Goal: Task Accomplishment & Management: Use online tool/utility

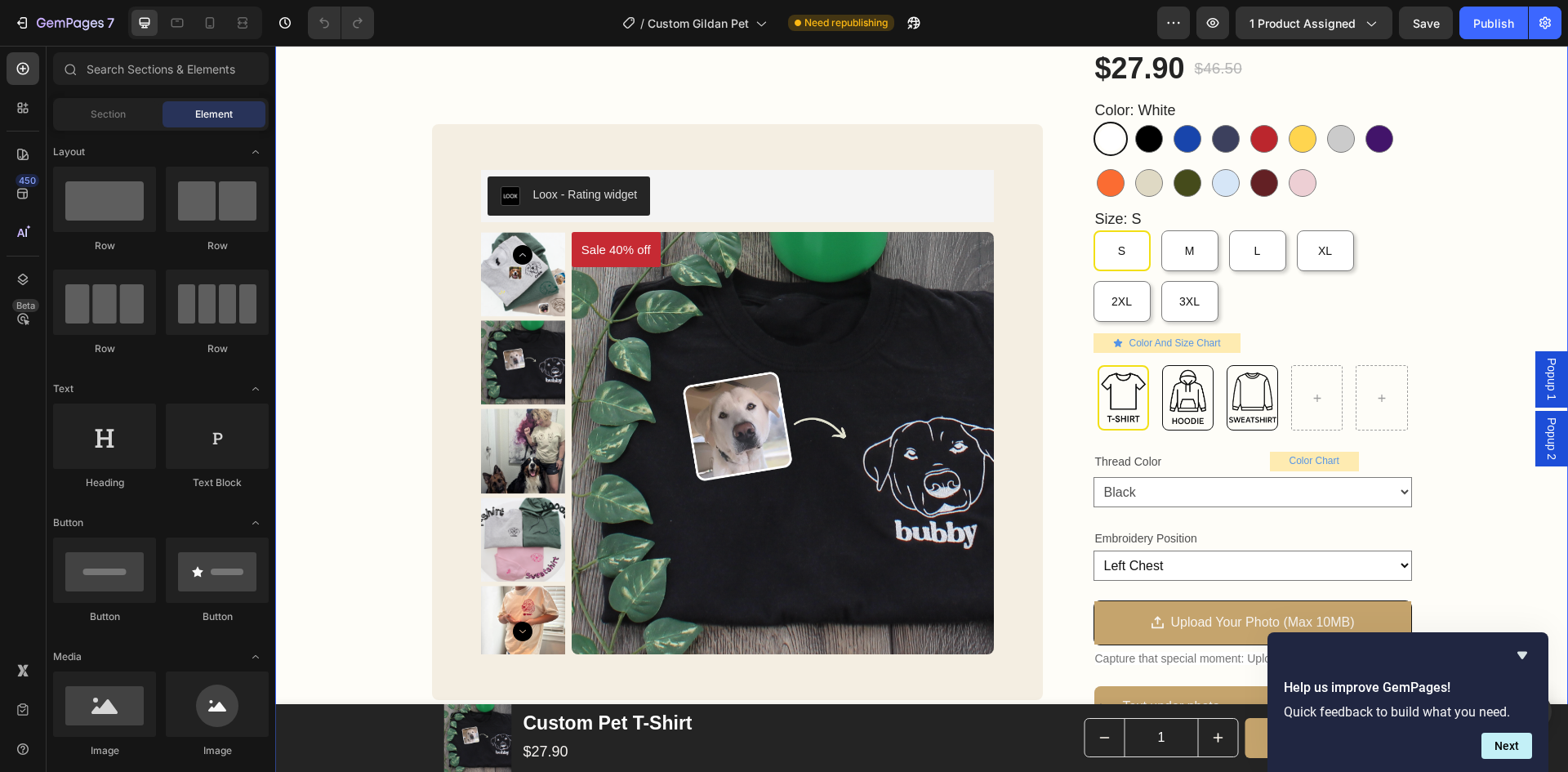
scroll to position [245, 0]
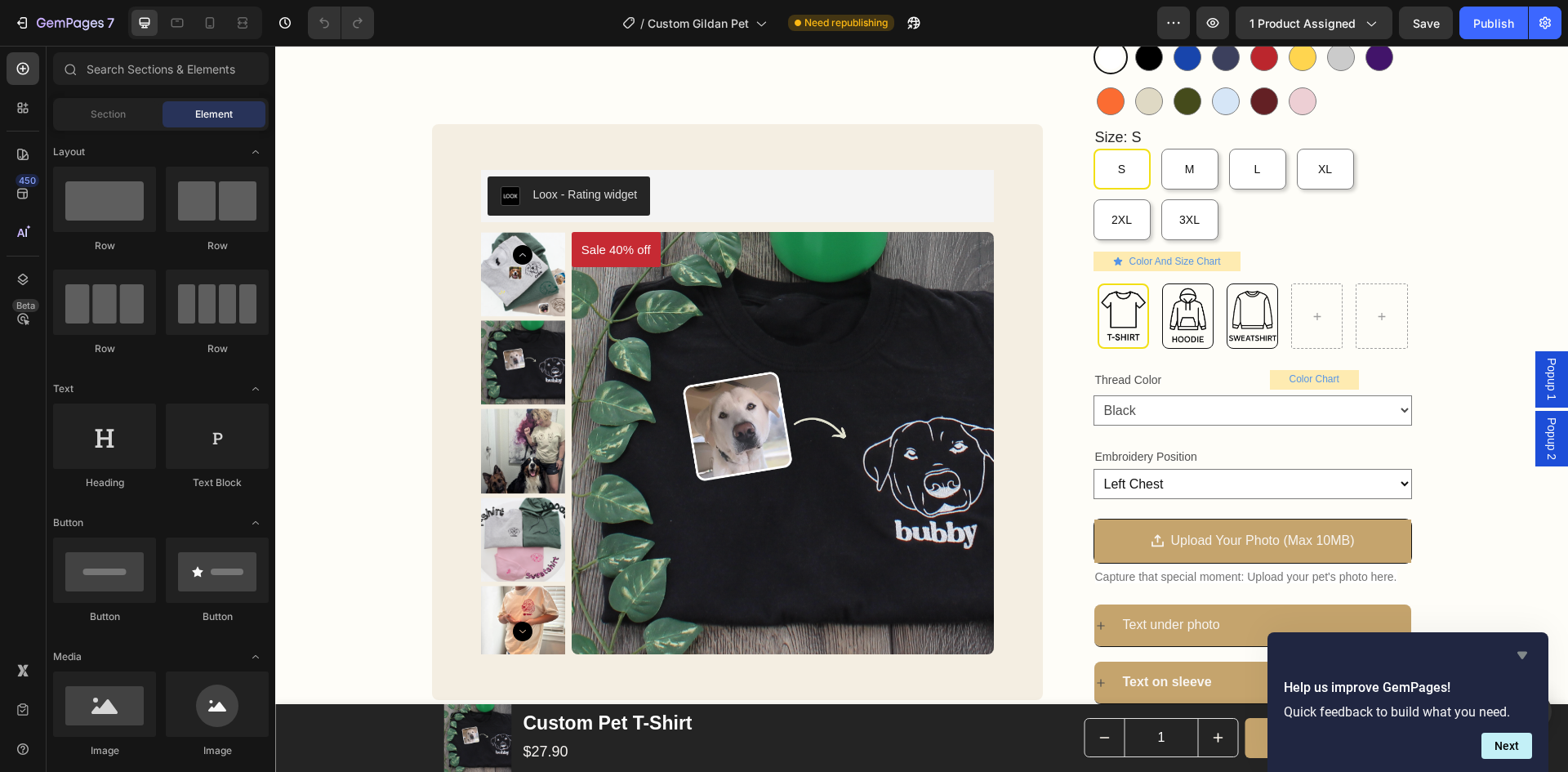
click at [1529, 654] on icon "Hide survey" at bounding box center [1522, 655] width 20 height 20
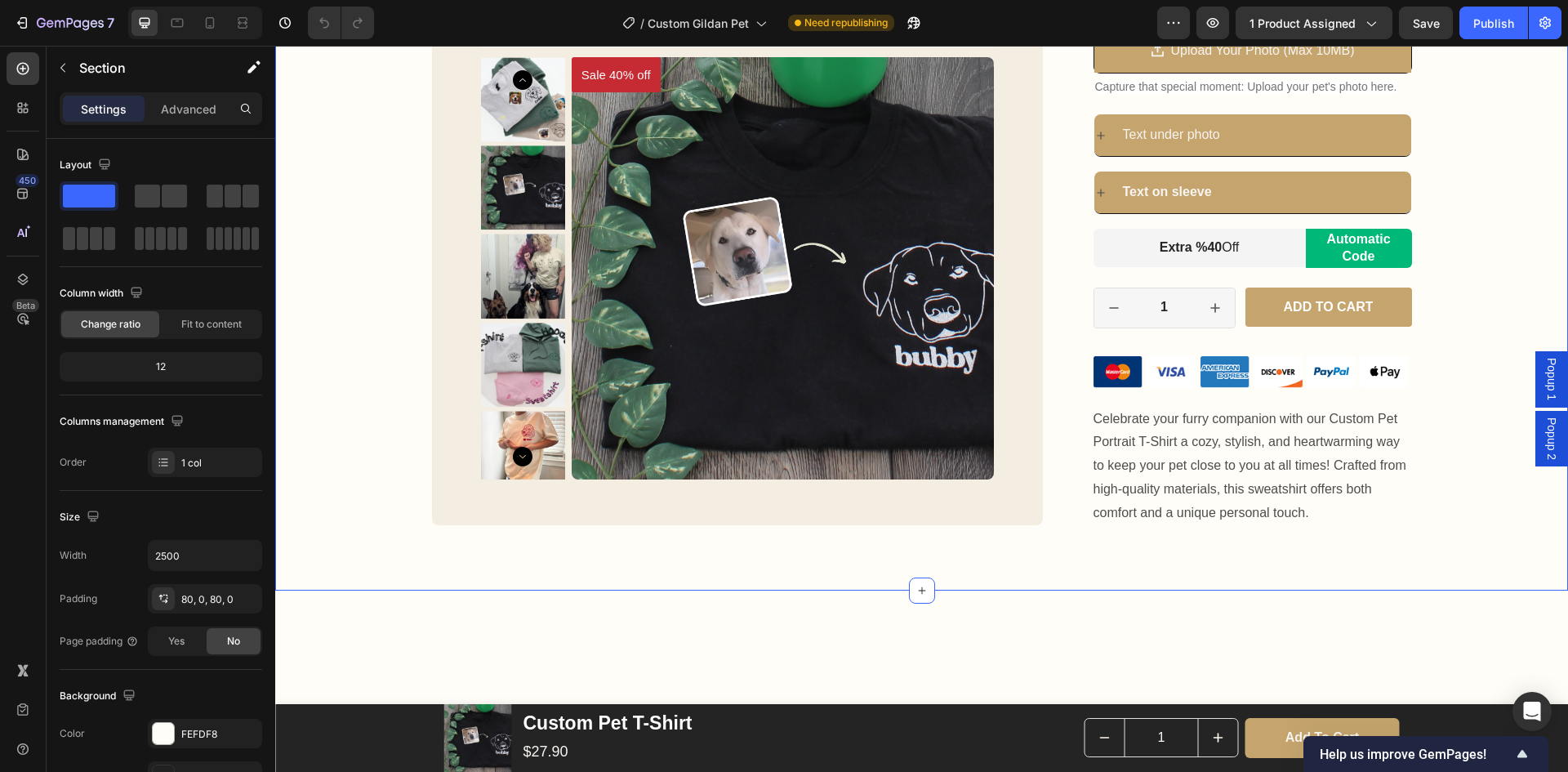
scroll to position [490, 0]
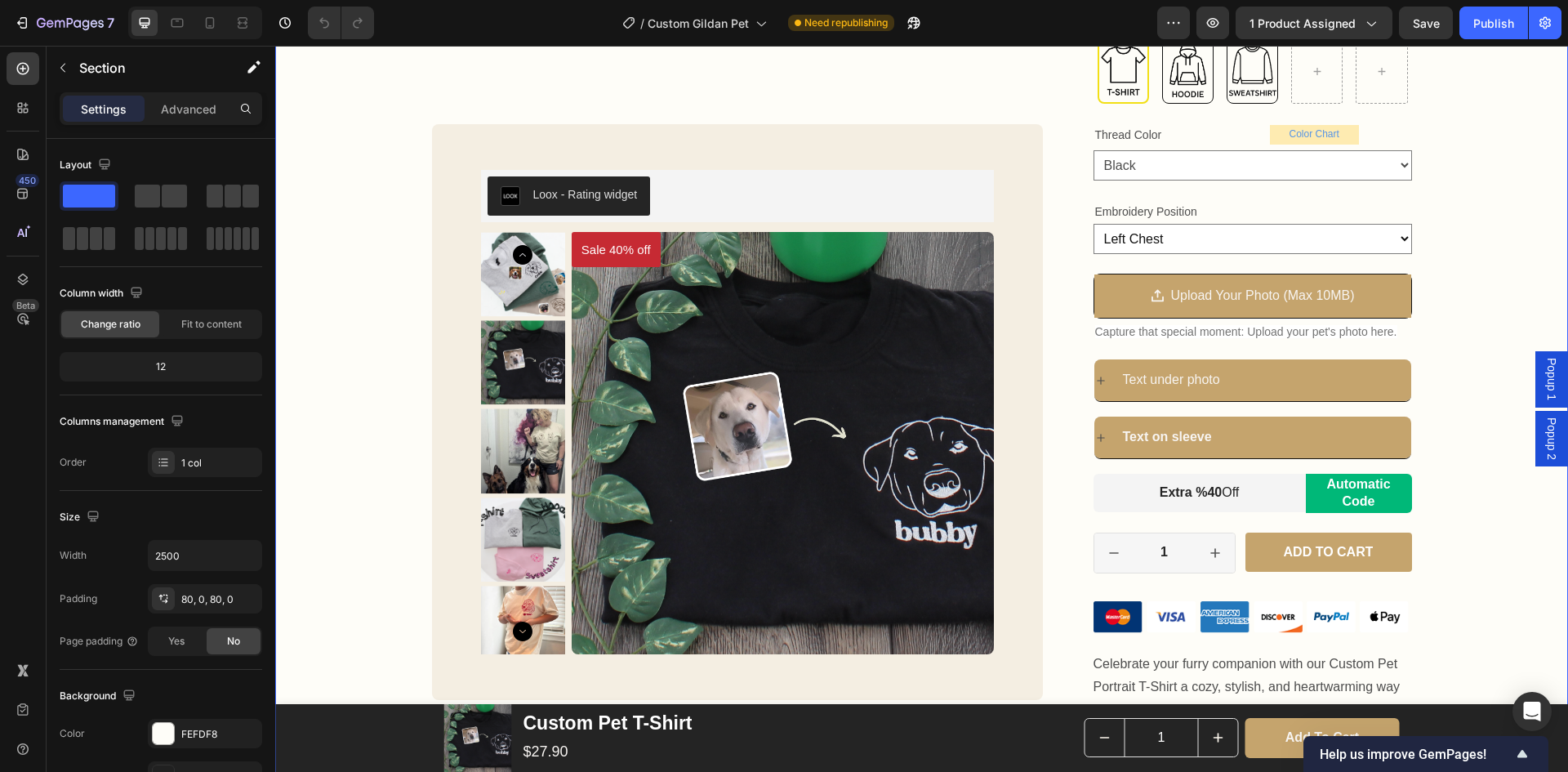
click at [1464, 544] on div "Custom Pet T-Shirt Product Title Loox - Rating widget Loox 40% OFF WITH CODE SU…" at bounding box center [922, 212] width 1293 height 1116
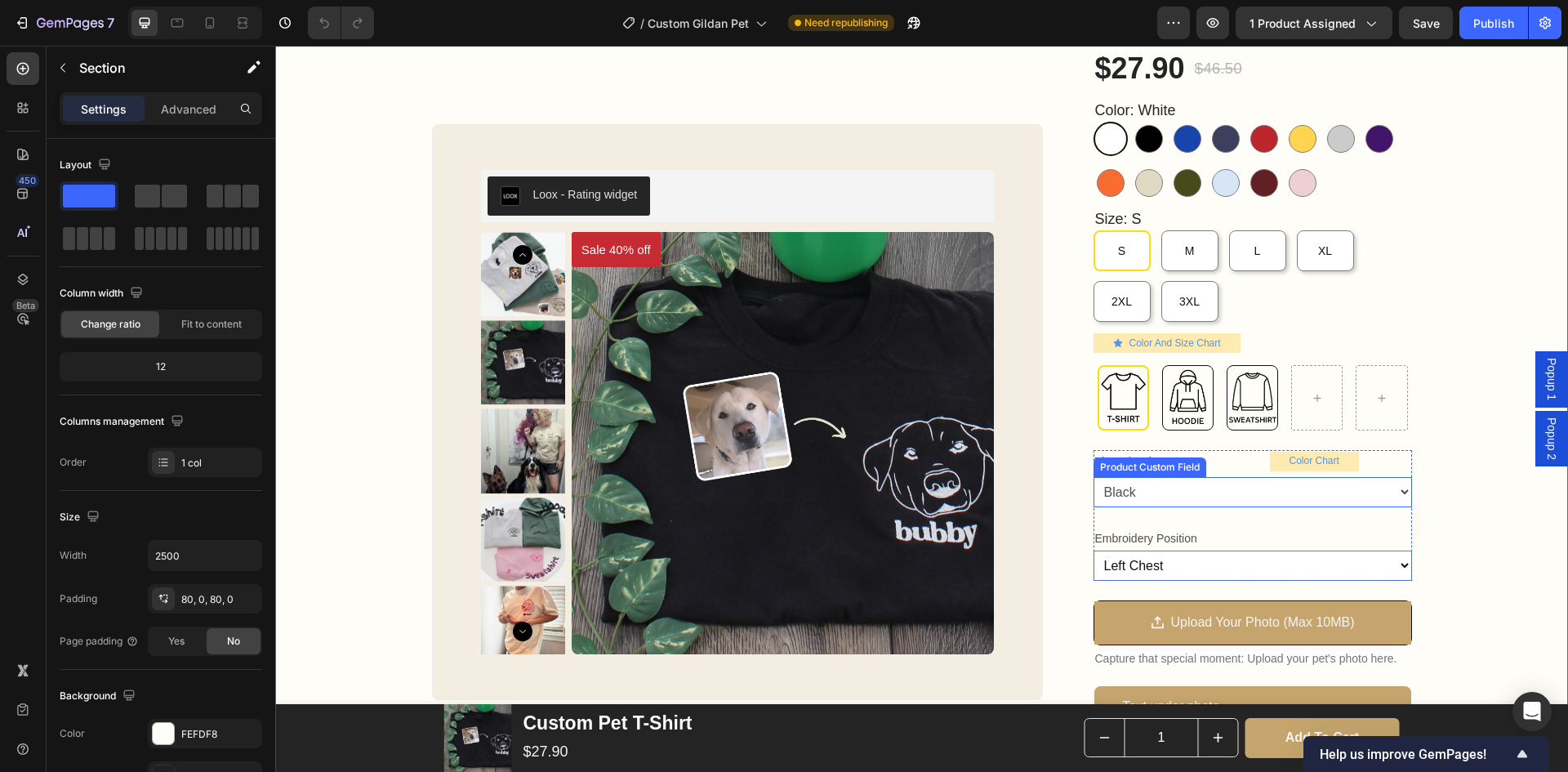
click at [1168, 457] on div "Product Custom Field" at bounding box center [1150, 467] width 112 height 20
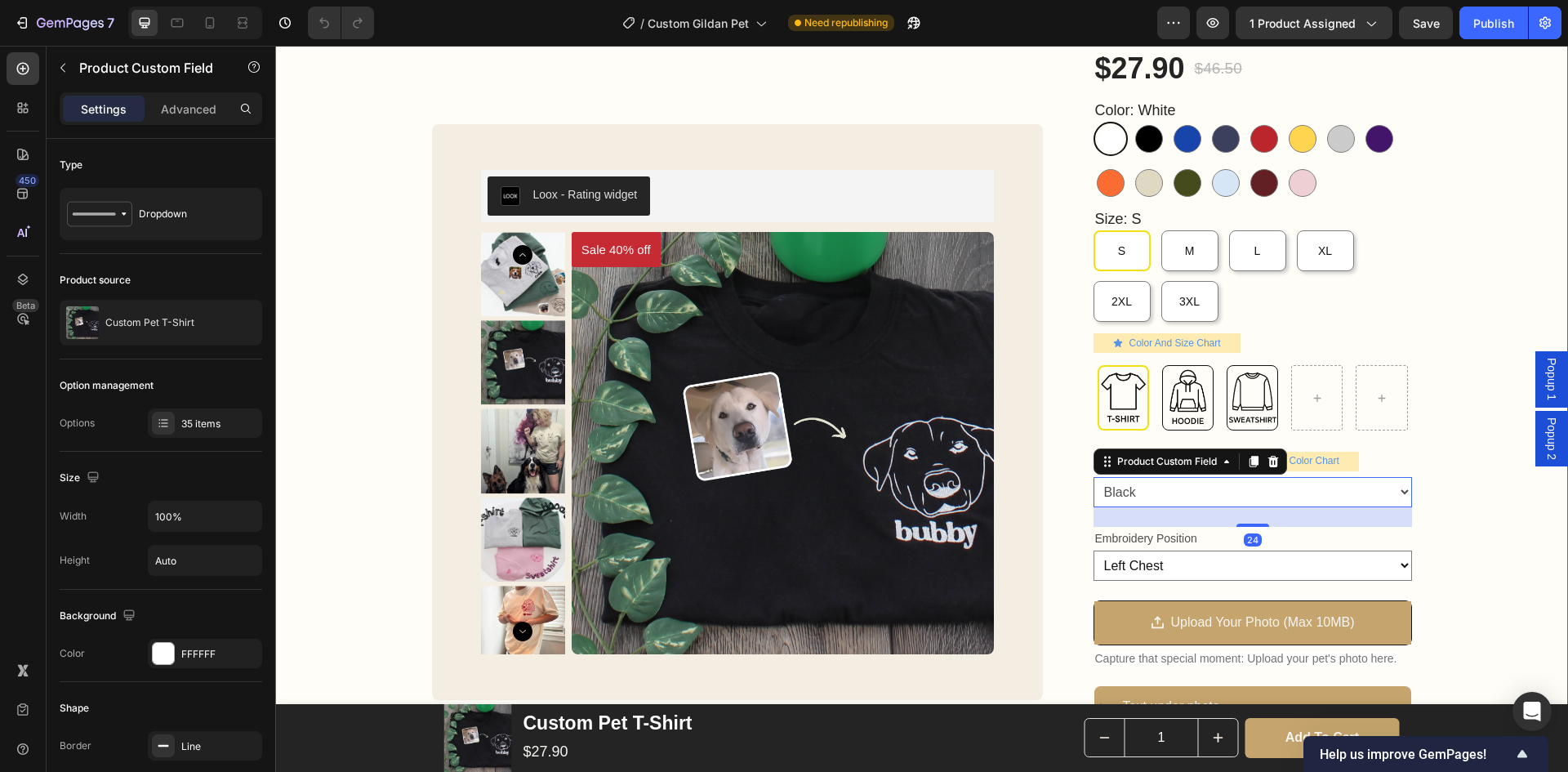
click at [1490, 545] on div "Custom Pet T-Shirt Product Title Loox - Rating widget Loox 40% OFF WITH CODE SU…" at bounding box center [922, 539] width 1293 height 1116
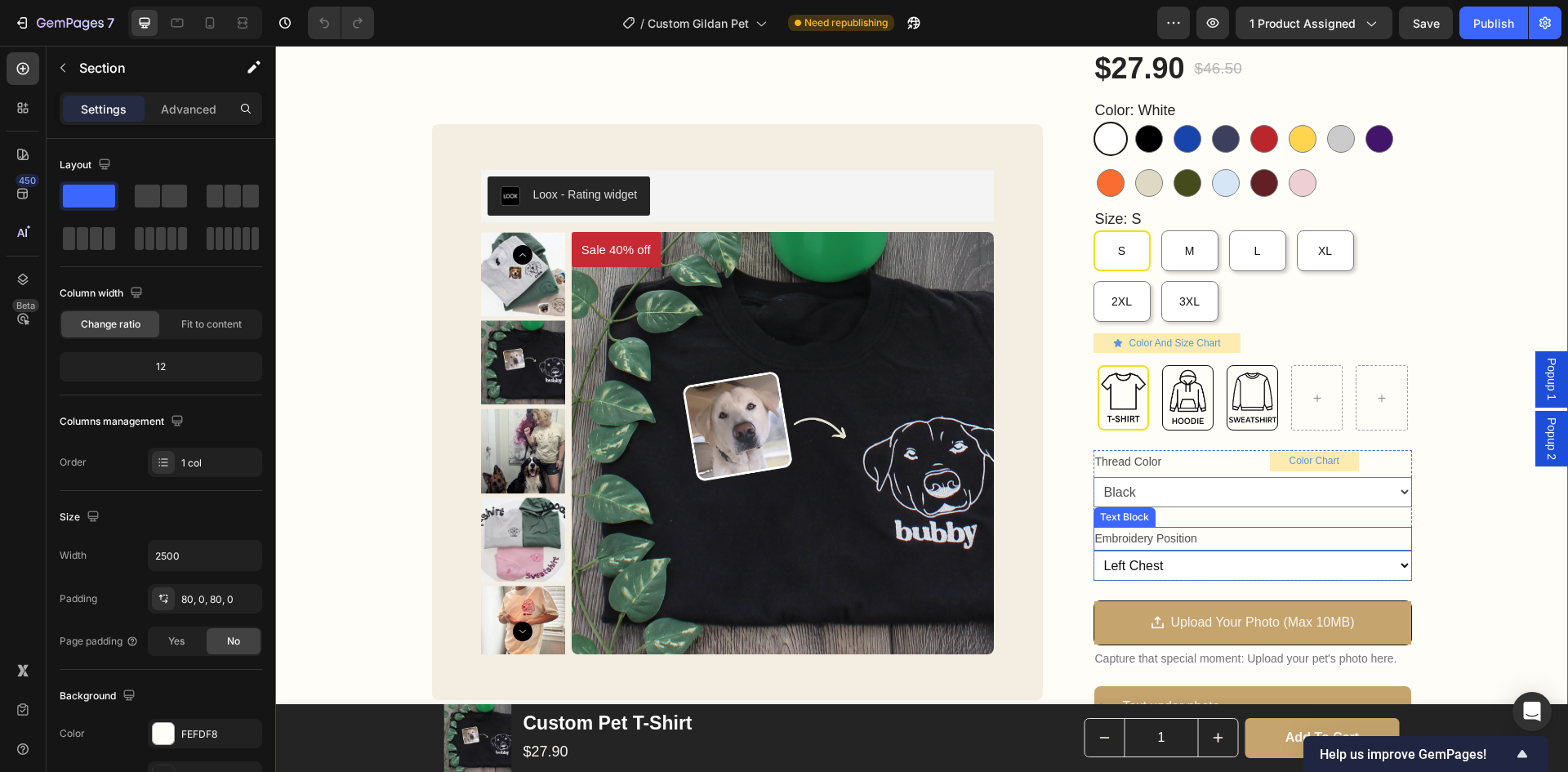
click at [1222, 538] on p "Embroidery Position" at bounding box center [1252, 539] width 316 height 21
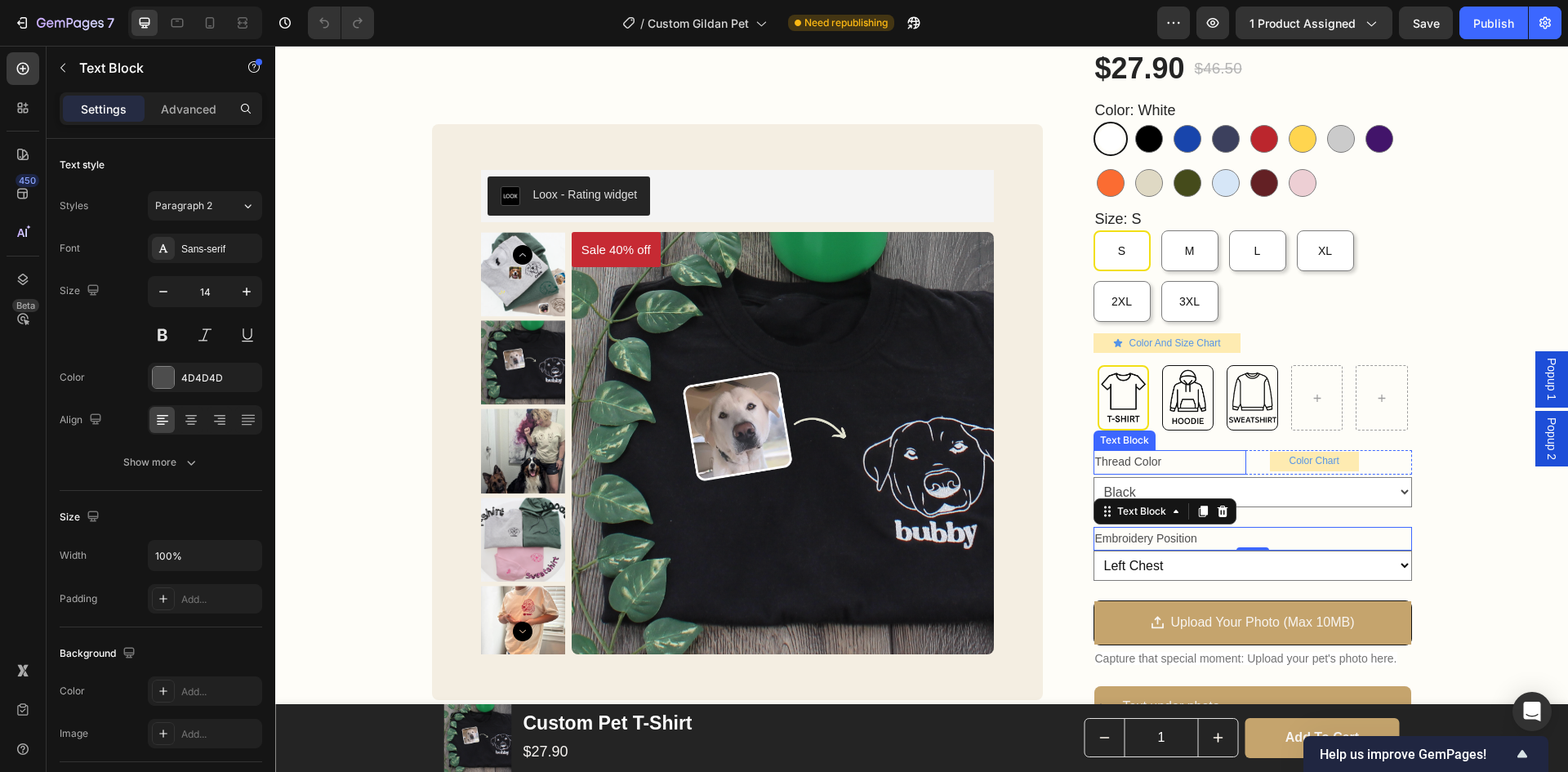
click at [1204, 466] on p "Thread Color" at bounding box center [1170, 462] width 150 height 21
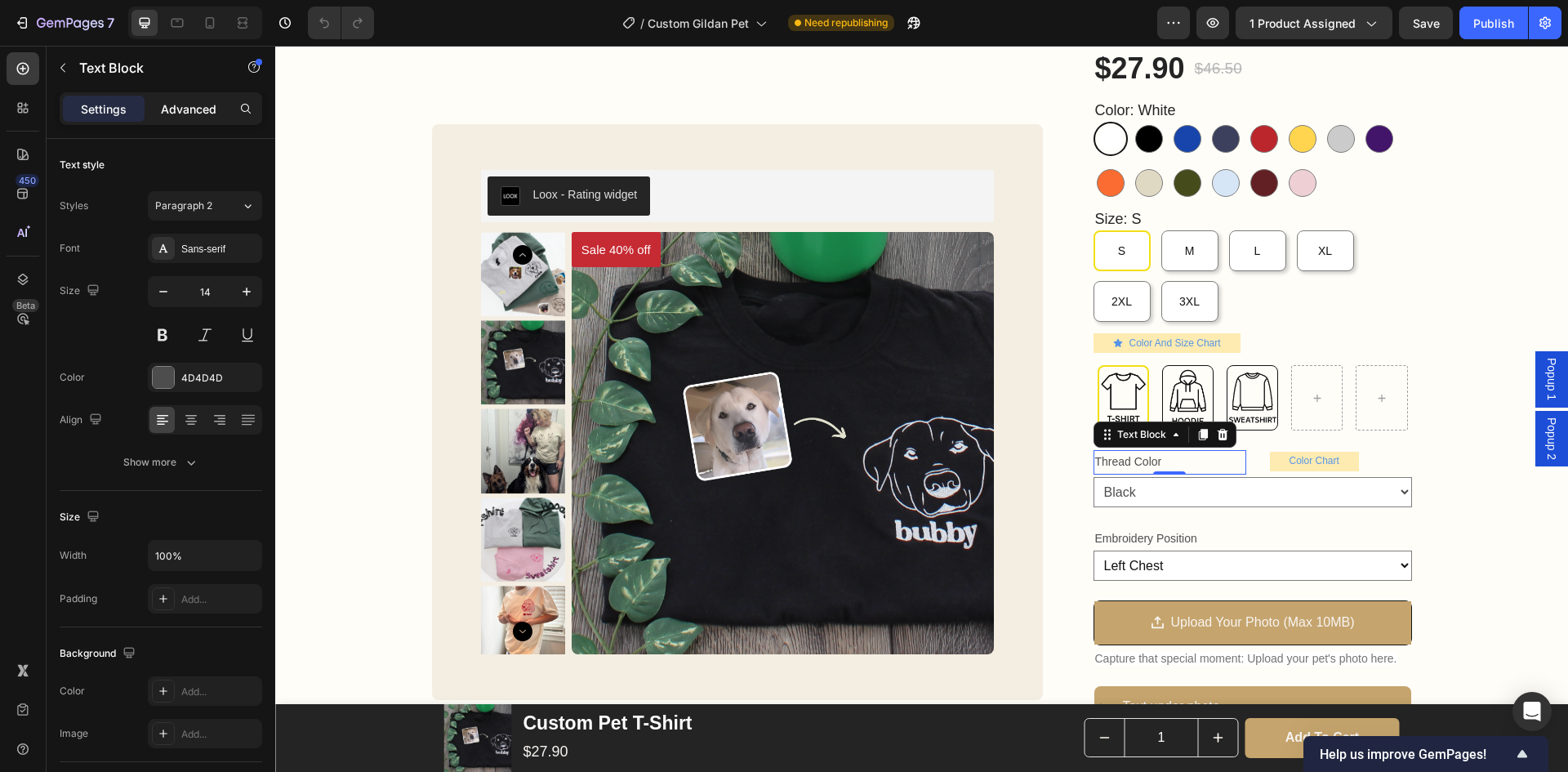
click at [189, 111] on p "Advanced" at bounding box center [188, 109] width 55 height 17
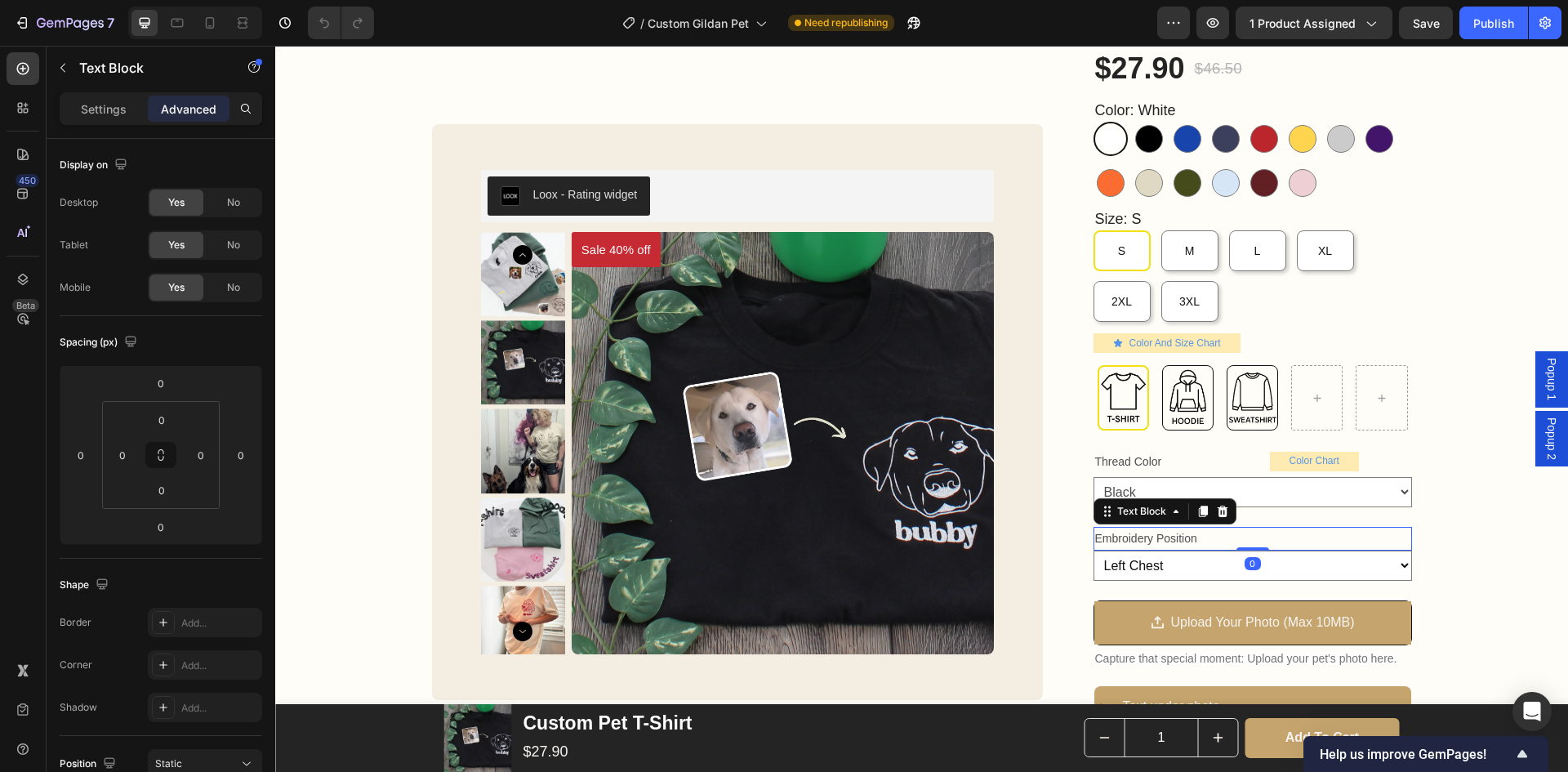
click at [1205, 533] on p "Embroidery Position" at bounding box center [1252, 539] width 316 height 21
click at [1108, 482] on select "Black Navy Mallard Blue Aqua Teal Sky Blue L. Blue Mint Green D. Green Green Br…" at bounding box center [1253, 492] width 318 height 30
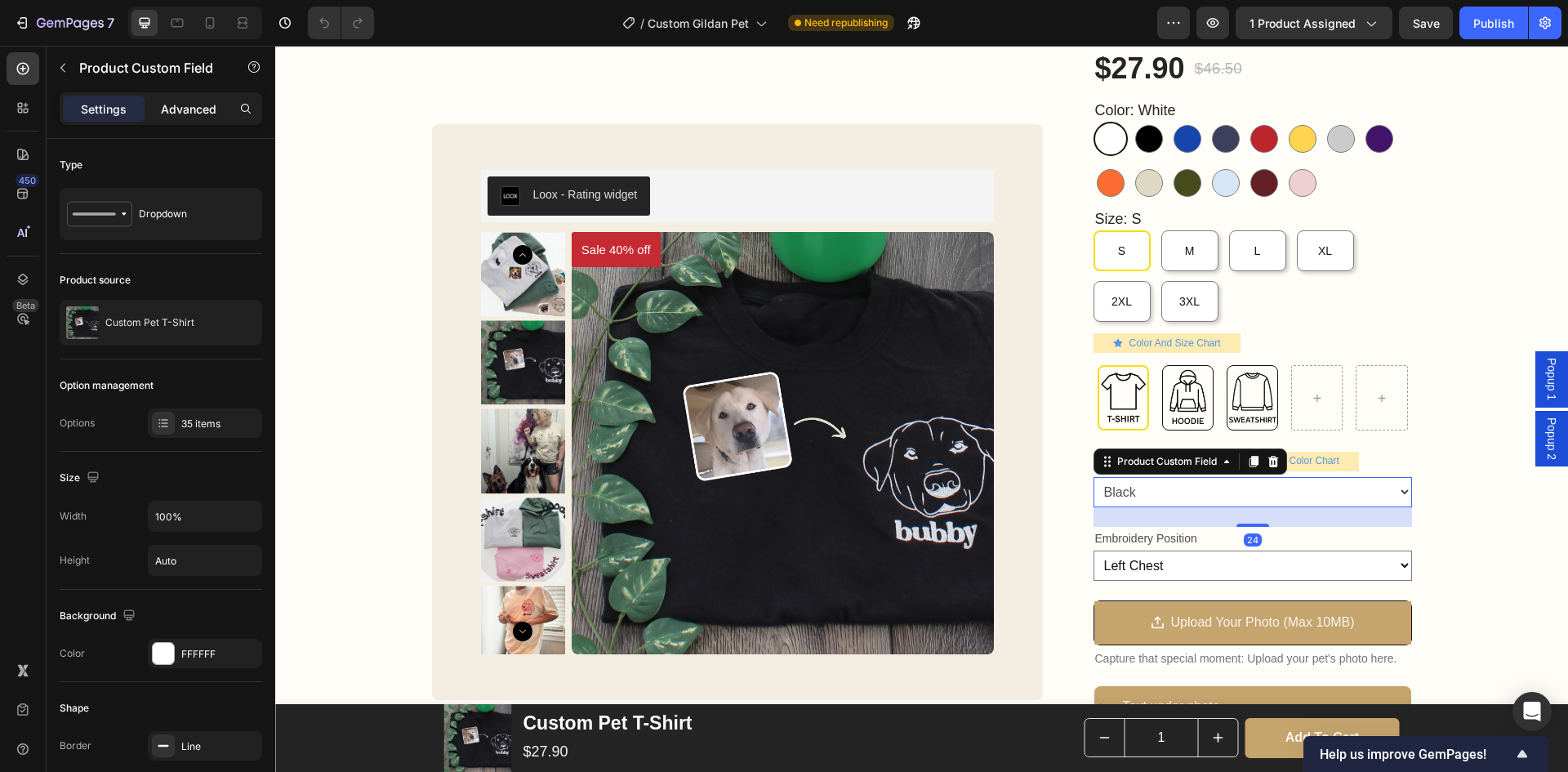
click at [189, 119] on div "Advanced" at bounding box center [188, 109] width 81 height 26
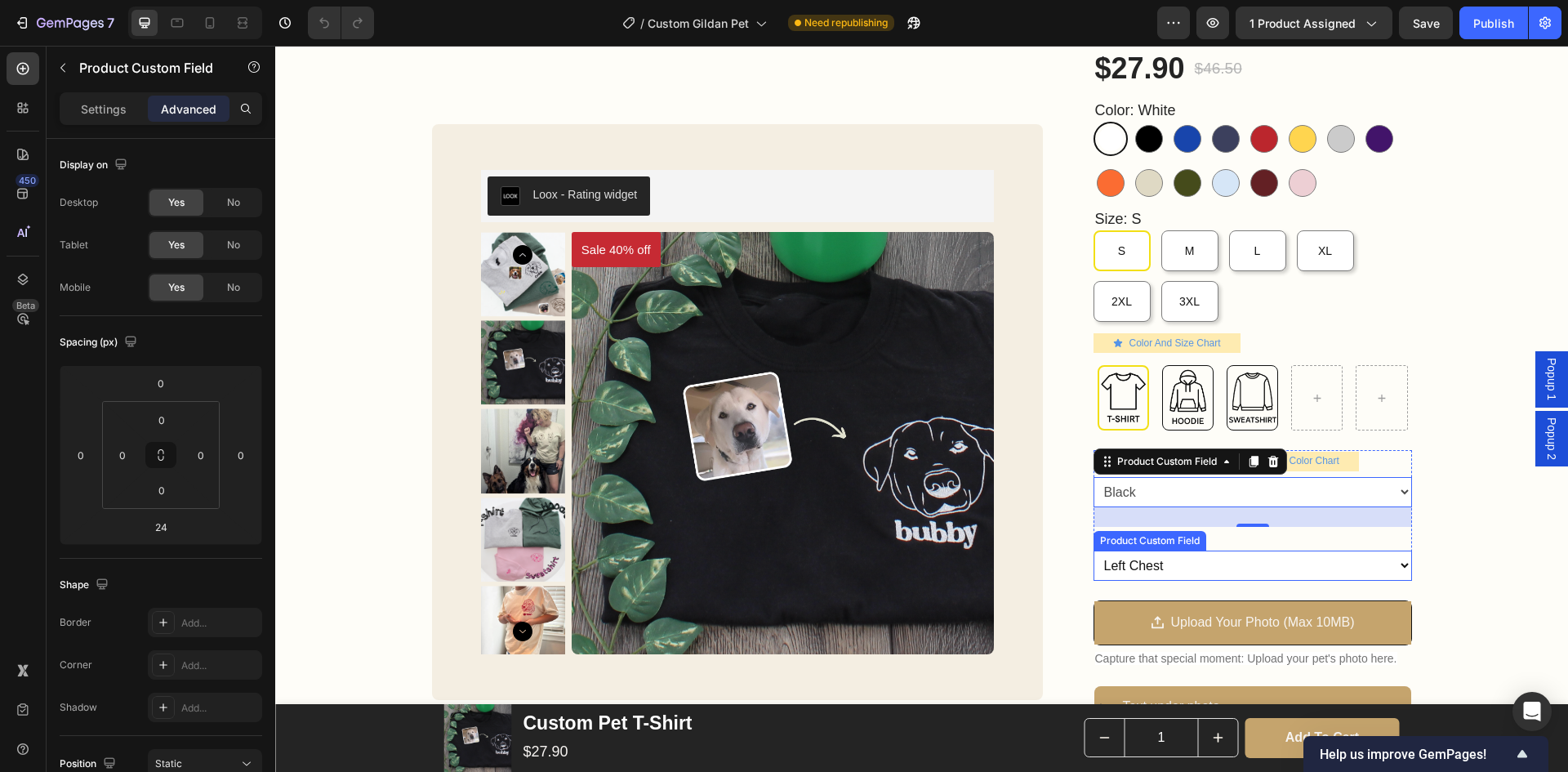
click at [1266, 569] on select "Left Chest Middle Chest Right Chest" at bounding box center [1253, 566] width 318 height 30
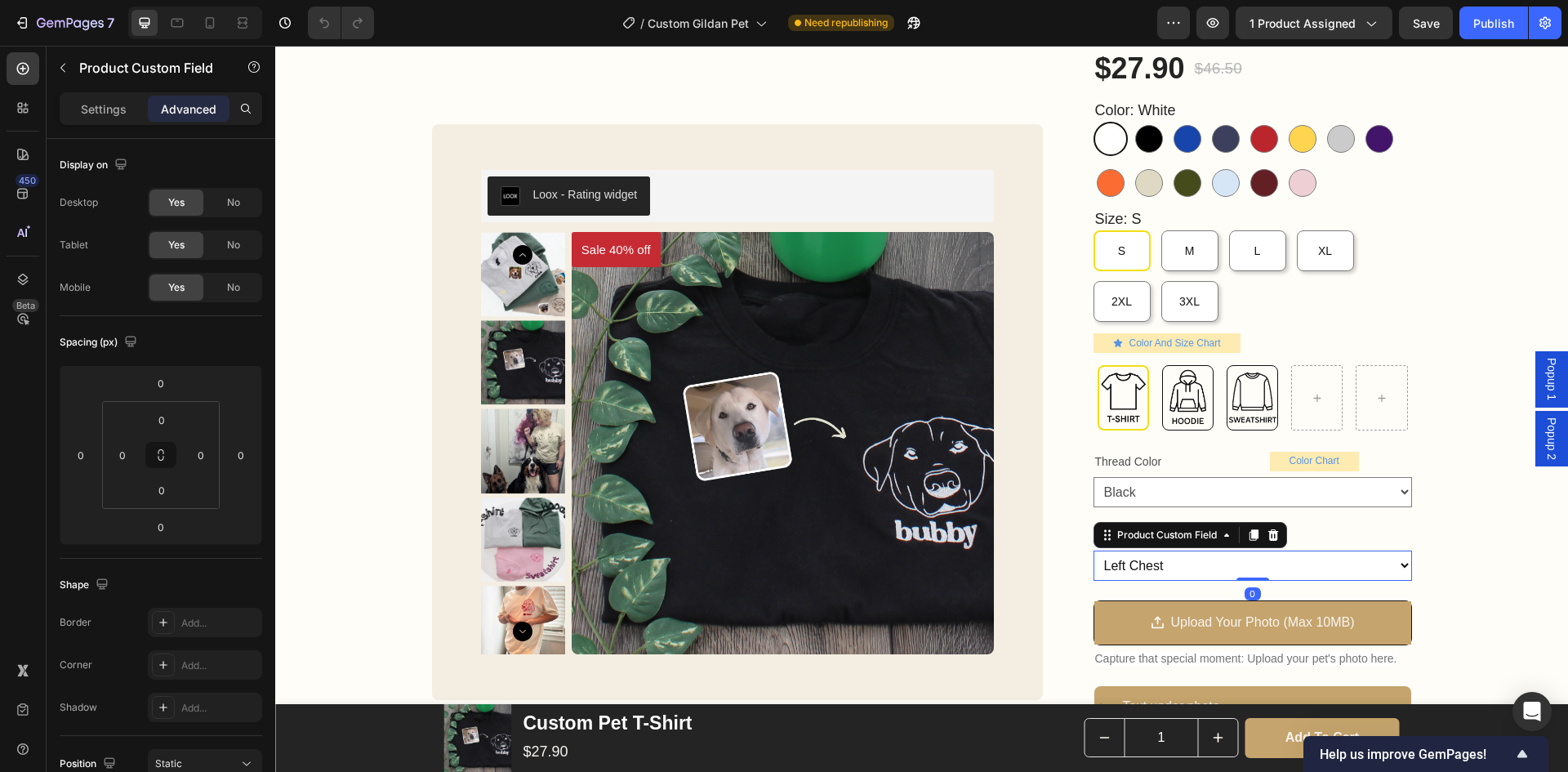
click at [1472, 547] on div "Custom Pet T-Shirt Product Title Loox - Rating widget Loox 40% OFF WITH CODE SU…" at bounding box center [922, 539] width 1293 height 1116
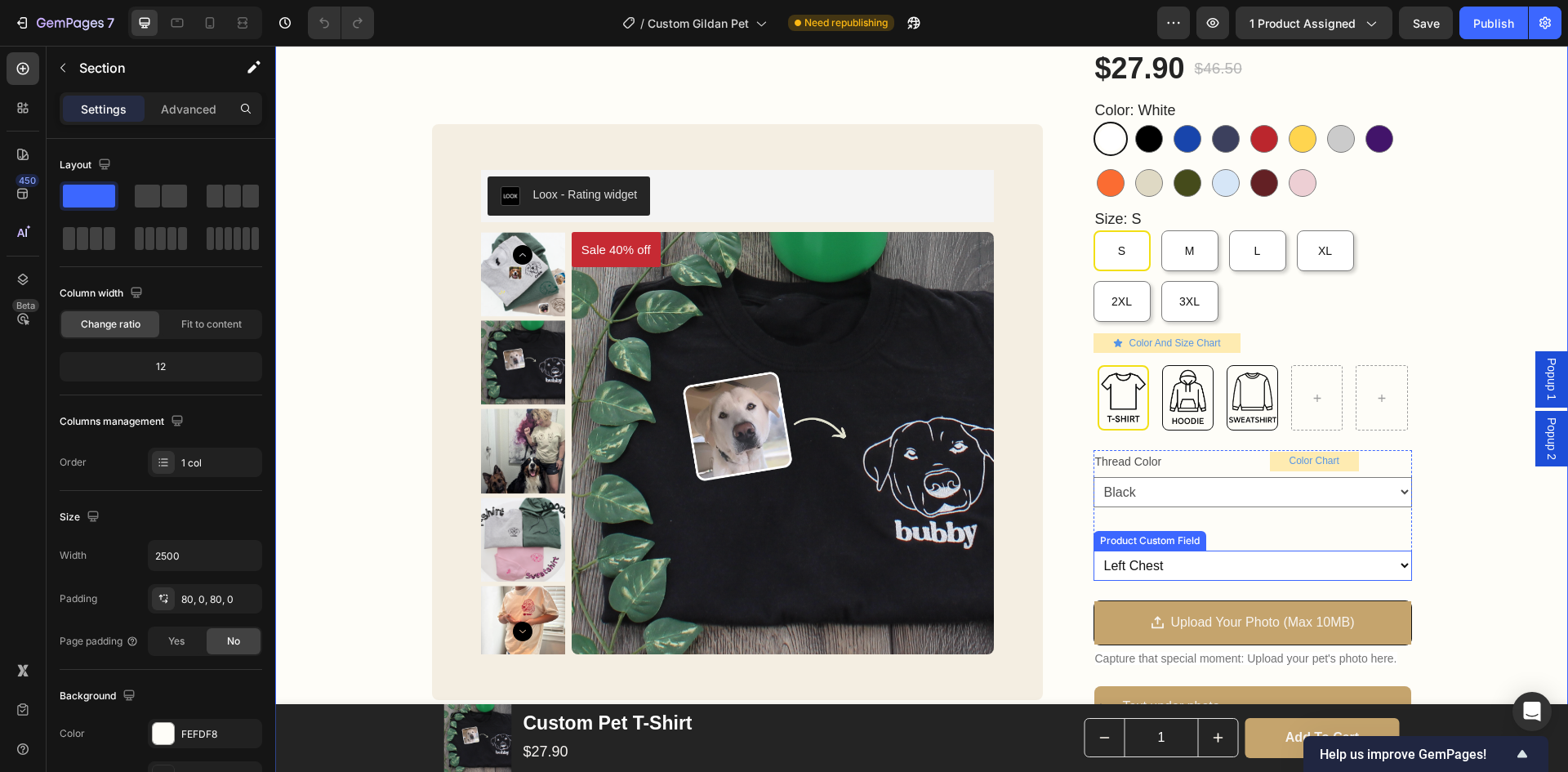
click at [1247, 556] on select "Left Chest Middle Chest Right Chest" at bounding box center [1253, 566] width 318 height 30
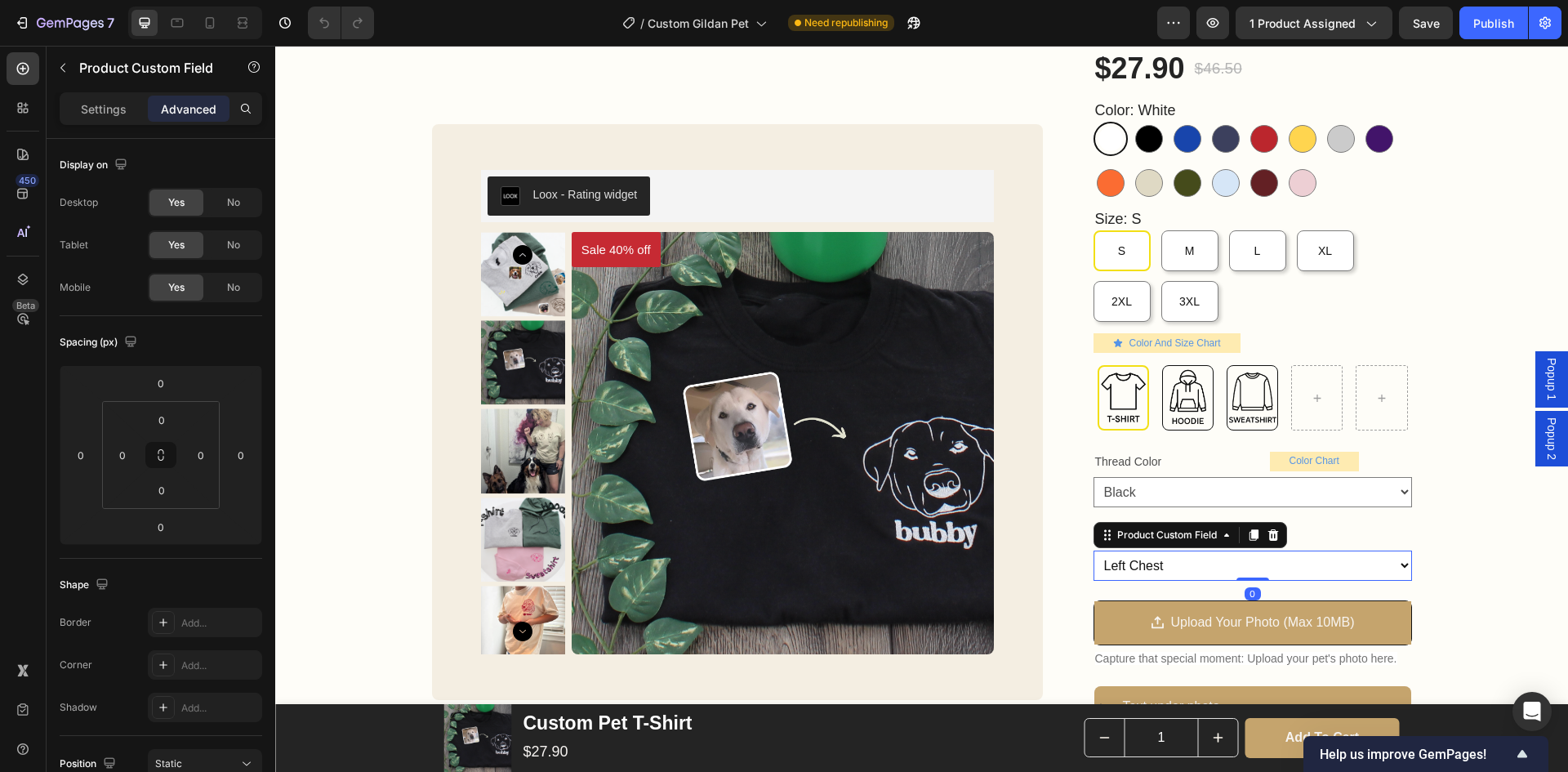
click at [181, 103] on p "Advanced" at bounding box center [188, 109] width 55 height 17
click at [1436, 513] on div "Custom Pet T-Shirt Product Title Loox - Rating widget Loox 40% OFF WITH CODE SU…" at bounding box center [922, 539] width 1293 height 1116
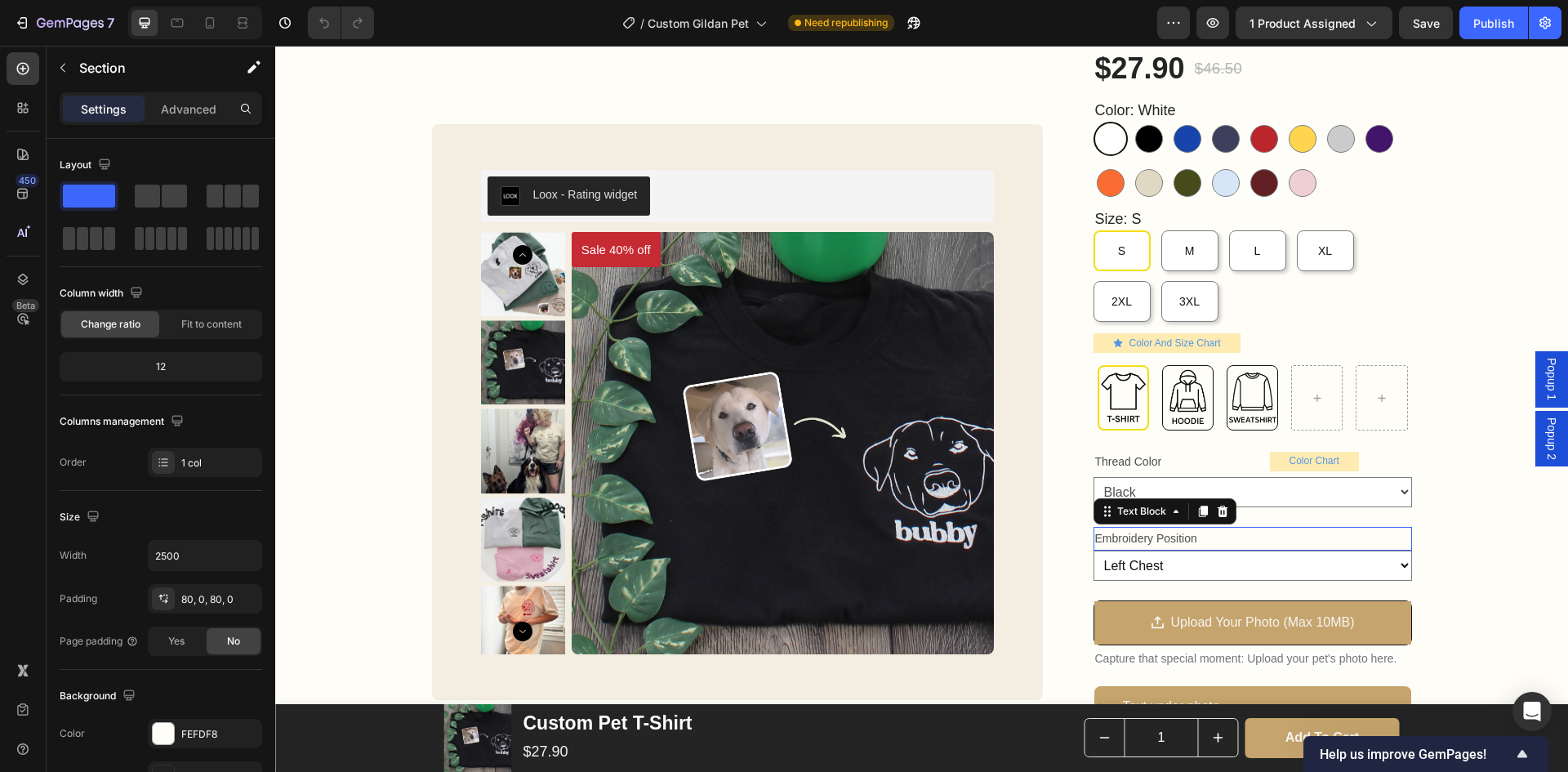
click at [1210, 534] on p "Embroidery Position" at bounding box center [1252, 539] width 316 height 21
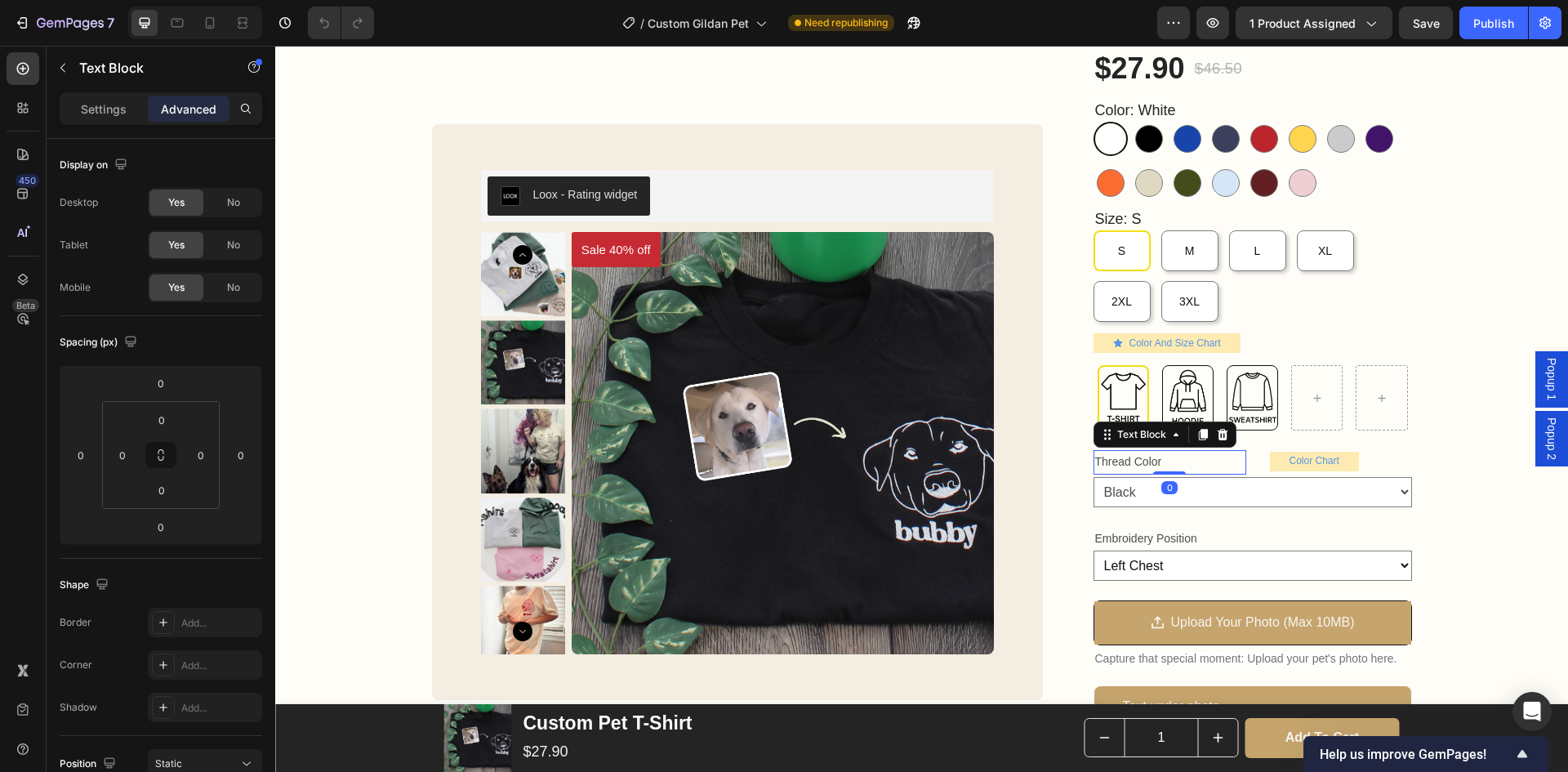
click at [1214, 453] on p "Thread Color" at bounding box center [1170, 462] width 150 height 21
drag, startPoint x: 1173, startPoint y: 471, endPoint x: 1171, endPoint y: 453, distance: 18.1
click at [1171, 453] on div "Thread Color Text Block 0" at bounding box center [1170, 461] width 153 height 23
click at [1204, 485] on select "Black Navy Mallard Blue Aqua Teal Sky Blue L. Blue Mint Green D. Green Green Br…" at bounding box center [1253, 492] width 318 height 30
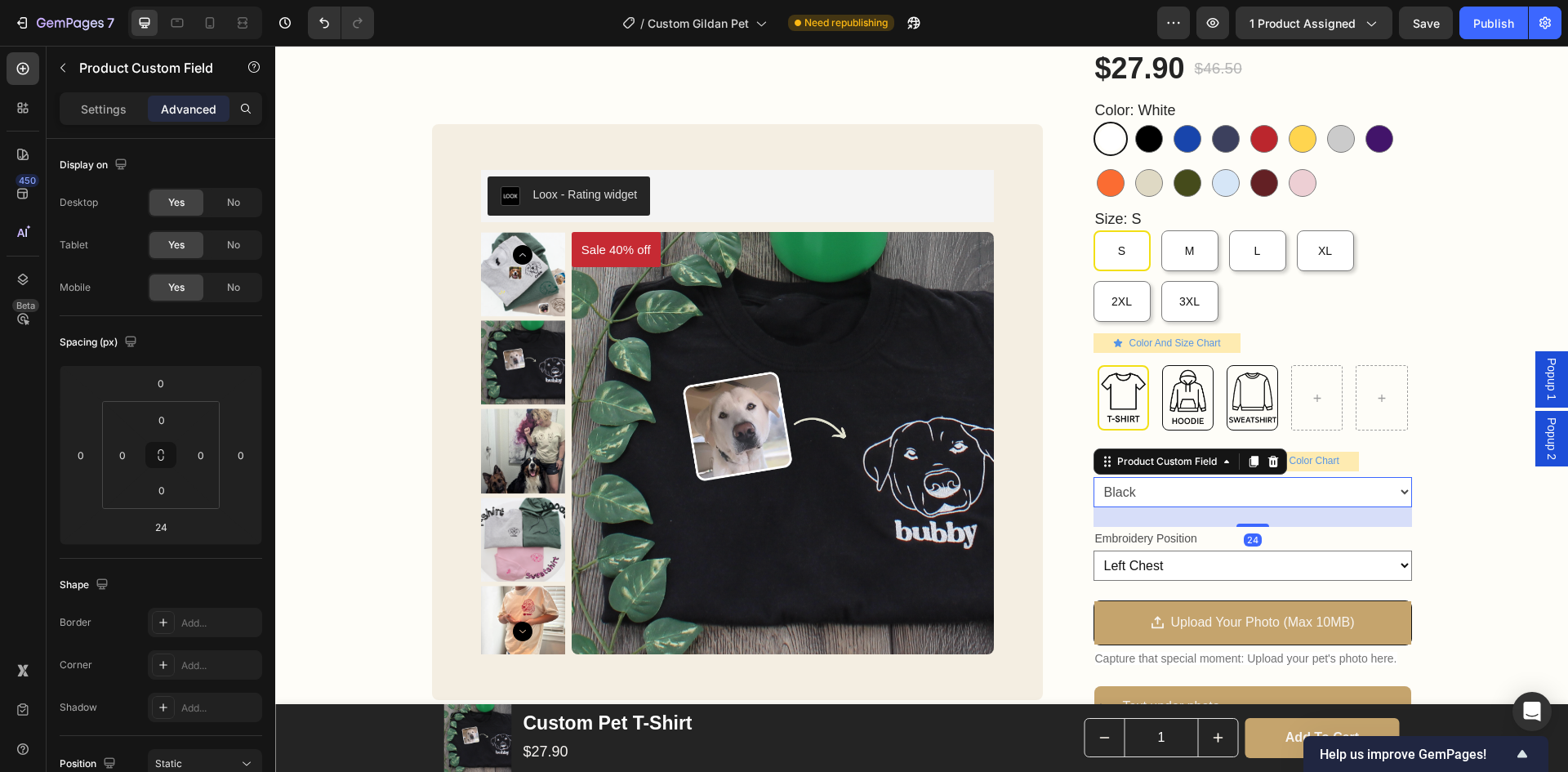
click at [1190, 478] on select "Black Navy Mallard Blue Aqua Teal Sky Blue L. Blue Mint Green D. Green Green Br…" at bounding box center [1253, 492] width 318 height 30
click at [1407, 449] on div "Custom Pet T-Shirt Product Title Loox - Rating widget Loox 40% OFF WITH CODE SU…" at bounding box center [922, 539] width 1293 height 1116
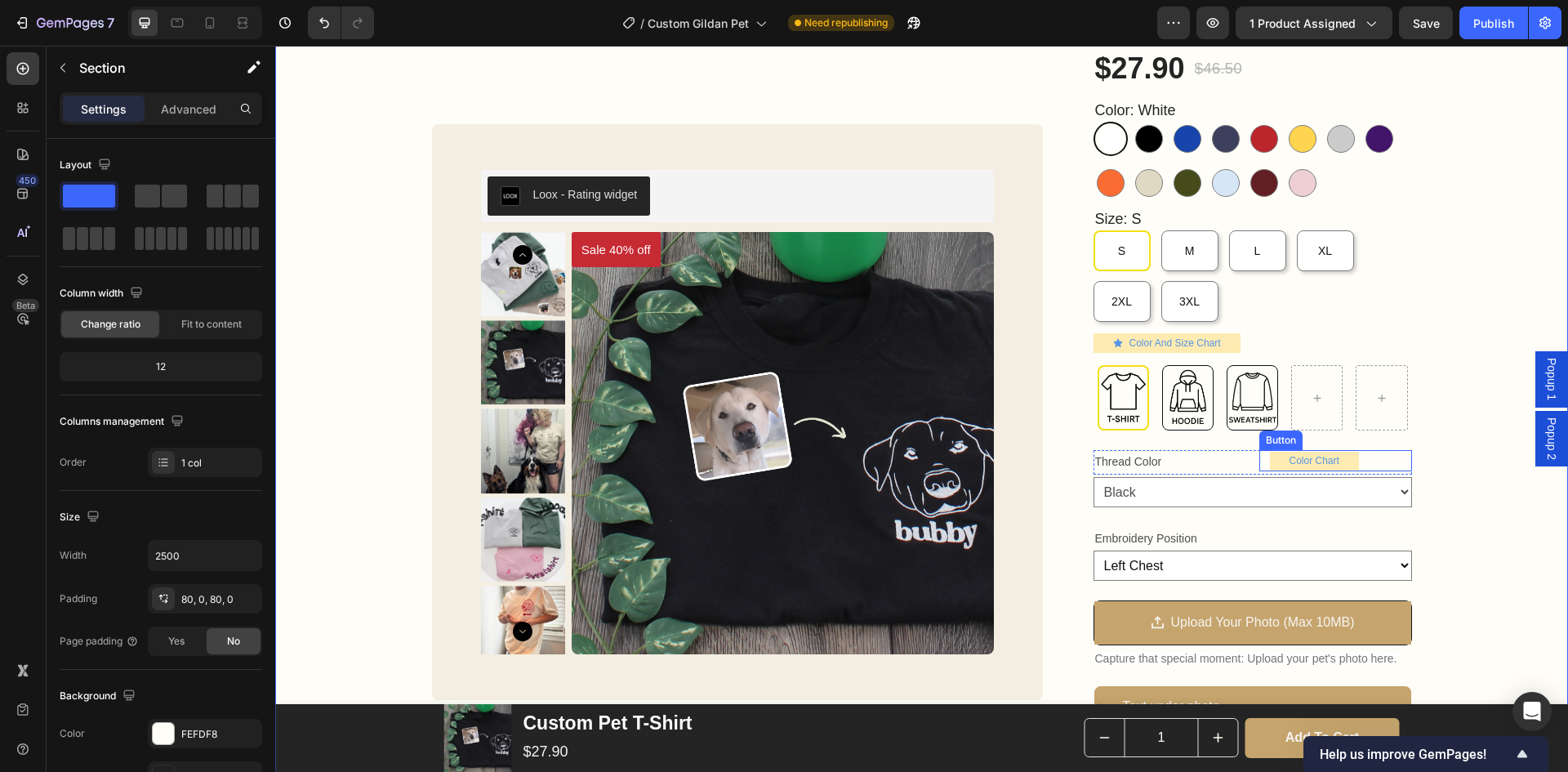
click at [1384, 457] on div "Color Chart Button" at bounding box center [1336, 460] width 153 height 22
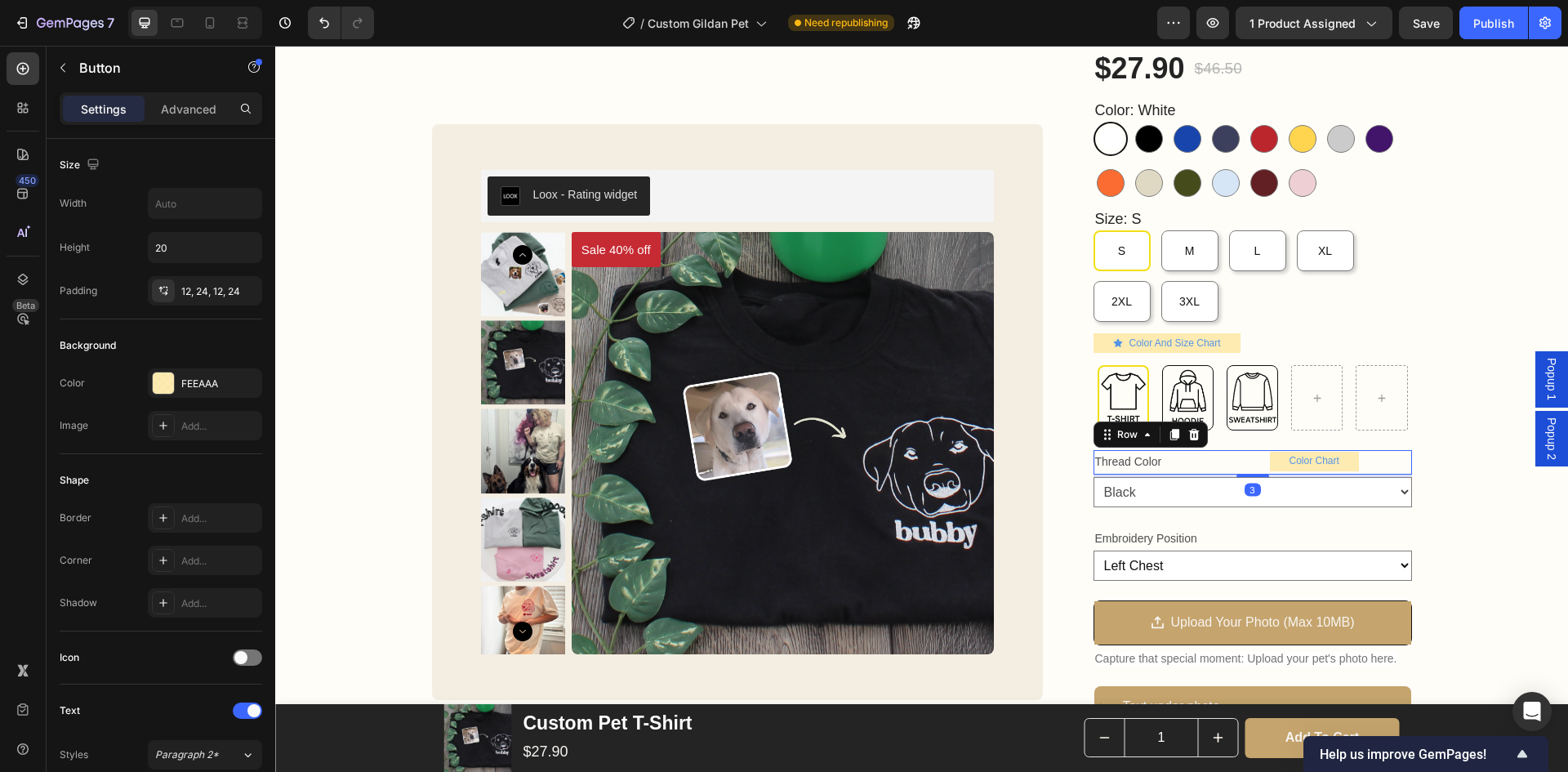
click at [1370, 472] on div "Color Chart Button" at bounding box center [1336, 461] width 153 height 23
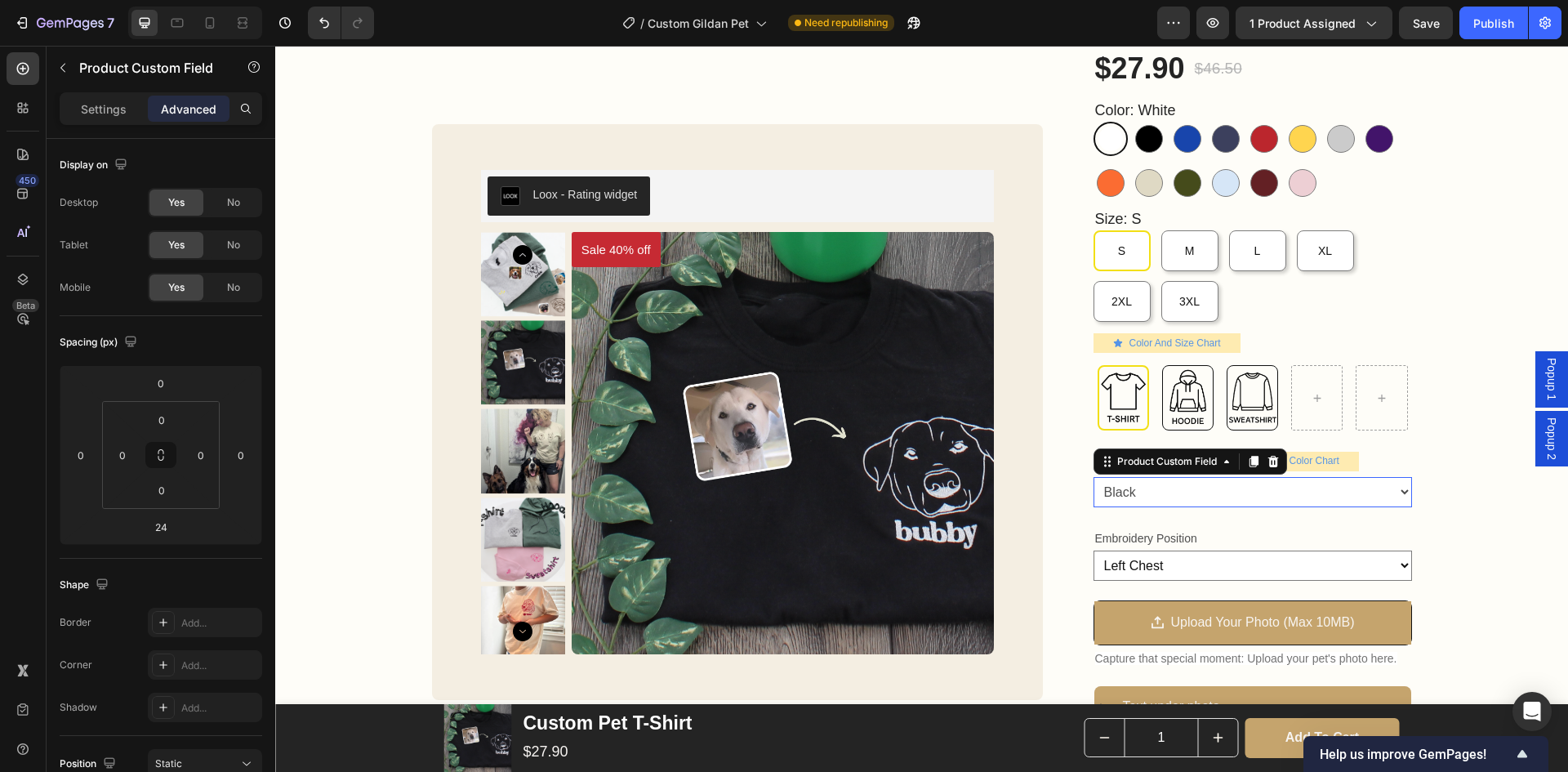
click at [1246, 477] on select "Black Navy Mallard Blue Aqua Teal Sky Blue L. Blue Mint Green D. Green Green Br…" at bounding box center [1253, 492] width 318 height 30
drag, startPoint x: 1546, startPoint y: 458, endPoint x: 1528, endPoint y: 462, distance: 18.4
click at [1544, 459] on span "Popup 2" at bounding box center [1551, 438] width 16 height 42
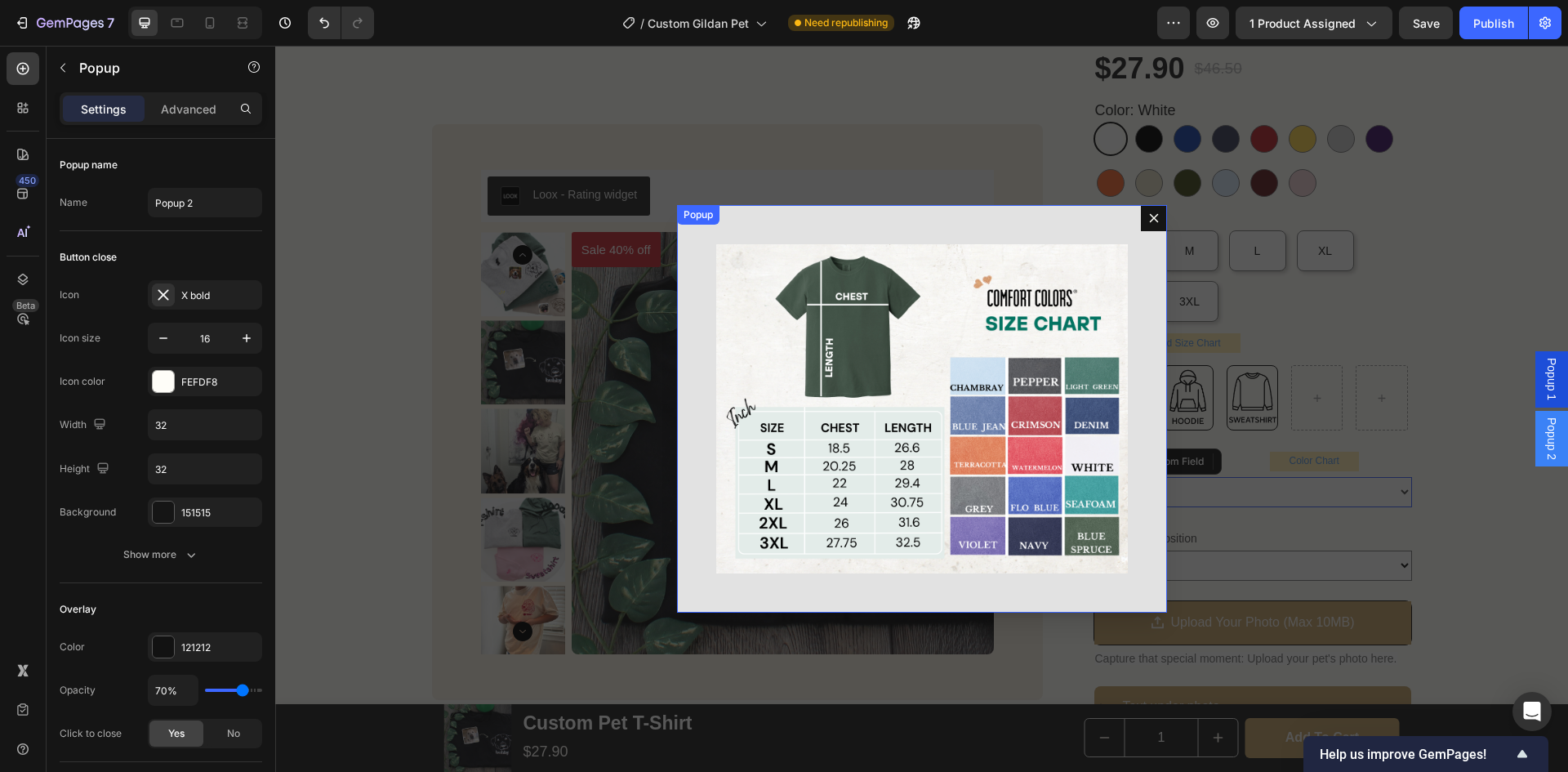
click at [1149, 223] on icon "Dialog content" at bounding box center [1154, 218] width 9 height 9
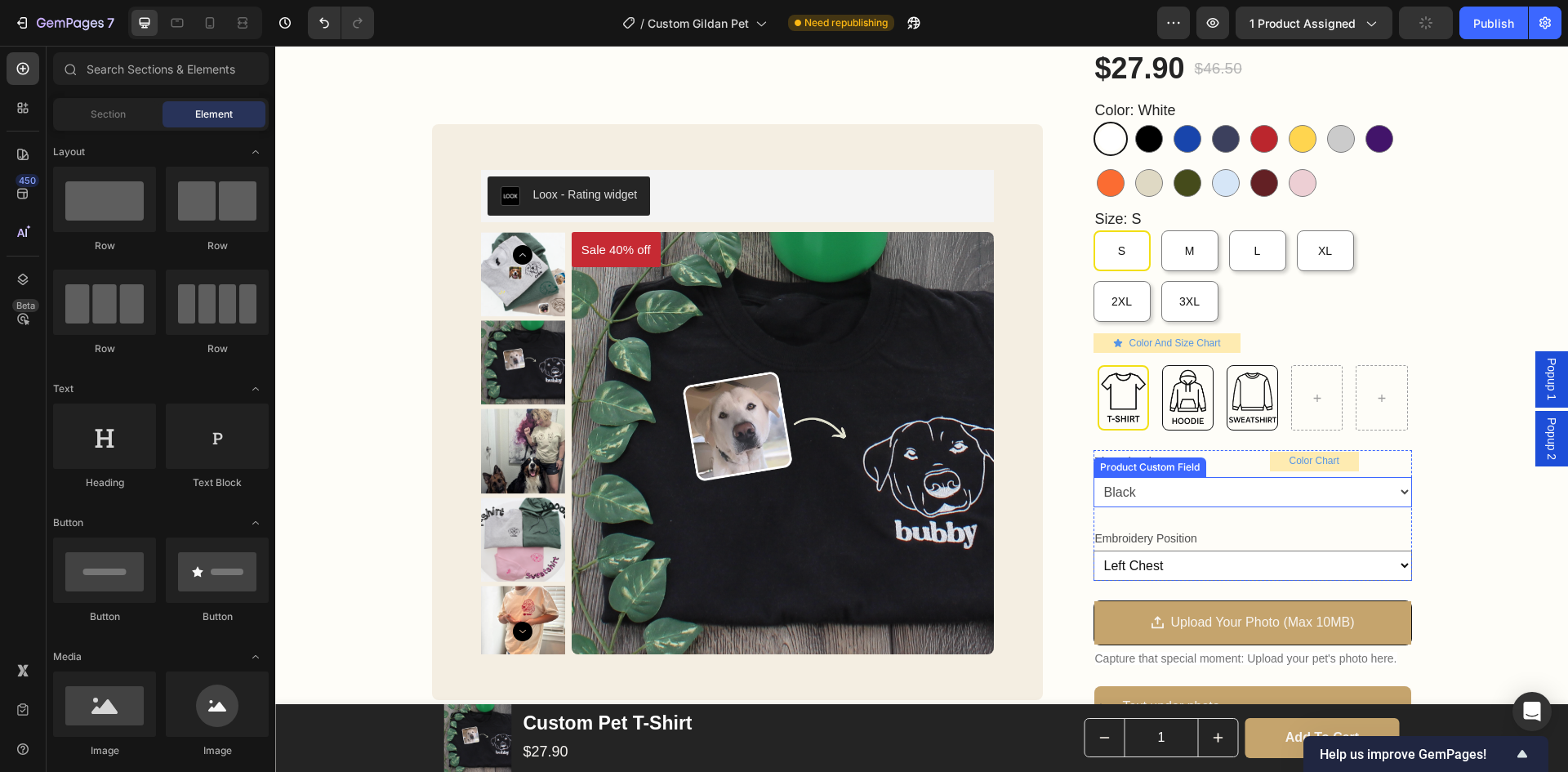
click at [1217, 477] on select "Black Navy Mallard Blue Aqua Teal Sky Blue L. Blue Mint Green D. Green Green Br…" at bounding box center [1253, 492] width 318 height 30
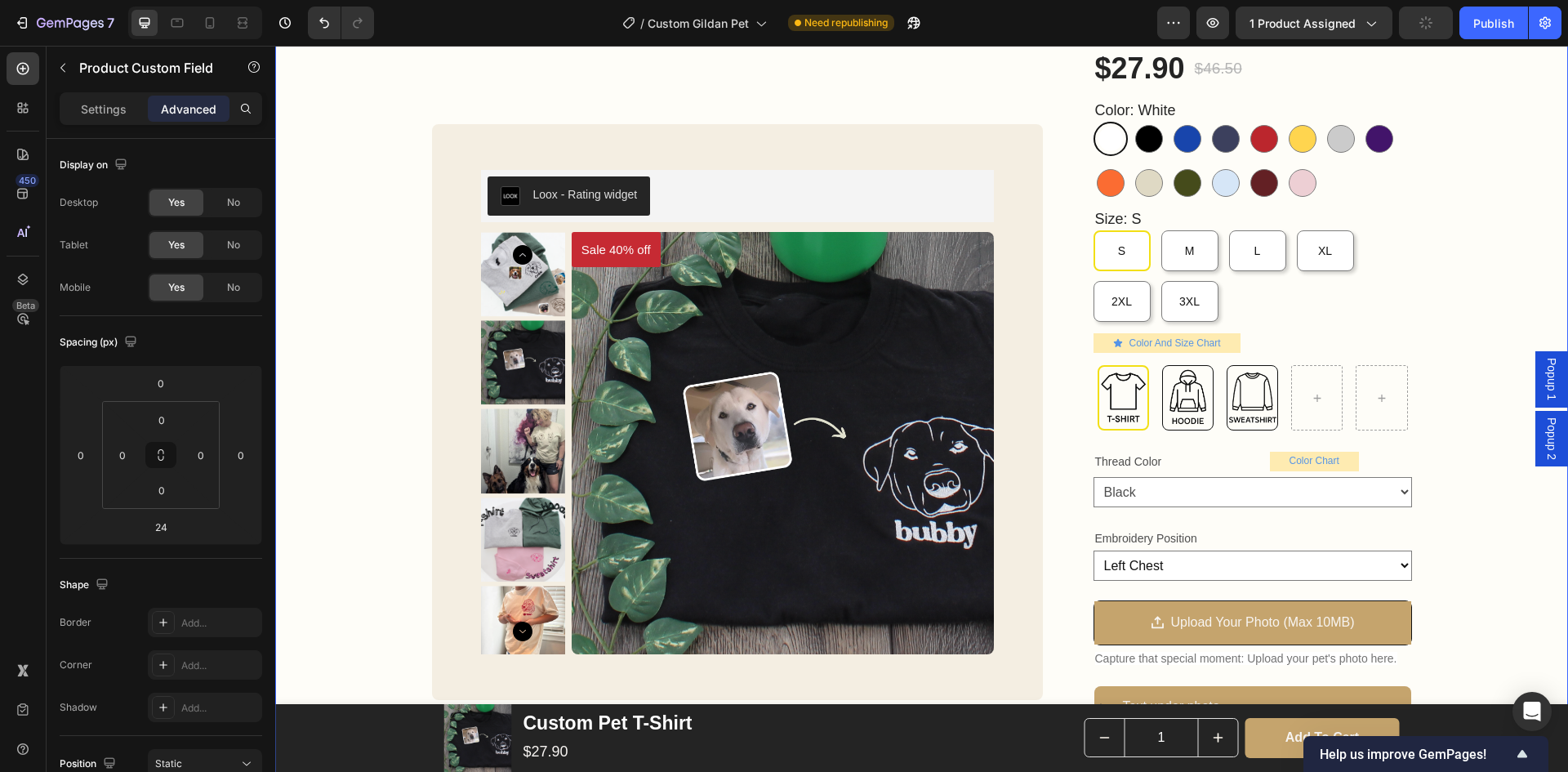
click at [1456, 469] on div "Custom Pet T-Shirt Product Title Loox - Rating widget Loox 40% OFF WITH CODE SU…" at bounding box center [922, 539] width 1293 height 1116
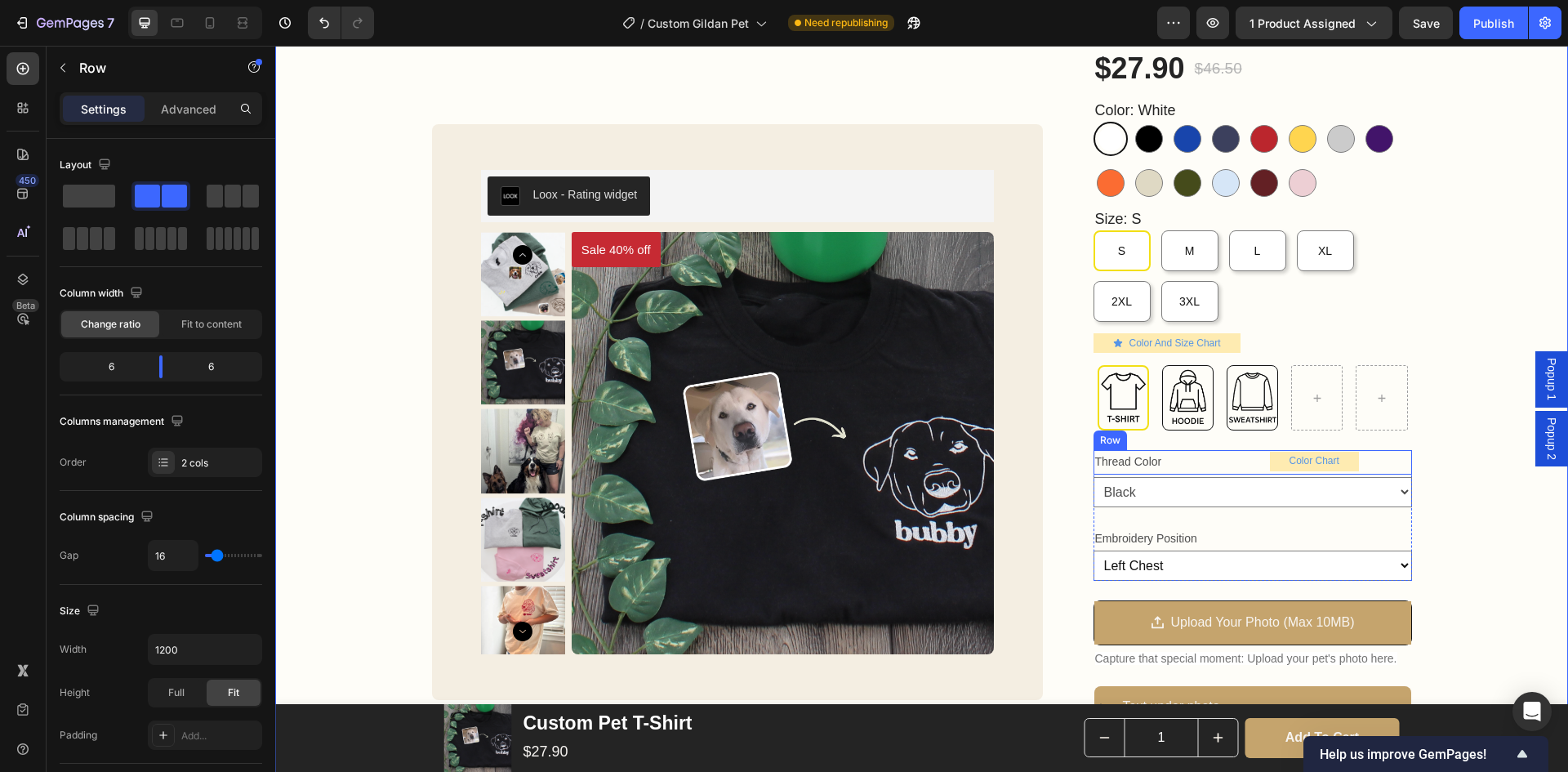
click at [1392, 472] on div "Color Chart Button" at bounding box center [1336, 461] width 153 height 23
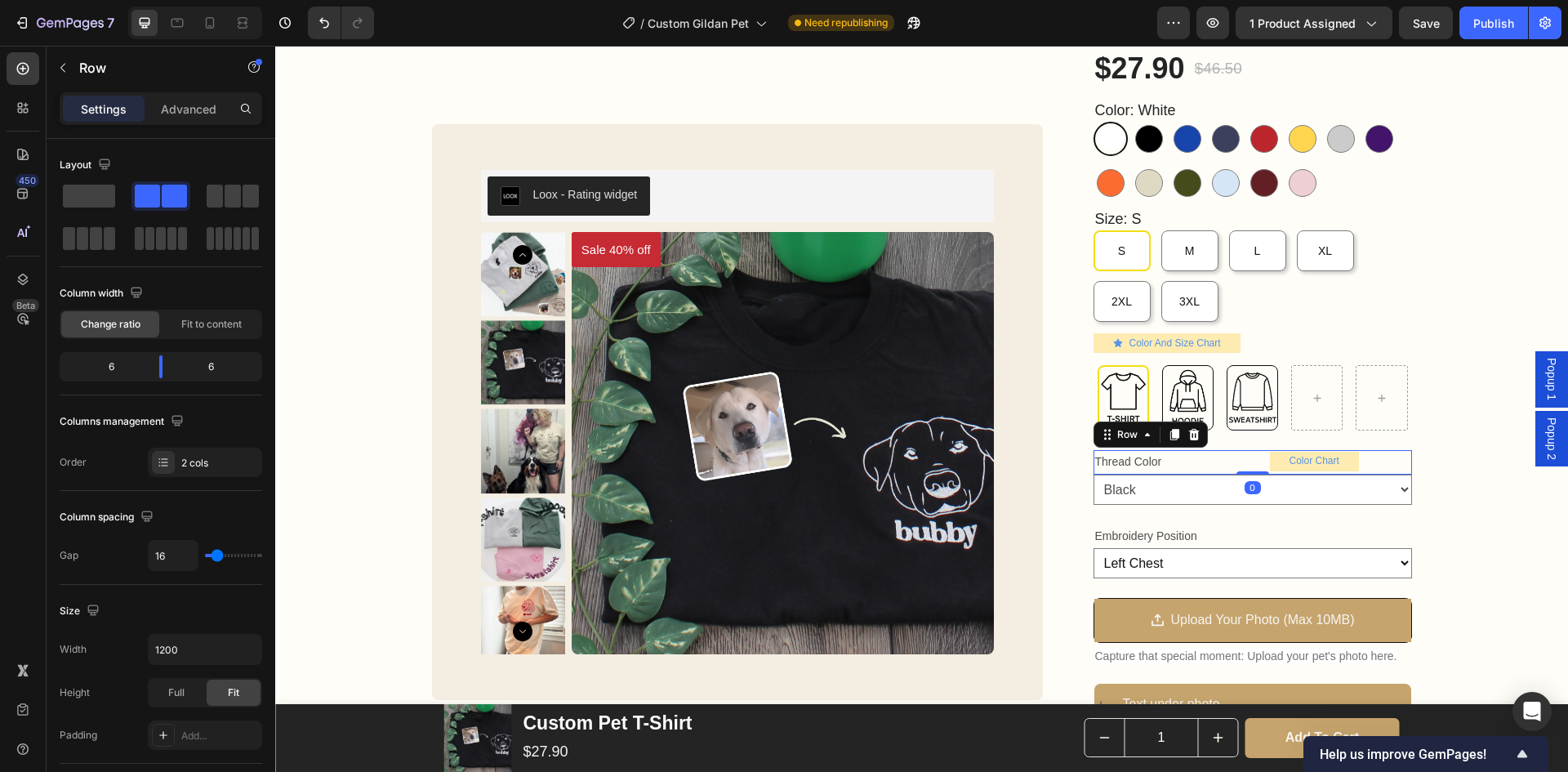
drag, startPoint x: 1248, startPoint y: 475, endPoint x: 1248, endPoint y: 460, distance: 15.0
click at [1248, 460] on div "Thread Color Text Block Color Chart Button Row 0" at bounding box center [1253, 461] width 318 height 23
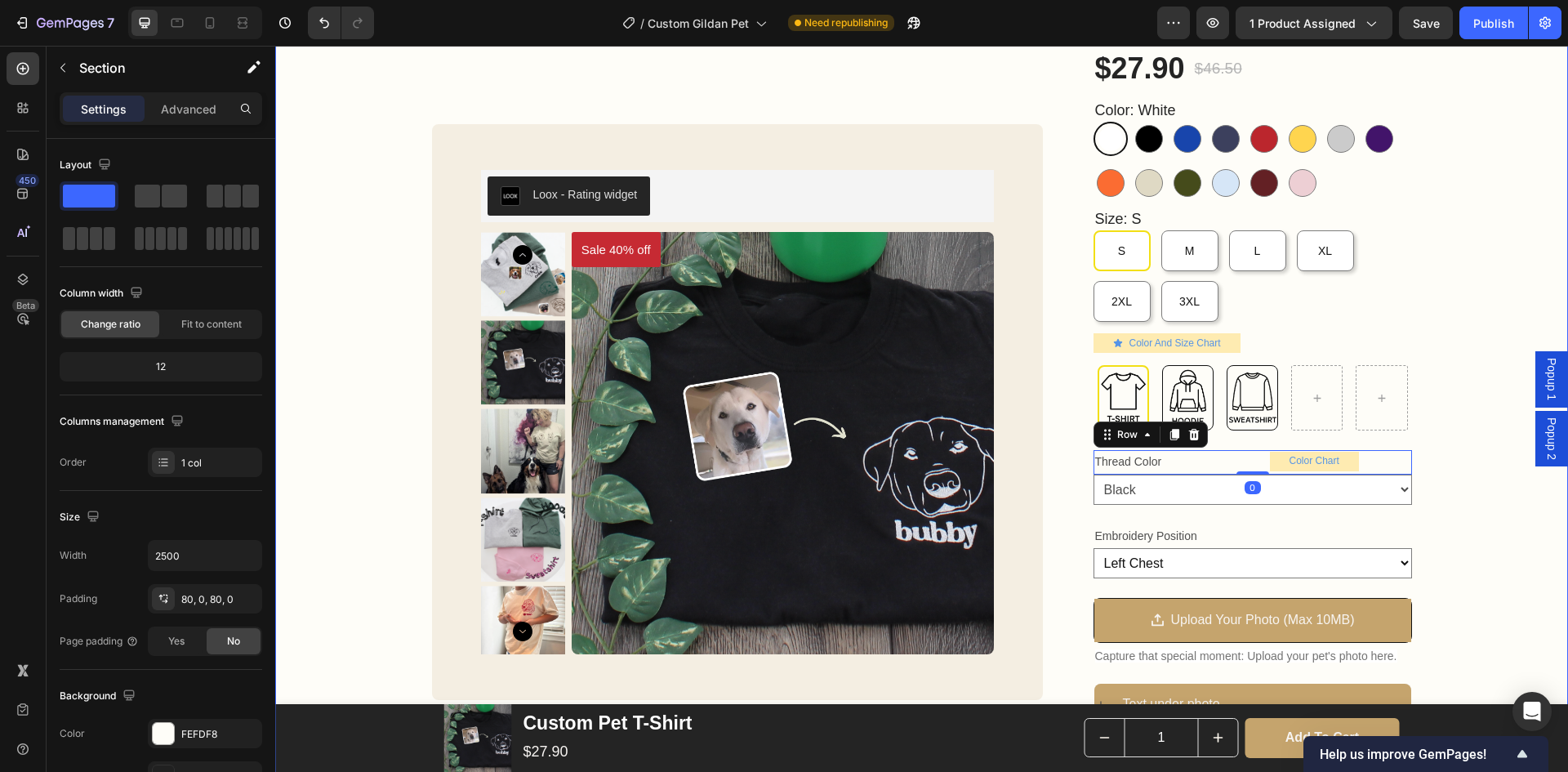
click at [1445, 501] on div "Custom Pet T-Shirt Product Title Loox - Rating widget Loox 40% OFF WITH CODE SU…" at bounding box center [922, 538] width 1293 height 1114
click at [1484, 361] on div "Custom Pet T-Shirt Product Title Loox - Rating widget Loox 40% OFF WITH CODE SU…" at bounding box center [922, 538] width 1293 height 1114
click at [1358, 461] on div "Color Chart Button" at bounding box center [1336, 460] width 153 height 22
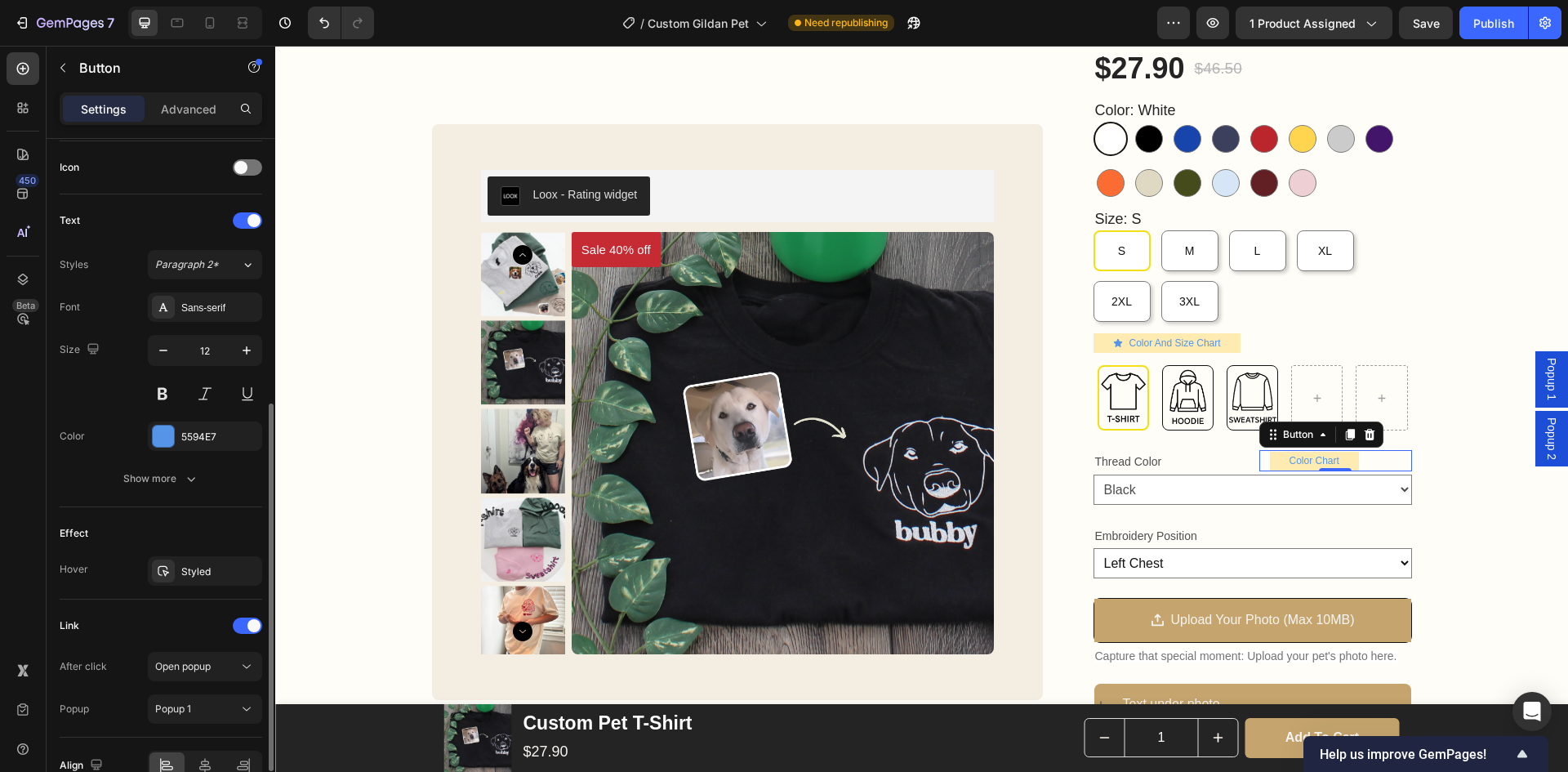
scroll to position [577, 0]
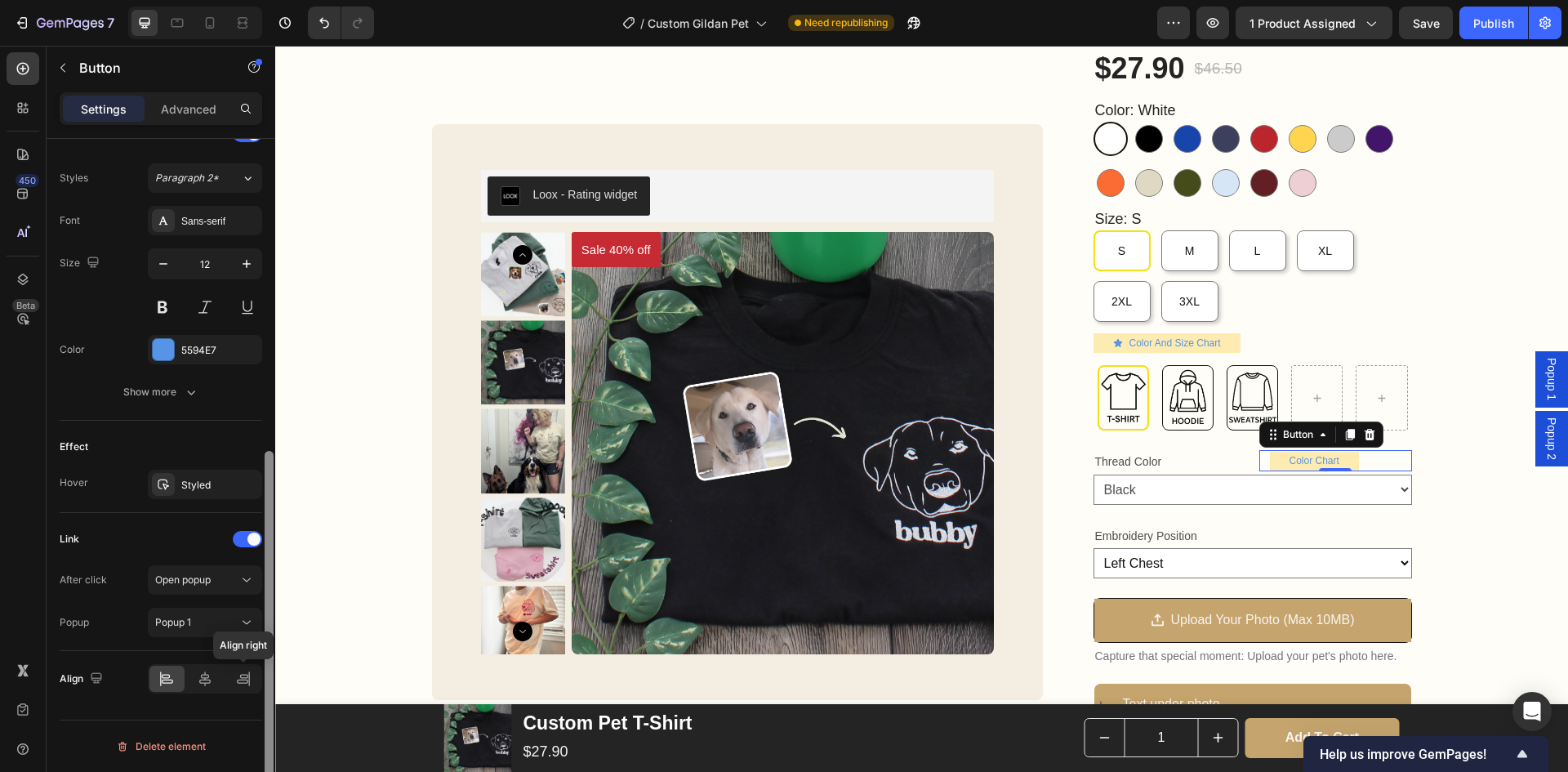
drag, startPoint x: 245, startPoint y: 675, endPoint x: 265, endPoint y: 676, distance: 20.0
click at [245, 676] on icon at bounding box center [243, 678] width 16 height 16
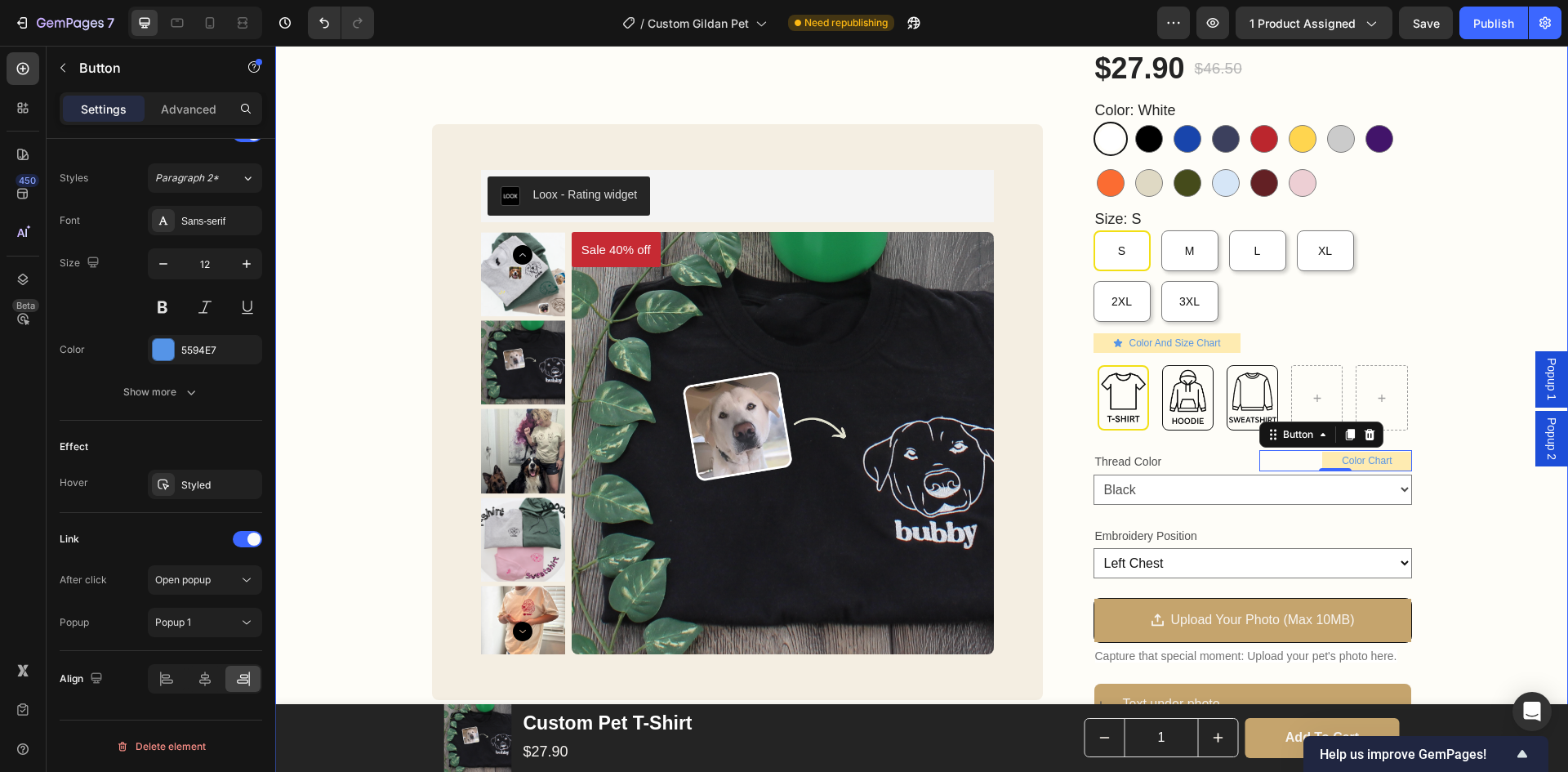
click at [1472, 568] on div "Custom Pet T-Shirt Product Title Loox - Rating widget Loox 40% OFF WITH CODE SU…" at bounding box center [922, 538] width 1293 height 1114
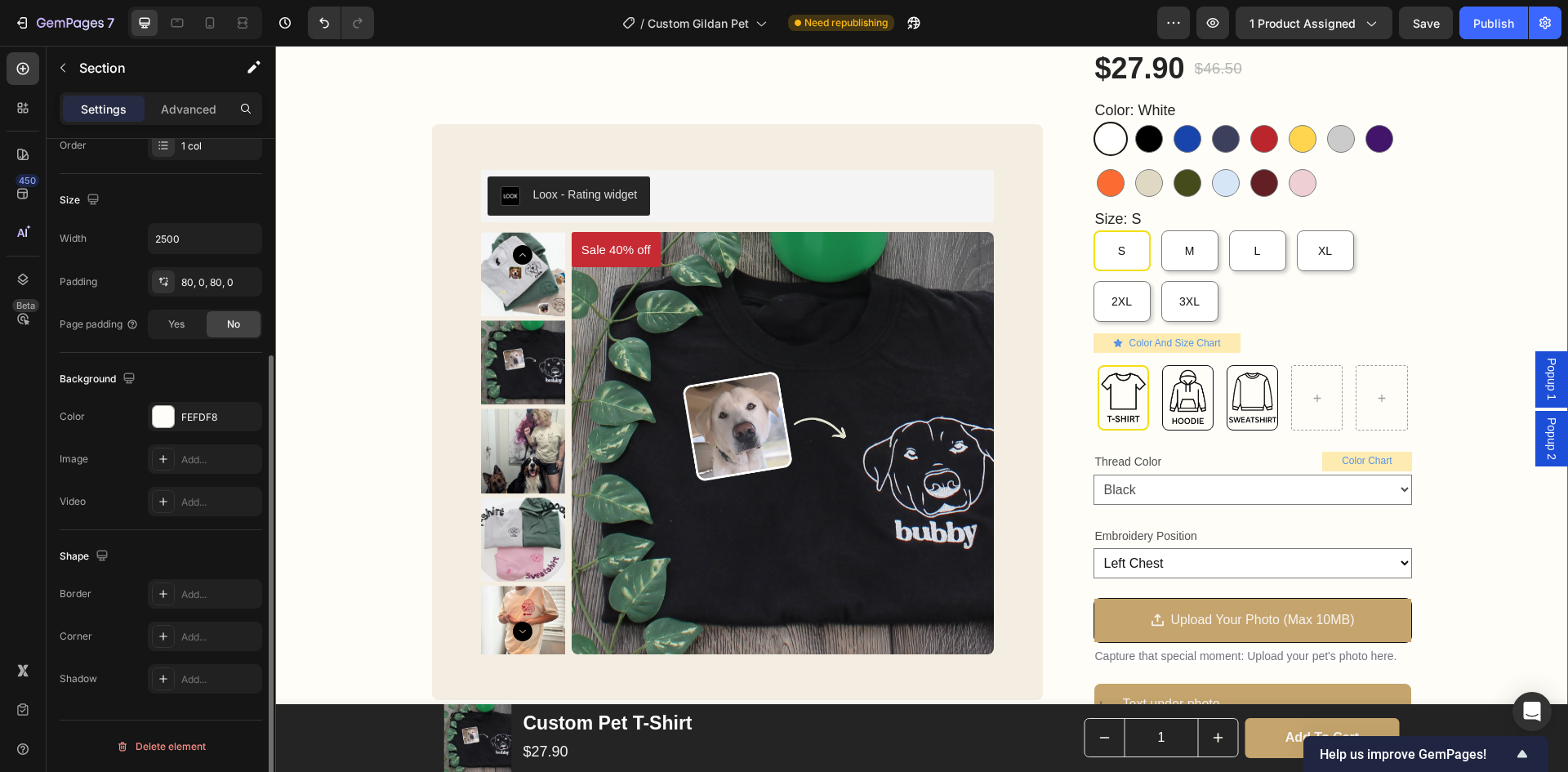
scroll to position [0, 0]
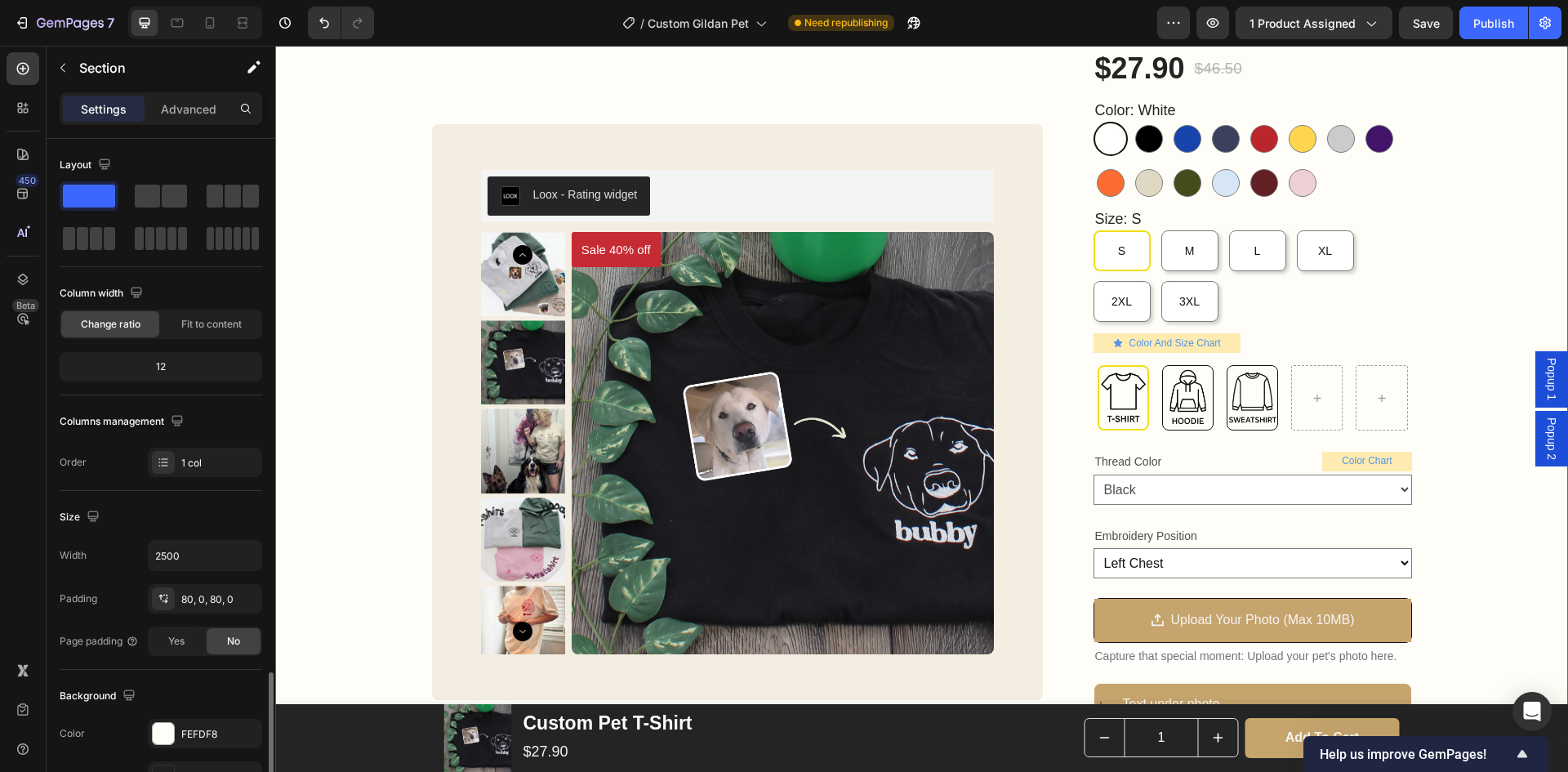
click at [1472, 568] on div "Custom Pet T-Shirt Product Title Loox - Rating widget Loox 40% OFF WITH CODE SU…" at bounding box center [922, 538] width 1293 height 1114
click at [1101, 454] on p "Thread Color" at bounding box center [1170, 462] width 150 height 21
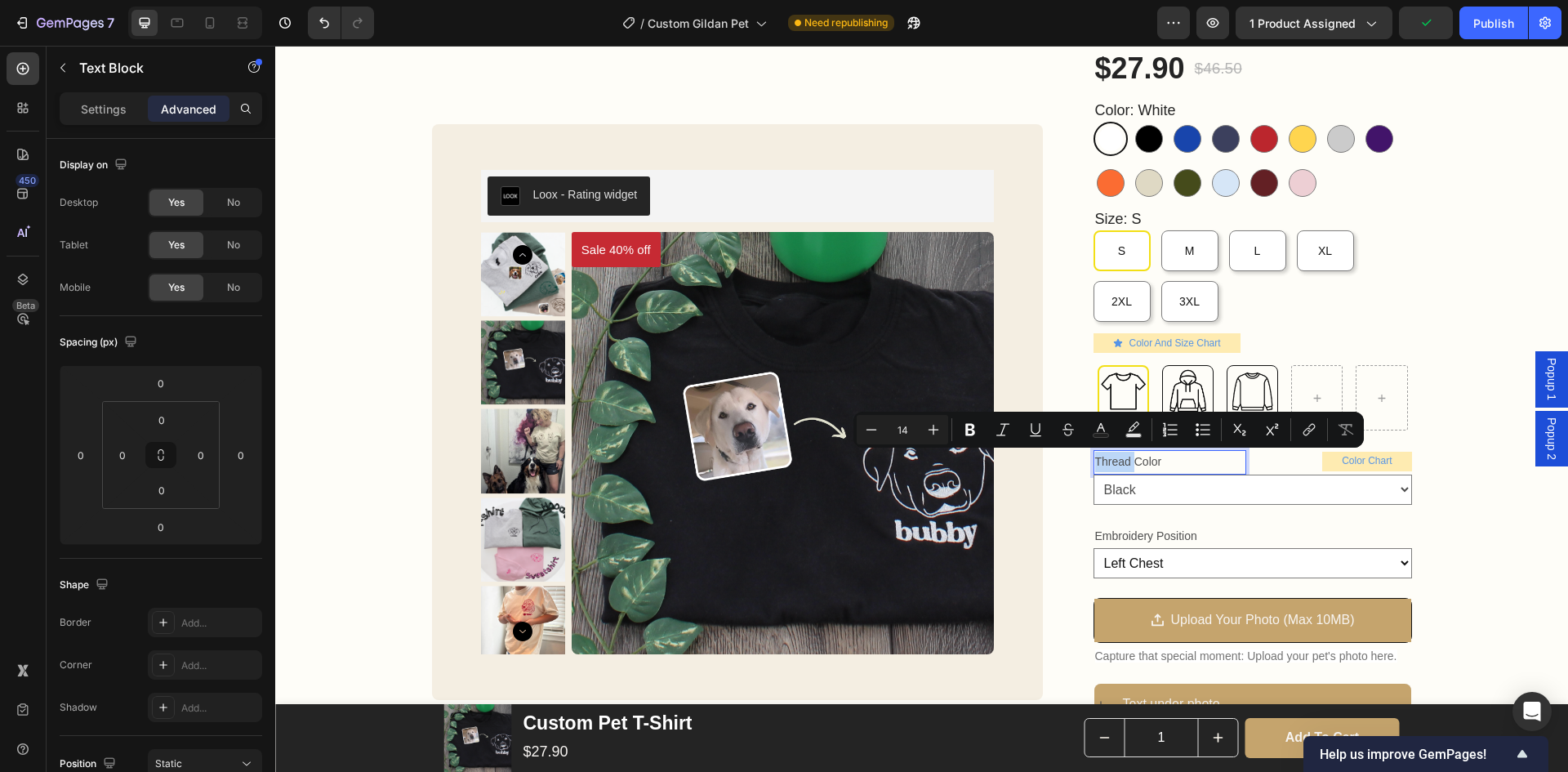
click at [1095, 459] on p "Thread Color" at bounding box center [1170, 462] width 150 height 21
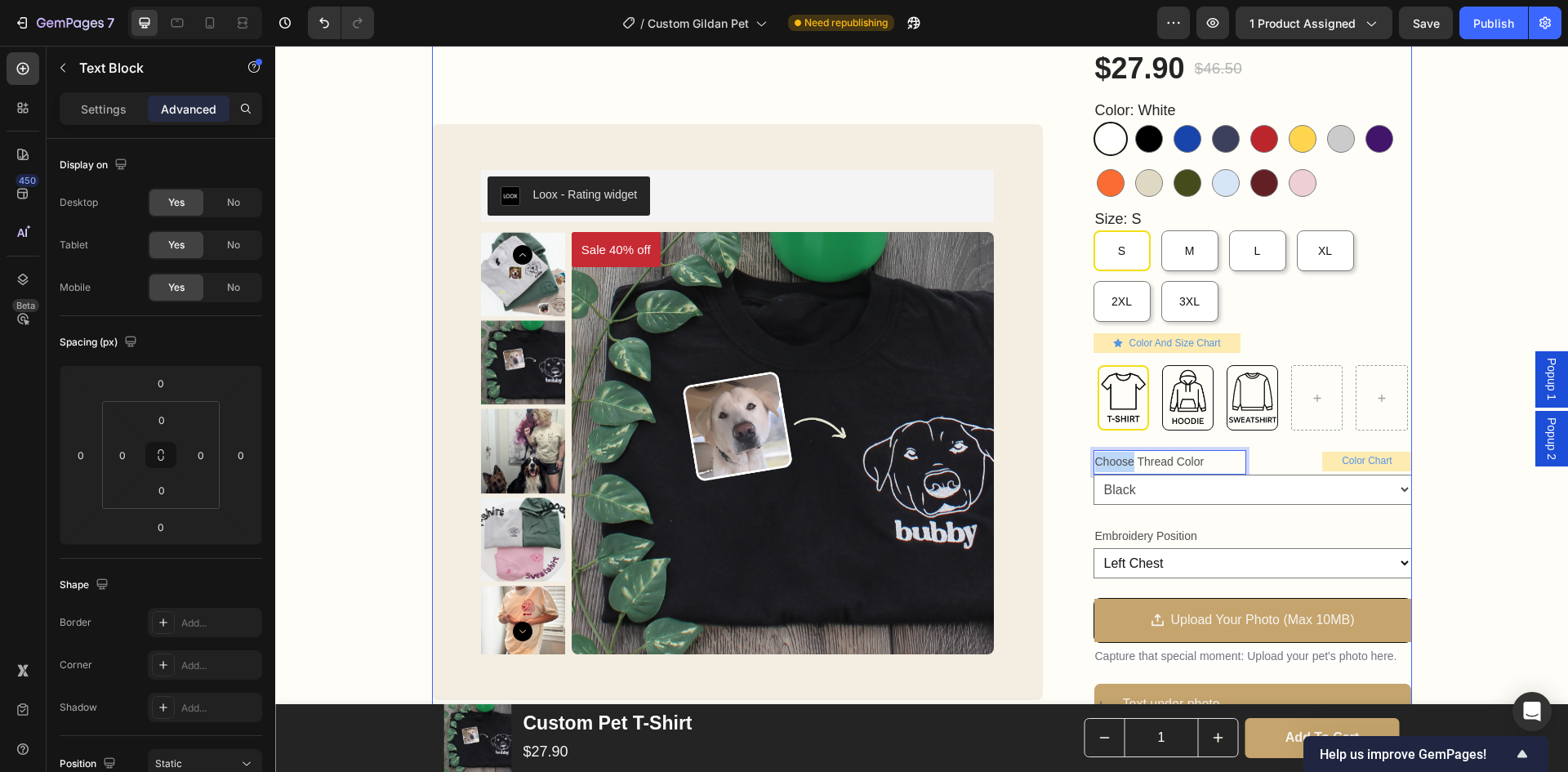
drag, startPoint x: 1130, startPoint y: 463, endPoint x: 1082, endPoint y: 459, distance: 48.2
click at [1082, 459] on div "Custom Pet T-Shirt Product Title Loox - Rating widget Loox 40% OFF WITH CODE SU…" at bounding box center [922, 538] width 980 height 1114
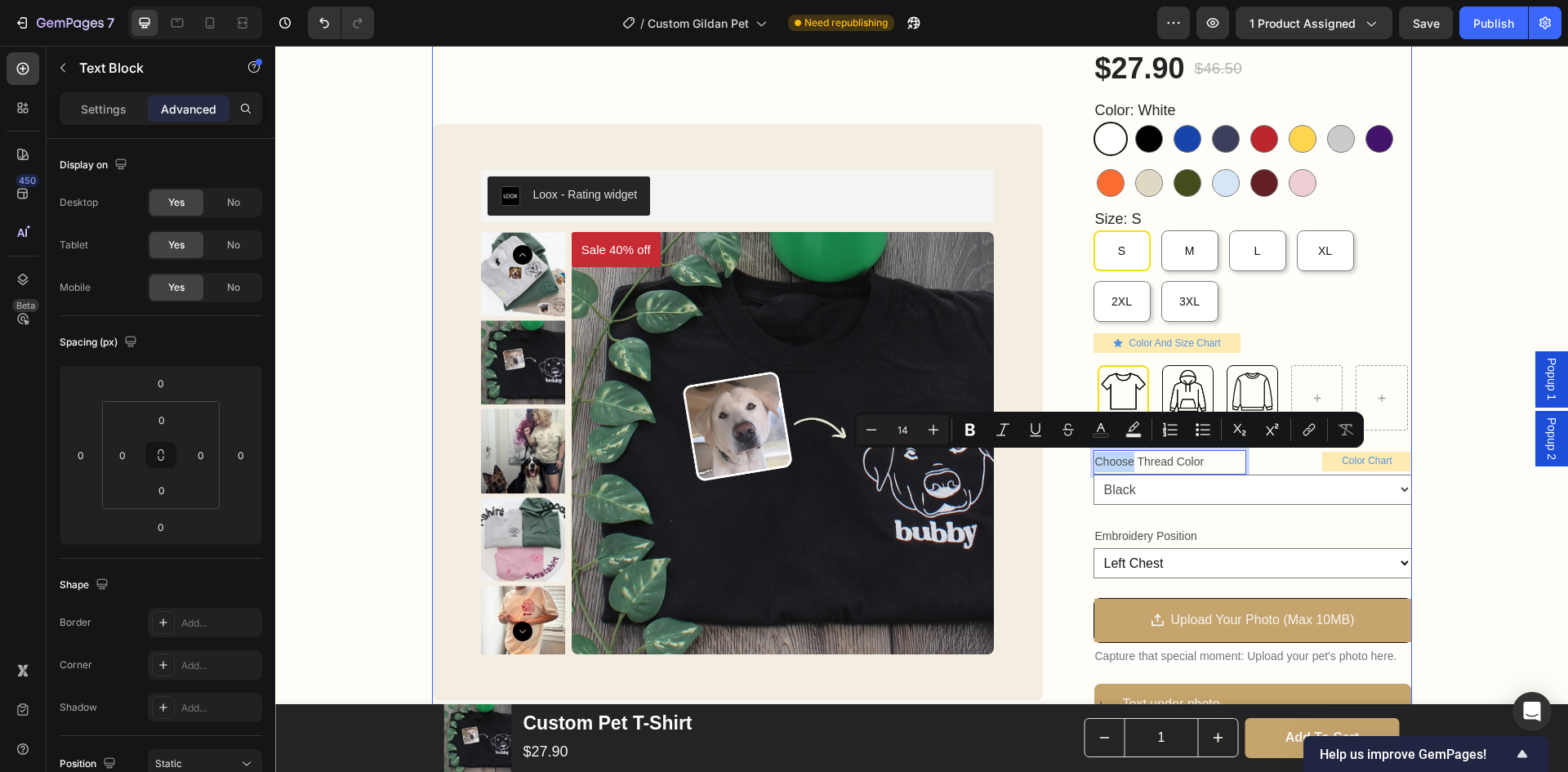
copy p "Choose"
click at [1140, 540] on p "Embroidery Position" at bounding box center [1252, 537] width 316 height 21
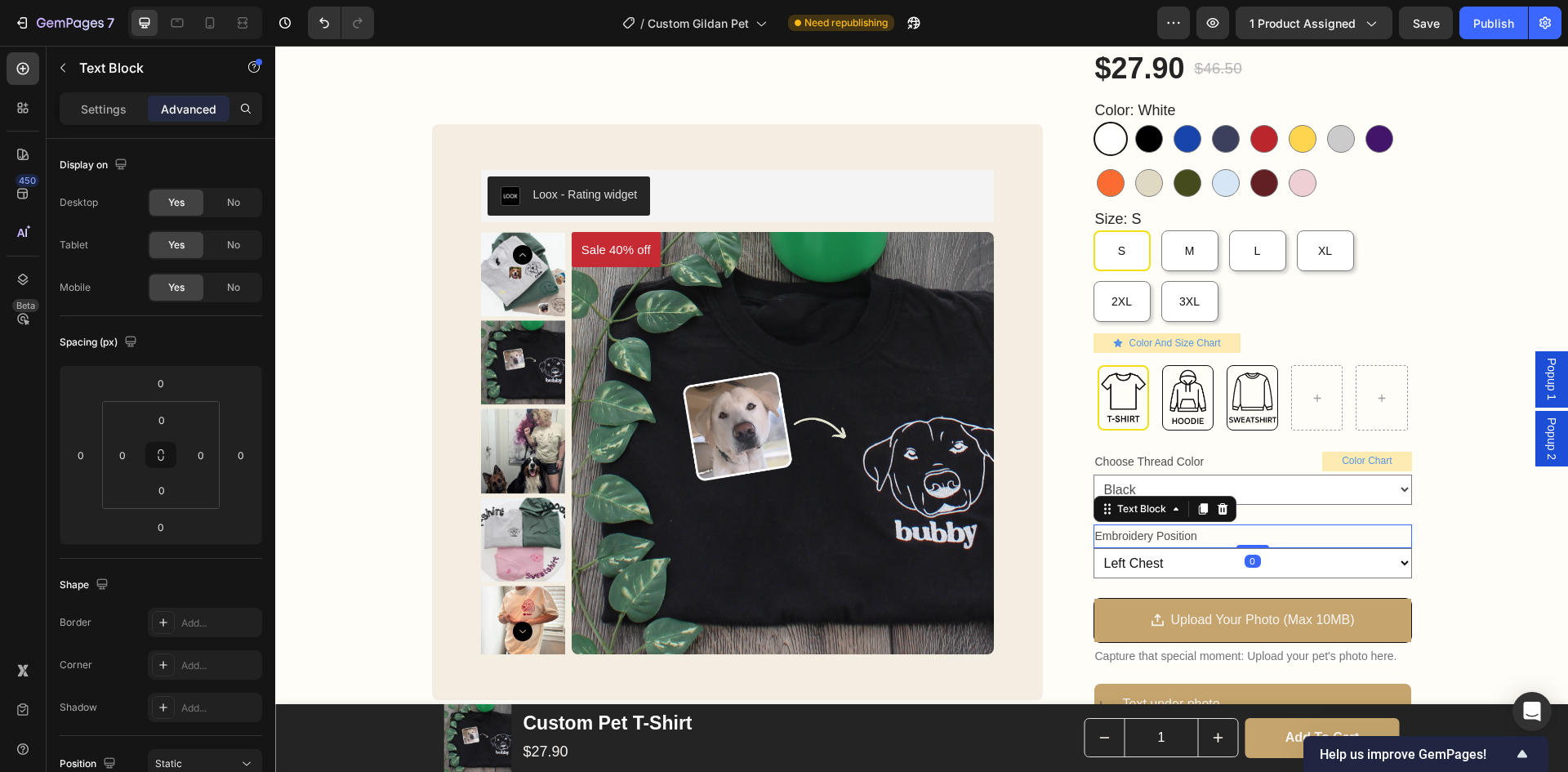
click at [1102, 539] on p "Embroidery Position" at bounding box center [1252, 537] width 316 height 21
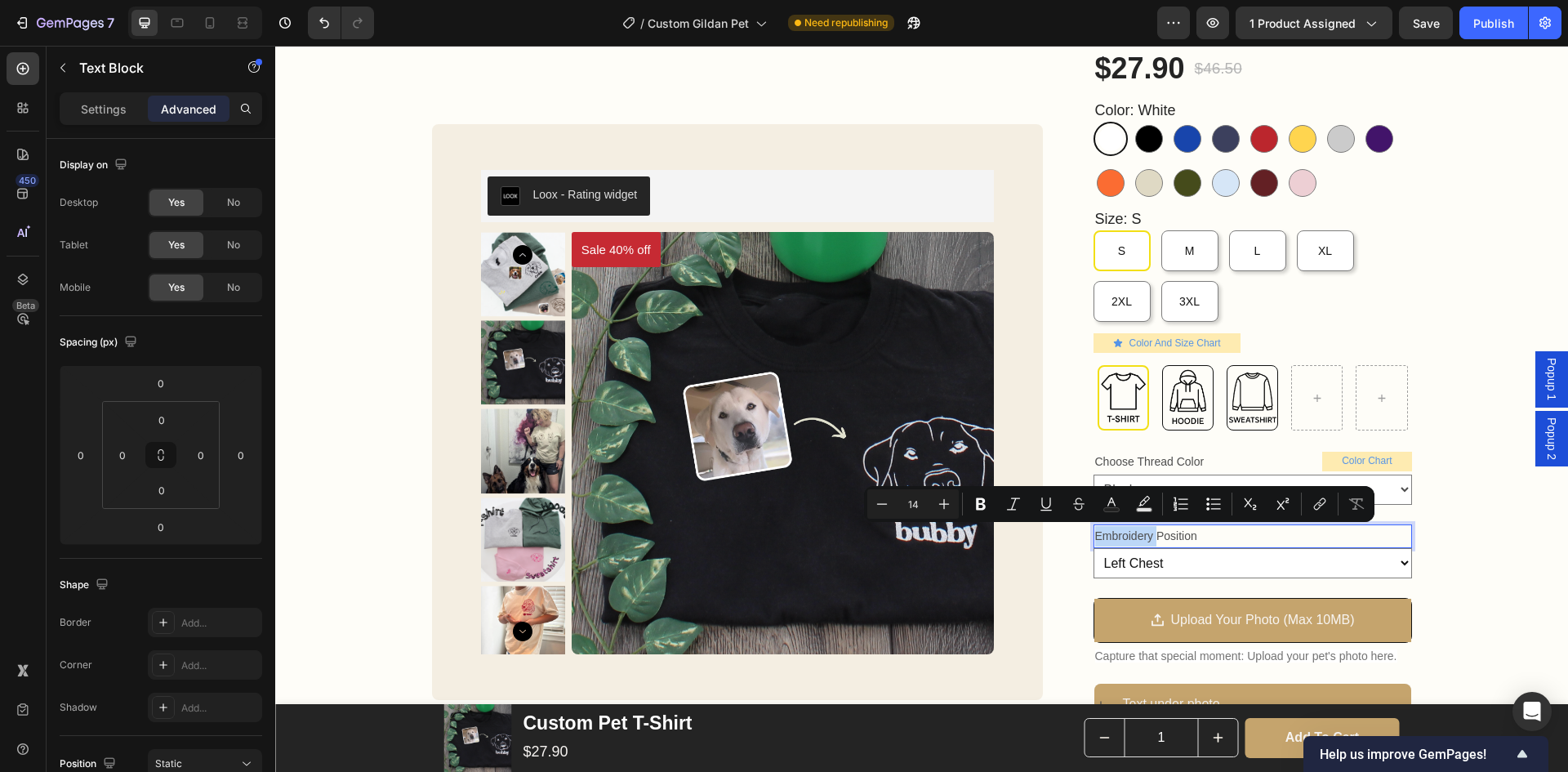
click at [1095, 535] on p "Embroidery Position" at bounding box center [1252, 537] width 316 height 21
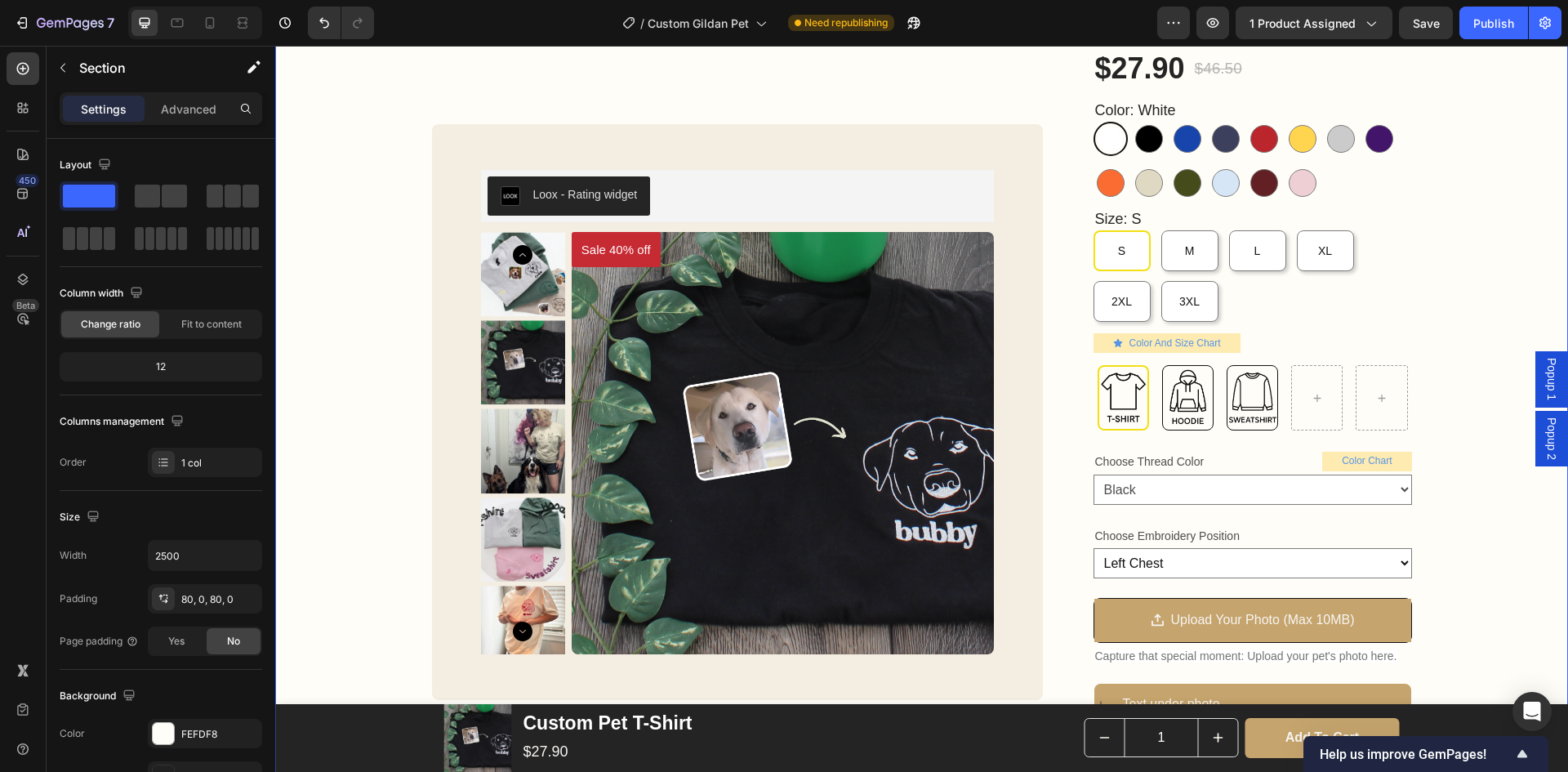
click at [1471, 538] on div "Custom Pet T-Shirt Product Title Loox - Rating widget Loox 40% OFF WITH CODE SU…" at bounding box center [922, 538] width 1293 height 1114
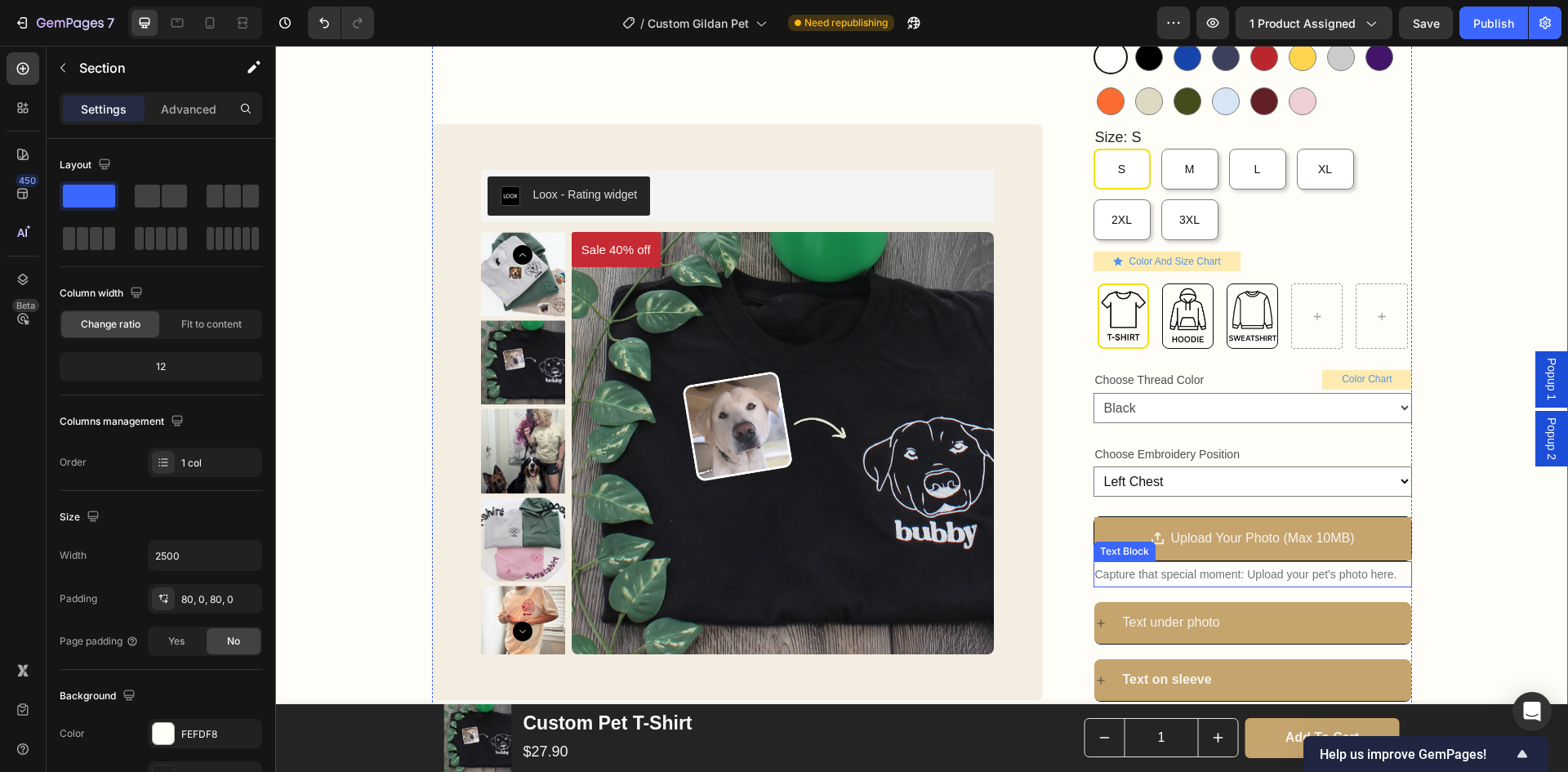
scroll to position [327, 0]
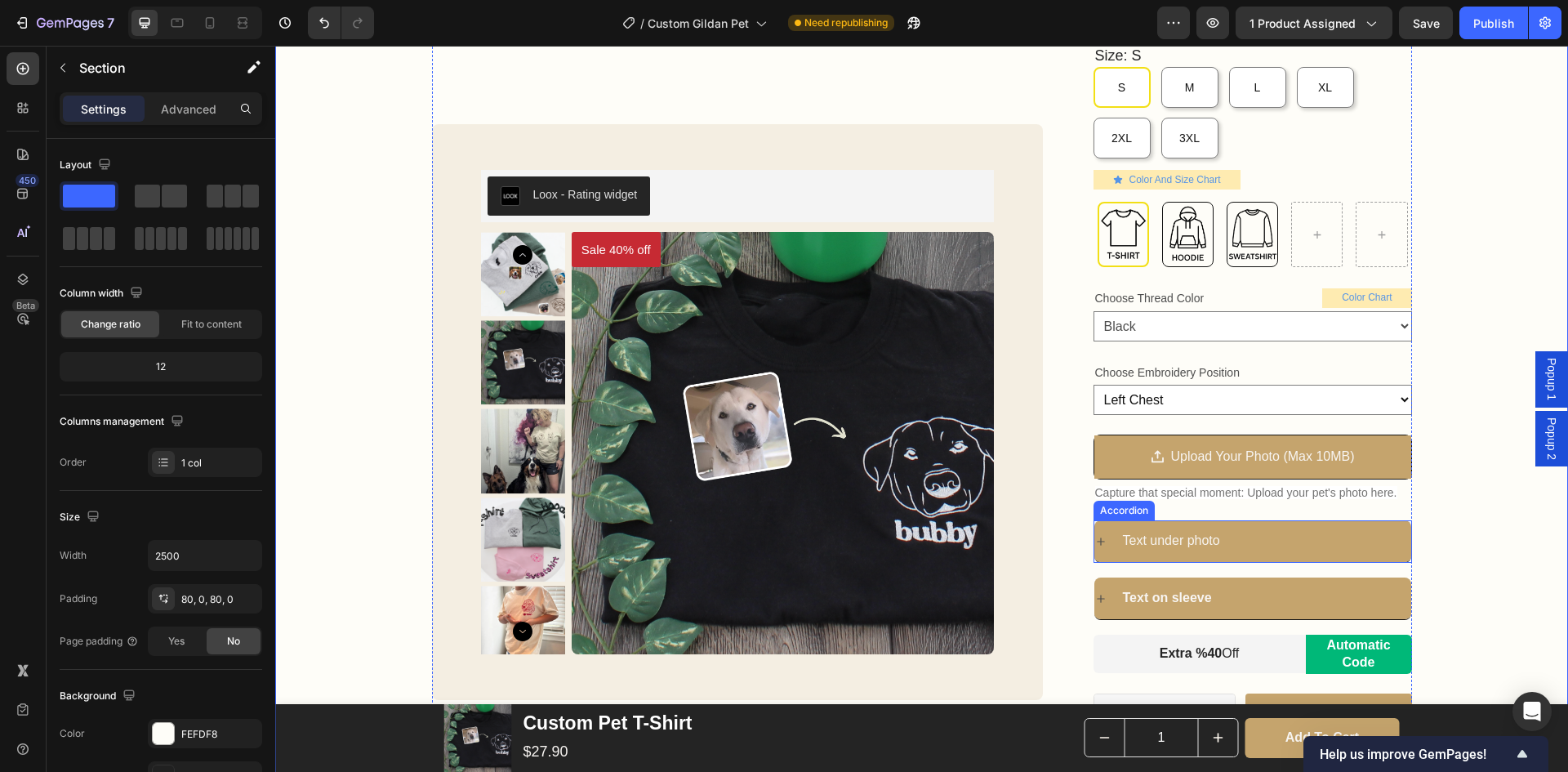
click at [1293, 540] on div "Text under photo" at bounding box center [1265, 541] width 290 height 29
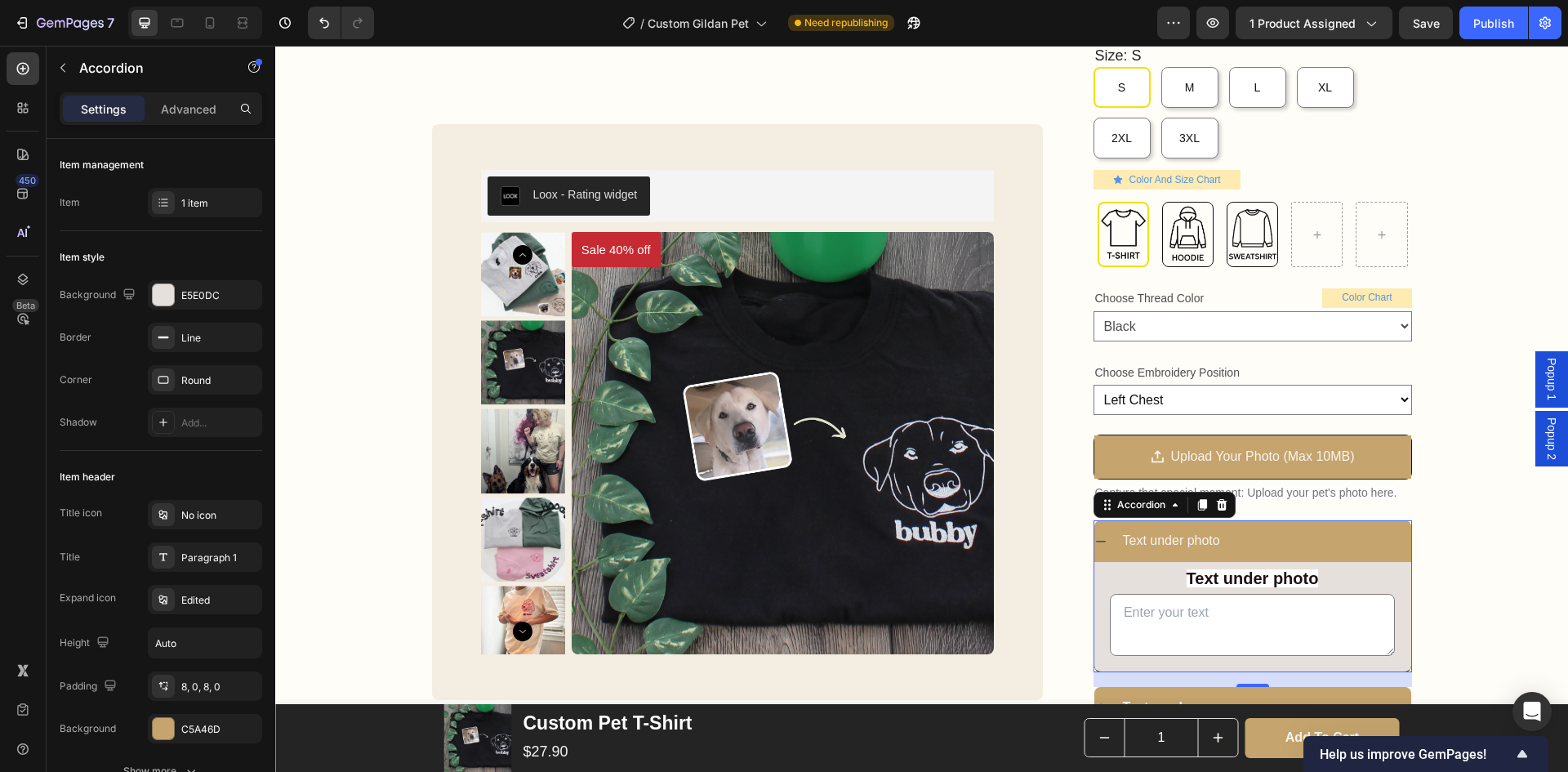
click at [1293, 540] on div "Text under photo" at bounding box center [1265, 541] width 290 height 29
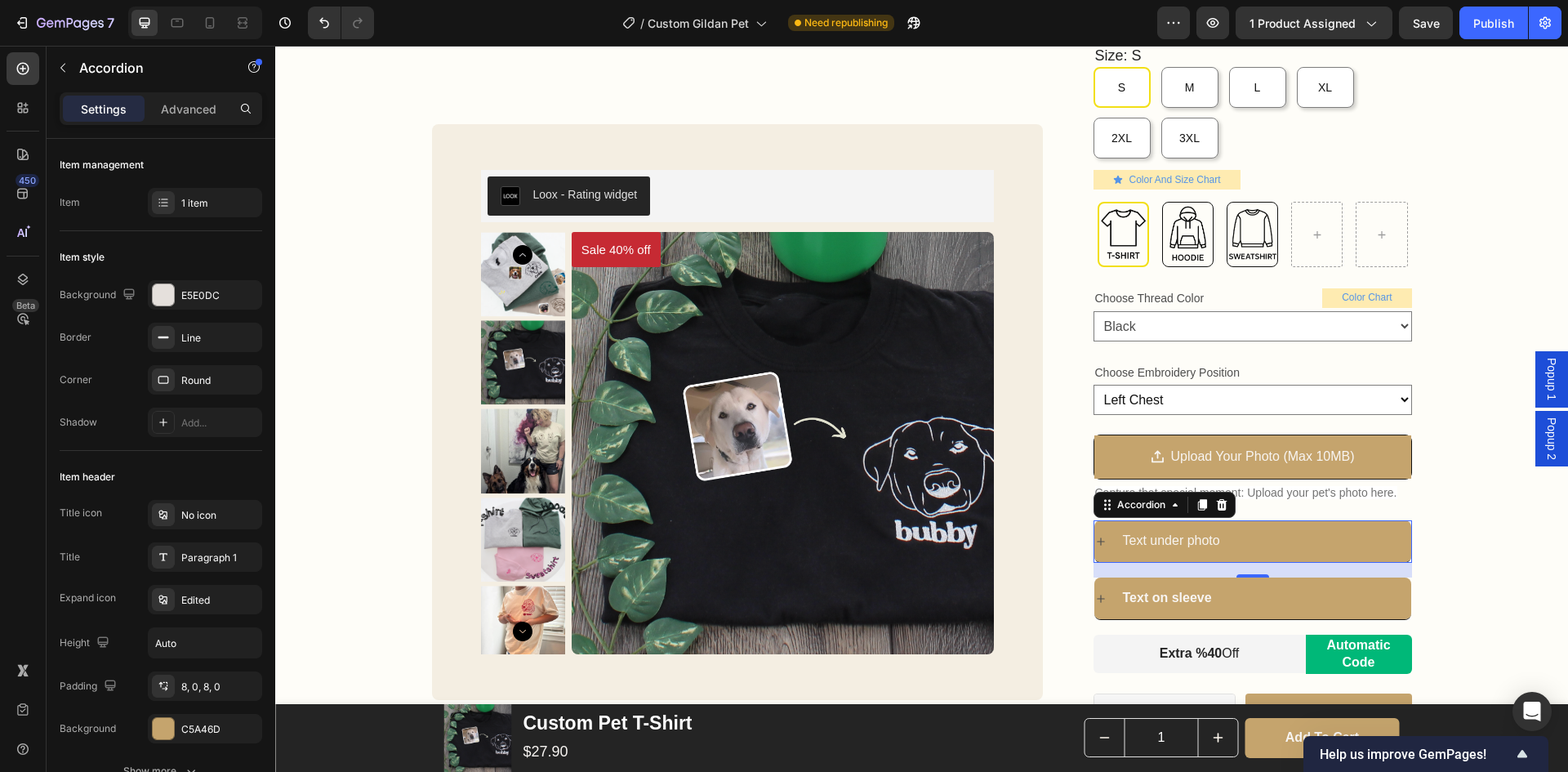
scroll to position [408, 0]
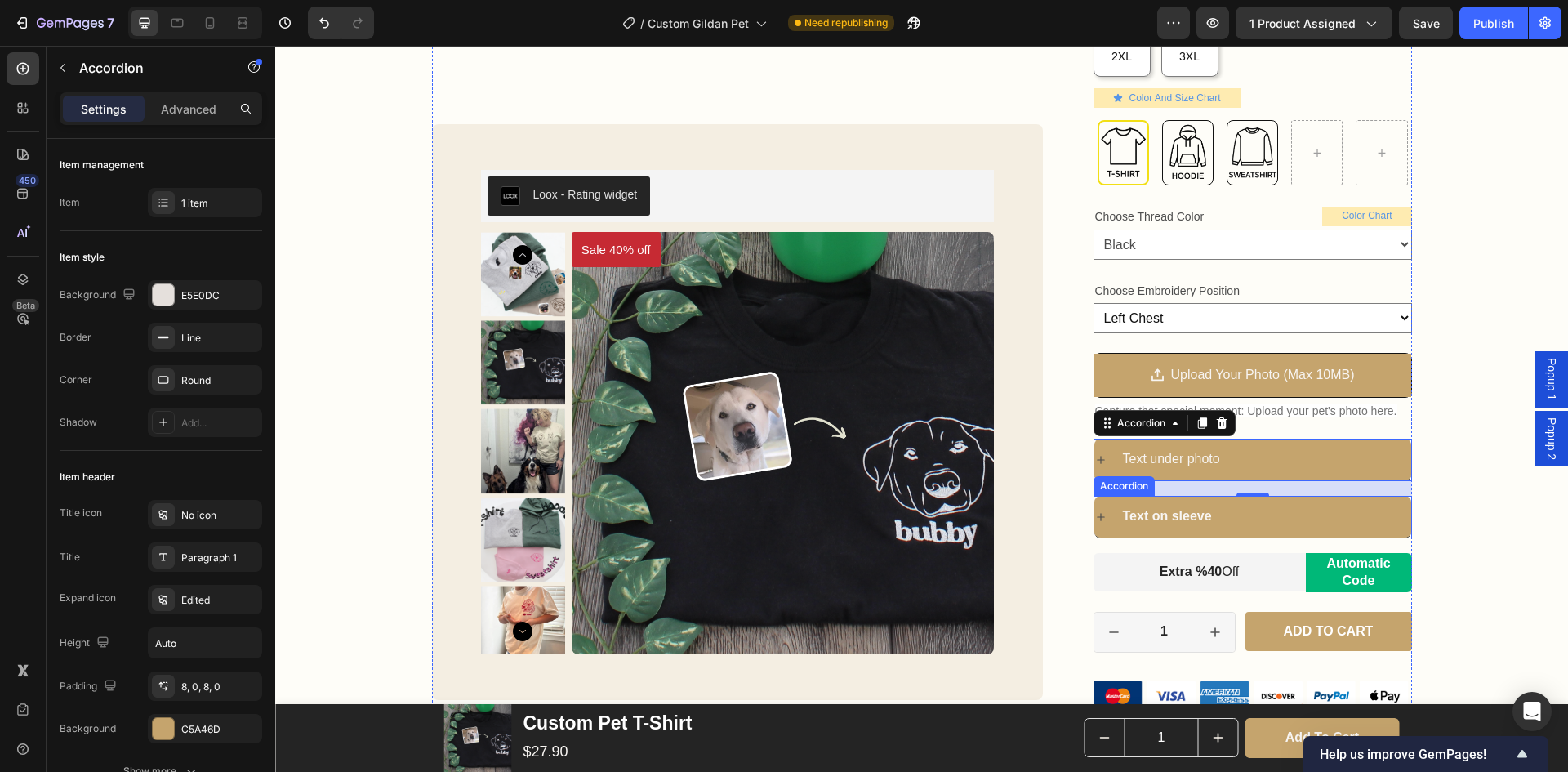
click at [1269, 526] on div "Text on sleeve" at bounding box center [1265, 516] width 290 height 29
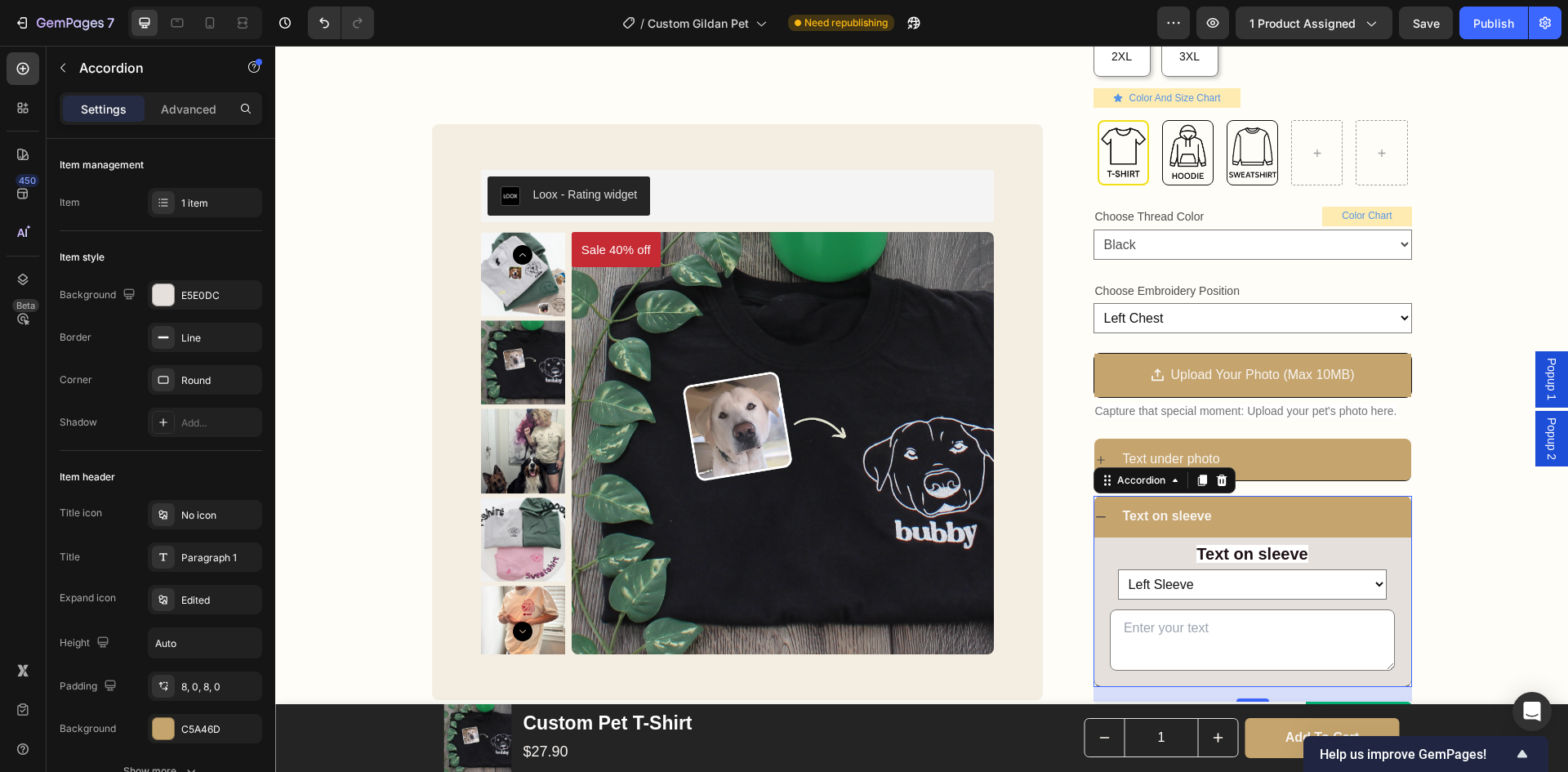
click at [1276, 518] on div "Text on sleeve" at bounding box center [1265, 516] width 290 height 29
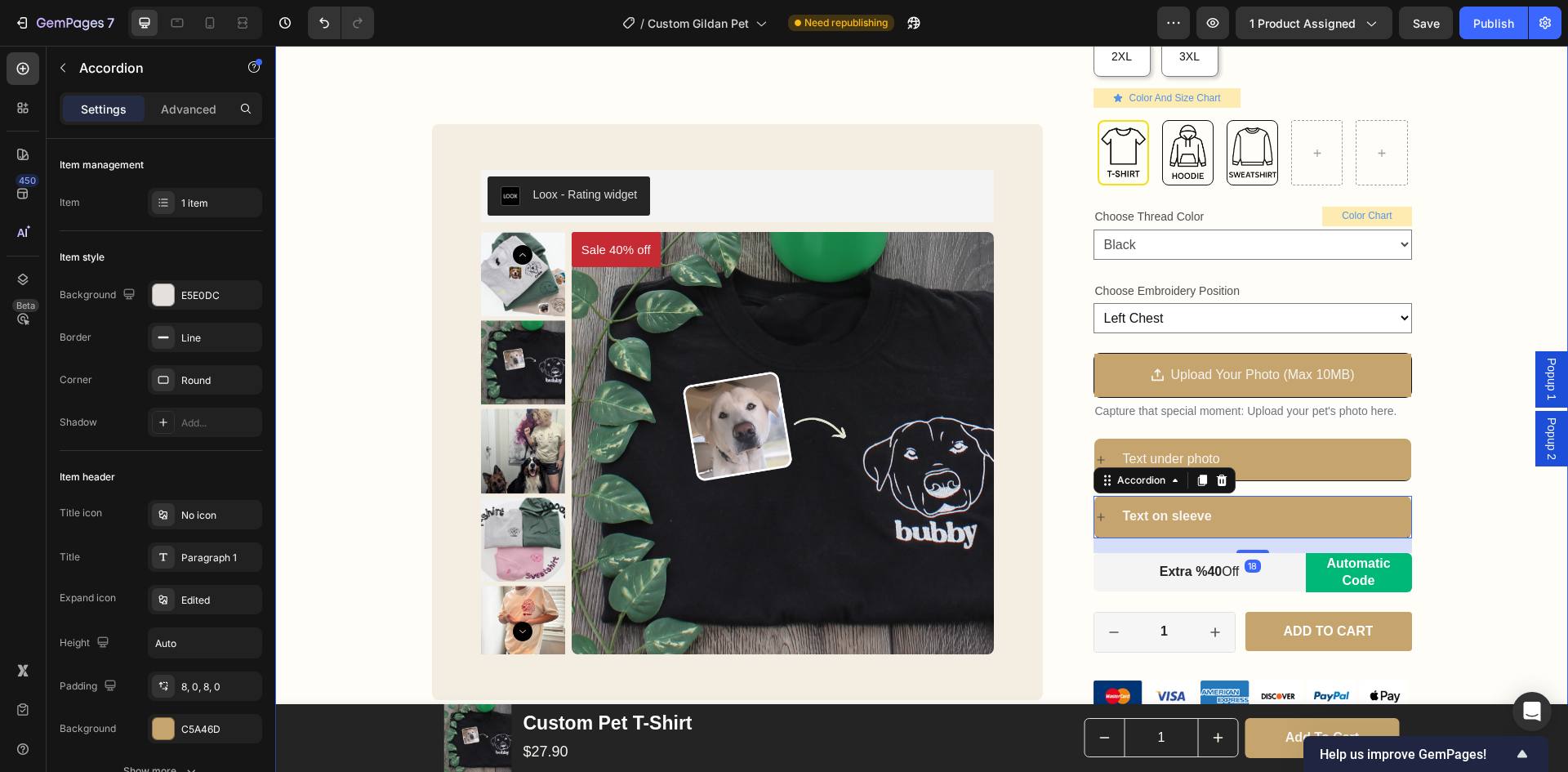
scroll to position [490, 0]
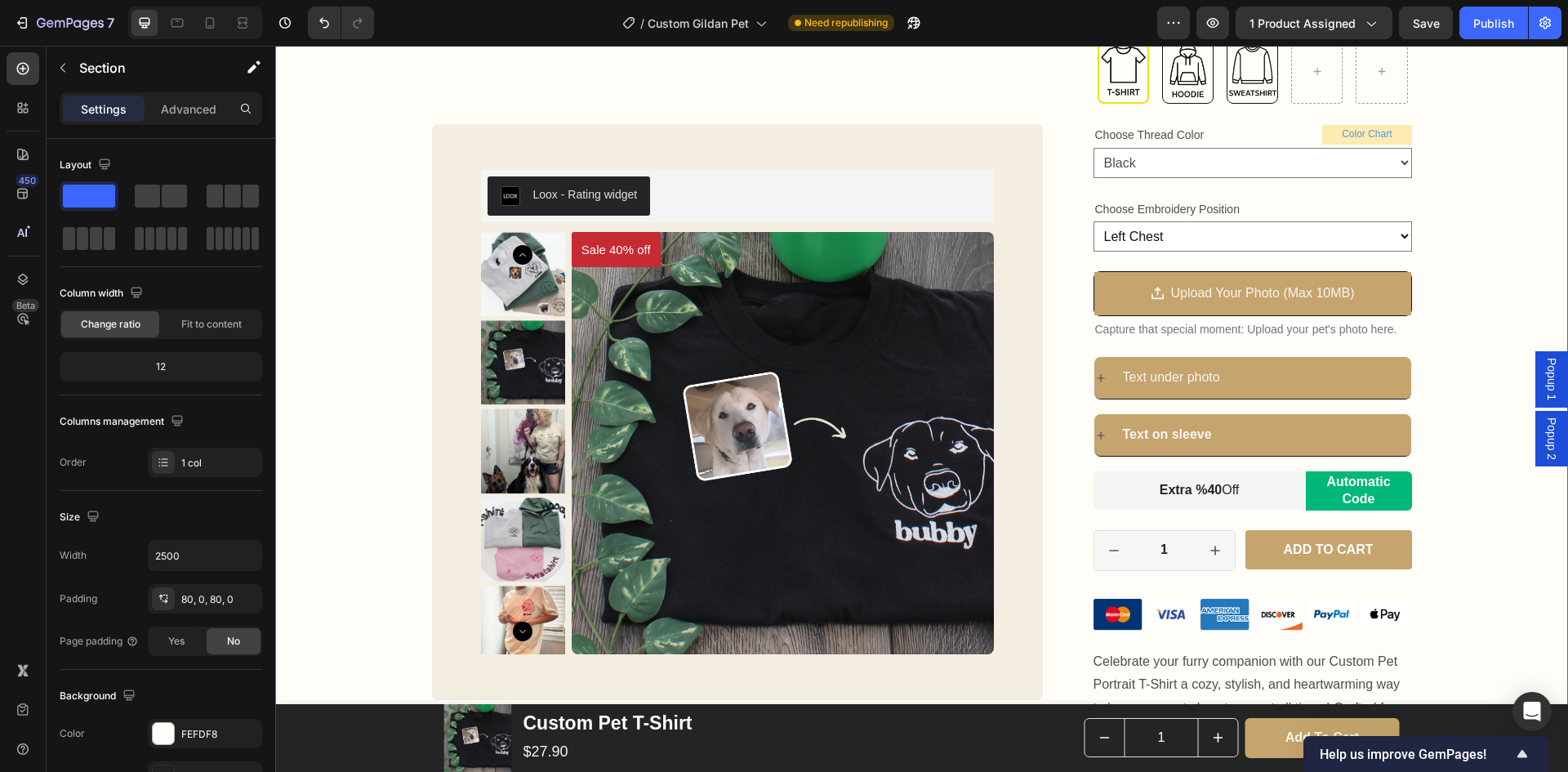
click at [1449, 549] on div "Custom Pet T-Shirt Product Title Loox - Rating widget Loox 40% OFF WITH CODE SU…" at bounding box center [922, 211] width 1293 height 1114
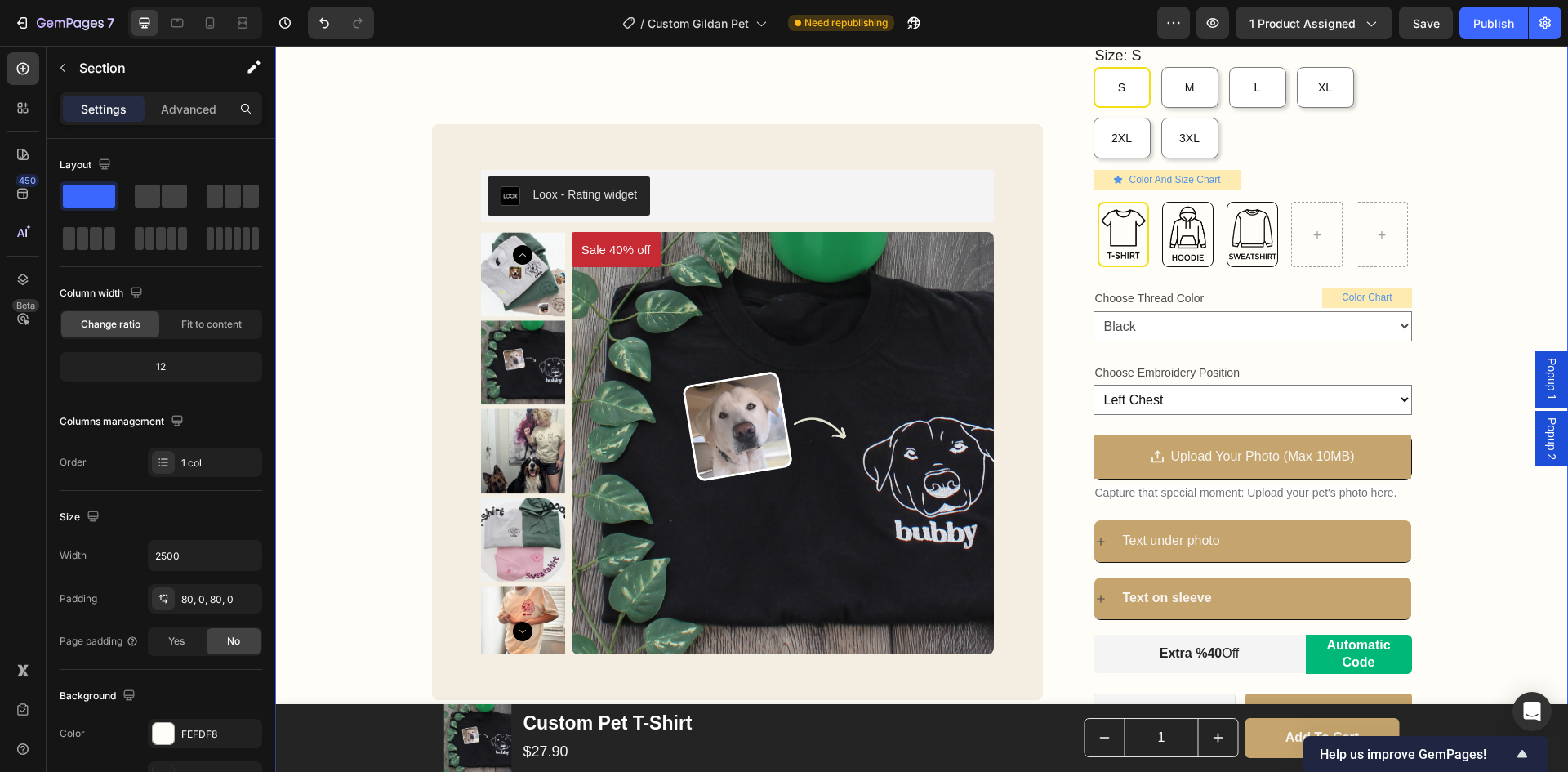
scroll to position [245, 0]
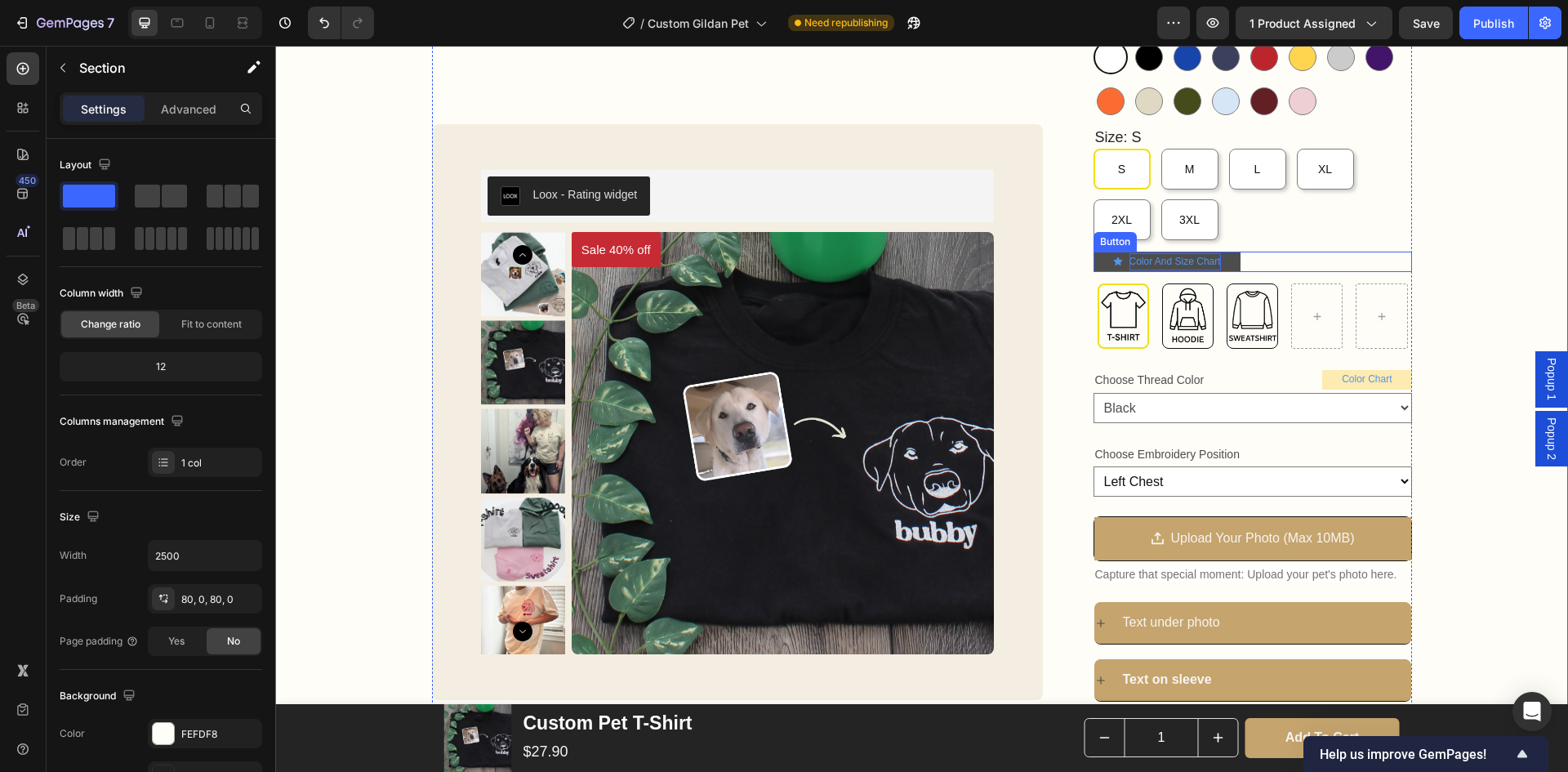
click at [1137, 263] on p "Color And Size Chart" at bounding box center [1176, 261] width 92 height 18
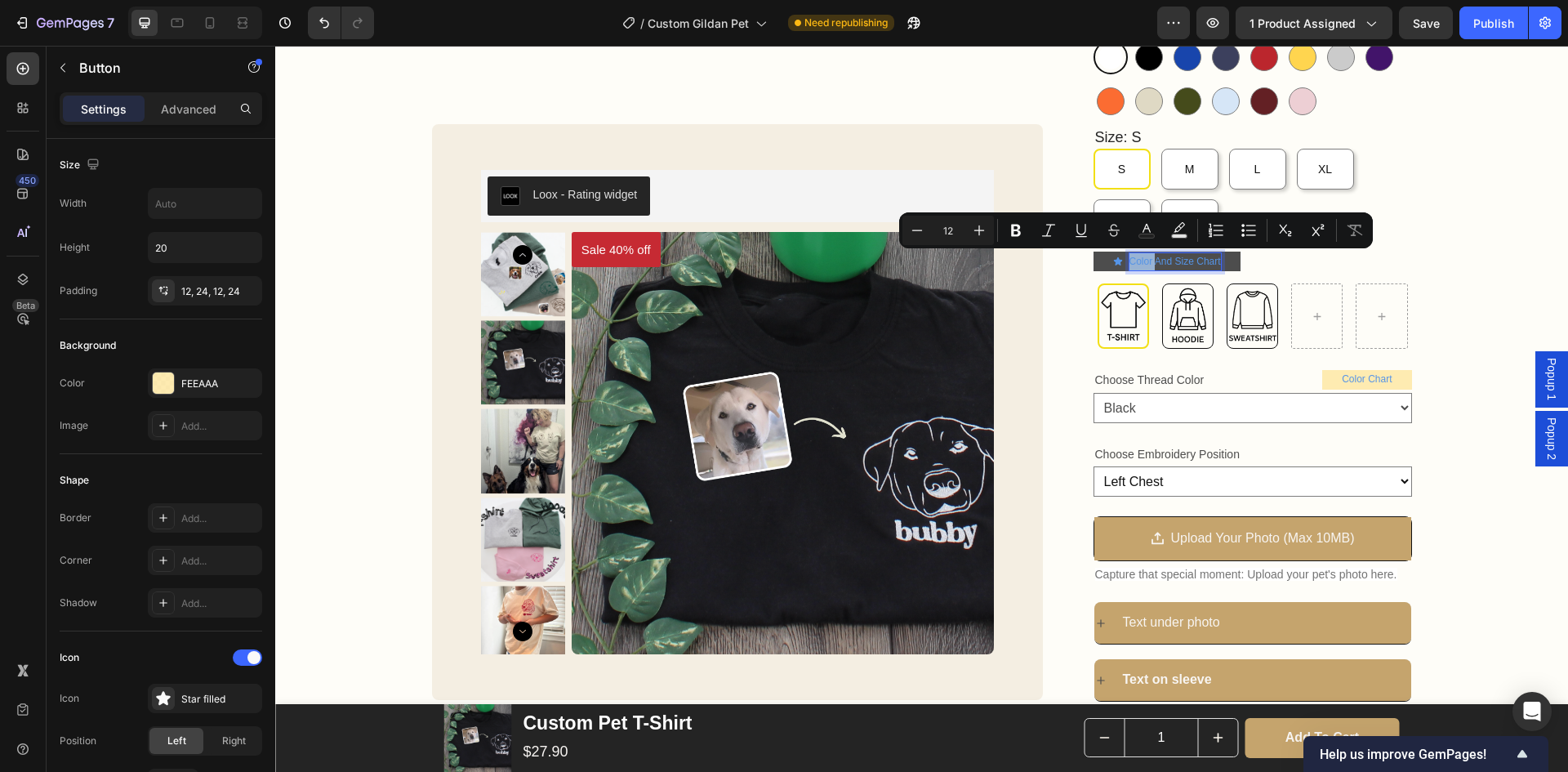
click at [1130, 263] on p "Color And Size Chart" at bounding box center [1176, 261] width 92 height 18
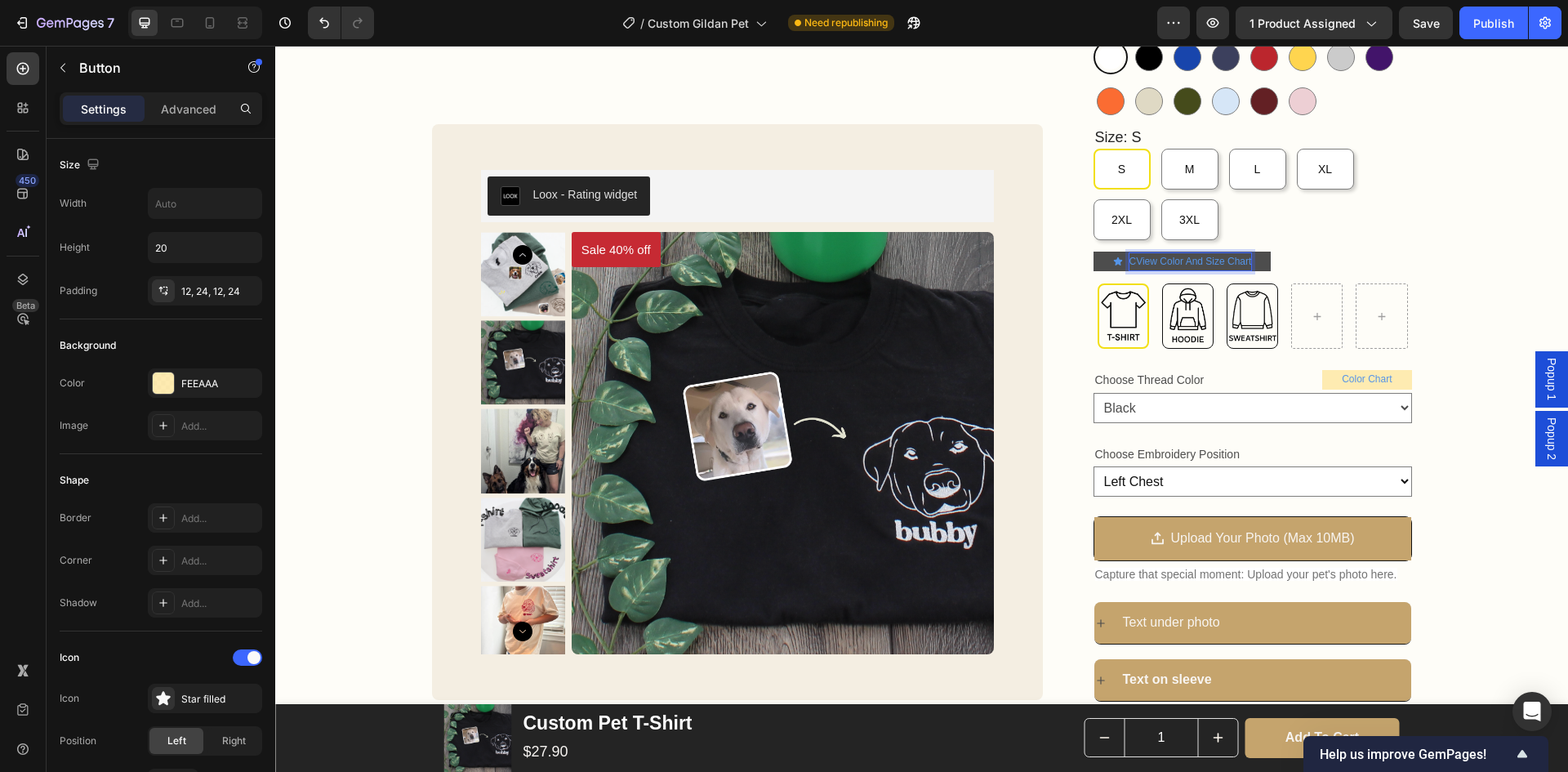
click at [1133, 260] on p "CView Color And Size Chart" at bounding box center [1191, 261] width 123 height 18
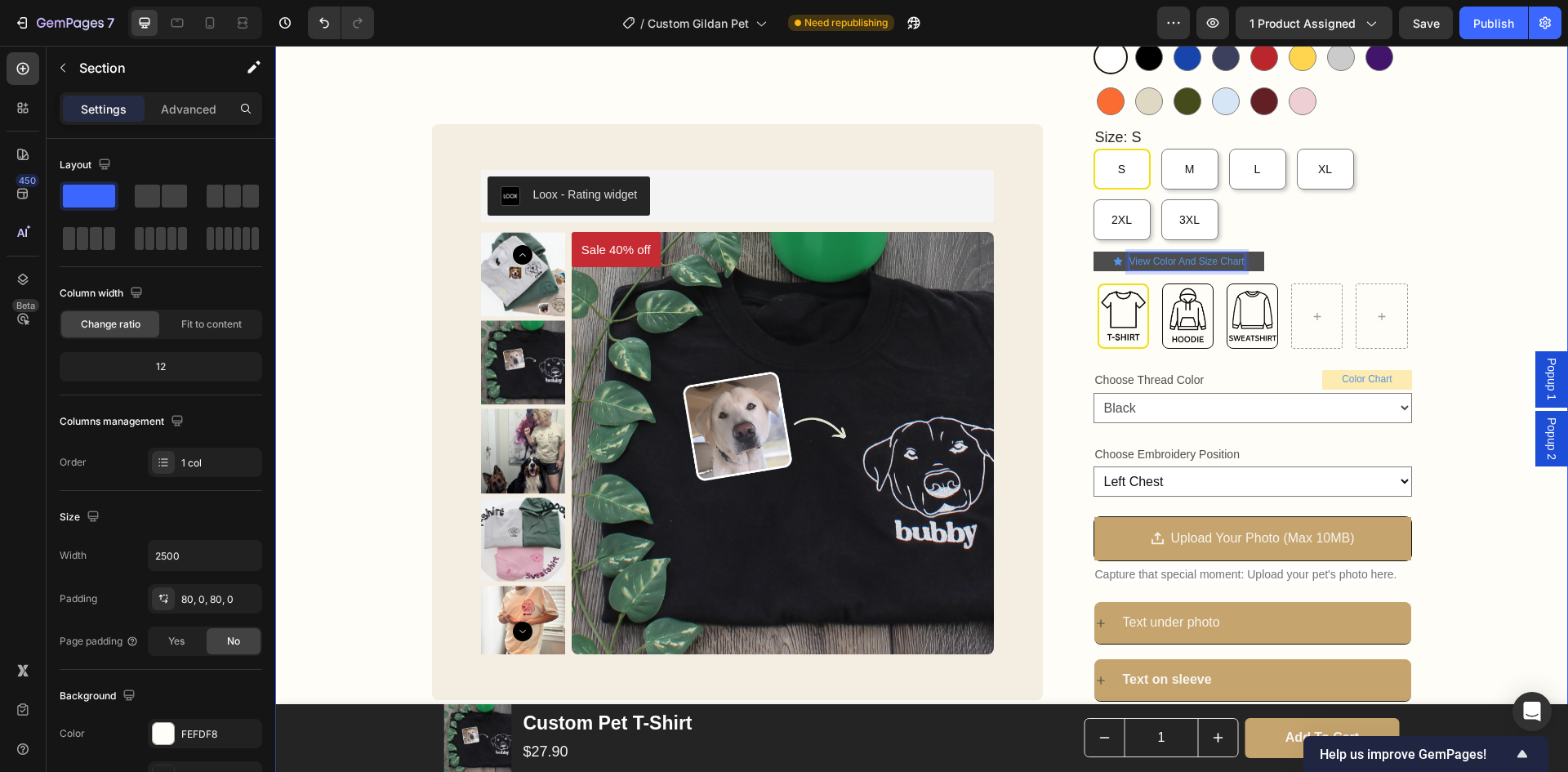
click at [1483, 322] on div "Custom Pet T-Shirt Product Title Loox - Rating widget Loox 40% OFF WITH CODE SU…" at bounding box center [922, 456] width 1293 height 1114
click at [1342, 378] on p "Color Chart" at bounding box center [1367, 379] width 50 height 18
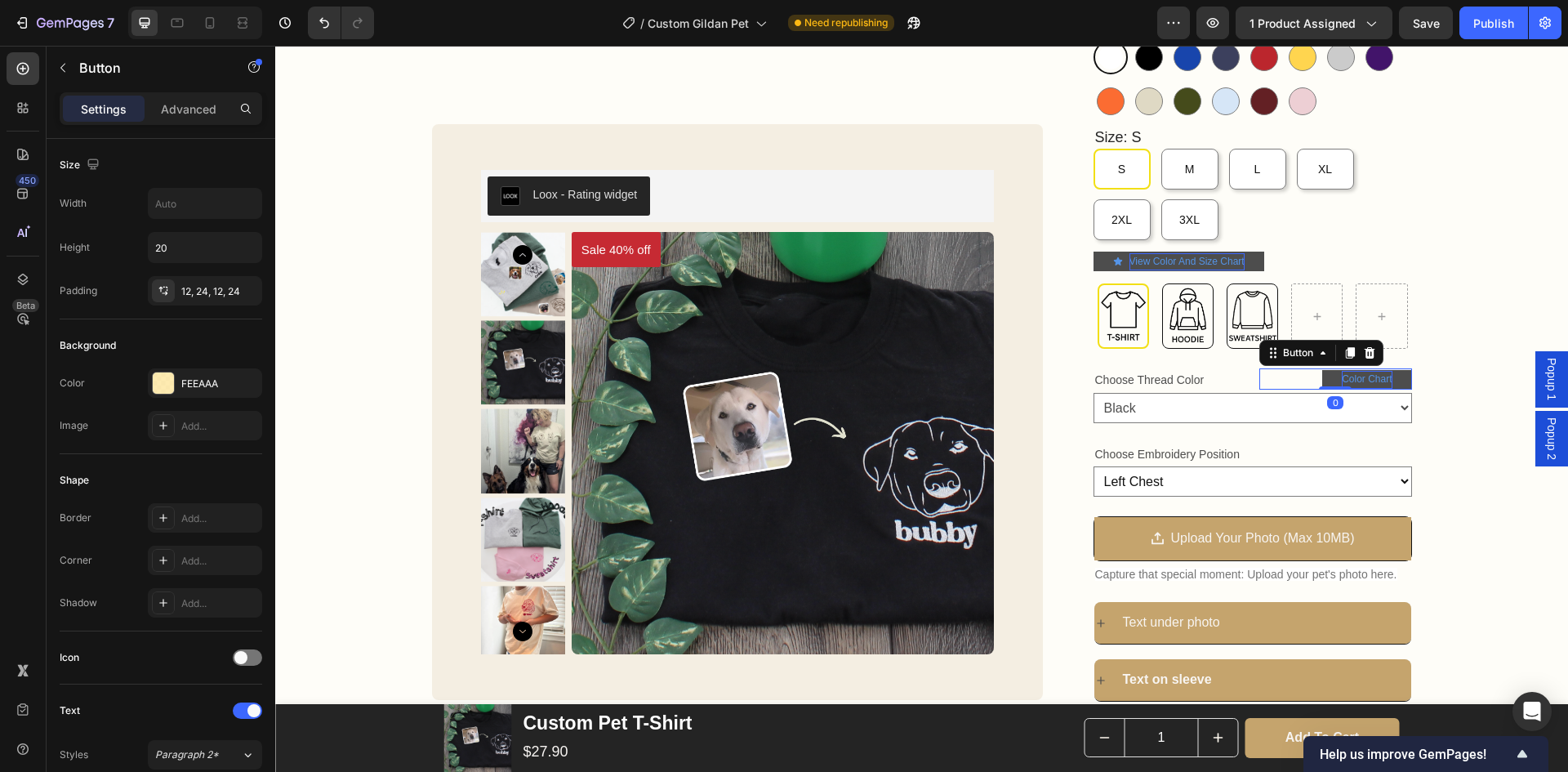
click at [1342, 379] on p "Color Chart" at bounding box center [1367, 379] width 50 height 18
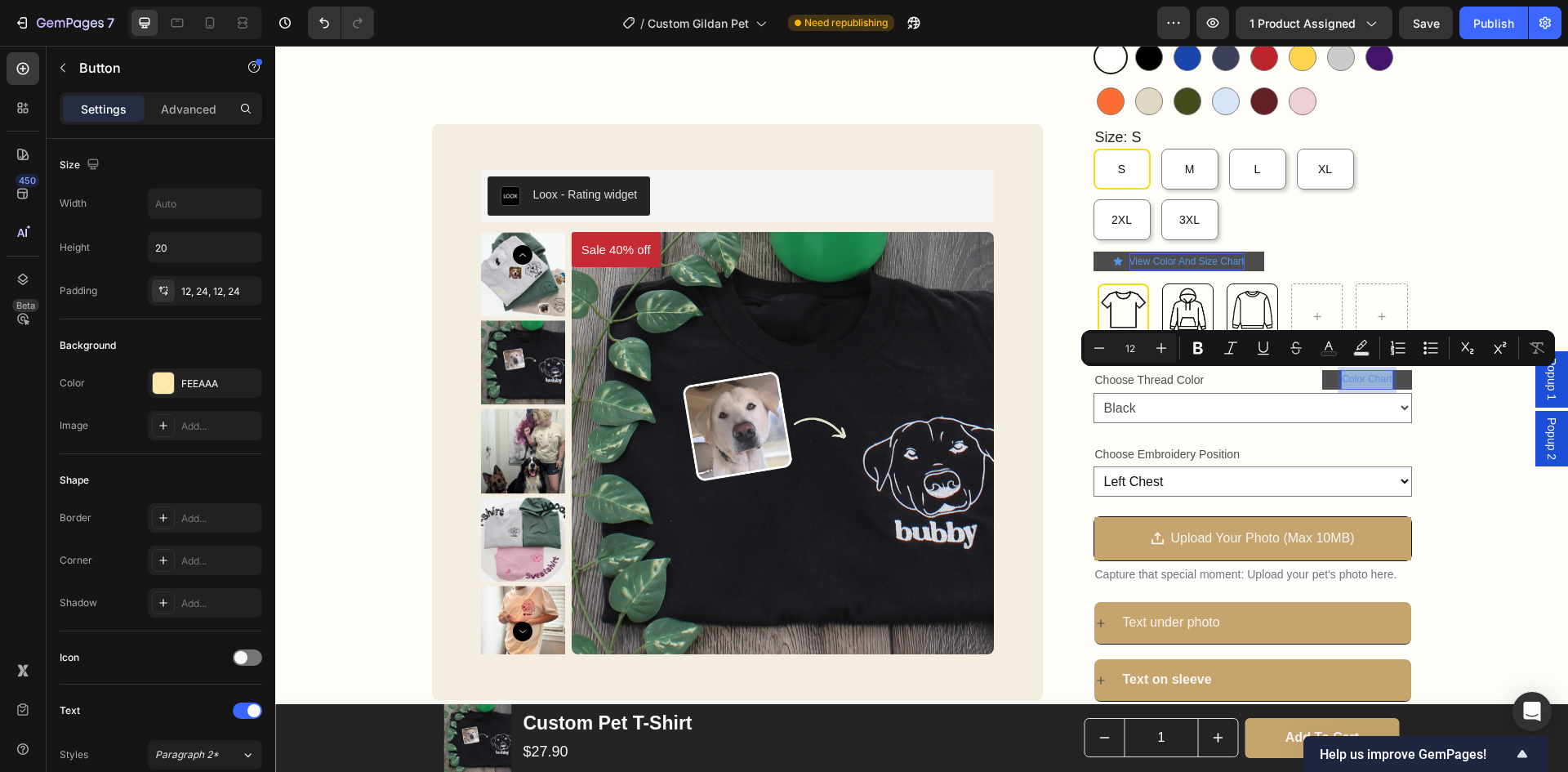
click at [1342, 379] on p "Color Chart" at bounding box center [1367, 379] width 50 height 18
click at [1342, 376] on p "Color Chart" at bounding box center [1367, 379] width 50 height 18
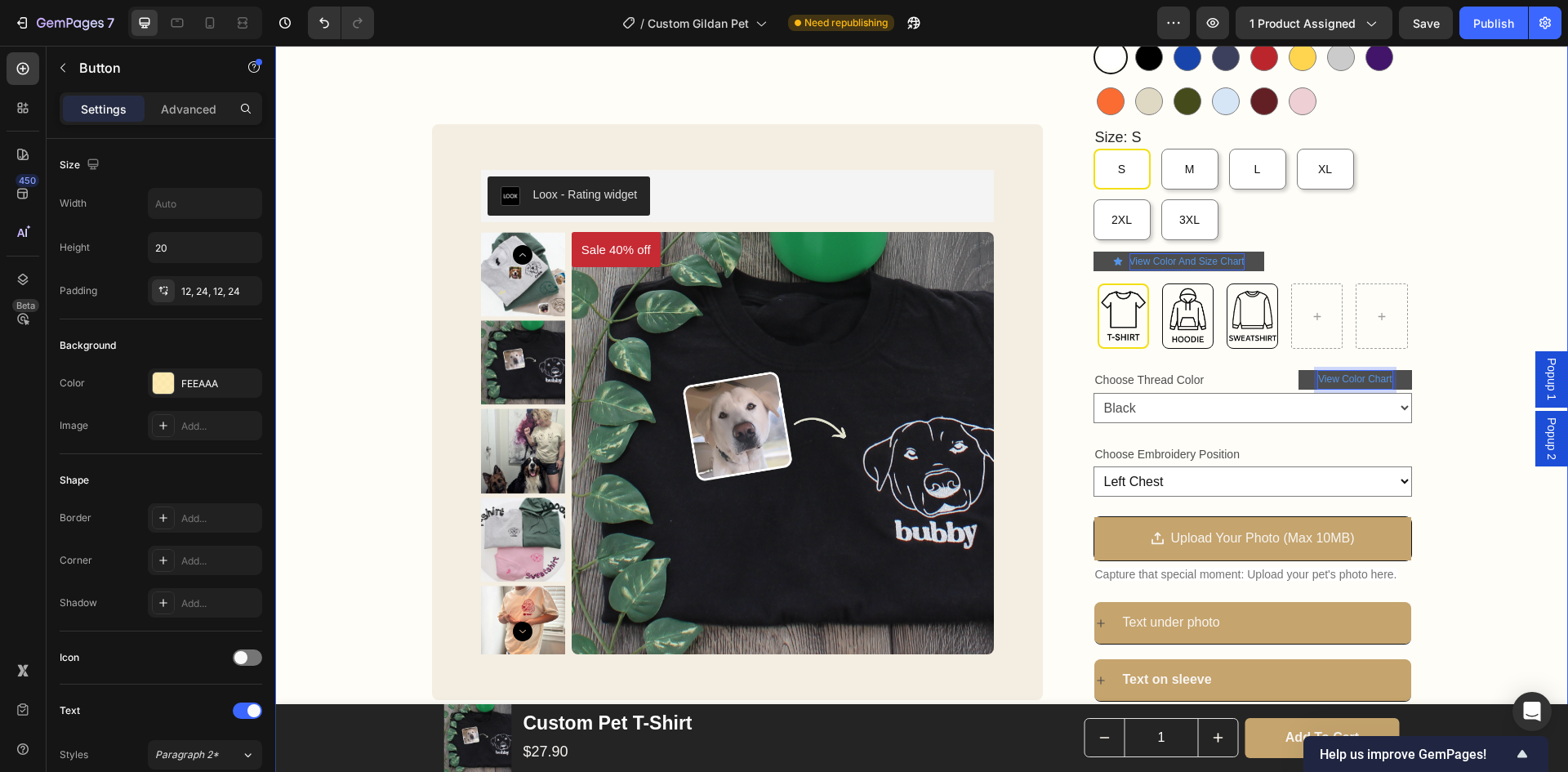
click at [1461, 386] on div "Custom Pet T-Shirt Product Title Loox - Rating widget Loox 40% OFF WITH CODE SU…" at bounding box center [922, 456] width 1293 height 1114
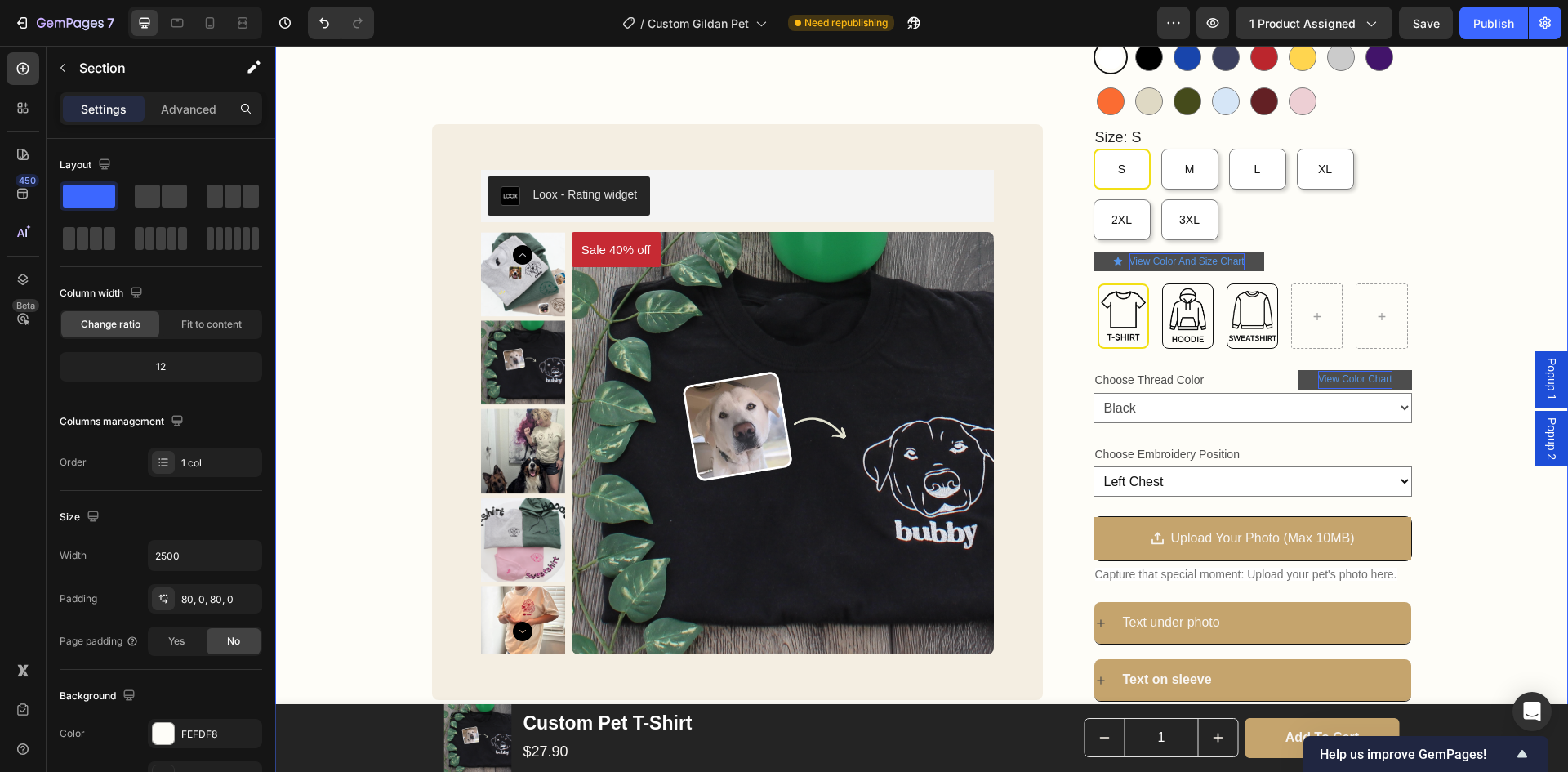
click at [1461, 386] on div "Custom Pet T-Shirt Product Title Loox - Rating widget Loox 40% OFF WITH CODE SU…" at bounding box center [922, 456] width 1293 height 1114
click at [1254, 259] on link "View Color And Size Chart" at bounding box center [1179, 261] width 170 height 20
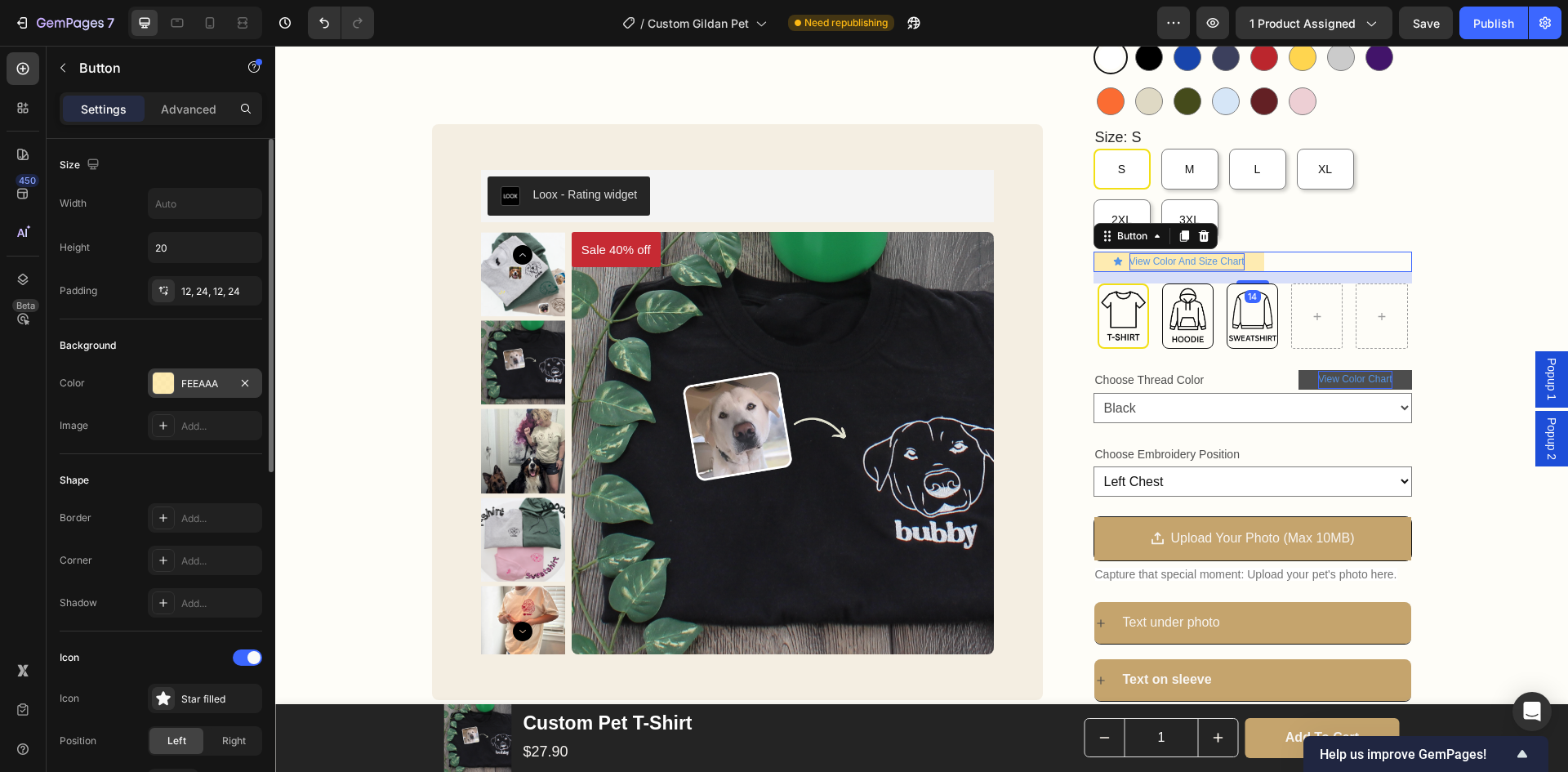
click at [207, 383] on div "FEEAAA" at bounding box center [205, 384] width 48 height 15
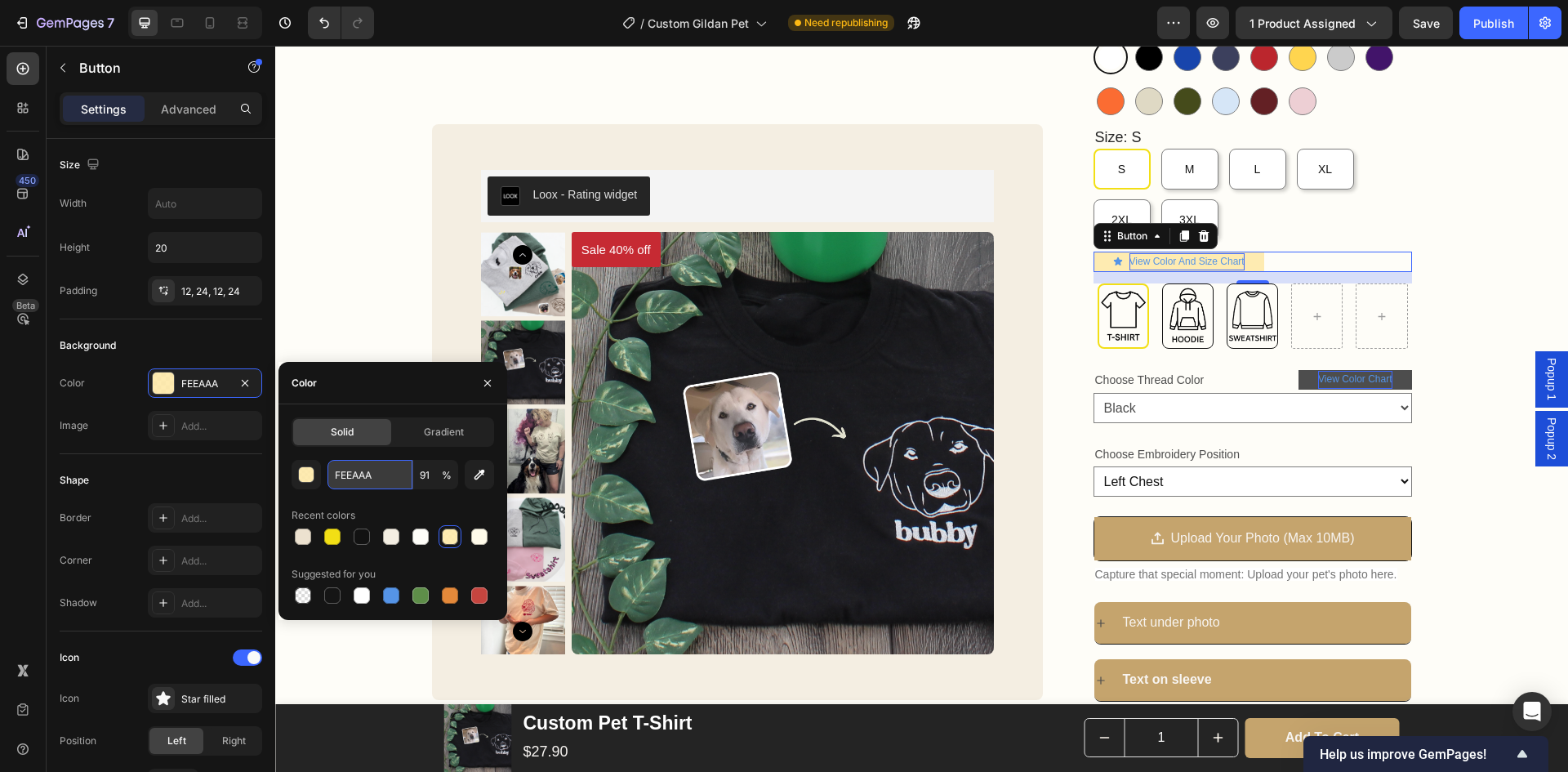
click at [378, 482] on input "FEEAAA" at bounding box center [370, 474] width 85 height 29
paste input "0F241"
type input "0F241A"
click at [352, 323] on div "Custom Pet T-Shirt Product Title Loox - Rating widget Loox 40% OFF WITH CODE SU…" at bounding box center [922, 456] width 1293 height 1114
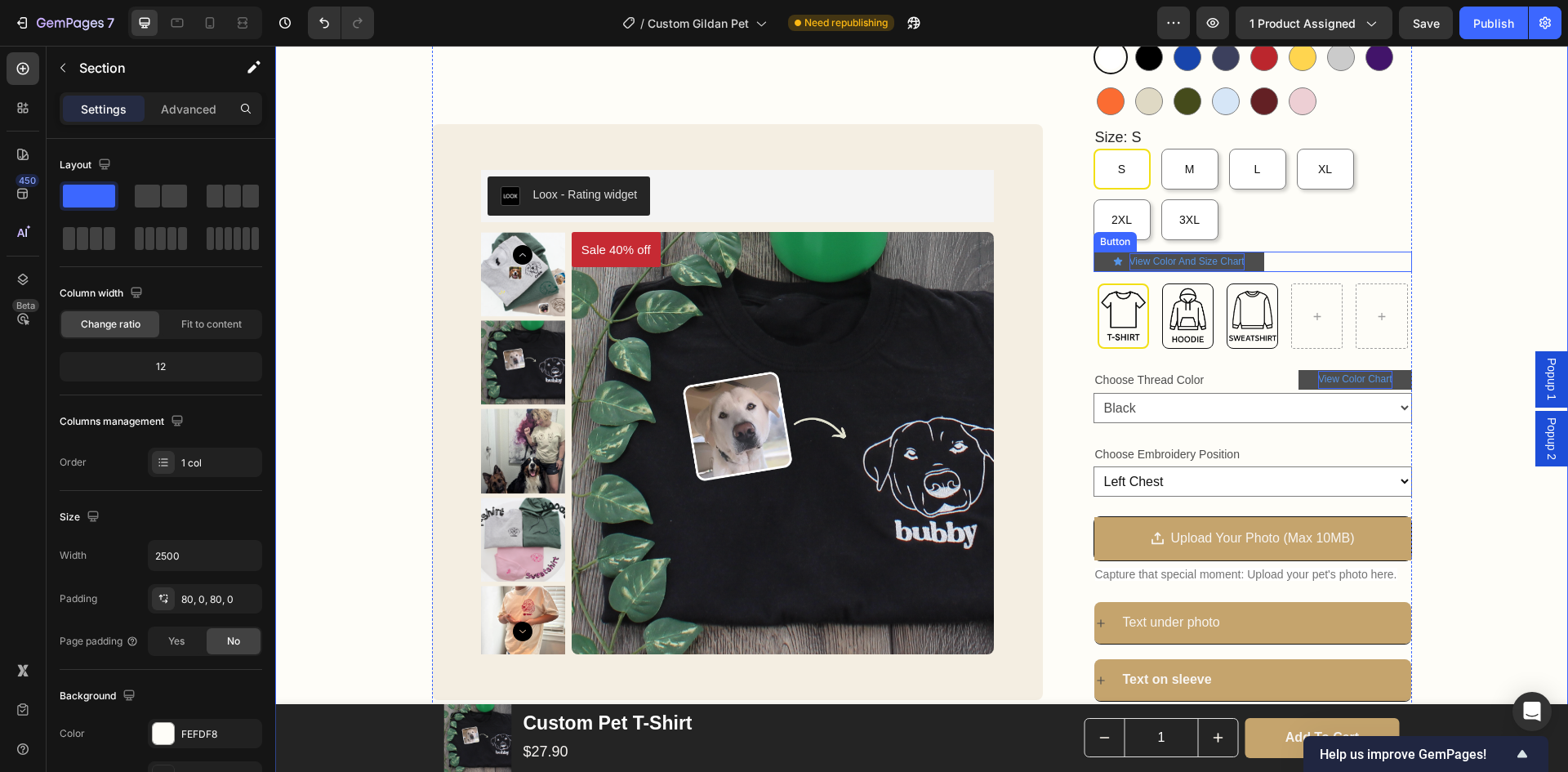
click at [1094, 264] on link "View Color And Size Chart" at bounding box center [1179, 261] width 170 height 20
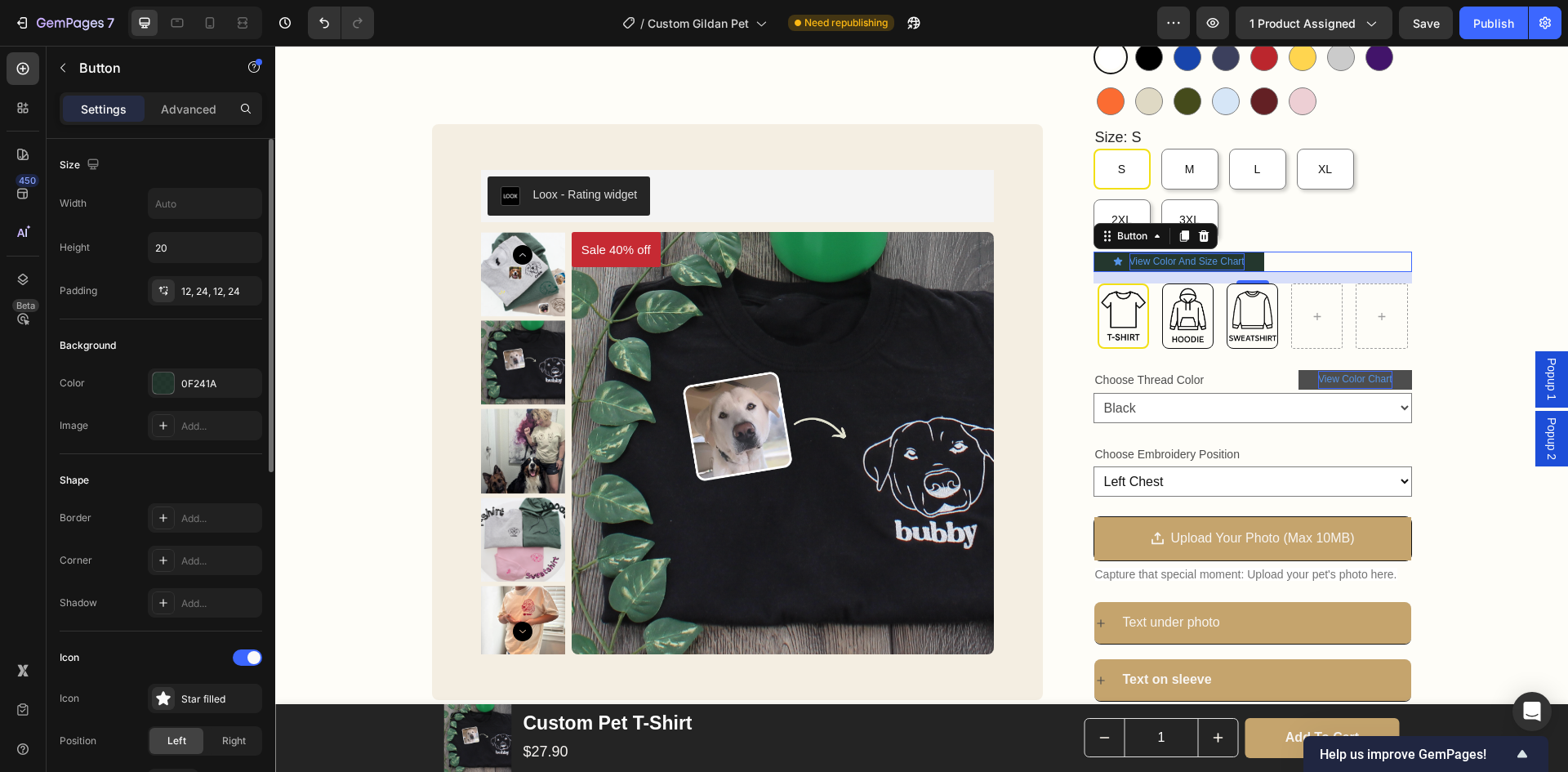
scroll to position [163, 0]
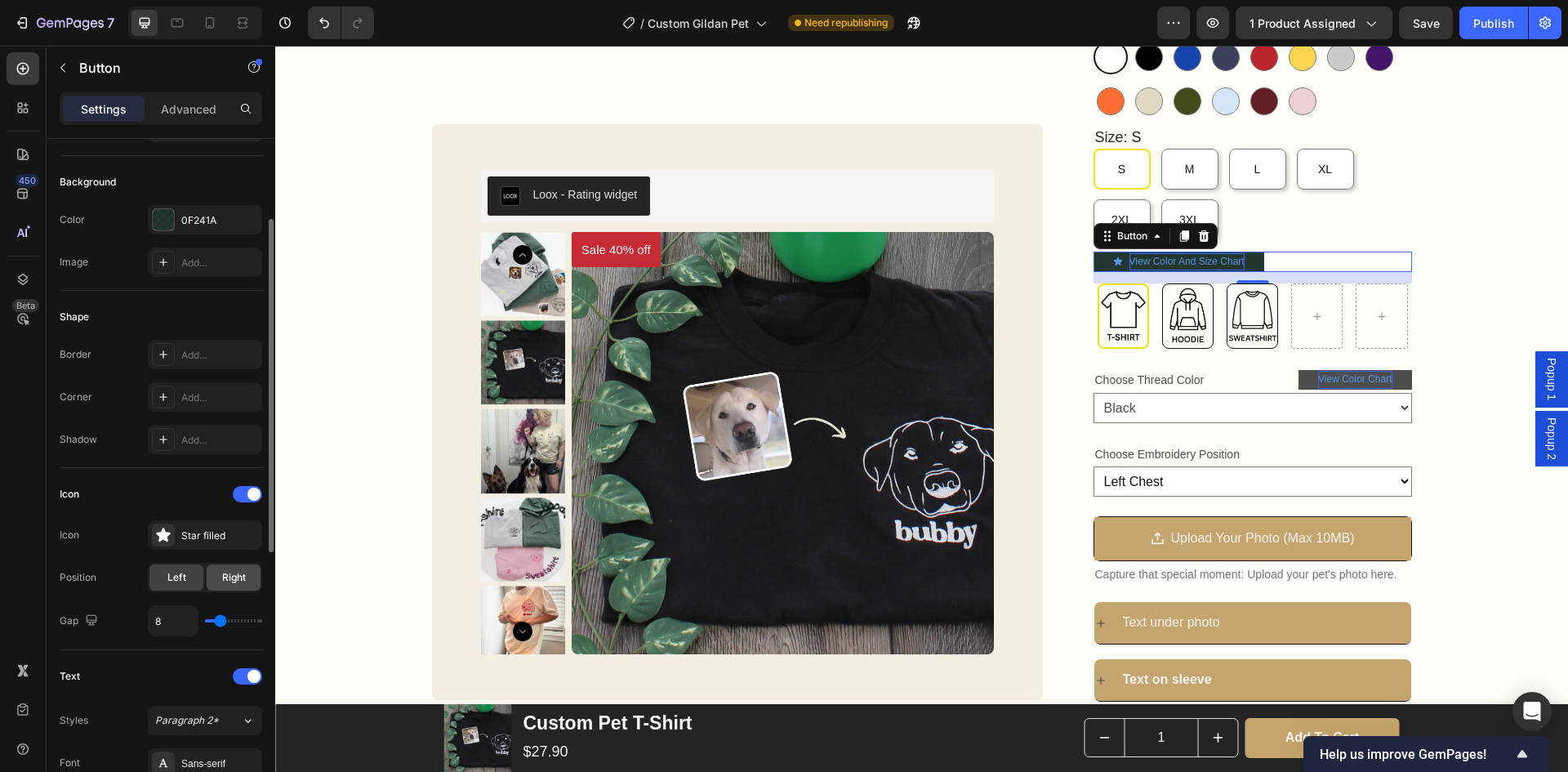
click at [223, 572] on span "Right" at bounding box center [233, 578] width 23 height 15
click at [201, 578] on div "Left" at bounding box center [177, 578] width 54 height 26
type input "9"
type input "8"
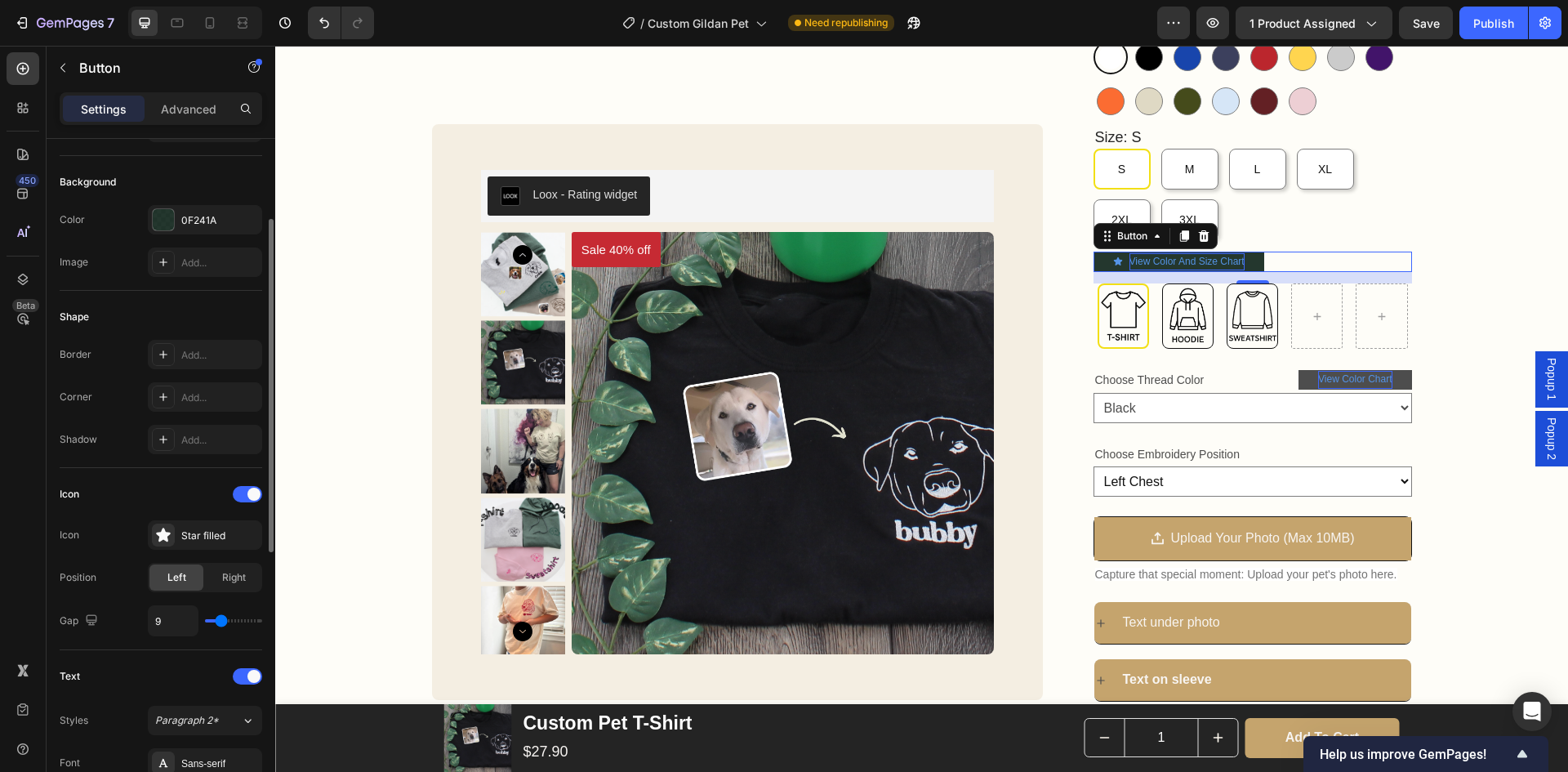
type input "8"
type input "5"
type input "4"
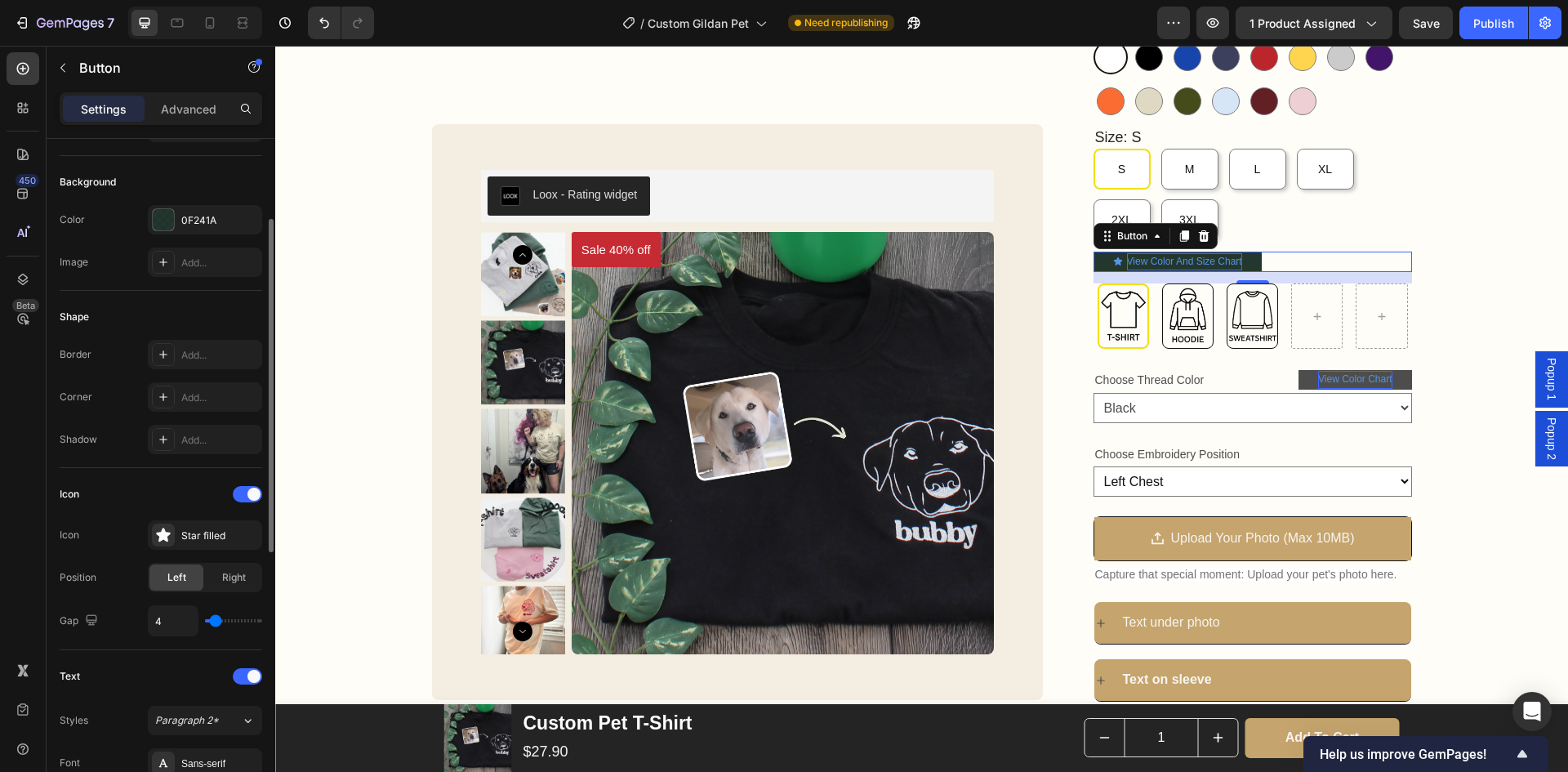
type input "3"
type input "1"
type input "0"
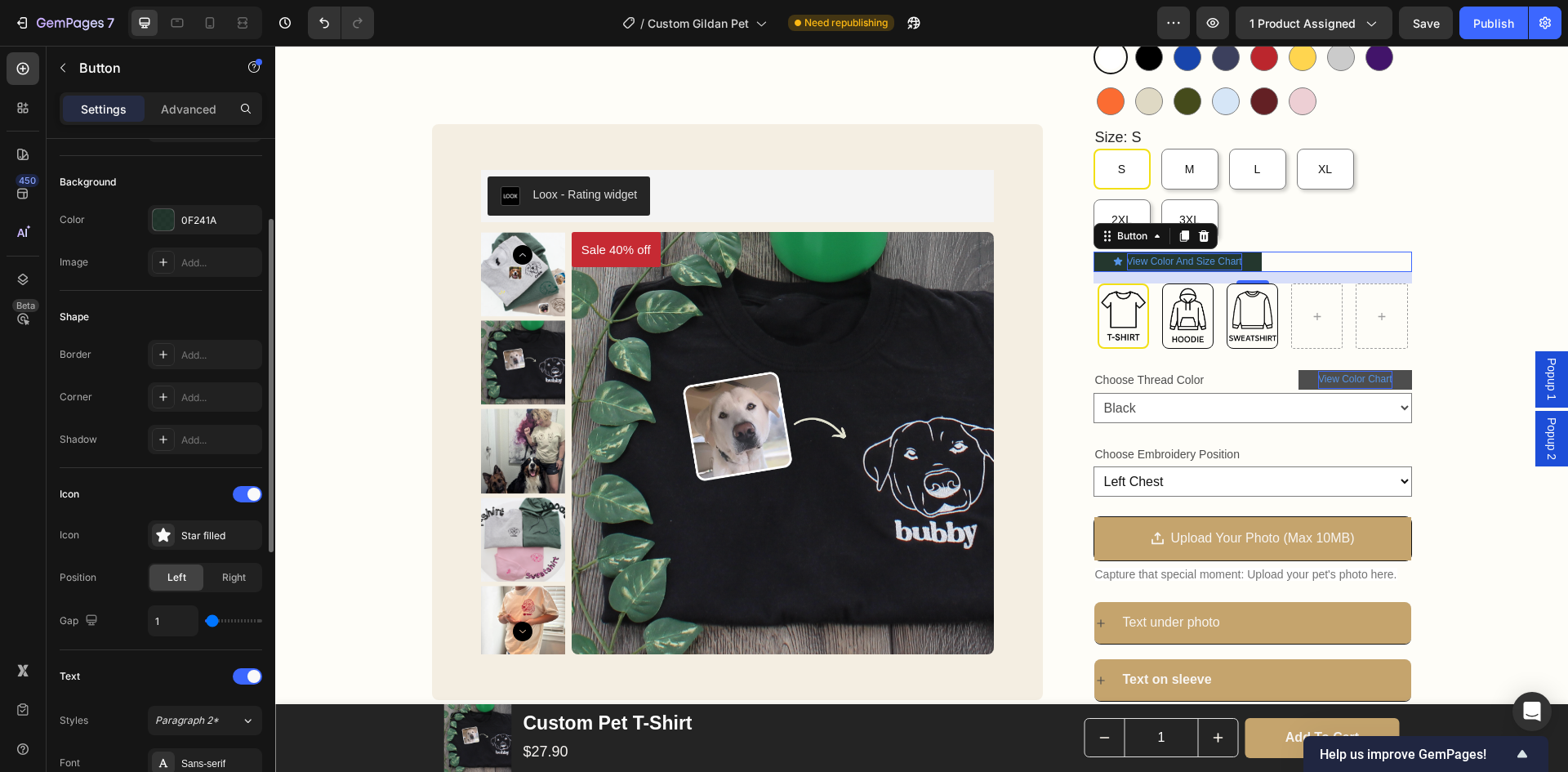
type input "0"
type input "1"
type input "3"
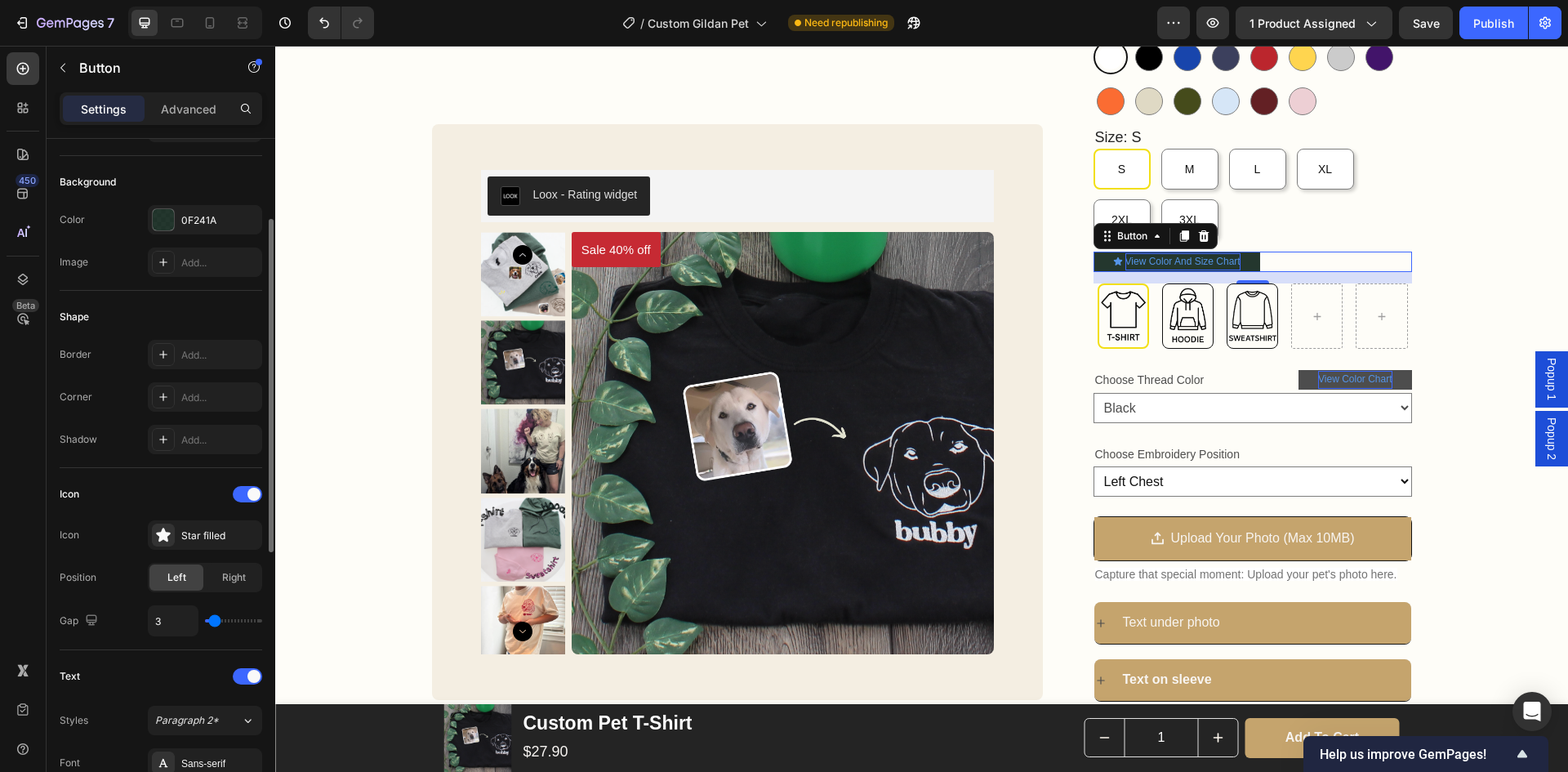
type input "4"
type input "5"
type input "10"
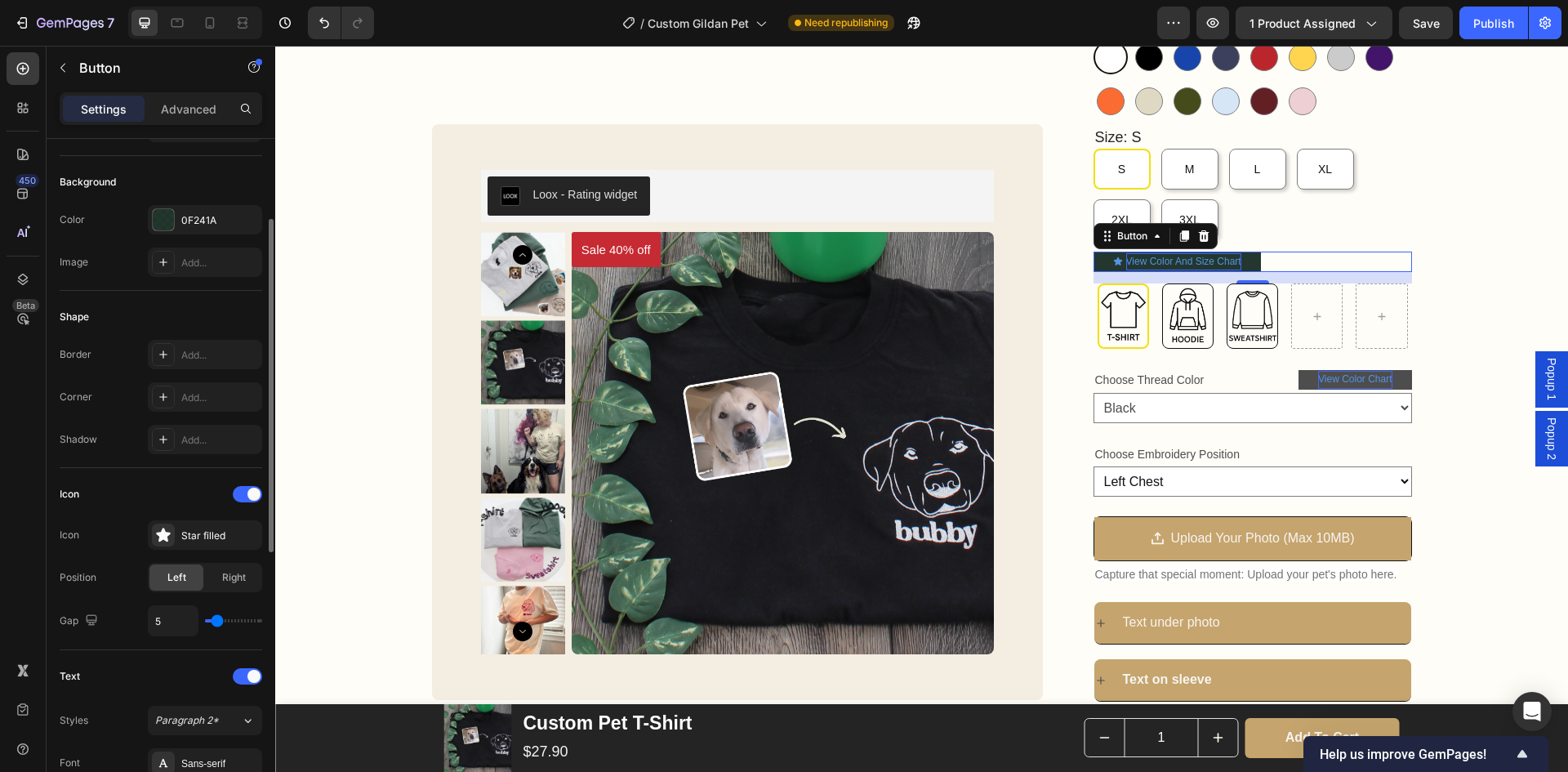
type input "10"
type input "11"
type input "9"
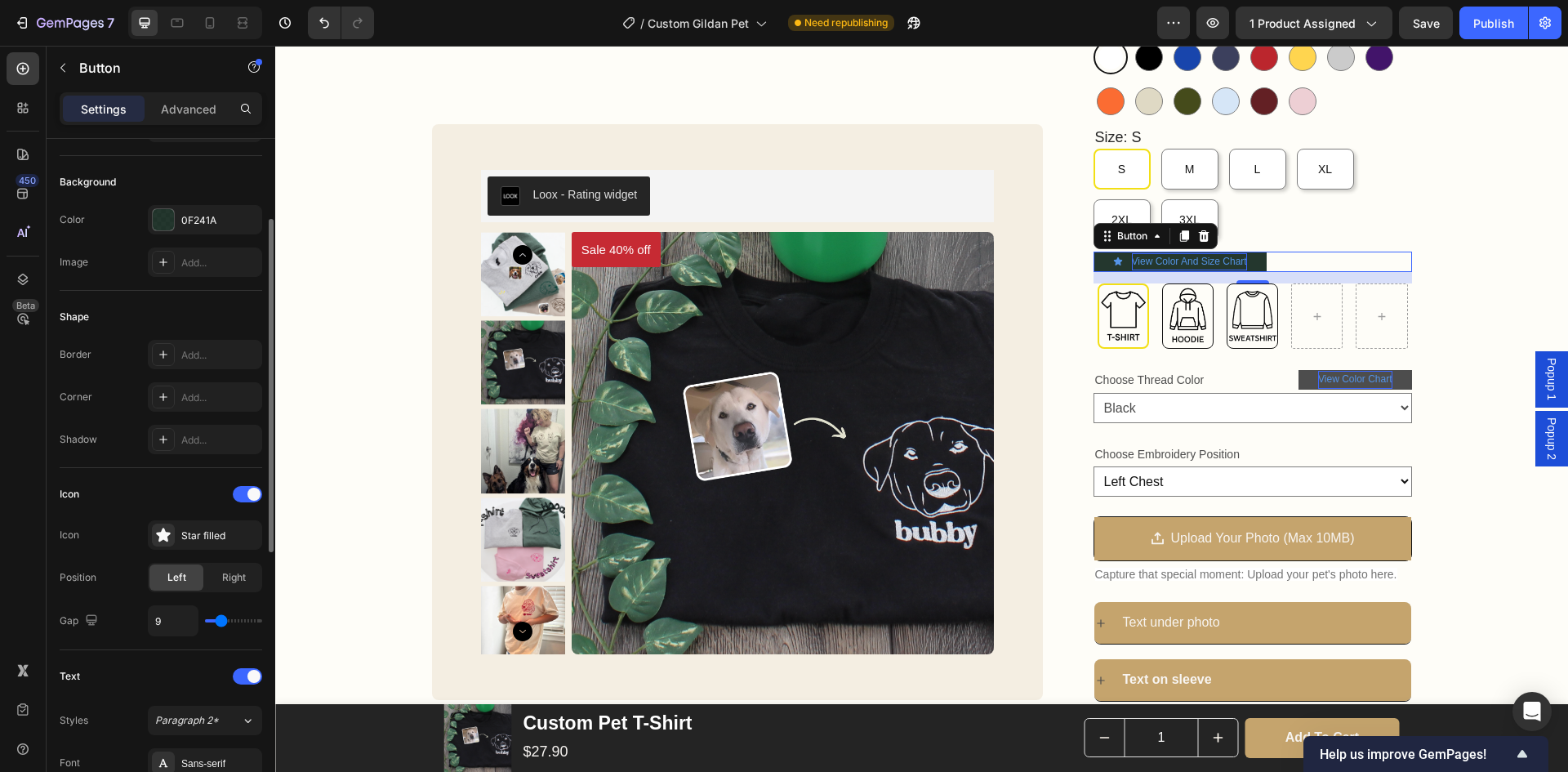
type input "7"
type input "8"
type input "9"
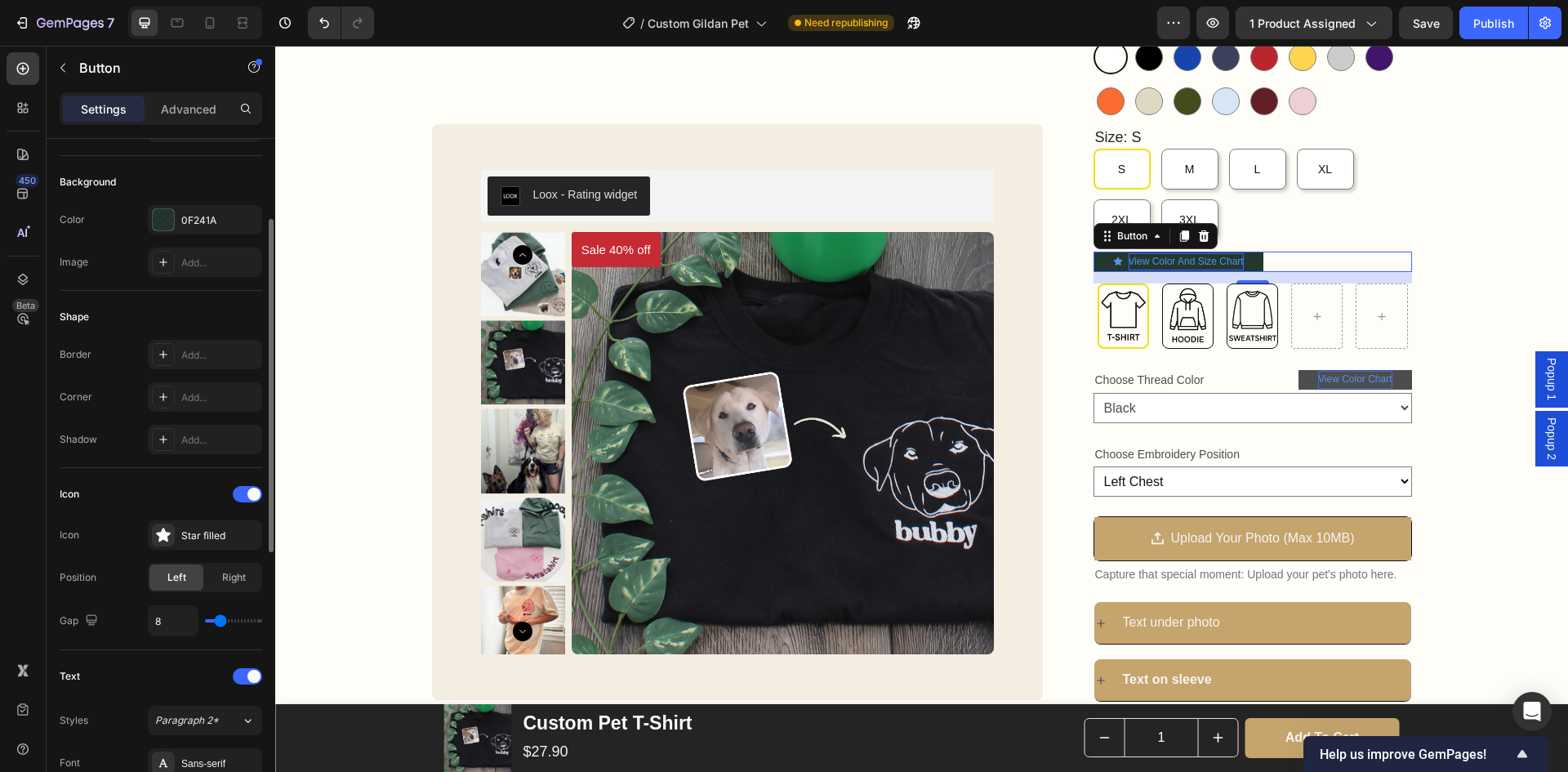
type input "9"
type input "7"
type input "6"
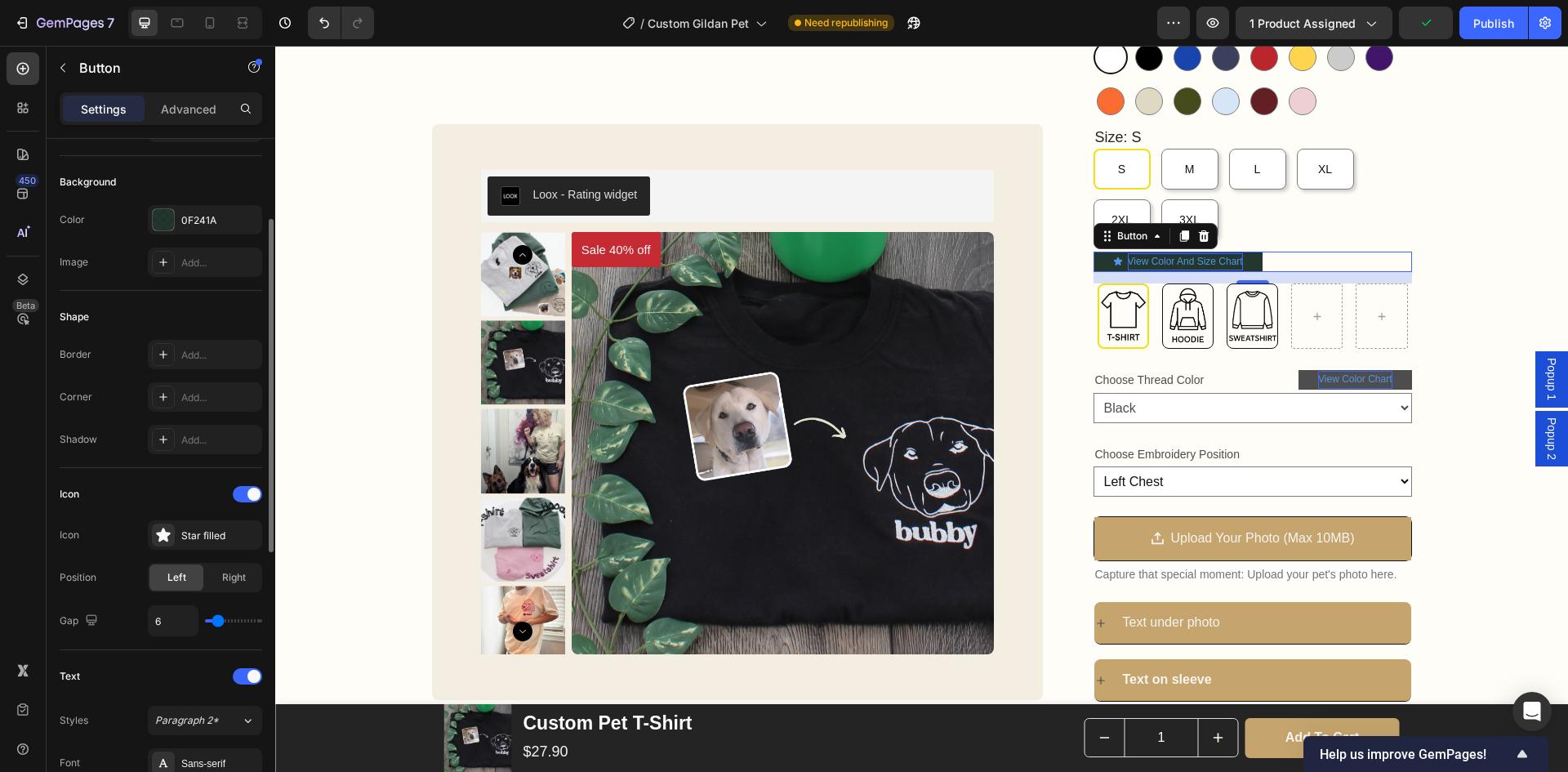
type input "7"
type input "8"
click at [220, 622] on input "range" at bounding box center [233, 620] width 57 height 3
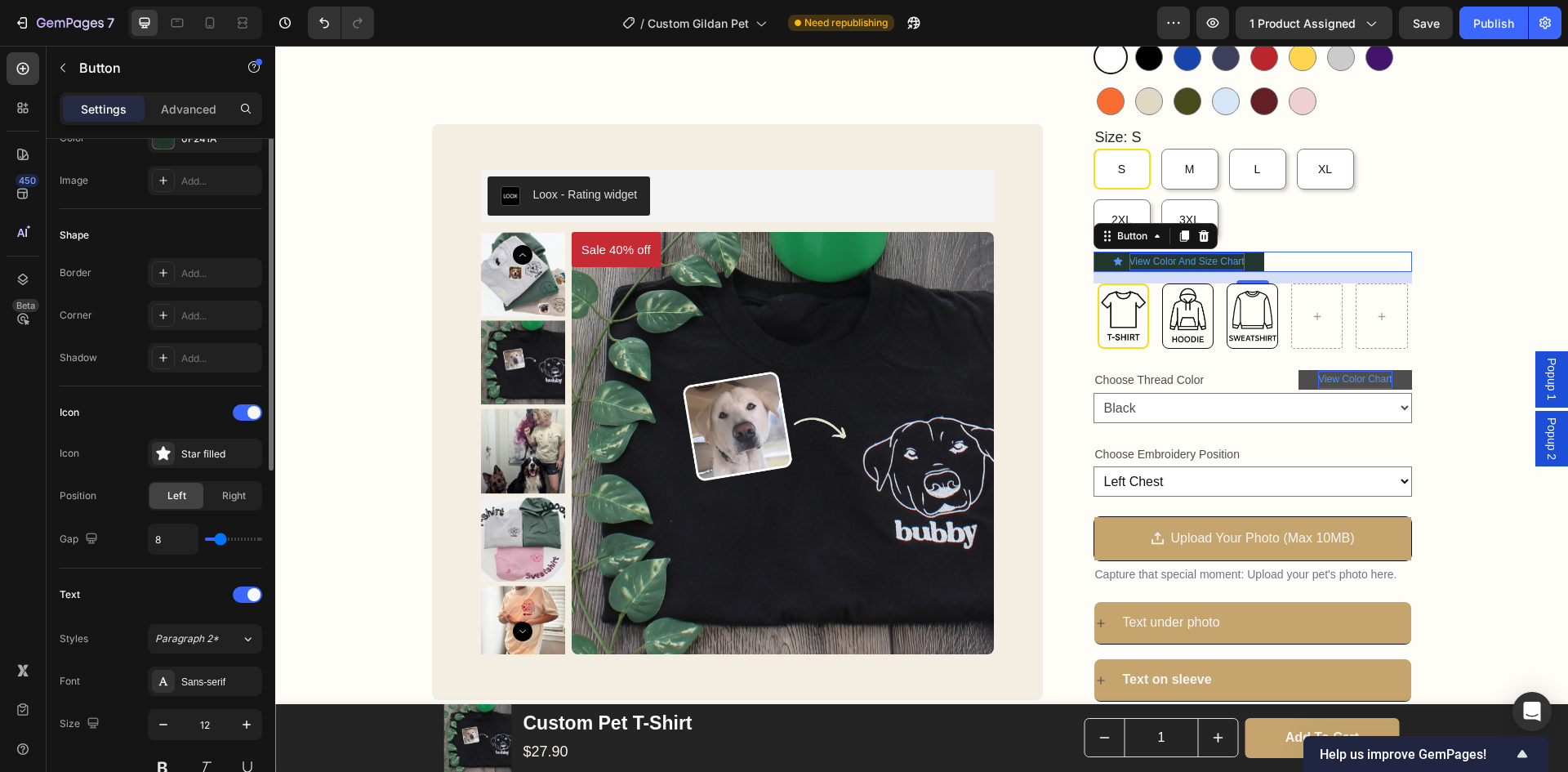
scroll to position [408, 0]
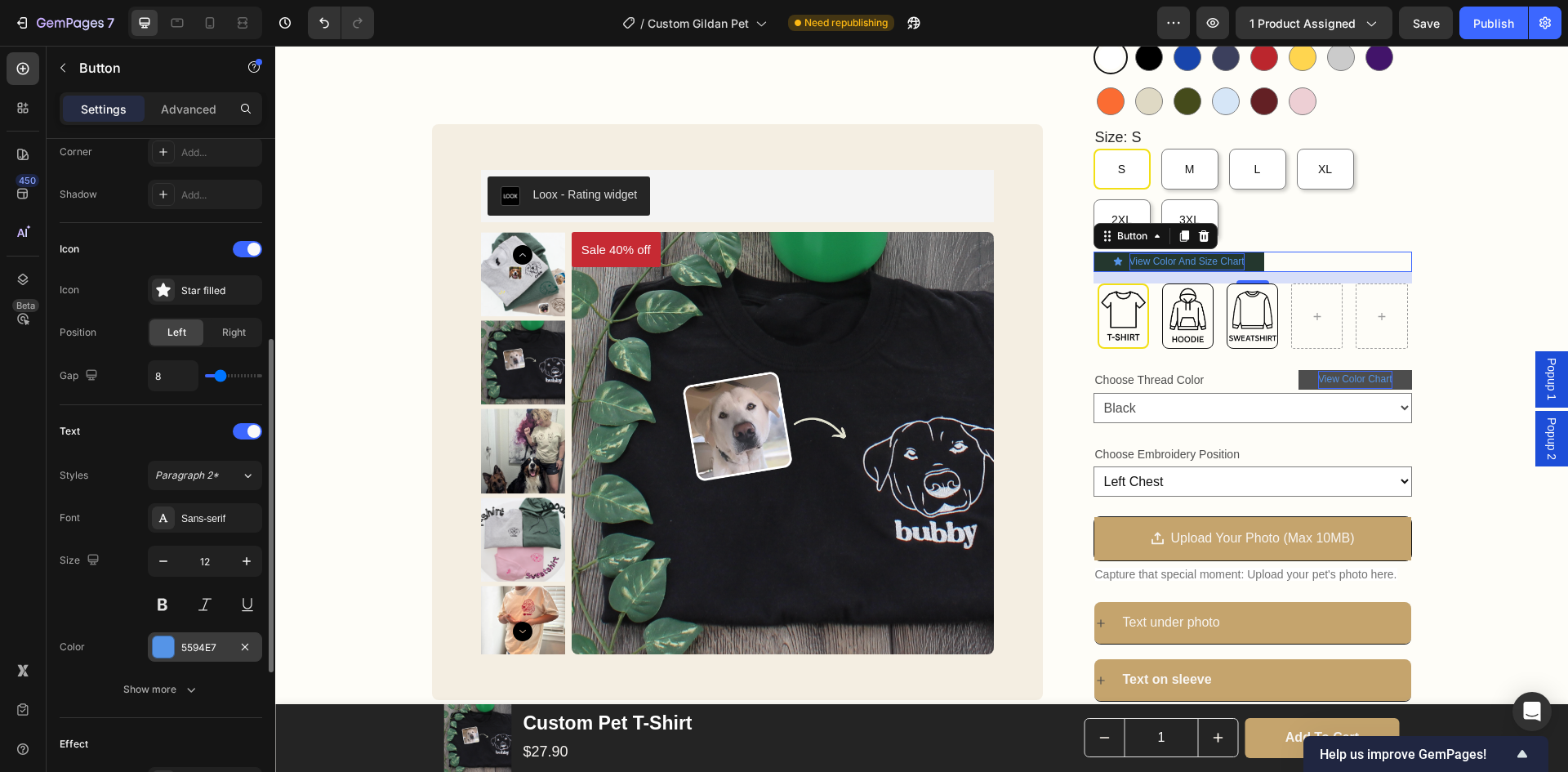
click at [199, 642] on div "5594E7" at bounding box center [205, 648] width 48 height 15
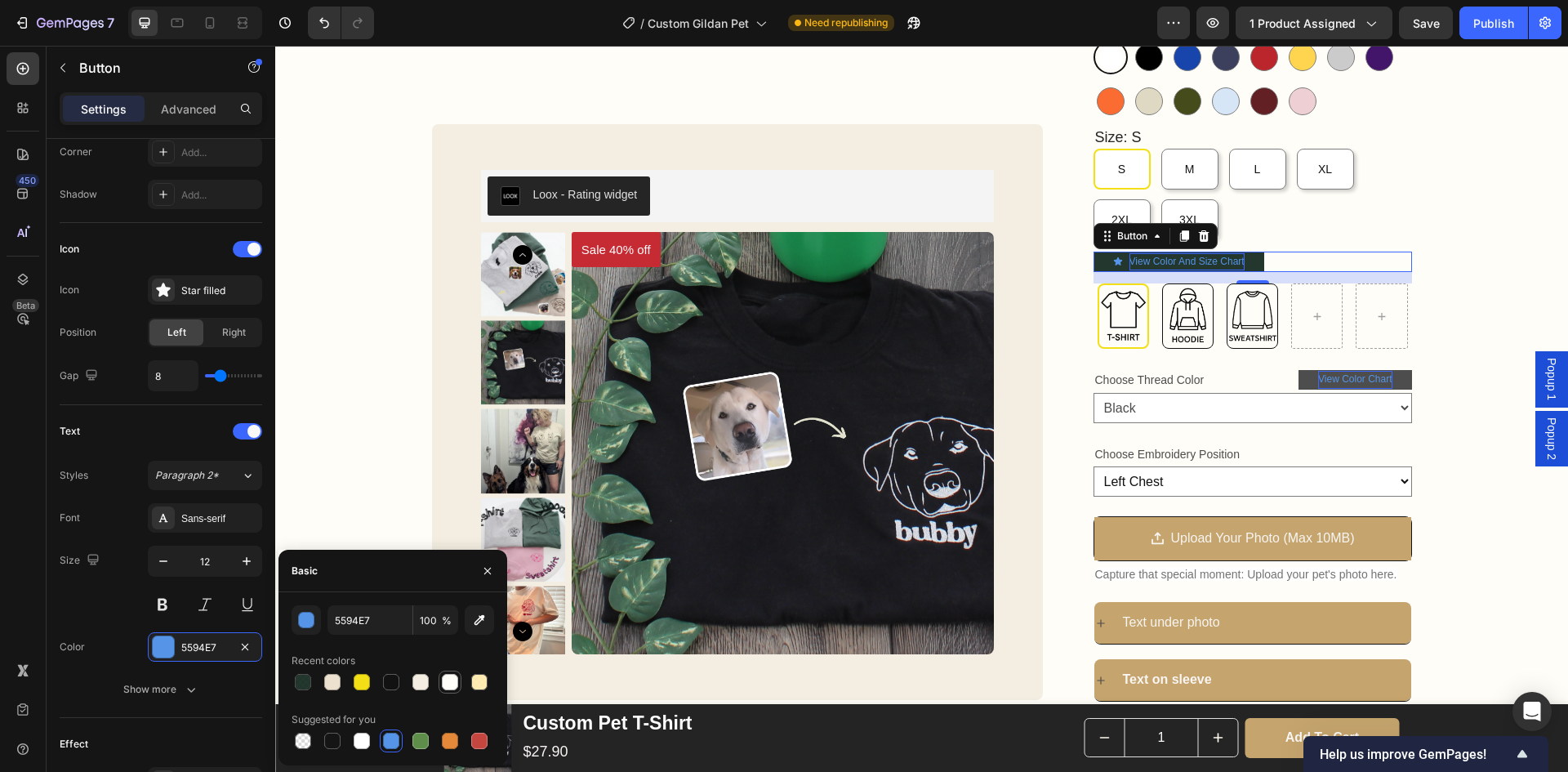
click at [456, 686] on div at bounding box center [450, 681] width 16 height 16
type input "FEFDF8"
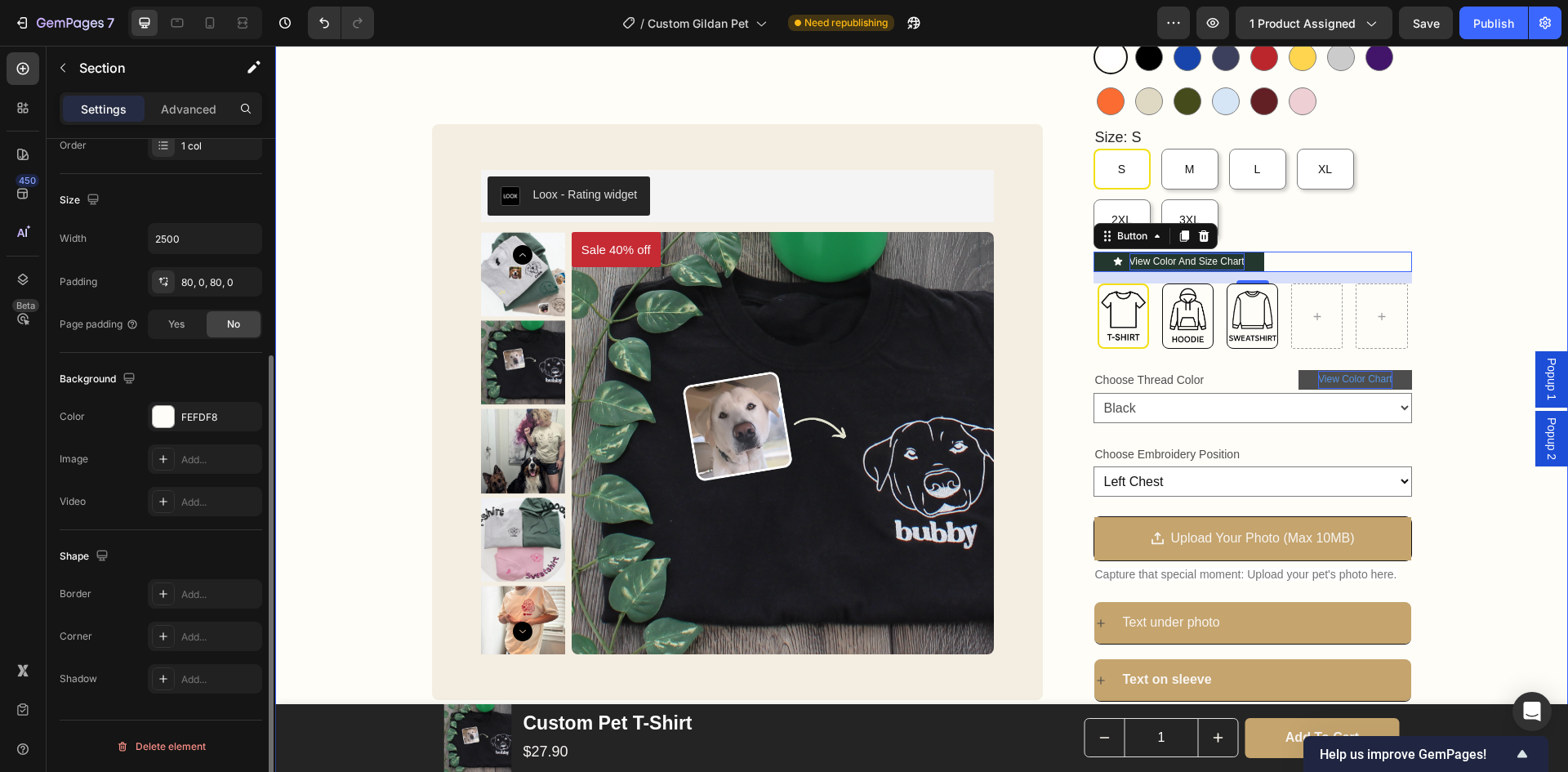
click at [350, 391] on div "Custom Pet T-Shirt Product Title Loox - Rating widget Loox 40% OFF WITH CODE SU…" at bounding box center [922, 456] width 1293 height 1114
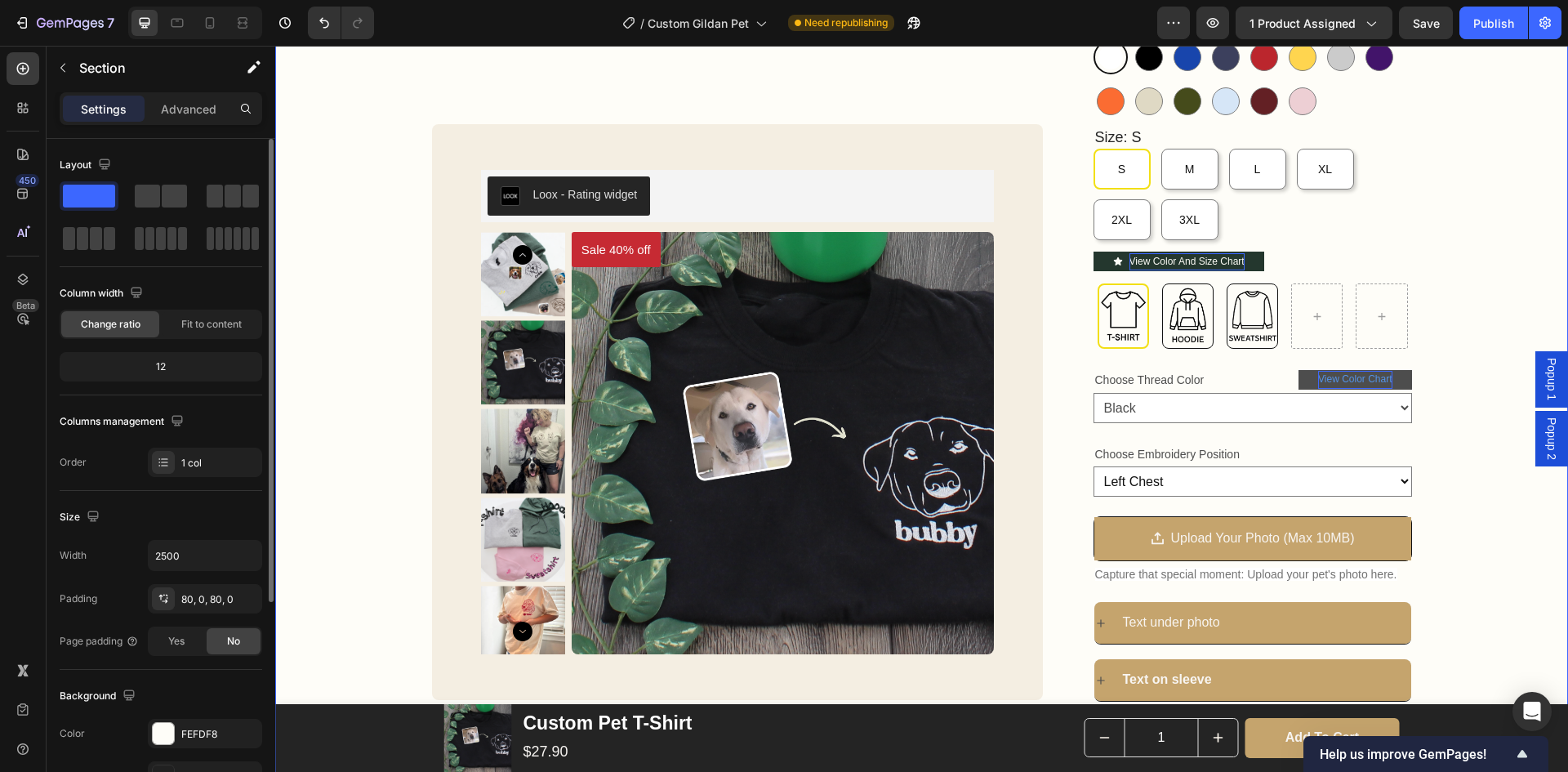
click at [350, 391] on div "Custom Pet T-Shirt Product Title Loox - Rating widget Loox 40% OFF WITH CODE SU…" at bounding box center [922, 456] width 1293 height 1114
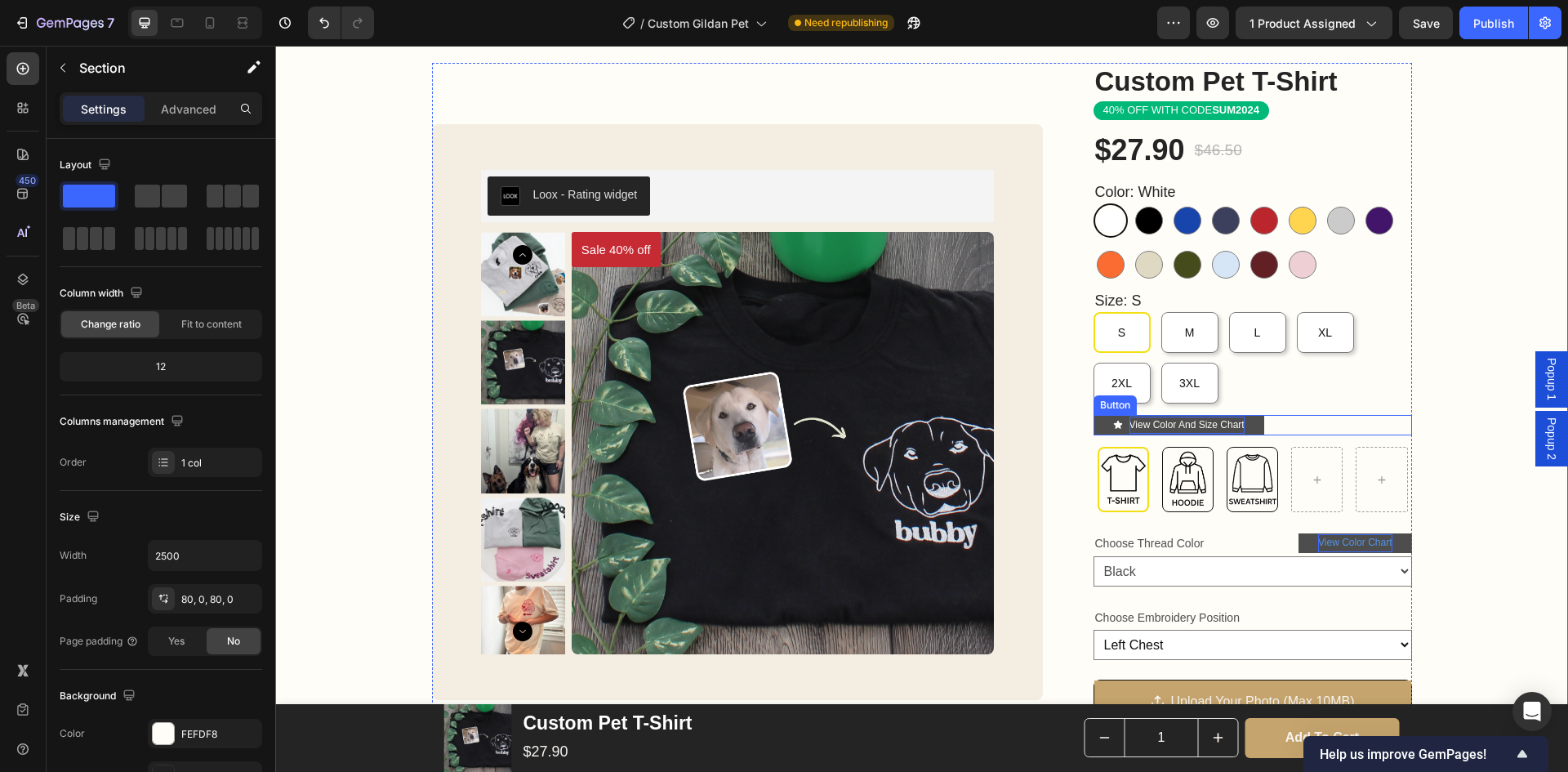
click at [1094, 425] on link "View Color And Size Chart" at bounding box center [1179, 424] width 170 height 20
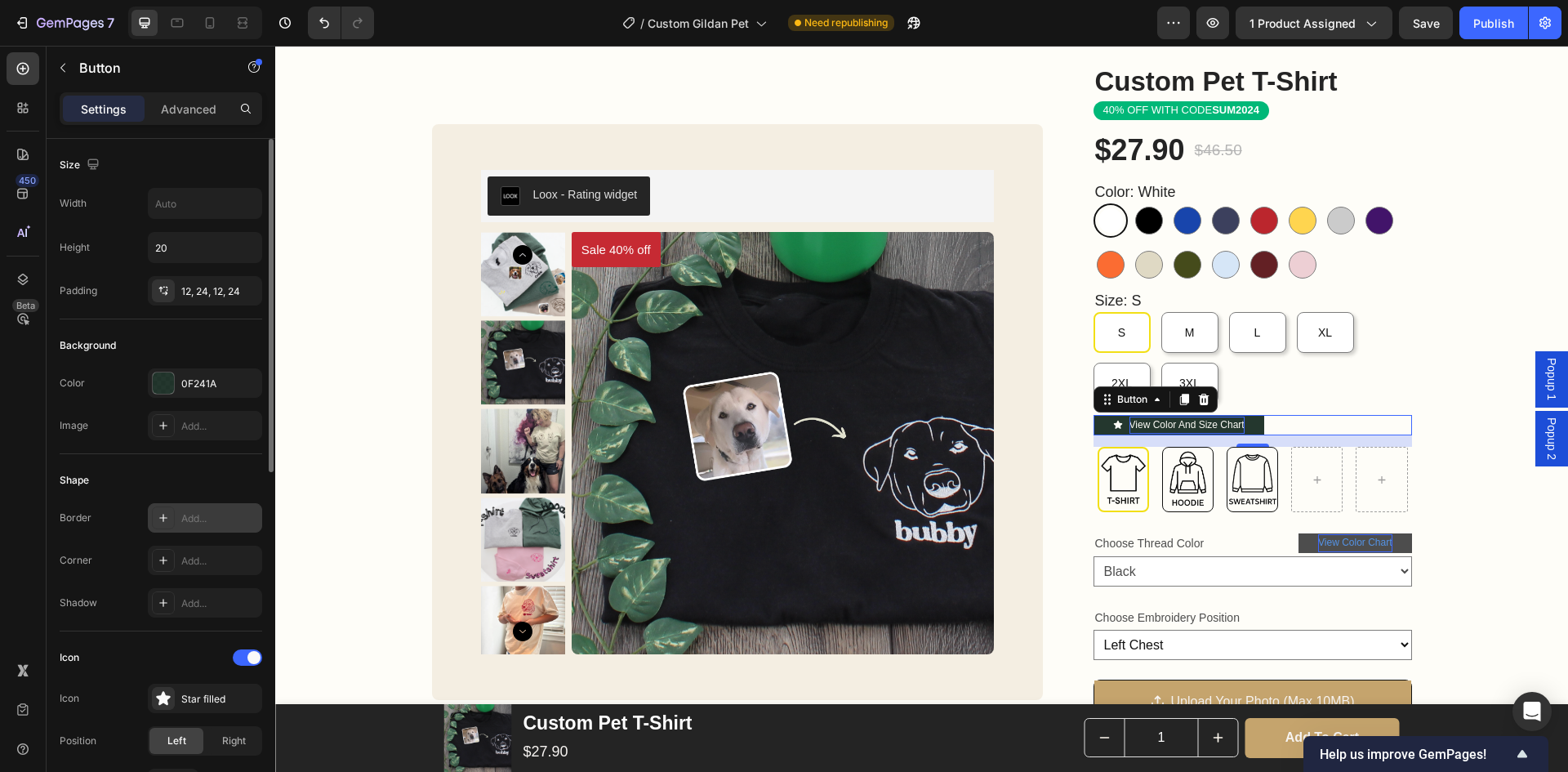
click at [191, 519] on div "Add..." at bounding box center [220, 519] width 77 height 15
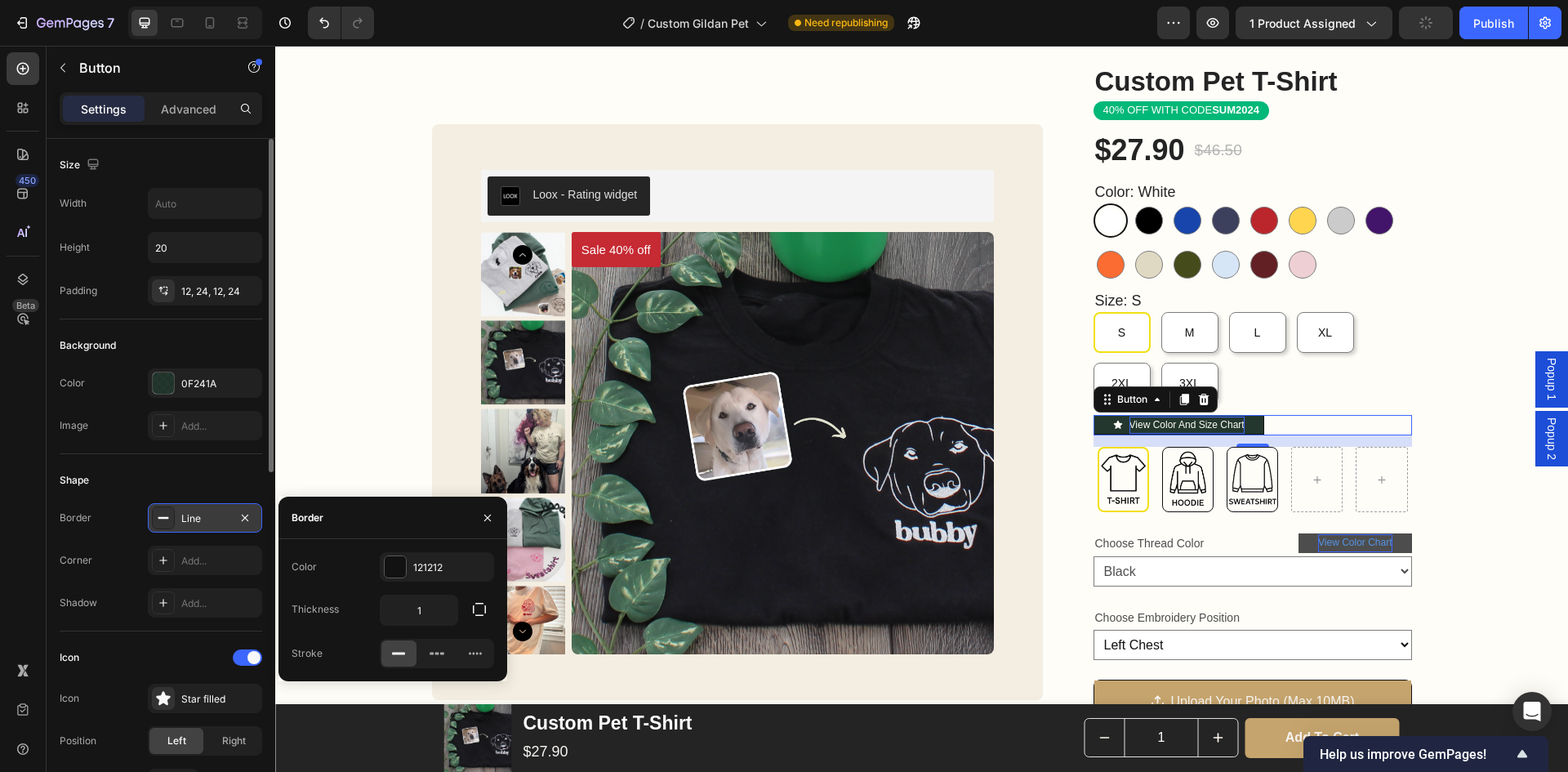
click at [220, 515] on div "Line" at bounding box center [205, 519] width 48 height 15
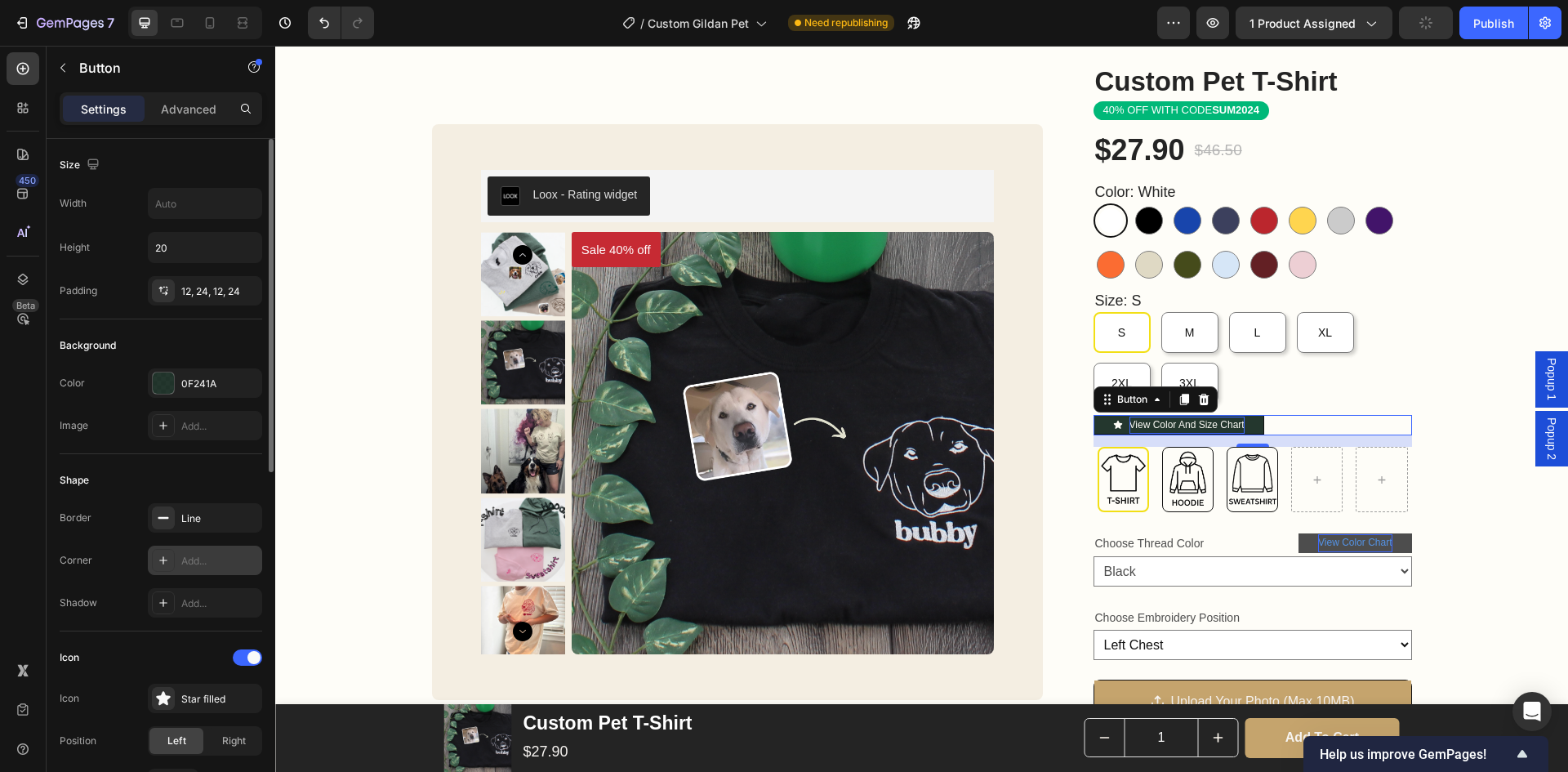
click at [188, 558] on div "Add..." at bounding box center [220, 561] width 77 height 15
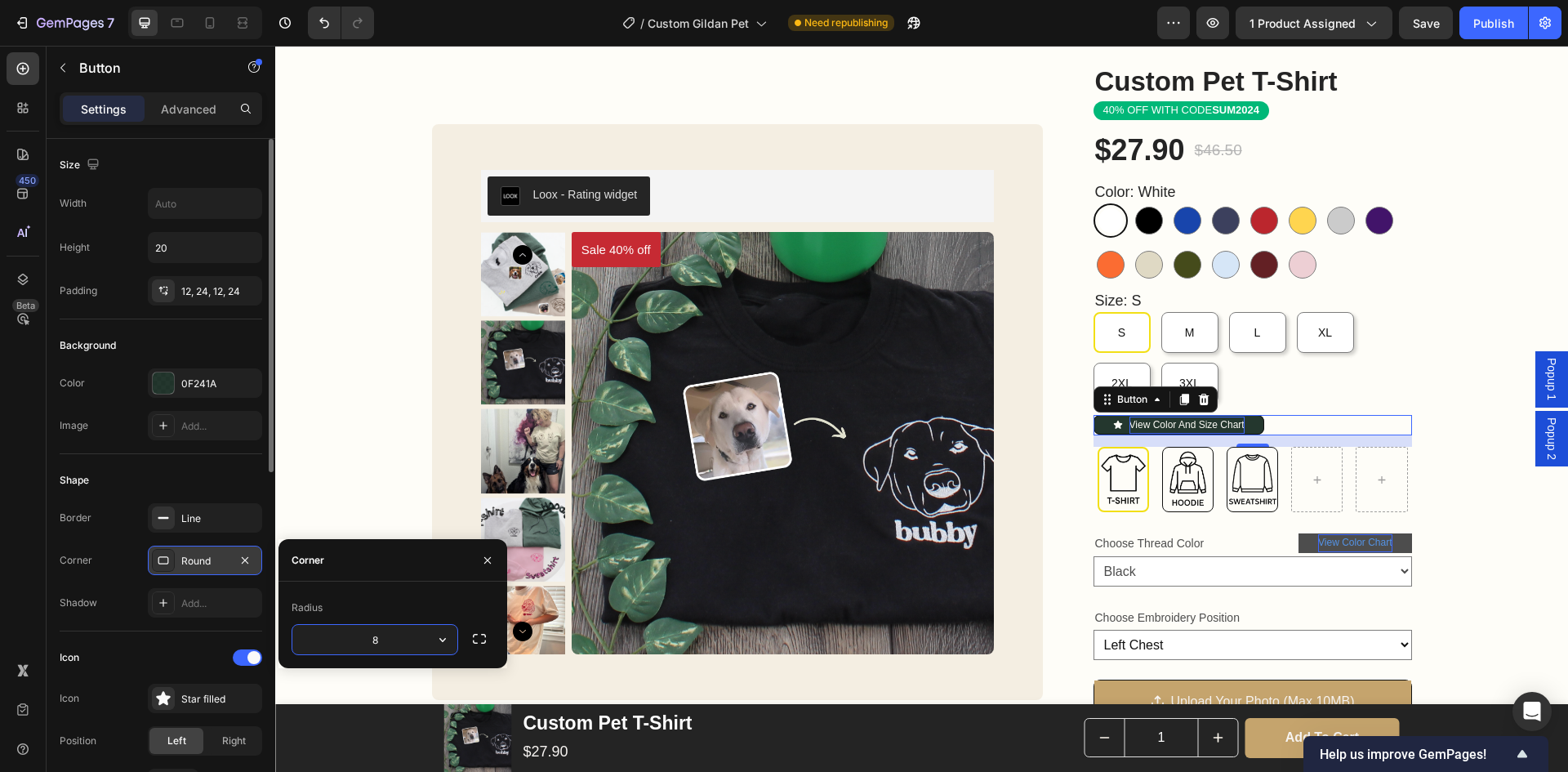
click at [203, 563] on div "Round" at bounding box center [205, 561] width 48 height 15
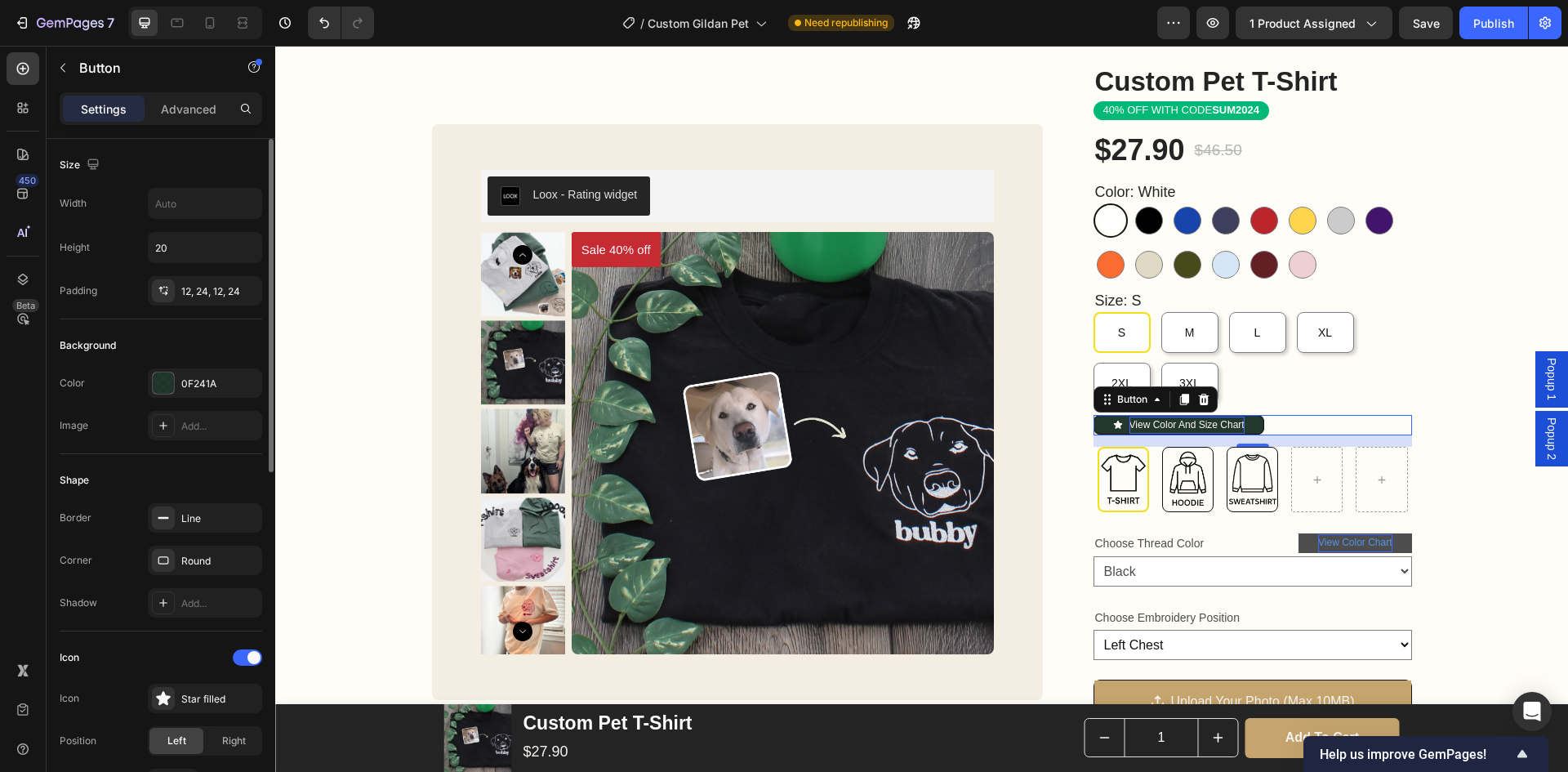
click at [203, 478] on div "Shape" at bounding box center [161, 481] width 202 height 26
click at [1386, 444] on div "14" at bounding box center [1253, 441] width 318 height 11
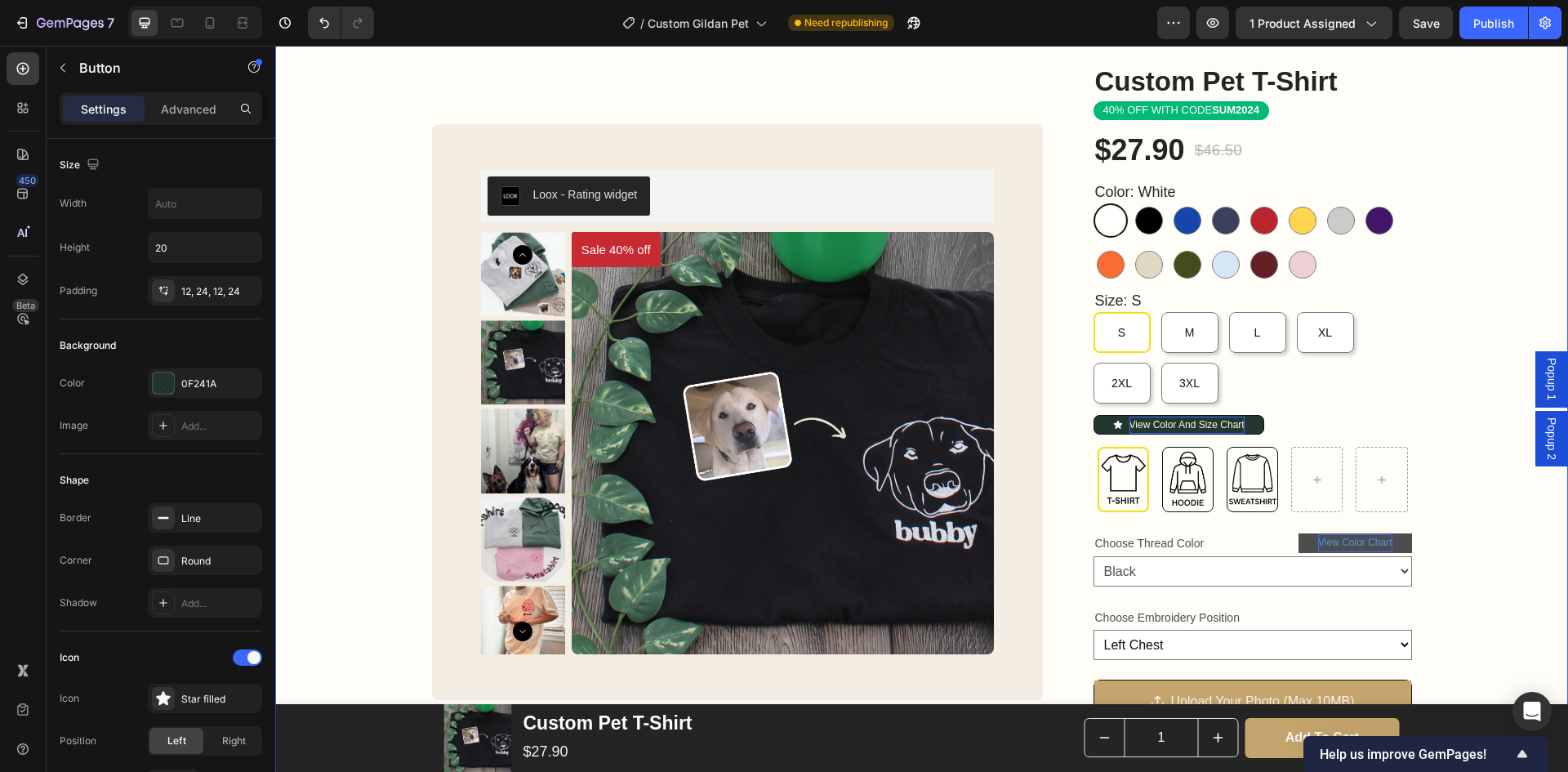
click at [1430, 455] on div "Custom Pet T-Shirt Product Title Loox - Rating widget Loox 40% OFF WITH CODE SU…" at bounding box center [922, 619] width 1293 height 1114
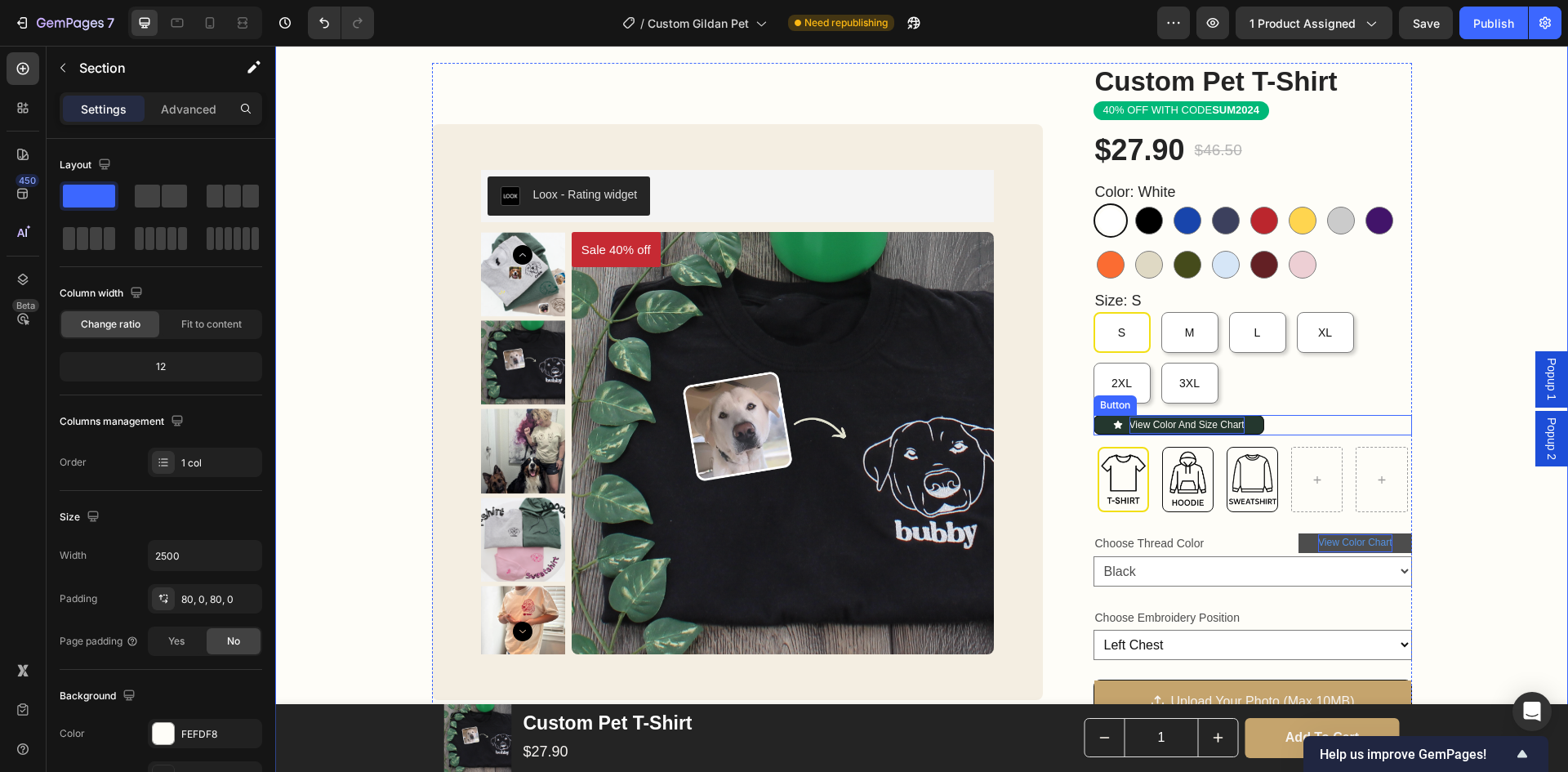
click at [1114, 423] on icon at bounding box center [1118, 424] width 9 height 9
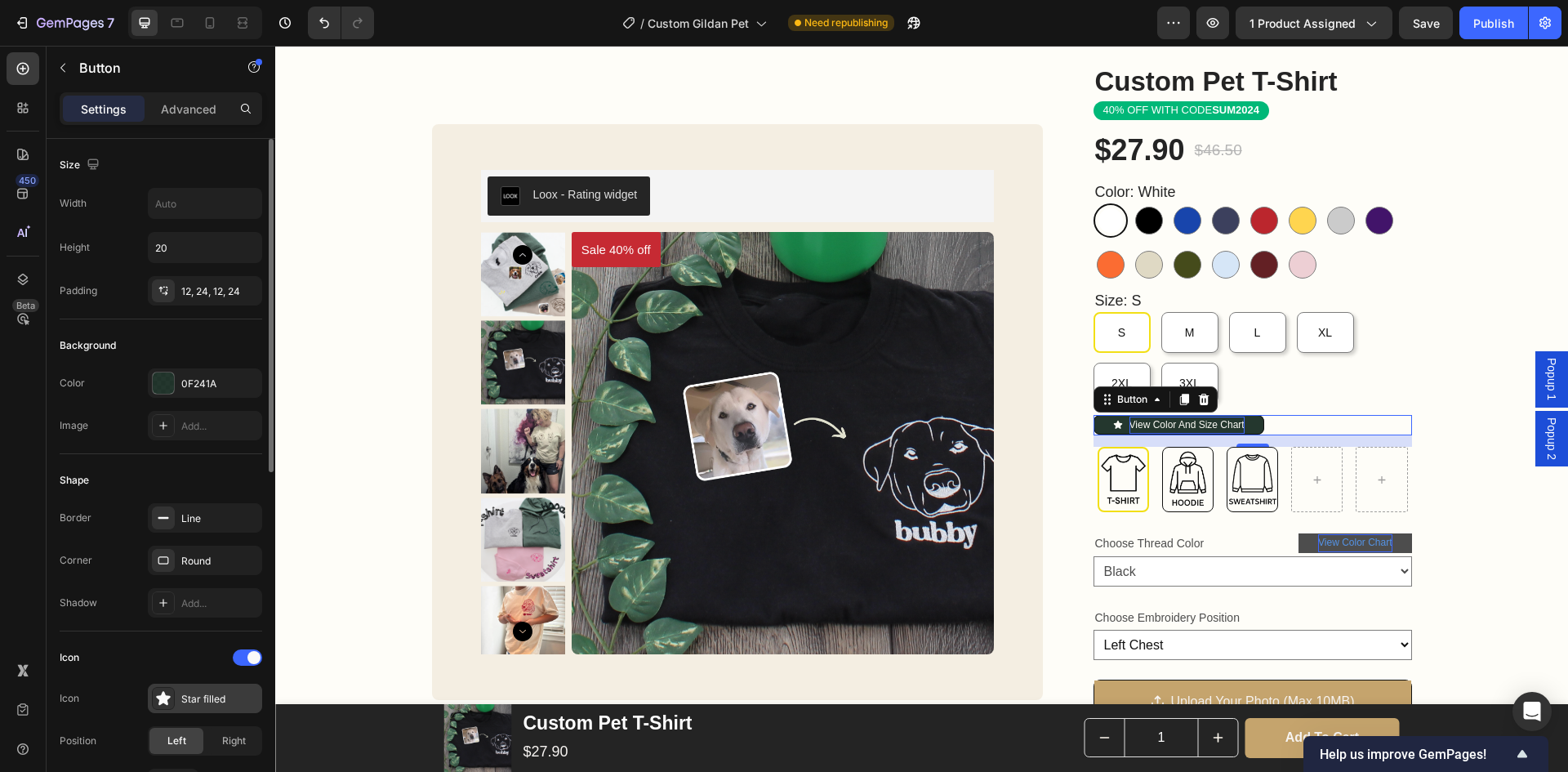
click at [201, 687] on div "Star filled" at bounding box center [205, 698] width 114 height 29
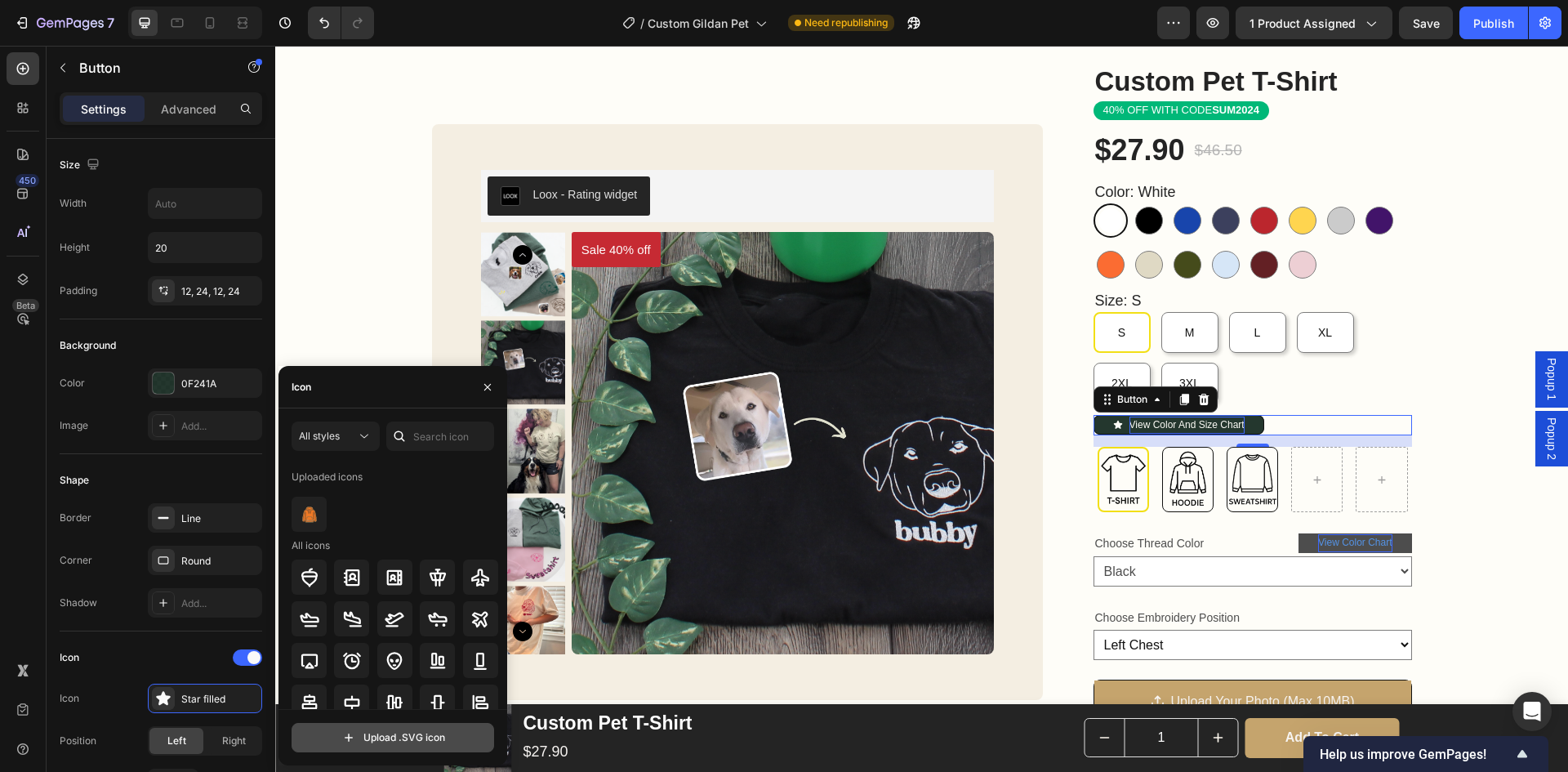
click at [375, 731] on input "file" at bounding box center [392, 738] width 201 height 28
click at [386, 737] on input "file" at bounding box center [392, 738] width 201 height 28
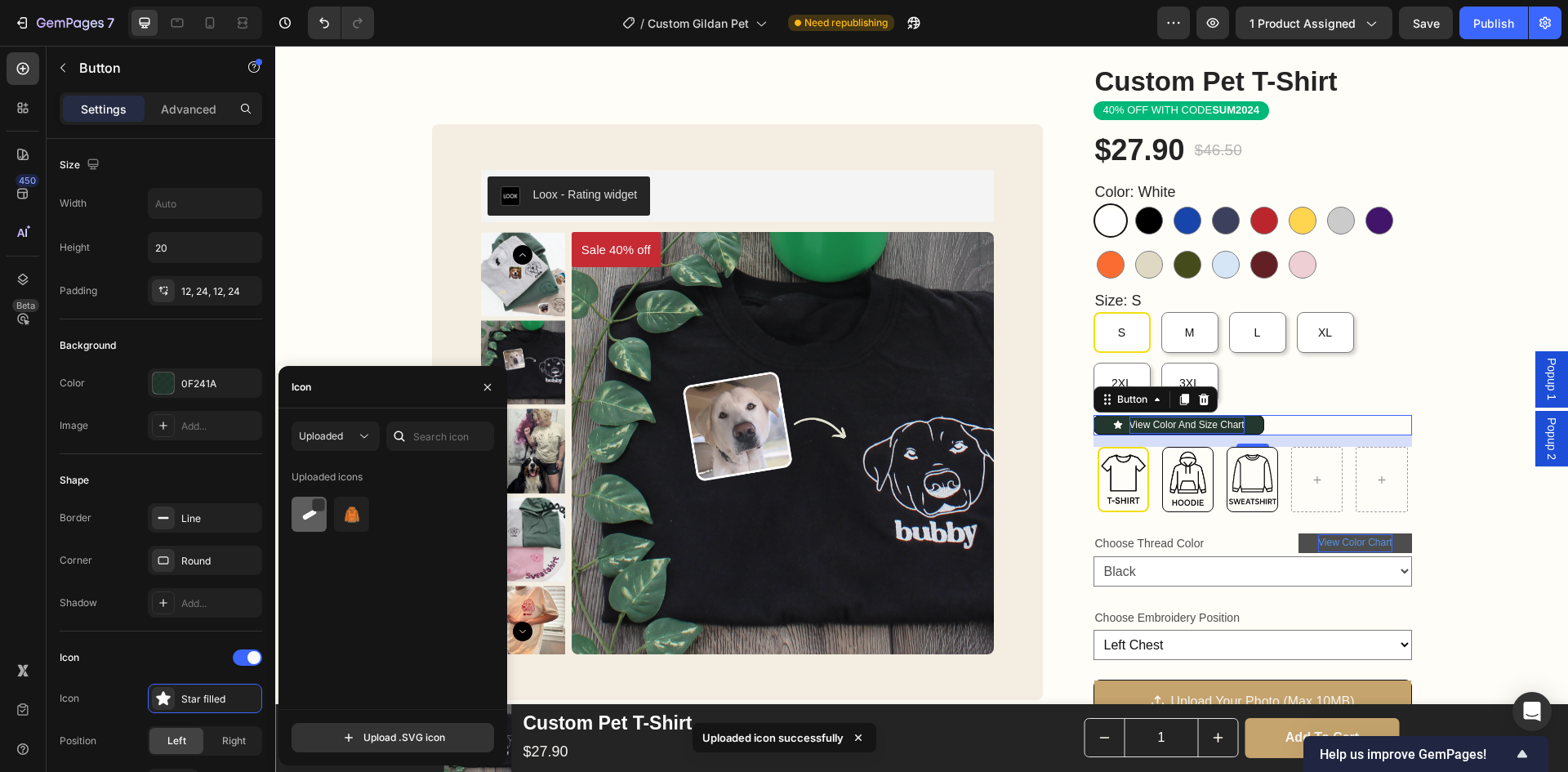
click at [319, 522] on div at bounding box center [308, 513] width 35 height 35
click at [320, 501] on div at bounding box center [318, 506] width 13 height 13
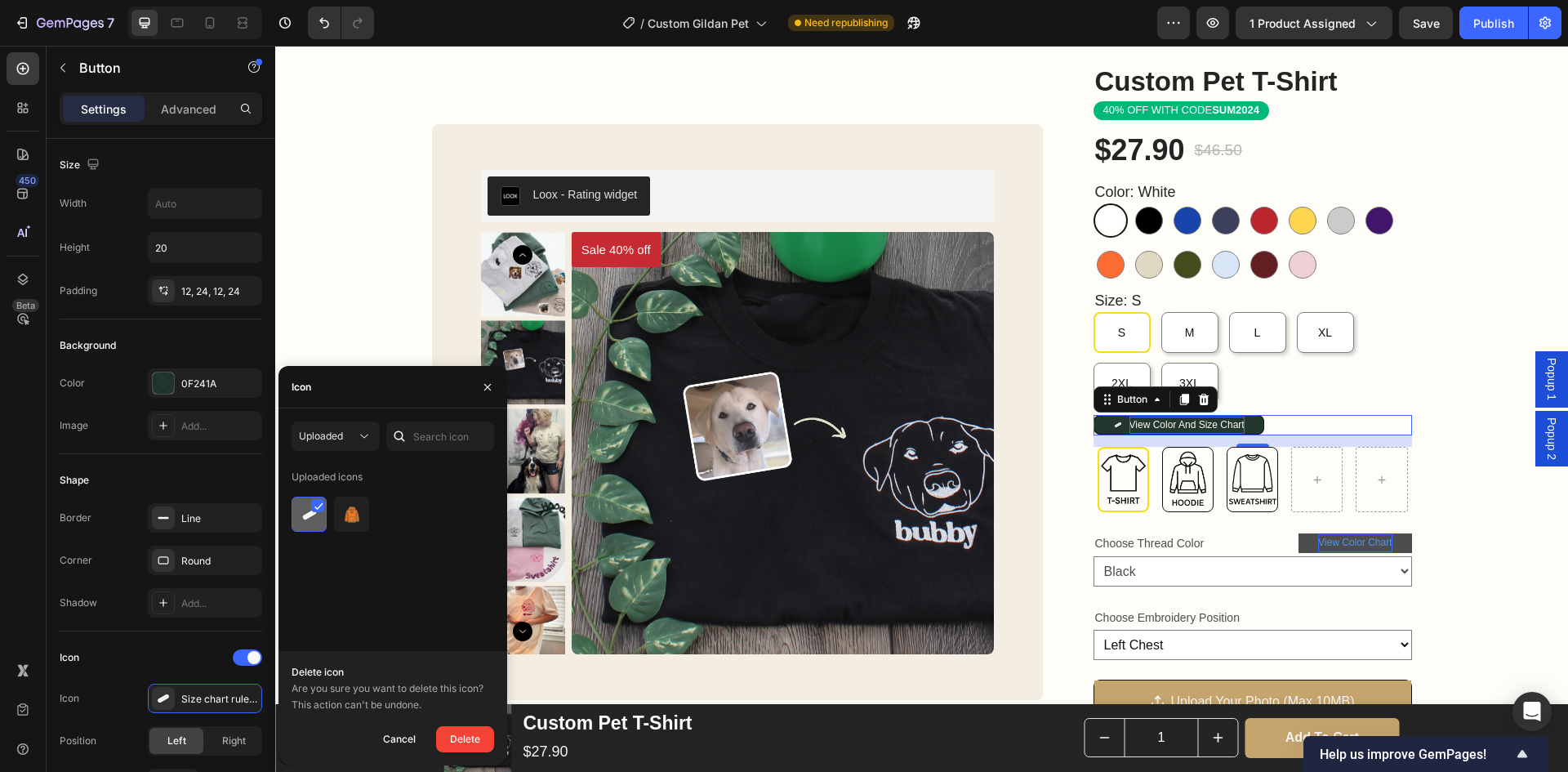
click at [320, 505] on icon at bounding box center [319, 506] width 7 height 7
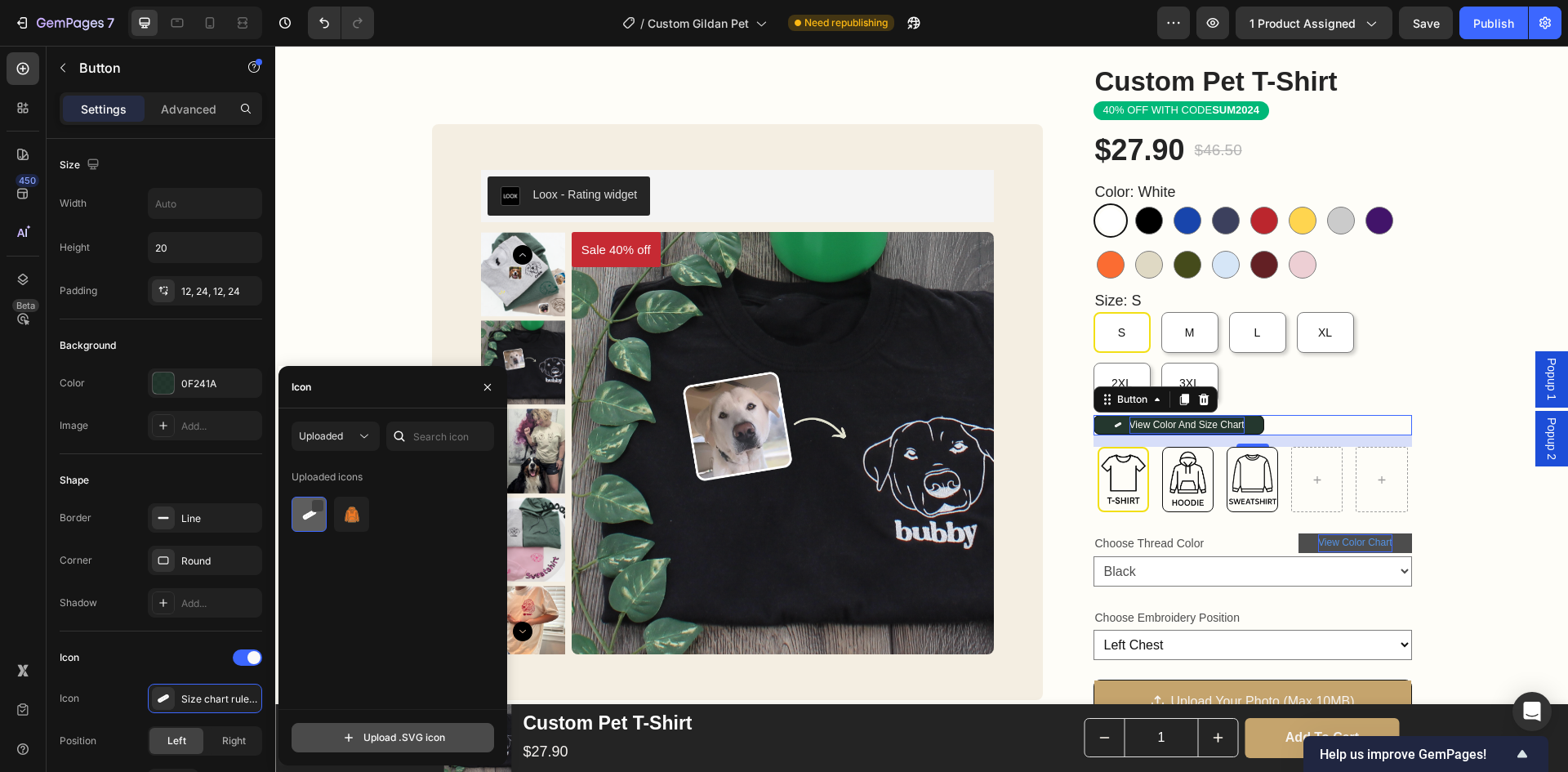
click at [431, 735] on input "file" at bounding box center [392, 738] width 201 height 28
click at [437, 738] on input "file" at bounding box center [392, 738] width 201 height 28
click at [301, 516] on img at bounding box center [309, 514] width 20 height 20
click at [359, 588] on div "Uploaded icons" at bounding box center [398, 586] width 214 height 245
click at [318, 524] on img at bounding box center [309, 514] width 20 height 20
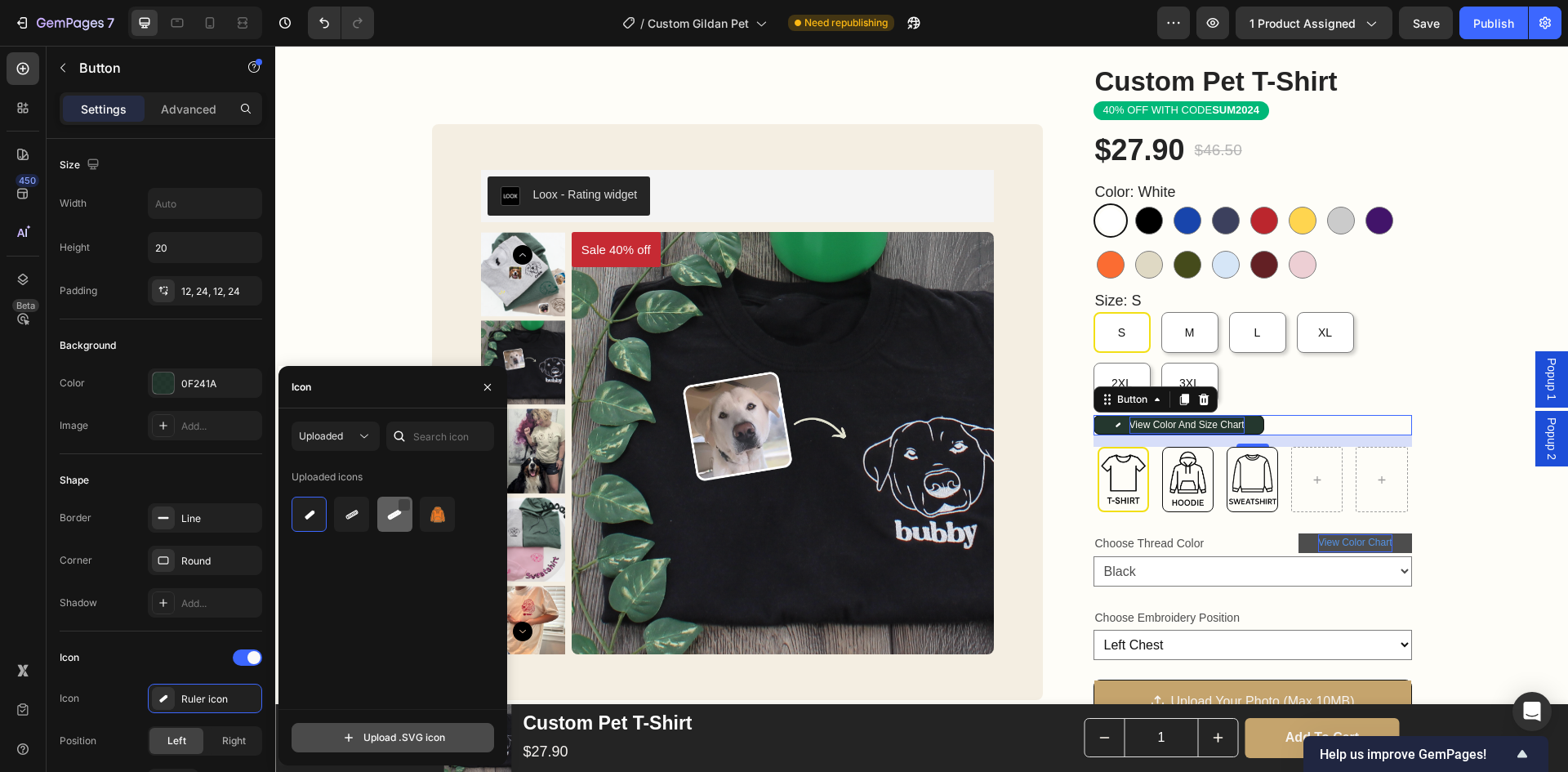
click at [396, 729] on input "file" at bounding box center [392, 738] width 201 height 28
type input "C:\fakepath\ChatGPT Image 26 Eyl 2025 11_37_25.svg"
click at [314, 524] on img at bounding box center [309, 514] width 20 height 20
click at [310, 512] on img at bounding box center [309, 514] width 20 height 20
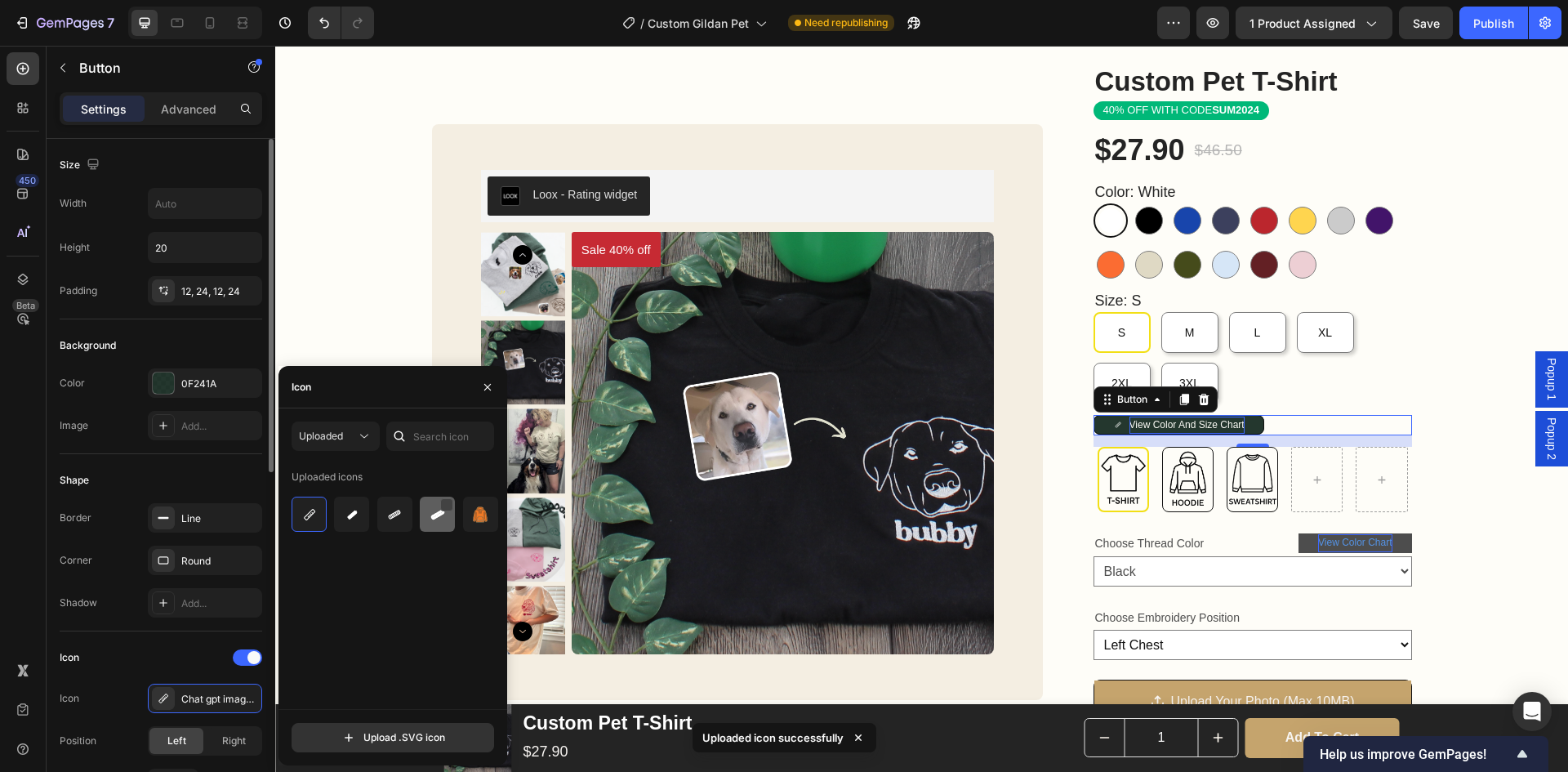
click at [199, 484] on div "Shape" at bounding box center [161, 481] width 202 height 26
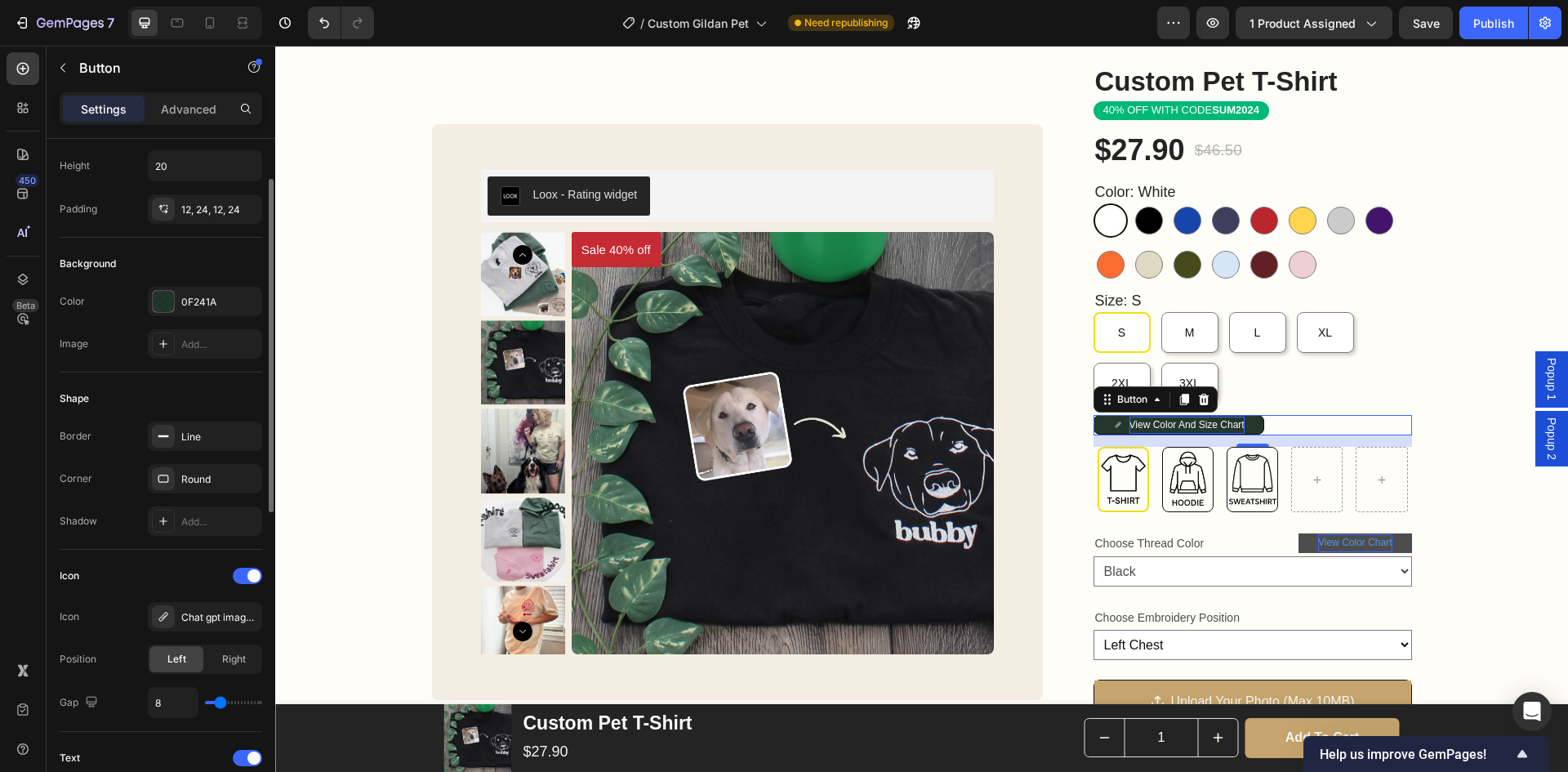
scroll to position [163, 0]
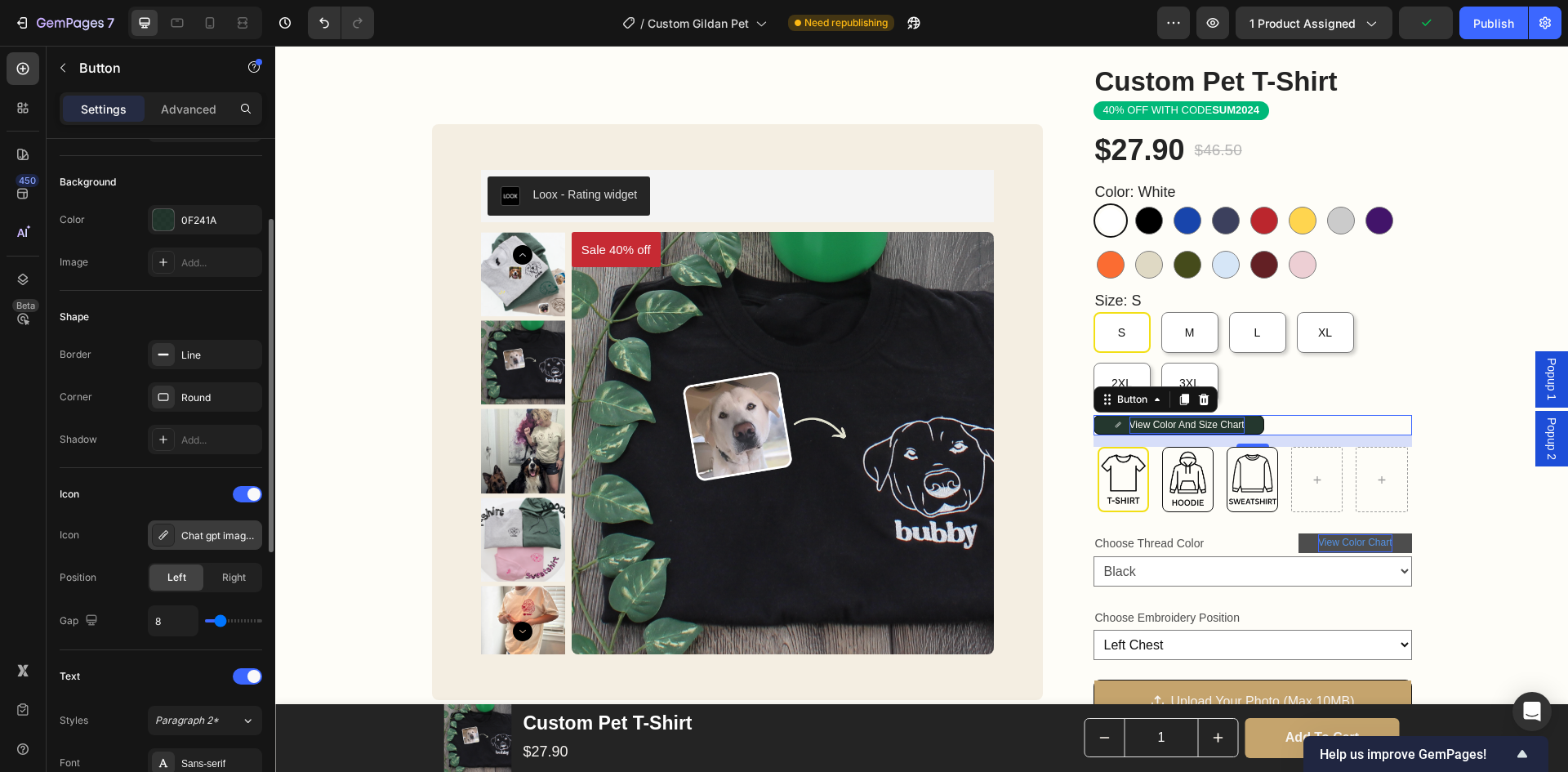
click at [166, 540] on icon at bounding box center [163, 534] width 16 height 16
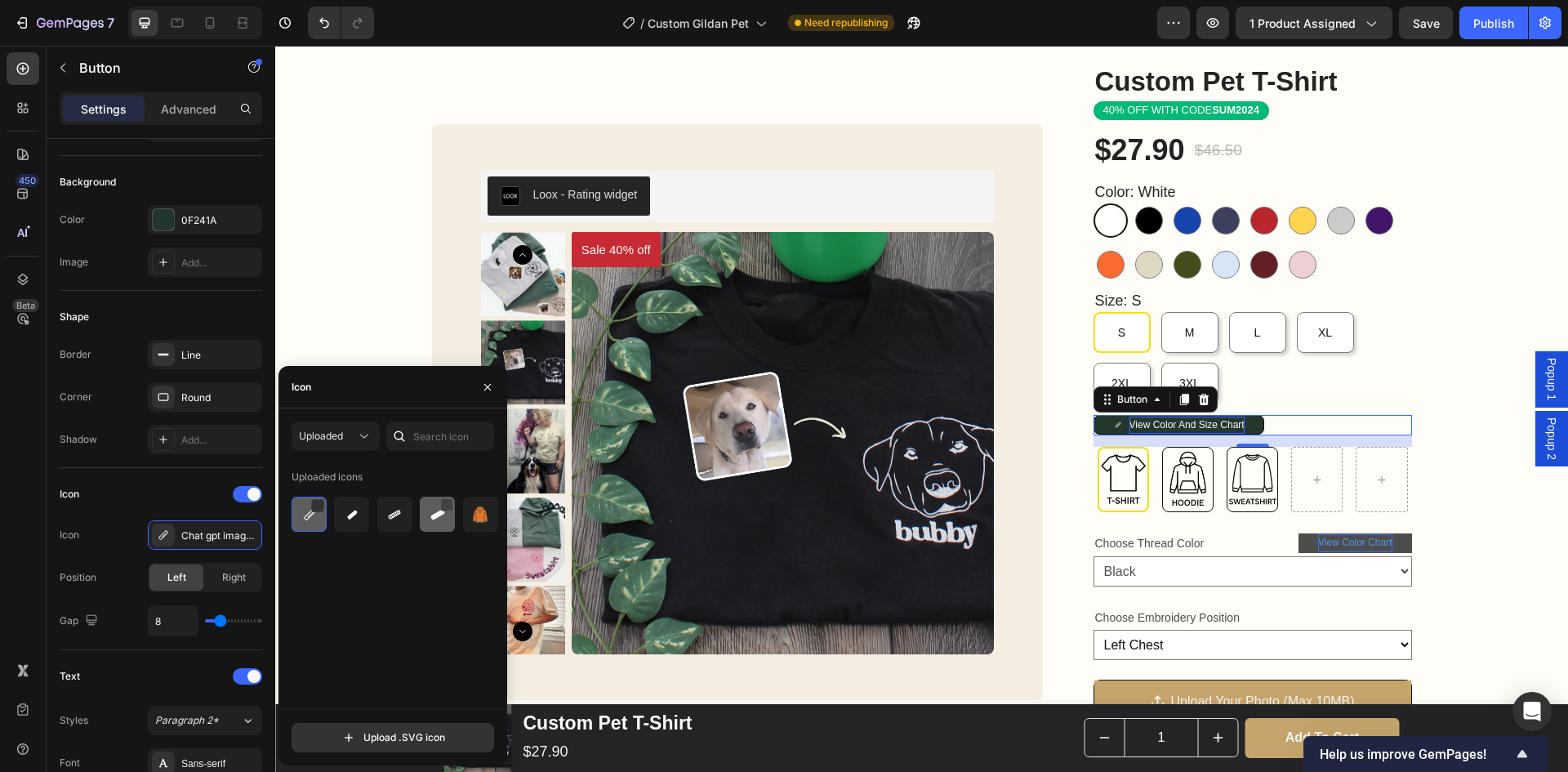
click at [307, 515] on img at bounding box center [309, 514] width 20 height 20
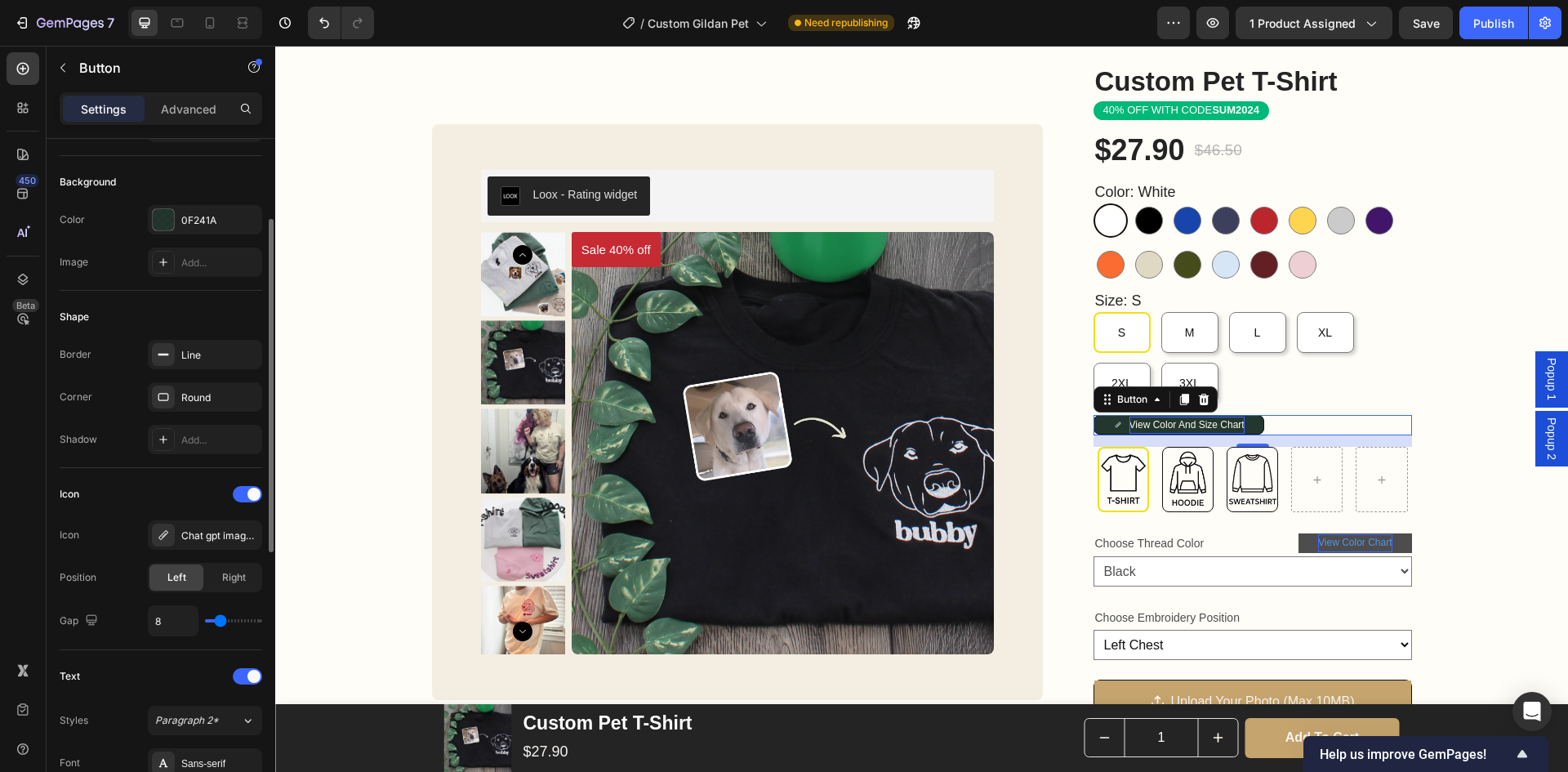
type input "7"
type input "12"
type input "13"
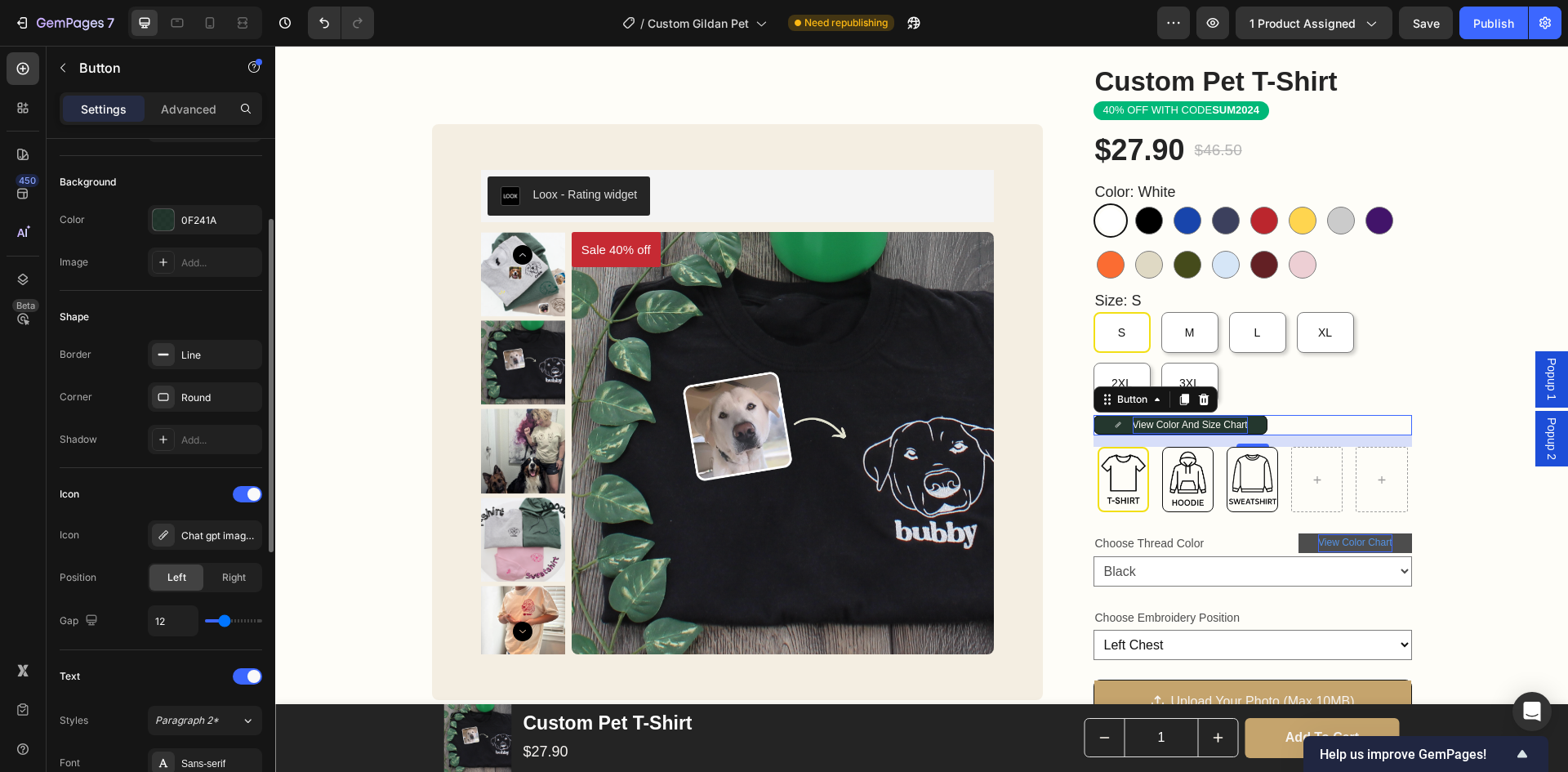
type input "13"
type input "14"
type input "15"
drag, startPoint x: 218, startPoint y: 616, endPoint x: 228, endPoint y: 616, distance: 10.0
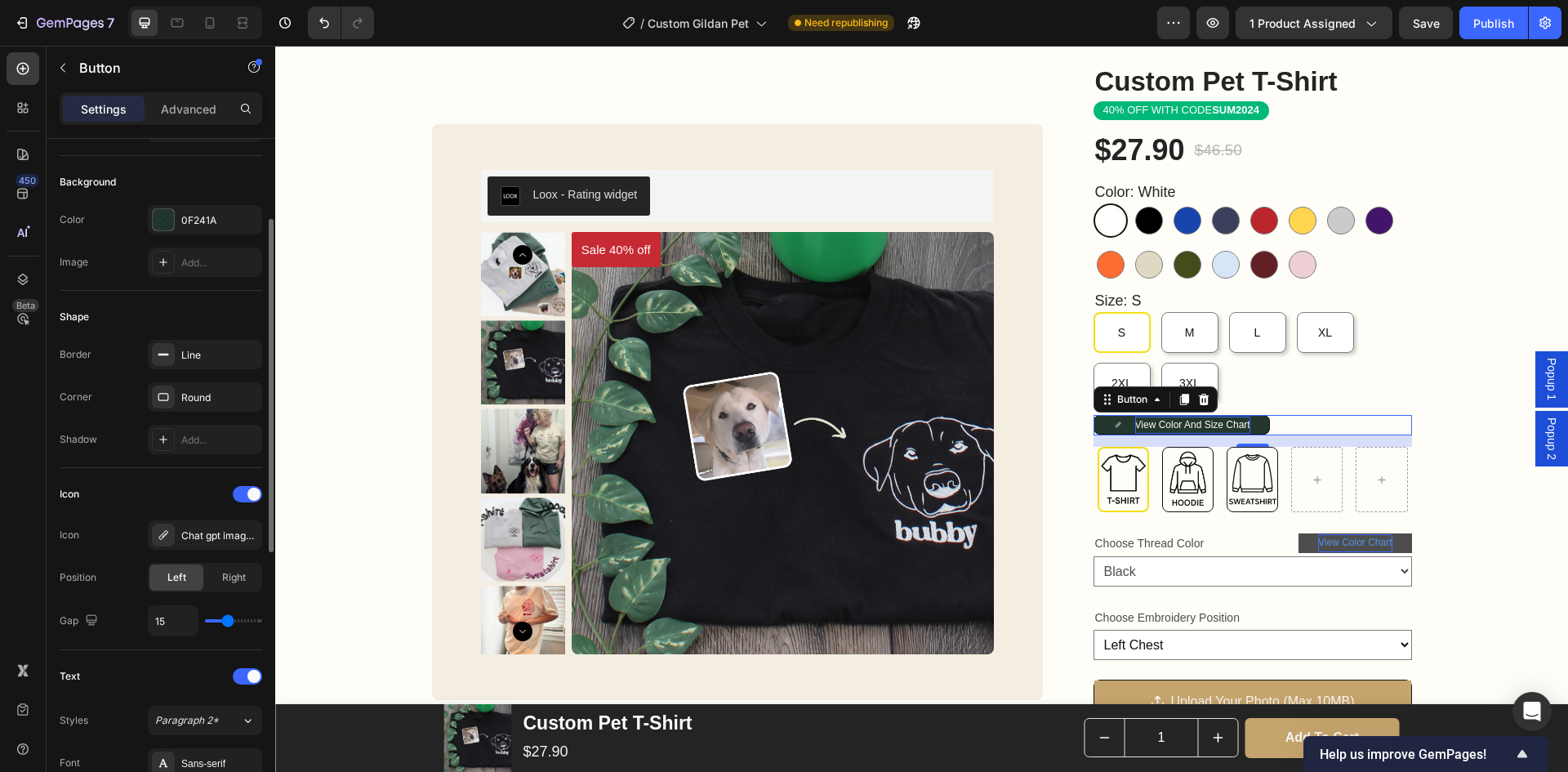
type input "15"
click at [228, 619] on input "range" at bounding box center [233, 620] width 57 height 3
type input "12"
type input "8"
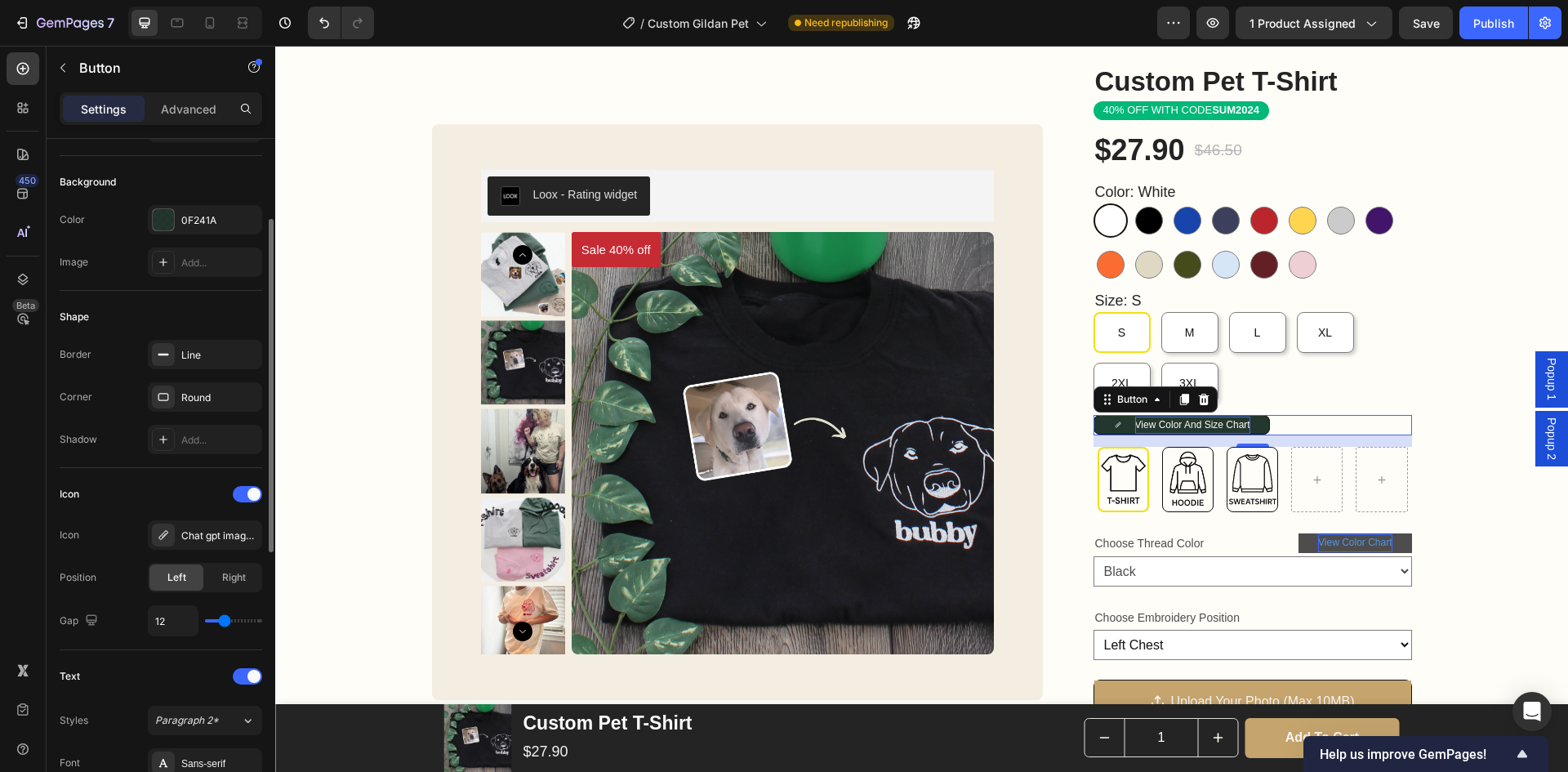
type input "8"
type input "7"
type input "6"
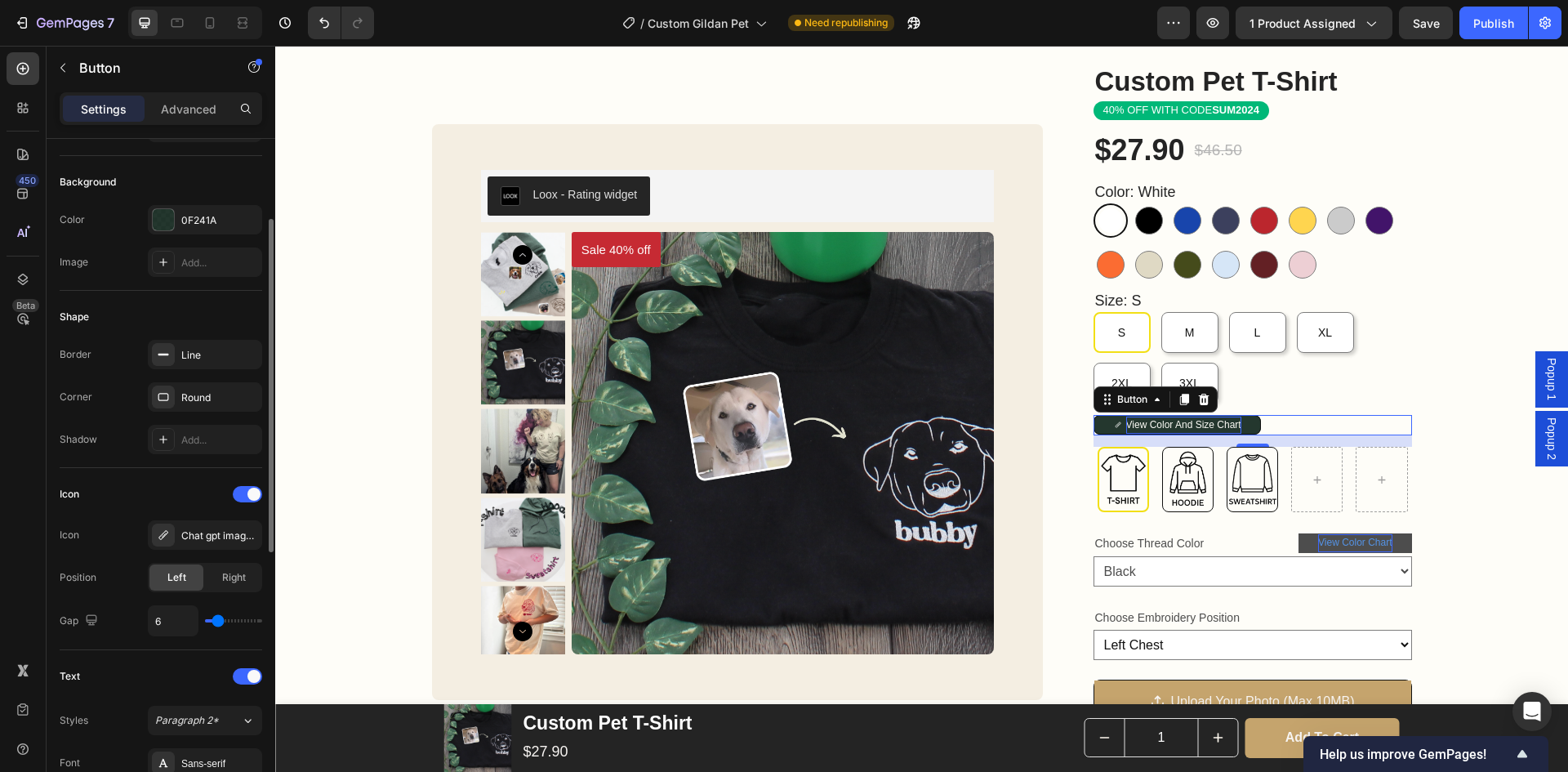
type input "4"
type input "5"
type input "6"
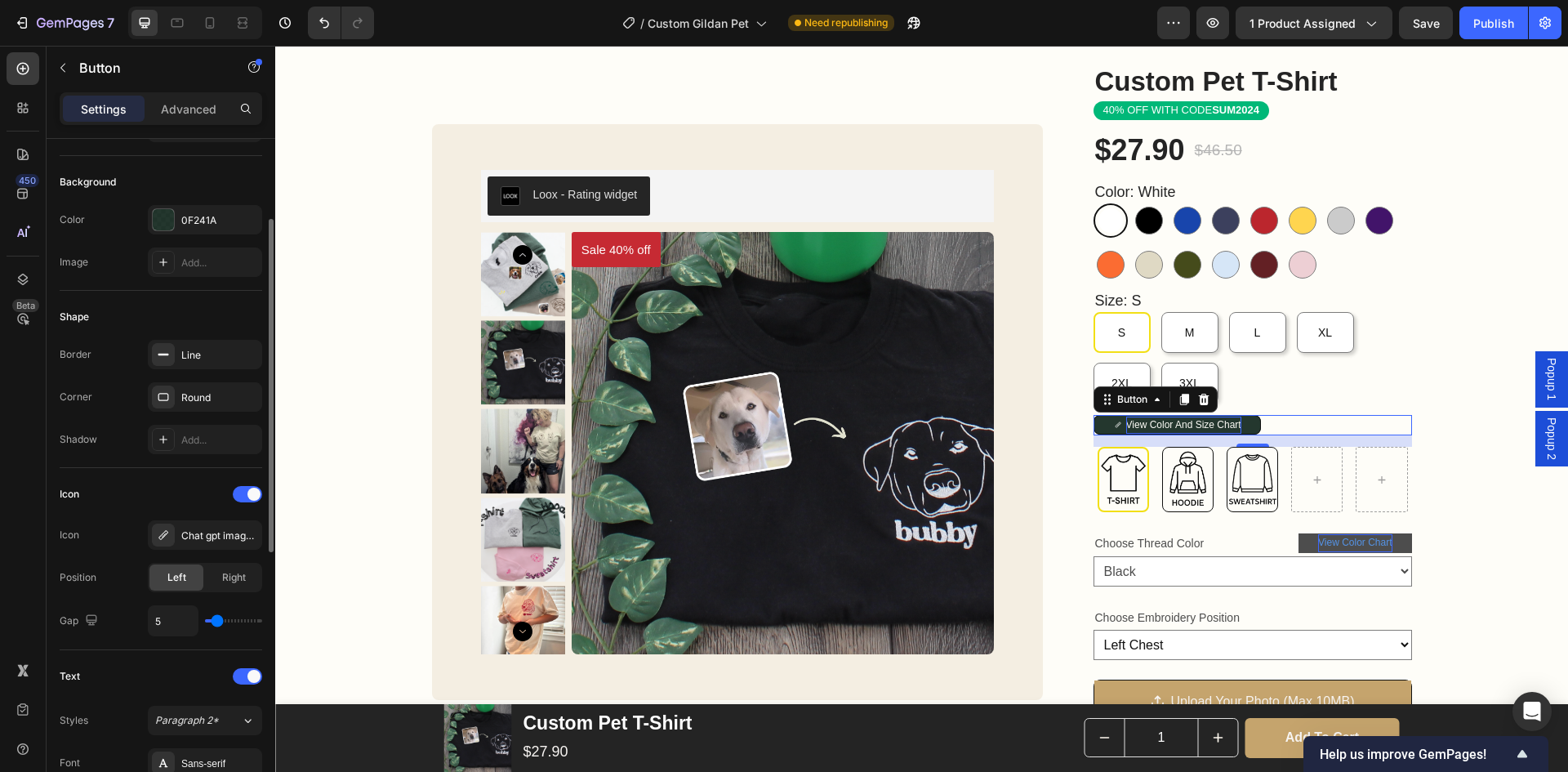
type input "6"
type input "7"
type input "8"
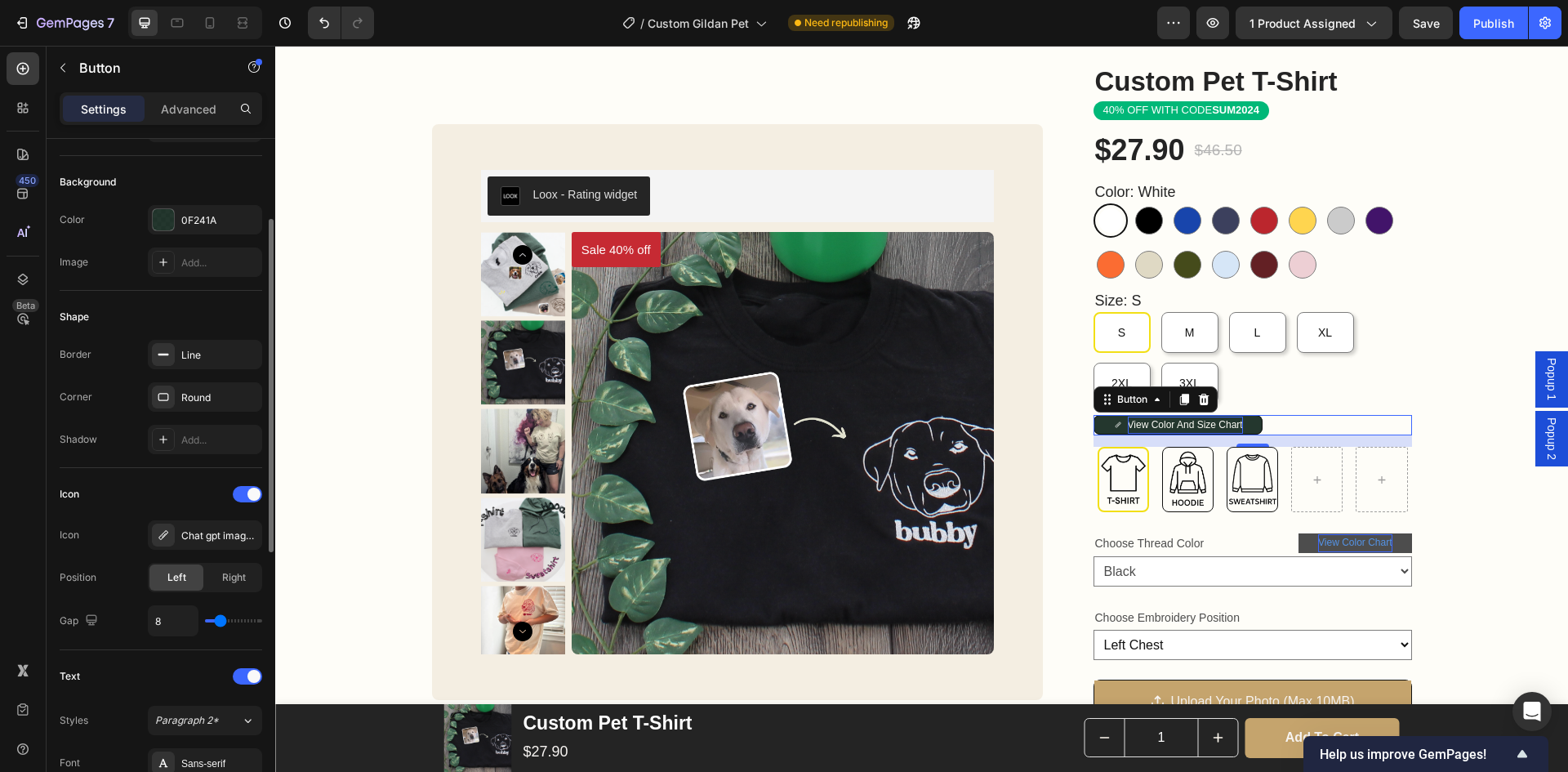
type input "9"
drag, startPoint x: 220, startPoint y: 624, endPoint x: 175, endPoint y: 617, distance: 45.5
type input "7"
click at [219, 622] on input "range" at bounding box center [233, 620] width 57 height 3
click at [170, 616] on input "7" at bounding box center [173, 620] width 49 height 29
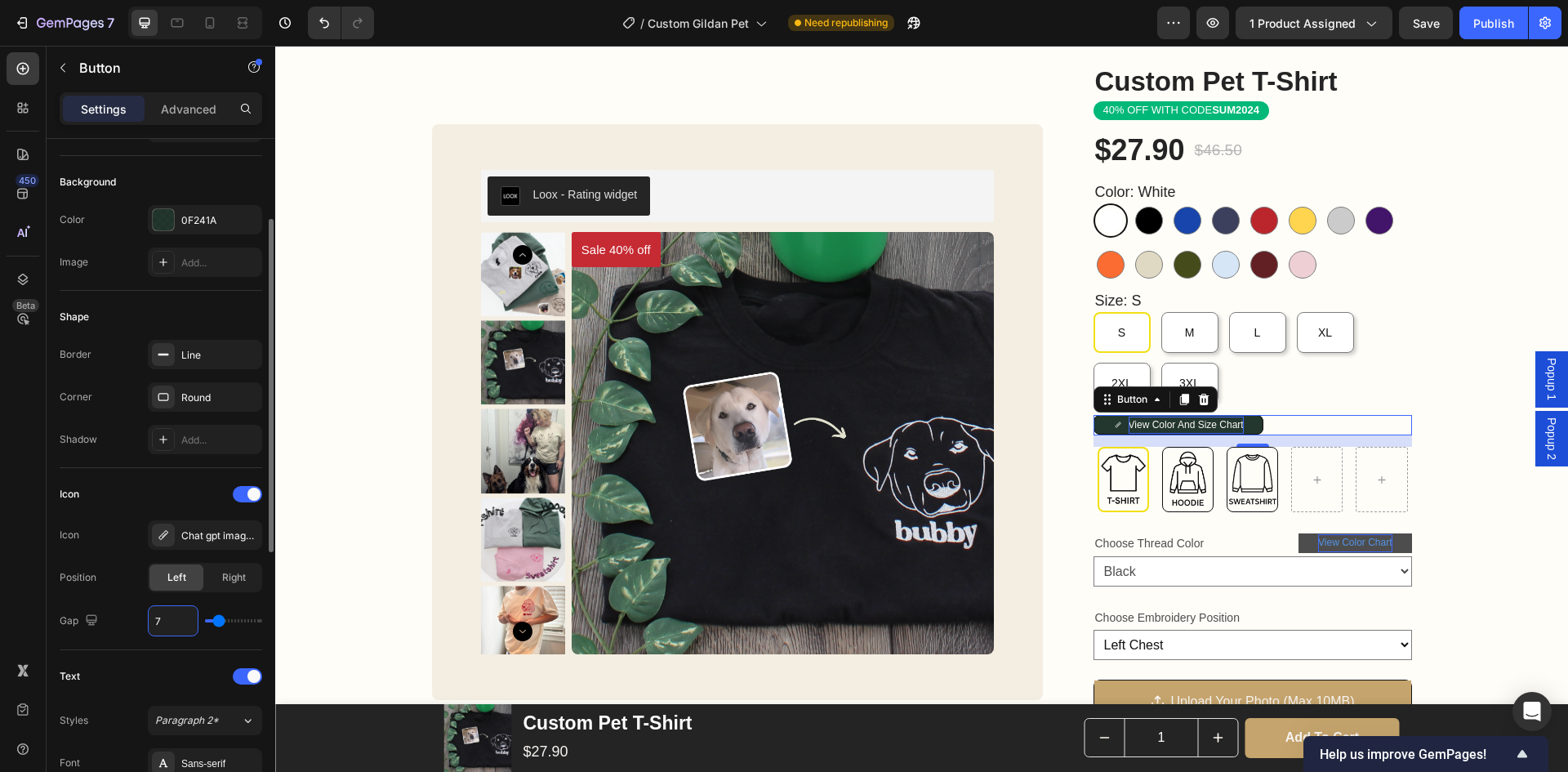
type input "8"
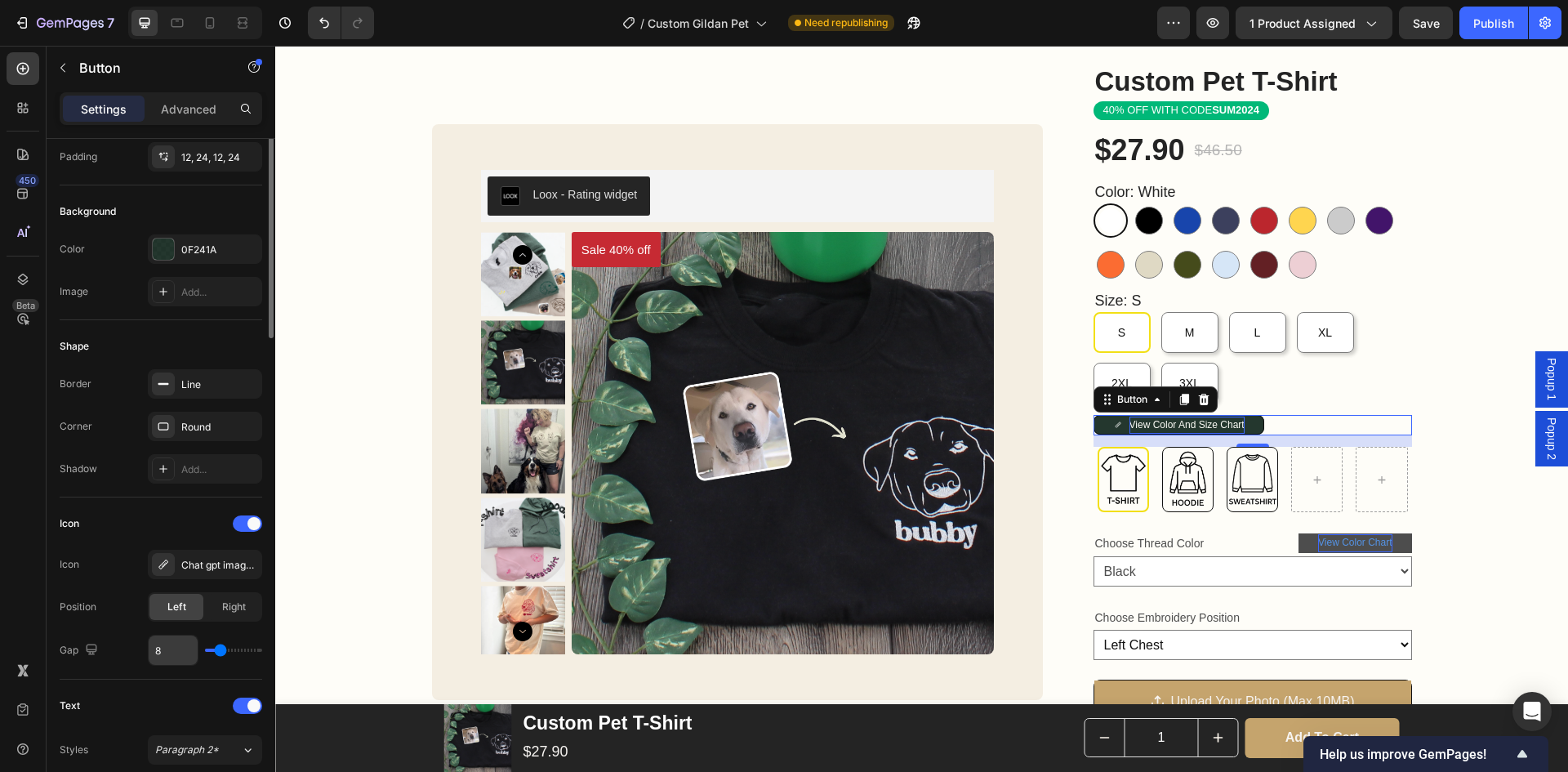
scroll to position [0, 0]
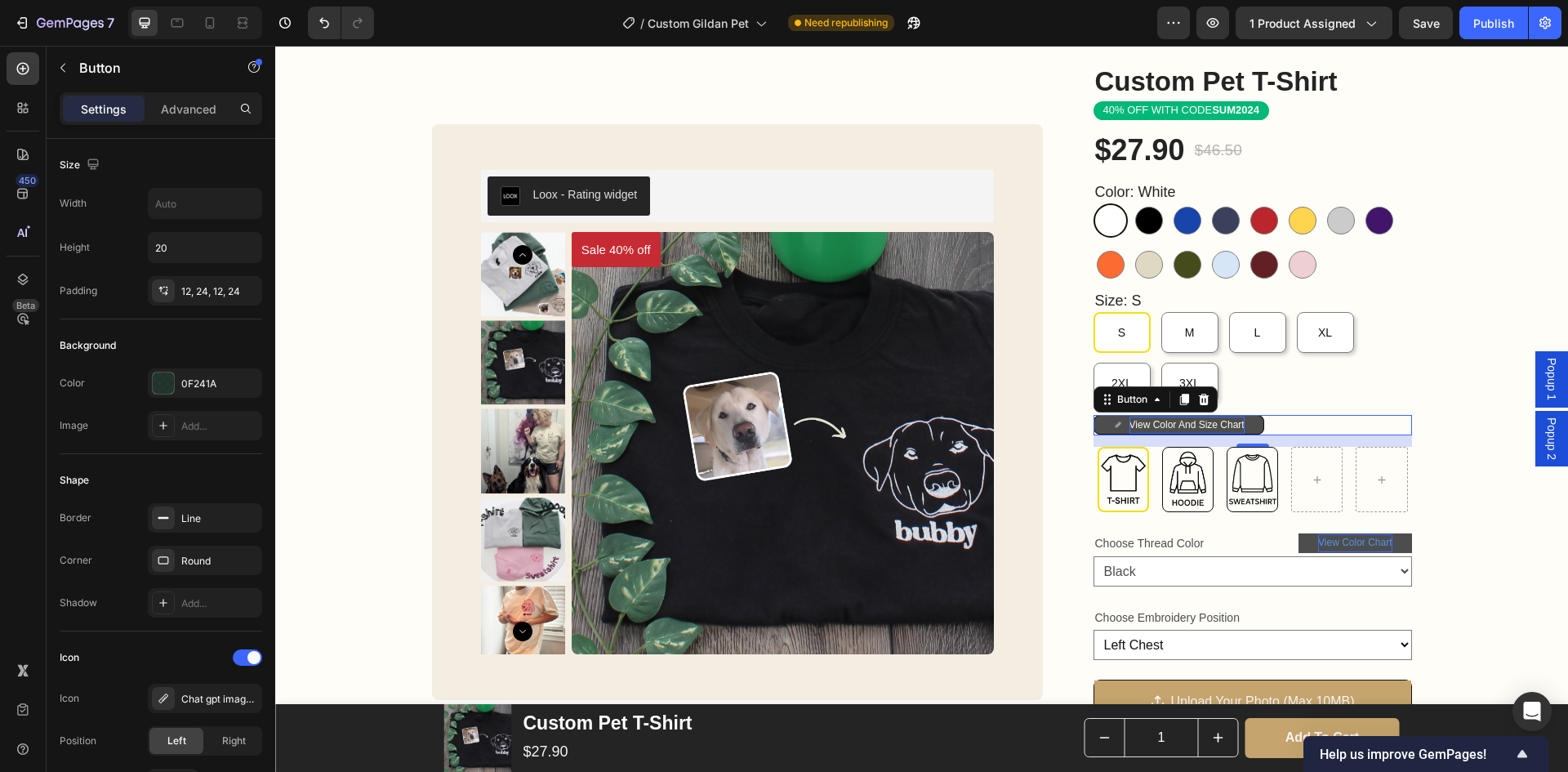
click at [1114, 423] on icon at bounding box center [1118, 424] width 9 height 9
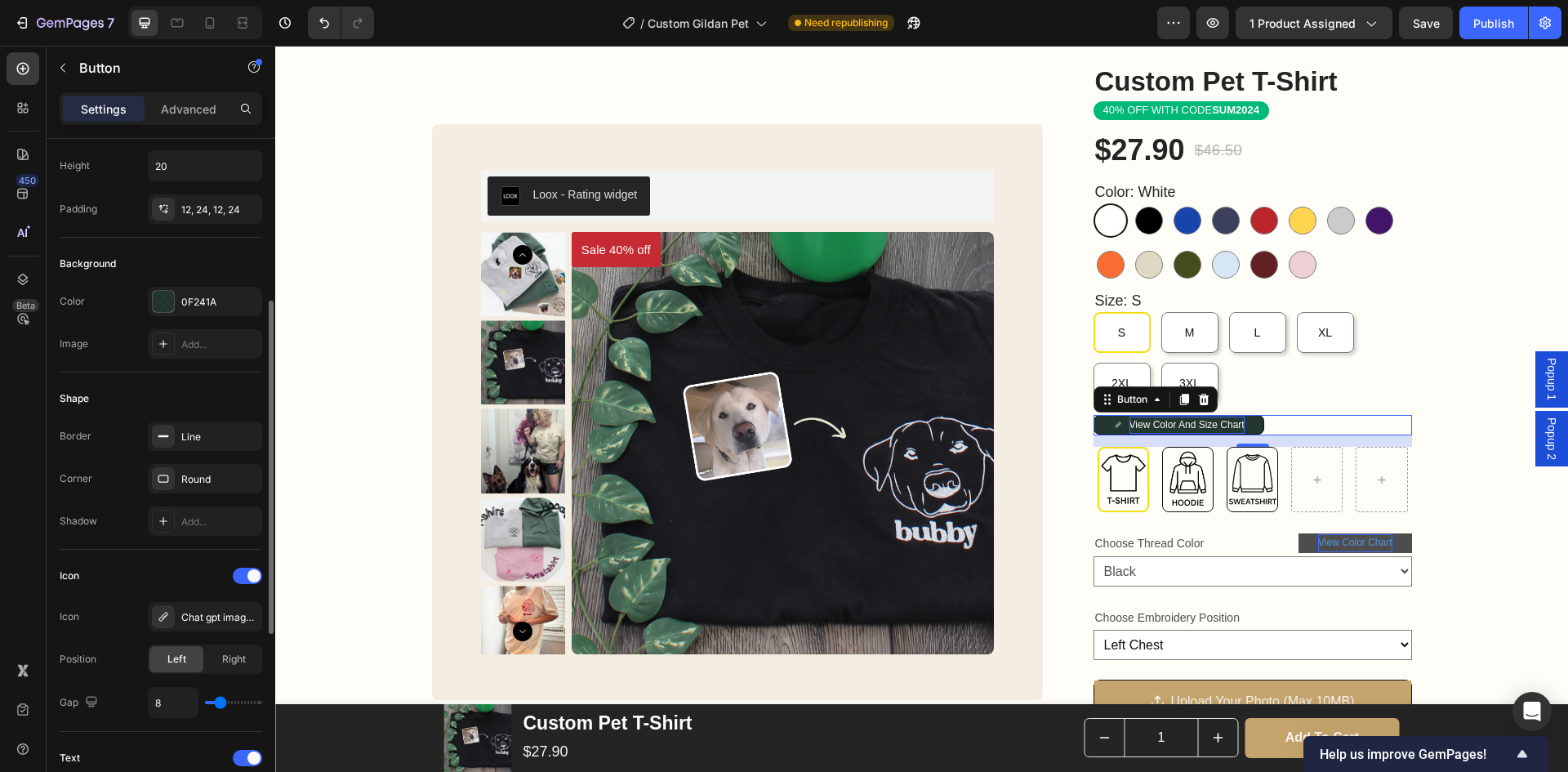
scroll to position [163, 0]
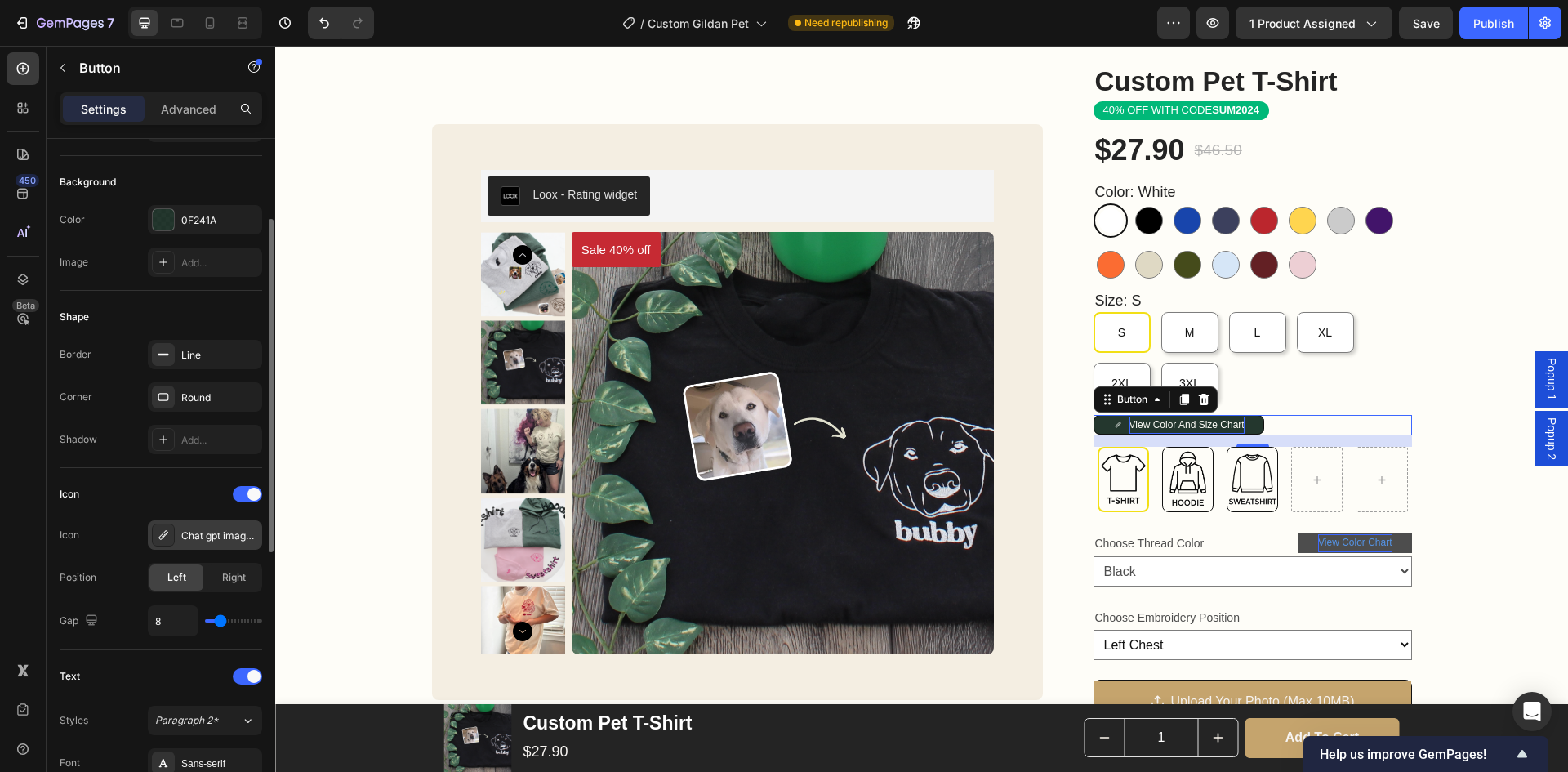
click at [194, 537] on div "Chat gpt image 26 eyl 2025 11 37 25" at bounding box center [220, 536] width 77 height 15
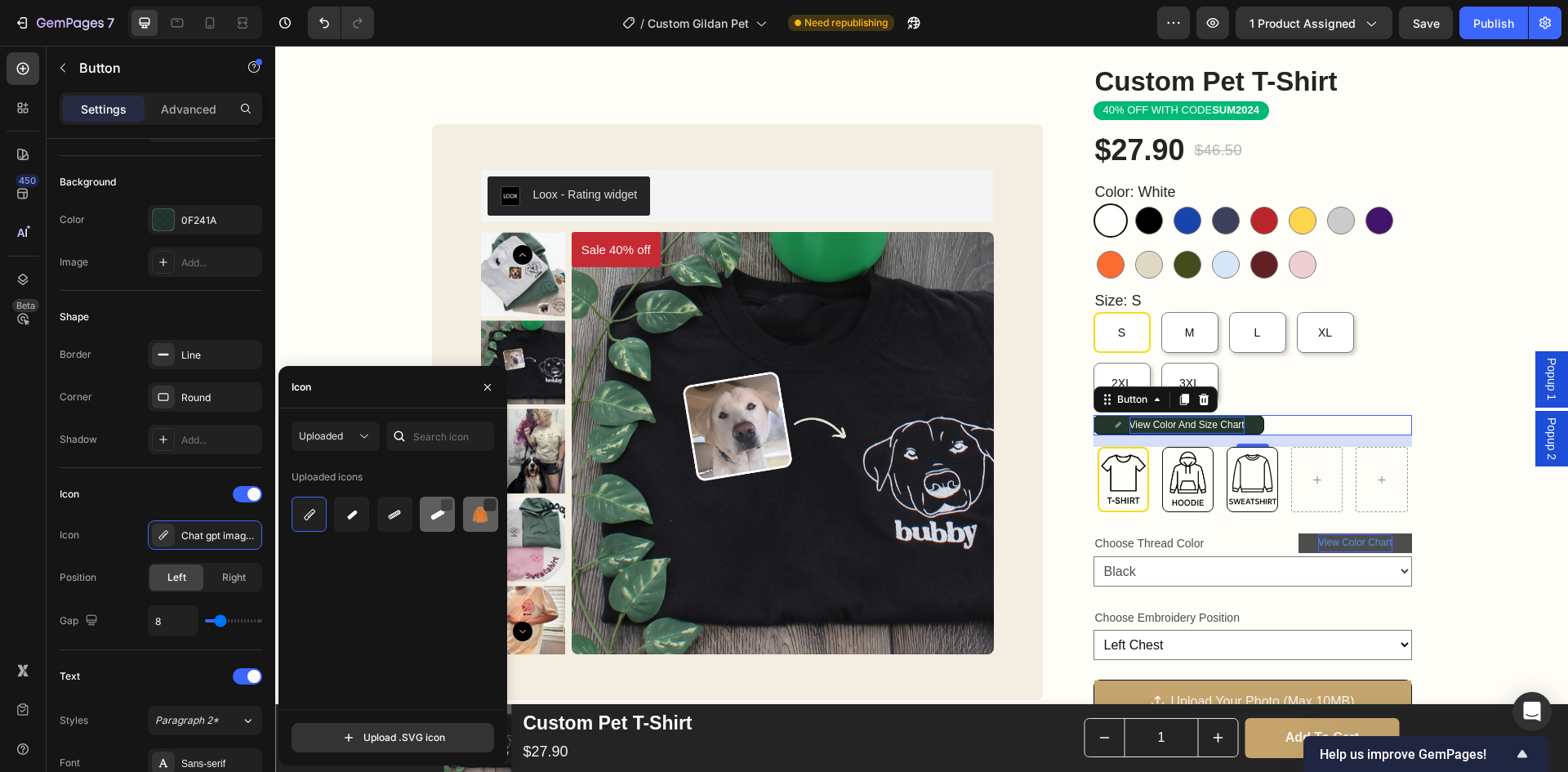
click at [483, 511] on img at bounding box center [480, 514] width 20 height 20
click at [305, 523] on img at bounding box center [309, 514] width 20 height 20
click at [308, 520] on img at bounding box center [309, 514] width 20 height 20
click at [352, 444] on div "Uploaded" at bounding box center [335, 436] width 73 height 16
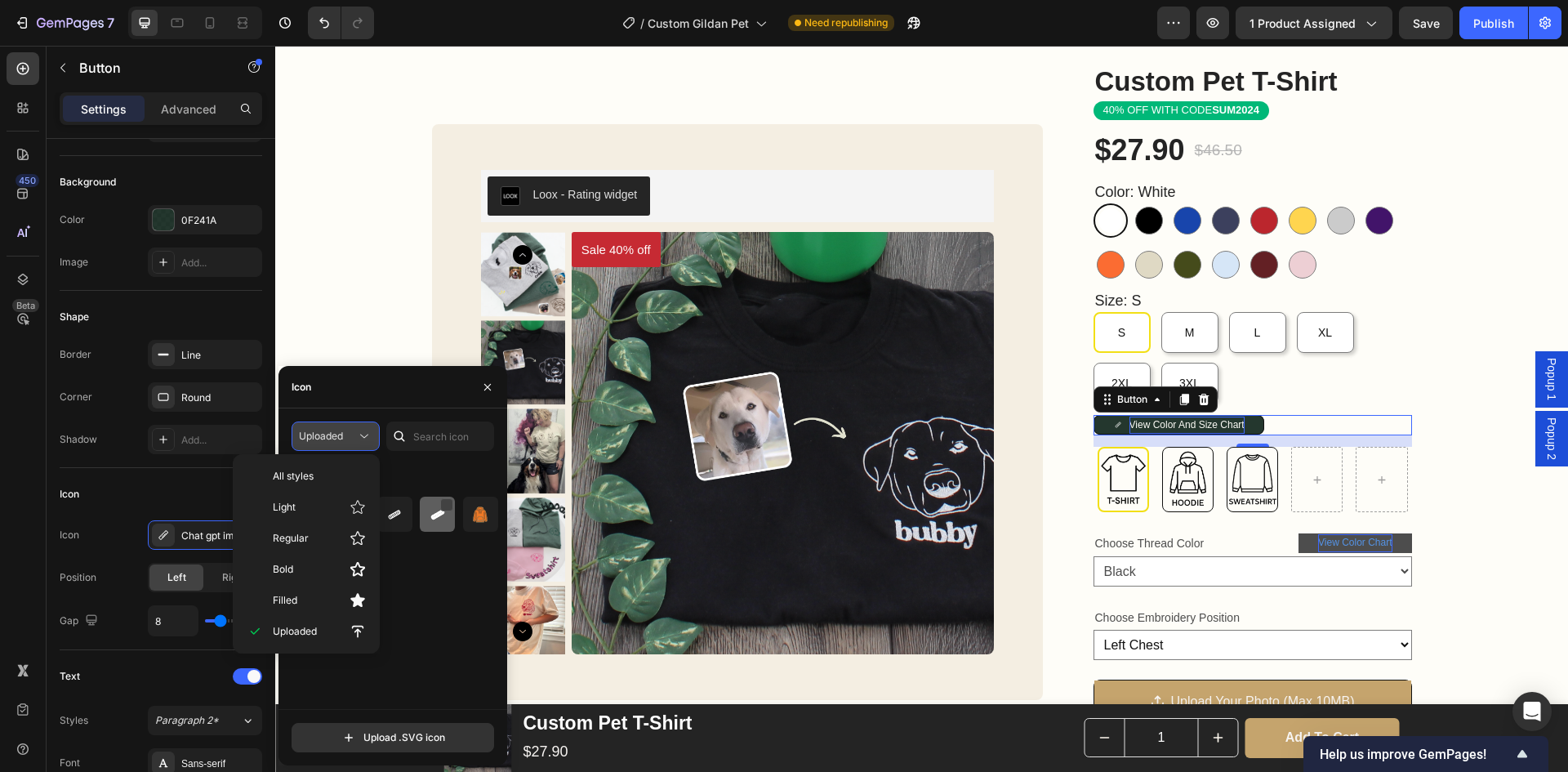
click at [352, 443] on div "Uploaded" at bounding box center [327, 437] width 57 height 15
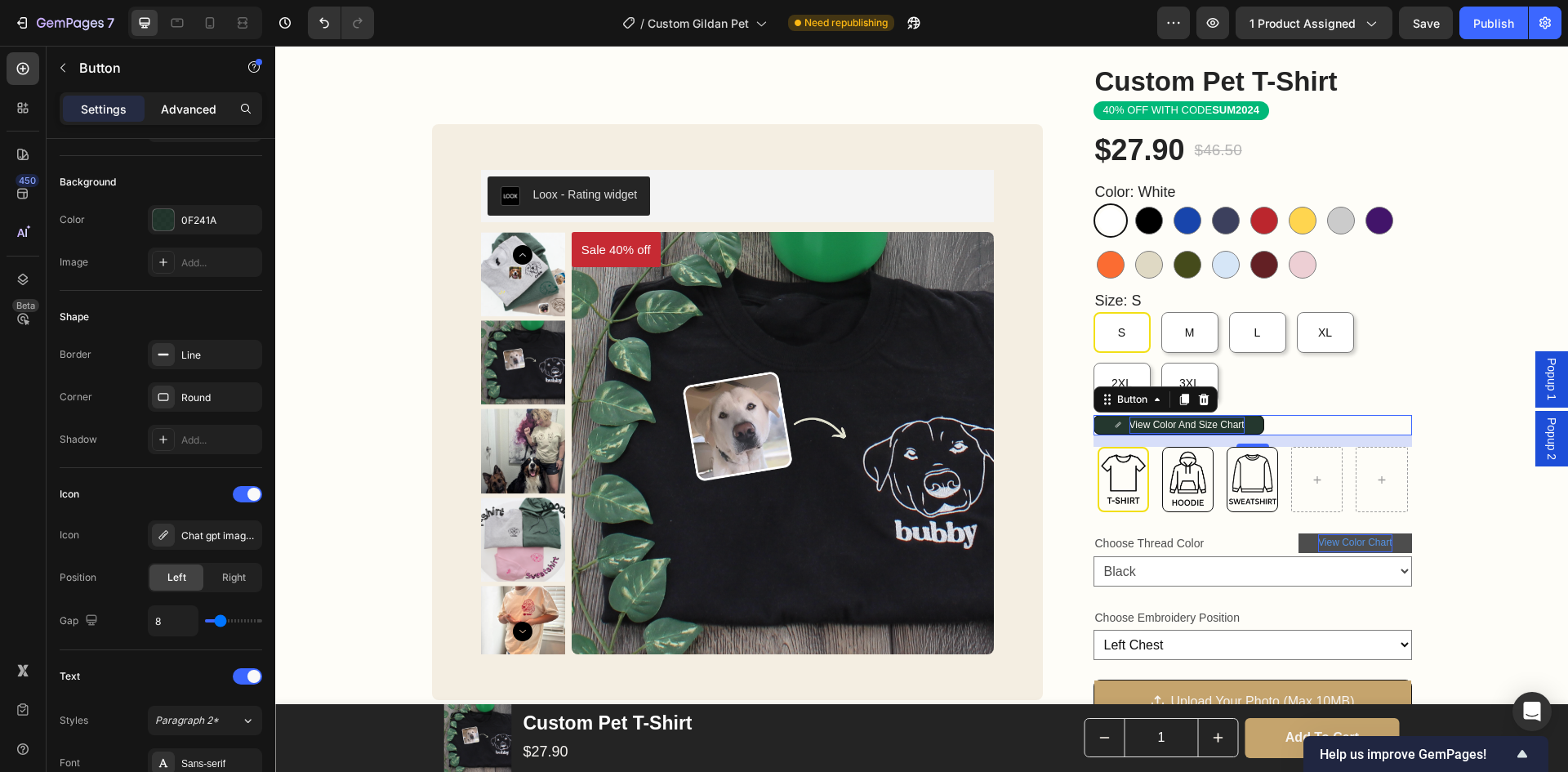
click at [183, 117] on div "Settings Advanced" at bounding box center [161, 109] width 202 height 33
click at [183, 113] on p "Advanced" at bounding box center [188, 109] width 55 height 17
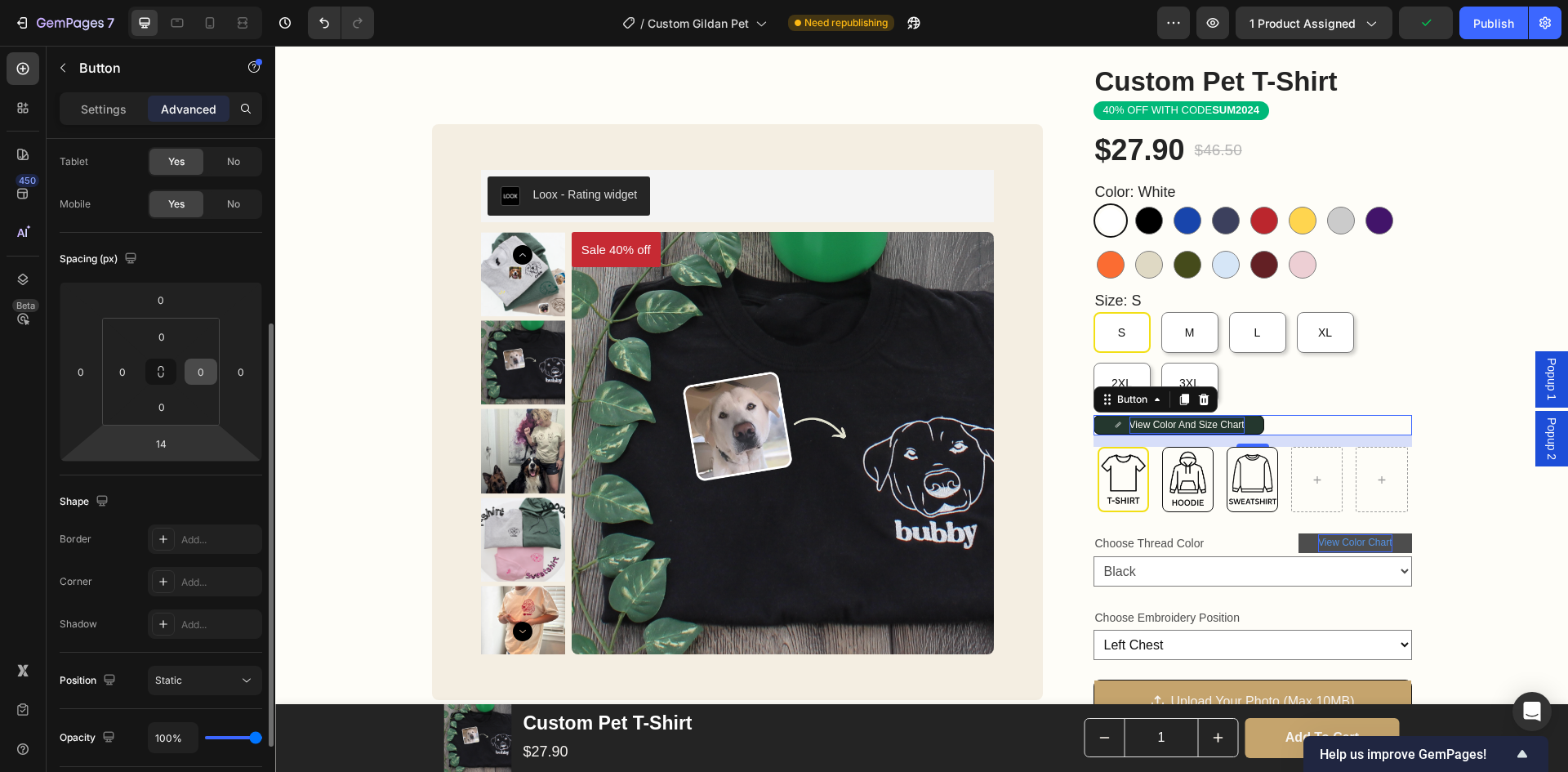
scroll to position [0, 0]
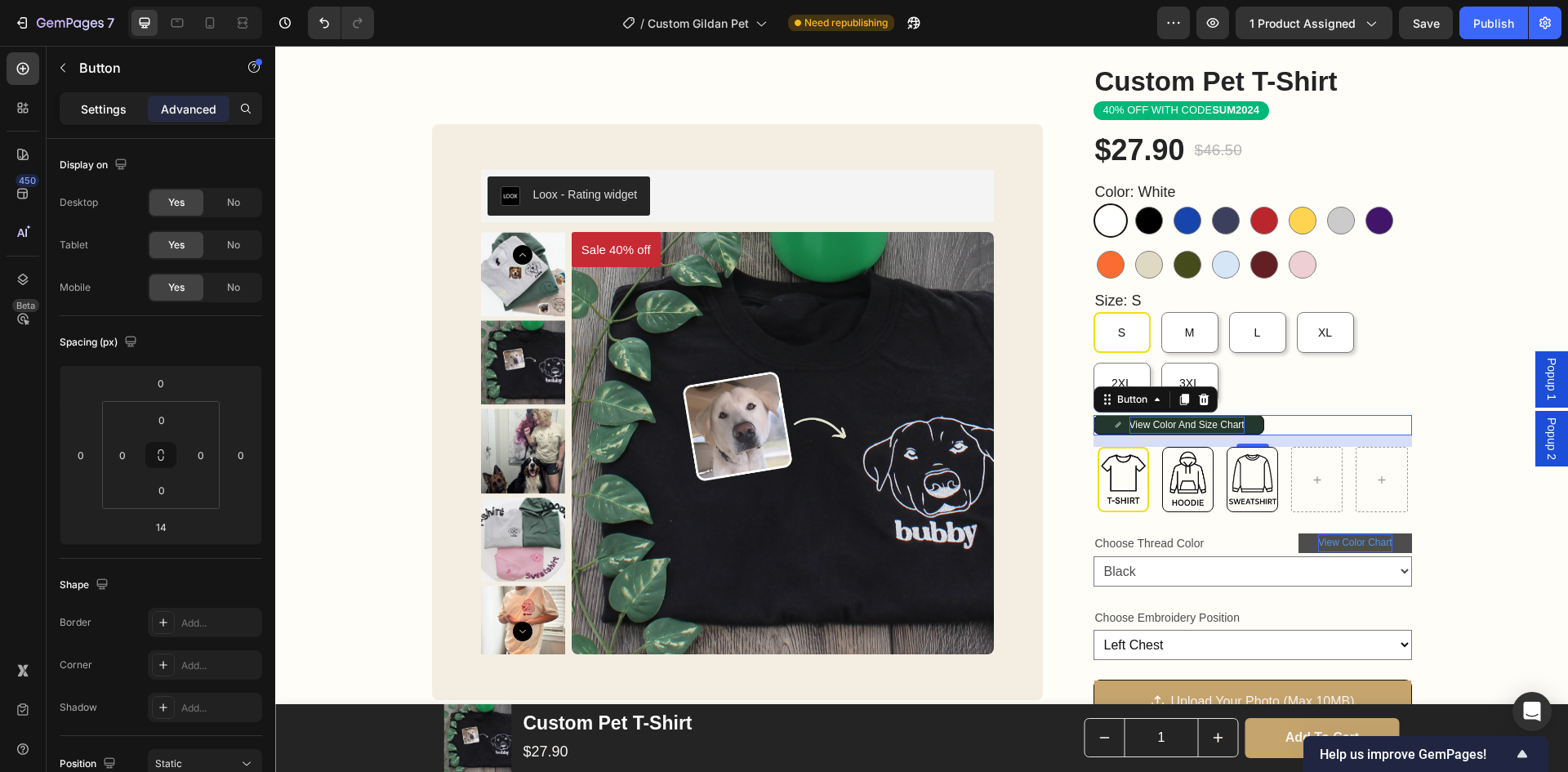
click at [101, 118] on div "Settings" at bounding box center [103, 109] width 81 height 26
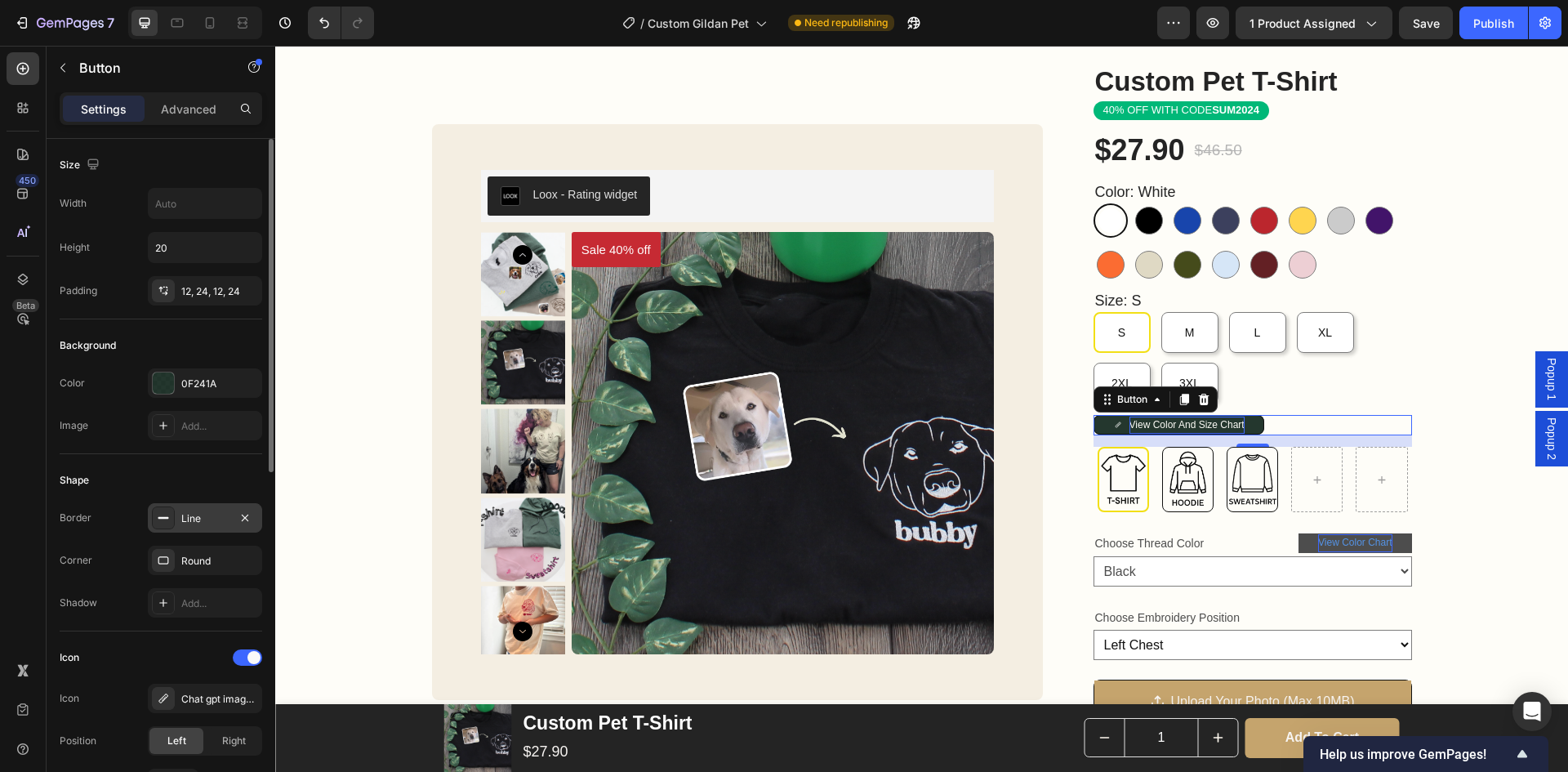
click at [187, 513] on div "Line" at bounding box center [205, 519] width 48 height 15
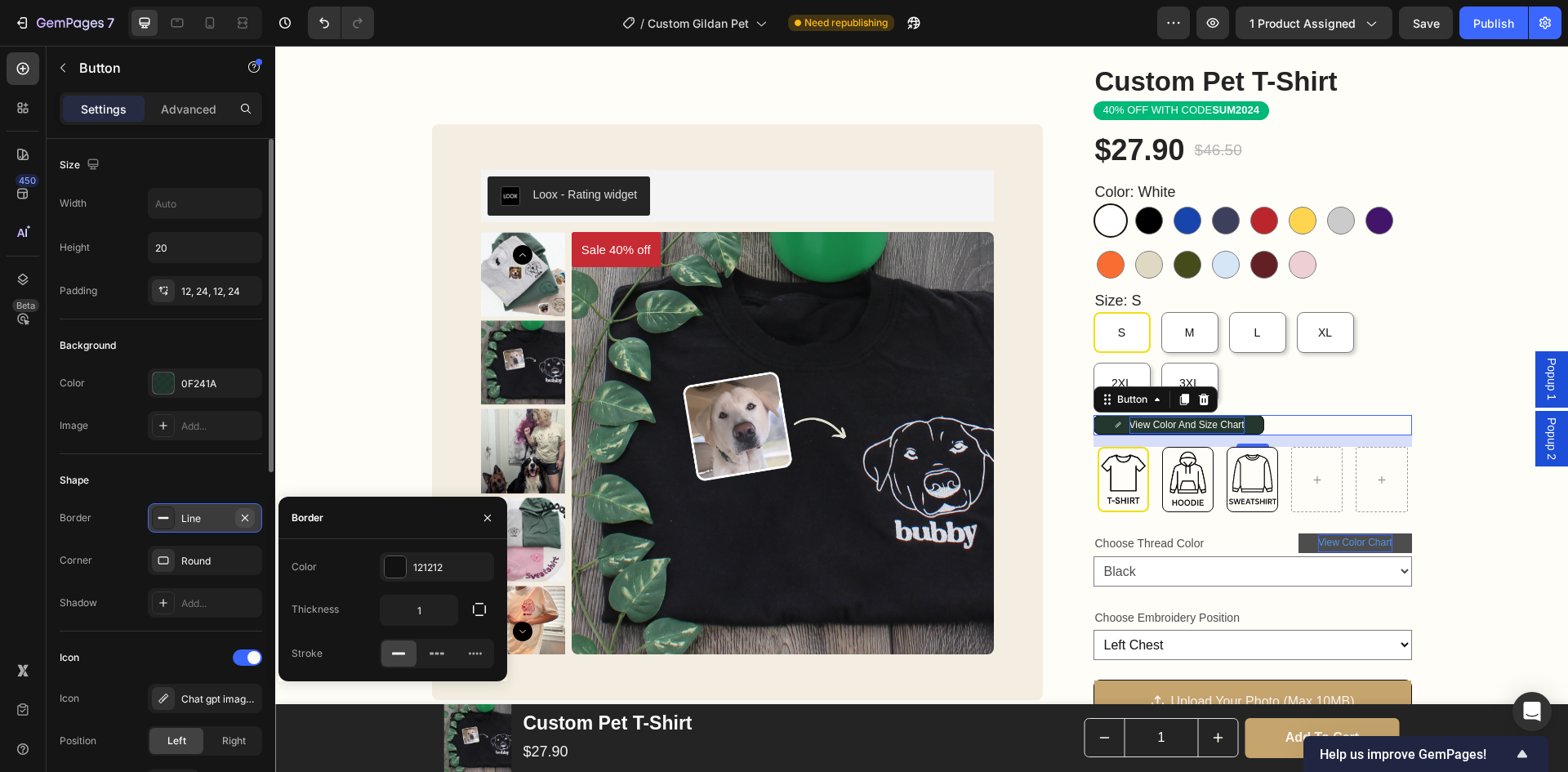
click at [249, 520] on icon "button" at bounding box center [245, 518] width 13 height 13
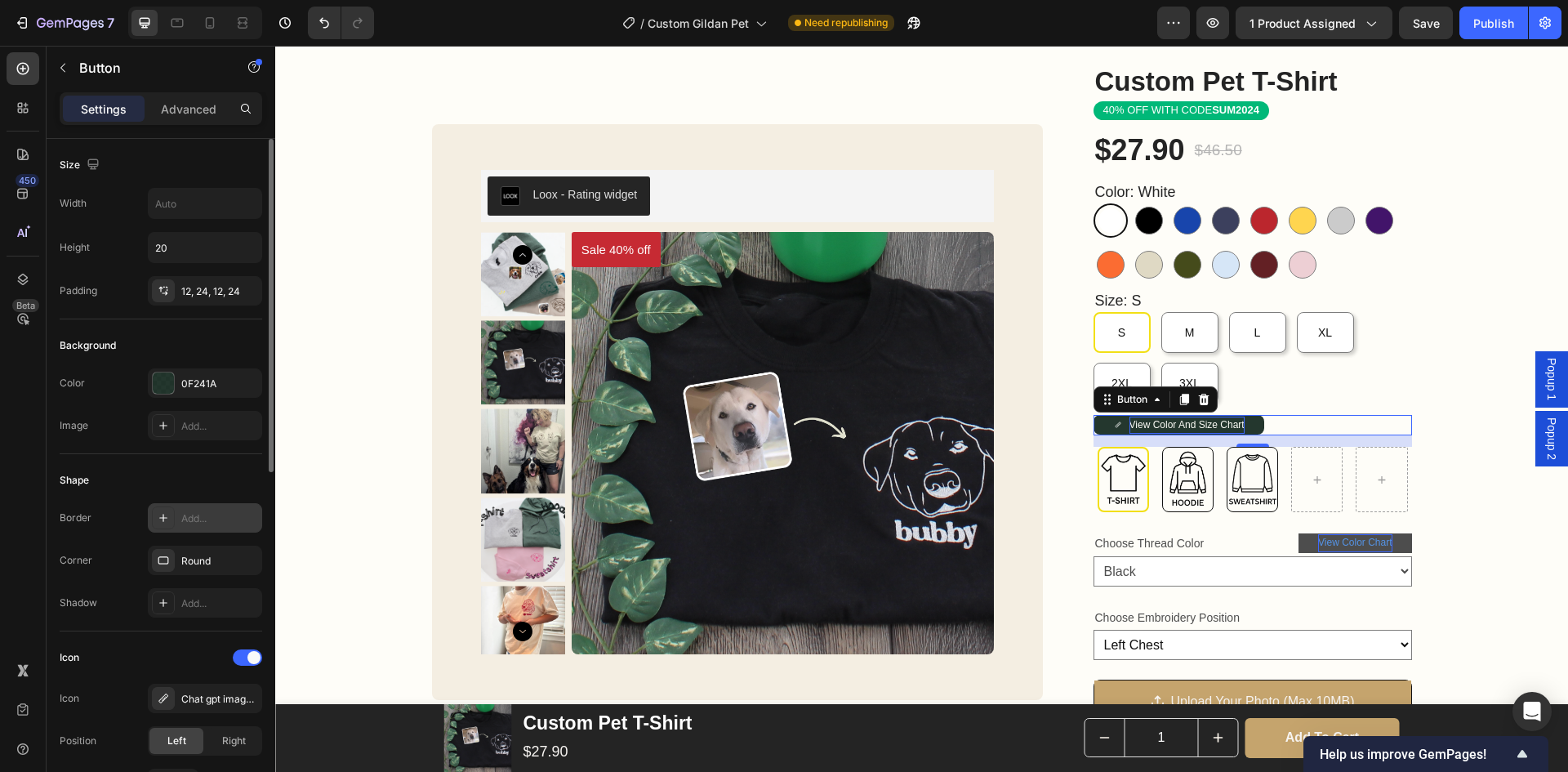
click at [199, 499] on div "Shape Border Add... Corner Round Shadow Add..." at bounding box center [161, 542] width 202 height 177
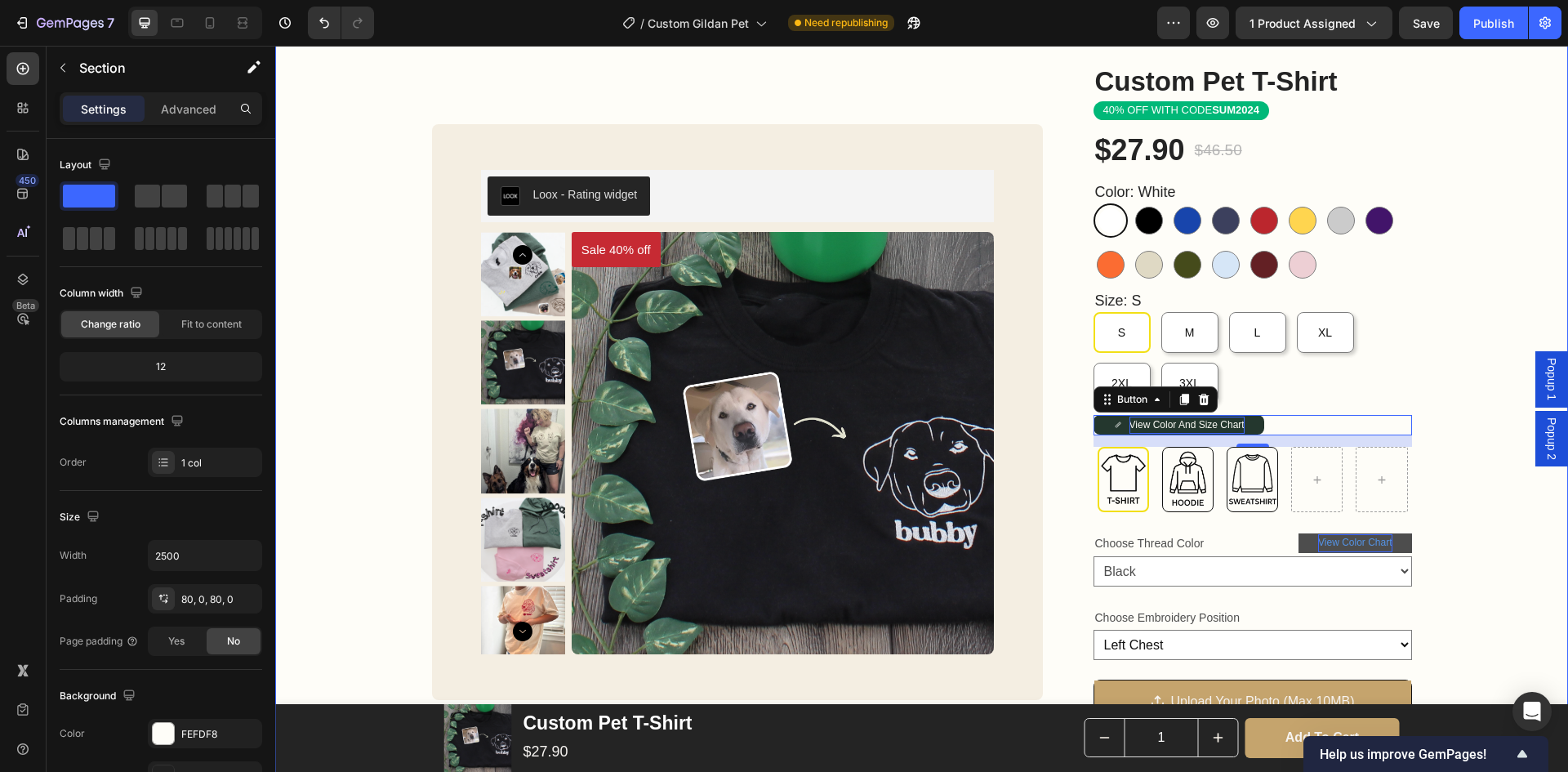
click at [1473, 502] on div "Custom Pet T-Shirt Product Title Loox - Rating widget Loox 40% OFF WITH CODE SU…" at bounding box center [922, 619] width 1293 height 1114
click at [1115, 425] on icon at bounding box center [1117, 425] width 6 height 6
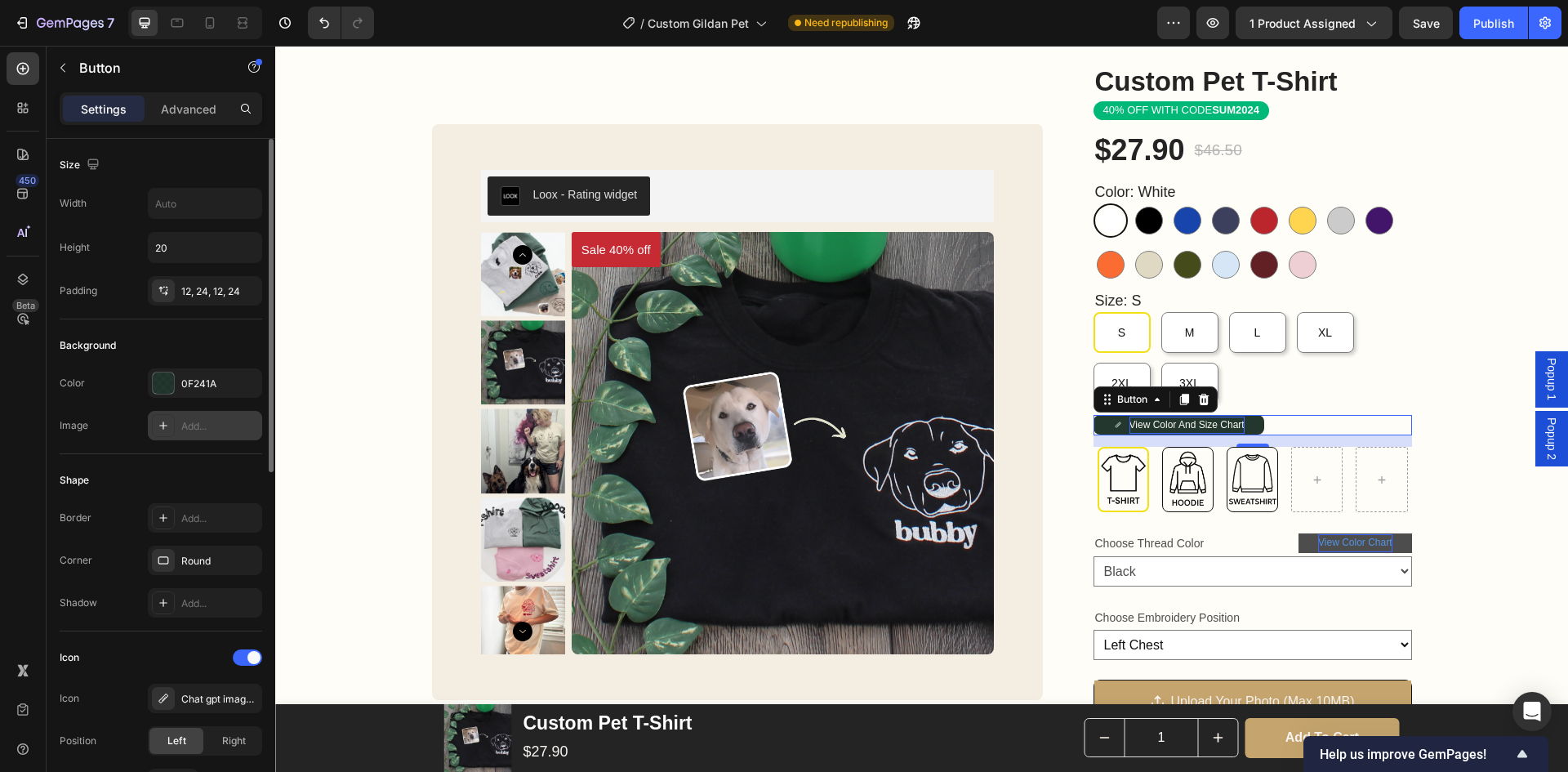
click at [185, 429] on div "Add..." at bounding box center [220, 426] width 77 height 15
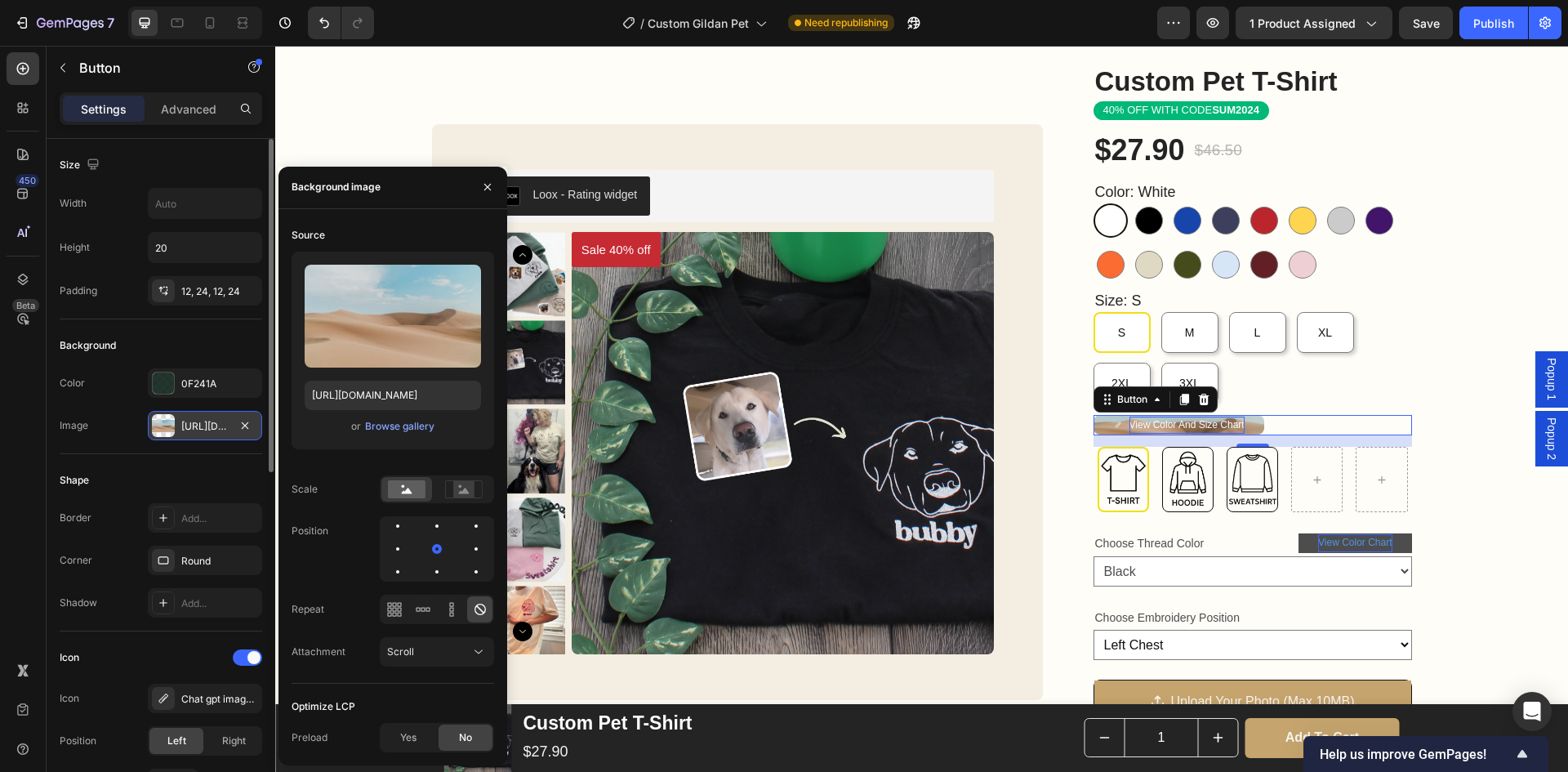
click at [185, 429] on div "https://cdn.shopify.com/s/files/1/2005/9307/files/background_settings.jpg" at bounding box center [205, 426] width 48 height 15
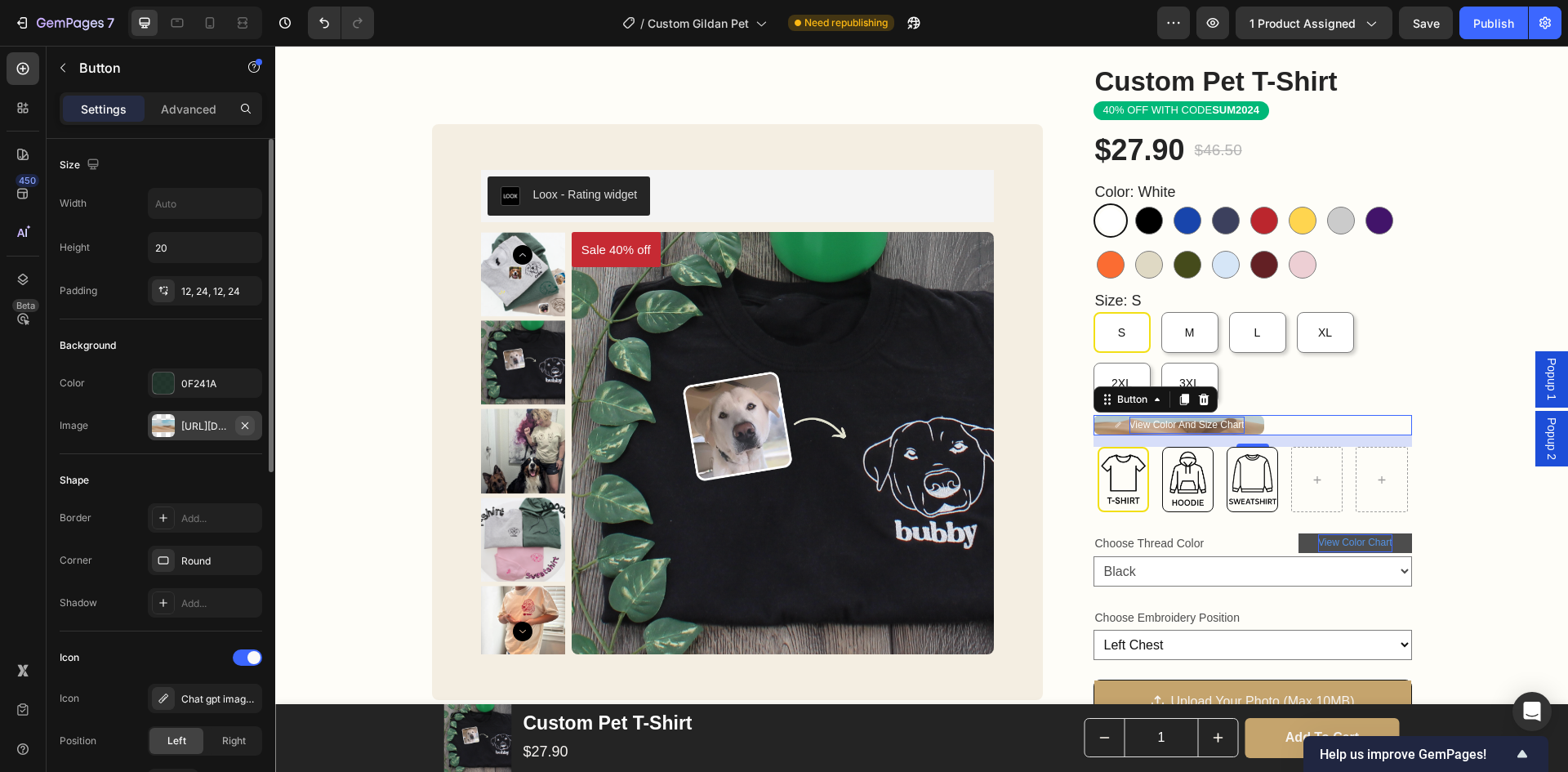
click at [244, 431] on icon "button" at bounding box center [245, 425] width 13 height 13
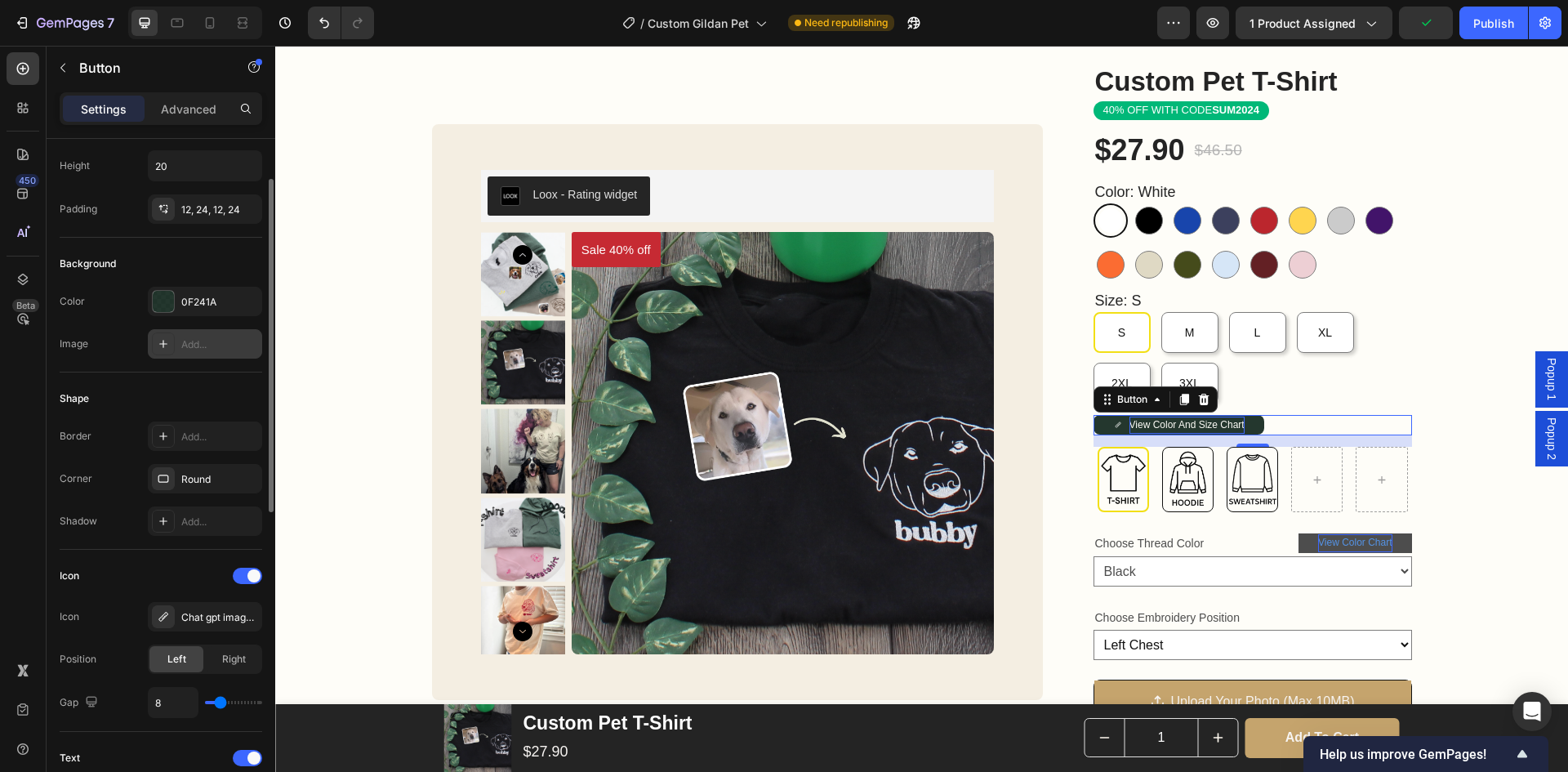
scroll to position [163, 0]
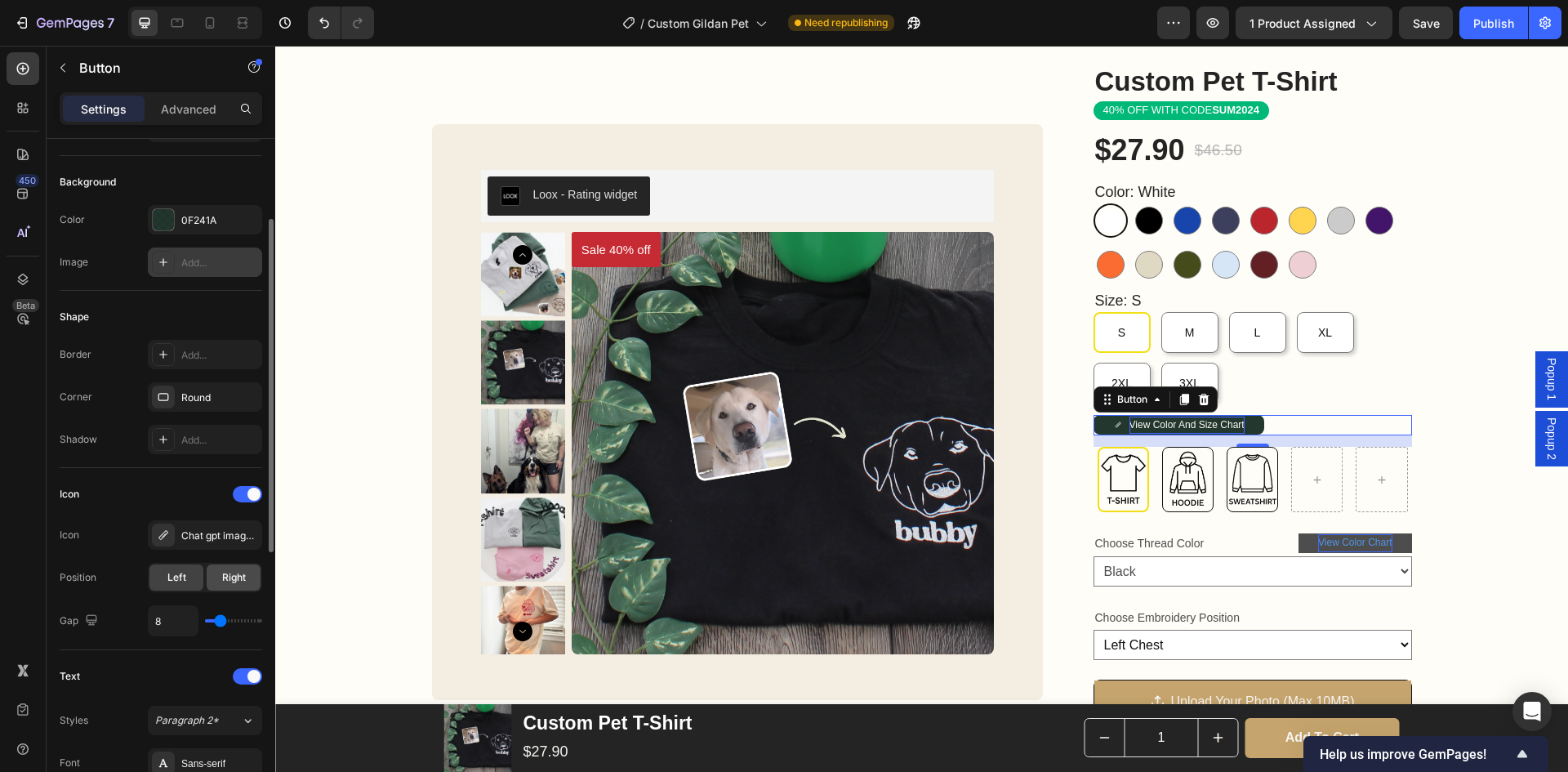
click at [229, 566] on div "Left Right" at bounding box center [205, 577] width 114 height 29
click at [229, 572] on span "Right" at bounding box center [233, 578] width 23 height 15
click at [182, 583] on span "Left" at bounding box center [177, 578] width 19 height 15
click at [179, 580] on span "Left" at bounding box center [177, 578] width 19 height 15
click at [88, 612] on icon "button" at bounding box center [91, 619] width 16 height 16
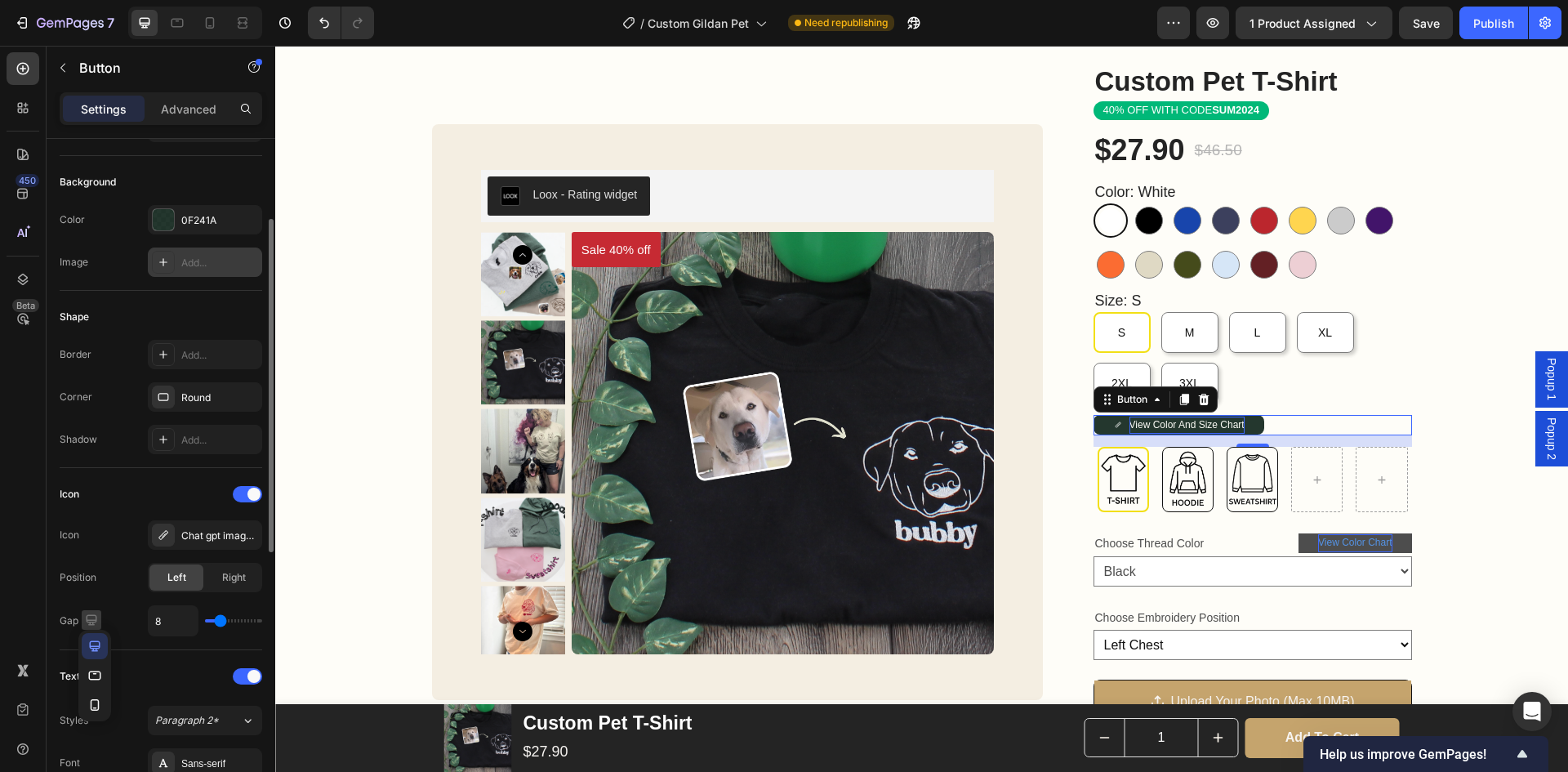
click at [93, 617] on icon "button" at bounding box center [91, 619] width 16 height 16
type input "7"
type input "10"
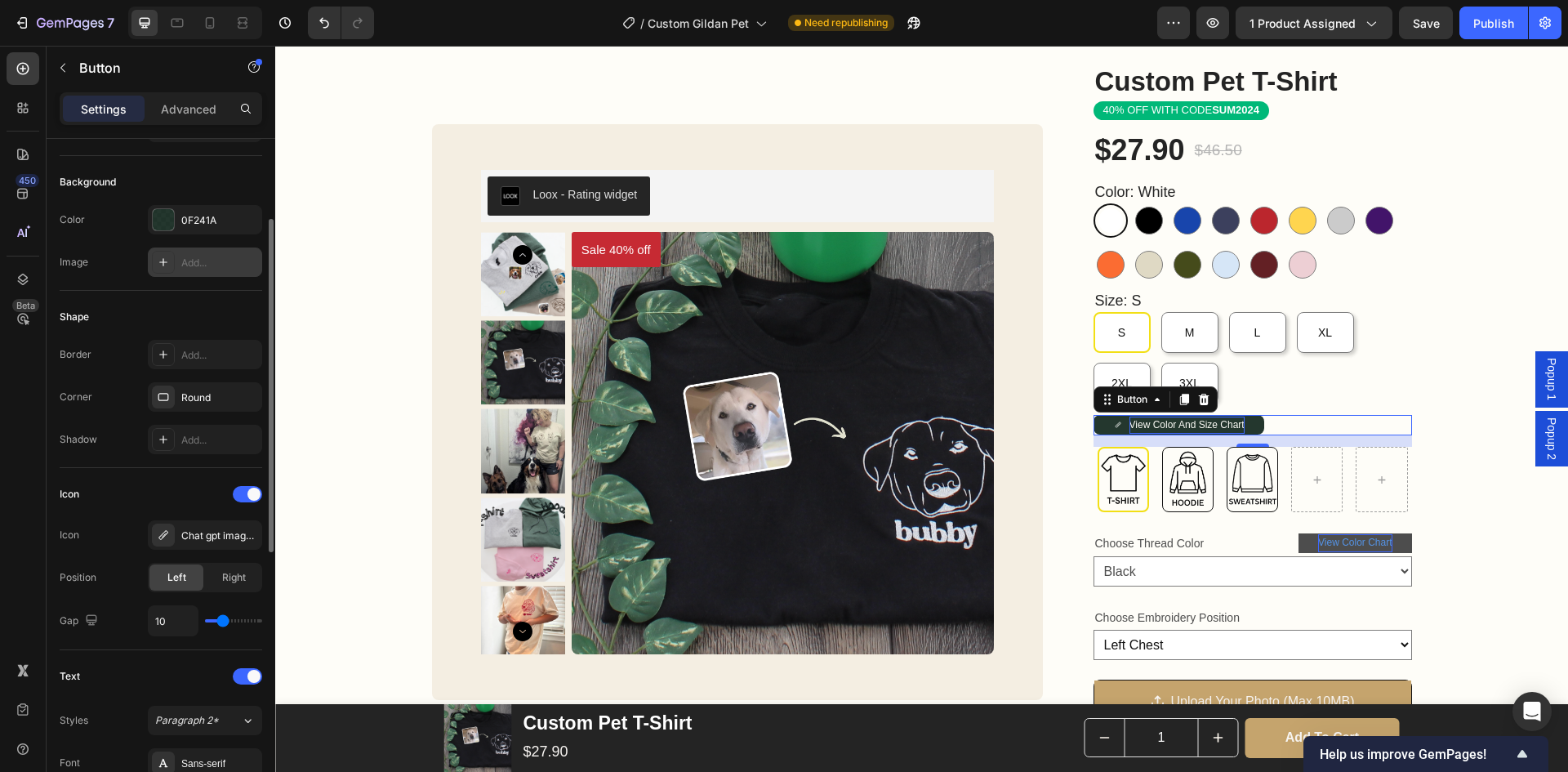
type input "14"
type input "22"
type input "24"
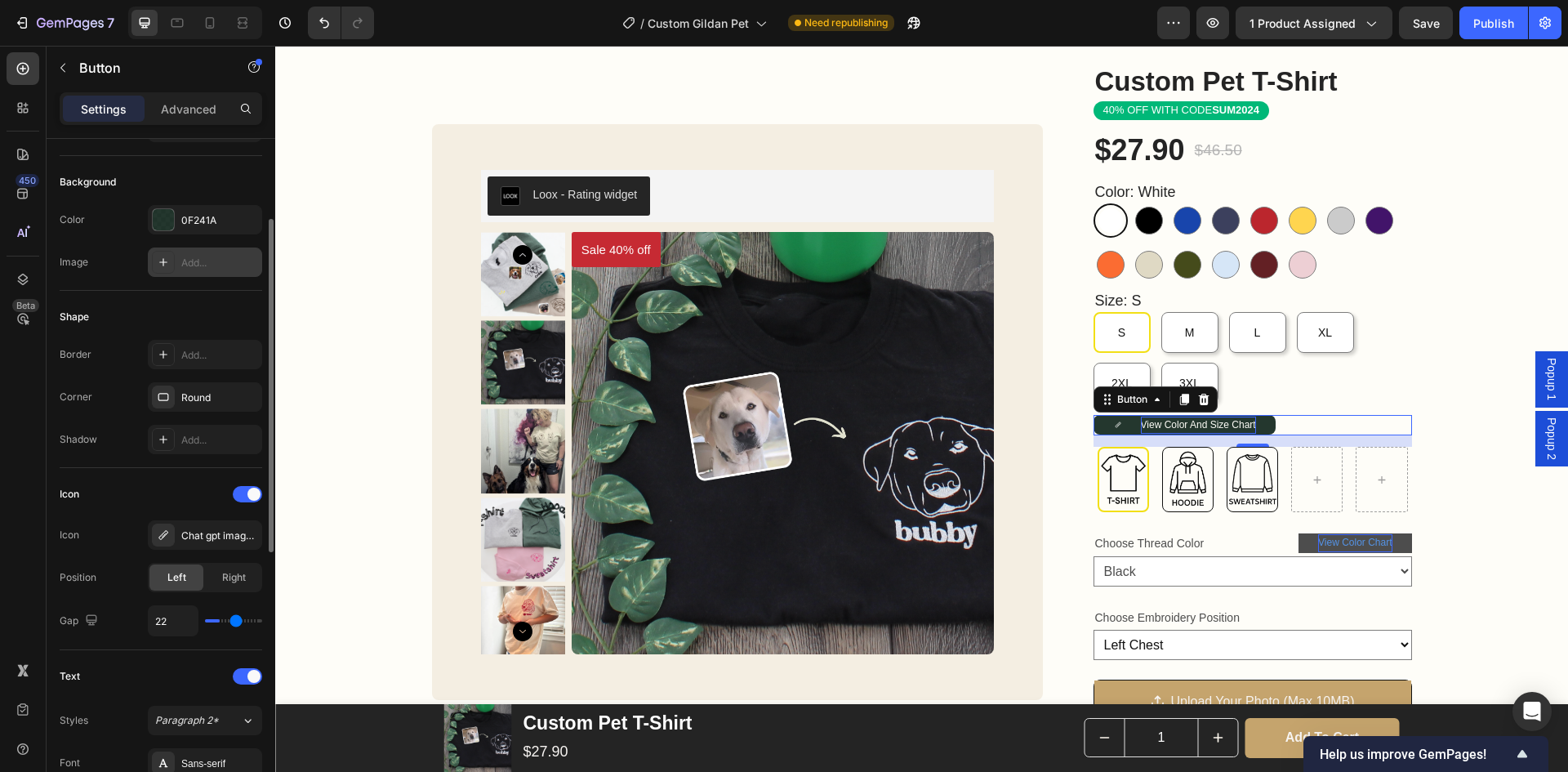
type input "24"
type input "25"
type input "28"
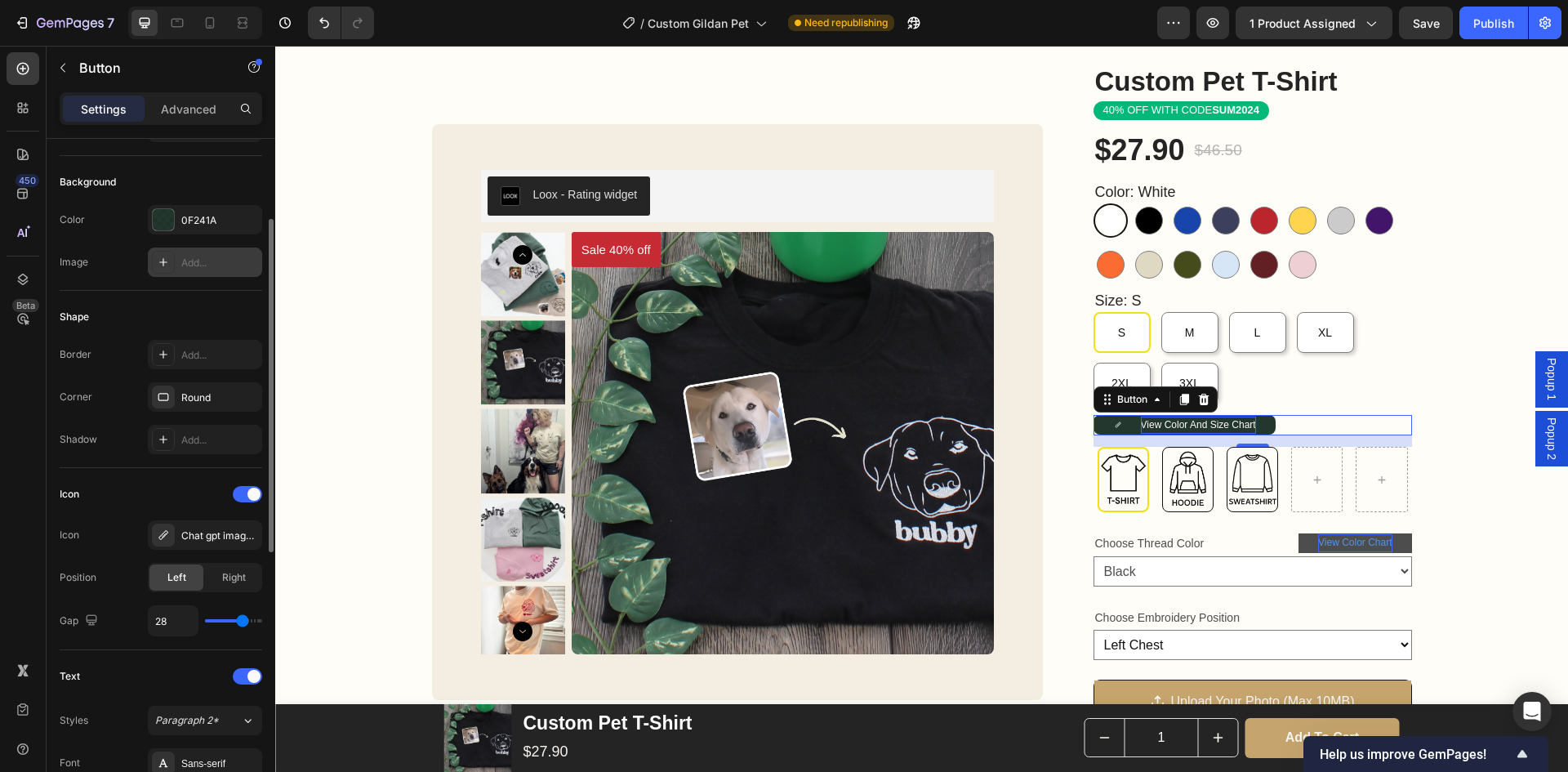
type input "31"
type input "34"
type input "40"
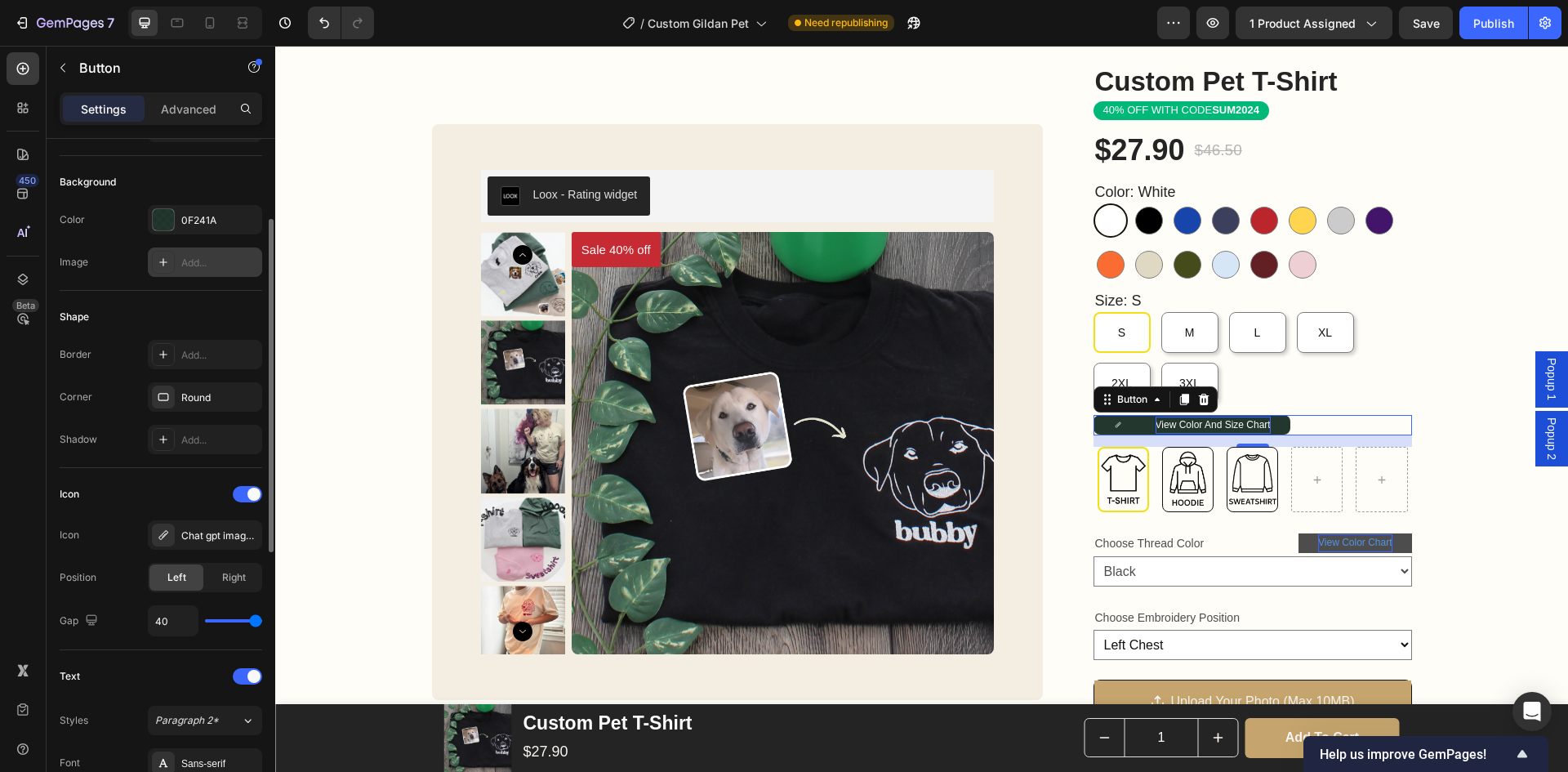
drag, startPoint x: 219, startPoint y: 624, endPoint x: 342, endPoint y: 630, distance: 123.1
type input "40"
click at [262, 622] on input "range" at bounding box center [233, 620] width 57 height 3
click at [173, 613] on input "40" at bounding box center [173, 620] width 49 height 29
type input "8"
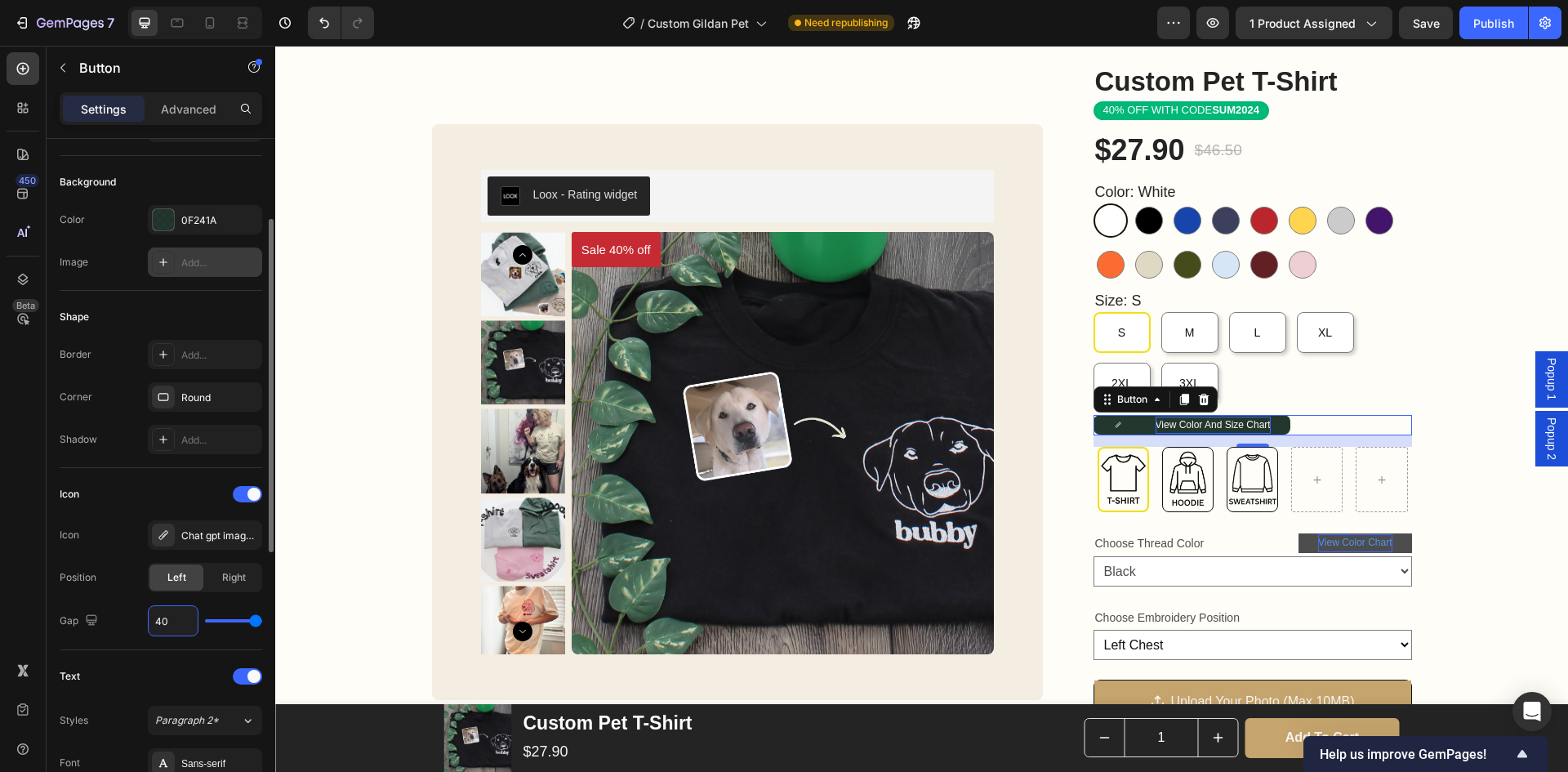
type input "8"
click at [244, 494] on div at bounding box center [247, 494] width 29 height 16
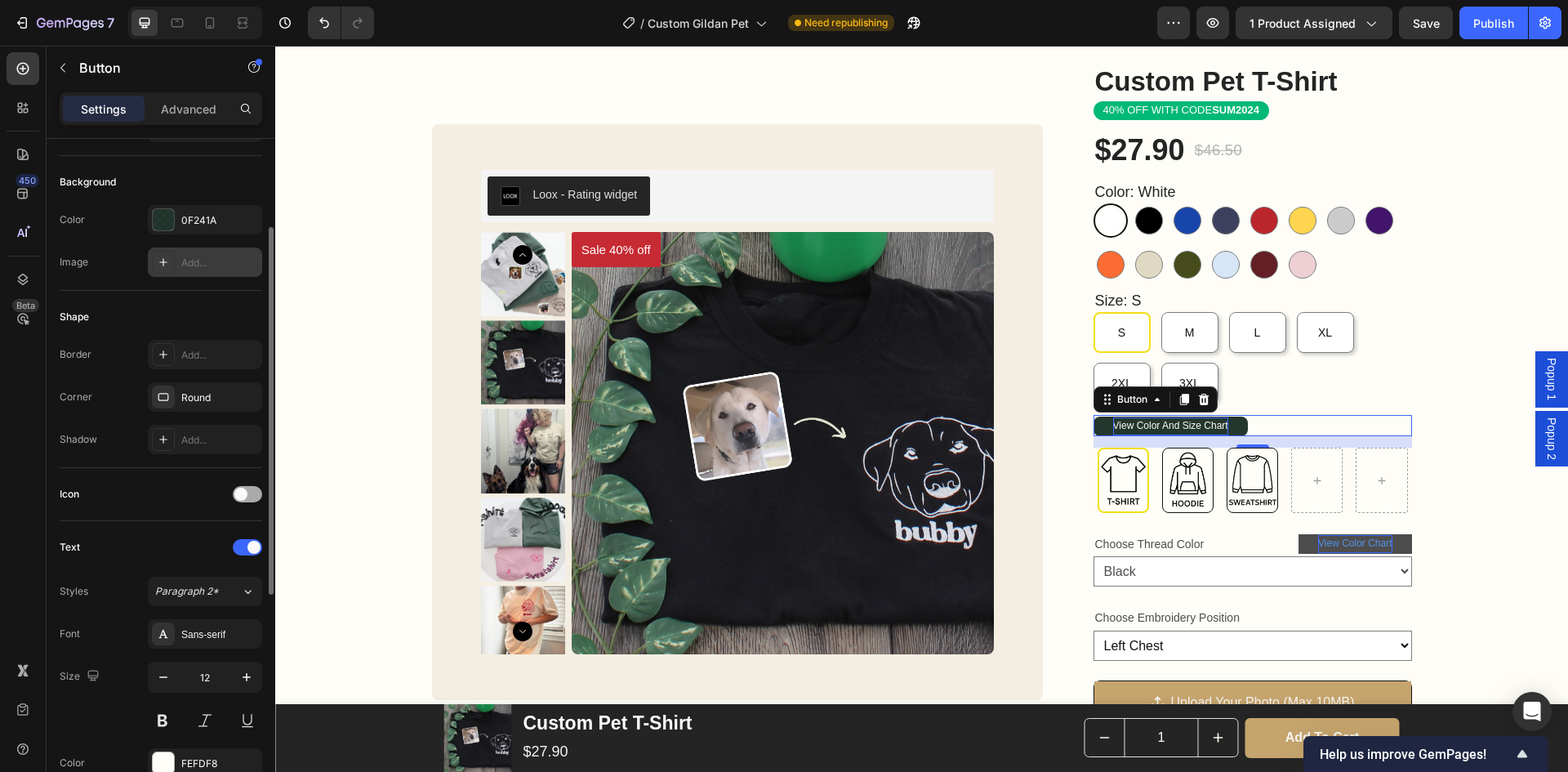
click at [244, 494] on span at bounding box center [241, 495] width 13 height 13
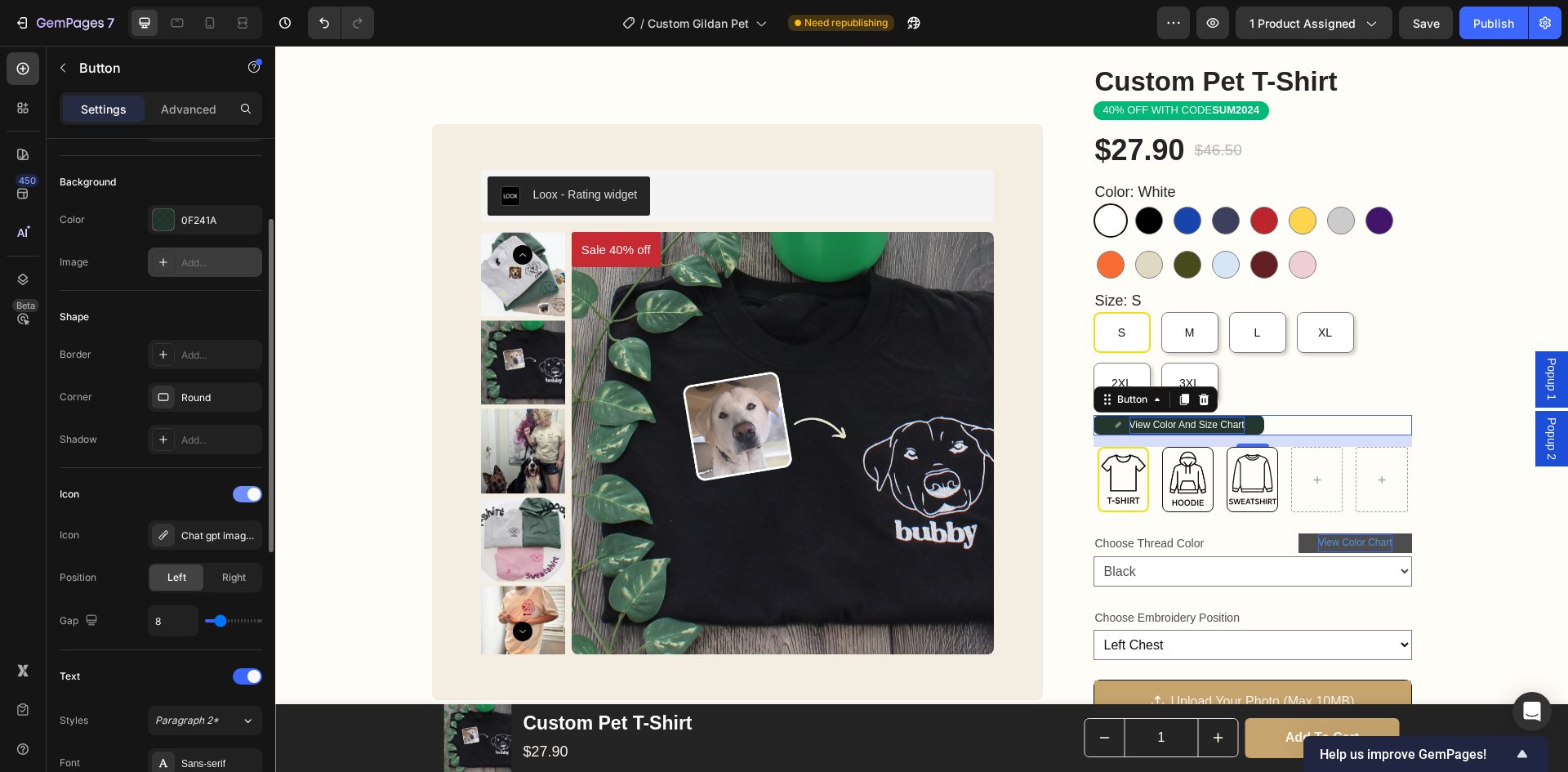
click at [250, 497] on span at bounding box center [254, 495] width 13 height 13
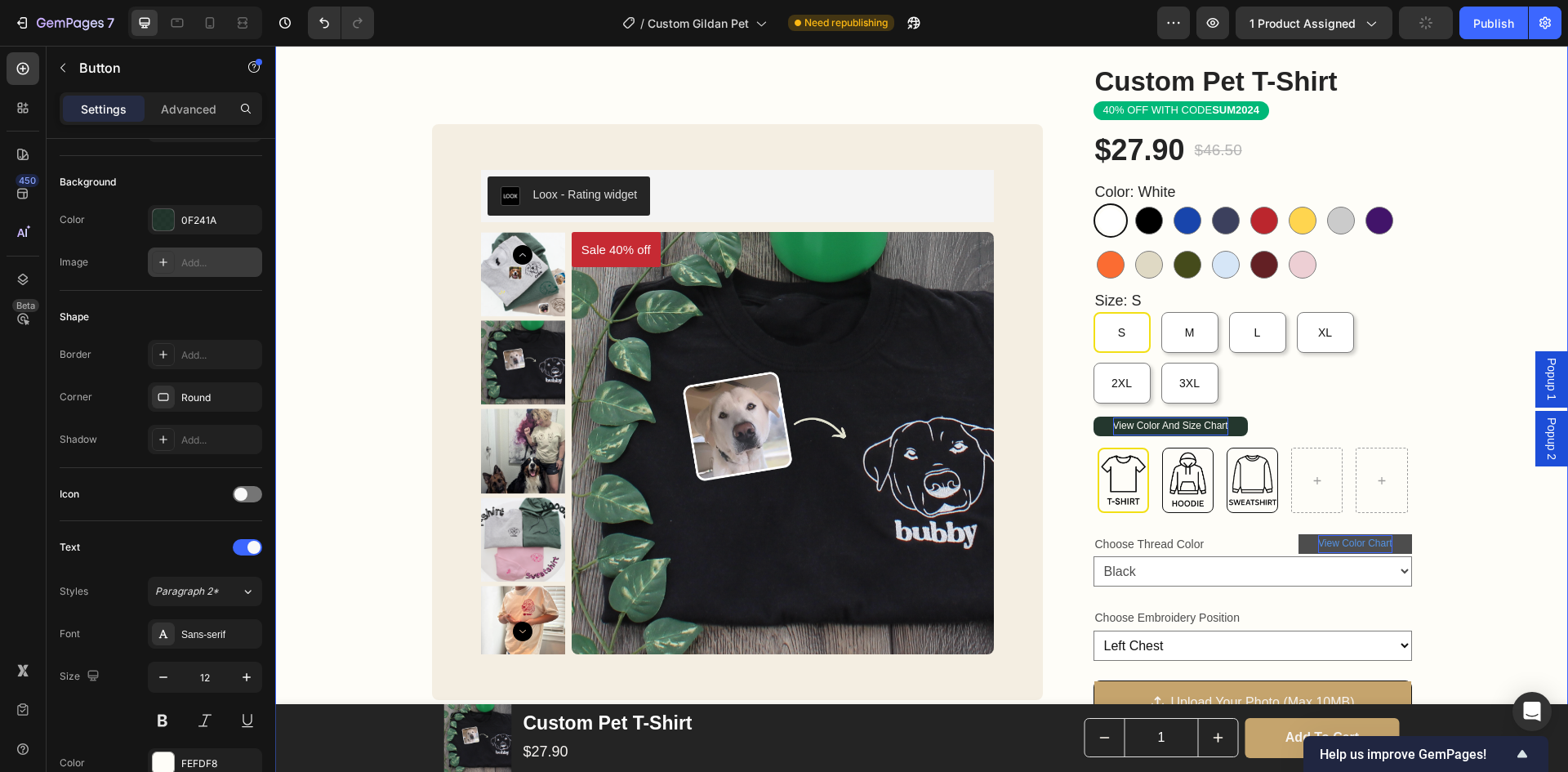
click at [1449, 502] on div "Custom Pet T-Shirt Product Title Loox - Rating widget Loox 40% OFF WITH CODE SU…" at bounding box center [922, 619] width 1293 height 1114
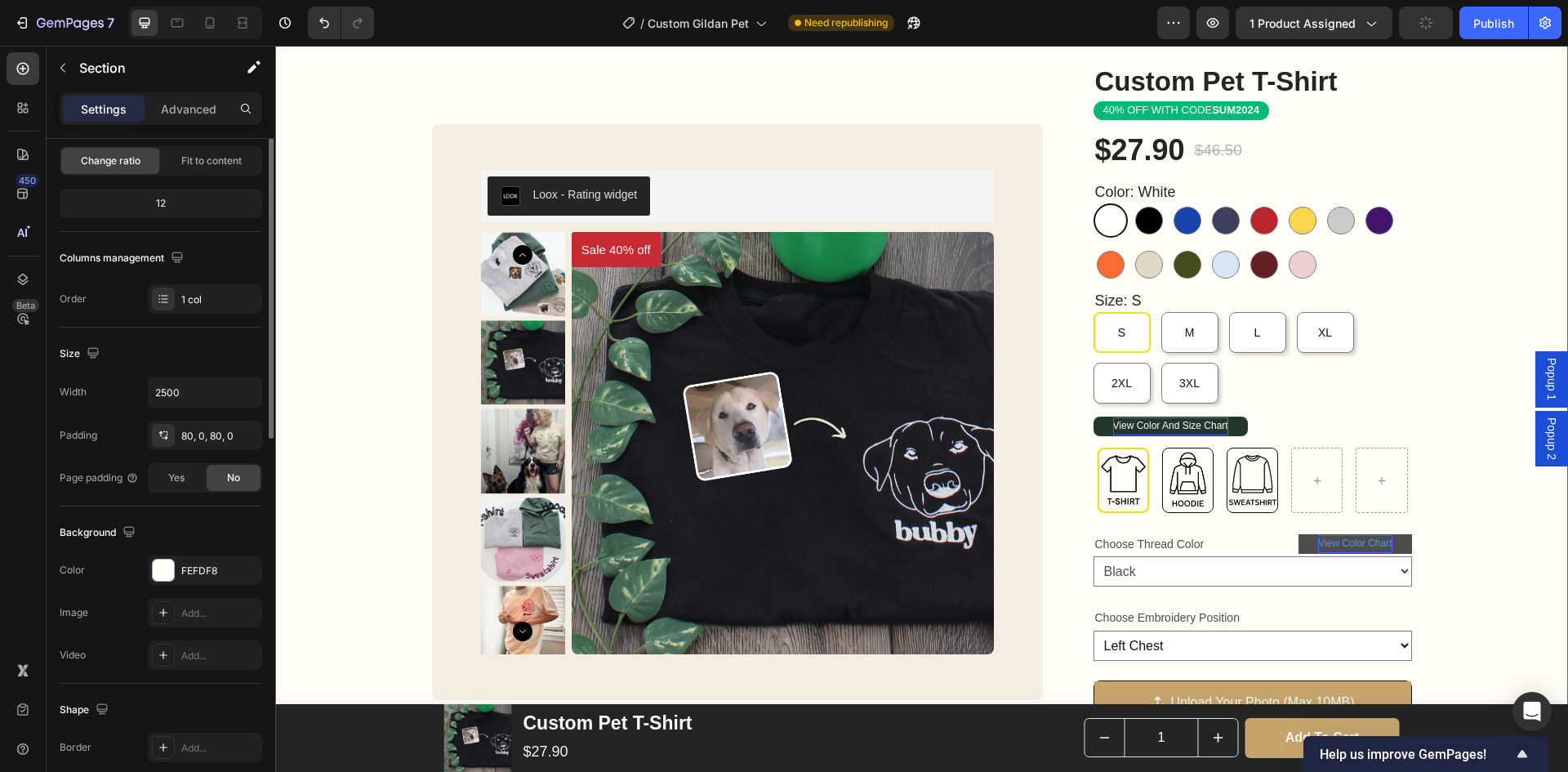
click at [1449, 502] on div "Custom Pet T-Shirt Product Title Loox - Rating widget Loox 40% OFF WITH CODE SU…" at bounding box center [922, 619] width 1293 height 1114
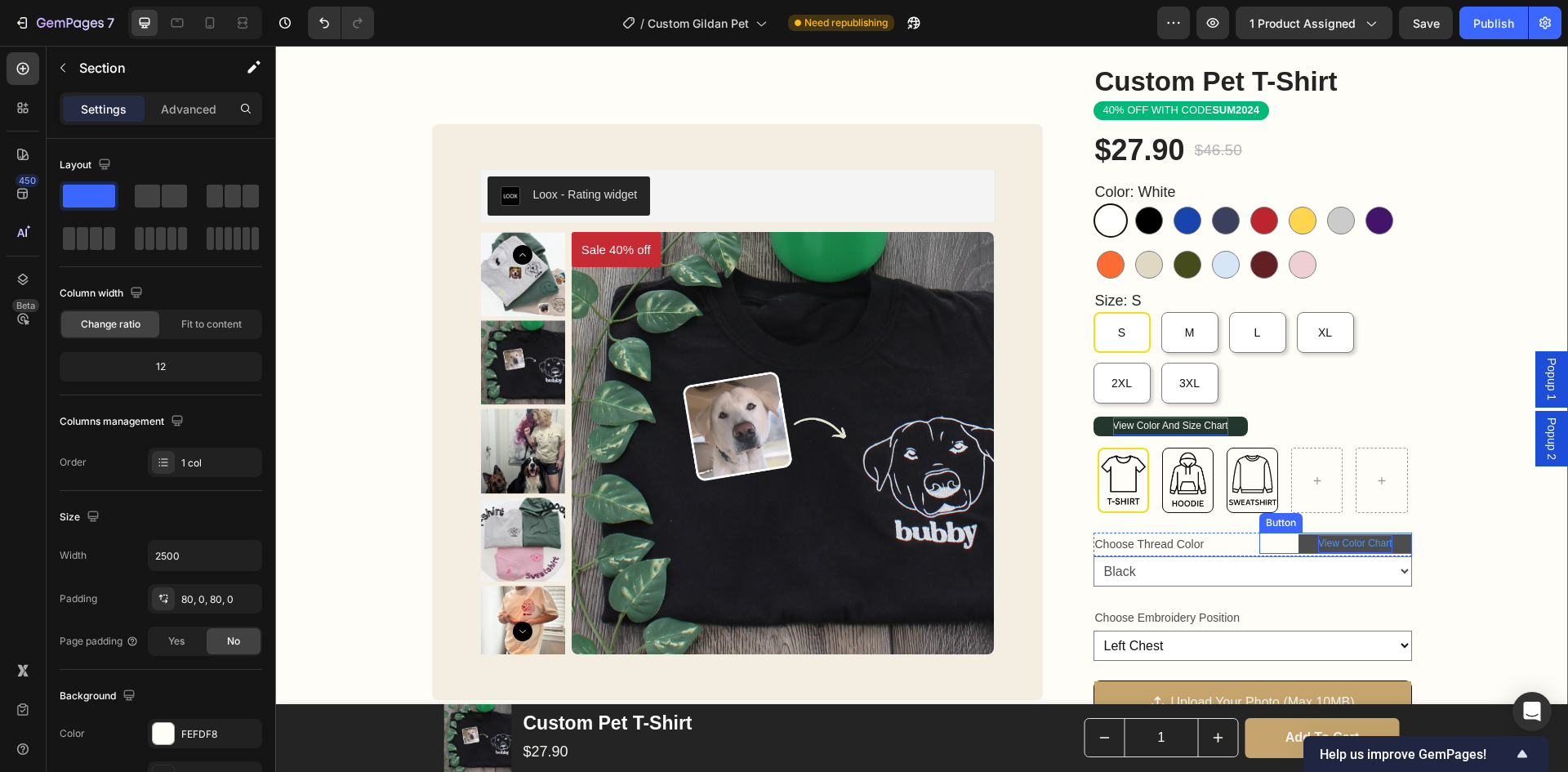
click at [1382, 537] on p "View Color Chart" at bounding box center [1354, 543] width 73 height 18
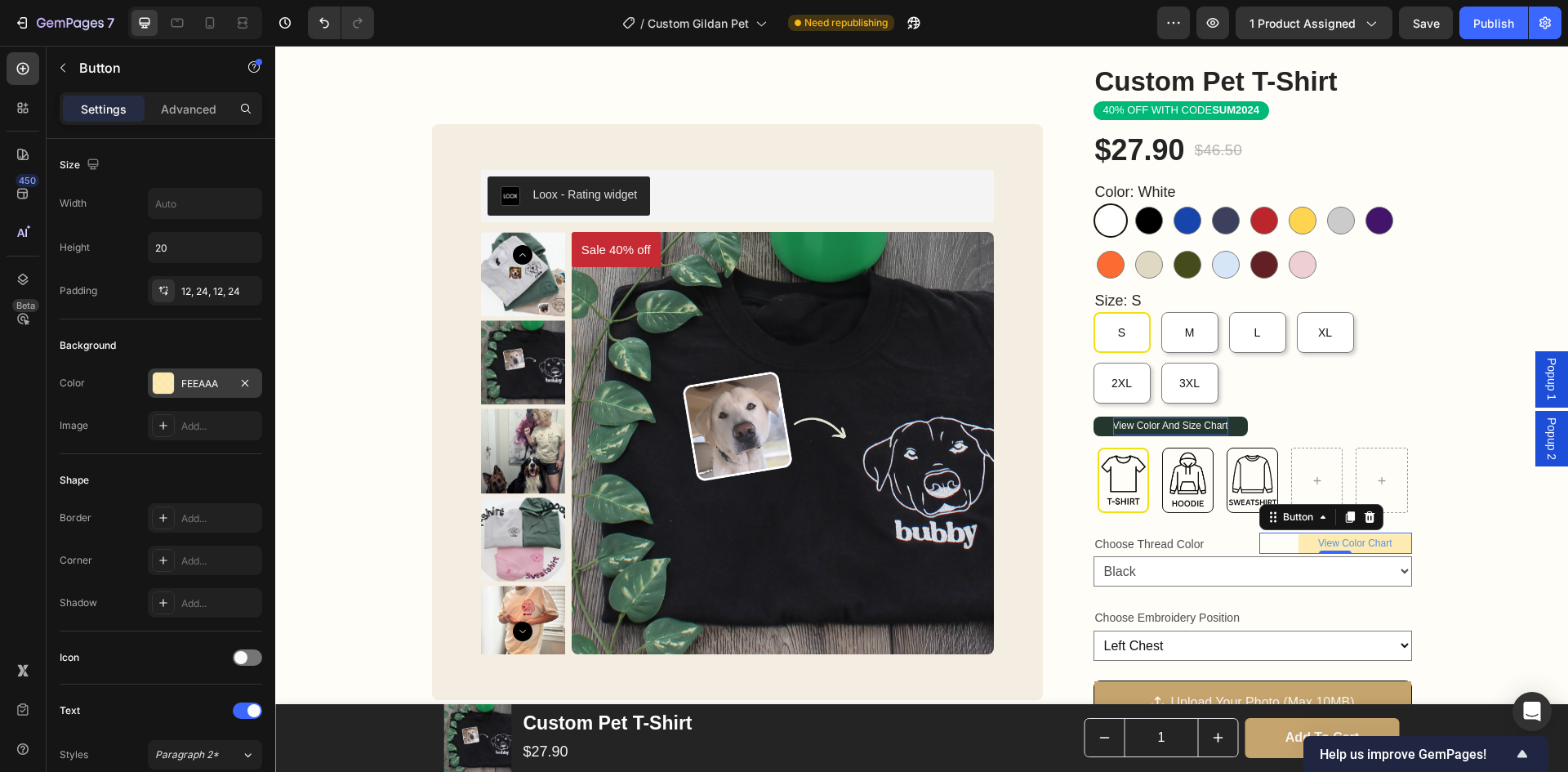
click at [208, 379] on div "FEEAAA" at bounding box center [205, 384] width 48 height 15
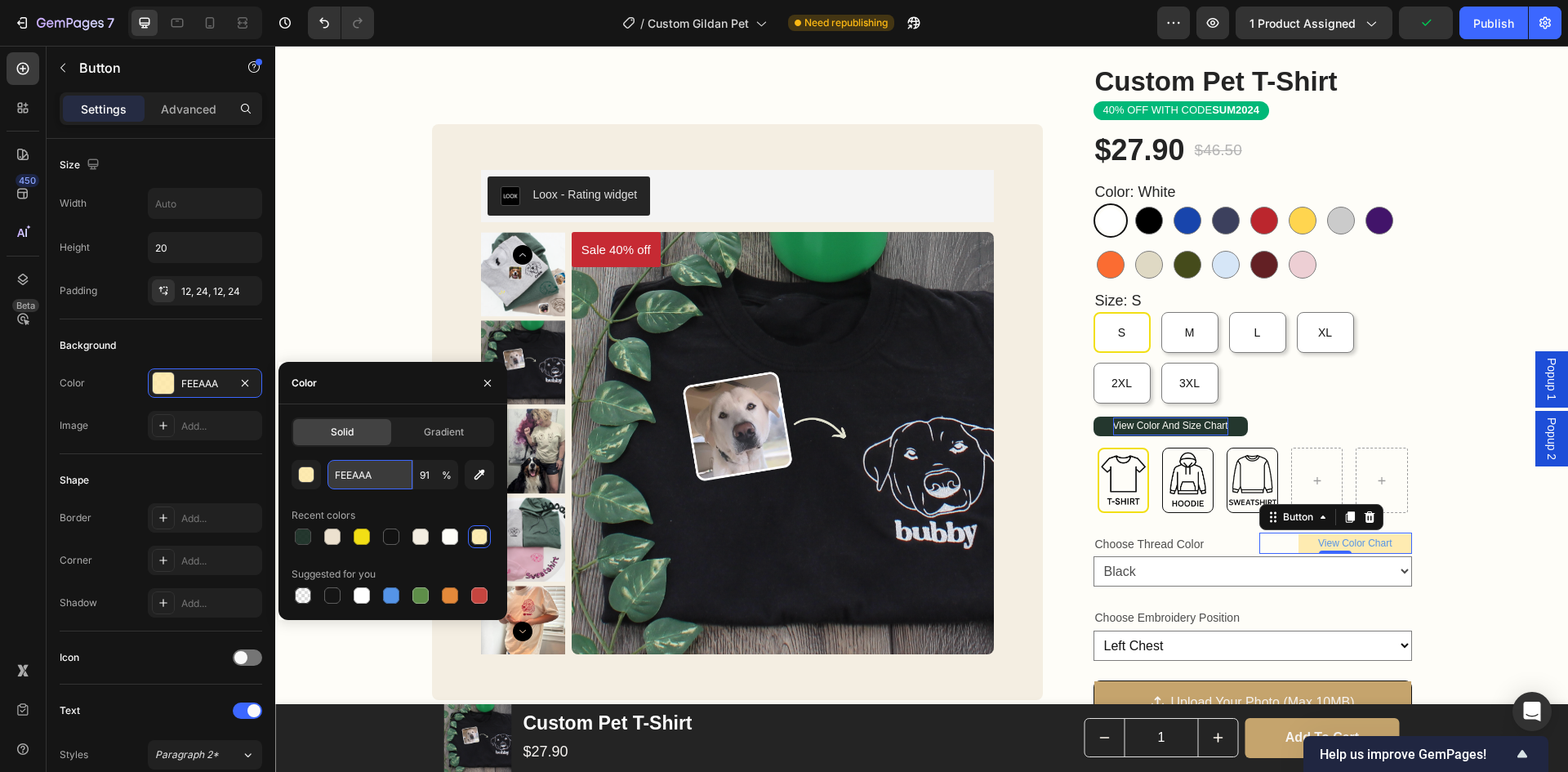
click at [370, 474] on input "FEEAAA" at bounding box center [370, 474] width 85 height 29
paste input "0F241"
type input "0F241A"
click at [393, 496] on div "0F241A 91 % Recent colors Suggested for you" at bounding box center [392, 533] width 202 height 147
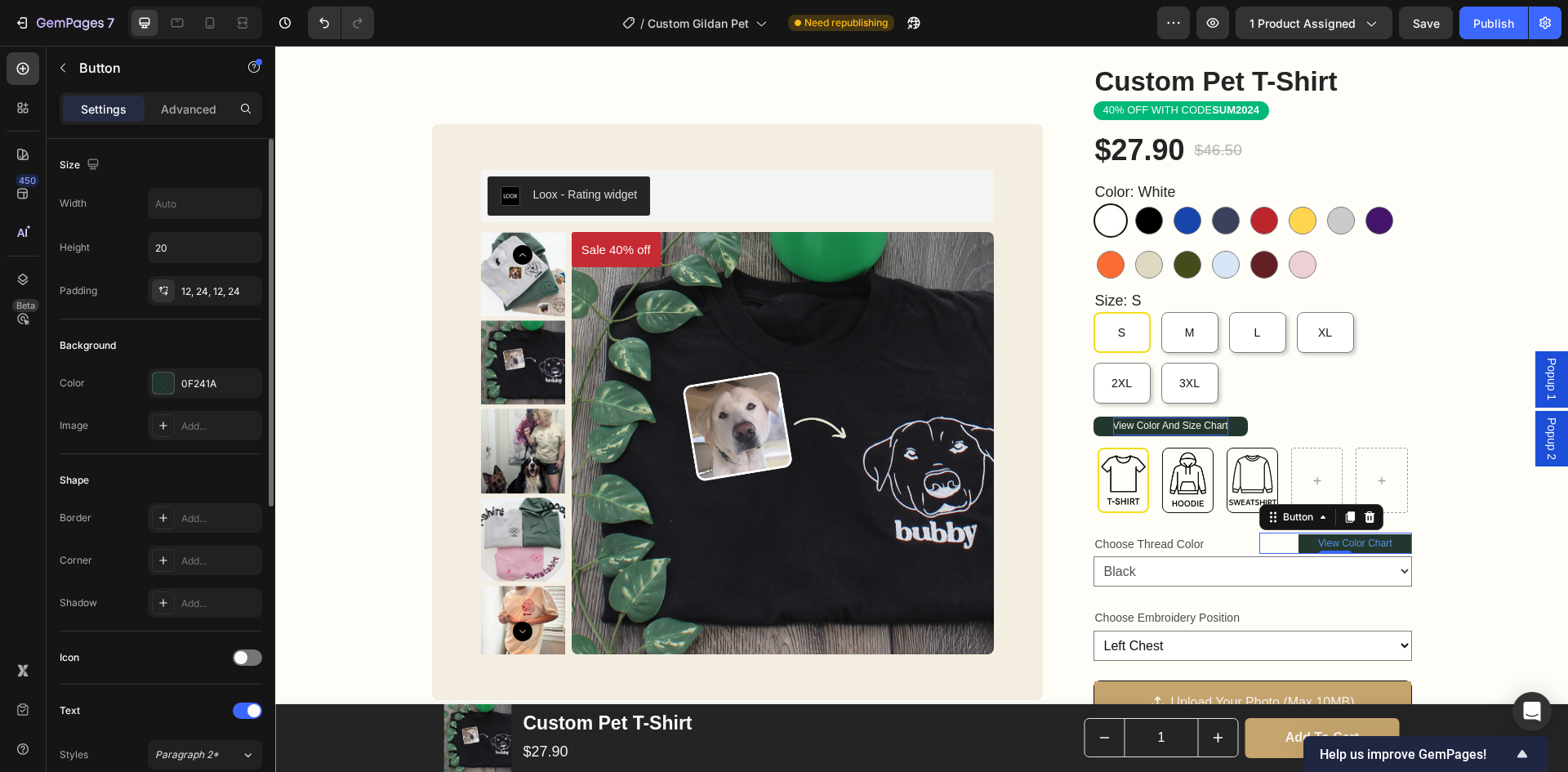
click at [130, 441] on div "Background Color 0F241A Image Add..." at bounding box center [161, 387] width 202 height 135
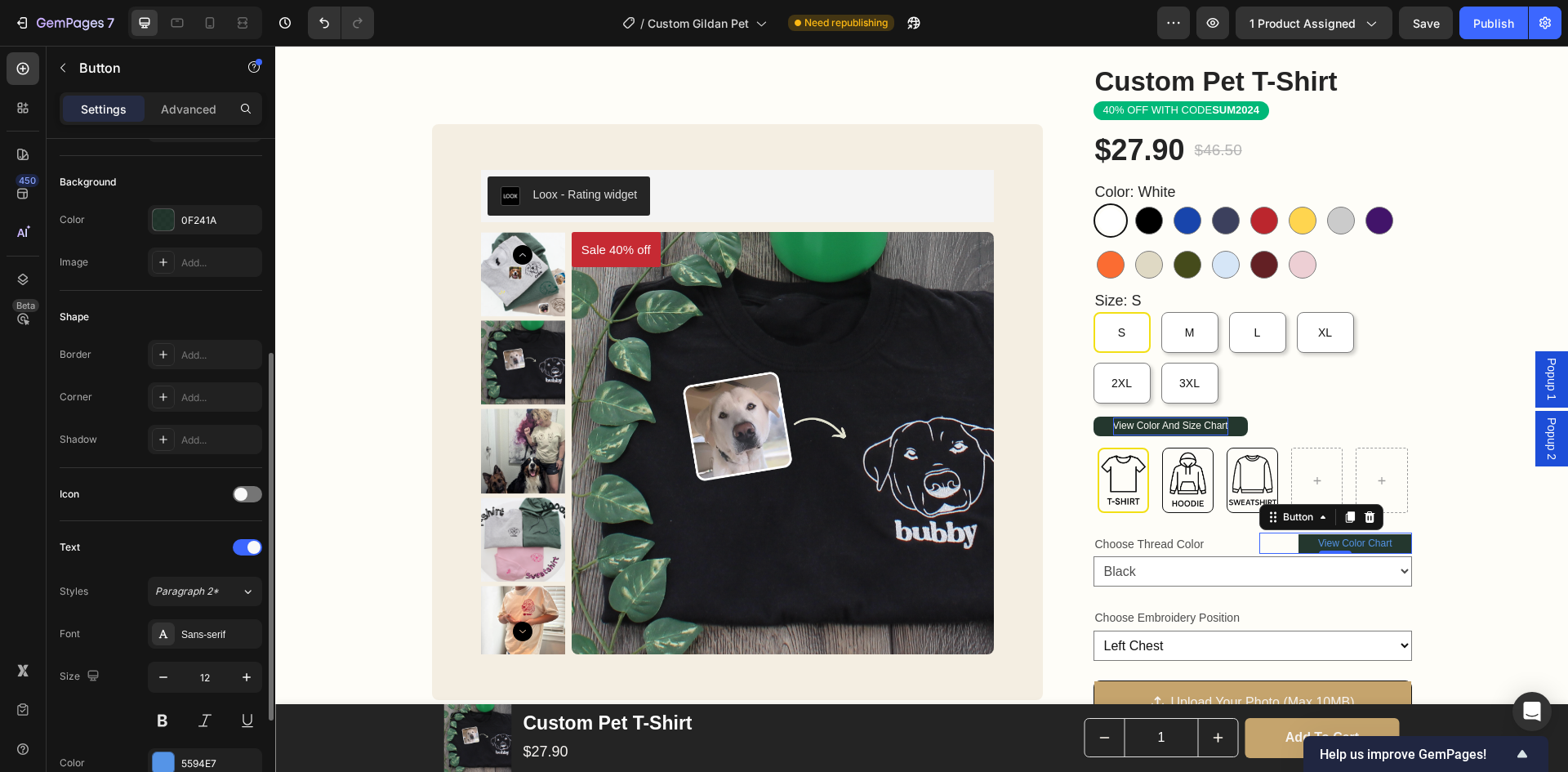
scroll to position [245, 0]
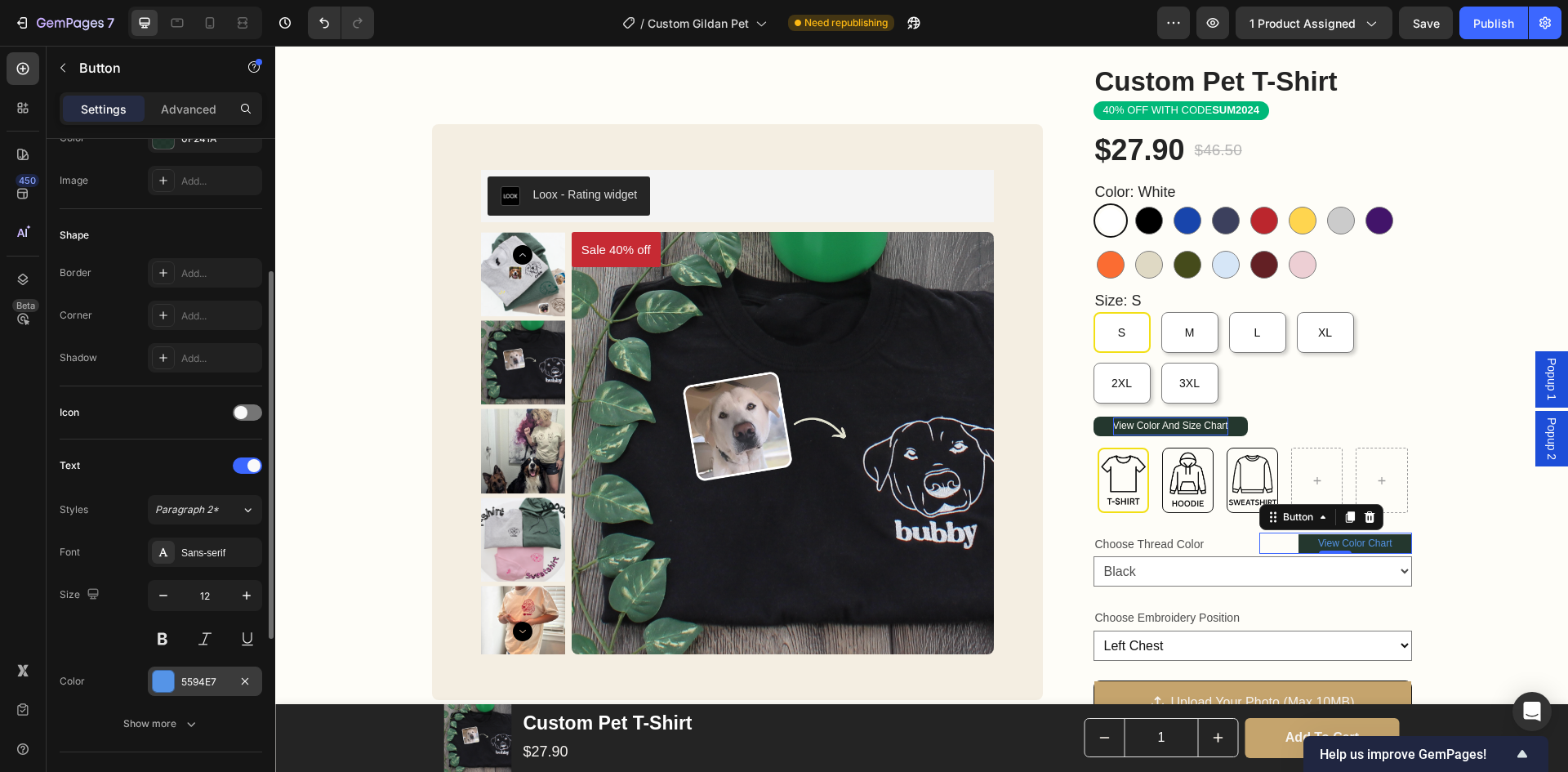
click at [201, 685] on div "5594E7" at bounding box center [205, 682] width 48 height 15
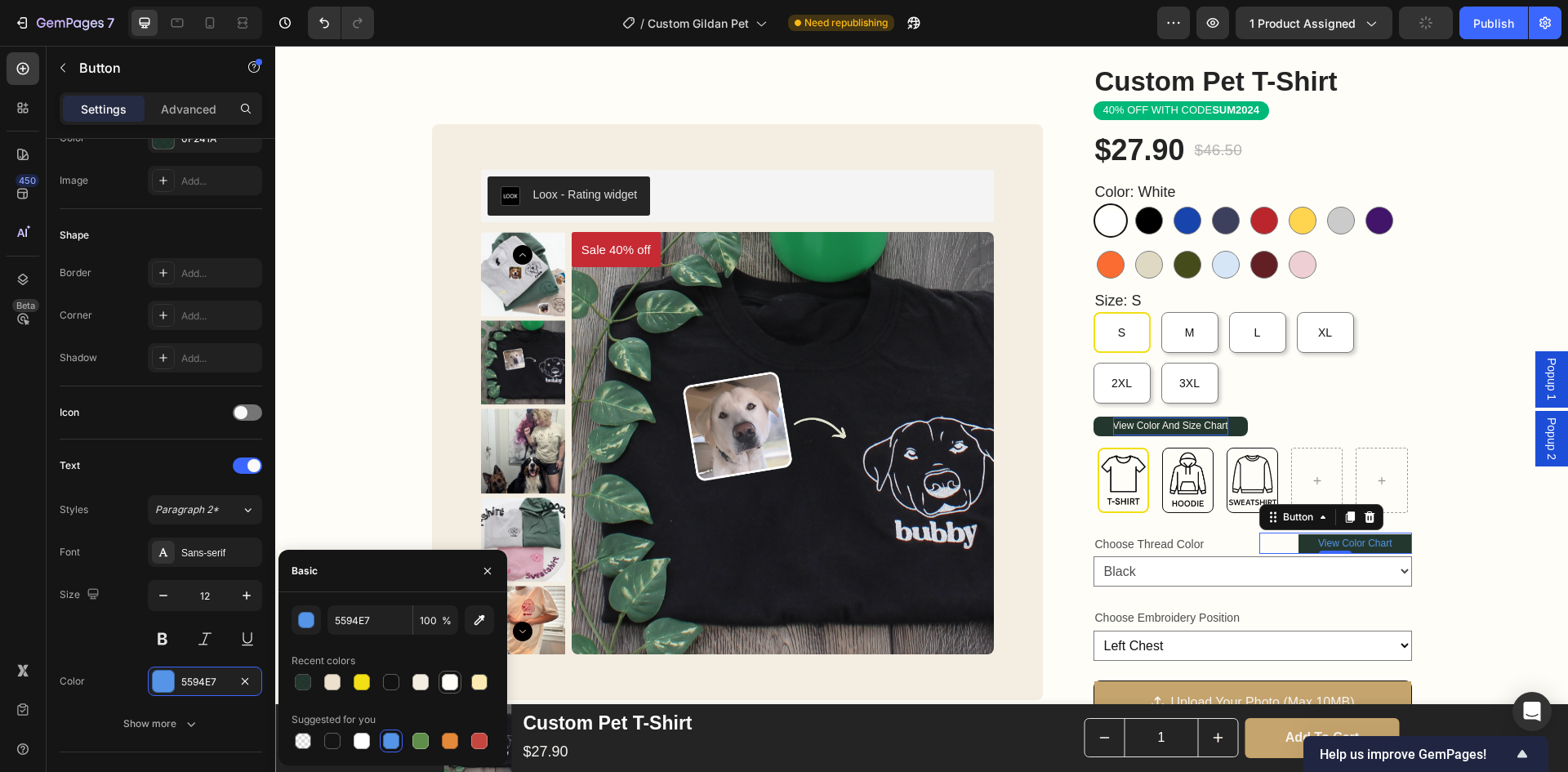
click at [447, 686] on div at bounding box center [450, 681] width 16 height 16
type input "FEFDF8"
click at [1444, 517] on div "Custom Pet T-Shirt Product Title Loox - Rating widget Loox 40% OFF WITH CODE SU…" at bounding box center [922, 619] width 1293 height 1114
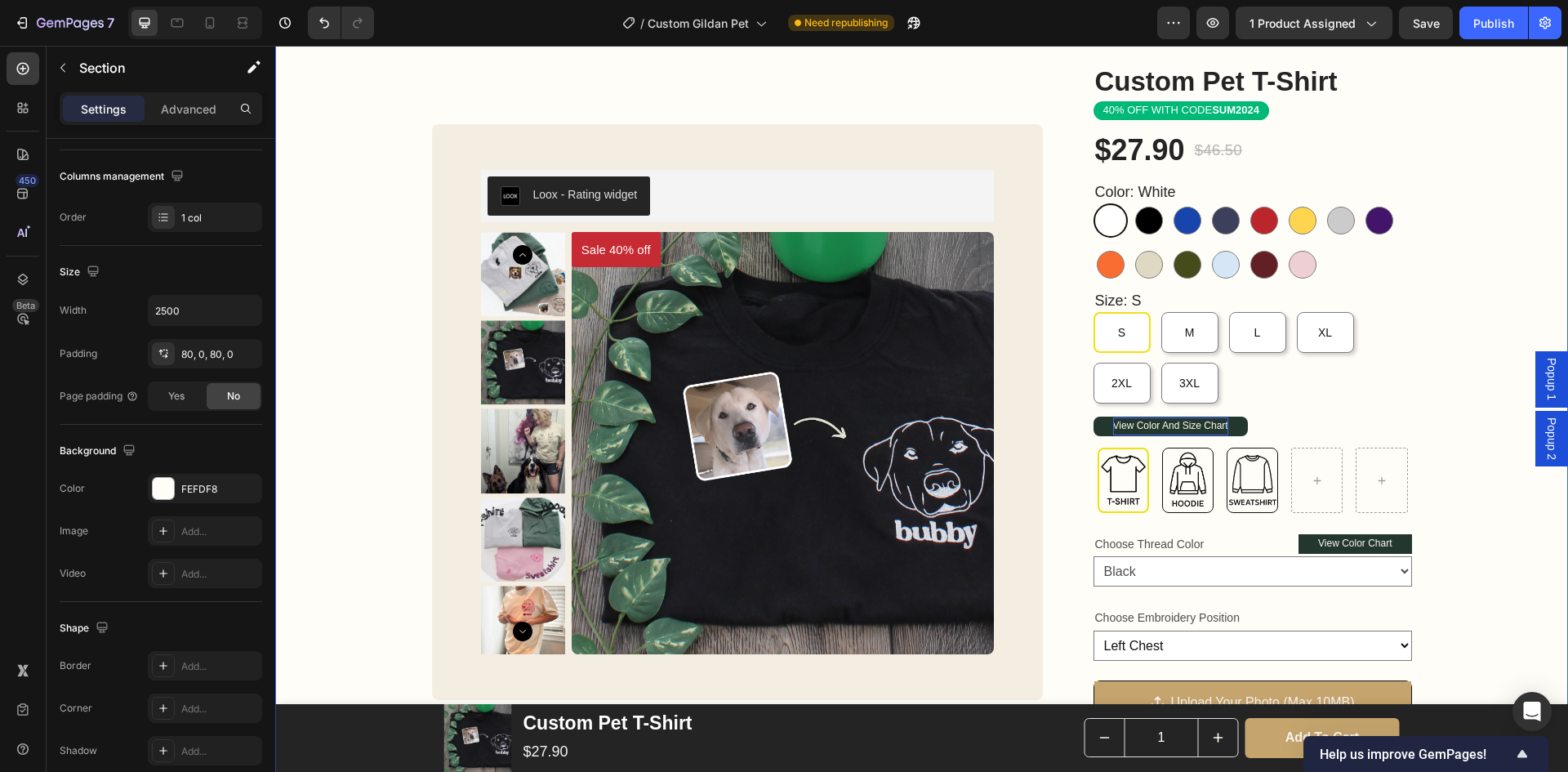
scroll to position [0, 0]
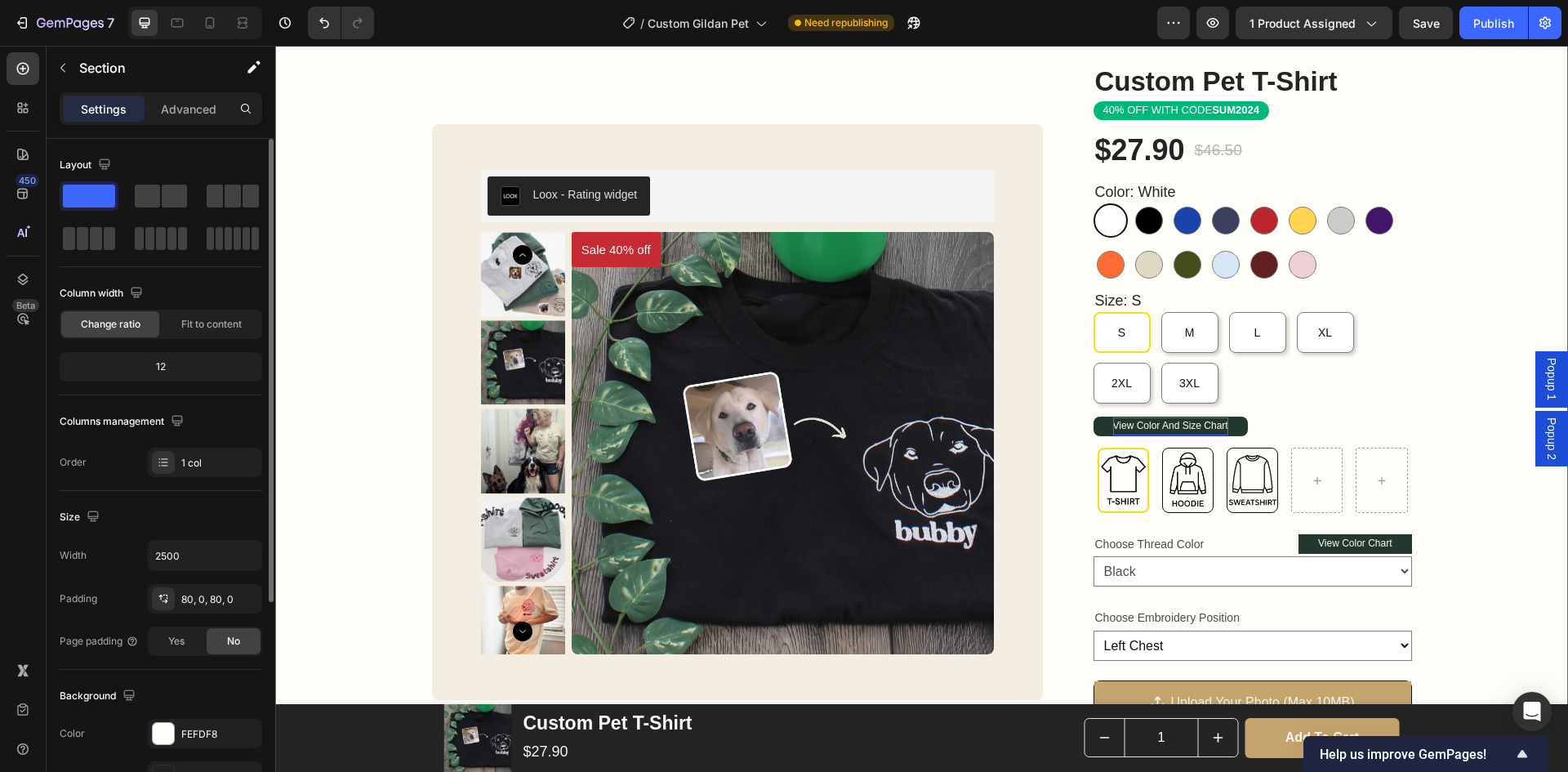
click at [1444, 517] on div "Custom Pet T-Shirt Product Title Loox - Rating widget Loox 40% OFF WITH CODE SU…" at bounding box center [922, 619] width 1293 height 1114
click at [1471, 600] on div "Custom Pet T-Shirt Product Title Loox - Rating widget Loox 40% OFF WITH CODE SU…" at bounding box center [922, 619] width 1293 height 1114
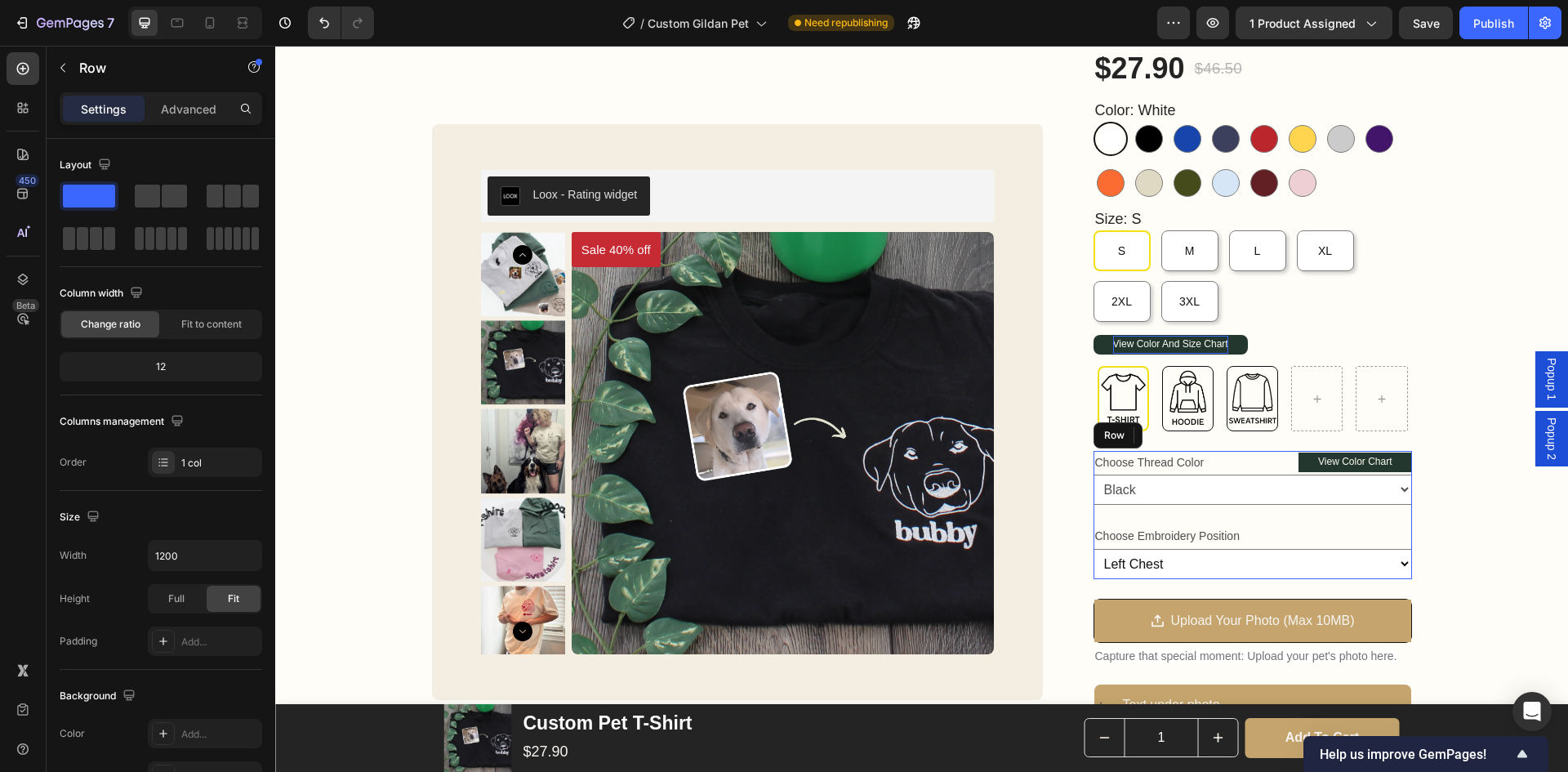
click at [1273, 512] on div "Choose Thread Color Text Block View Color Chart Button Row Thread Color Text Bl…" at bounding box center [1253, 514] width 318 height 127
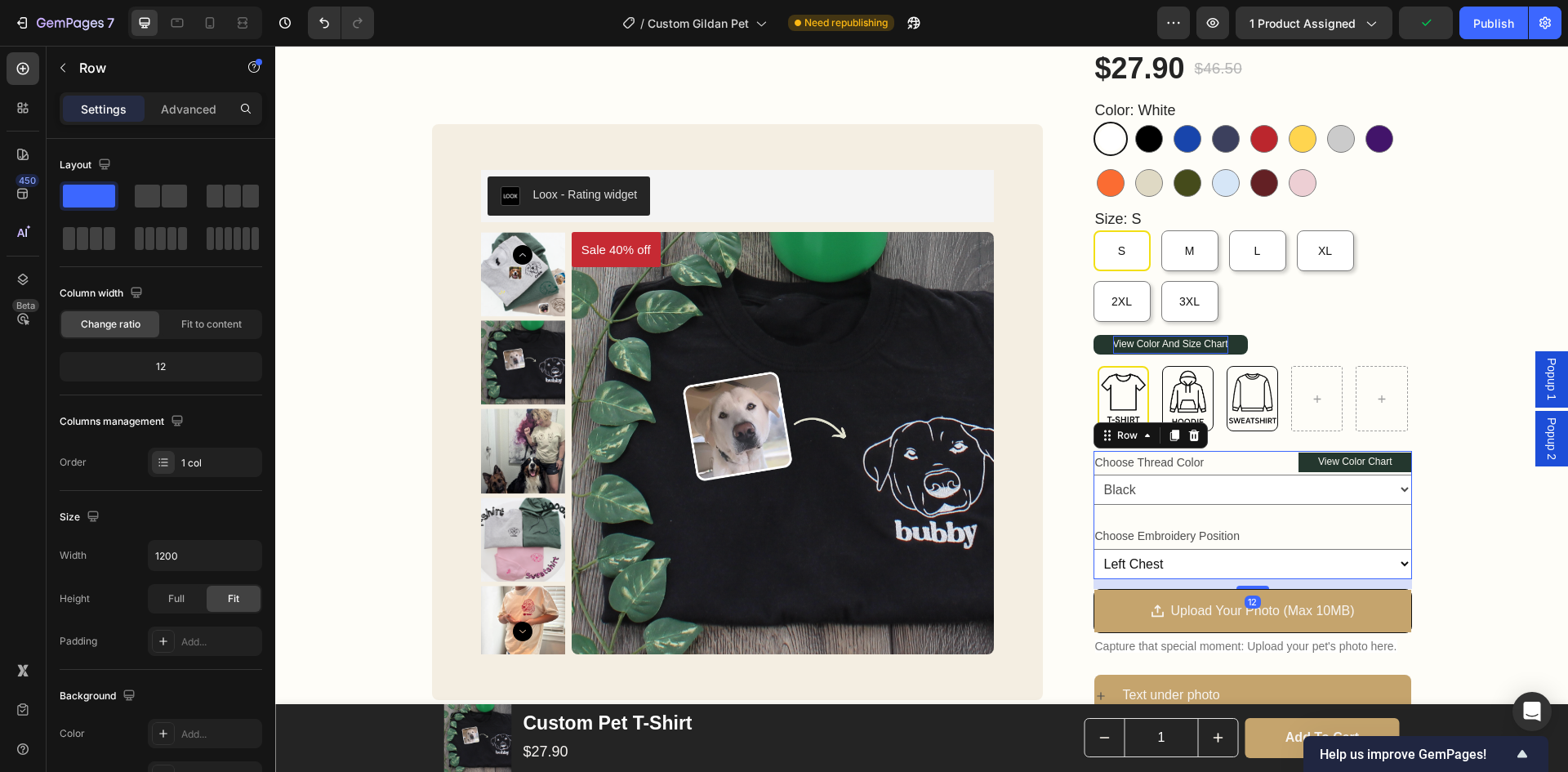
drag, startPoint x: 1248, startPoint y: 600, endPoint x: 1433, endPoint y: 616, distance: 185.7
click at [1254, 589] on div at bounding box center [1252, 586] width 33 height 3
click at [1433, 615] on div "Custom Pet T-Shirt Product Title Loox - Rating widget Loox 40% OFF WITH CODE SU…" at bounding box center [922, 533] width 1293 height 1104
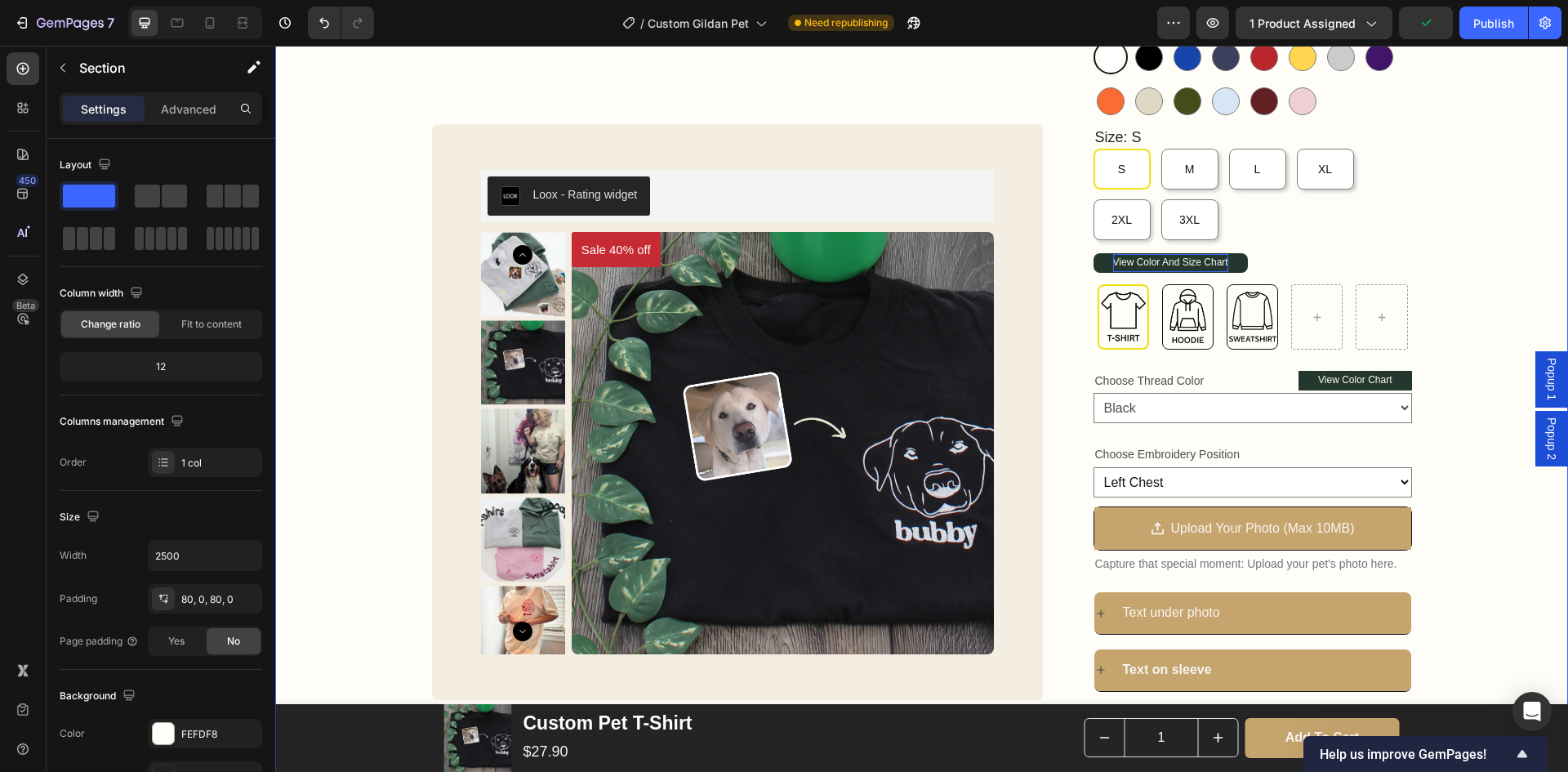
scroll to position [327, 0]
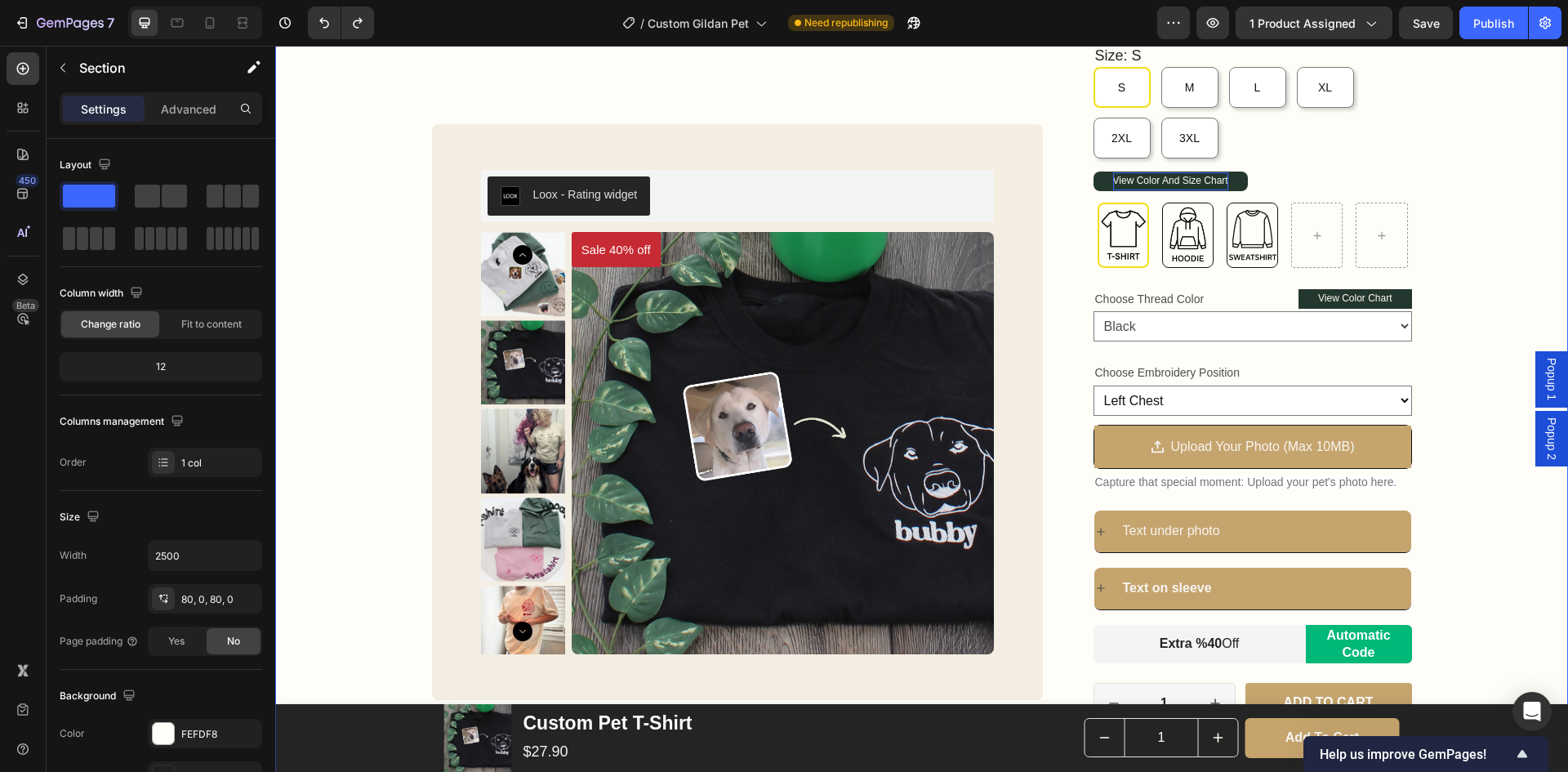
click at [1460, 507] on div "Custom Pet T-Shirt Product Title Loox - Rating widget Loox 40% OFF WITH CODE SU…" at bounding box center [922, 369] width 1293 height 1103
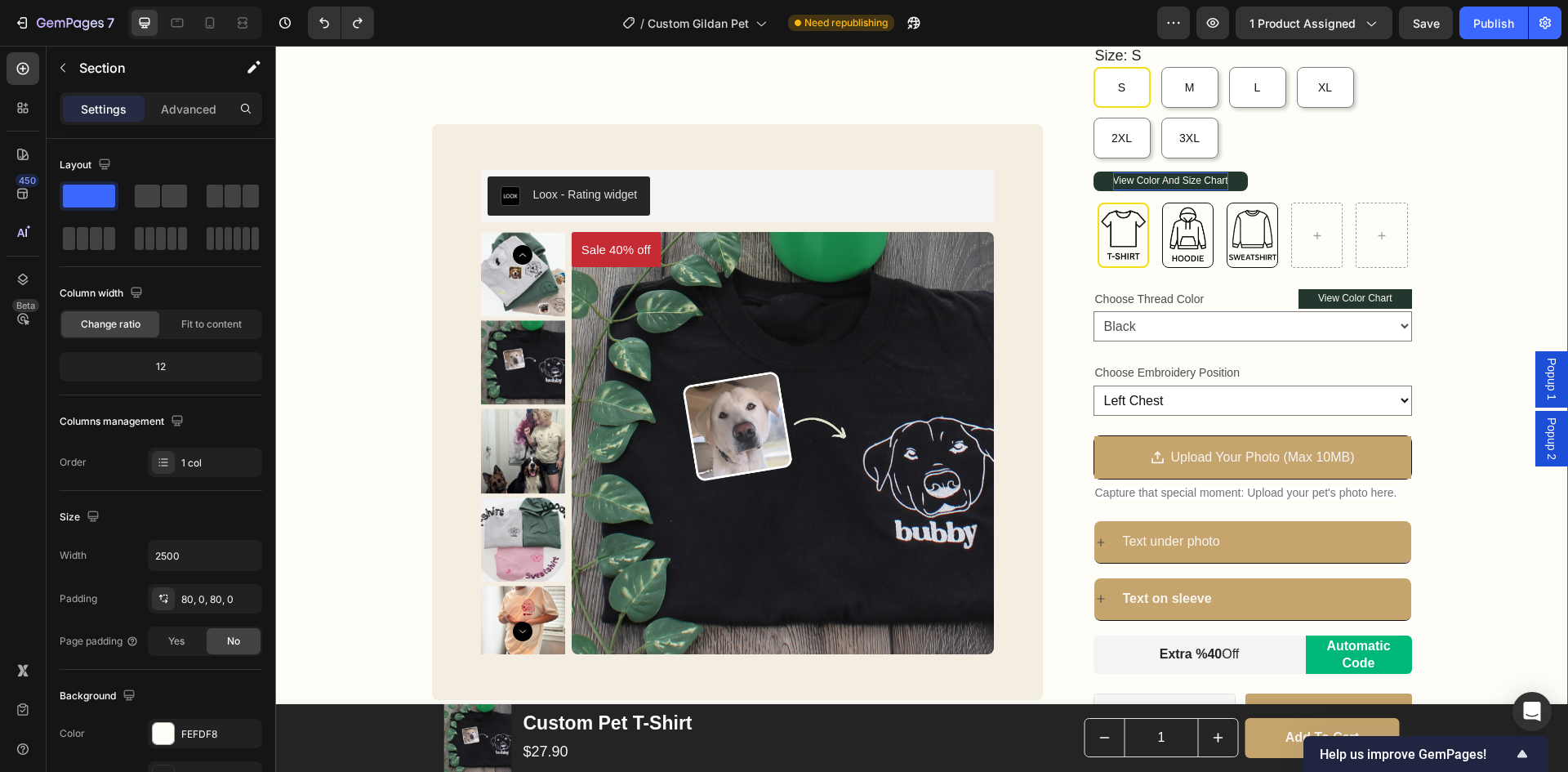
click at [1448, 481] on div "Custom Pet T-Shirt Product Title Loox - Rating widget Loox 40% OFF WITH CODE SU…" at bounding box center [922, 375] width 1293 height 1114
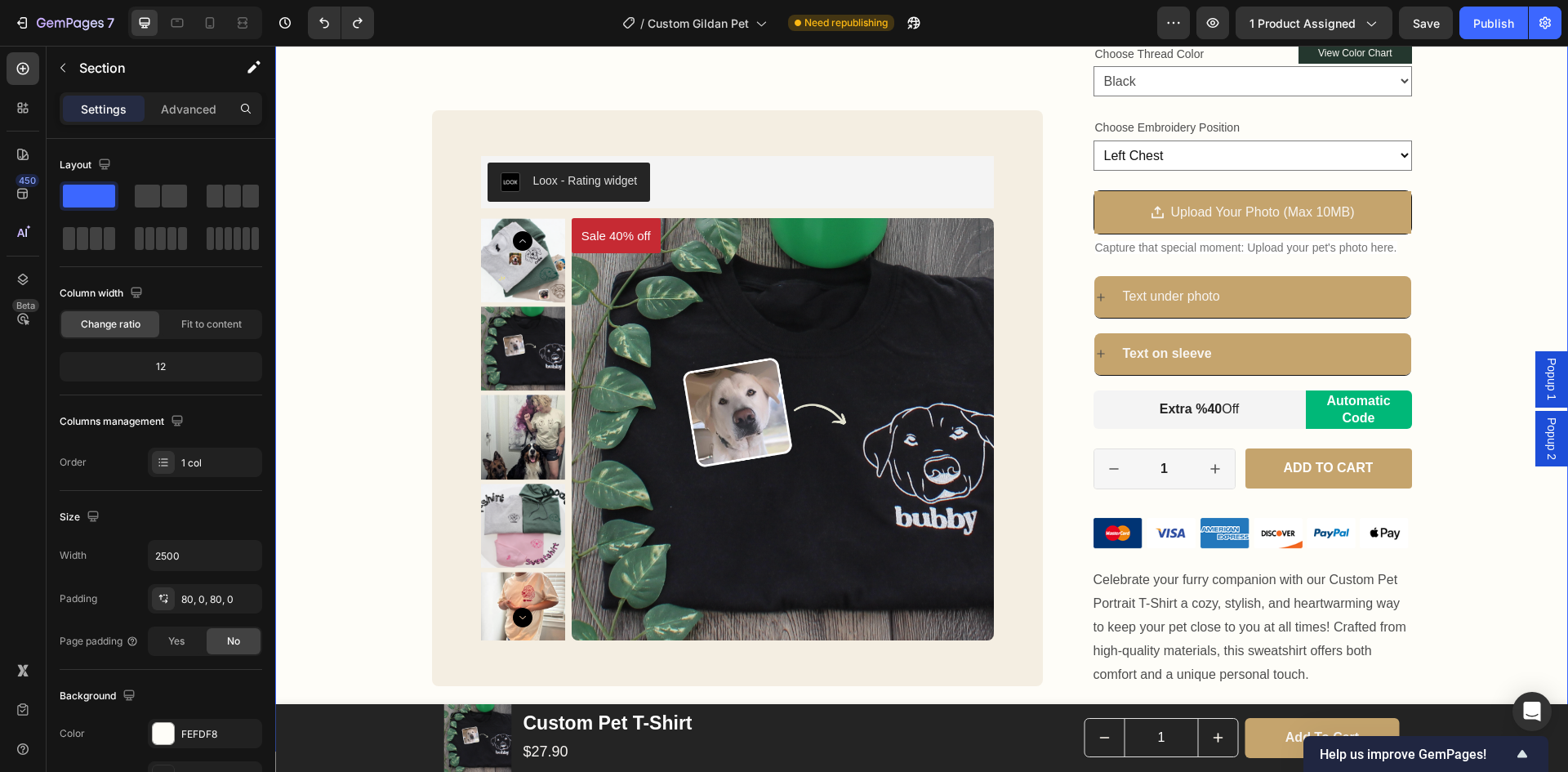
scroll to position [735, 0]
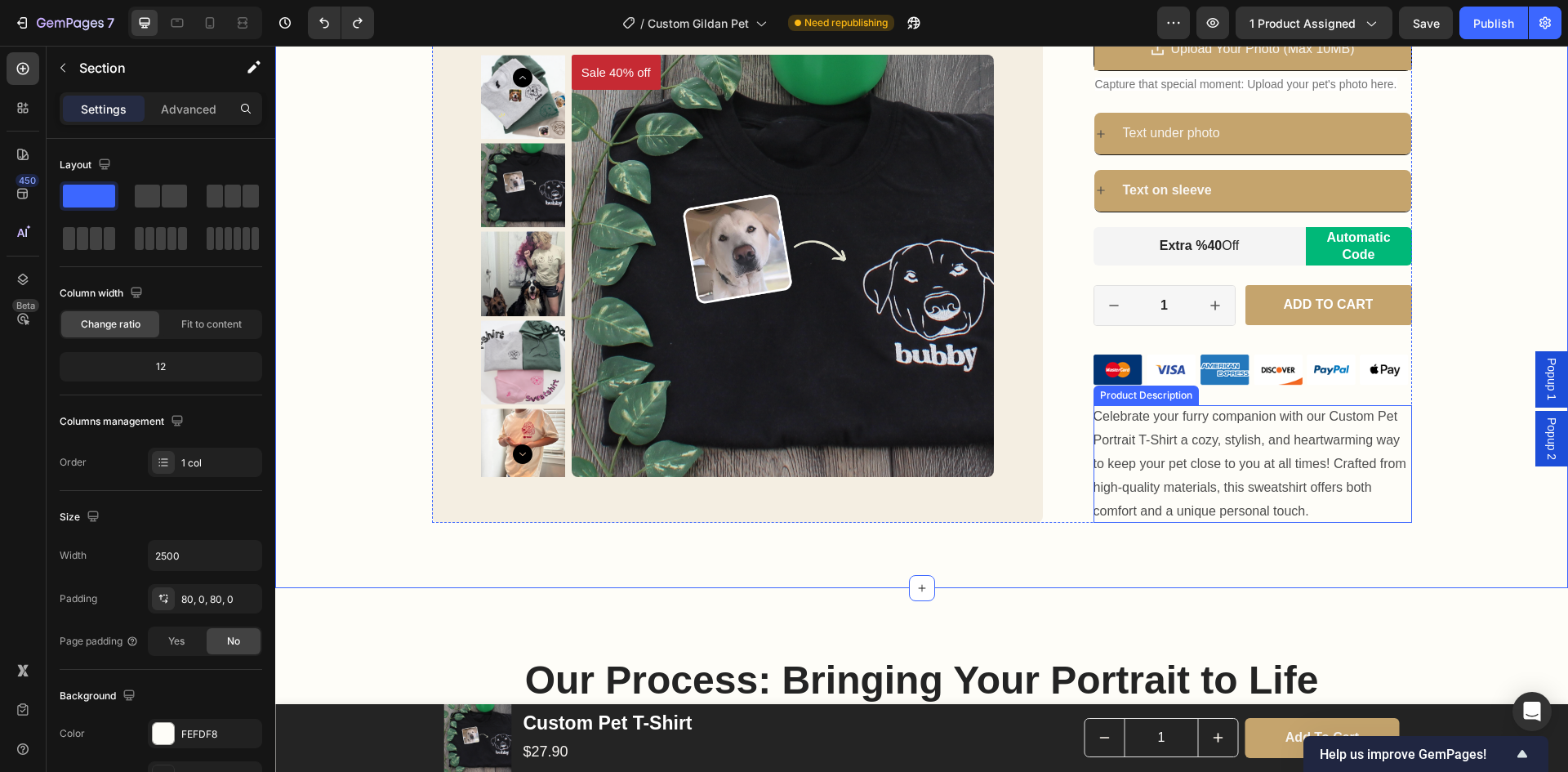
click at [1267, 475] on span "Celebrate your furry companion with our Custom Pet Portrait T-Shirt a cozy, sty…" at bounding box center [1250, 463] width 313 height 108
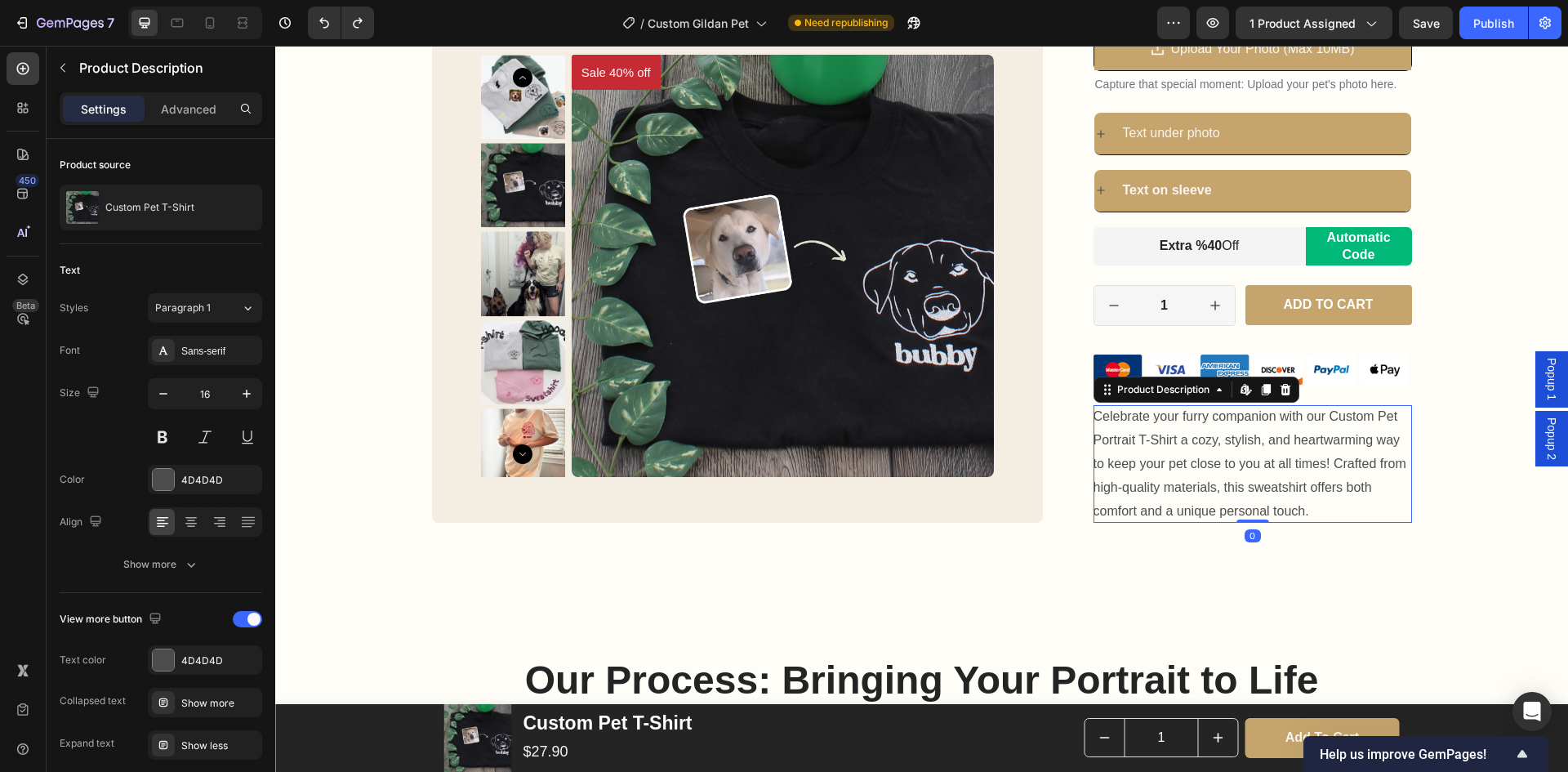
click at [1267, 475] on span "Celebrate your furry companion with our Custom Pet Portrait T-Shirt a cozy, sty…" at bounding box center [1250, 463] width 313 height 108
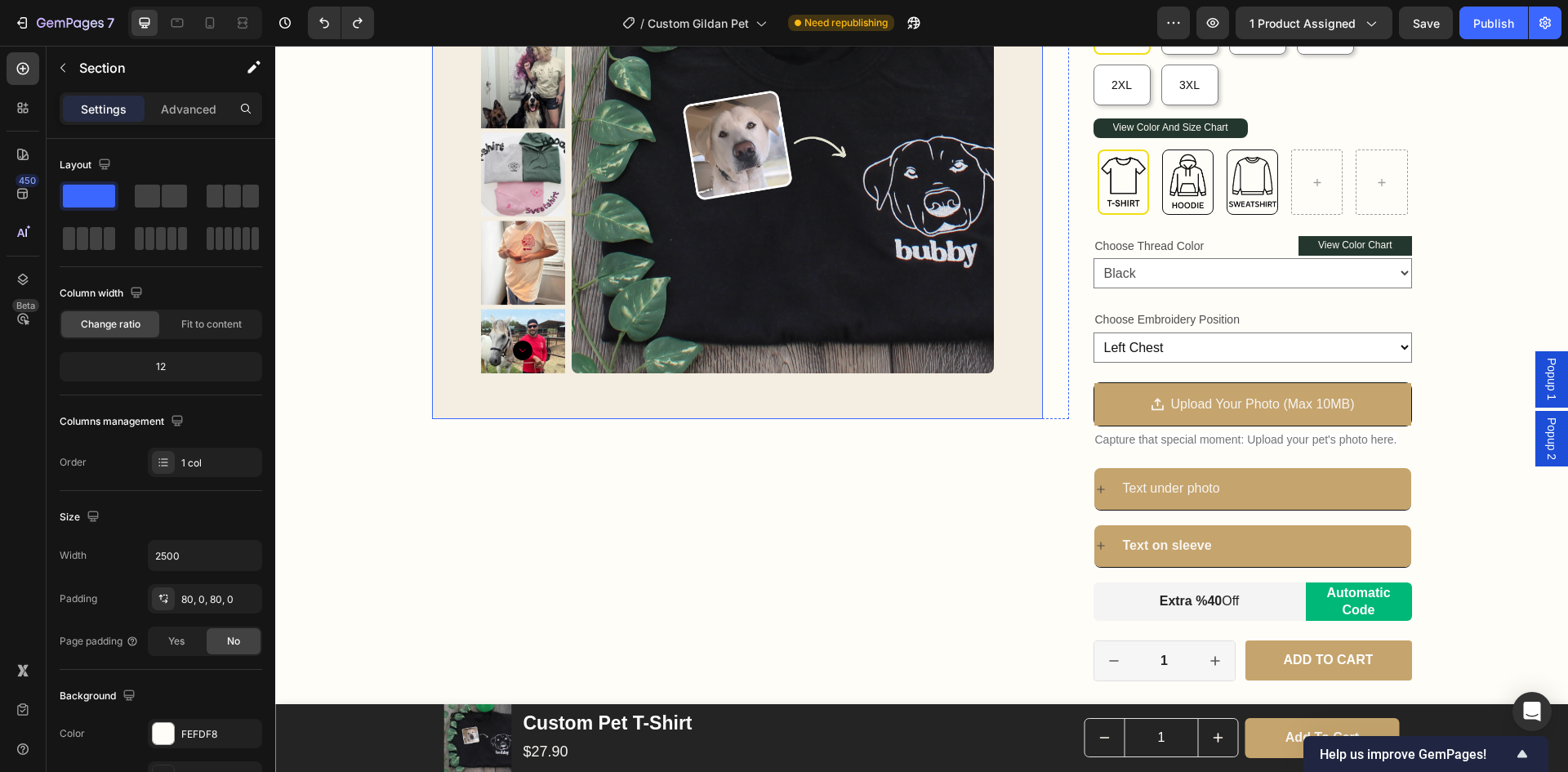
scroll to position [0, 0]
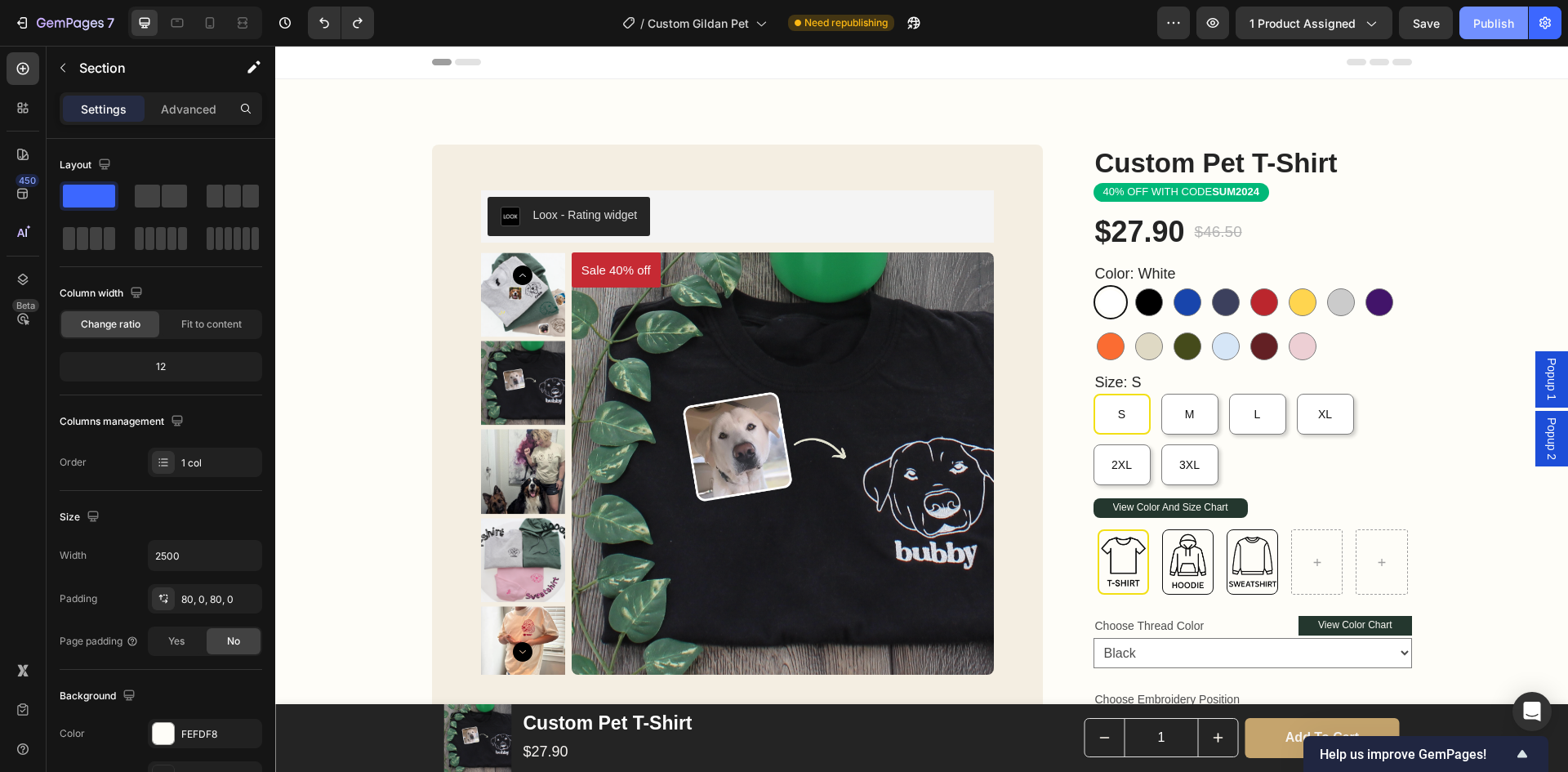
click at [1487, 27] on div "Publish" at bounding box center [1494, 23] width 41 height 17
click at [1398, 623] on link "View Color Chart" at bounding box center [1355, 626] width 112 height 20
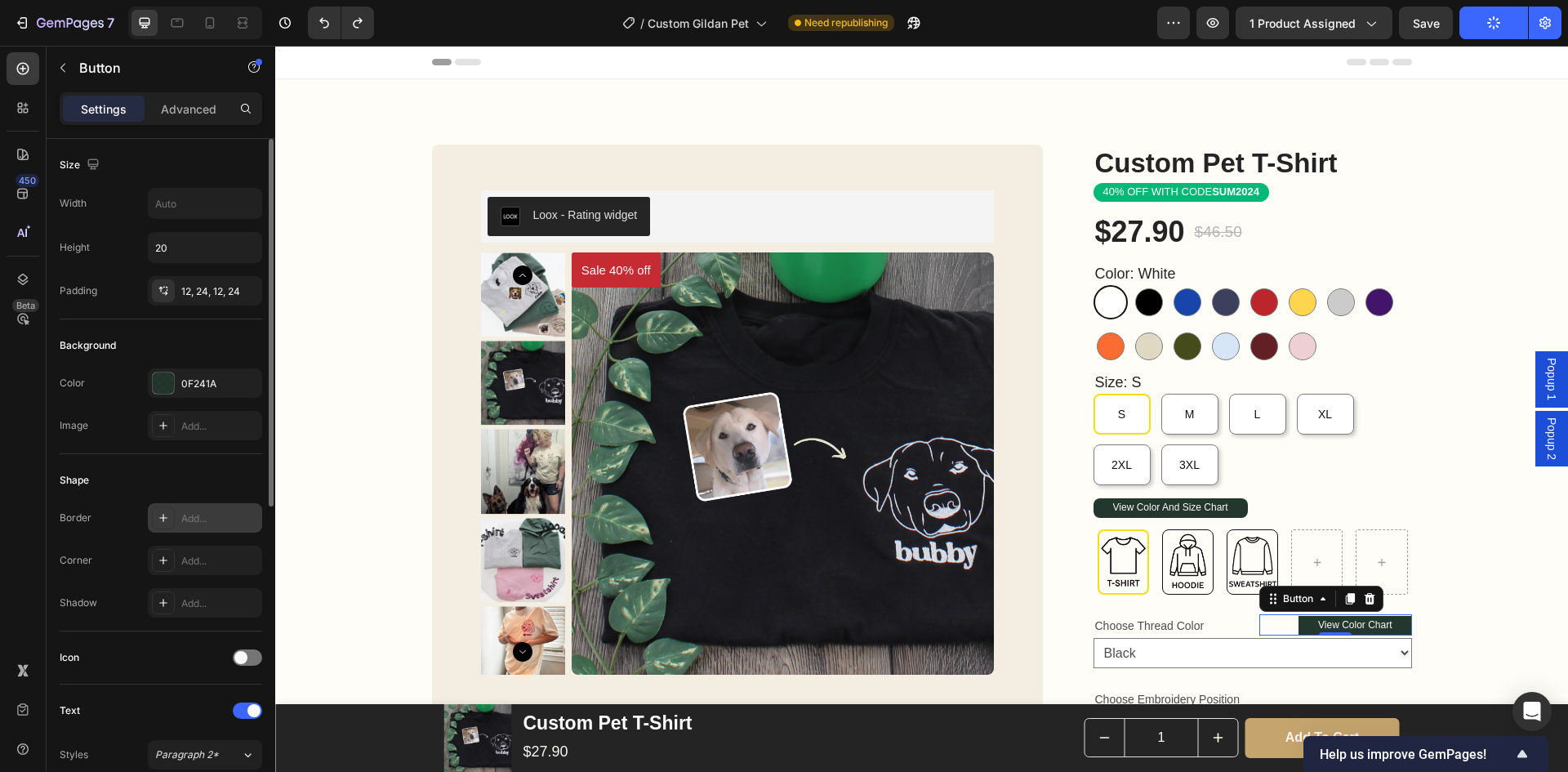
click at [188, 516] on div "Add..." at bounding box center [220, 519] width 77 height 15
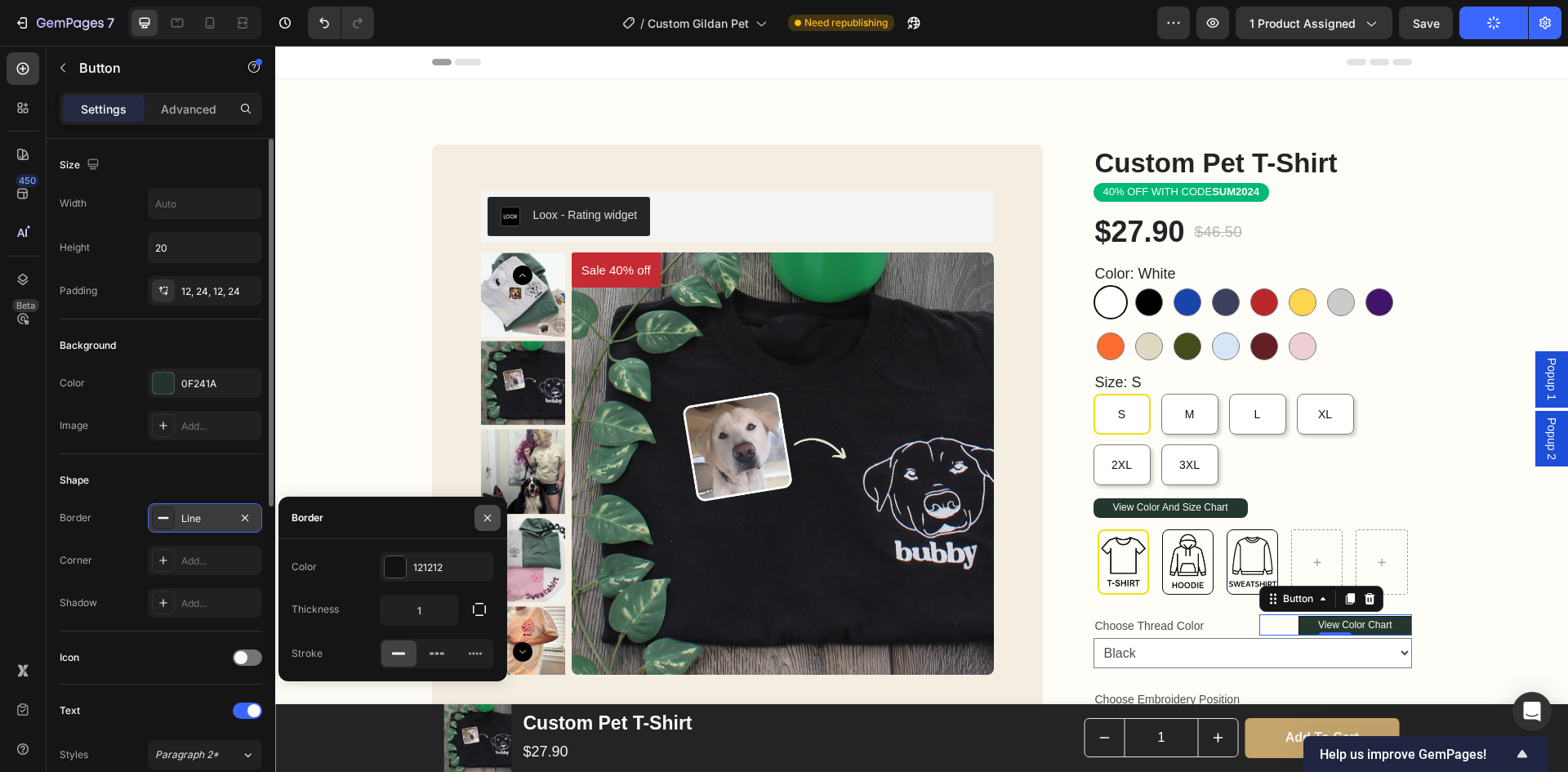
click at [489, 515] on icon "button" at bounding box center [488, 518] width 13 height 13
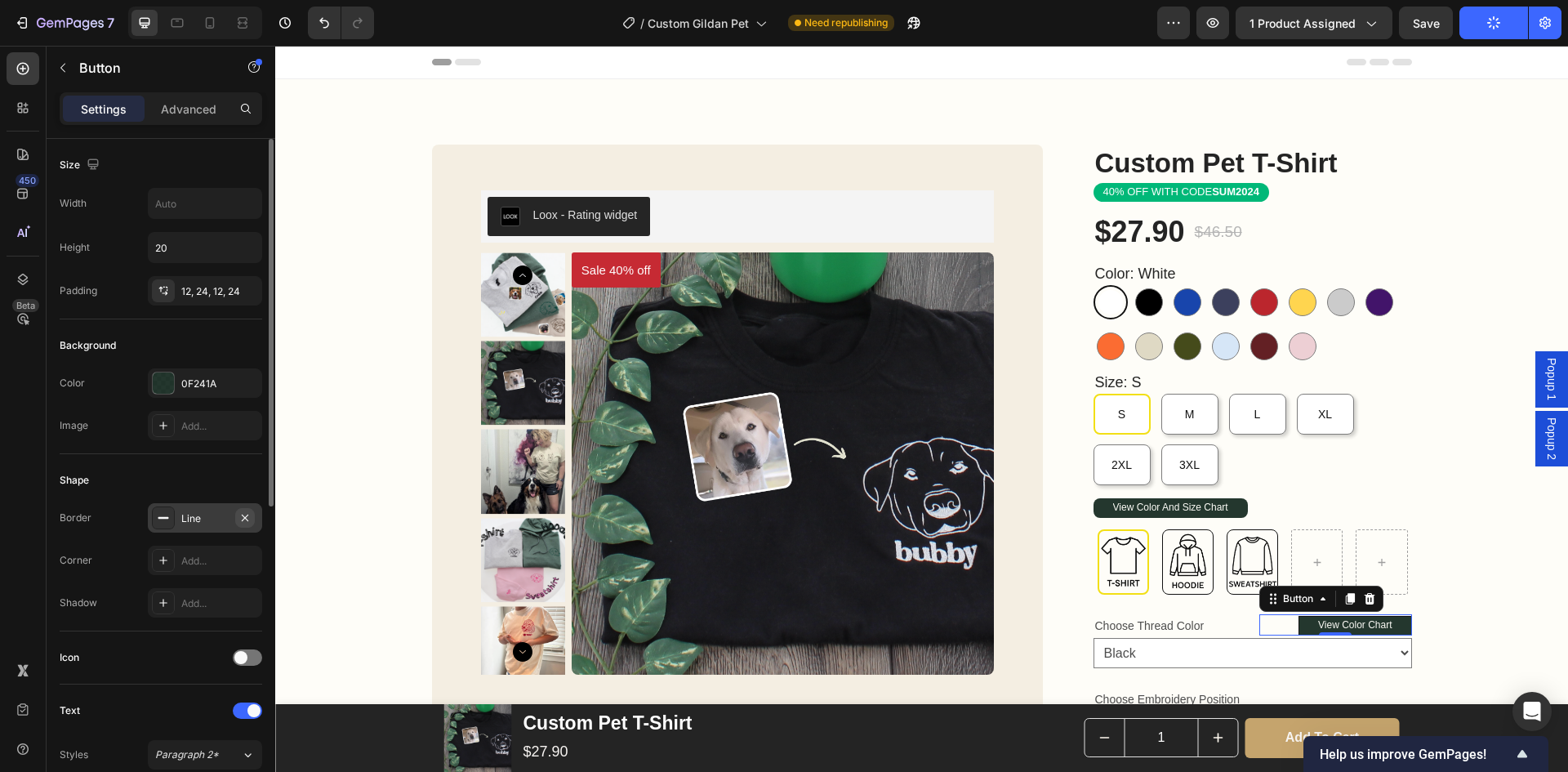
click at [245, 518] on icon "button" at bounding box center [244, 517] width 7 height 7
click at [223, 550] on div "Add..." at bounding box center [205, 560] width 114 height 29
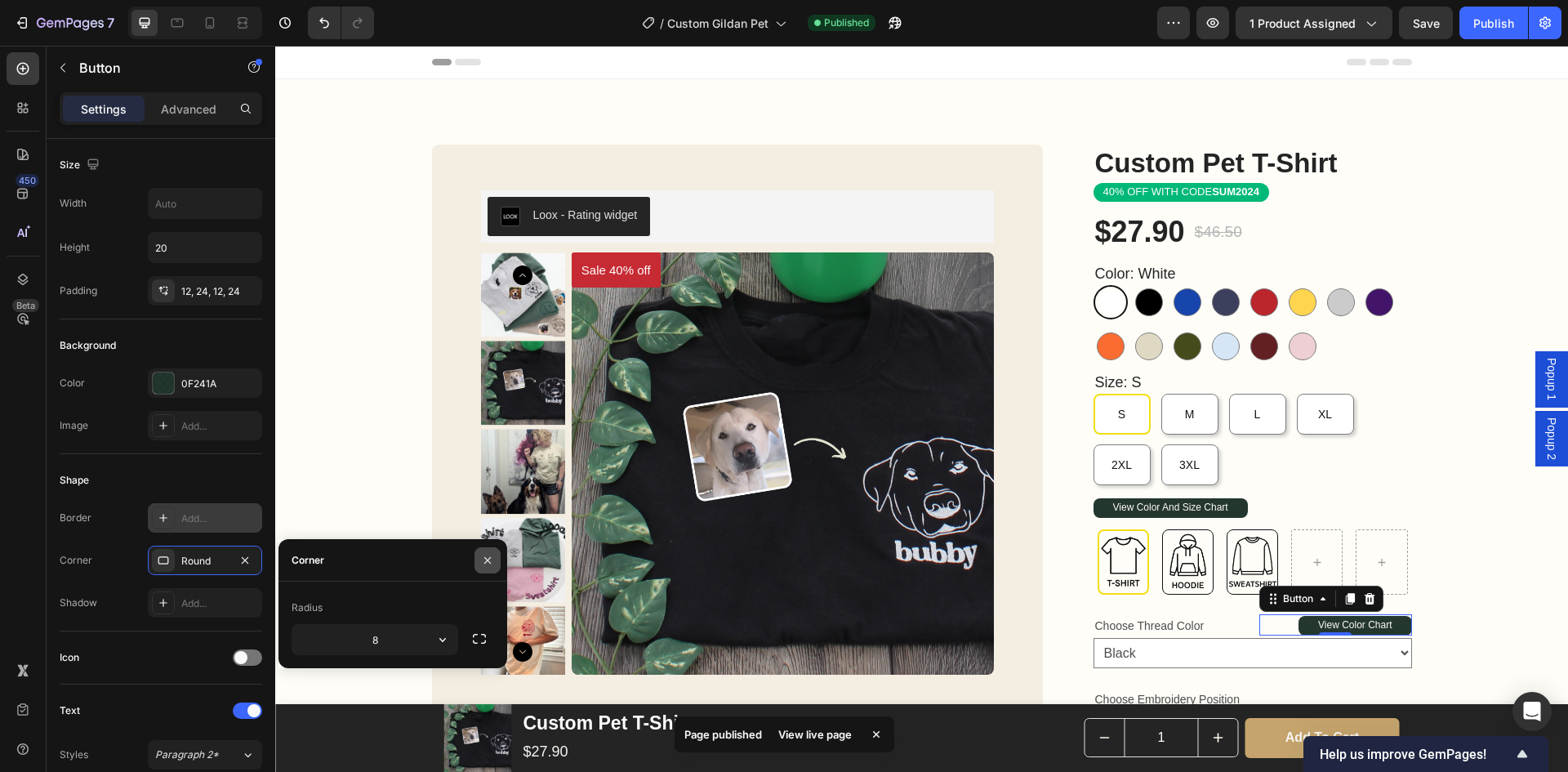
click at [495, 553] on button "button" at bounding box center [488, 560] width 26 height 26
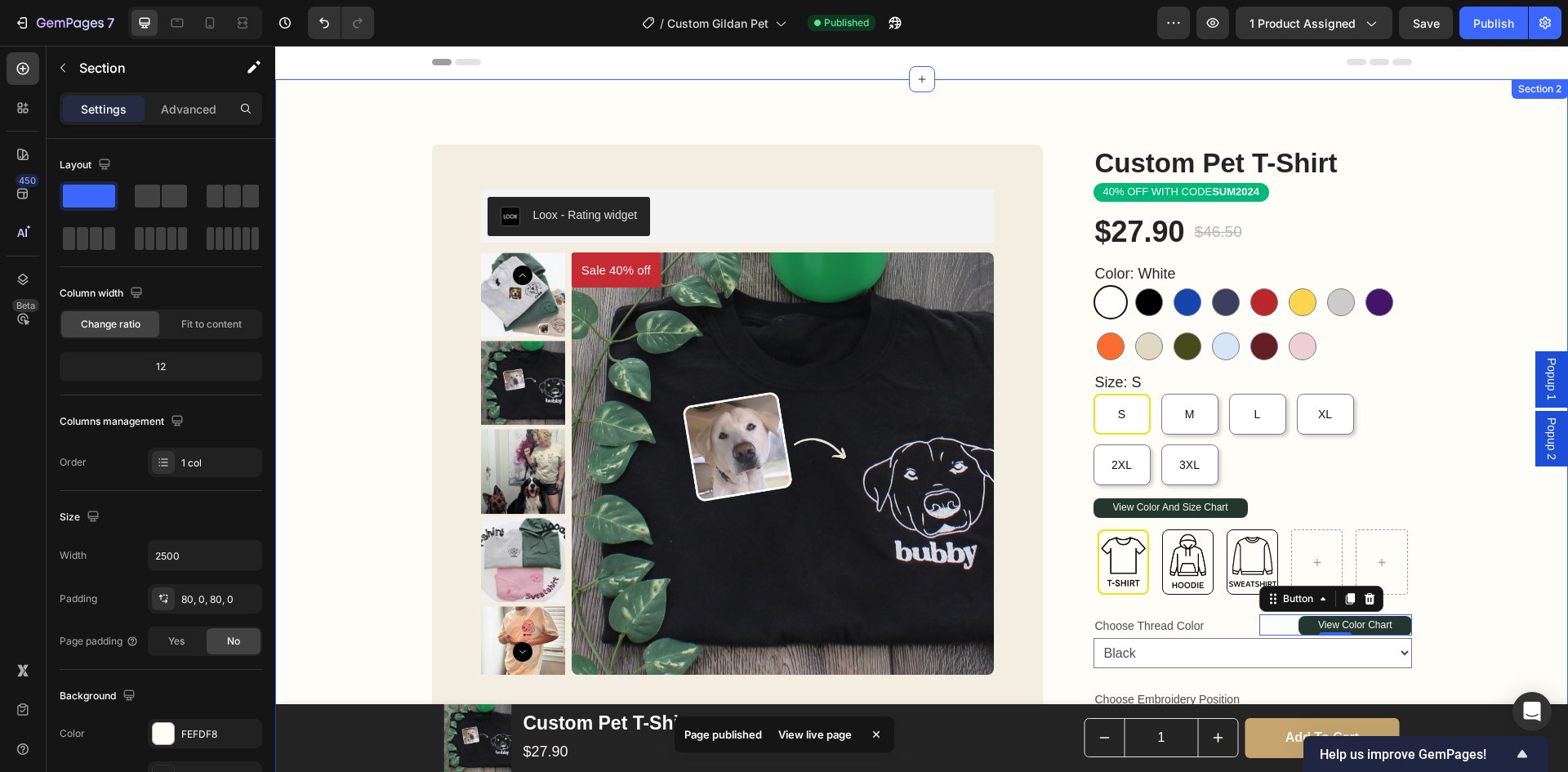
click at [1478, 572] on div "Custom Pet T-Shirt Product Title Loox - Rating widget Loox 40% OFF WITH CODE SU…" at bounding box center [922, 701] width 1293 height 1114
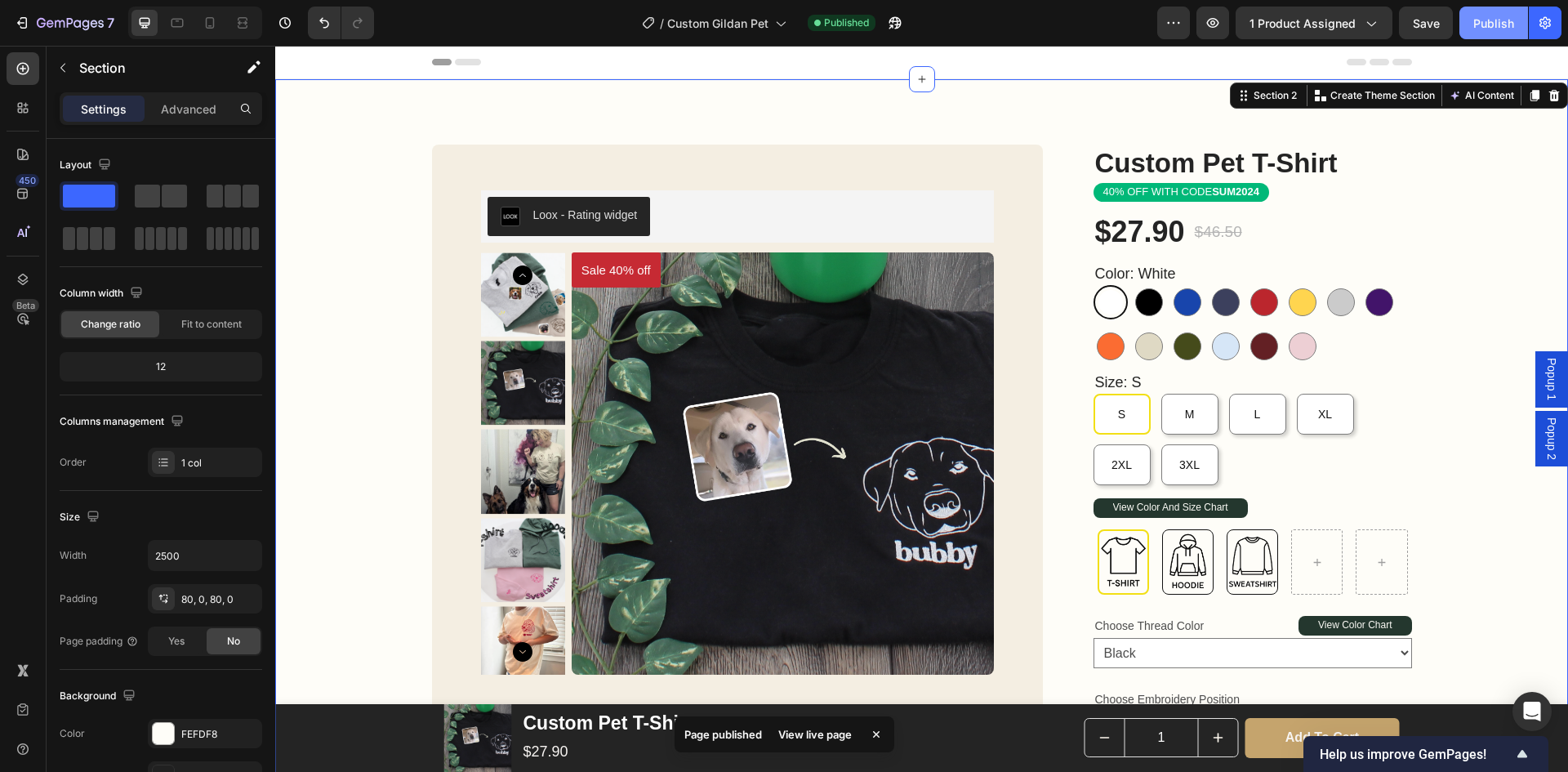
drag, startPoint x: 1492, startPoint y: 25, endPoint x: 1219, endPoint y: 11, distance: 273.4
click at [1492, 25] on div "Publish" at bounding box center [1494, 23] width 41 height 17
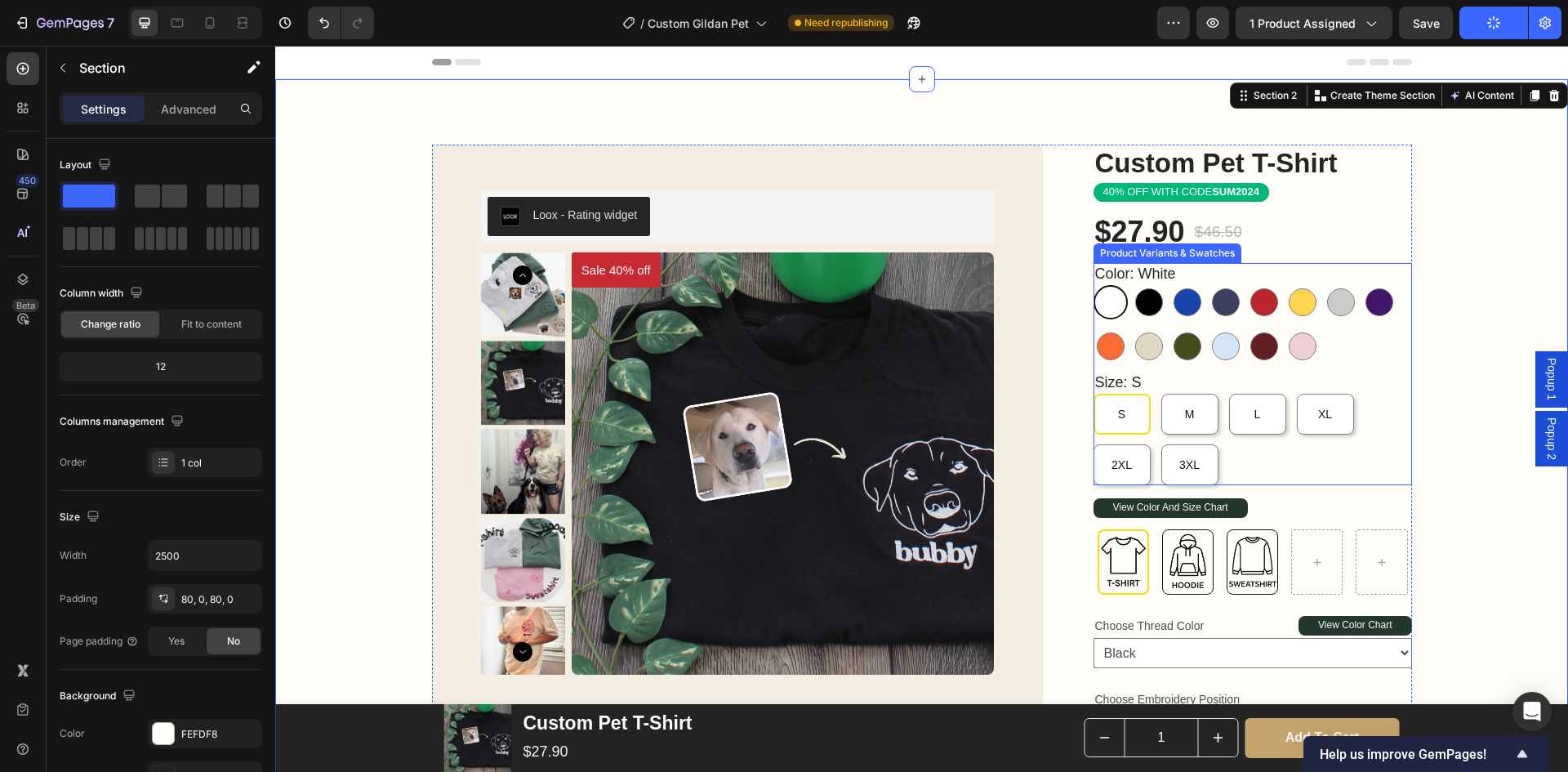
click at [1120, 423] on div "S" at bounding box center [1122, 414] width 57 height 41
click at [1094, 393] on input "S S S" at bounding box center [1093, 393] width 1 height 1
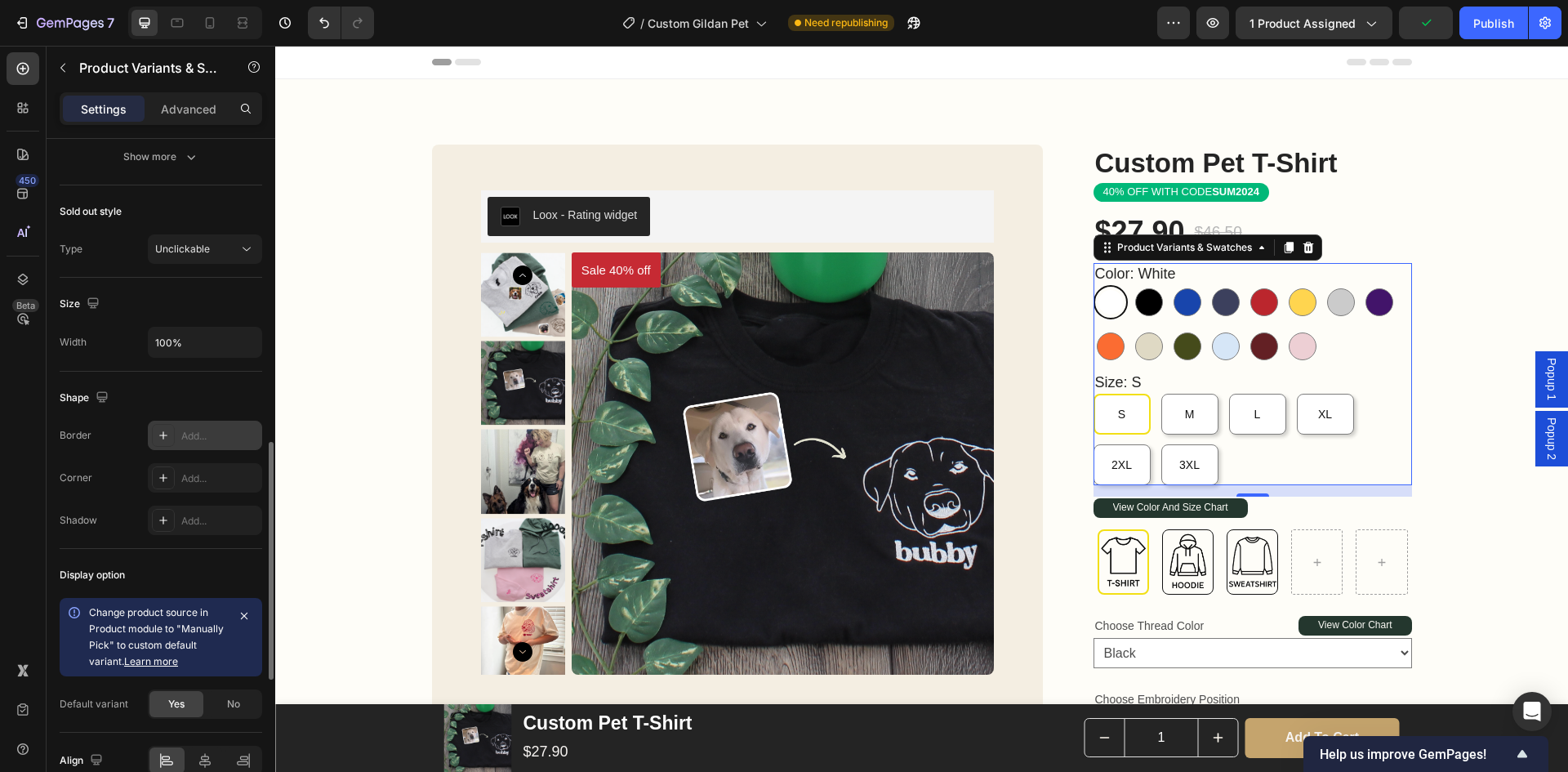
scroll to position [1100, 0]
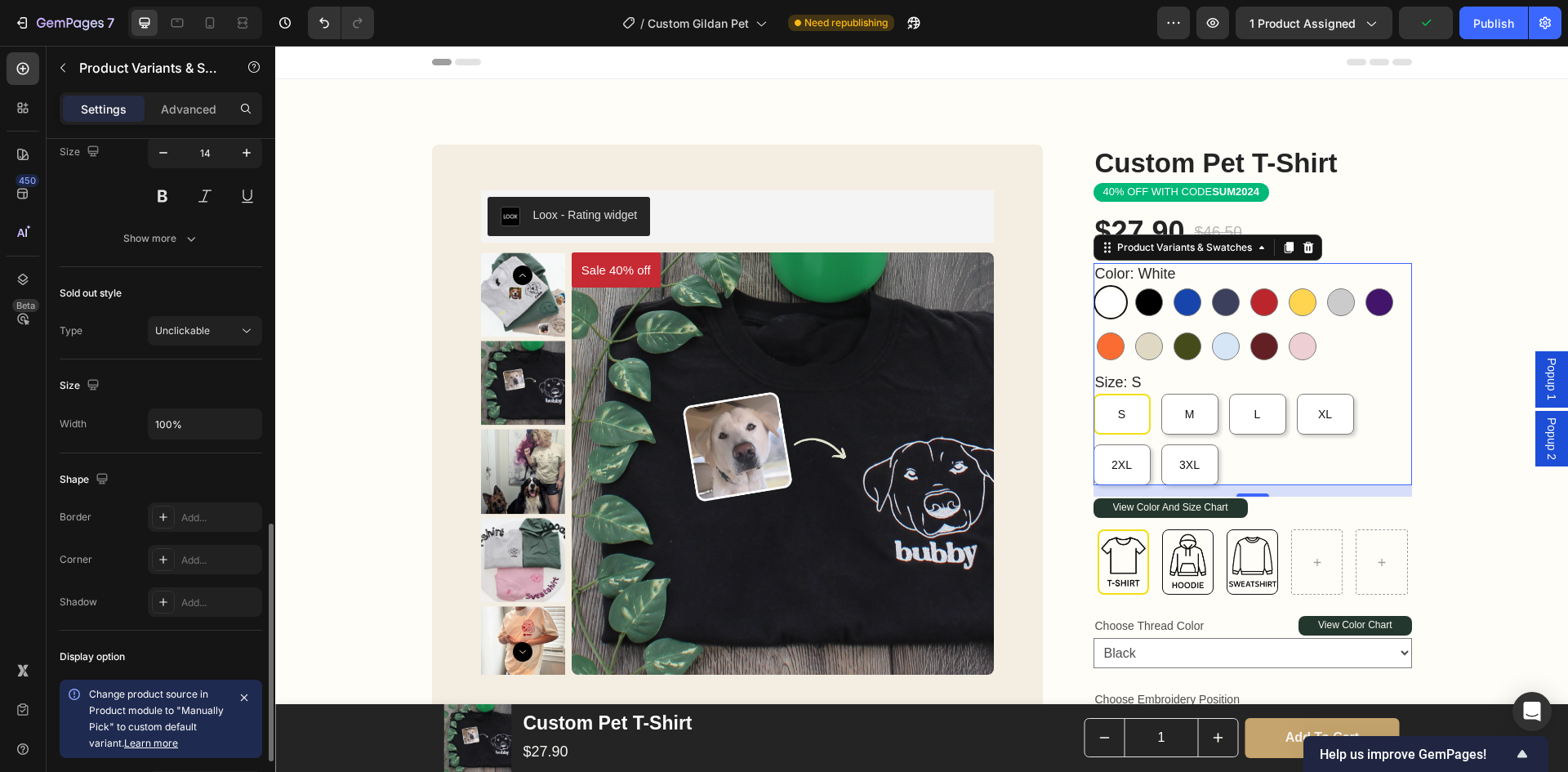
click at [1126, 418] on div "S" at bounding box center [1122, 414] width 57 height 41
click at [1094, 393] on input "S S S" at bounding box center [1093, 393] width 1 height 1
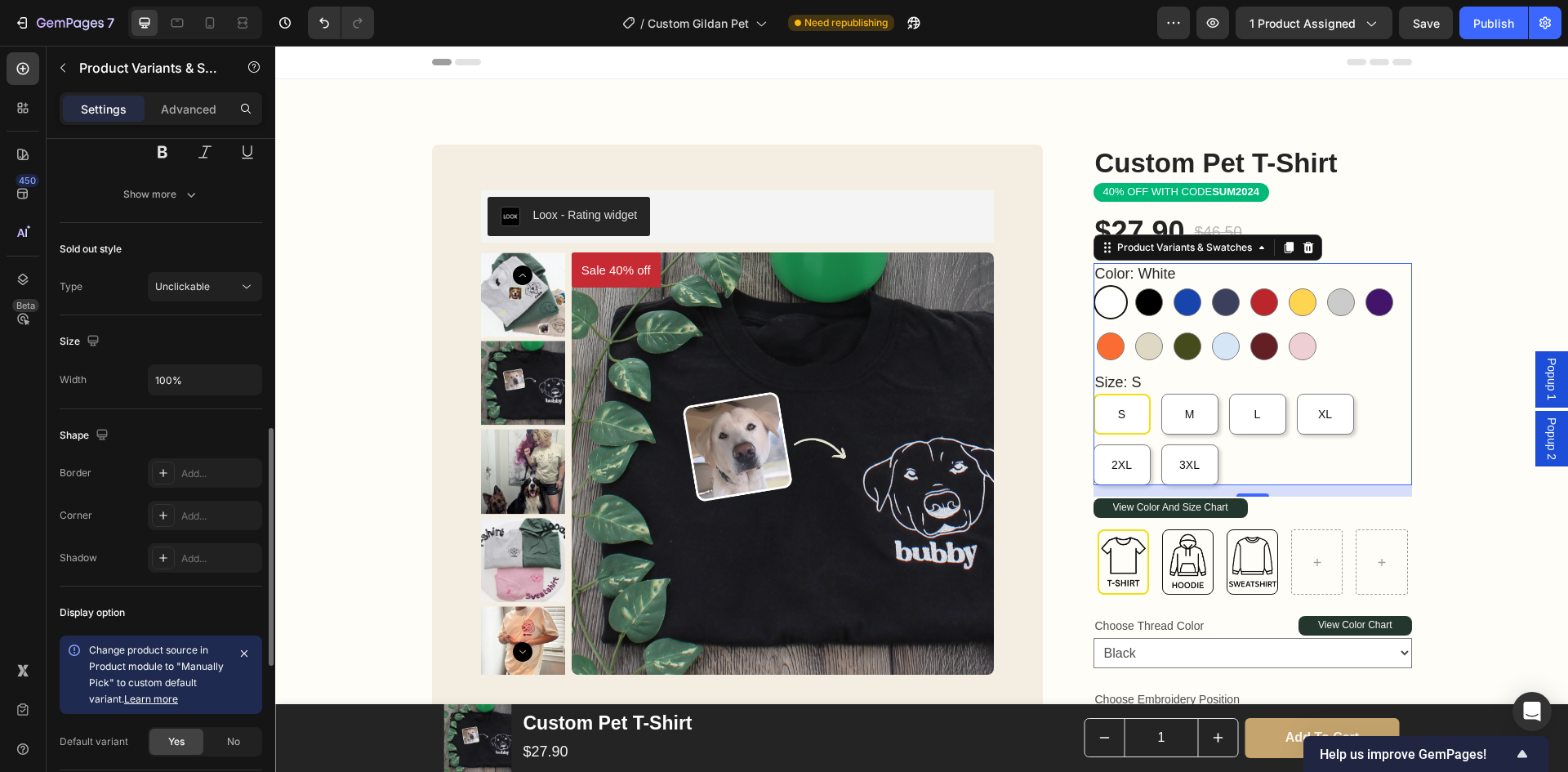
scroll to position [980, 0]
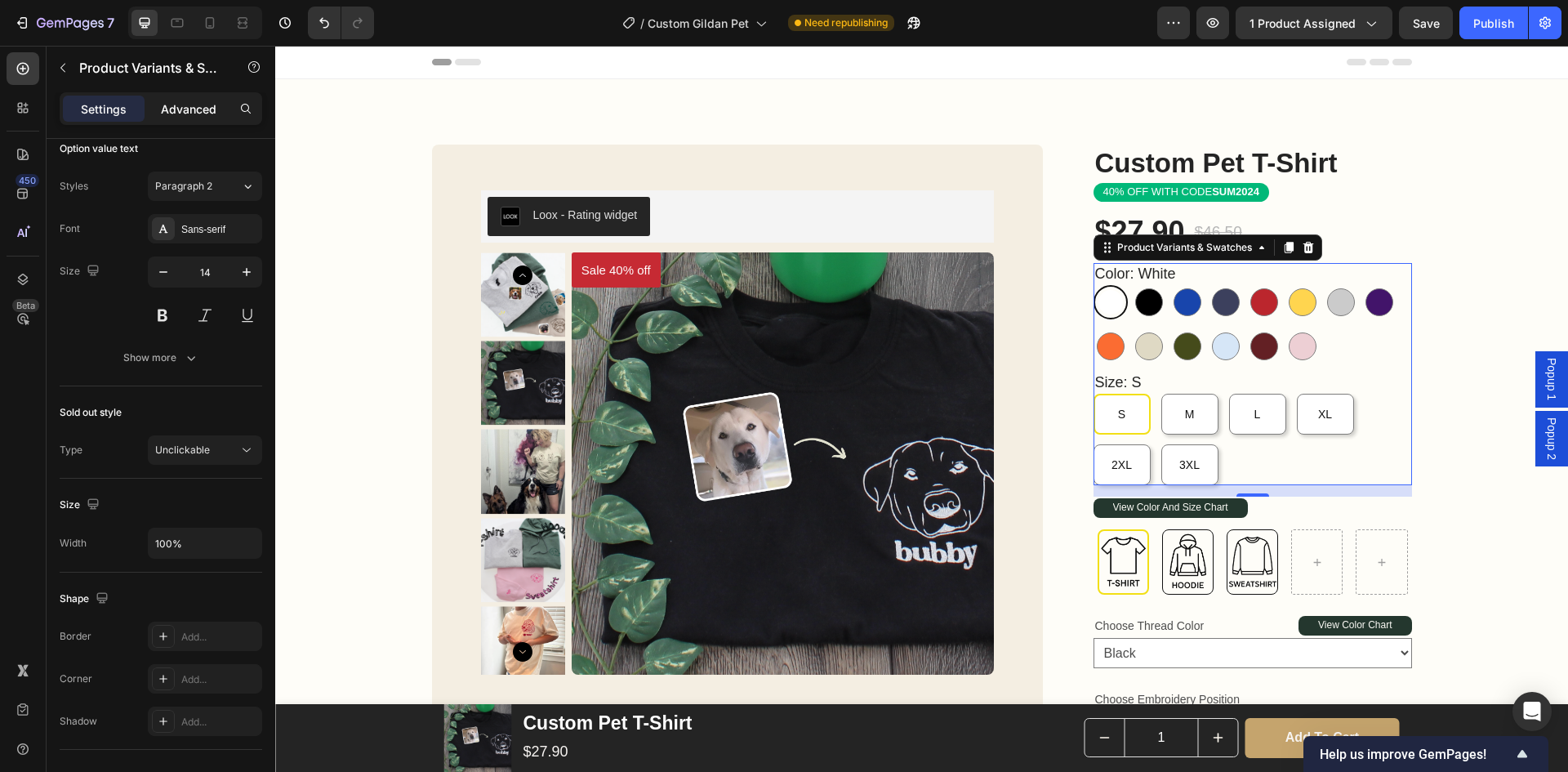
click at [176, 113] on p "Advanced" at bounding box center [188, 109] width 55 height 17
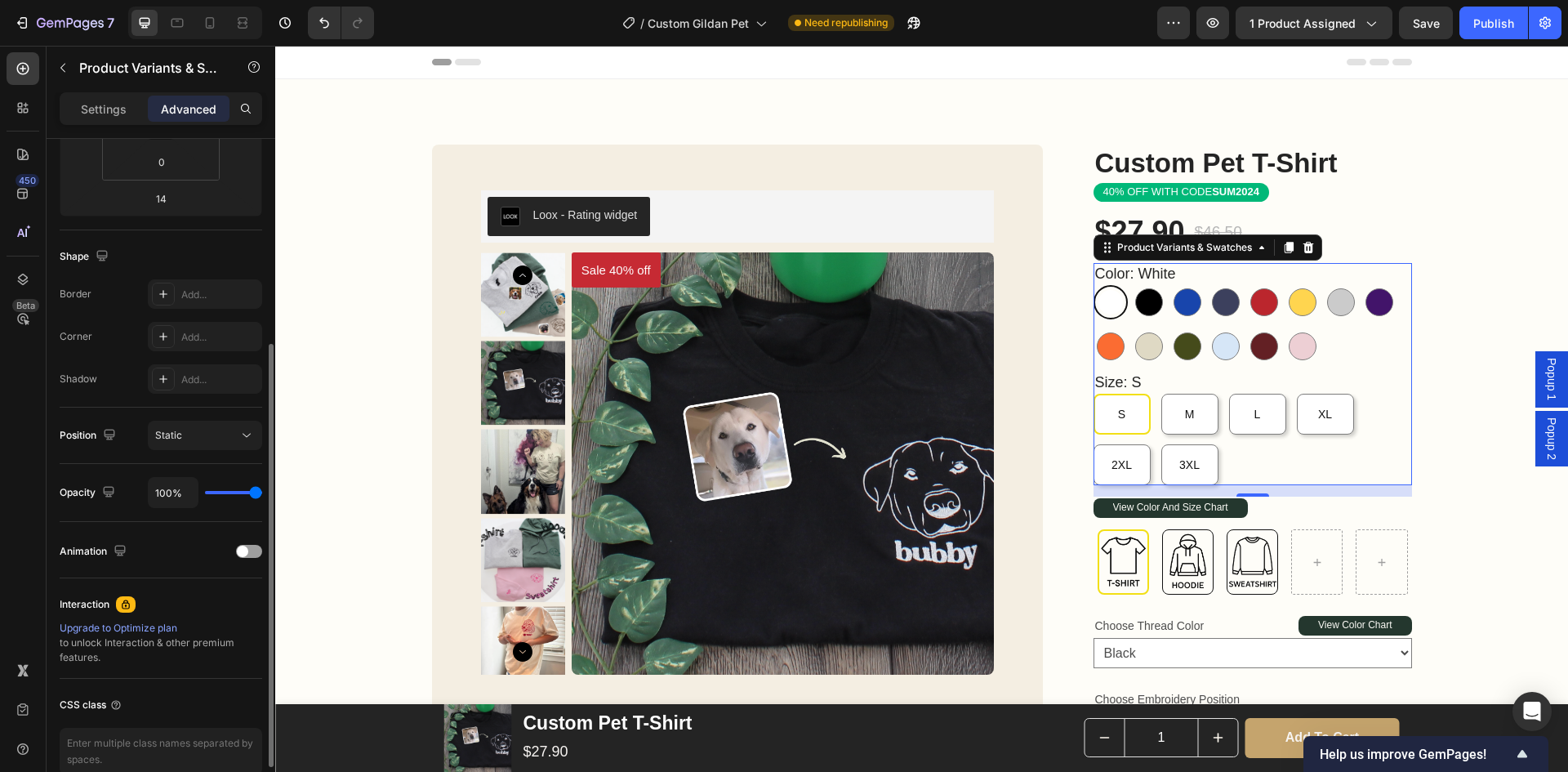
scroll to position [0, 0]
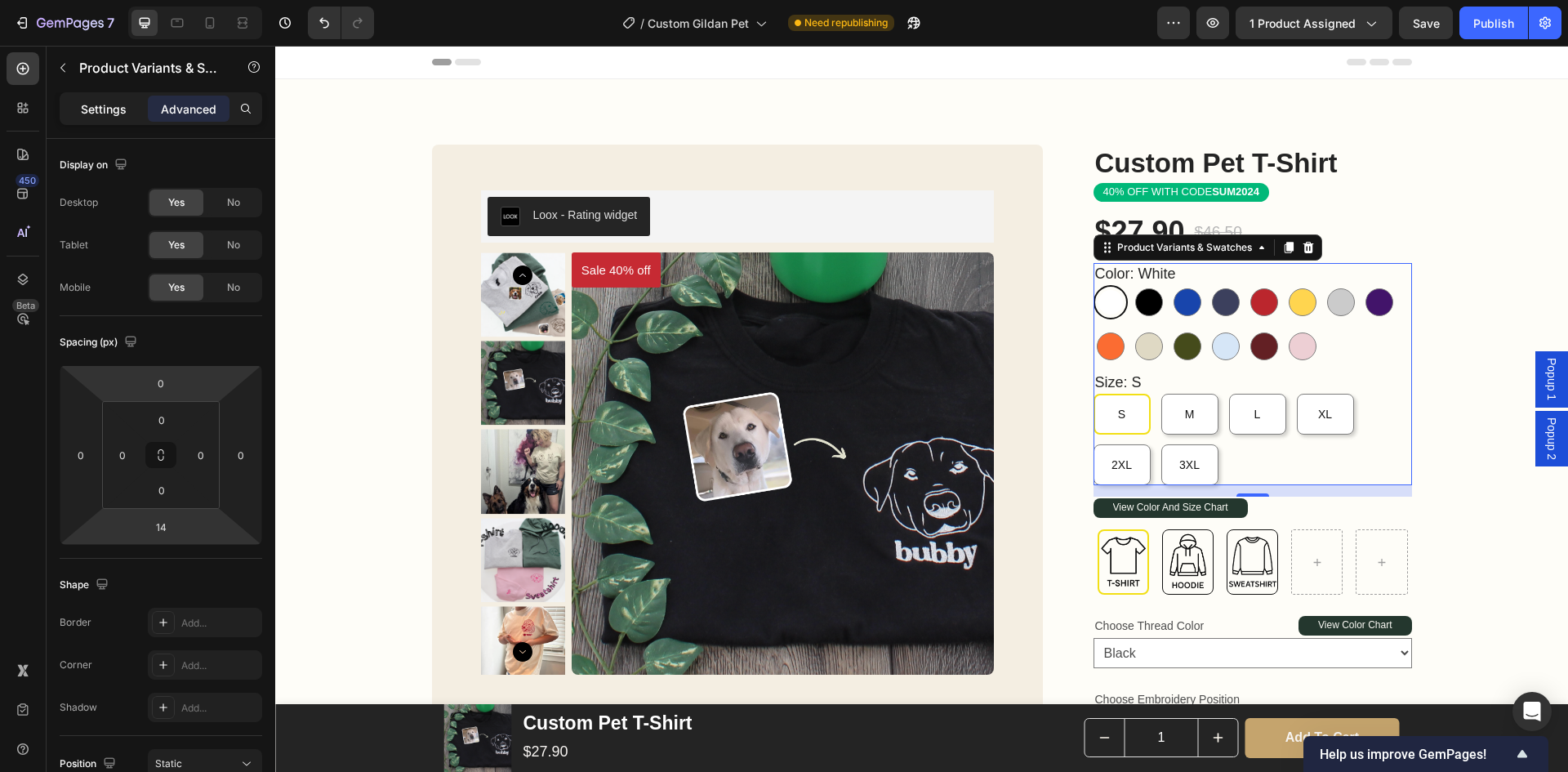
click at [105, 111] on p "Settings" at bounding box center [103, 109] width 46 height 17
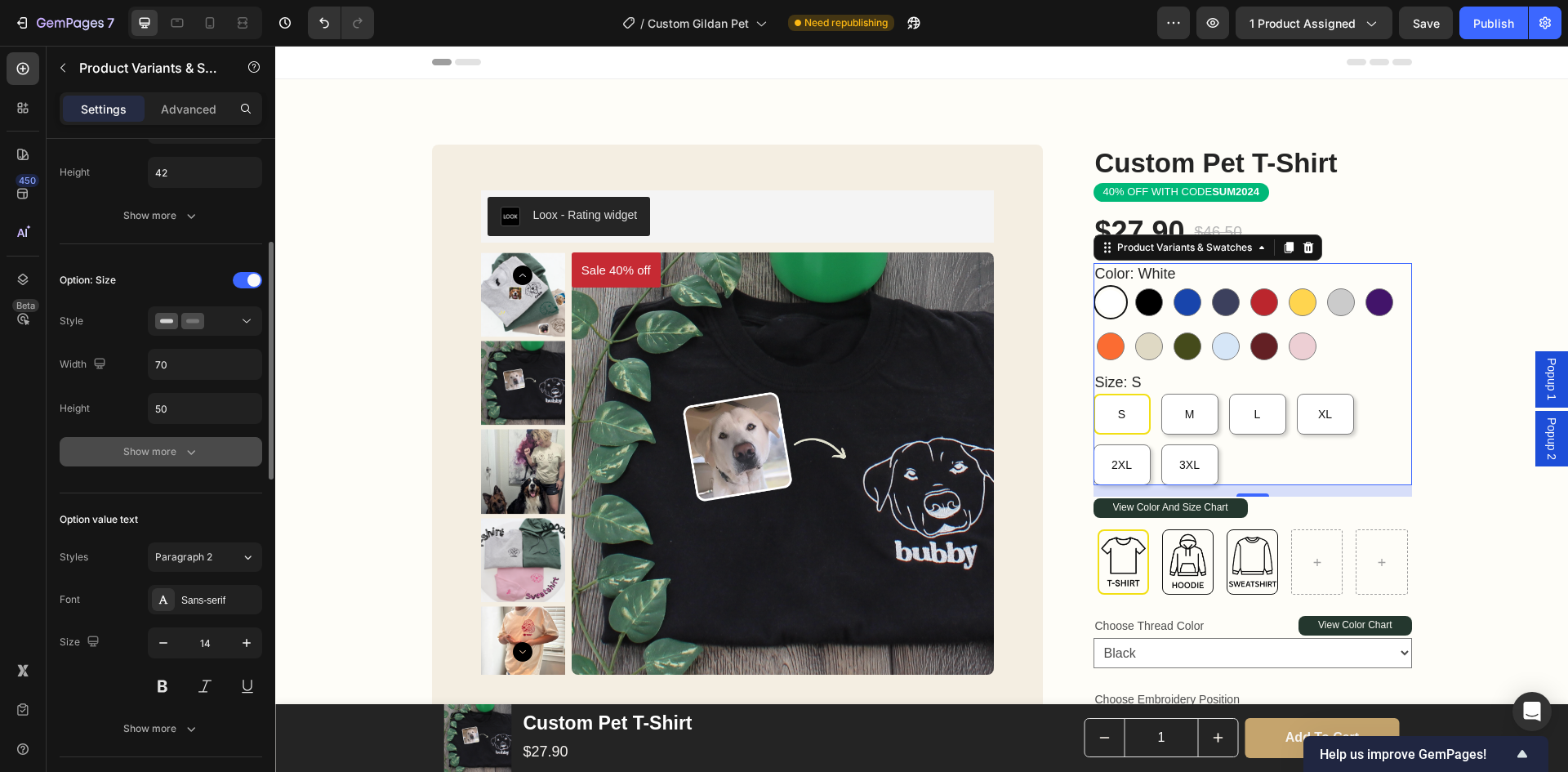
scroll to position [527, 0]
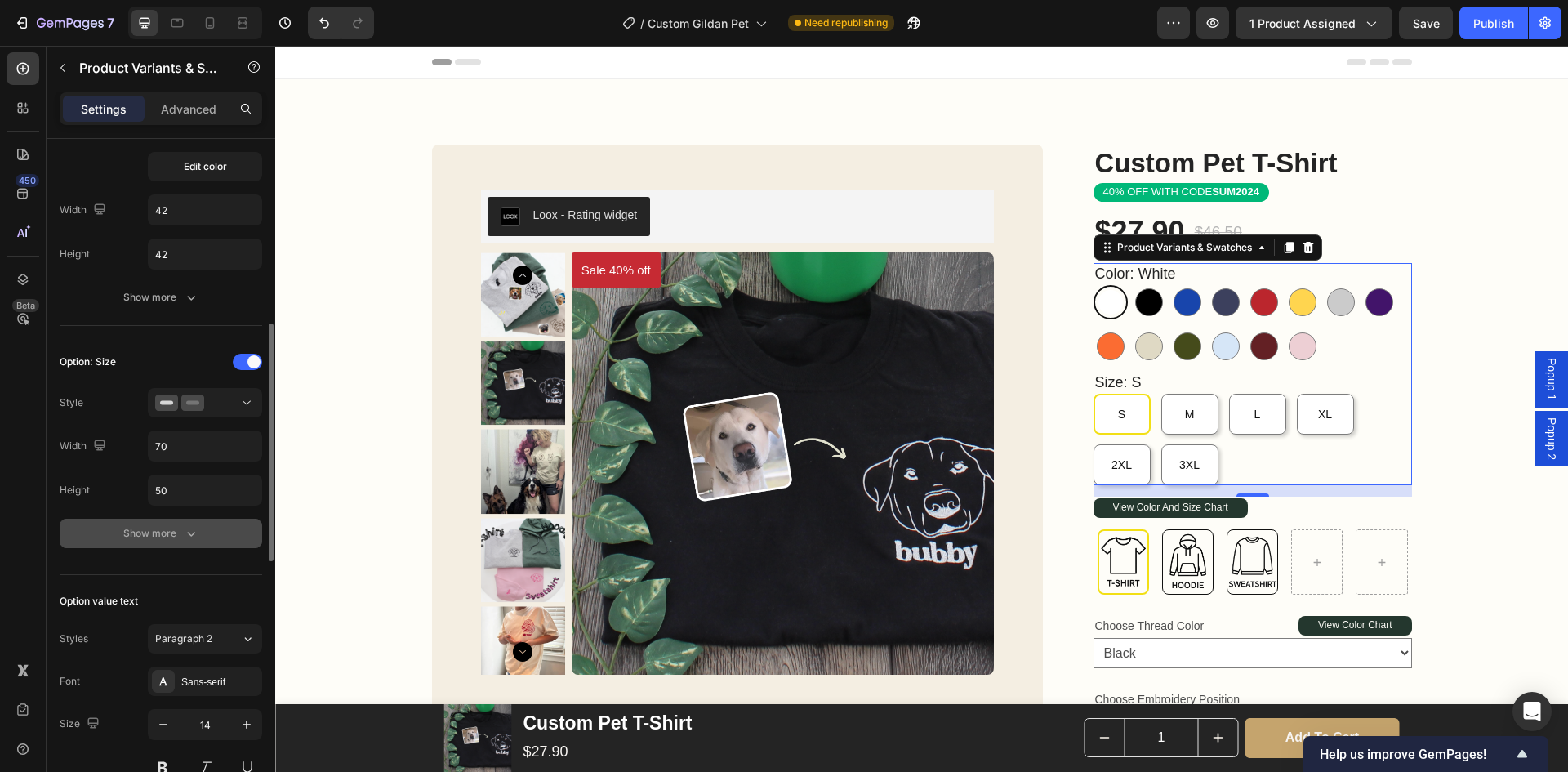
click at [170, 535] on div "Show more" at bounding box center [161, 533] width 76 height 16
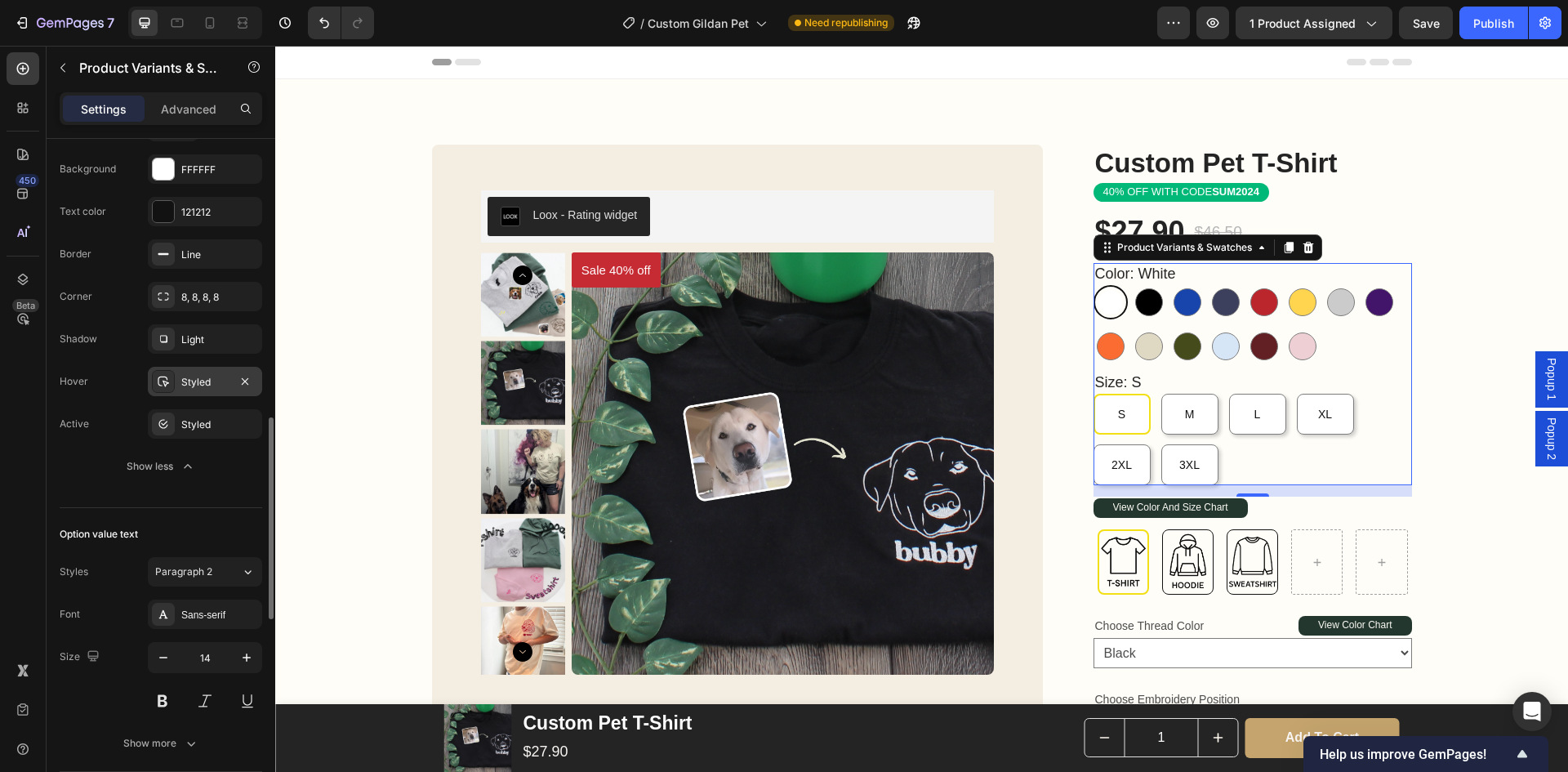
scroll to position [773, 0]
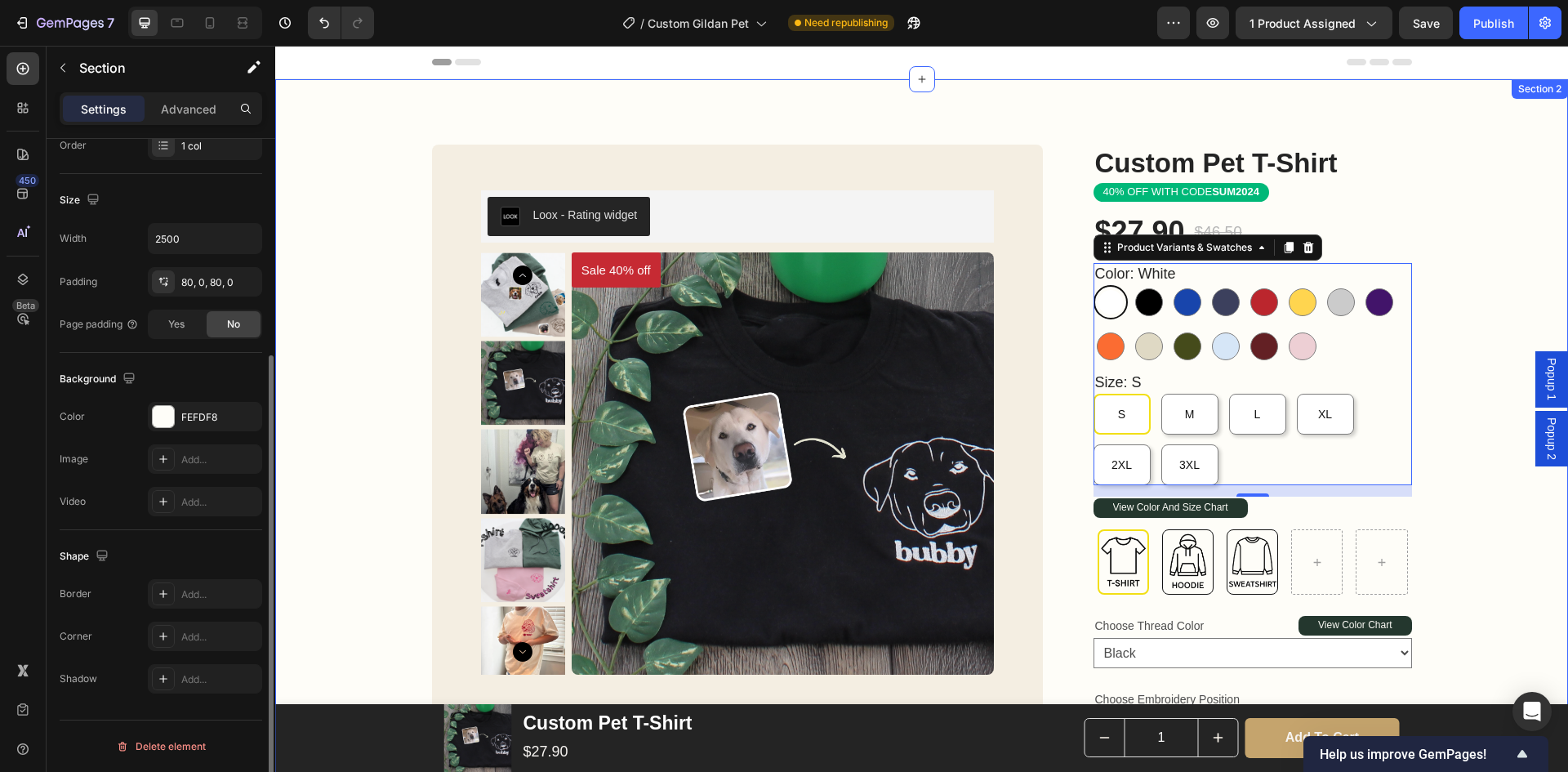
click at [333, 348] on div "Custom Pet T-Shirt Product Title Loox - Rating widget Loox 40% OFF WITH CODE SU…" at bounding box center [922, 701] width 1293 height 1114
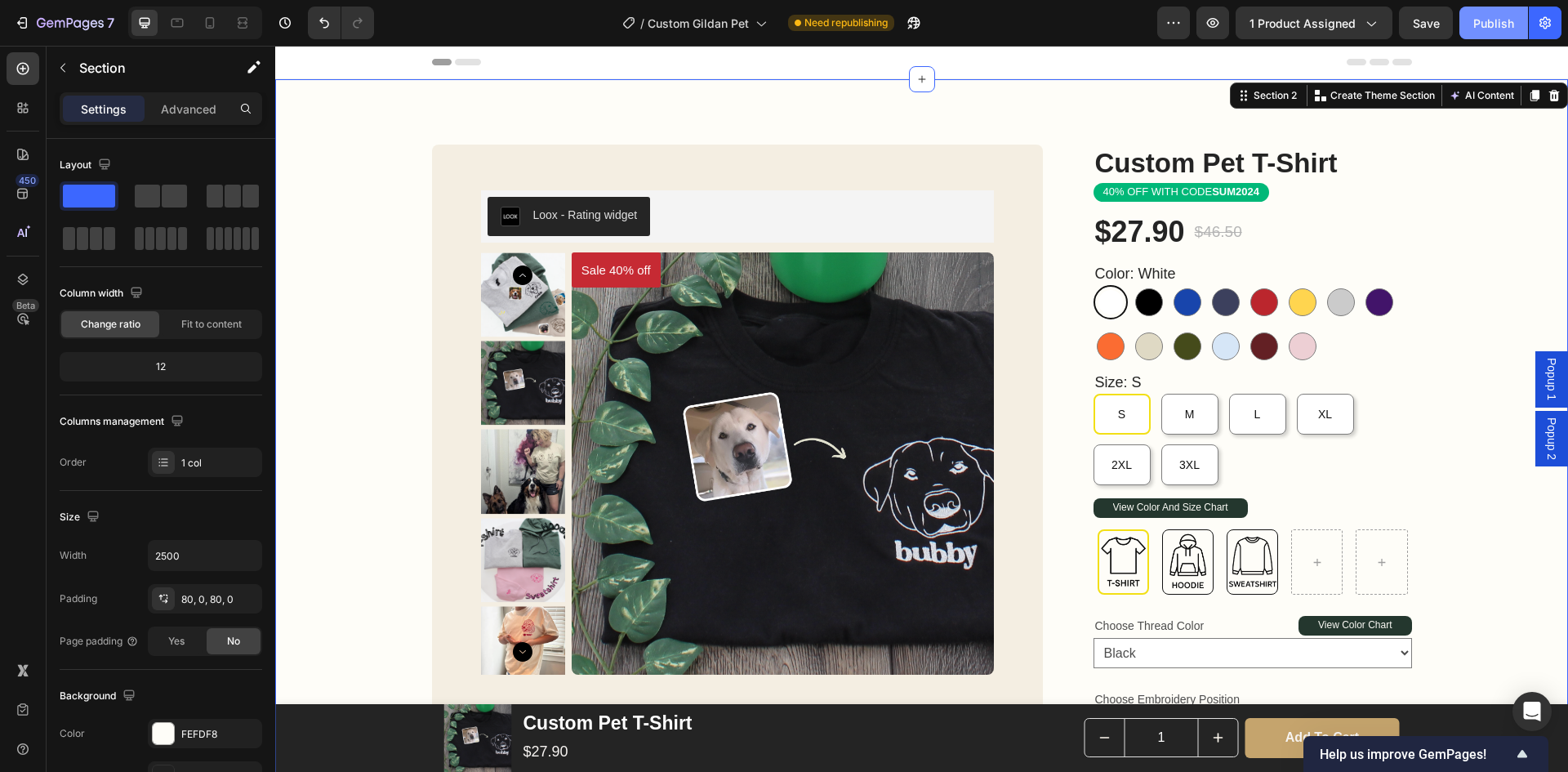
click at [1493, 16] on div "Publish" at bounding box center [1494, 23] width 41 height 17
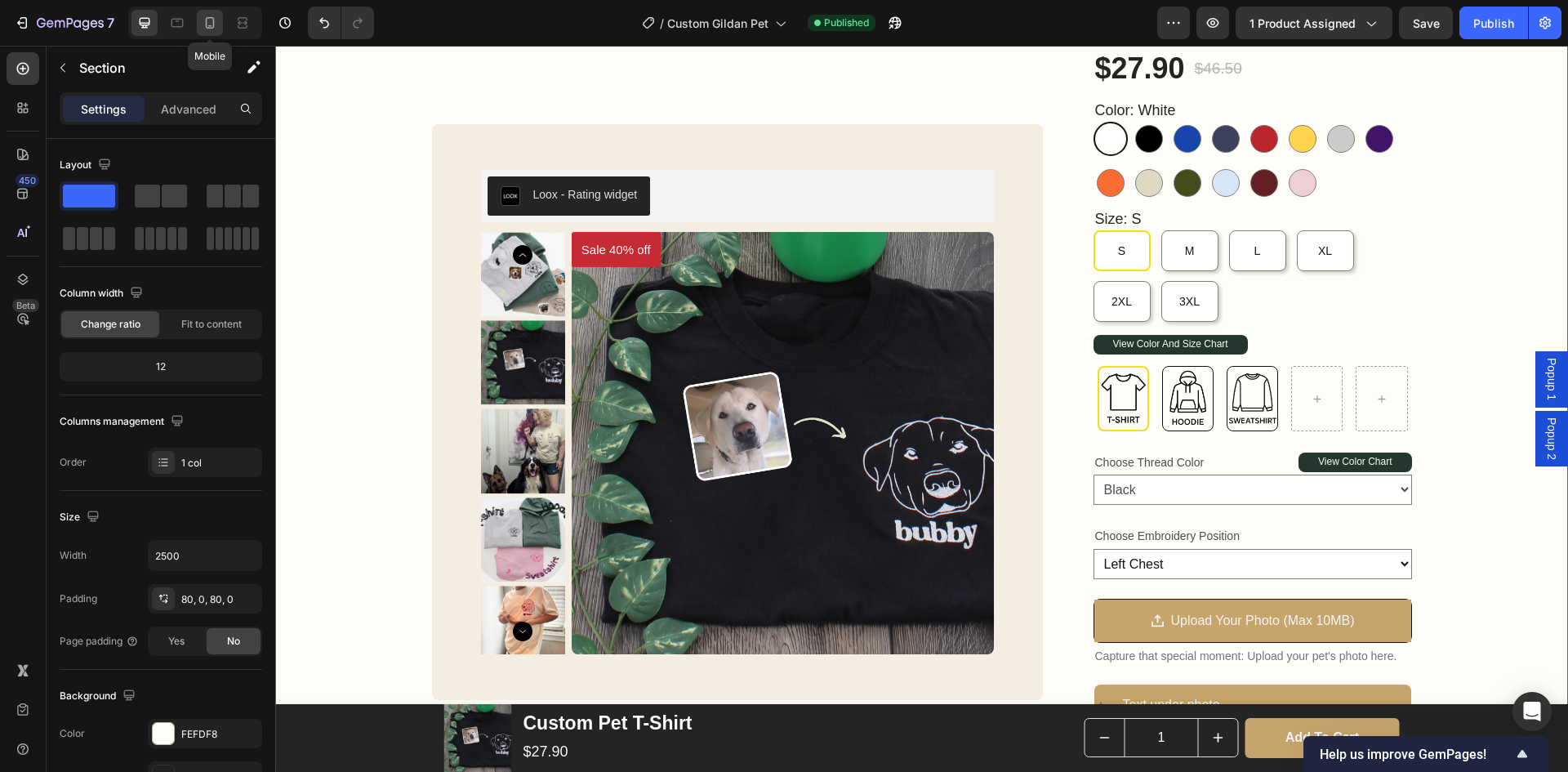
click at [210, 21] on icon at bounding box center [209, 22] width 16 height 16
type input "100%"
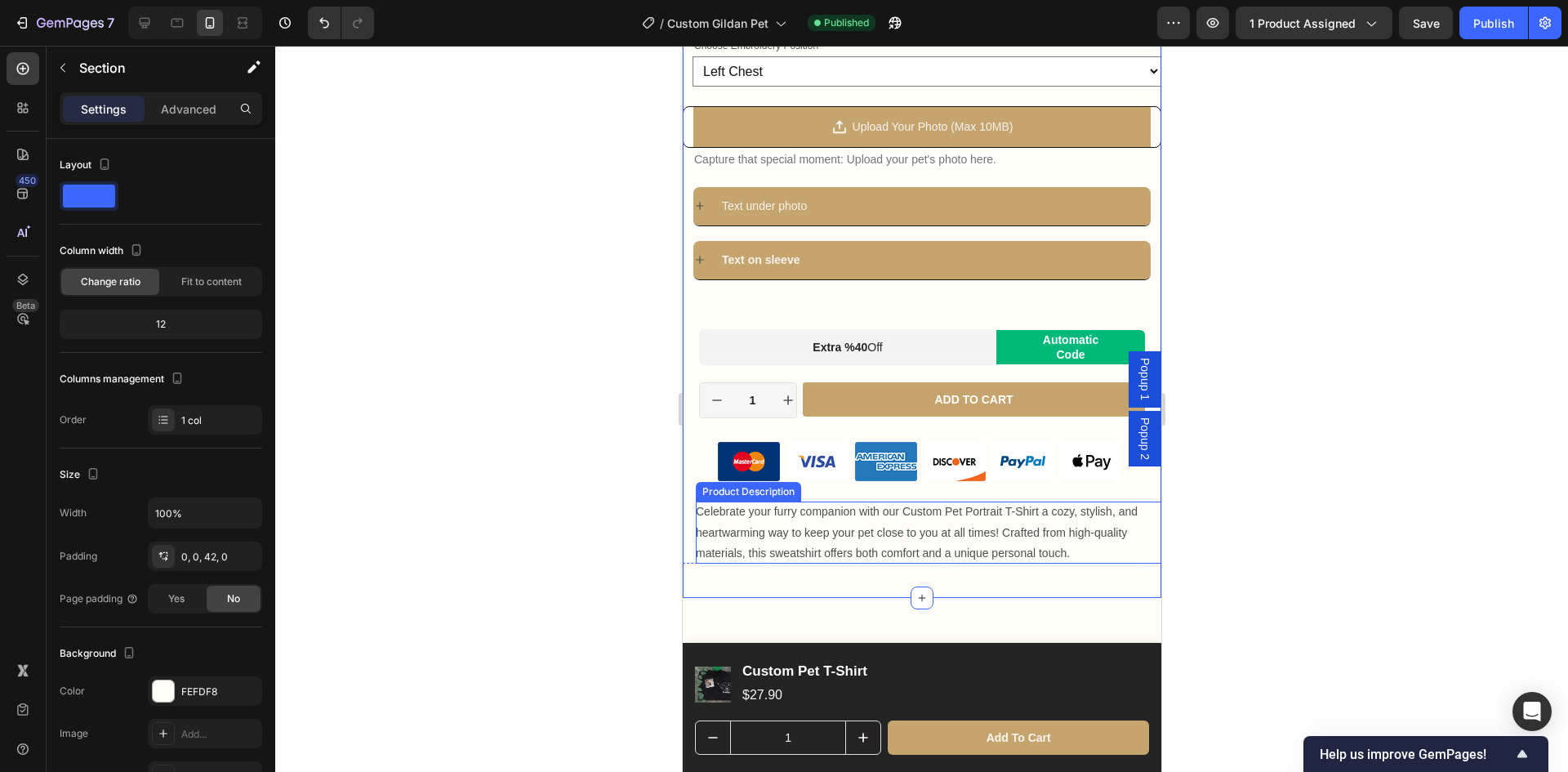
scroll to position [735, 0]
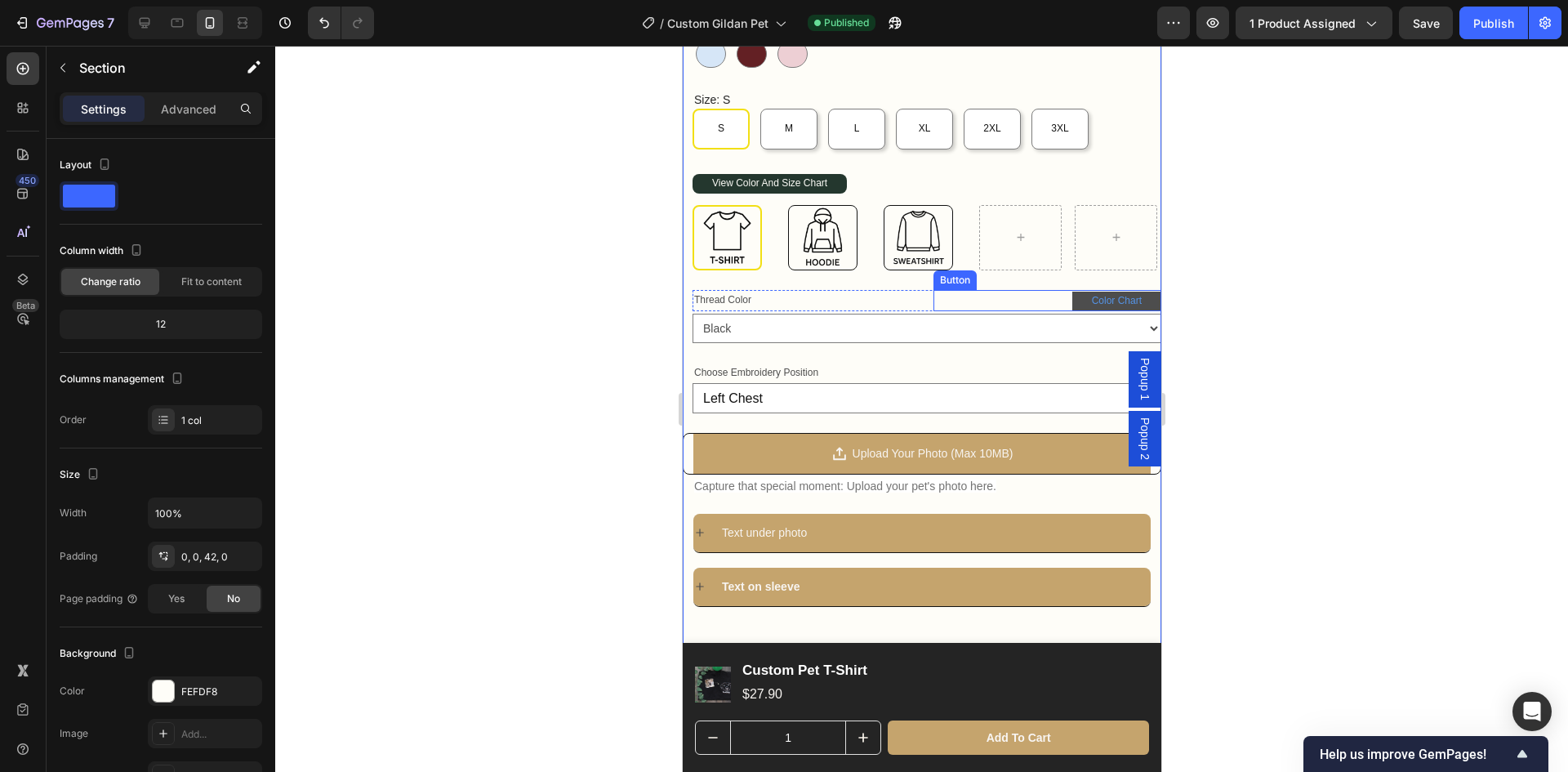
click at [1133, 291] on link "Color Chart" at bounding box center [1116, 301] width 89 height 20
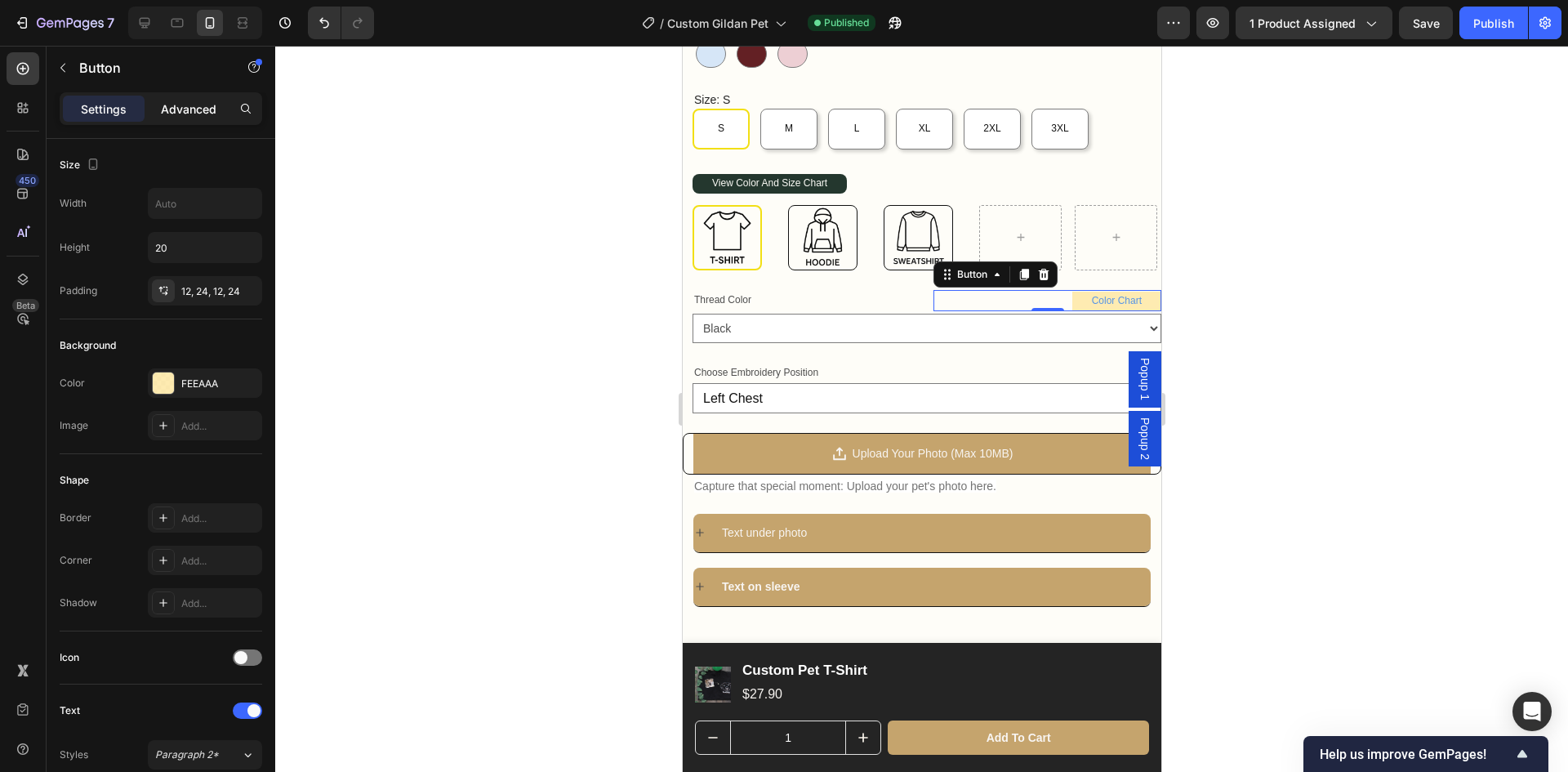
click at [194, 108] on p "Advanced" at bounding box center [188, 109] width 55 height 17
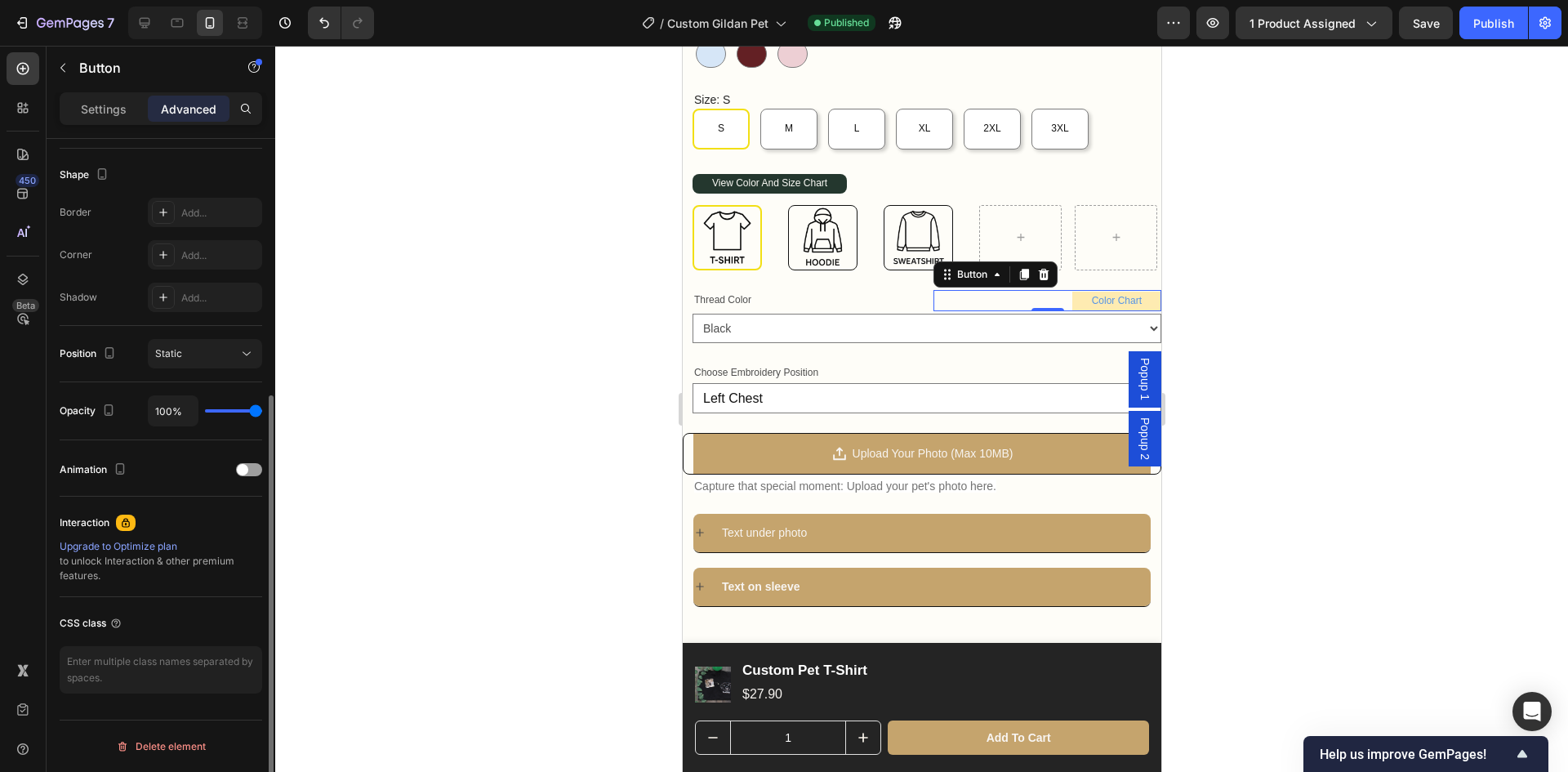
scroll to position [2, 0]
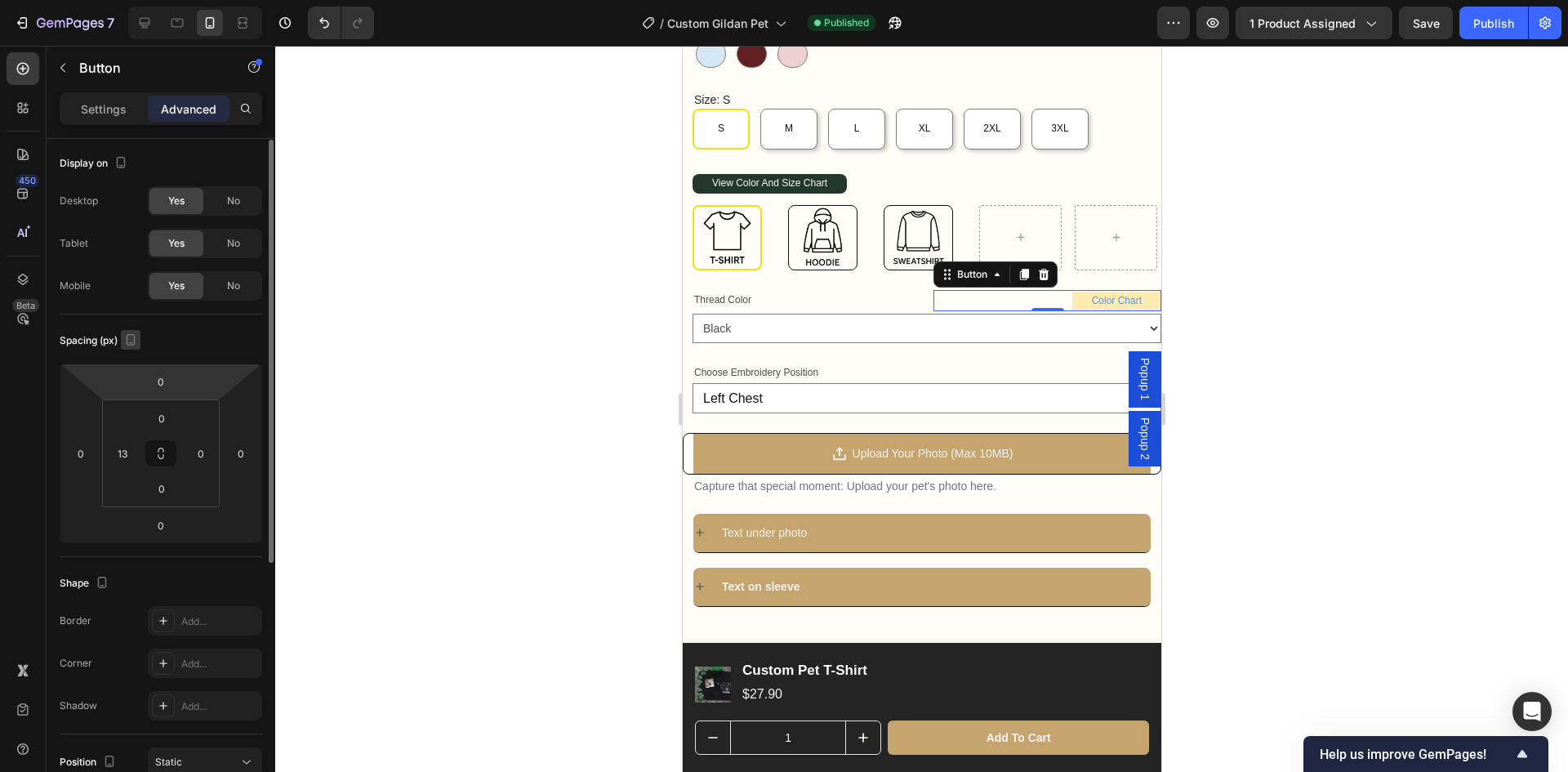
click at [136, 340] on icon "button" at bounding box center [130, 339] width 16 height 16
click at [126, 458] on input "13" at bounding box center [123, 453] width 24 height 24
click at [362, 479] on div at bounding box center [922, 408] width 1293 height 726
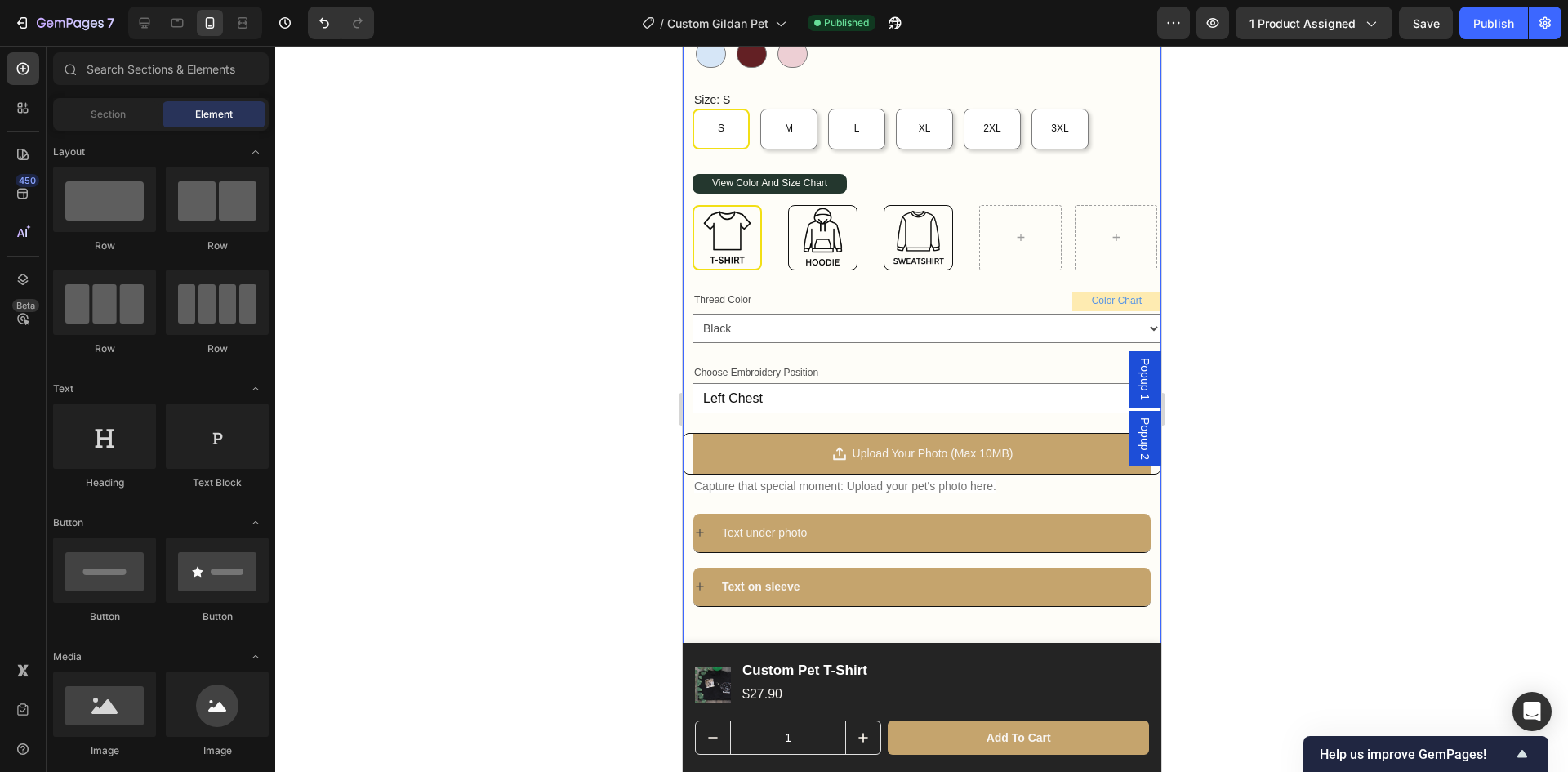
click at [1015, 290] on div "Color Chart Button" at bounding box center [1046, 301] width 228 height 22
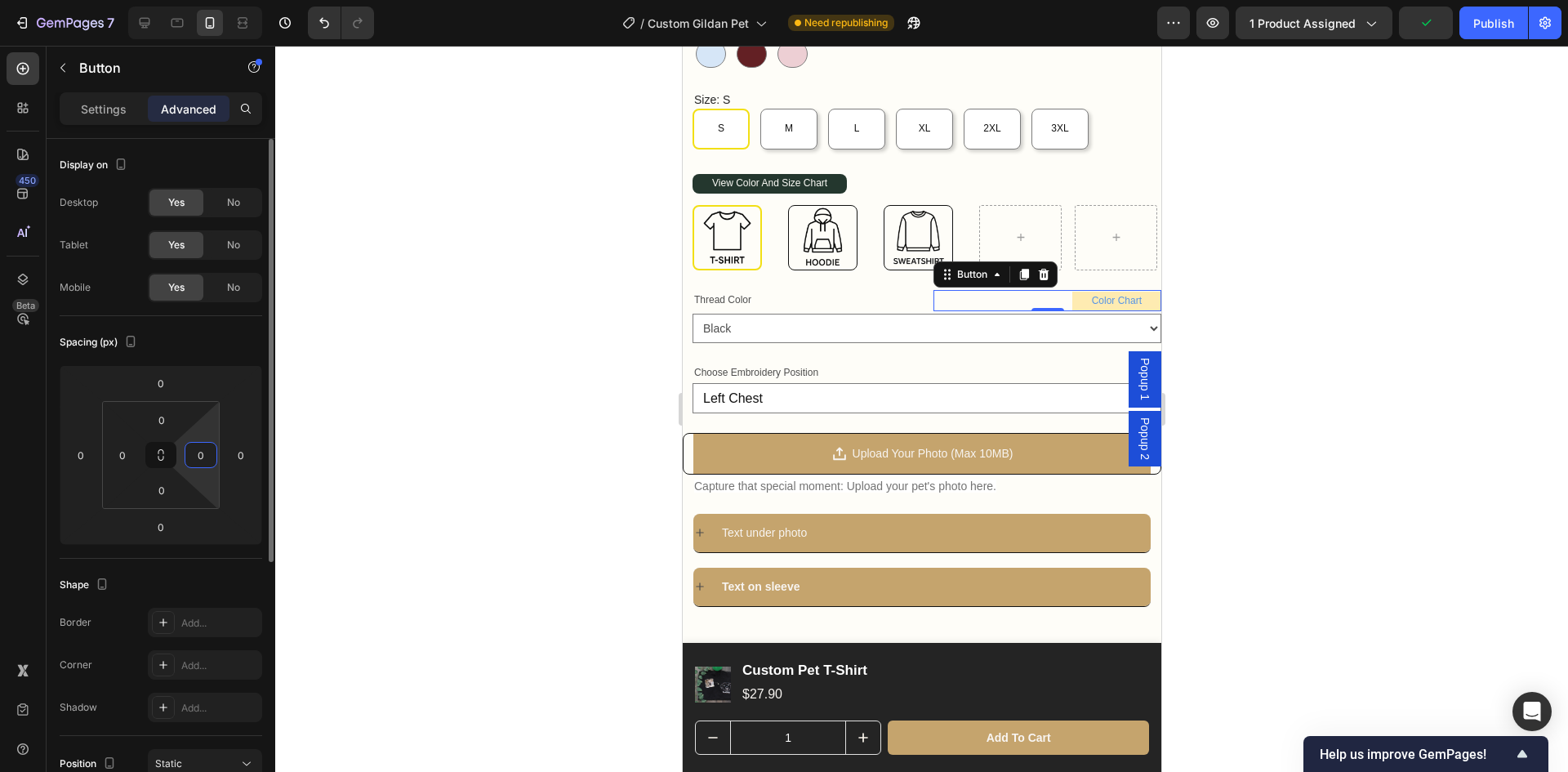
click at [208, 447] on input "0" at bounding box center [200, 455] width 24 height 24
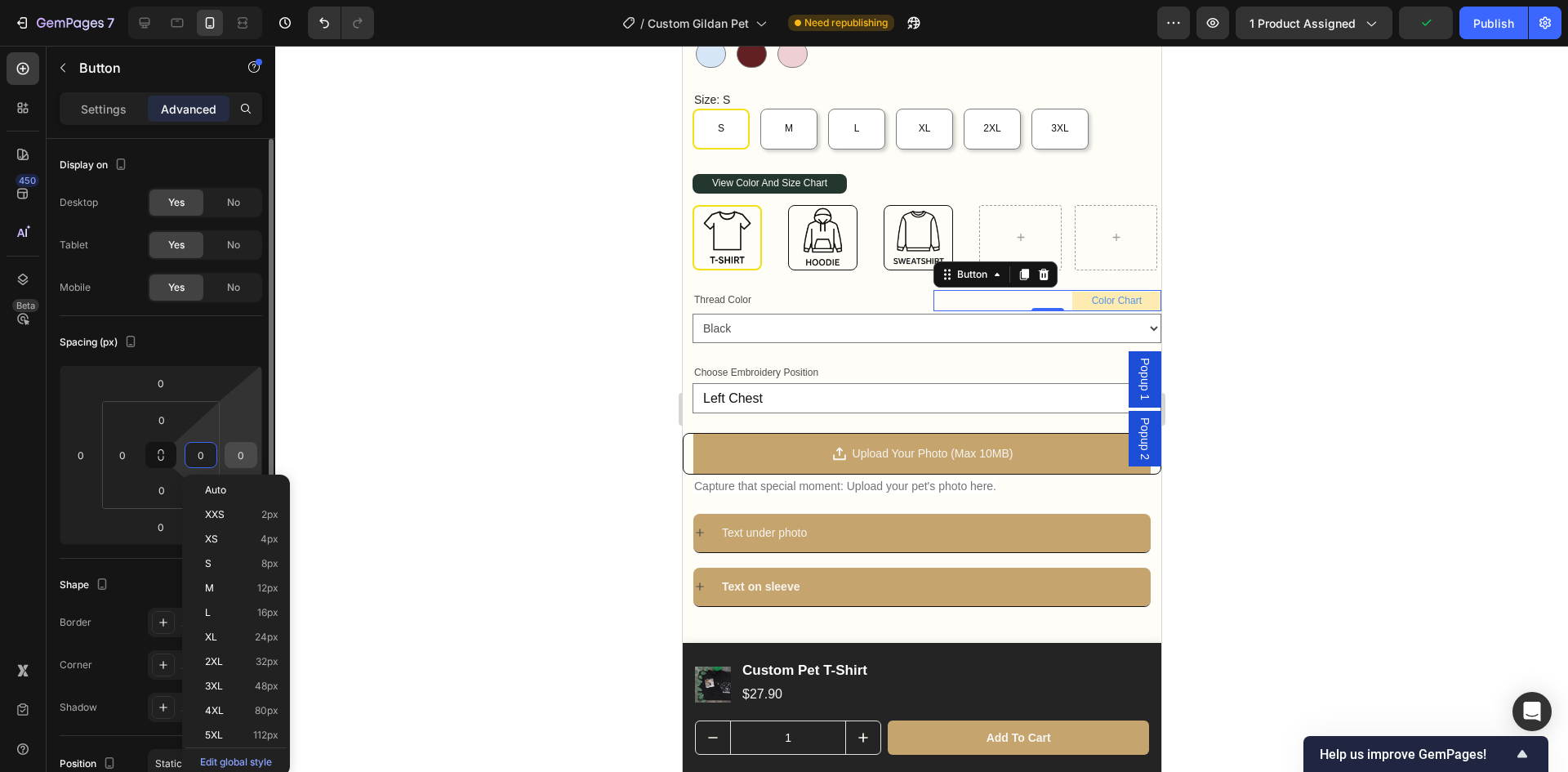
type input "5"
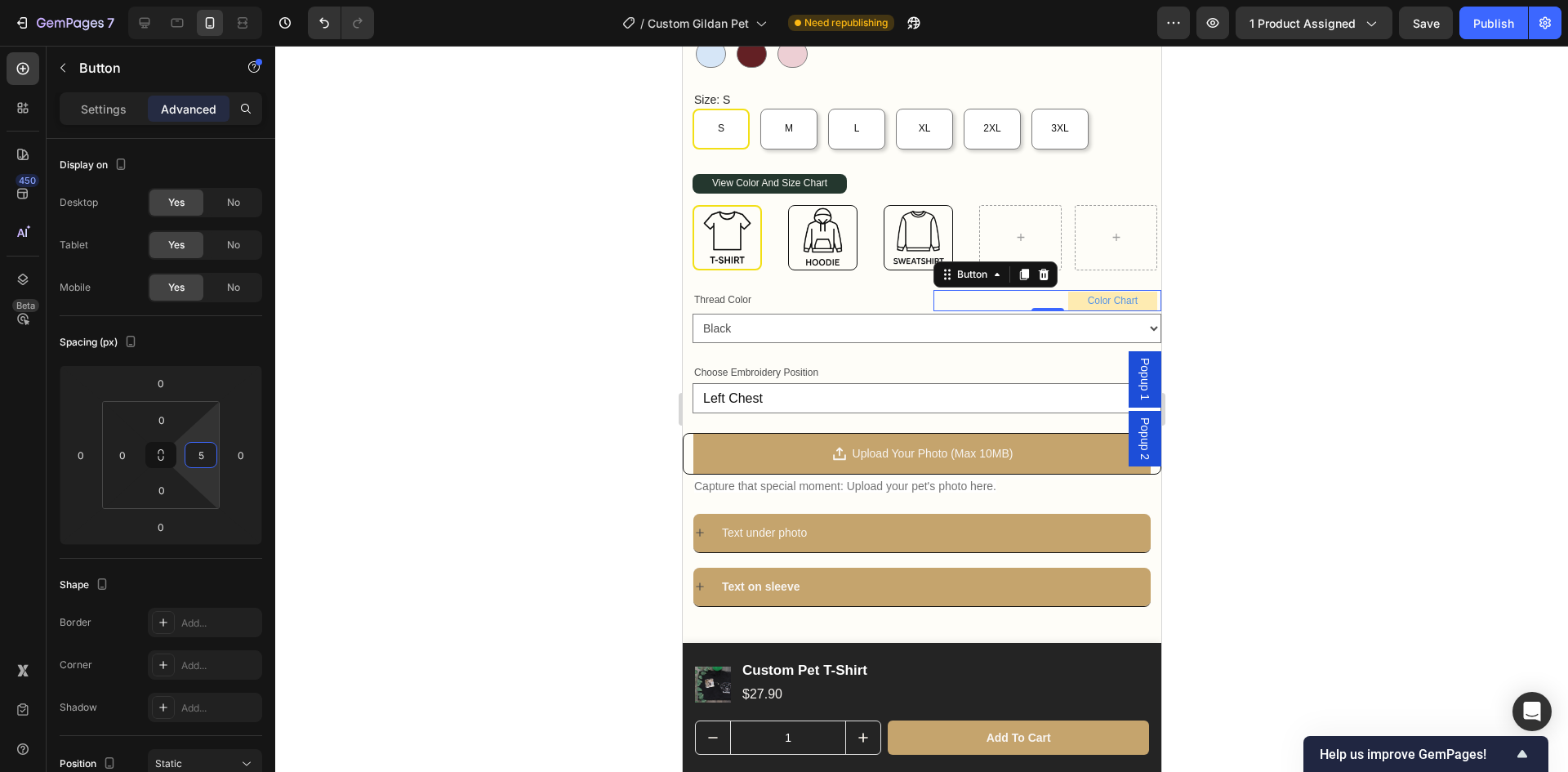
click at [1233, 391] on div at bounding box center [922, 408] width 1293 height 726
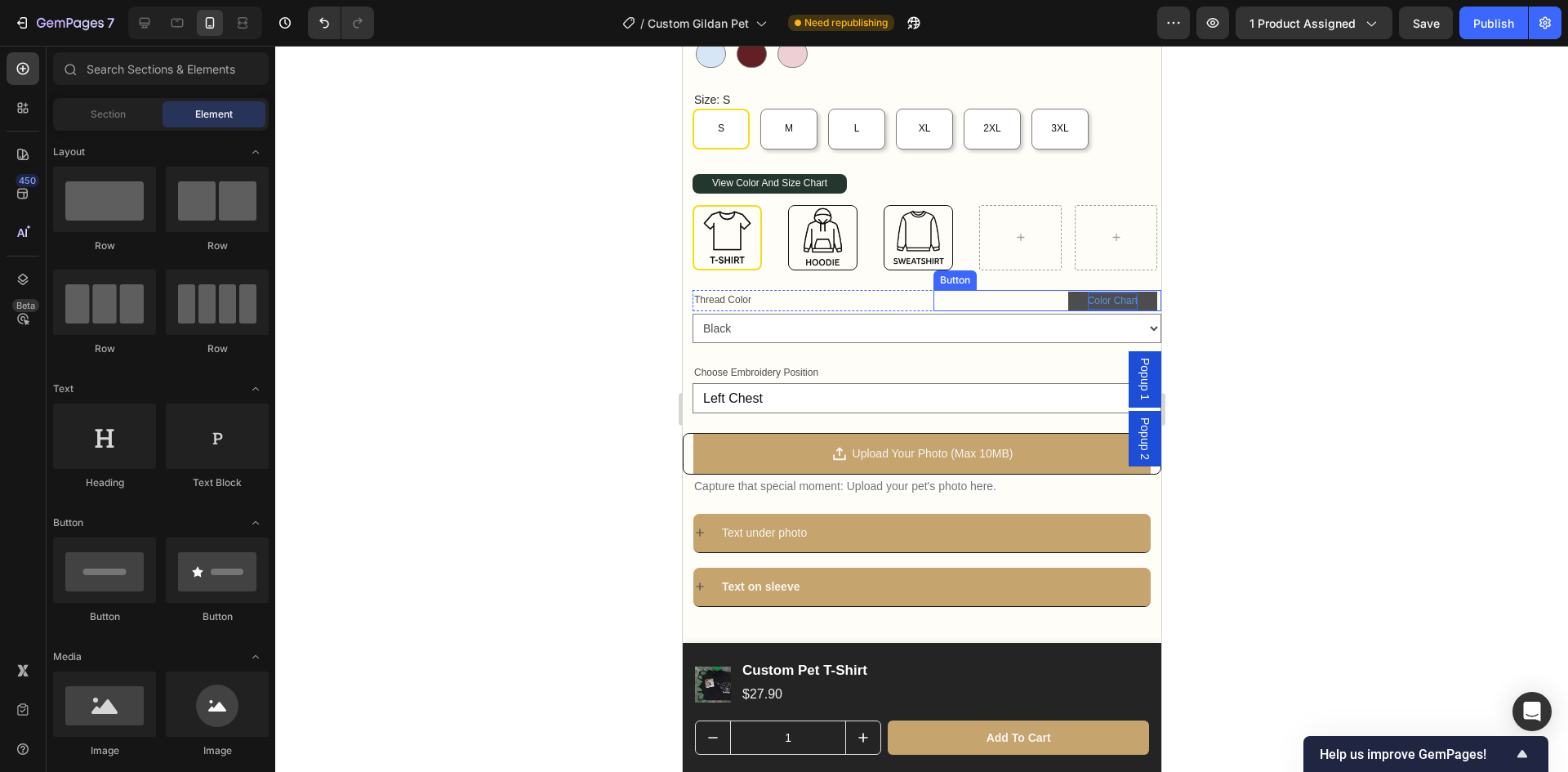
click at [1122, 292] on p "Color Chart" at bounding box center [1112, 301] width 50 height 18
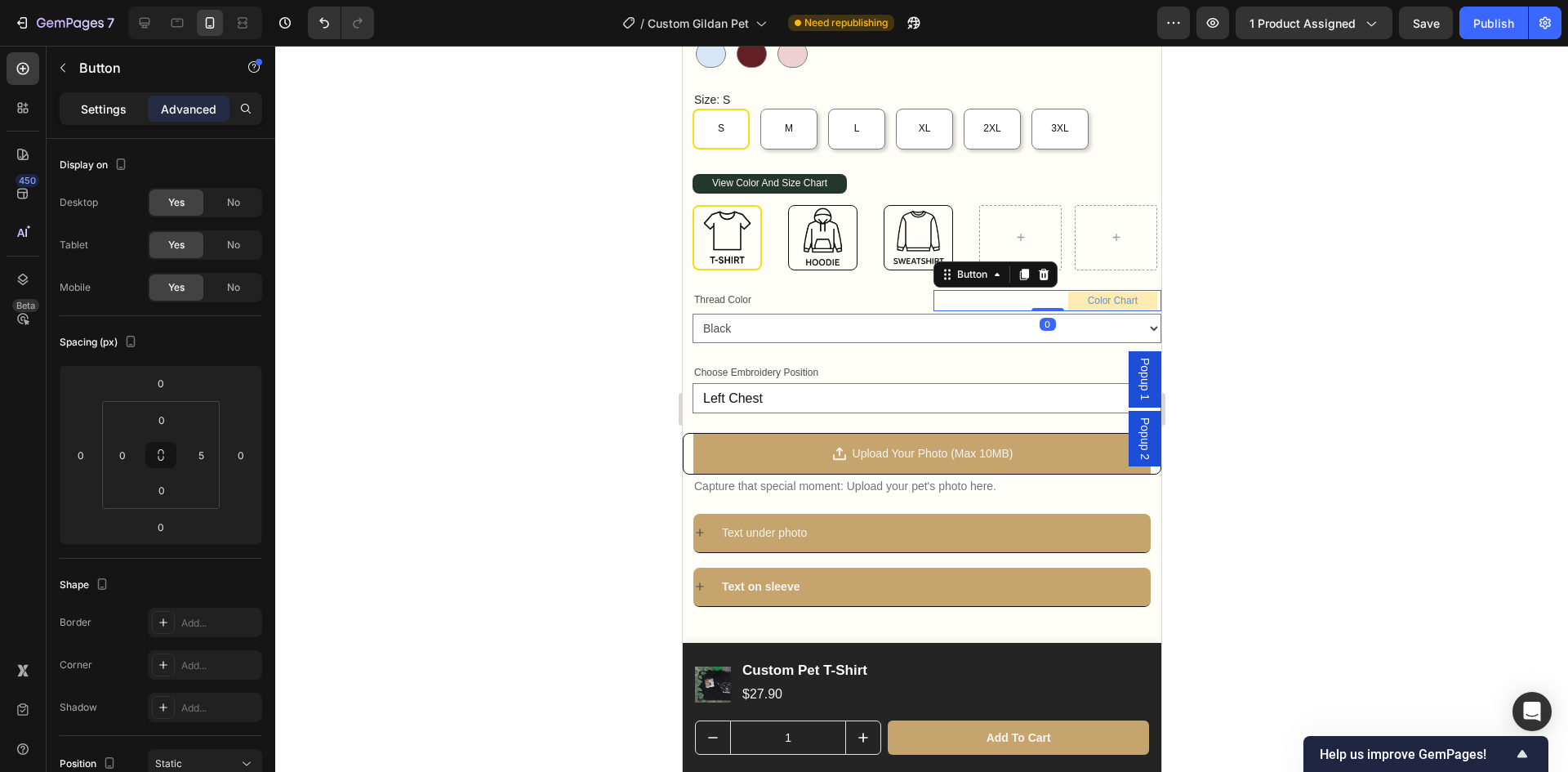
click at [112, 114] on p "Settings" at bounding box center [103, 109] width 46 height 17
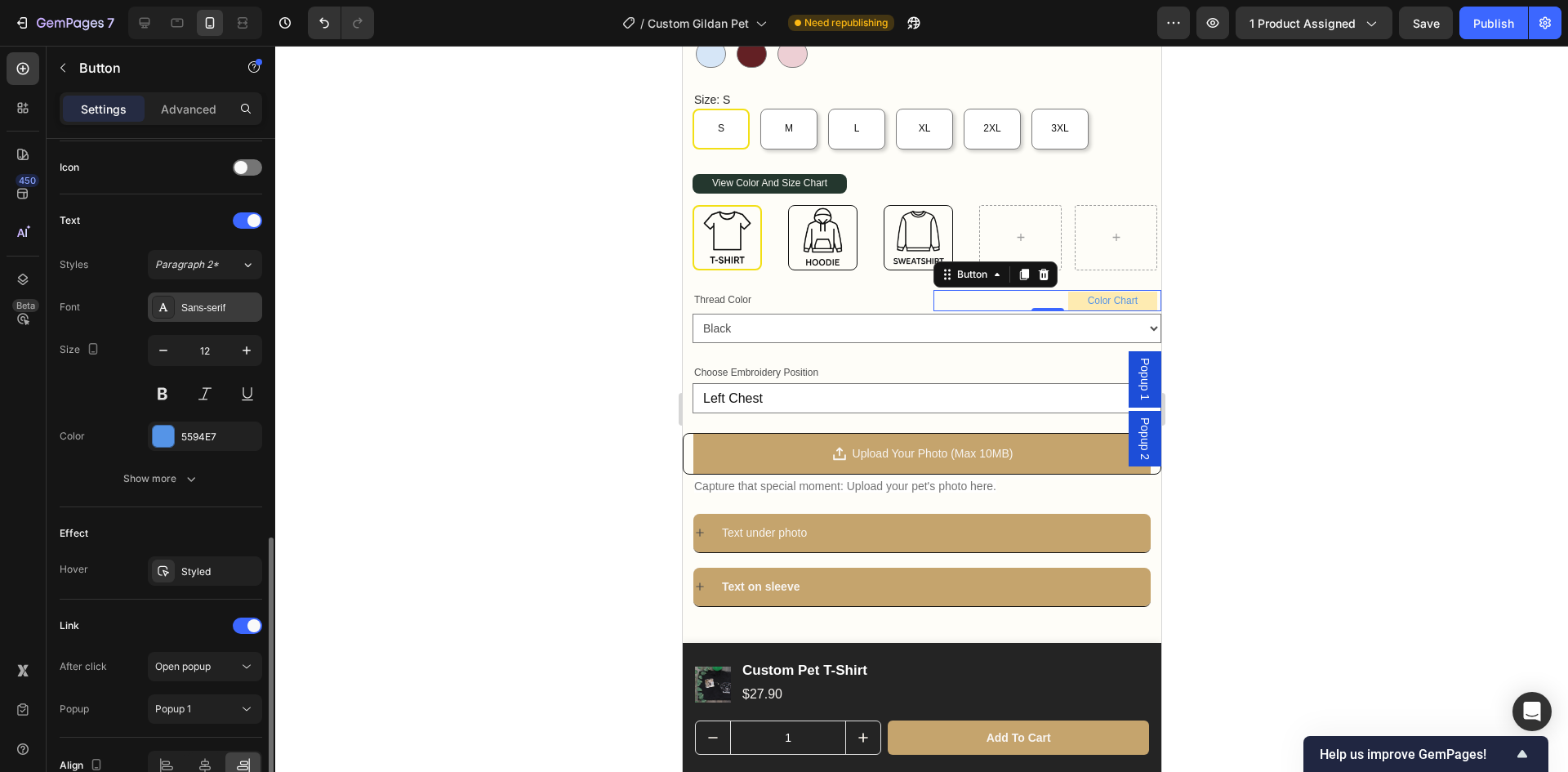
scroll to position [577, 0]
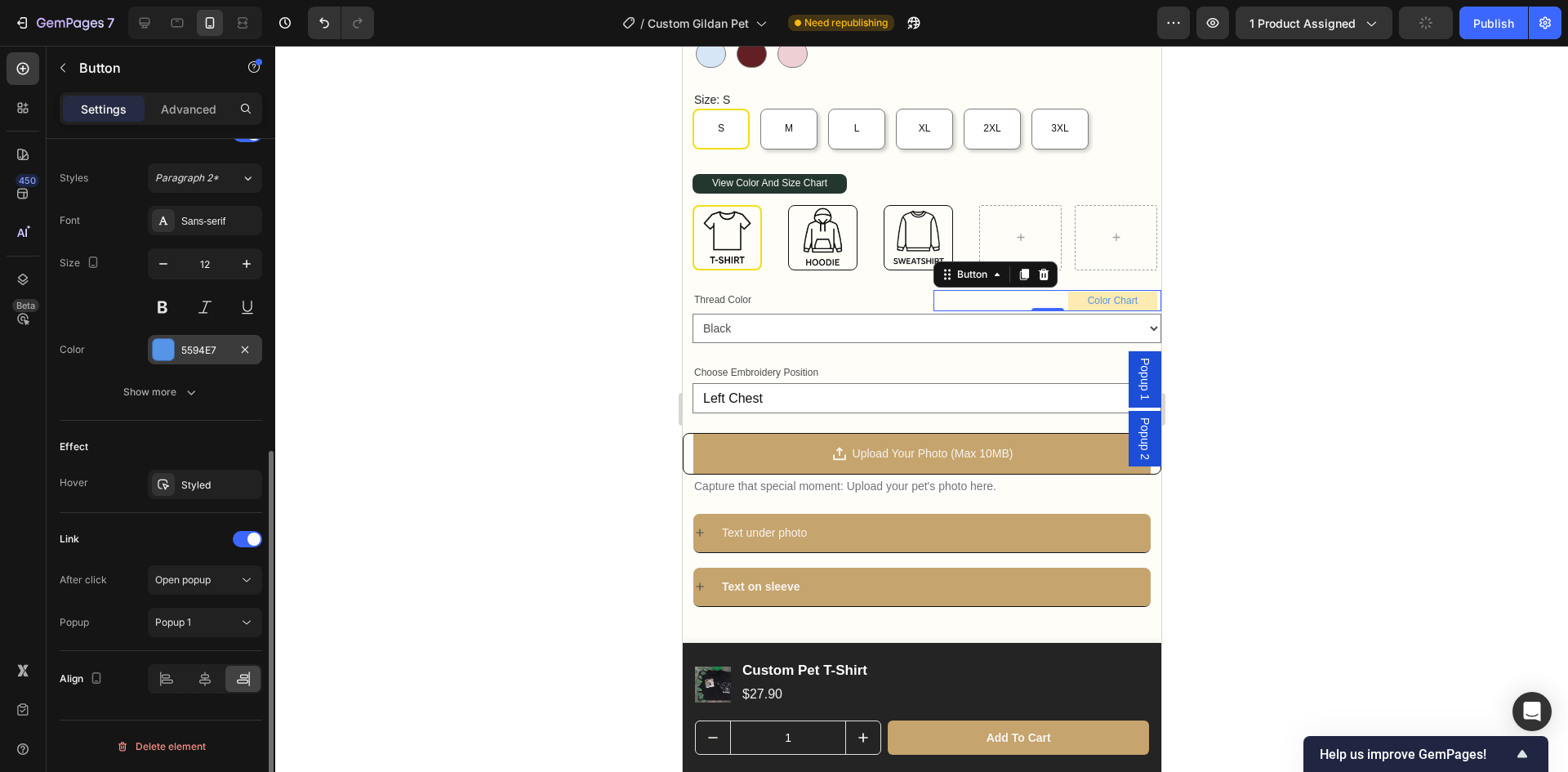
click at [205, 354] on div "5594E7" at bounding box center [205, 350] width 48 height 15
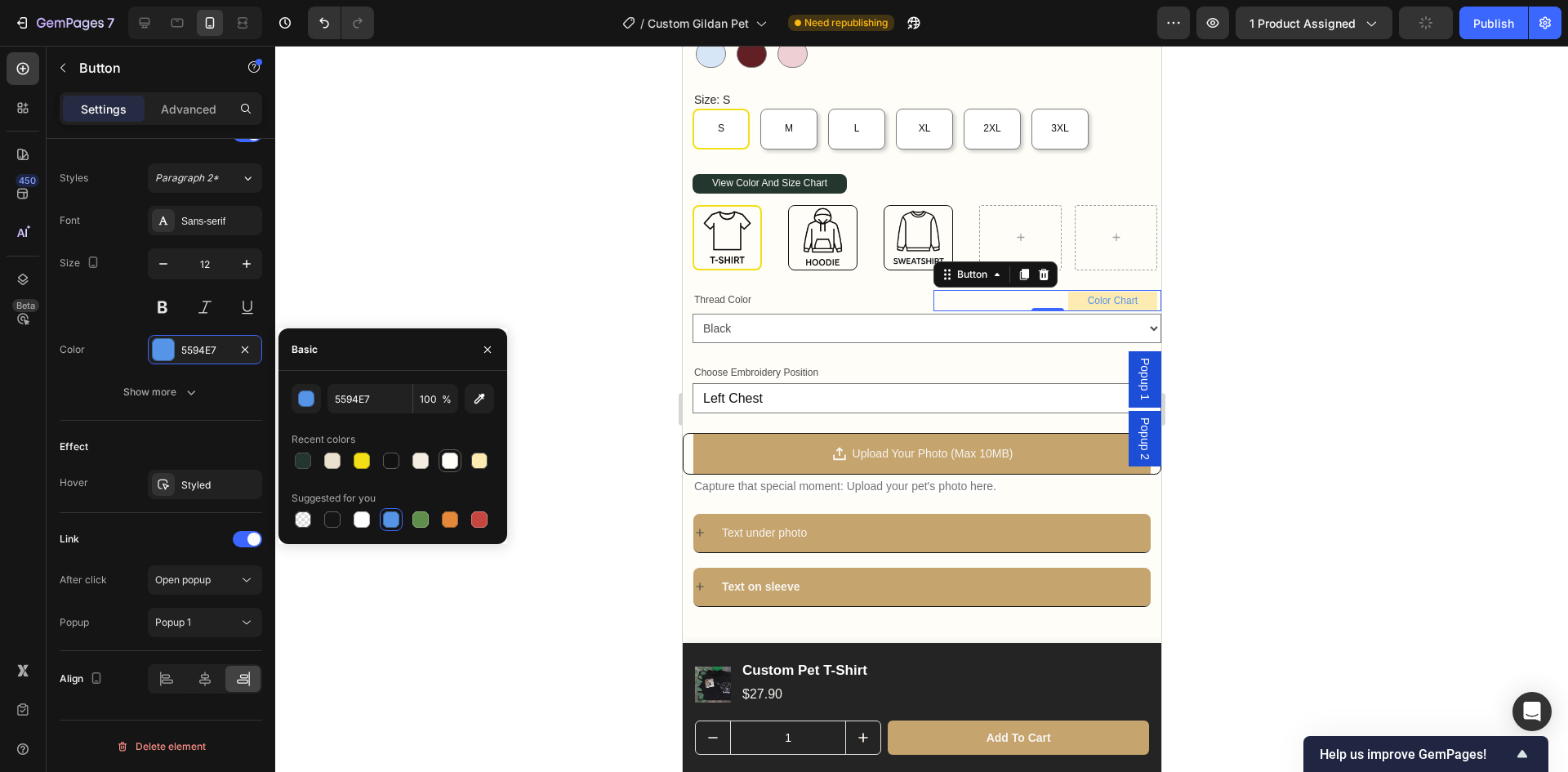
click at [445, 461] on div at bounding box center [450, 460] width 16 height 16
type input "FEFDF8"
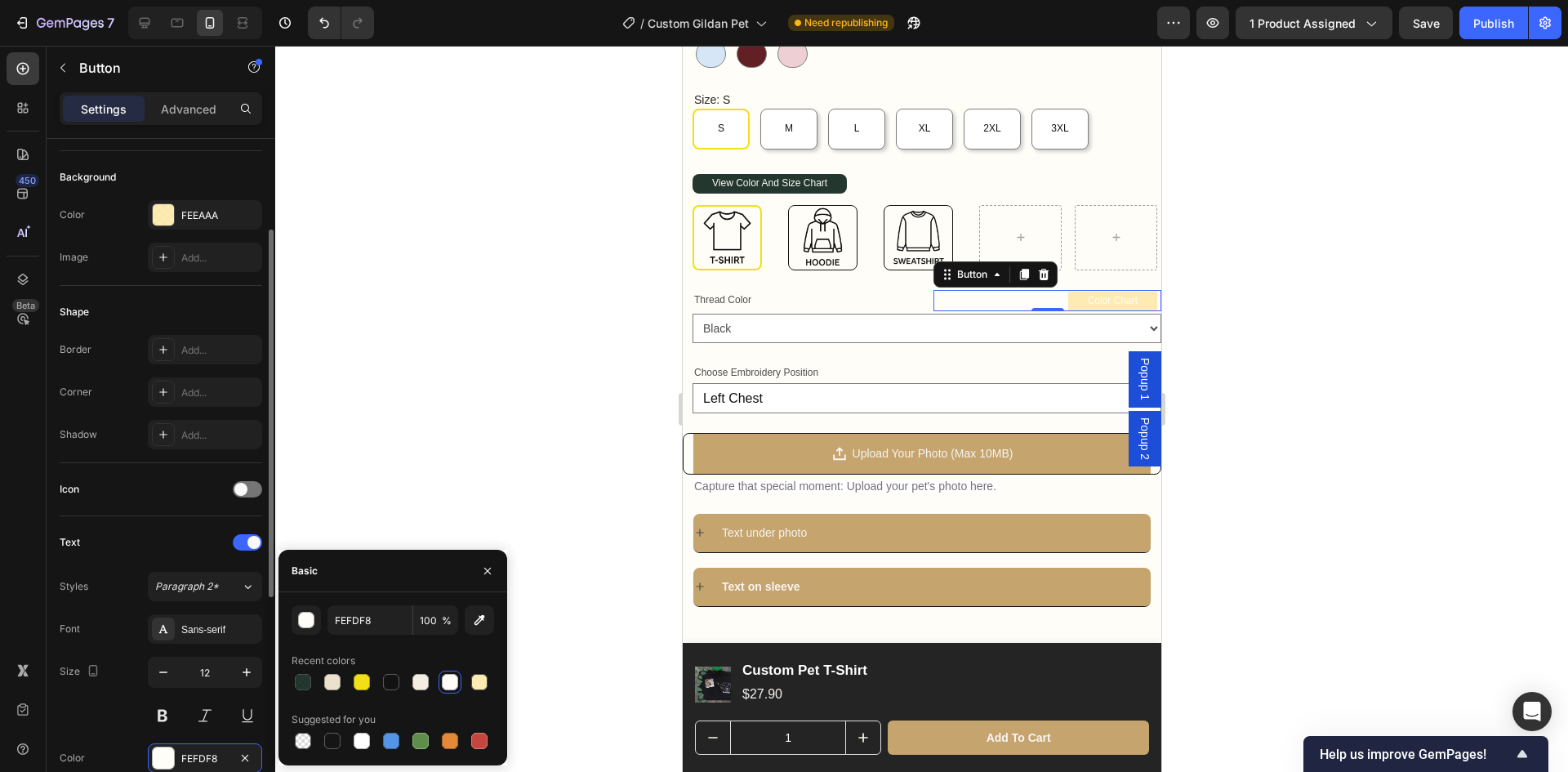
scroll to position [86, 0]
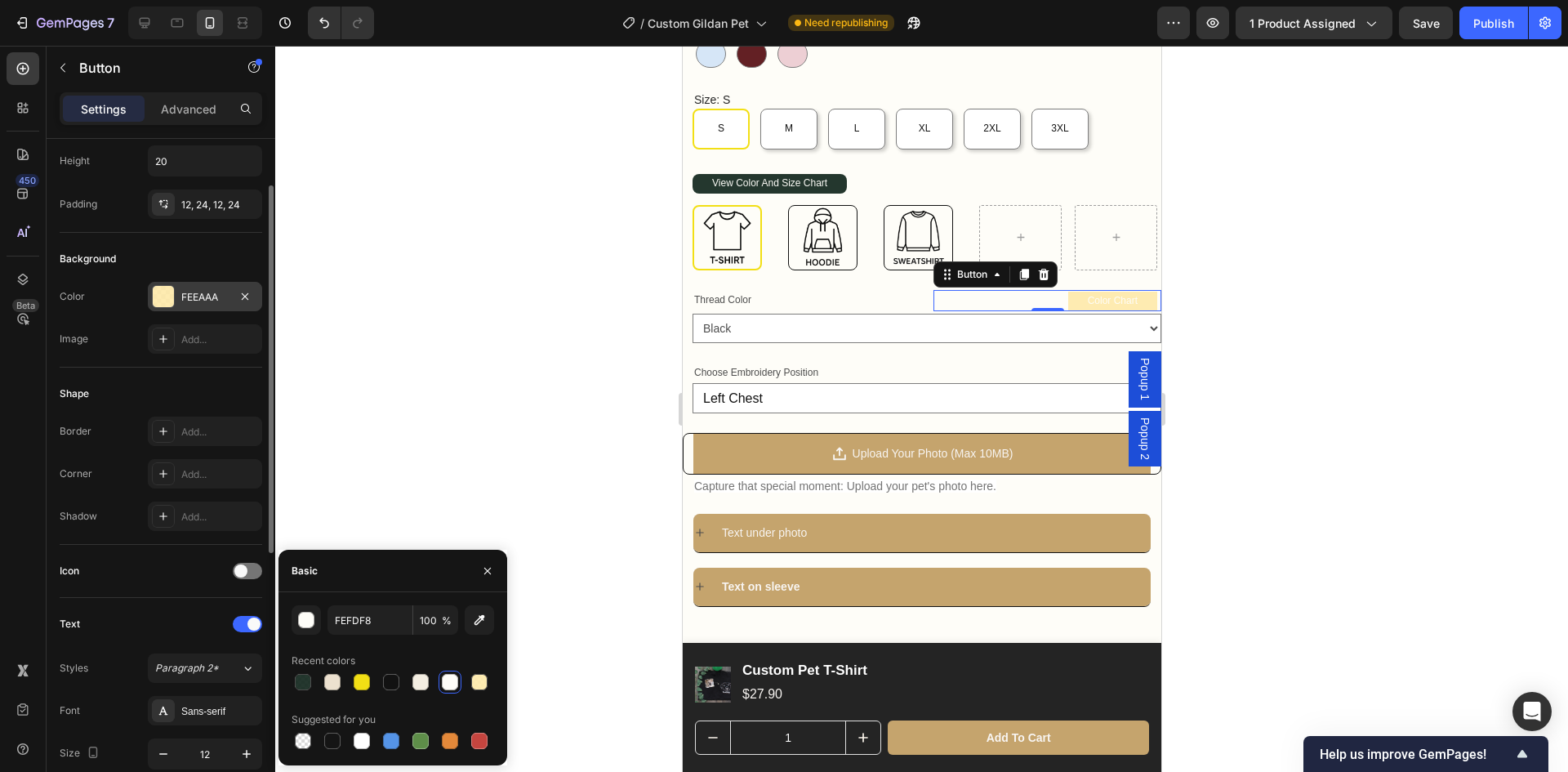
click at [216, 297] on div "FEEAAA" at bounding box center [205, 298] width 48 height 15
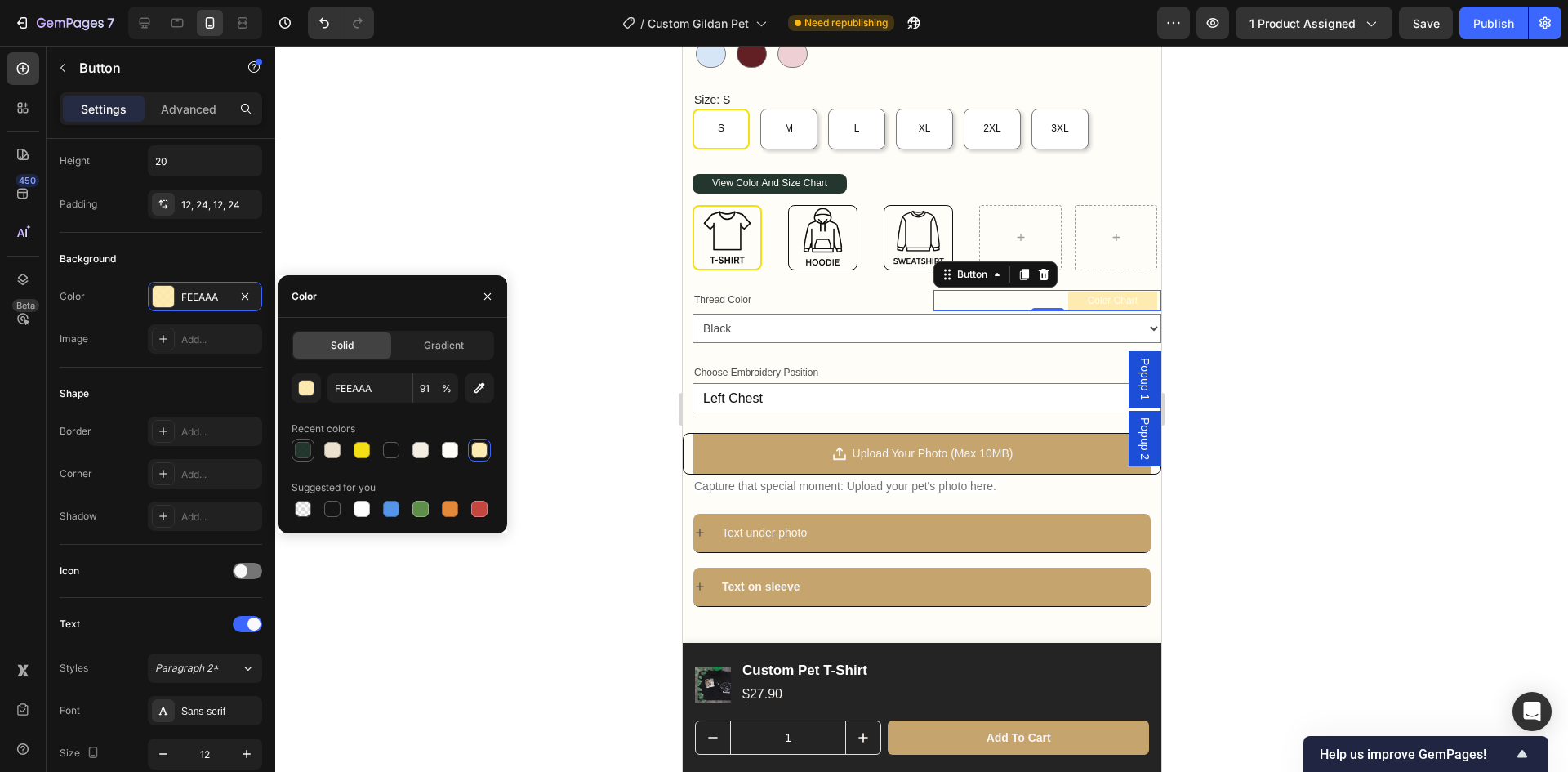
click at [308, 450] on div at bounding box center [303, 450] width 16 height 16
type input "0F241A"
click at [466, 447] on div at bounding box center [392, 450] width 202 height 22
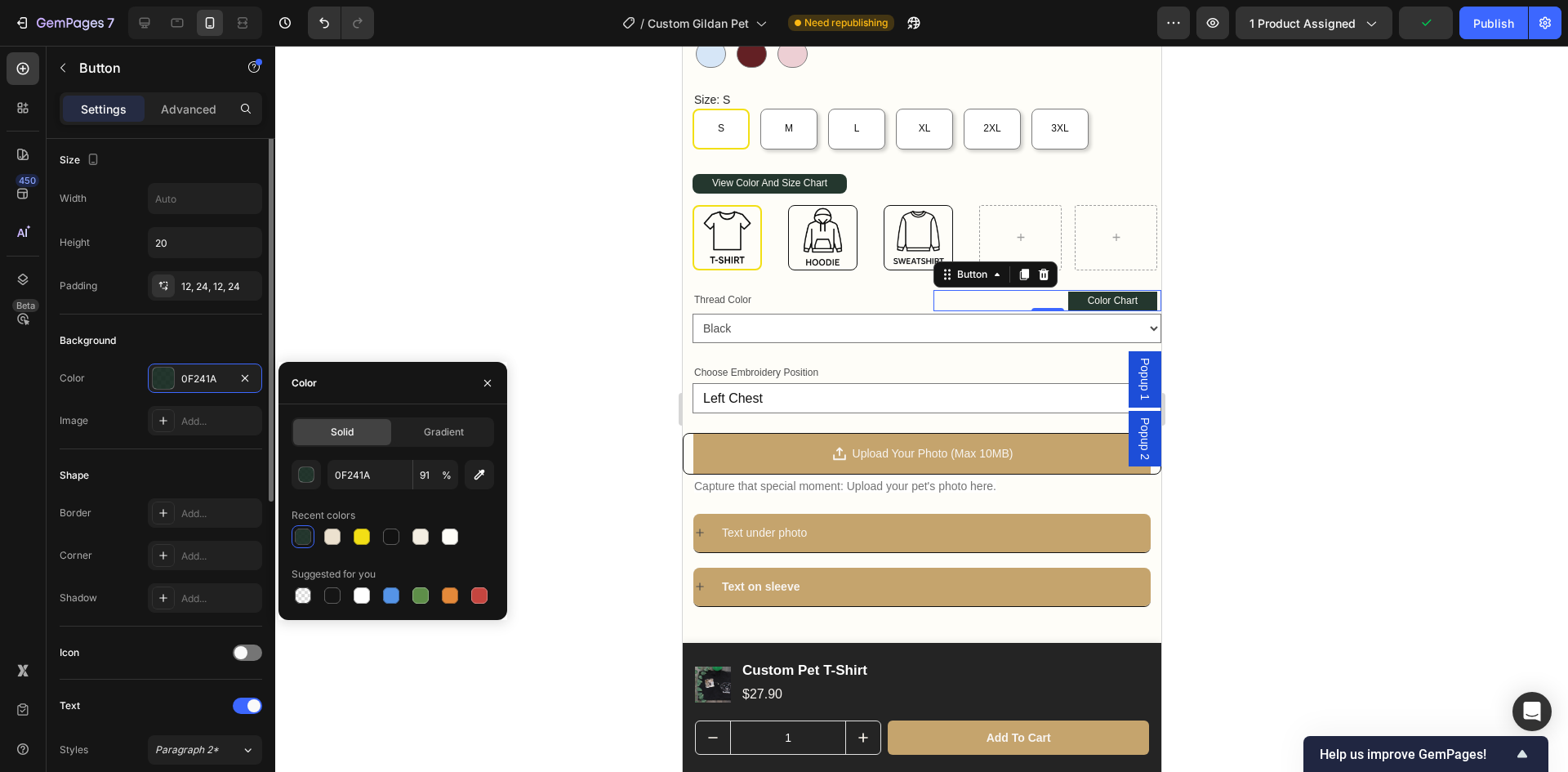
scroll to position [0, 0]
click at [214, 555] on div "Add..." at bounding box center [220, 561] width 77 height 15
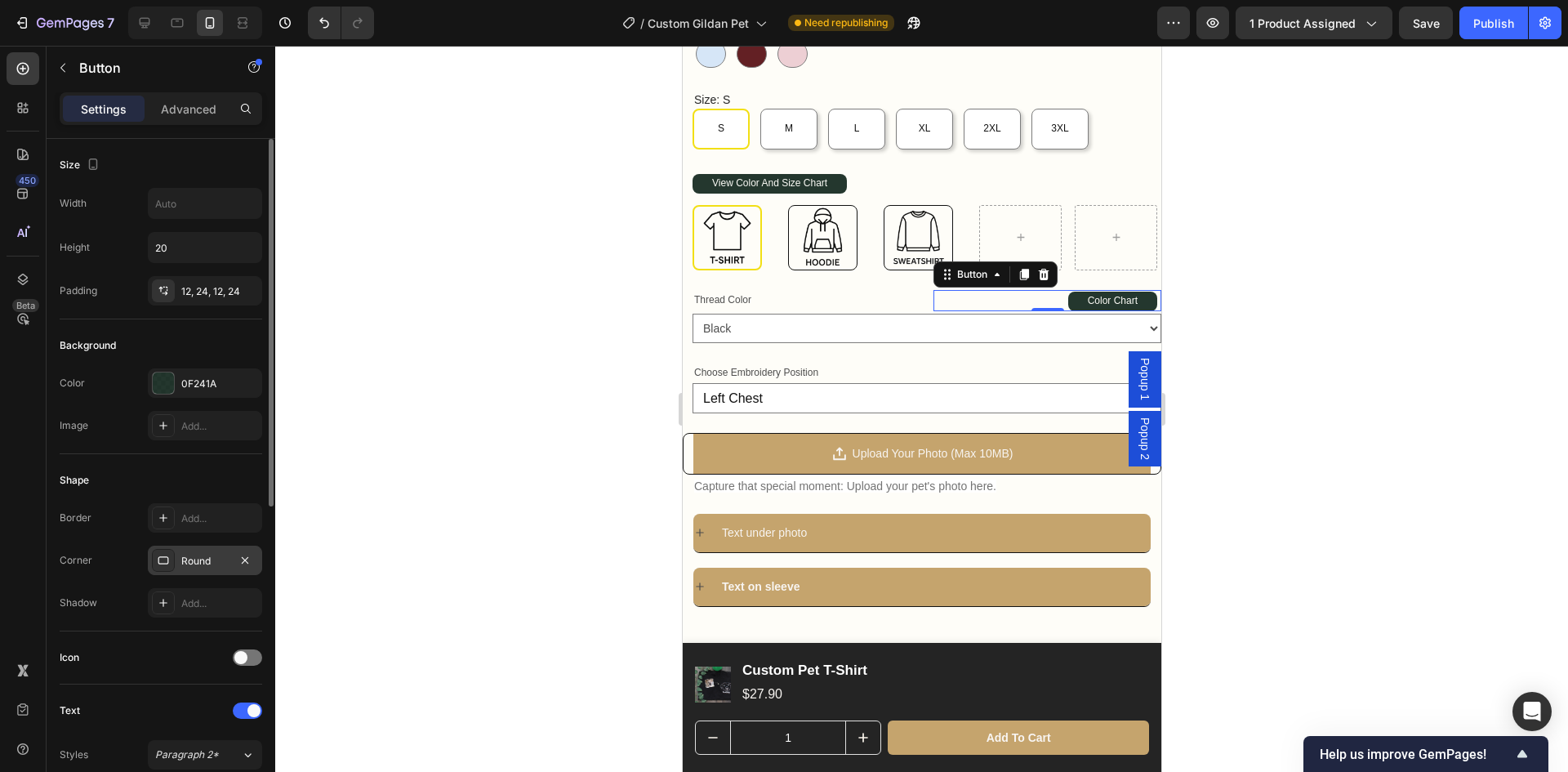
click at [433, 409] on div at bounding box center [922, 408] width 1293 height 726
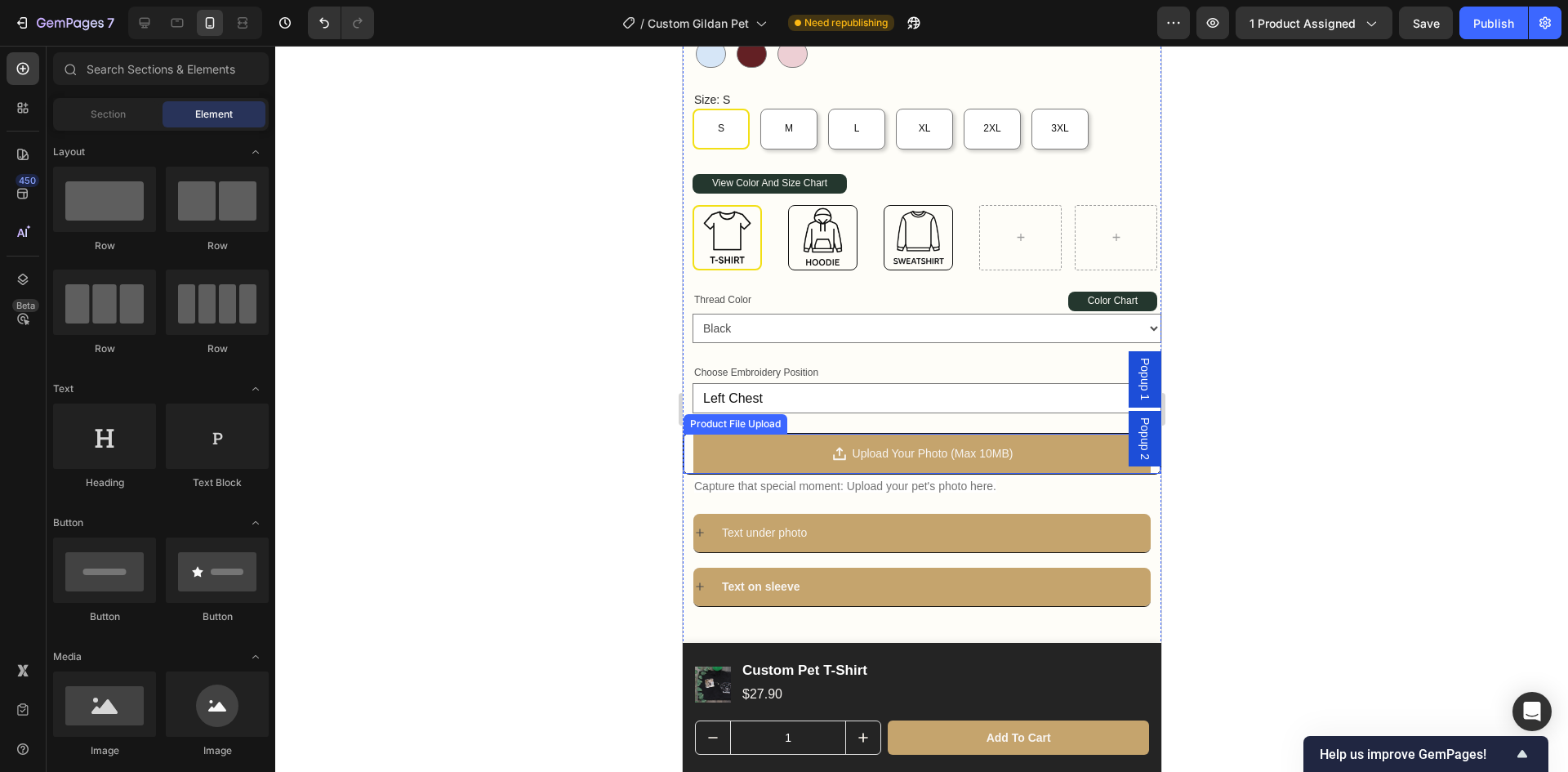
click at [689, 436] on div "Upload Your Photo (Max 10MB) Product File Upload" at bounding box center [921, 453] width 479 height 41
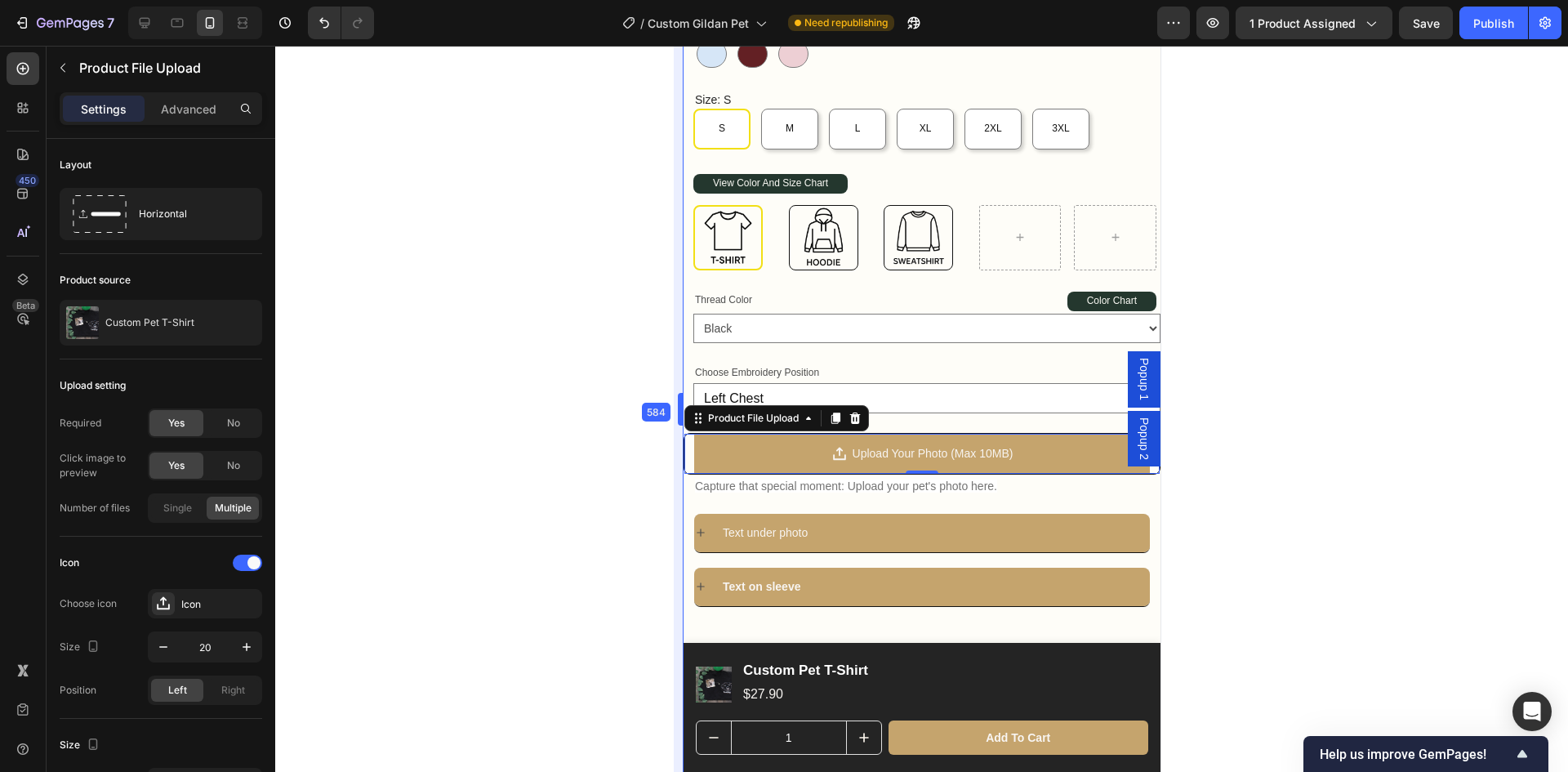
scroll to position [693, 0]
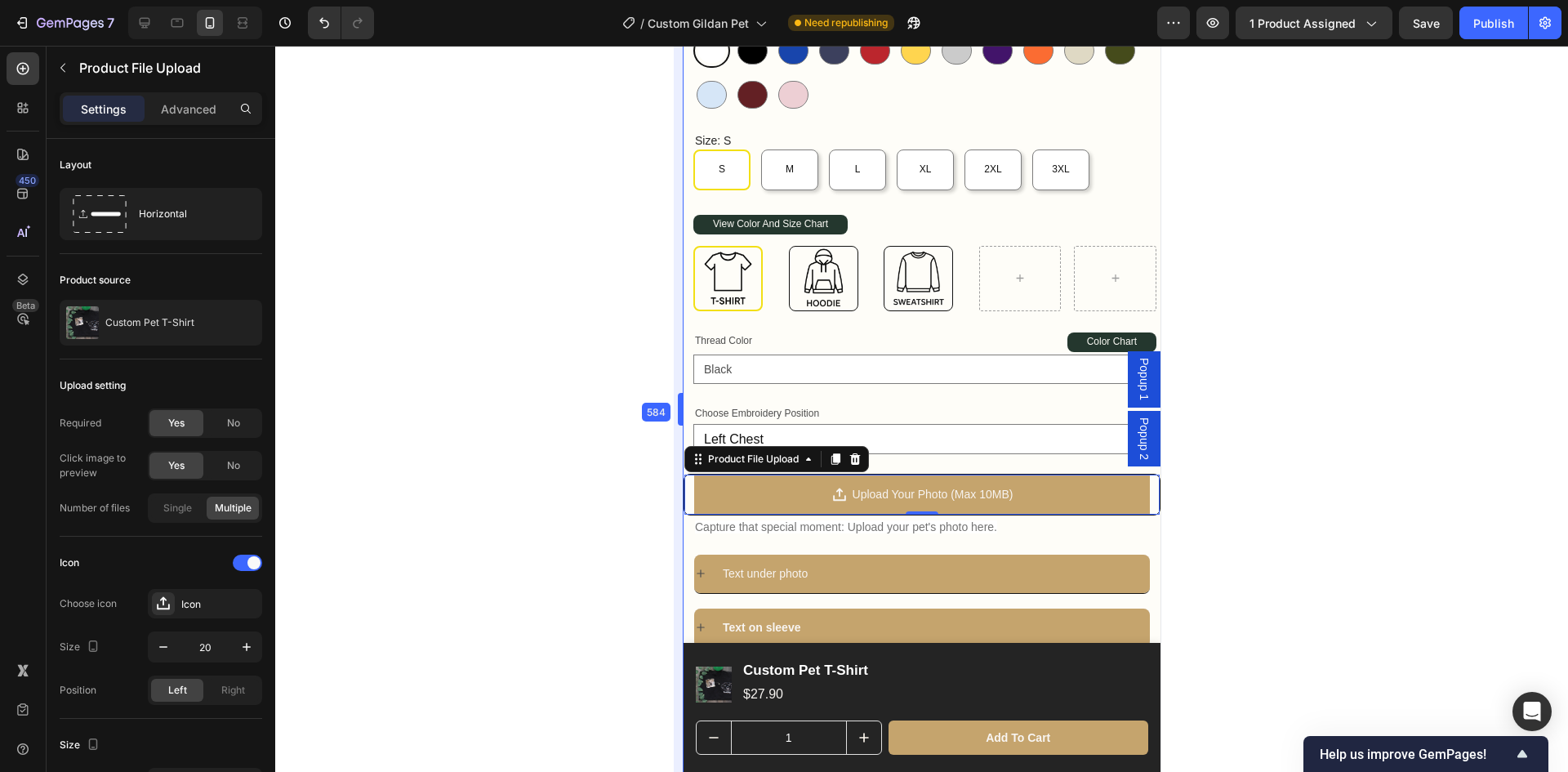
drag, startPoint x: 682, startPoint y: 452, endPoint x: 674, endPoint y: 459, distance: 10.6
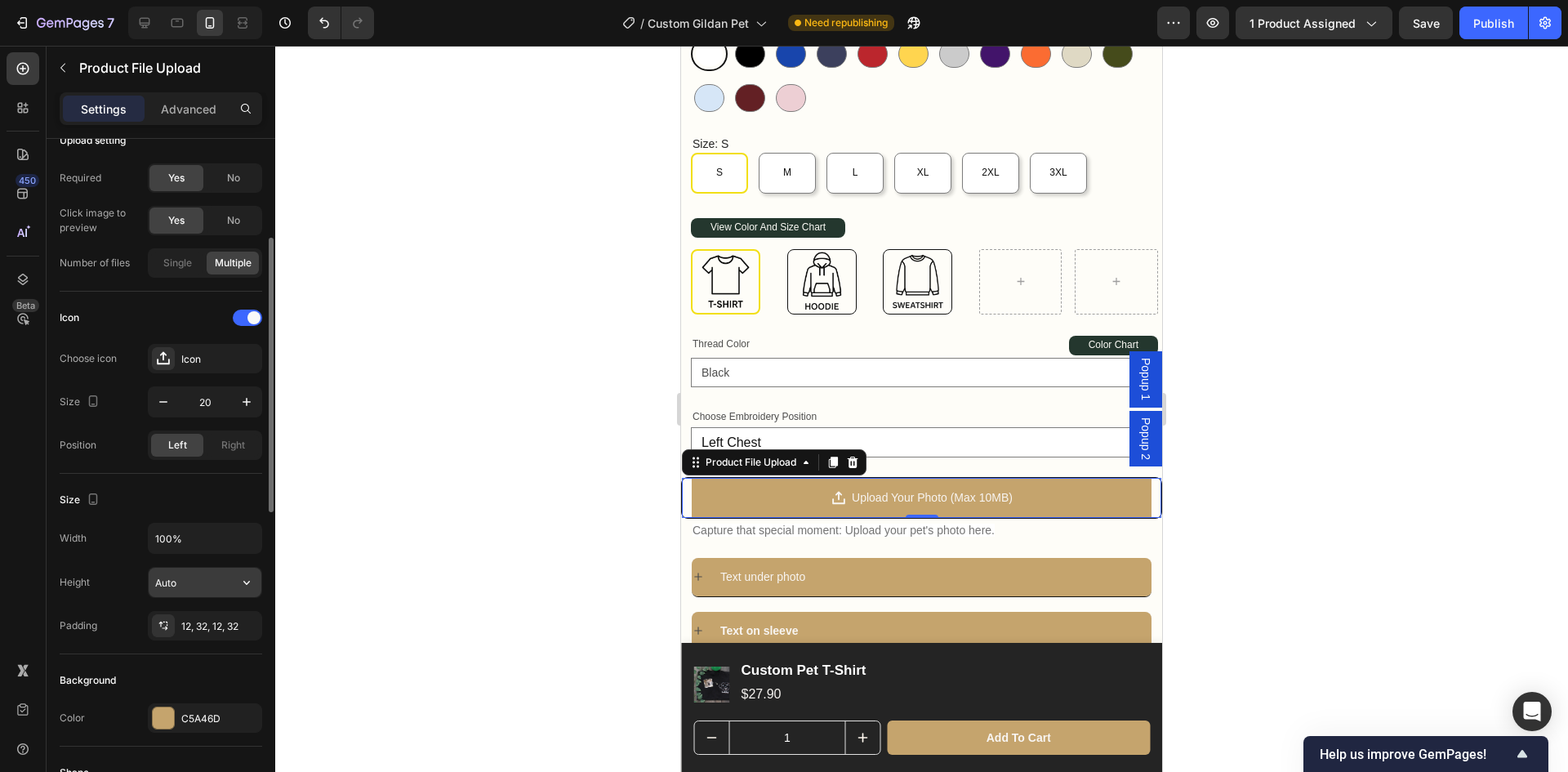
scroll to position [490, 0]
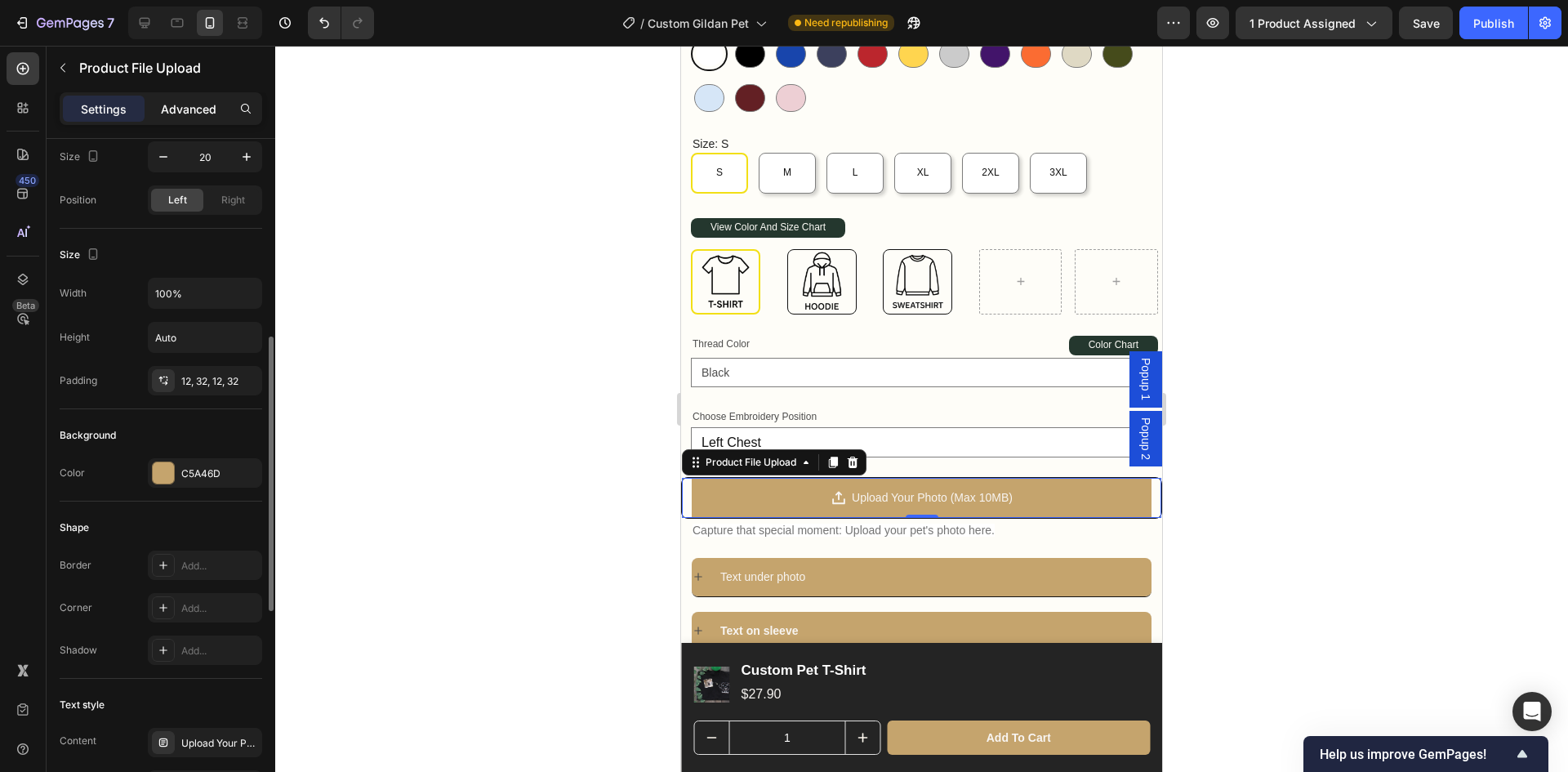
click at [185, 100] on p "Advanced" at bounding box center [188, 109] width 55 height 17
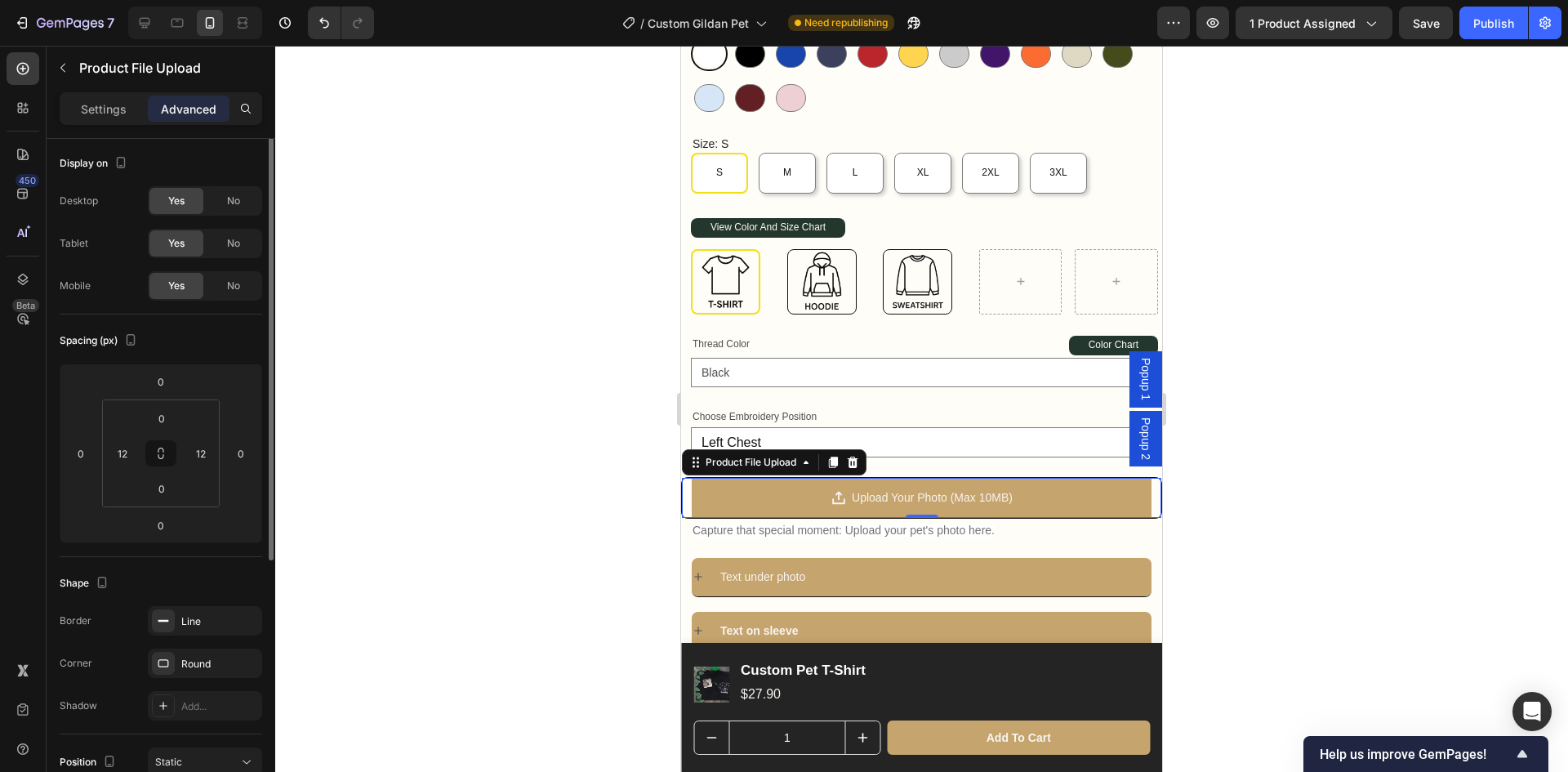
scroll to position [0, 0]
click at [127, 457] on input "12" at bounding box center [123, 455] width 24 height 24
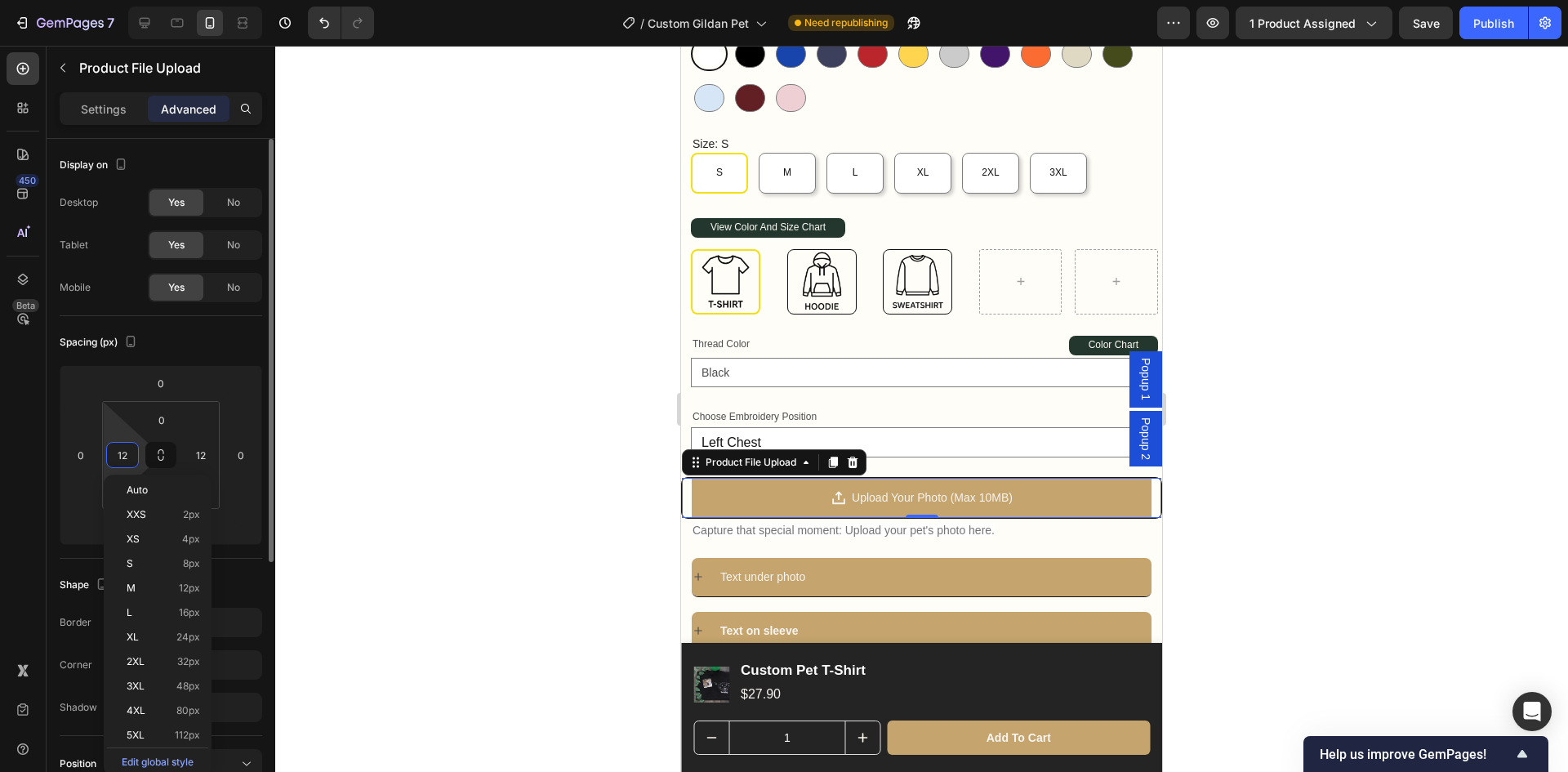
click at [127, 457] on input "12" at bounding box center [123, 455] width 24 height 24
click at [688, 481] on div "Upload Your Photo (Max 10MB) Product File Upload 0" at bounding box center [922, 497] width 481 height 41
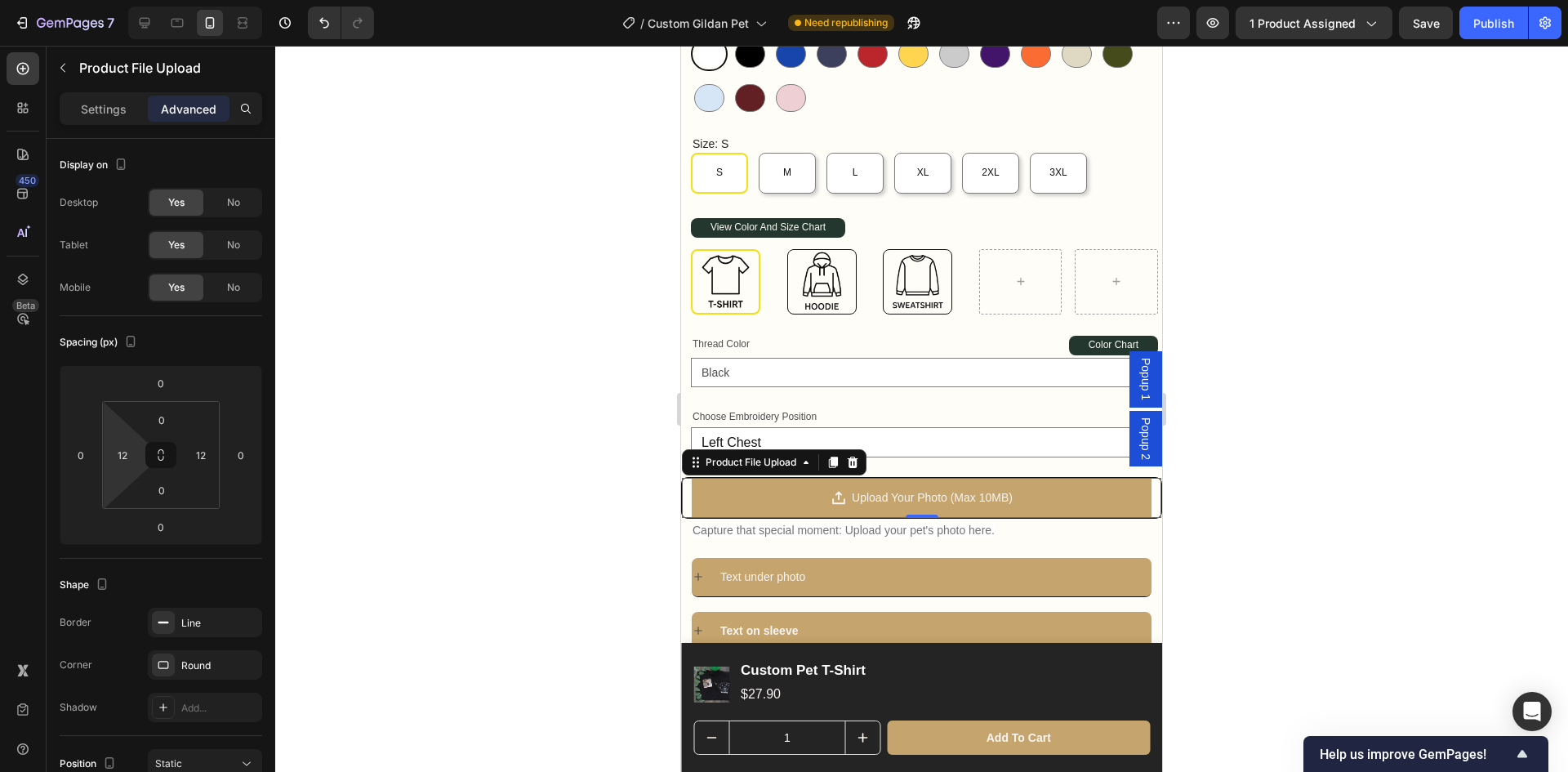
click at [686, 488] on div "Upload Your Photo (Max 10MB) Product File Upload 0" at bounding box center [922, 497] width 481 height 41
click at [117, 107] on p "Settings" at bounding box center [103, 109] width 46 height 17
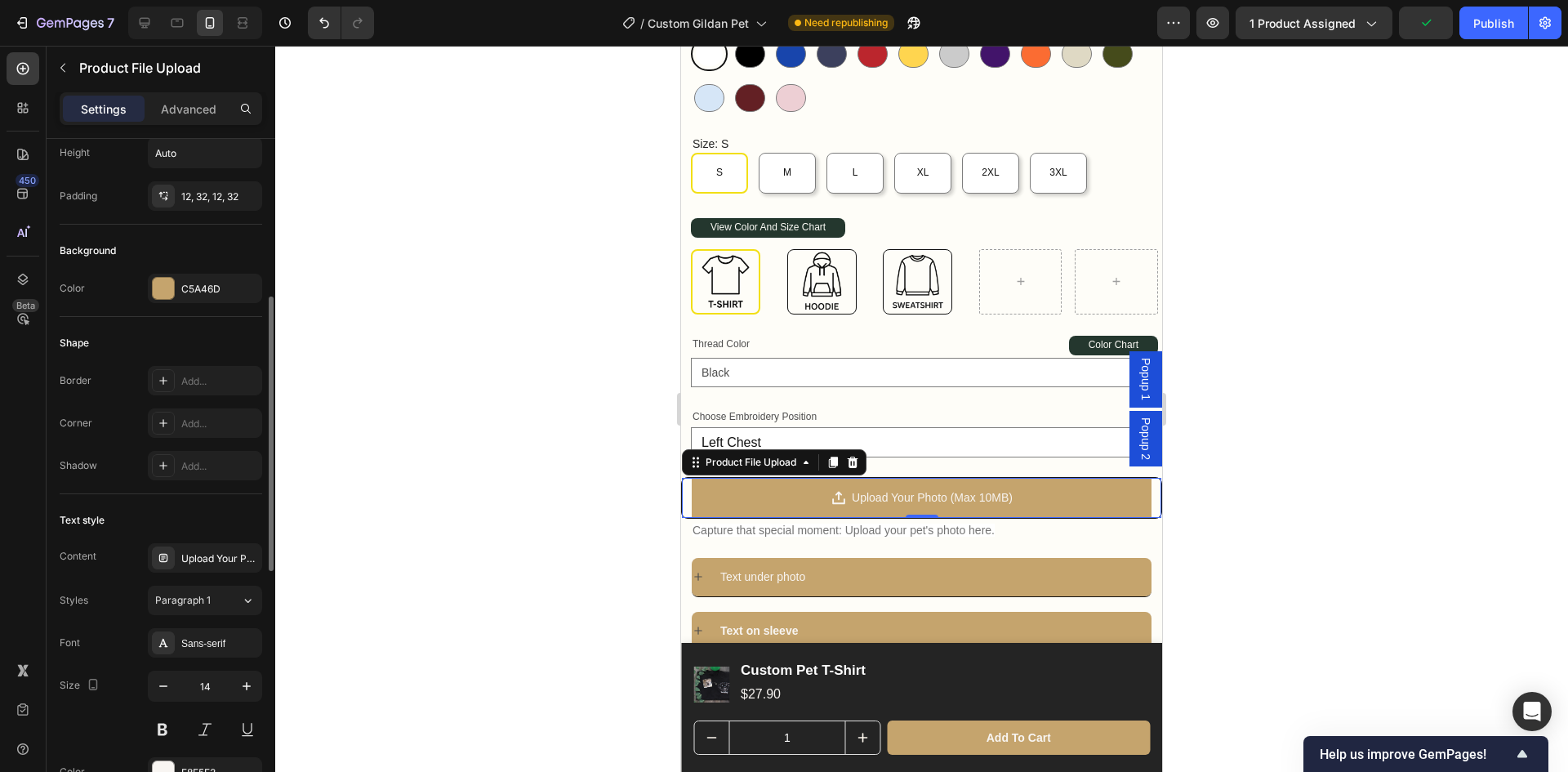
scroll to position [593, 0]
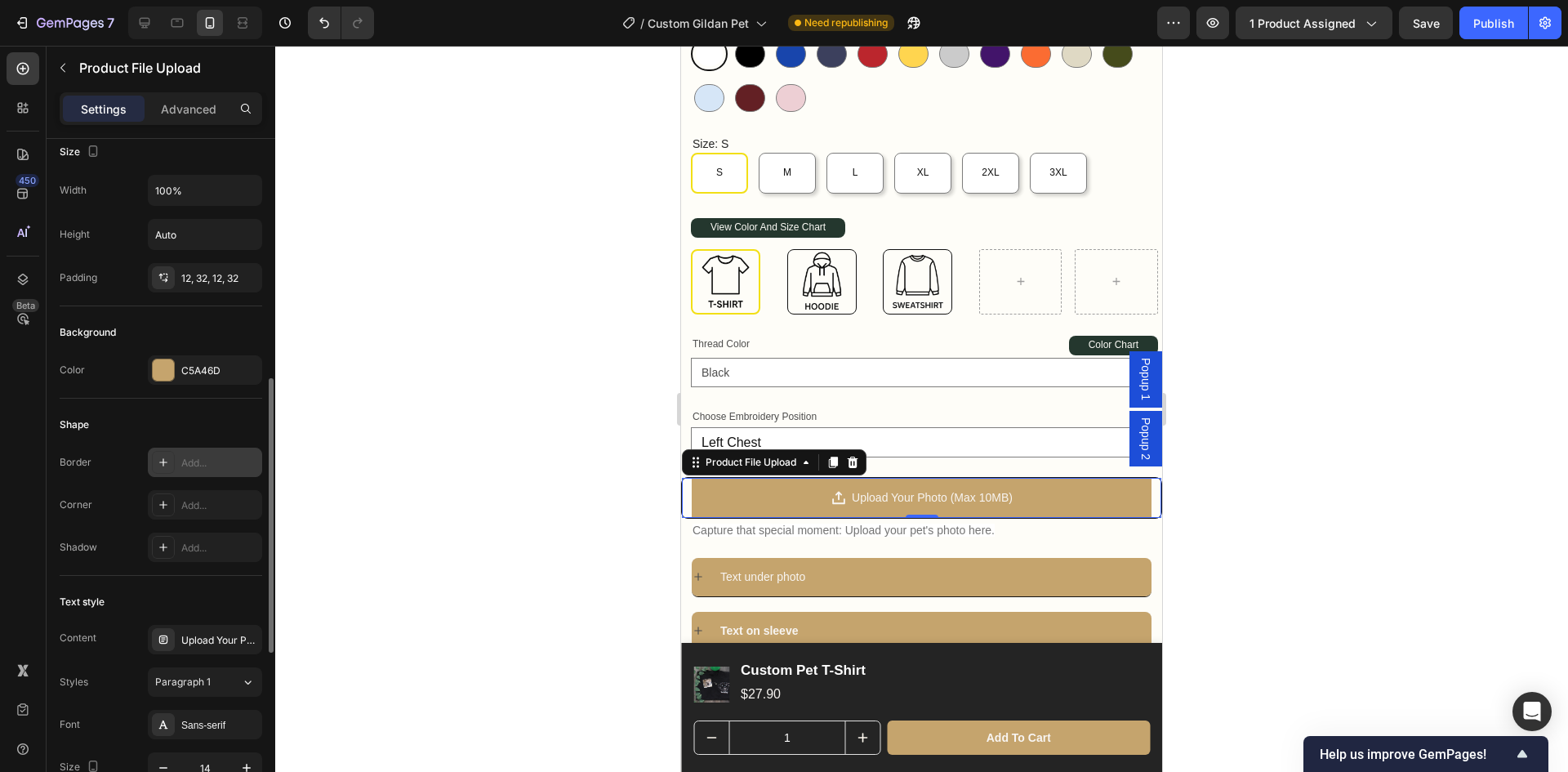
click at [209, 464] on div "Add..." at bounding box center [220, 464] width 77 height 15
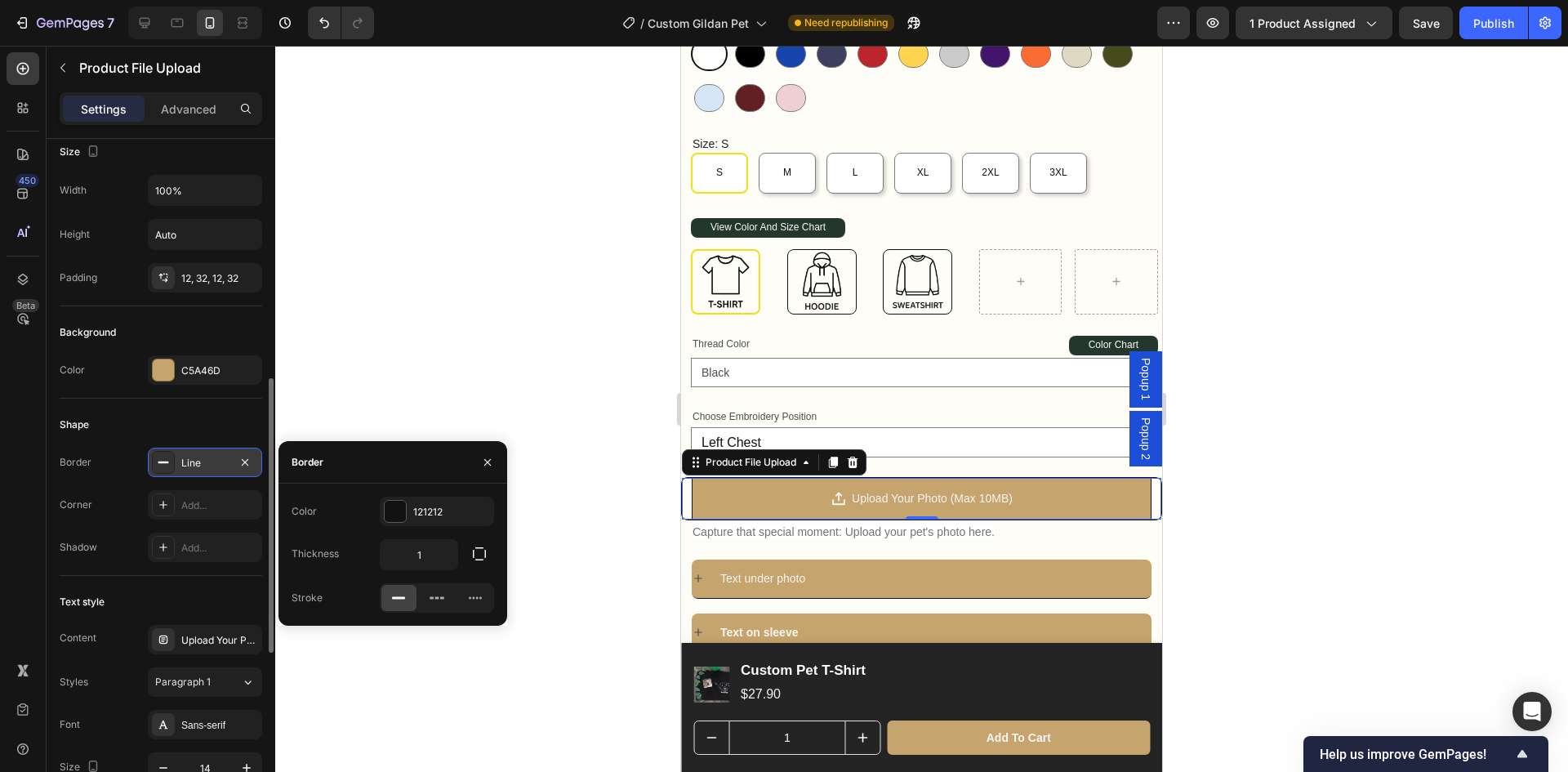
click at [210, 463] on div "Line" at bounding box center [205, 464] width 48 height 15
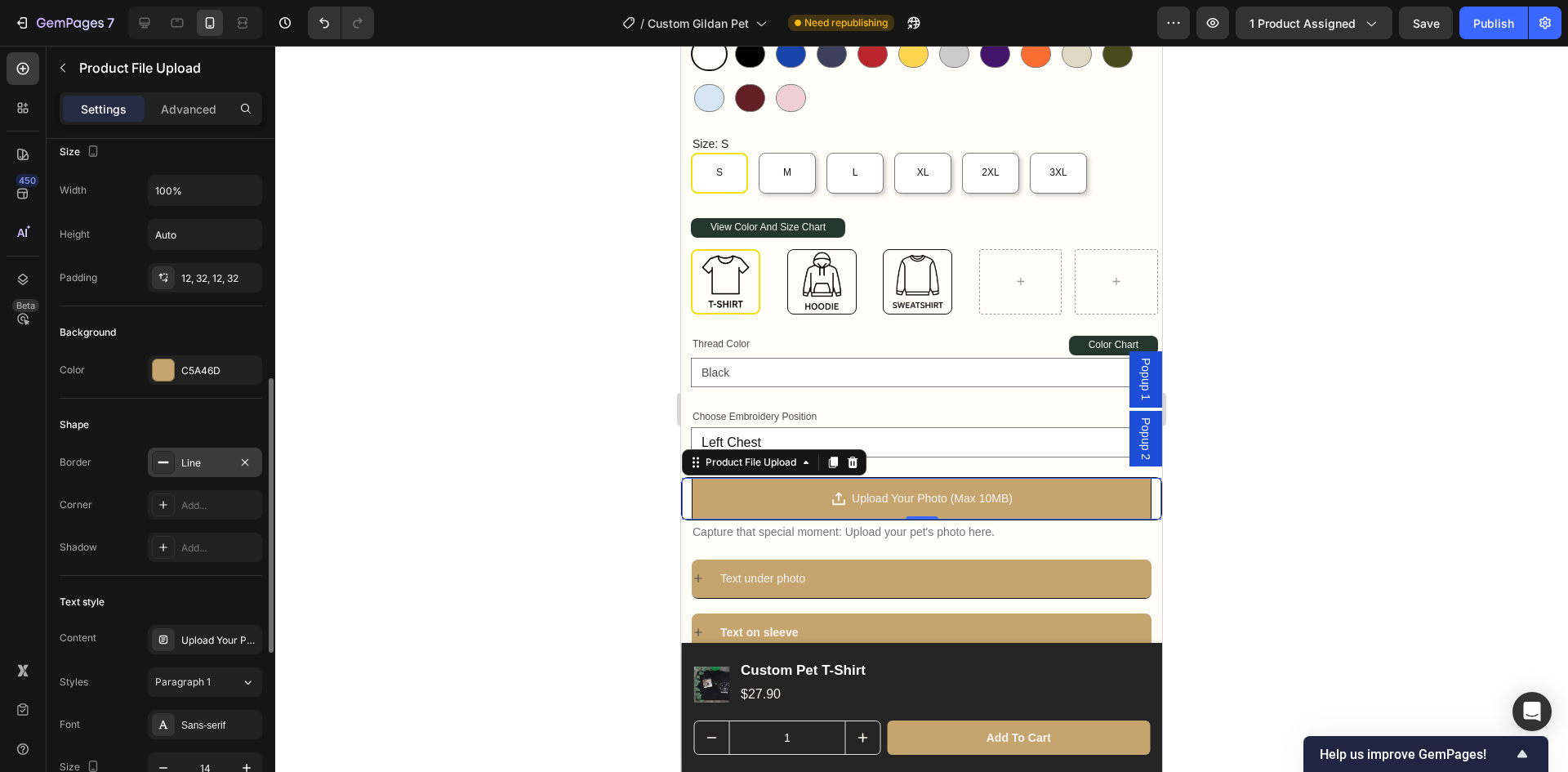
click at [188, 470] on div "Line" at bounding box center [205, 462] width 114 height 29
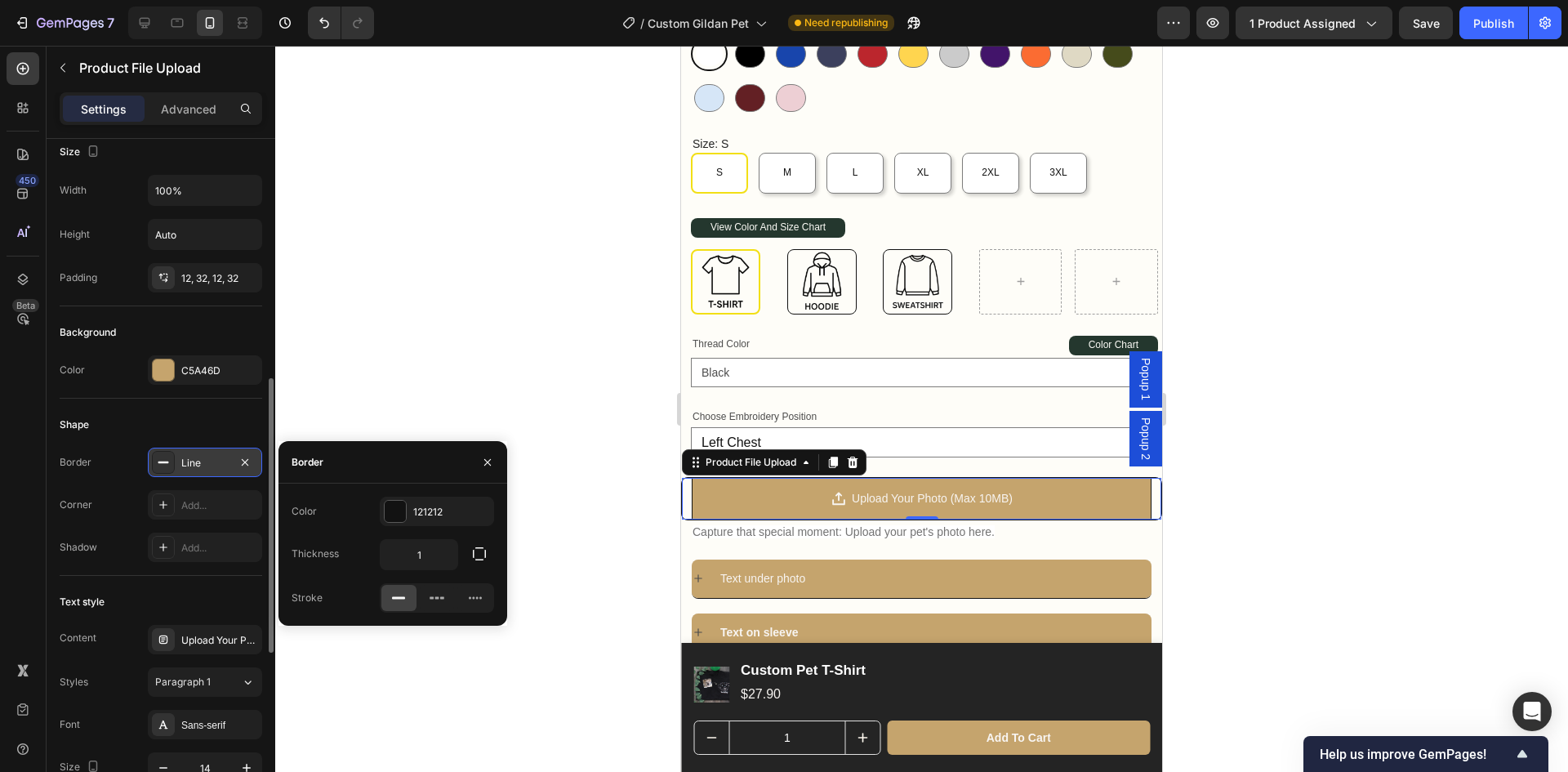
click at [207, 468] on div "Line" at bounding box center [205, 464] width 48 height 15
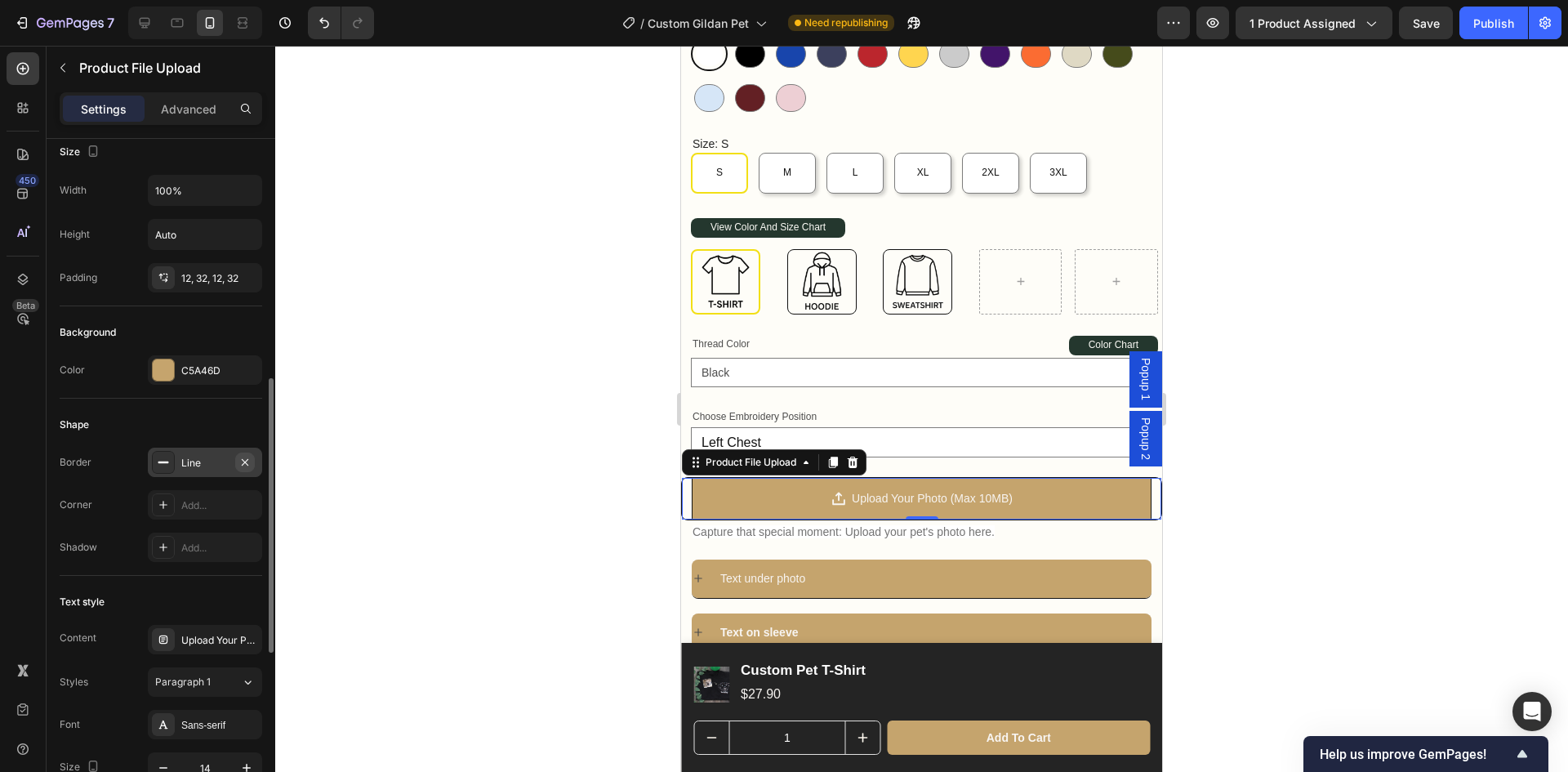
click at [240, 468] on icon "button" at bounding box center [245, 463] width 13 height 13
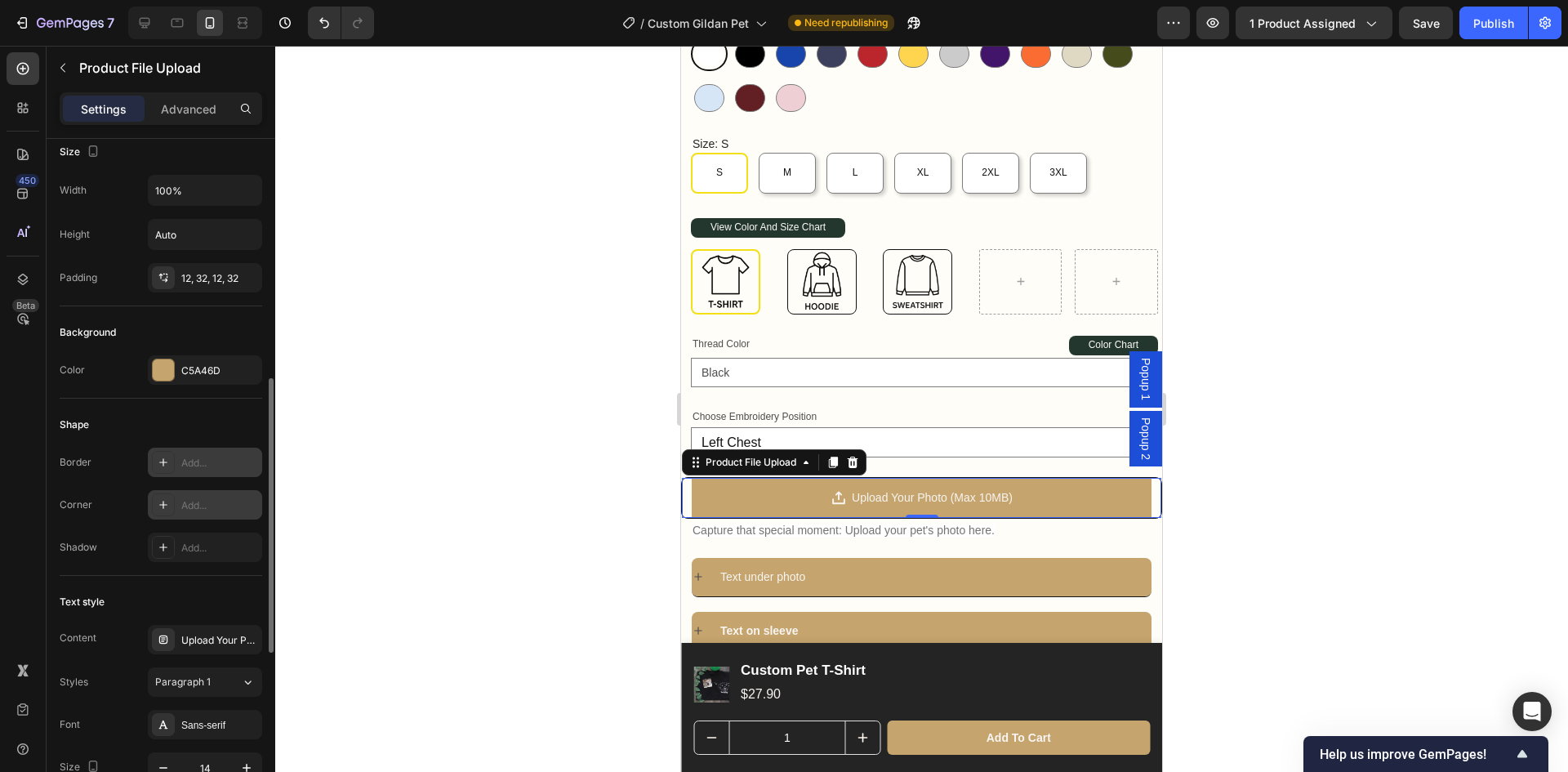
click at [213, 512] on div "Add..." at bounding box center [220, 506] width 77 height 15
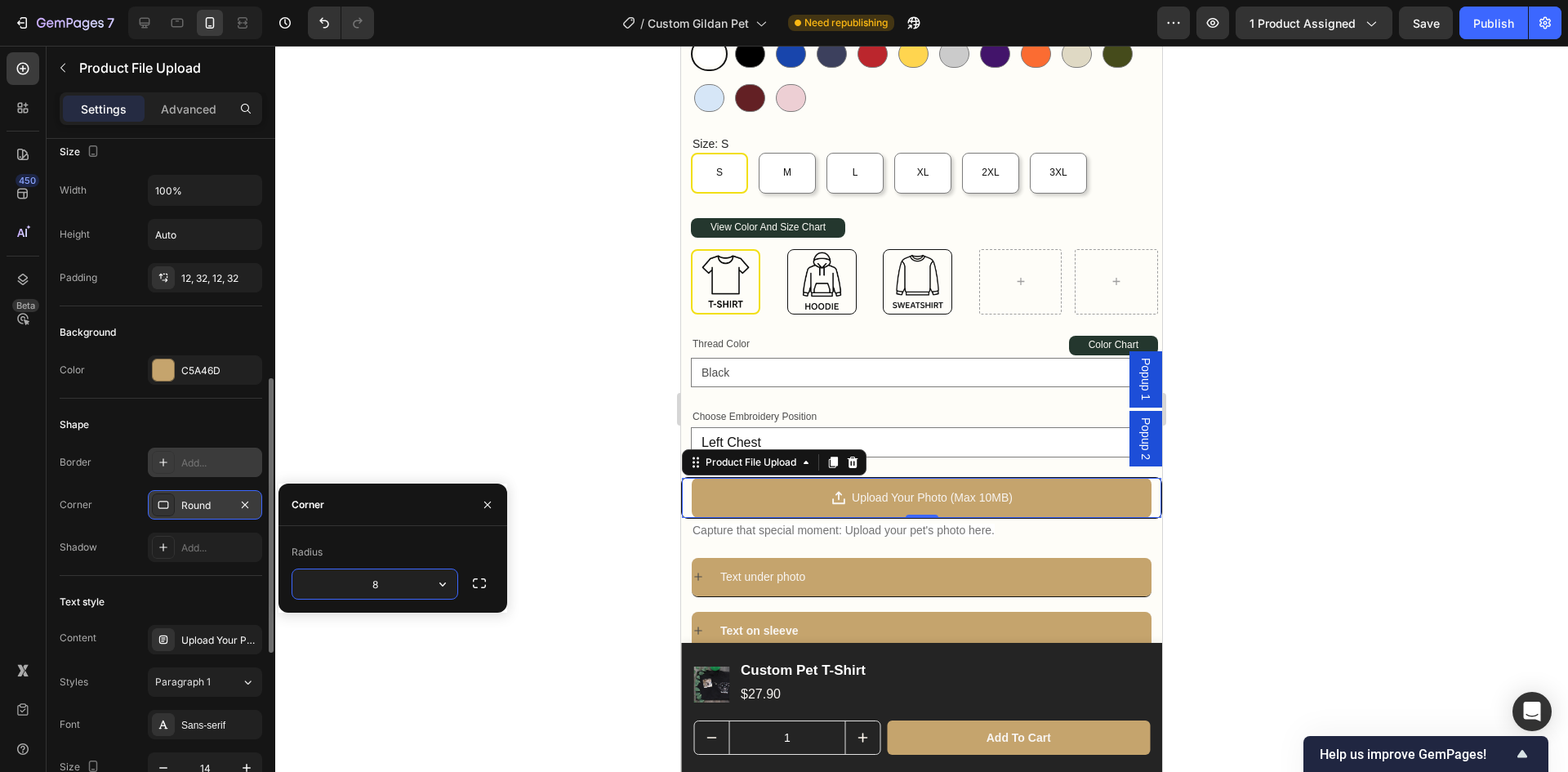
click at [214, 505] on div "Round" at bounding box center [205, 506] width 48 height 15
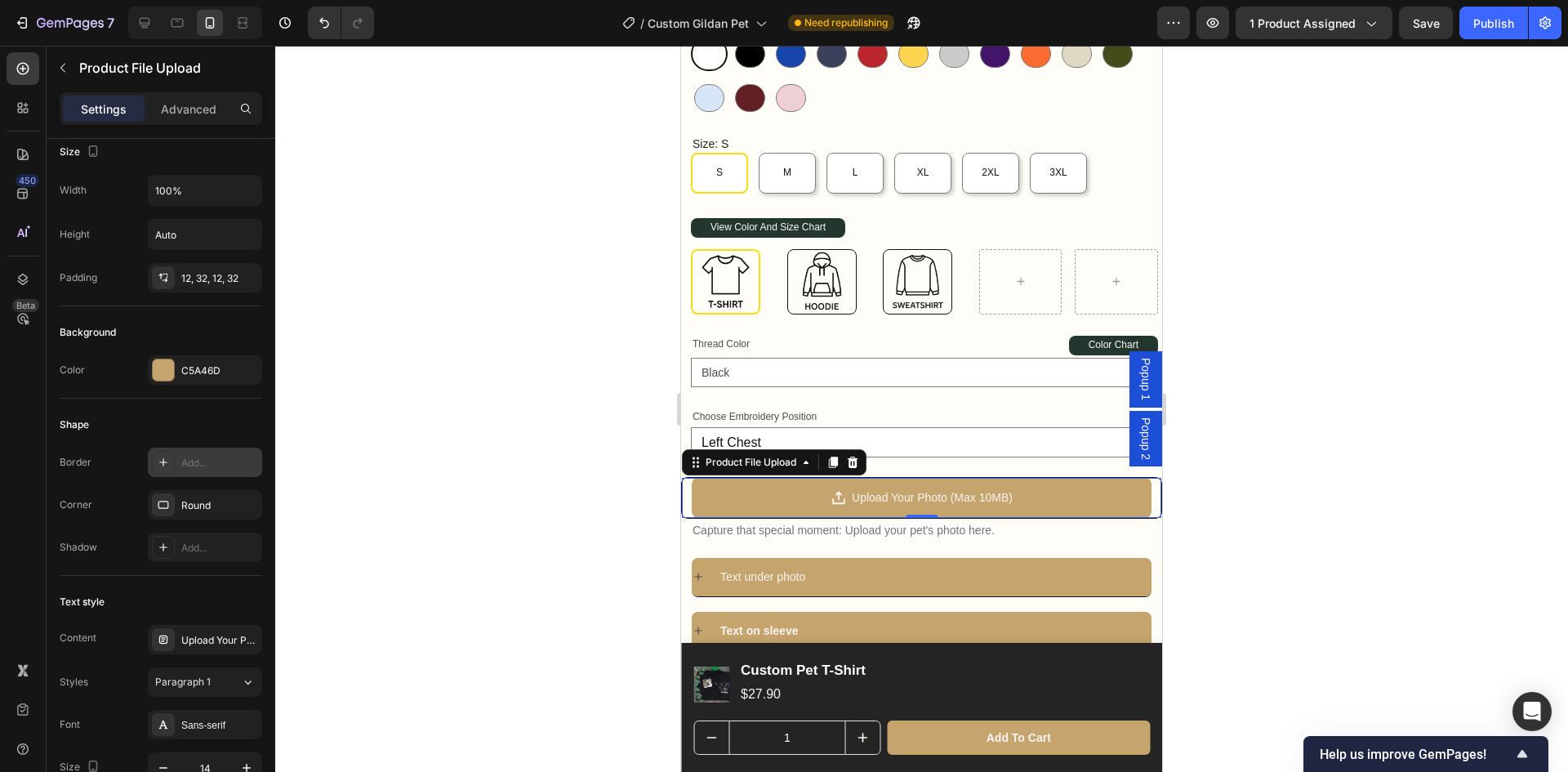
click at [363, 431] on div at bounding box center [922, 408] width 1293 height 726
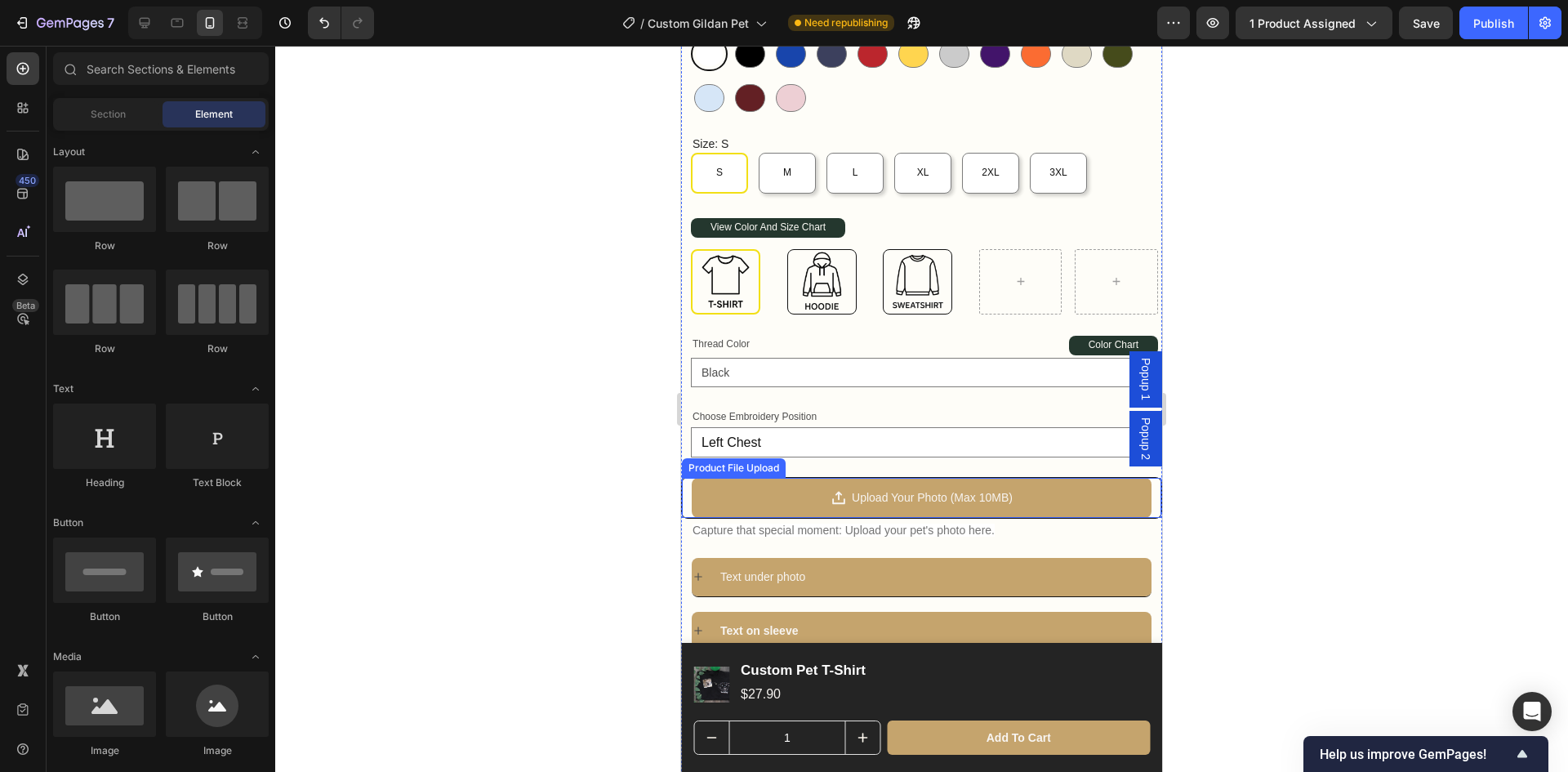
click at [686, 491] on div "Upload Your Photo (Max 10MB) Product File Upload" at bounding box center [922, 497] width 481 height 41
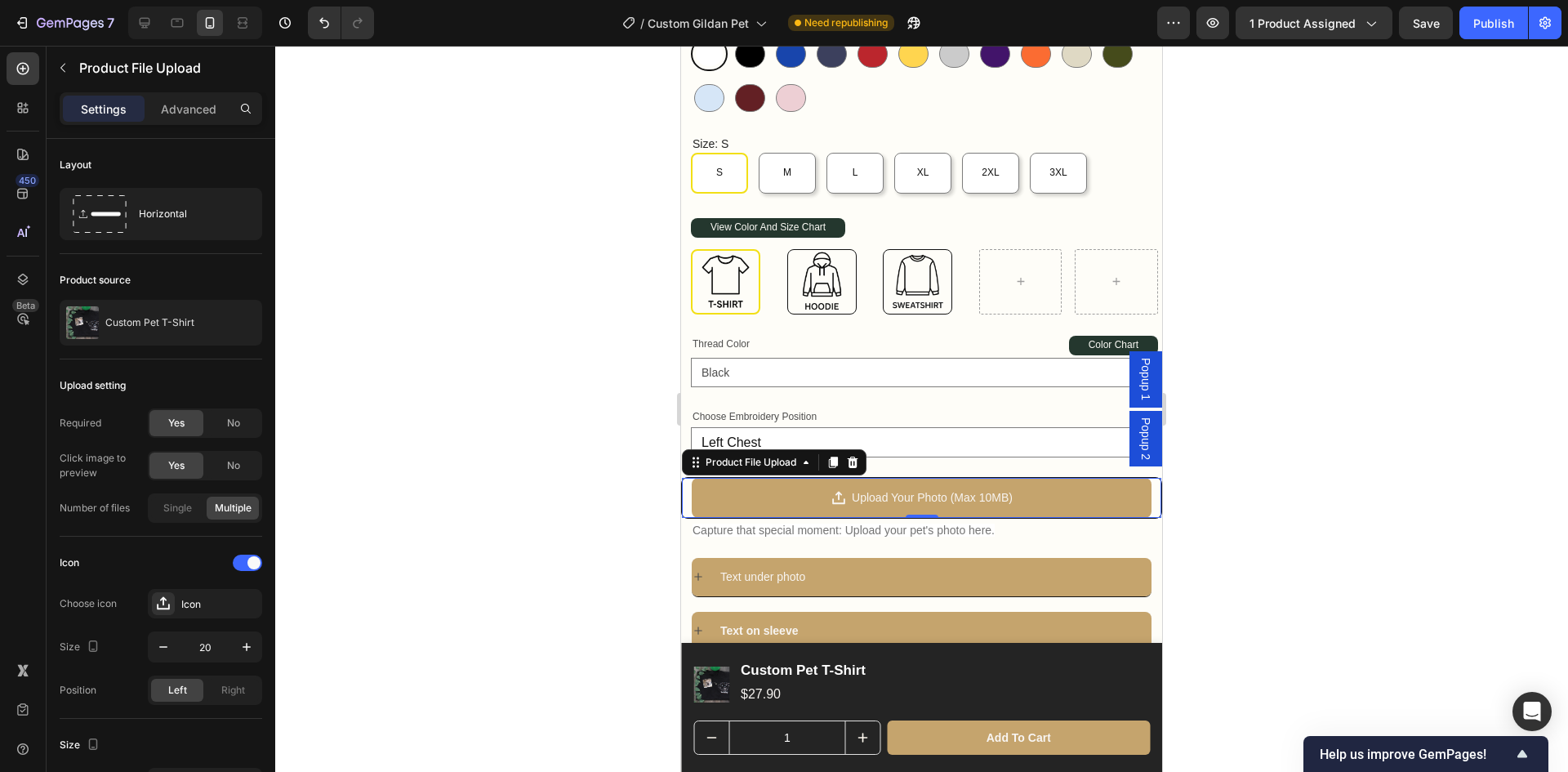
click at [681, 485] on div "Upload Your Photo (Max 10MB) Product File Upload 0" at bounding box center [922, 497] width 481 height 41
click at [193, 116] on p "Advanced" at bounding box center [188, 109] width 55 height 17
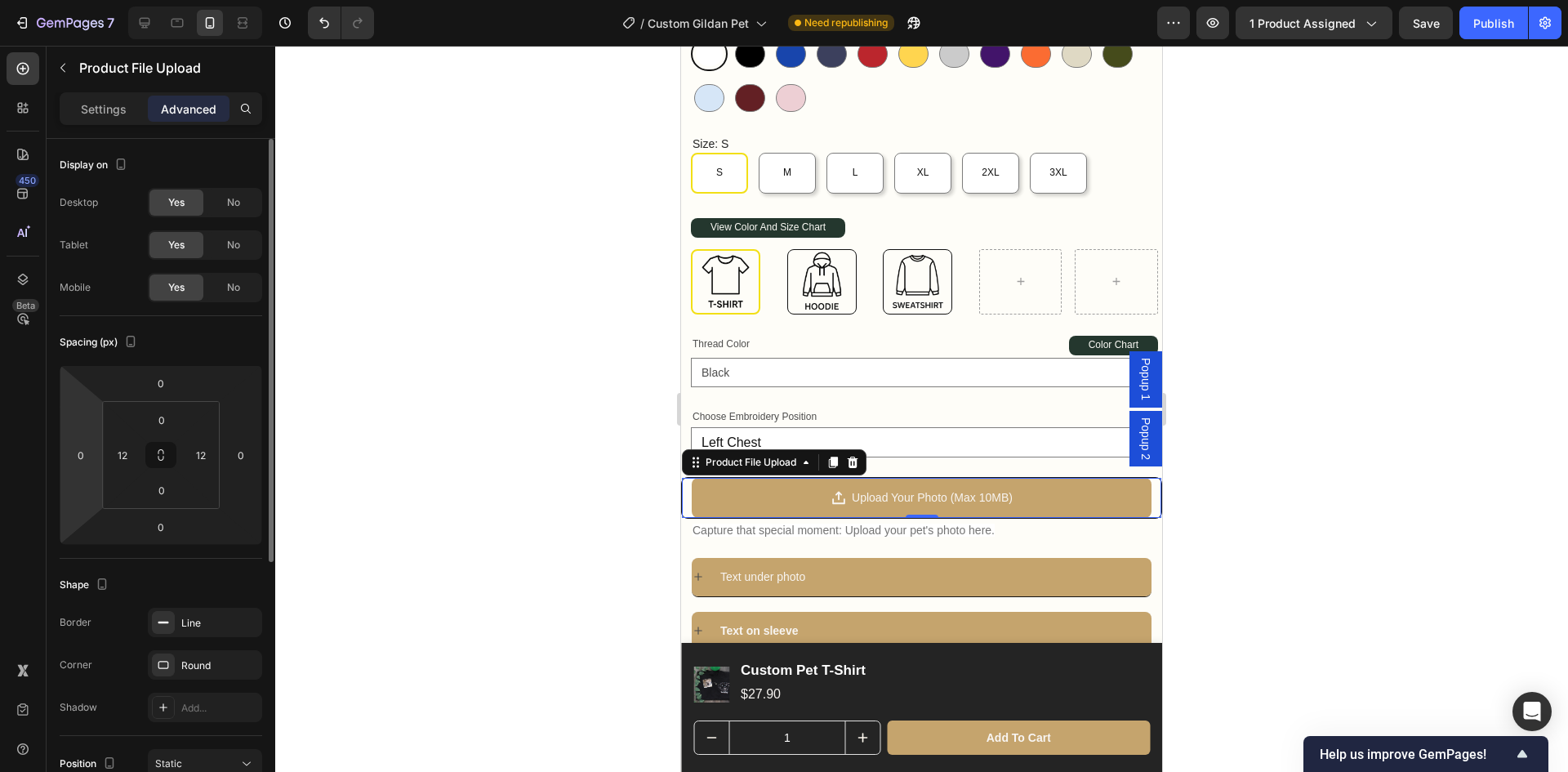
click at [86, 0] on html "7 Version history / Custom Gildan Pet Need republishing Preview 1 product assig…" at bounding box center [784, 0] width 1568 height 0
type input "12"
click at [245, 458] on input "0" at bounding box center [241, 455] width 24 height 24
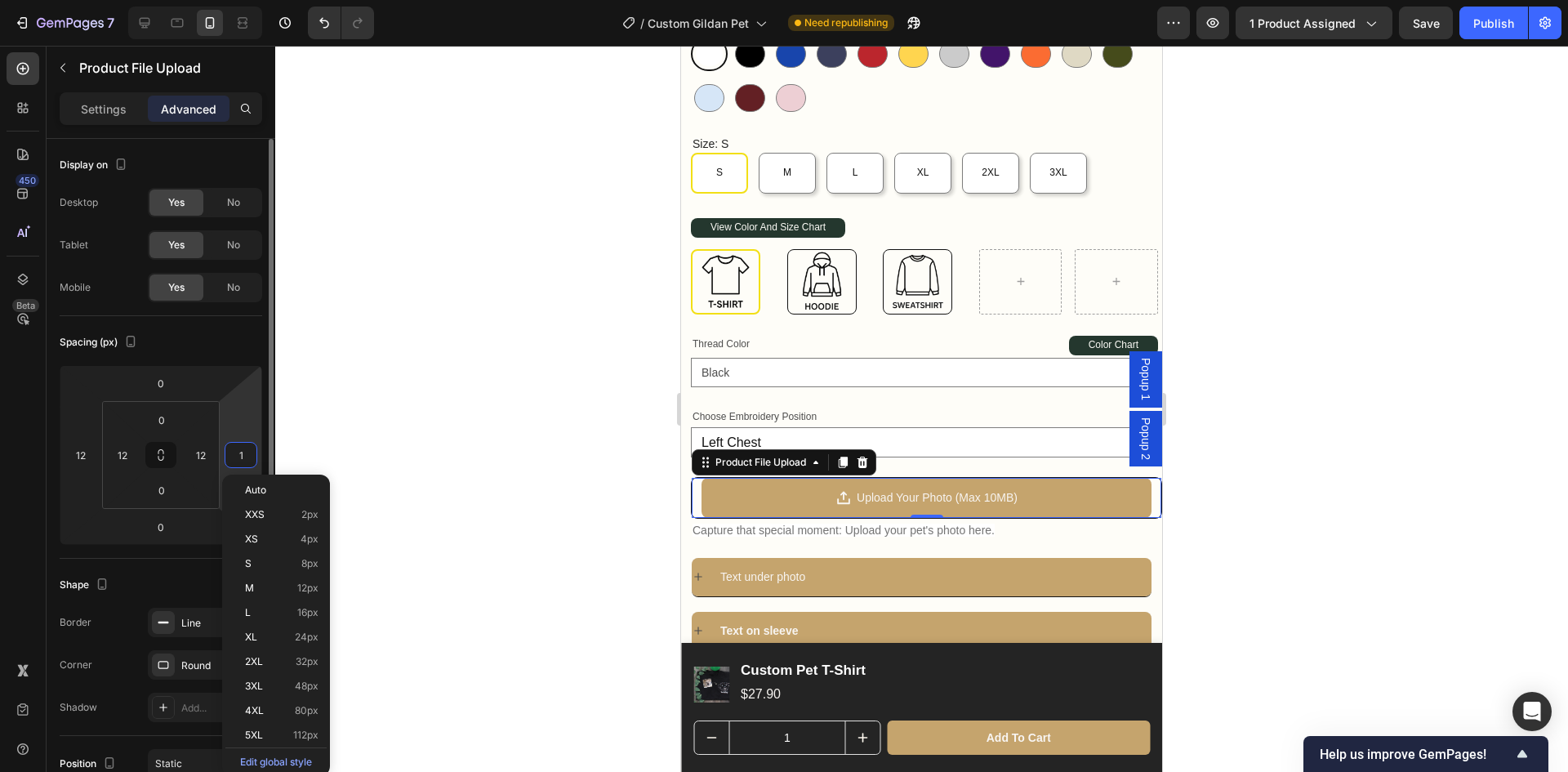
type input "12"
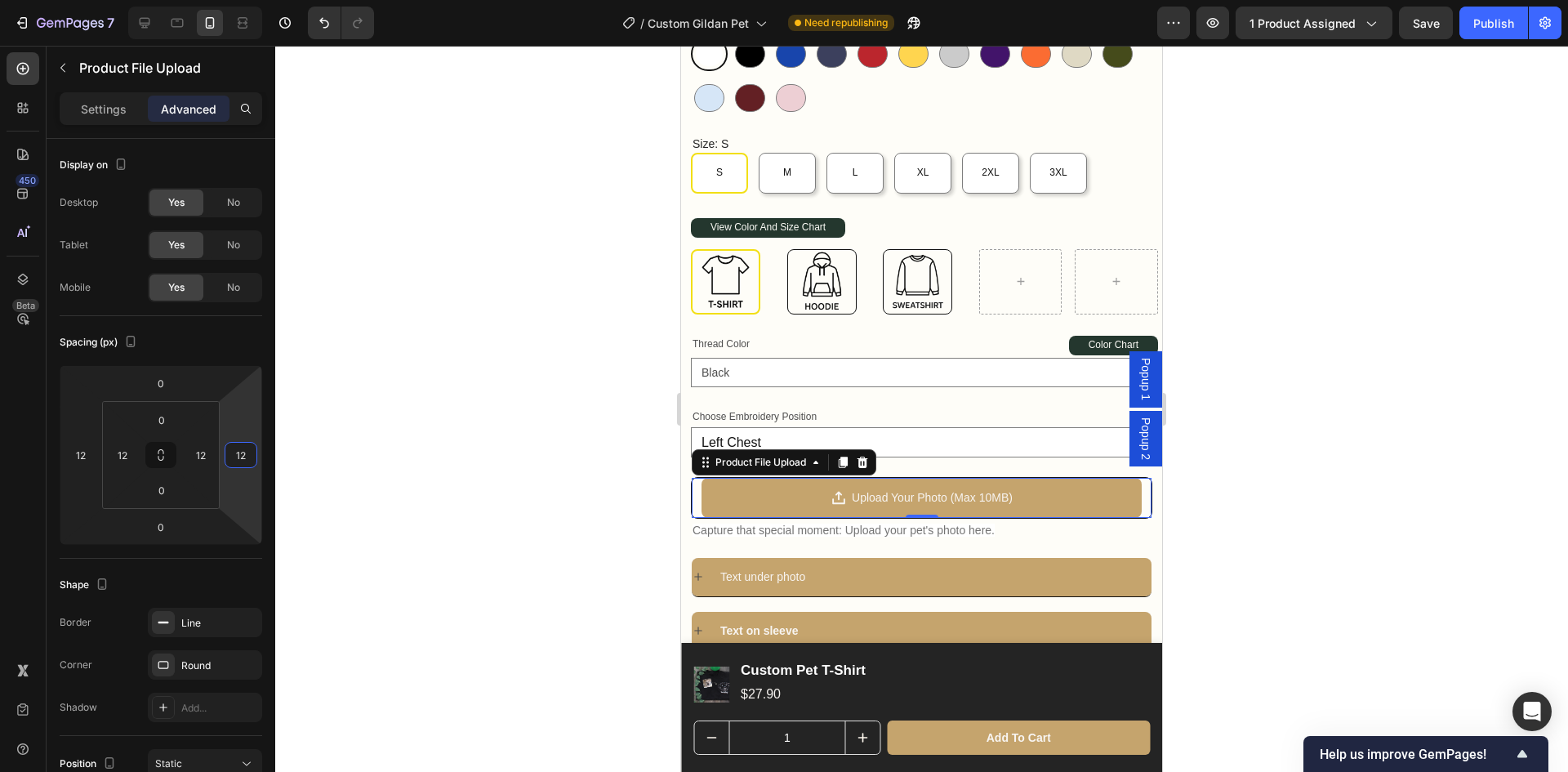
click at [1289, 492] on div at bounding box center [922, 408] width 1293 height 726
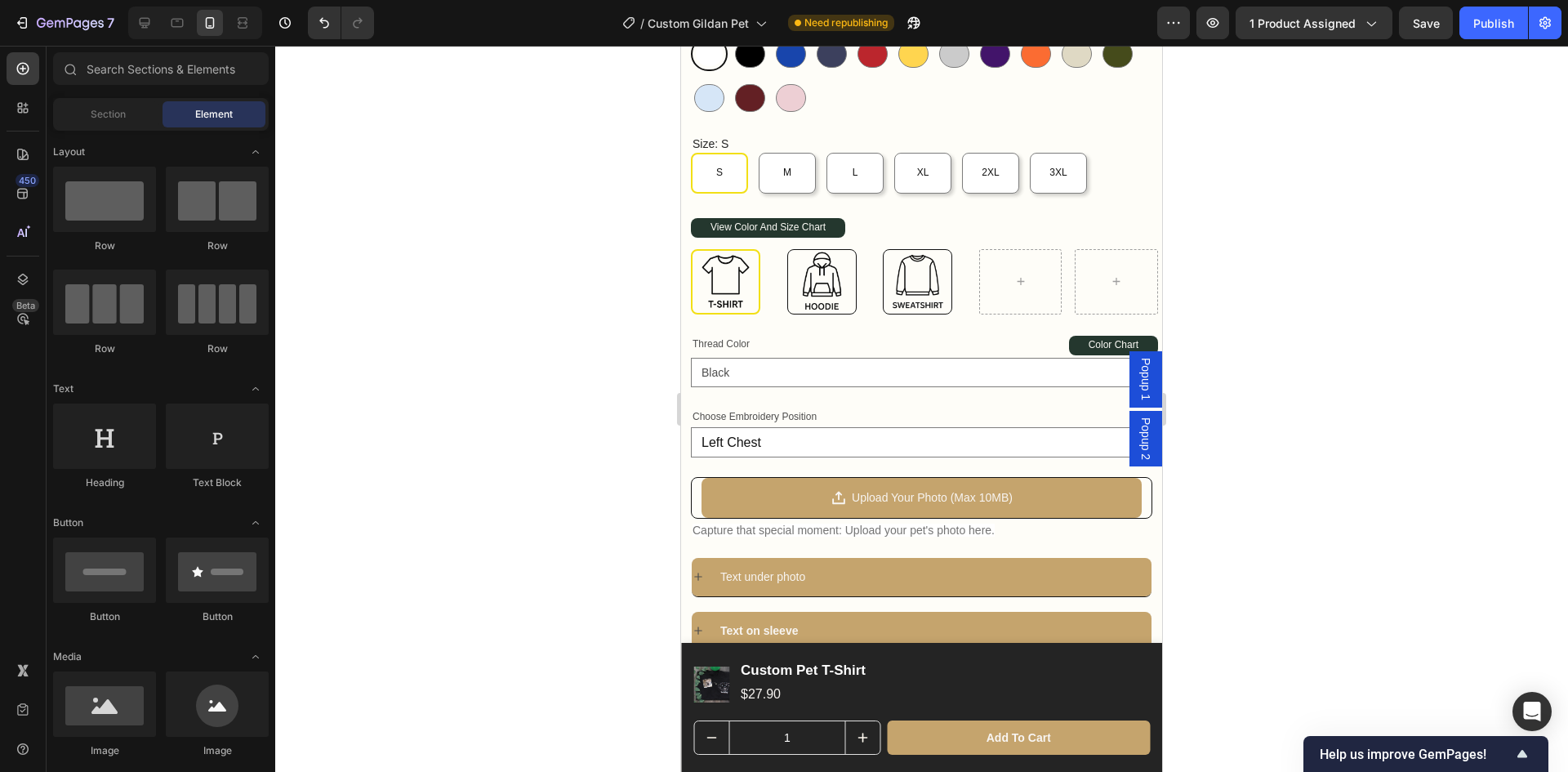
click at [1289, 492] on div at bounding box center [922, 408] width 1293 height 726
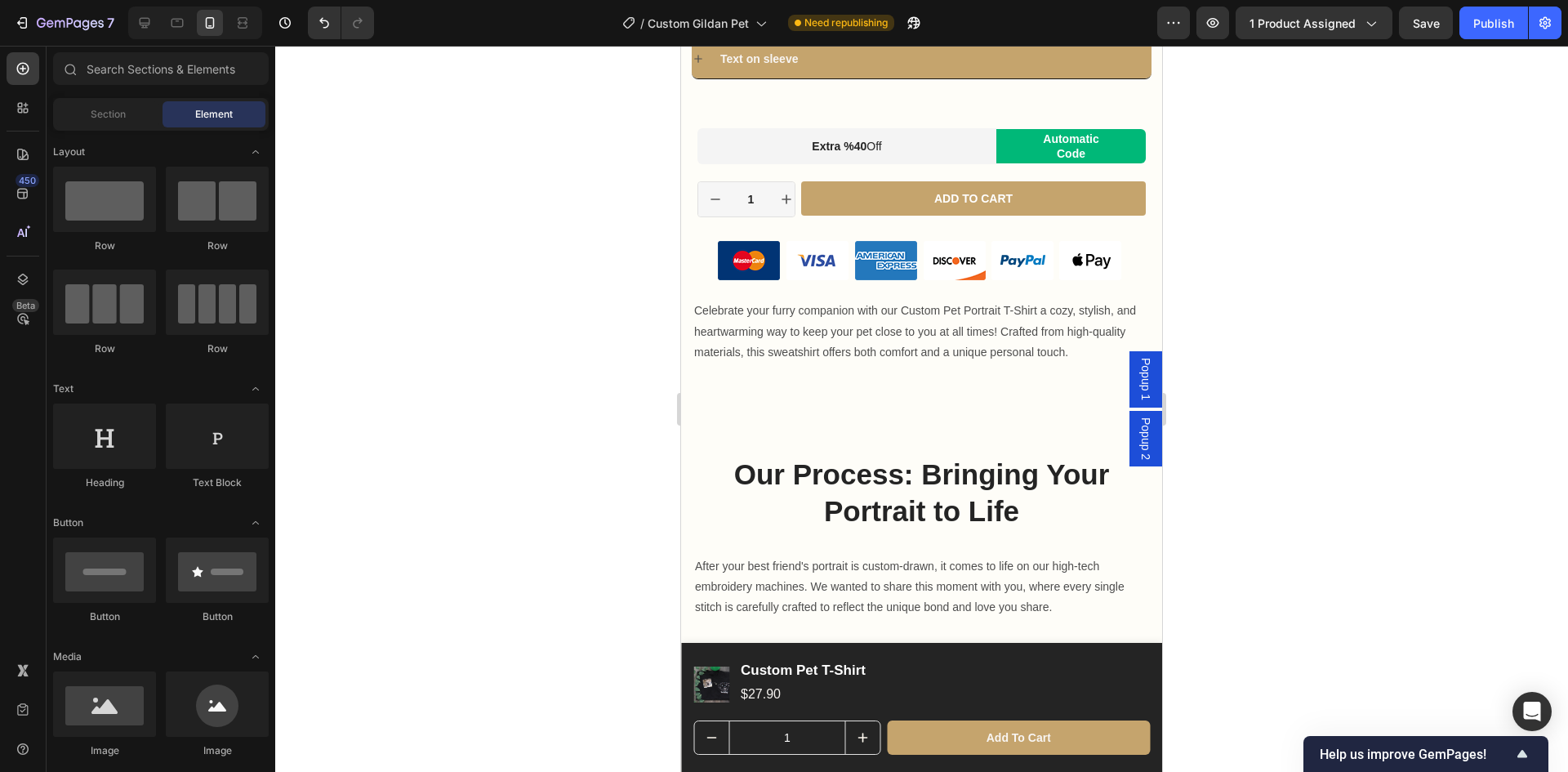
scroll to position [1347, 0]
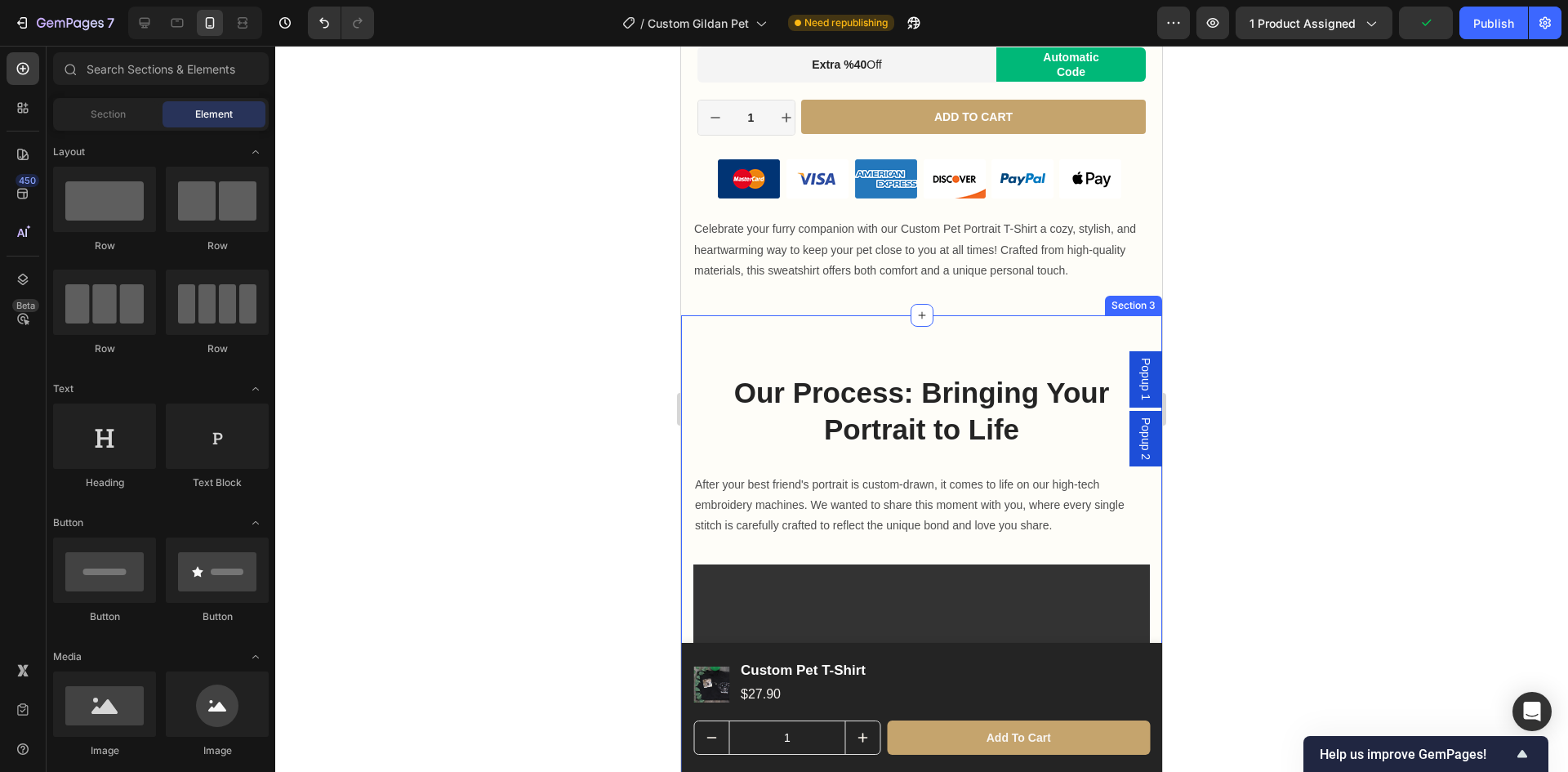
click at [867, 316] on div "Our Process: Bringing Your Portrait to Life Heading After your best friend's po…" at bounding box center [922, 584] width 481 height 536
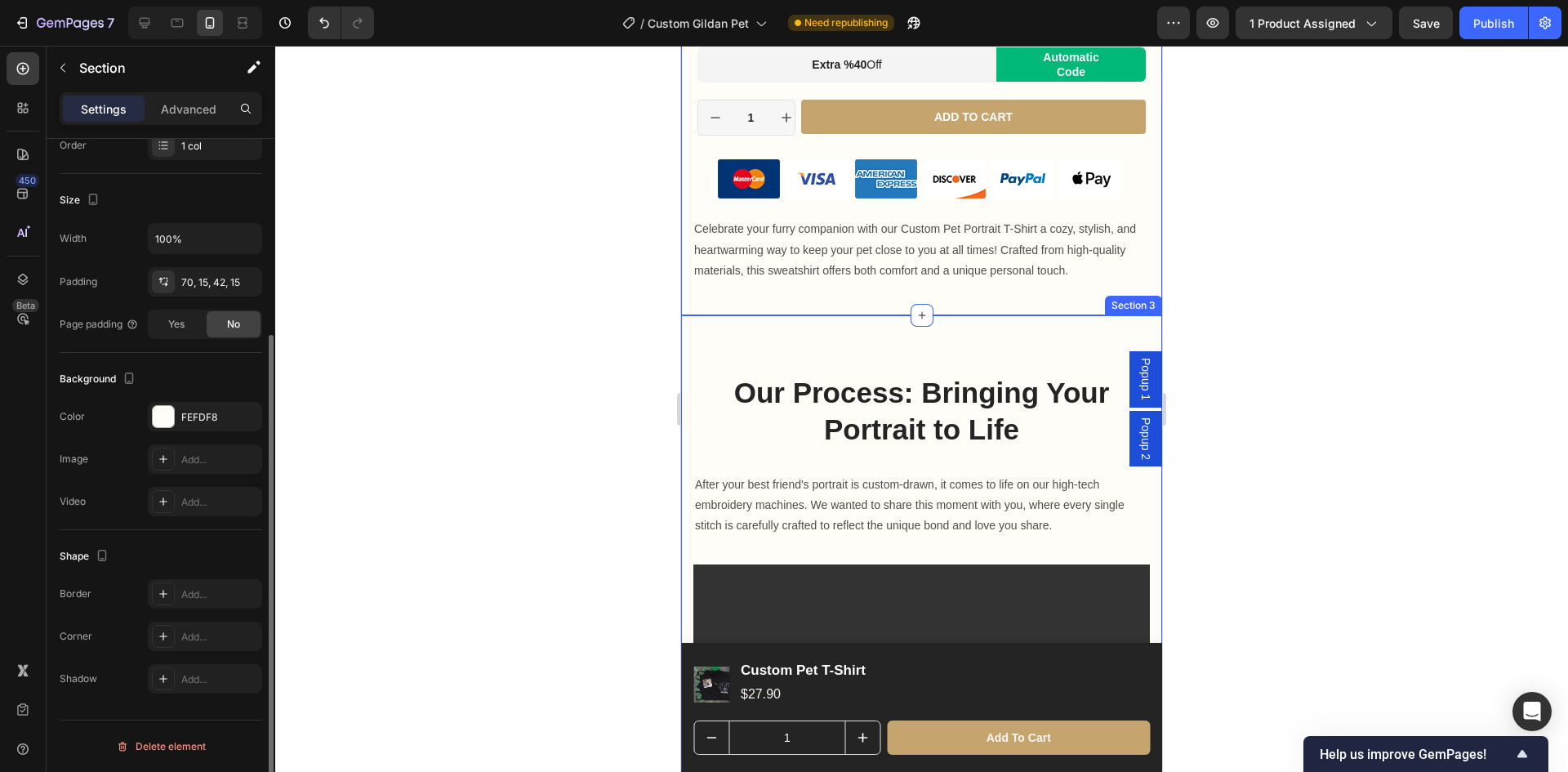
click at [789, 316] on div "Our Process: Bringing Your Portrait to Life Heading After your best friend's po…" at bounding box center [922, 584] width 481 height 536
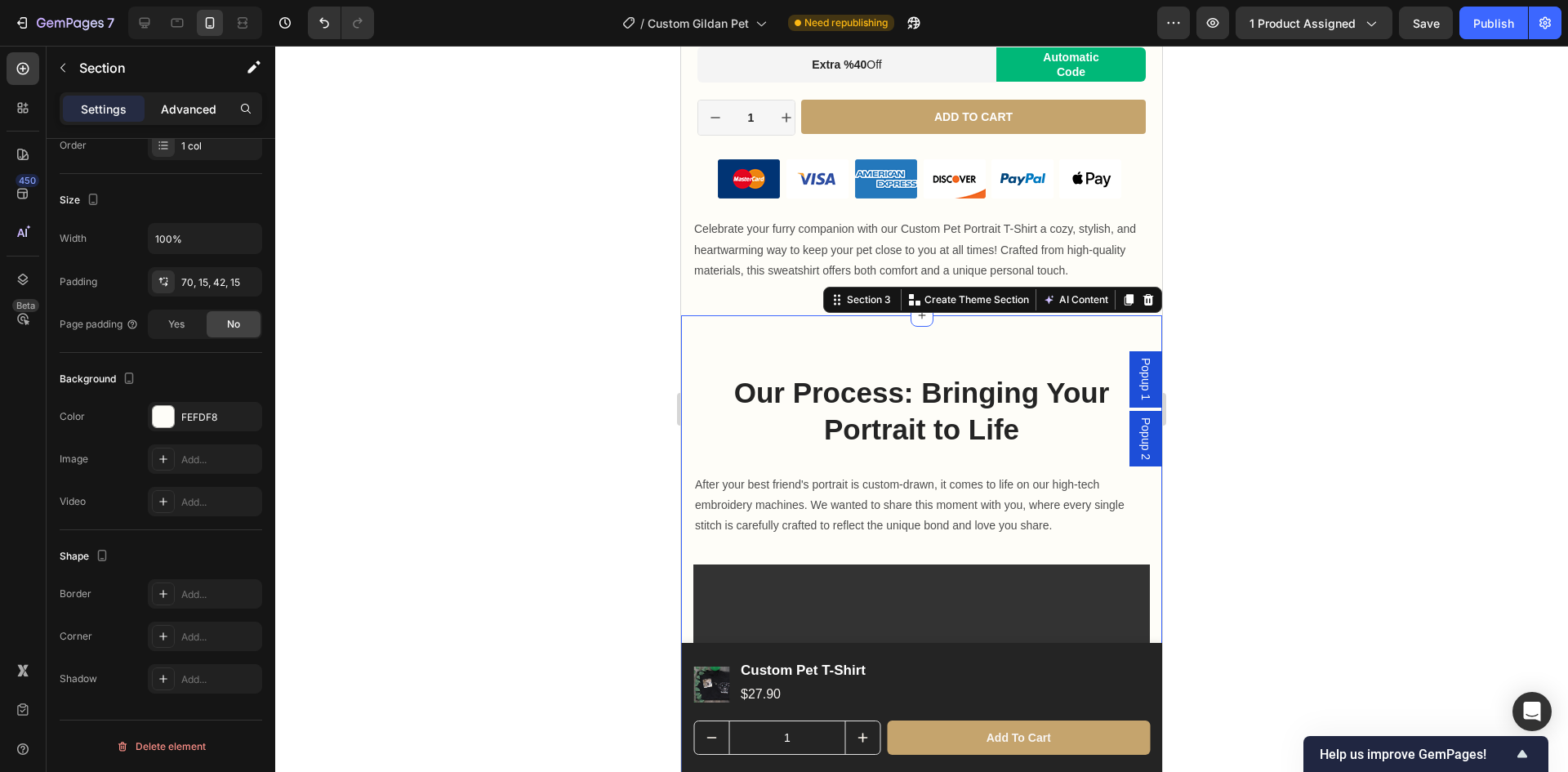
click at [206, 105] on p "Advanced" at bounding box center [188, 109] width 55 height 17
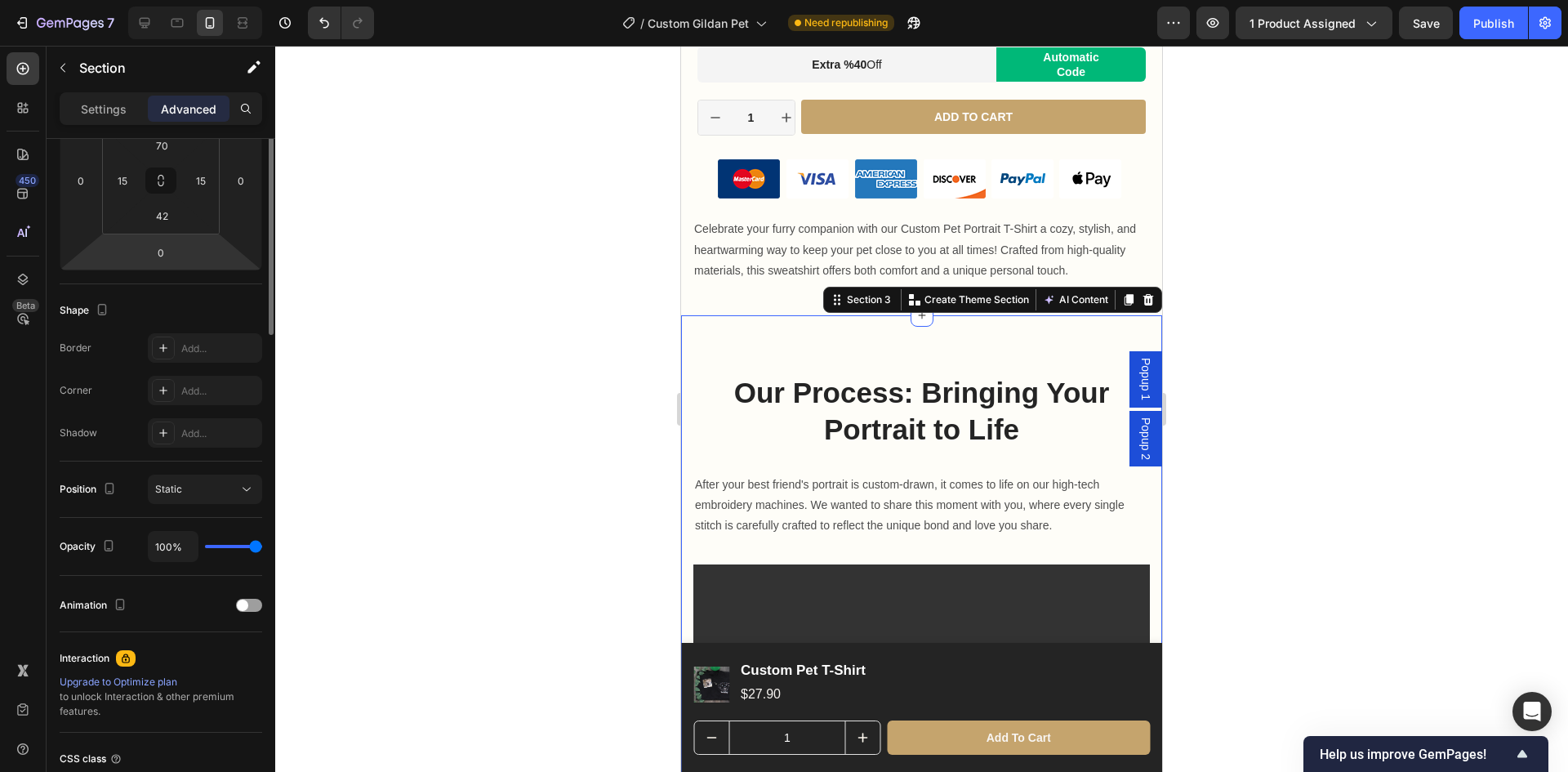
scroll to position [0, 0]
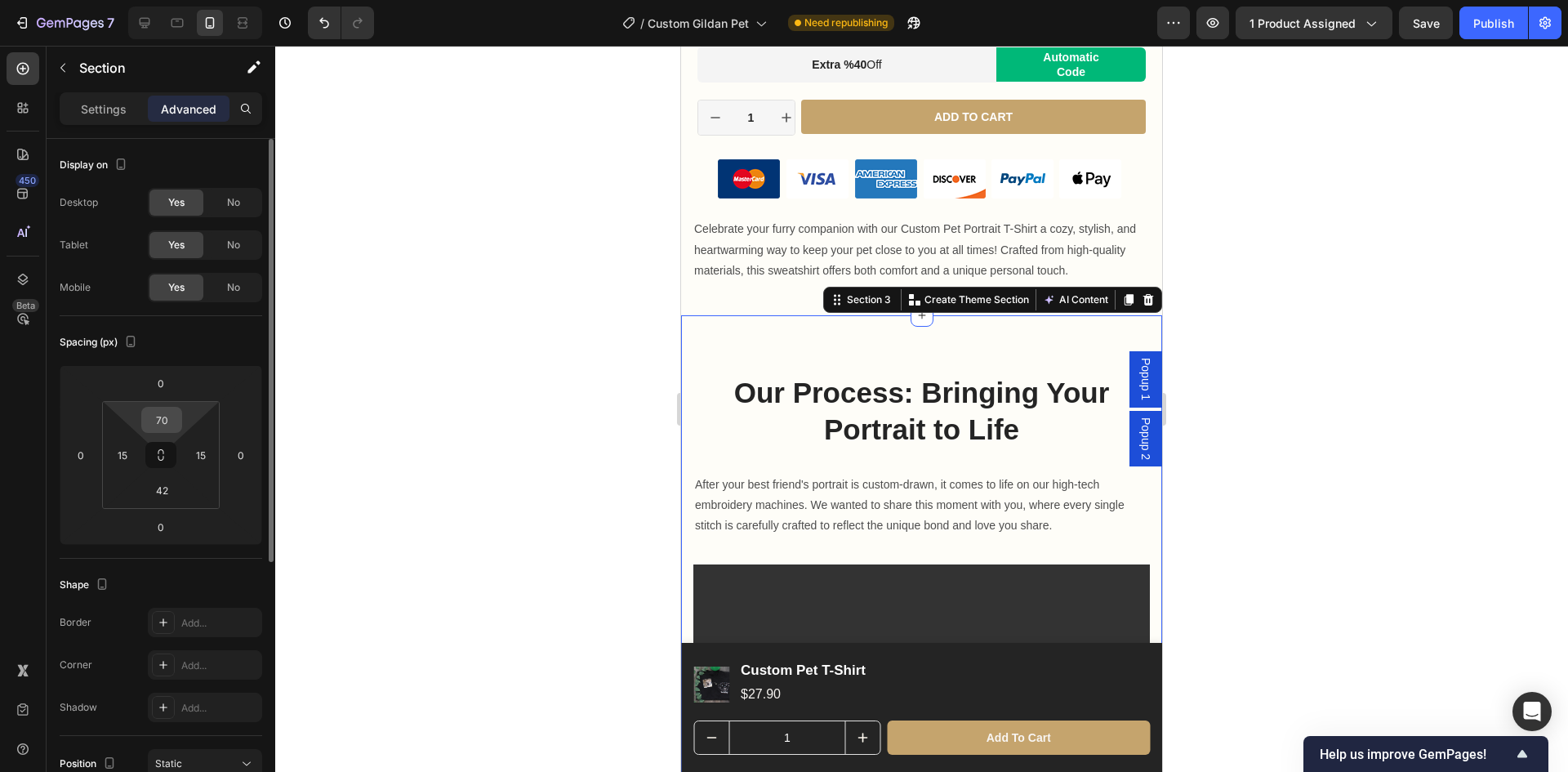
click at [172, 415] on input "70" at bounding box center [161, 420] width 33 height 24
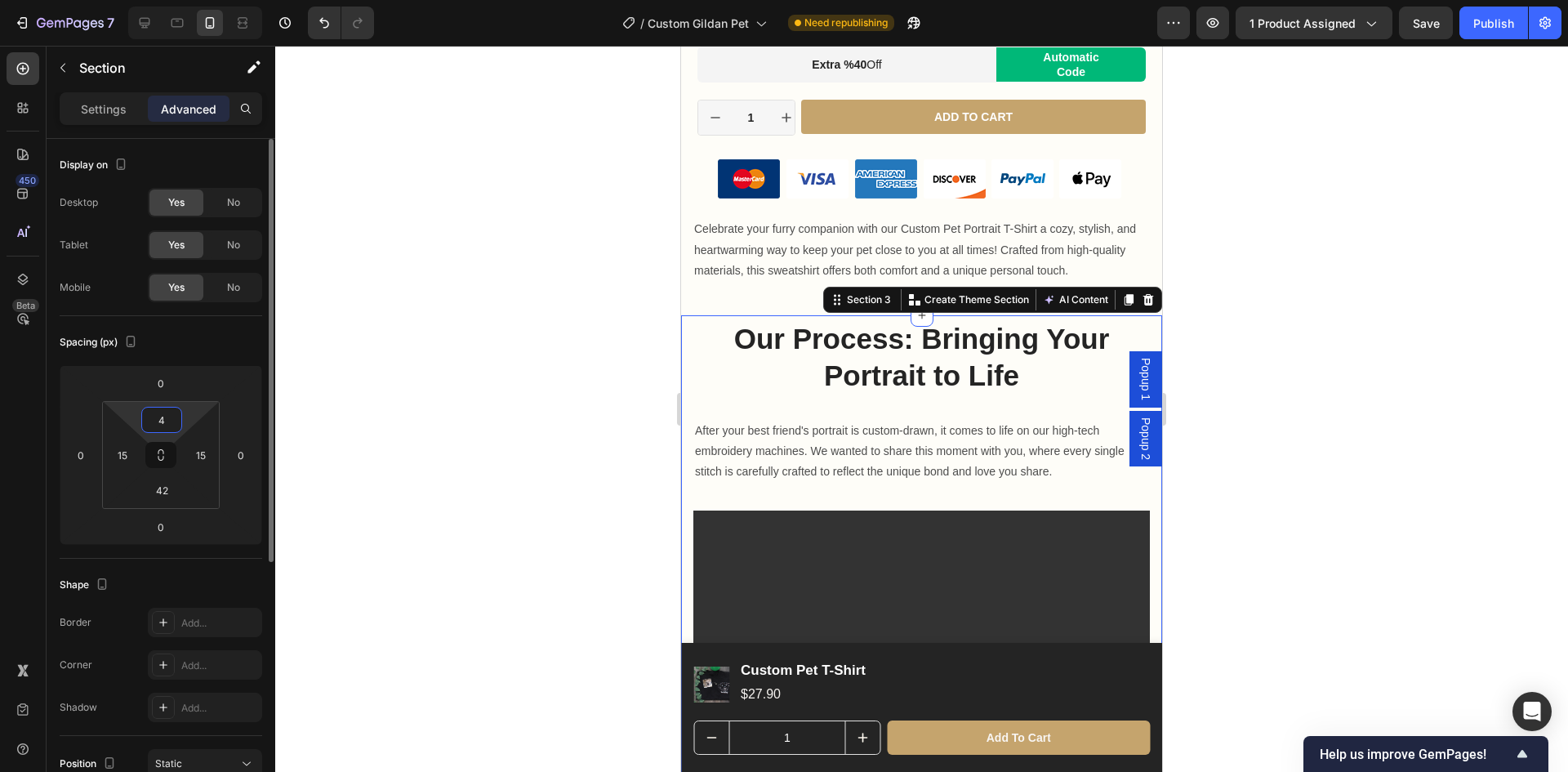
type input "40"
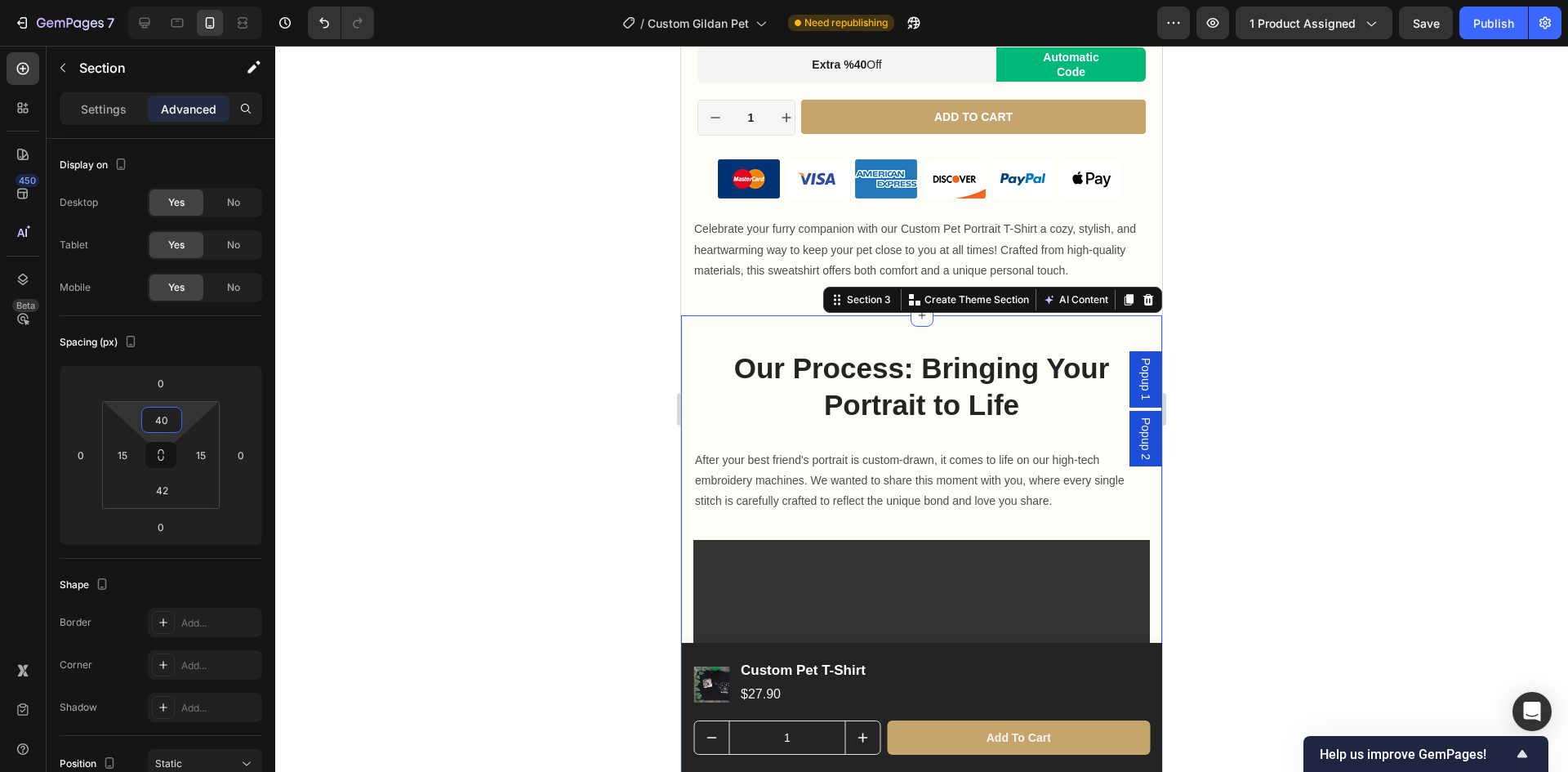
click at [1310, 514] on div at bounding box center [922, 408] width 1293 height 726
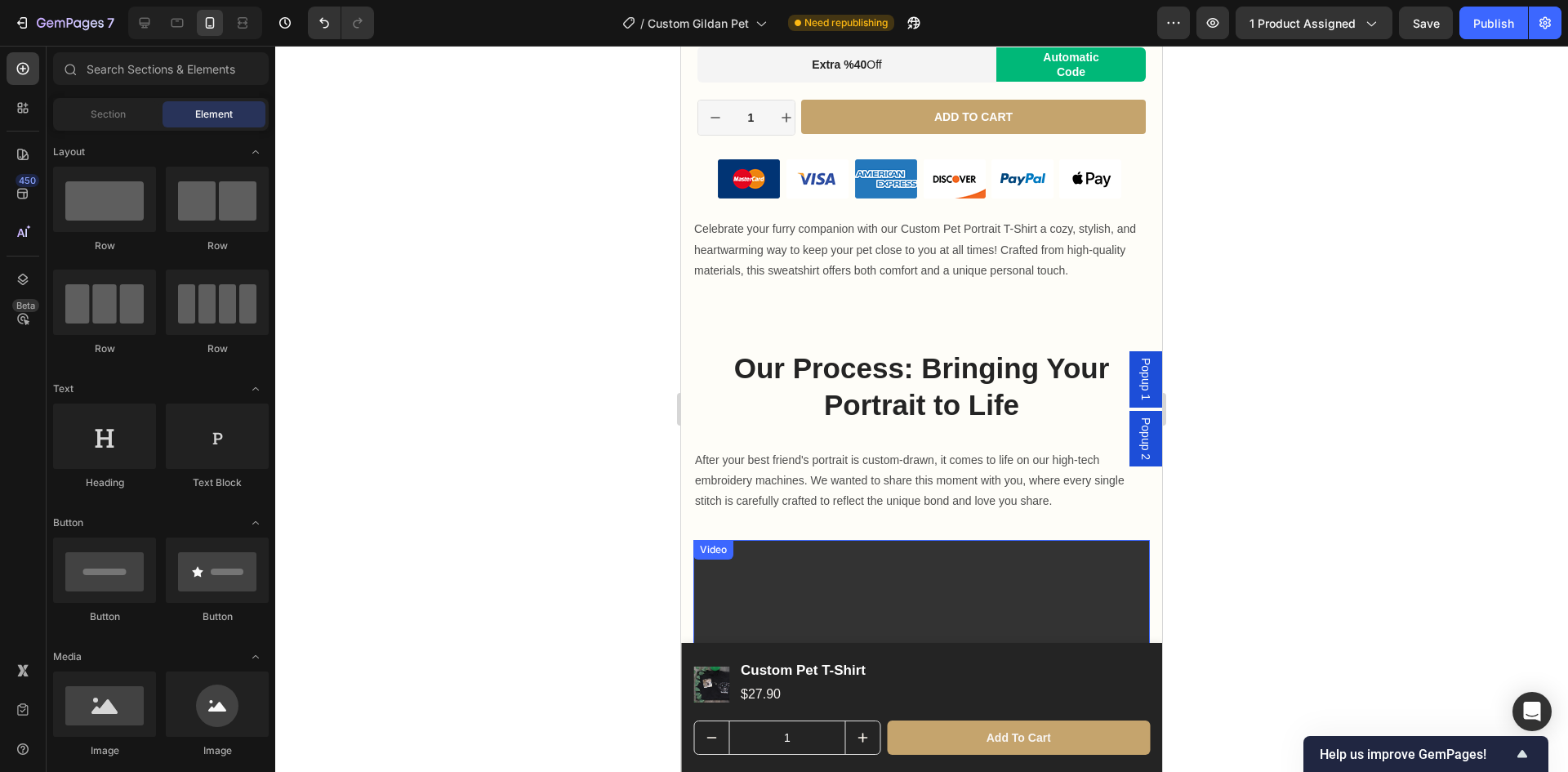
scroll to position [1510, 0]
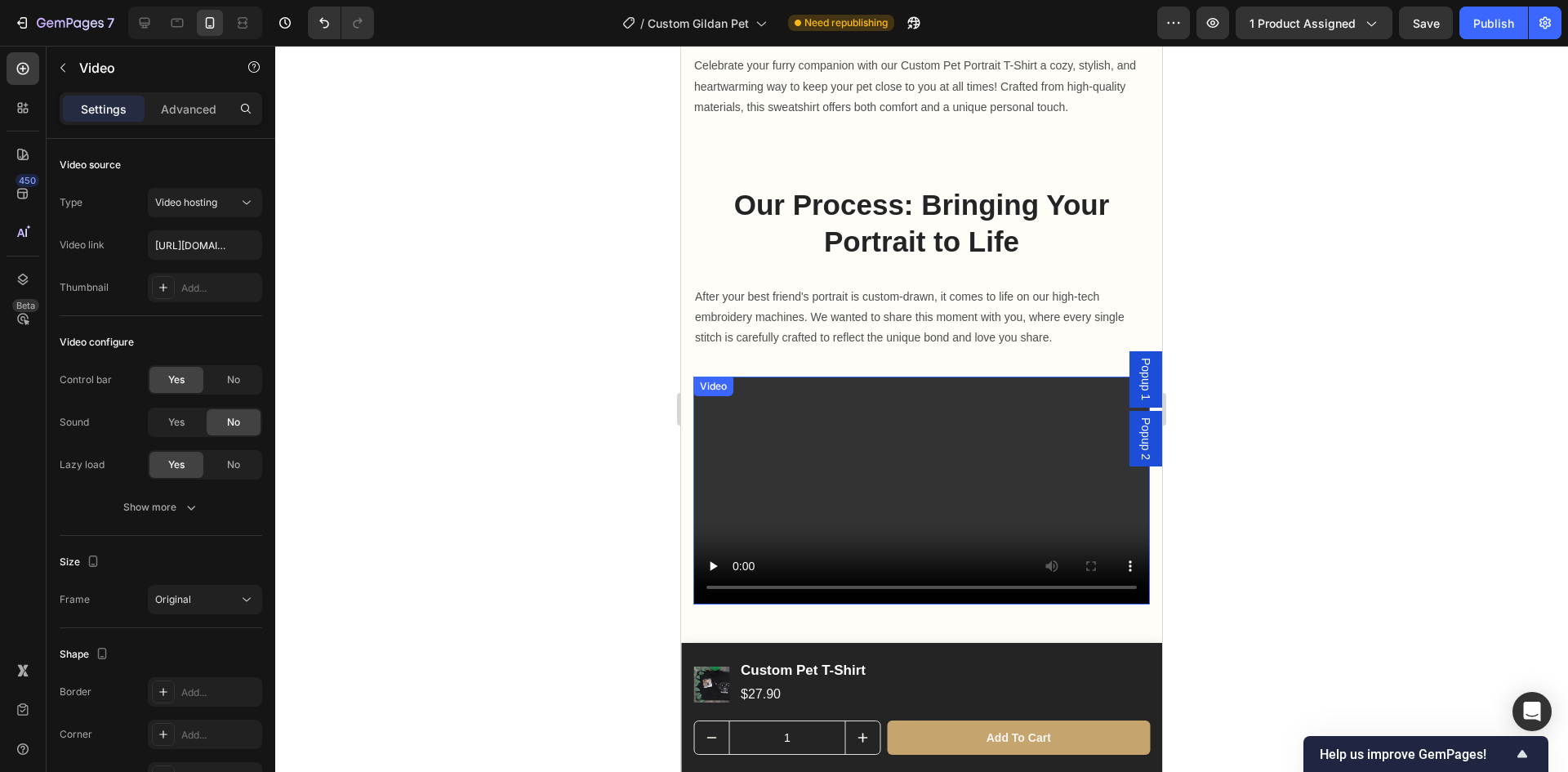
click at [1012, 468] on video at bounding box center [921, 491] width 456 height 229
click at [996, 493] on video at bounding box center [921, 491] width 456 height 229
click at [831, 527] on video at bounding box center [921, 491] width 456 height 229
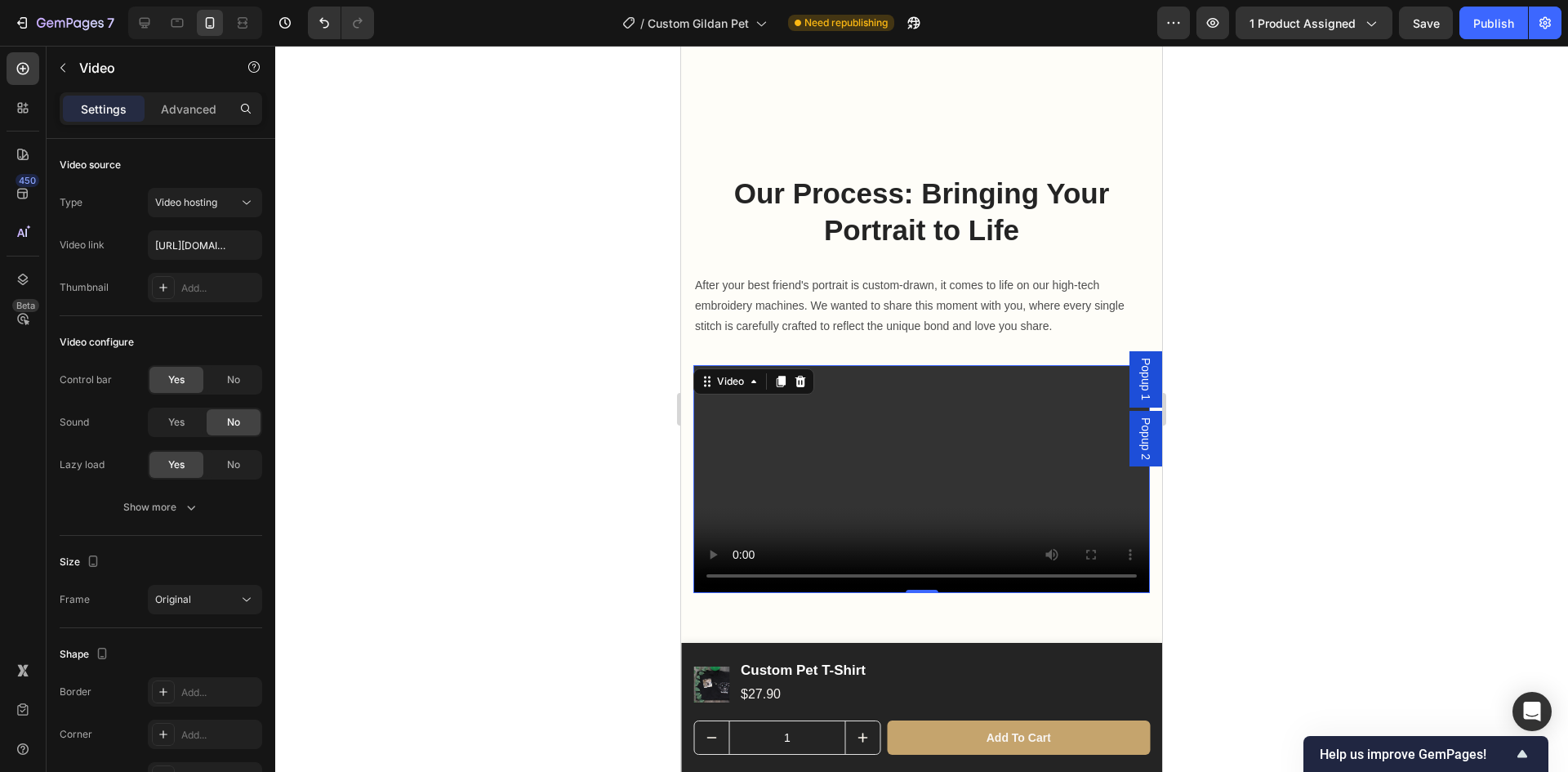
scroll to position [1674, 0]
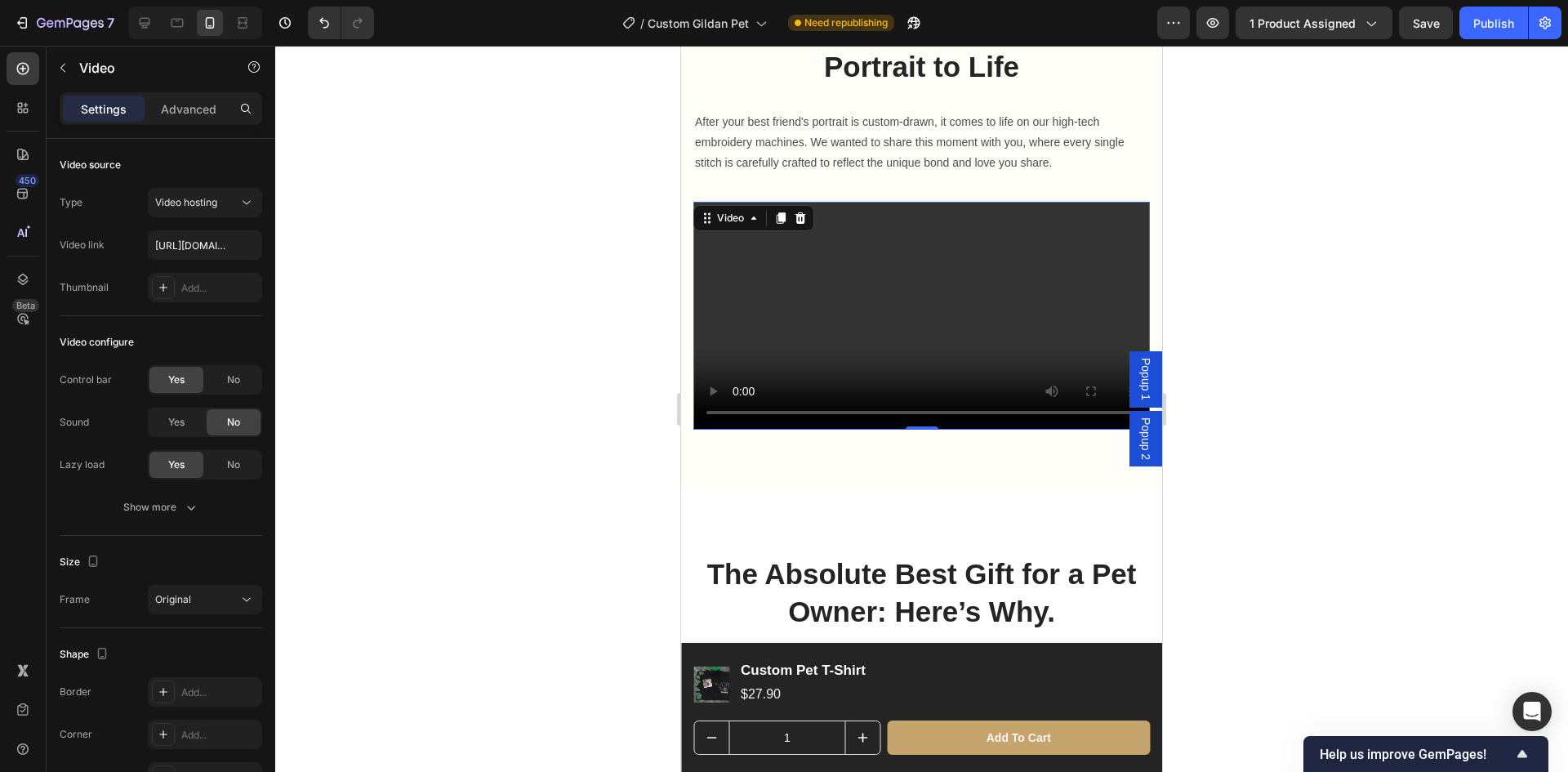
click at [985, 311] on video at bounding box center [921, 316] width 456 height 229
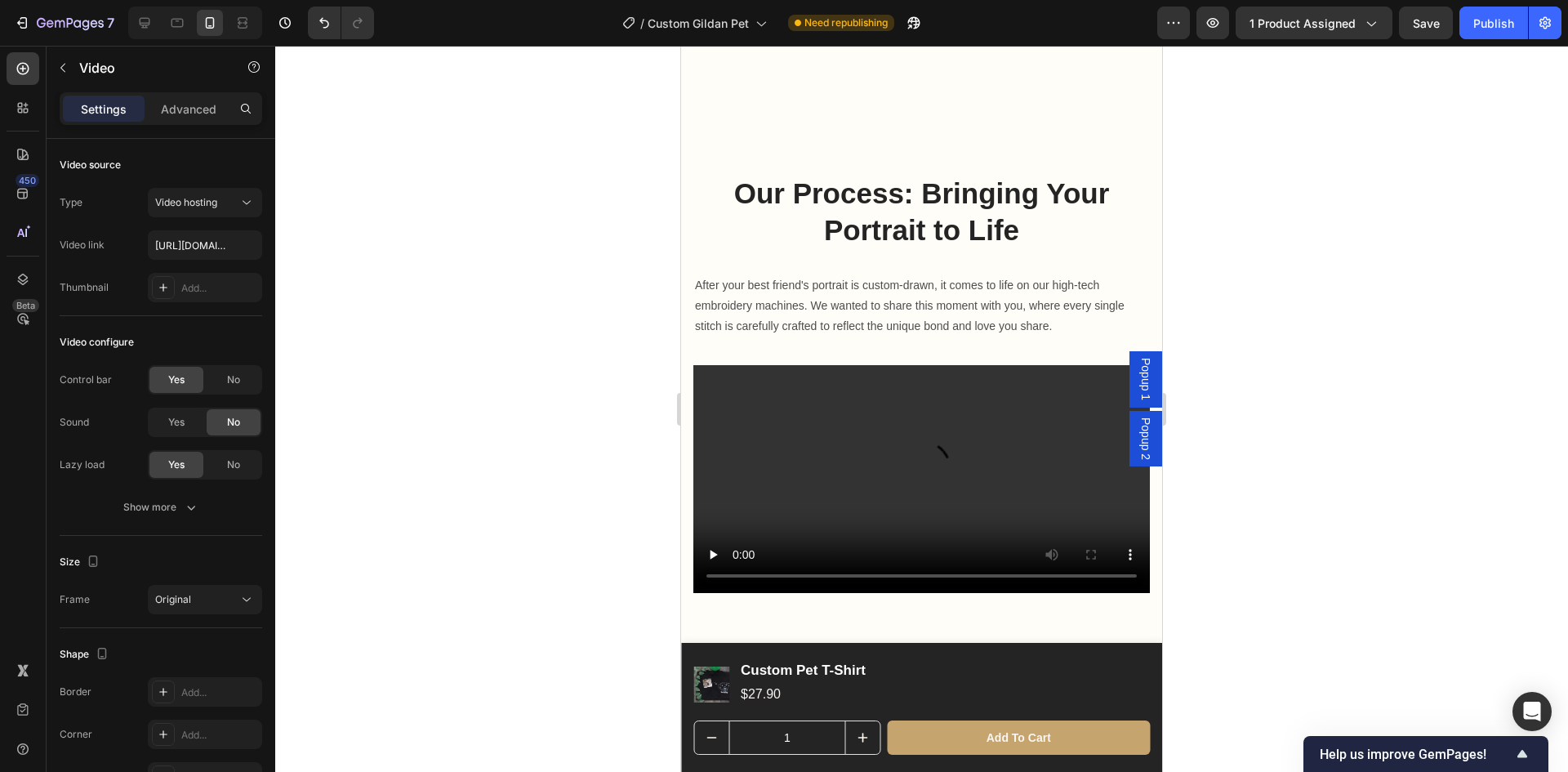
scroll to position [1919, 0]
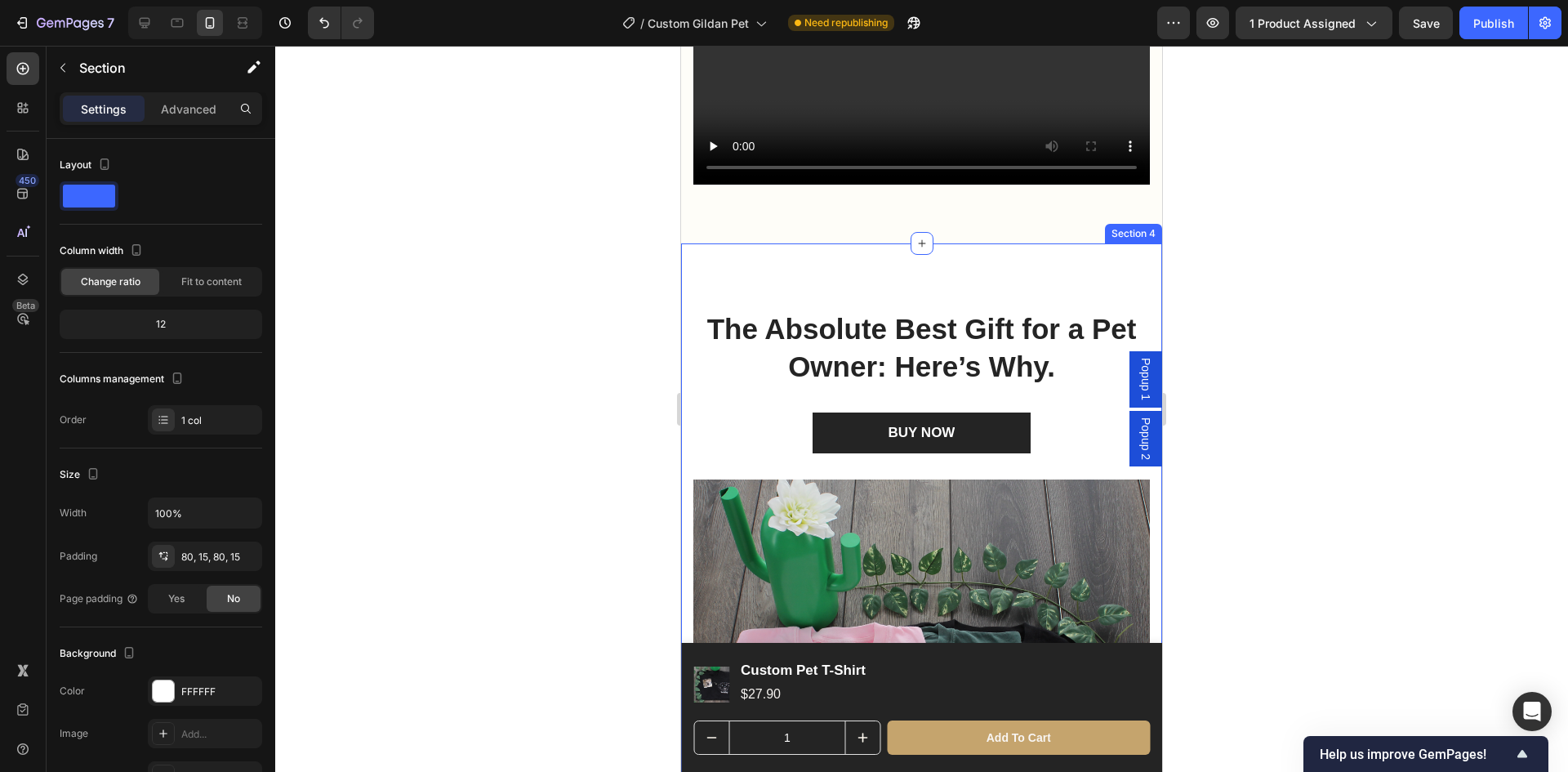
click at [814, 292] on div "The Absolute Best Gift for a Pet Owner: Here’s Why. Heading BUY NOW (P) Cart Bu…" at bounding box center [922, 781] width 481 height 1076
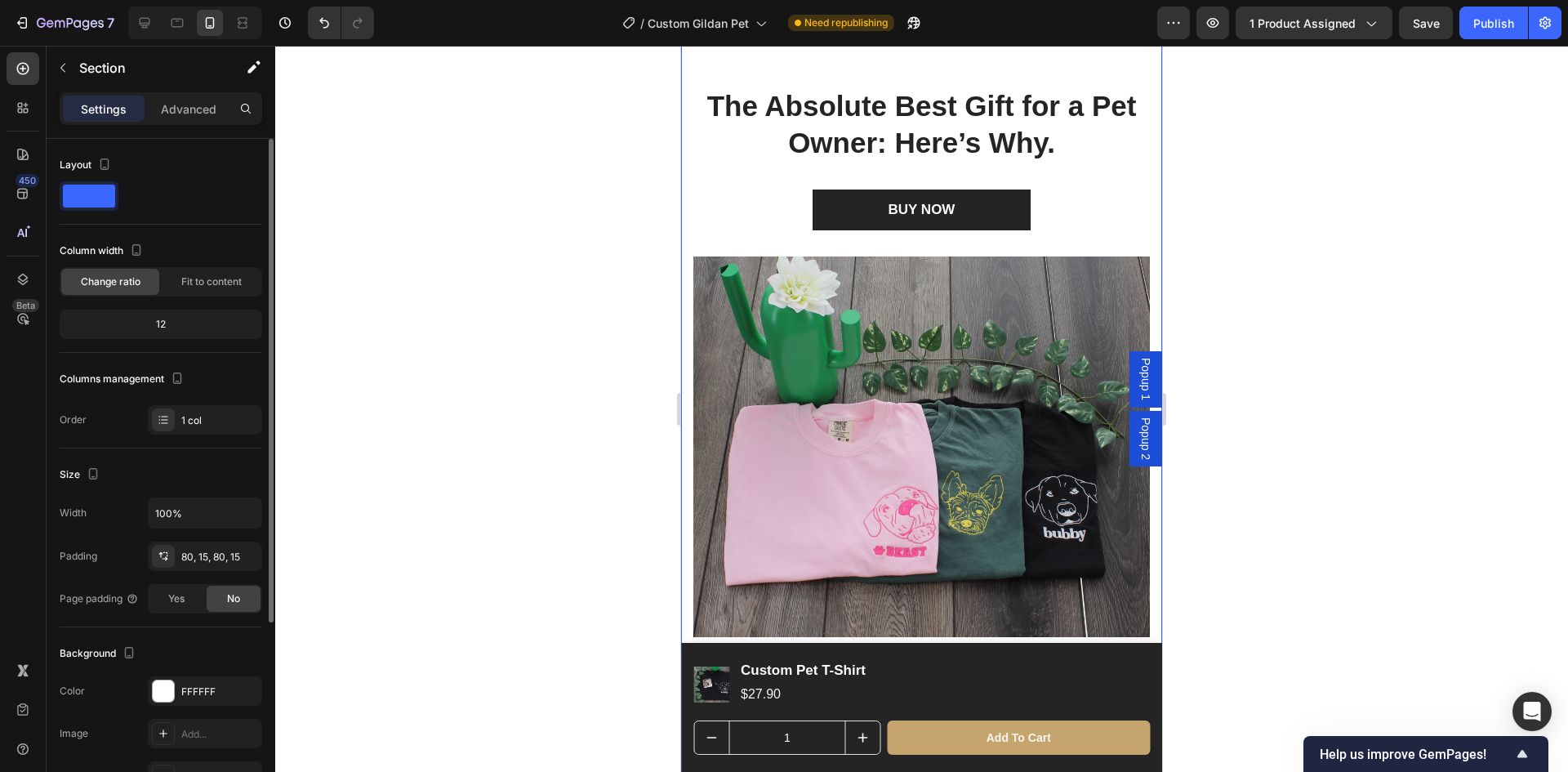
scroll to position [163, 0]
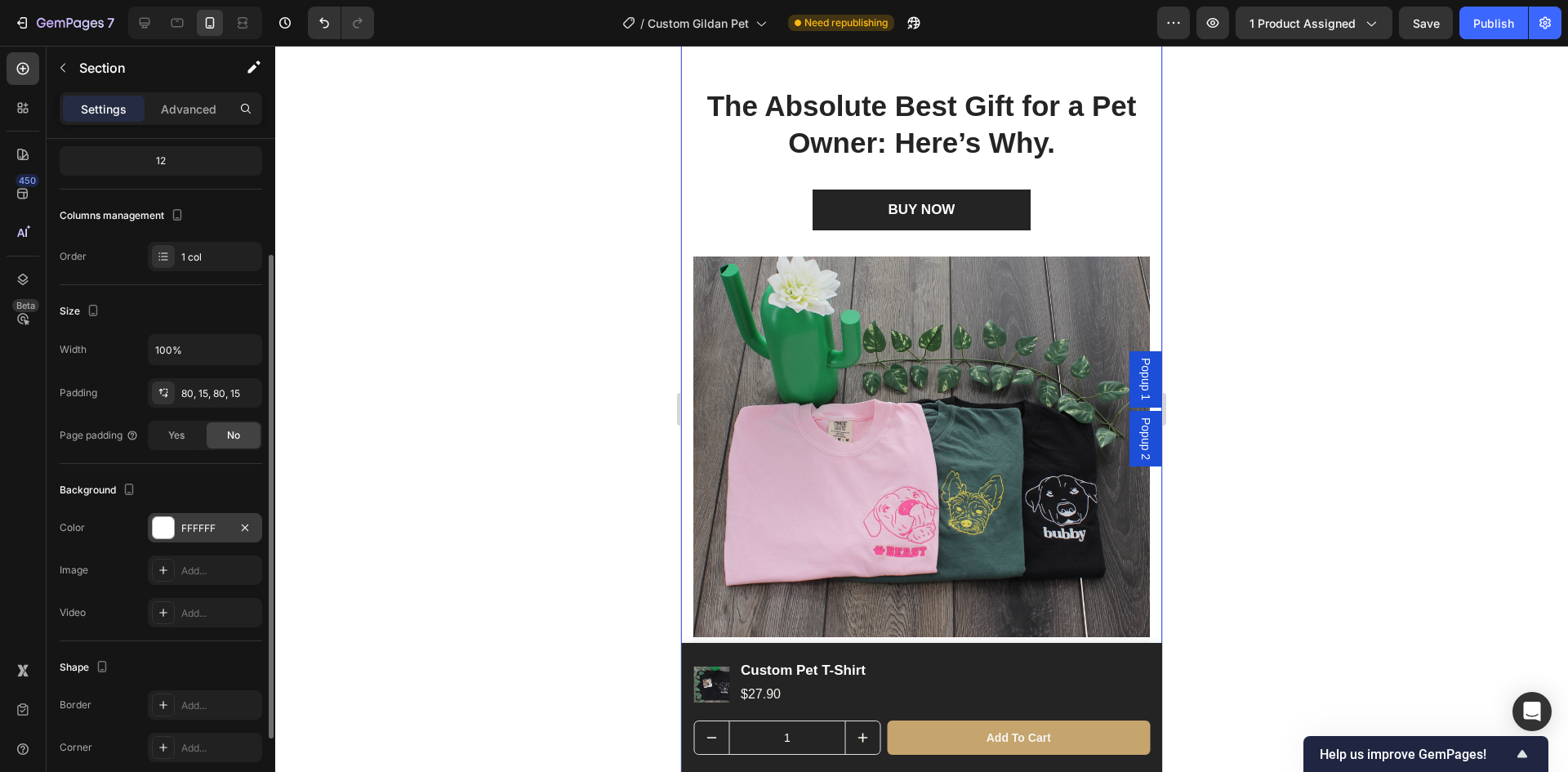
click at [196, 523] on div "FFFFFF" at bounding box center [205, 528] width 48 height 15
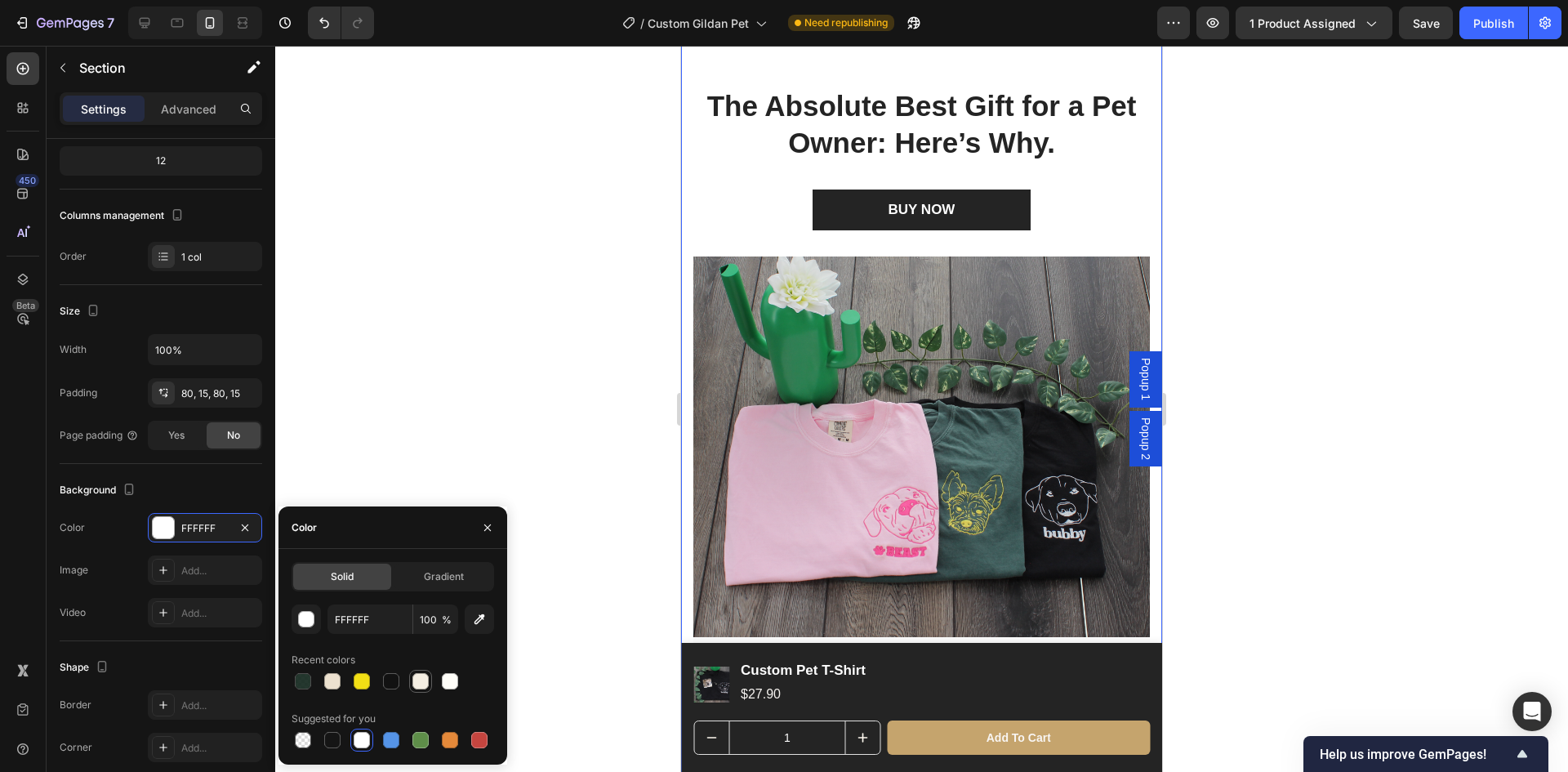
click at [422, 688] on div at bounding box center [420, 681] width 16 height 16
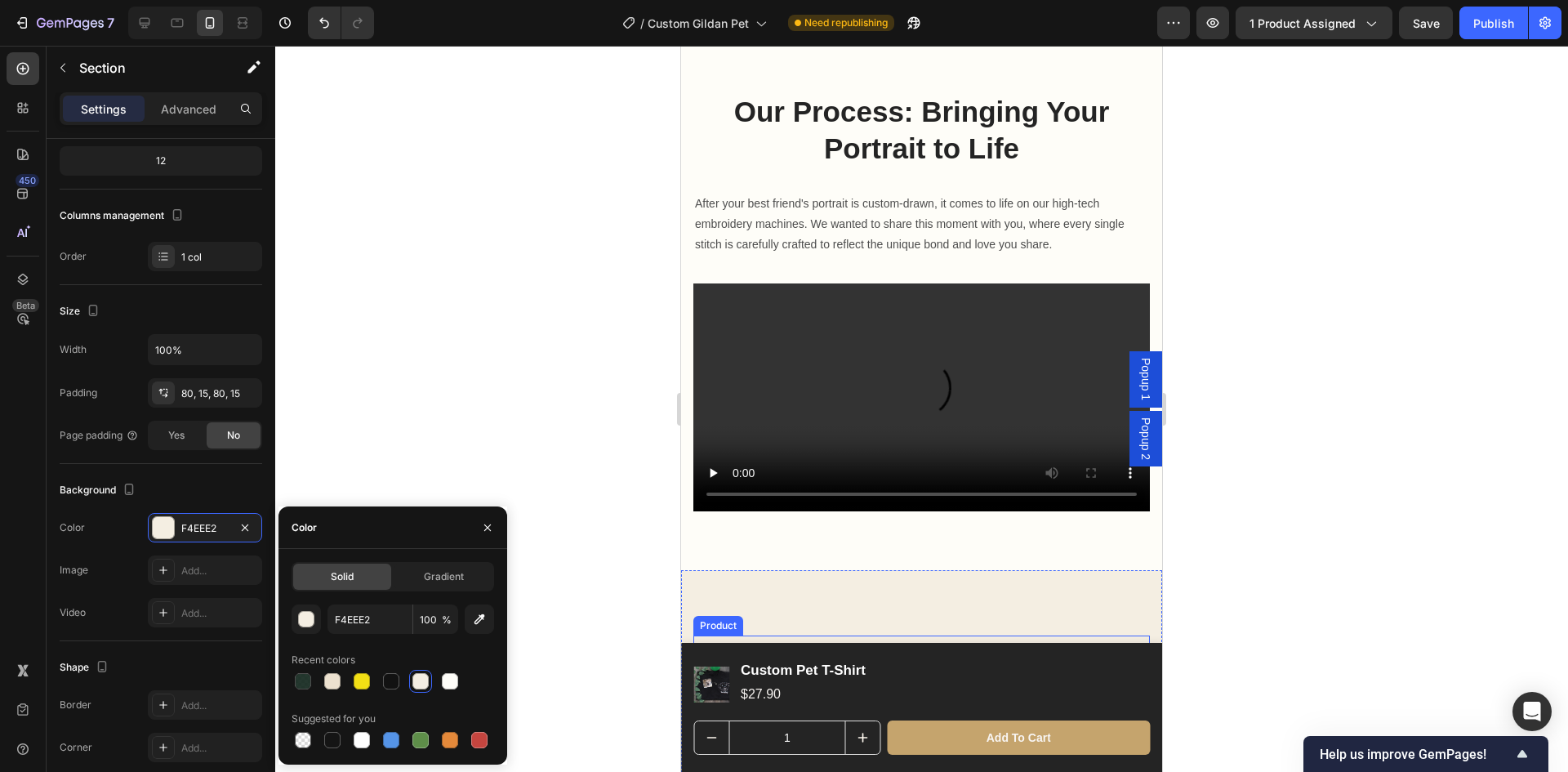
scroll to position [2083, 0]
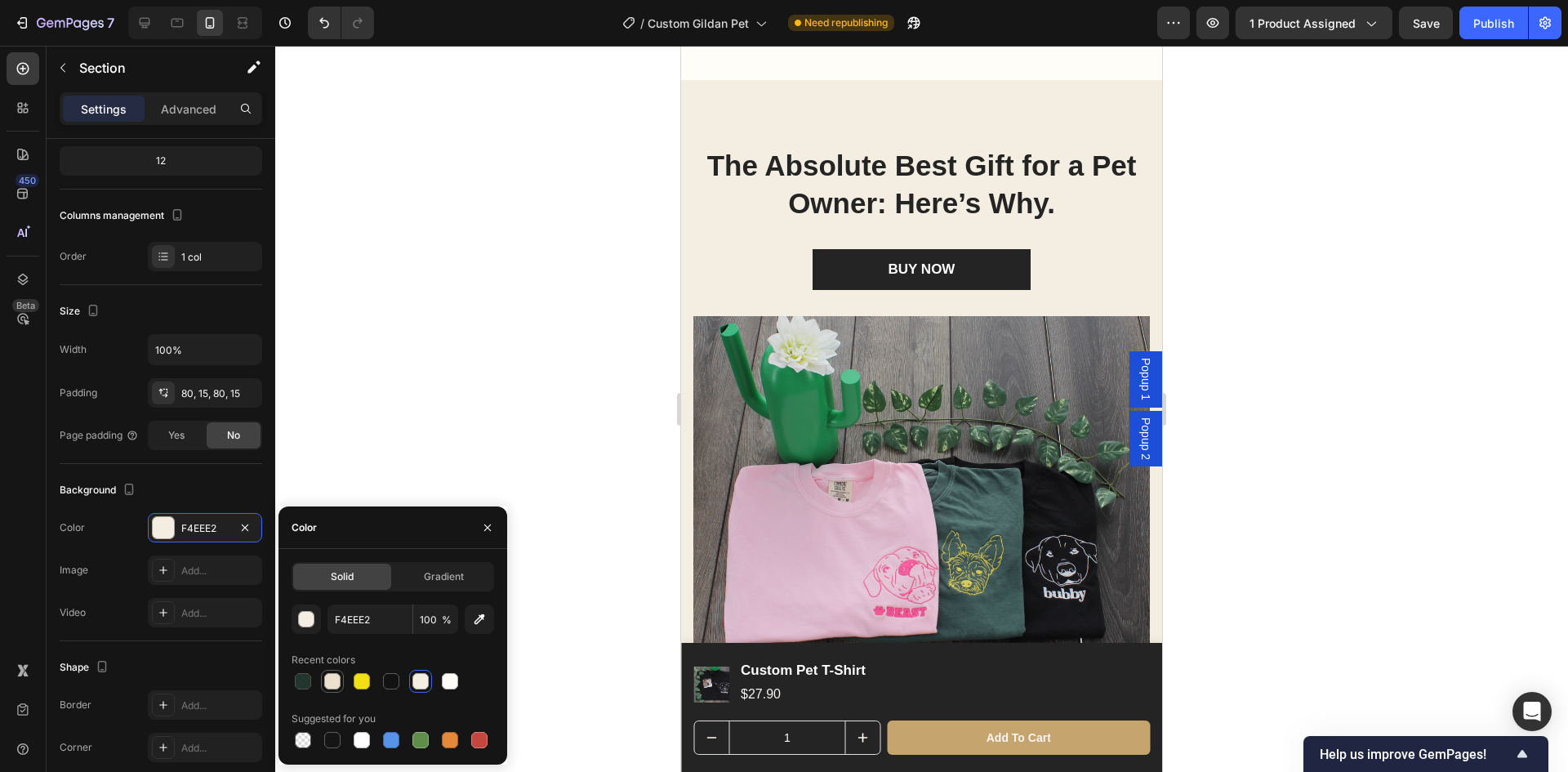
click at [338, 683] on div at bounding box center [332, 681] width 16 height 16
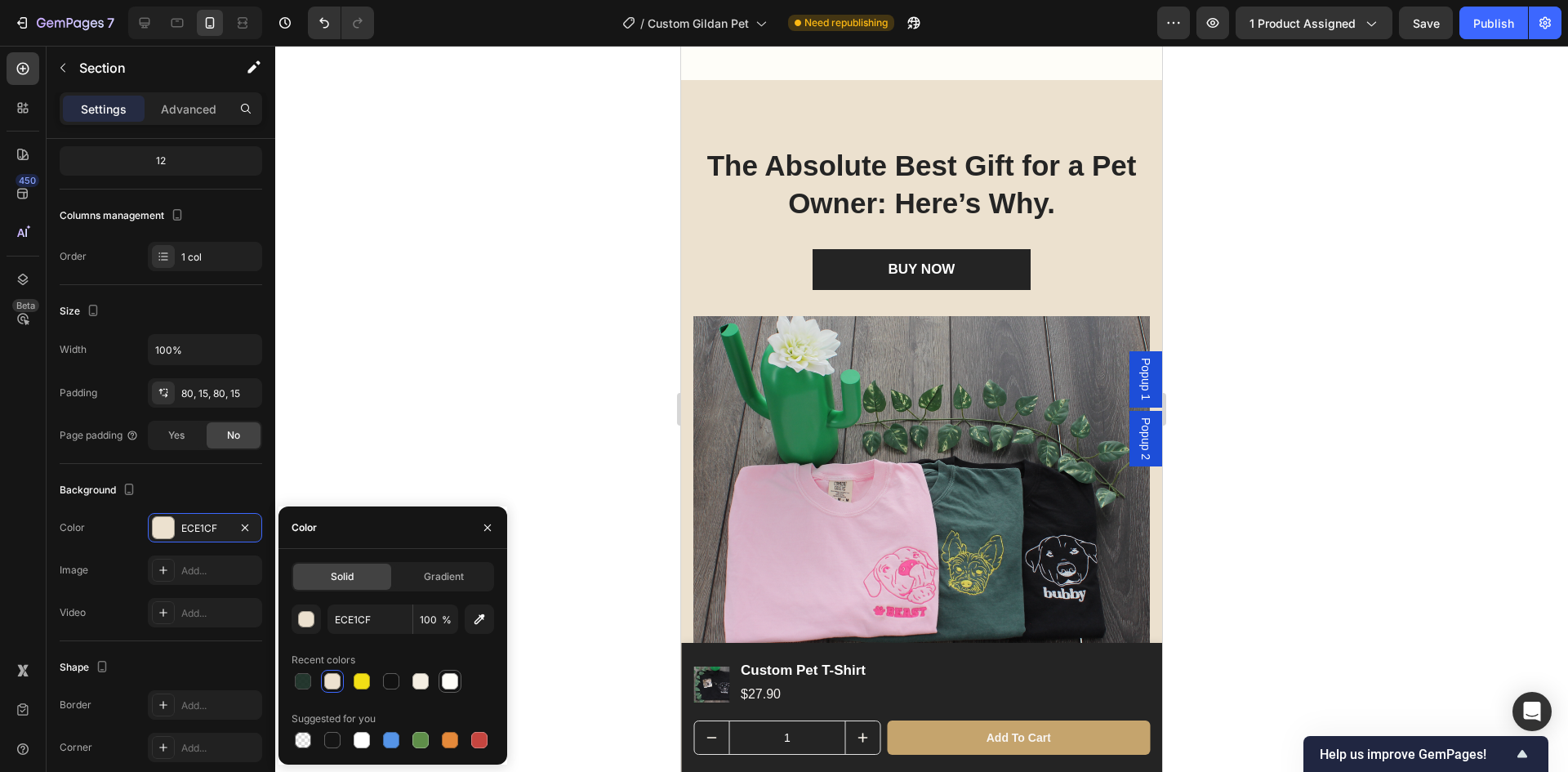
click at [462, 678] on div at bounding box center [392, 681] width 202 height 22
click at [457, 678] on div at bounding box center [450, 681] width 16 height 16
type input "FEFDF8"
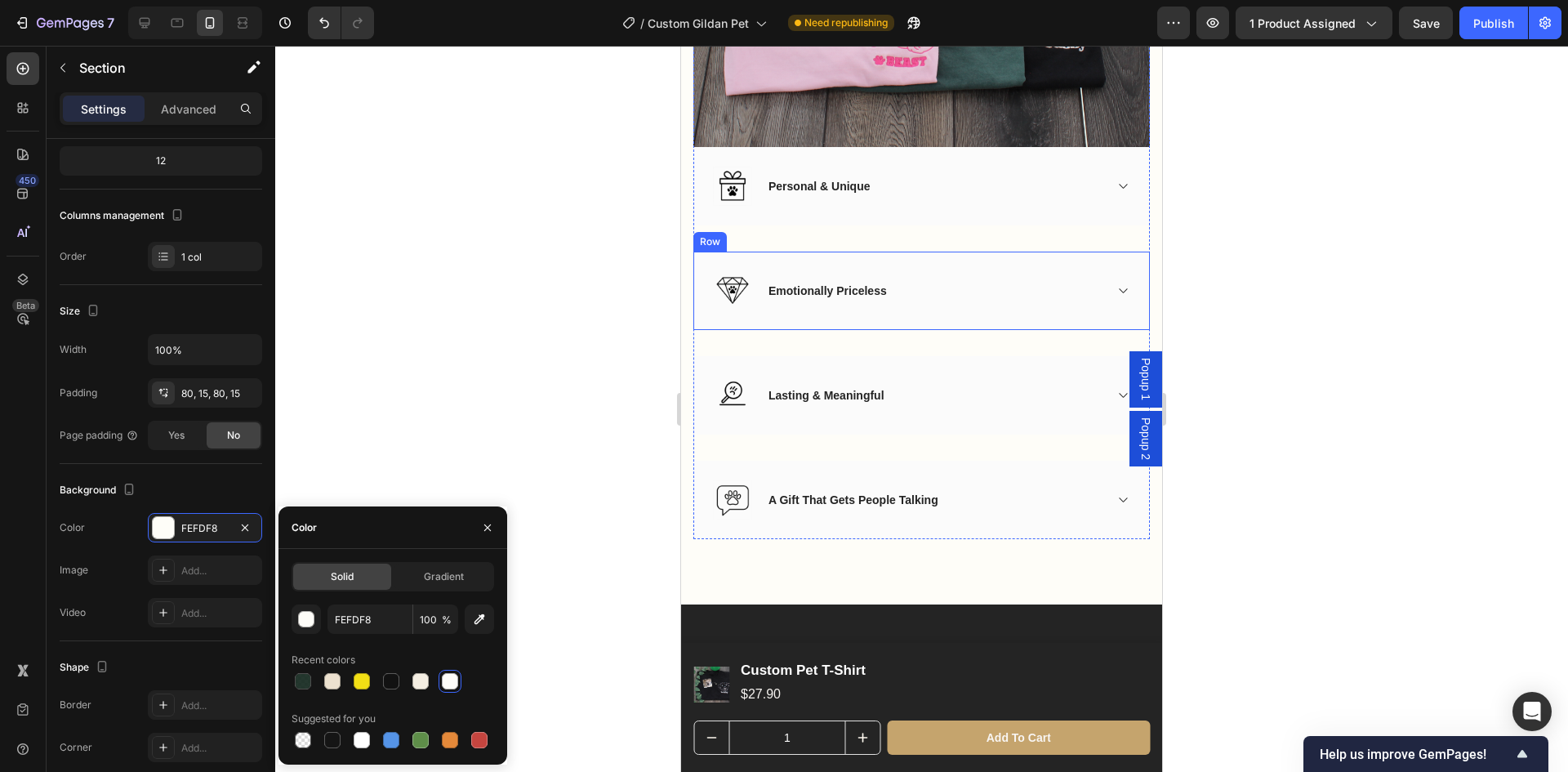
scroll to position [2573, 0]
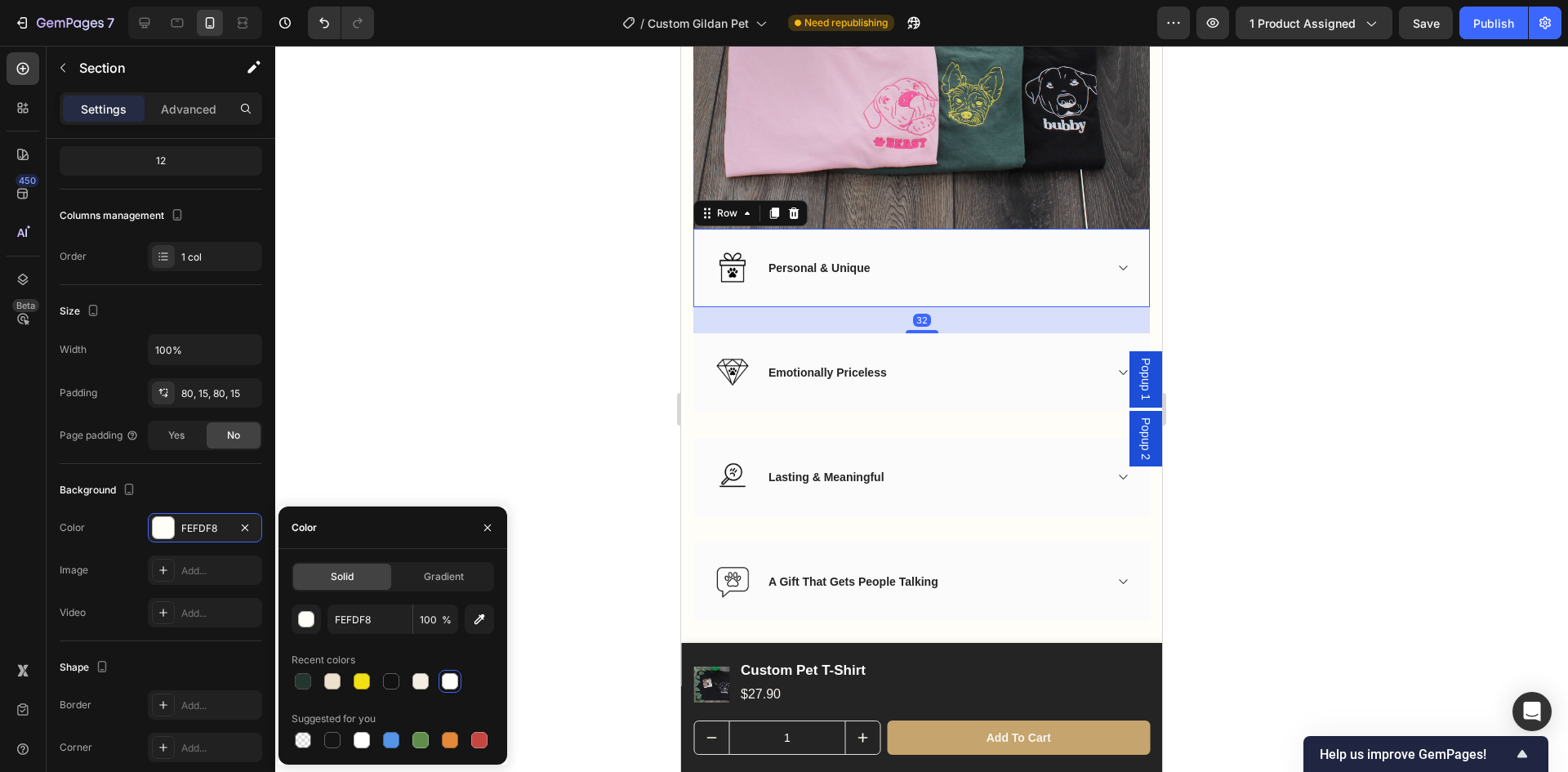
click at [1038, 279] on div "Image Personal & Unique Accordion Row 32" at bounding box center [921, 268] width 456 height 79
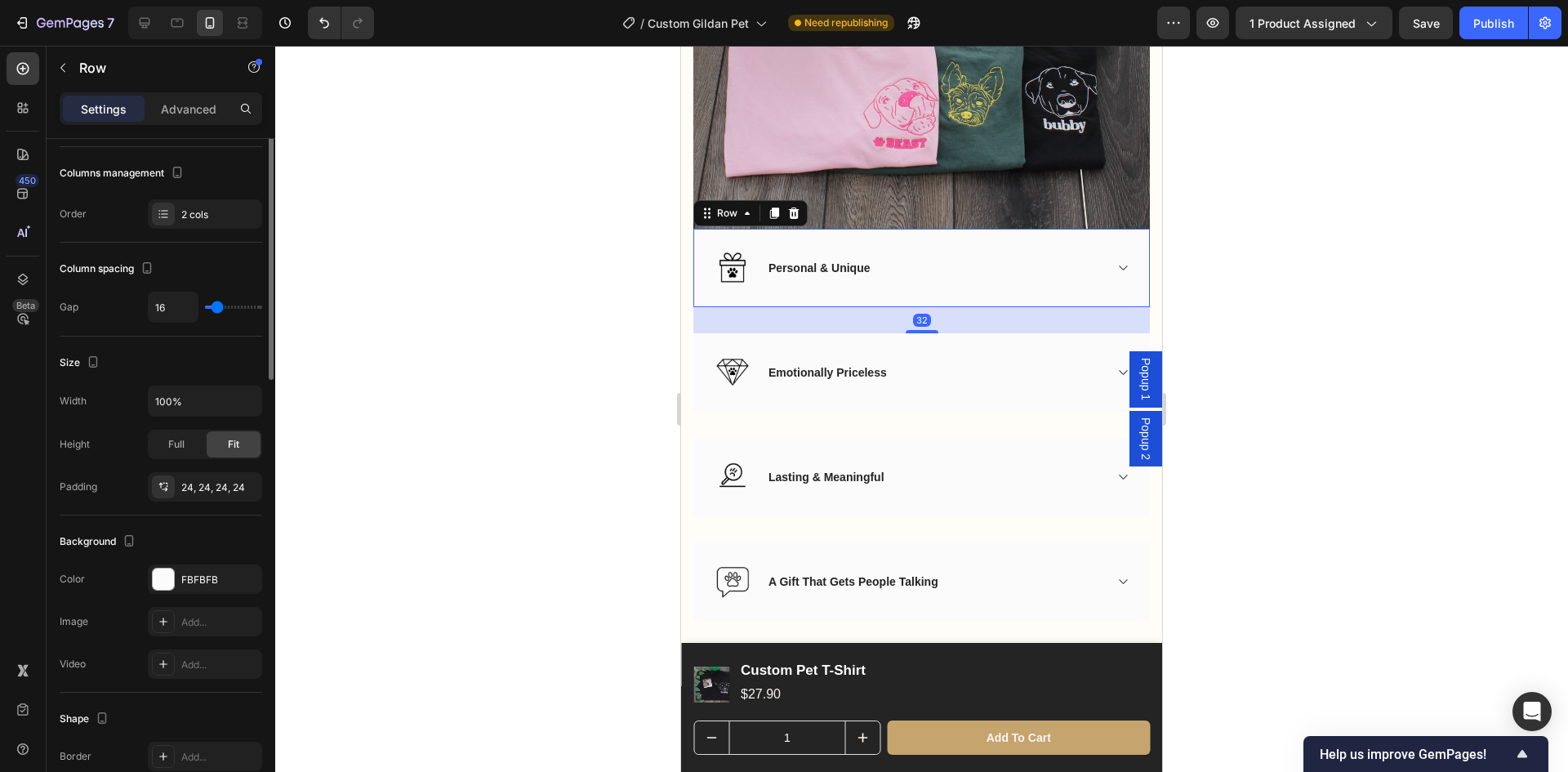
scroll to position [0, 0]
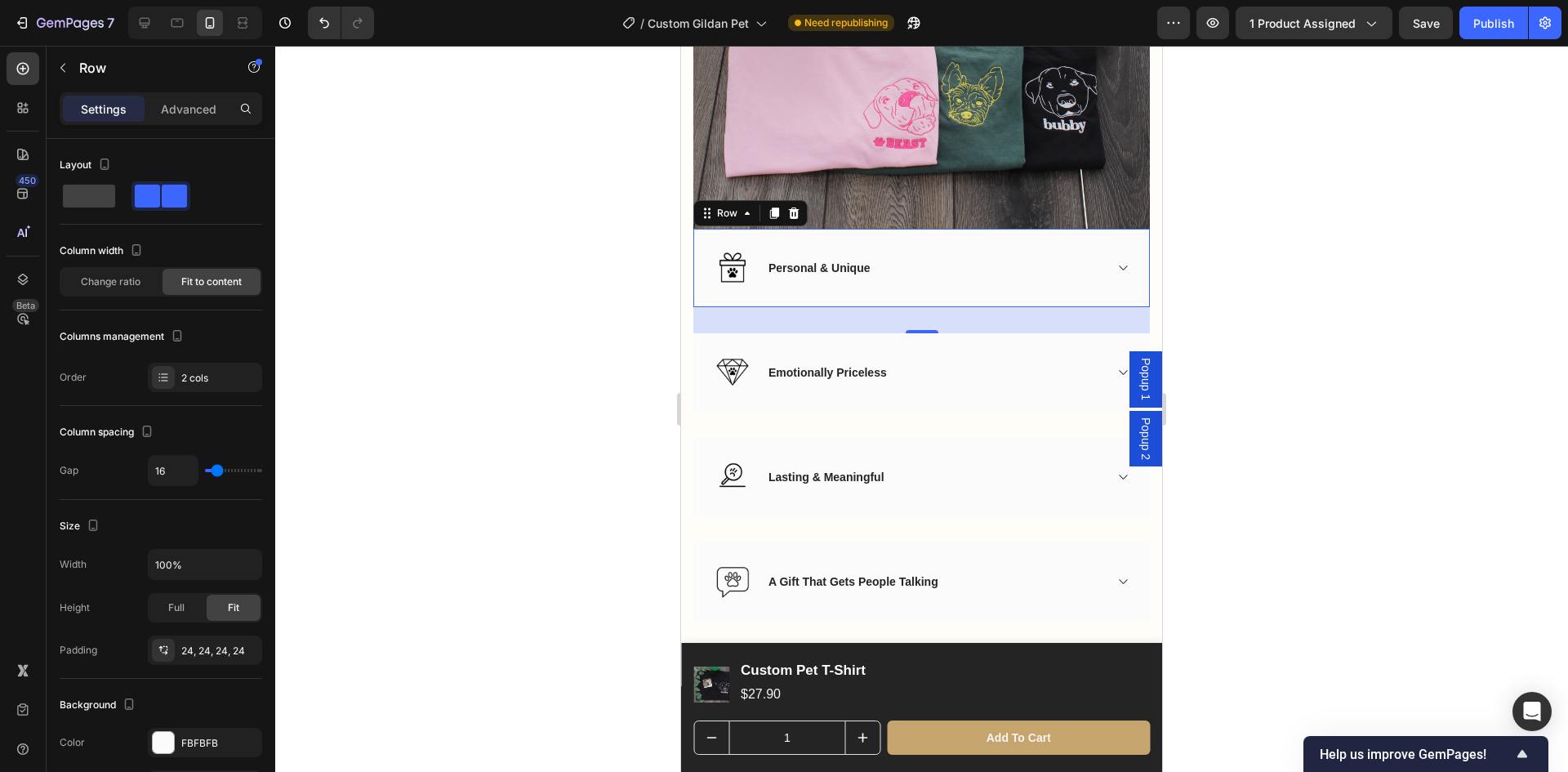
click at [1229, 289] on div at bounding box center [922, 408] width 1293 height 726
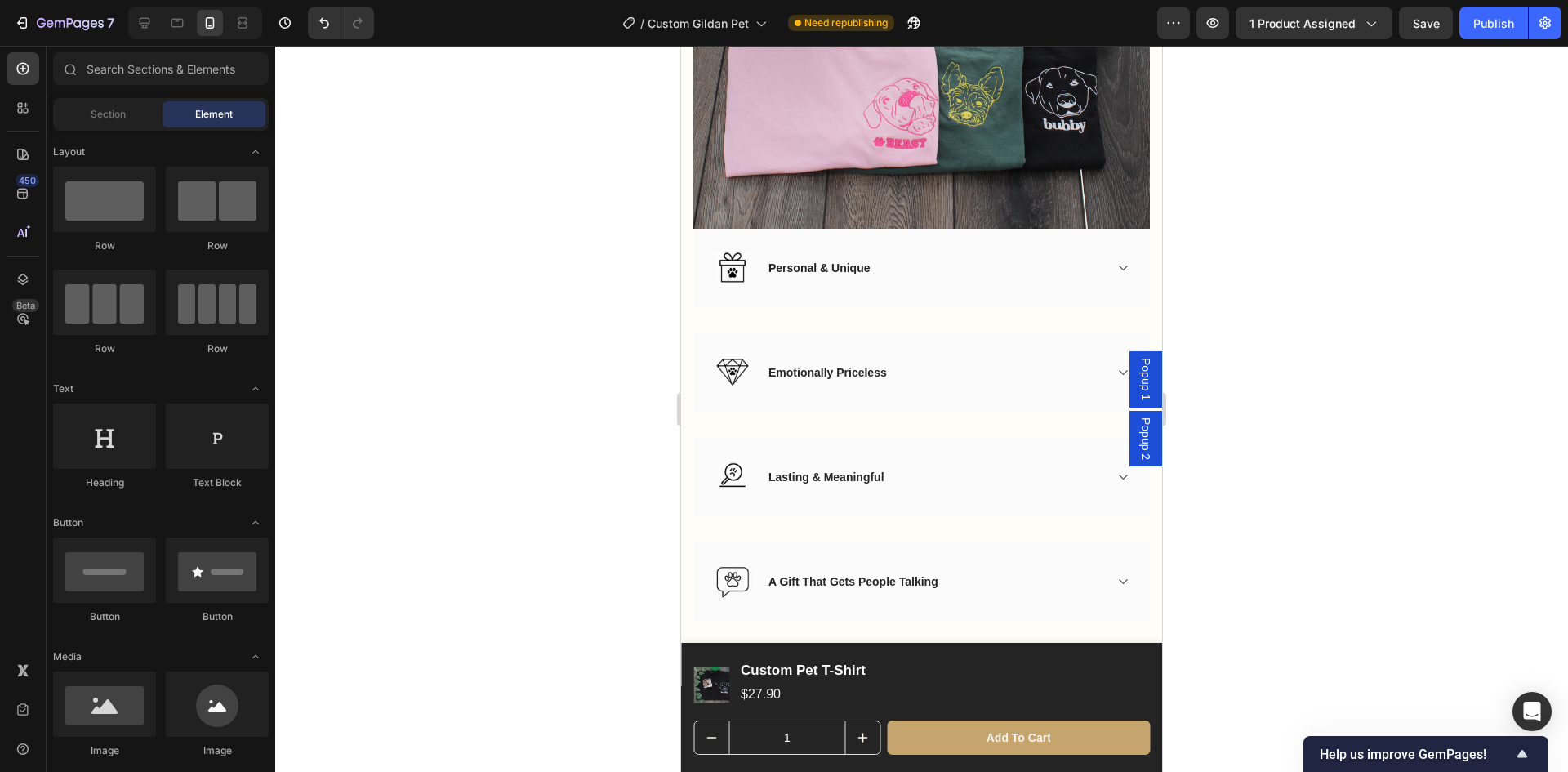
click at [1311, 310] on div at bounding box center [922, 408] width 1293 height 726
click at [1094, 258] on div "Personal & Unique" at bounding box center [948, 269] width 363 height 22
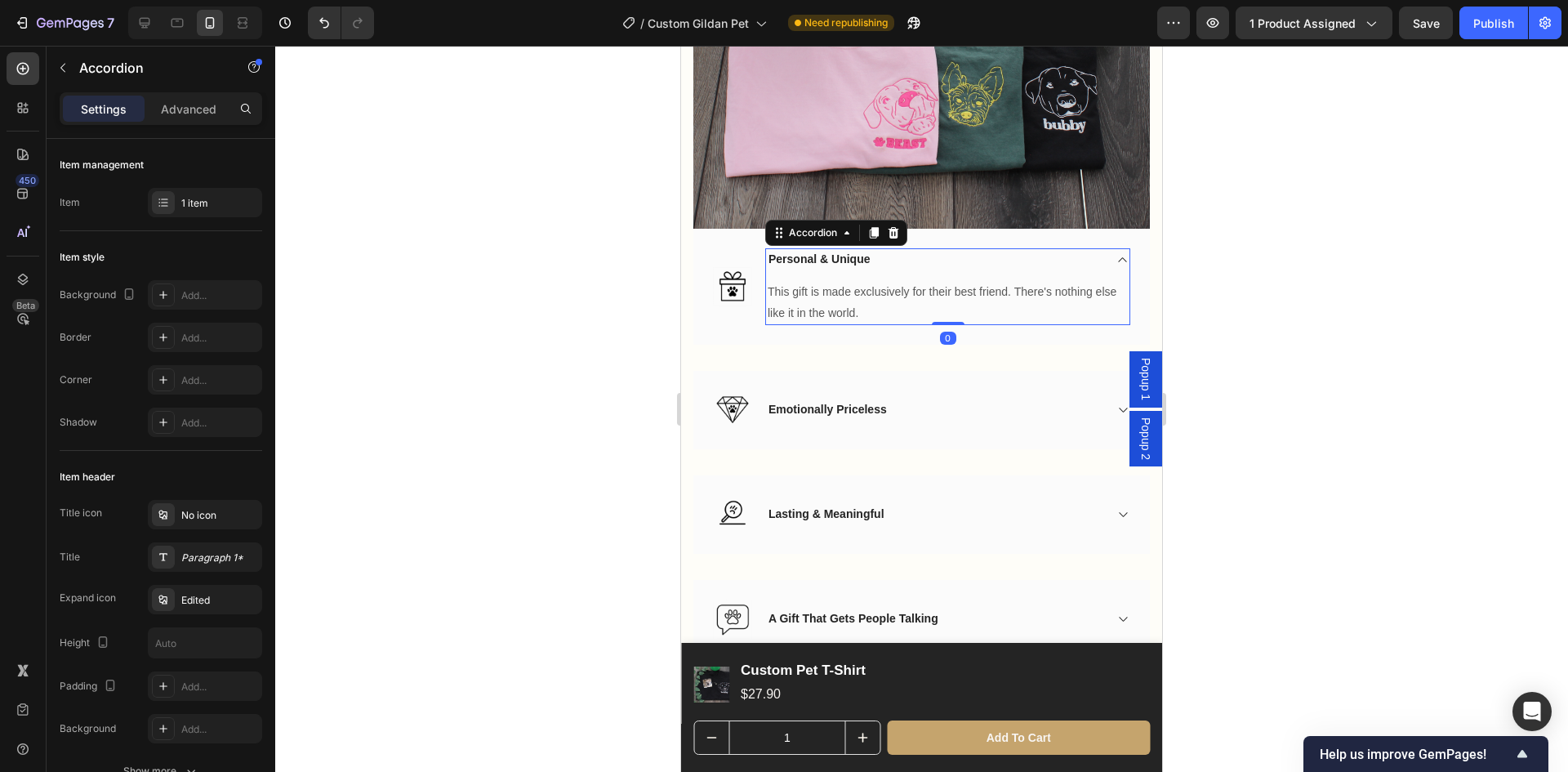
click at [1103, 256] on div "Personal & Unique" at bounding box center [948, 260] width 363 height 22
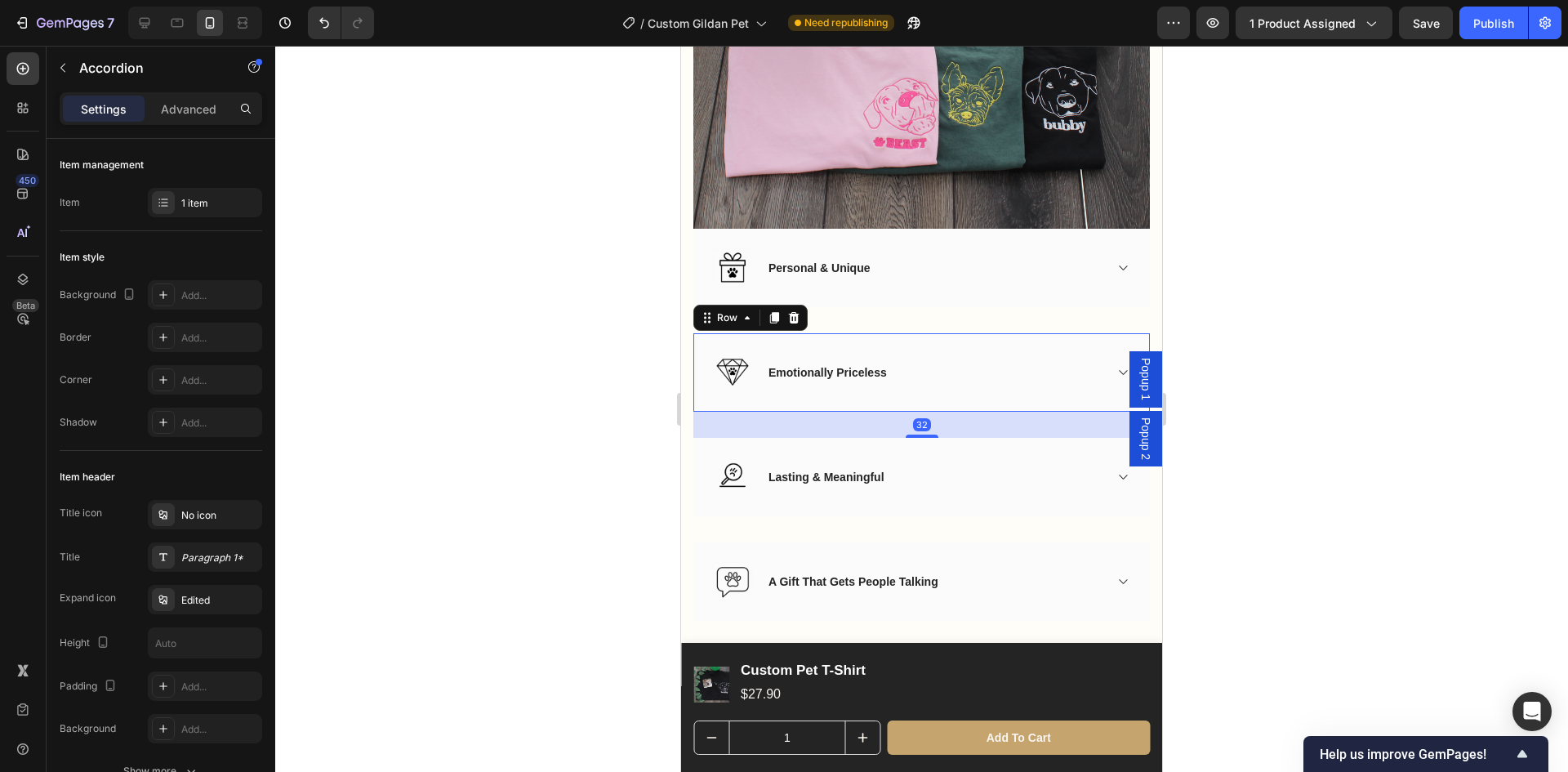
click at [1043, 353] on div "Emotionally Priceless Accordion" at bounding box center [948, 373] width 365 height 39
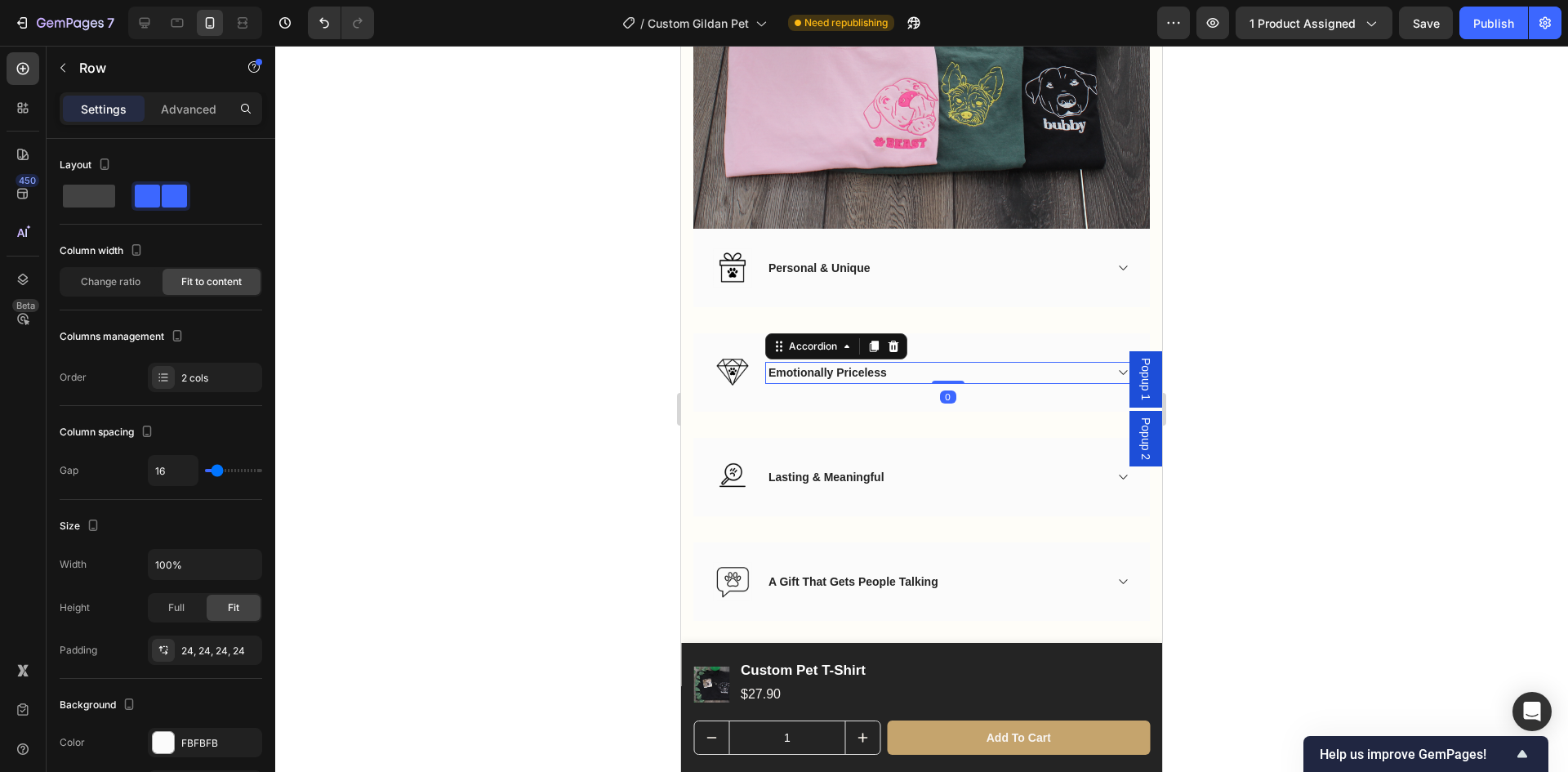
click at [1050, 362] on div "Emotionally Priceless" at bounding box center [935, 373] width 337 height 22
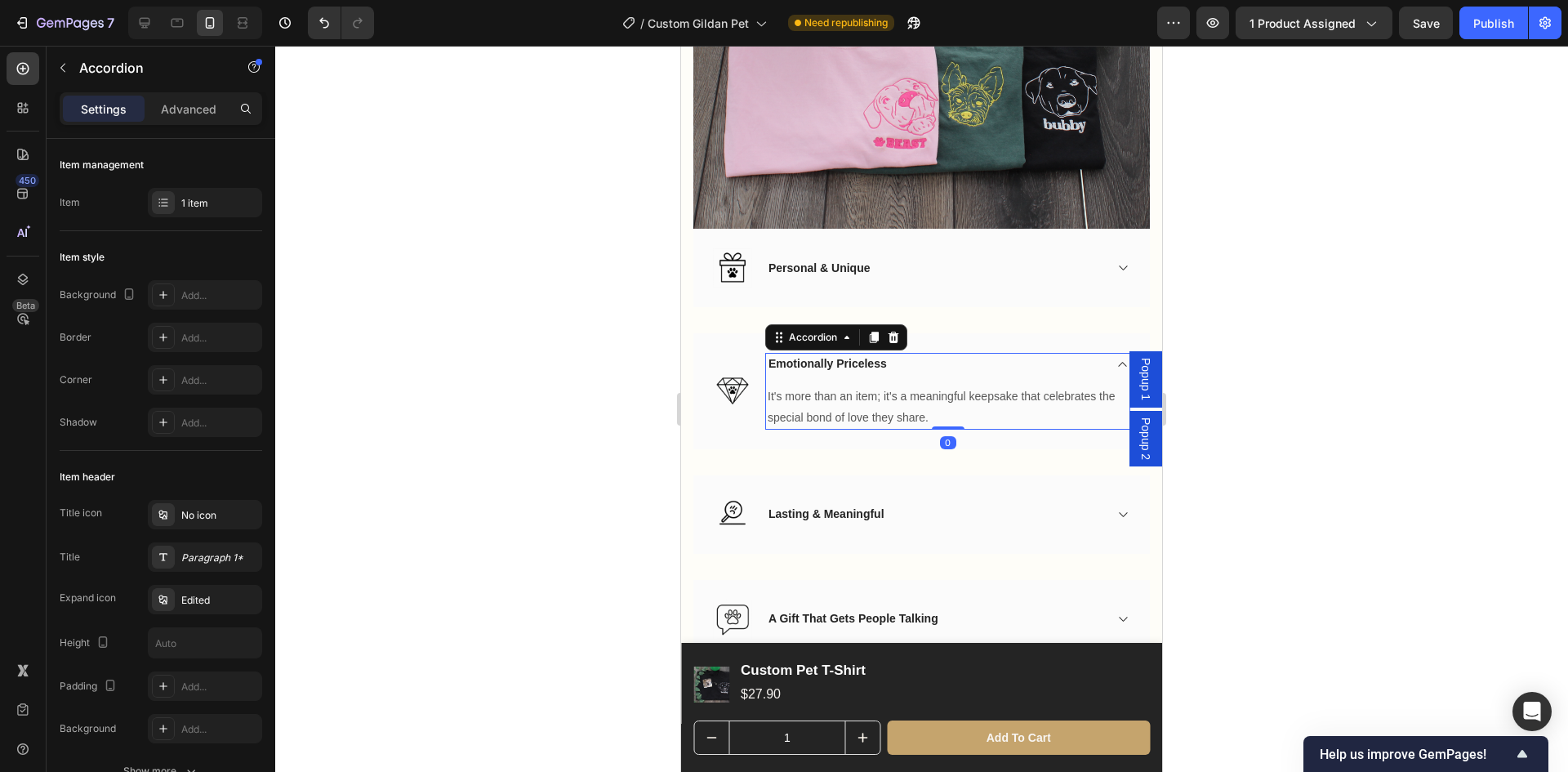
click at [1074, 353] on div "Emotionally Priceless" at bounding box center [935, 364] width 337 height 22
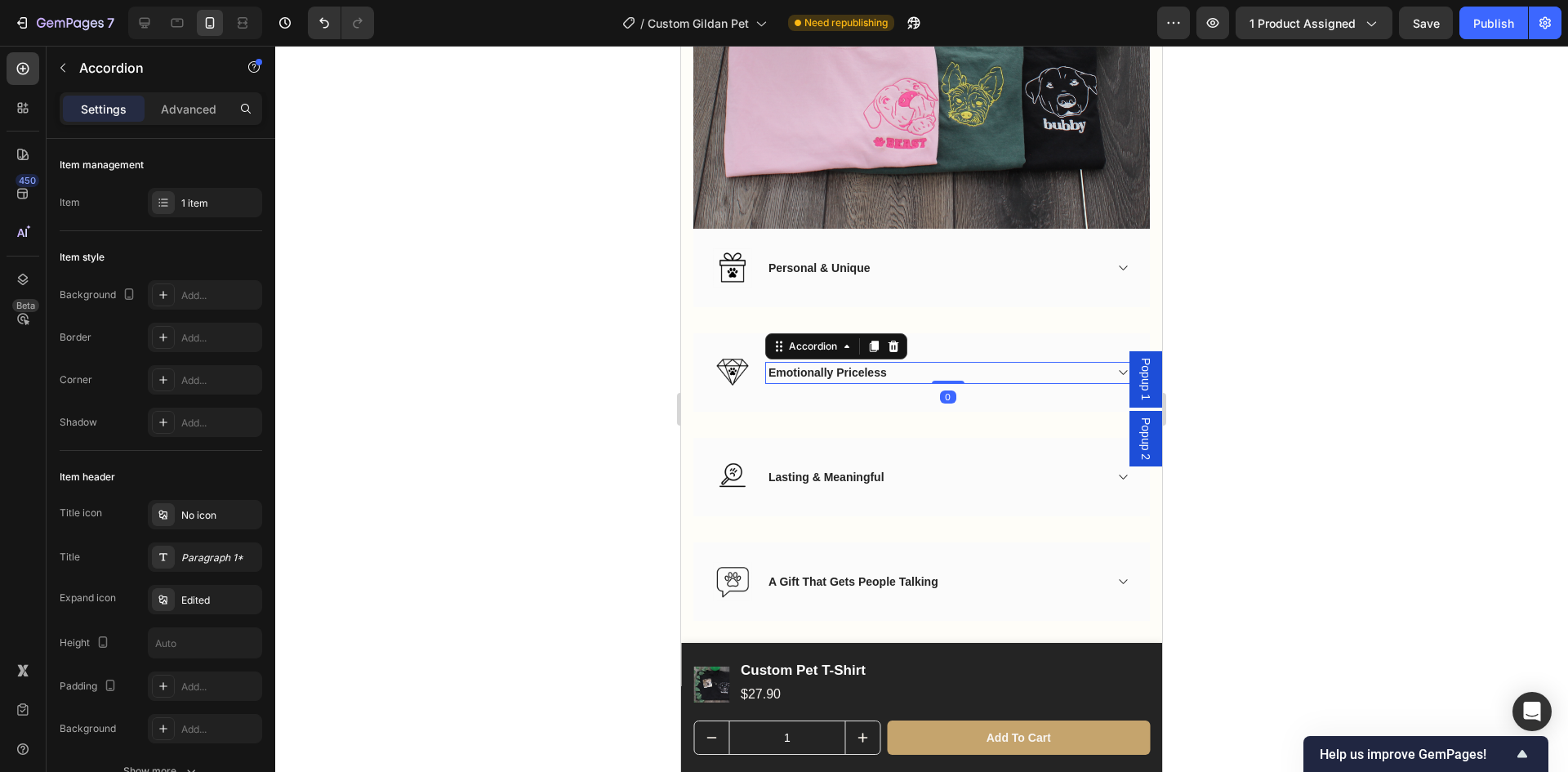
click at [1267, 341] on div at bounding box center [922, 408] width 1293 height 726
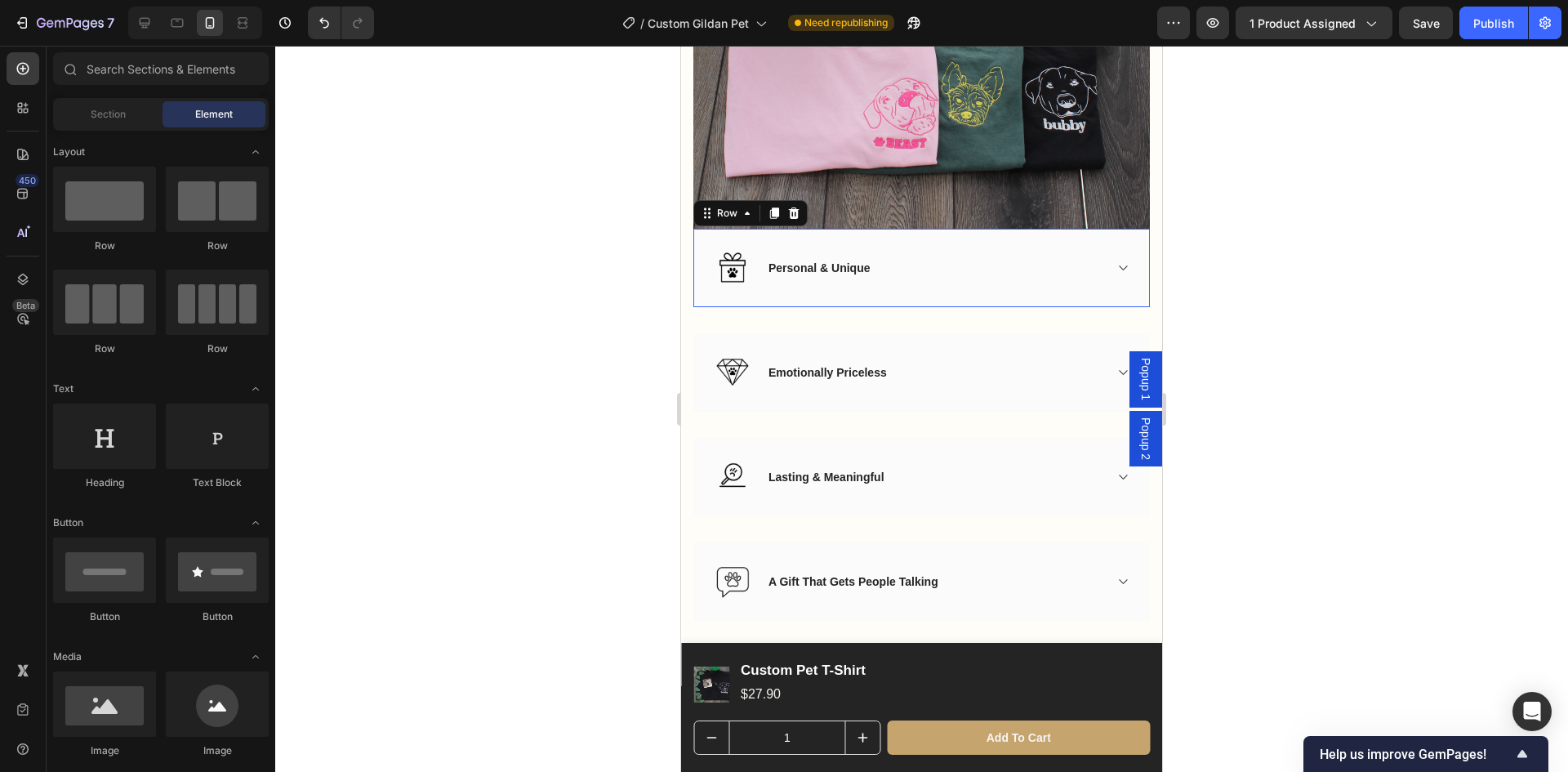
click at [712, 289] on div "Image Personal & Unique Accordion Row 0" at bounding box center [921, 268] width 456 height 79
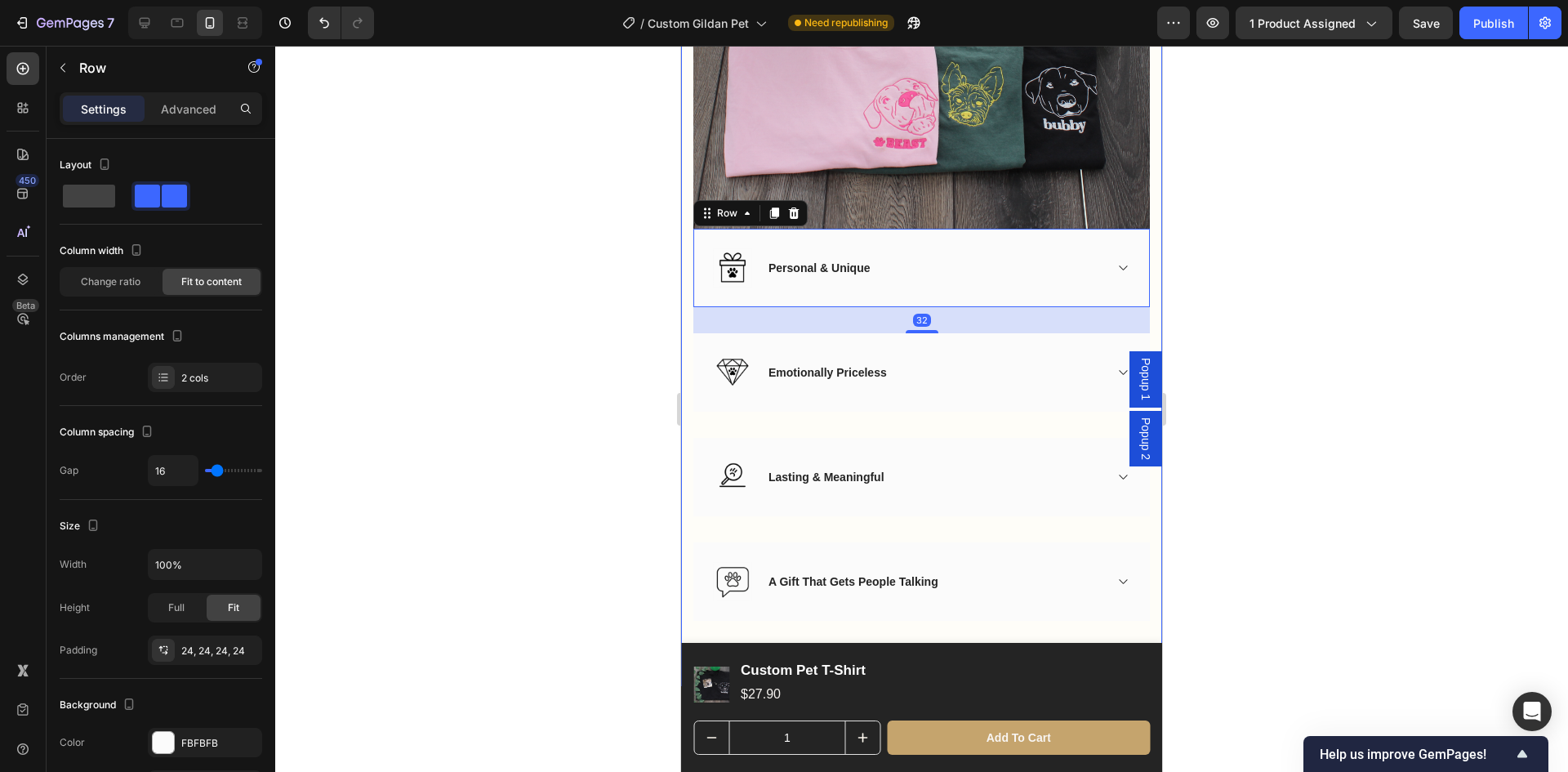
click at [587, 418] on div at bounding box center [922, 408] width 1293 height 726
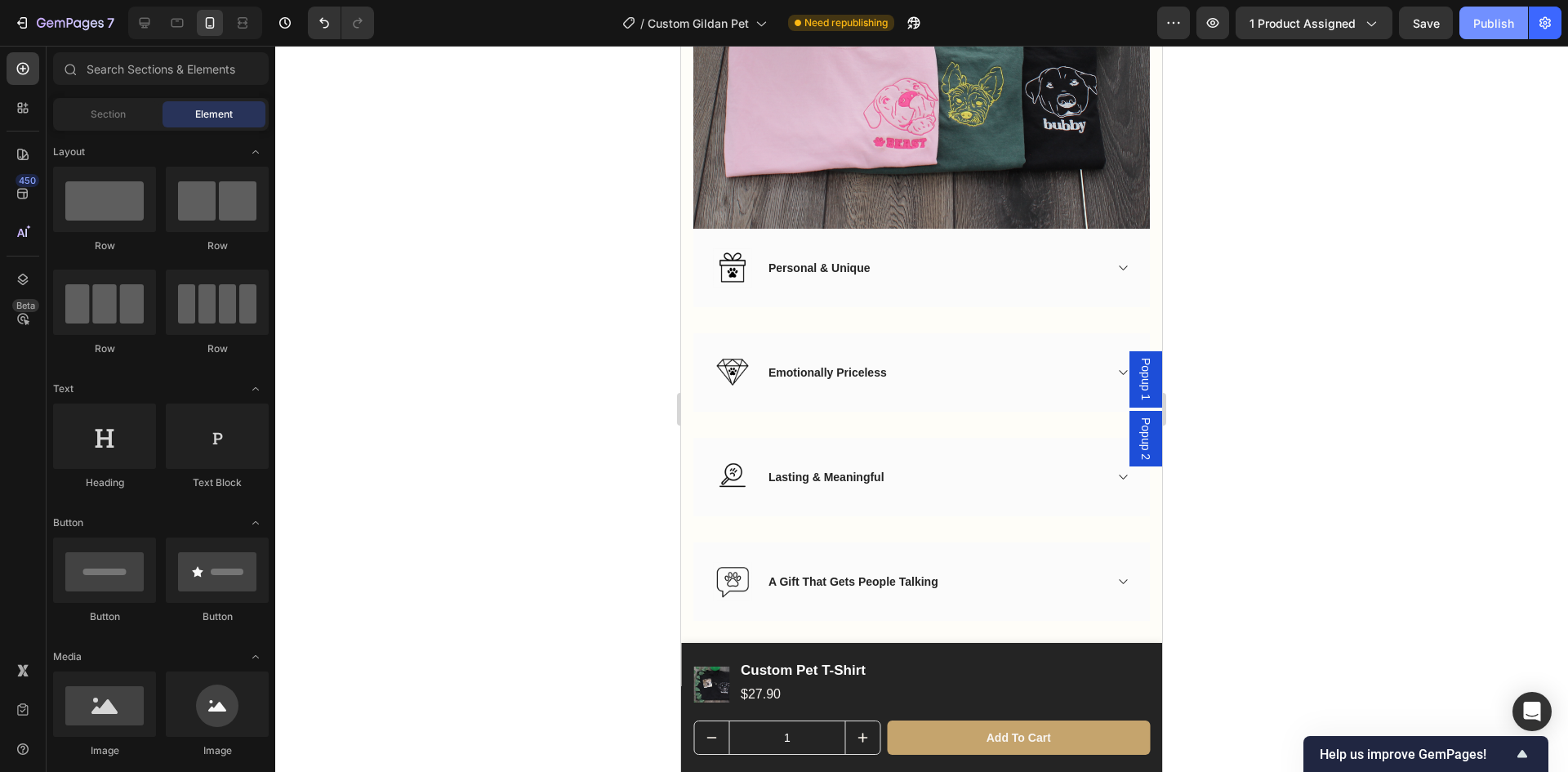
click at [1490, 17] on button "Publish" at bounding box center [1493, 22] width 68 height 33
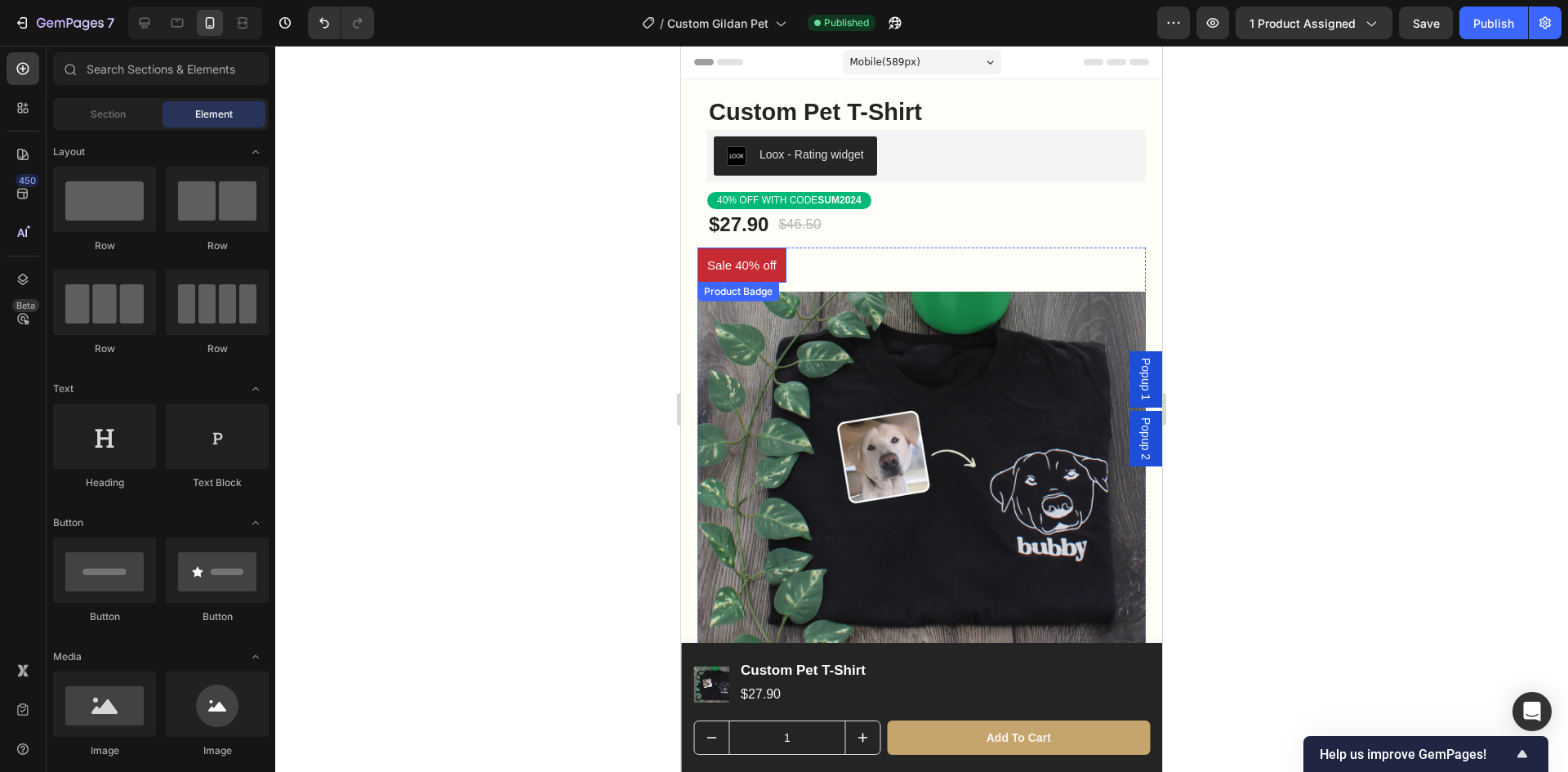
click at [761, 262] on pre "Sale 40% off" at bounding box center [742, 264] width 89 height 35
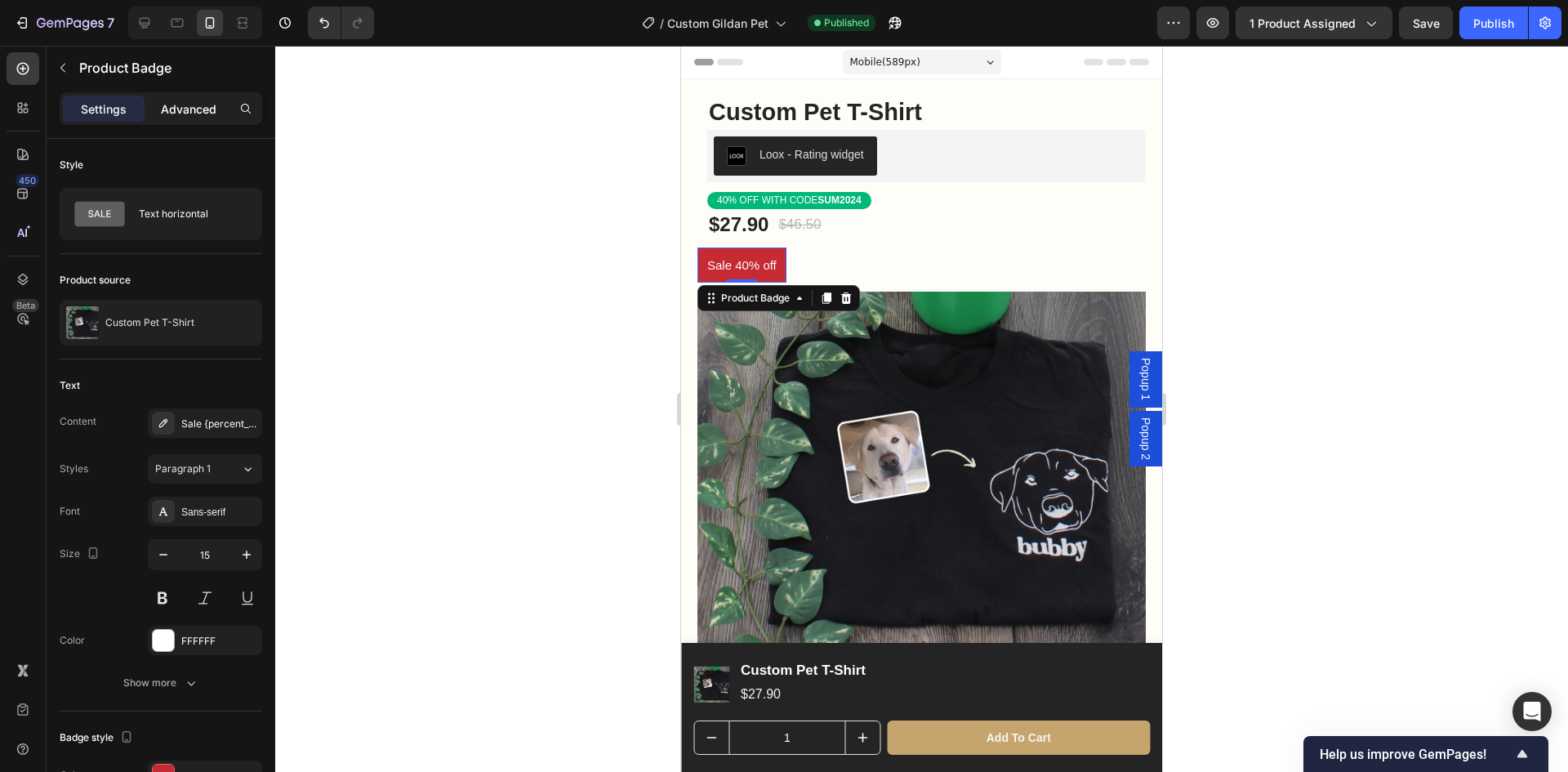
click at [196, 108] on p "Advanced" at bounding box center [188, 109] width 55 height 17
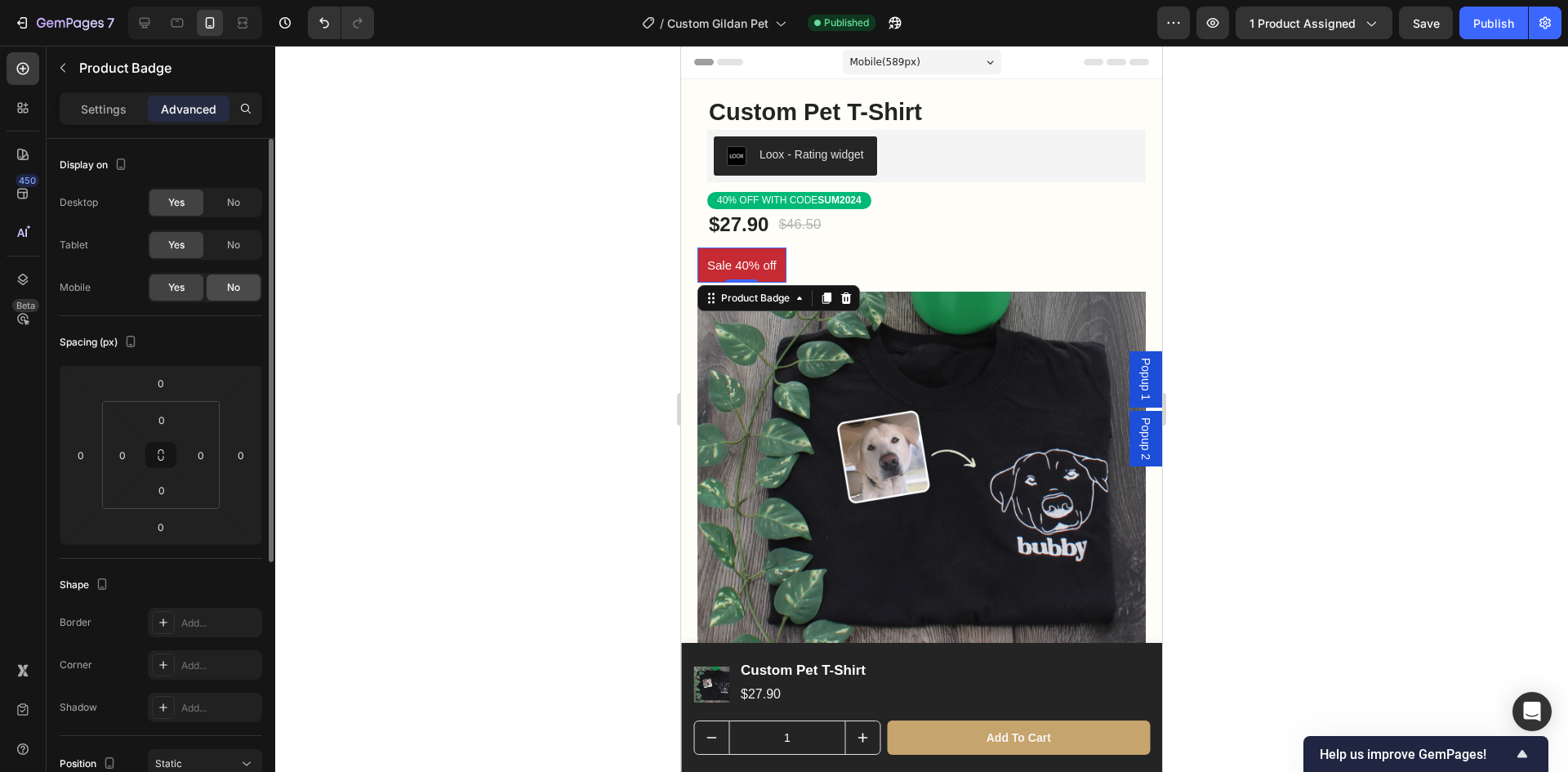
click at [227, 292] on div "No" at bounding box center [234, 288] width 54 height 26
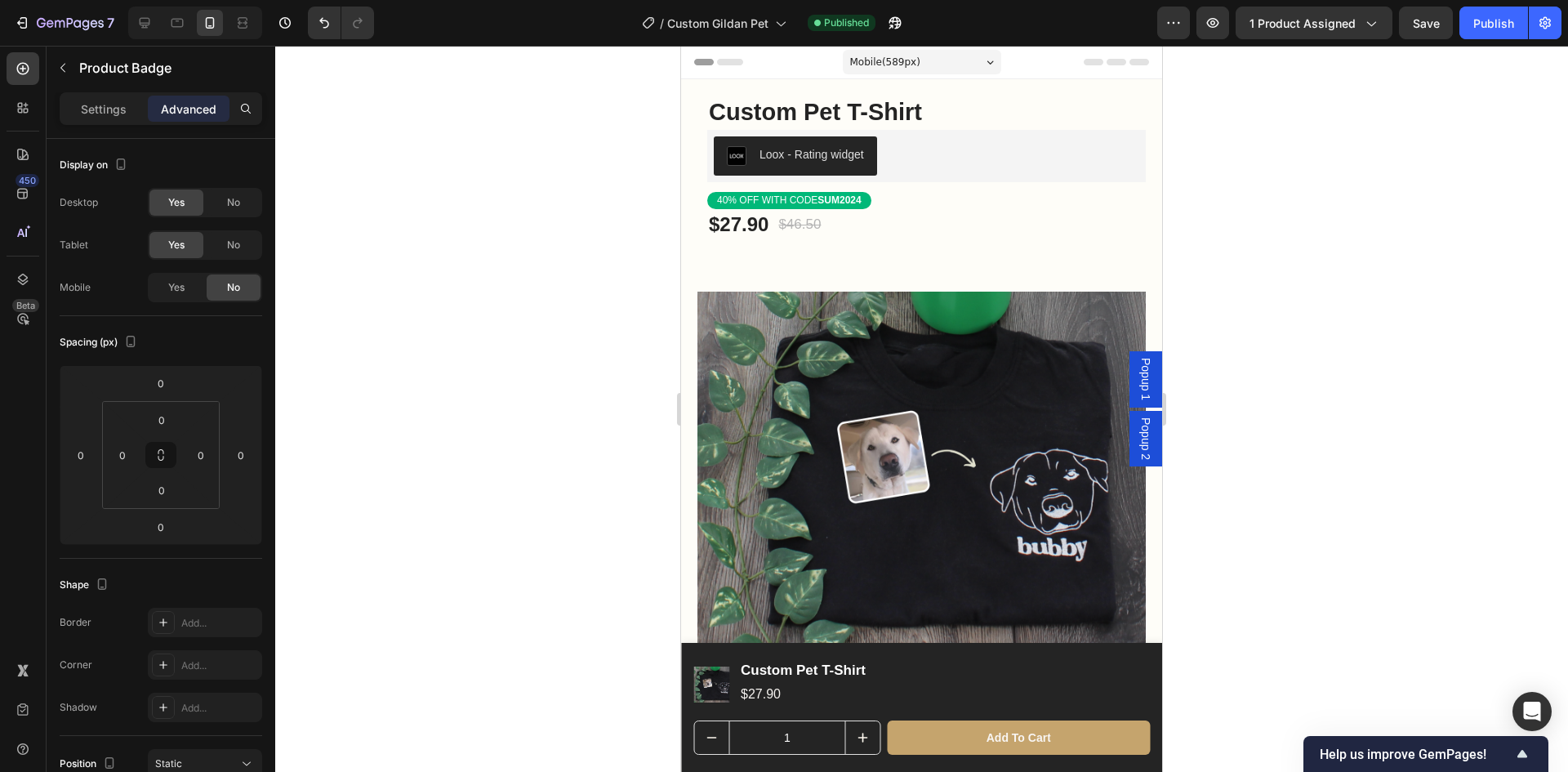
click at [1418, 346] on div at bounding box center [922, 408] width 1293 height 726
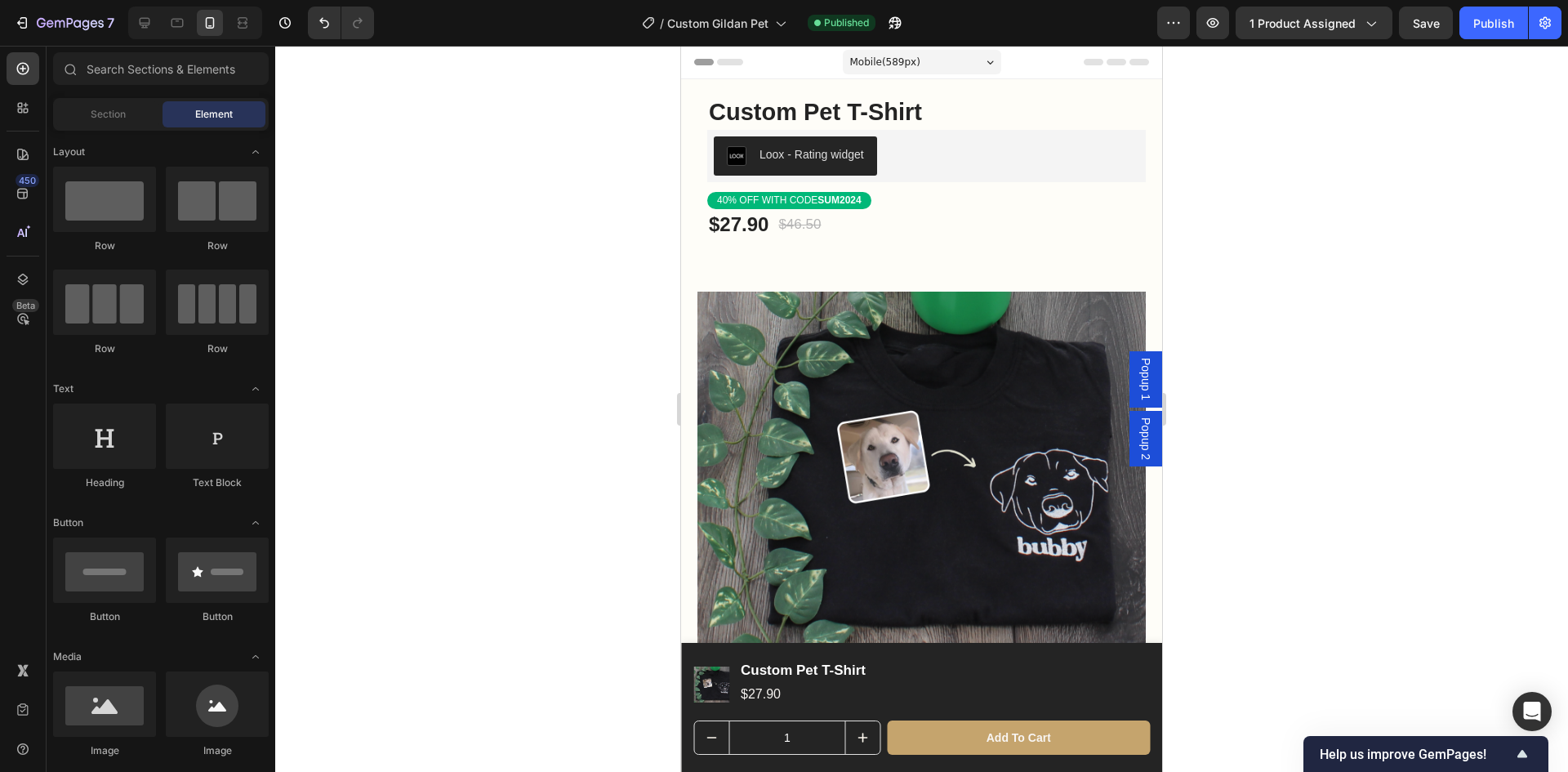
click at [979, 288] on img at bounding box center [922, 471] width 449 height 449
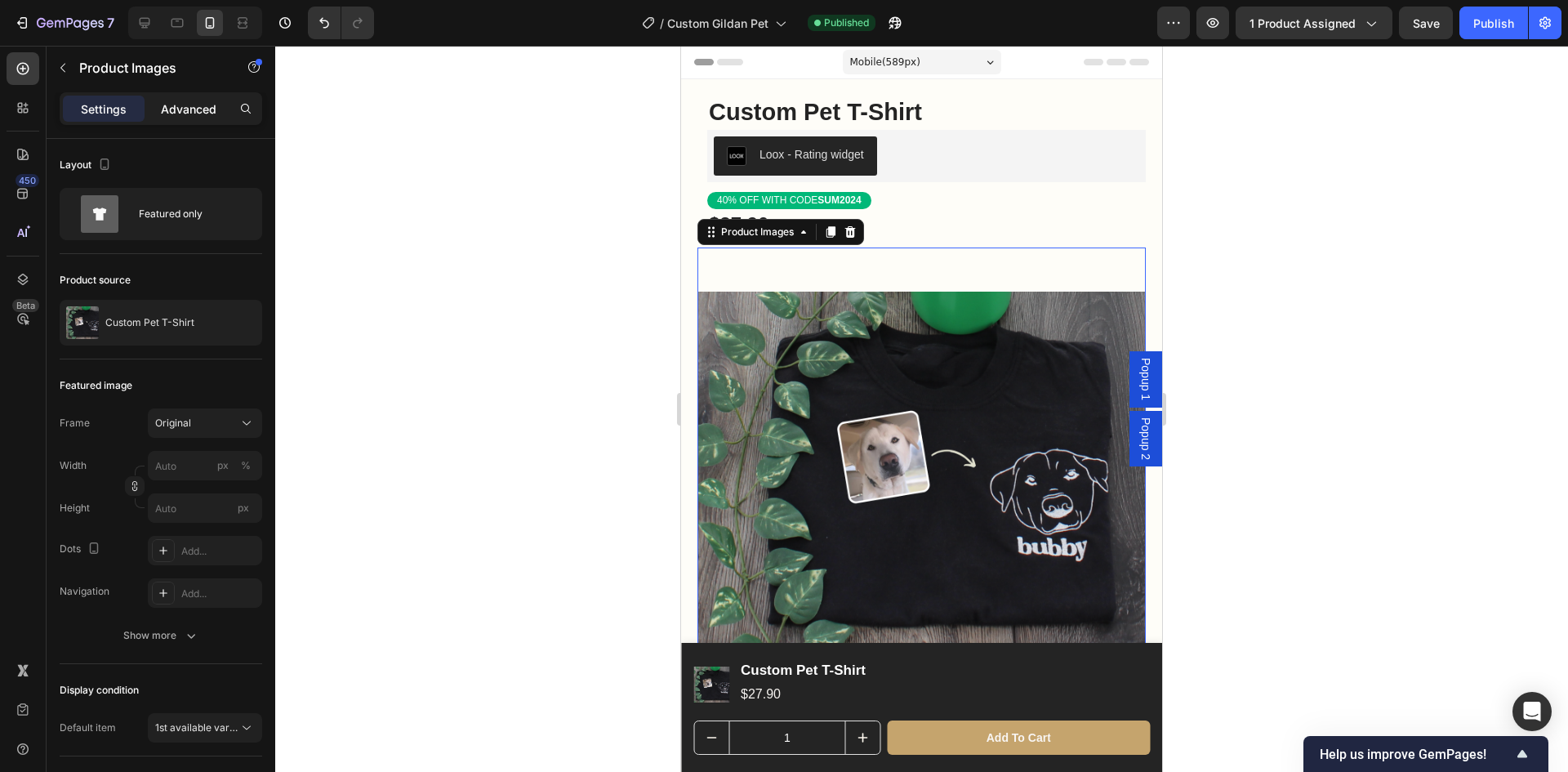
click at [190, 111] on p "Advanced" at bounding box center [188, 109] width 55 height 17
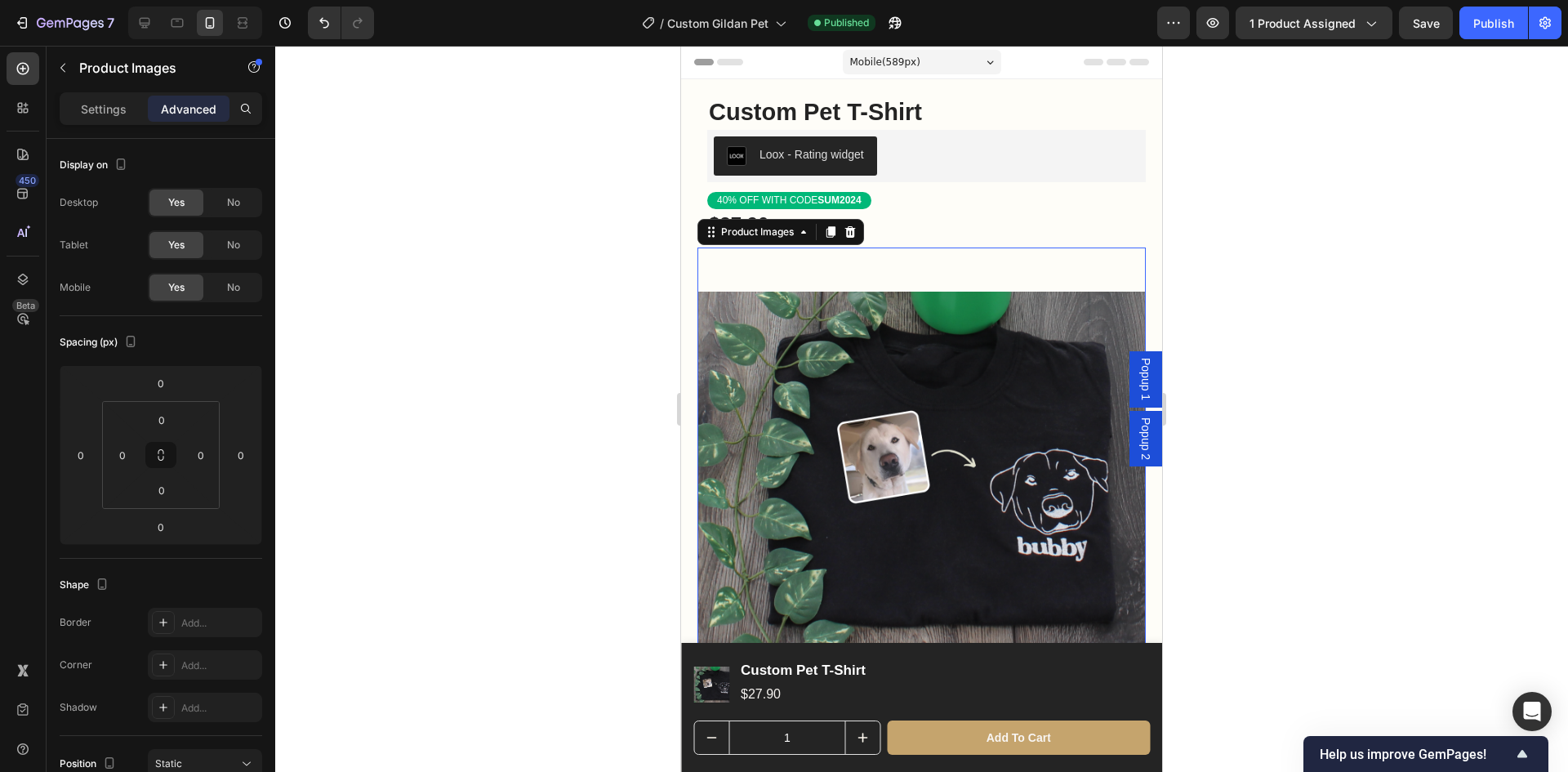
click at [1207, 289] on div at bounding box center [922, 408] width 1293 height 726
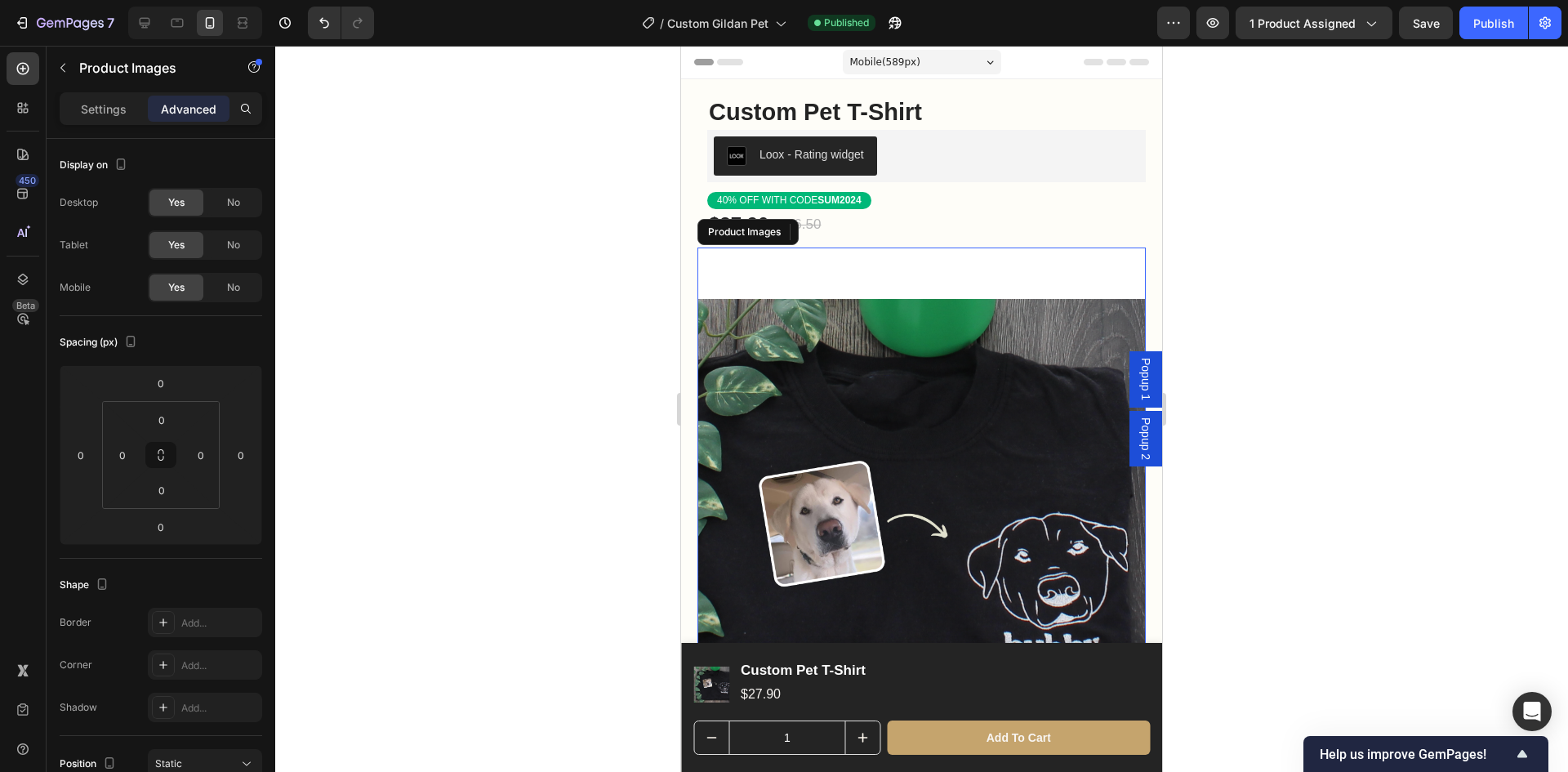
click at [1019, 270] on img at bounding box center [922, 471] width 449 height 449
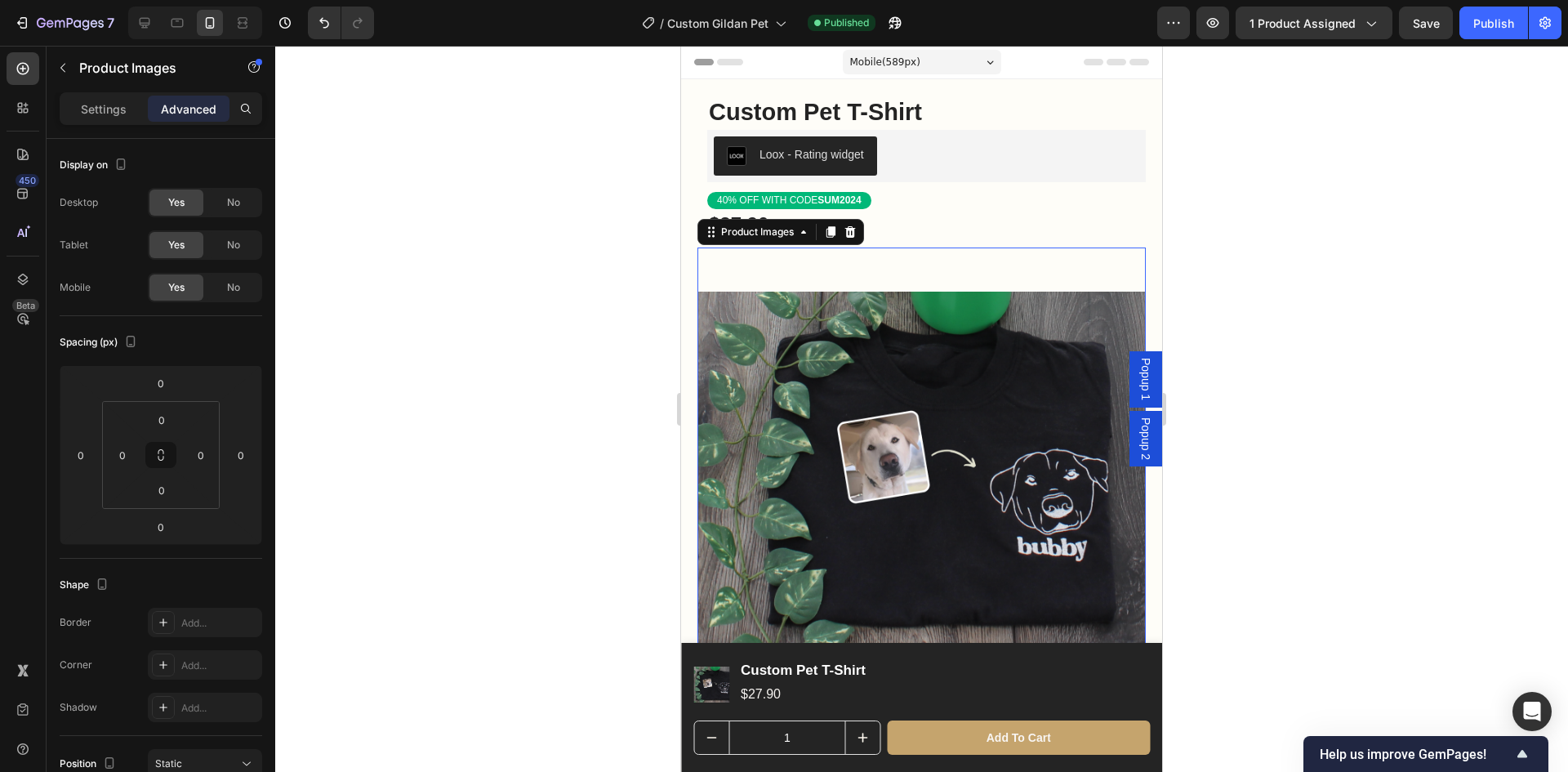
click at [1313, 273] on div at bounding box center [922, 408] width 1293 height 726
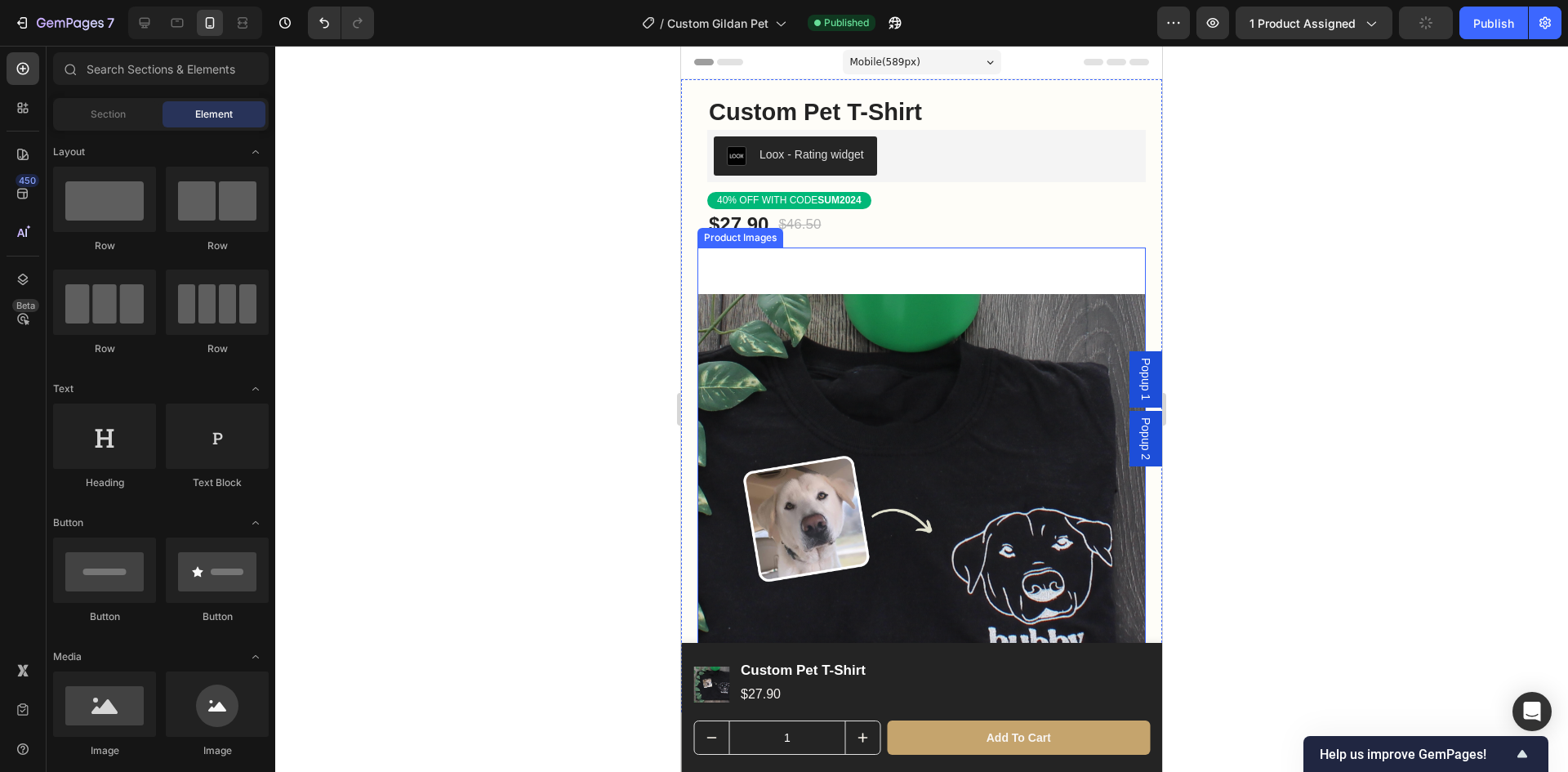
click at [1058, 282] on img at bounding box center [922, 471] width 449 height 449
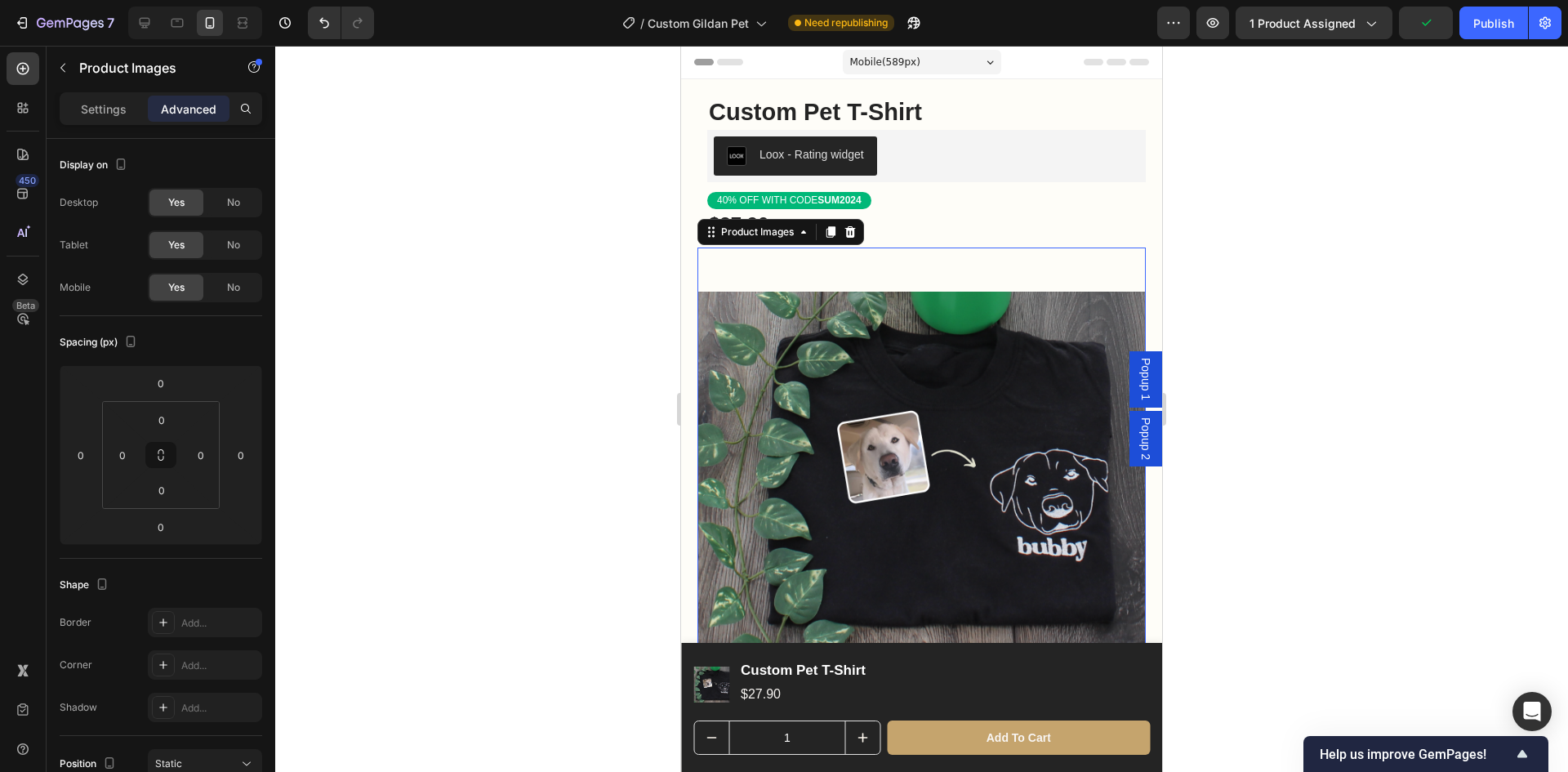
click at [1298, 277] on div at bounding box center [922, 408] width 1293 height 726
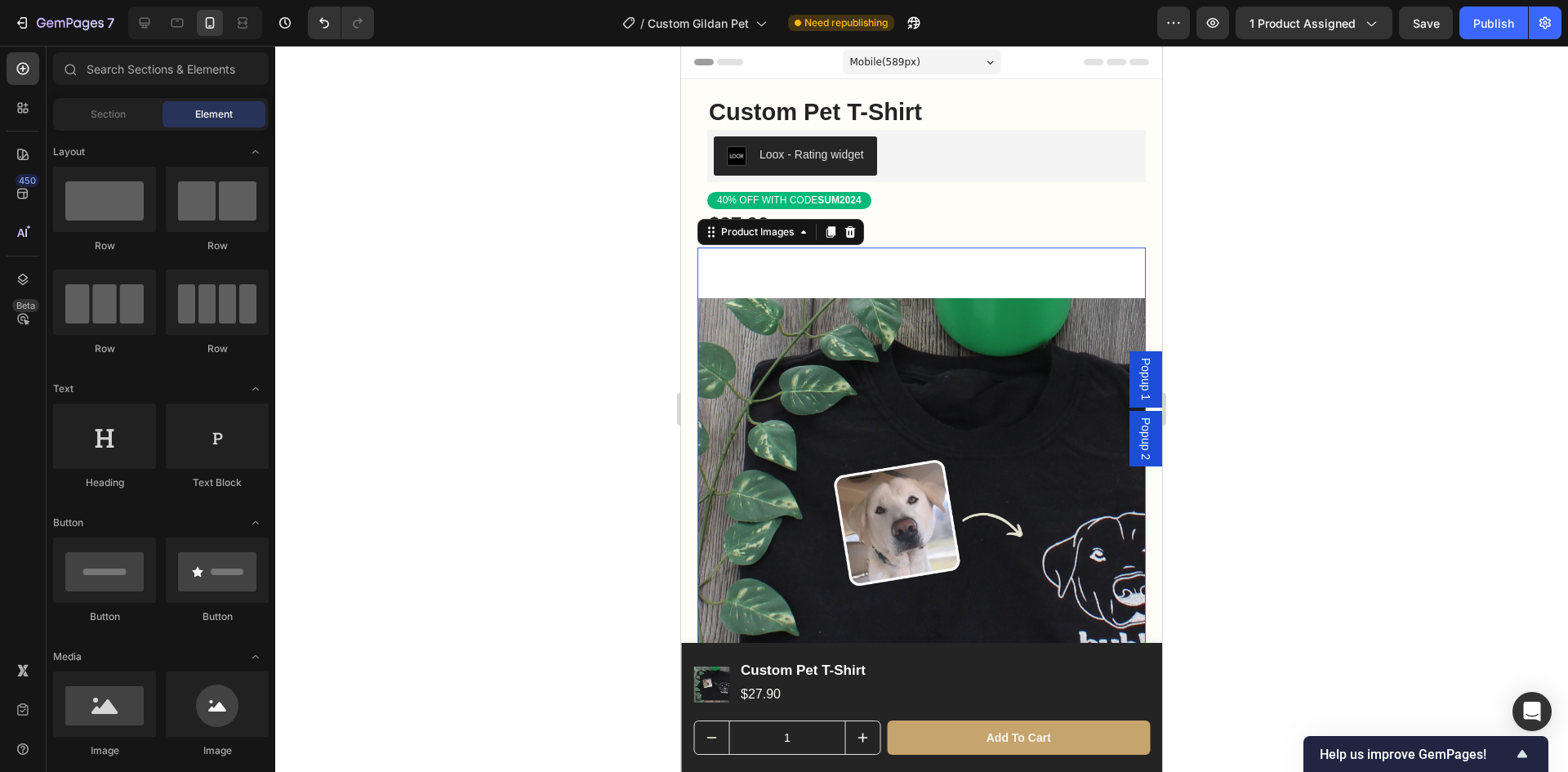
click at [832, 273] on img at bounding box center [922, 471] width 449 height 449
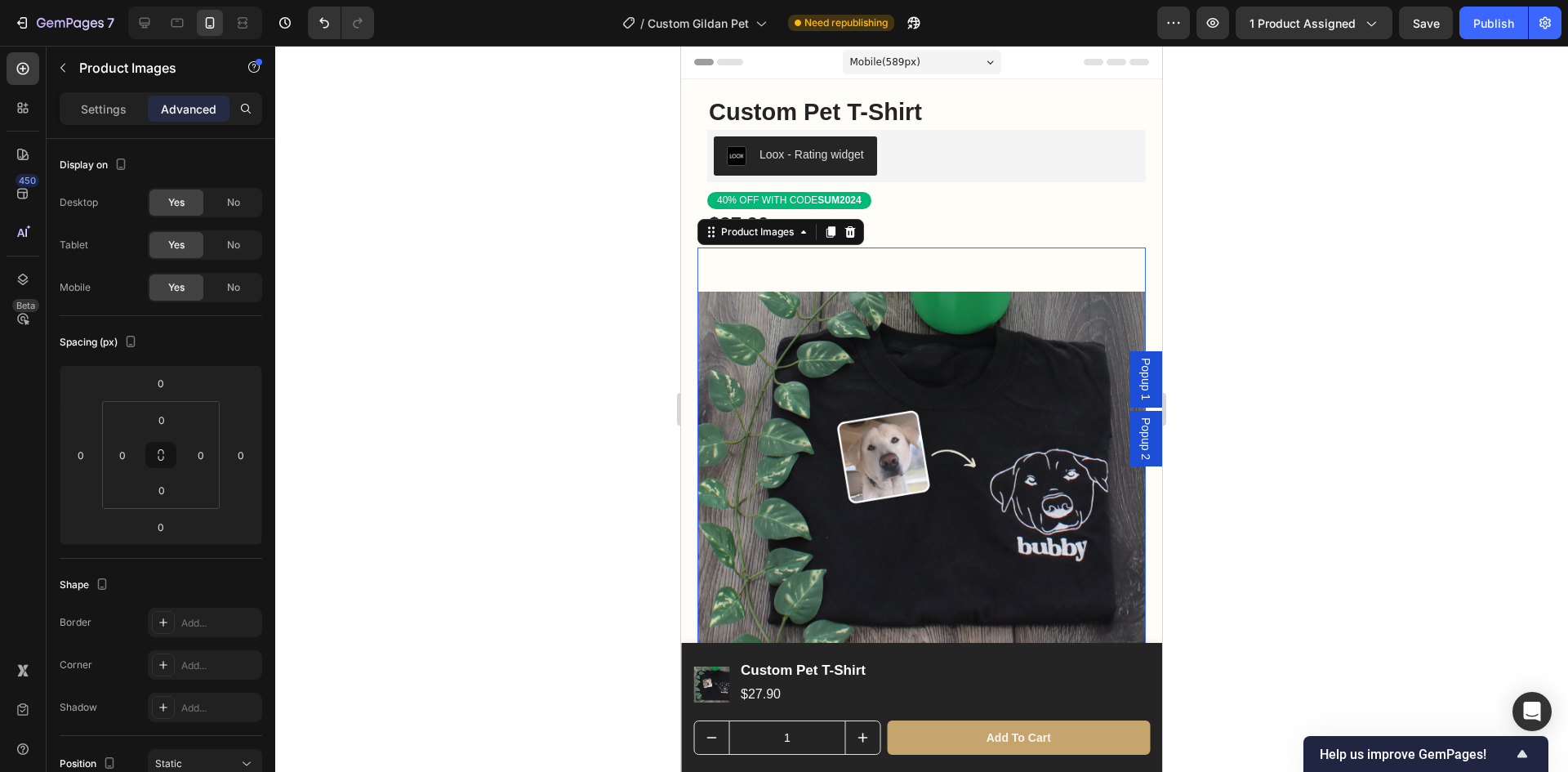
click at [1250, 252] on div at bounding box center [922, 408] width 1293 height 726
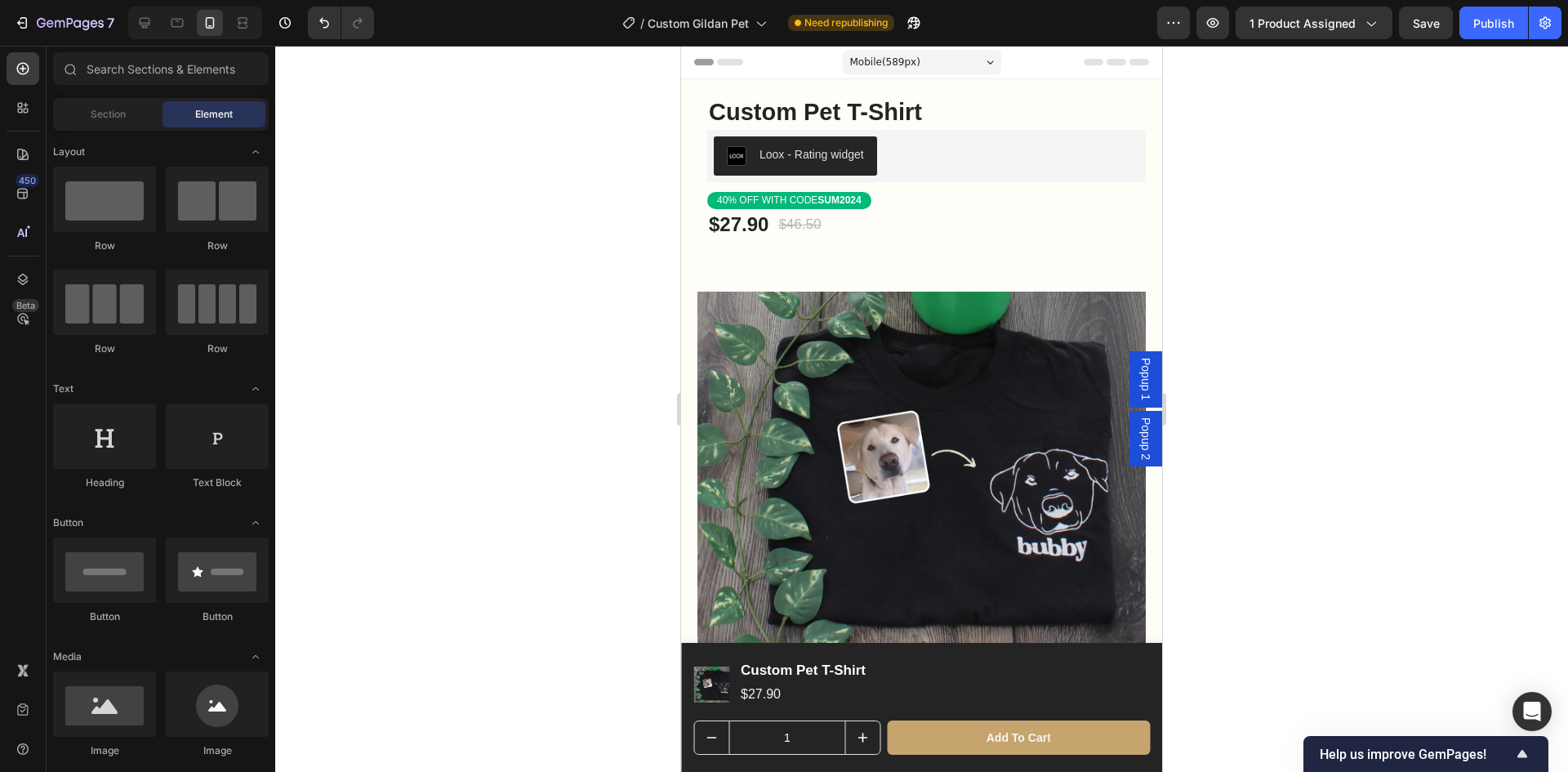
click at [1318, 285] on div at bounding box center [922, 408] width 1293 height 726
click at [1375, 364] on div at bounding box center [922, 408] width 1293 height 726
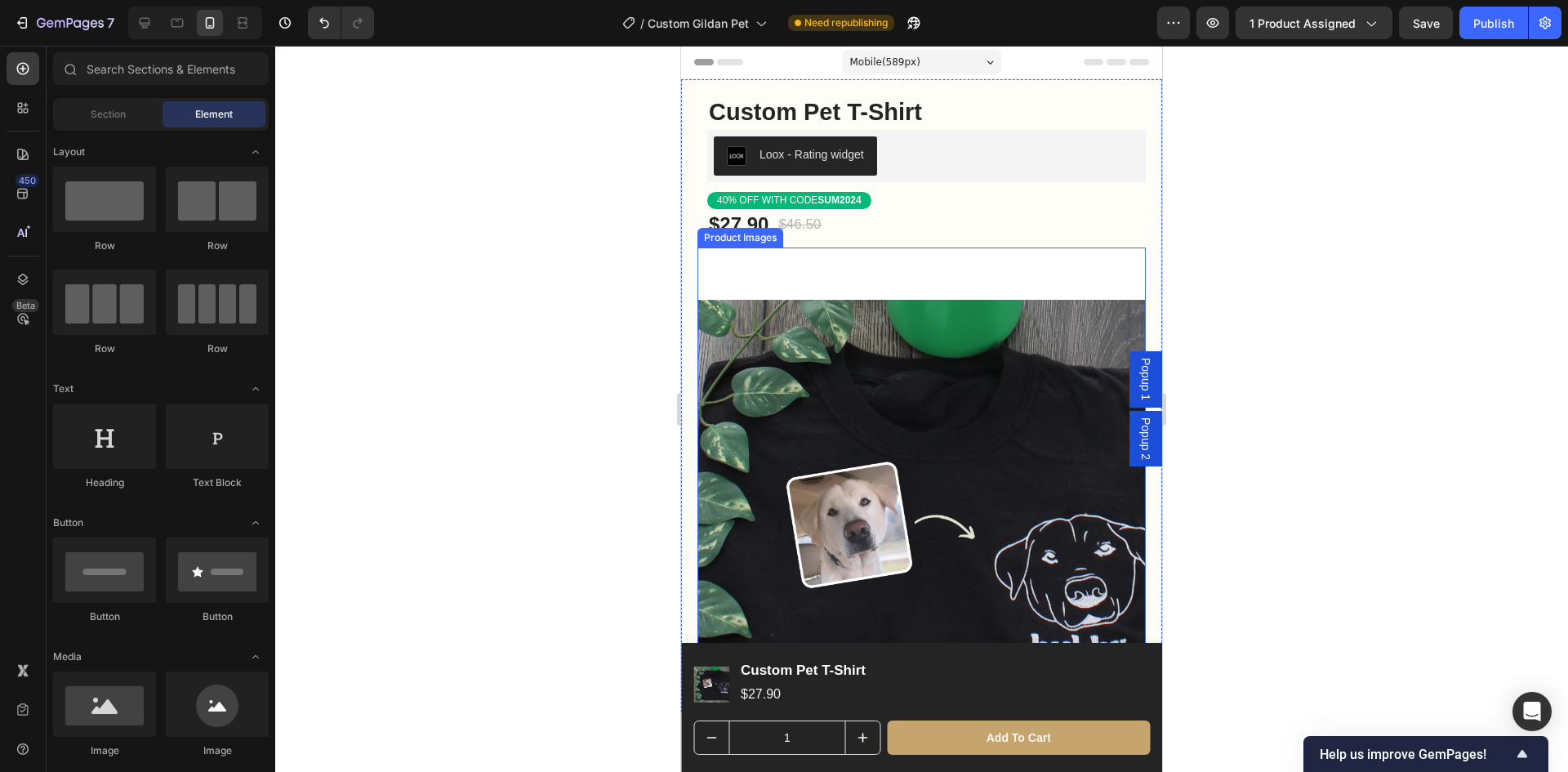
click at [952, 267] on img at bounding box center [922, 471] width 449 height 449
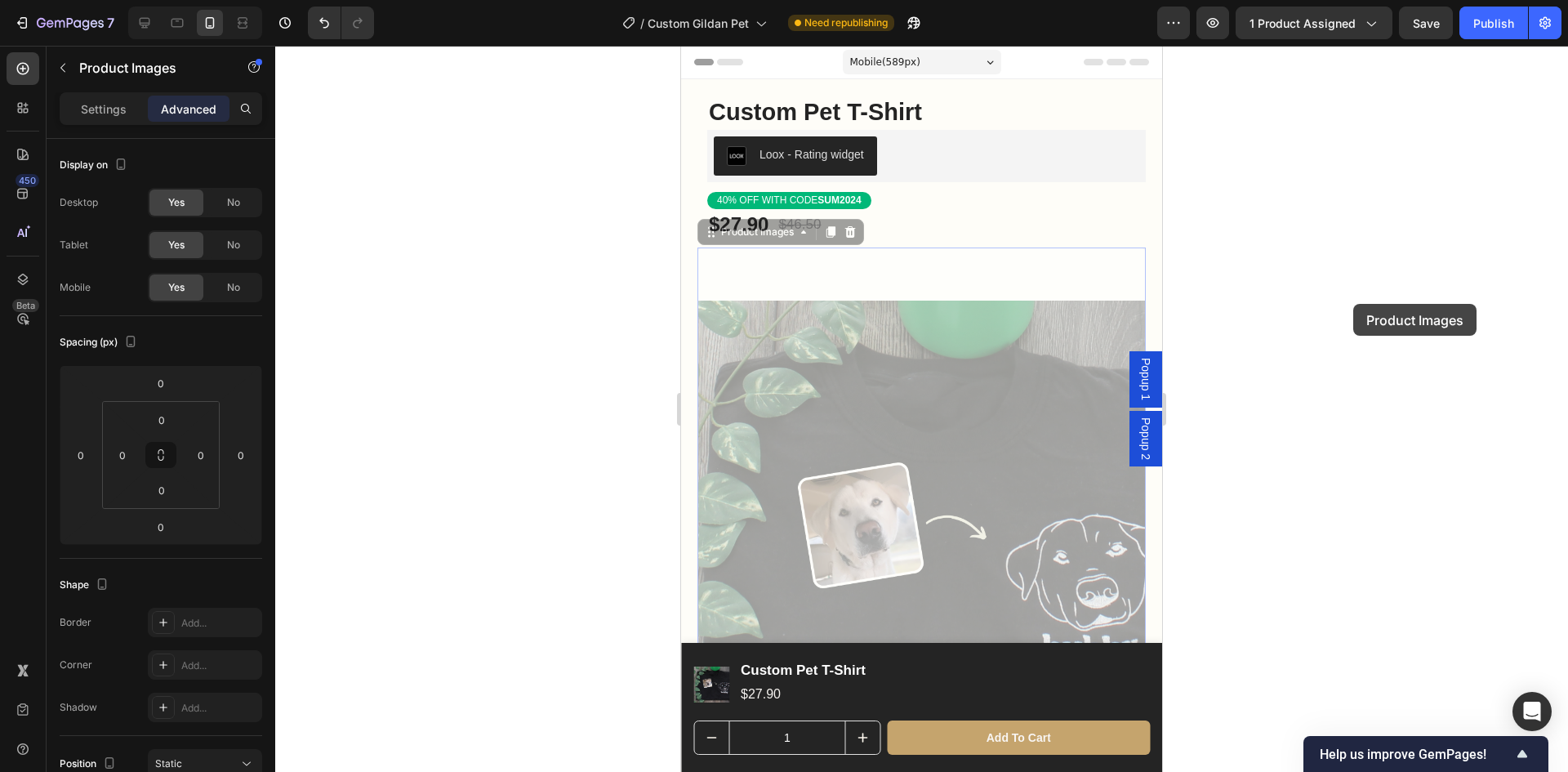
click at [1354, 304] on div at bounding box center [922, 408] width 1293 height 726
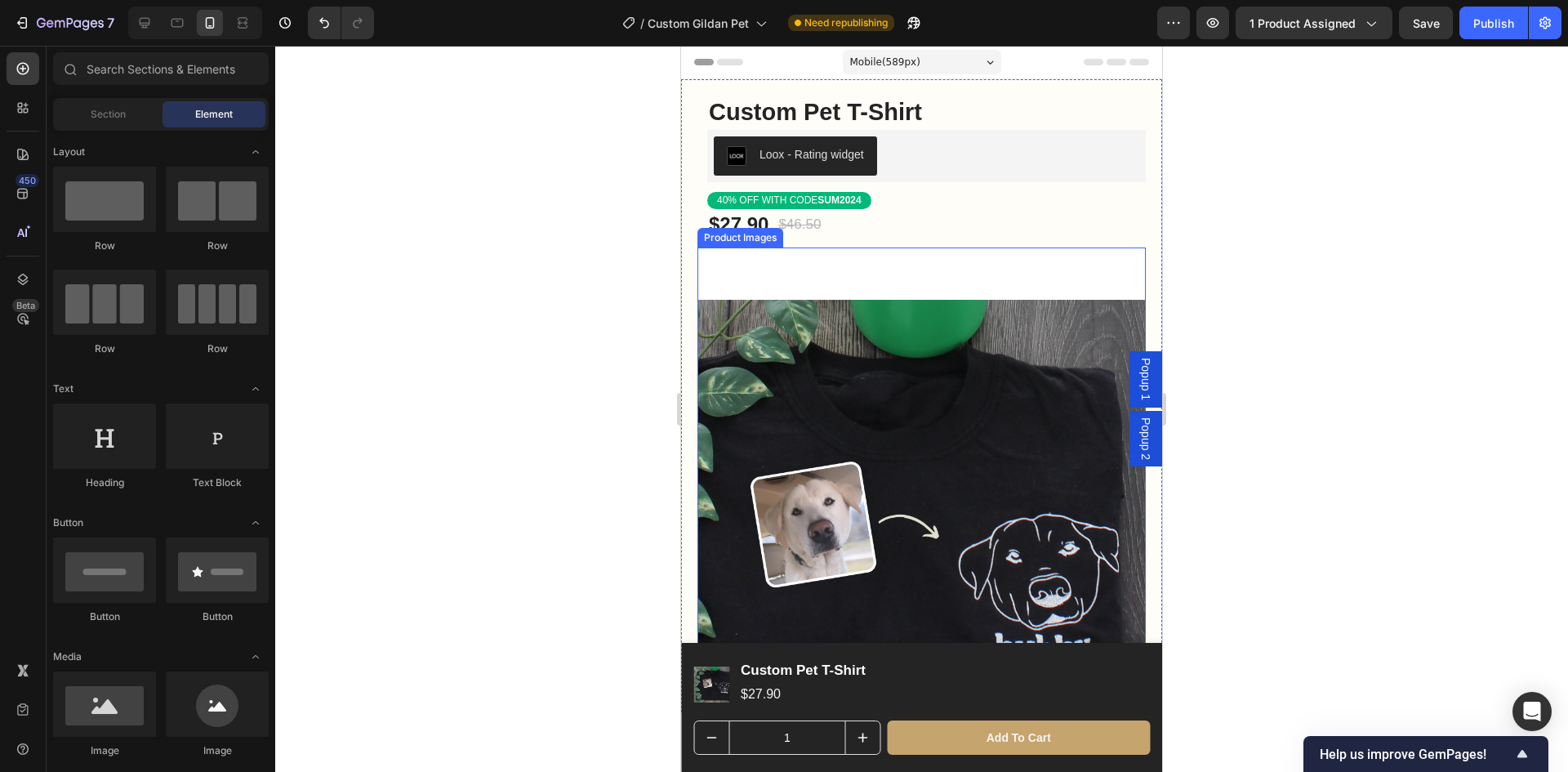
click at [1042, 269] on img at bounding box center [922, 471] width 449 height 449
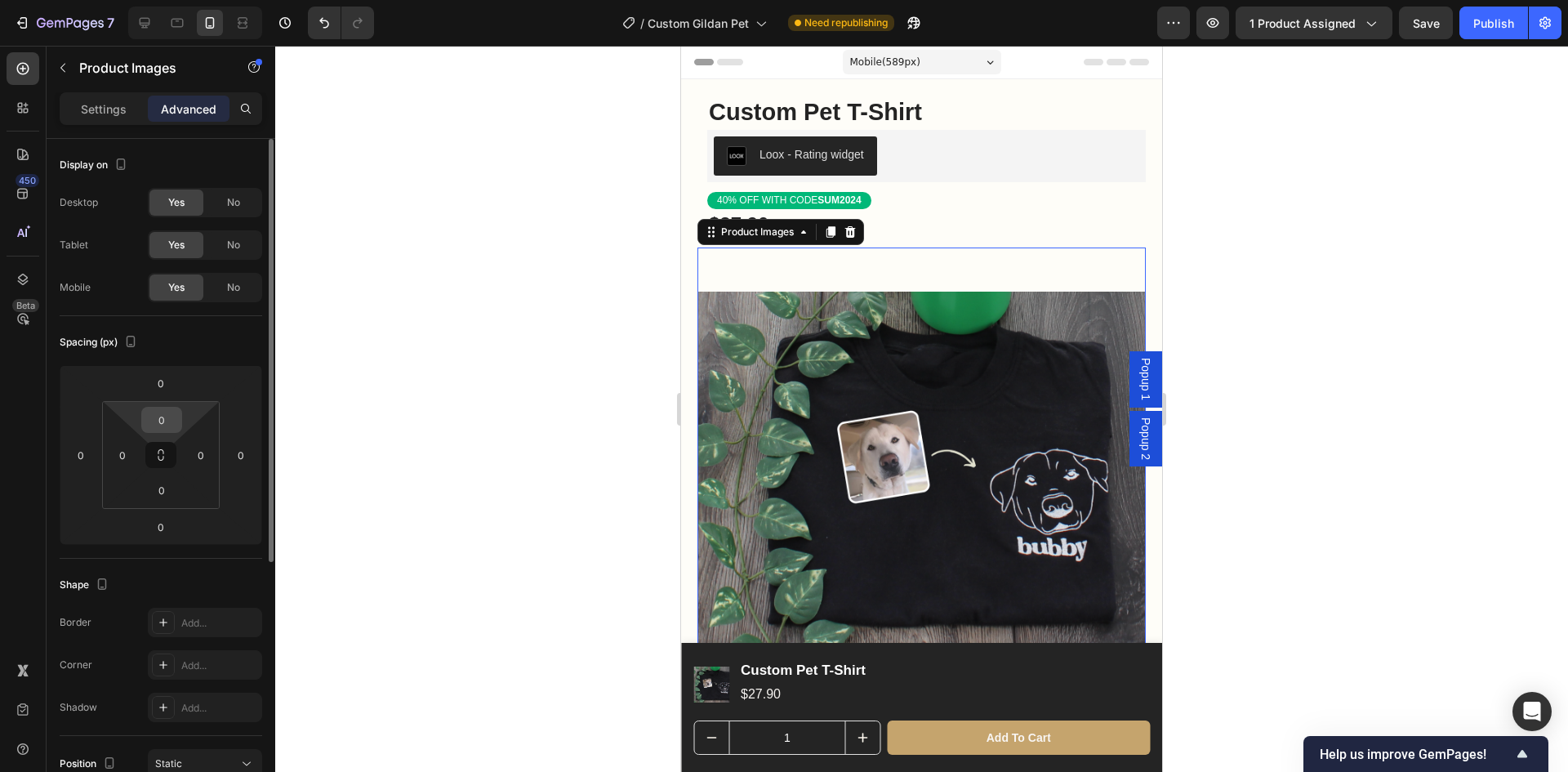
click at [178, 418] on div "0" at bounding box center [162, 420] width 41 height 26
click at [169, 387] on input "0" at bounding box center [160, 383] width 33 height 24
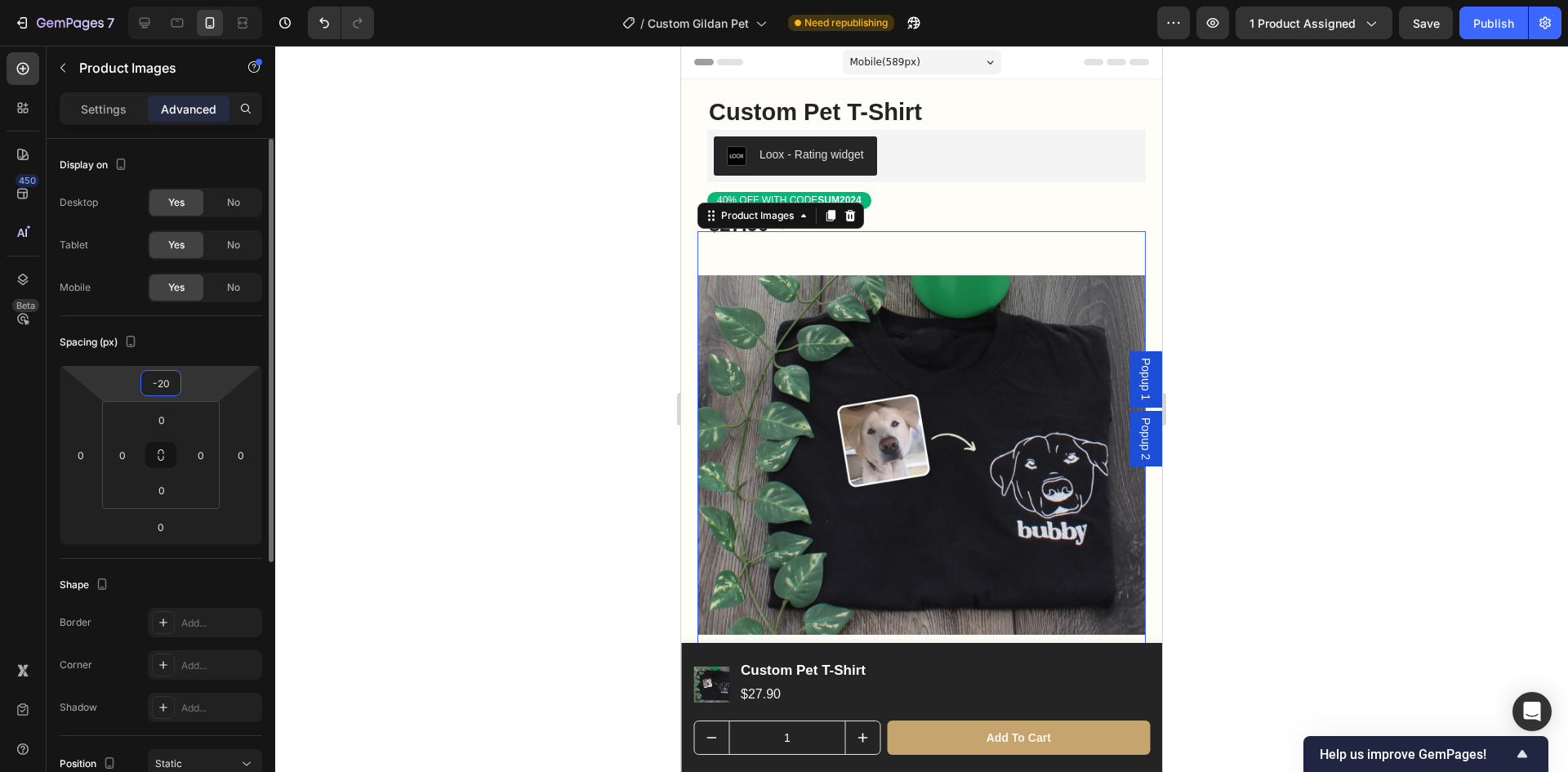
type input "-2"
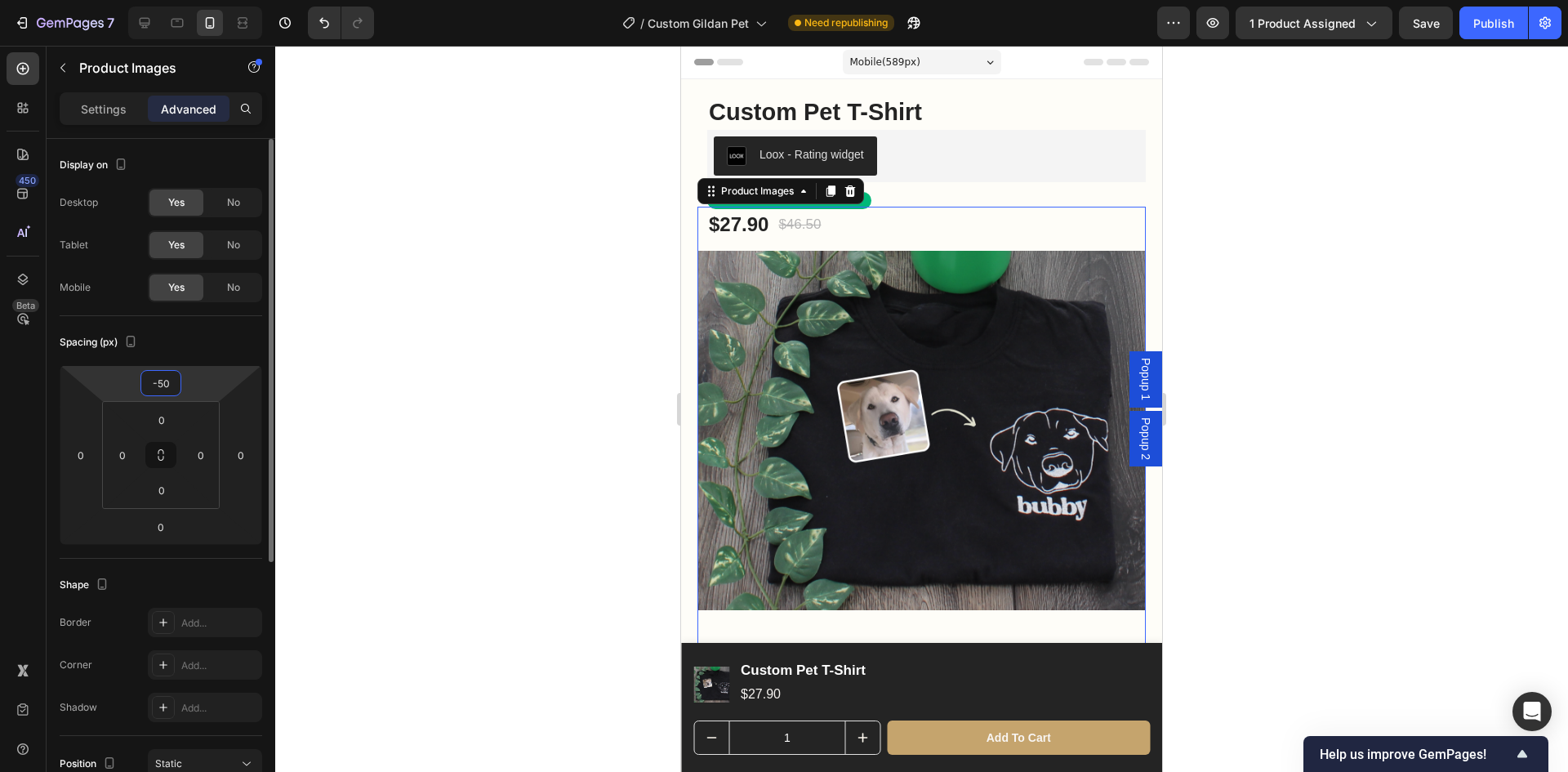
type input "-5"
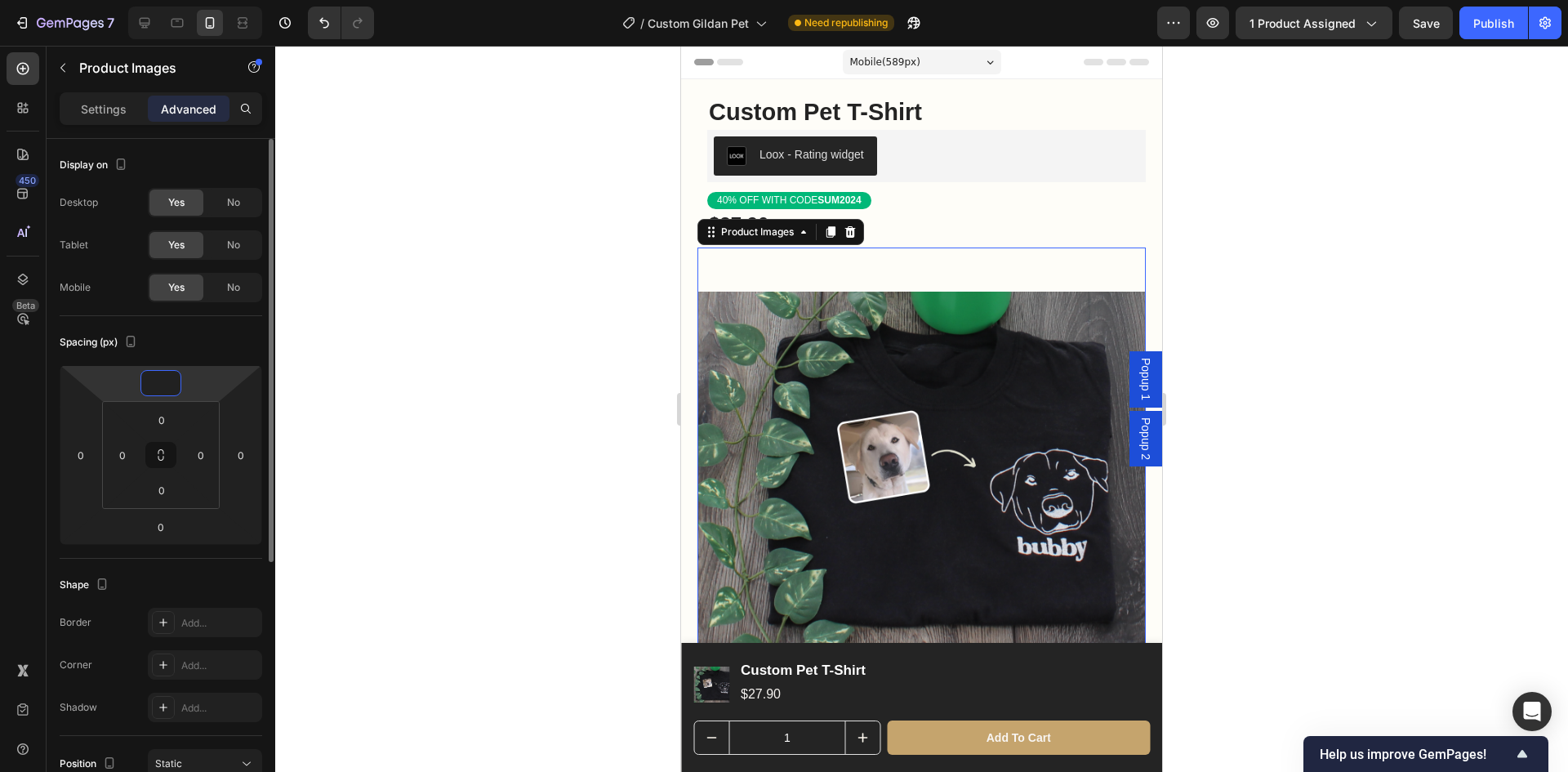
type input "5"
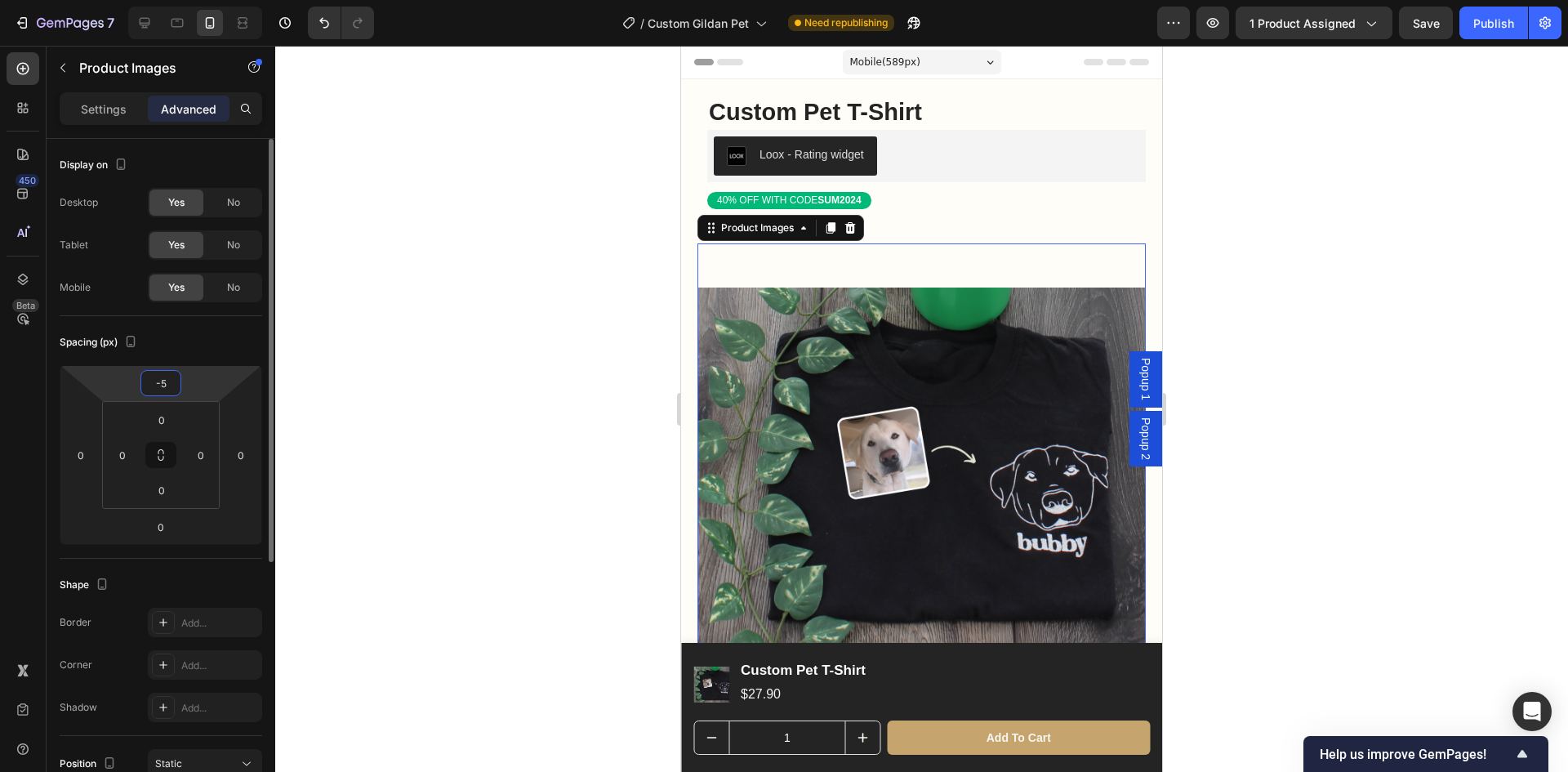
type input "-50"
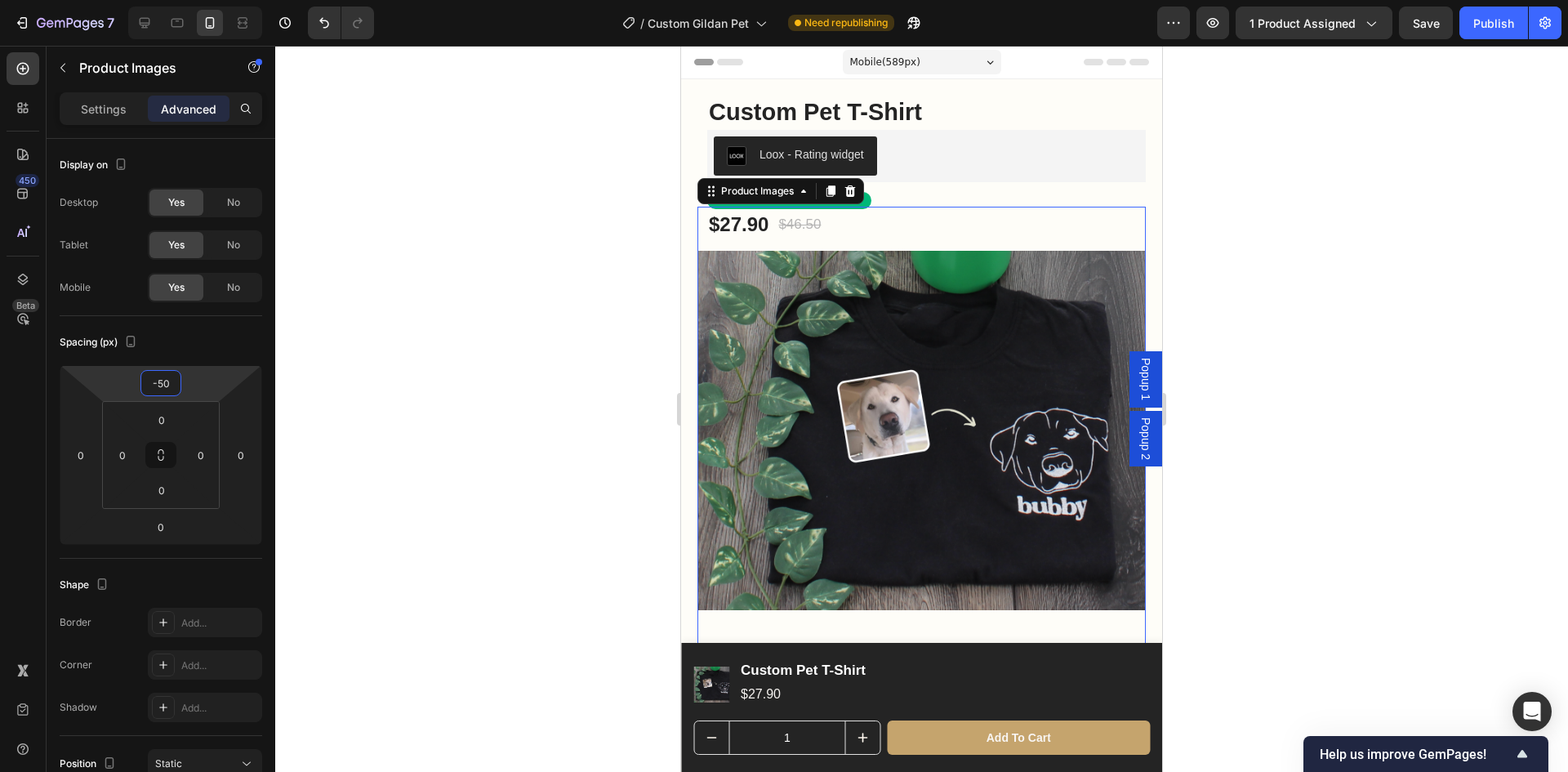
click at [1377, 389] on div at bounding box center [922, 408] width 1293 height 726
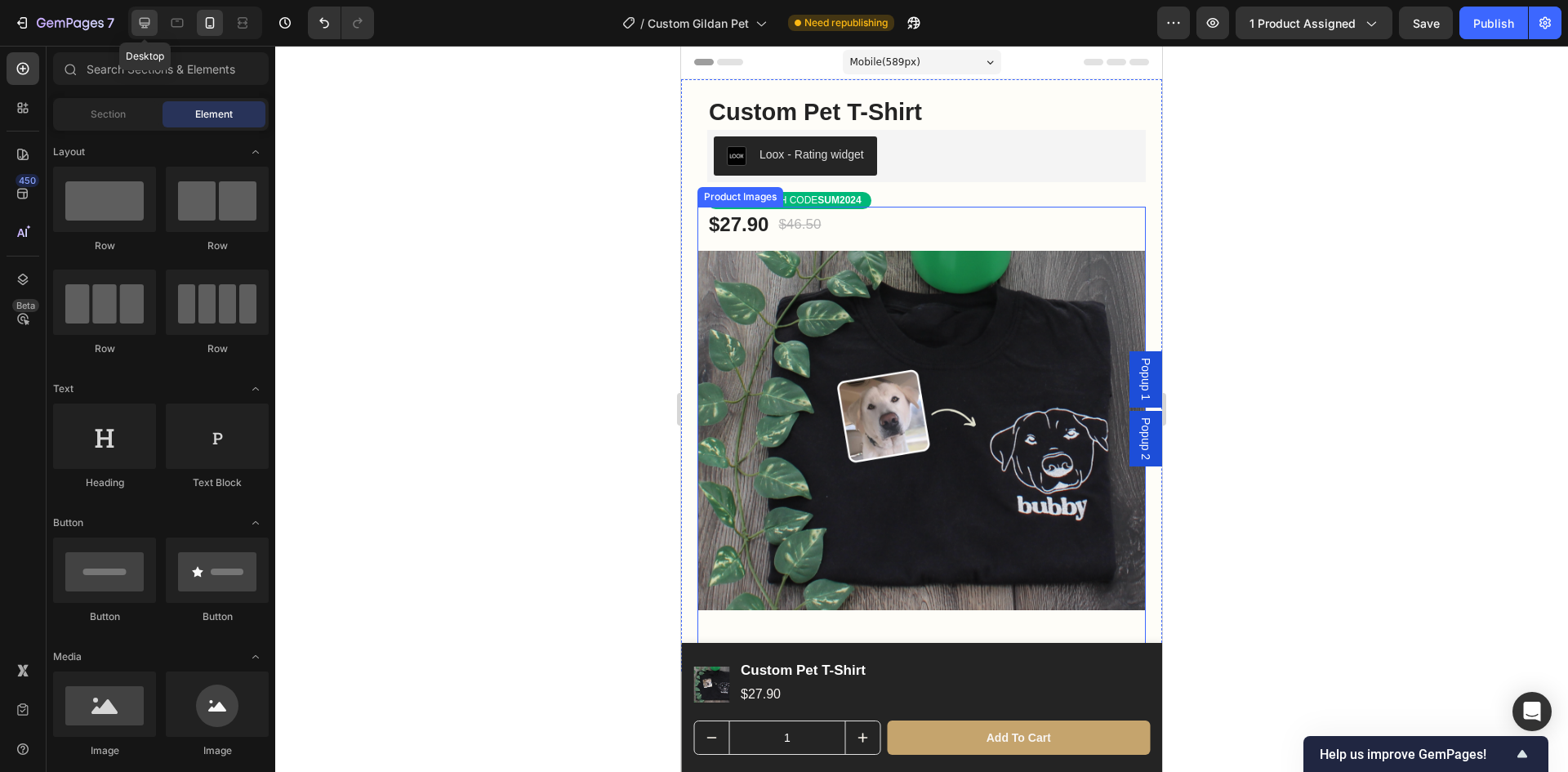
click at [136, 25] on div at bounding box center [144, 22] width 26 height 26
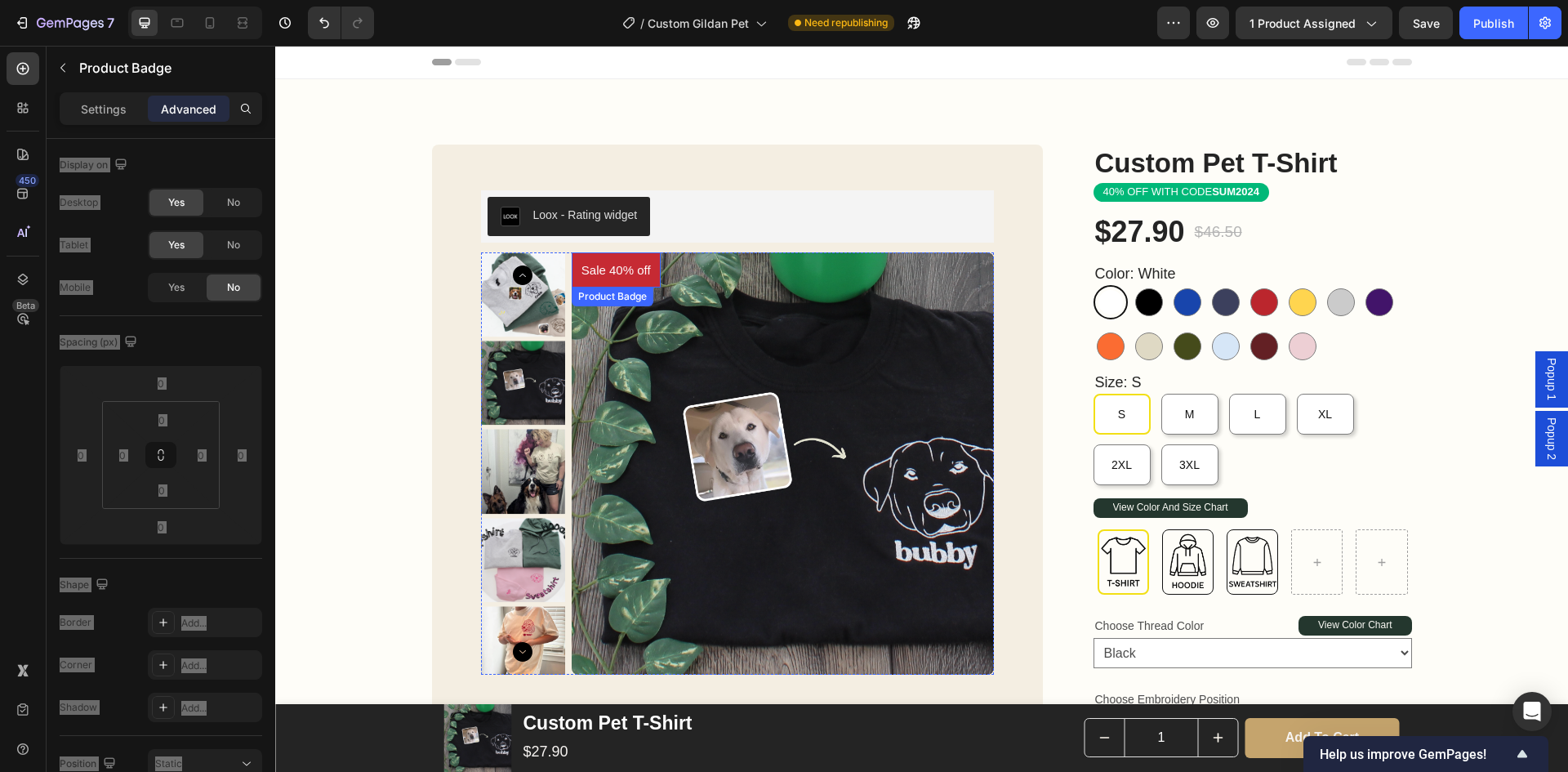
click at [597, 269] on pre "Sale 40% off" at bounding box center [615, 269] width 89 height 35
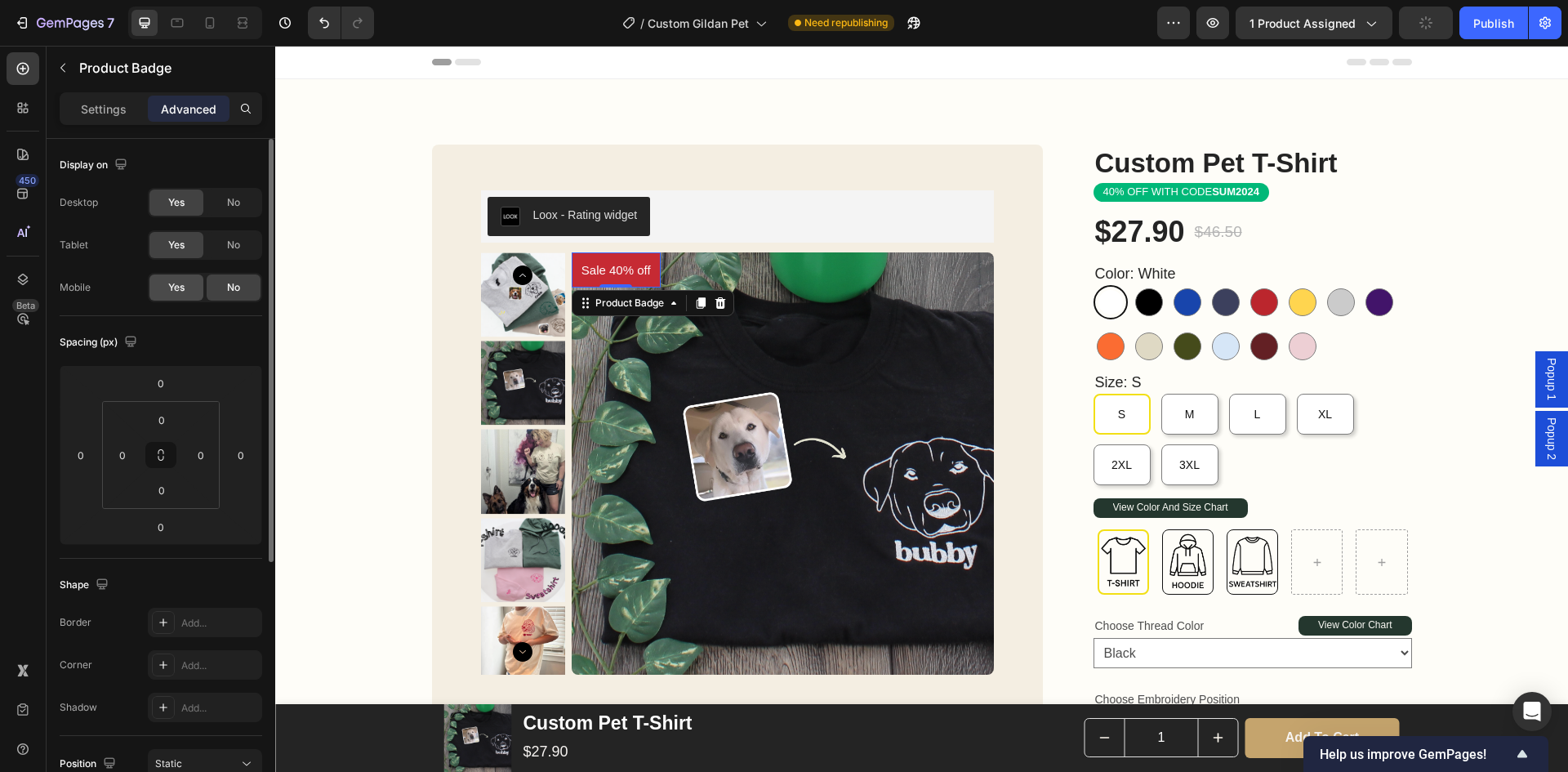
click at [196, 280] on div "Yes" at bounding box center [177, 288] width 54 height 26
click at [216, 26] on icon at bounding box center [209, 22] width 16 height 16
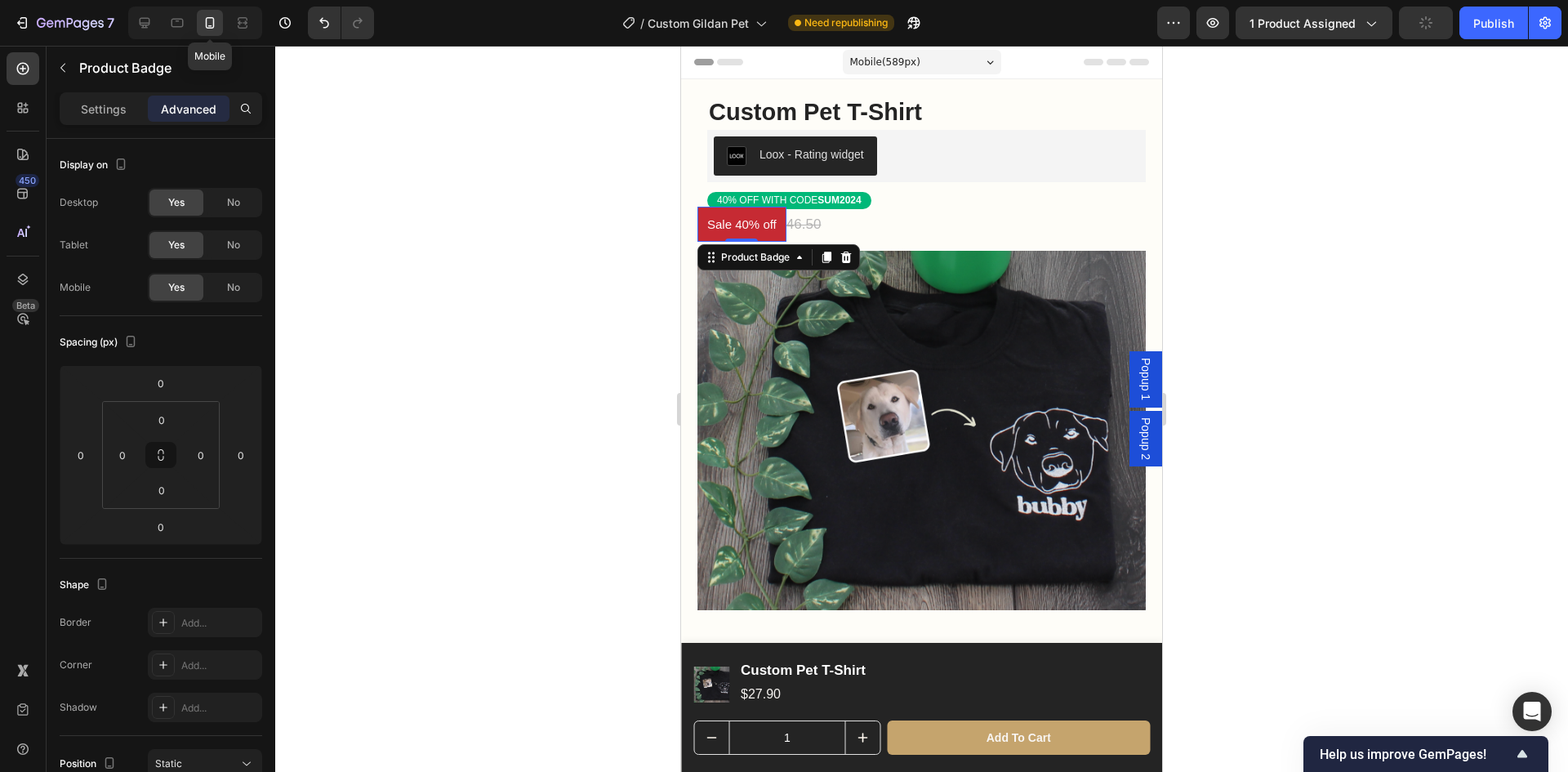
scroll to position [104, 0]
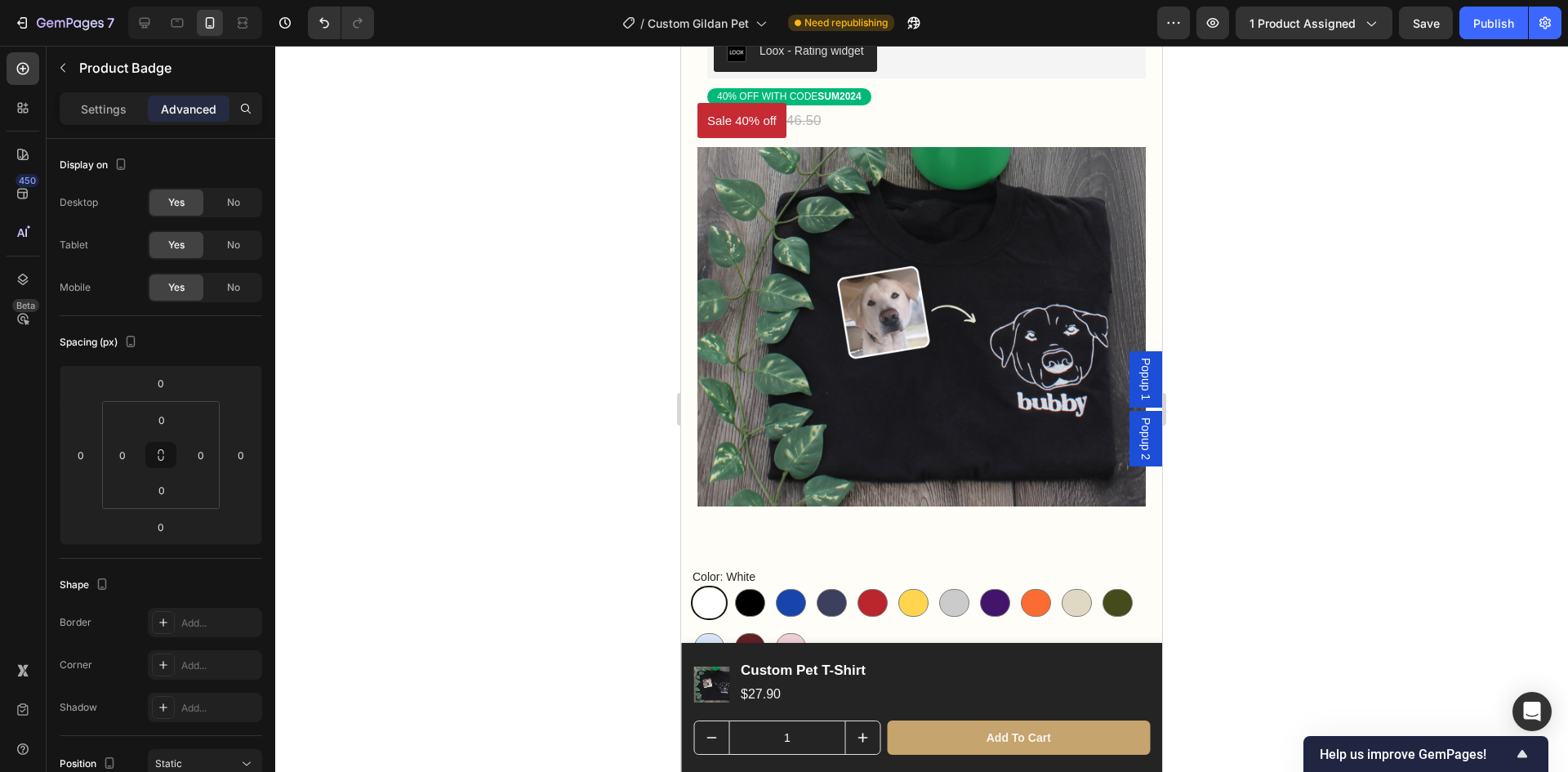
click at [1346, 249] on div at bounding box center [922, 408] width 1293 height 726
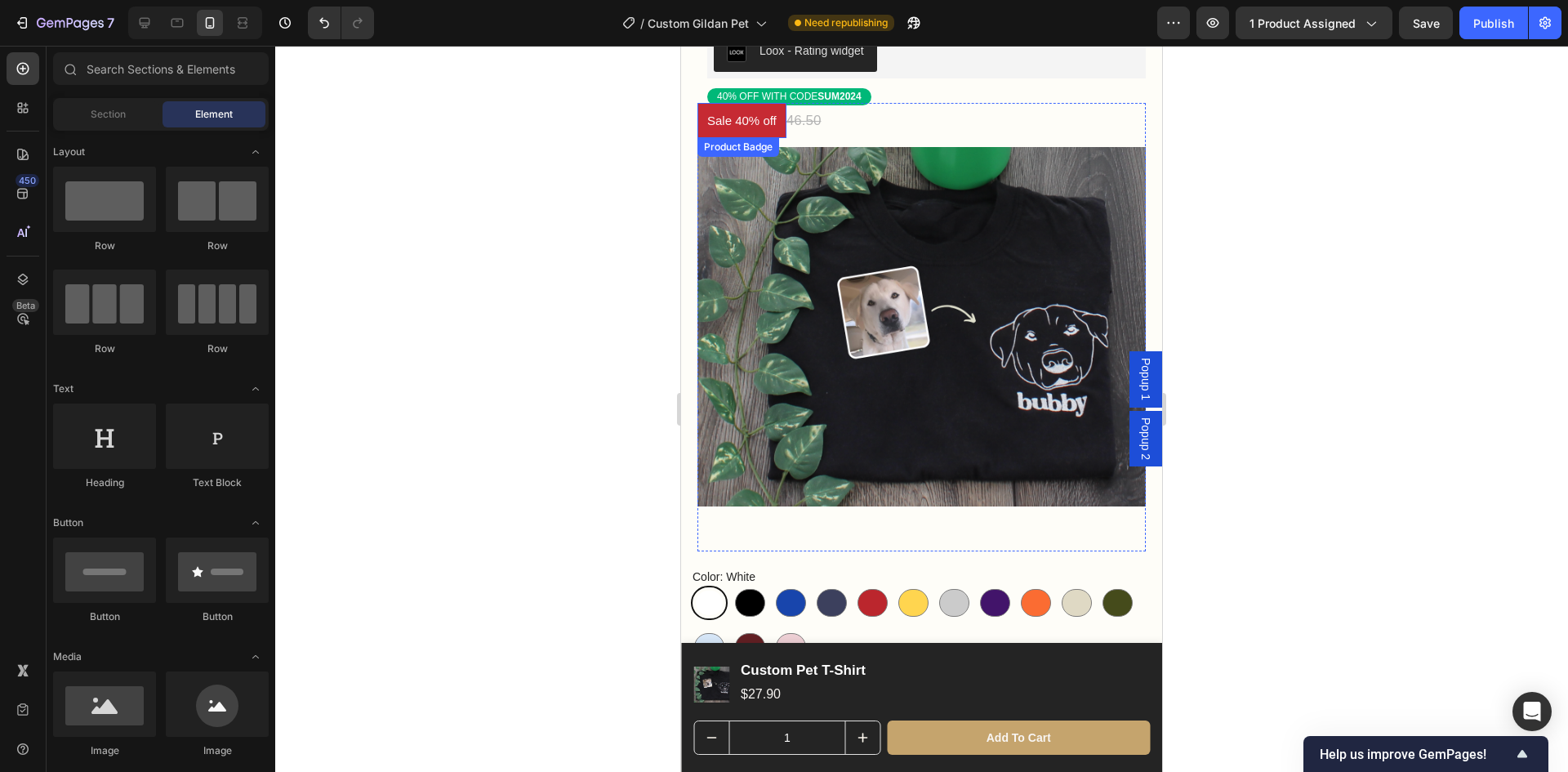
click at [755, 118] on pre "Sale 40% off" at bounding box center [742, 120] width 89 height 35
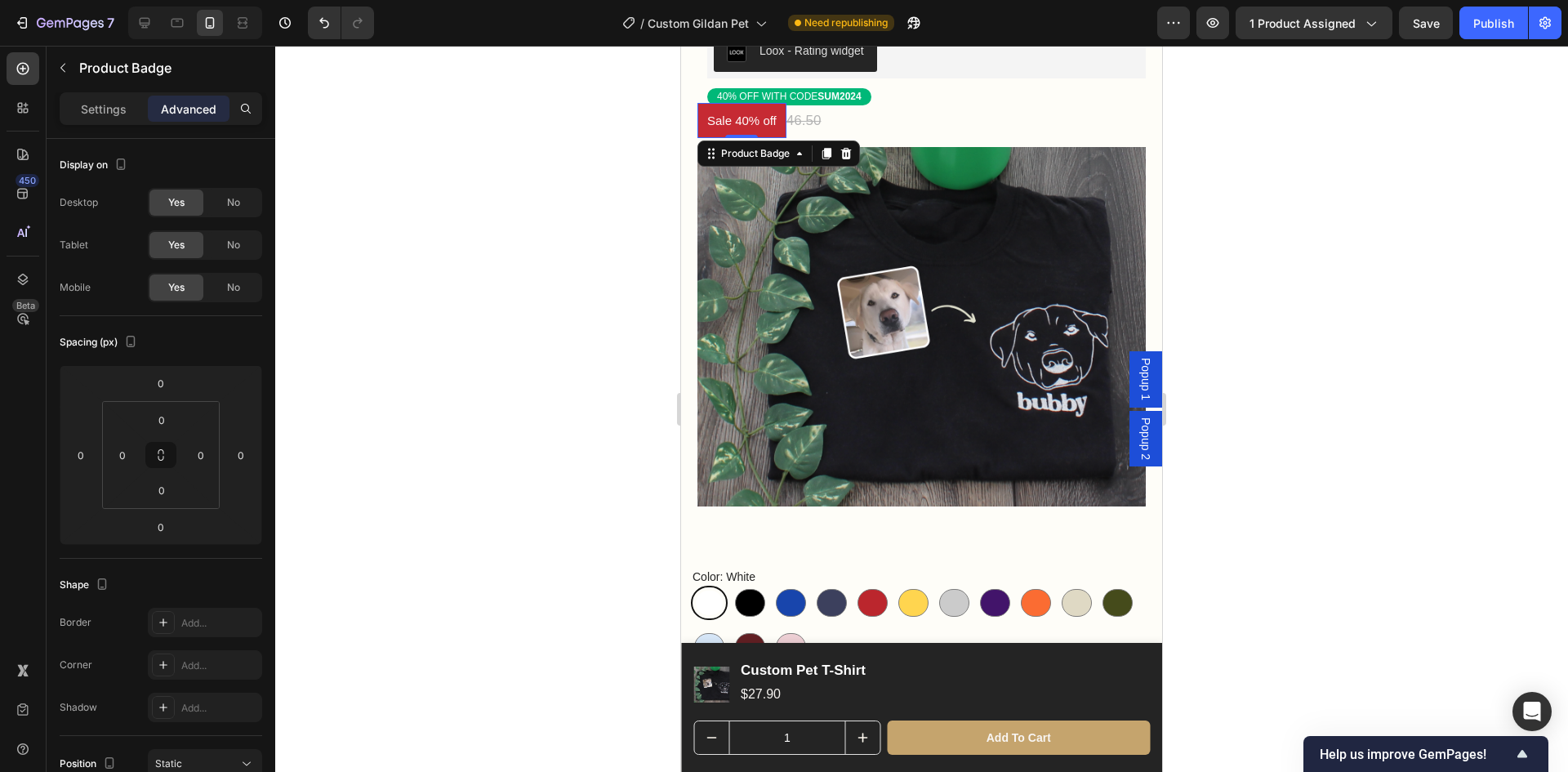
click at [1363, 225] on div at bounding box center [922, 408] width 1293 height 726
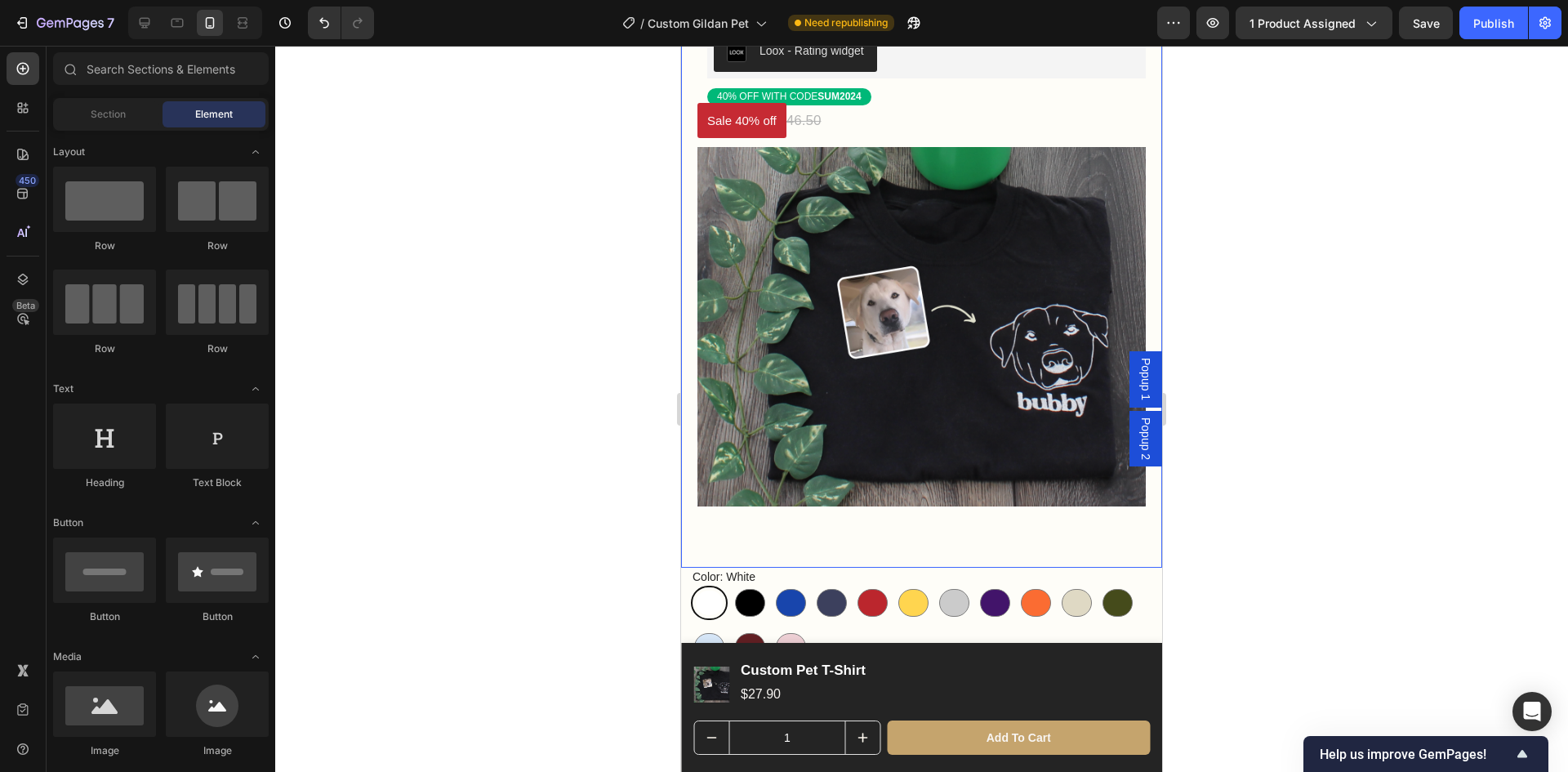
scroll to position [0, 0]
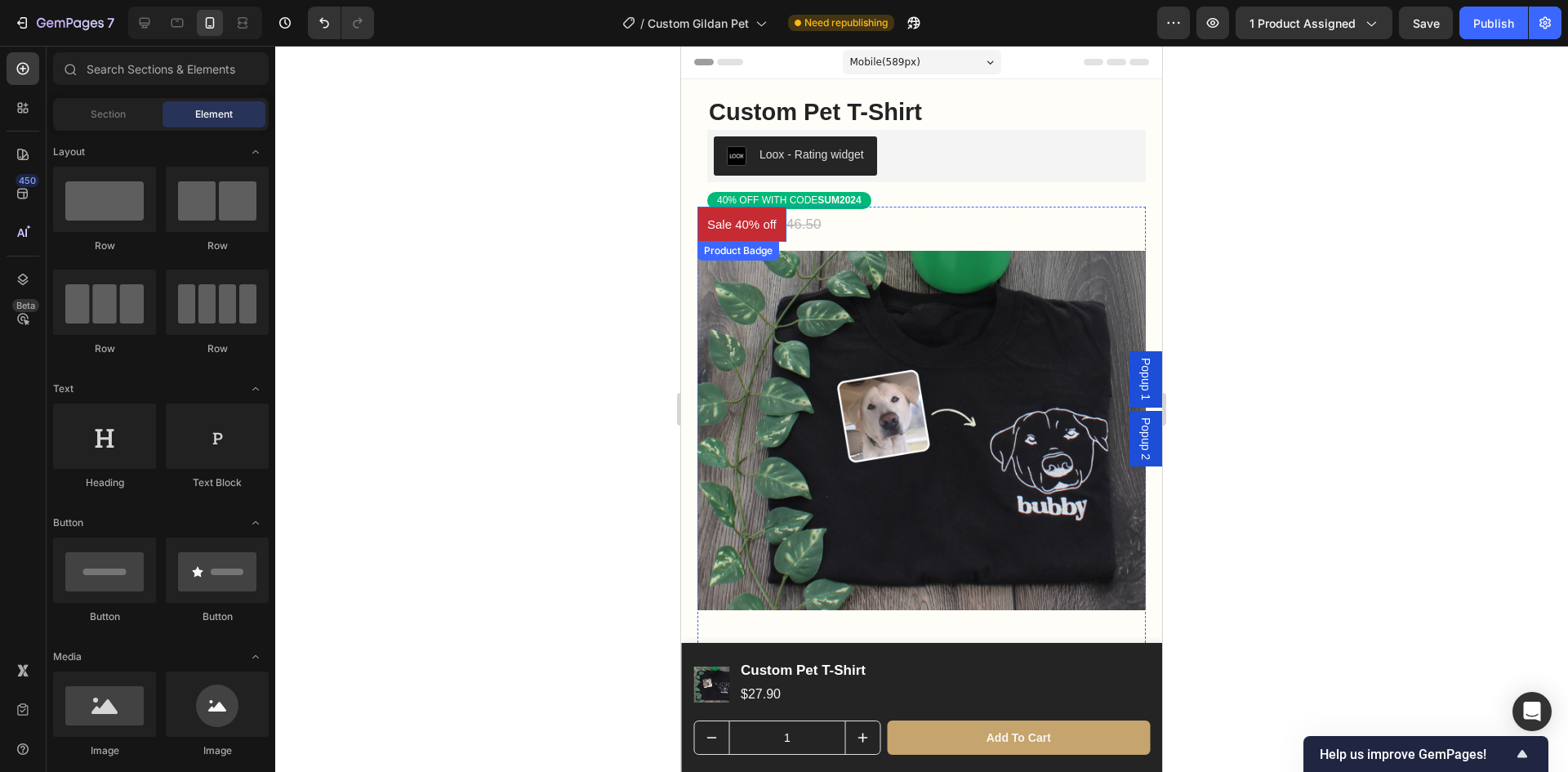
click at [741, 223] on pre "Sale 40% off" at bounding box center [742, 224] width 89 height 35
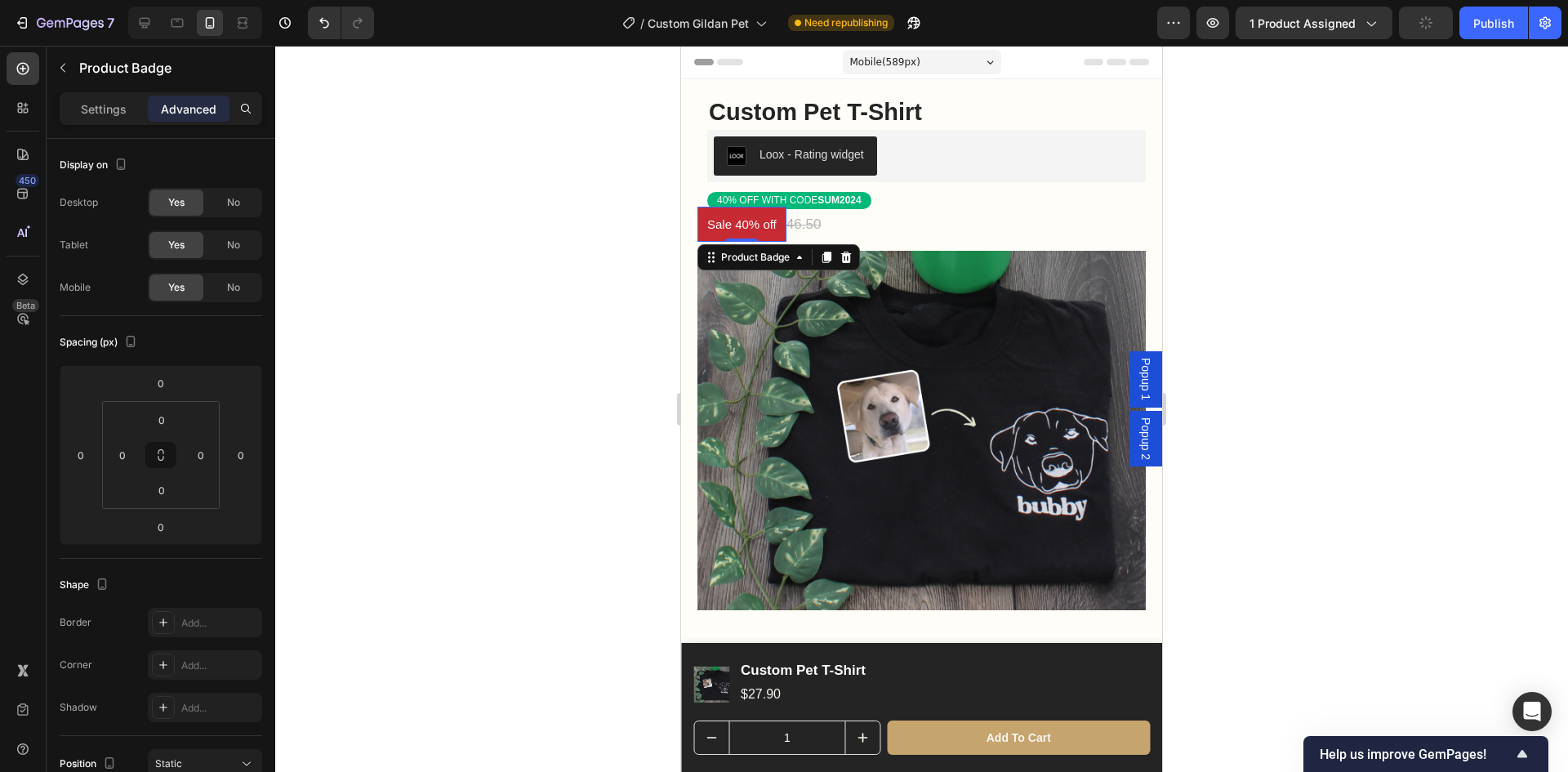
click at [183, 105] on p "Advanced" at bounding box center [188, 109] width 55 height 17
click at [235, 280] on span "No" at bounding box center [233, 288] width 13 height 15
click at [1367, 305] on div at bounding box center [922, 408] width 1293 height 726
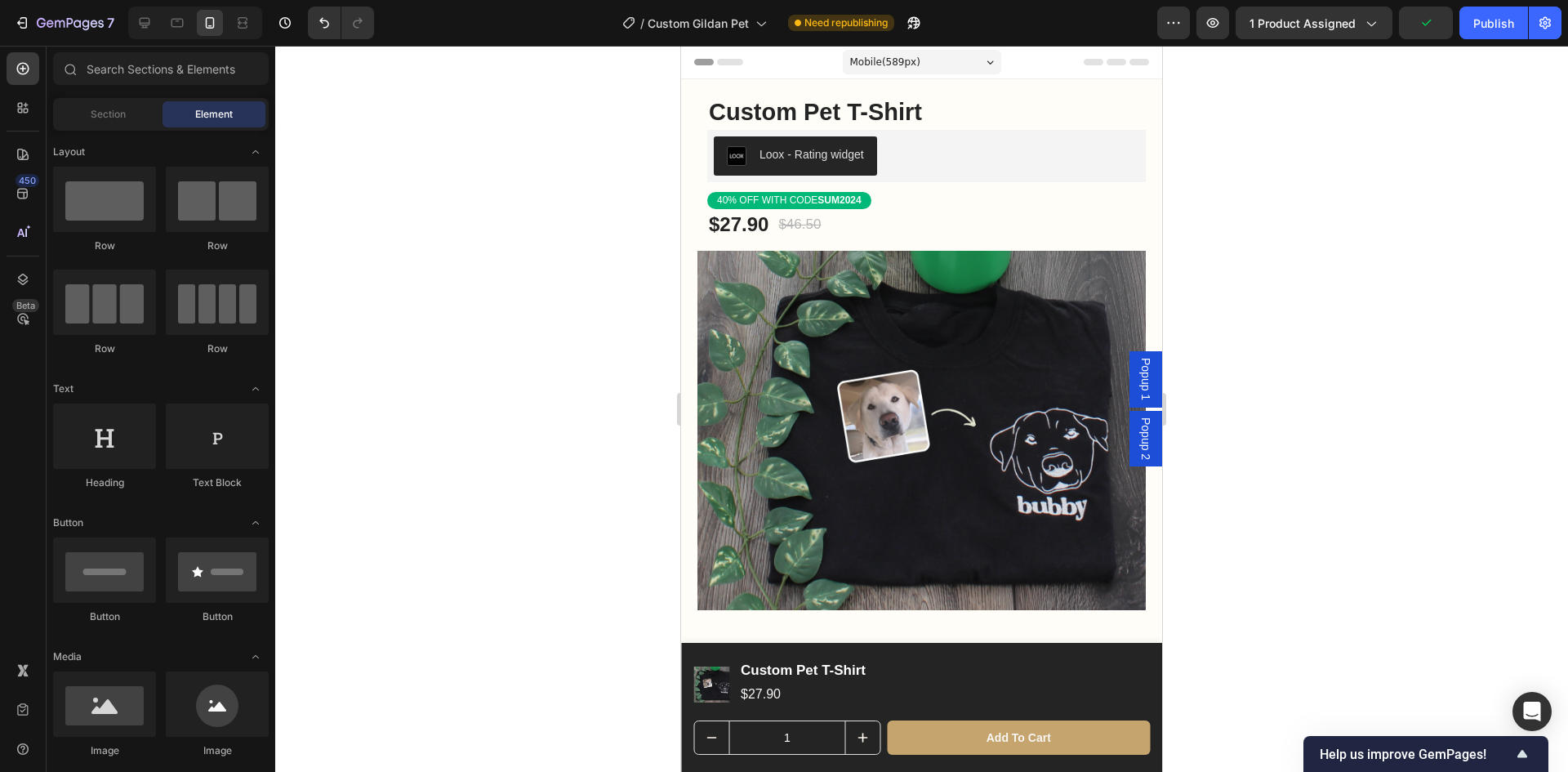
click at [1367, 305] on div at bounding box center [922, 408] width 1293 height 726
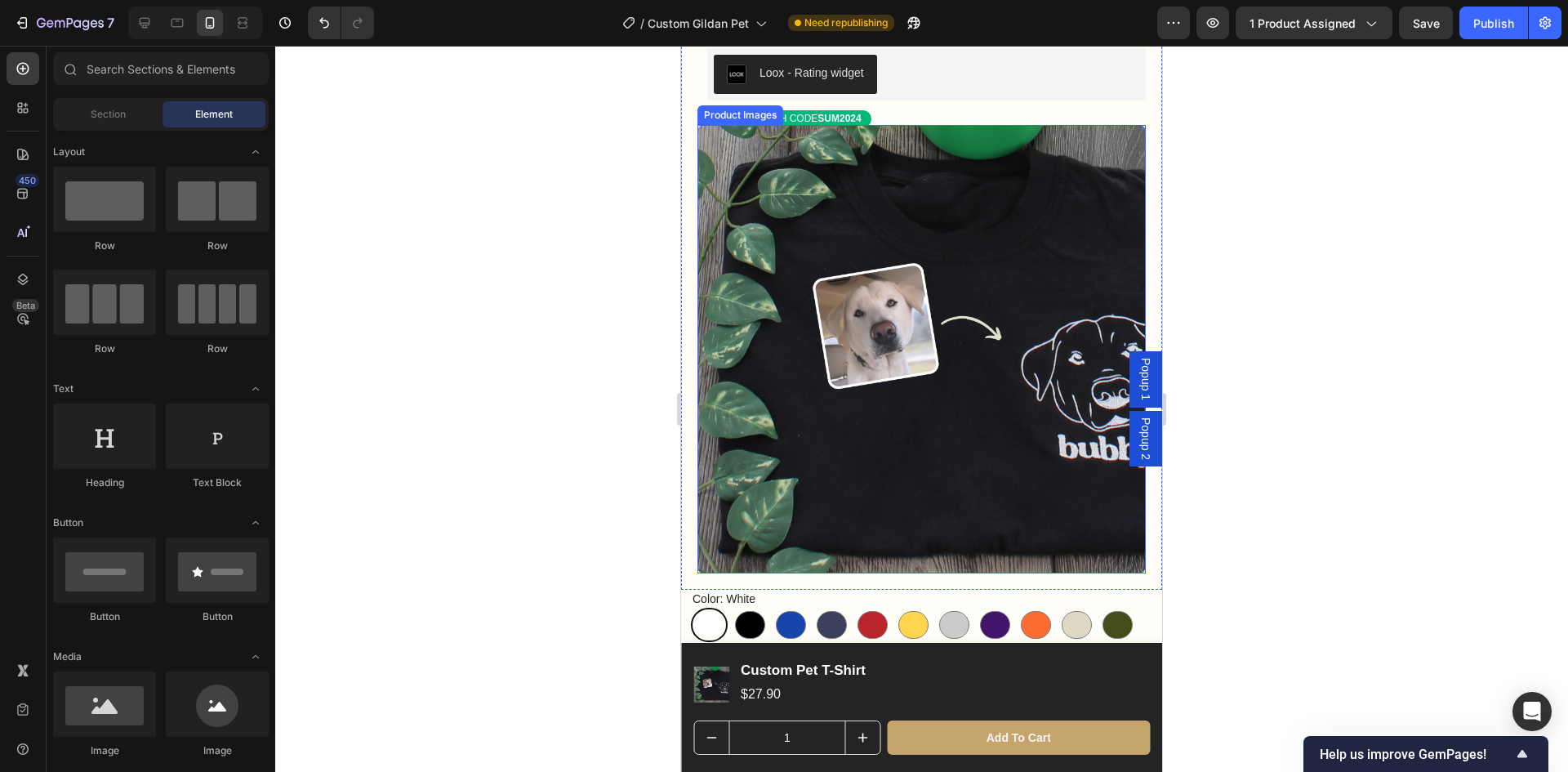
scroll to position [163, 0]
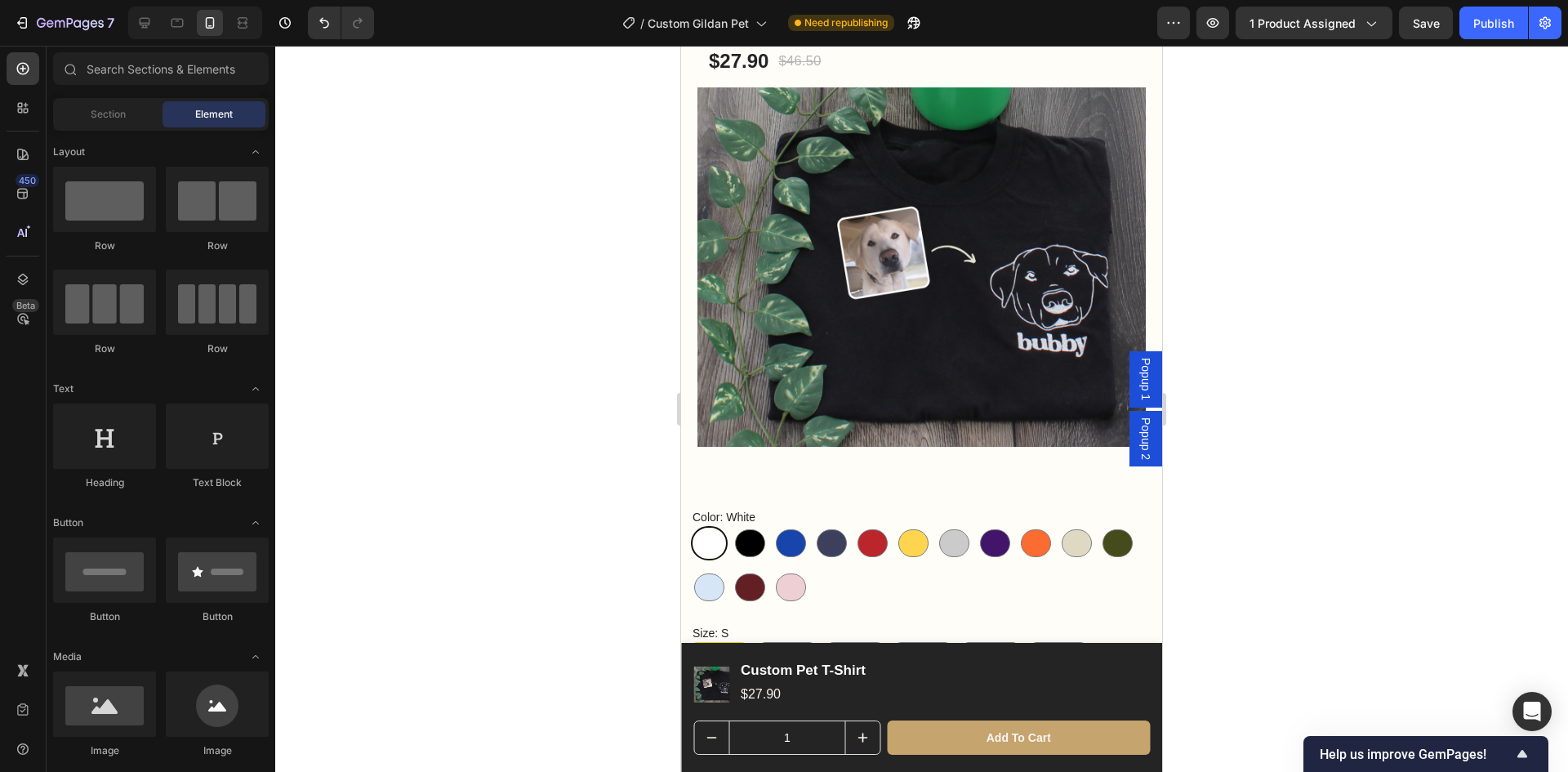
click at [1352, 495] on div at bounding box center [922, 408] width 1293 height 726
click at [896, 559] on div "White White Black Black Royal Royal Navy Navy Red Red Daisy Daisy Sport Grey Sp…" at bounding box center [921, 566] width 459 height 79
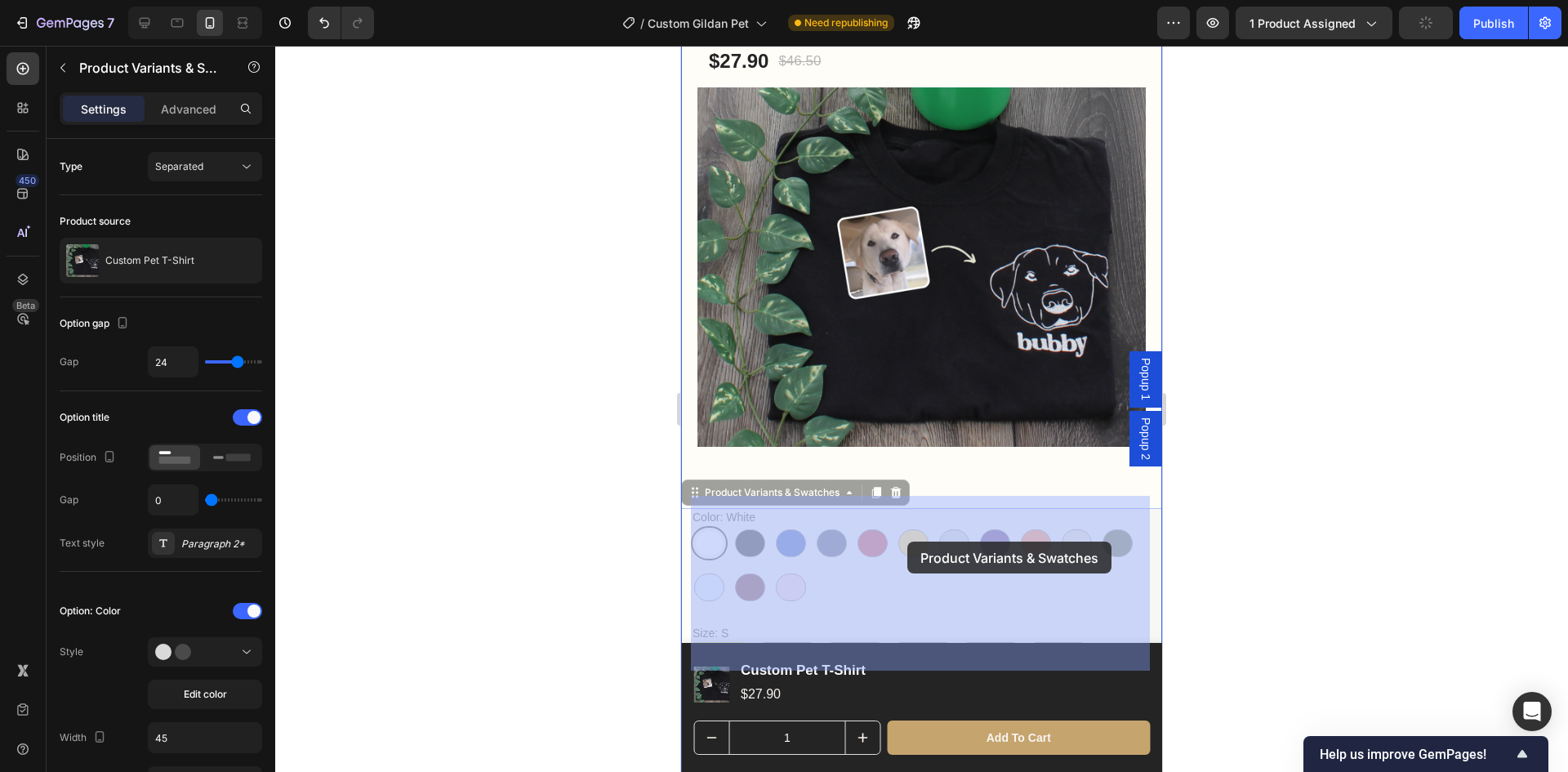
drag, startPoint x: 900, startPoint y: 563, endPoint x: 908, endPoint y: 550, distance: 15.3
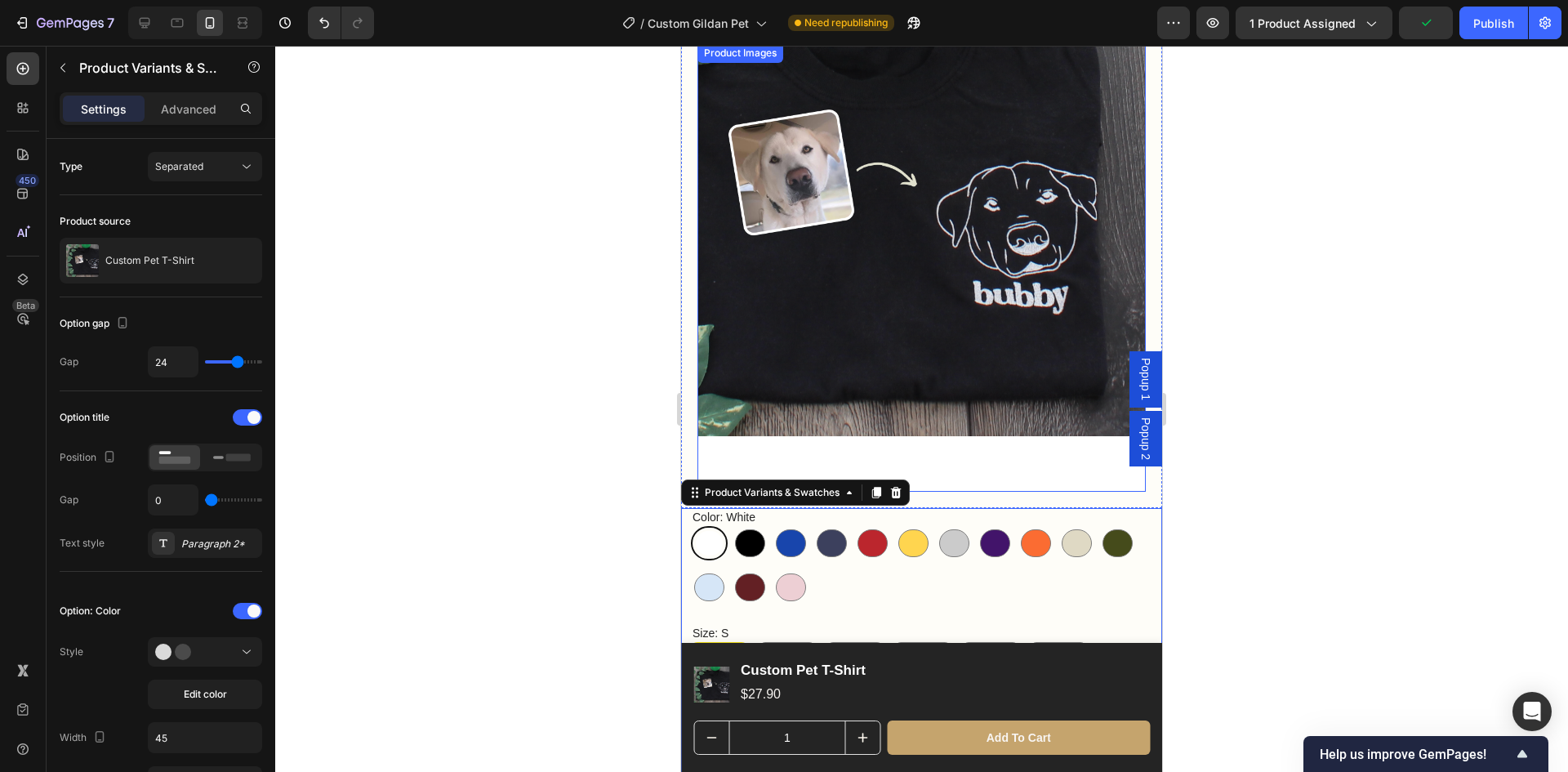
drag, startPoint x: 1361, startPoint y: 491, endPoint x: 1311, endPoint y: 482, distance: 50.8
click at [1357, 491] on div at bounding box center [922, 408] width 1293 height 726
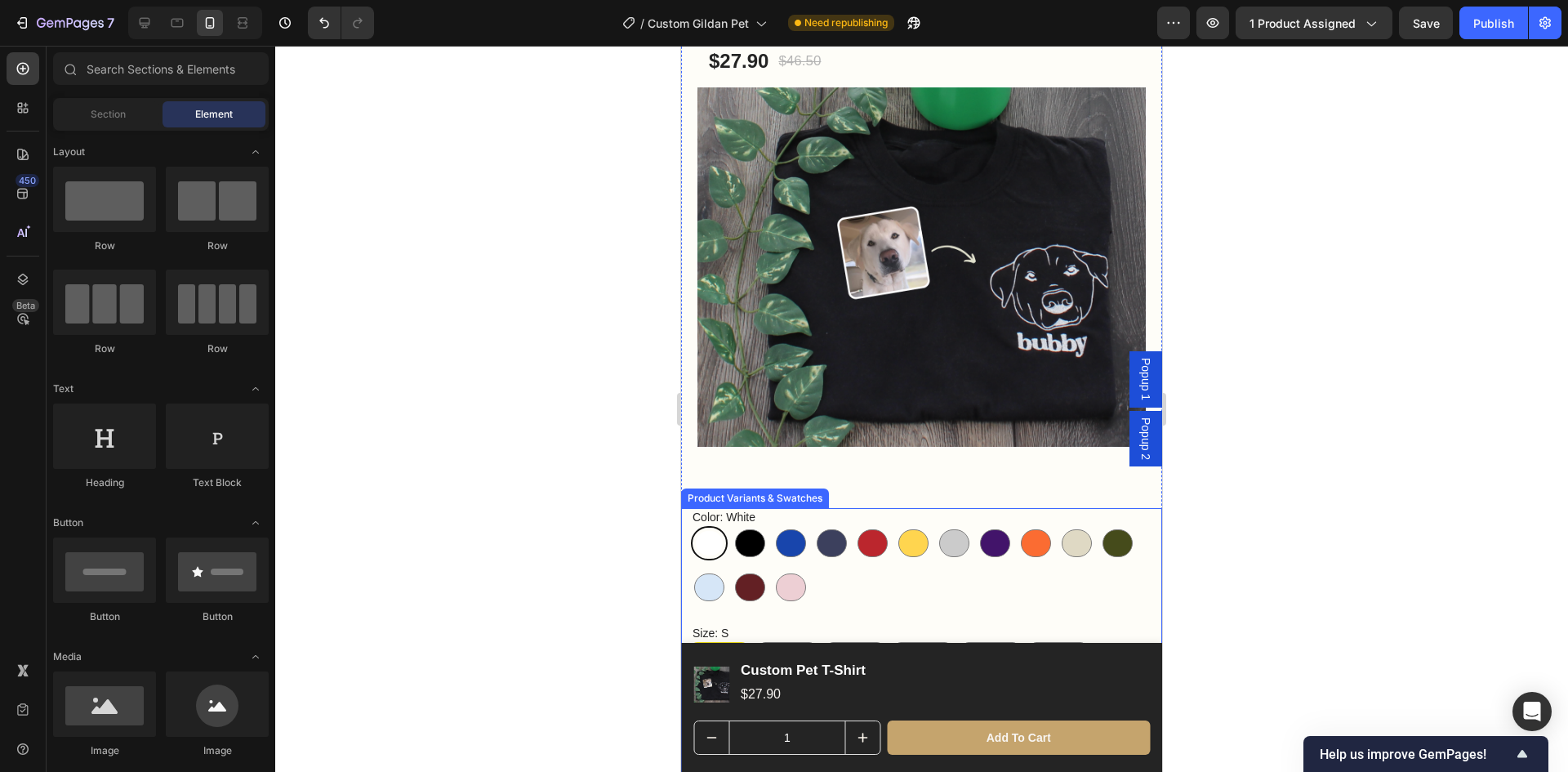
click at [1002, 581] on div "White White Black Black Royal Royal Navy Navy Red Red Daisy Daisy Sport Grey Sp…" at bounding box center [921, 566] width 459 height 79
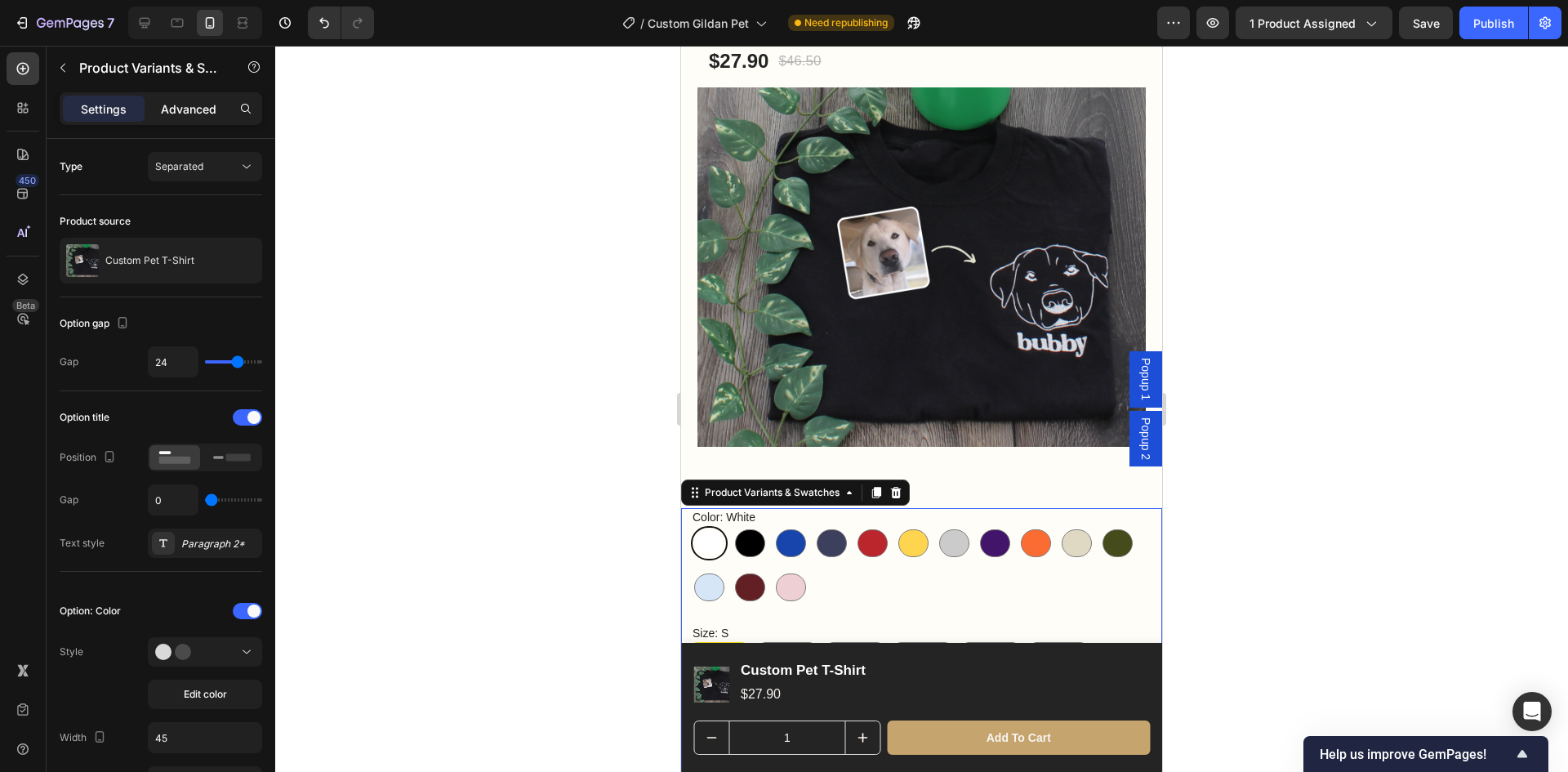
click at [185, 118] on div "Advanced" at bounding box center [188, 109] width 81 height 26
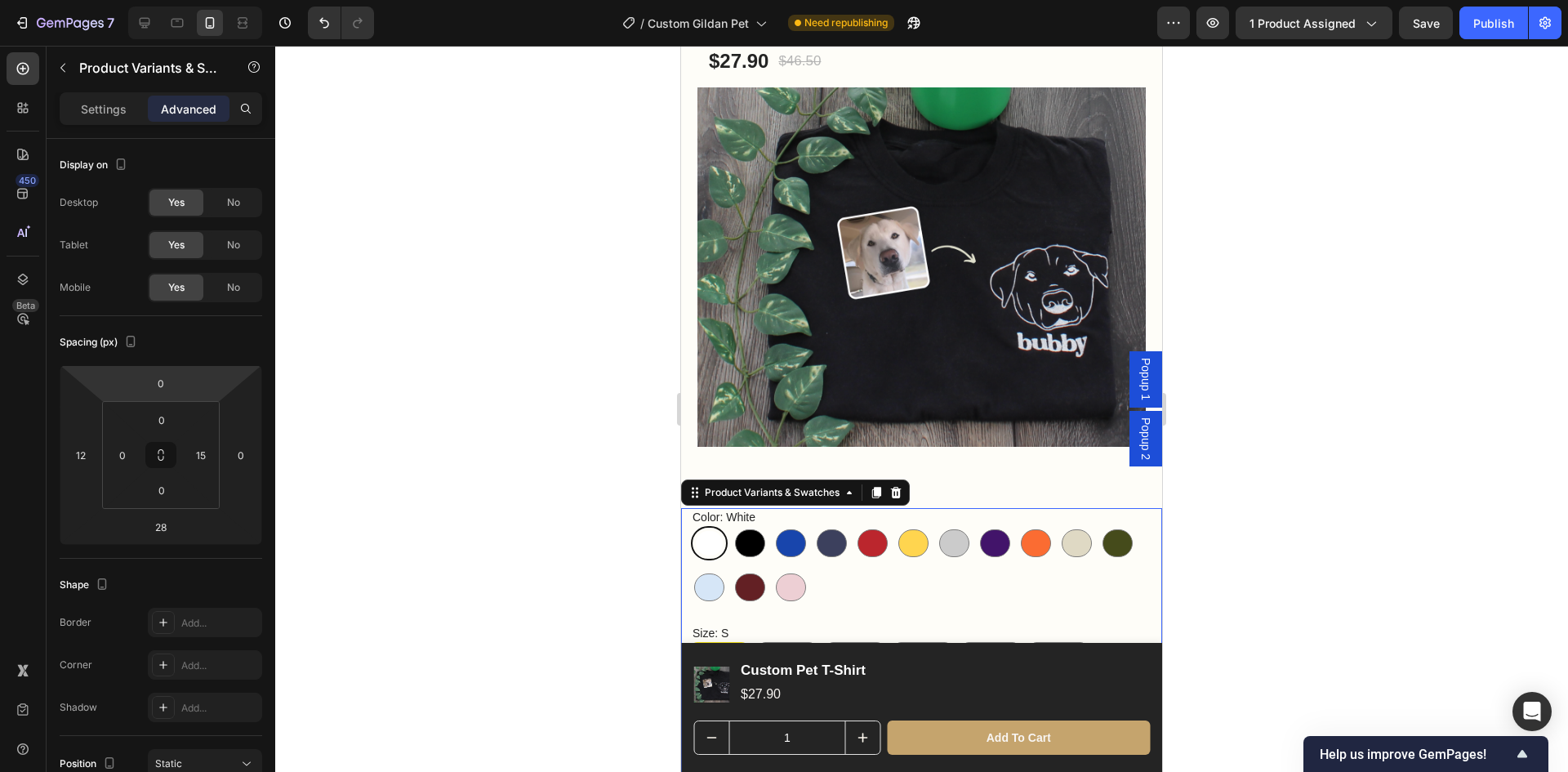
drag, startPoint x: 167, startPoint y: 386, endPoint x: 284, endPoint y: 406, distance: 118.7
click at [170, 386] on input "0" at bounding box center [160, 383] width 33 height 24
radio input "true"
type input "-5"
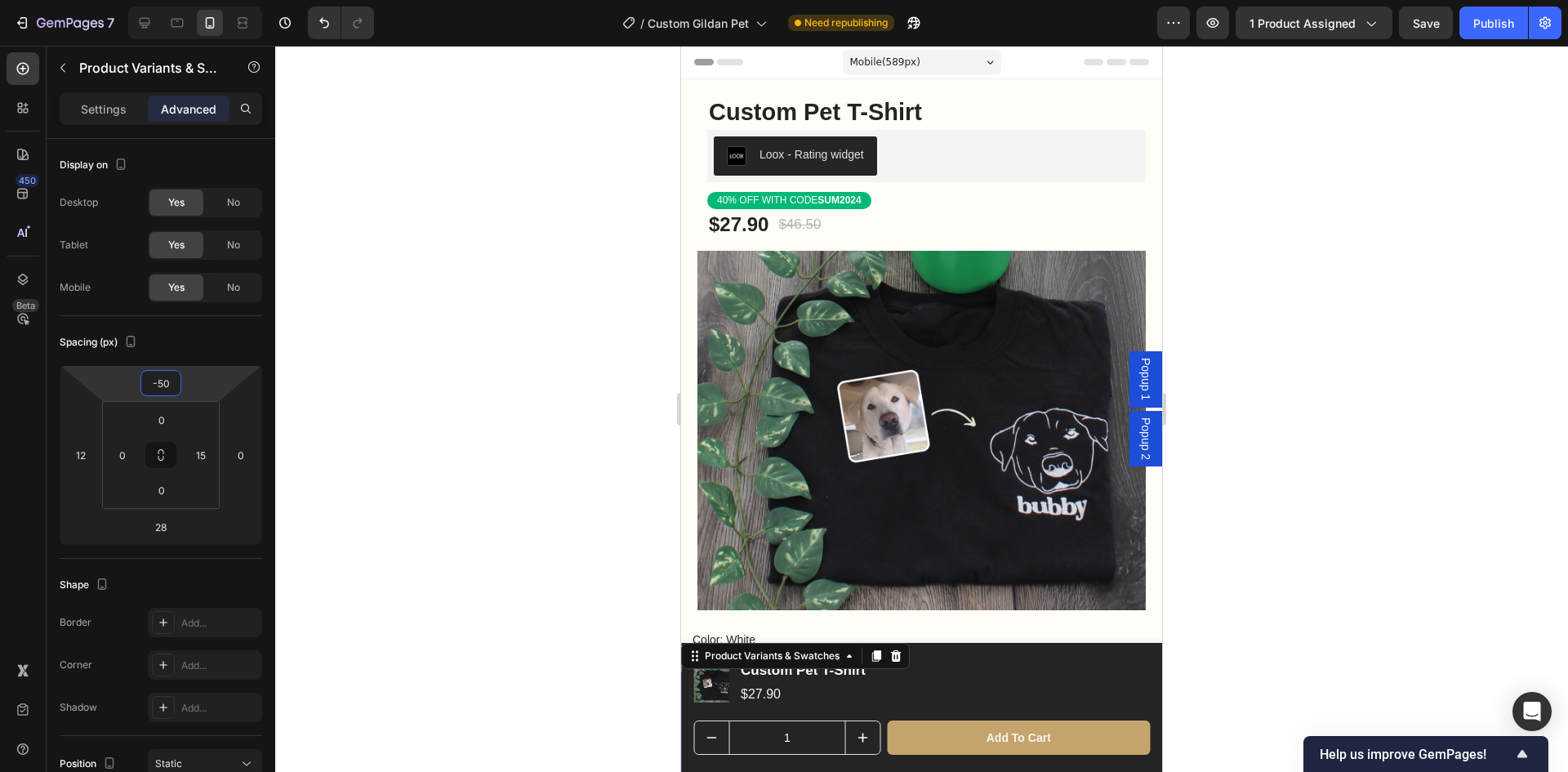
scroll to position [163, 0]
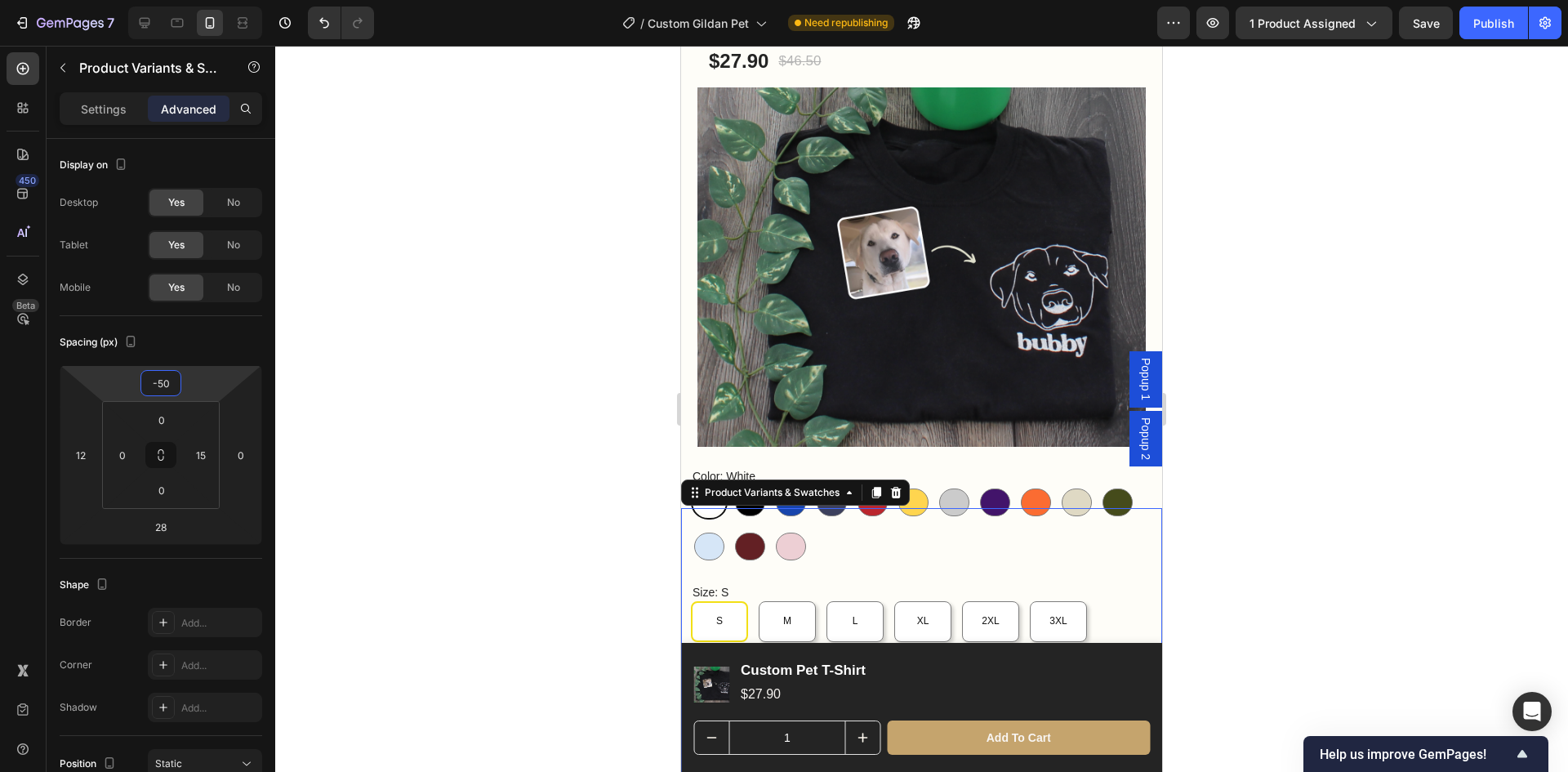
type input "-5"
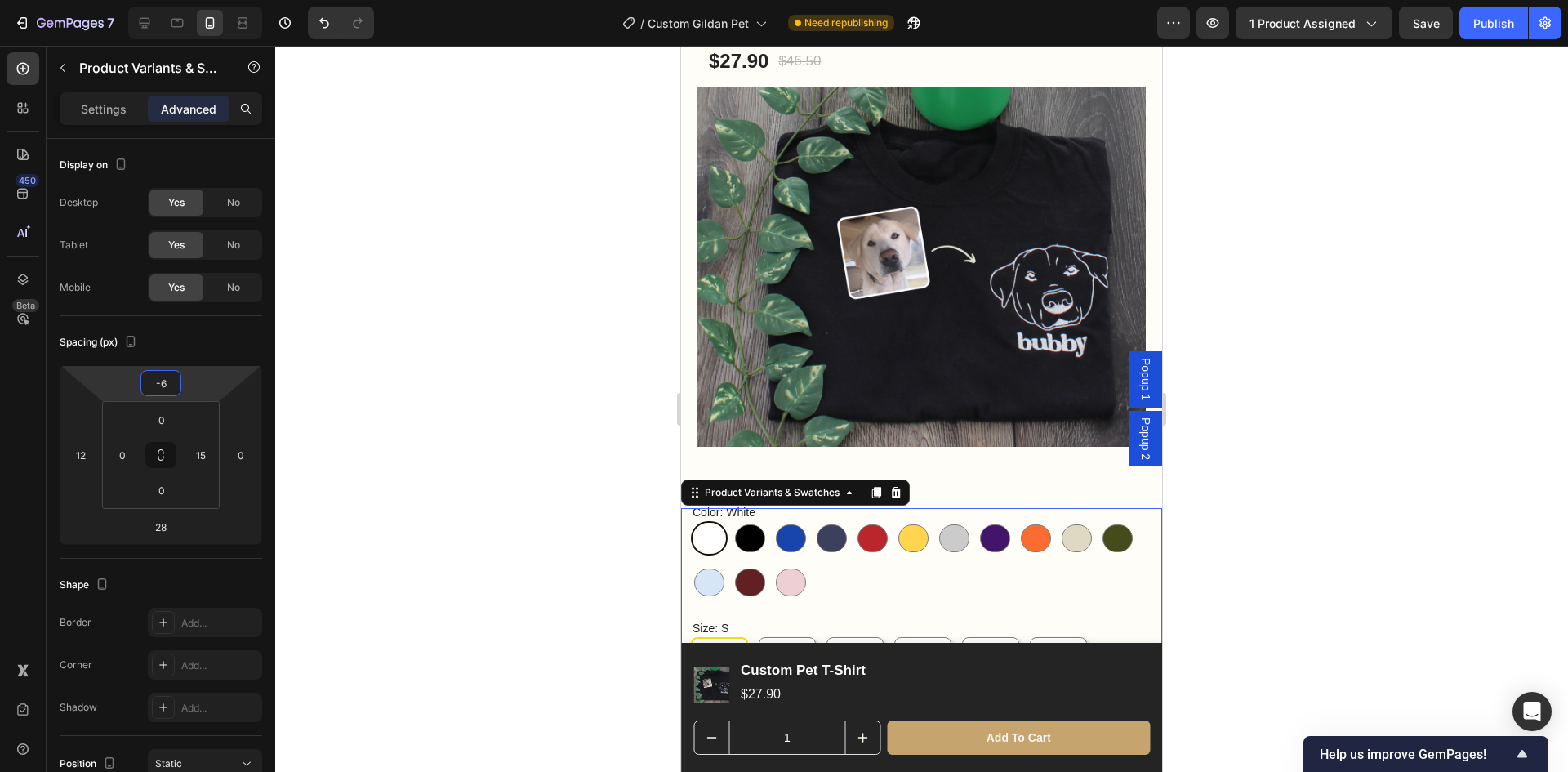
type input "-60"
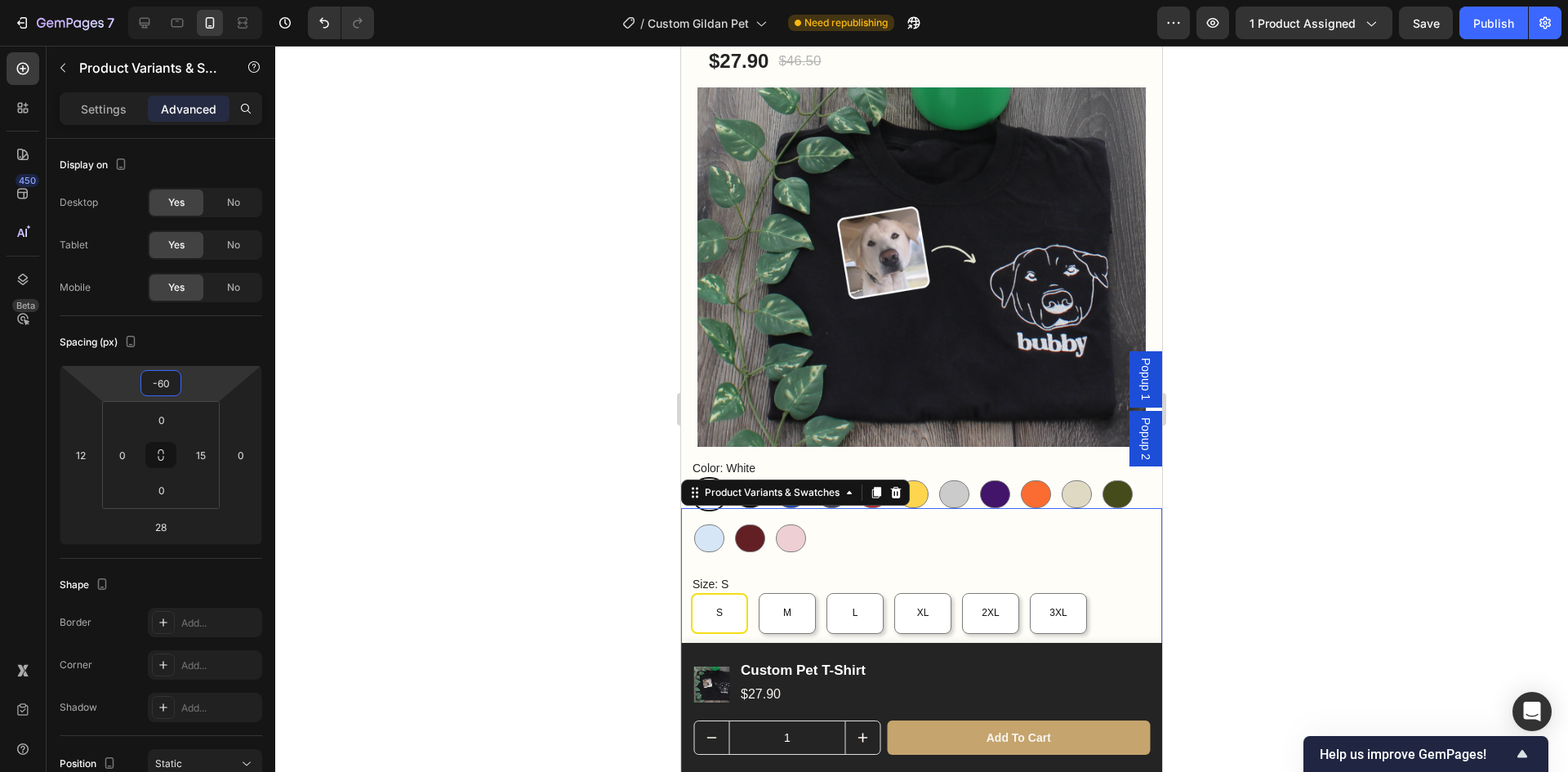
click at [1381, 418] on div at bounding box center [922, 408] width 1293 height 726
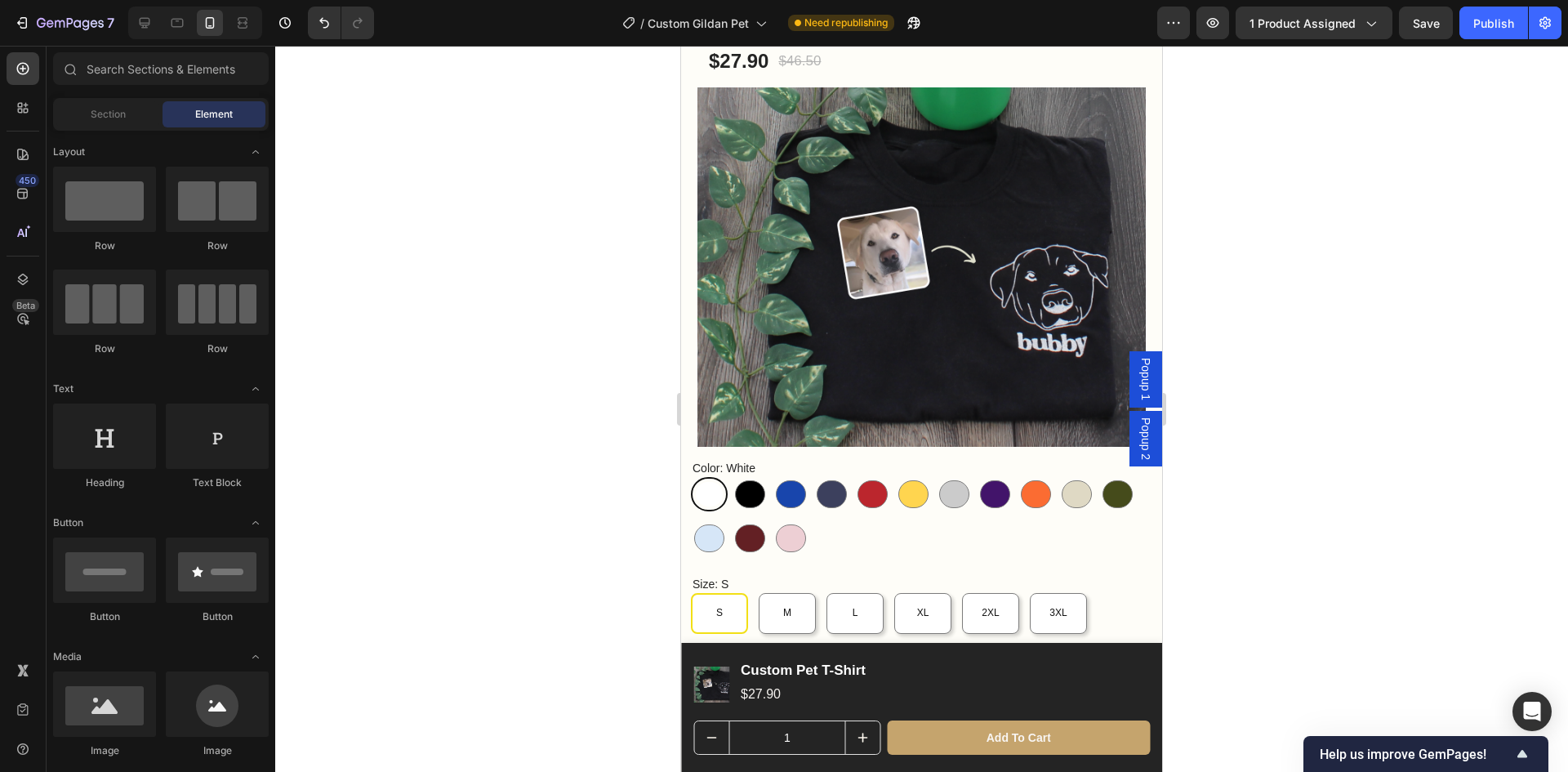
click at [1381, 418] on div at bounding box center [922, 408] width 1293 height 726
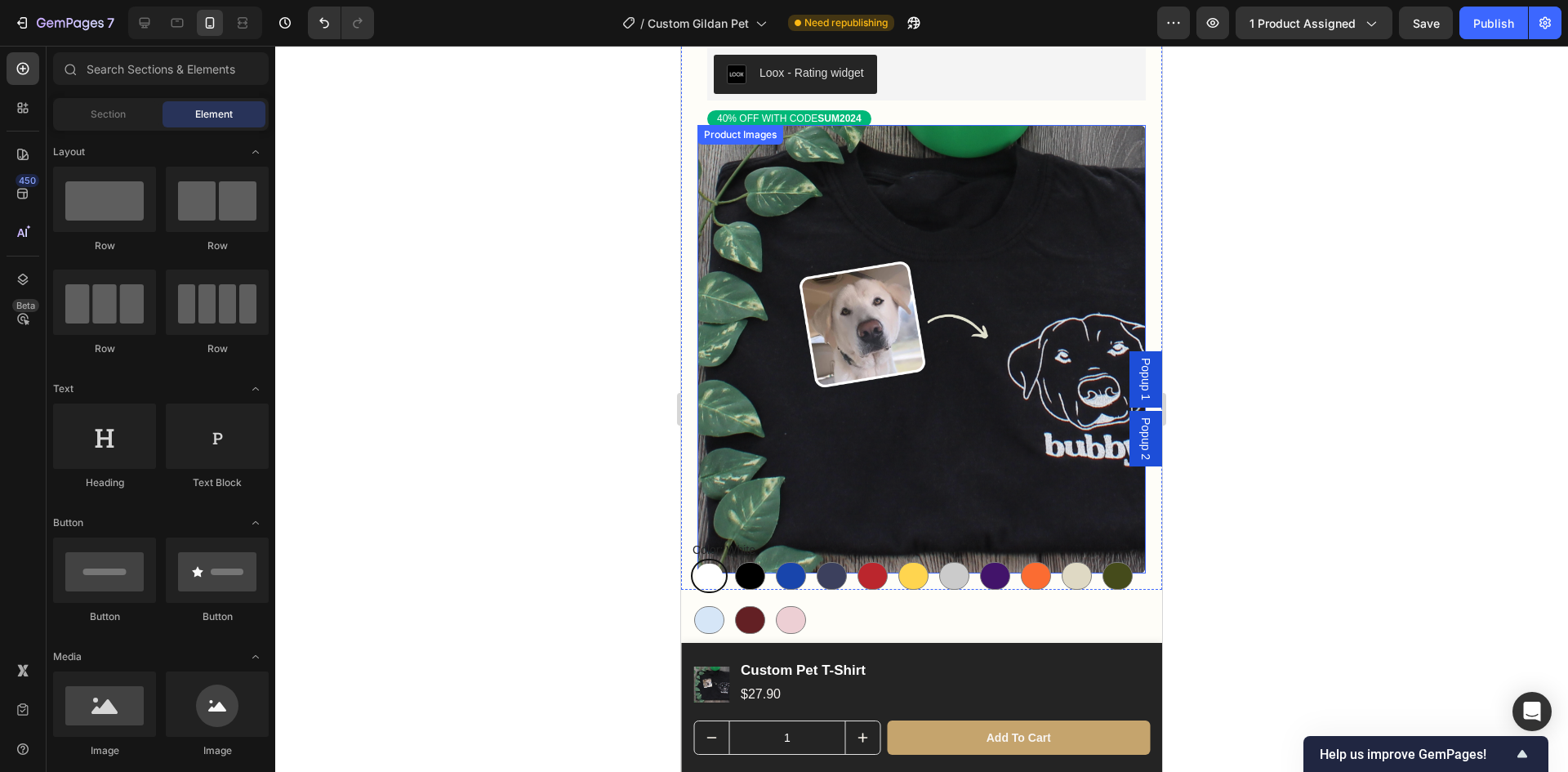
click at [922, 341] on img at bounding box center [922, 349] width 449 height 449
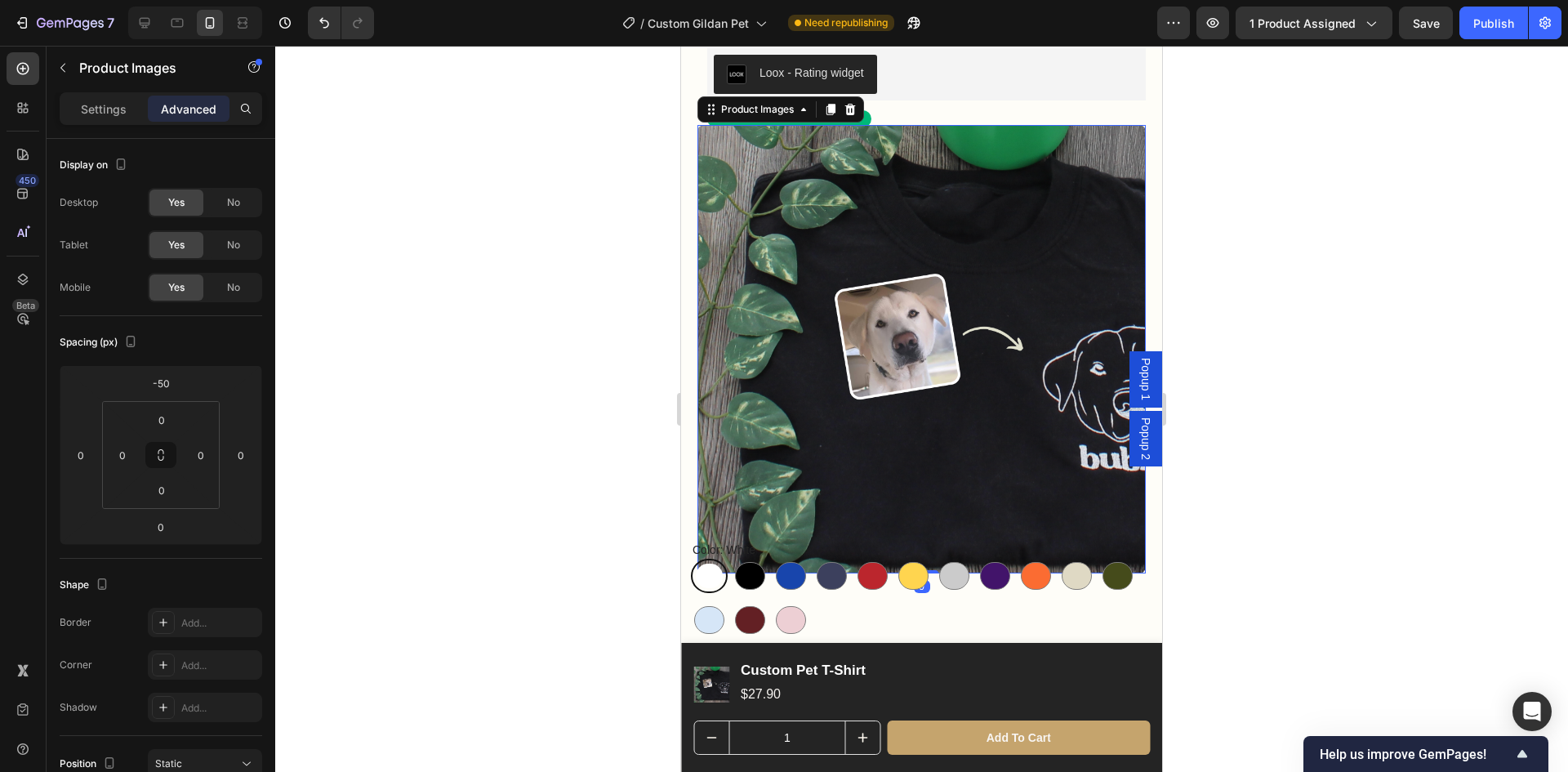
click at [831, 309] on img at bounding box center [922, 349] width 449 height 449
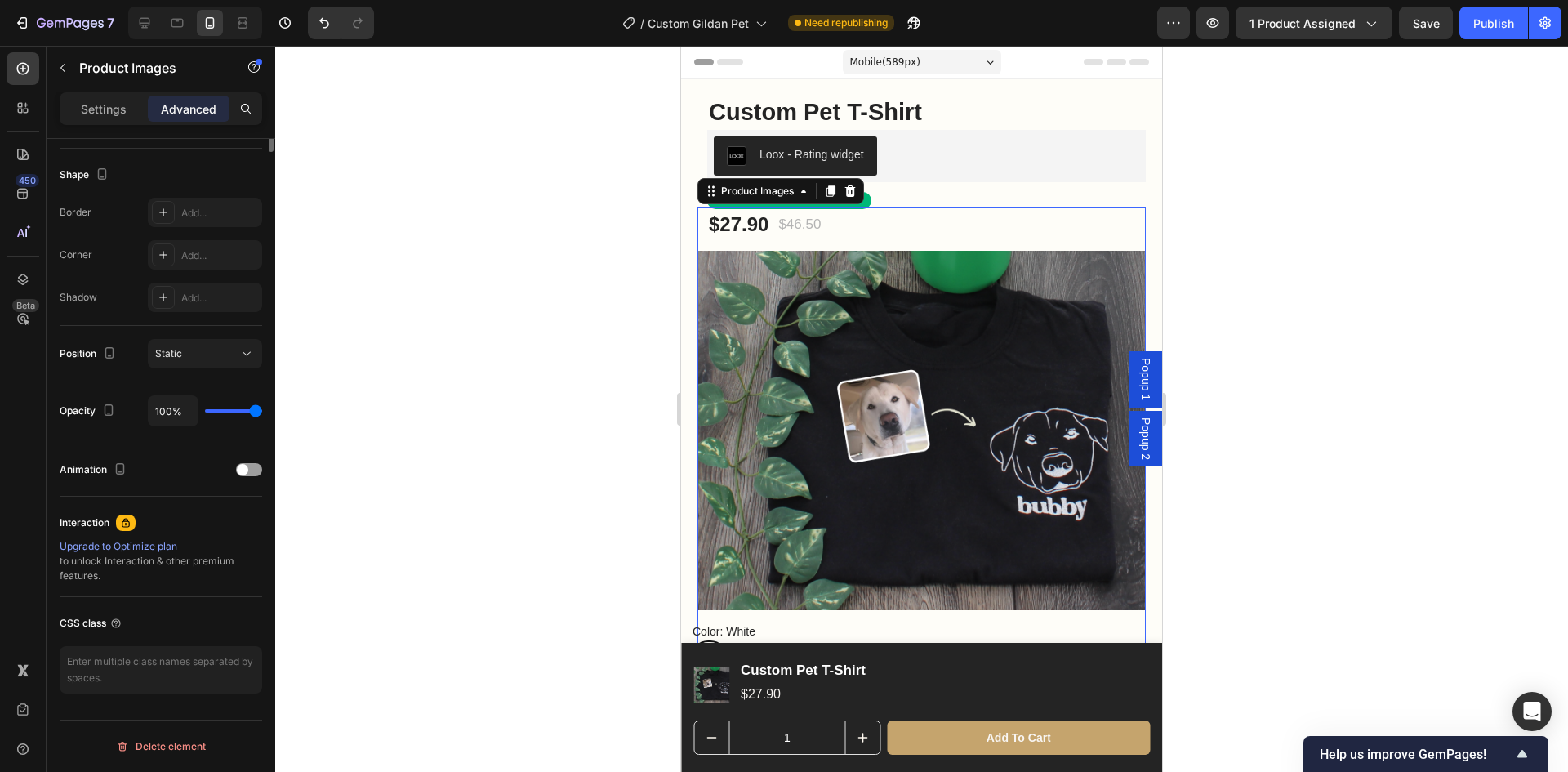
scroll to position [0, 0]
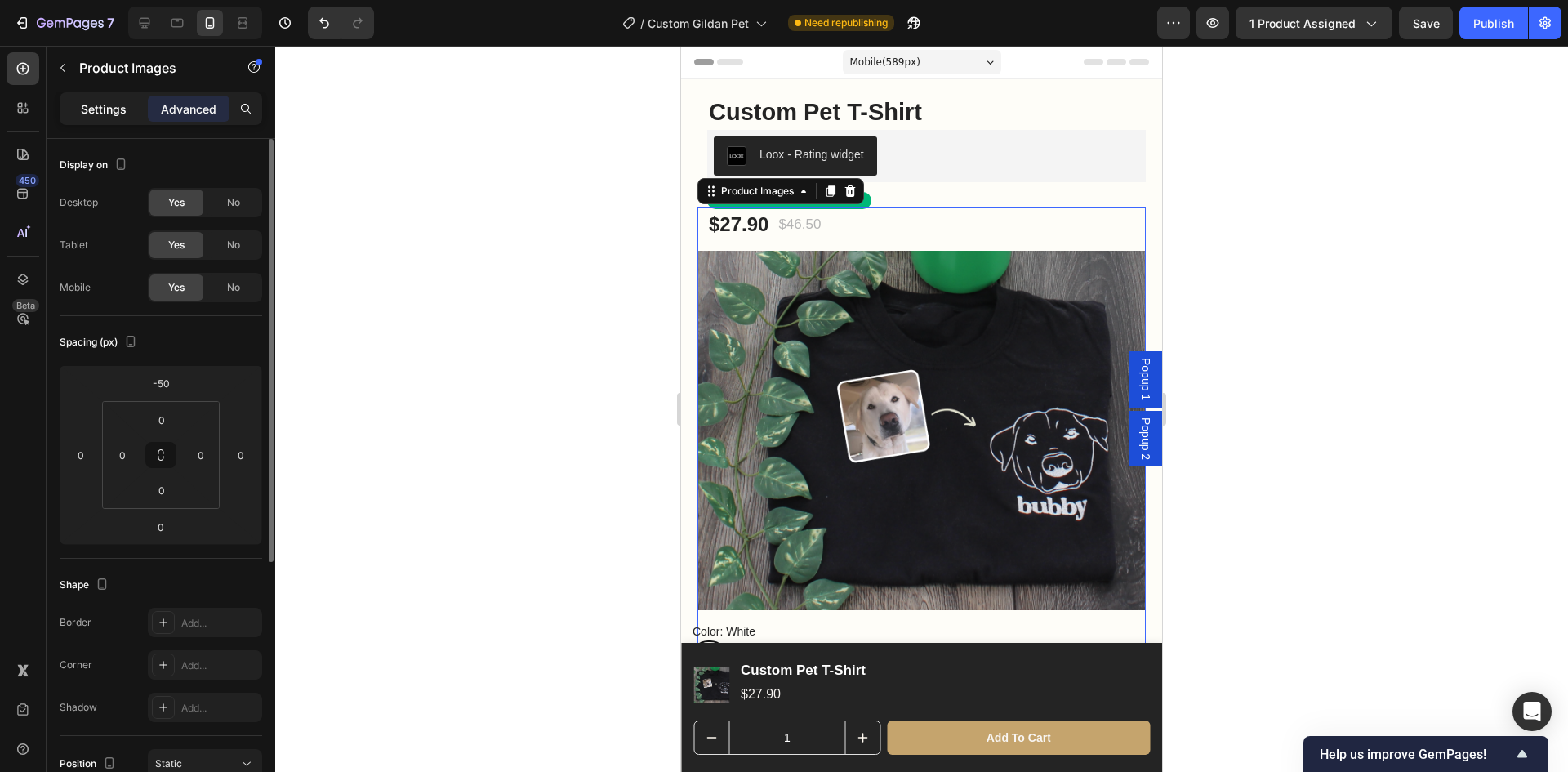
click at [98, 111] on p "Settings" at bounding box center [103, 109] width 46 height 17
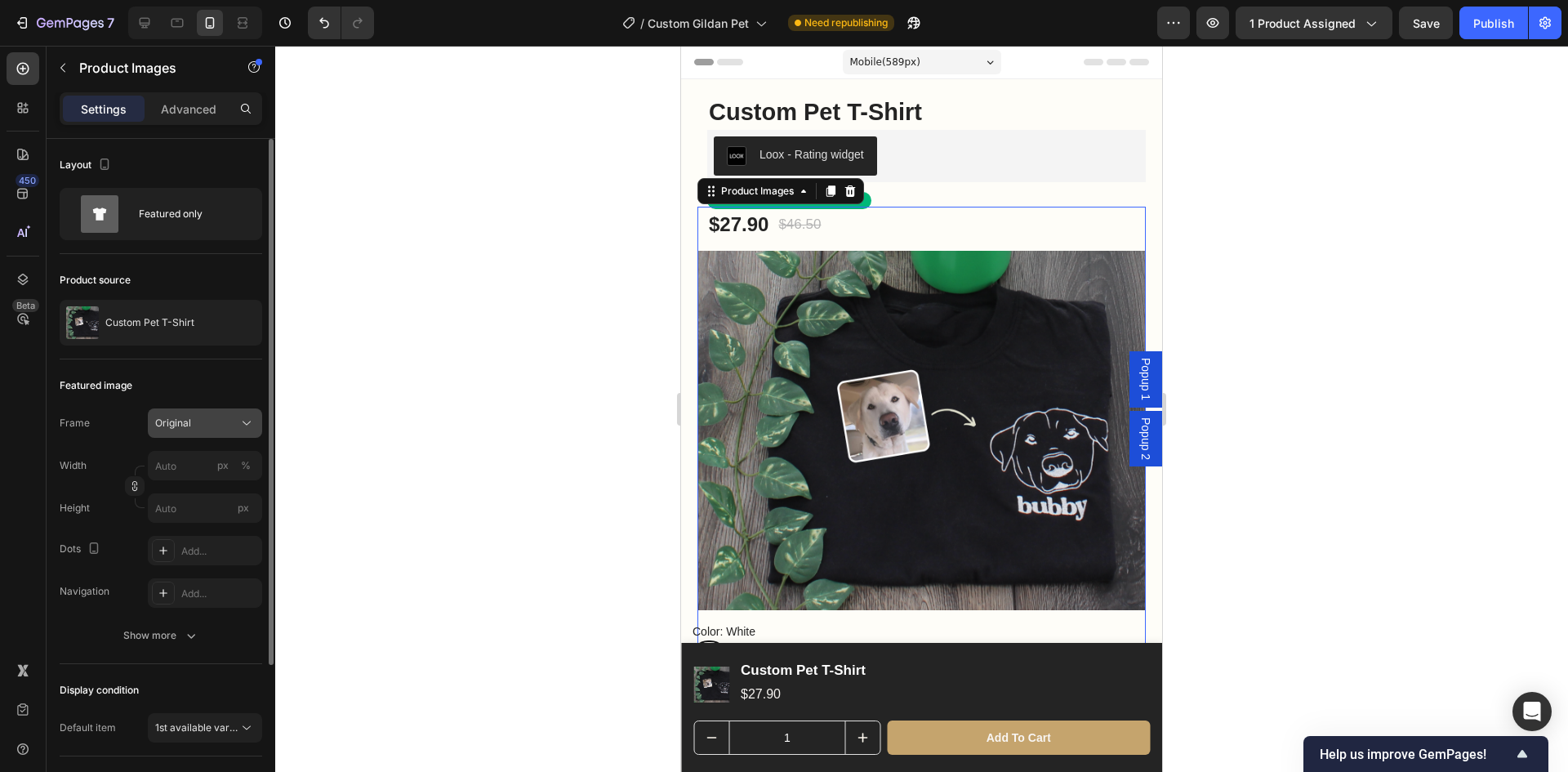
click at [209, 418] on div "Original" at bounding box center [195, 423] width 80 height 15
click at [212, 394] on div "Featured image" at bounding box center [161, 386] width 202 height 26
click at [222, 423] on div "Original" at bounding box center [195, 423] width 80 height 15
click at [199, 213] on div "Featured only" at bounding box center [188, 214] width 99 height 37
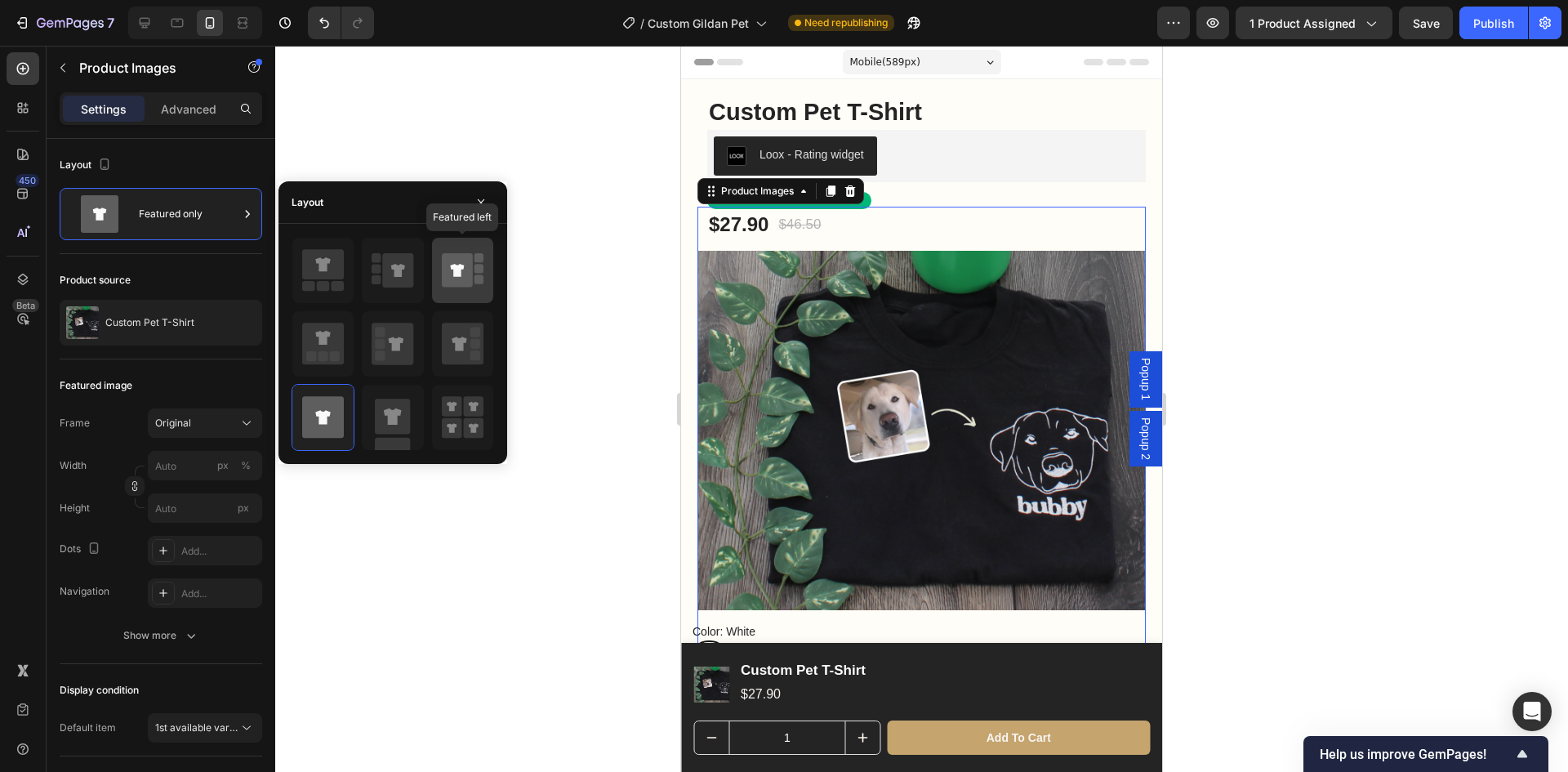
click at [476, 272] on rect at bounding box center [480, 269] width 9 height 9
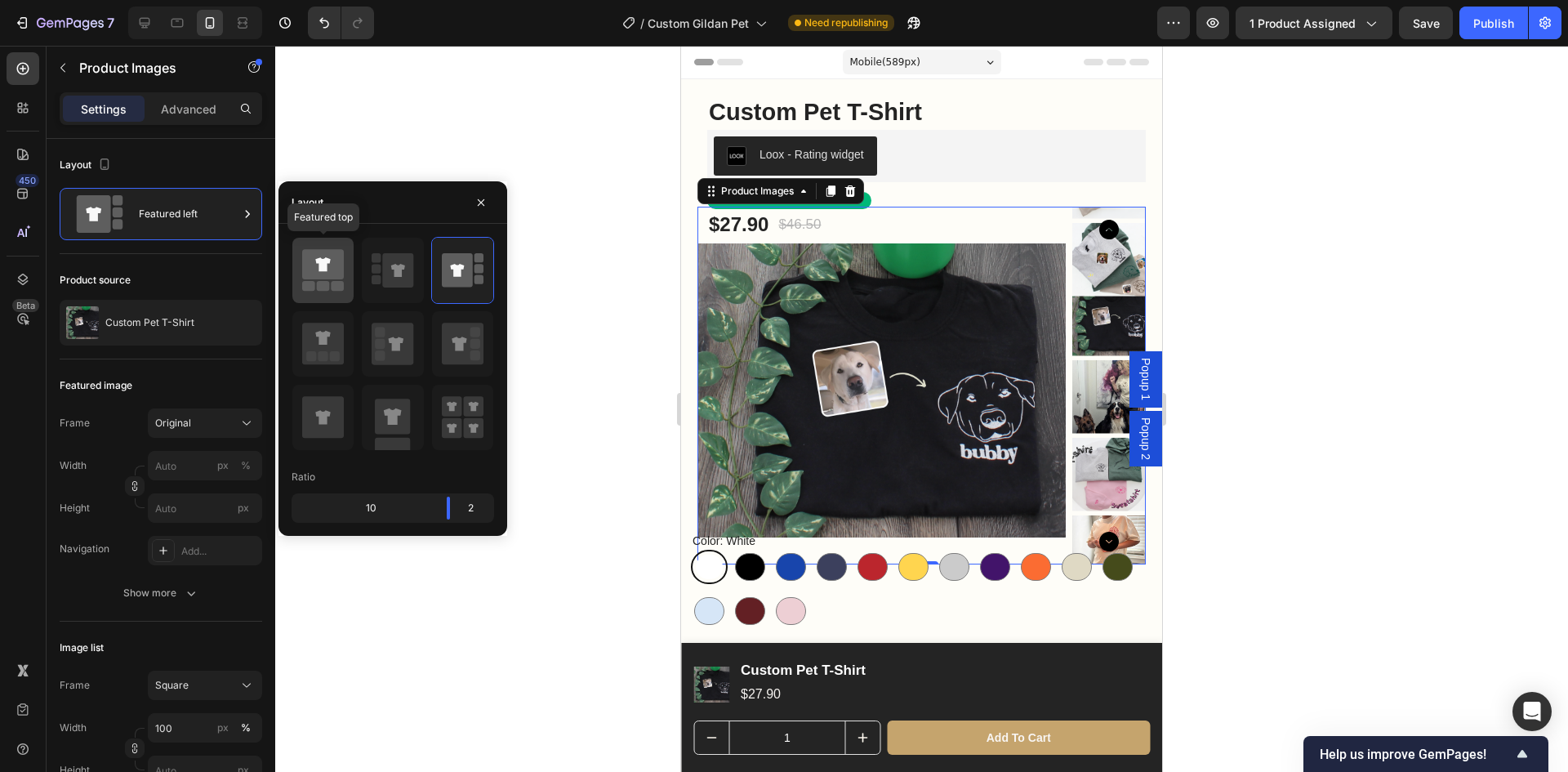
click at [317, 284] on rect at bounding box center [323, 286] width 13 height 9
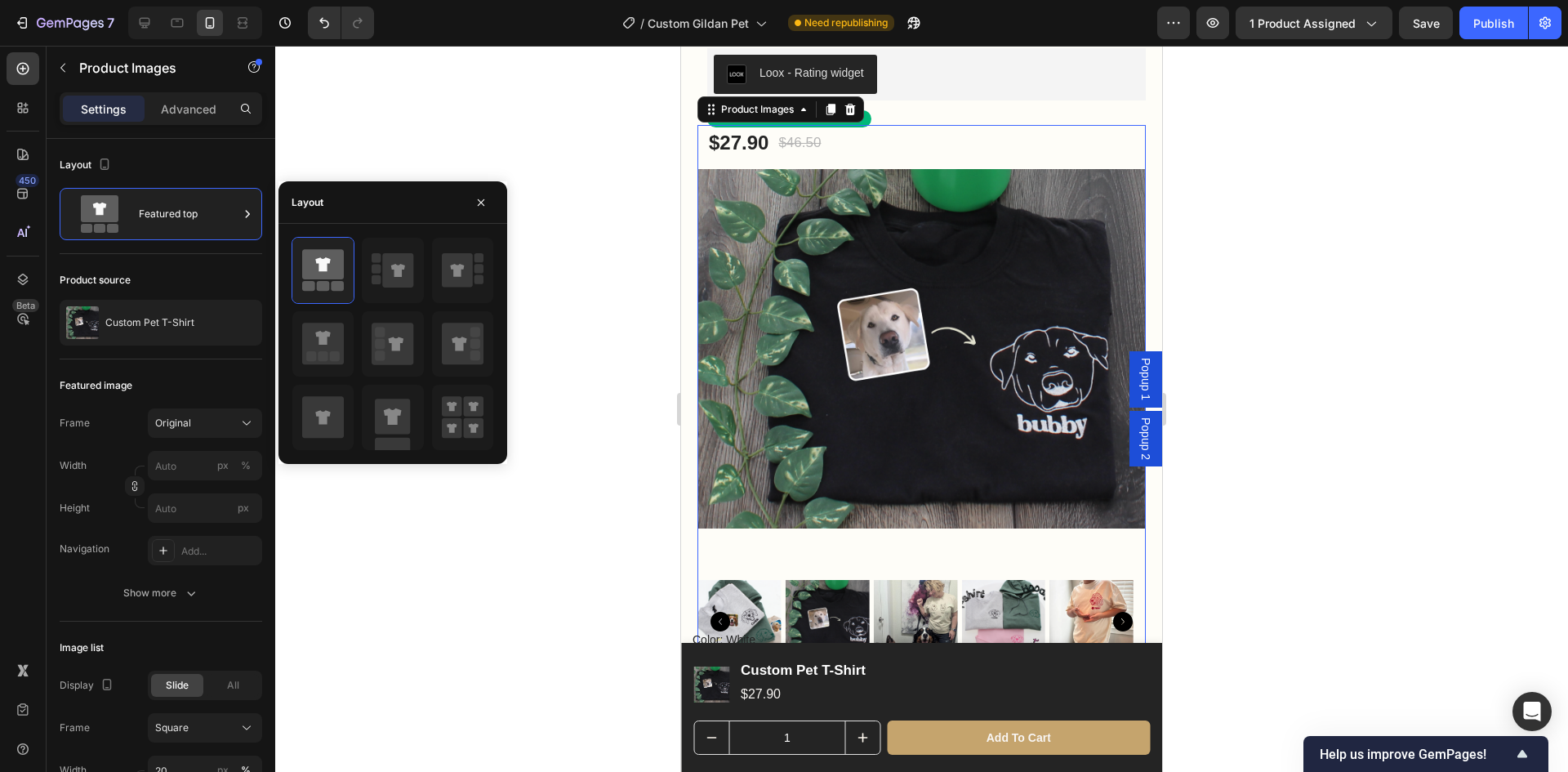
scroll to position [163, 0]
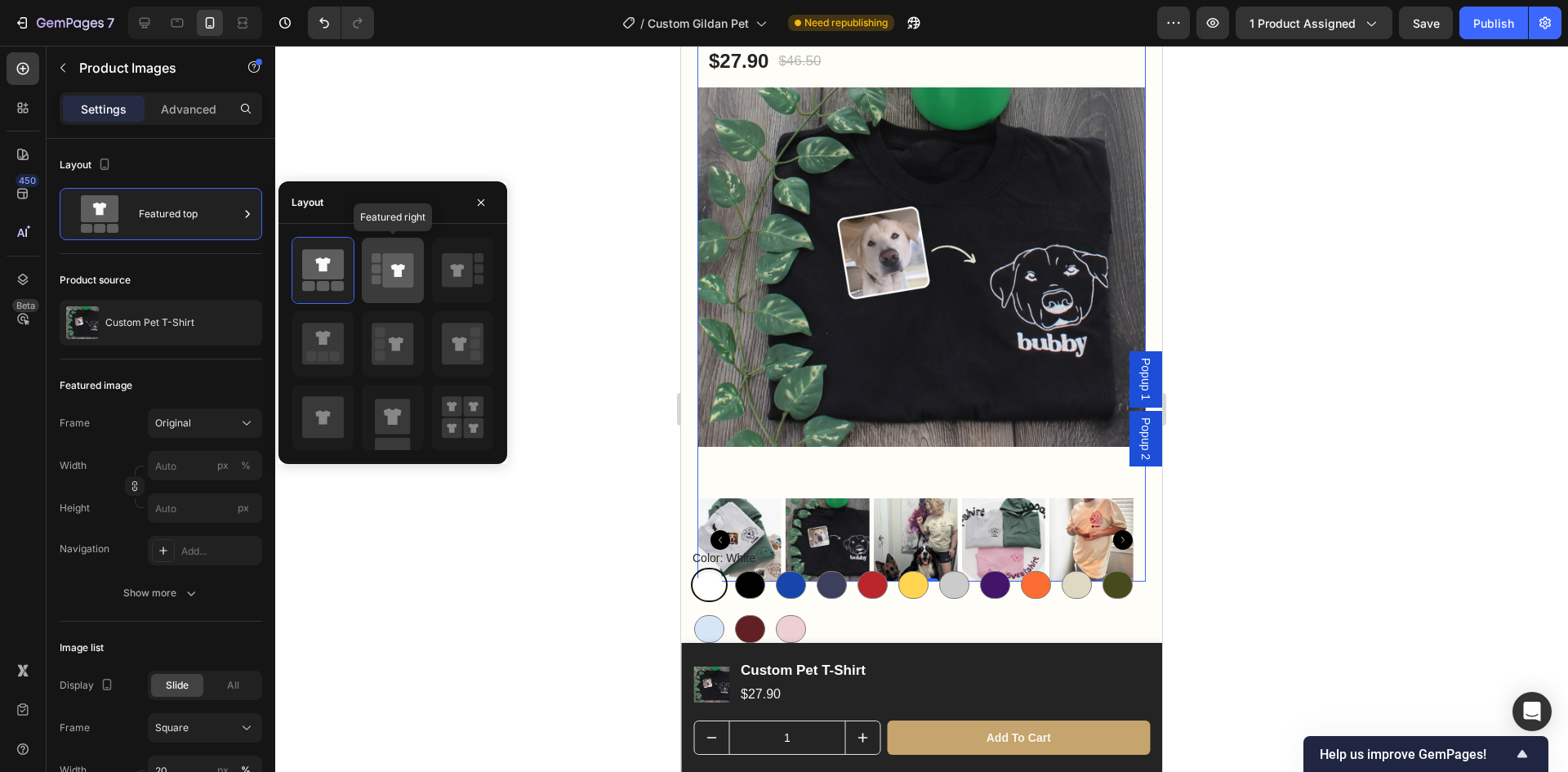
click at [399, 281] on icon at bounding box center [398, 270] width 31 height 35
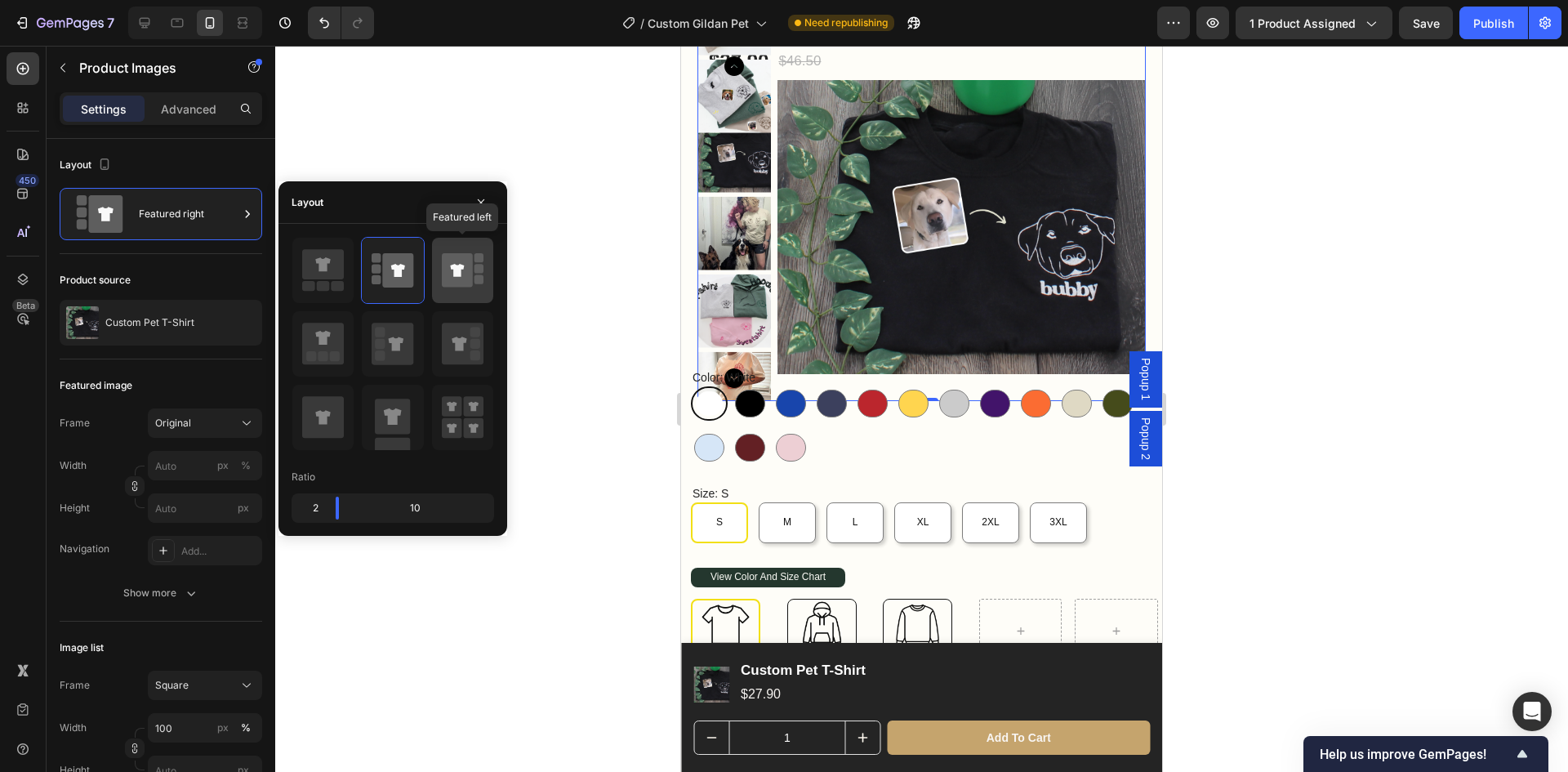
click at [459, 277] on icon at bounding box center [457, 270] width 31 height 35
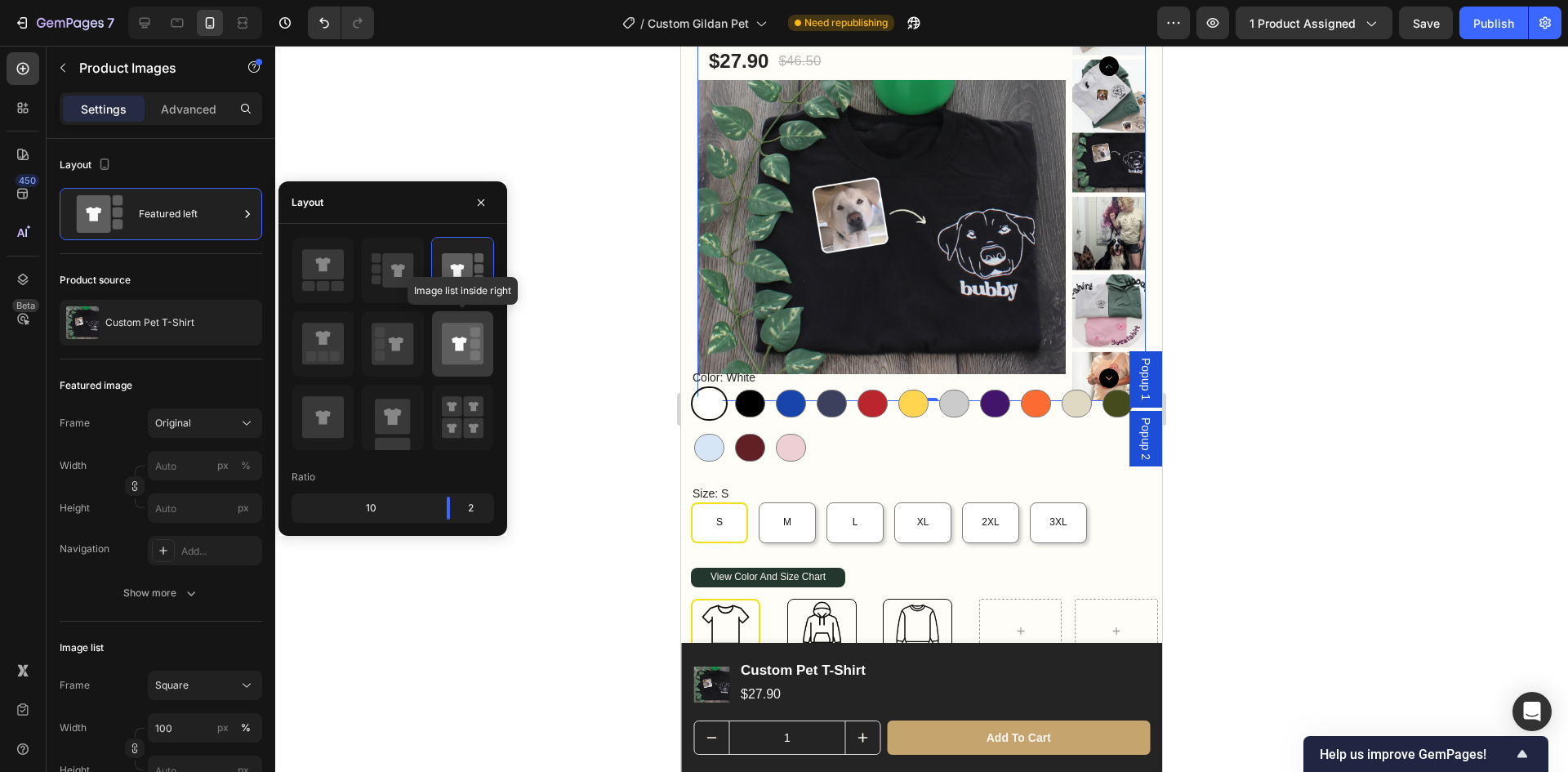
click at [475, 329] on rect at bounding box center [475, 332] width 9 height 9
type input "20"
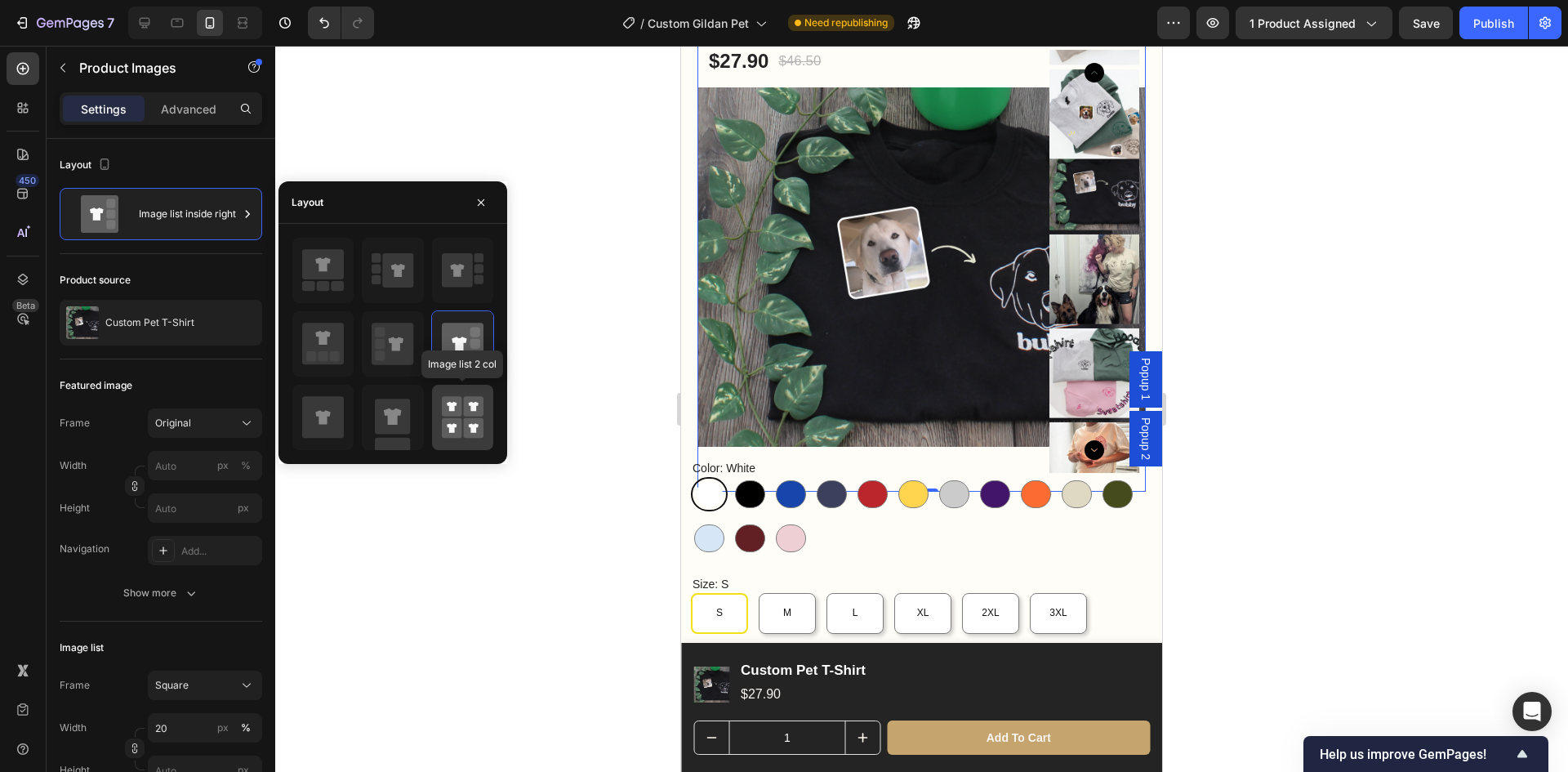
click at [466, 431] on rect at bounding box center [473, 428] width 21 height 21
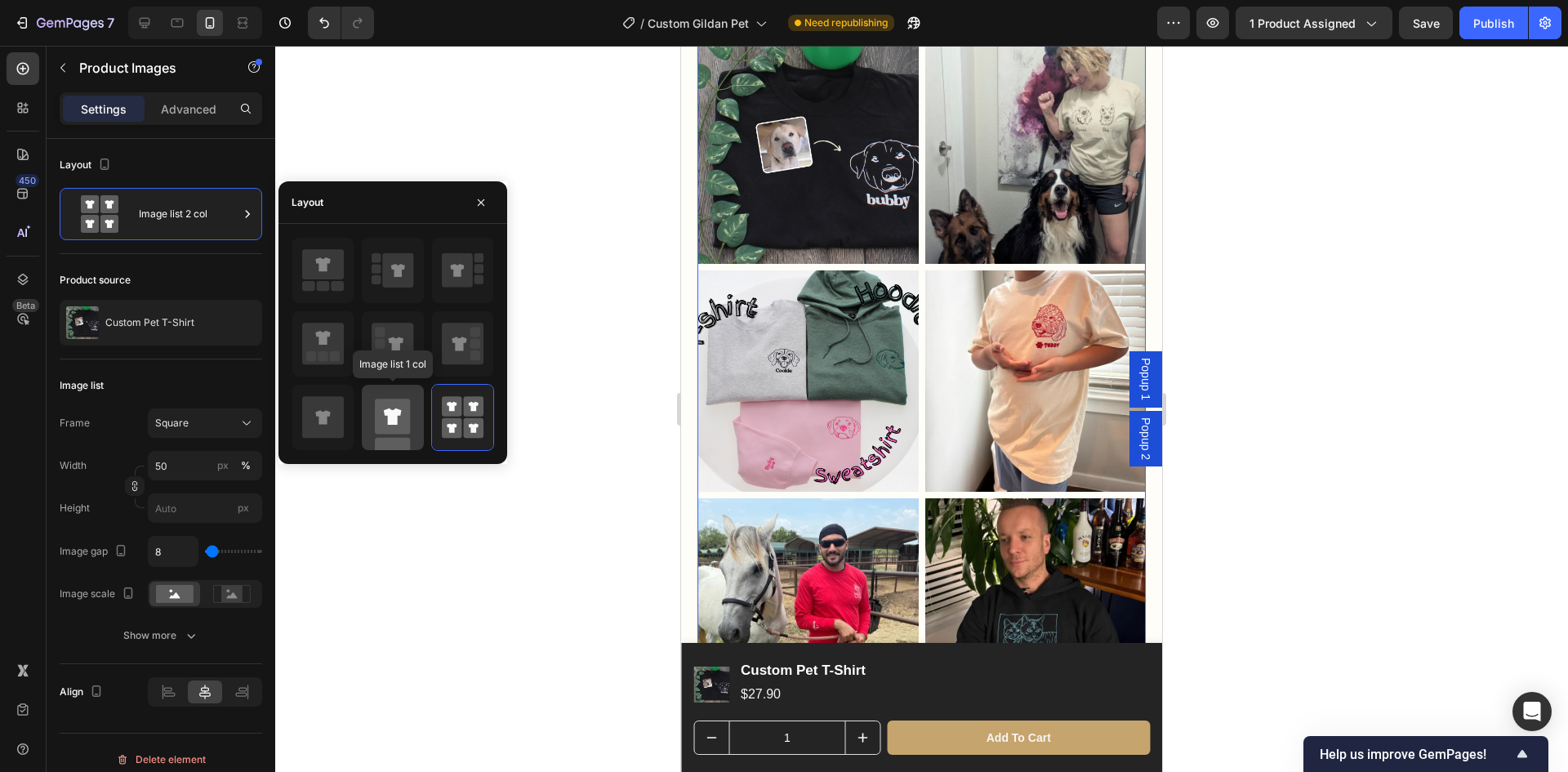
click at [399, 421] on rect at bounding box center [392, 416] width 35 height 35
type input "100"
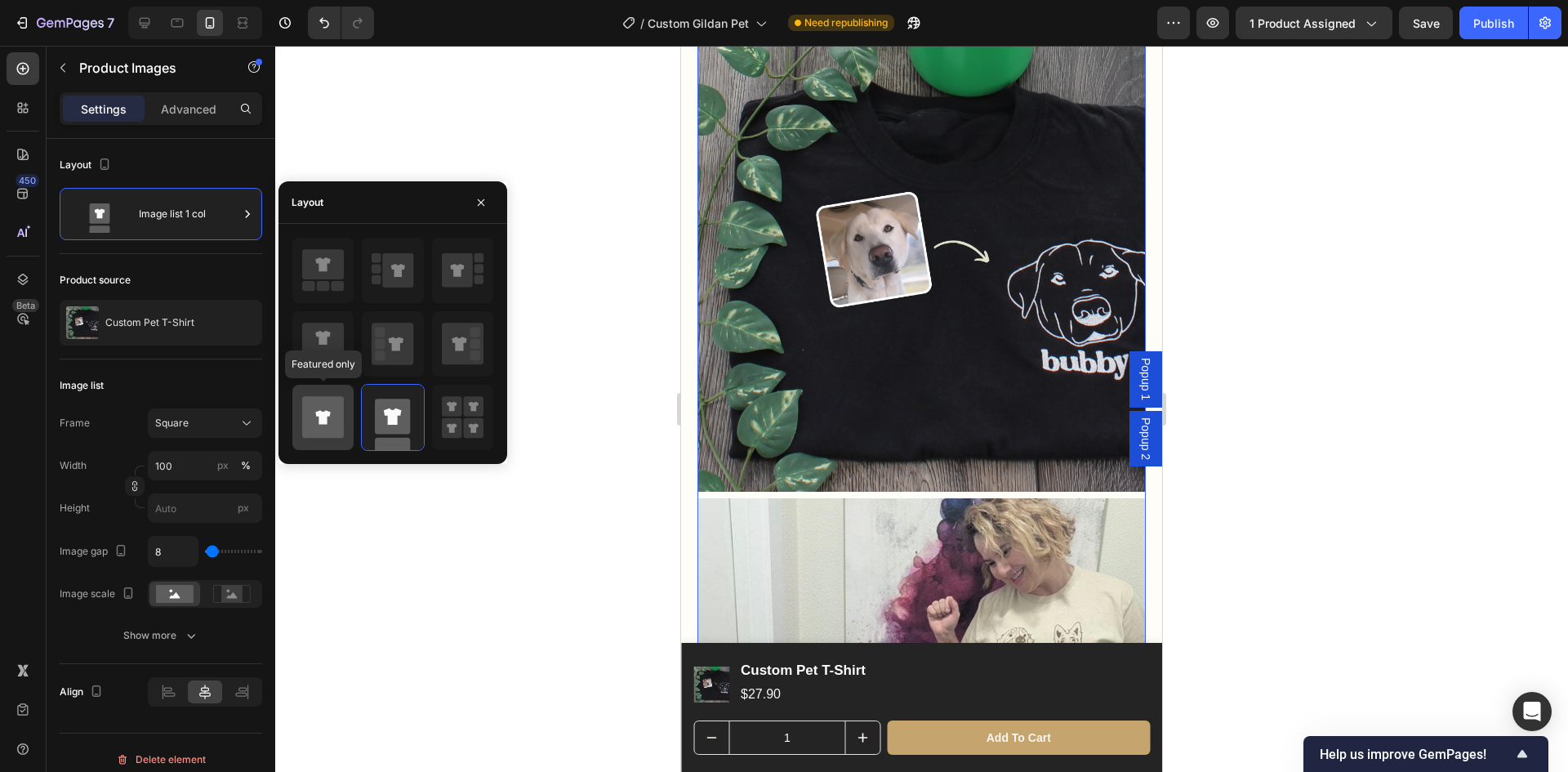
click at [331, 412] on icon at bounding box center [323, 417] width 41 height 41
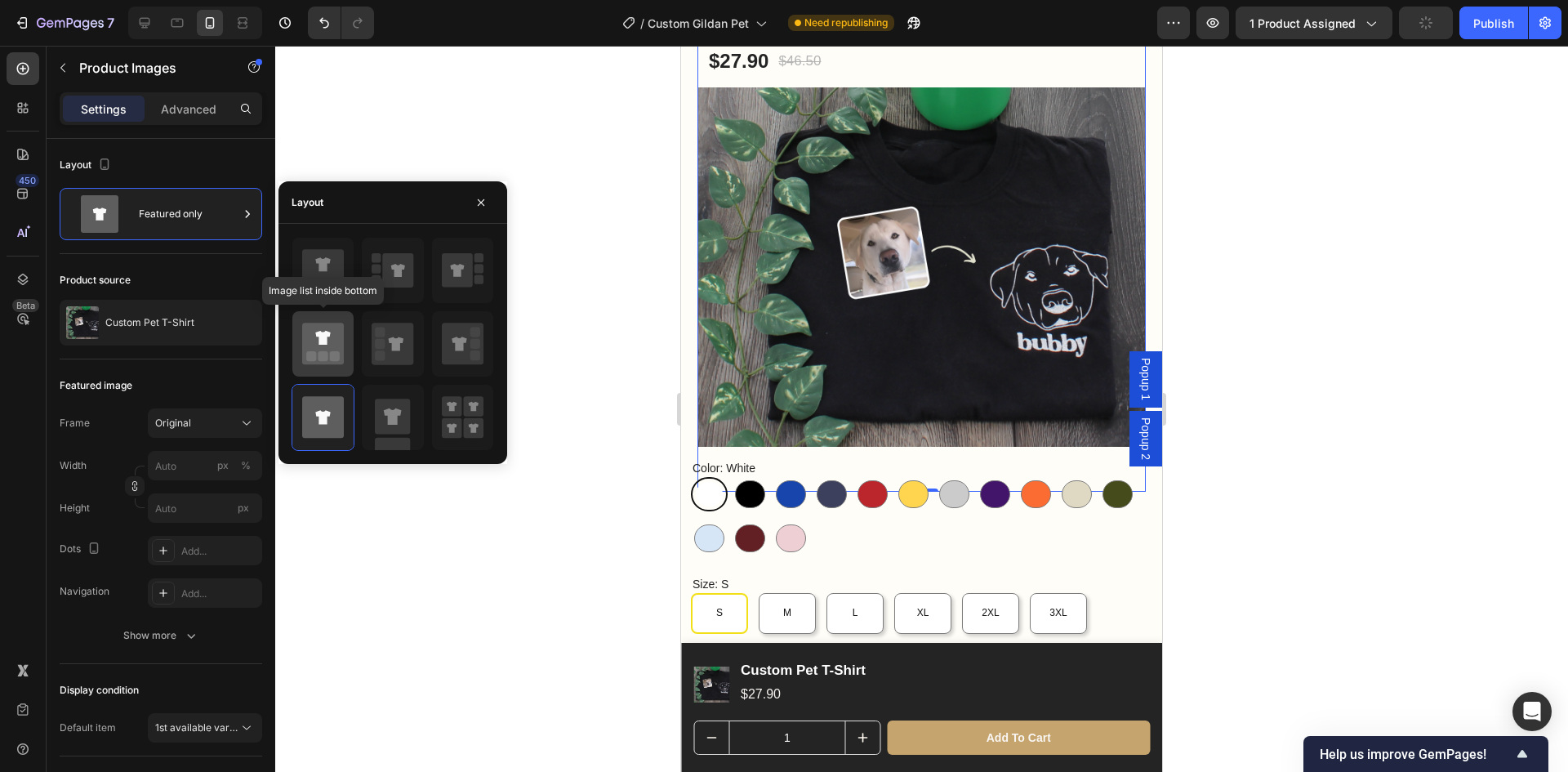
click at [325, 335] on icon at bounding box center [323, 337] width 15 height 14
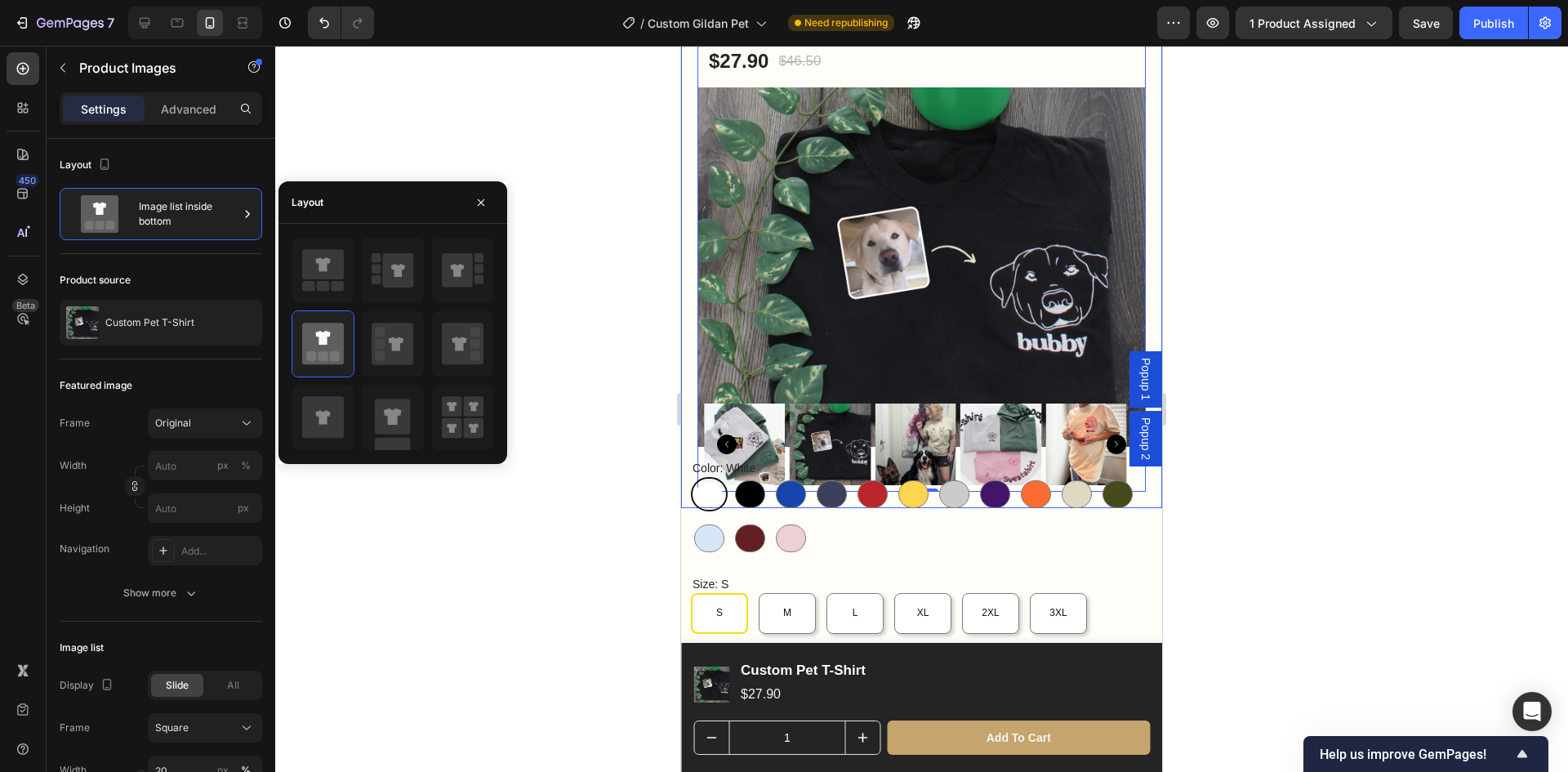
click at [1324, 352] on div at bounding box center [922, 408] width 1293 height 726
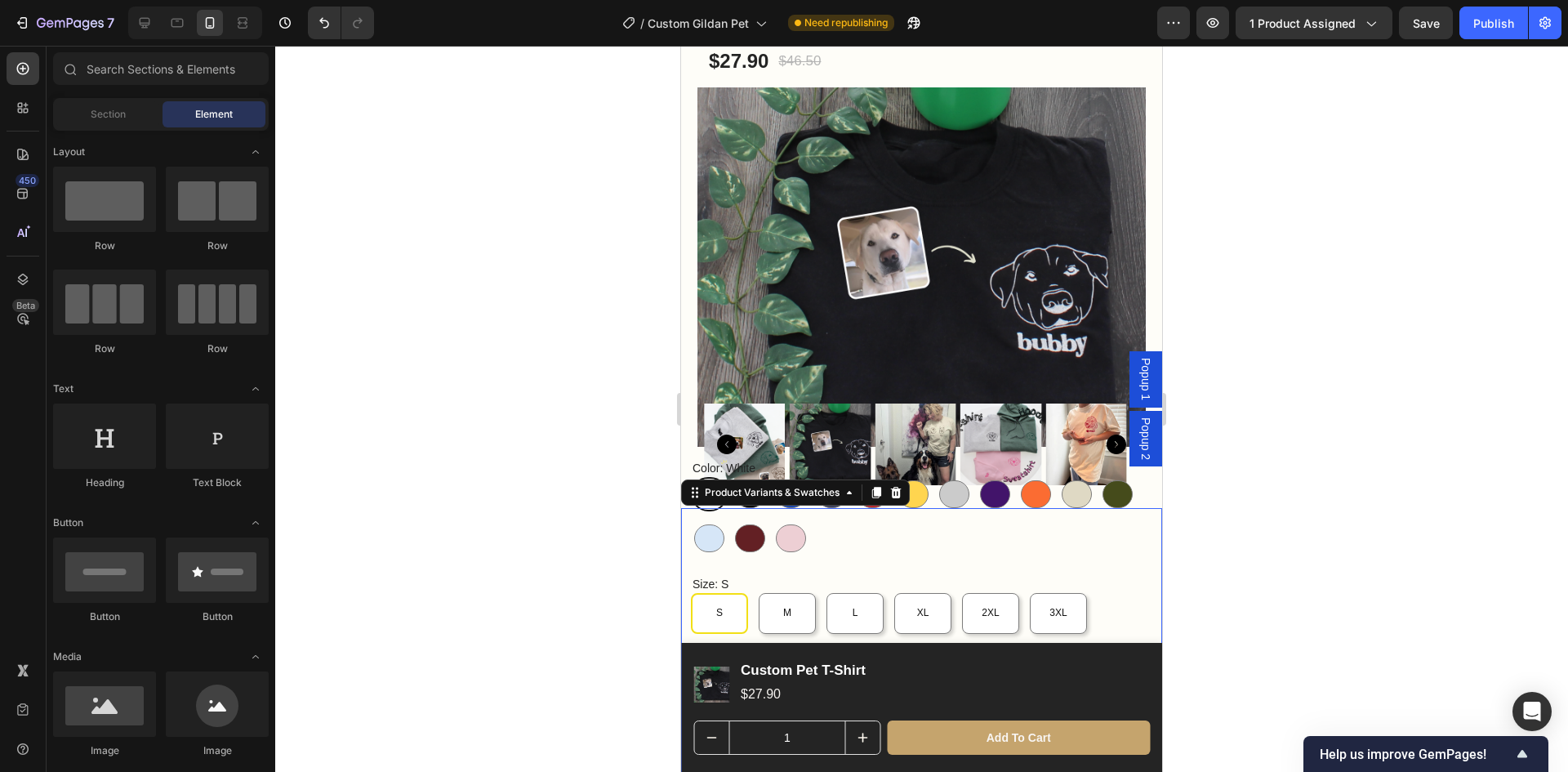
click at [953, 513] on div "White White Black Black Royal Royal Navy Navy Red Red Daisy Daisy Sport Grey Sp…" at bounding box center [921, 516] width 459 height 79
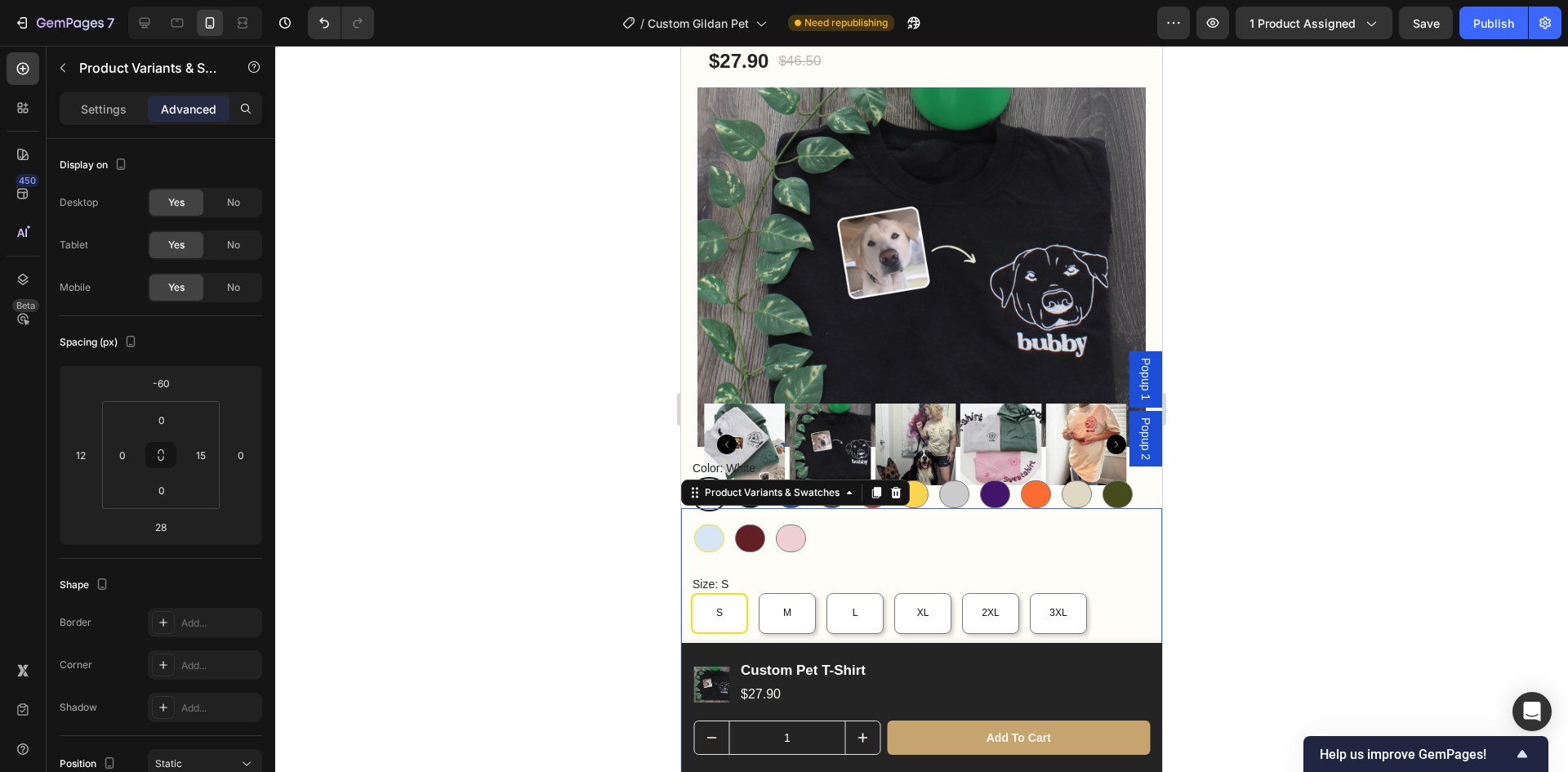
scroll to position [245, 0]
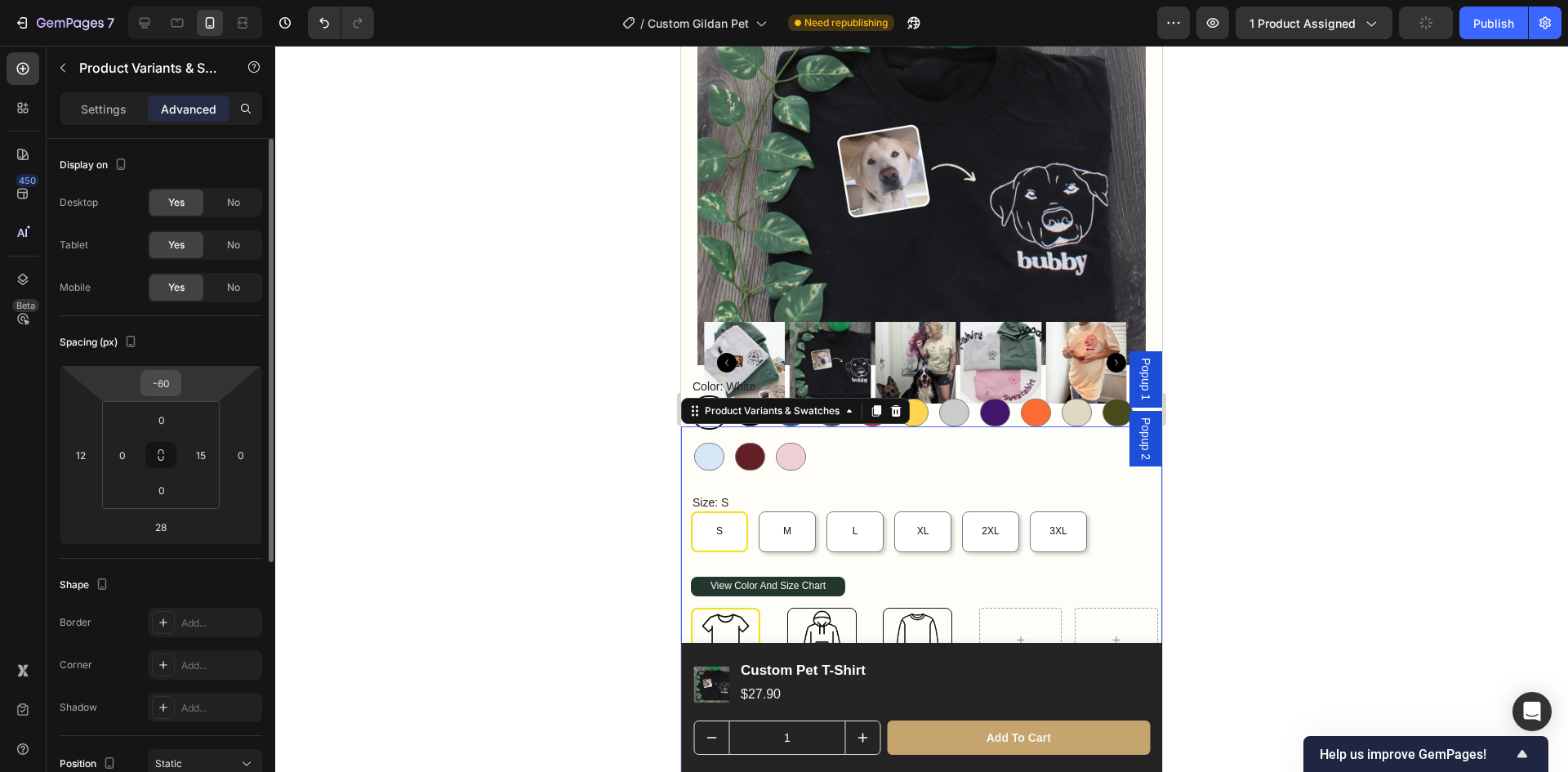
click at [170, 379] on input "-60" at bounding box center [160, 383] width 33 height 24
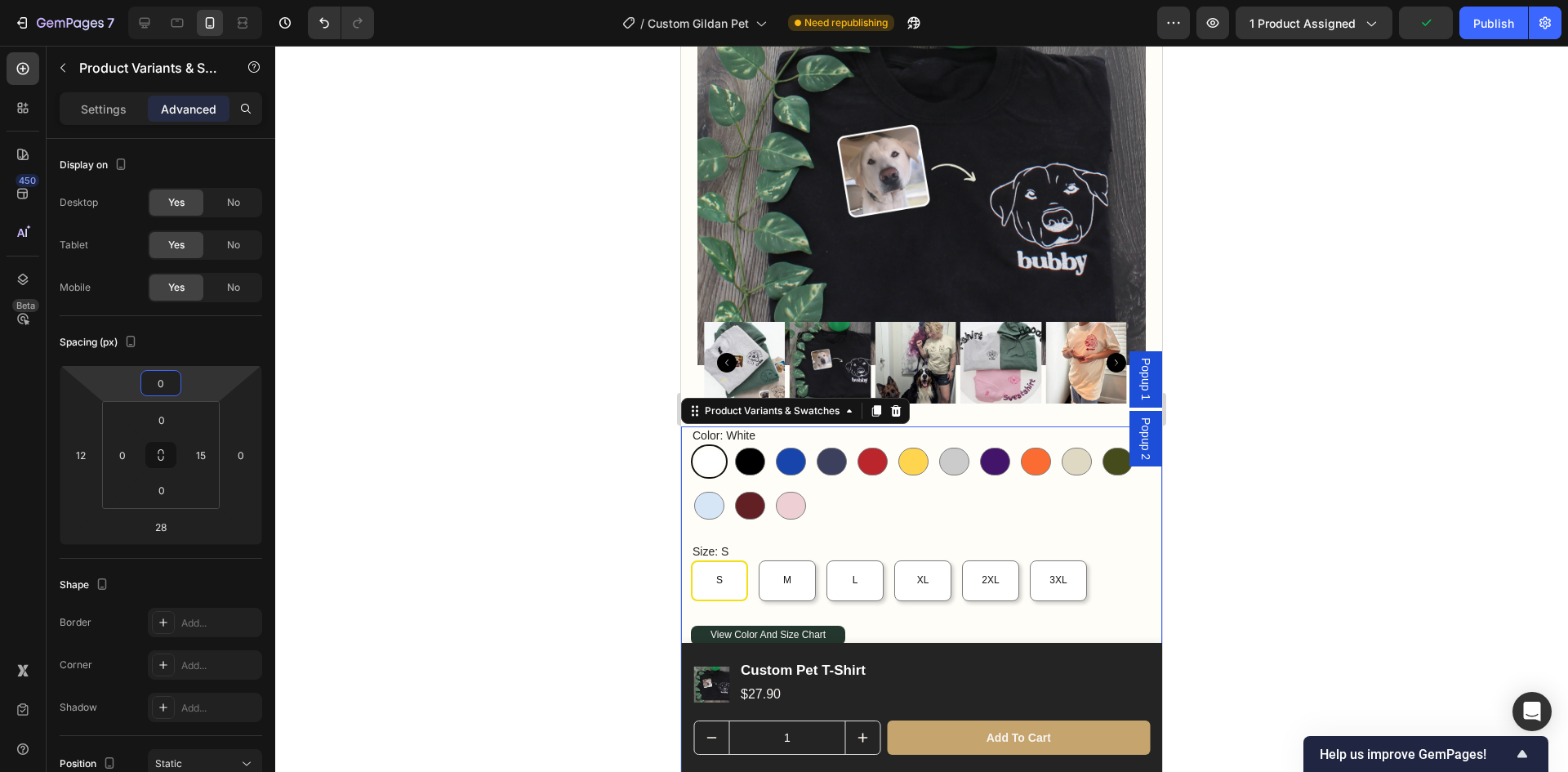
click at [1286, 322] on div at bounding box center [922, 408] width 1293 height 726
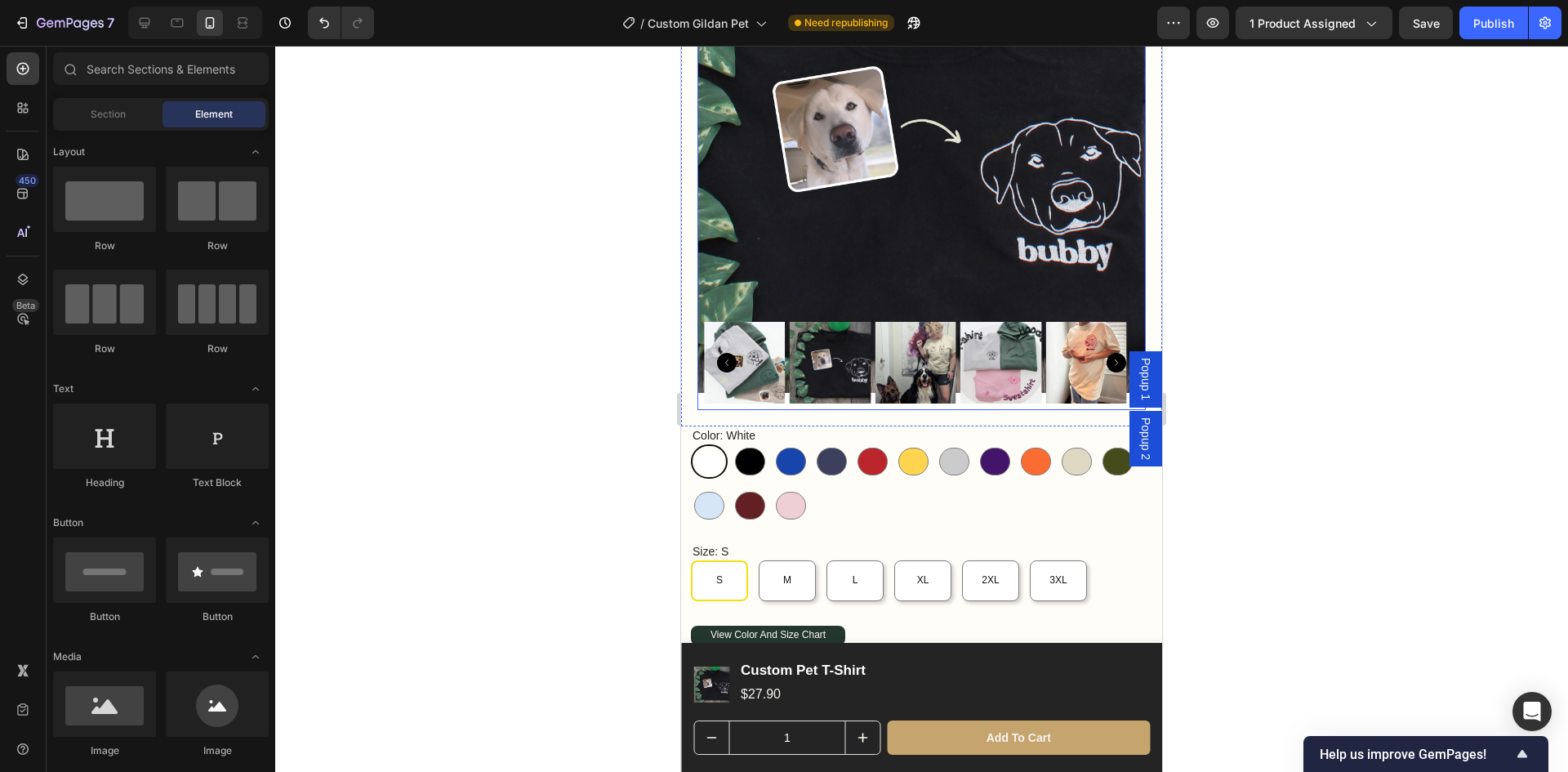
scroll to position [163, 0]
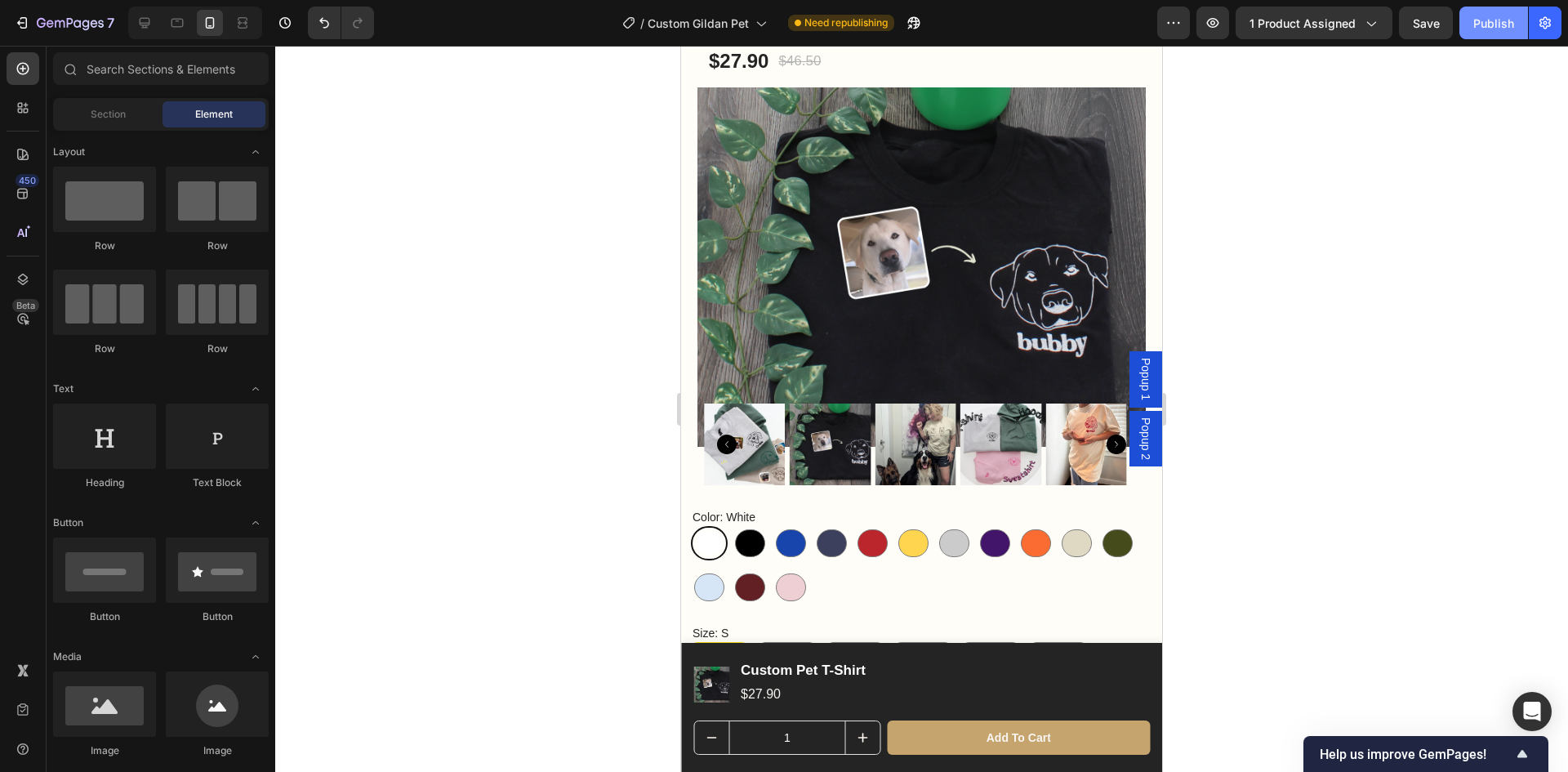
click at [1499, 33] on button "Publish" at bounding box center [1493, 22] width 68 height 33
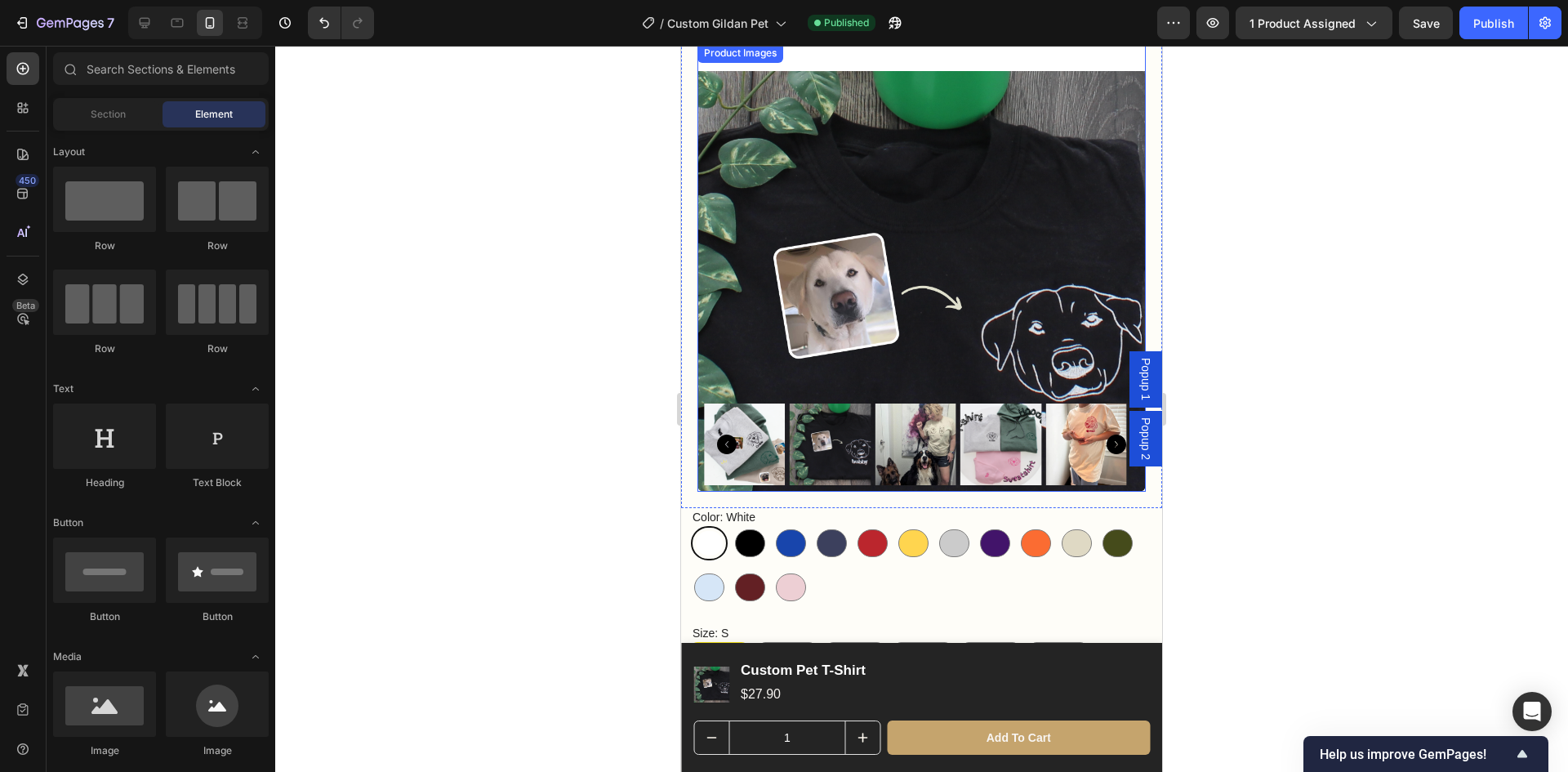
scroll to position [0, 0]
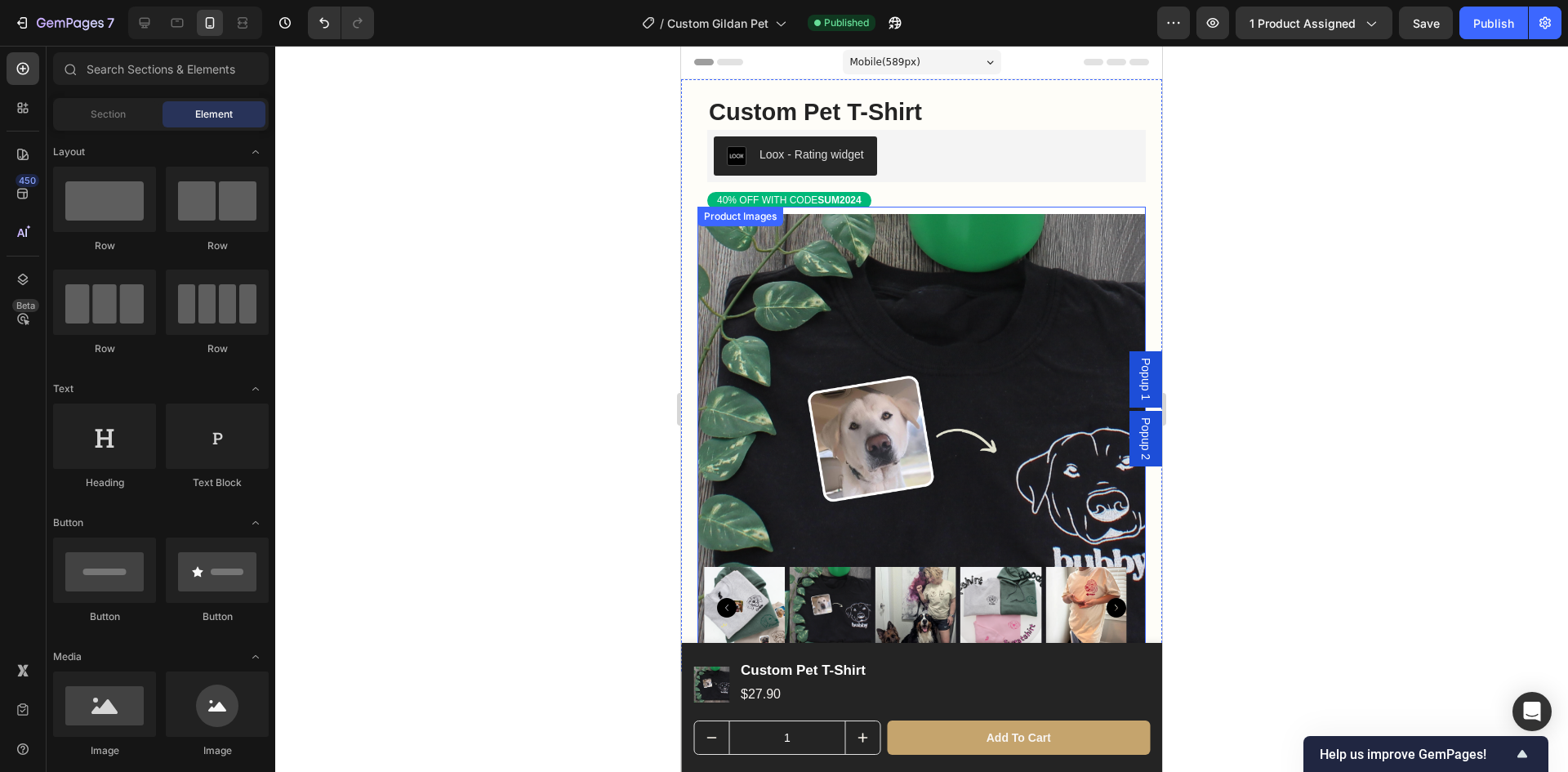
click at [965, 333] on img at bounding box center [922, 431] width 449 height 449
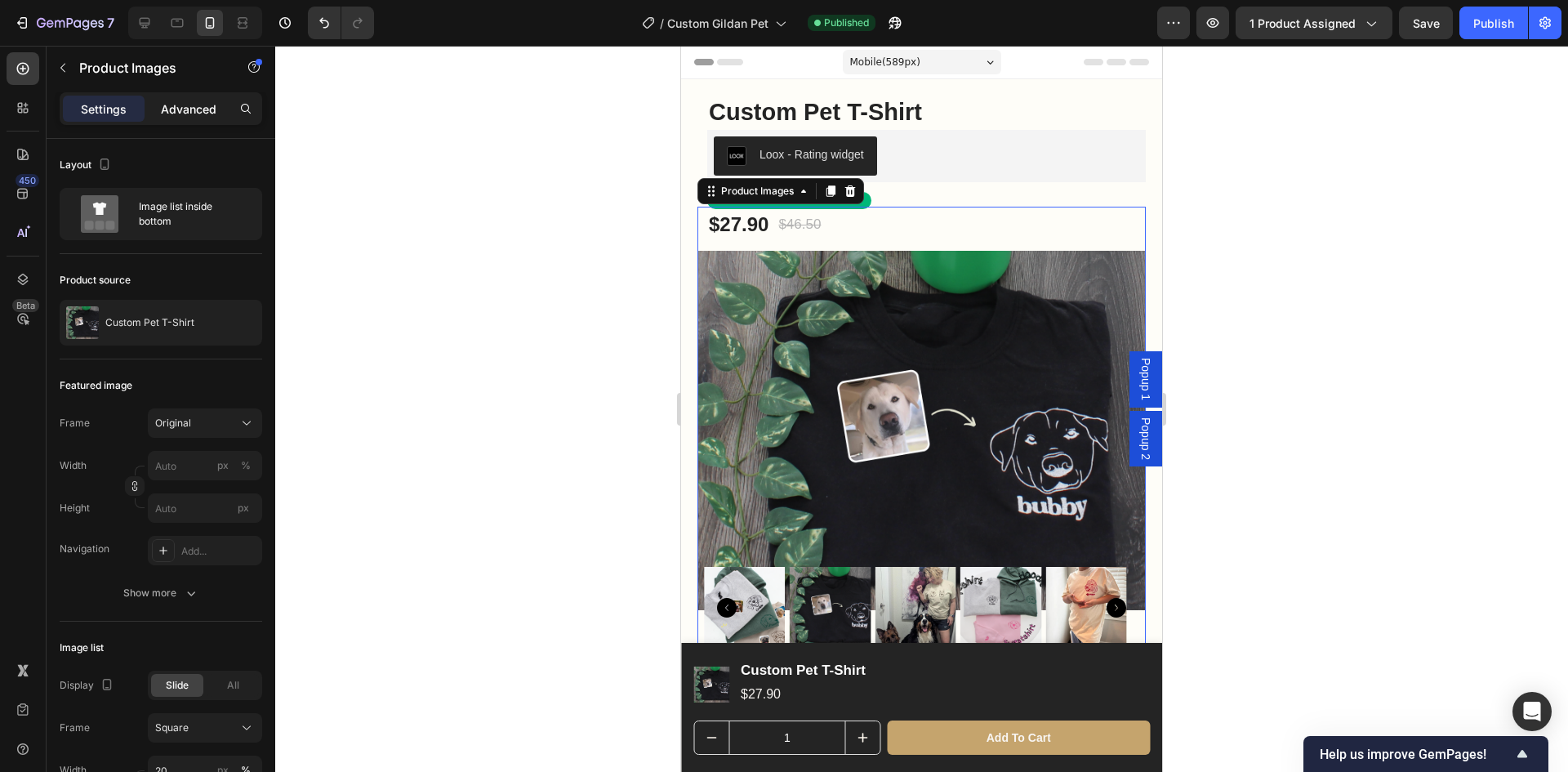
click at [193, 104] on p "Advanced" at bounding box center [188, 109] width 55 height 17
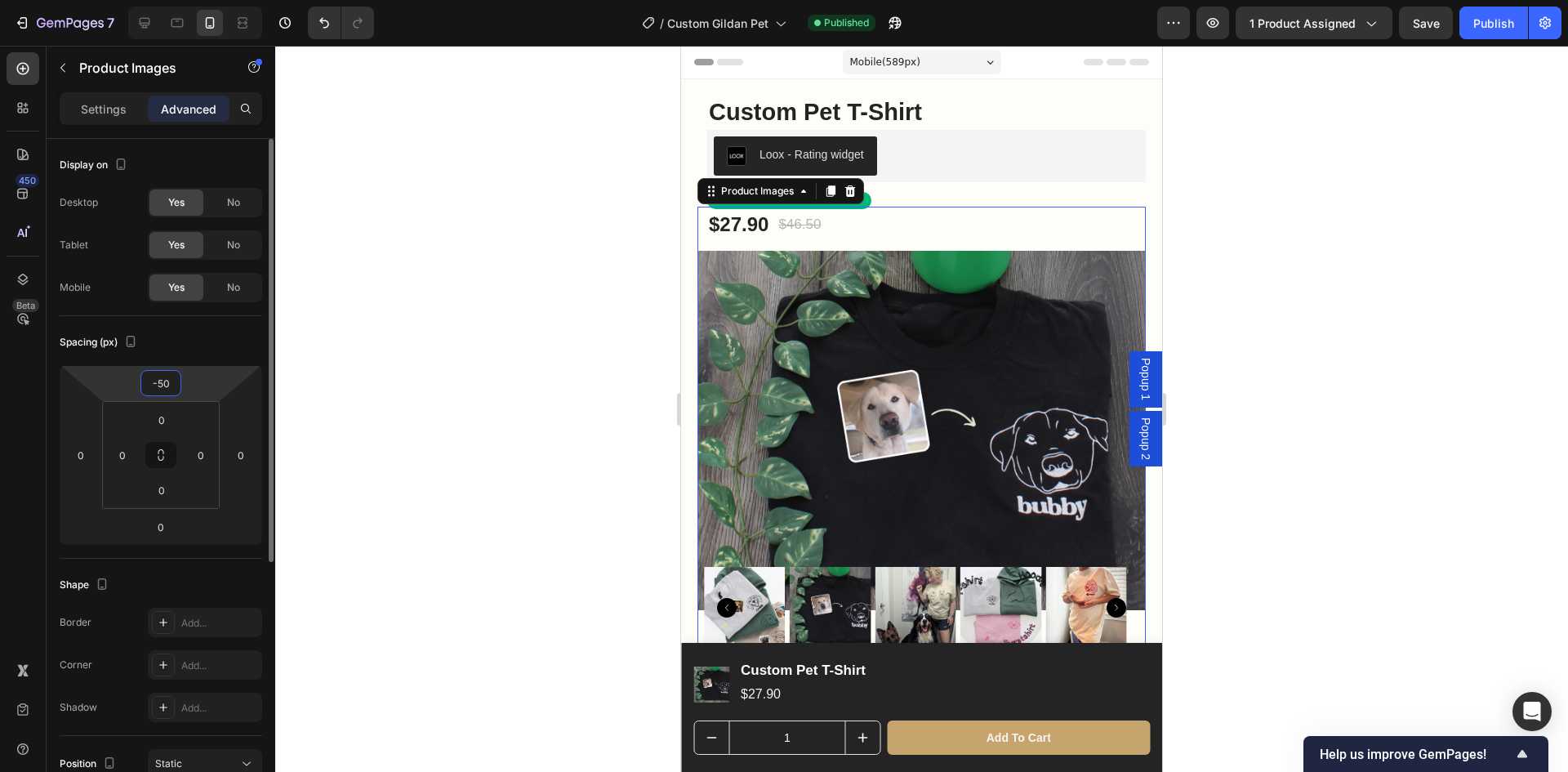
click at [161, 384] on input "-50" at bounding box center [160, 383] width 33 height 24
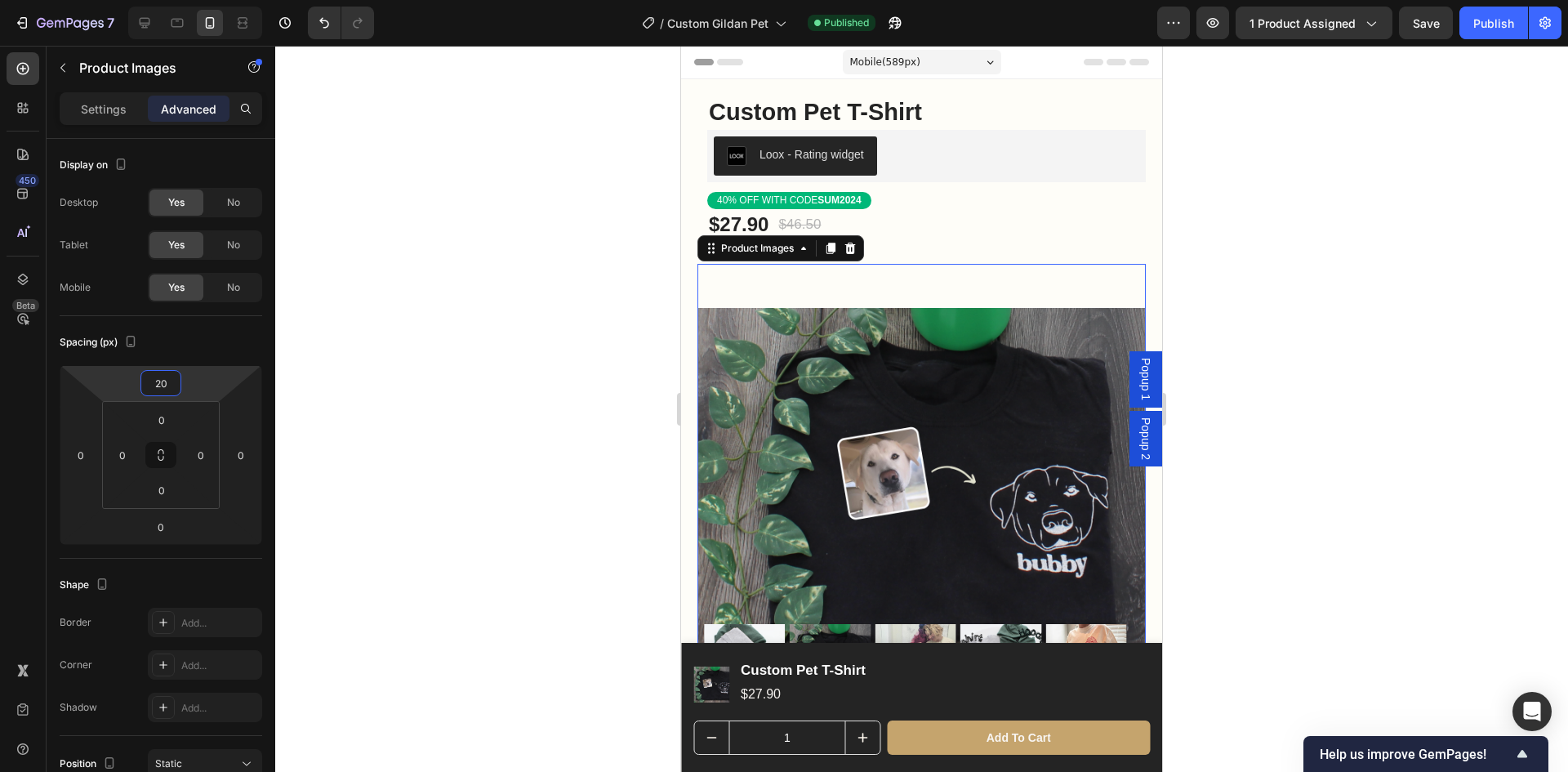
type input "2"
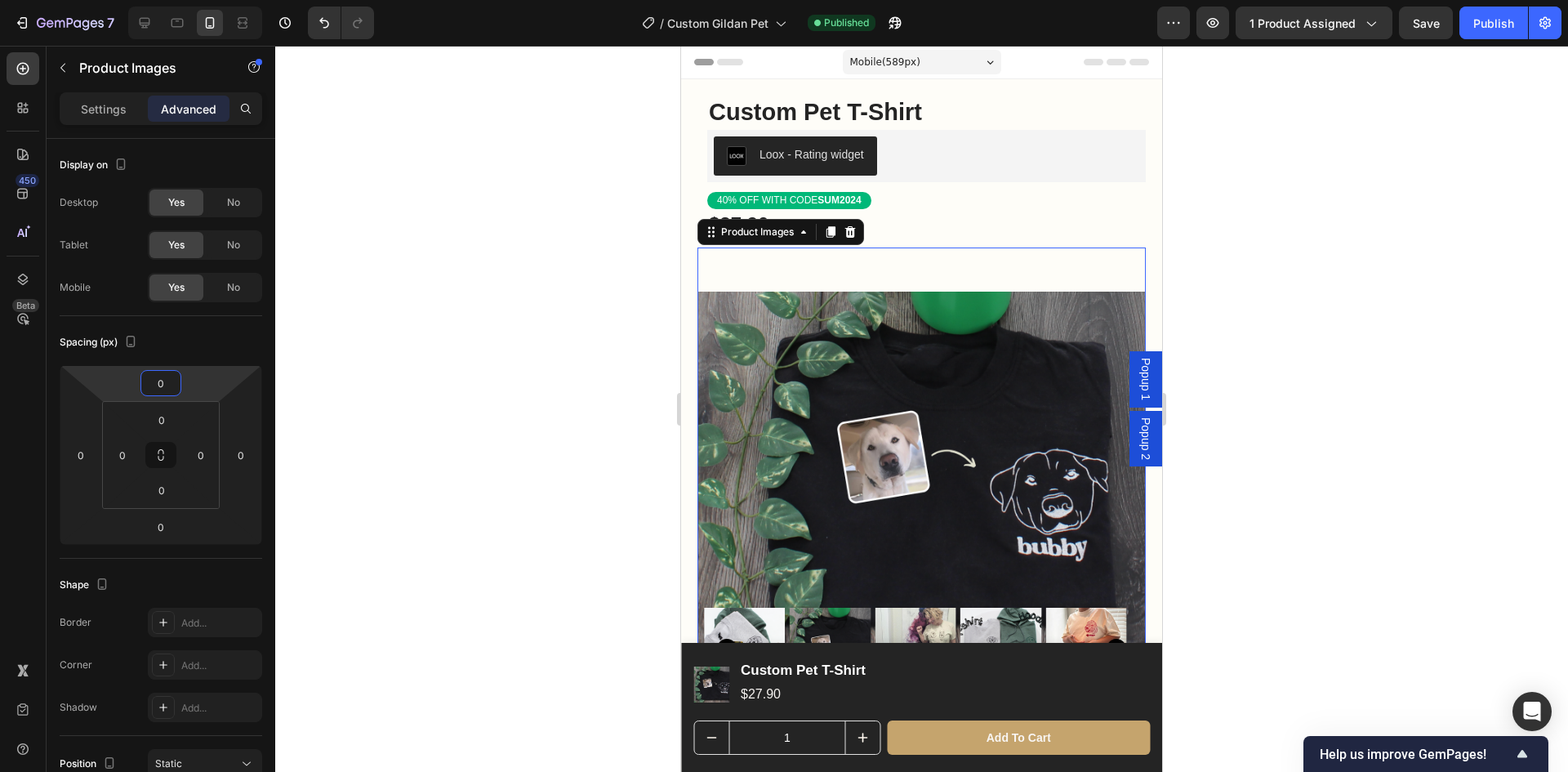
click at [418, 377] on div at bounding box center [922, 408] width 1293 height 726
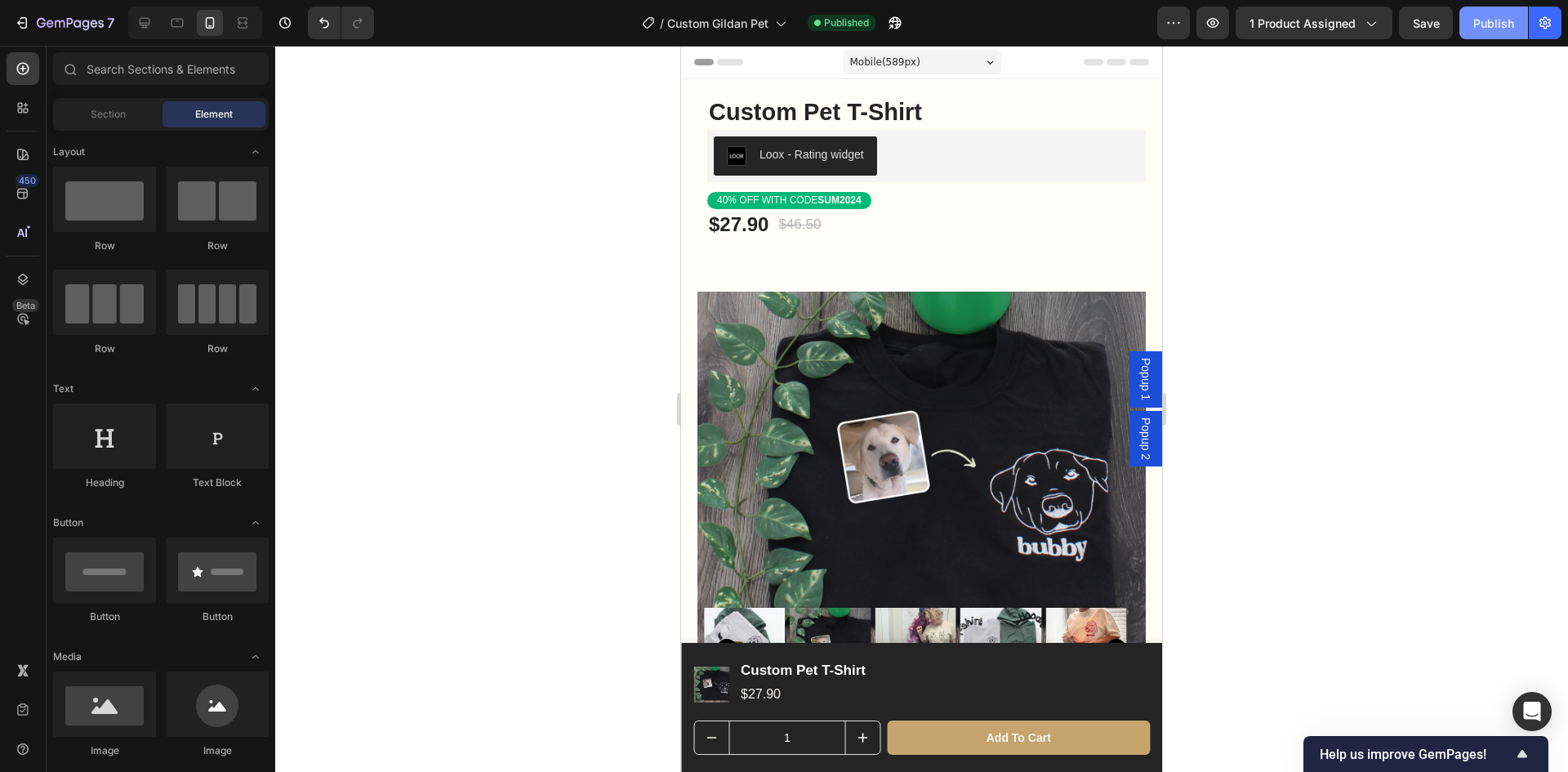
click at [1492, 28] on div "Publish" at bounding box center [1494, 23] width 41 height 17
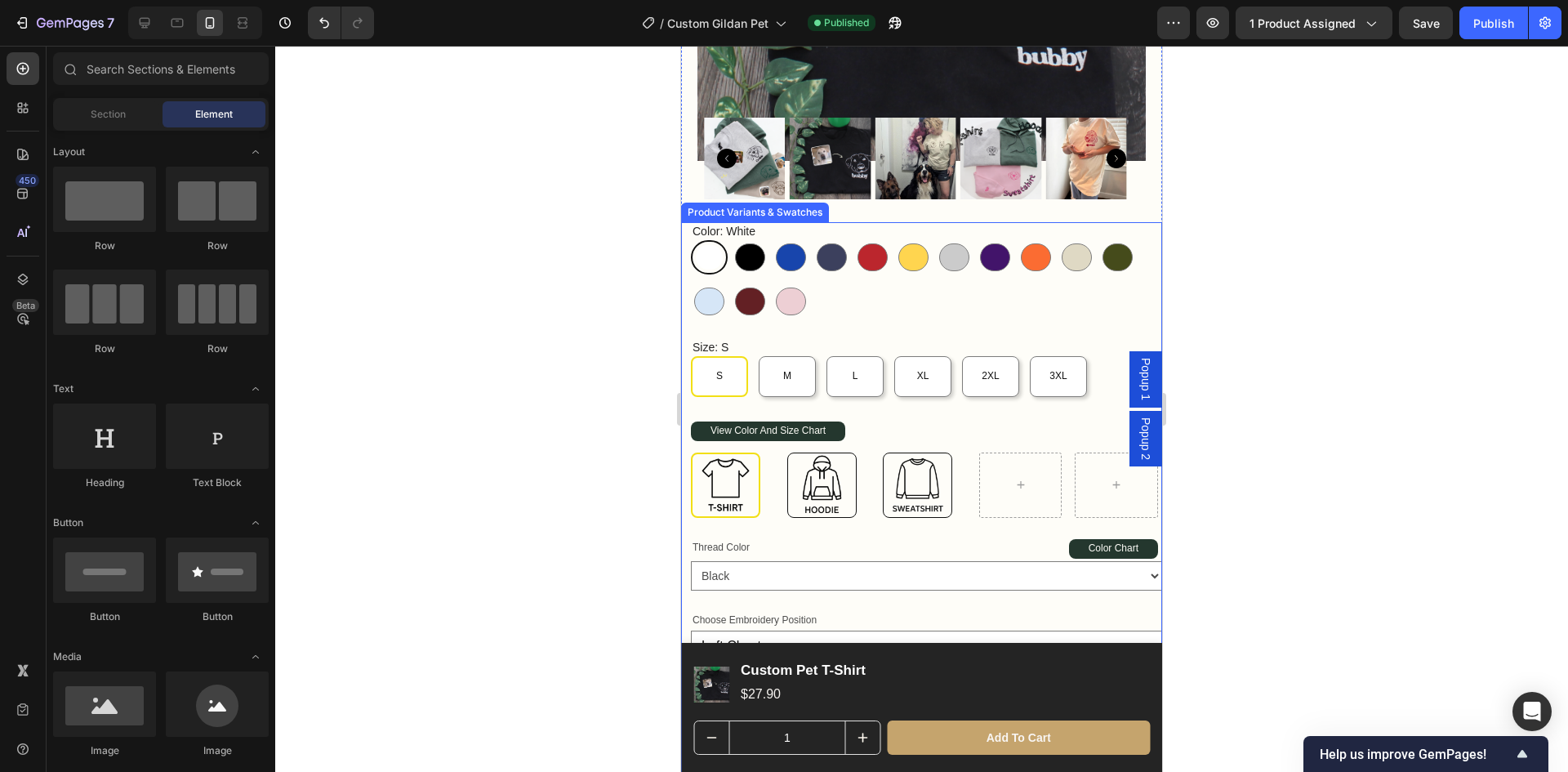
scroll to position [572, 0]
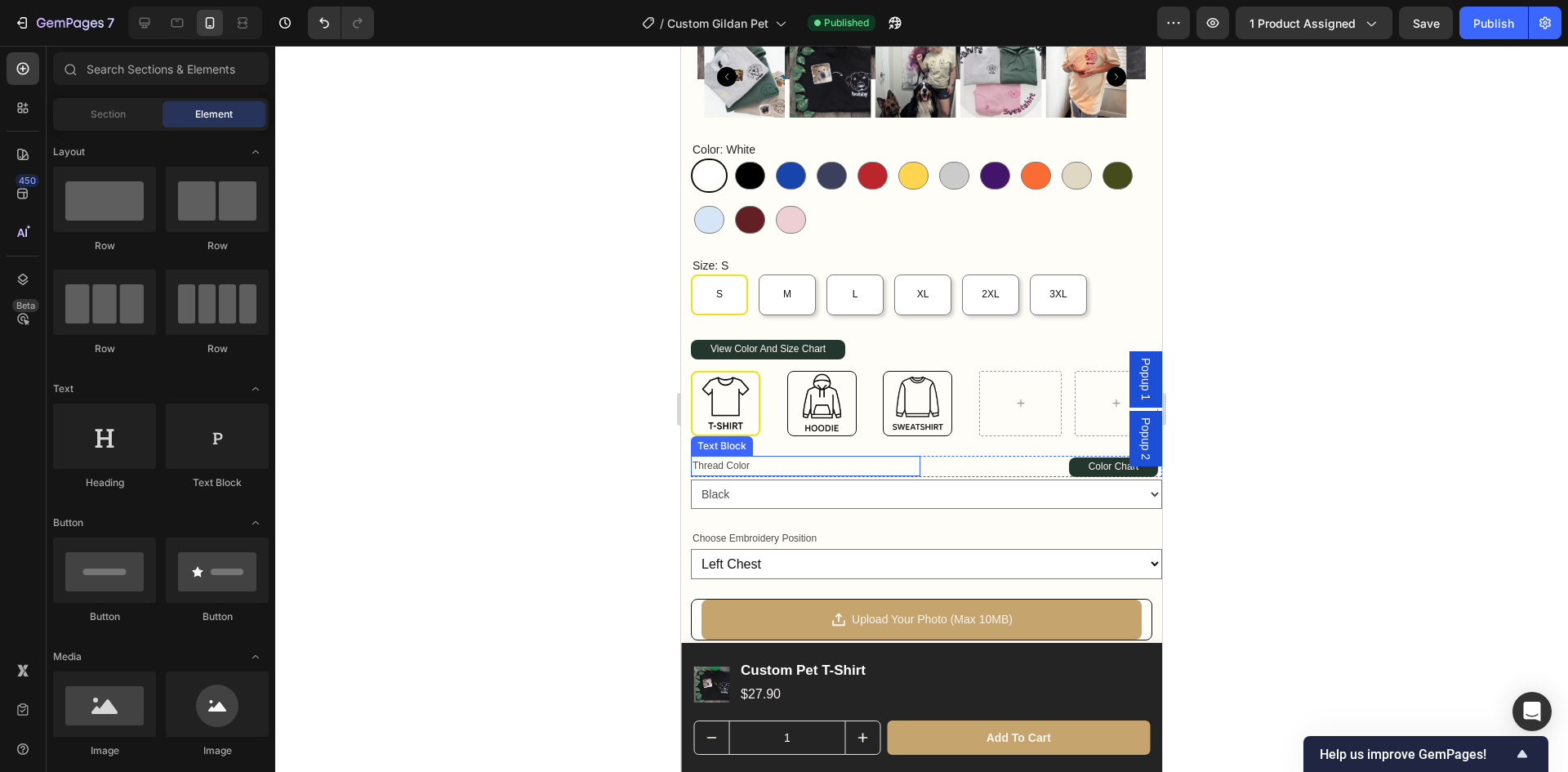
click at [731, 457] on p "Thread Color" at bounding box center [806, 466] width 227 height 18
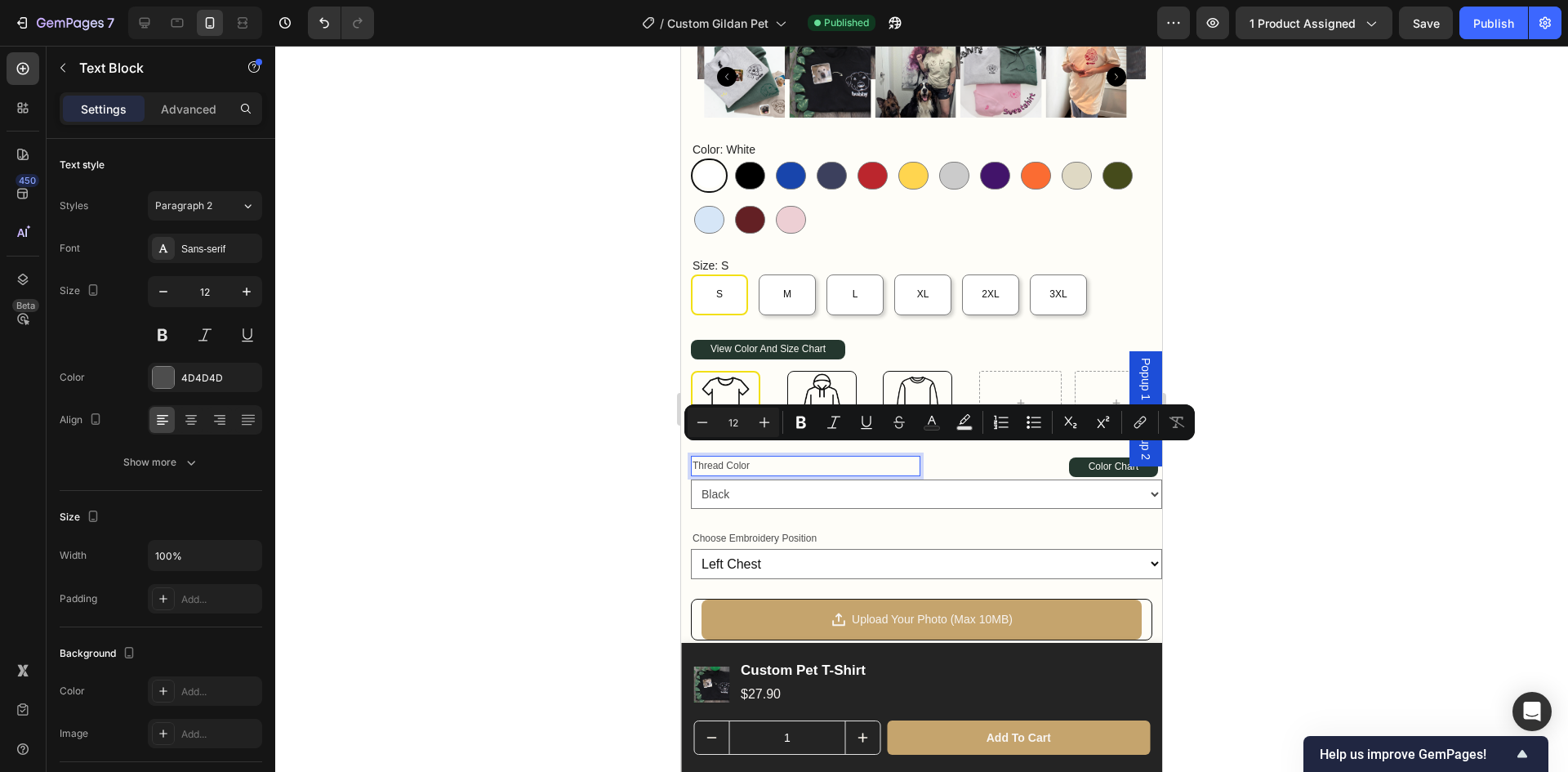
click at [696, 457] on p "Thread Color" at bounding box center [806, 466] width 227 height 18
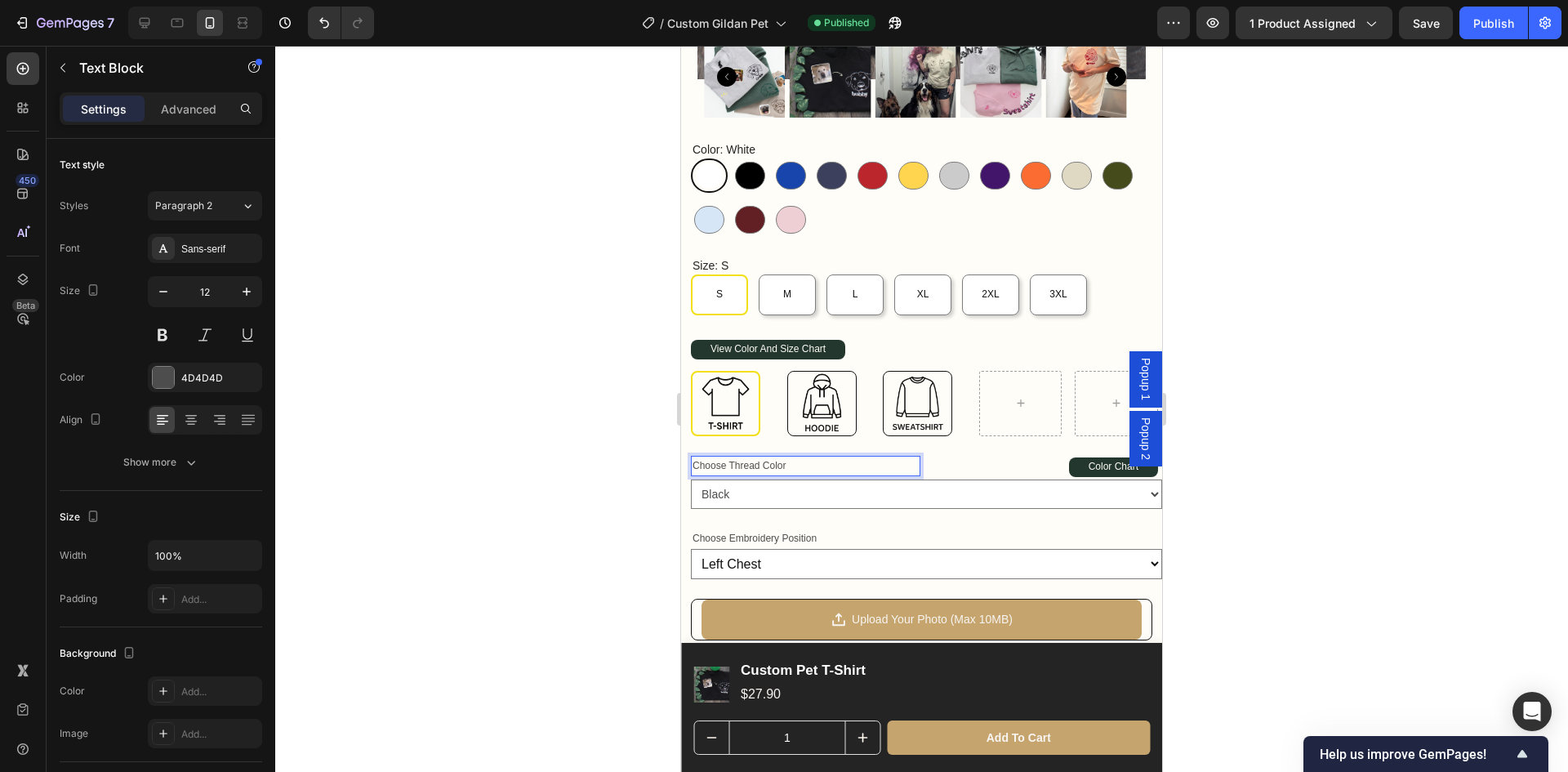
click at [1567, 501] on div at bounding box center [922, 408] width 1293 height 726
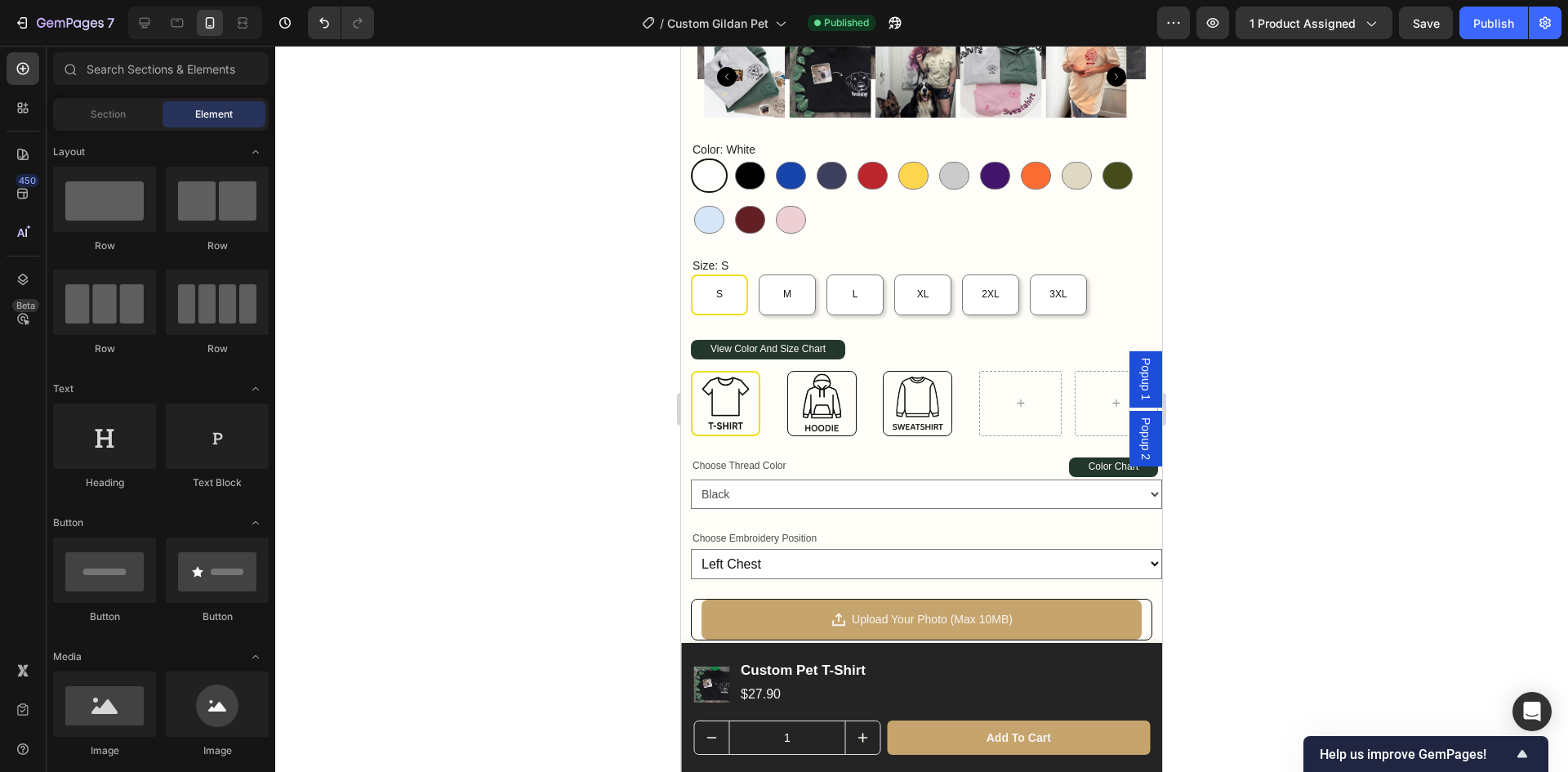
click at [1340, 520] on div at bounding box center [922, 408] width 1293 height 726
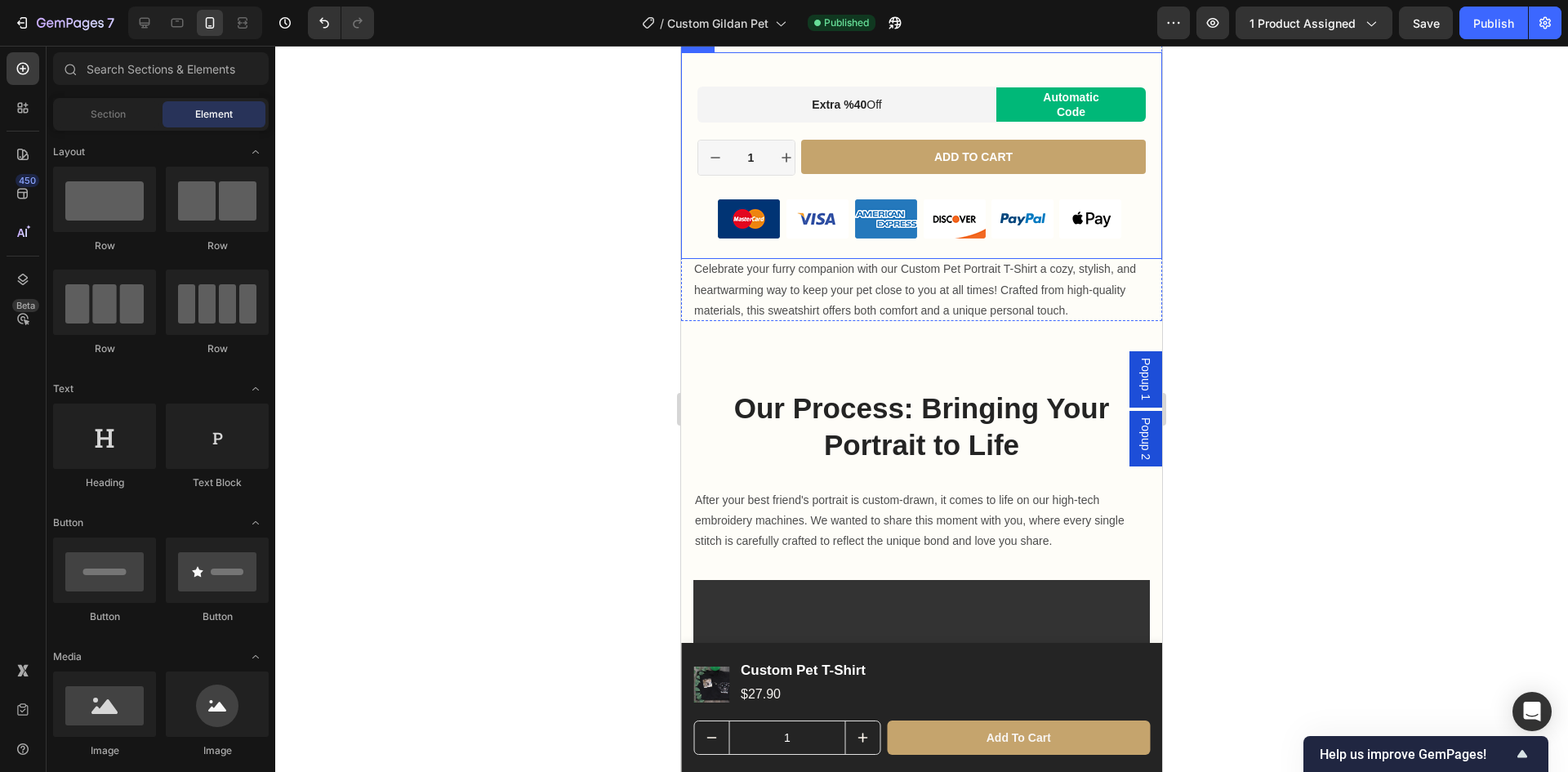
scroll to position [1552, 0]
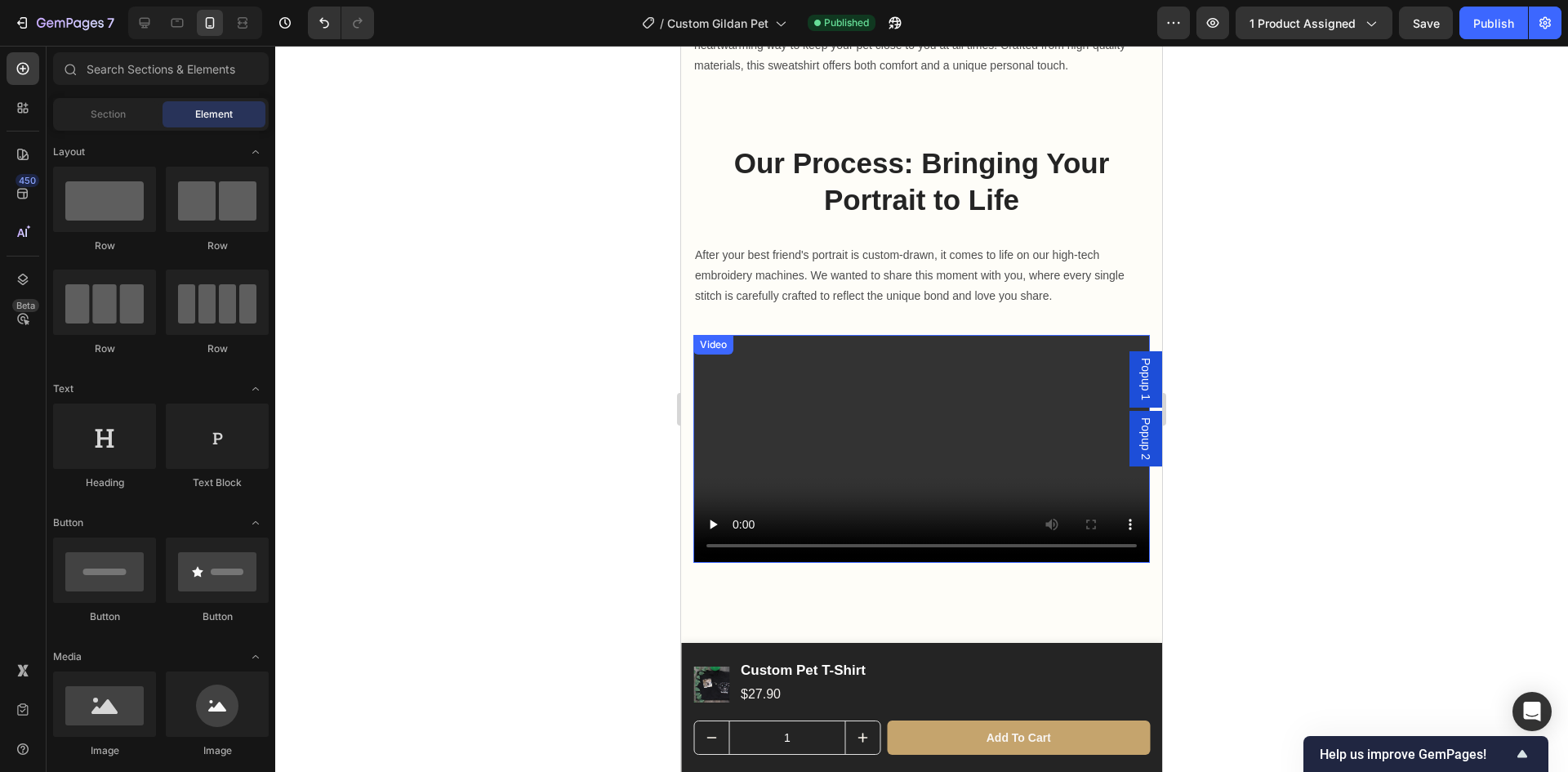
click at [903, 428] on video at bounding box center [921, 450] width 456 height 229
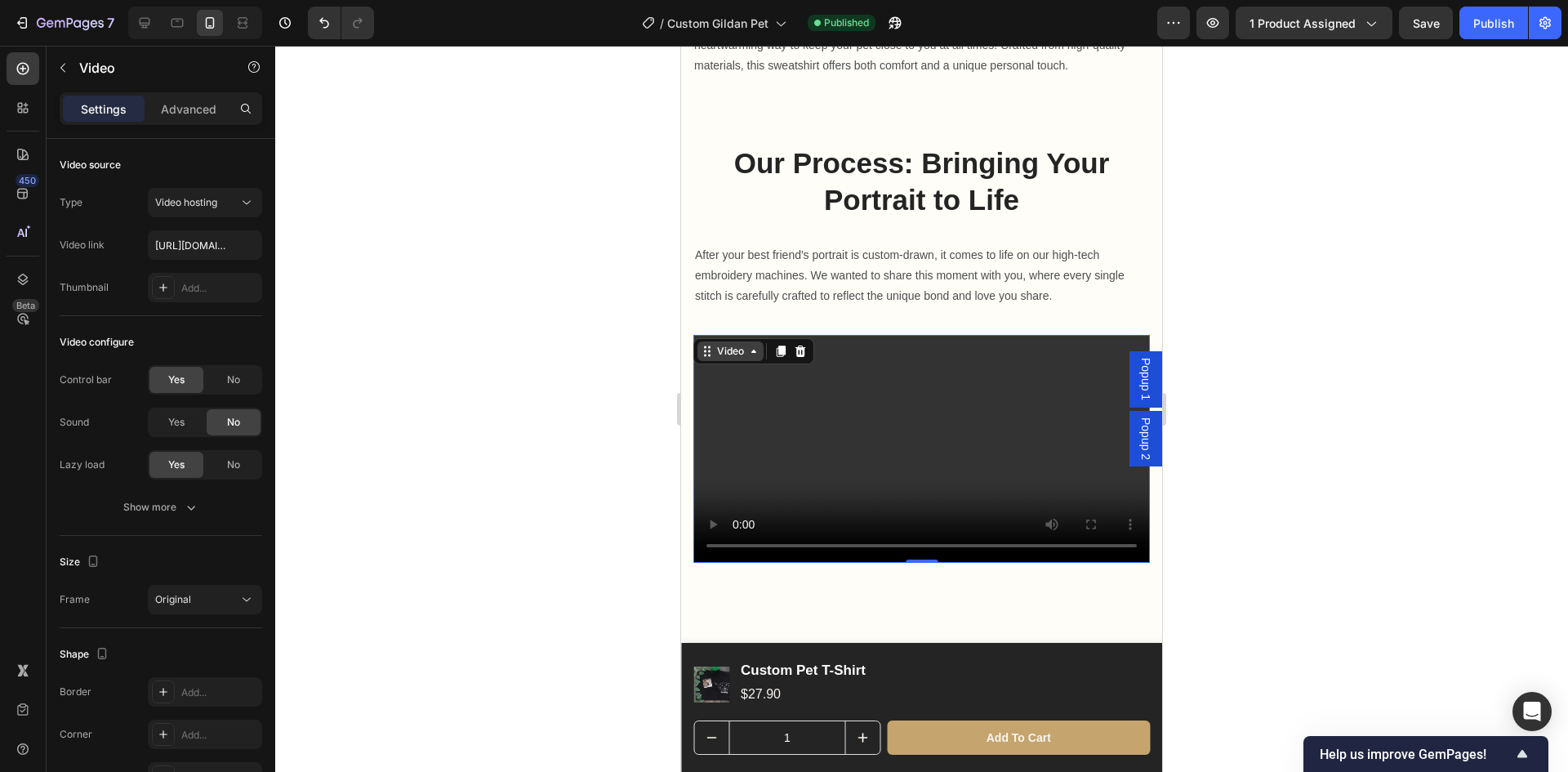
click at [750, 345] on icon at bounding box center [754, 351] width 13 height 13
click at [749, 345] on icon at bounding box center [754, 351] width 13 height 13
click at [946, 444] on video at bounding box center [921, 450] width 456 height 229
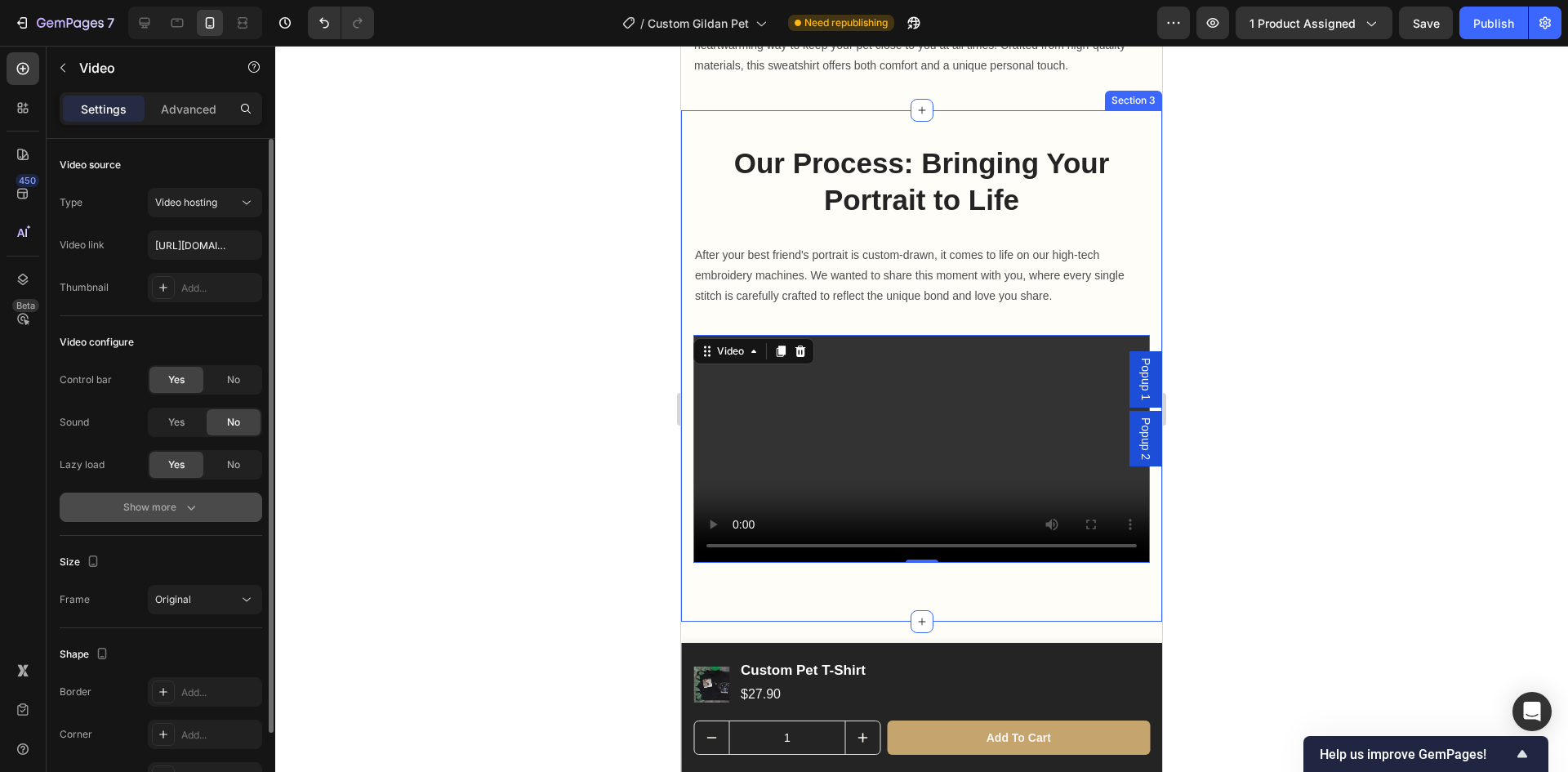
click at [171, 511] on div "Show more" at bounding box center [161, 507] width 76 height 16
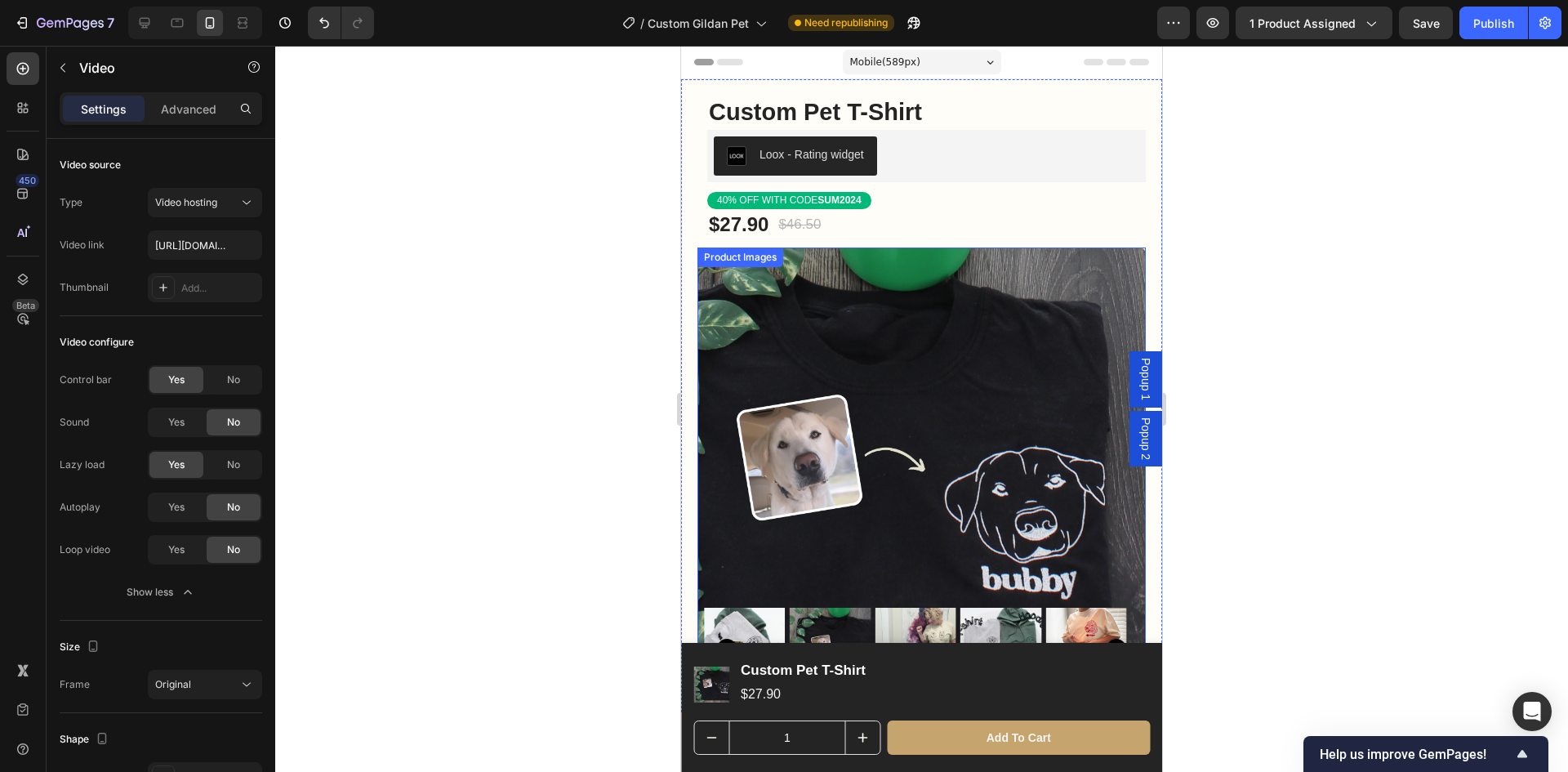
scroll to position [163, 0]
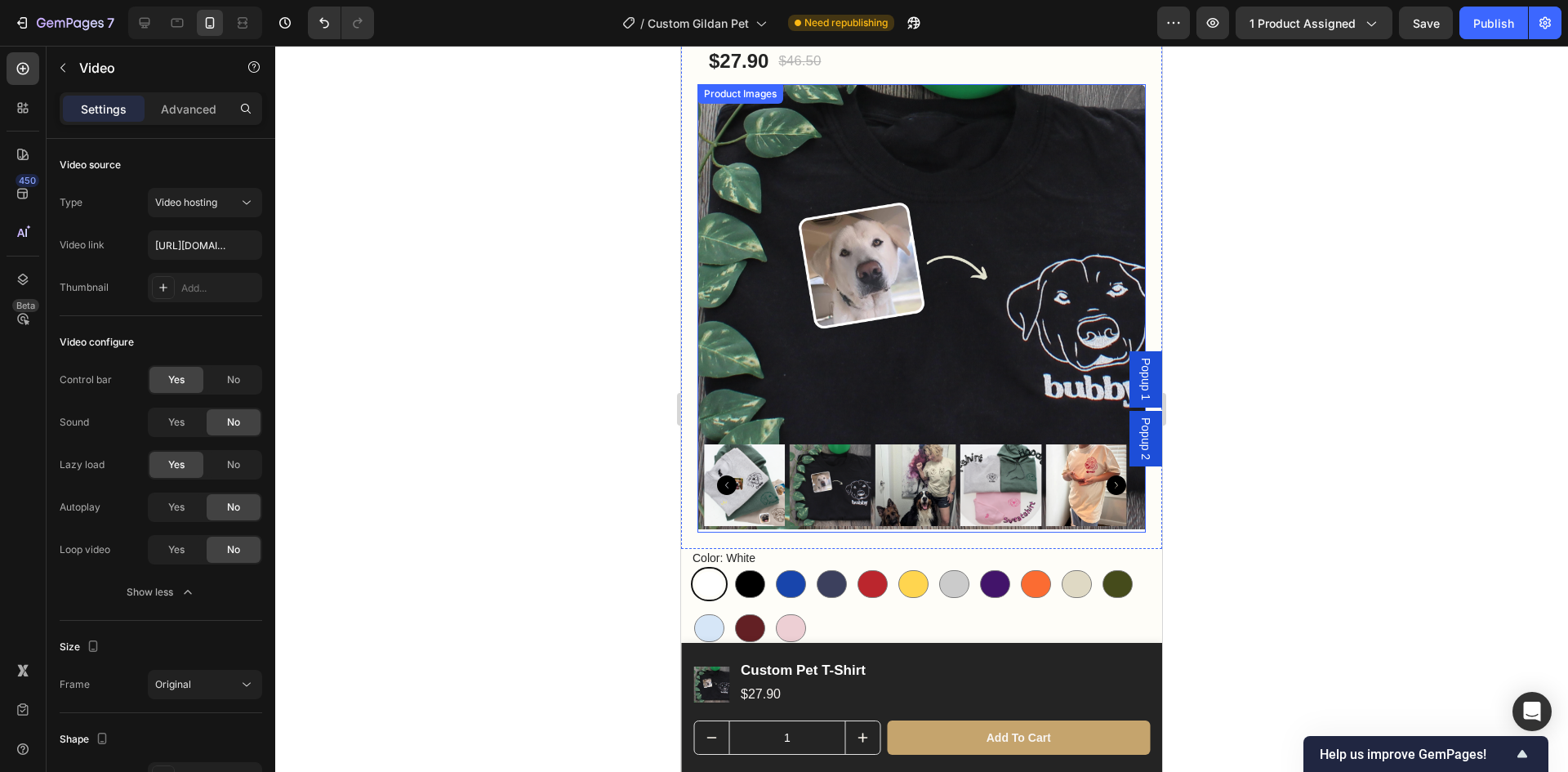
click at [921, 341] on img at bounding box center [922, 308] width 449 height 449
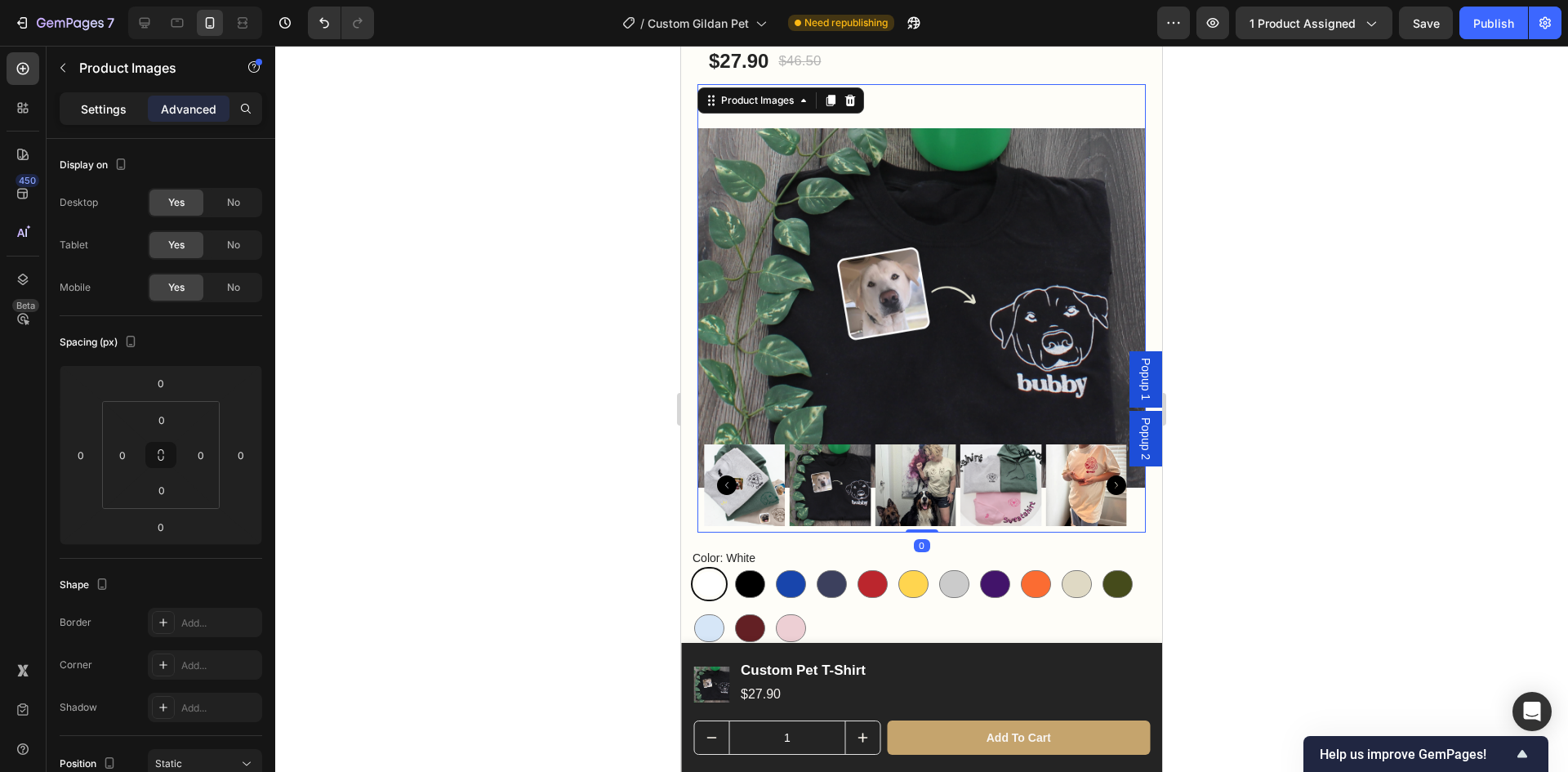
click at [111, 111] on p "Settings" at bounding box center [103, 109] width 46 height 17
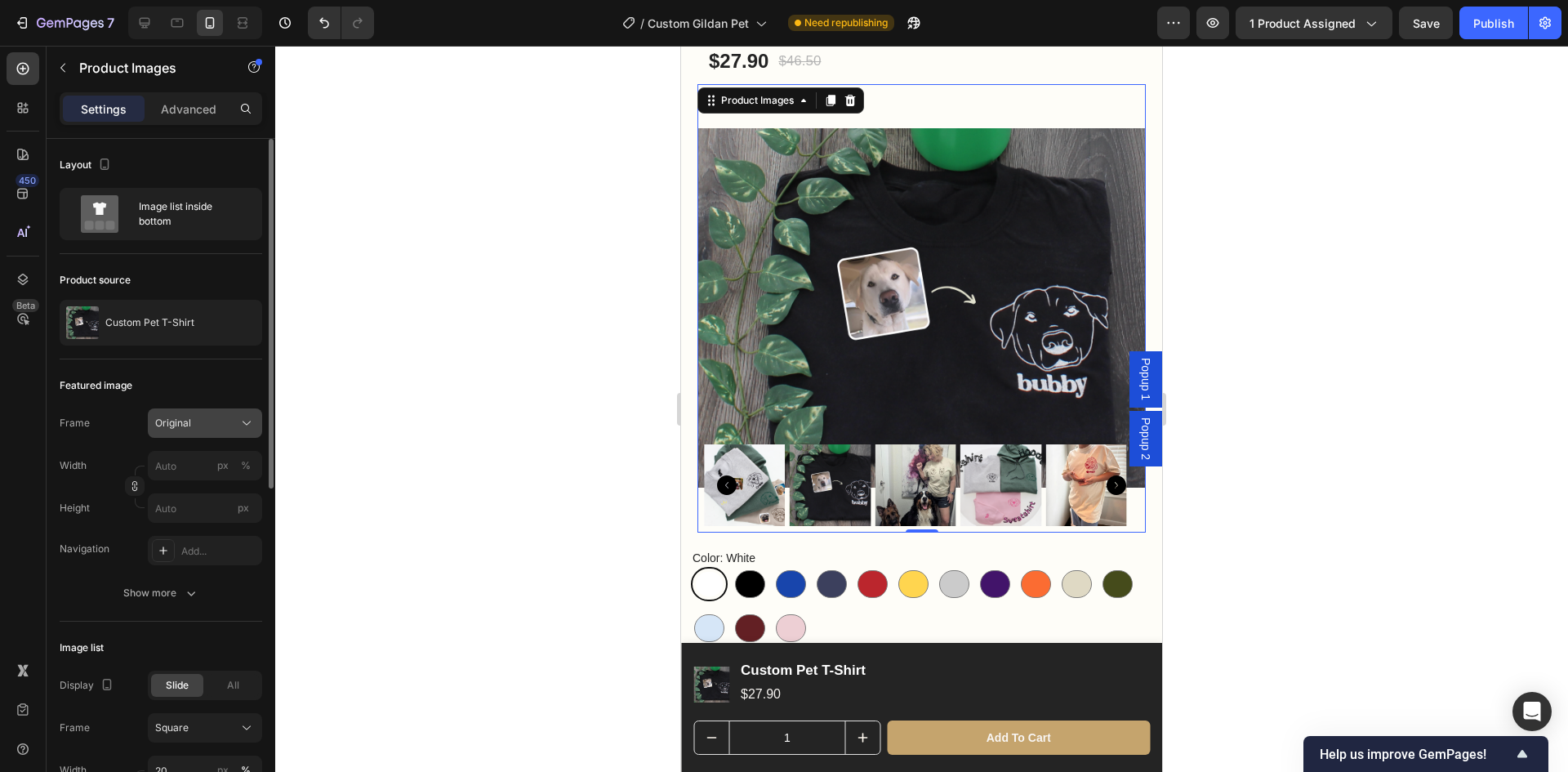
click at [205, 422] on div "Original" at bounding box center [195, 423] width 80 height 15
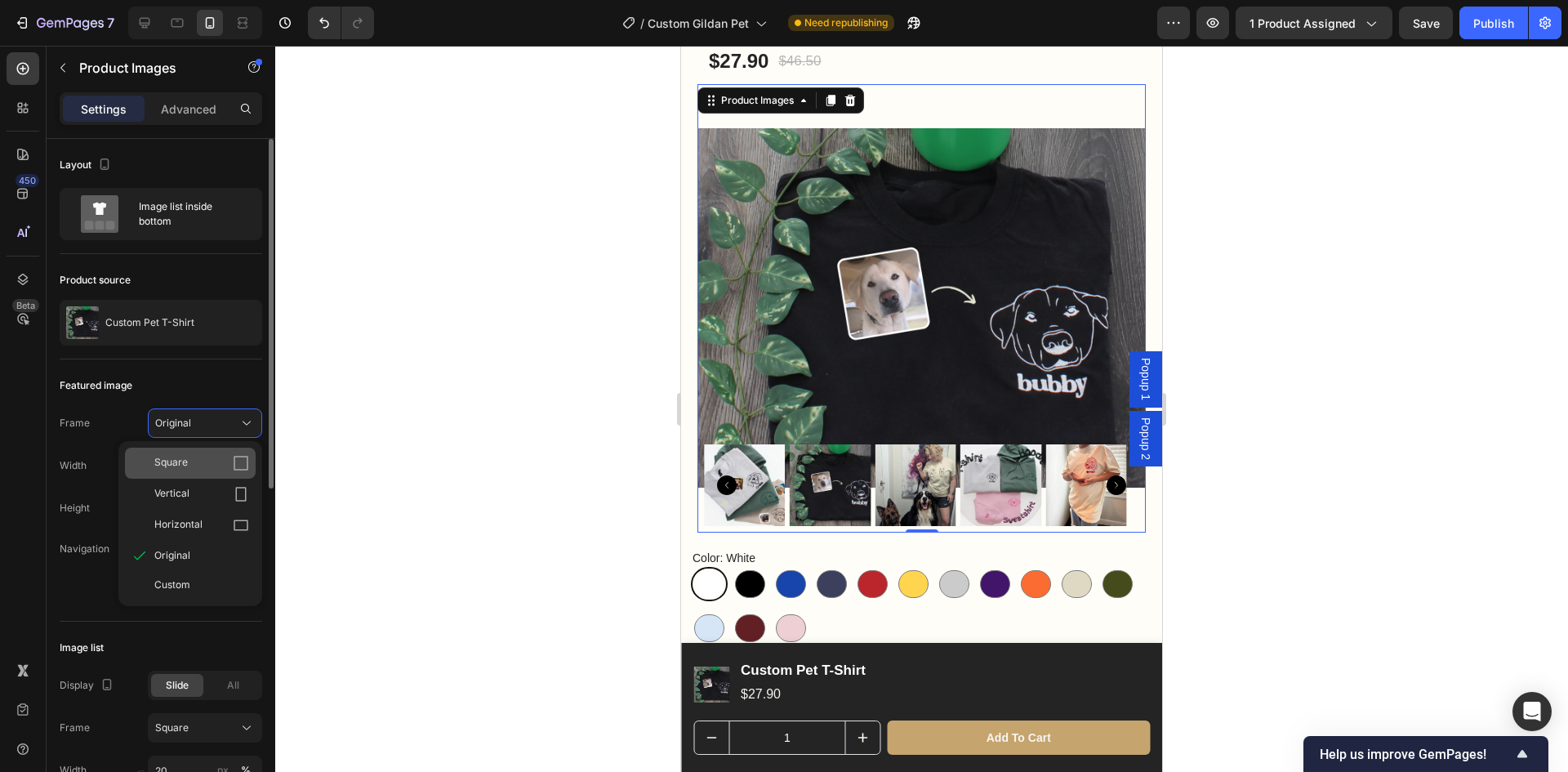
click at [222, 463] on div "Square" at bounding box center [201, 463] width 95 height 16
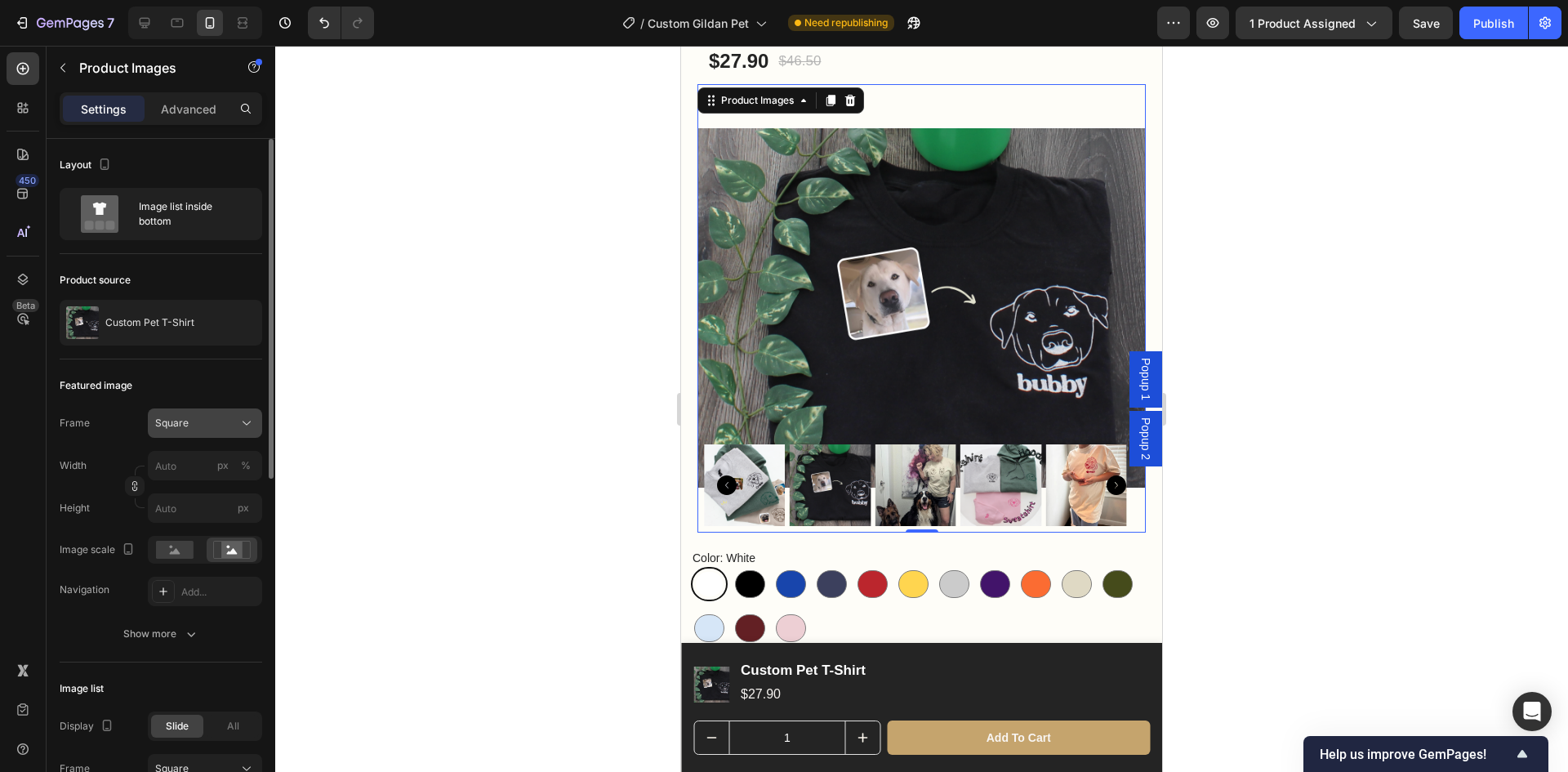
click at [214, 421] on div "Square" at bounding box center [195, 423] width 80 height 15
click at [213, 556] on div "Original" at bounding box center [201, 556] width 95 height 15
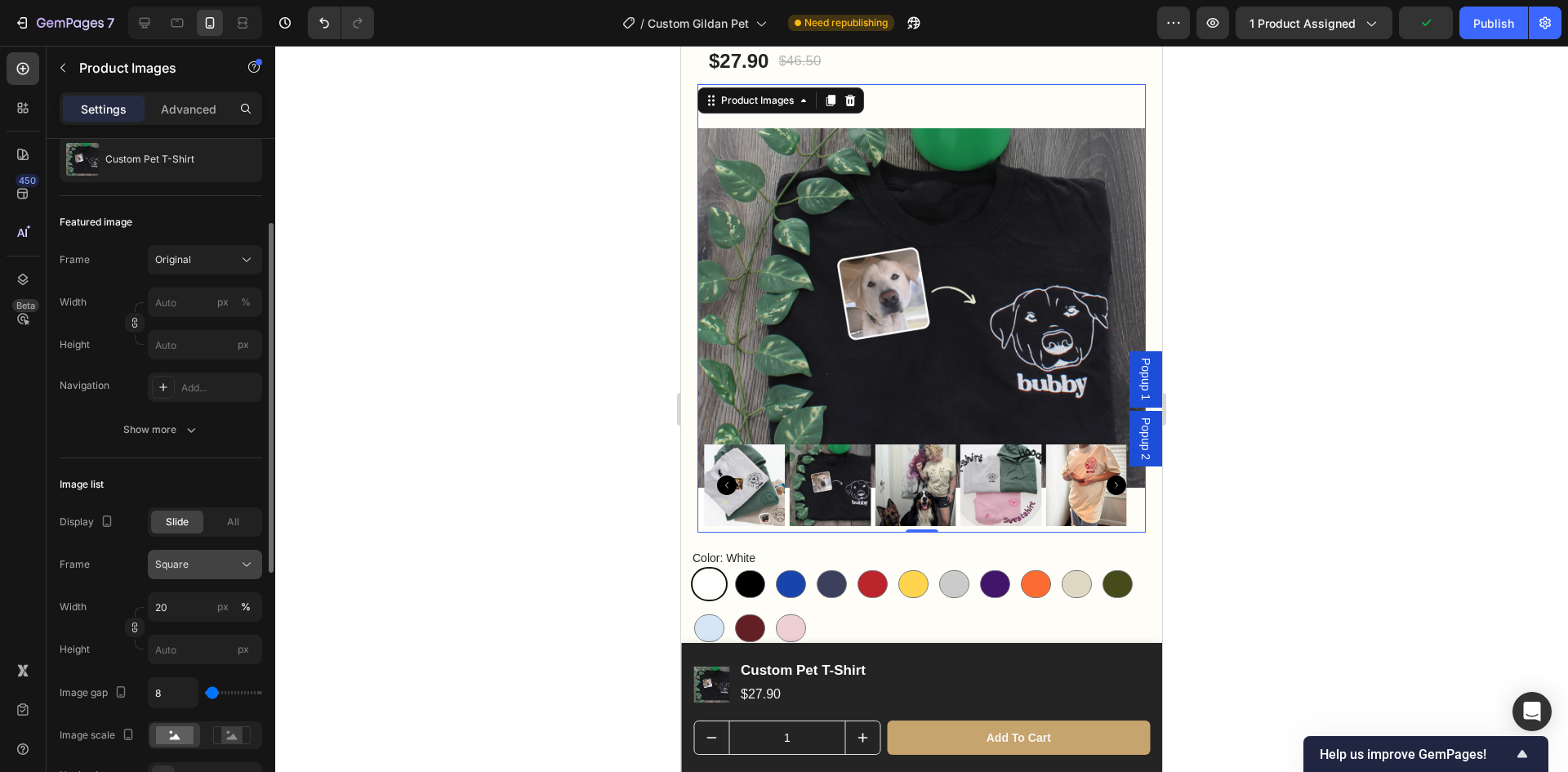
click at [242, 566] on icon at bounding box center [246, 564] width 16 height 16
click at [224, 527] on div "All" at bounding box center [233, 522] width 52 height 22
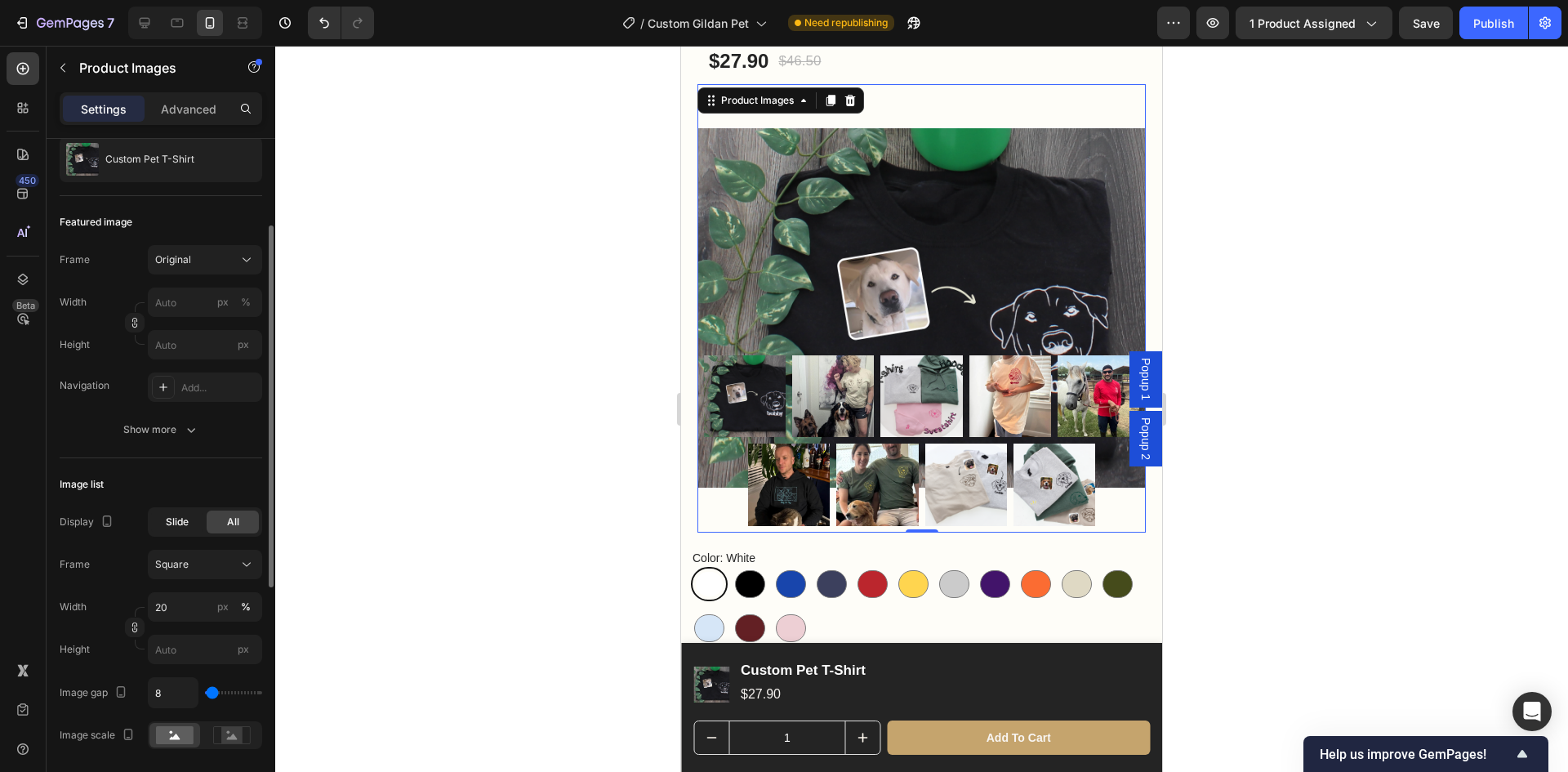
click at [178, 527] on span "Slide" at bounding box center [177, 522] width 22 height 15
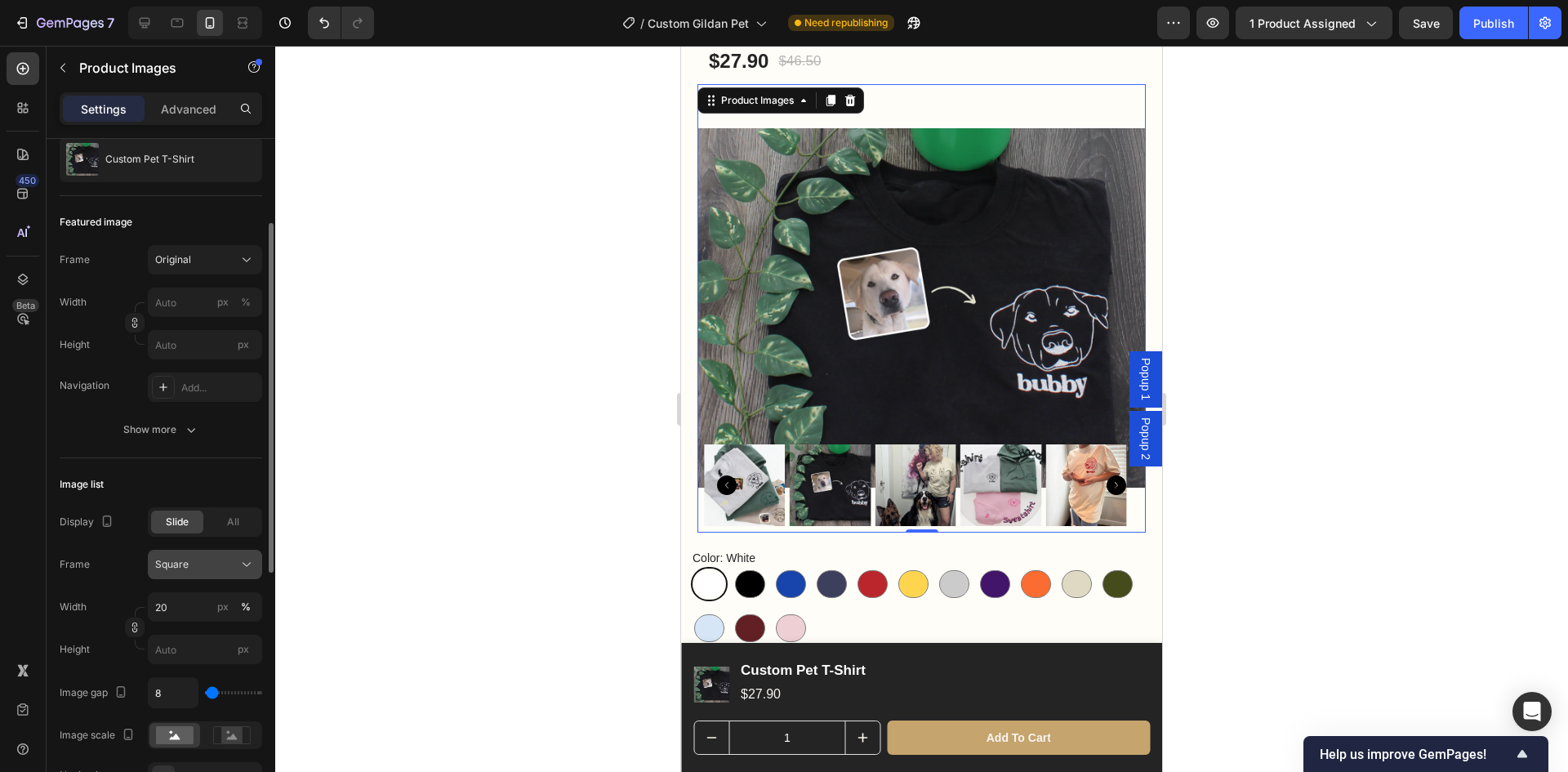
click at [218, 568] on div "Square" at bounding box center [195, 565] width 80 height 15
click at [211, 563] on div "Square" at bounding box center [195, 565] width 80 height 15
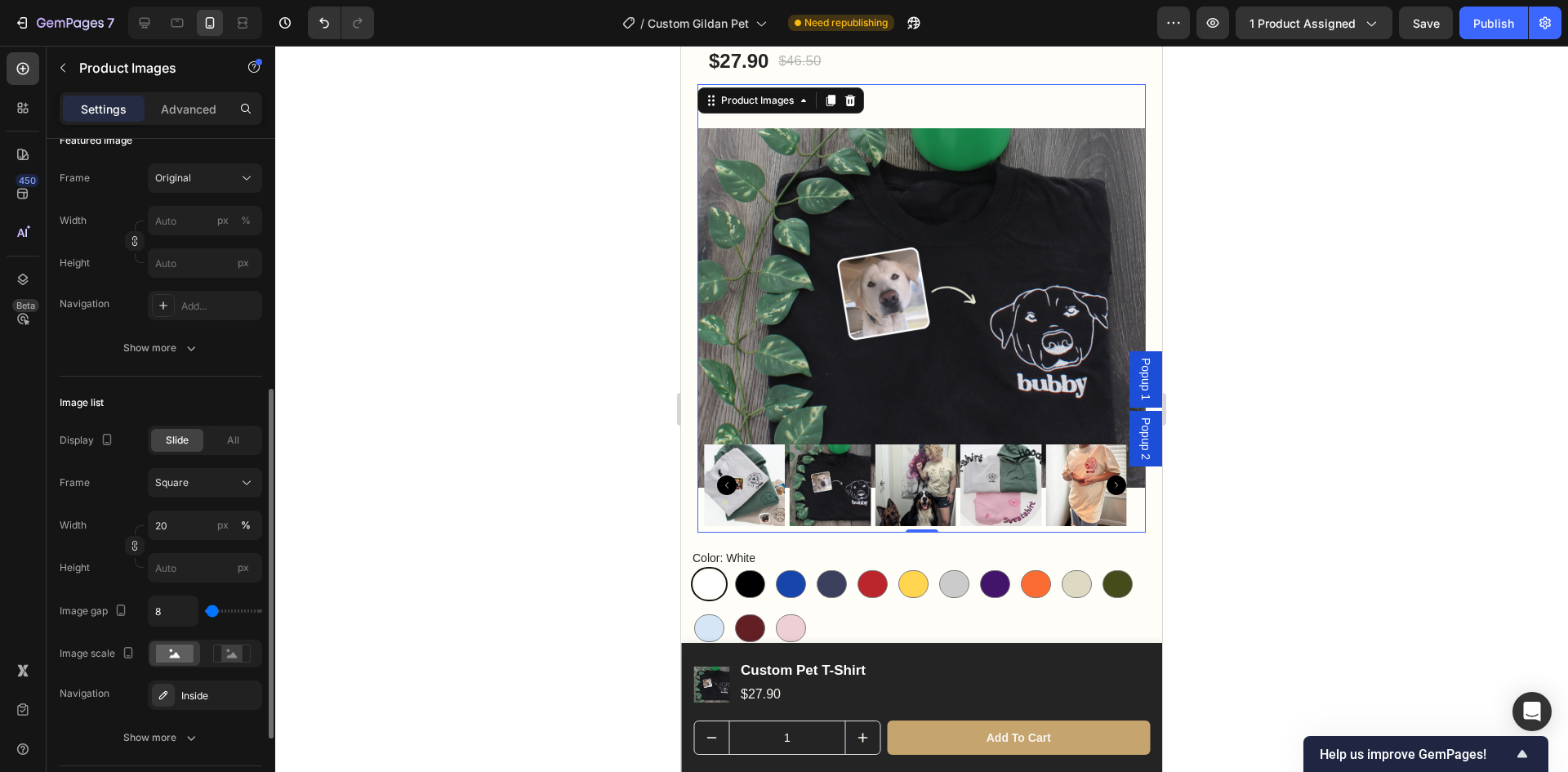
scroll to position [327, 0]
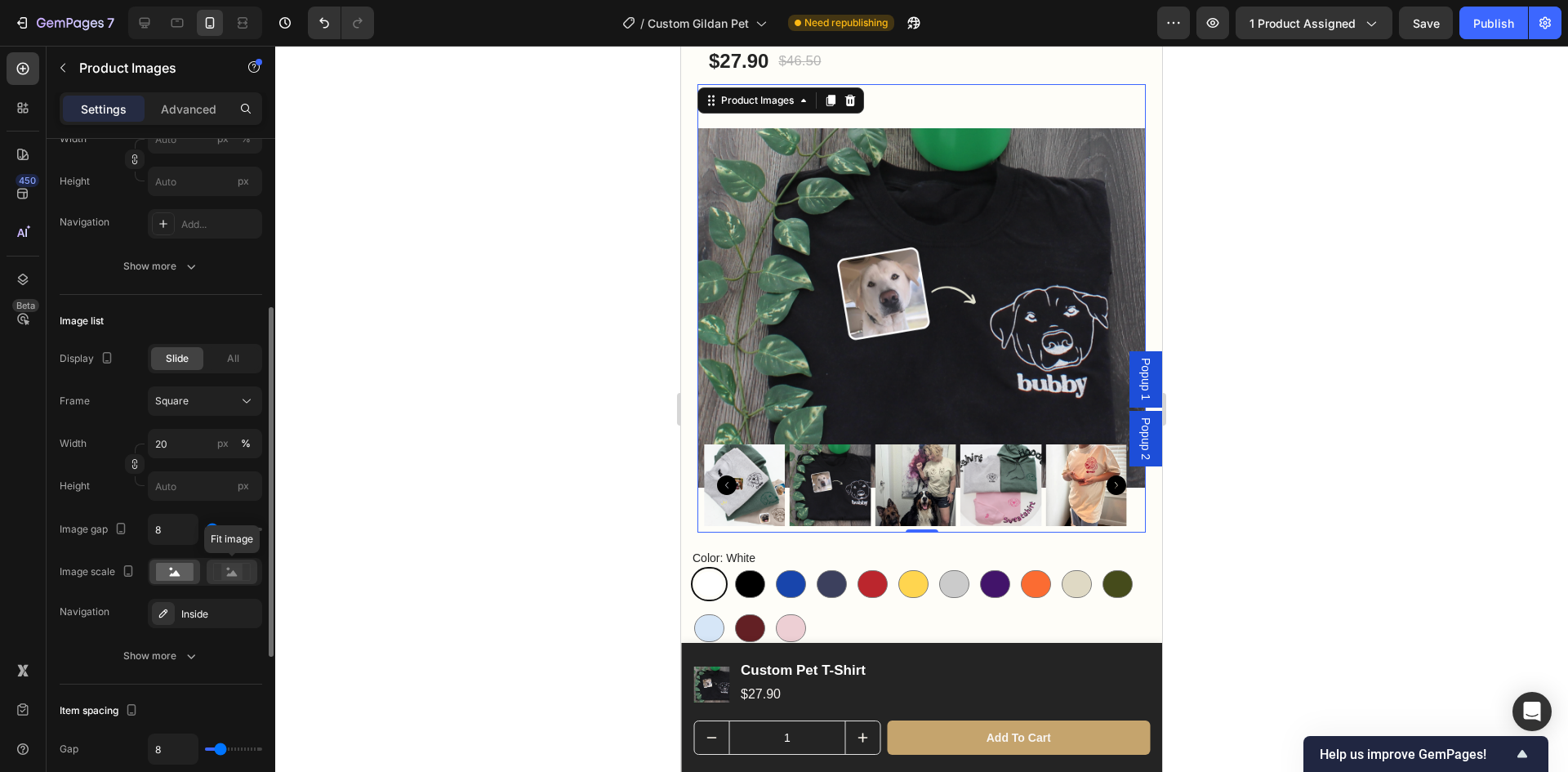
click at [228, 580] on rect at bounding box center [231, 572] width 22 height 16
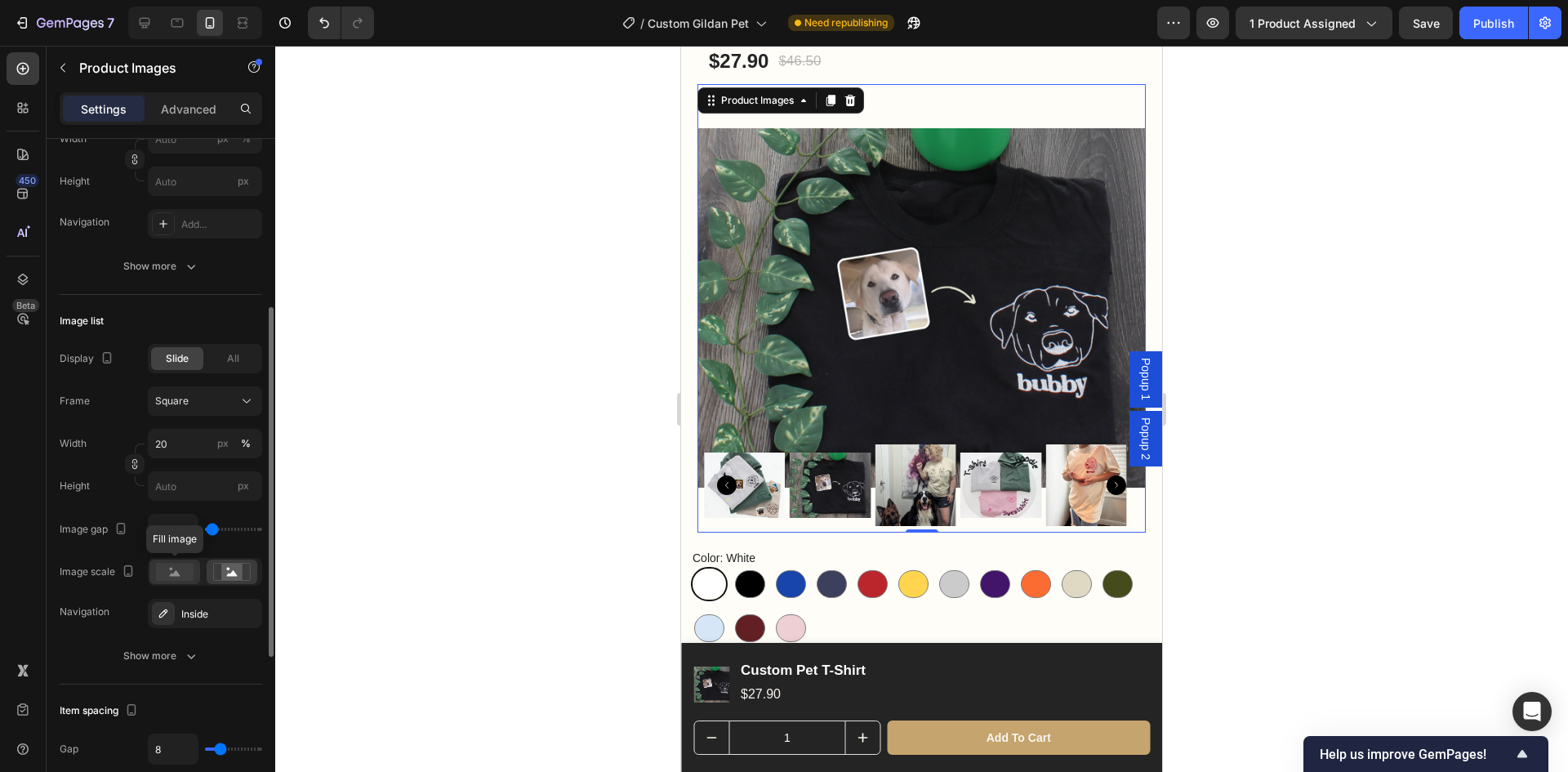
click at [163, 573] on rect at bounding box center [175, 572] width 37 height 18
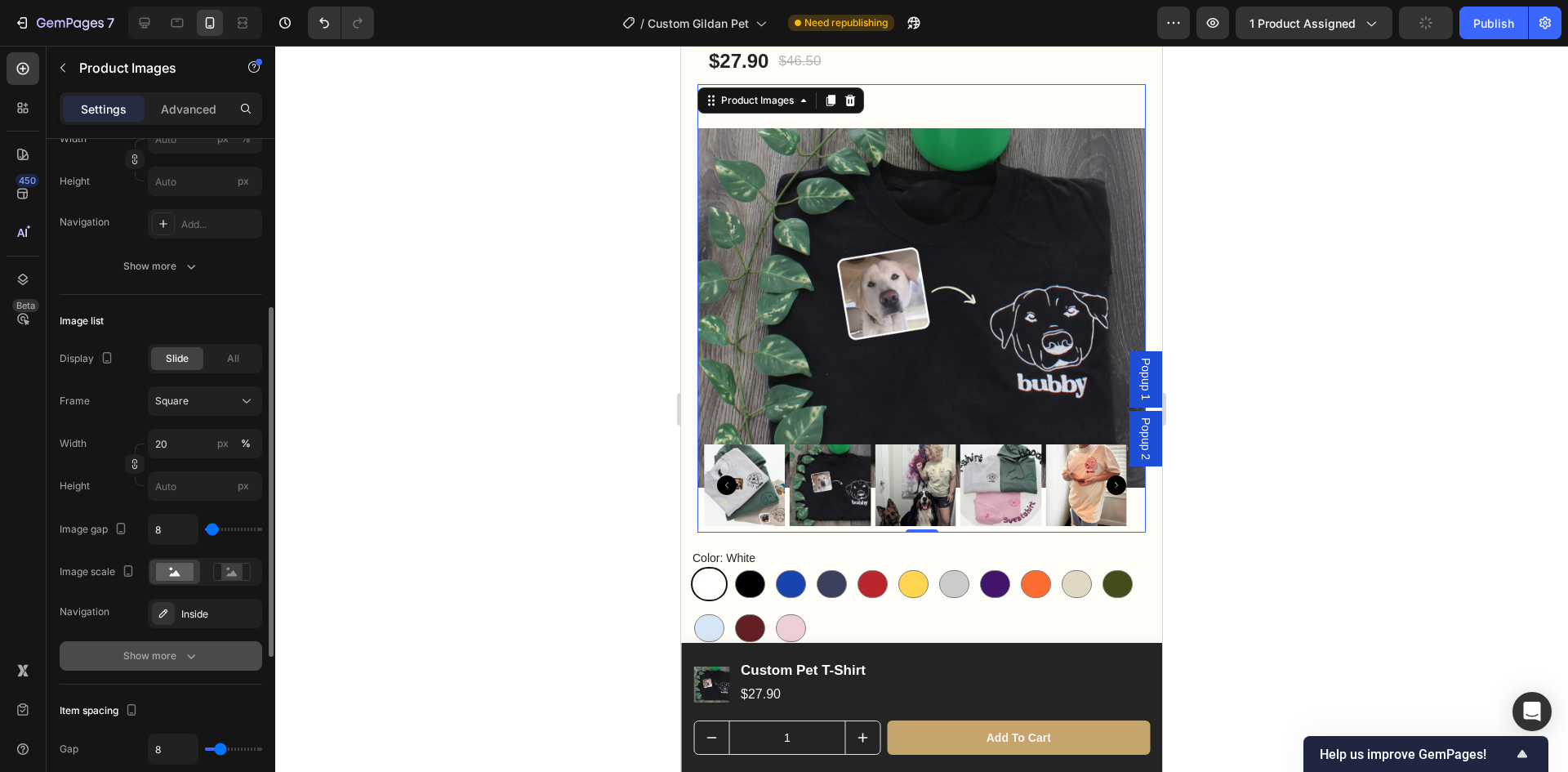
click at [187, 650] on icon "button" at bounding box center [190, 656] width 16 height 16
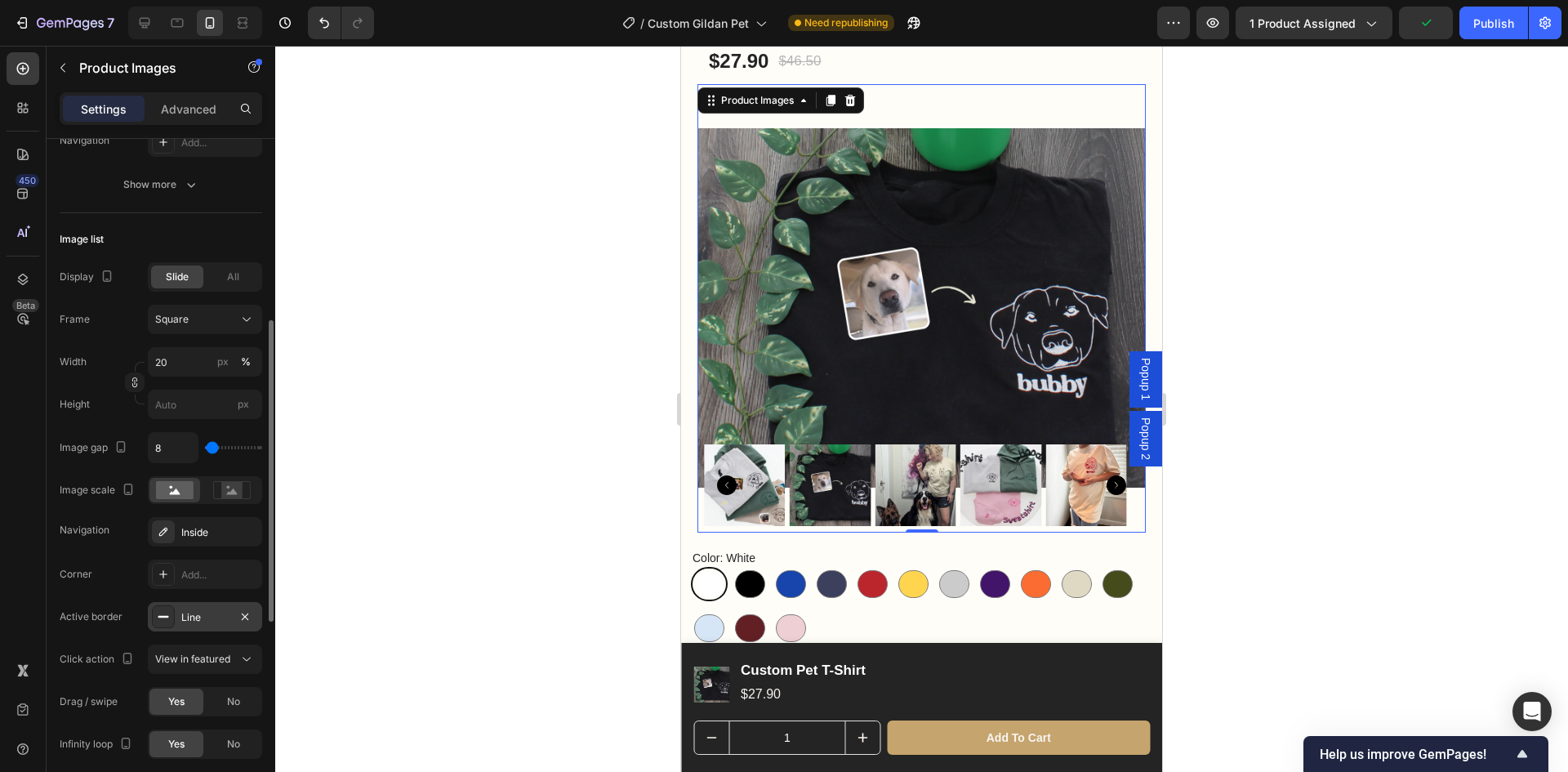
scroll to position [490, 0]
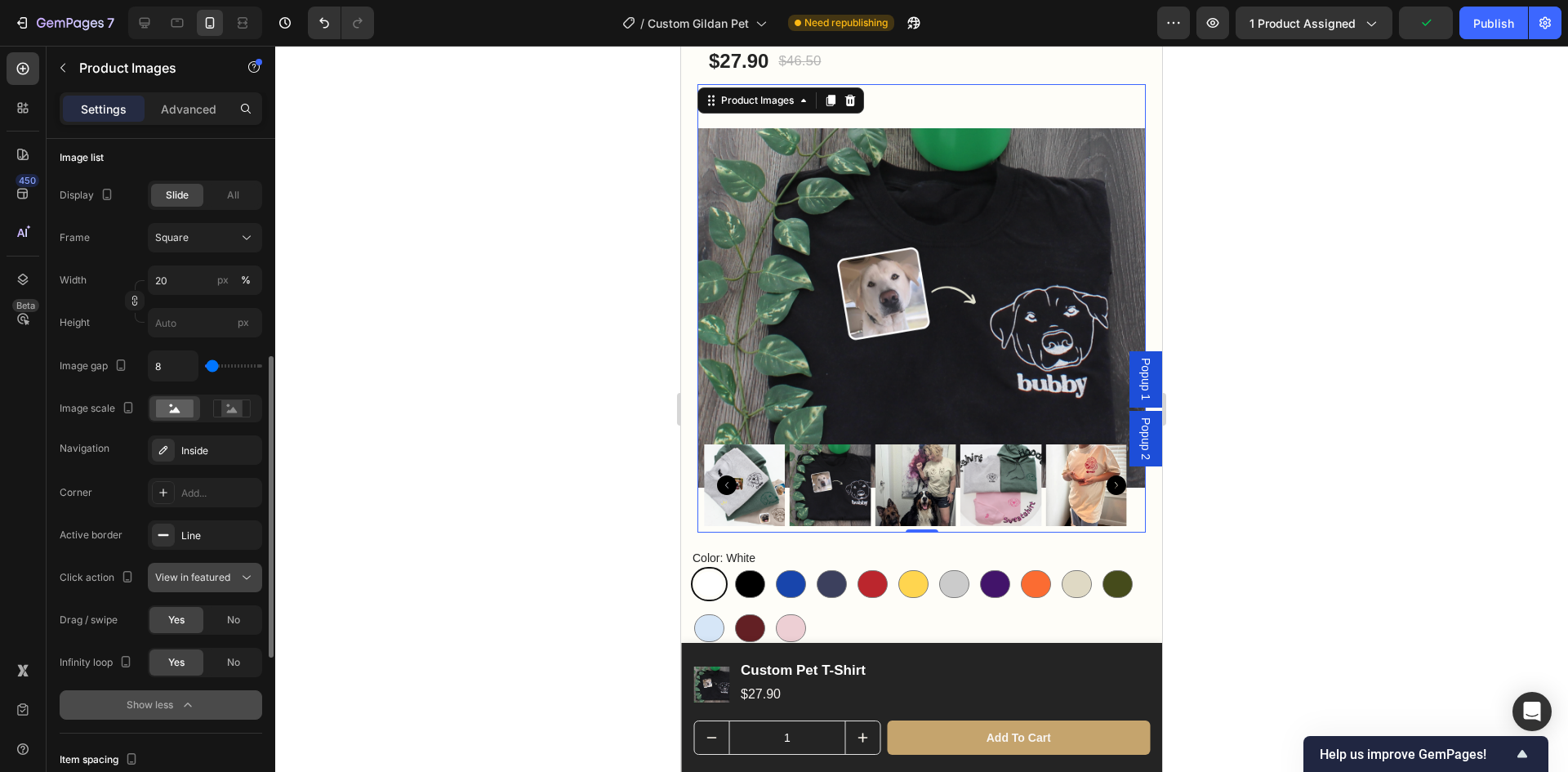
click at [220, 586] on div "View in featured" at bounding box center [205, 577] width 99 height 16
click at [218, 579] on span "View in featured" at bounding box center [193, 577] width 75 height 12
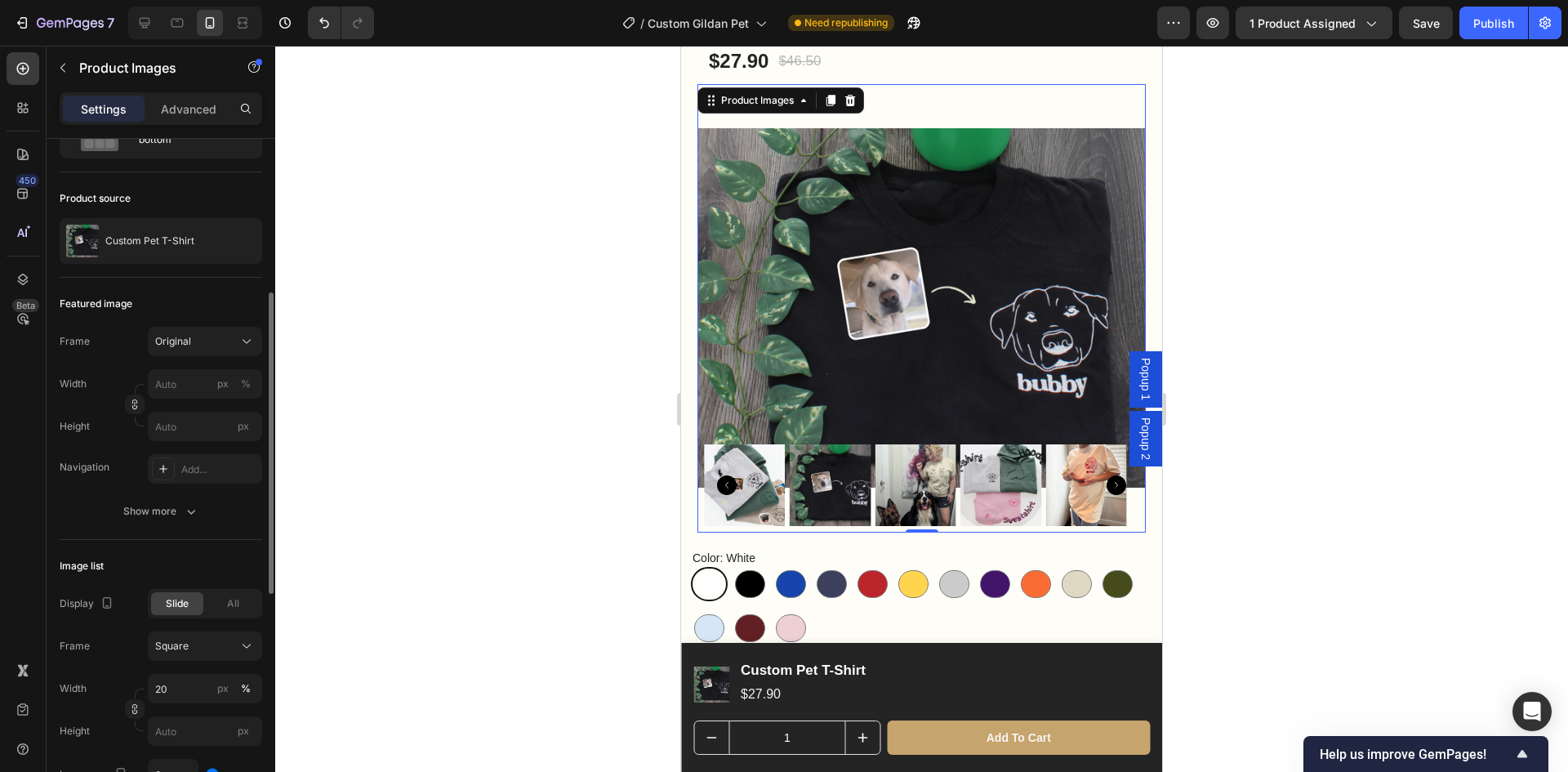
scroll to position [0, 0]
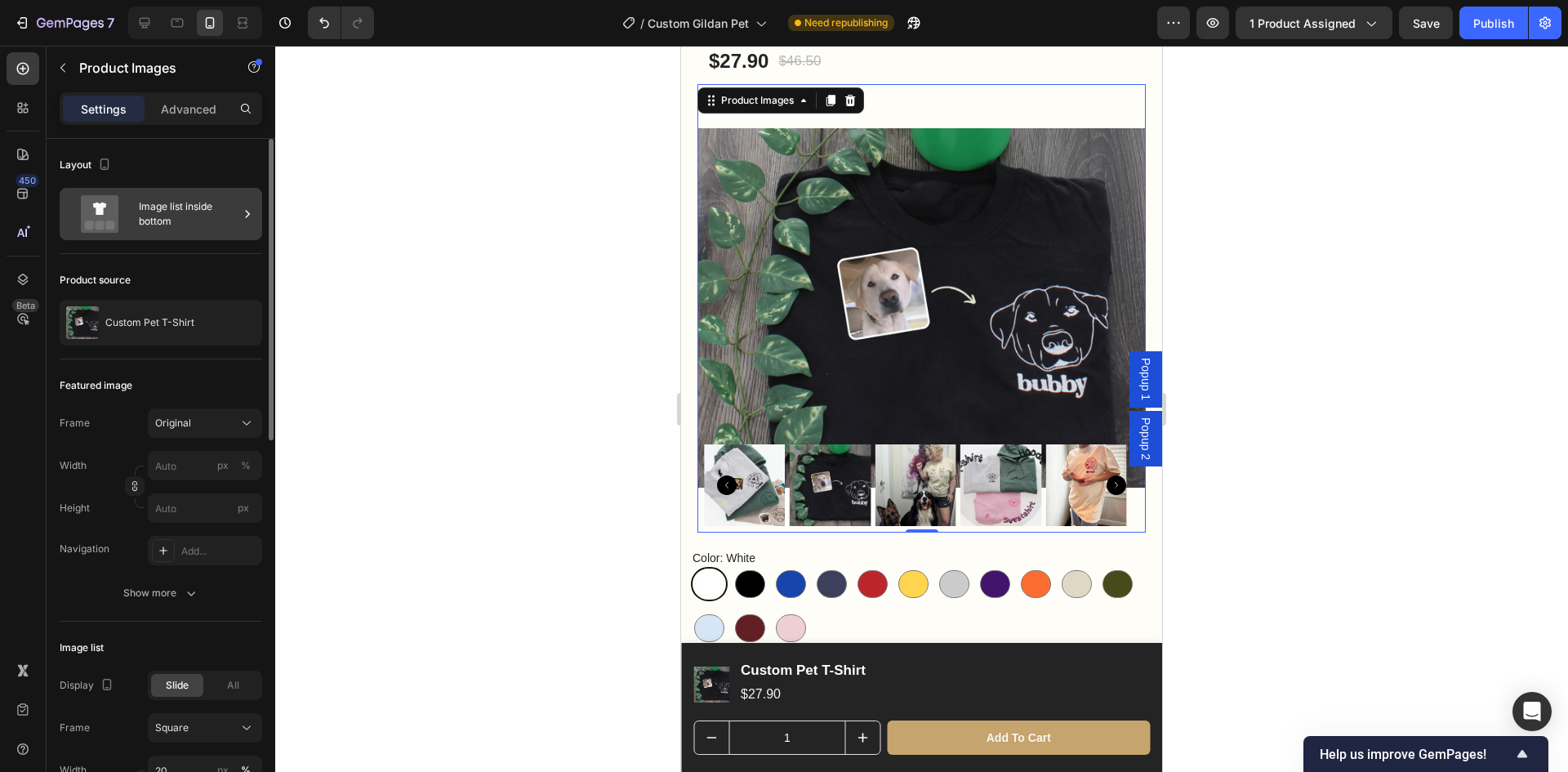
click at [182, 205] on div "Image list inside bottom" at bounding box center [188, 214] width 99 height 37
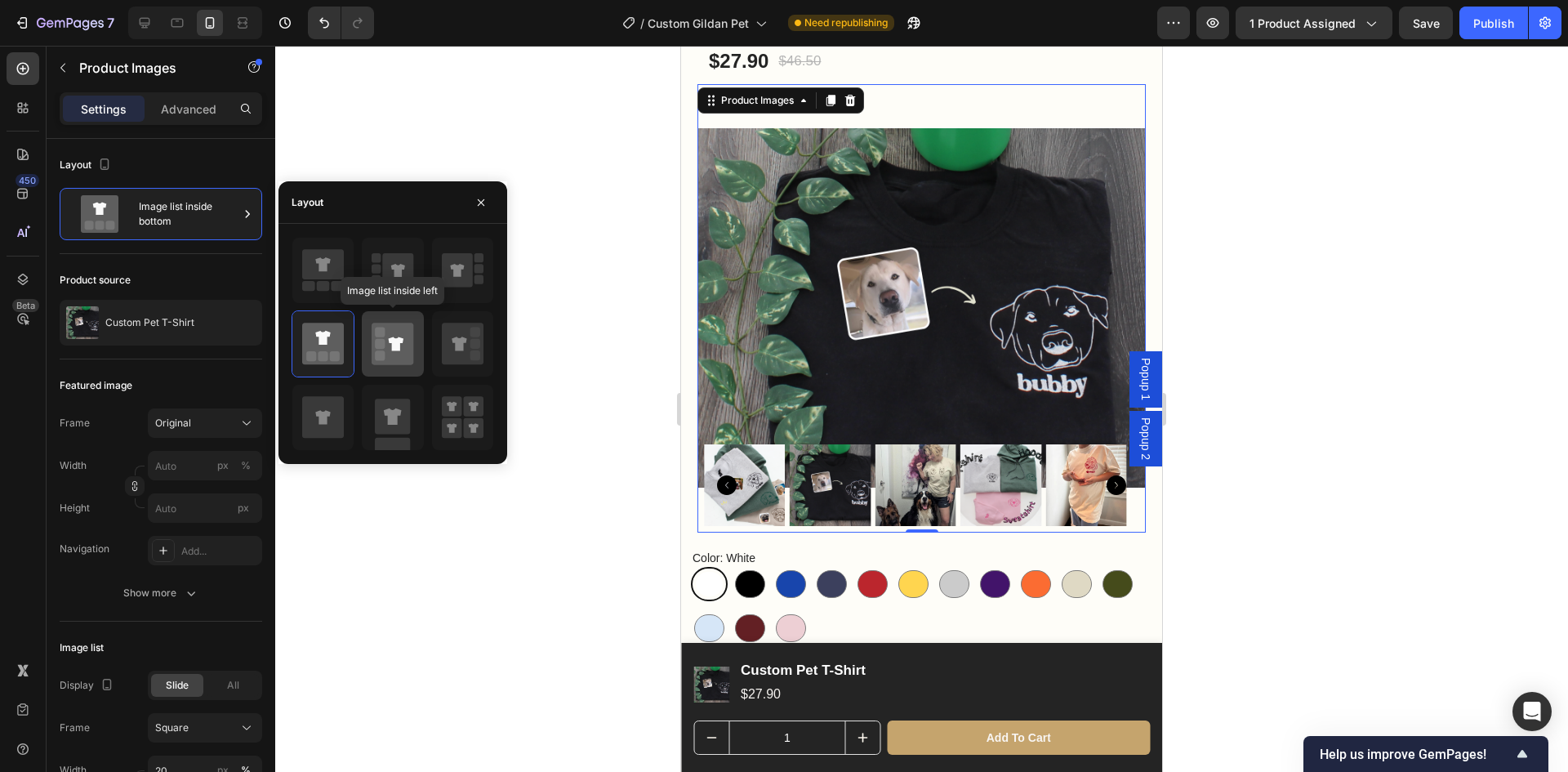
click at [388, 328] on icon at bounding box center [392, 343] width 41 height 41
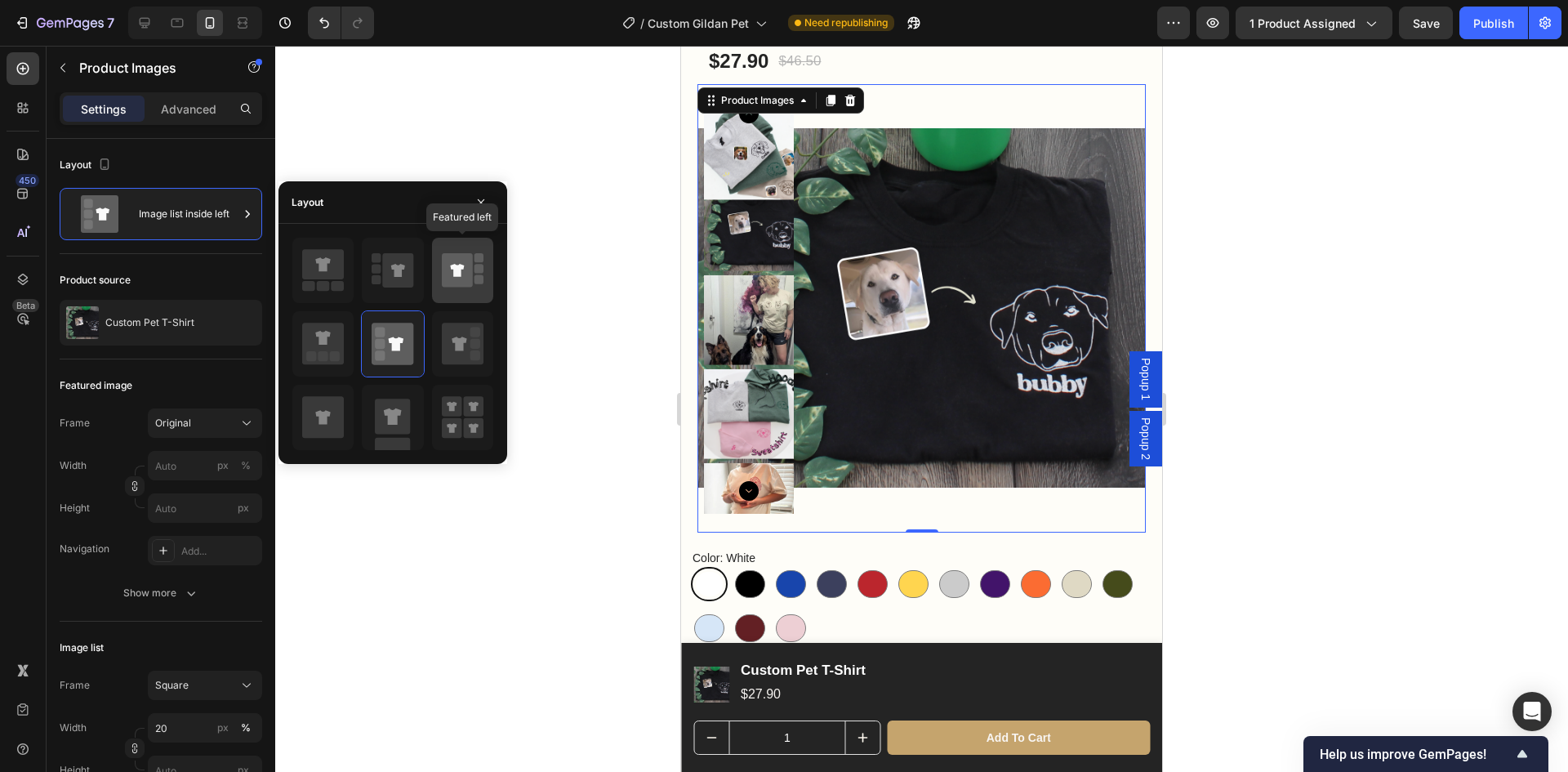
click at [463, 259] on icon at bounding box center [457, 270] width 31 height 35
type input "100"
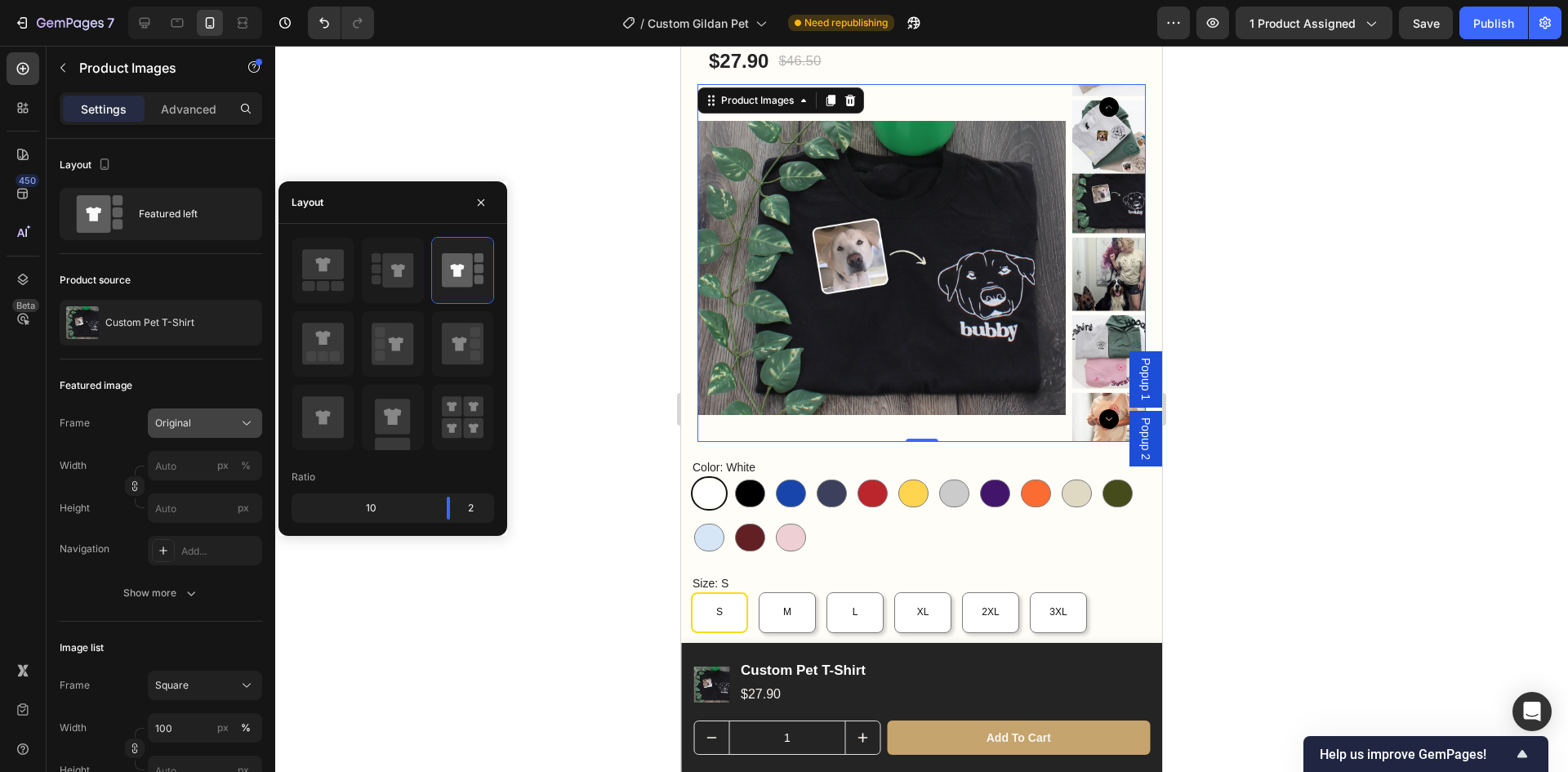
click at [211, 421] on div "Original" at bounding box center [195, 423] width 80 height 15
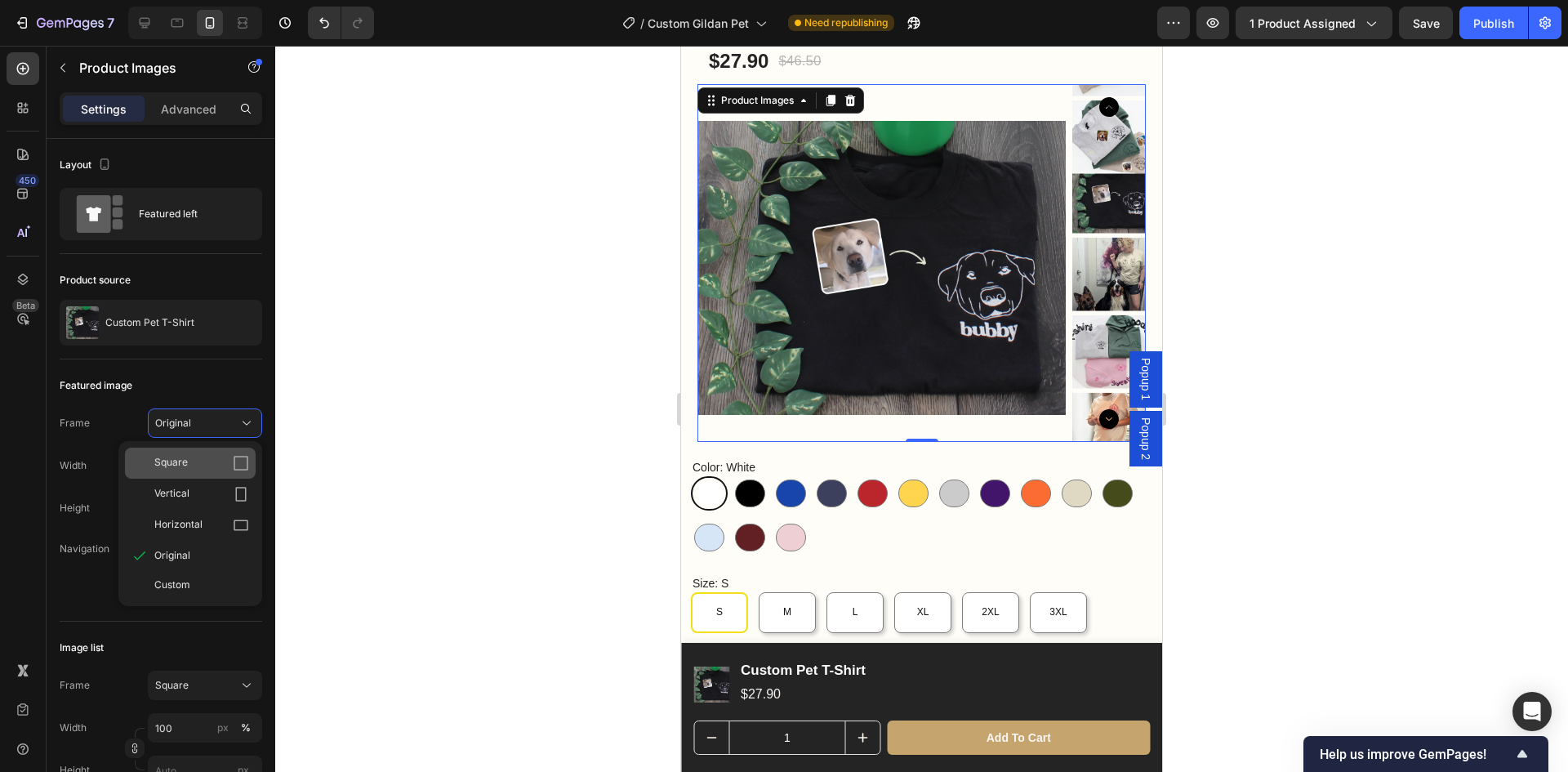
click at [208, 468] on div "Square" at bounding box center [201, 463] width 95 height 16
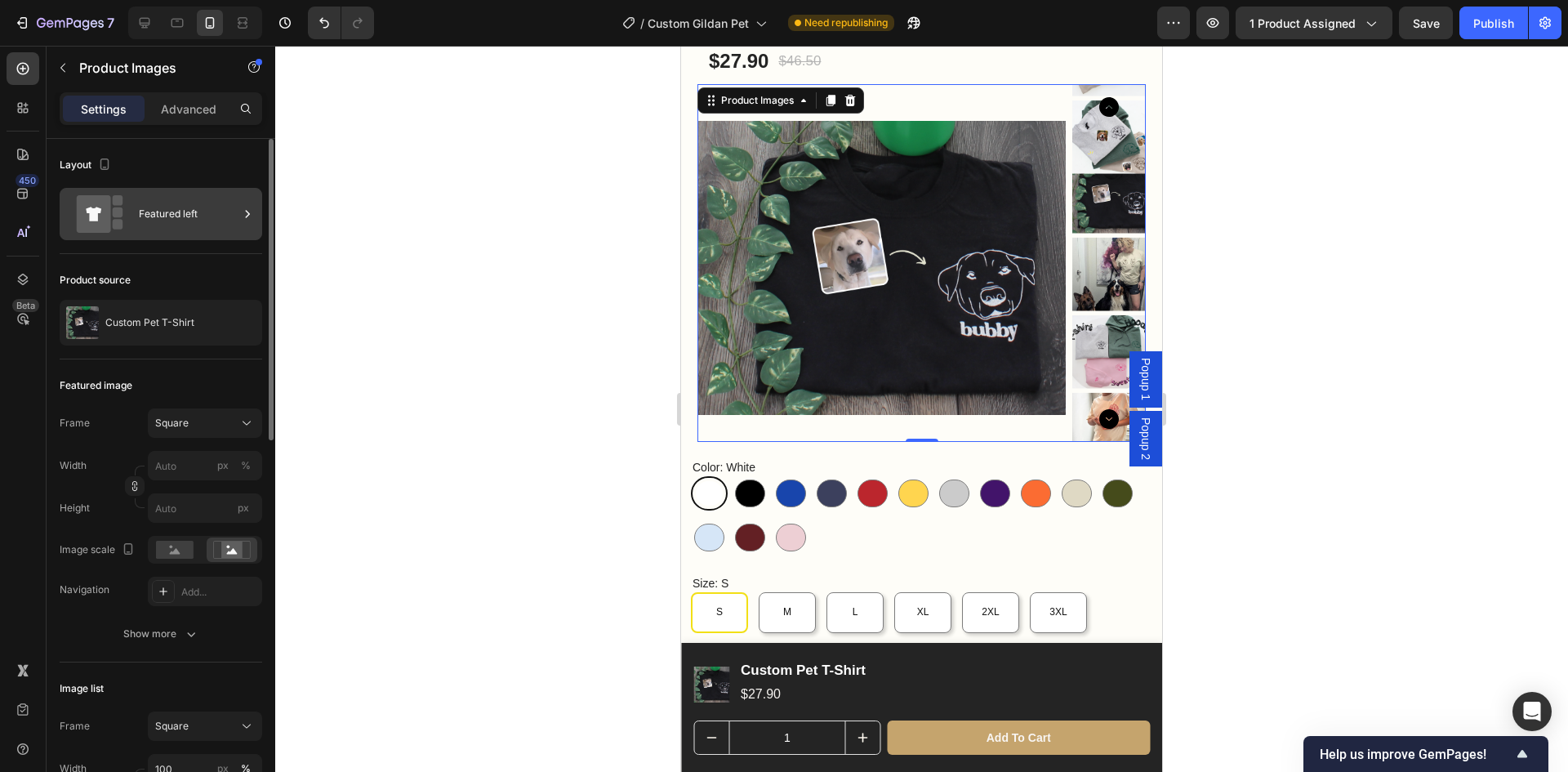
click at [222, 230] on div "Featured left" at bounding box center [188, 214] width 99 height 37
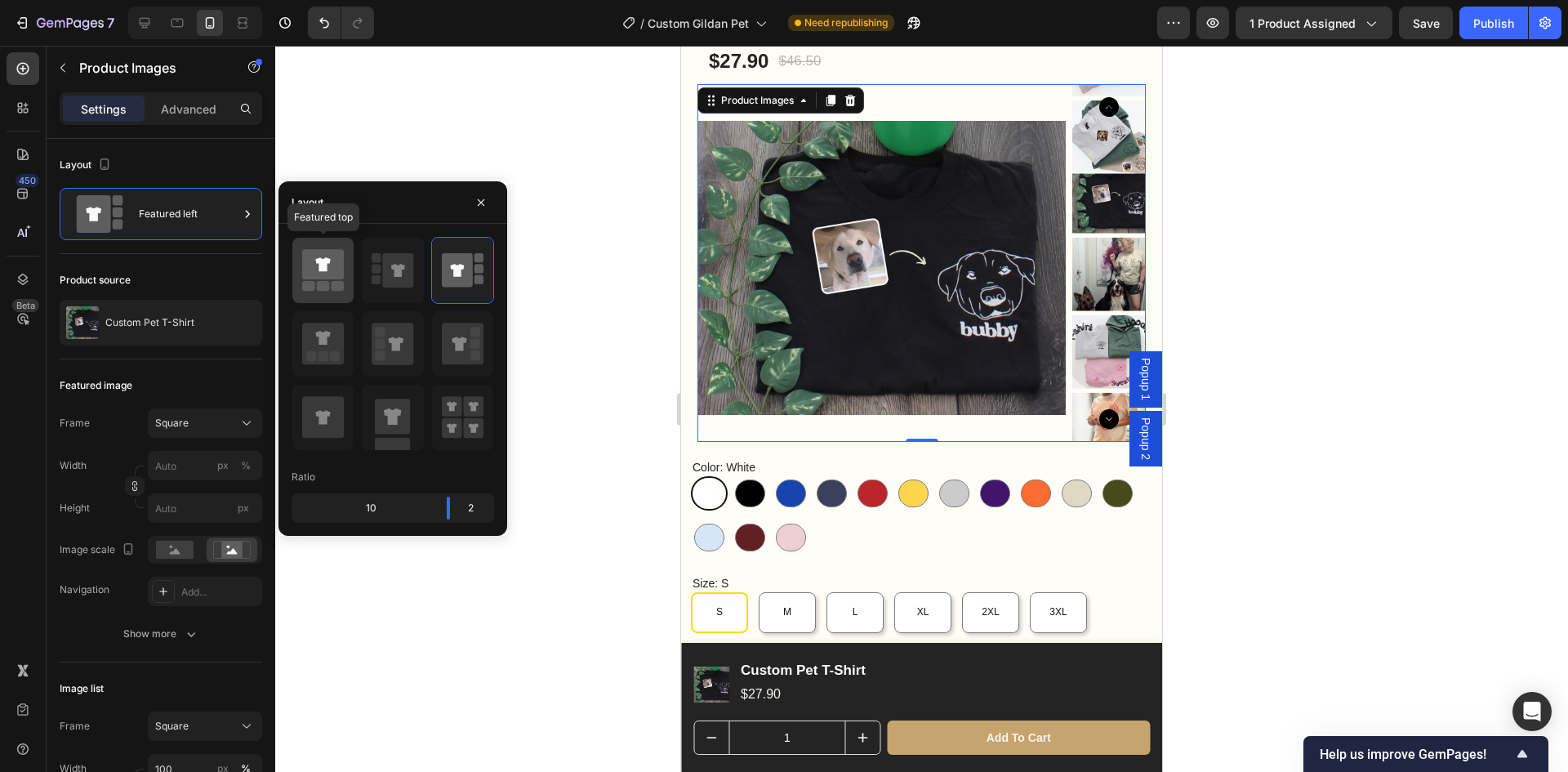
click at [336, 282] on rect at bounding box center [338, 286] width 13 height 9
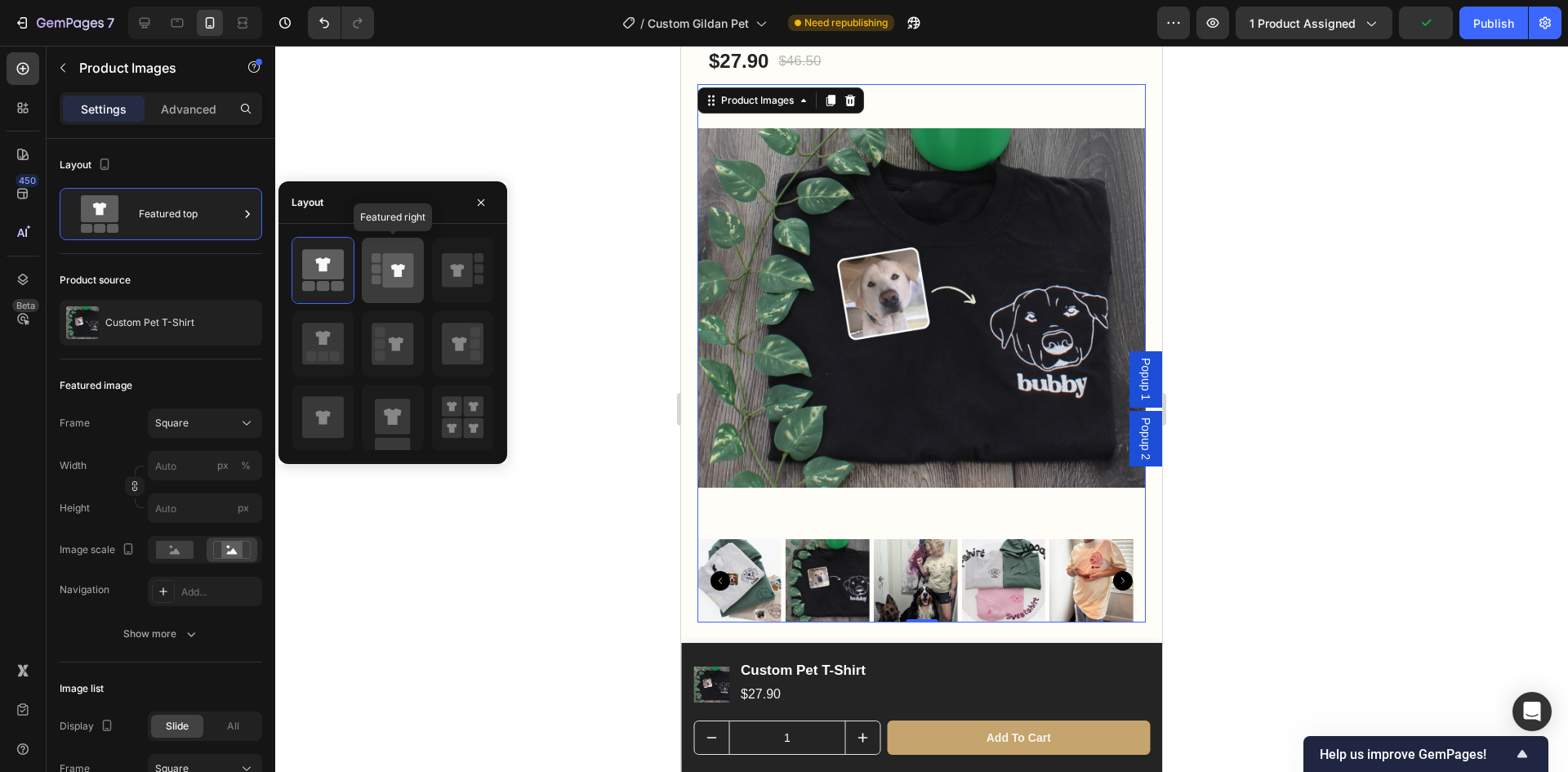
click at [399, 270] on icon at bounding box center [398, 271] width 14 height 13
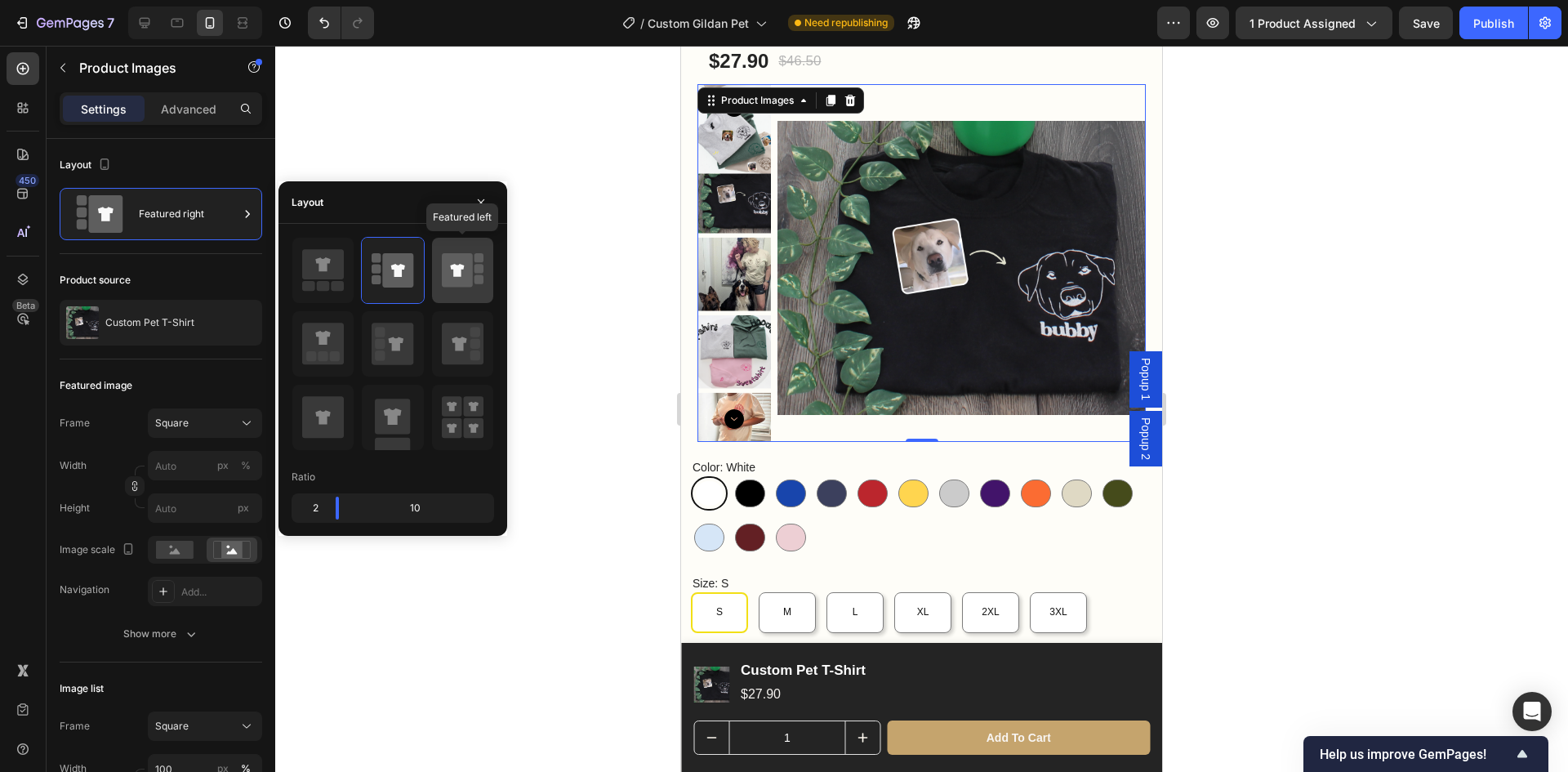
click at [463, 278] on icon at bounding box center [457, 270] width 31 height 35
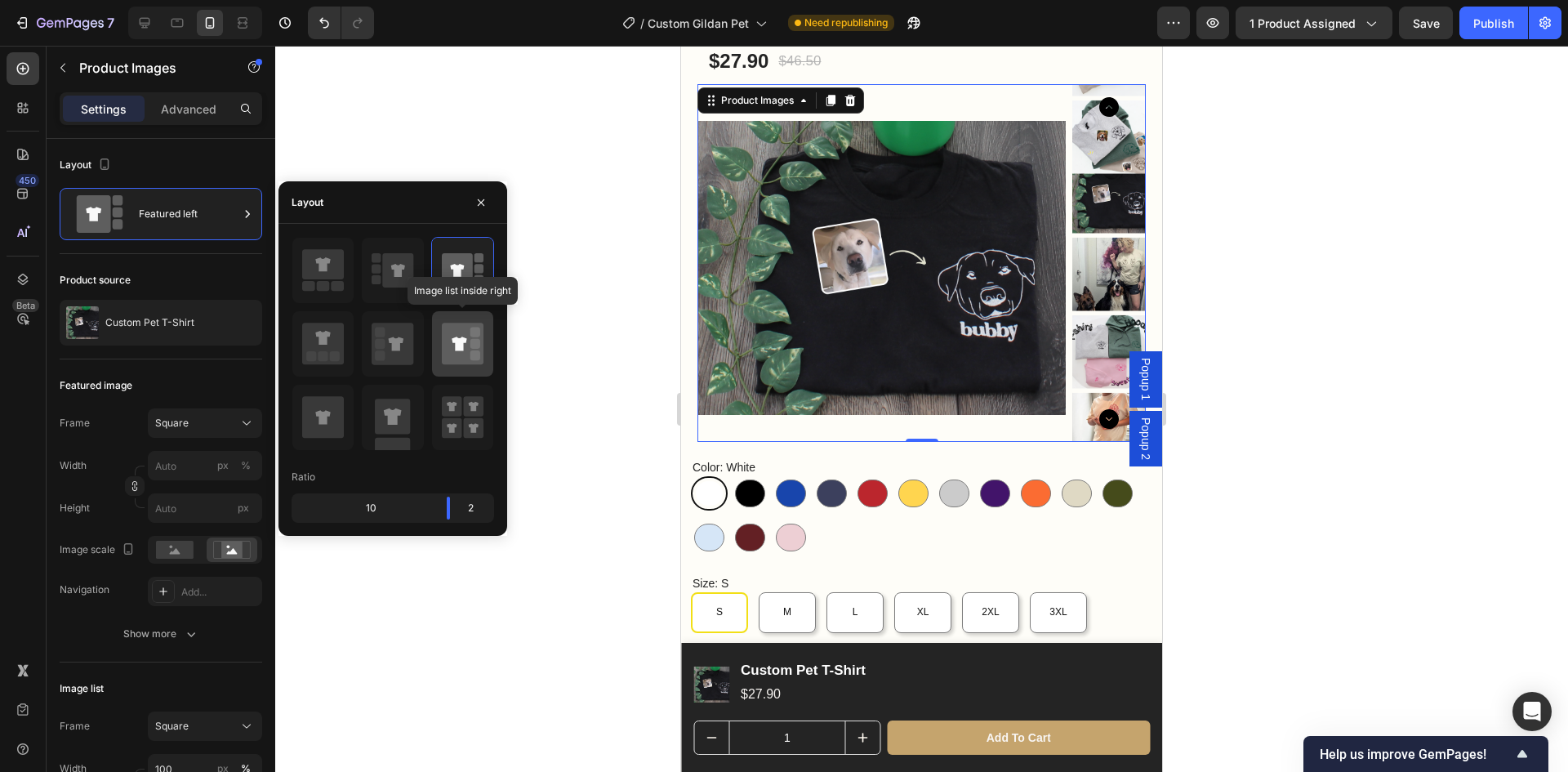
click at [467, 355] on icon at bounding box center [463, 343] width 41 height 41
type input "20"
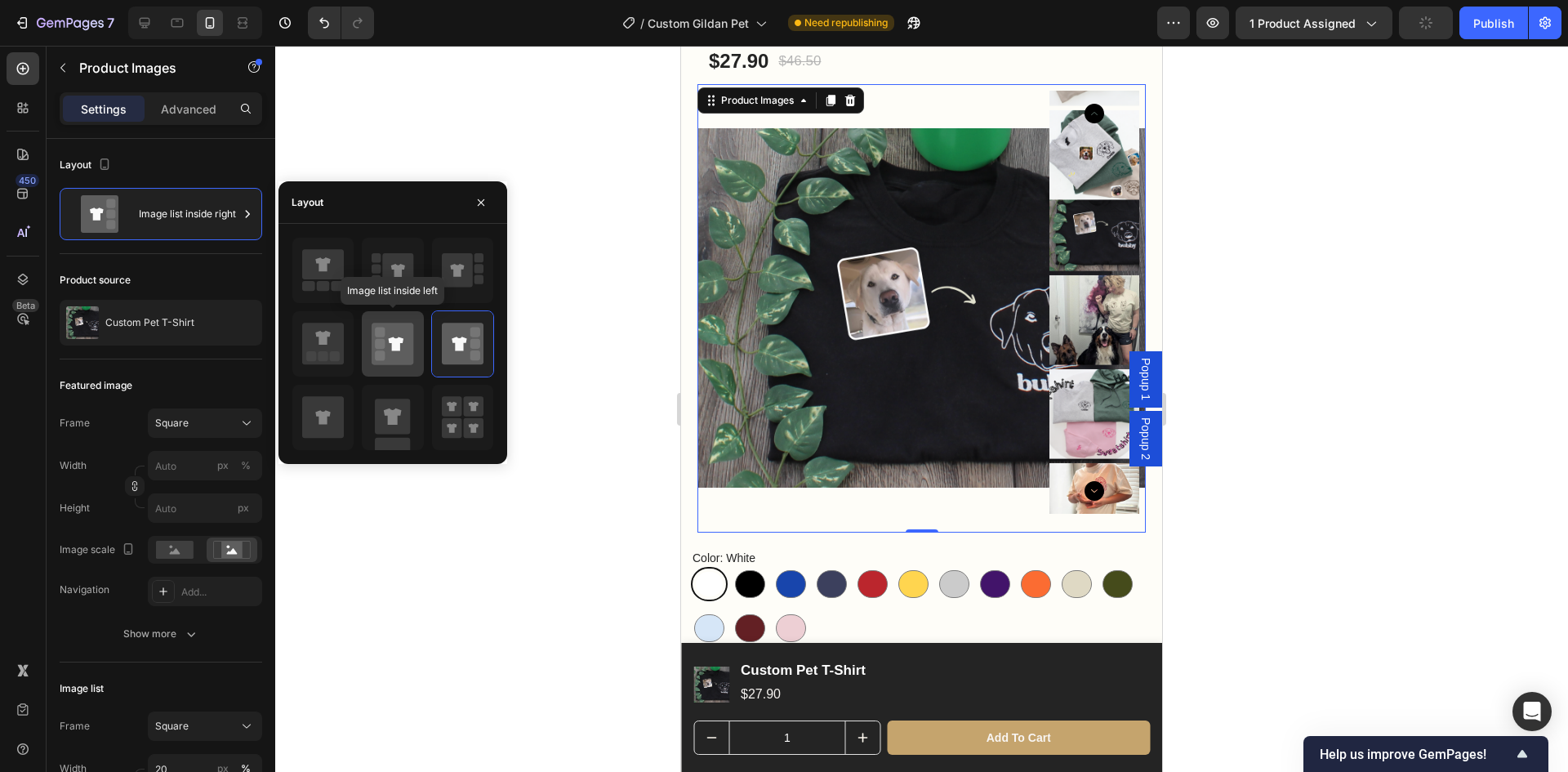
click at [405, 349] on icon at bounding box center [392, 343] width 41 height 41
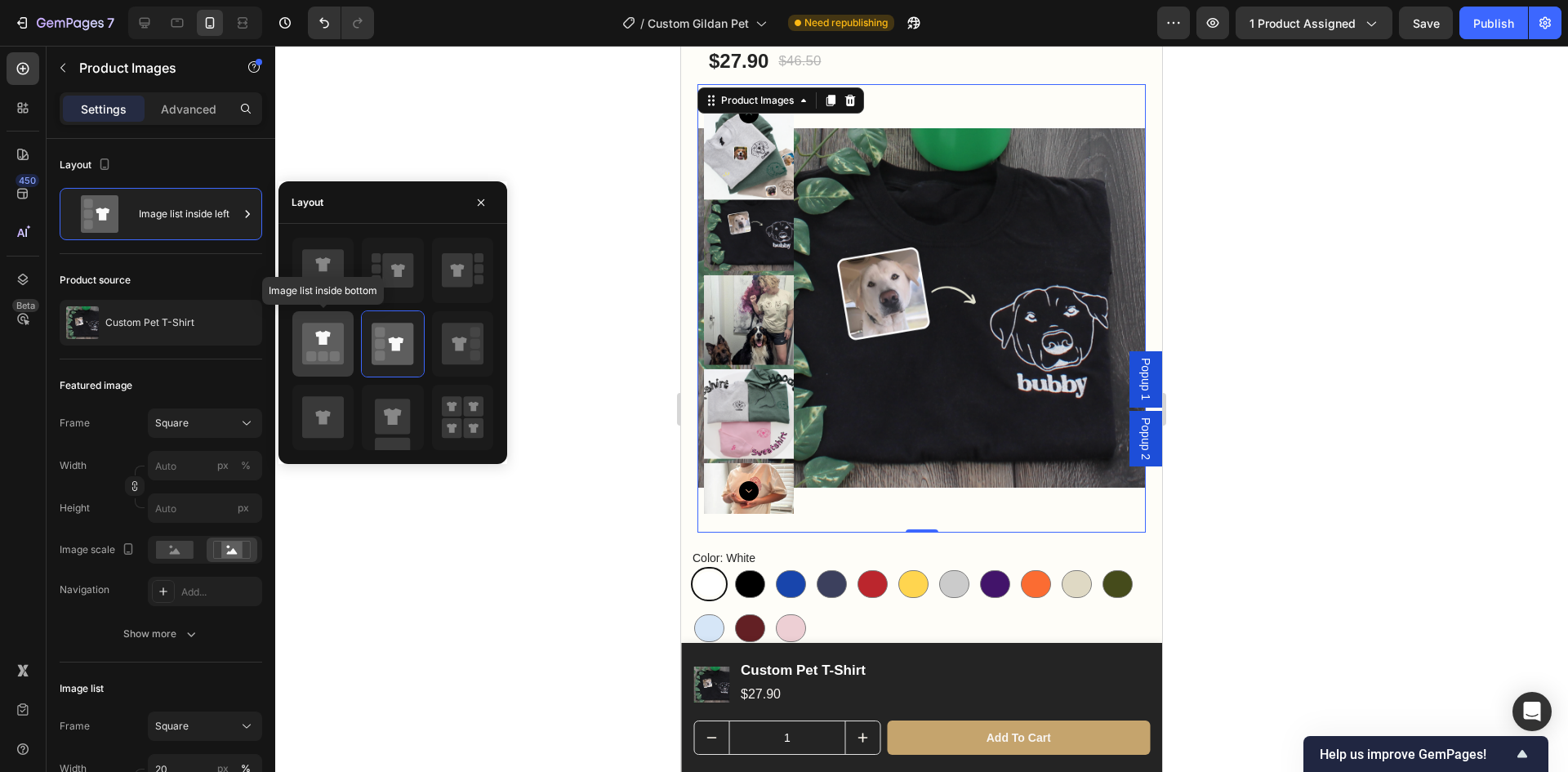
click at [322, 361] on rect at bounding box center [323, 356] width 9 height 9
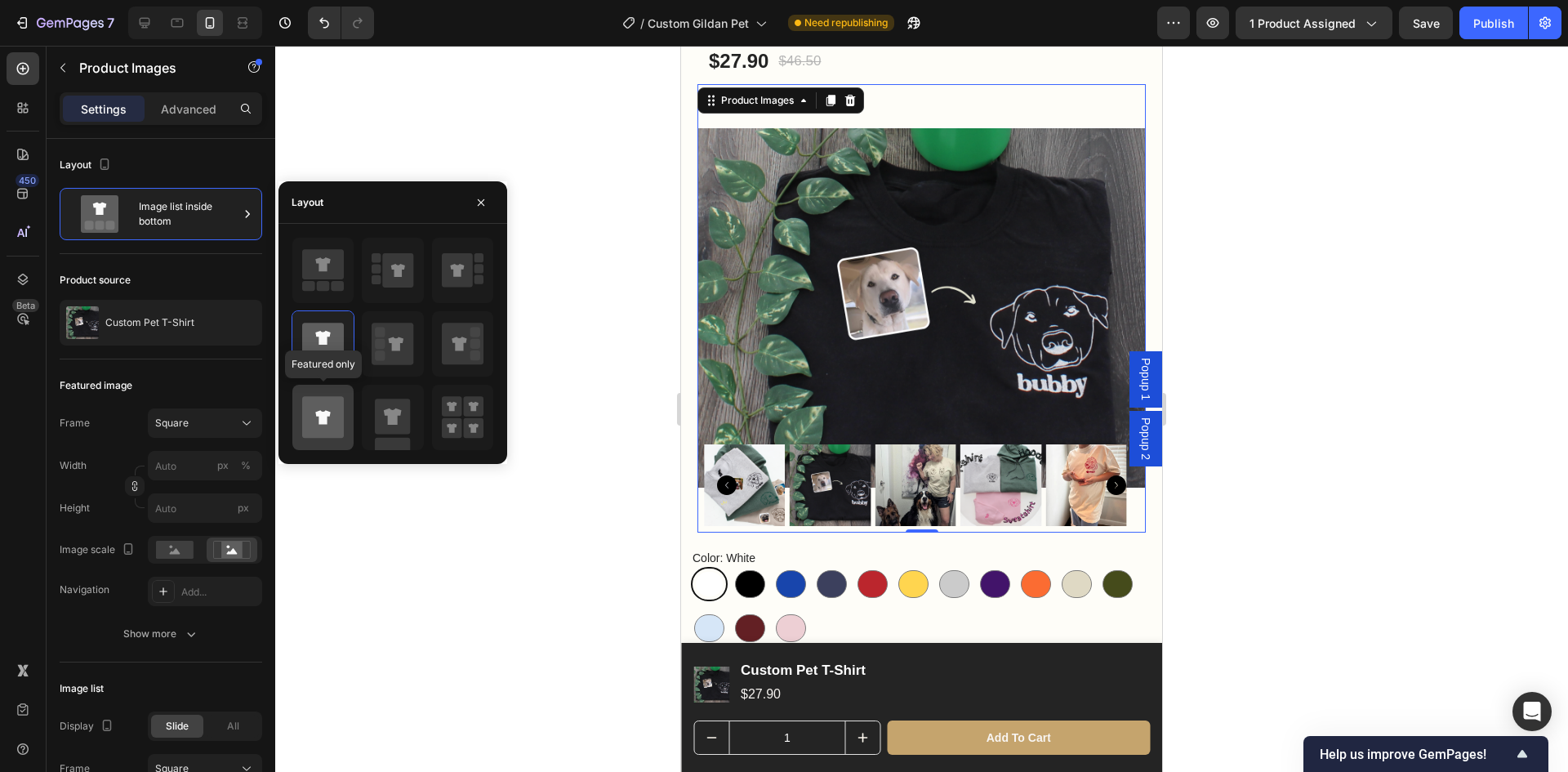
click at [331, 411] on icon at bounding box center [323, 417] width 41 height 41
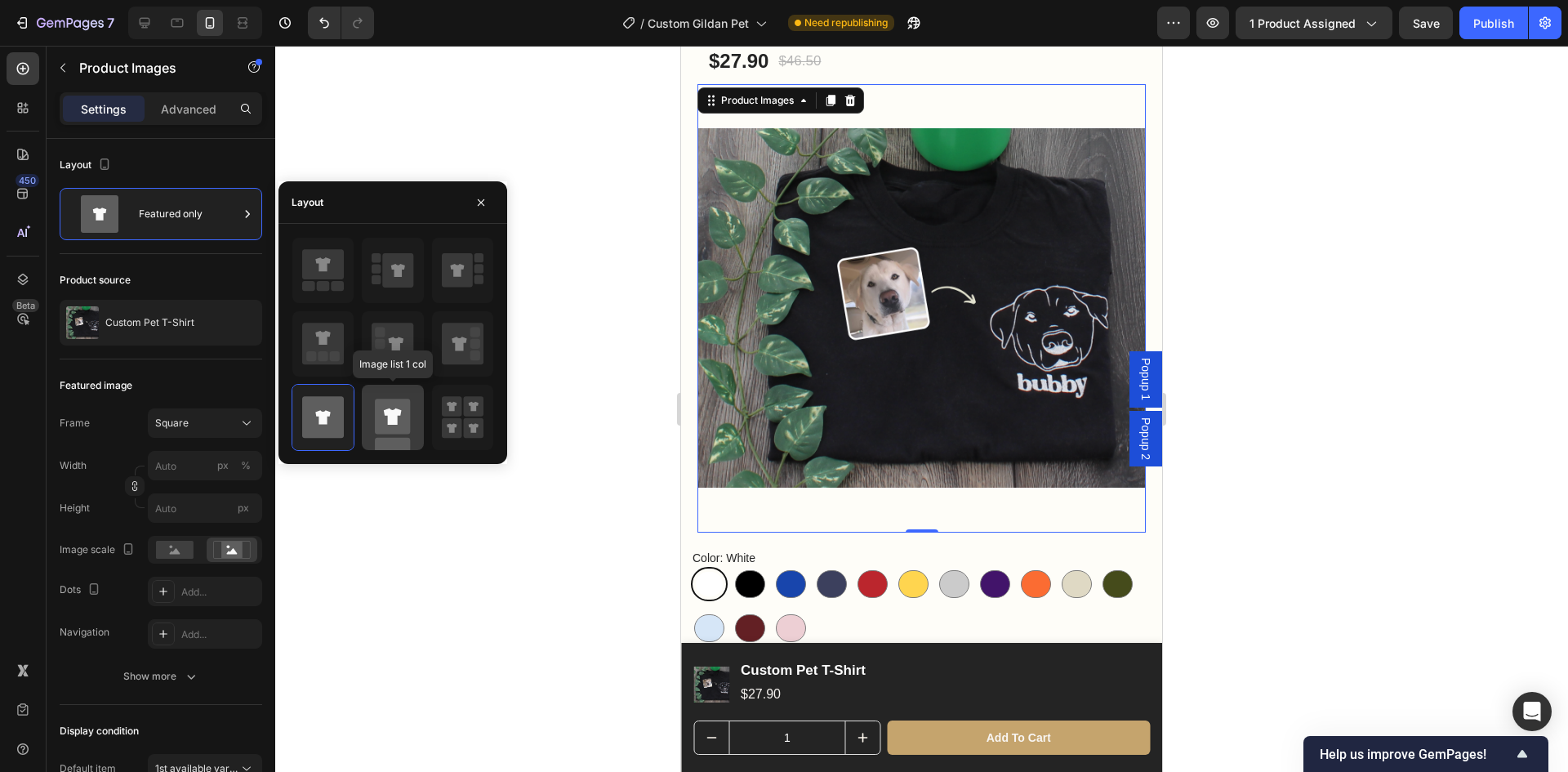
click at [380, 419] on rect at bounding box center [392, 416] width 35 height 35
type input "100"
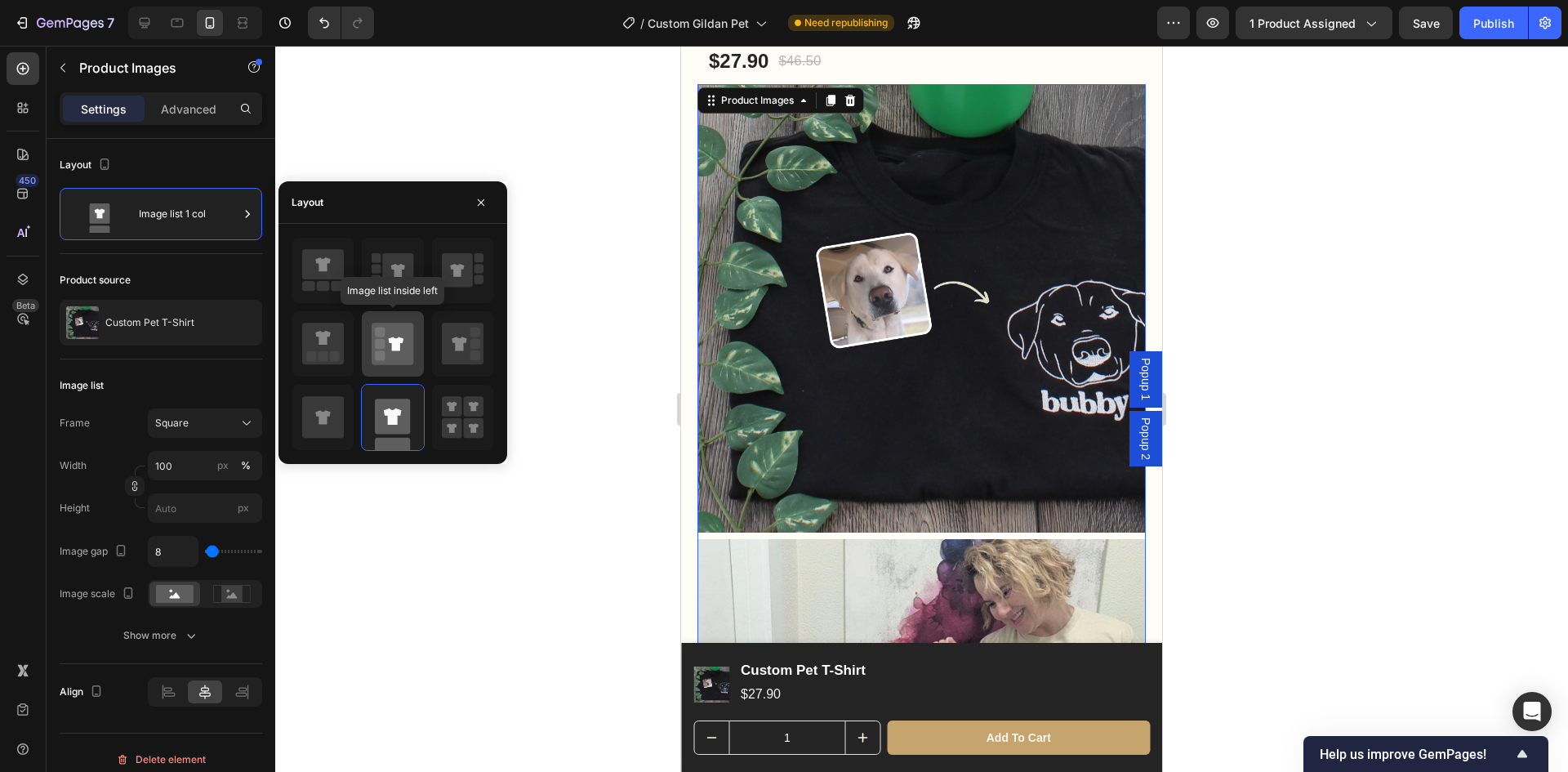
click at [383, 365] on icon at bounding box center [392, 344] width 41 height 46
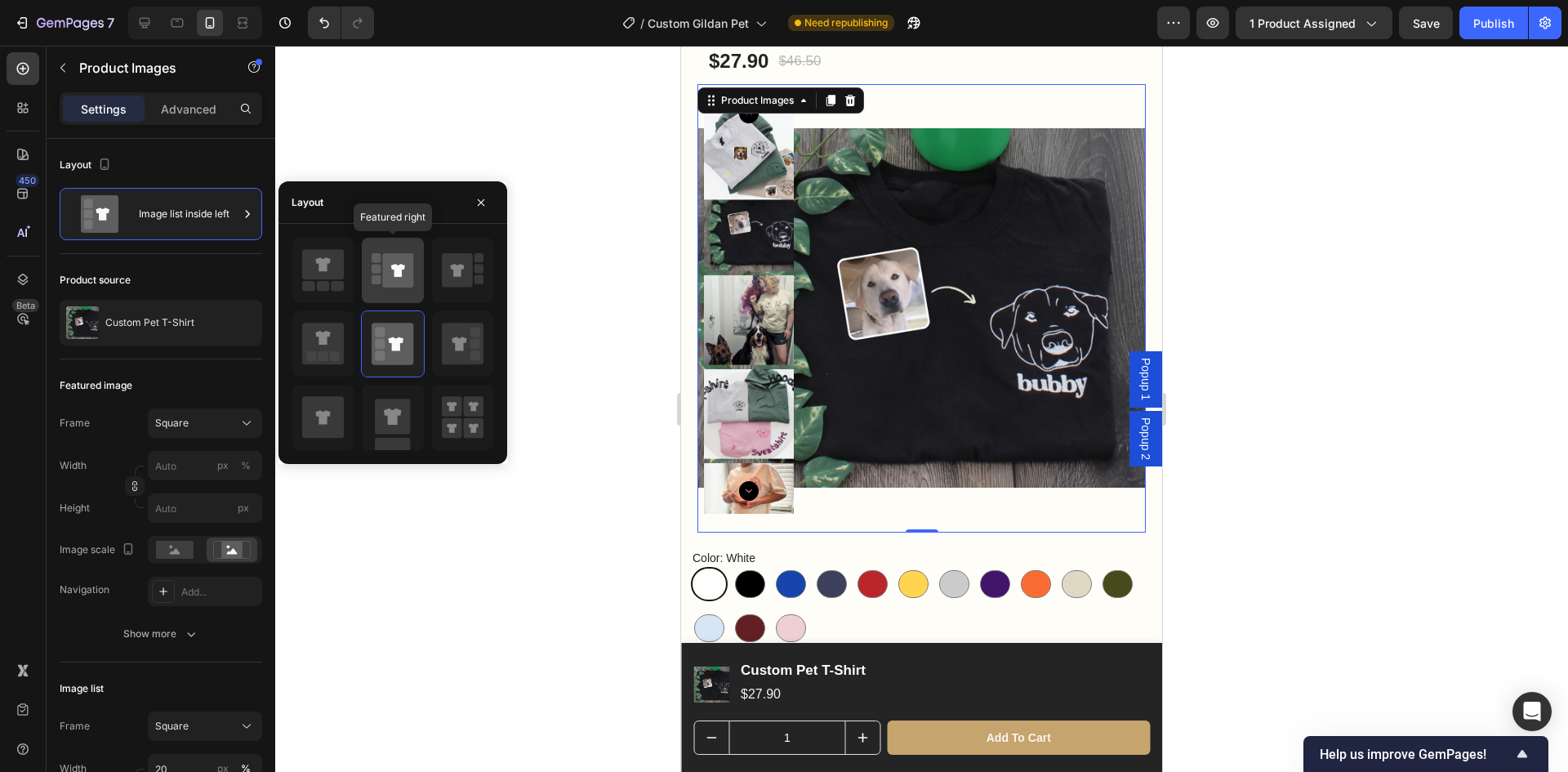
click at [408, 294] on div at bounding box center [392, 271] width 61 height 66
type input "100"
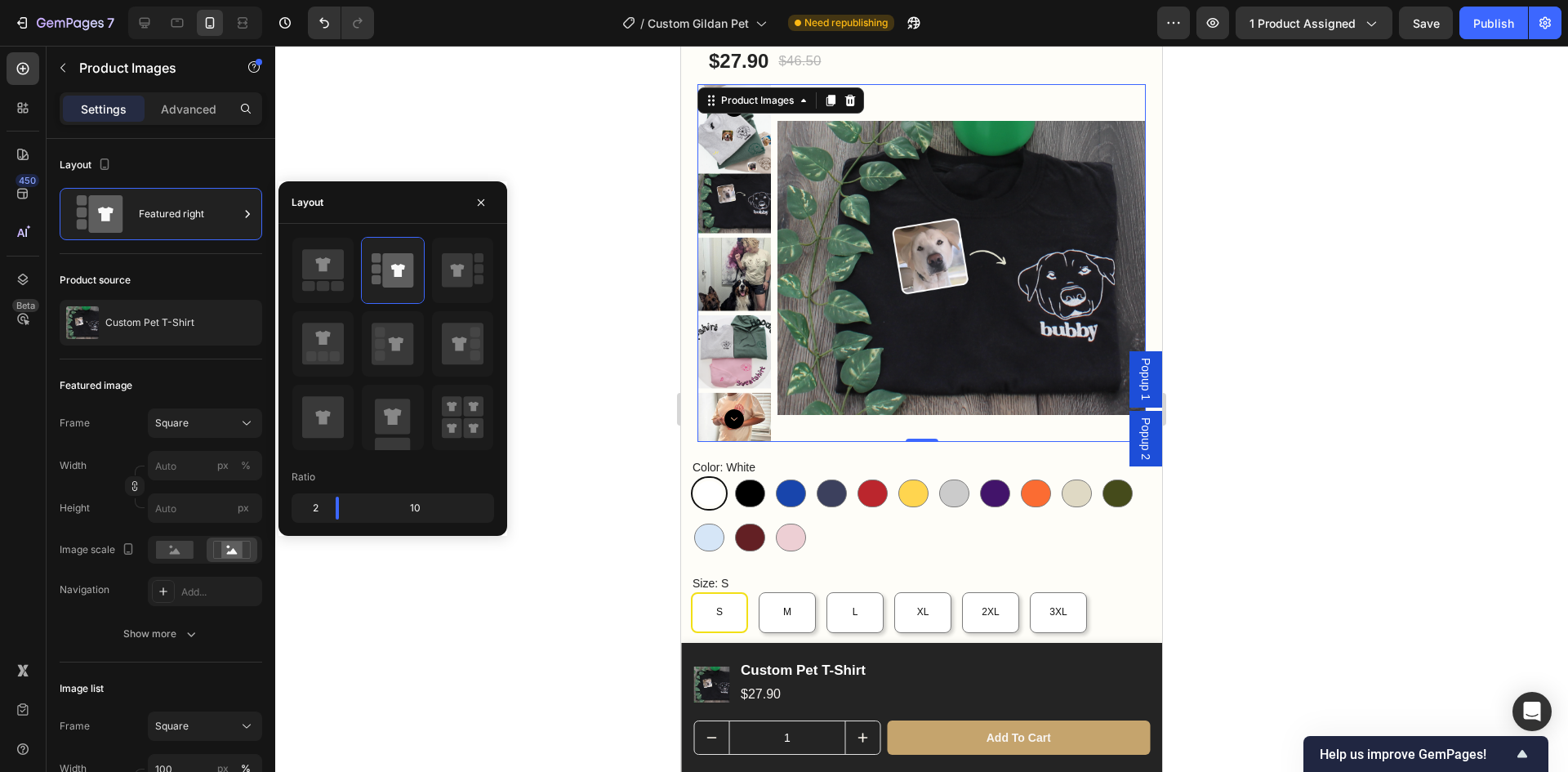
click at [1296, 420] on div at bounding box center [922, 408] width 1293 height 726
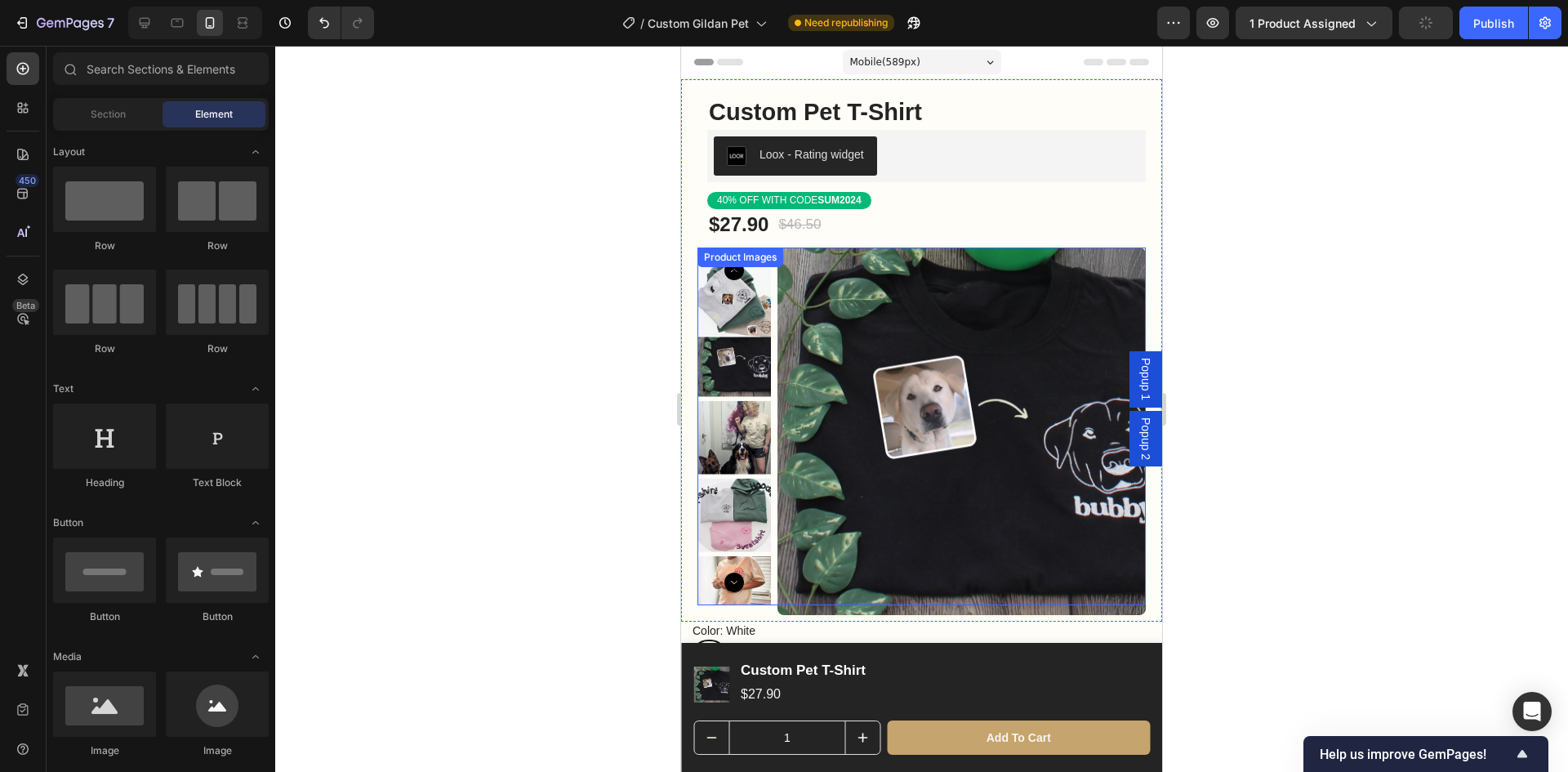
scroll to position [82, 0]
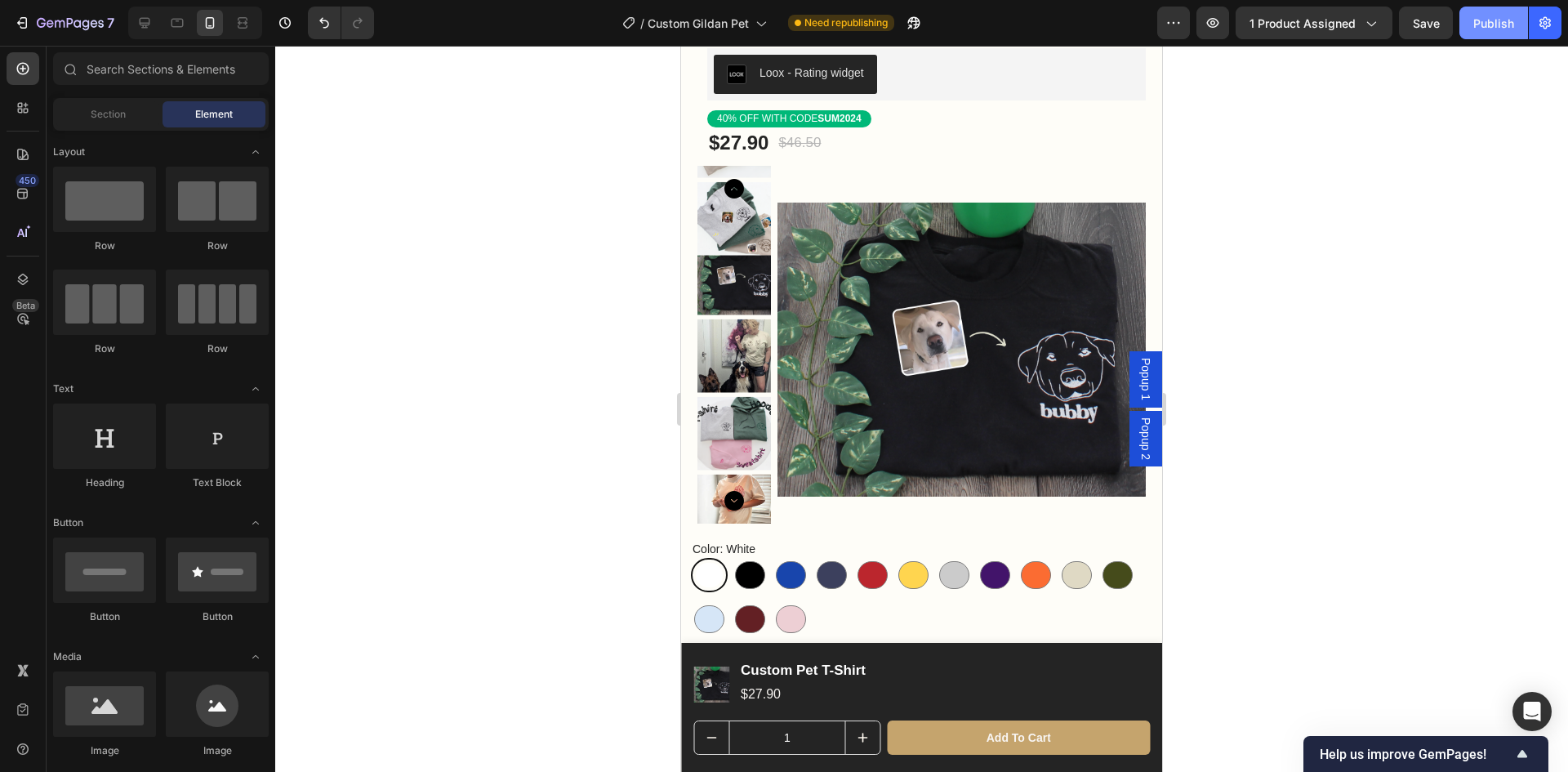
click at [1494, 31] on div "Publish" at bounding box center [1494, 23] width 41 height 17
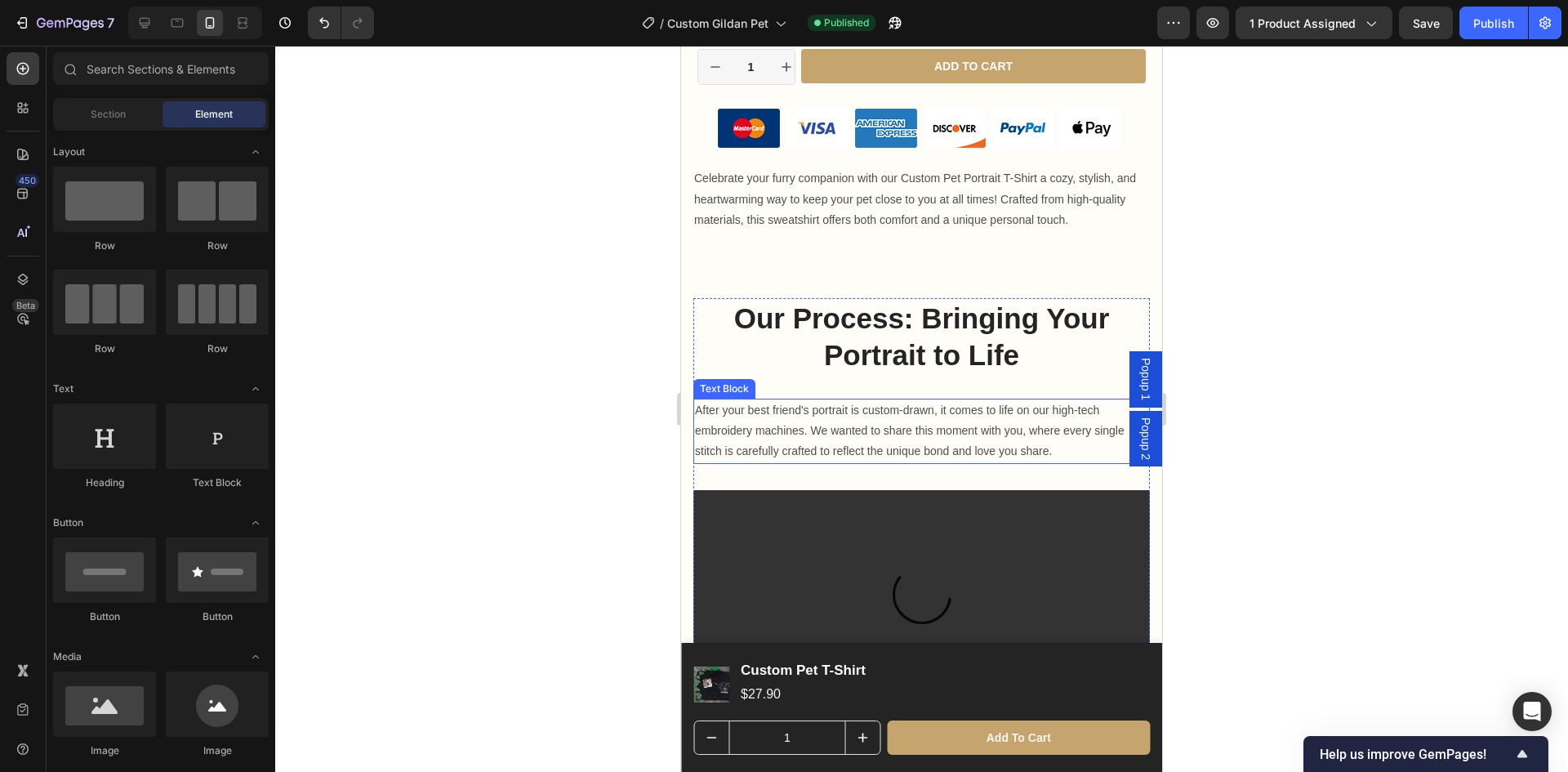
scroll to position [1715, 0]
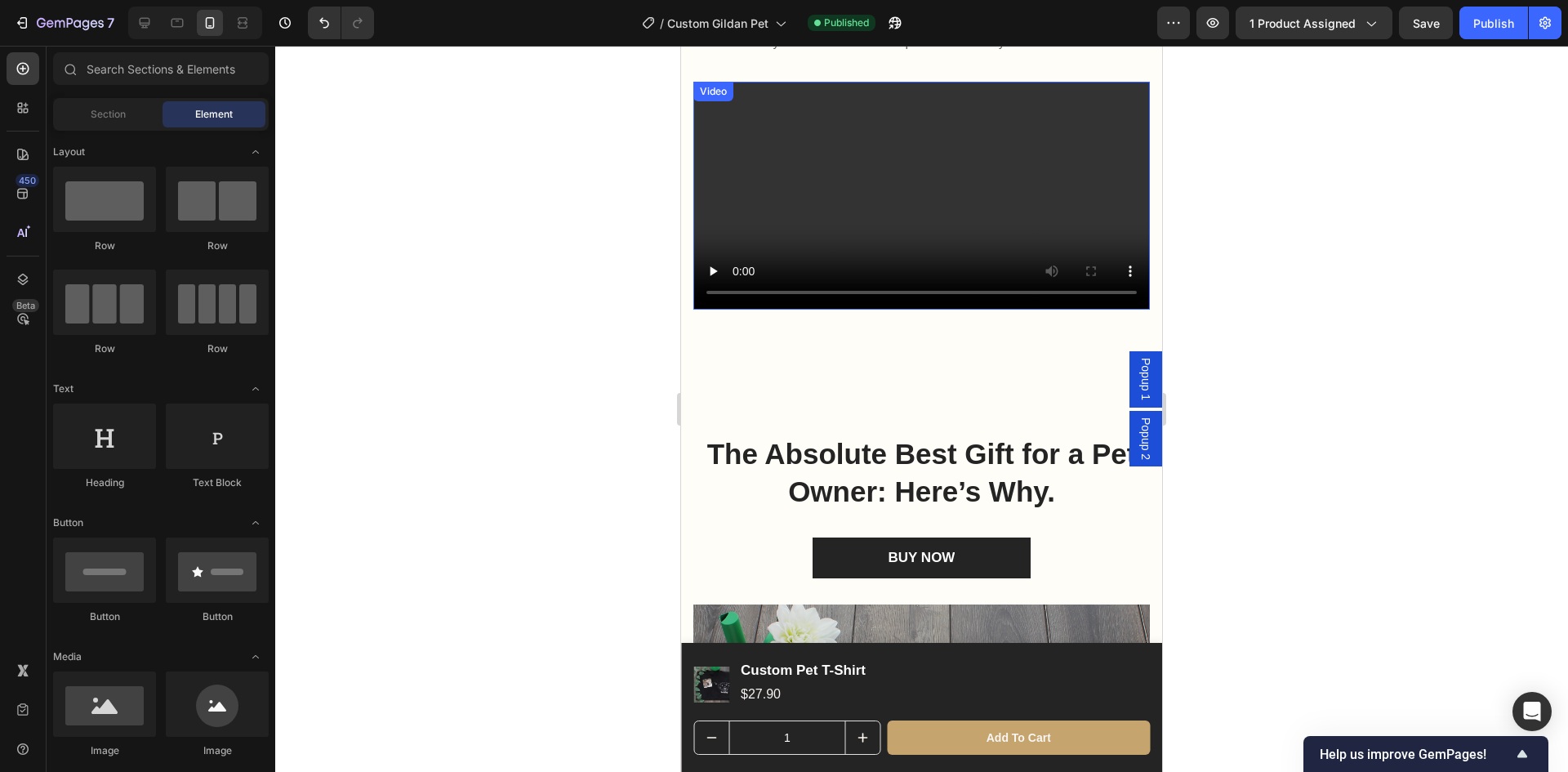
click at [835, 220] on video at bounding box center [921, 196] width 456 height 229
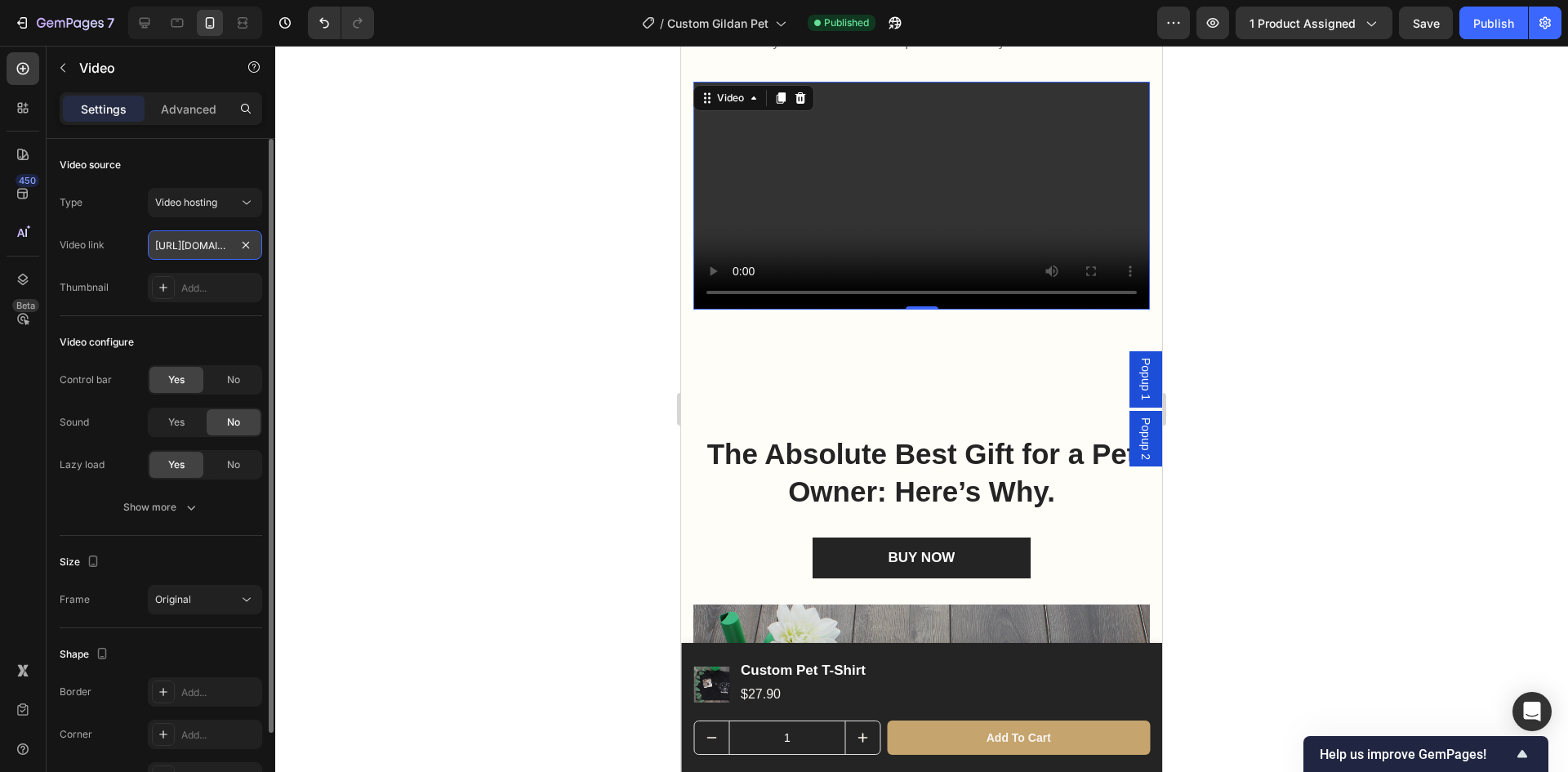
click at [208, 247] on input "https://cdn.shopify.com/videos/c/o/v/854e4471a2d84b1d825368f2c70b6477.mov" at bounding box center [205, 245] width 114 height 29
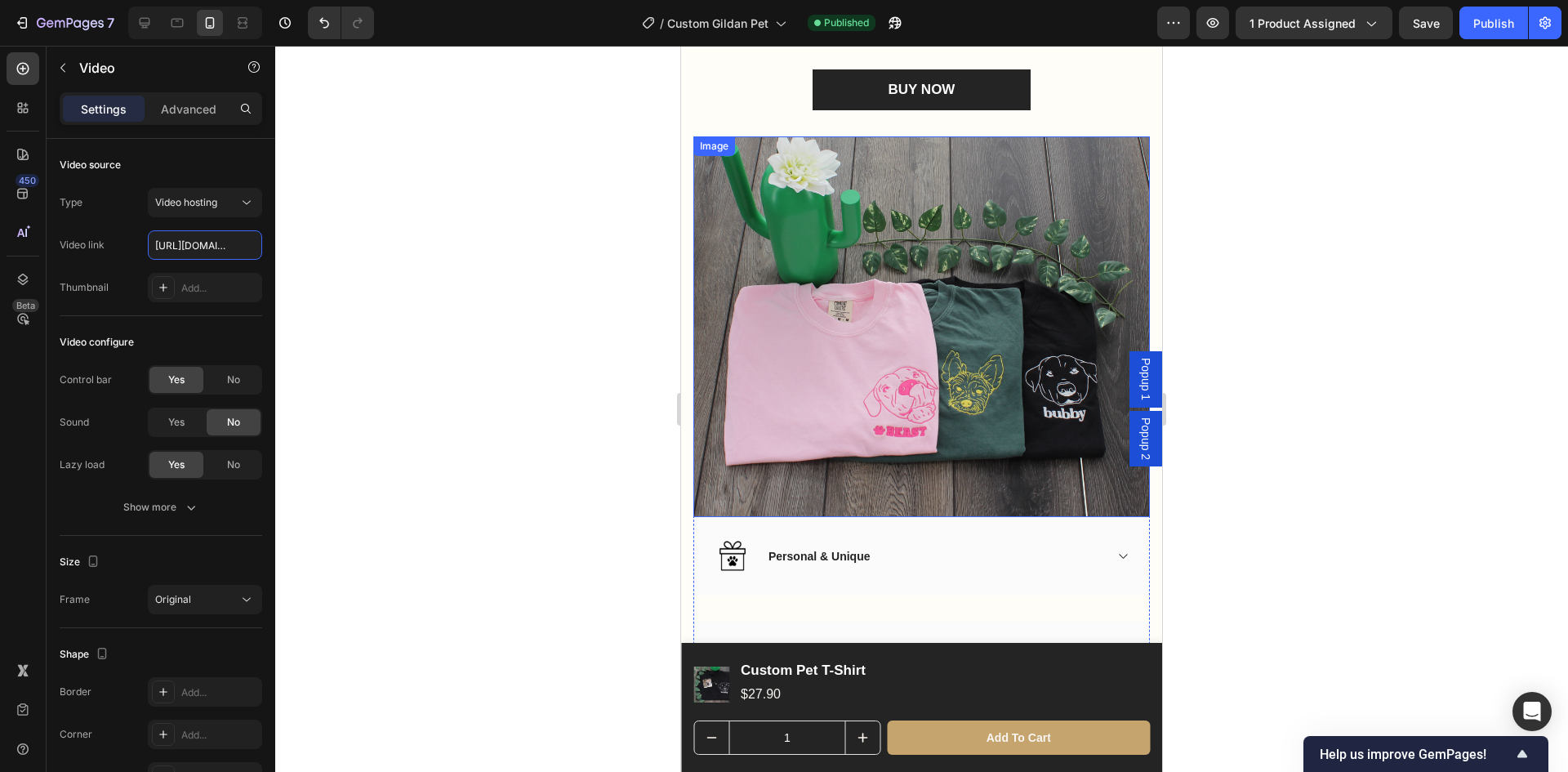
scroll to position [2369, 0]
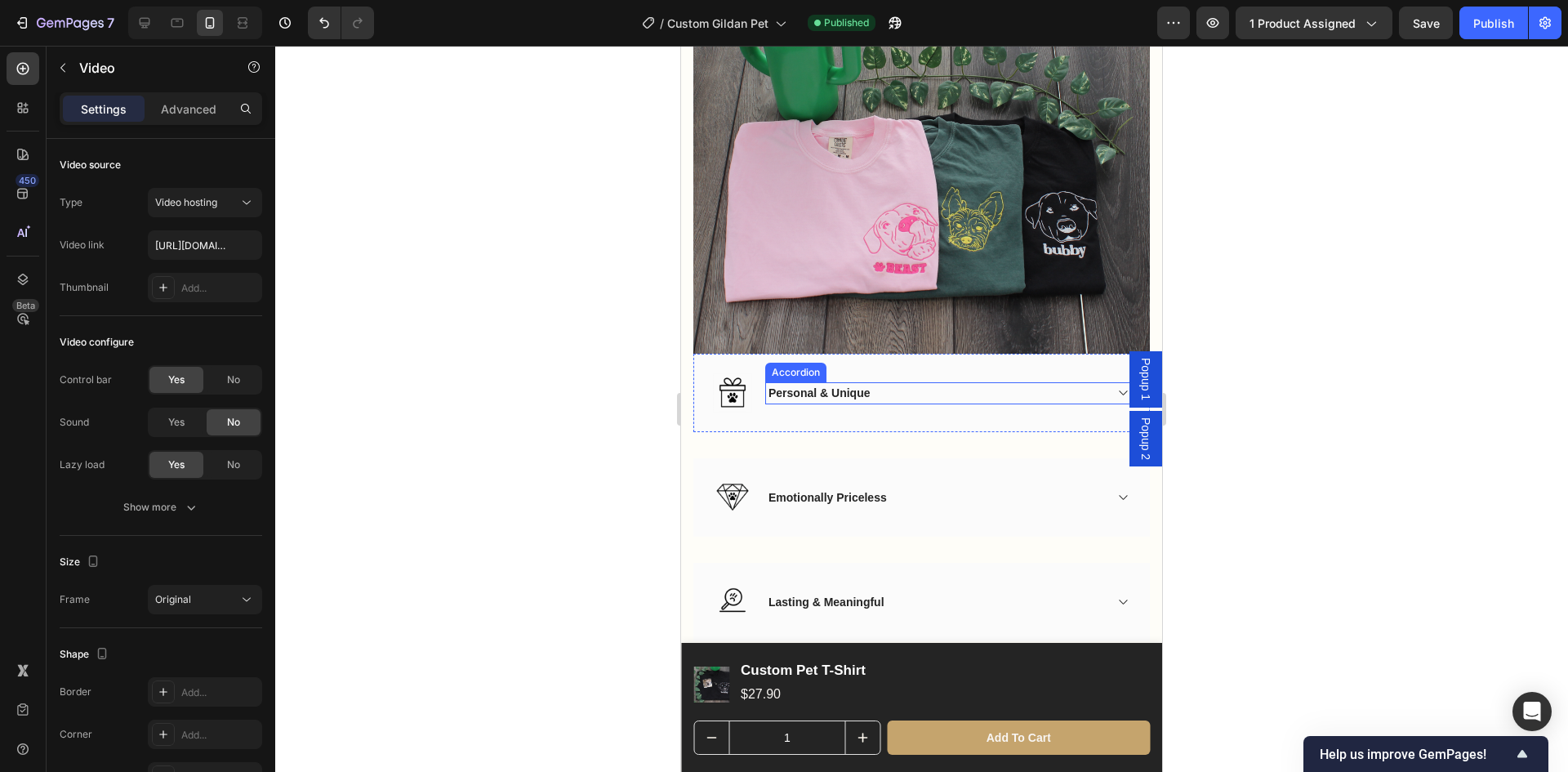
click at [1084, 382] on div "Personal & Unique" at bounding box center [935, 393] width 337 height 22
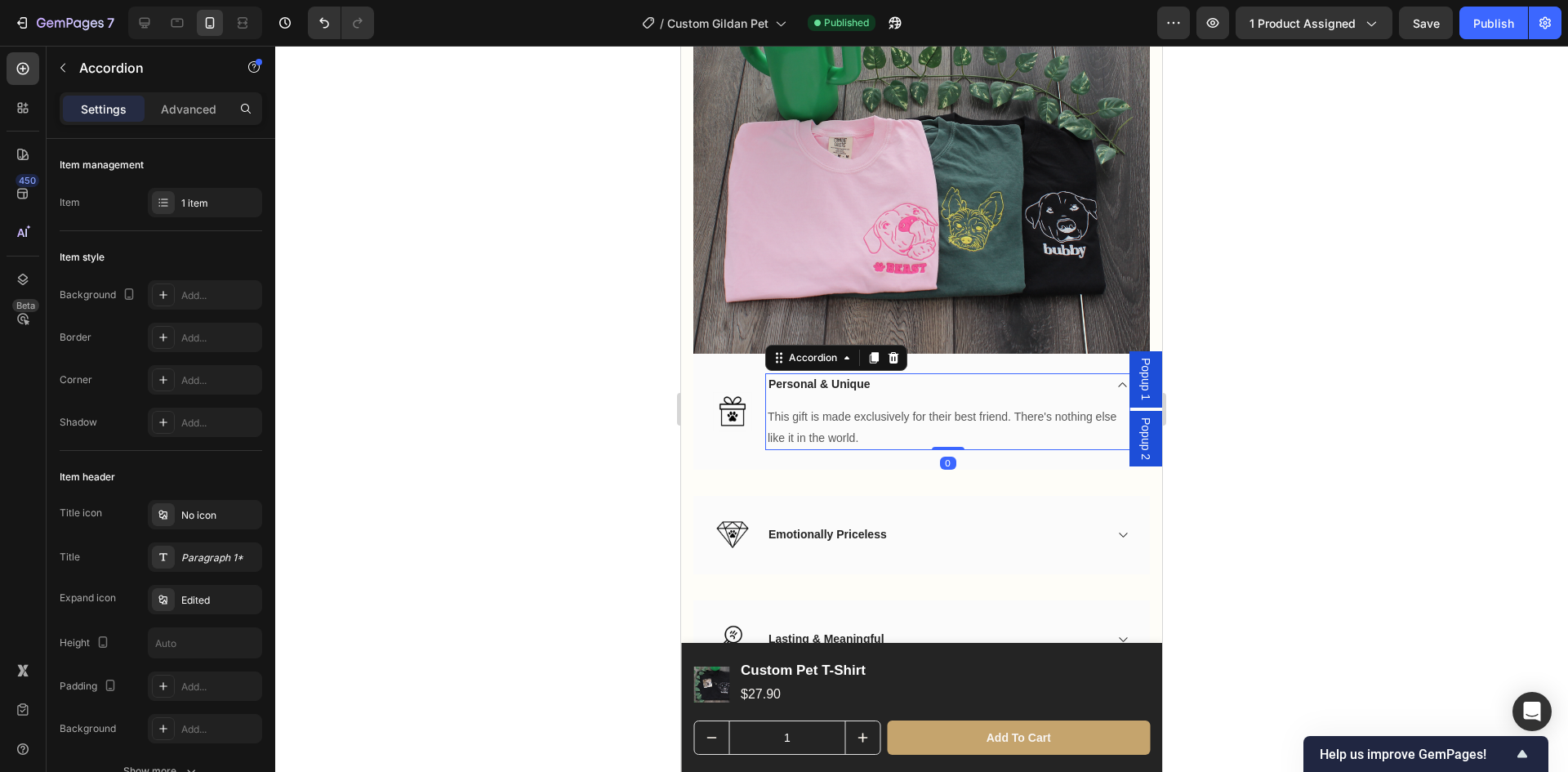
click at [1083, 380] on div "Personal & Unique" at bounding box center [935, 385] width 337 height 22
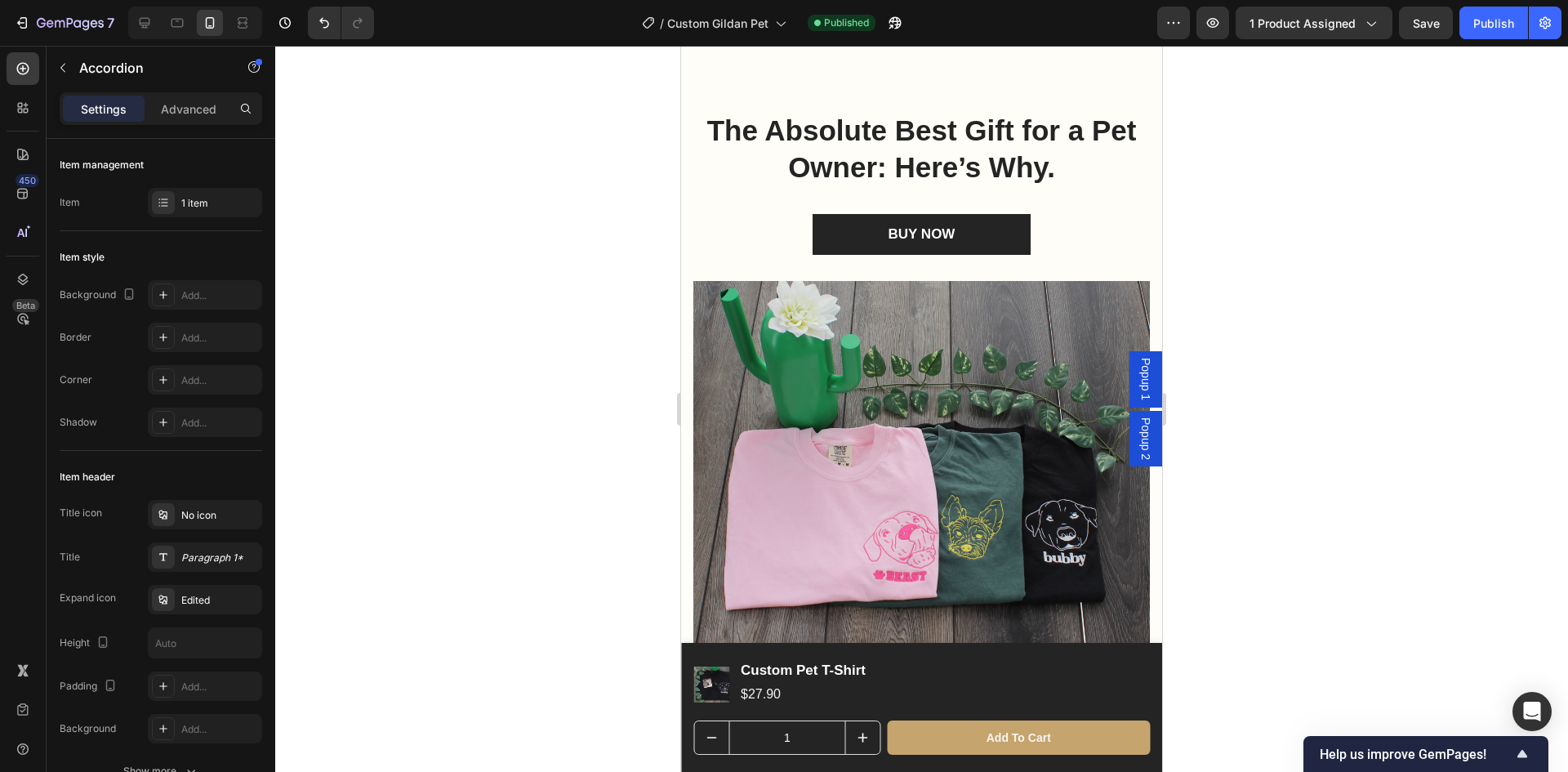
scroll to position [1408, 0]
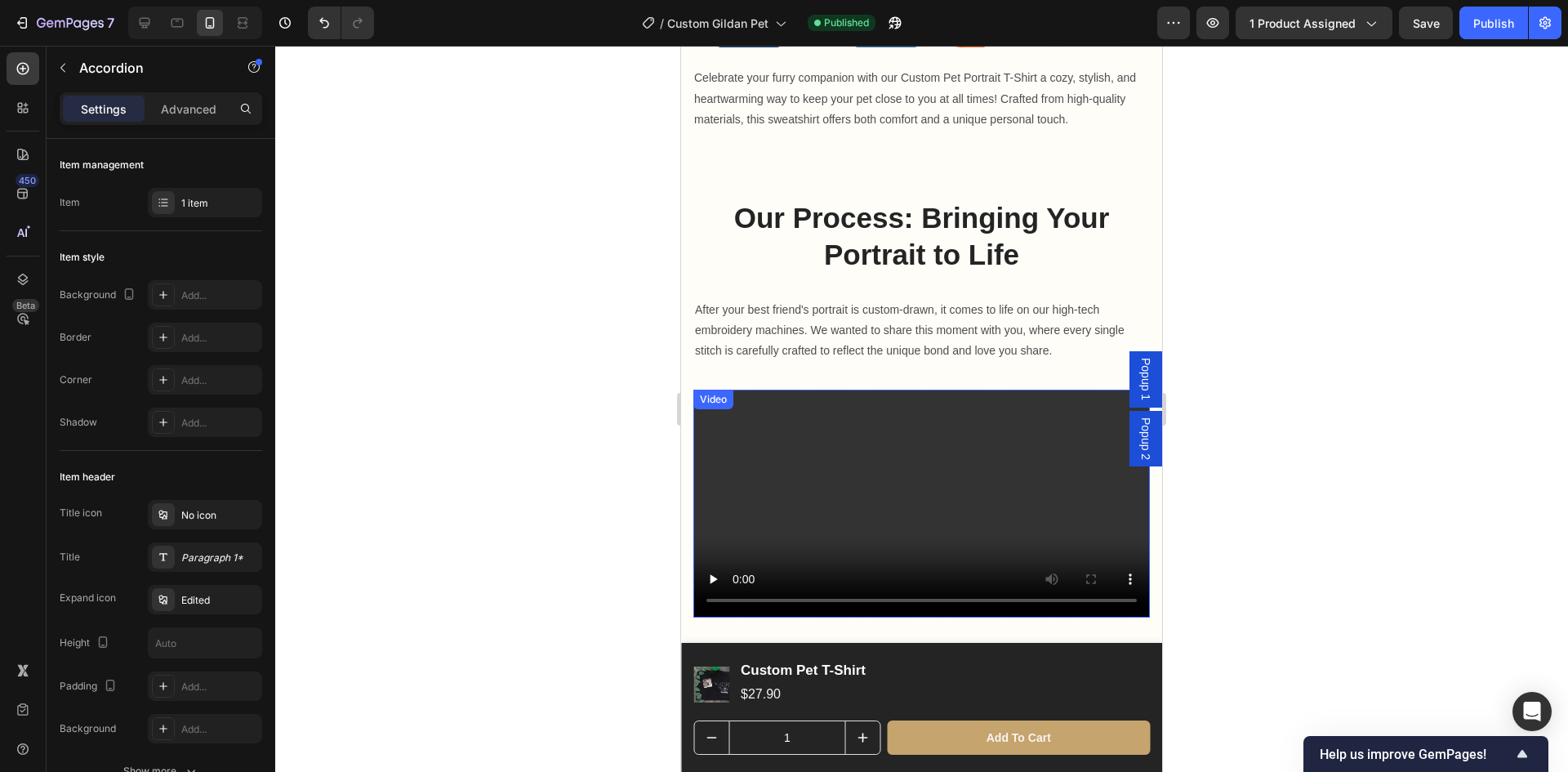
click at [865, 461] on video at bounding box center [921, 504] width 456 height 229
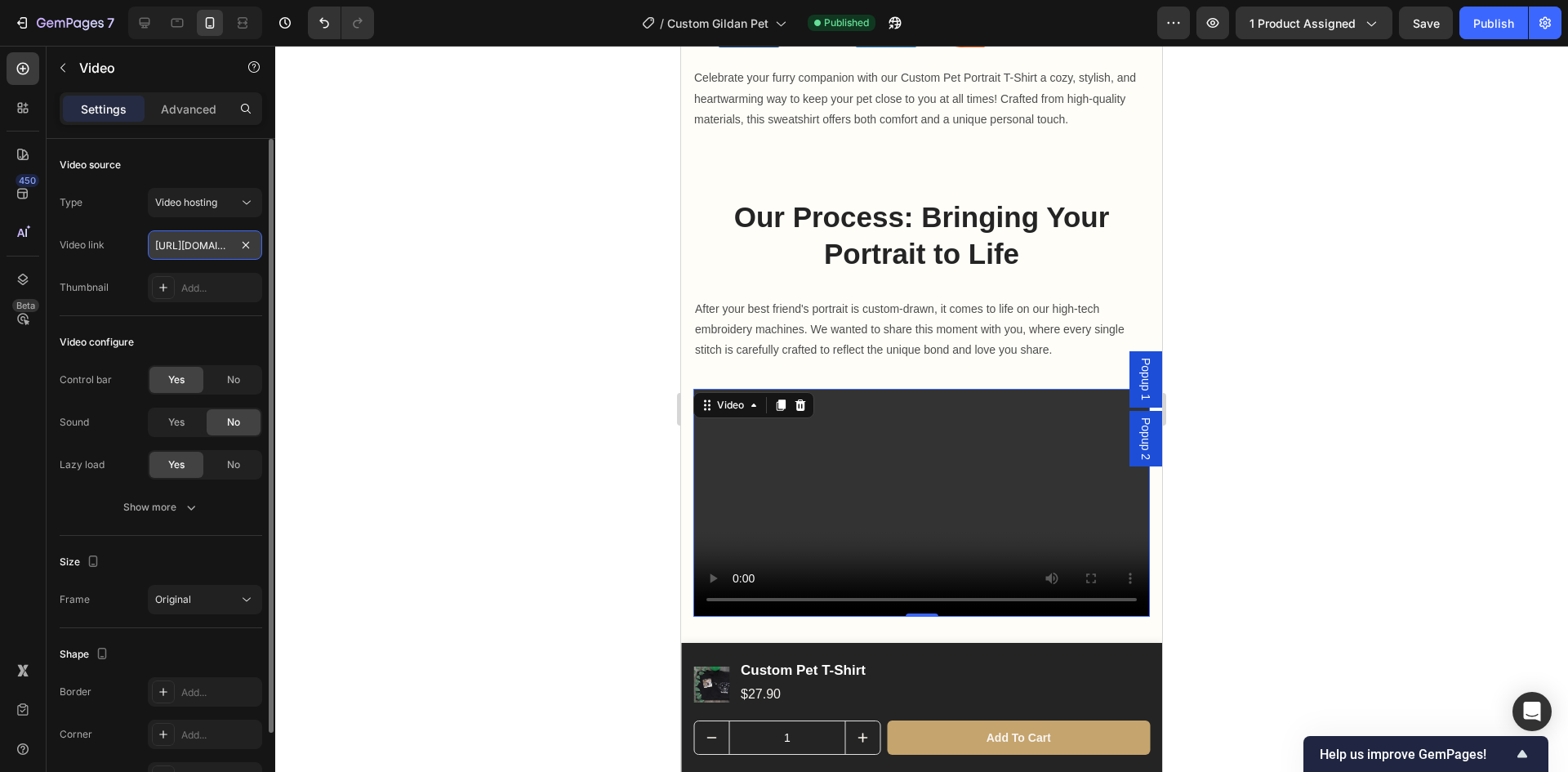
click at [228, 242] on input "https://cdn.shopify.com/videos/c/o/v/854e4471a2d84b1d825368f2c70b6477.mov" at bounding box center [205, 245] width 114 height 29
click at [418, 275] on div at bounding box center [922, 408] width 1293 height 726
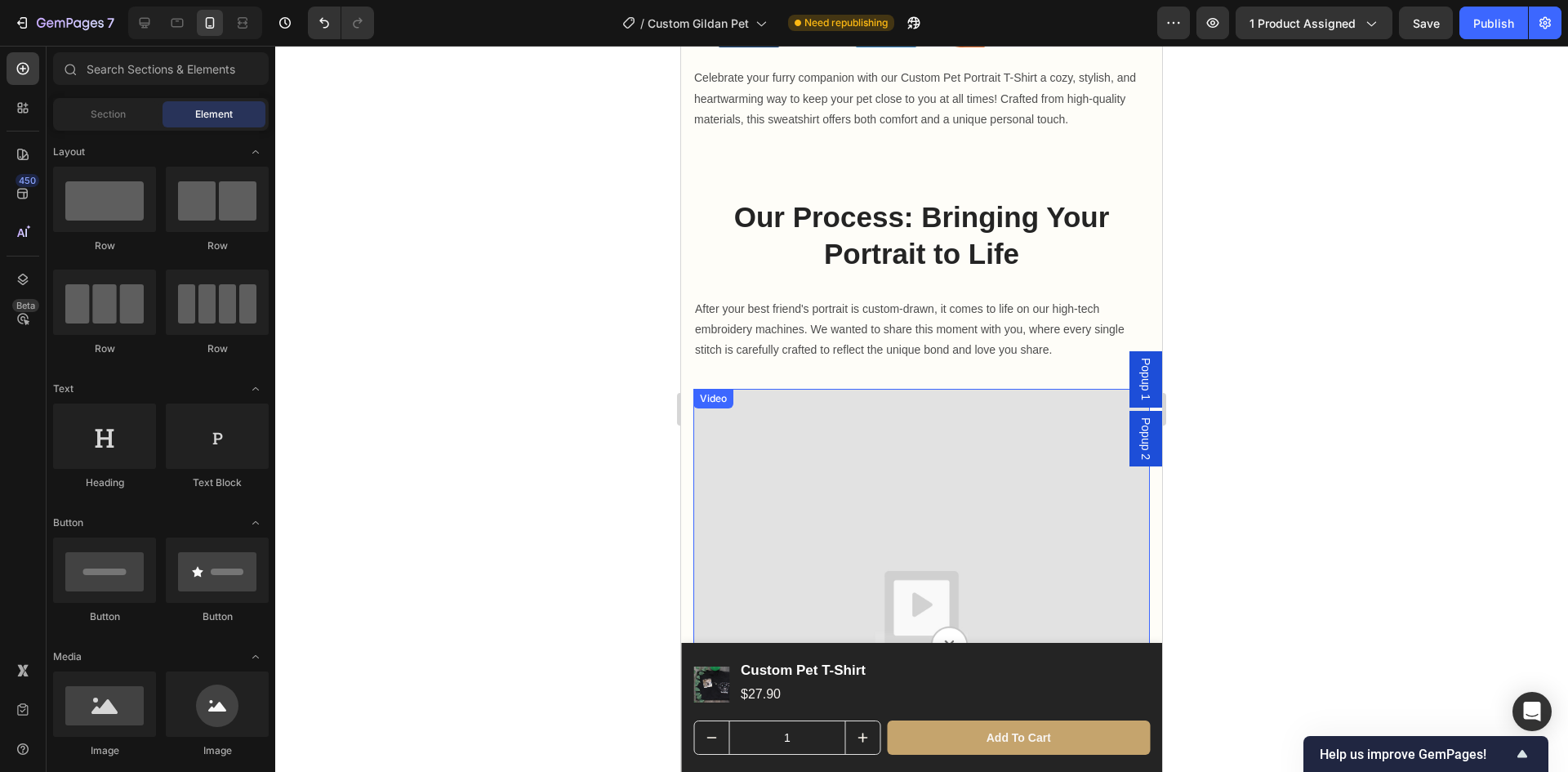
click at [841, 501] on img at bounding box center [921, 616] width 456 height 456
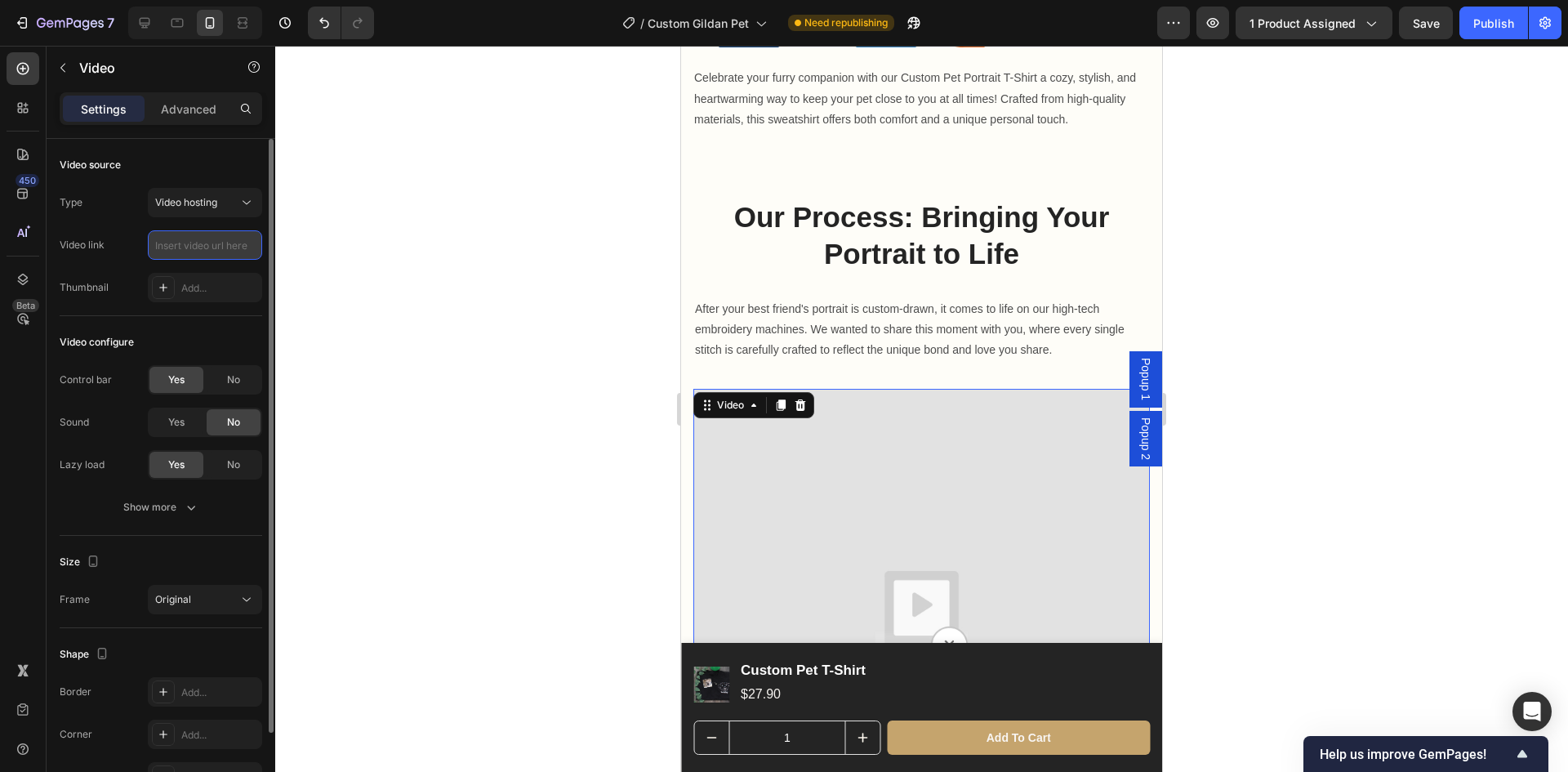
click at [167, 241] on input "text" at bounding box center [205, 245] width 114 height 29
paste input "https://cdn.shopify.com/videos/c/o/v/fbe99bd28f7241188a669d85fcfdf312.mp4"
type input "https://cdn.shopify.com/videos/c/o/v/fbe99bd28f7241188a669d85fcfdf312.mp4"
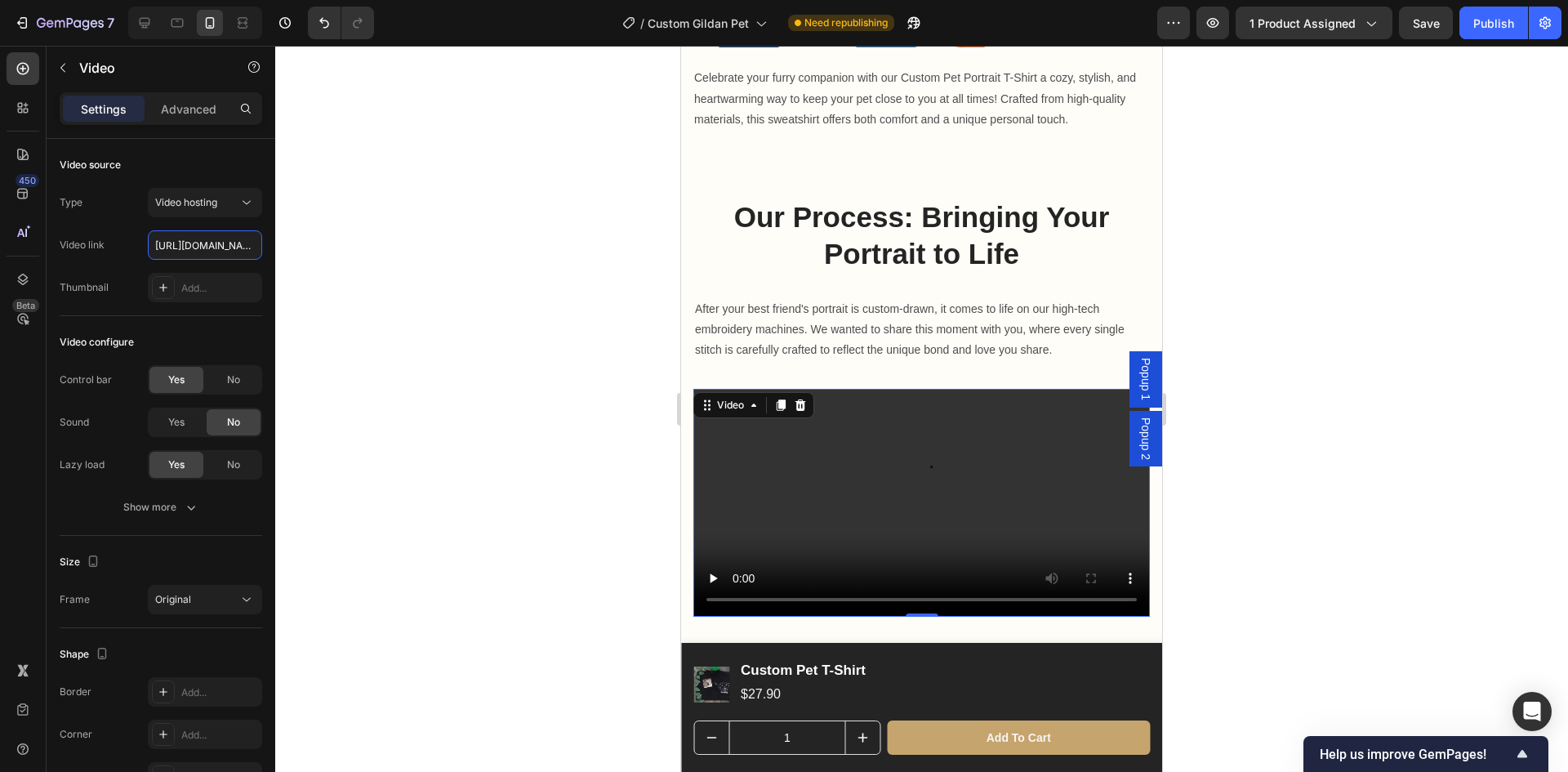
scroll to position [0, 287]
click at [440, 329] on div at bounding box center [922, 408] width 1293 height 726
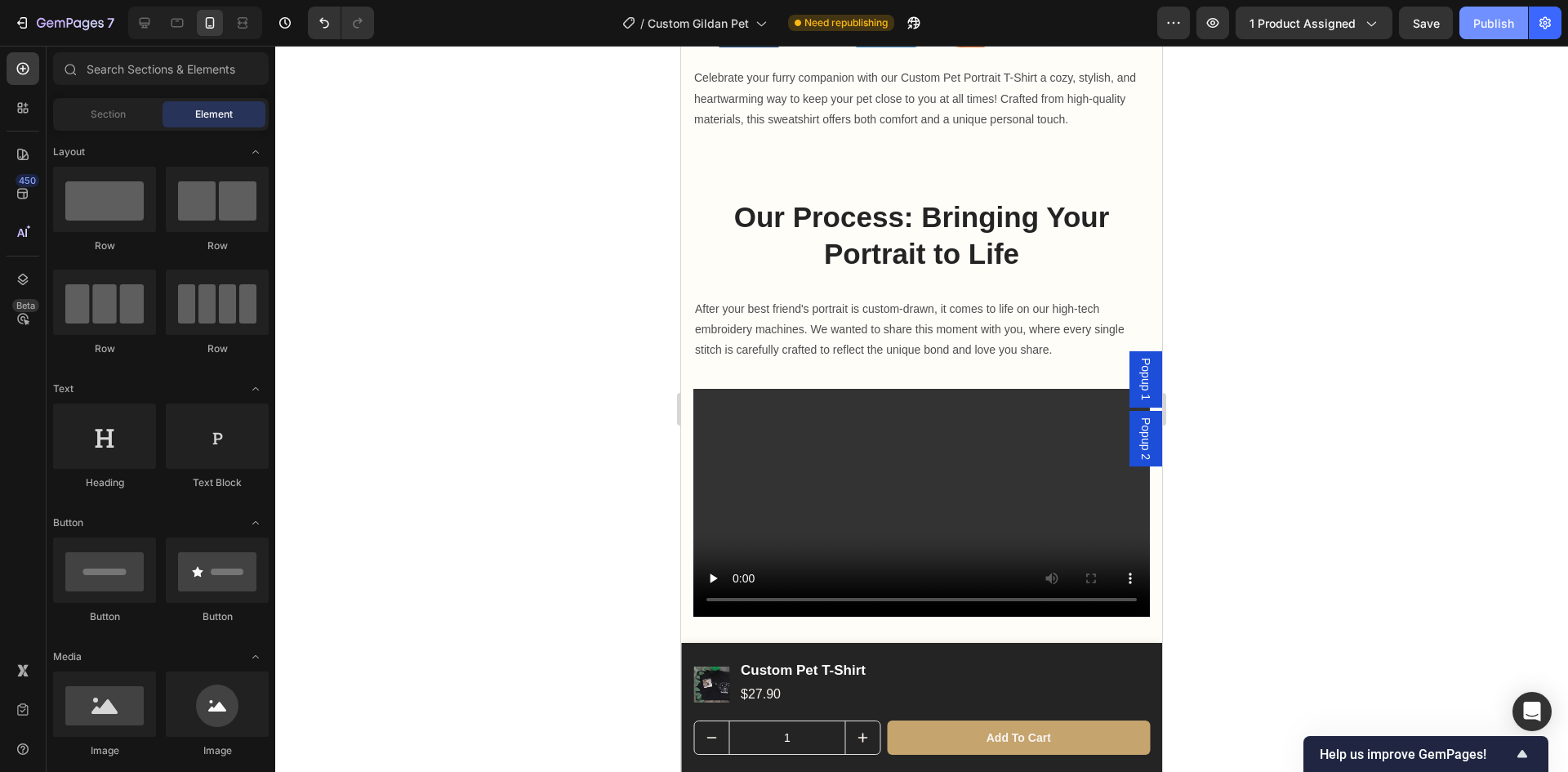
click at [1499, 20] on div "Publish" at bounding box center [1494, 23] width 41 height 17
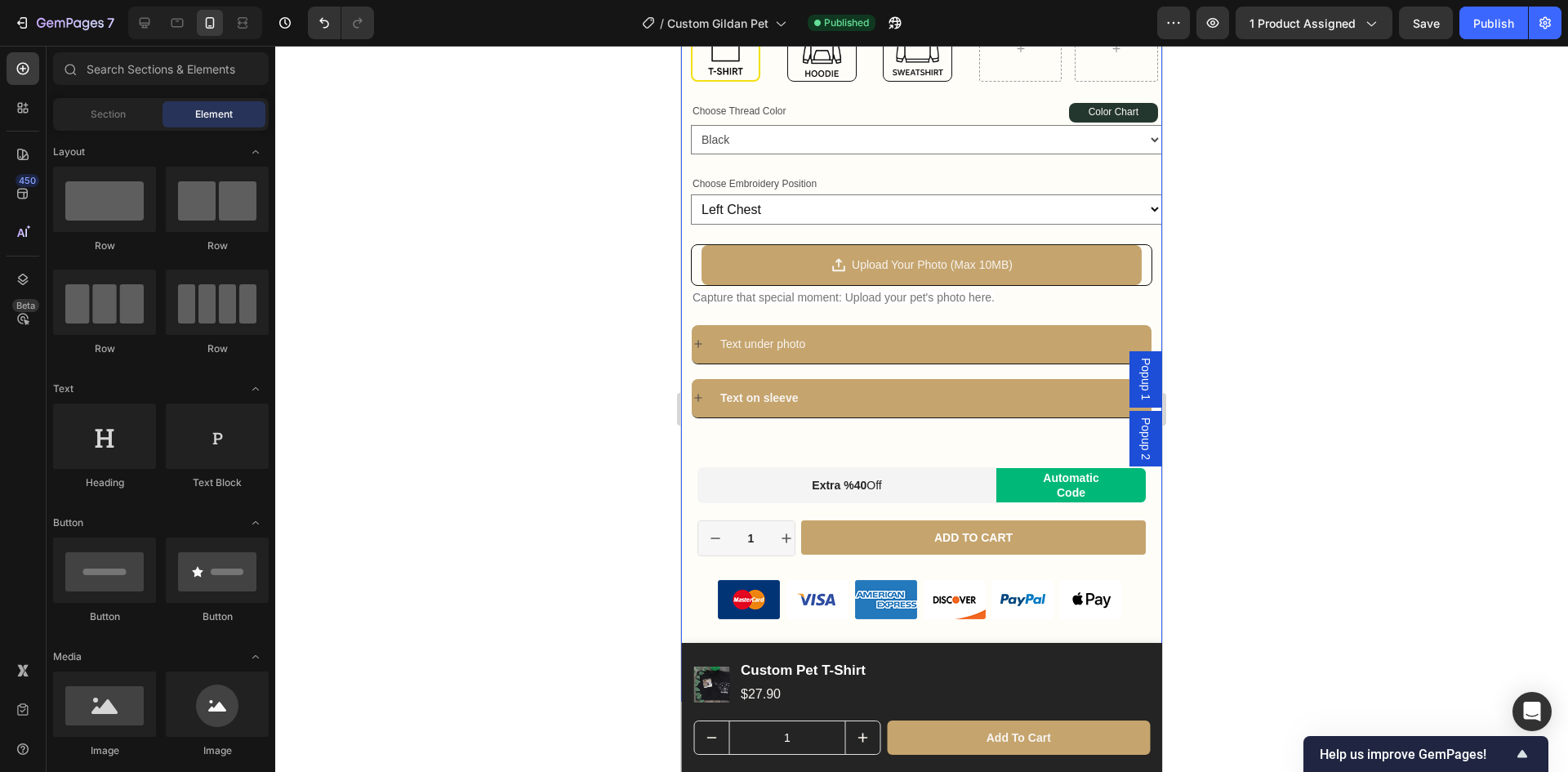
scroll to position [0, 0]
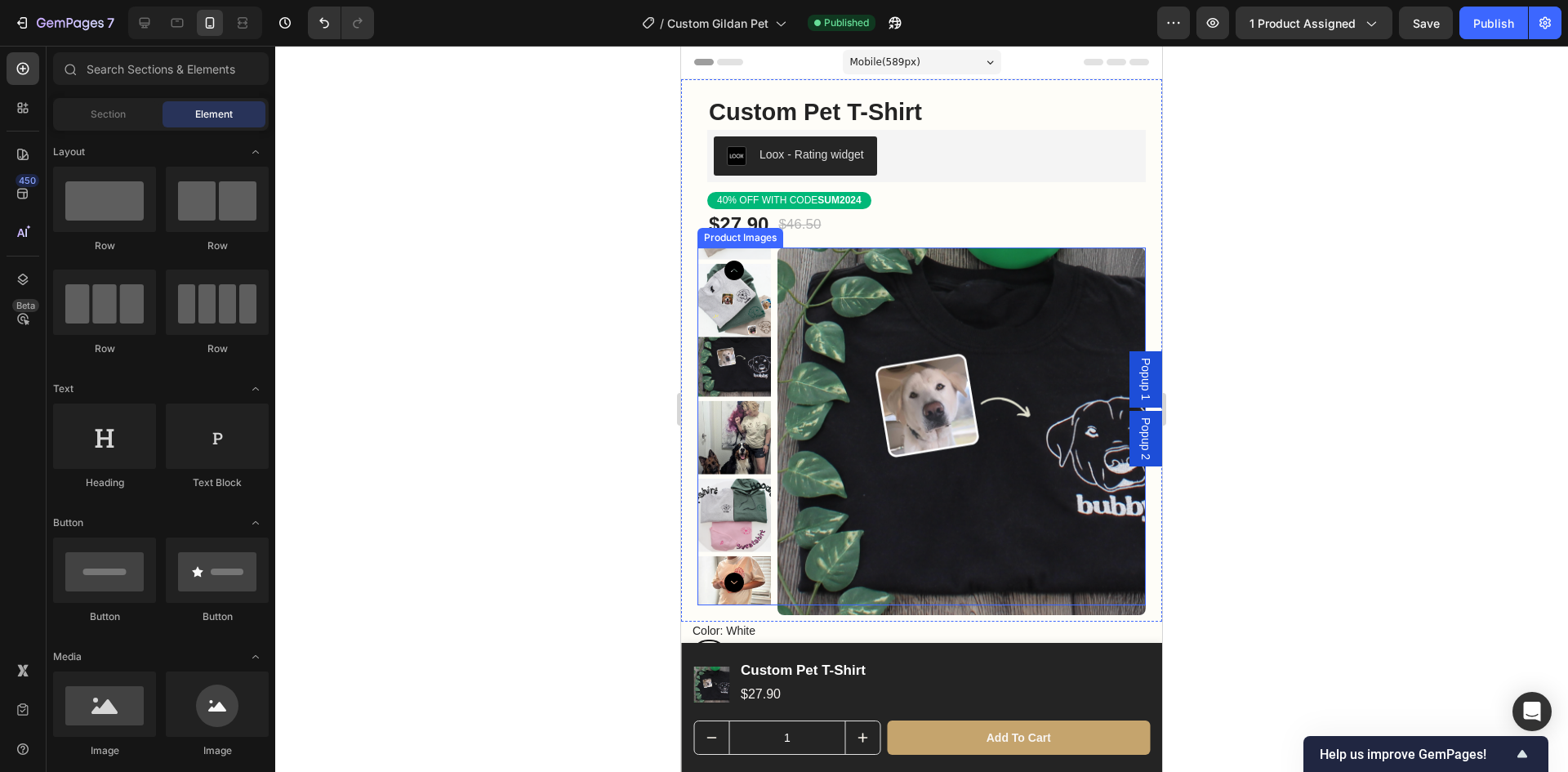
click at [940, 453] on img at bounding box center [961, 431] width 368 height 368
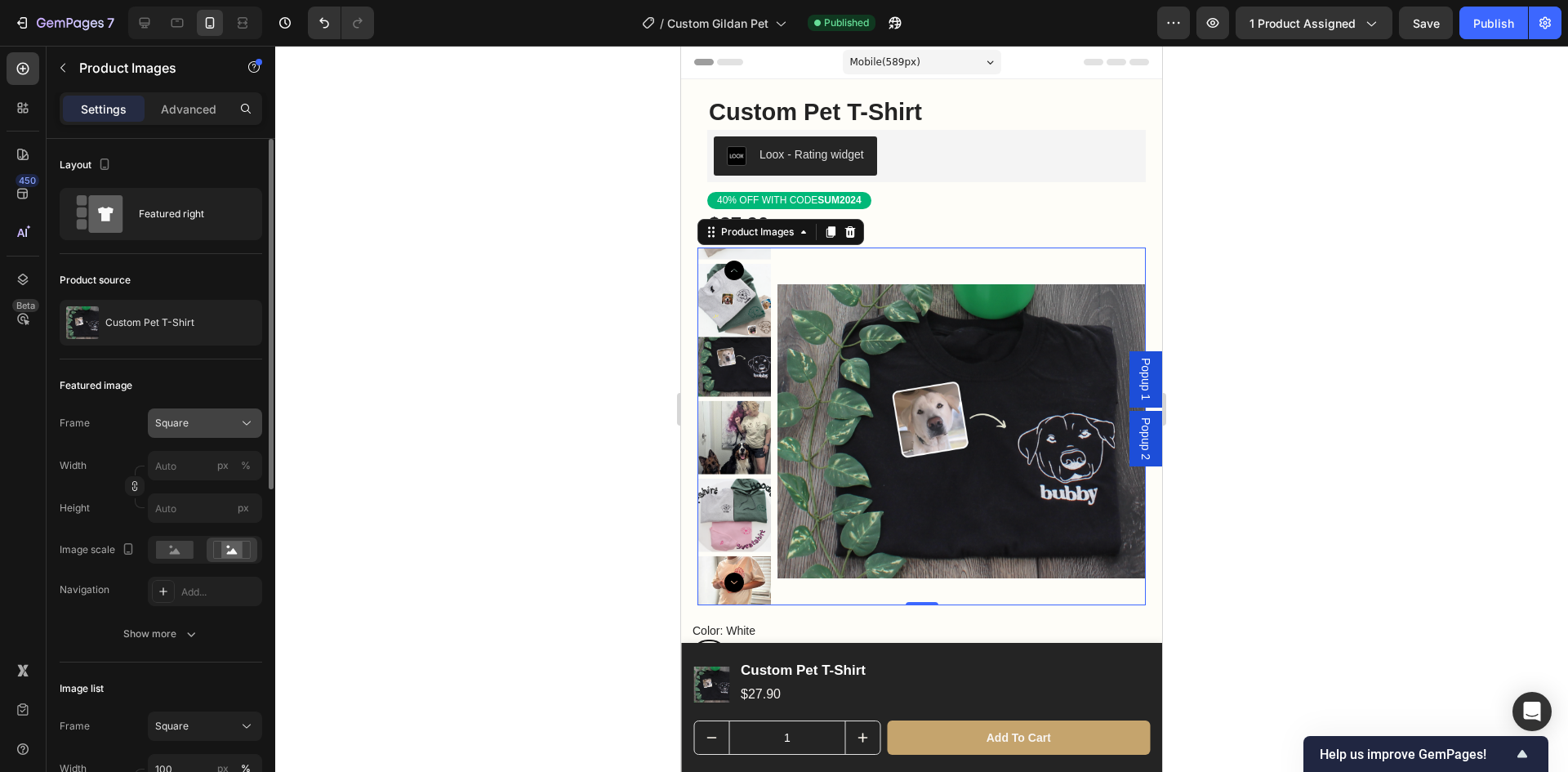
click at [217, 423] on div "Square" at bounding box center [195, 423] width 80 height 15
click at [231, 424] on div "Square" at bounding box center [195, 423] width 80 height 15
click at [199, 207] on div "Featured right" at bounding box center [188, 214] width 99 height 37
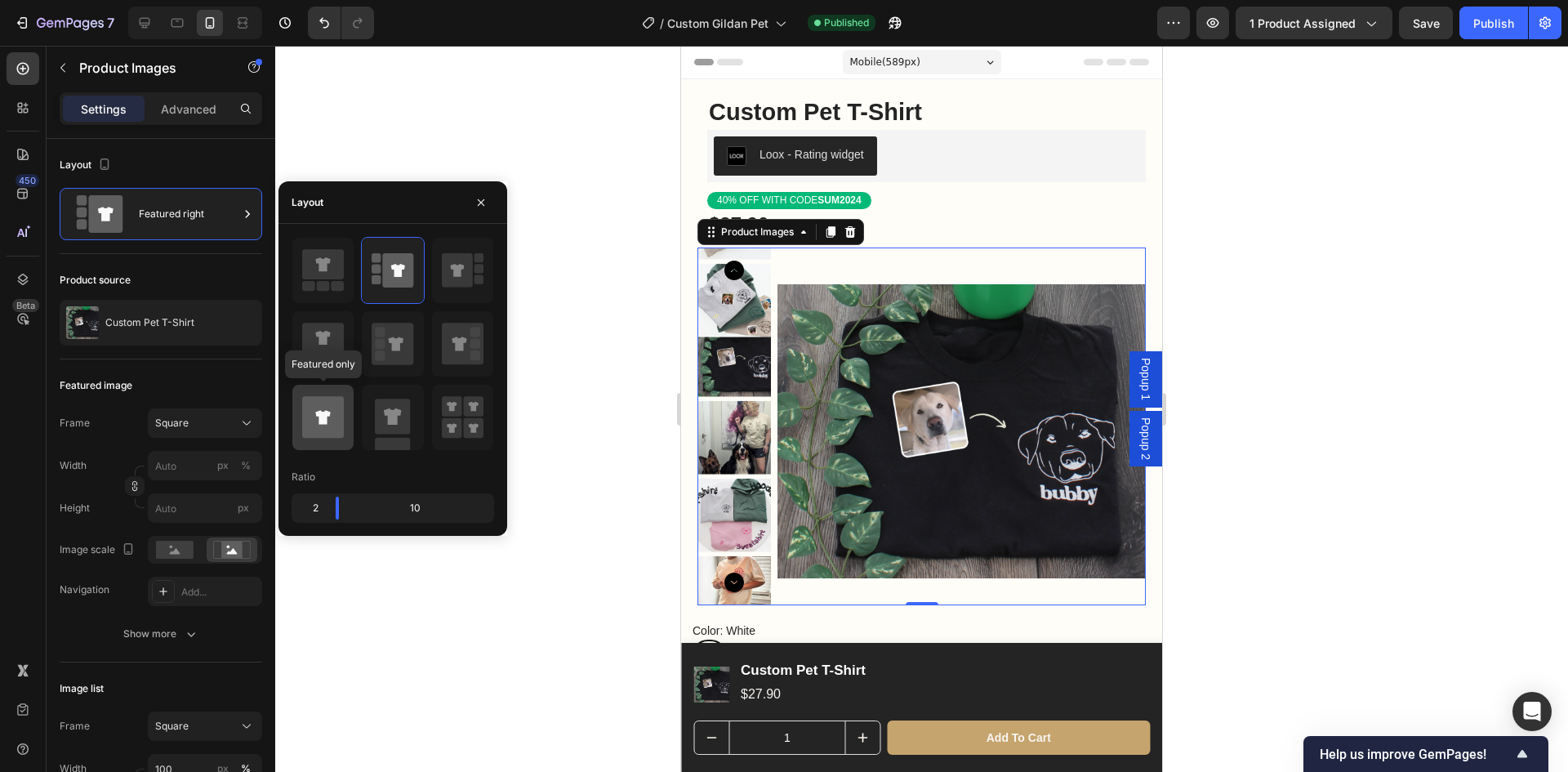
click at [330, 418] on icon at bounding box center [323, 417] width 41 height 41
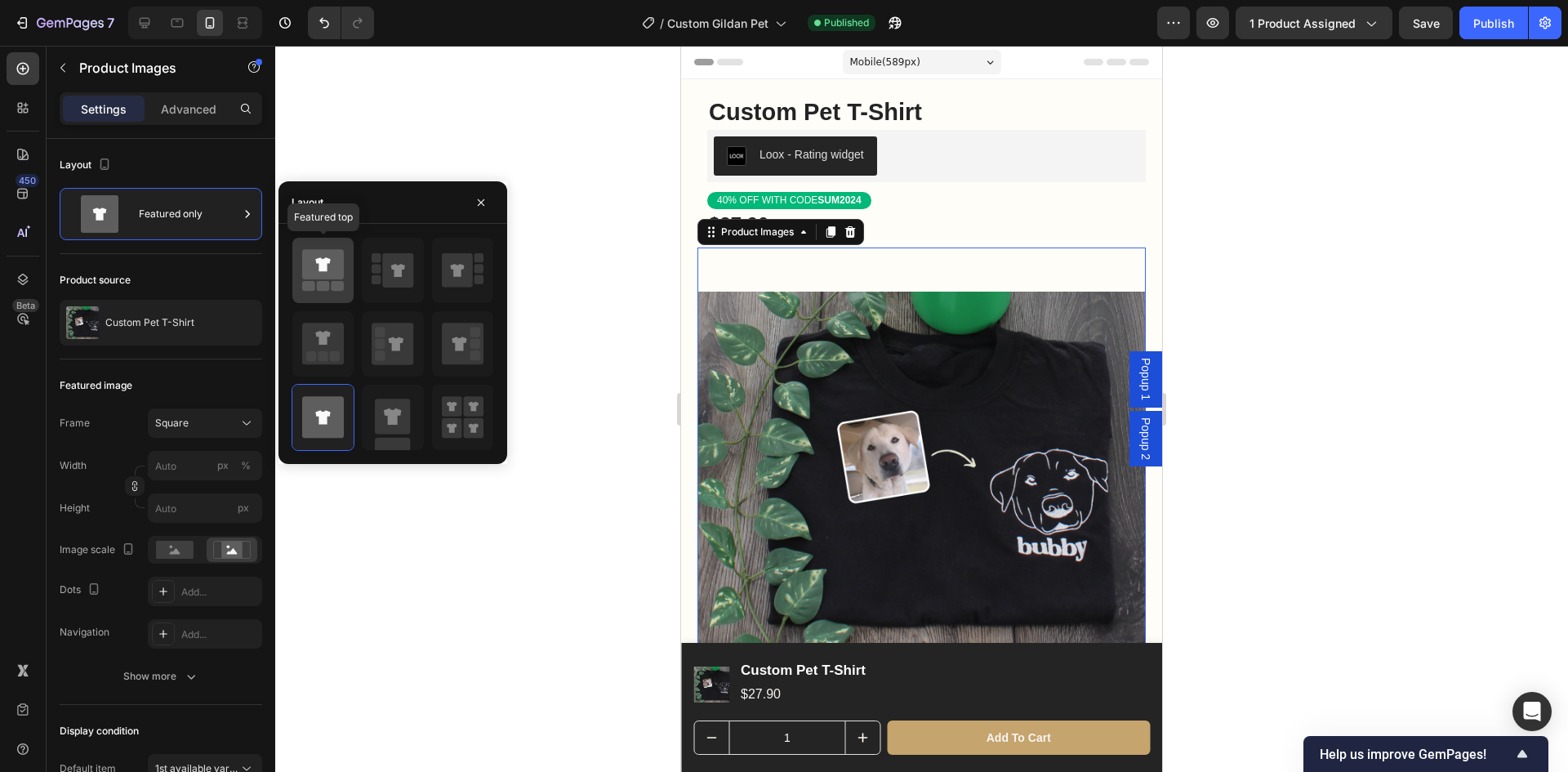
click at [328, 271] on icon at bounding box center [323, 264] width 41 height 30
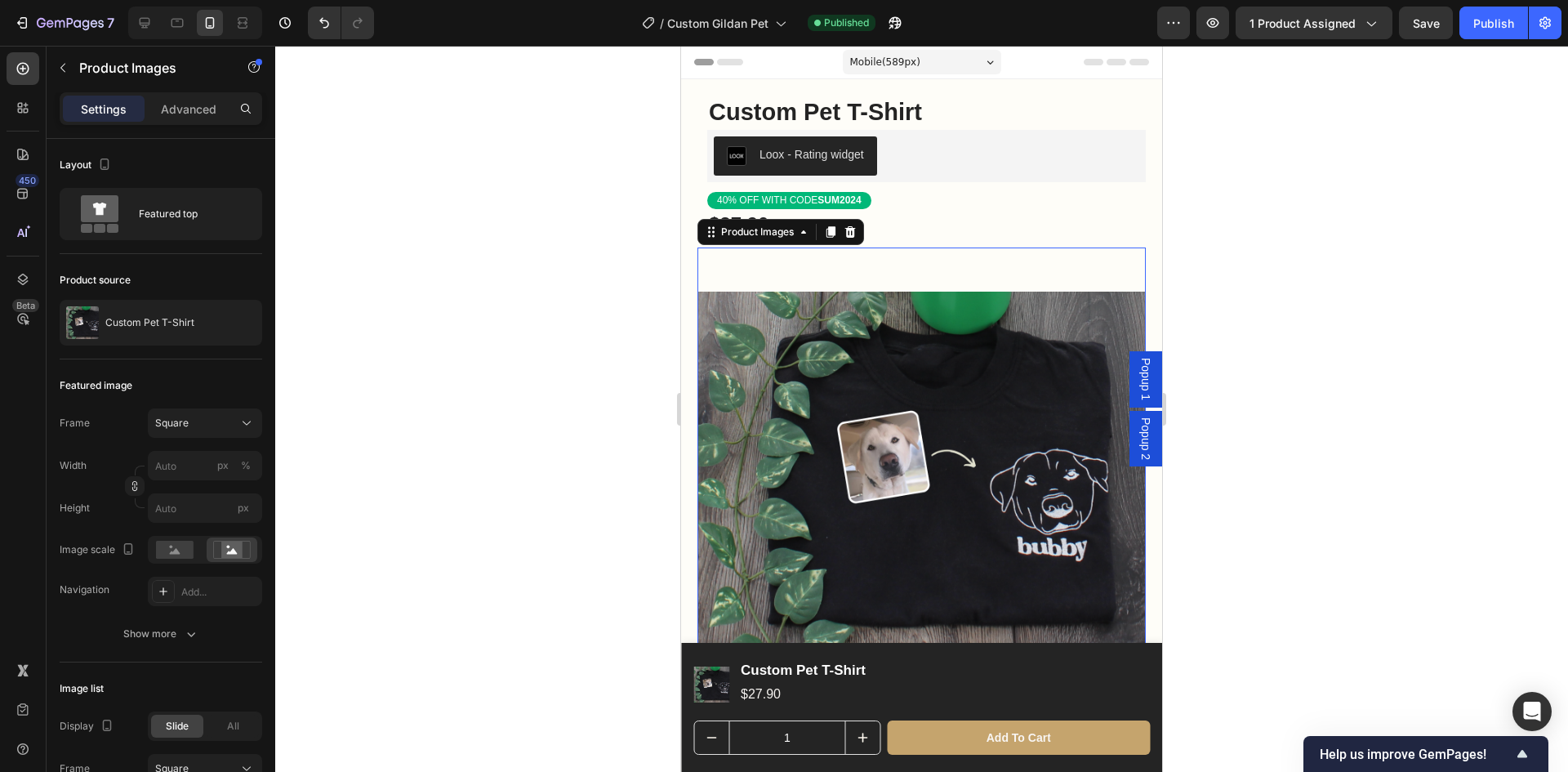
click at [395, 115] on div at bounding box center [922, 408] width 1293 height 726
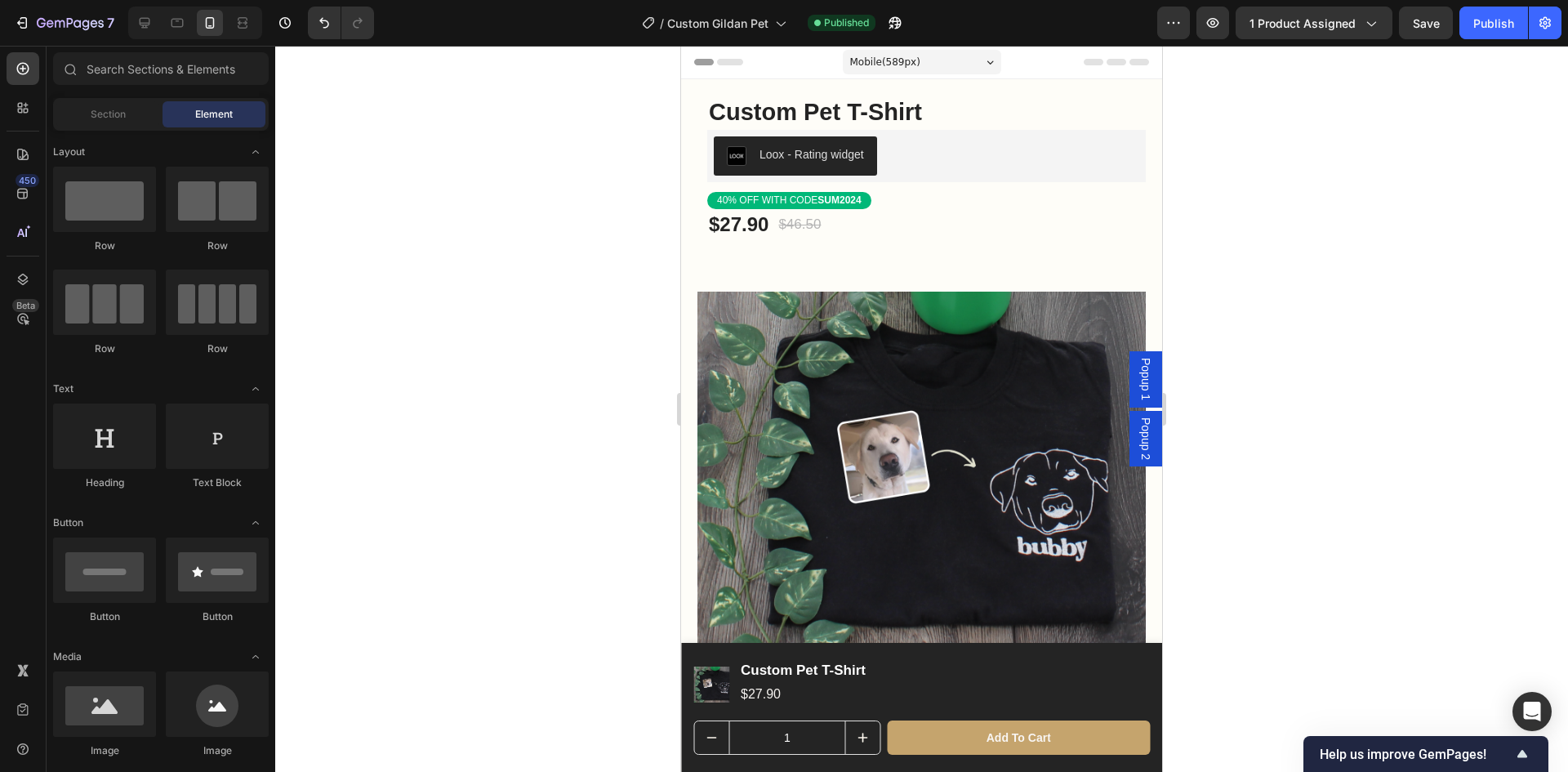
click at [949, 616] on img at bounding box center [922, 471] width 449 height 449
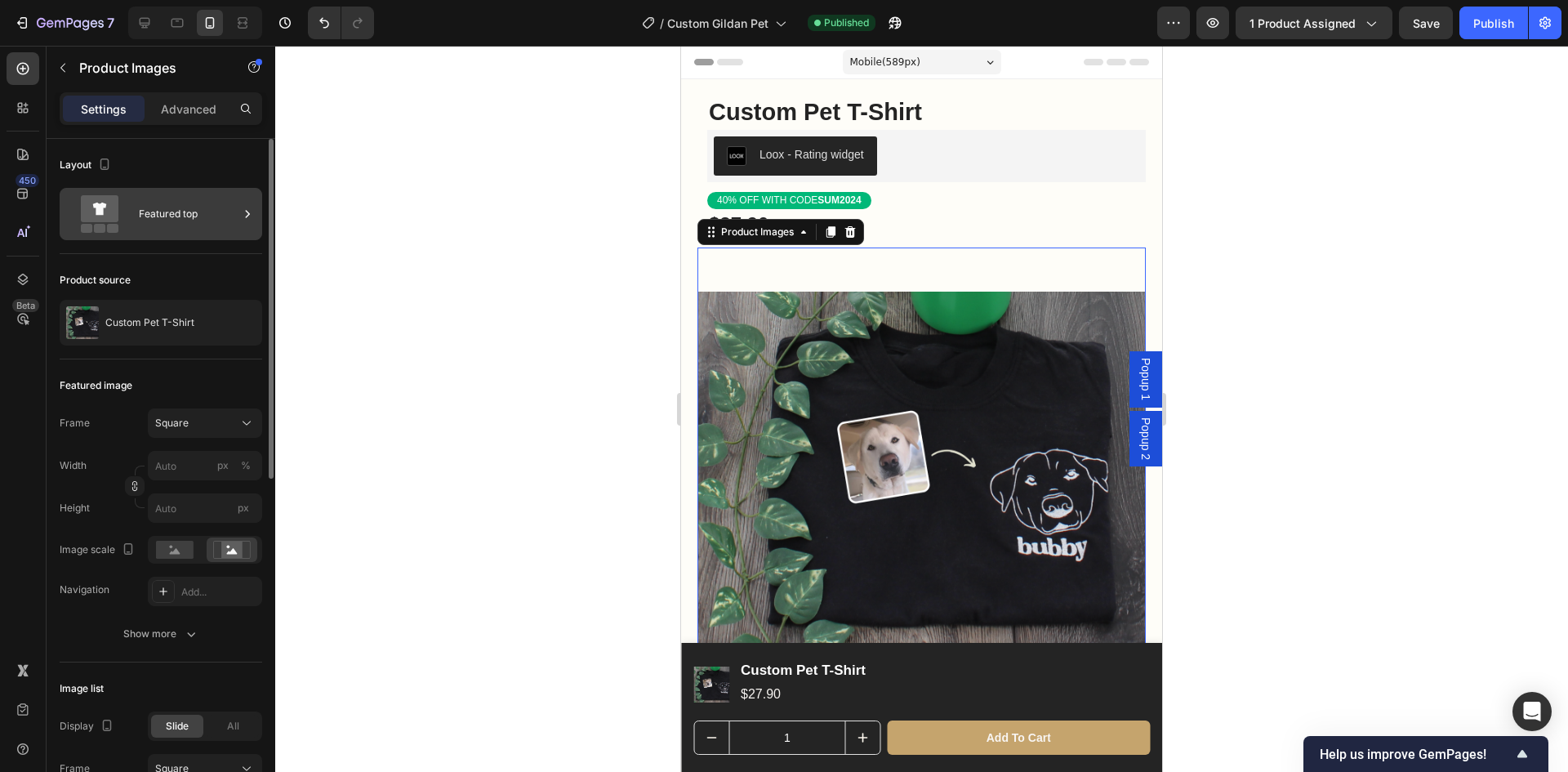
click at [200, 224] on div "Featured top" at bounding box center [188, 214] width 99 height 37
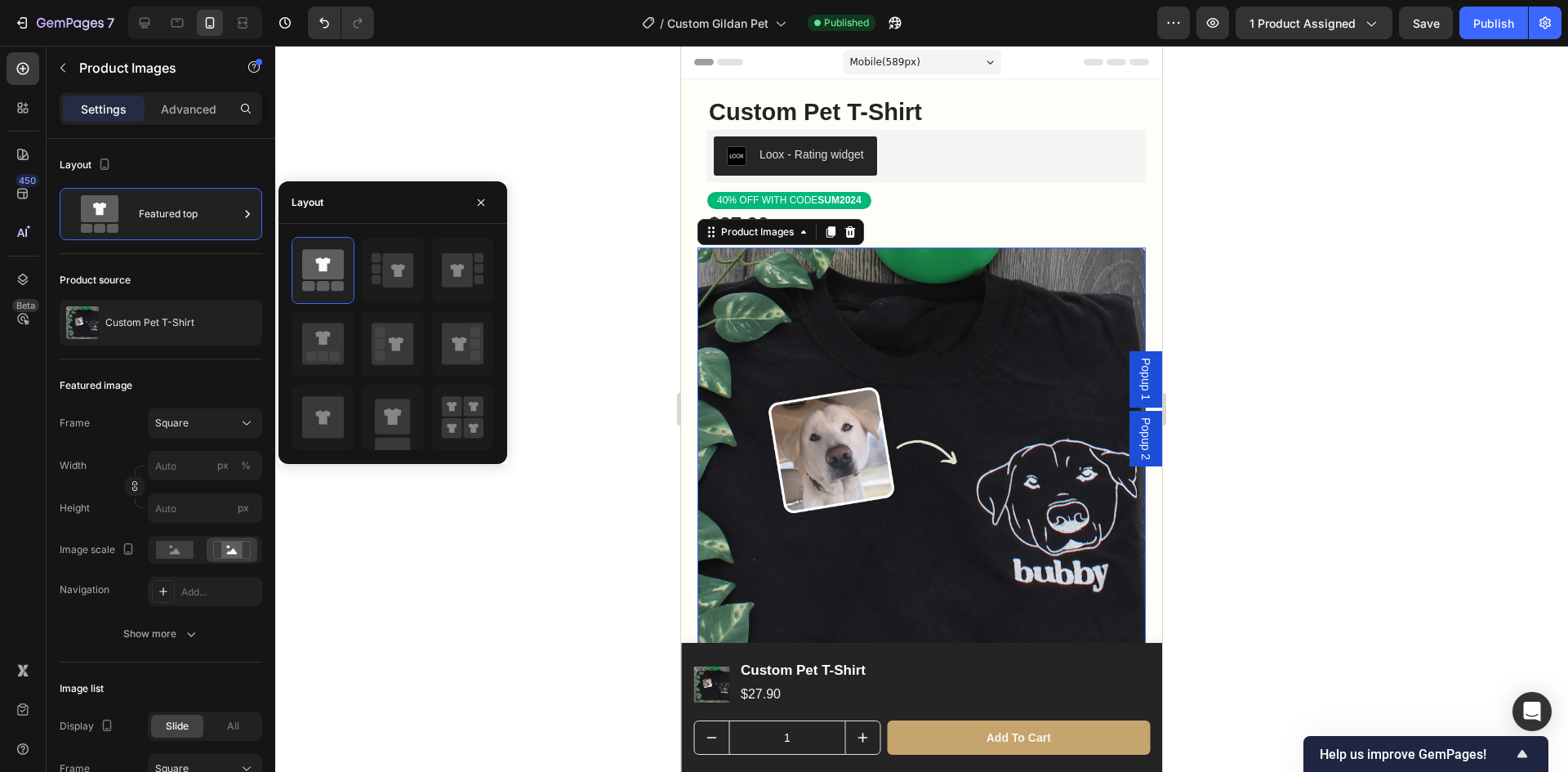
scroll to position [163, 0]
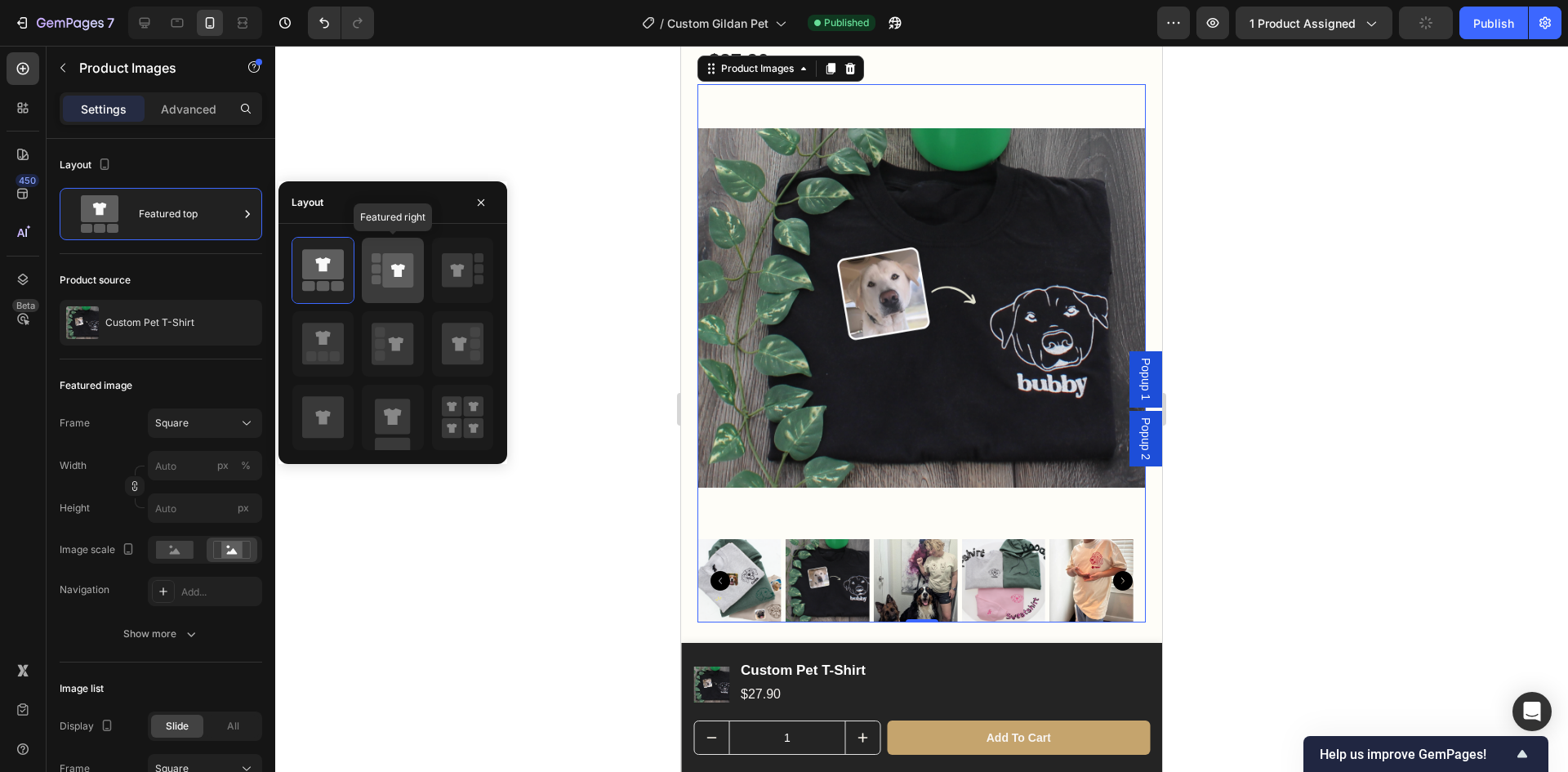
click at [394, 280] on icon at bounding box center [398, 270] width 31 height 35
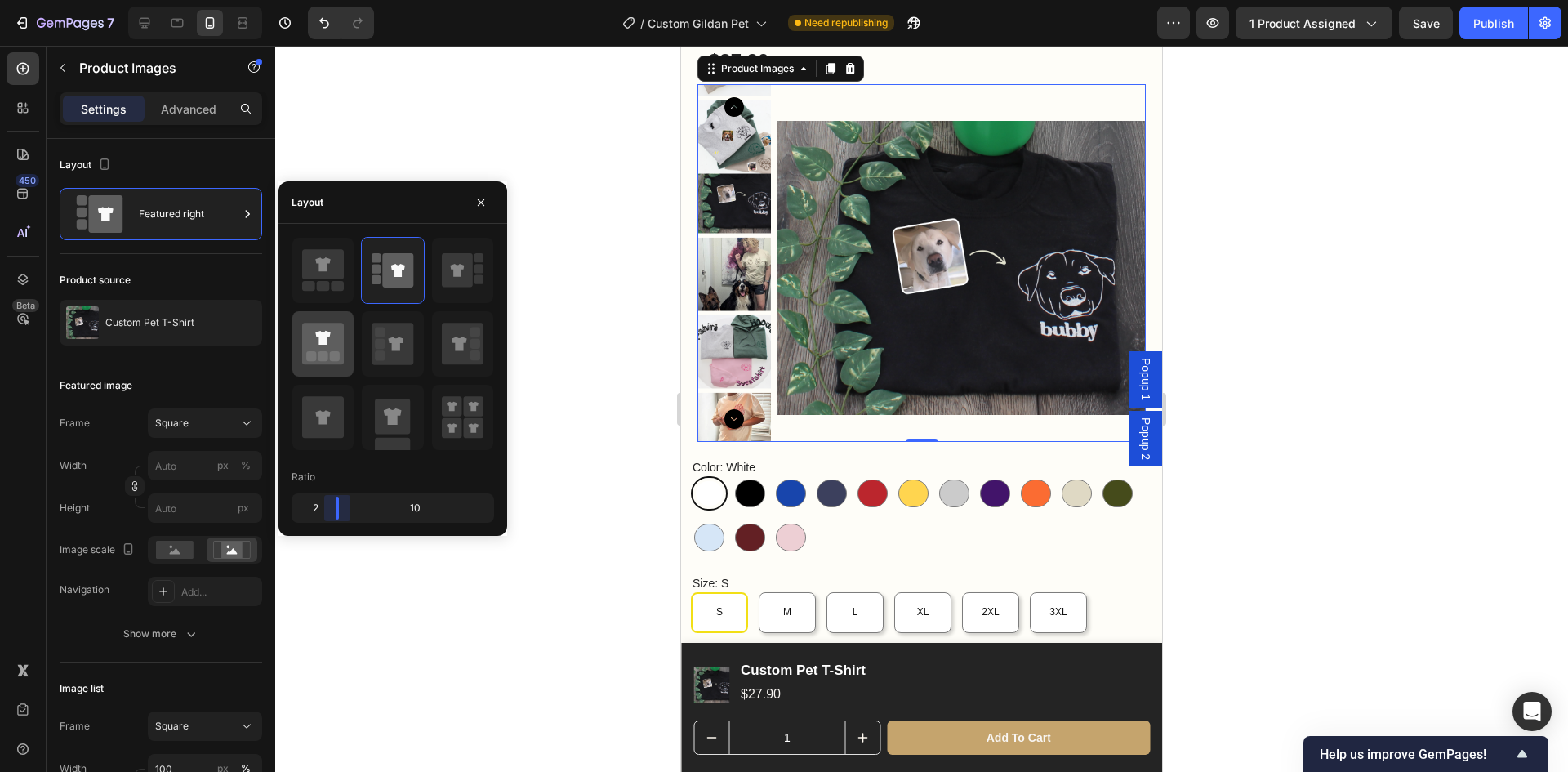
drag, startPoint x: 341, startPoint y: 511, endPoint x: 331, endPoint y: 367, distance: 144.3
click at [323, 0] on body "7 Version history / Custom Gildan Pet Need republishing Preview 1 product assig…" at bounding box center [784, 0] width 1568 height 0
click at [333, 429] on icon at bounding box center [323, 417] width 41 height 41
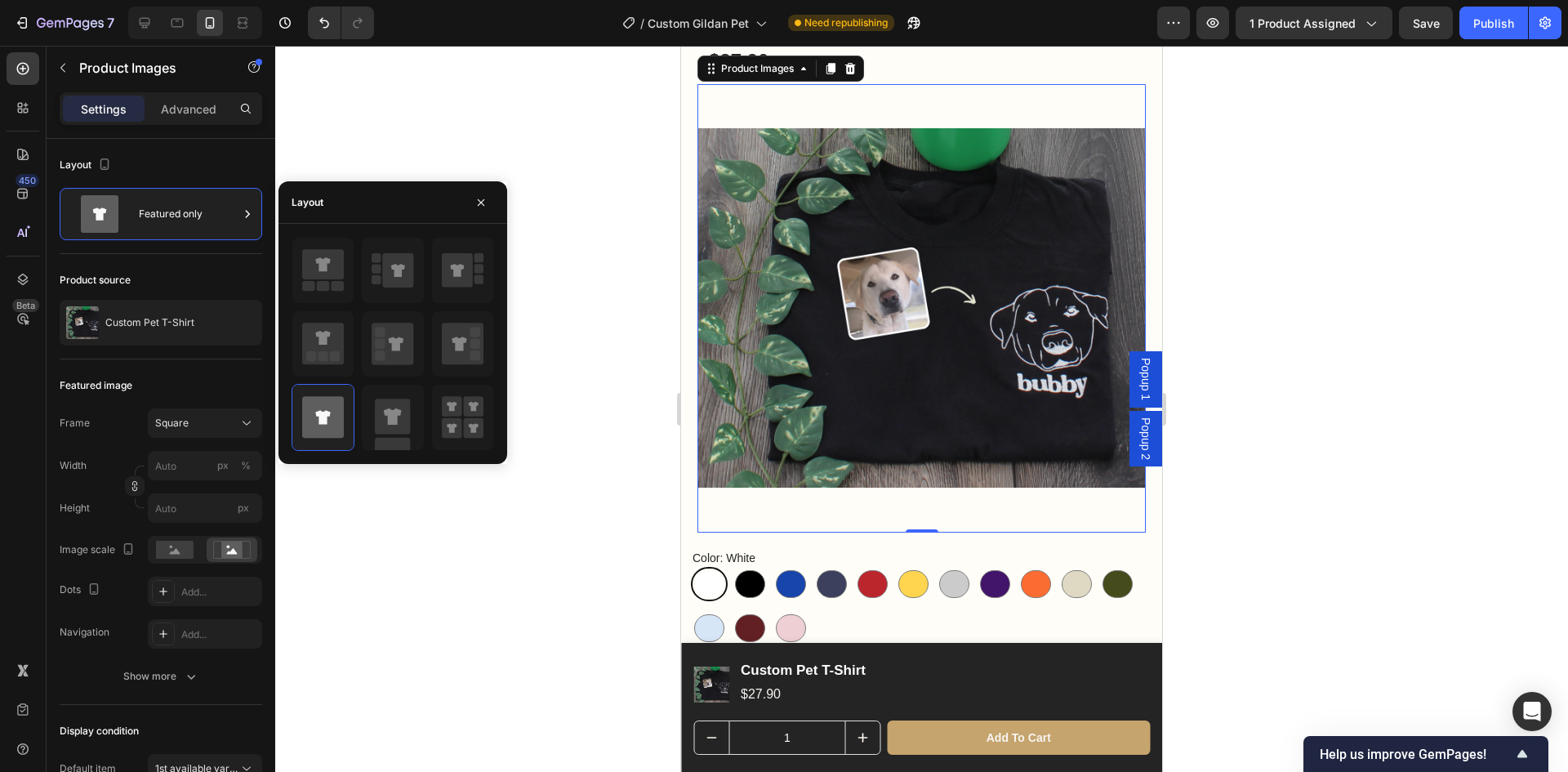
click at [568, 422] on div at bounding box center [922, 408] width 1293 height 726
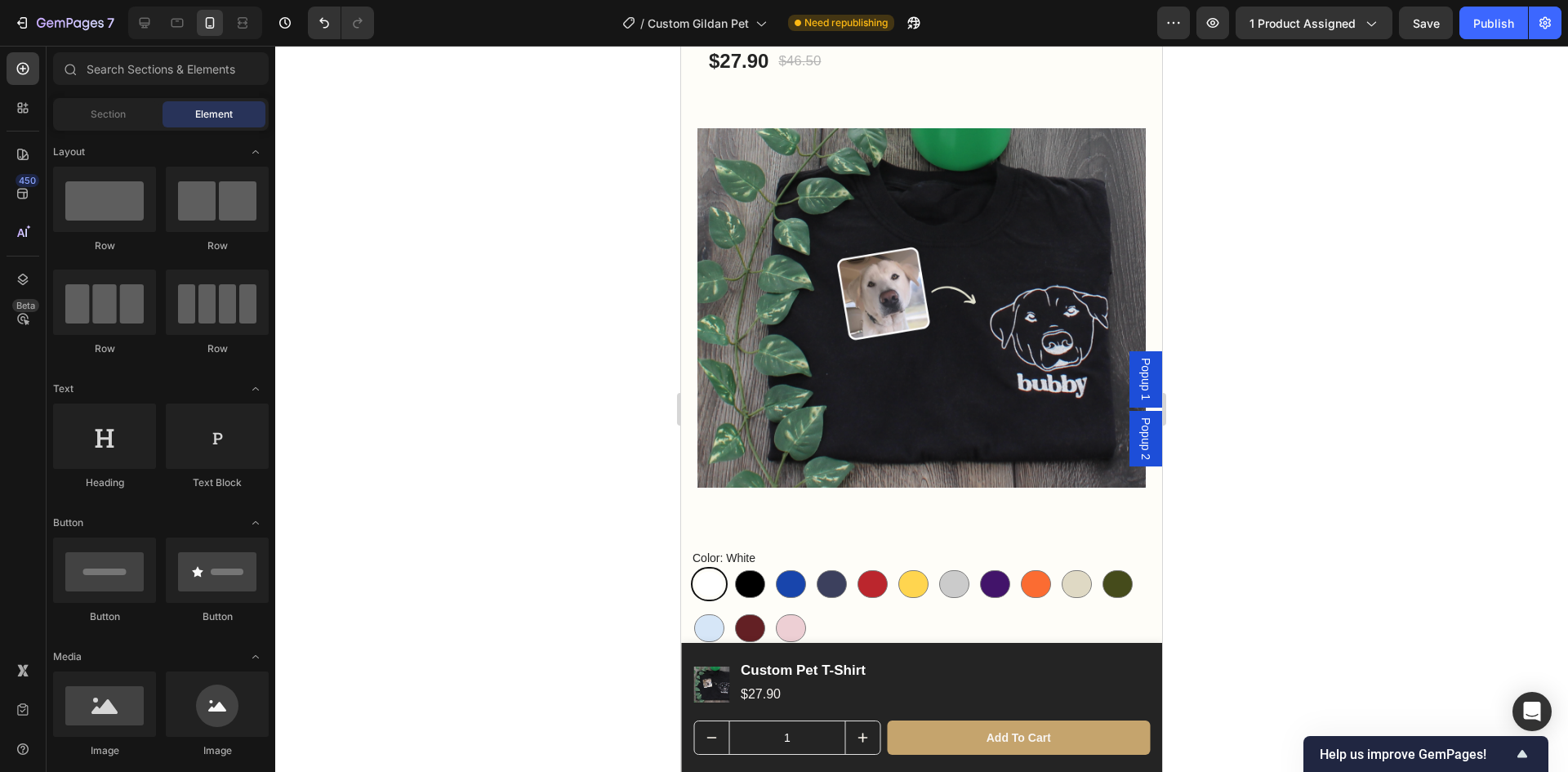
click at [967, 373] on img at bounding box center [922, 308] width 449 height 449
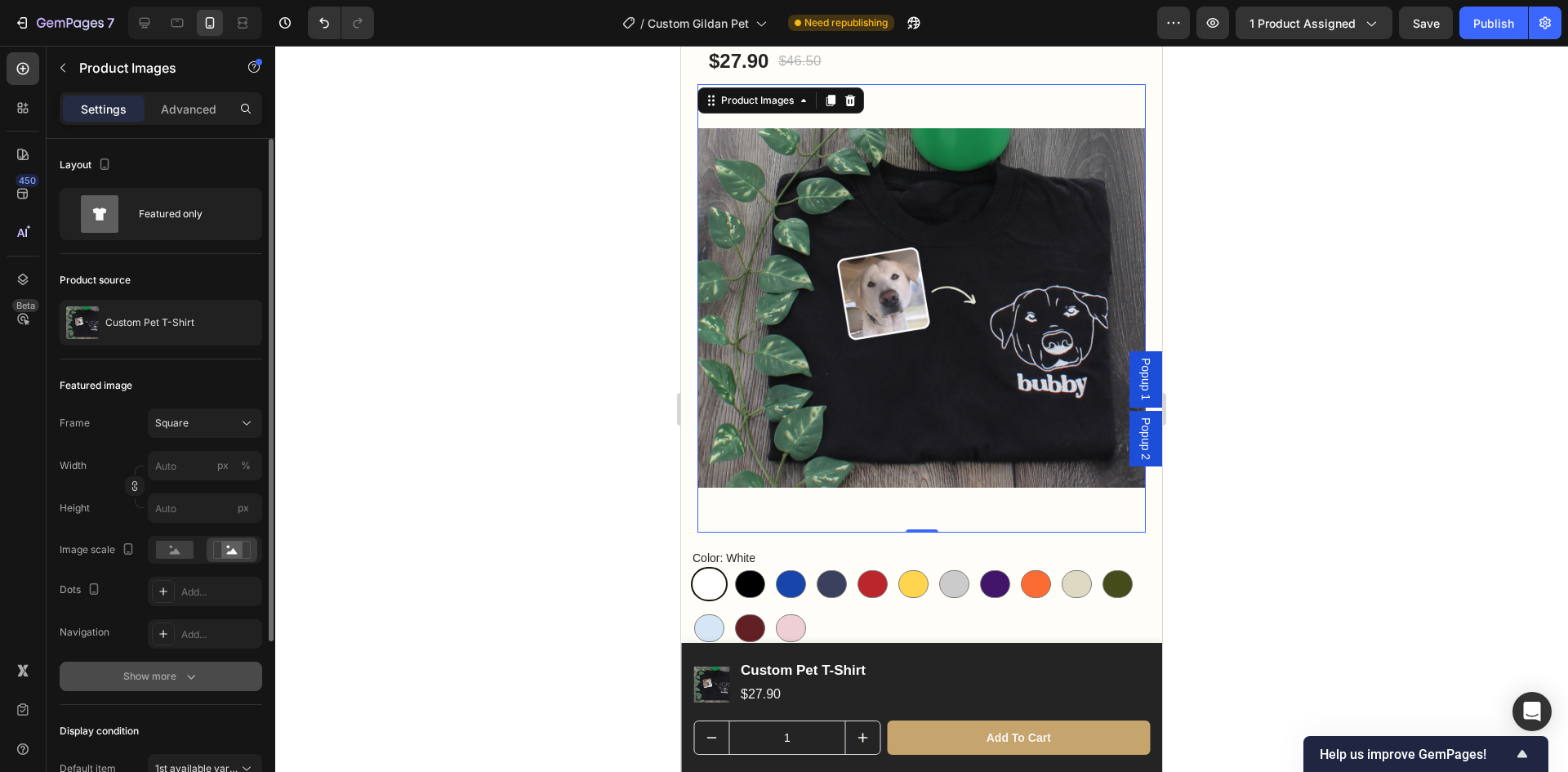
click at [197, 673] on icon "button" at bounding box center [190, 676] width 16 height 16
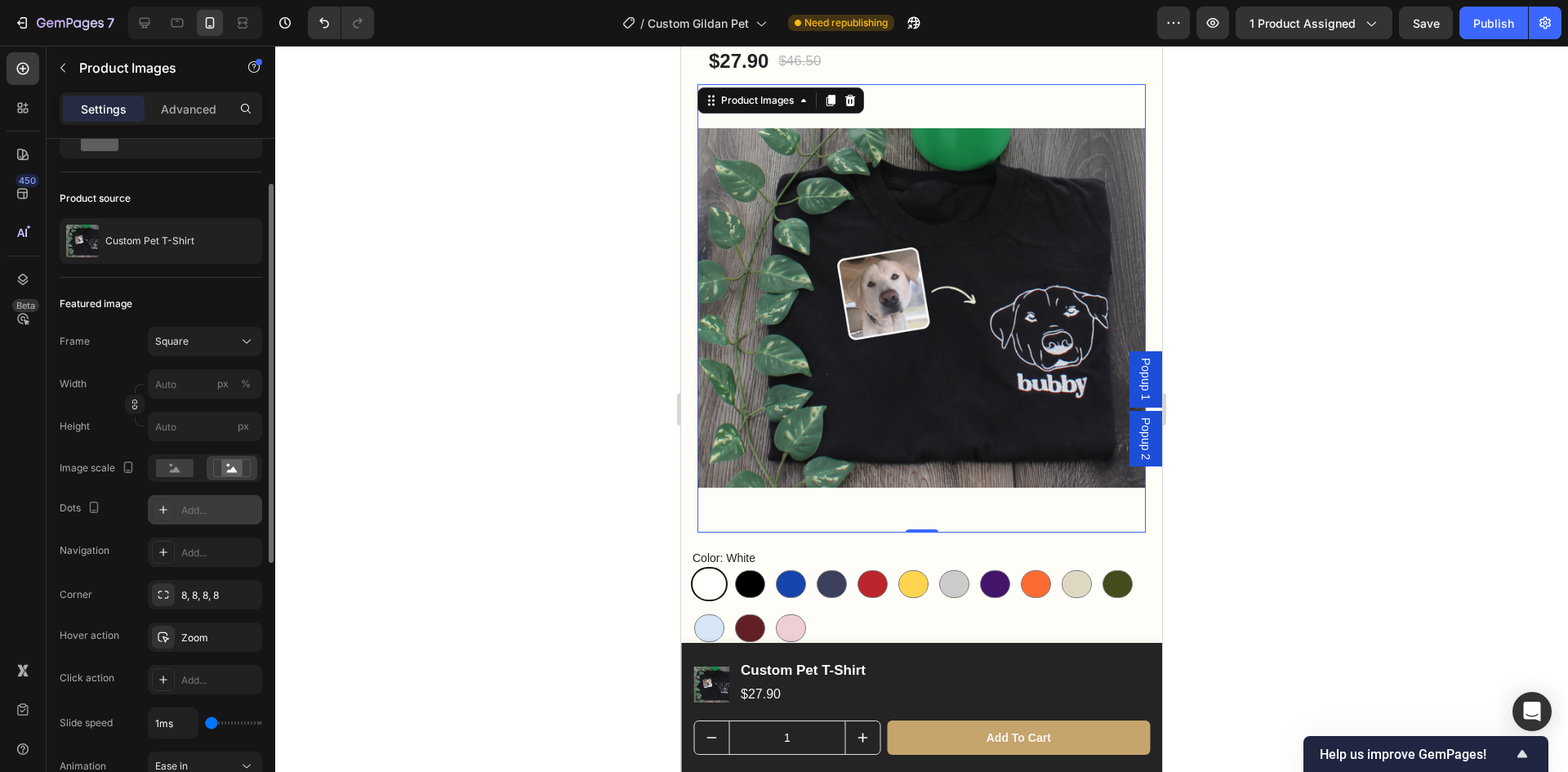
click at [189, 508] on div "Add..." at bounding box center [220, 511] width 77 height 15
click at [497, 335] on div at bounding box center [922, 408] width 1293 height 726
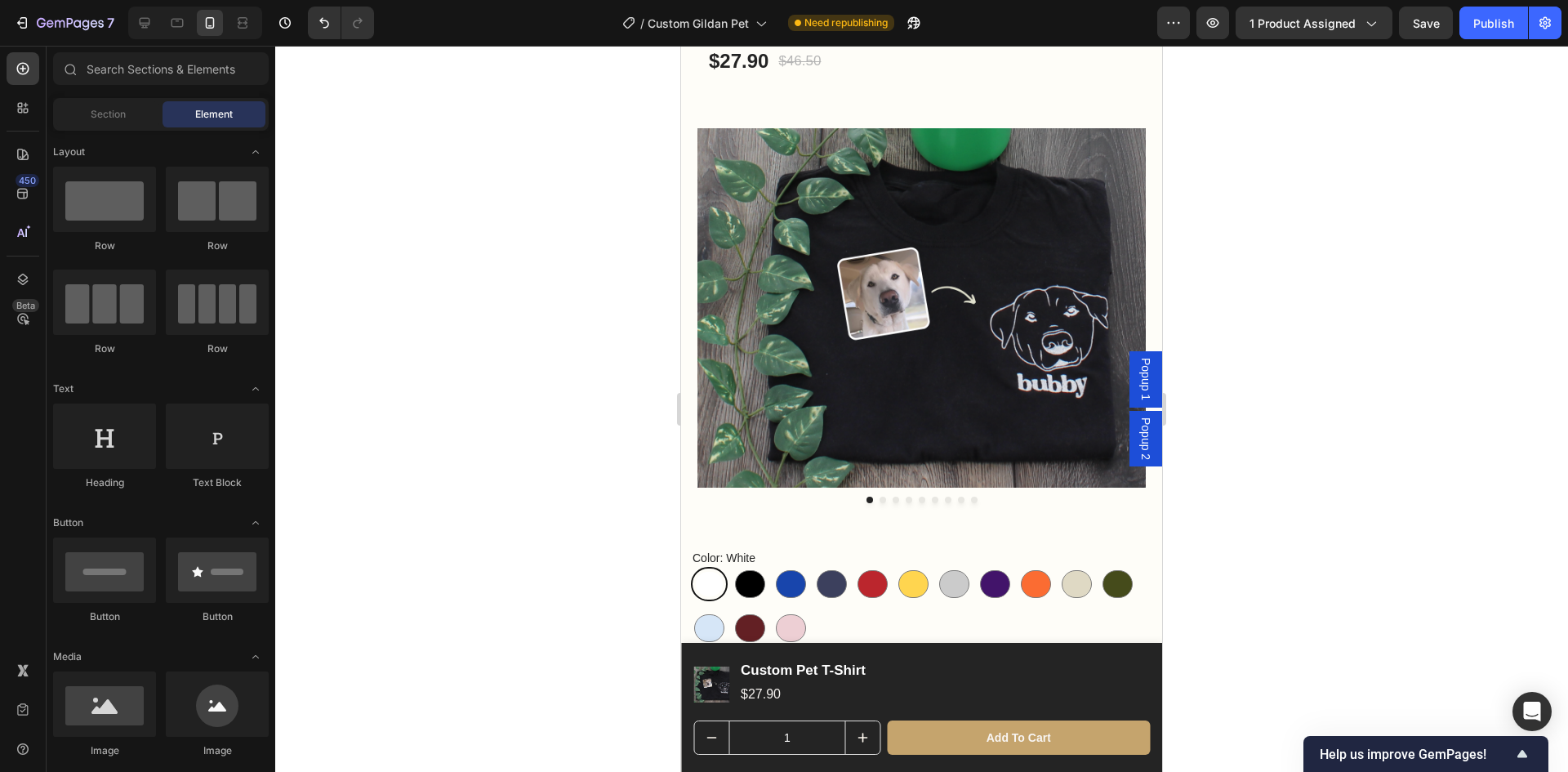
click at [928, 378] on img at bounding box center [922, 308] width 449 height 449
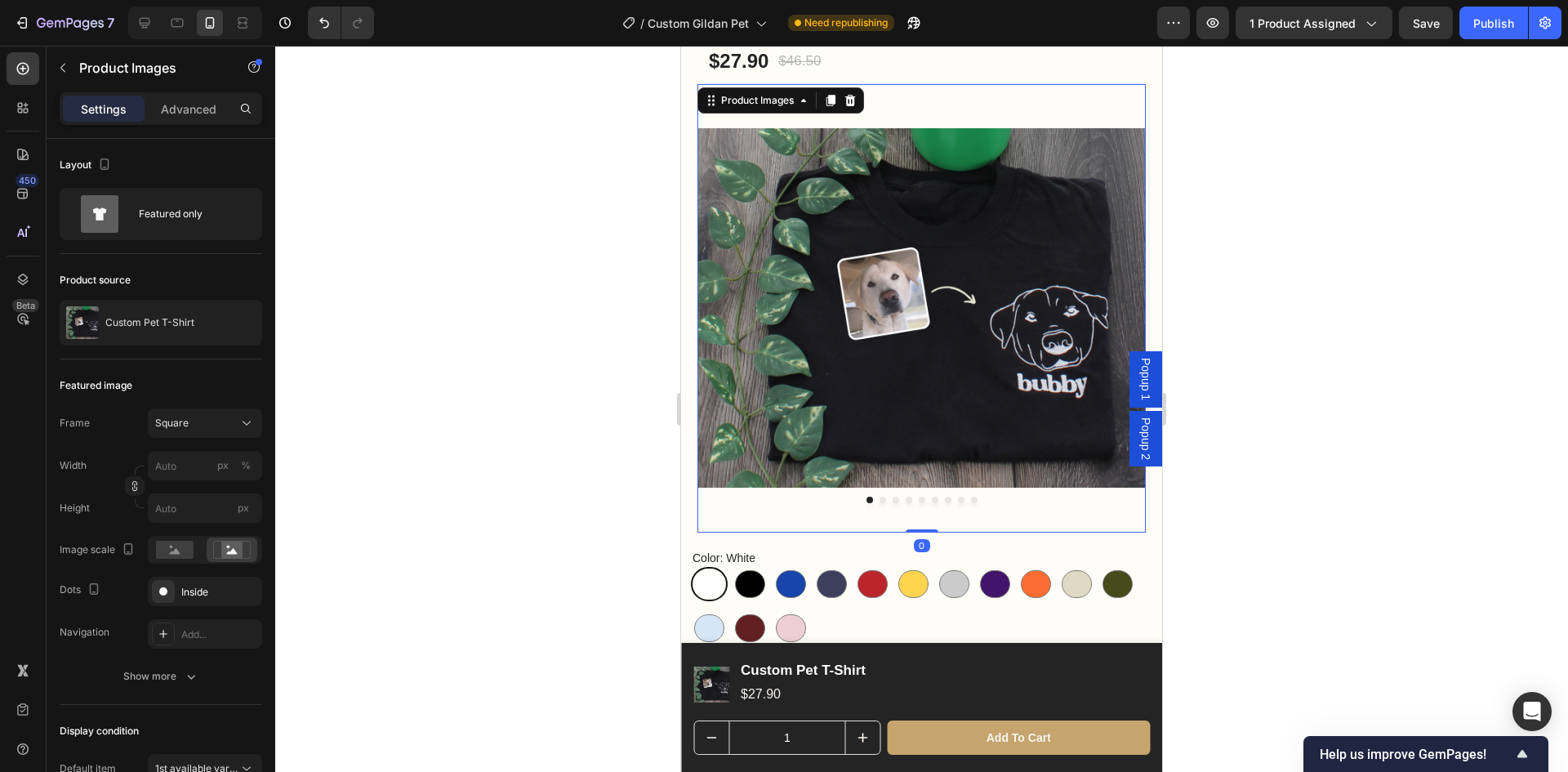
click at [1249, 335] on div at bounding box center [922, 408] width 1293 height 726
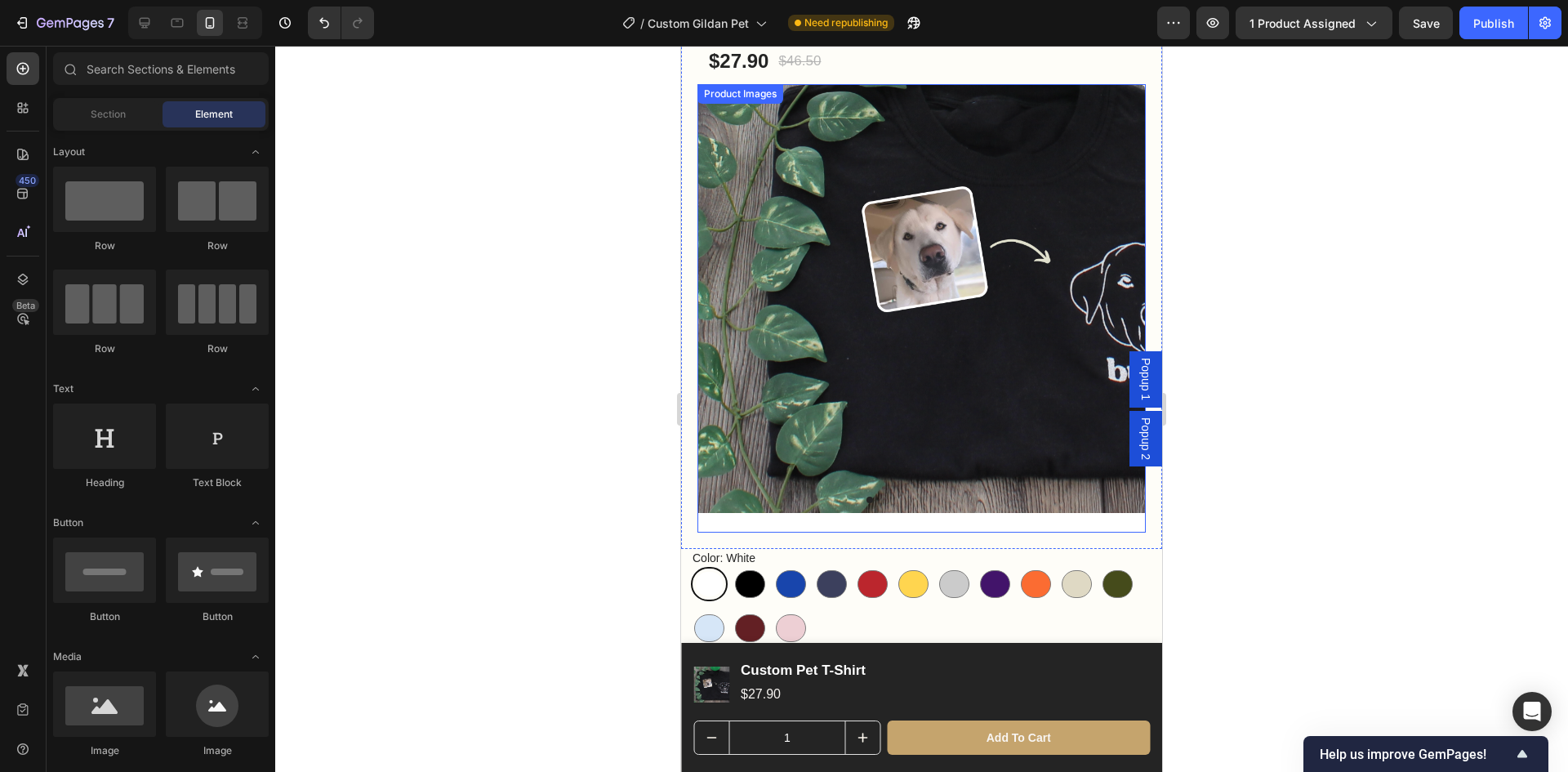
click at [900, 376] on img at bounding box center [922, 308] width 449 height 449
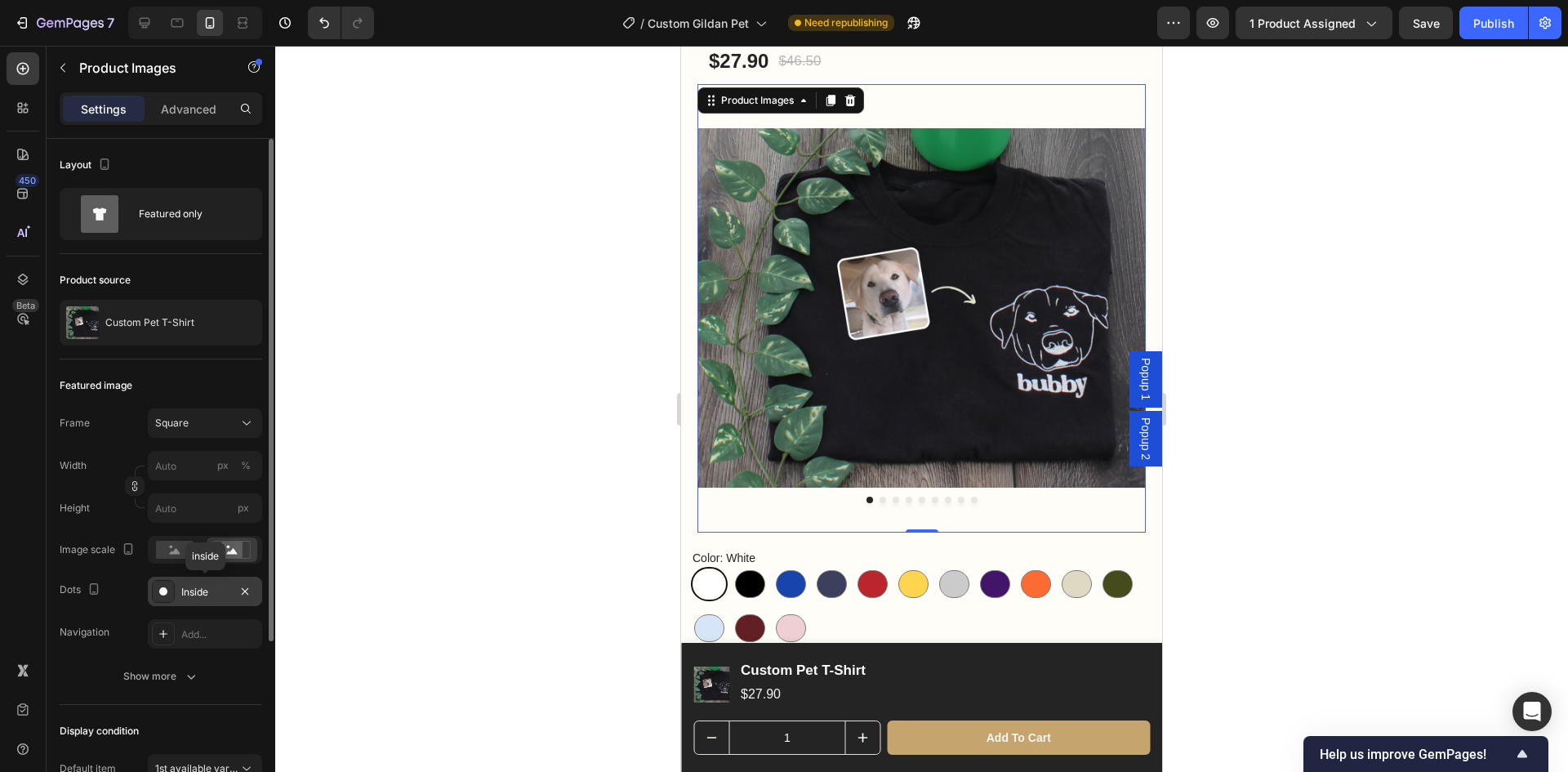
click at [212, 591] on div "Inside" at bounding box center [205, 592] width 48 height 15
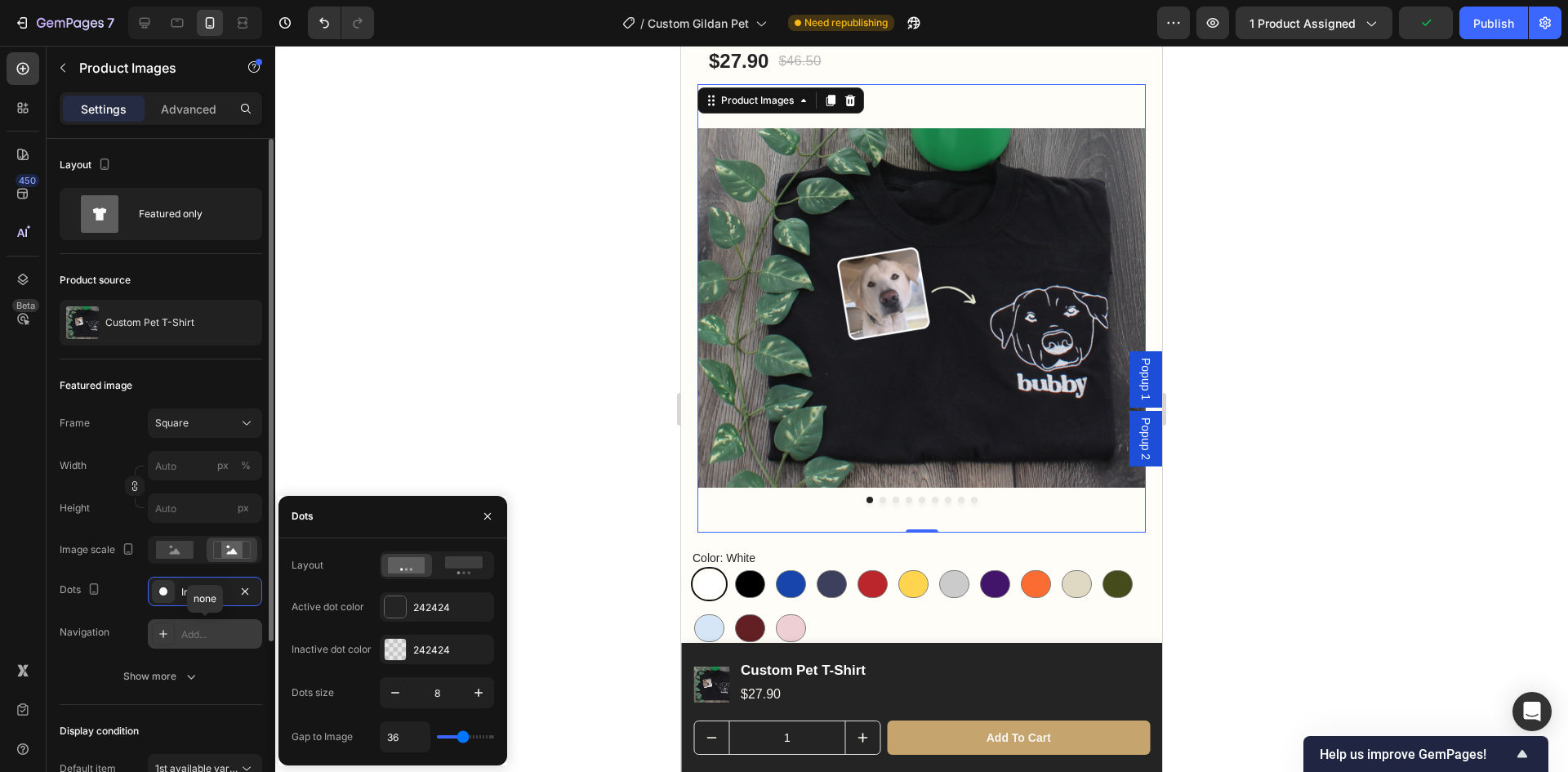
click at [197, 628] on div "Add..." at bounding box center [220, 635] width 77 height 15
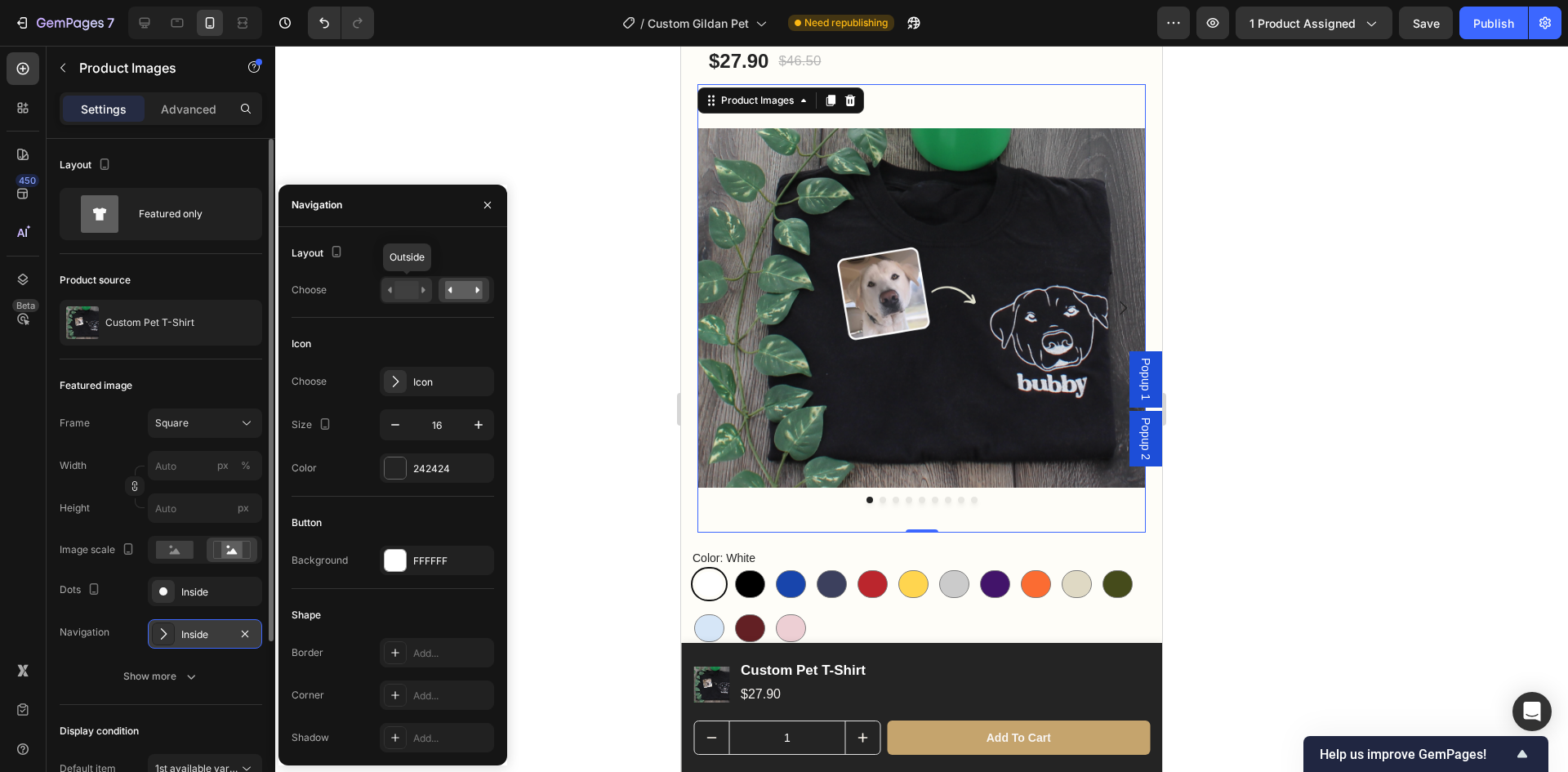
click at [410, 294] on rect at bounding box center [406, 290] width 23 height 18
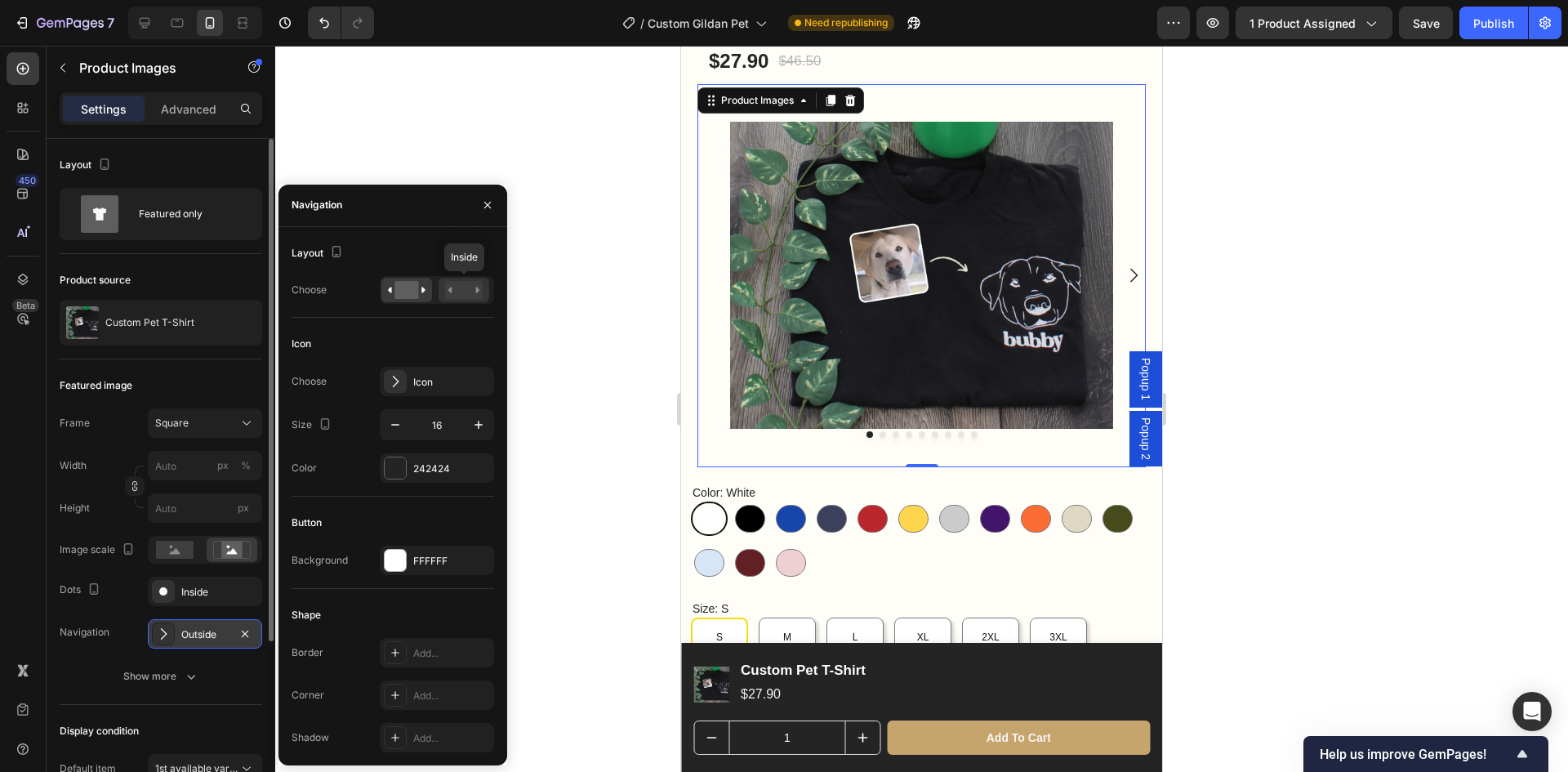
click at [453, 292] on rect at bounding box center [464, 290] width 37 height 18
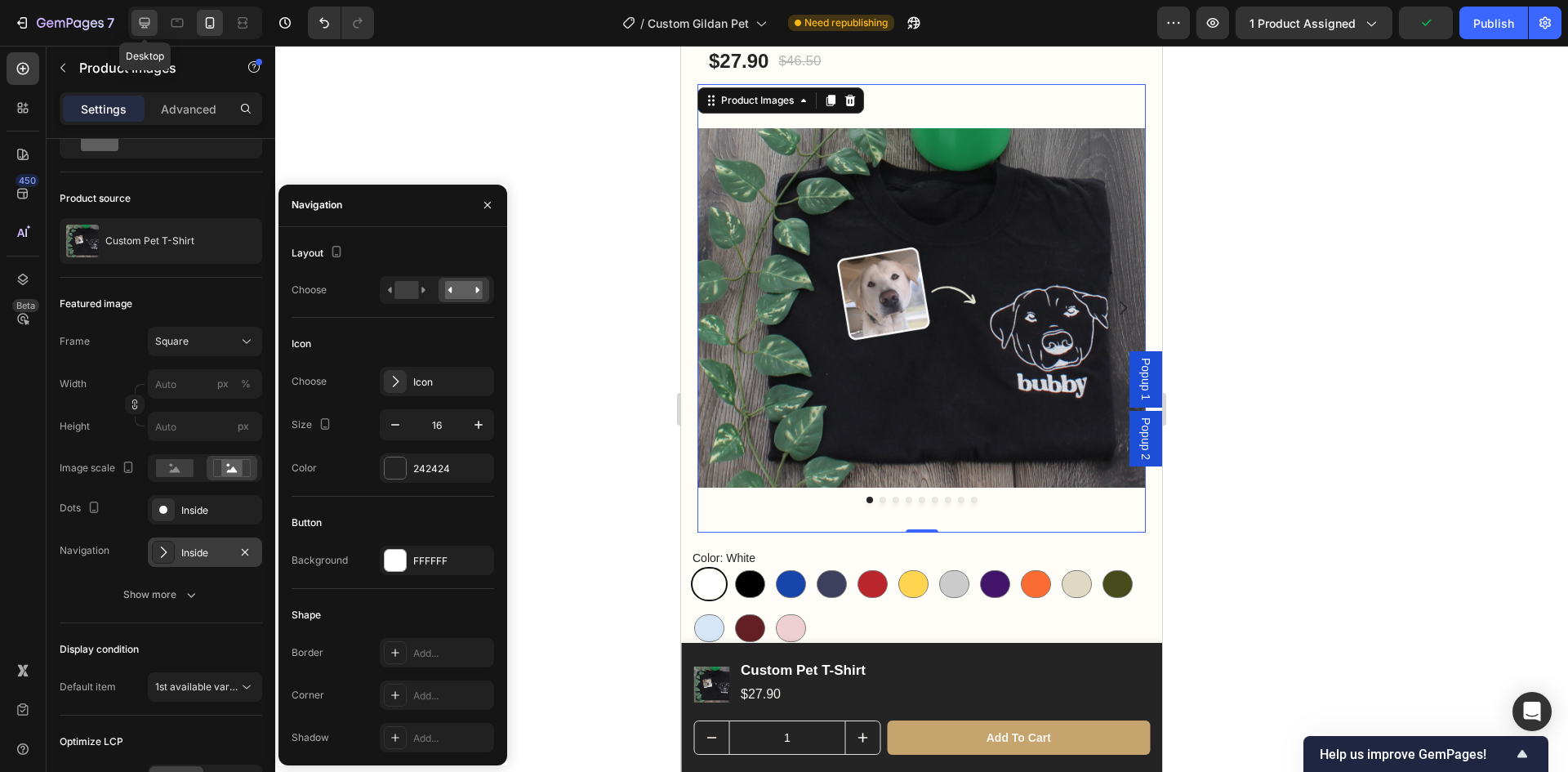
click at [155, 21] on div at bounding box center [144, 22] width 26 height 26
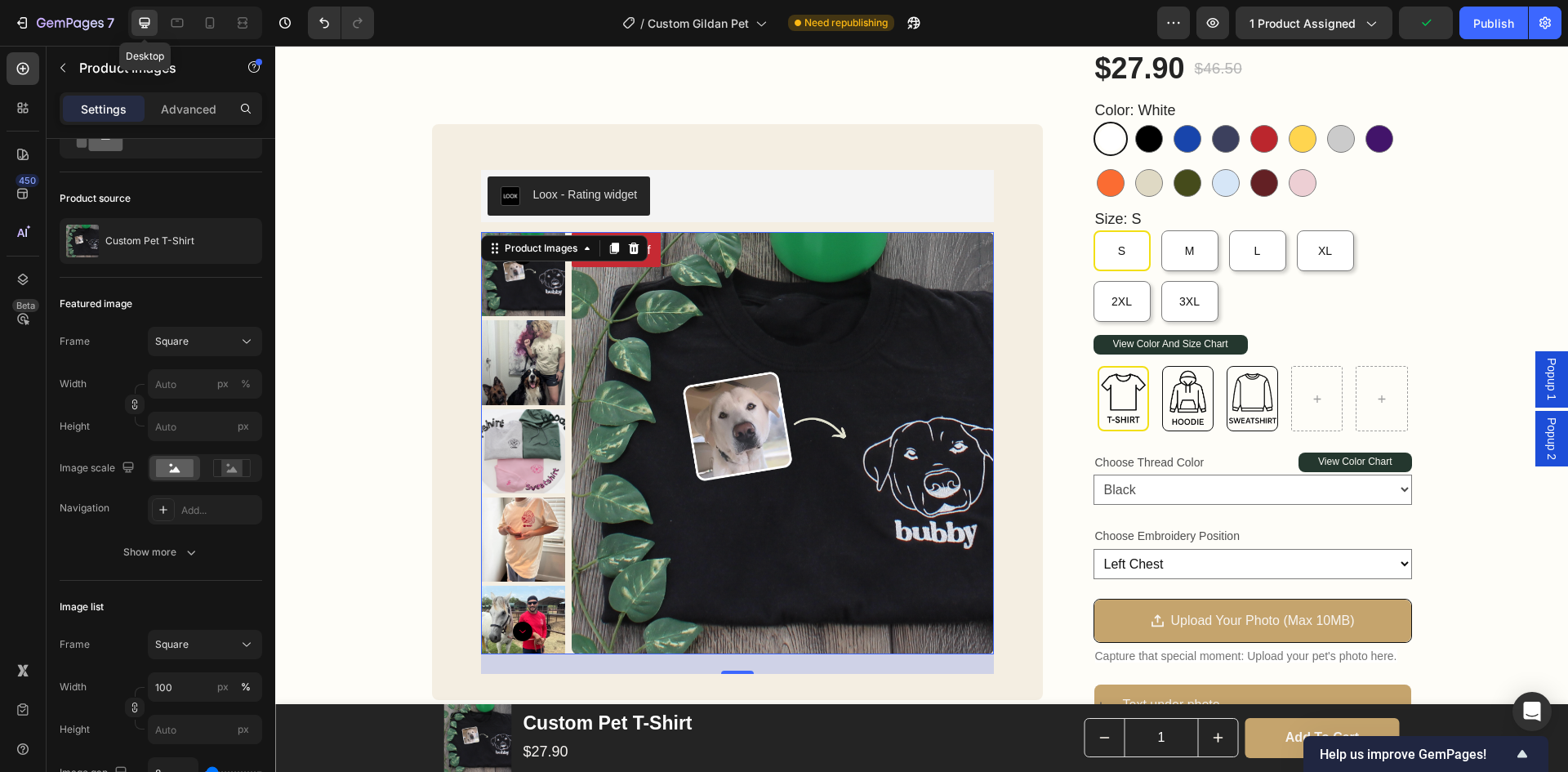
scroll to position [292, 0]
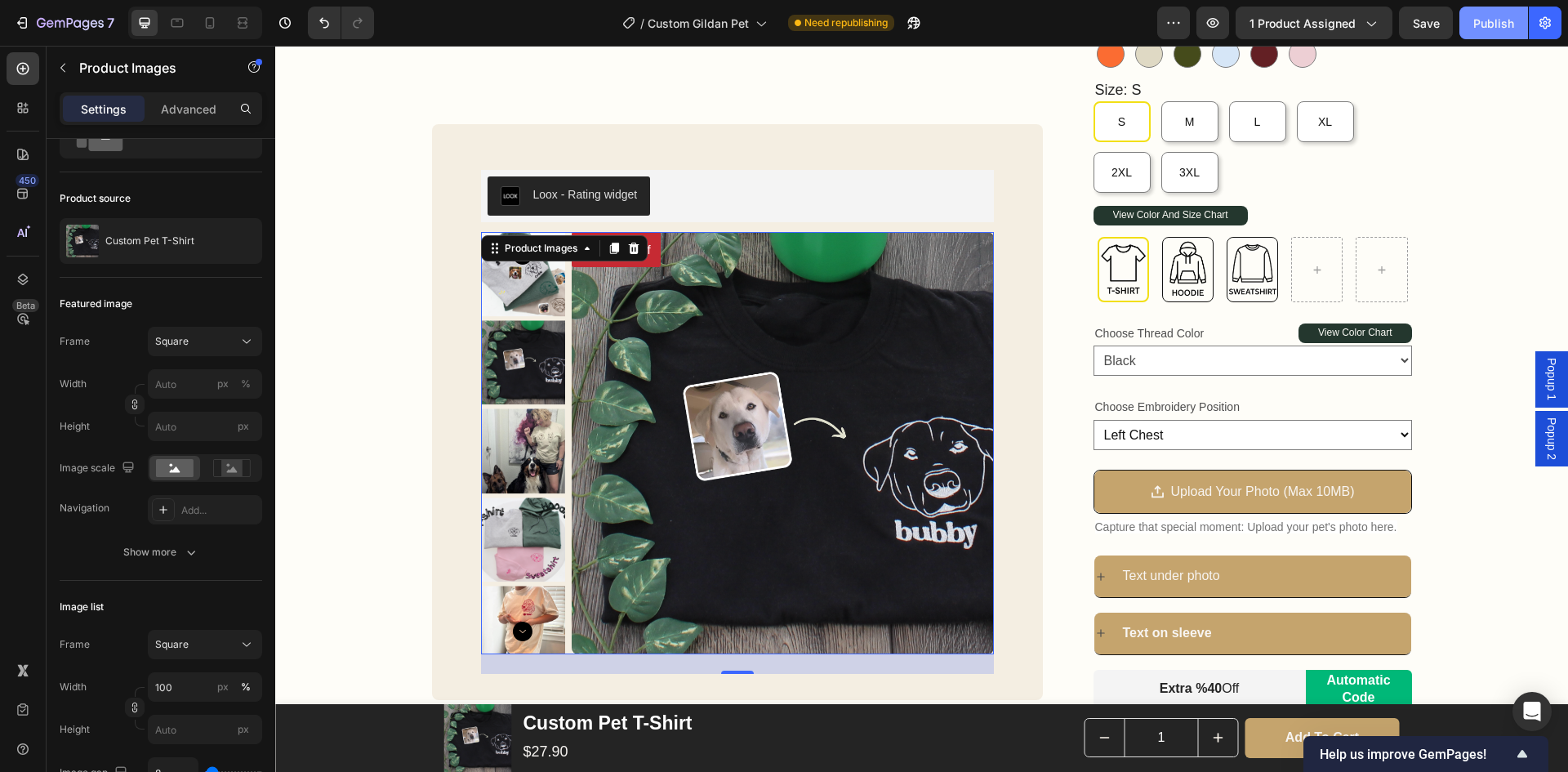
click at [1503, 17] on div "Publish" at bounding box center [1494, 23] width 41 height 17
click at [211, 25] on icon at bounding box center [210, 26] width 4 height 2
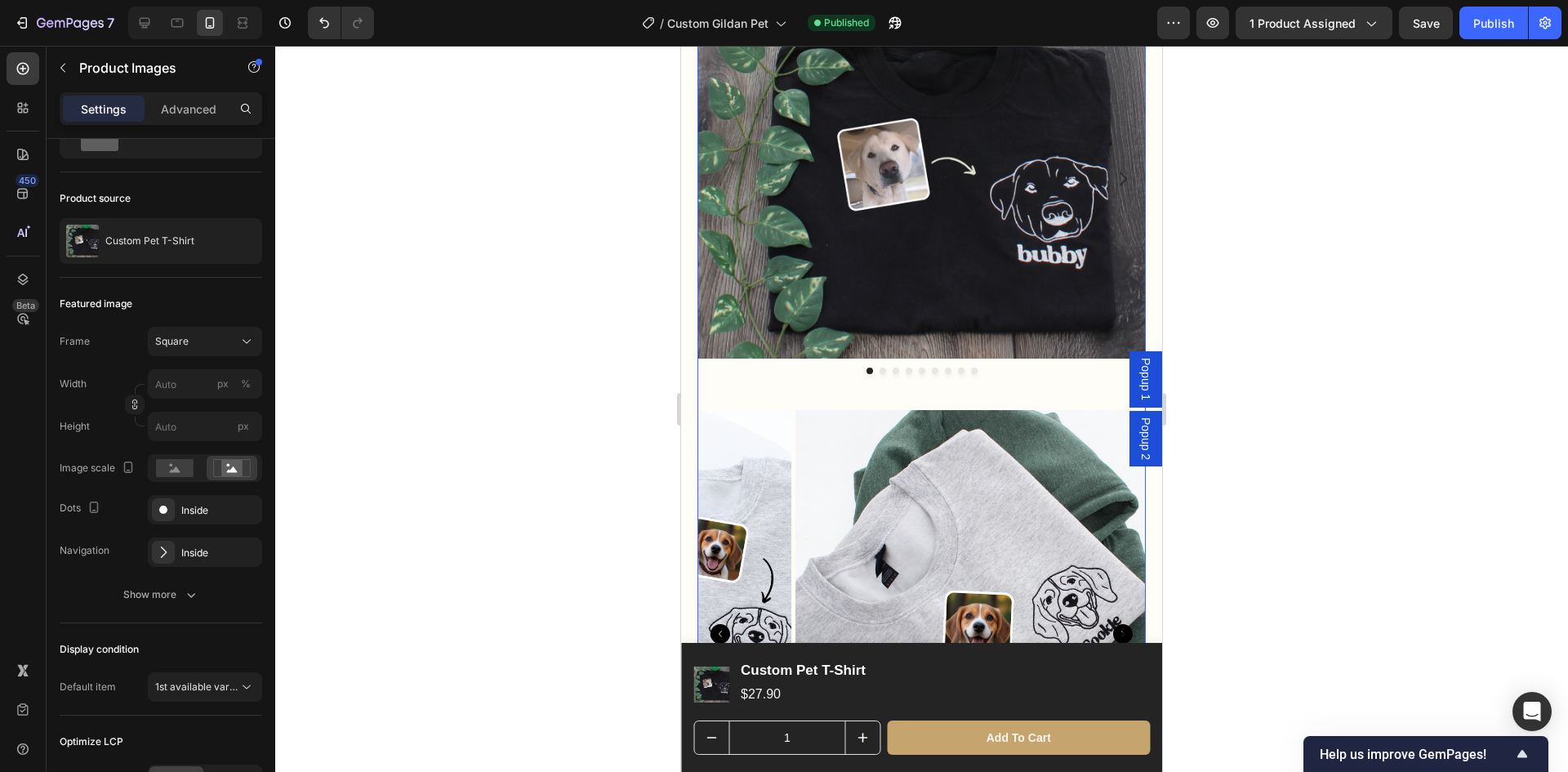
scroll to position [144, 0]
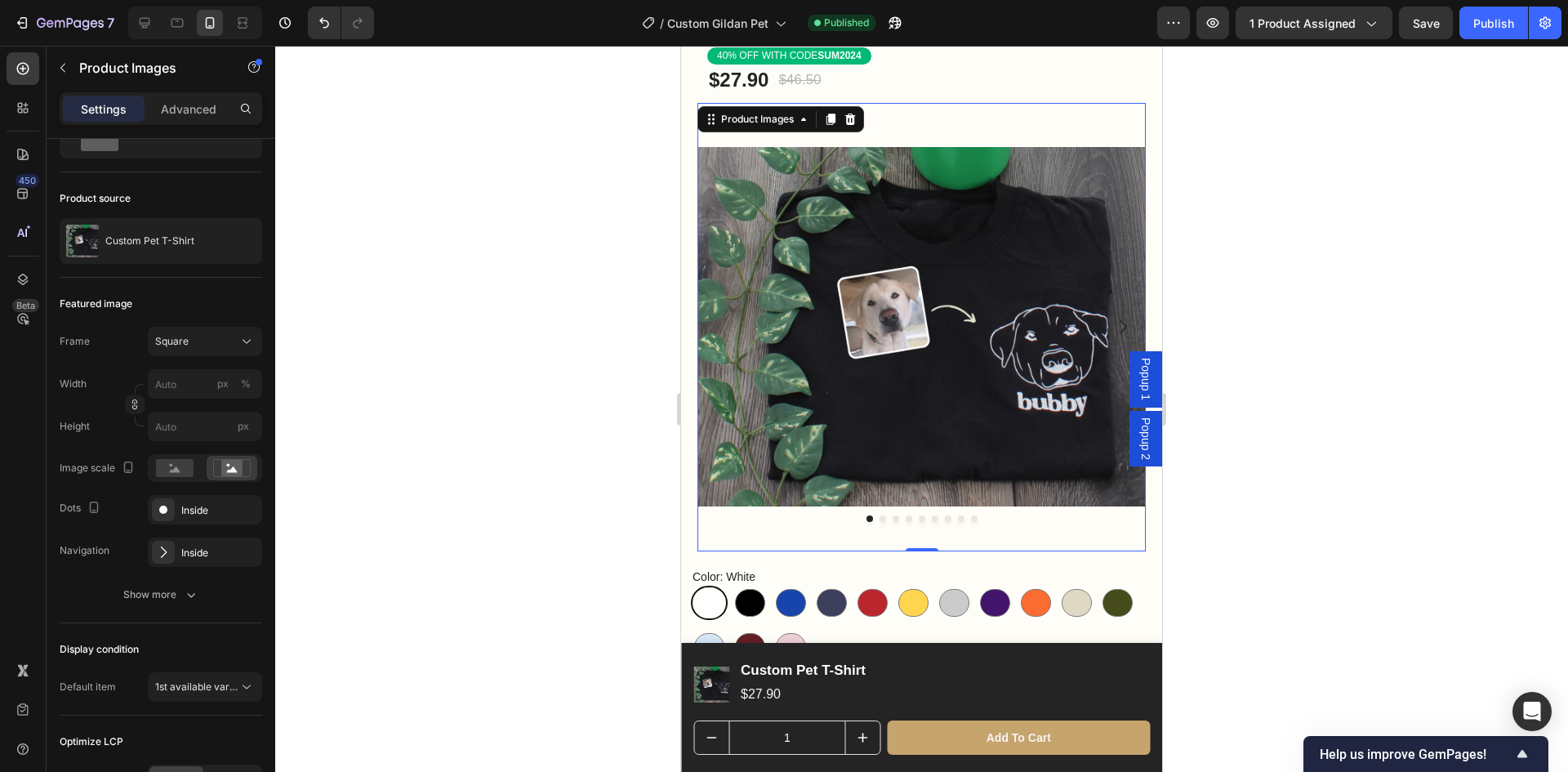
click at [1331, 575] on div at bounding box center [922, 408] width 1293 height 726
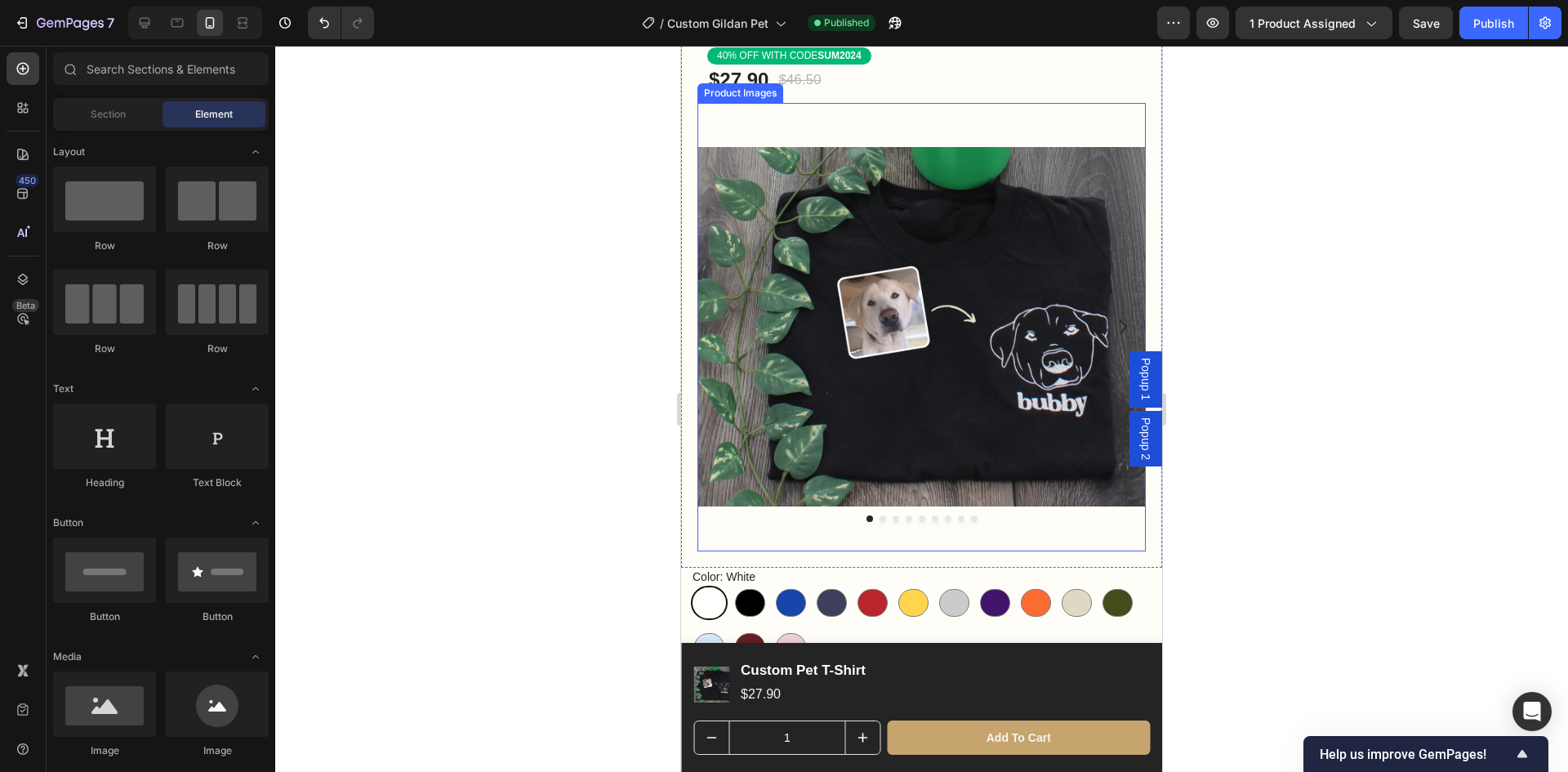
click at [880, 515] on button "Dot" at bounding box center [882, 518] width 7 height 7
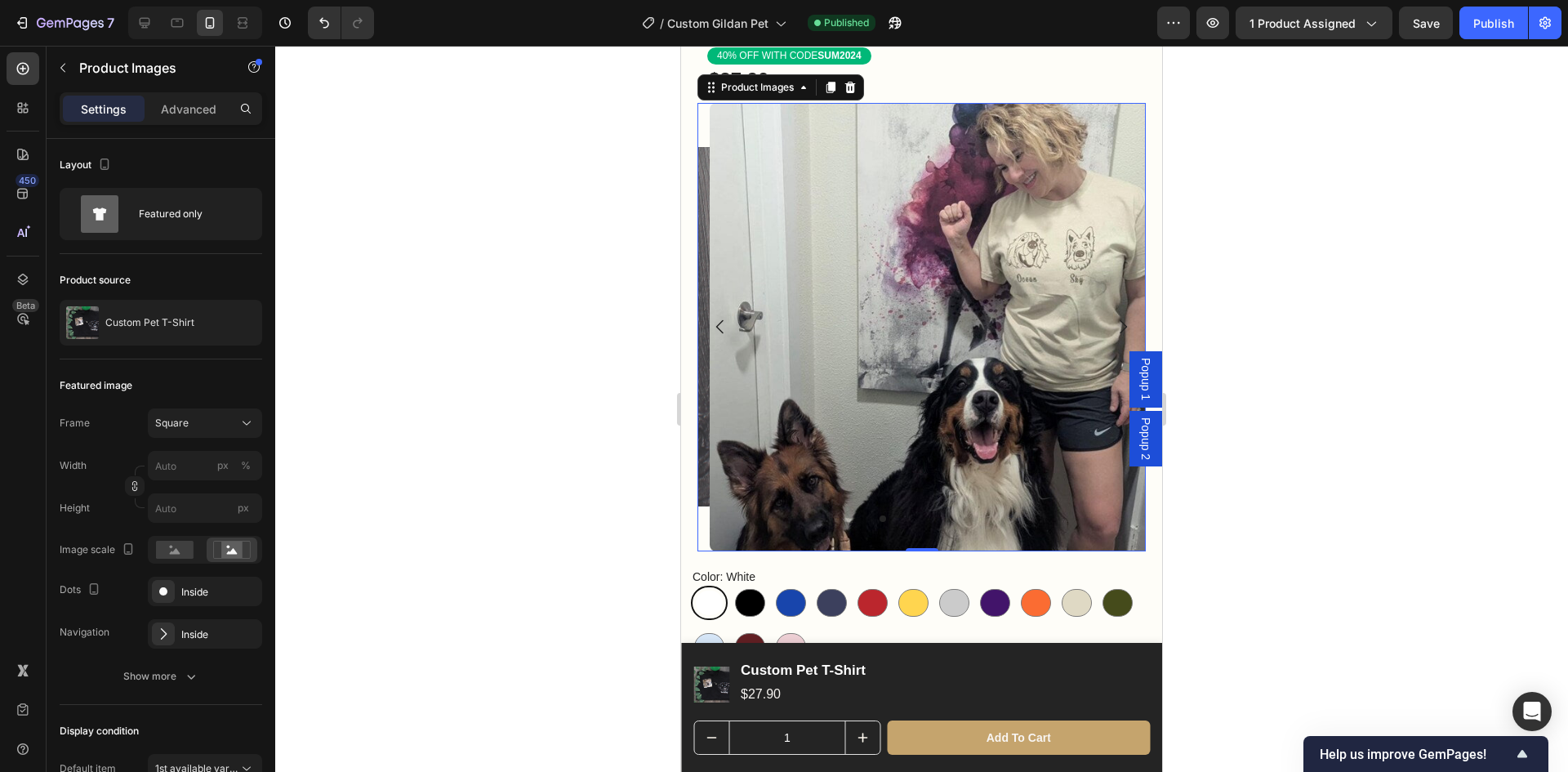
click at [718, 321] on icon "Carousel Back Arrow" at bounding box center [720, 326] width 20 height 20
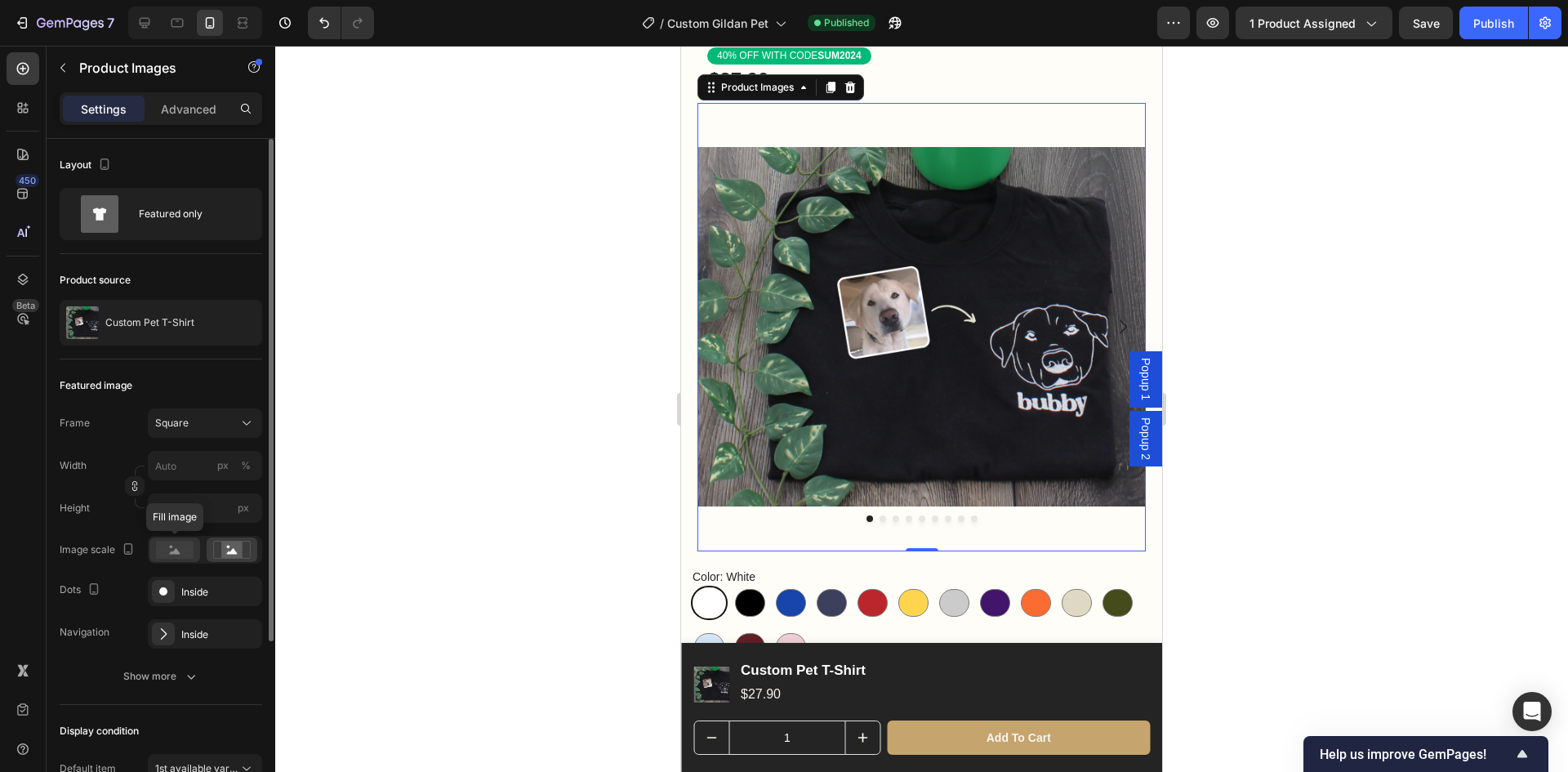
click at [175, 558] on rect at bounding box center [175, 549] width 37 height 18
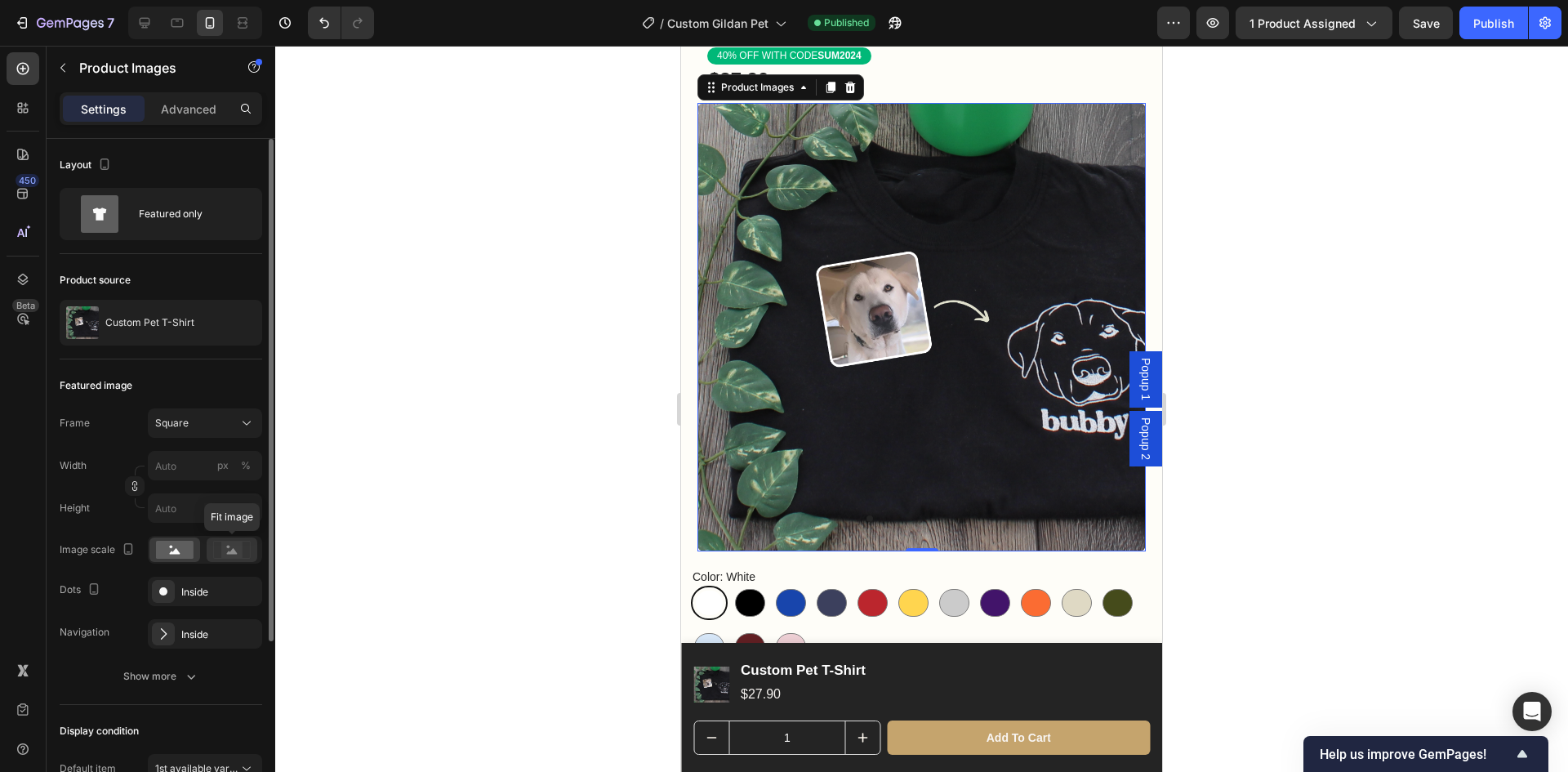
click at [224, 556] on rect at bounding box center [231, 549] width 22 height 16
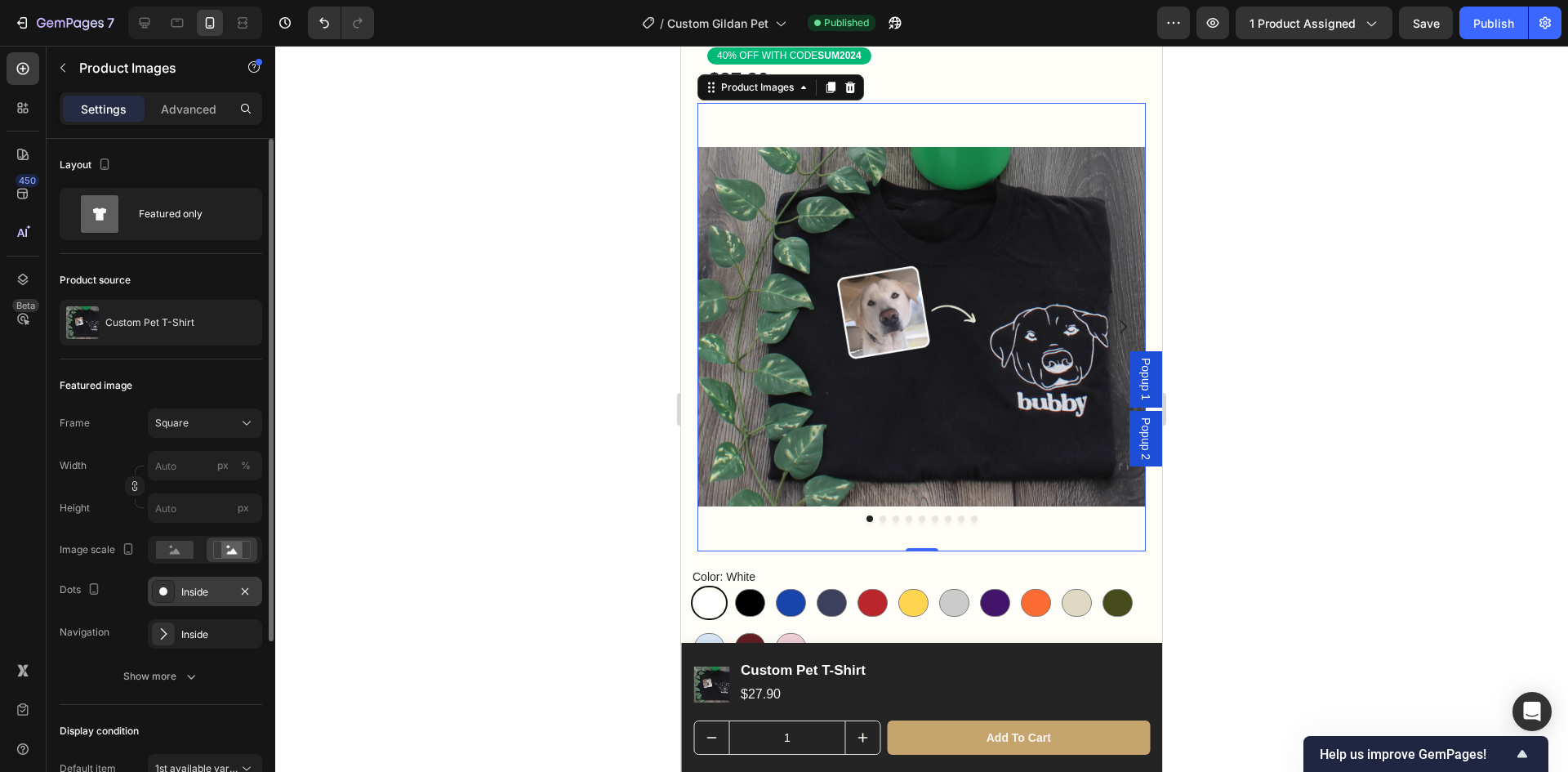
click at [212, 600] on div "Inside" at bounding box center [205, 591] width 114 height 29
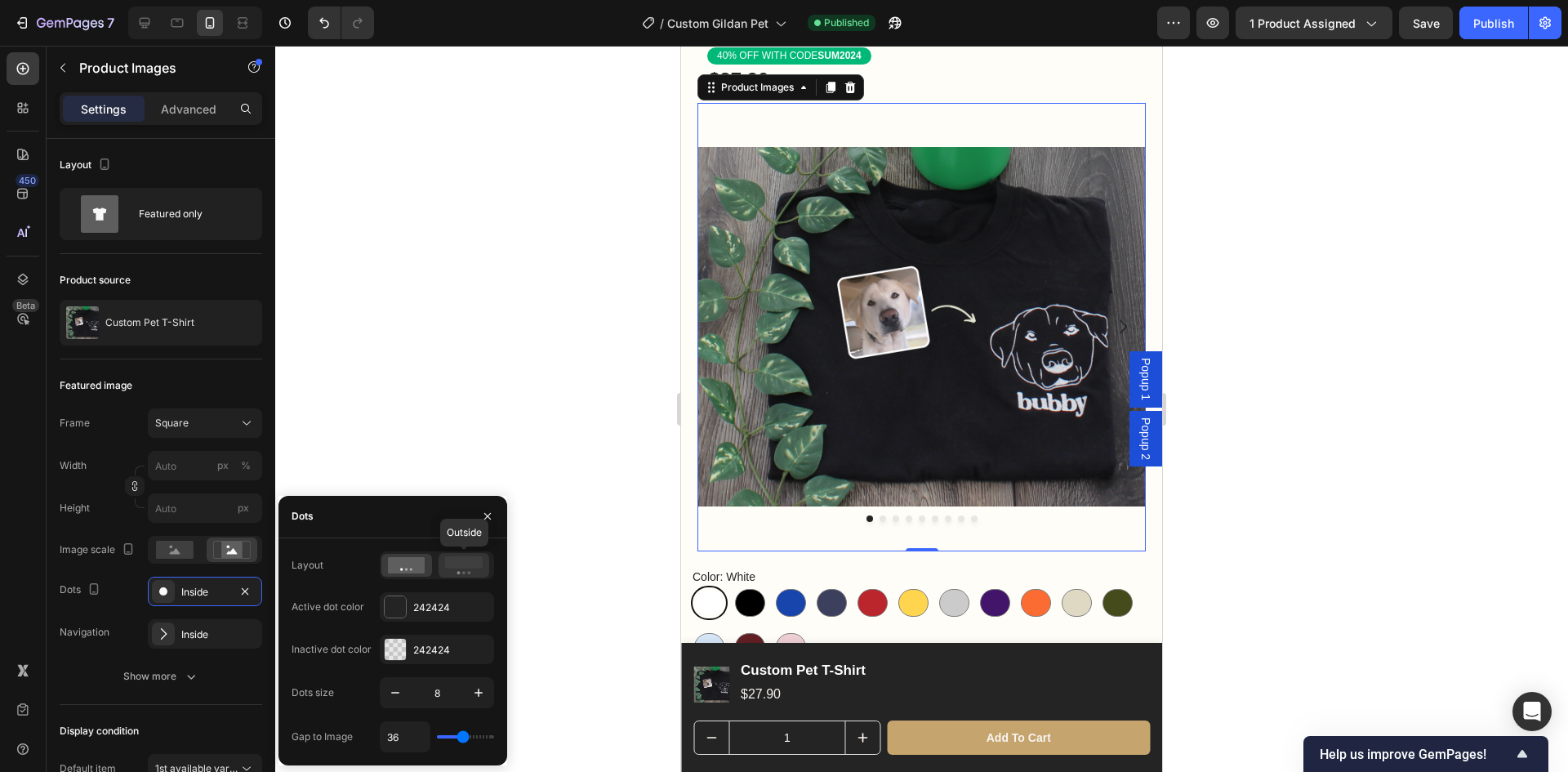
click at [476, 558] on rect at bounding box center [464, 562] width 37 height 12
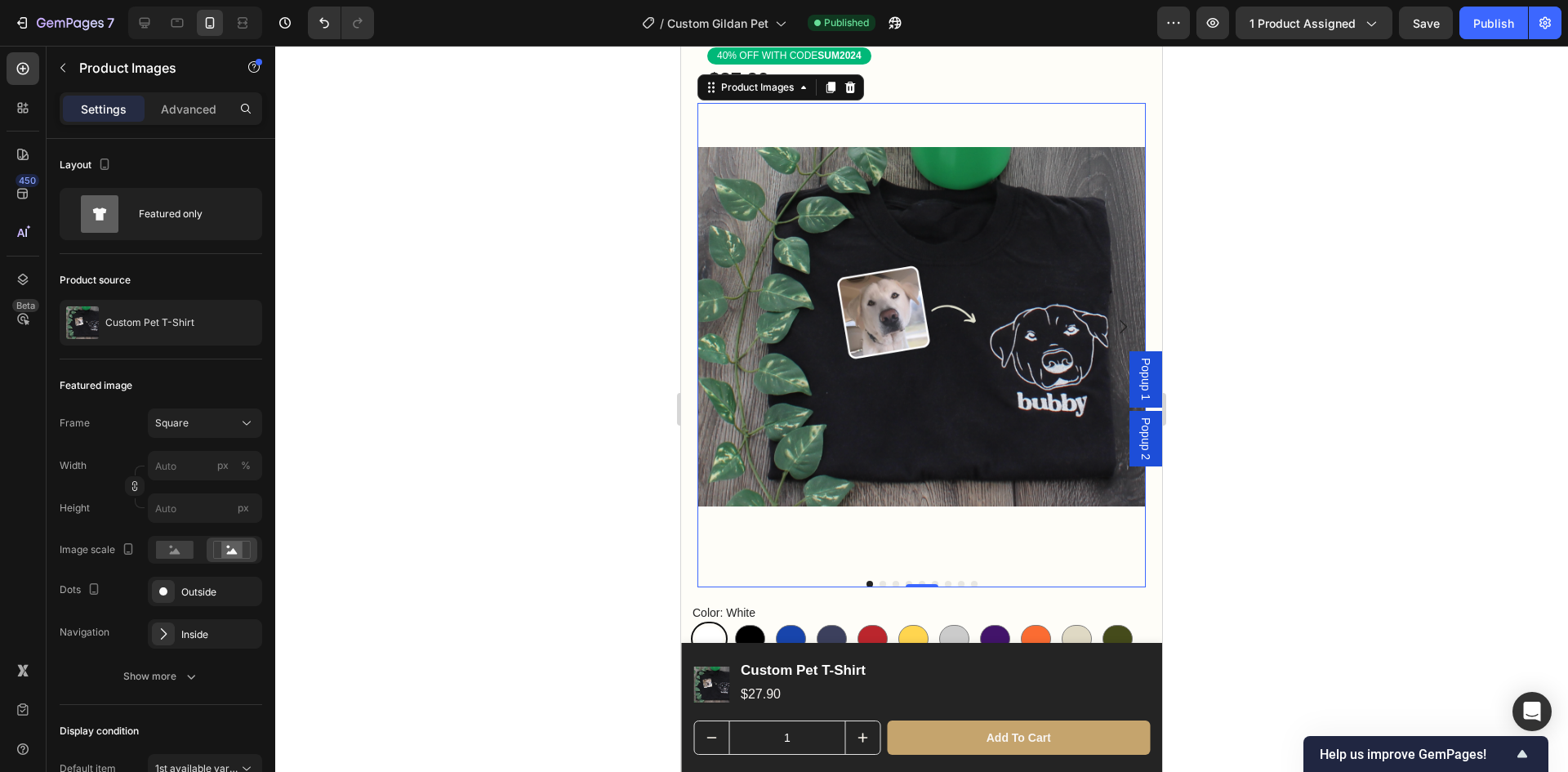
click at [441, 393] on div at bounding box center [922, 408] width 1293 height 726
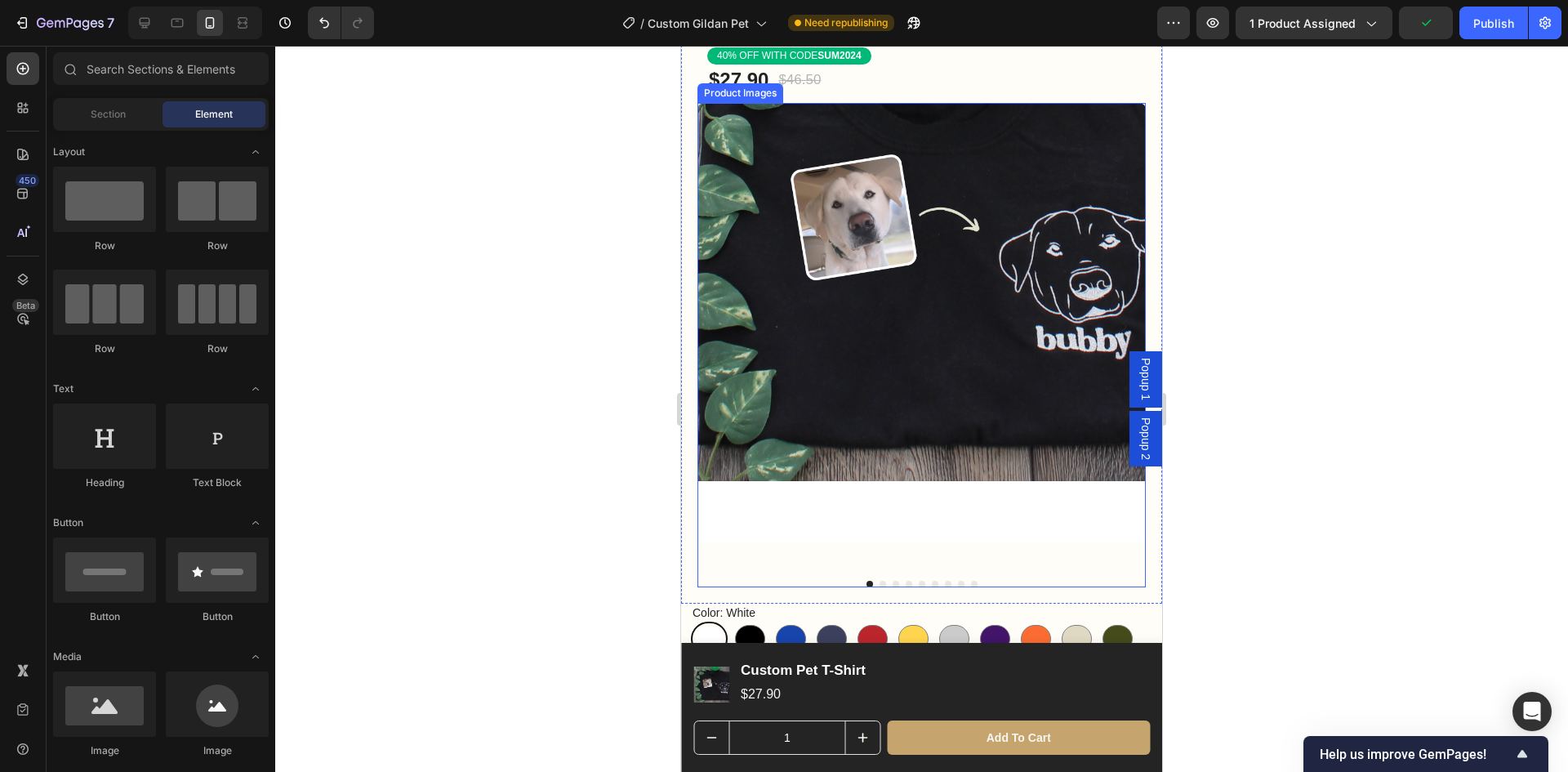
click at [935, 420] on img at bounding box center [922, 327] width 449 height 449
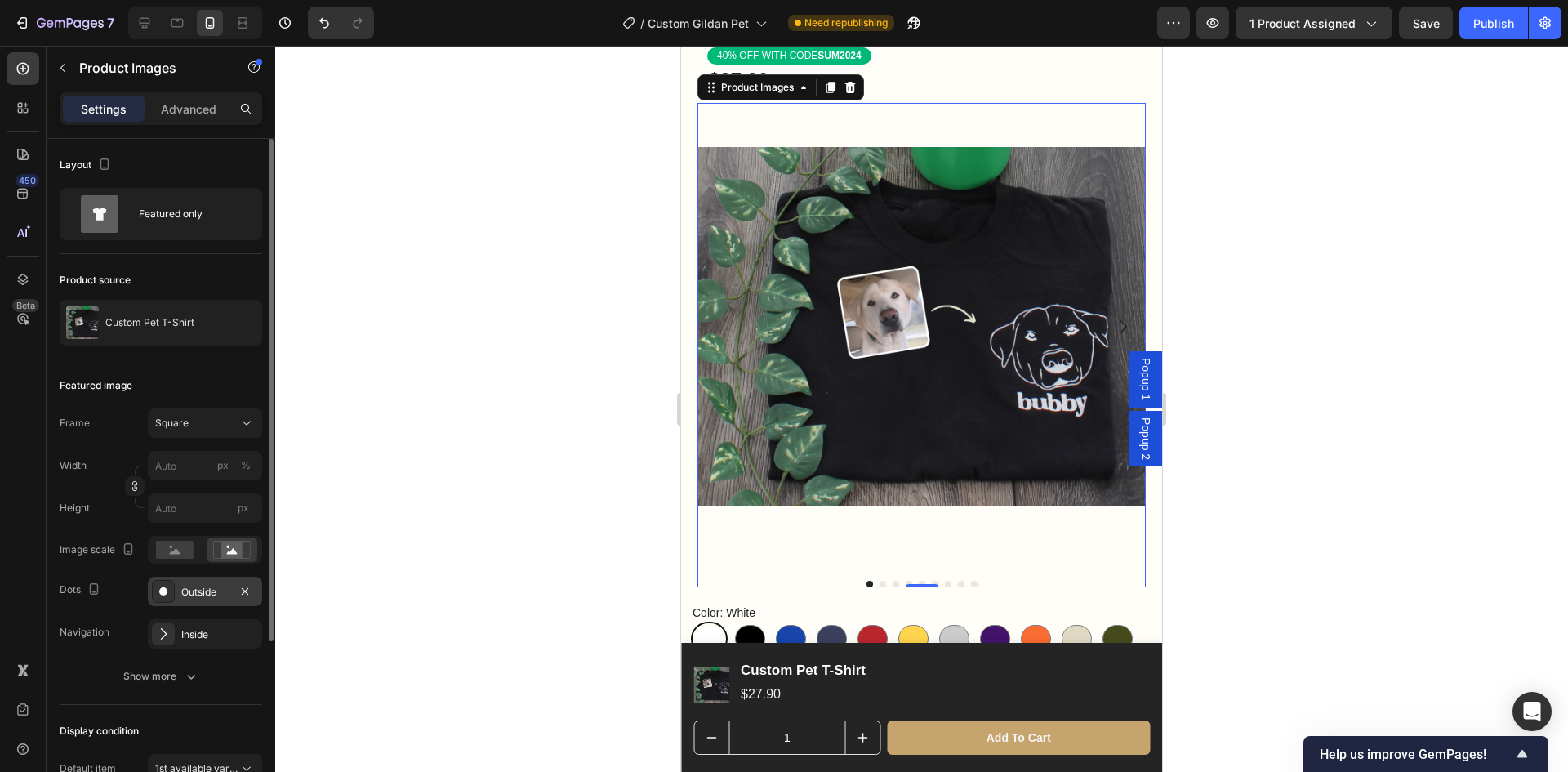
click at [204, 585] on div "Outside" at bounding box center [205, 592] width 48 height 15
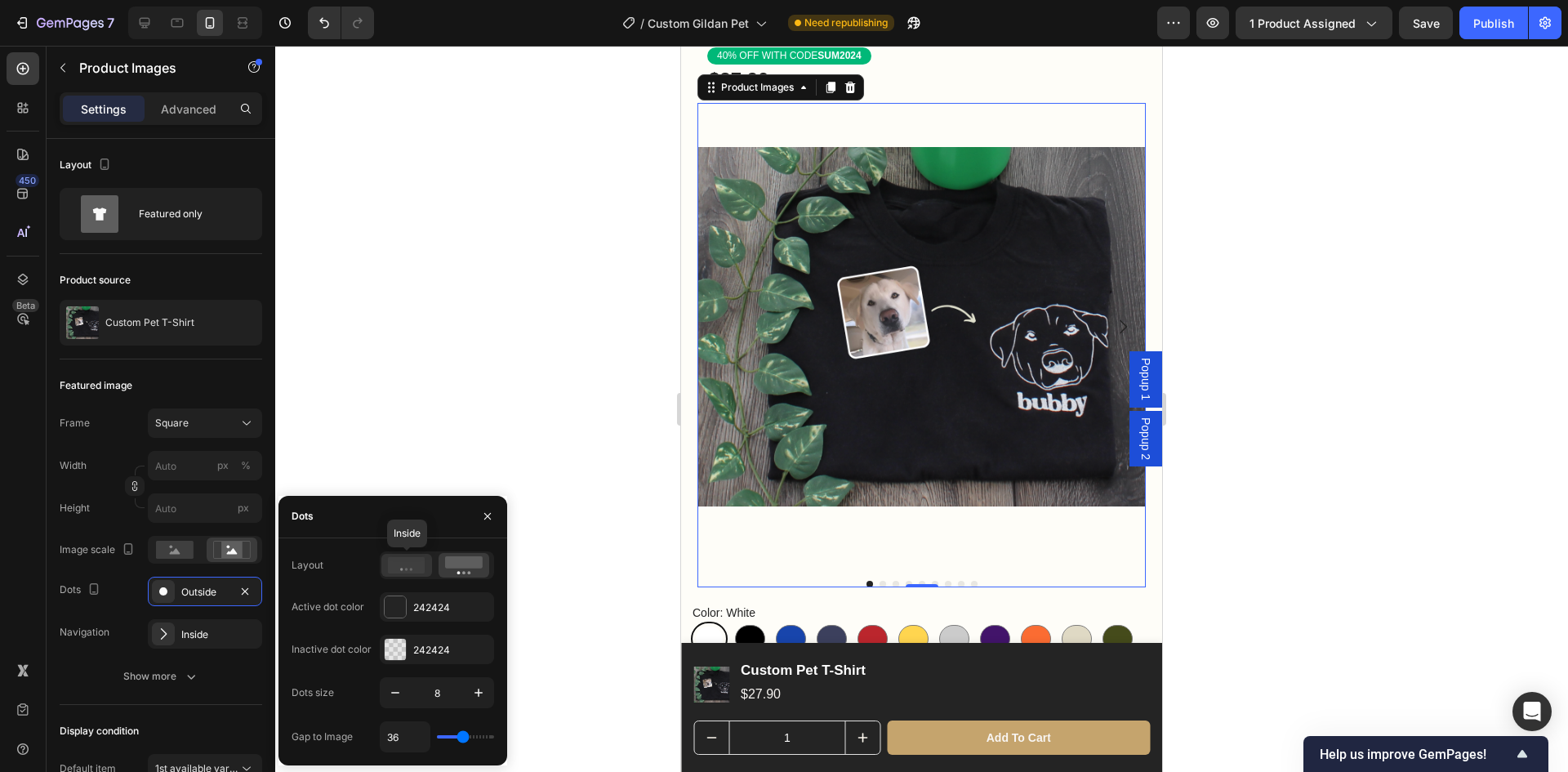
click at [406, 566] on icon at bounding box center [407, 565] width 37 height 16
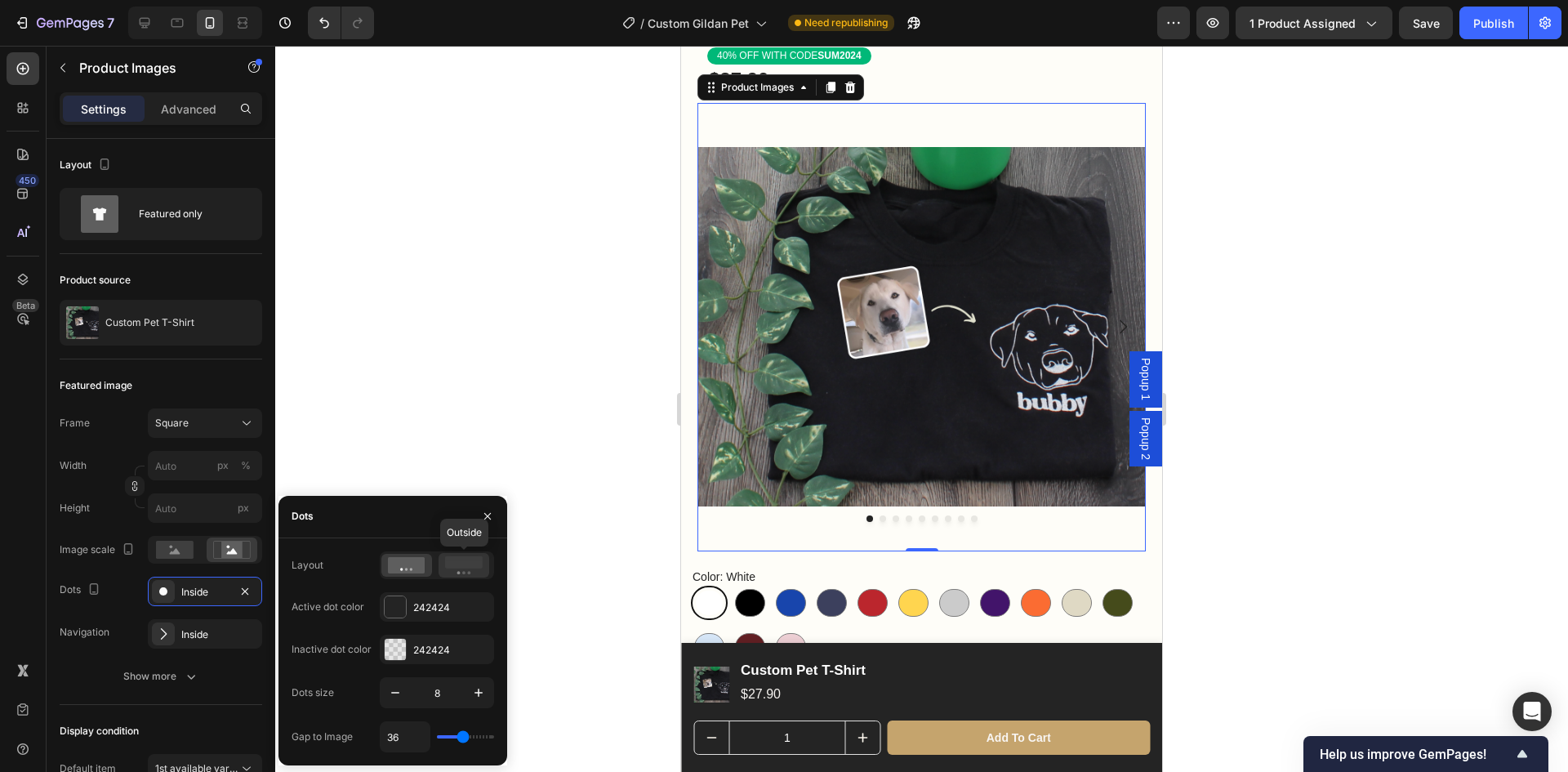
click at [463, 557] on icon at bounding box center [464, 565] width 37 height 18
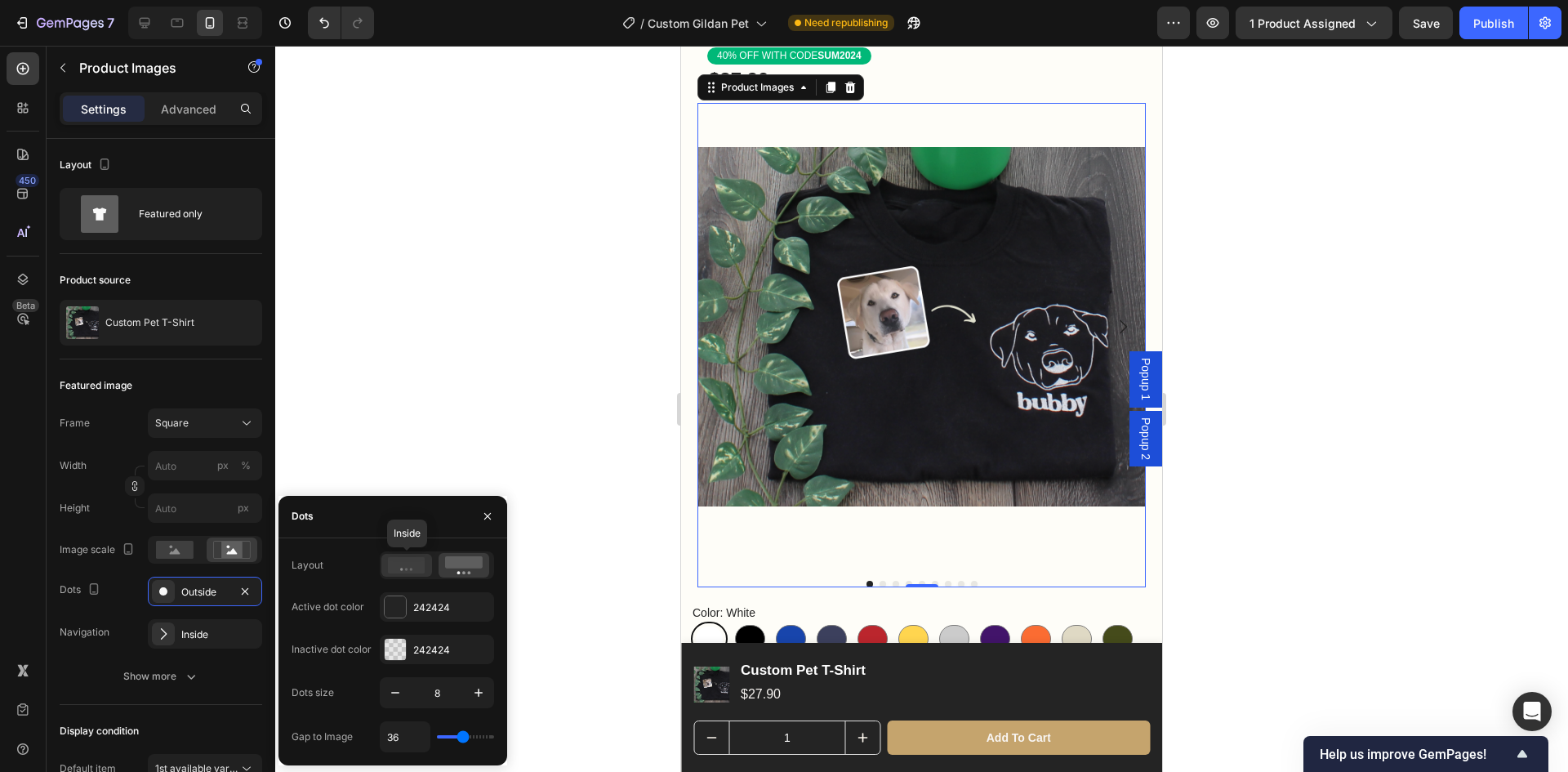
click at [394, 565] on icon at bounding box center [407, 565] width 37 height 16
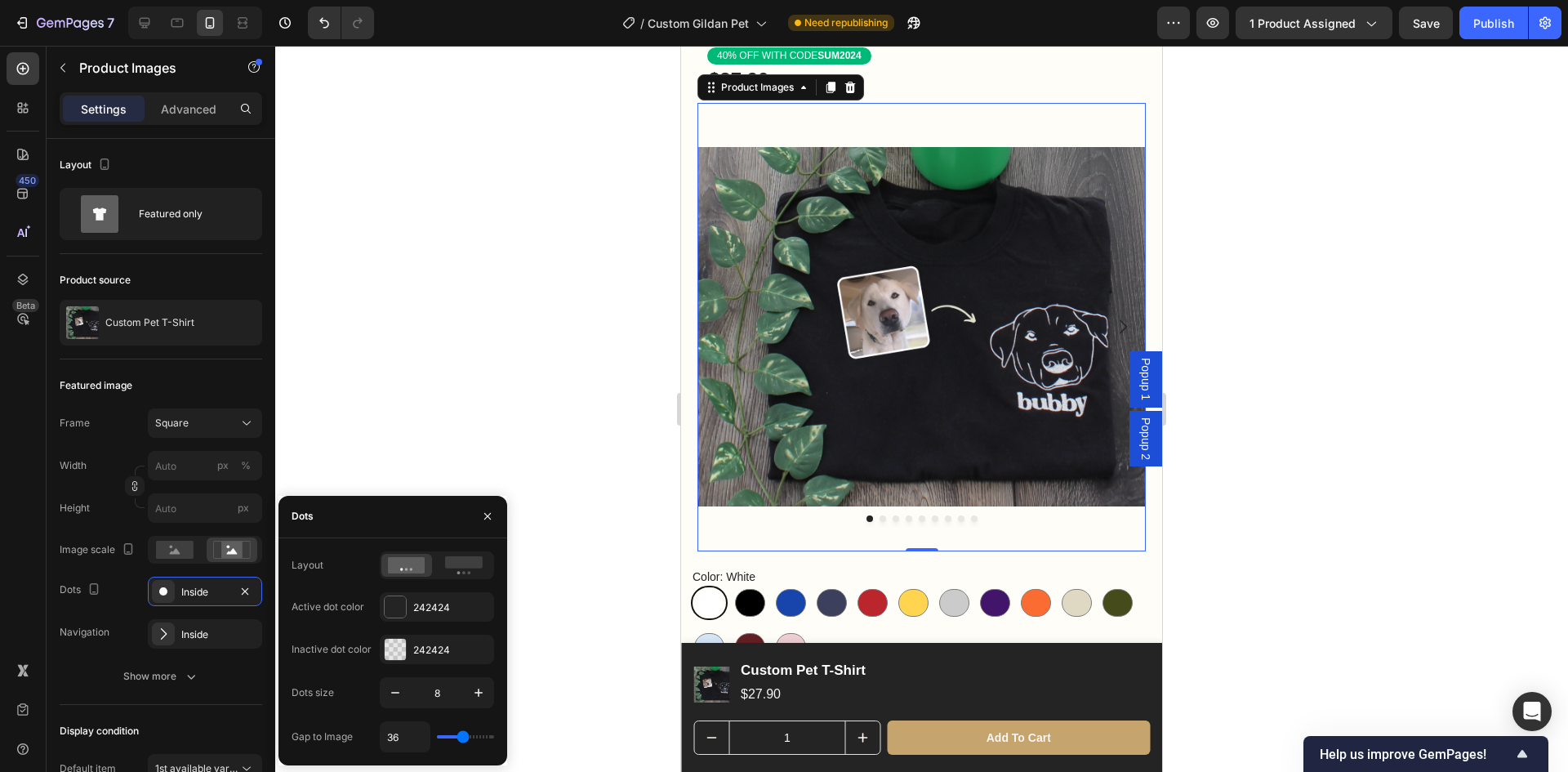
type input "13"
type input "12"
type input "15"
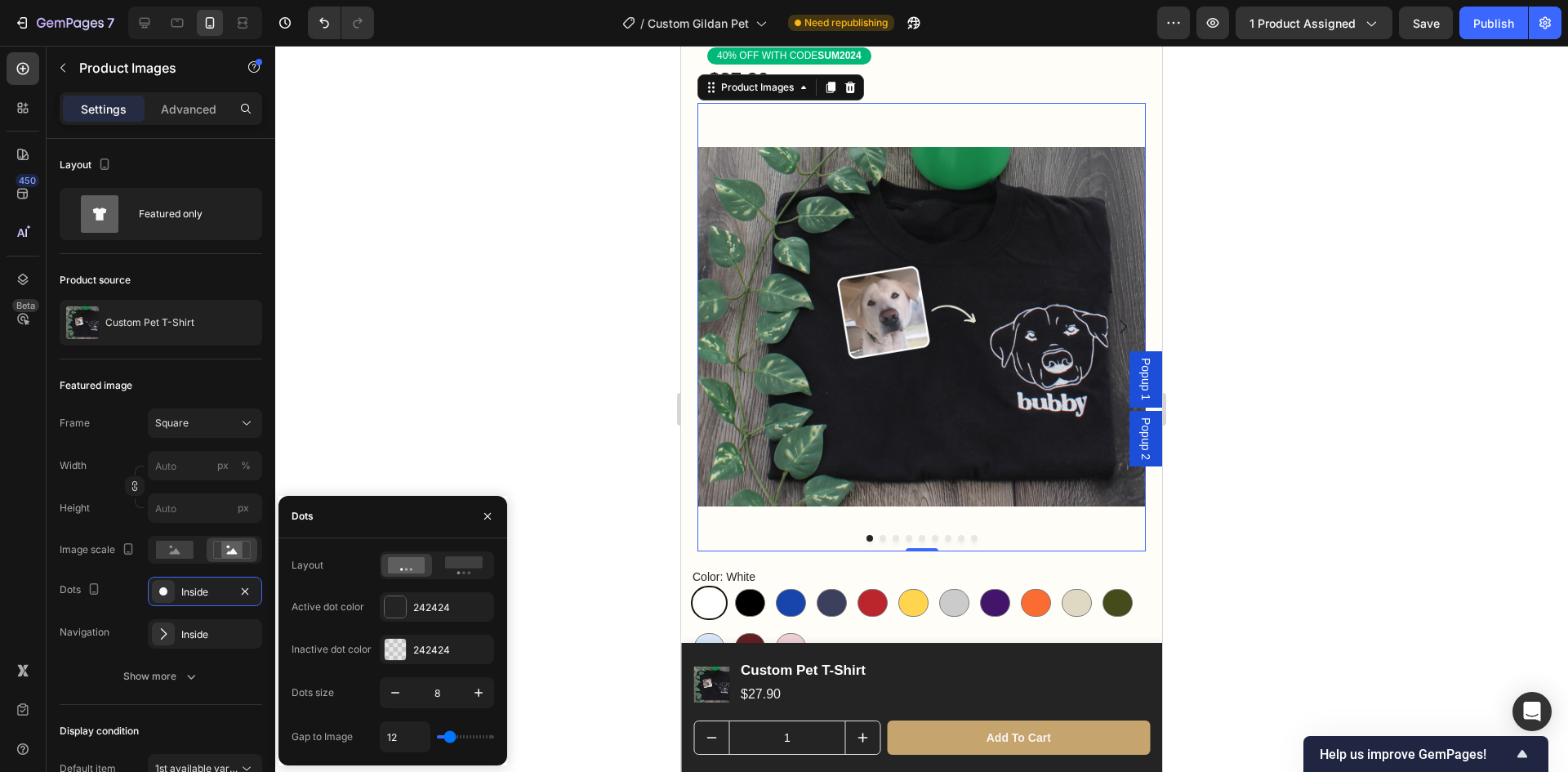
type input "15"
type input "18"
type input "27"
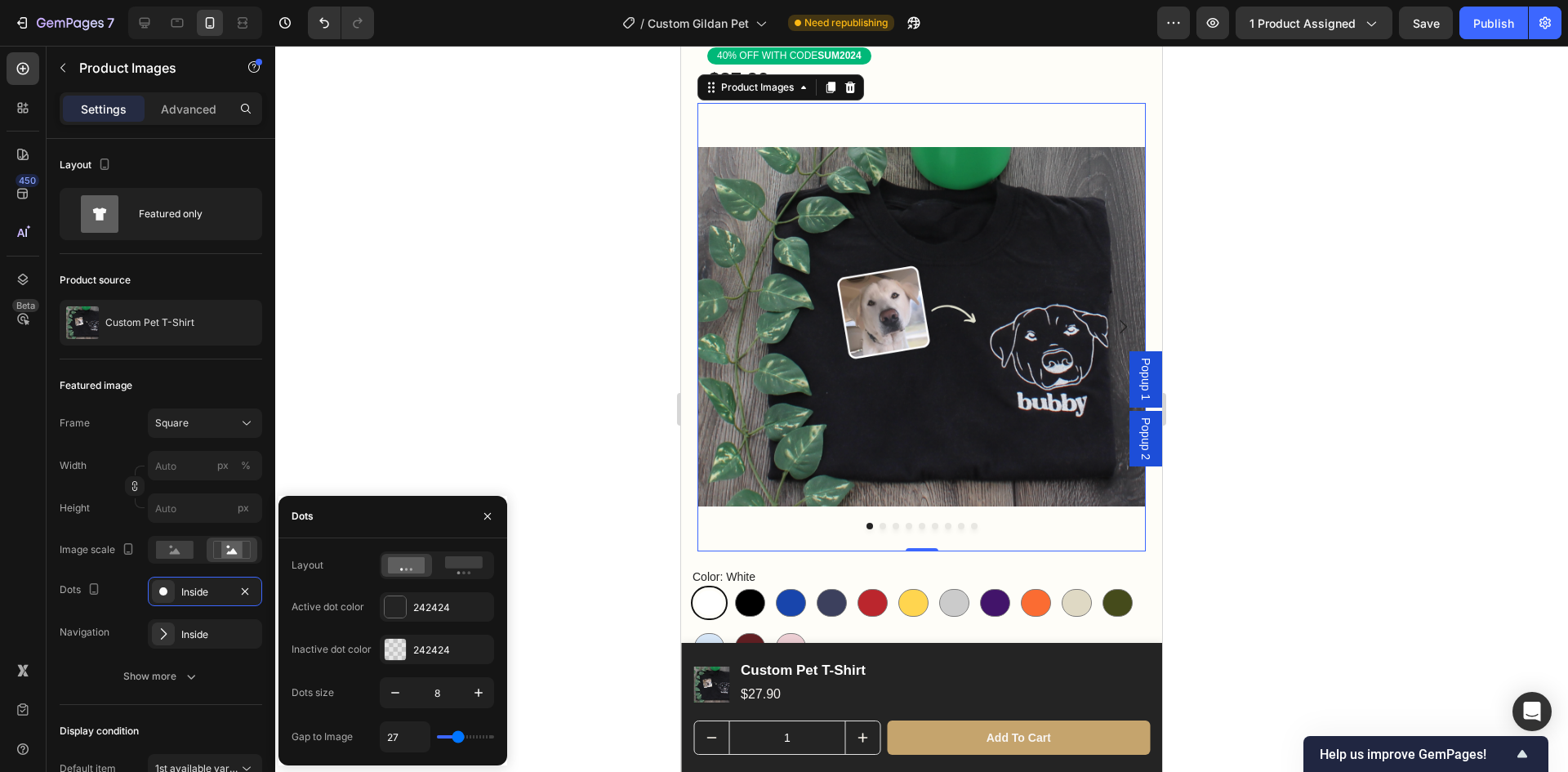
type input "22"
click at [456, 738] on input "range" at bounding box center [466, 736] width 57 height 3
click at [457, 567] on rect at bounding box center [464, 562] width 37 height 12
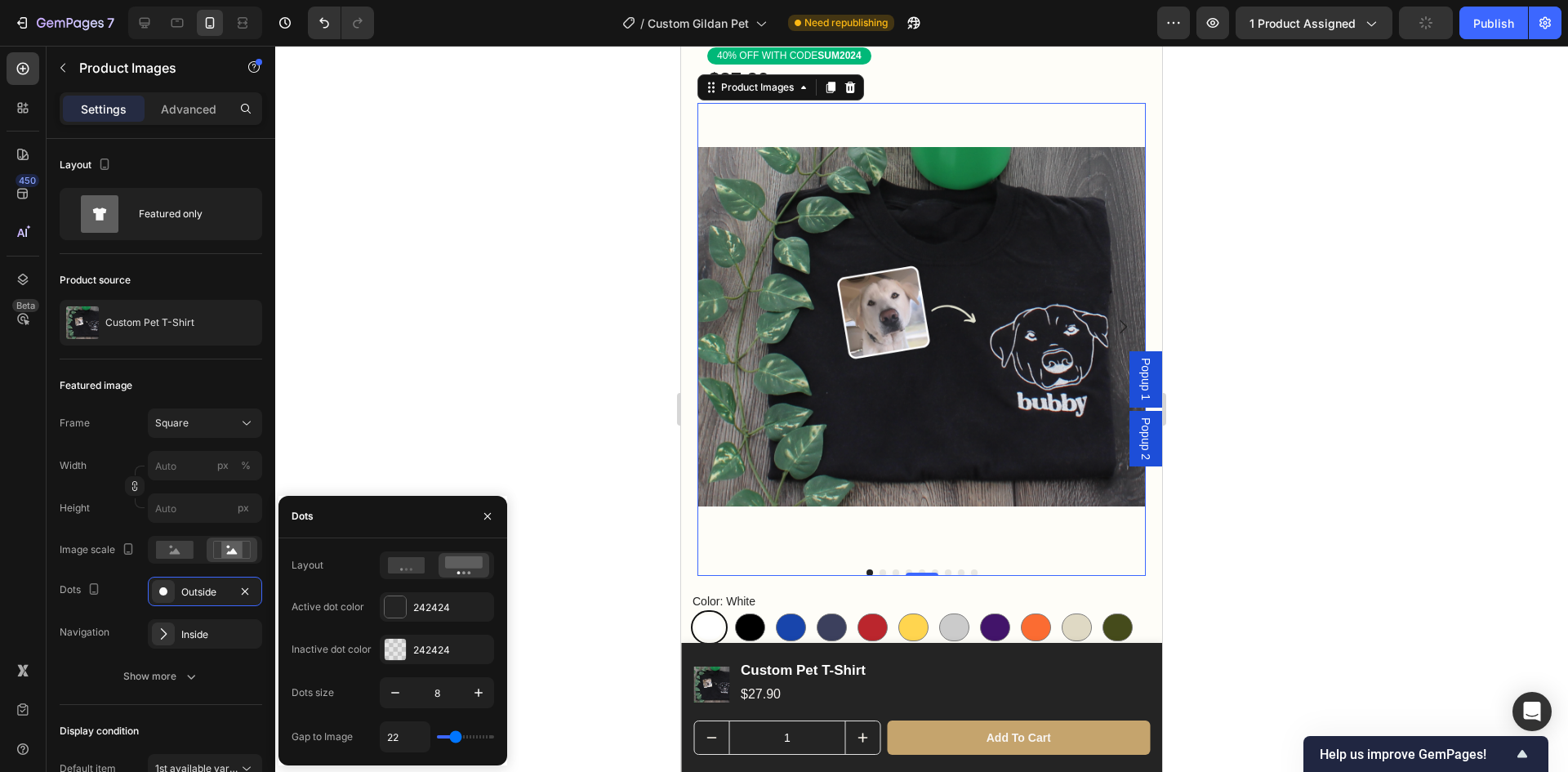
type input "0"
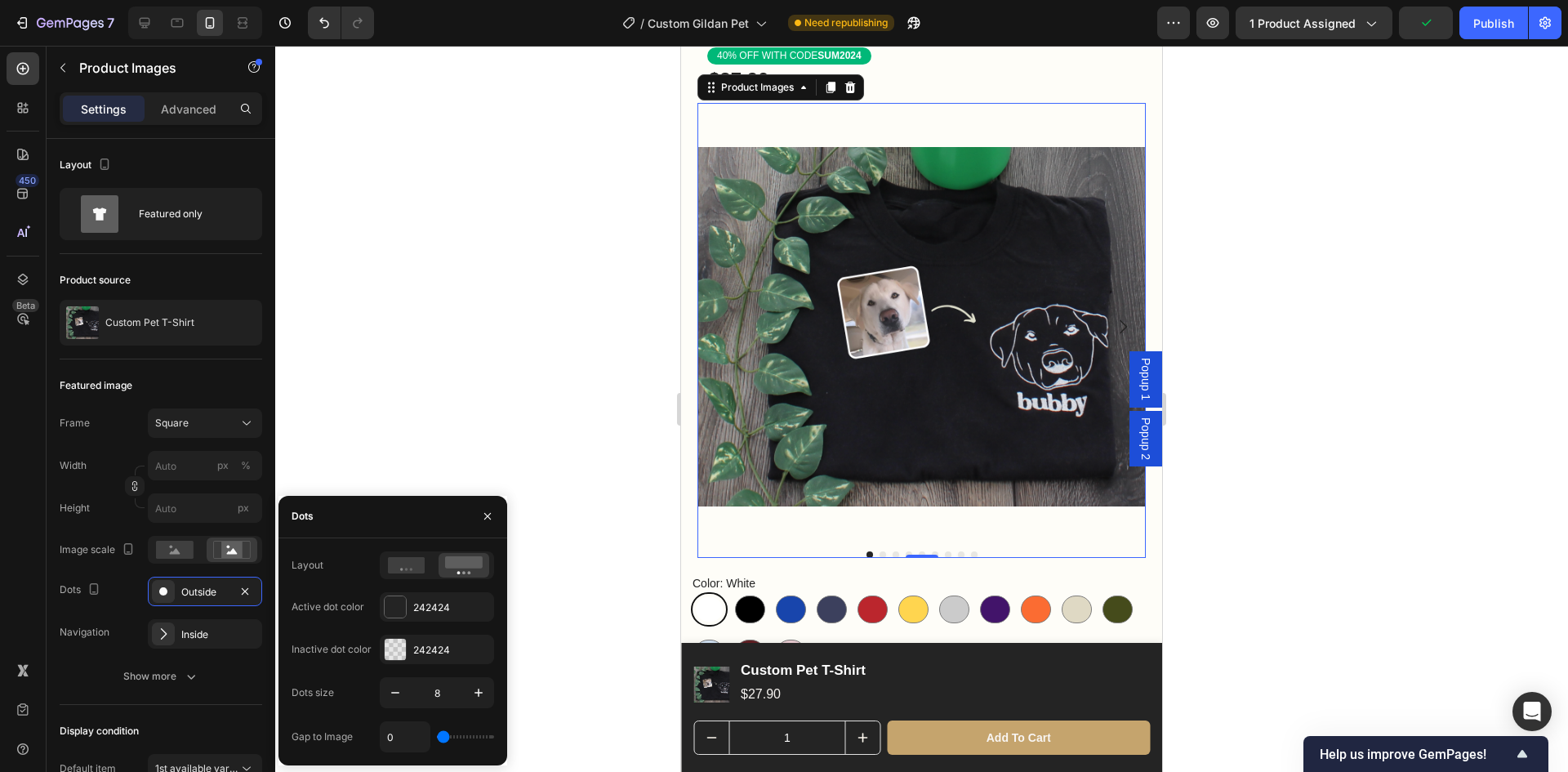
drag, startPoint x: 452, startPoint y: 735, endPoint x: 428, endPoint y: 735, distance: 24.0
type input "0"
click at [437, 735] on input "range" at bounding box center [466, 736] width 57 height 3
click at [539, 648] on div at bounding box center [922, 408] width 1293 height 726
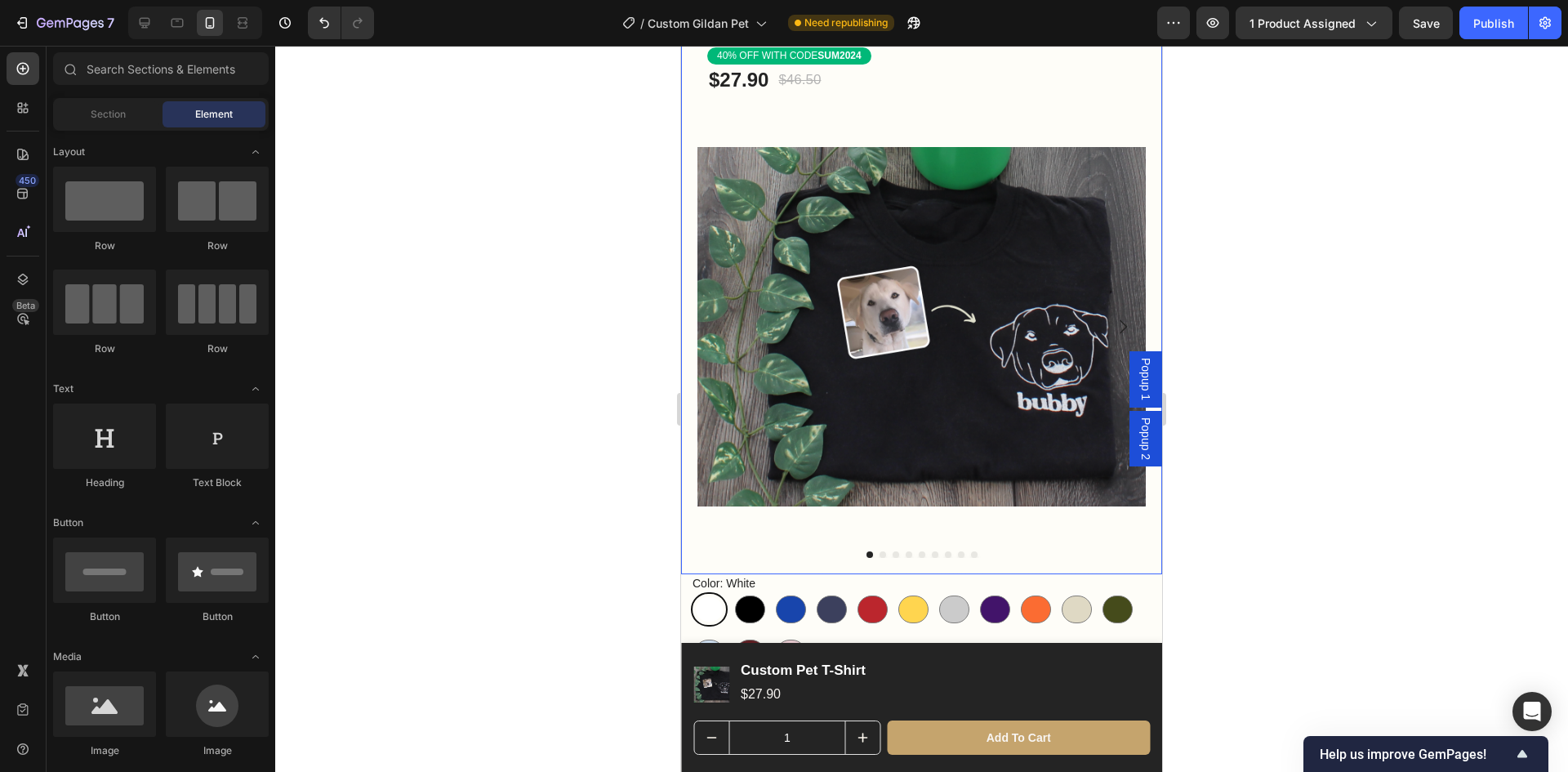
click at [929, 364] on img at bounding box center [922, 327] width 449 height 449
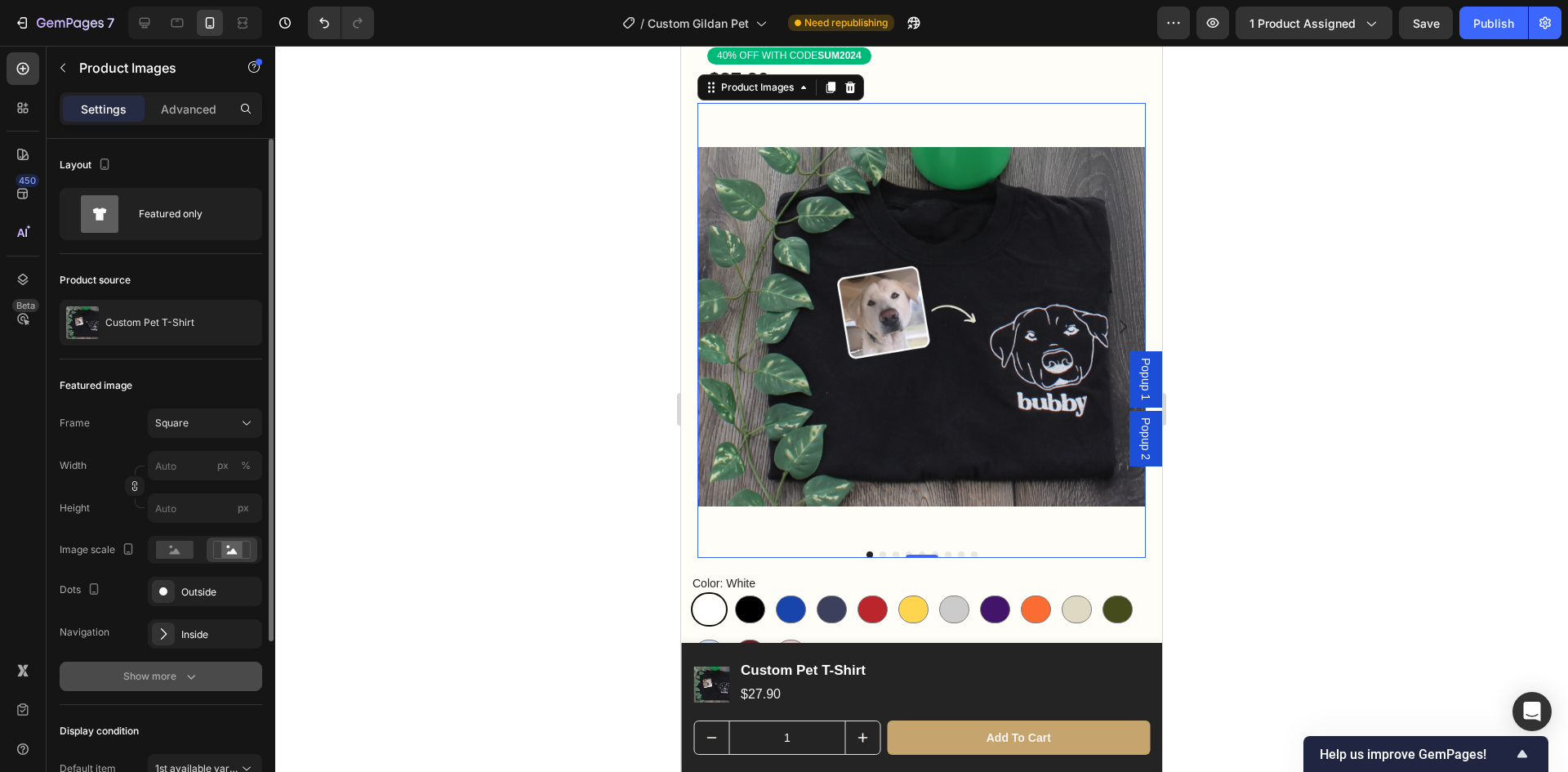
click at [175, 676] on div "Show more" at bounding box center [161, 676] width 76 height 16
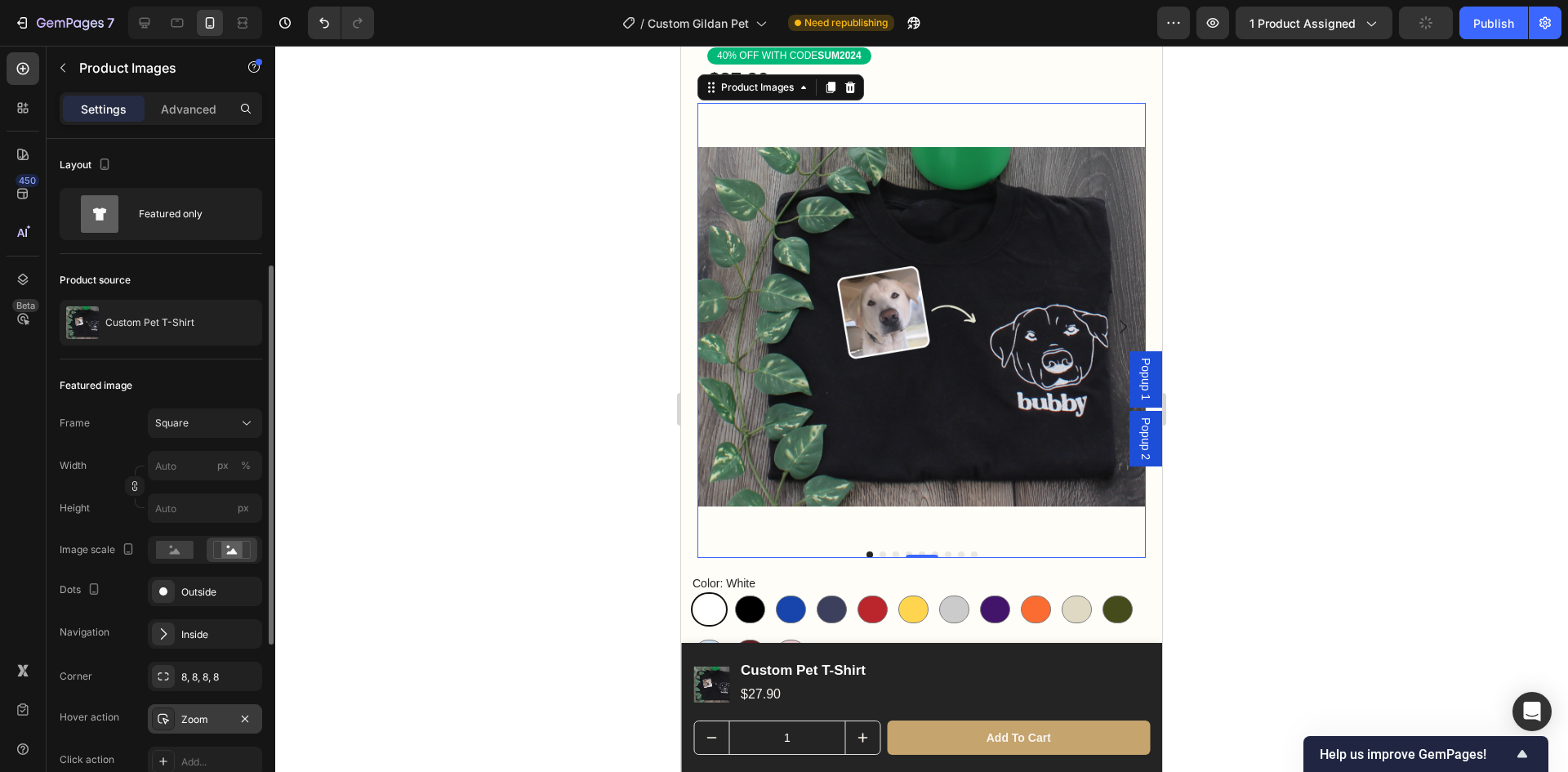
scroll to position [82, 0]
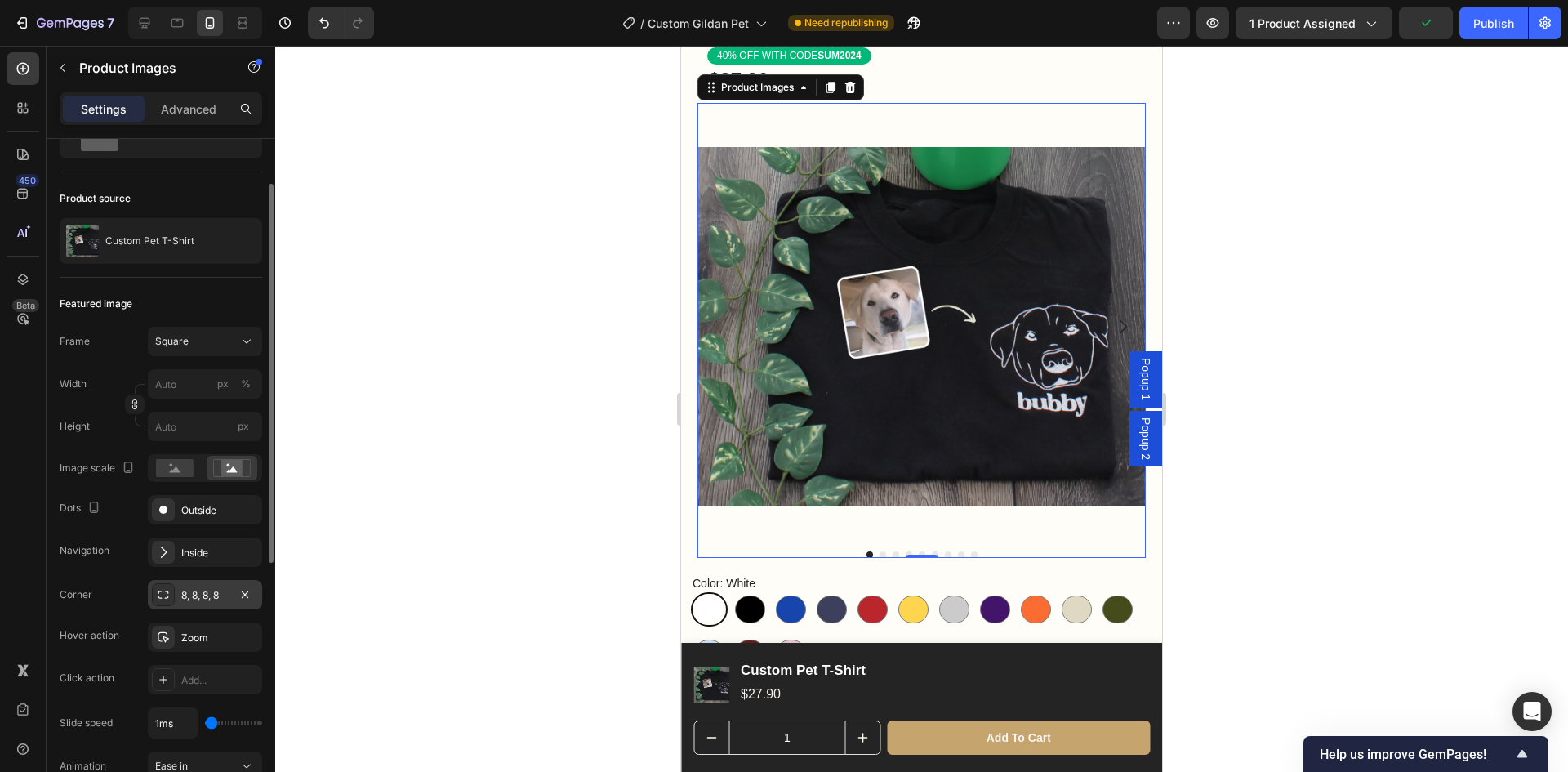
click at [203, 598] on div "8, 8, 8, 8" at bounding box center [205, 596] width 48 height 15
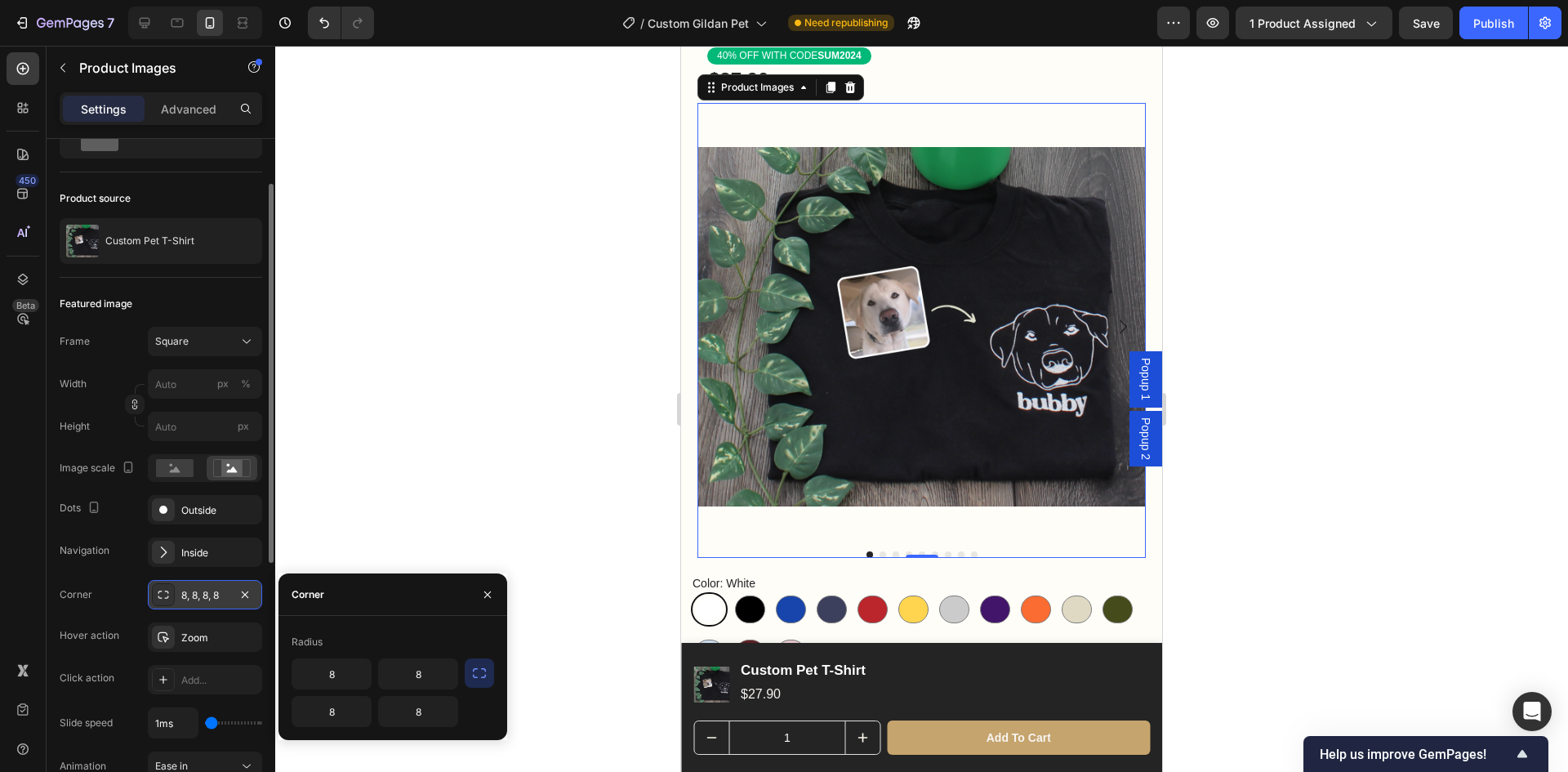
click at [203, 598] on div "8, 8, 8, 8" at bounding box center [205, 596] width 48 height 15
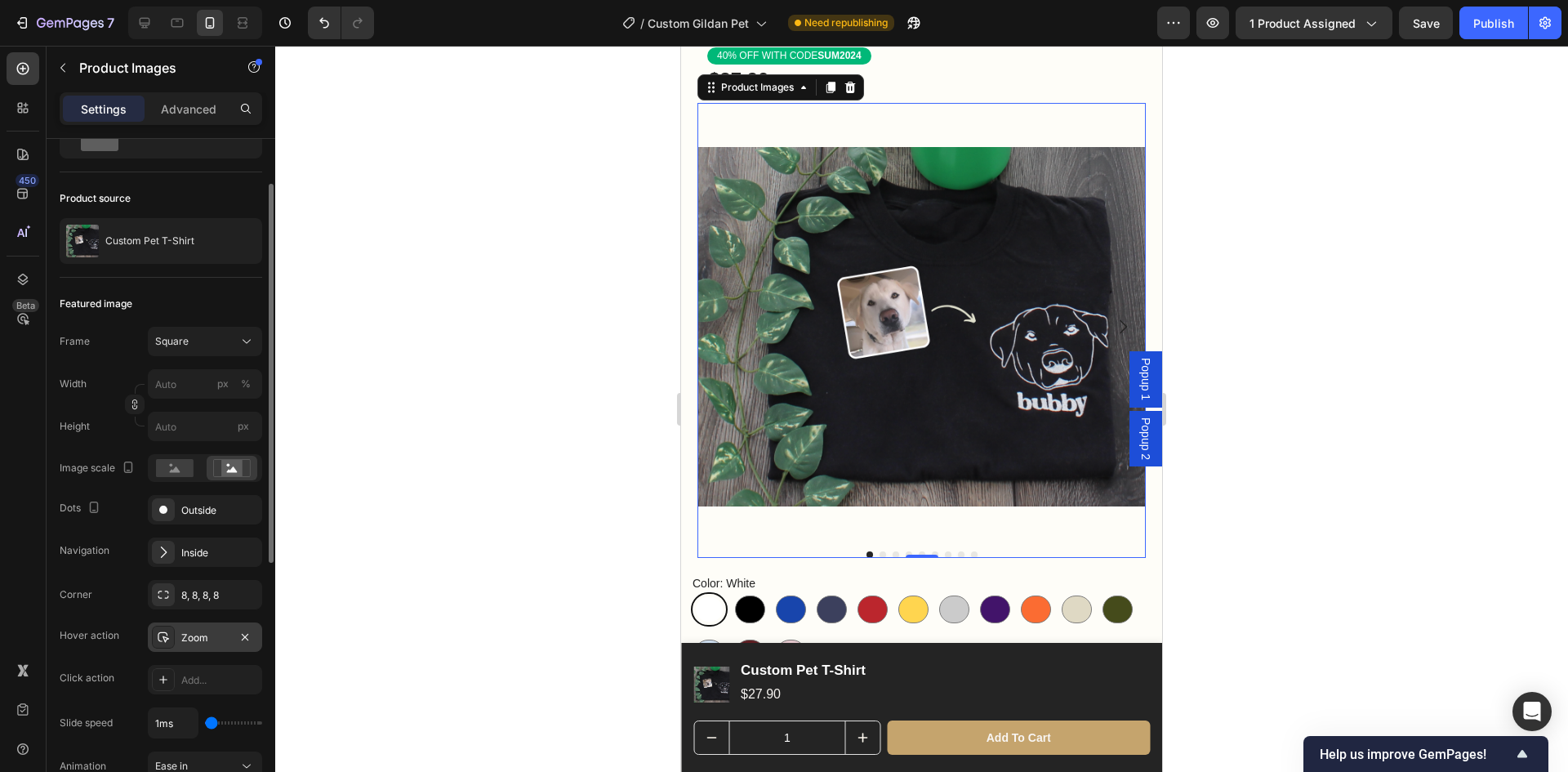
click at [197, 648] on div "Zoom" at bounding box center [205, 636] width 114 height 29
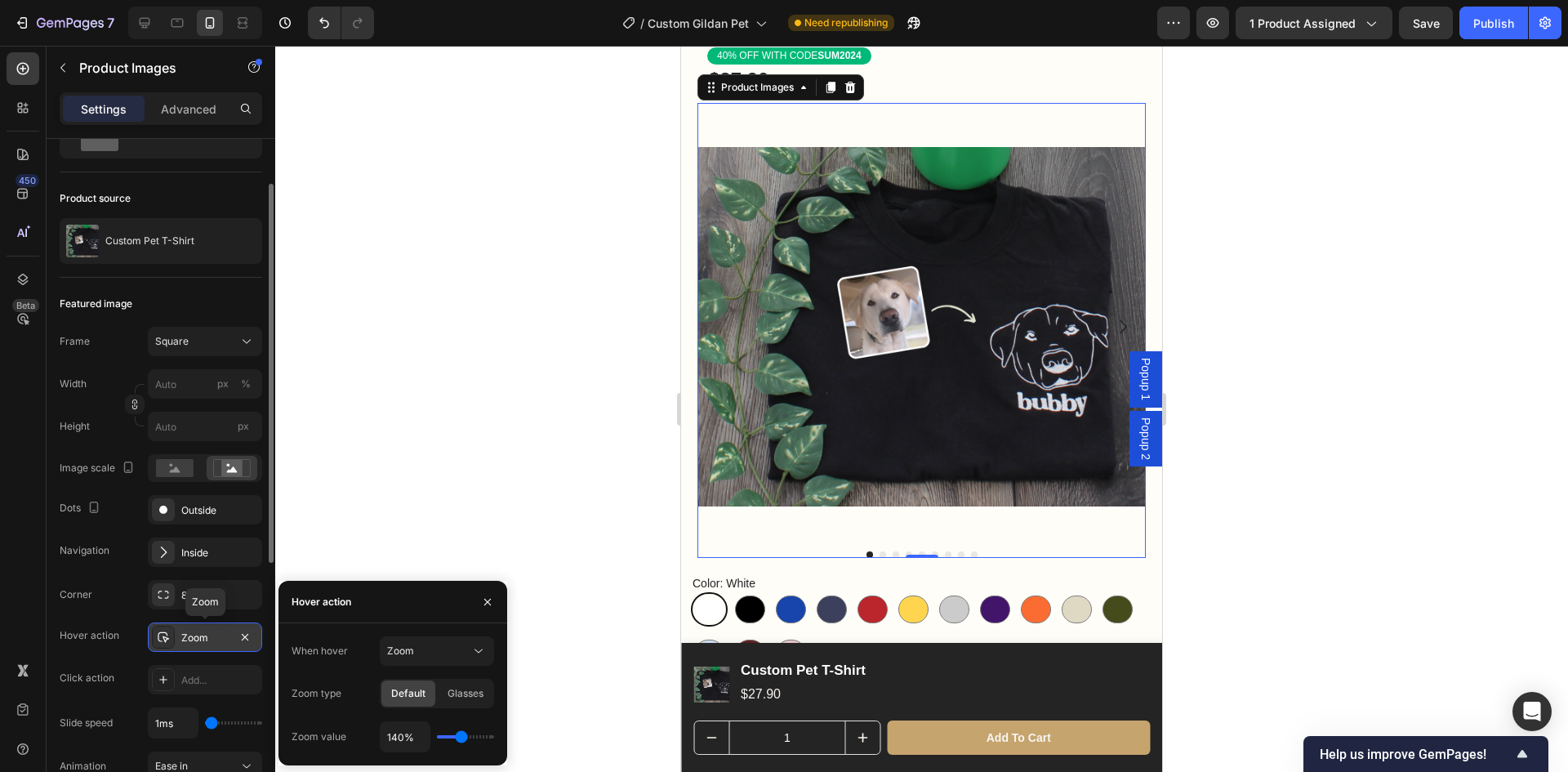
click at [197, 641] on div "Zoom" at bounding box center [205, 638] width 48 height 15
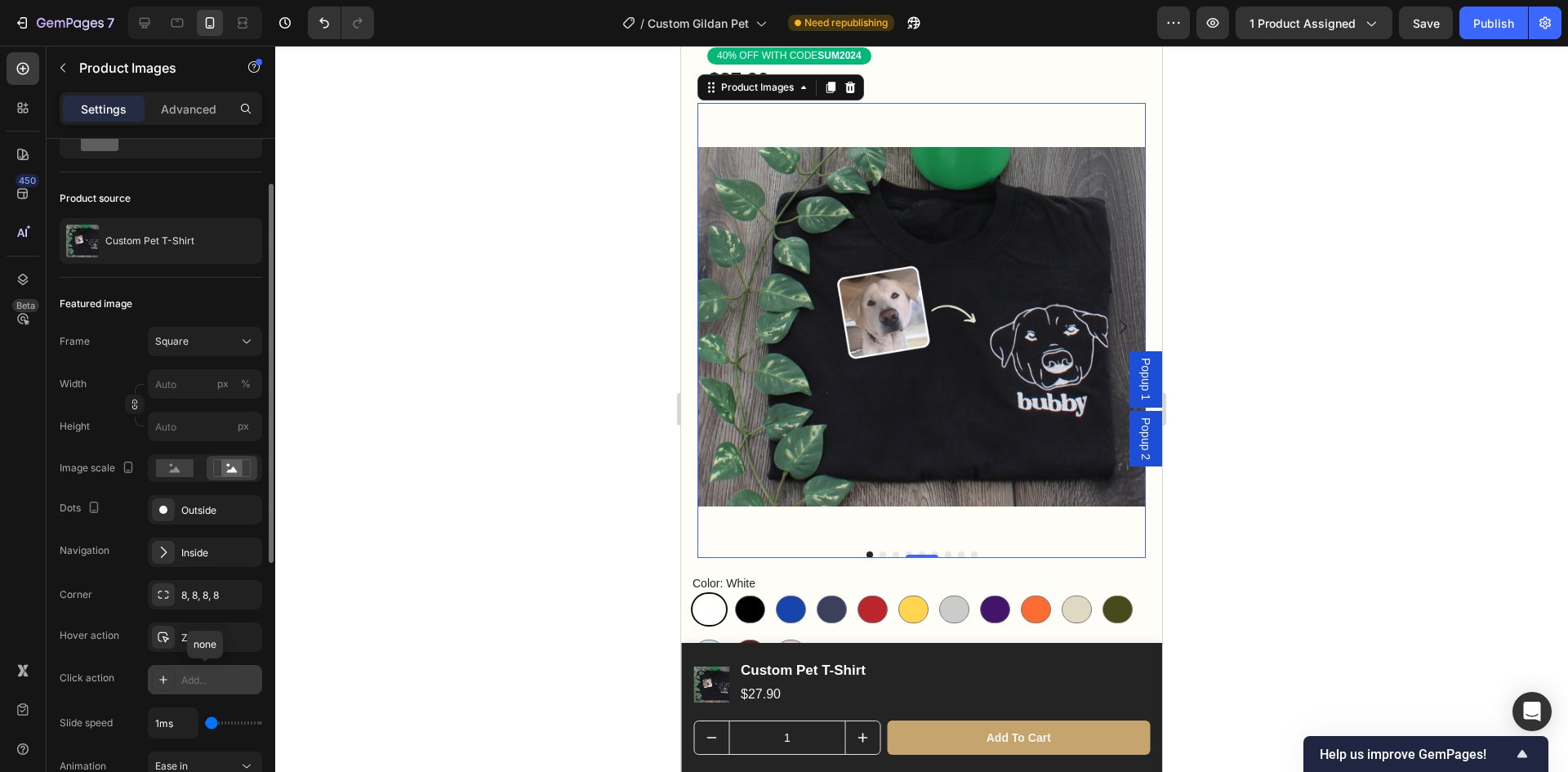
click at [207, 684] on div "Add..." at bounding box center [220, 681] width 77 height 15
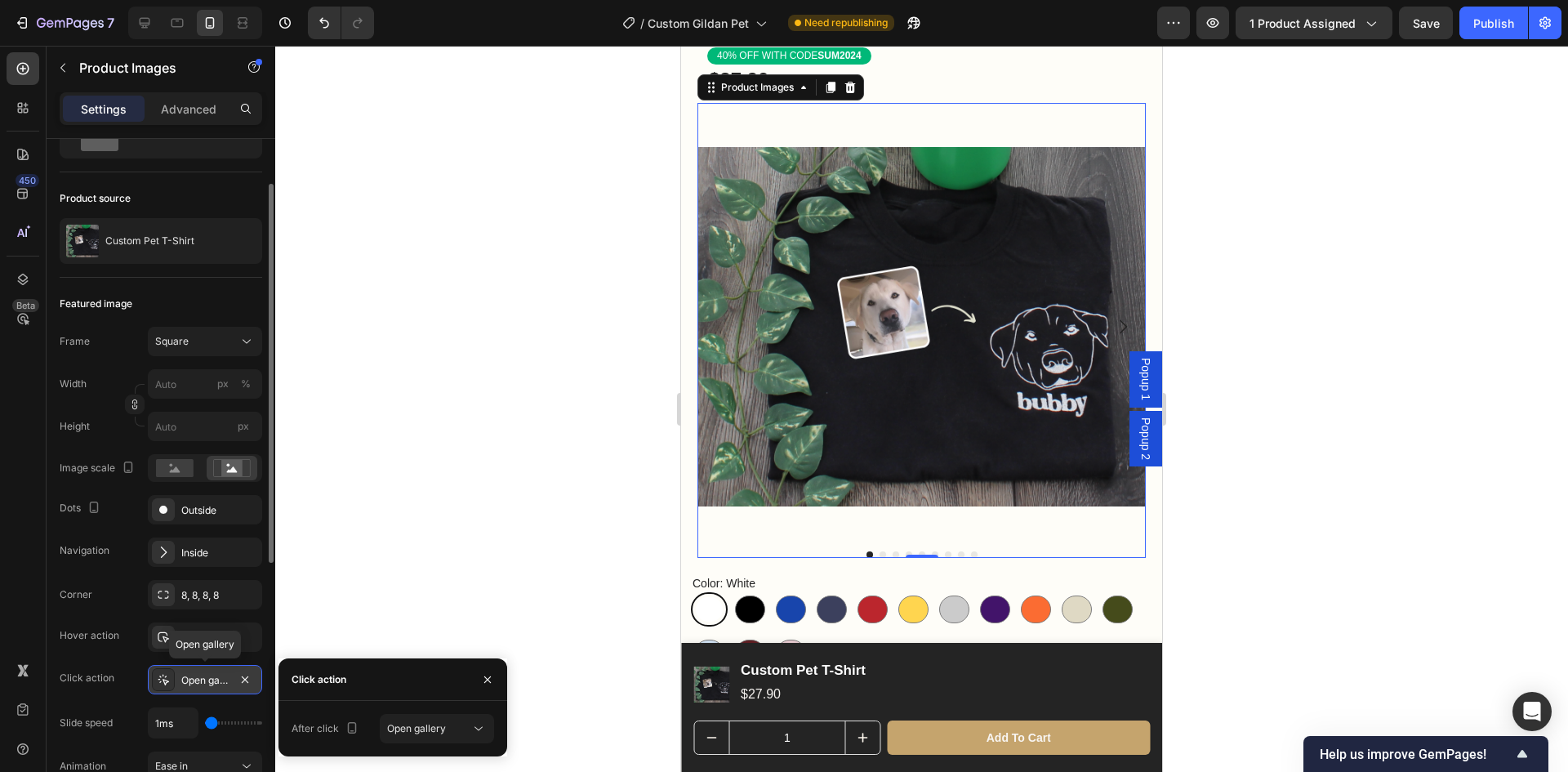
click at [207, 684] on div "Open gallery" at bounding box center [205, 681] width 48 height 15
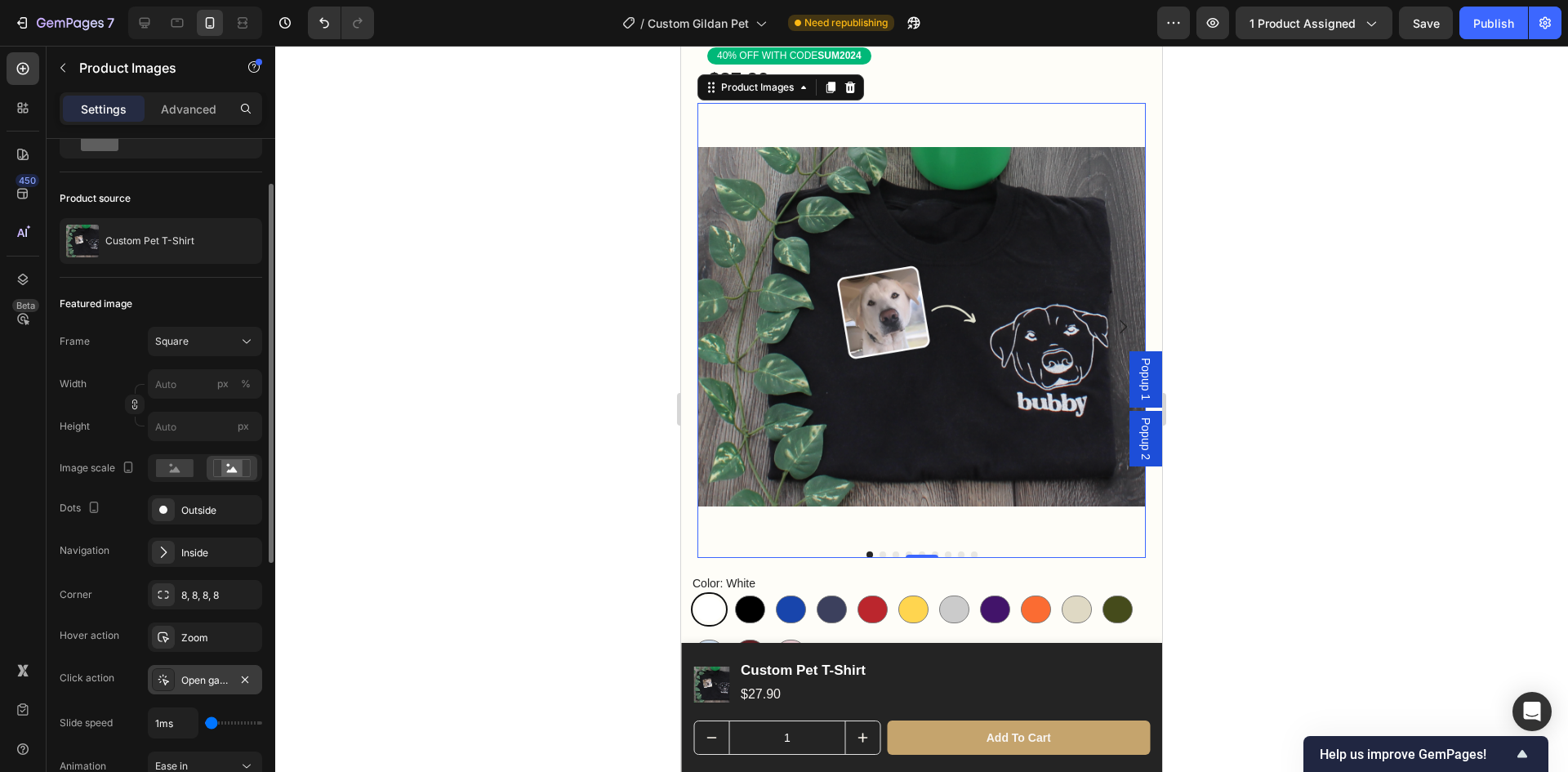
type input "200ms"
type input "200"
type input "300ms"
type input "300"
type input "350ms"
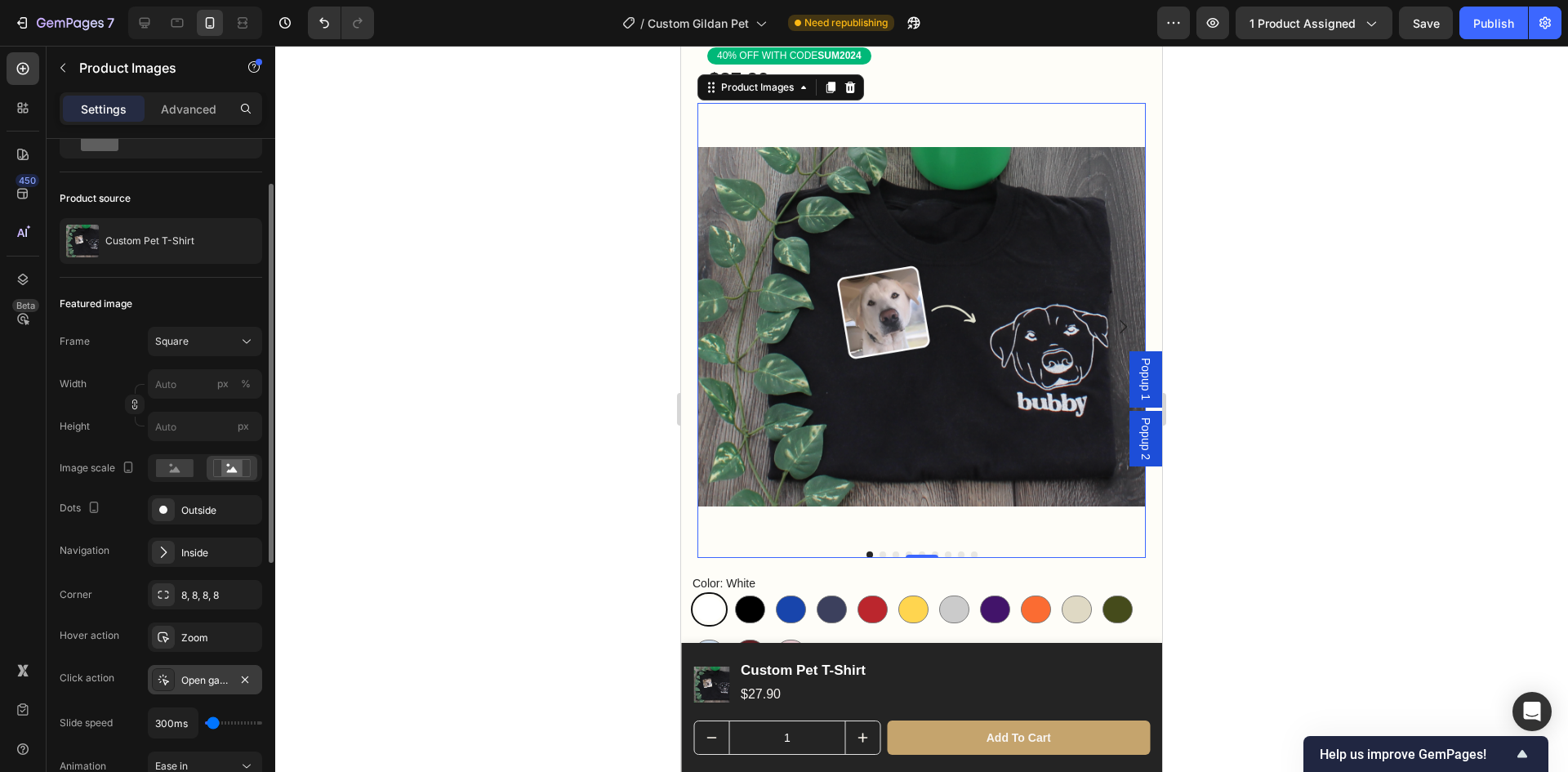
type input "350"
type input "300ms"
type input "300"
type input "200ms"
type input "200"
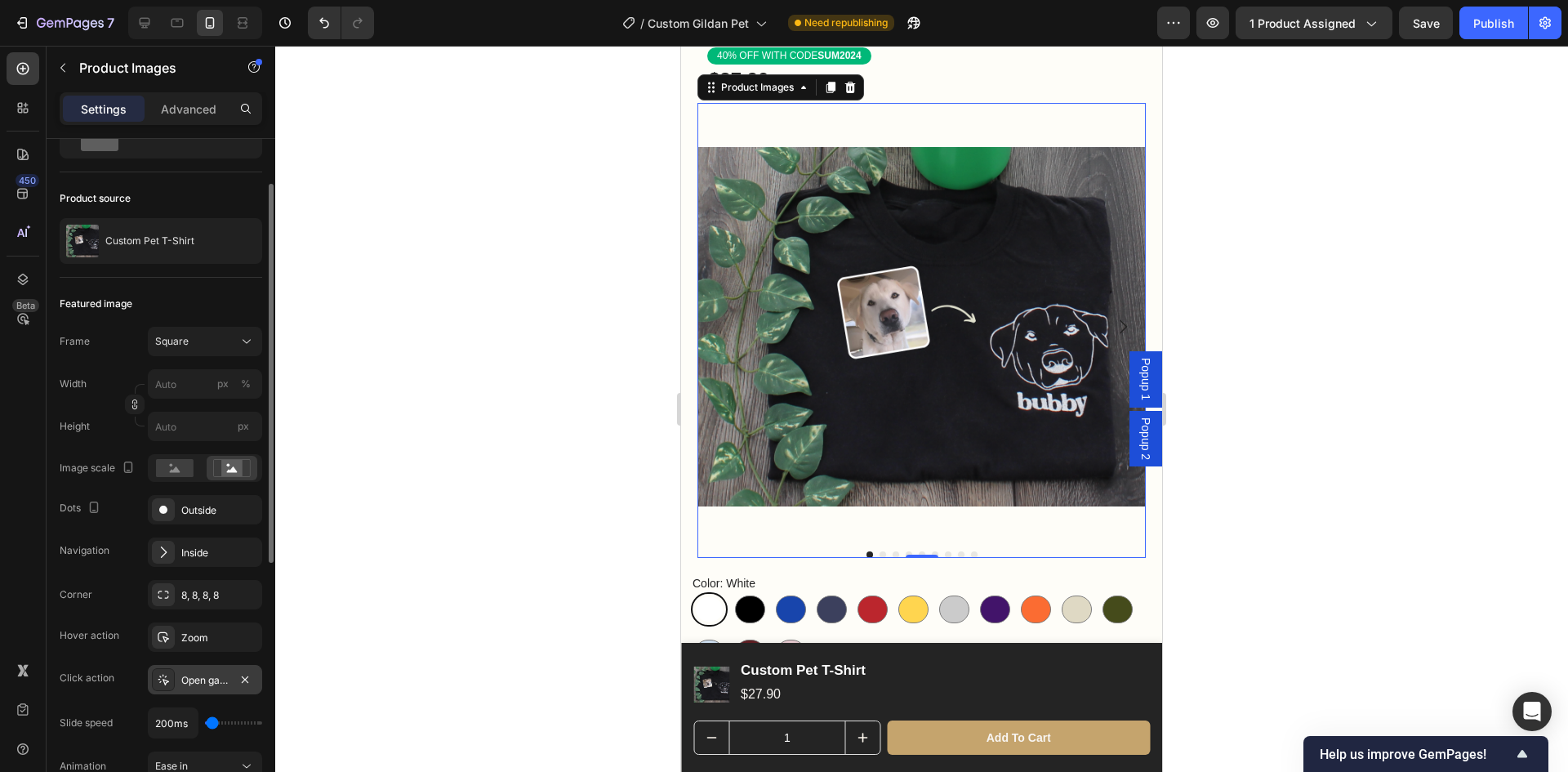
type input "100ms"
type input "100"
click at [205, 722] on input "range" at bounding box center [233, 722] width 57 height 3
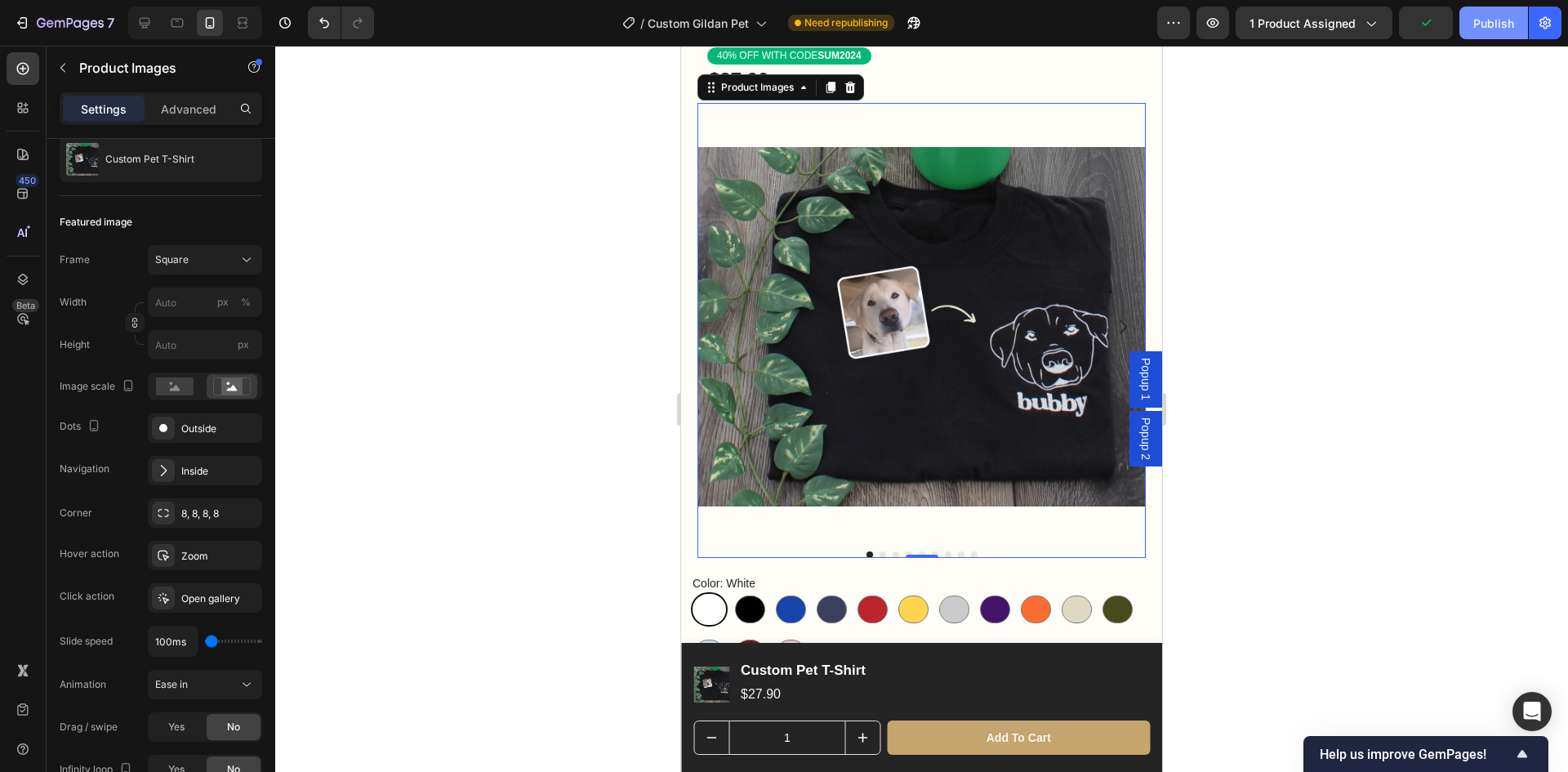
click at [1491, 30] on div "Publish" at bounding box center [1494, 23] width 41 height 17
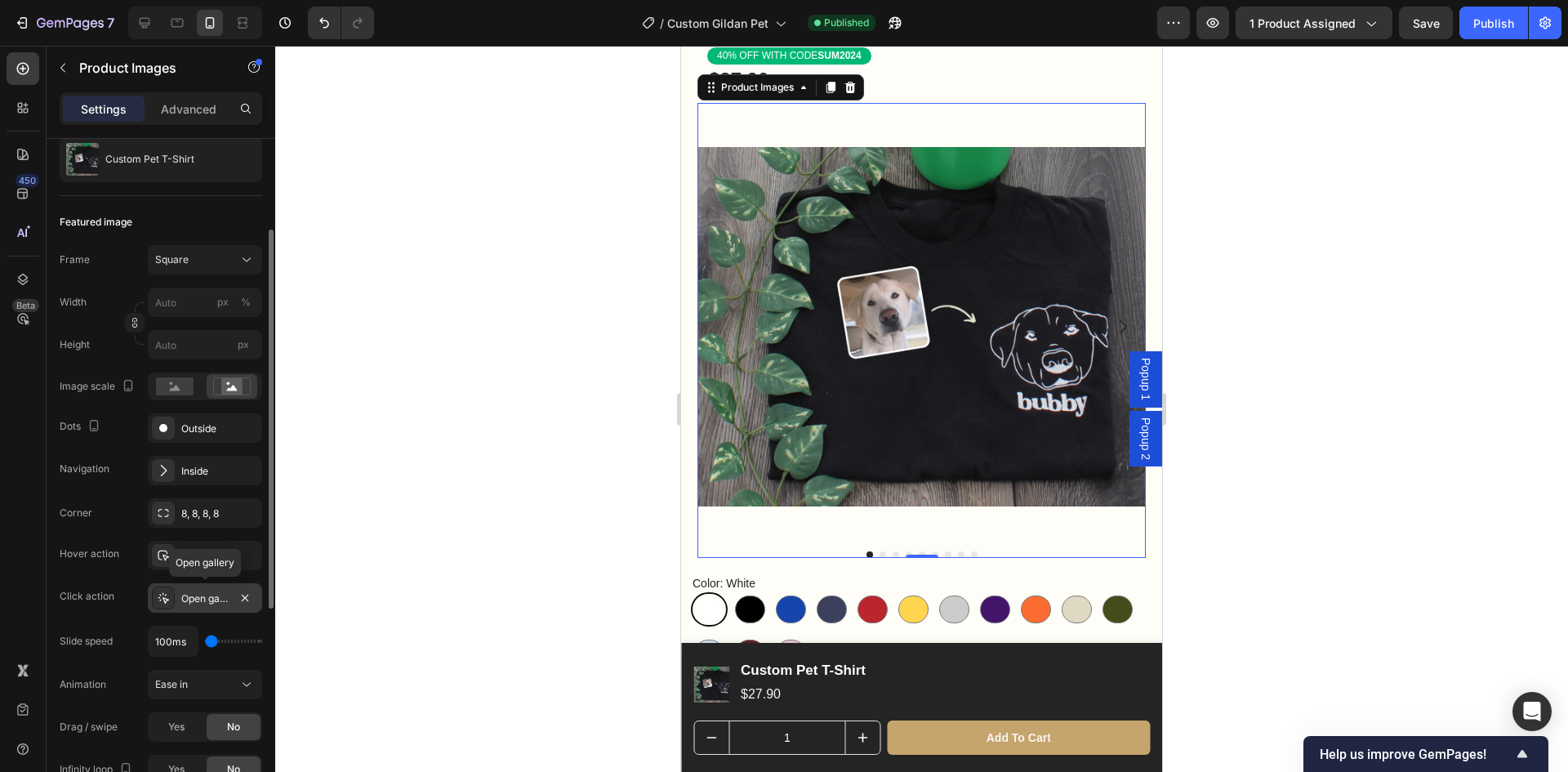
scroll to position [245, 0]
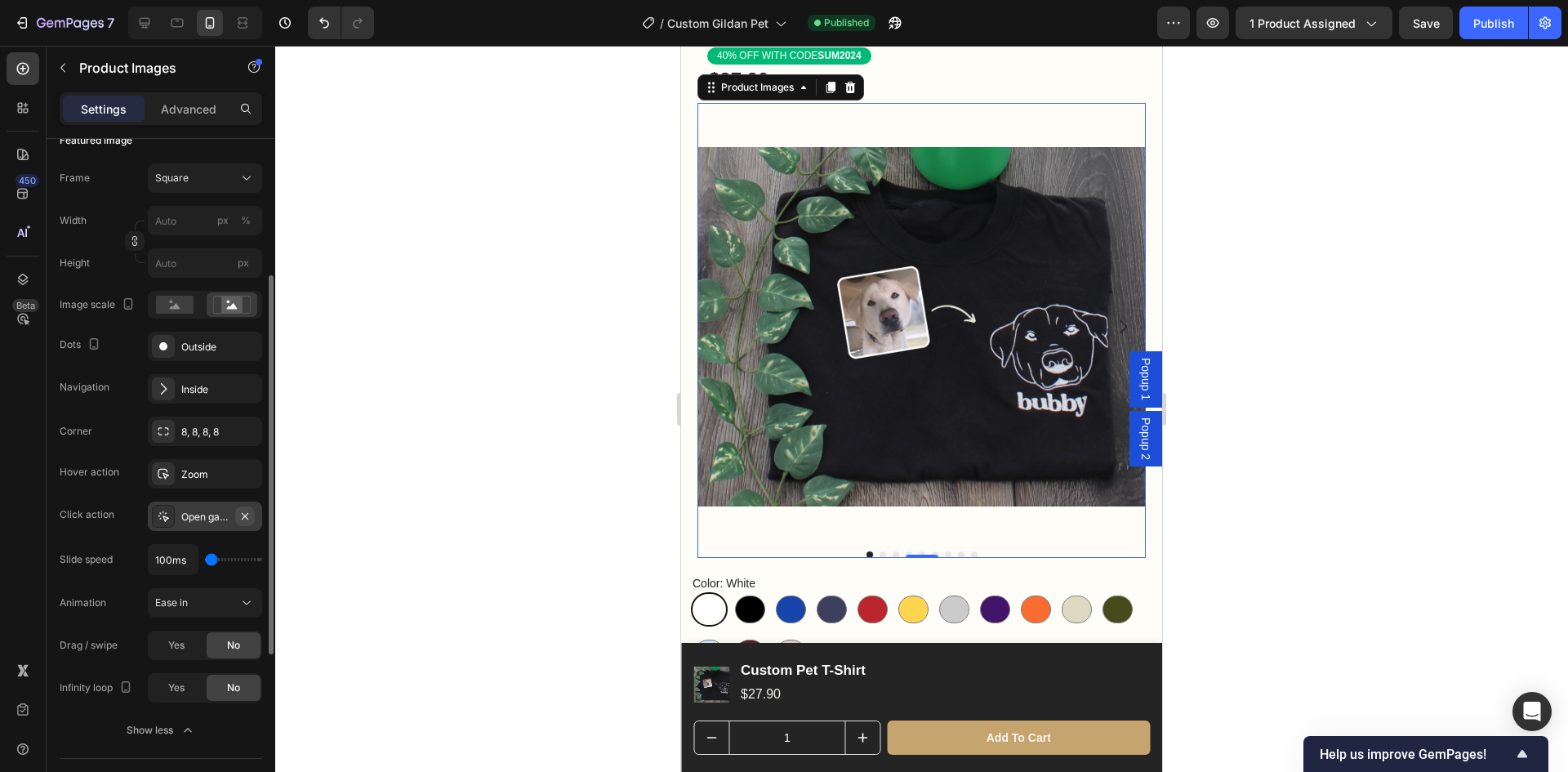
click at [244, 514] on icon "button" at bounding box center [245, 516] width 13 height 13
click at [115, 575] on div "Slide speed 100ms" at bounding box center [161, 559] width 202 height 31
click at [214, 604] on div "Ease in" at bounding box center [197, 603] width 83 height 15
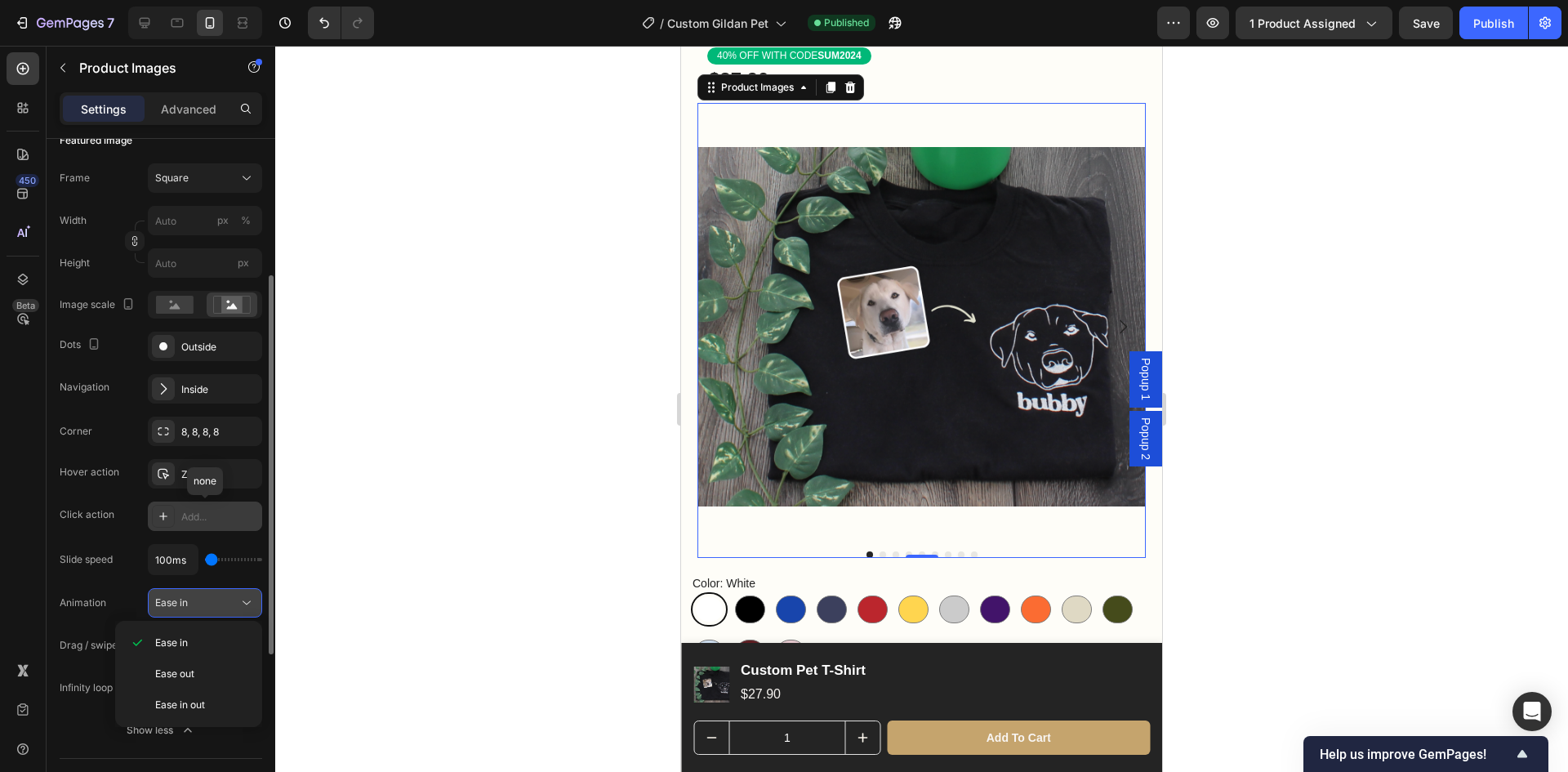
click at [214, 604] on div "Ease in" at bounding box center [197, 603] width 83 height 15
click at [204, 665] on div "Ease out" at bounding box center [188, 674] width 134 height 31
click at [221, 610] on div "Ease out" at bounding box center [197, 603] width 83 height 15
click at [208, 643] on p "Ease in" at bounding box center [201, 643] width 93 height 15
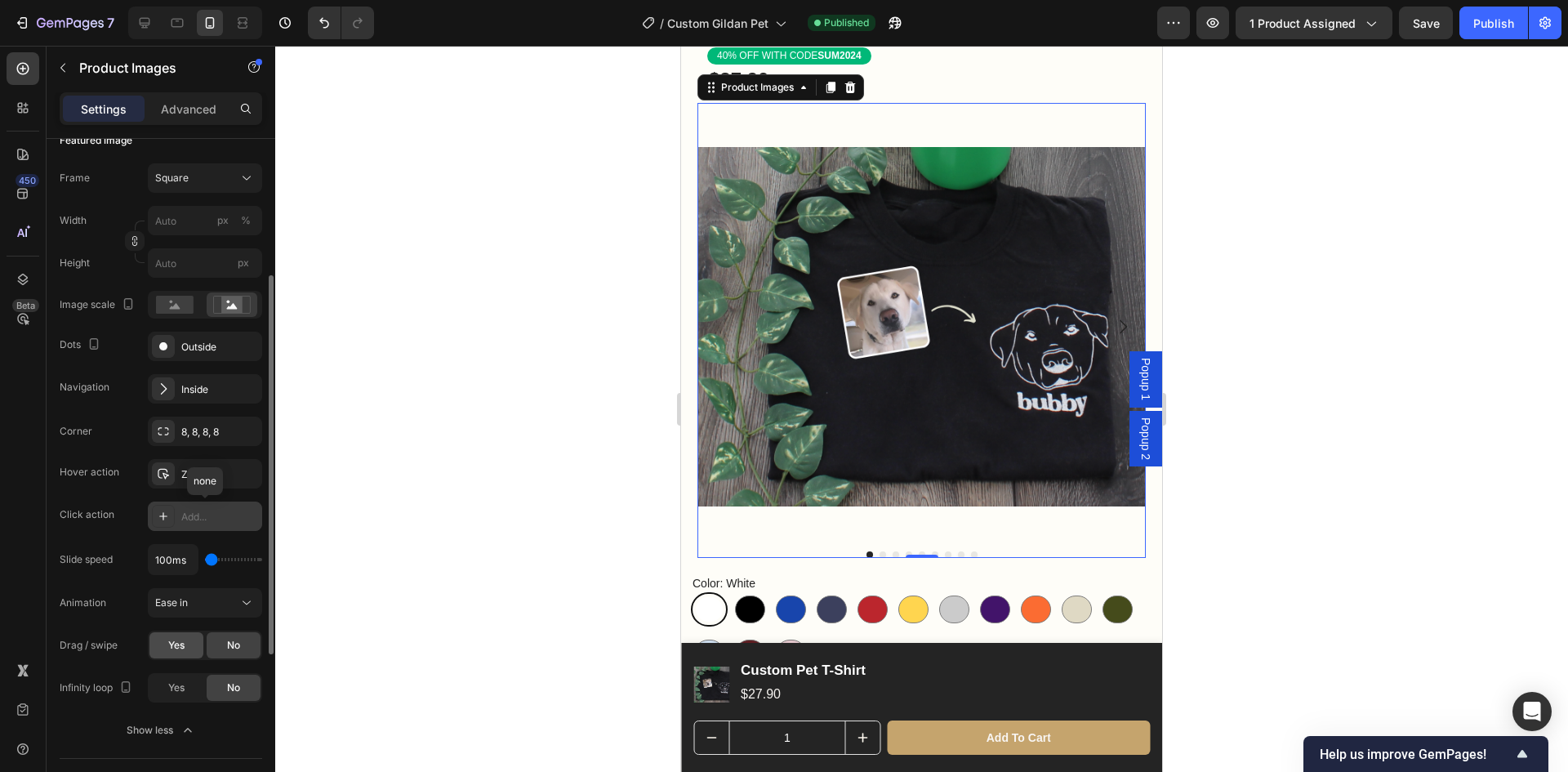
click at [188, 648] on div "Yes" at bounding box center [177, 646] width 54 height 26
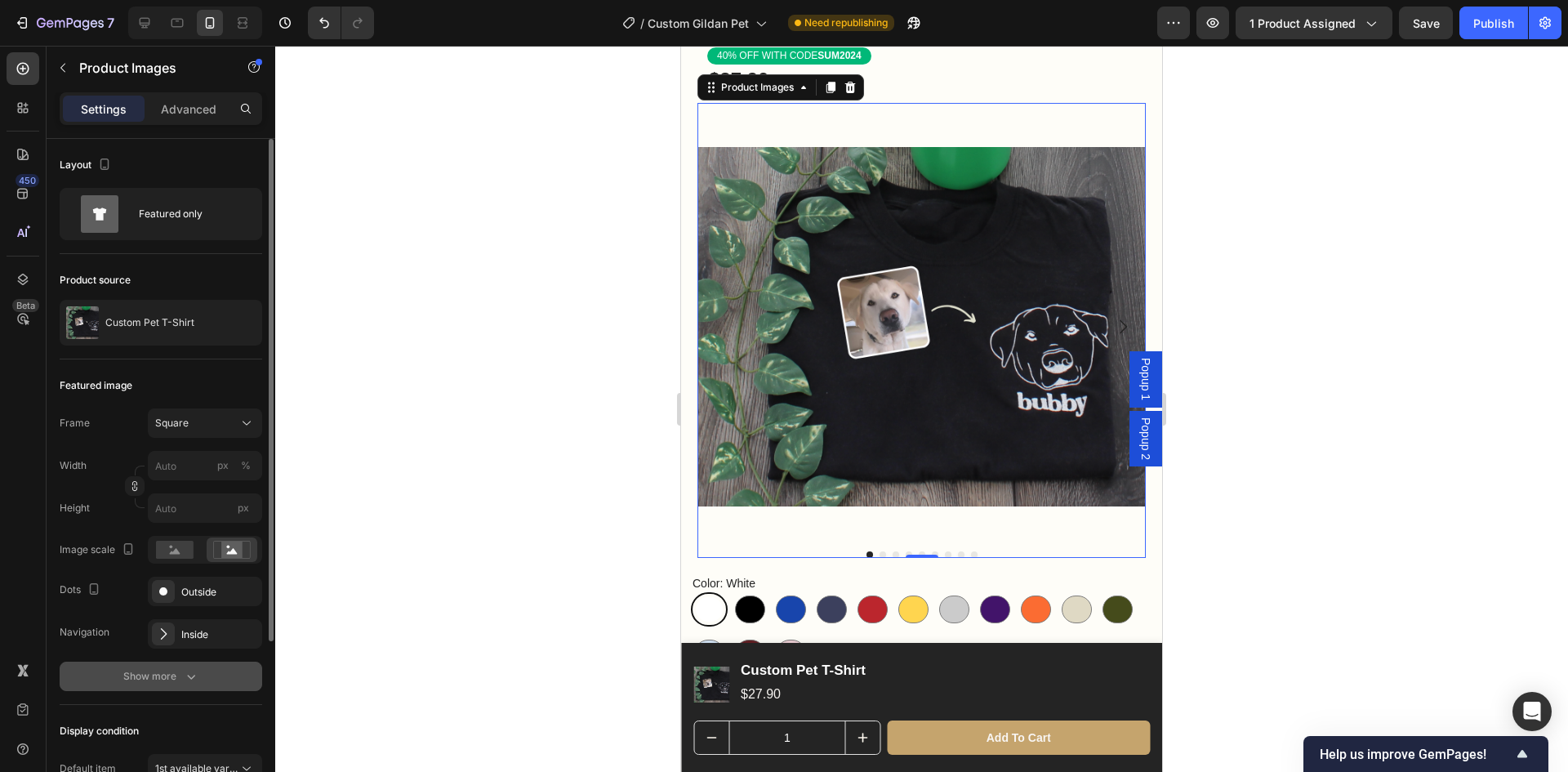
click at [193, 677] on icon "button" at bounding box center [191, 676] width 8 height 5
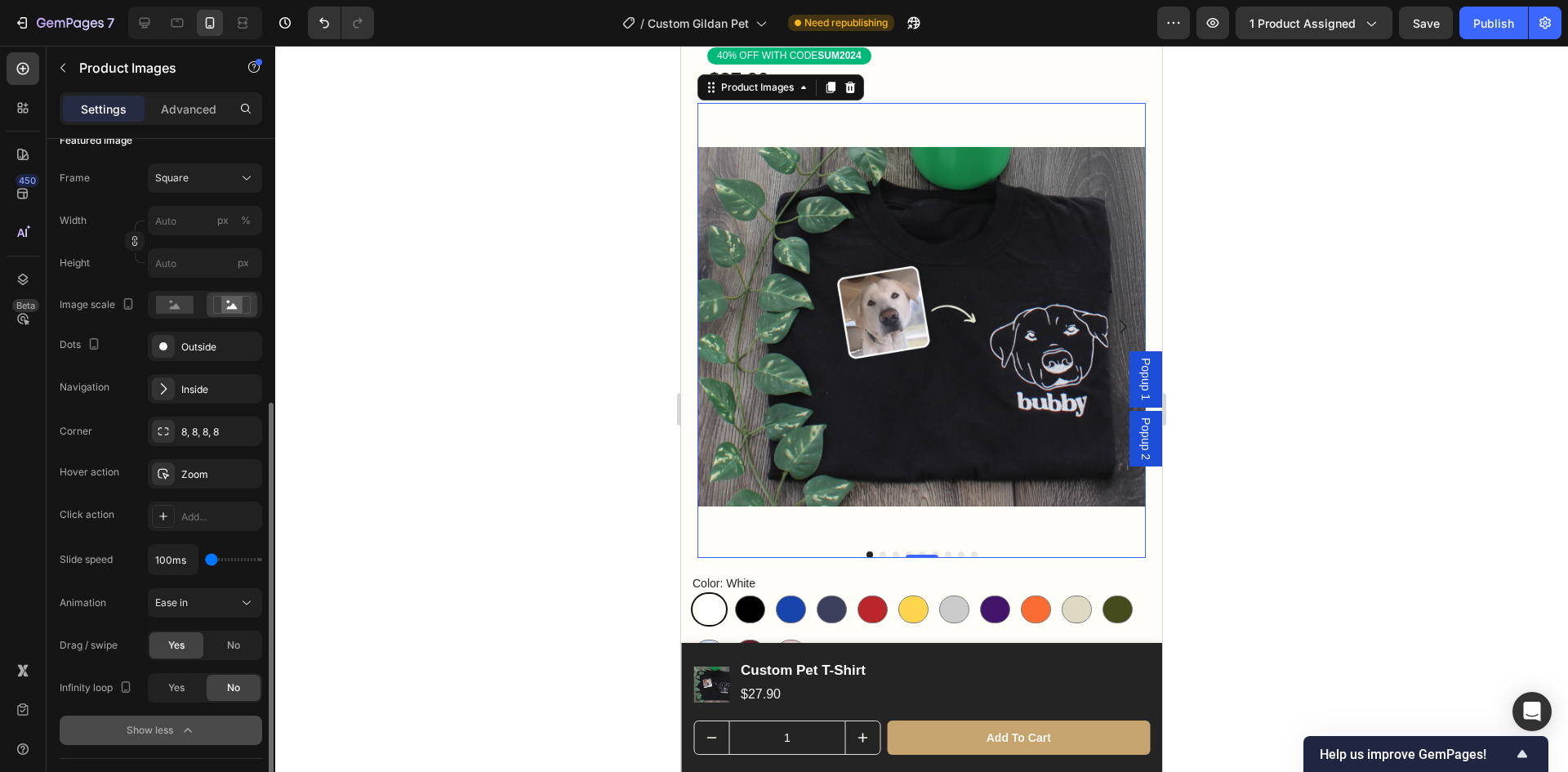
scroll to position [327, 0]
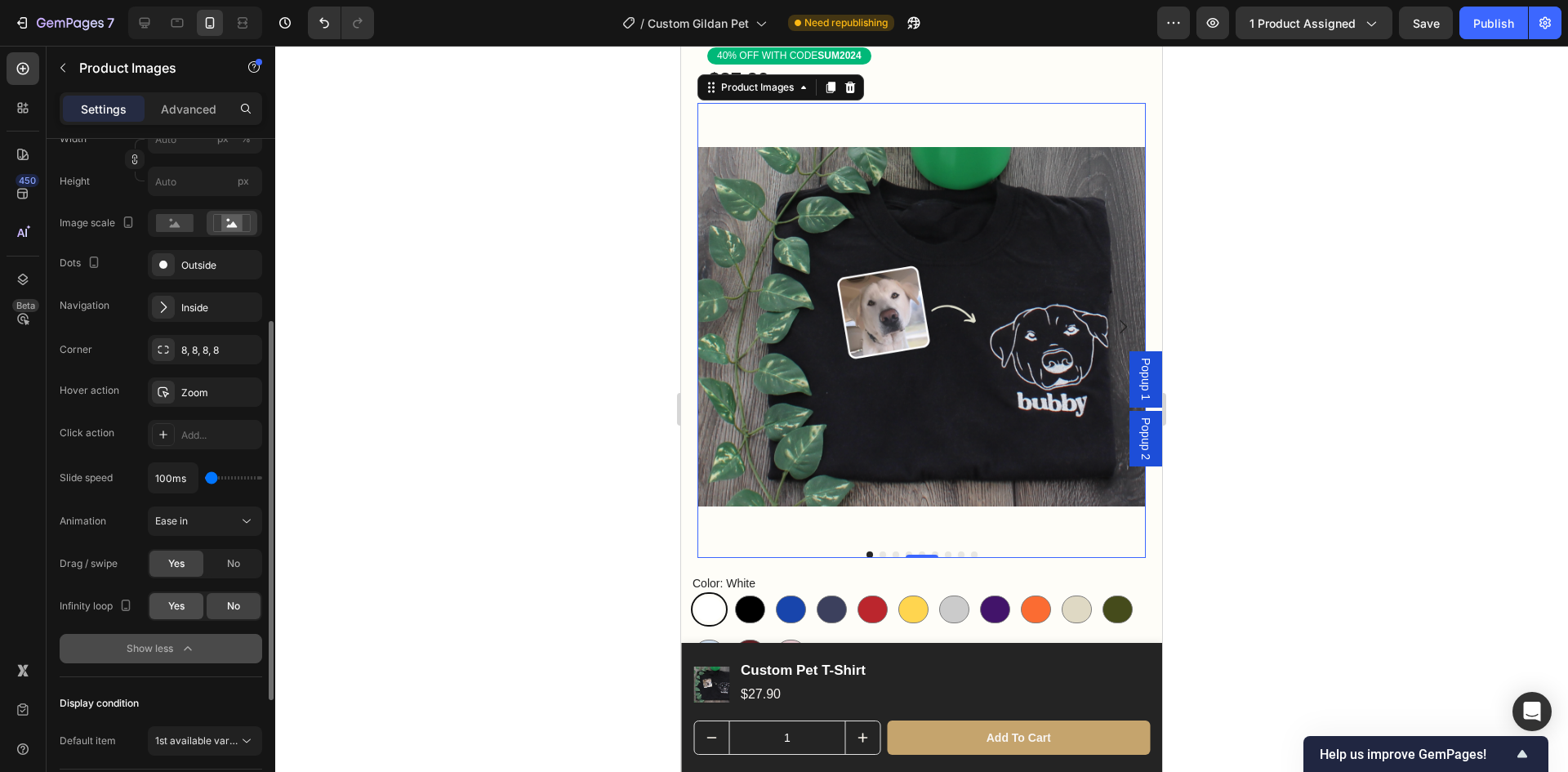
click at [181, 613] on span "Yes" at bounding box center [176, 606] width 16 height 15
click at [1500, 32] on button "Publish" at bounding box center [1493, 22] width 68 height 33
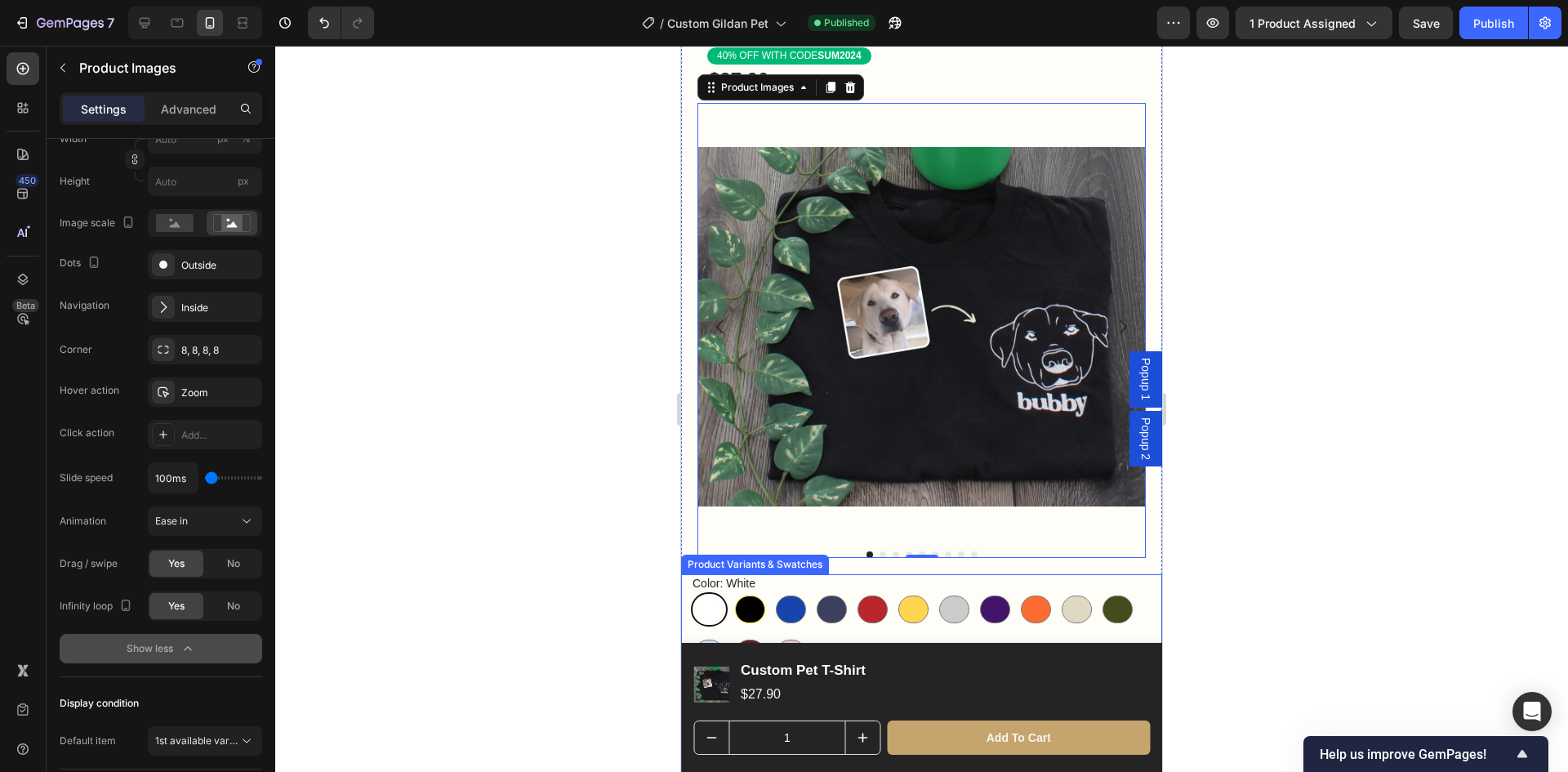
click at [758, 596] on div at bounding box center [750, 610] width 30 height 28
click at [732, 592] on input "Black Black" at bounding box center [731, 591] width 1 height 1
radio input "true"
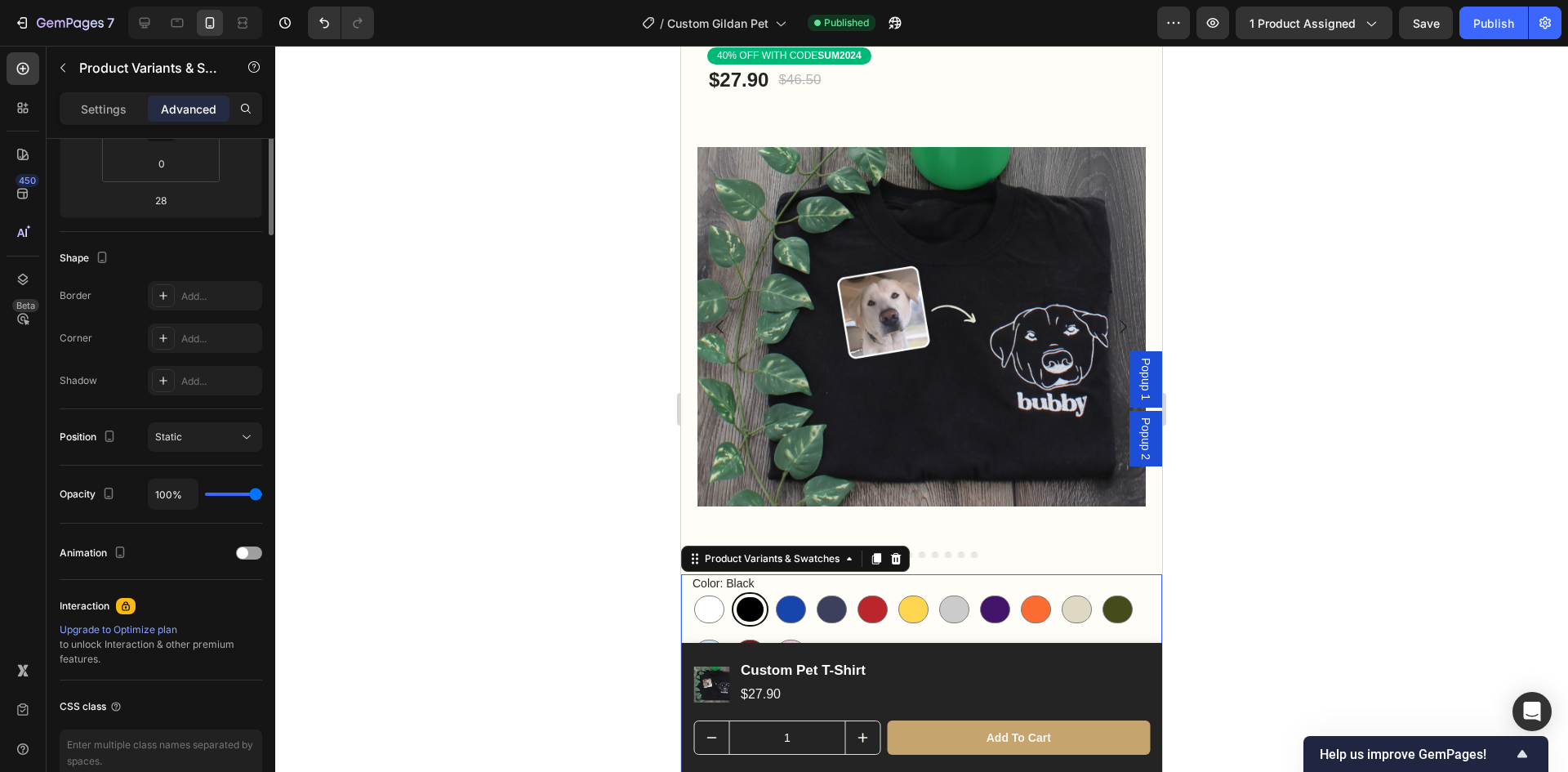
scroll to position [0, 0]
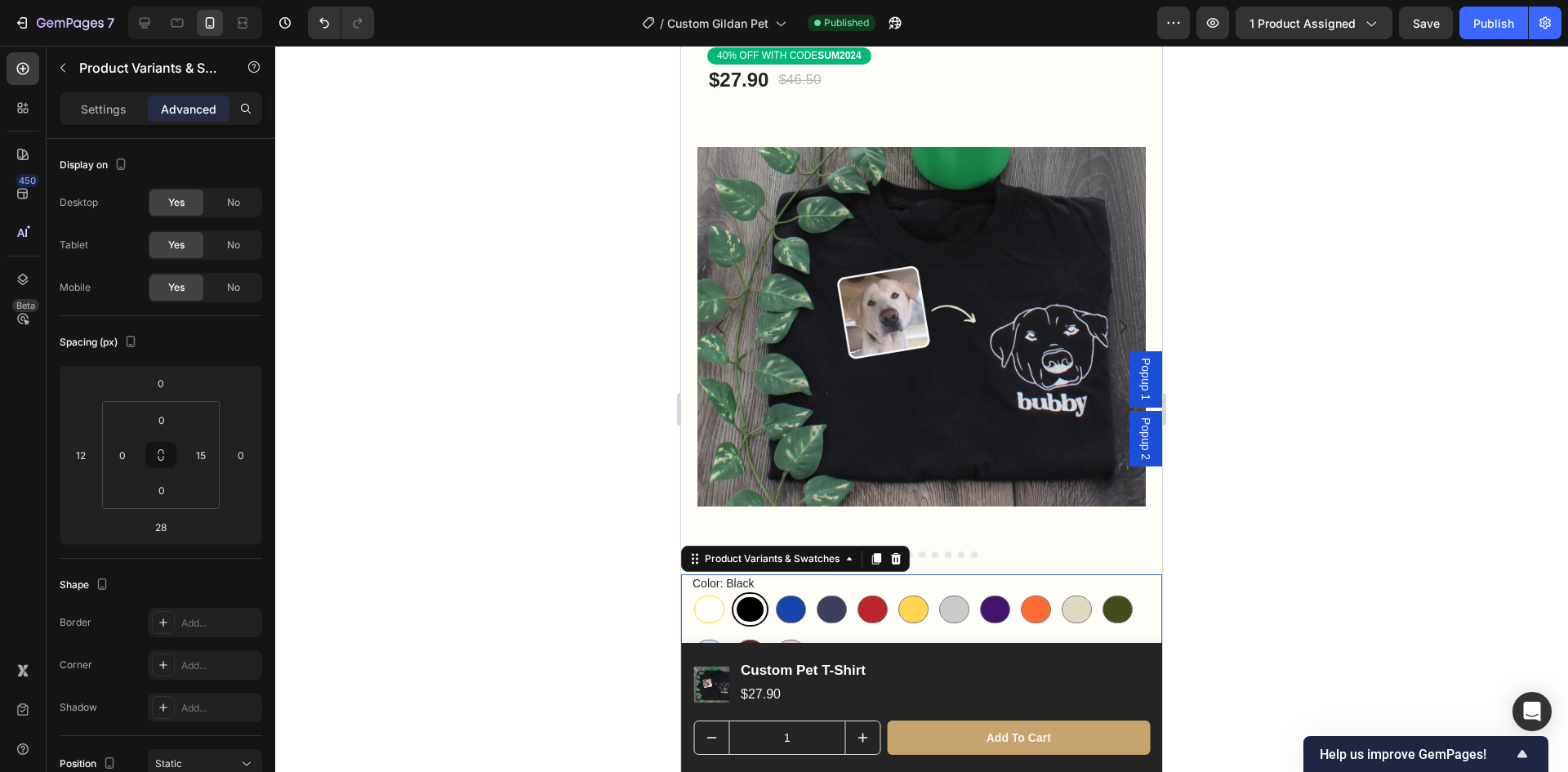
click at [694, 600] on div at bounding box center [709, 610] width 30 height 28
click at [691, 592] on input "White White" at bounding box center [690, 591] width 1 height 1
radio input "true"
click at [110, 111] on p "Settings" at bounding box center [103, 109] width 46 height 17
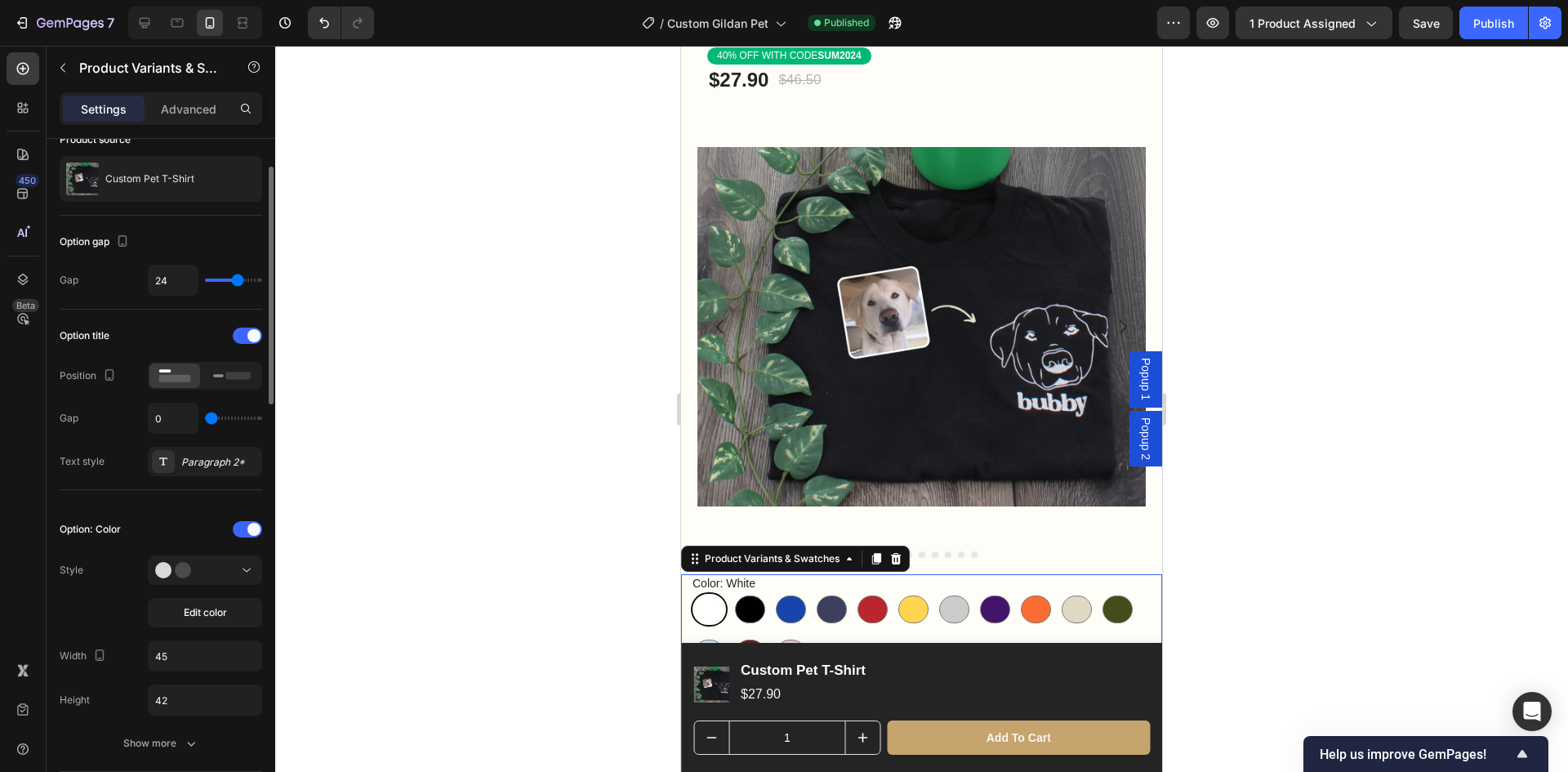
scroll to position [163, 0]
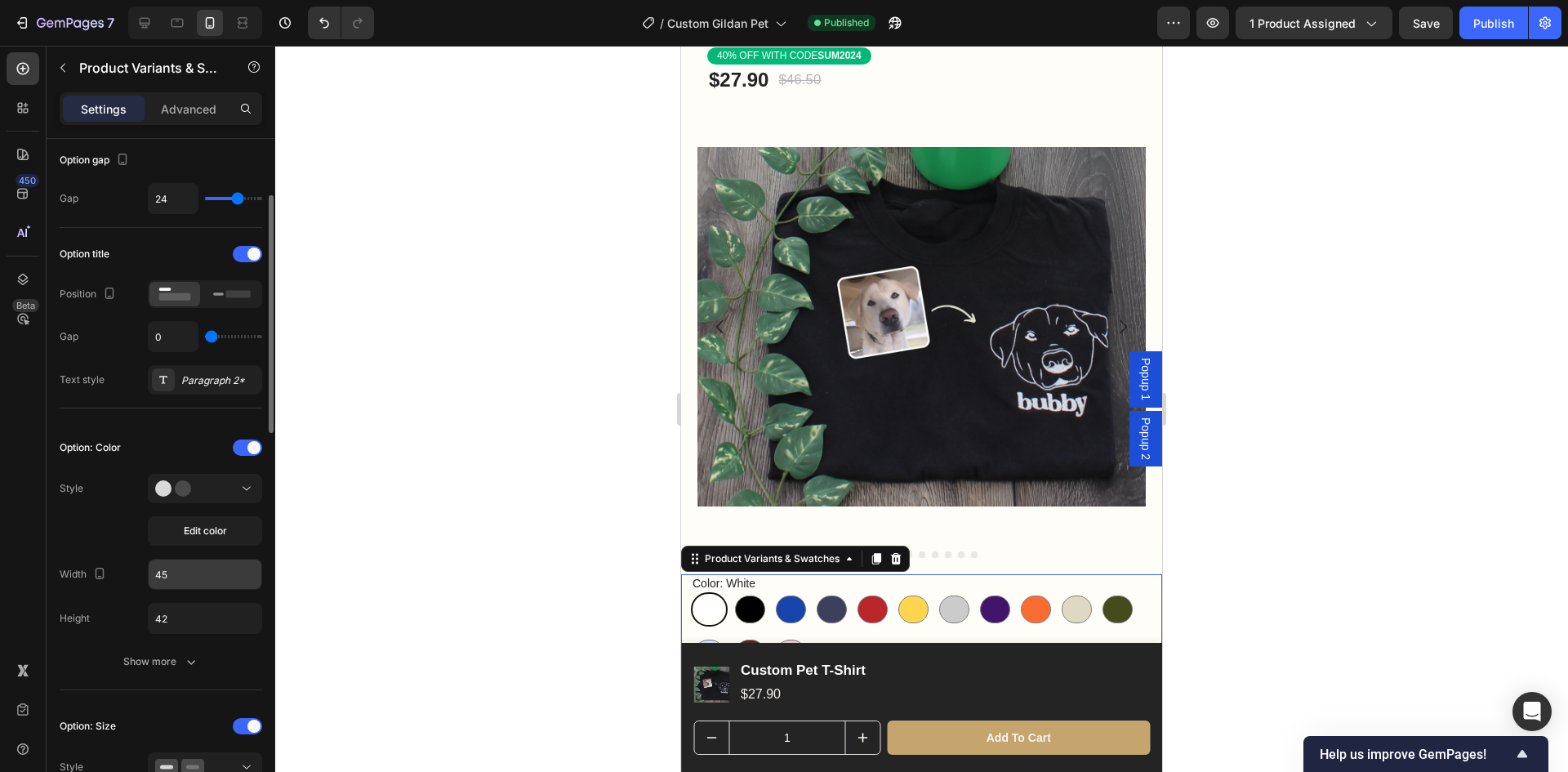
click at [191, 578] on input "45" at bounding box center [205, 573] width 112 height 29
click at [96, 574] on icon "button" at bounding box center [100, 573] width 9 height 11
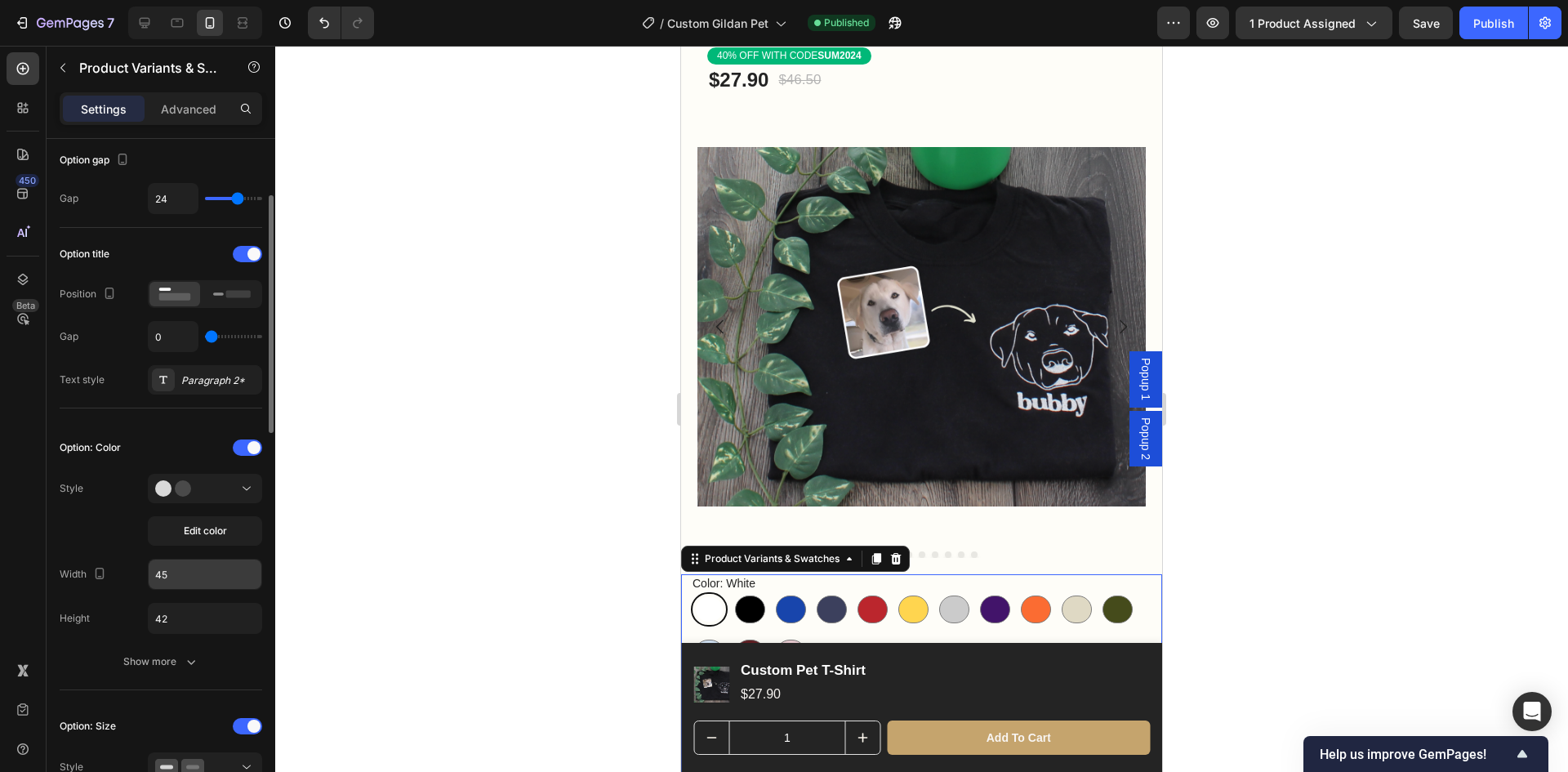
click at [230, 574] on input "45" at bounding box center [205, 573] width 112 height 29
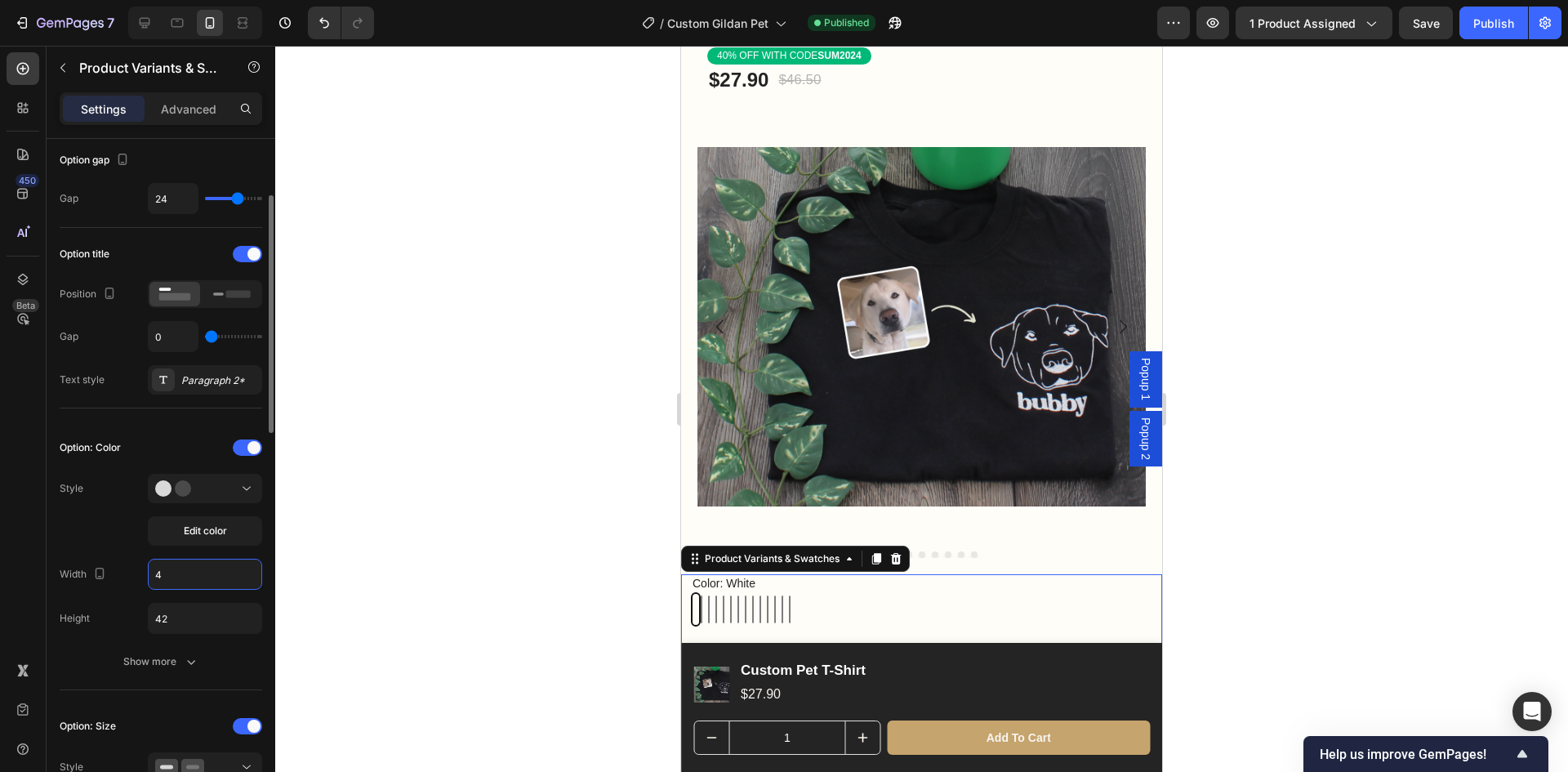
type input "42"
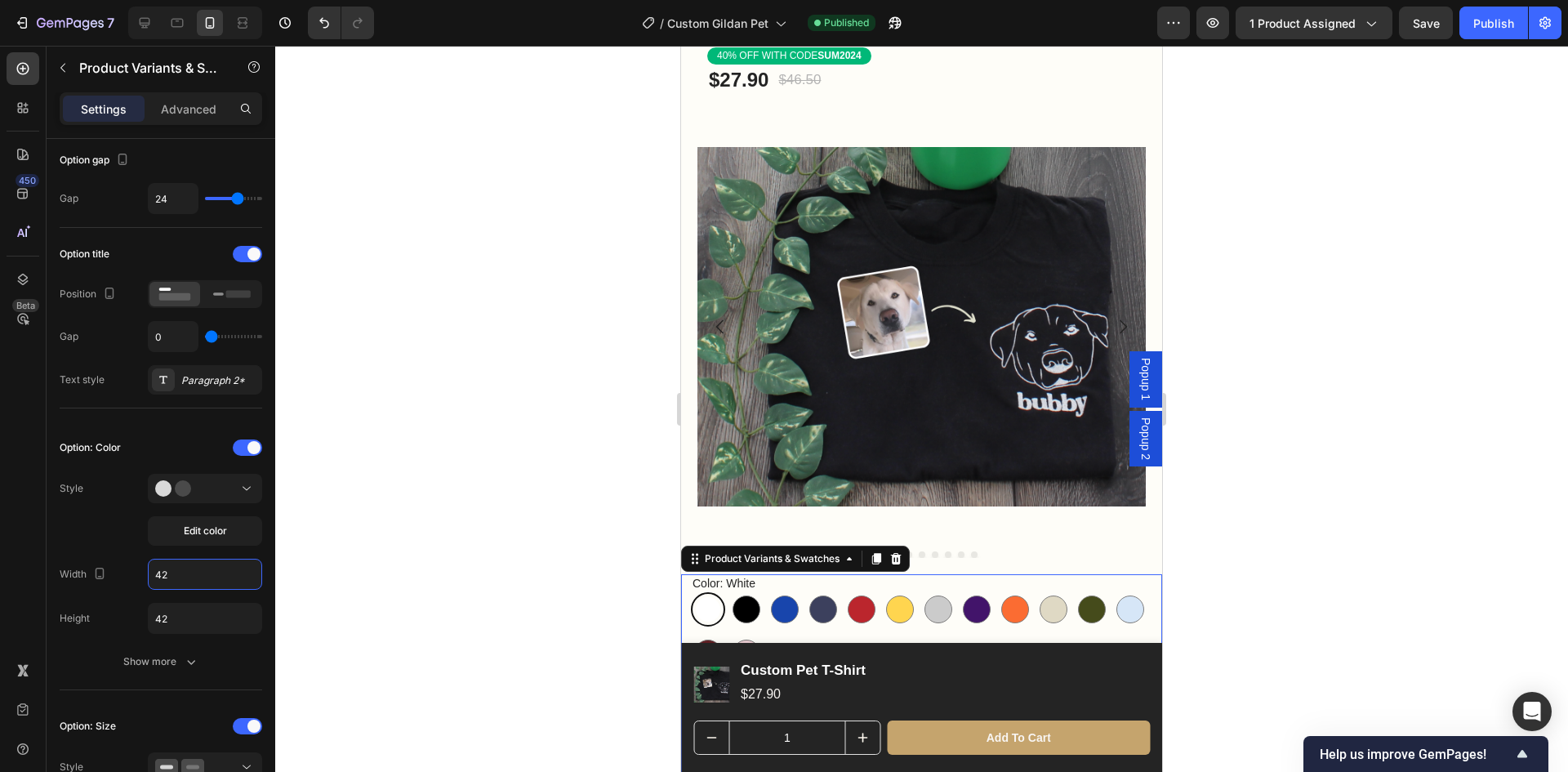
click at [557, 511] on div at bounding box center [922, 408] width 1293 height 726
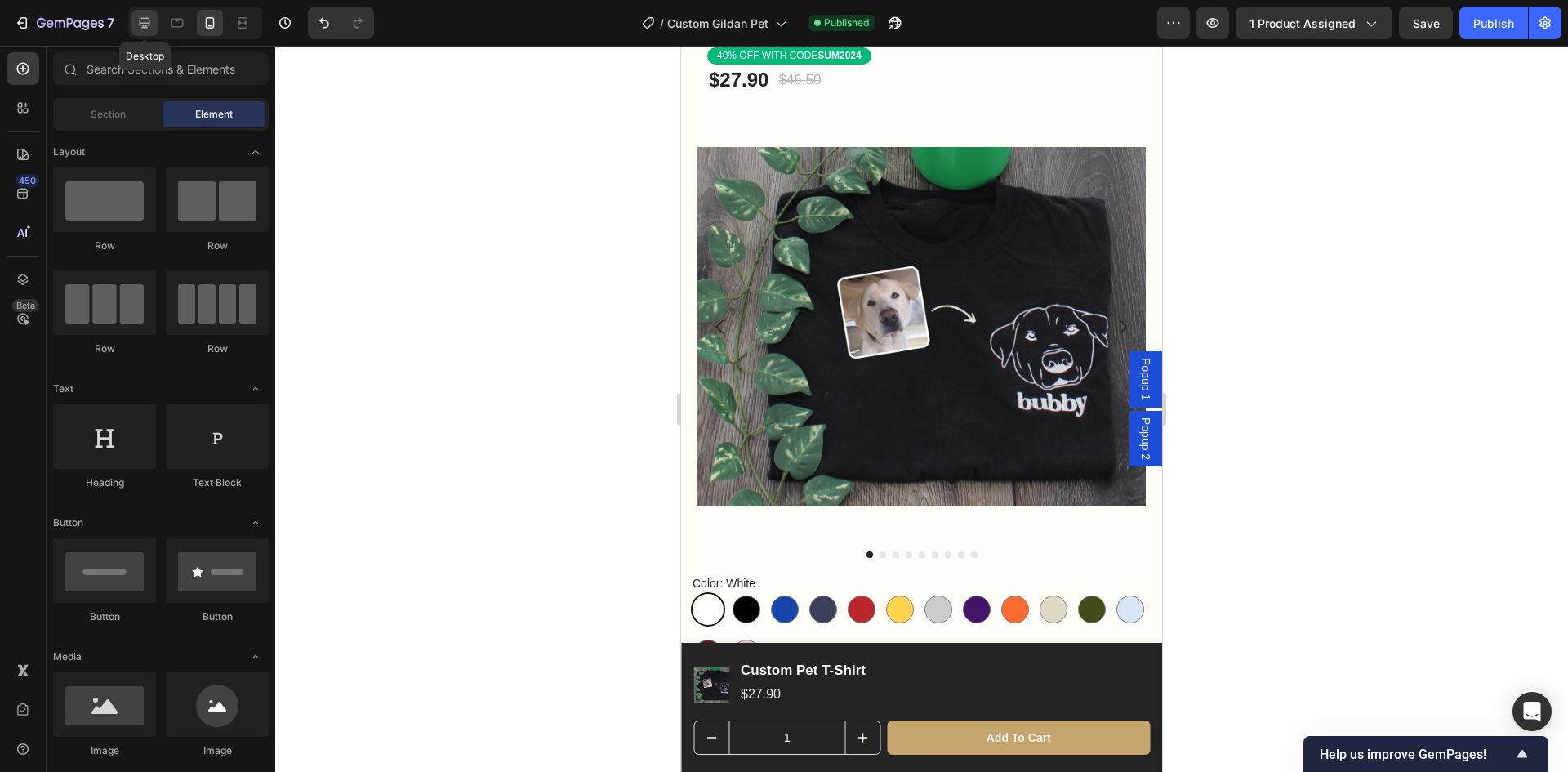
click at [149, 31] on div at bounding box center [144, 22] width 26 height 26
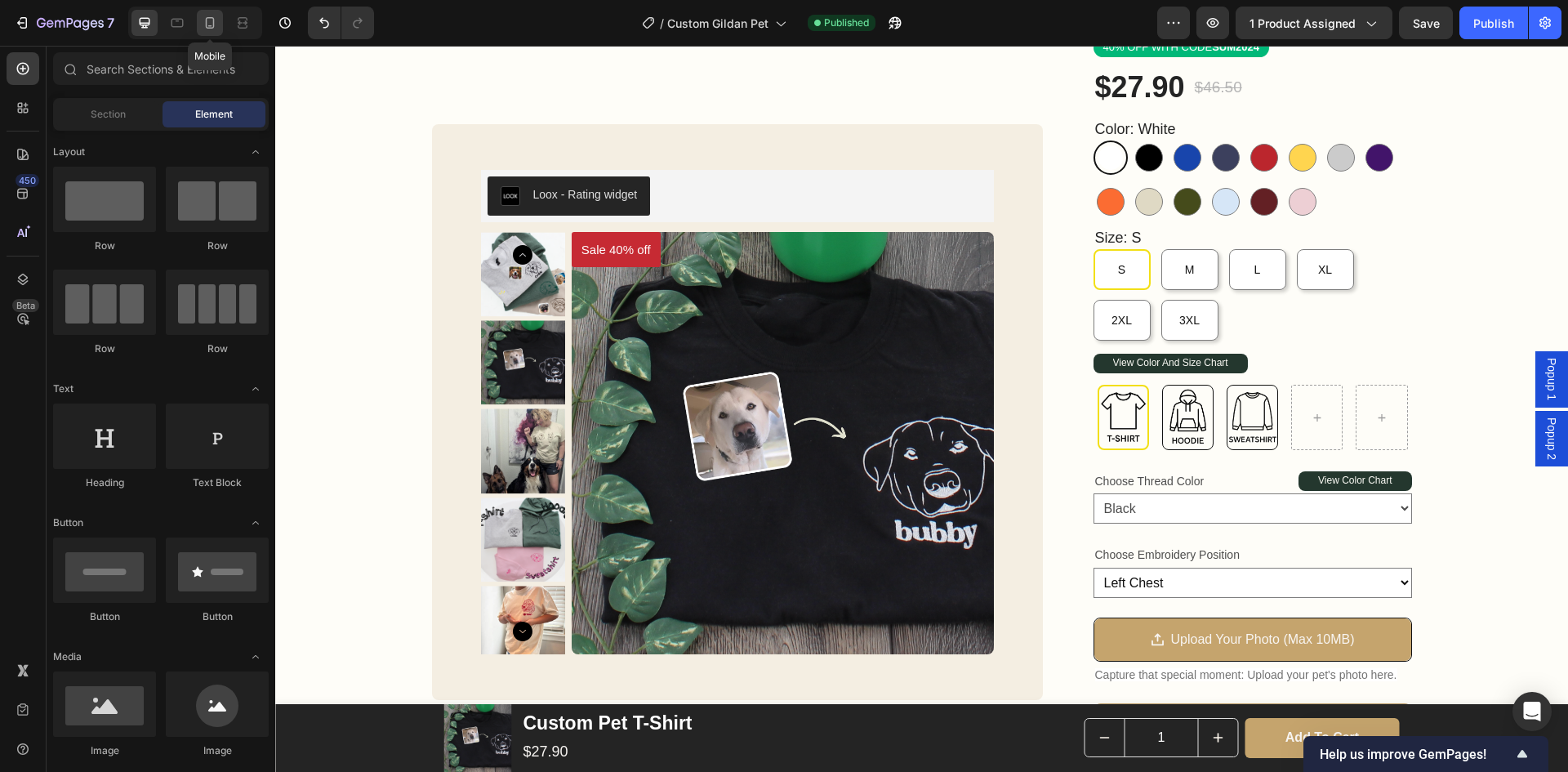
click at [211, 32] on div at bounding box center [210, 22] width 26 height 26
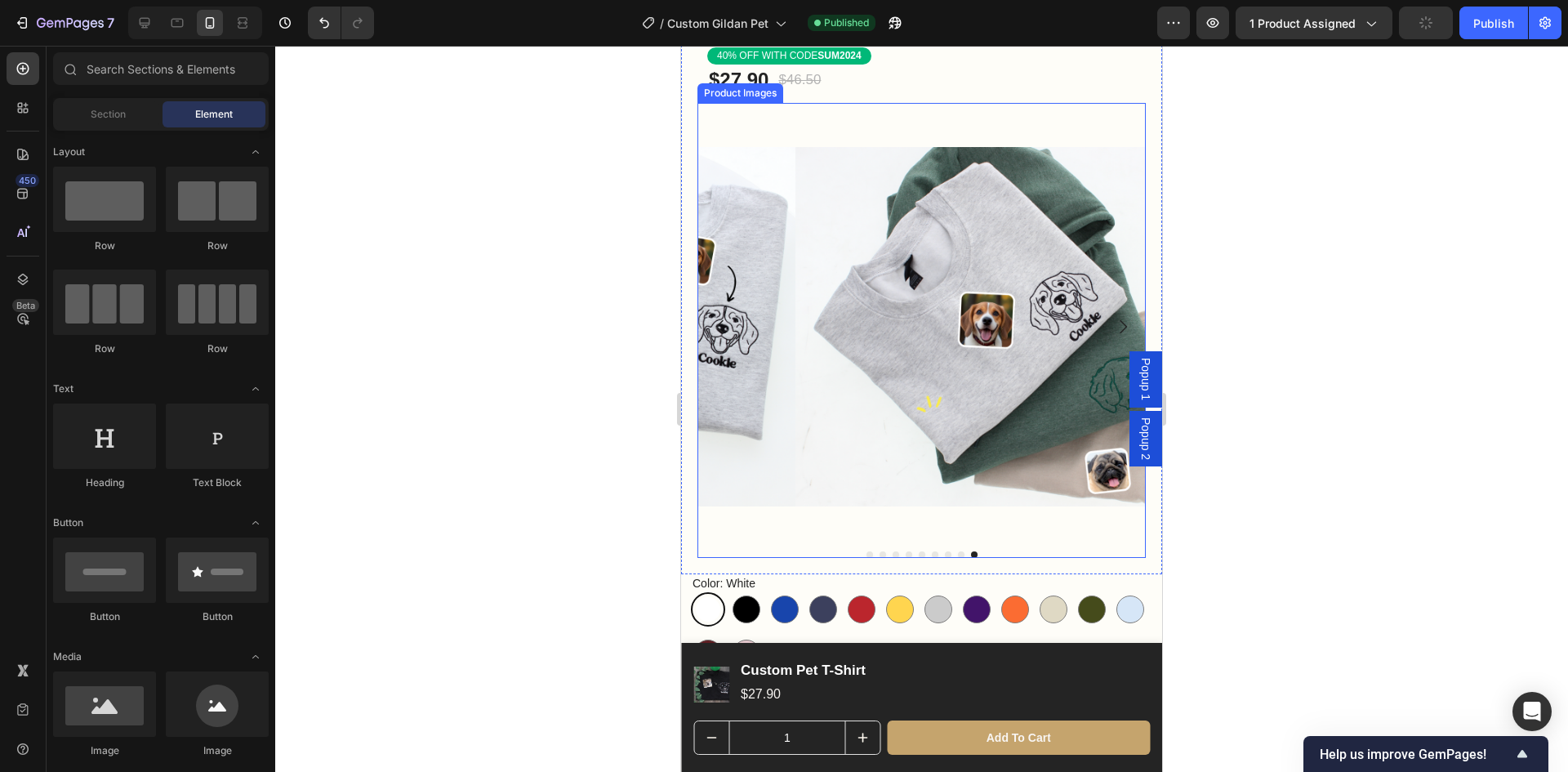
click at [921, 552] on div at bounding box center [922, 555] width 449 height 7
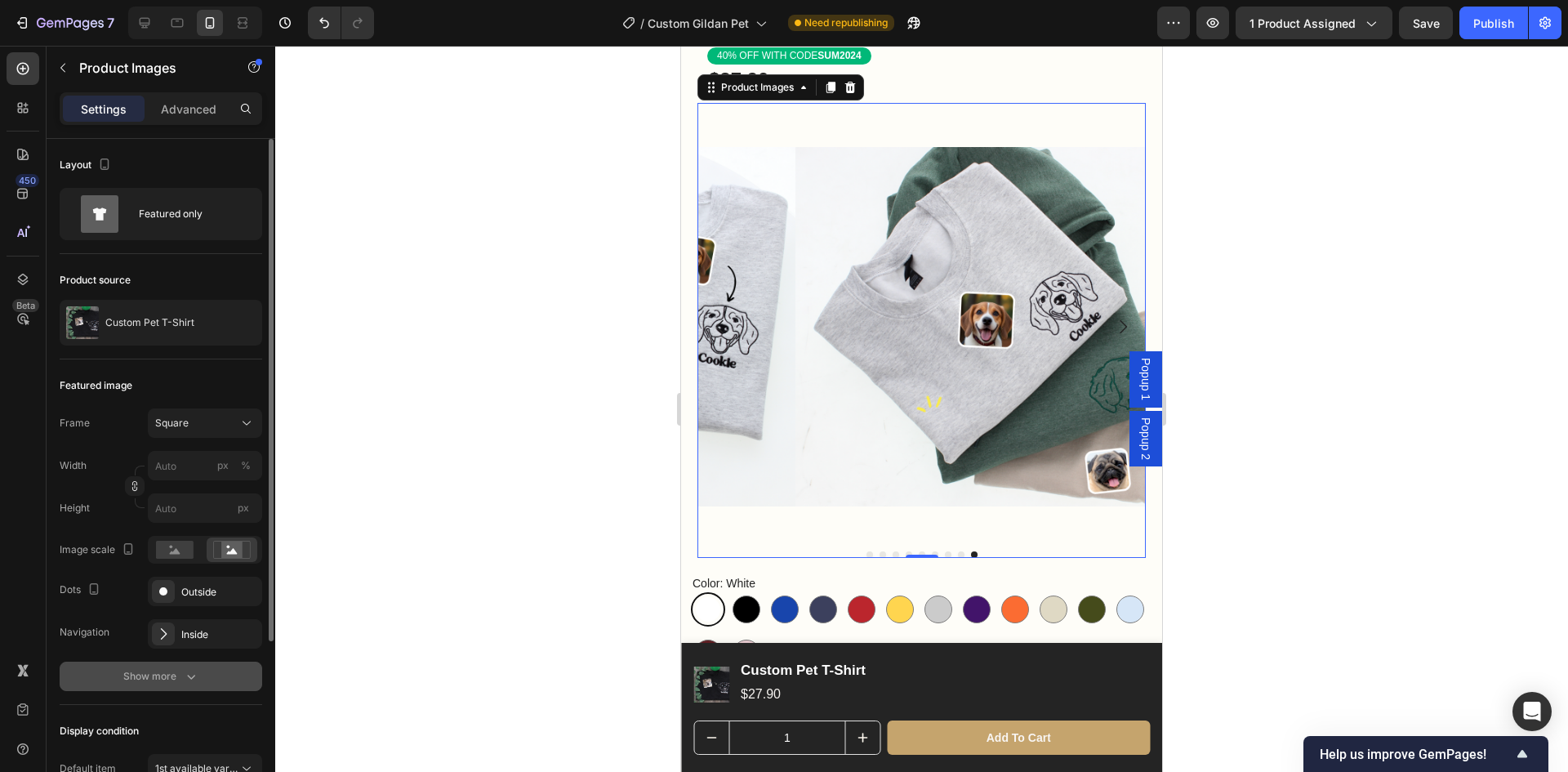
click at [183, 668] on icon "button" at bounding box center [190, 676] width 16 height 16
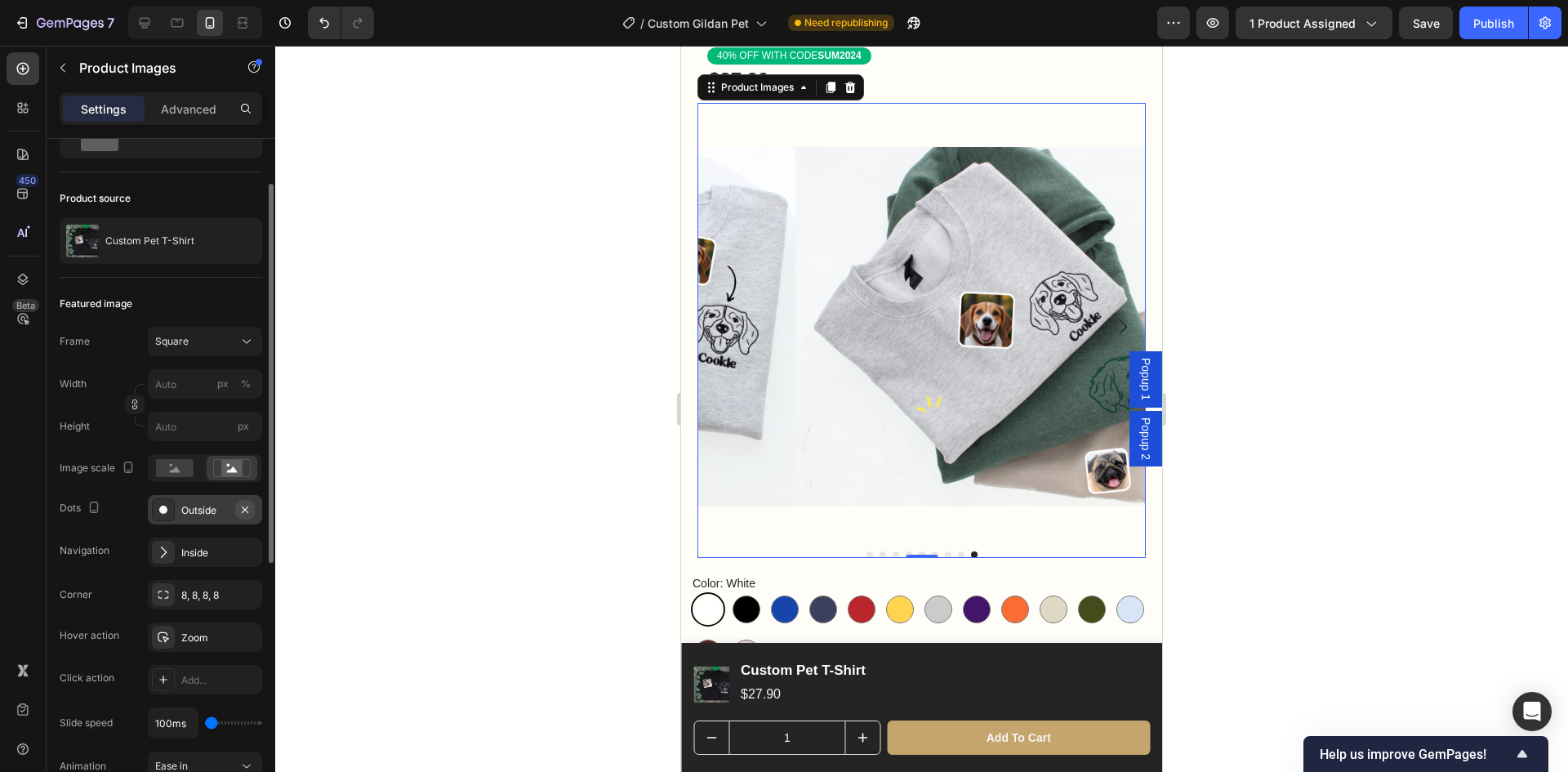
click at [240, 509] on icon "button" at bounding box center [245, 510] width 13 height 13
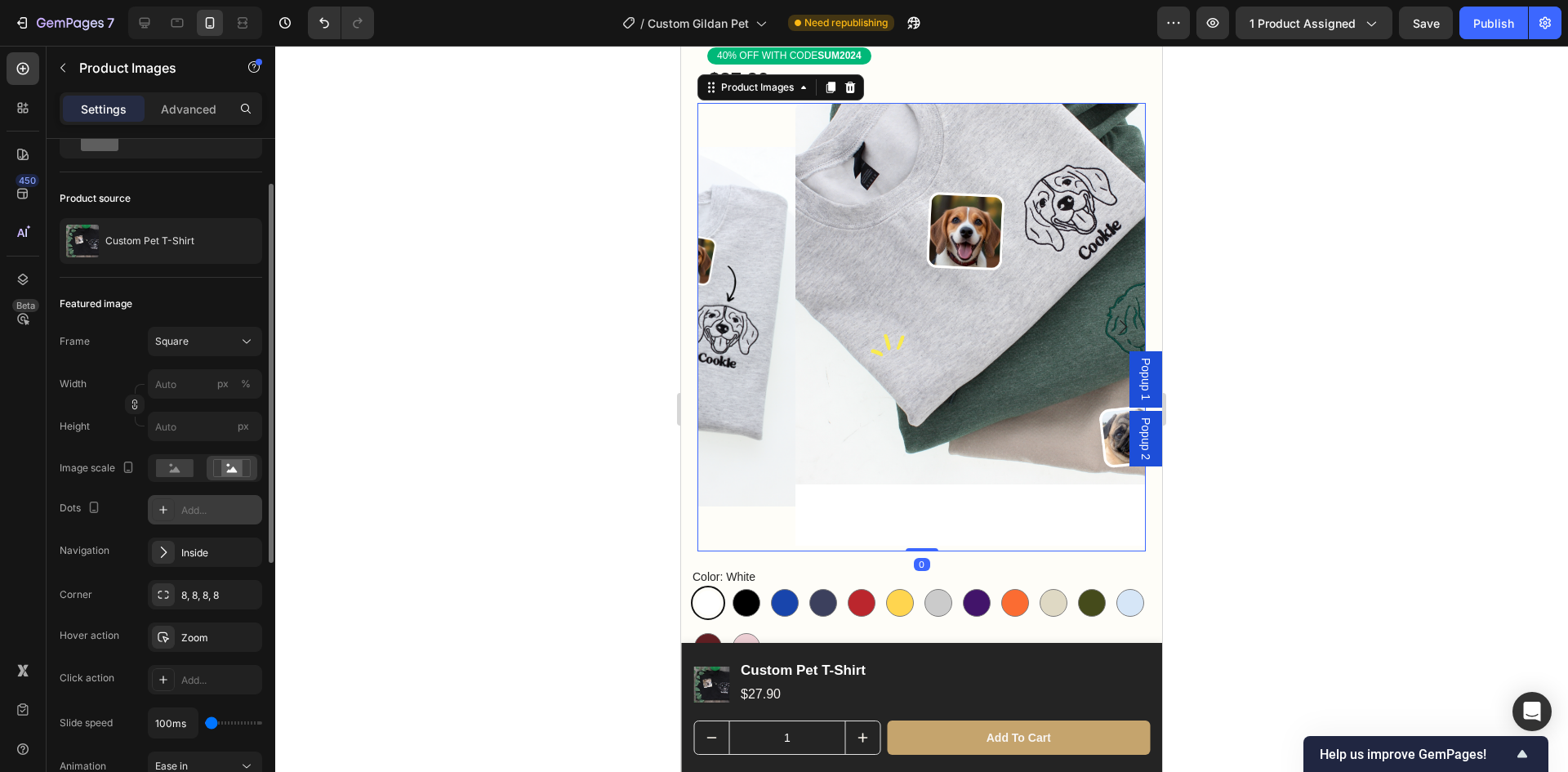
drag, startPoint x: 923, startPoint y: 537, endPoint x: 923, endPoint y: 521, distance: 16.0
click at [923, 521] on div "Sale 40% off Product Badge Product Images 0" at bounding box center [922, 327] width 449 height 449
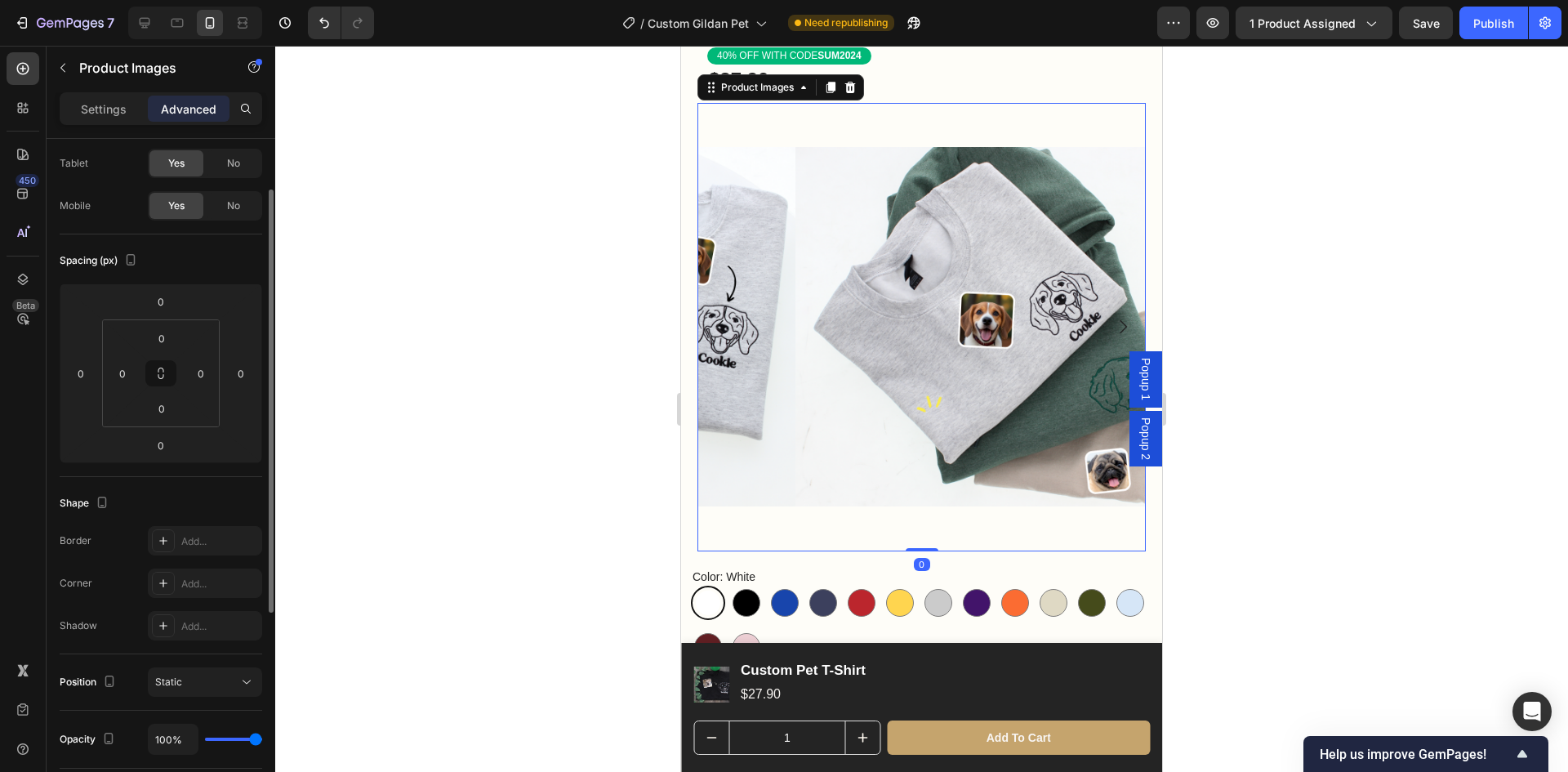
click at [1214, 518] on div at bounding box center [922, 408] width 1293 height 726
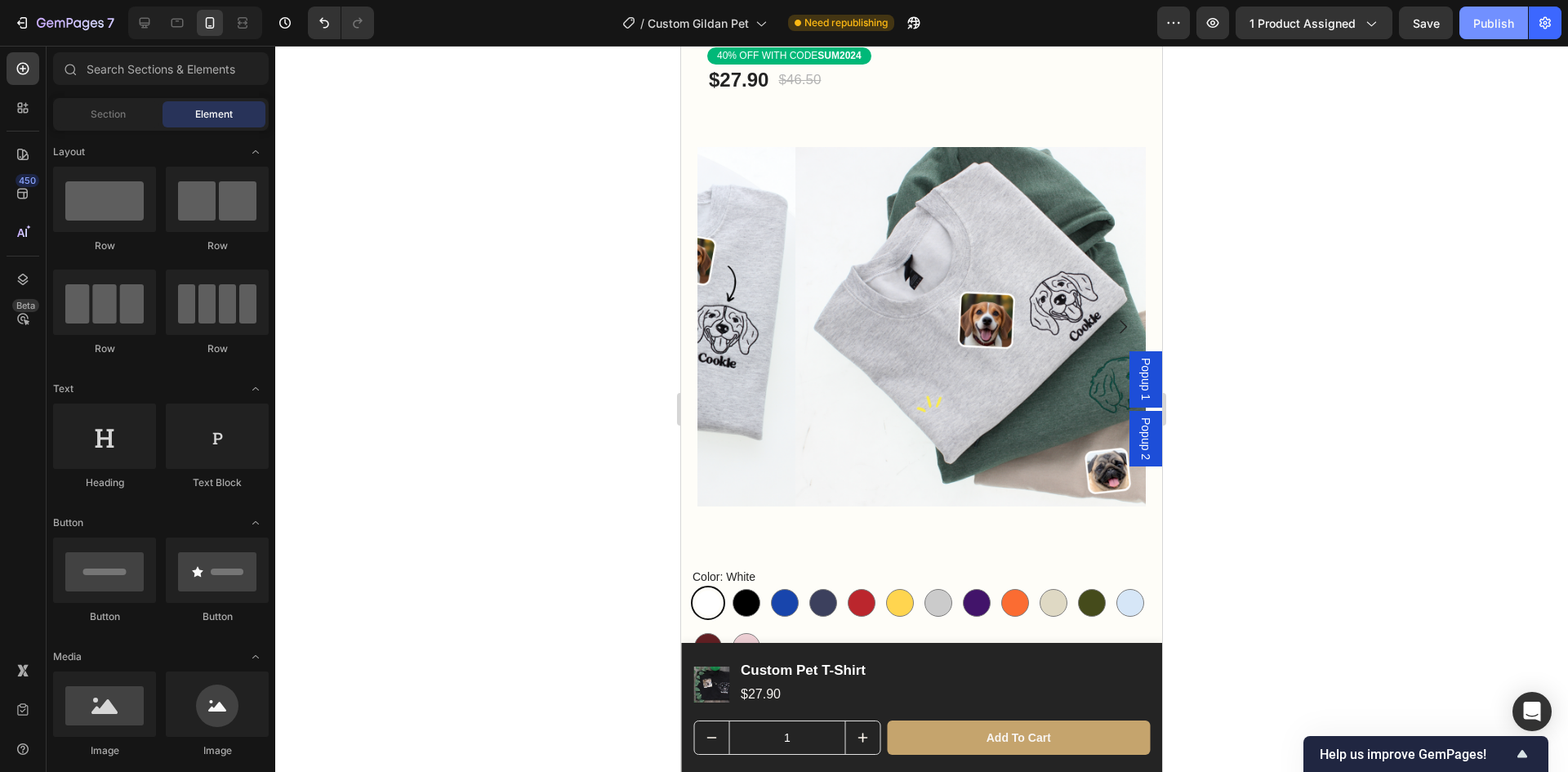
click at [1487, 28] on div "Publish" at bounding box center [1494, 23] width 41 height 17
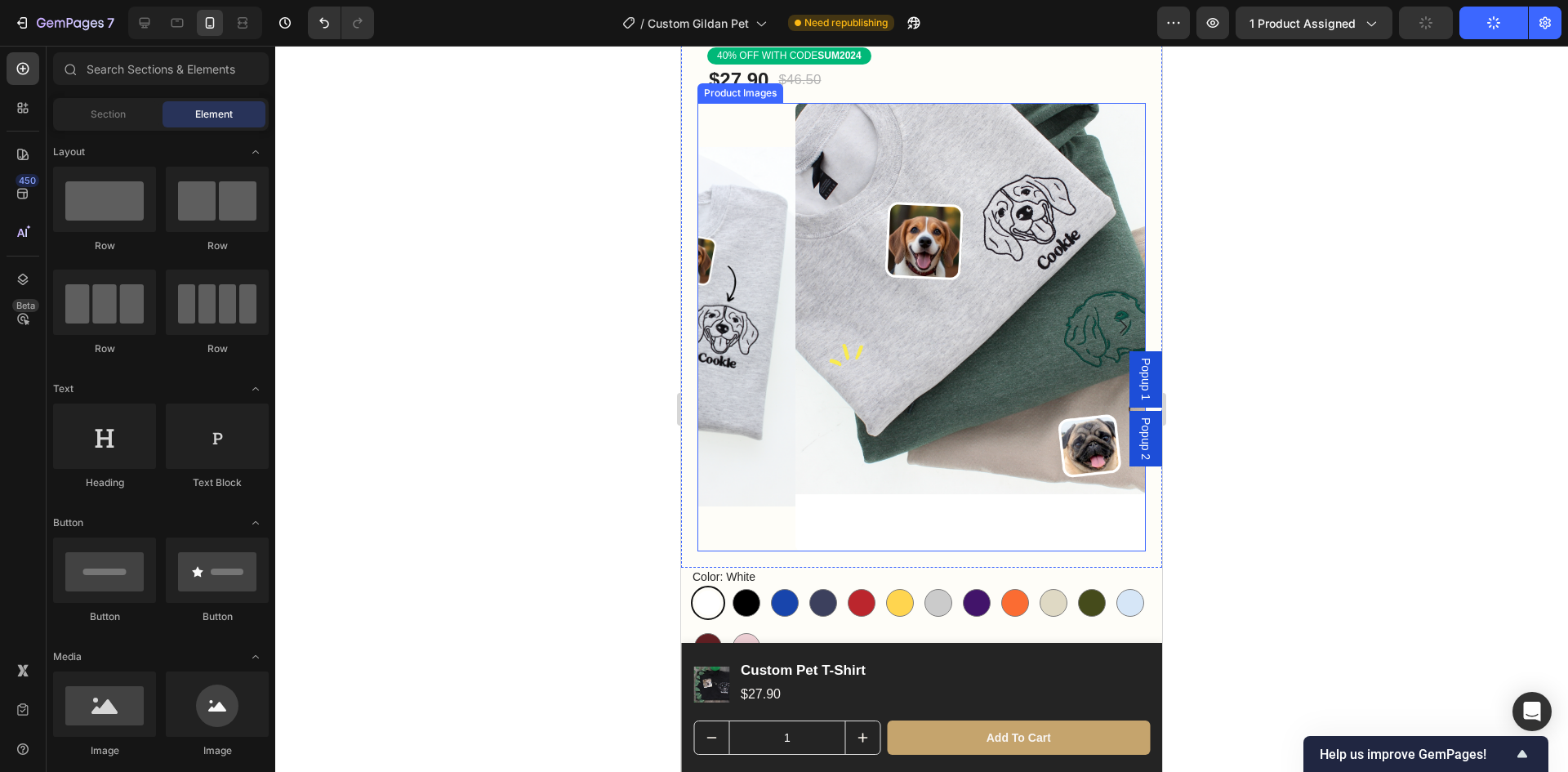
scroll to position [0, 0]
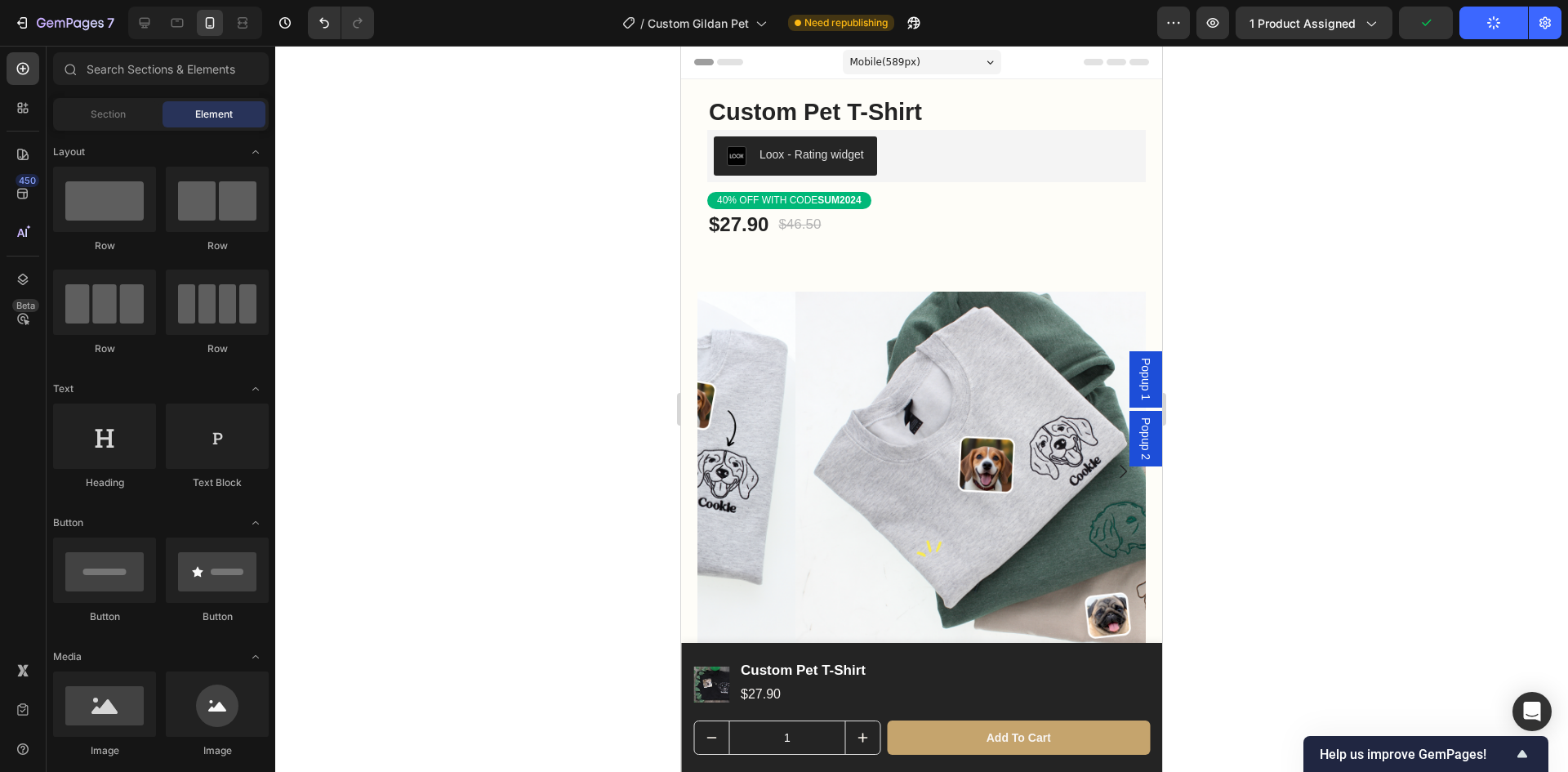
click at [1338, 322] on div at bounding box center [922, 408] width 1293 height 726
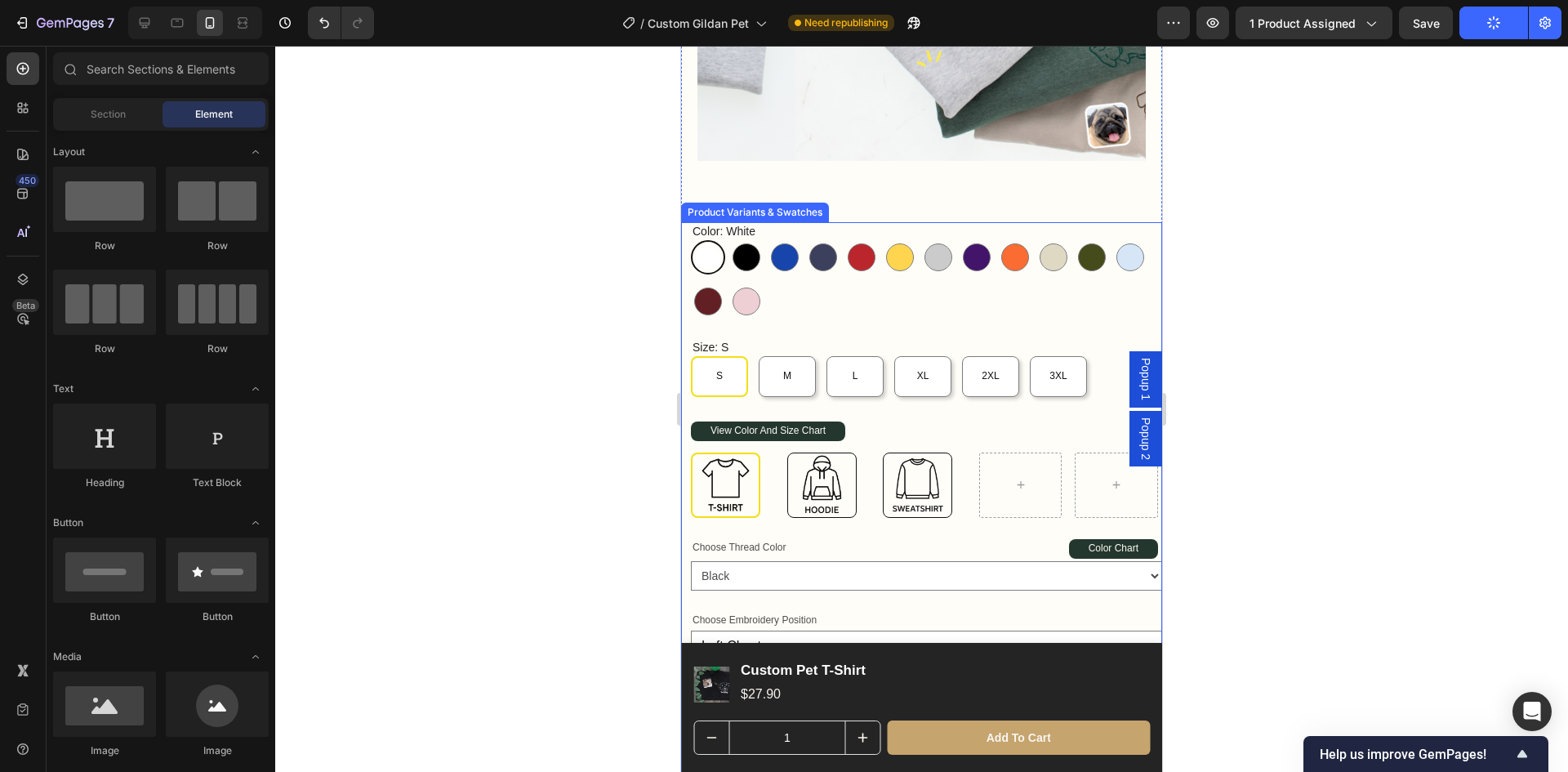
scroll to position [572, 0]
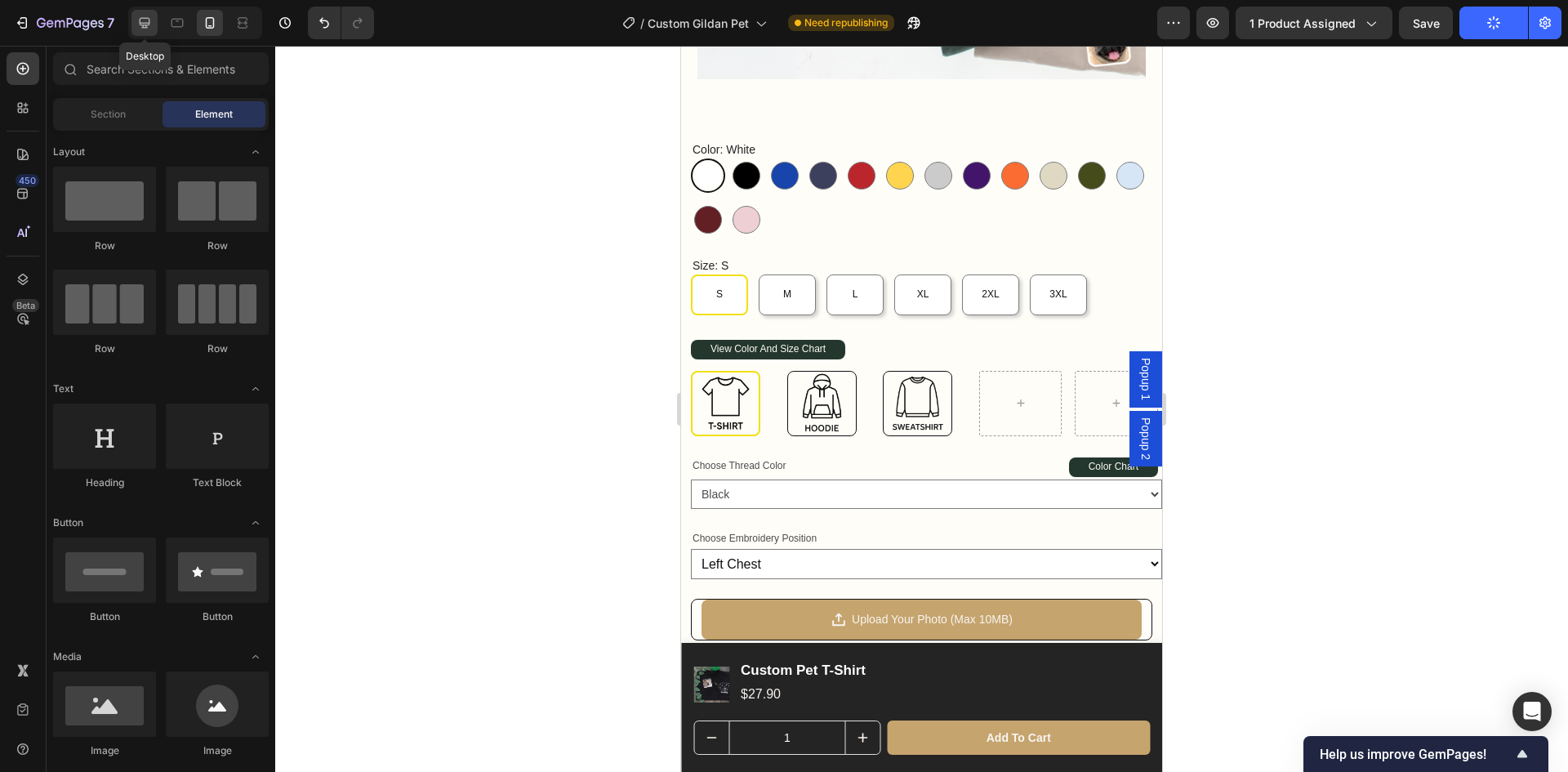
click at [143, 22] on icon at bounding box center [144, 22] width 10 height 10
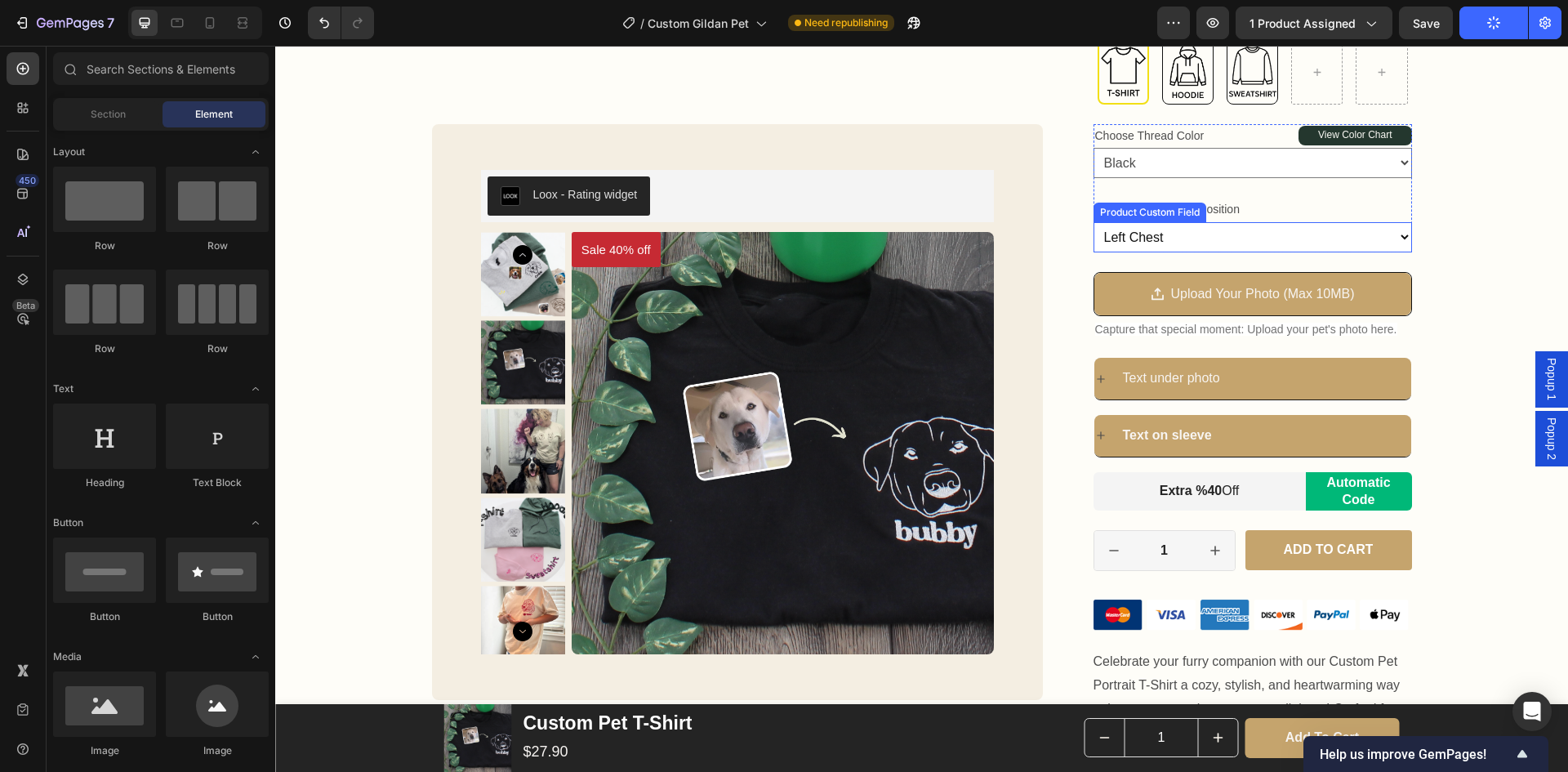
scroll to position [408, 0]
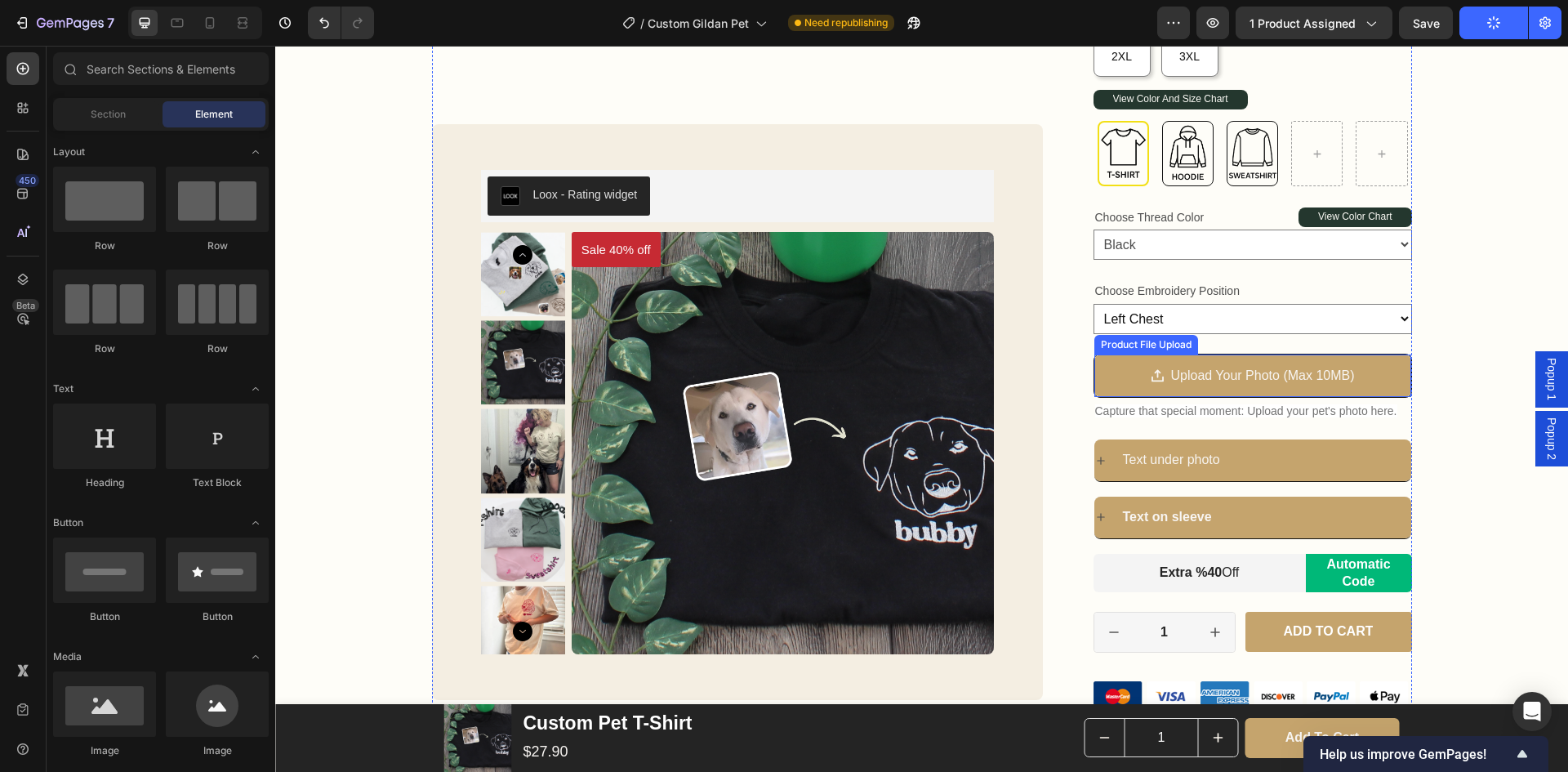
click at [1369, 380] on div "Upload Your Photo (Max 10MB)" at bounding box center [1253, 376] width 317 height 43
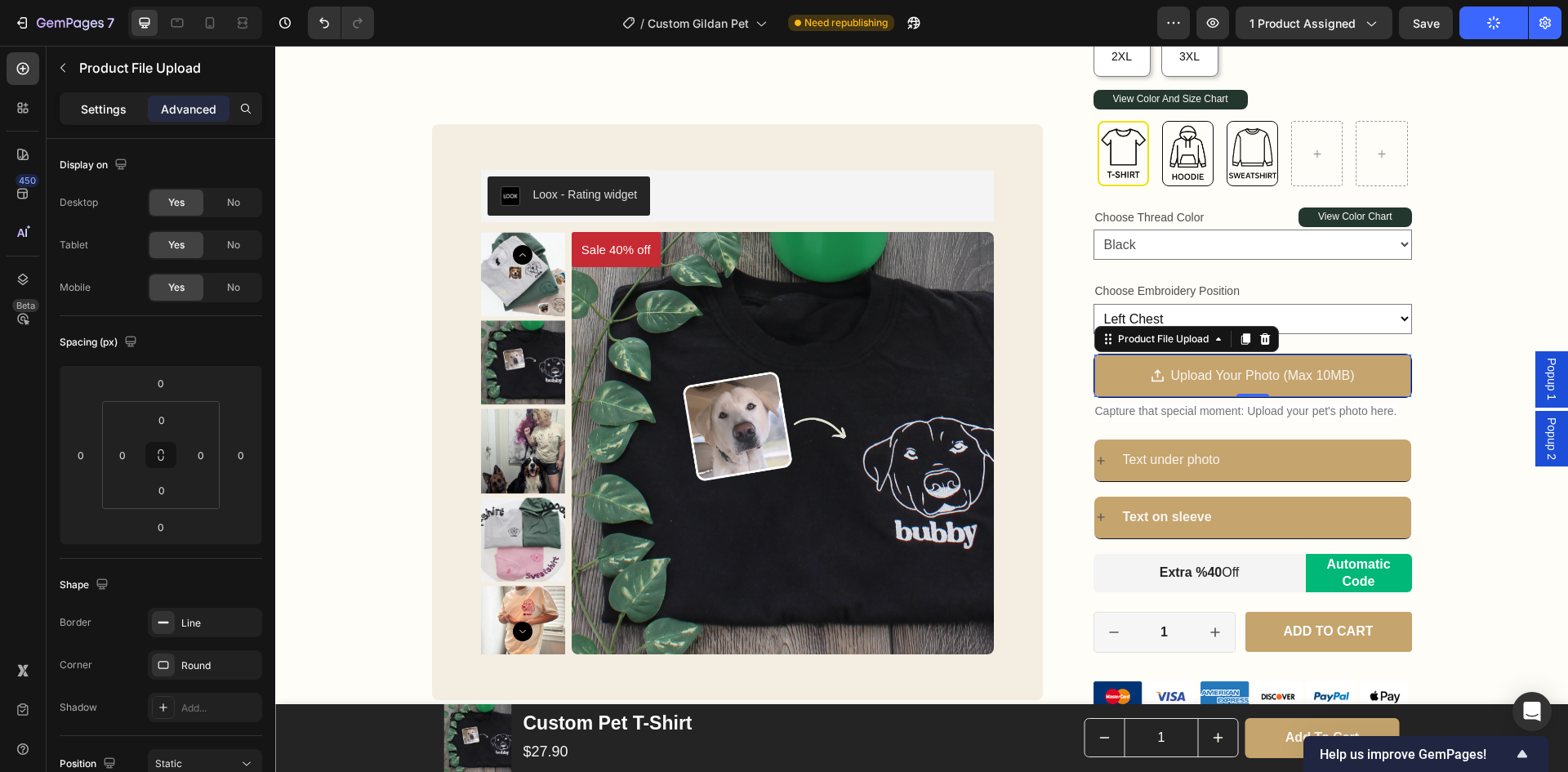
click at [101, 97] on div "Settings Advanced" at bounding box center [161, 109] width 202 height 33
click at [101, 101] on p "Settings" at bounding box center [103, 109] width 46 height 17
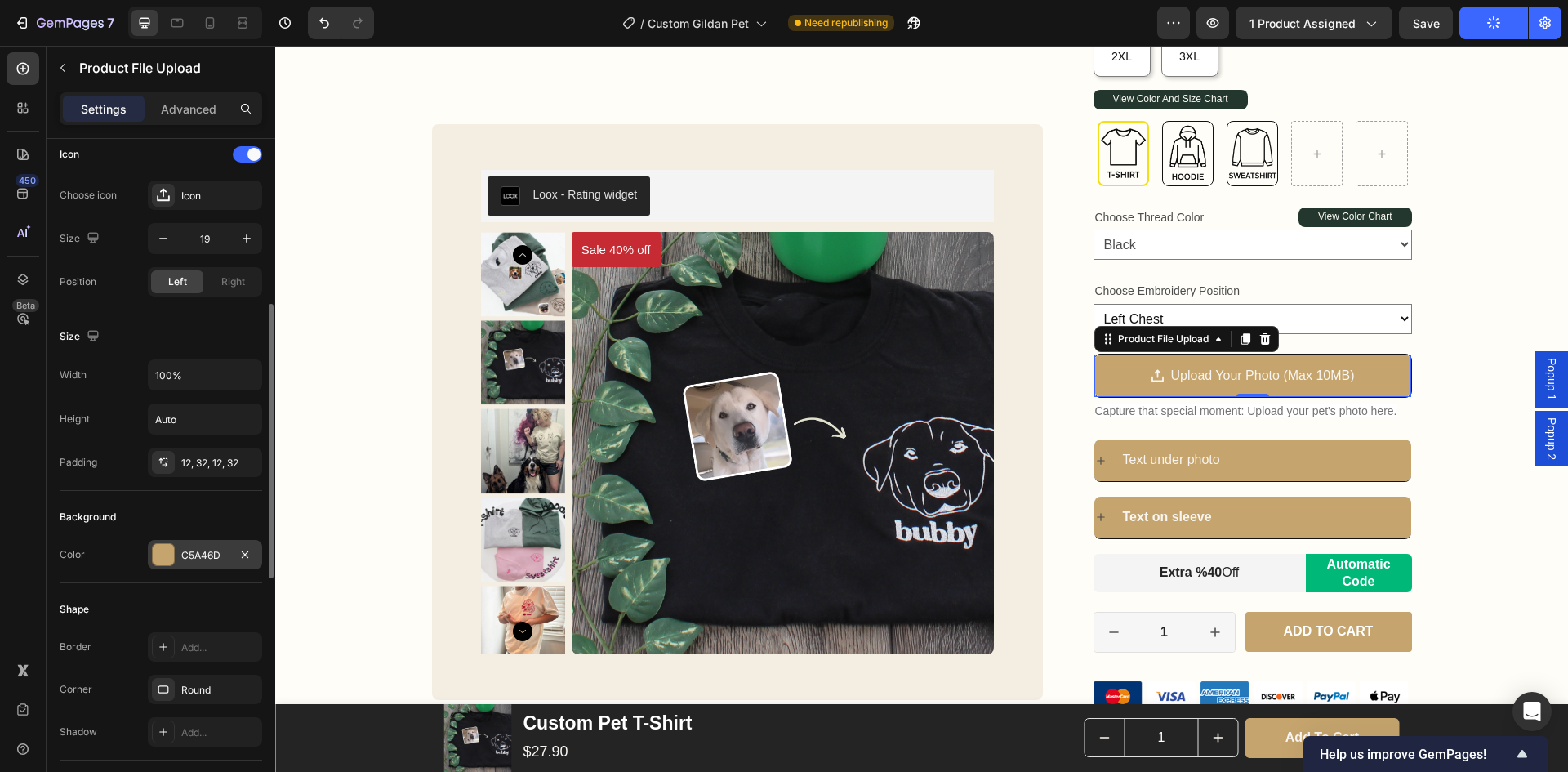
click at [209, 564] on div "C5A46D" at bounding box center [205, 554] width 114 height 29
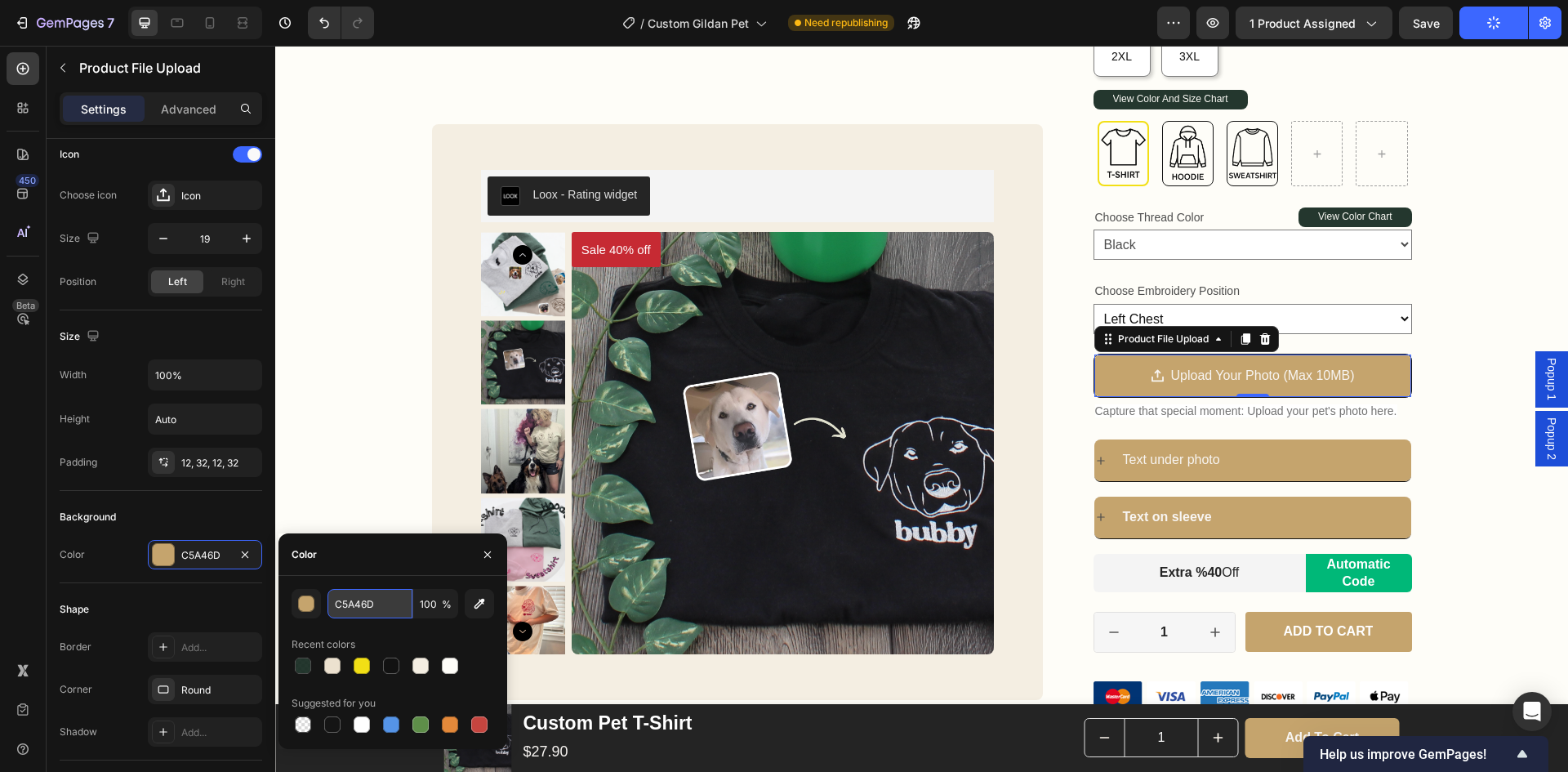
click at [386, 590] on input "C5A46D" at bounding box center [370, 603] width 85 height 29
click at [306, 667] on div at bounding box center [303, 665] width 16 height 16
type input "0F241A"
type input "91"
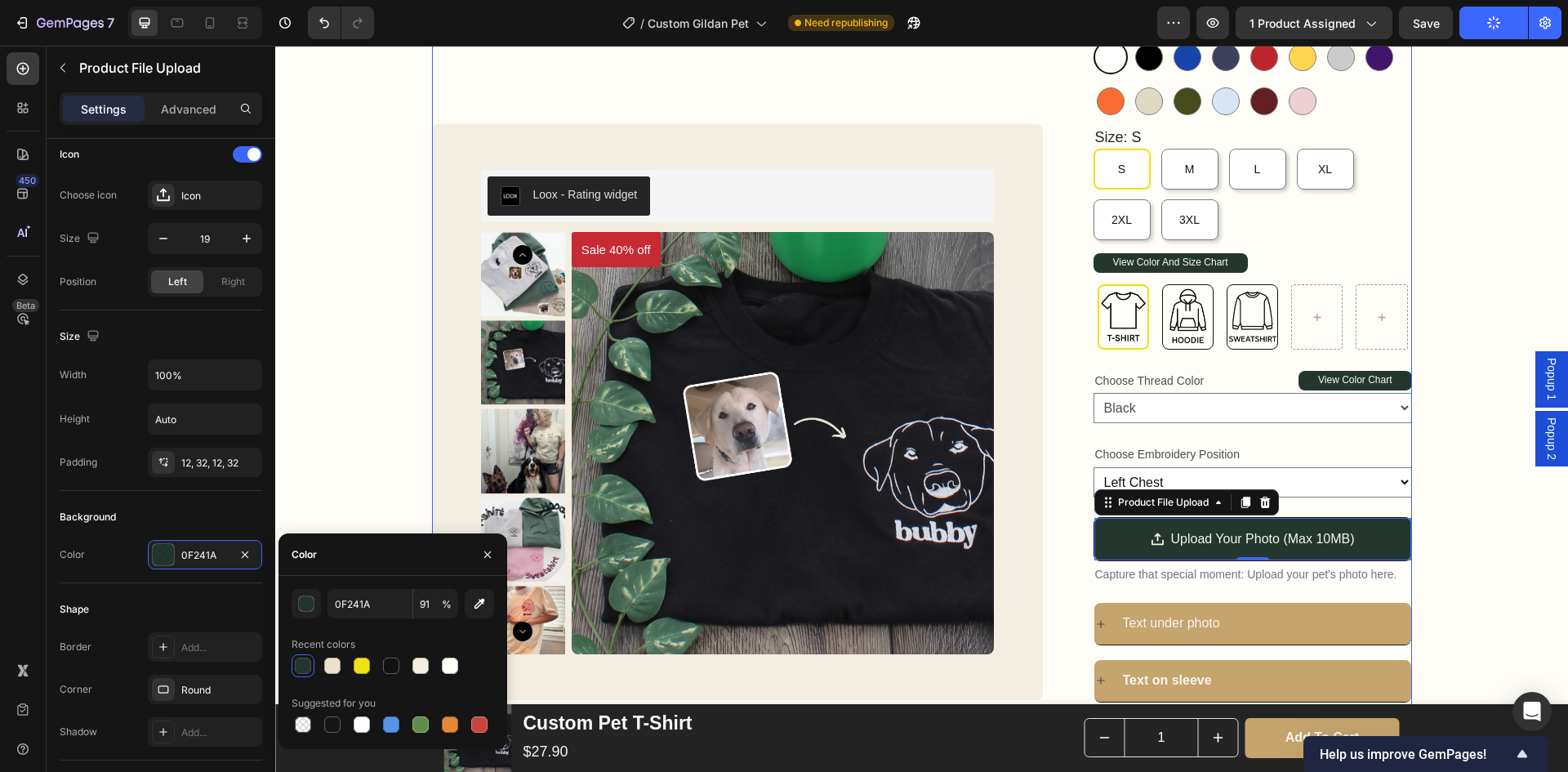
scroll to position [327, 0]
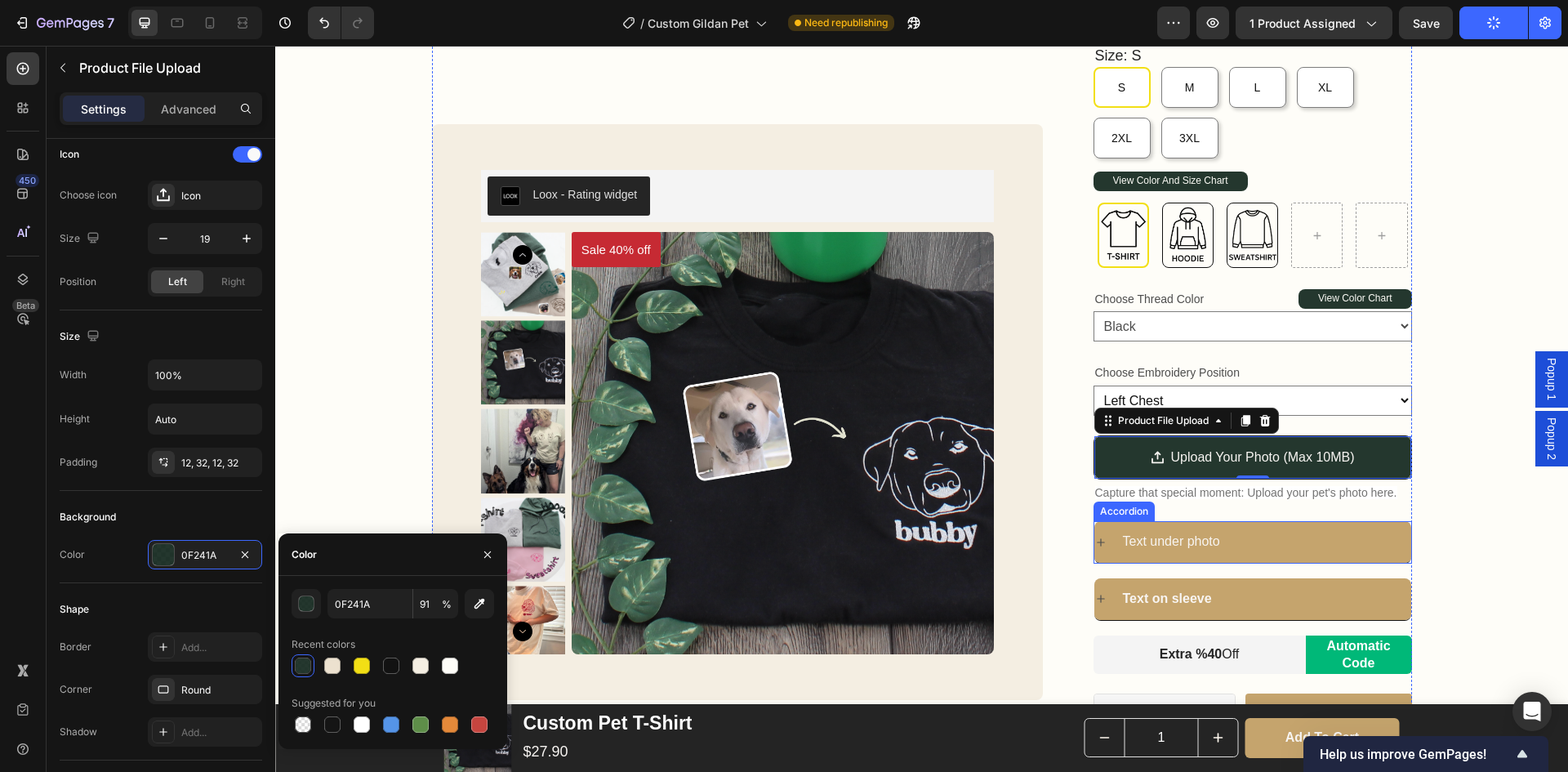
click at [1366, 535] on div "Text under photo" at bounding box center [1265, 542] width 290 height 29
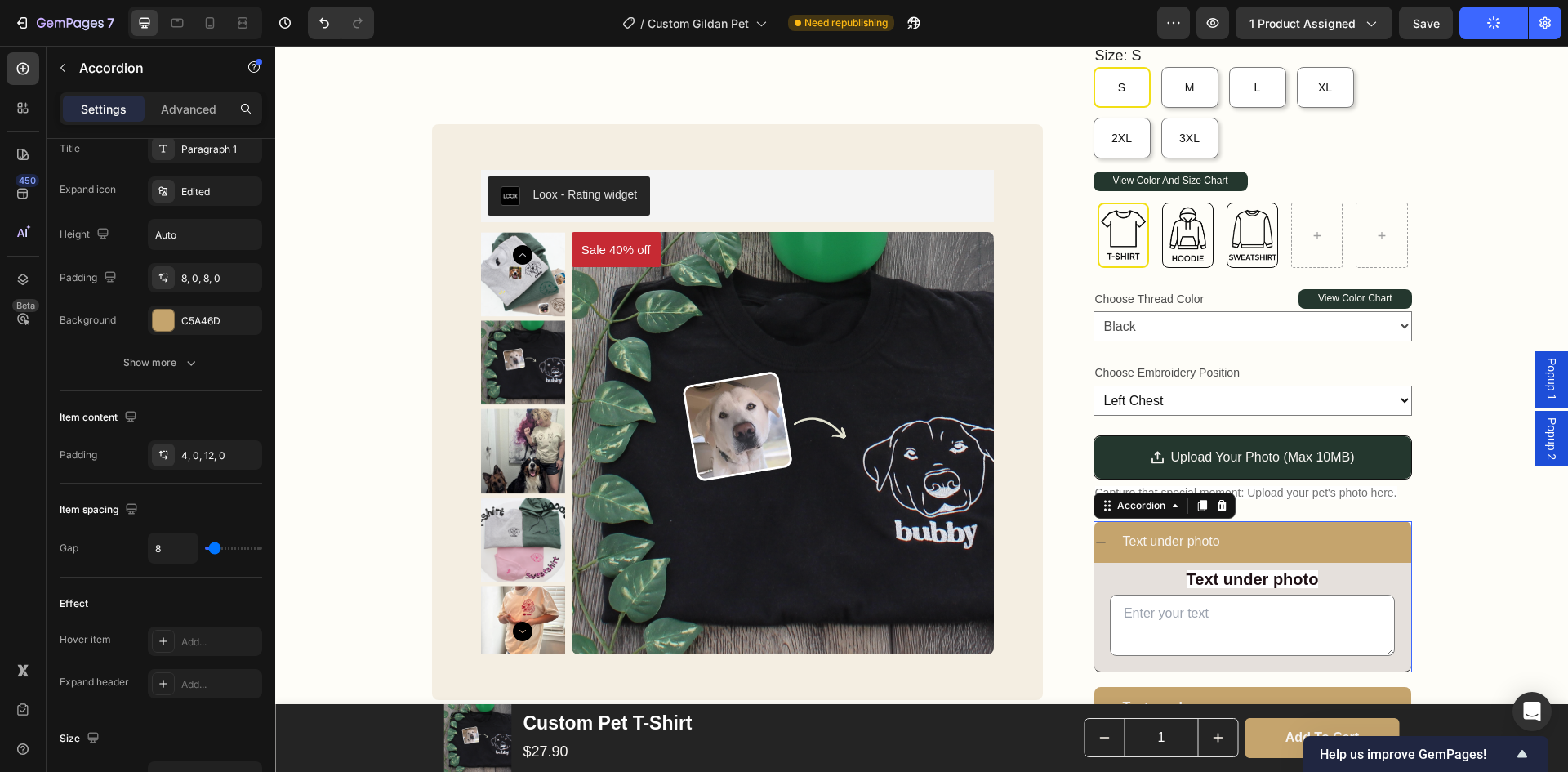
scroll to position [0, 0]
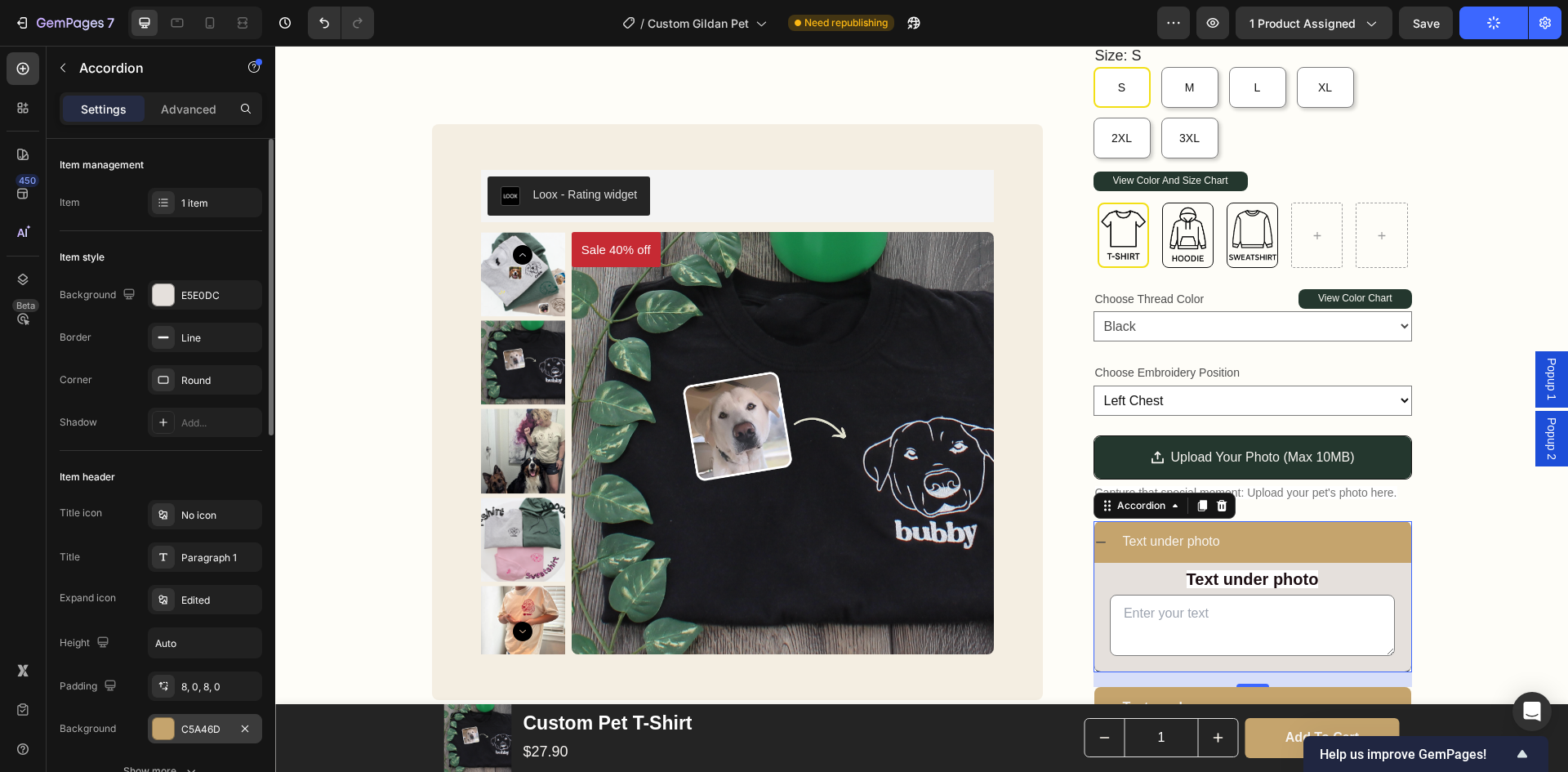
click at [195, 734] on div "C5A46D" at bounding box center [205, 730] width 48 height 15
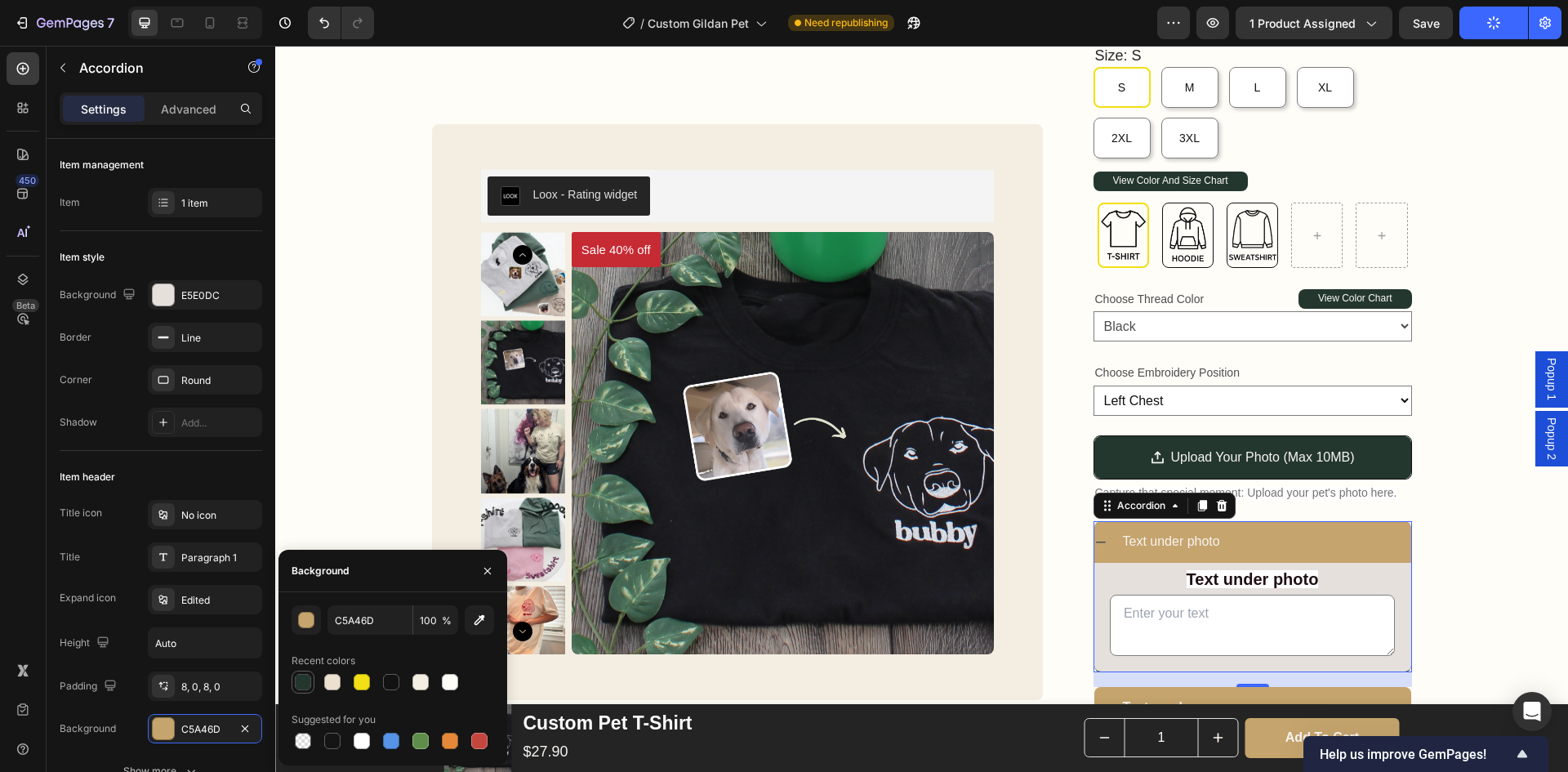
click at [309, 685] on div at bounding box center [303, 681] width 16 height 16
type input "0F241A"
type input "91"
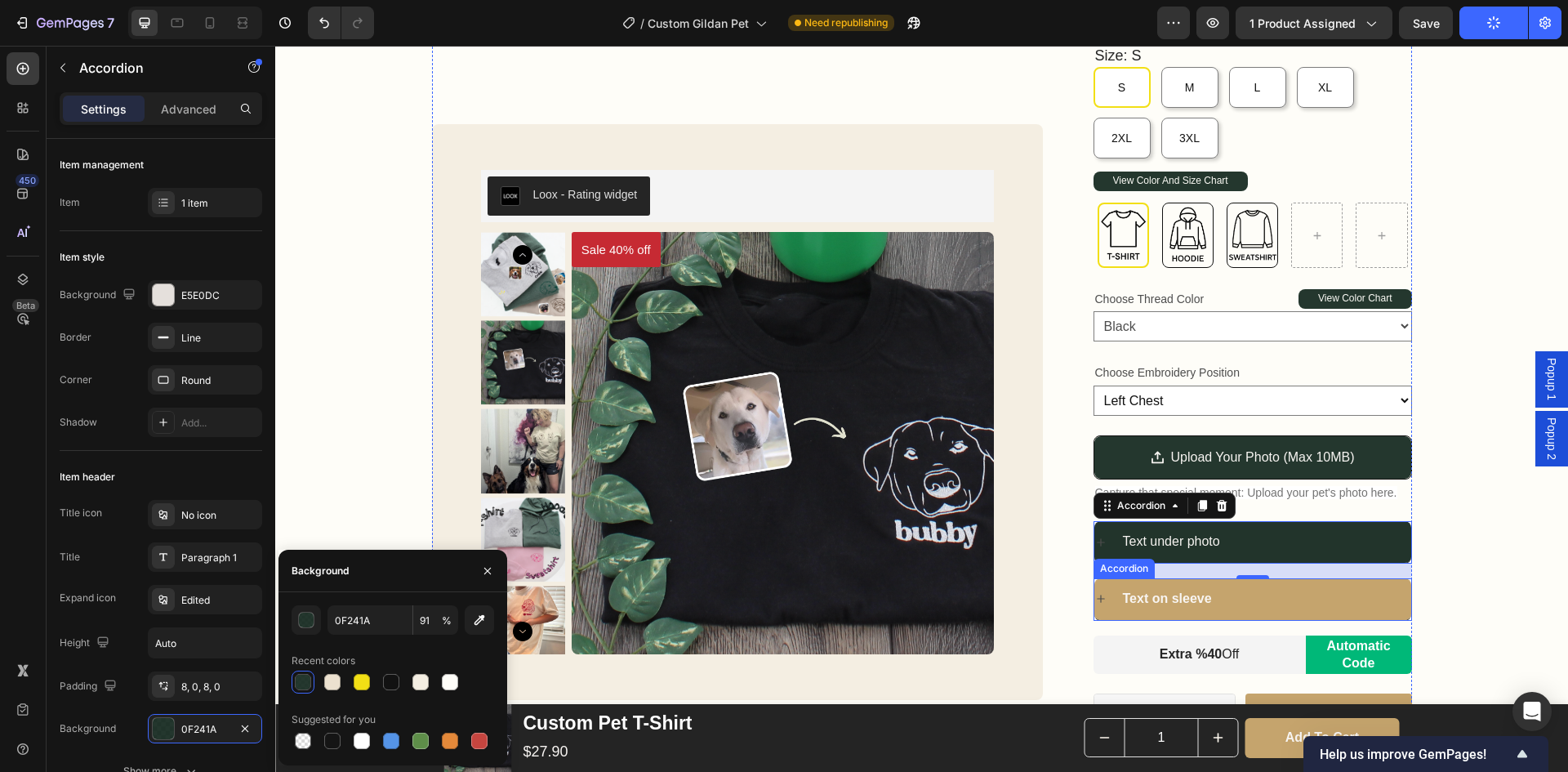
scroll to position [408, 0]
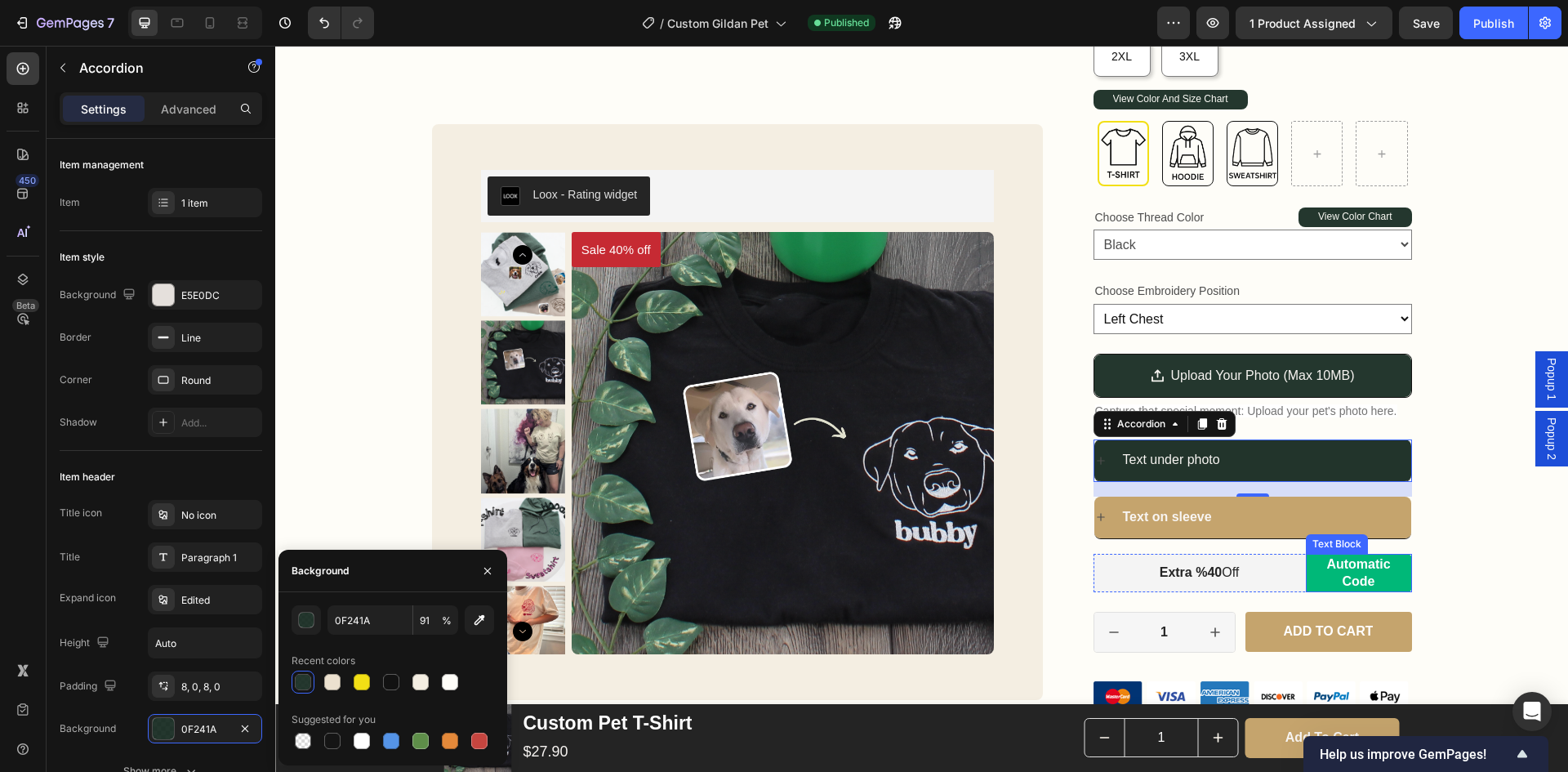
click at [1321, 524] on div "Text on sleeve" at bounding box center [1265, 517] width 290 height 29
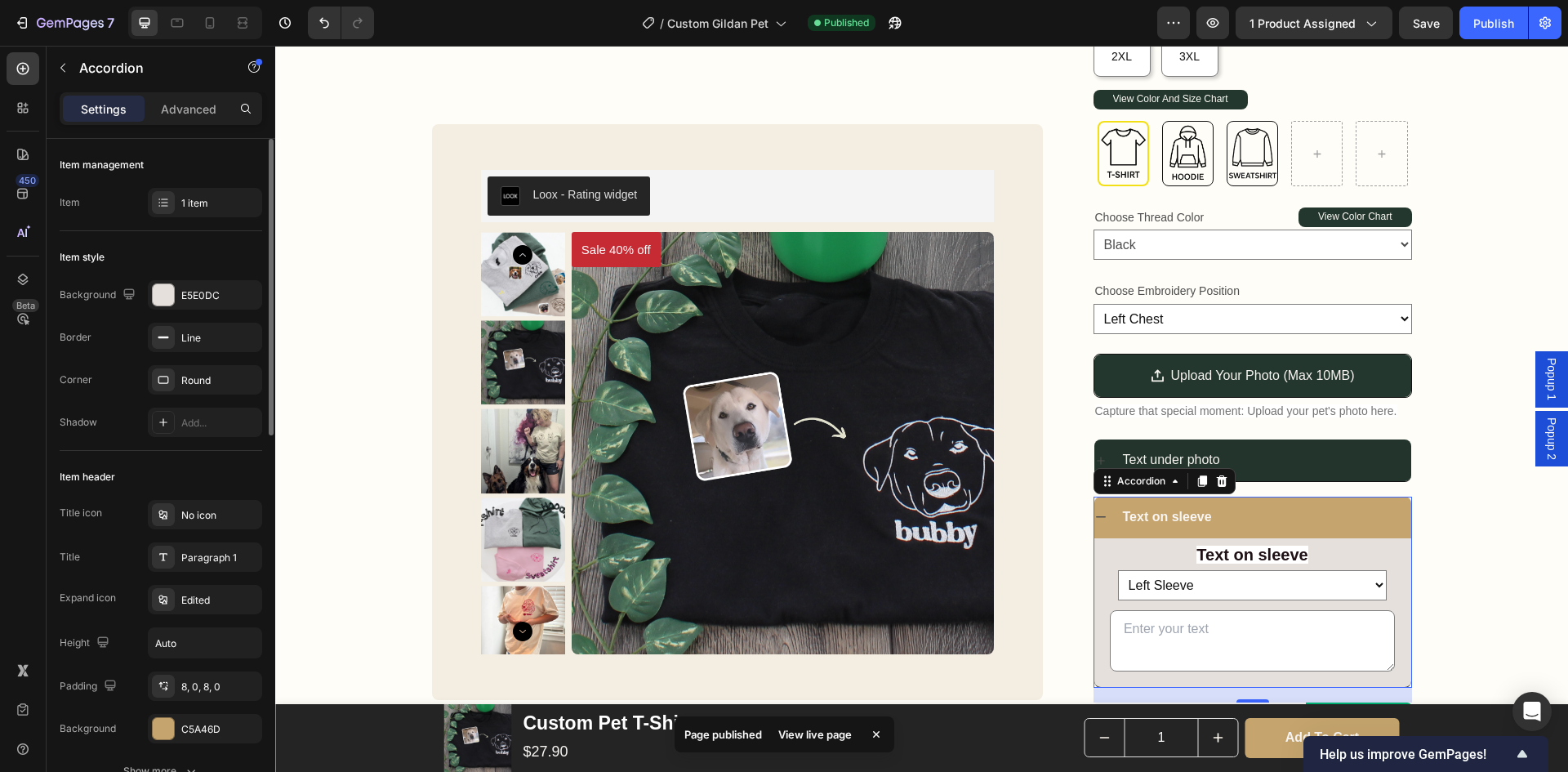
click at [200, 713] on div "Title icon No icon Title Paragraph 1 Expand icon Edited Height Auto Padding 8, …" at bounding box center [161, 622] width 202 height 244
click at [200, 724] on div "C5A46D" at bounding box center [205, 730] width 48 height 15
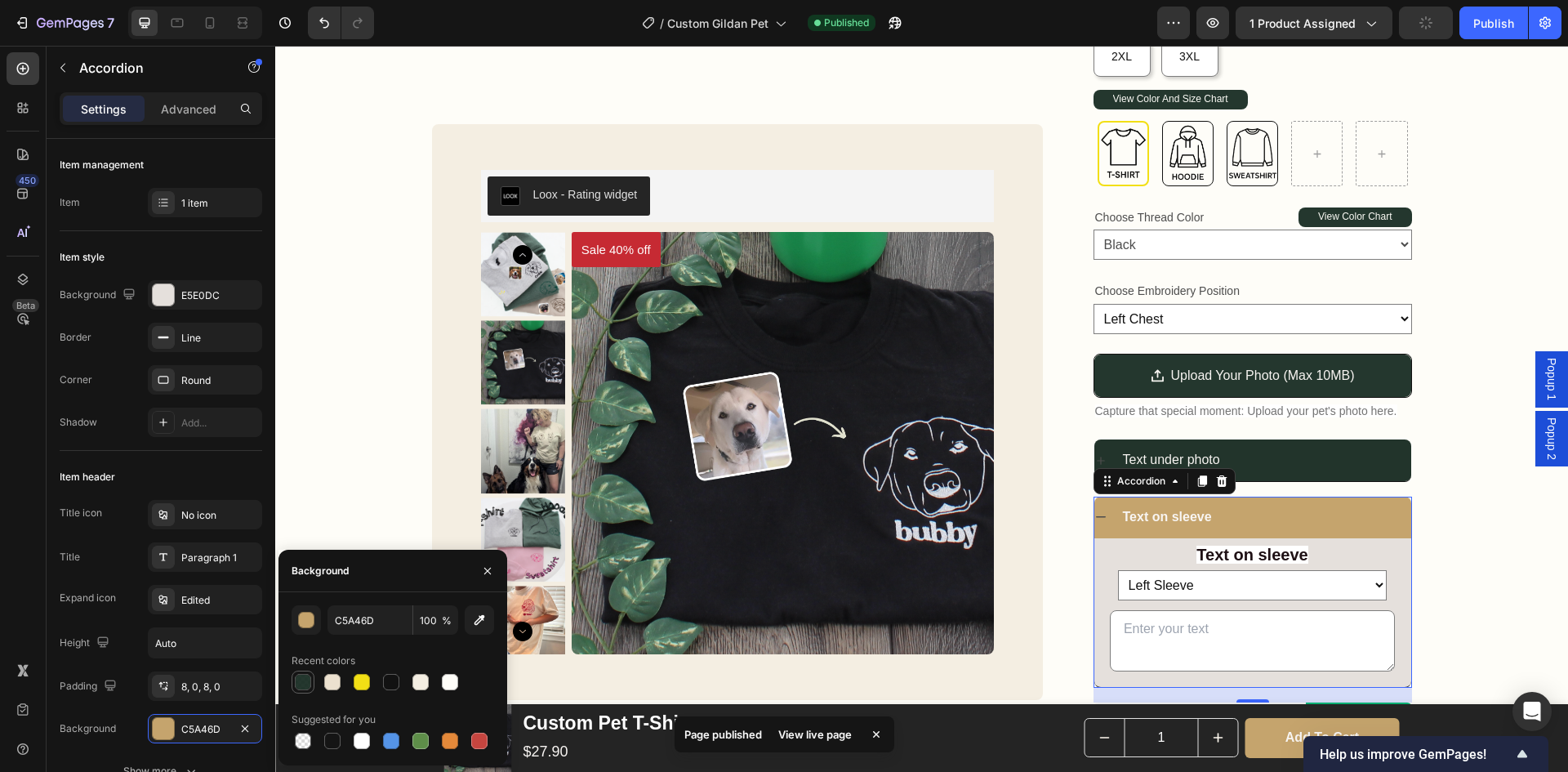
click at [308, 685] on div at bounding box center [303, 681] width 16 height 16
type input "0F241A"
type input "91"
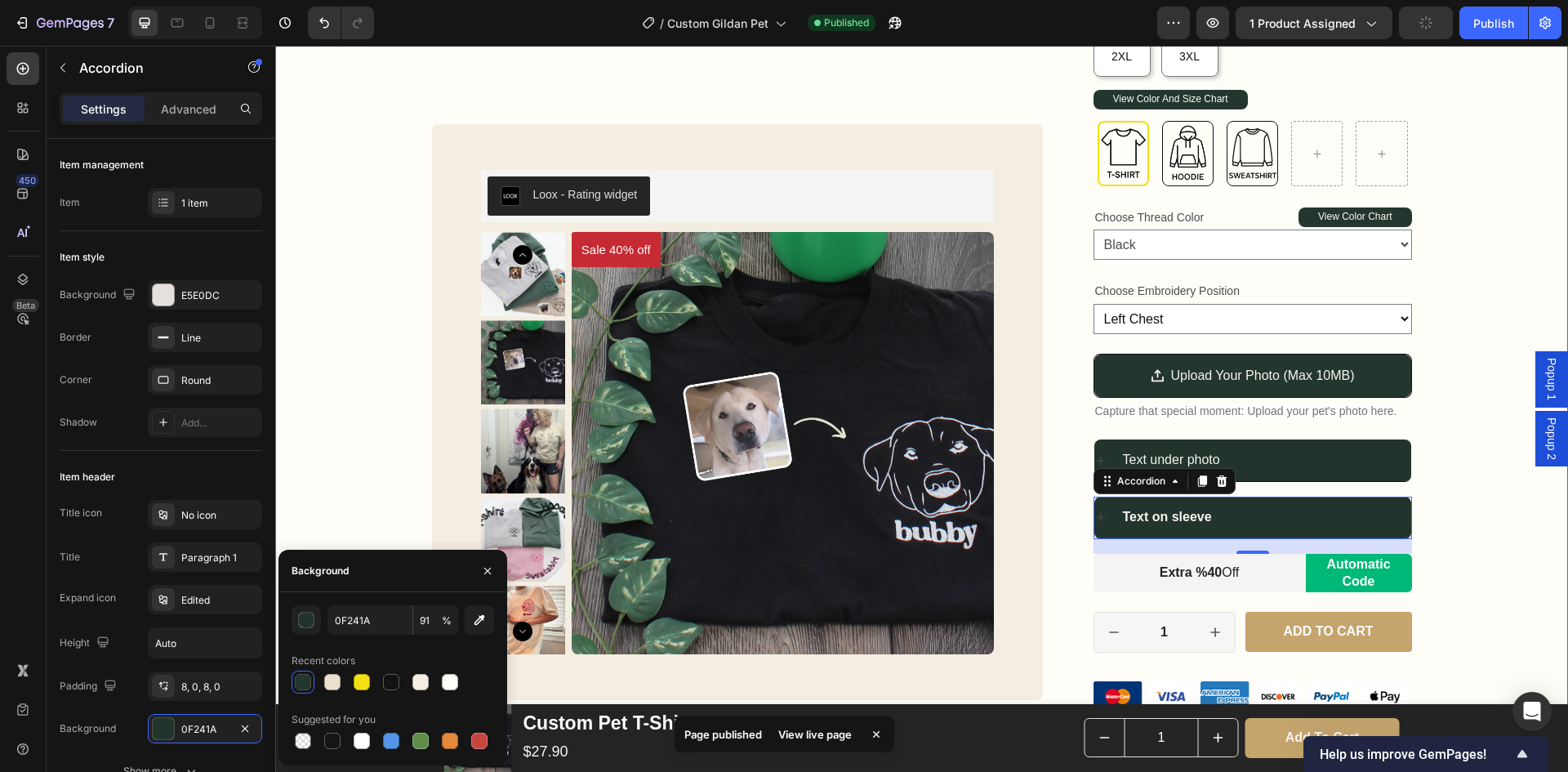
scroll to position [490, 0]
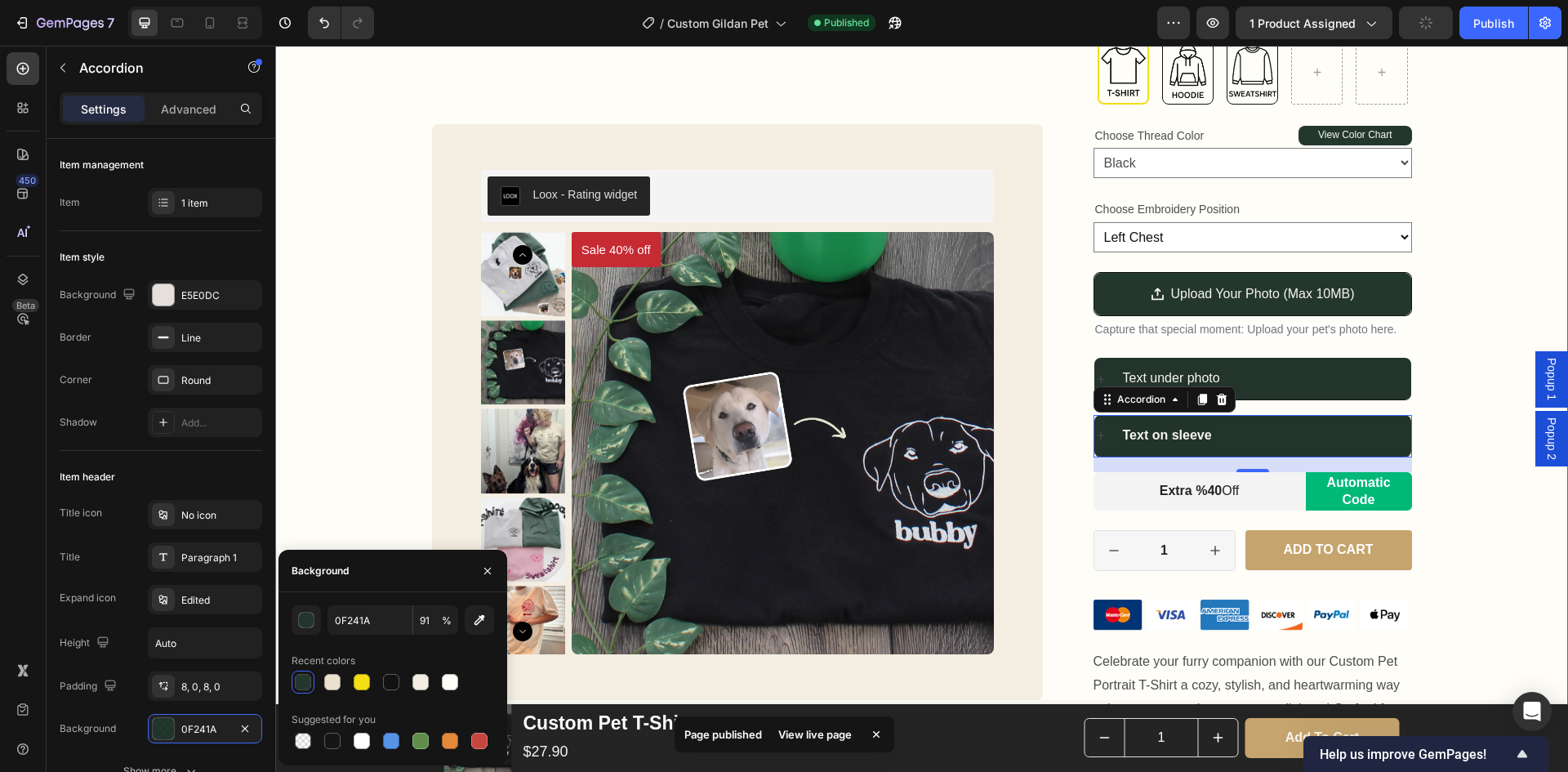
click at [1448, 463] on div "Custom Pet T-Shirt Product Title Loox - Rating widget Loox 40% OFF WITH CODE SU…" at bounding box center [922, 211] width 1293 height 1114
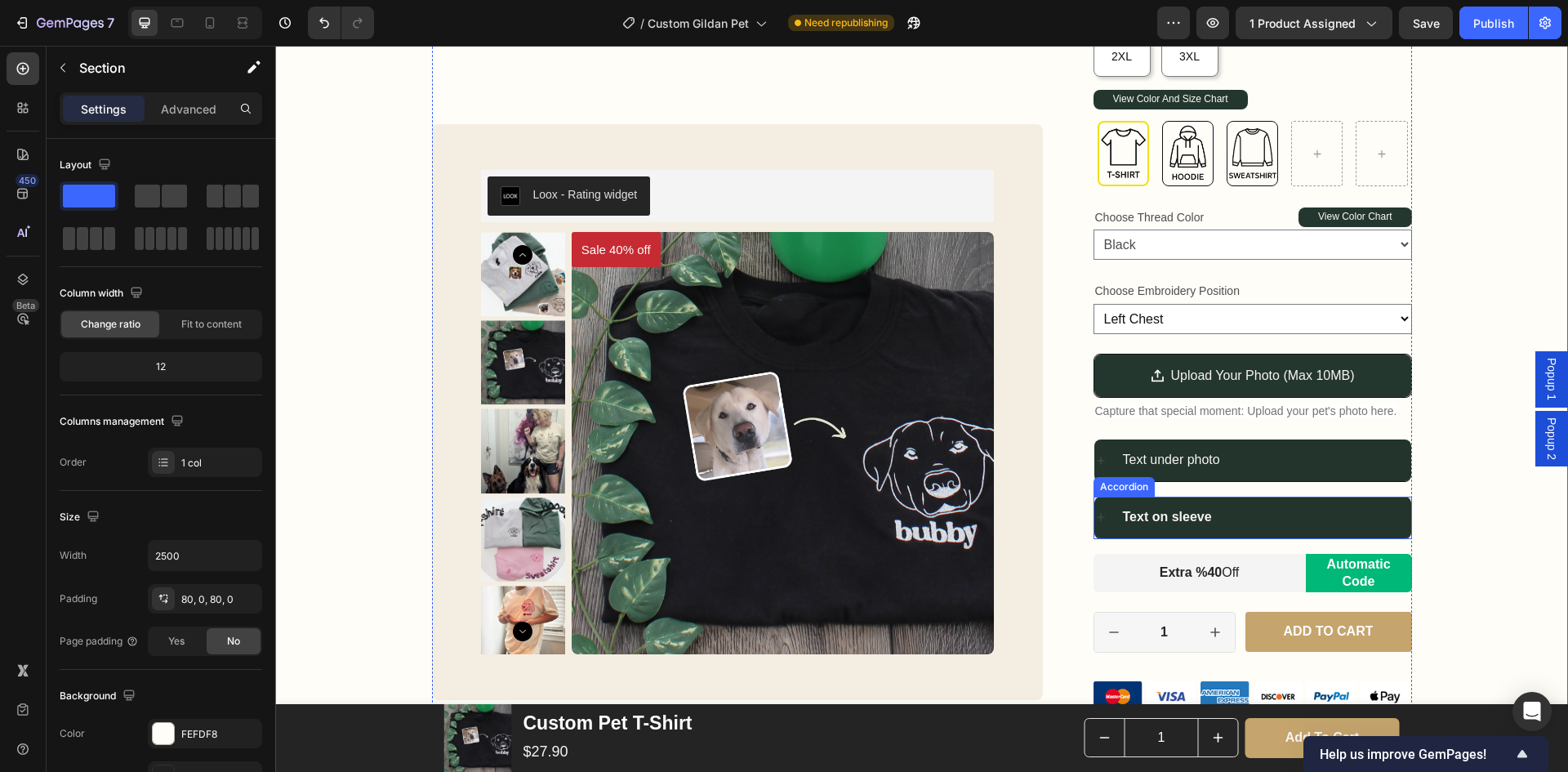
scroll to position [572, 0]
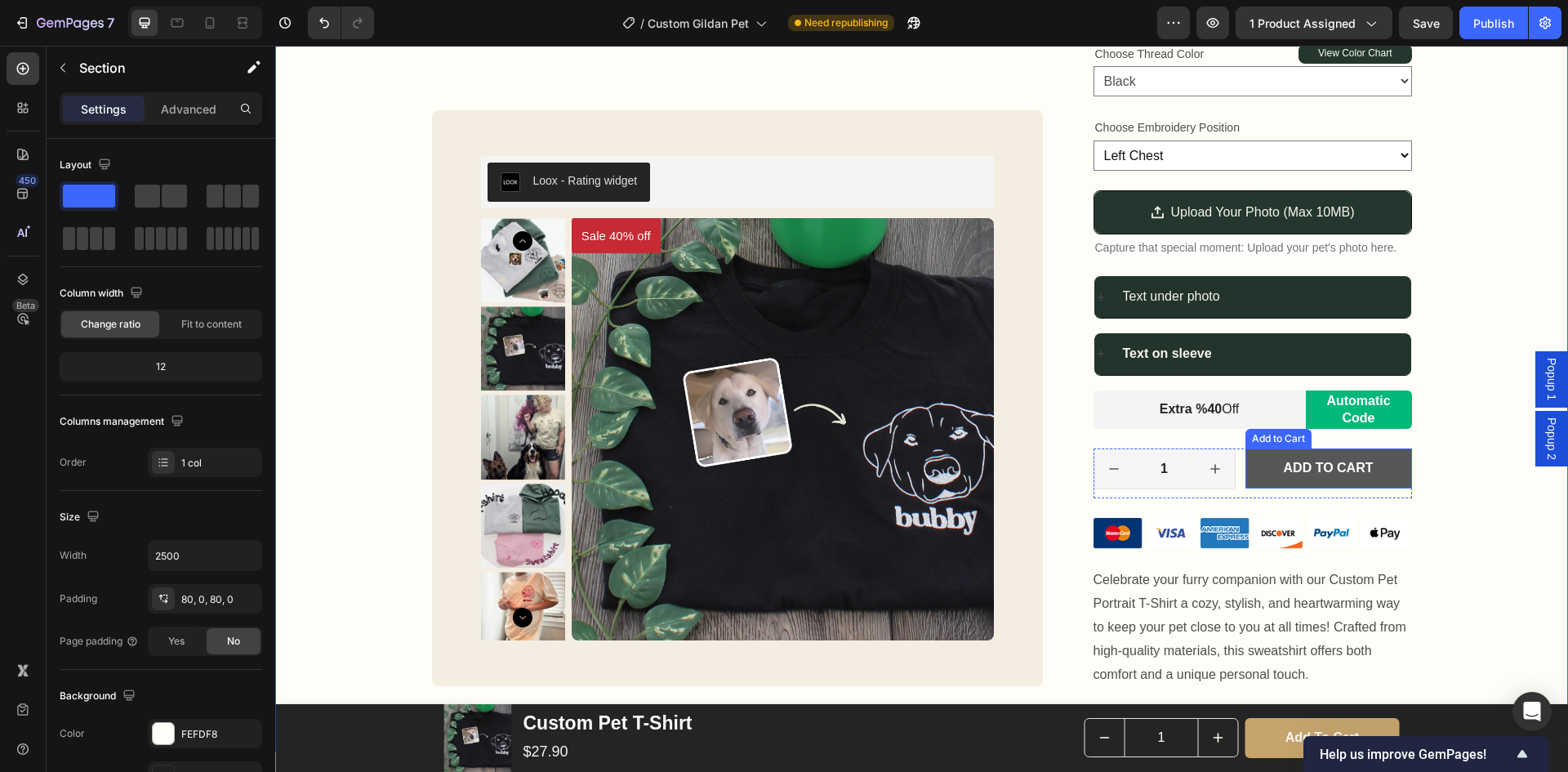
click at [1381, 479] on button "Add to cart" at bounding box center [1329, 468] width 167 height 40
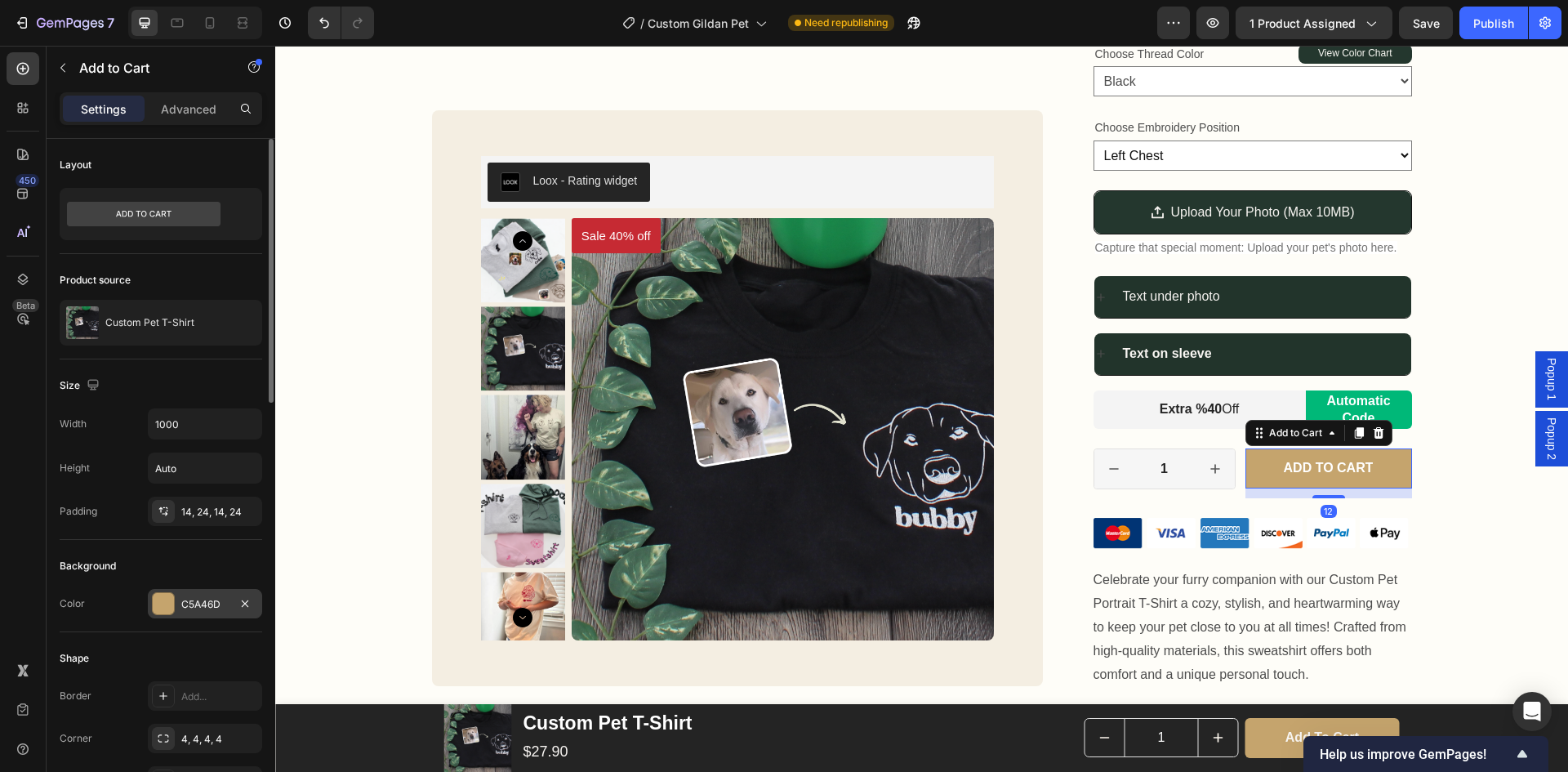
click at [205, 612] on div "C5A46D" at bounding box center [205, 603] width 114 height 29
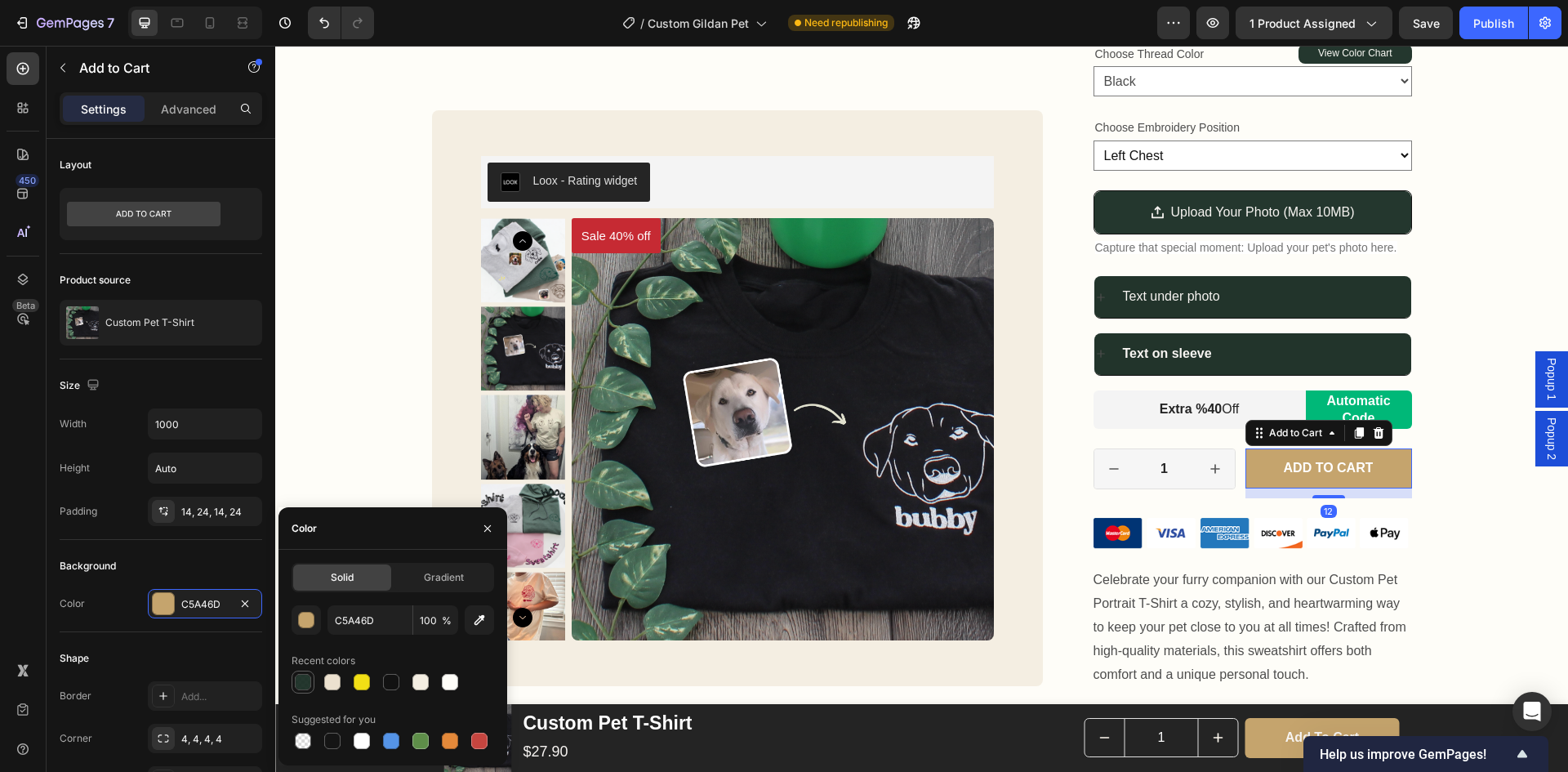
click at [310, 680] on div at bounding box center [303, 681] width 16 height 16
type input "0F241A"
type input "91"
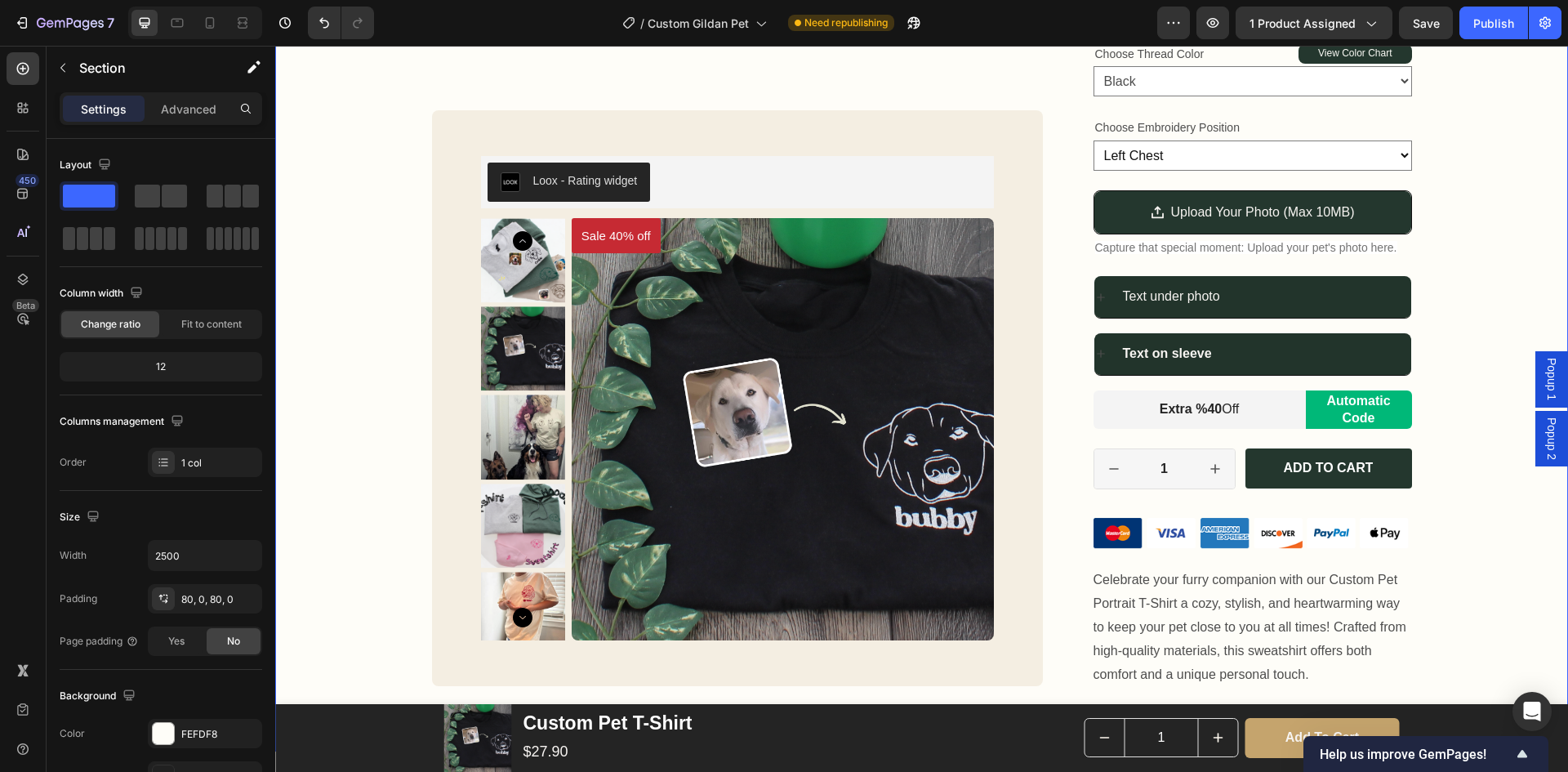
click at [1457, 500] on div "Custom Pet T-Shirt Product Title Loox - Rating widget Loox 40% OFF WITH CODE SU…" at bounding box center [922, 129] width 1293 height 1114
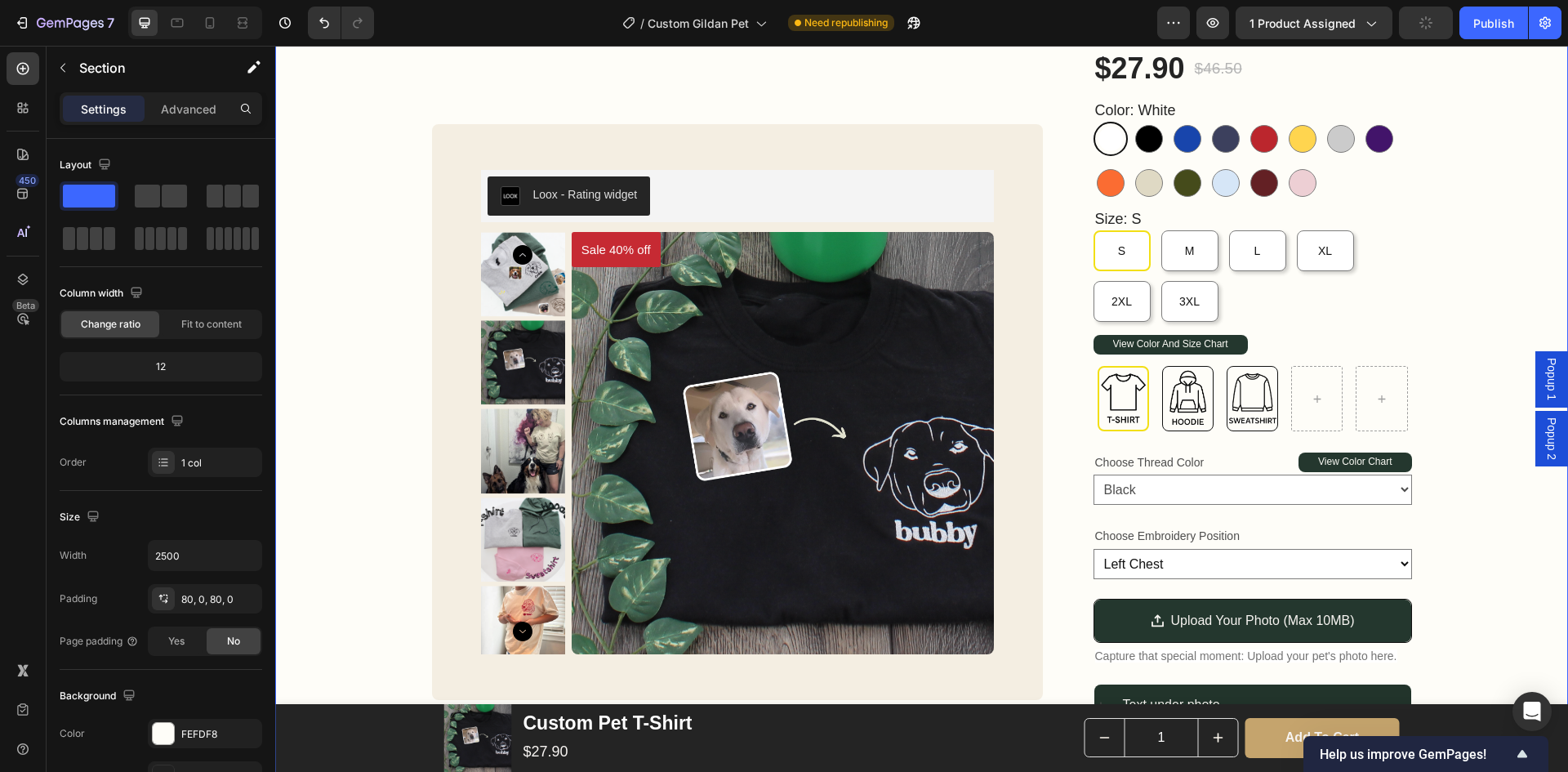
scroll to position [0, 0]
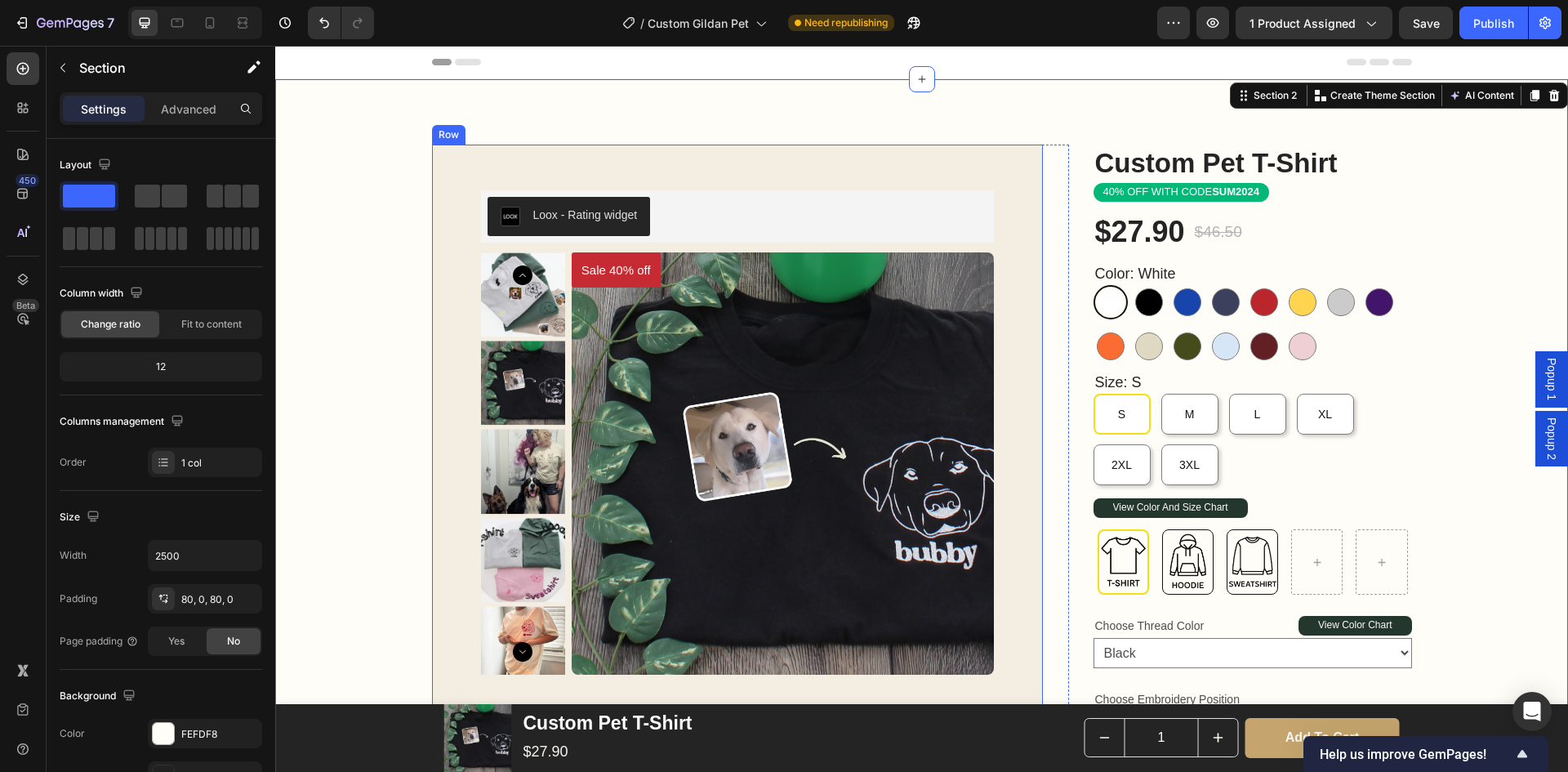
click at [1005, 179] on div "Custom Pet T-Shirt Product Title Loox - Rating widget Loox 40% OFF WITH CODE SU…" at bounding box center [737, 432] width 611 height 576
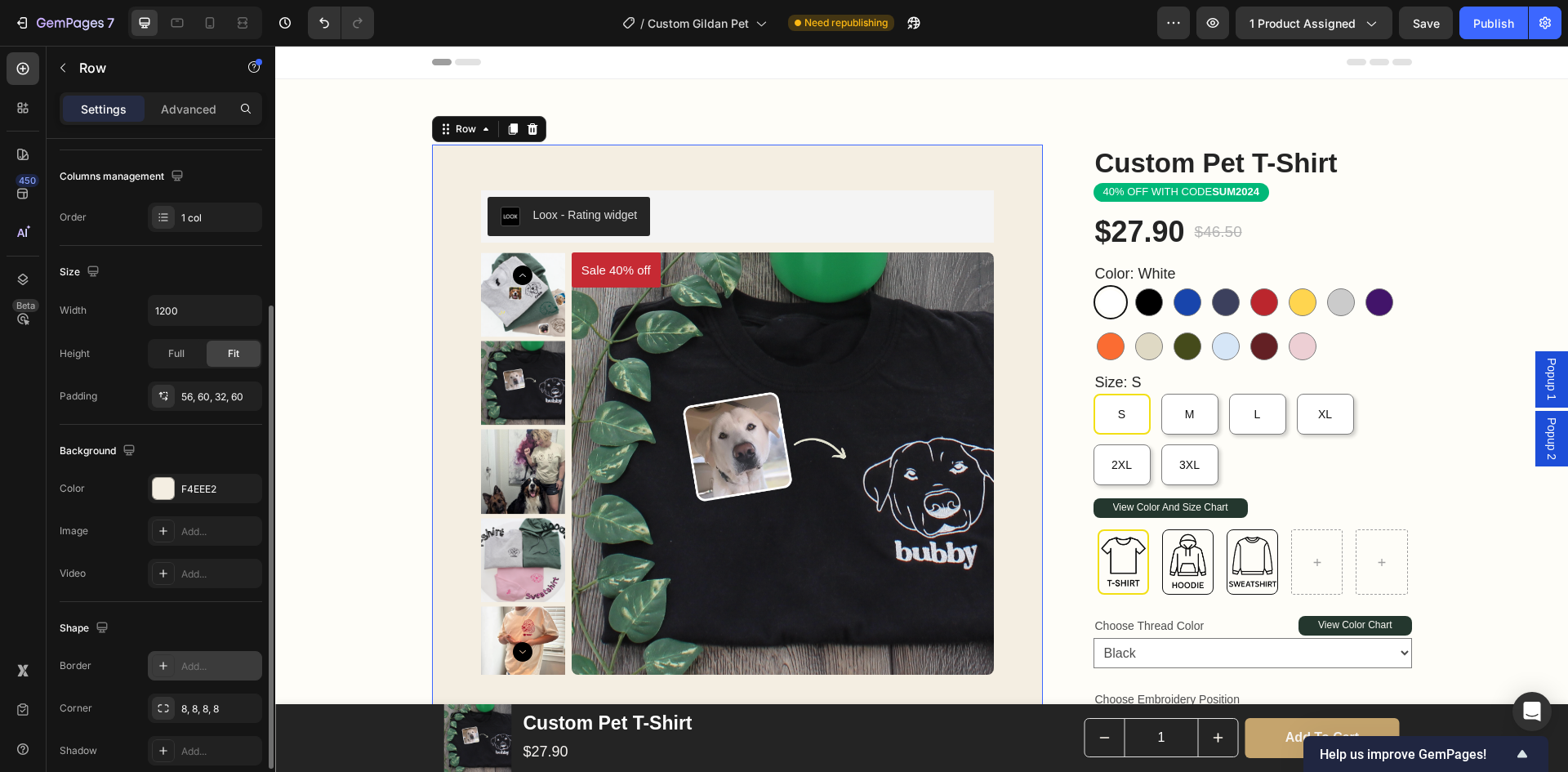
scroll to position [317, 0]
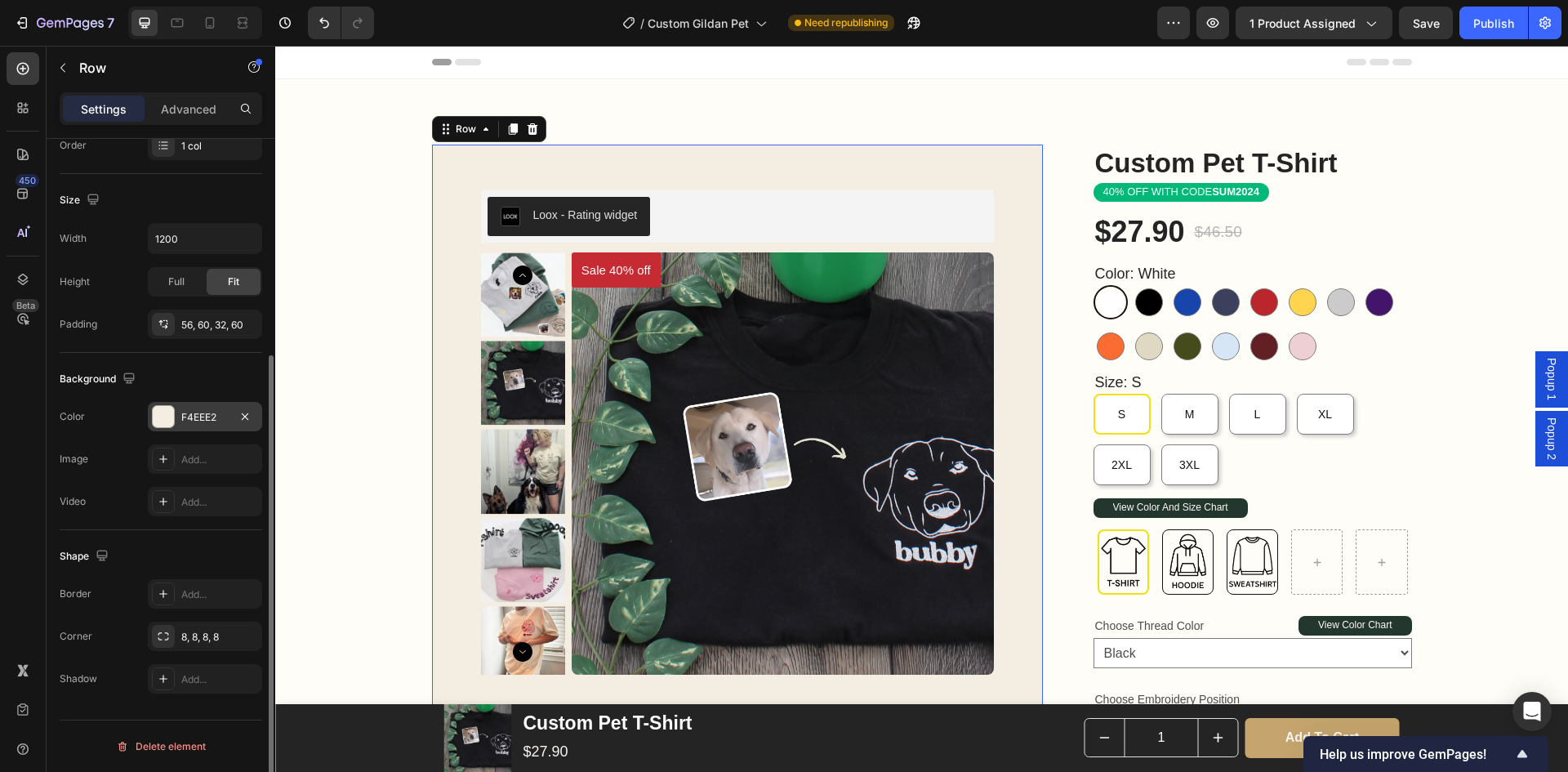
click at [192, 424] on div "F4EEE2" at bounding box center [205, 416] width 114 height 29
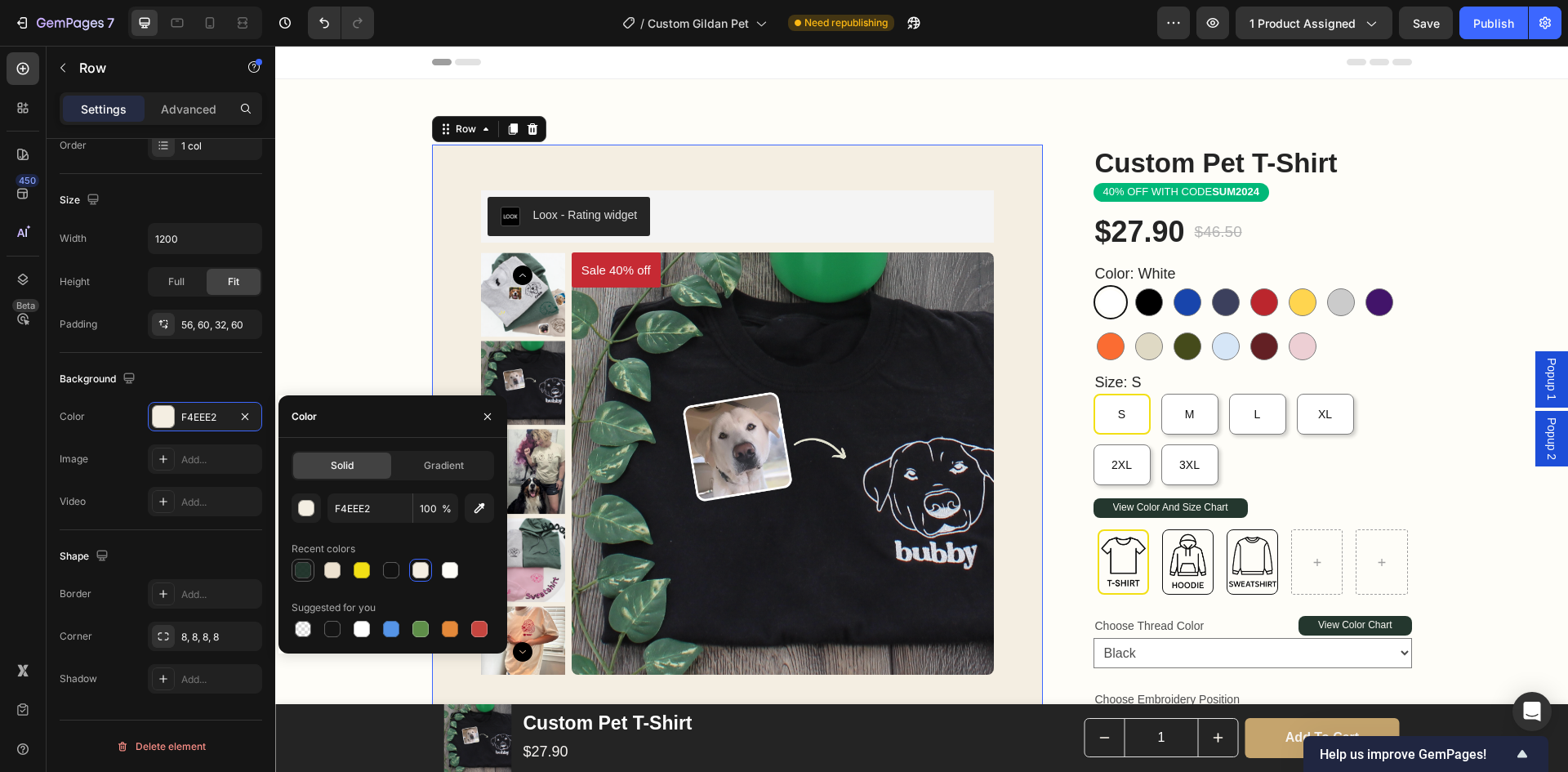
click at [303, 572] on div at bounding box center [303, 570] width 16 height 16
type input "0F241A"
type input "91"
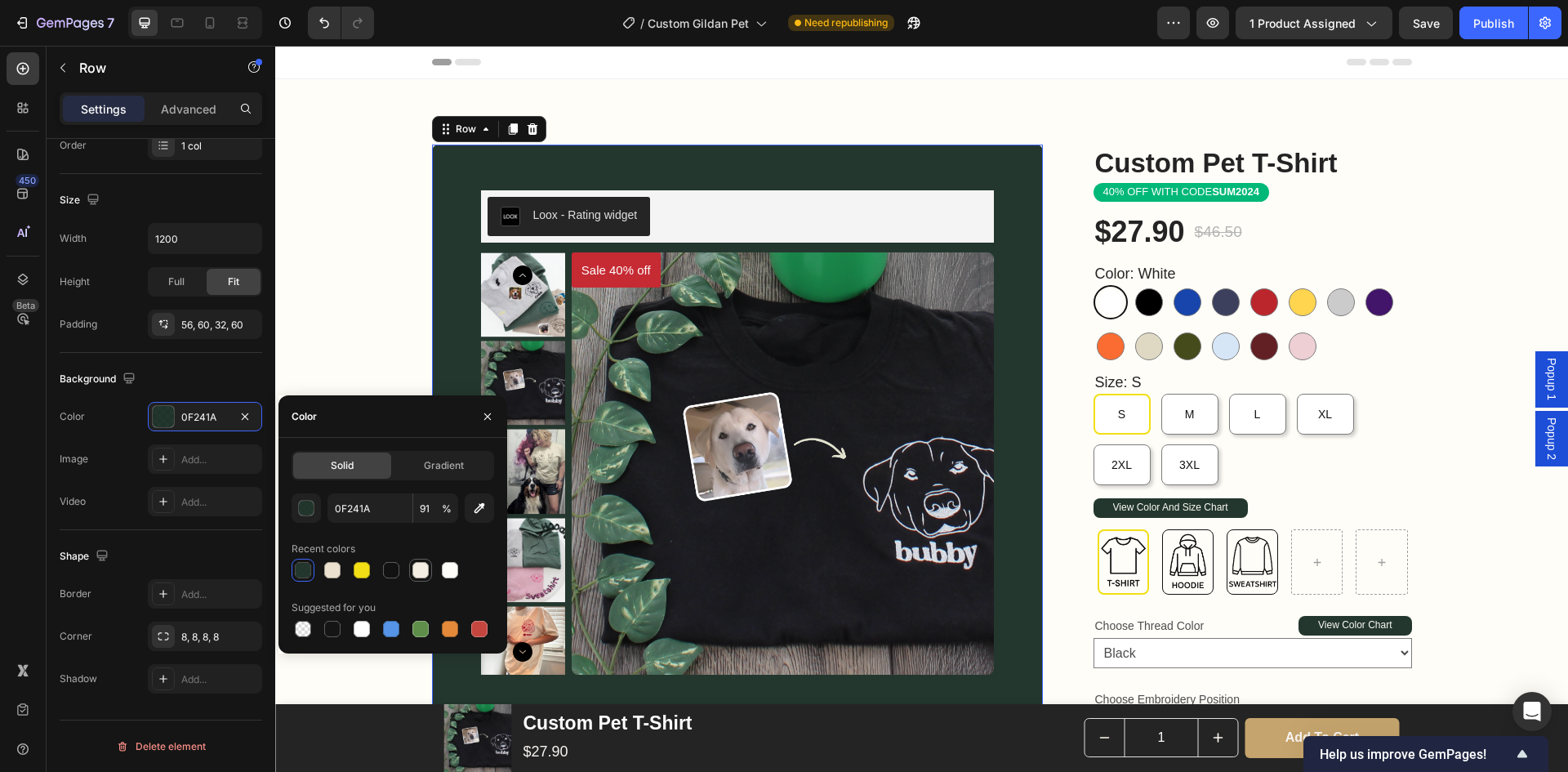
click at [422, 574] on div at bounding box center [420, 570] width 16 height 16
type input "F4EEE2"
type input "100"
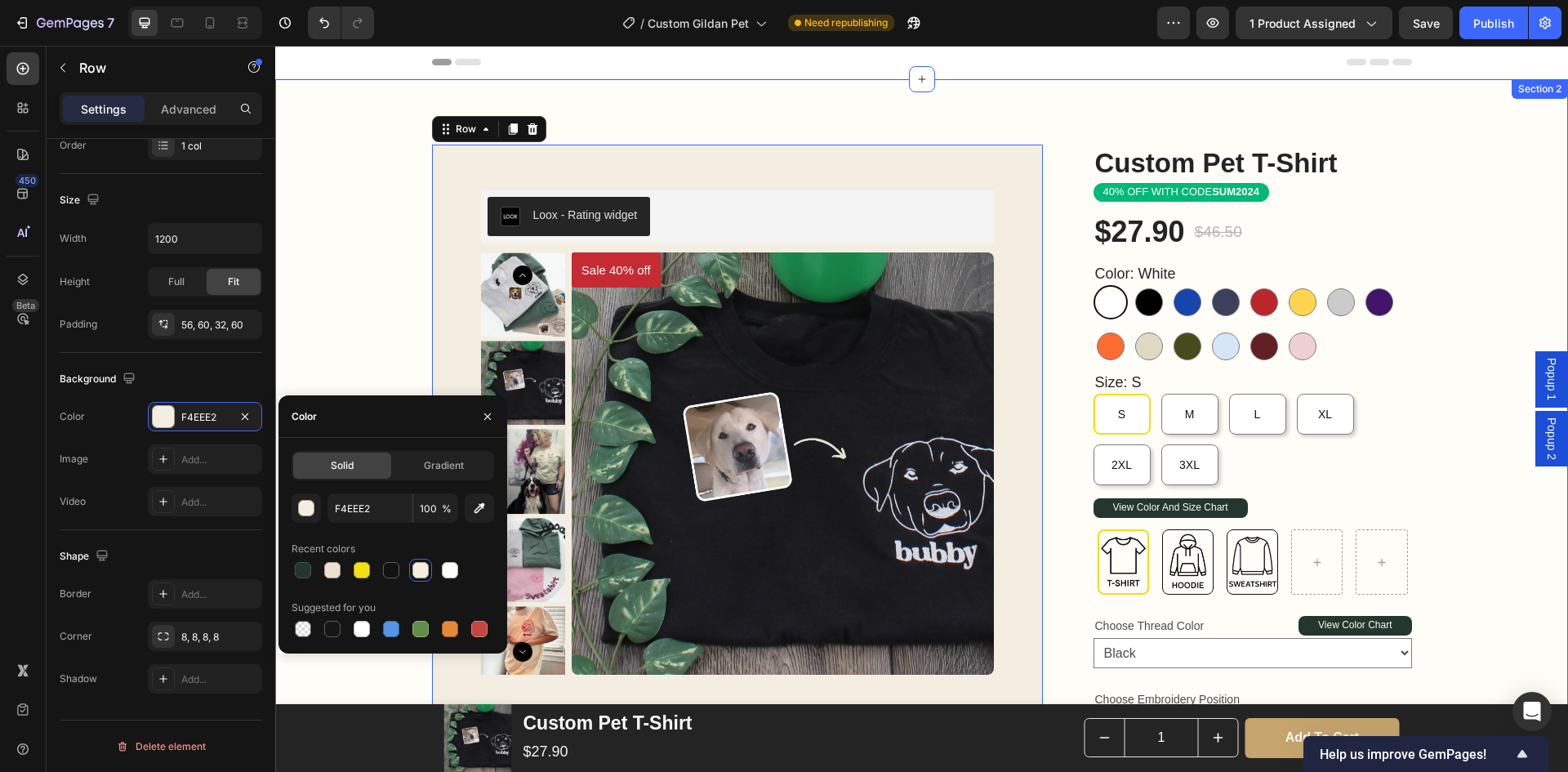
click at [1490, 472] on div "Custom Pet T-Shirt Product Title Loox - Rating widget Loox 40% OFF WITH CODE SU…" at bounding box center [922, 701] width 1293 height 1114
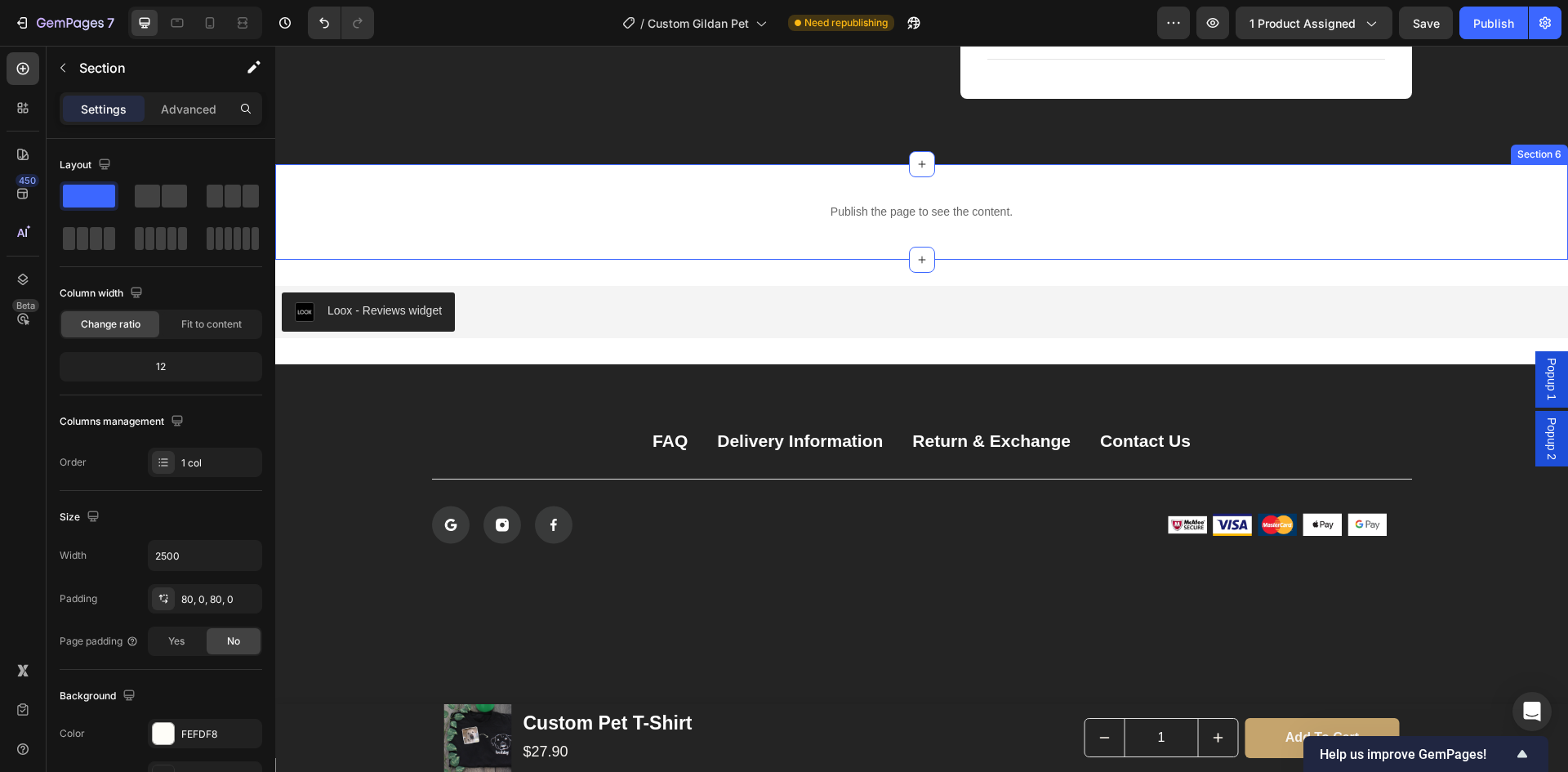
scroll to position [2778, 0]
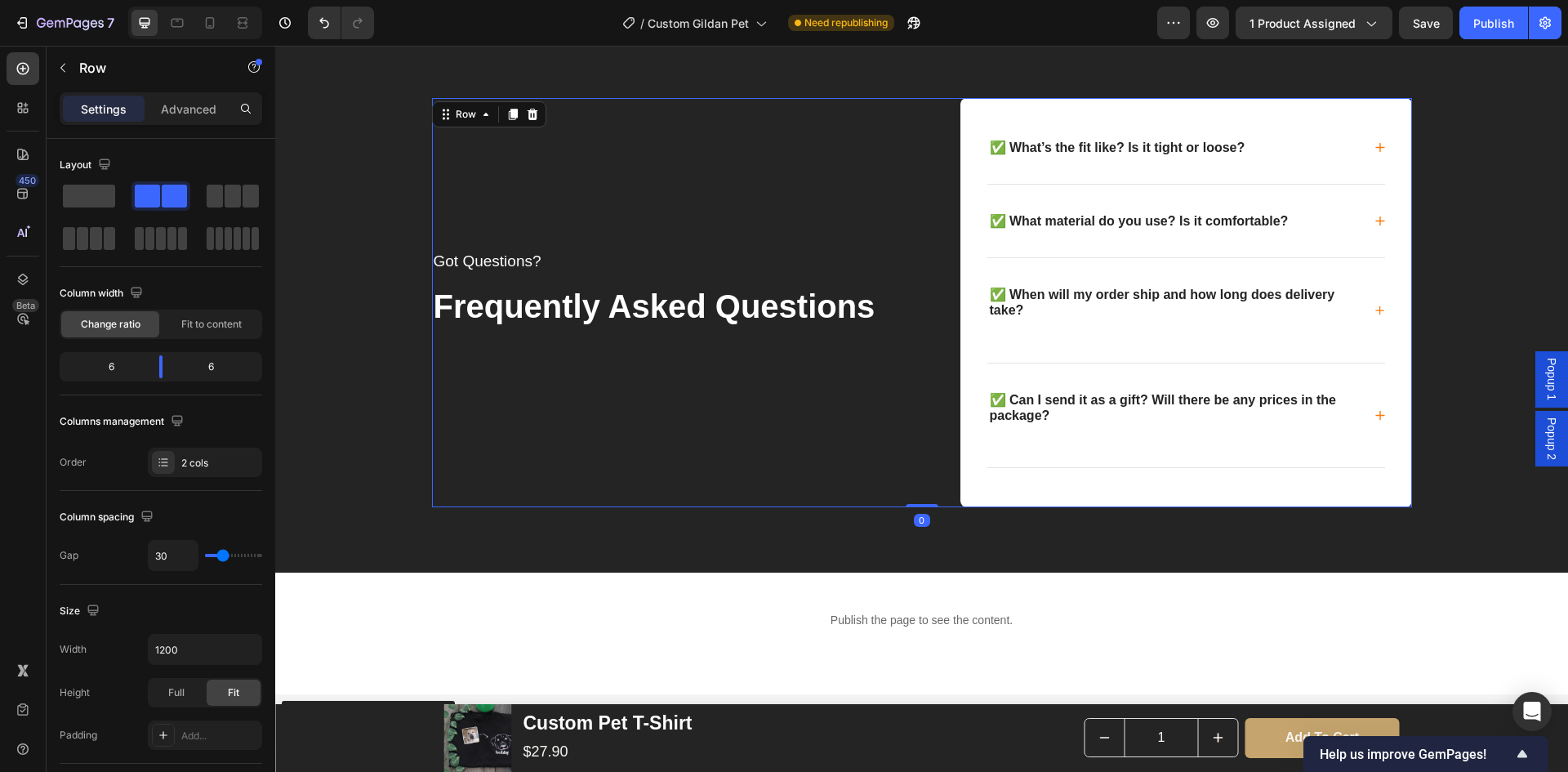
click at [687, 479] on div "Got Questions? Text block Frequently Asked Questions Text block" at bounding box center [671, 304] width 478 height 410
click at [410, 510] on div "Got Questions? Text block Frequently Asked Questions Text block ✅ What’s the fi…" at bounding box center [922, 303] width 1293 height 541
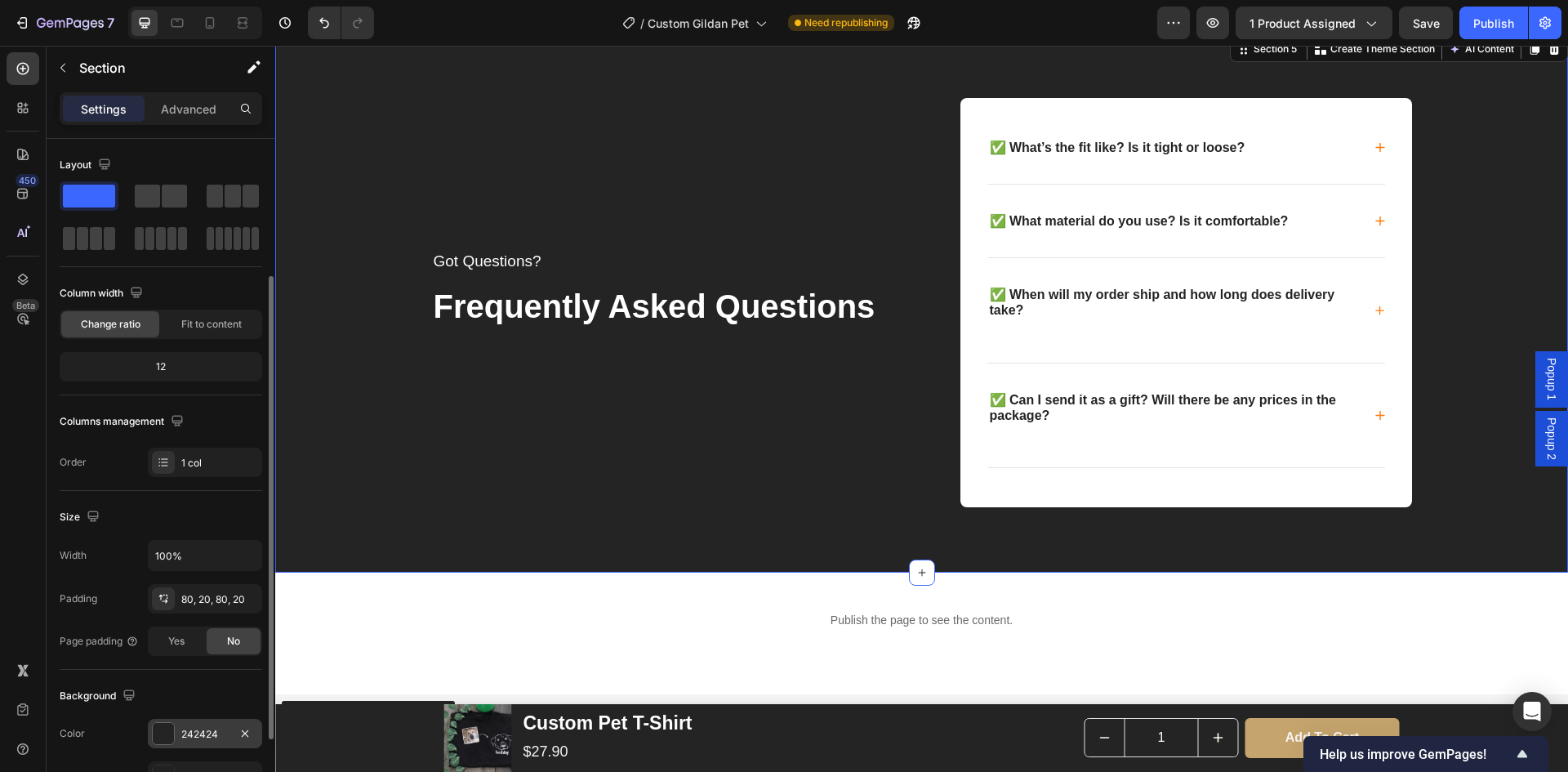
scroll to position [163, 0]
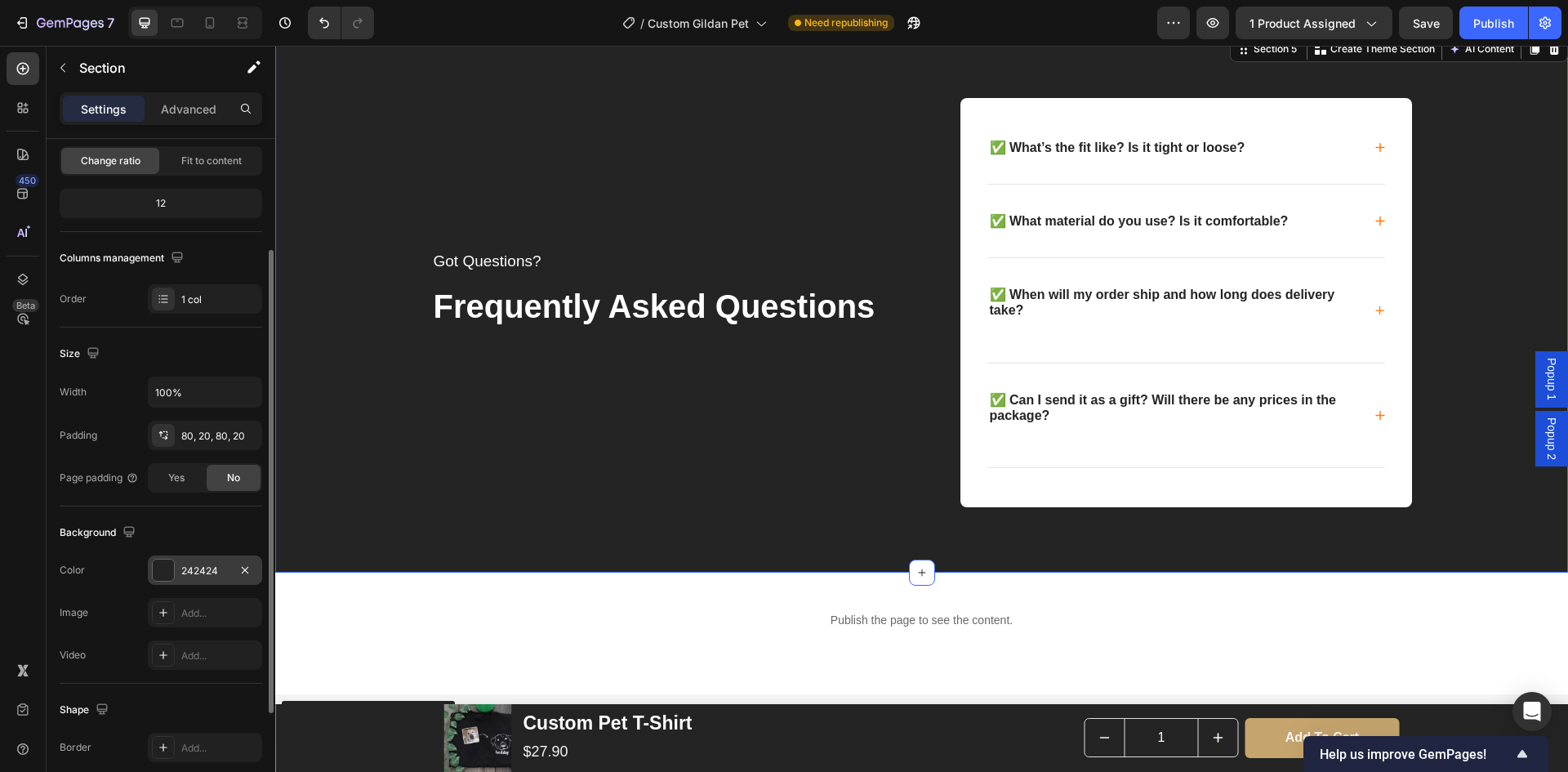
click at [211, 572] on div "242424" at bounding box center [205, 572] width 48 height 15
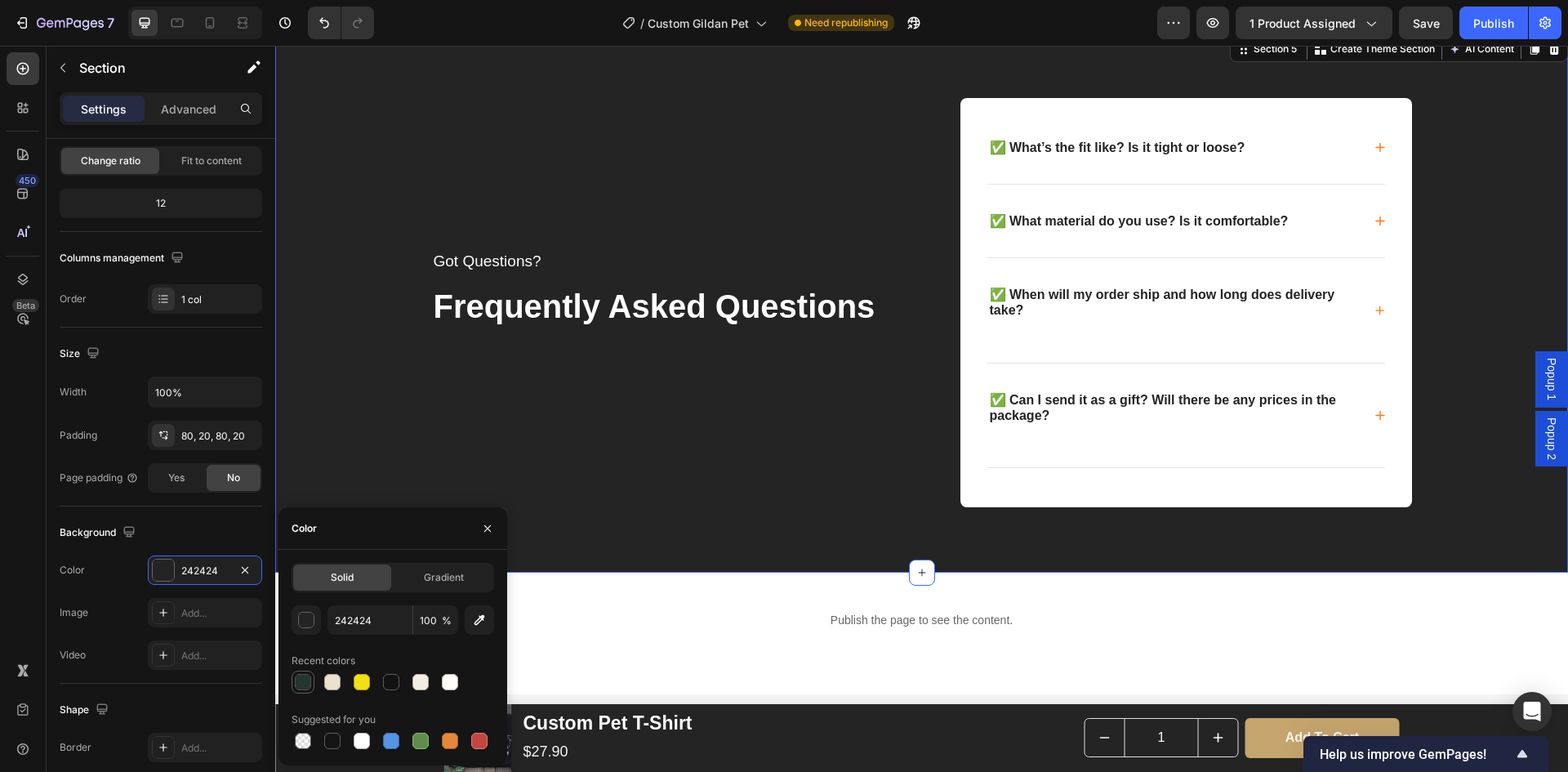
click at [308, 682] on div at bounding box center [303, 681] width 16 height 16
type input "0F241A"
type input "91"
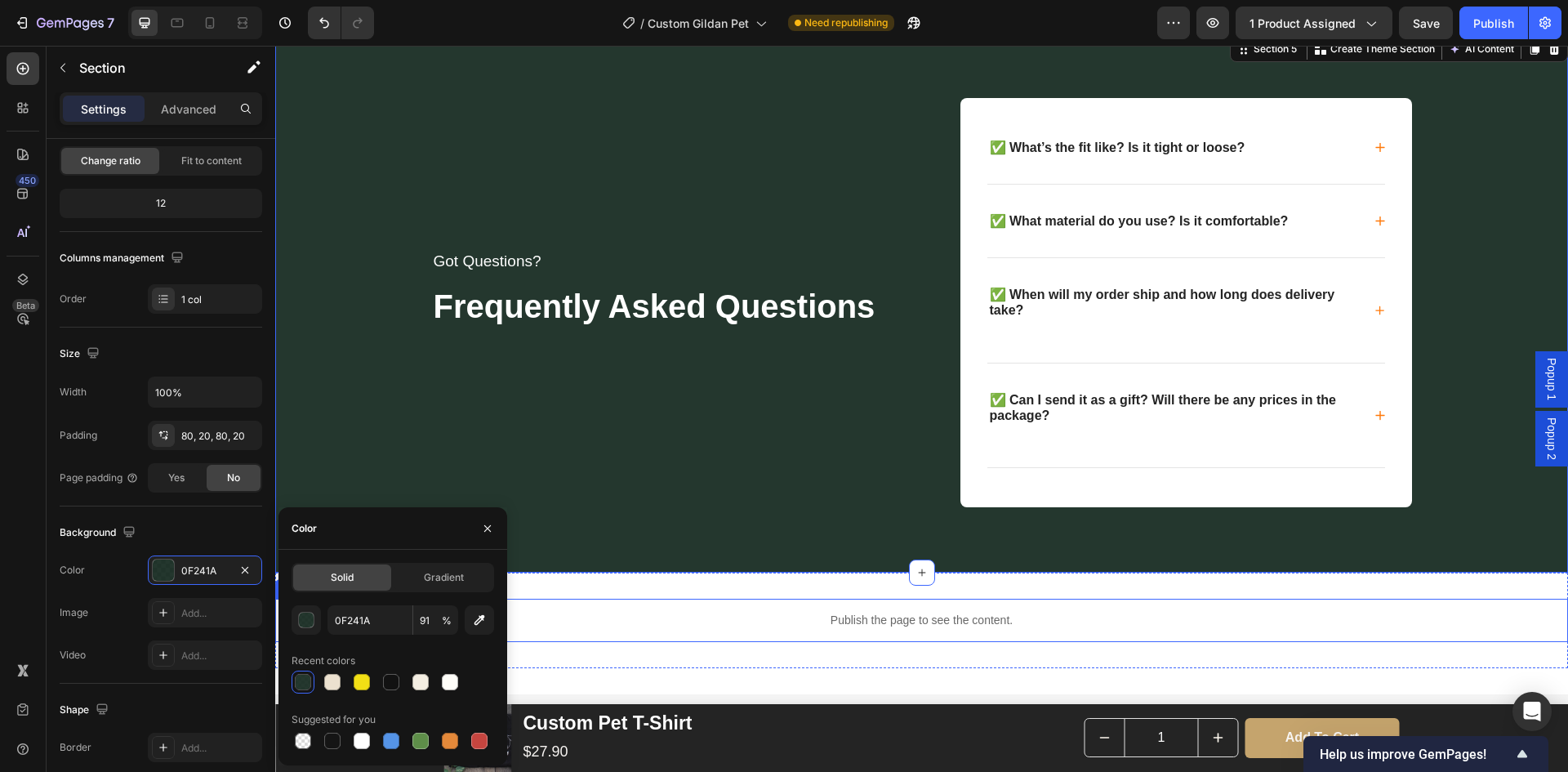
click at [705, 627] on p "Publish the page to see the content." at bounding box center [922, 620] width 1293 height 17
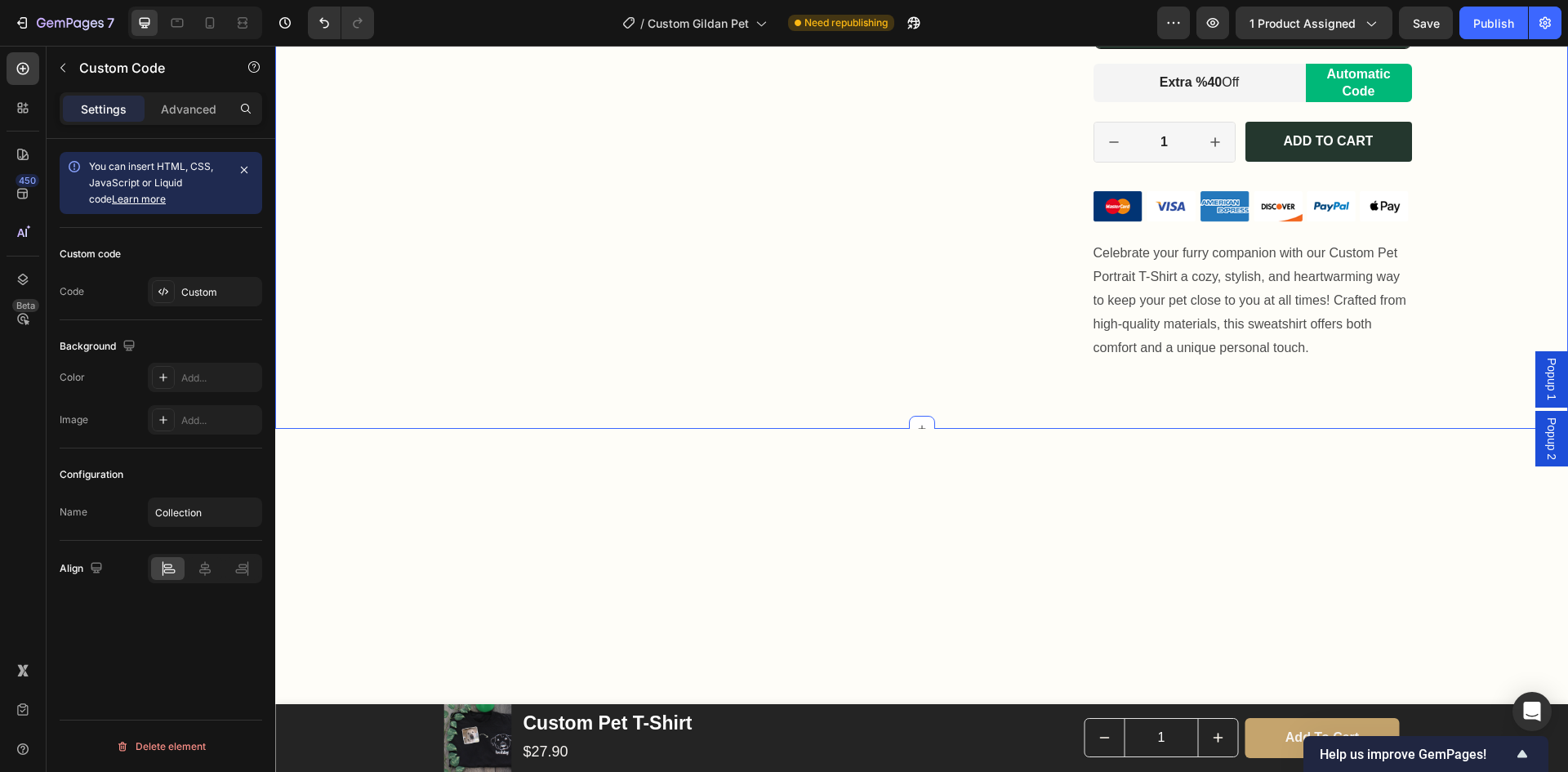
scroll to position [327, 0]
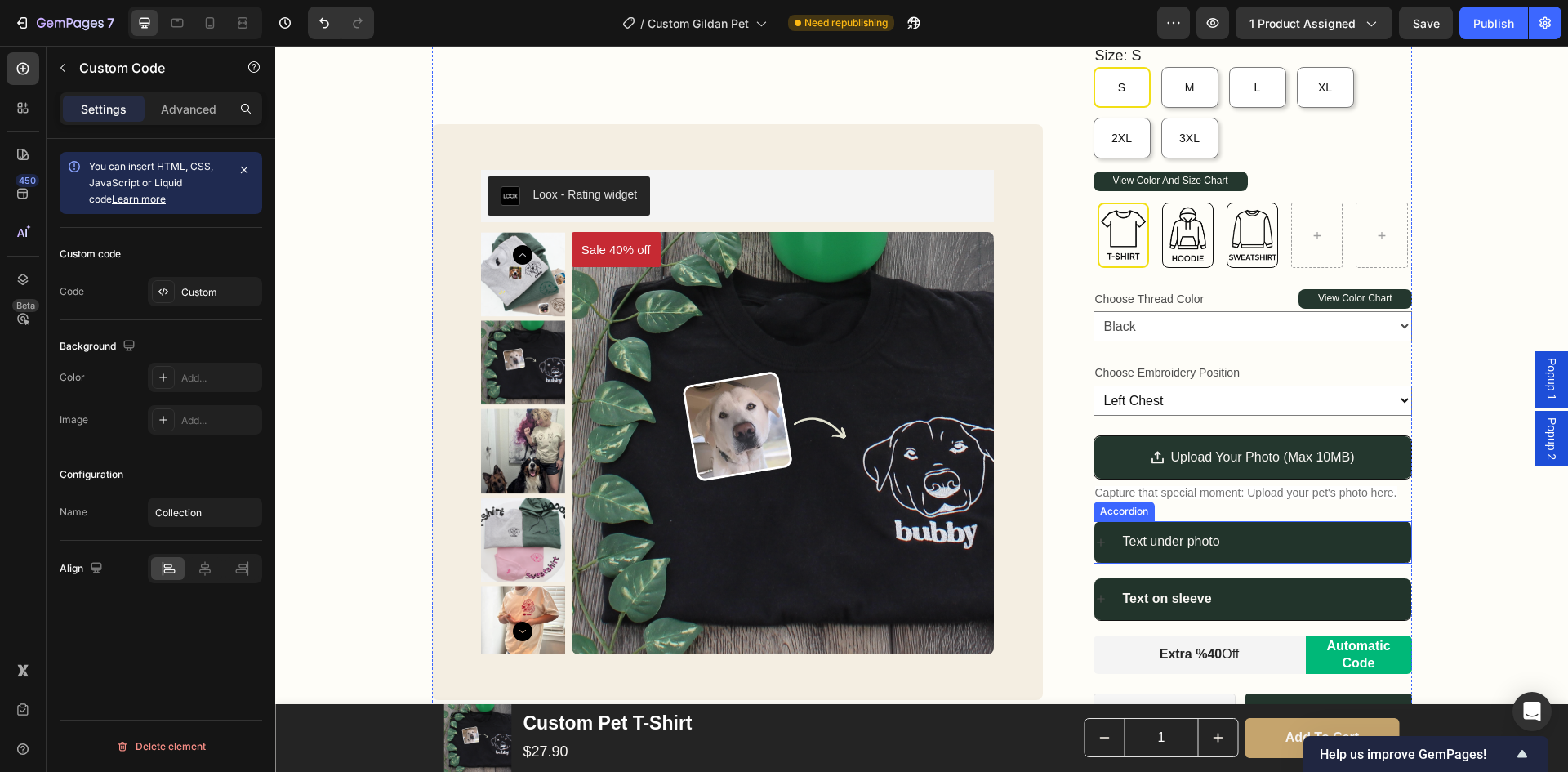
click at [1095, 546] on icon at bounding box center [1102, 542] width 13 height 13
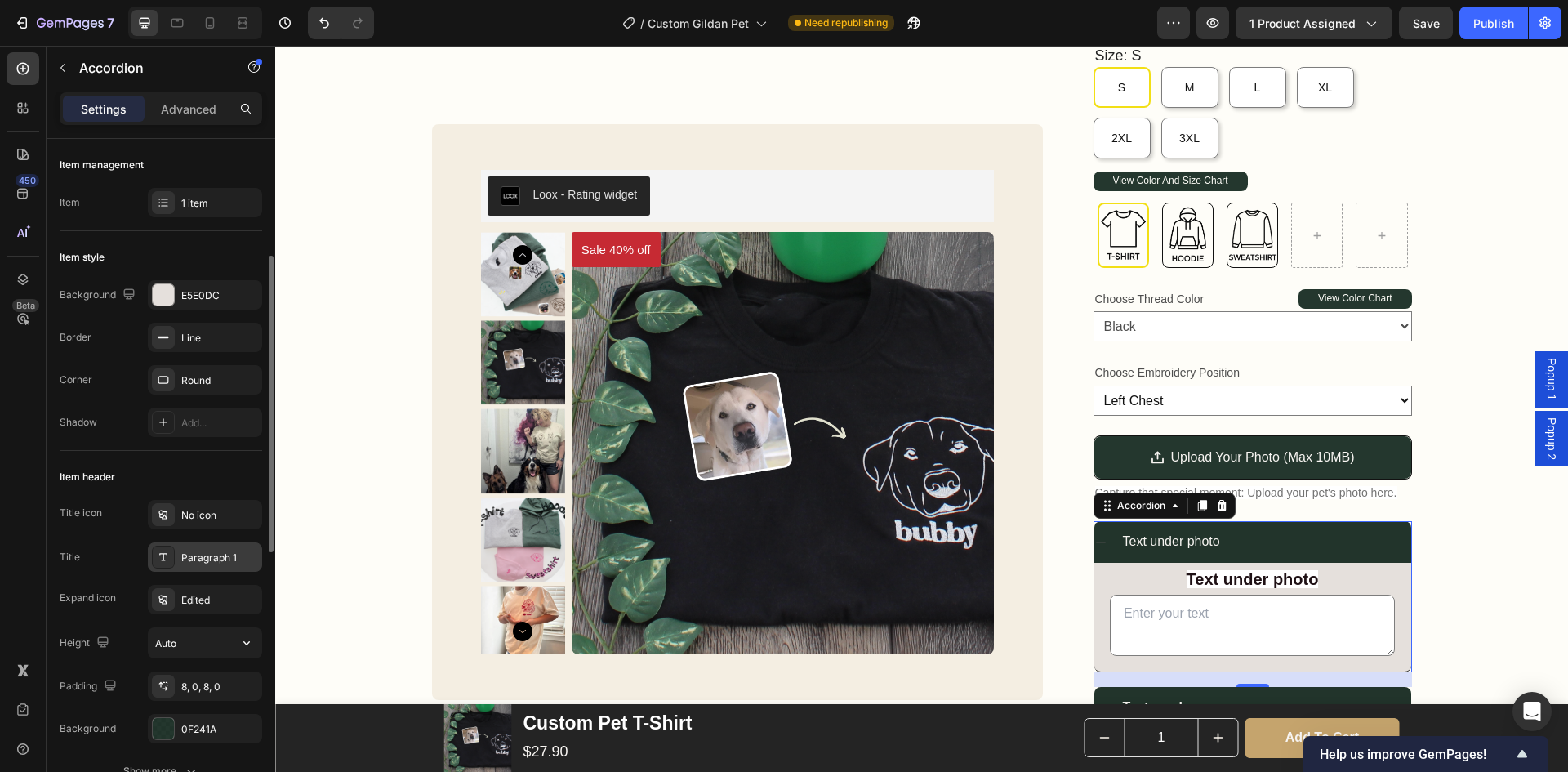
scroll to position [82, 0]
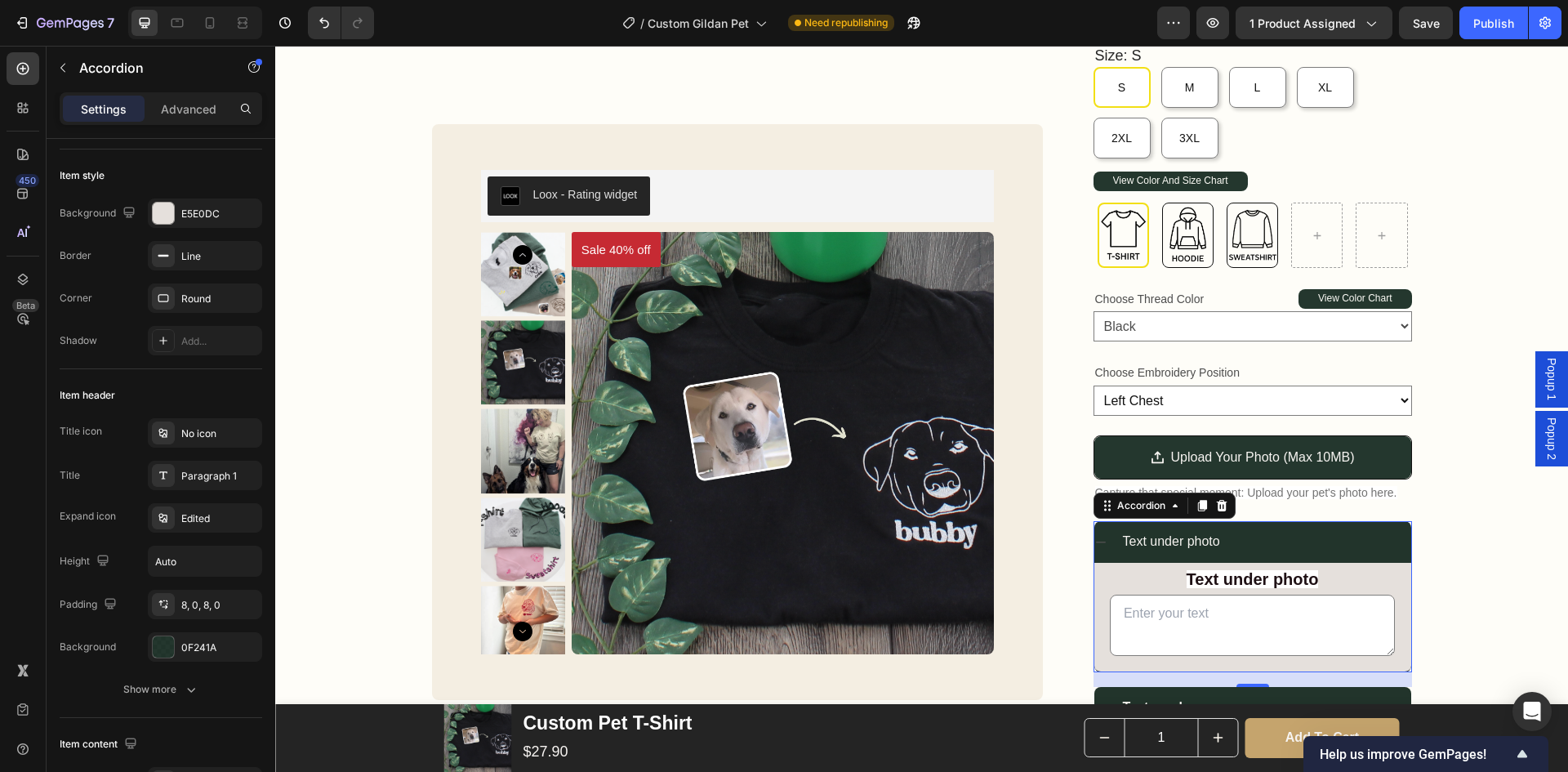
click at [1292, 541] on div "Text under photo" at bounding box center [1265, 542] width 290 height 29
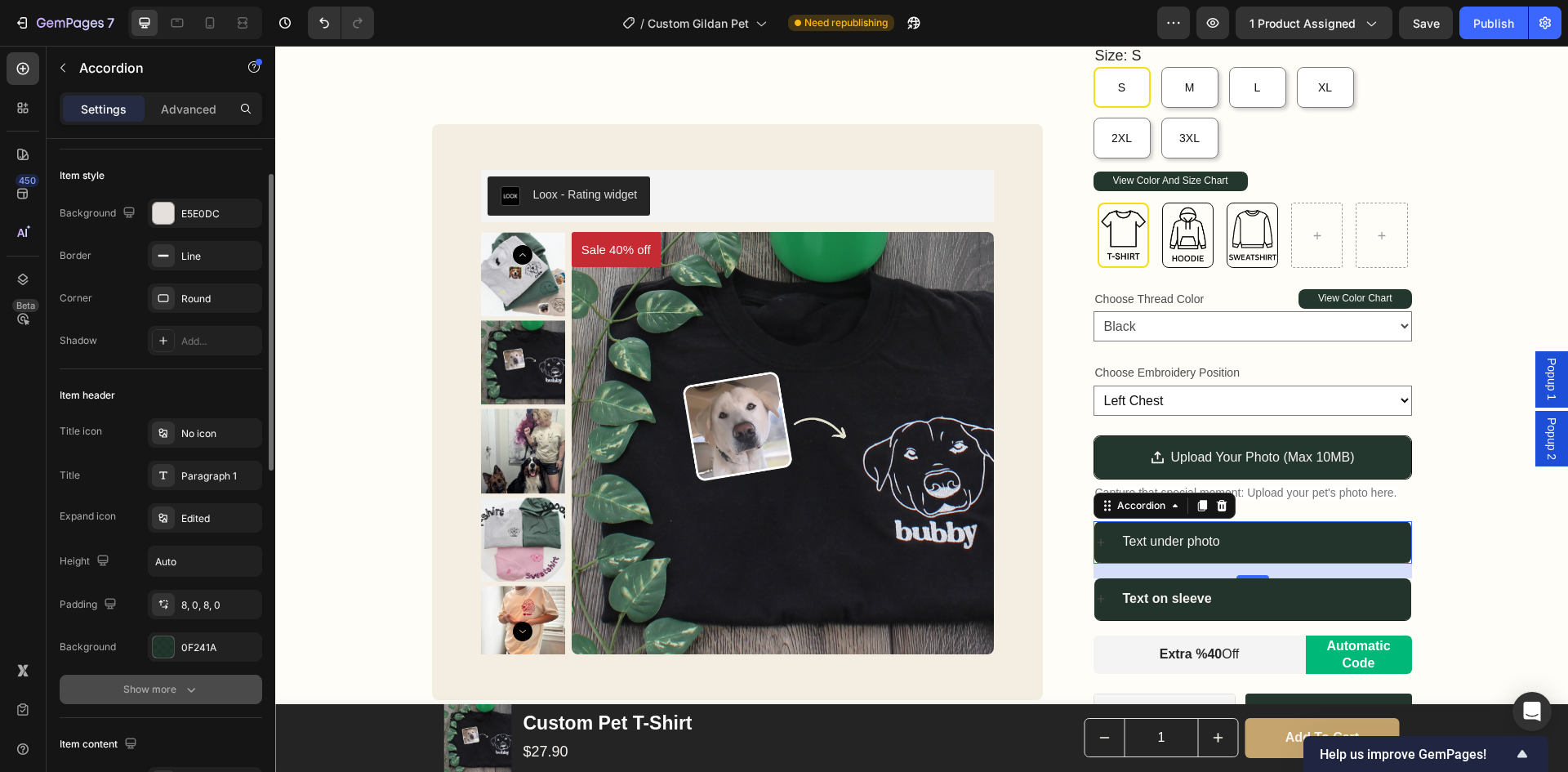
click at [192, 686] on icon "button" at bounding box center [190, 689] width 16 height 16
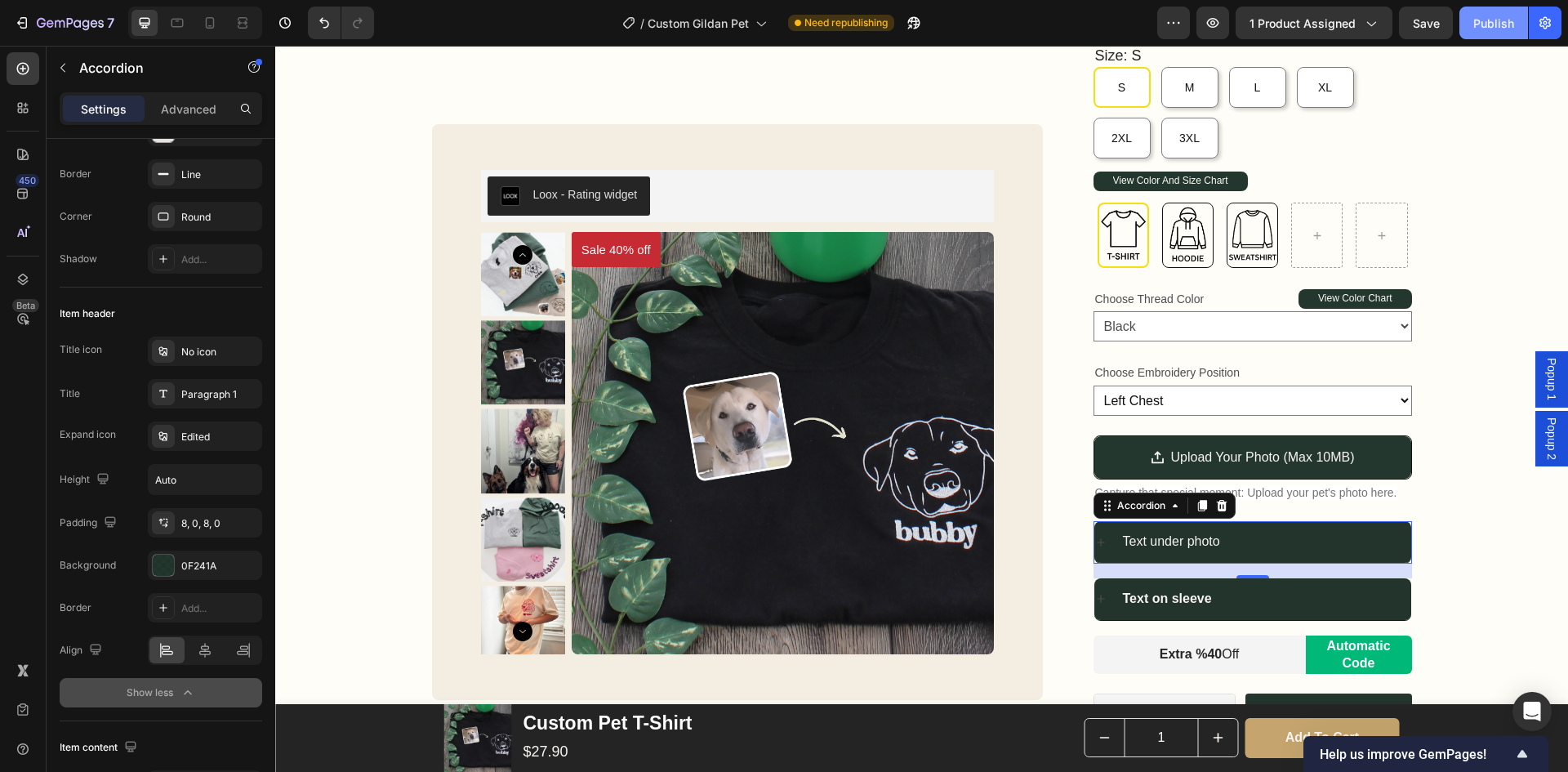
click at [1478, 25] on div "Publish" at bounding box center [1494, 23] width 41 height 17
click at [1350, 542] on div "Text under photo" at bounding box center [1265, 542] width 290 height 29
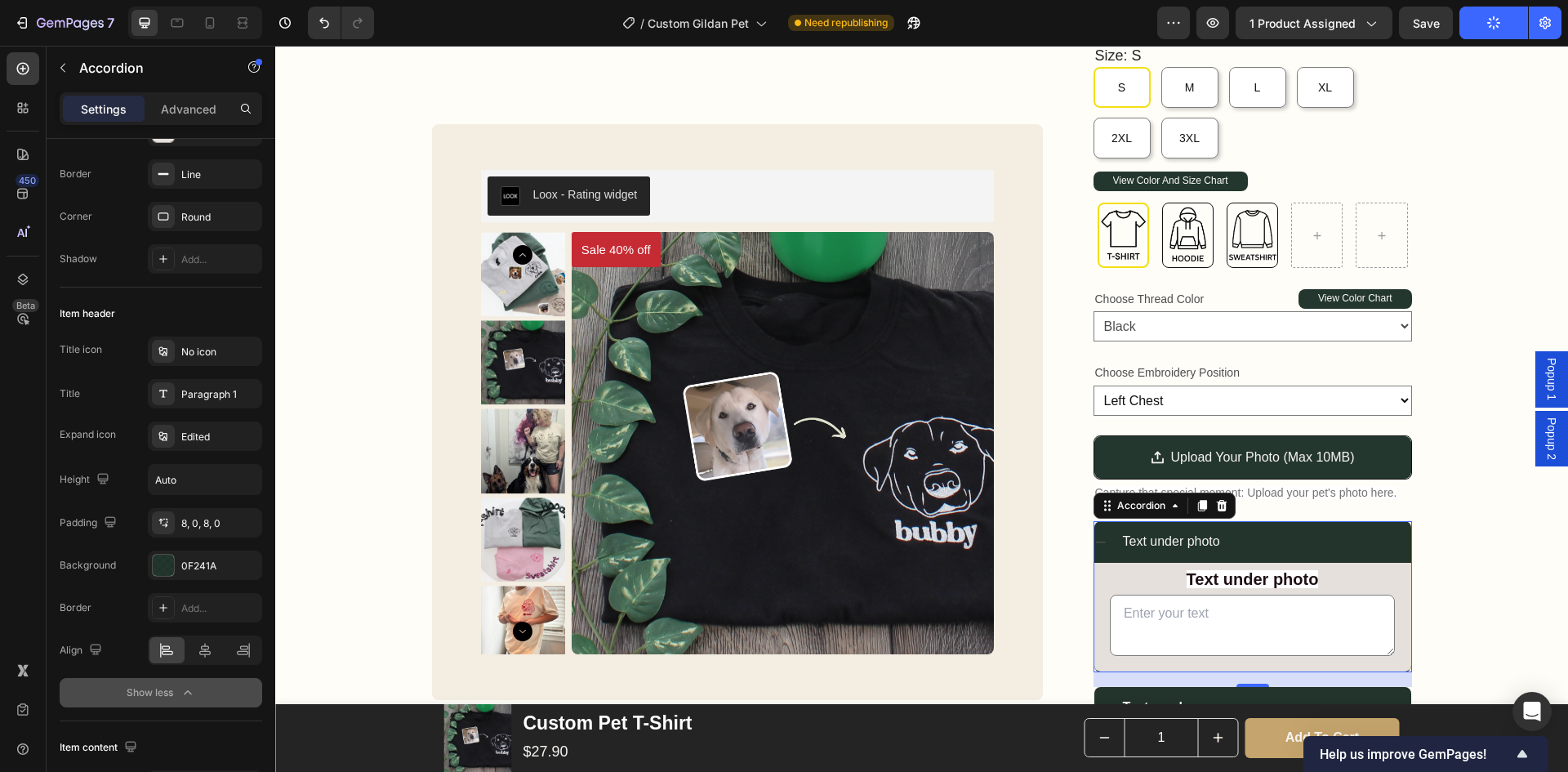
click at [1350, 542] on div "Text under photo" at bounding box center [1265, 542] width 290 height 29
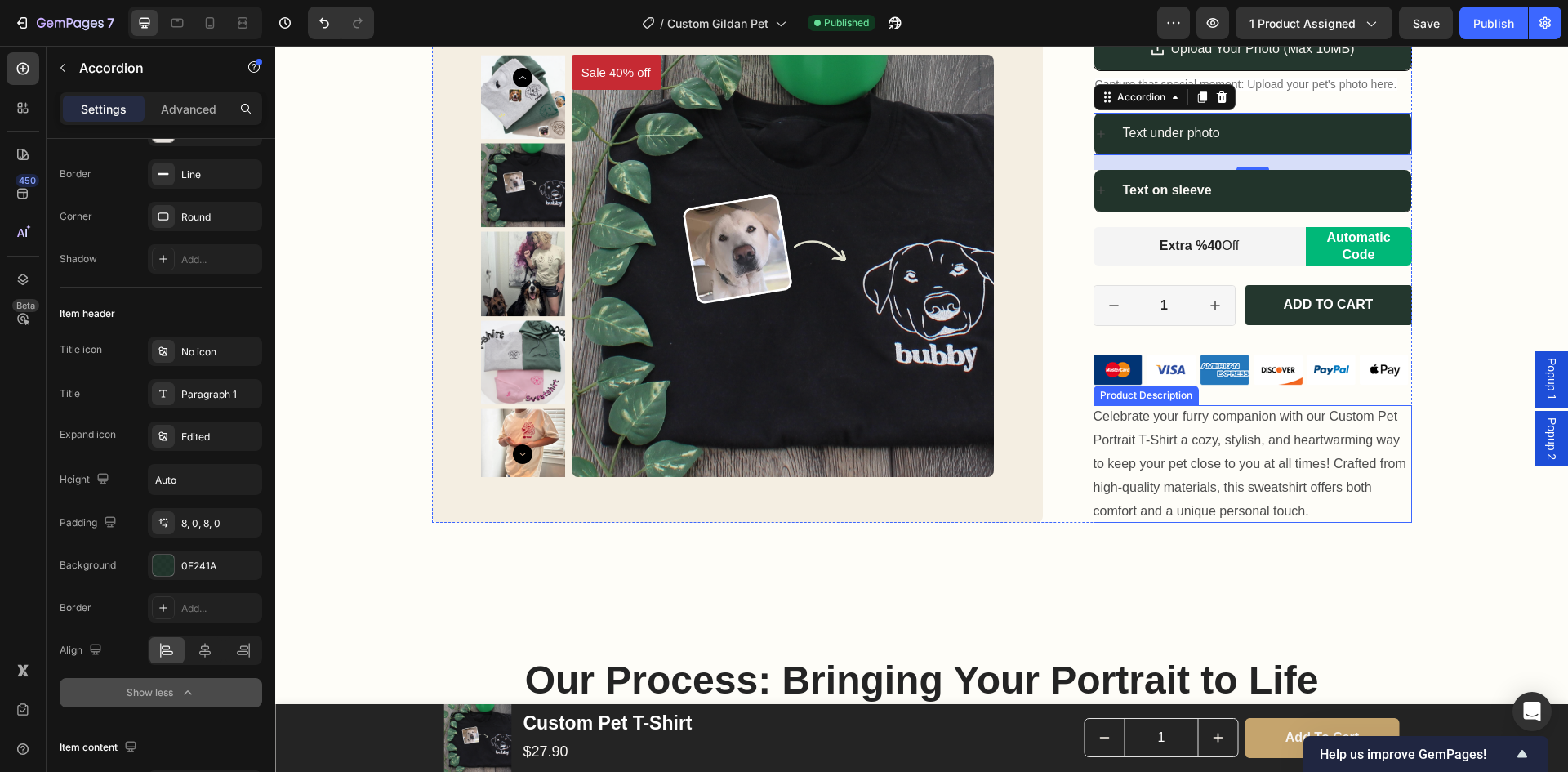
scroll to position [654, 0]
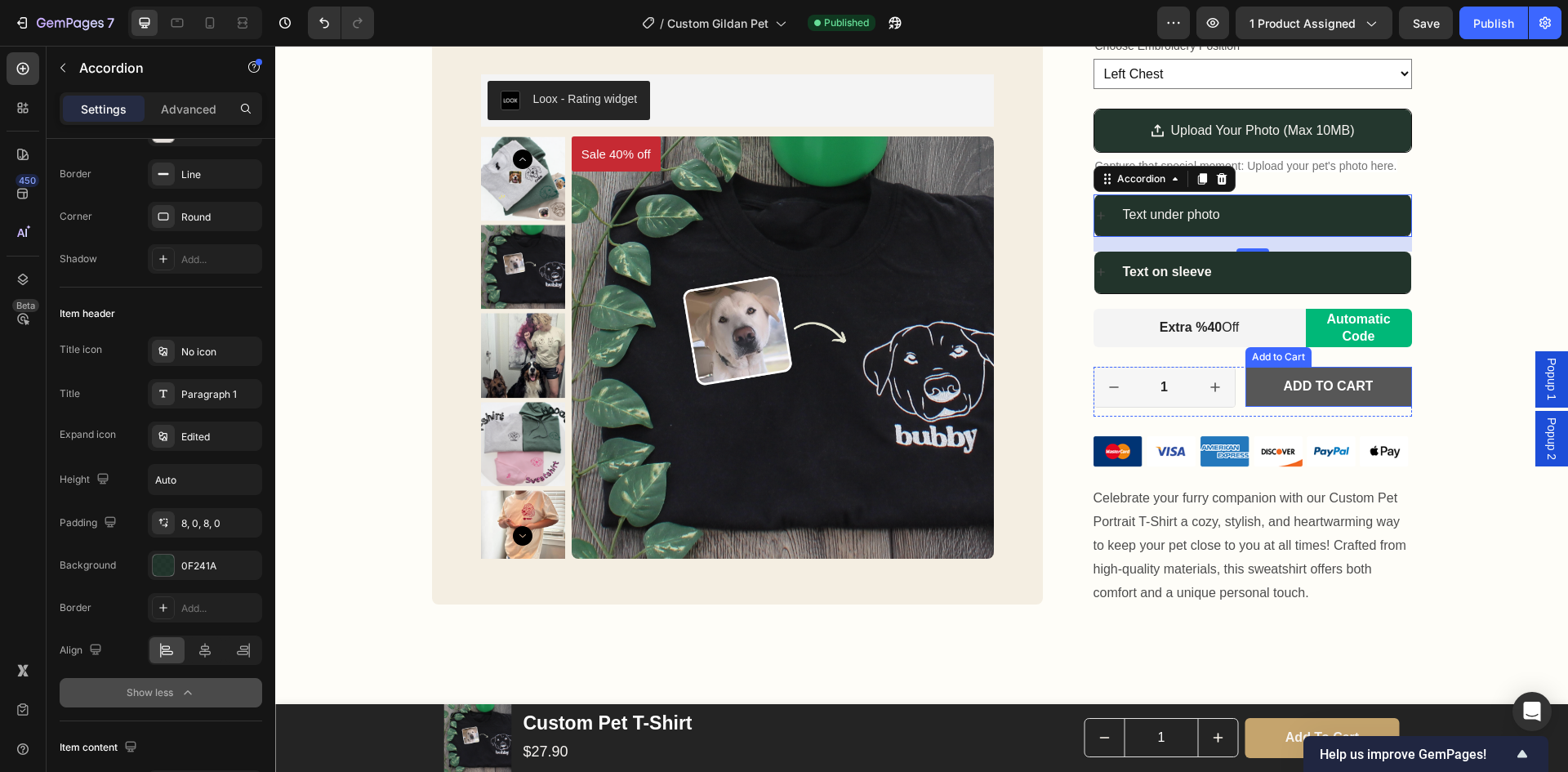
click at [1354, 404] on button "Add to cart" at bounding box center [1329, 387] width 167 height 40
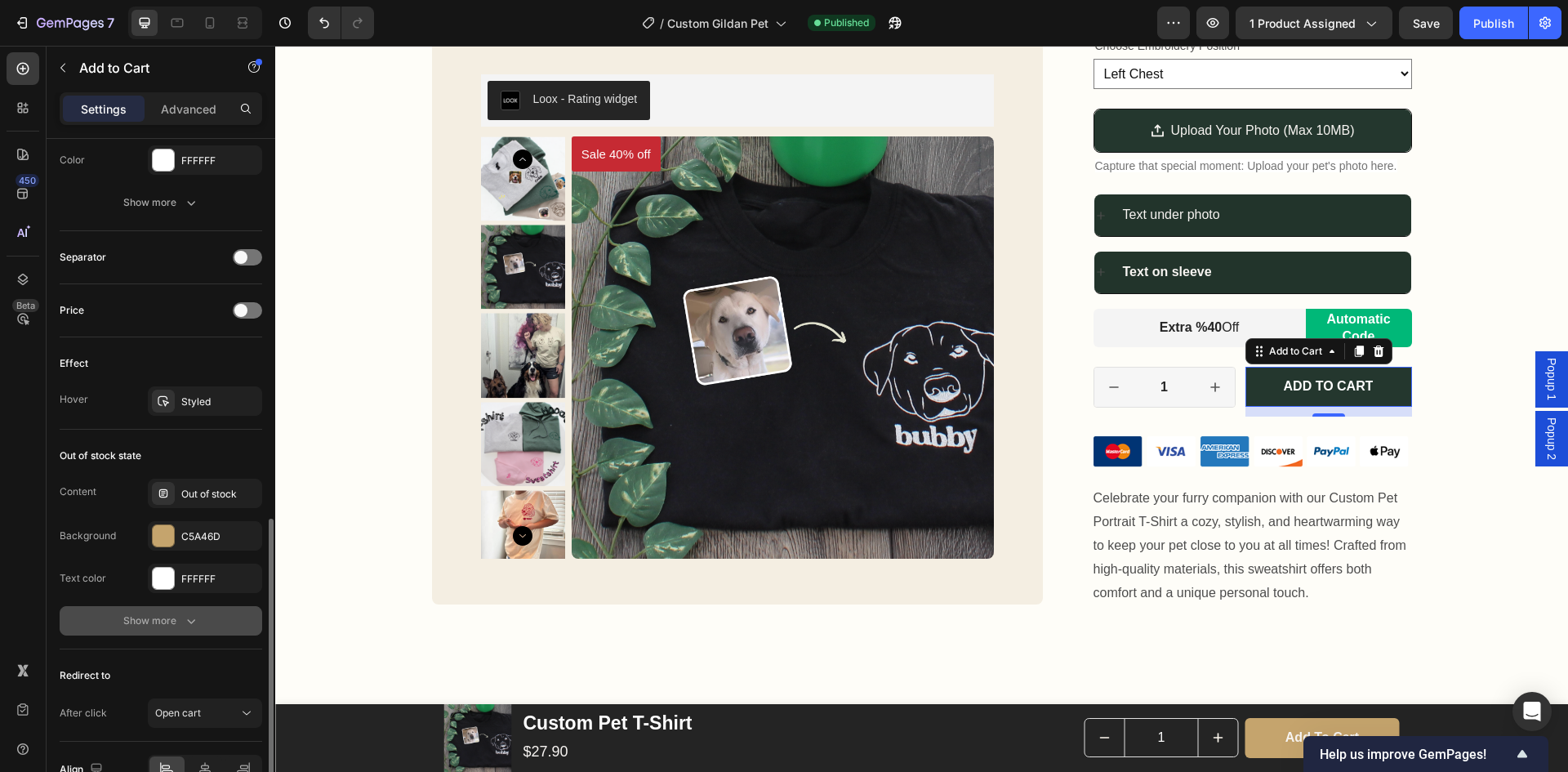
scroll to position [1071, 0]
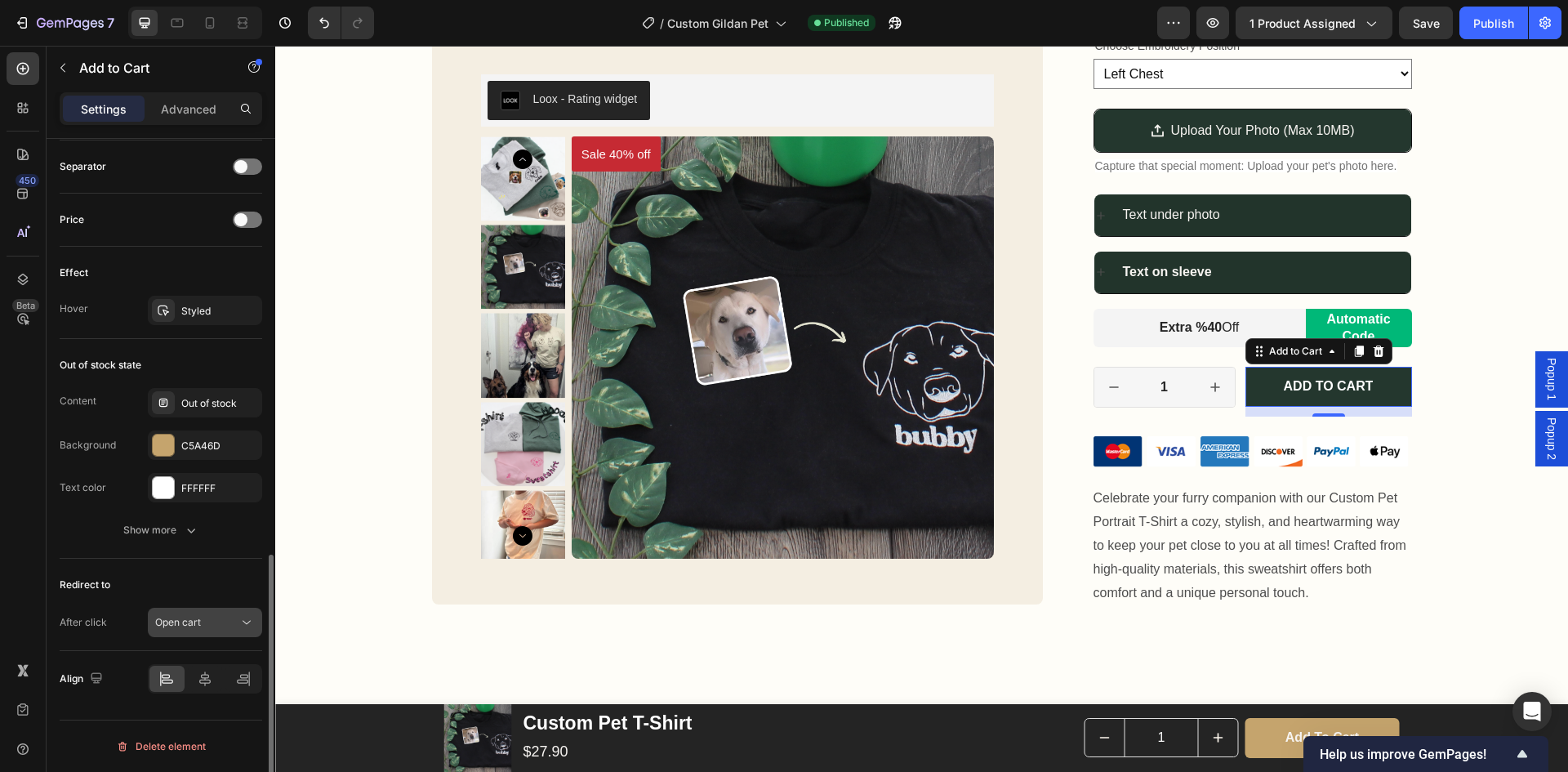
click at [235, 625] on div "Open cart" at bounding box center [197, 623] width 83 height 15
click at [233, 625] on div "Open cart" at bounding box center [197, 623] width 83 height 15
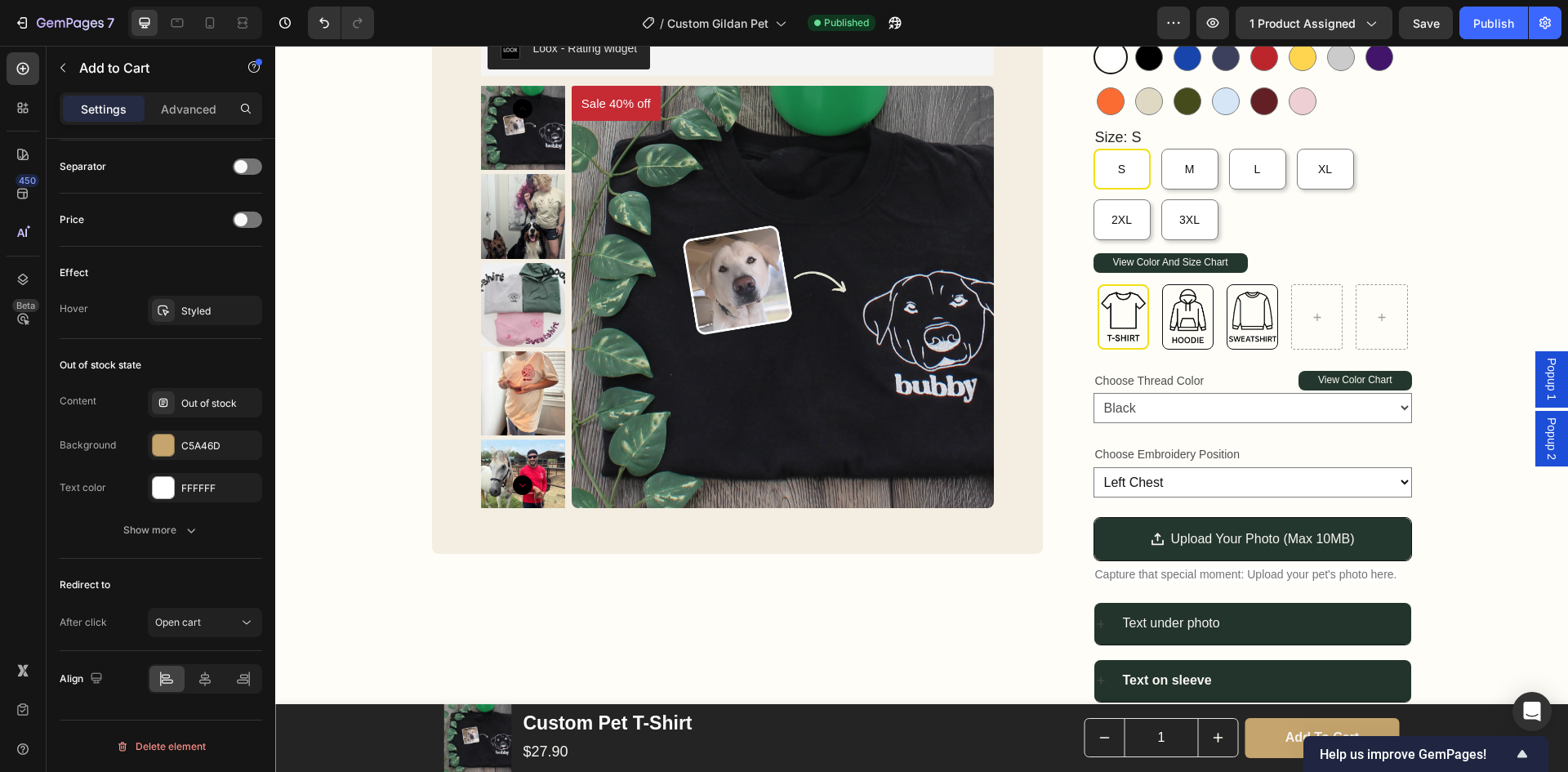
scroll to position [0, 0]
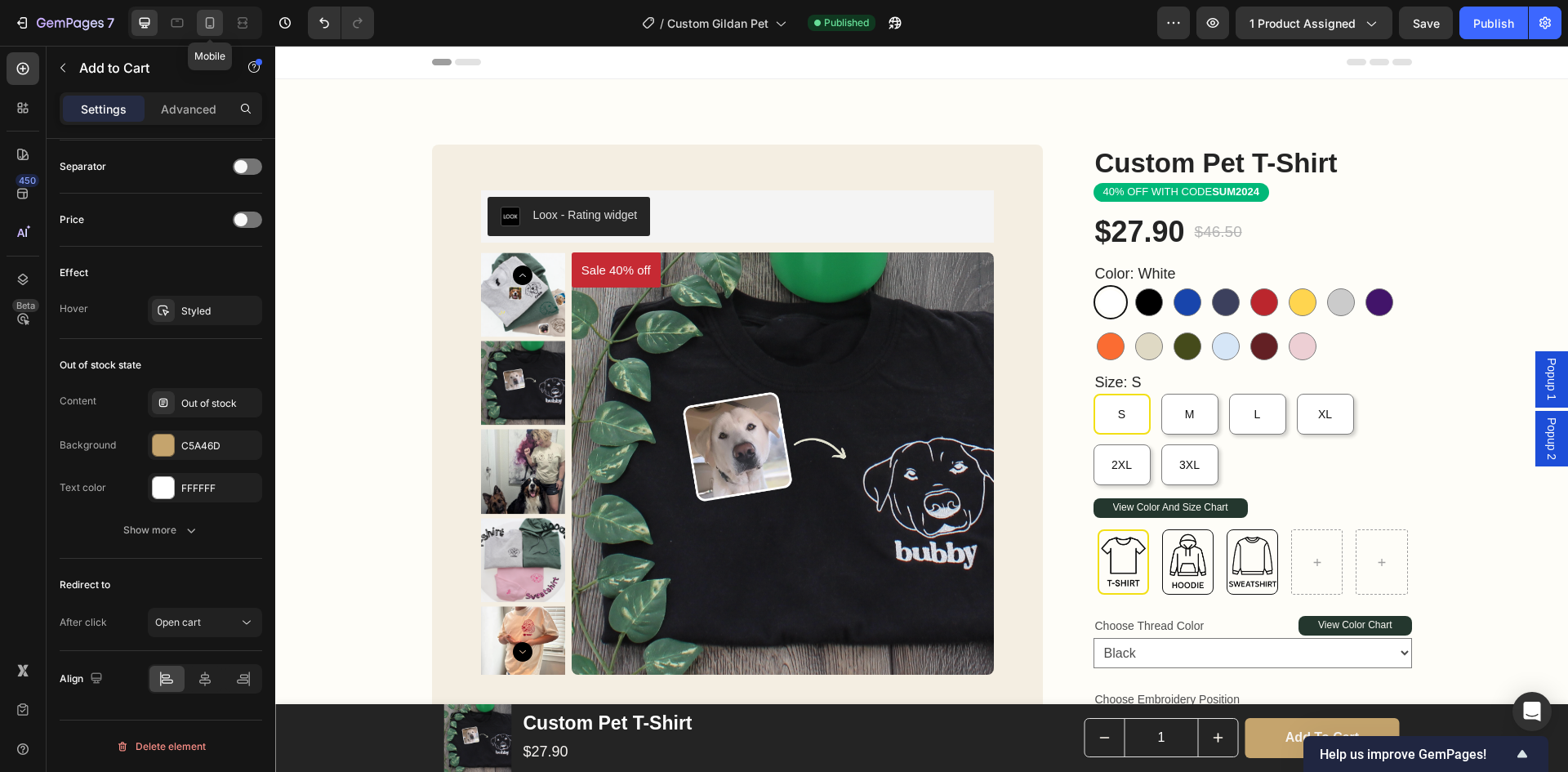
click at [207, 30] on icon at bounding box center [209, 22] width 16 height 16
type input "14"
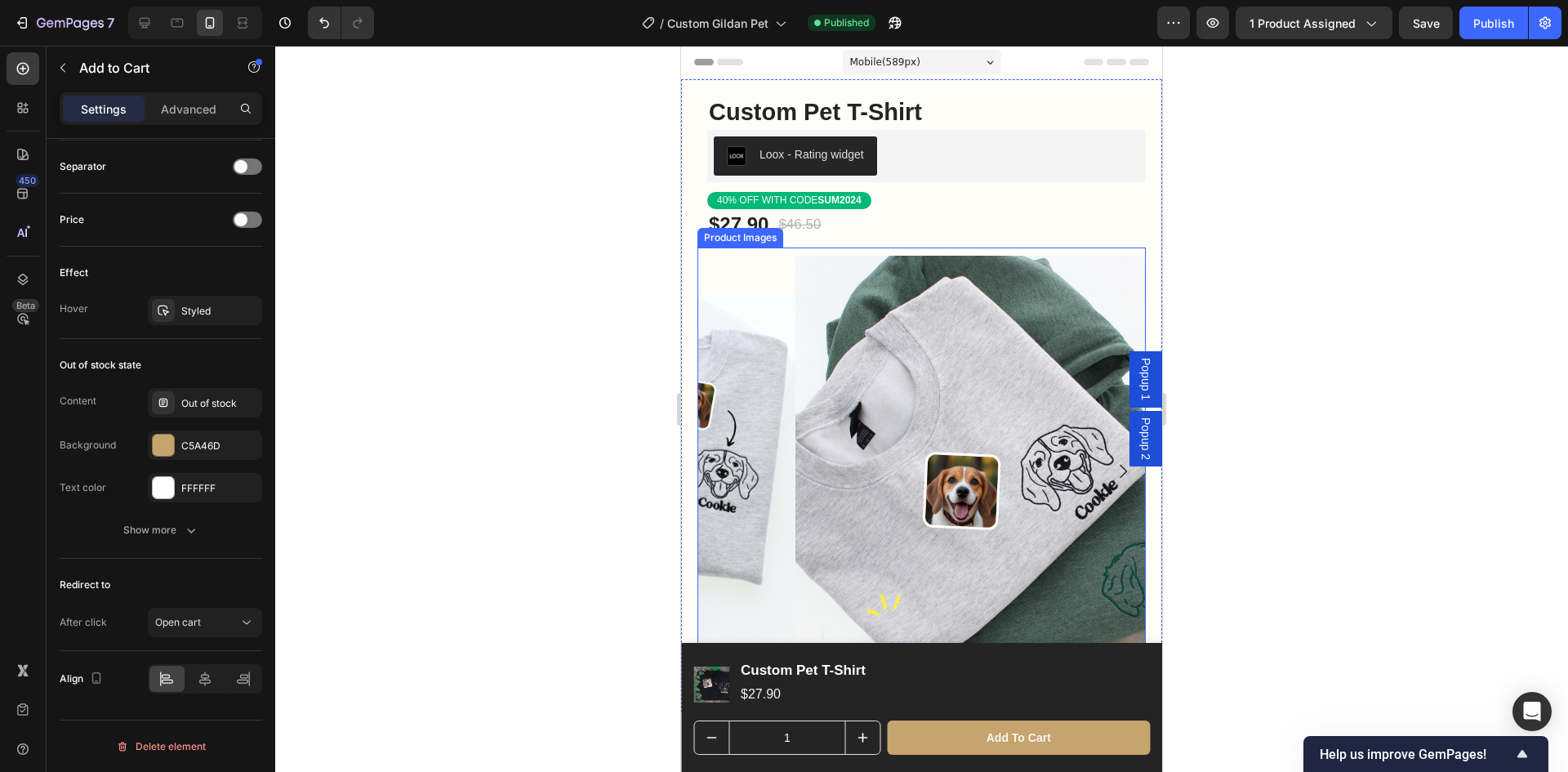
click at [932, 378] on img at bounding box center [1019, 471] width 449 height 449
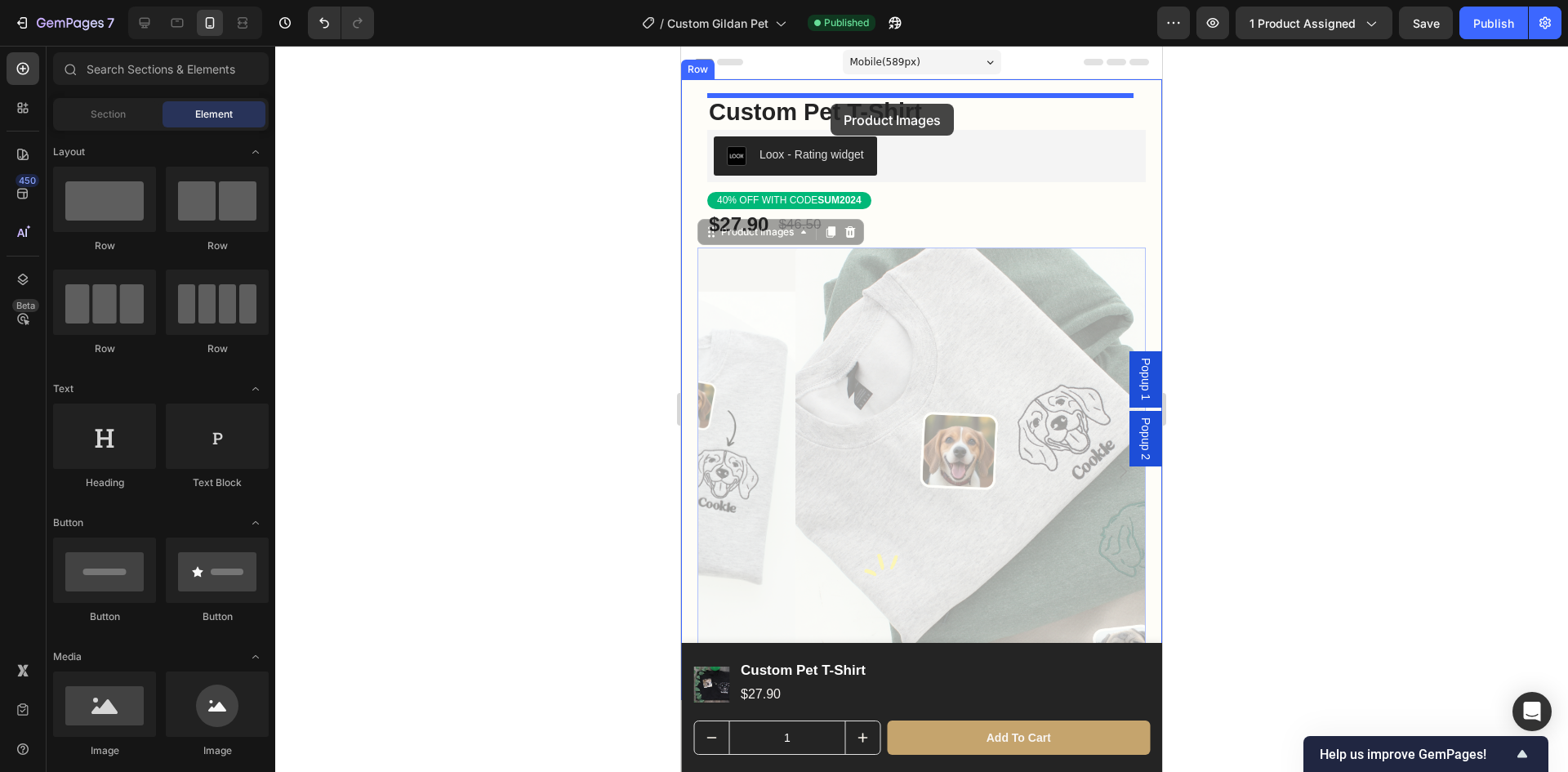
drag, startPoint x: 916, startPoint y: 405, endPoint x: 831, endPoint y: 104, distance: 312.8
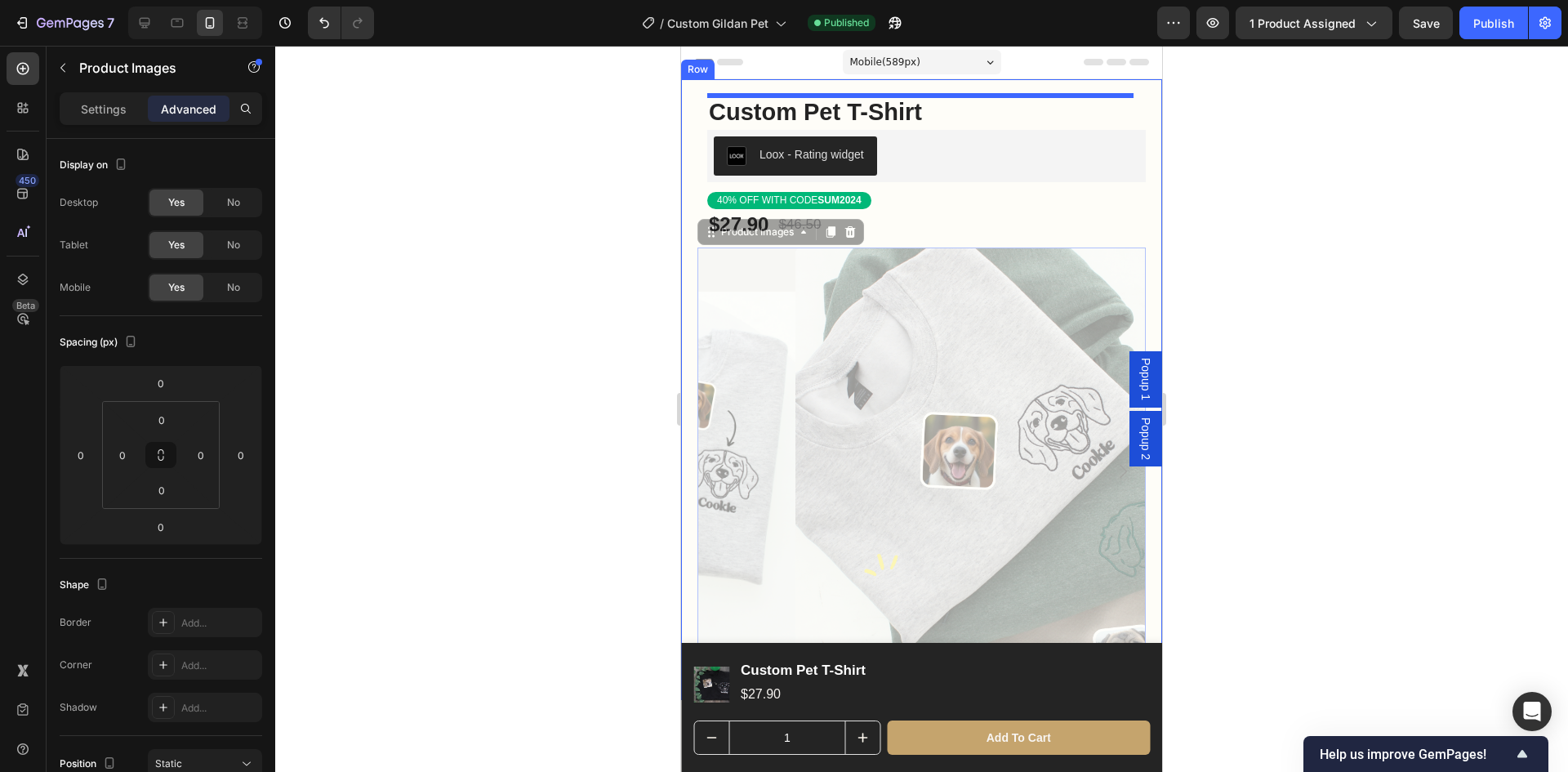
click at [681, 46] on div at bounding box center [681, 46] width 0 height 0
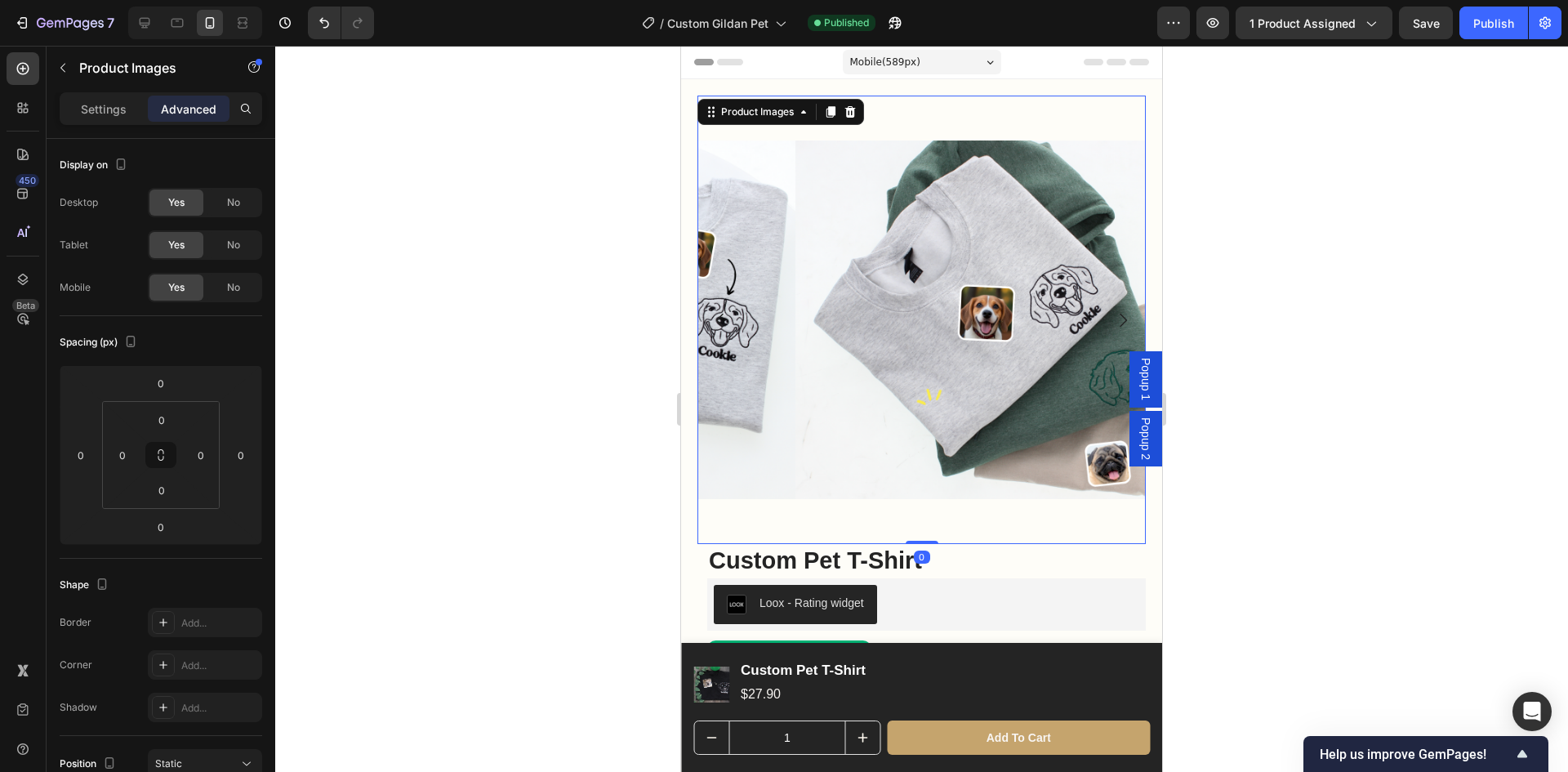
click at [1348, 369] on div at bounding box center [922, 408] width 1293 height 726
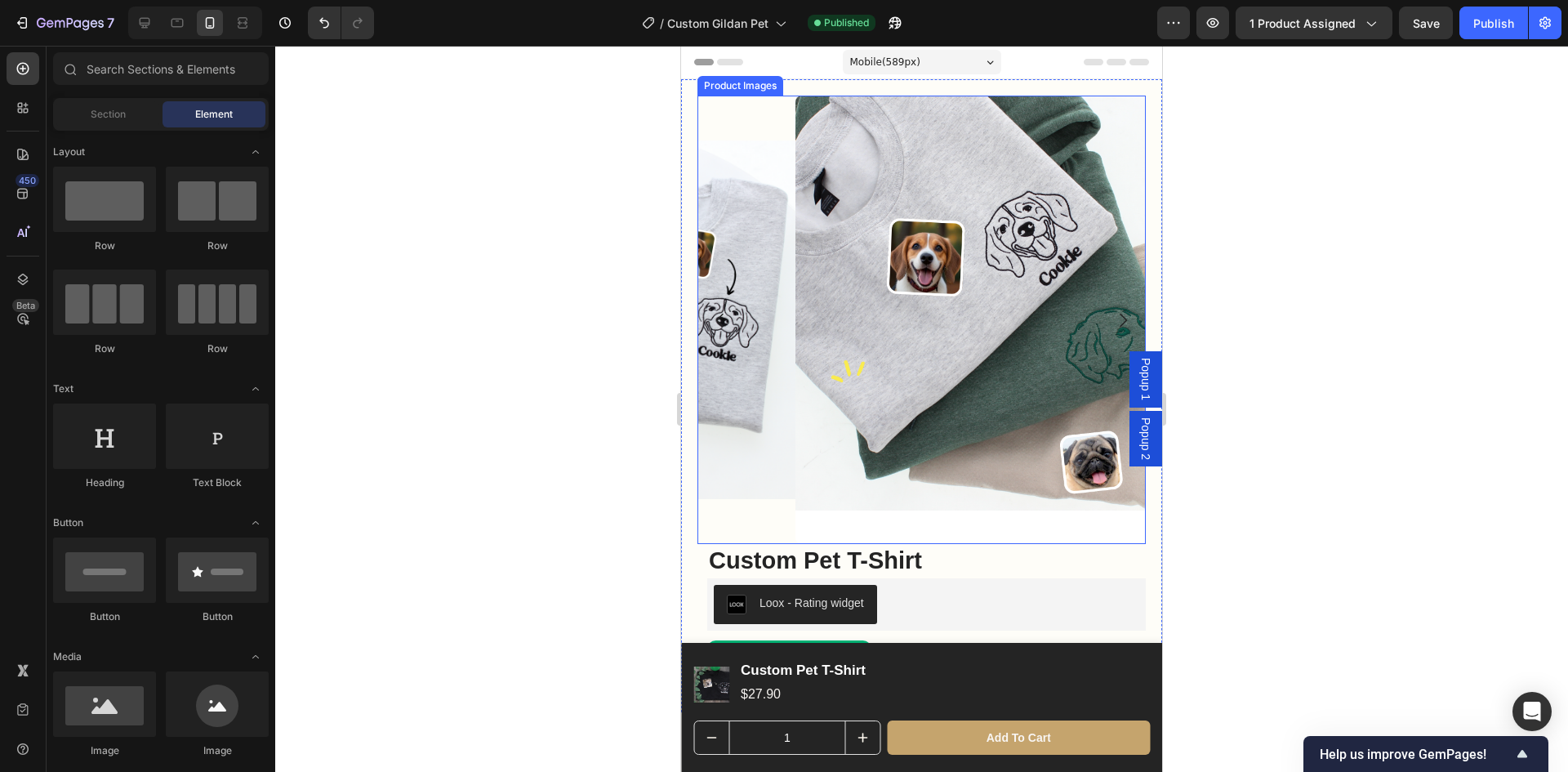
scroll to position [163, 0]
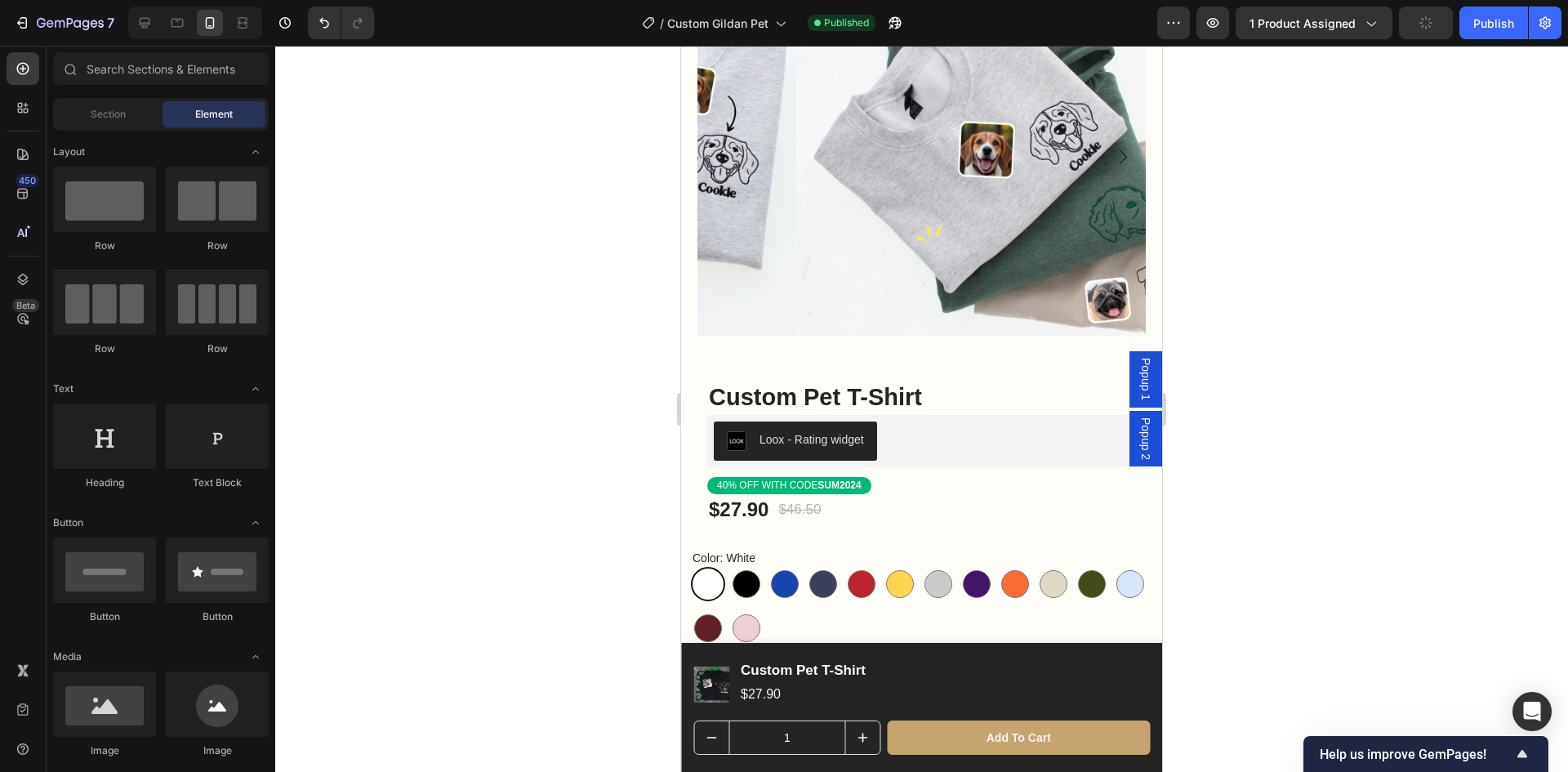
click at [1327, 489] on div at bounding box center [922, 408] width 1293 height 726
click at [897, 477] on div "40% OFF WITH CODE SUM2024" at bounding box center [926, 485] width 438 height 18
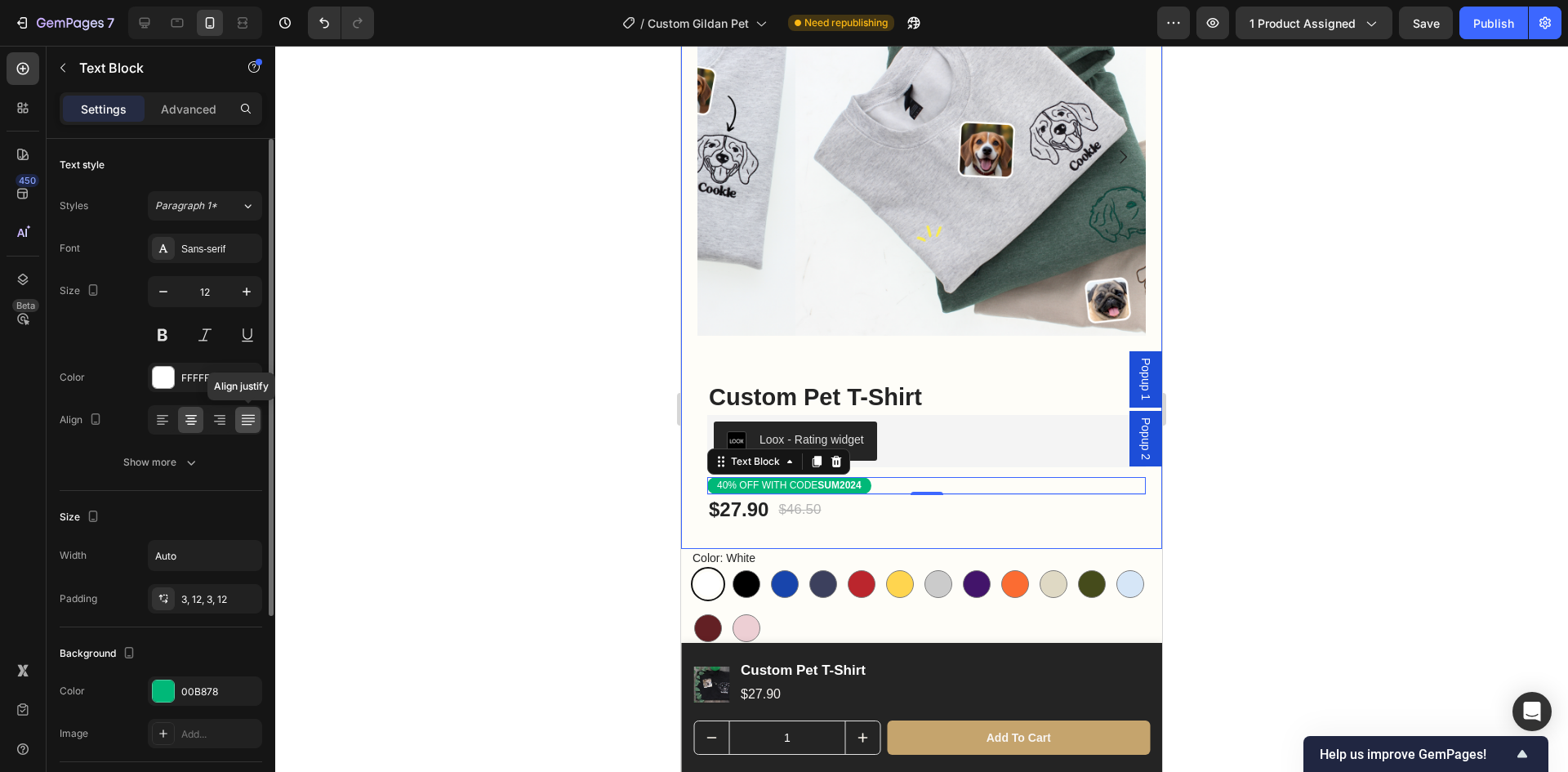
click at [245, 424] on icon at bounding box center [247, 420] width 16 height 16
click at [216, 425] on icon at bounding box center [219, 420] width 16 height 16
drag, startPoint x: 560, startPoint y: 510, endPoint x: 595, endPoint y: 508, distance: 35.1
click at [565, 510] on div at bounding box center [922, 408] width 1293 height 726
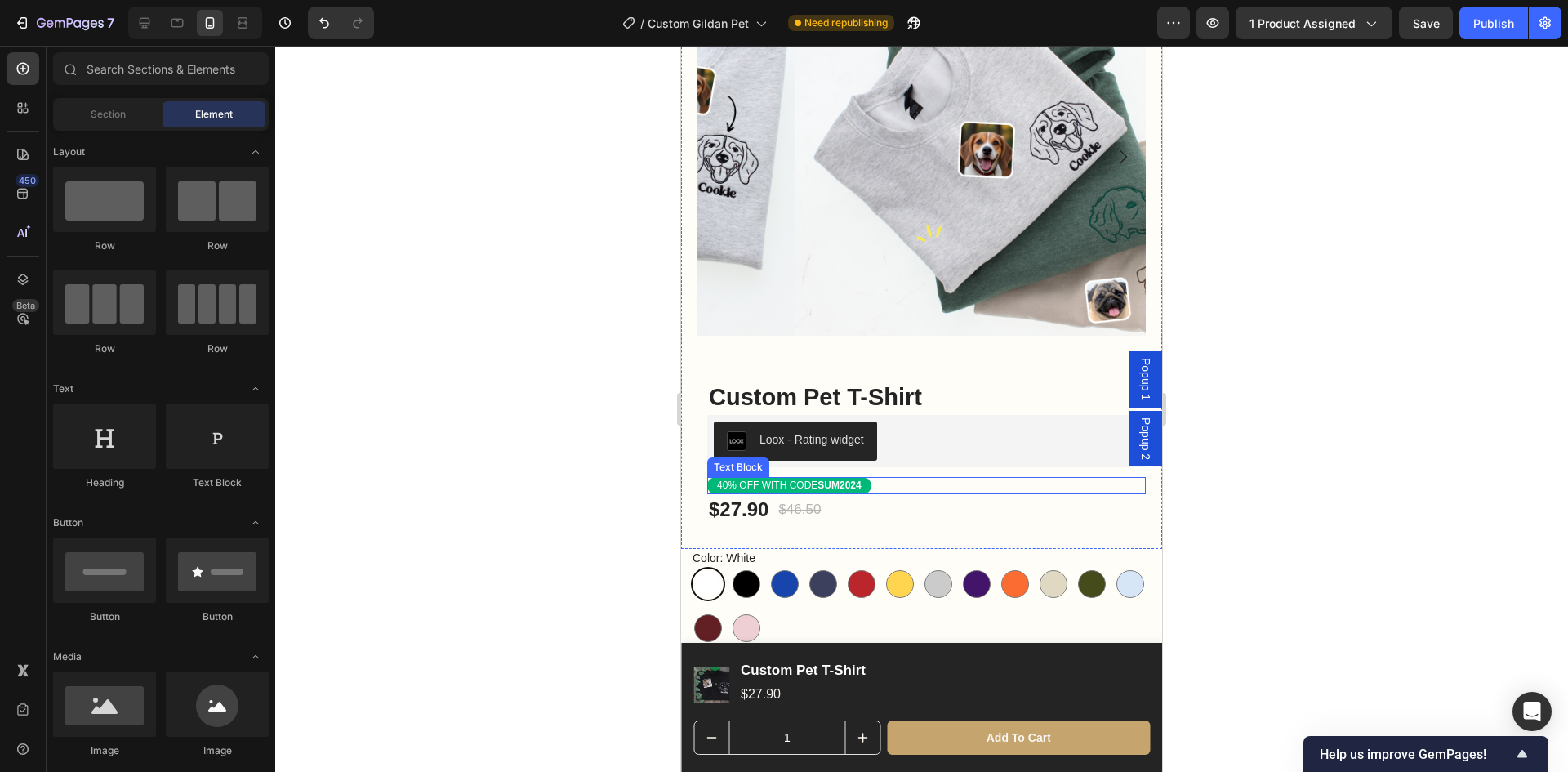
click at [854, 480] on strong "SUM2024" at bounding box center [839, 485] width 43 height 11
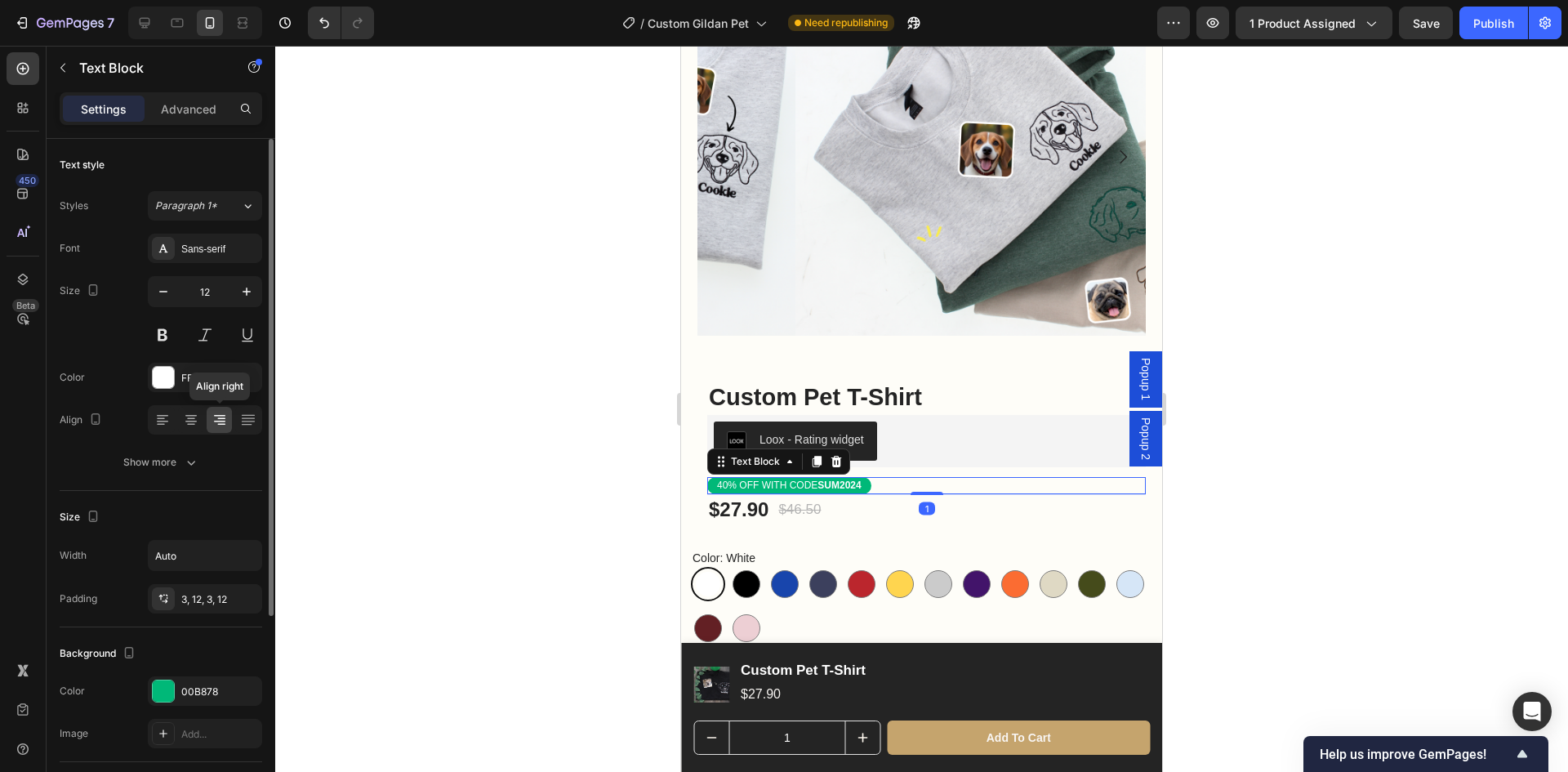
click at [217, 424] on icon at bounding box center [219, 420] width 16 height 16
click at [187, 423] on icon at bounding box center [190, 420] width 16 height 16
click at [170, 423] on div at bounding box center [162, 420] width 25 height 26
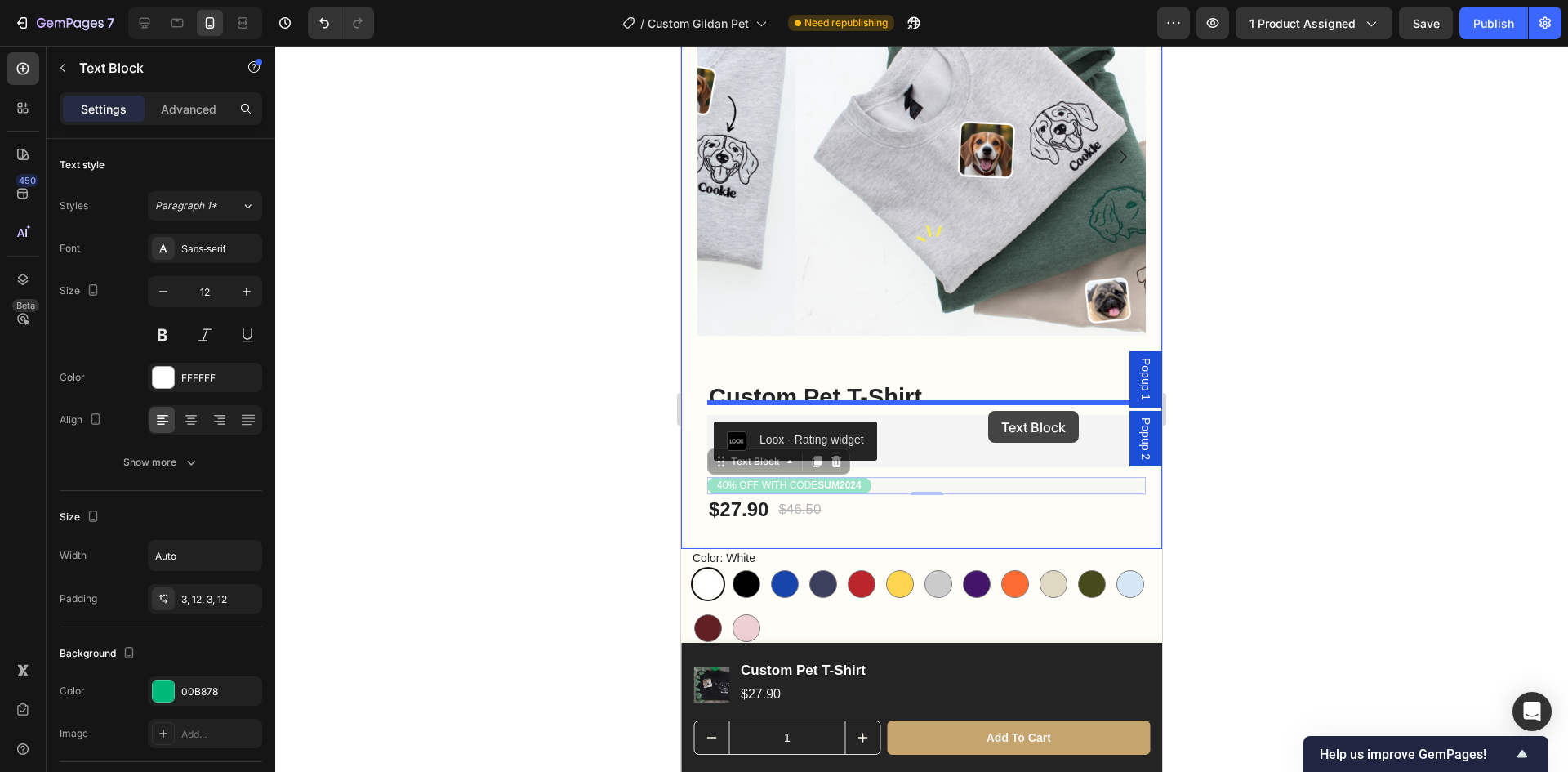
drag, startPoint x: 982, startPoint y: 474, endPoint x: 988, endPoint y: 411, distance: 63.3
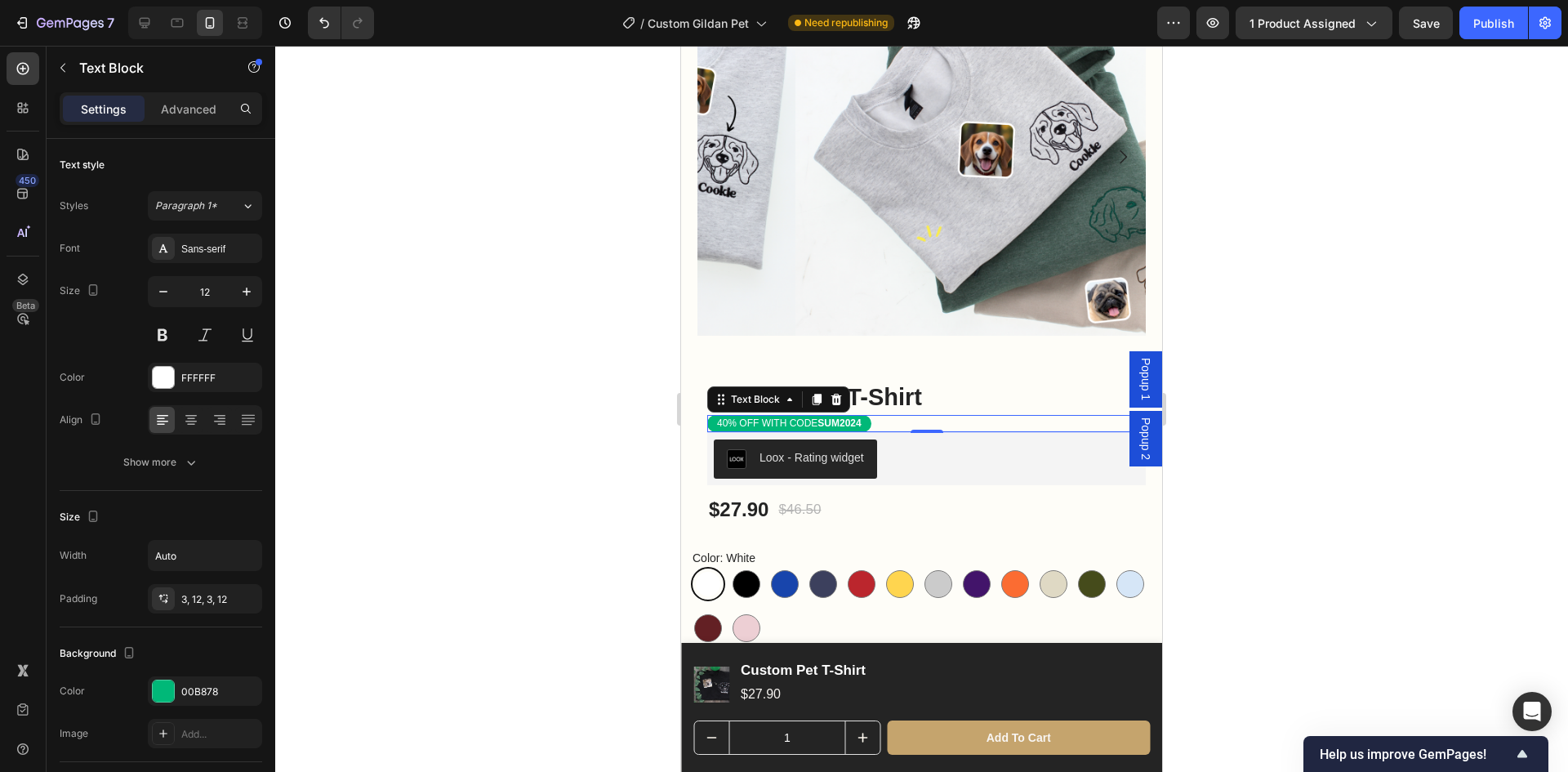
click at [1447, 479] on div at bounding box center [922, 408] width 1293 height 726
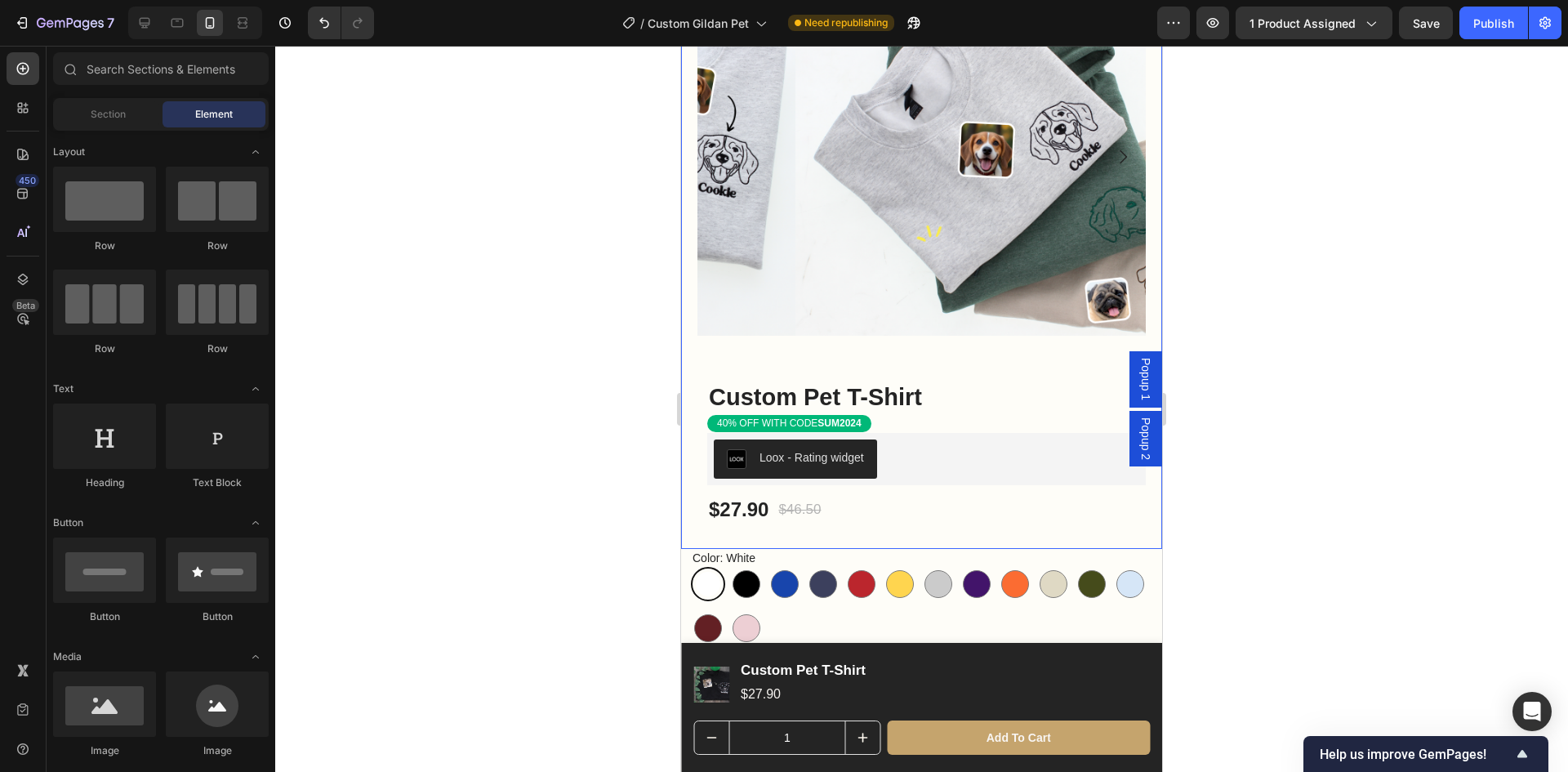
click at [823, 527] on div "Sale 40% off Product Badge Product Images Custom Pet T-Shirt Product Title 40% …" at bounding box center [922, 232] width 481 height 633
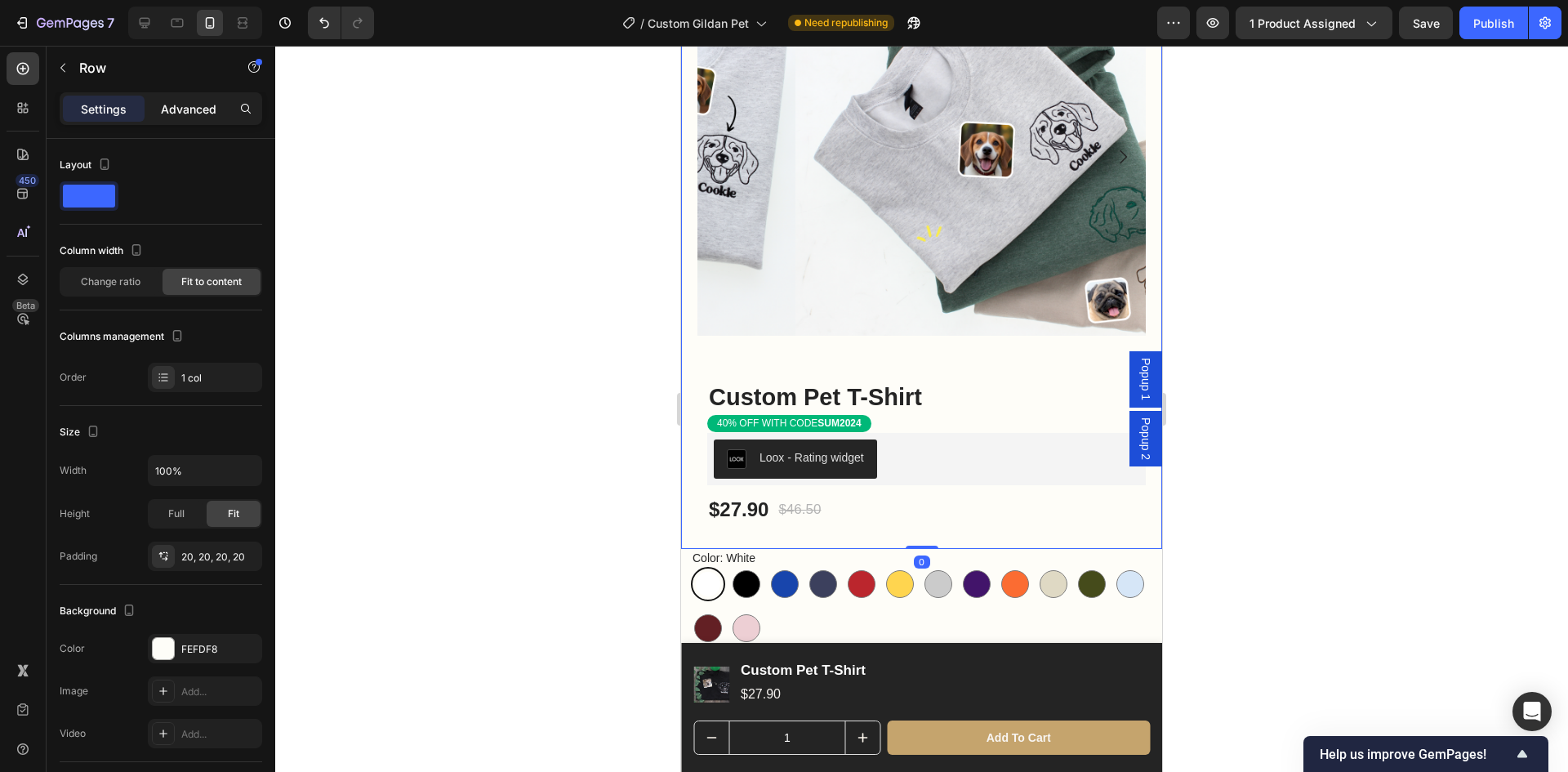
click at [182, 112] on p "Advanced" at bounding box center [188, 109] width 55 height 17
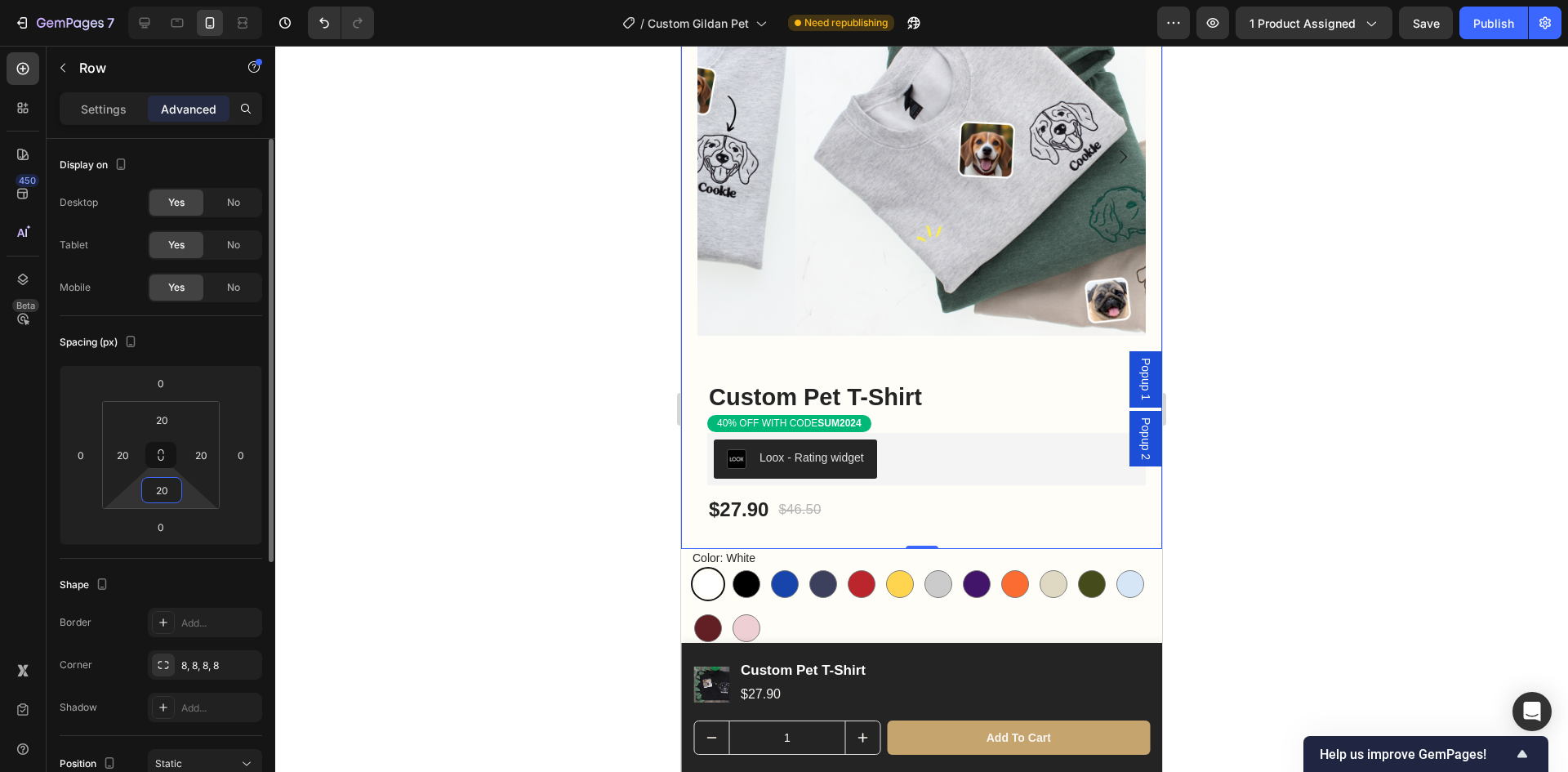
click at [170, 490] on input "20" at bounding box center [161, 490] width 33 height 24
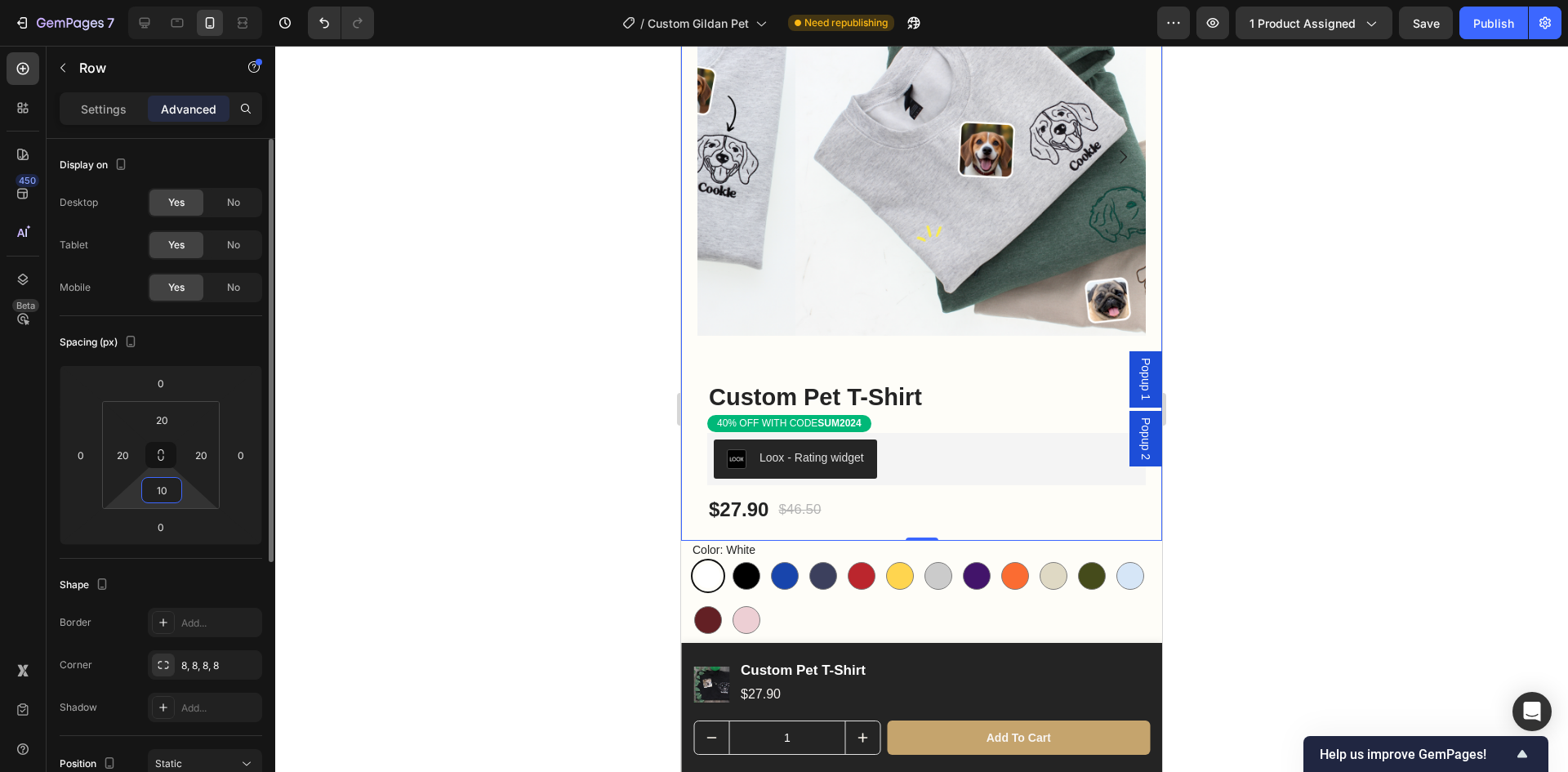
type input "1"
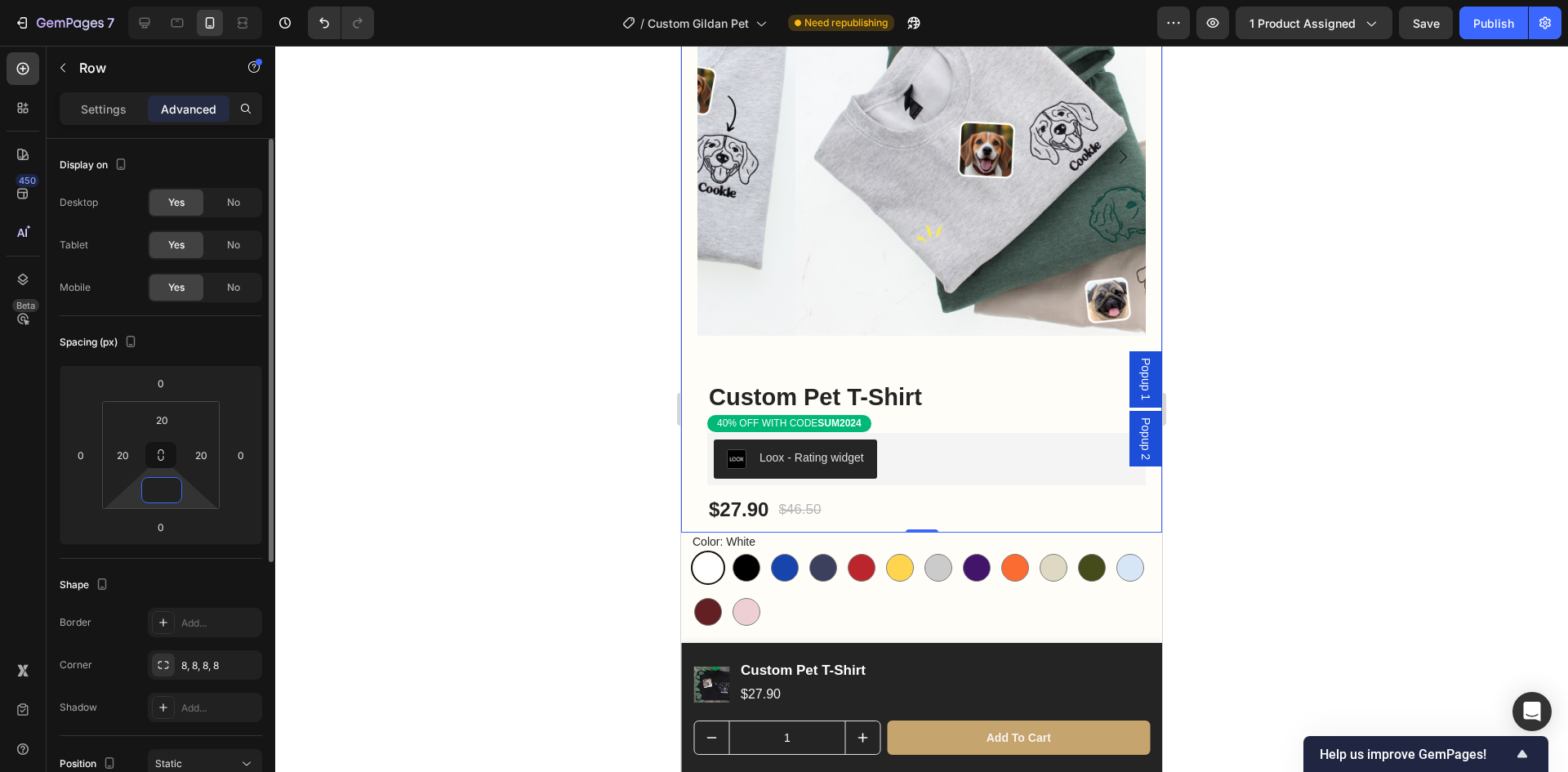
type input "5"
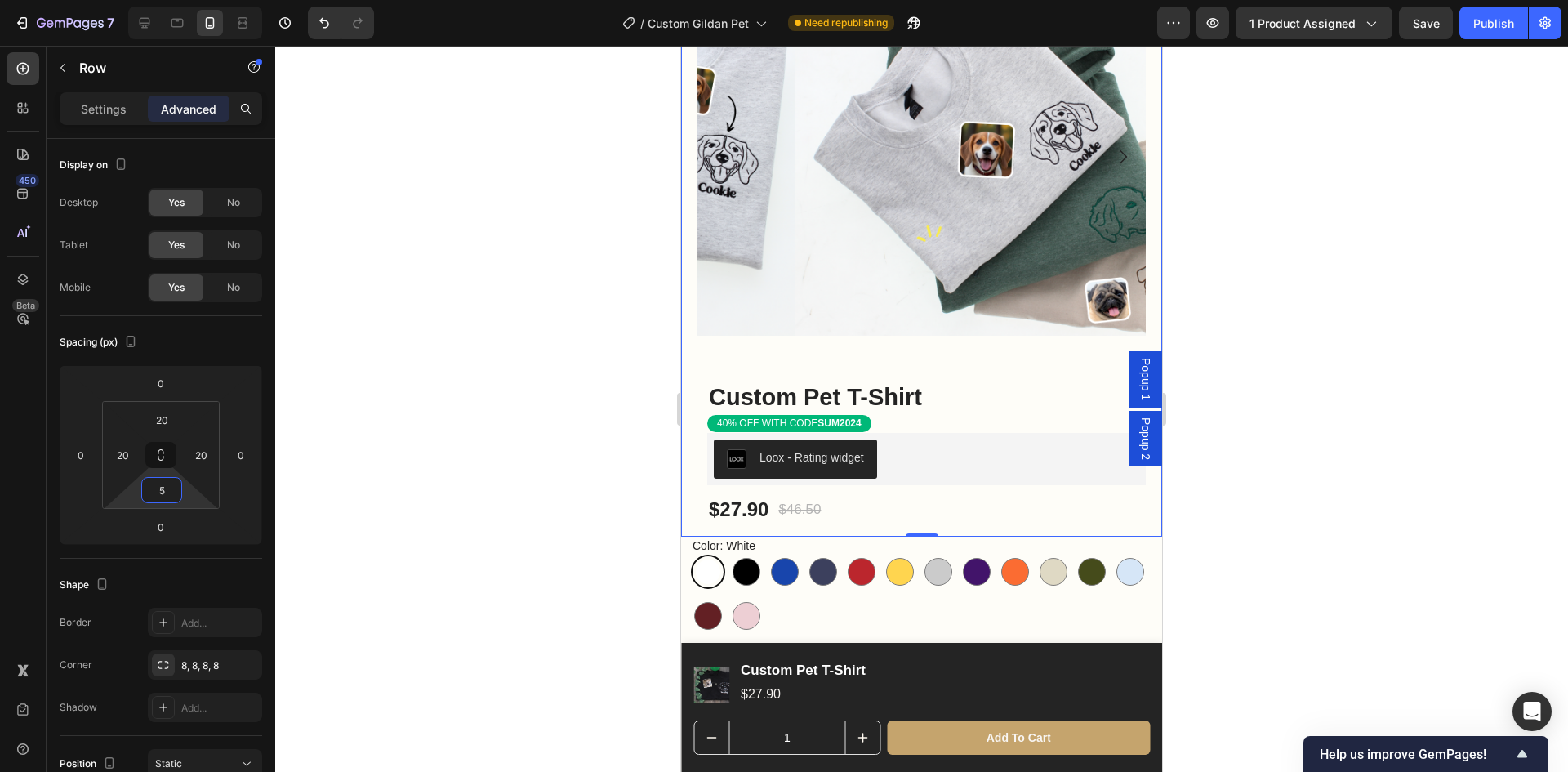
click at [1507, 535] on div at bounding box center [922, 408] width 1293 height 726
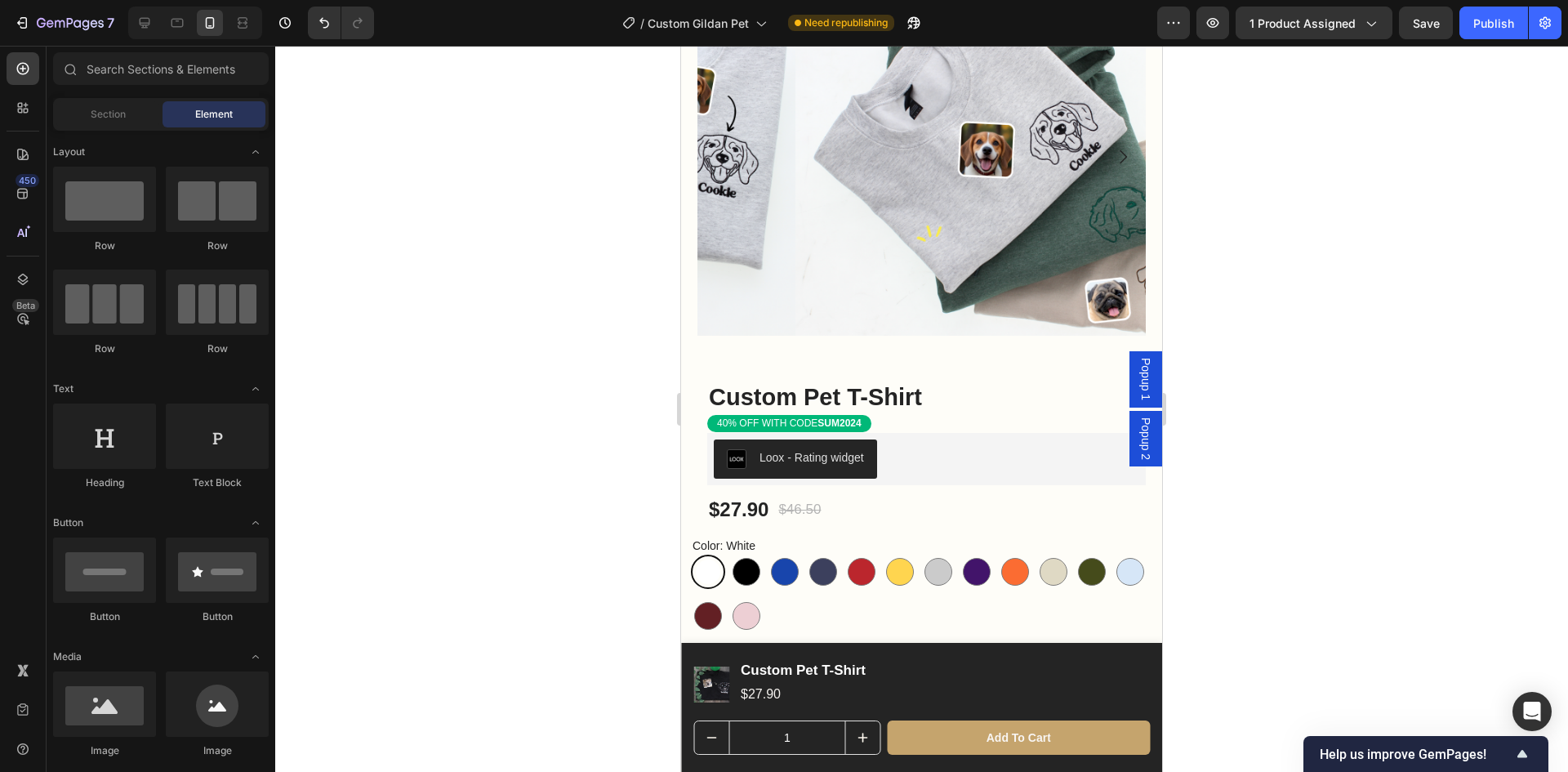
click at [1340, 562] on div at bounding box center [922, 408] width 1293 height 726
click at [1504, 19] on div "Publish" at bounding box center [1494, 23] width 41 height 17
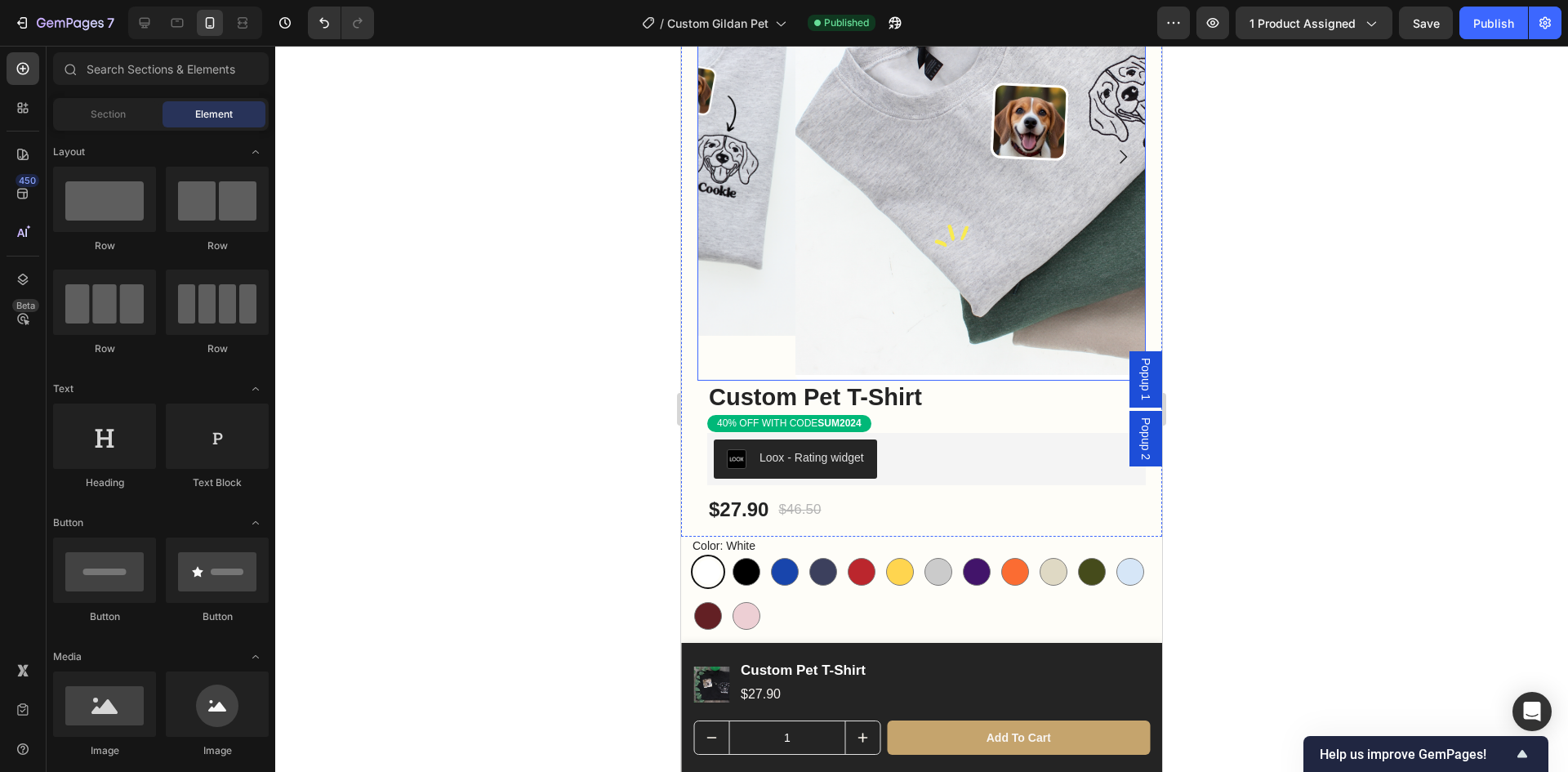
scroll to position [0, 0]
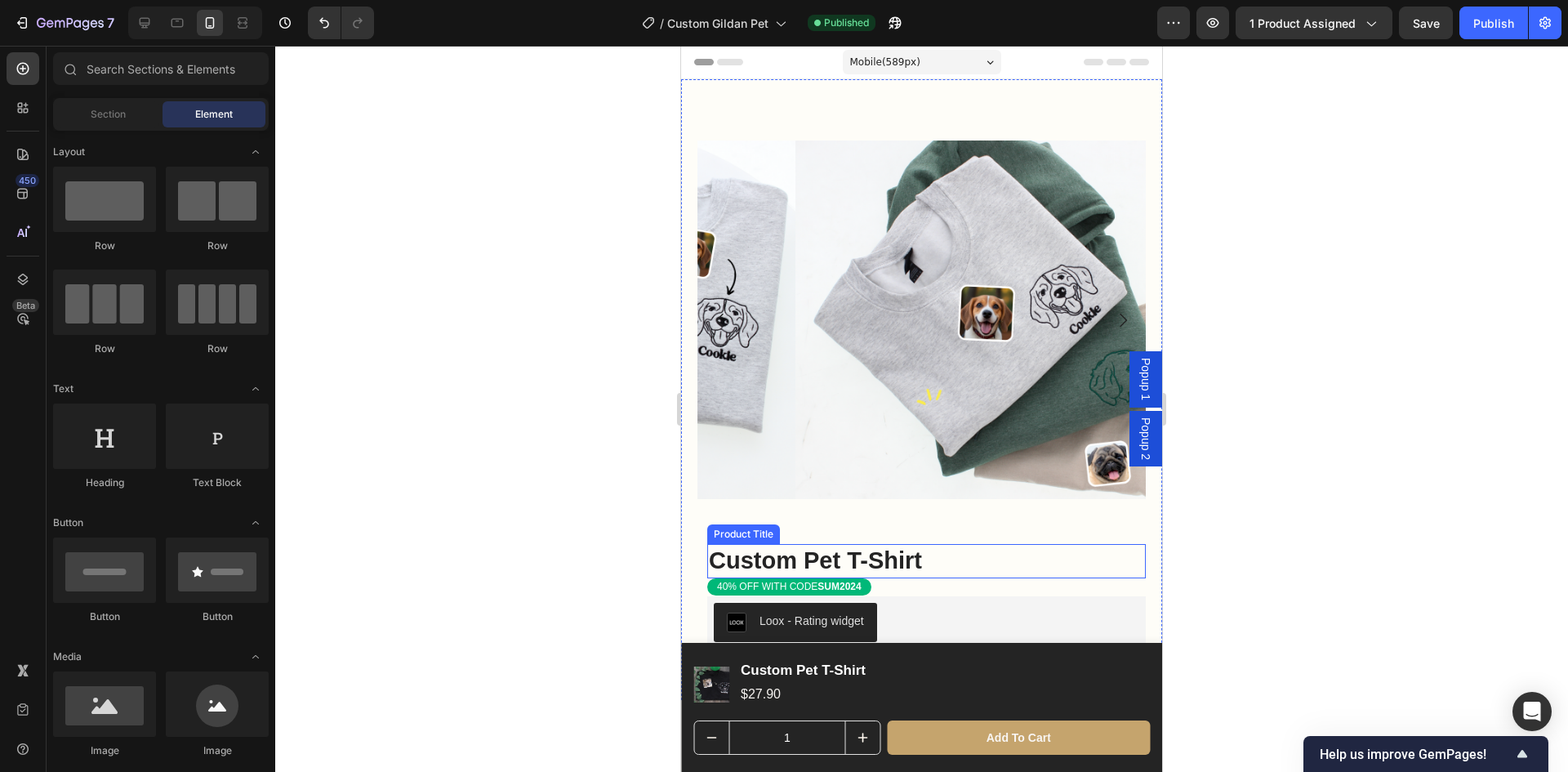
click at [891, 544] on h1 "Custom Pet T-Shirt" at bounding box center [926, 561] width 438 height 35
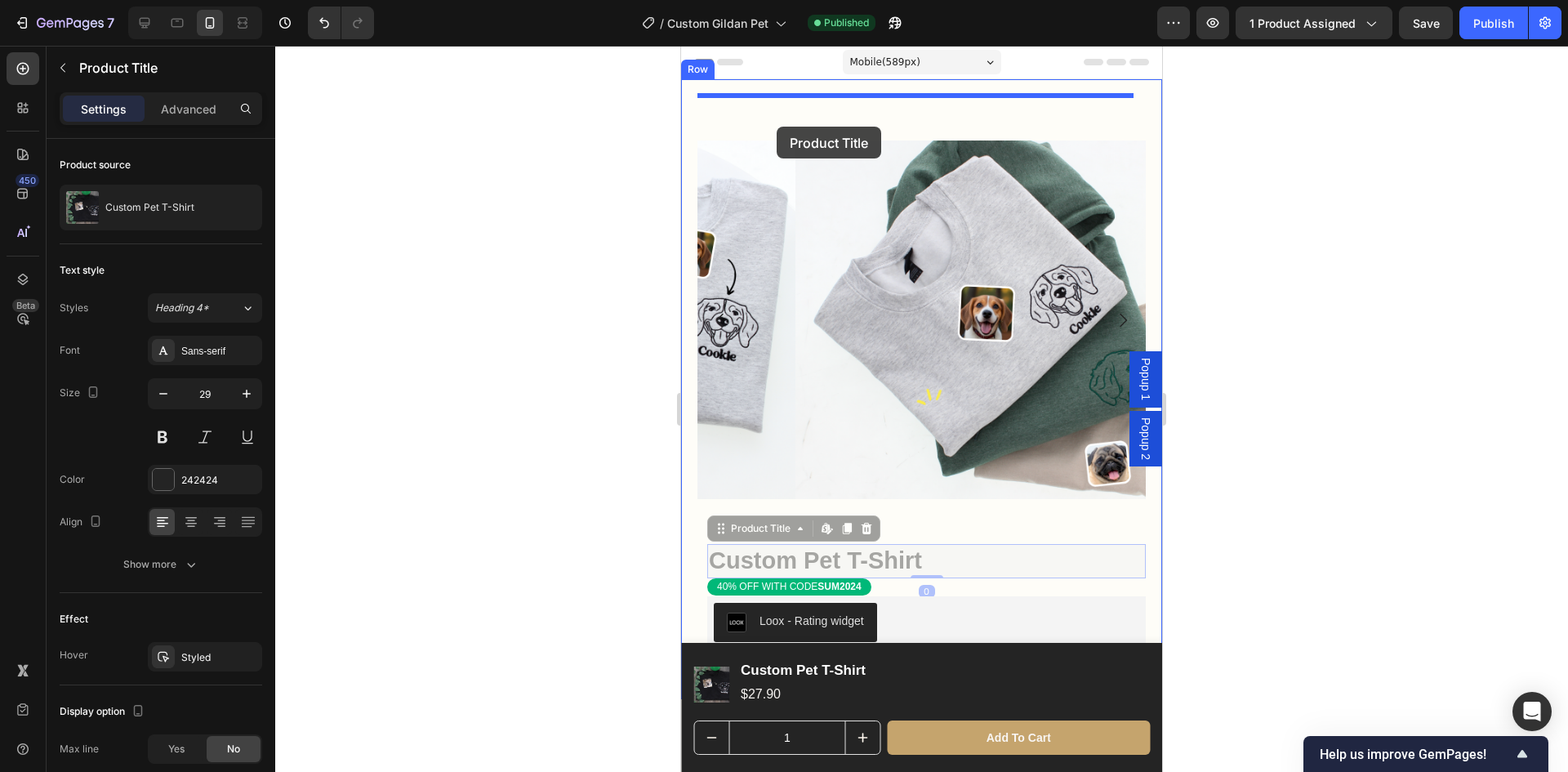
drag, startPoint x: 890, startPoint y: 548, endPoint x: 774, endPoint y: 116, distance: 447.3
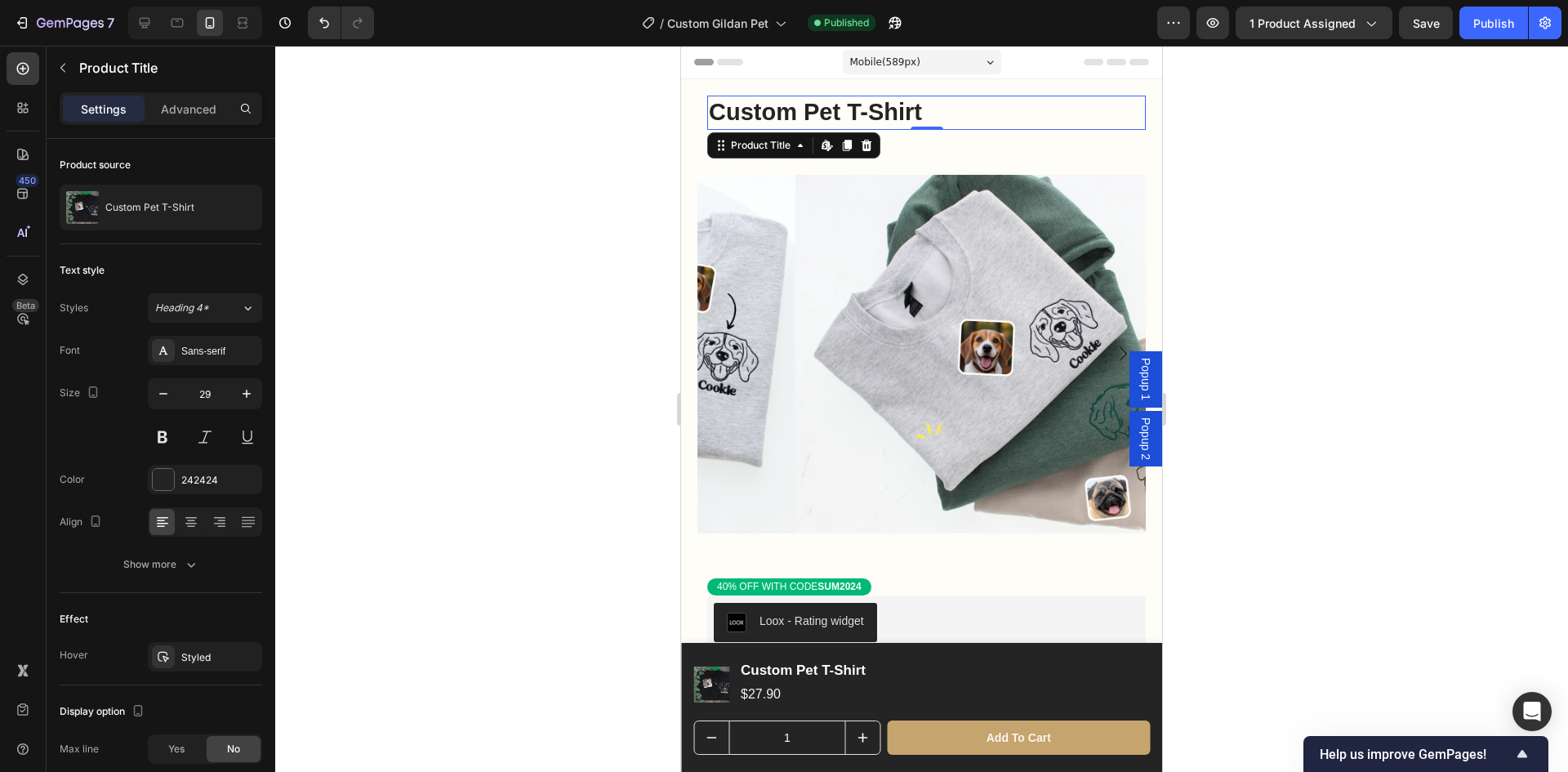
click at [1258, 349] on div at bounding box center [922, 408] width 1293 height 726
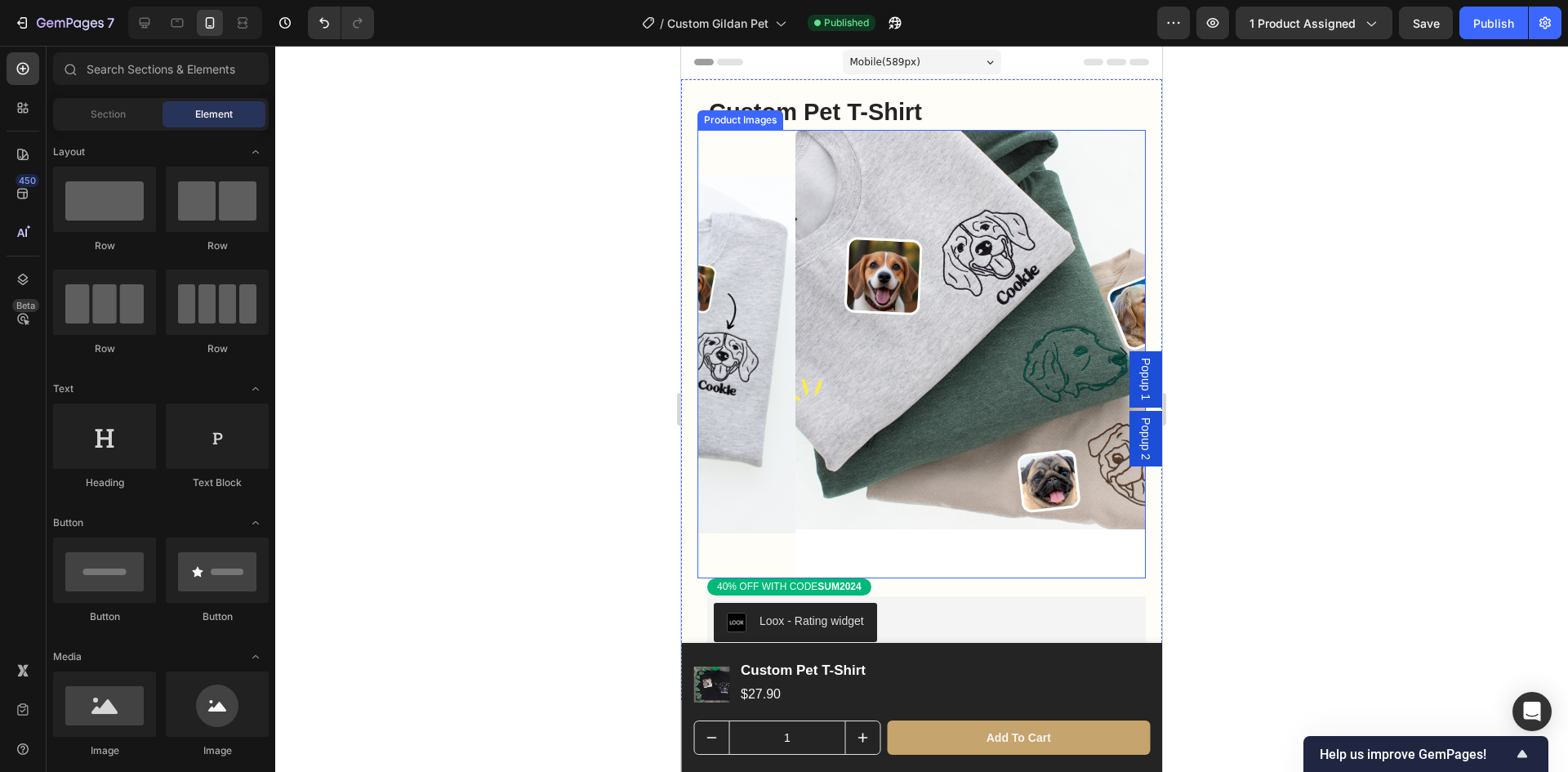
scroll to position [82, 0]
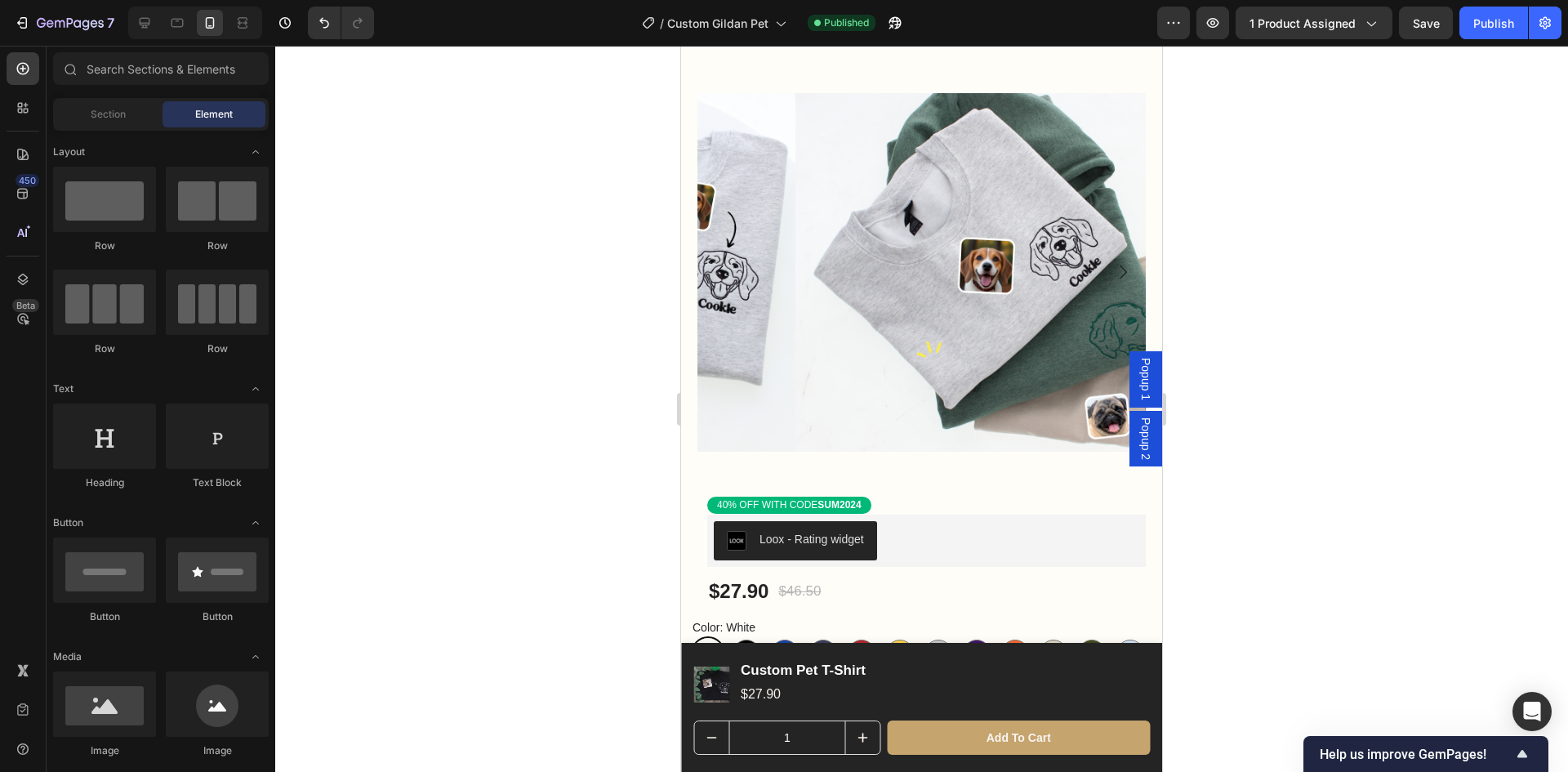
click at [1301, 520] on div at bounding box center [922, 408] width 1293 height 726
click at [1499, 23] on div "Publish" at bounding box center [1494, 23] width 41 height 17
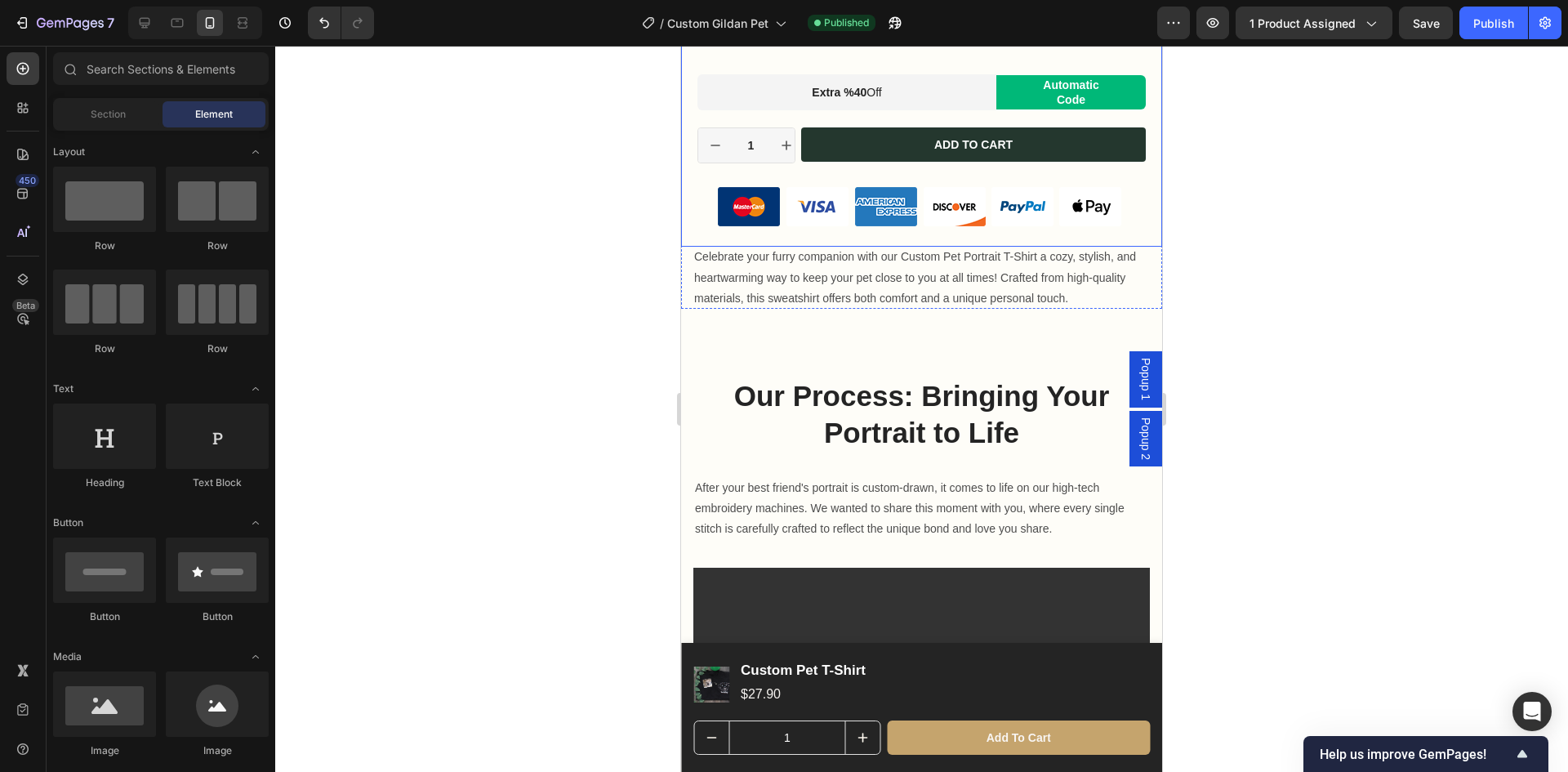
scroll to position [1388, 0]
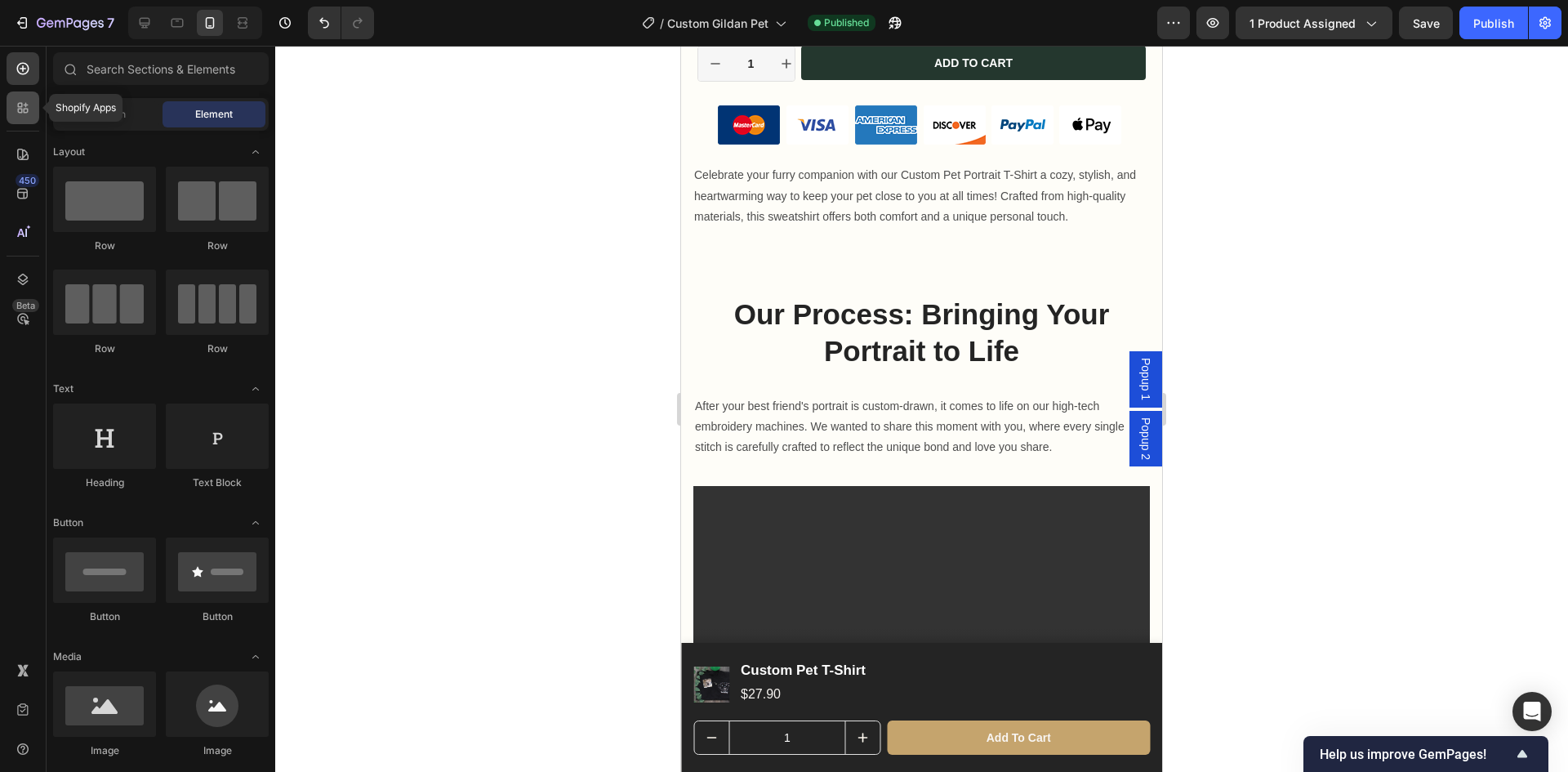
click at [27, 111] on icon at bounding box center [25, 111] width 5 height 5
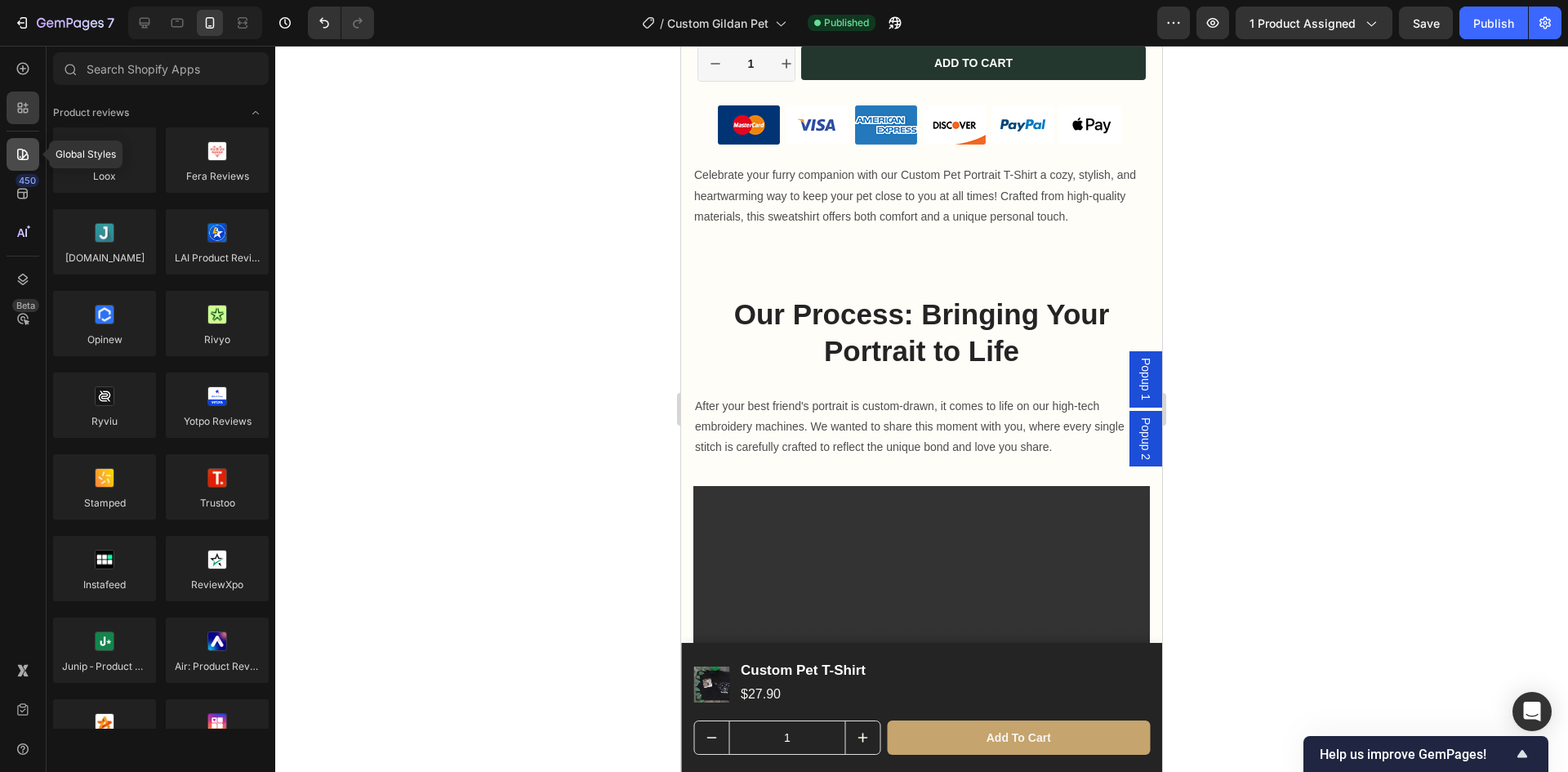
click at [22, 144] on div at bounding box center [22, 154] width 33 height 33
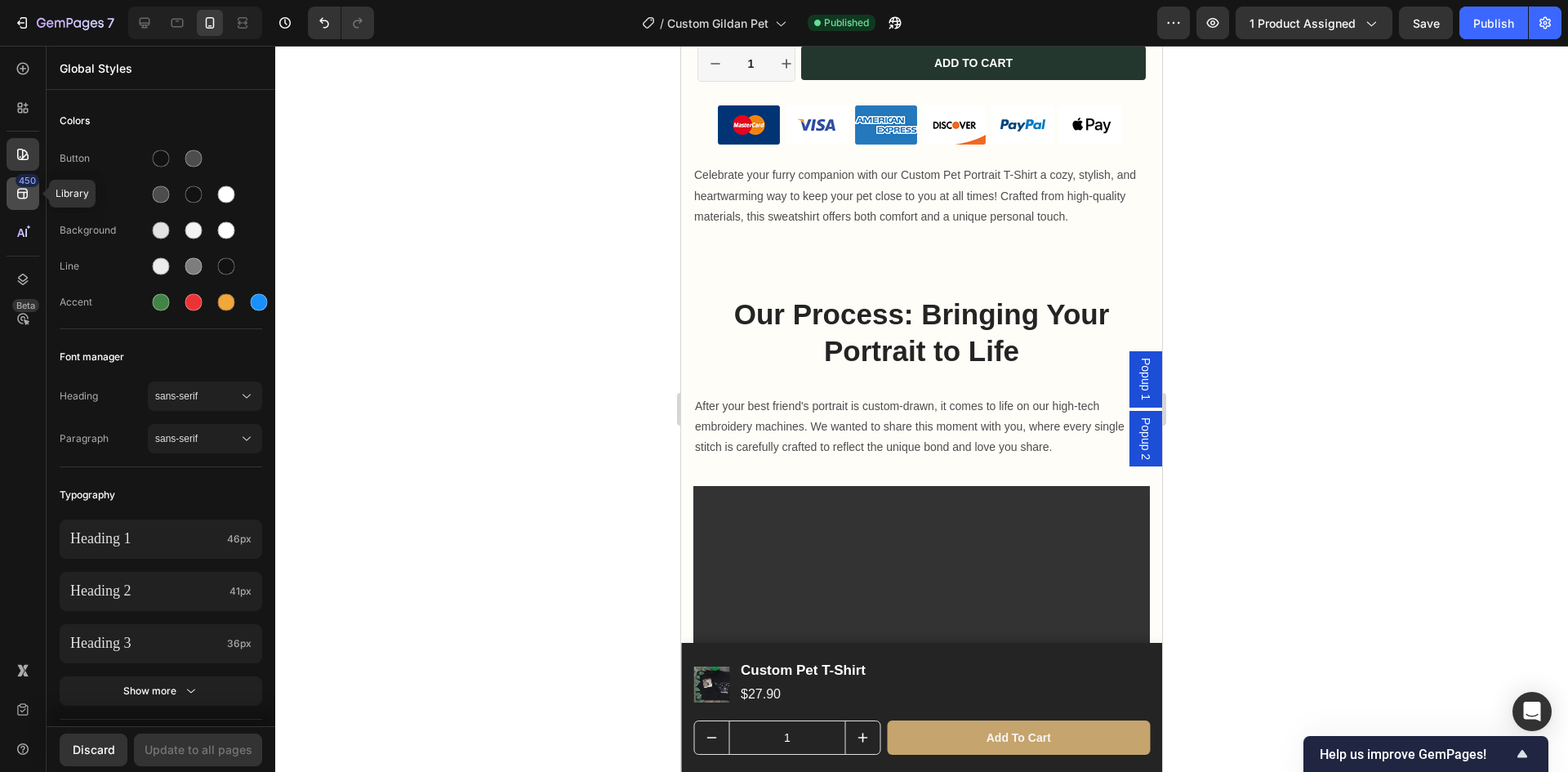
click at [22, 175] on div "450" at bounding box center [27, 181] width 23 height 13
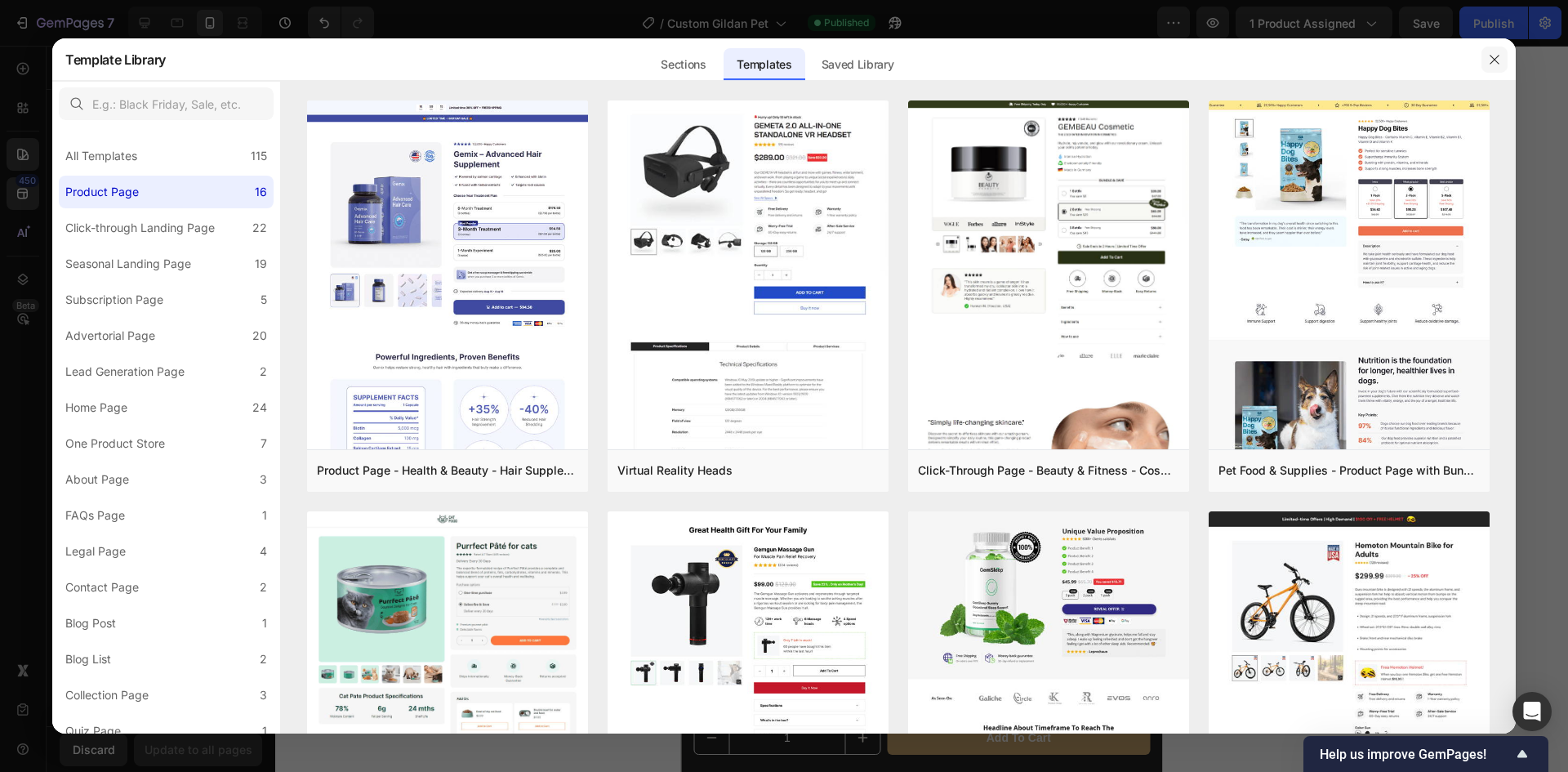
click at [1501, 62] on button "button" at bounding box center [1495, 60] width 26 height 26
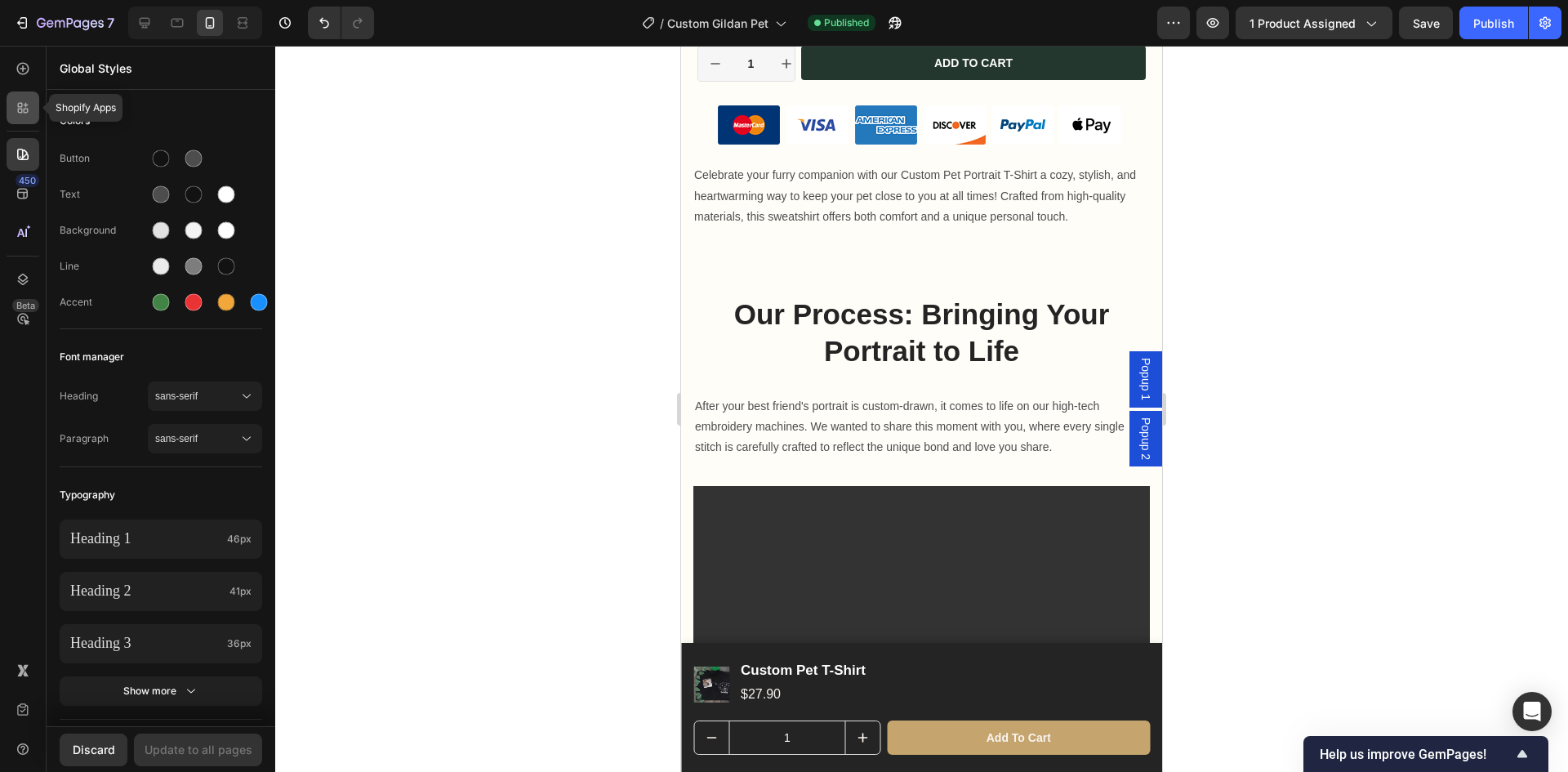
click at [19, 118] on div at bounding box center [22, 108] width 33 height 33
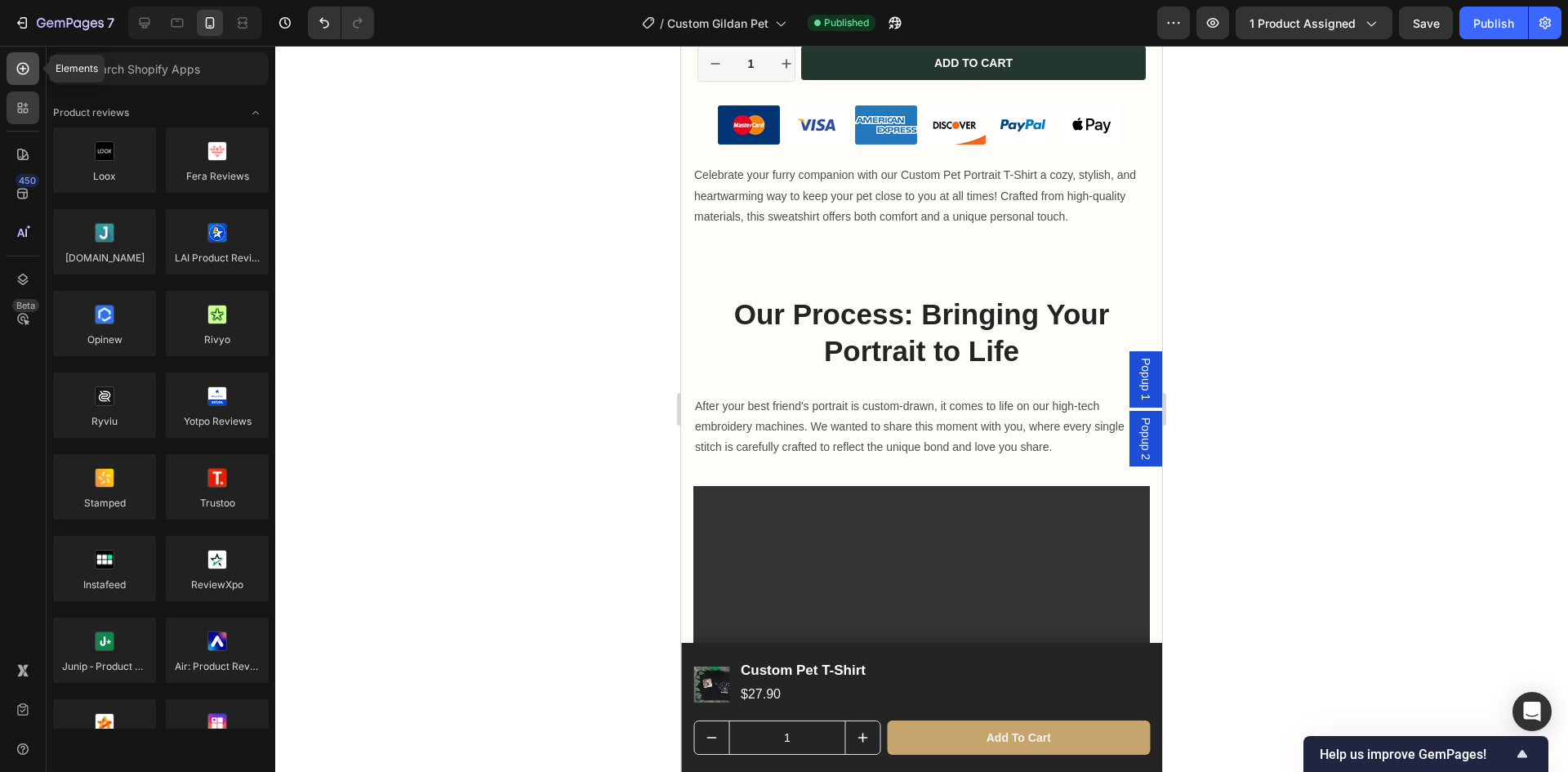
click at [29, 75] on icon at bounding box center [22, 68] width 16 height 16
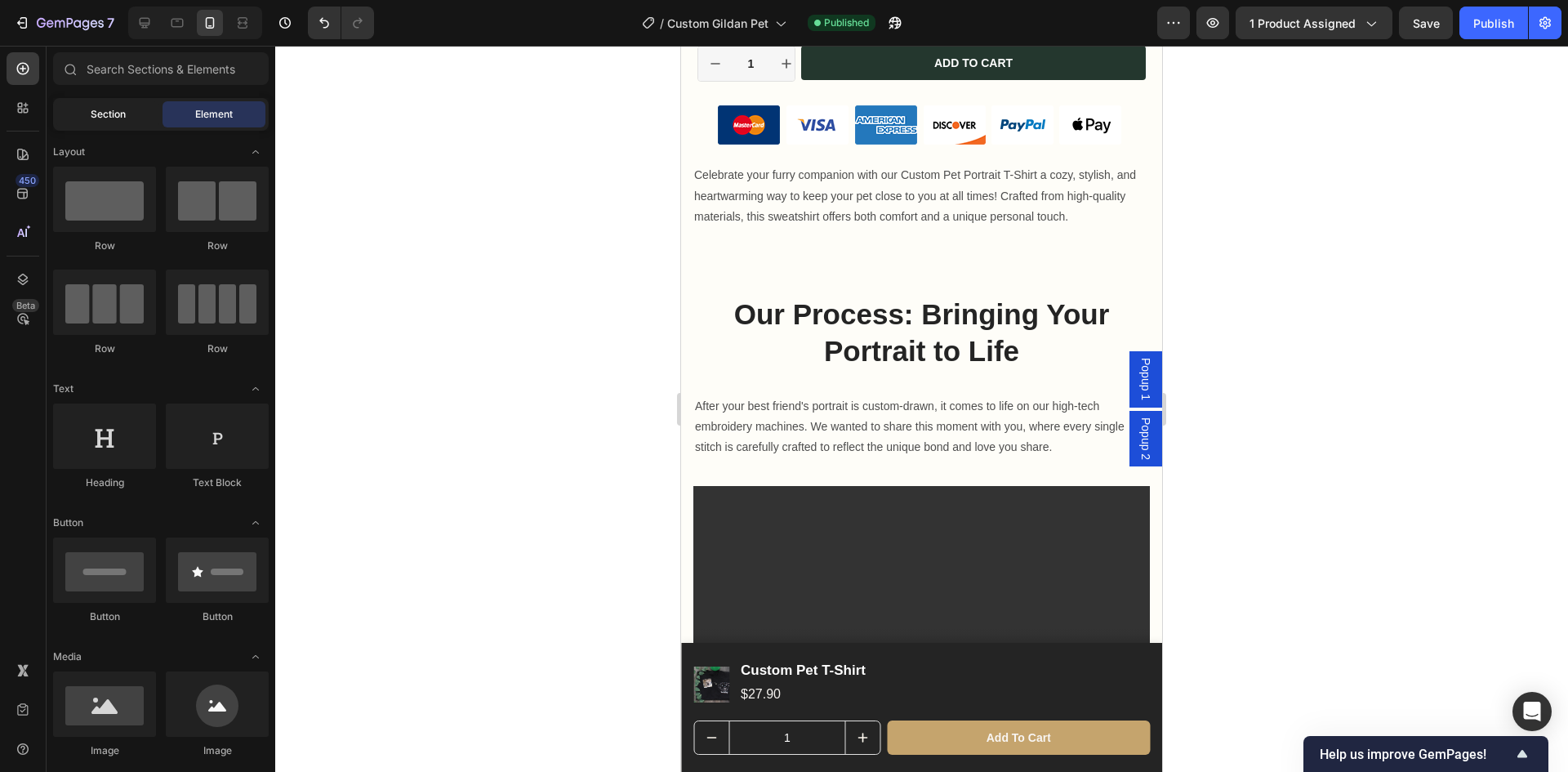
click at [124, 115] on span "Section" at bounding box center [108, 114] width 35 height 15
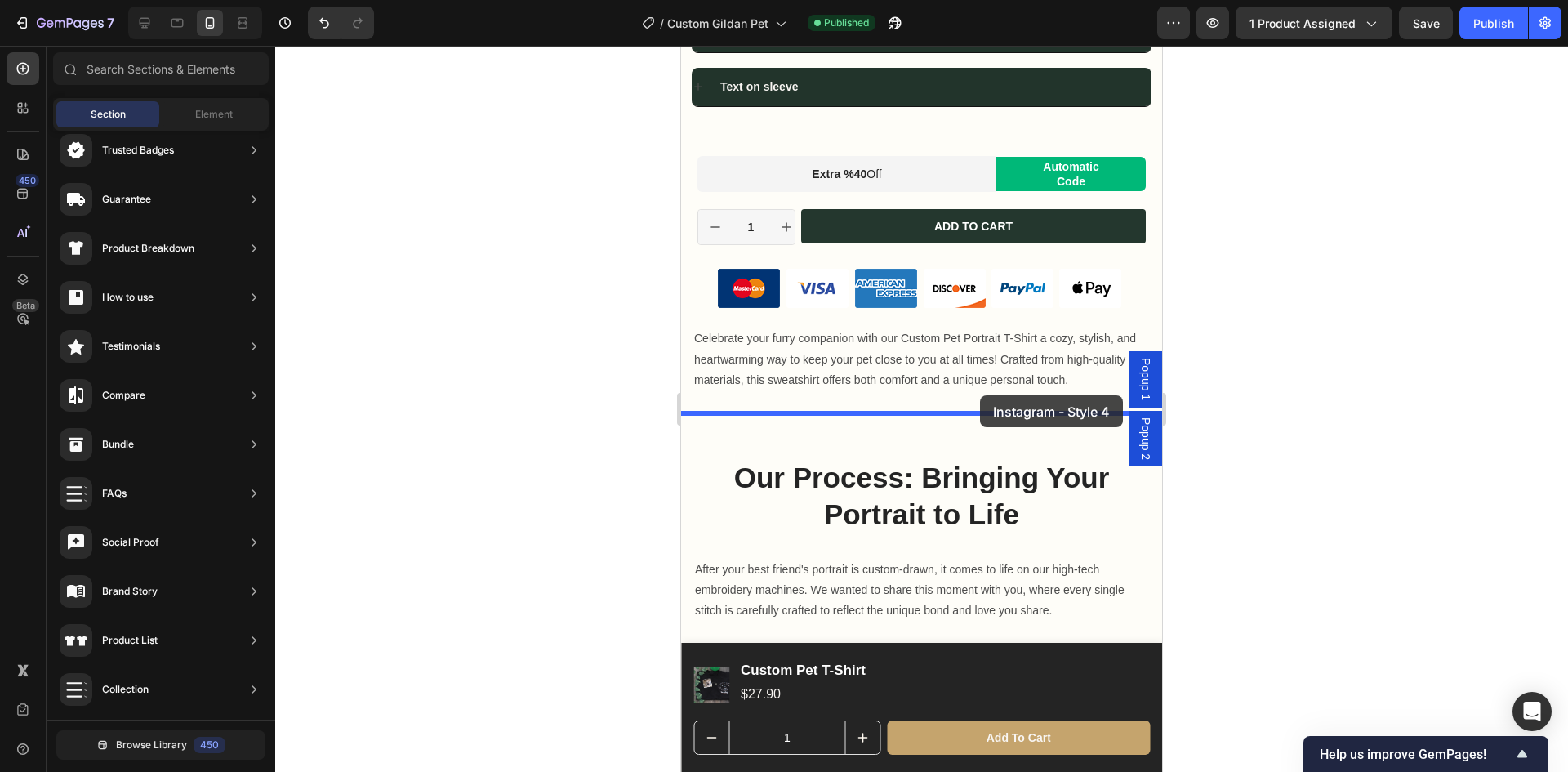
scroll to position [1144, 0]
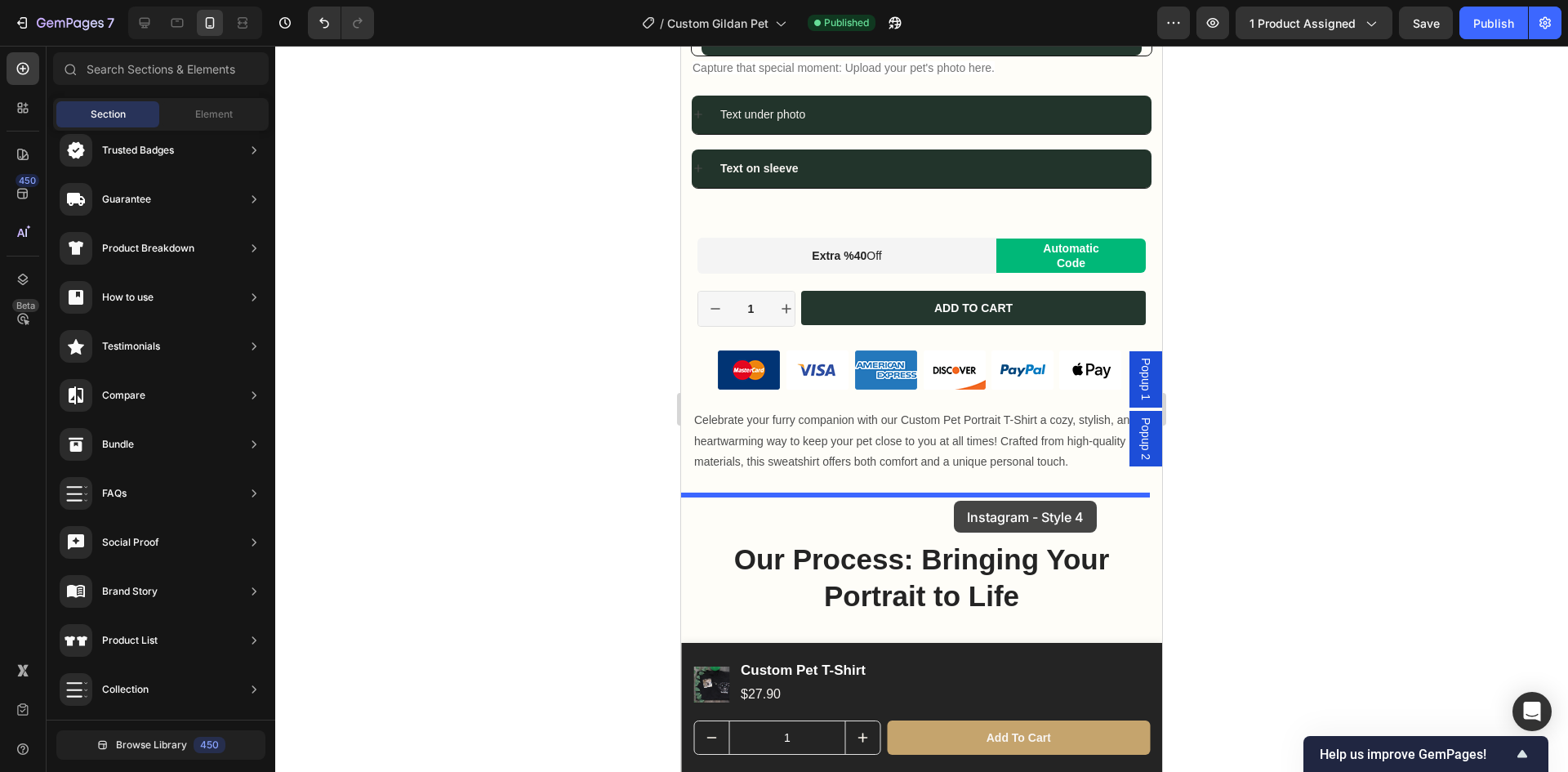
drag, startPoint x: 1066, startPoint y: 433, endPoint x: 954, endPoint y: 501, distance: 131.0
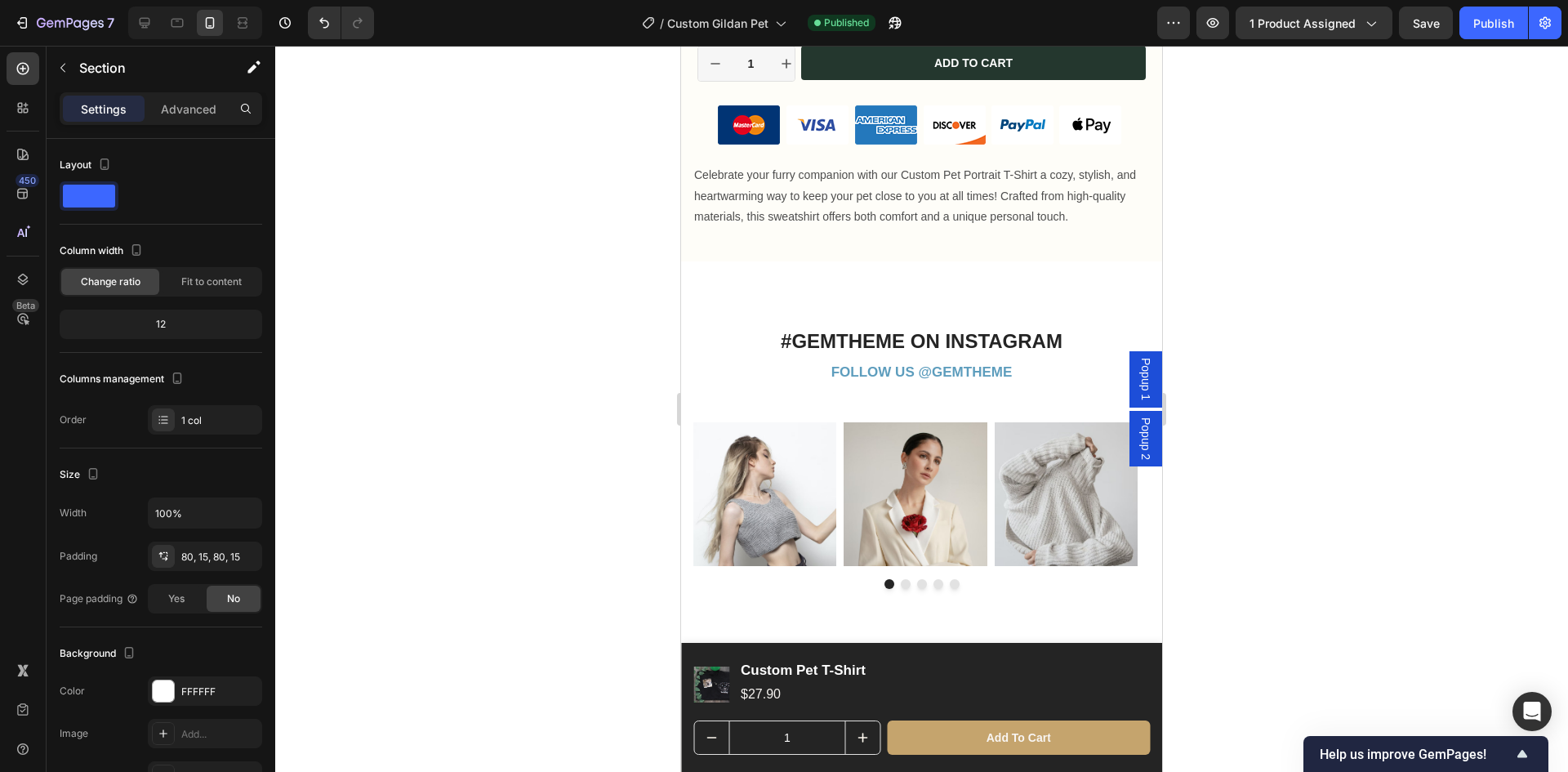
scroll to position [1471, 0]
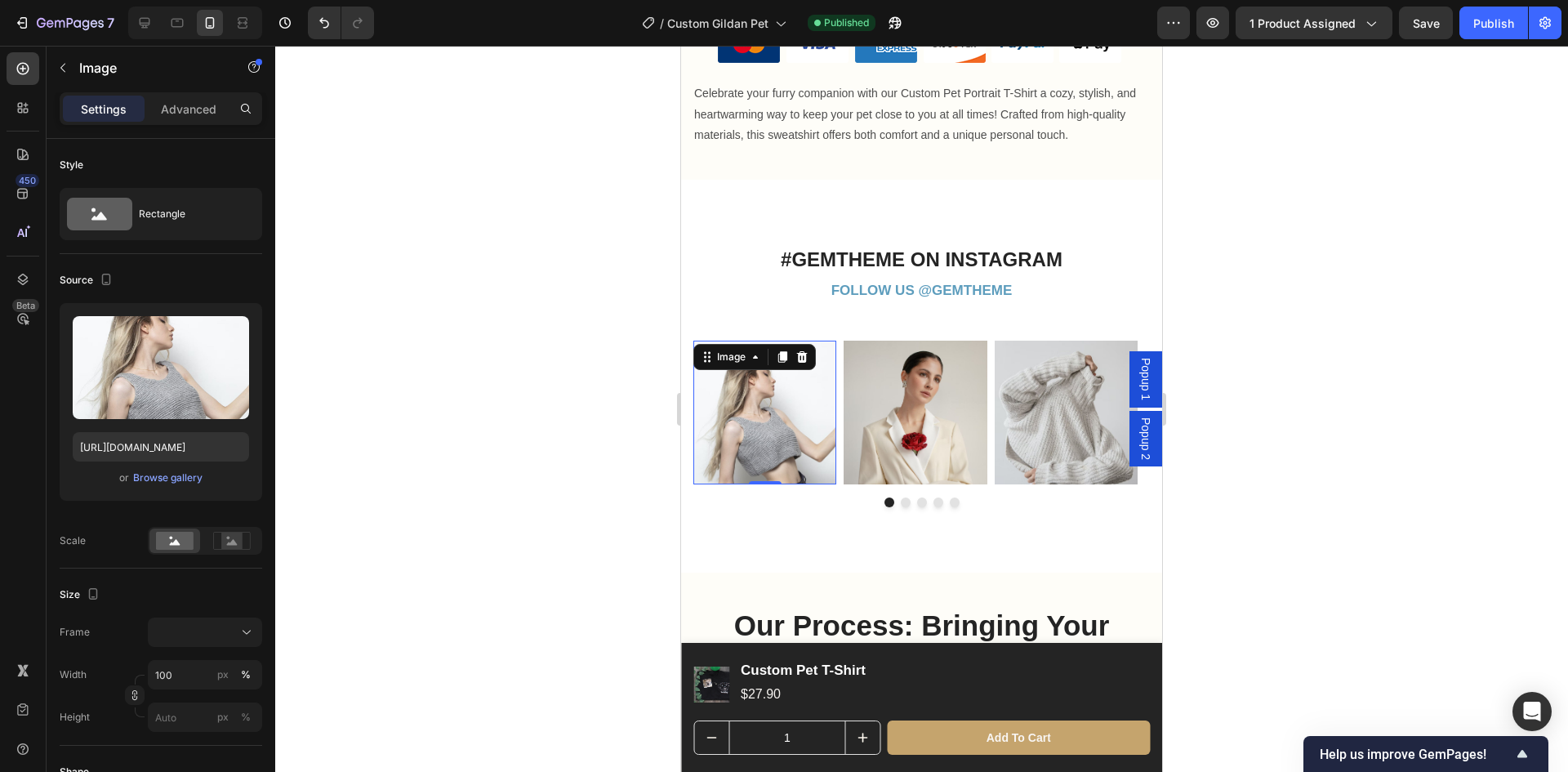
click at [776, 429] on img at bounding box center [764, 412] width 143 height 143
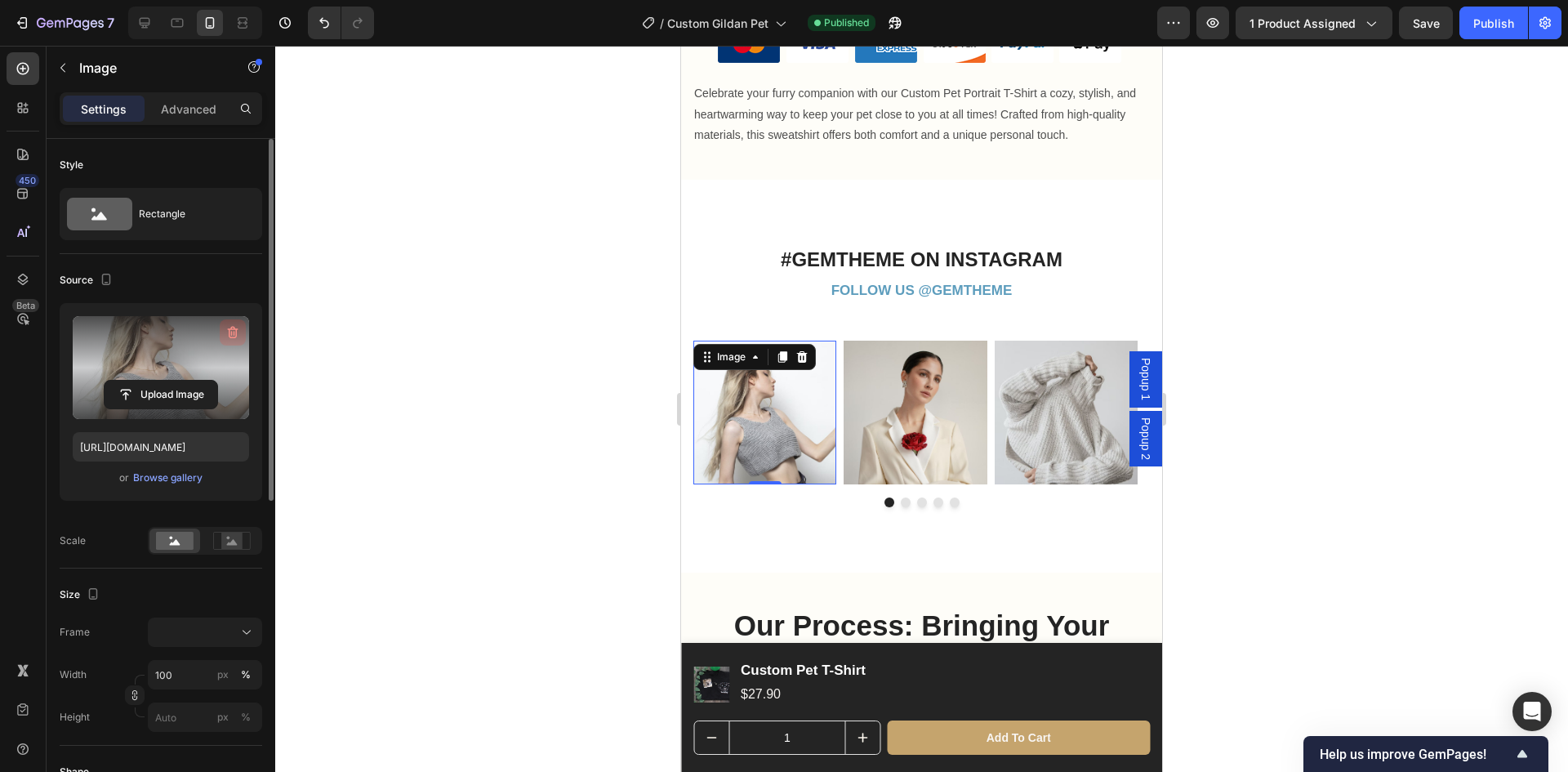
click at [227, 326] on icon "button" at bounding box center [232, 332] width 16 height 16
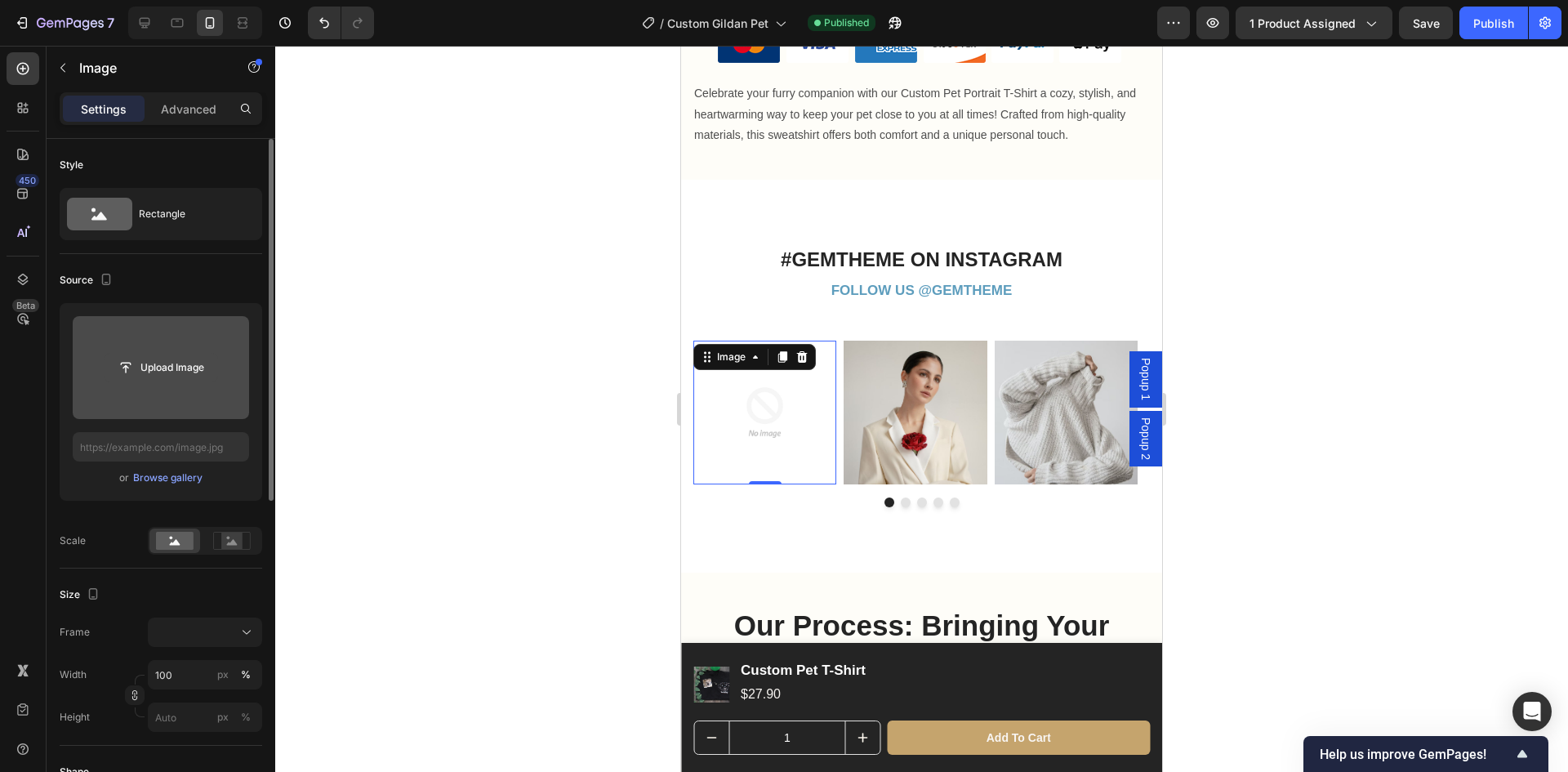
click at [174, 366] on input "file" at bounding box center [161, 368] width 112 height 28
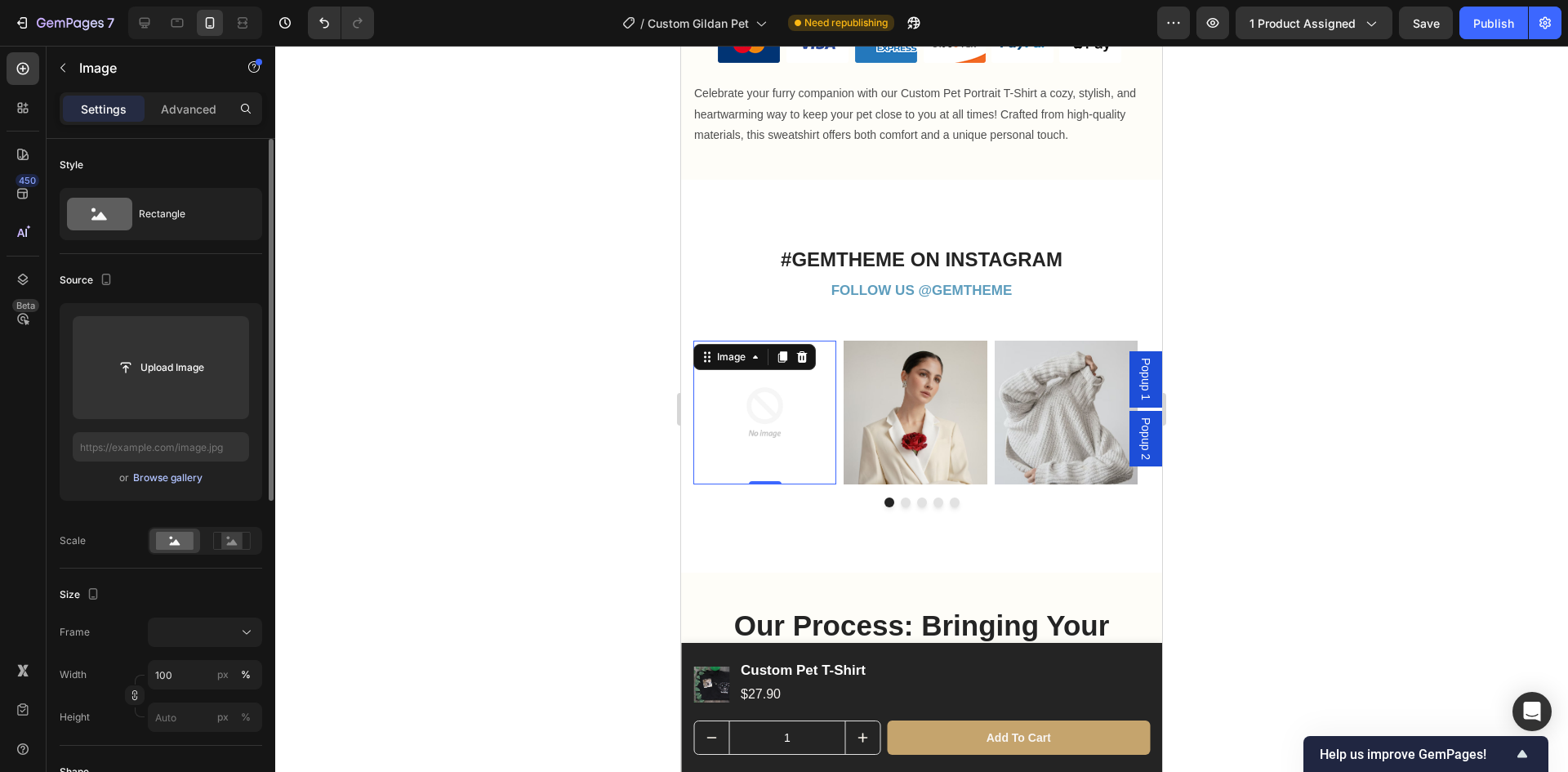
click at [169, 481] on div "Browse gallery" at bounding box center [168, 478] width 69 height 15
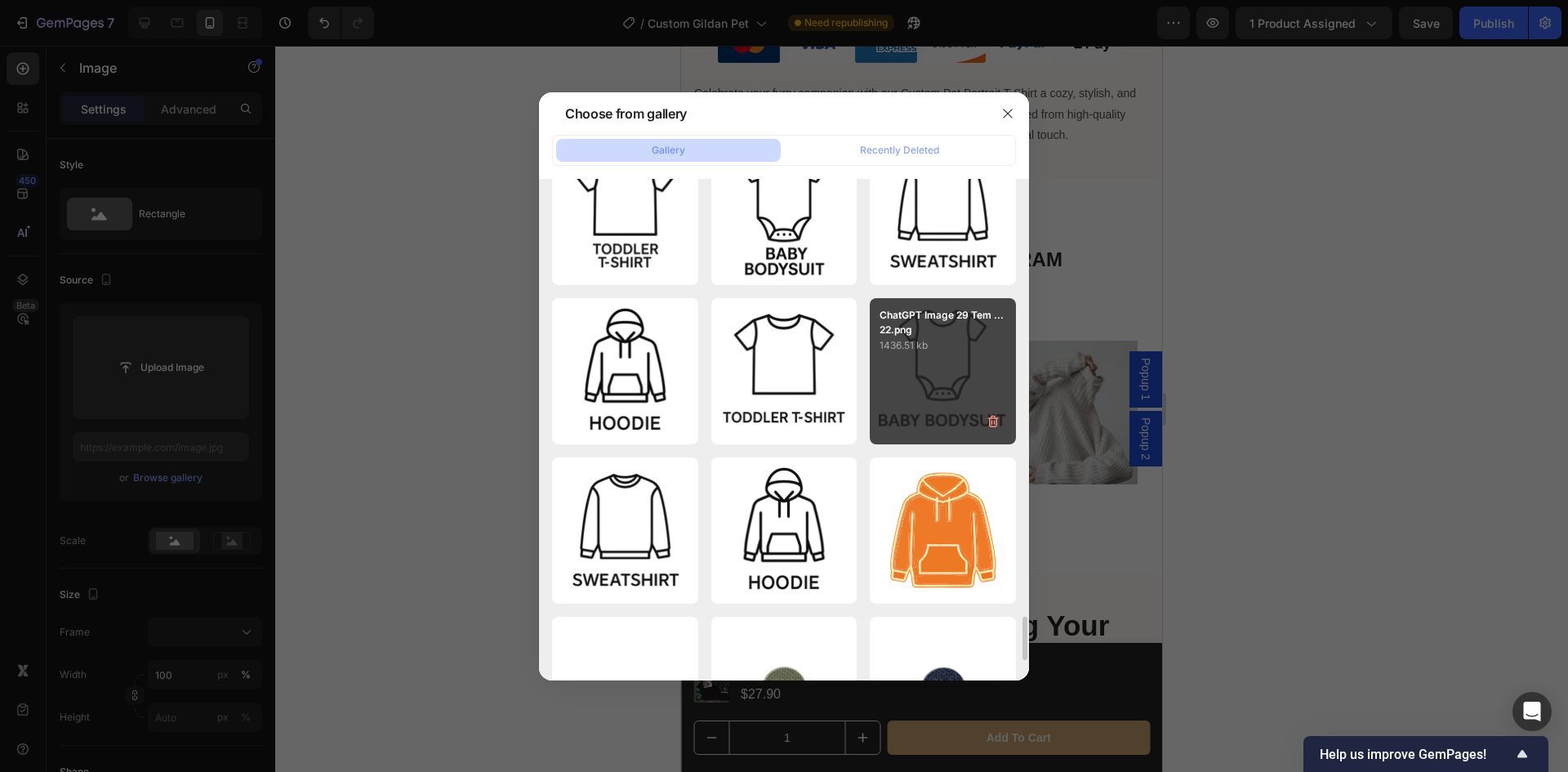
scroll to position [2369, 0]
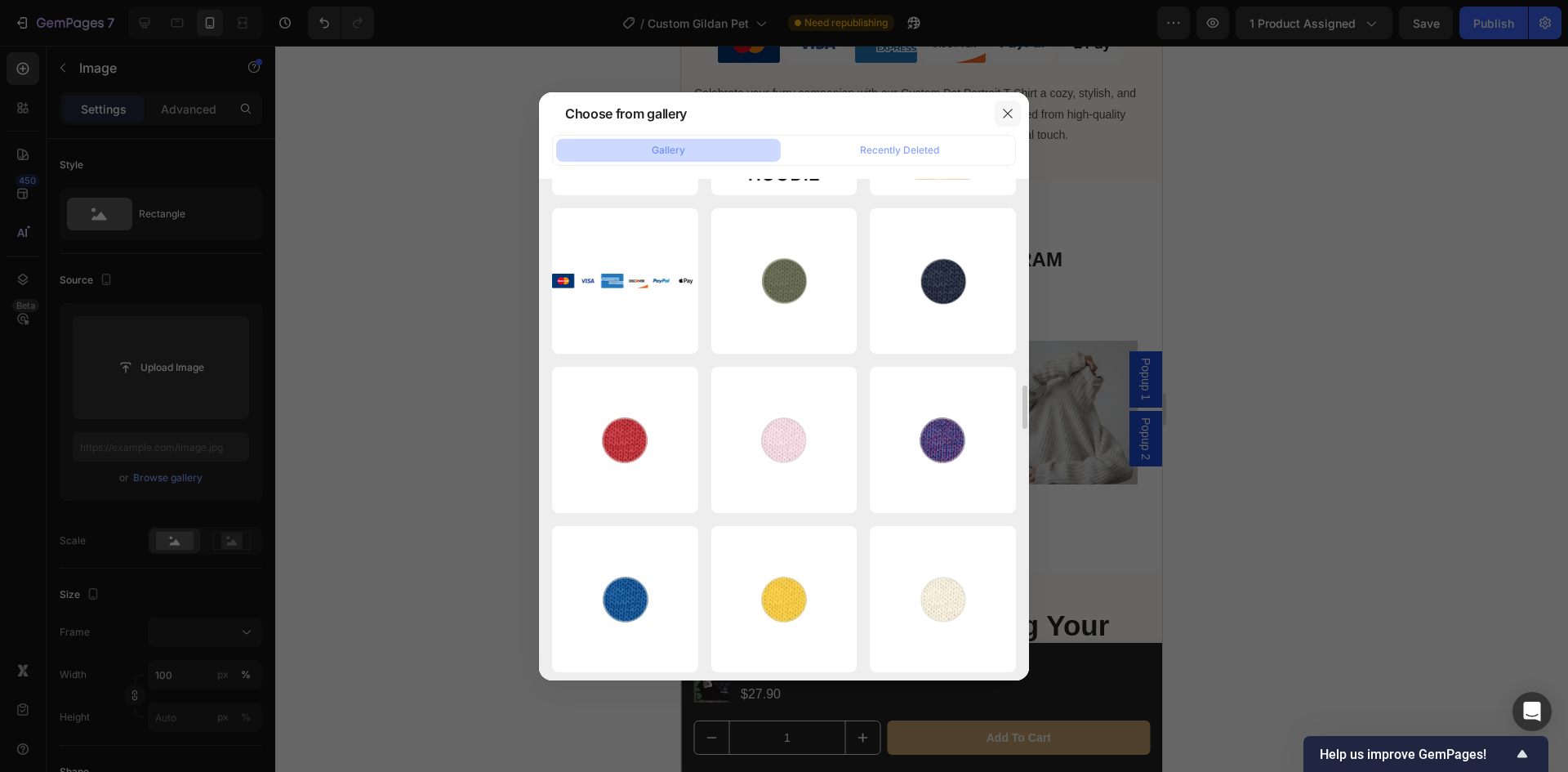
click at [998, 107] on button "button" at bounding box center [1008, 113] width 26 height 26
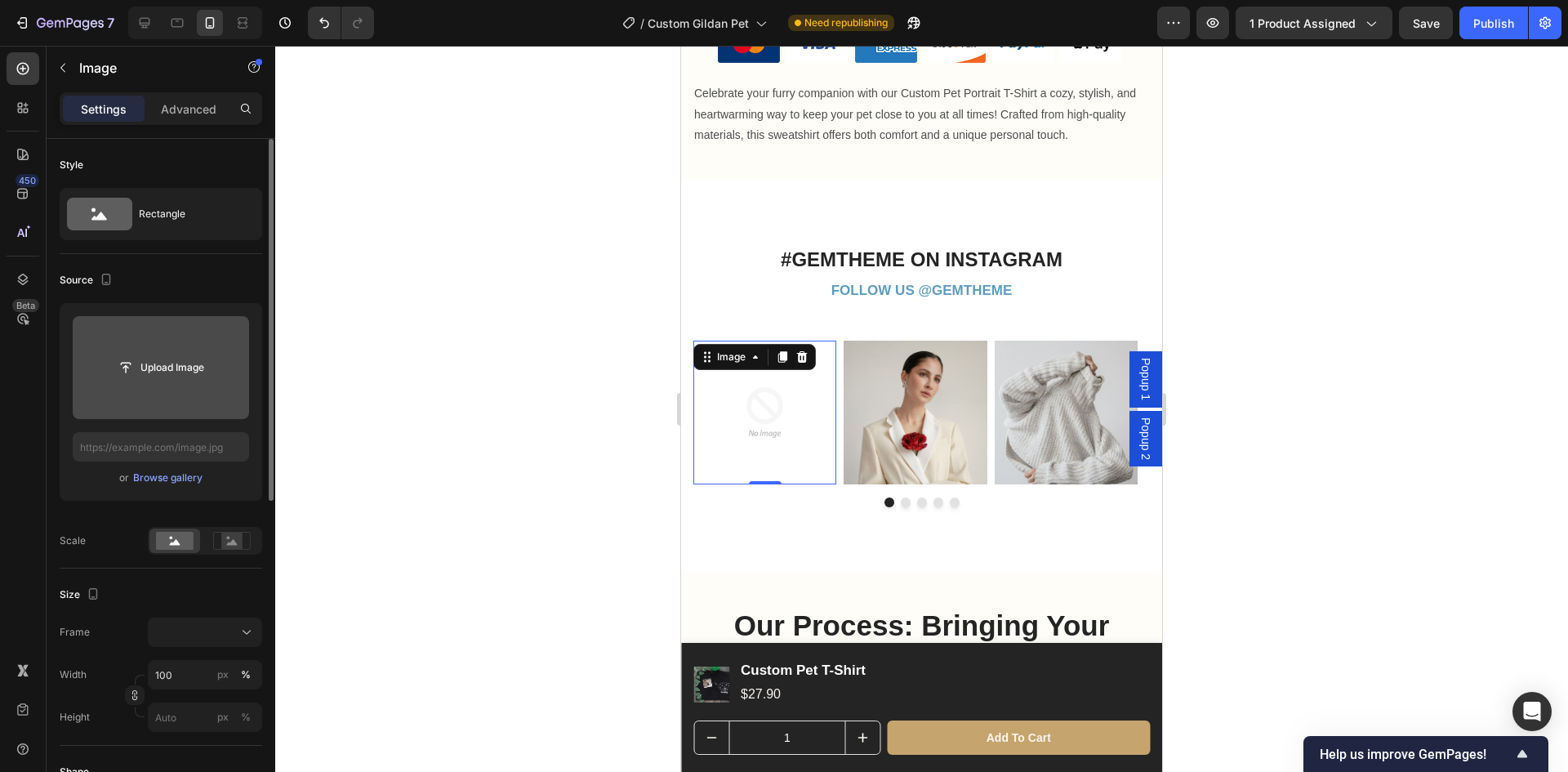
click at [185, 392] on input "file" at bounding box center [161, 367] width 176 height 103
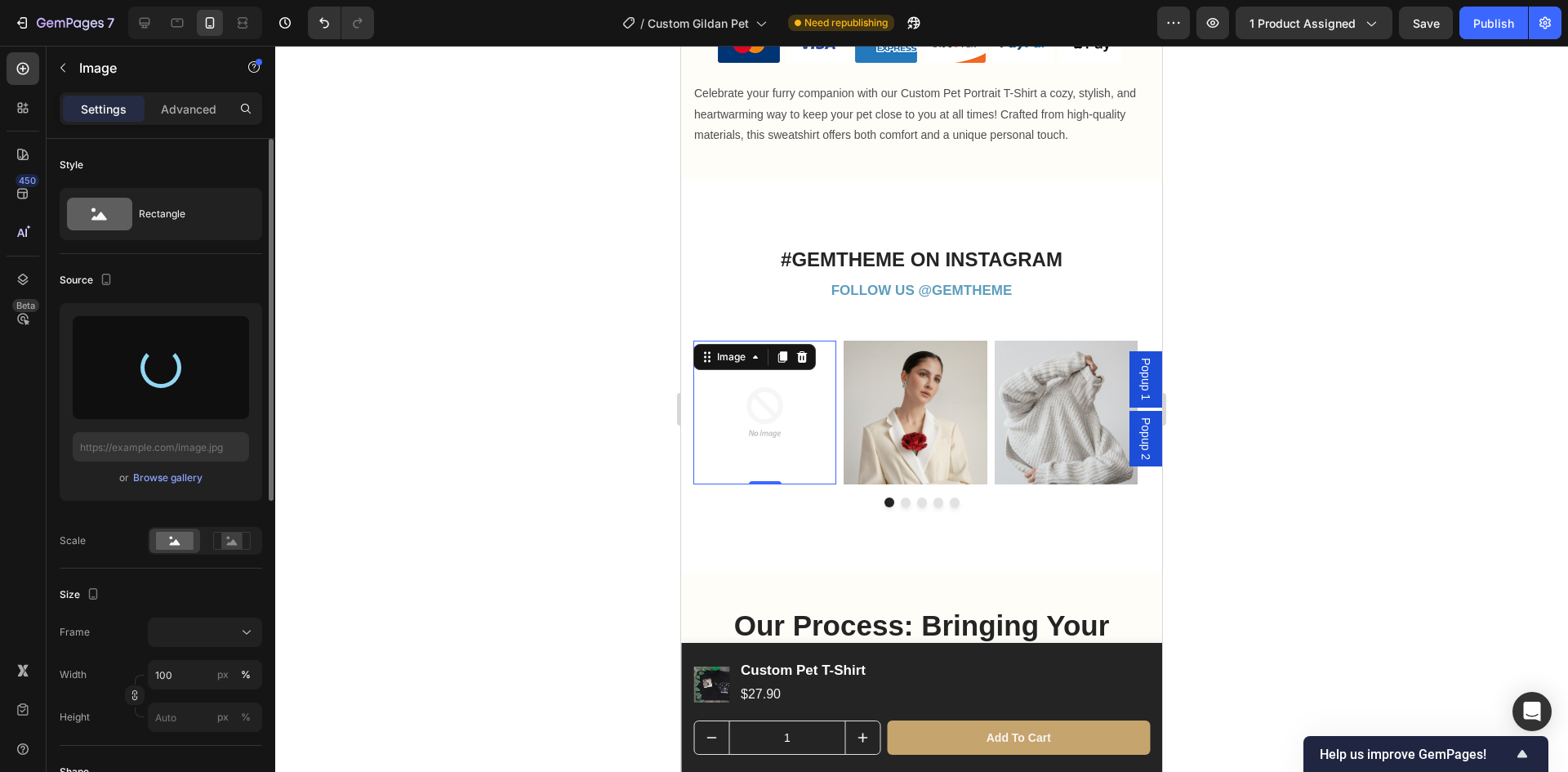
type input "[URL][DOMAIN_NAME]"
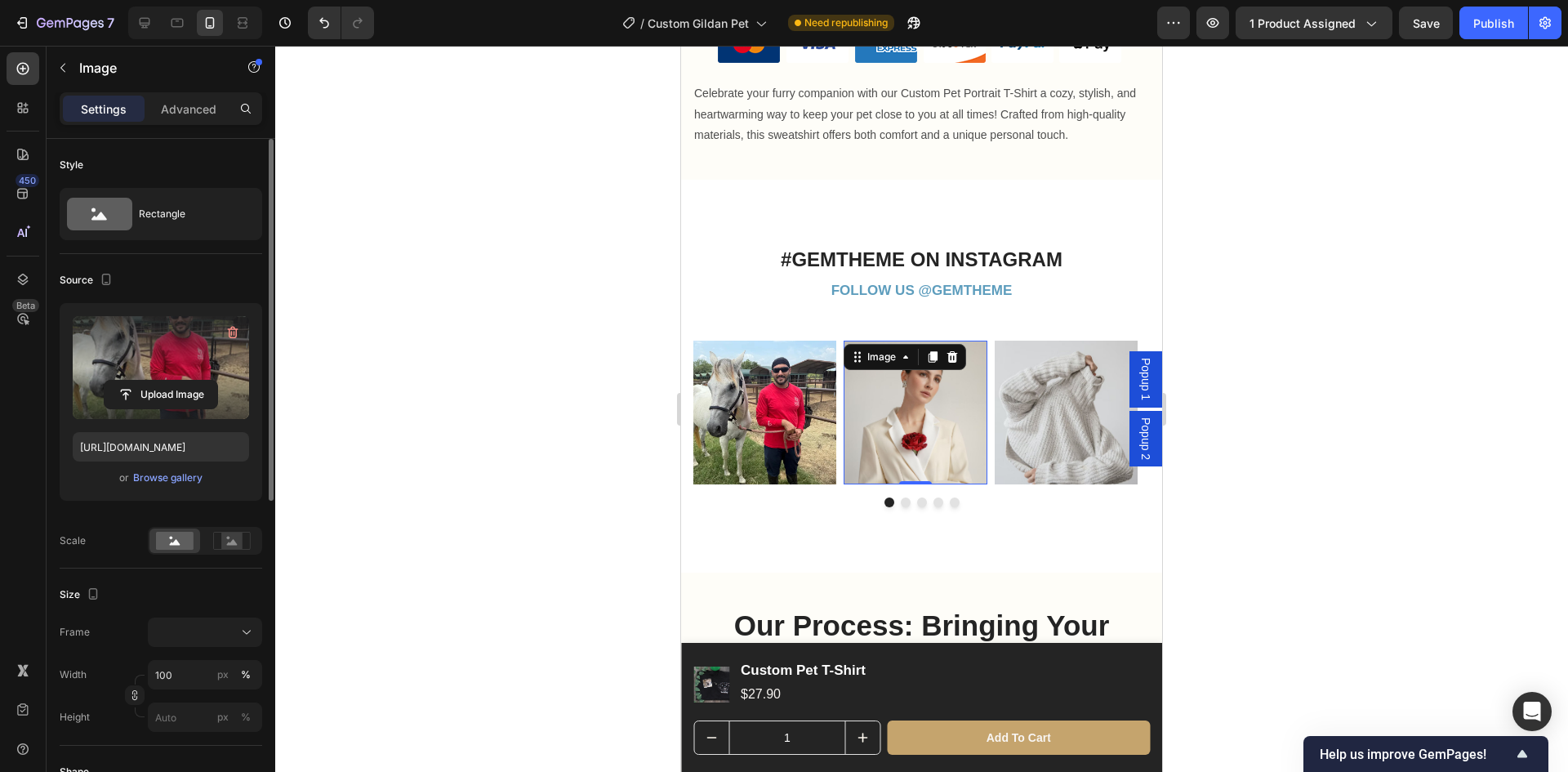
click at [942, 393] on img at bounding box center [915, 412] width 143 height 143
click at [233, 329] on icon "button" at bounding box center [232, 332] width 16 height 16
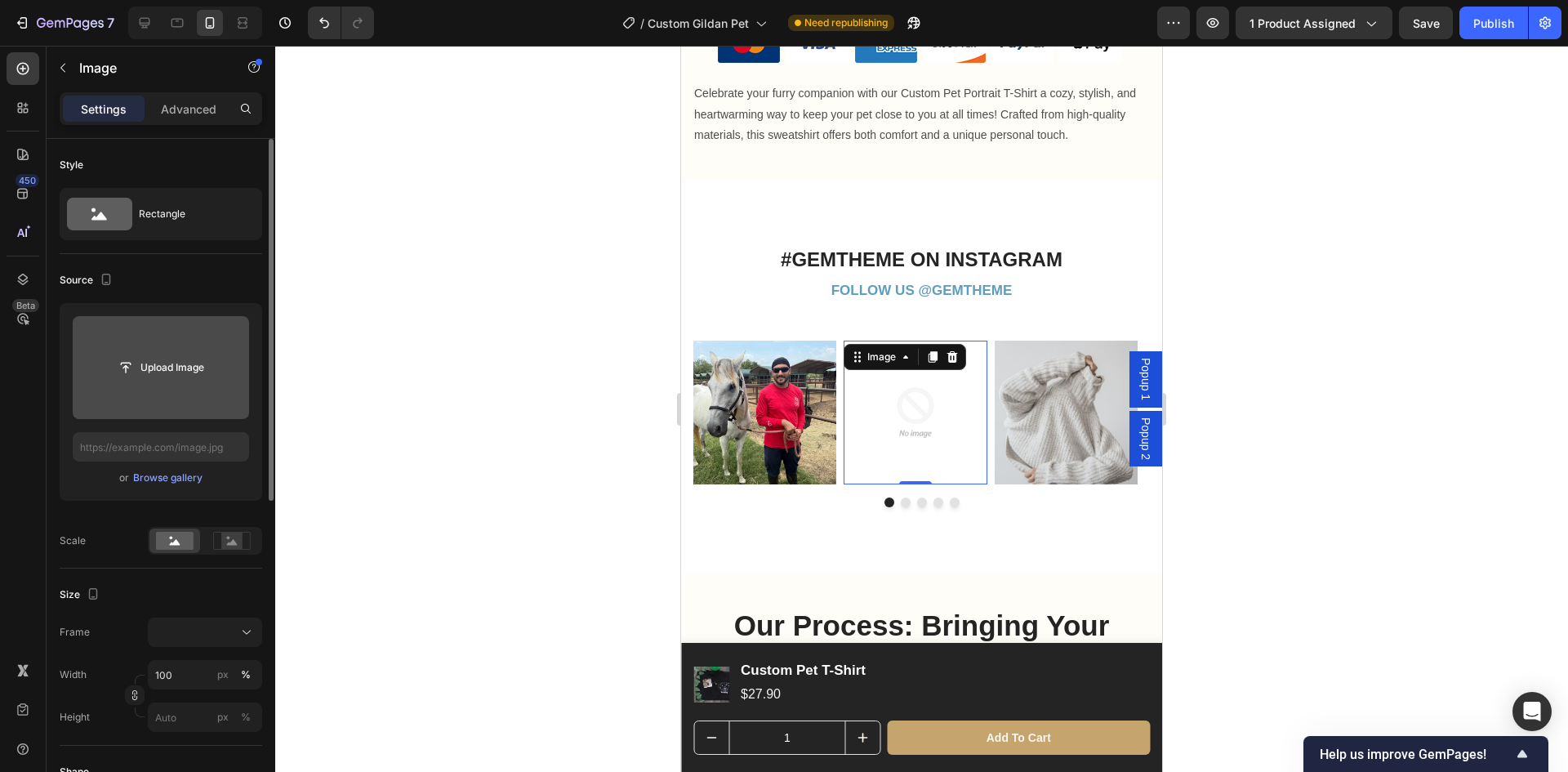
click at [177, 372] on input "file" at bounding box center [161, 368] width 112 height 28
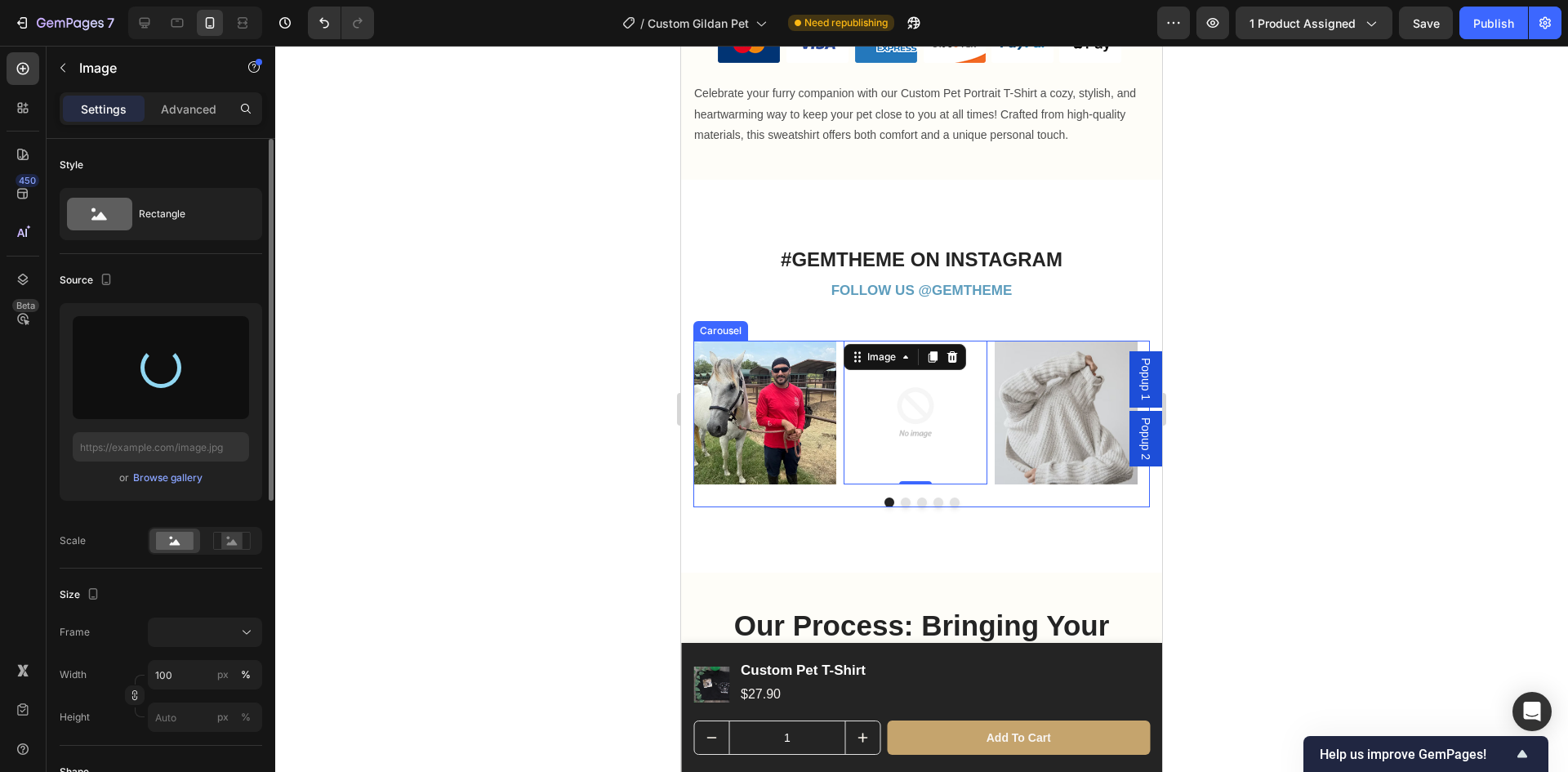
type input "[URL][DOMAIN_NAME]"
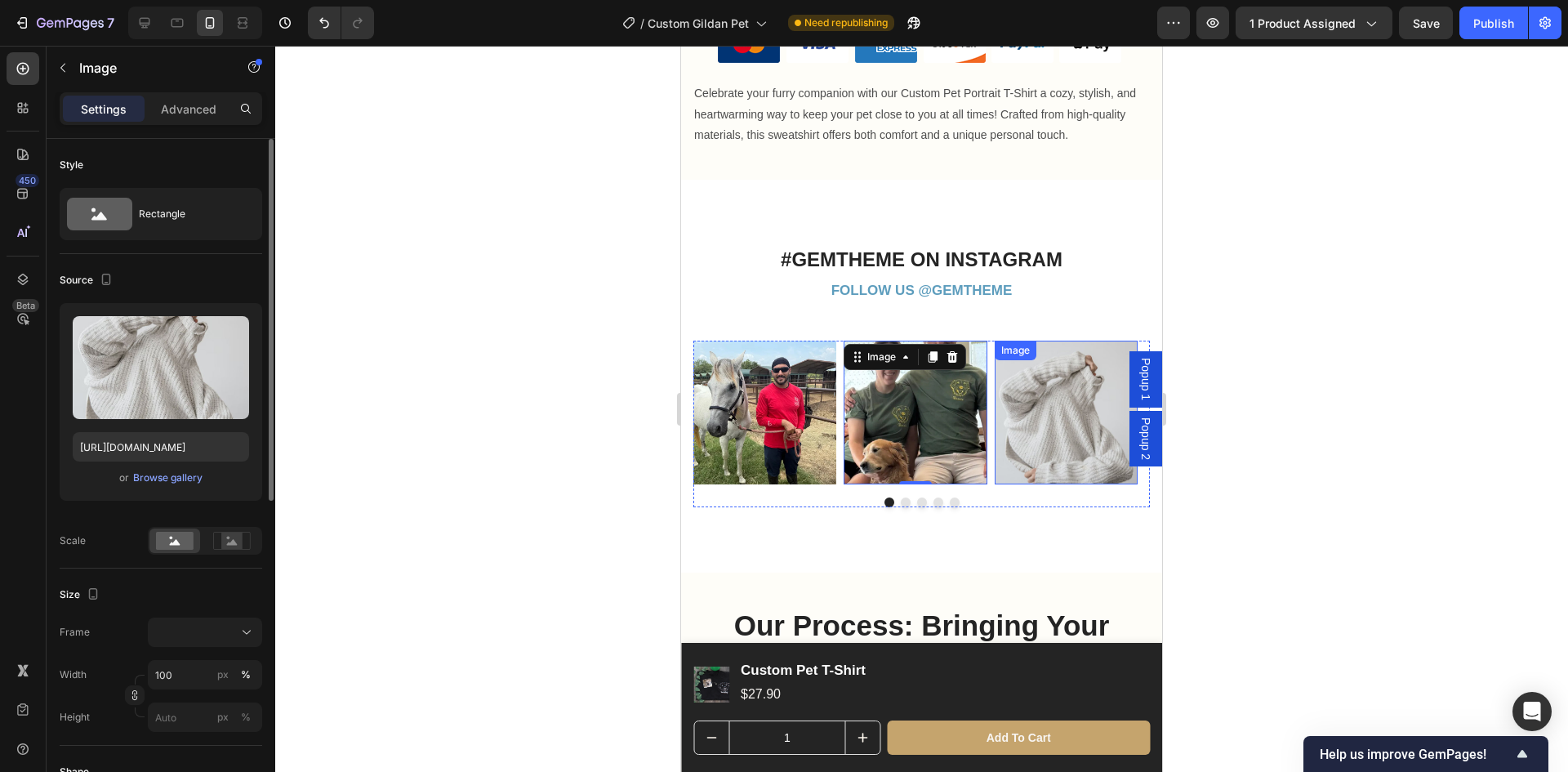
click at [1054, 407] on img at bounding box center [1066, 412] width 143 height 143
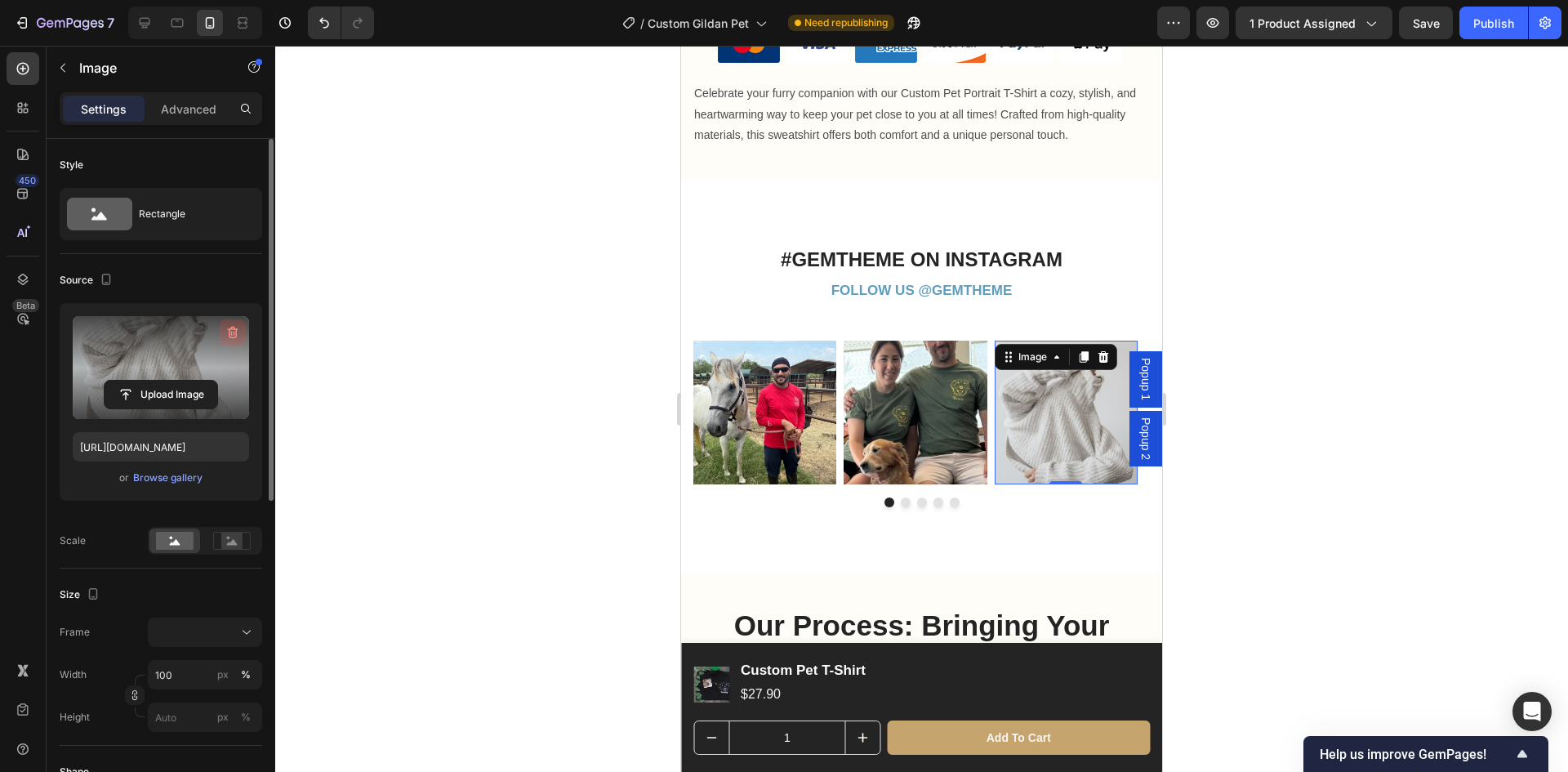
click at [231, 334] on icon "button" at bounding box center [232, 333] width 2 height 5
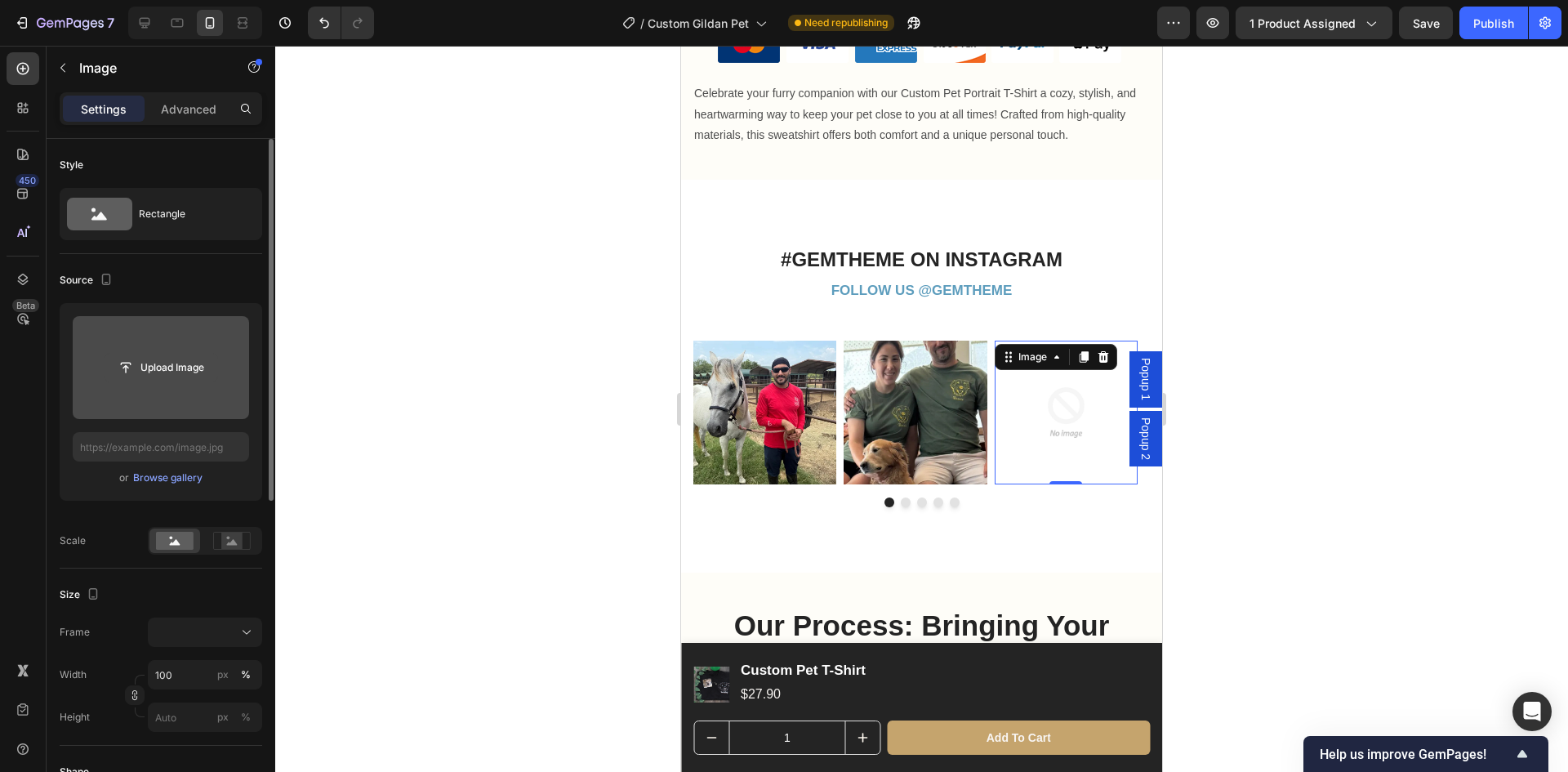
click at [201, 373] on input "file" at bounding box center [161, 368] width 112 height 28
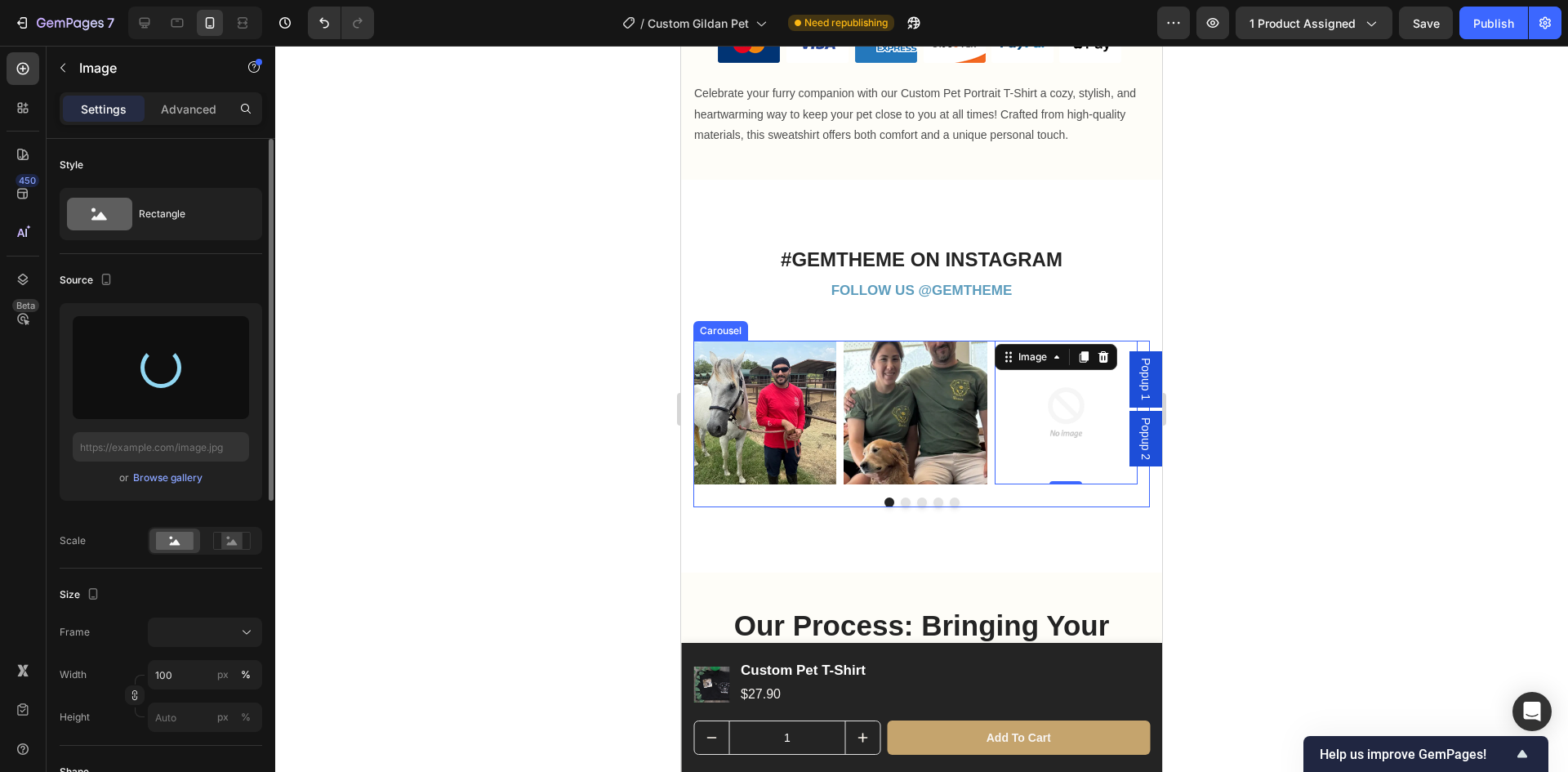
click at [901, 497] on button "Dot" at bounding box center [906, 502] width 9 height 9
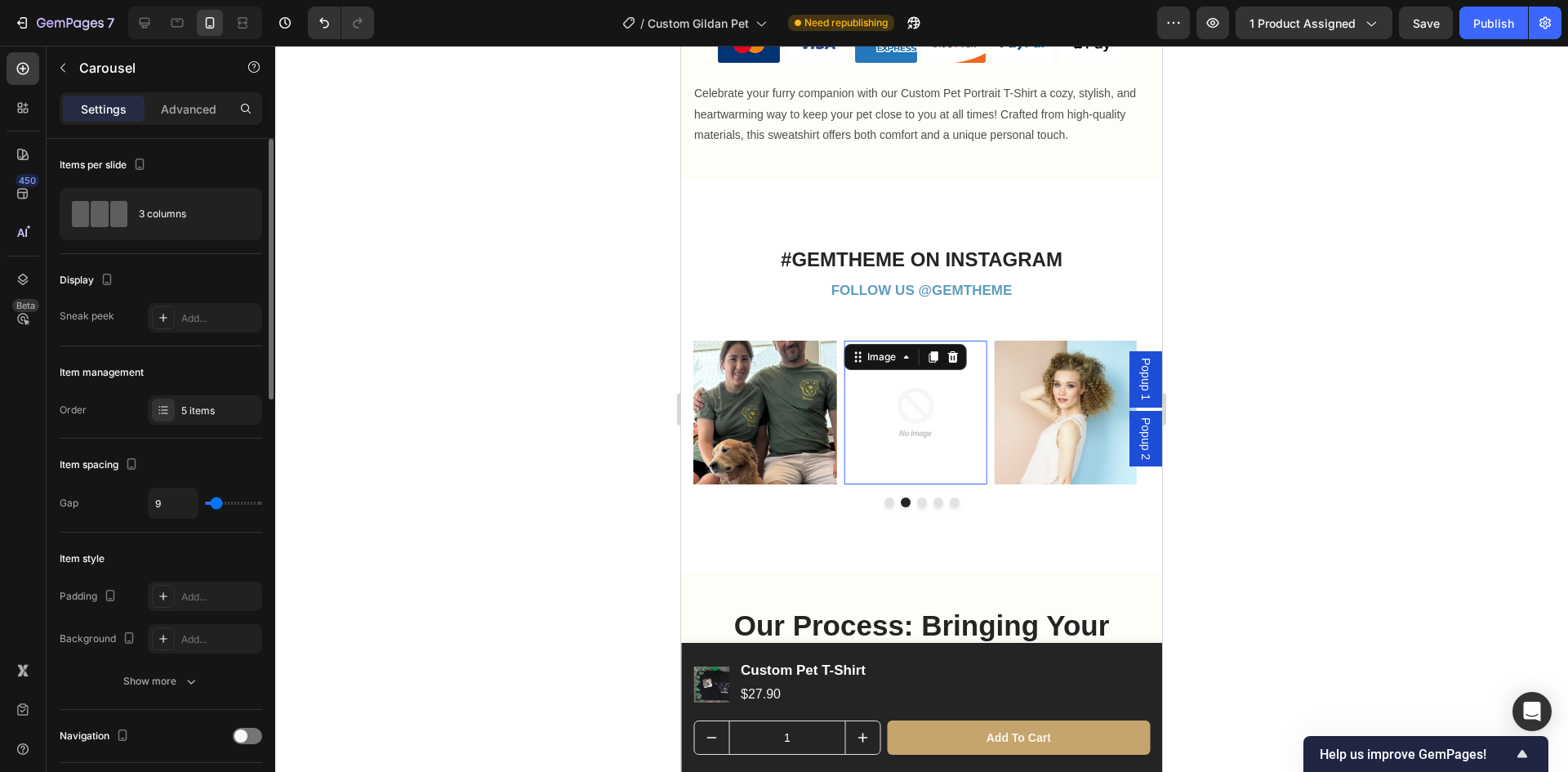
click at [949, 407] on img at bounding box center [915, 412] width 143 height 143
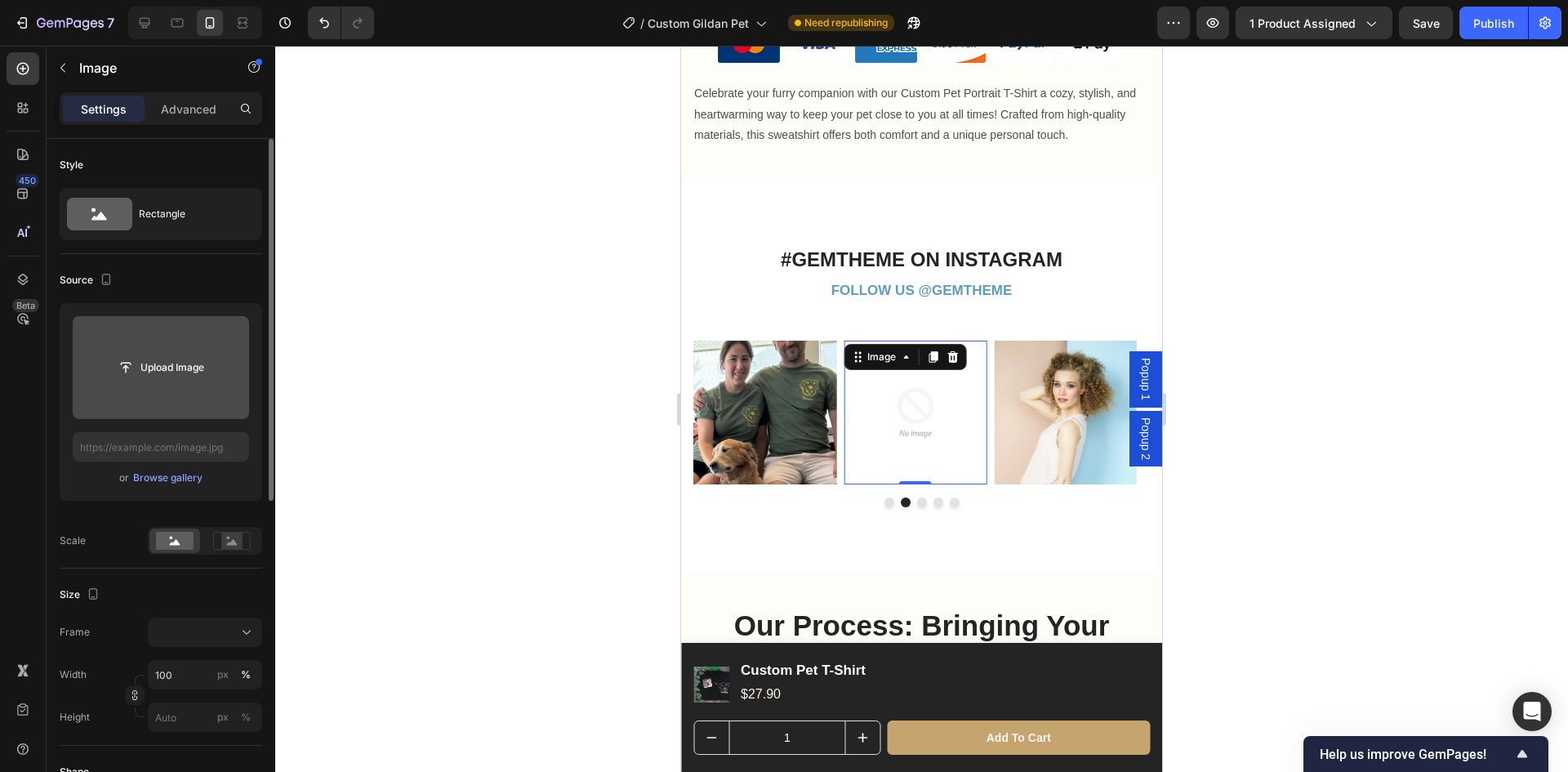
click at [215, 369] on input "file" at bounding box center [161, 368] width 112 height 28
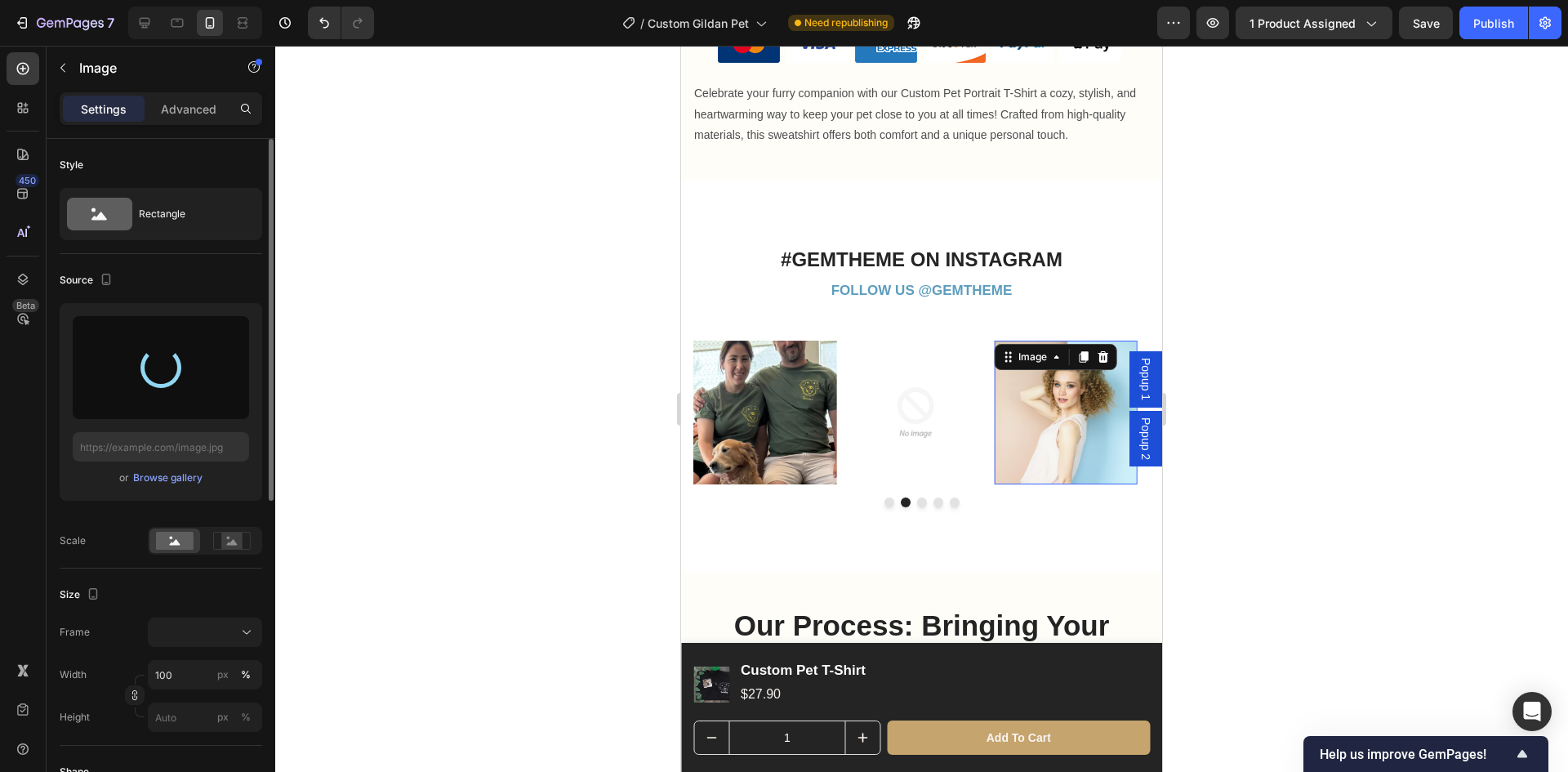
click at [1050, 412] on img at bounding box center [1066, 412] width 143 height 143
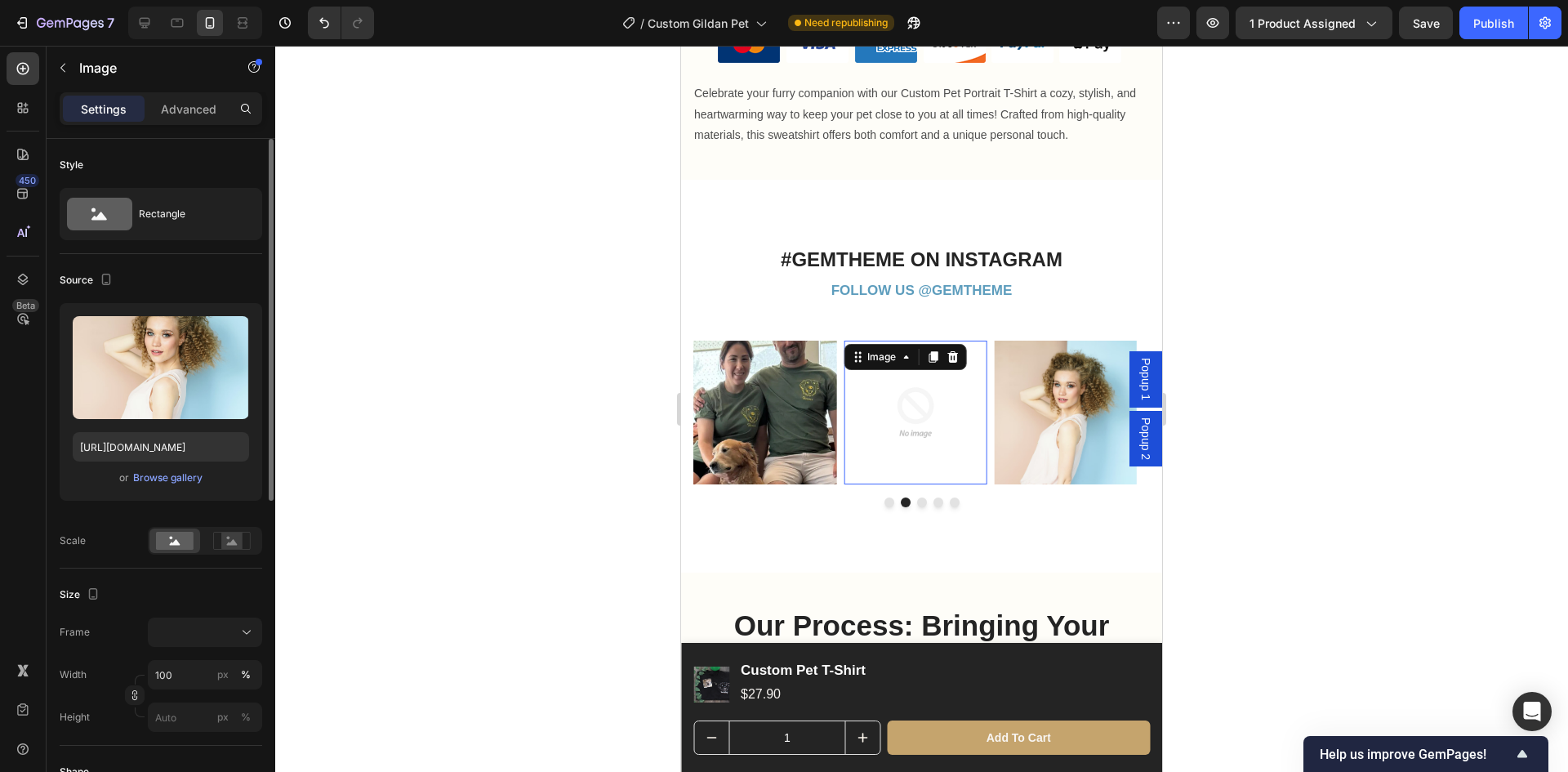
click at [908, 409] on img at bounding box center [915, 412] width 143 height 143
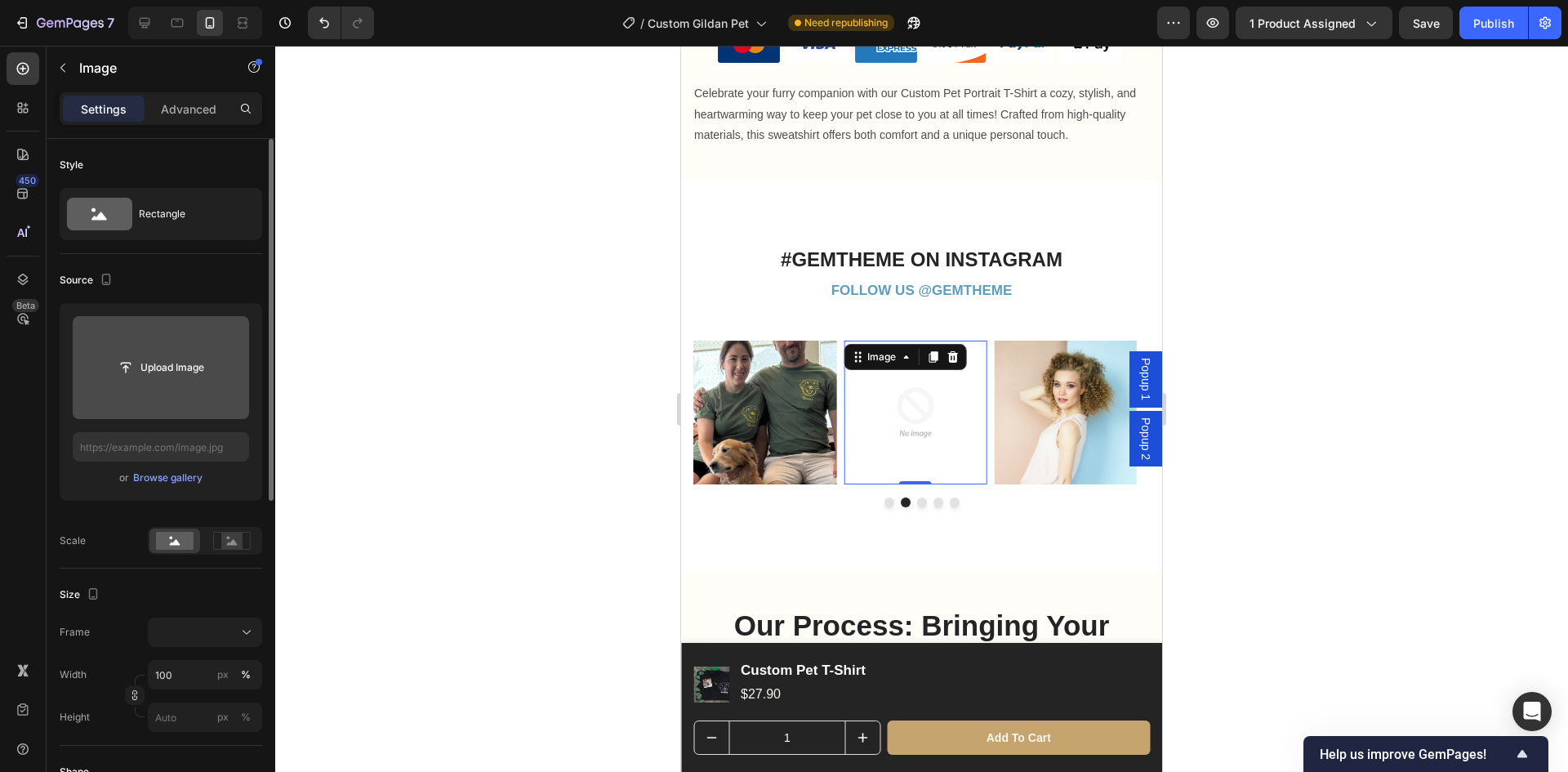
click at [155, 368] on input "file" at bounding box center [161, 368] width 112 height 28
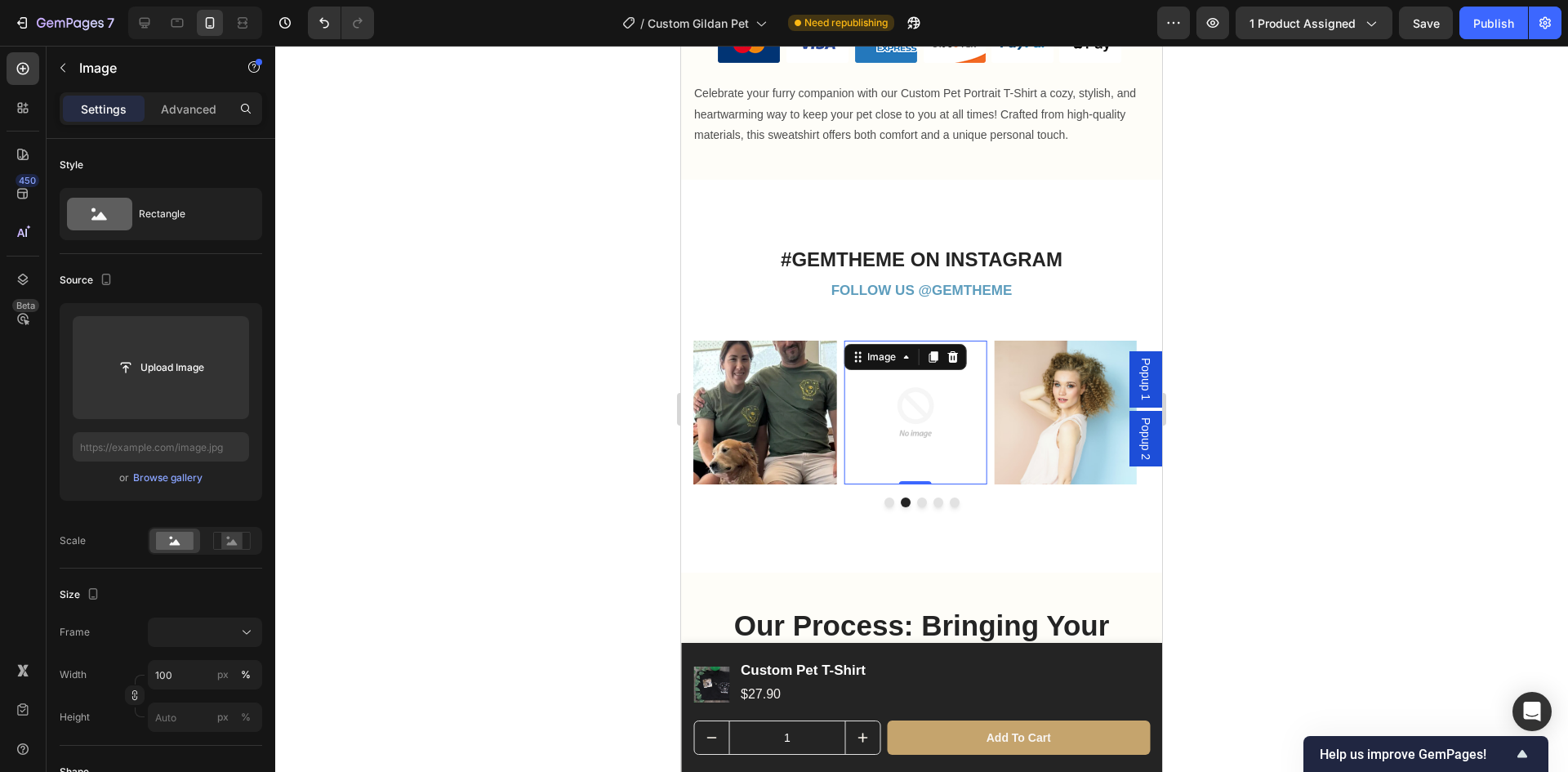
type input "[URL][DOMAIN_NAME]"
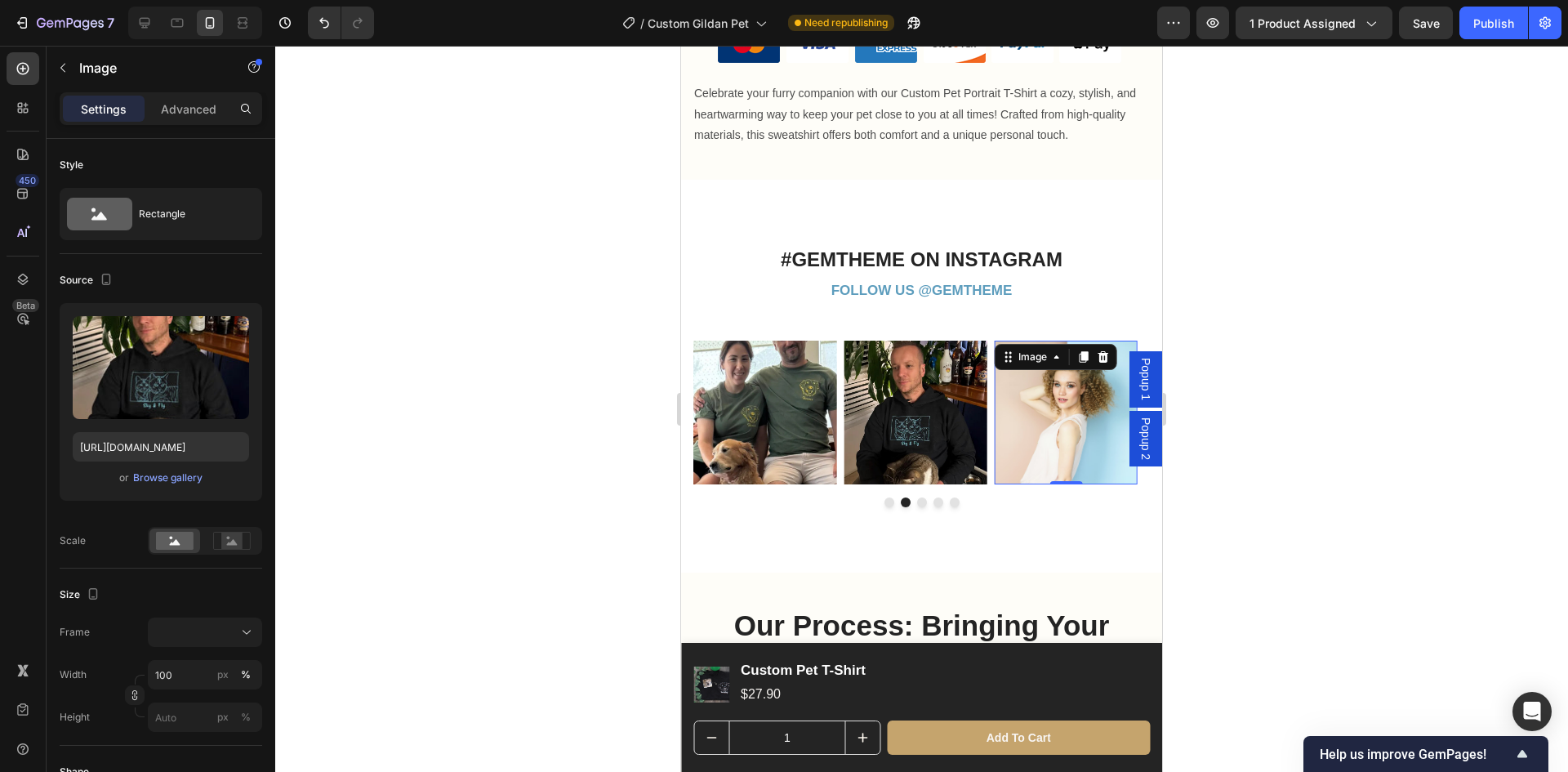
click at [1069, 439] on img at bounding box center [1066, 412] width 143 height 143
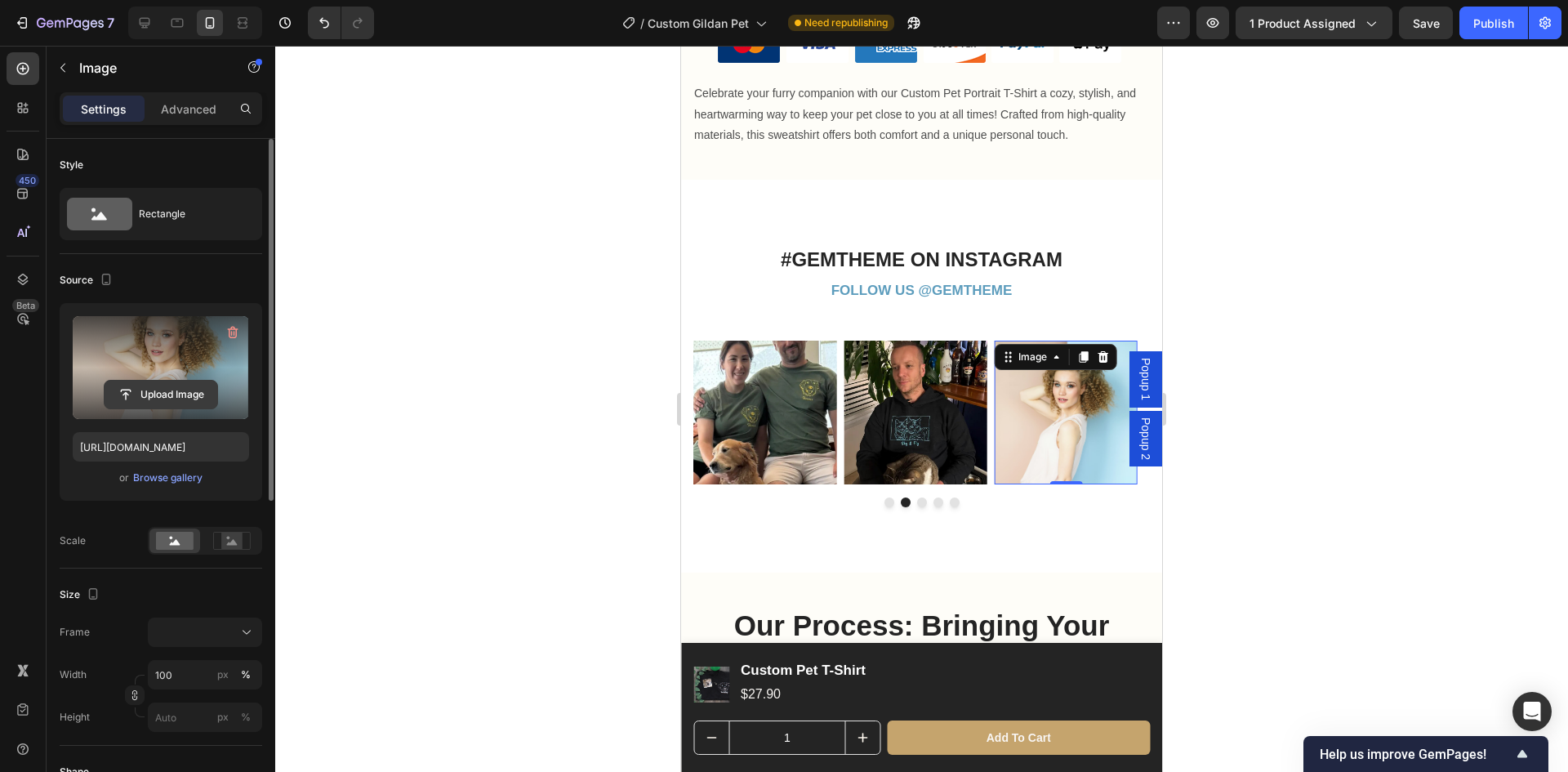
click at [185, 387] on input "file" at bounding box center [161, 394] width 112 height 28
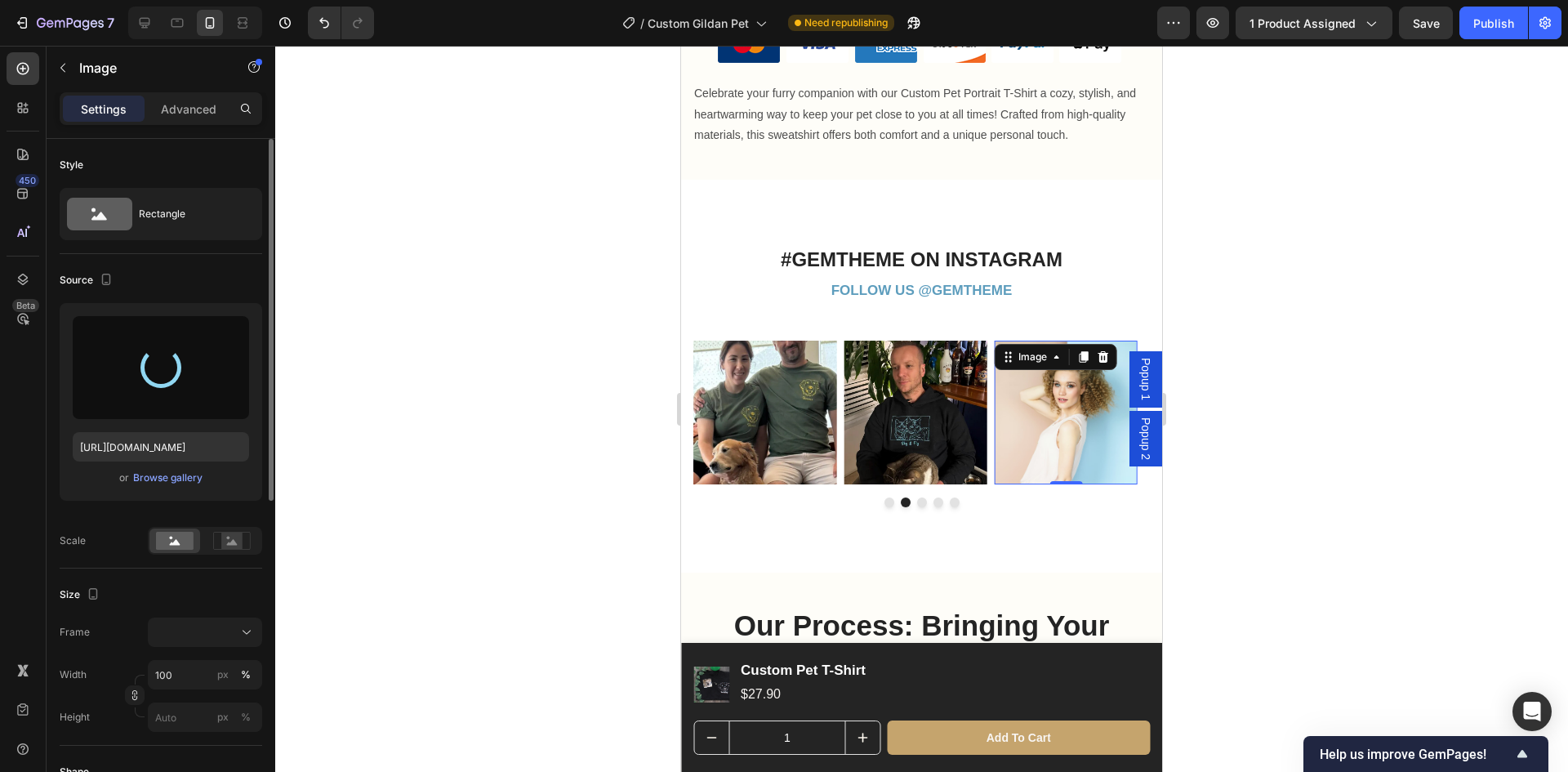
type input "https://cdn.shopify.com/s/files/1/0937/6985/9350/files/gempages_568733853993141…"
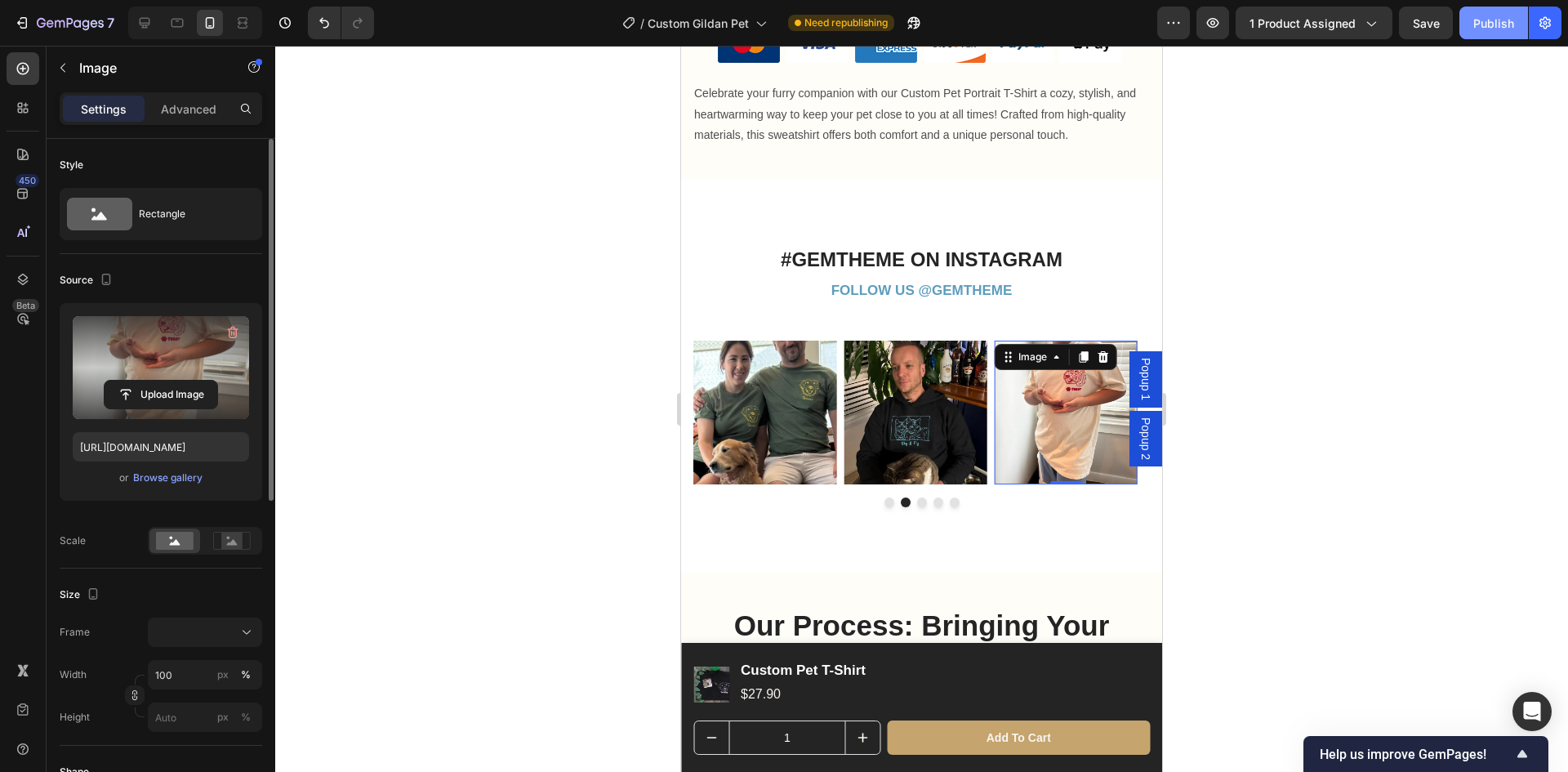
click at [1499, 21] on div "Publish" at bounding box center [1494, 23] width 41 height 17
click at [223, 540] on rect at bounding box center [231, 541] width 22 height 16
click at [177, 544] on icon at bounding box center [174, 542] width 10 height 6
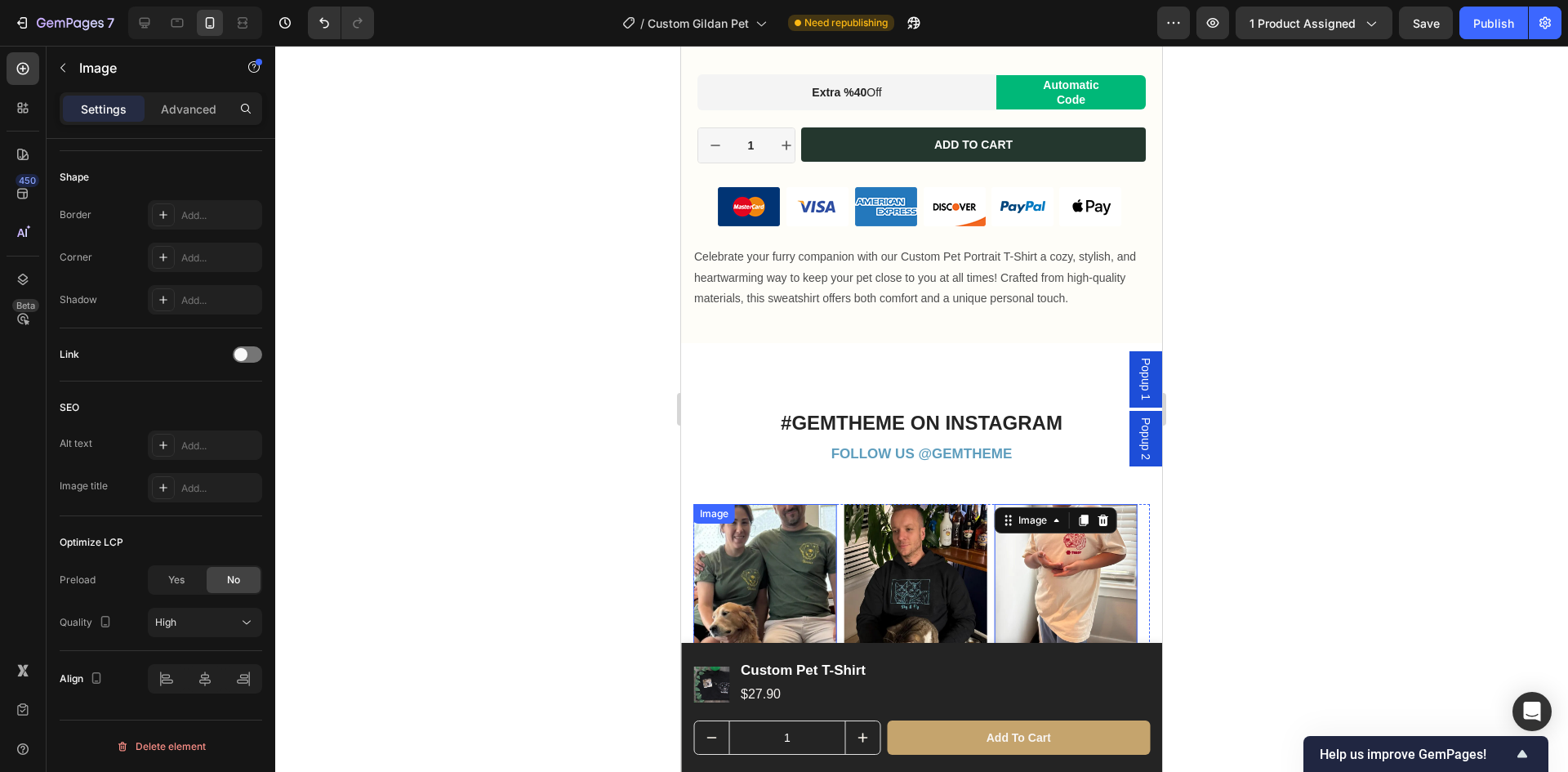
scroll to position [1388, 0]
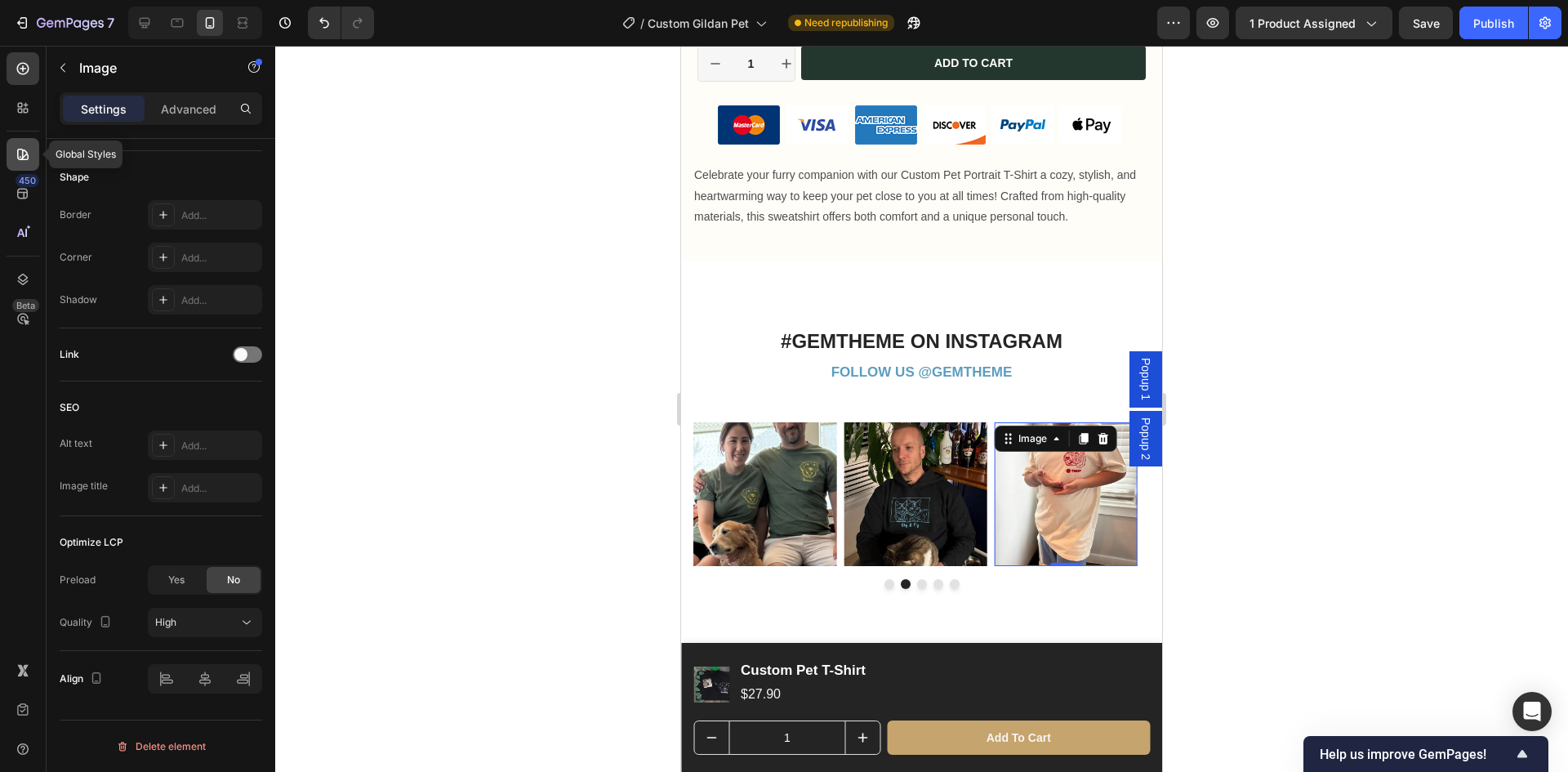
click at [22, 153] on icon at bounding box center [22, 155] width 11 height 11
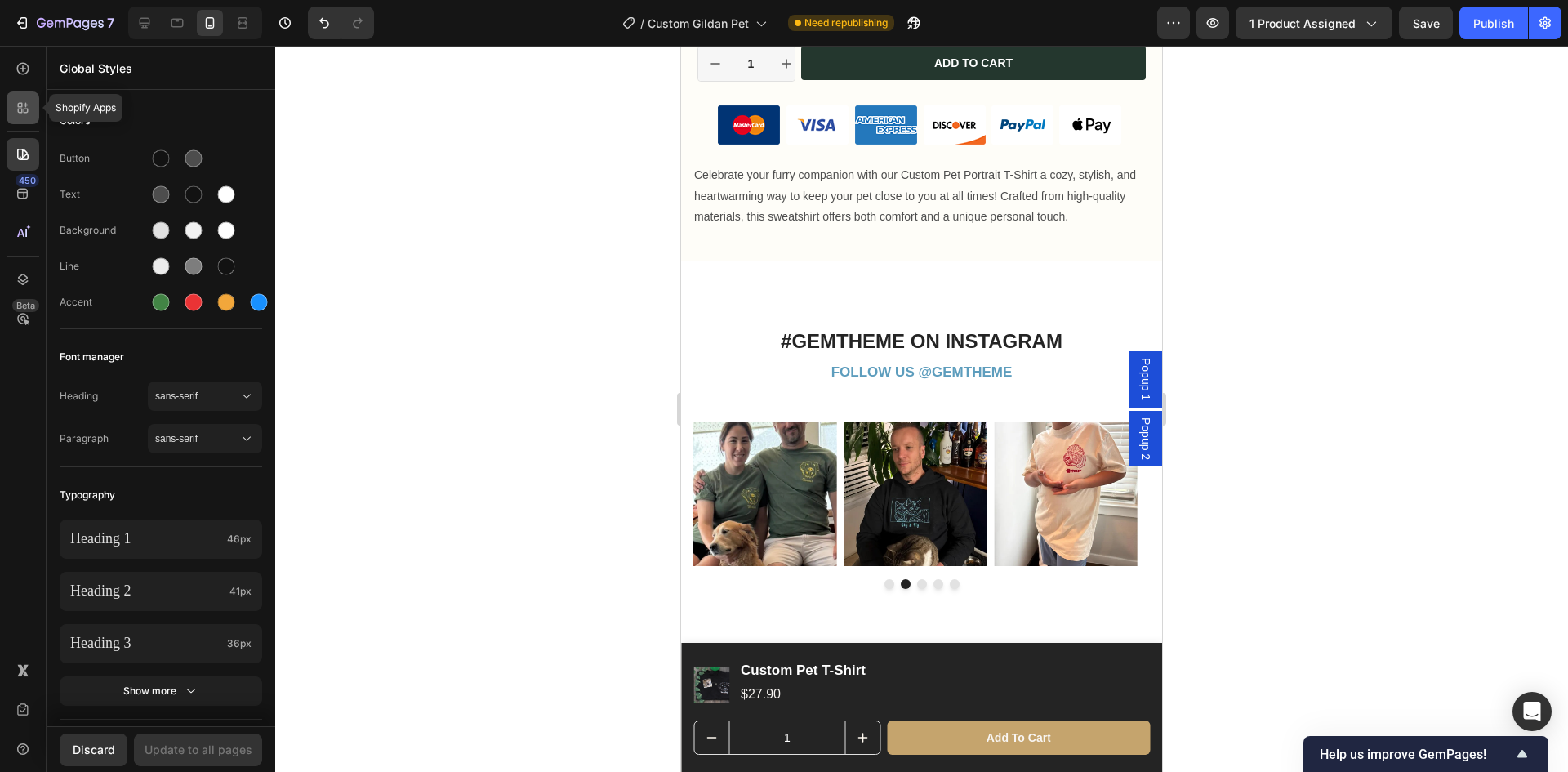
click at [23, 100] on icon at bounding box center [22, 107] width 16 height 16
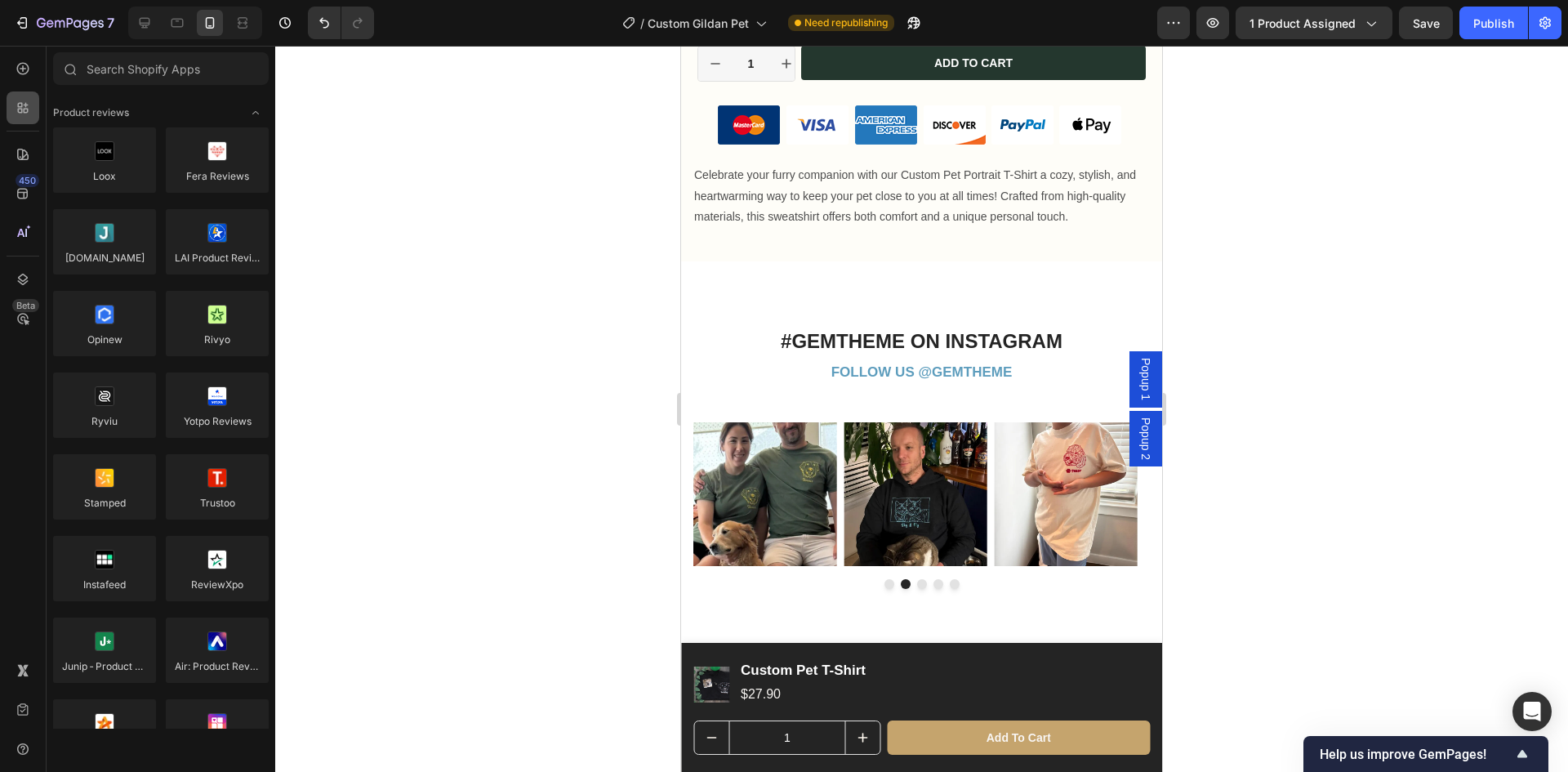
drag, startPoint x: 15, startPoint y: 118, endPoint x: 21, endPoint y: 111, distance: 9.2
click at [16, 118] on div at bounding box center [22, 108] width 33 height 33
click at [30, 65] on icon at bounding box center [22, 68] width 16 height 16
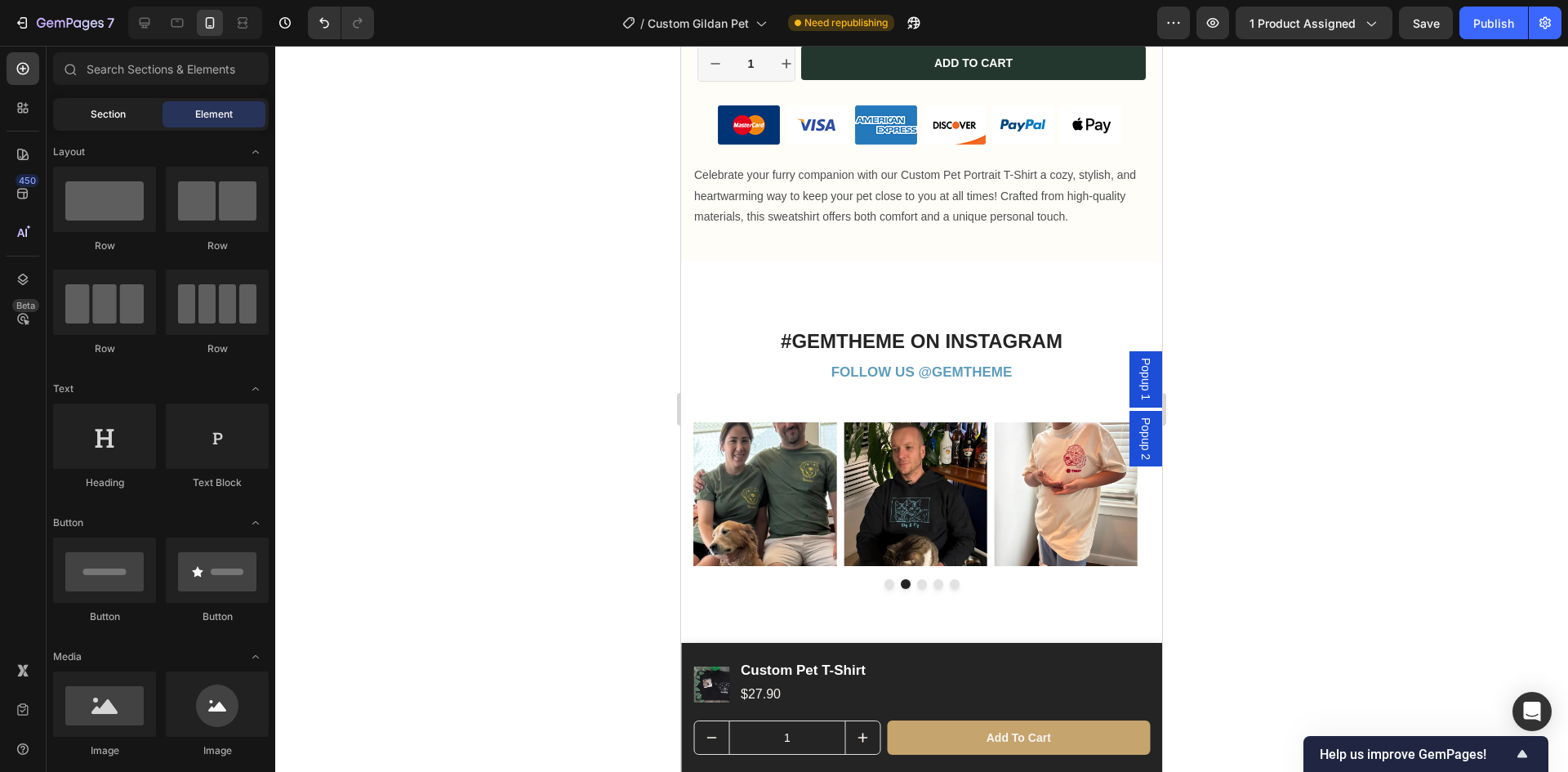
click at [101, 114] on span "Section" at bounding box center [108, 114] width 35 height 15
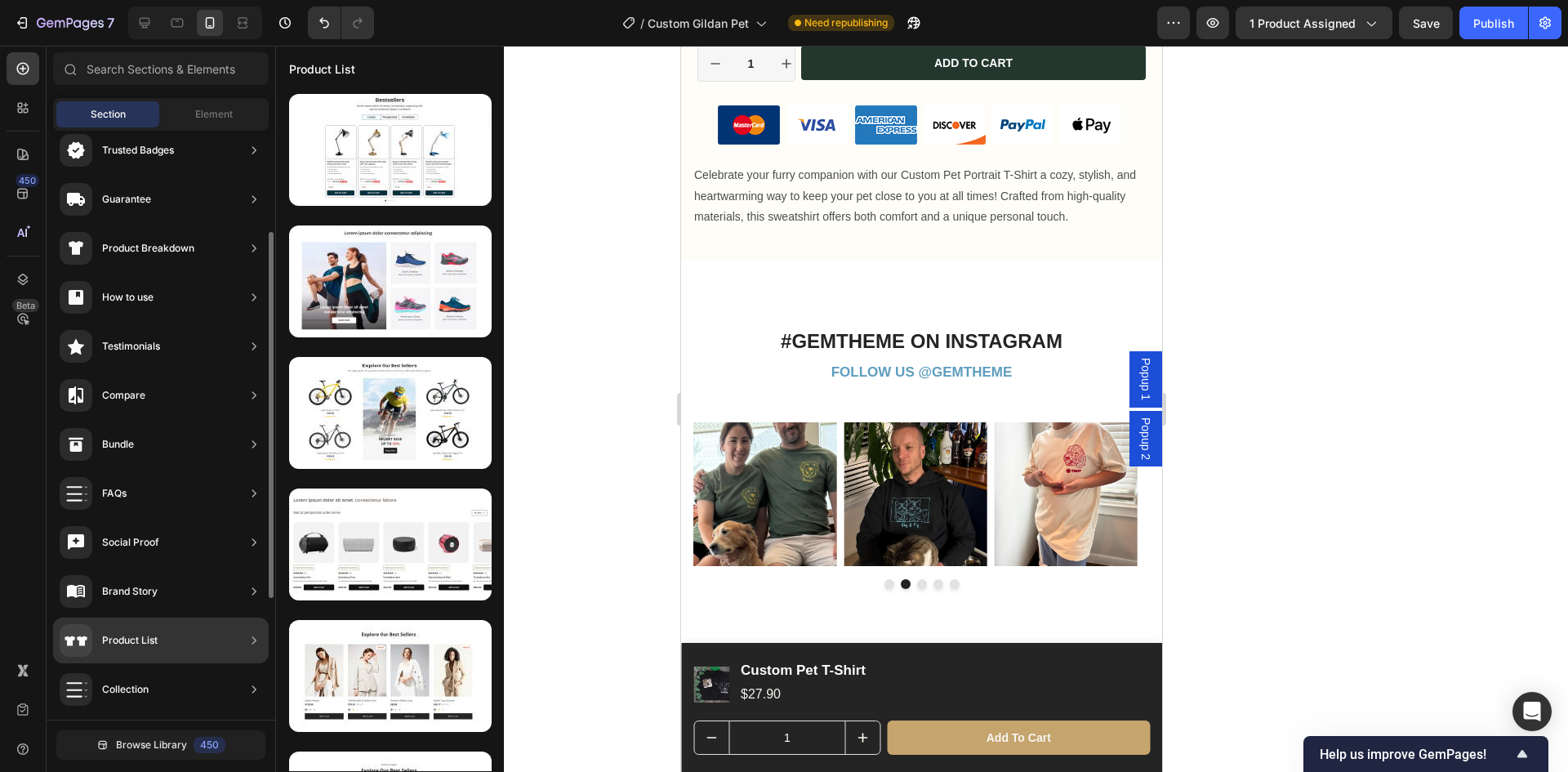
scroll to position [359, 0]
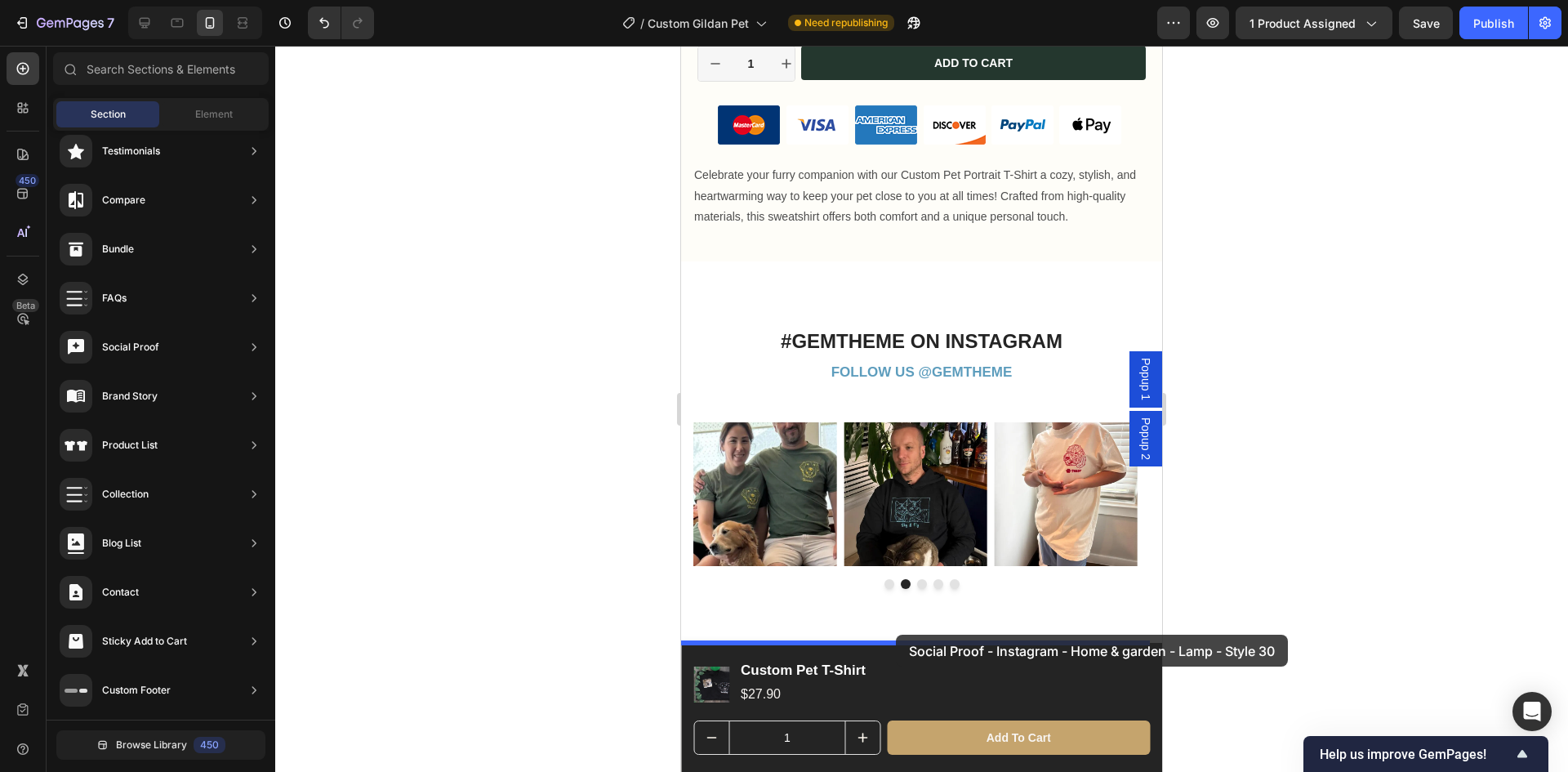
drag, startPoint x: 1040, startPoint y: 338, endPoint x: 1906, endPoint y: 687, distance: 933.7
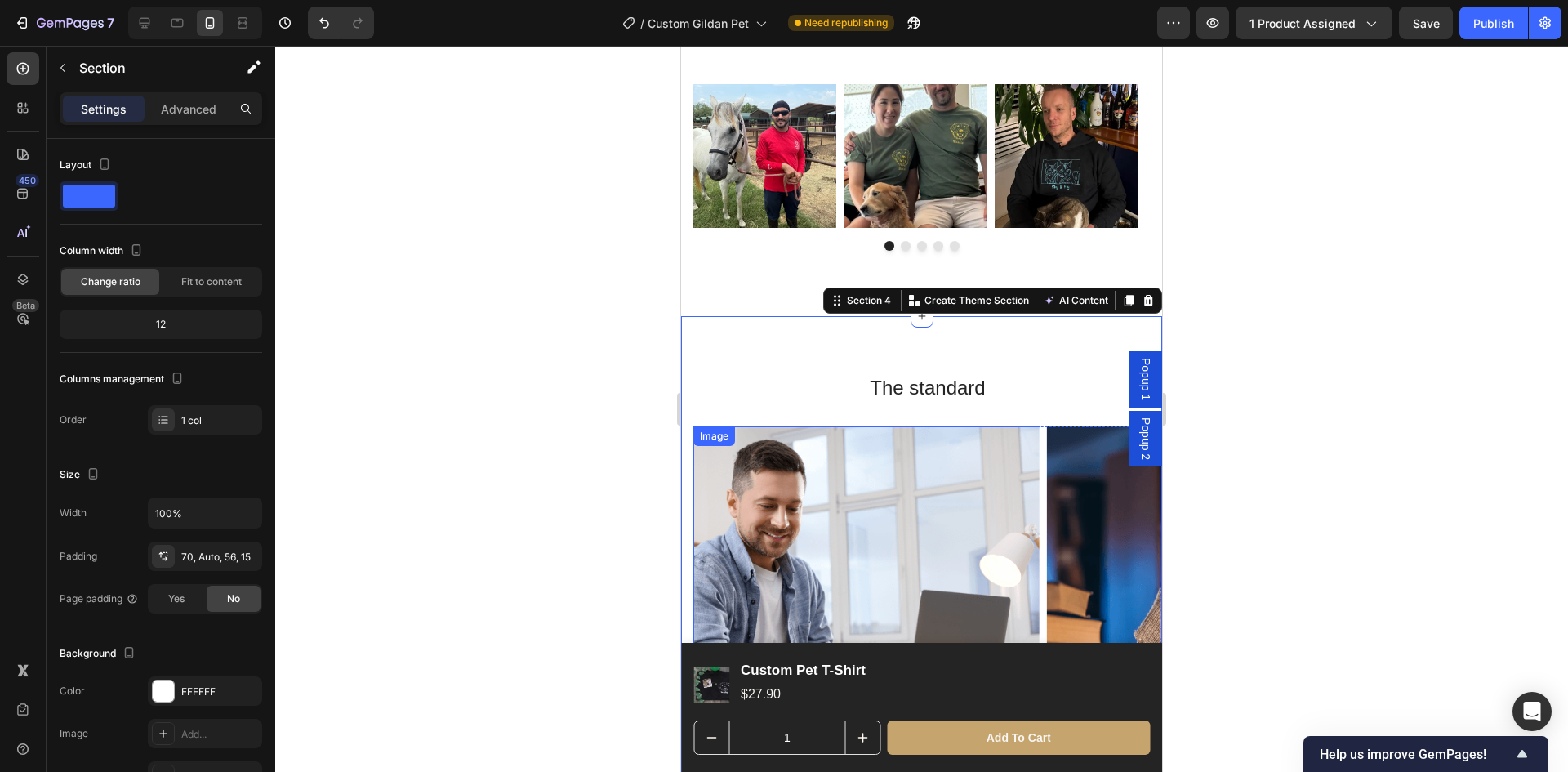
scroll to position [1961, 0]
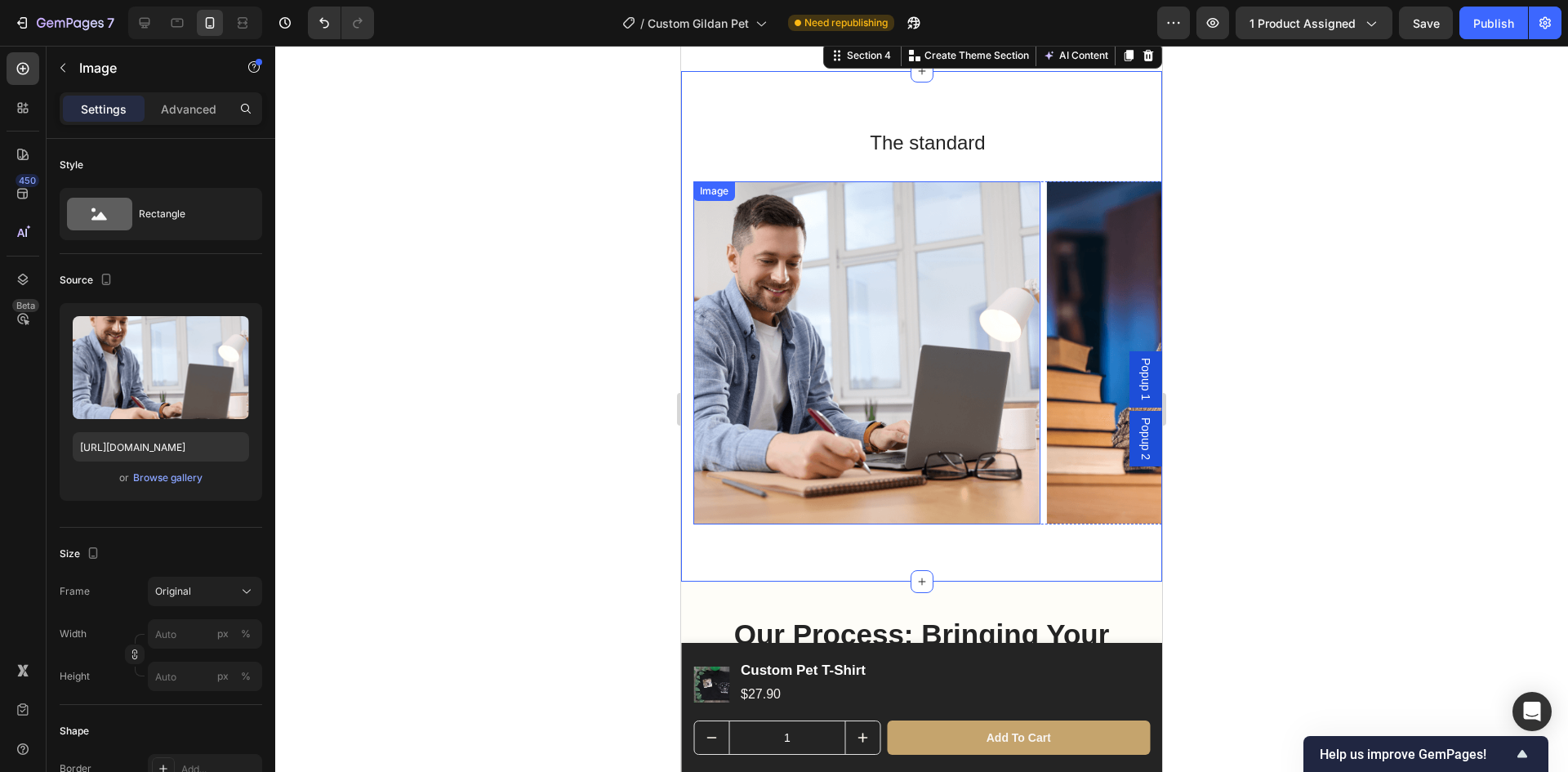
click at [878, 343] on img at bounding box center [866, 353] width 348 height 343
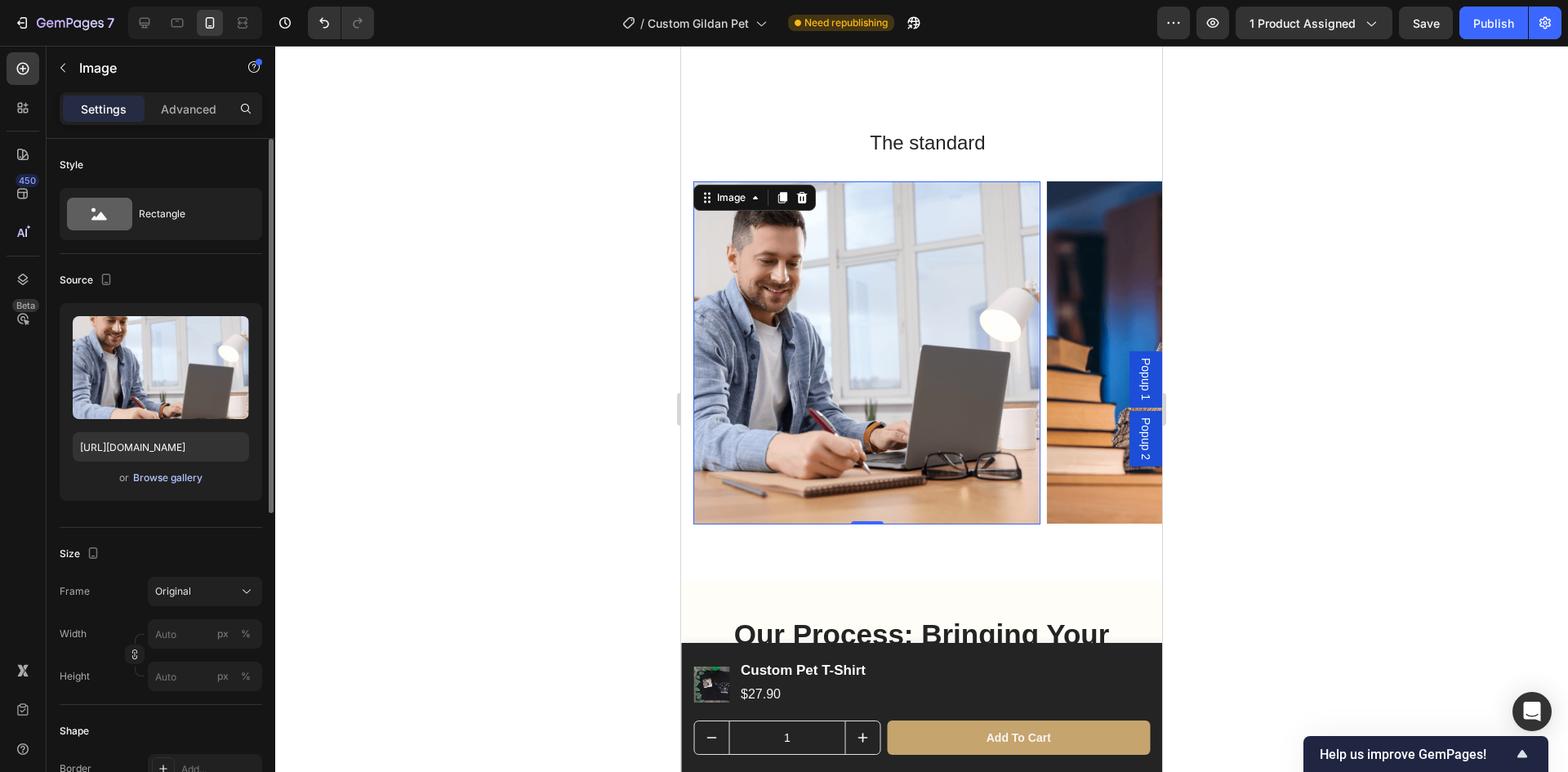
click at [179, 481] on div "Browse gallery" at bounding box center [168, 478] width 69 height 15
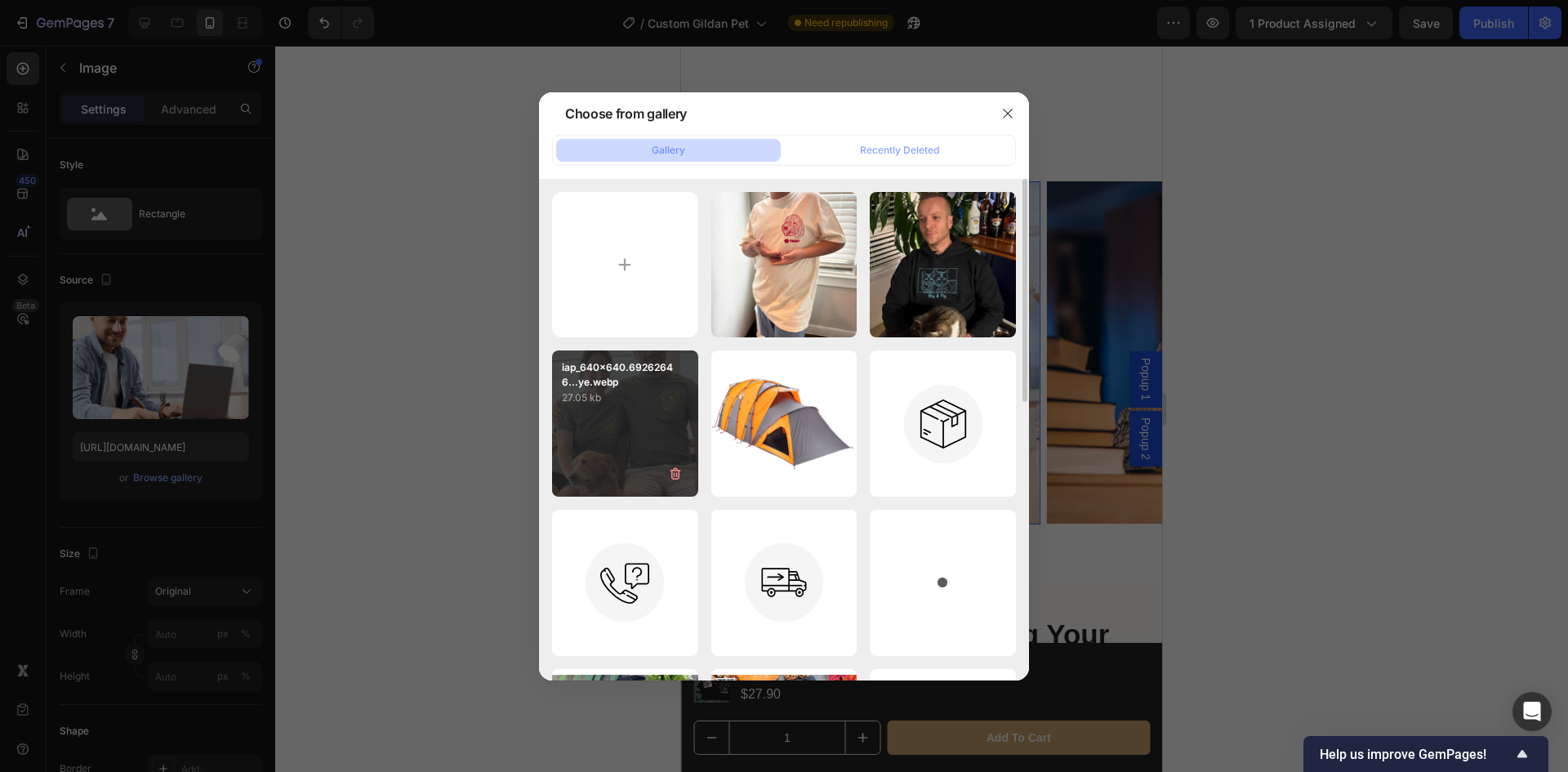
click at [637, 458] on div "iap_640x640.69262646...ye.webp 27.05 kb" at bounding box center [625, 423] width 146 height 146
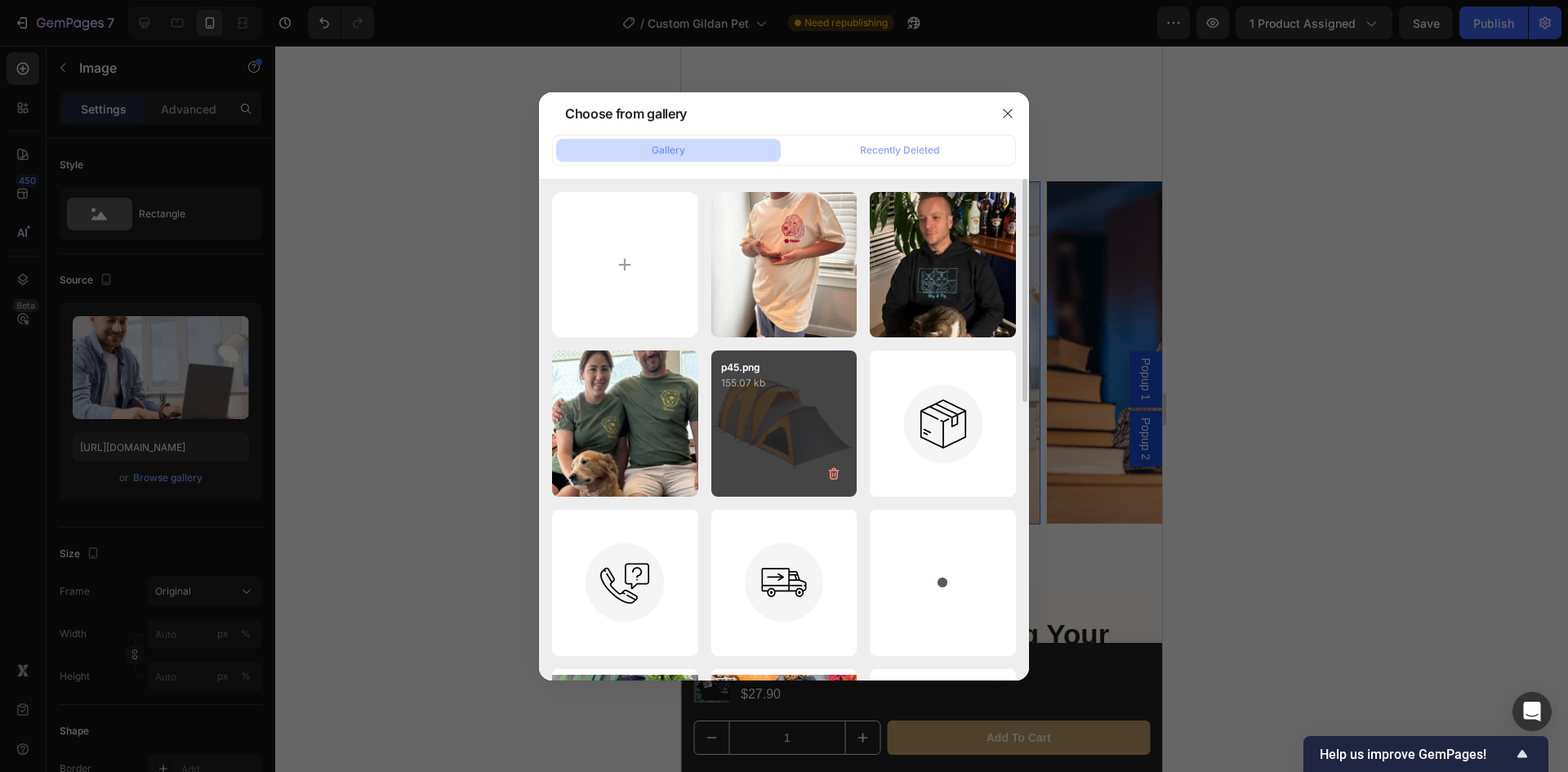
type input "[URL][DOMAIN_NAME]"
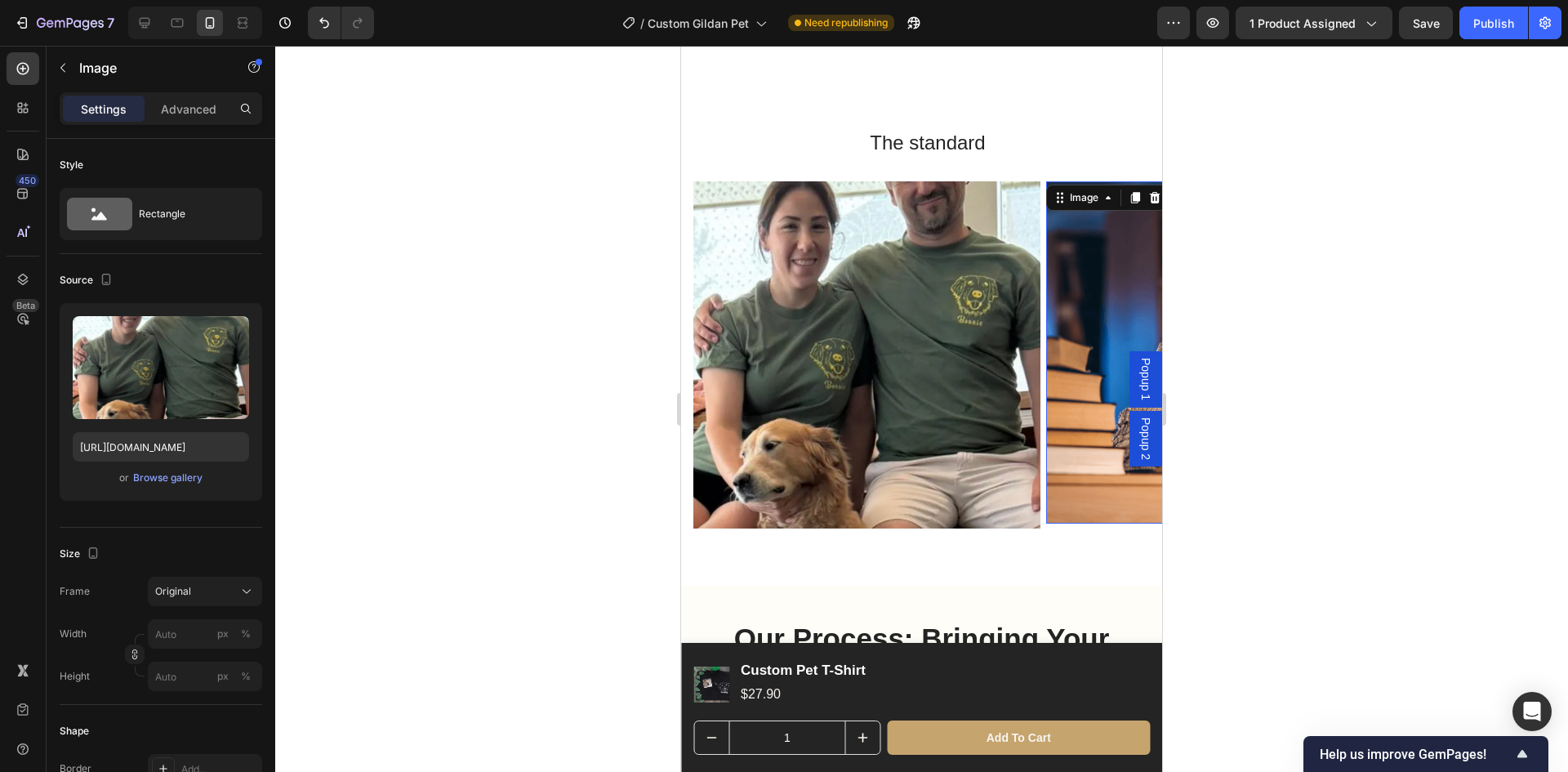
click at [1087, 451] on img at bounding box center [1220, 352] width 348 height 342
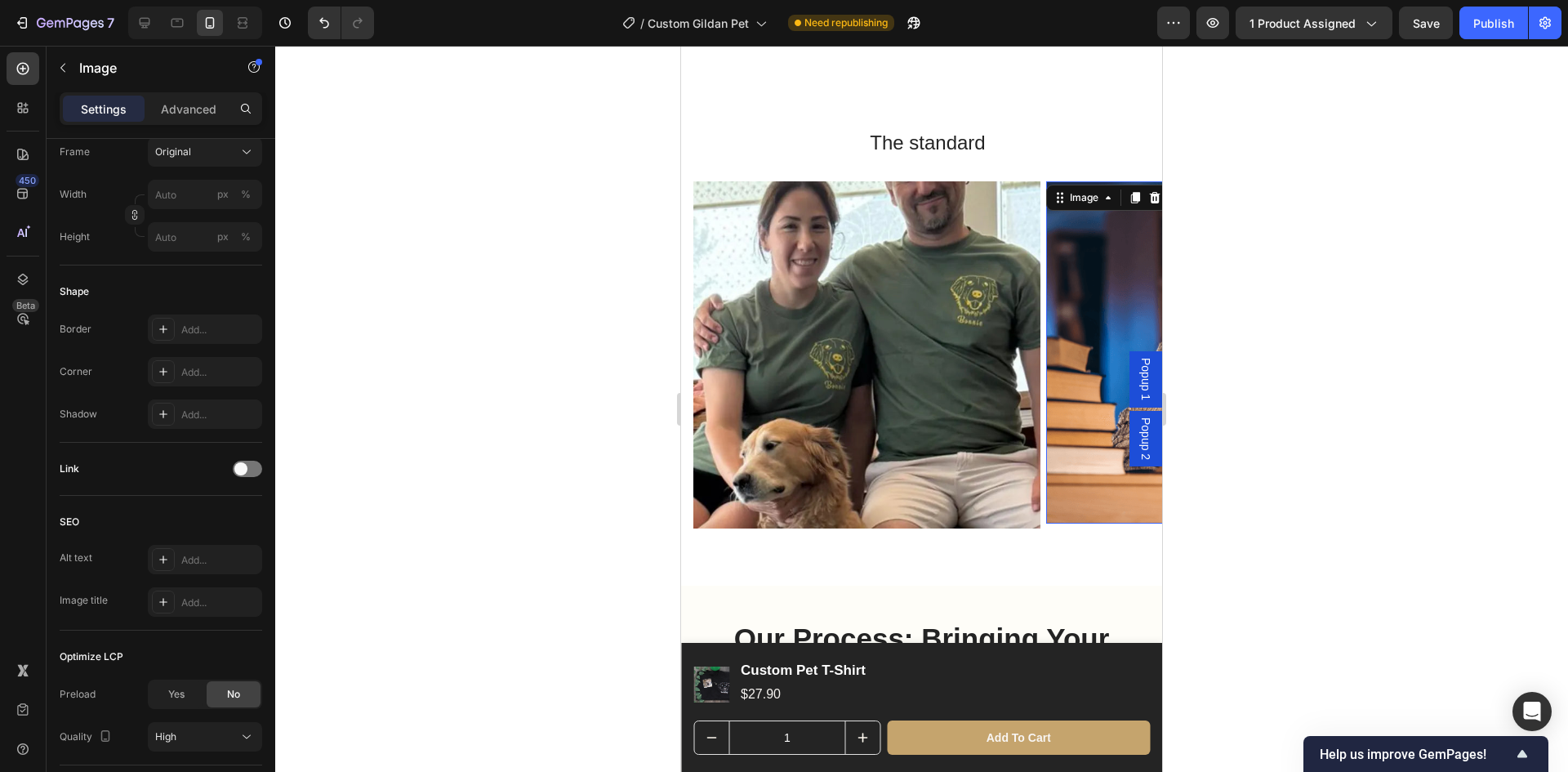
click at [1082, 296] on img at bounding box center [1220, 352] width 348 height 342
click at [1072, 333] on img at bounding box center [1220, 352] width 348 height 342
click at [1082, 327] on img at bounding box center [1220, 352] width 348 height 342
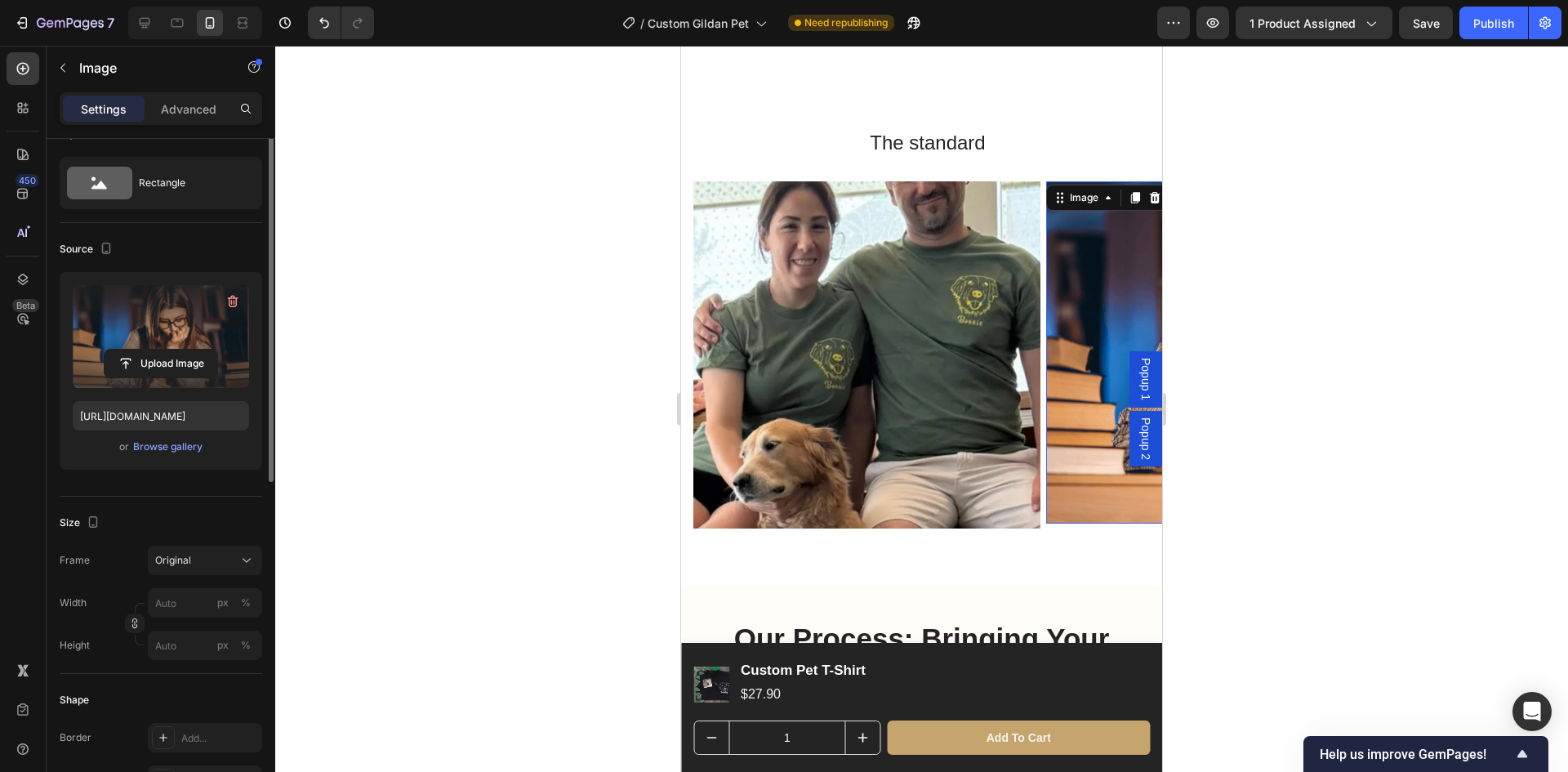
scroll to position [0, 0]
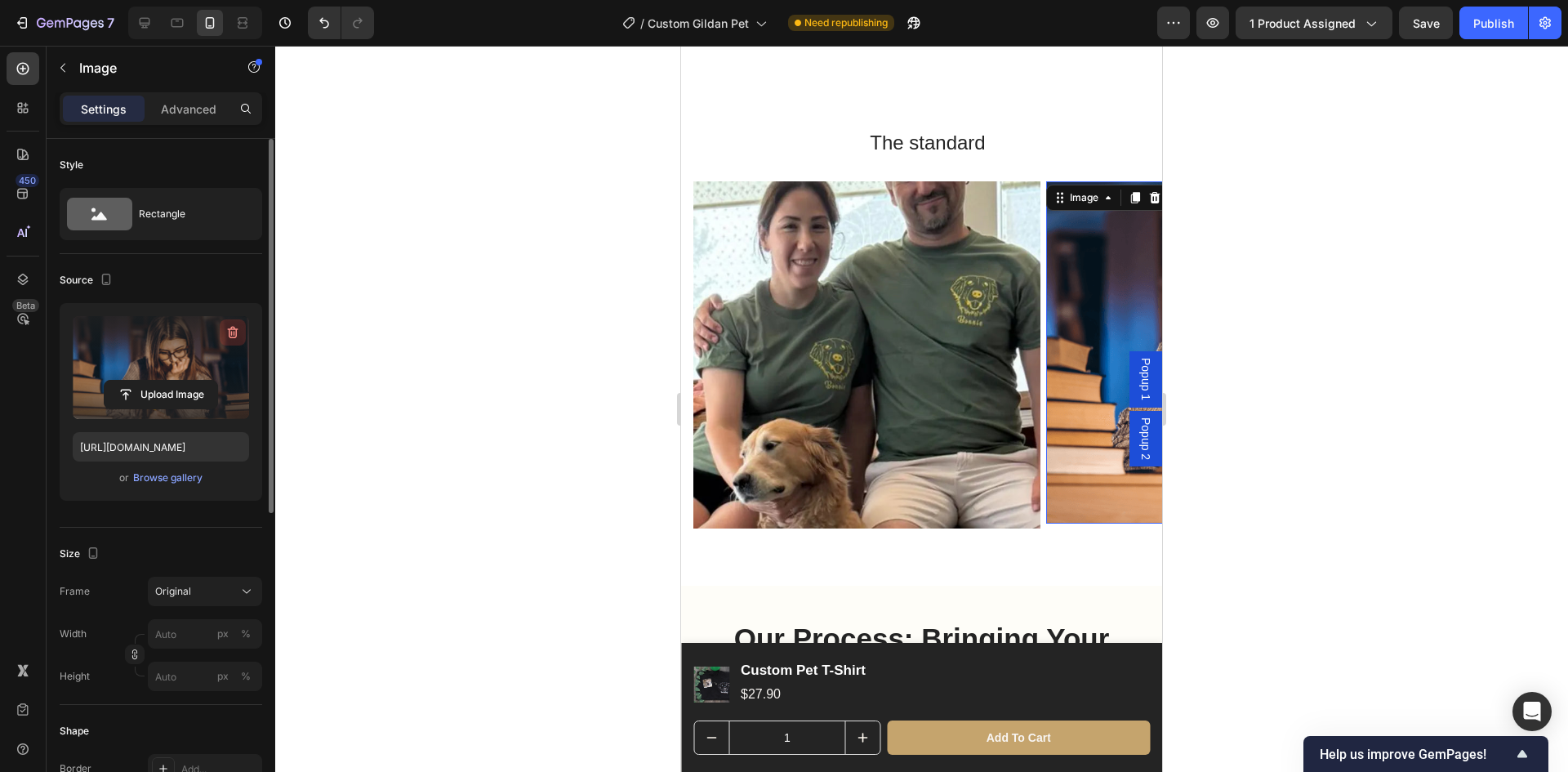
click at [237, 332] on icon "button" at bounding box center [232, 333] width 10 height 12
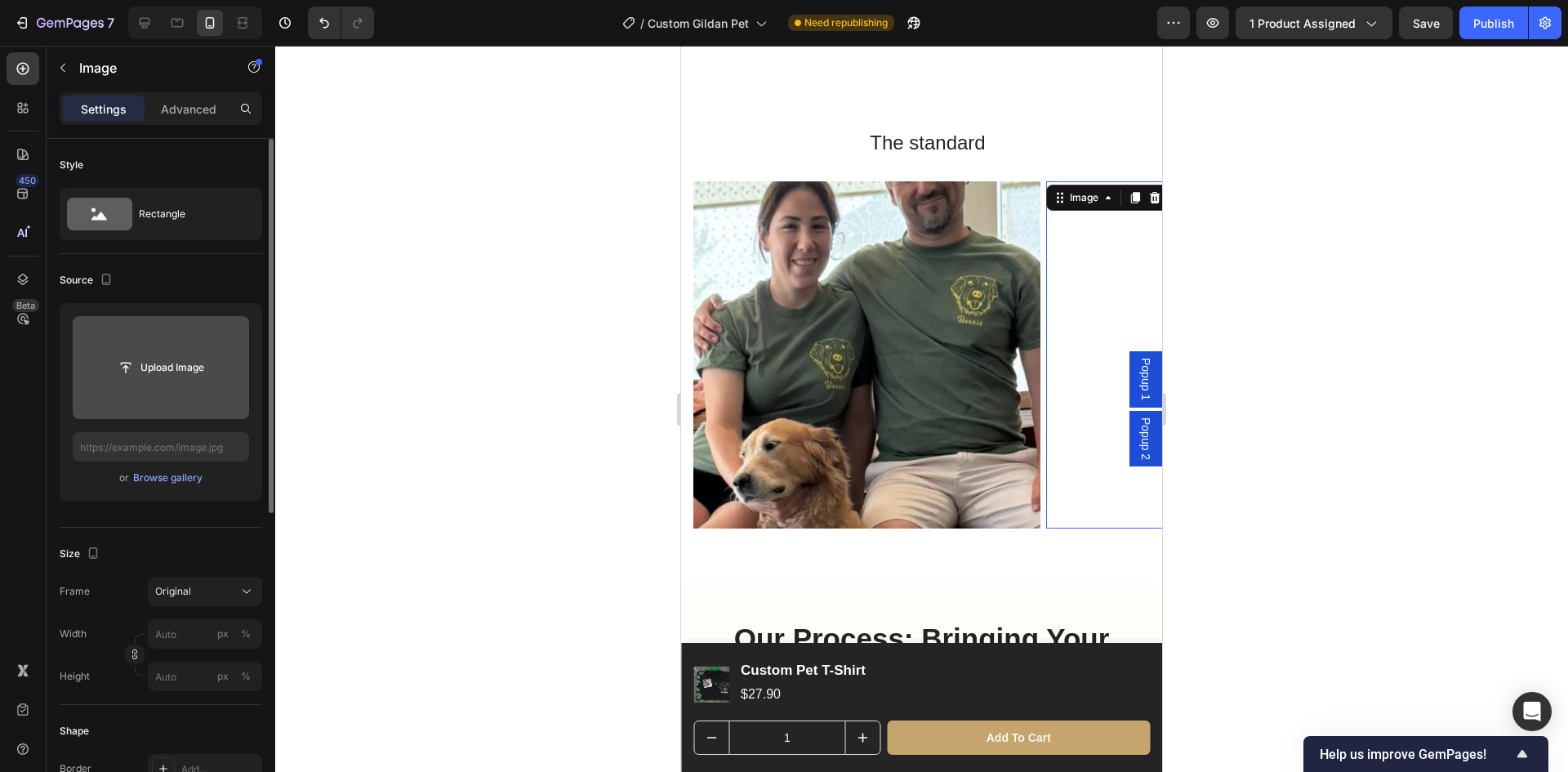
click at [188, 364] on input "file" at bounding box center [161, 368] width 112 height 28
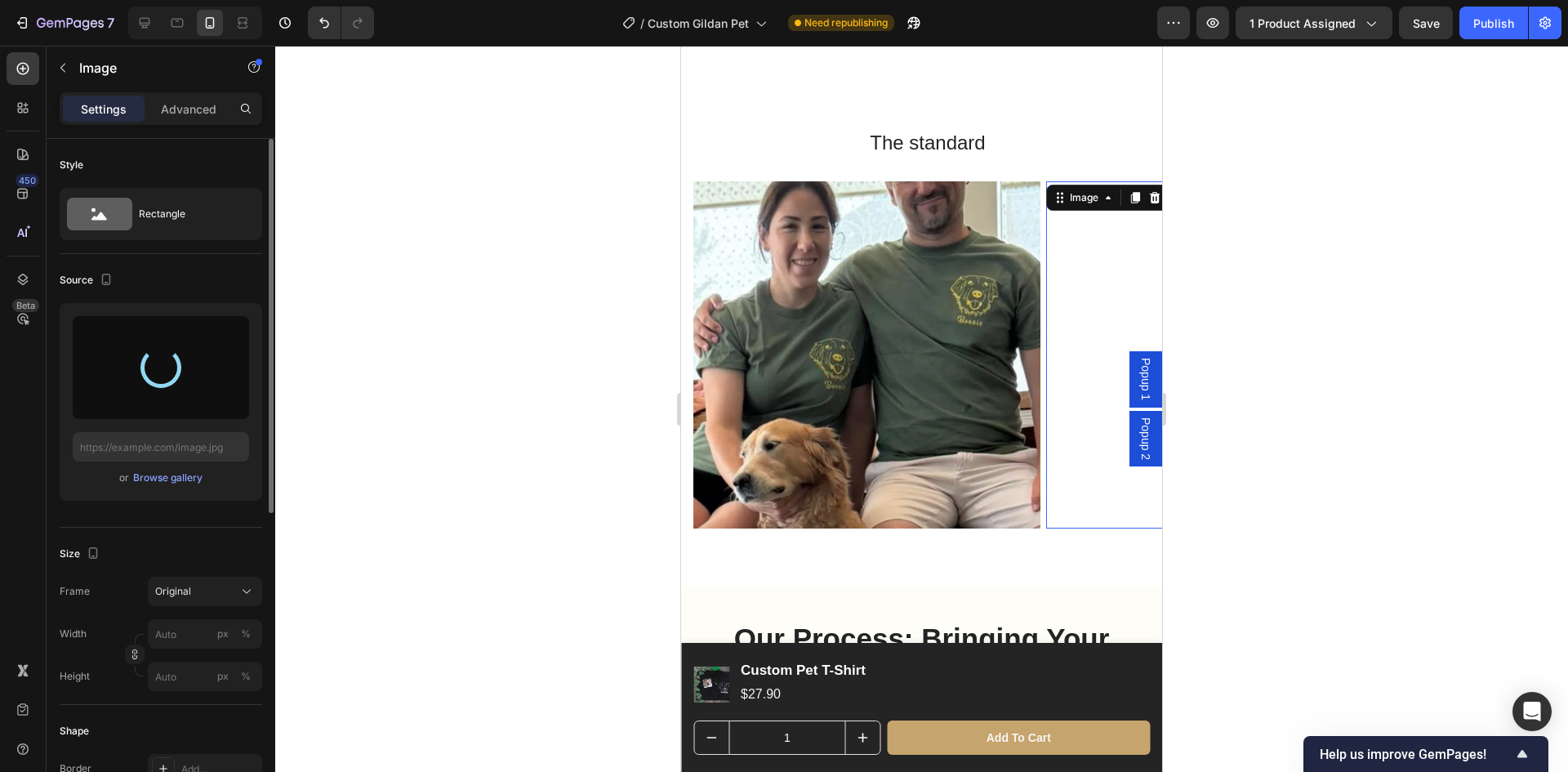
type input "[URL][DOMAIN_NAME]"
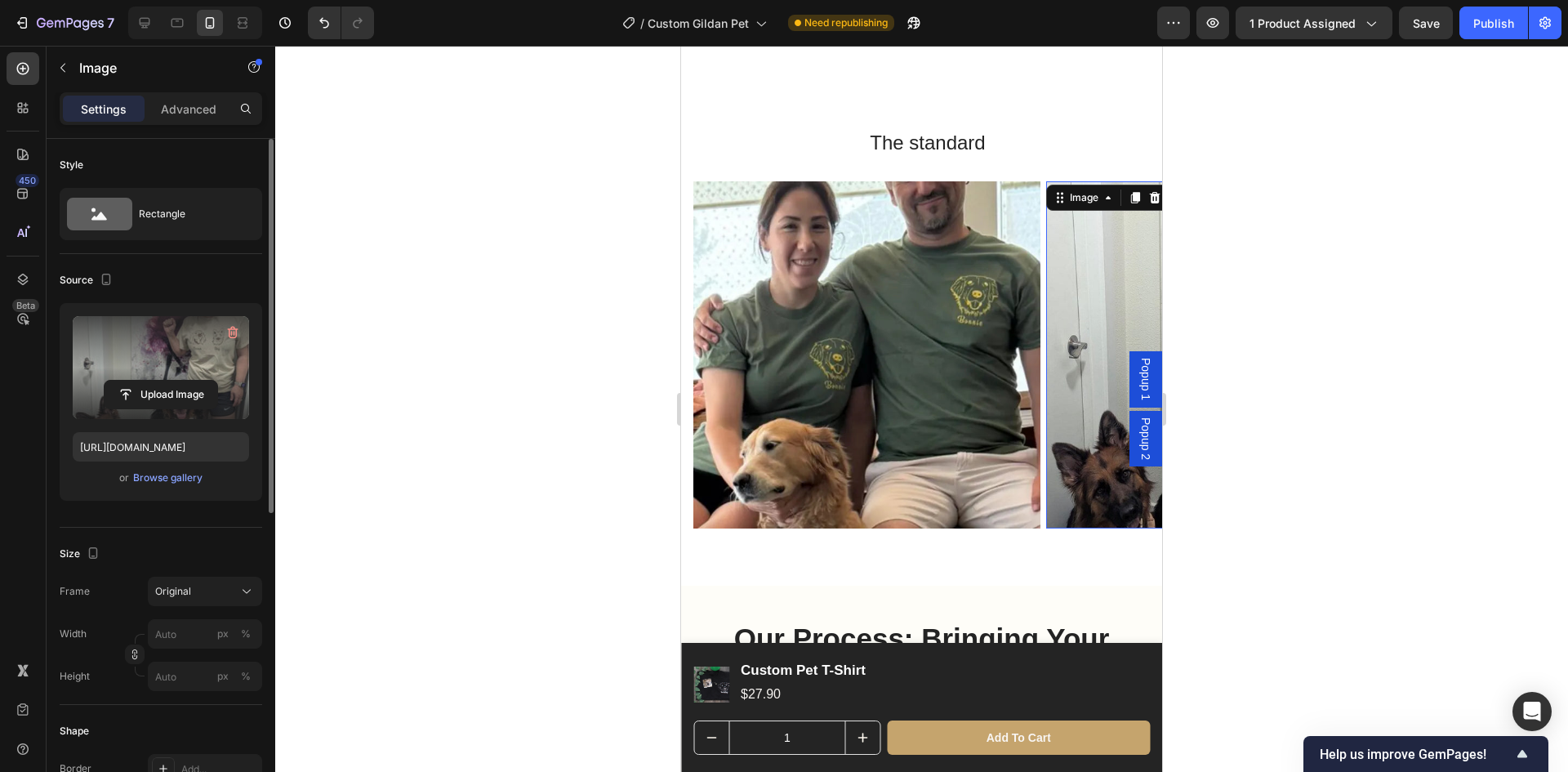
click at [1229, 341] on div at bounding box center [922, 408] width 1293 height 726
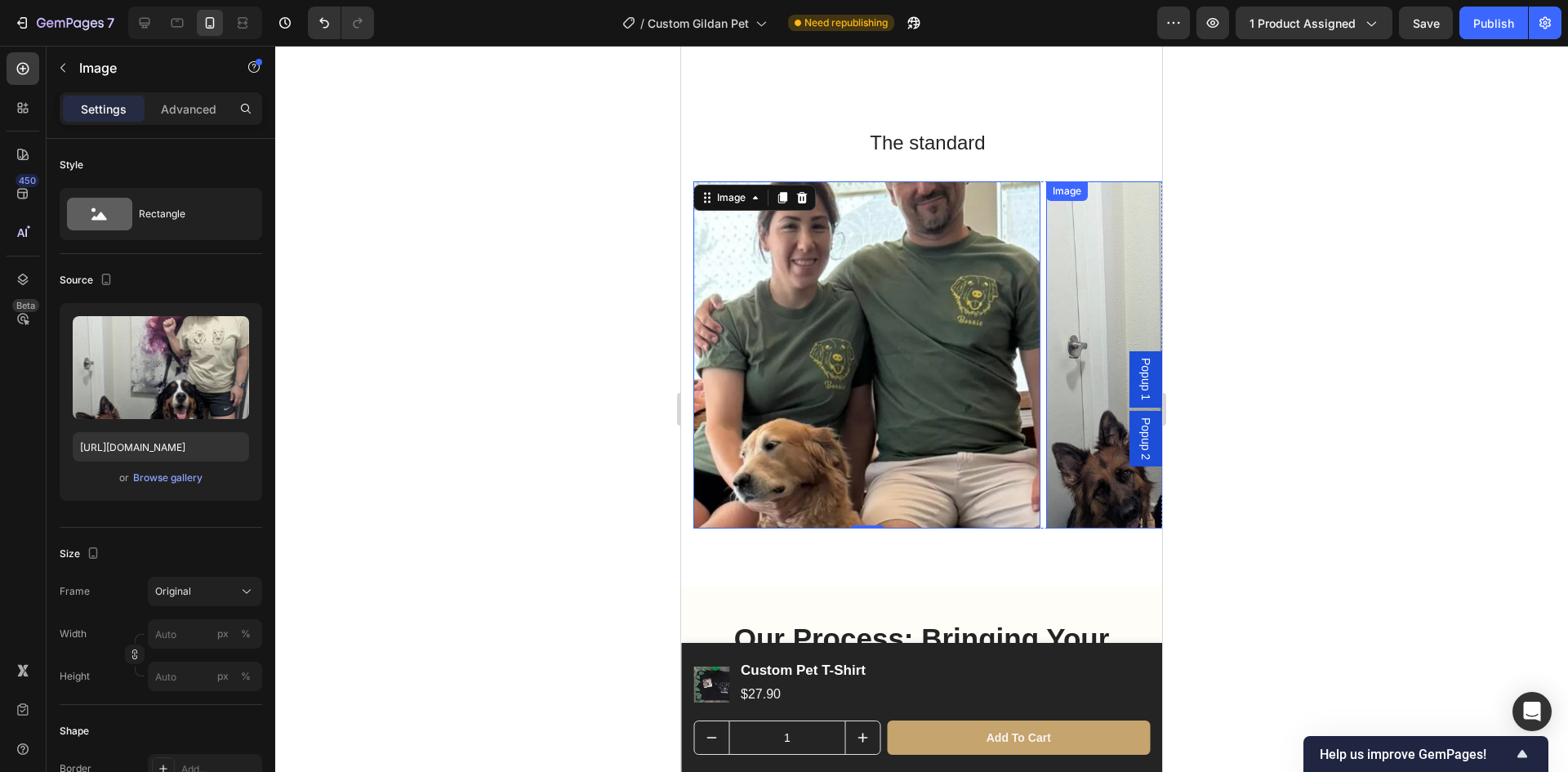
click at [1078, 425] on img at bounding box center [1220, 355] width 348 height 348
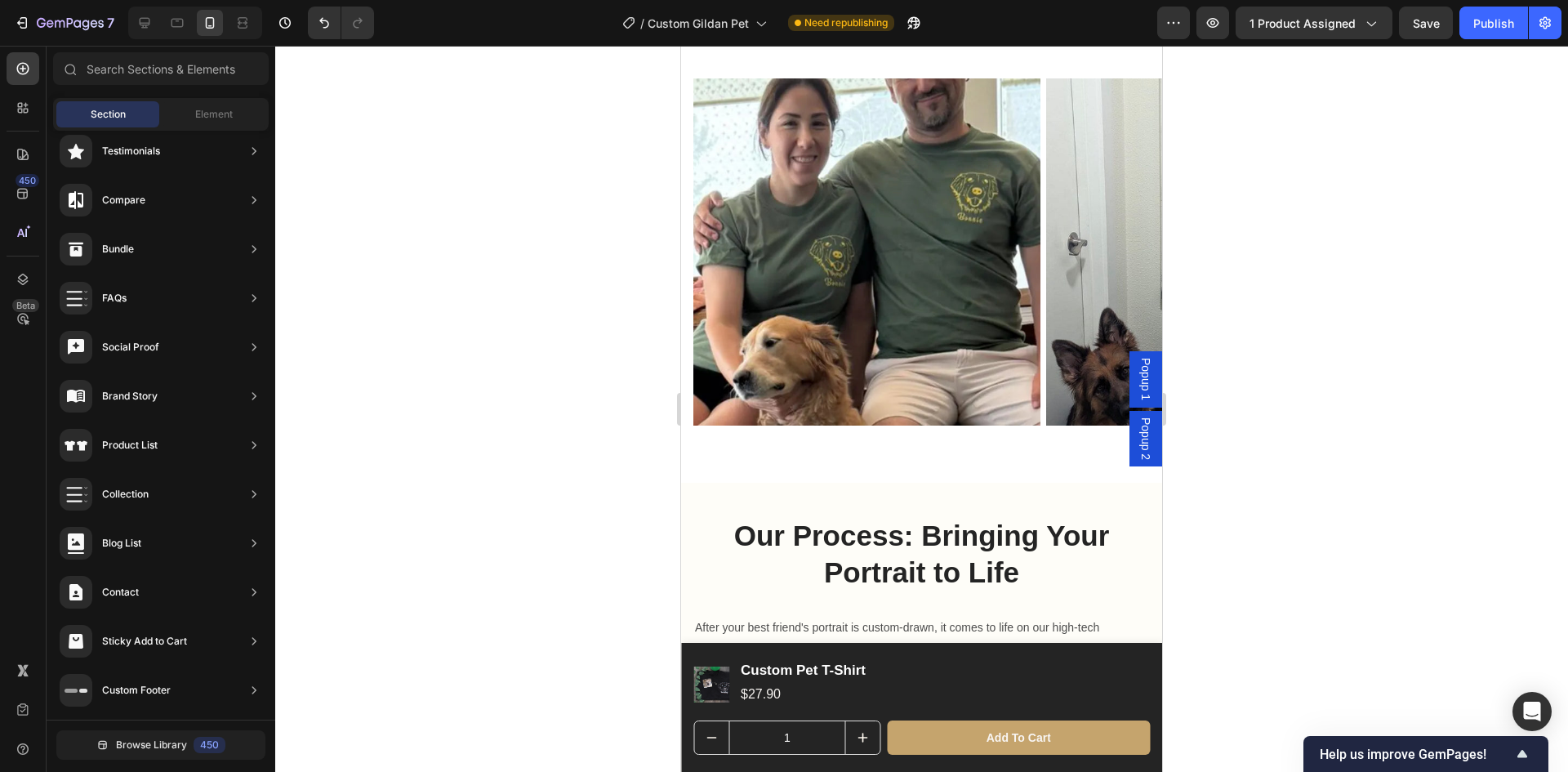
scroll to position [1904, 0]
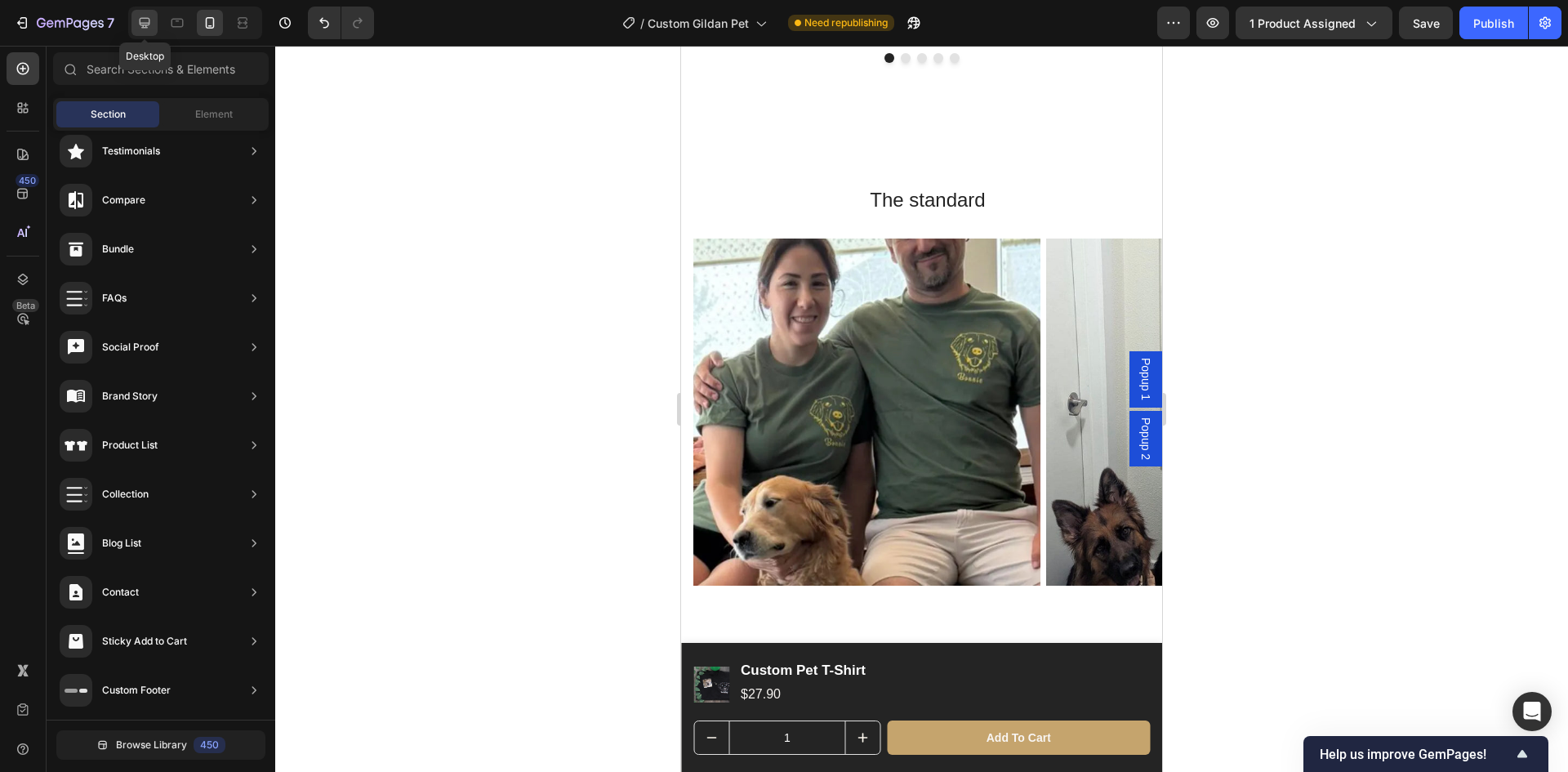
click at [153, 22] on div at bounding box center [144, 22] width 26 height 26
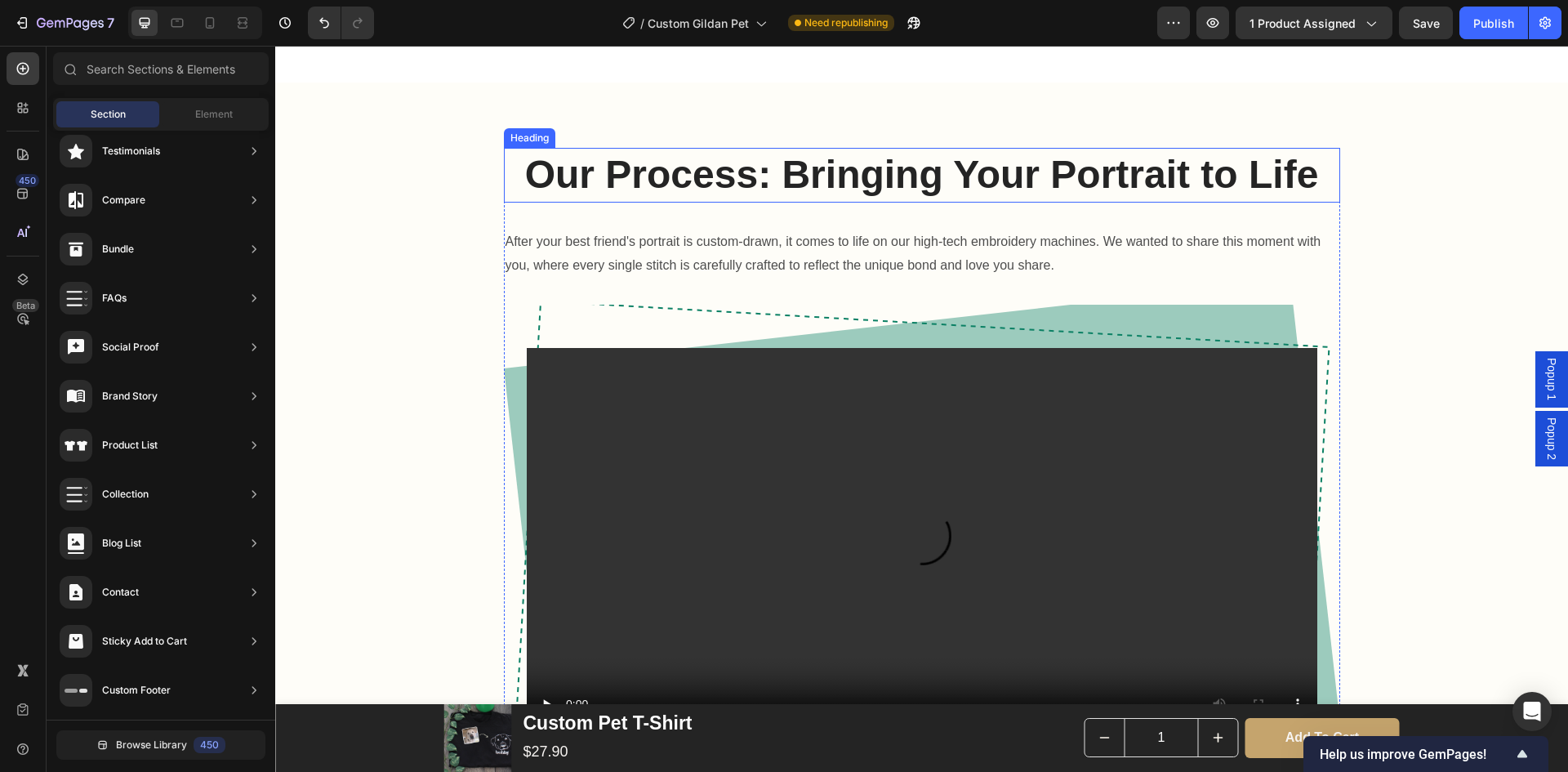
scroll to position [1759, 0]
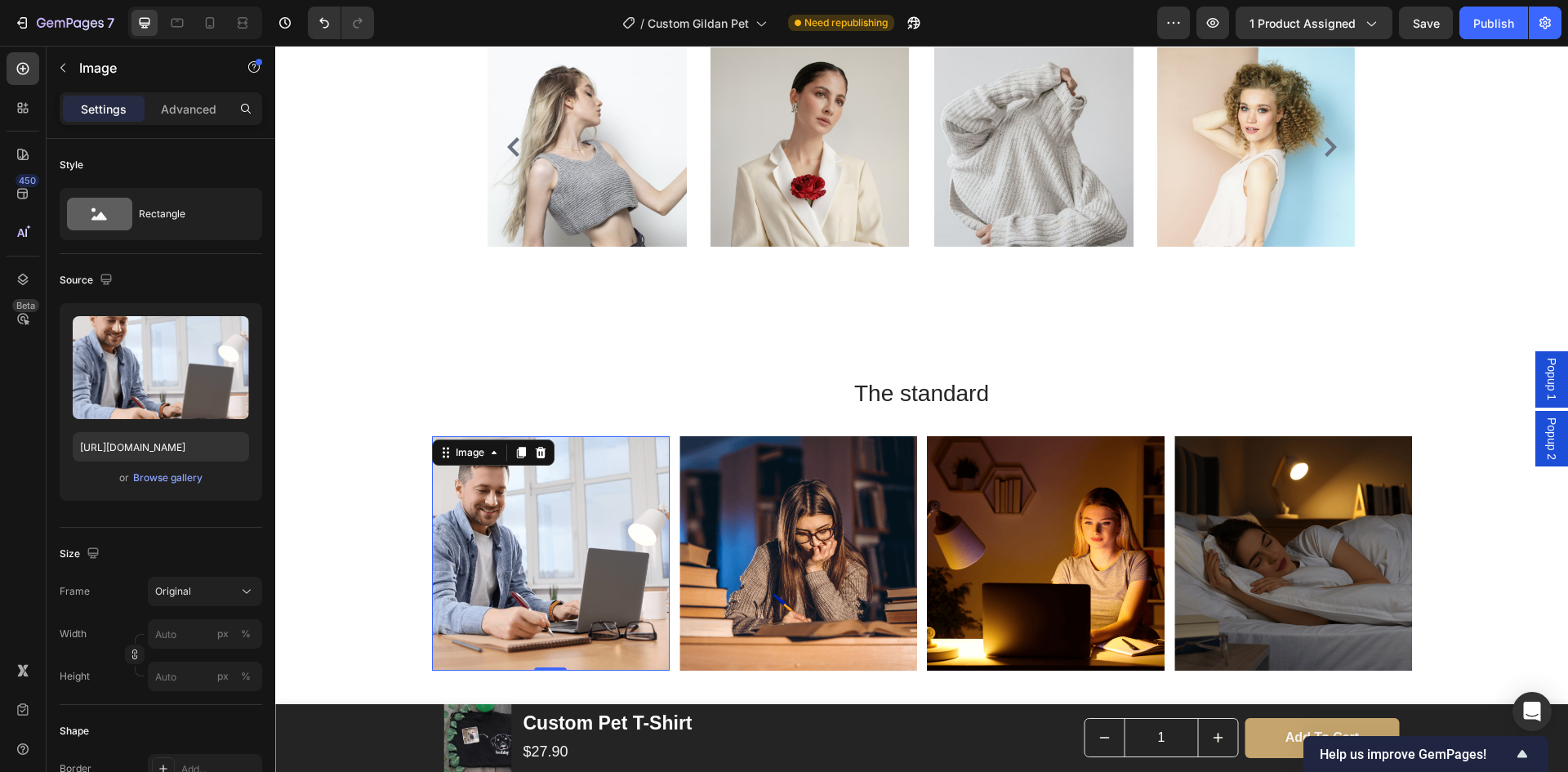
click at [550, 543] on img at bounding box center [551, 554] width 238 height 234
click at [218, 29] on div at bounding box center [210, 22] width 26 height 26
type input "[URL][DOMAIN_NAME]"
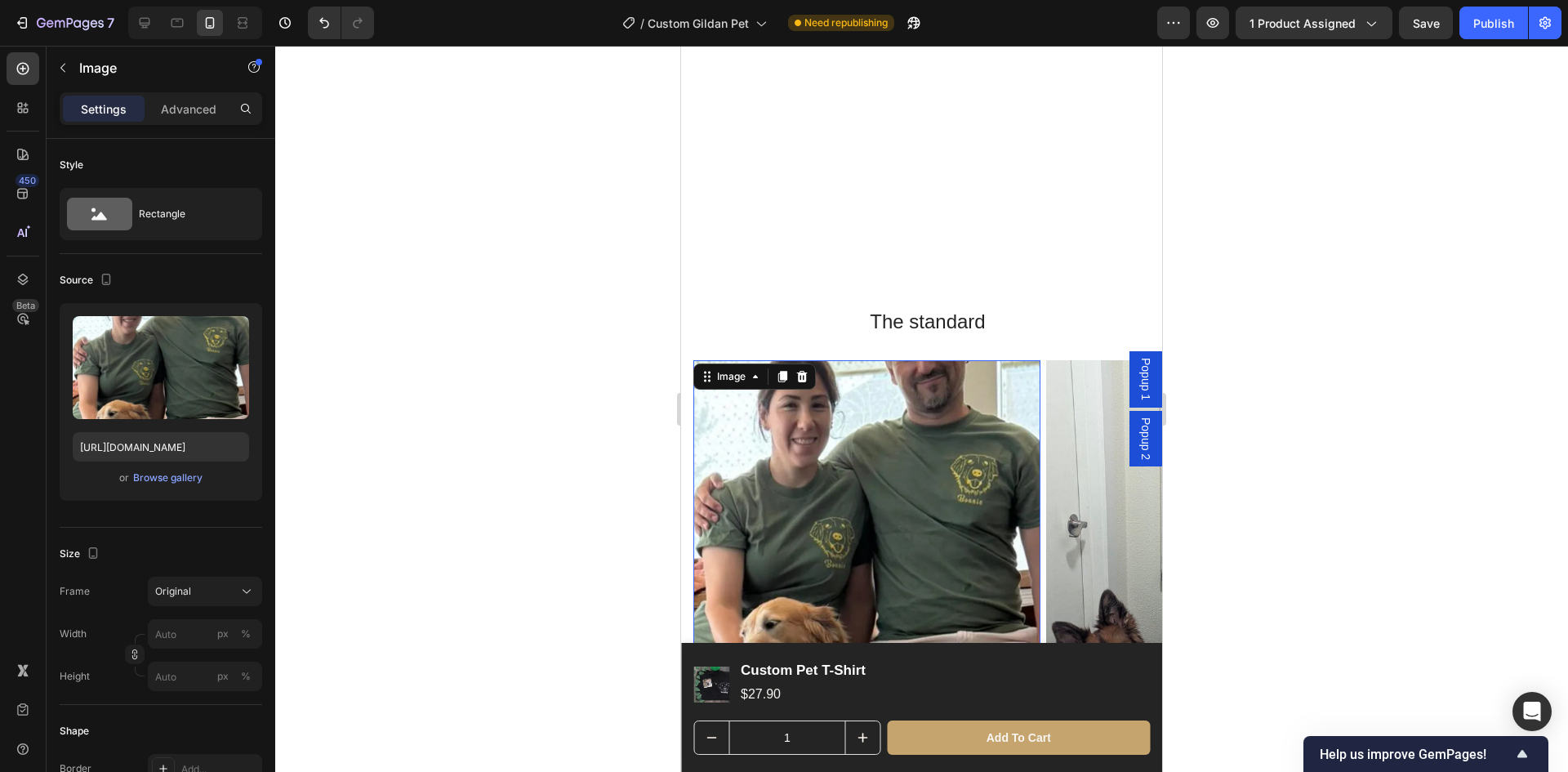
scroll to position [2016, 0]
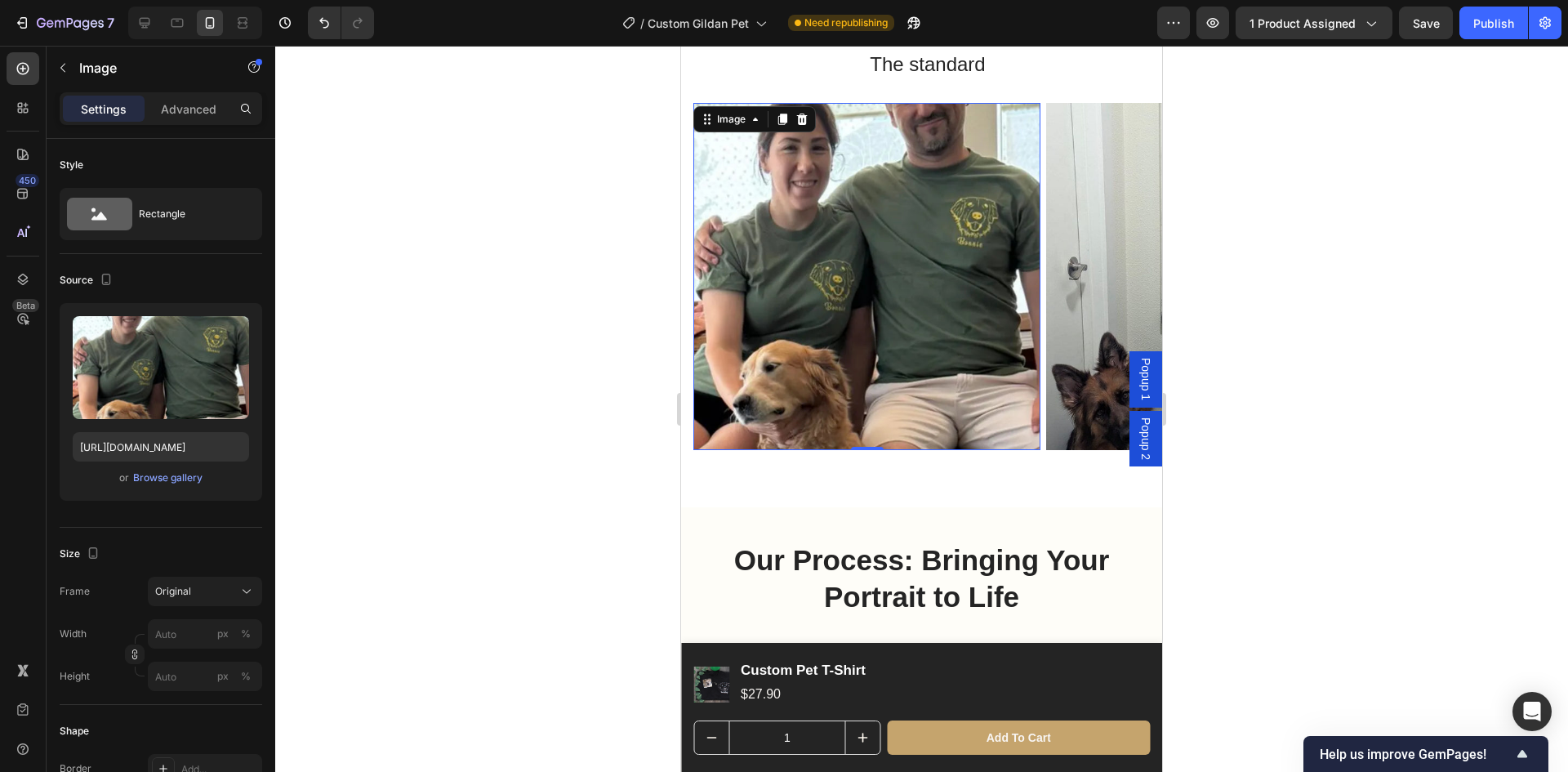
click at [862, 386] on img at bounding box center [866, 276] width 348 height 348
click at [209, 105] on p "Advanced" at bounding box center [188, 109] width 55 height 17
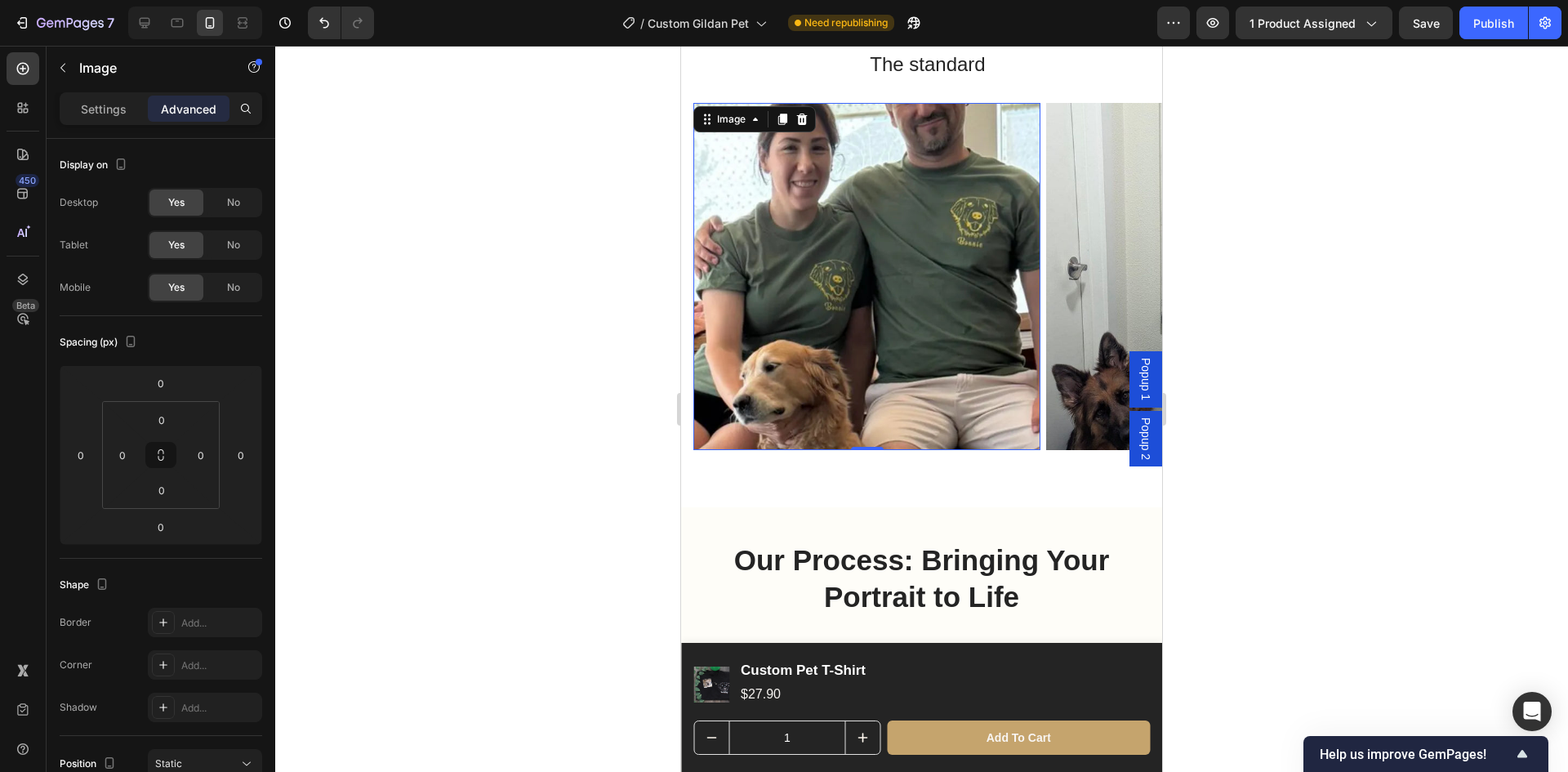
scroll to position [1772, 0]
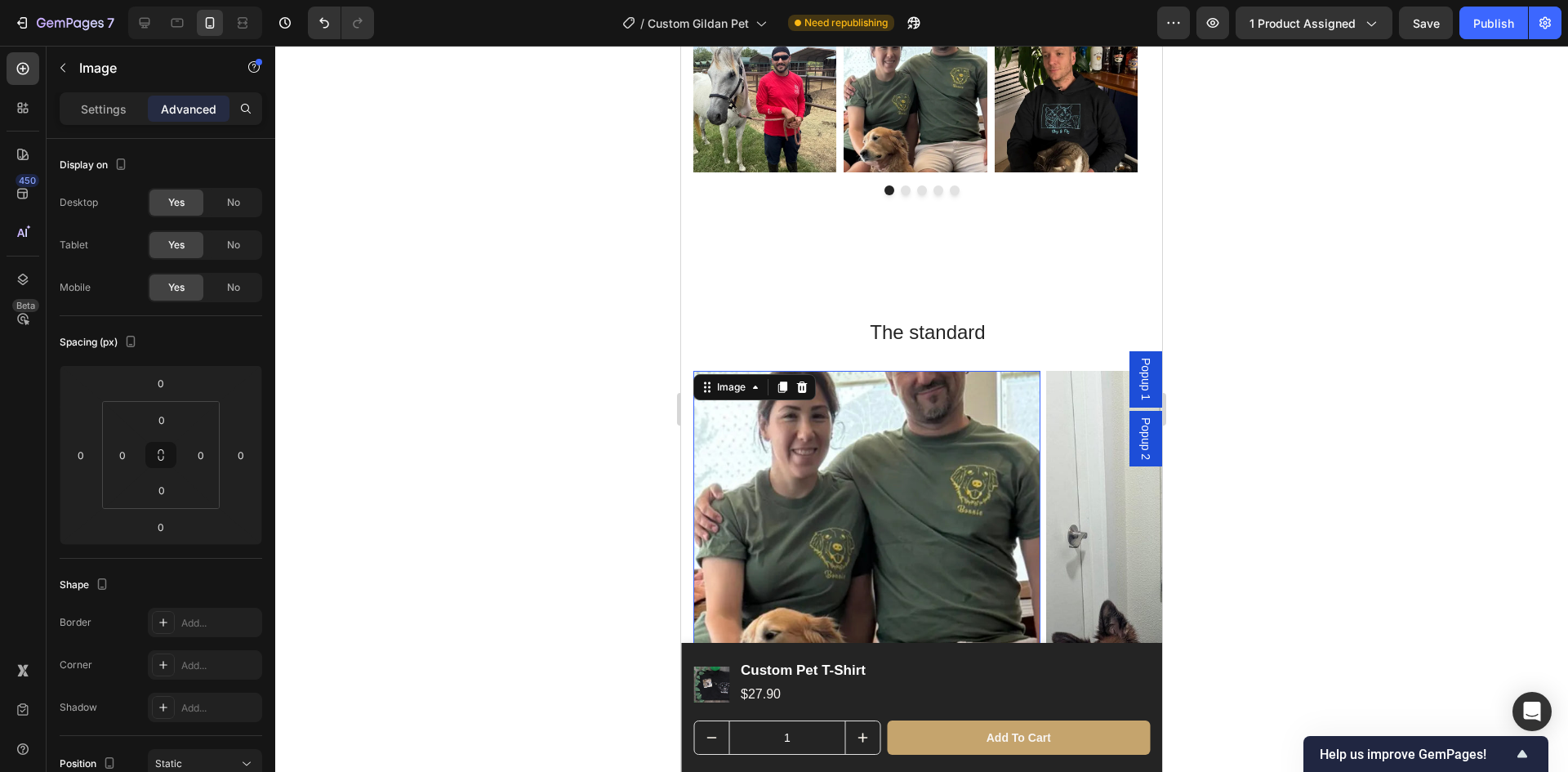
click at [93, 123] on div "Settings Advanced" at bounding box center [161, 109] width 202 height 33
click at [102, 109] on p "Settings" at bounding box center [103, 109] width 46 height 17
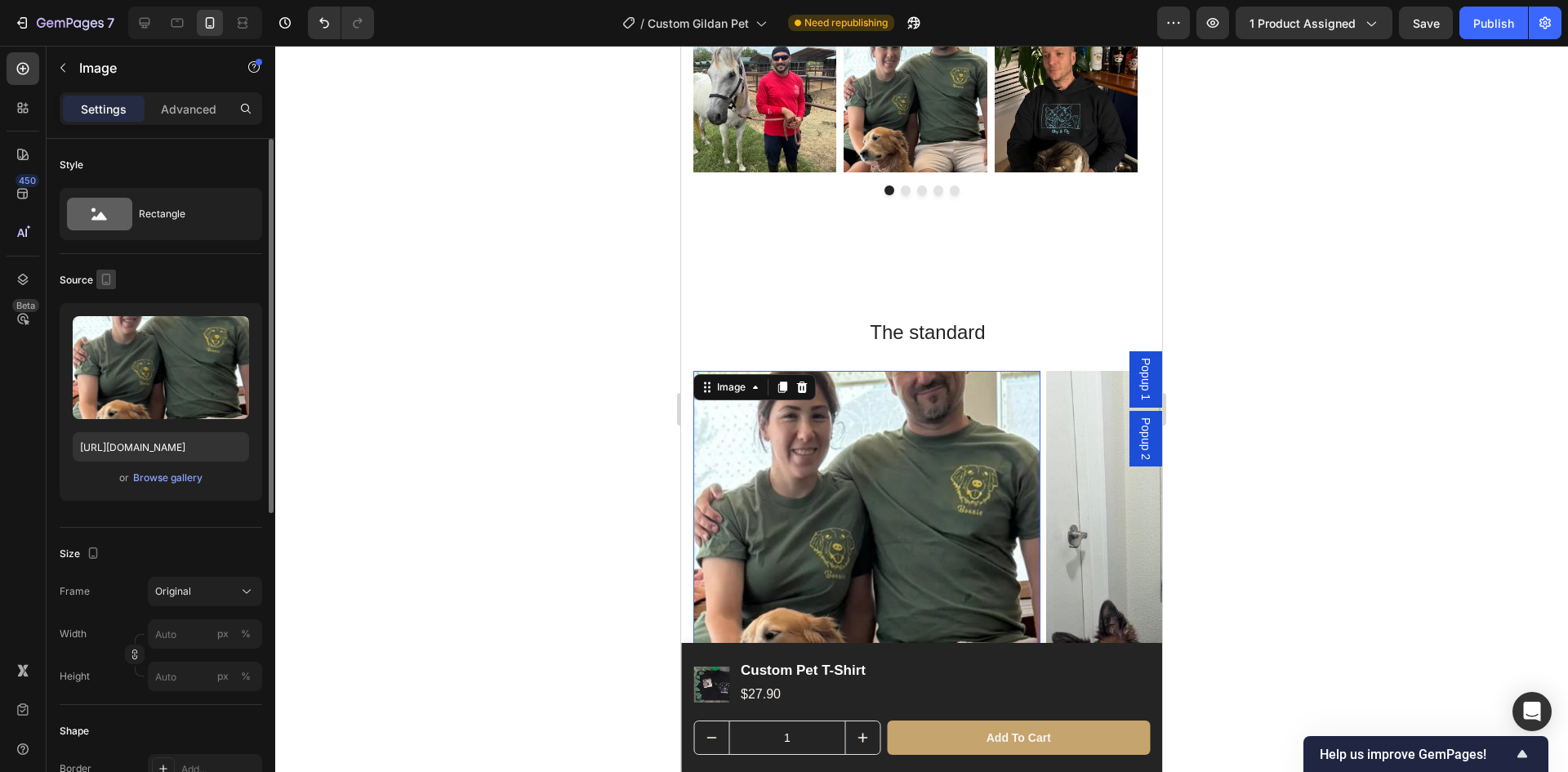
click at [109, 281] on icon "button" at bounding box center [106, 279] width 16 height 16
click at [109, 311] on icon "button" at bounding box center [109, 304] width 16 height 16
type input "[URL][DOMAIN_NAME]"
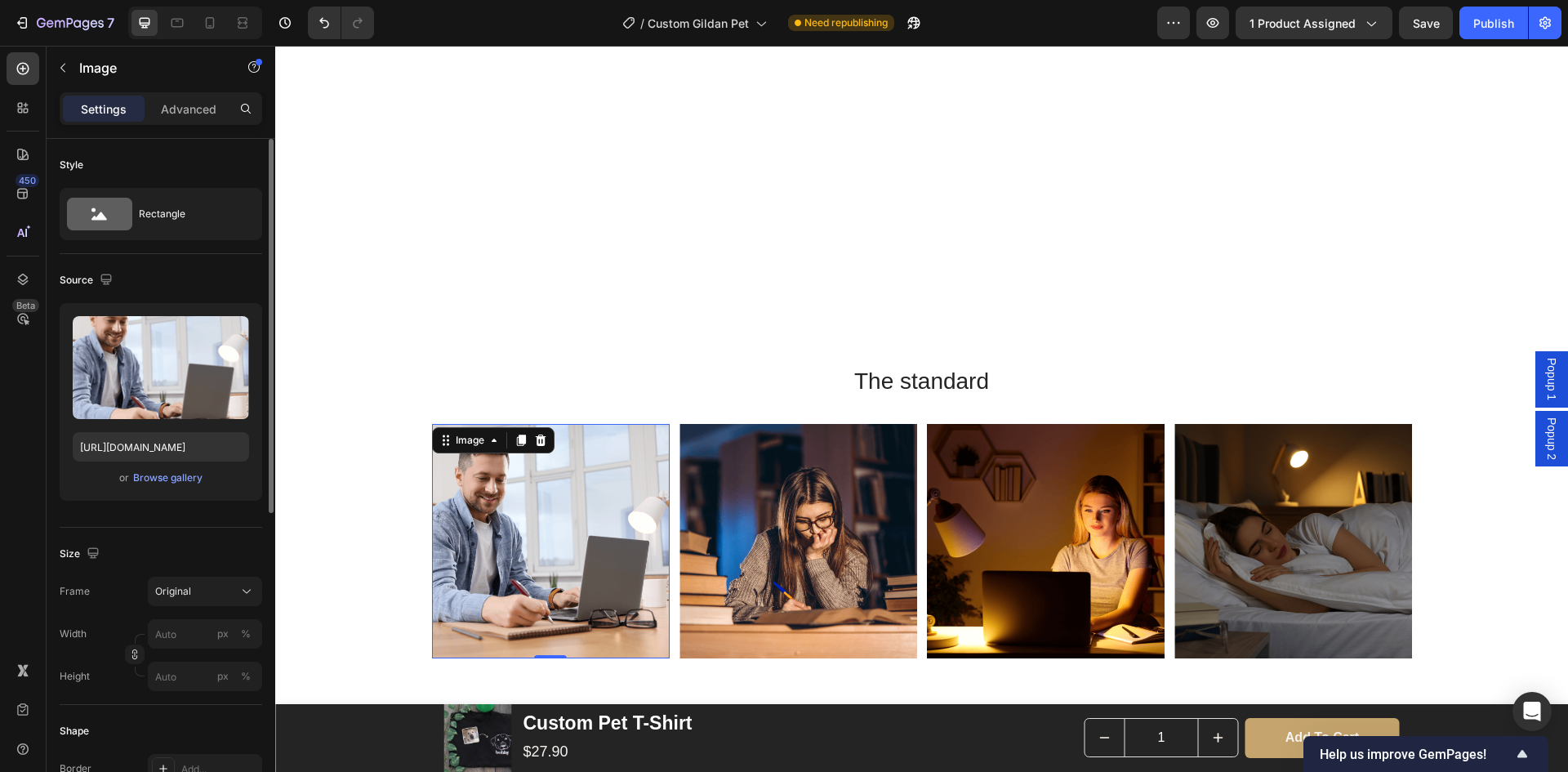
scroll to position [2092, 0]
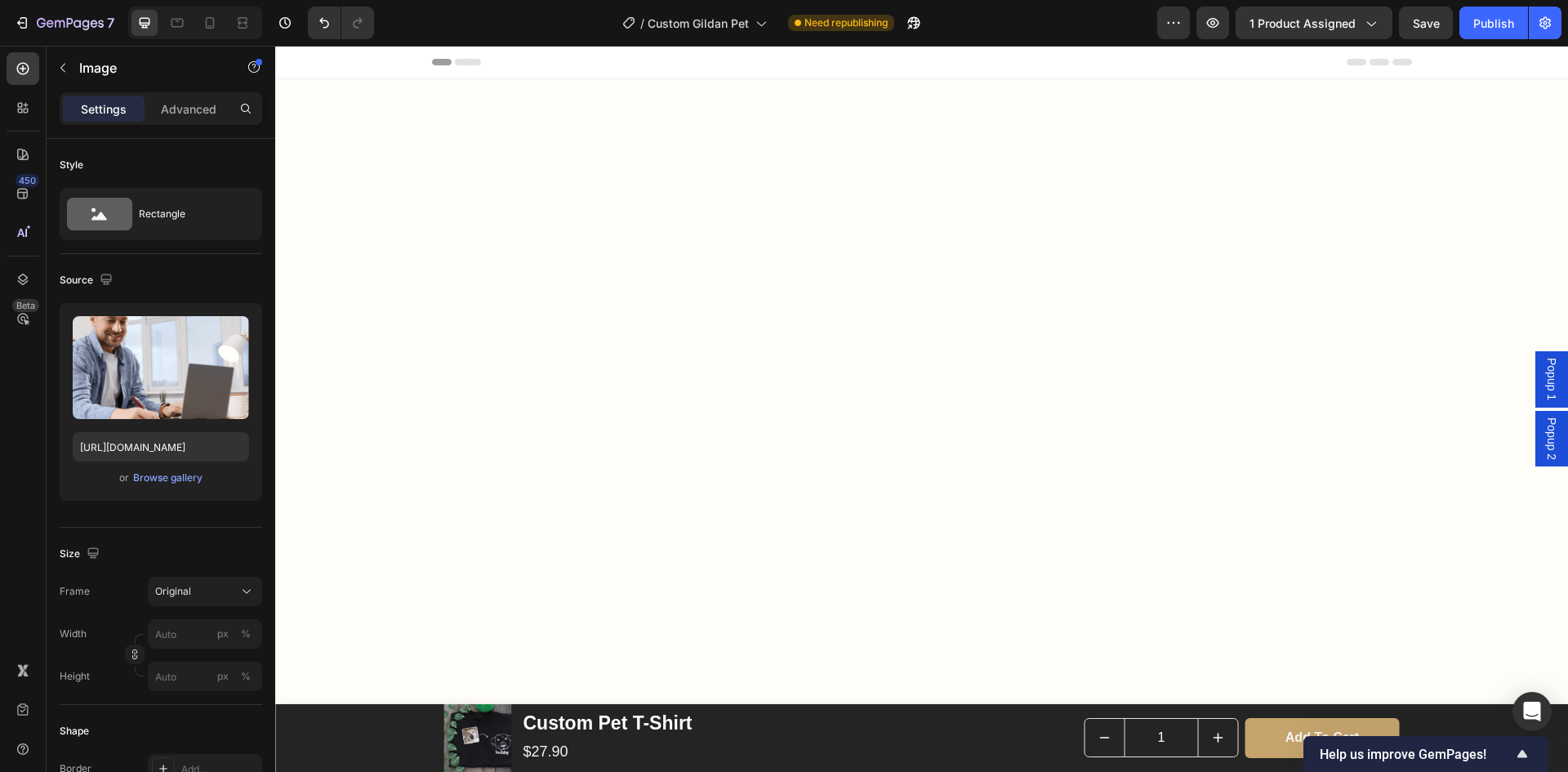
scroll to position [2092, 0]
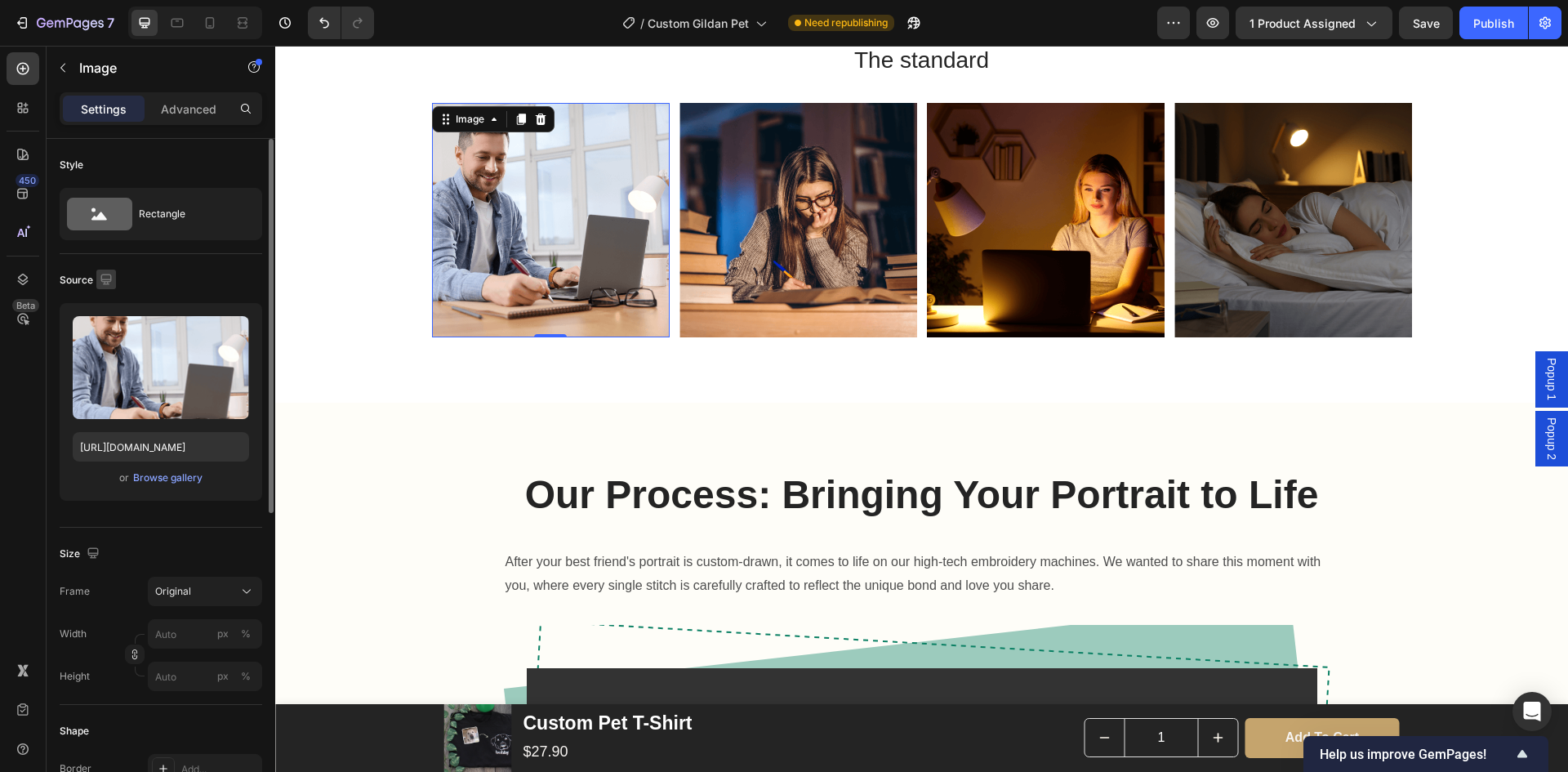
click at [111, 280] on icon "button" at bounding box center [105, 278] width 10 height 10
click at [111, 342] on icon "button" at bounding box center [109, 334] width 16 height 16
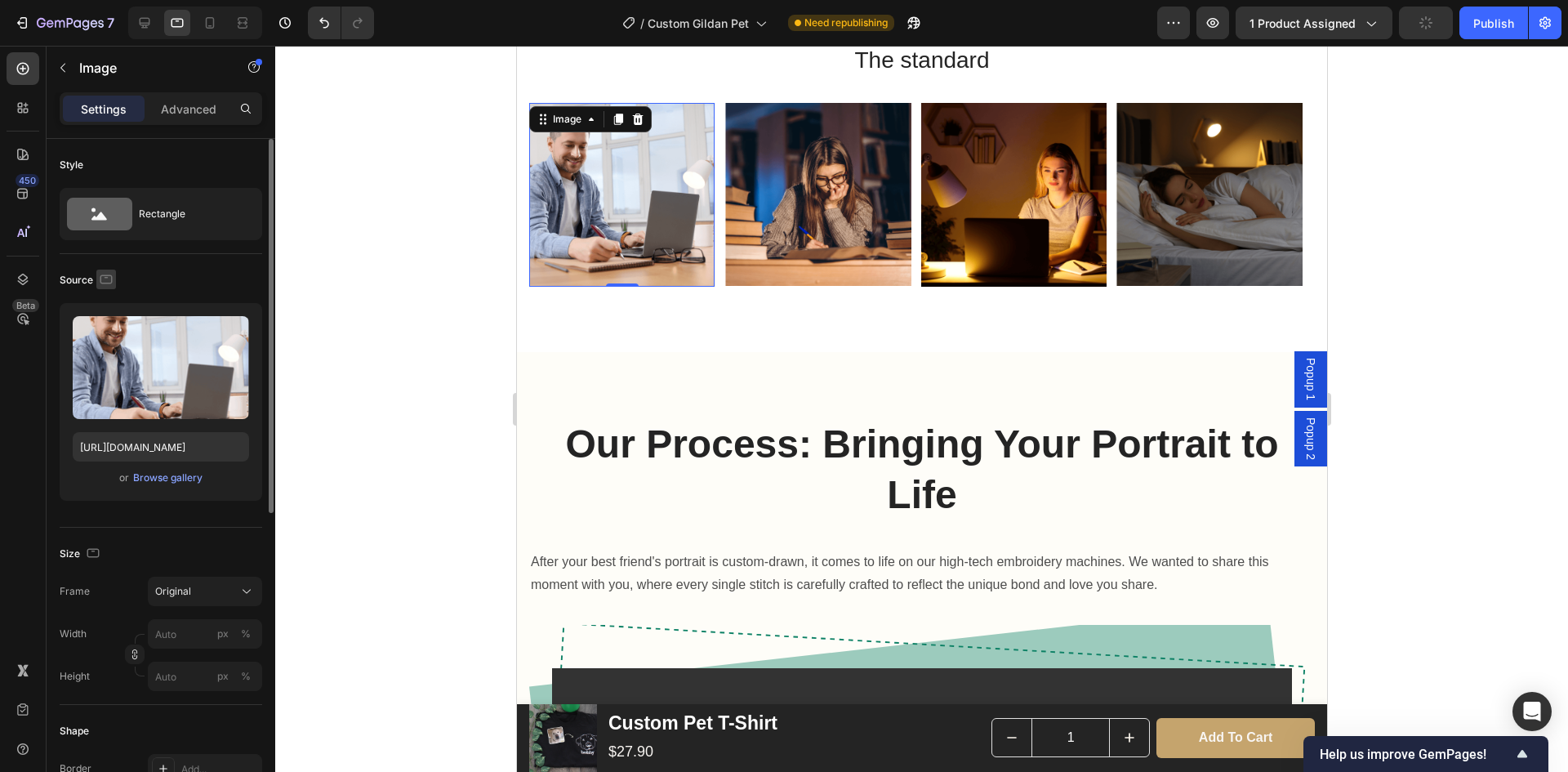
click at [104, 279] on icon "button" at bounding box center [106, 279] width 16 height 16
click at [116, 361] on icon "button" at bounding box center [109, 364] width 16 height 16
type input "[URL][DOMAIN_NAME]"
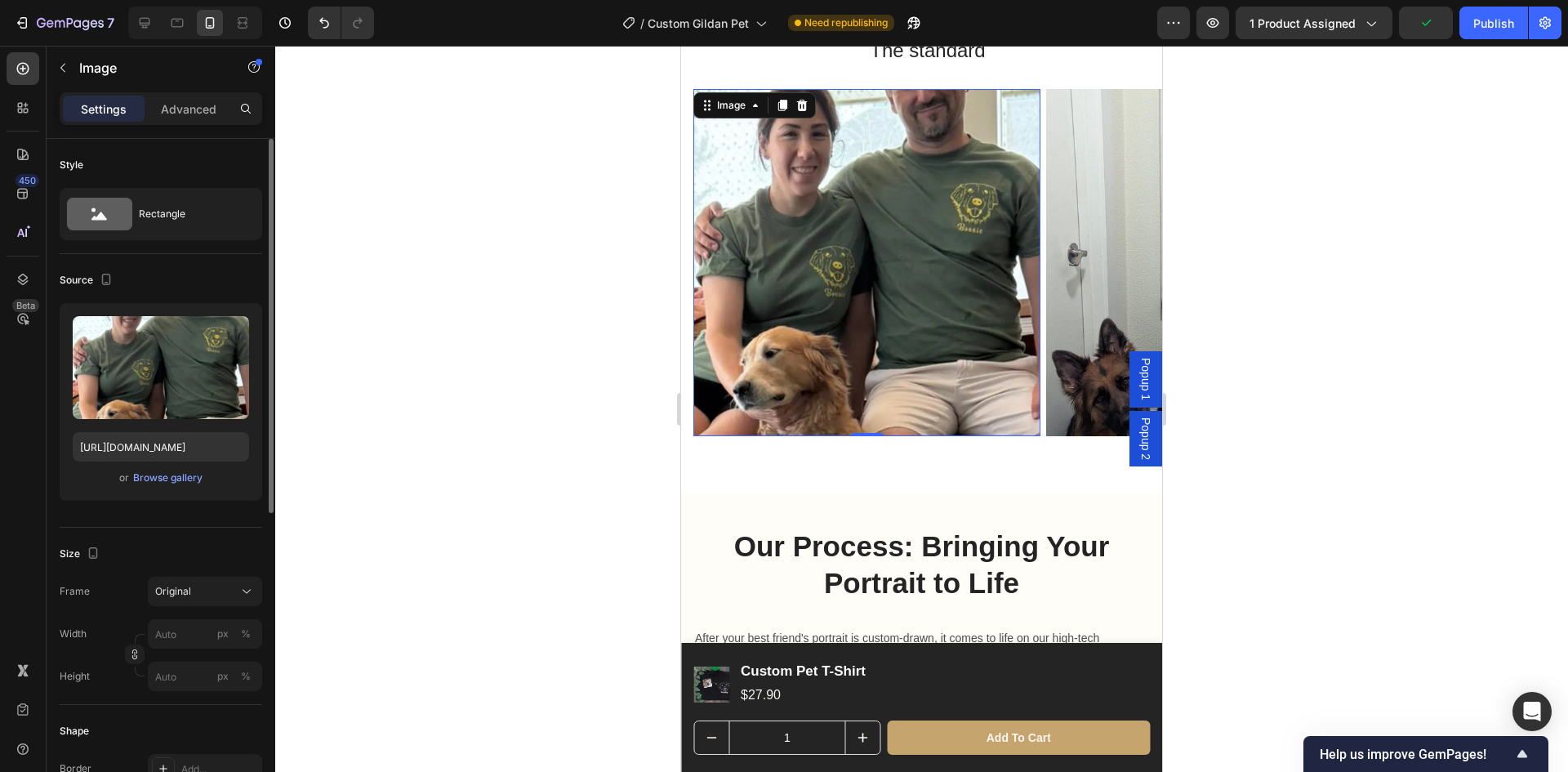
scroll to position [2078, 0]
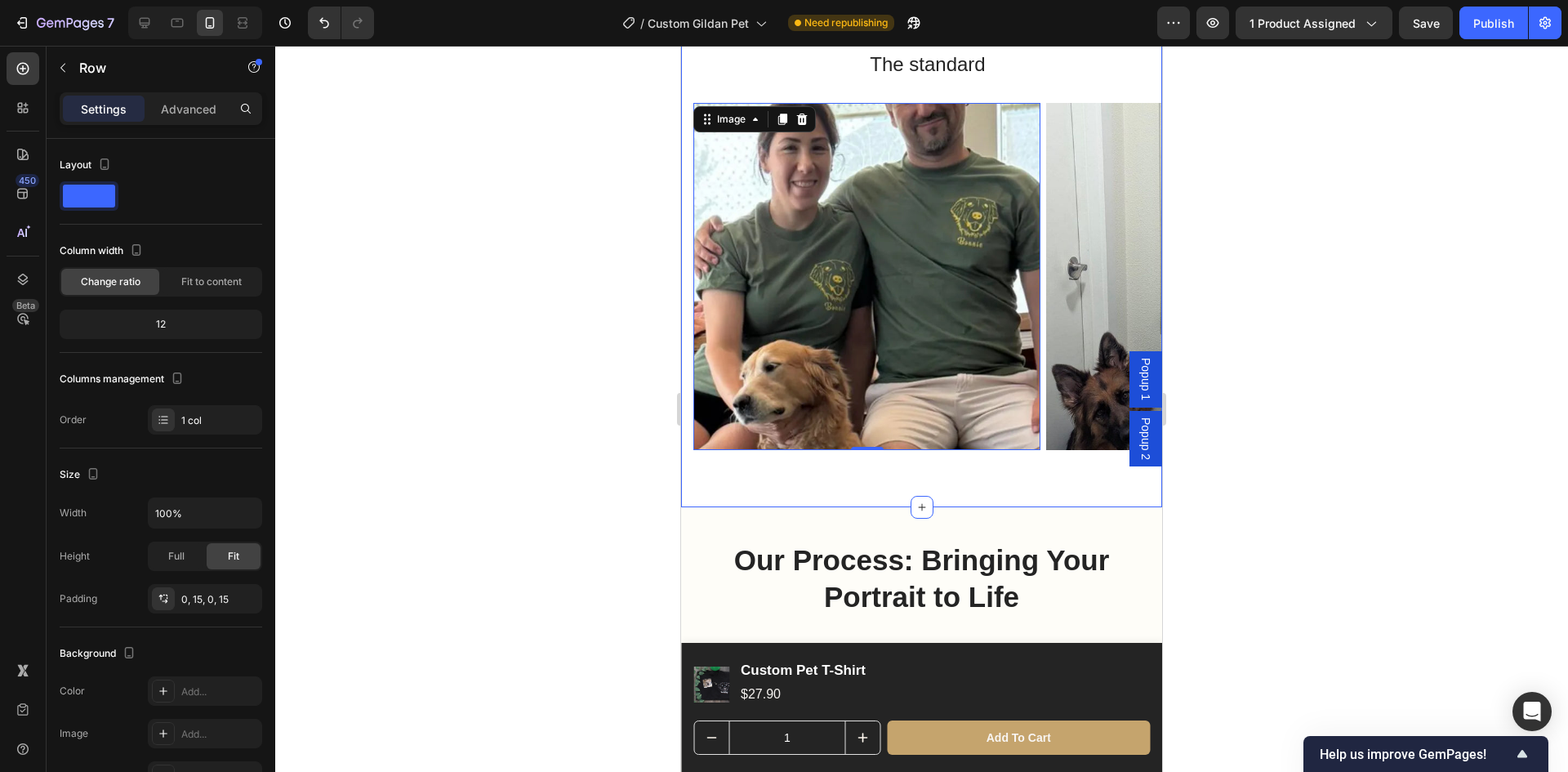
click at [1004, 80] on div "The standard Heading" at bounding box center [927, 69] width 444 height 40
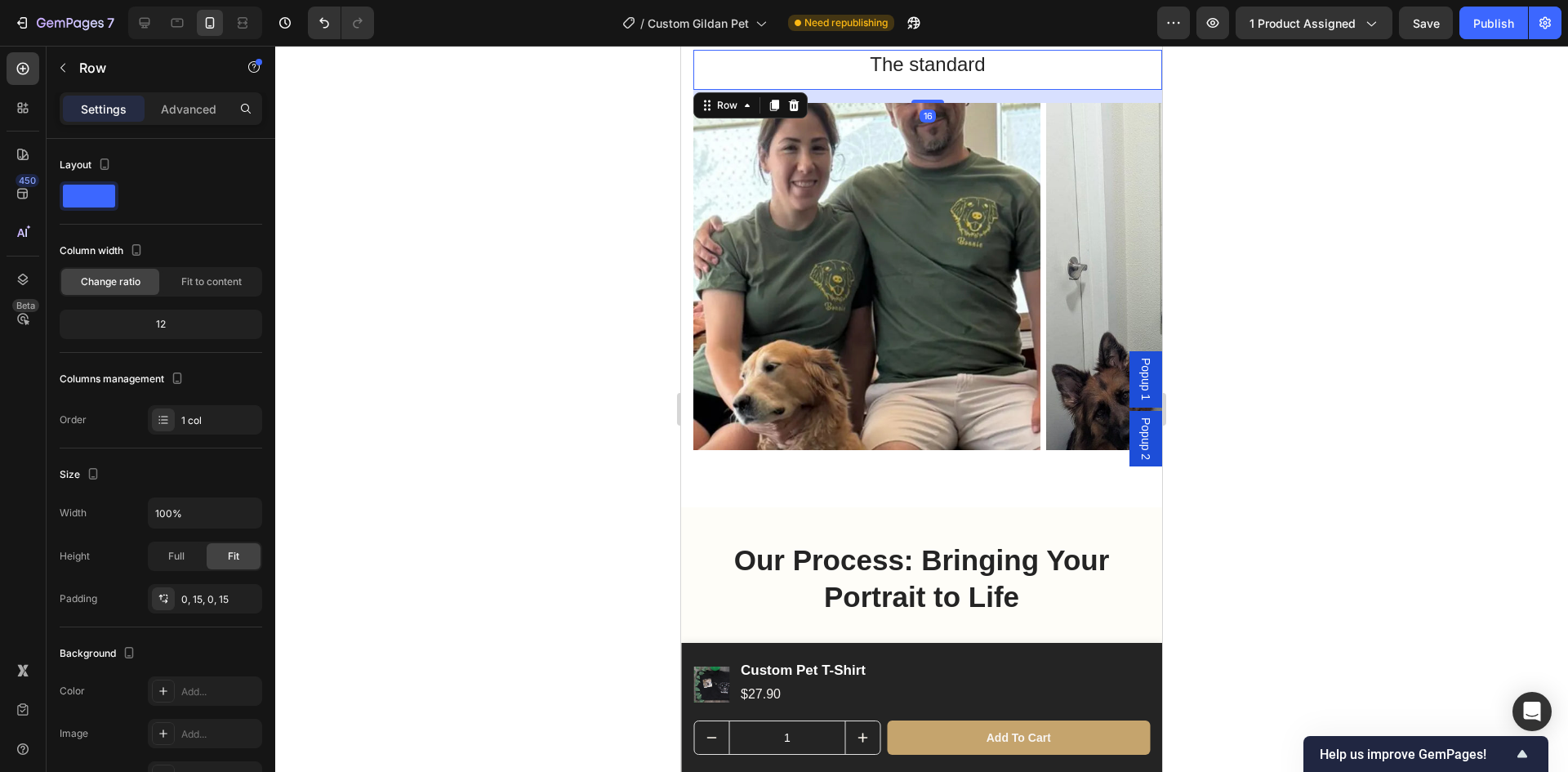
click at [1261, 249] on div at bounding box center [922, 408] width 1293 height 726
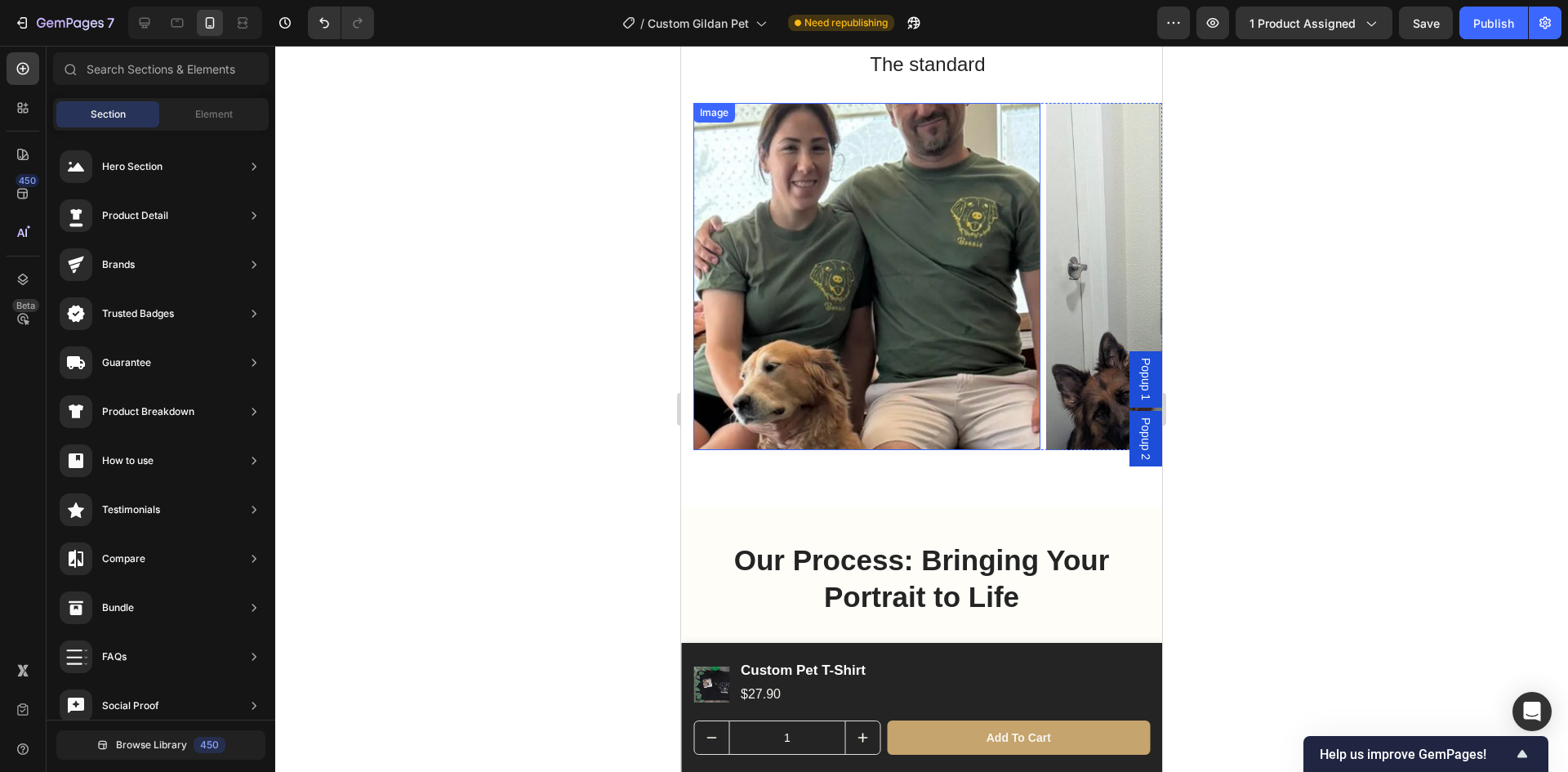
click at [865, 275] on img at bounding box center [866, 276] width 348 height 348
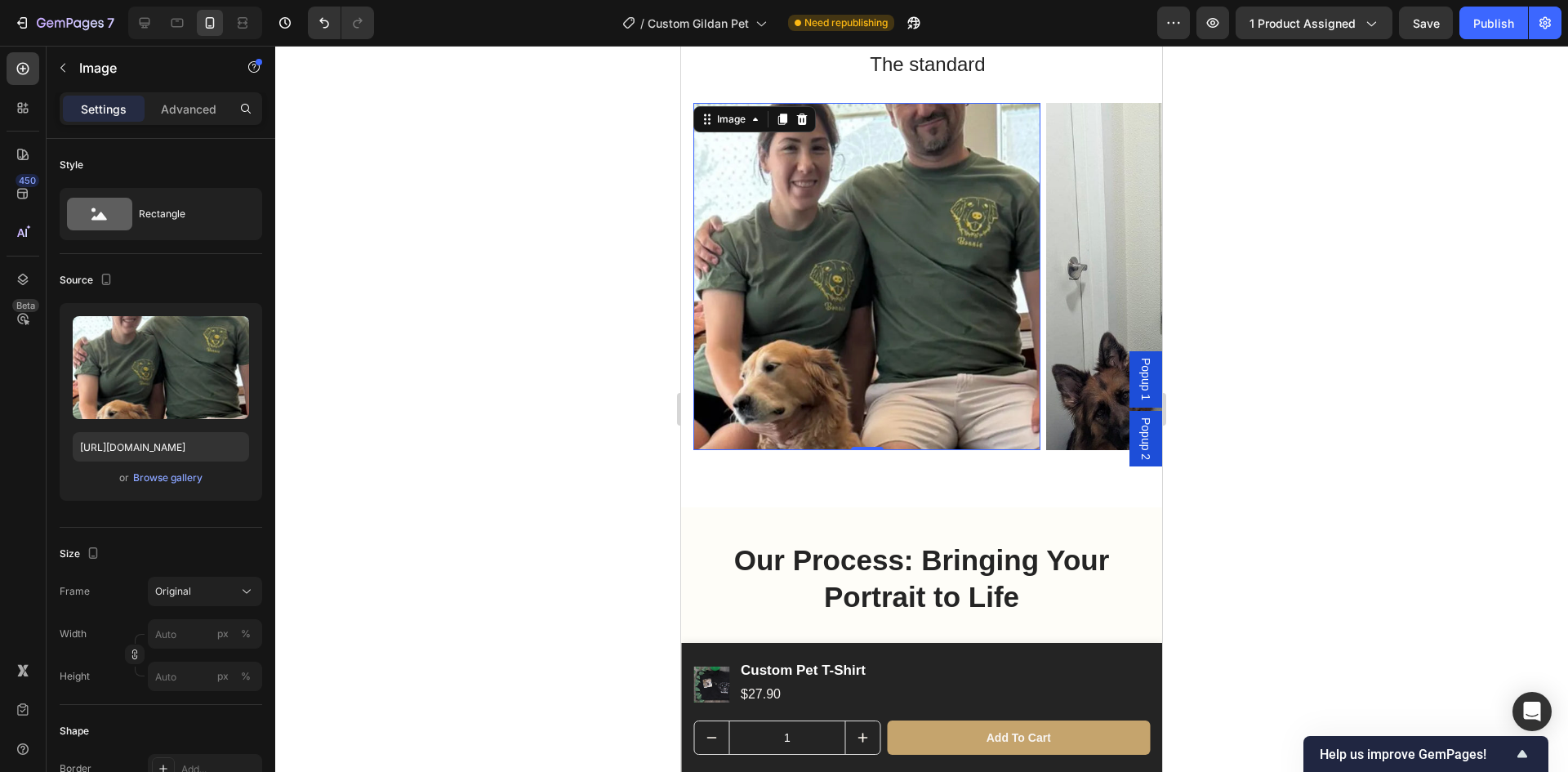
click at [1244, 328] on div at bounding box center [922, 408] width 1293 height 726
click at [887, 340] on img at bounding box center [866, 276] width 348 height 348
click at [1269, 324] on div at bounding box center [922, 408] width 1293 height 726
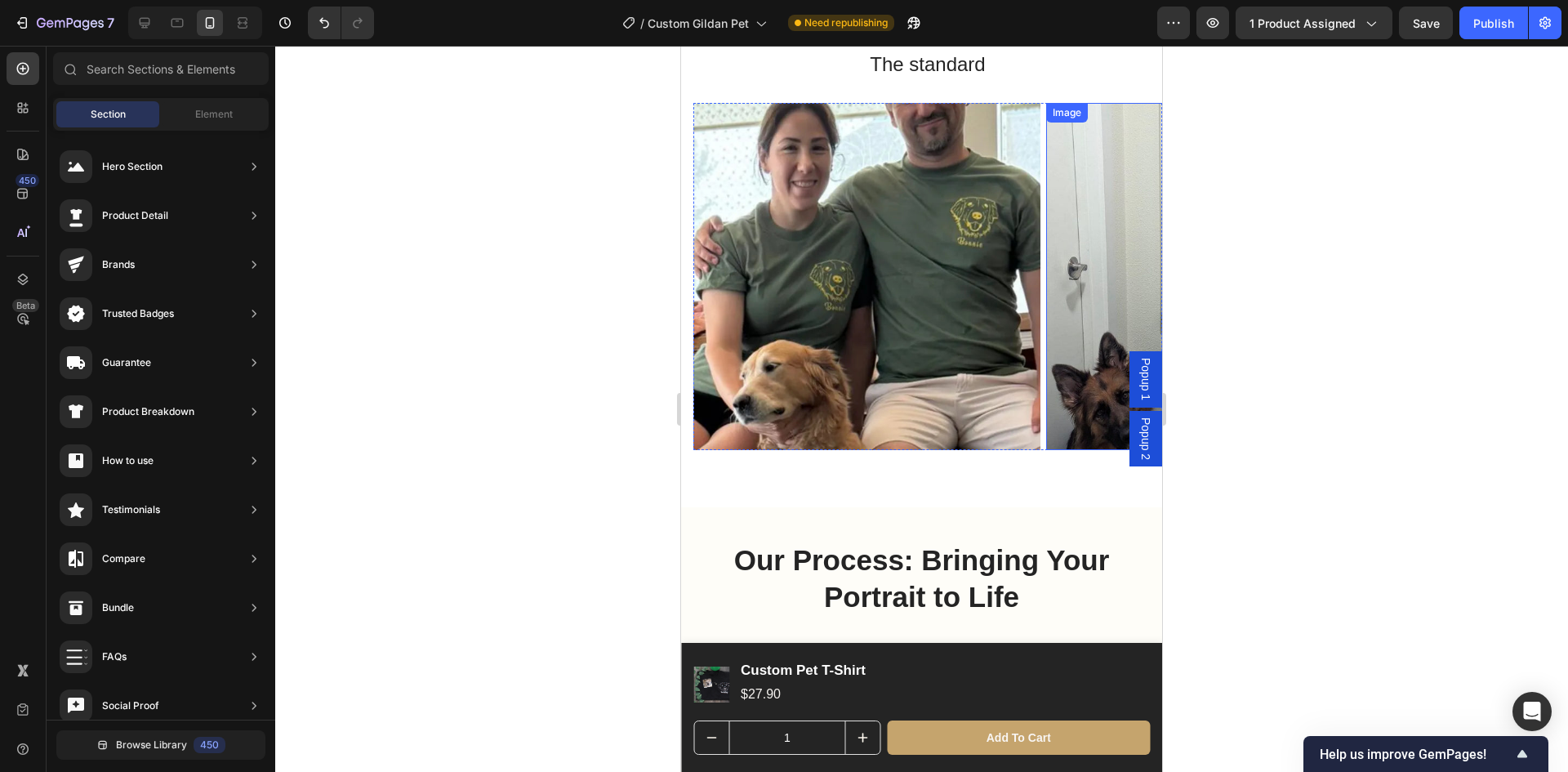
click at [1117, 252] on img at bounding box center [1220, 276] width 348 height 348
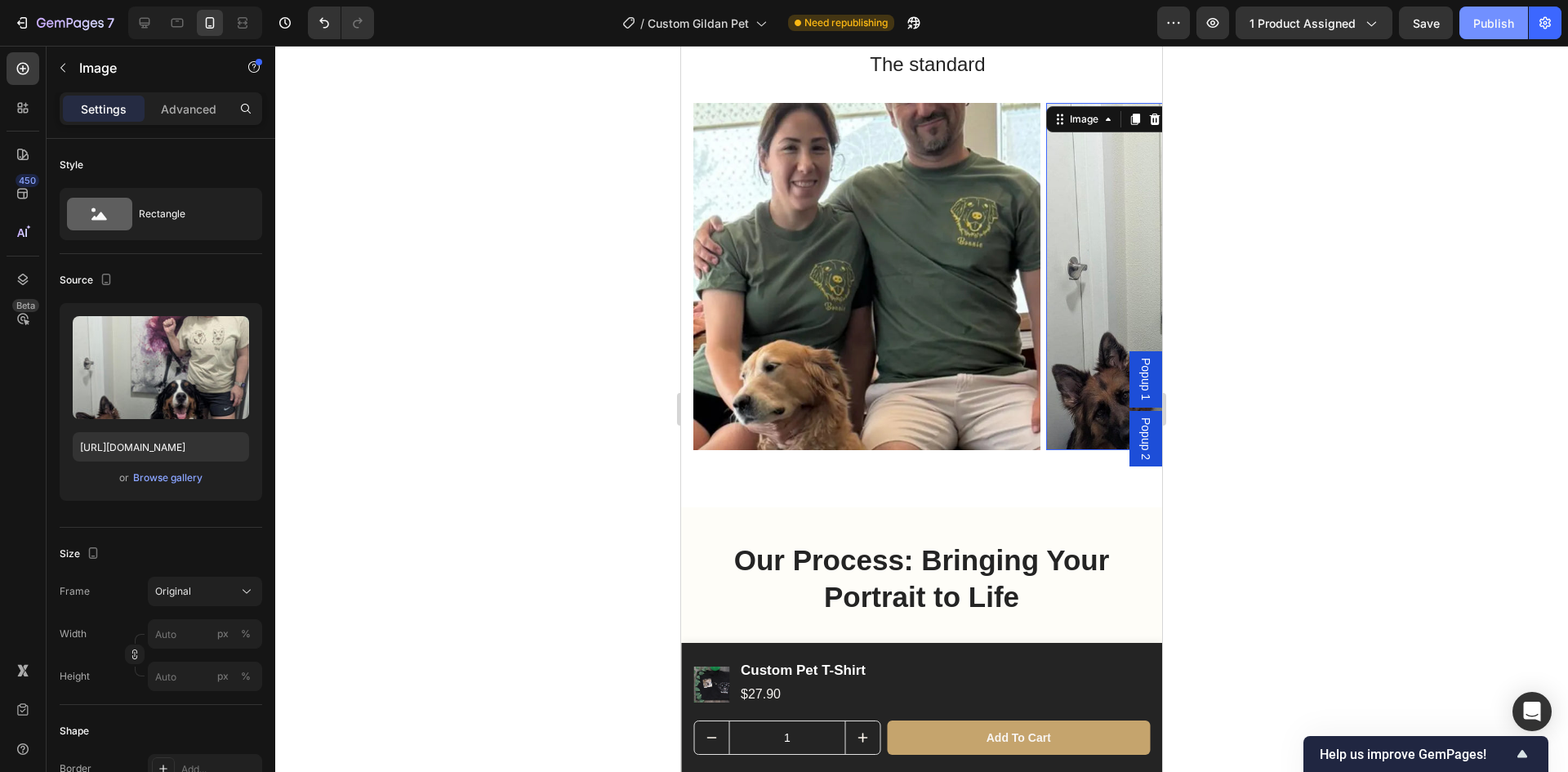
click at [1500, 36] on button "Publish" at bounding box center [1493, 22] width 68 height 33
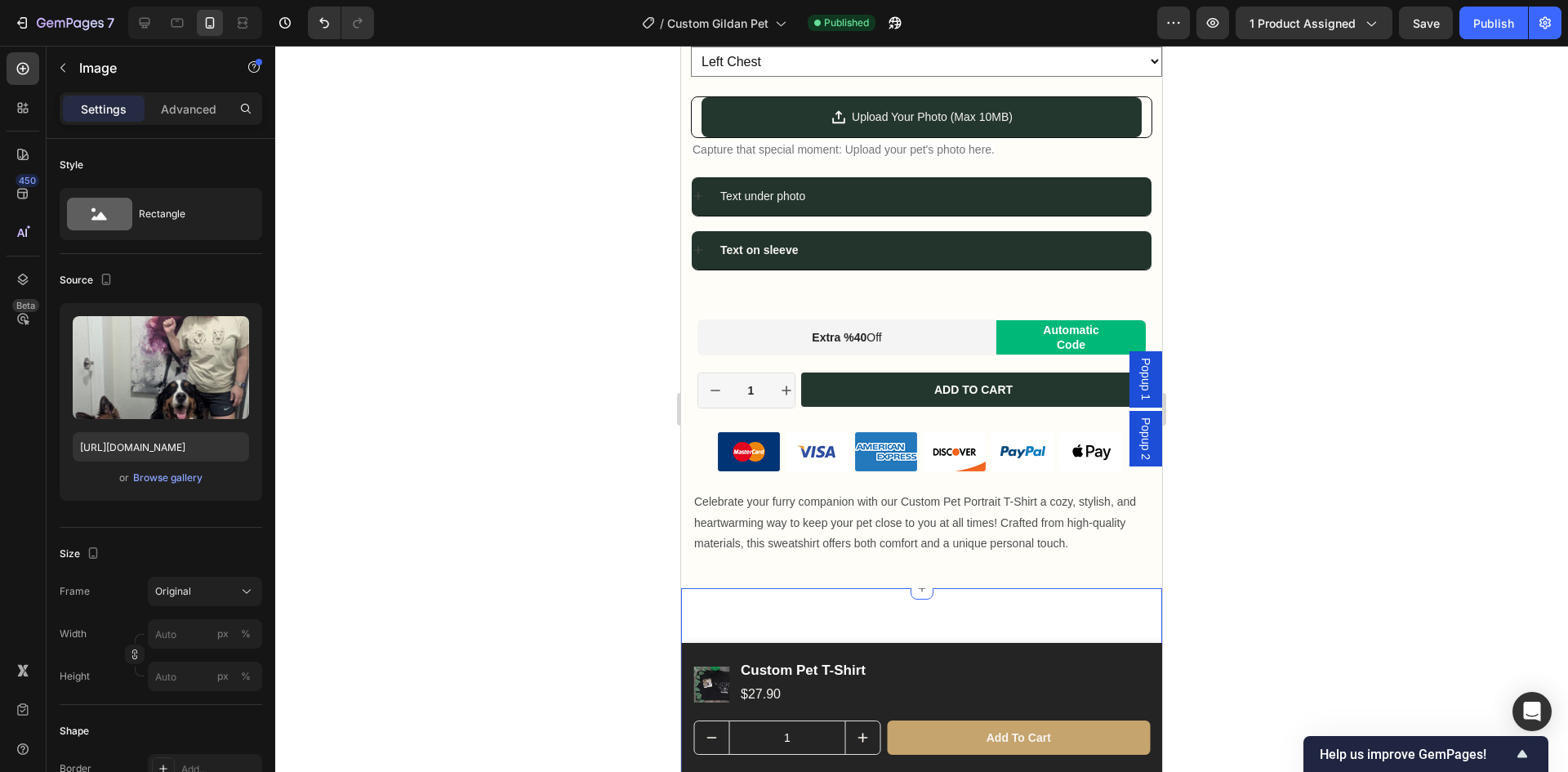
scroll to position [1471, 0]
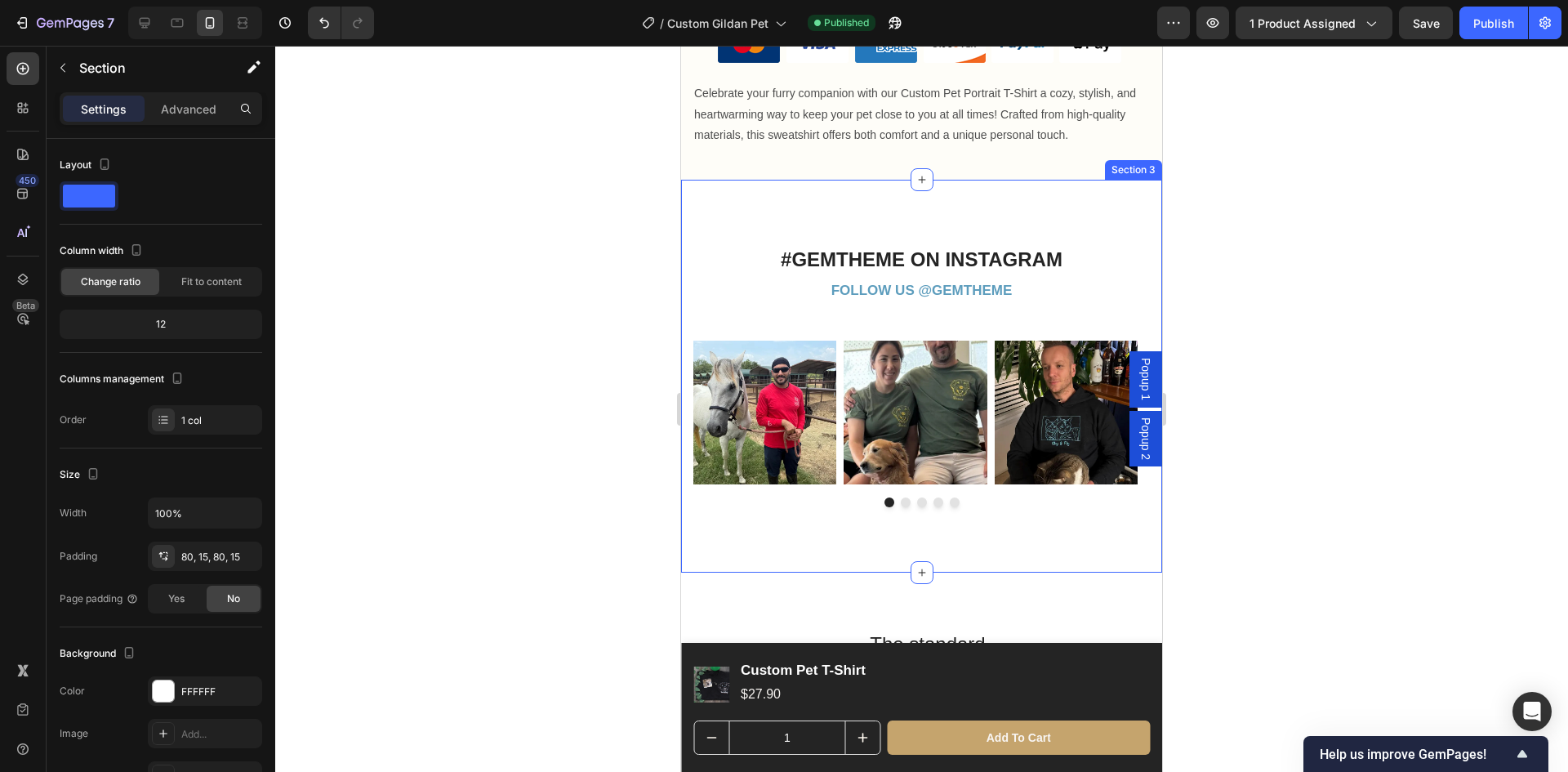
click at [1098, 214] on div "#GEMTHEME ON INSTAGRAM Heading FOLLOW US @GEMTHEME Text block Row Image Image I…" at bounding box center [922, 376] width 481 height 393
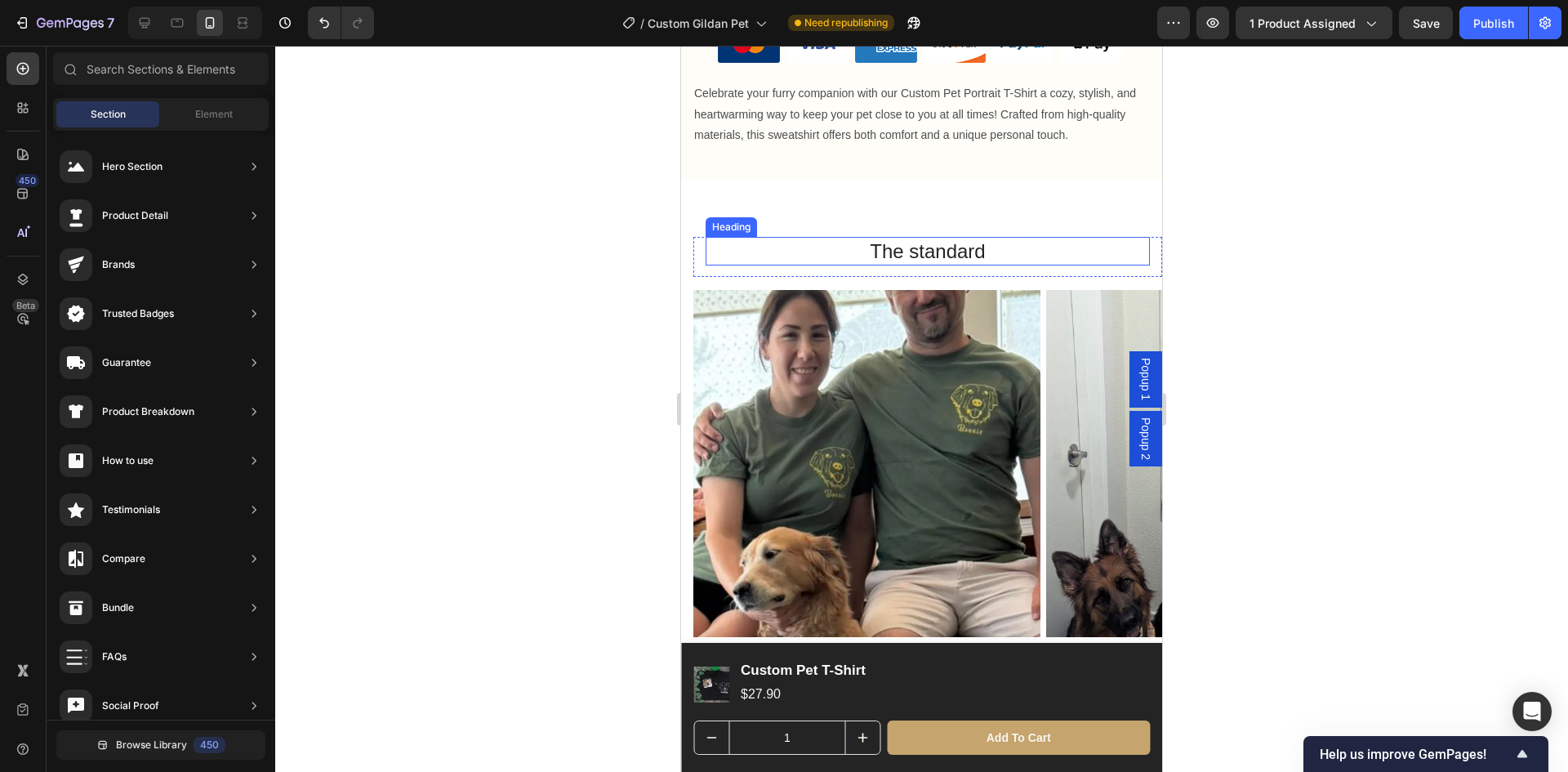
click at [944, 237] on h2 "The standard" at bounding box center [927, 251] width 444 height 29
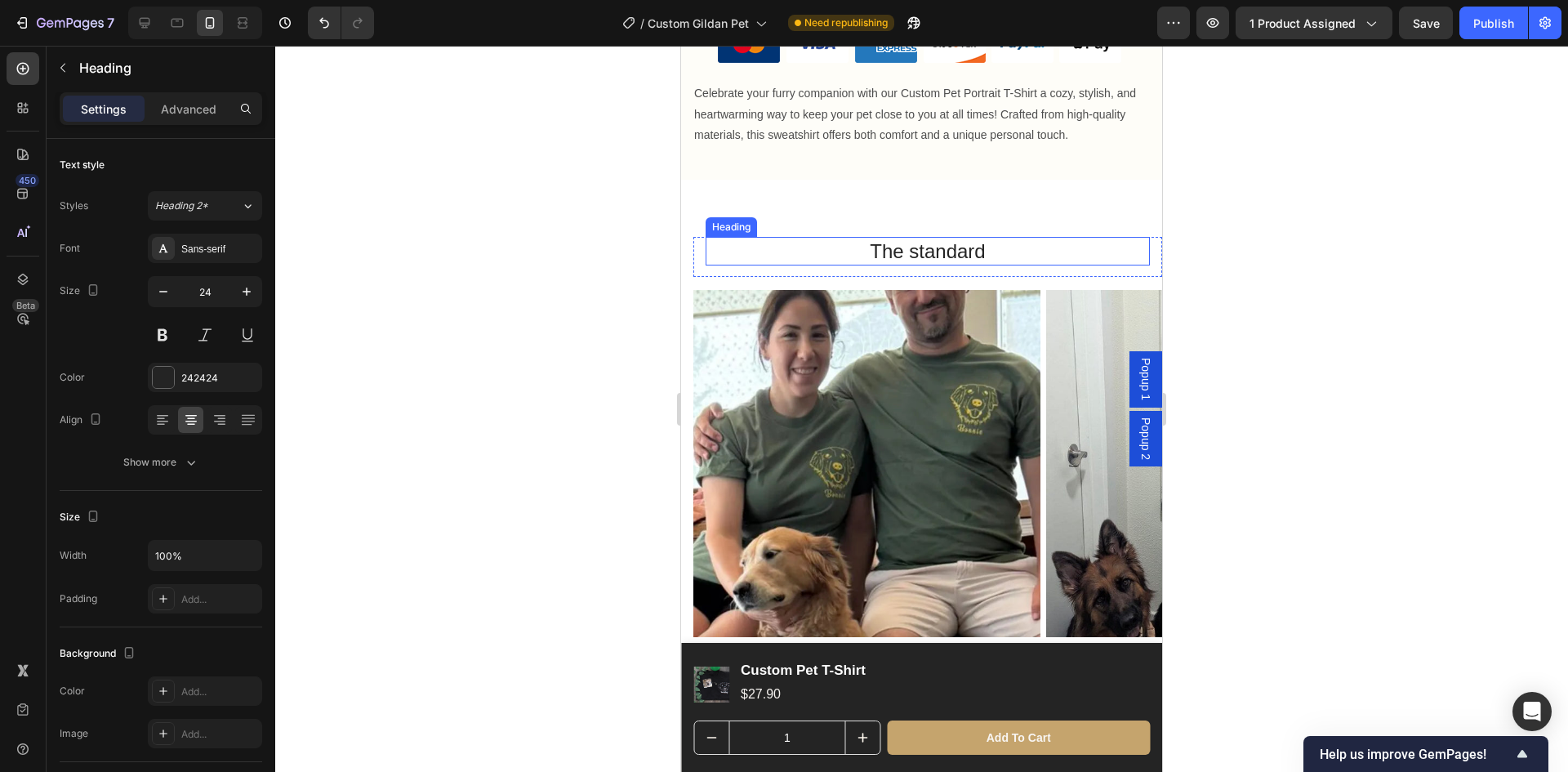
click at [944, 237] on h2 "The standard" at bounding box center [927, 251] width 444 height 29
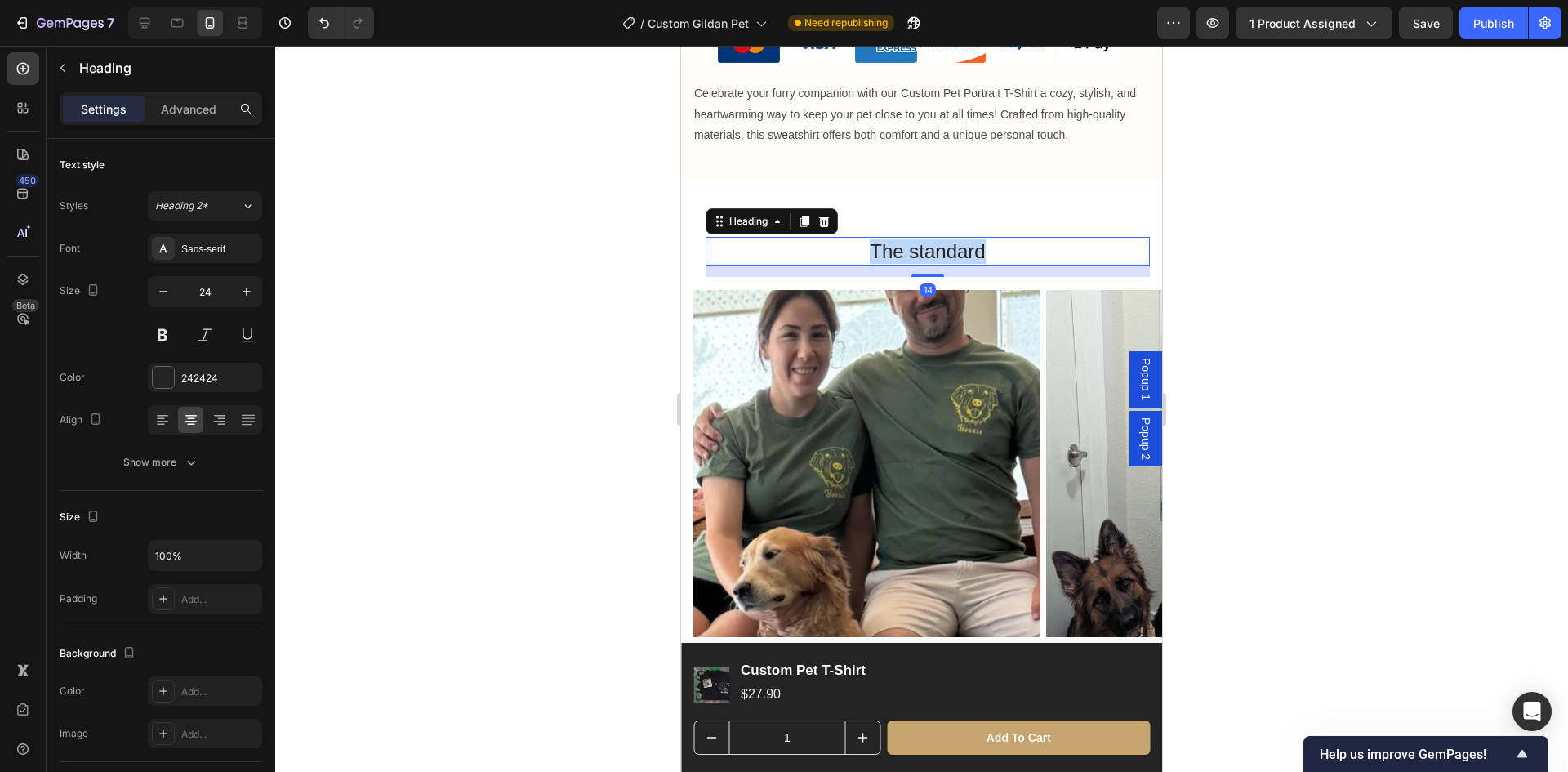
click at [944, 239] on p "The standard" at bounding box center [927, 251] width 441 height 25
click at [1277, 328] on div at bounding box center [922, 408] width 1293 height 726
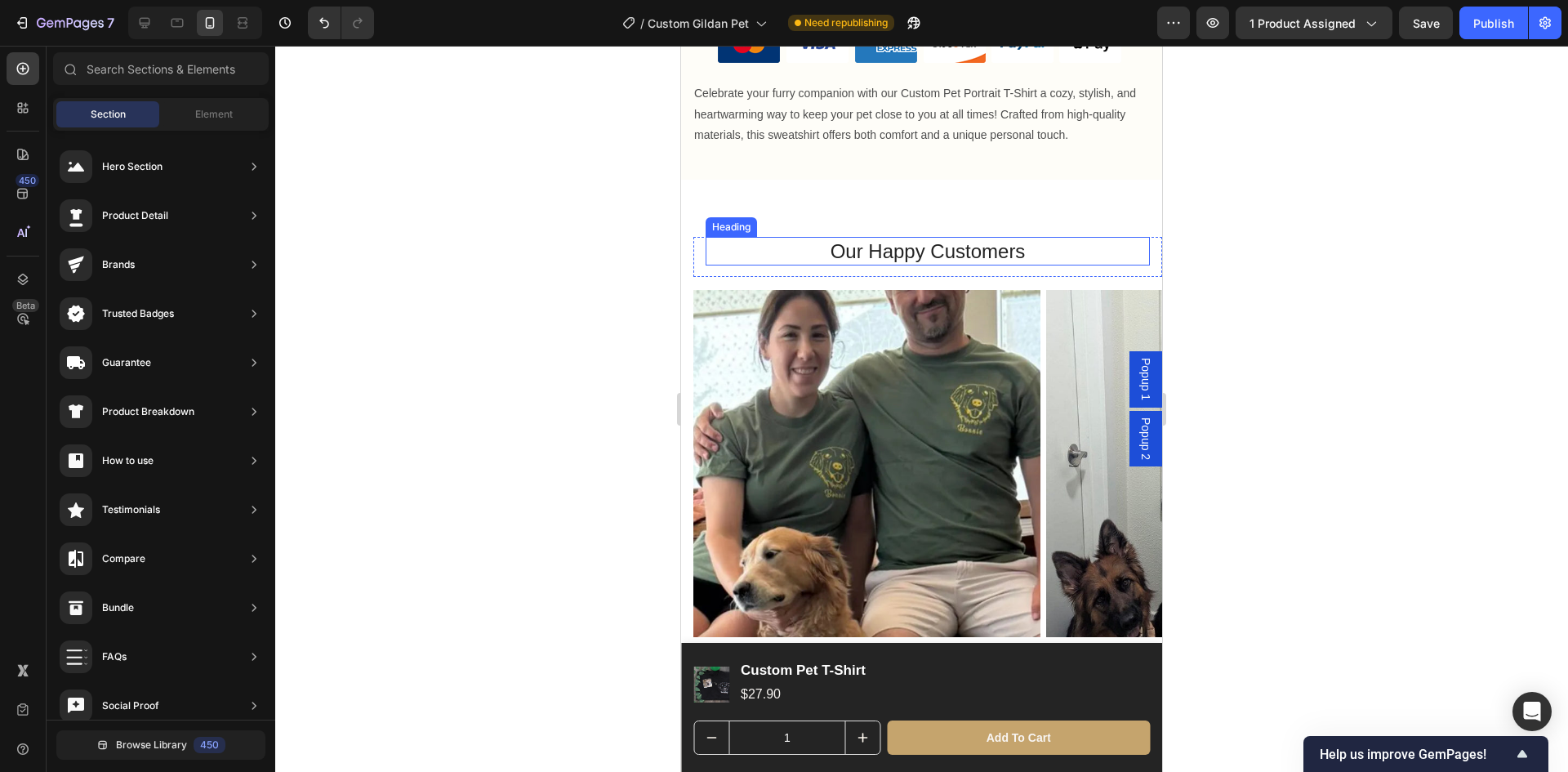
click at [980, 239] on p "Our Happy Customers" at bounding box center [927, 251] width 441 height 25
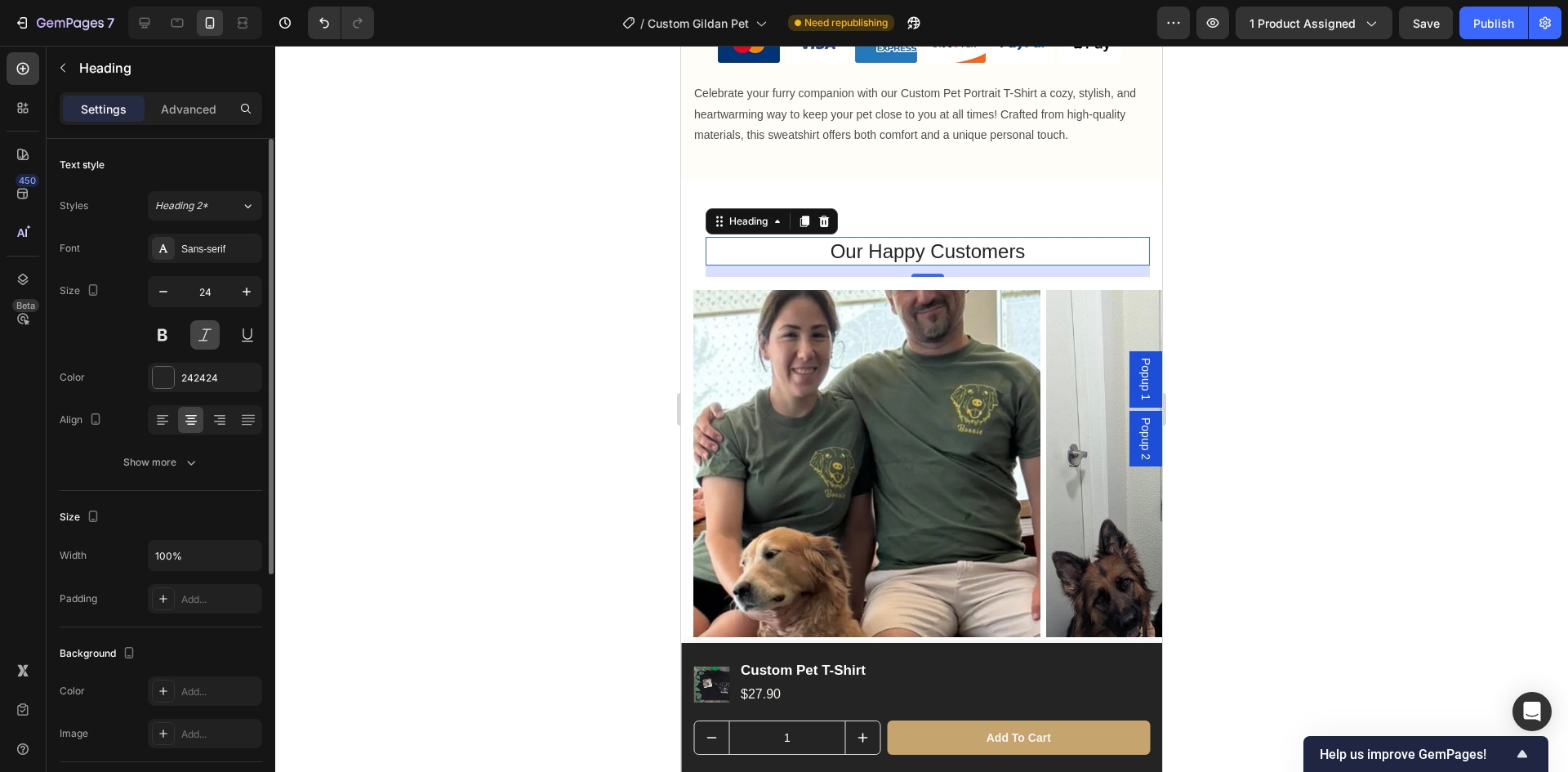
drag, startPoint x: 250, startPoint y: 290, endPoint x: 217, endPoint y: 347, distance: 65.9
click at [250, 290] on icon "button" at bounding box center [246, 291] width 16 height 16
type input "26"
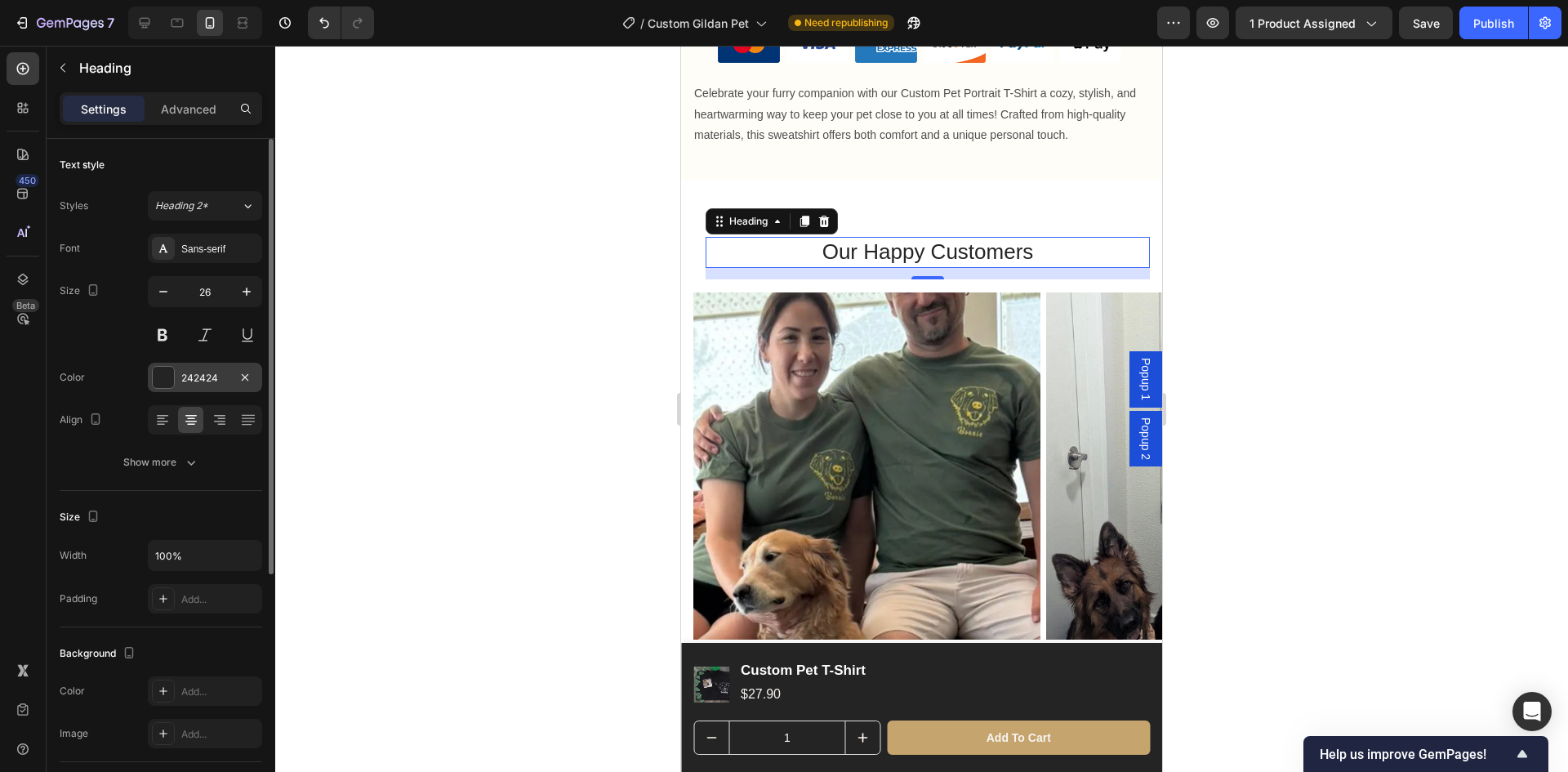
click at [211, 376] on div "242424" at bounding box center [205, 379] width 48 height 15
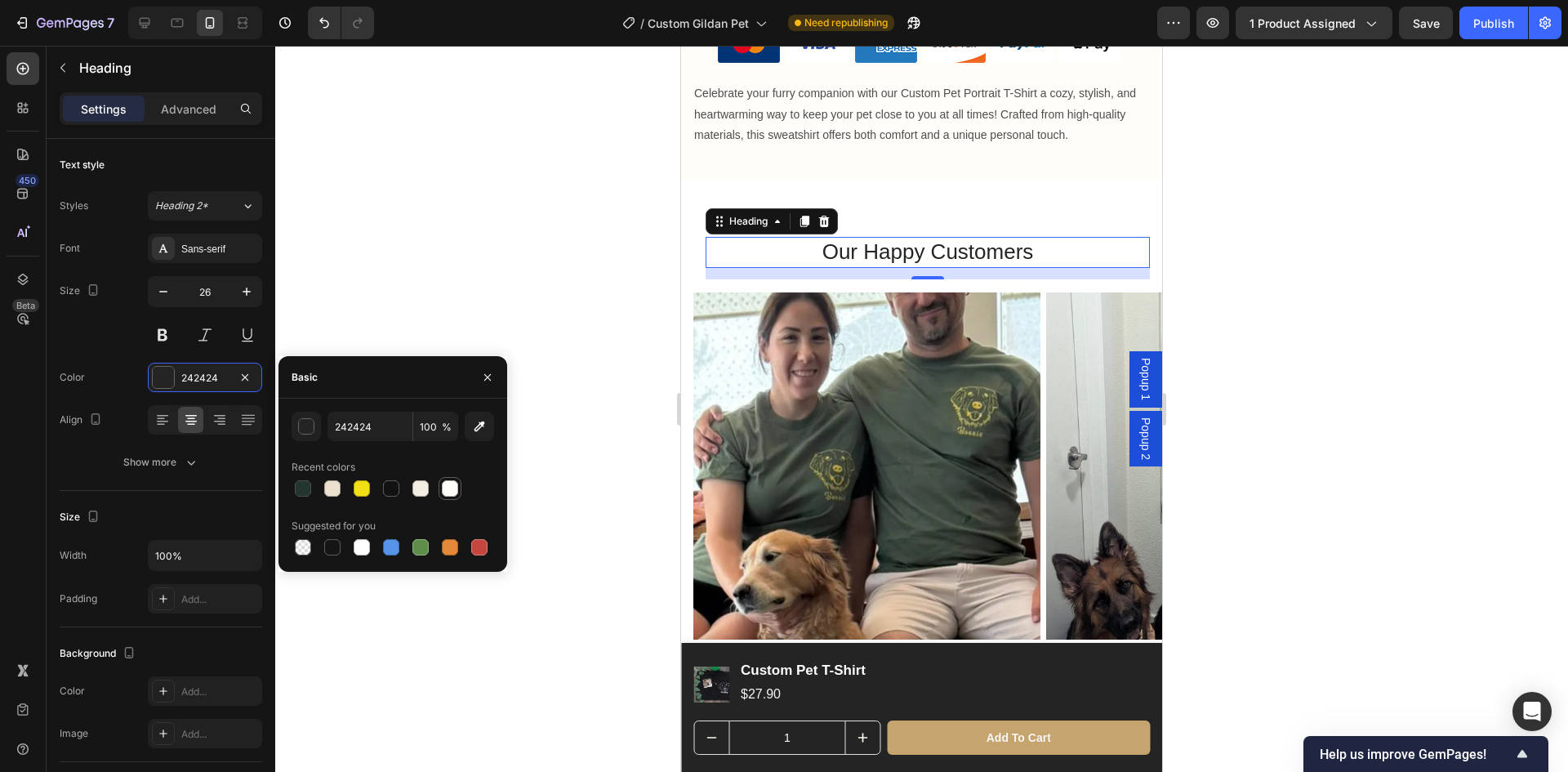
click at [443, 491] on div at bounding box center [450, 488] width 16 height 16
type input "FEFDF8"
click at [985, 207] on div "Our Happy Customers Heading 14 Row Image Image Image Image Carousel Section 3" at bounding box center [922, 438] width 481 height 517
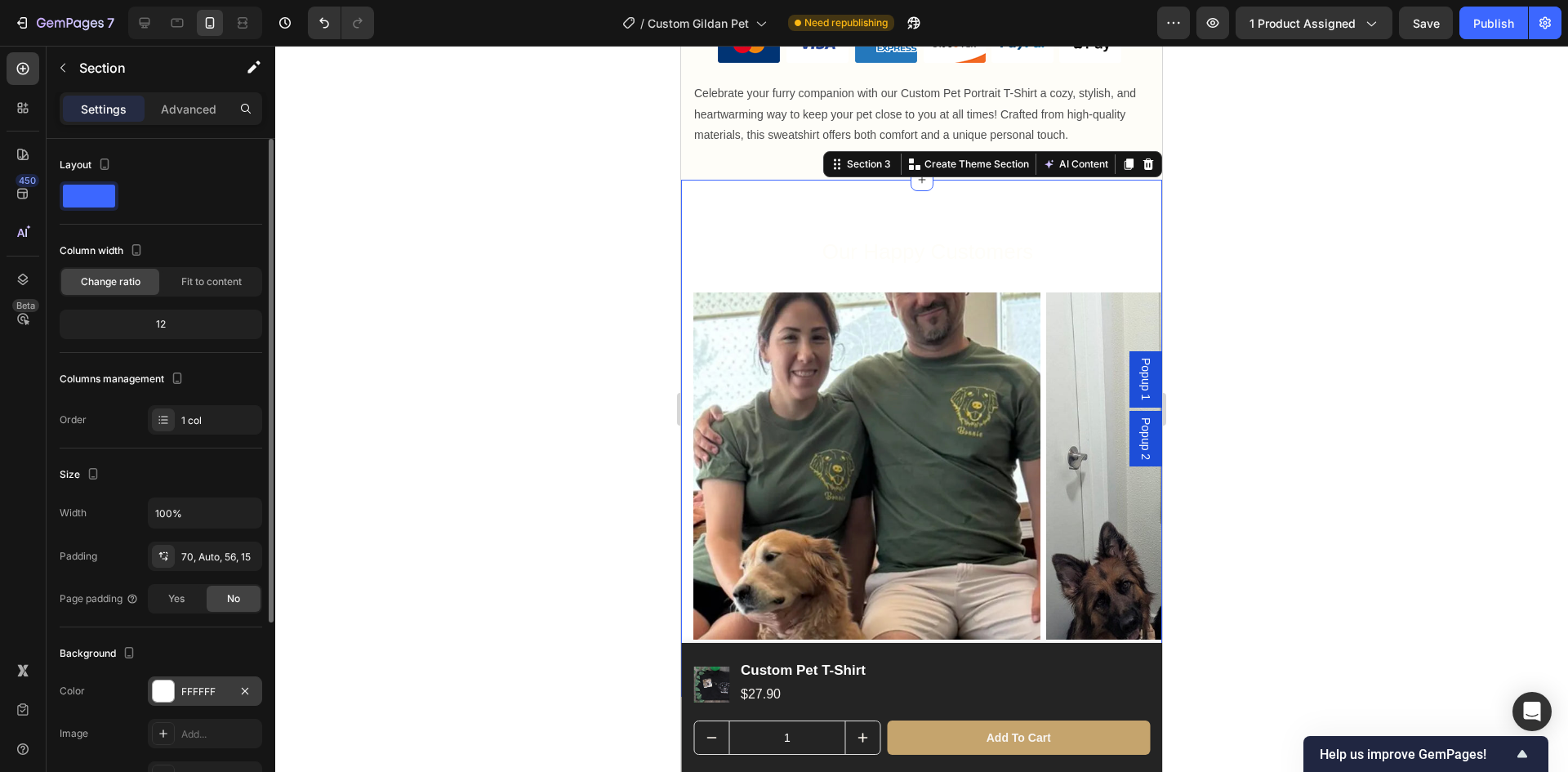
click at [202, 699] on div "FFFFFF" at bounding box center [205, 690] width 114 height 29
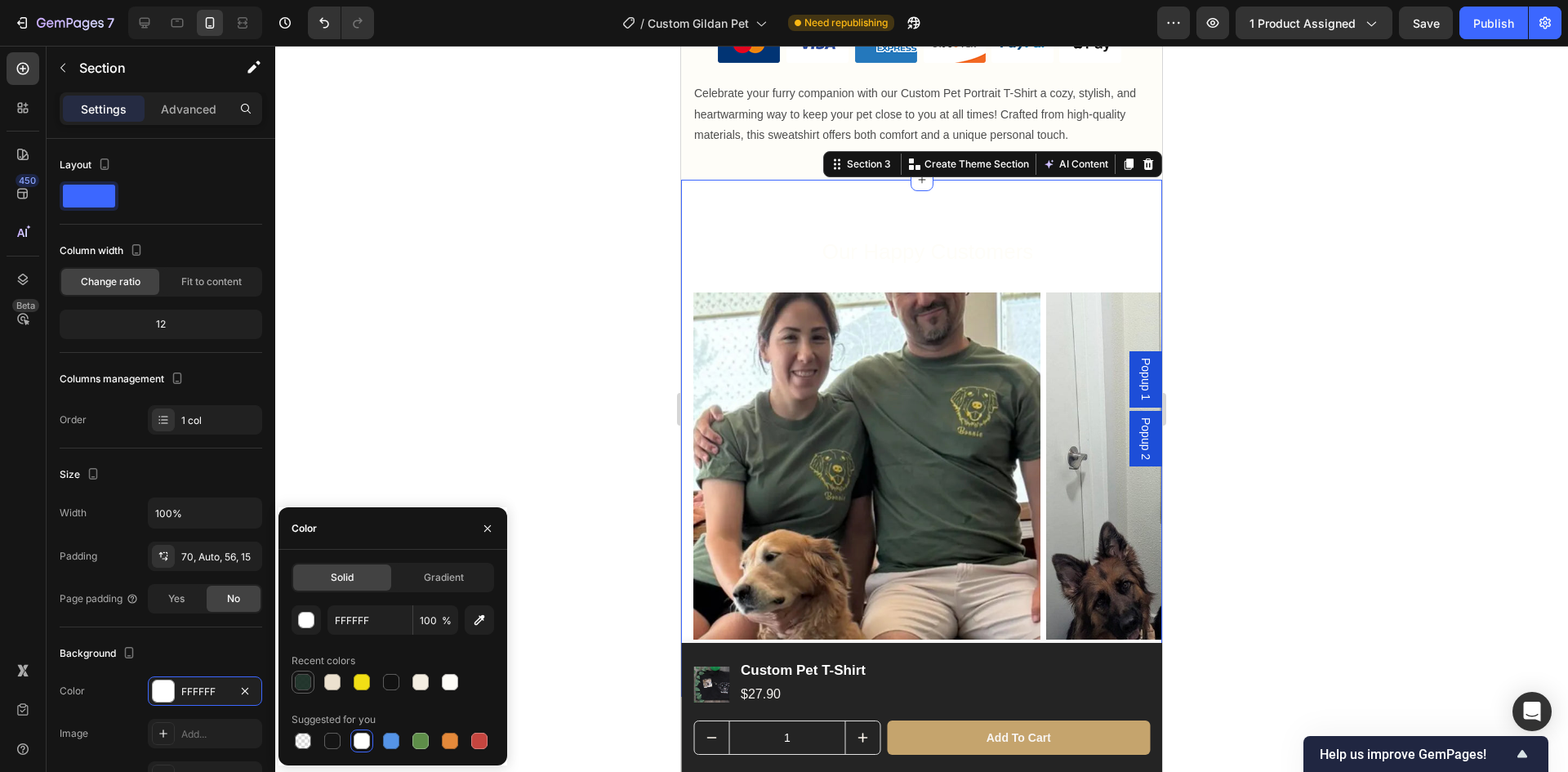
click at [304, 683] on div at bounding box center [303, 681] width 16 height 16
type input "0F241A"
type input "91"
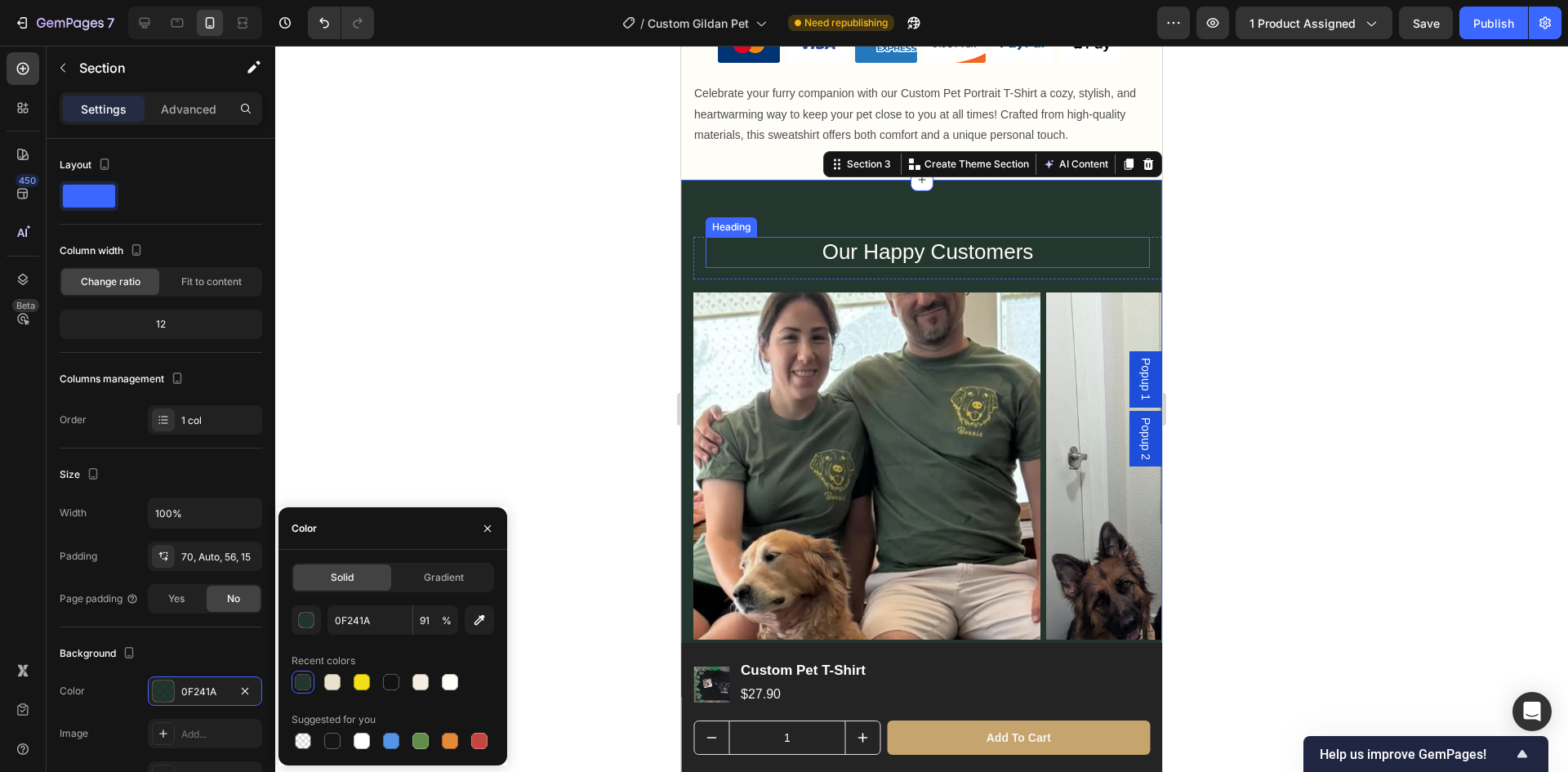
click at [959, 240] on p "Our Happy Customers" at bounding box center [927, 253] width 441 height 28
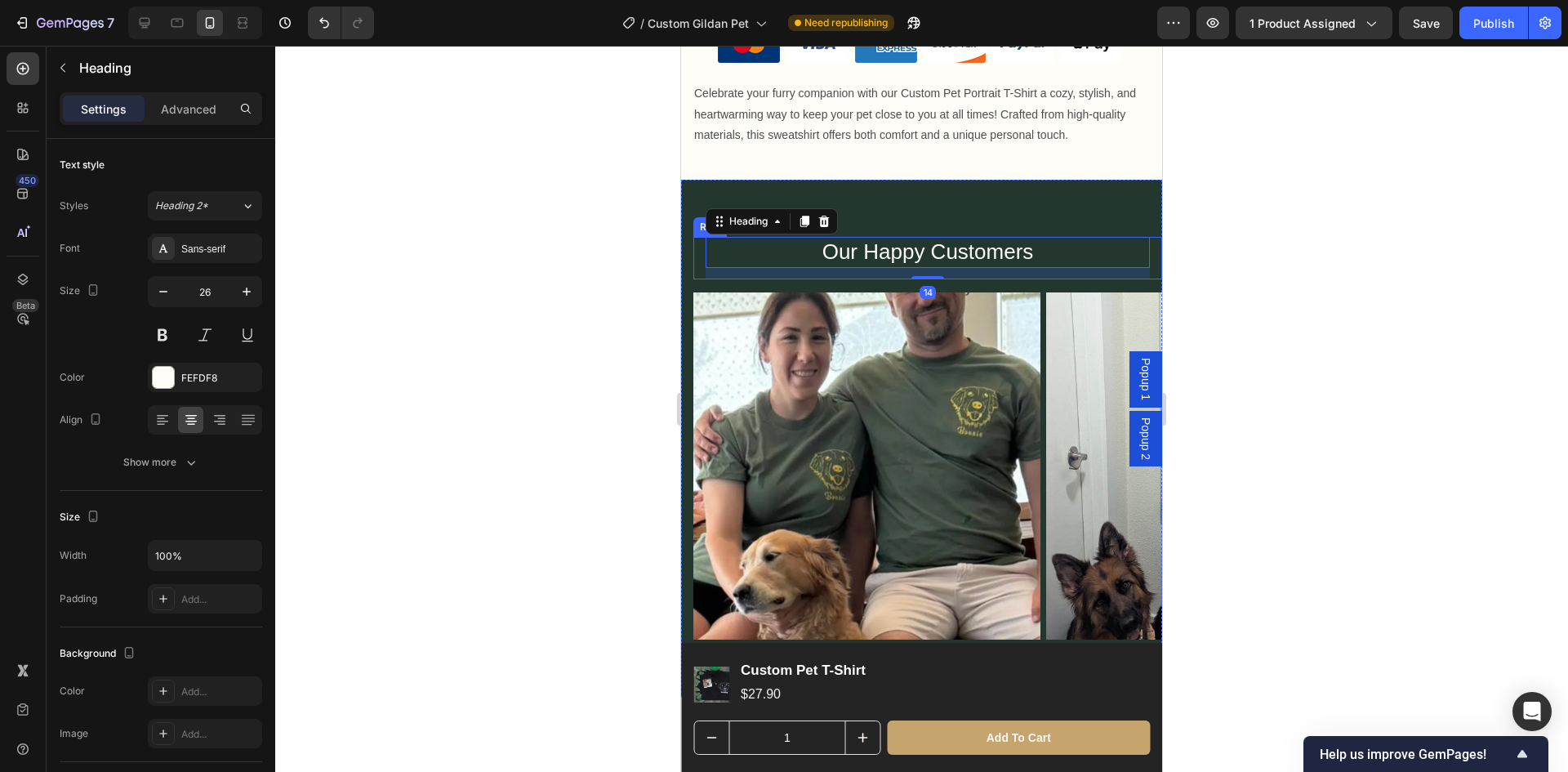
drag, startPoint x: 1250, startPoint y: 245, endPoint x: 1177, endPoint y: 207, distance: 82.3
click at [1250, 245] on div at bounding box center [922, 408] width 1293 height 726
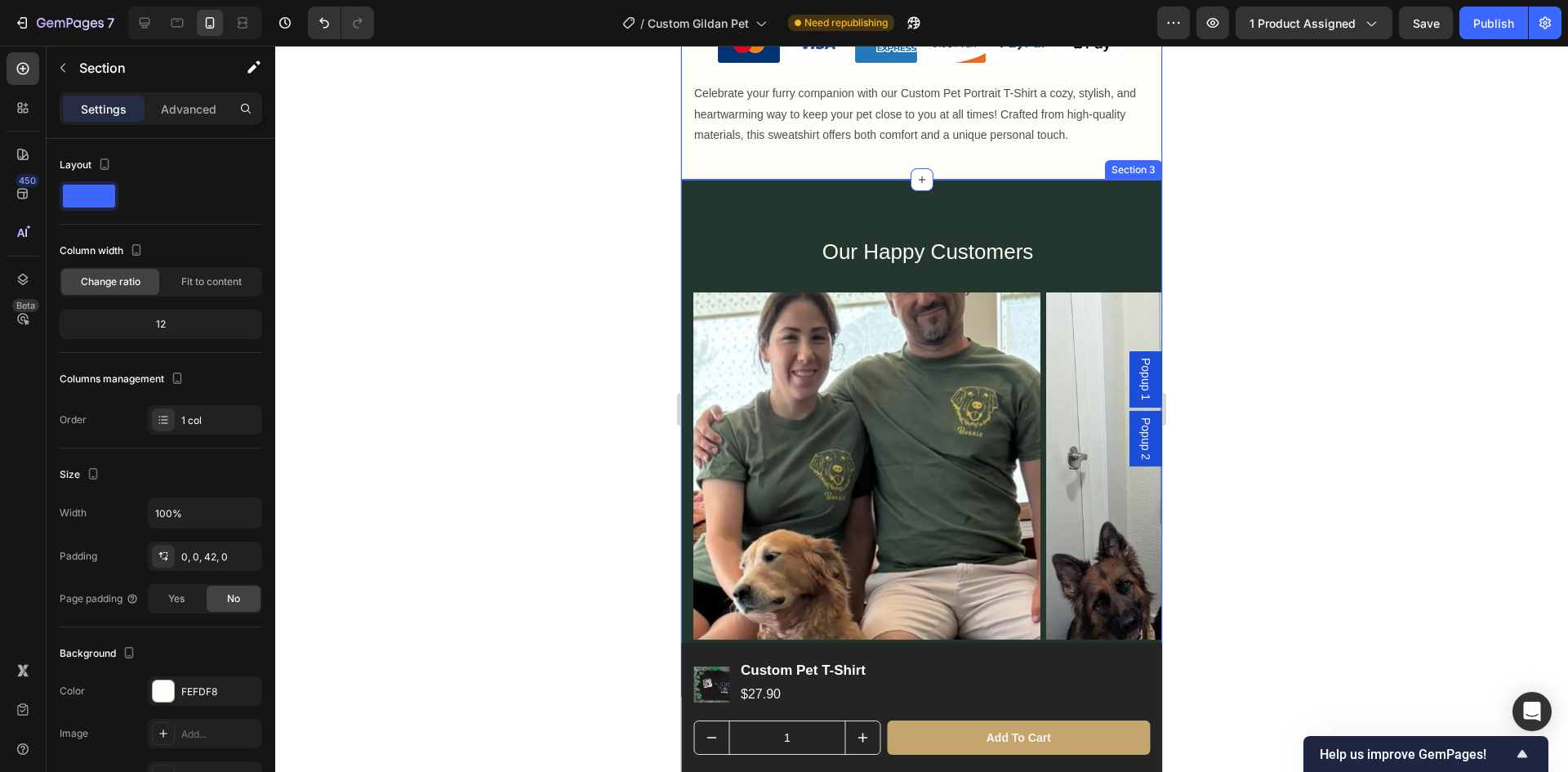
click at [1058, 184] on div "Our Happy Customers Heading Row Image Image Image Image Carousel Section 3" at bounding box center [922, 438] width 481 height 517
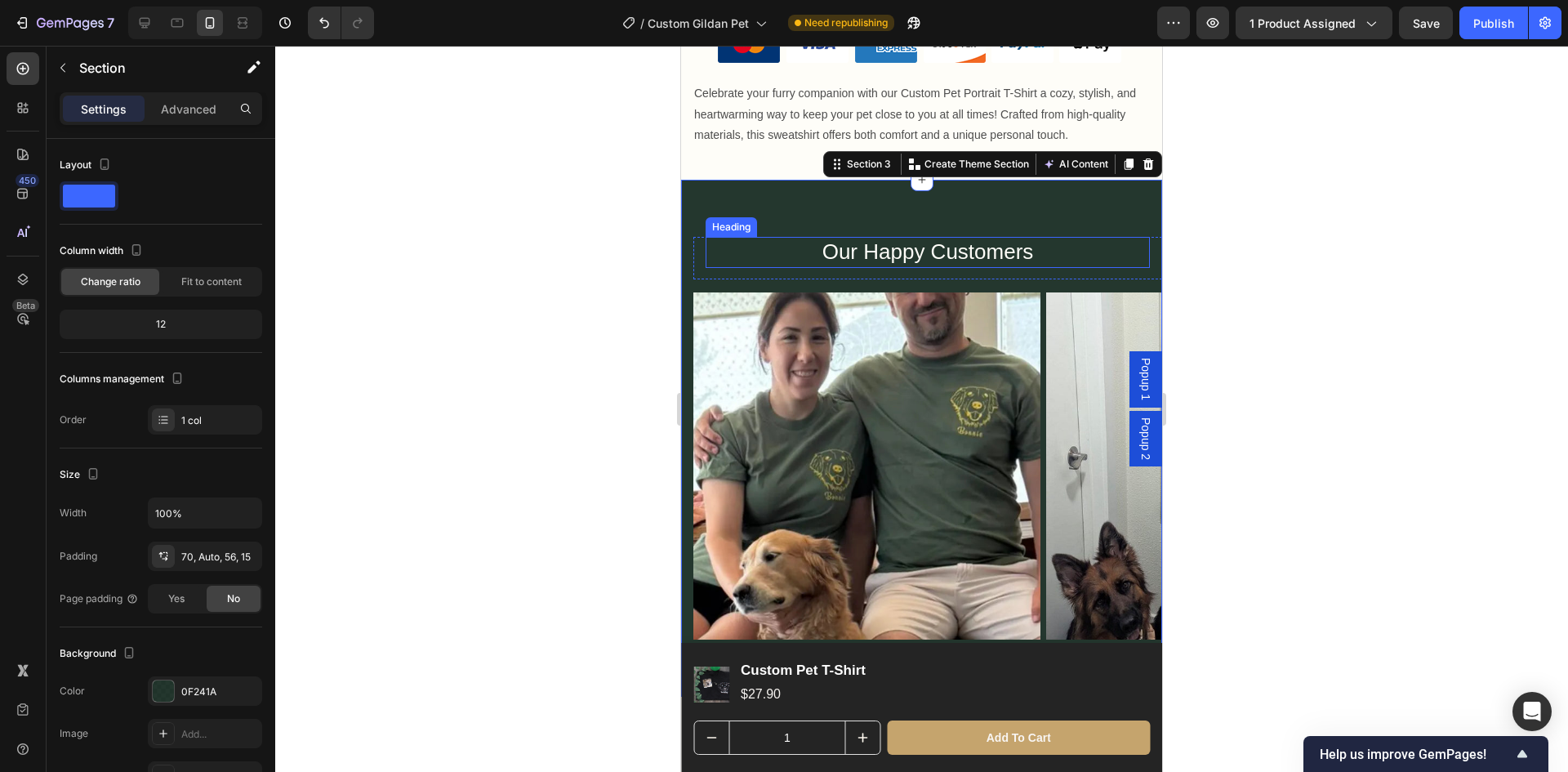
click at [938, 239] on p "Our Happy Customers" at bounding box center [927, 253] width 441 height 28
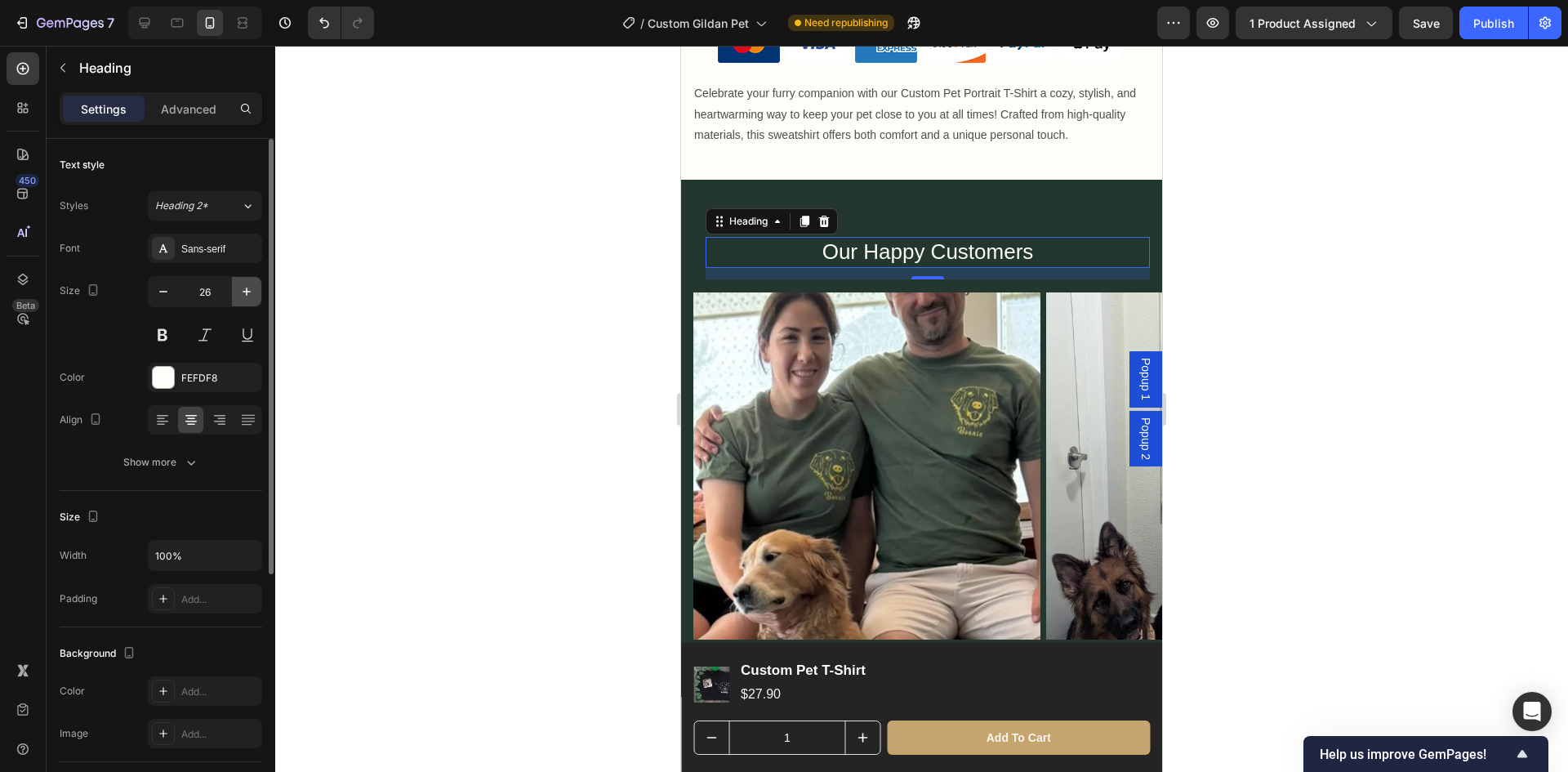
click at [240, 296] on icon "button" at bounding box center [246, 291] width 16 height 16
click at [170, 334] on button at bounding box center [162, 334] width 29 height 29
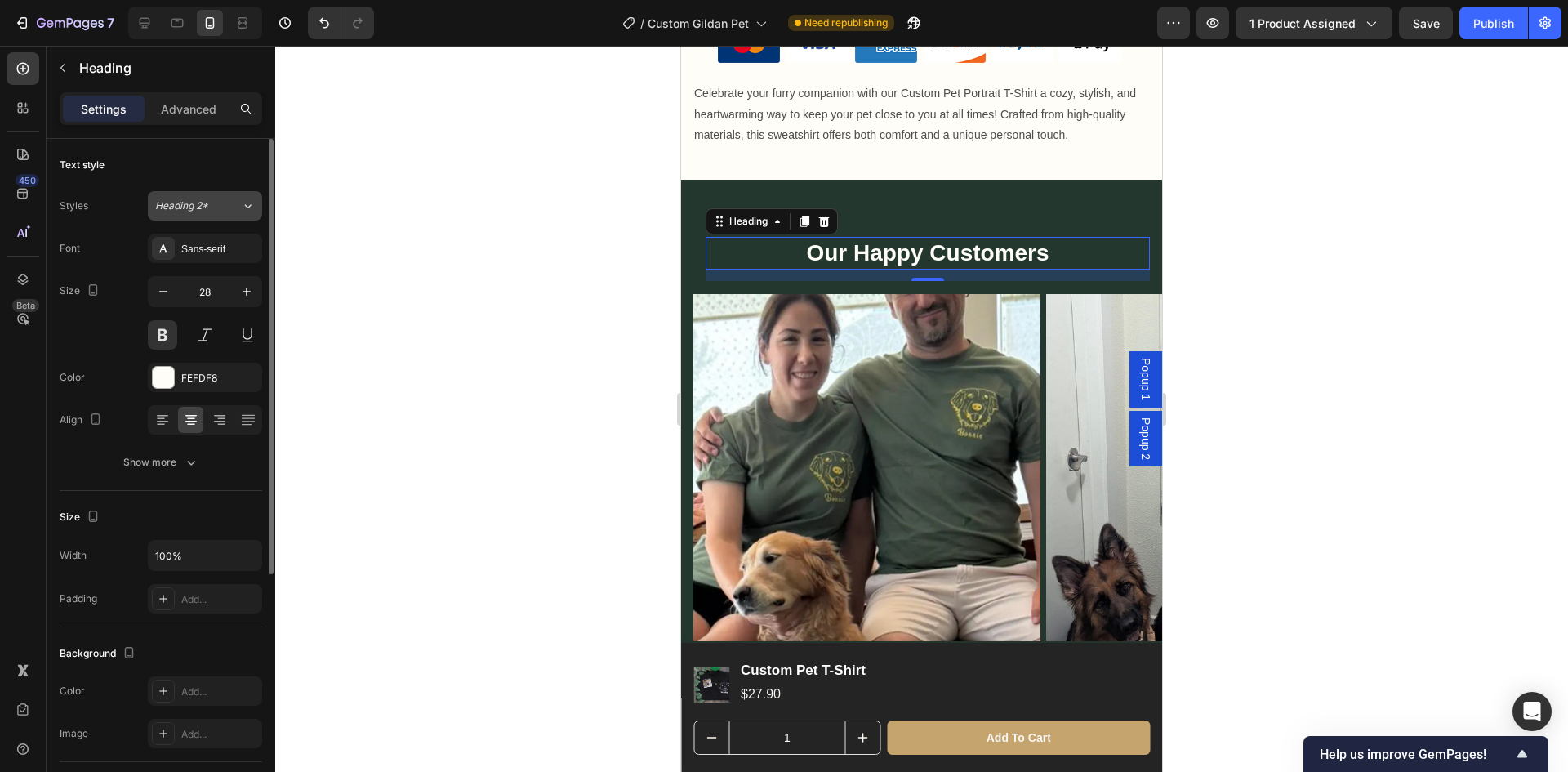
click at [226, 215] on button "Heading 2*" at bounding box center [205, 205] width 114 height 29
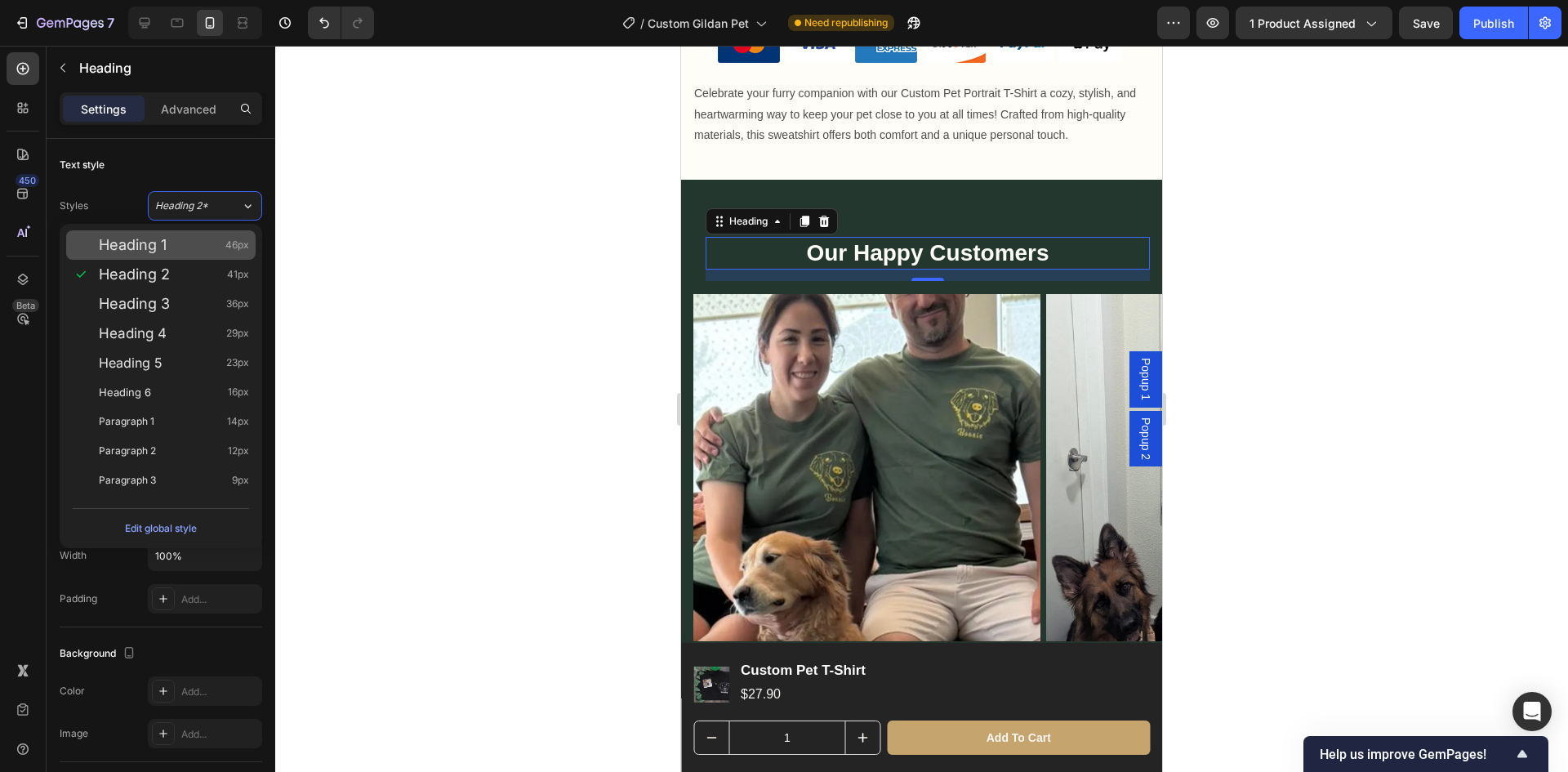
click at [196, 245] on div "Heading 1 46px" at bounding box center [174, 245] width 150 height 16
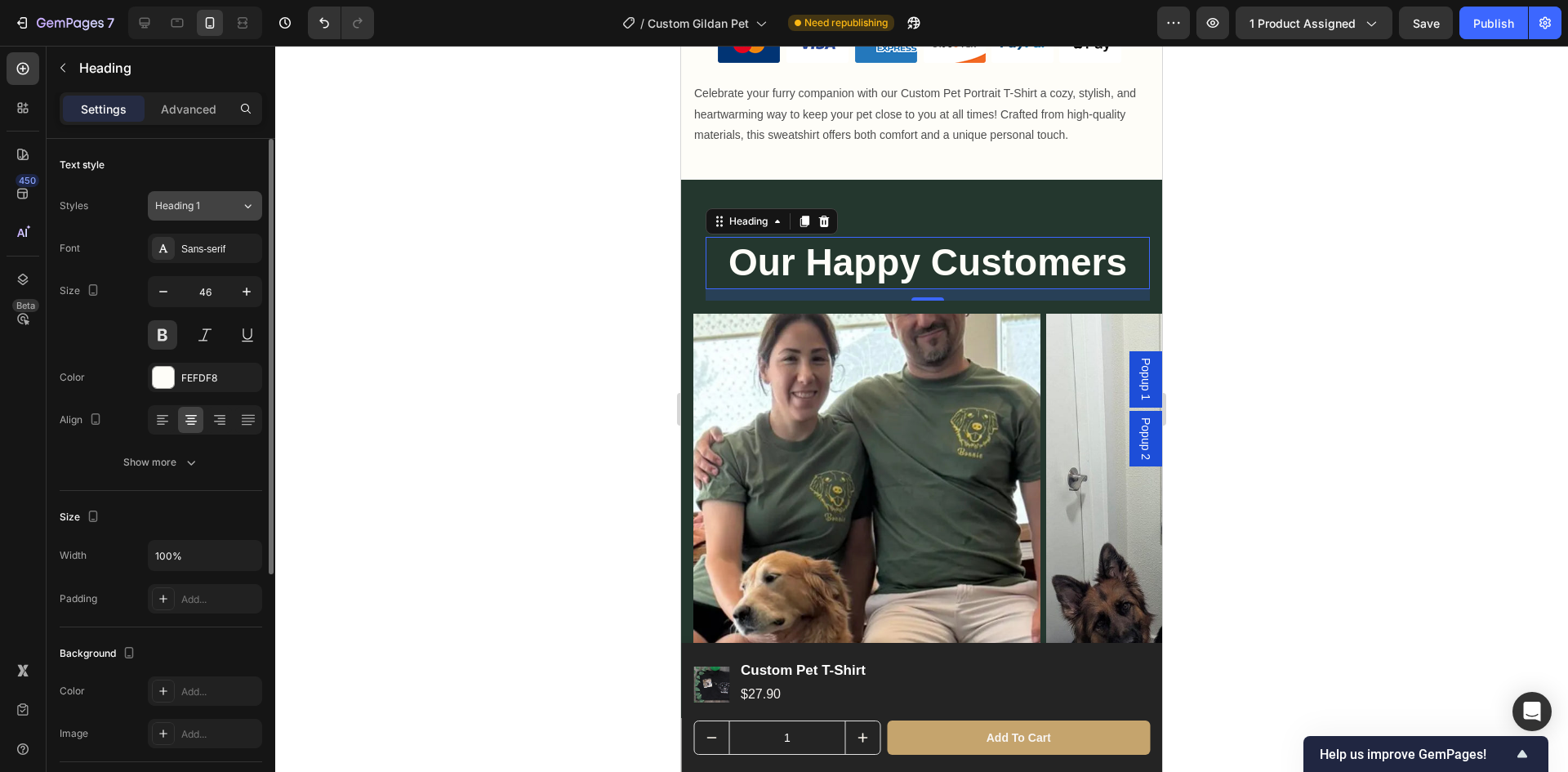
click at [230, 207] on div "Heading 1" at bounding box center [199, 206] width 86 height 15
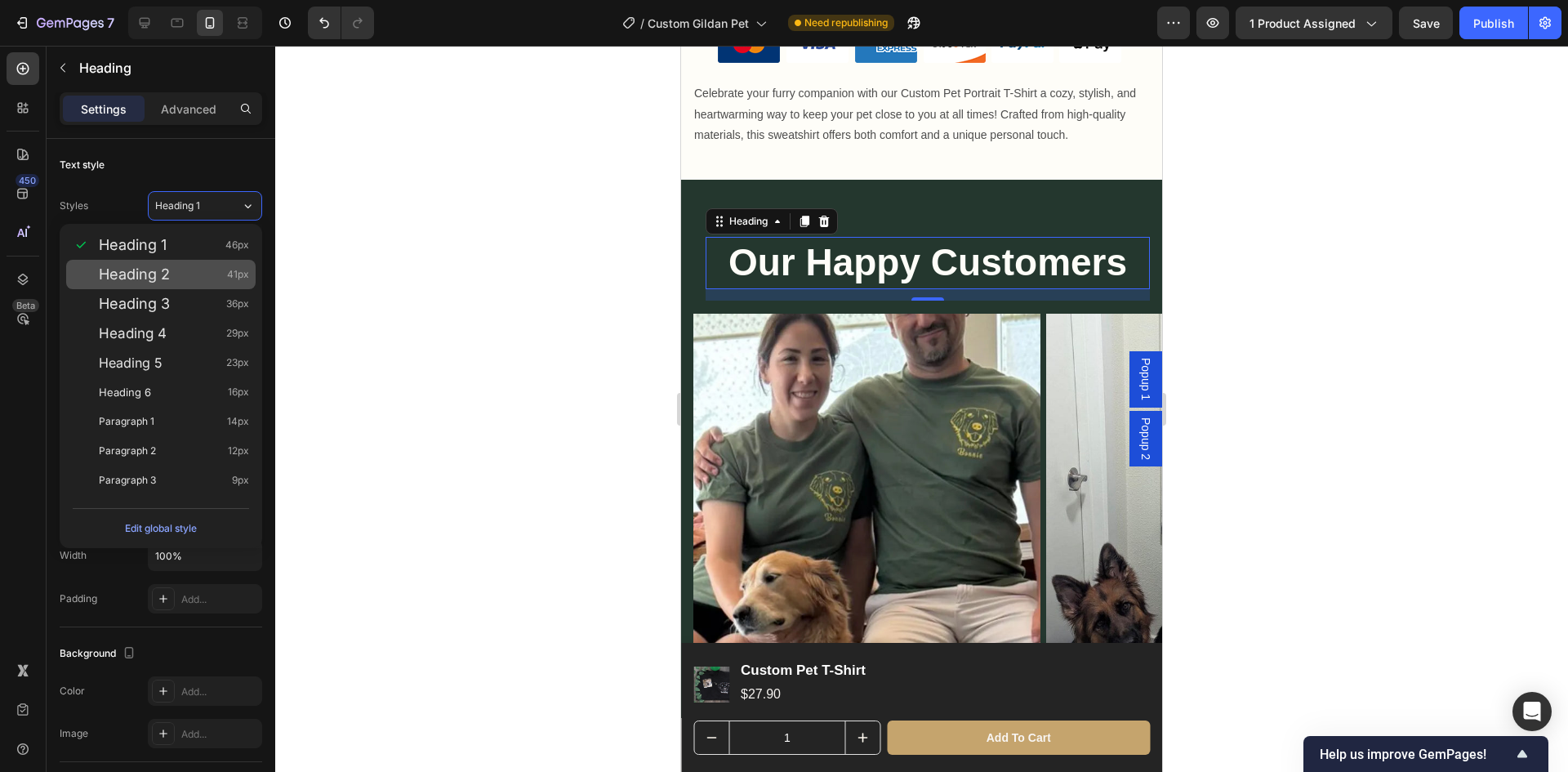
click at [208, 269] on div "Heading 2 41px" at bounding box center [174, 274] width 150 height 16
type input "41"
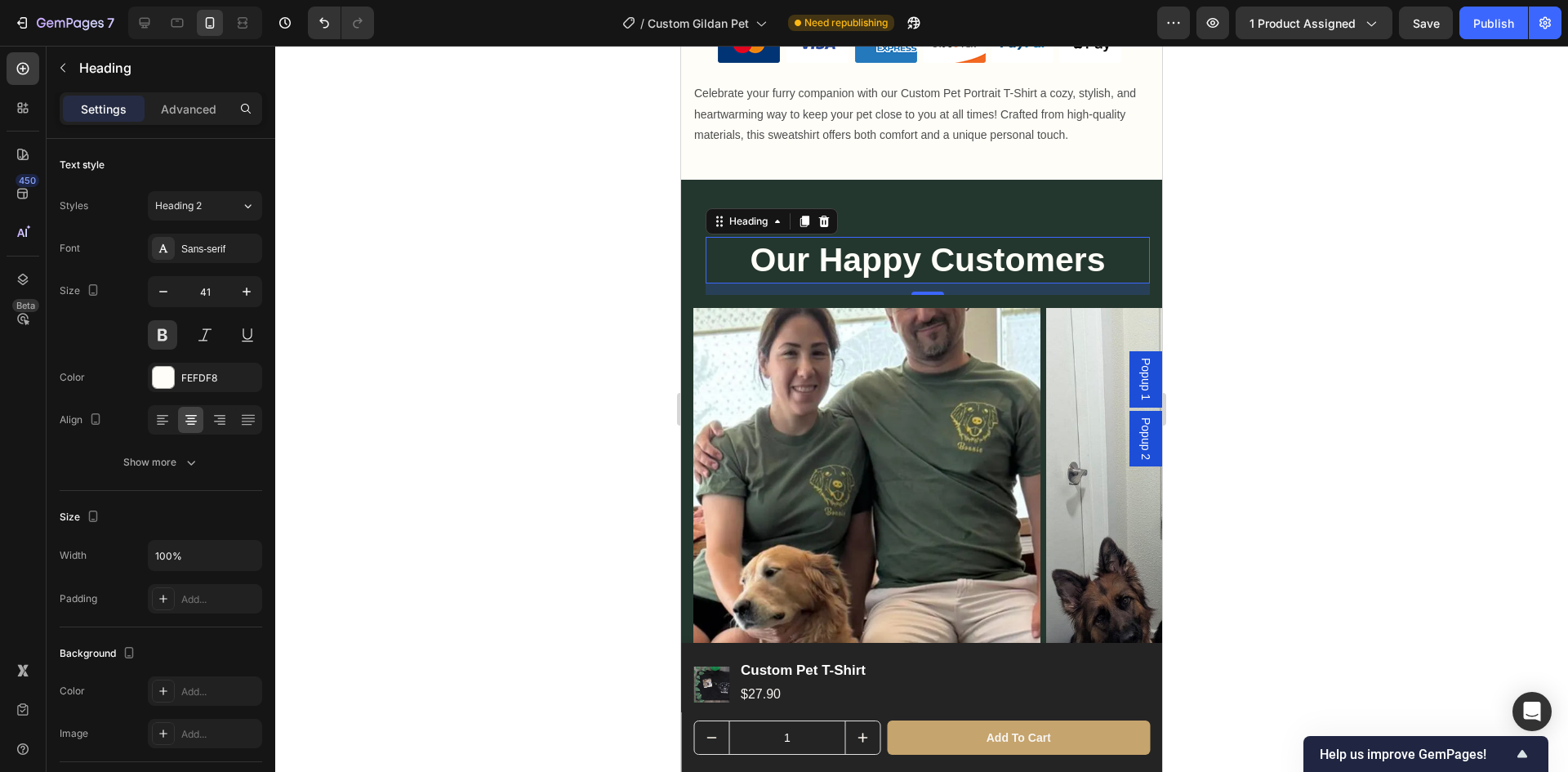
click at [482, 234] on div at bounding box center [922, 408] width 1293 height 726
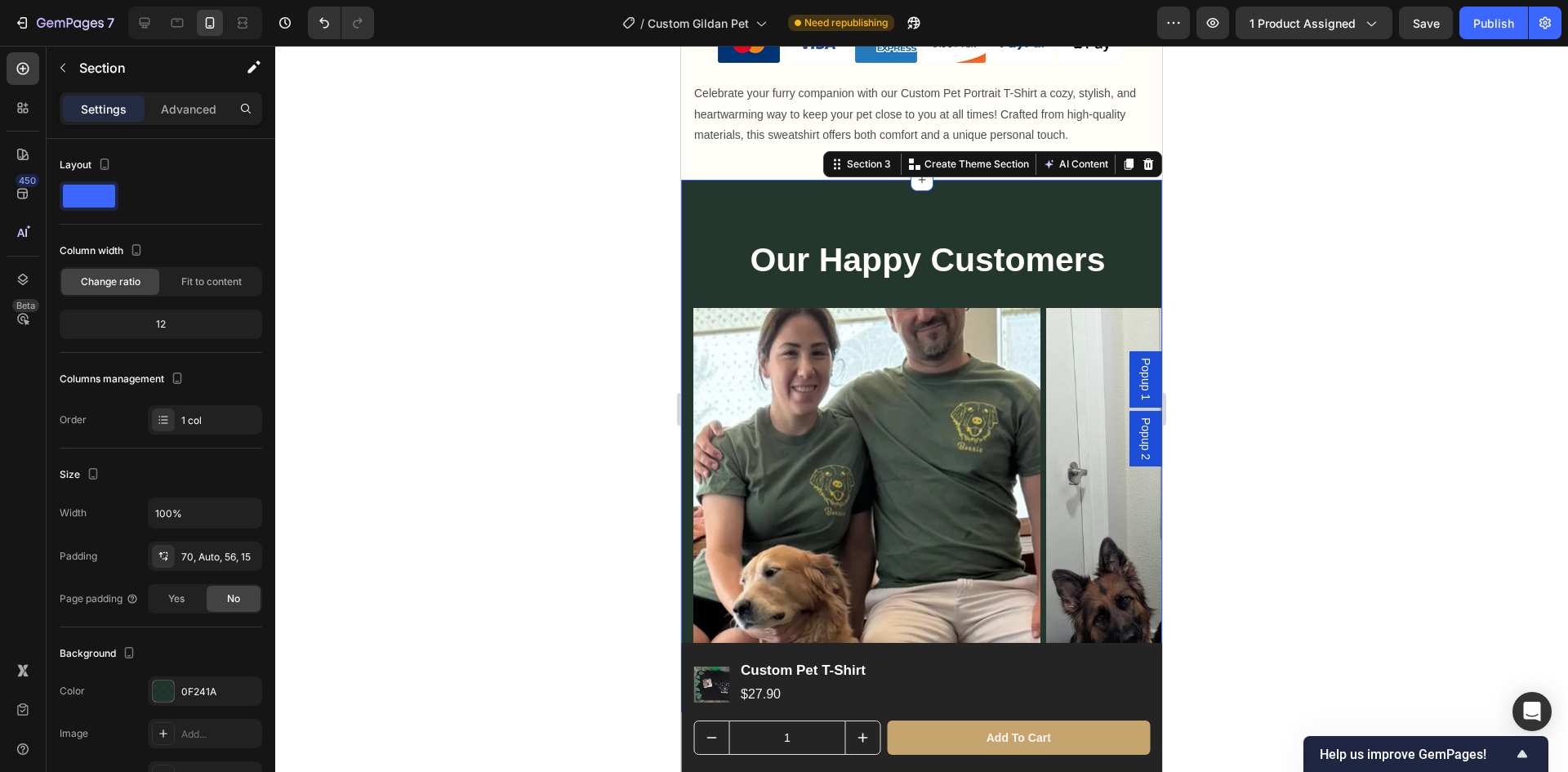
click at [828, 202] on div "Our Happy Customers Heading Row Image Image Image Image Carousel Section 3 You …" at bounding box center [922, 446] width 481 height 533
click at [200, 100] on p "Advanced" at bounding box center [188, 109] width 55 height 17
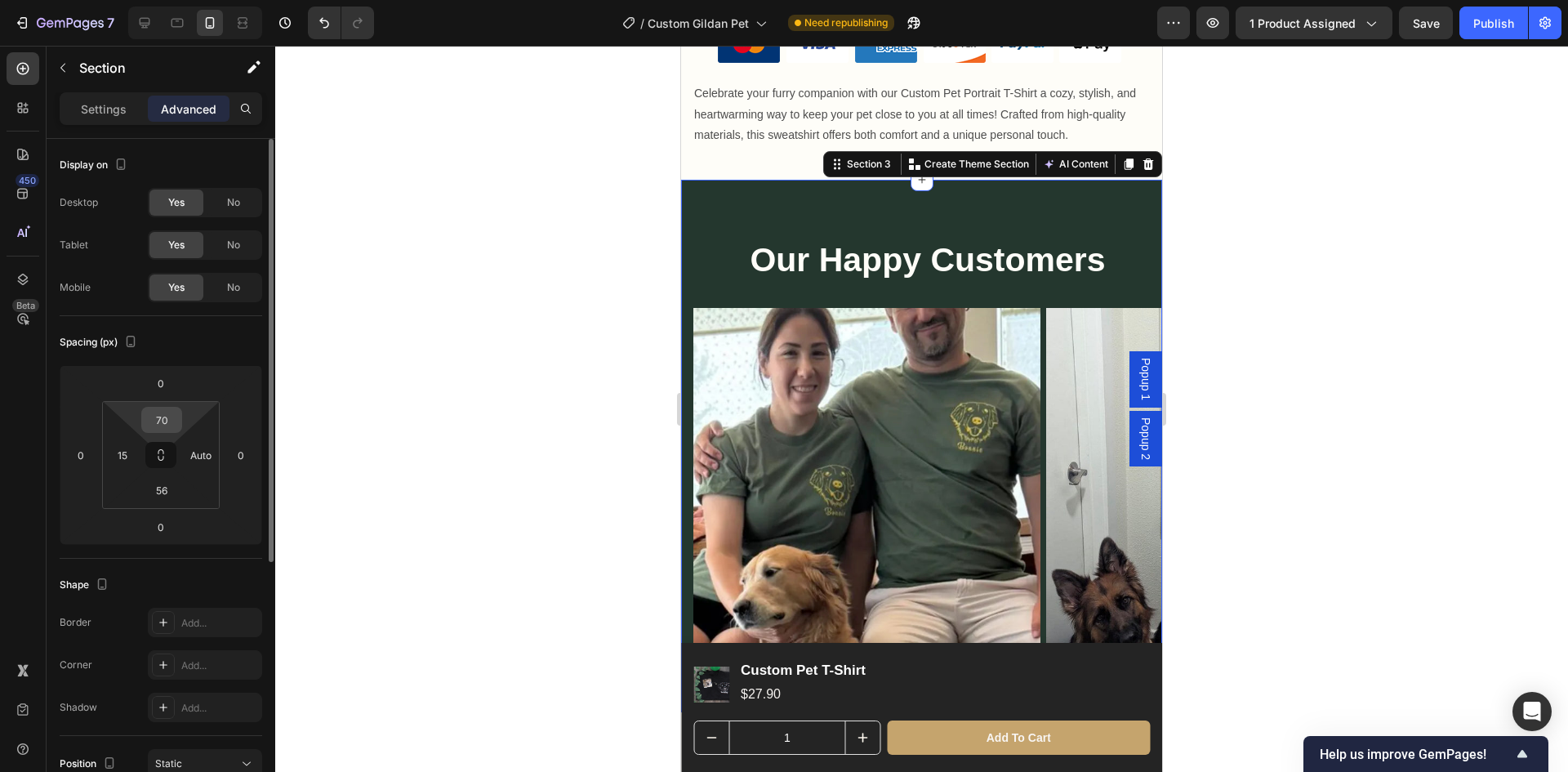
click at [170, 424] on input "70" at bounding box center [161, 420] width 33 height 24
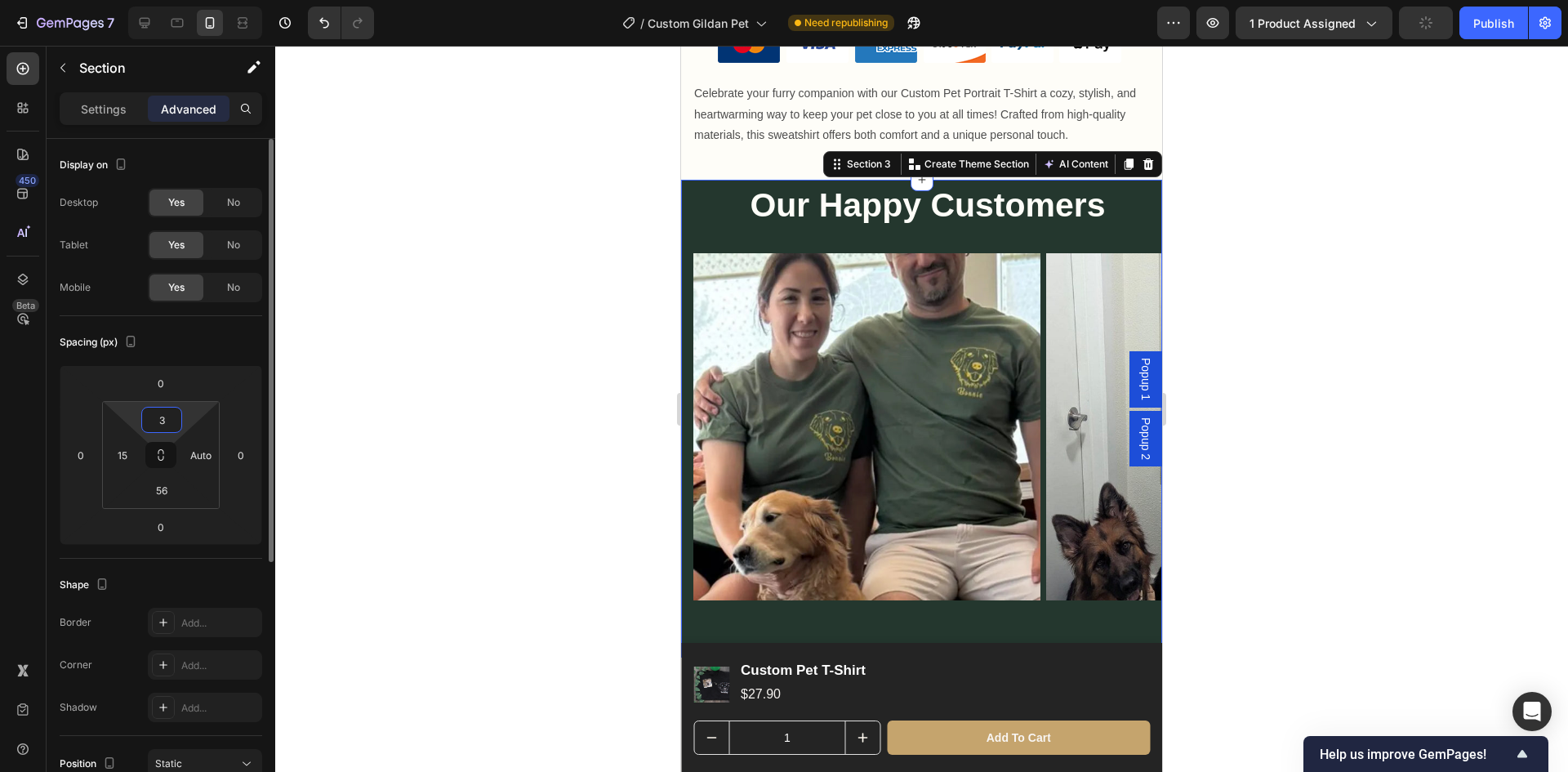
type input "30"
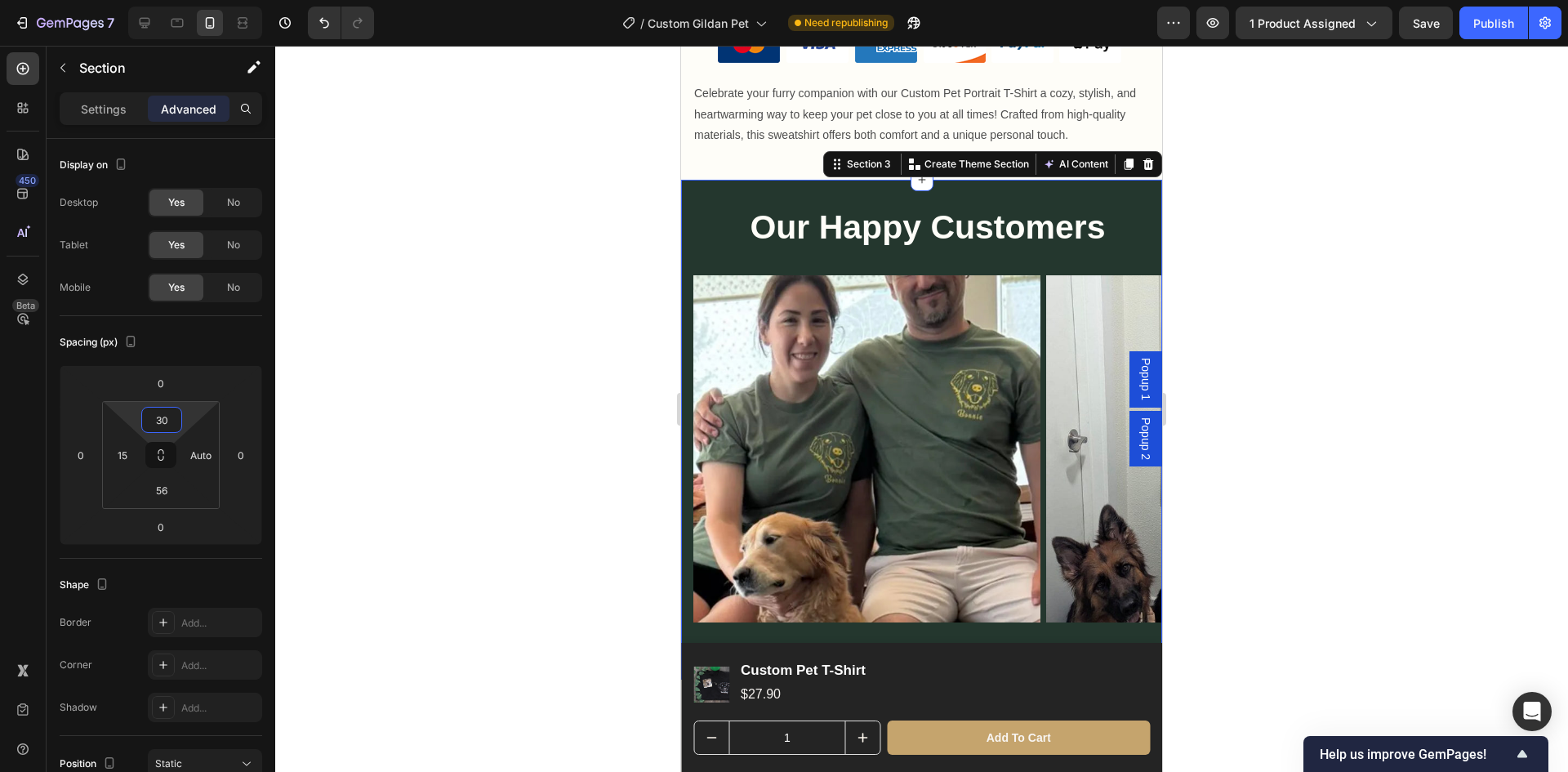
click at [1413, 502] on div at bounding box center [922, 408] width 1293 height 726
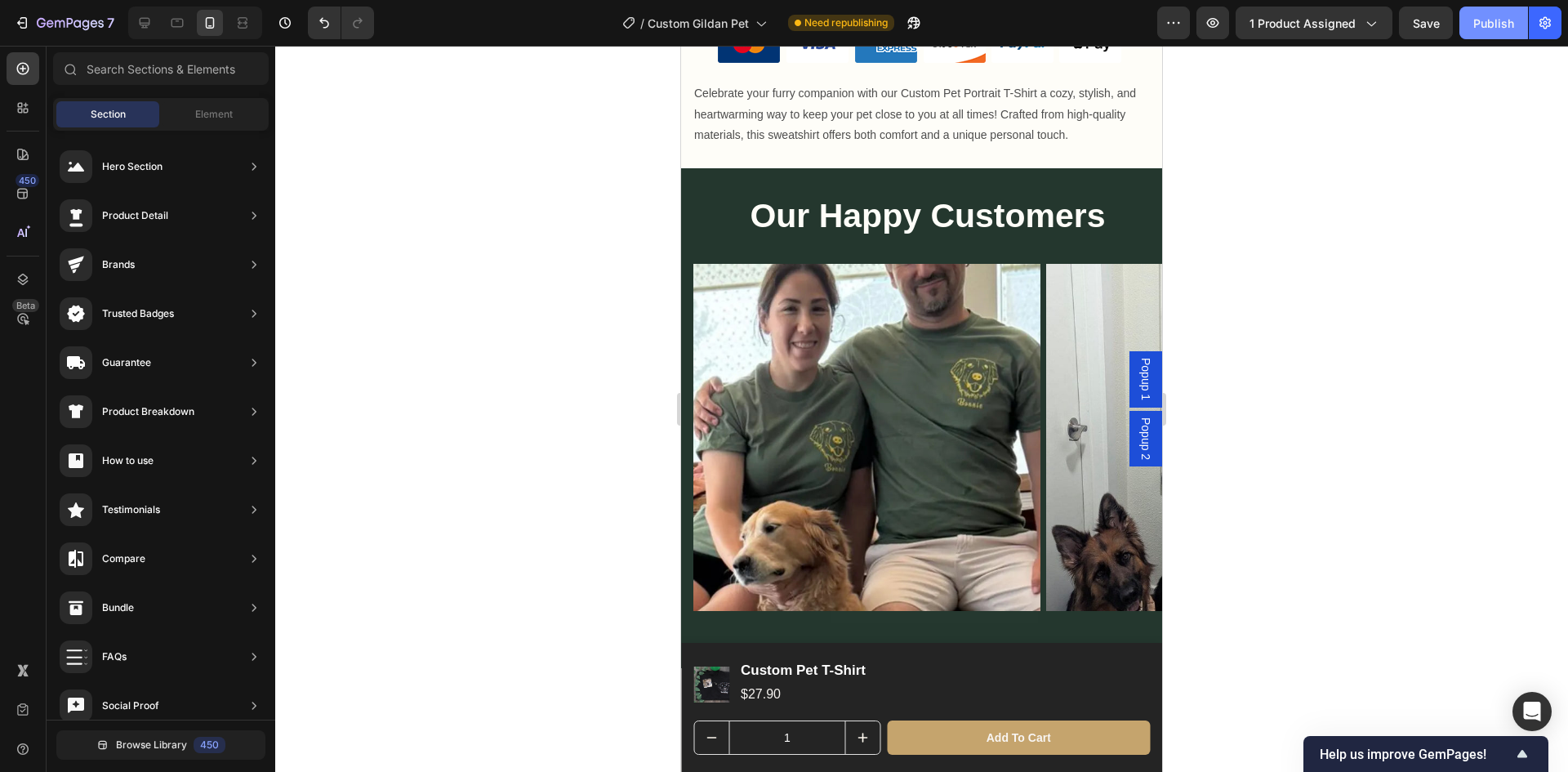
click at [1482, 16] on div "Publish" at bounding box center [1494, 23] width 41 height 17
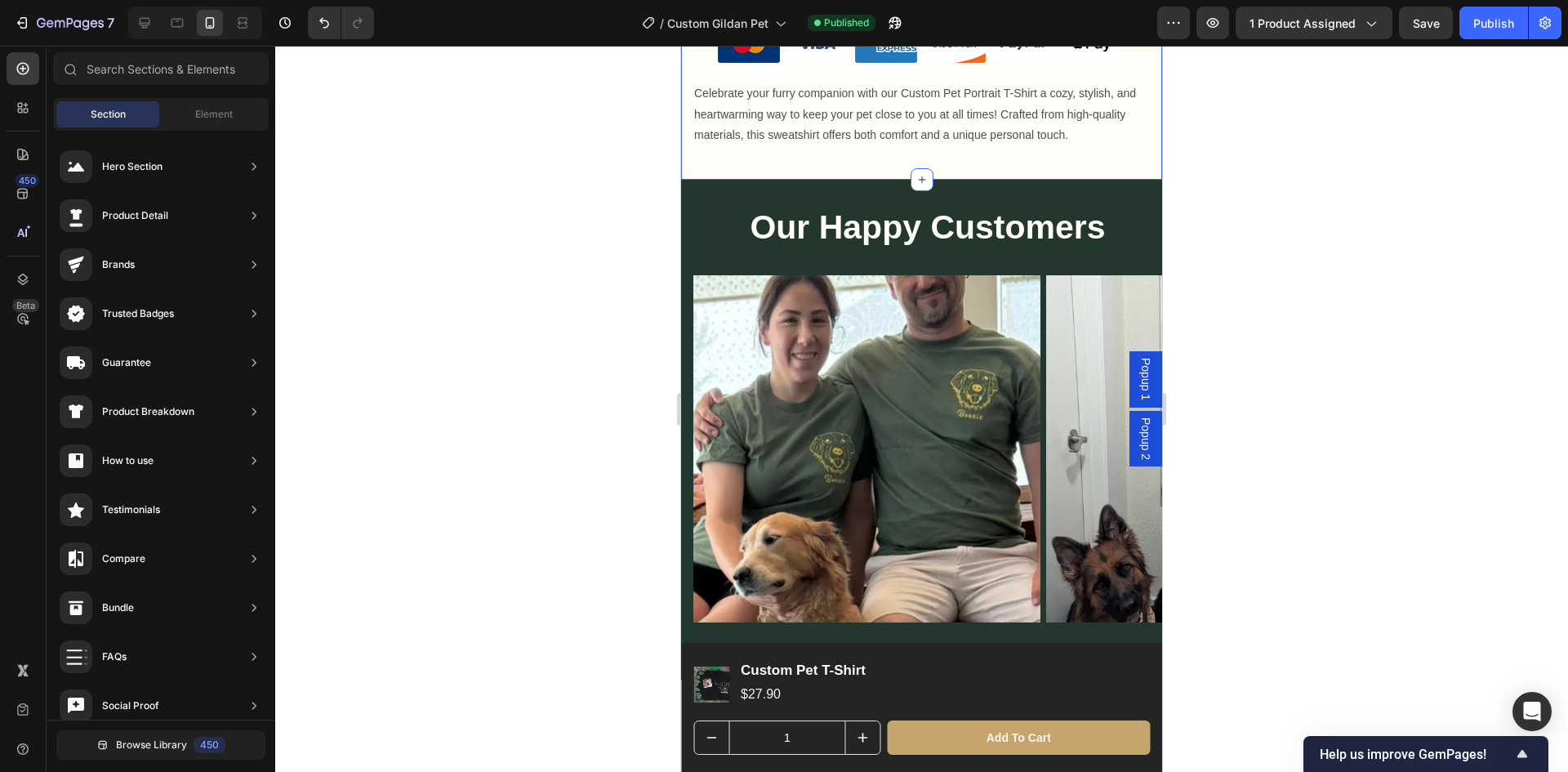
click at [1120, 206] on p "Our Happy Customers" at bounding box center [927, 228] width 441 height 43
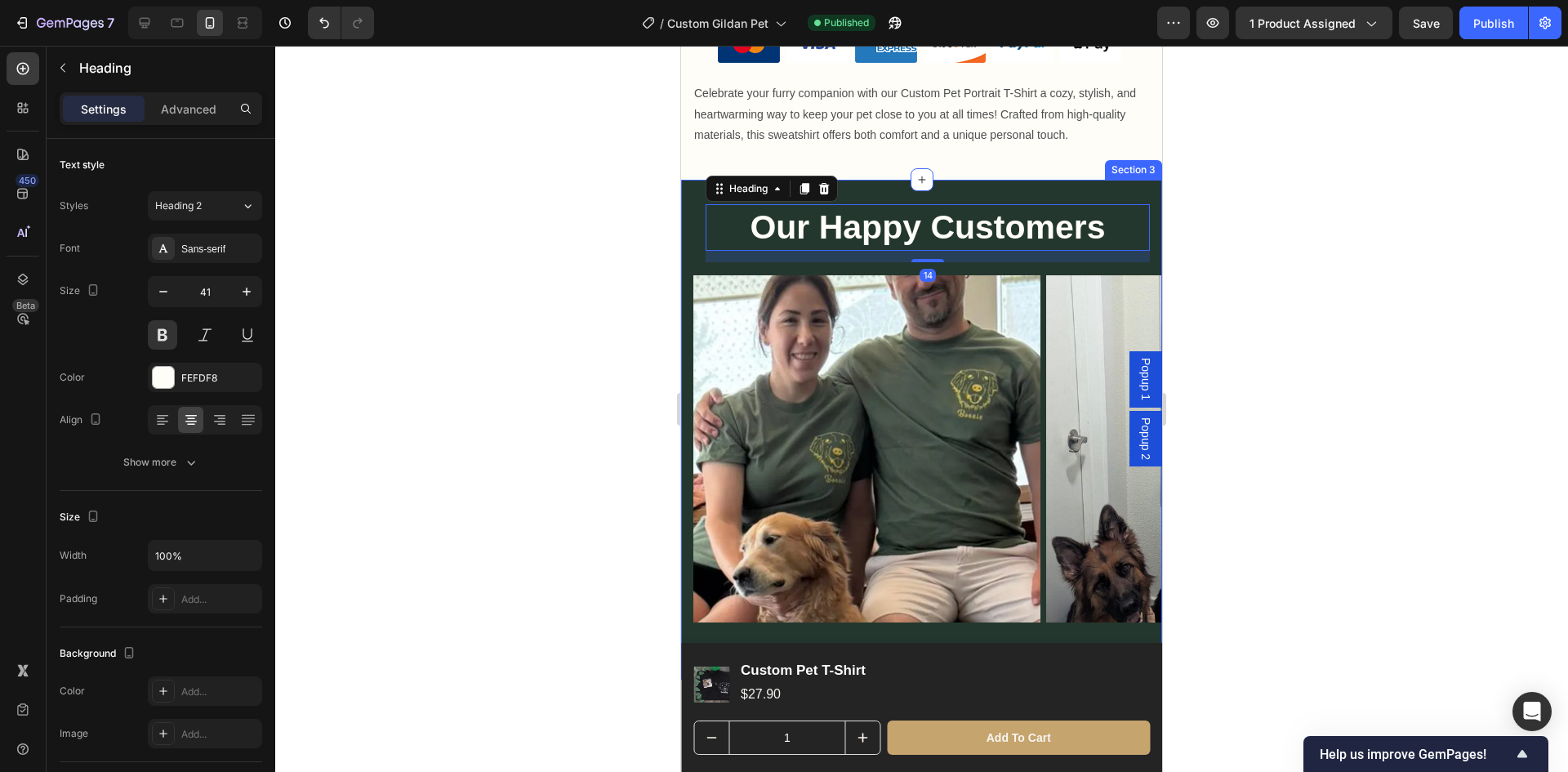
click at [696, 185] on div "Our Happy Customers Heading 14 Row Image Image Image Image Carousel Section 3" at bounding box center [922, 430] width 481 height 500
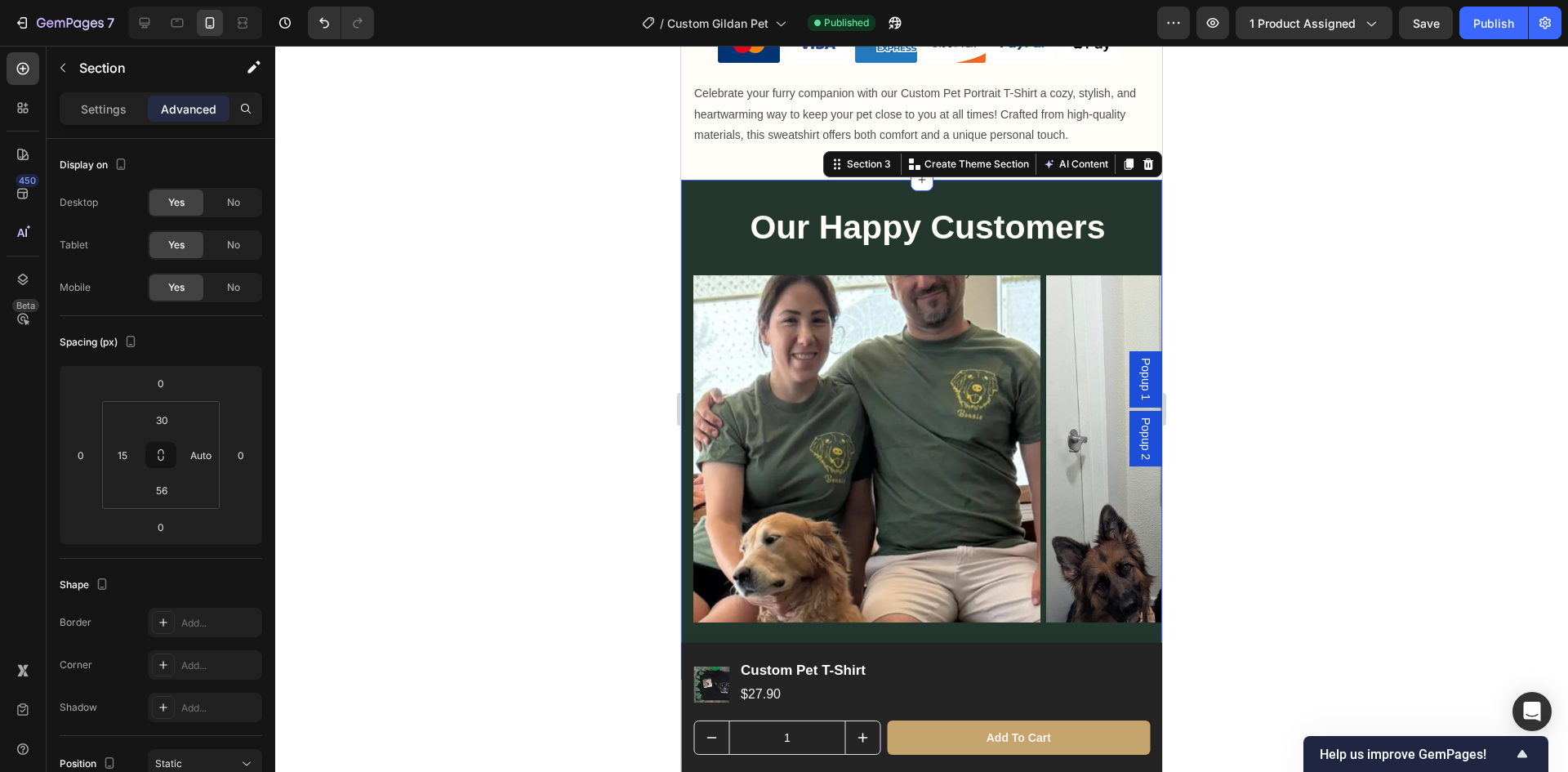
click at [187, 112] on p "Advanced" at bounding box center [188, 109] width 55 height 17
click at [1295, 565] on div at bounding box center [922, 408] width 1293 height 726
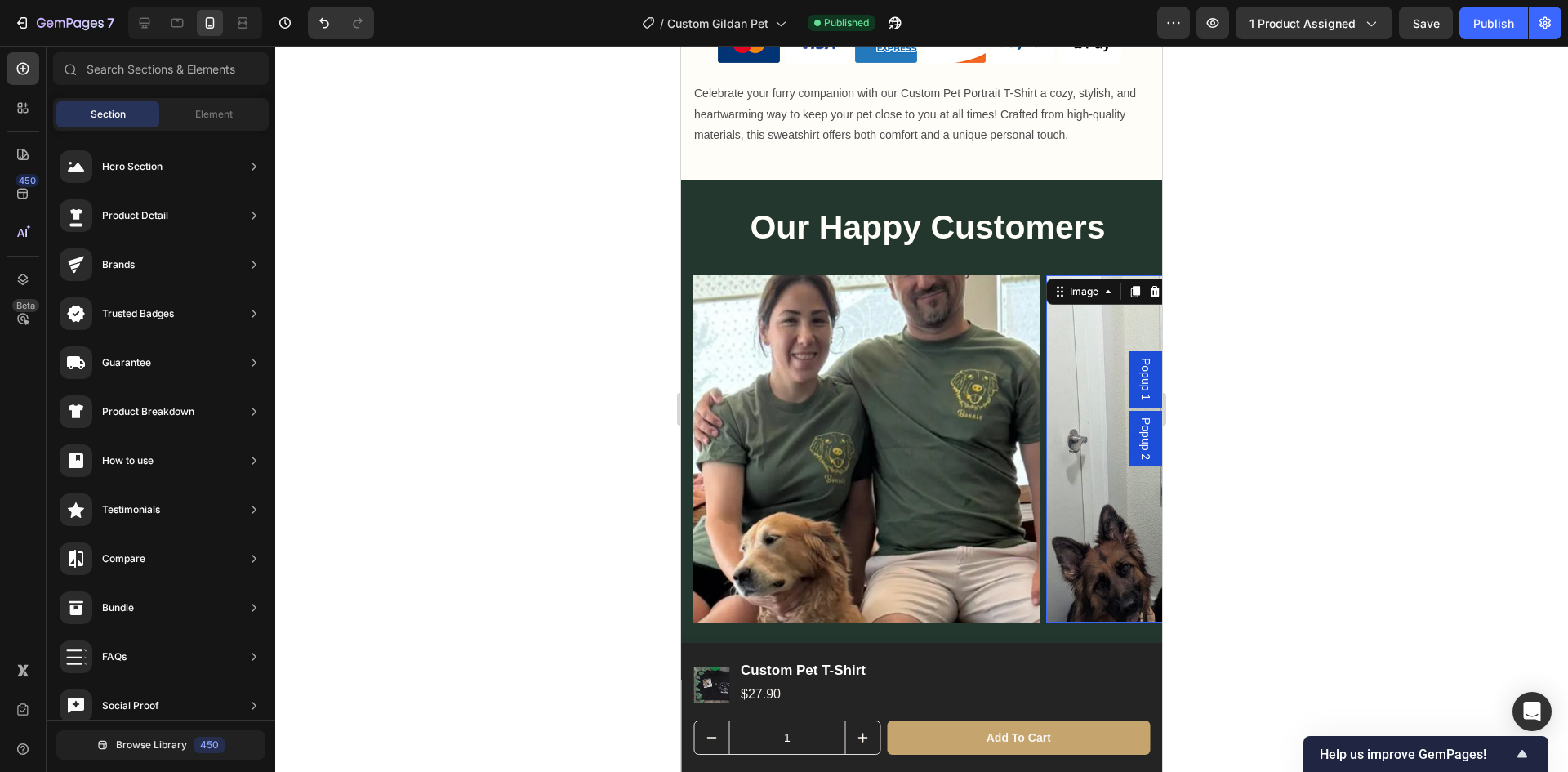
click at [1128, 540] on img at bounding box center [1220, 449] width 348 height 348
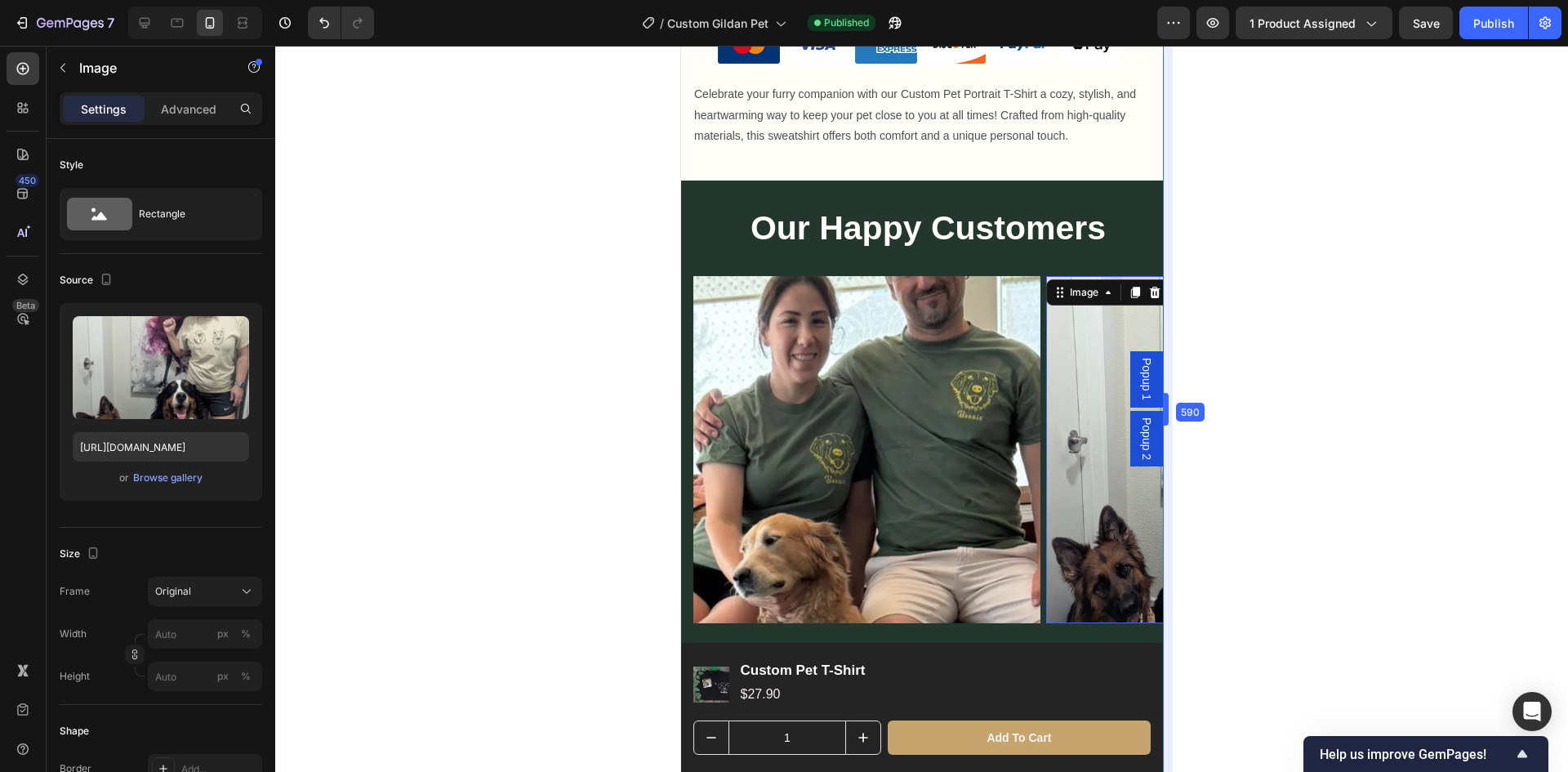
drag, startPoint x: 1167, startPoint y: 514, endPoint x: 1390, endPoint y: 515, distance: 223.0
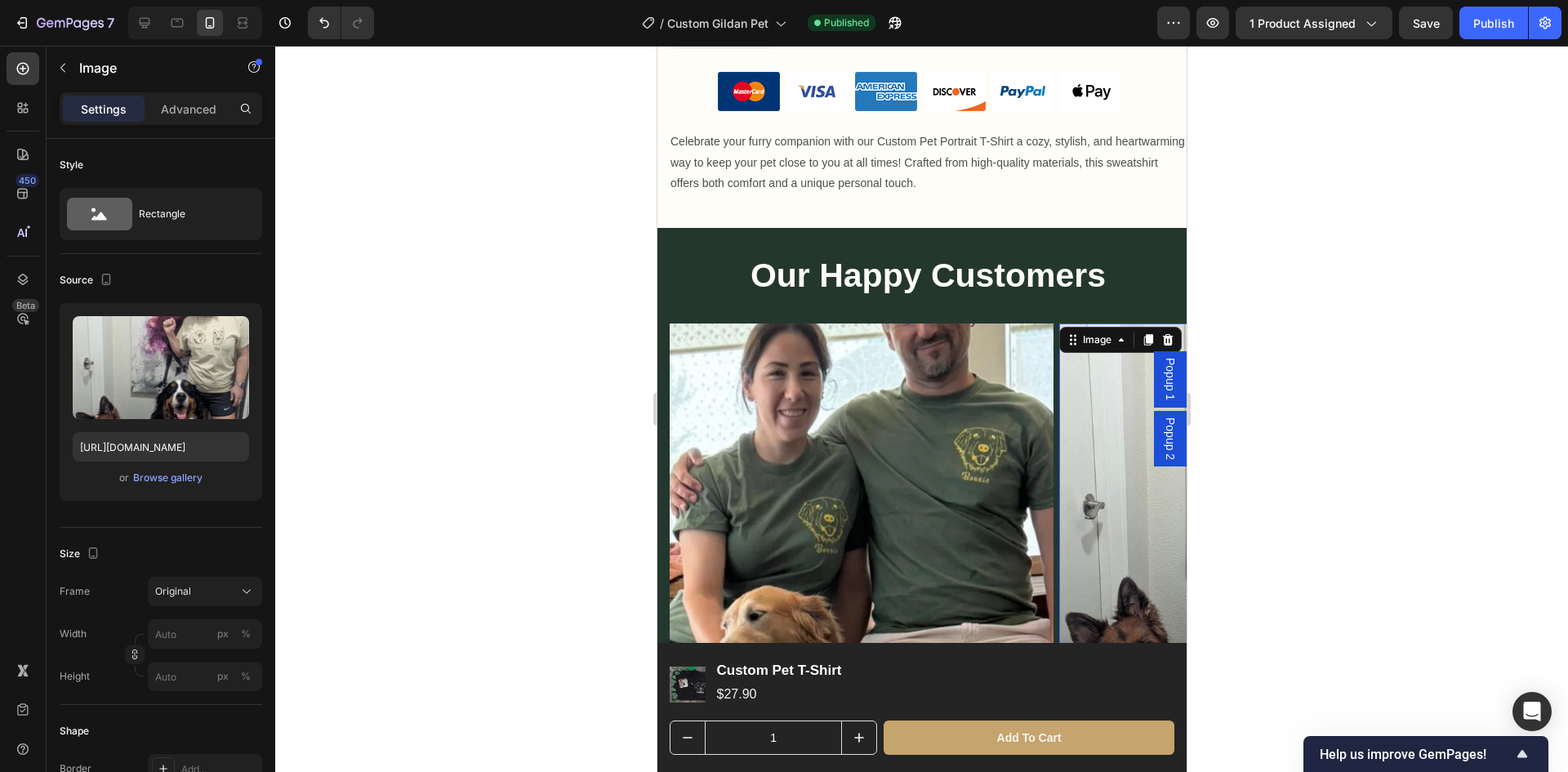
scroll to position [1519, 0]
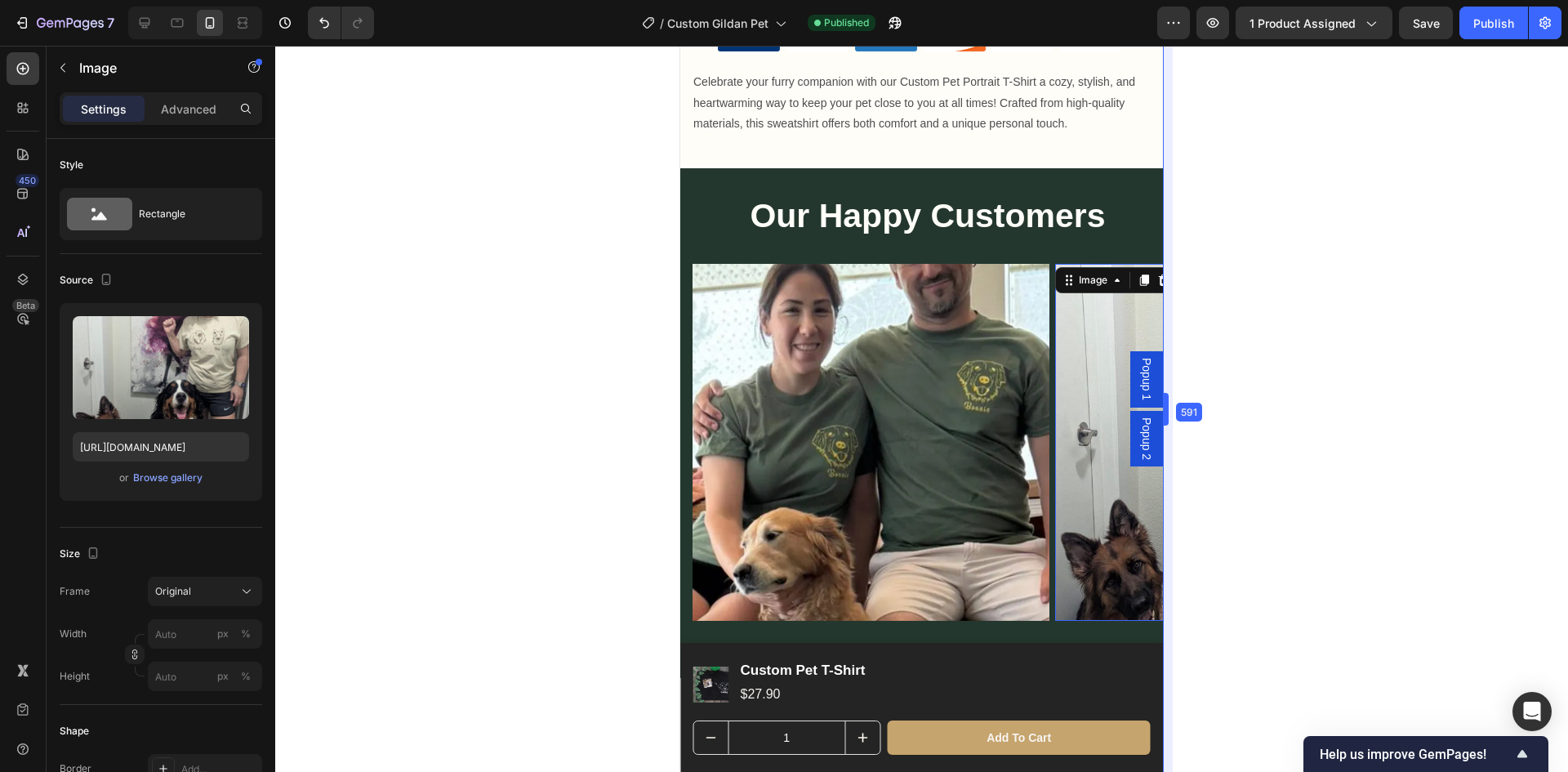
drag, startPoint x: 1193, startPoint y: 538, endPoint x: 1128, endPoint y: 549, distance: 65.9
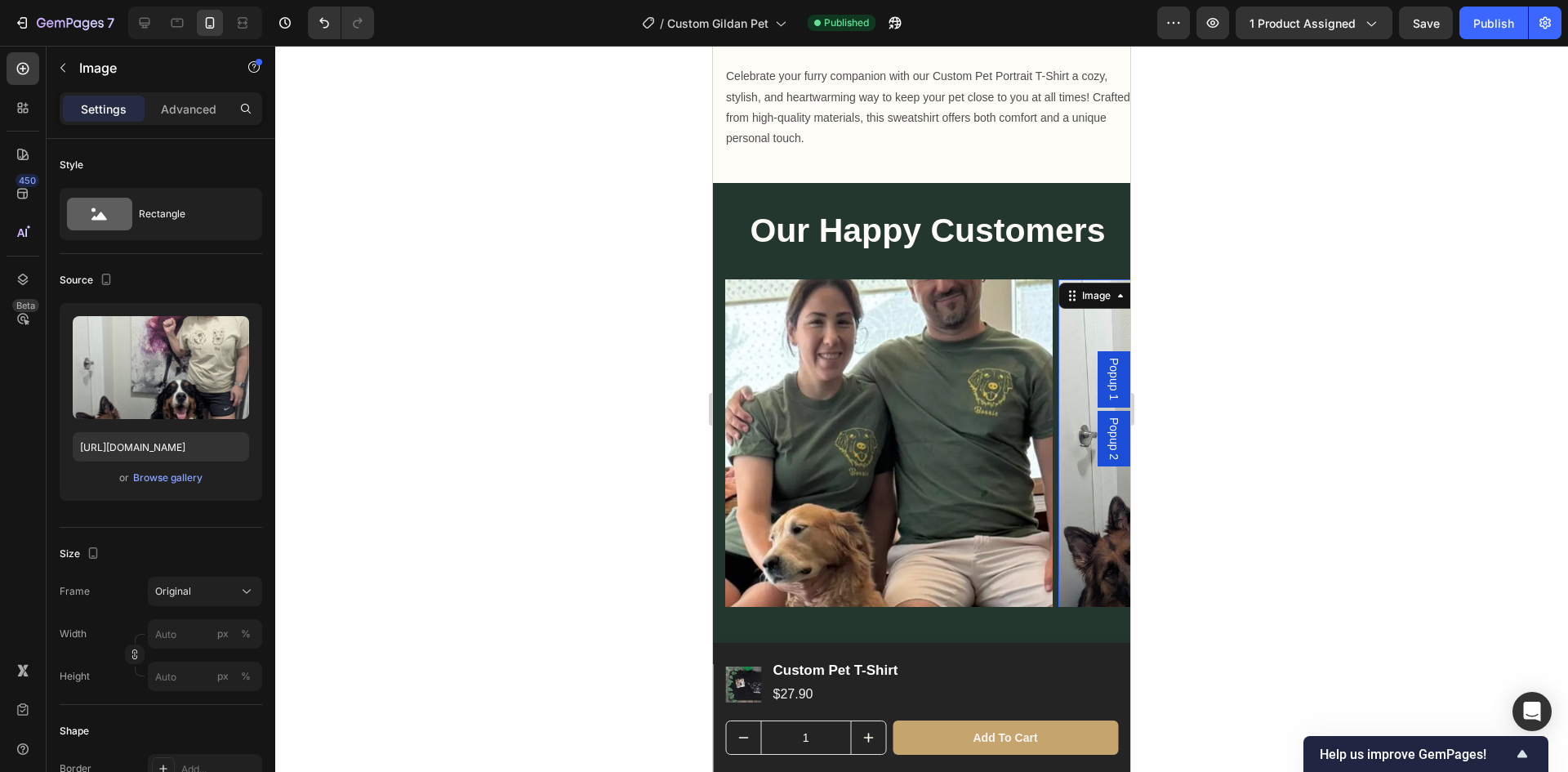
scroll to position [1458, 0]
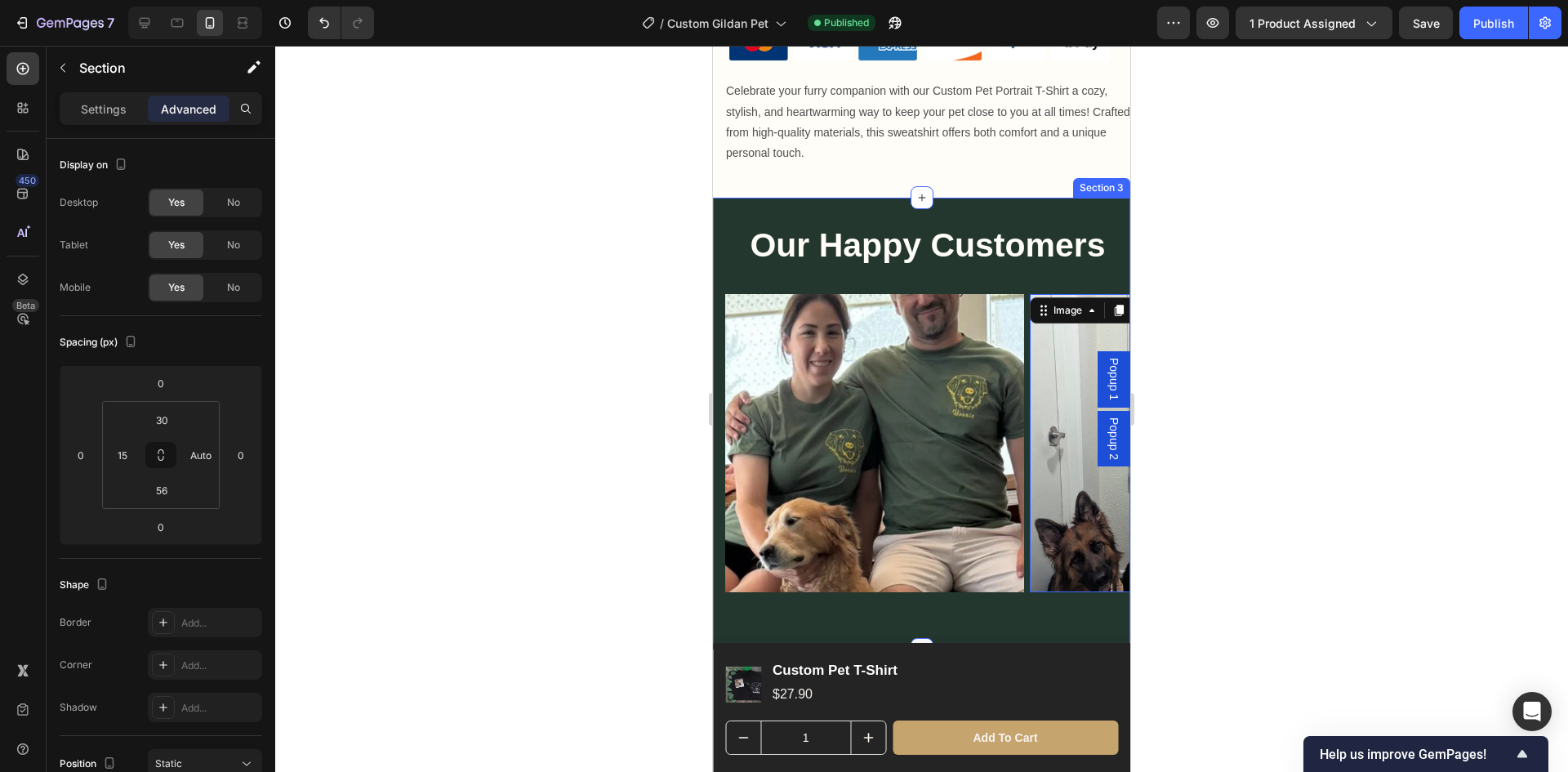
click at [1018, 604] on div "Our Happy Customers Heading Row Image Image 0 Image Image Carousel Section 3" at bounding box center [922, 423] width 418 height 452
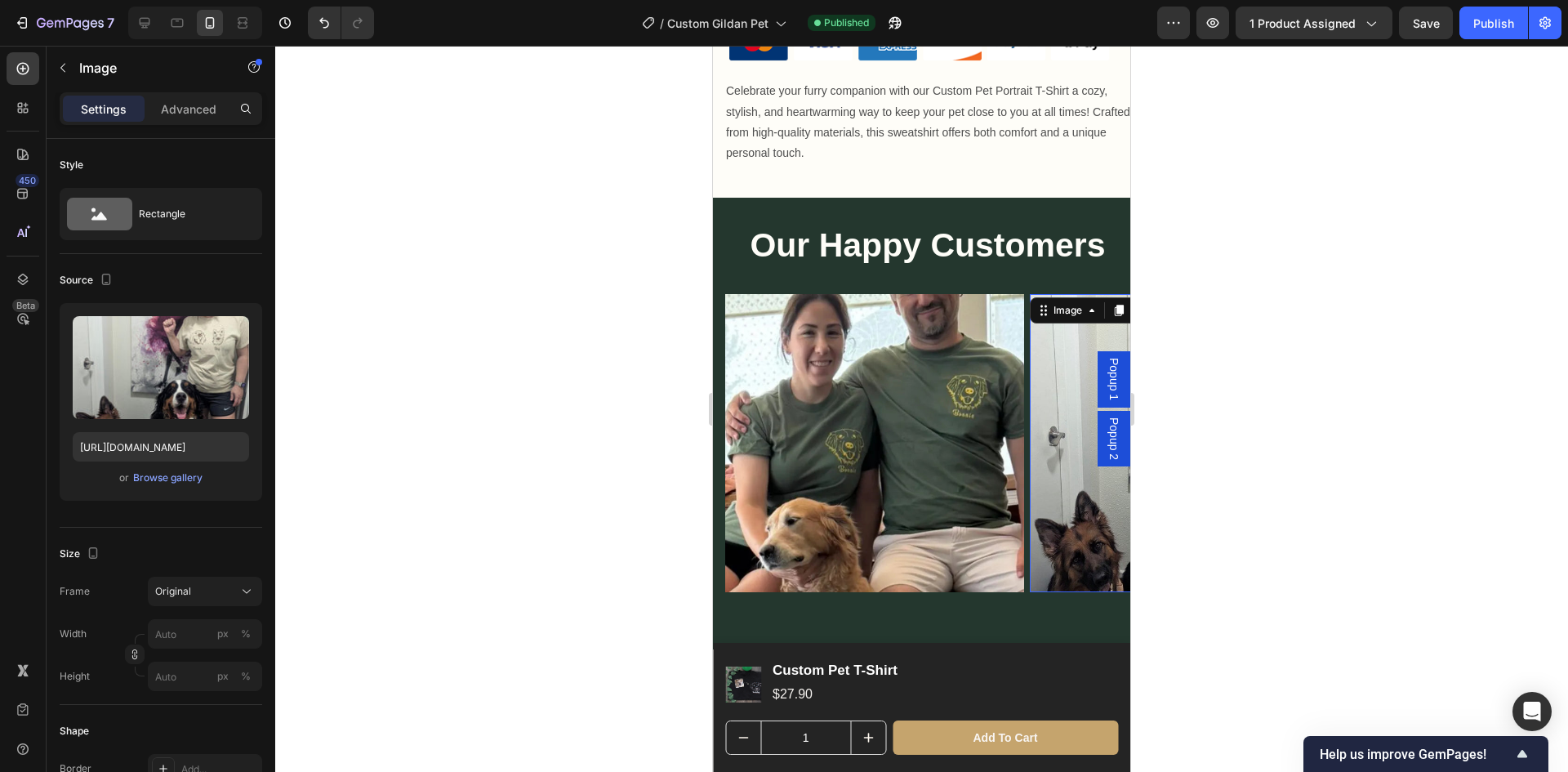
click at [1060, 547] on img at bounding box center [1179, 443] width 299 height 299
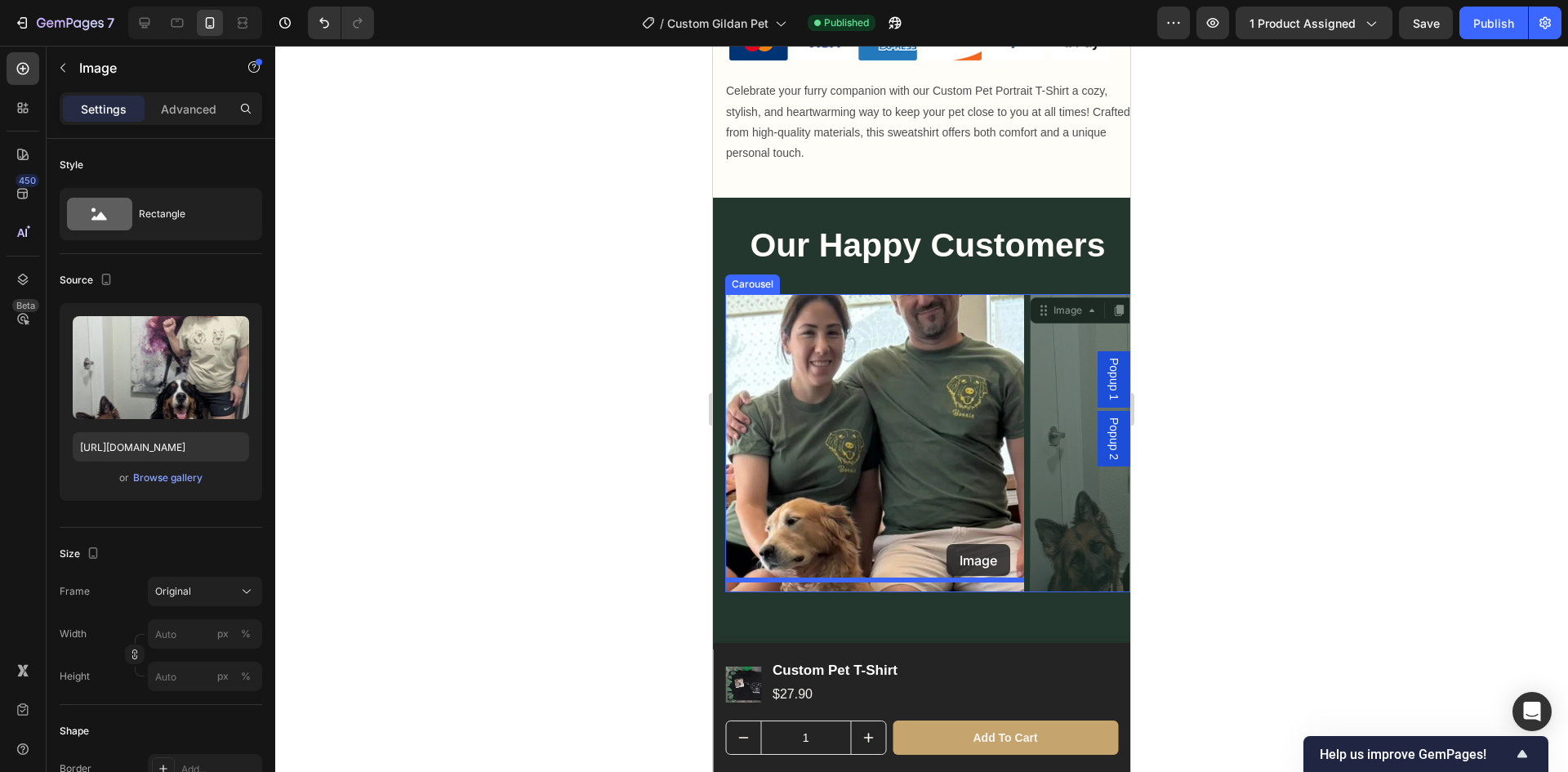
drag, startPoint x: 1060, startPoint y: 547, endPoint x: 910, endPoint y: 540, distance: 150.2
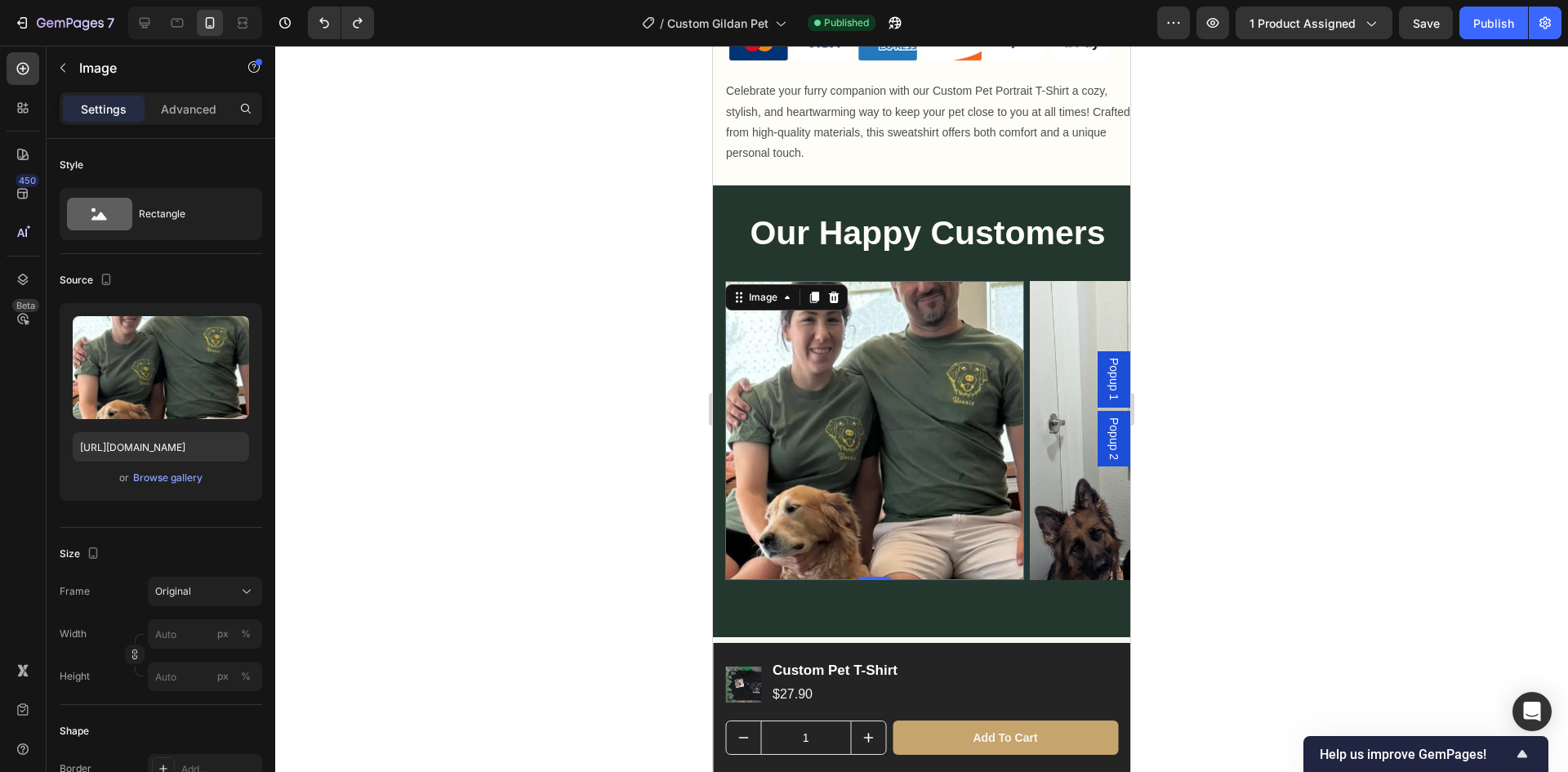
click at [966, 385] on img at bounding box center [874, 430] width 299 height 299
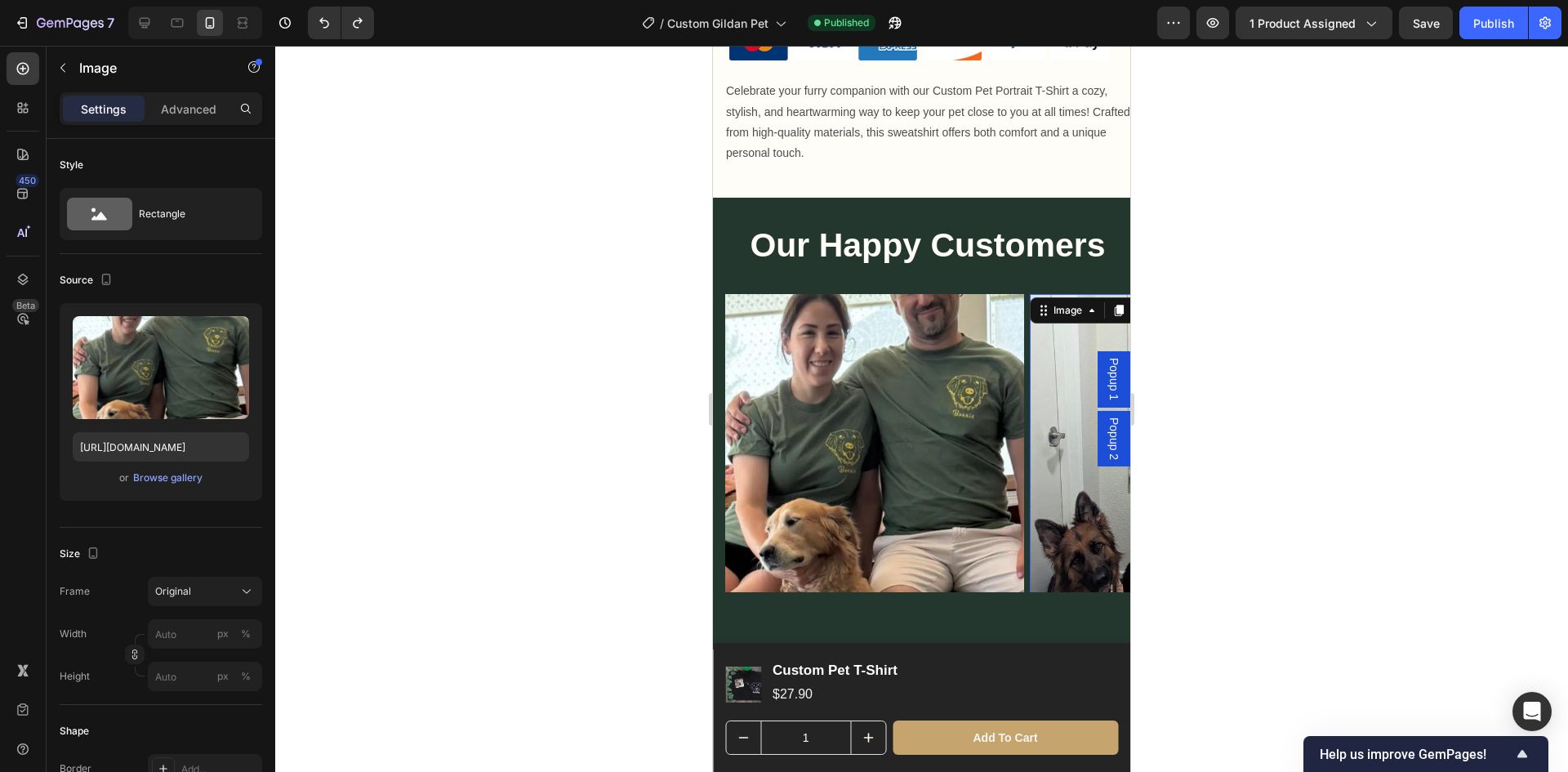
click at [1057, 423] on img at bounding box center [1179, 443] width 299 height 299
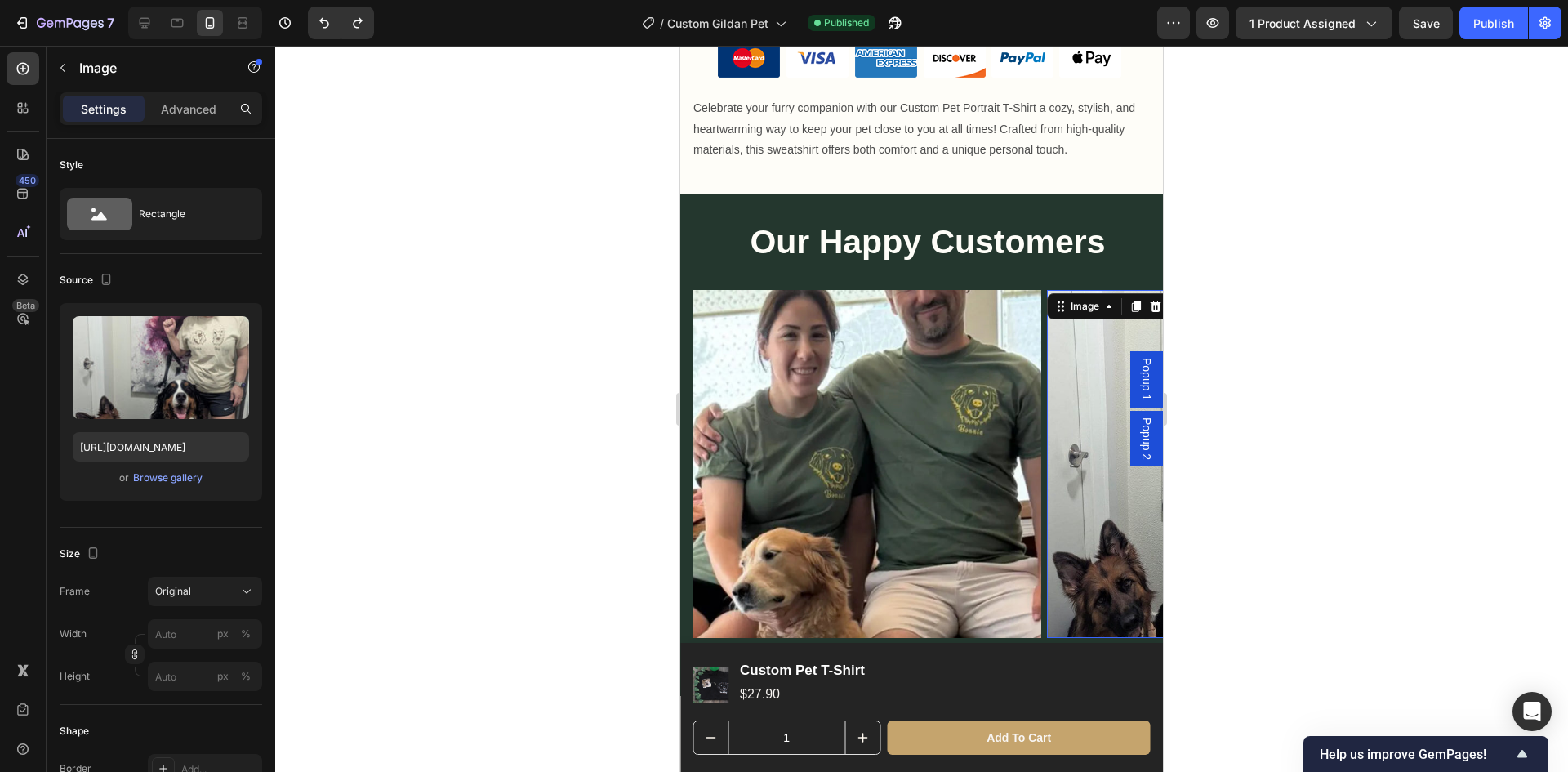
scroll to position [1472, 0]
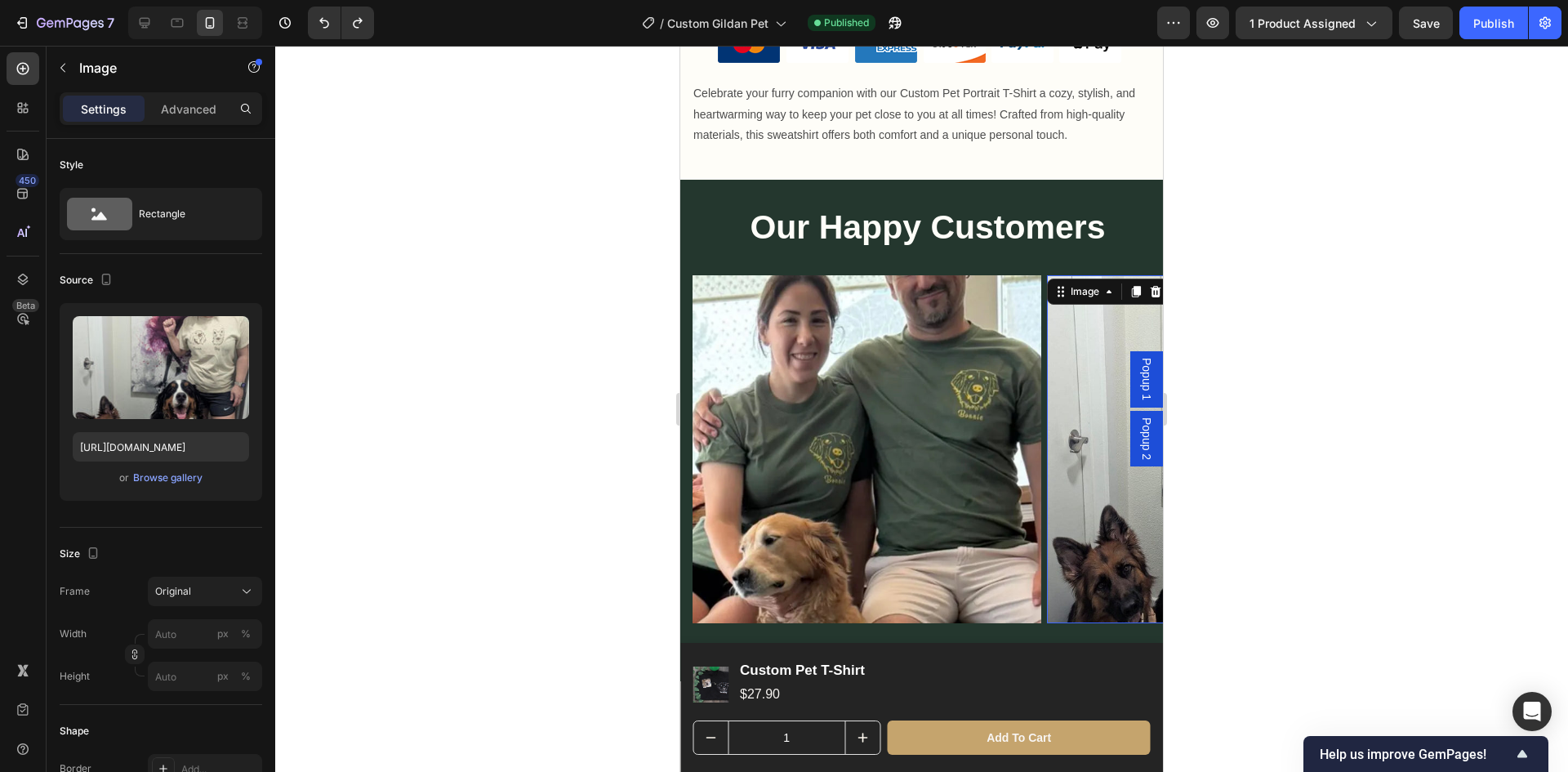
drag, startPoint x: 1815, startPoint y: 453, endPoint x: 1131, endPoint y: 409, distance: 685.4
click at [1383, 423] on div at bounding box center [922, 408] width 1293 height 726
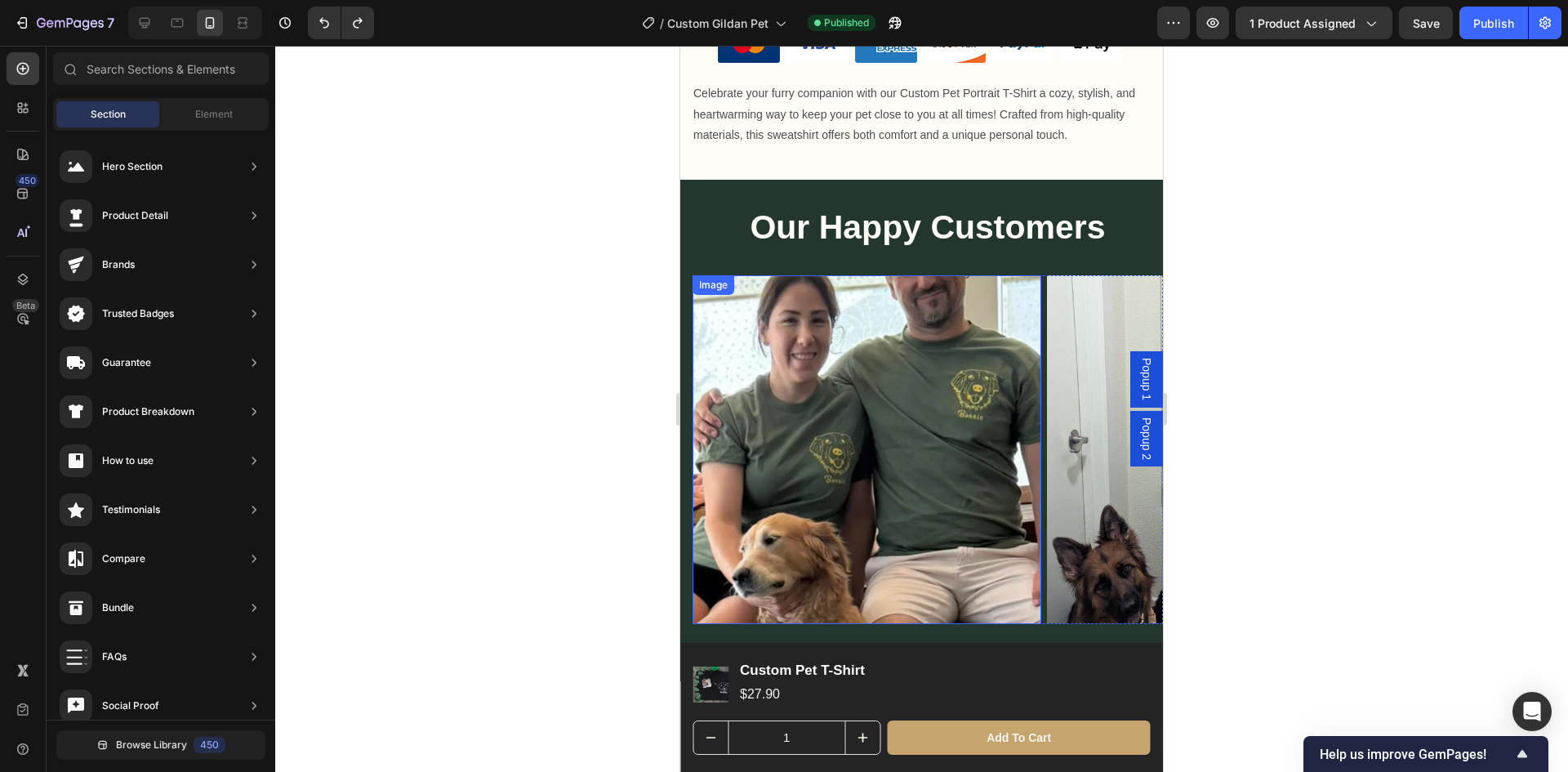
click at [952, 422] on img at bounding box center [866, 450] width 348 height 349
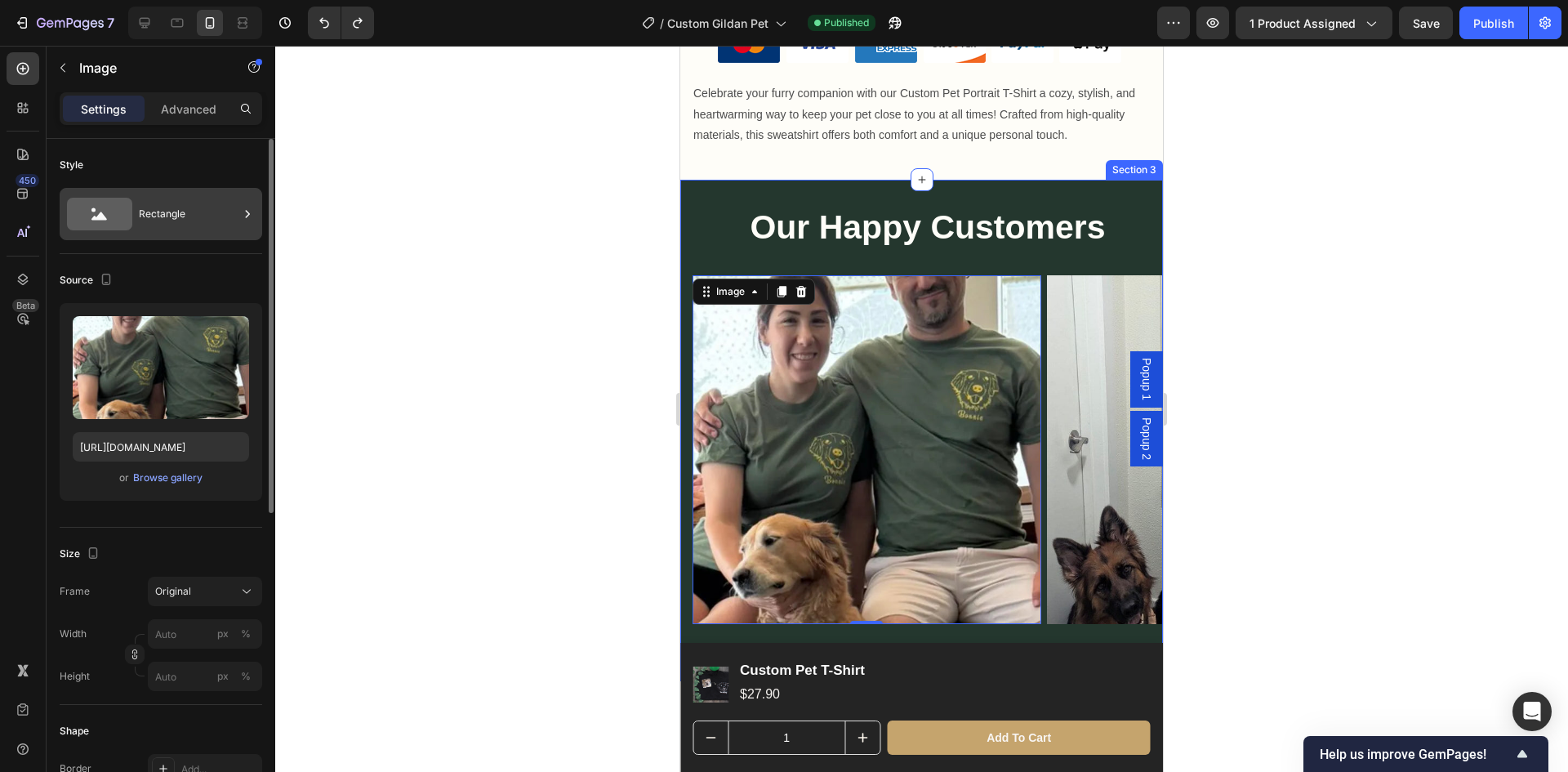
click at [193, 222] on div "Rectangle" at bounding box center [188, 214] width 99 height 37
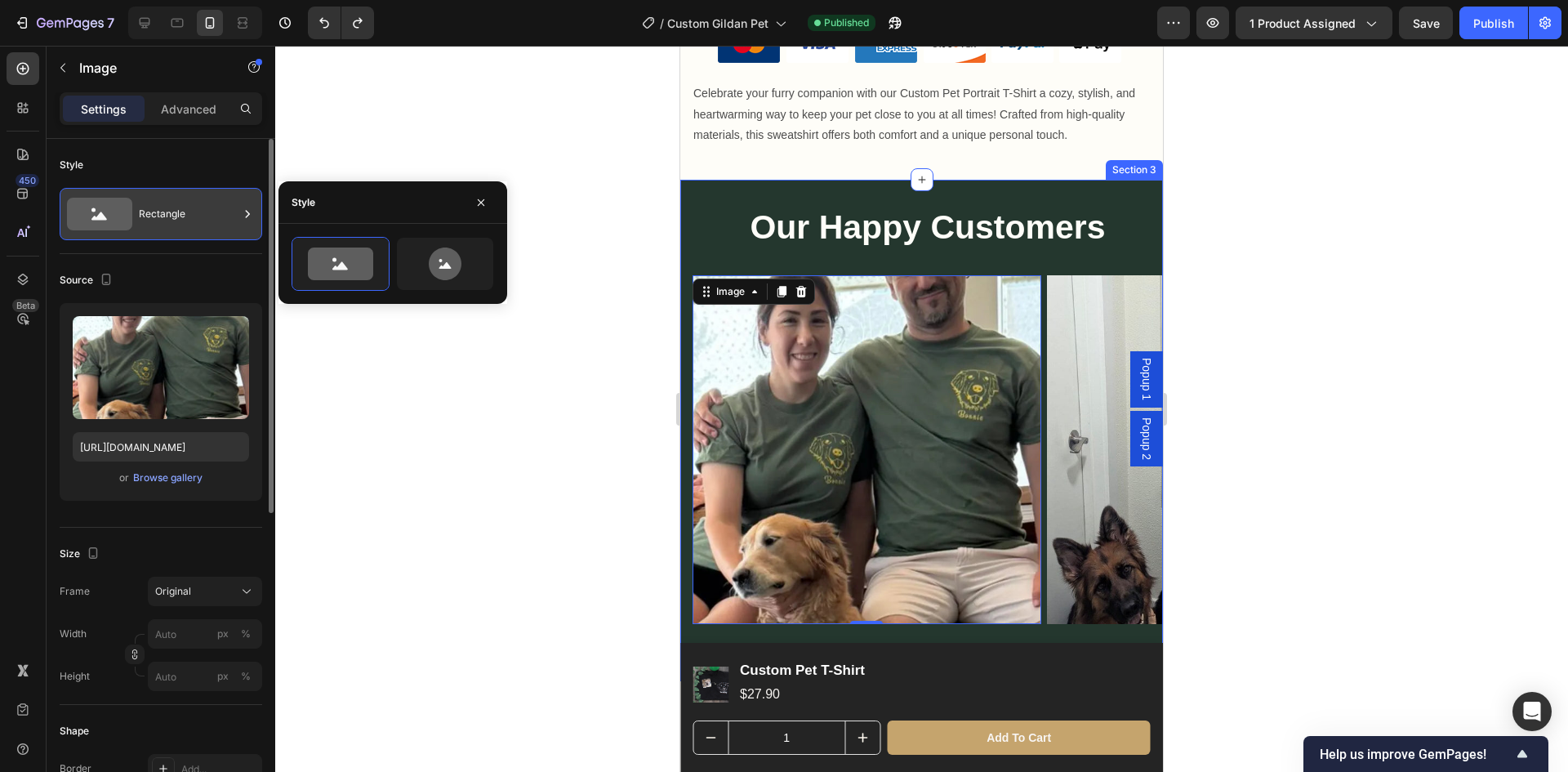
click at [193, 222] on div "Rectangle" at bounding box center [188, 214] width 99 height 37
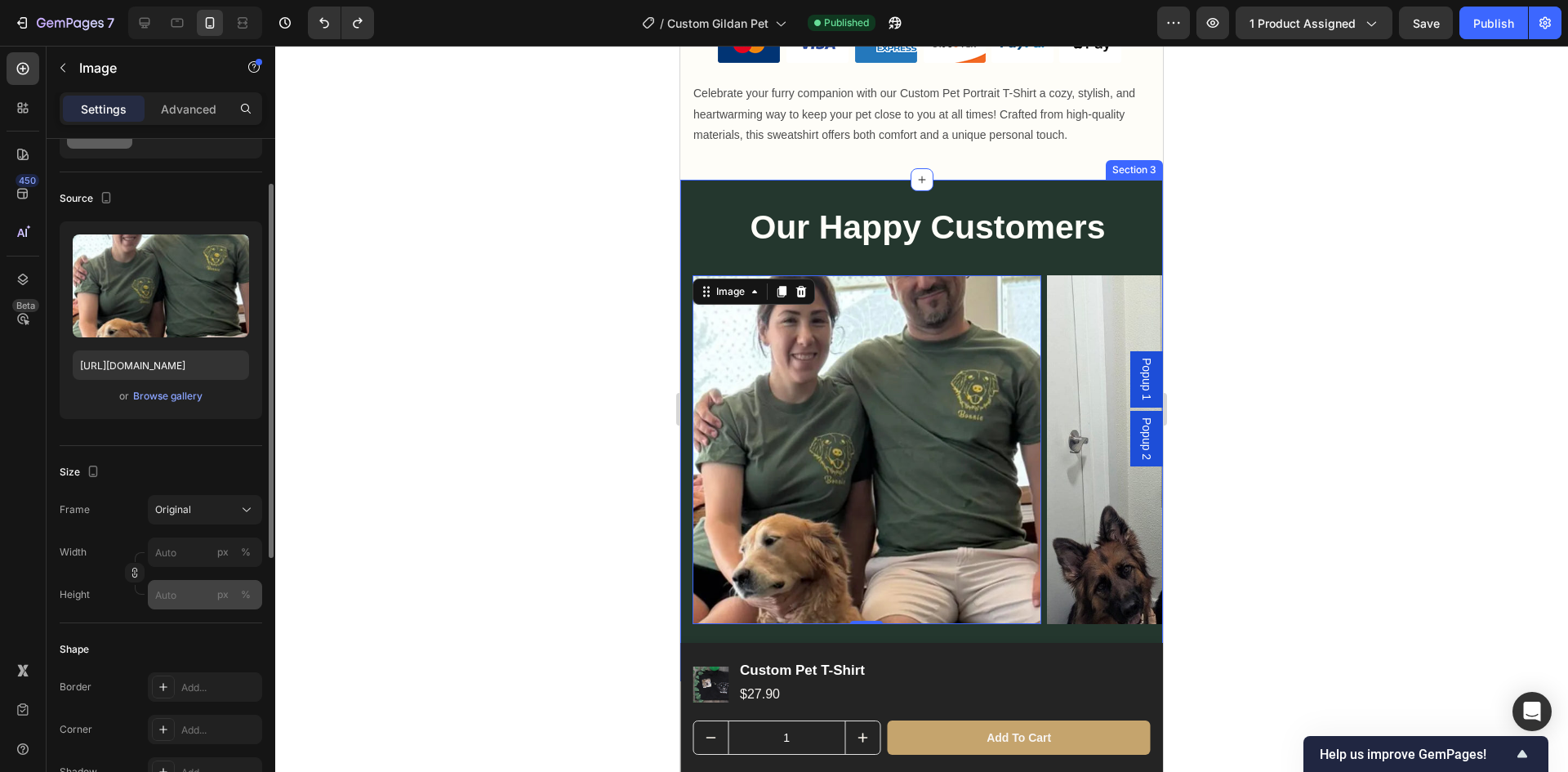
scroll to position [163, 0]
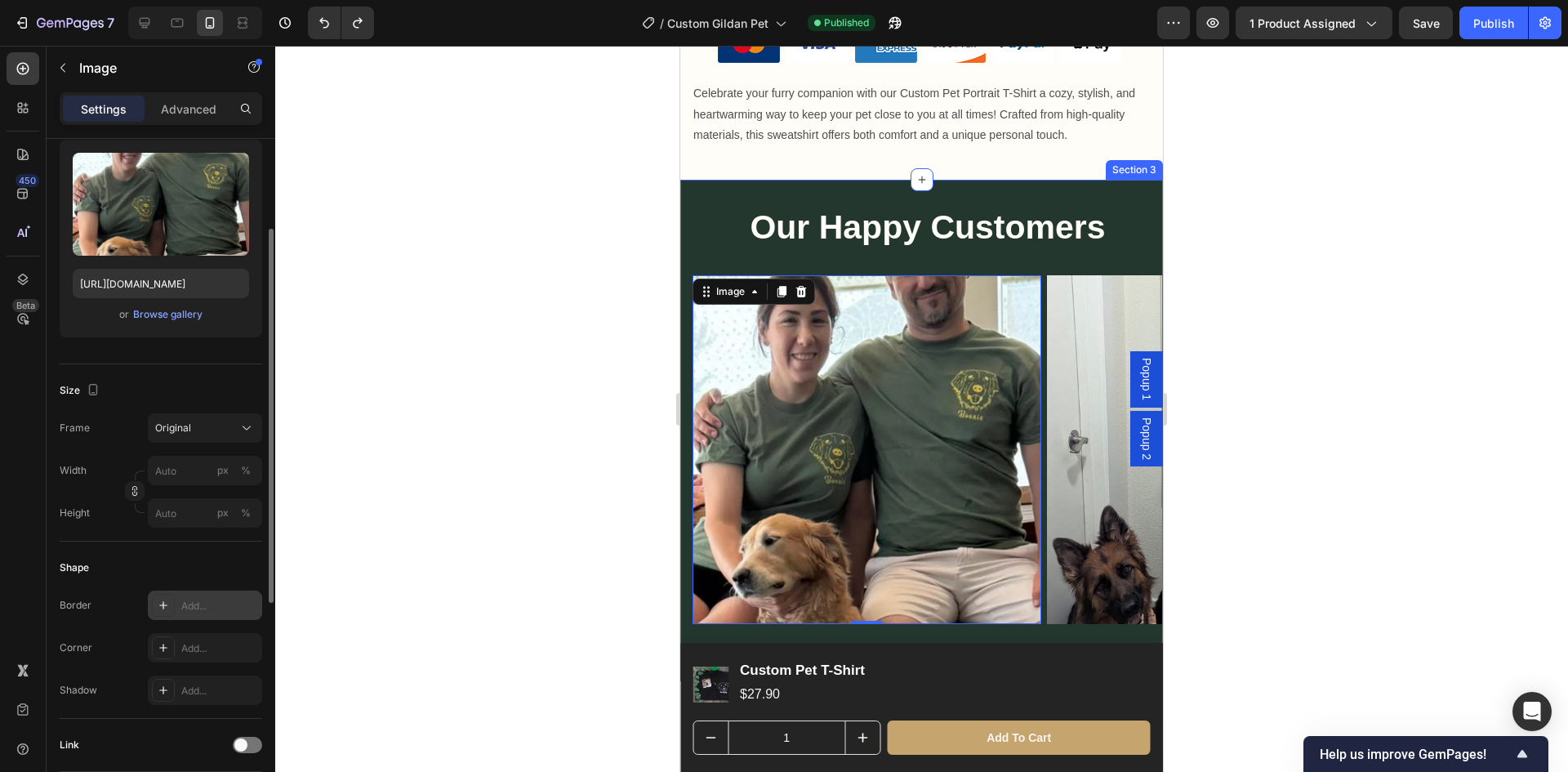
click at [203, 601] on div "Add..." at bounding box center [220, 606] width 77 height 15
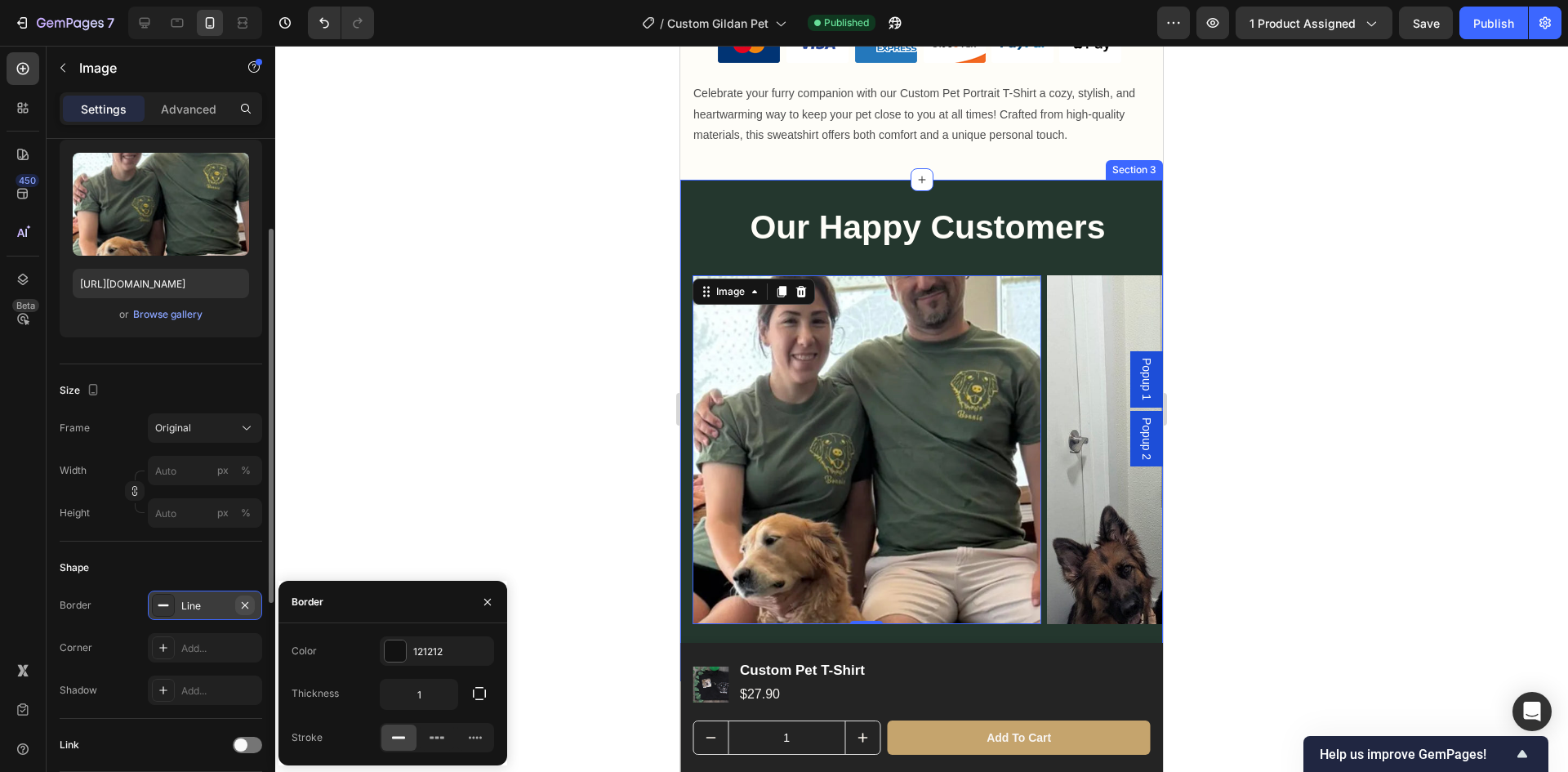
click at [243, 600] on icon "button" at bounding box center [245, 605] width 13 height 13
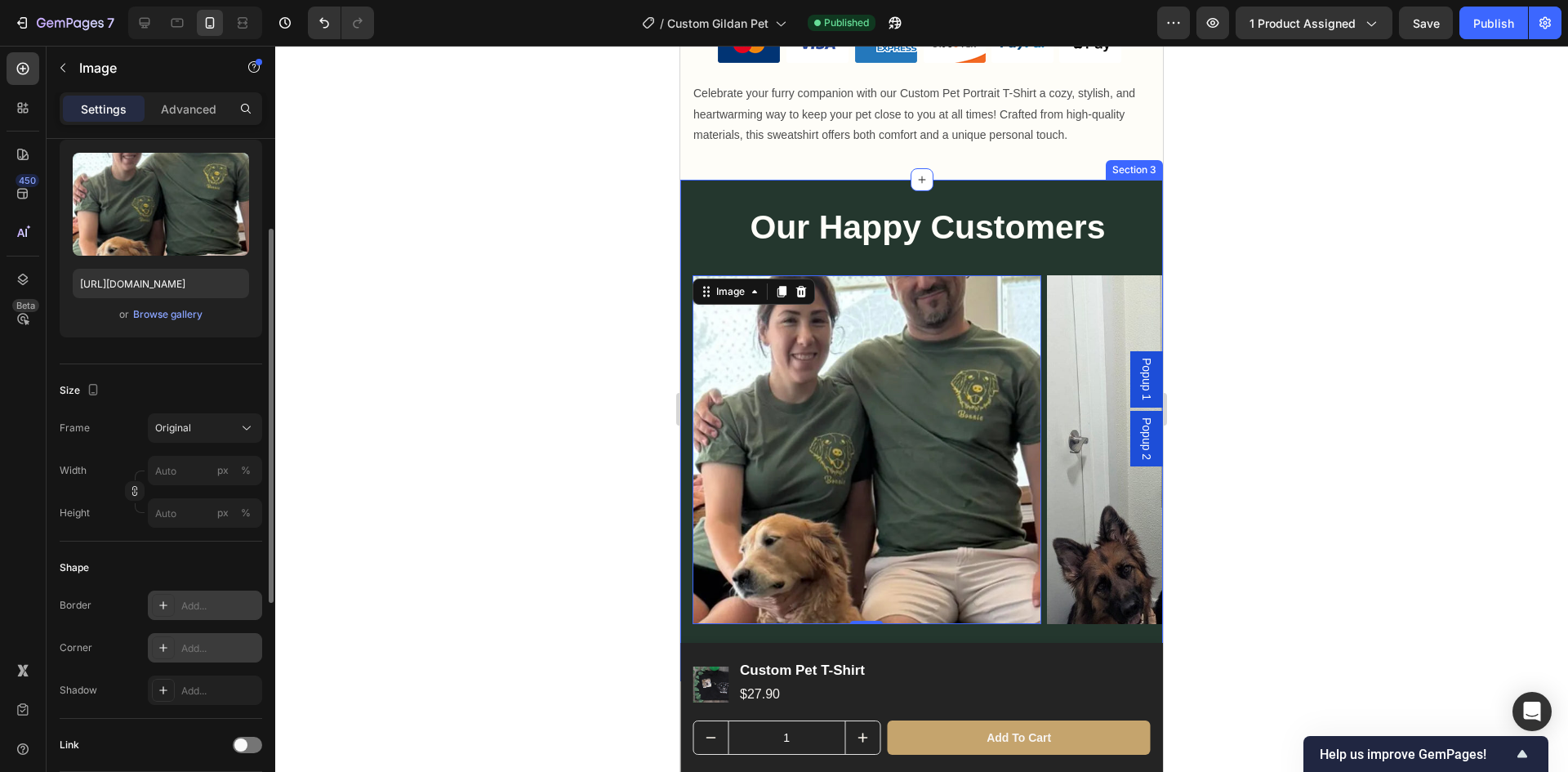
click at [229, 646] on div "Add..." at bounding box center [220, 649] width 77 height 15
click at [406, 540] on div at bounding box center [922, 408] width 1293 height 726
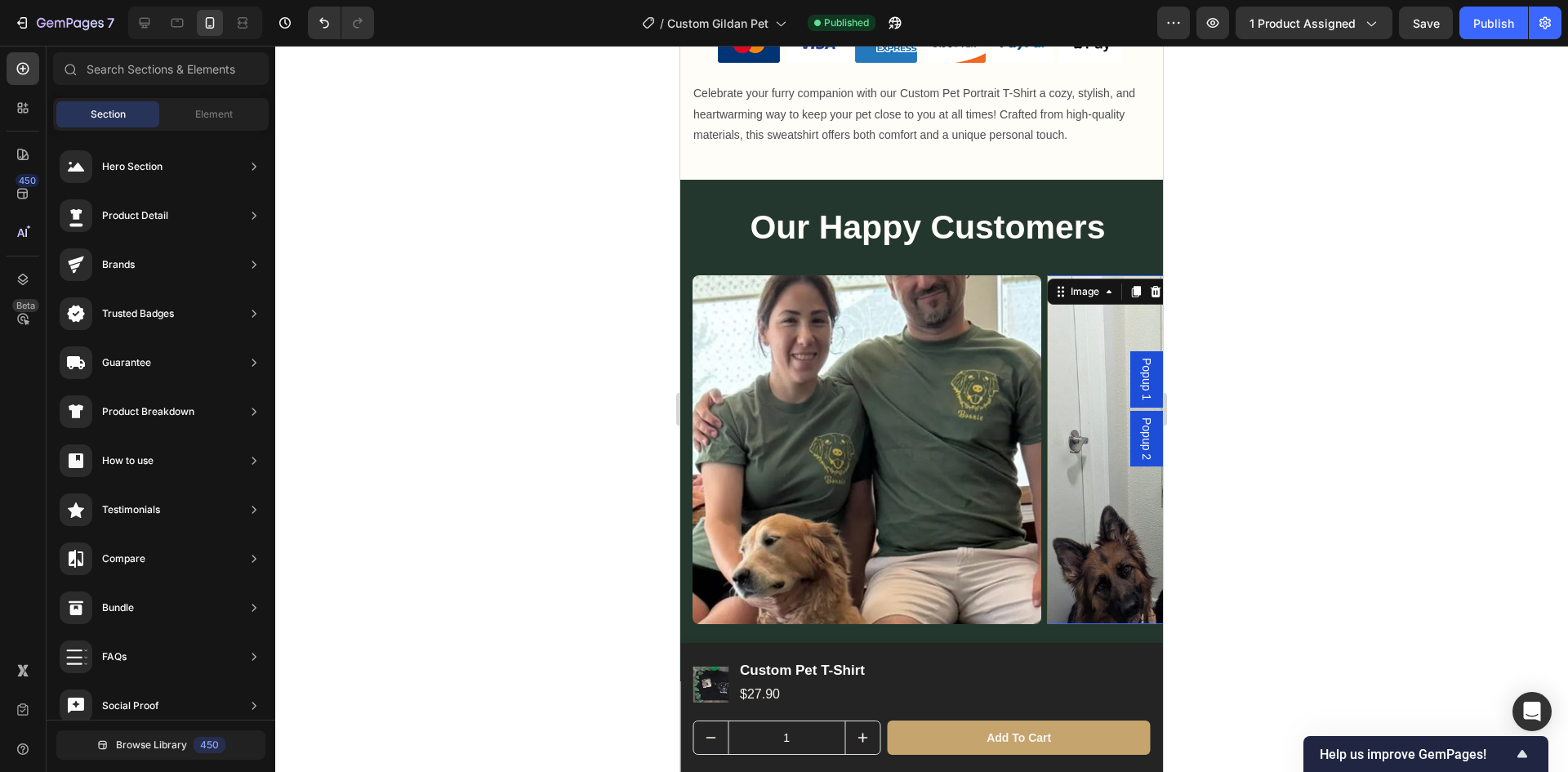
click at [1074, 546] on img at bounding box center [1221, 450] width 348 height 349
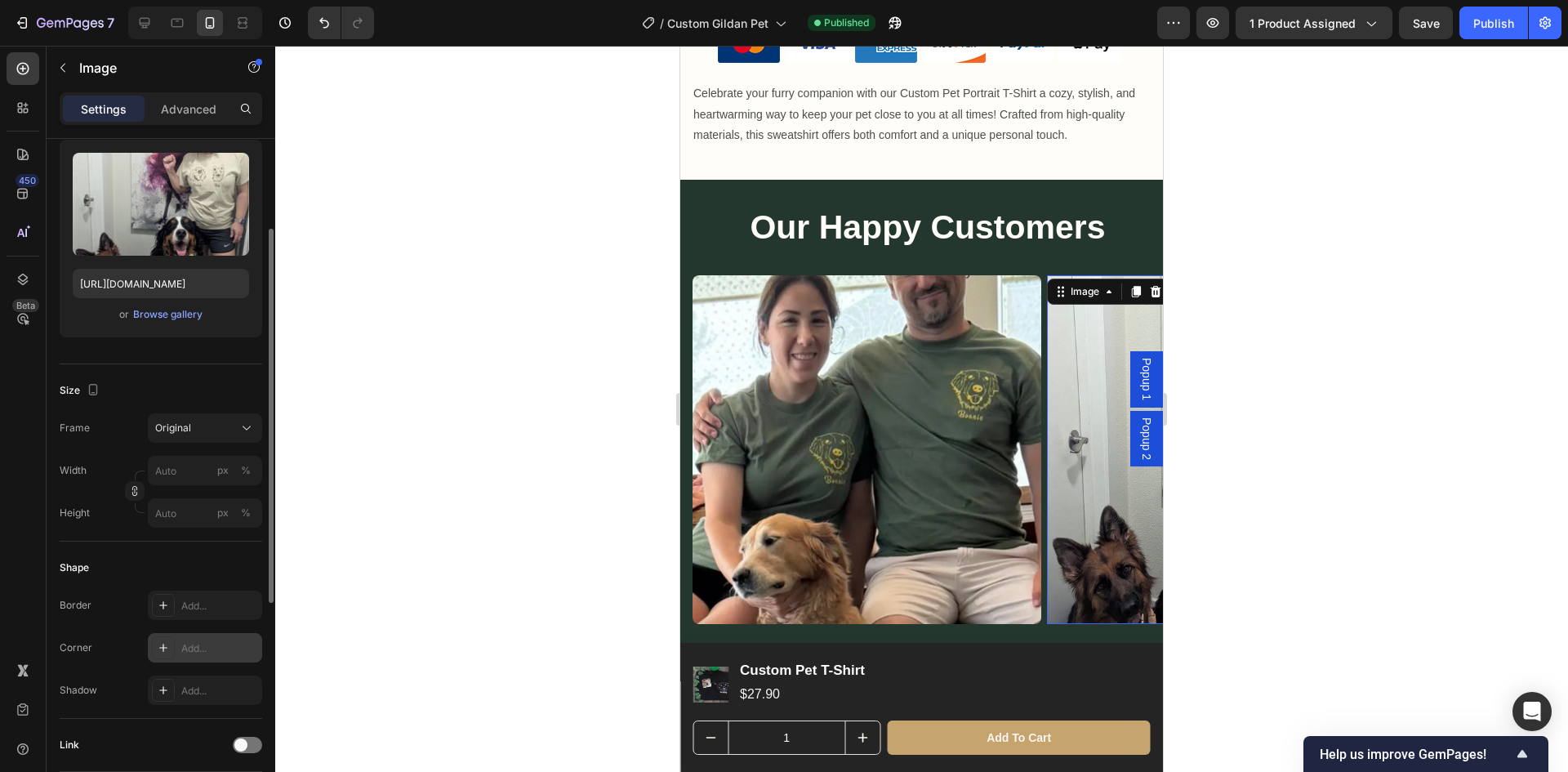
scroll to position [245, 0]
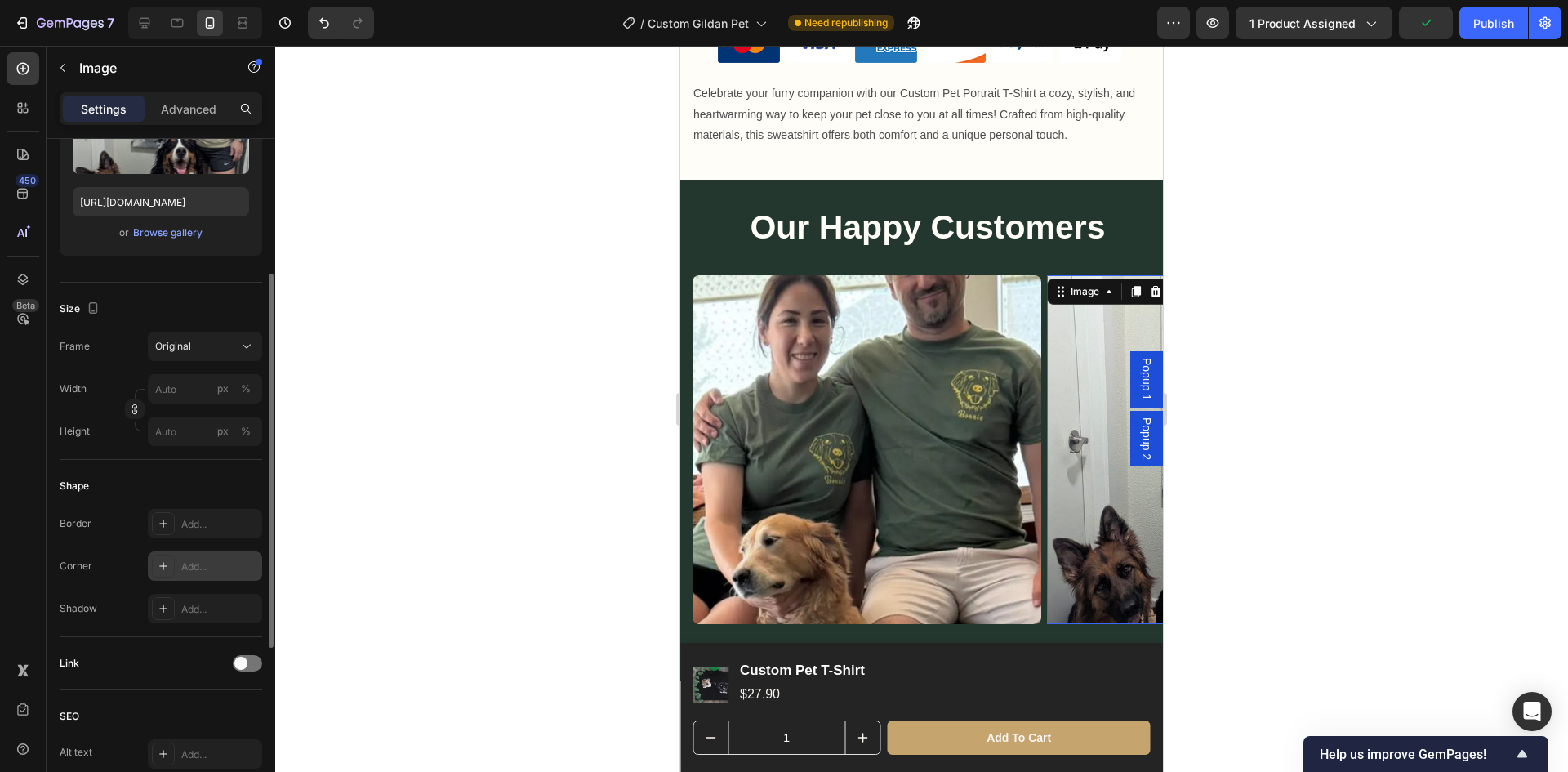
click at [202, 563] on div "Add..." at bounding box center [220, 567] width 77 height 15
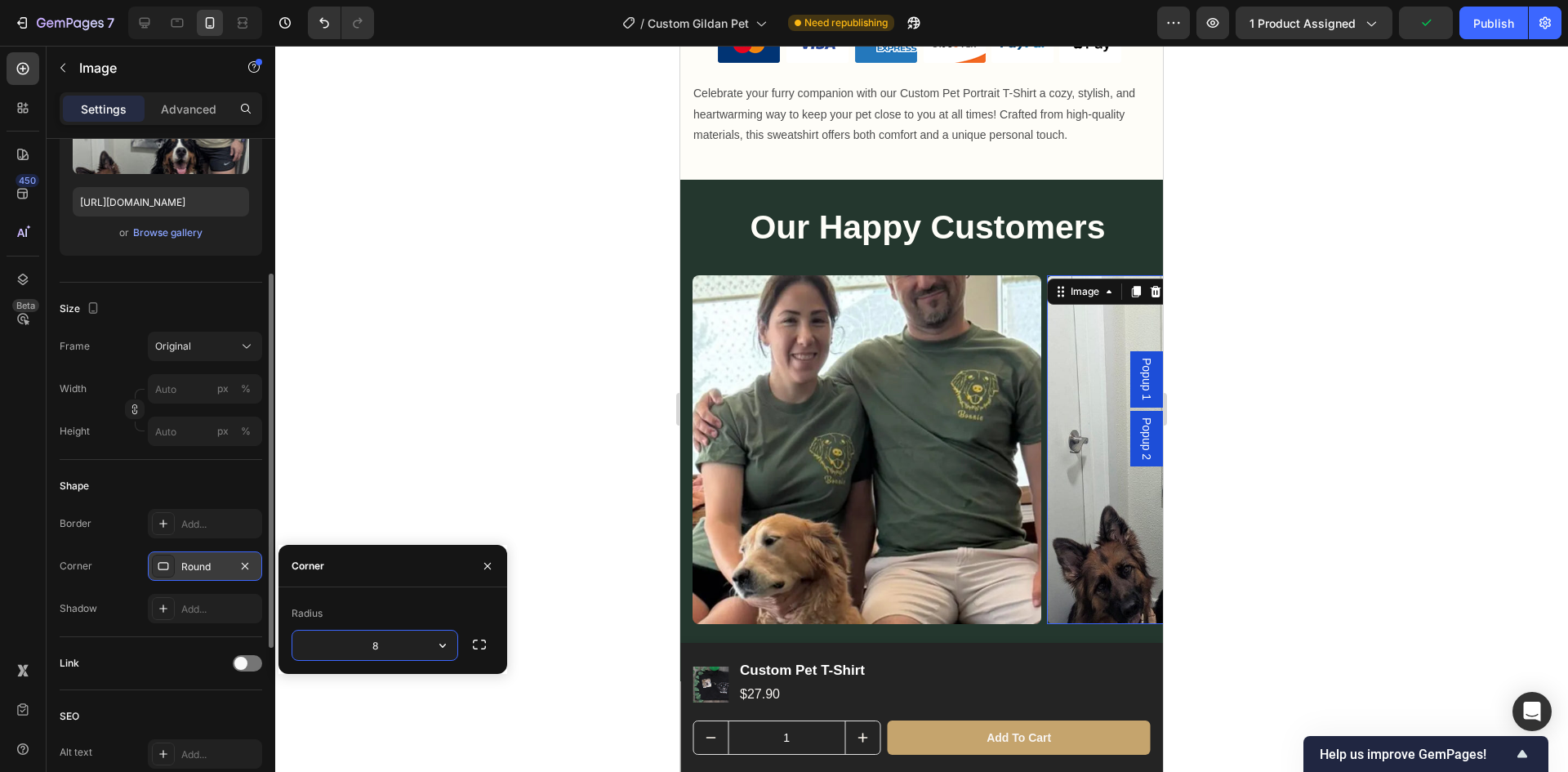
click at [440, 464] on div at bounding box center [922, 408] width 1293 height 726
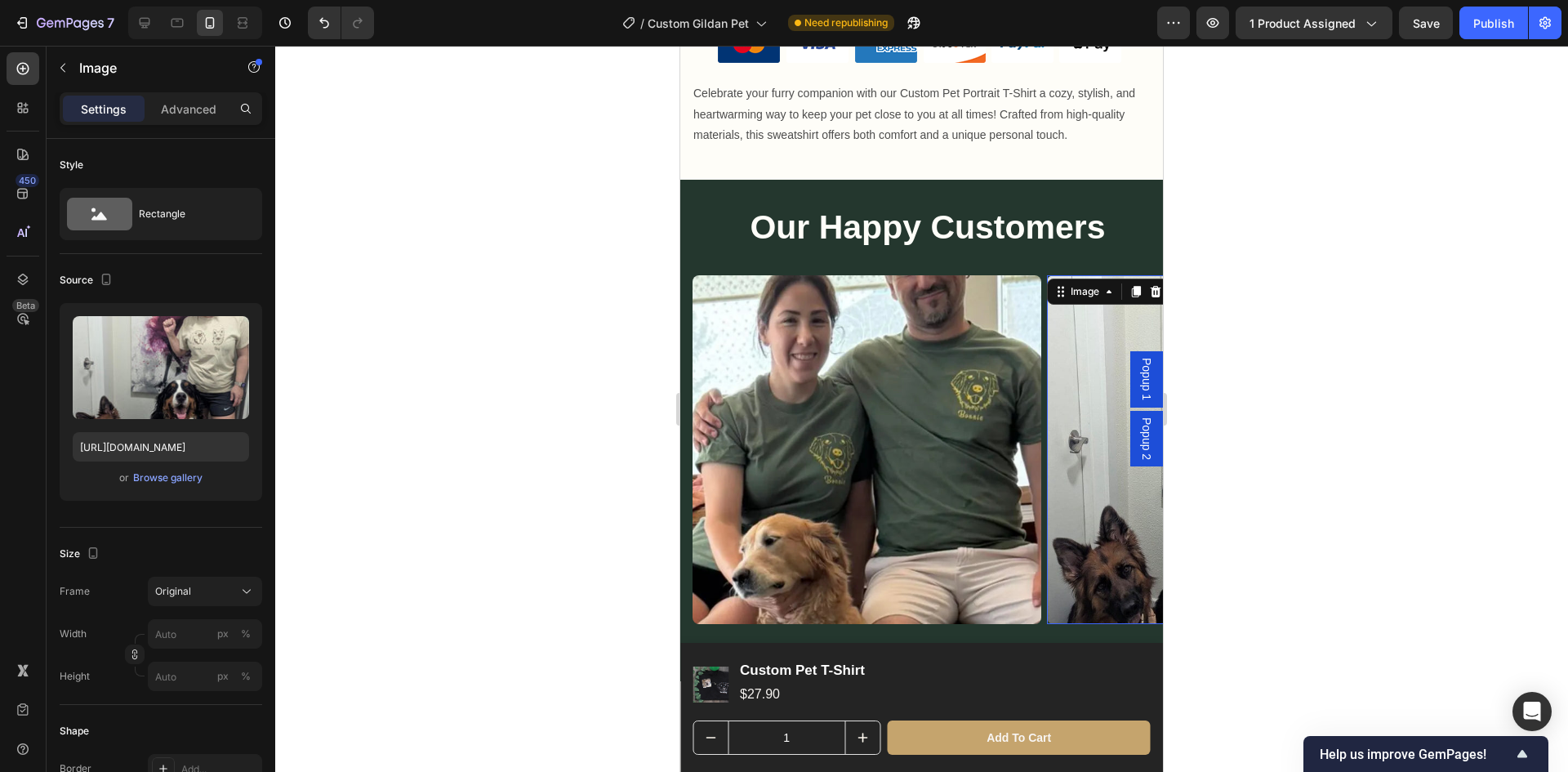
click at [1110, 525] on img at bounding box center [1221, 450] width 348 height 349
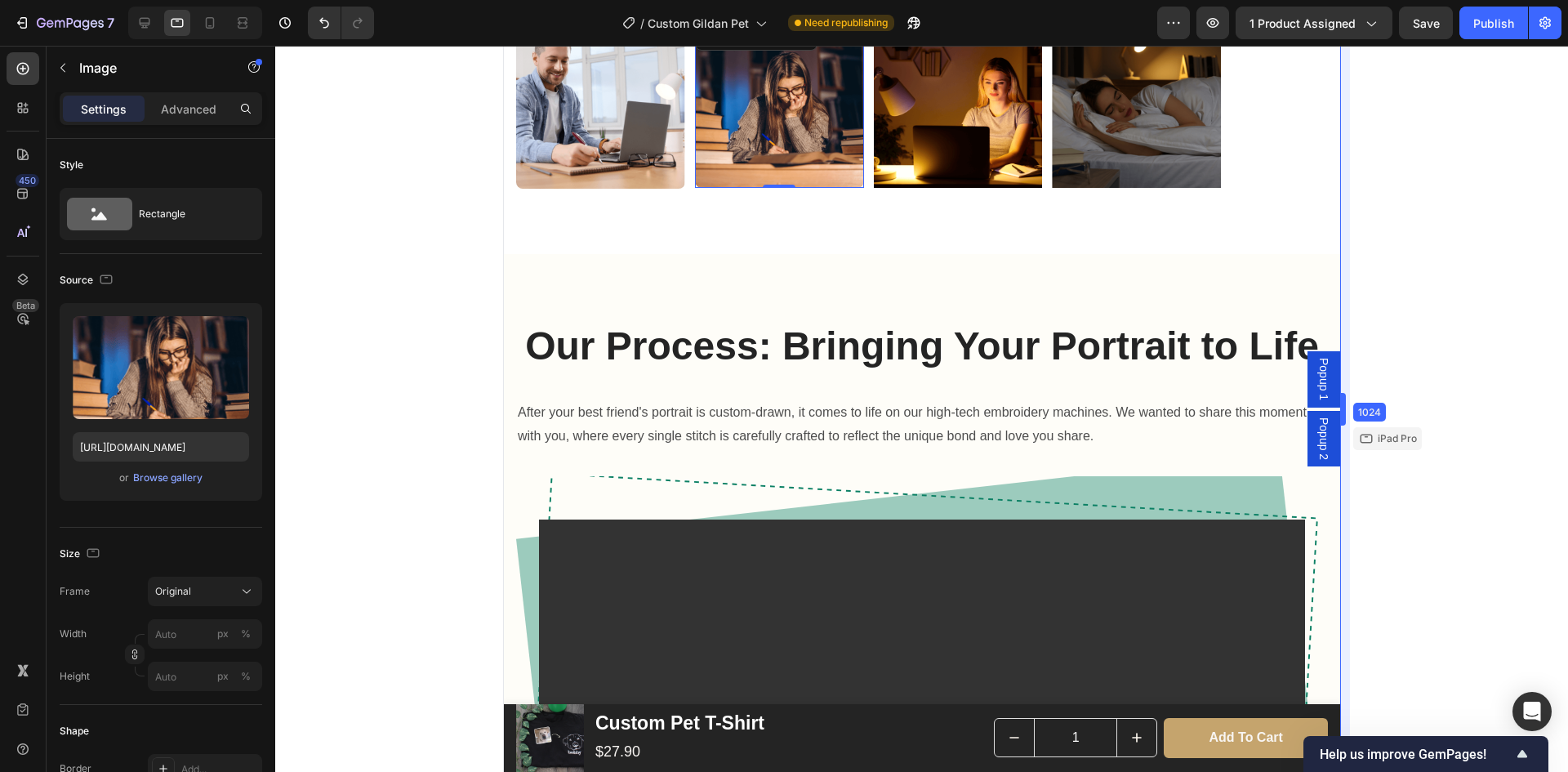
scroll to position [1395, 0]
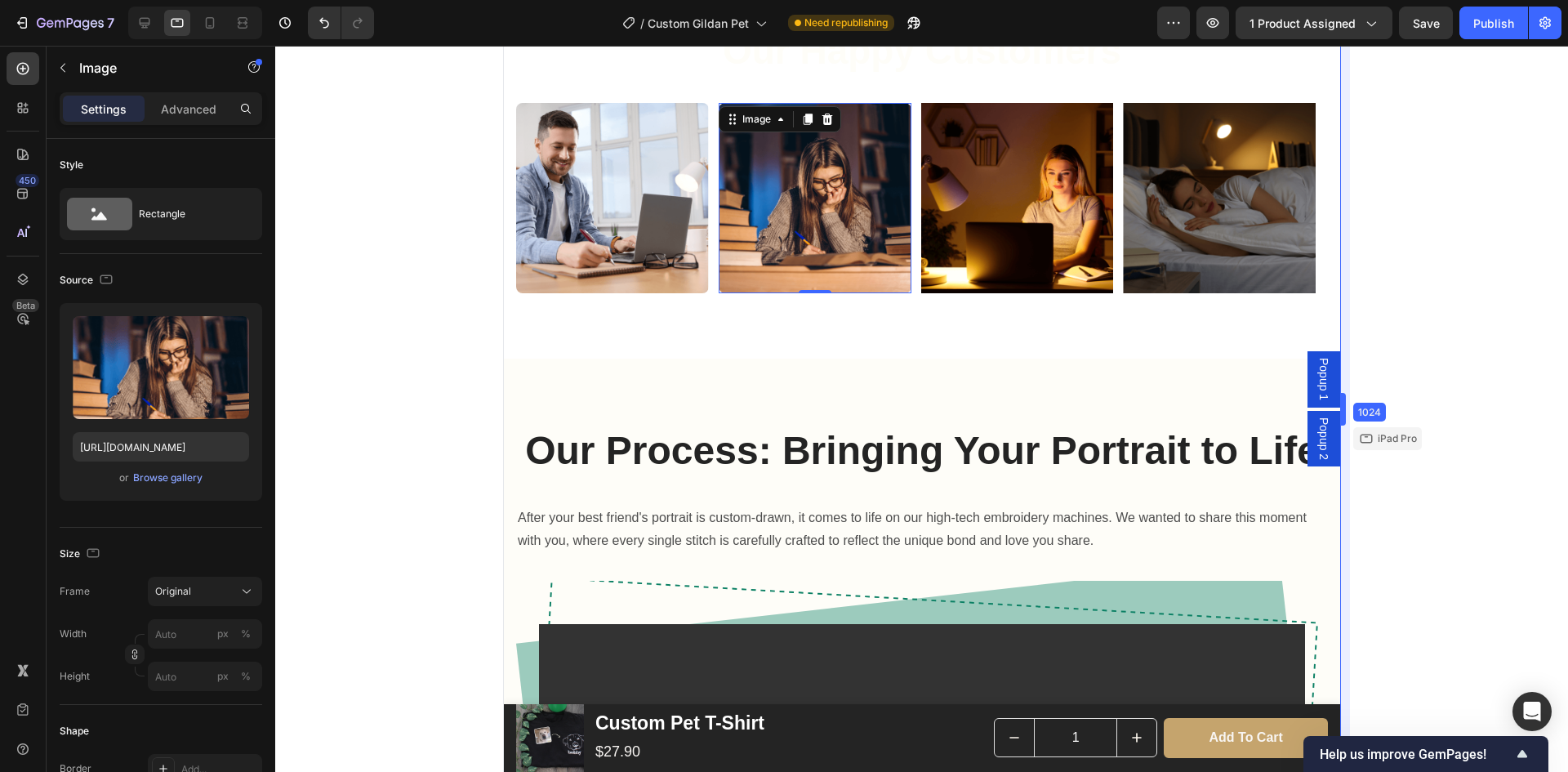
drag, startPoint x: 1163, startPoint y: 319, endPoint x: 1366, endPoint y: 375, distance: 210.6
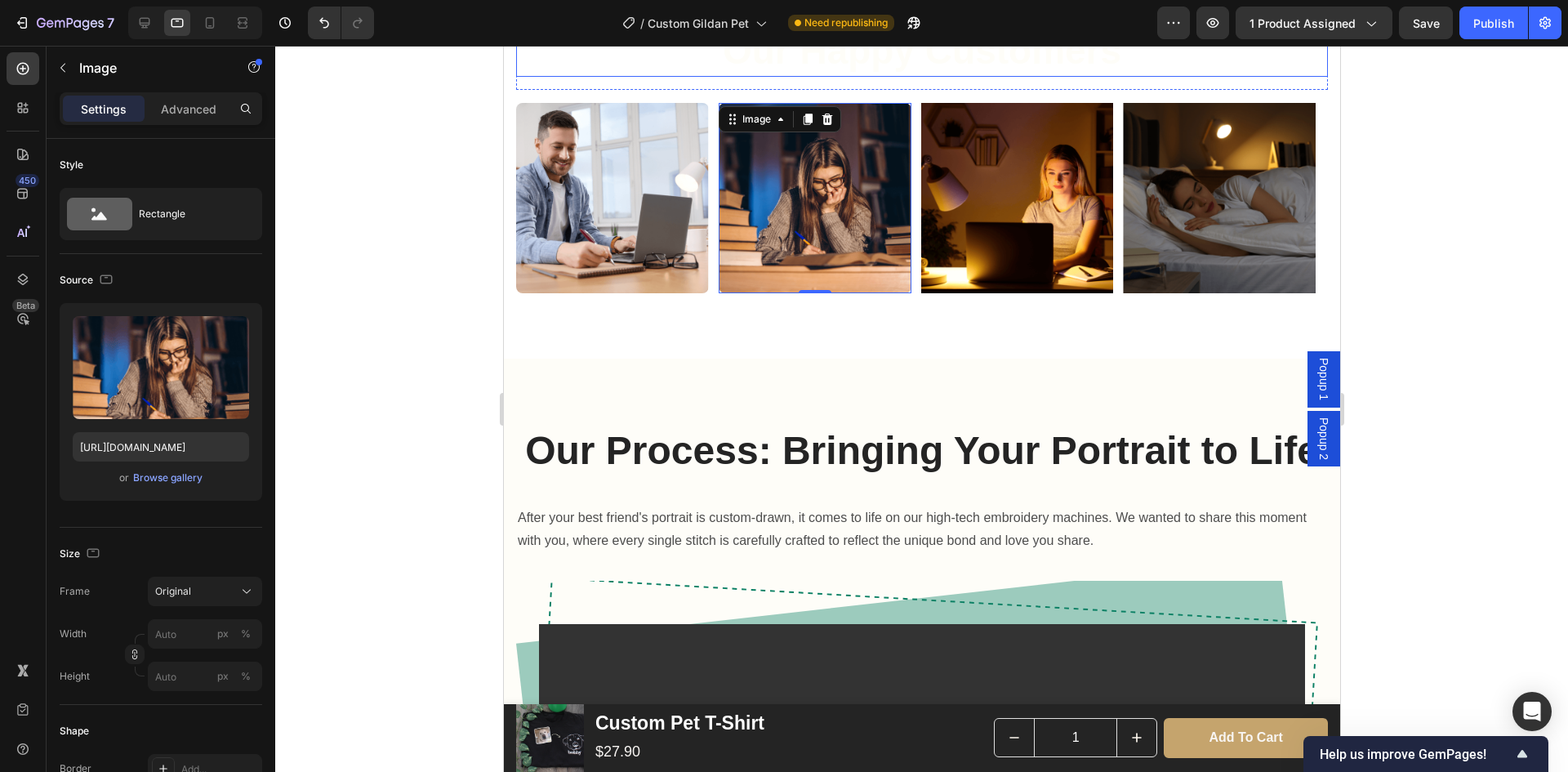
scroll to position [1068, 0]
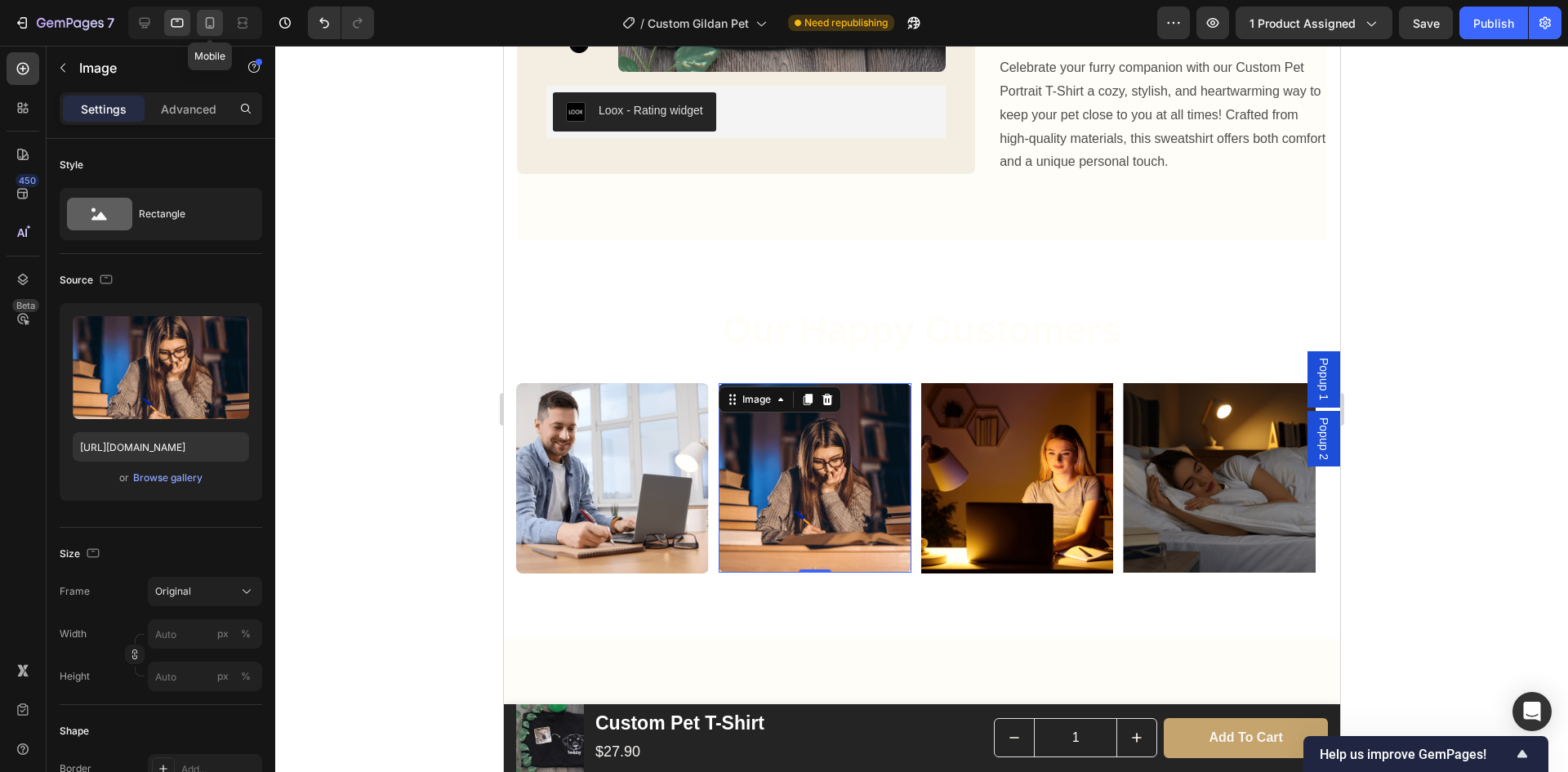
click at [206, 26] on icon at bounding box center [211, 22] width 9 height 11
type input "[URL][DOMAIN_NAME]"
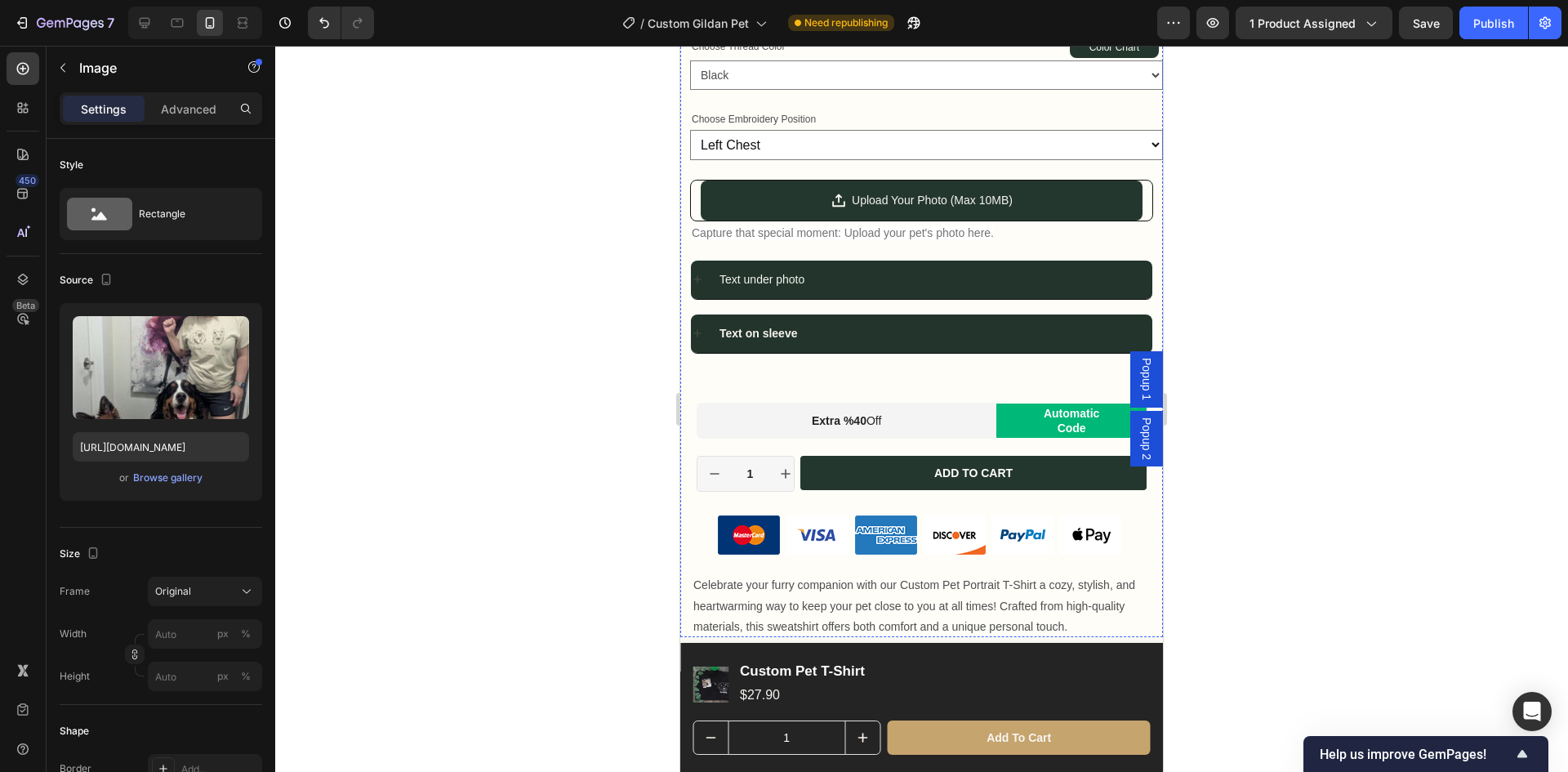
scroll to position [1471, 0]
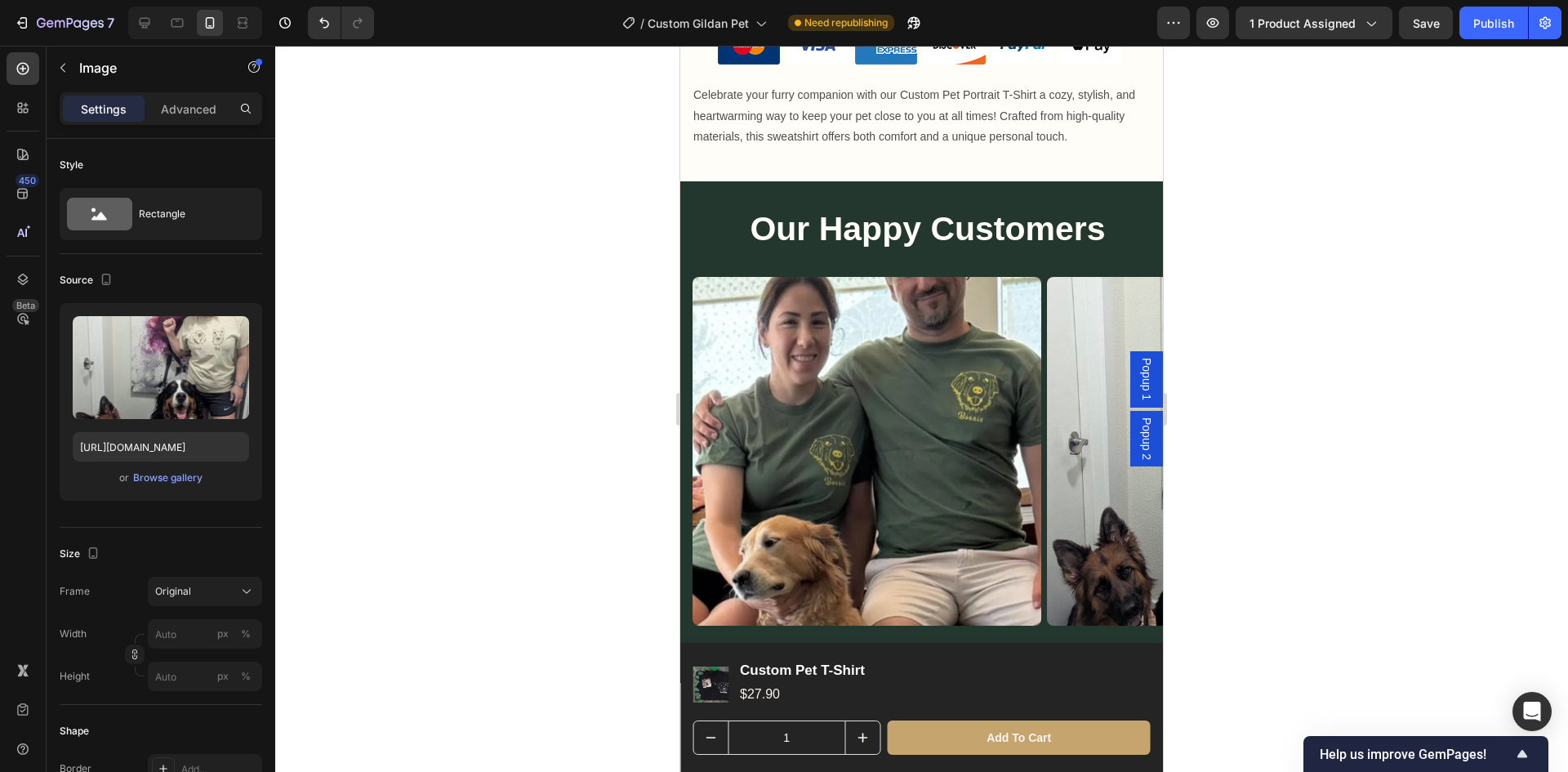
click at [1103, 501] on img at bounding box center [1221, 452] width 348 height 349
click at [1083, 533] on img at bounding box center [1221, 452] width 348 height 349
click at [1089, 522] on img at bounding box center [1221, 452] width 348 height 349
click at [1090, 525] on img at bounding box center [1221, 452] width 348 height 349
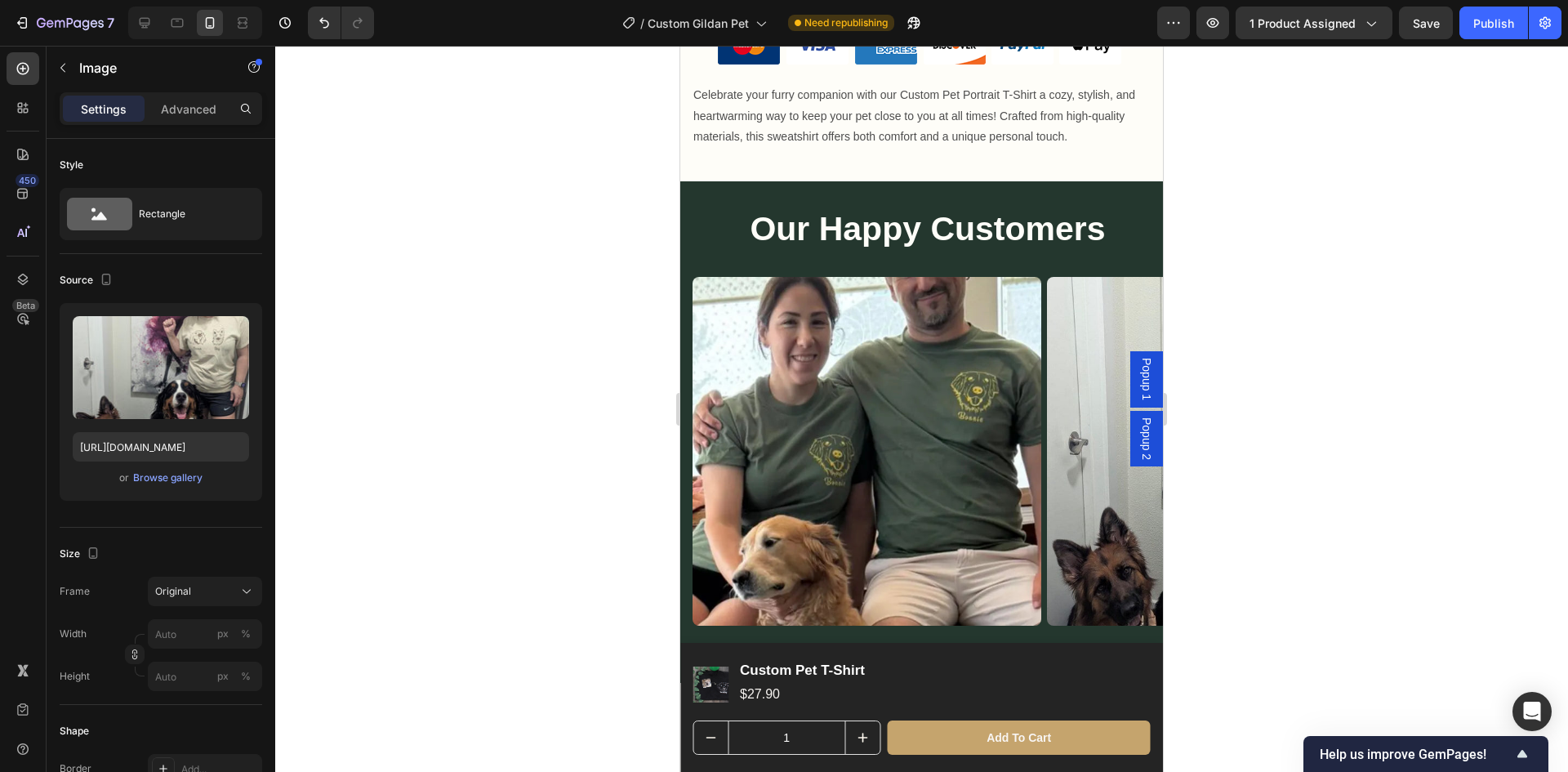
click at [1090, 525] on img at bounding box center [1221, 452] width 348 height 349
click at [1330, 512] on div at bounding box center [922, 408] width 1293 height 726
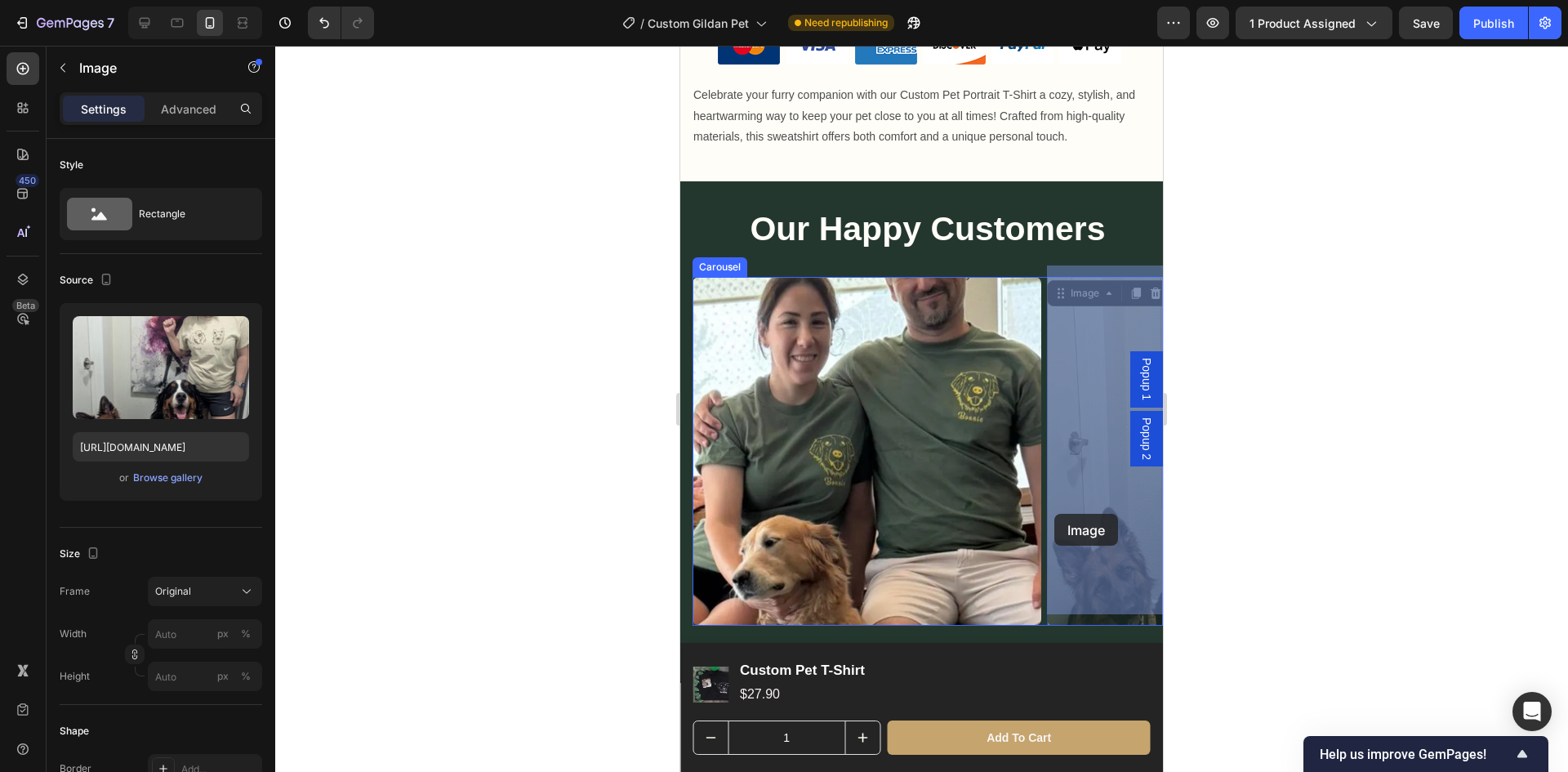
drag, startPoint x: 1066, startPoint y: 526, endPoint x: 1055, endPoint y: 514, distance: 16.3
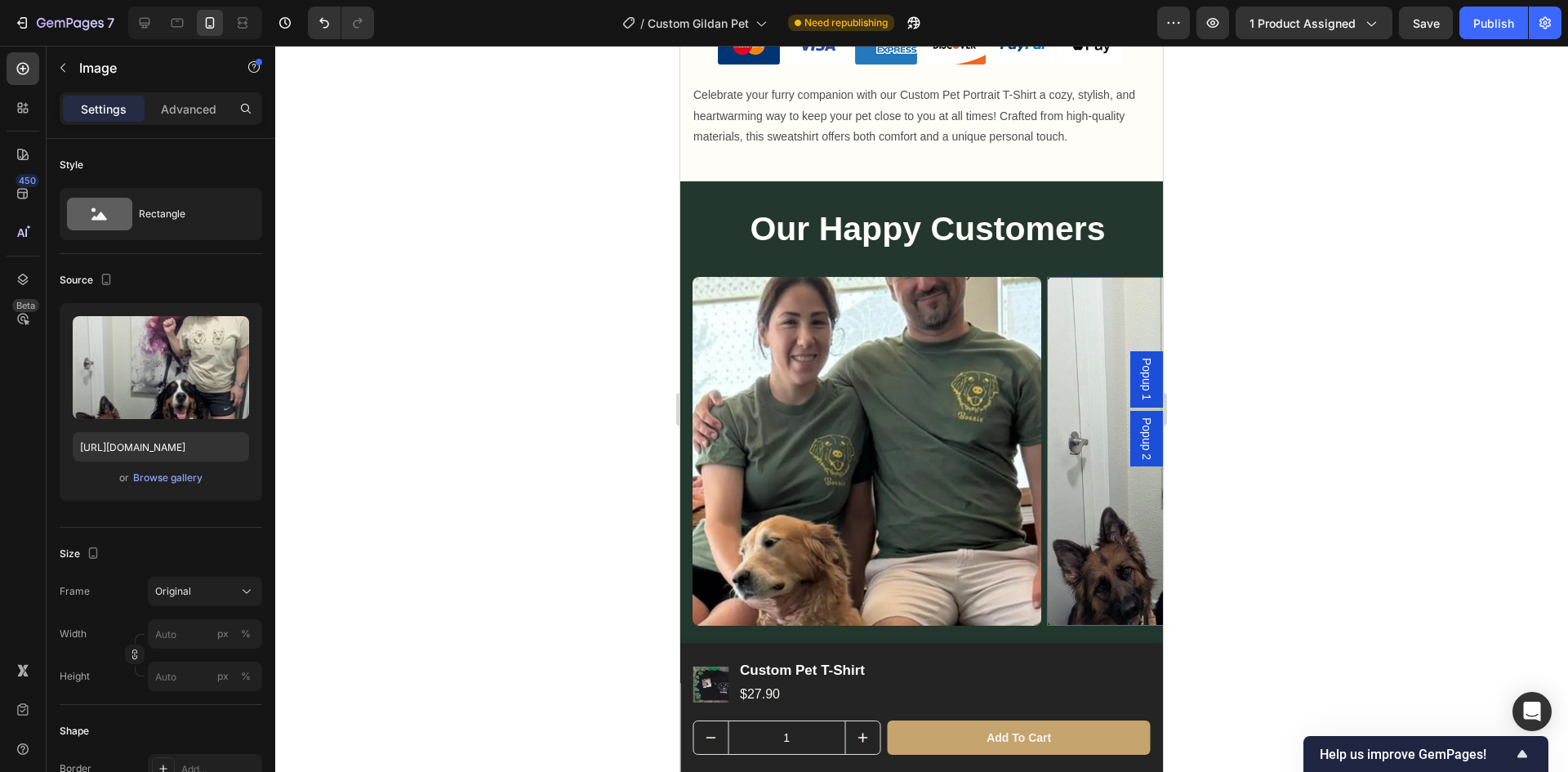
click at [424, 174] on div at bounding box center [922, 408] width 1293 height 726
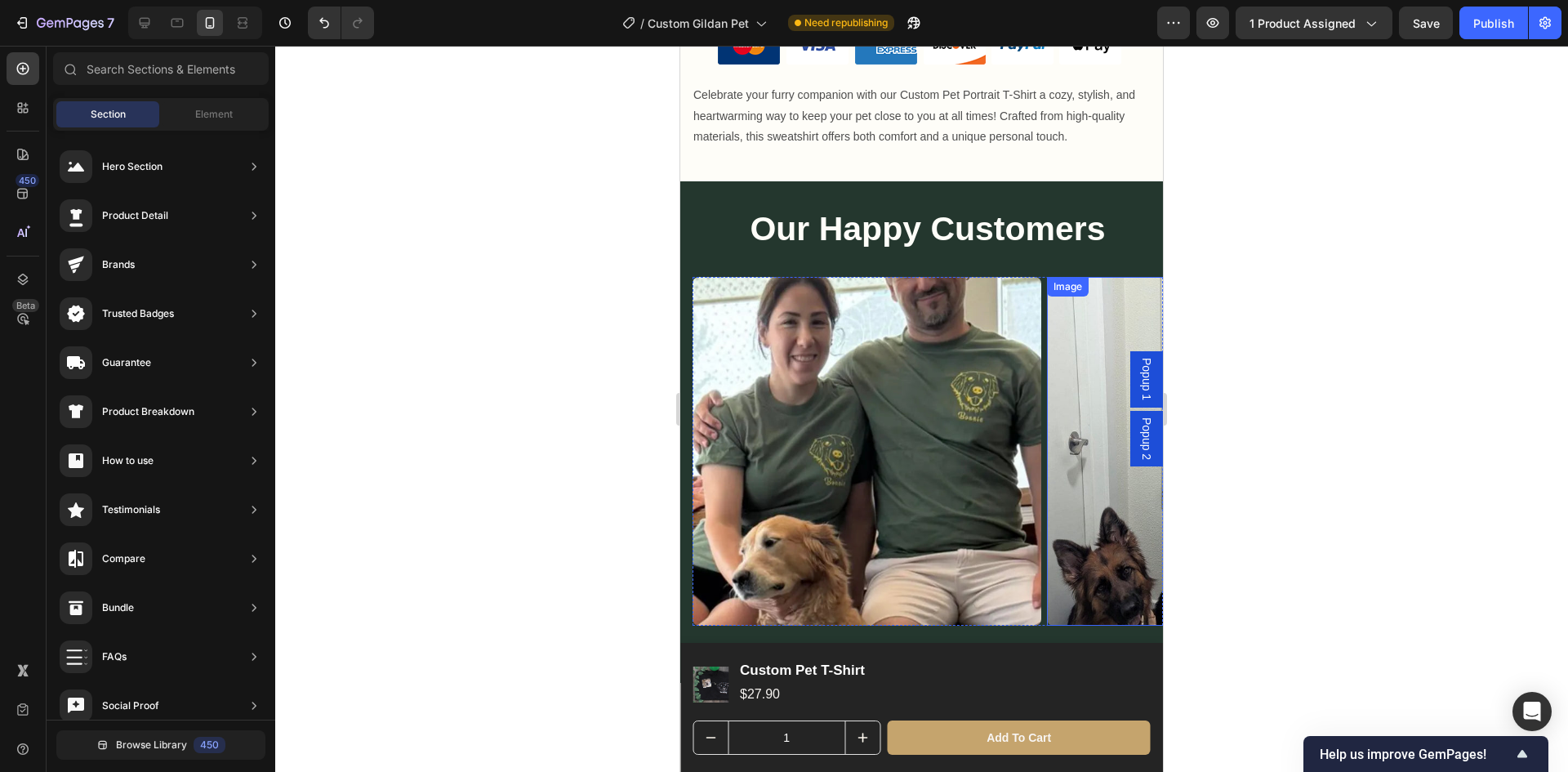
click at [1082, 428] on img at bounding box center [1221, 452] width 348 height 349
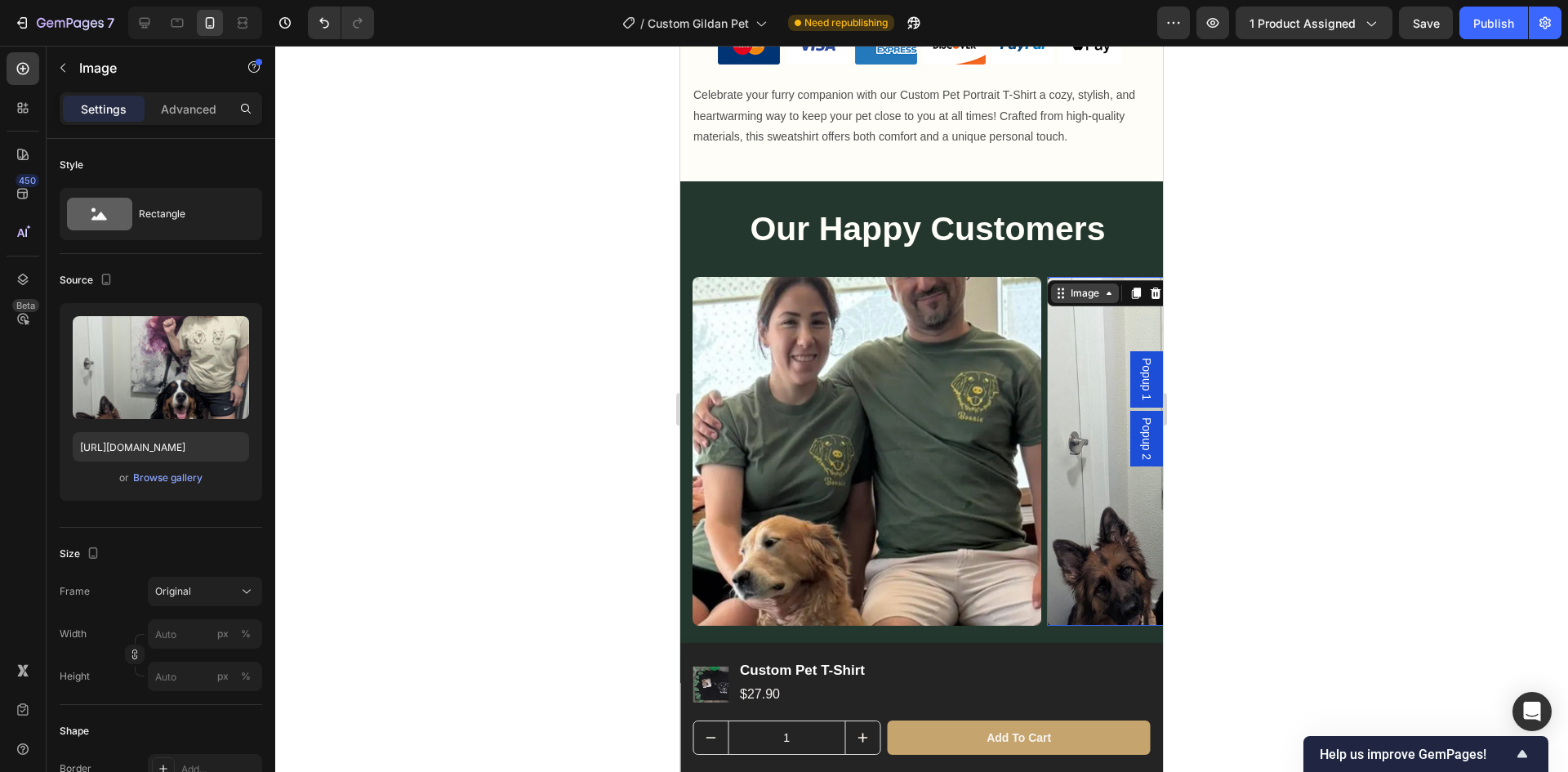
click at [1072, 286] on div "Image" at bounding box center [1085, 293] width 35 height 15
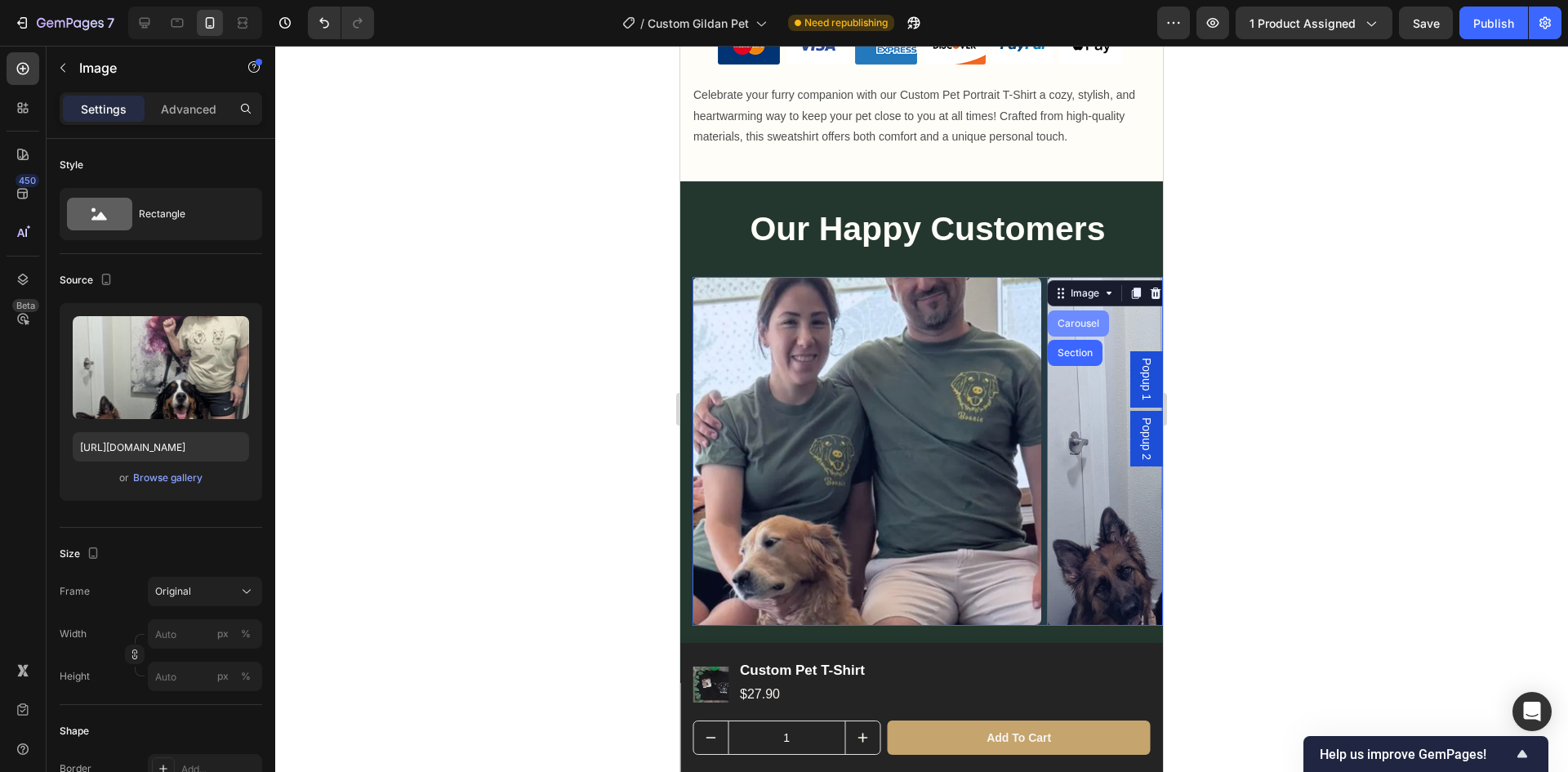
click at [1076, 319] on div "Carousel" at bounding box center [1078, 323] width 48 height 9
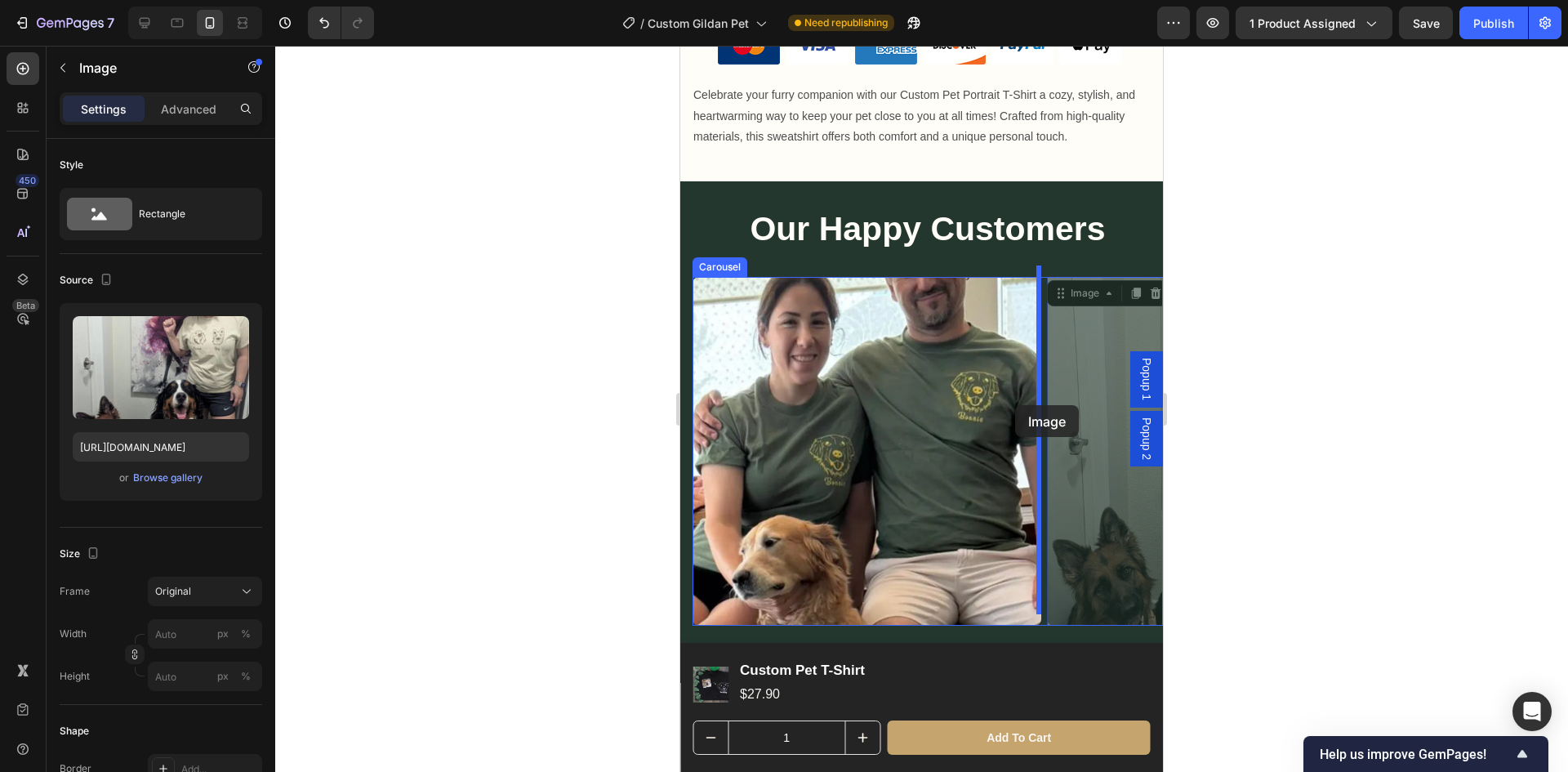
drag, startPoint x: 1071, startPoint y: 406, endPoint x: 1015, endPoint y: 406, distance: 56.0
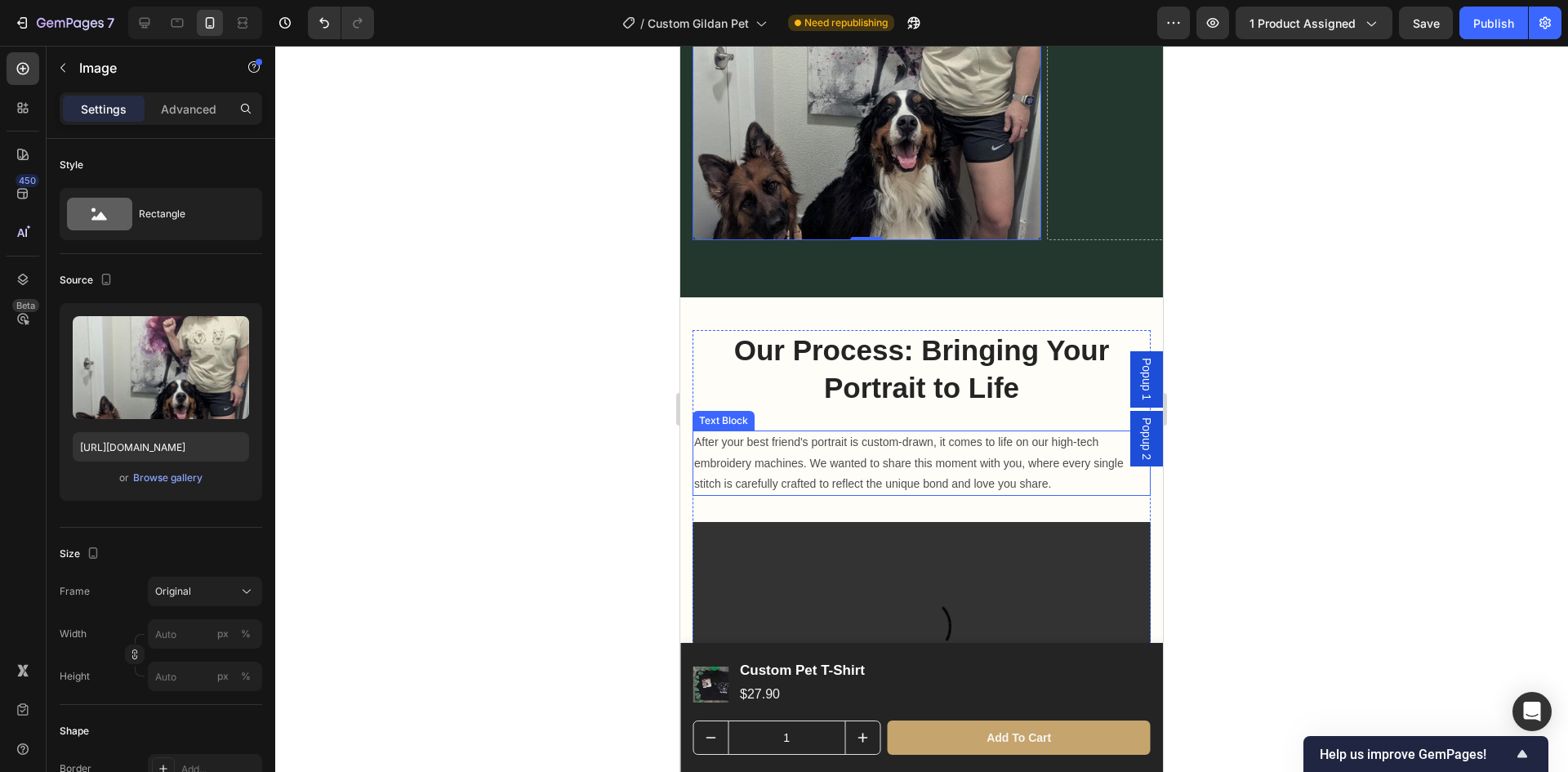
scroll to position [1797, 0]
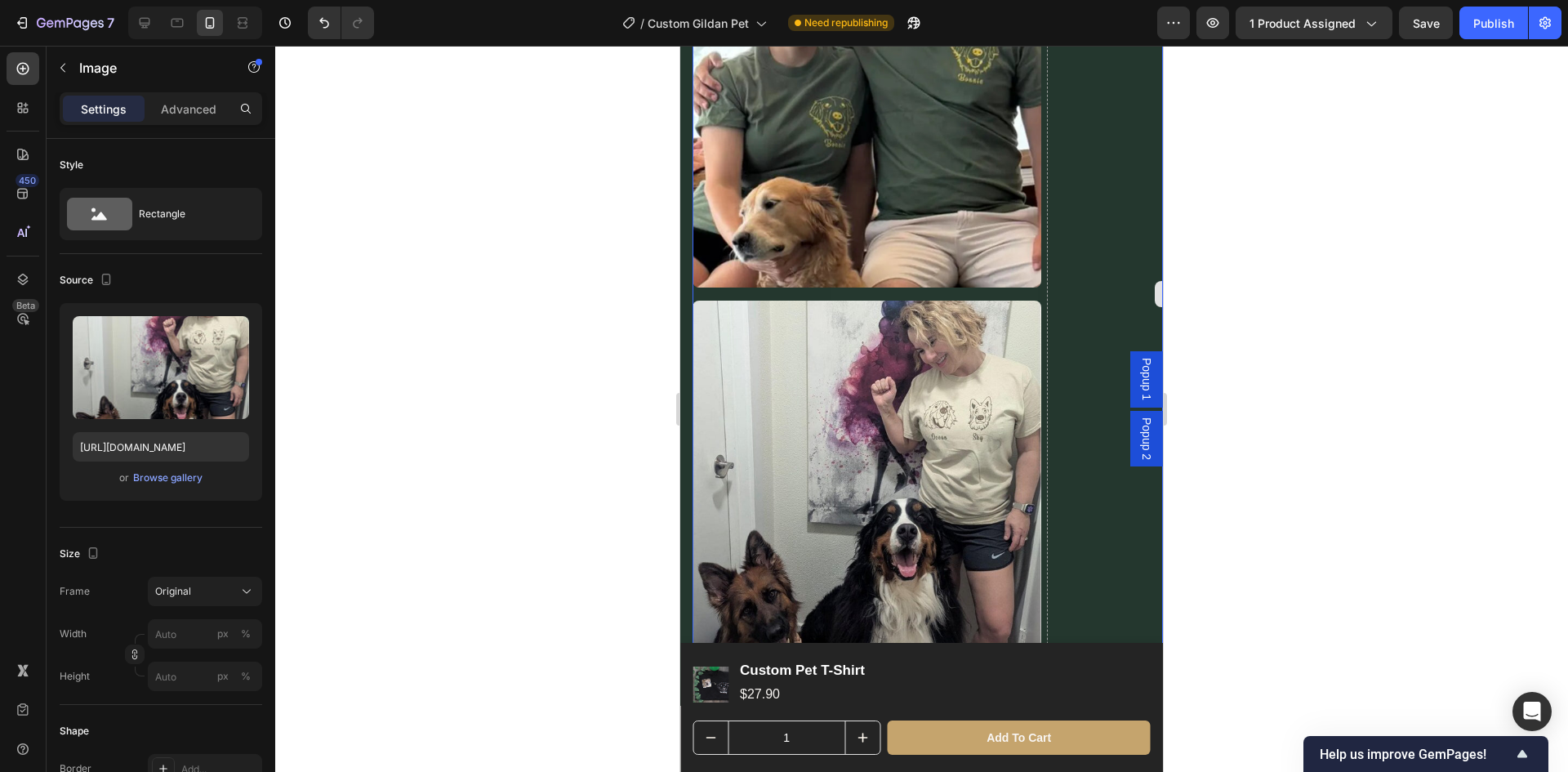
click at [1107, 557] on div "Drop element here" at bounding box center [1221, 294] width 348 height 710
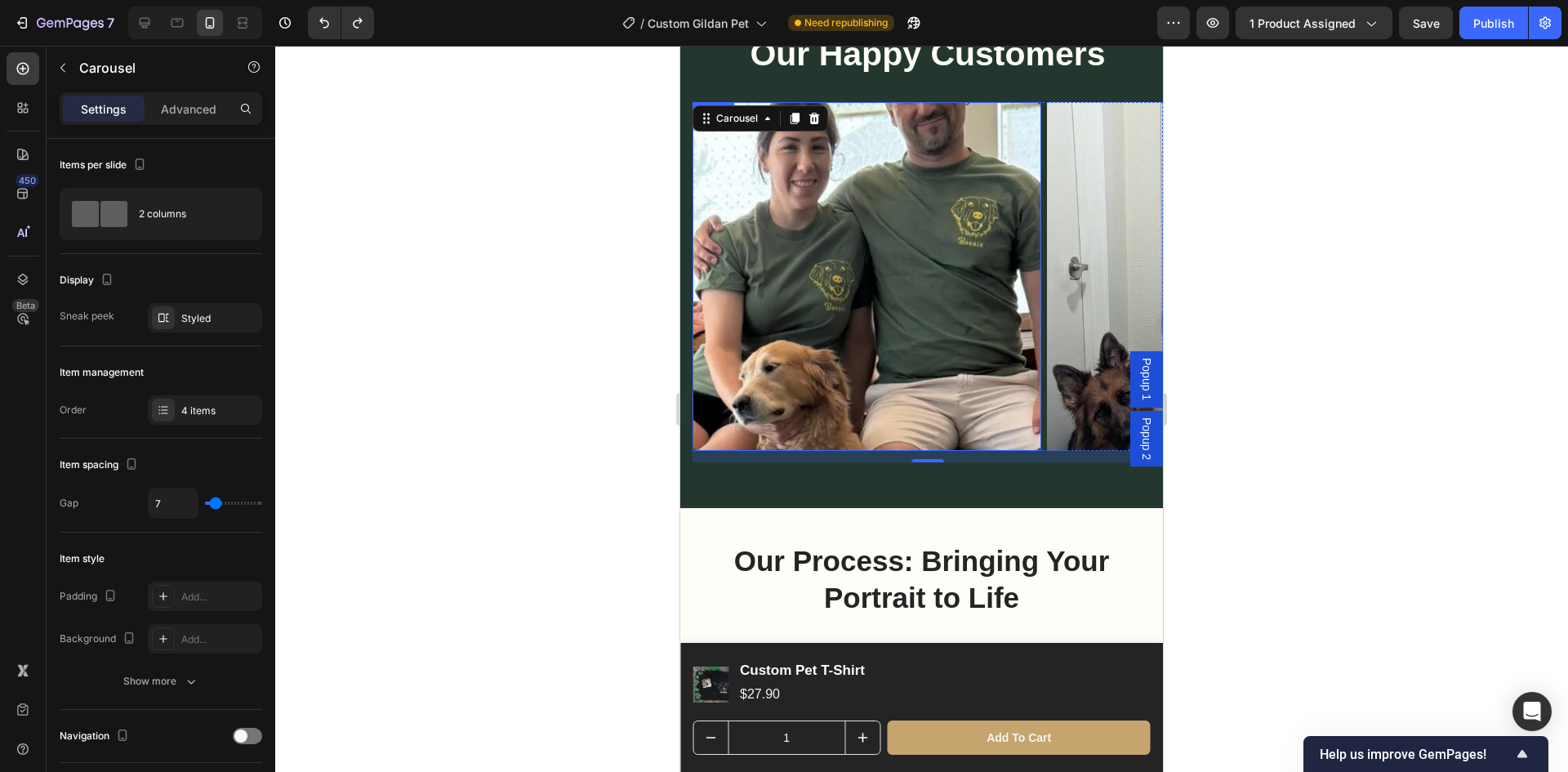
scroll to position [1471, 0]
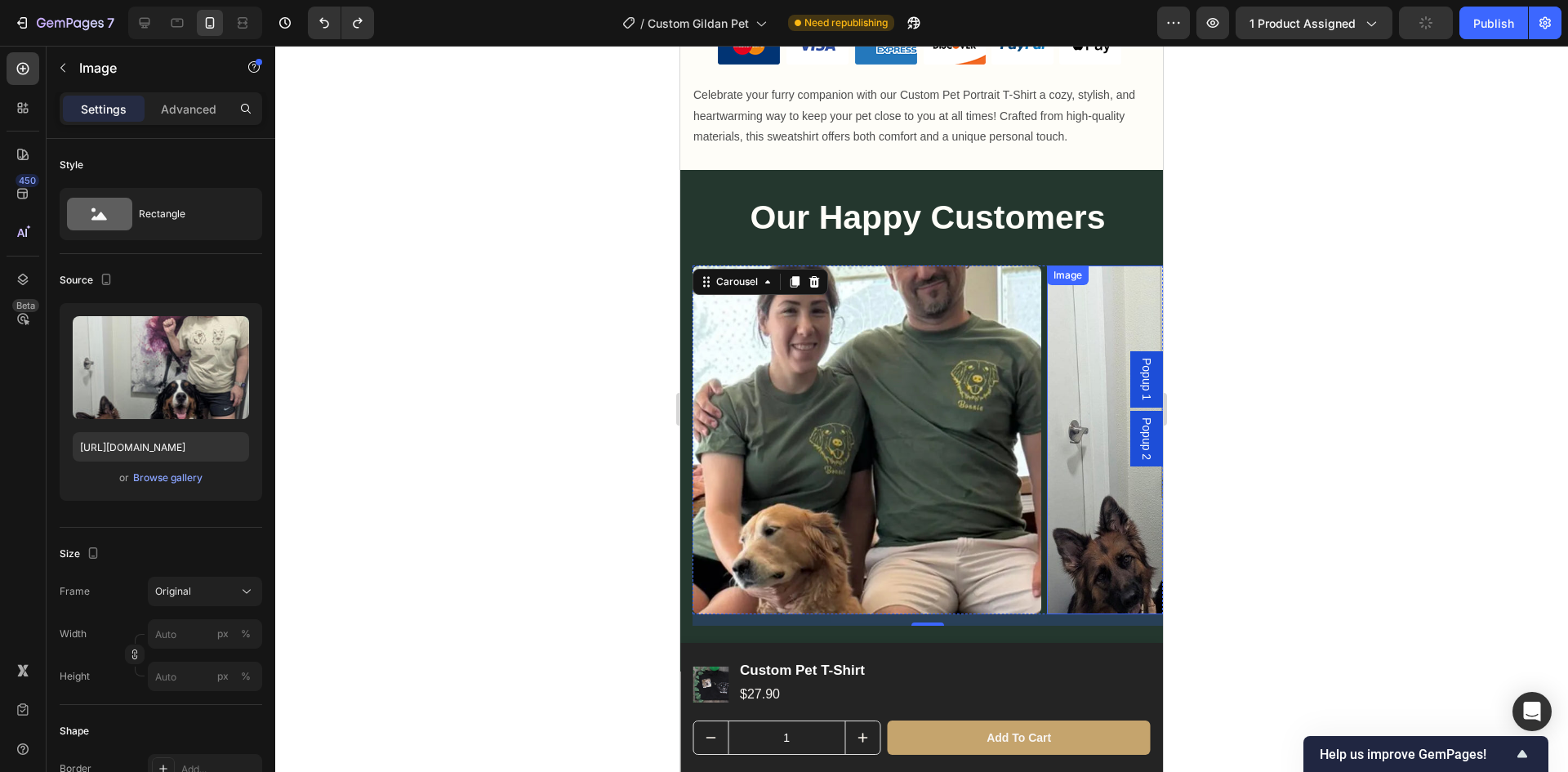
click at [1088, 456] on img at bounding box center [1221, 439] width 348 height 349
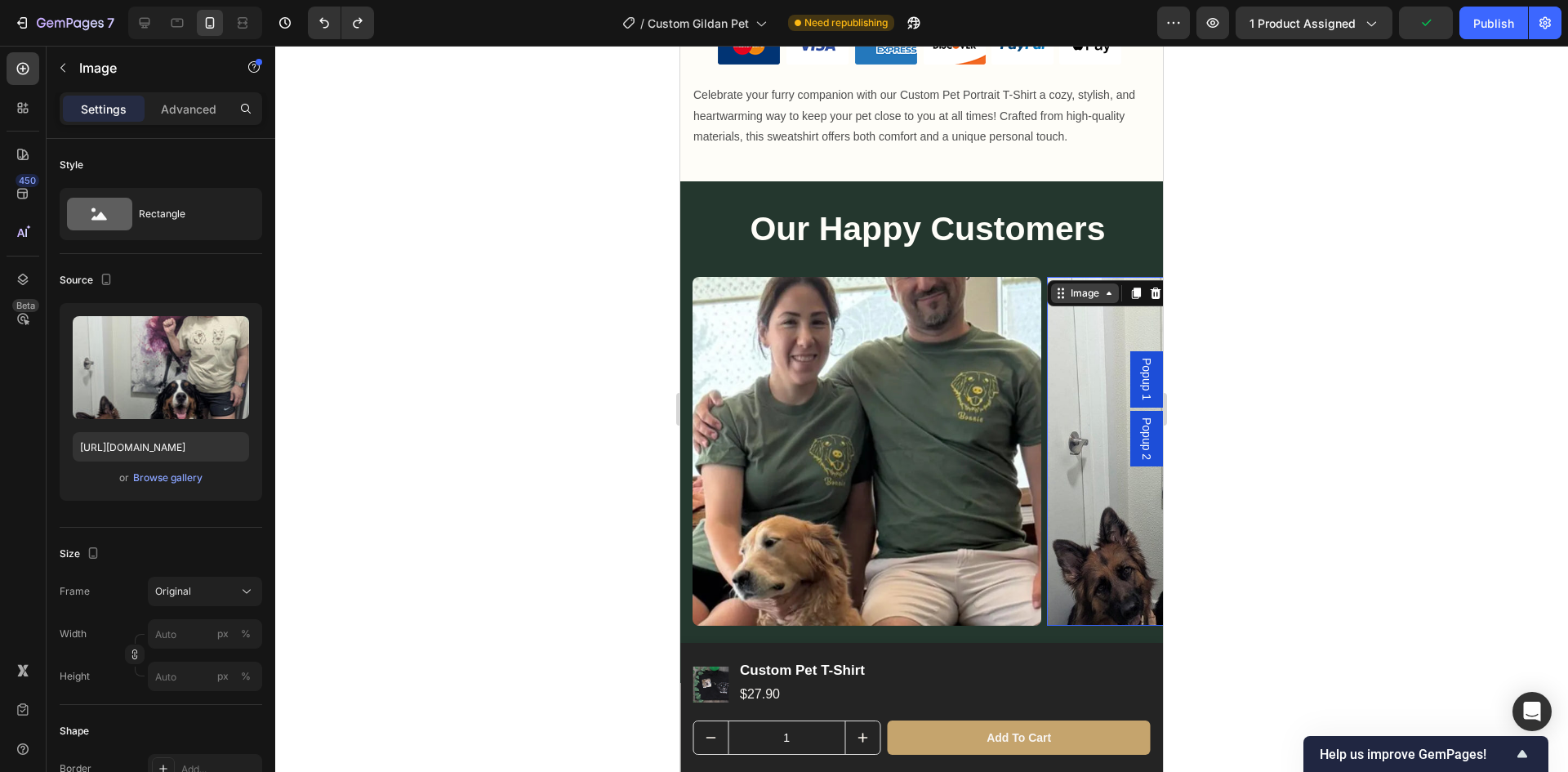
click at [1110, 287] on icon at bounding box center [1109, 293] width 13 height 13
click at [1108, 291] on icon at bounding box center [1109, 292] width 5 height 3
click at [1227, 340] on div at bounding box center [922, 408] width 1293 height 726
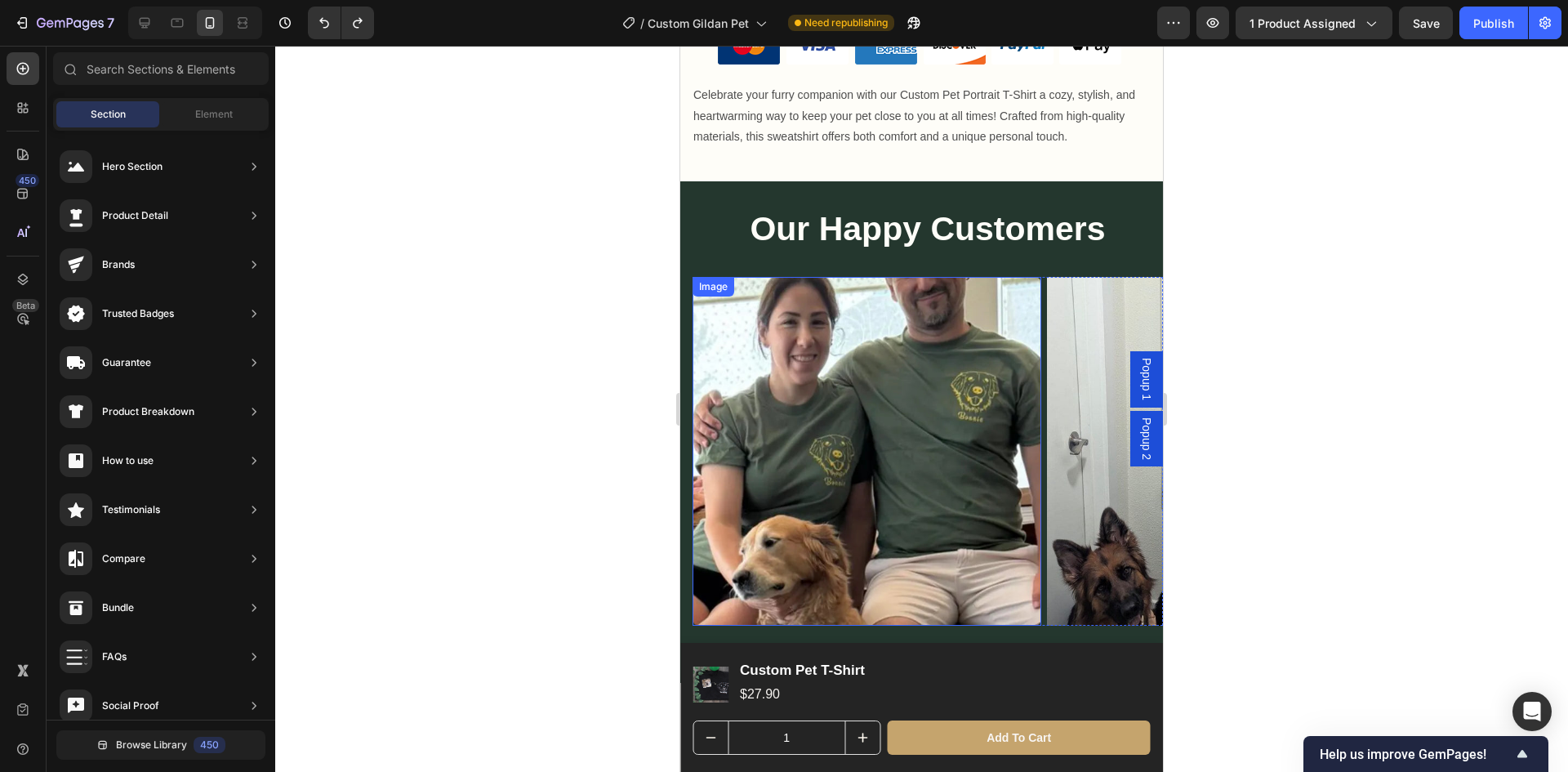
scroll to position [1552, 0]
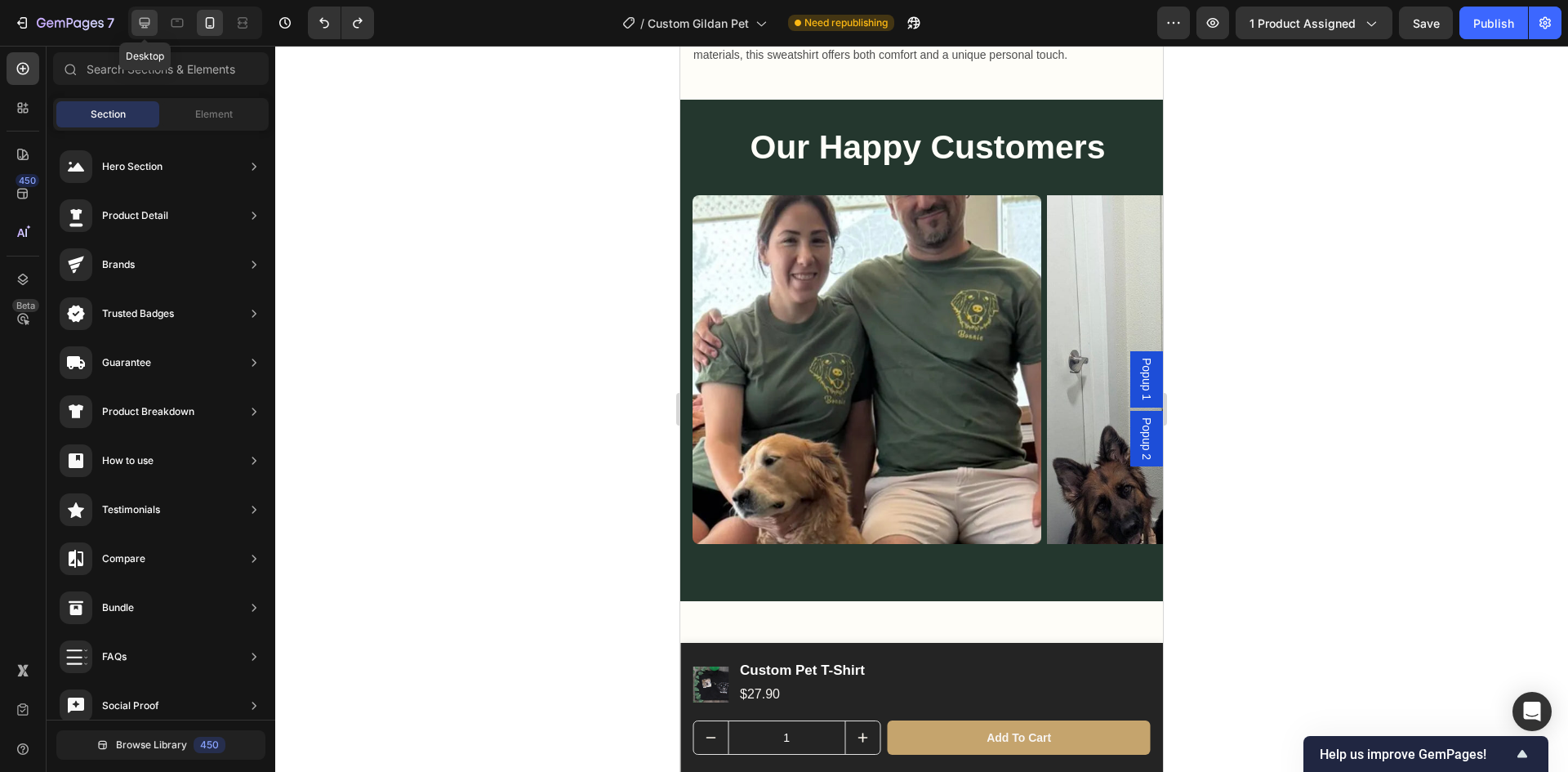
click at [145, 28] on icon at bounding box center [144, 22] width 10 height 10
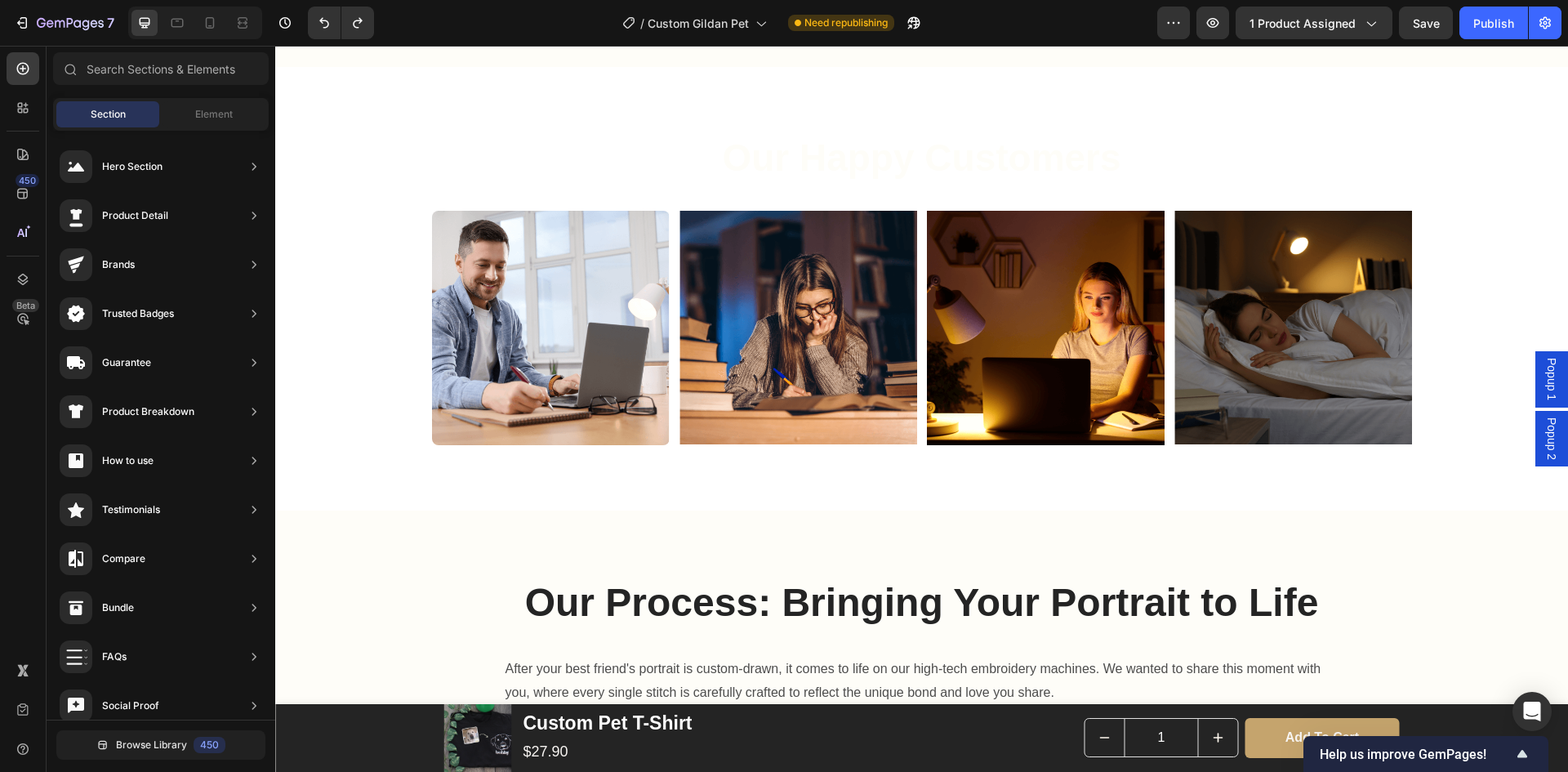
scroll to position [1121, 0]
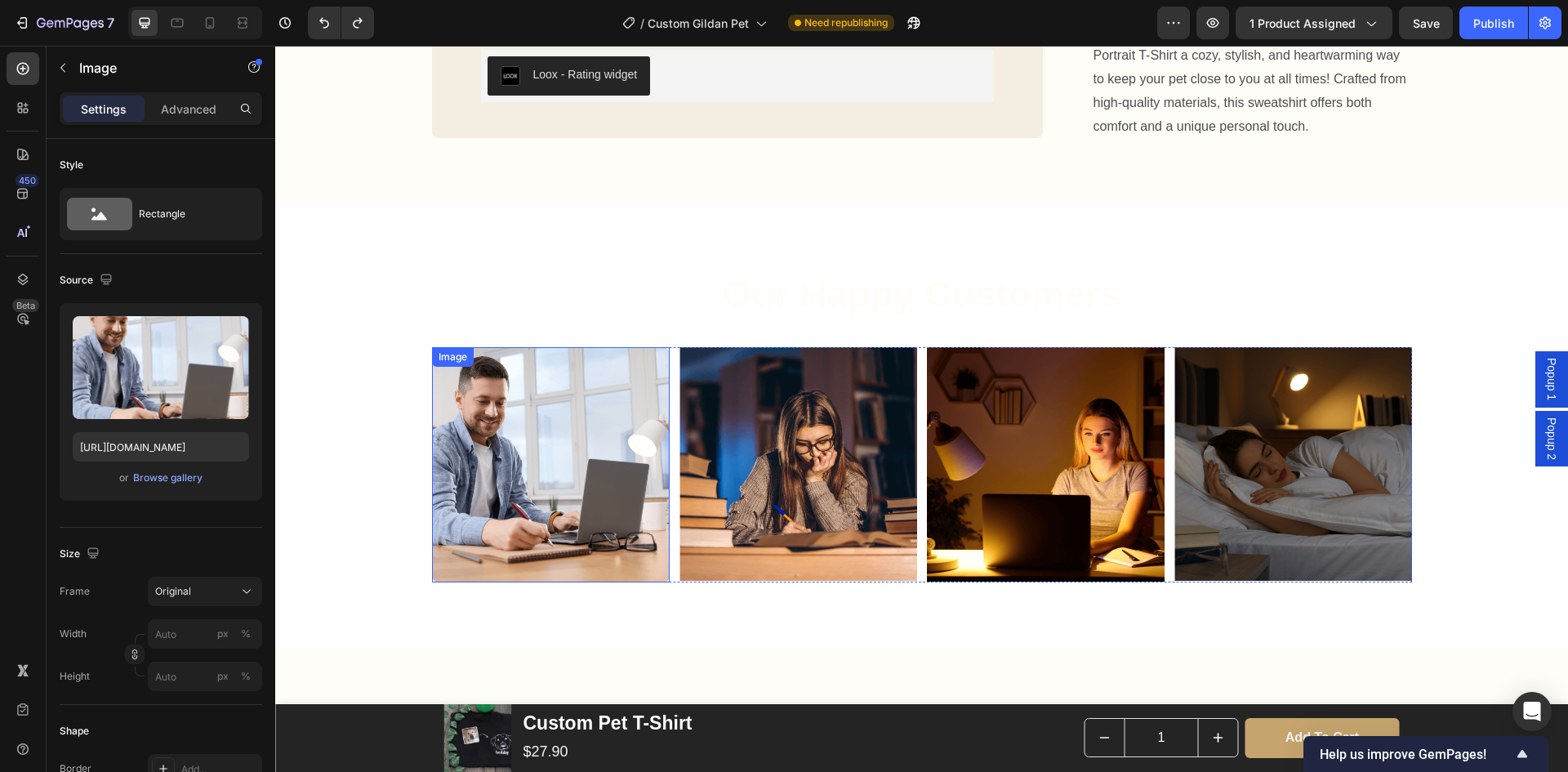
click at [551, 524] on img at bounding box center [551, 465] width 238 height 234
click at [181, 29] on icon at bounding box center [177, 22] width 16 height 16
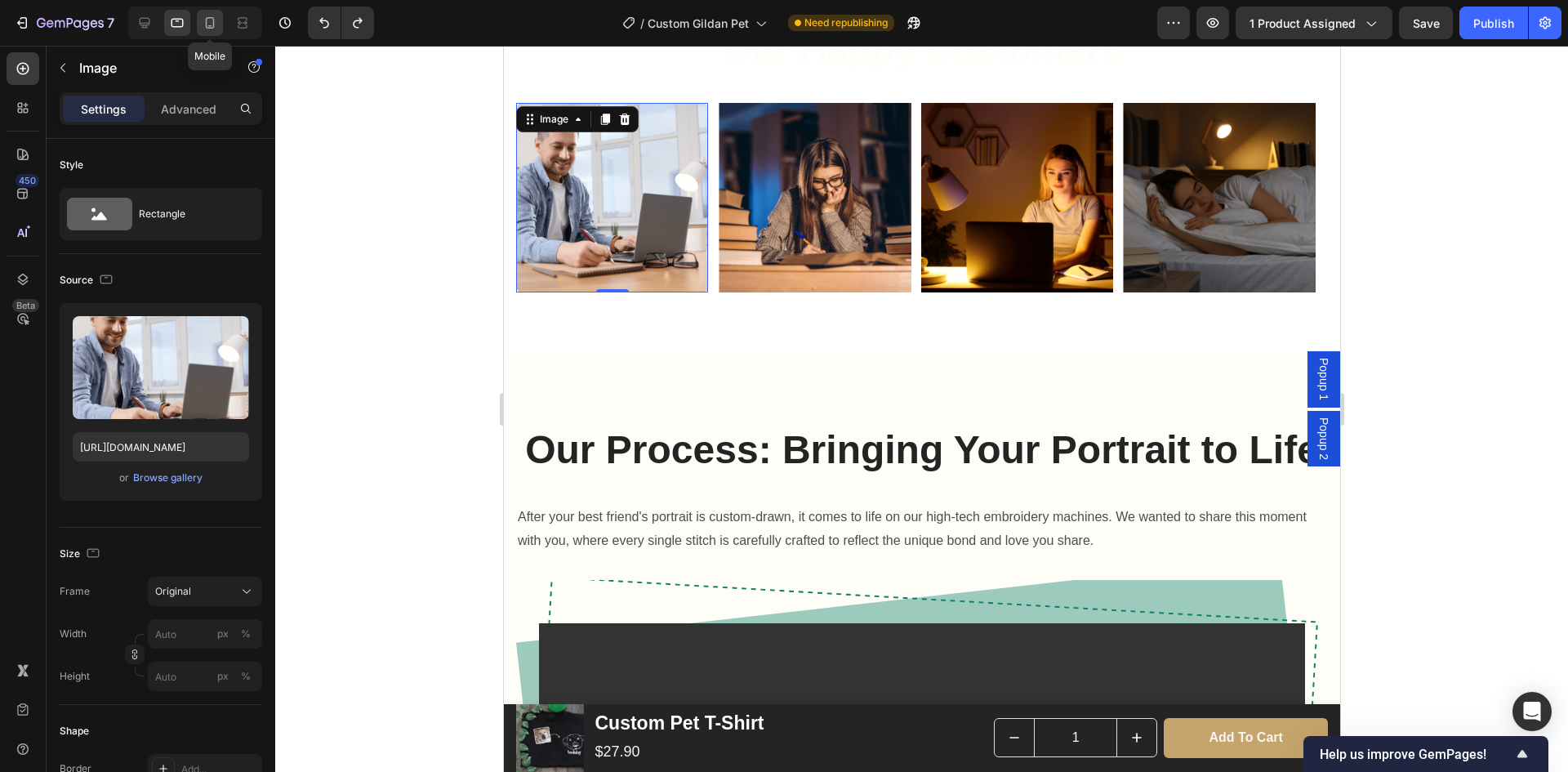
click at [210, 22] on icon at bounding box center [209, 22] width 16 height 16
type input "[URL][DOMAIN_NAME]"
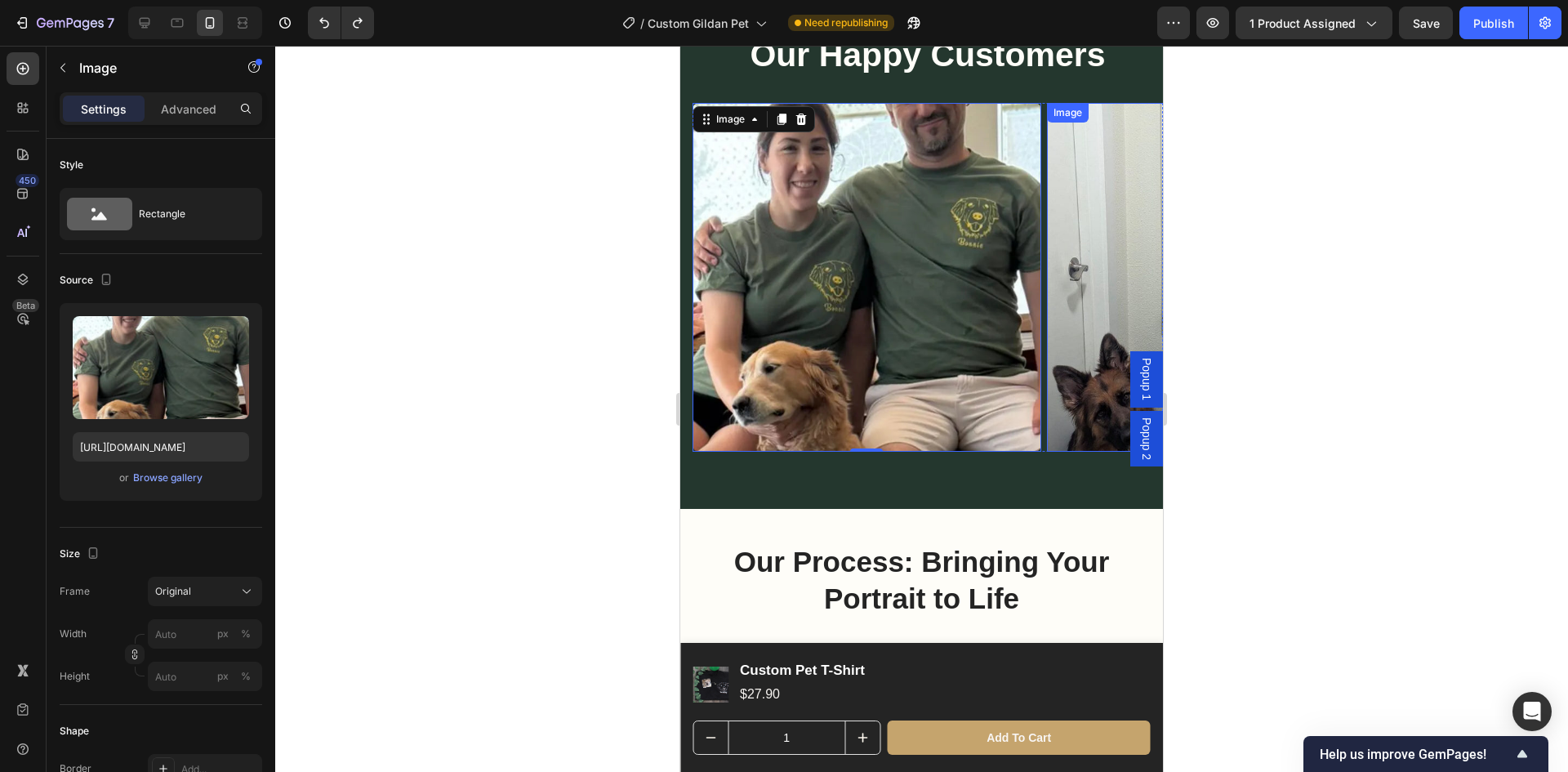
scroll to position [245, 0]
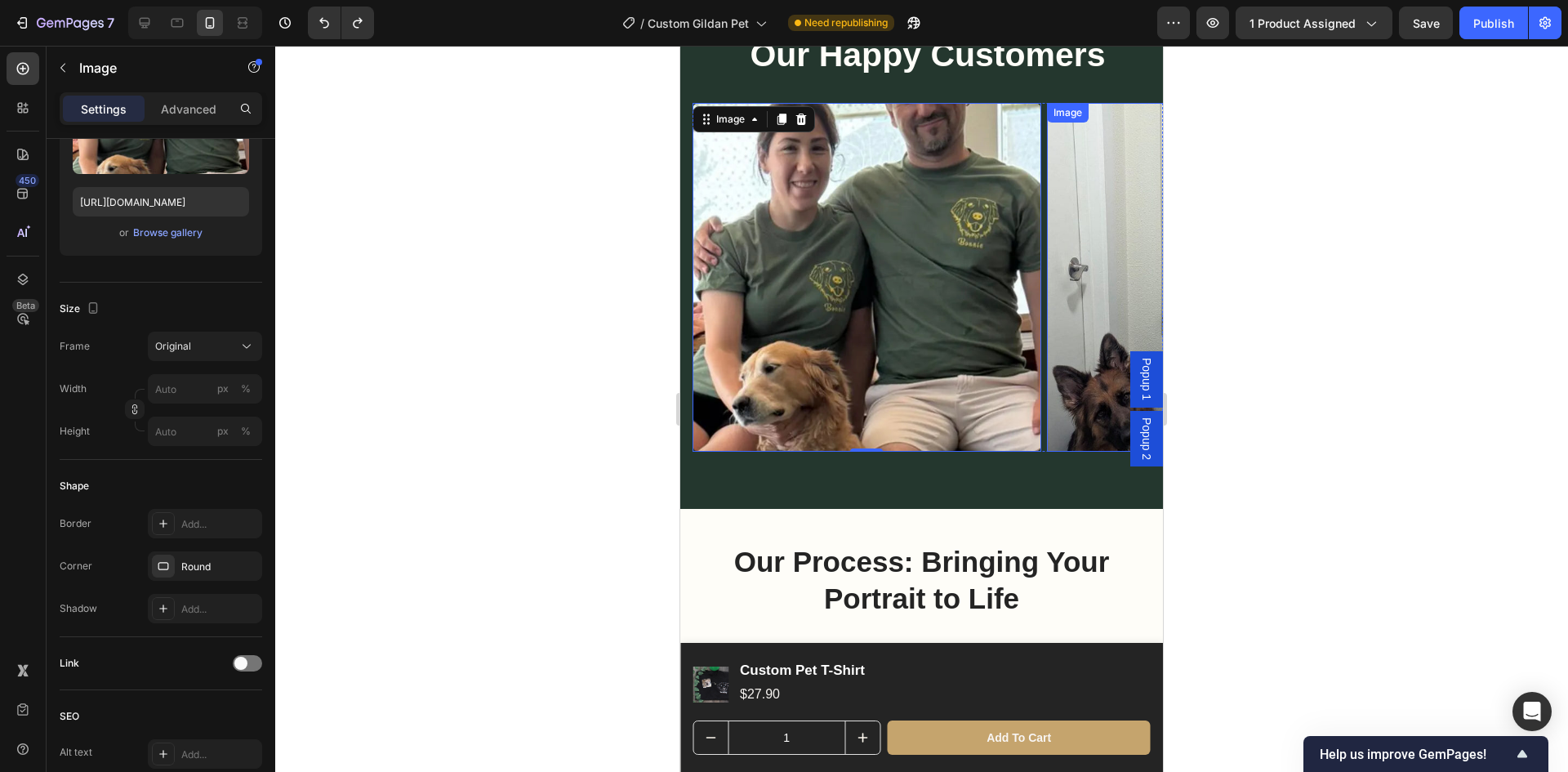
click at [1077, 251] on img at bounding box center [1221, 277] width 348 height 349
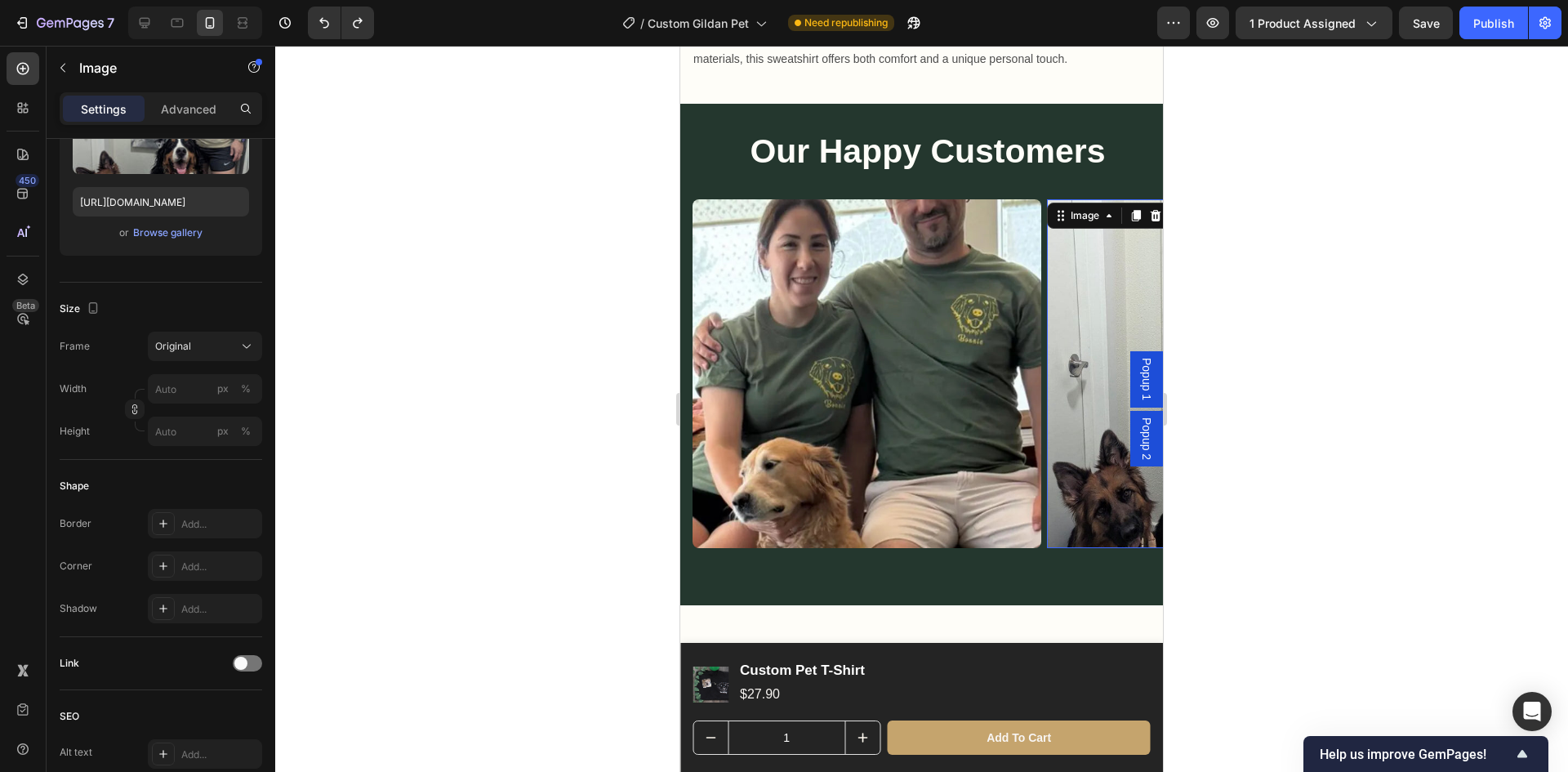
scroll to position [1630, 0]
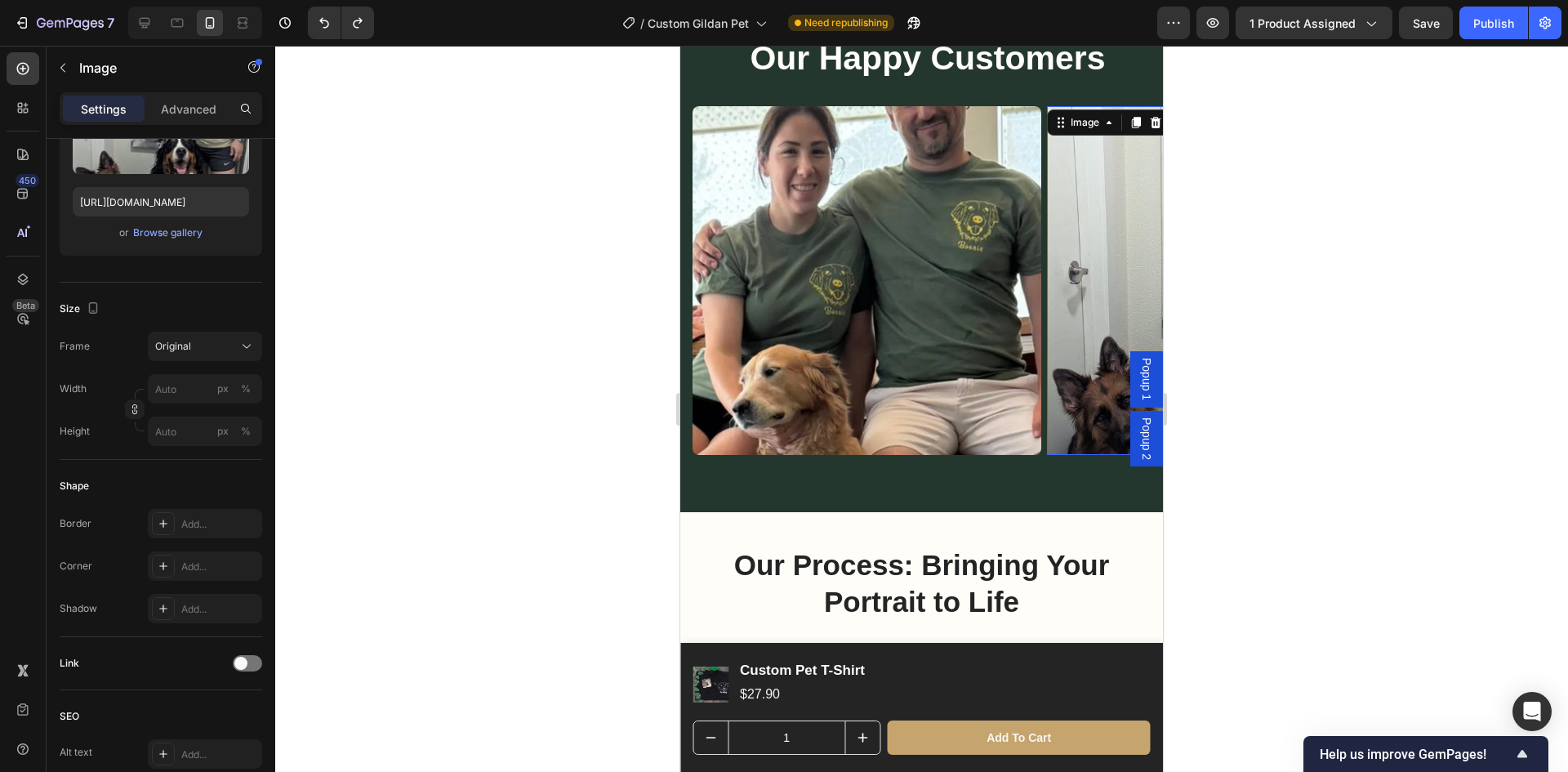
click at [1247, 269] on div at bounding box center [922, 408] width 1293 height 726
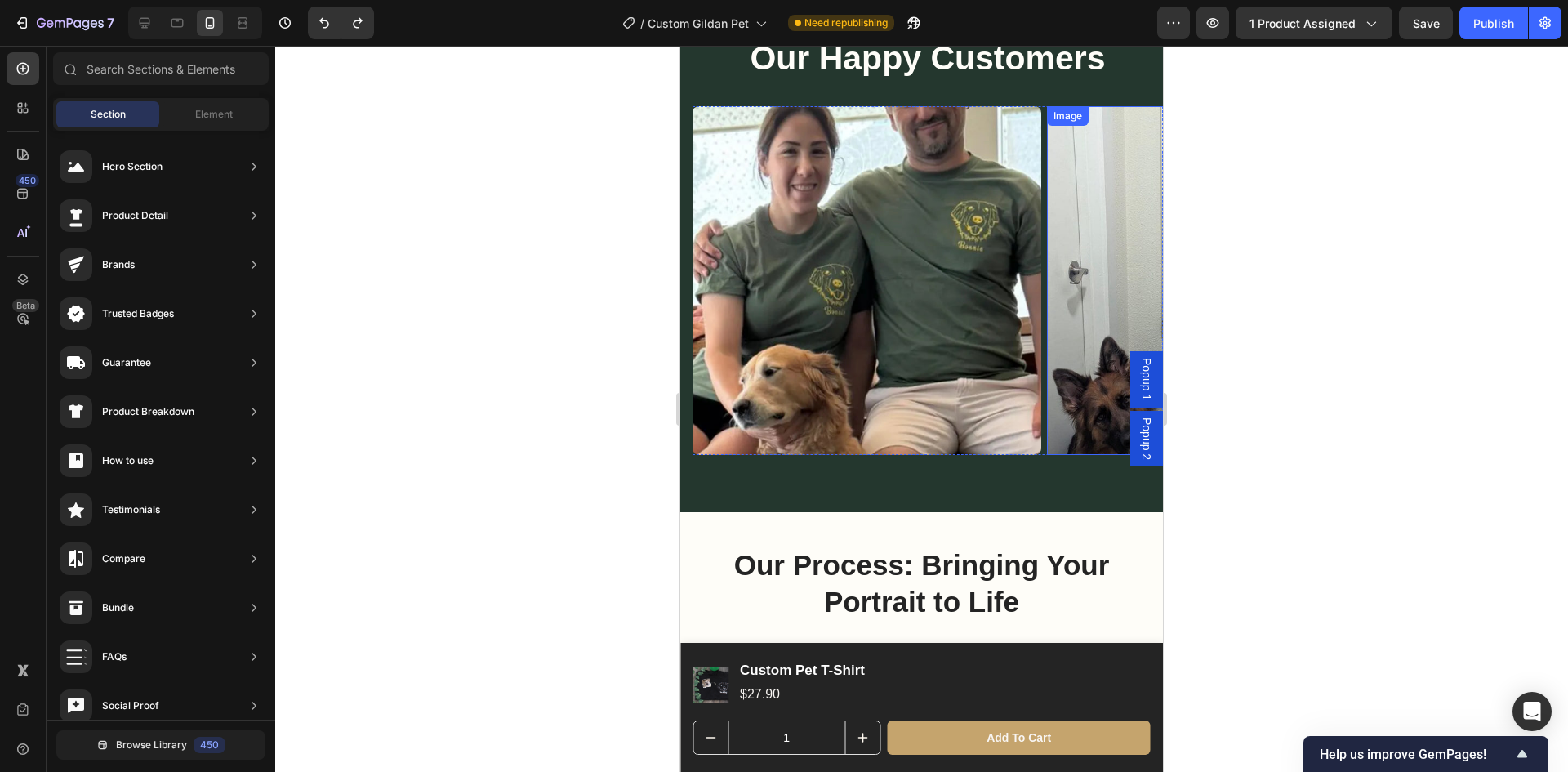
click at [1082, 291] on img at bounding box center [1221, 280] width 348 height 349
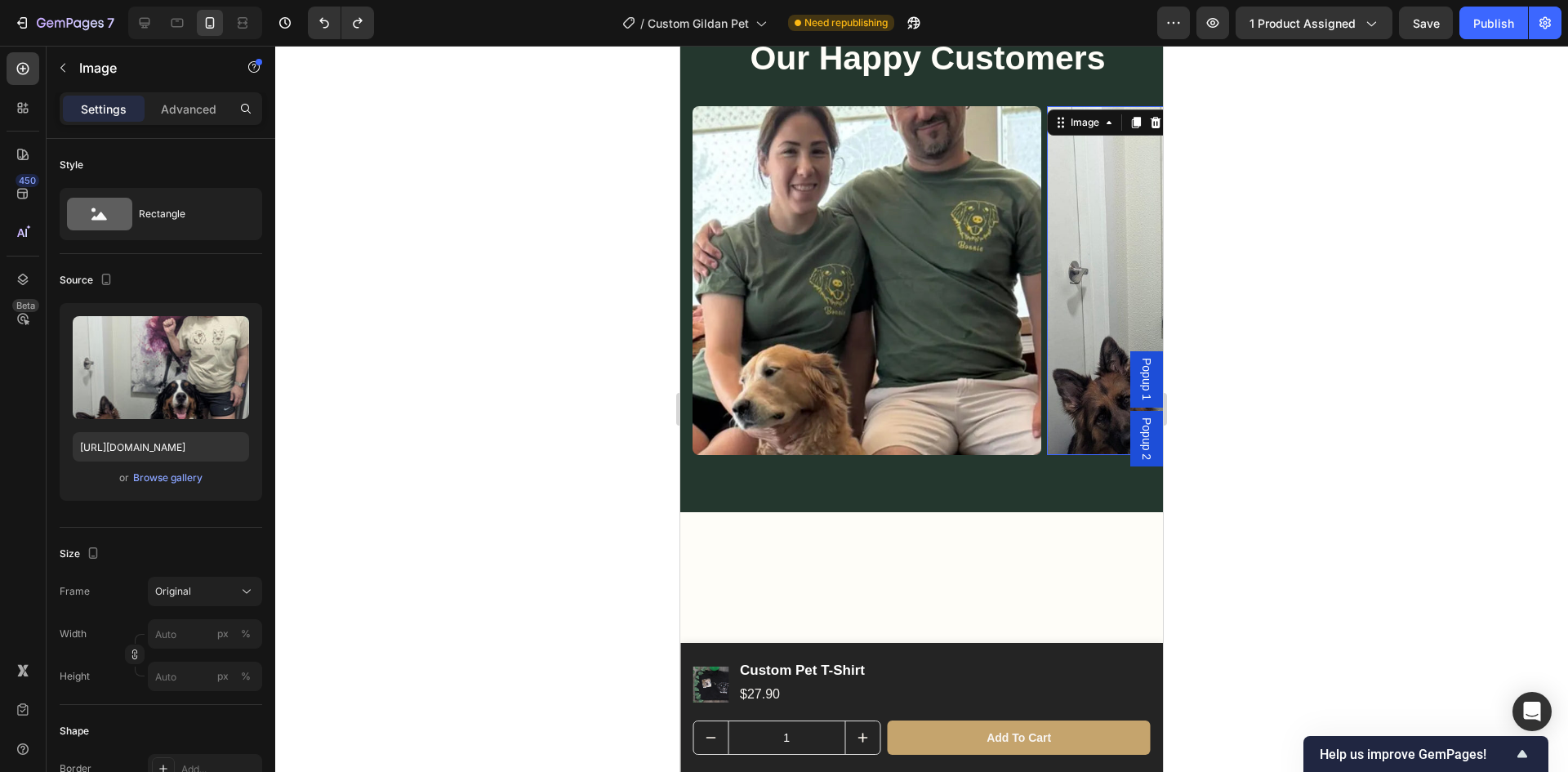
scroll to position [1303, 0]
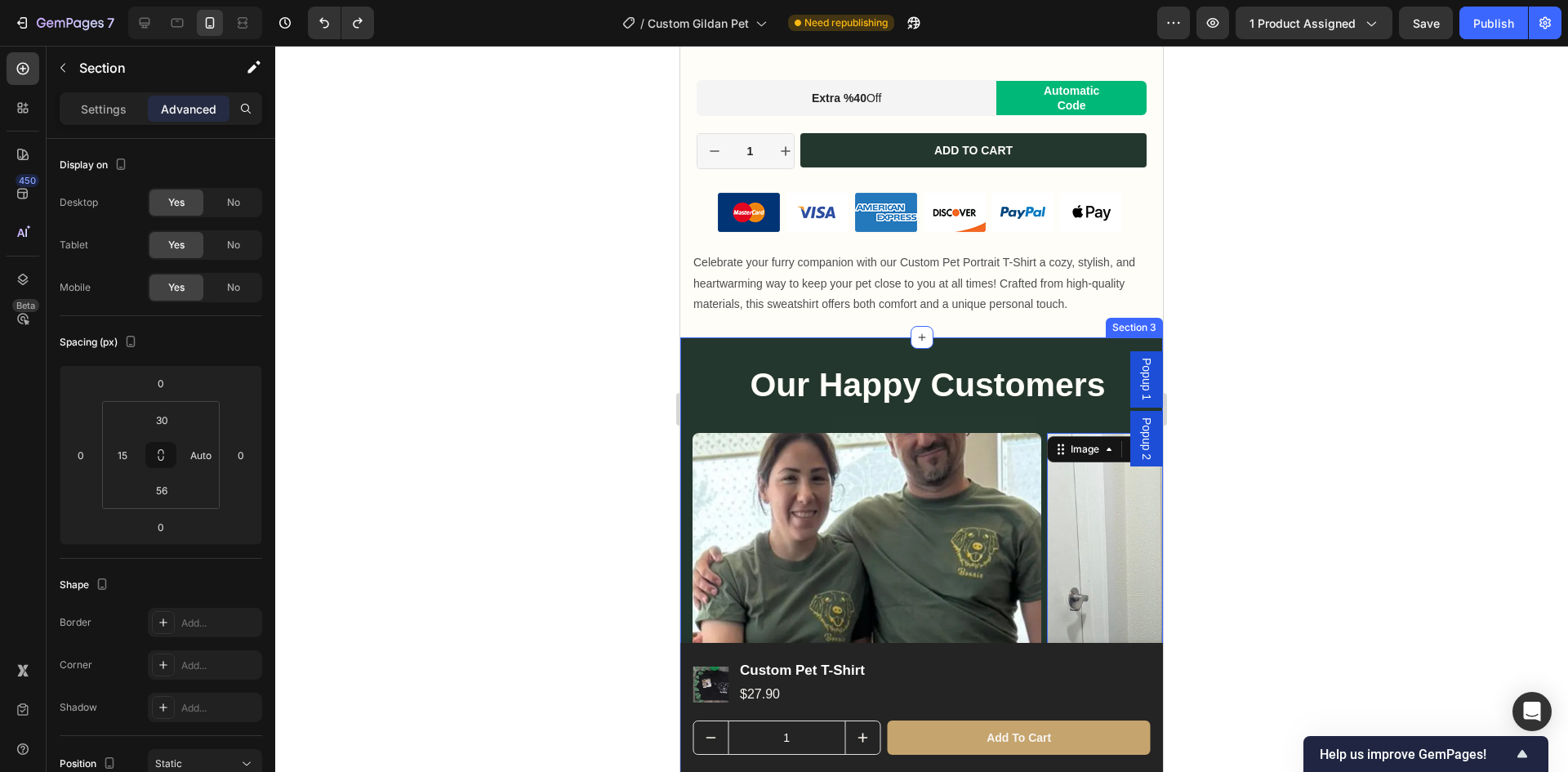
click at [1102, 348] on div "Our Happy Customers Heading Row Image Image 0 Image Image Carousel Section 3" at bounding box center [921, 587] width 482 height 501
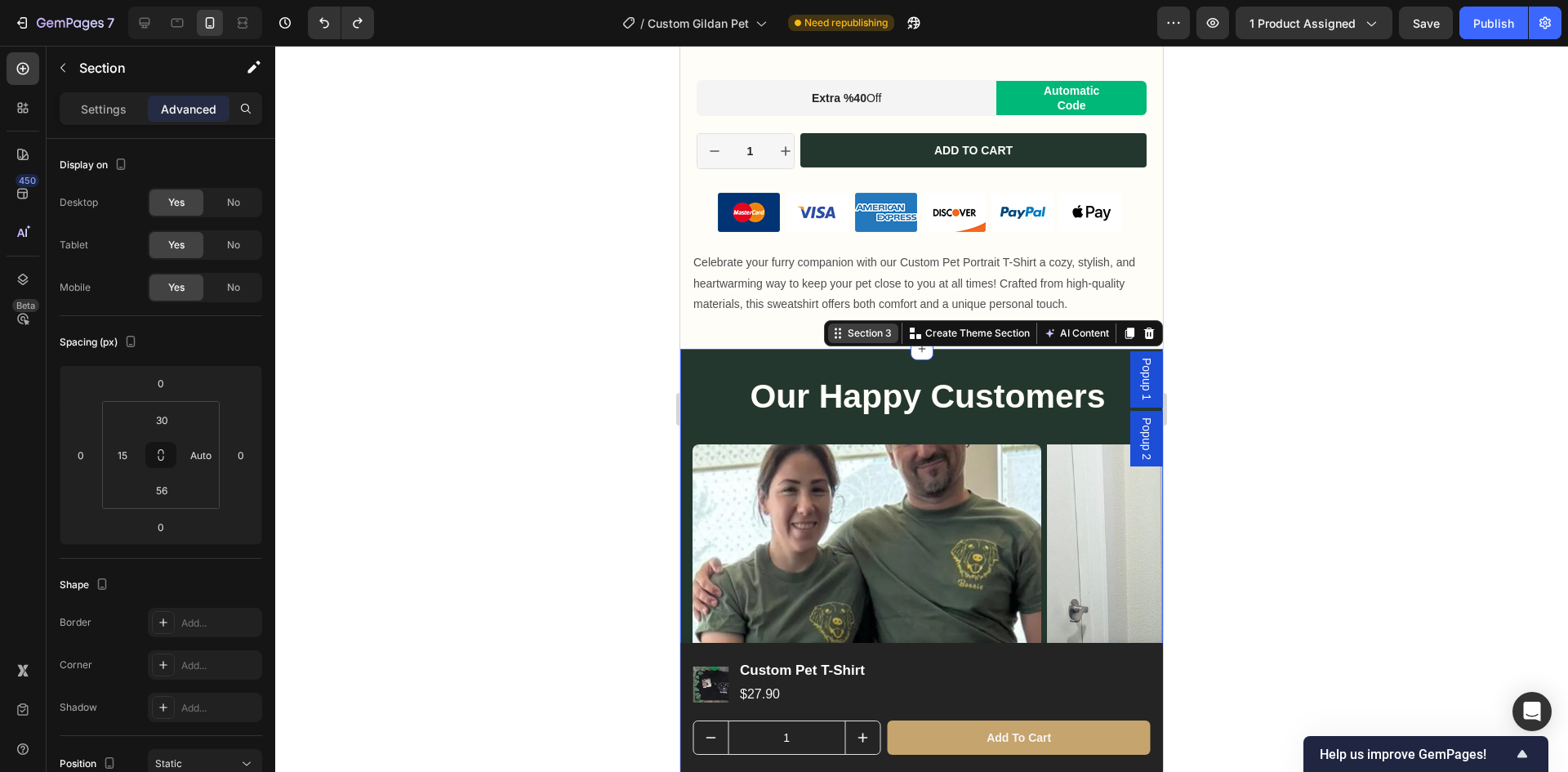
click at [853, 326] on div "Section 3" at bounding box center [870, 334] width 51 height 15
click at [1019, 352] on div "Our Happy Customers Heading Row Image Image Image Image Carousel Section 3 You …" at bounding box center [921, 599] width 482 height 501
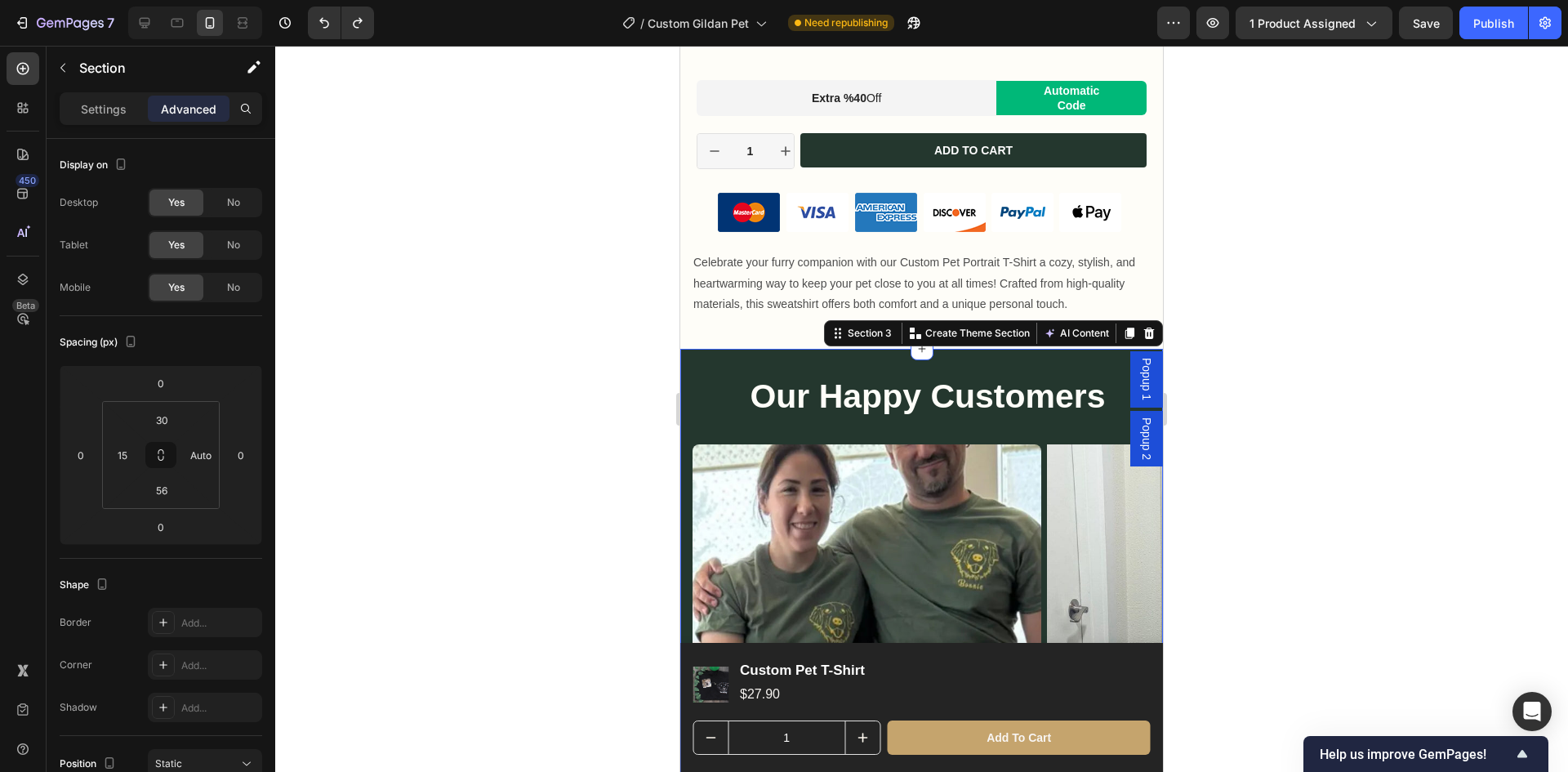
click at [1019, 352] on div "Our Happy Customers Heading Row Image Image Image Image Carousel Section 3 You …" at bounding box center [921, 599] width 482 height 501
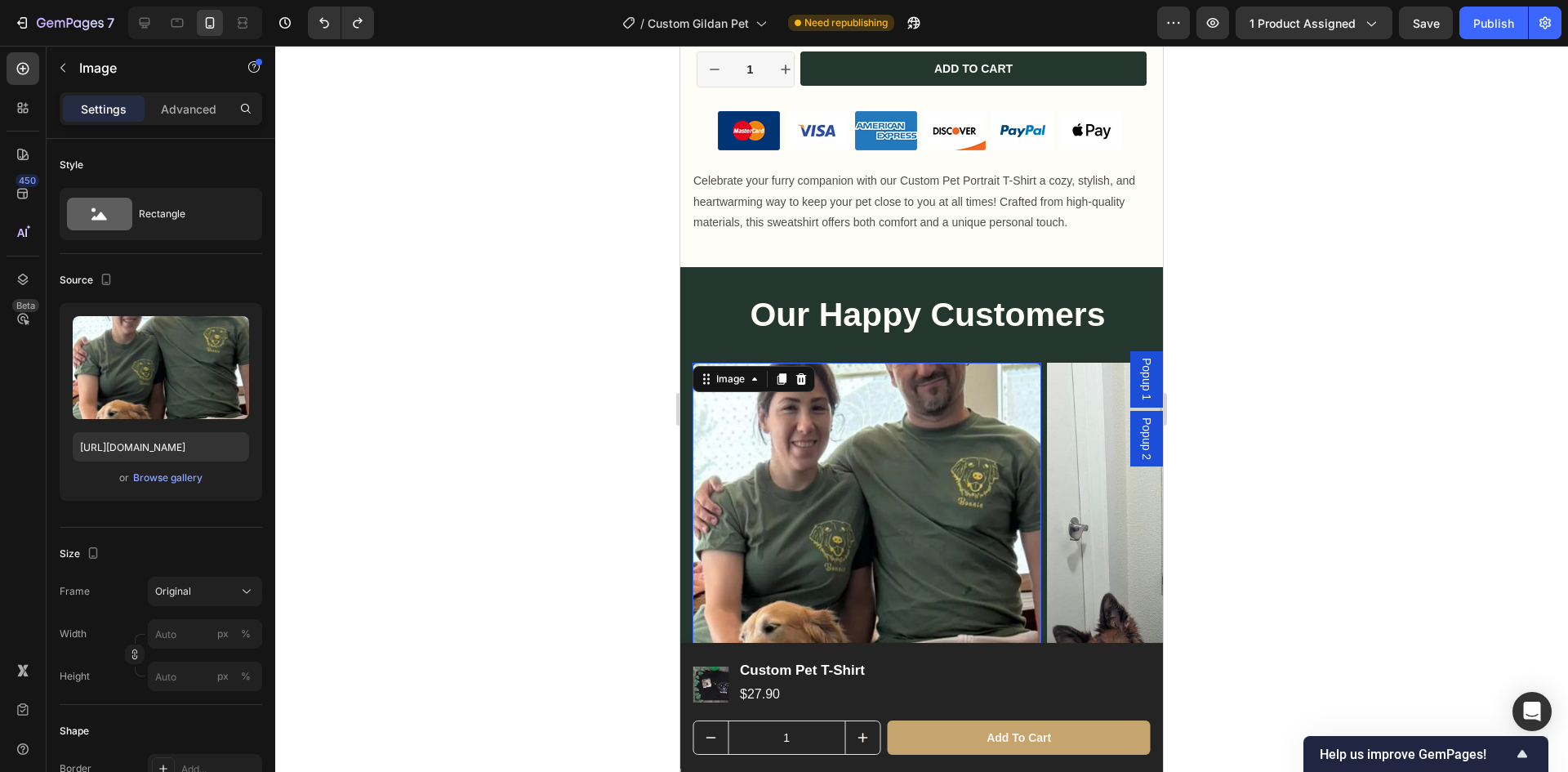
click at [922, 474] on img at bounding box center [866, 537] width 348 height 349
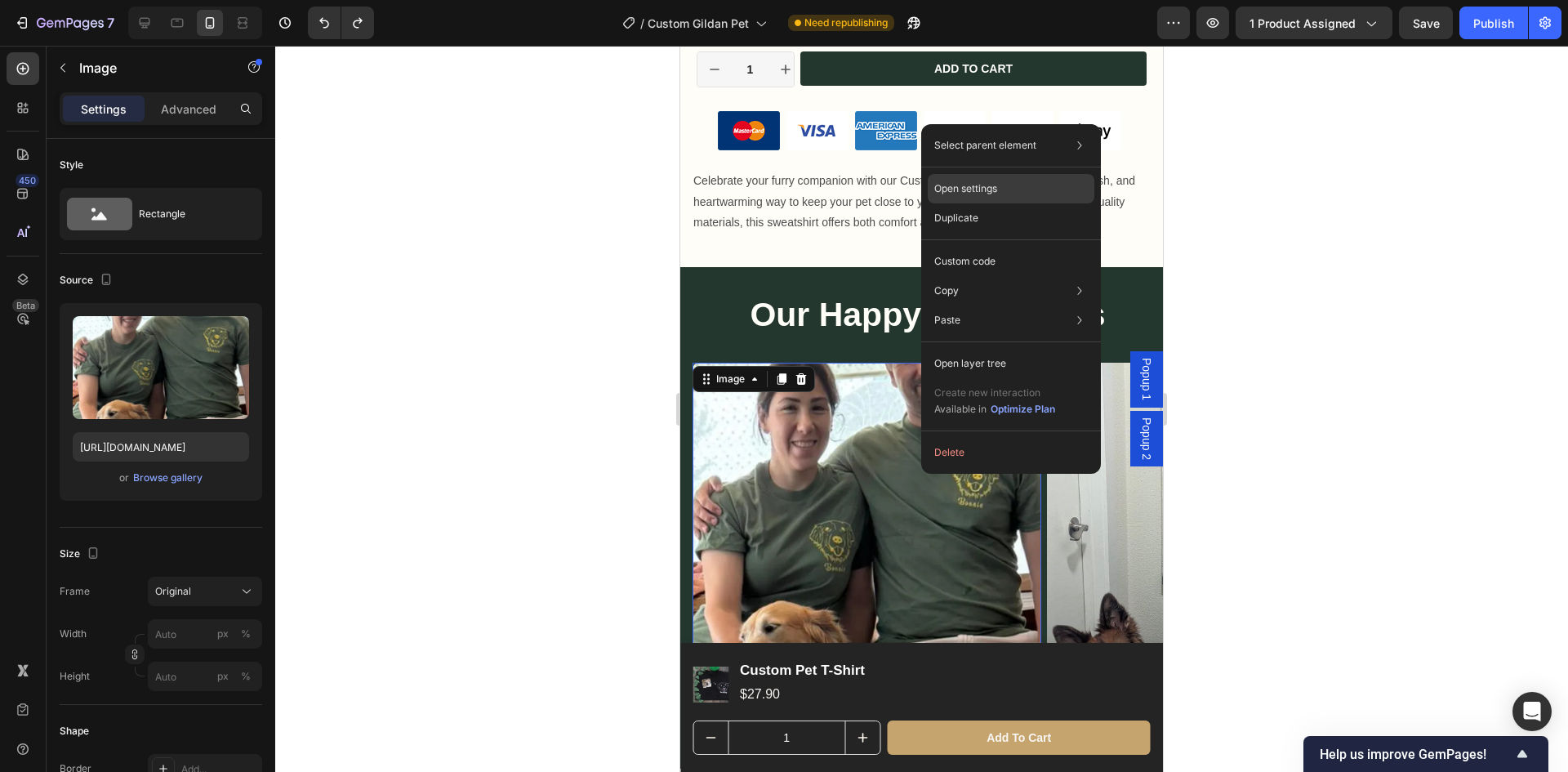
click at [1013, 191] on div "Open settings" at bounding box center [1012, 188] width 167 height 29
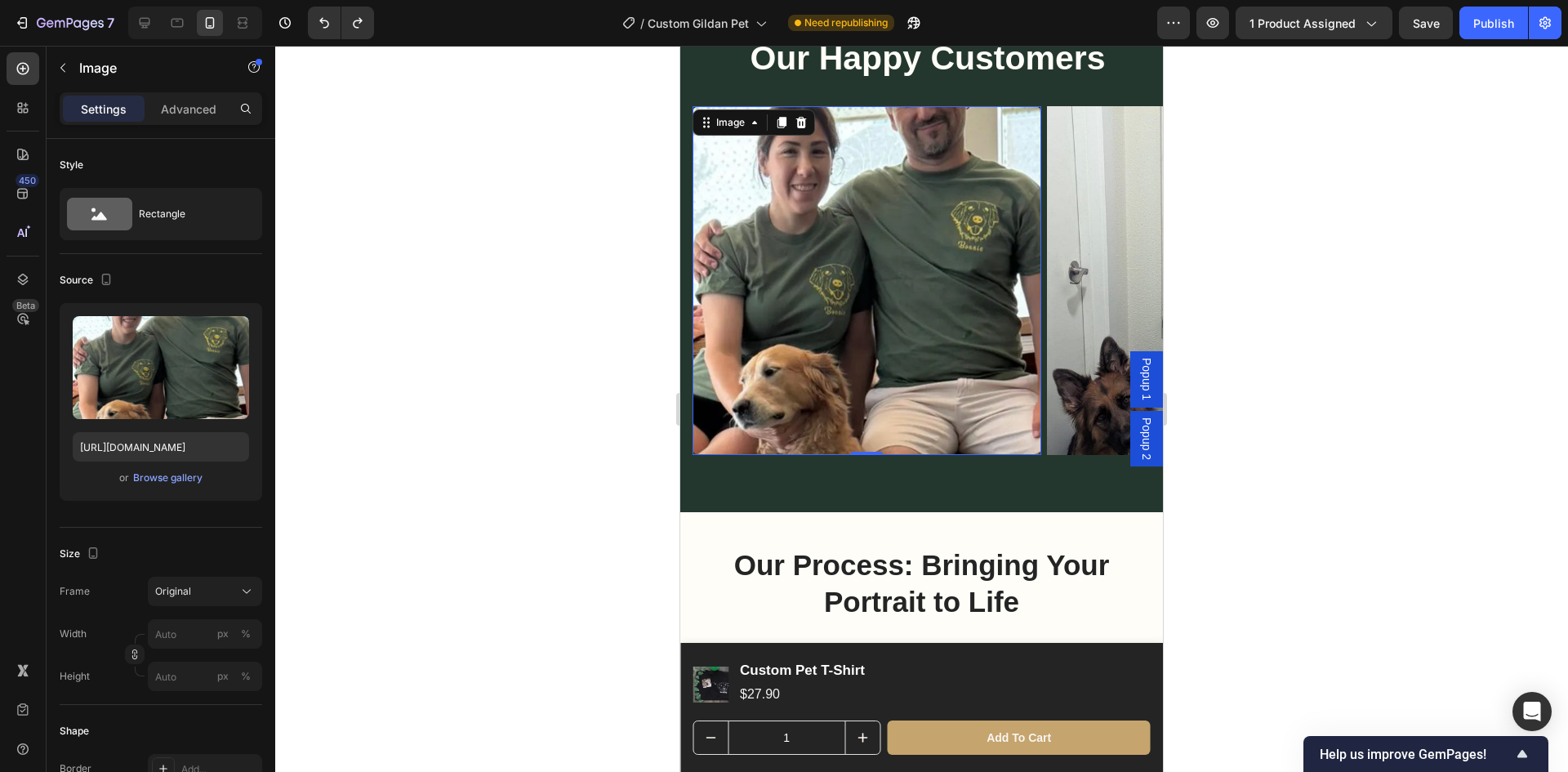
scroll to position [1549, 0]
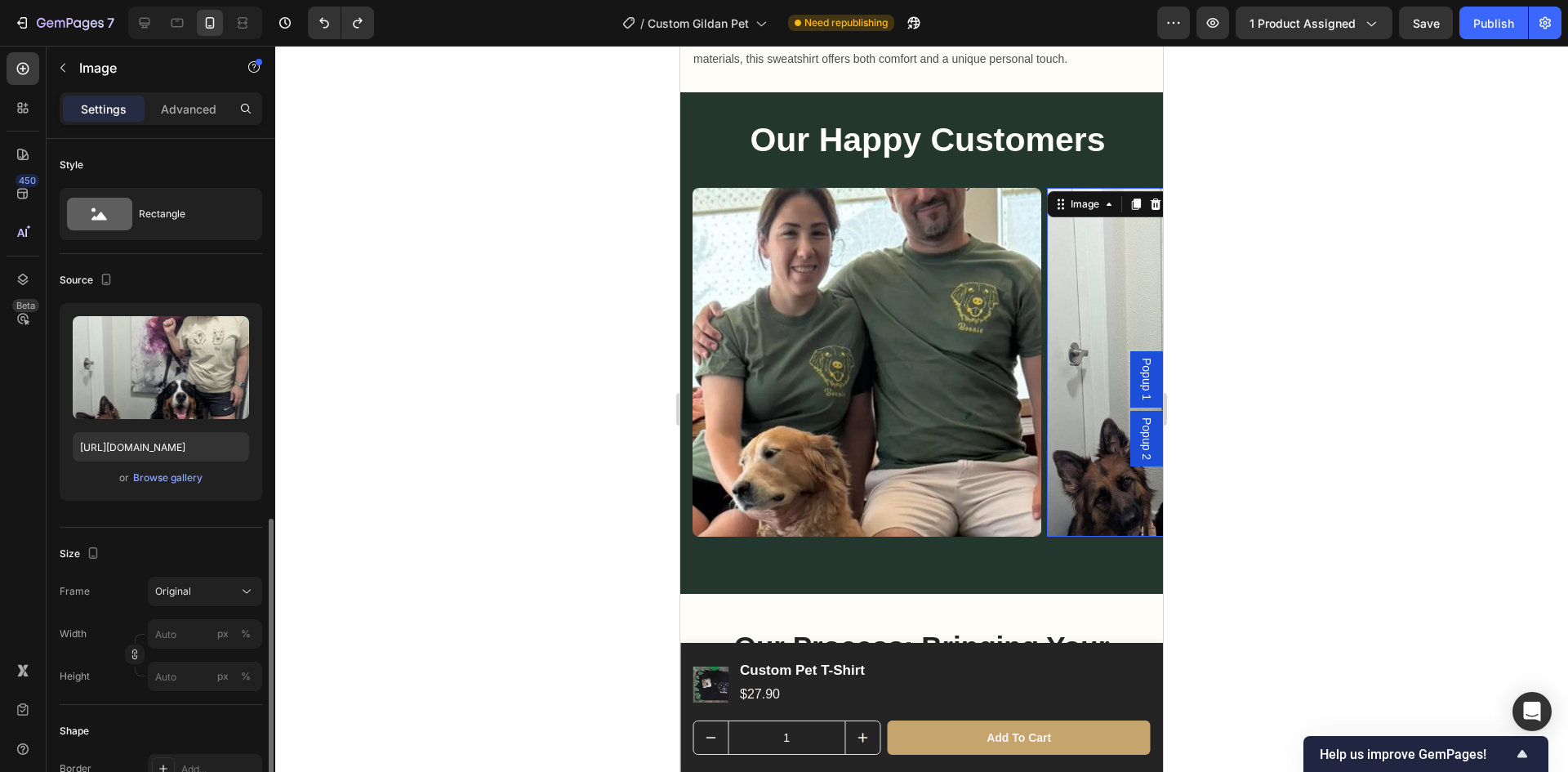
click at [1061, 438] on img at bounding box center [1221, 363] width 348 height 349
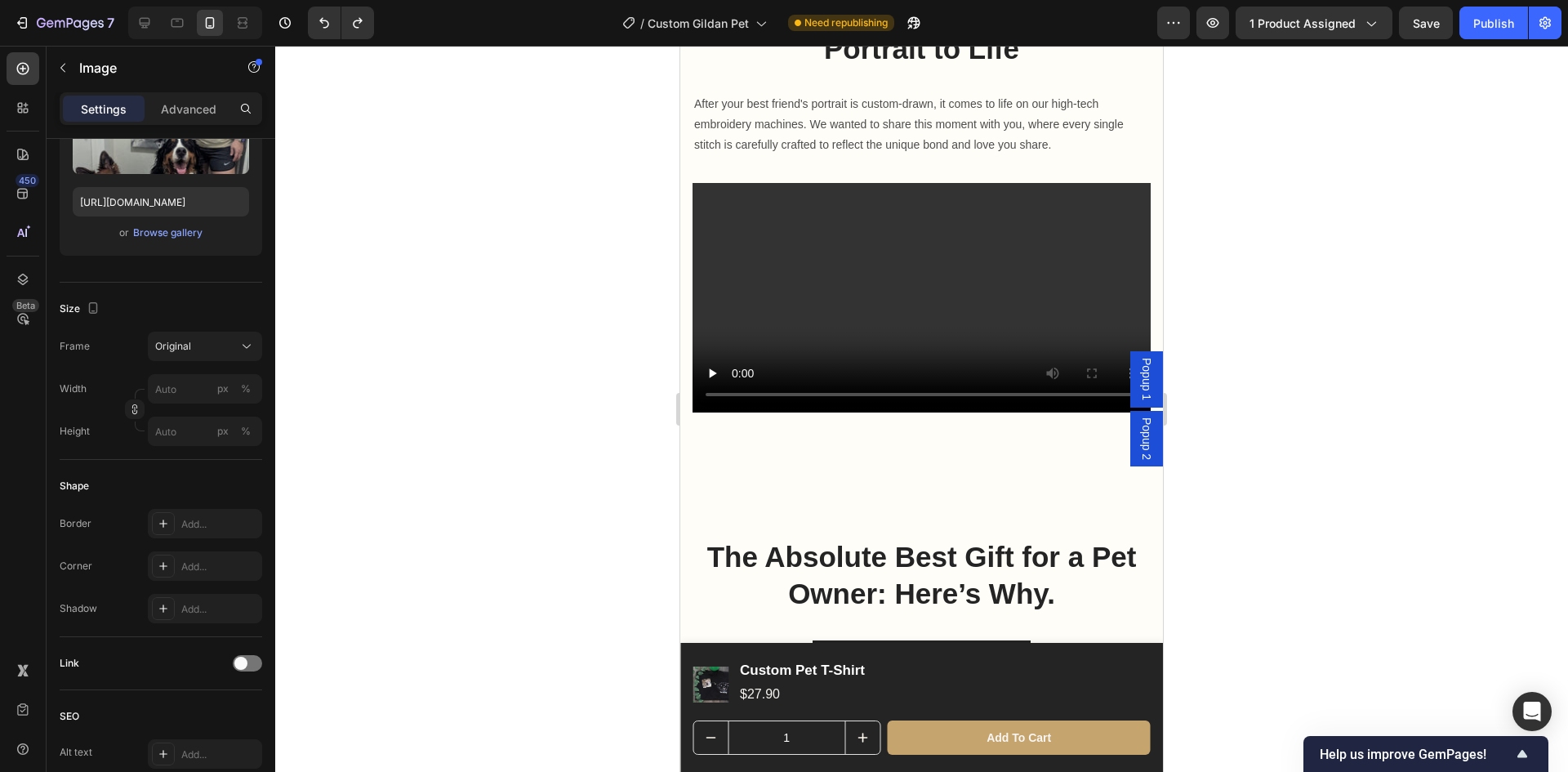
scroll to position [2818, 0]
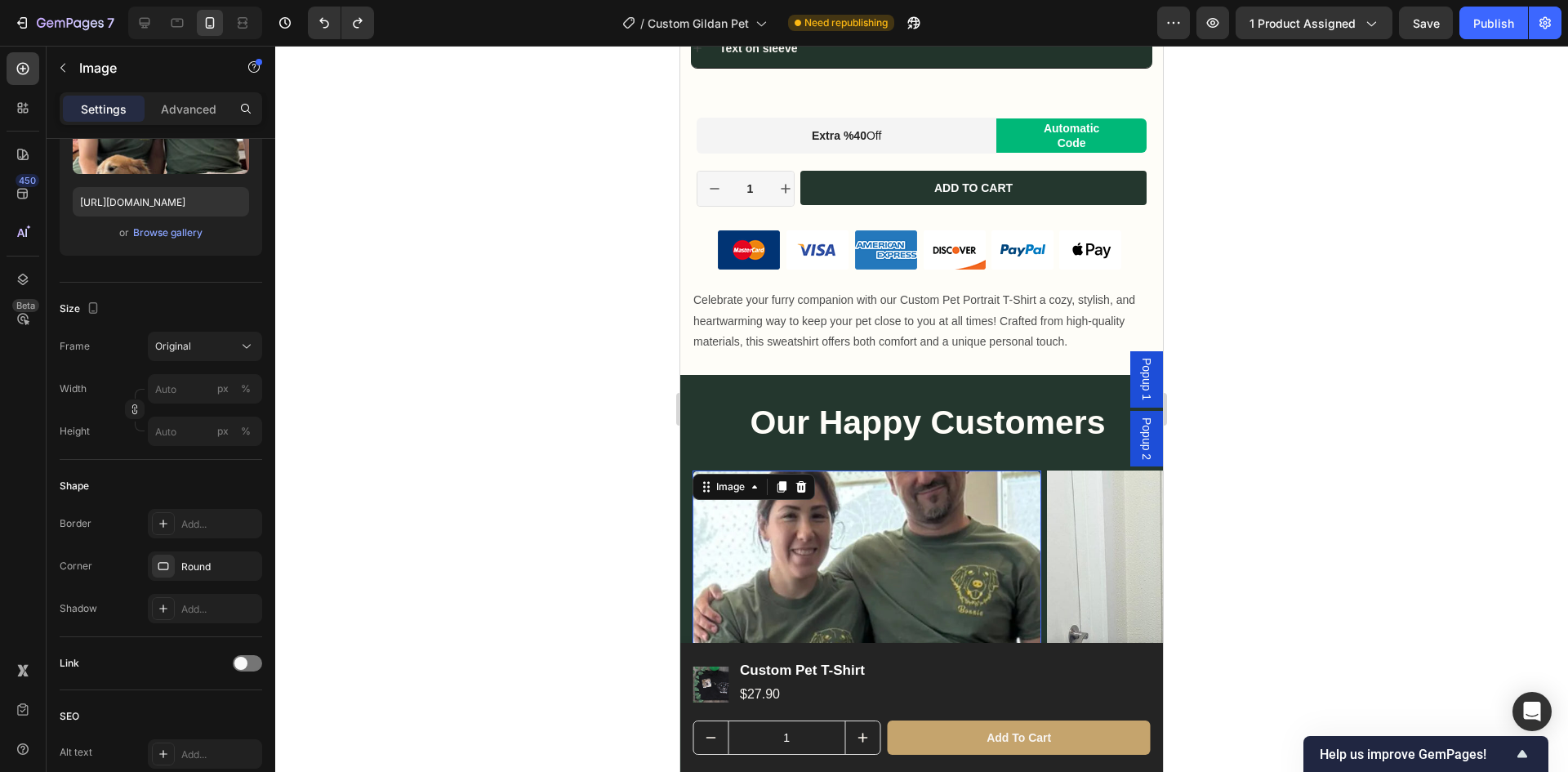
click at [977, 488] on img at bounding box center [866, 645] width 348 height 349
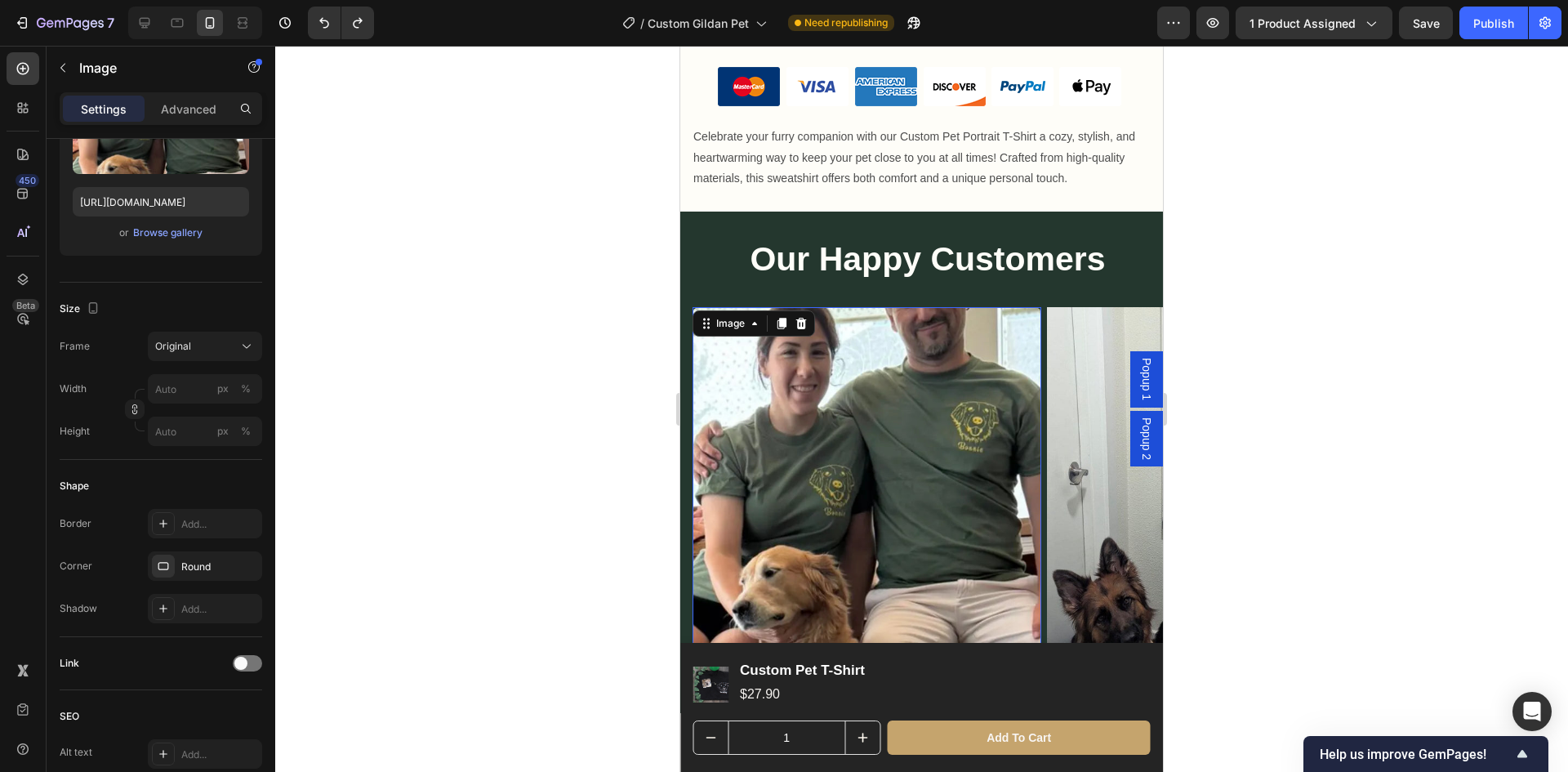
scroll to position [1510, 0]
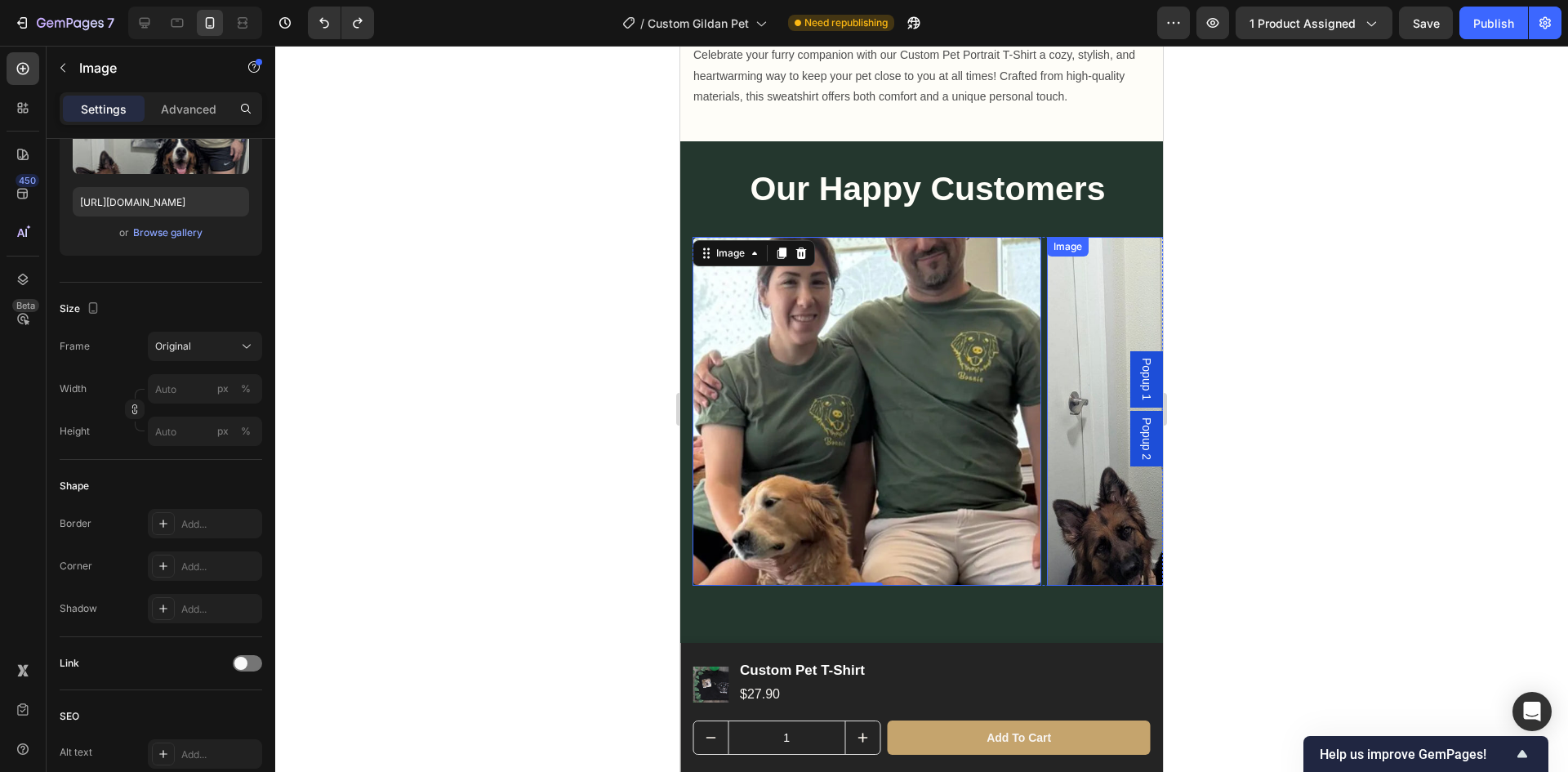
click at [1058, 427] on img at bounding box center [1221, 411] width 348 height 349
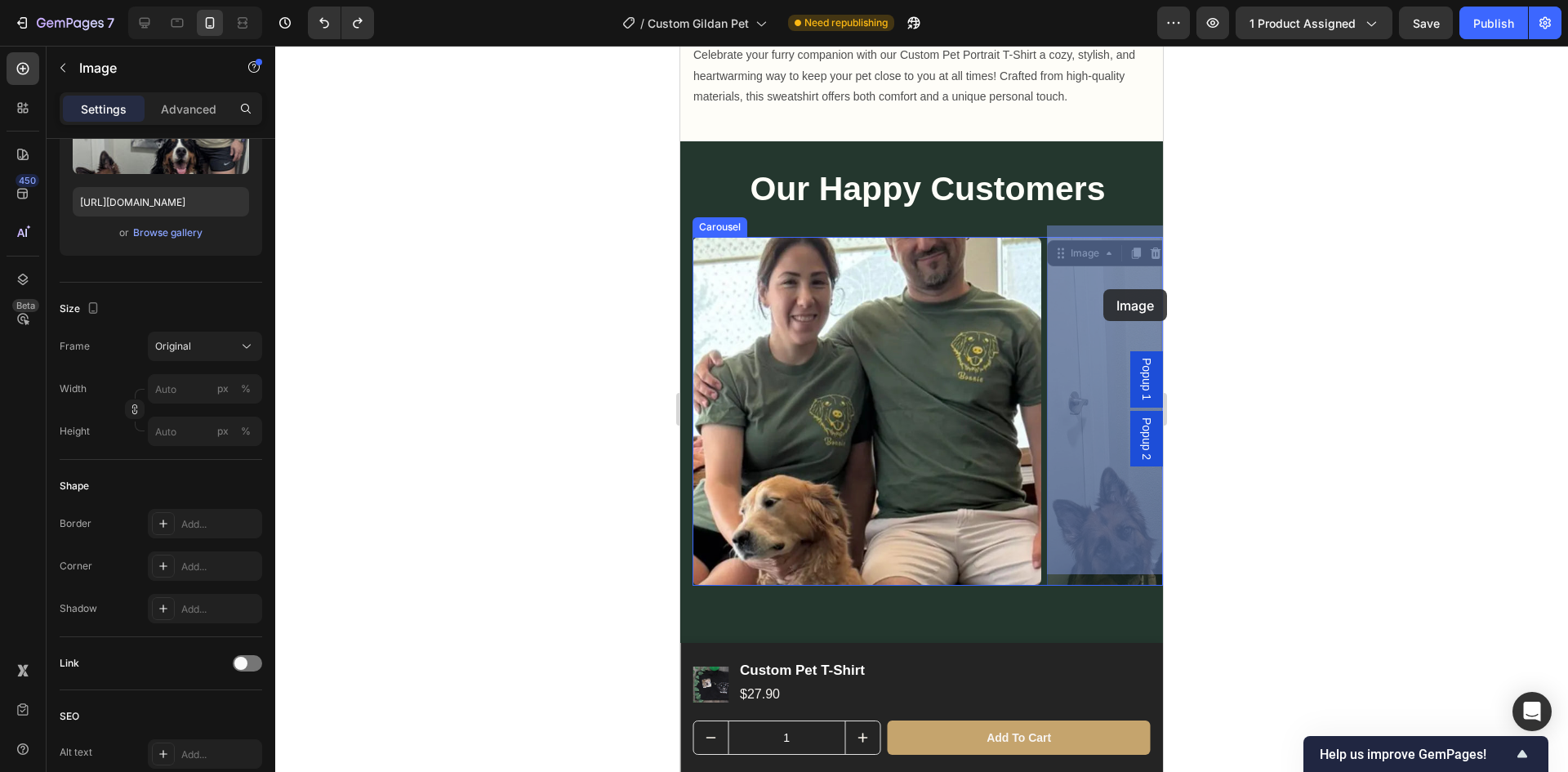
drag, startPoint x: 1127, startPoint y: 285, endPoint x: 1106, endPoint y: 289, distance: 21.4
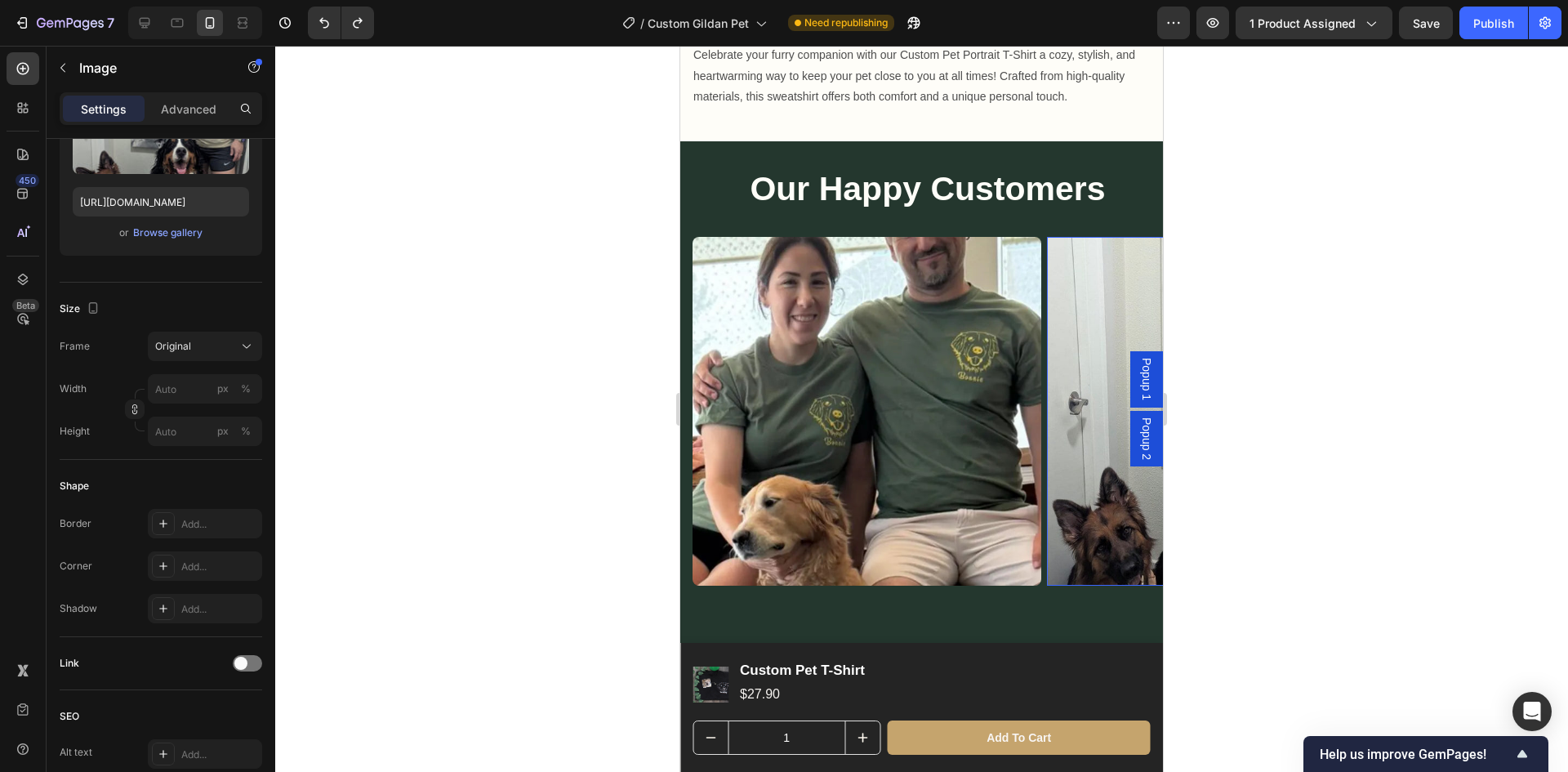
click at [1241, 292] on div at bounding box center [922, 408] width 1293 height 726
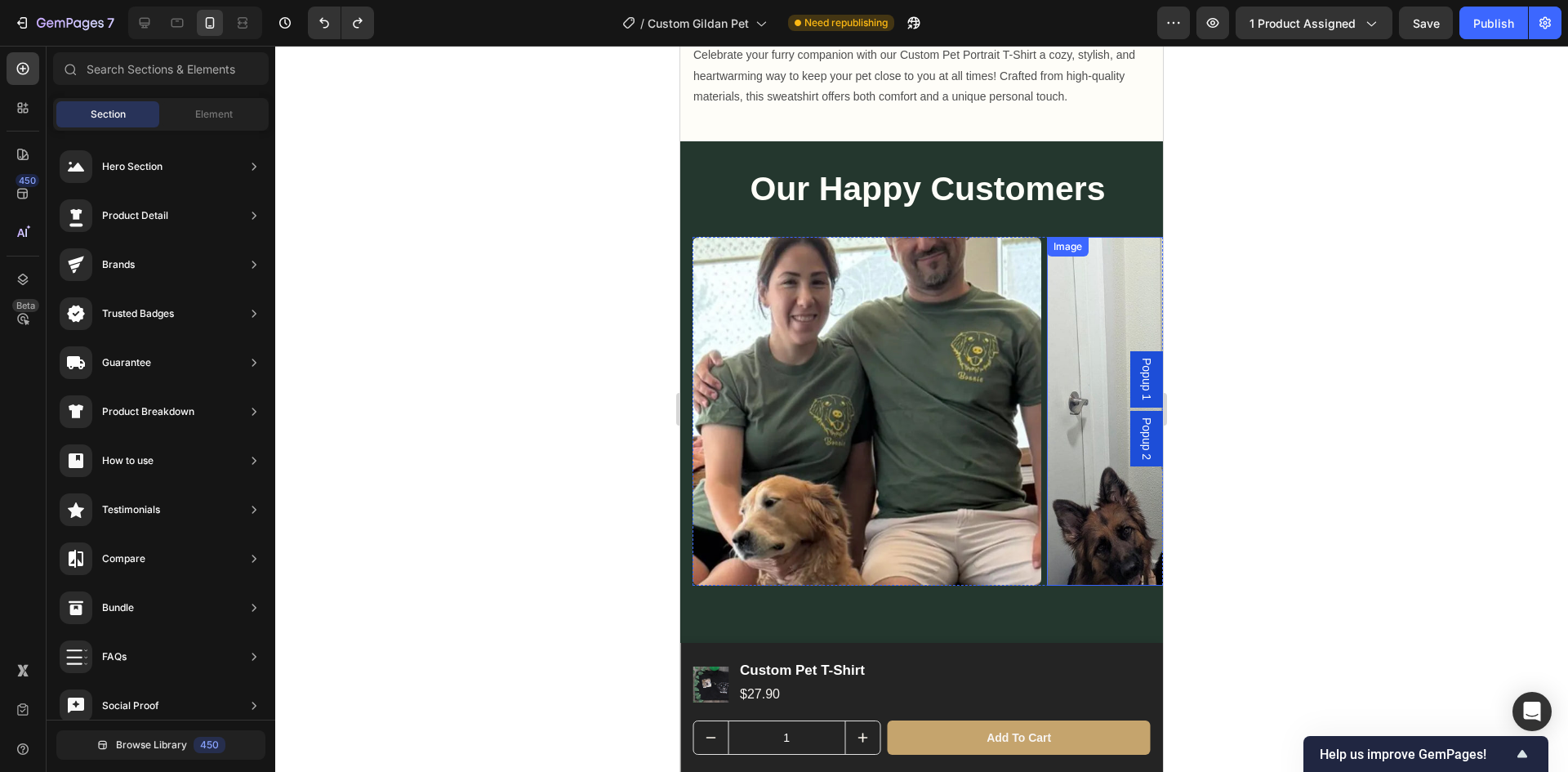
click at [1120, 523] on img at bounding box center [1221, 411] width 348 height 349
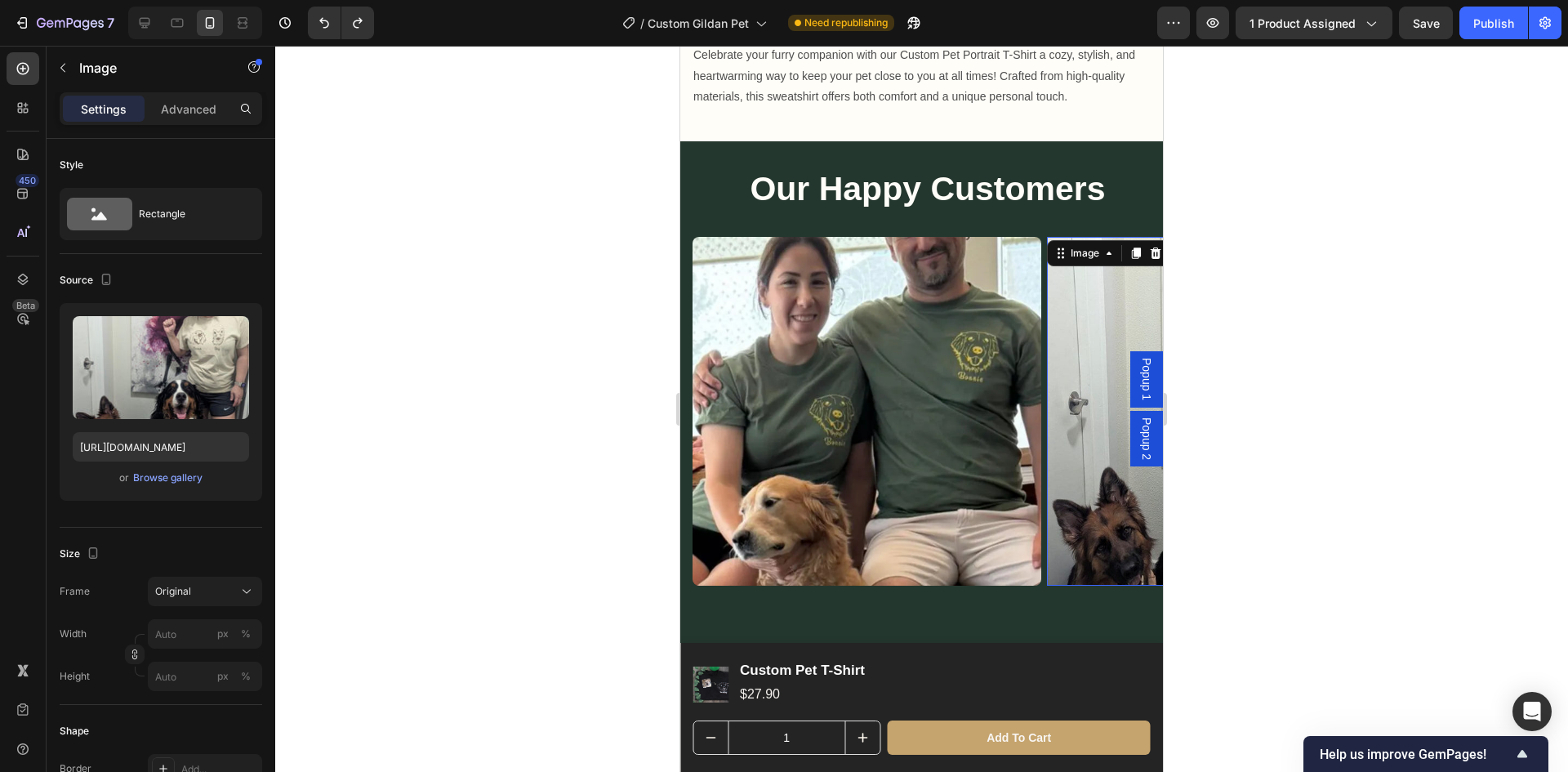
scroll to position [1429, 0]
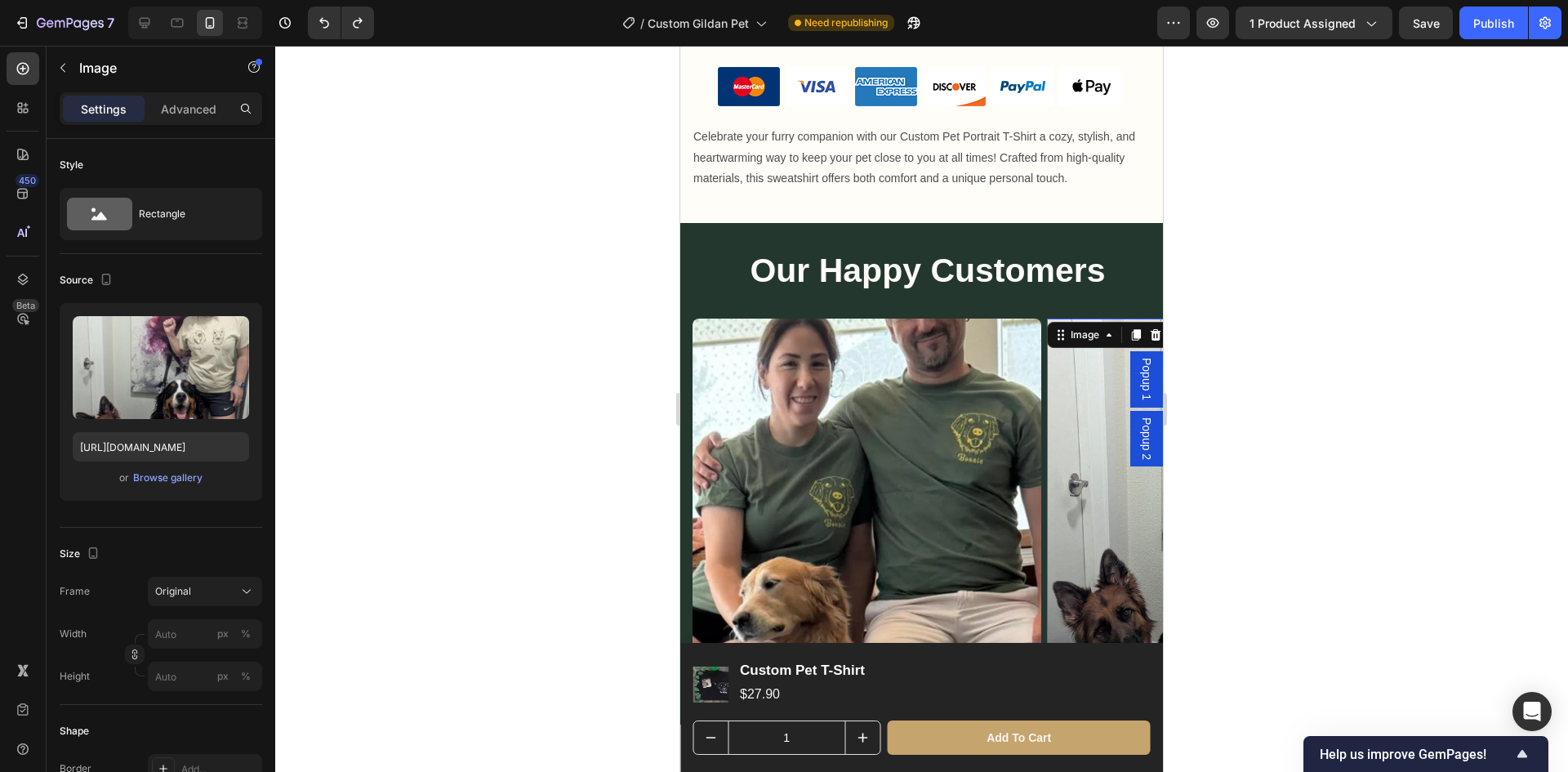
click at [1146, 506] on img at bounding box center [1221, 493] width 348 height 349
click at [1137, 509] on img at bounding box center [1221, 493] width 348 height 349
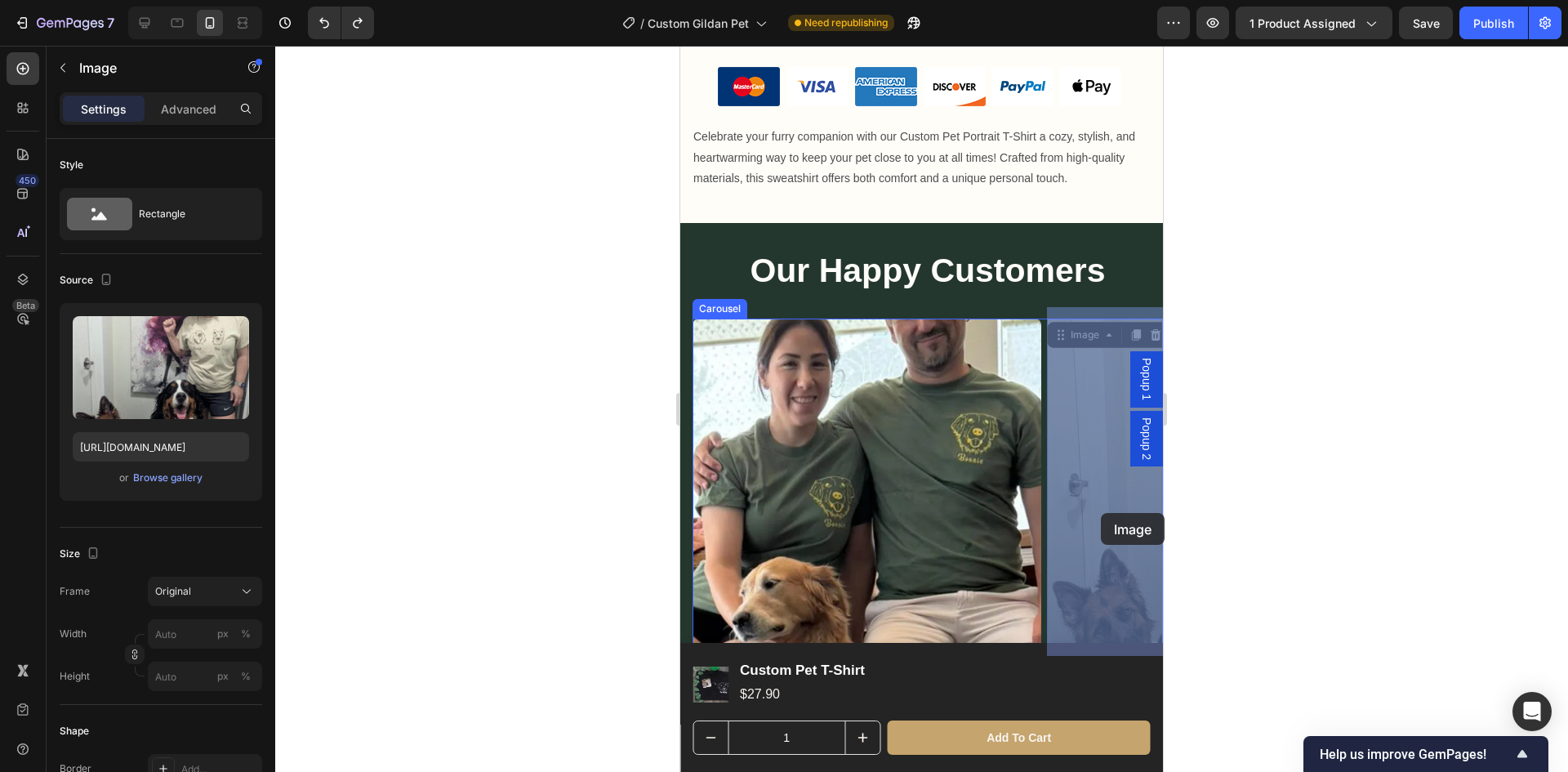
drag, startPoint x: 1137, startPoint y: 509, endPoint x: 1102, endPoint y: 513, distance: 35.2
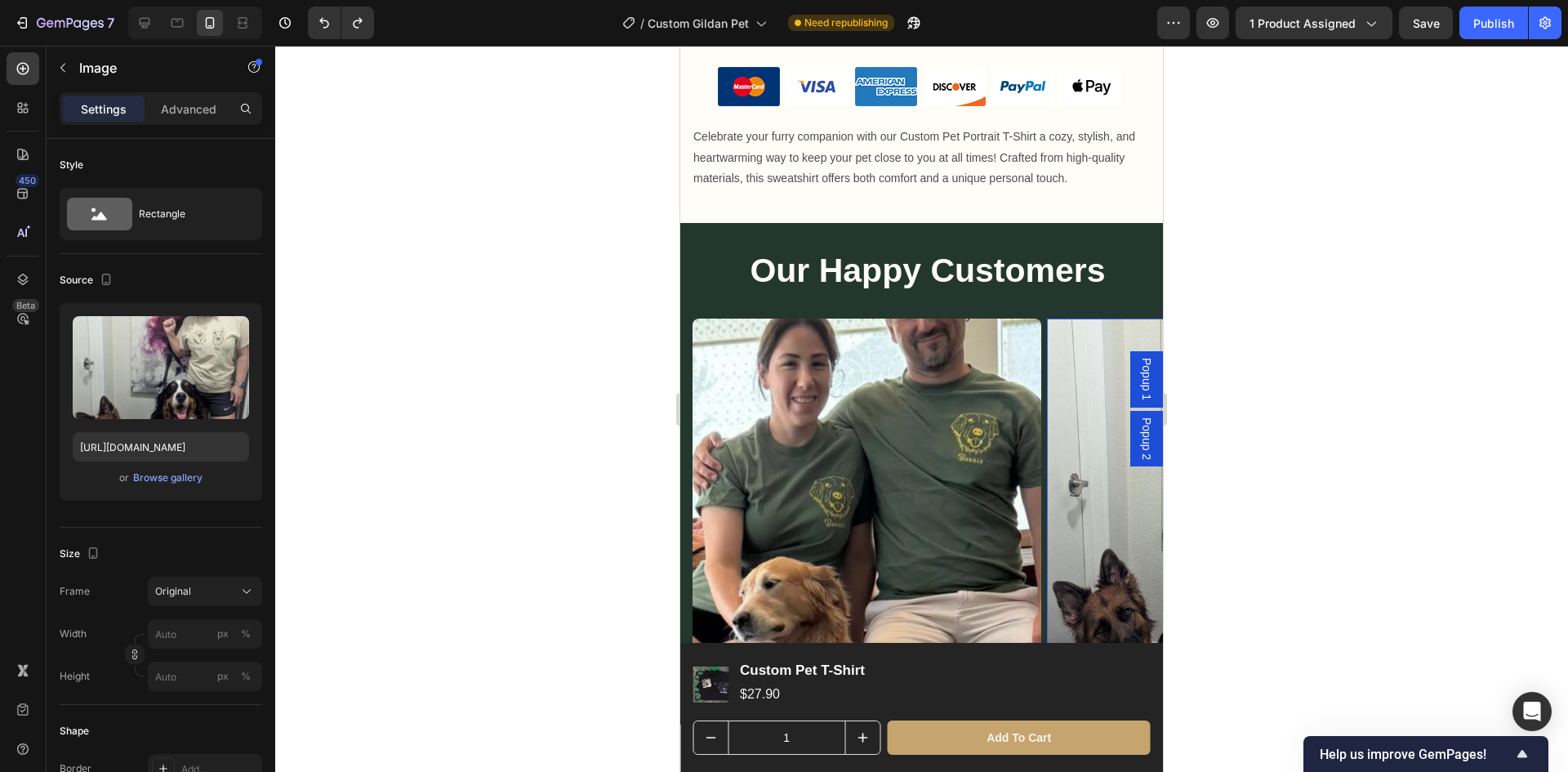
click at [1102, 513] on img at bounding box center [1221, 493] width 348 height 349
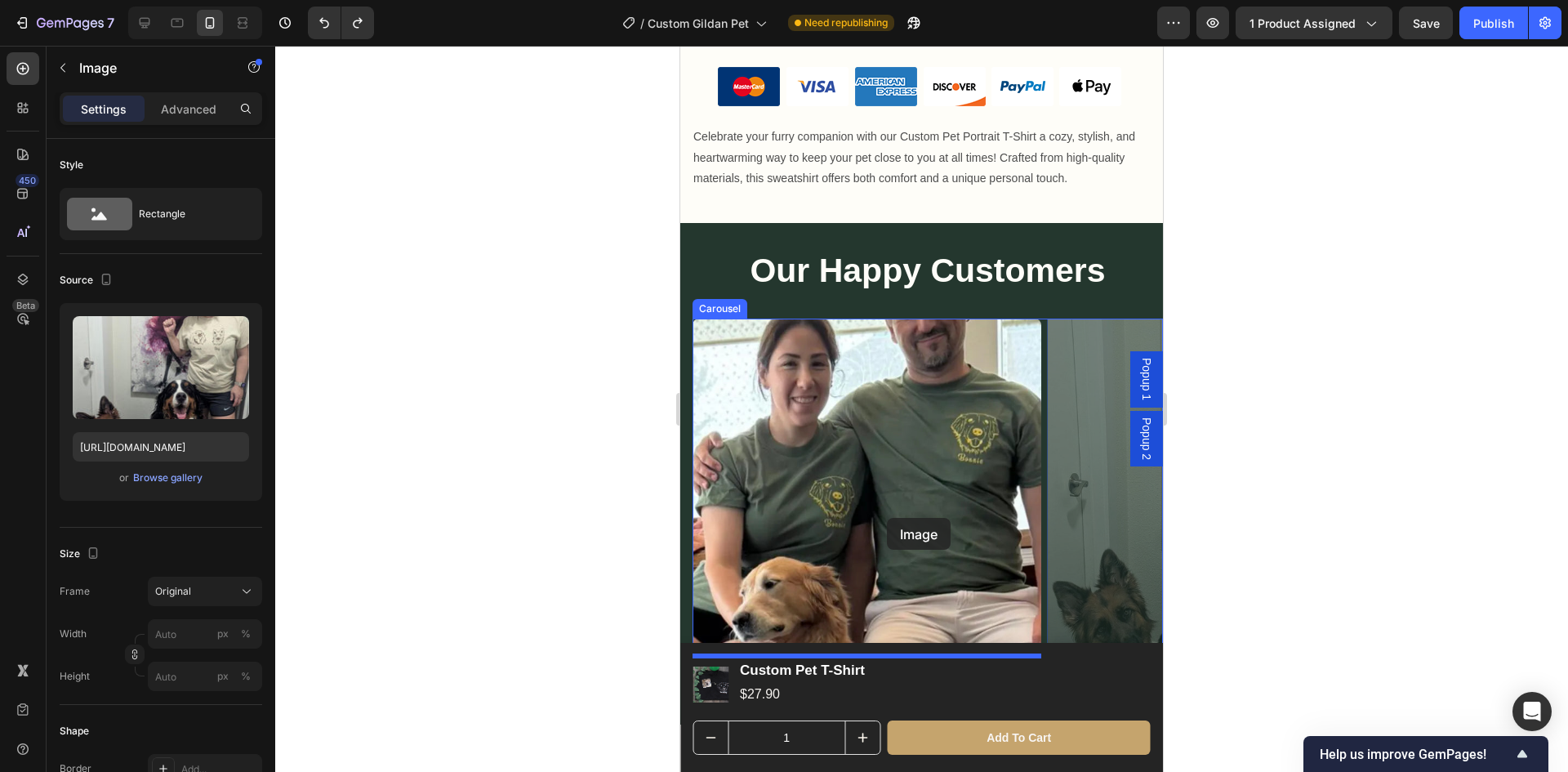
drag, startPoint x: 1102, startPoint y: 513, endPoint x: 887, endPoint y: 518, distance: 215.1
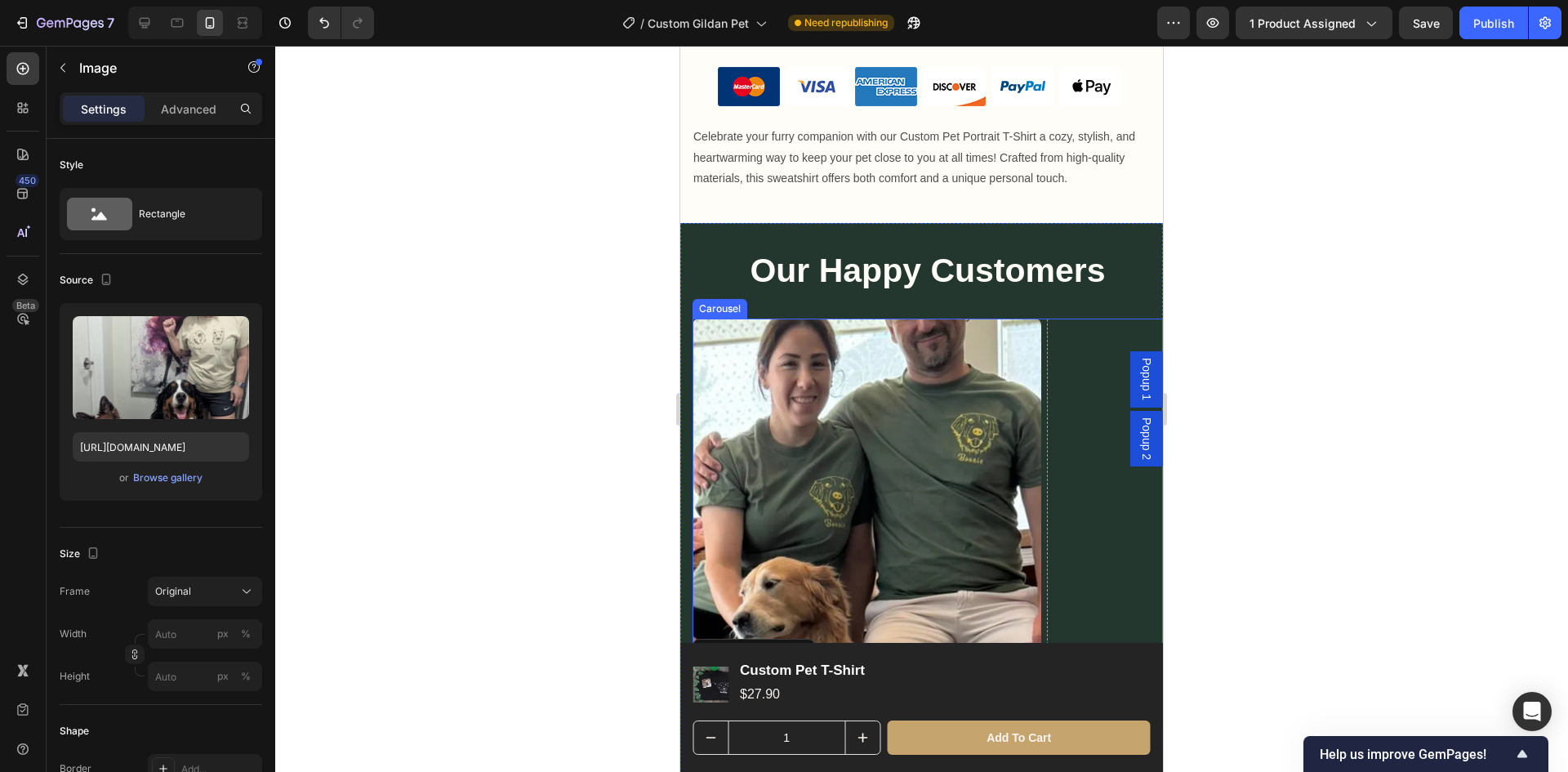
scroll to position [1756, 0]
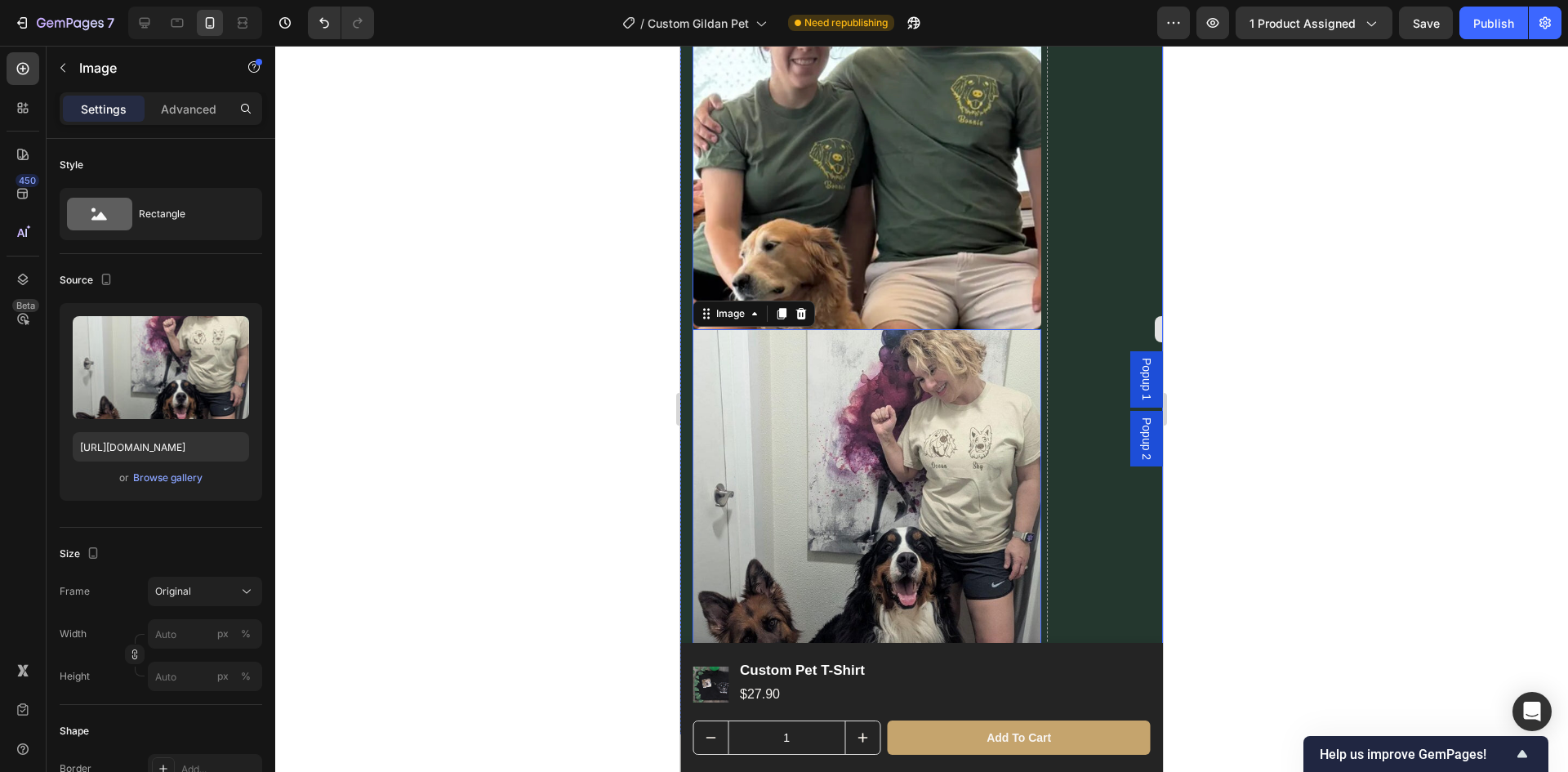
click at [1097, 486] on div "Drop element here" at bounding box center [1221, 329] width 348 height 697
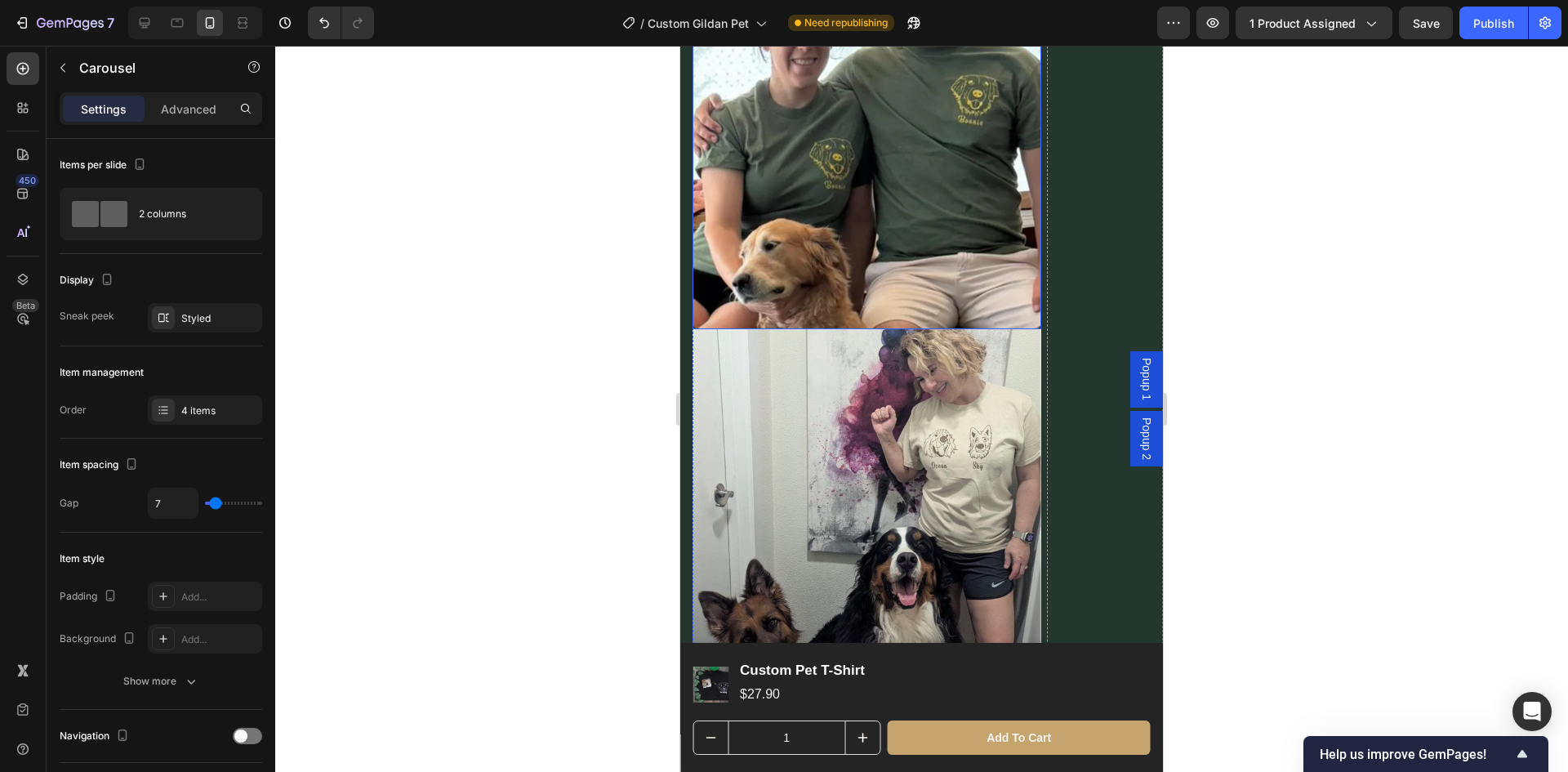
scroll to position [1429, 0]
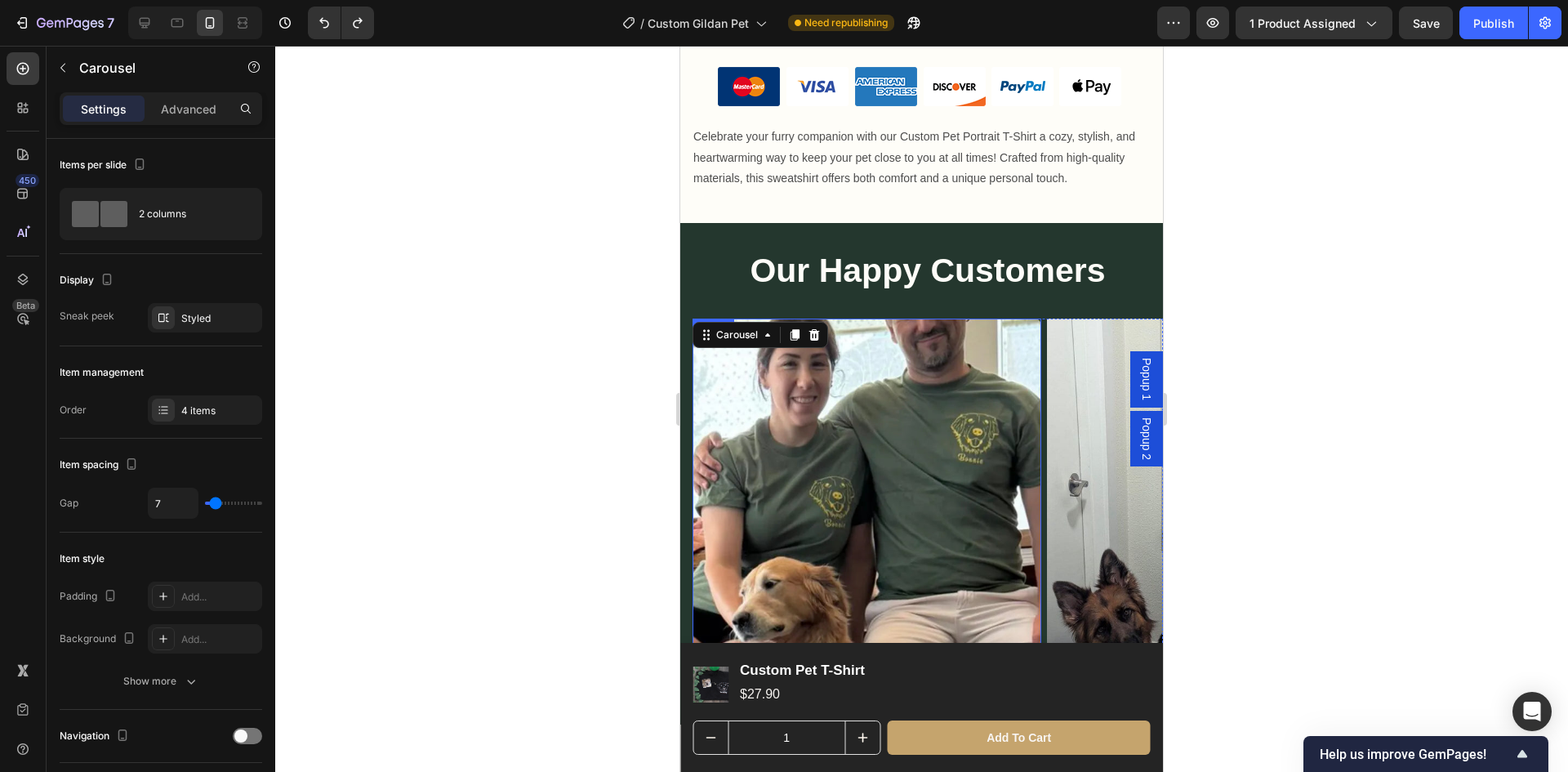
click at [969, 426] on img at bounding box center [866, 493] width 348 height 349
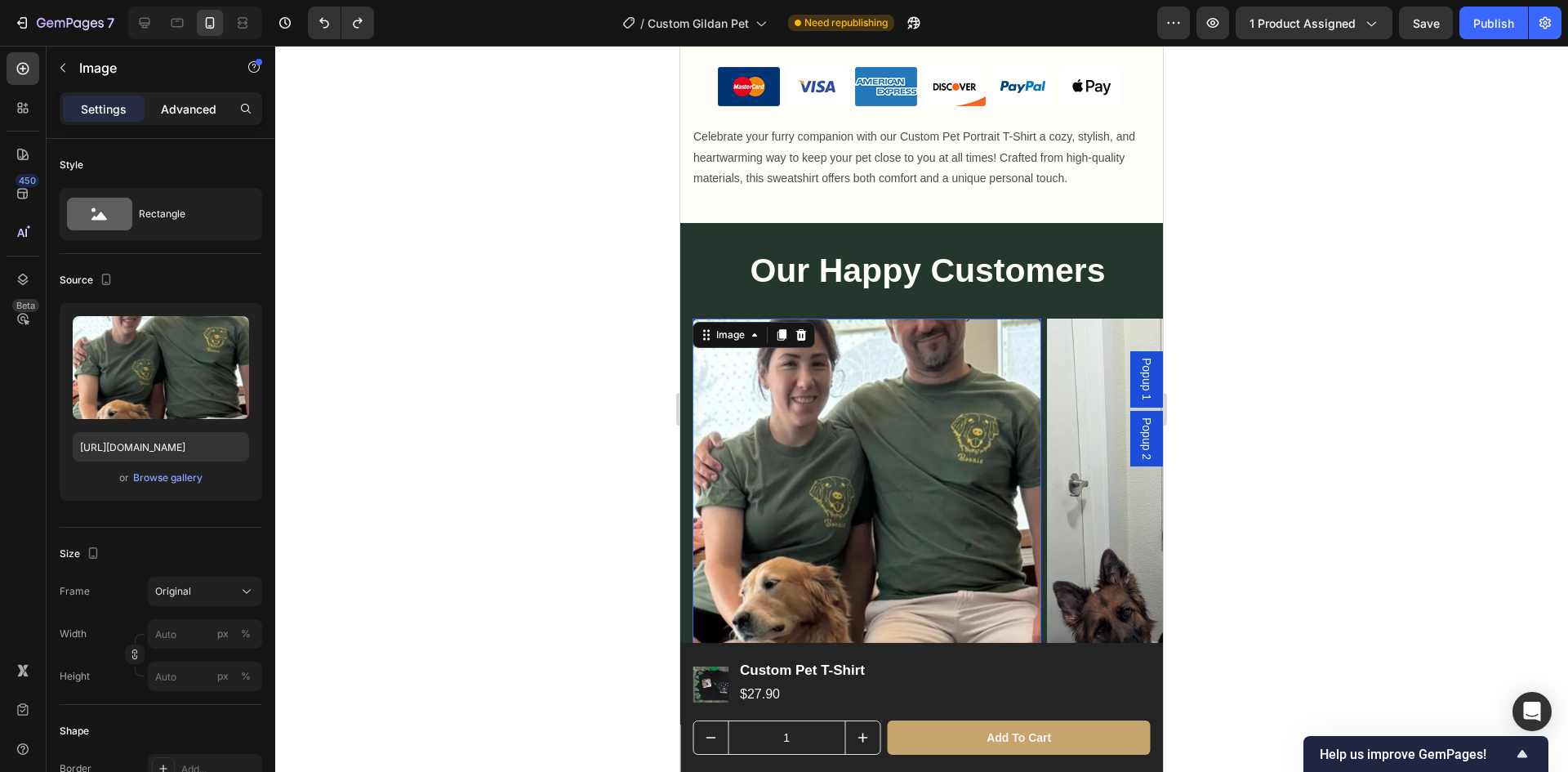
click at [187, 120] on div "Advanced" at bounding box center [188, 109] width 81 height 26
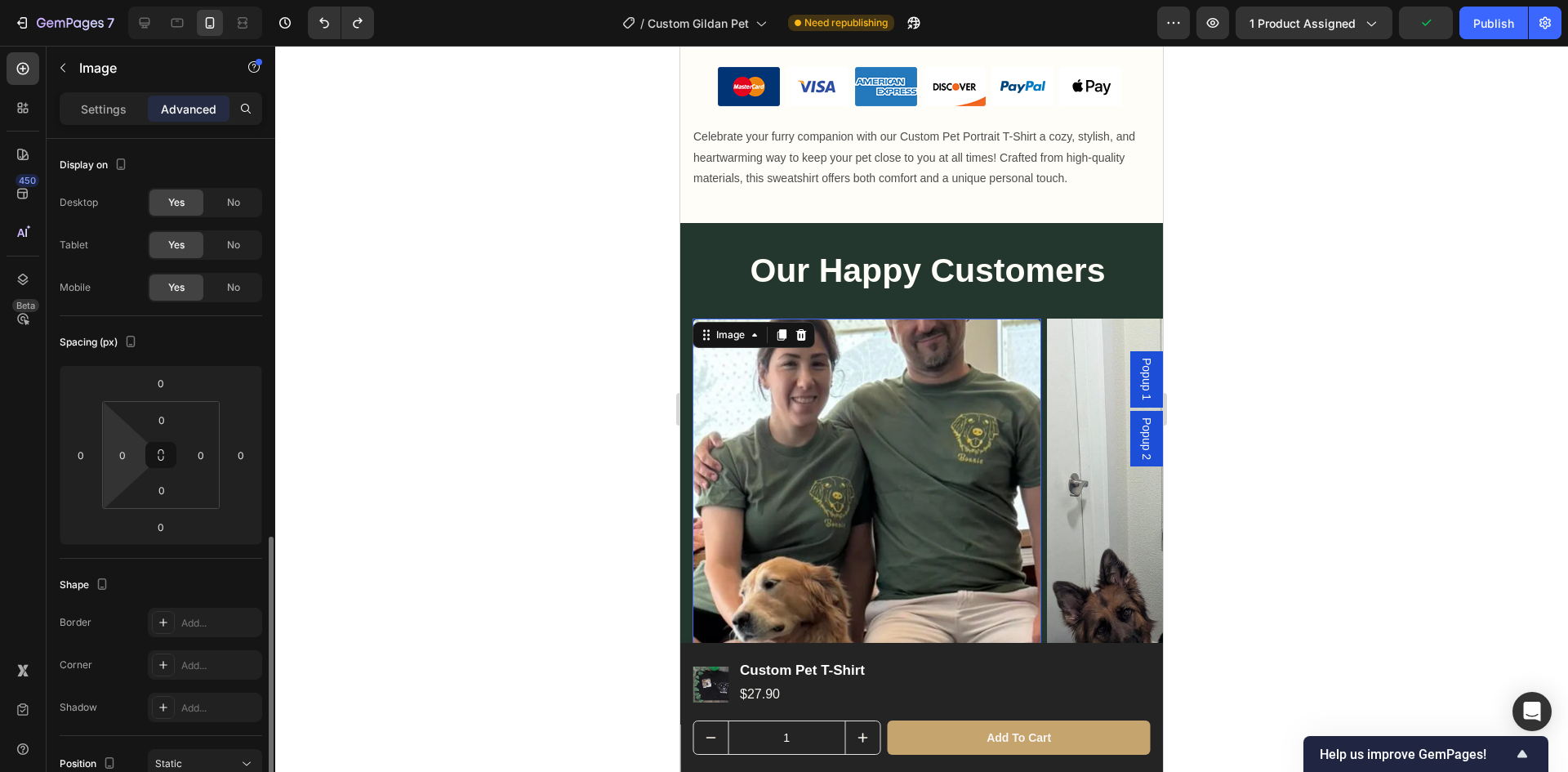
scroll to position [327, 0]
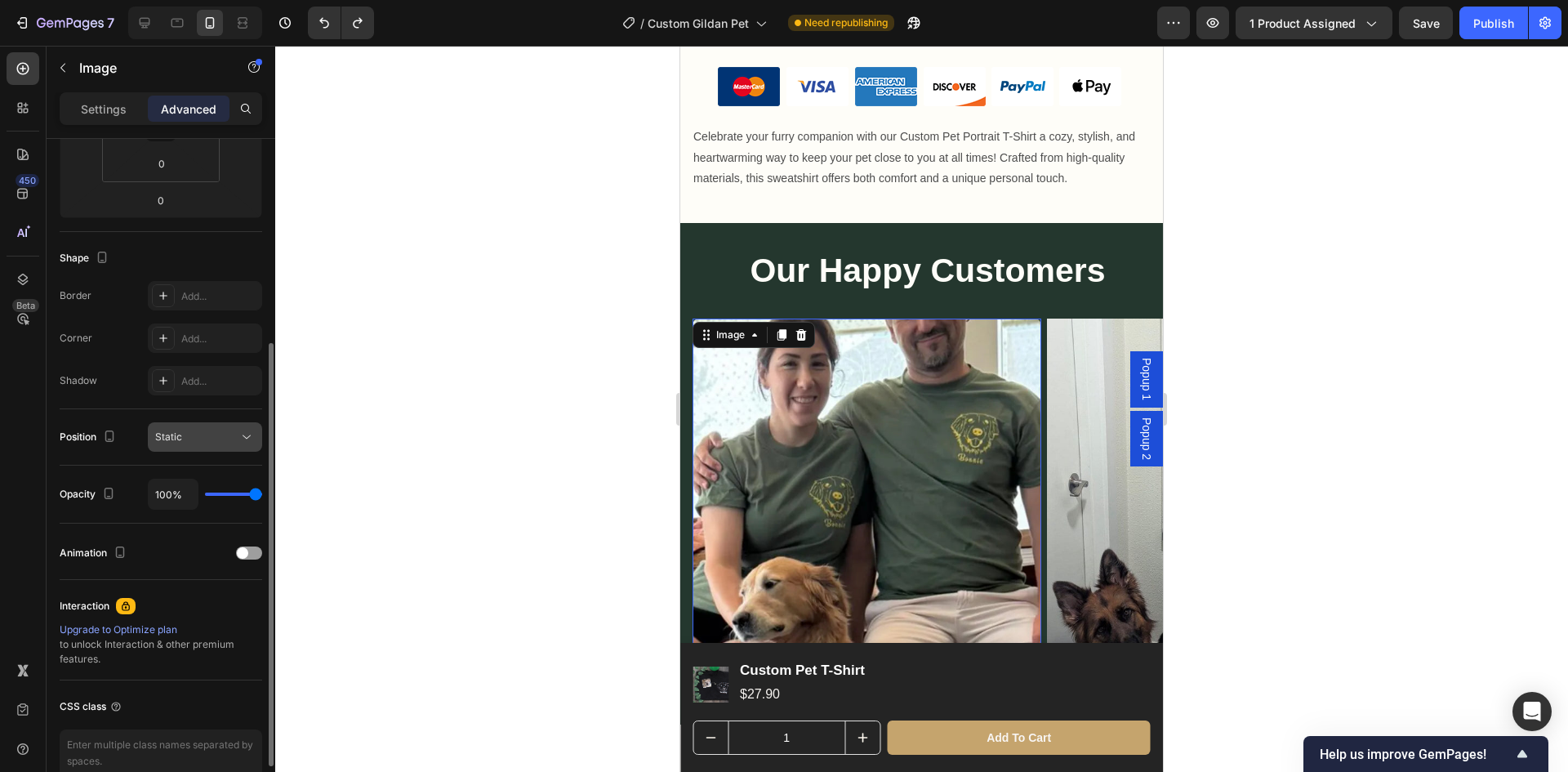
click at [196, 438] on div "Static" at bounding box center [197, 438] width 83 height 15
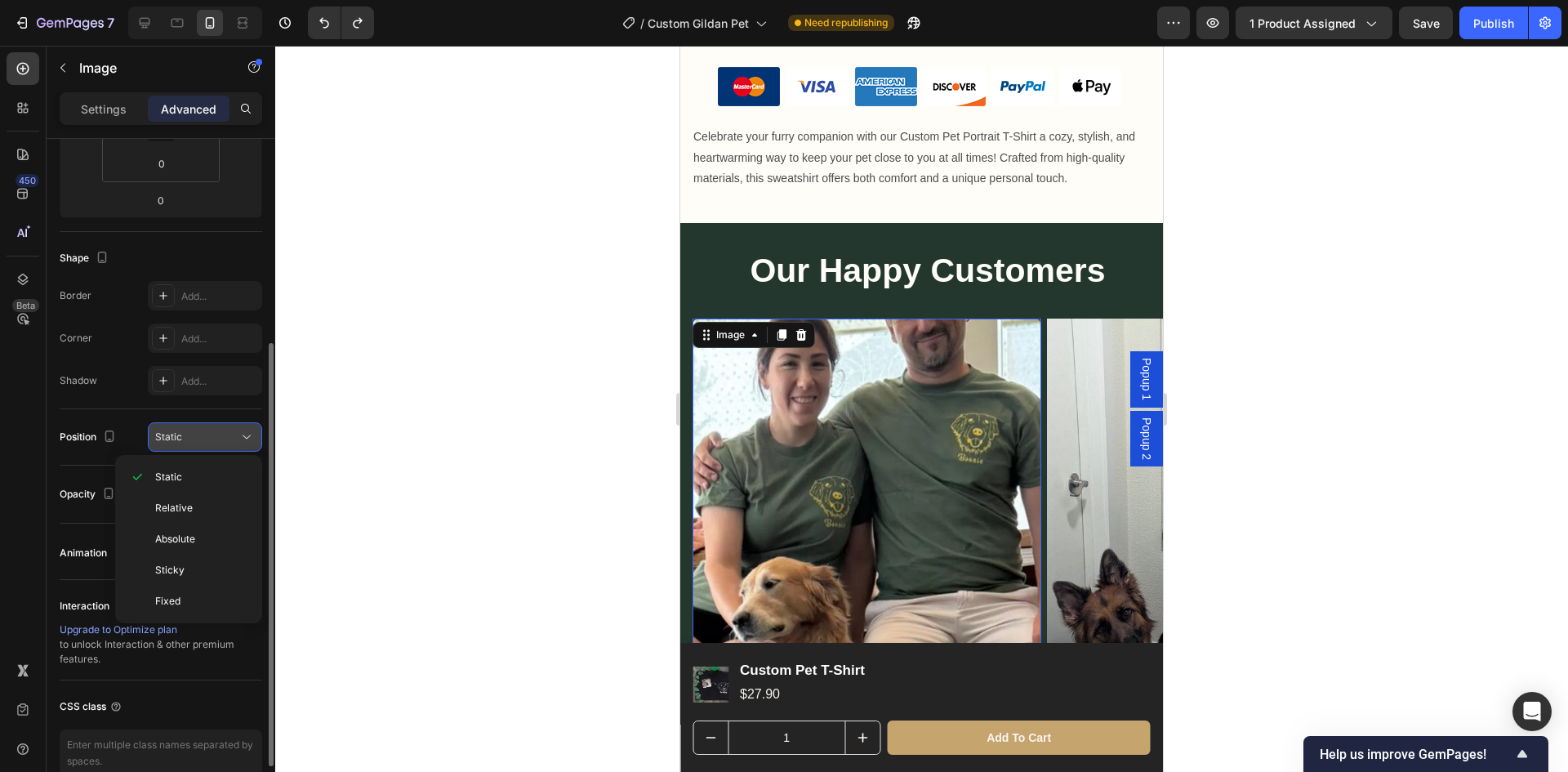
click at [196, 438] on div "Static" at bounding box center [197, 438] width 83 height 15
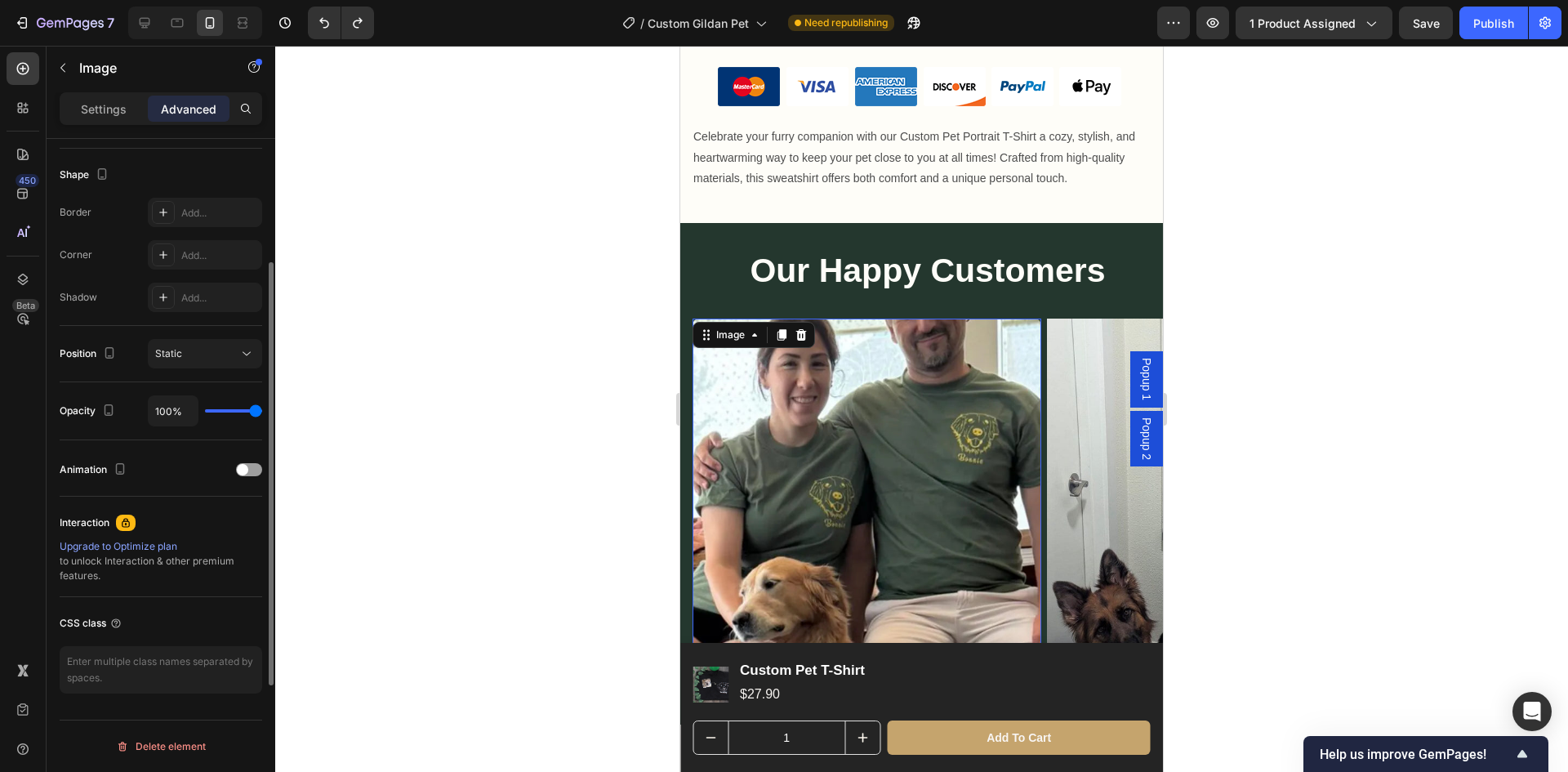
scroll to position [0, 0]
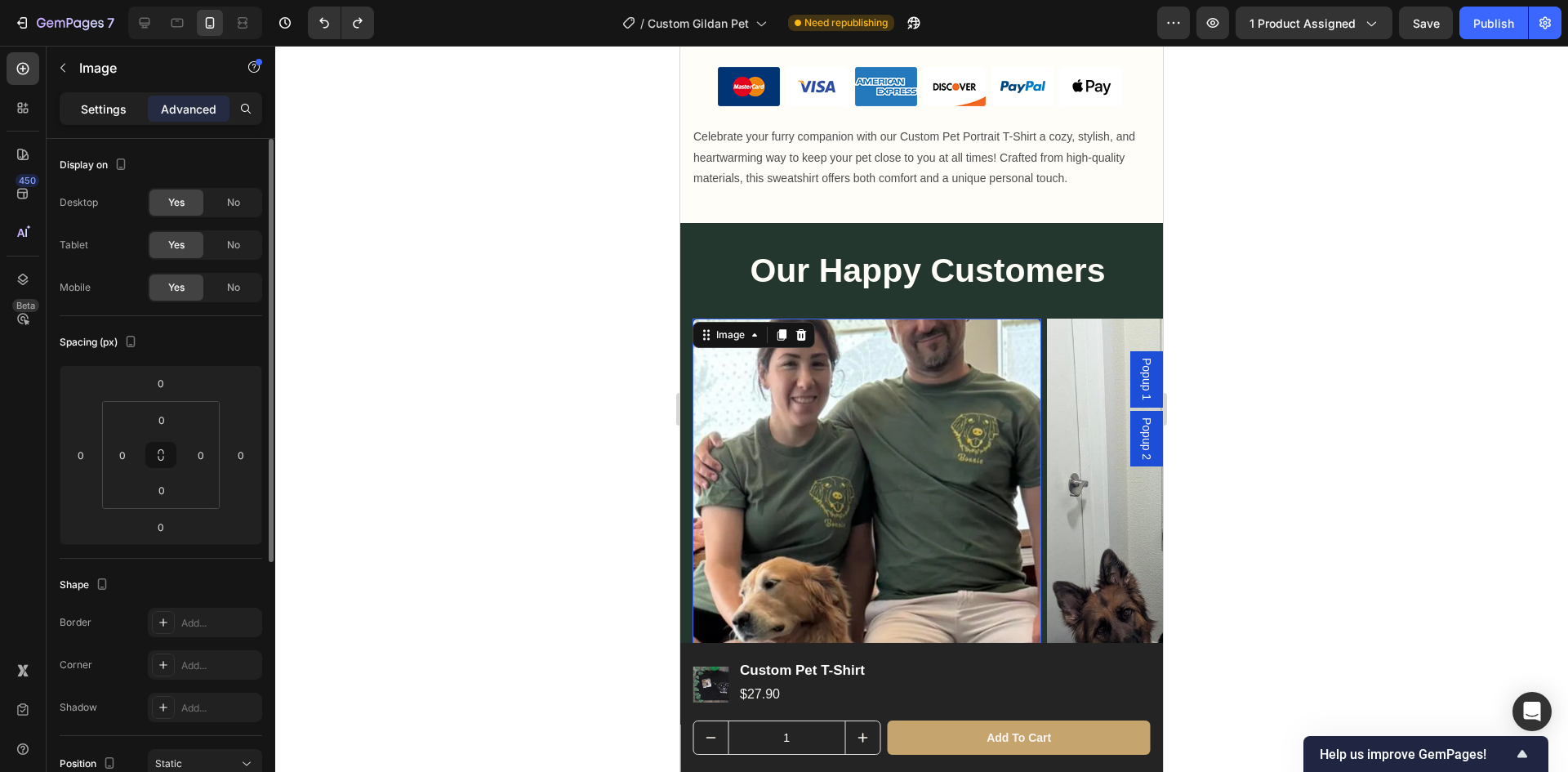
click at [101, 120] on div "Settings" at bounding box center [103, 109] width 81 height 26
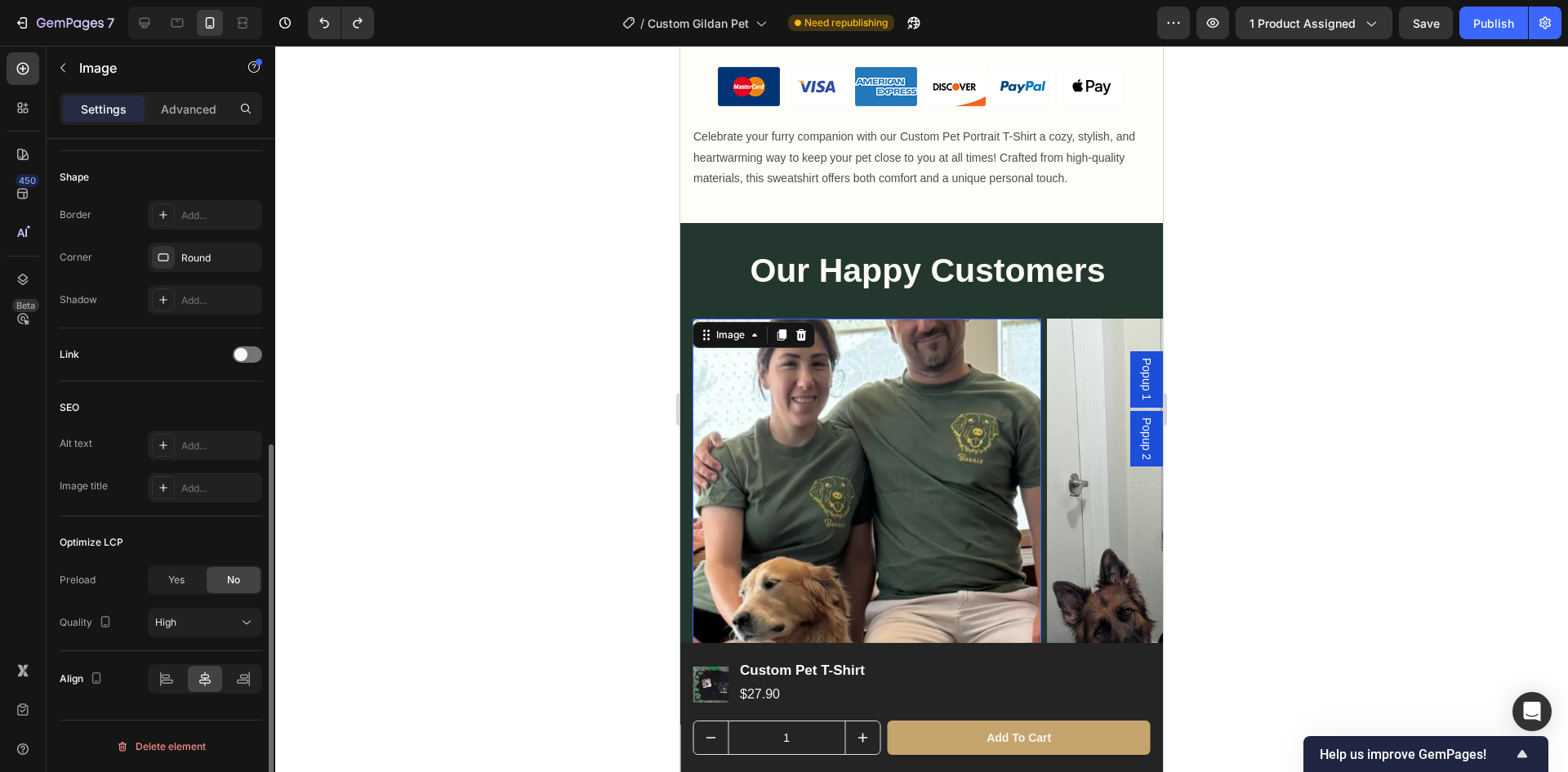
scroll to position [1347, 0]
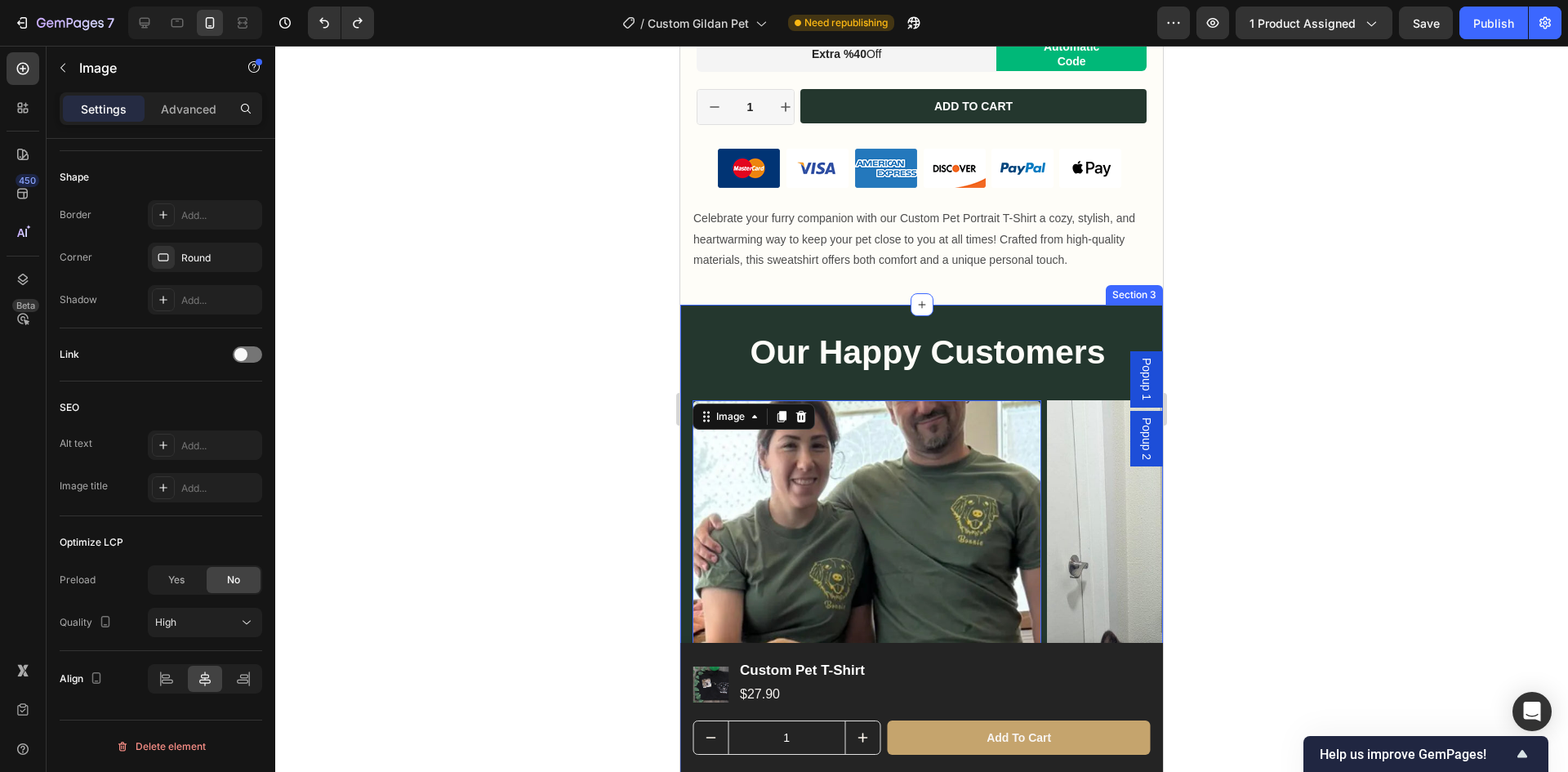
click at [719, 377] on div "Our Happy Customers Heading Row Image 0 Image Image Image Carousel" at bounding box center [927, 544] width 470 height 431
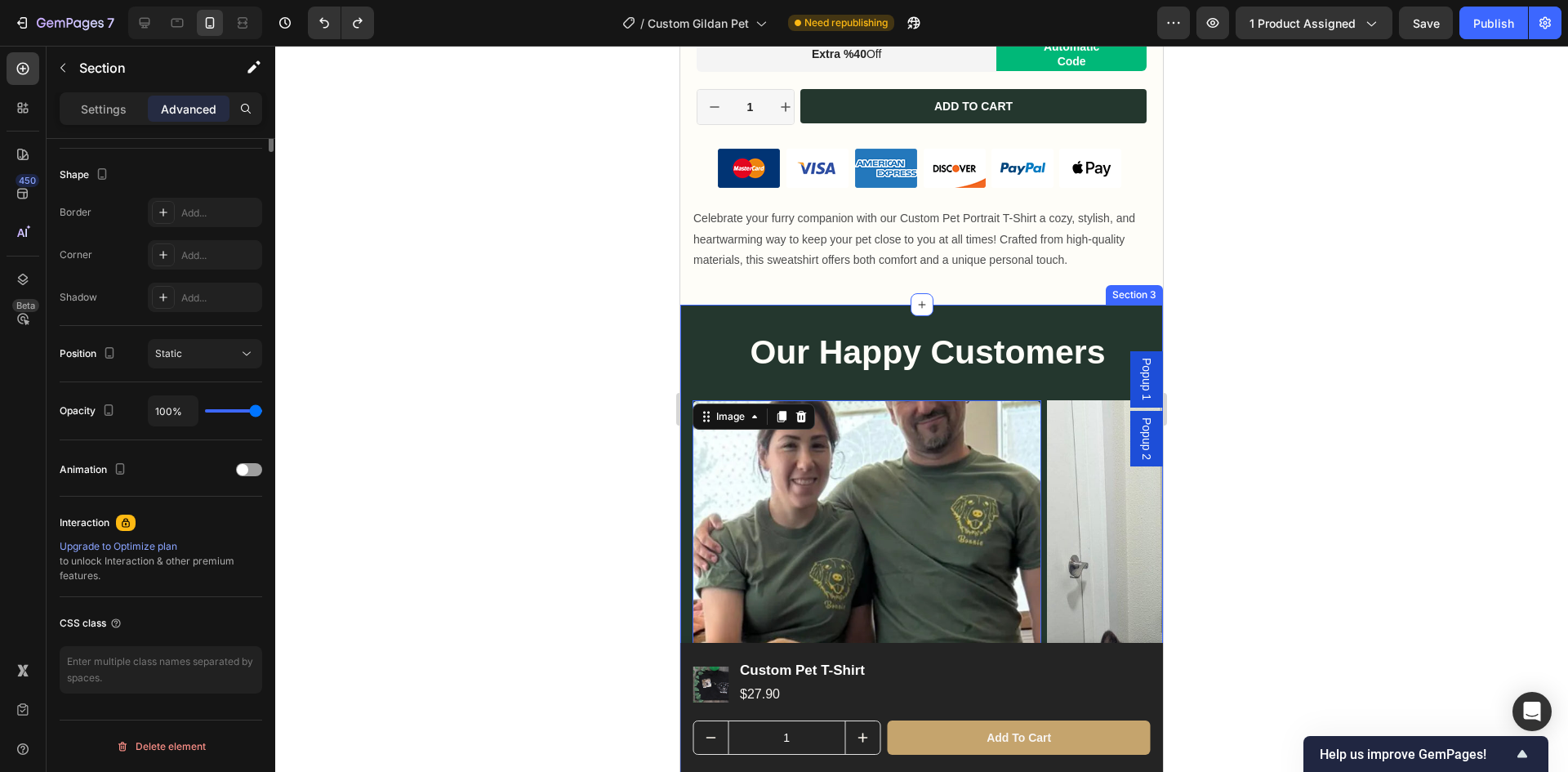
scroll to position [0, 0]
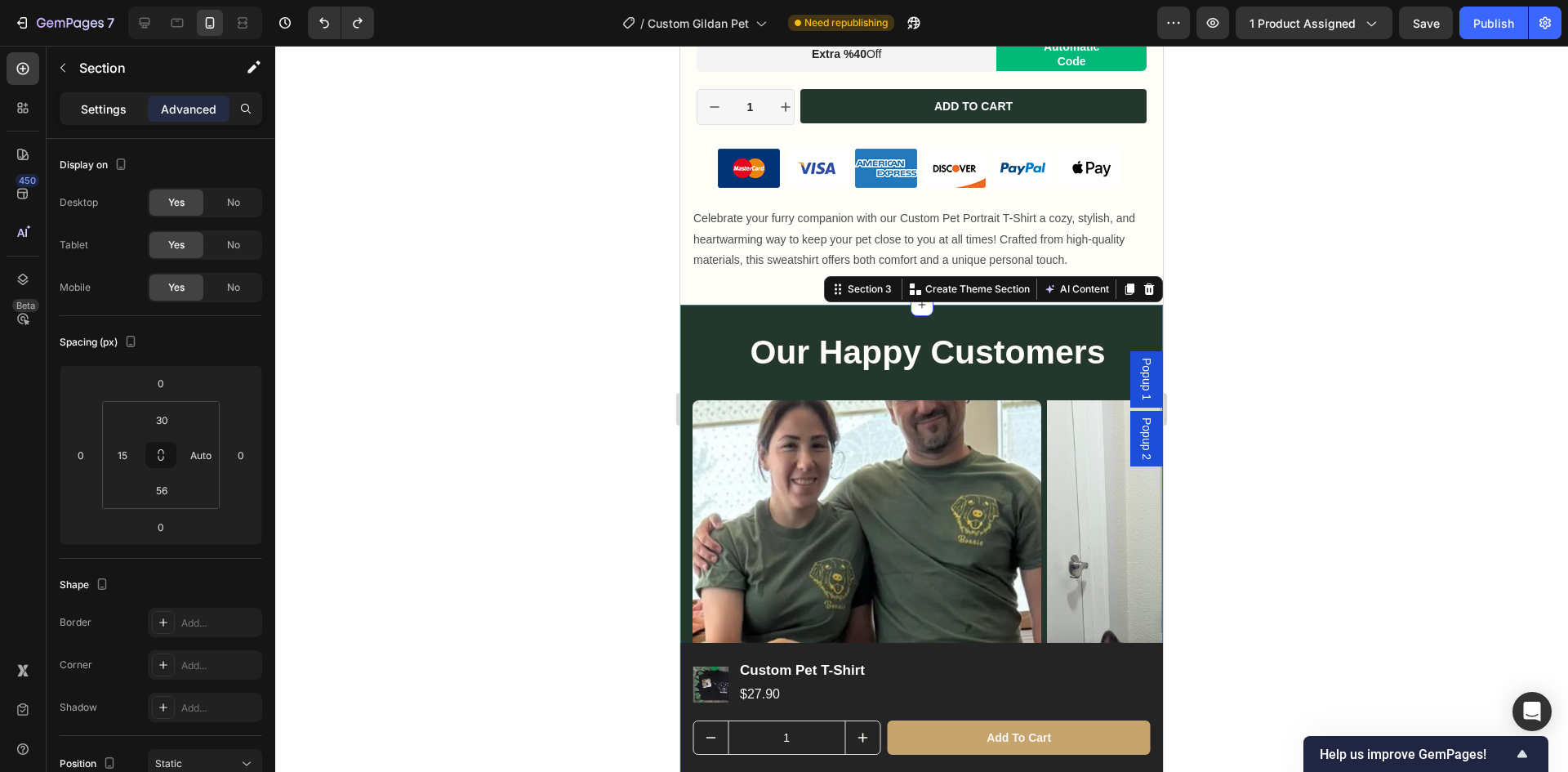
click at [116, 101] on p "Settings" at bounding box center [103, 109] width 46 height 17
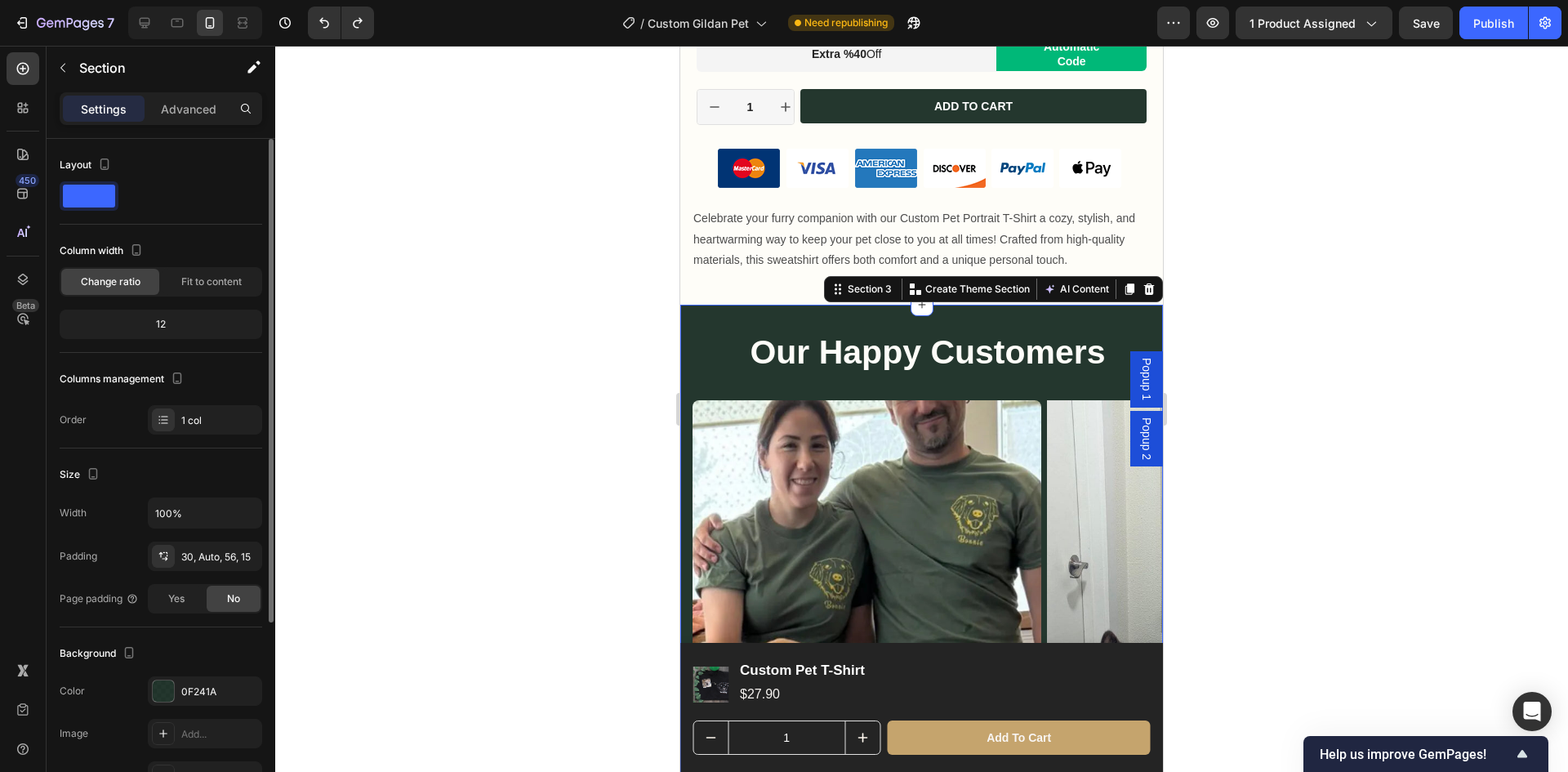
click at [113, 201] on span at bounding box center [89, 196] width 52 height 22
click at [143, 196] on div at bounding box center [161, 196] width 202 height 29
click at [195, 197] on div at bounding box center [161, 196] width 202 height 29
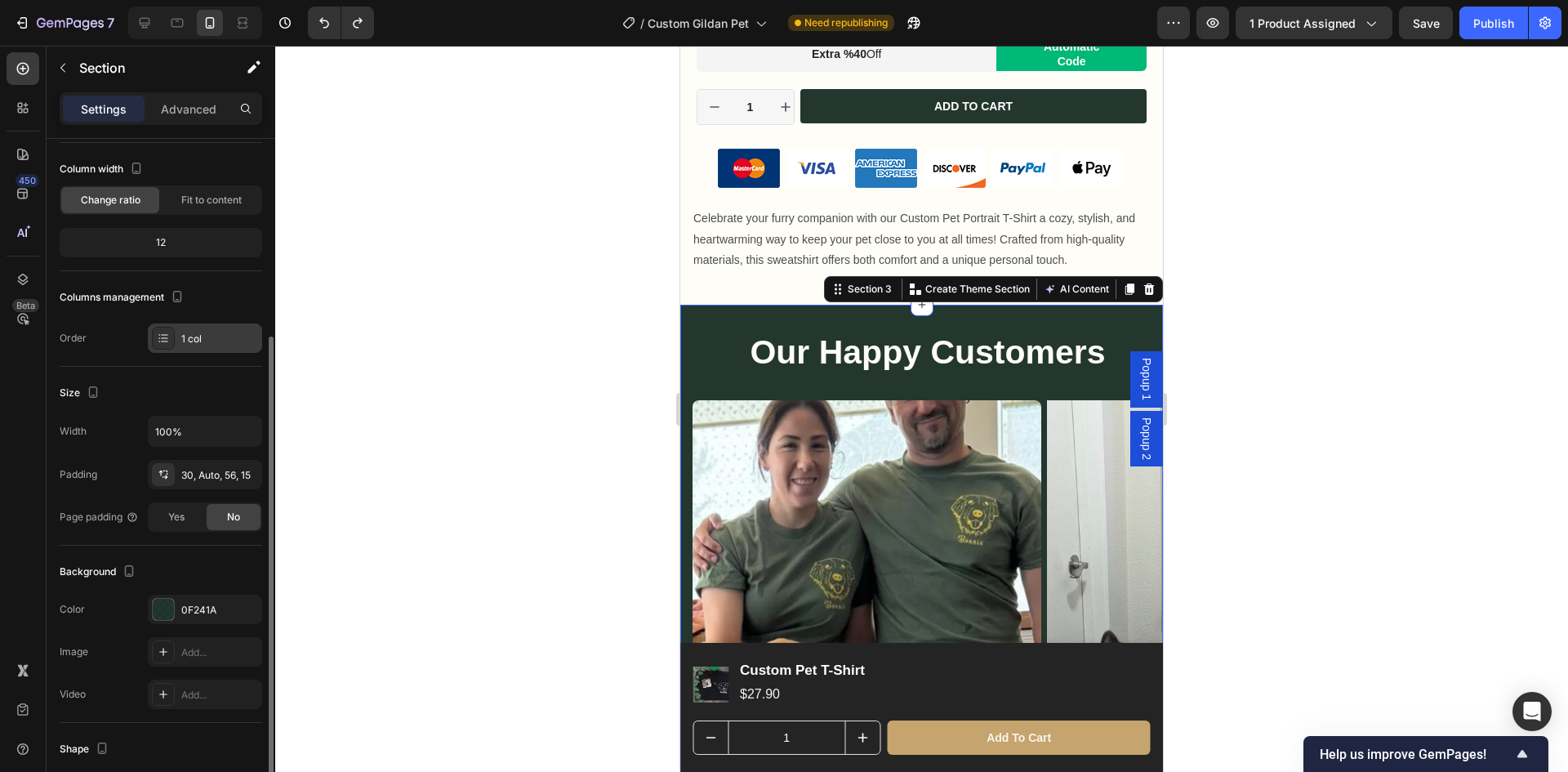
scroll to position [163, 0]
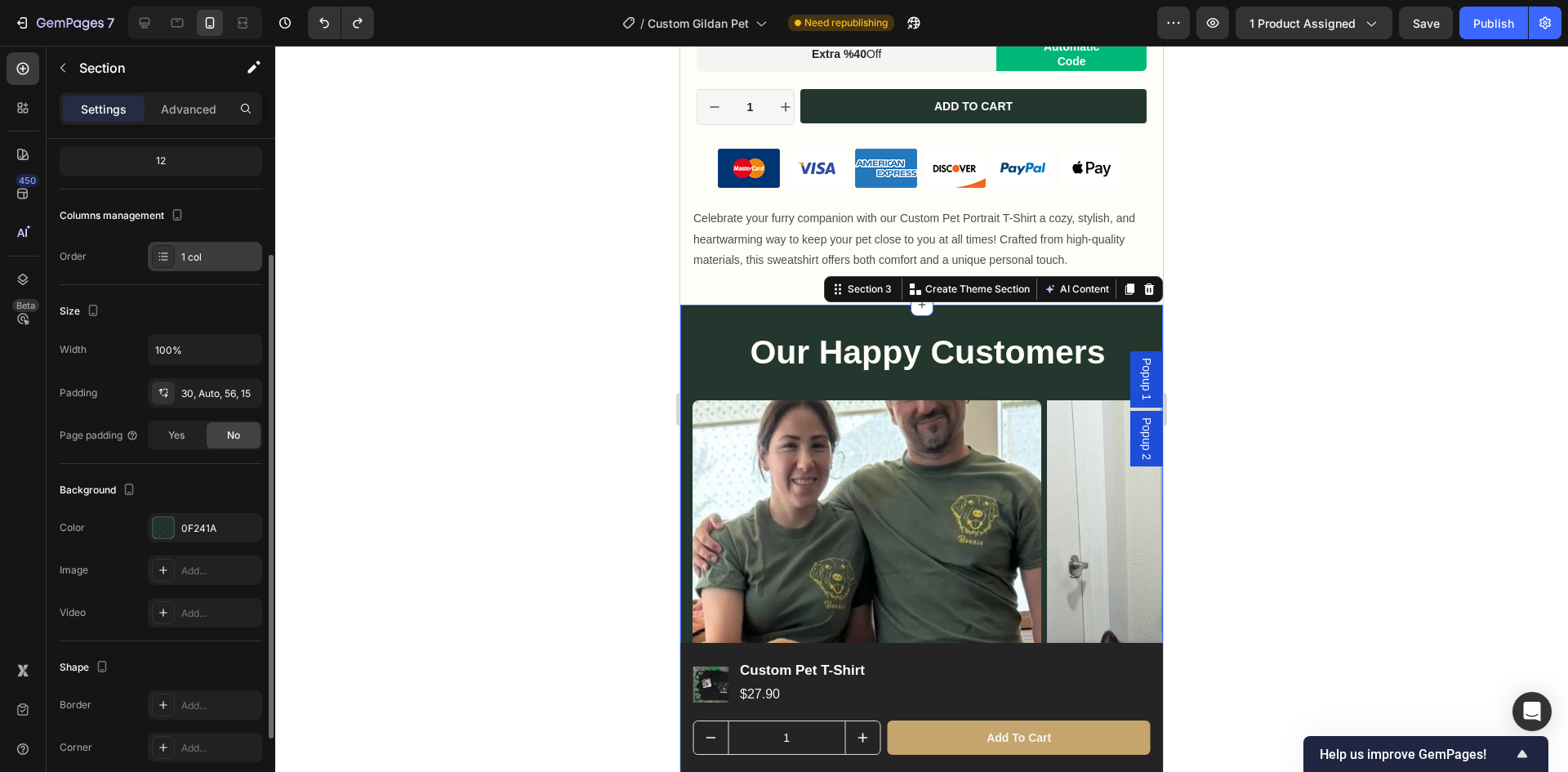
click at [204, 260] on div "1 col" at bounding box center [220, 258] width 77 height 15
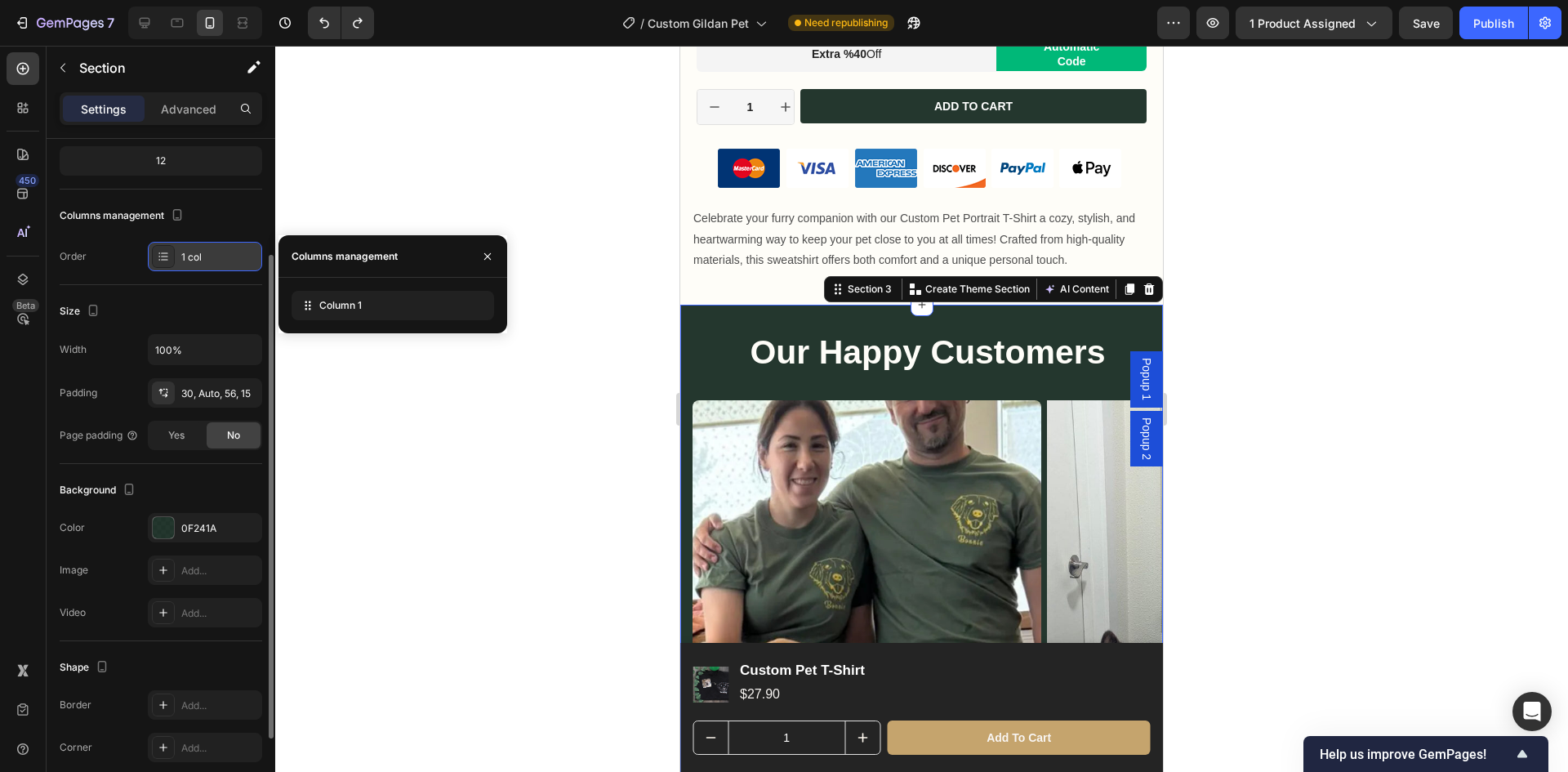
click at [204, 260] on div "1 col" at bounding box center [220, 258] width 77 height 15
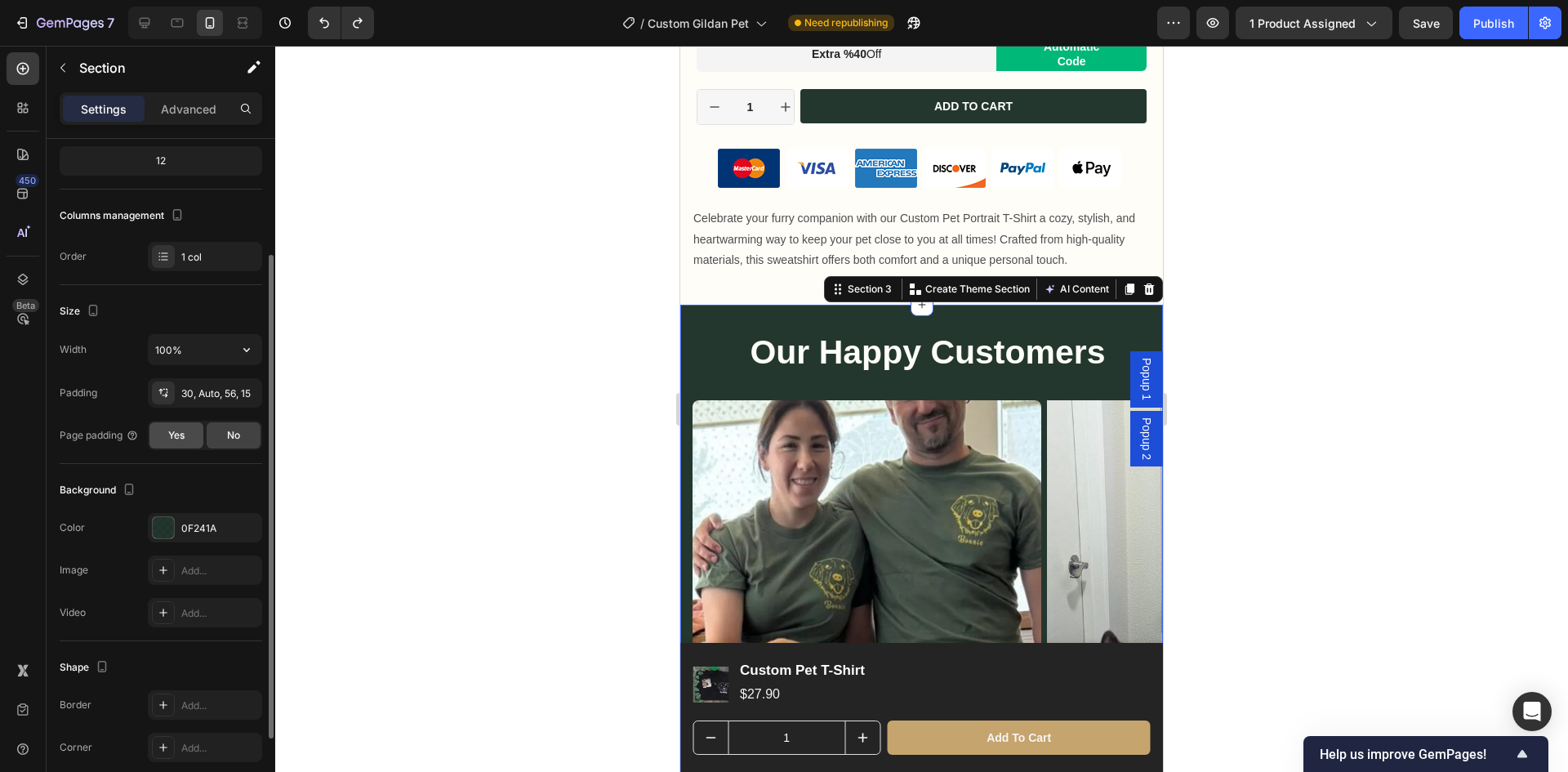
scroll to position [275, 0]
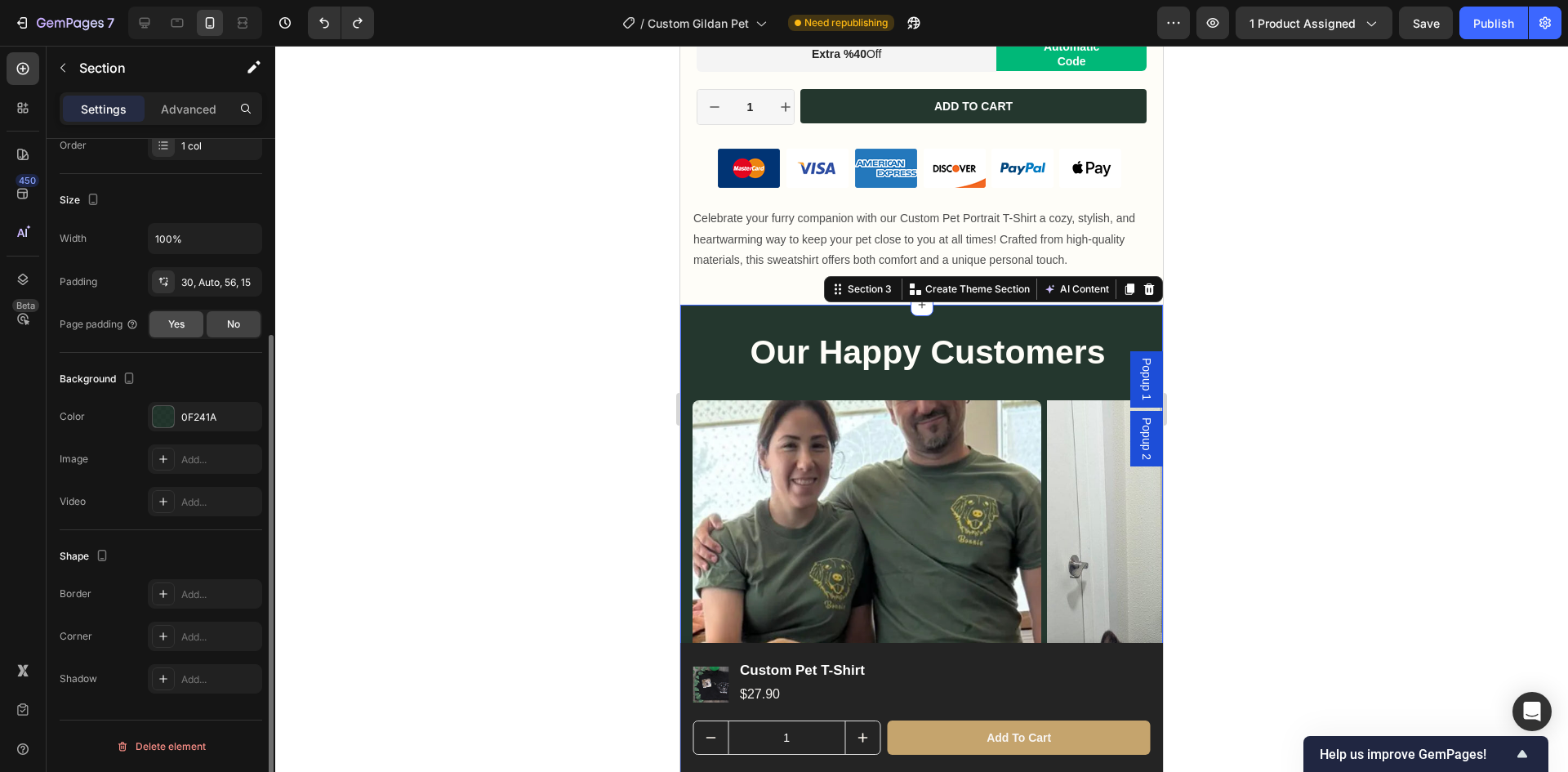
click at [183, 327] on span "Yes" at bounding box center [176, 324] width 16 height 15
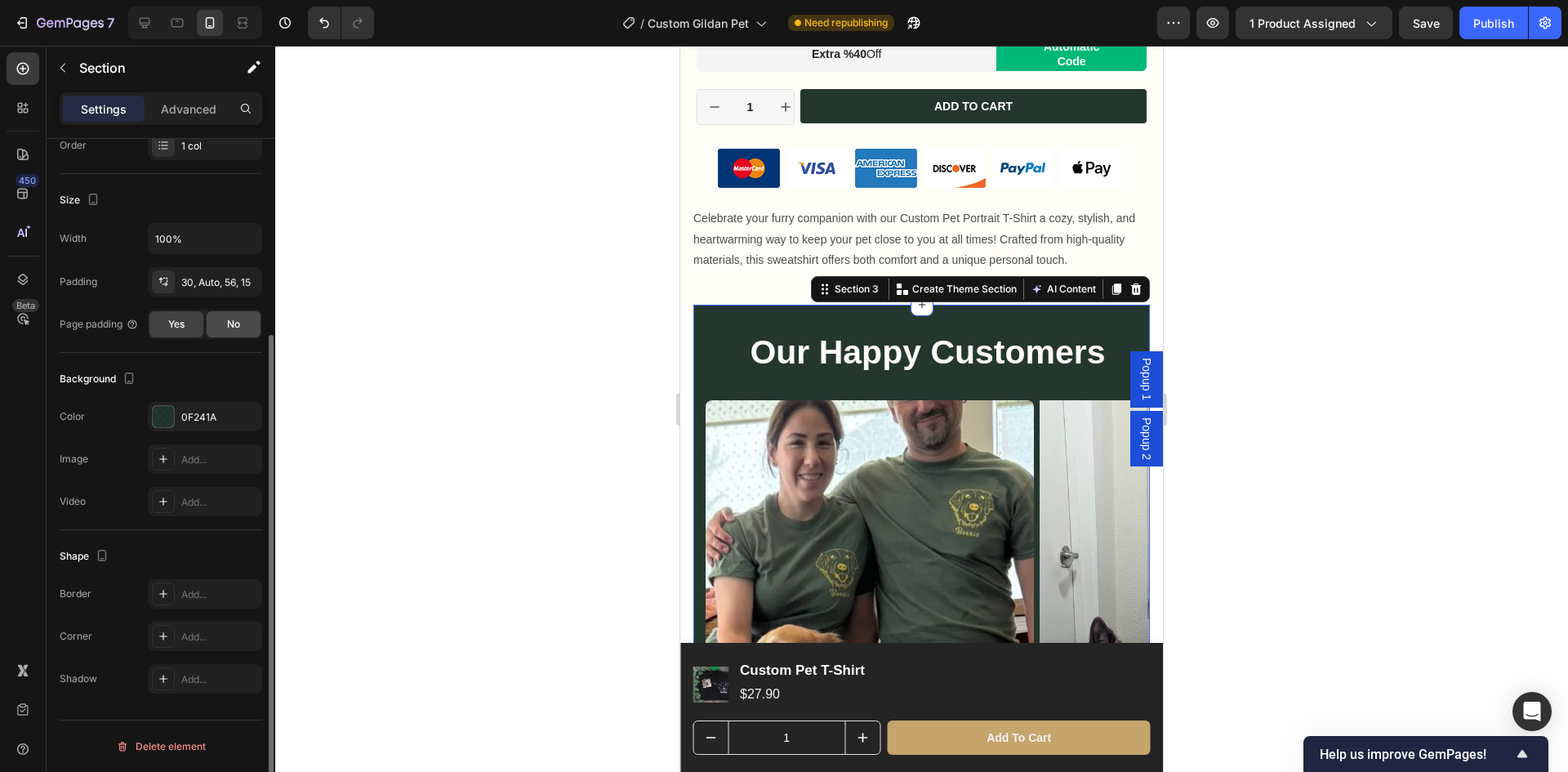
click at [243, 328] on div "No" at bounding box center [234, 324] width 54 height 26
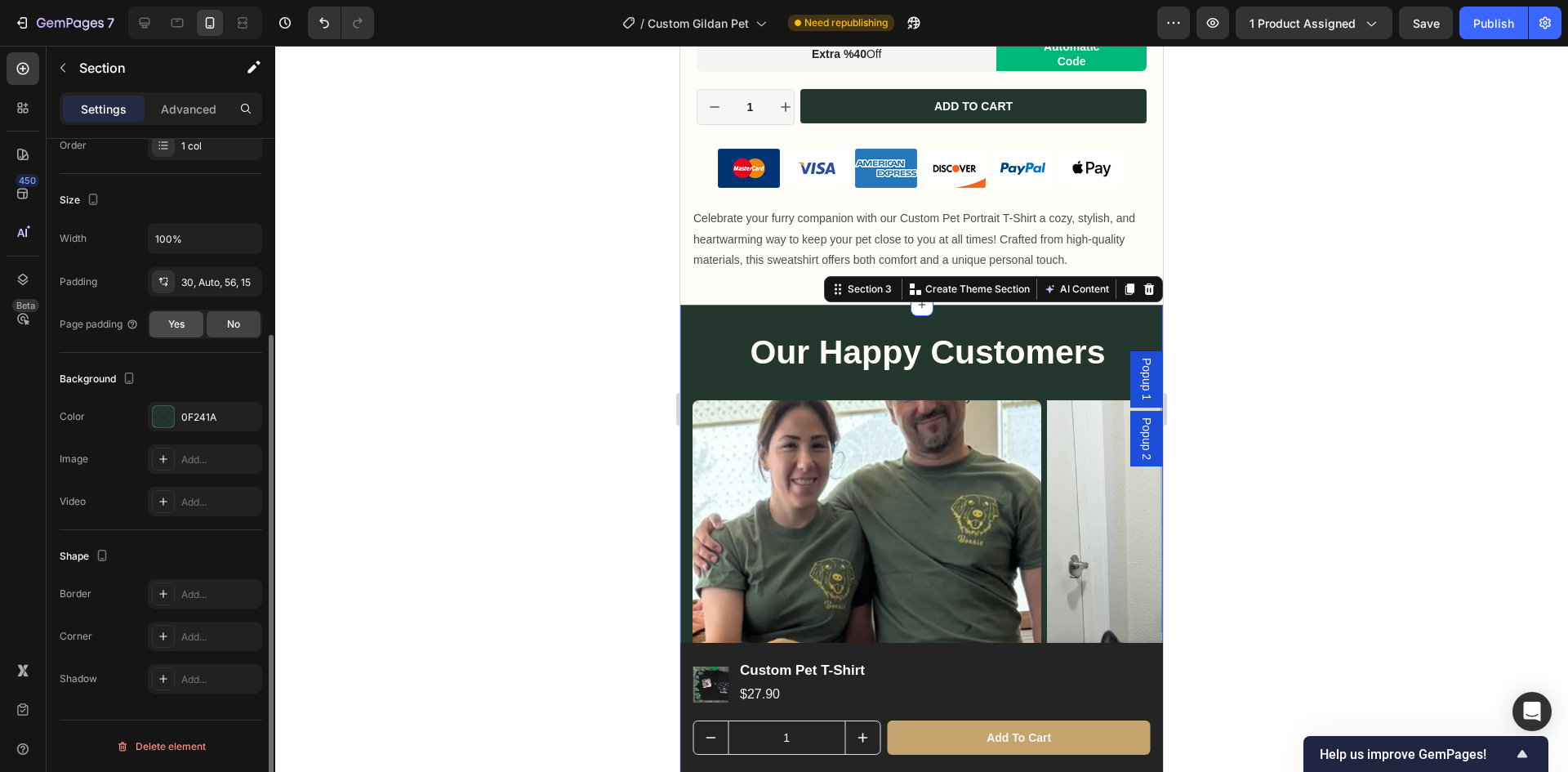
click at [188, 323] on div "Yes" at bounding box center [177, 324] width 54 height 26
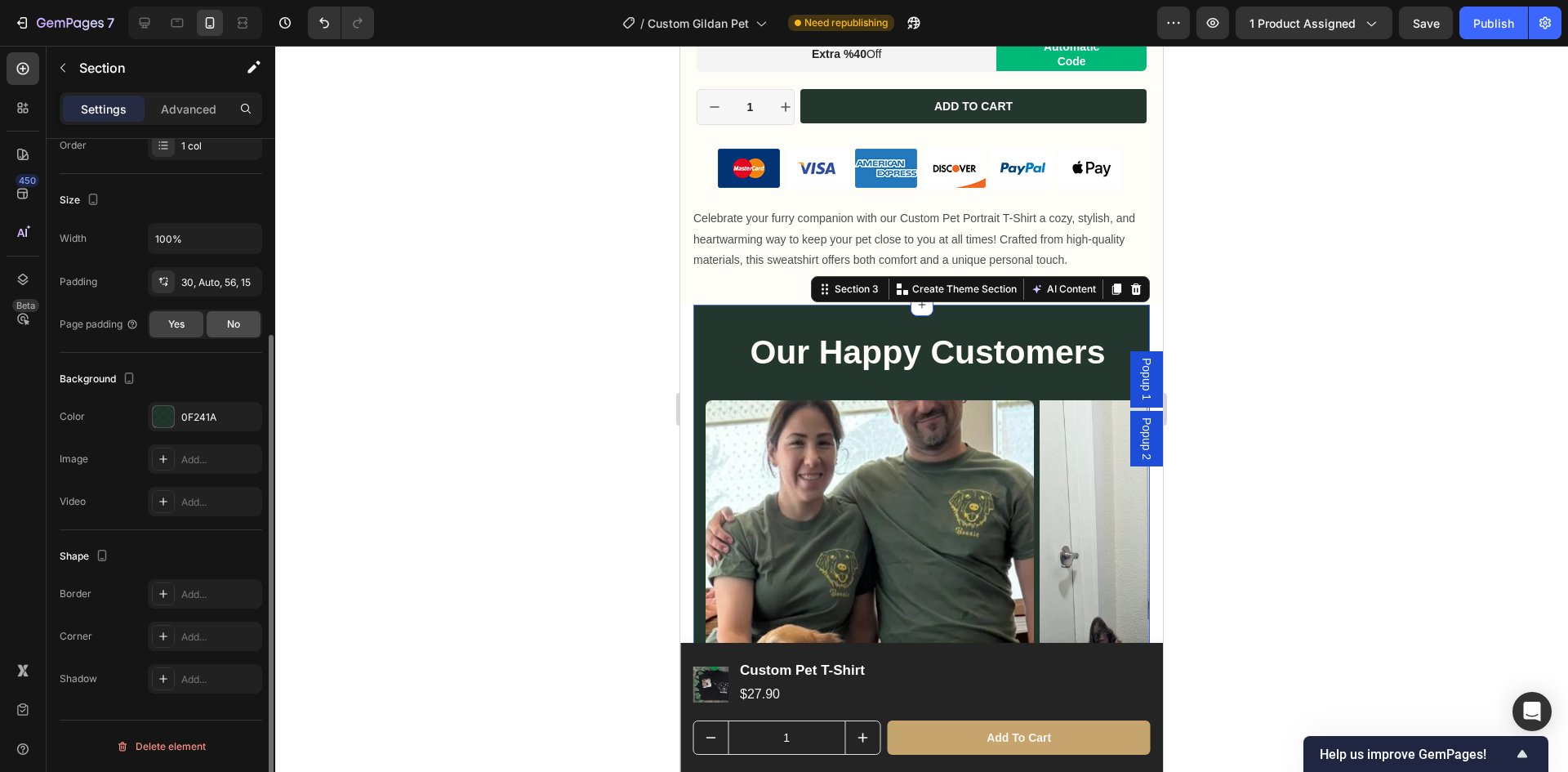
click at [220, 326] on div "No" at bounding box center [234, 324] width 54 height 26
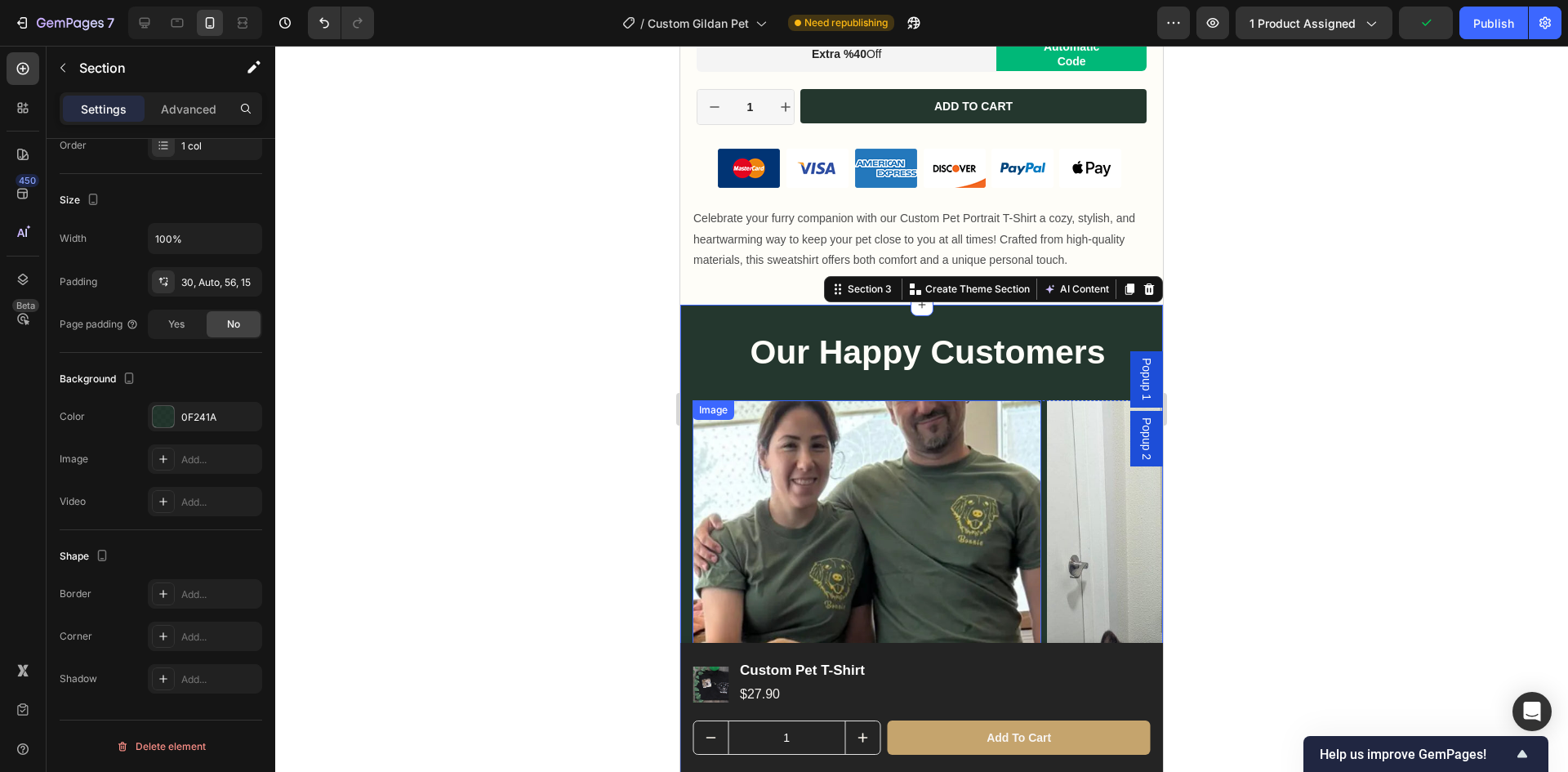
scroll to position [1510, 0]
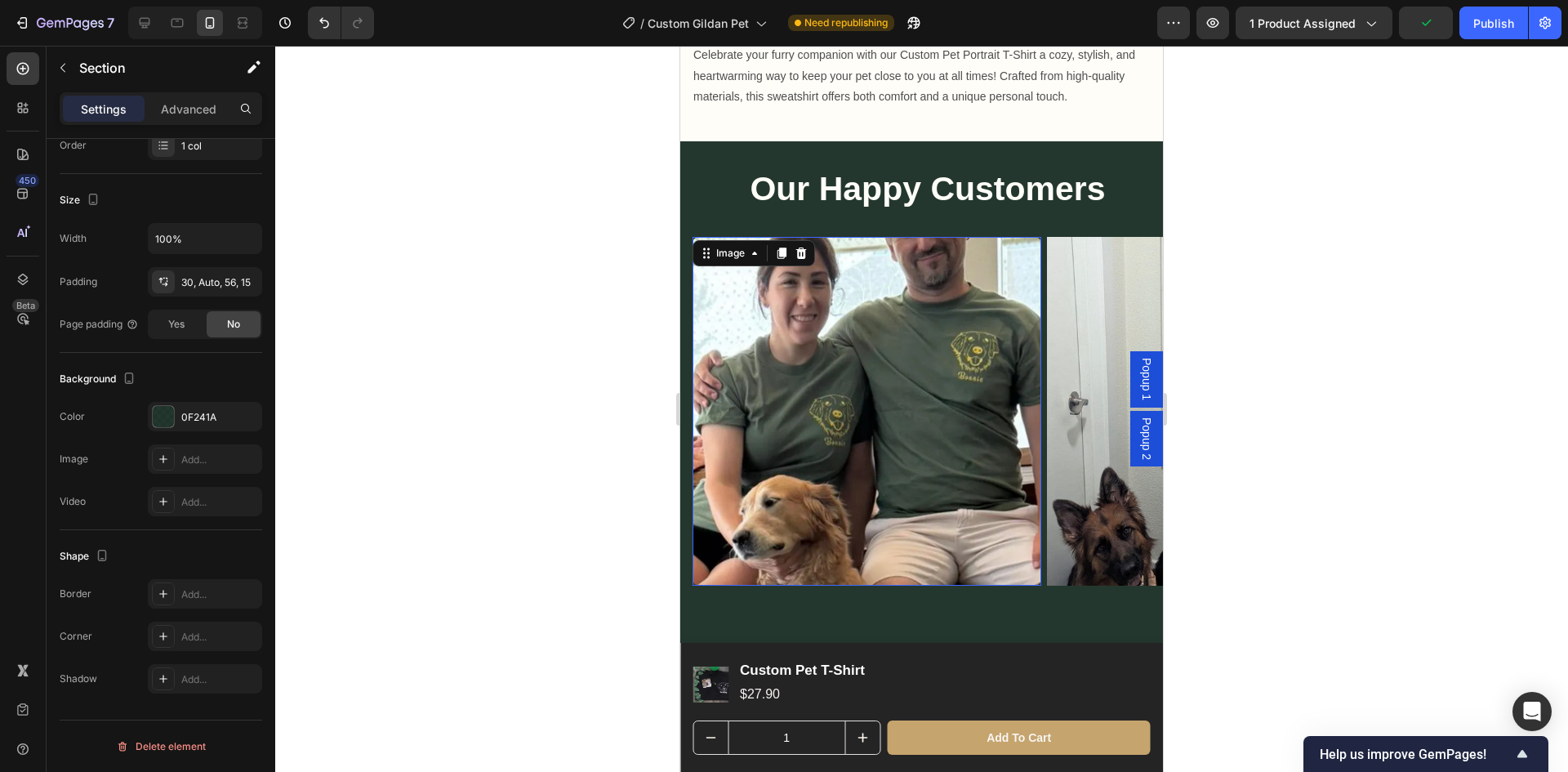
click at [967, 545] on img at bounding box center [866, 411] width 348 height 349
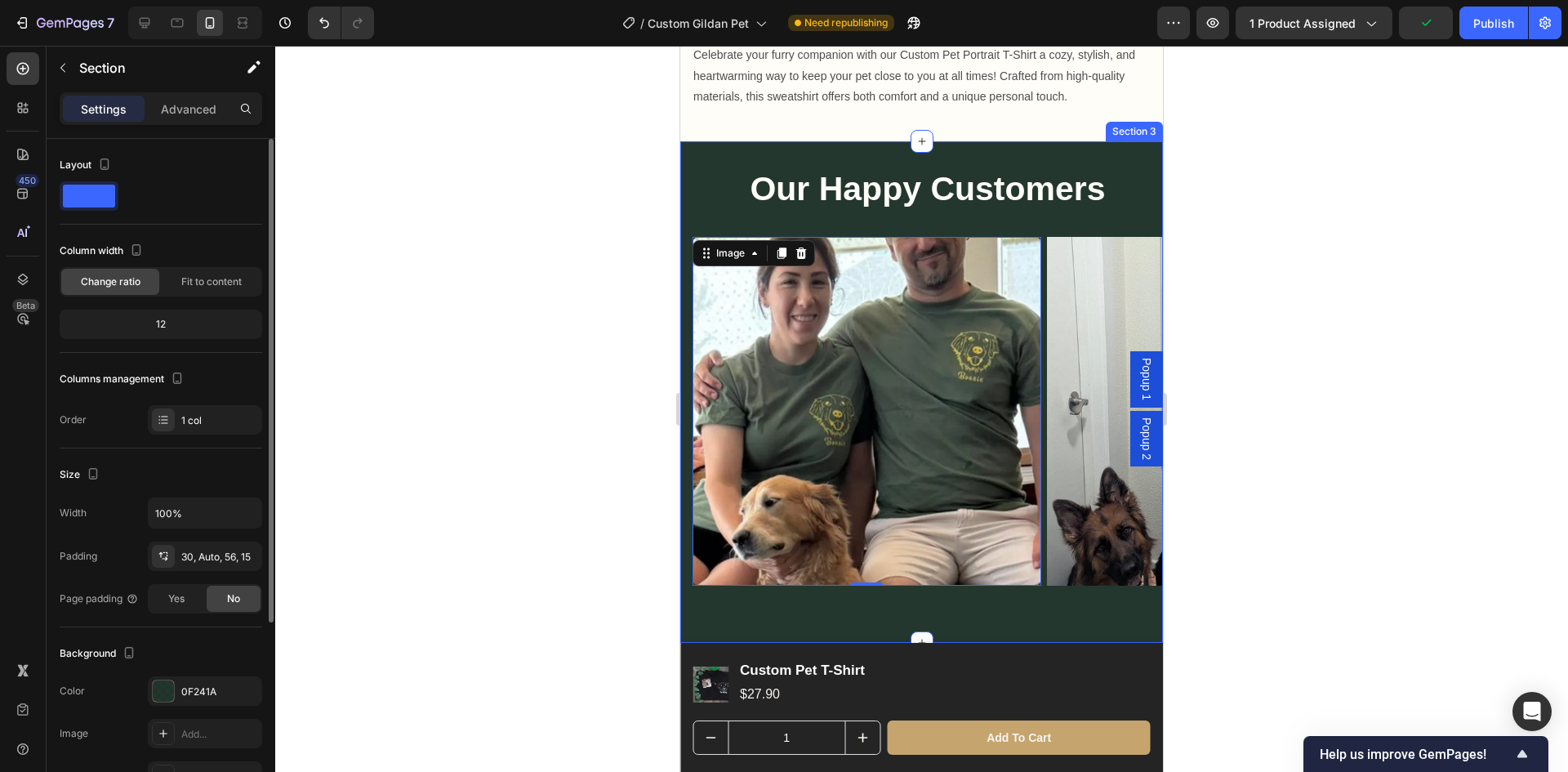
click at [1026, 582] on div "Image 0 Image Image Image Carousel" at bounding box center [927, 417] width 470 height 361
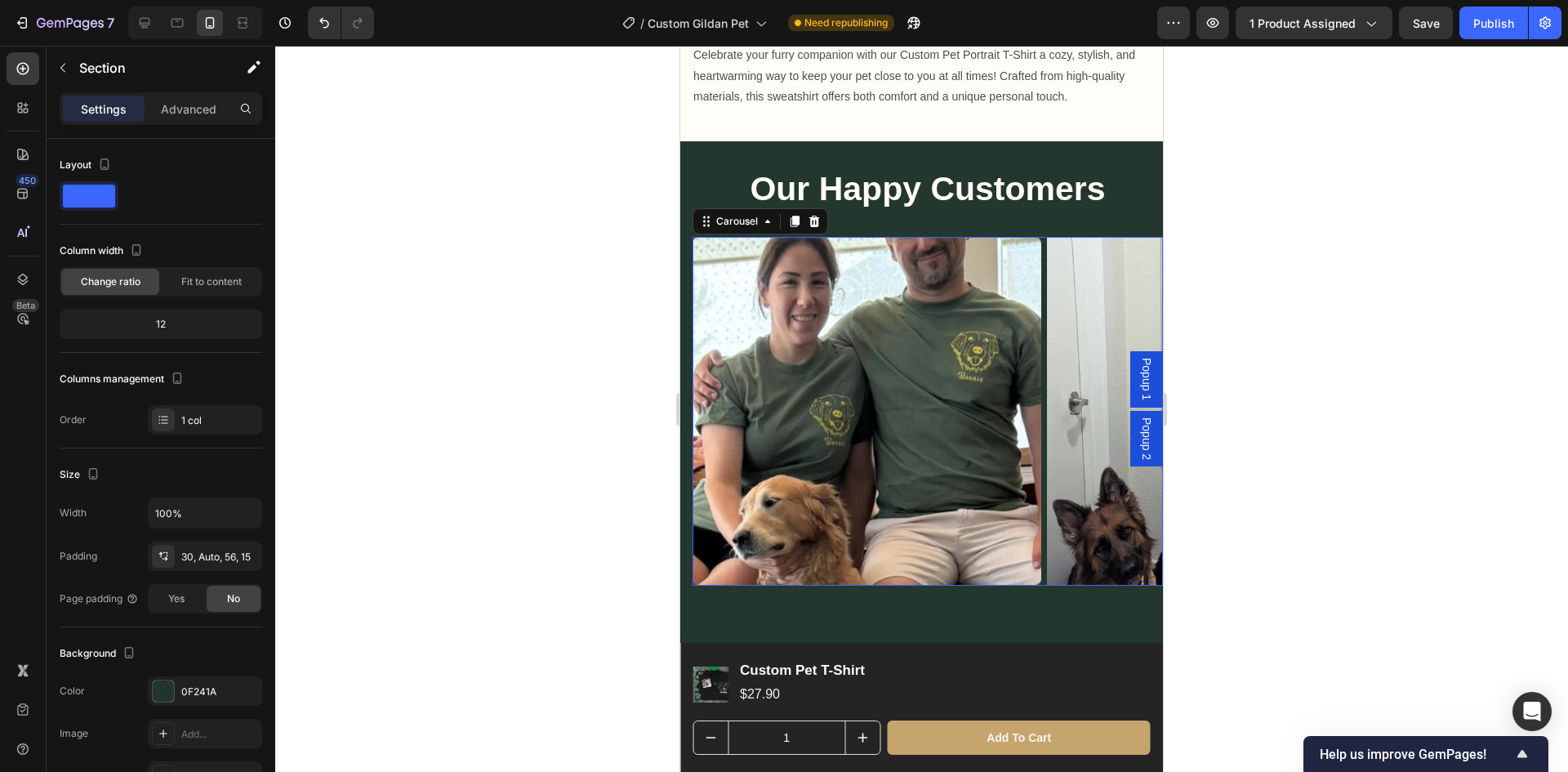
click at [1043, 571] on div "Image Image Image Image" at bounding box center [927, 411] width 470 height 349
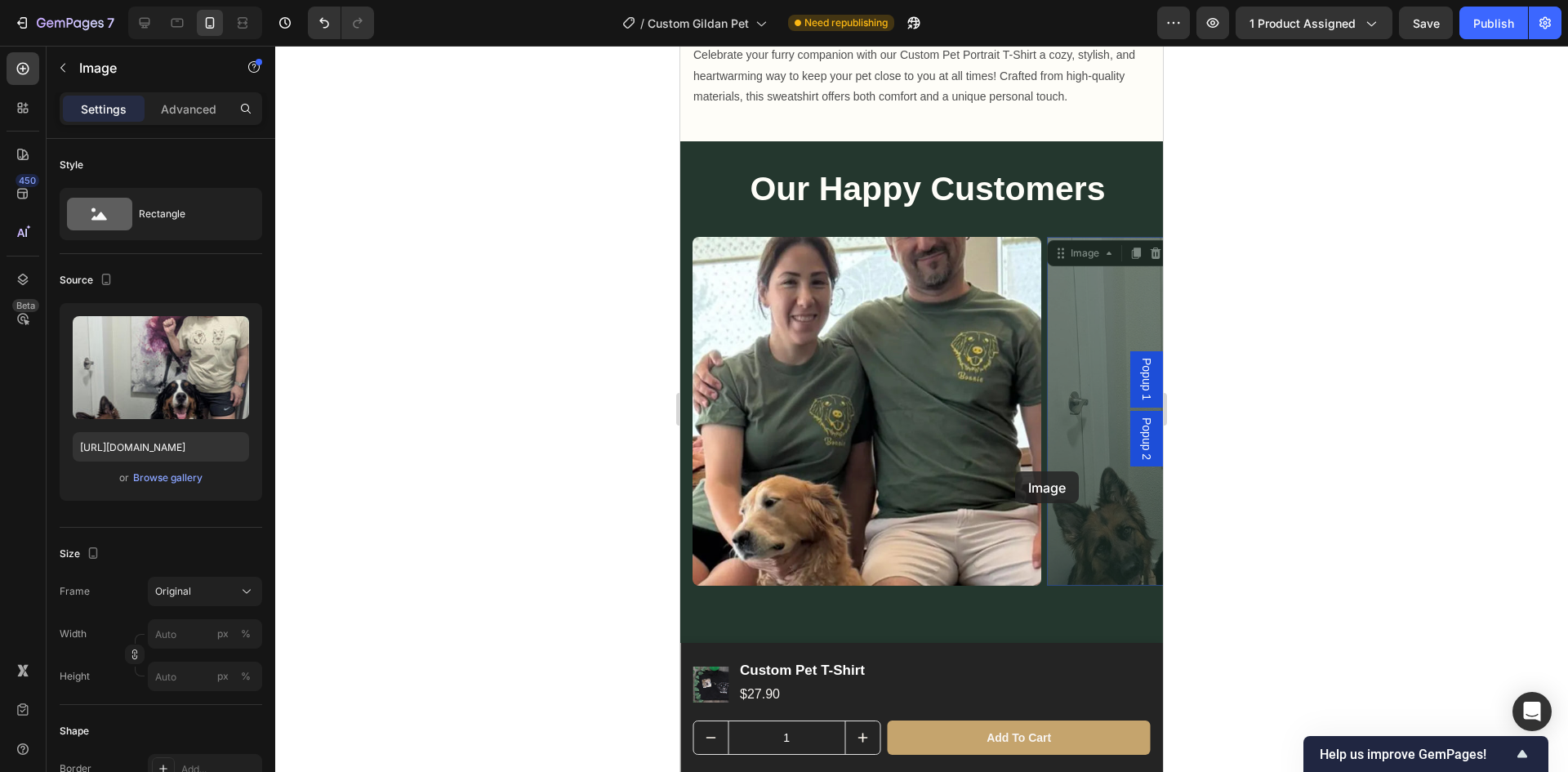
drag, startPoint x: 1069, startPoint y: 476, endPoint x: 1015, endPoint y: 471, distance: 54.2
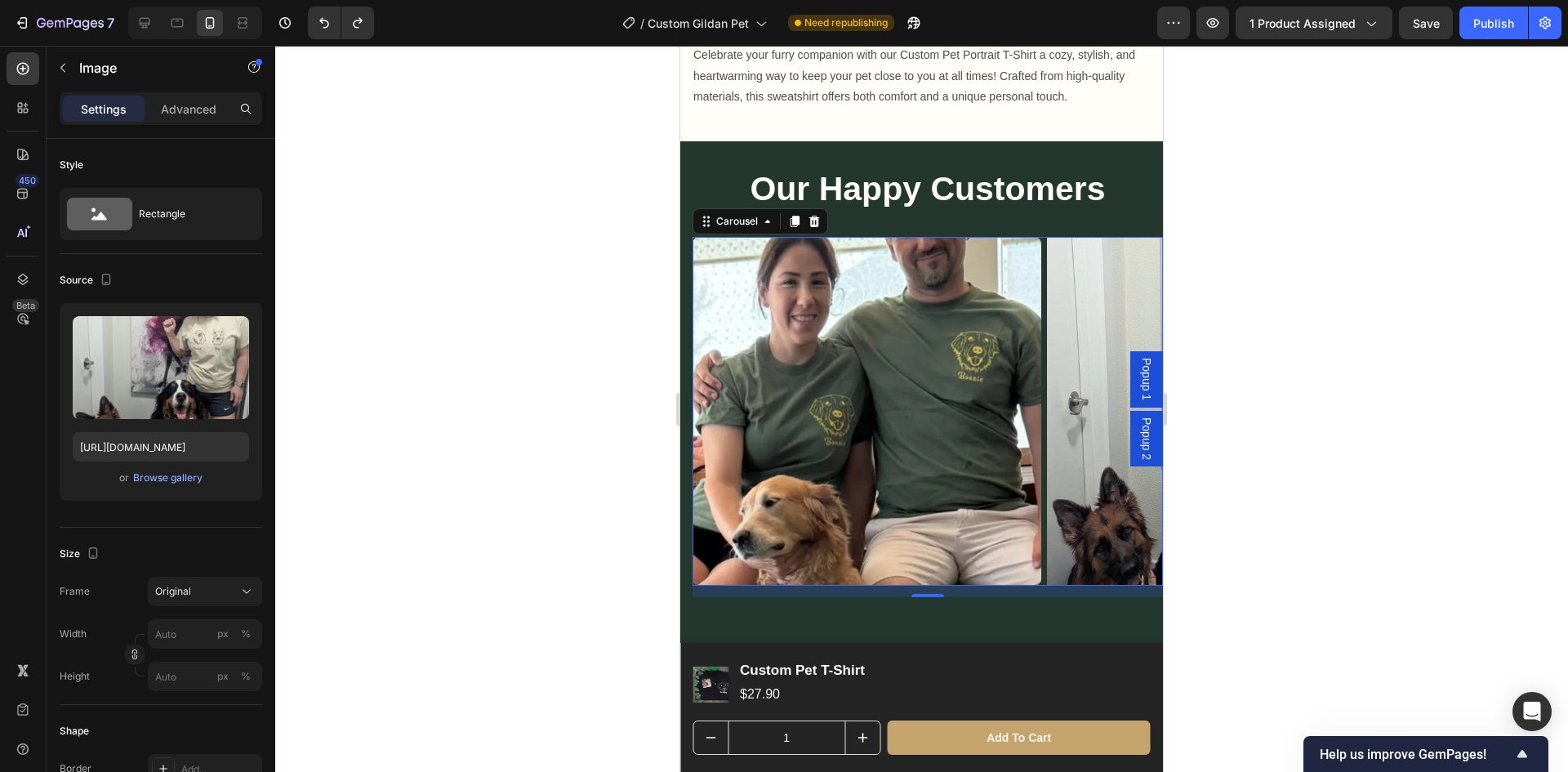
click at [1043, 554] on div "Image Image Image Image" at bounding box center [927, 411] width 470 height 349
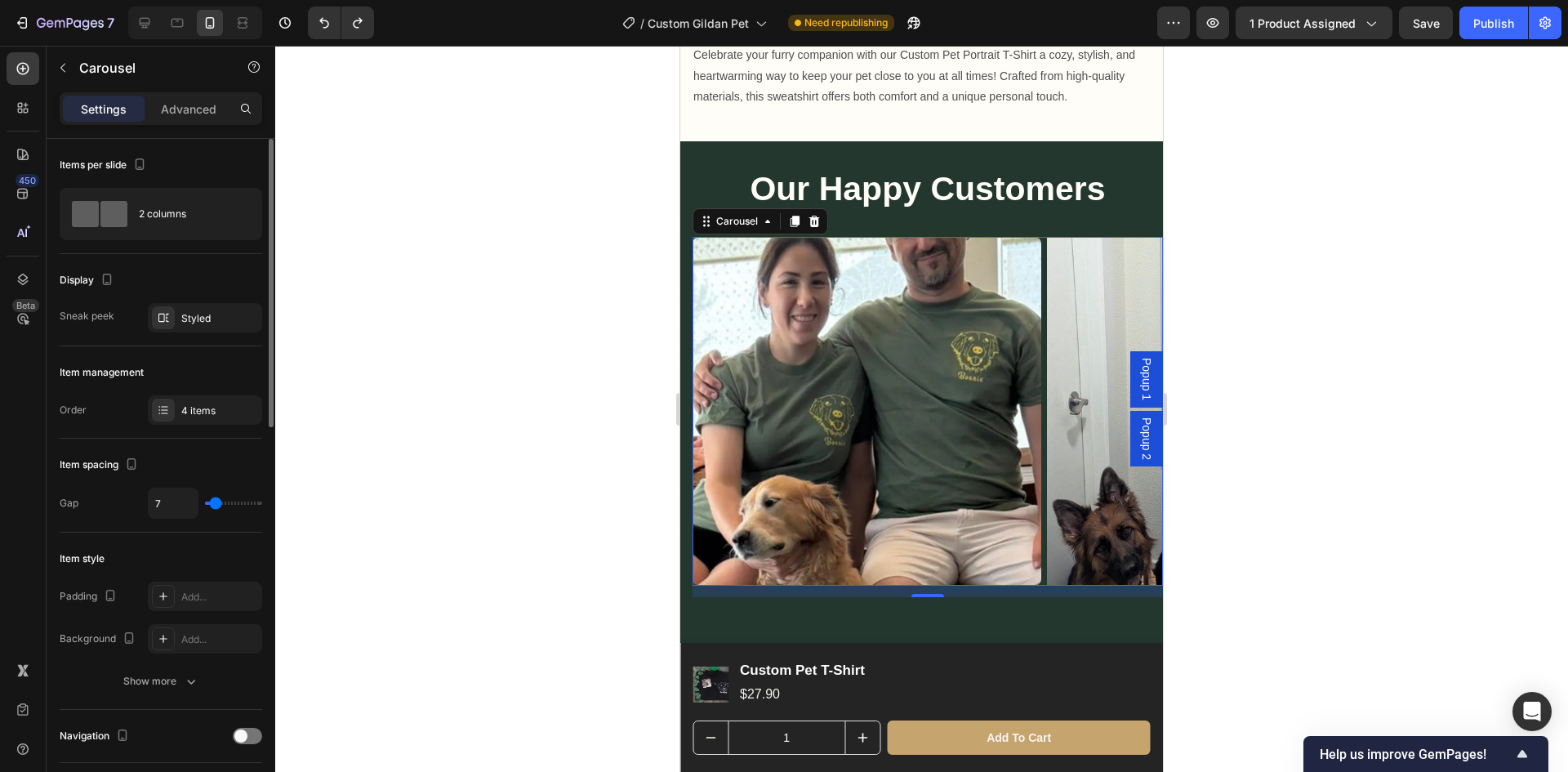
type input "13"
type input "0"
type input "36"
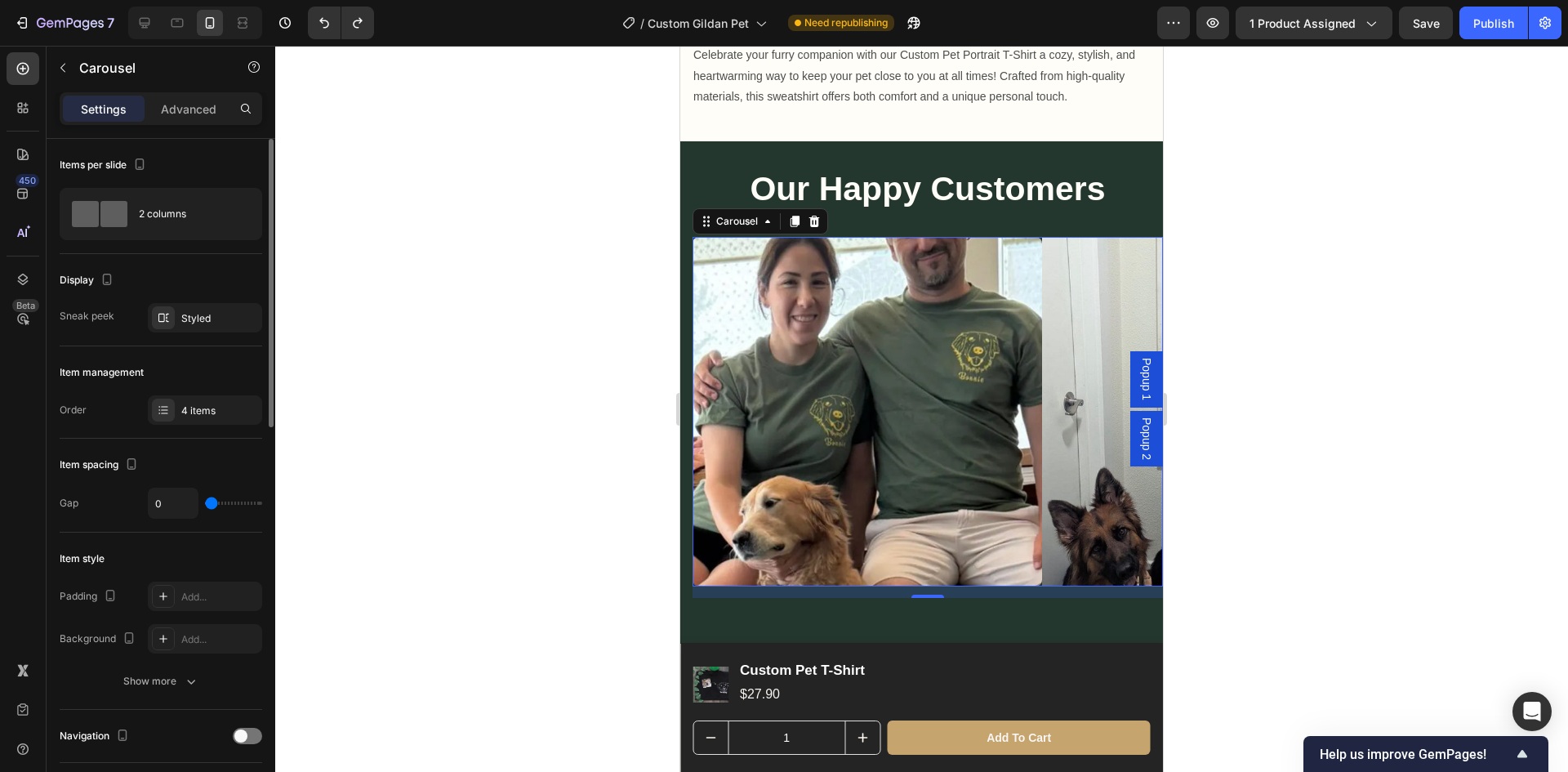
type input "36"
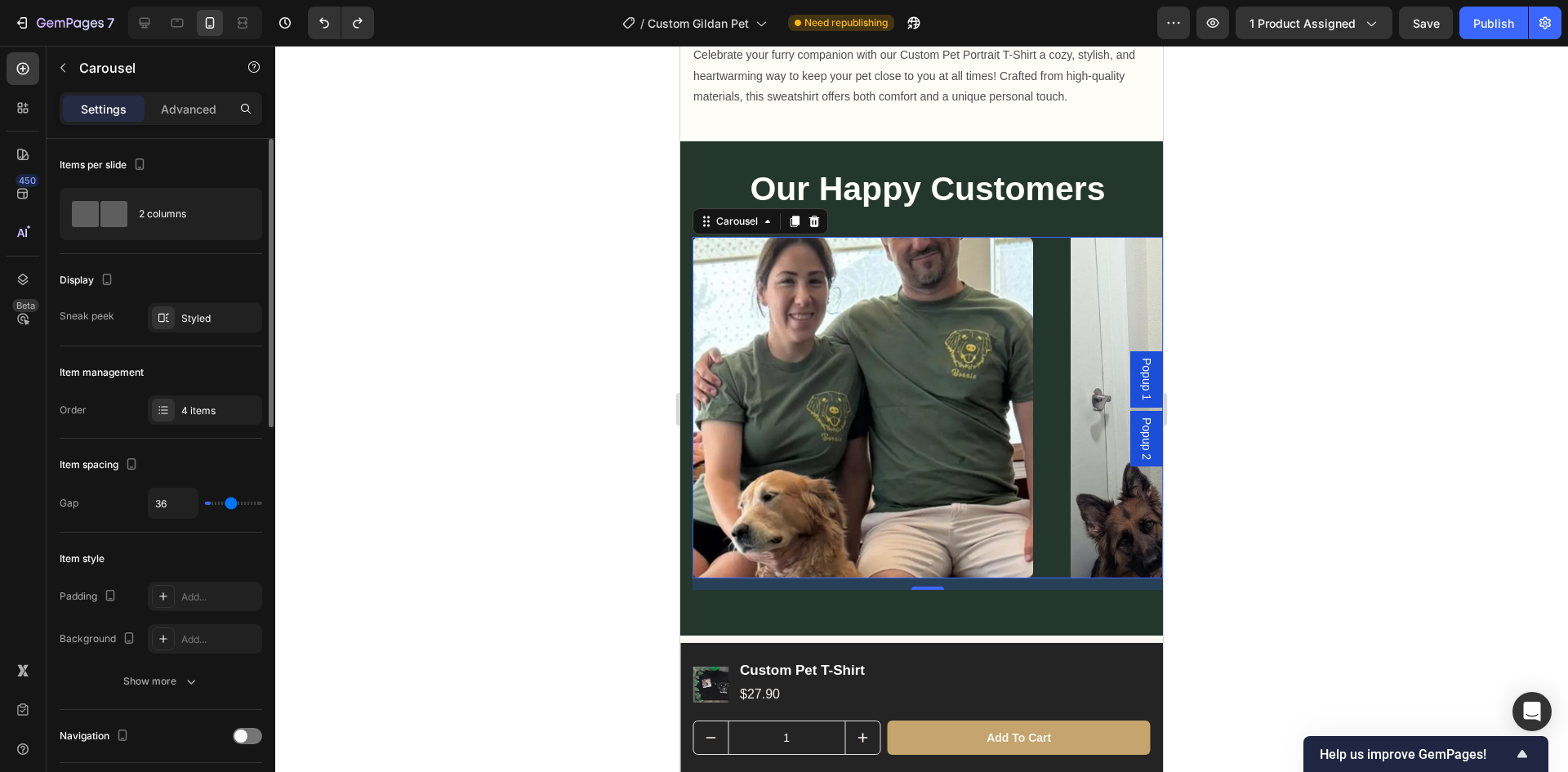
type input "46"
type input "47"
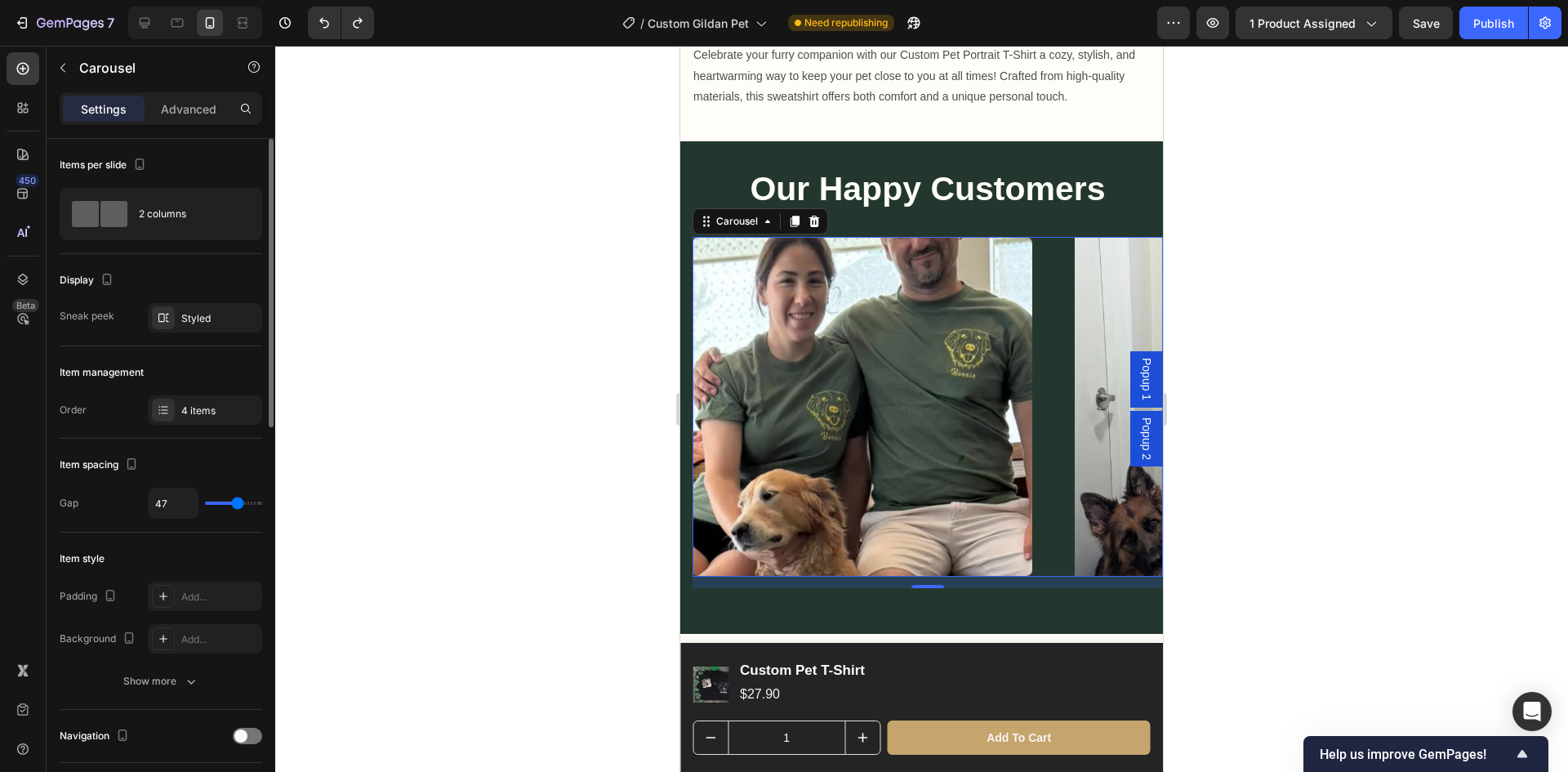
type input "52"
type input "53"
type input "55"
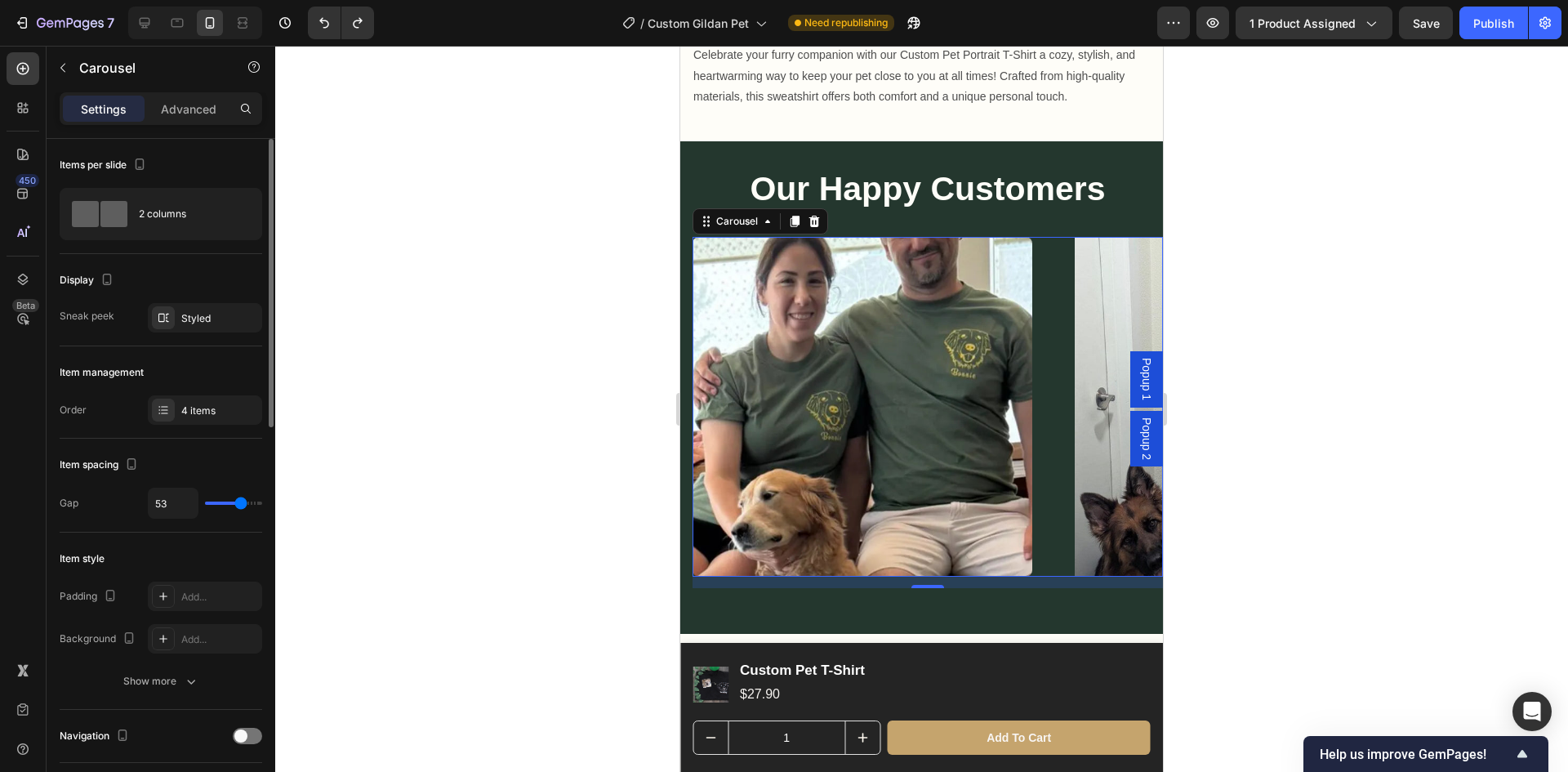
type input "55"
type input "53"
type input "50"
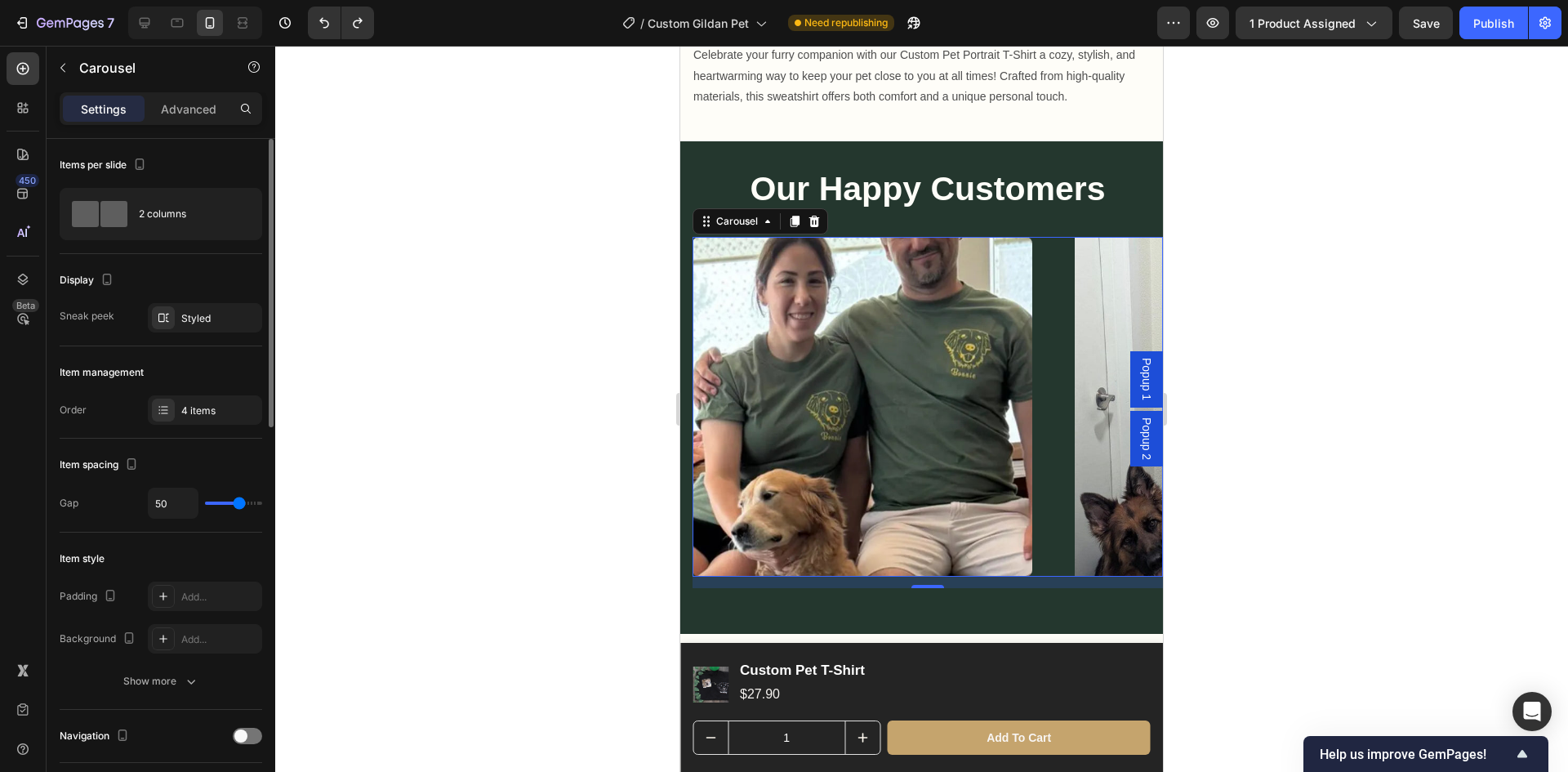
type input "46"
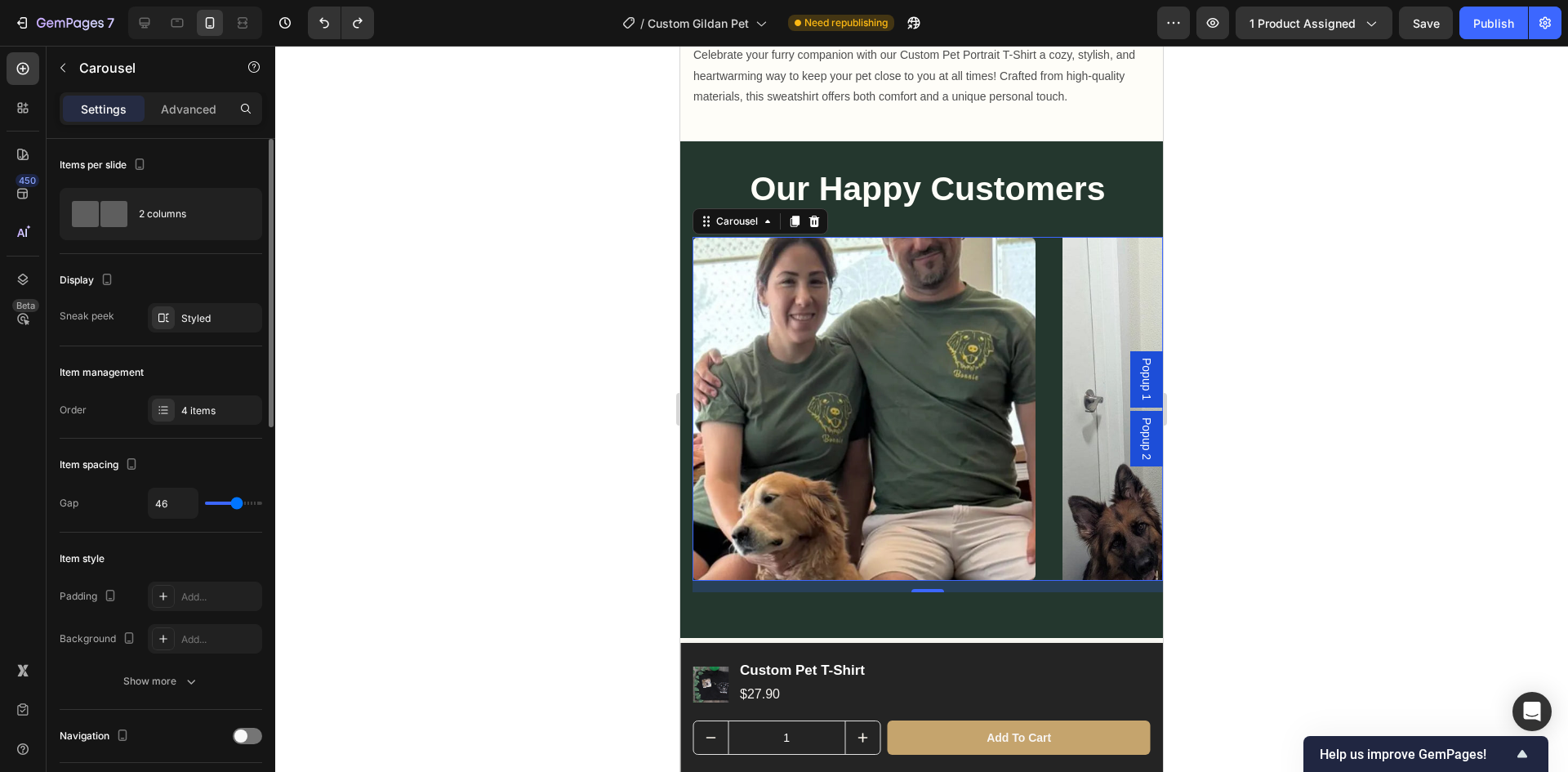
type input "33"
type input "7"
type input "0"
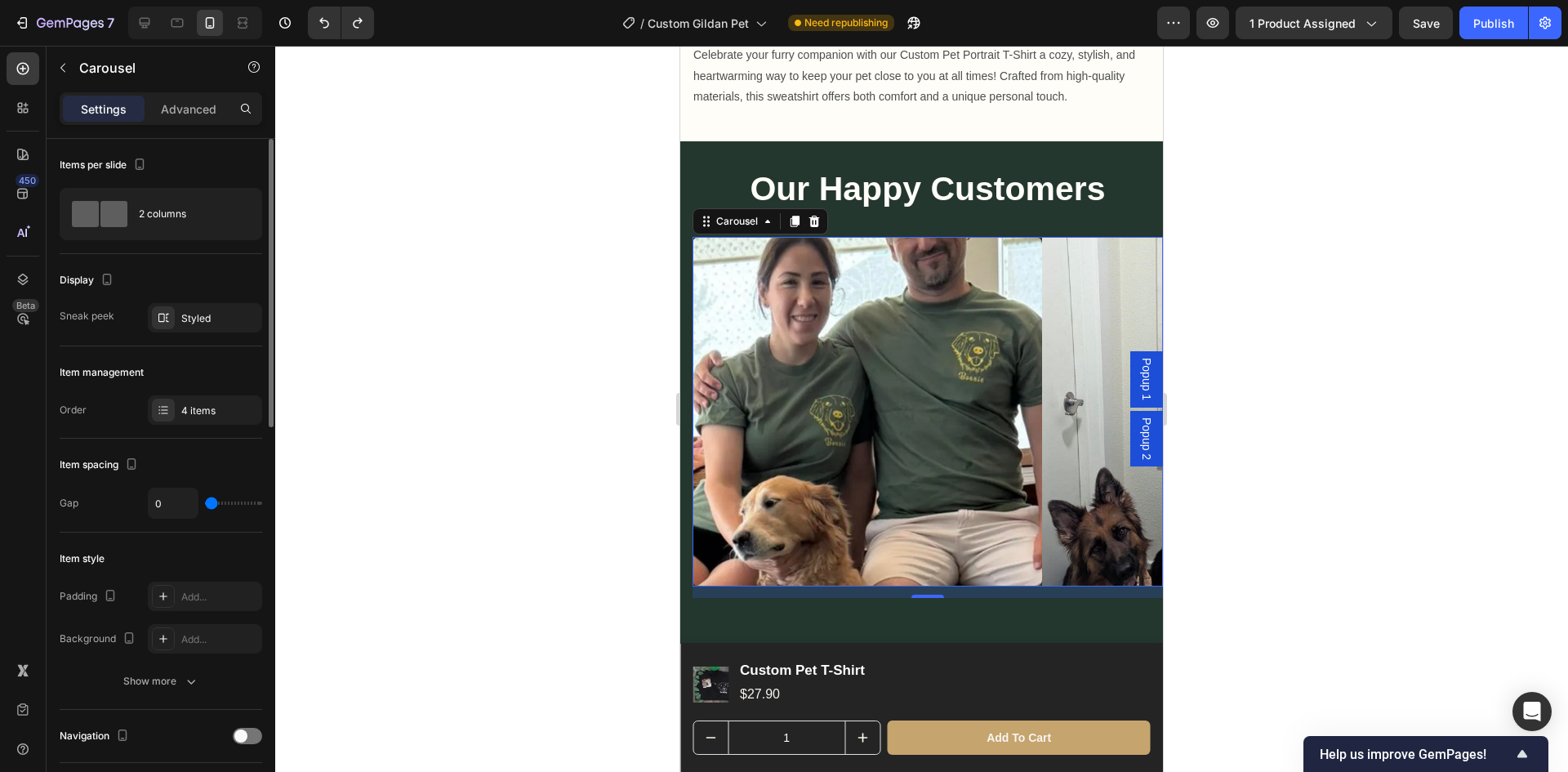
drag, startPoint x: 220, startPoint y: 501, endPoint x: 208, endPoint y: 503, distance: 12.2
type input "0"
click at [208, 503] on input "range" at bounding box center [233, 502] width 57 height 3
type input "7"
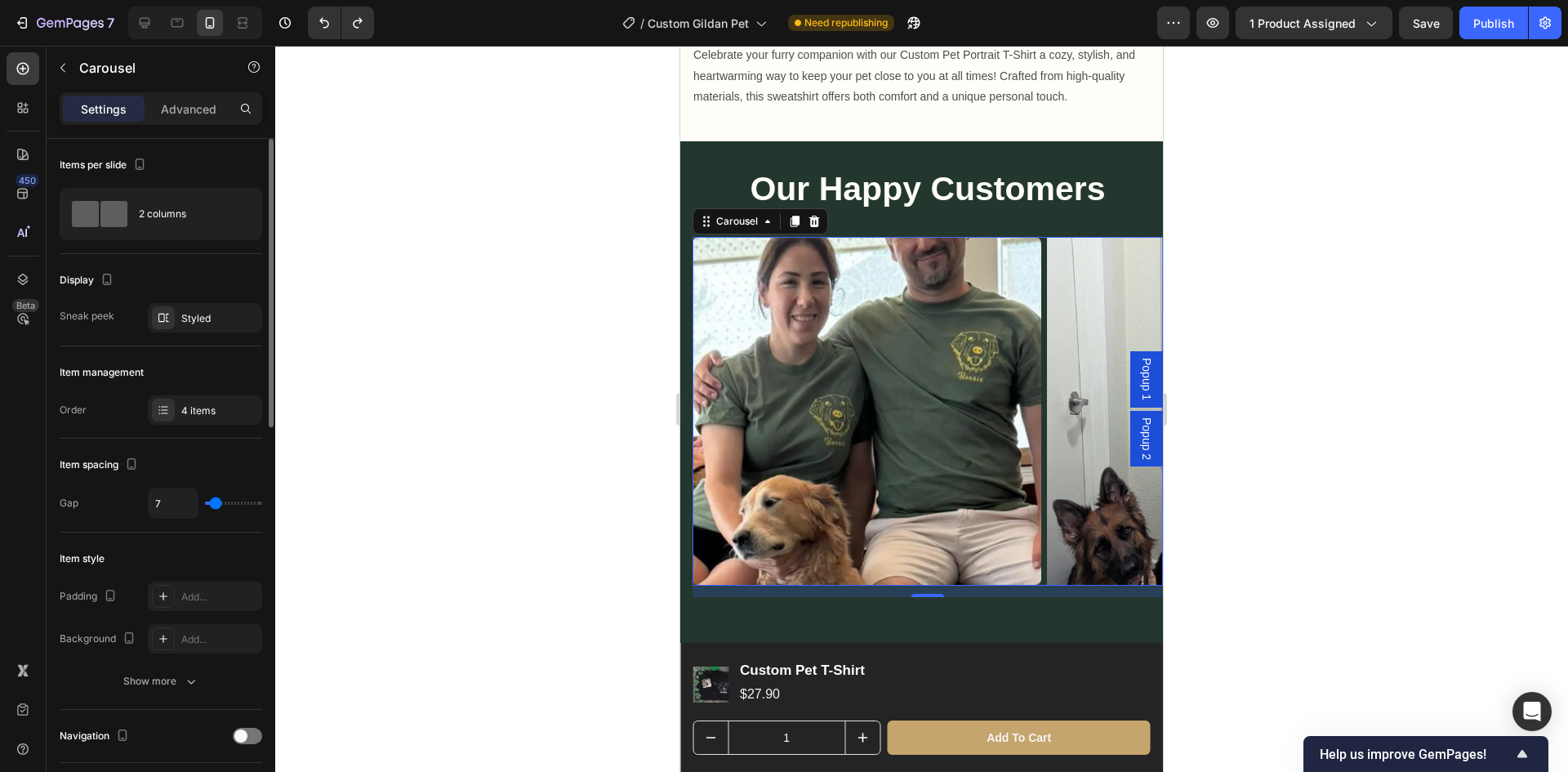
type input "31"
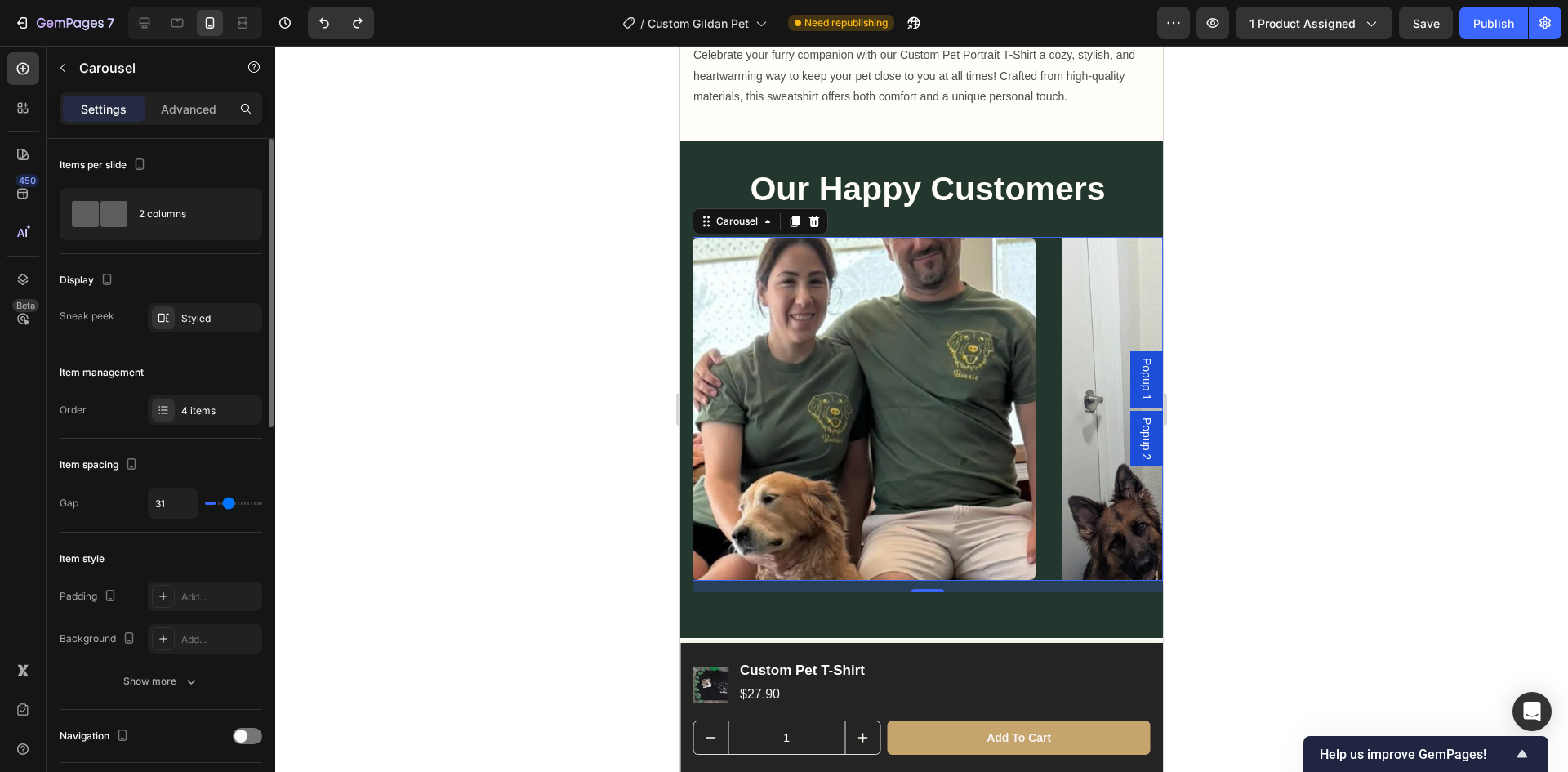
type input "33"
type input "36"
type input "39"
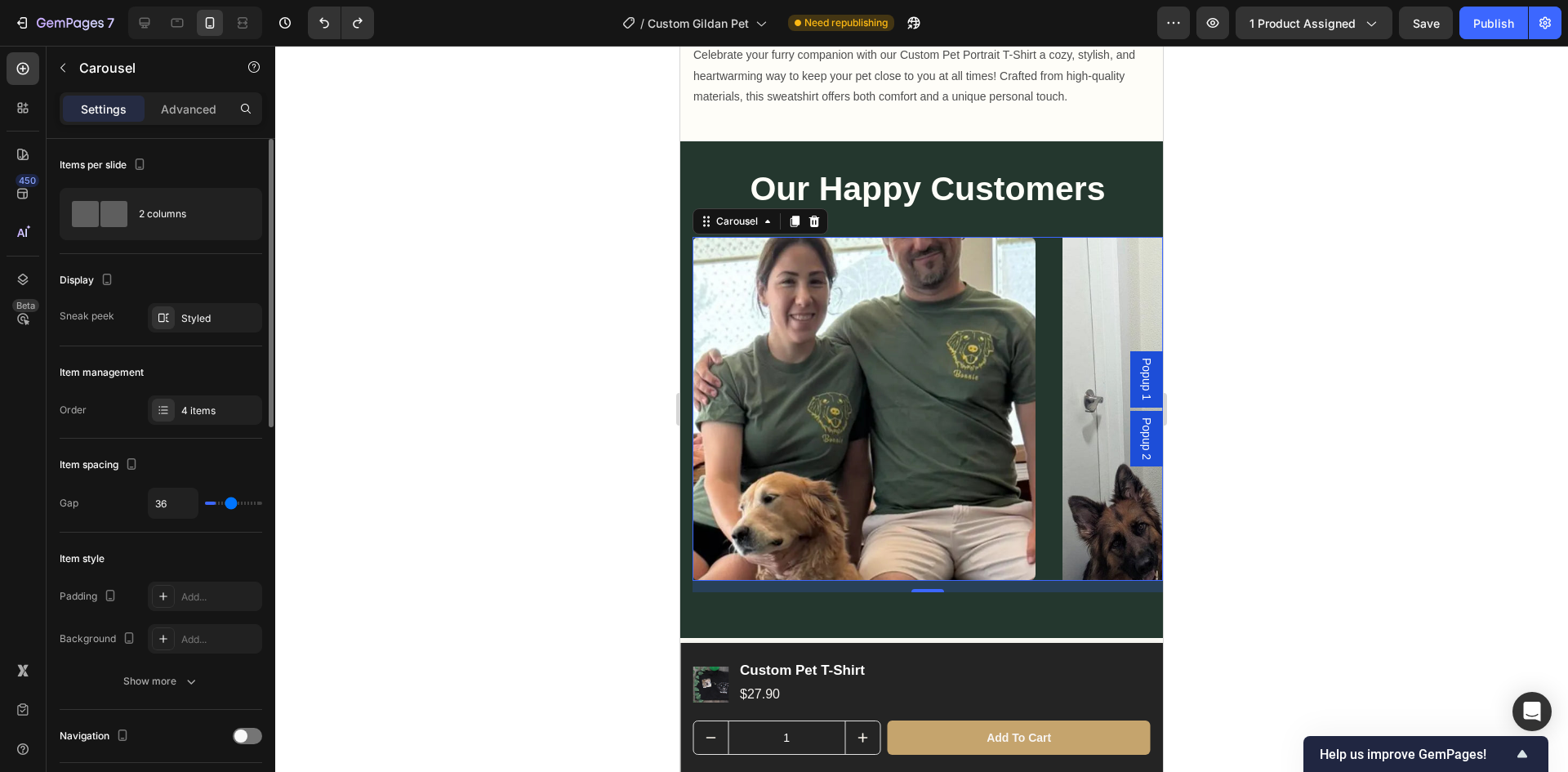
type input "39"
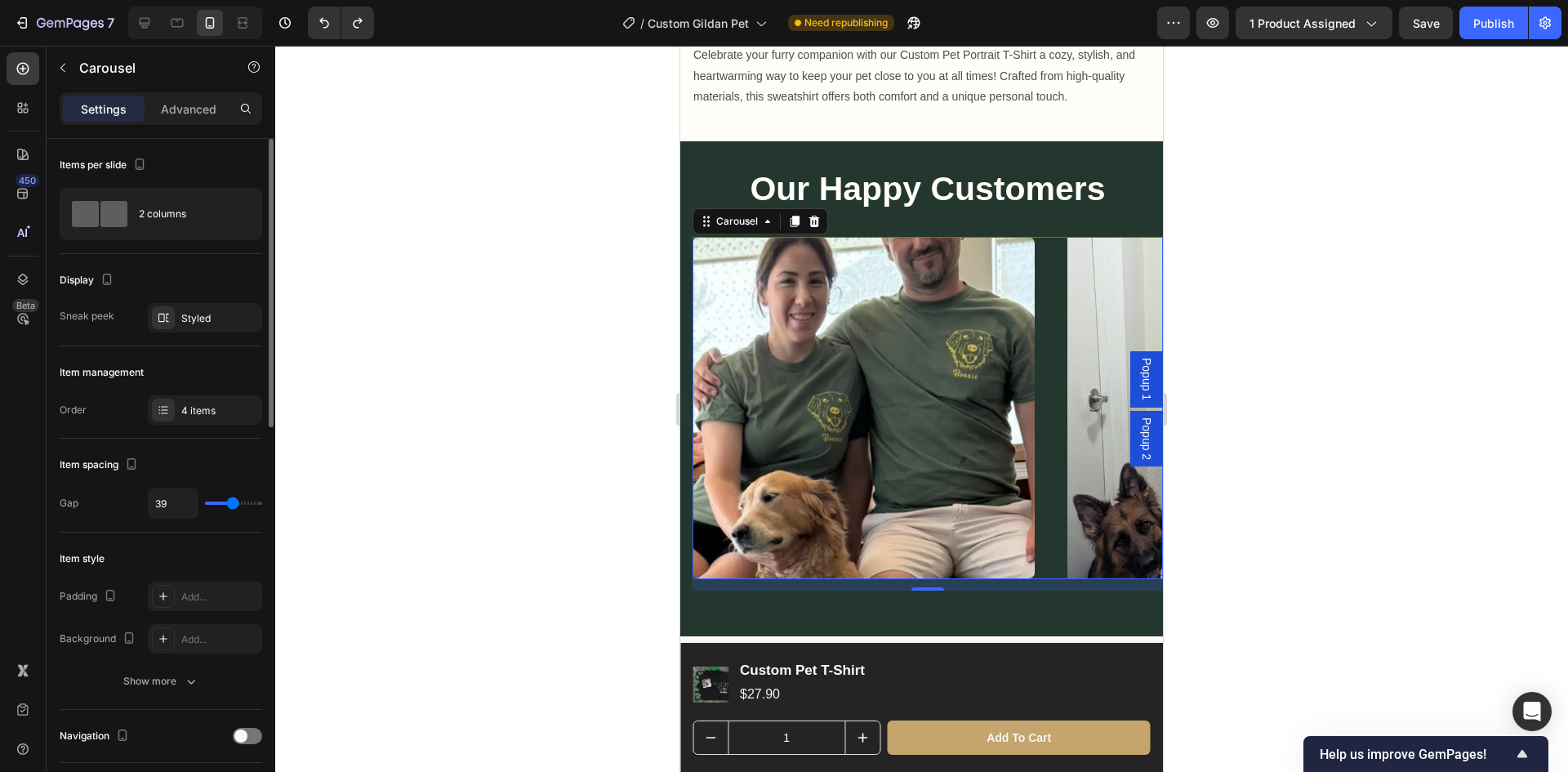
type input "40"
type input "41"
type input "46"
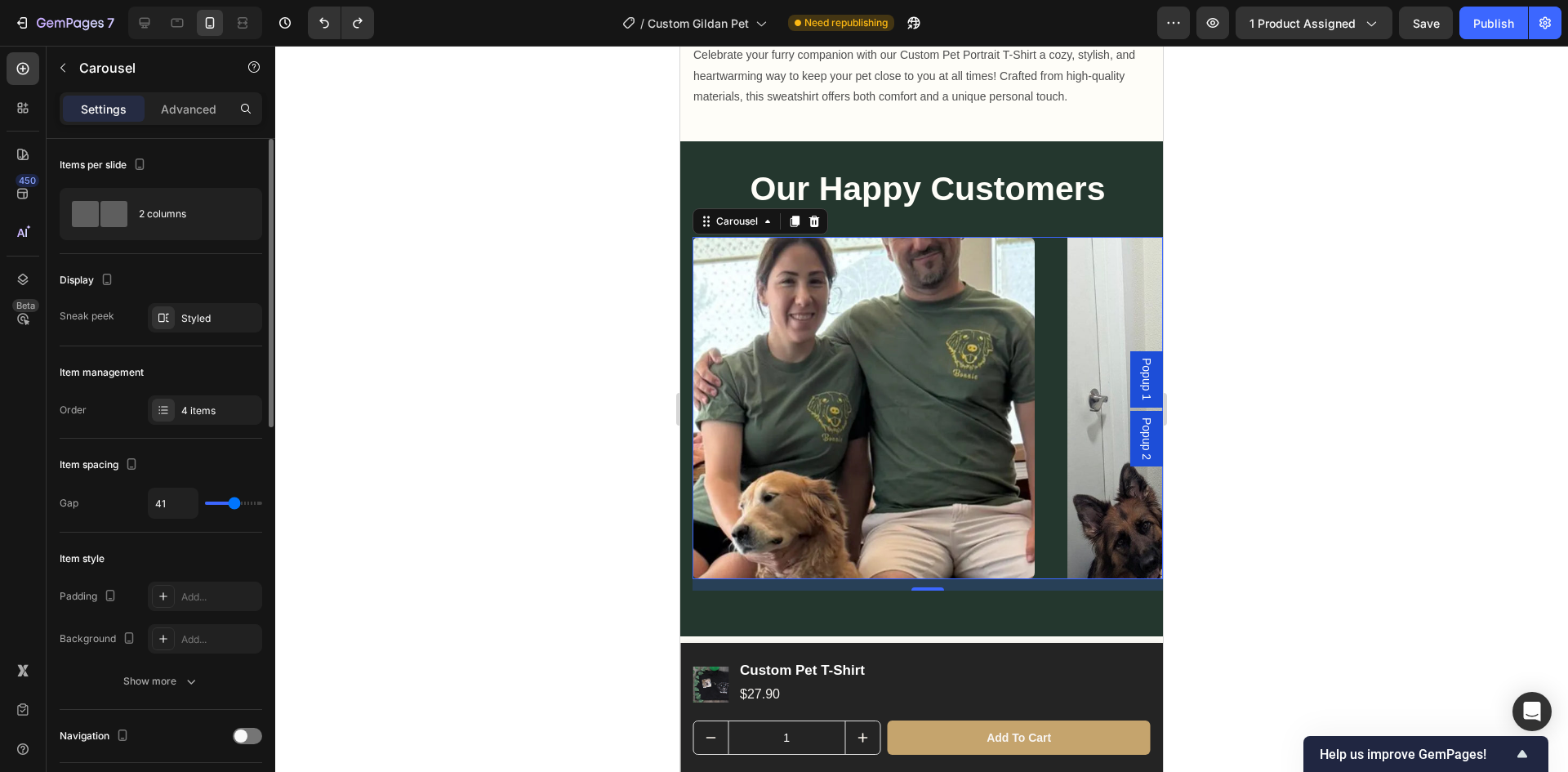
type input "46"
type input "56"
type input "68"
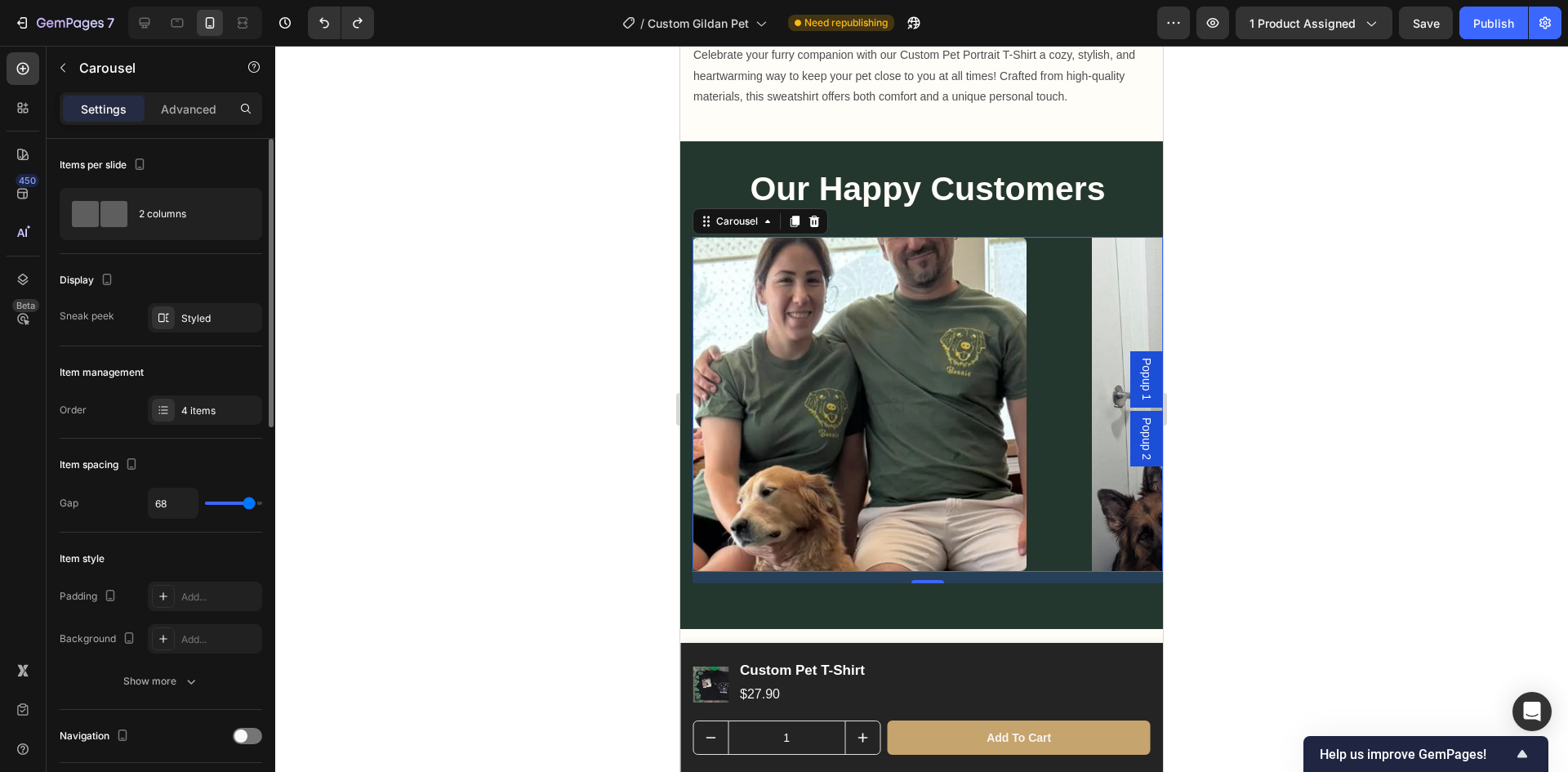
type input "80"
type input "0"
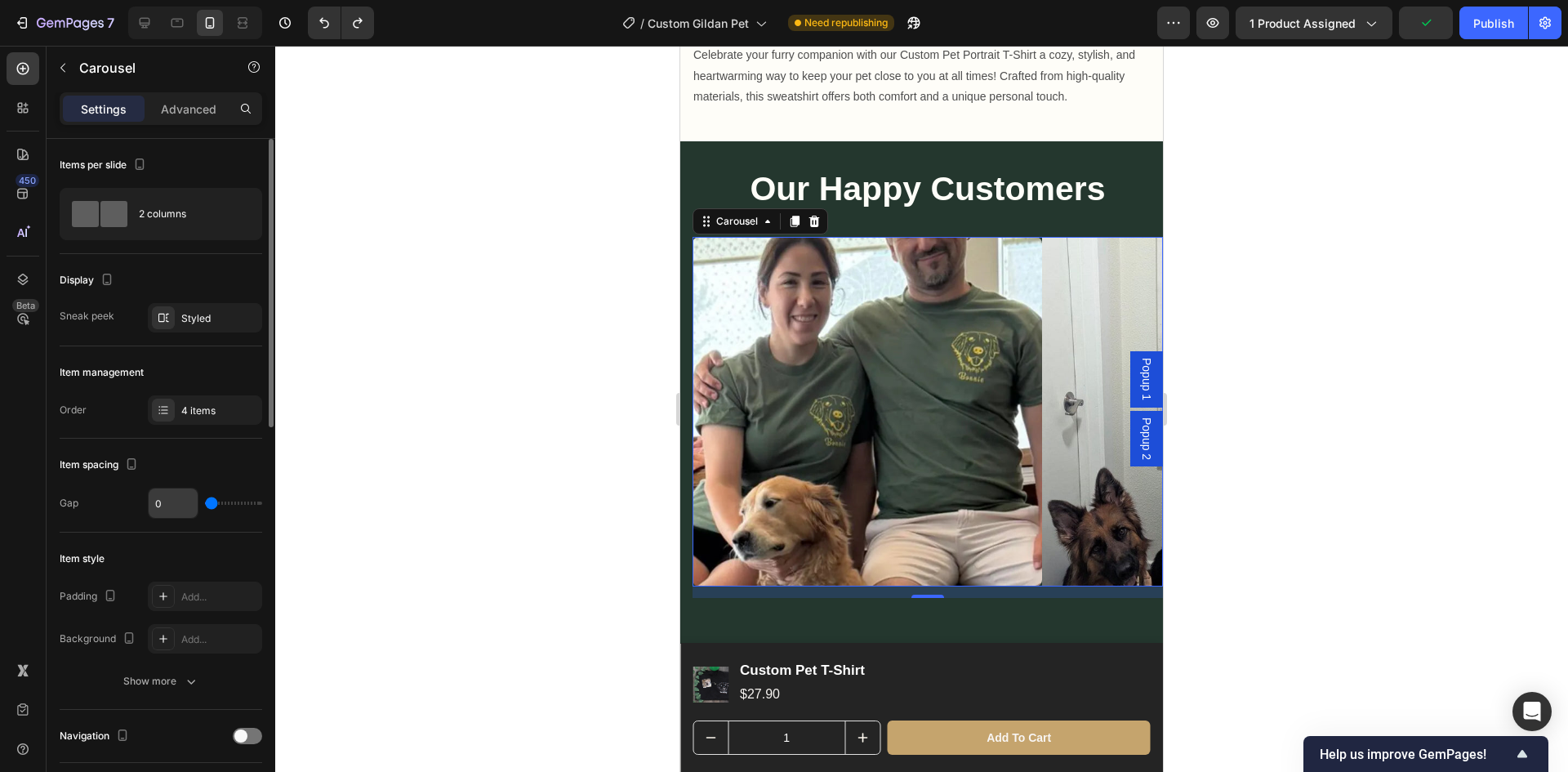
drag, startPoint x: 214, startPoint y: 504, endPoint x: 149, endPoint y: 505, distance: 65.0
type input "0"
click at [205, 505] on input "range" at bounding box center [233, 502] width 57 height 3
type input "9"
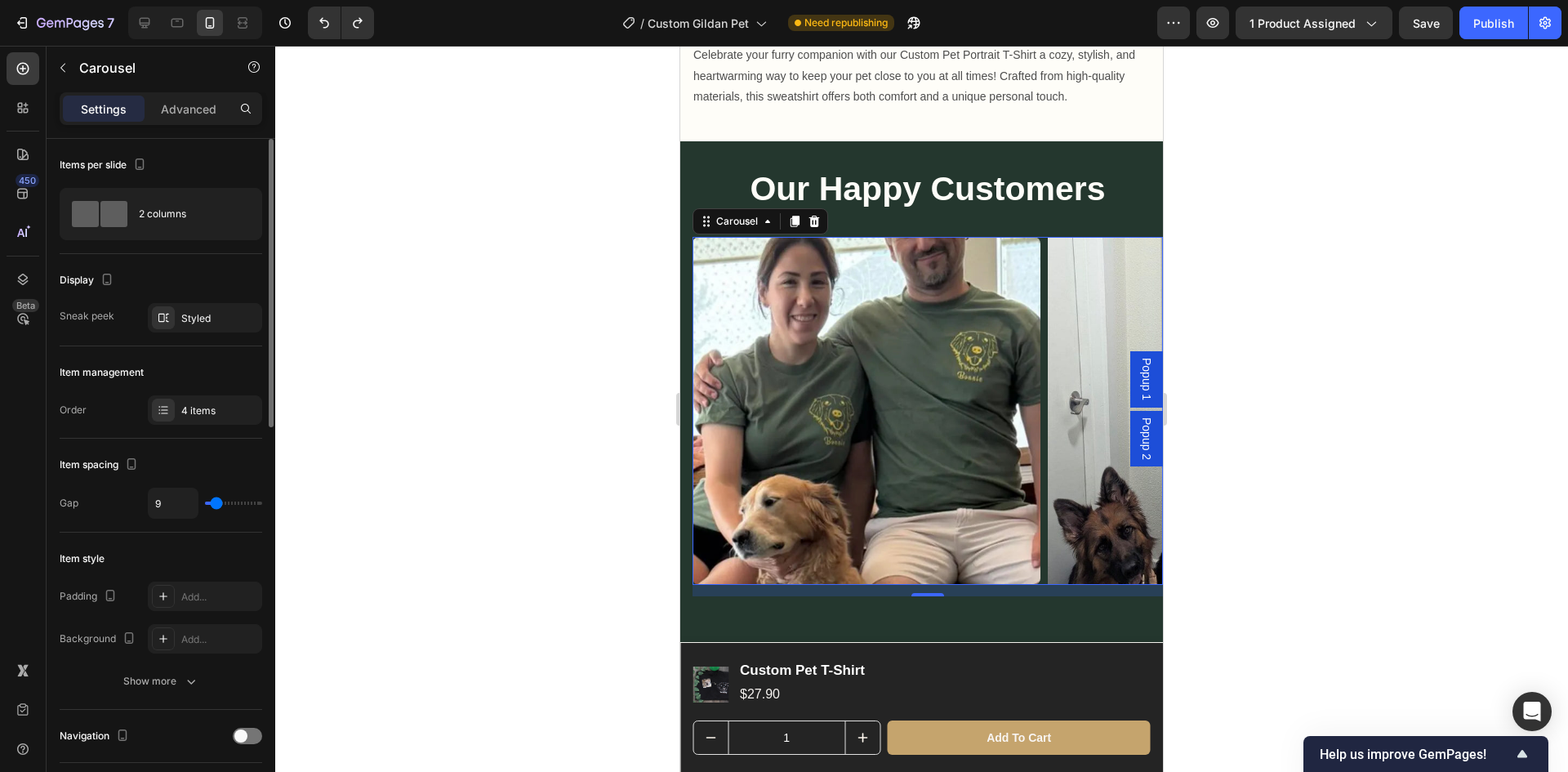
type input "10"
type input "9"
type input "7"
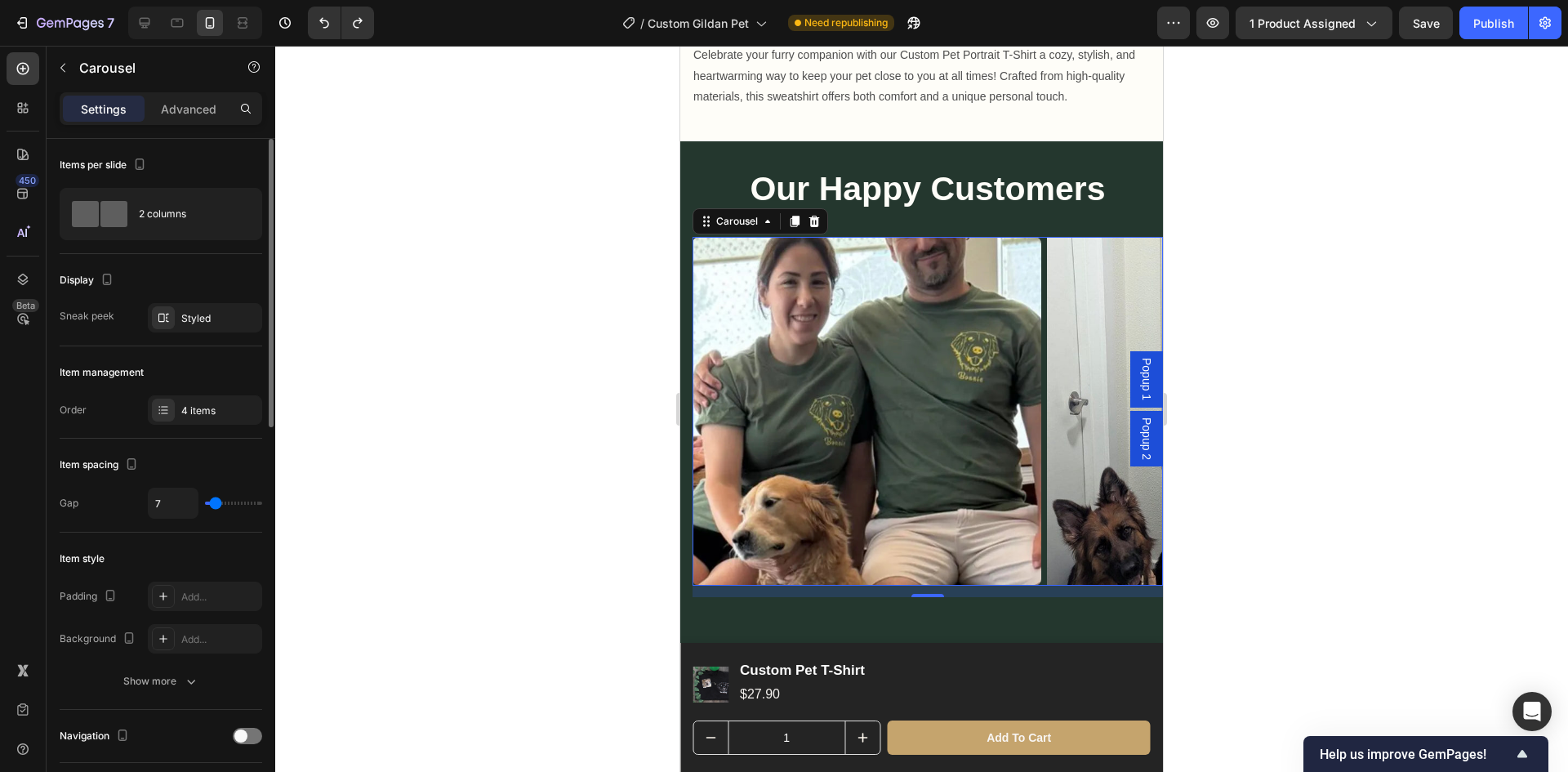
type input "7"
click at [215, 505] on input "range" at bounding box center [233, 502] width 57 height 3
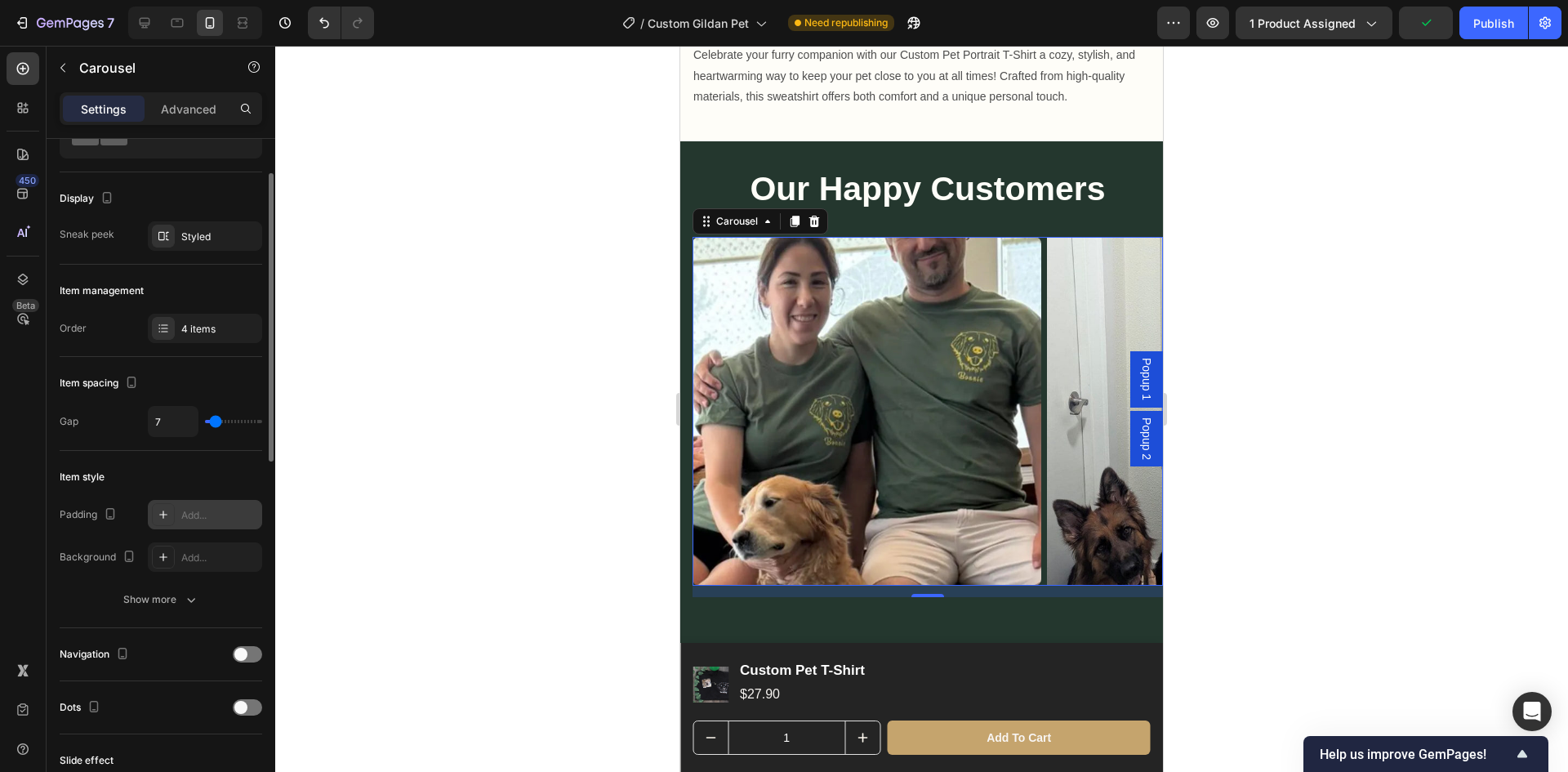
click at [207, 520] on div "Add..." at bounding box center [220, 515] width 77 height 15
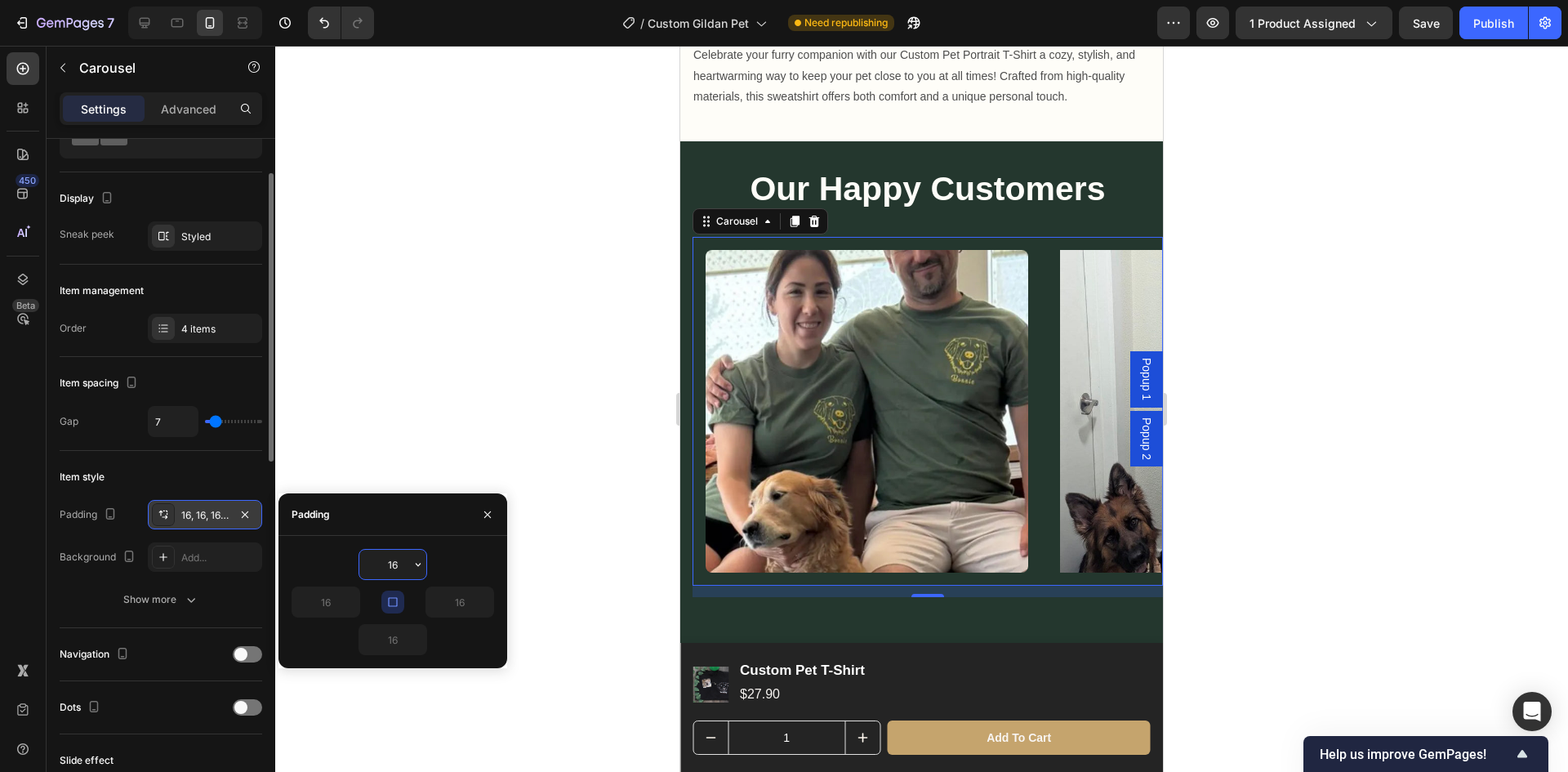
type input "0"
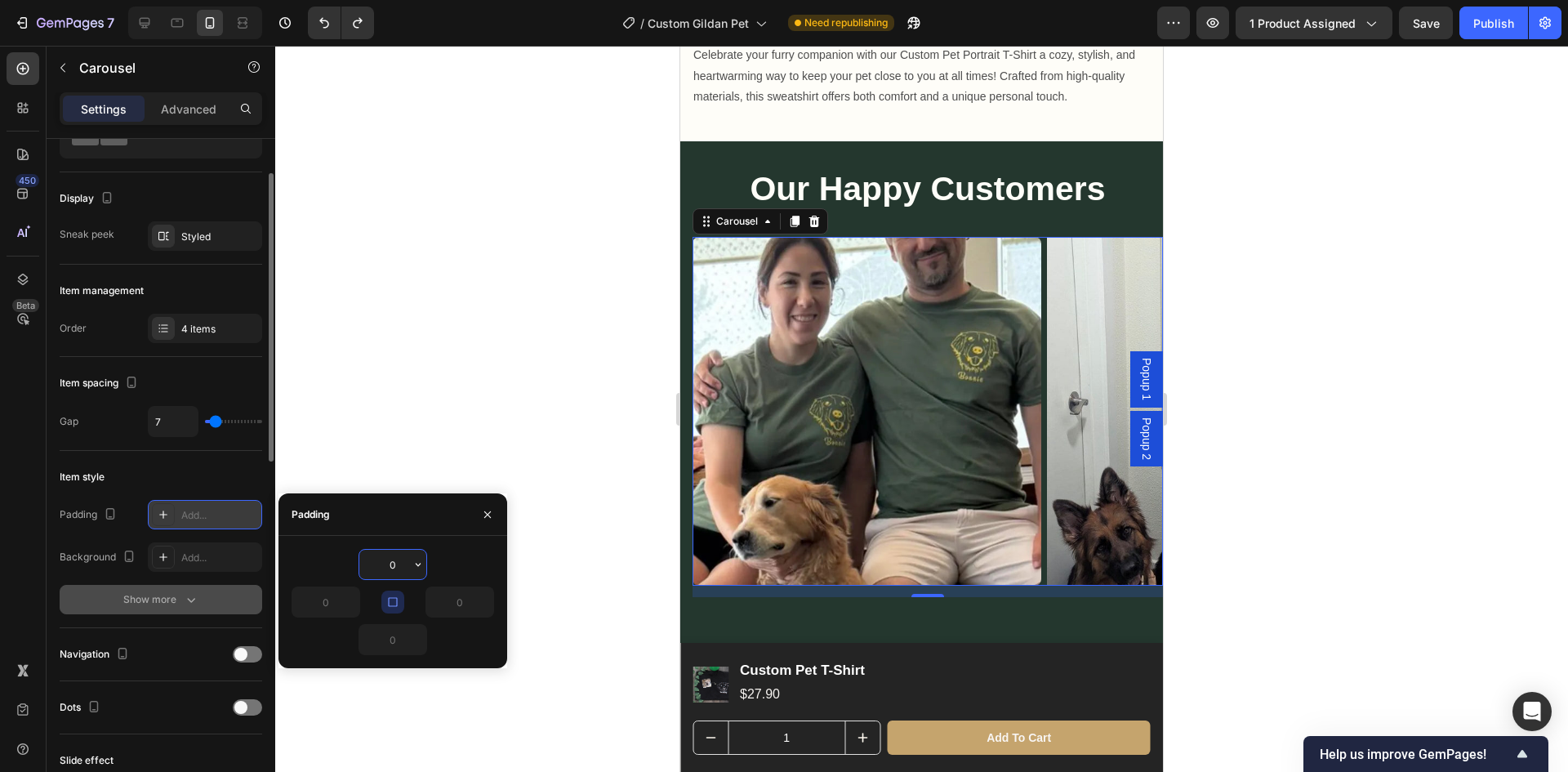
click at [175, 592] on div "Show more" at bounding box center [161, 599] width 76 height 16
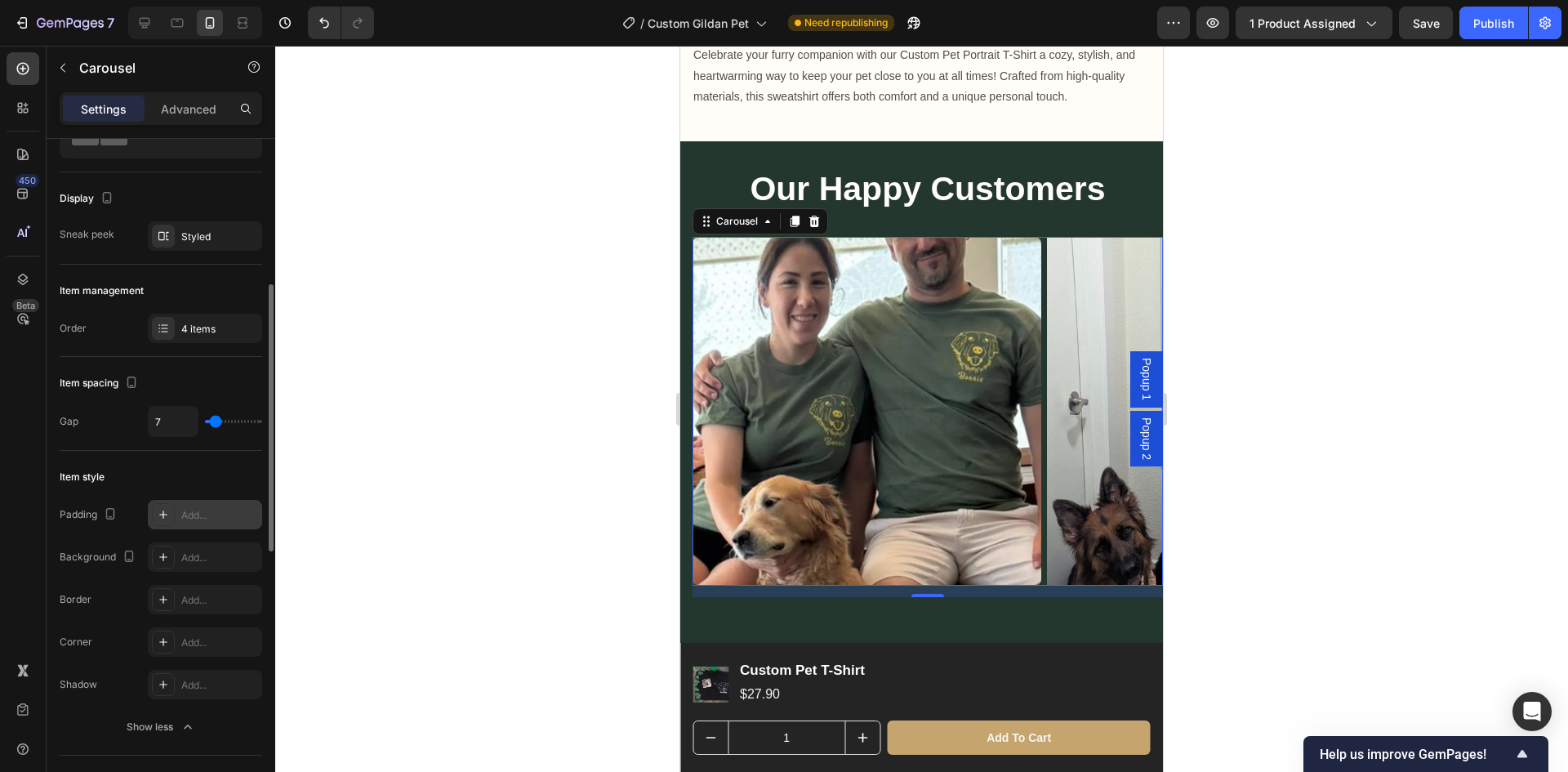
scroll to position [163, 0]
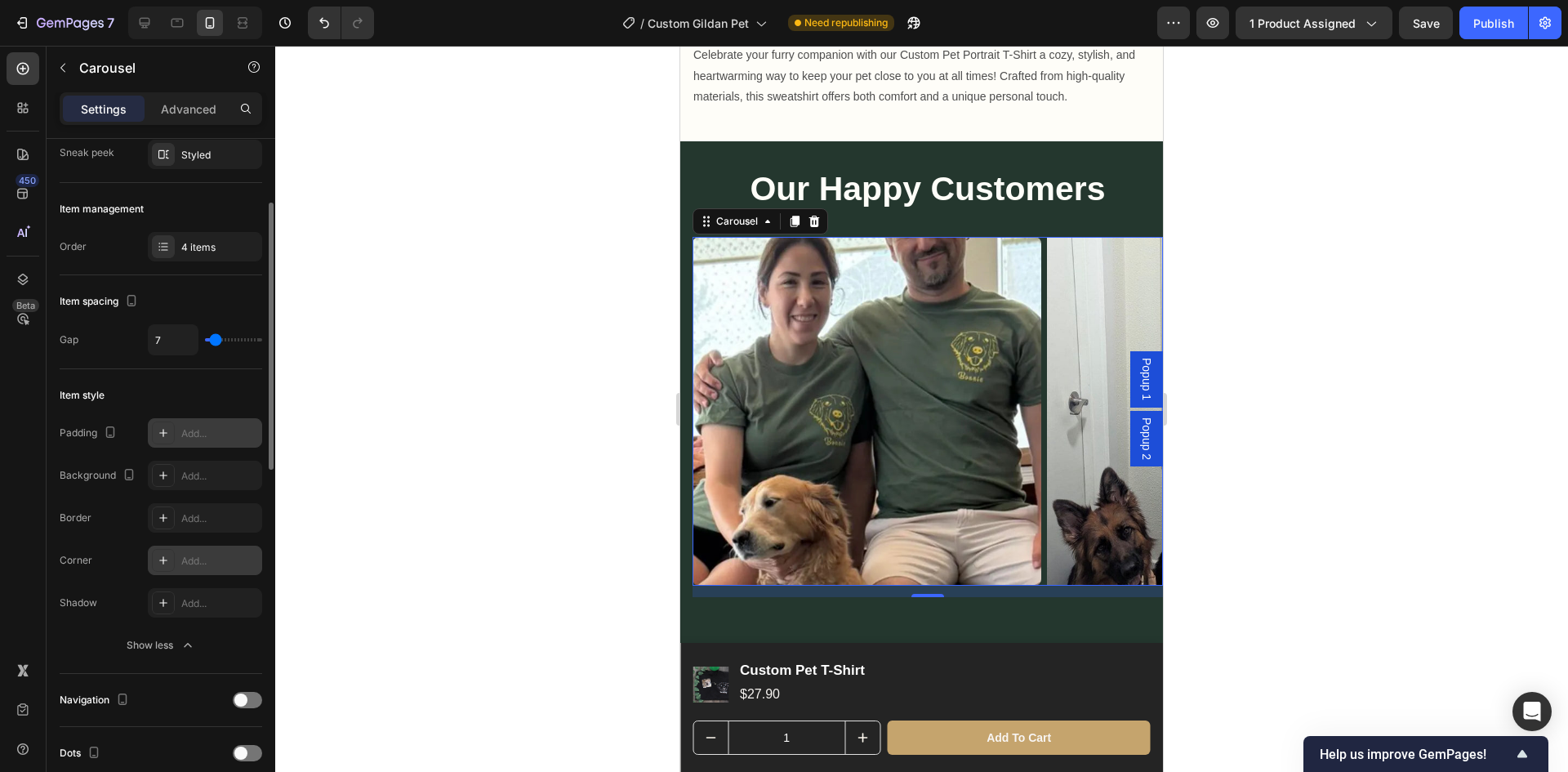
click at [207, 567] on div "Add..." at bounding box center [220, 561] width 77 height 15
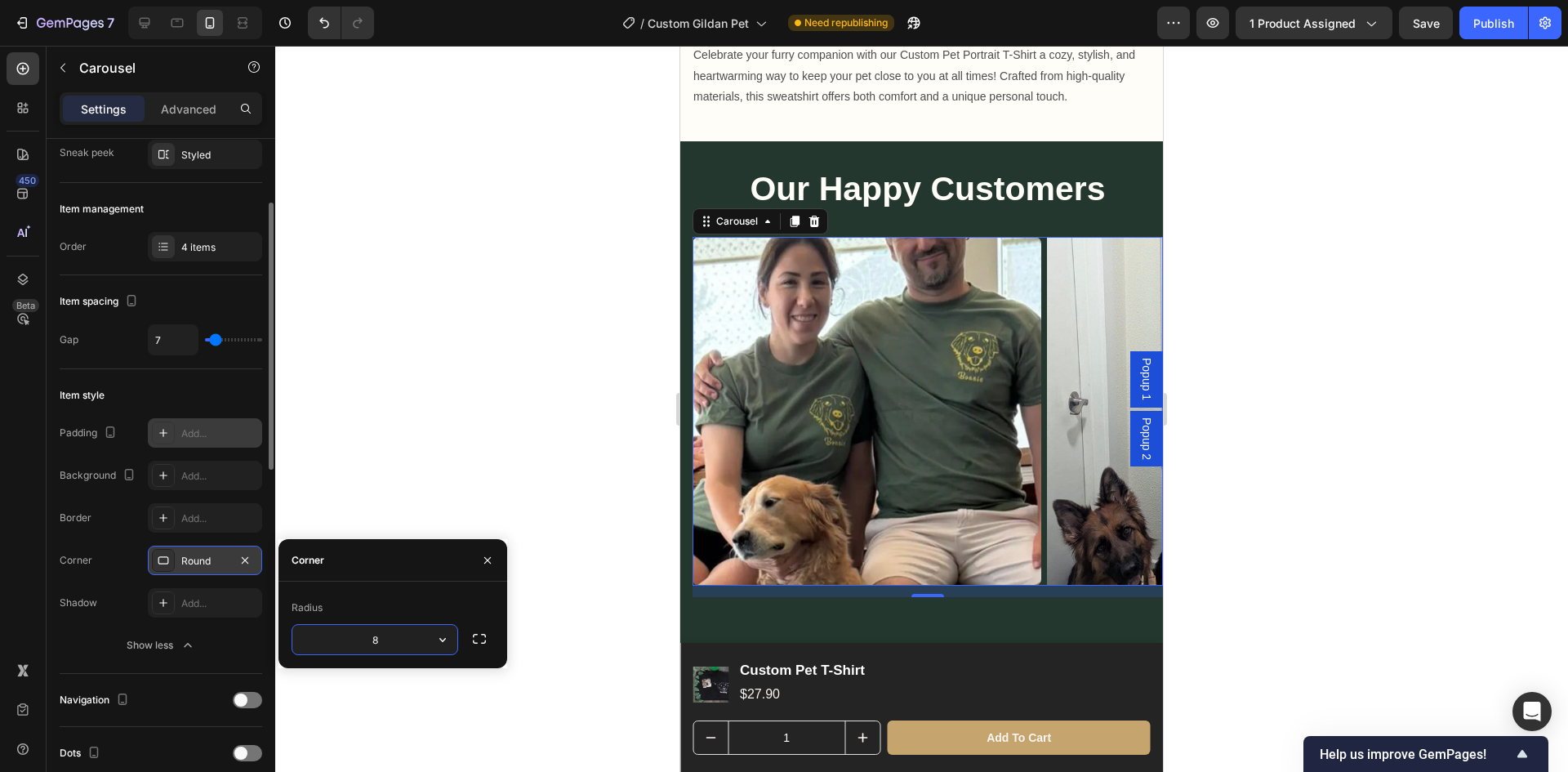
click at [207, 567] on div "Round" at bounding box center [205, 561] width 48 height 15
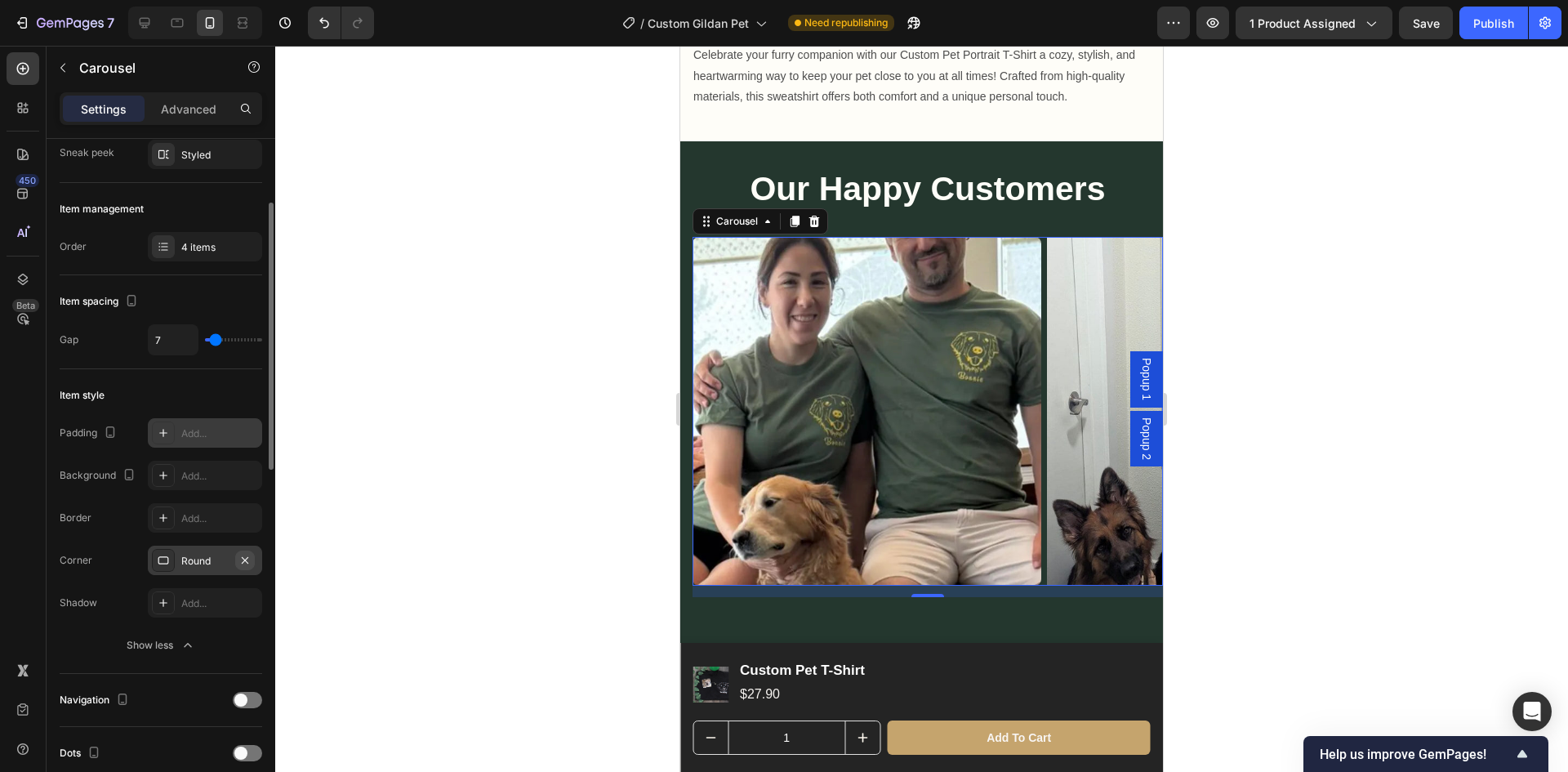
click at [245, 563] on icon "button" at bounding box center [245, 560] width 13 height 13
click at [220, 565] on div "Add..." at bounding box center [220, 561] width 77 height 15
type input "8"
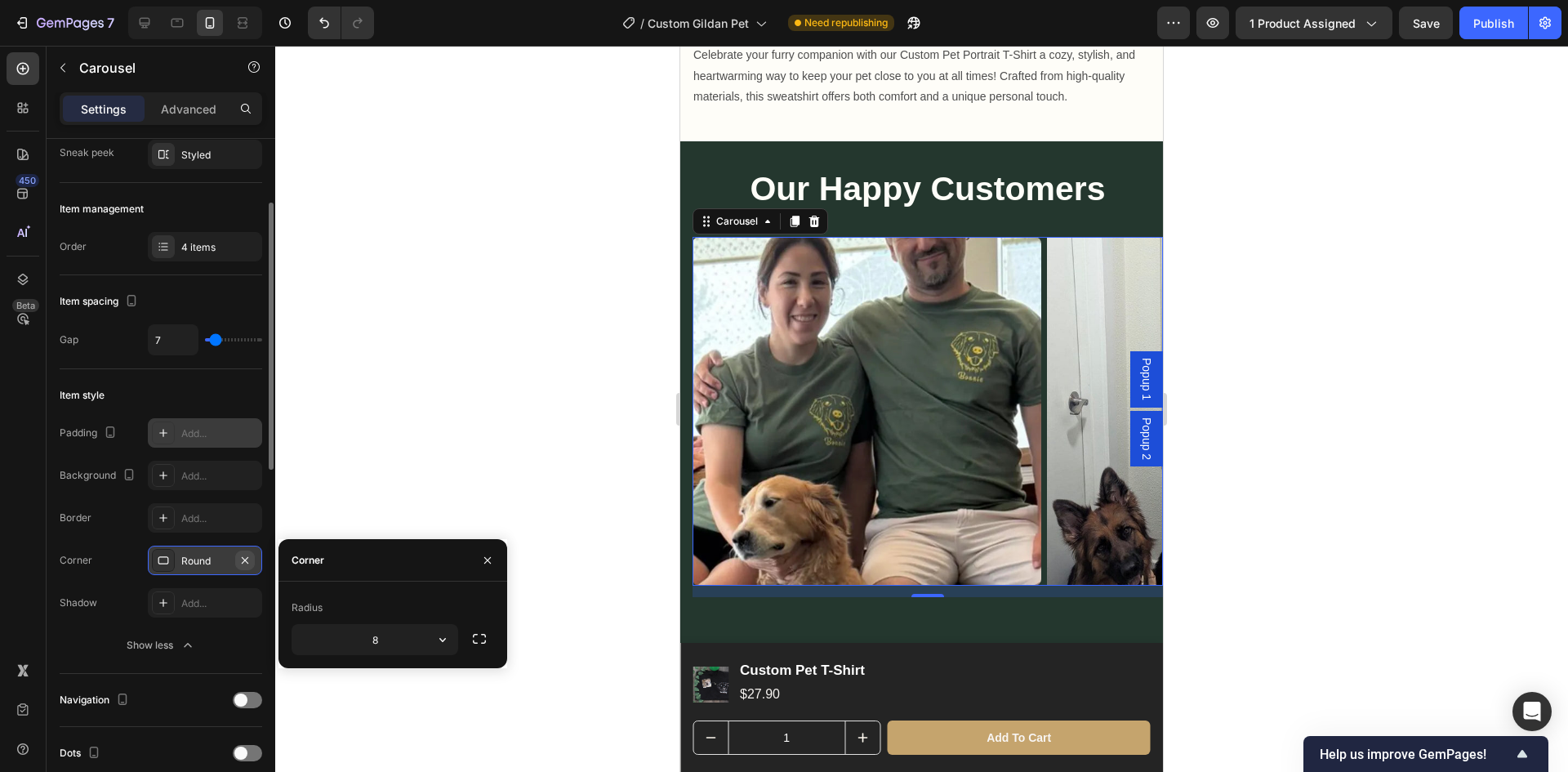
click at [251, 559] on icon "button" at bounding box center [245, 560] width 13 height 13
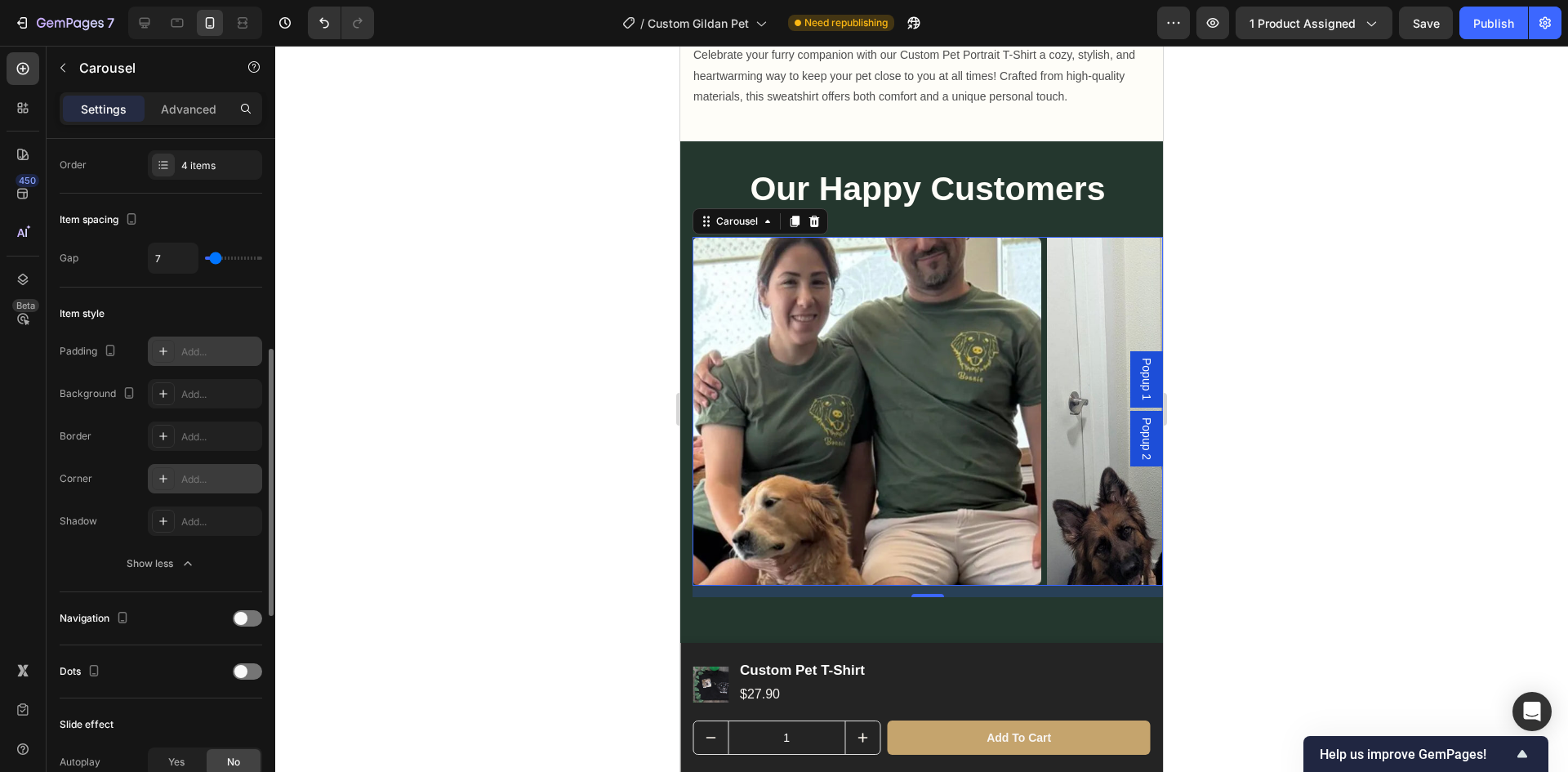
scroll to position [327, 0]
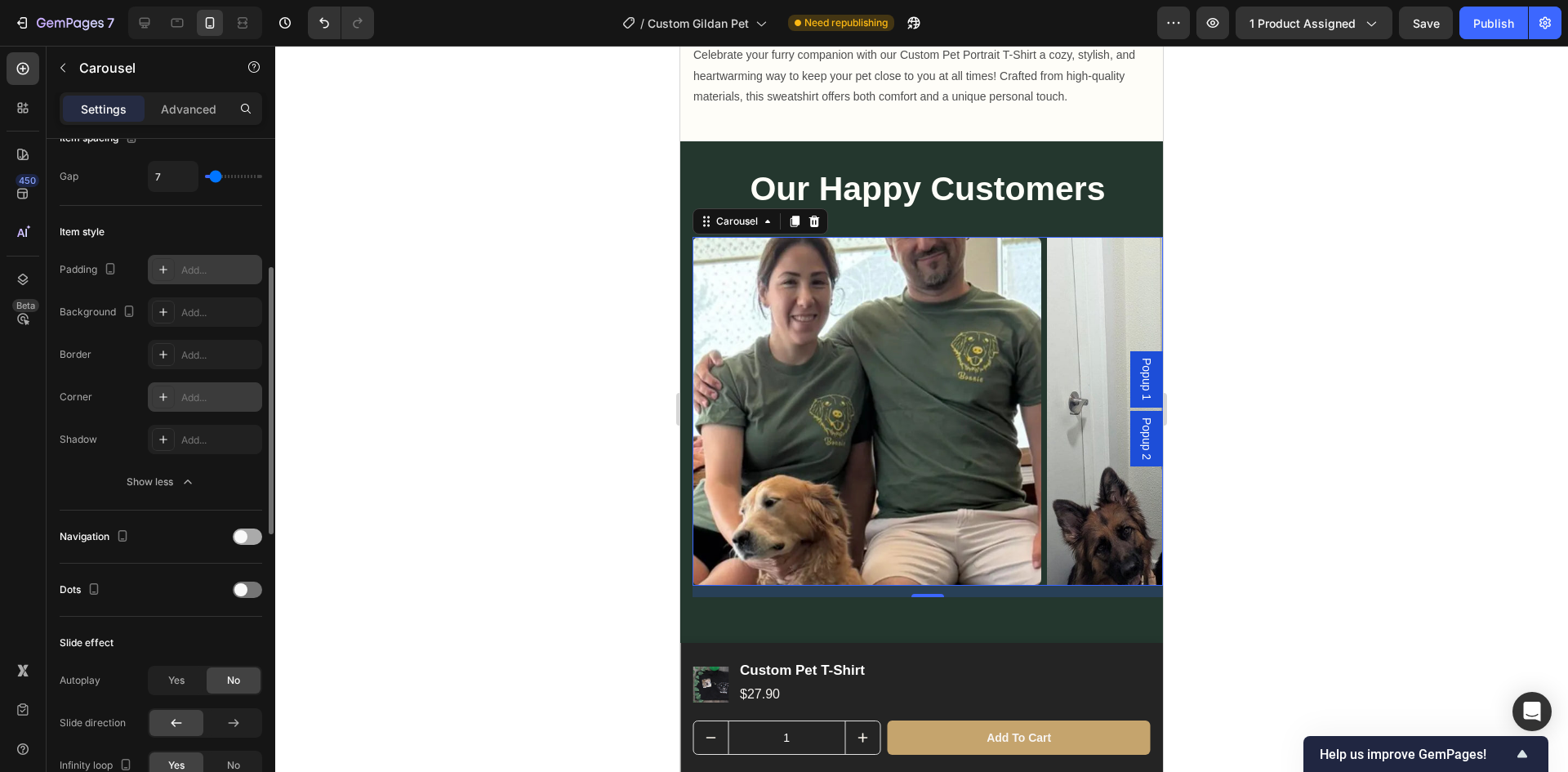
click at [244, 543] on div at bounding box center [247, 536] width 29 height 16
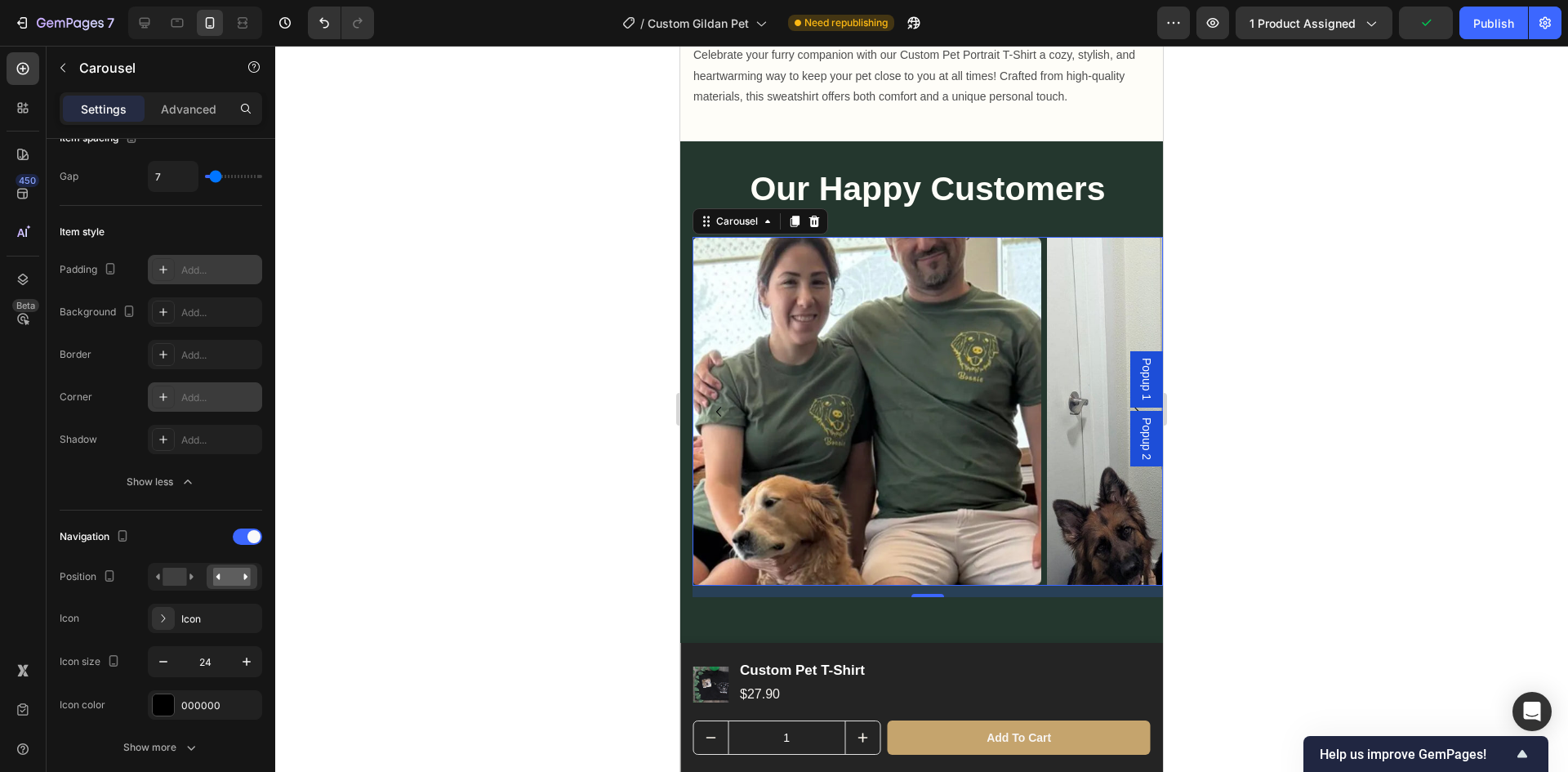
click at [717, 406] on icon "Carousel Back Arrow" at bounding box center [718, 410] width 5 height 9
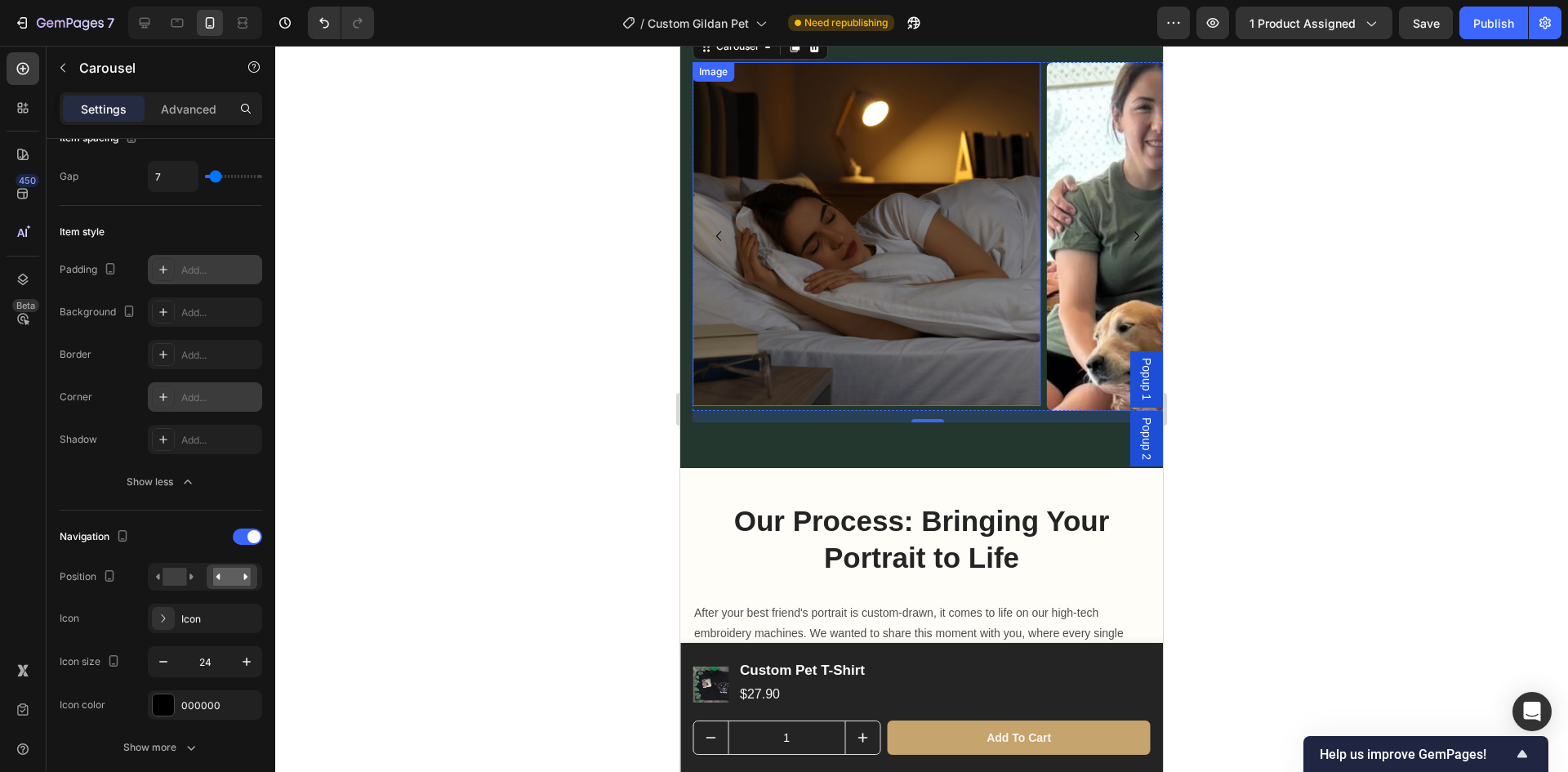
scroll to position [1593, 0]
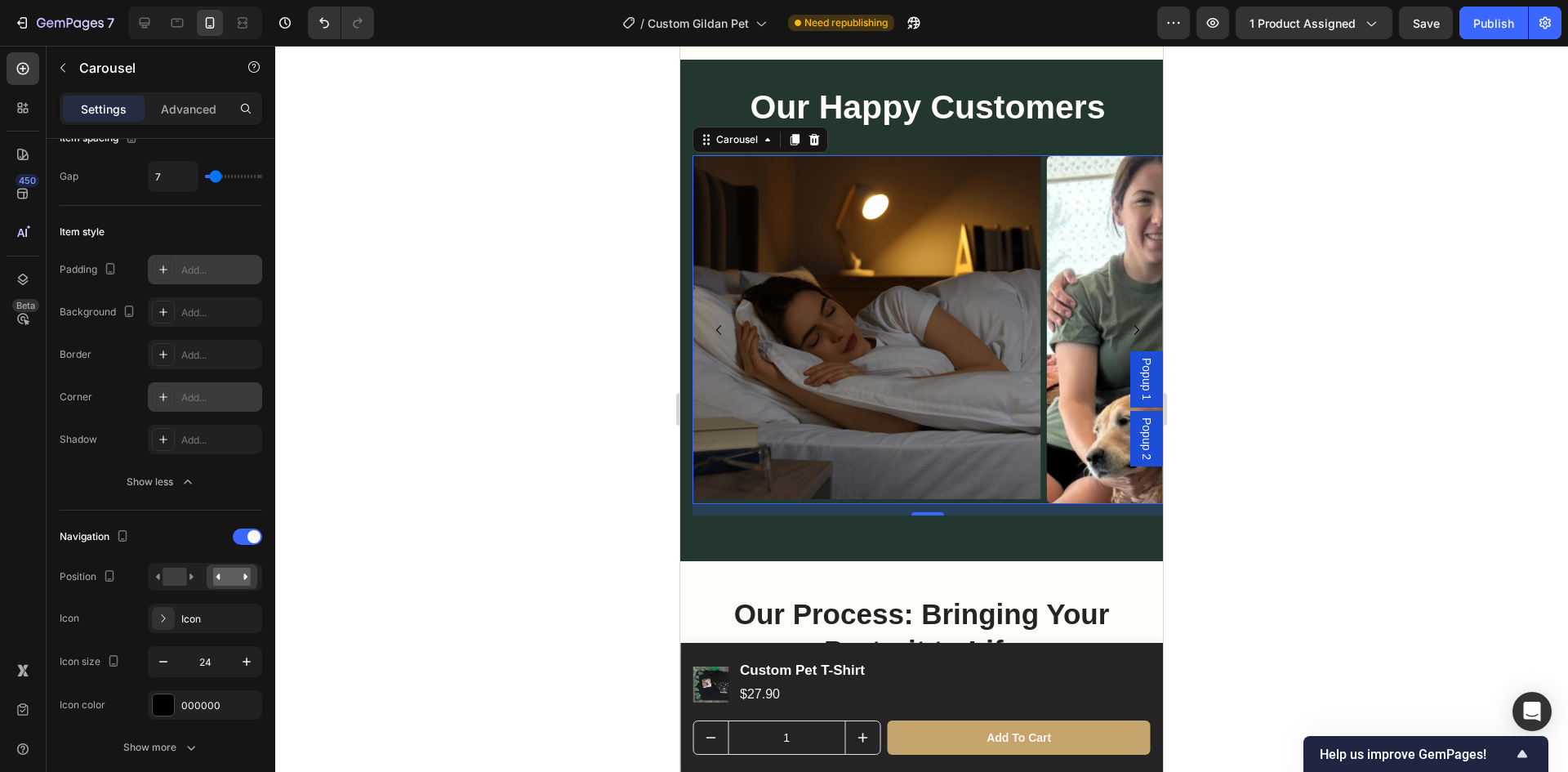
click at [720, 320] on icon "Carousel Back Arrow" at bounding box center [718, 330] width 20 height 20
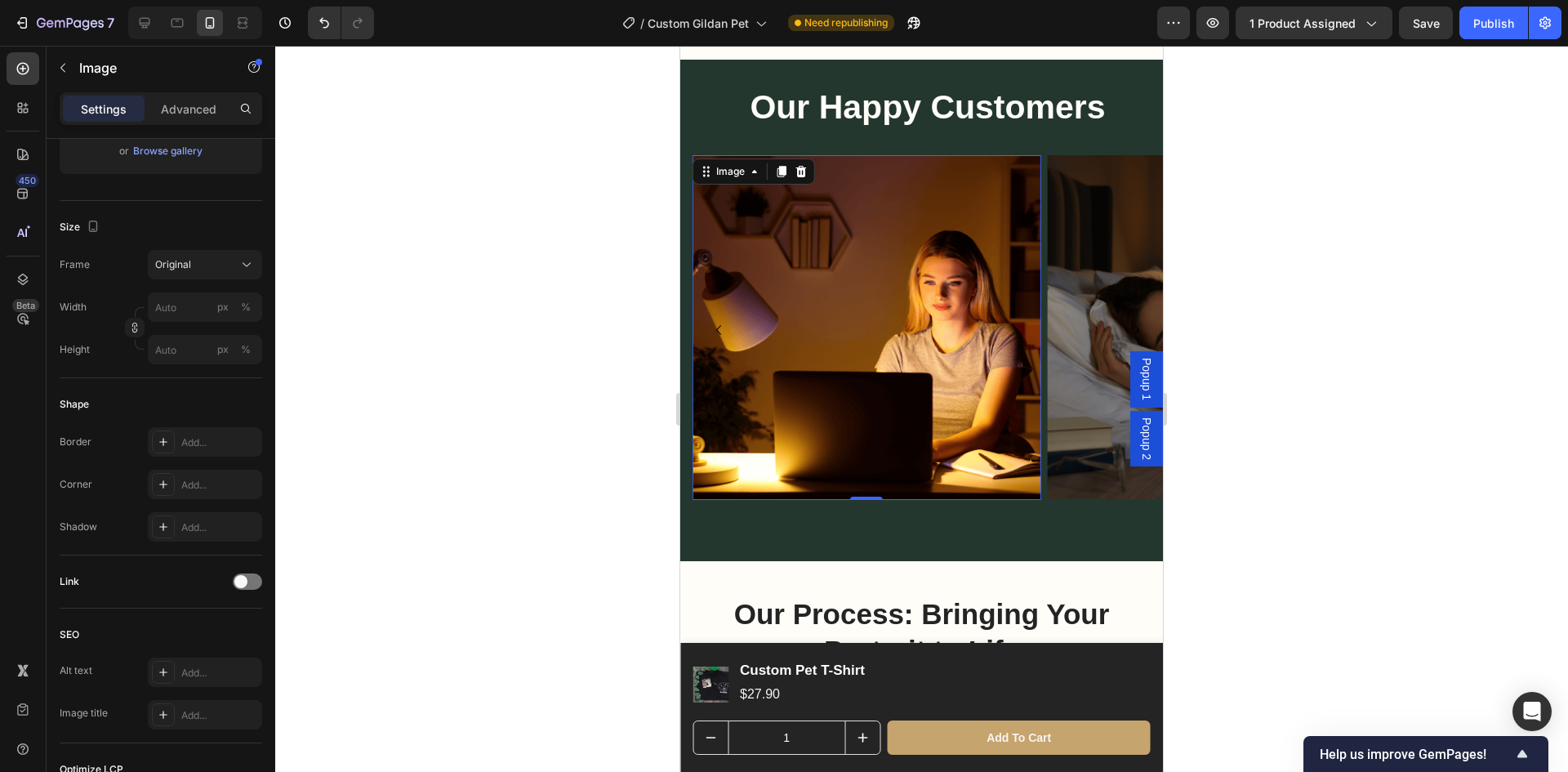
click at [910, 296] on img at bounding box center [866, 327] width 348 height 344
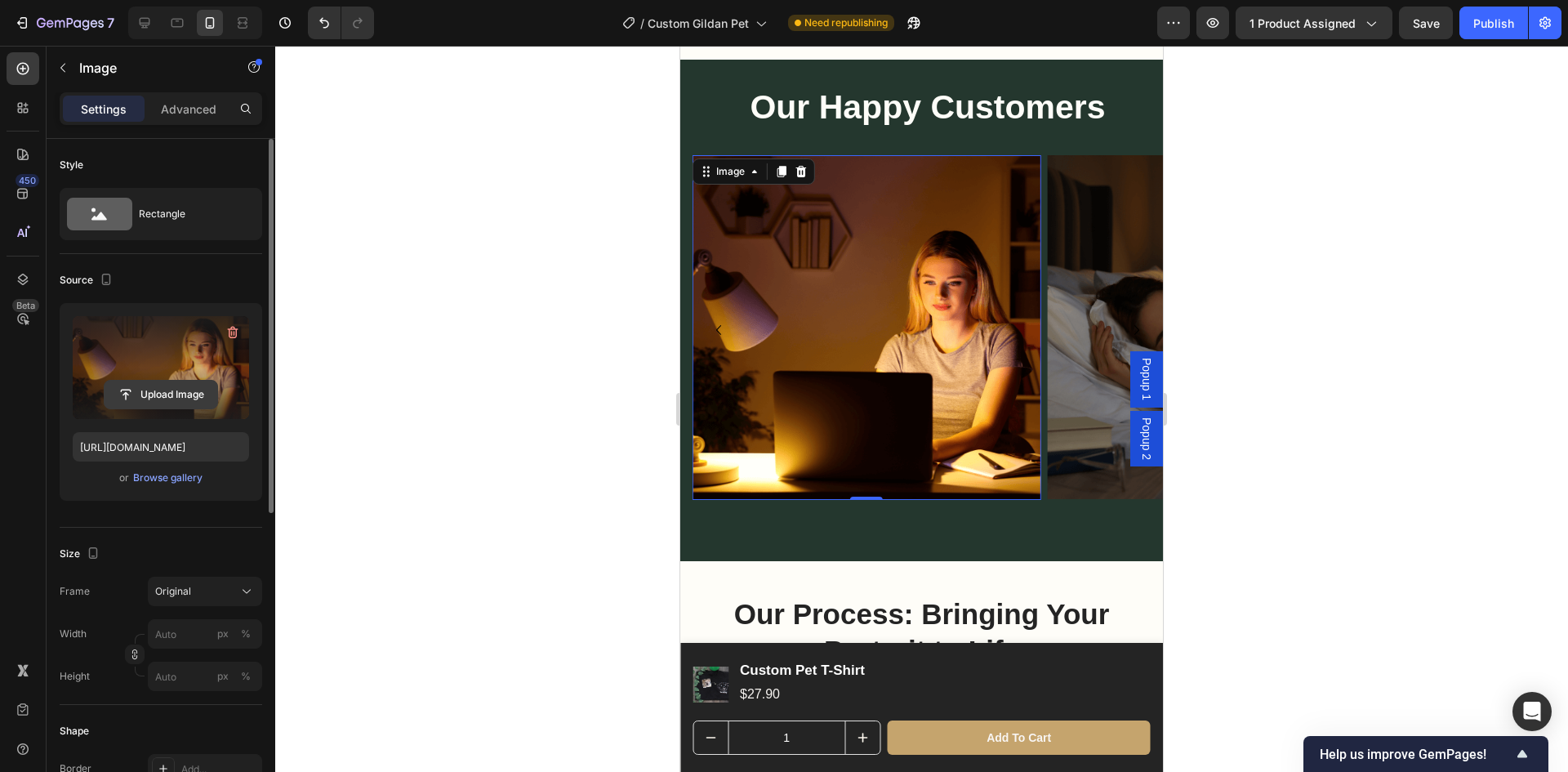
click at [179, 393] on input "file" at bounding box center [161, 394] width 112 height 28
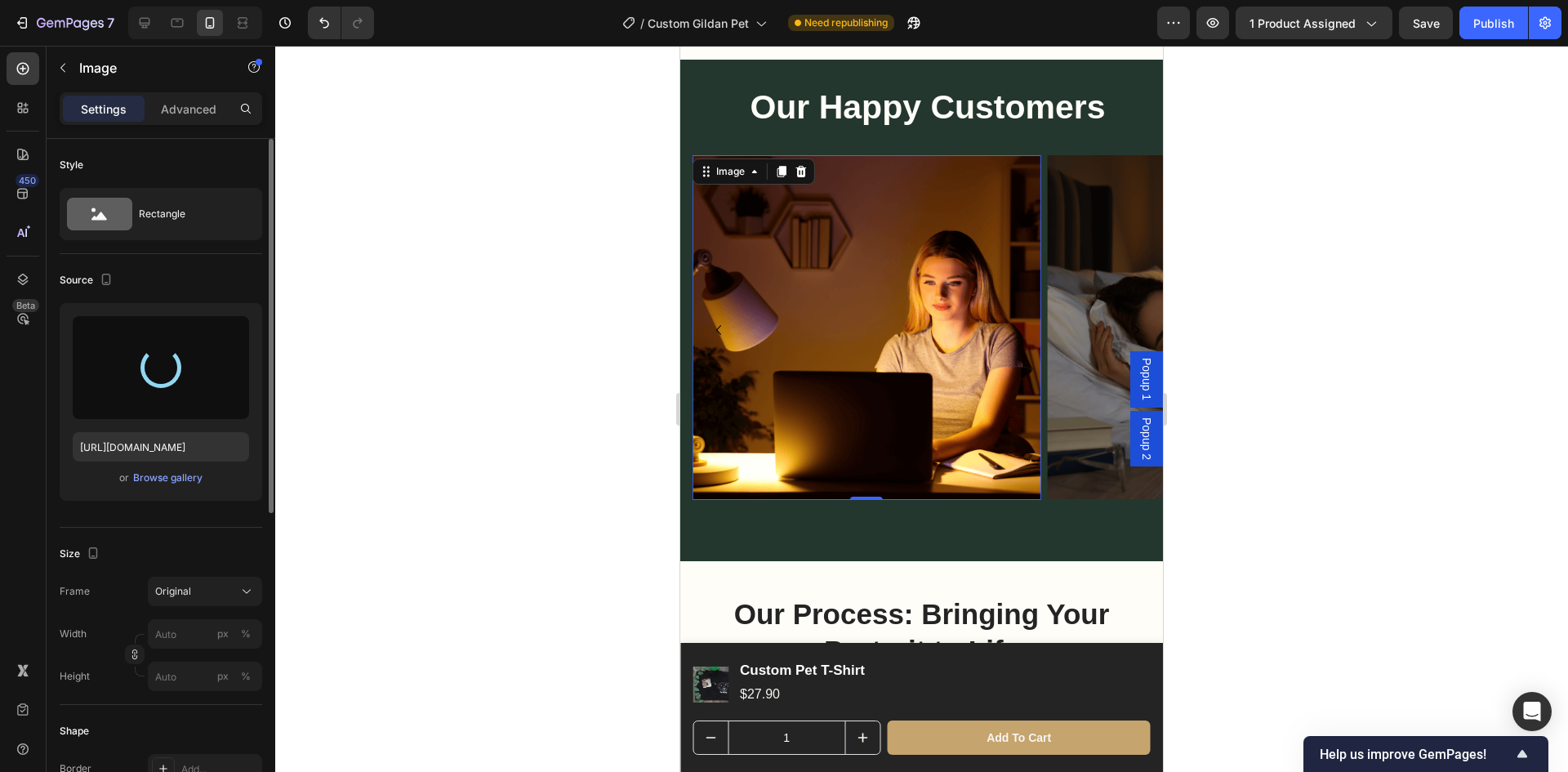
type input "https://cdn.shopify.com/s/files/1/0937/6985/9350/files/gempages_568733853993141…"
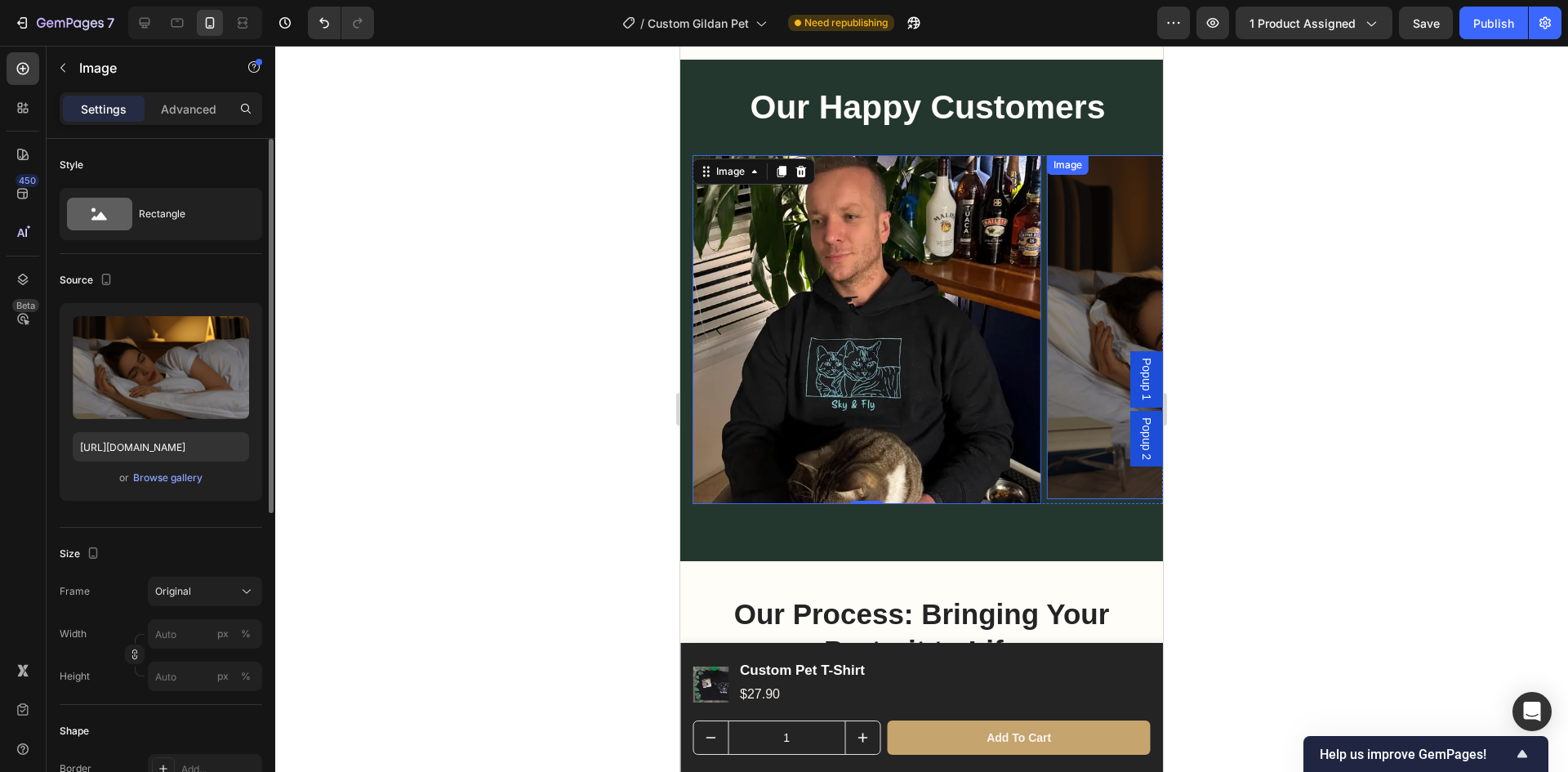
click at [1106, 264] on img at bounding box center [1221, 327] width 348 height 344
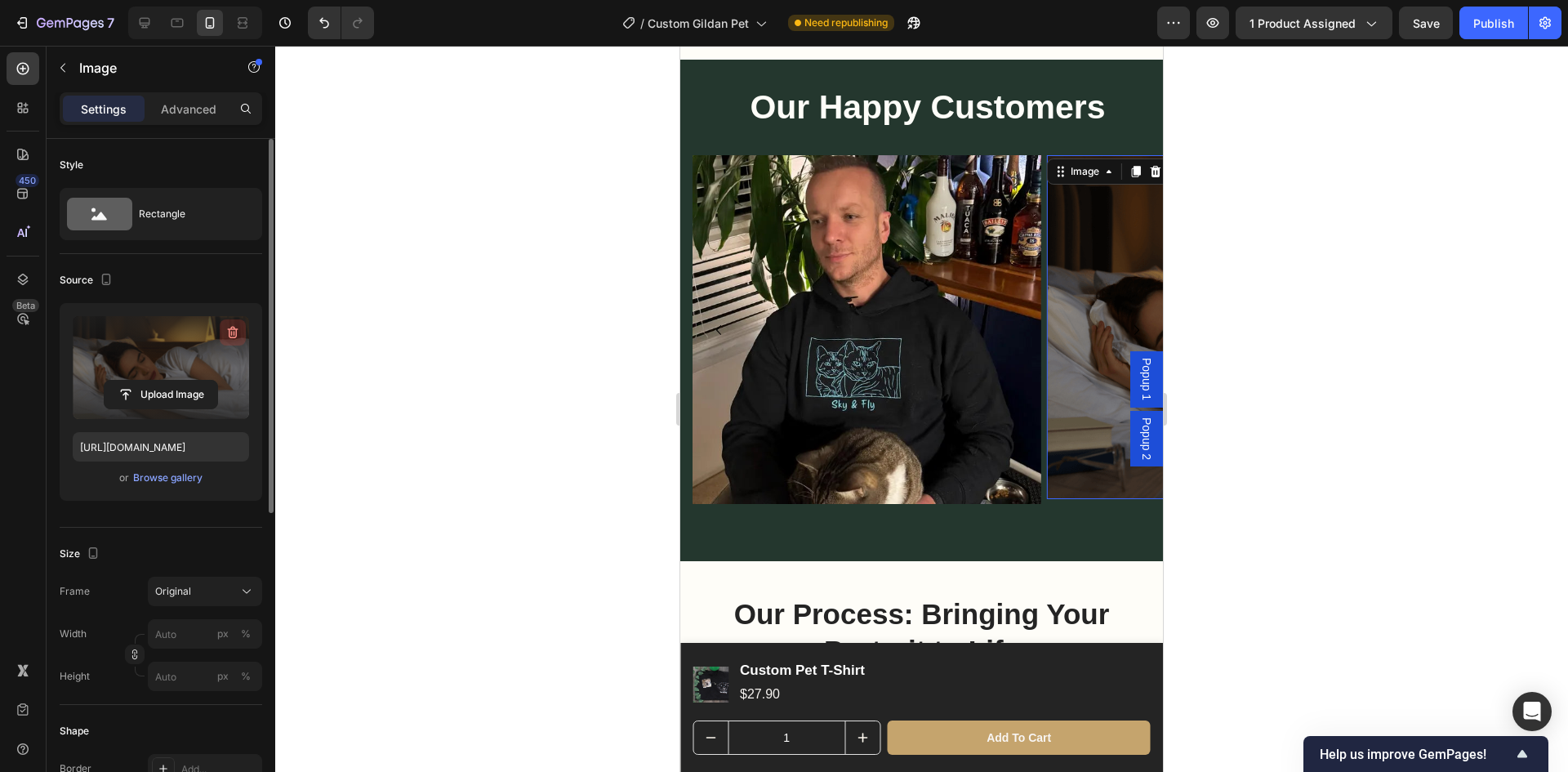
click at [228, 335] on icon "button" at bounding box center [232, 332] width 16 height 16
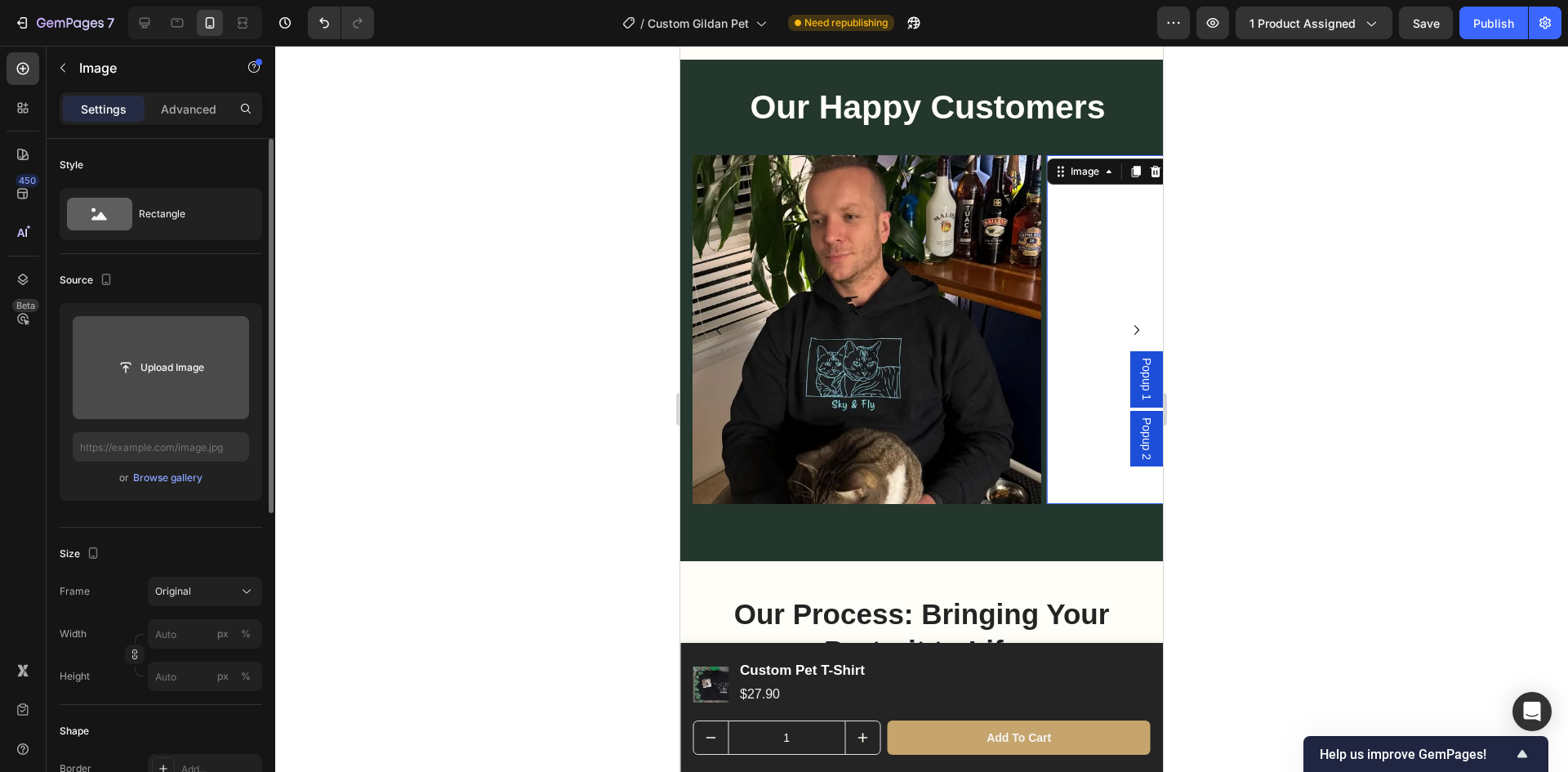
click at [210, 351] on input "file" at bounding box center [161, 367] width 176 height 103
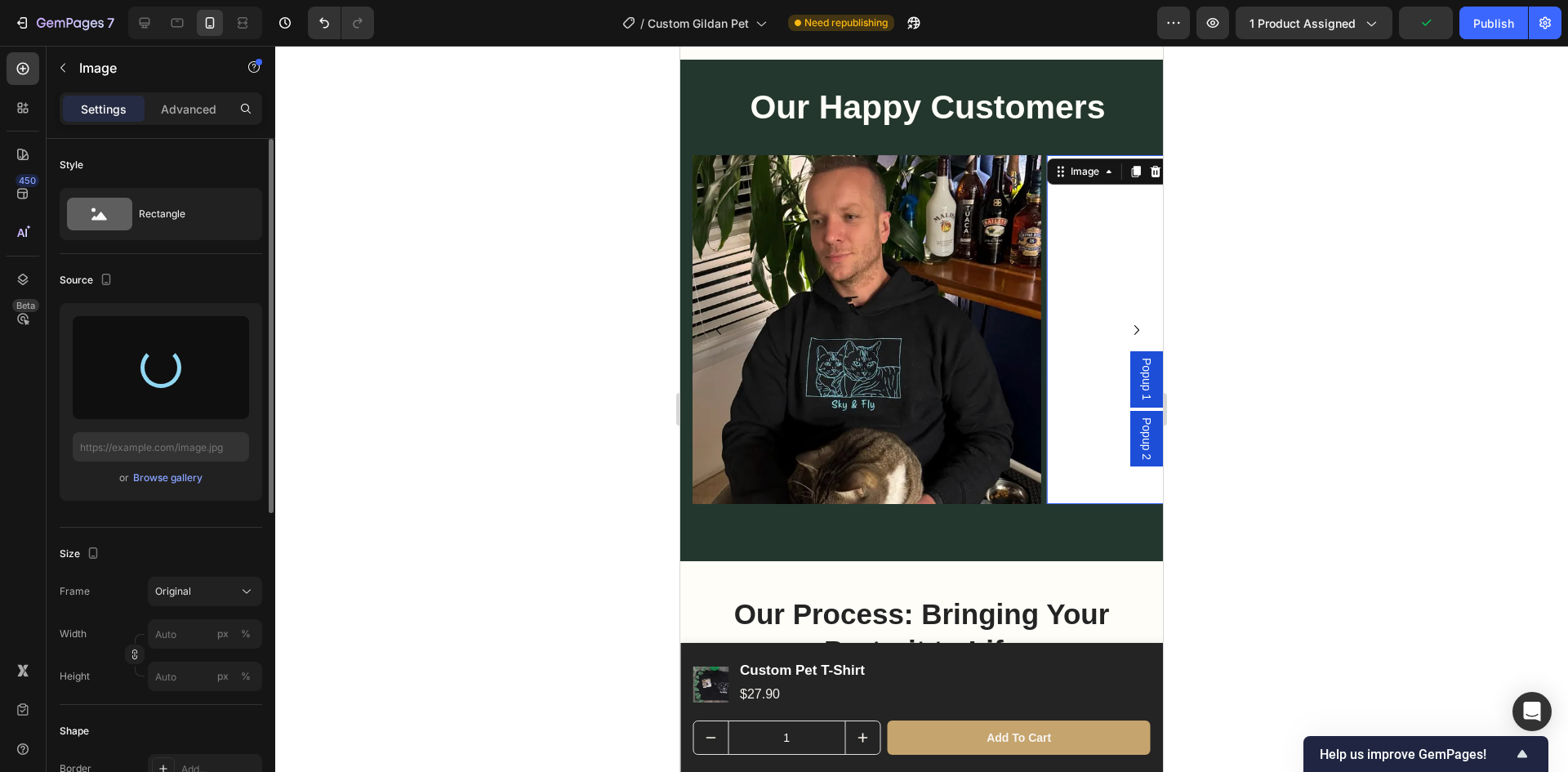
type input "https://cdn.shopify.com/s/files/1/0937/6985/9350/files/gempages_568733853993141…"
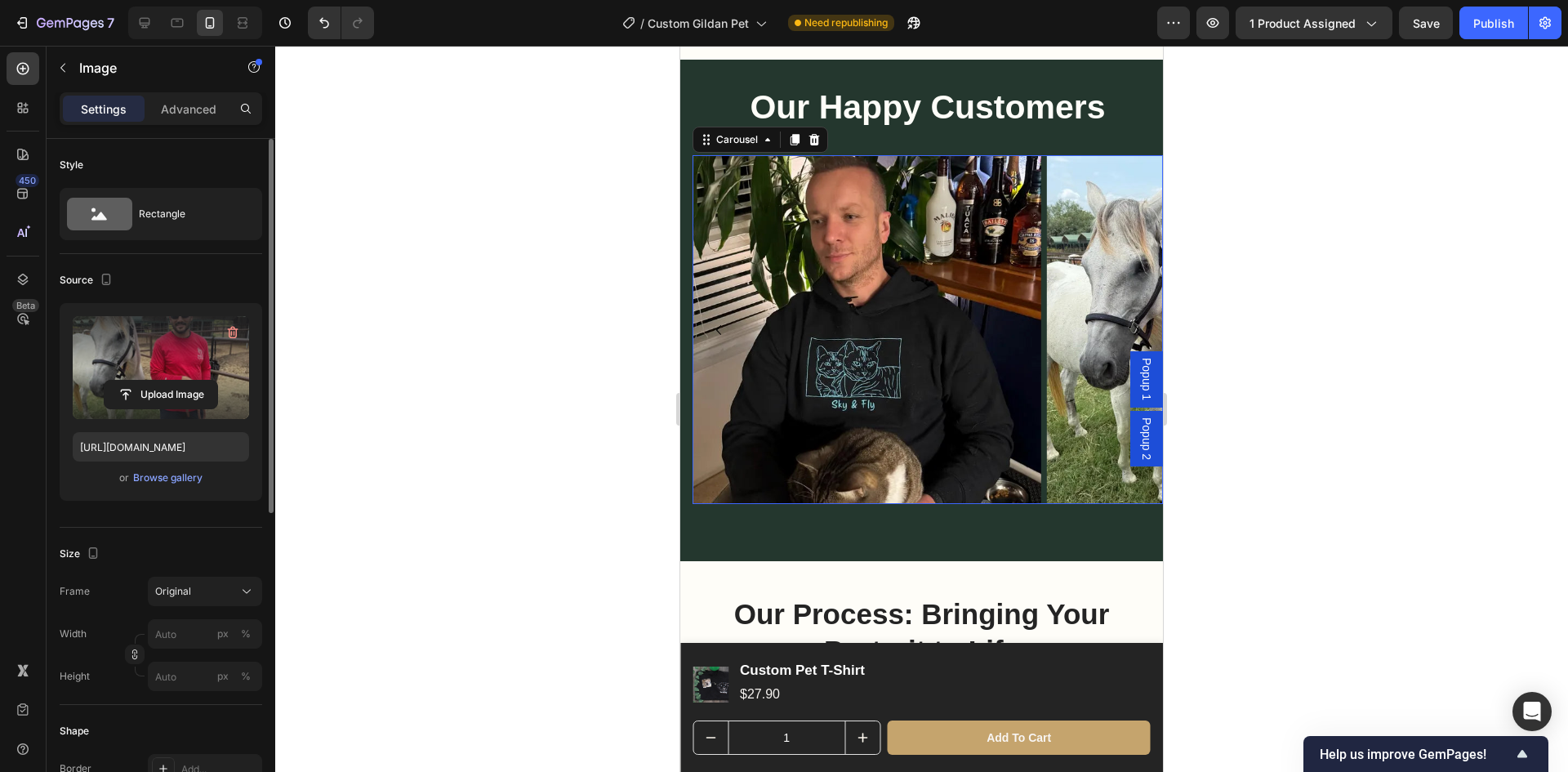
click at [719, 321] on icon "Carousel Back Arrow" at bounding box center [718, 330] width 20 height 20
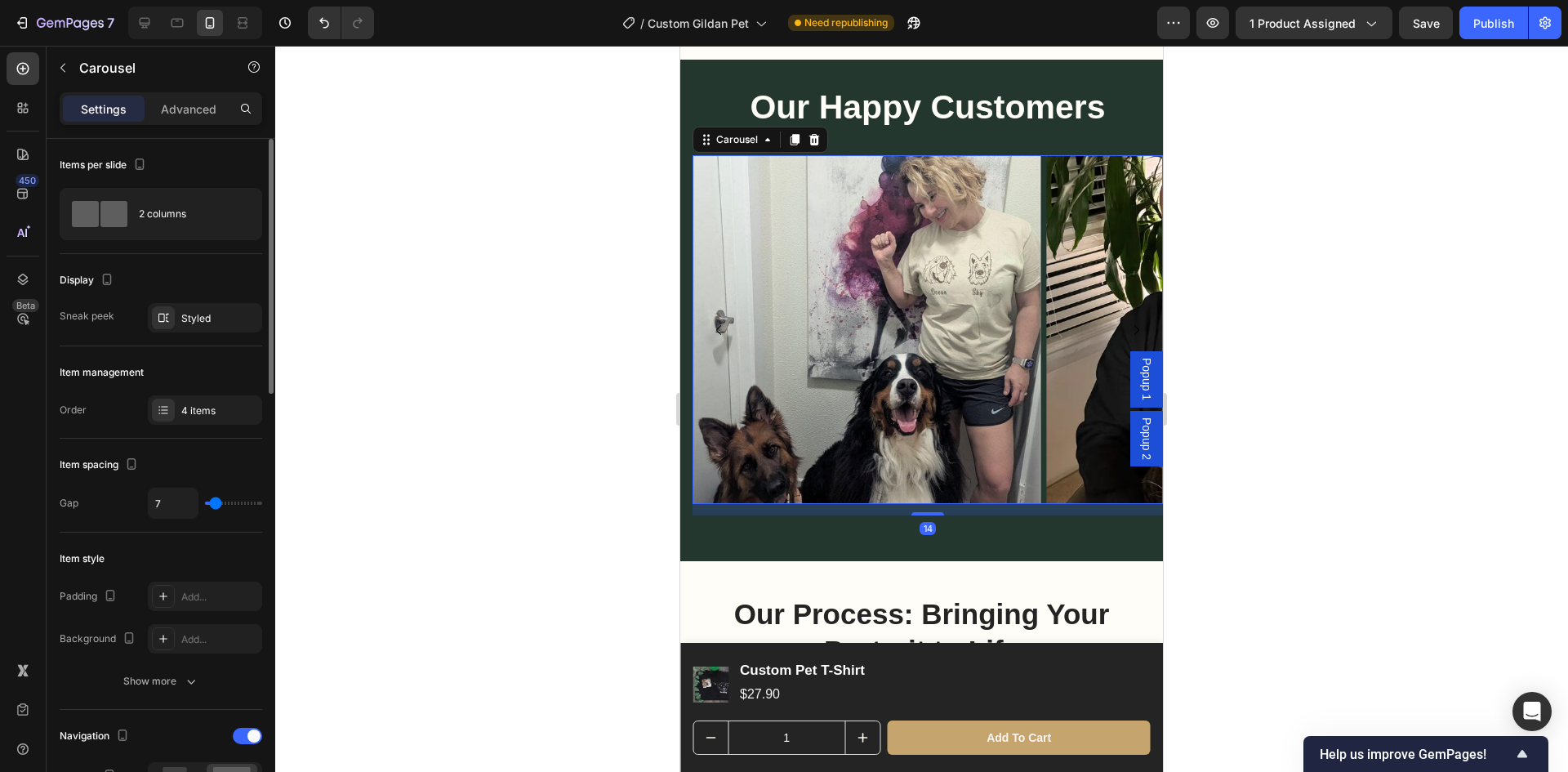
click at [719, 321] on icon "Carousel Back Arrow" at bounding box center [718, 330] width 20 height 20
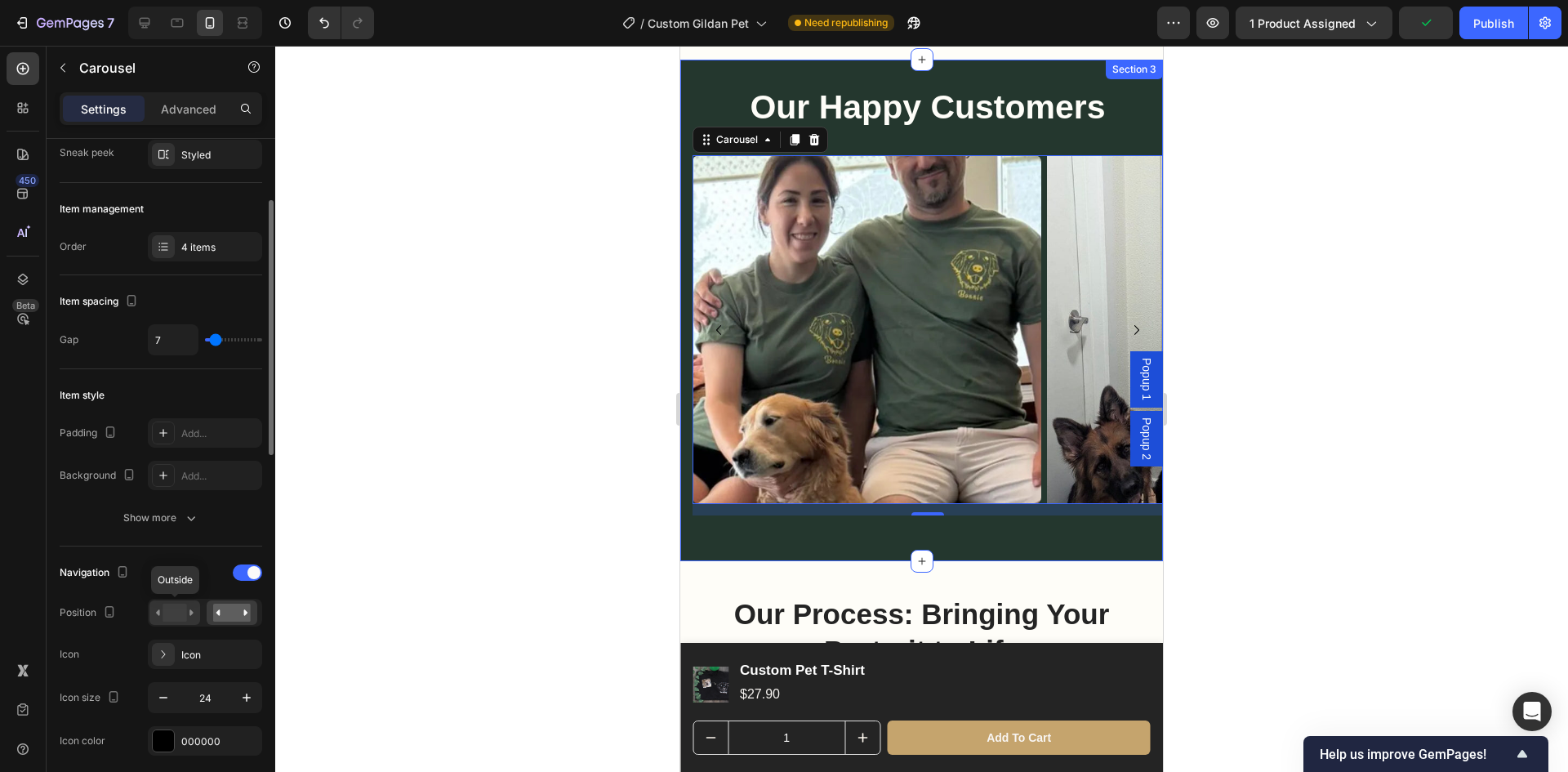
scroll to position [327, 0]
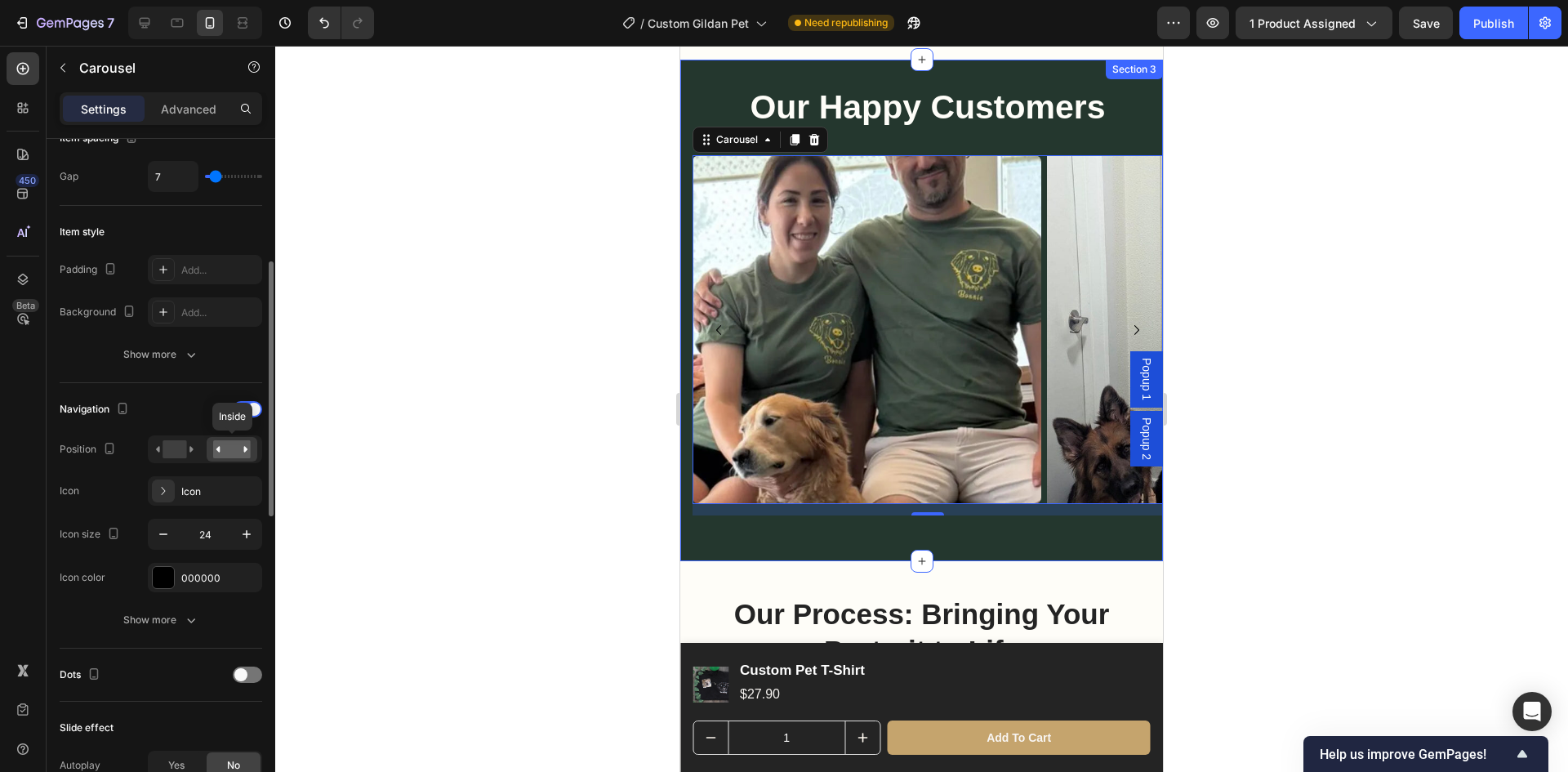
click at [227, 456] on rect at bounding box center [232, 449] width 37 height 18
click at [231, 448] on rect at bounding box center [232, 449] width 37 height 18
click at [179, 450] on rect at bounding box center [174, 449] width 23 height 18
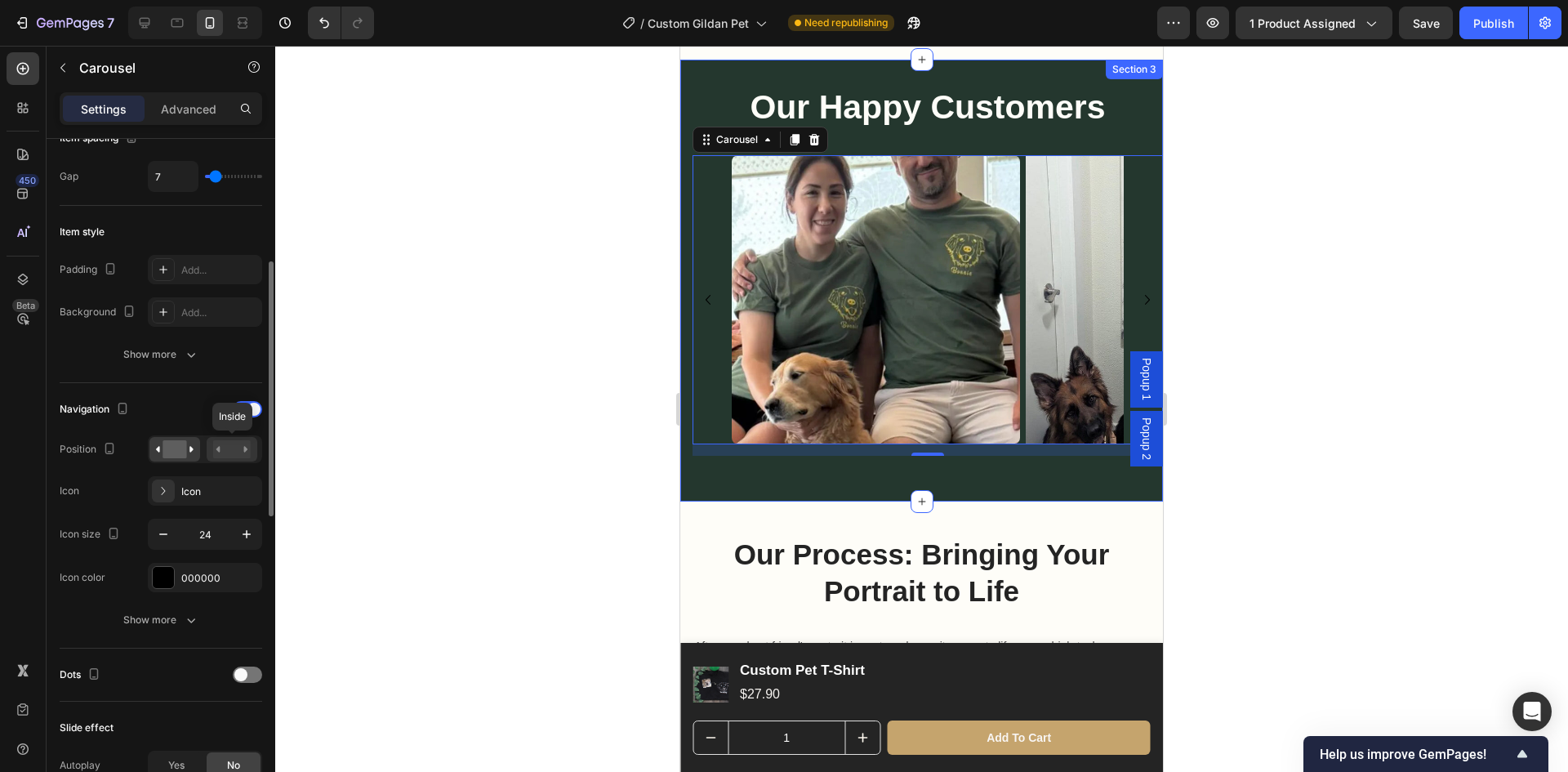
click at [219, 450] on icon at bounding box center [218, 449] width 4 height 6
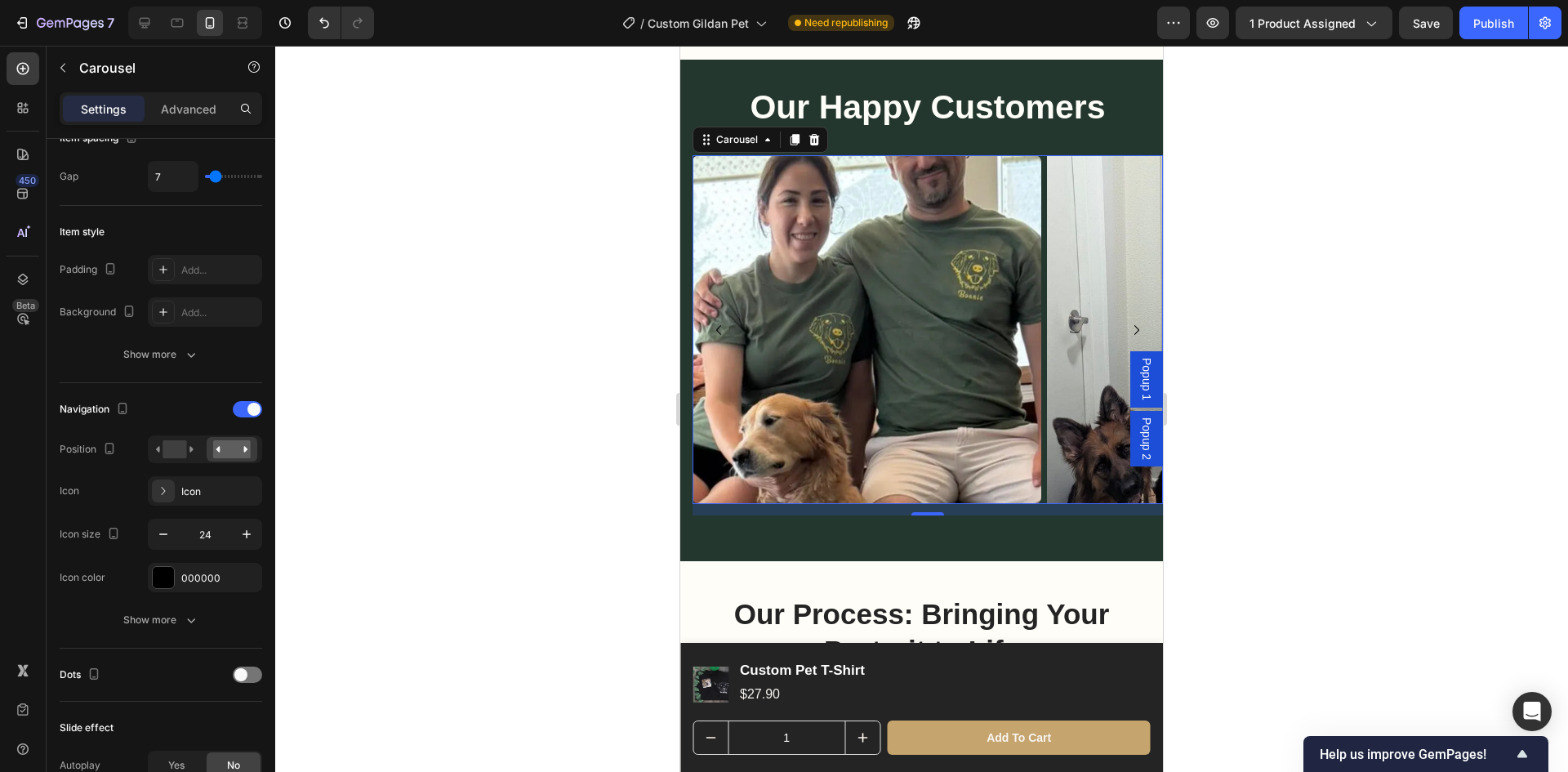
click at [1127, 320] on icon "Carousel Next Arrow" at bounding box center [1136, 330] width 20 height 20
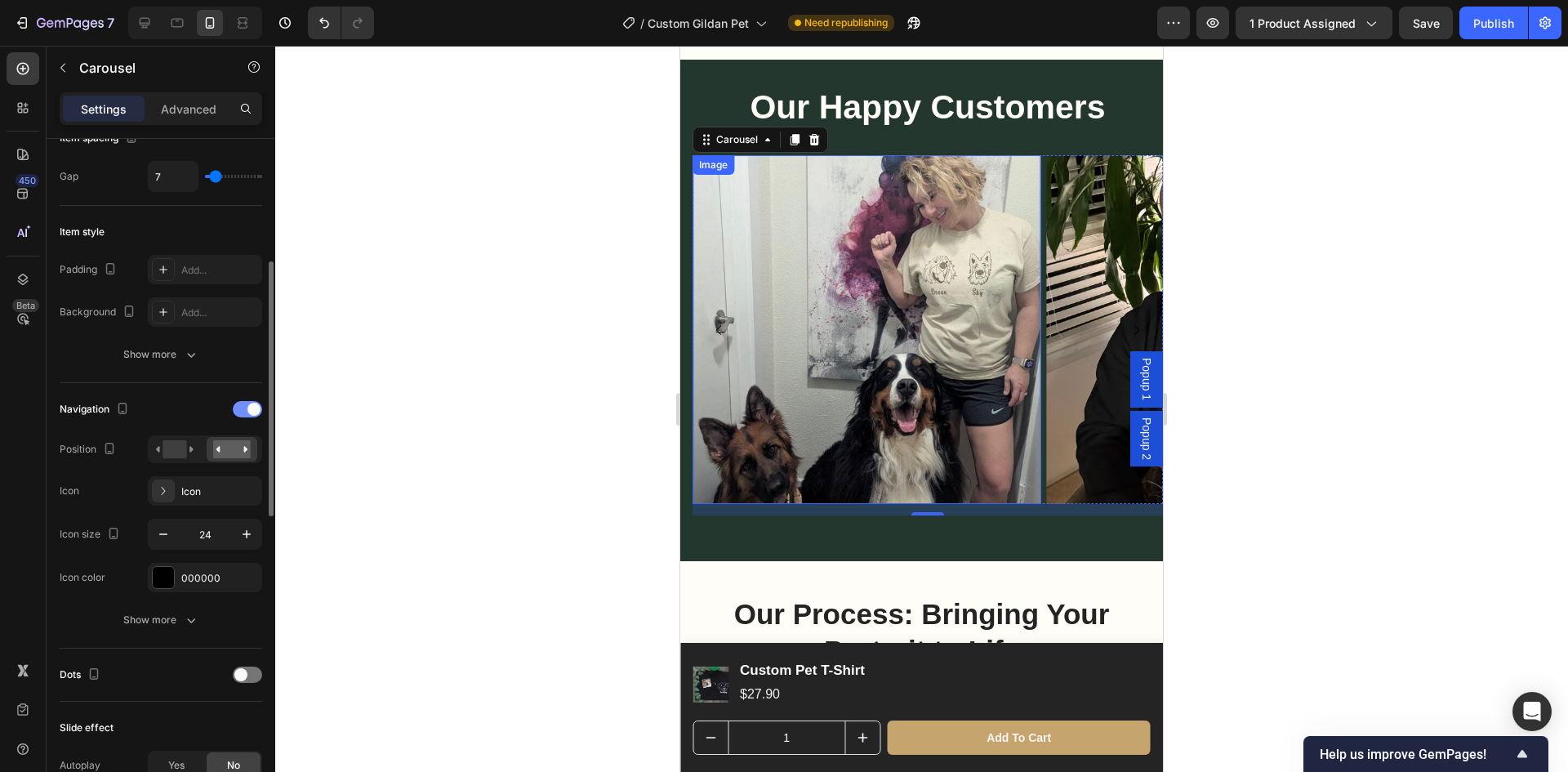
click at [247, 401] on div at bounding box center [247, 408] width 29 height 16
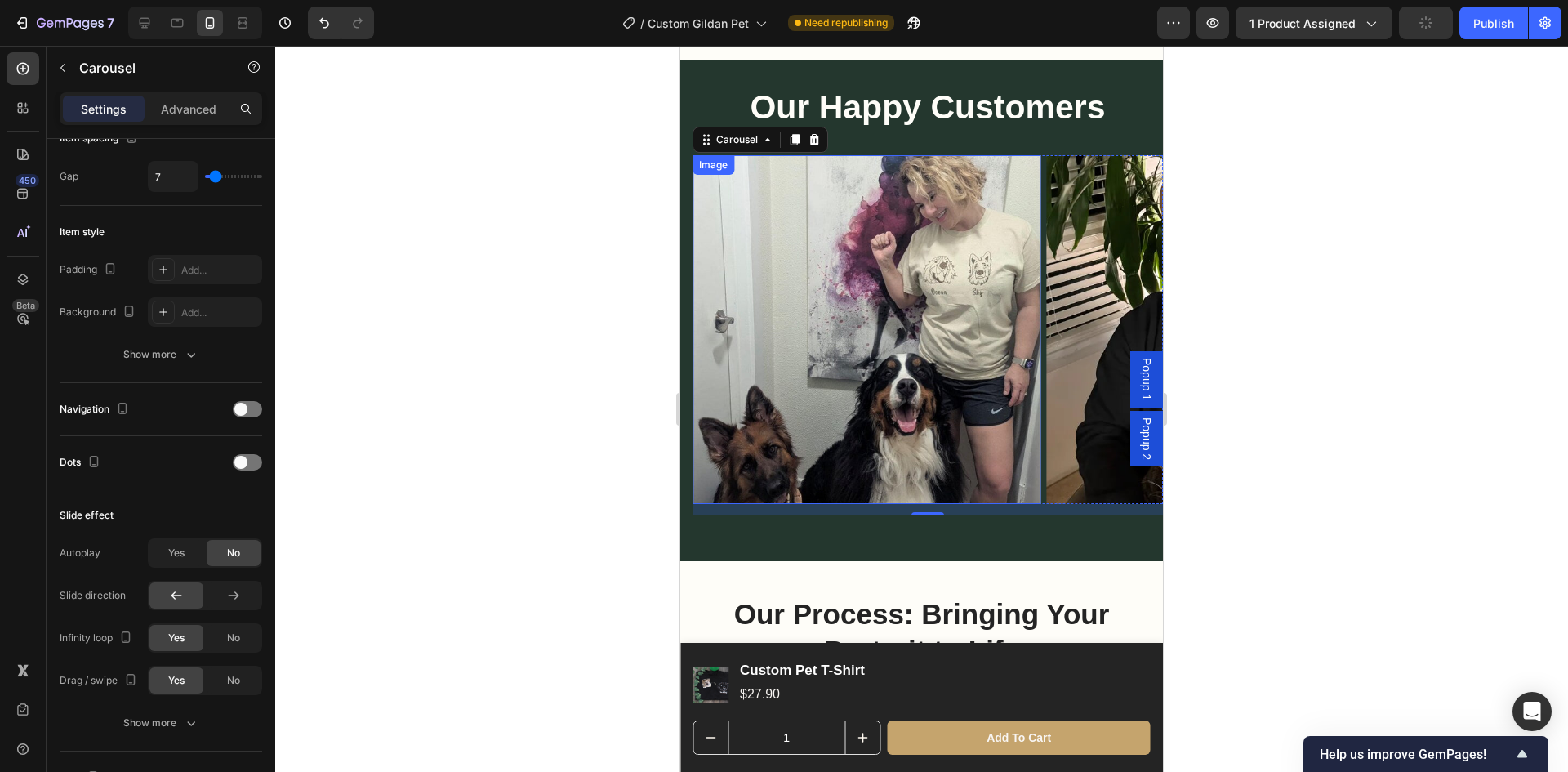
click at [858, 345] on img at bounding box center [866, 330] width 348 height 349
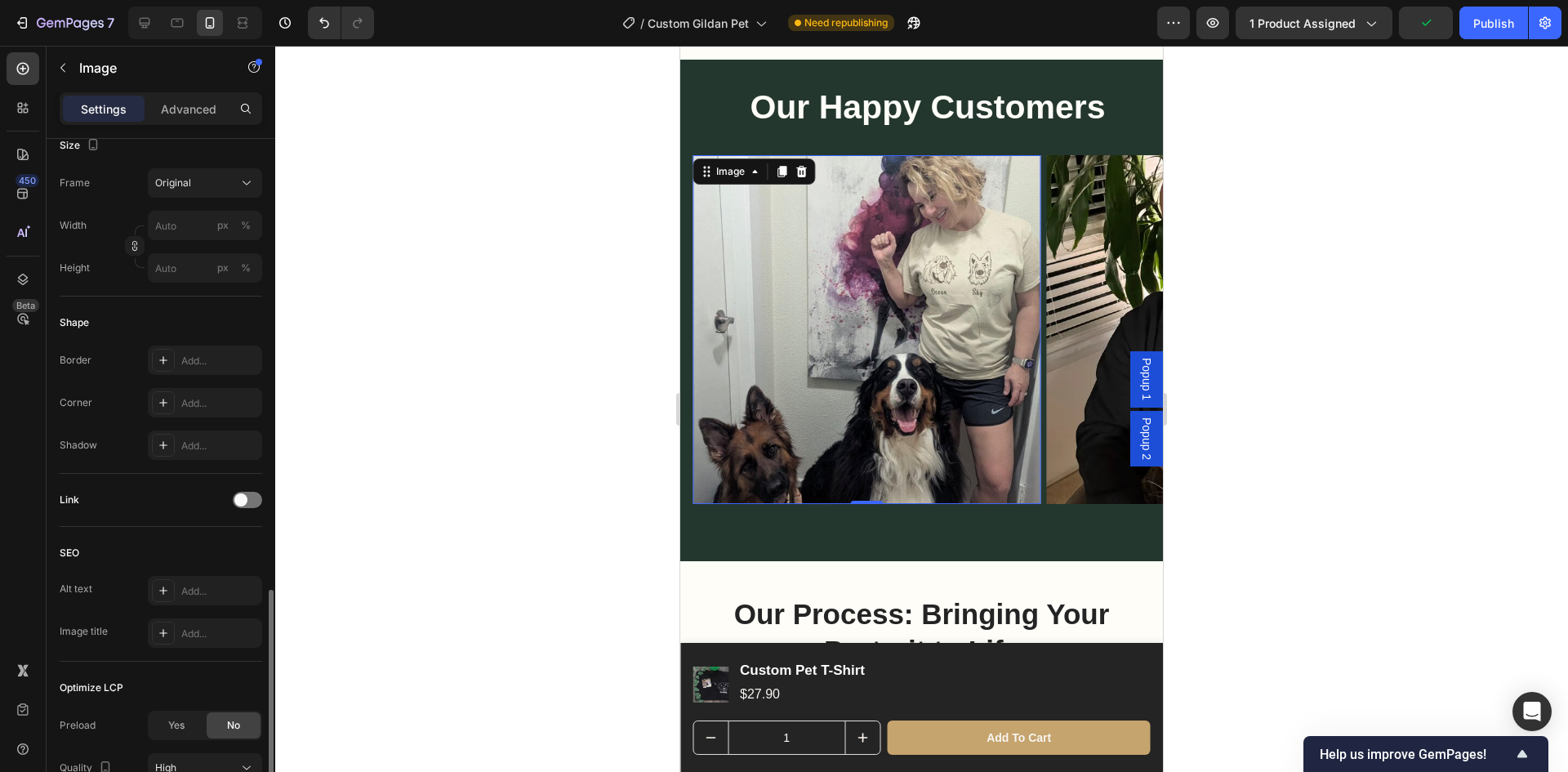
scroll to position [554, 0]
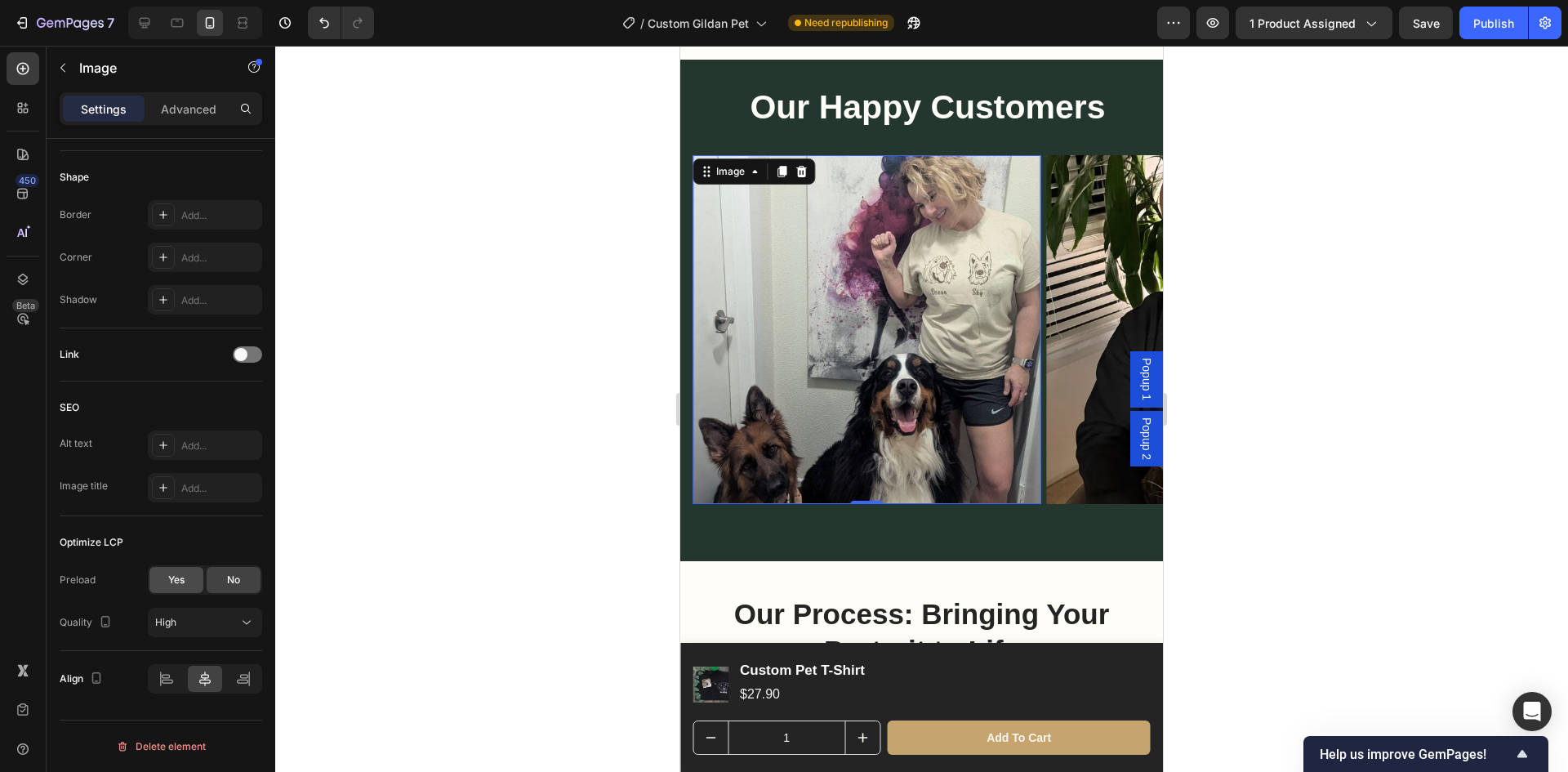
click at [182, 585] on span "Yes" at bounding box center [176, 580] width 16 height 15
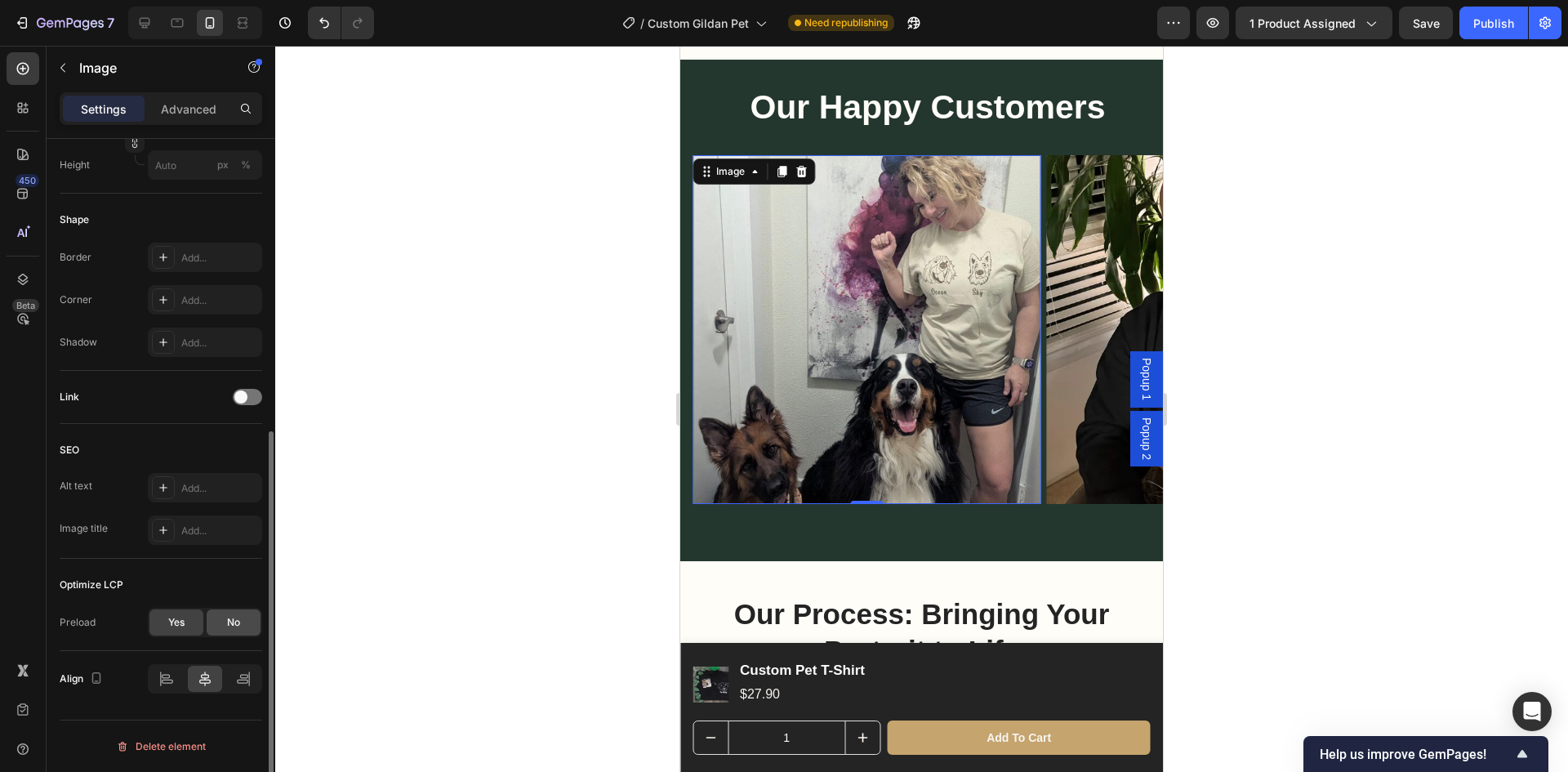
click at [227, 616] on div "No" at bounding box center [234, 623] width 54 height 26
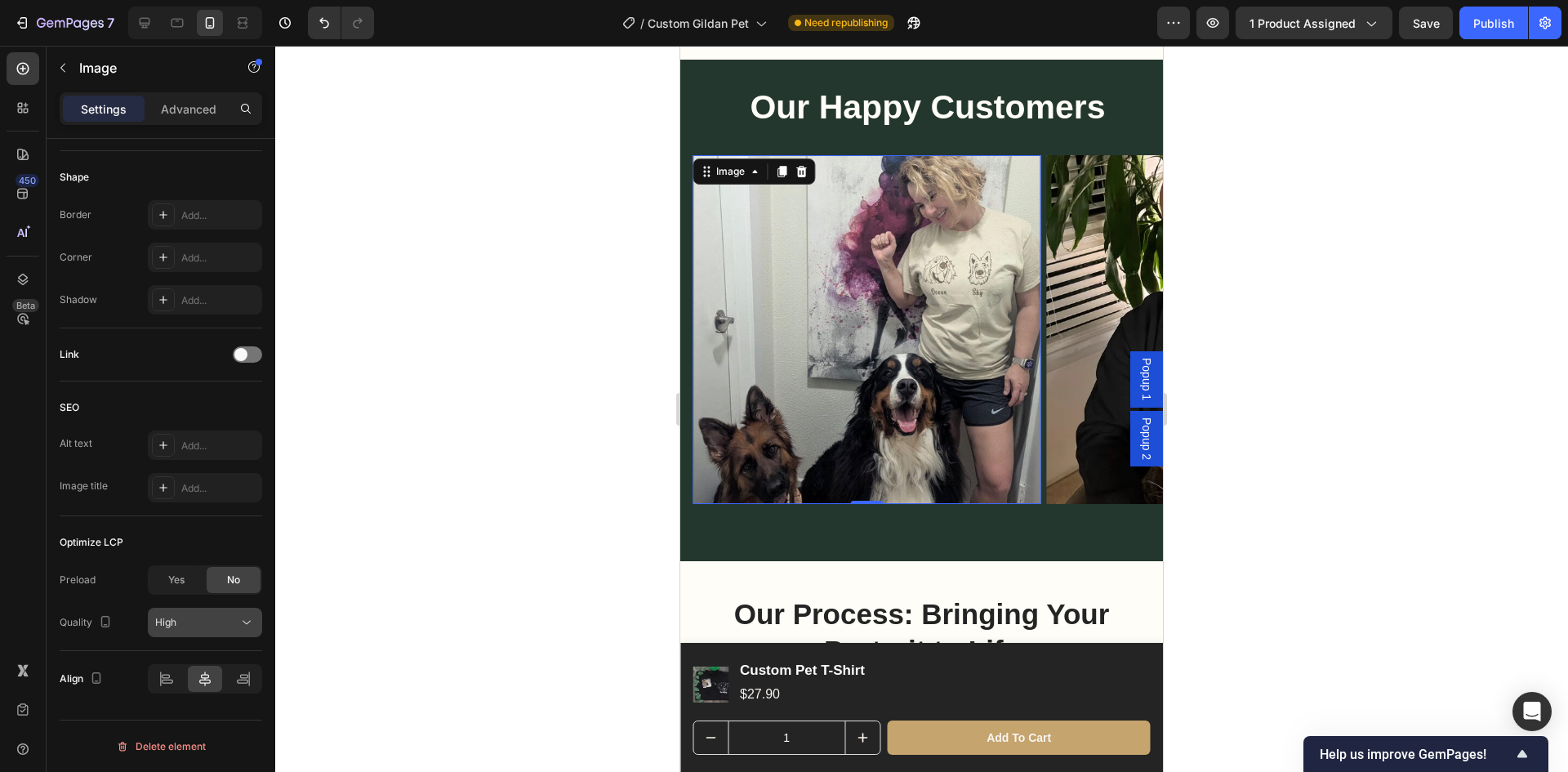
click at [226, 623] on div "High" at bounding box center [197, 623] width 83 height 15
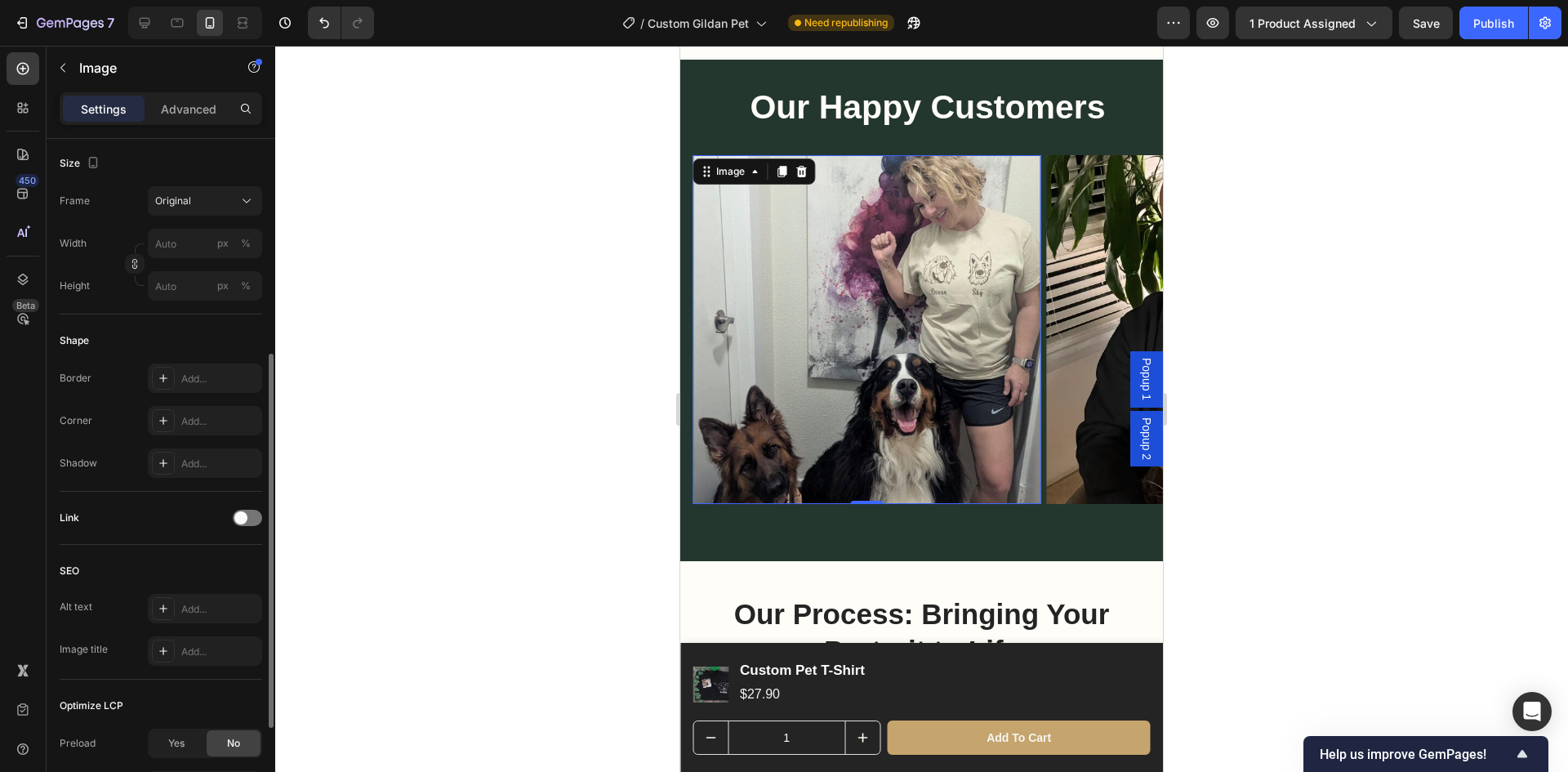
scroll to position [227, 0]
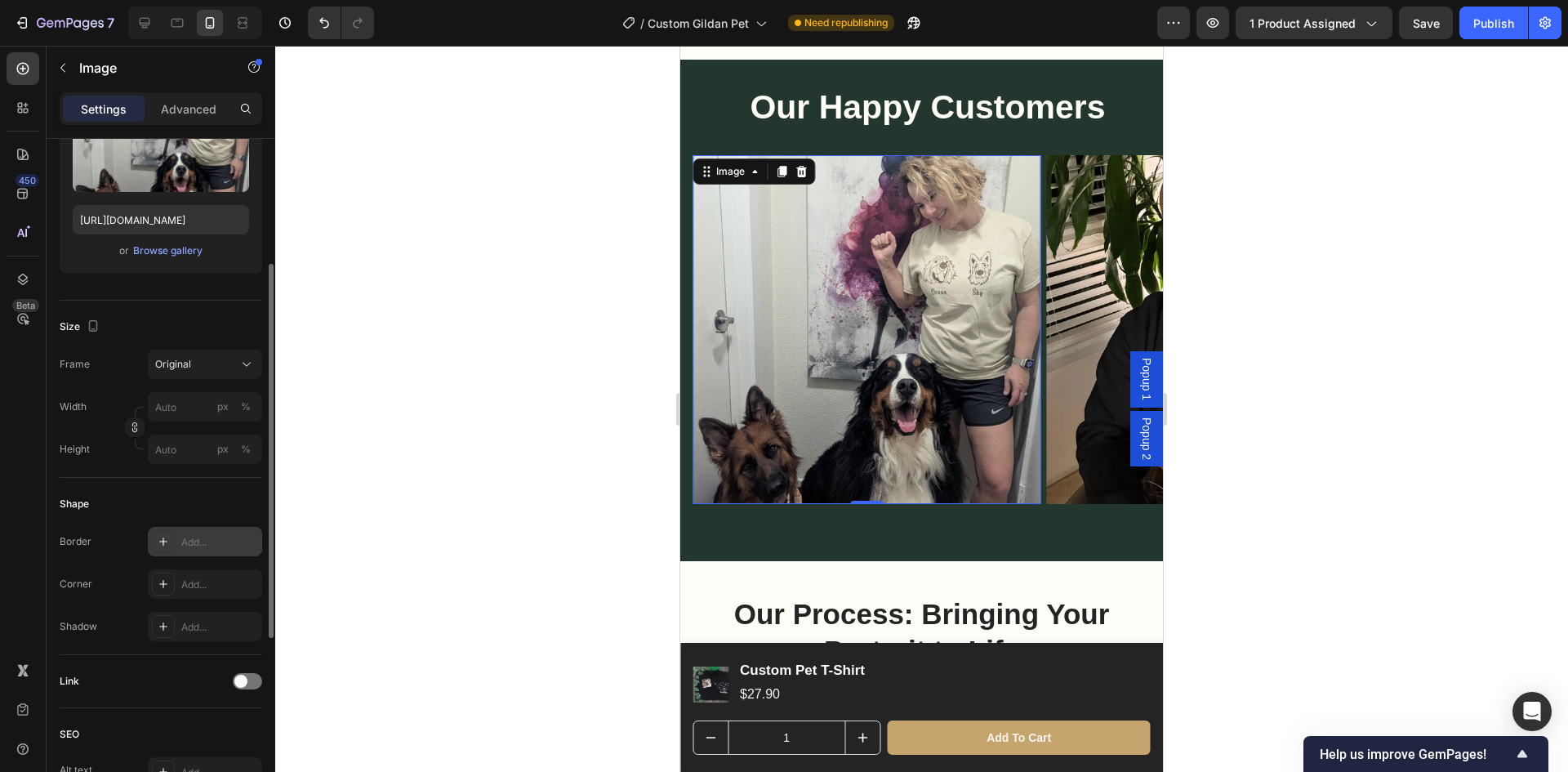
click at [201, 542] on div "Add..." at bounding box center [220, 542] width 77 height 15
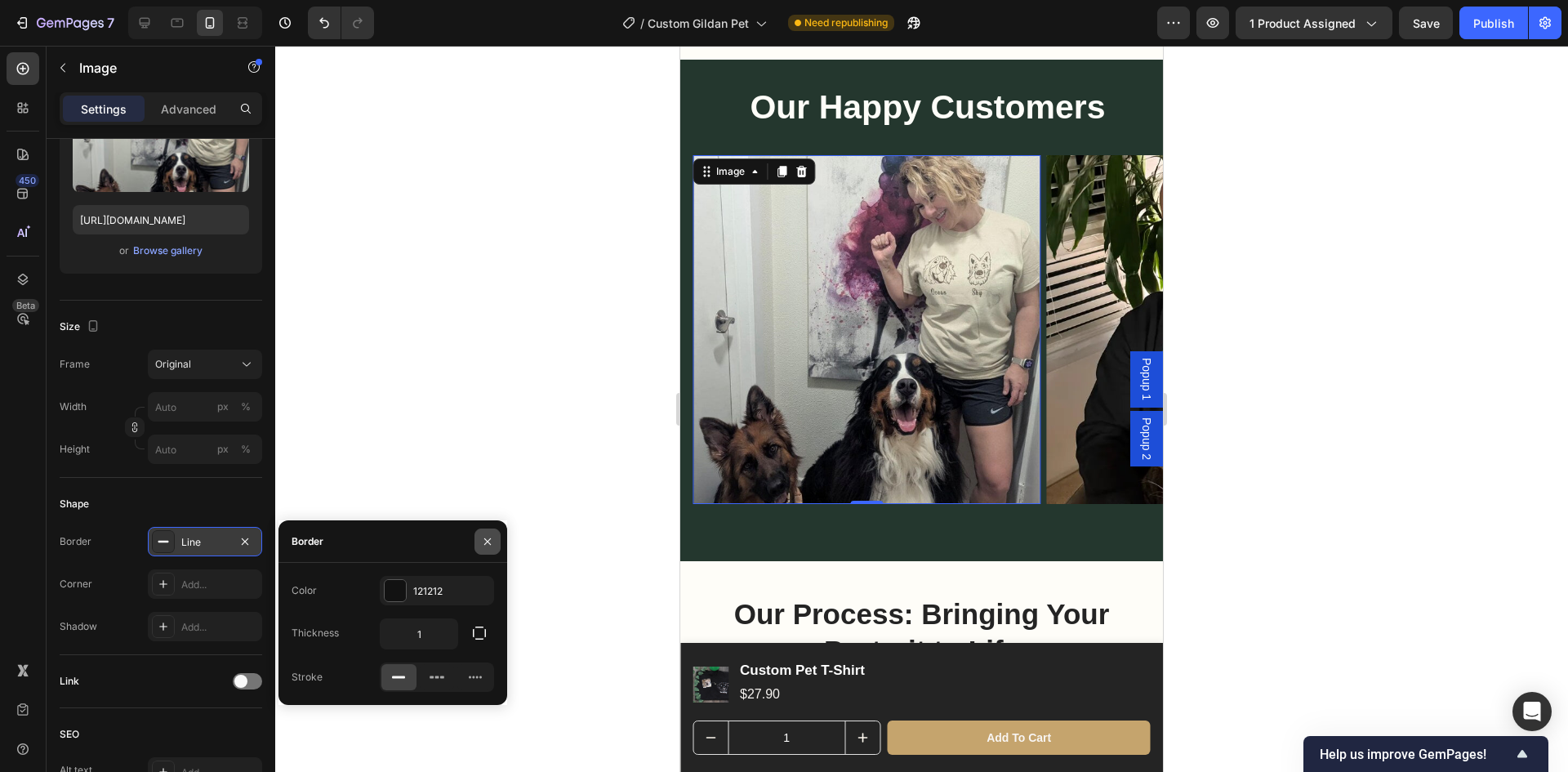
click at [480, 537] on button "button" at bounding box center [488, 542] width 26 height 26
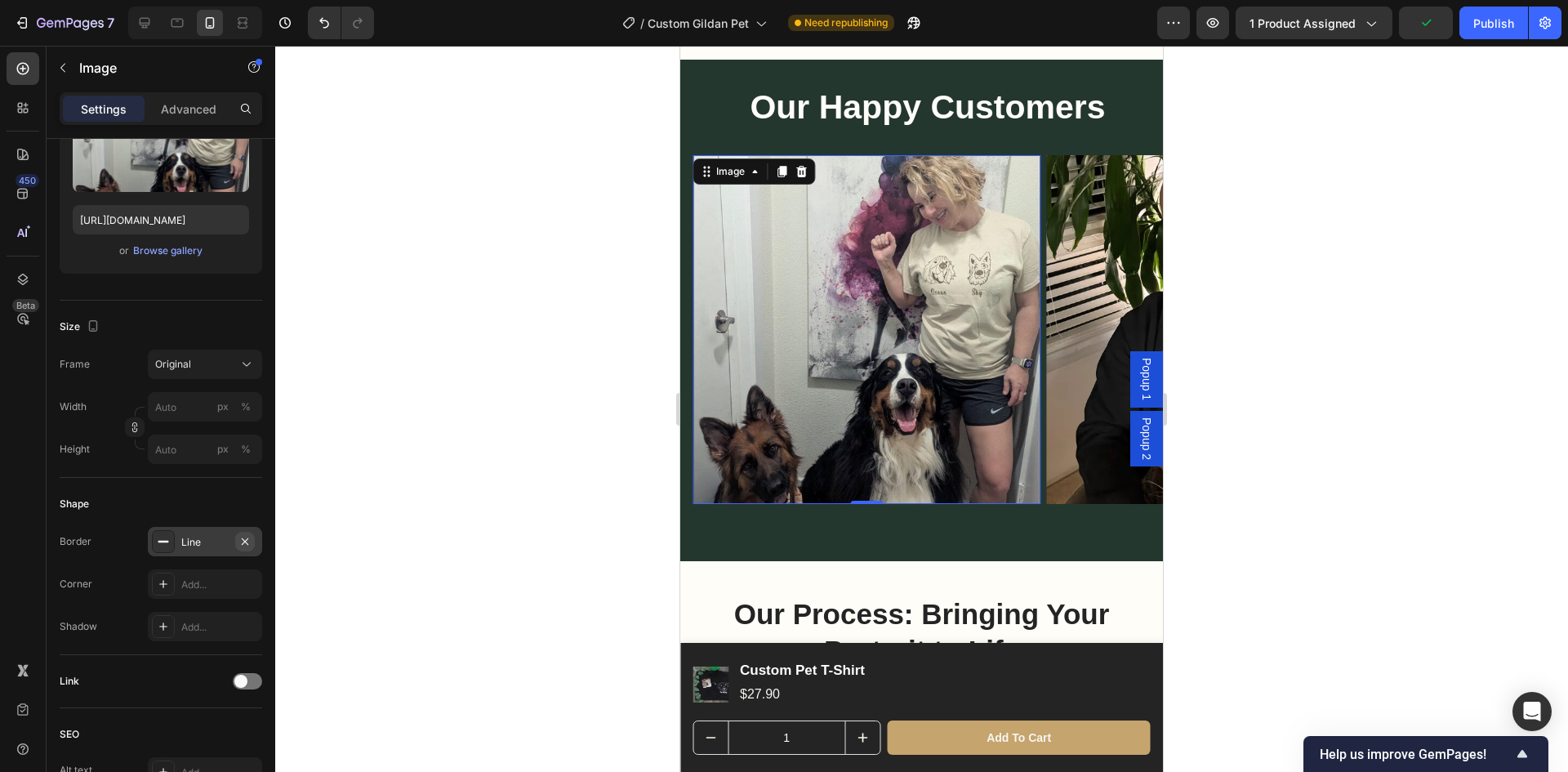
click at [250, 537] on icon "button" at bounding box center [245, 542] width 13 height 13
click at [218, 585] on div "Add..." at bounding box center [220, 586] width 77 height 15
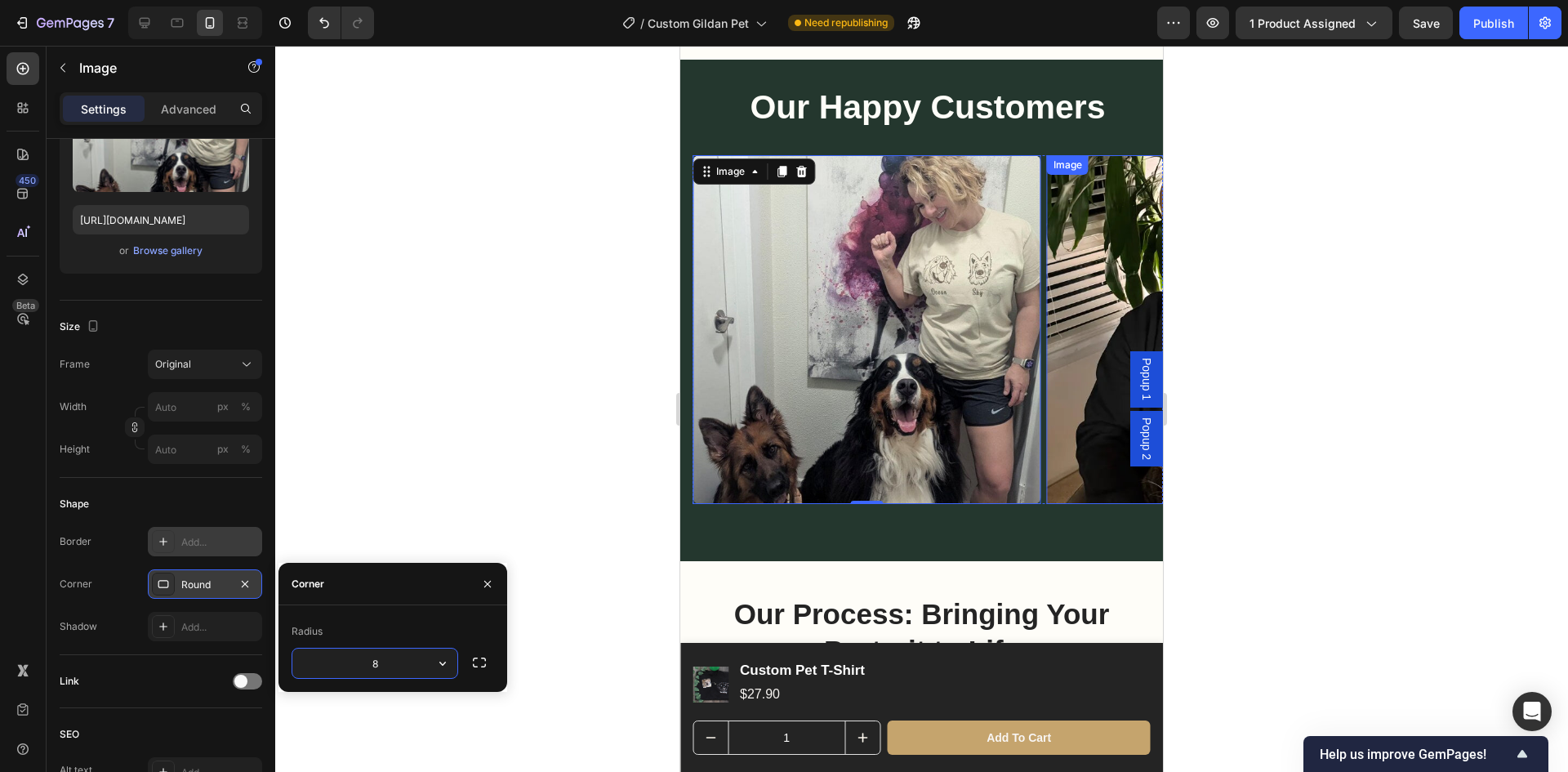
click at [1071, 285] on img at bounding box center [1221, 330] width 348 height 349
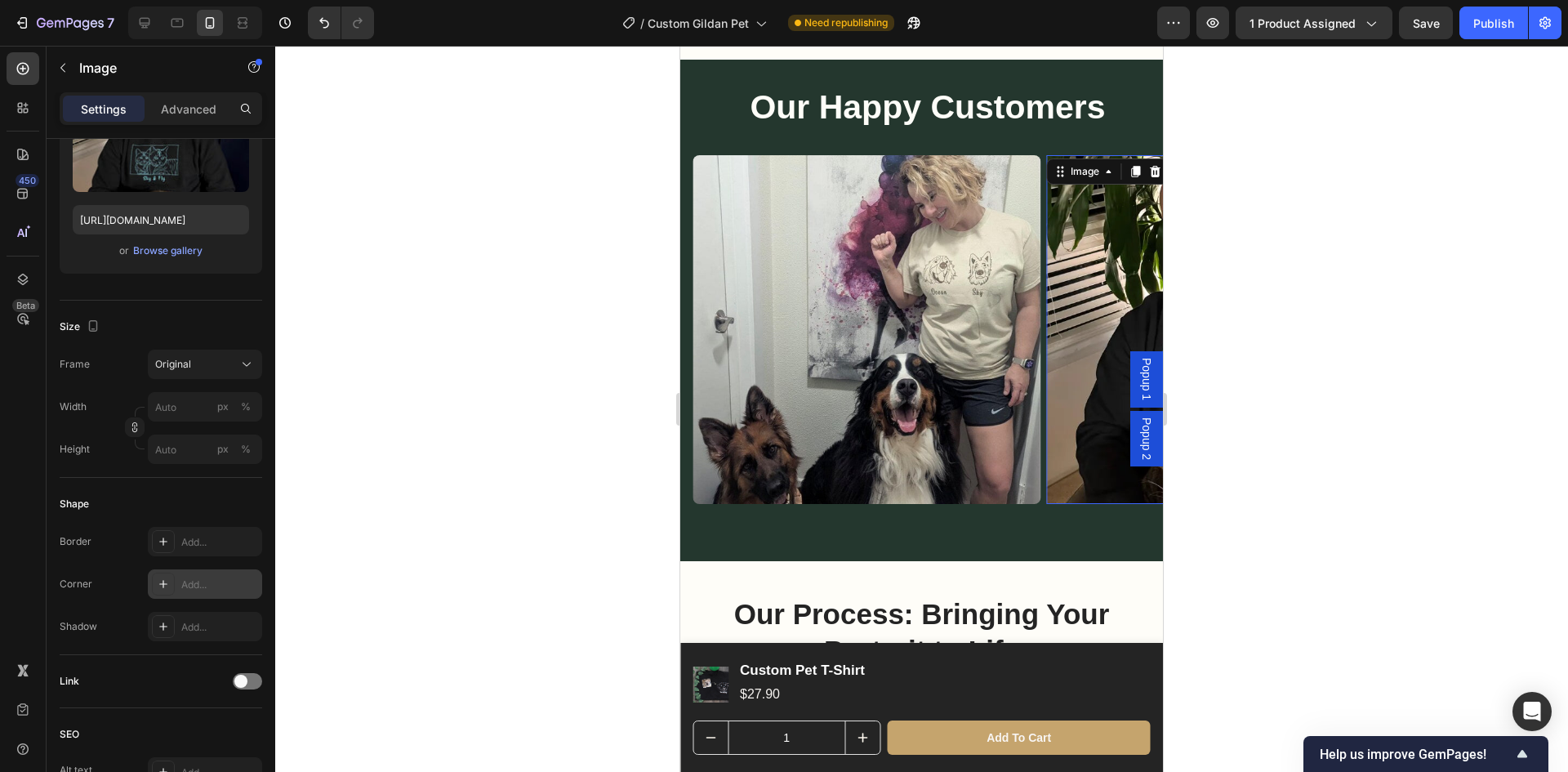
click at [201, 578] on div "Add..." at bounding box center [220, 586] width 77 height 15
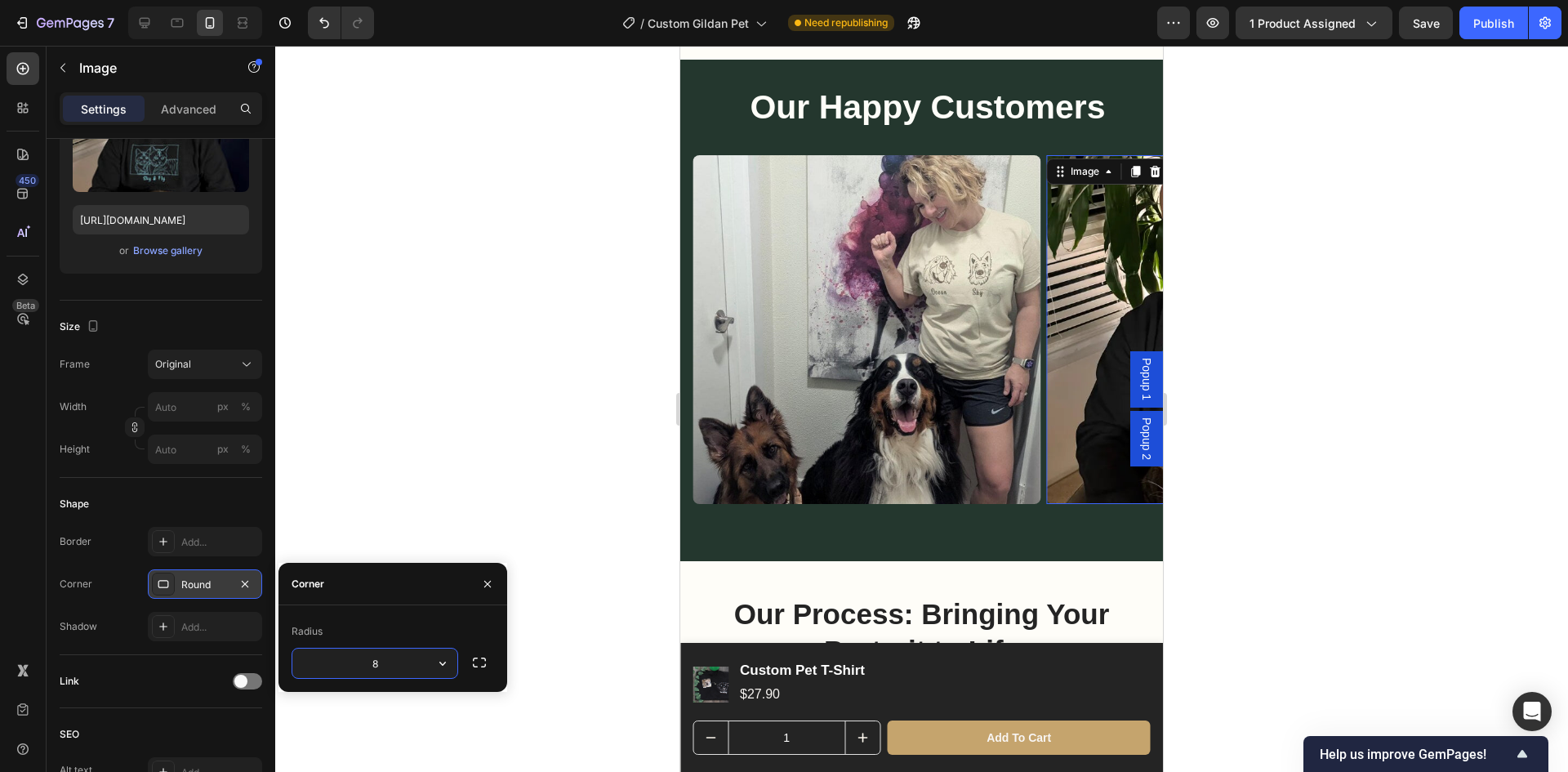
click at [1270, 357] on div at bounding box center [922, 408] width 1293 height 726
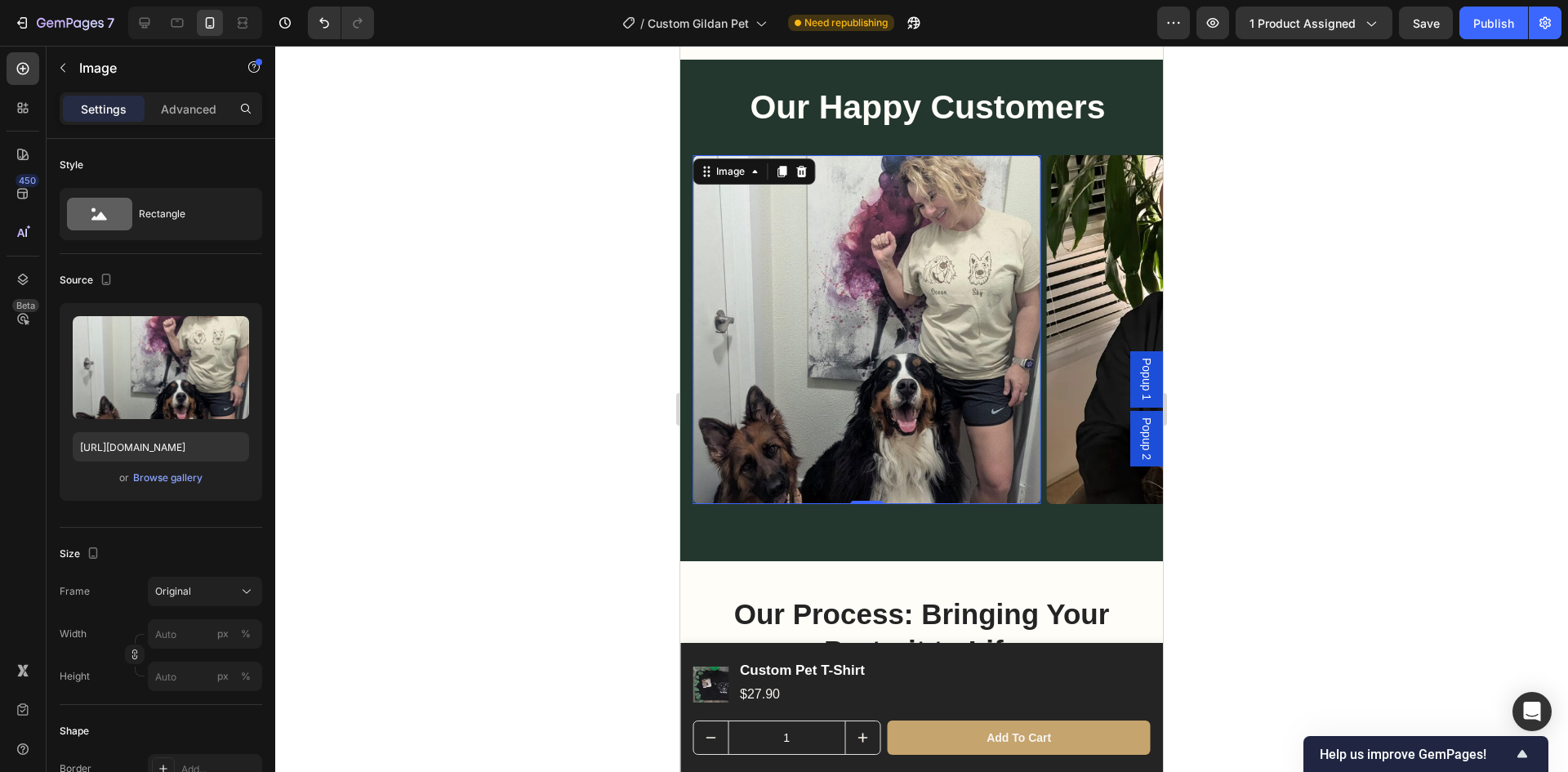
click at [943, 345] on img at bounding box center [866, 330] width 348 height 349
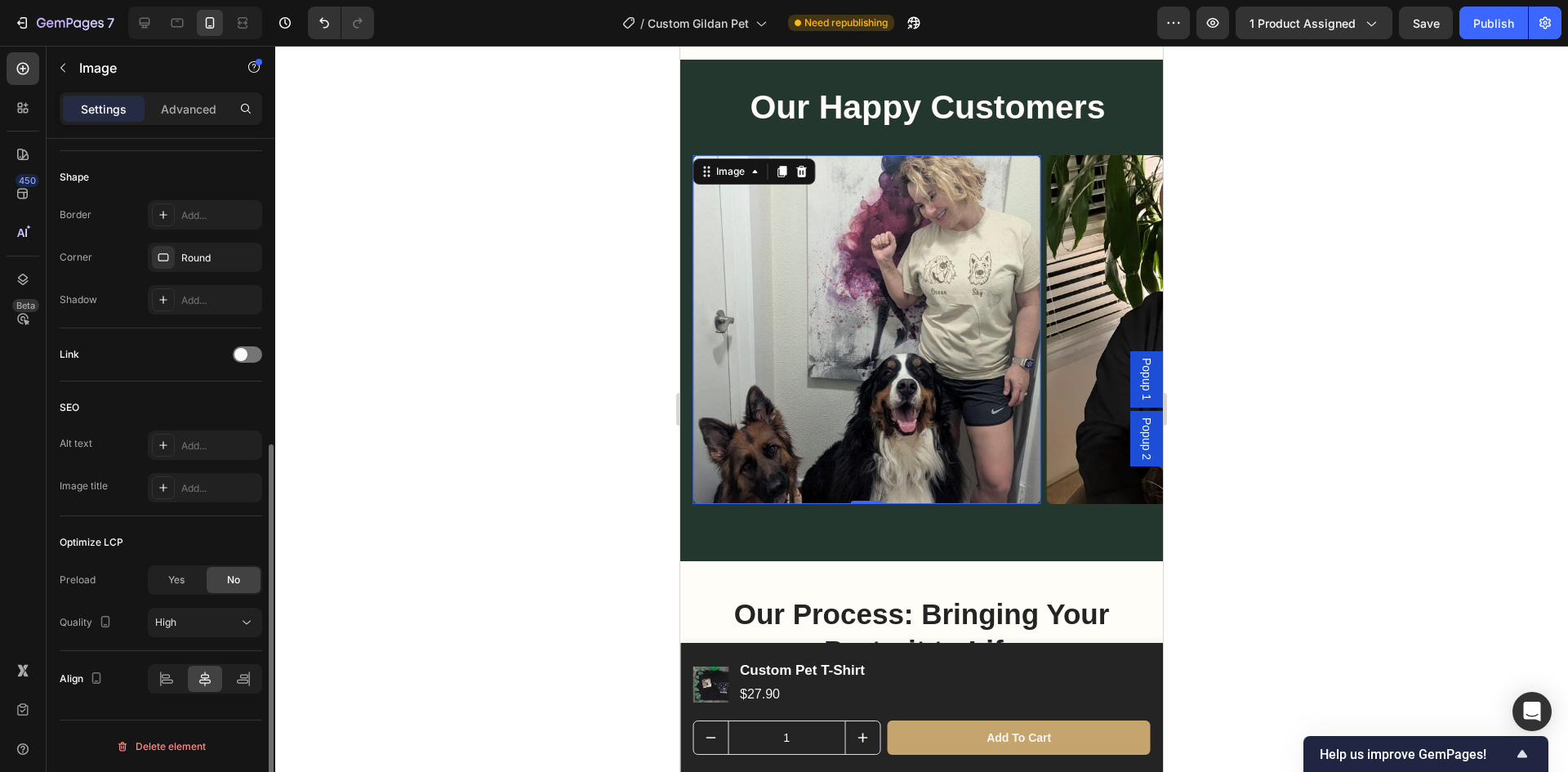
scroll to position [472, 0]
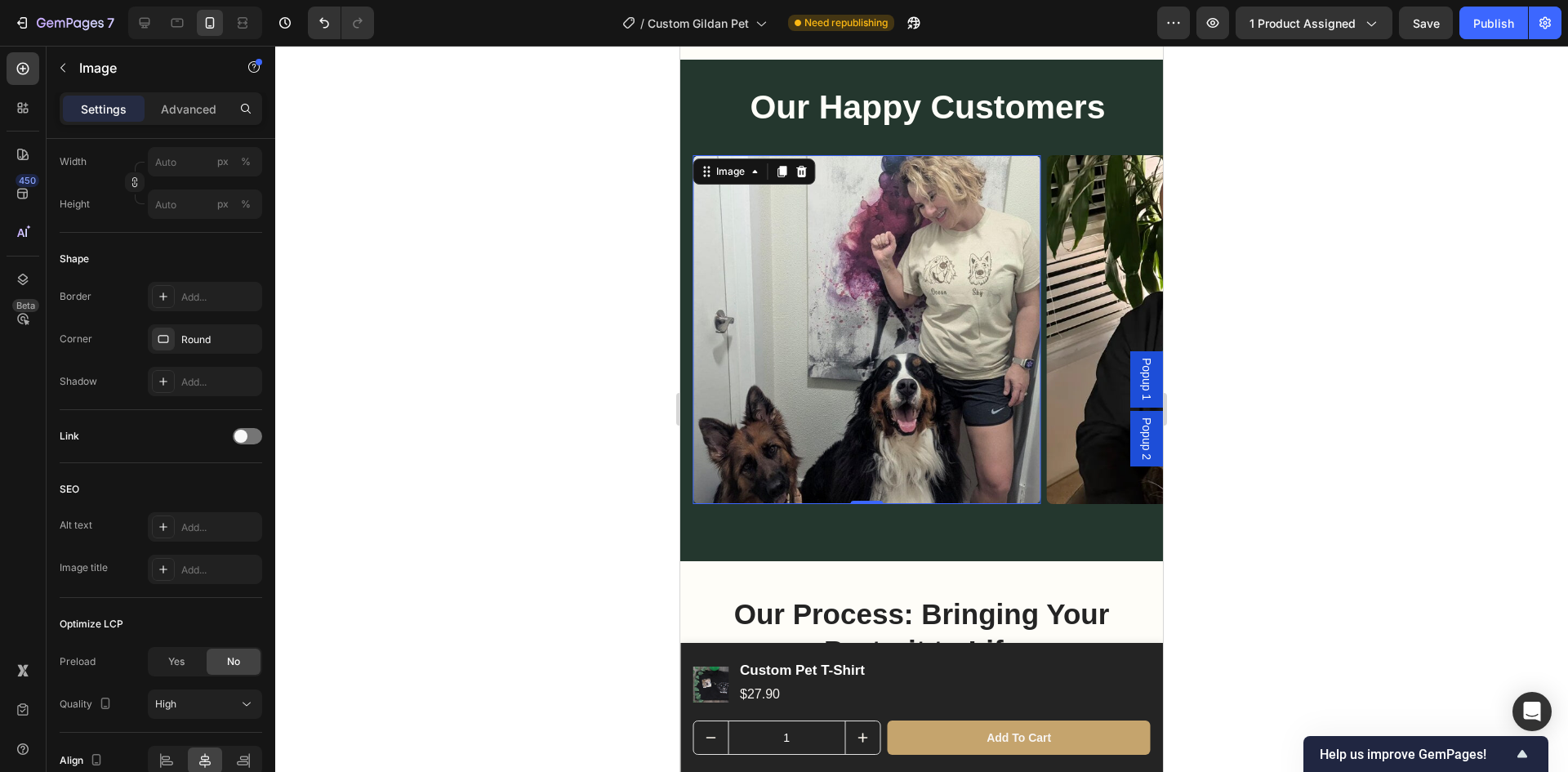
click at [628, 305] on div at bounding box center [922, 408] width 1293 height 726
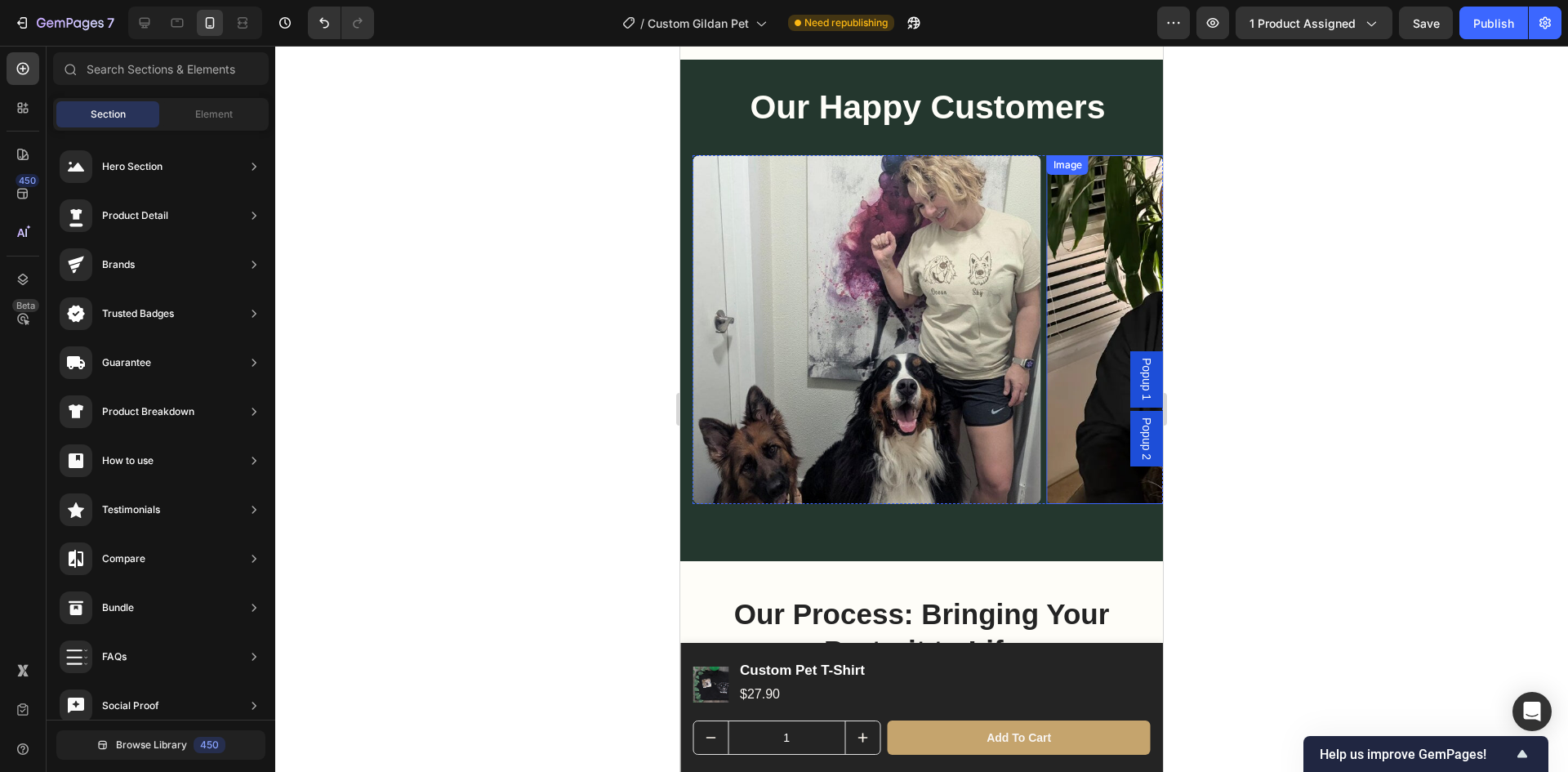
click at [1126, 298] on img at bounding box center [1221, 330] width 348 height 349
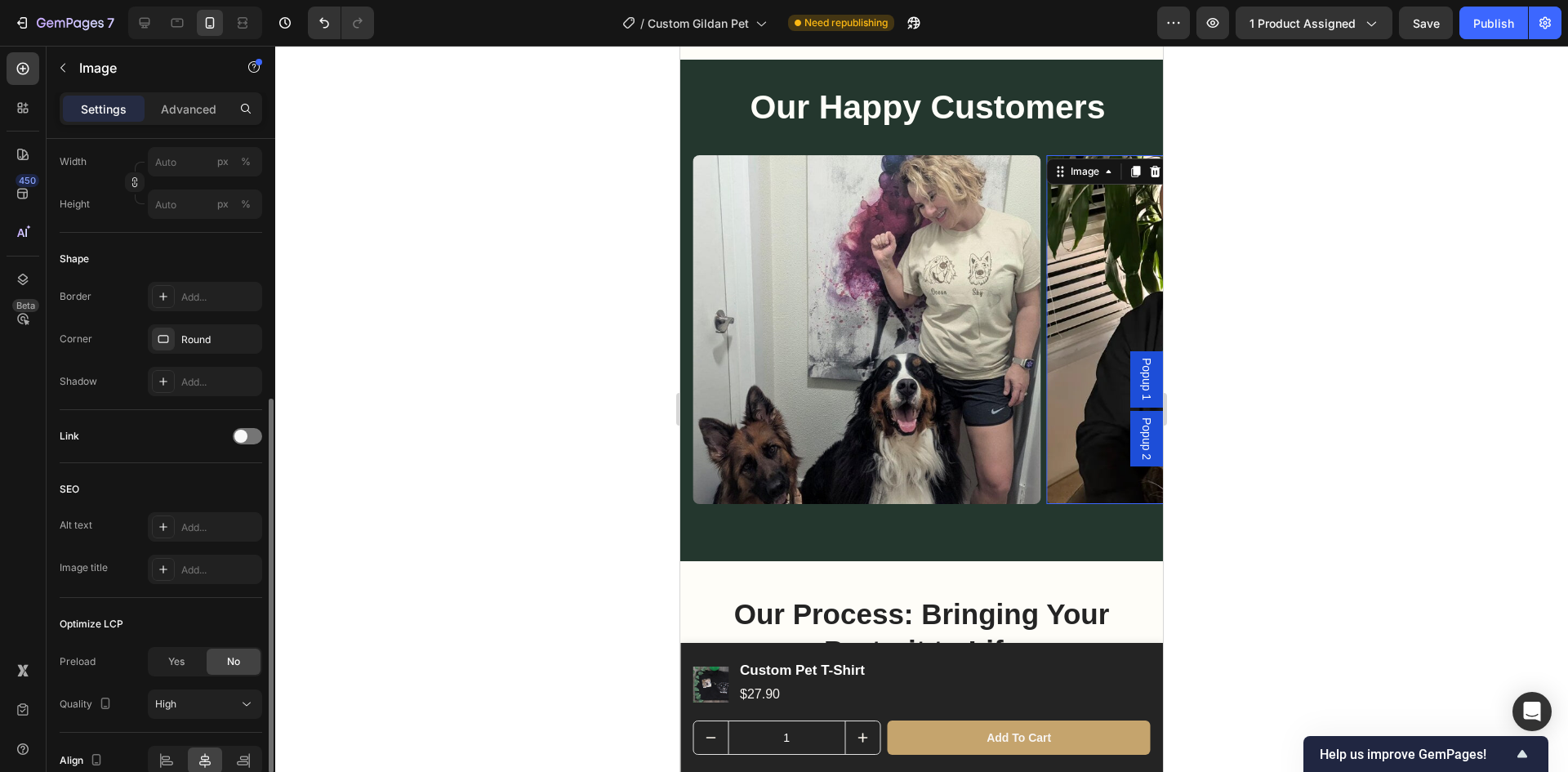
scroll to position [391, 0]
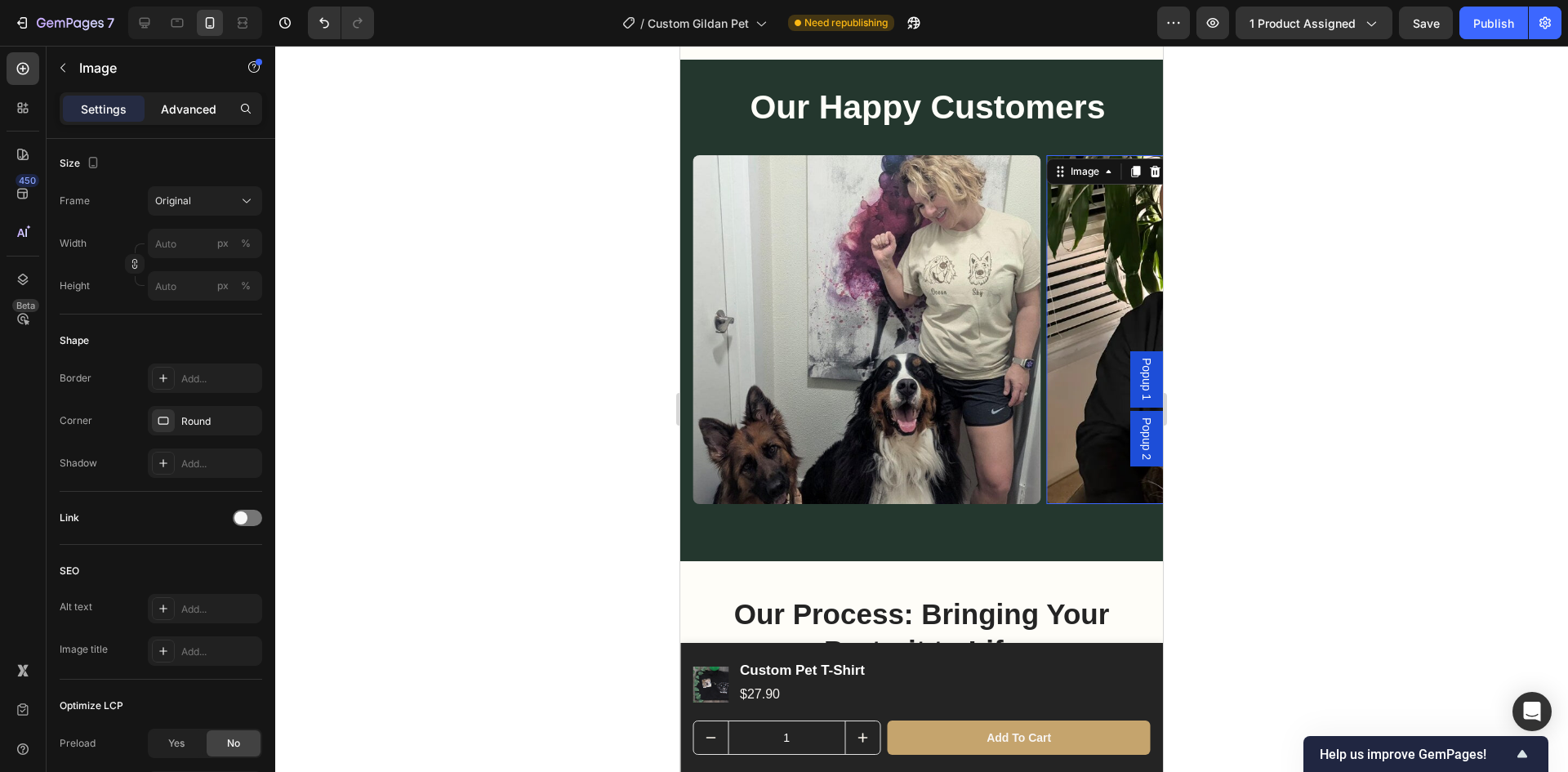
click at [185, 118] on div "Advanced" at bounding box center [188, 109] width 81 height 26
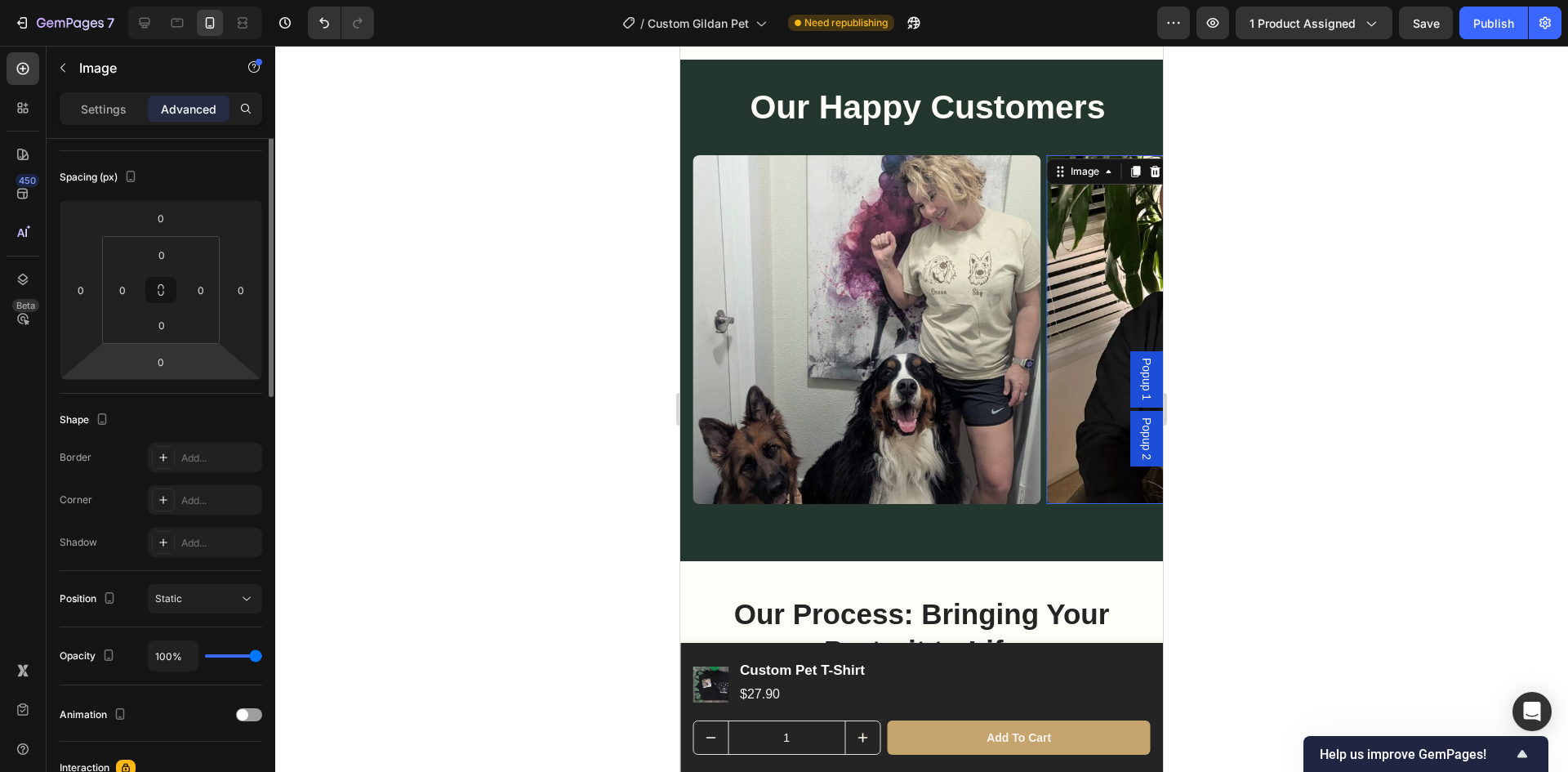
scroll to position [0, 0]
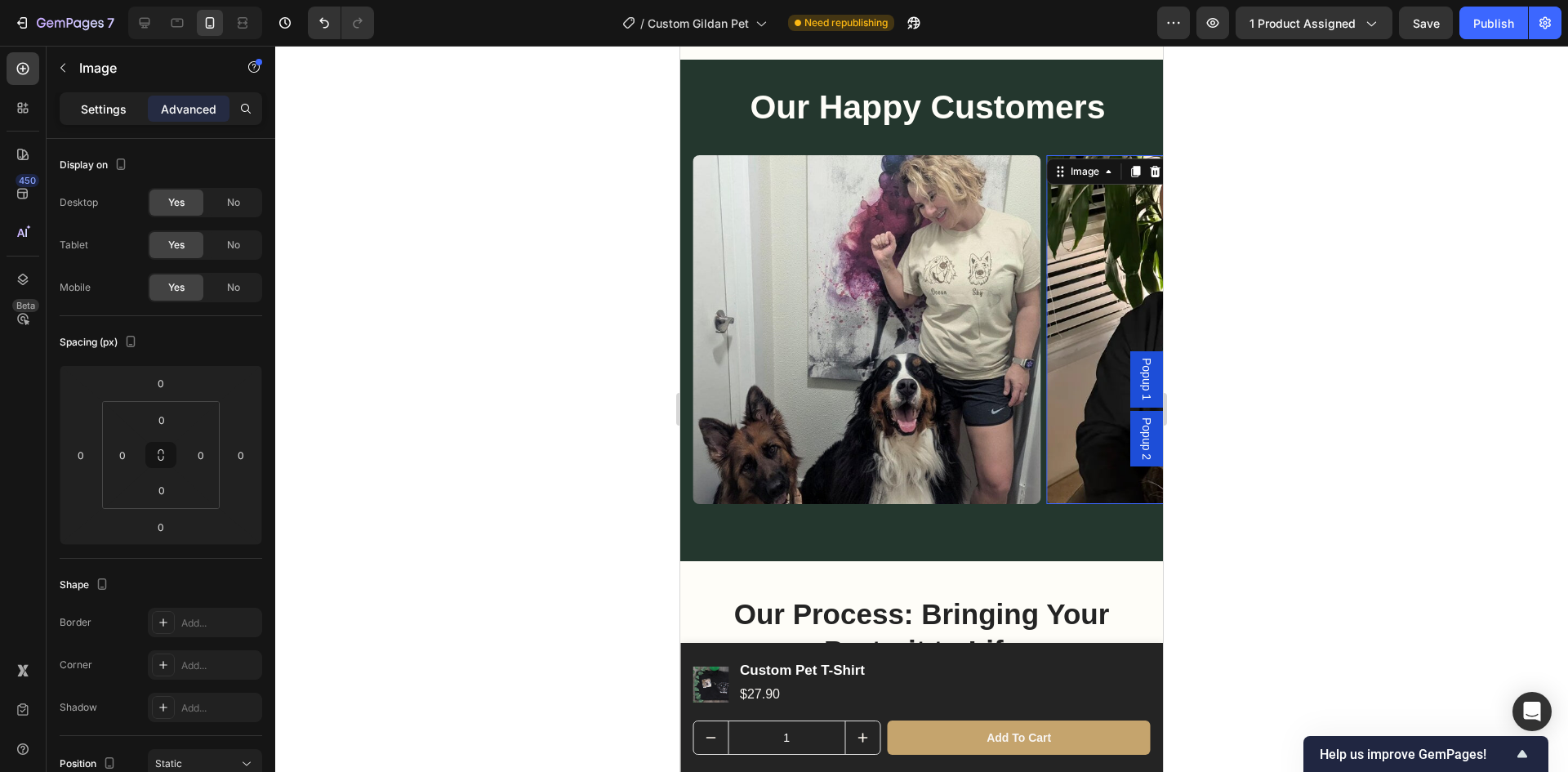
click at [119, 106] on p "Settings" at bounding box center [103, 109] width 46 height 17
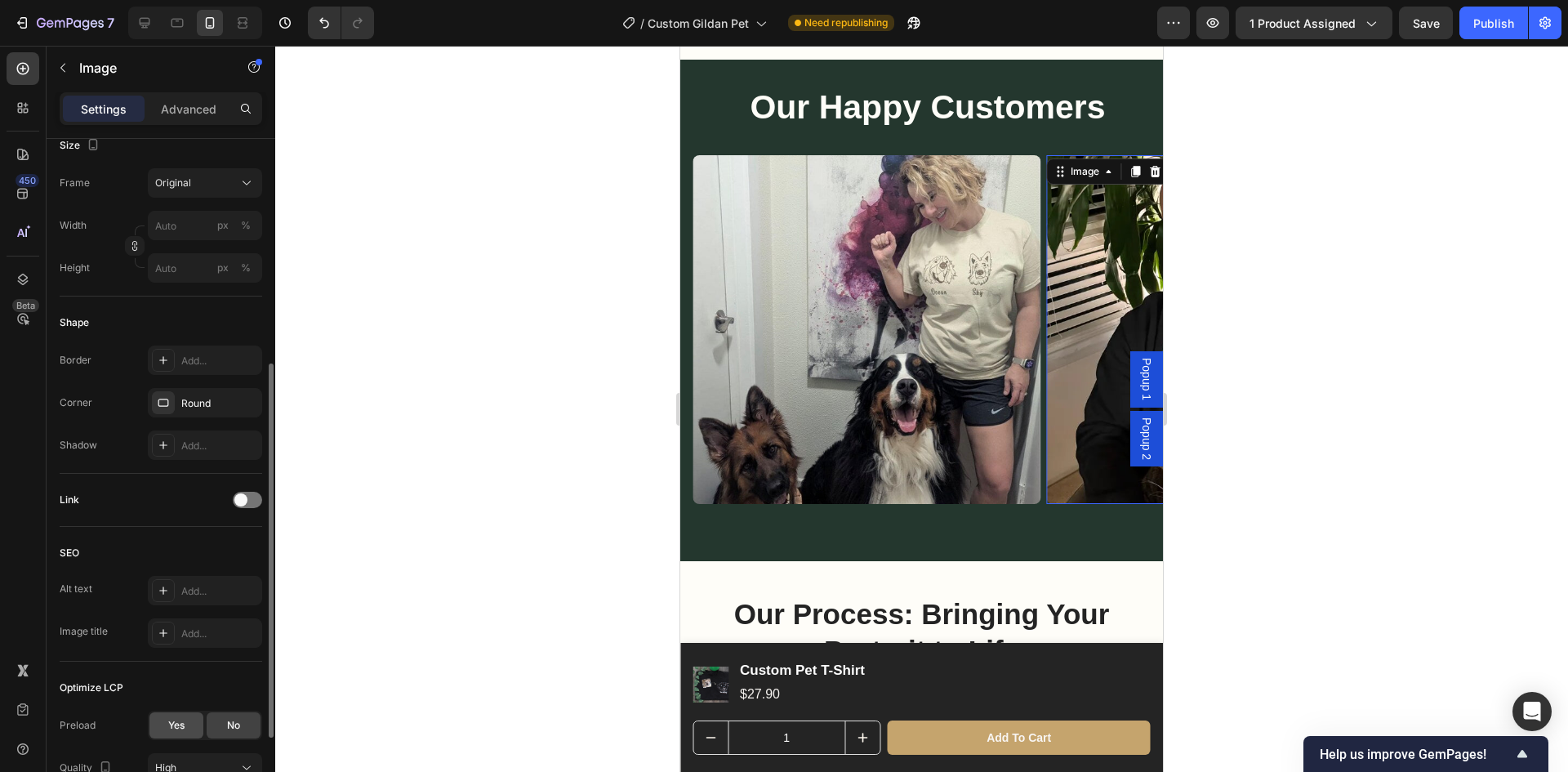
scroll to position [490, 0]
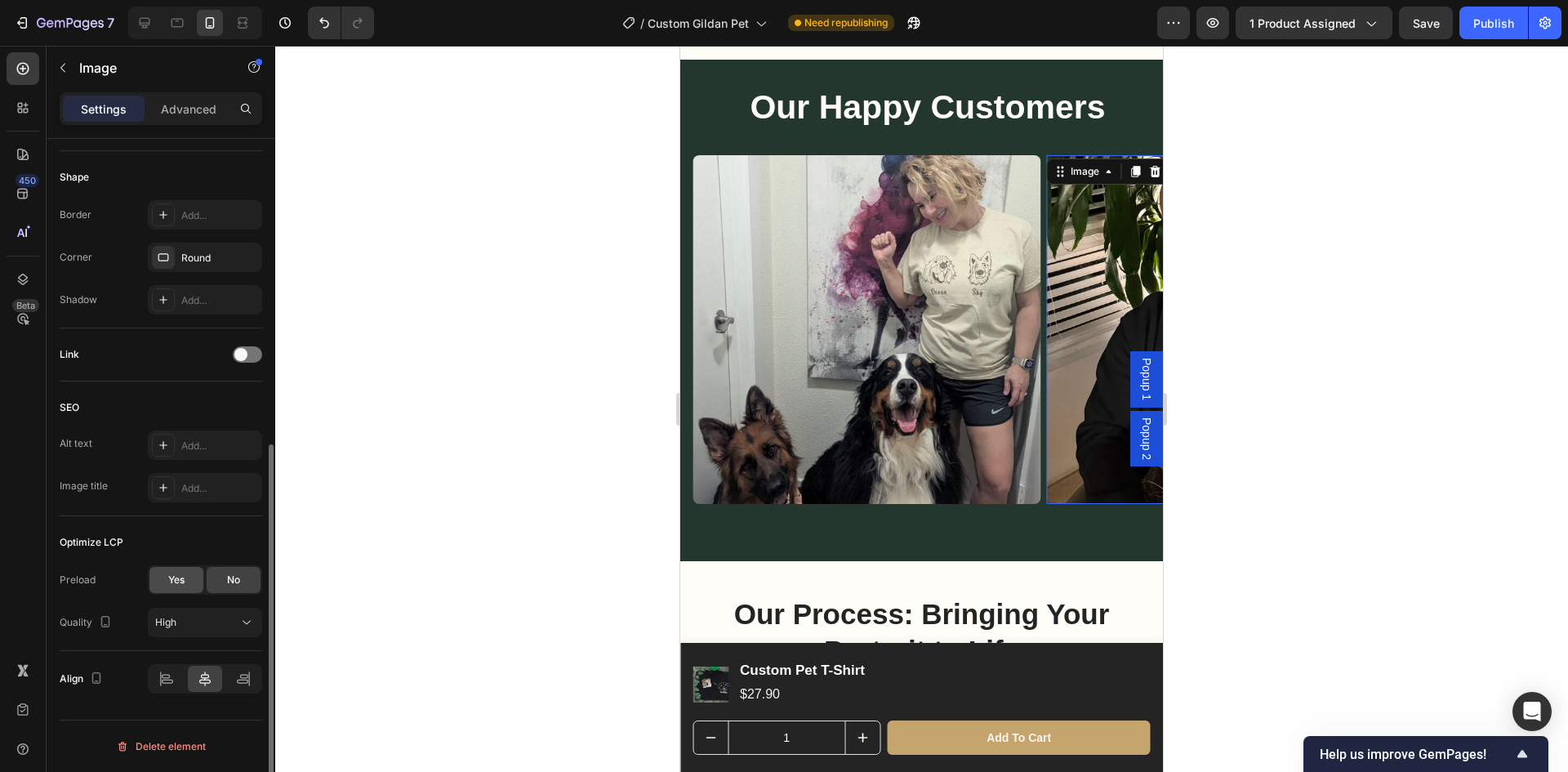
click at [190, 570] on div "Yes" at bounding box center [177, 580] width 54 height 26
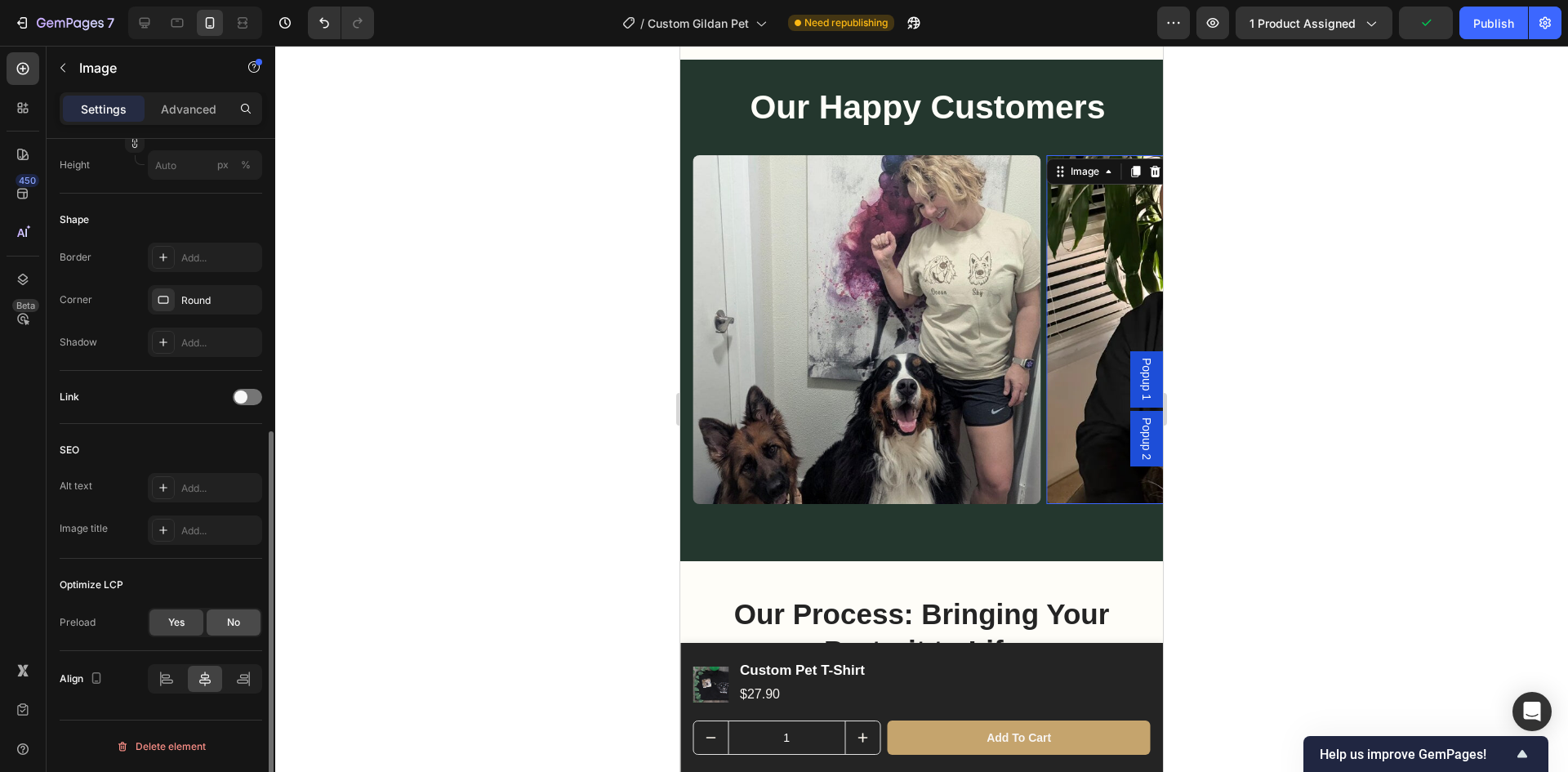
click at [222, 621] on div "No" at bounding box center [234, 623] width 54 height 26
click at [183, 622] on span "Yes" at bounding box center [176, 623] width 16 height 15
click at [225, 622] on div "No" at bounding box center [234, 623] width 54 height 26
click at [194, 618] on div "Yes" at bounding box center [177, 623] width 54 height 26
click at [240, 619] on span "No" at bounding box center [233, 623] width 13 height 15
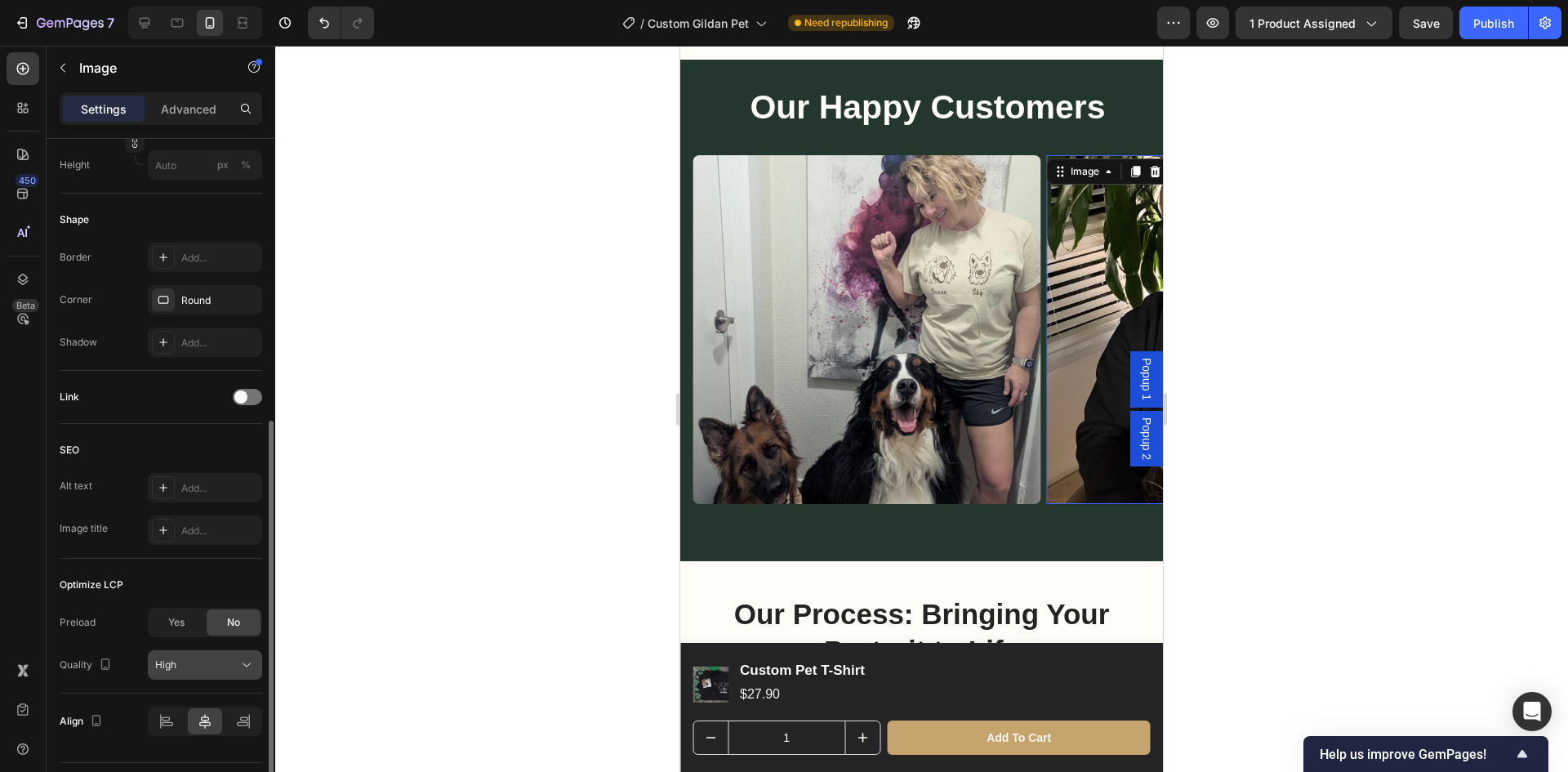
click at [228, 665] on div "High" at bounding box center [197, 665] width 83 height 15
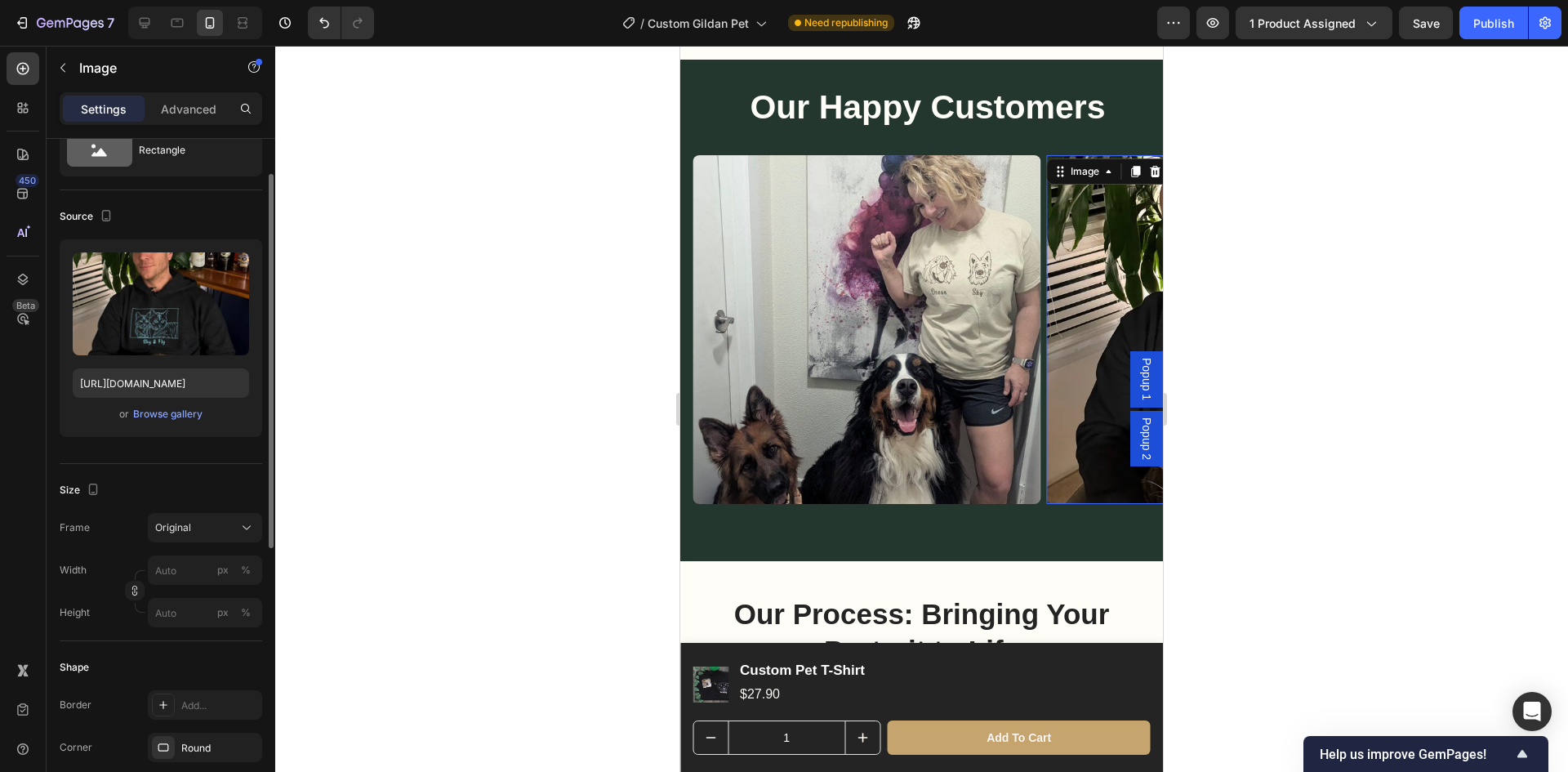
scroll to position [0, 0]
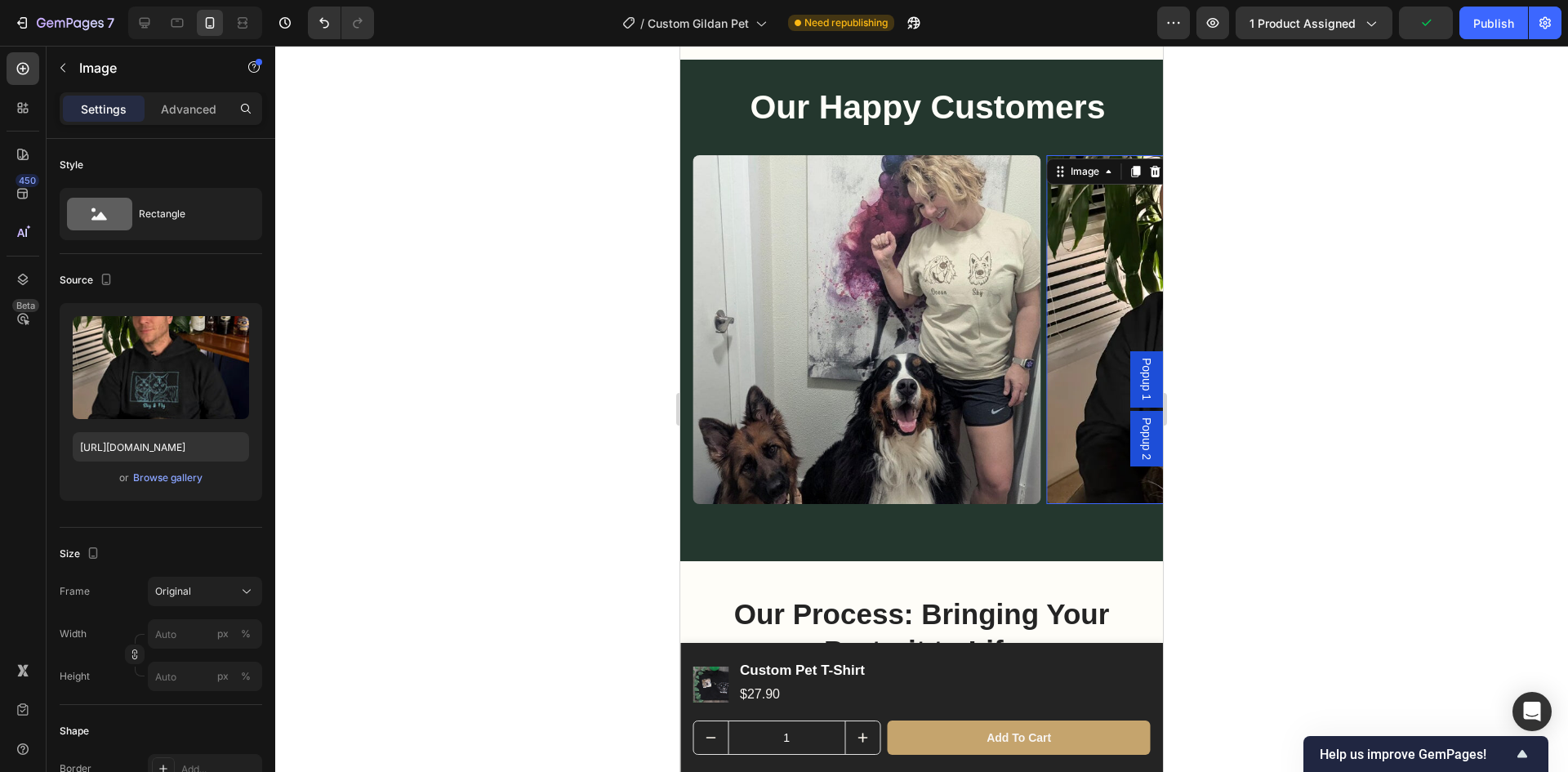
click at [450, 415] on div at bounding box center [922, 408] width 1293 height 726
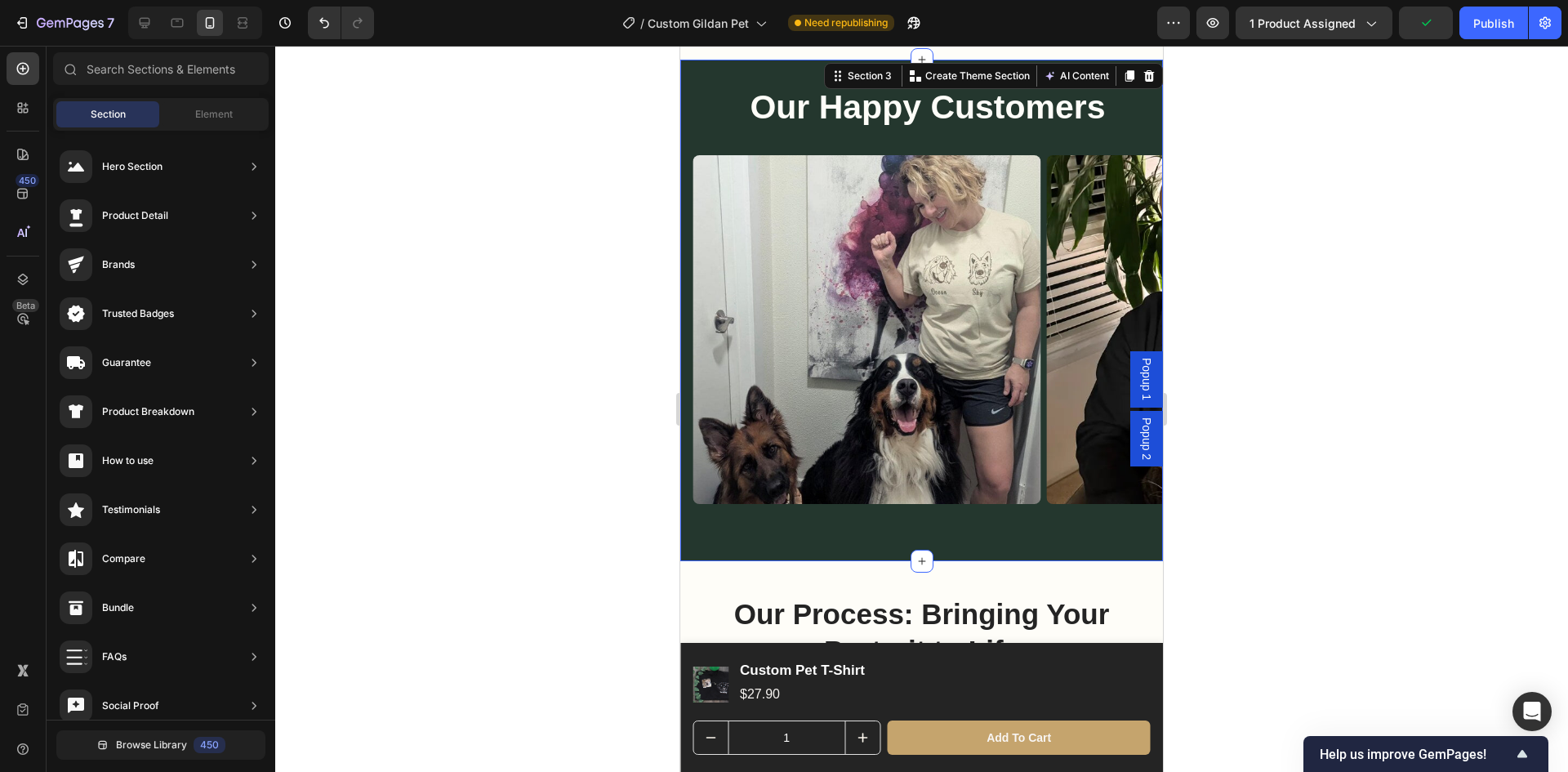
click at [775, 500] on div "Image Image Image Image Carousel" at bounding box center [927, 335] width 470 height 361
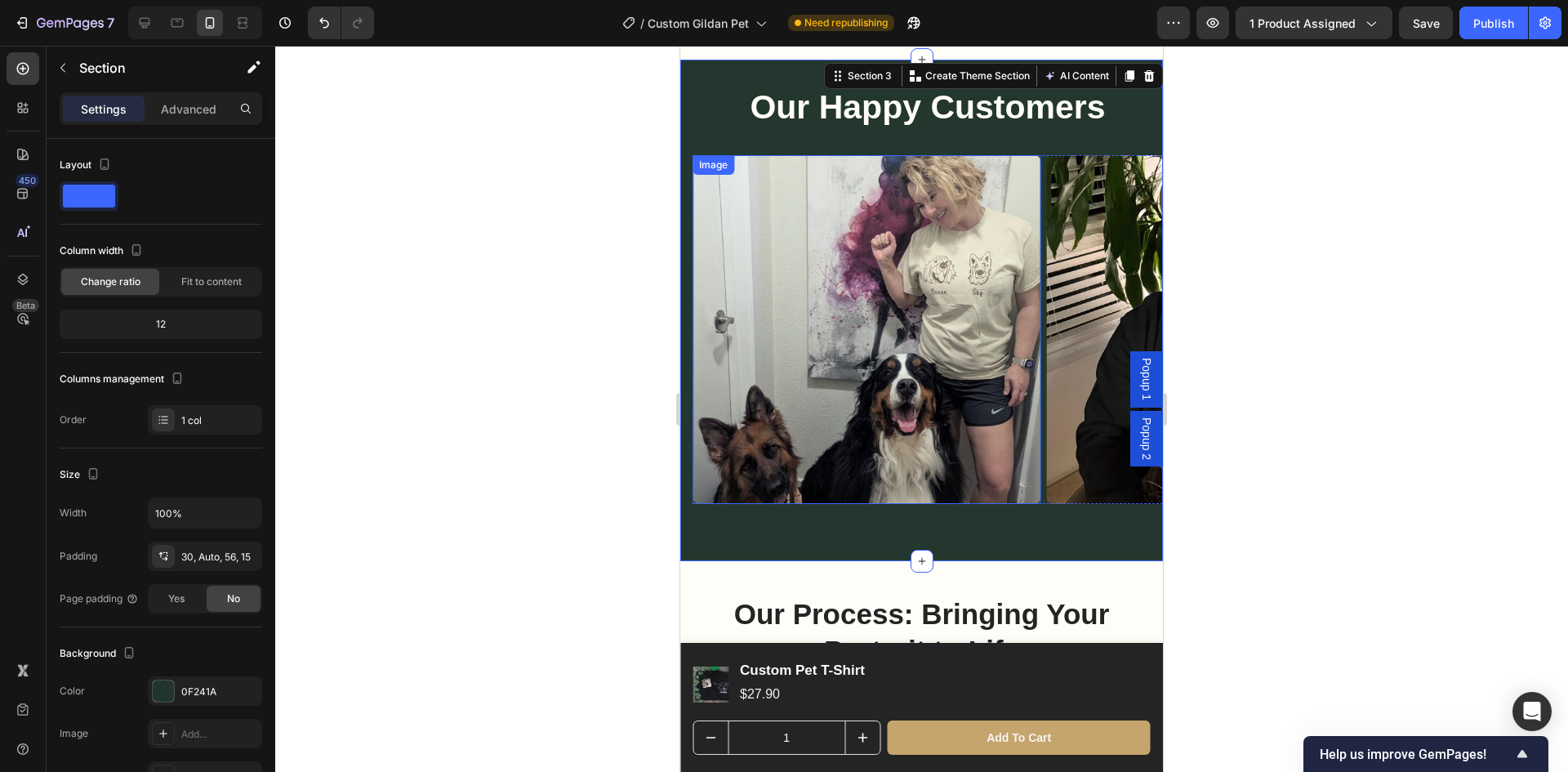
click at [1005, 489] on img at bounding box center [866, 330] width 348 height 349
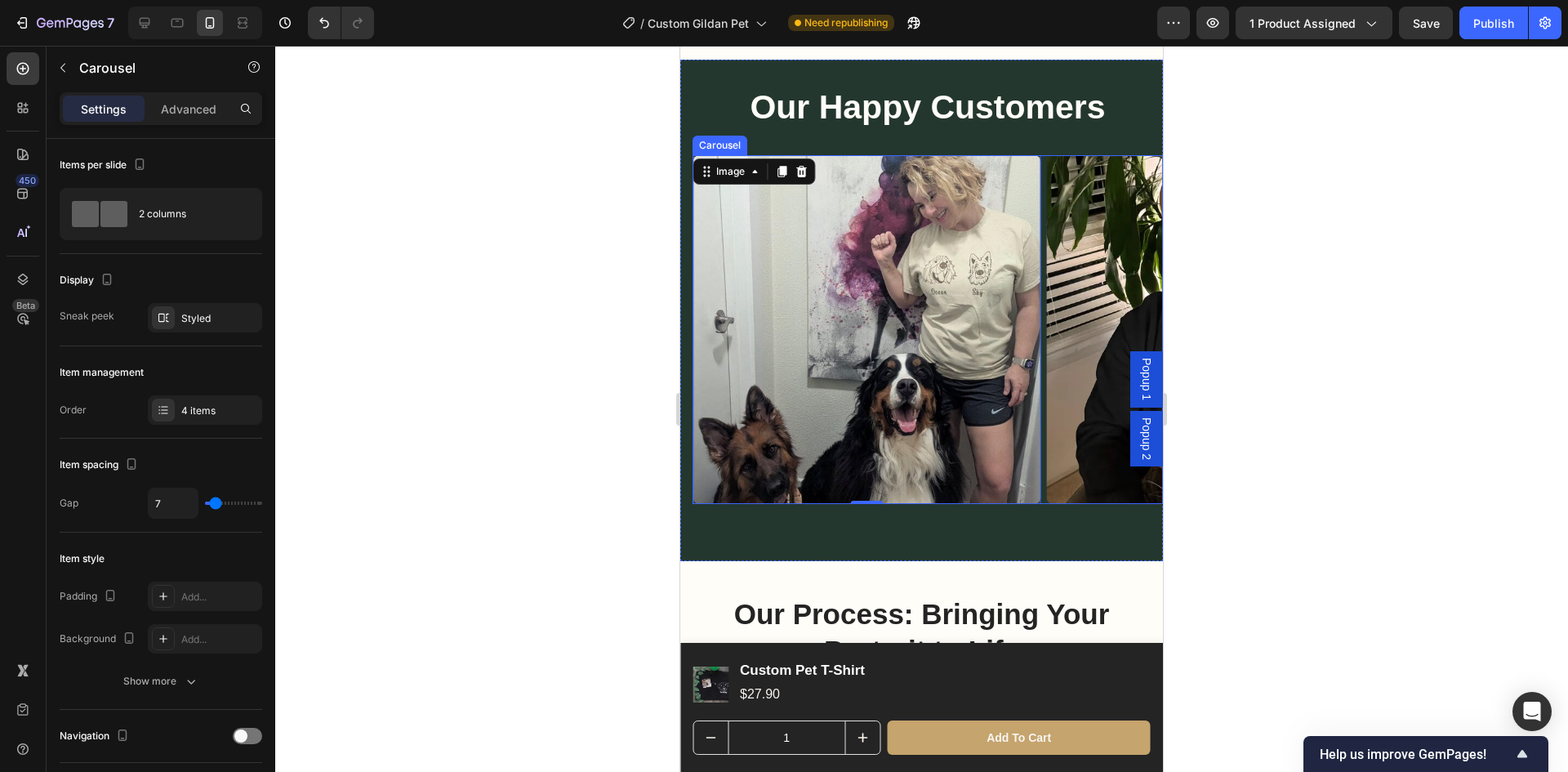
click at [1043, 490] on div "Image Image 0 Image Image" at bounding box center [927, 330] width 470 height 349
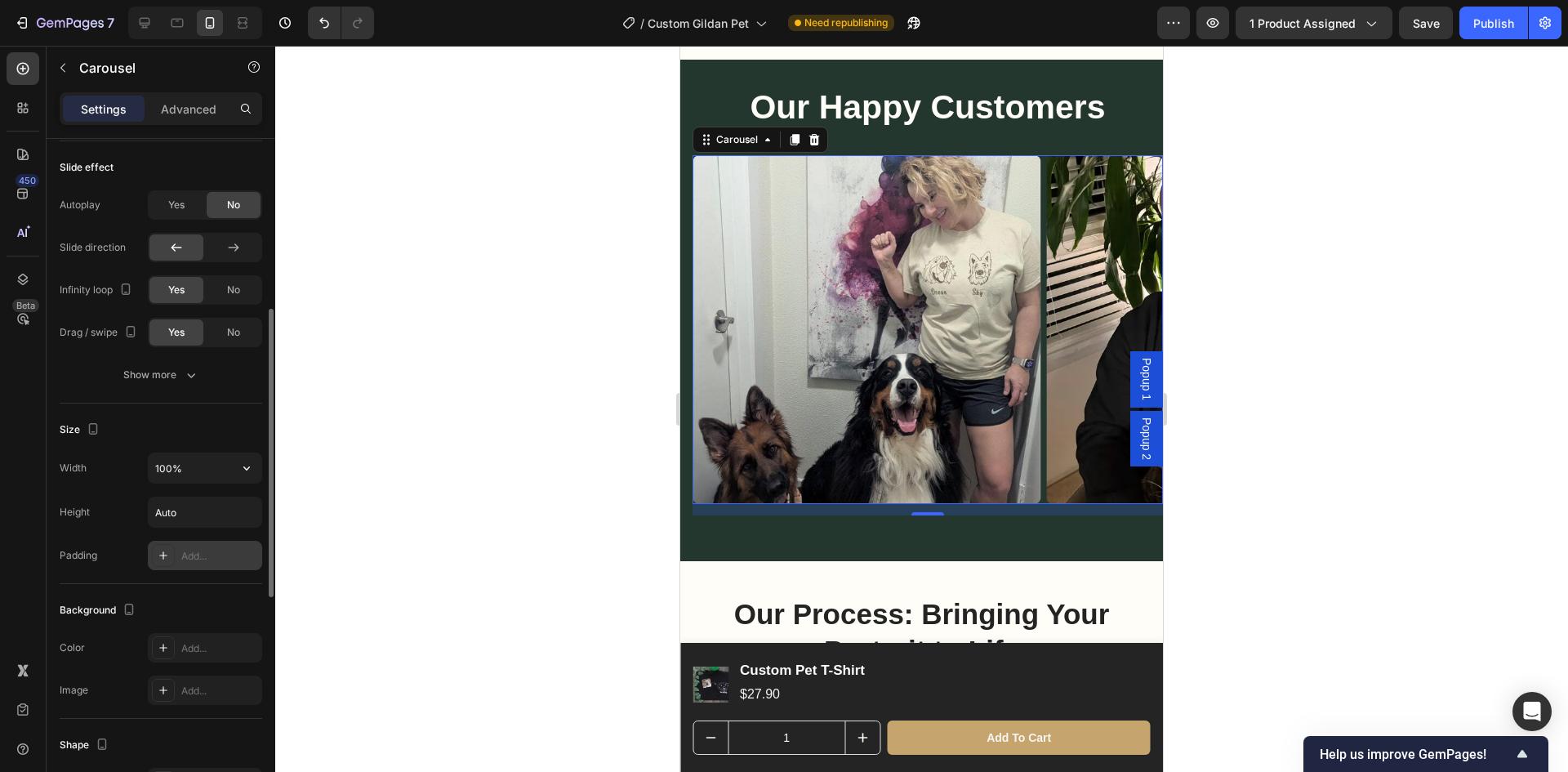
scroll to position [593, 0]
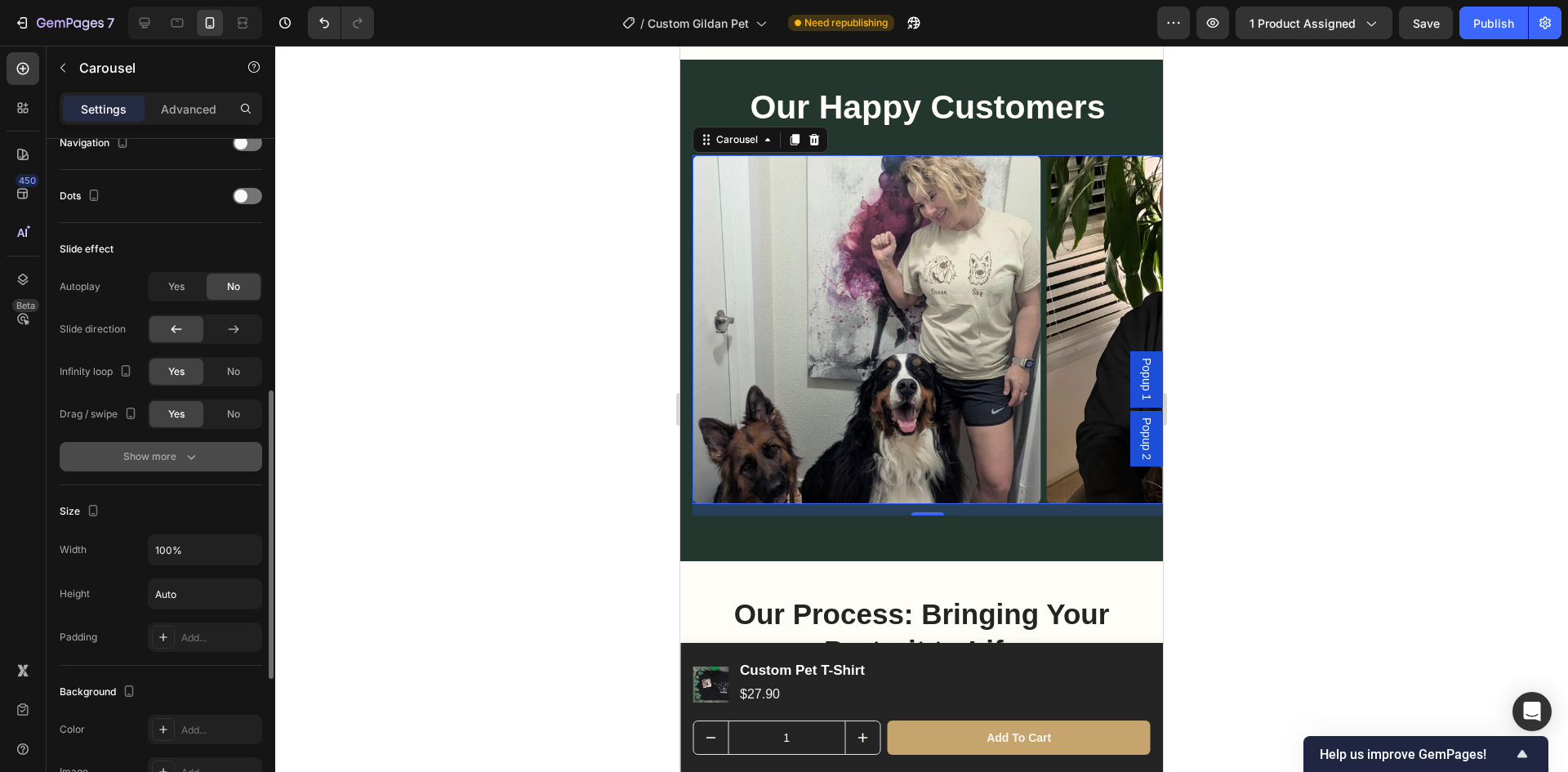
click at [186, 456] on icon "button" at bounding box center [190, 456] width 16 height 16
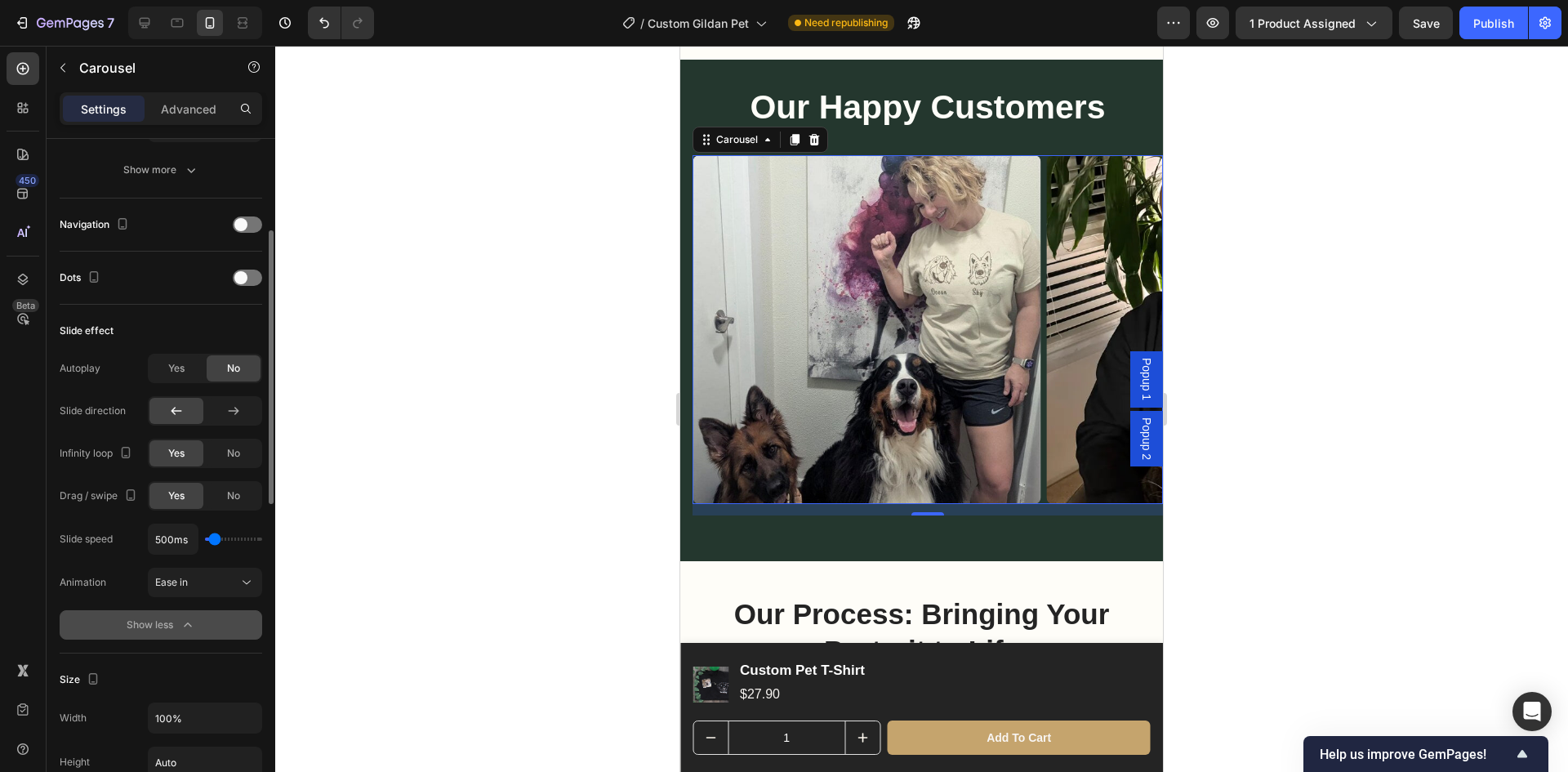
scroll to position [430, 0]
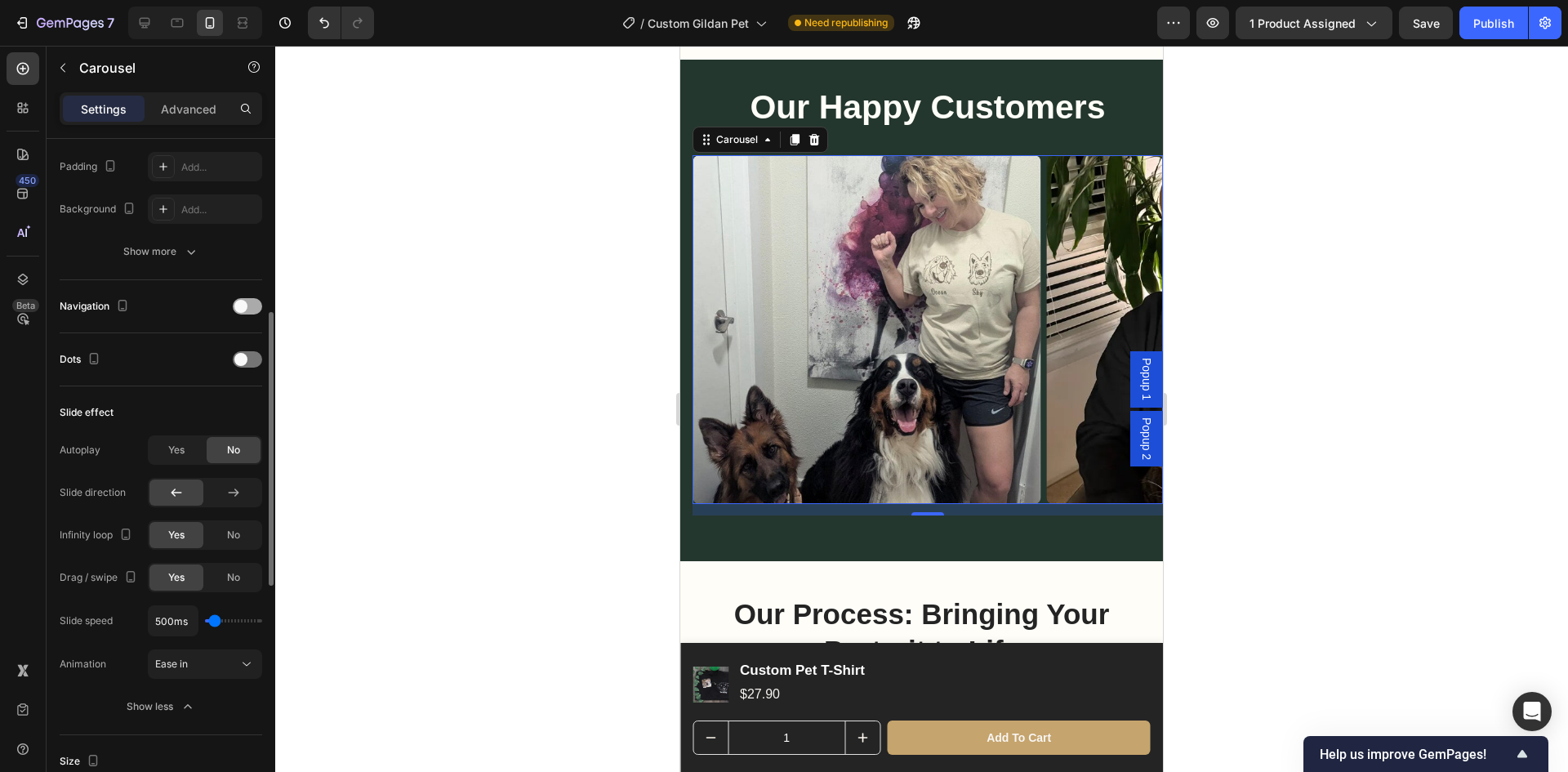
click at [253, 305] on div at bounding box center [247, 305] width 29 height 16
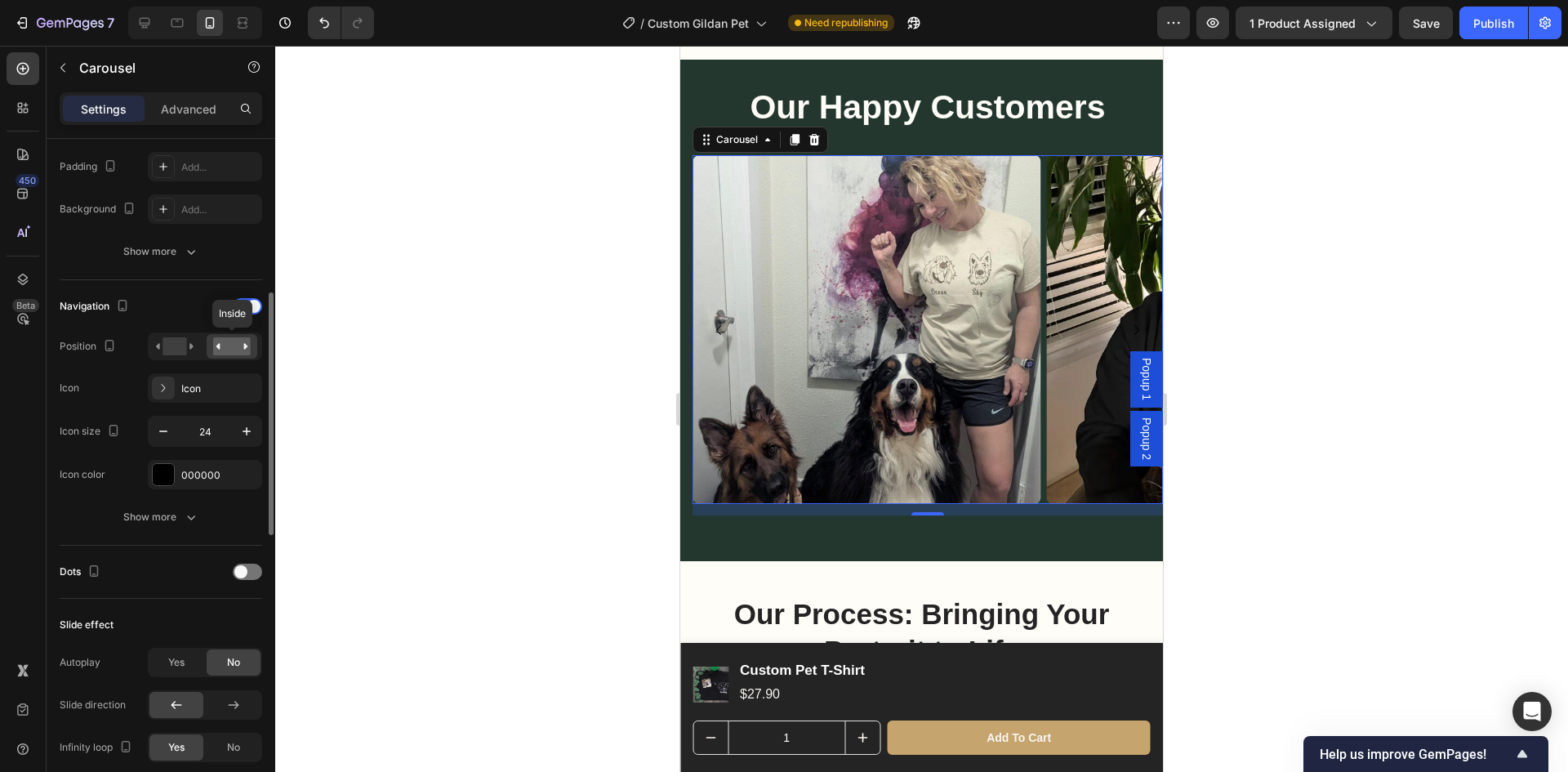
click at [229, 349] on rect at bounding box center [232, 346] width 37 height 18
click at [196, 347] on div at bounding box center [175, 347] width 51 height 24
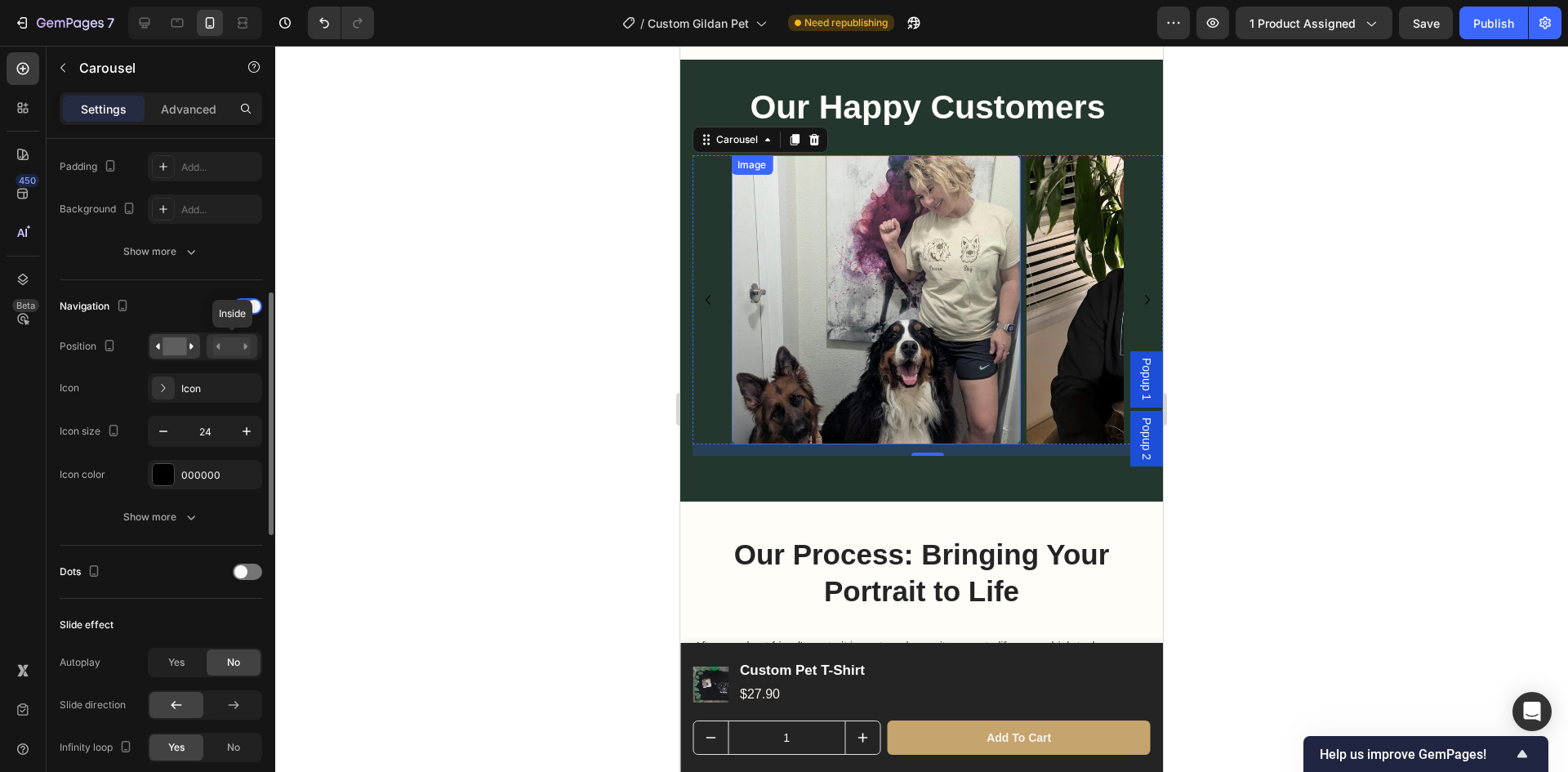
click at [223, 347] on rect at bounding box center [232, 346] width 37 height 18
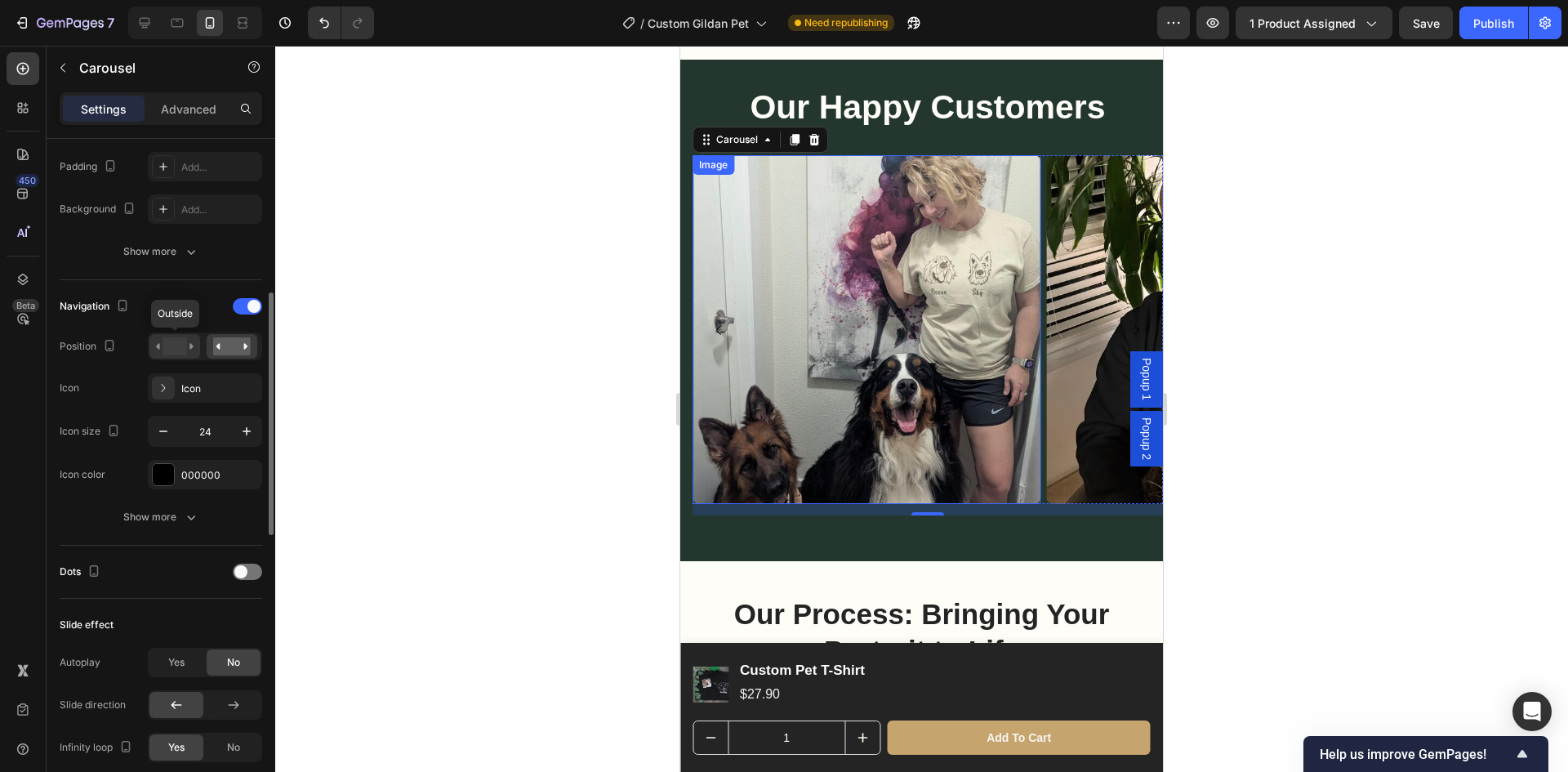
click at [163, 347] on rect at bounding box center [174, 346] width 23 height 18
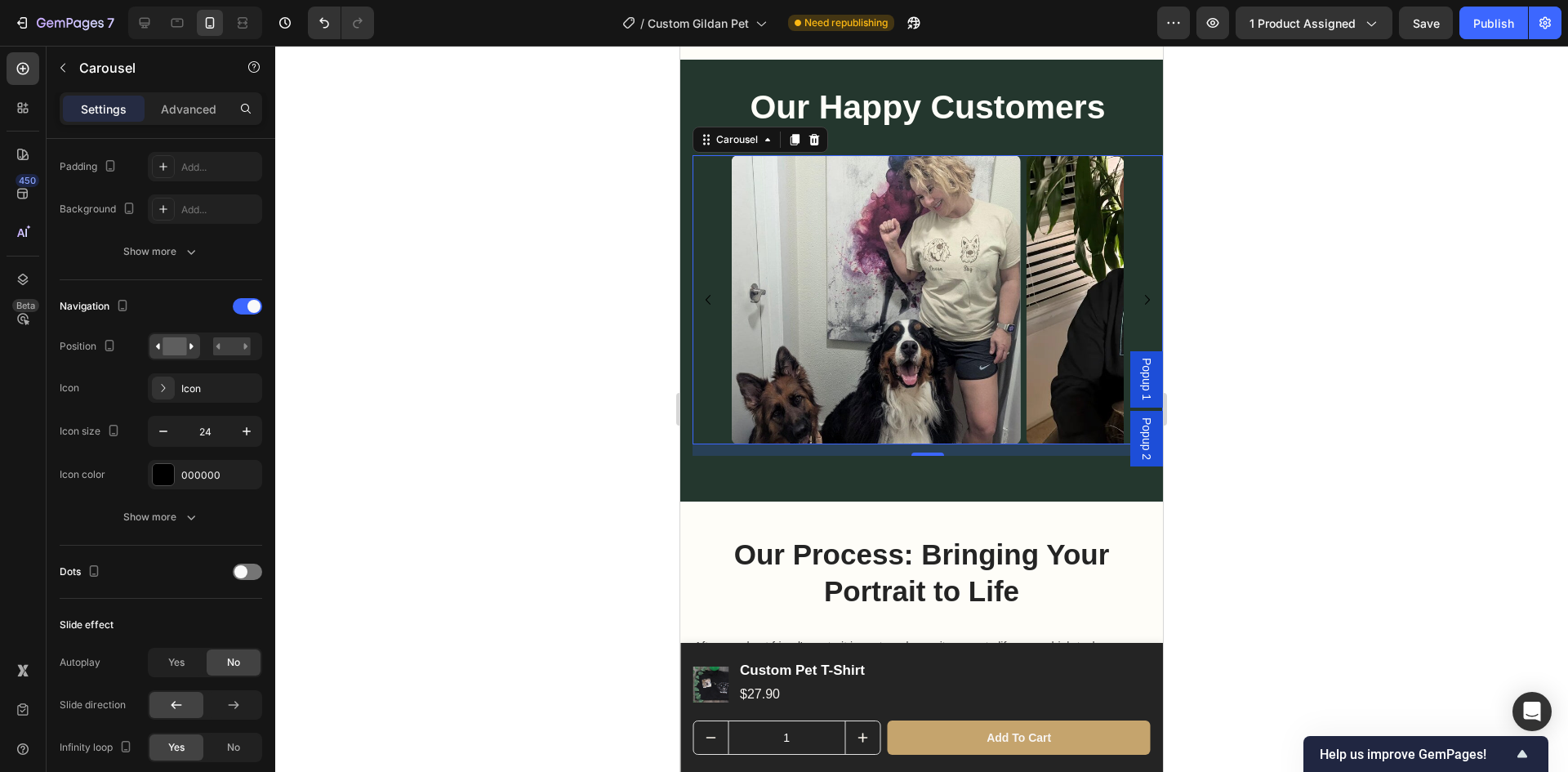
click at [705, 290] on icon "Carousel Back Arrow" at bounding box center [708, 300] width 20 height 20
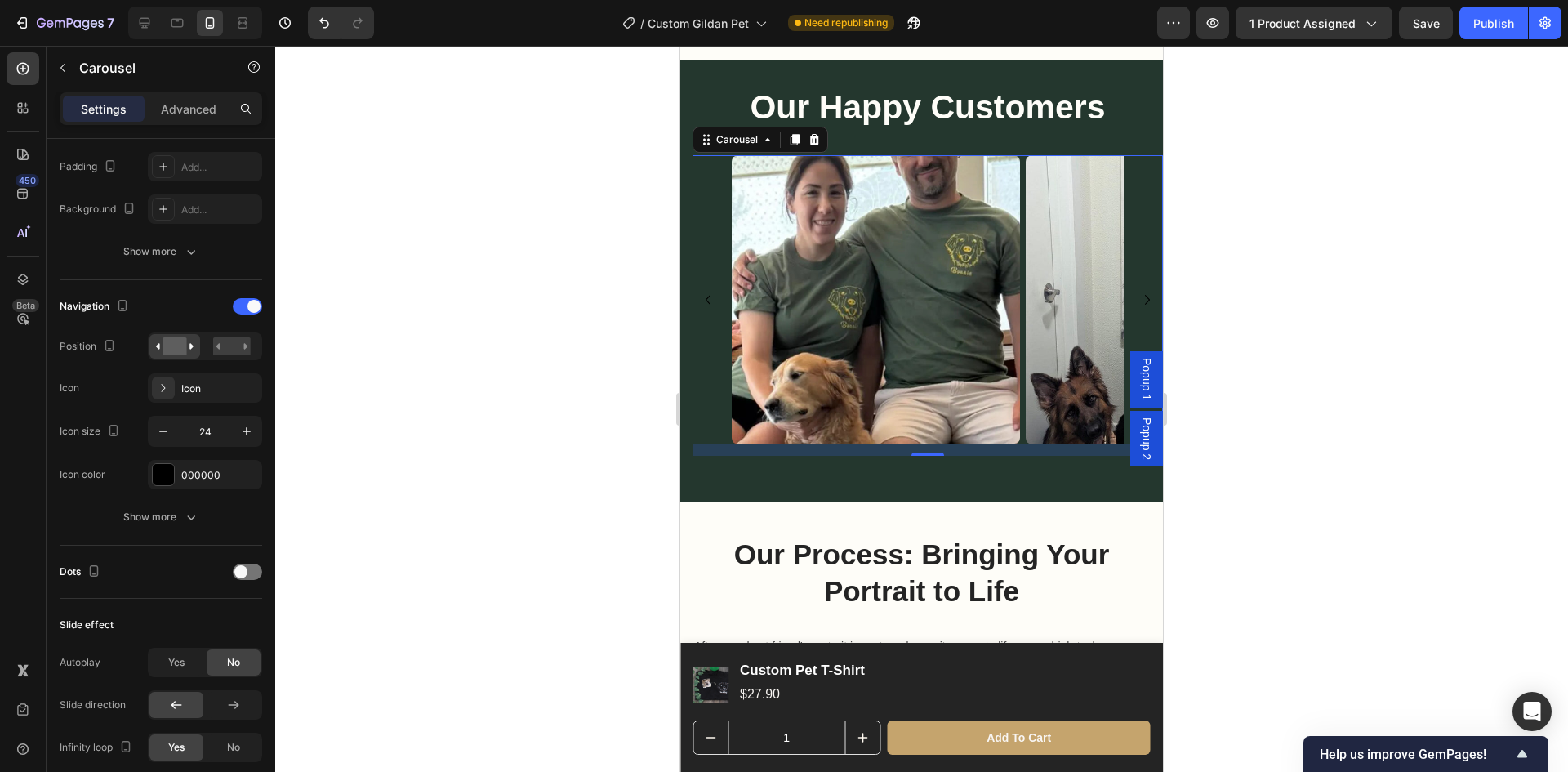
click at [705, 290] on icon "Carousel Back Arrow" at bounding box center [708, 300] width 20 height 20
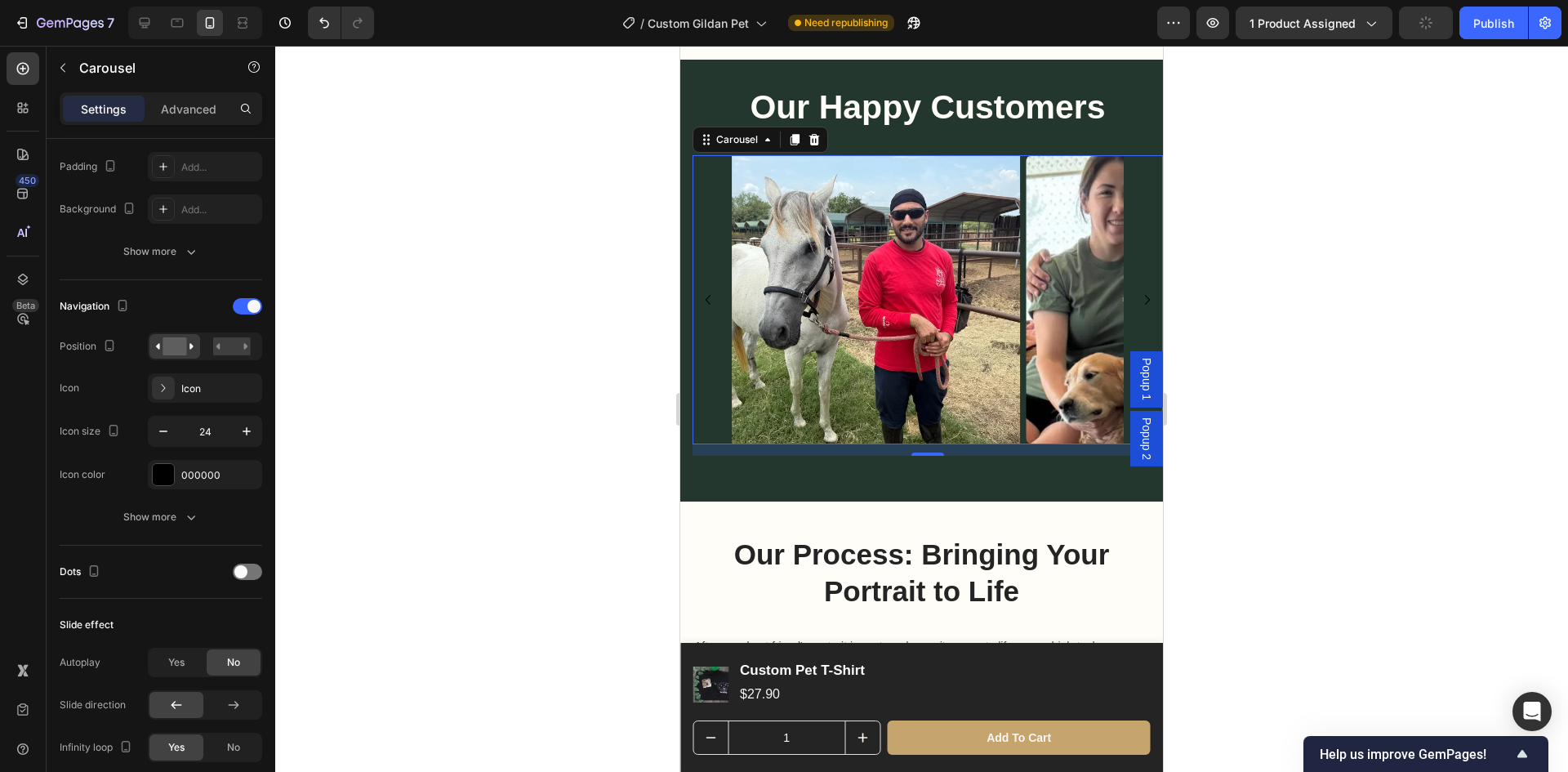
click at [711, 290] on icon "Carousel Back Arrow" at bounding box center [708, 300] width 20 height 20
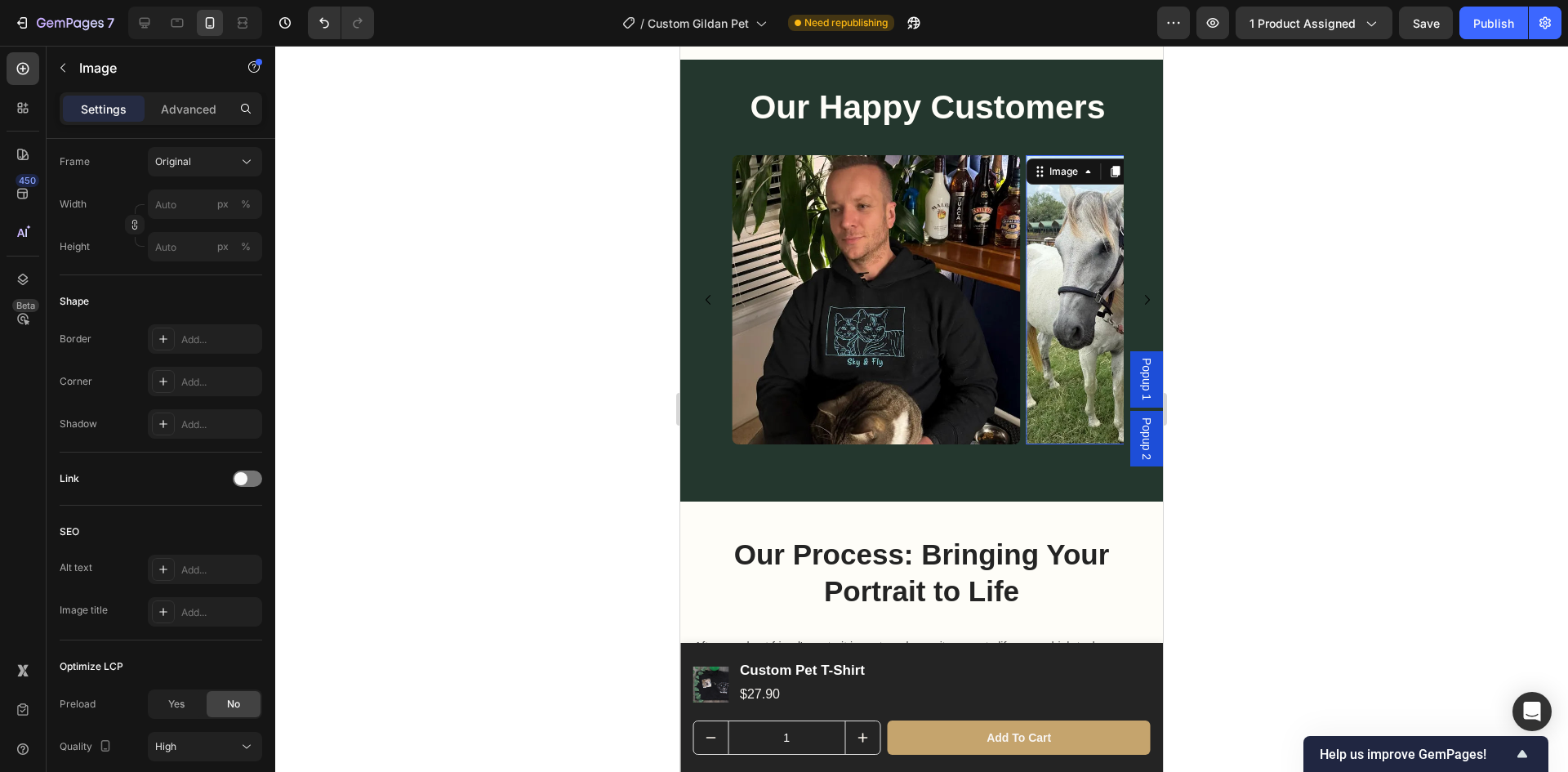
click at [1058, 335] on img at bounding box center [1170, 300] width 288 height 289
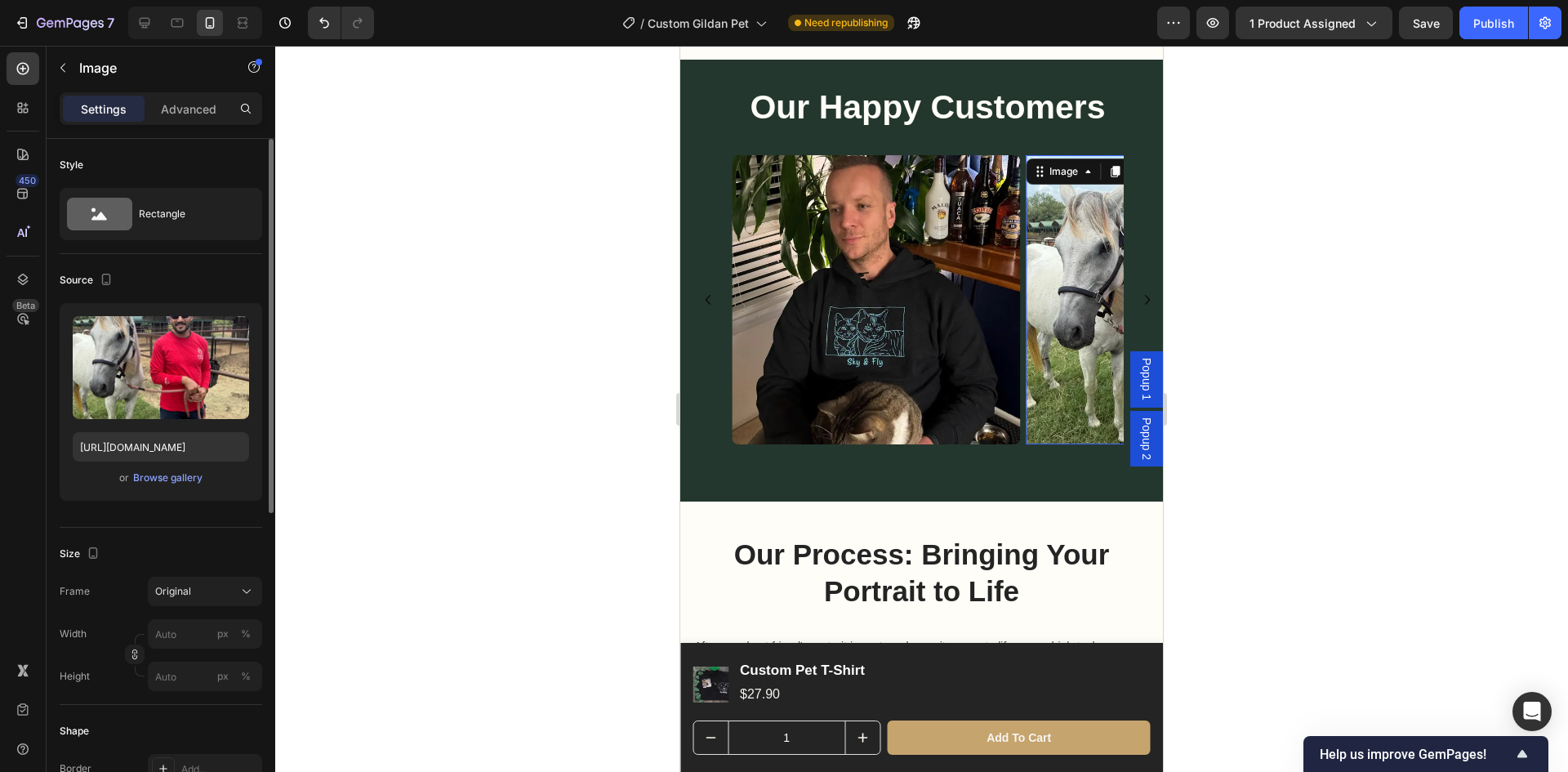
scroll to position [554, 0]
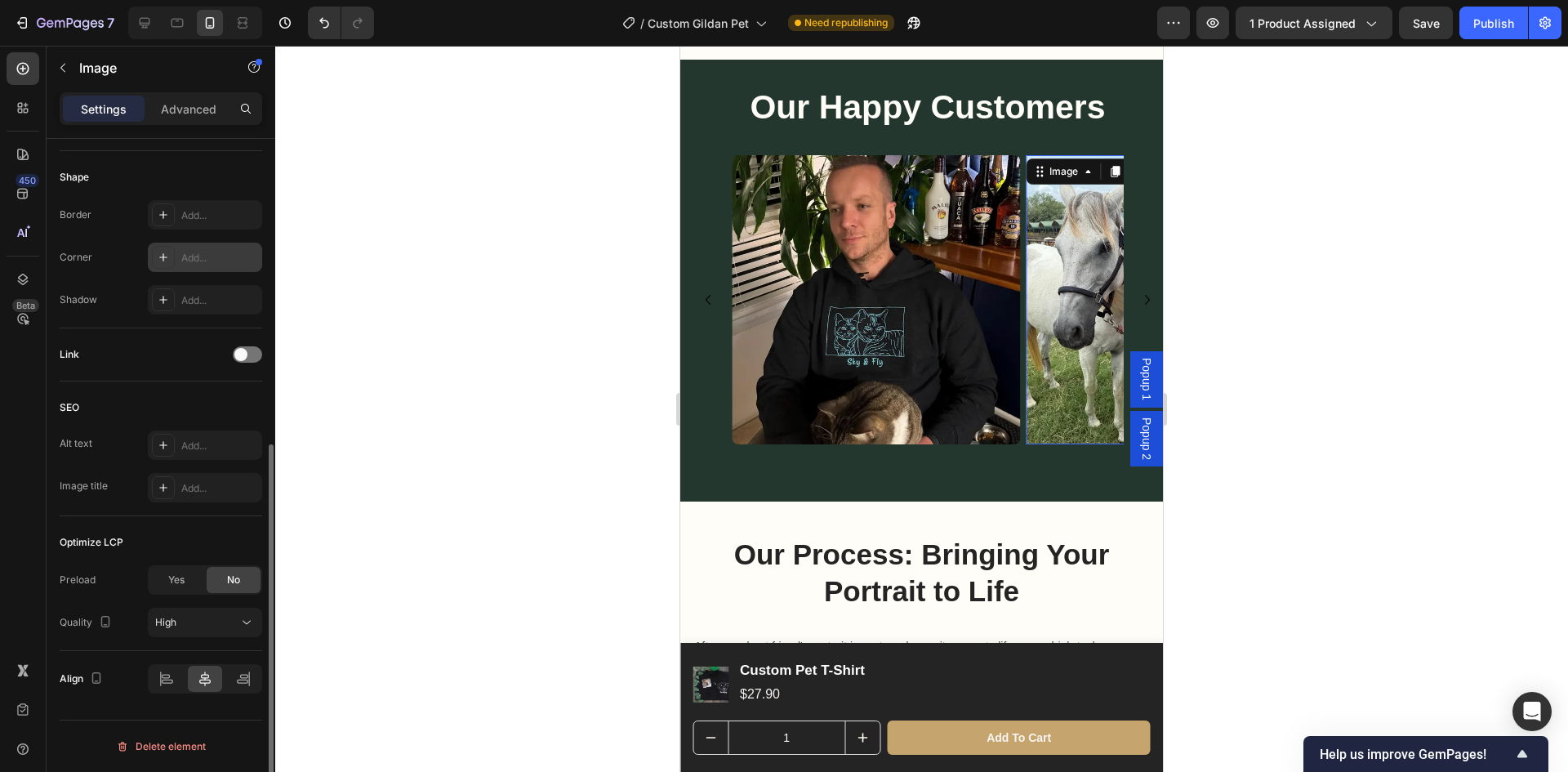
click at [198, 251] on div "Add..." at bounding box center [220, 259] width 77 height 15
click at [477, 182] on div at bounding box center [922, 408] width 1293 height 726
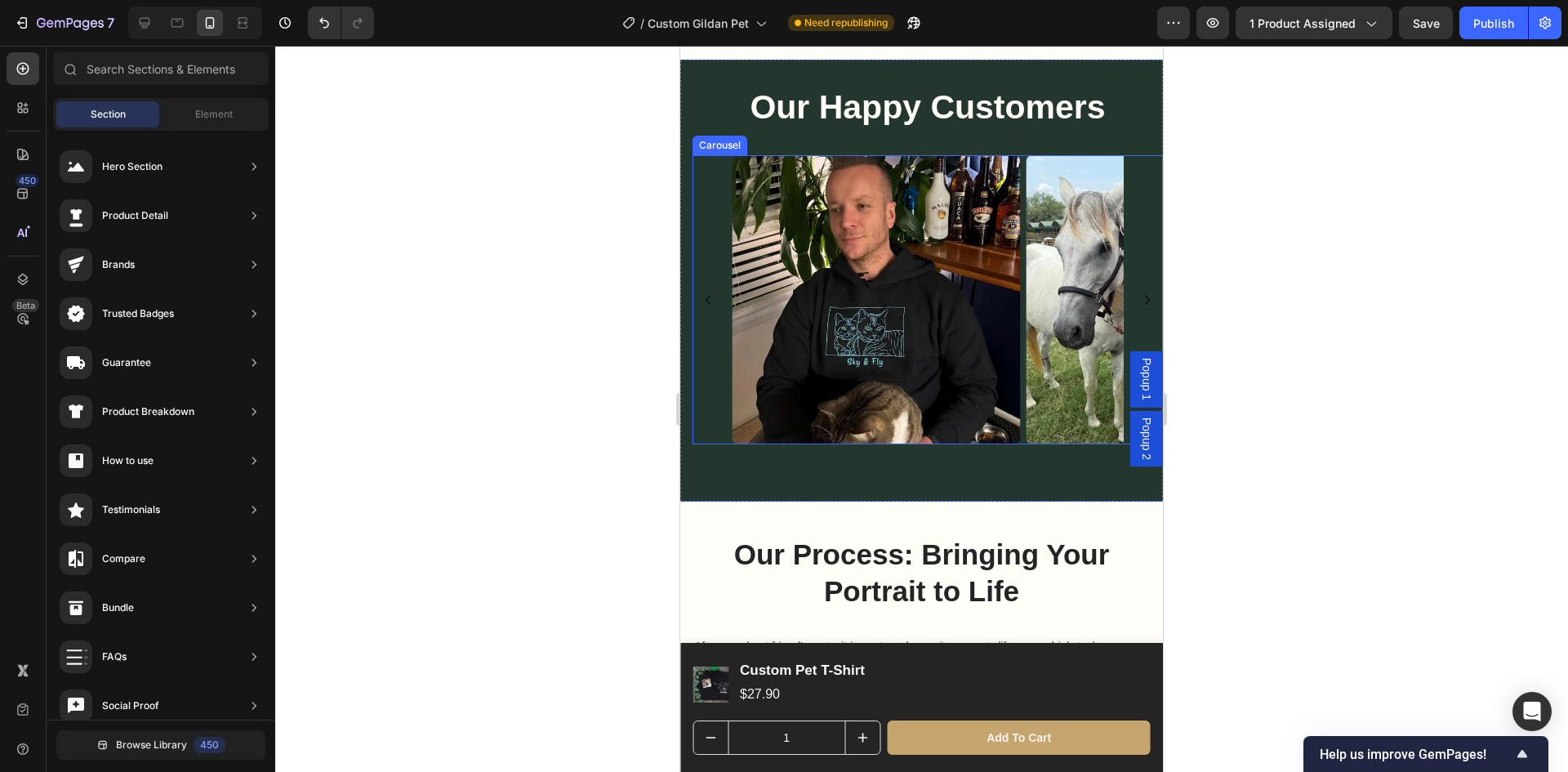
click at [1024, 429] on div "Image Image Image Image" at bounding box center [927, 300] width 392 height 289
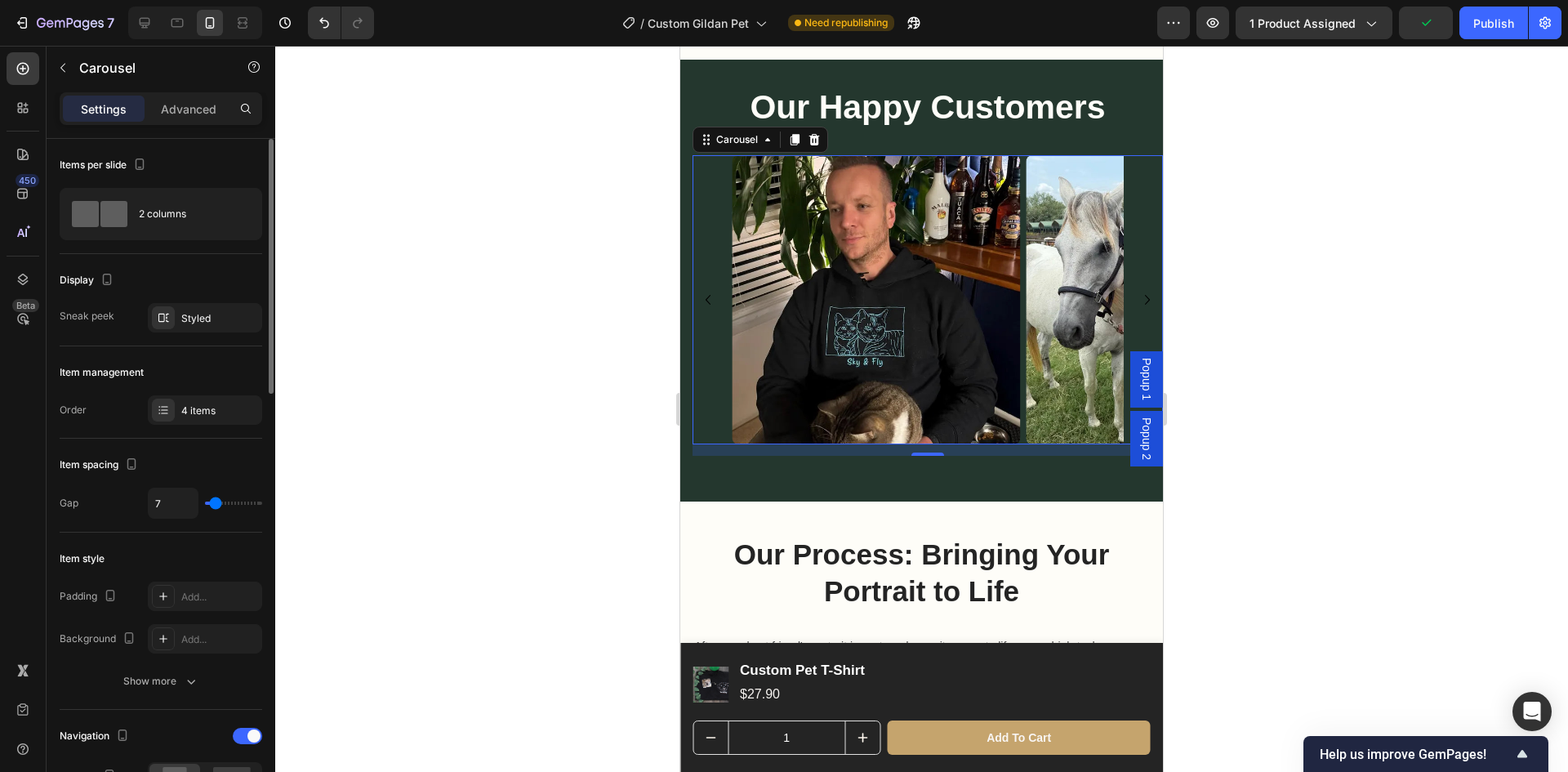
scroll to position [82, 0]
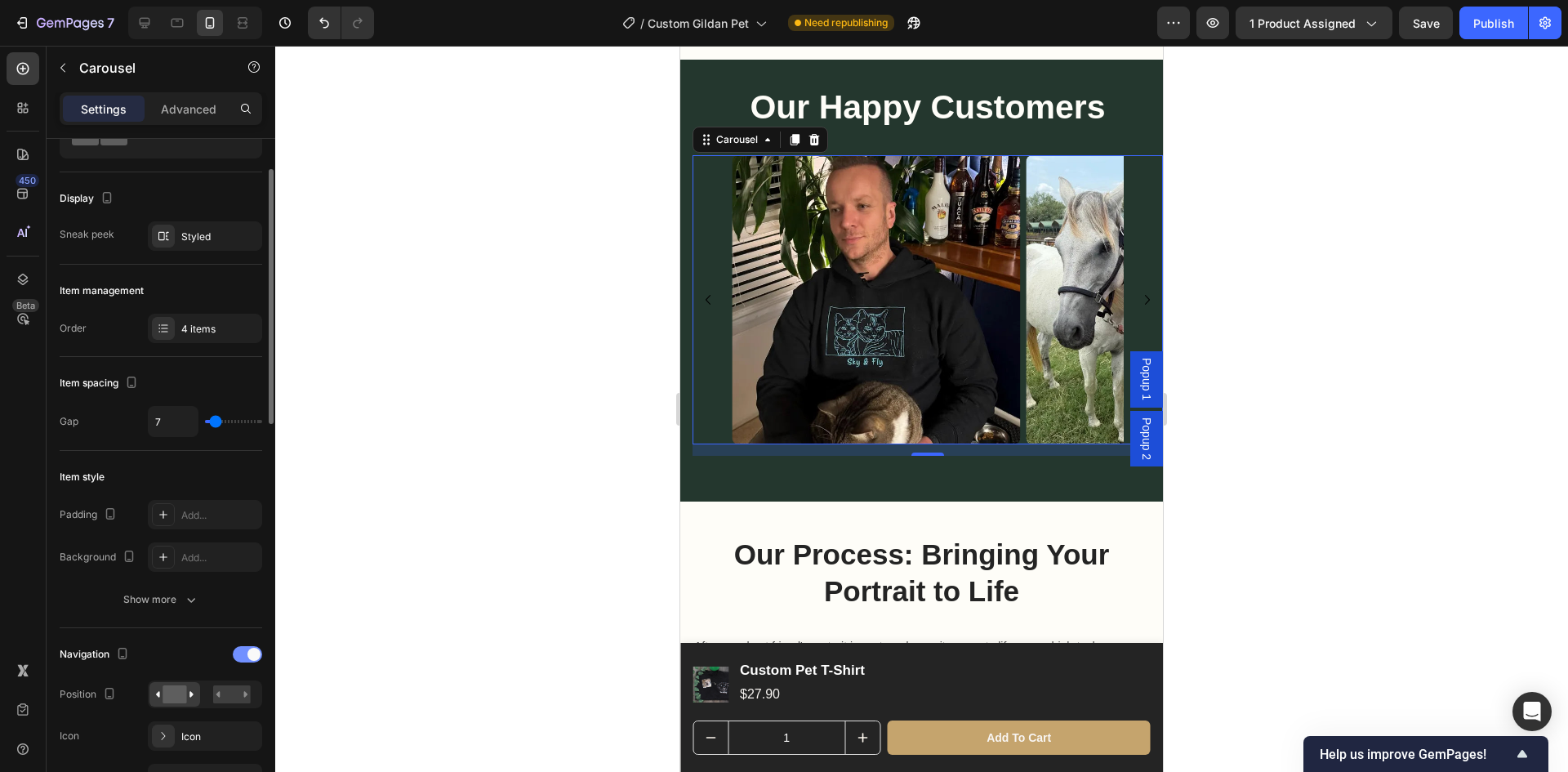
click at [240, 656] on div at bounding box center [247, 654] width 29 height 16
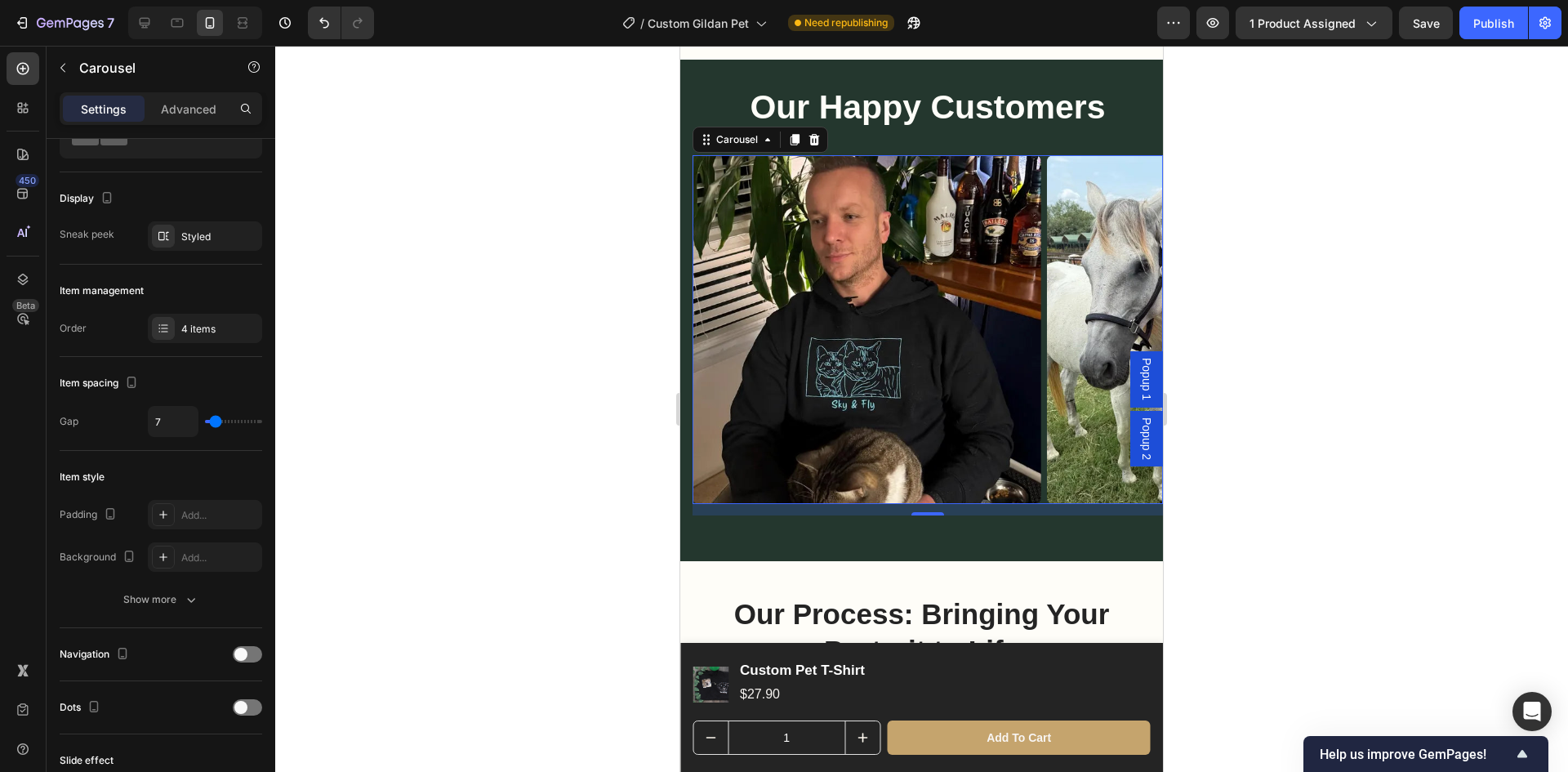
click at [1334, 488] on div at bounding box center [922, 408] width 1293 height 726
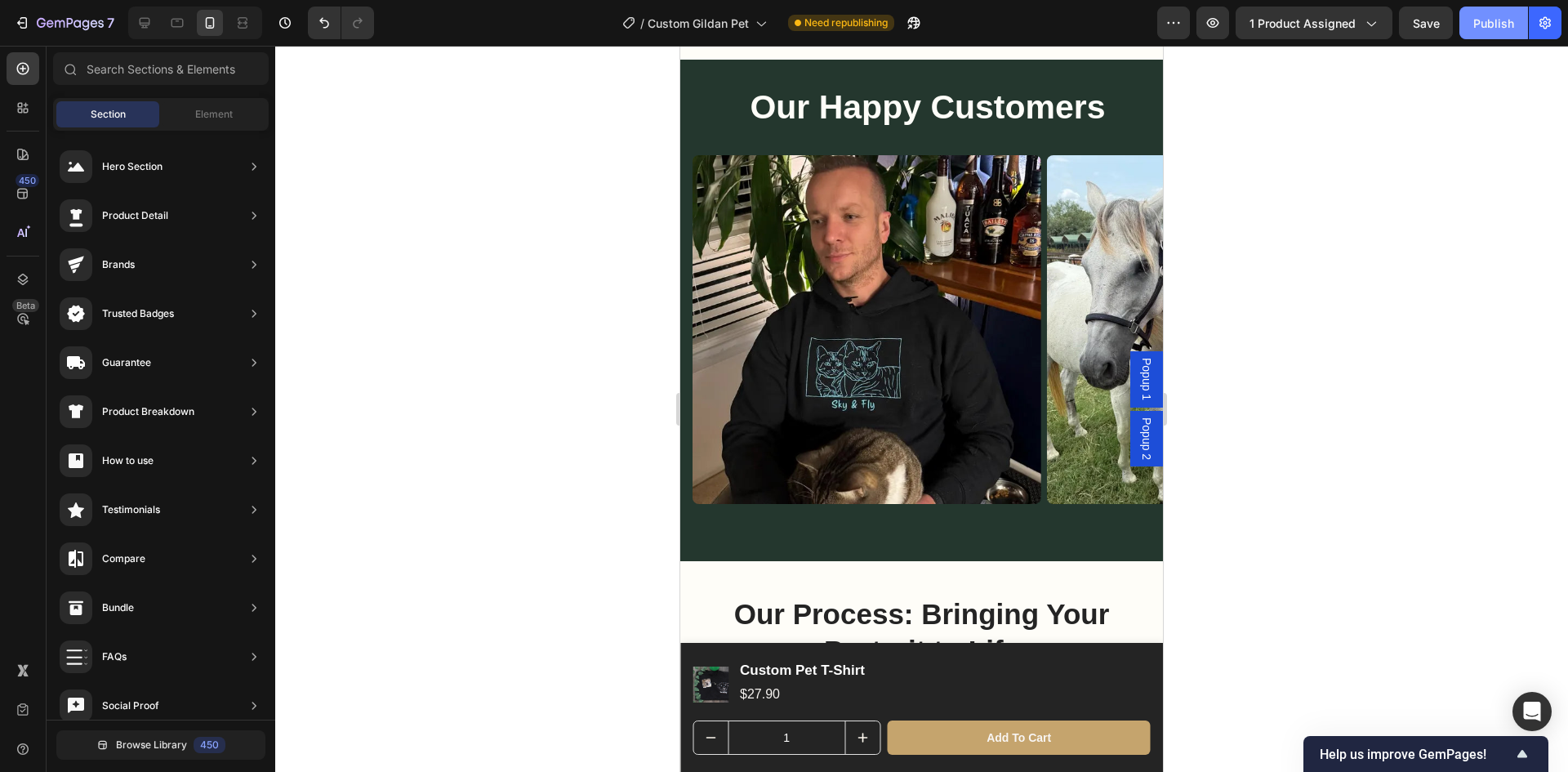
drag, startPoint x: 1481, startPoint y: 26, endPoint x: 1481, endPoint y: 35, distance: 9.0
click at [1481, 33] on button "Publish" at bounding box center [1493, 22] width 68 height 33
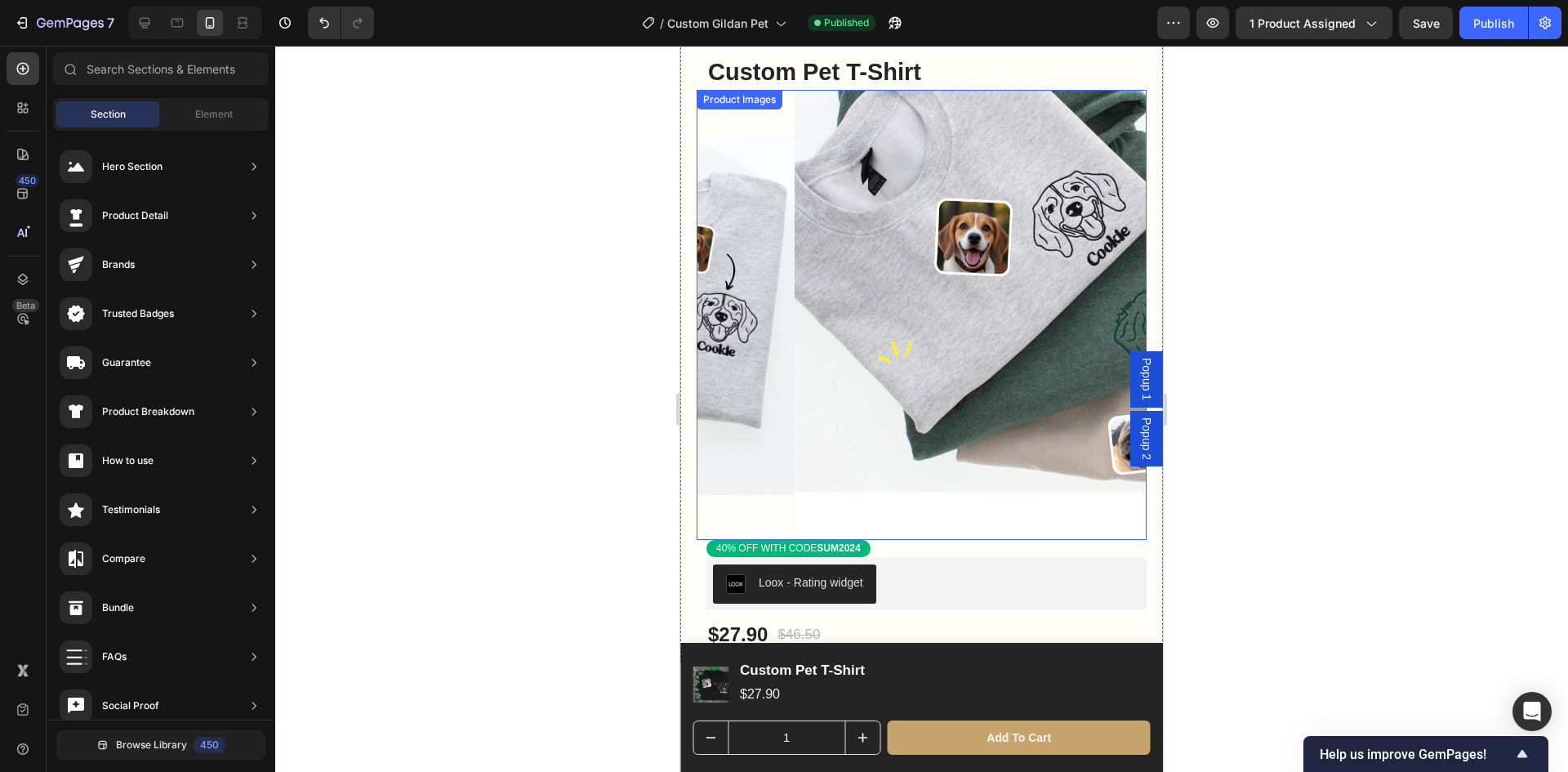
scroll to position [0, 0]
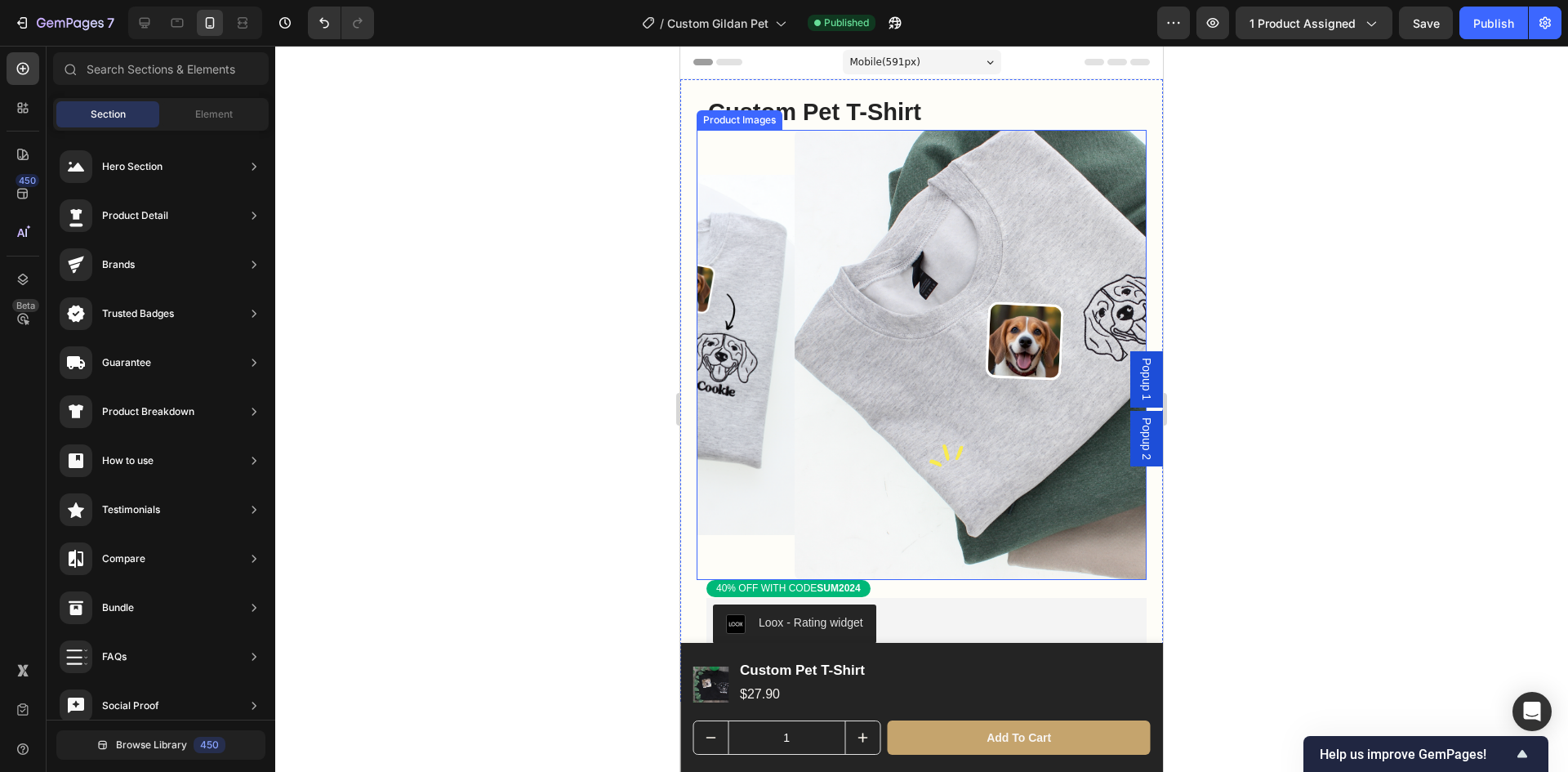
click at [794, 346] on img at bounding box center [1019, 355] width 450 height 450
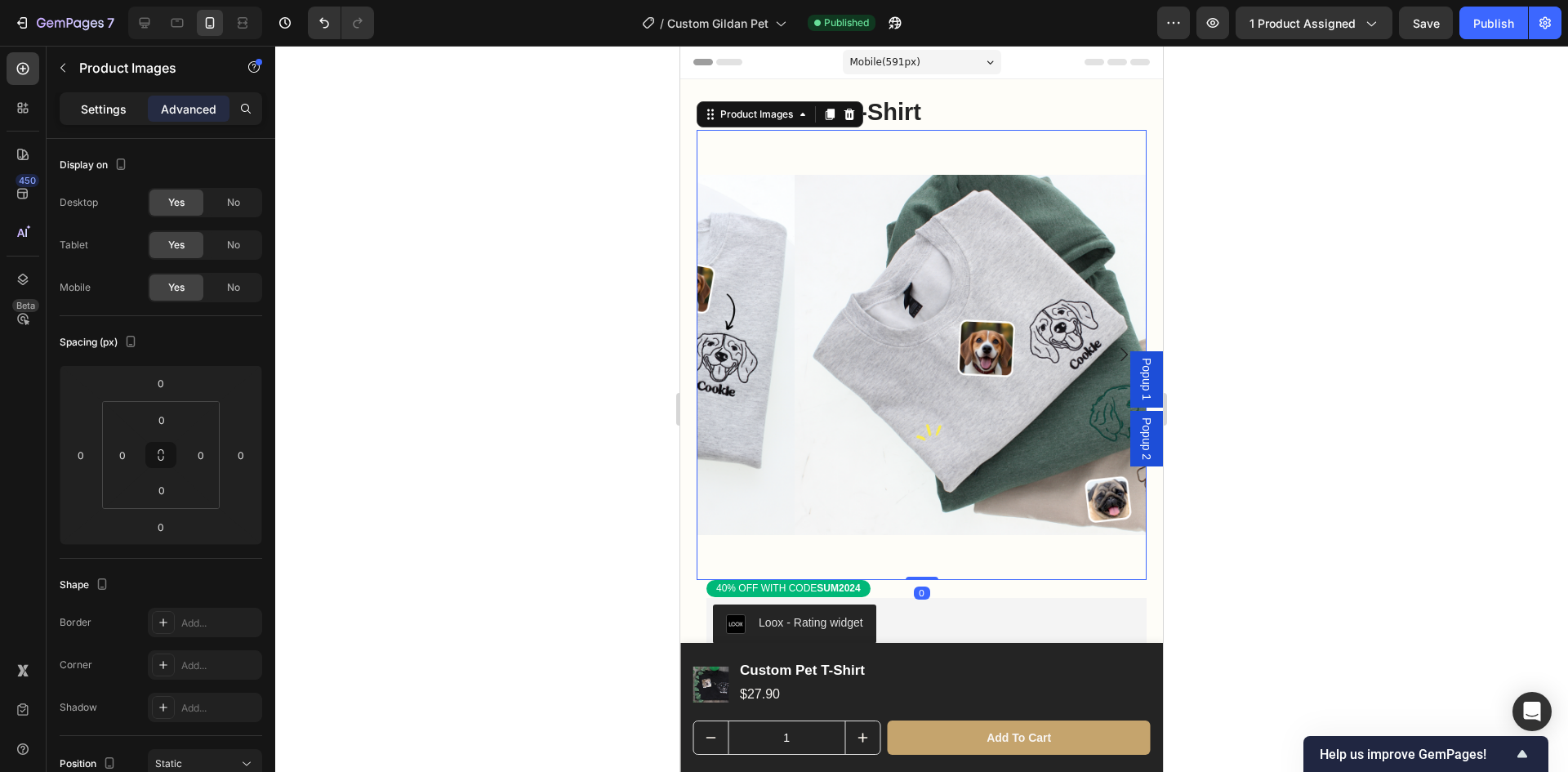
click at [96, 111] on p "Settings" at bounding box center [103, 109] width 46 height 17
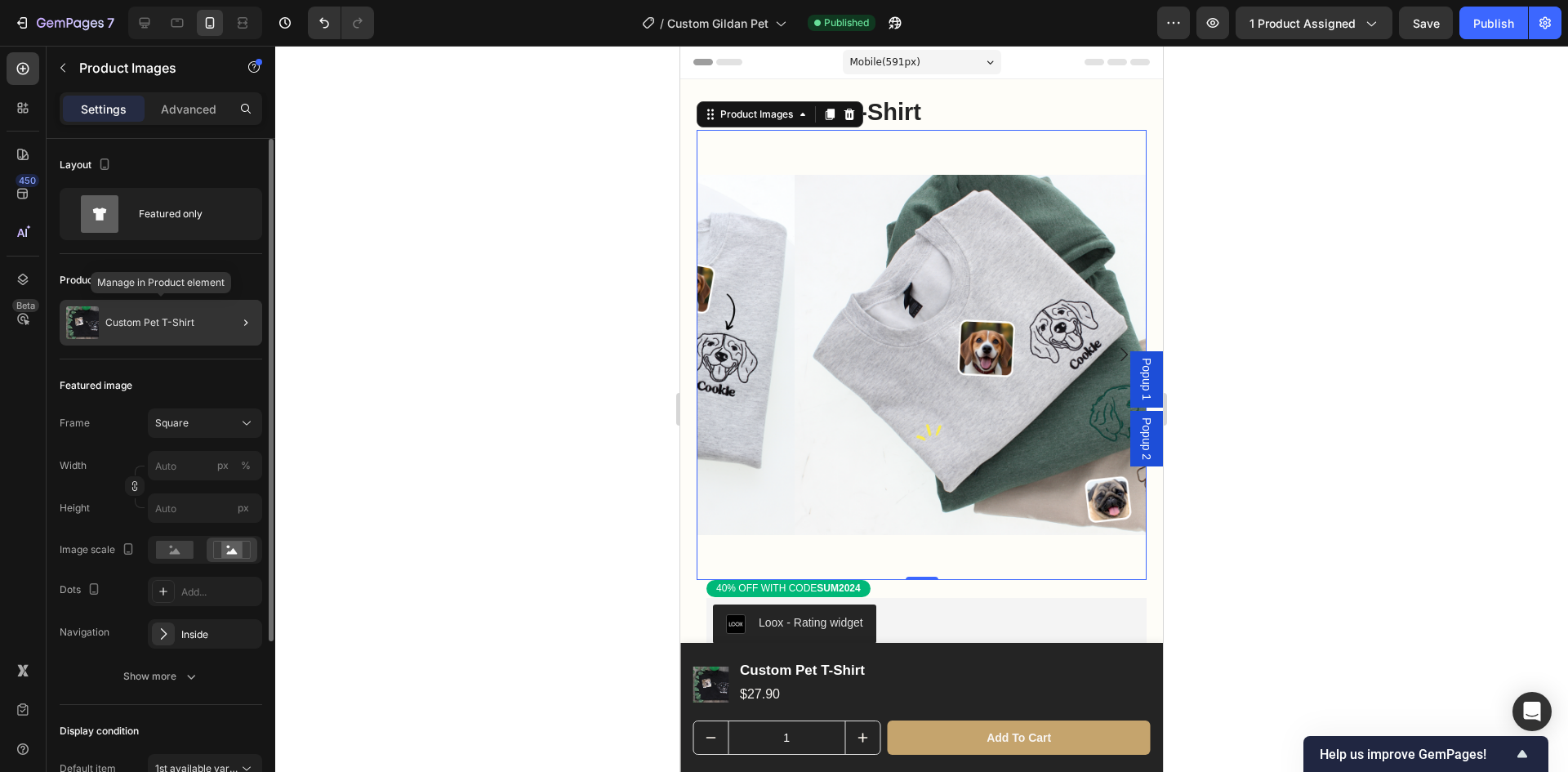
click at [175, 320] on p "Custom Pet T-Shirt" at bounding box center [149, 322] width 89 height 11
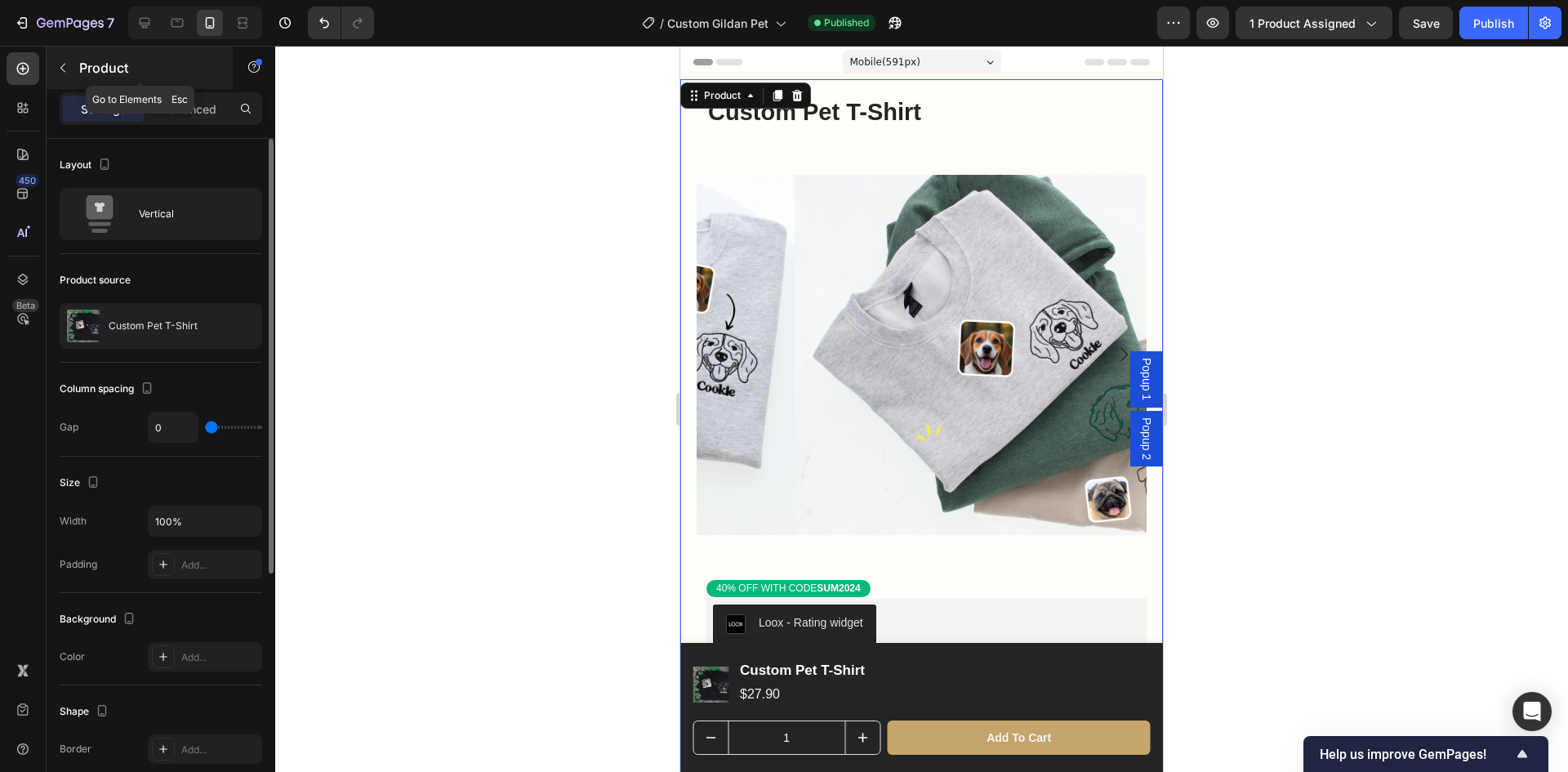
click at [73, 60] on button "button" at bounding box center [63, 67] width 26 height 26
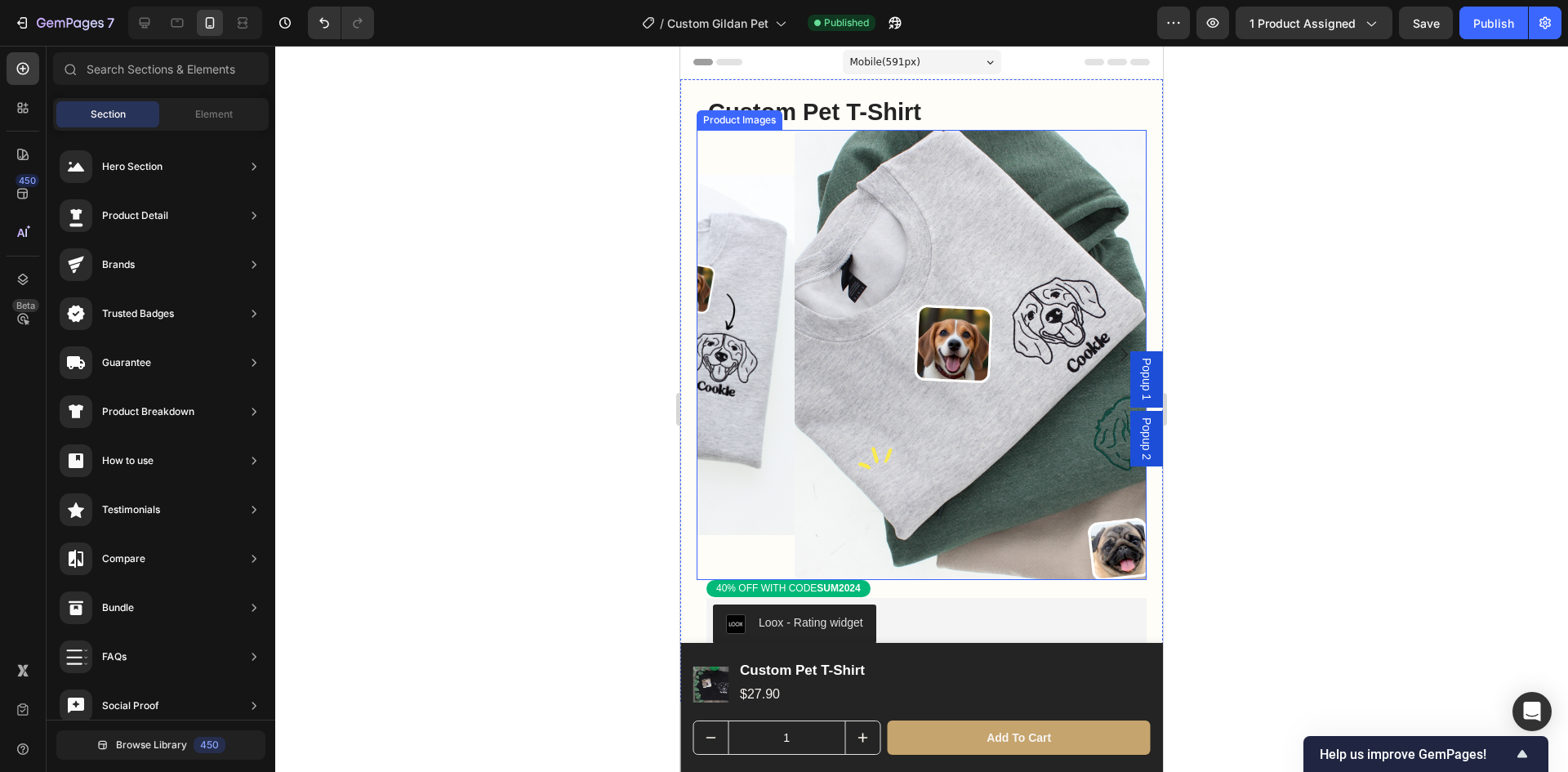
click at [953, 338] on img at bounding box center [1019, 355] width 450 height 450
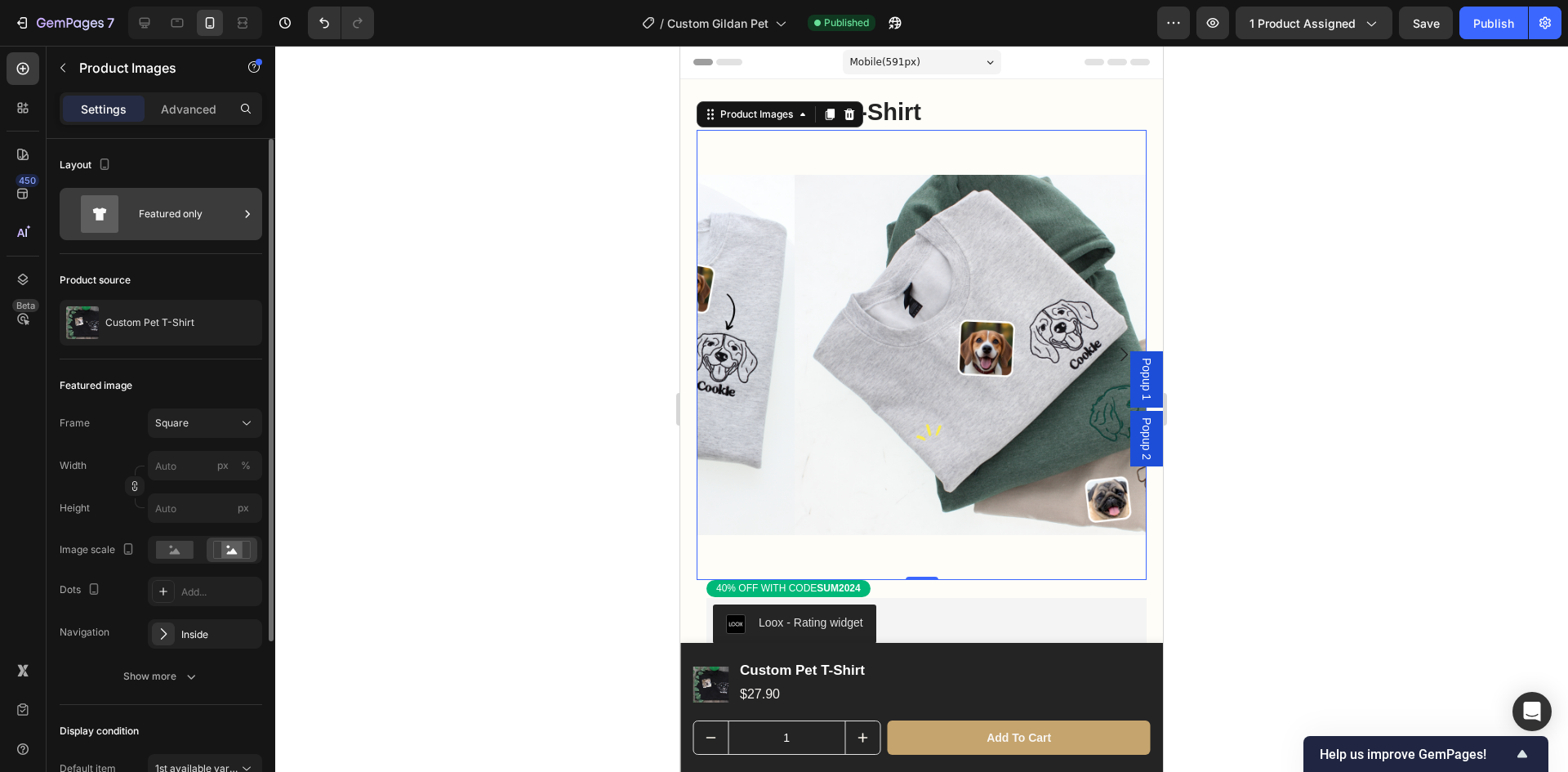
click at [204, 214] on div "Featured only" at bounding box center [188, 214] width 99 height 37
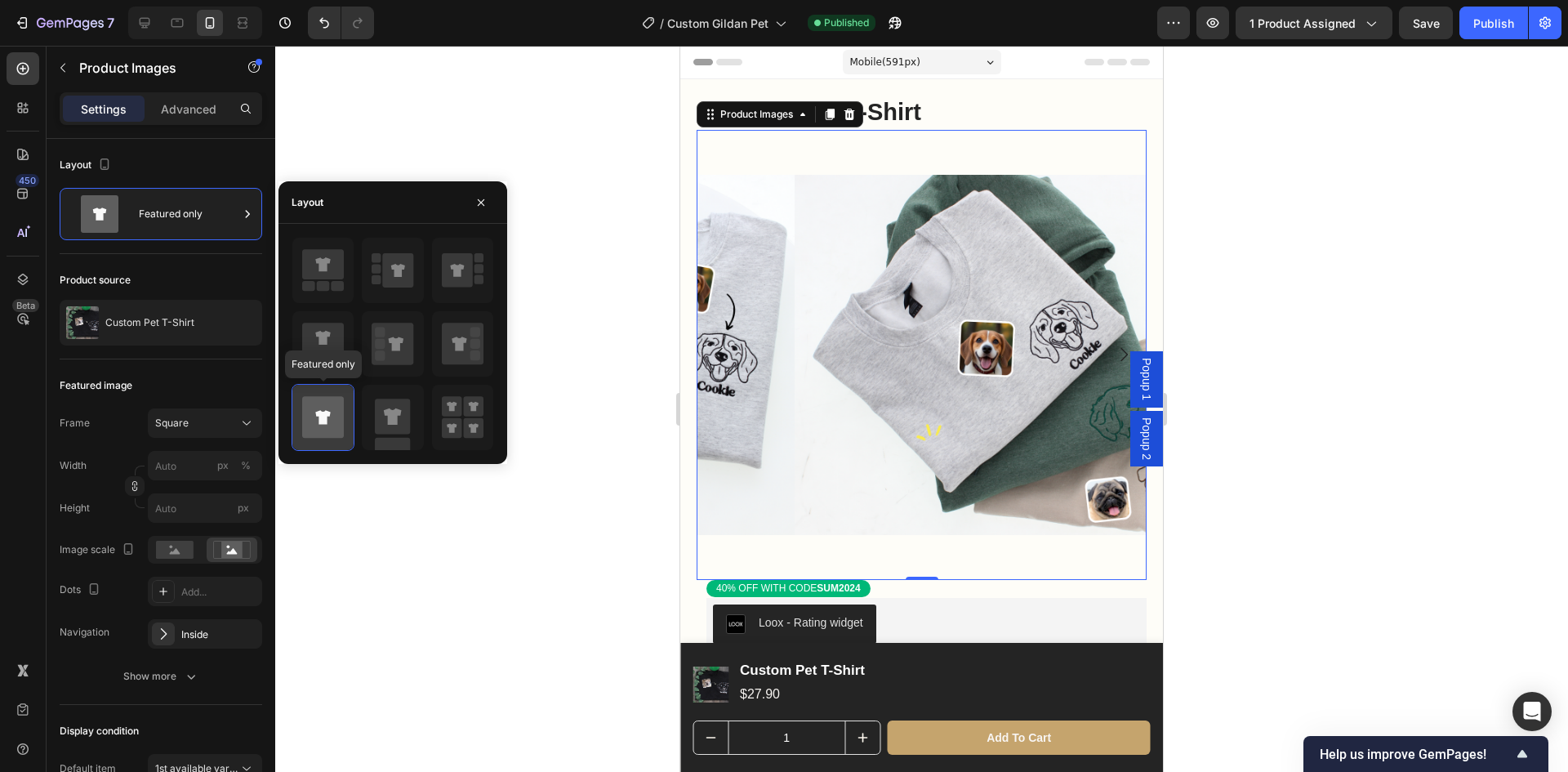
click at [315, 415] on icon at bounding box center [323, 417] width 41 height 41
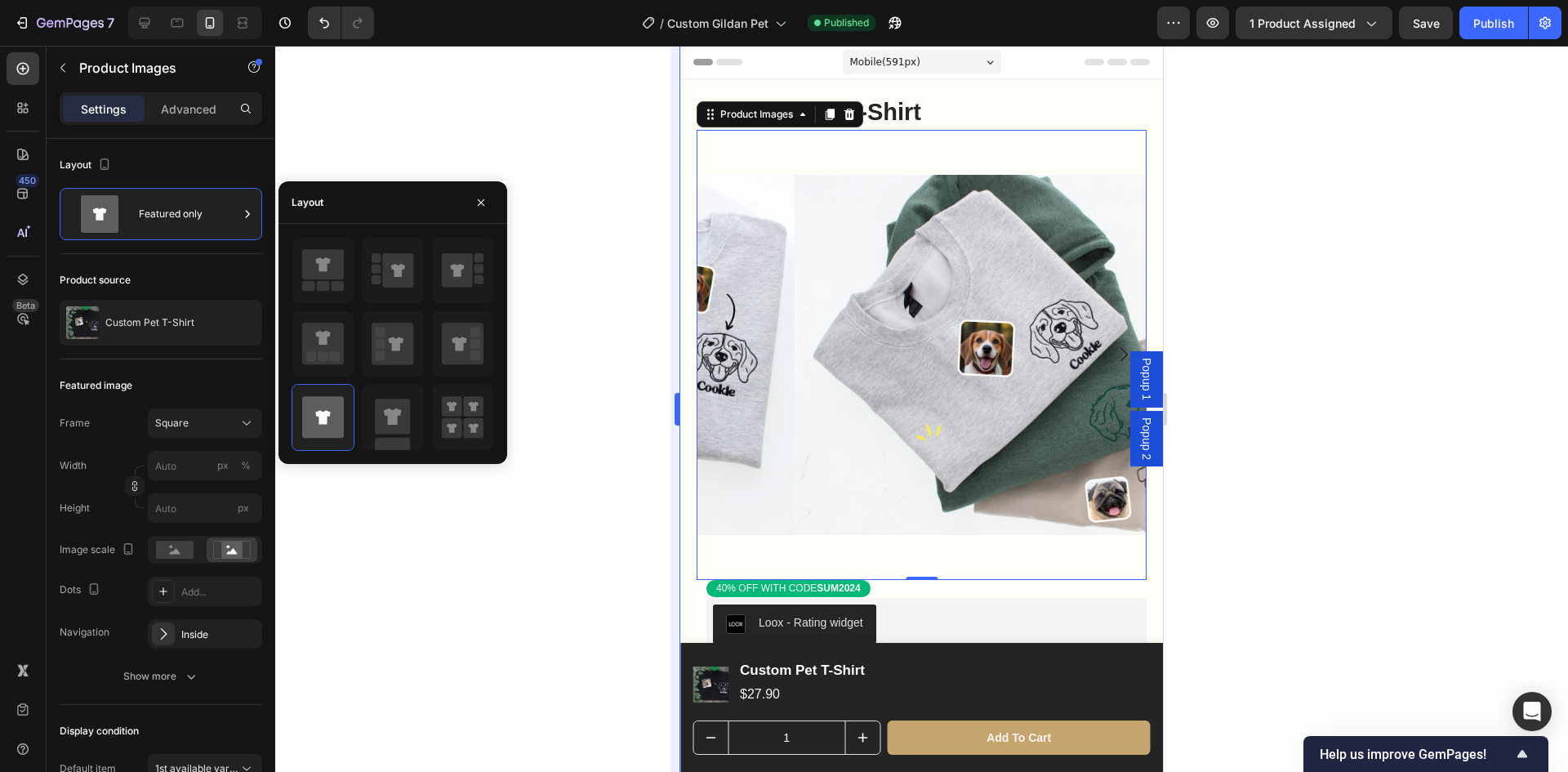
drag, startPoint x: 575, startPoint y: 447, endPoint x: 680, endPoint y: 383, distance: 123.0
click at [576, 447] on div at bounding box center [922, 408] width 1293 height 726
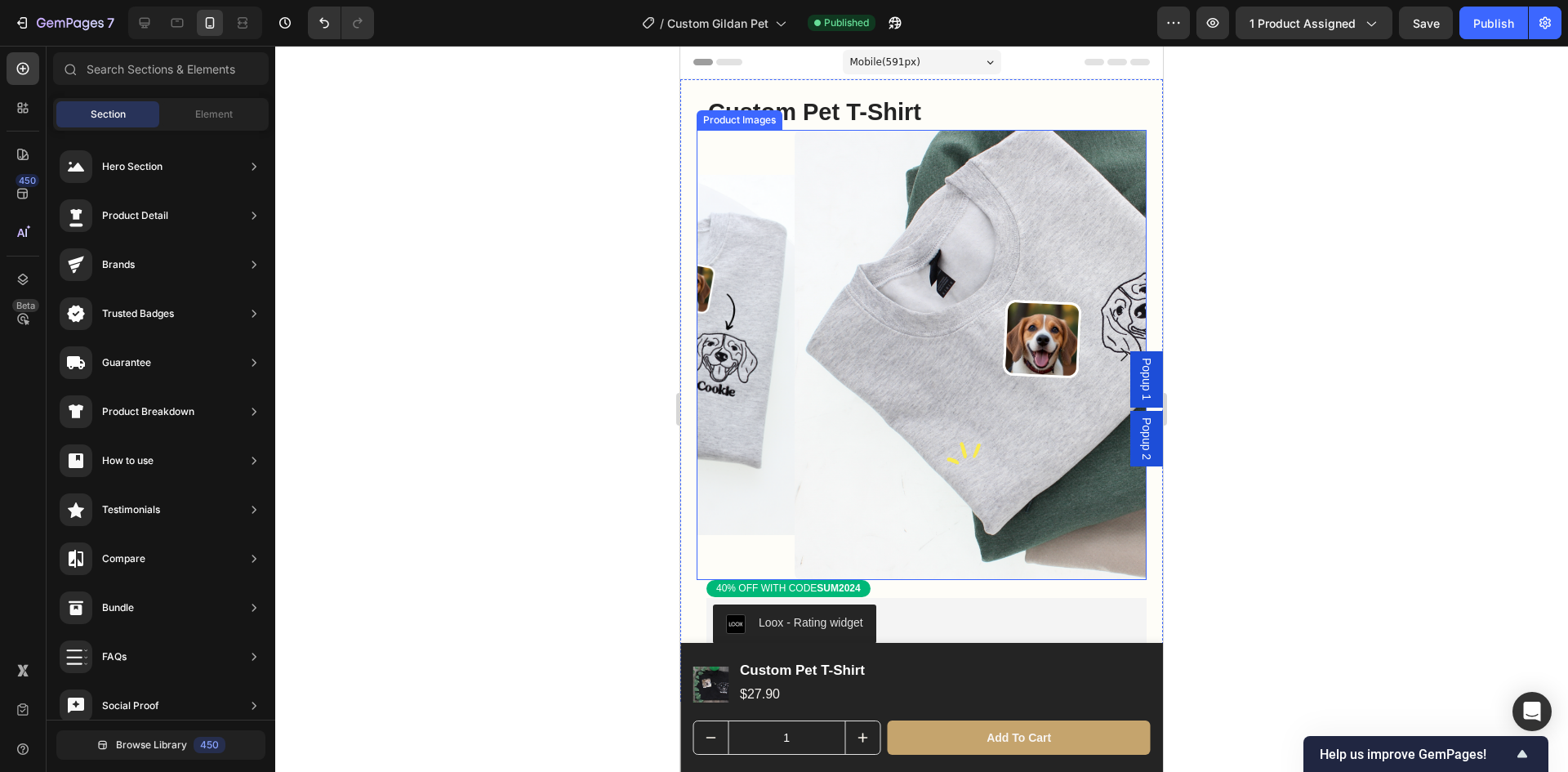
click at [724, 345] on icon "Carousel Back Arrow" at bounding box center [719, 354] width 20 height 20
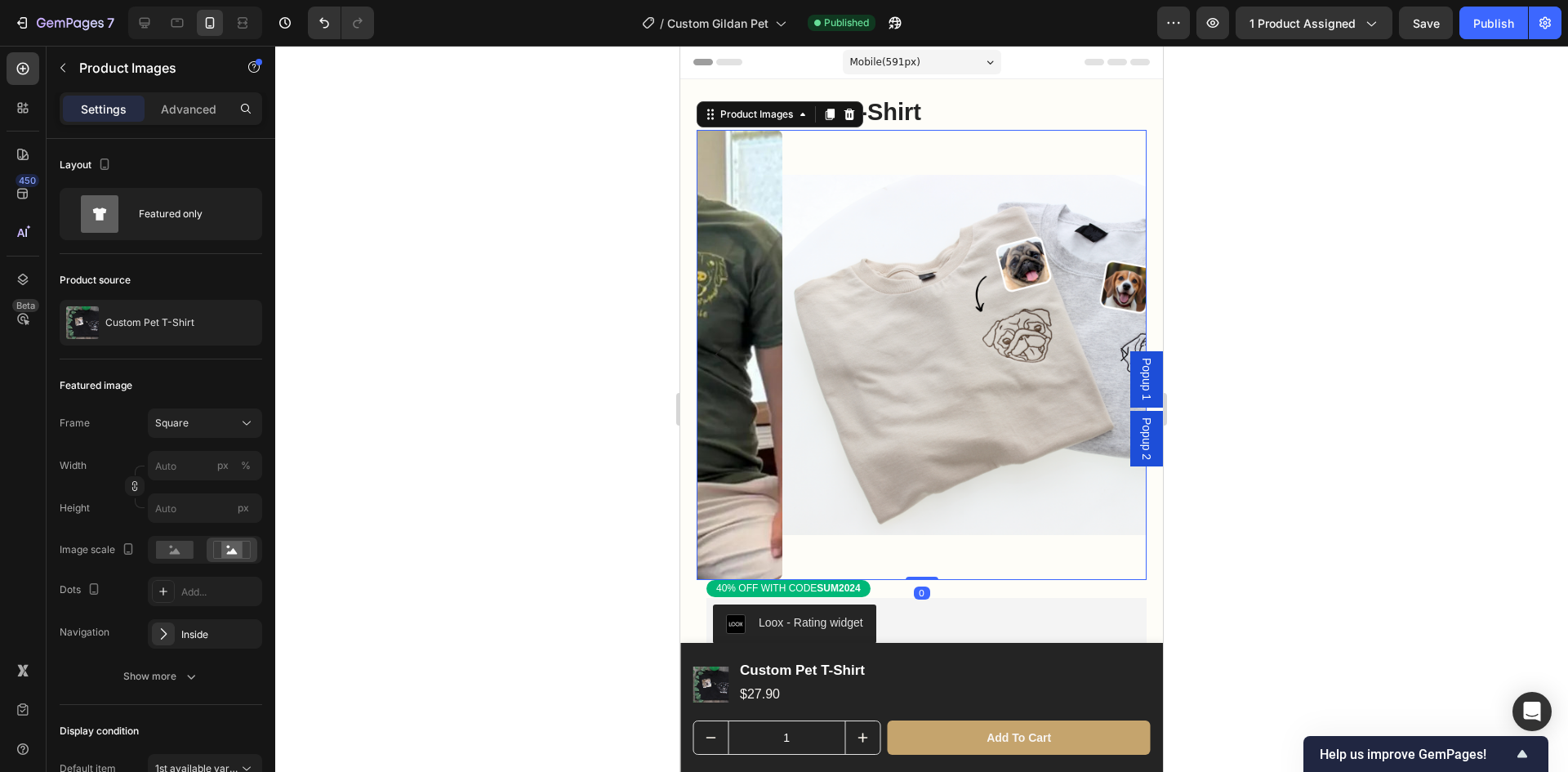
click at [722, 345] on icon "Carousel Back Arrow" at bounding box center [719, 354] width 20 height 20
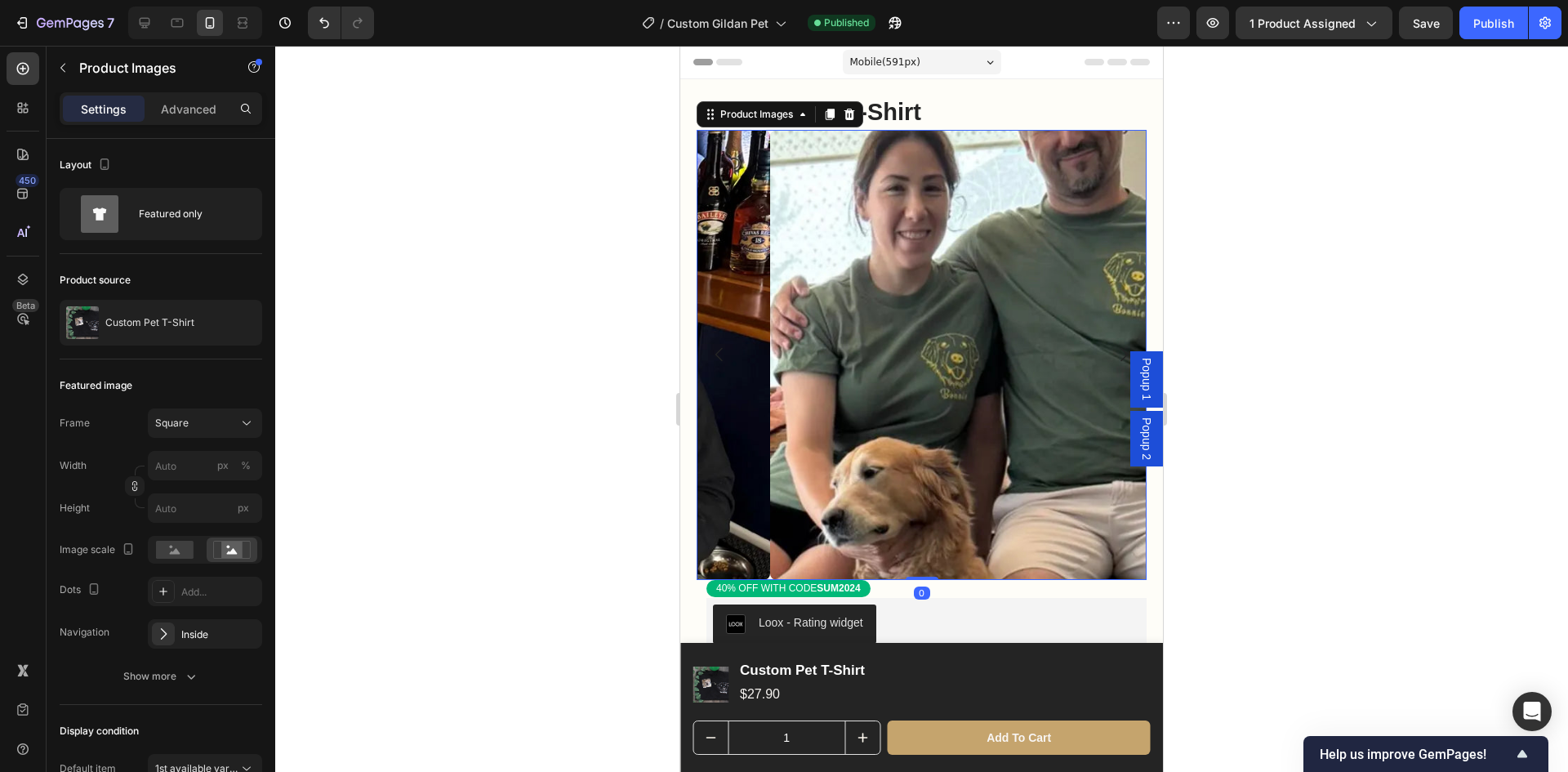
click at [722, 345] on icon "Carousel Back Arrow" at bounding box center [719, 354] width 20 height 20
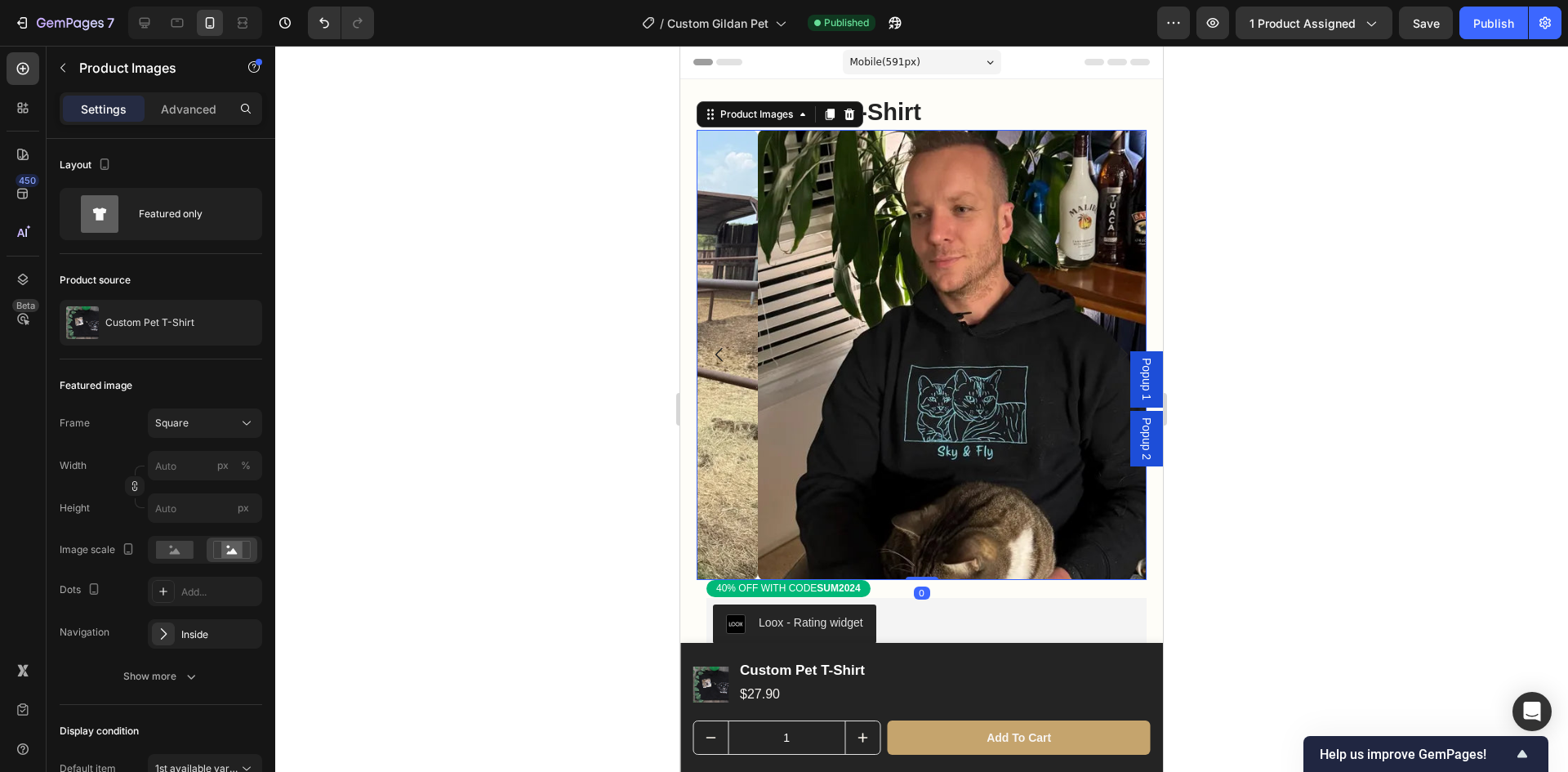
click at [722, 345] on icon "Carousel Back Arrow" at bounding box center [719, 354] width 20 height 20
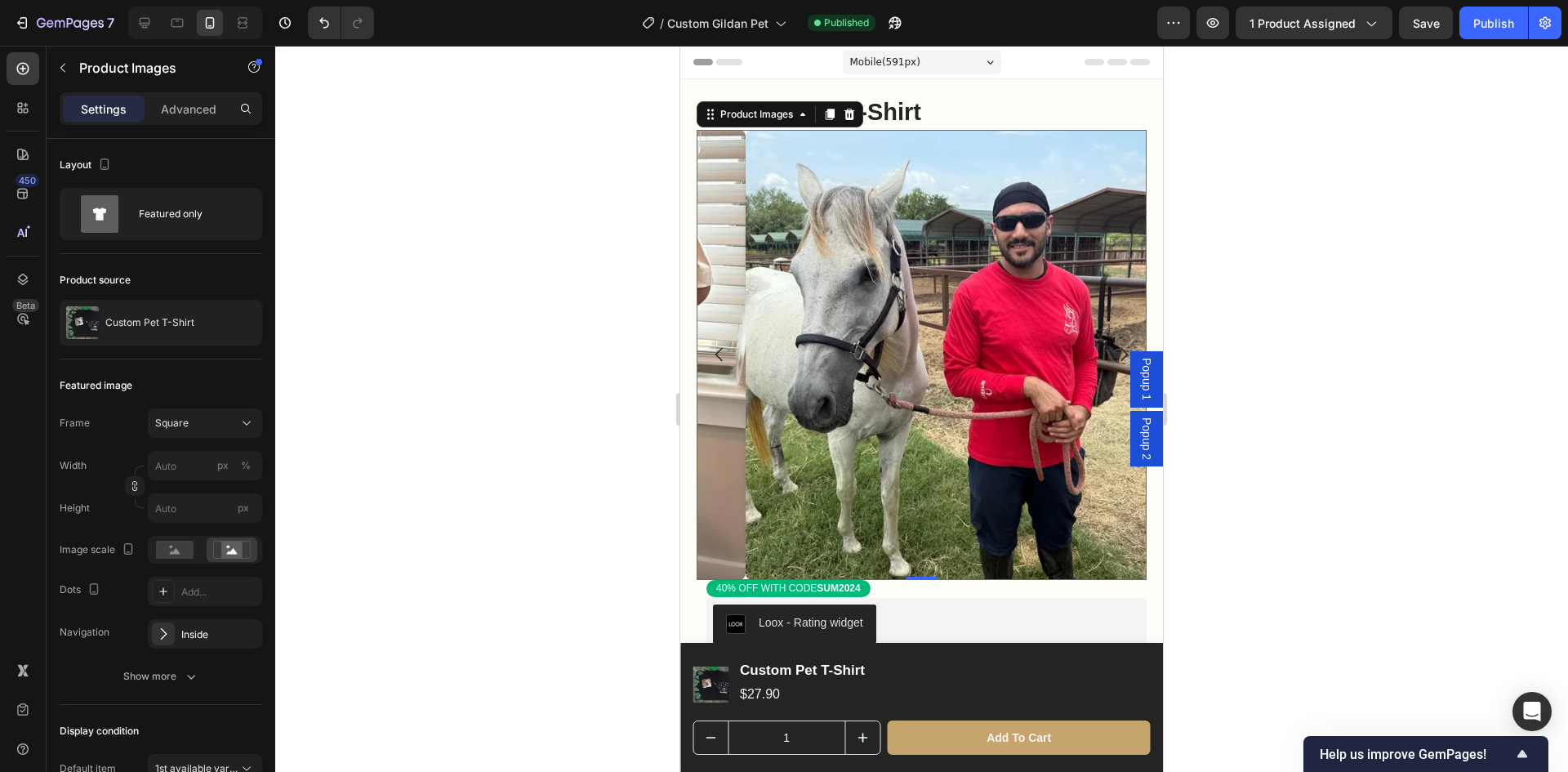
click at [722, 345] on icon "Carousel Back Arrow" at bounding box center [719, 354] width 20 height 20
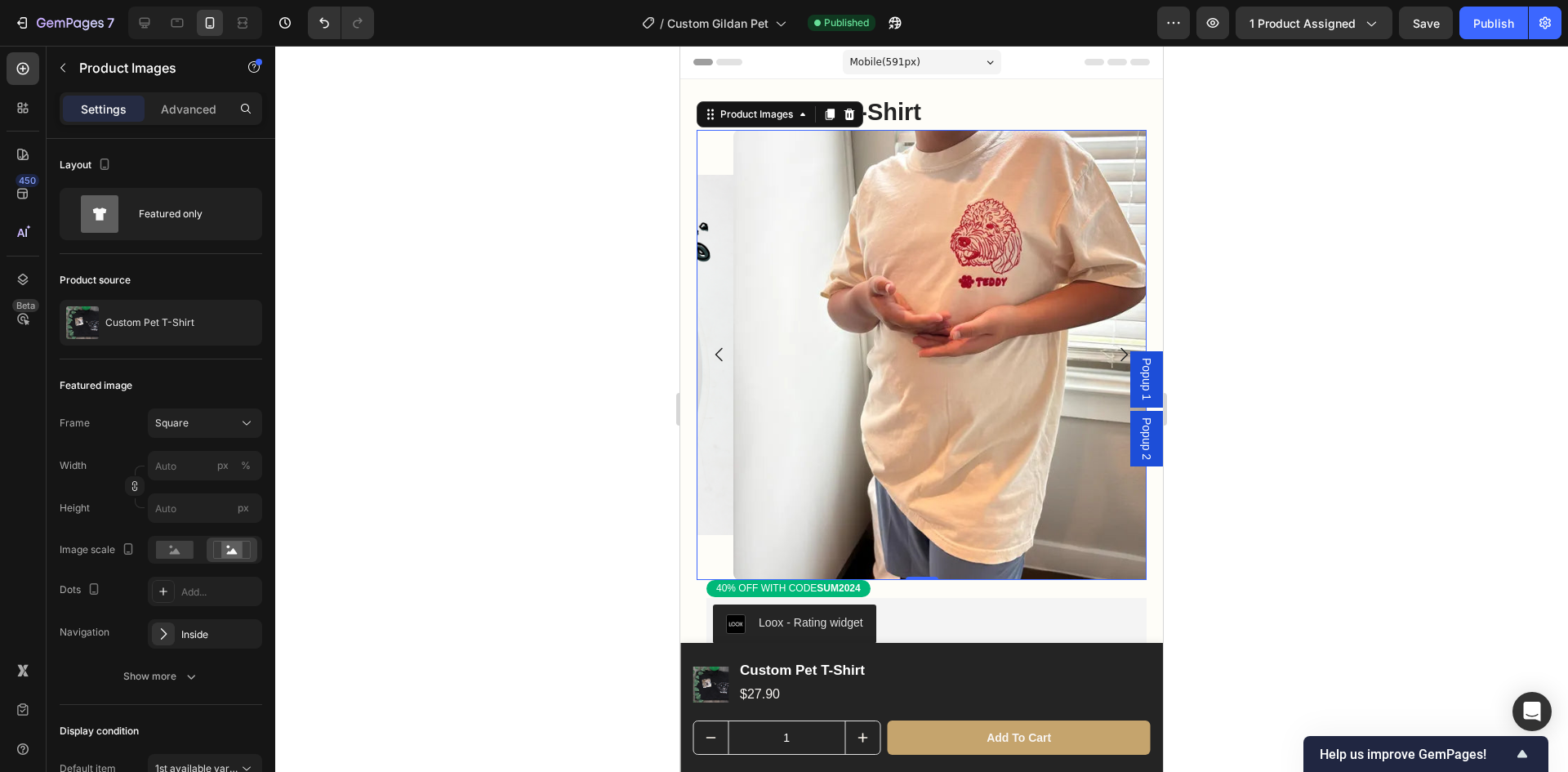
click at [722, 345] on icon "Carousel Back Arrow" at bounding box center [719, 354] width 20 height 20
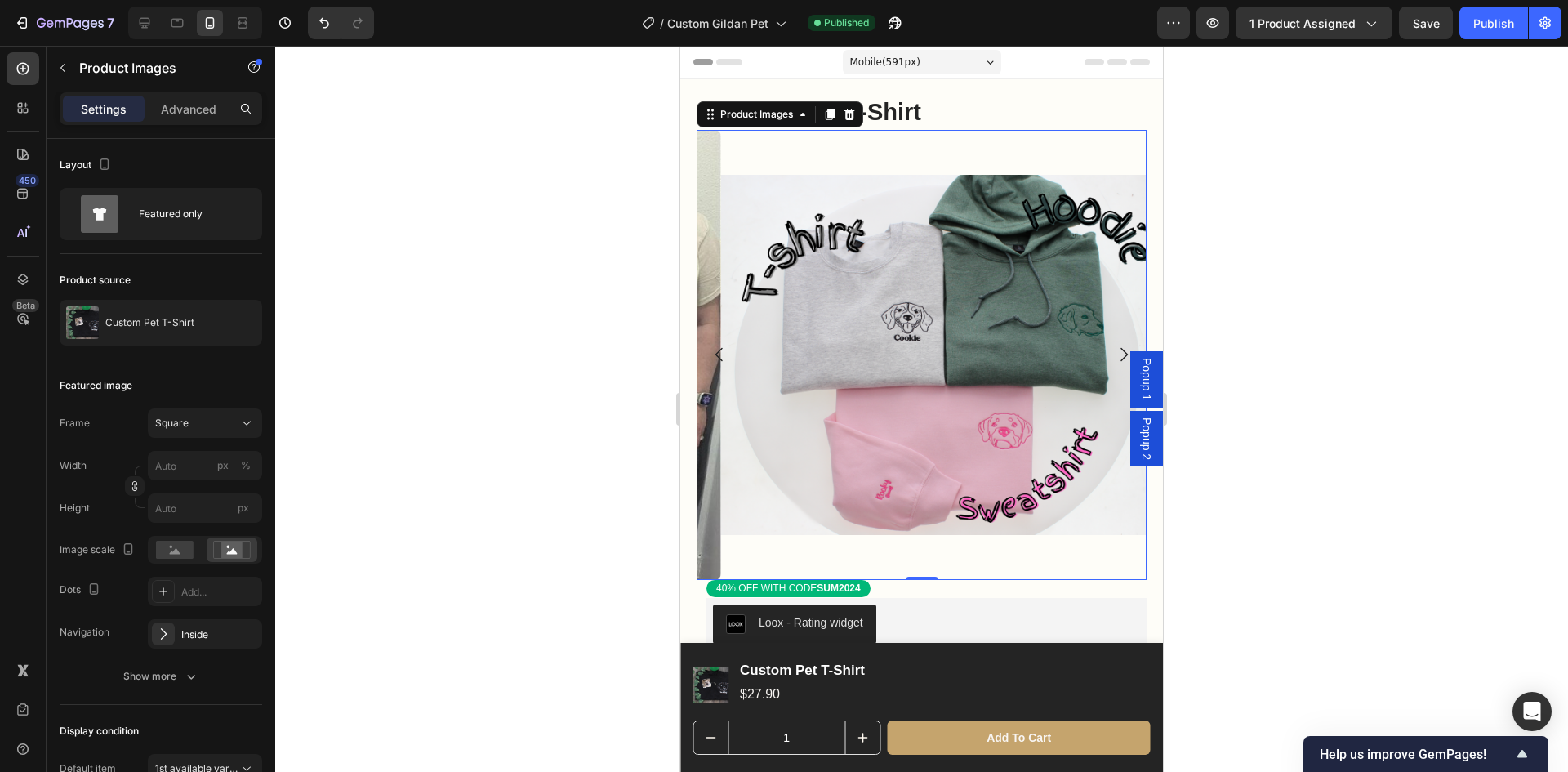
click at [722, 345] on icon "Carousel Back Arrow" at bounding box center [719, 354] width 20 height 20
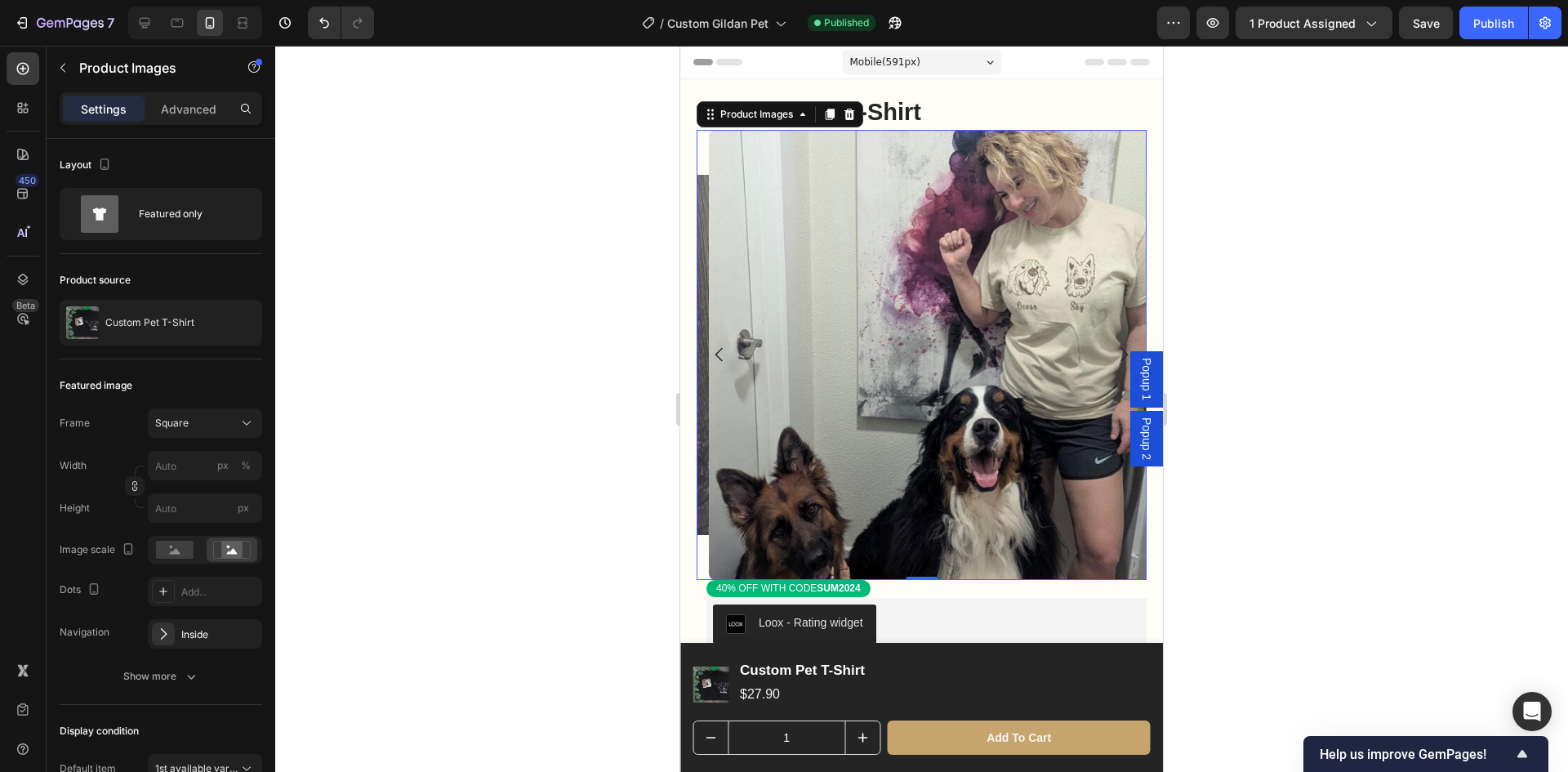
click at [722, 345] on icon "Carousel Back Arrow" at bounding box center [719, 354] width 20 height 20
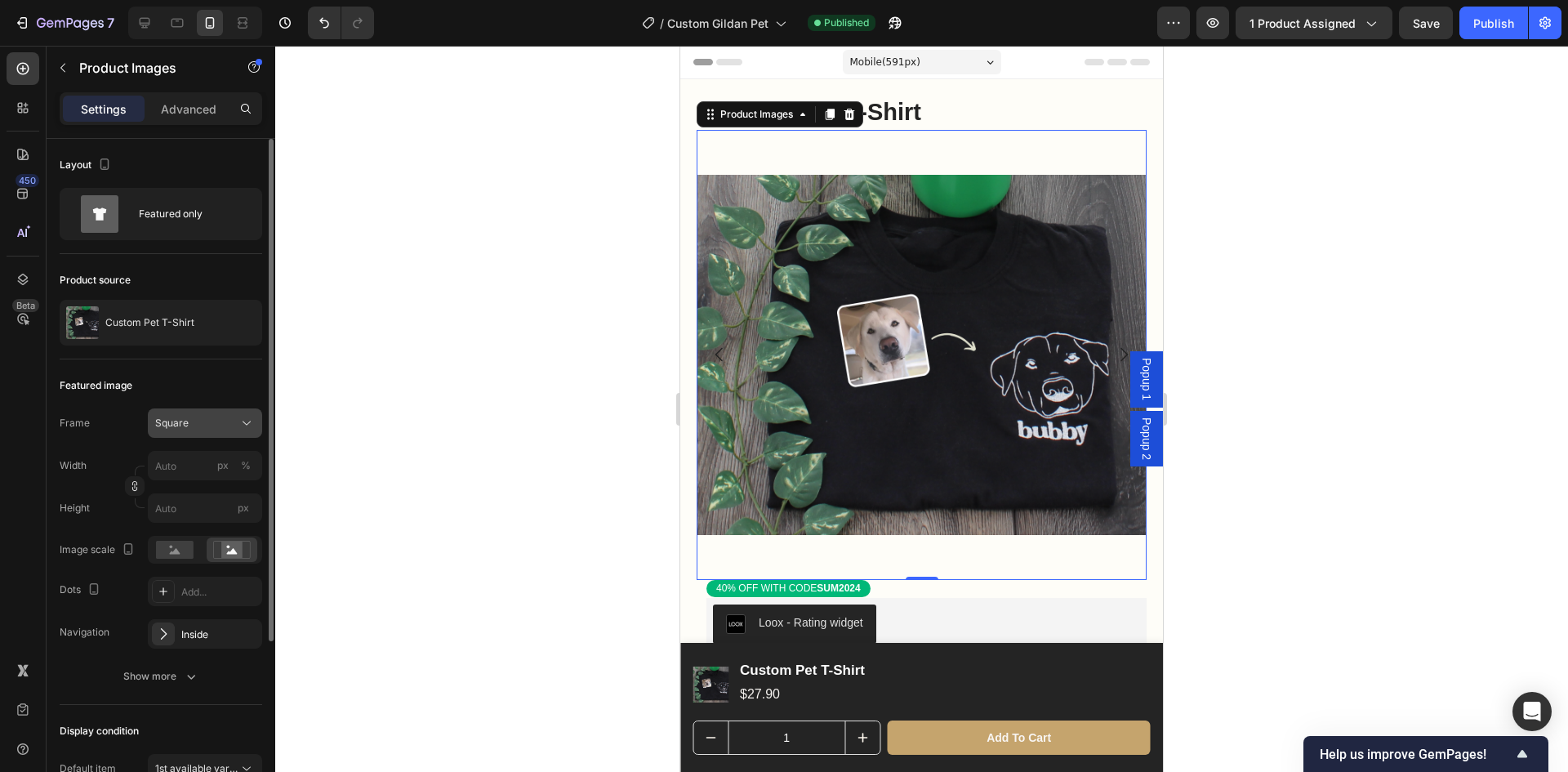
click at [227, 423] on div "Square" at bounding box center [195, 423] width 80 height 15
click at [207, 546] on div "Original" at bounding box center [190, 555] width 131 height 29
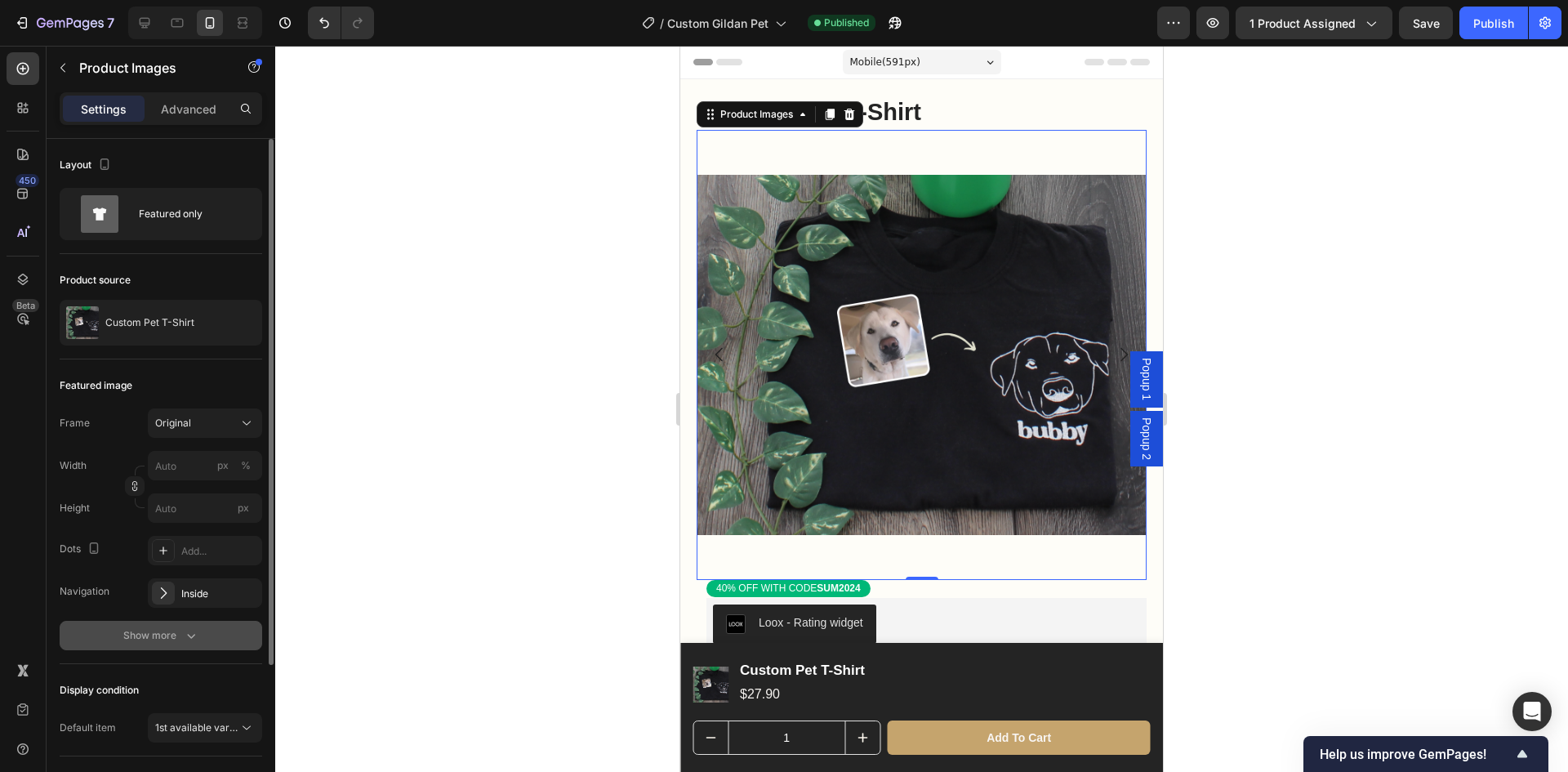
click at [175, 631] on div "Show more" at bounding box center [161, 635] width 76 height 16
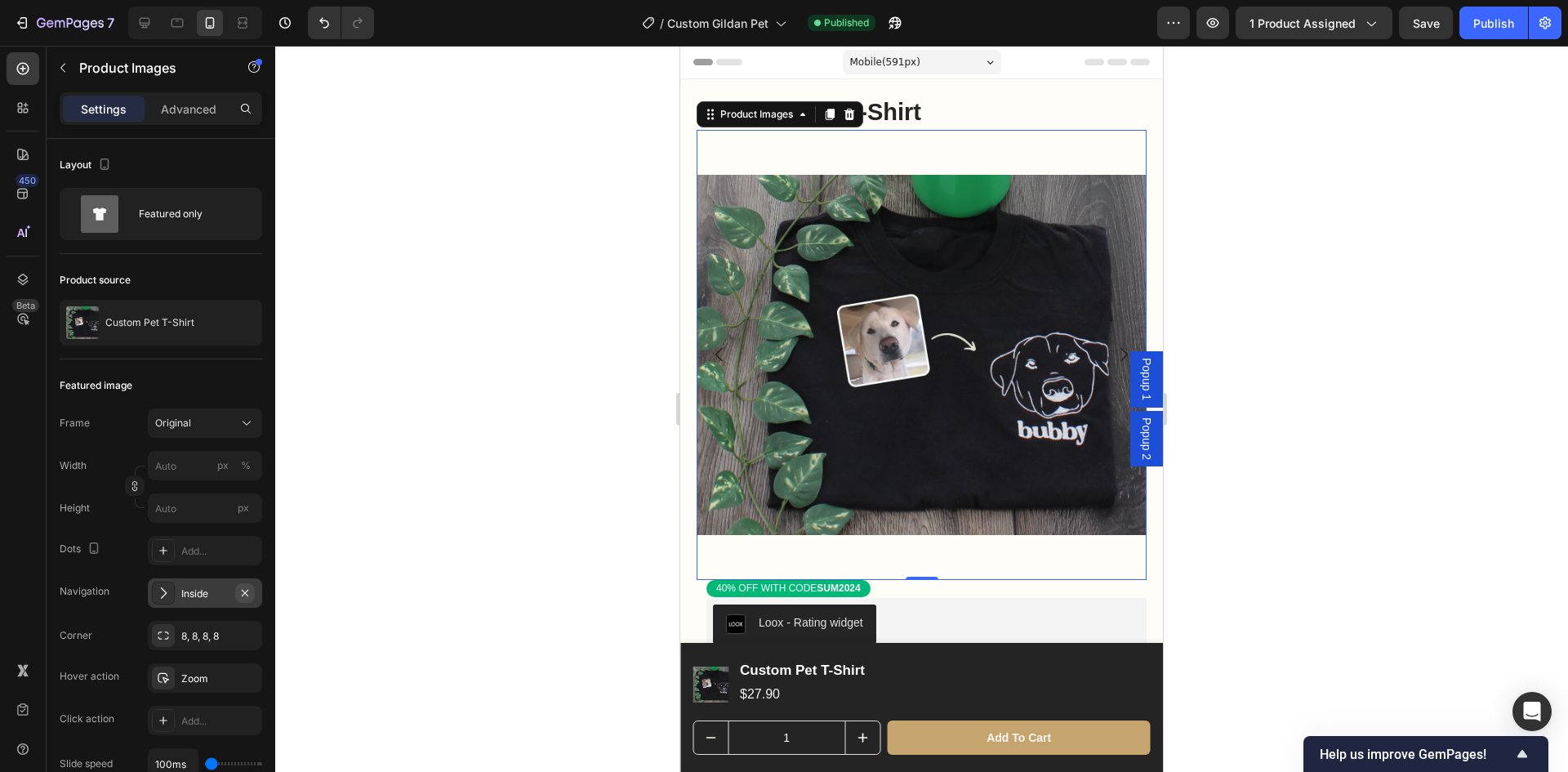
click at [243, 588] on icon "button" at bounding box center [245, 593] width 13 height 13
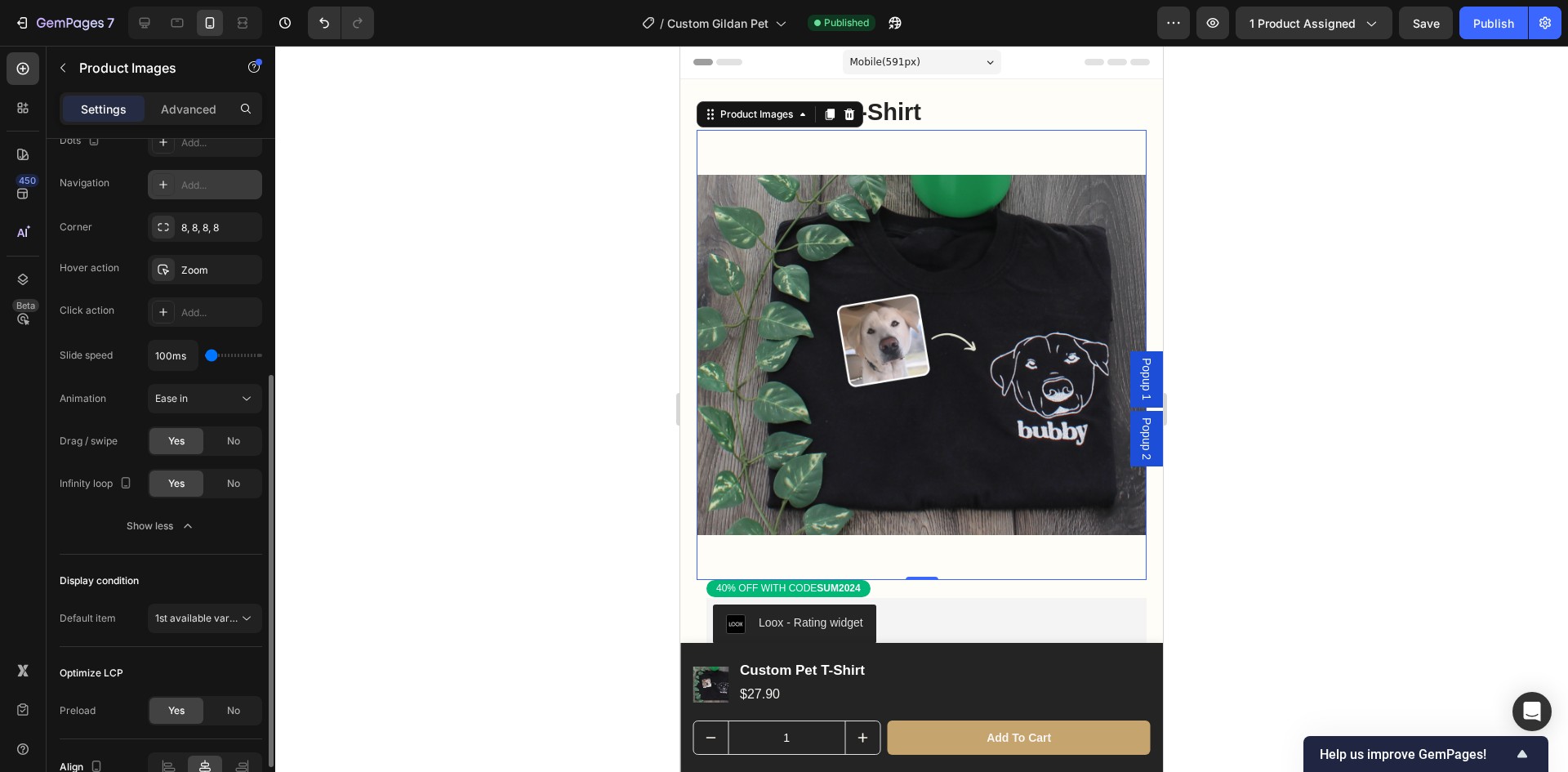
scroll to position [490, 0]
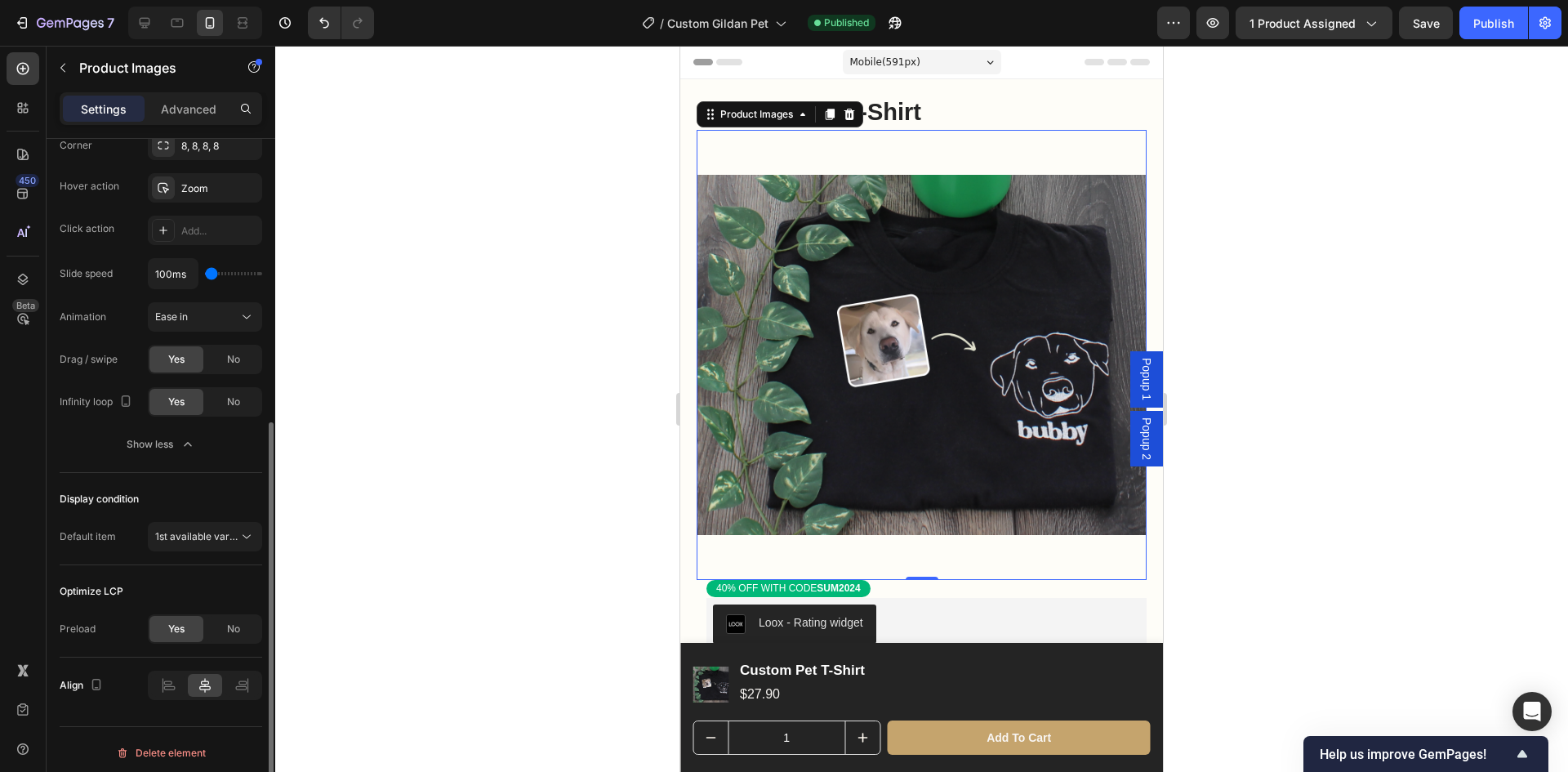
click at [478, 449] on div at bounding box center [922, 408] width 1293 height 726
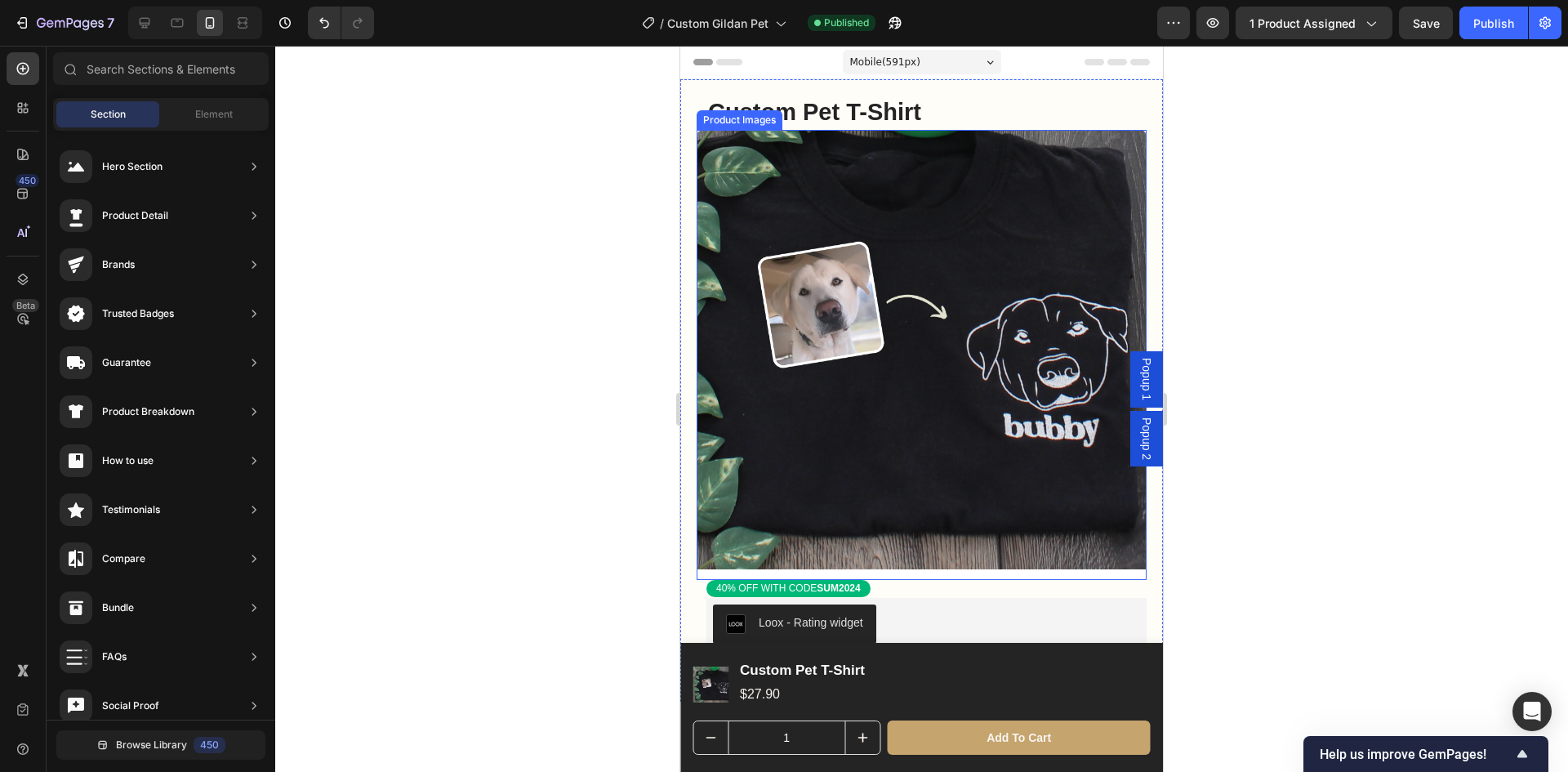
click at [1022, 410] on img at bounding box center [922, 355] width 450 height 450
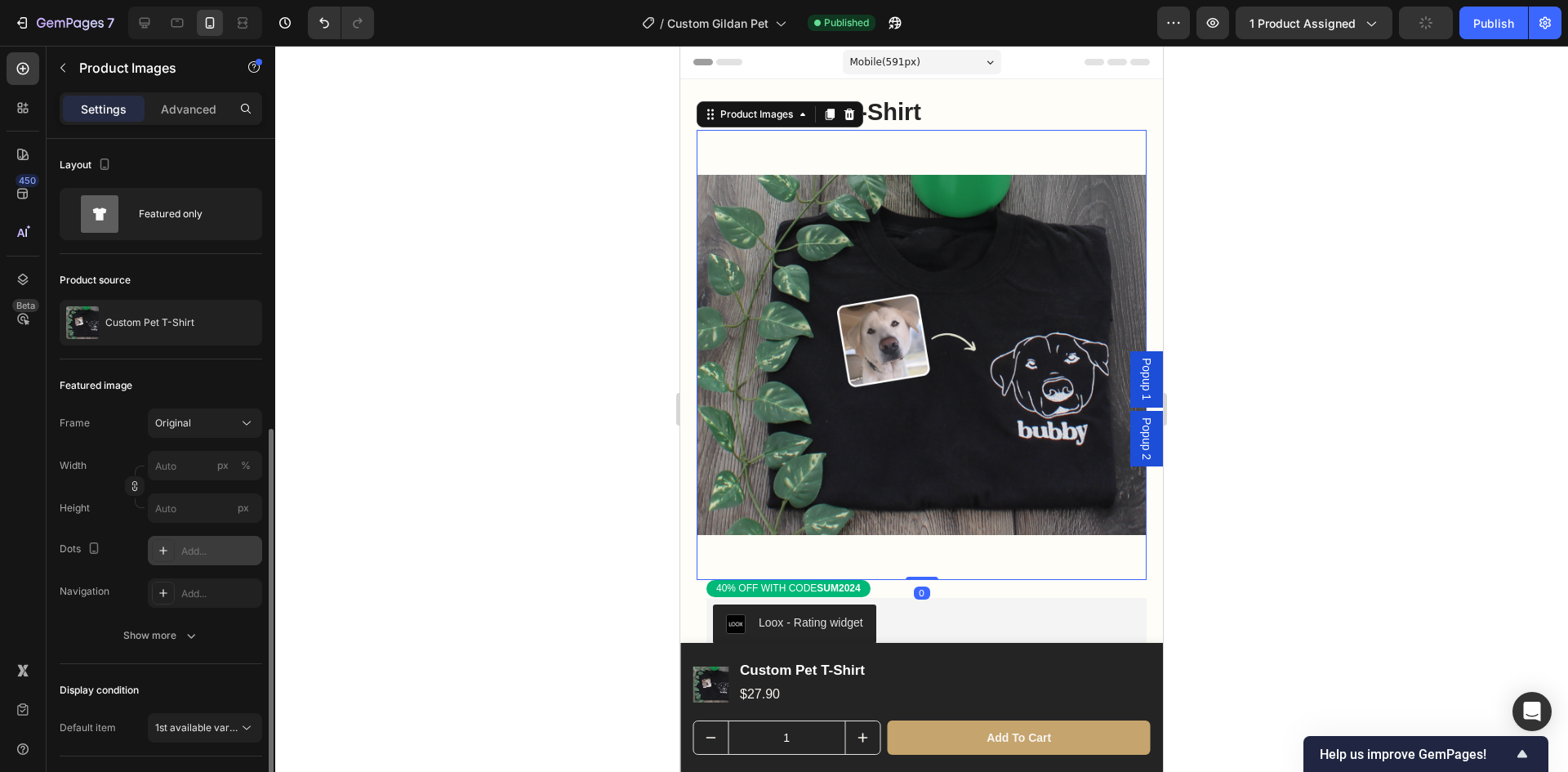
scroll to position [198, 0]
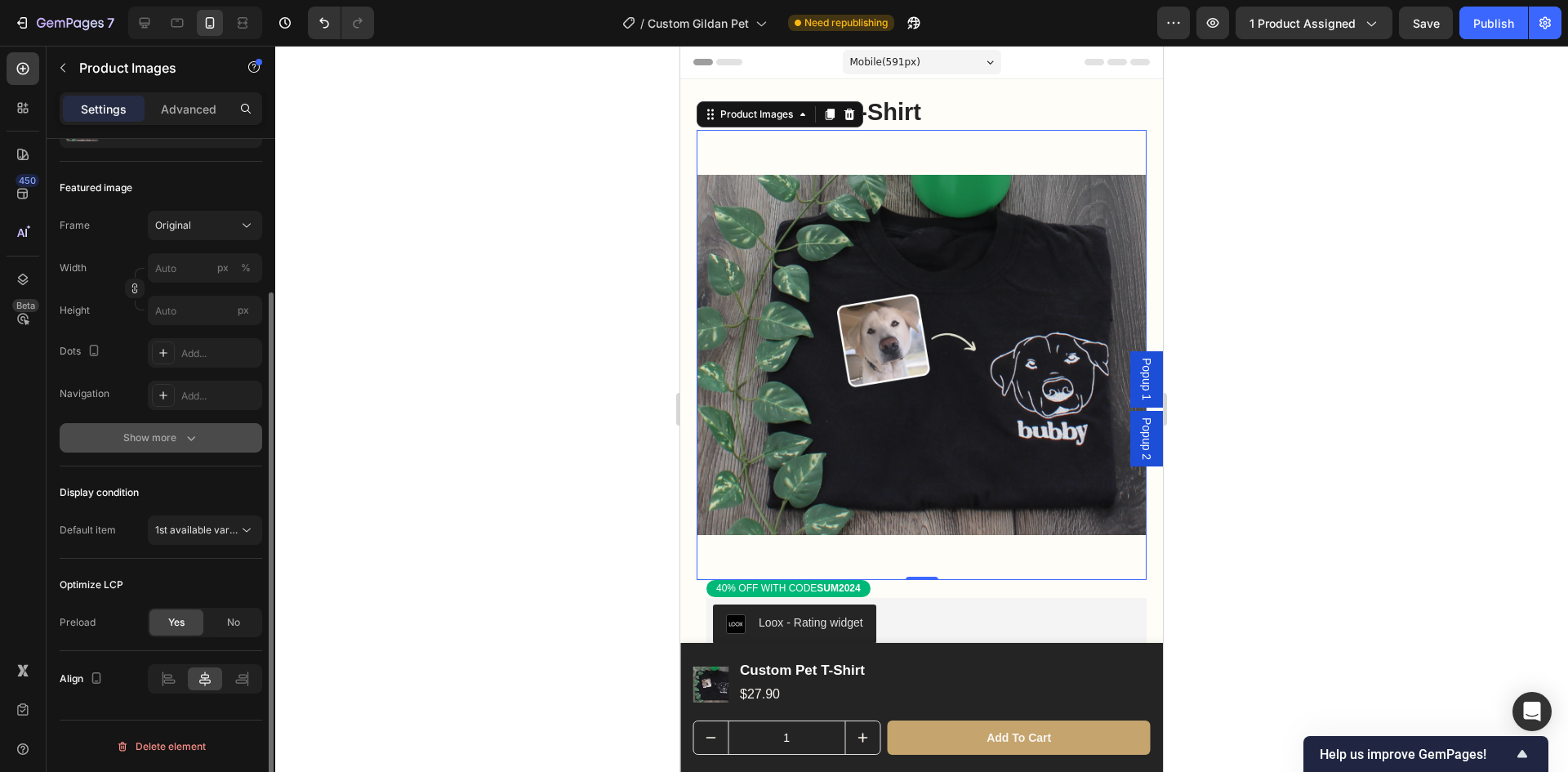
click at [184, 434] on icon "button" at bounding box center [190, 438] width 16 height 16
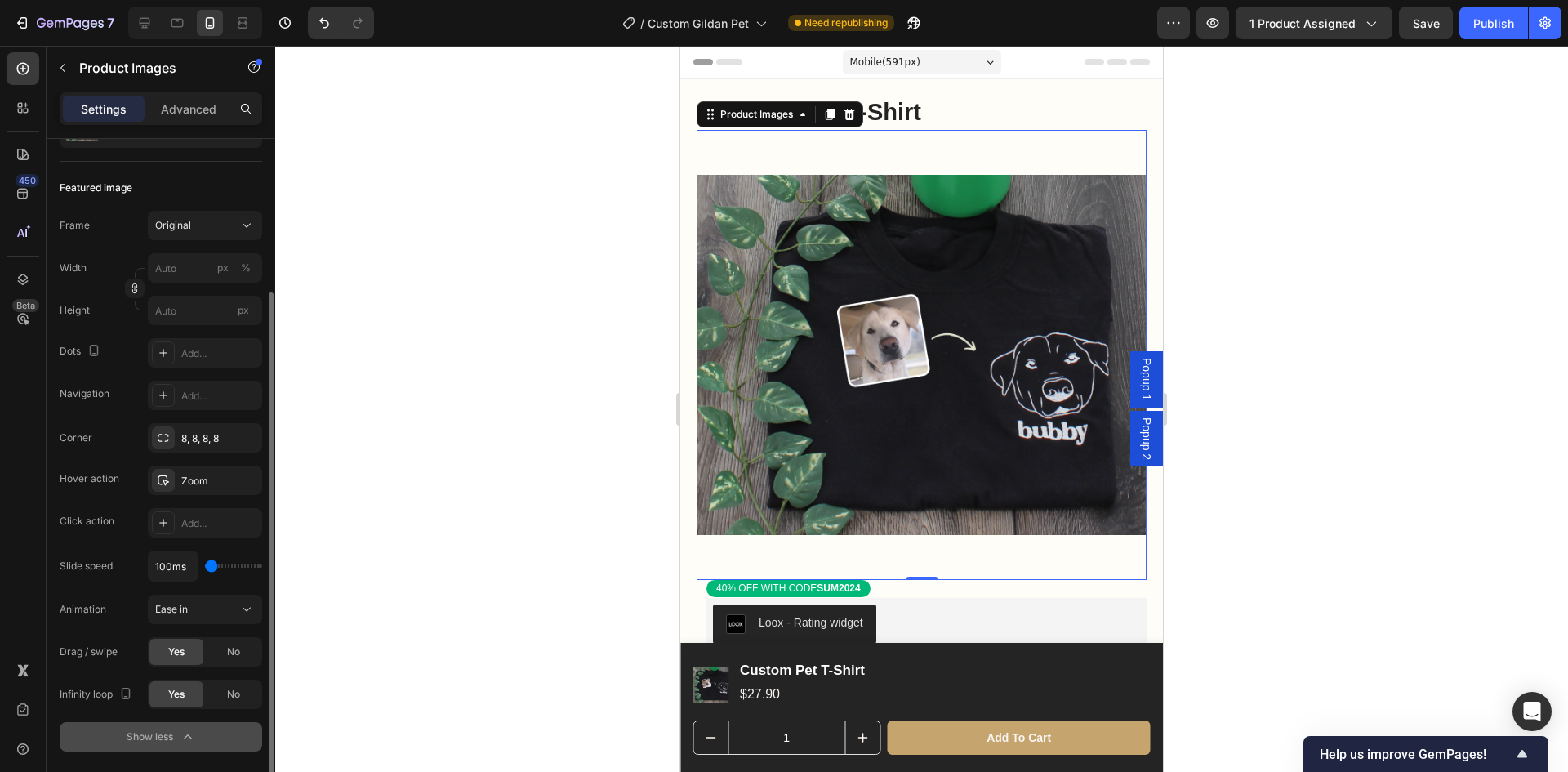
drag, startPoint x: 209, startPoint y: 570, endPoint x: 184, endPoint y: 572, distance: 25.1
click at [205, 568] on input "range" at bounding box center [233, 566] width 57 height 3
click at [227, 655] on div "No" at bounding box center [234, 652] width 54 height 26
click at [244, 692] on div "No" at bounding box center [234, 694] width 54 height 26
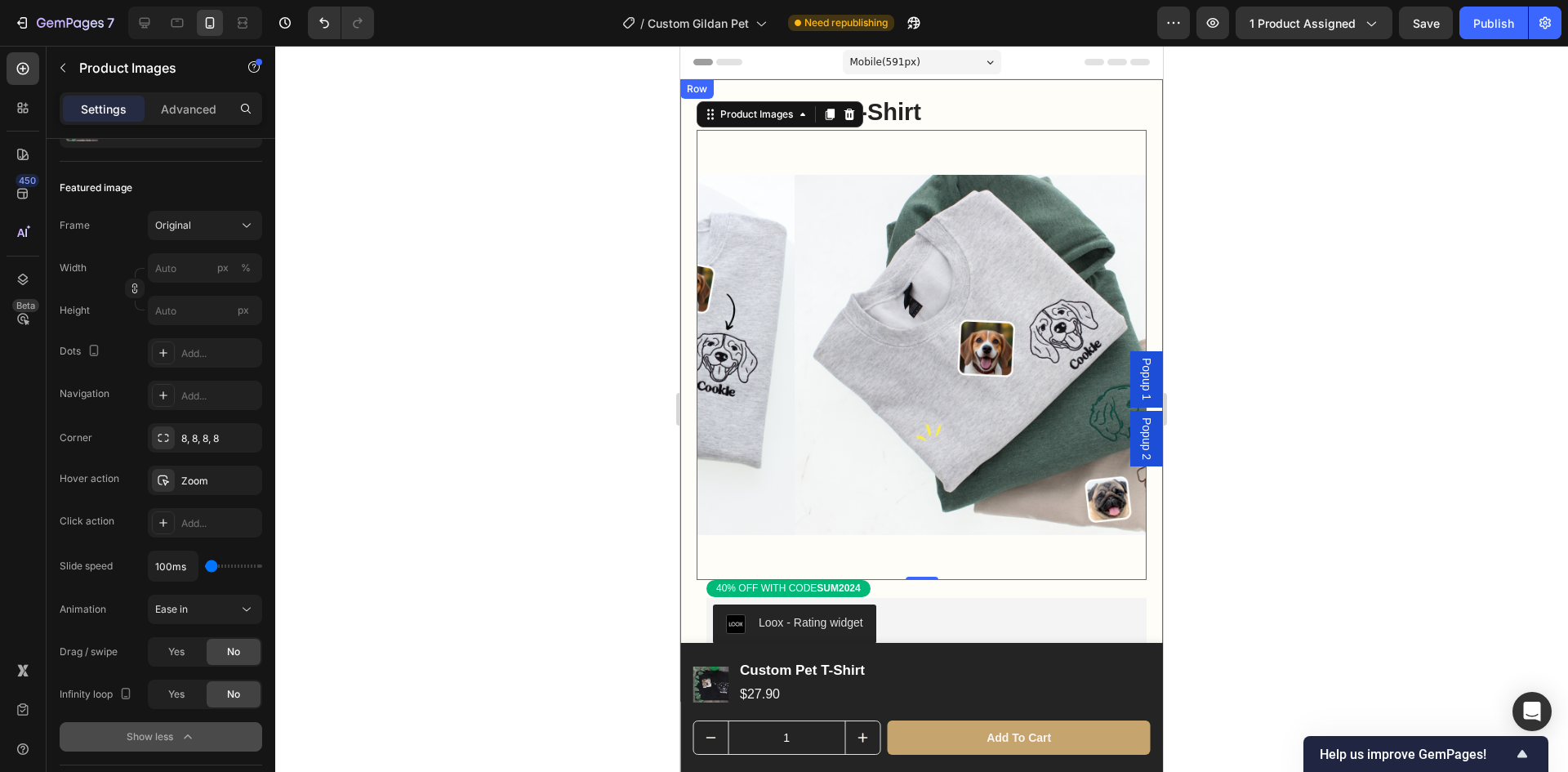
click at [681, 336] on div "Custom Pet T-Shirt Product Title Sale 40% off Product Badge Product Images 0 40…" at bounding box center [921, 391] width 482 height 622
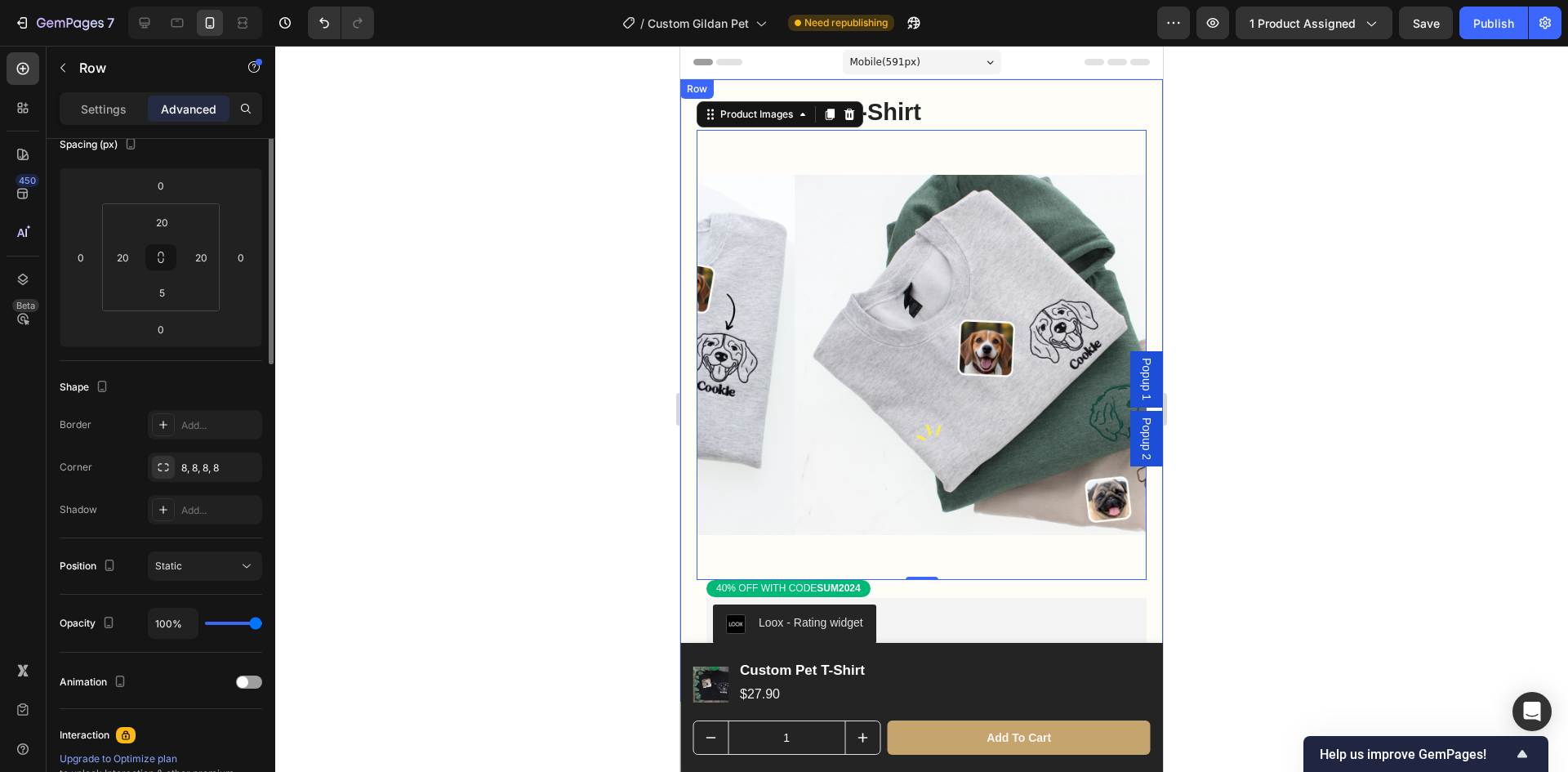
scroll to position [0, 0]
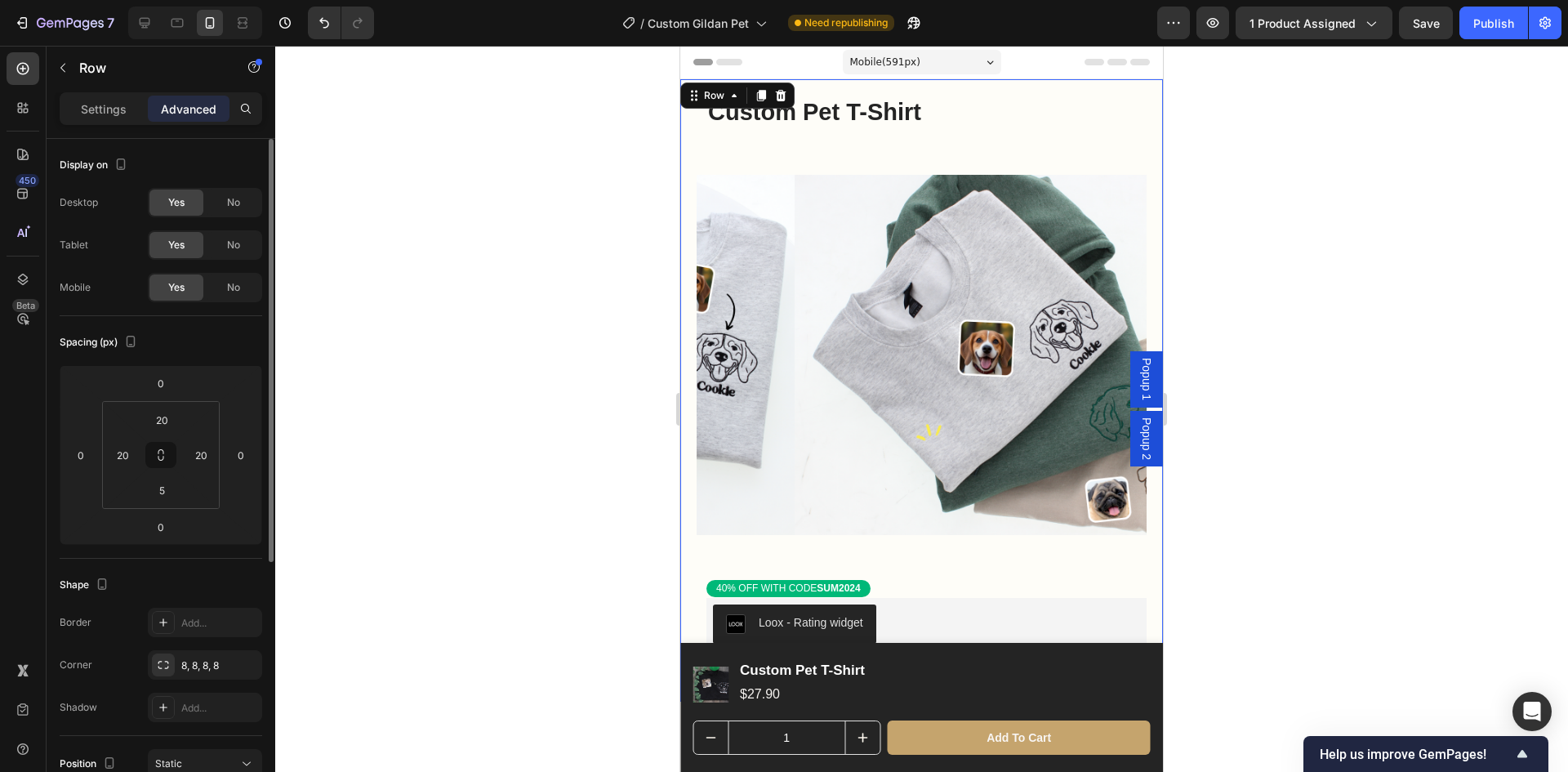
click at [540, 358] on div at bounding box center [922, 408] width 1293 height 726
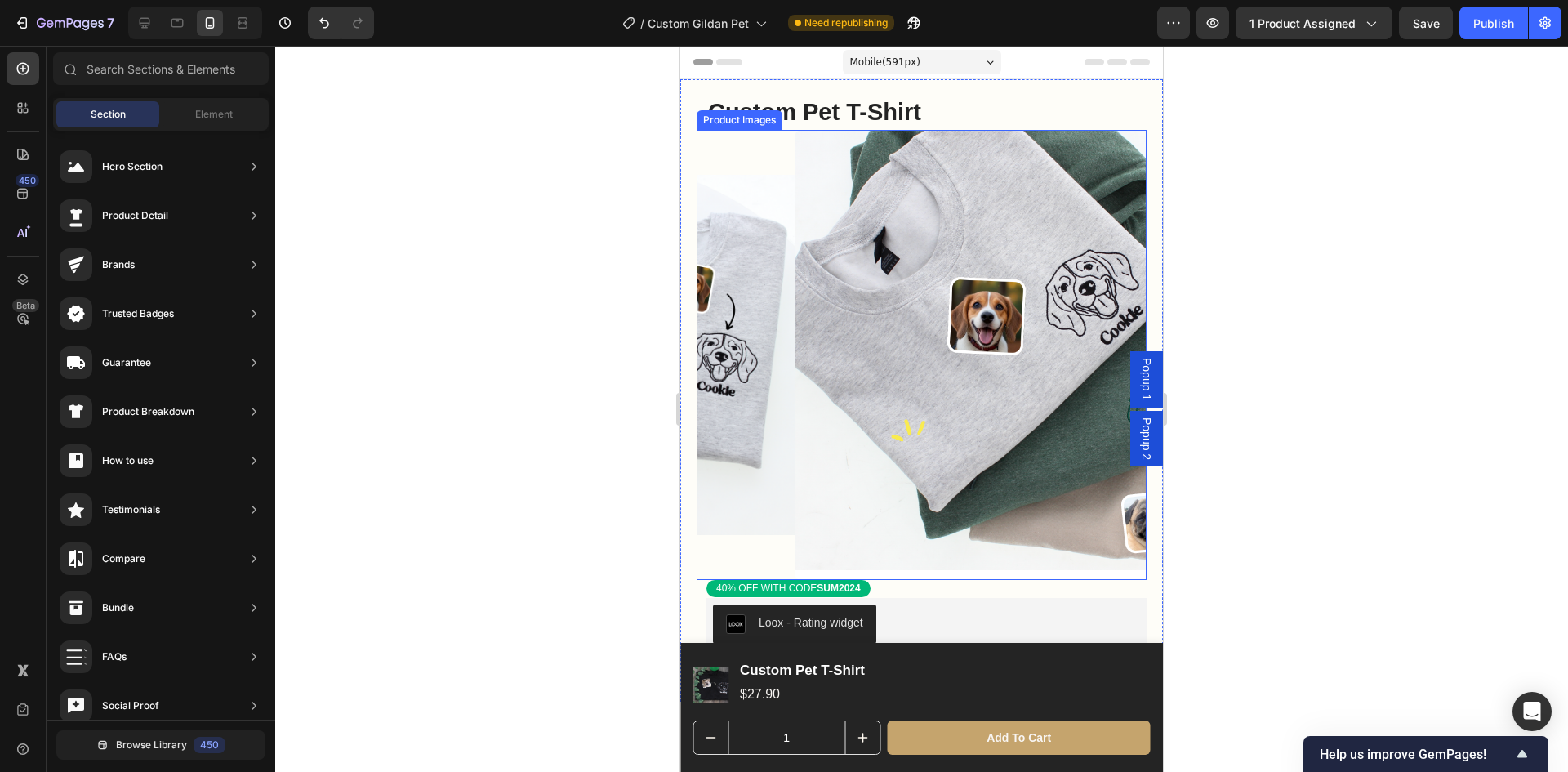
click at [870, 408] on img at bounding box center [1019, 355] width 450 height 450
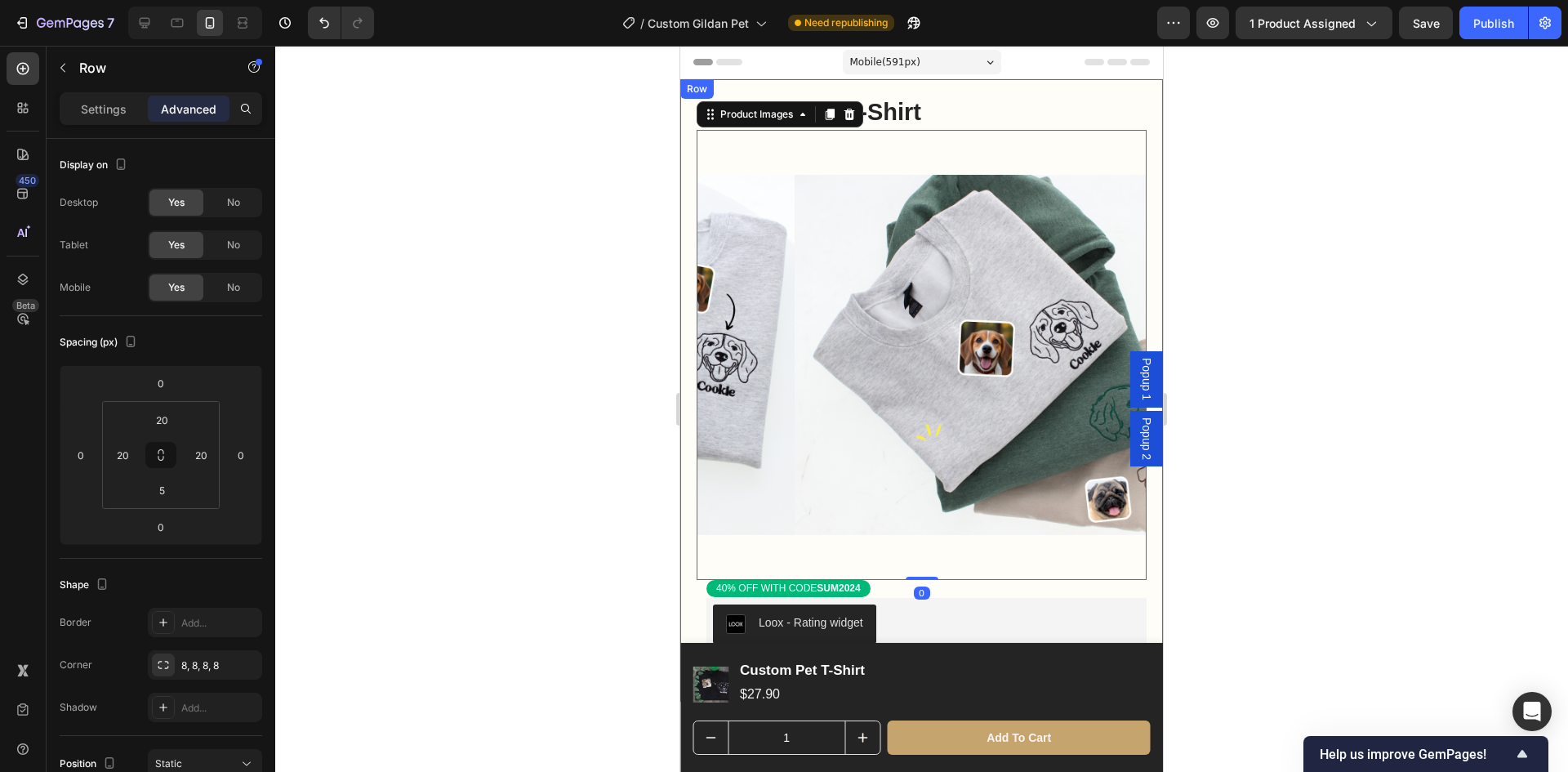
click at [688, 362] on div "Custom Pet T-Shirt Product Title Sale 40% off Product Badge Product Images 0 40…" at bounding box center [921, 391] width 482 height 622
click at [794, 358] on img at bounding box center [1019, 355] width 450 height 450
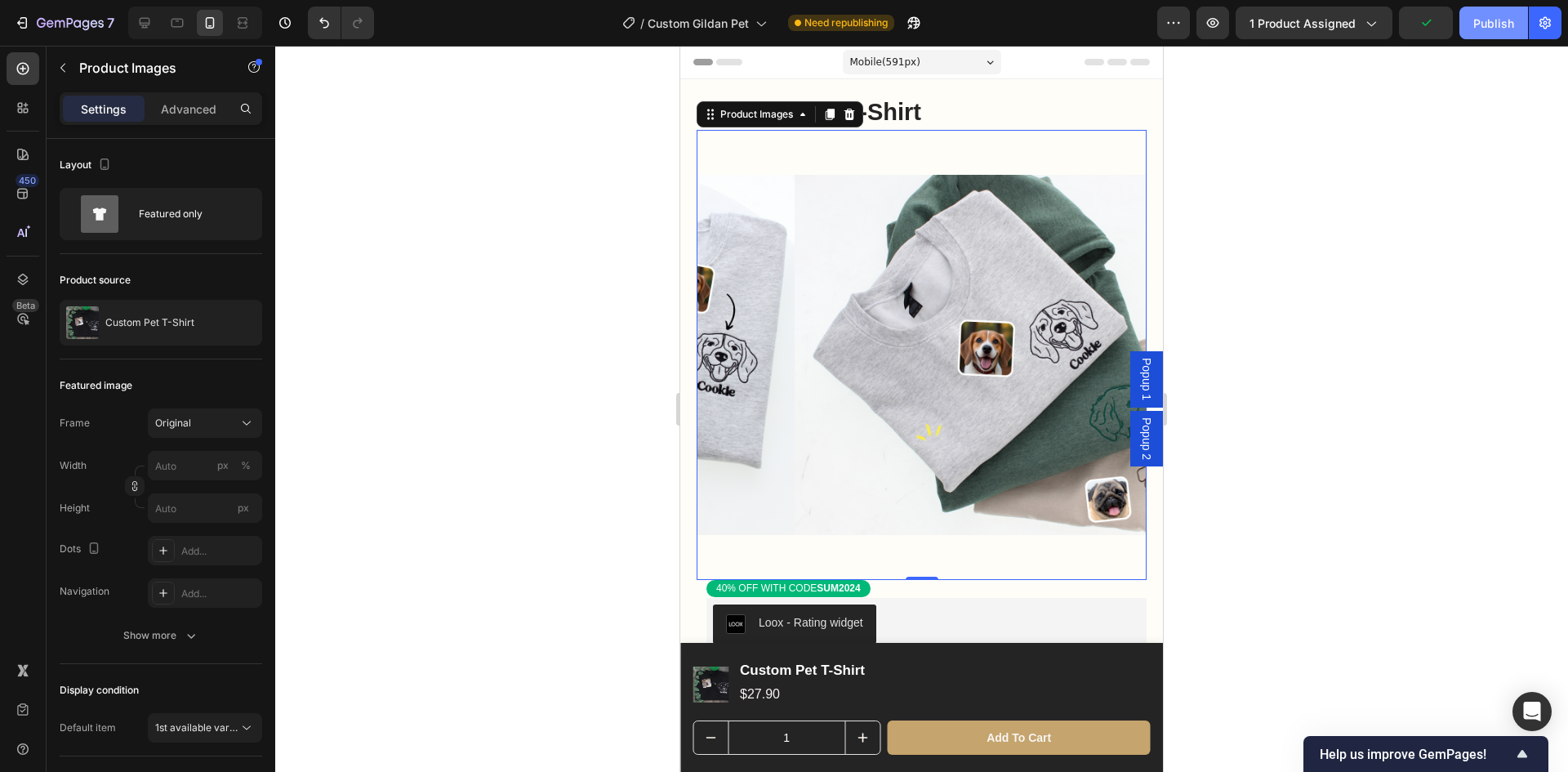
click at [1495, 37] on button "Publish" at bounding box center [1493, 22] width 68 height 33
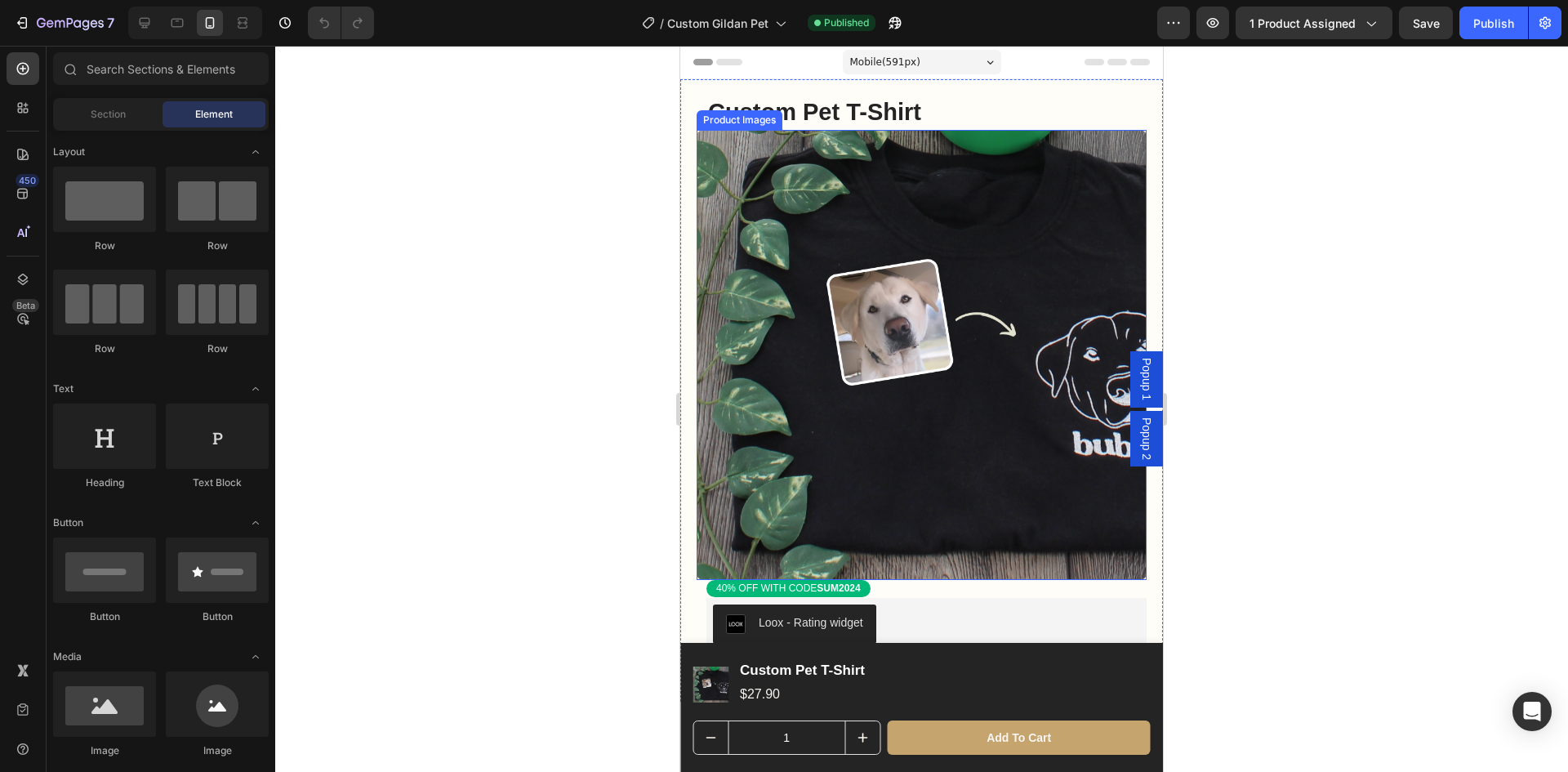
click at [850, 366] on img at bounding box center [922, 355] width 450 height 450
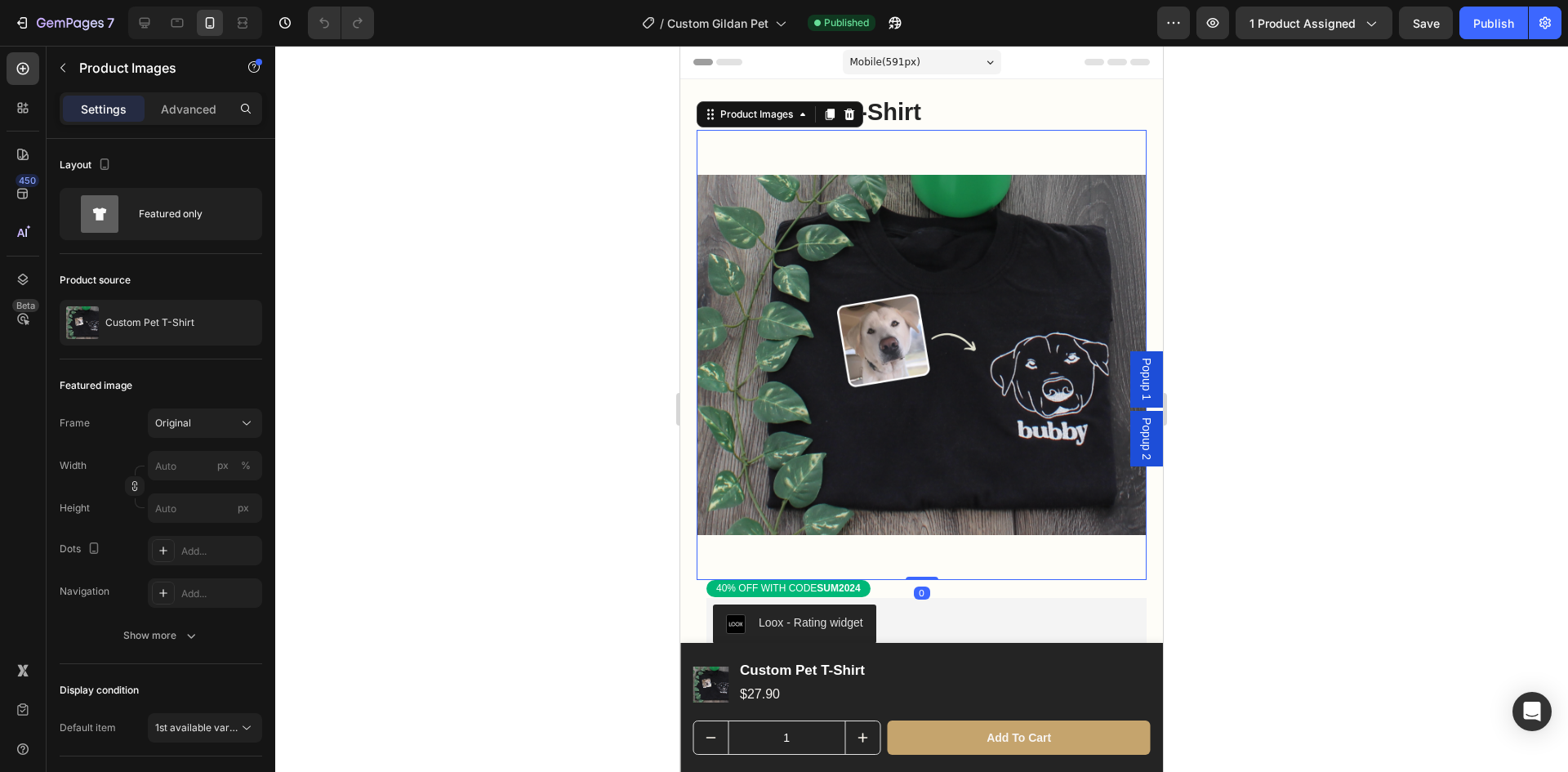
click at [1470, 384] on div at bounding box center [922, 408] width 1293 height 726
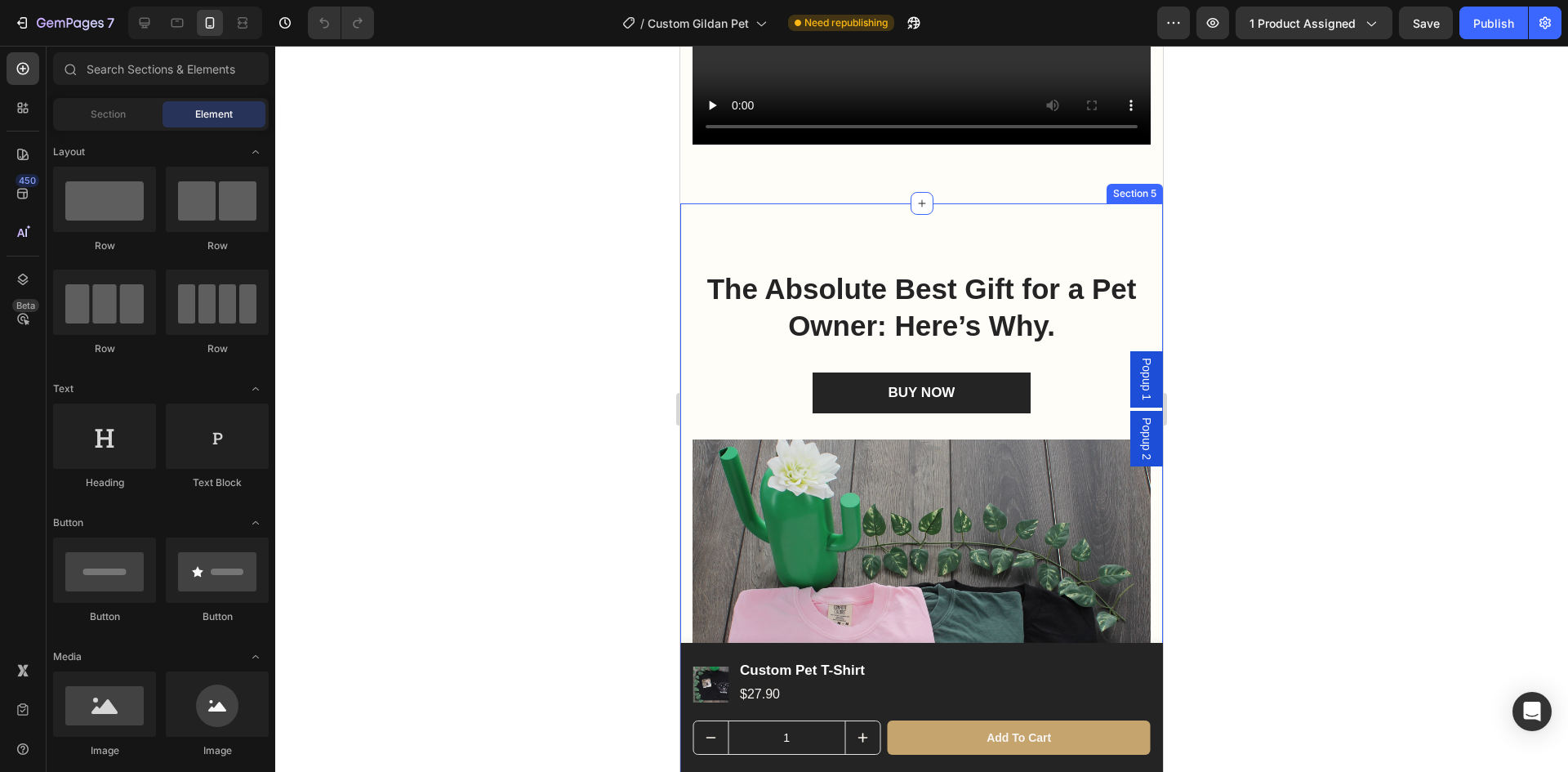
scroll to position [2532, 0]
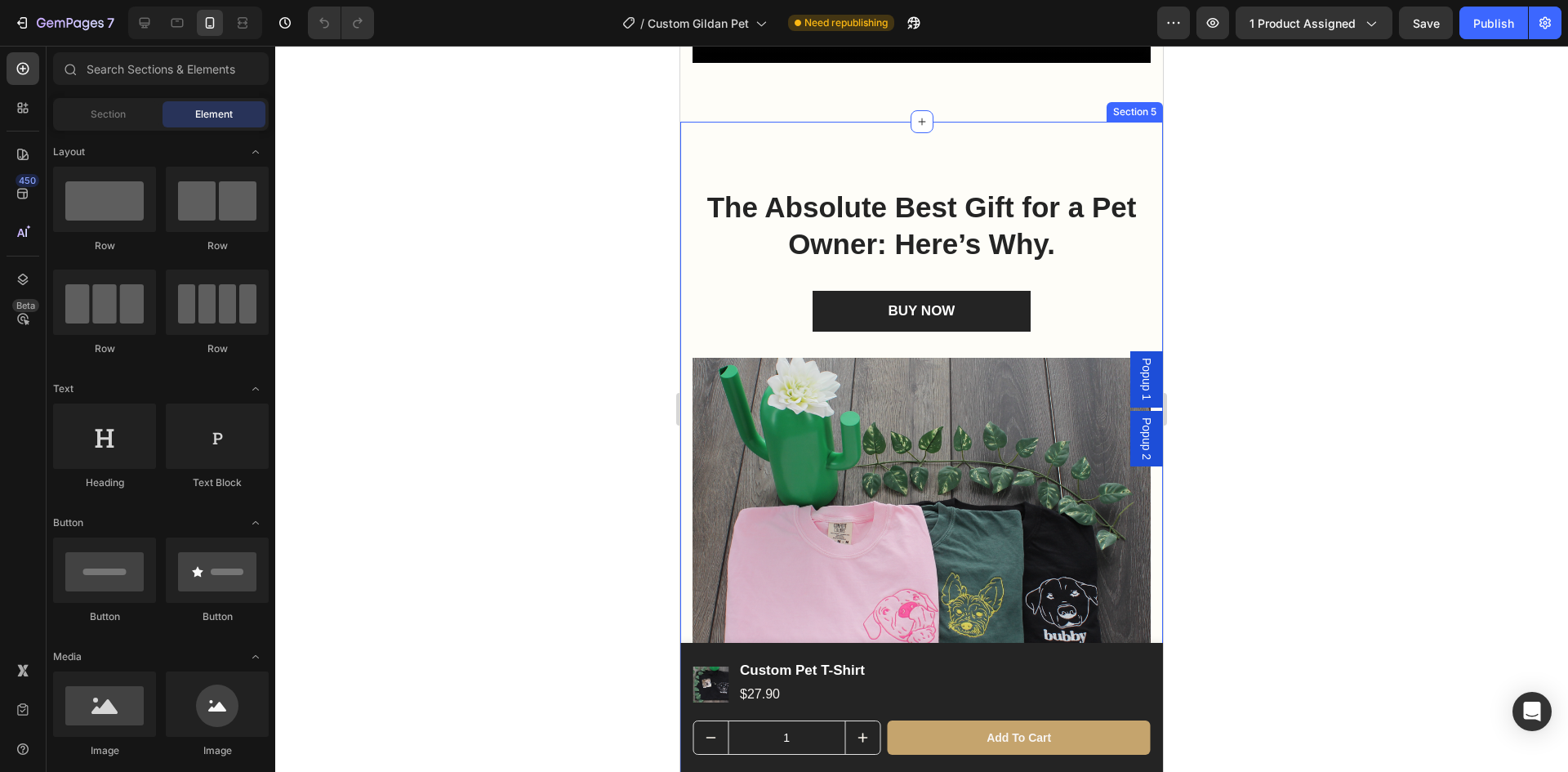
click at [1038, 179] on div "The Absolute Best Gift for a Pet Owner: Here’s Why. Heading BUY NOW (P) Cart Bu…" at bounding box center [921, 660] width 482 height 1076
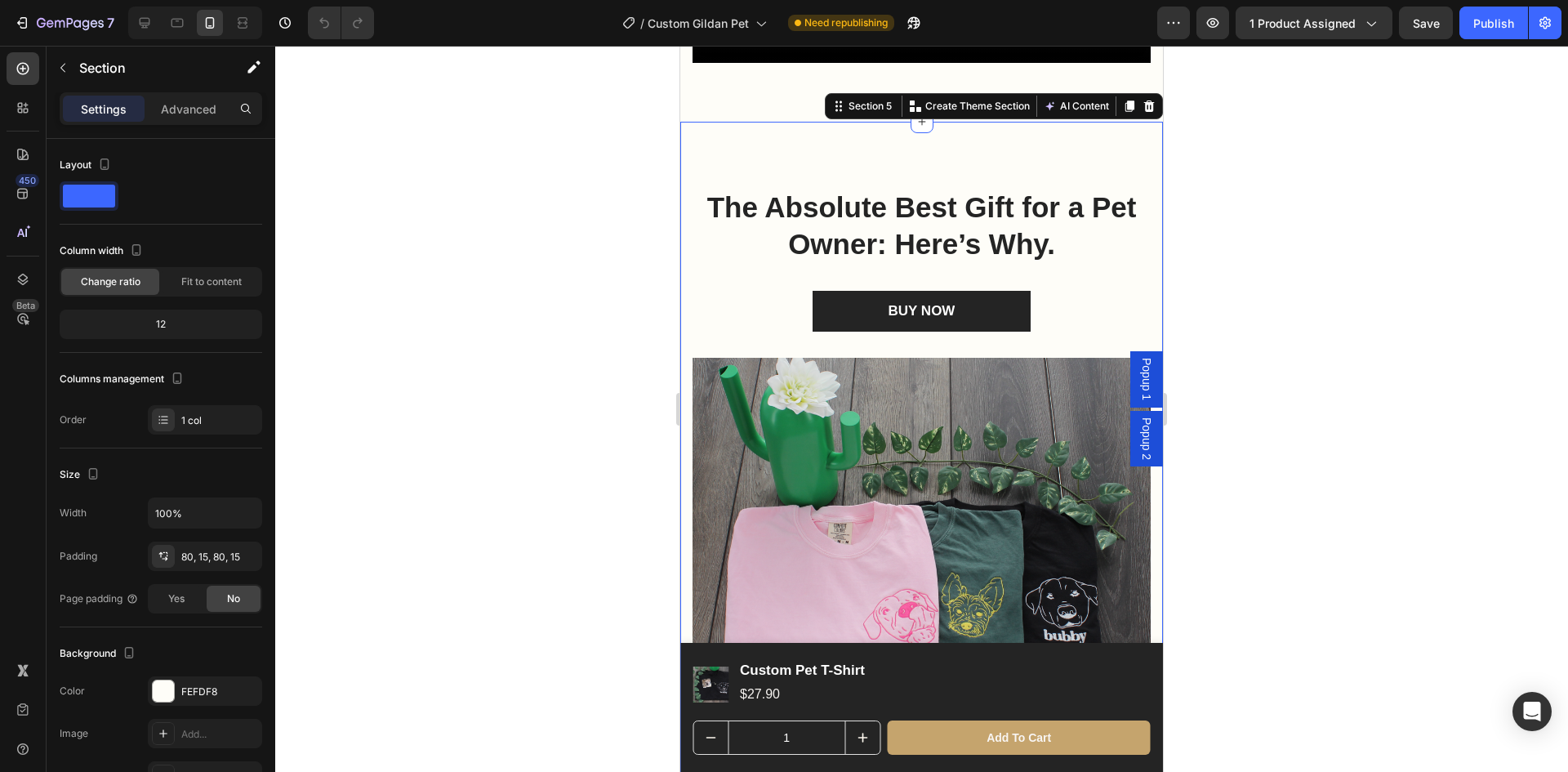
click at [1308, 428] on div at bounding box center [922, 408] width 1293 height 726
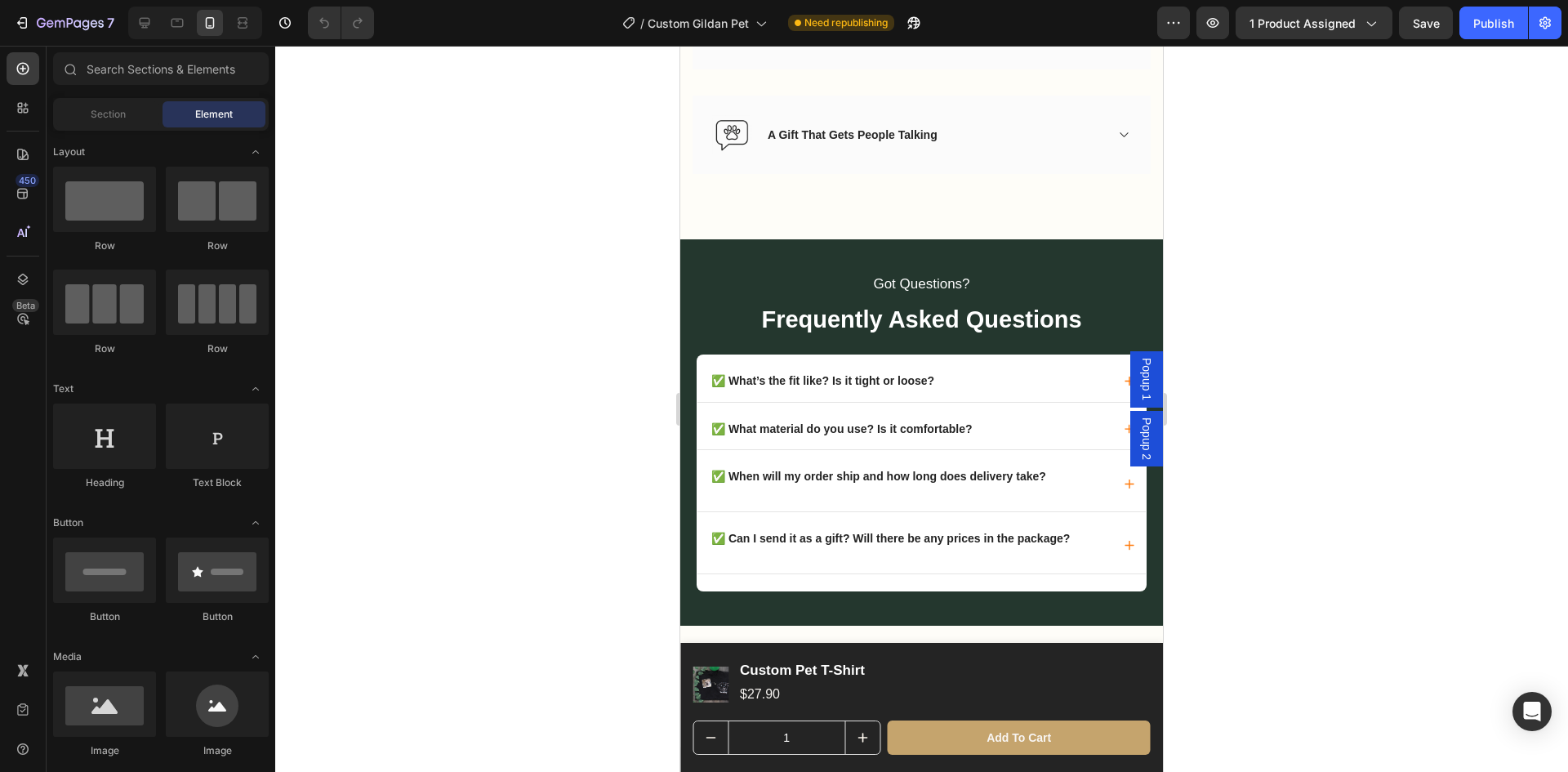
scroll to position [3105, 0]
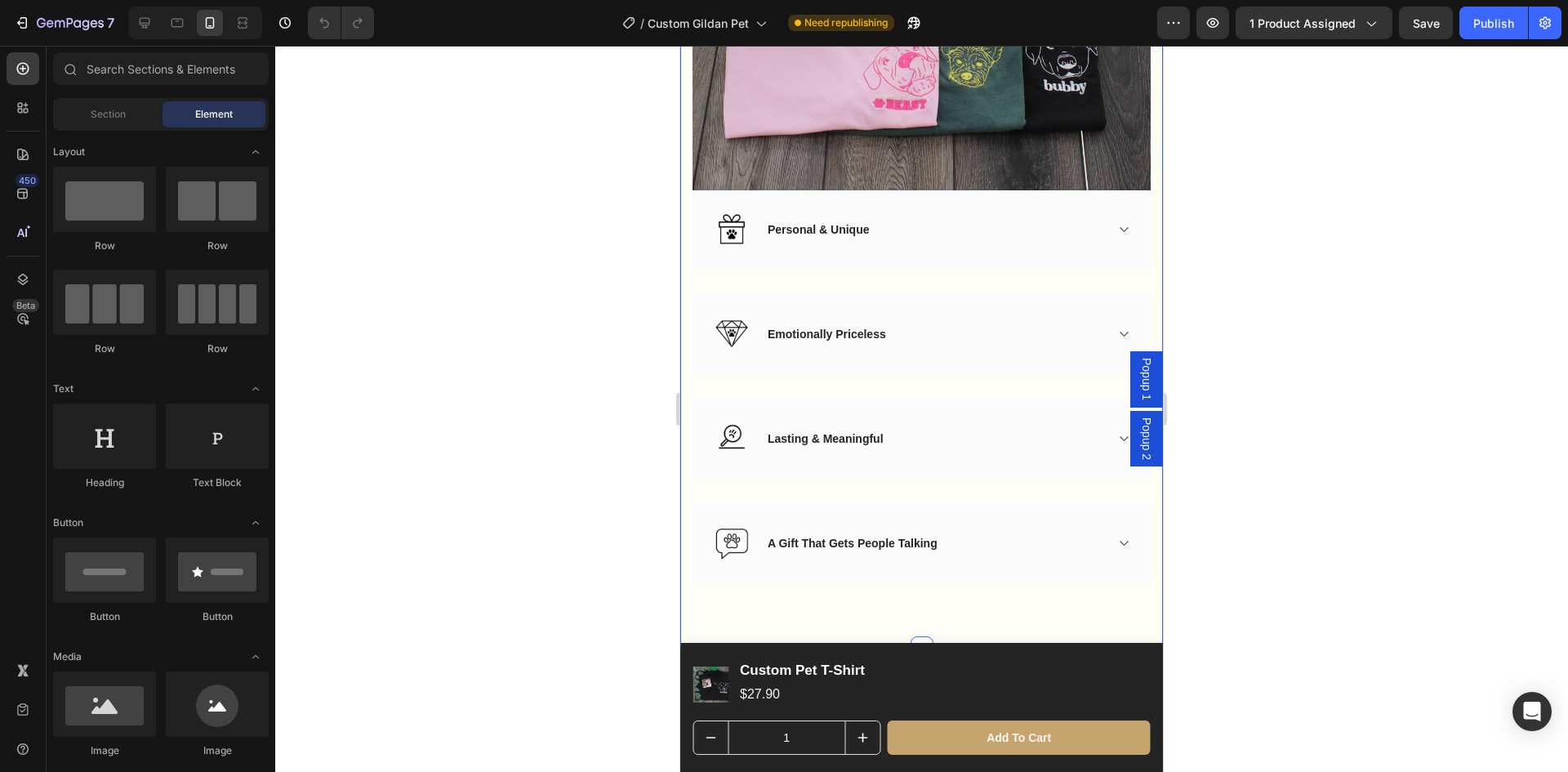
click at [890, 602] on div "The Absolute Best Gift for a Pet Owner: Here’s Why. Heading BUY NOW (P) Cart Bu…" at bounding box center [921, 110] width 482 height 1076
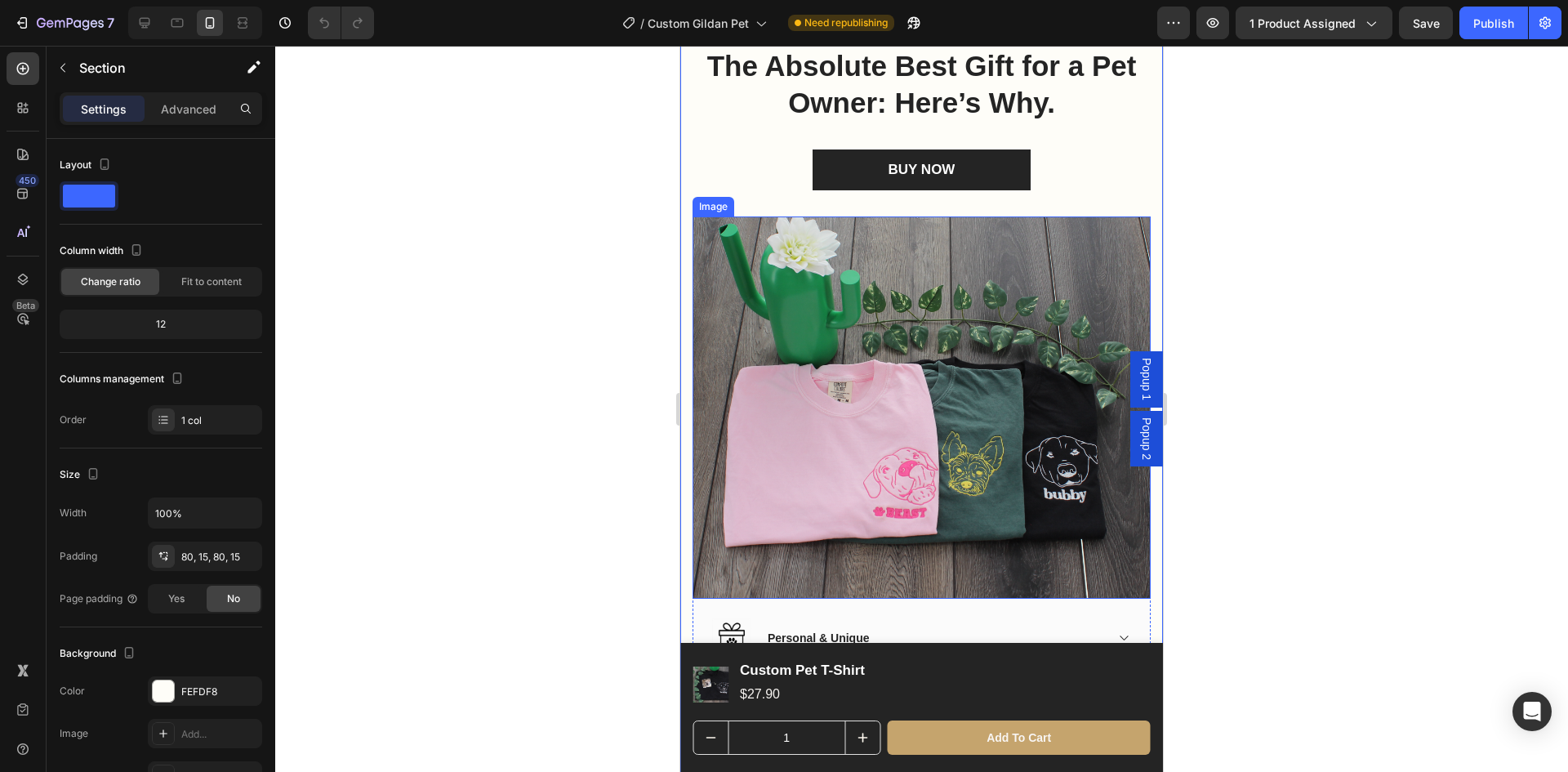
scroll to position [2615, 0]
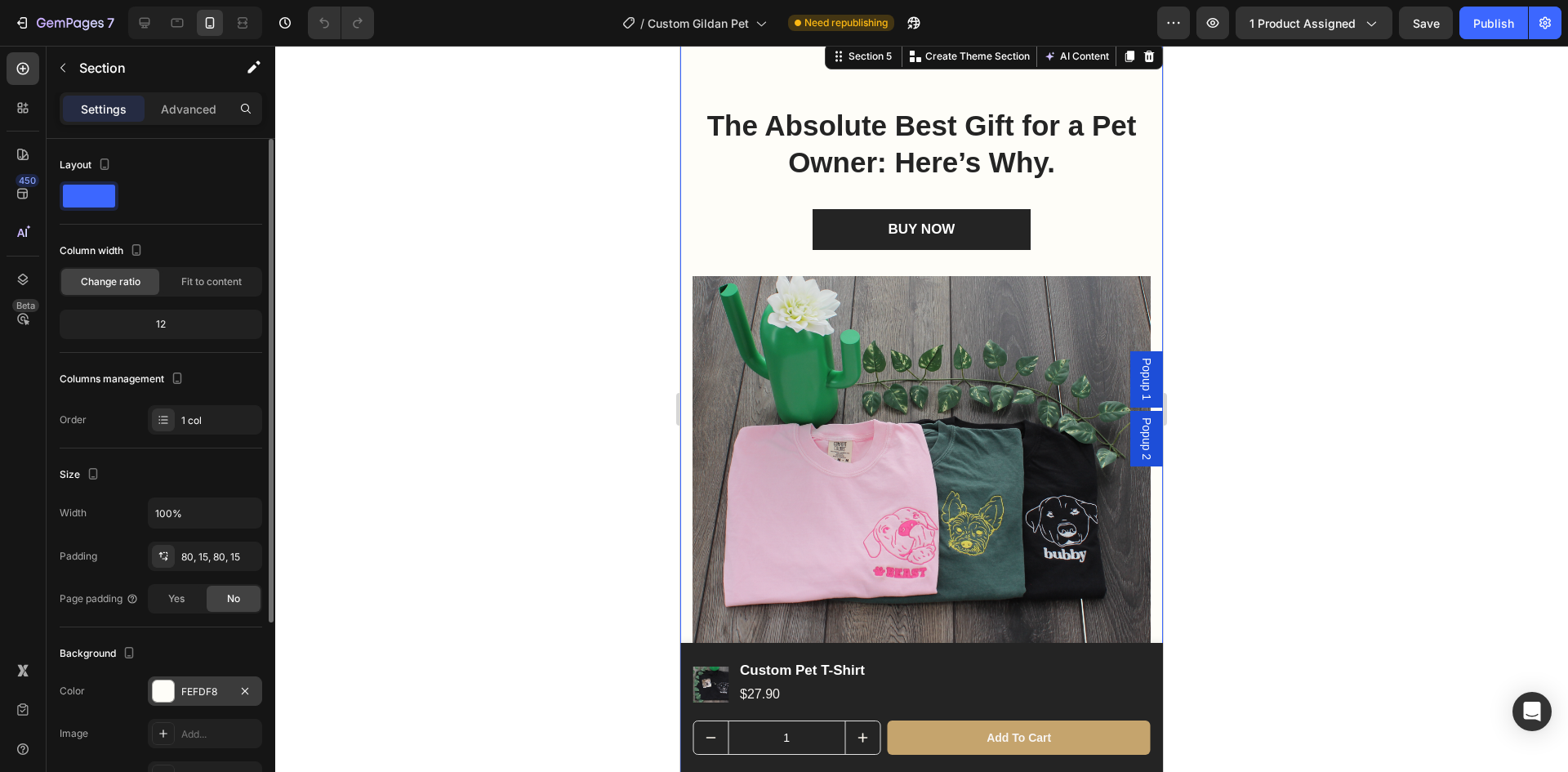
click at [214, 692] on div "FEFDF8" at bounding box center [205, 692] width 48 height 15
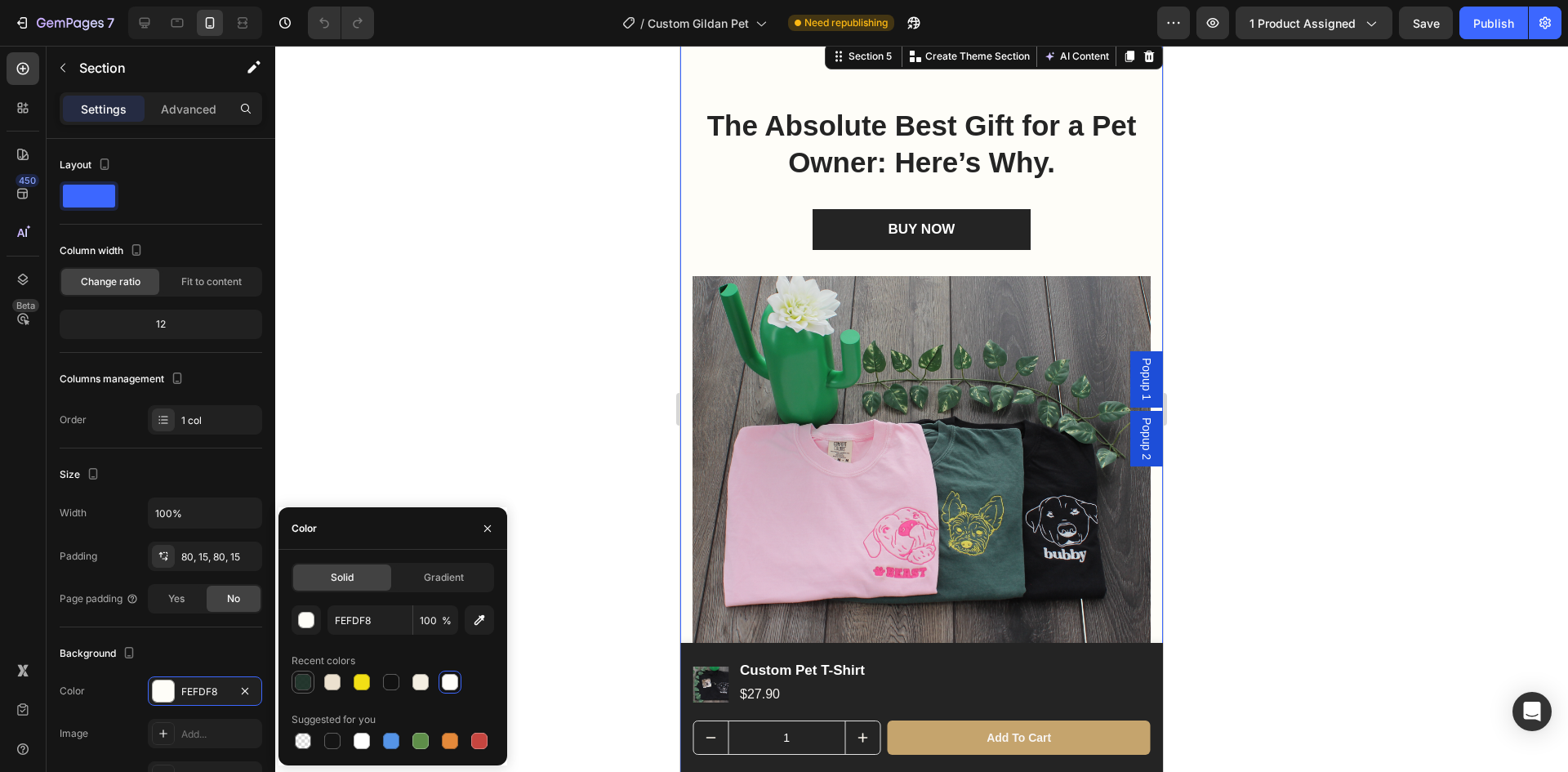
click at [303, 684] on div at bounding box center [303, 681] width 16 height 16
type input "0F241A"
type input "91"
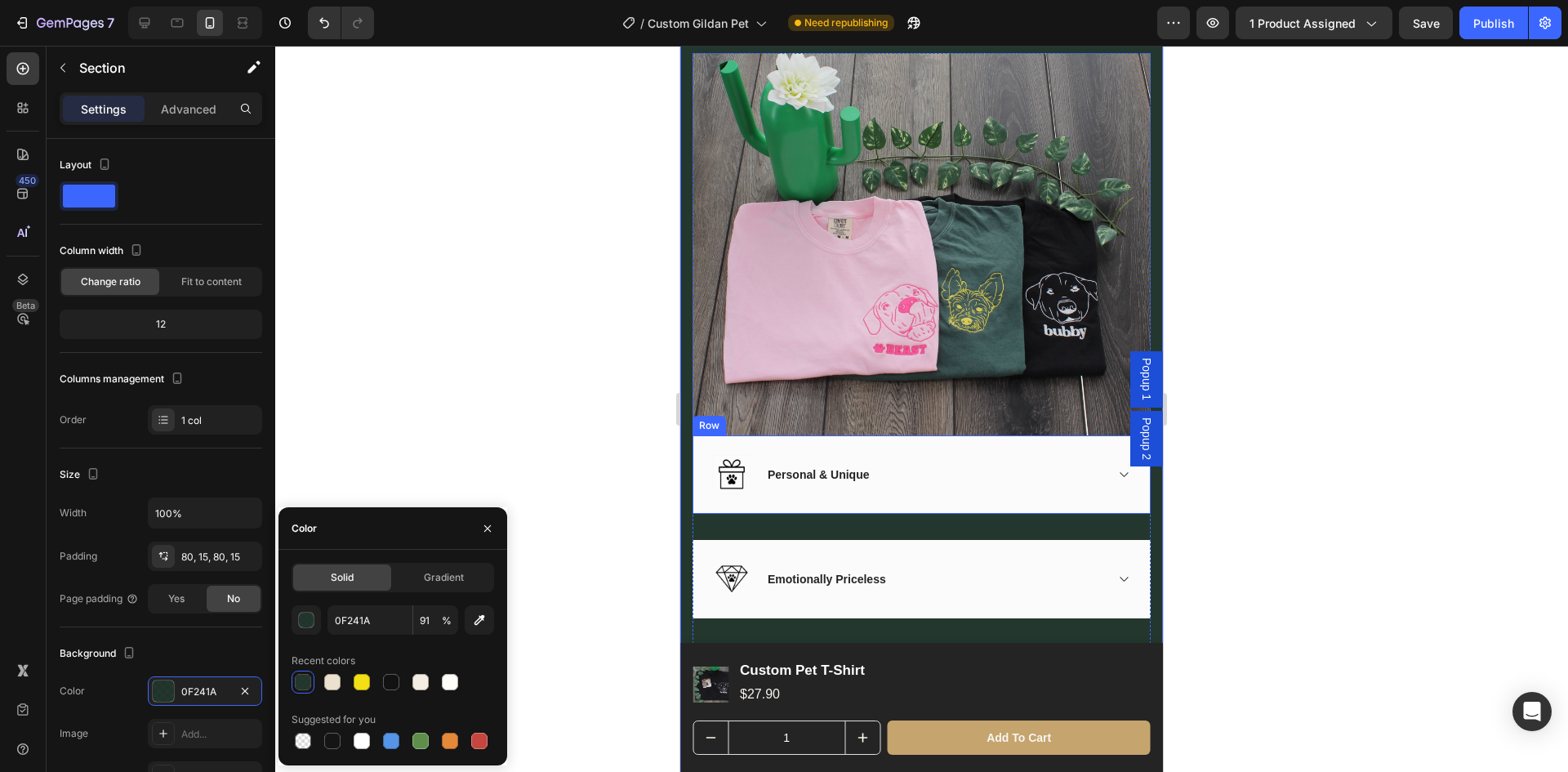
scroll to position [2941, 0]
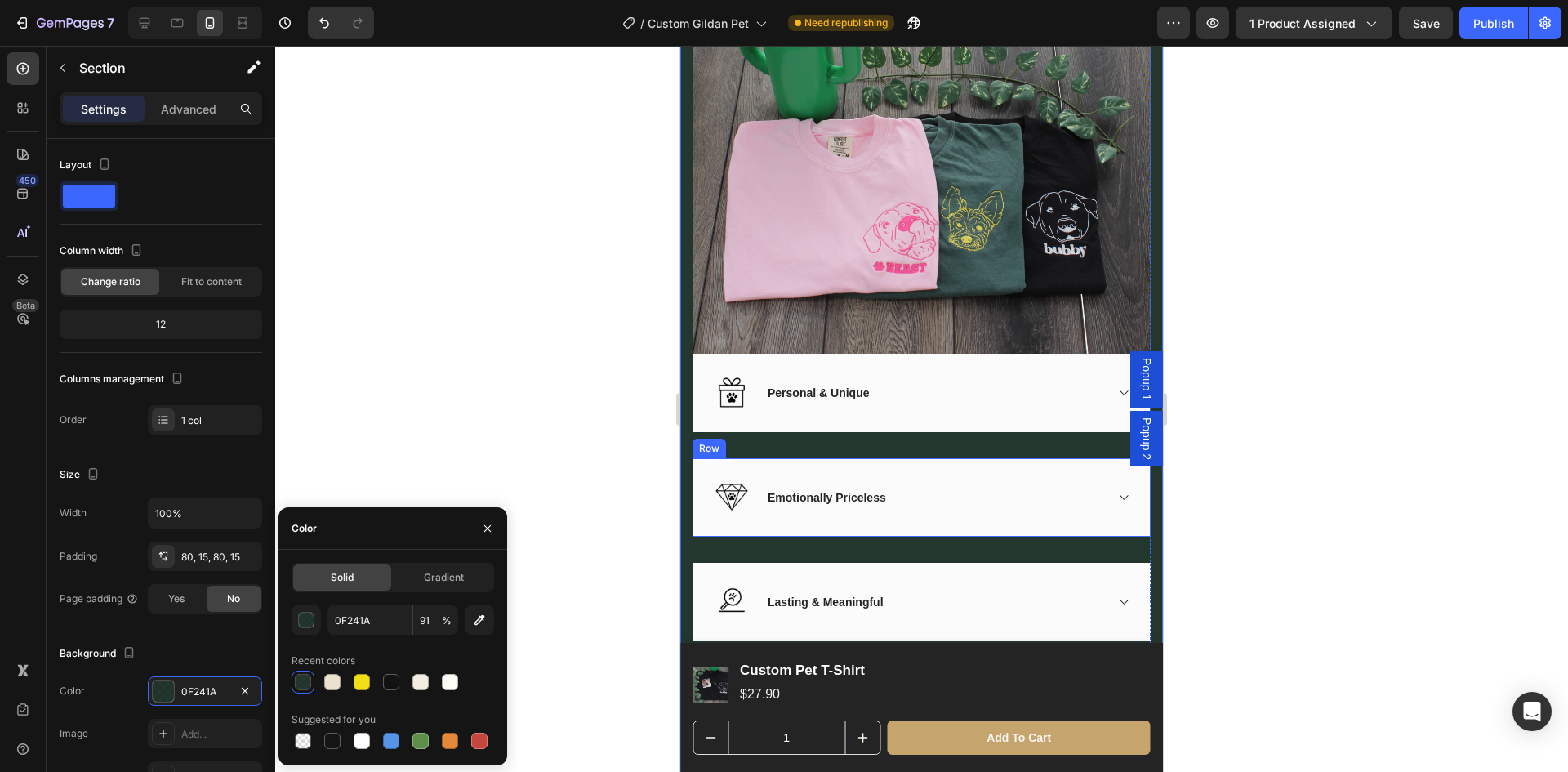
click at [1019, 392] on div "Personal & Unique" at bounding box center [935, 393] width 339 height 22
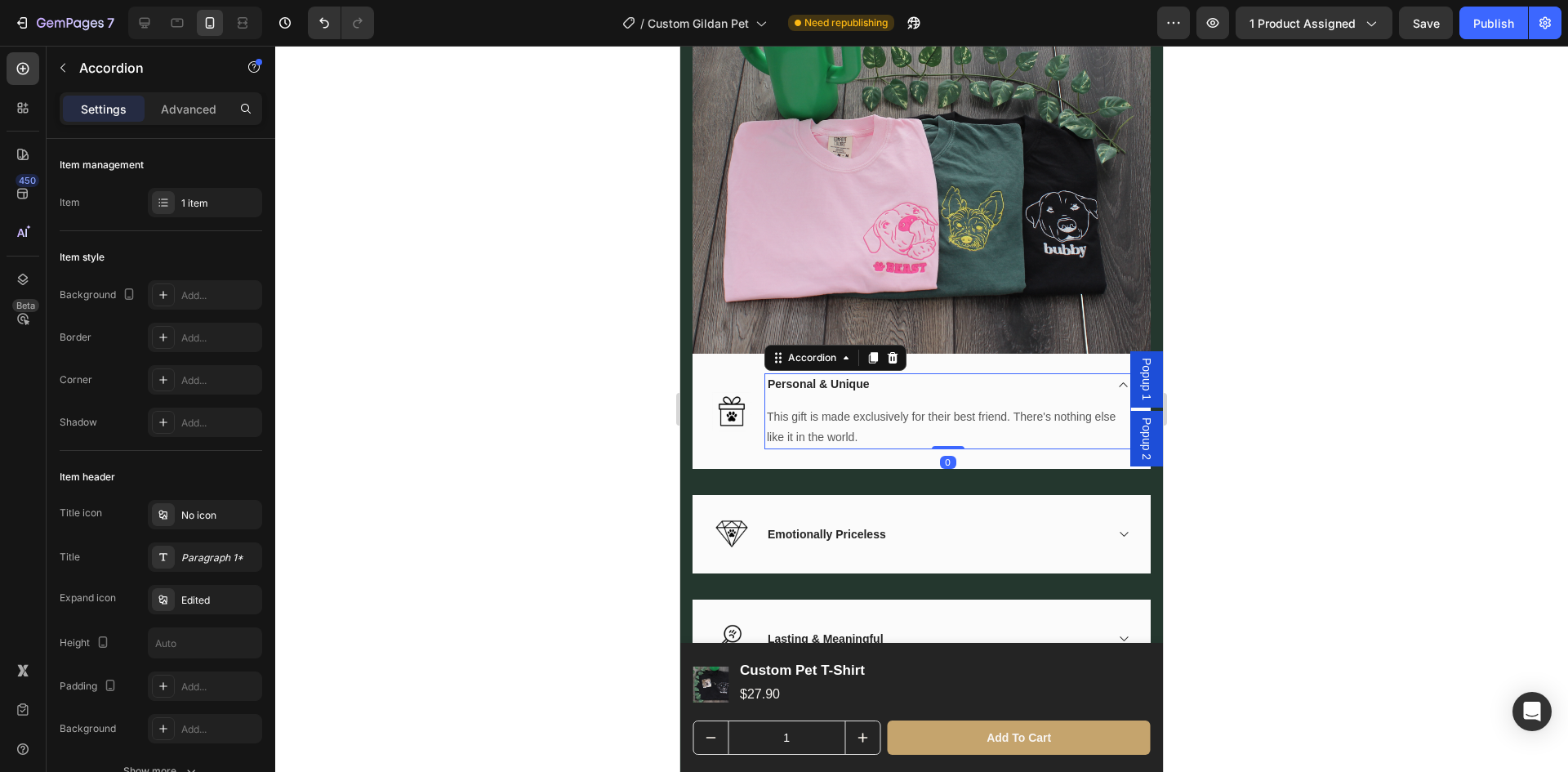
click at [1035, 395] on div "This gift is made exclusively for their best friend. There's nothing else like …" at bounding box center [948, 423] width 365 height 54
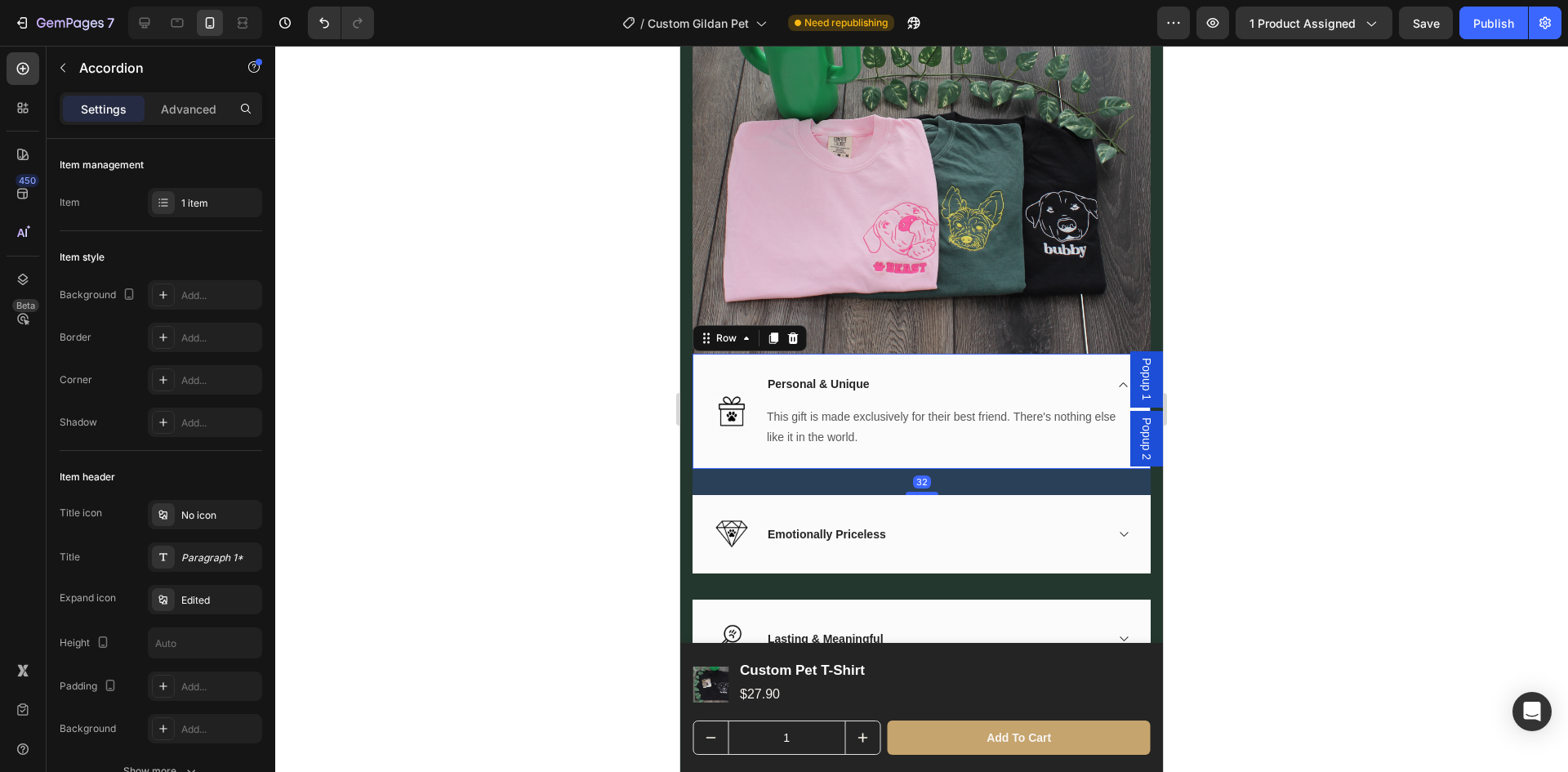
click at [749, 444] on div "Image Personal & Unique This gift is made exclusively for their best friend. Th…" at bounding box center [921, 411] width 458 height 115
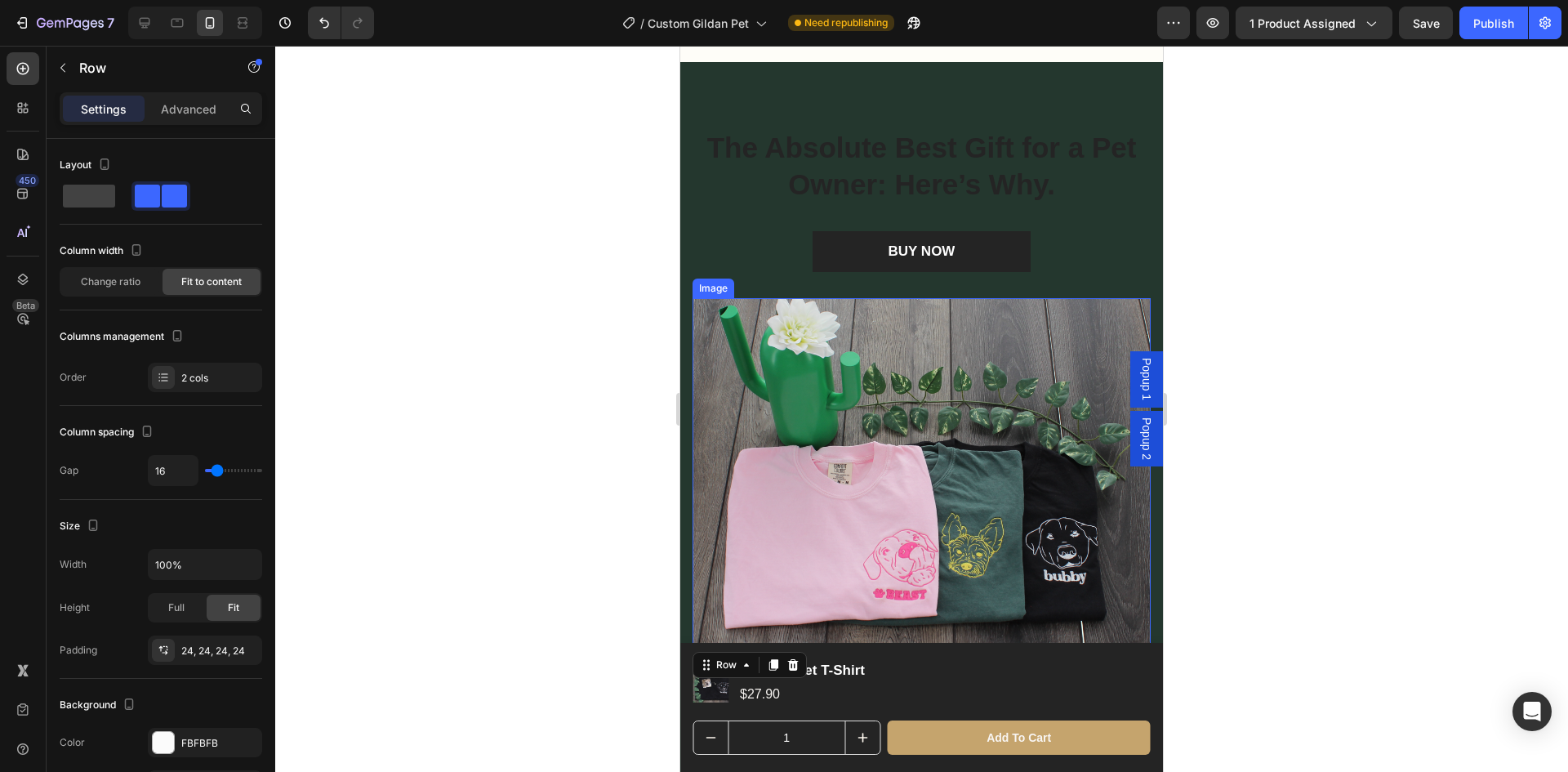
scroll to position [2369, 0]
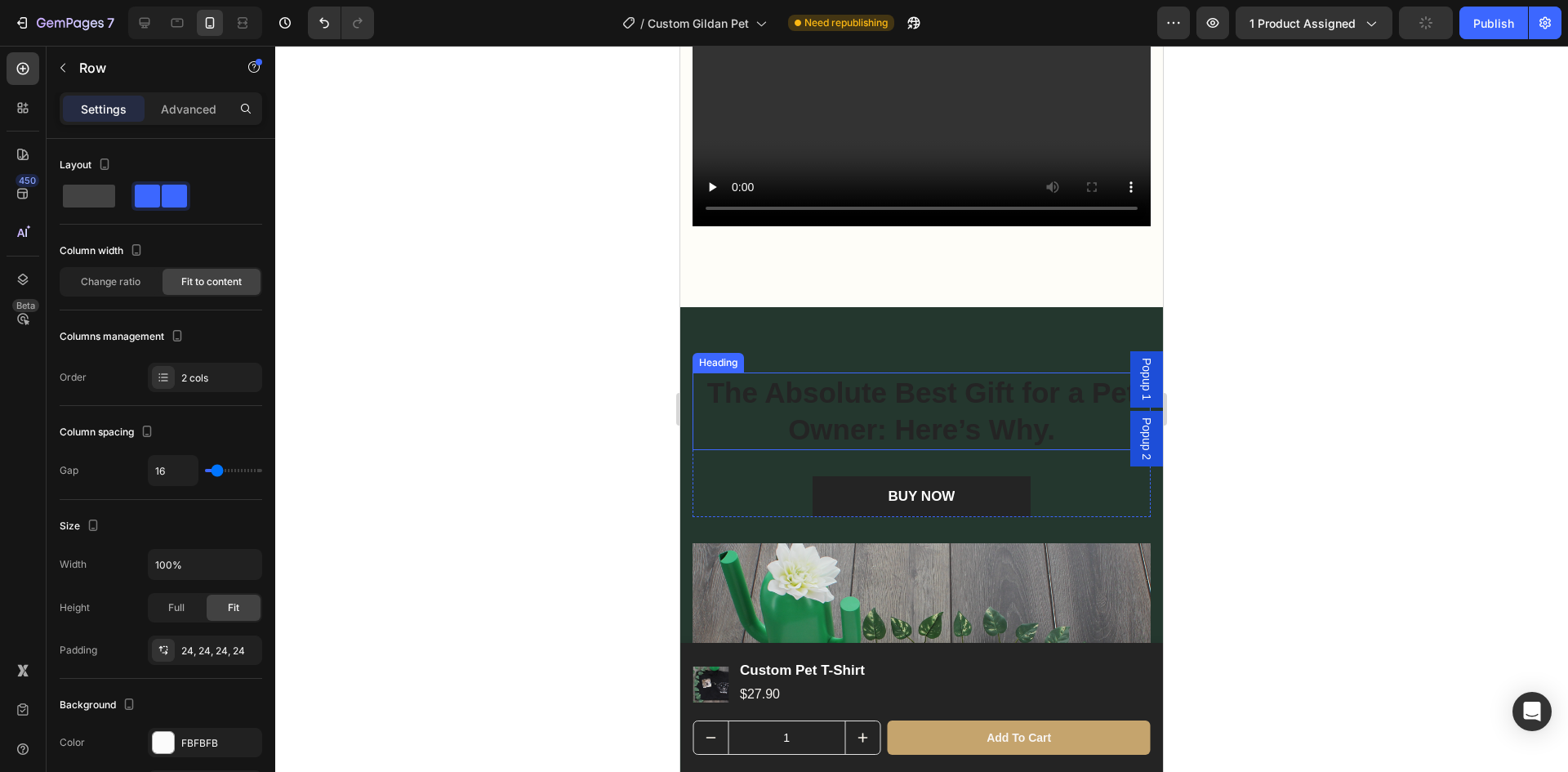
click at [928, 412] on h2 "The Absolute Best Gift for a Pet Owner: Here’s Why." at bounding box center [921, 411] width 458 height 78
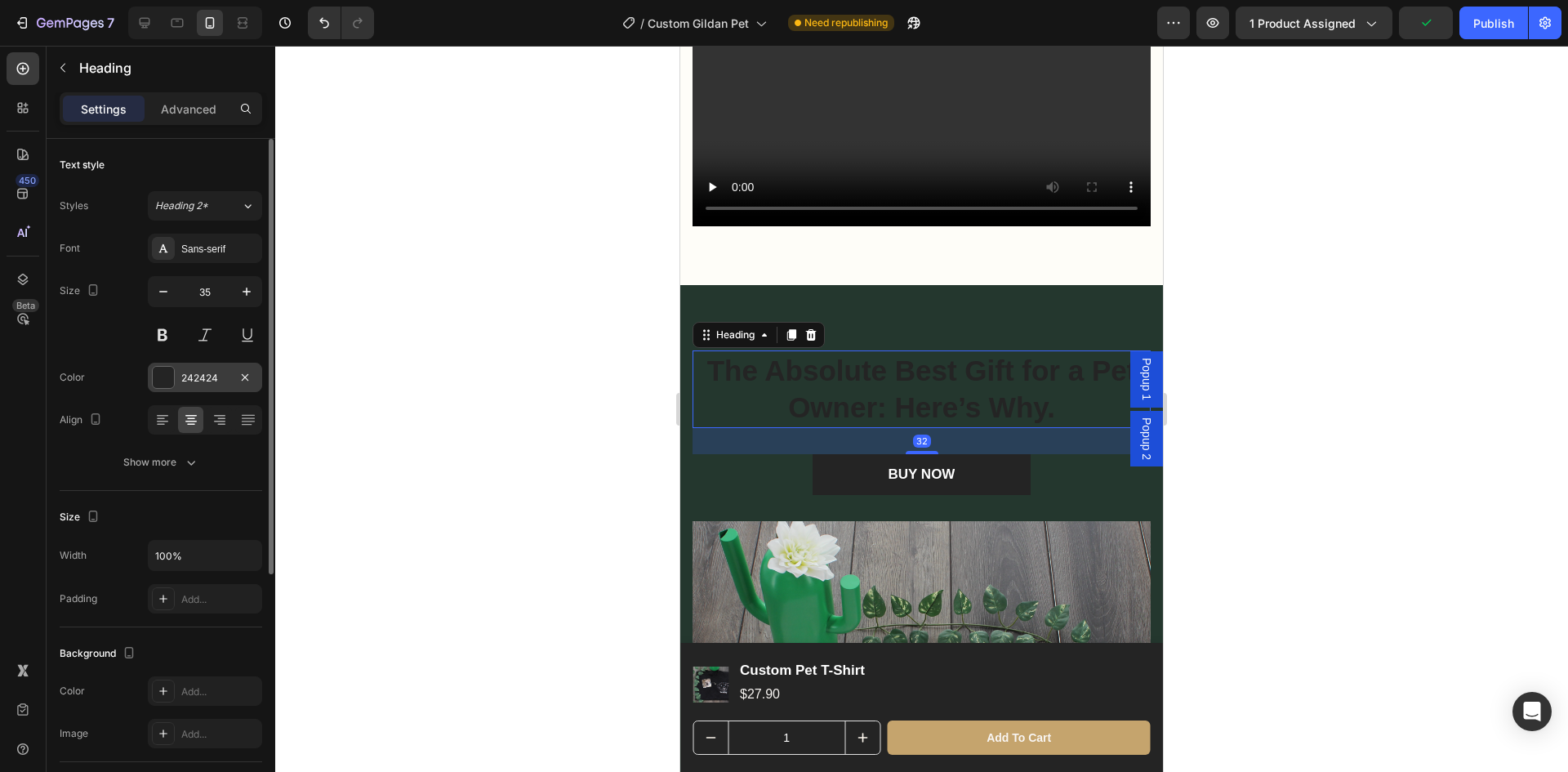
click at [176, 367] on div "242424" at bounding box center [205, 377] width 114 height 29
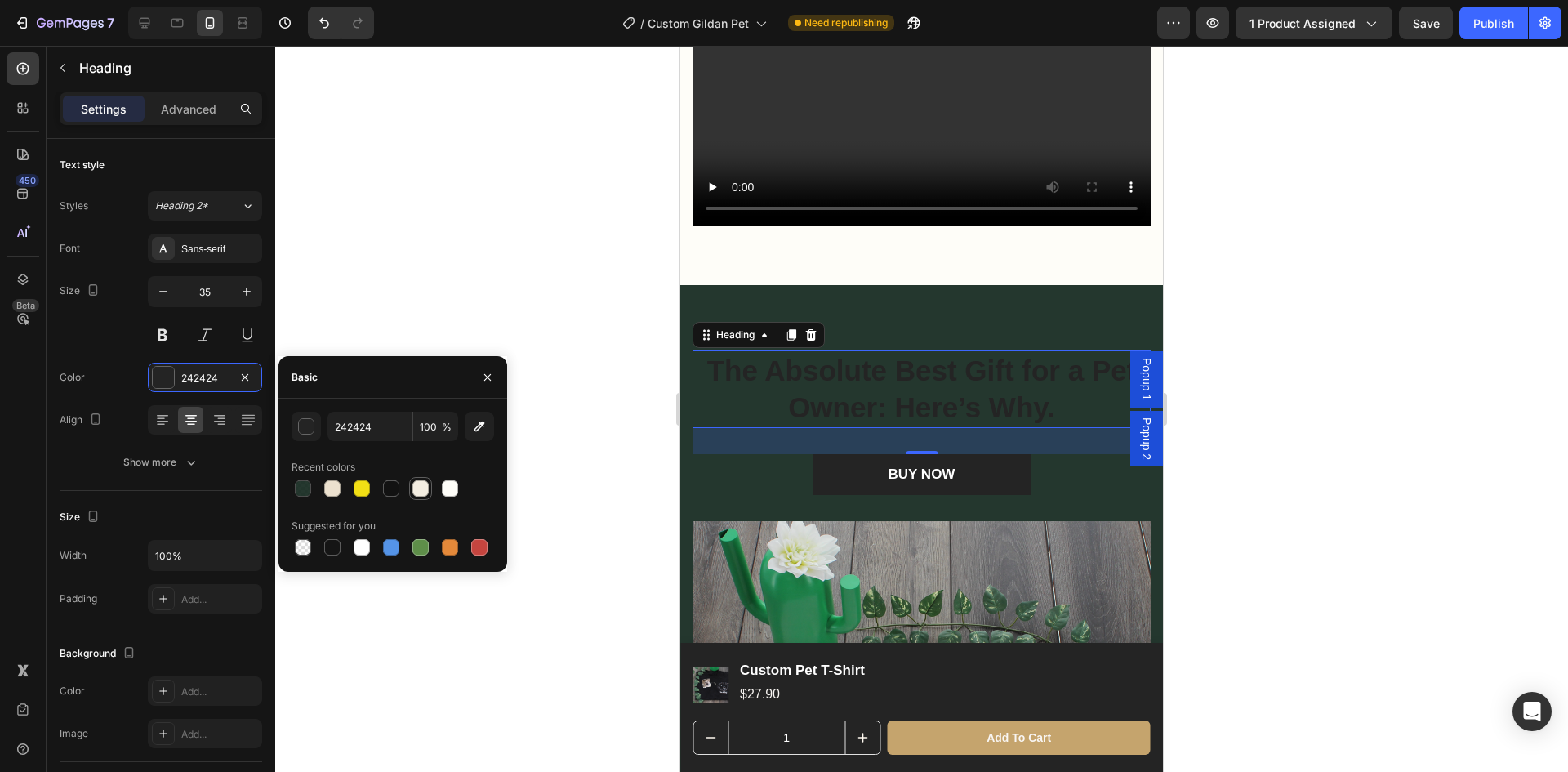
click at [412, 483] on div at bounding box center [421, 488] width 20 height 20
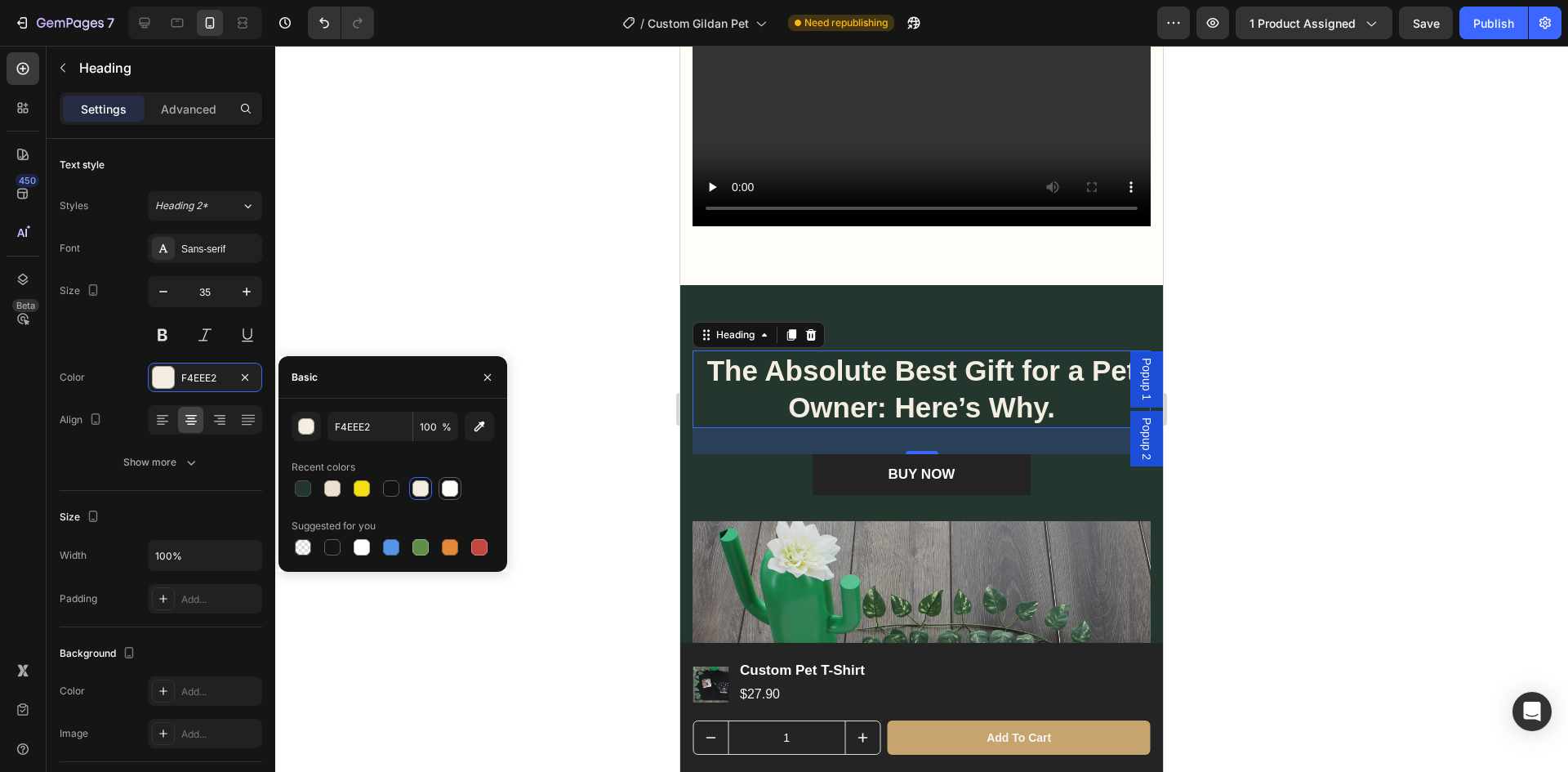
click at [452, 486] on div at bounding box center [450, 488] width 16 height 16
type input "FEFDF8"
click at [1412, 502] on div at bounding box center [922, 408] width 1293 height 726
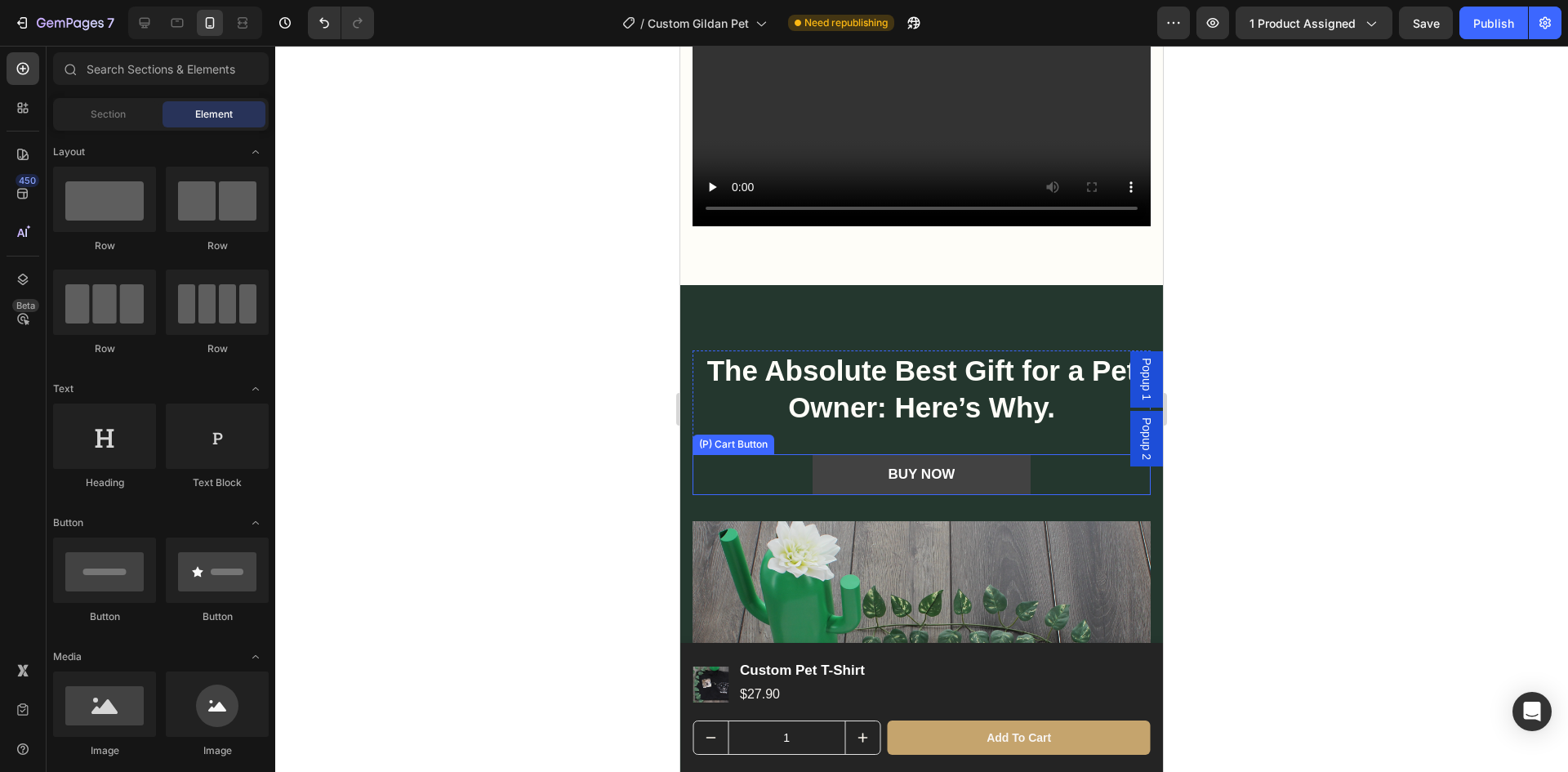
click at [997, 495] on button "BUY NOW" at bounding box center [923, 475] width 219 height 41
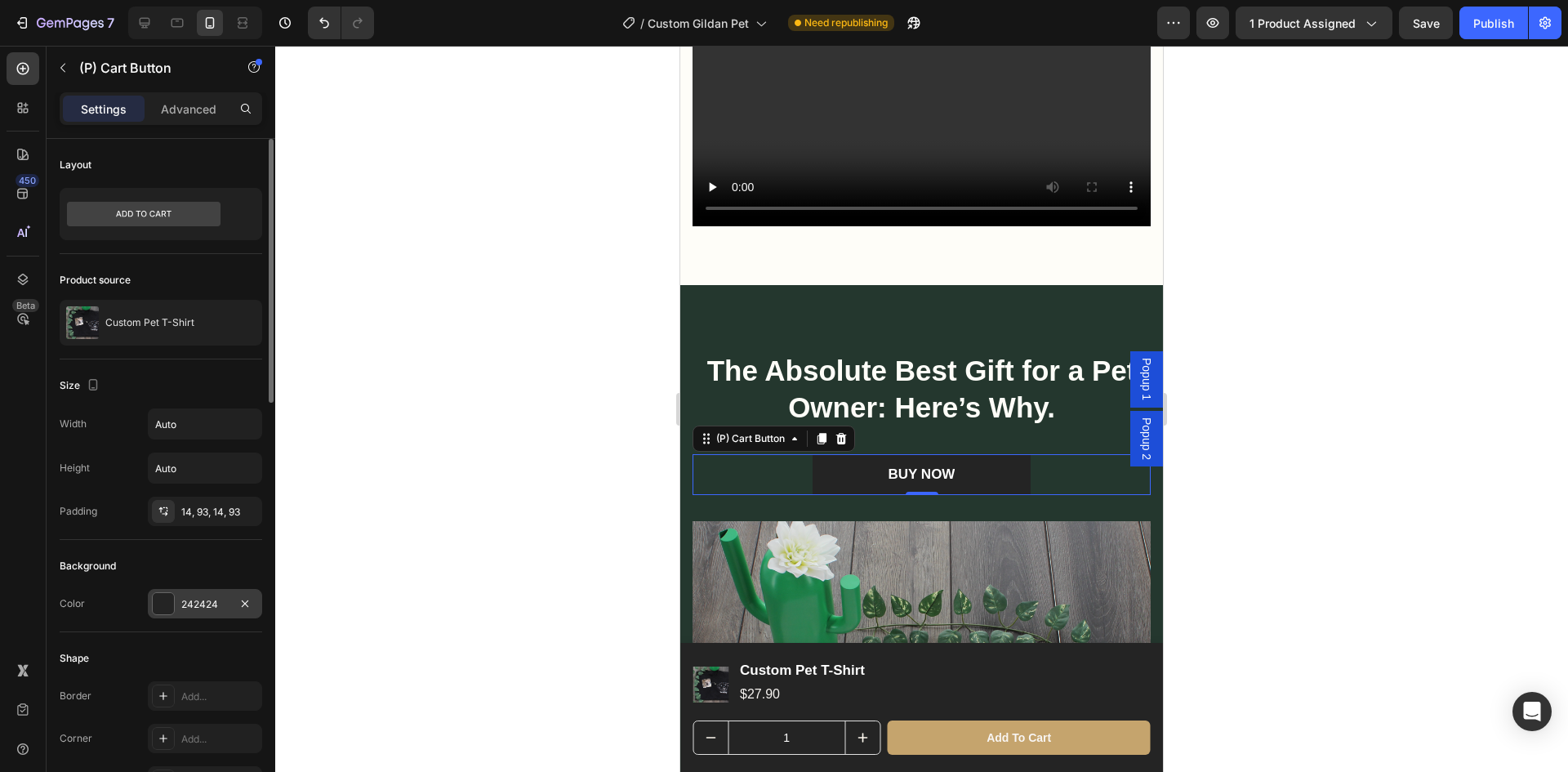
click at [207, 602] on div "242424" at bounding box center [205, 604] width 48 height 15
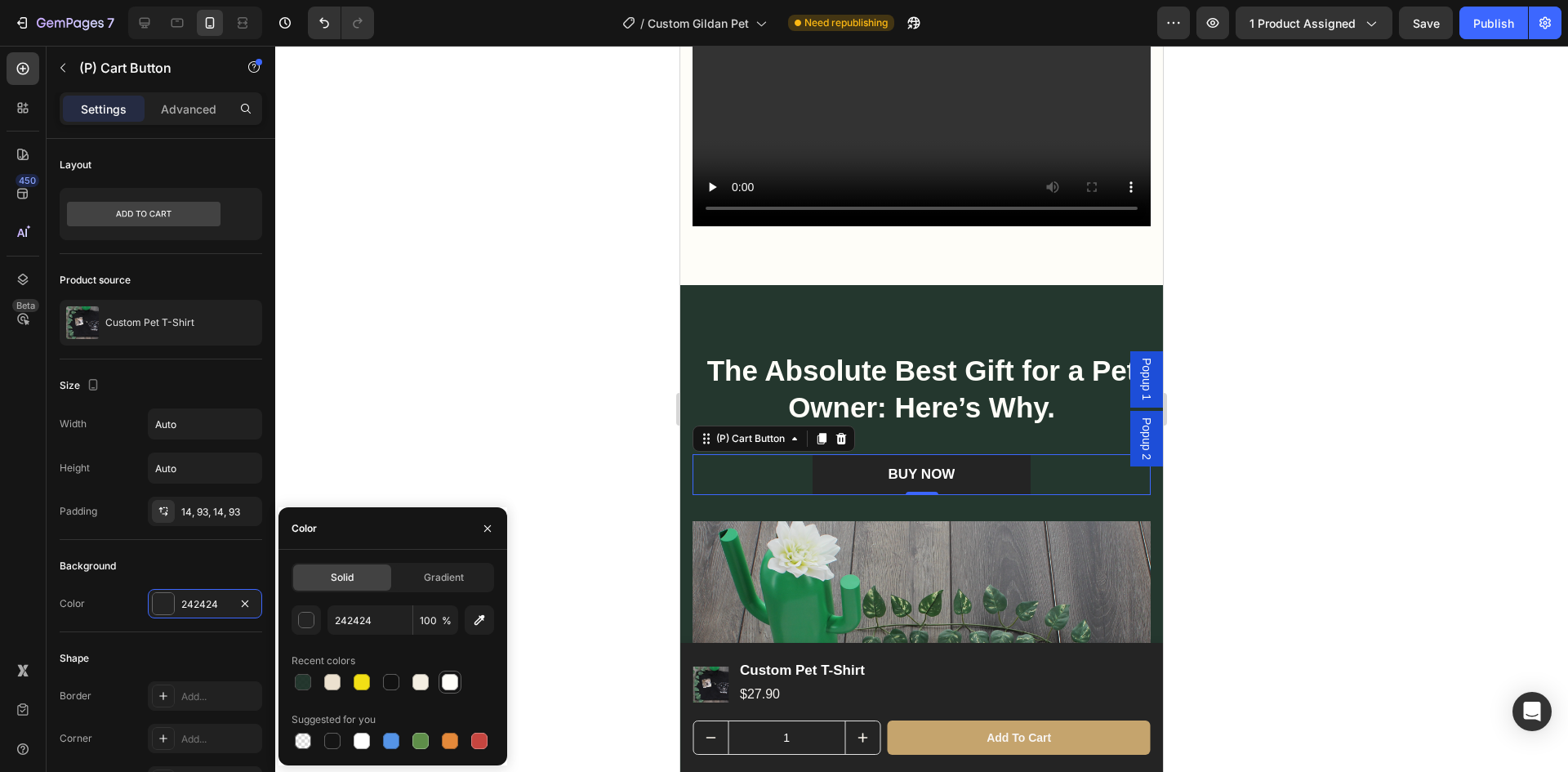
click at [444, 682] on div at bounding box center [450, 681] width 16 height 16
click at [906, 483] on div "BUY NOW" at bounding box center [923, 474] width 67 height 18
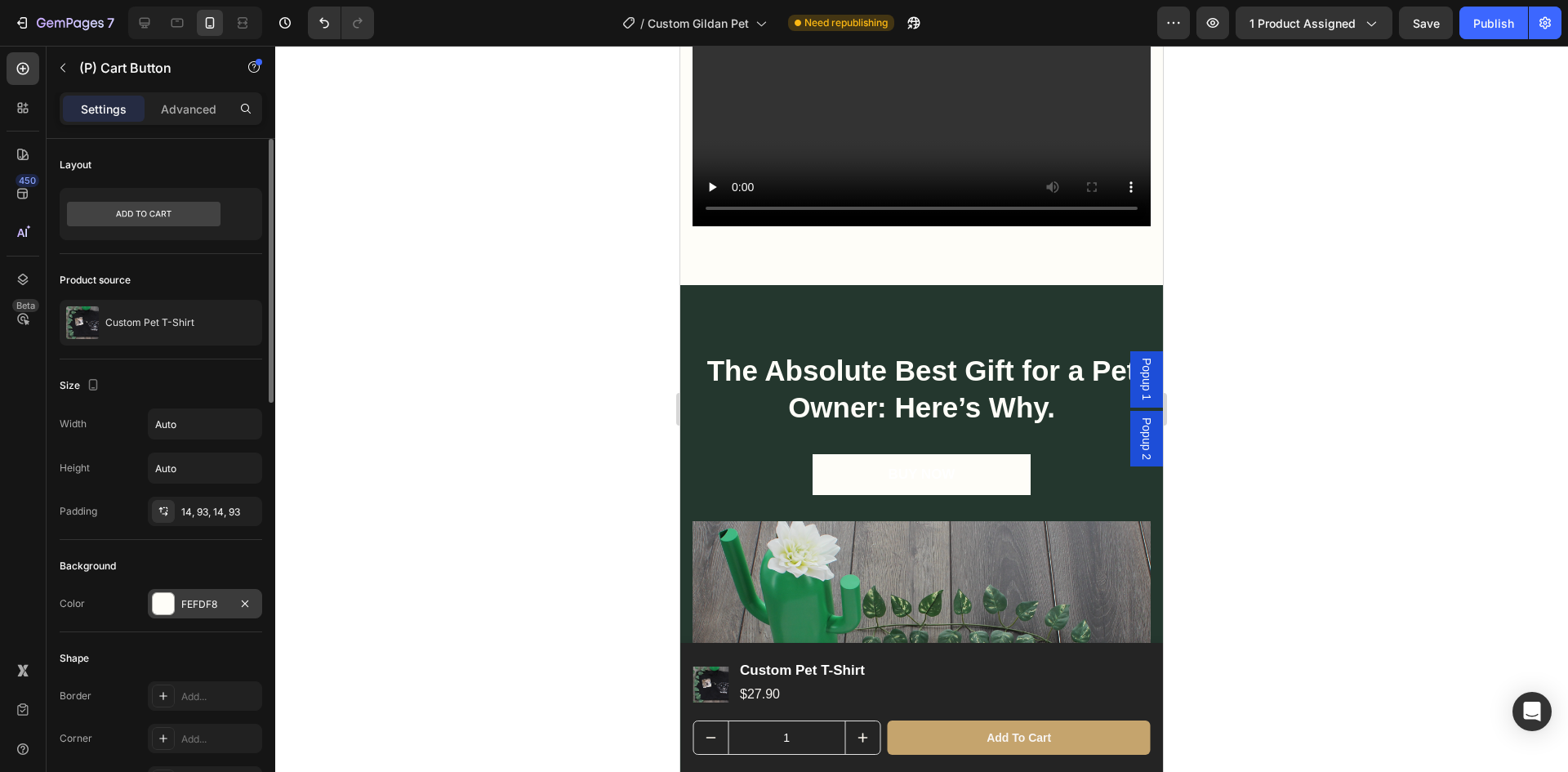
click at [180, 605] on div "FEFDF8" at bounding box center [205, 603] width 114 height 29
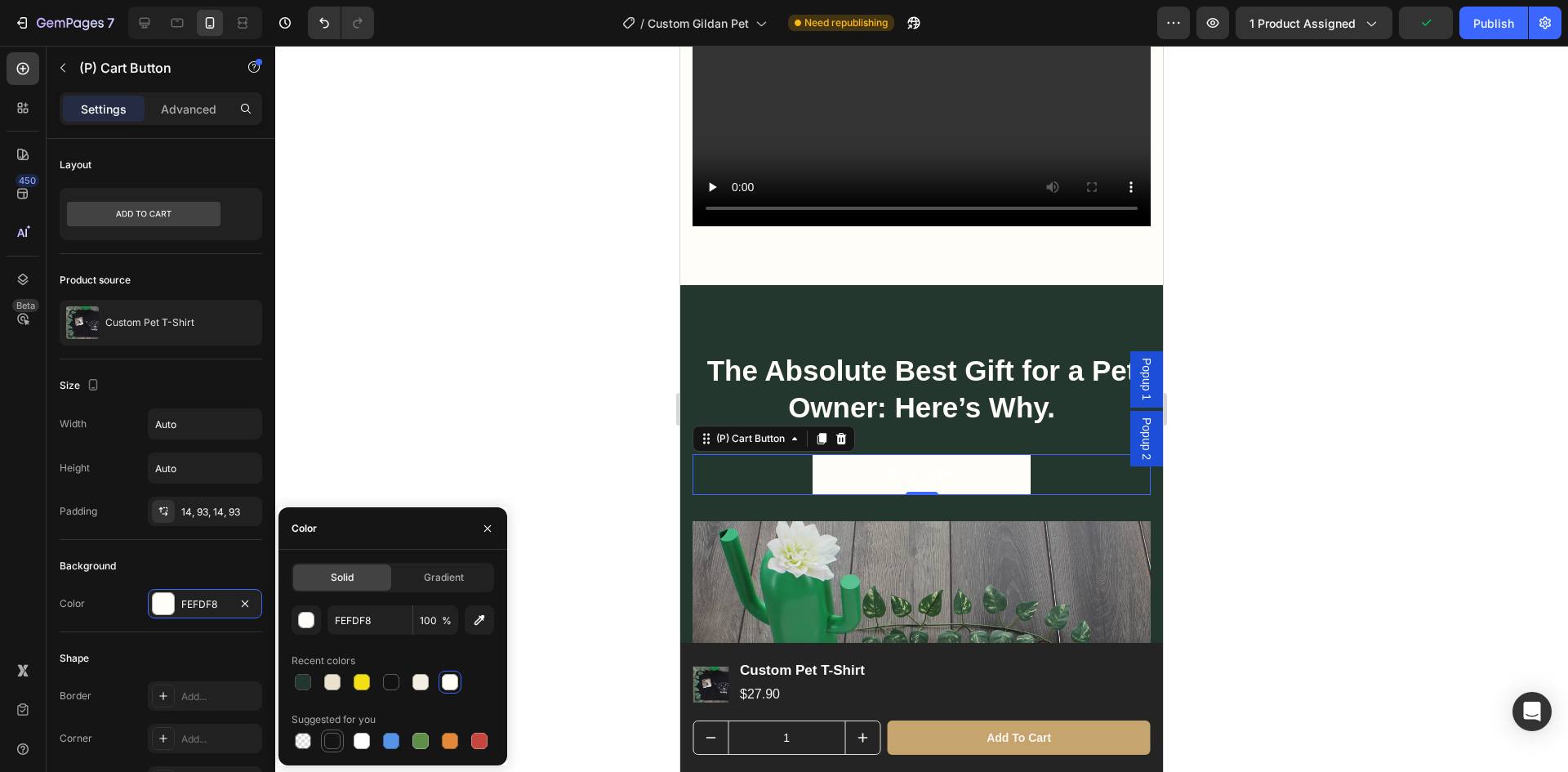
click at [334, 738] on div at bounding box center [332, 740] width 16 height 16
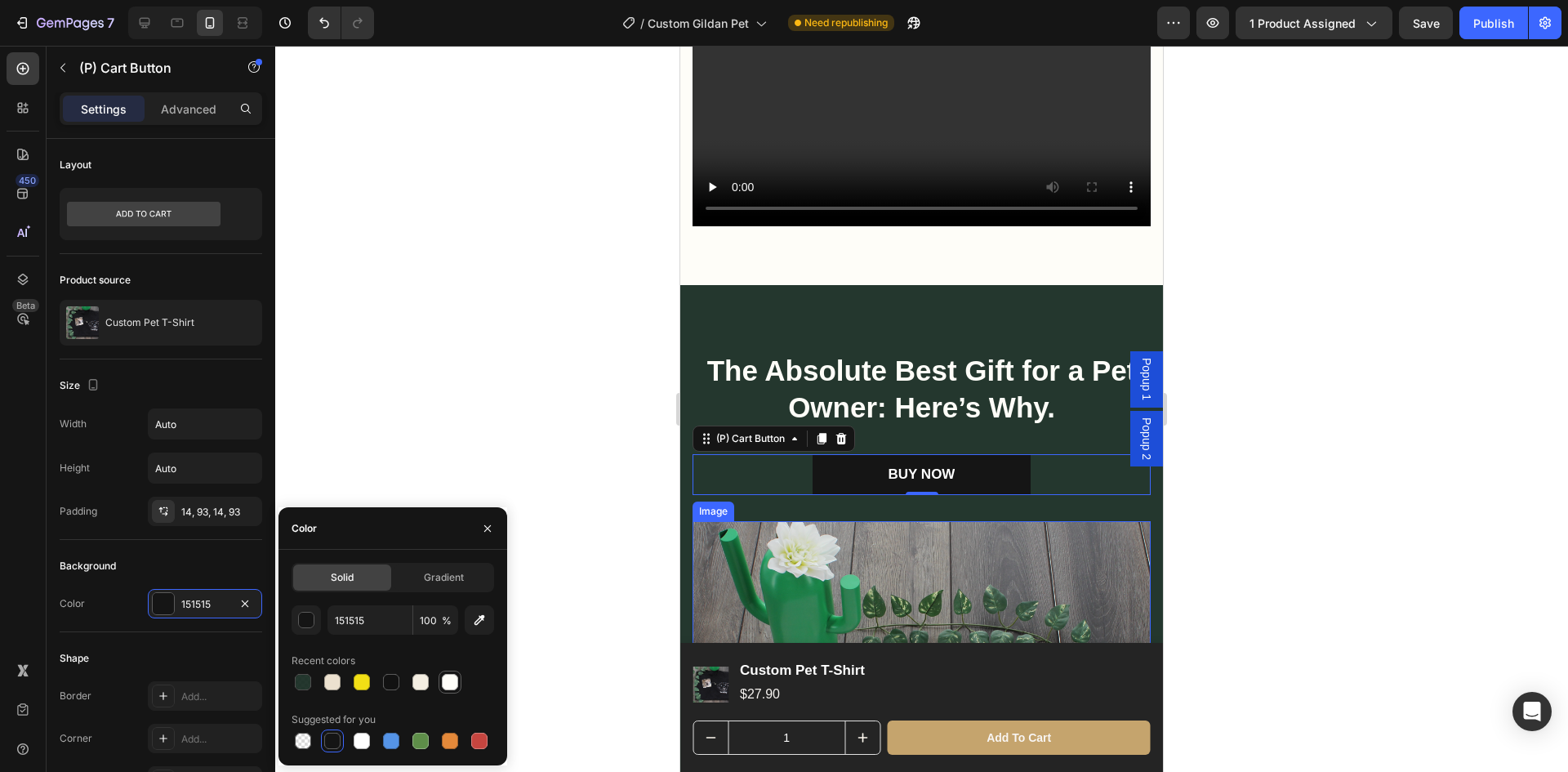
click at [453, 676] on div at bounding box center [450, 681] width 16 height 16
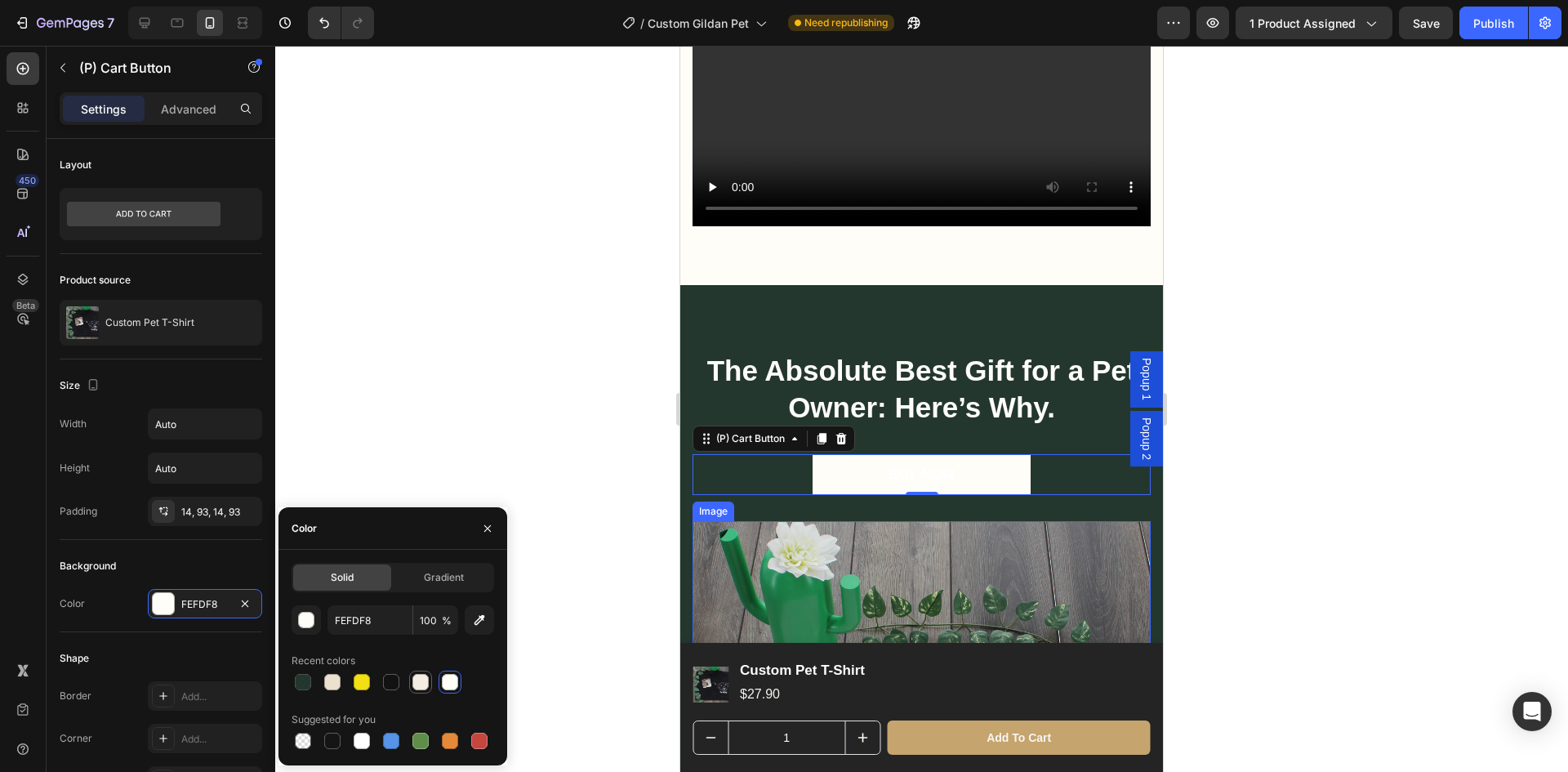
click at [419, 684] on div at bounding box center [420, 681] width 16 height 16
type input "F4EEE2"
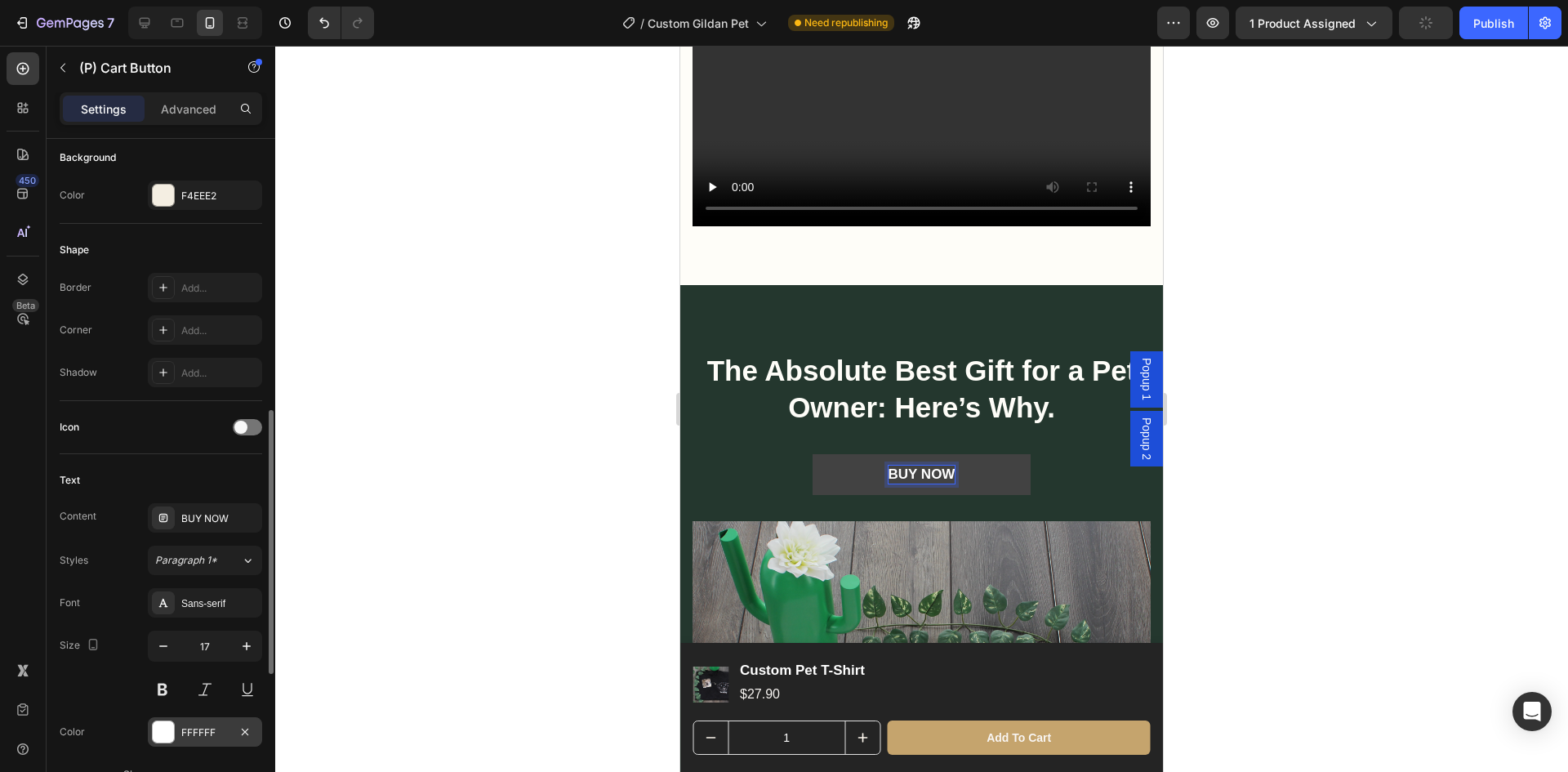
scroll to position [490, 0]
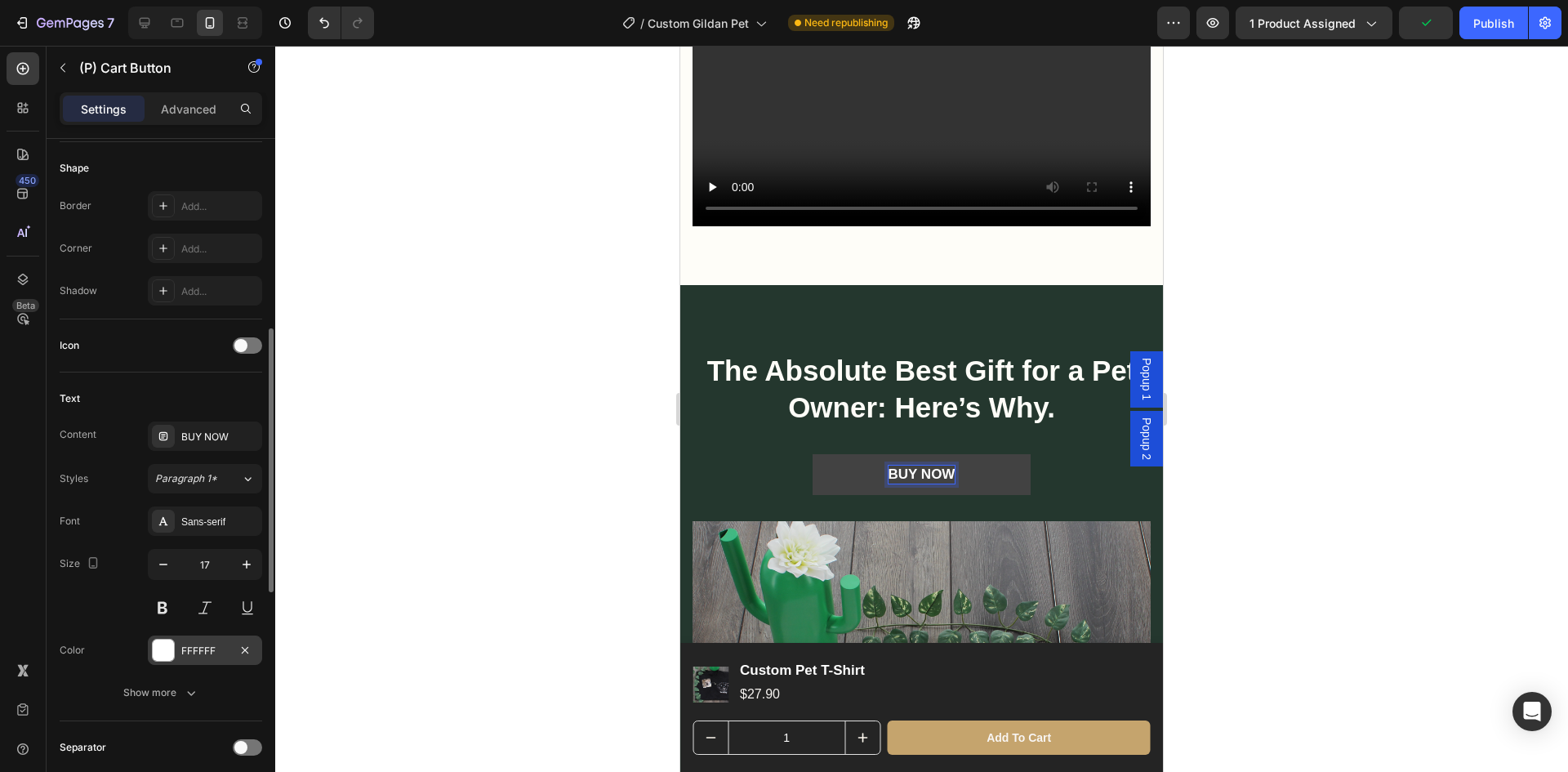
click at [214, 657] on div "FFFFFF" at bounding box center [205, 651] width 48 height 15
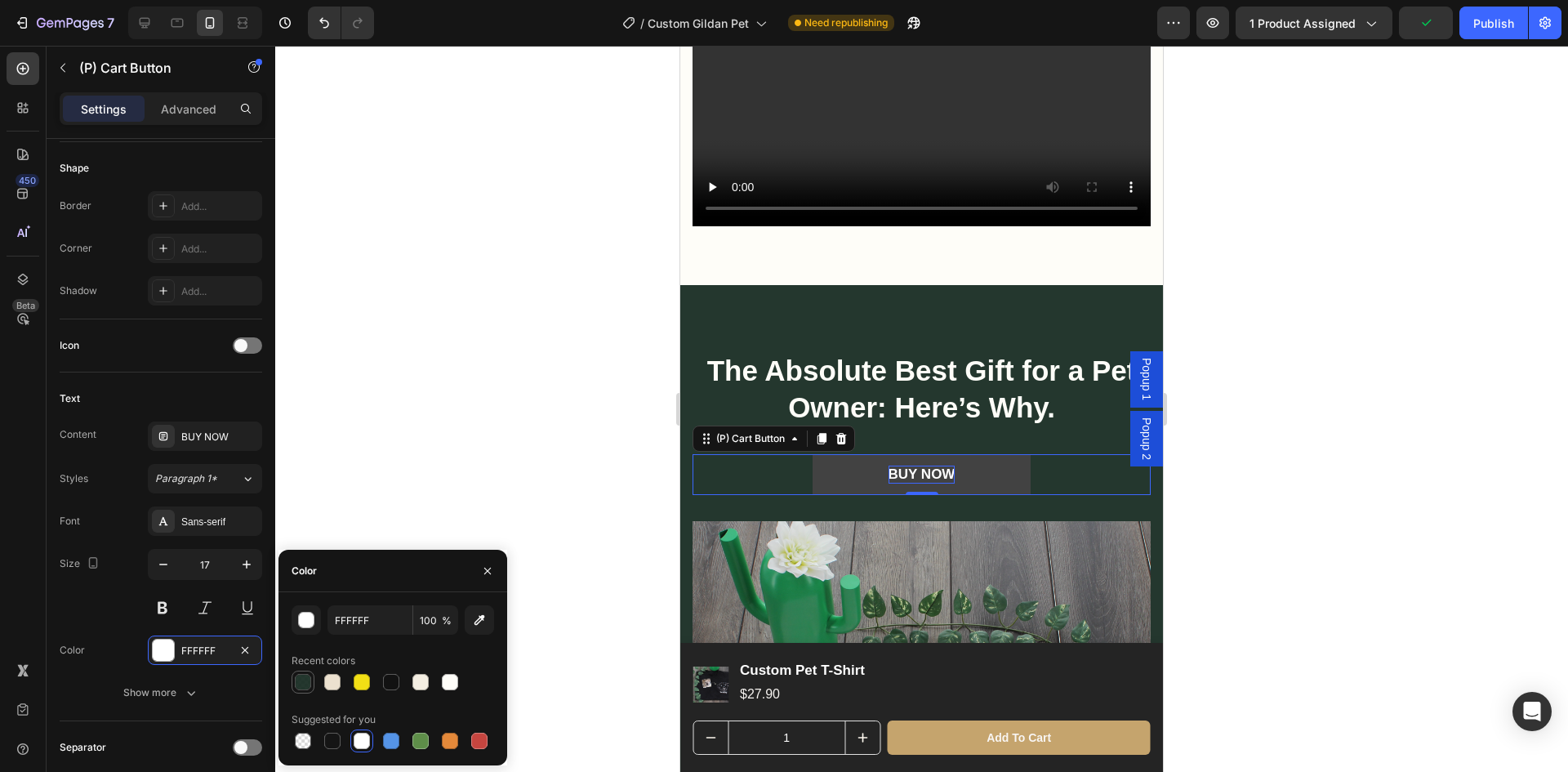
click at [302, 679] on div at bounding box center [303, 681] width 16 height 16
type input "0F241A"
type input "91"
click at [328, 740] on div at bounding box center [332, 740] width 16 height 16
type input "151515"
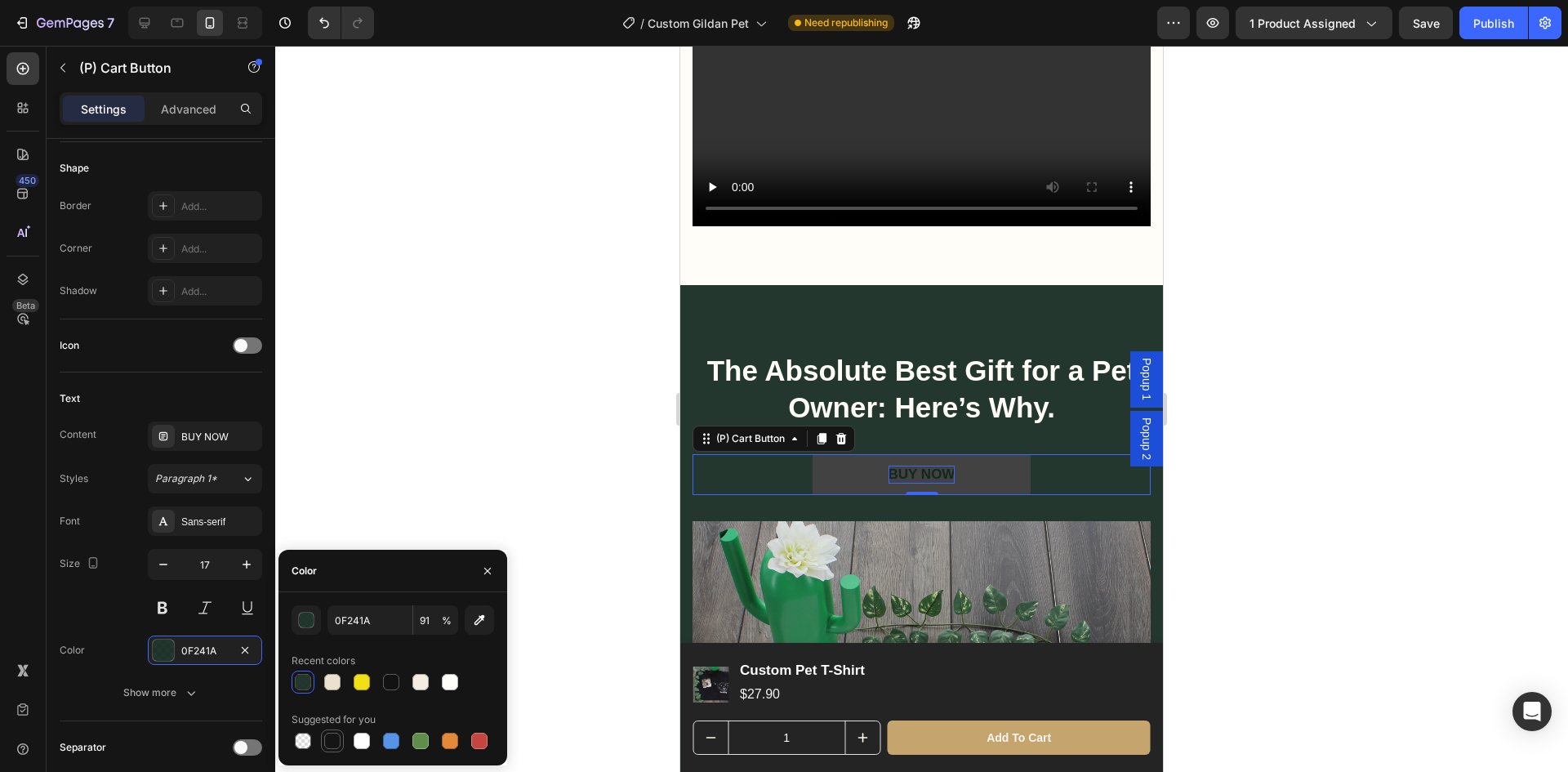
type input "100"
click at [1311, 495] on div at bounding box center [922, 408] width 1293 height 726
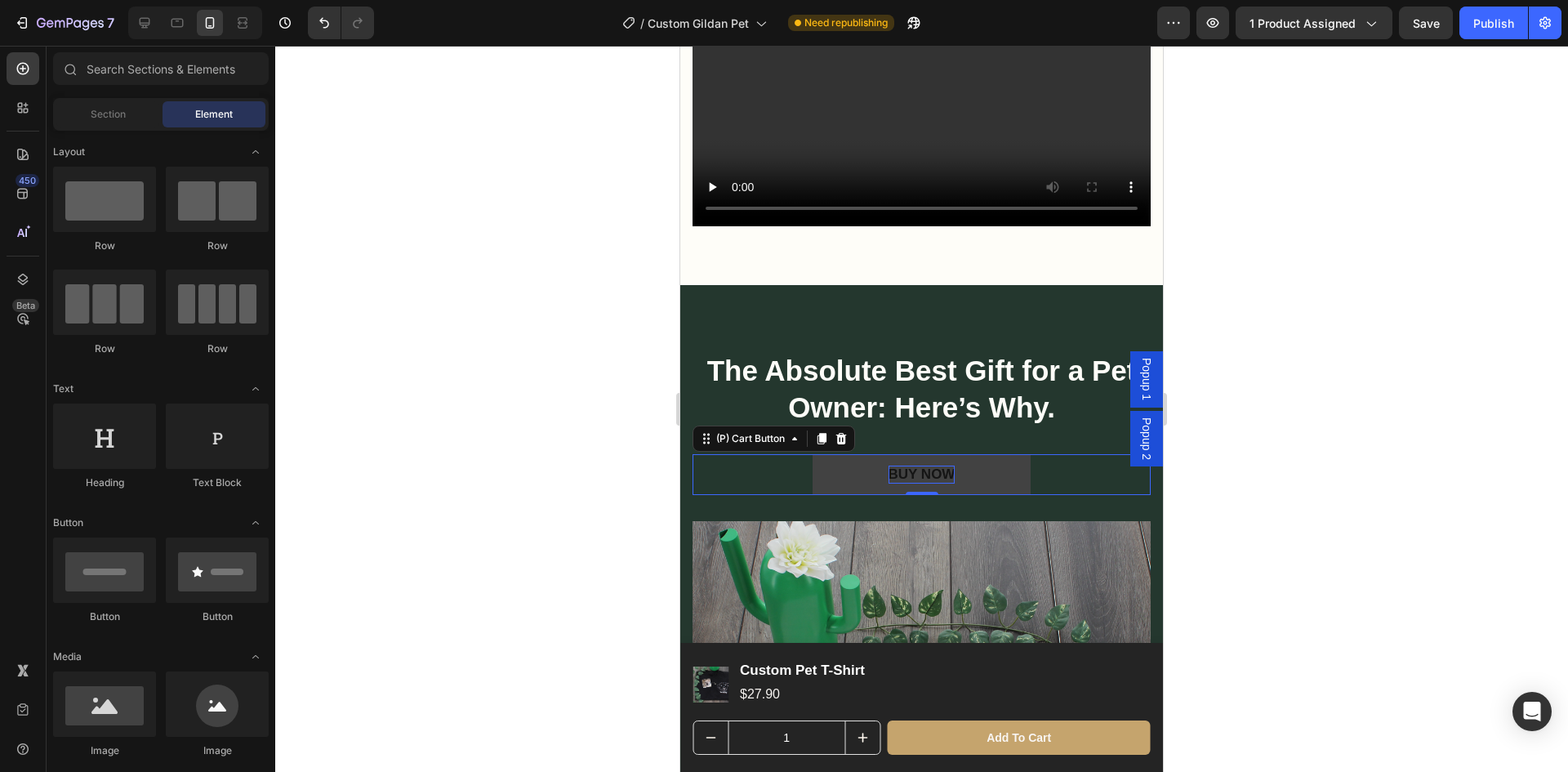
click at [1311, 495] on div at bounding box center [922, 408] width 1293 height 726
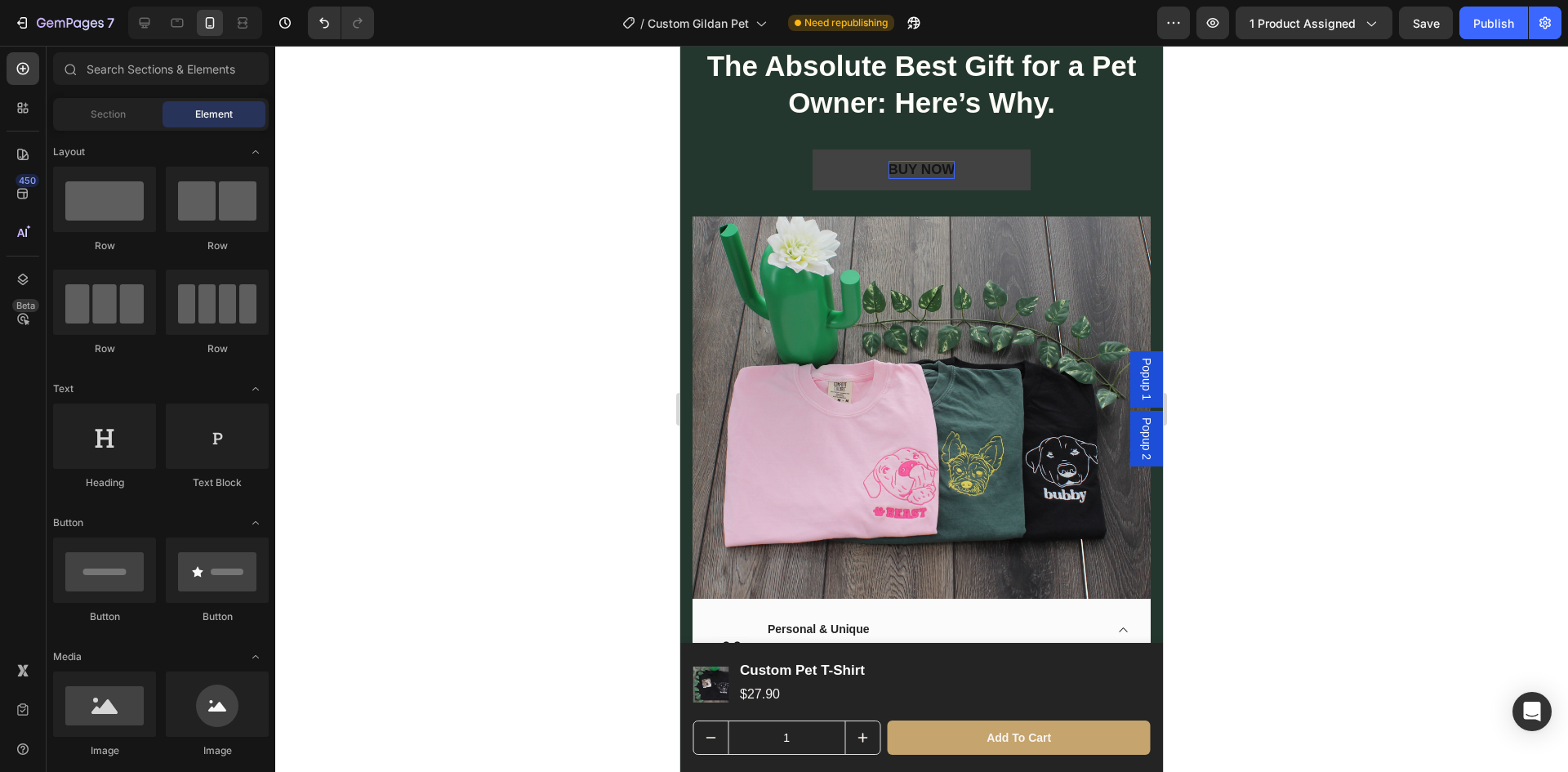
scroll to position [2451, 0]
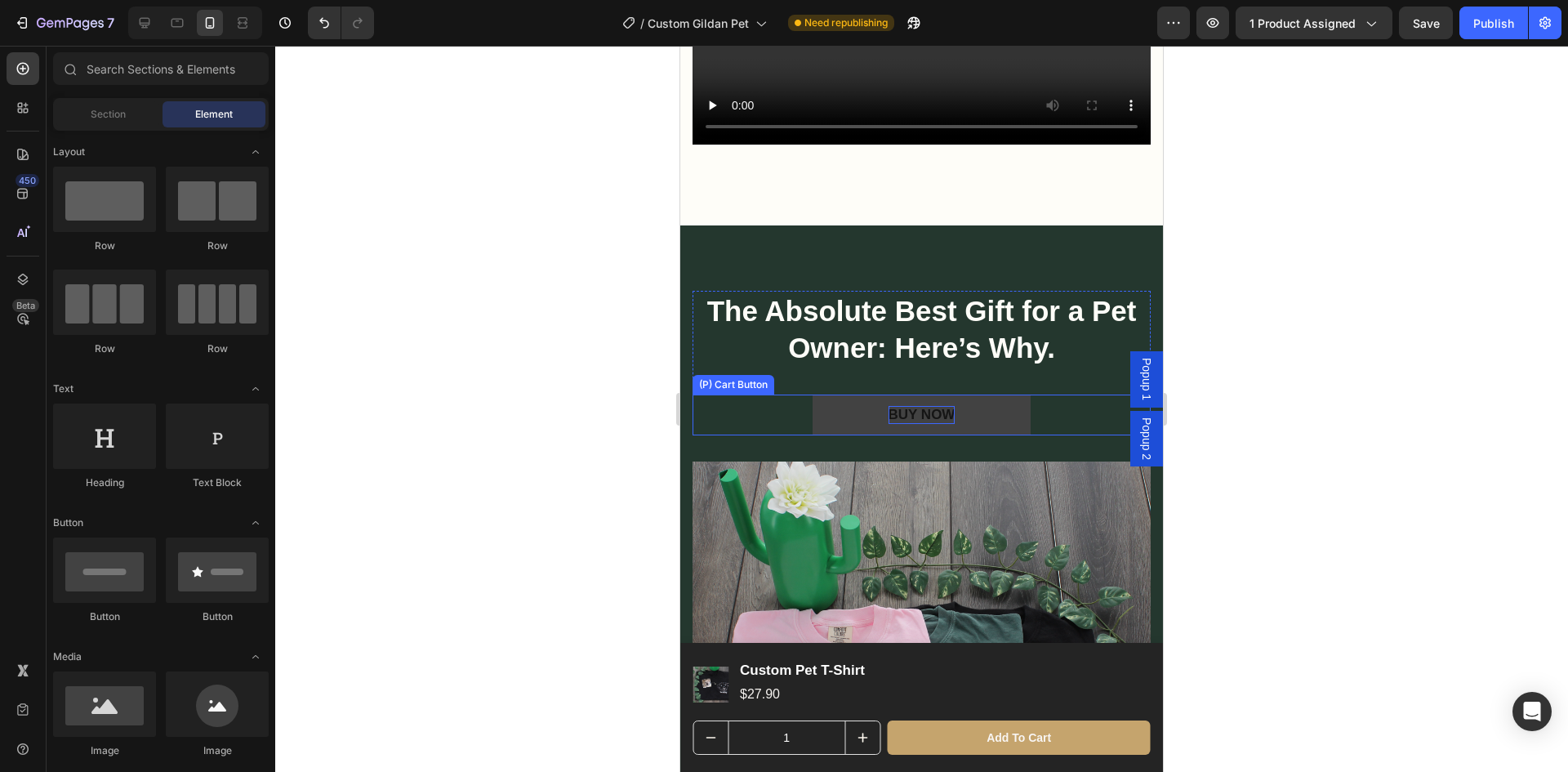
click at [1016, 427] on button "BUY NOW" at bounding box center [923, 415] width 219 height 41
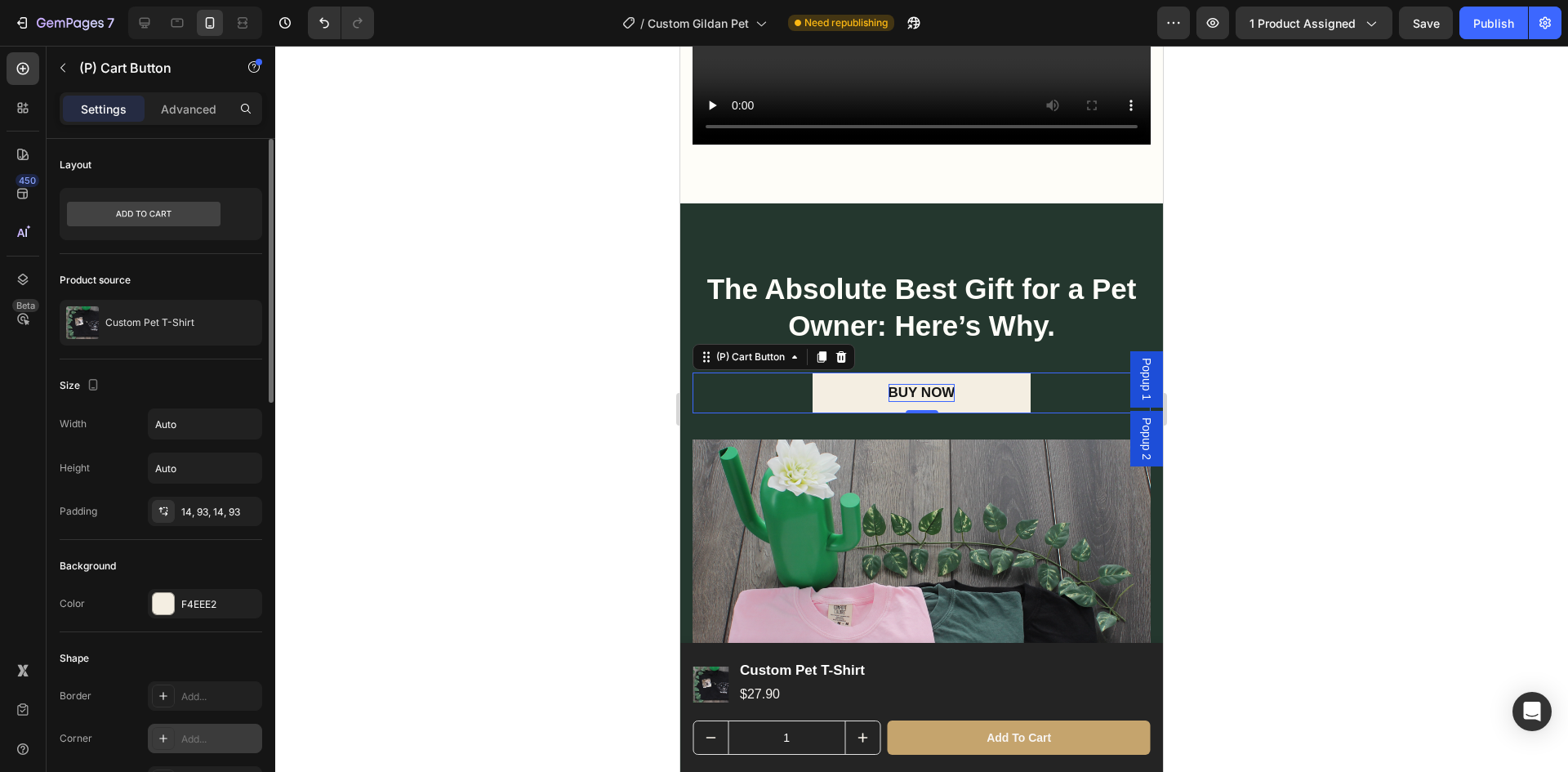
scroll to position [163, 0]
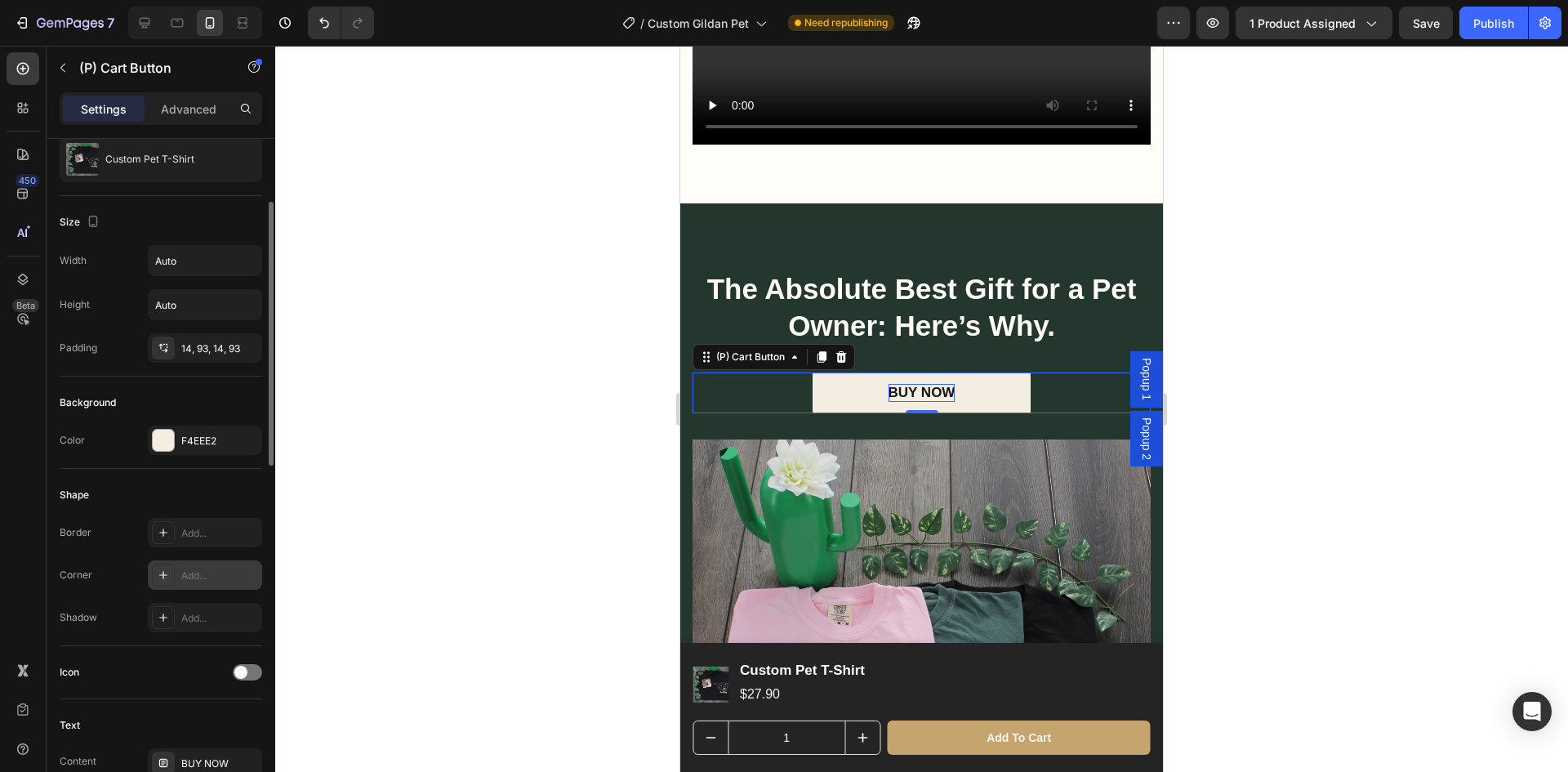
click at [195, 579] on div "Add..." at bounding box center [220, 576] width 77 height 15
click at [455, 444] on div at bounding box center [922, 408] width 1293 height 726
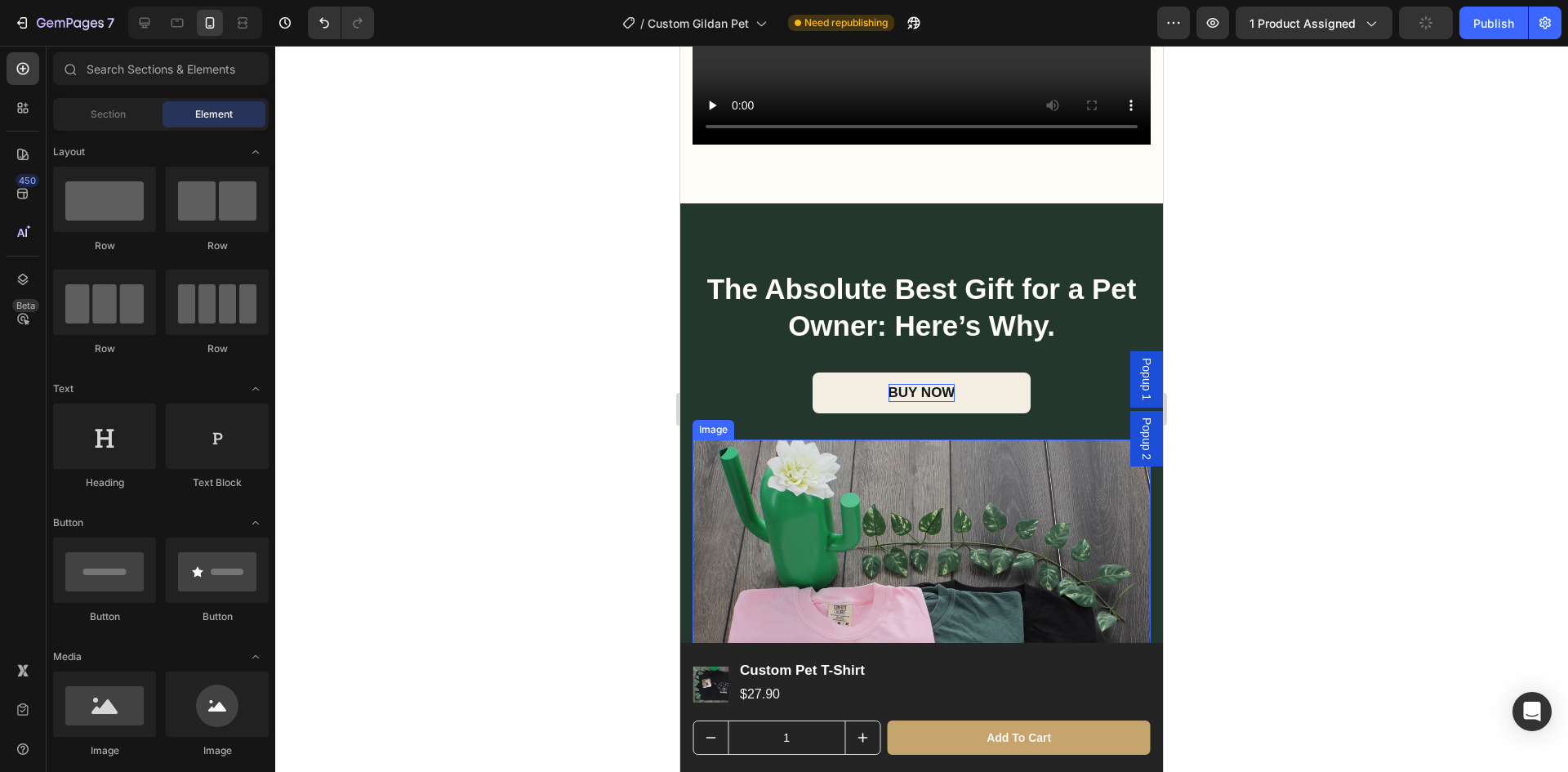
click at [1317, 475] on div at bounding box center [922, 408] width 1293 height 726
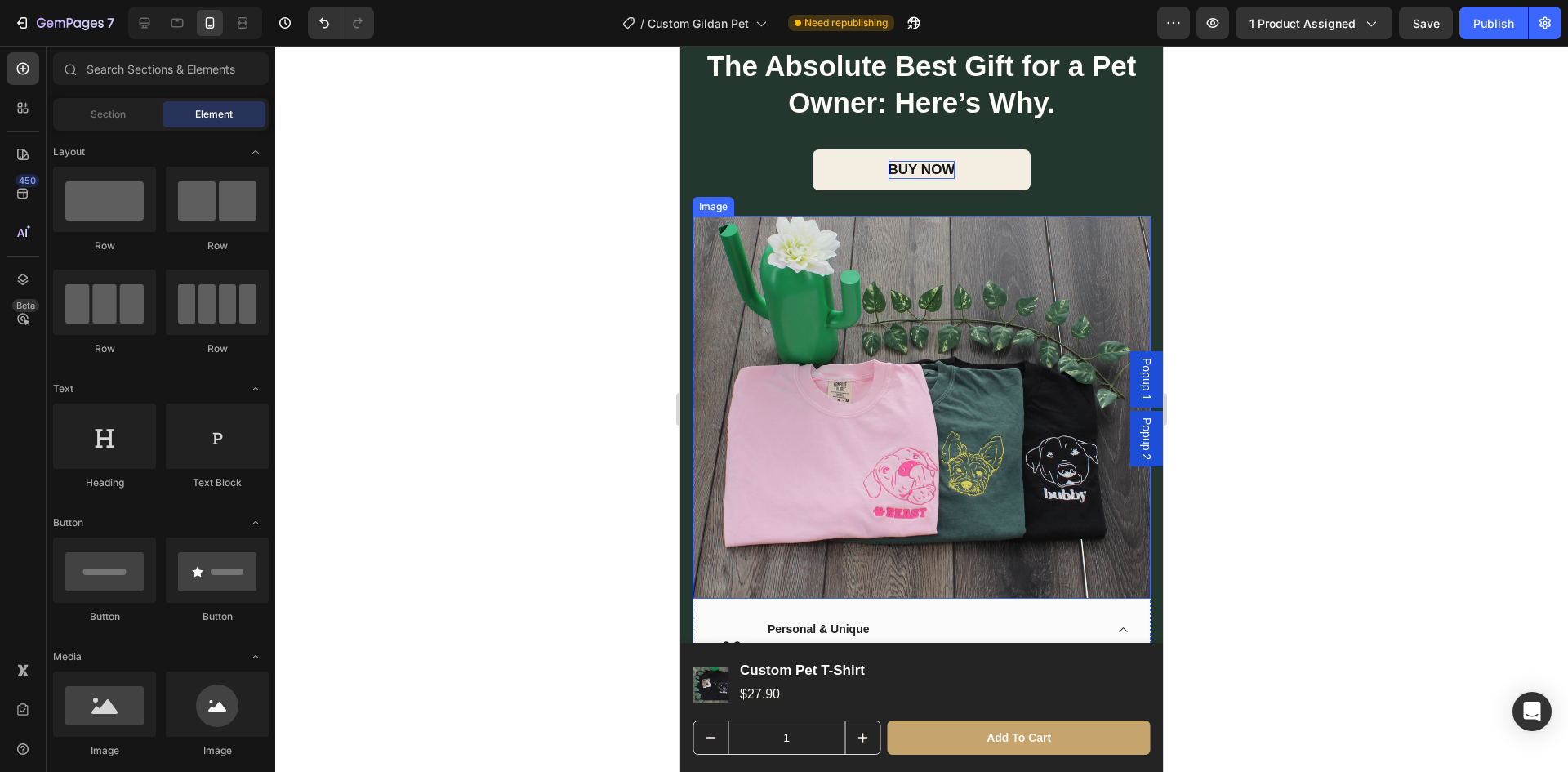
scroll to position [2859, 0]
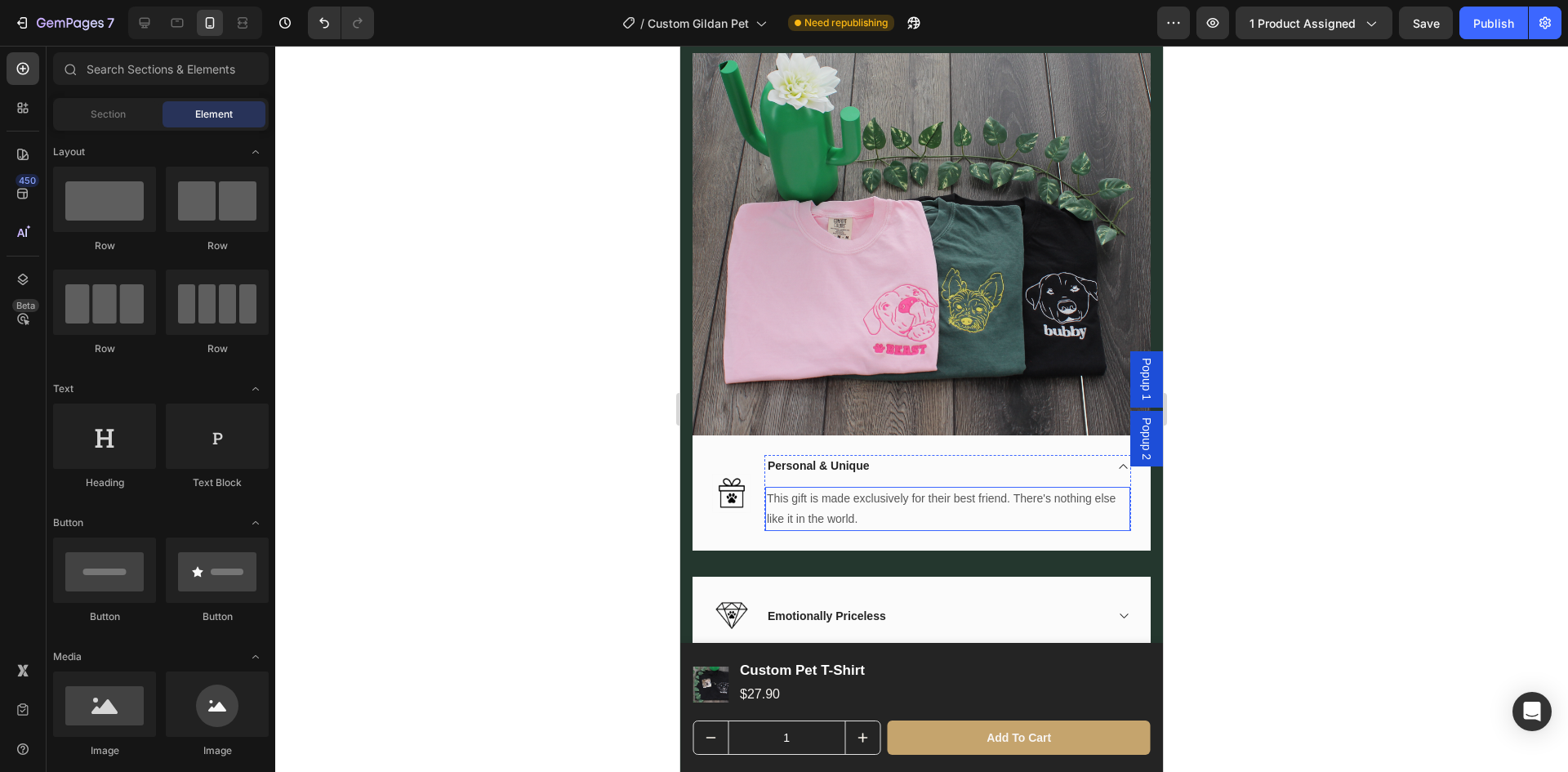
click at [1075, 455] on div "Personal & Unique" at bounding box center [935, 467] width 339 height 22
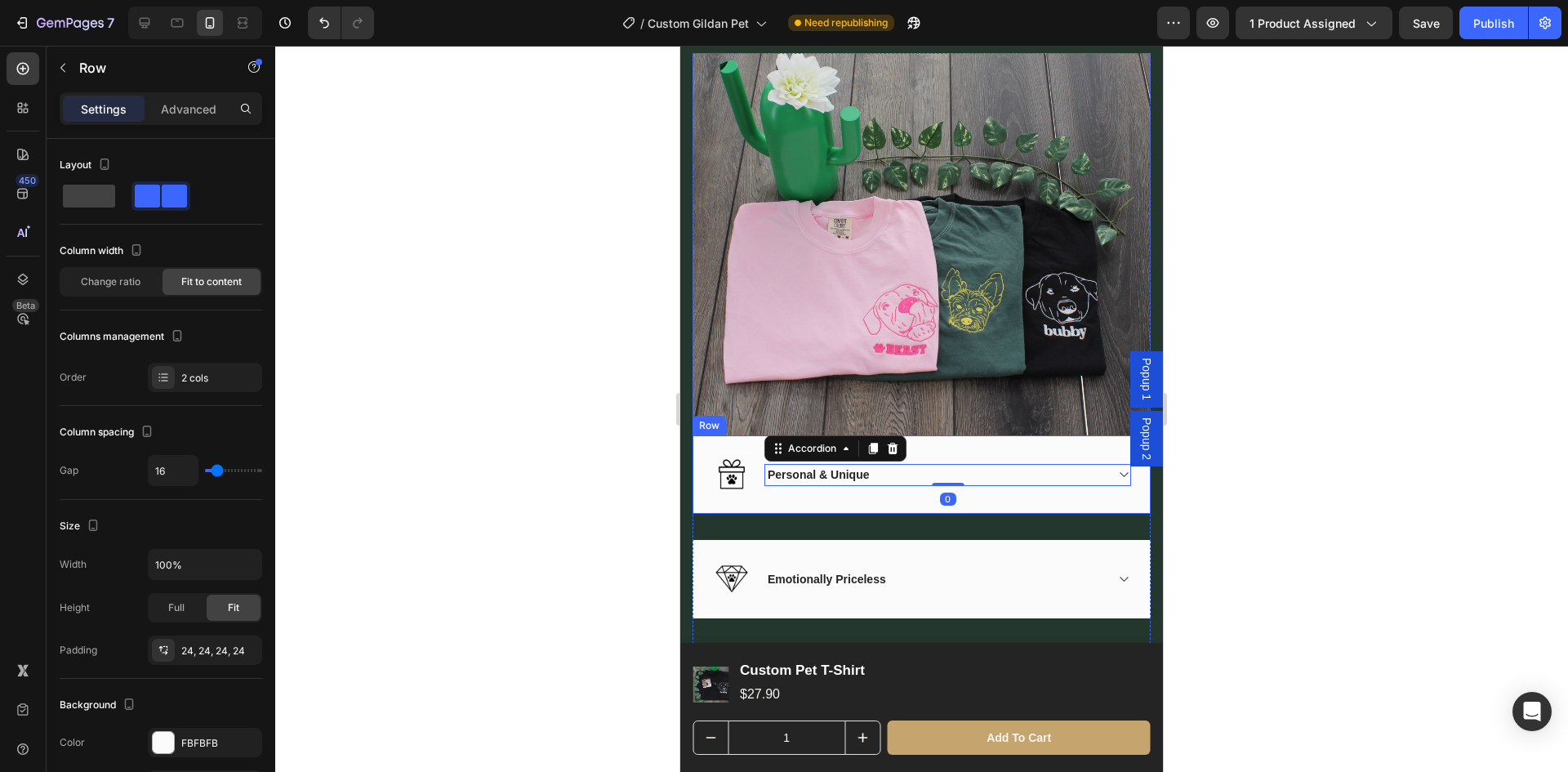
click at [711, 441] on div "Image Personal & Unique Accordion 0 Row" at bounding box center [921, 475] width 458 height 79
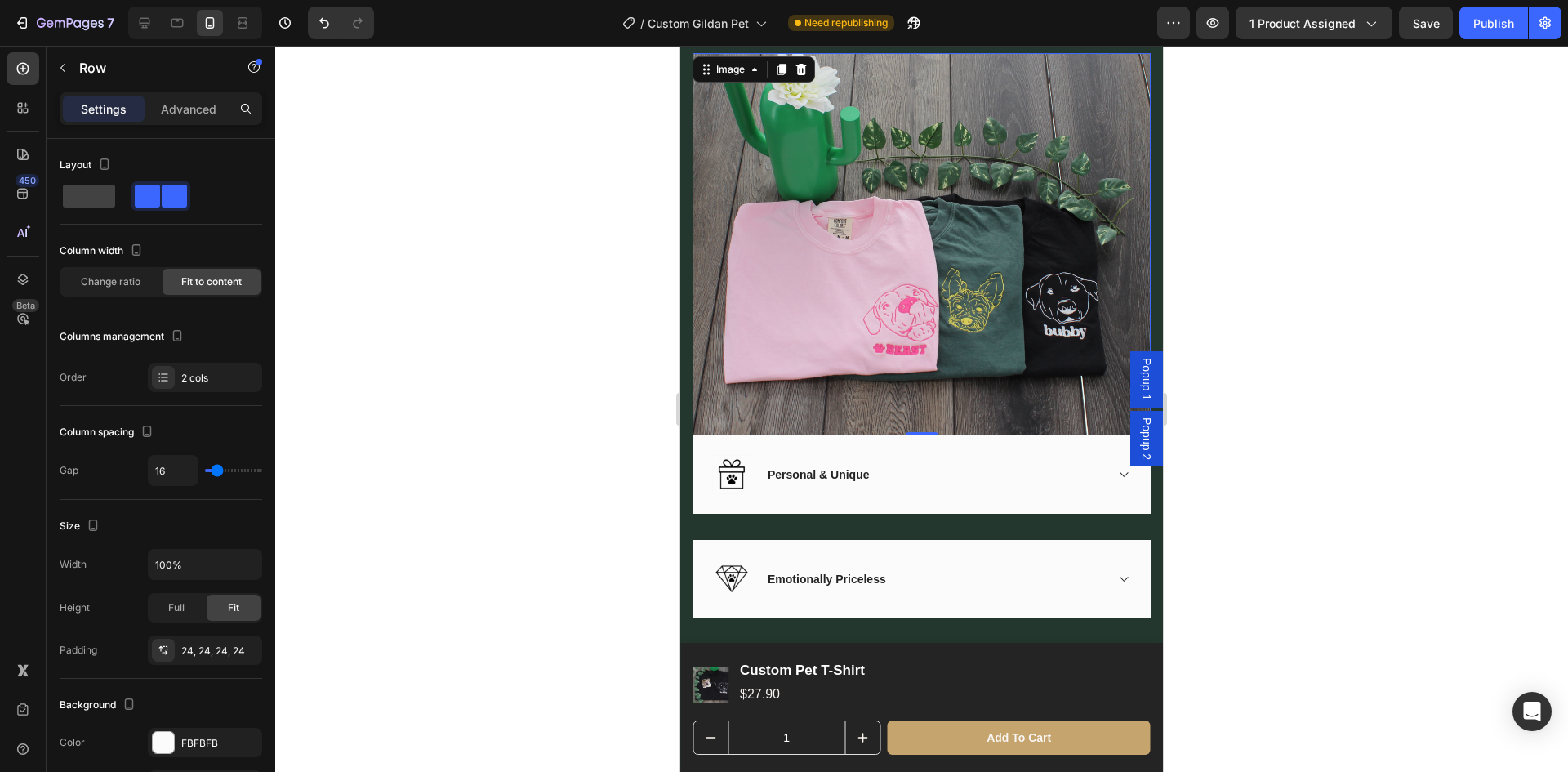
click at [899, 365] on img at bounding box center [921, 245] width 458 height 382
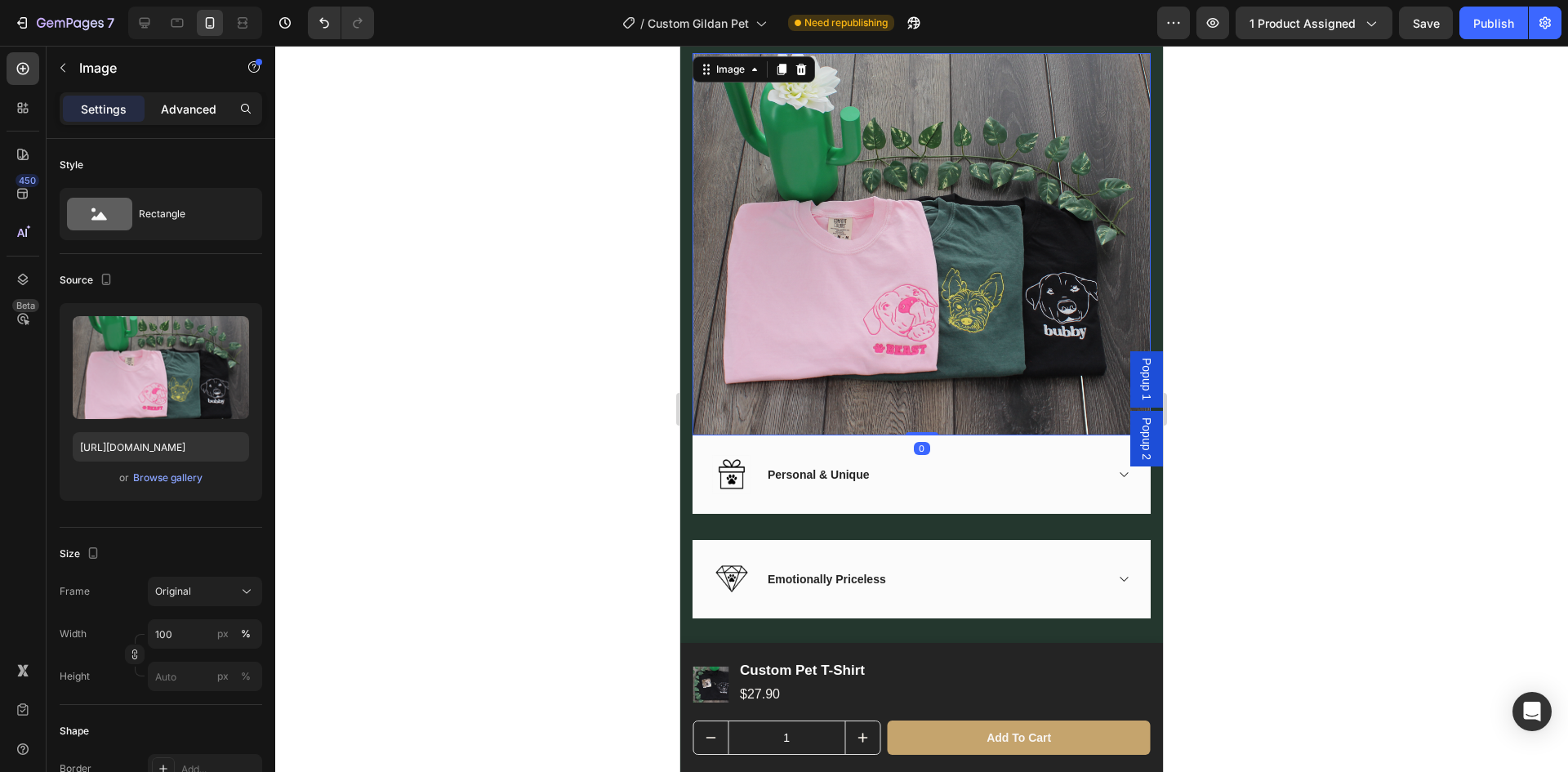
click at [197, 104] on p "Advanced" at bounding box center [188, 109] width 55 height 17
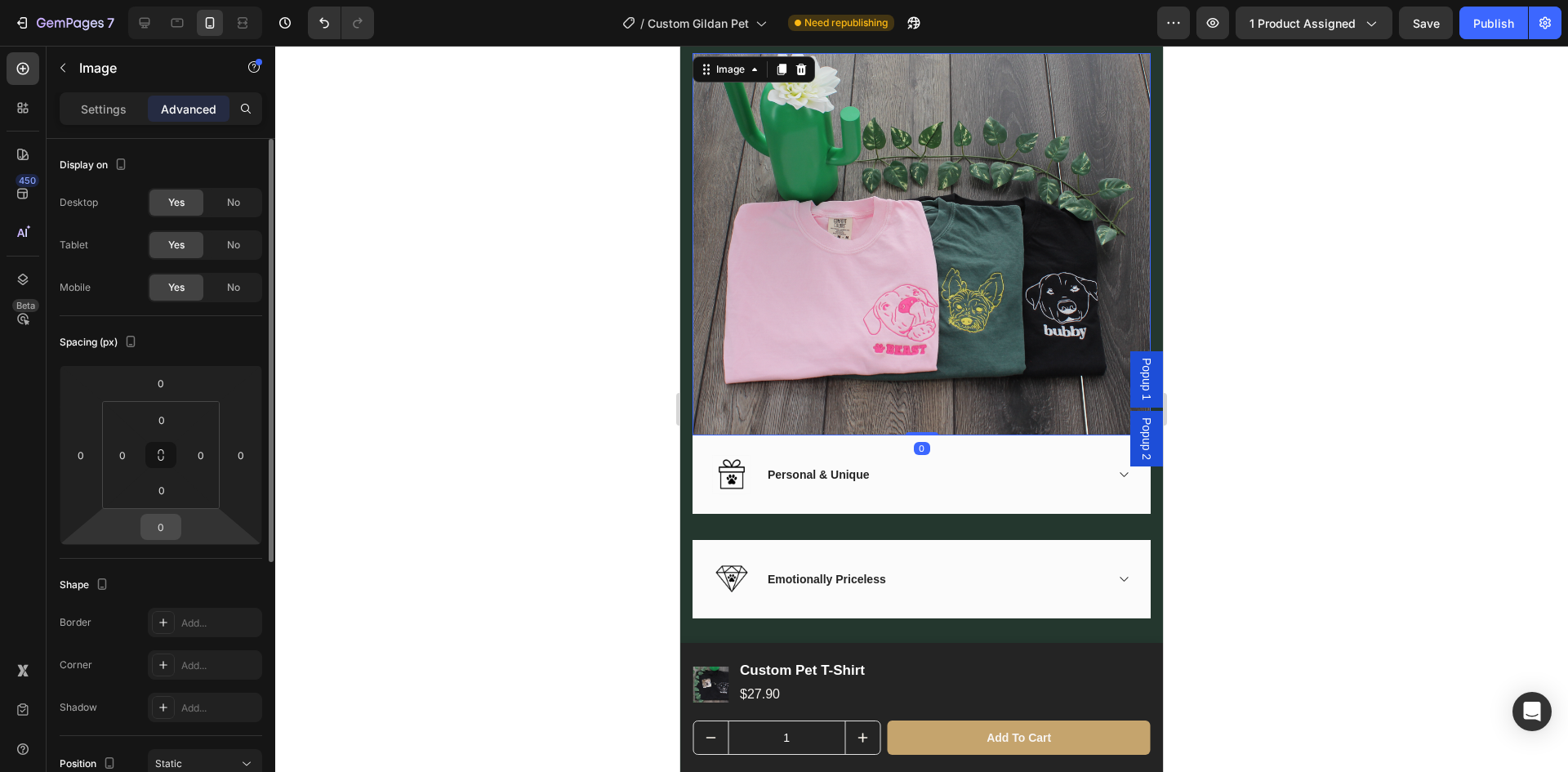
click at [170, 524] on input "0" at bounding box center [160, 527] width 33 height 24
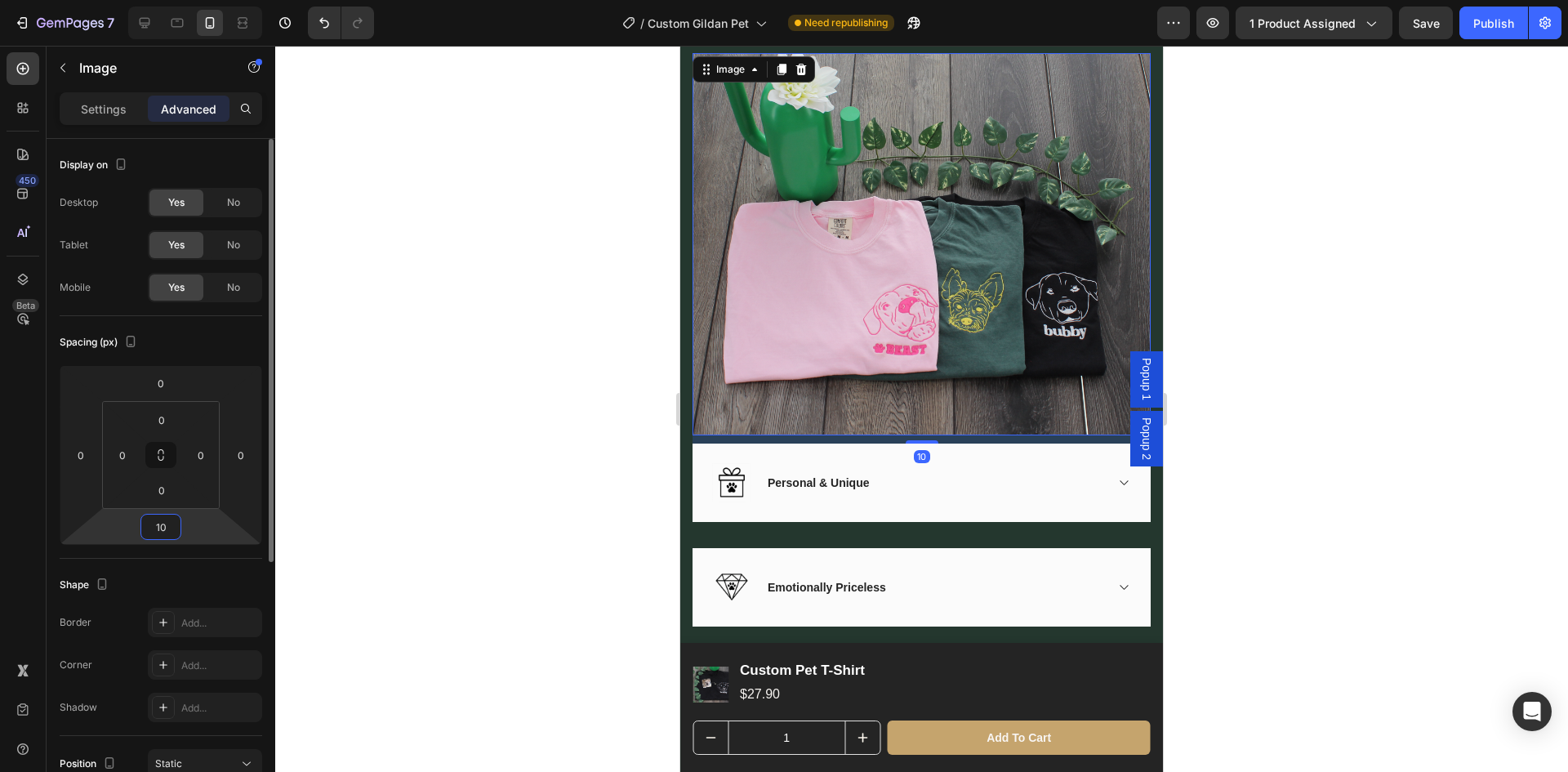
type input "1"
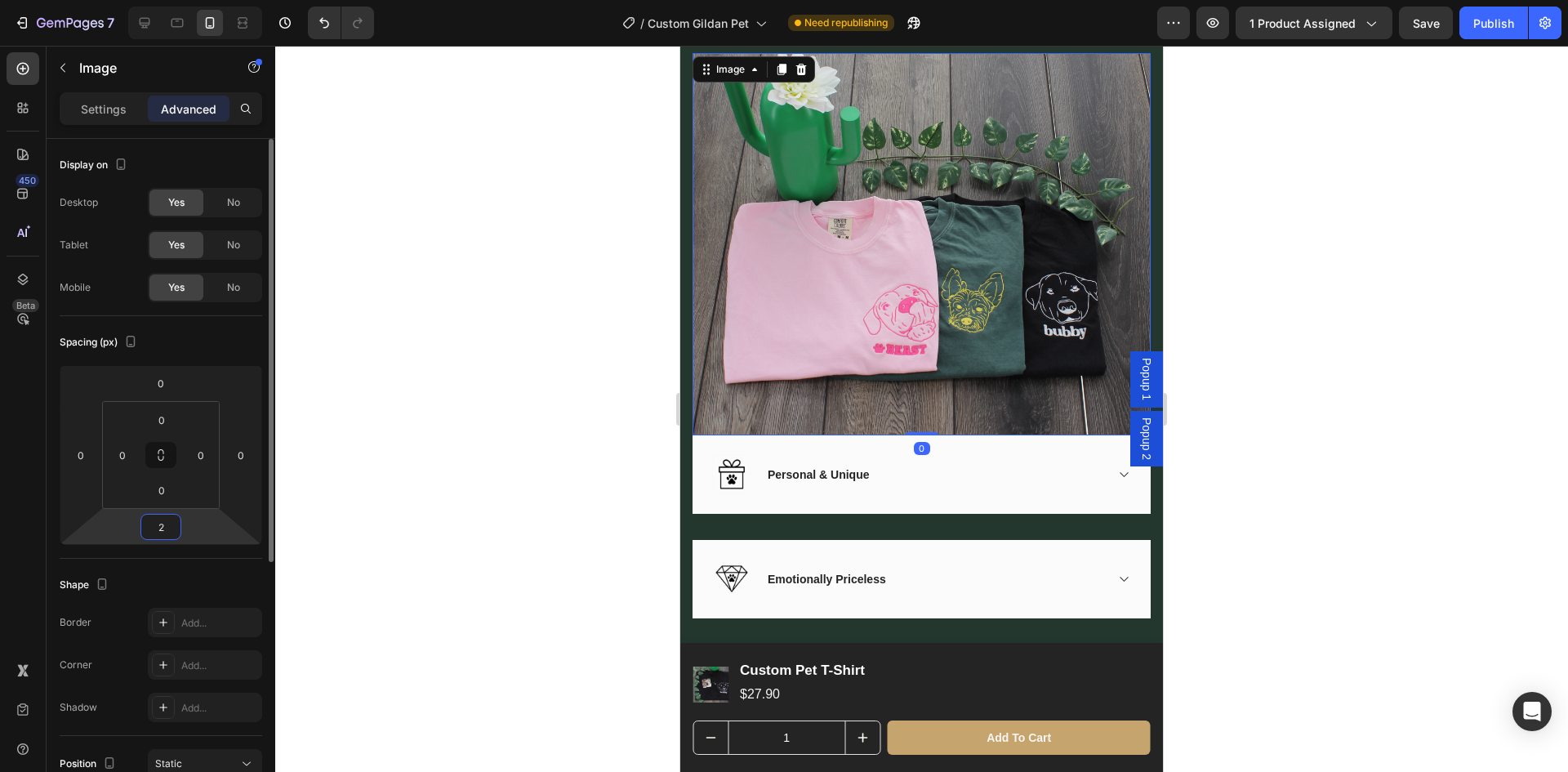
type input "20"
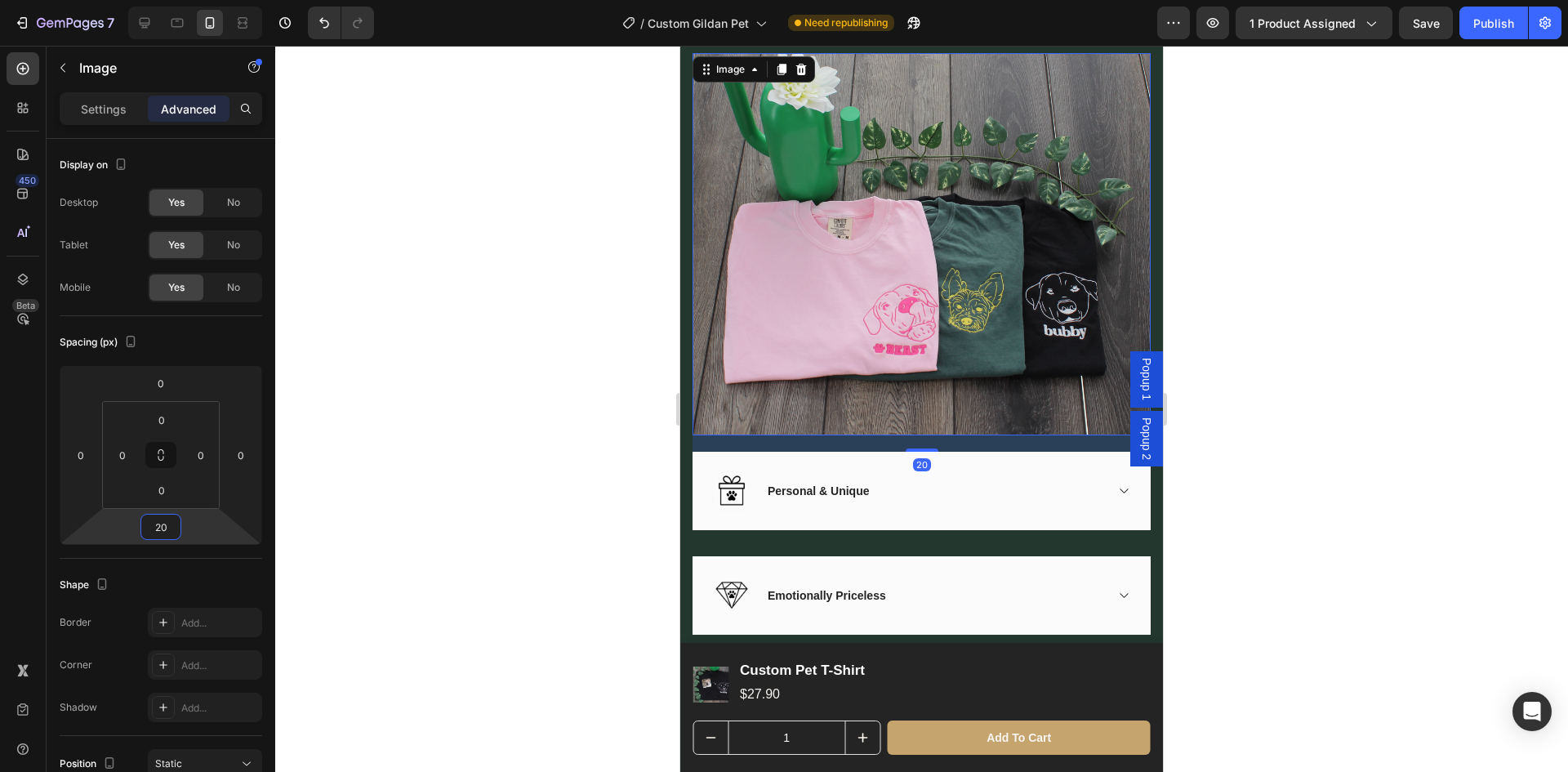
click at [1431, 507] on div at bounding box center [922, 408] width 1293 height 726
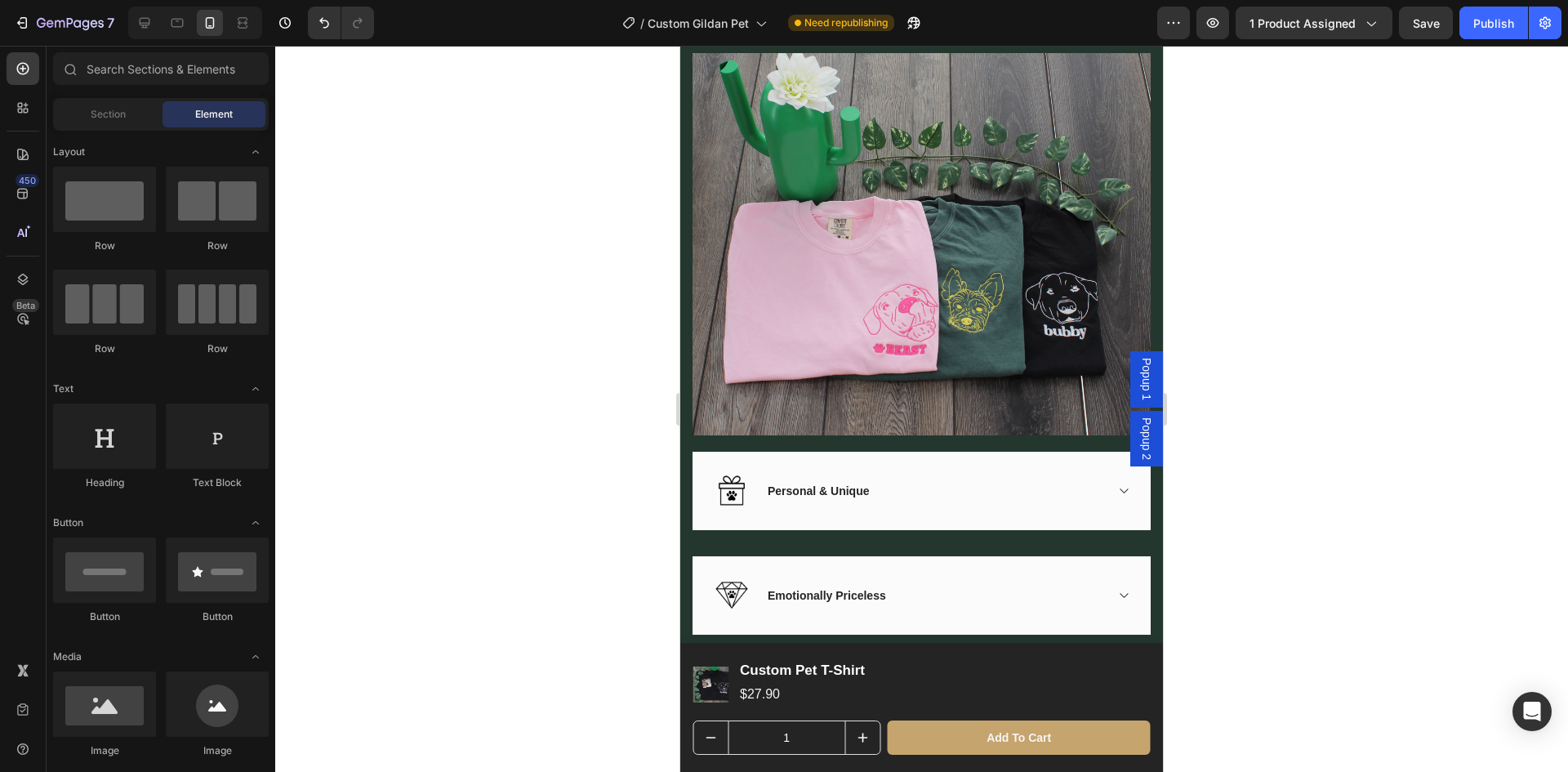
click at [1418, 534] on div at bounding box center [922, 408] width 1293 height 726
click at [981, 512] on div "Image Personal & Unique Accordion Row" at bounding box center [921, 491] width 458 height 79
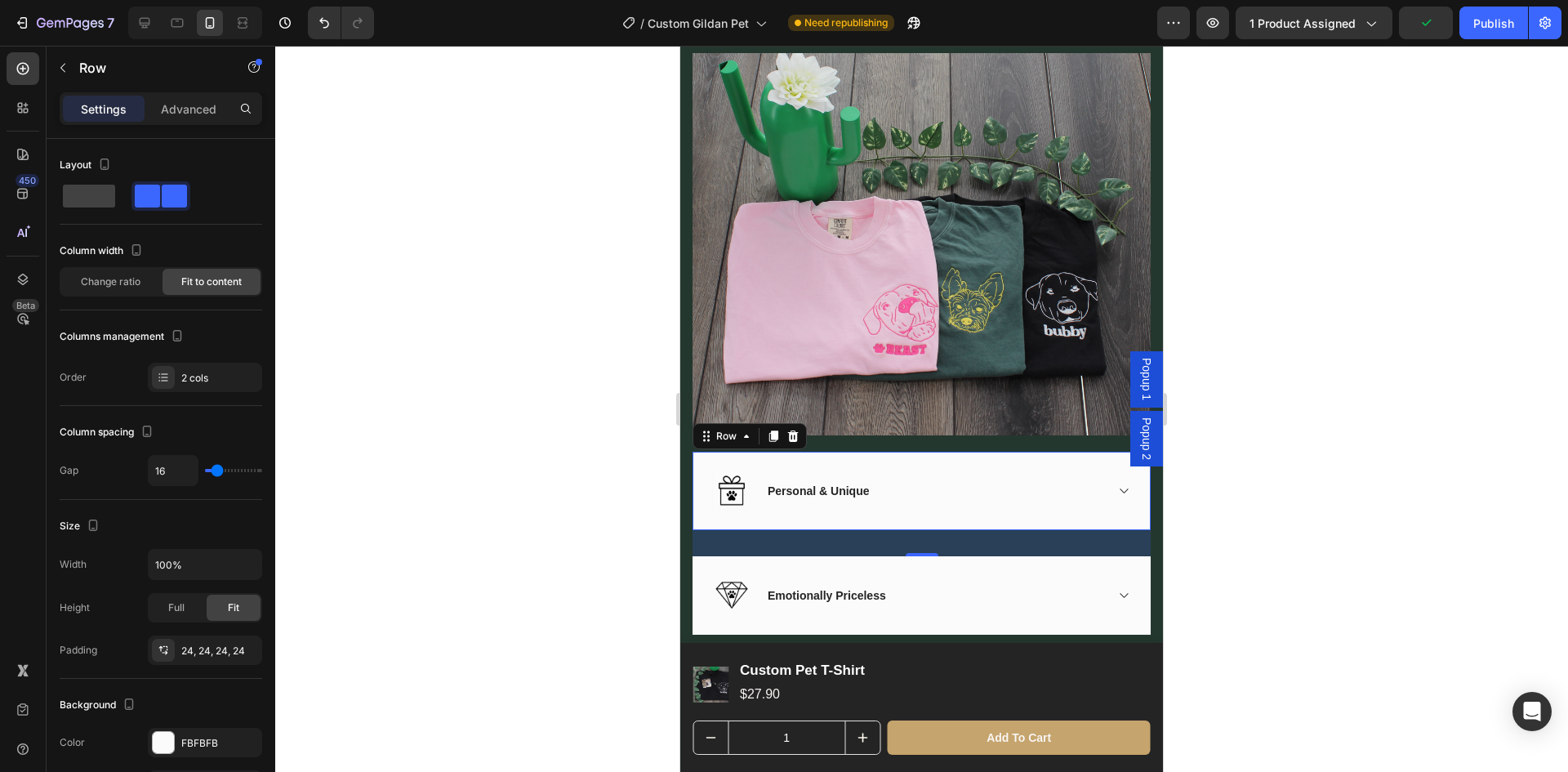
click at [85, 113] on p "Settings" at bounding box center [103, 109] width 46 height 17
click at [163, 117] on p "Advanced" at bounding box center [188, 109] width 55 height 17
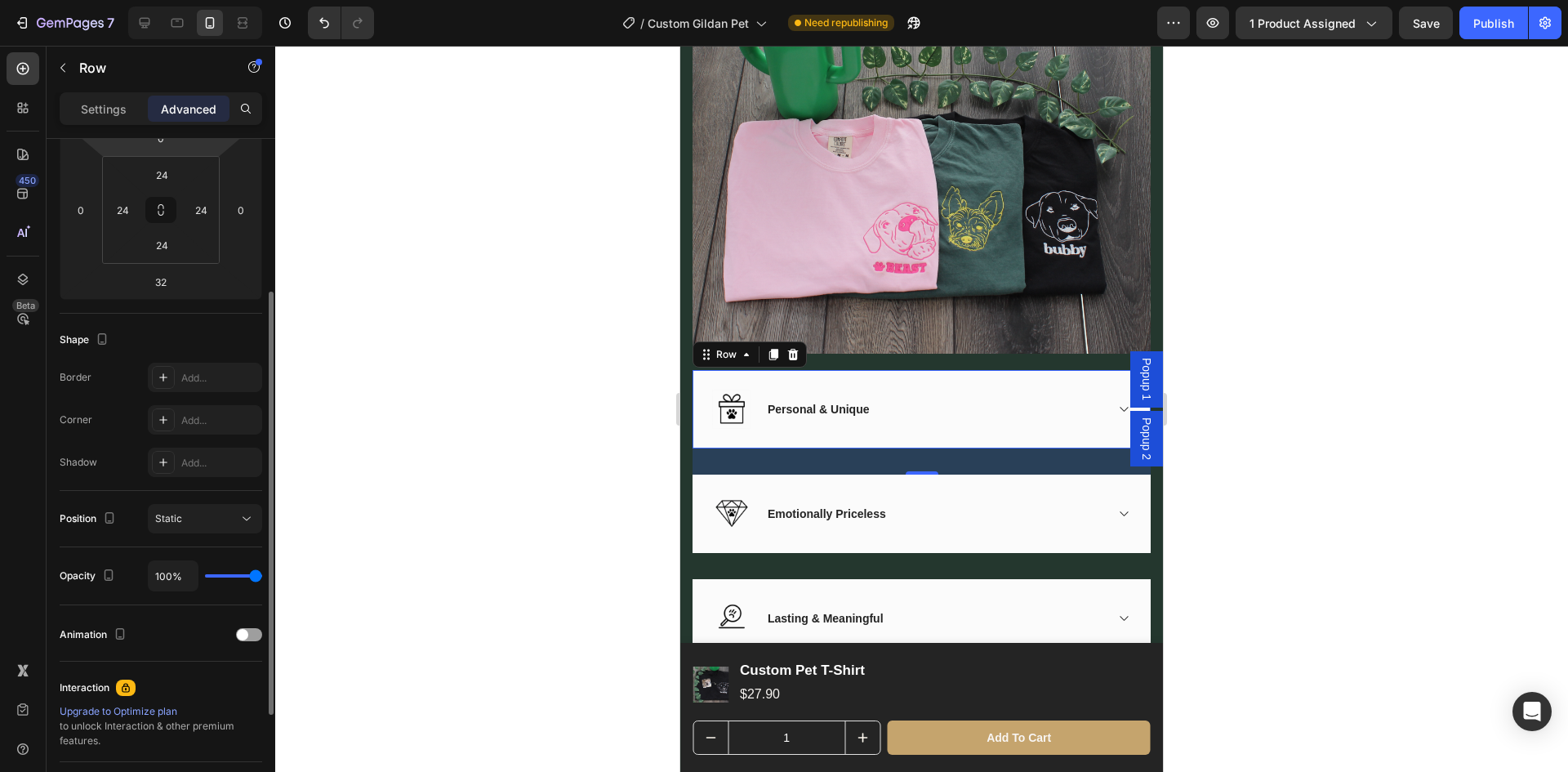
scroll to position [0, 0]
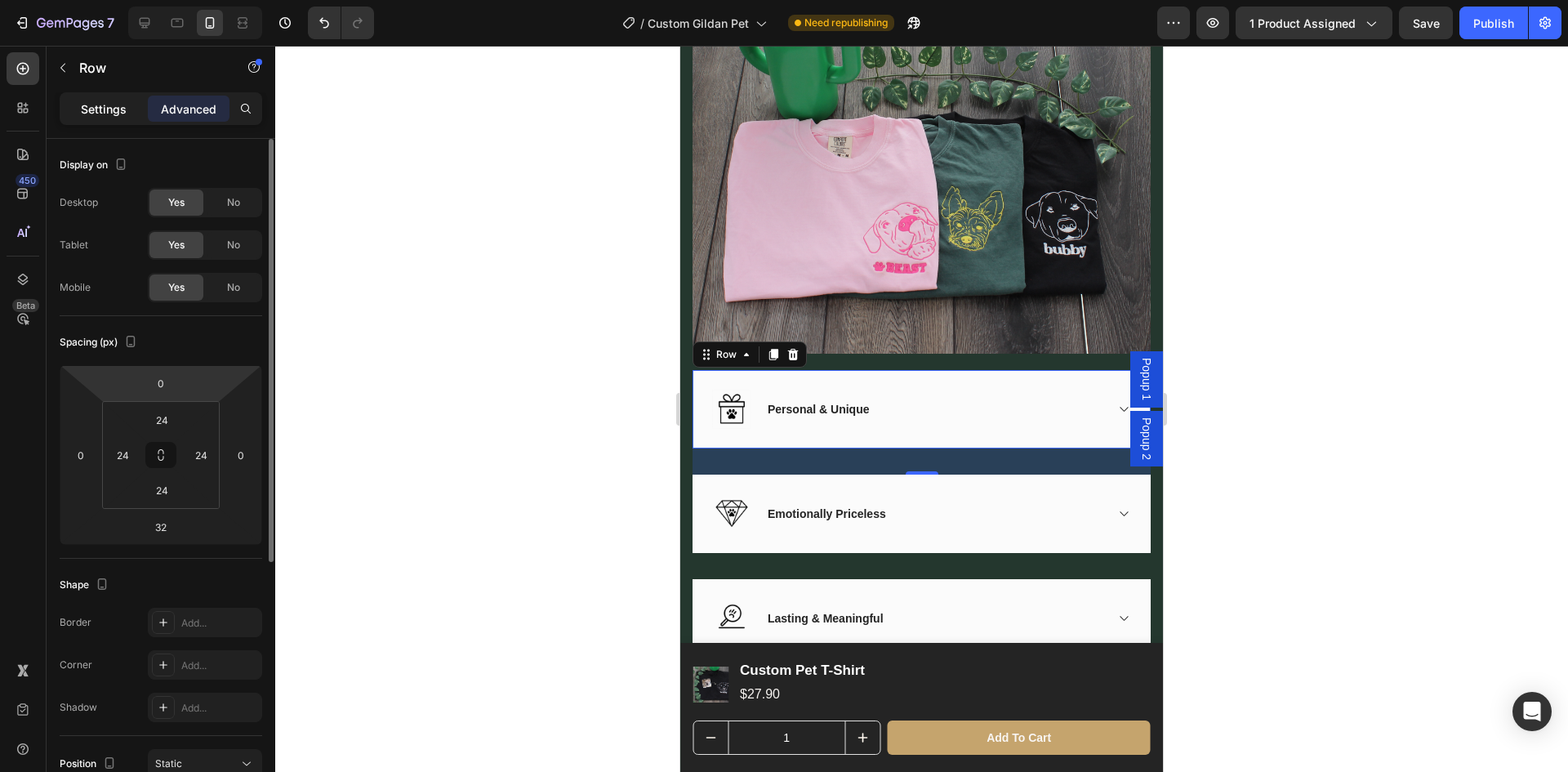
click at [99, 118] on div "Settings" at bounding box center [103, 109] width 81 height 26
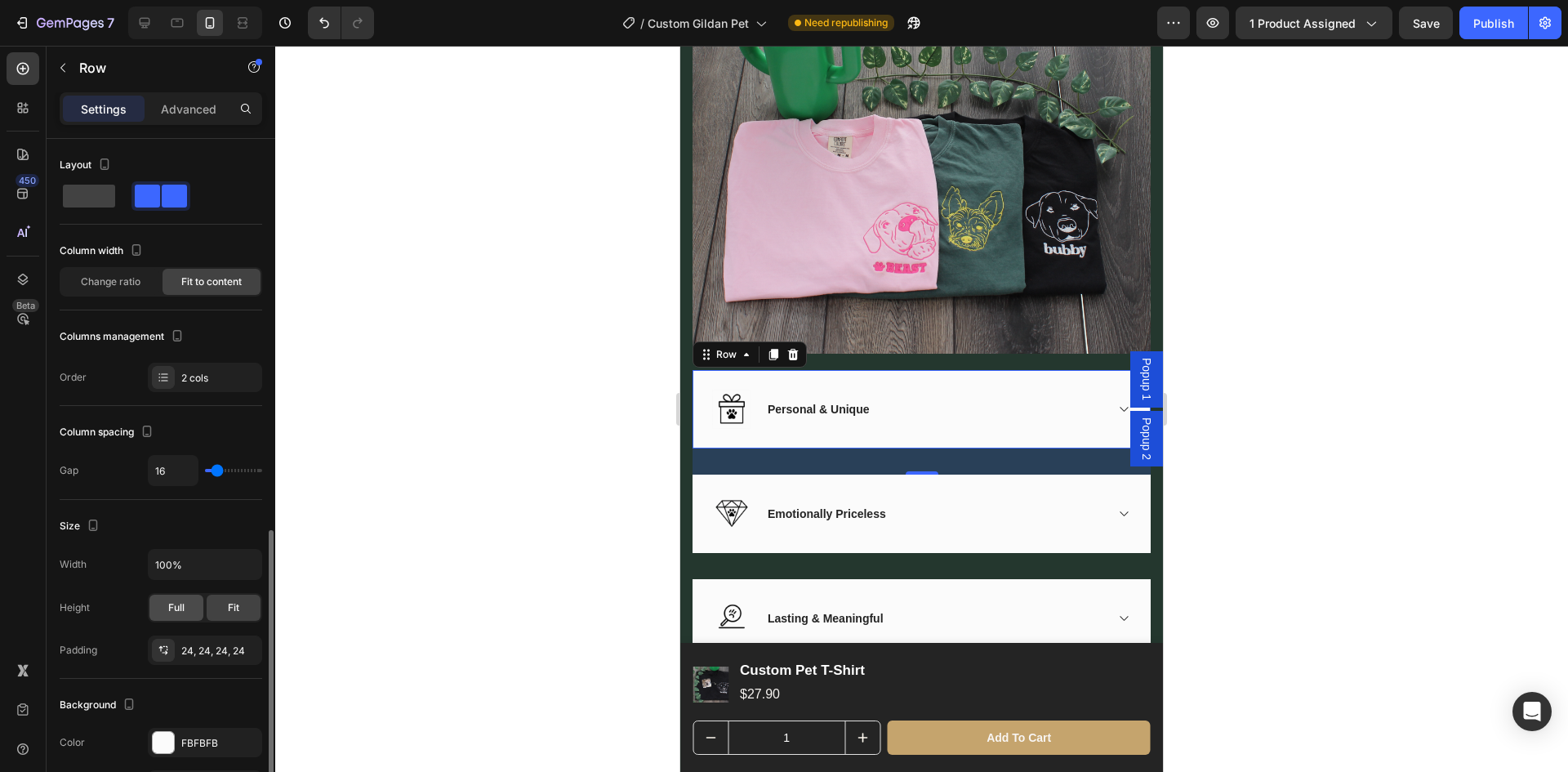
scroll to position [245, 0]
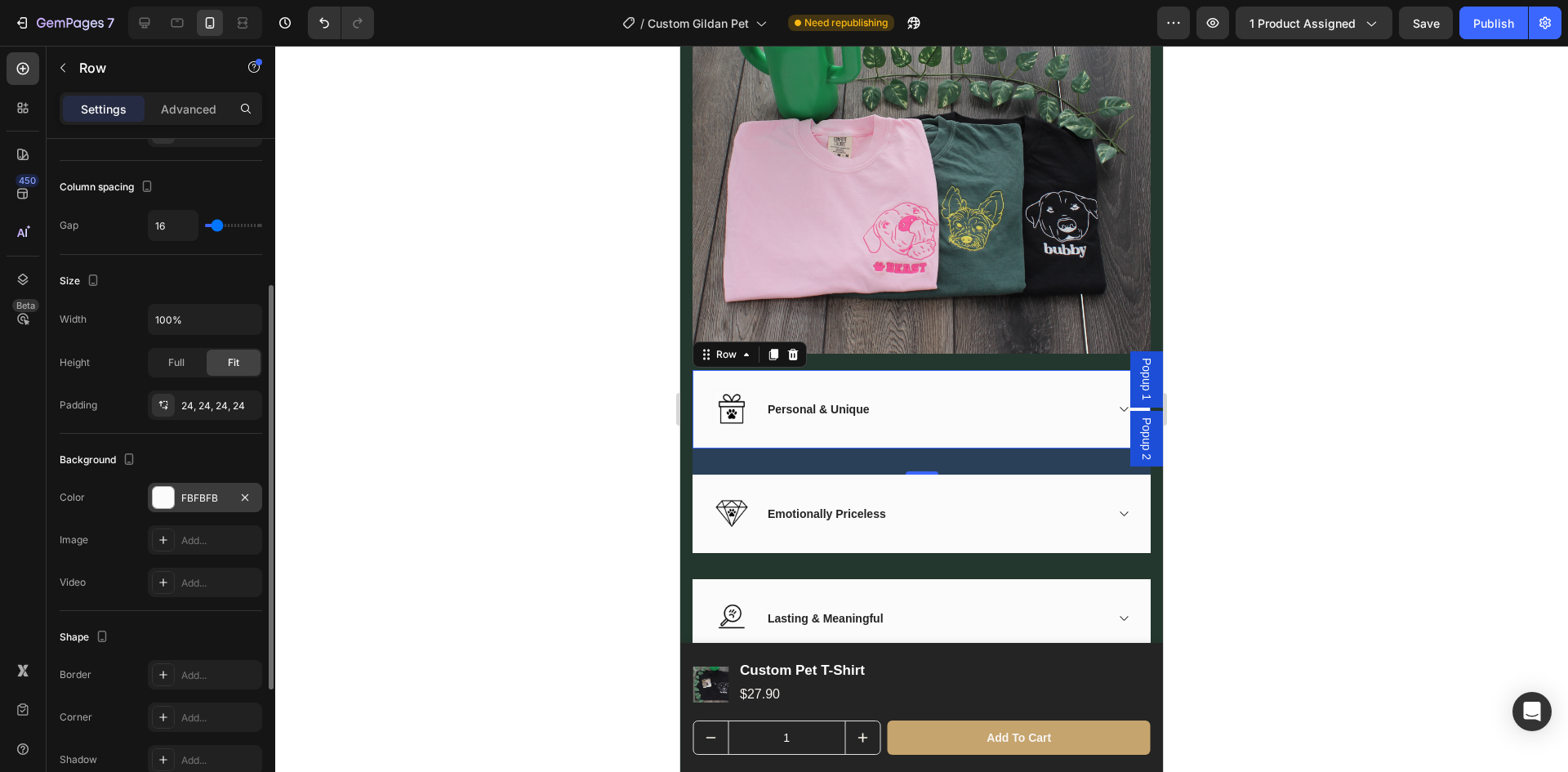
click at [206, 488] on div "FBFBFB" at bounding box center [205, 497] width 114 height 29
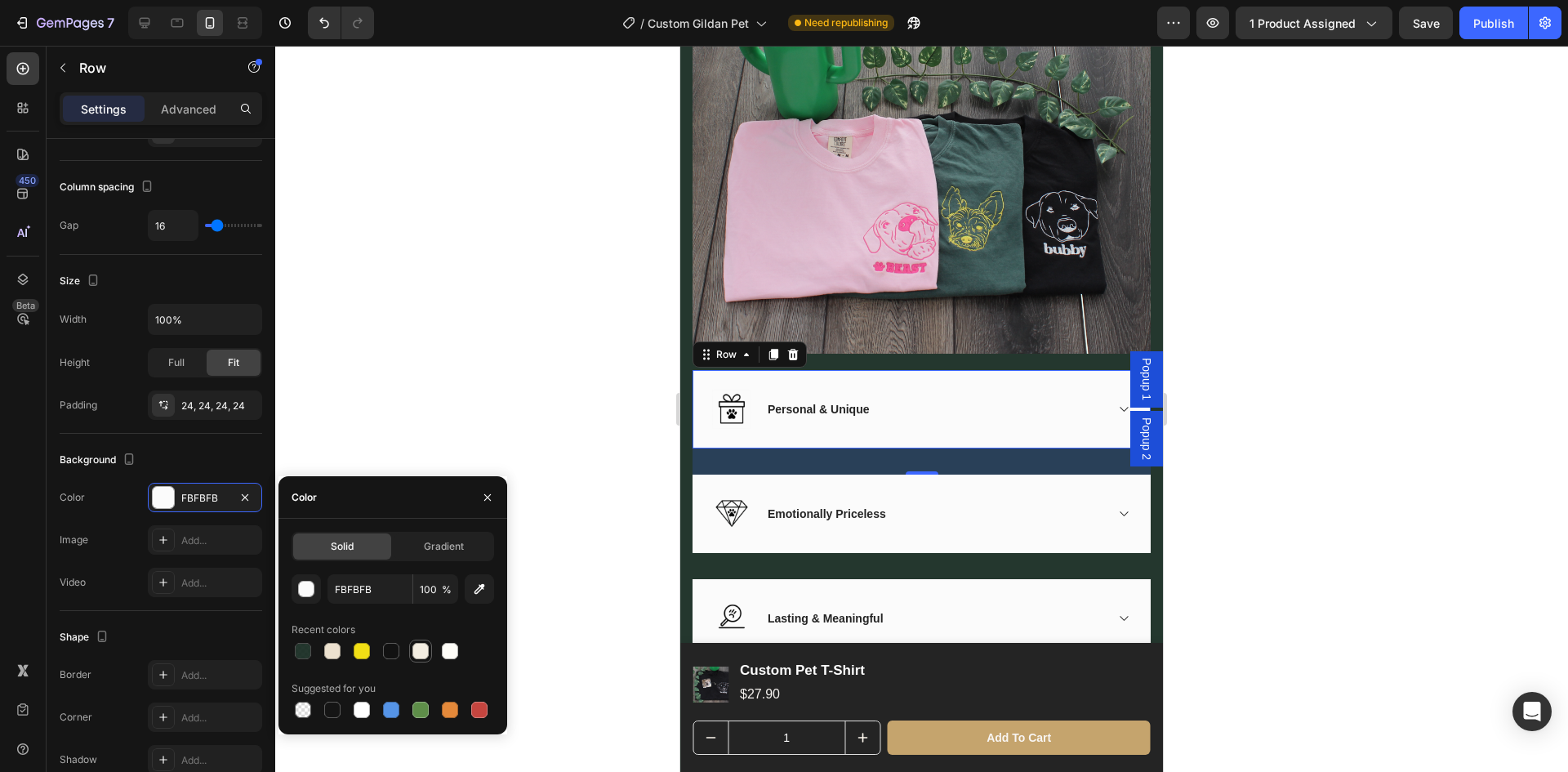
click at [413, 648] on div at bounding box center [420, 650] width 16 height 16
type input "F4EEE2"
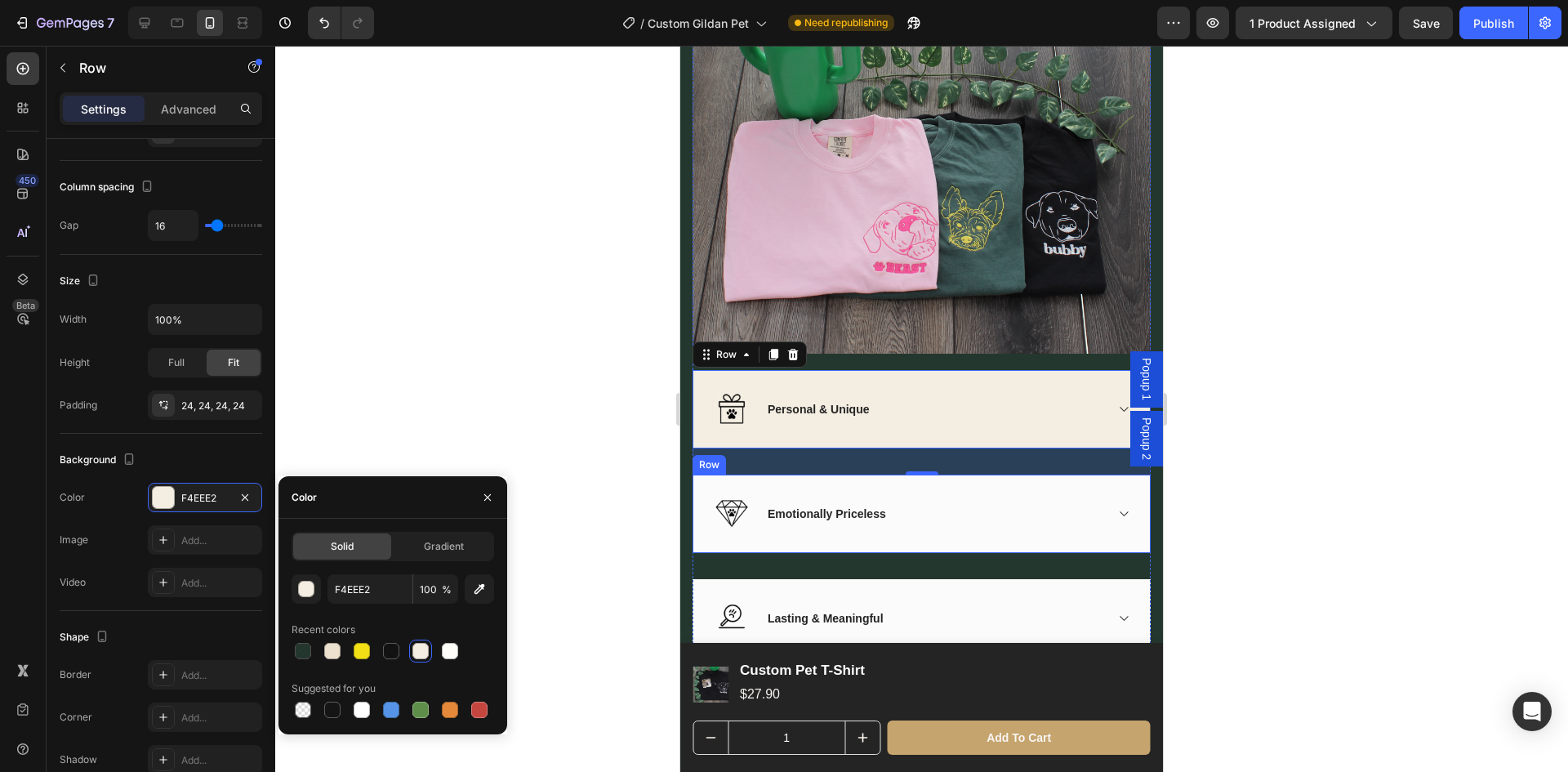
click at [933, 524] on div "Image Emotionally Priceless Accordion Row" at bounding box center [921, 514] width 458 height 79
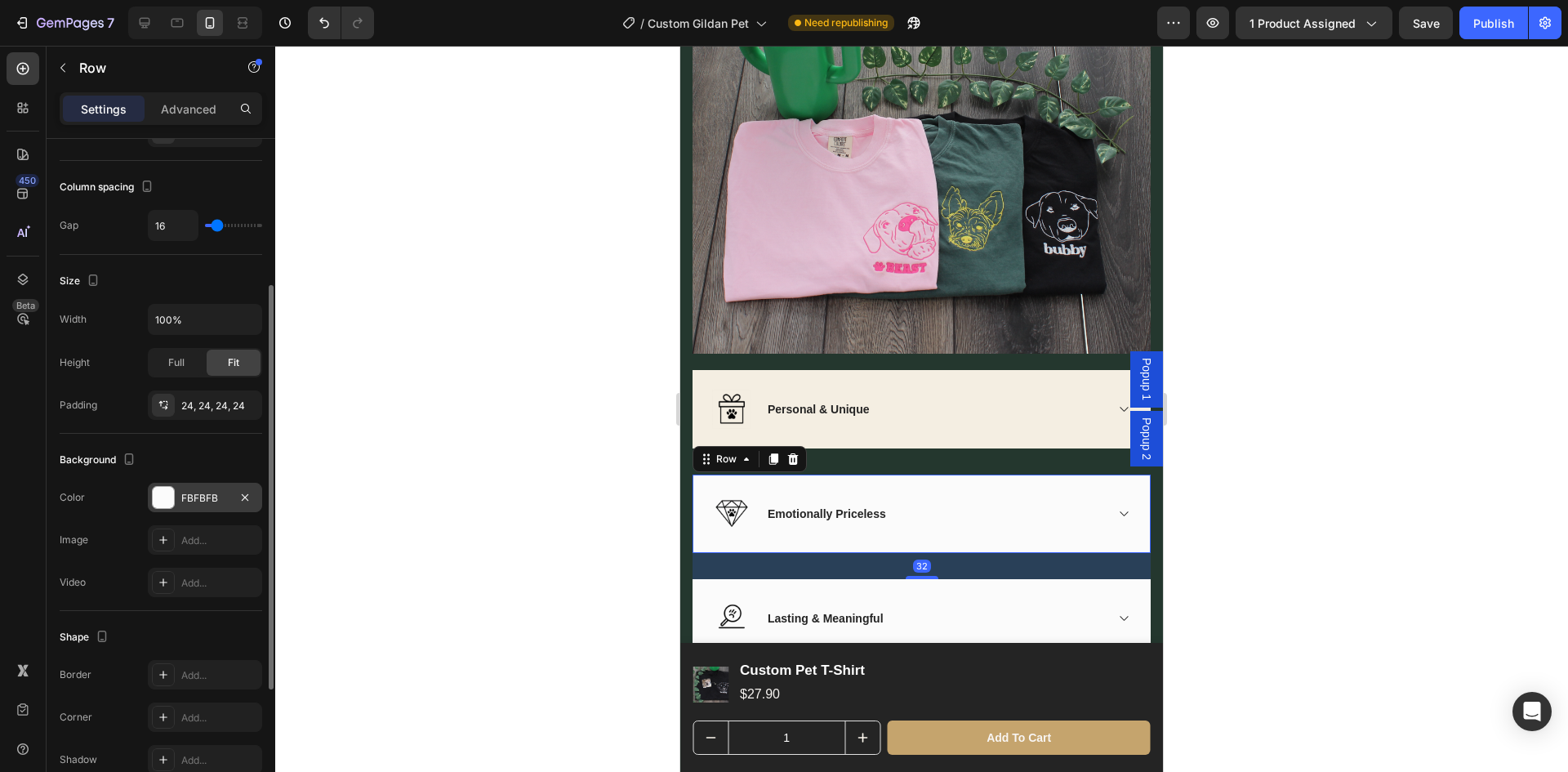
click at [205, 491] on div "FBFBFB" at bounding box center [205, 498] width 48 height 15
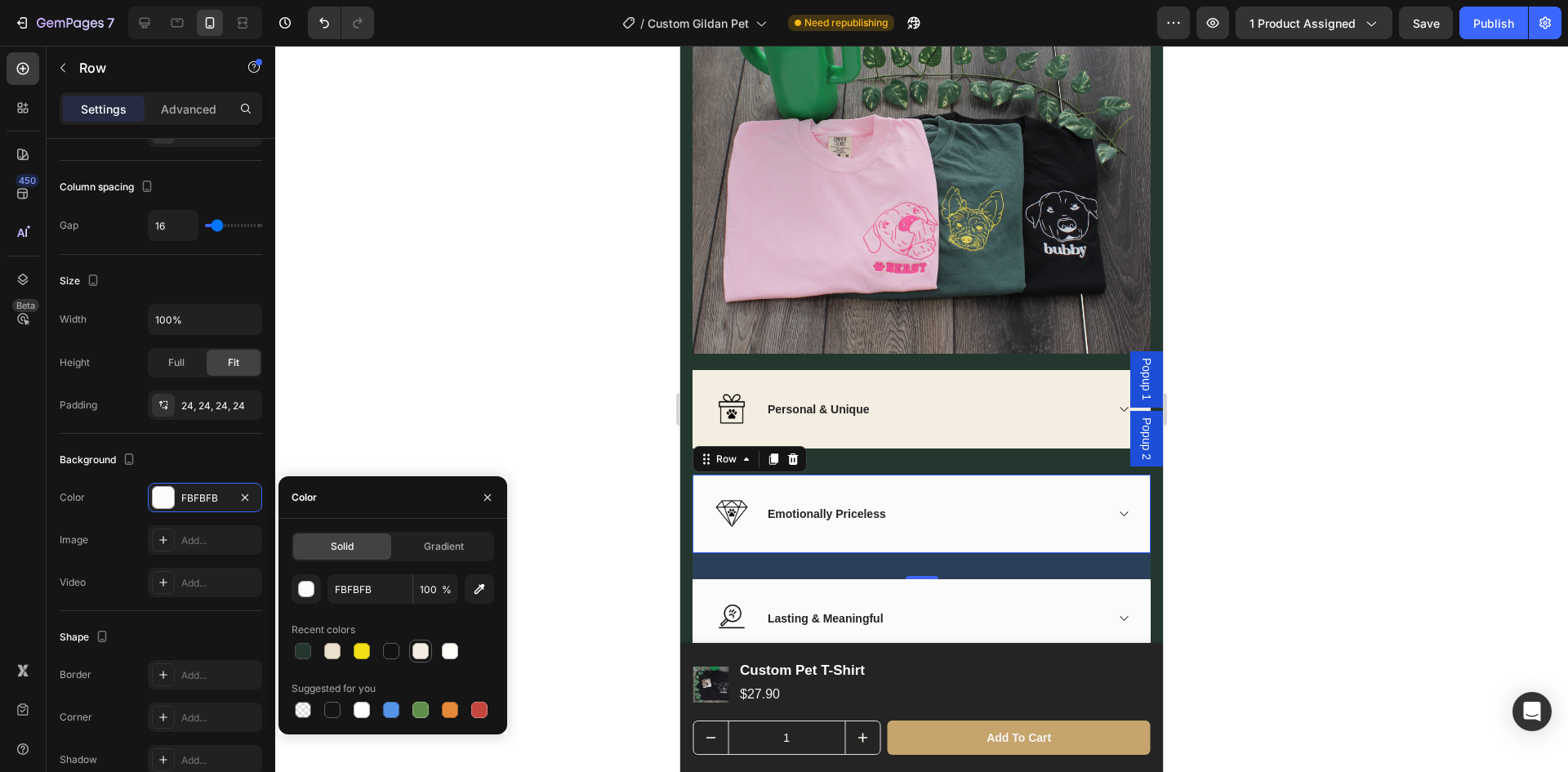
click at [410, 650] on div at bounding box center [421, 651] width 22 height 22
type input "F4EEE2"
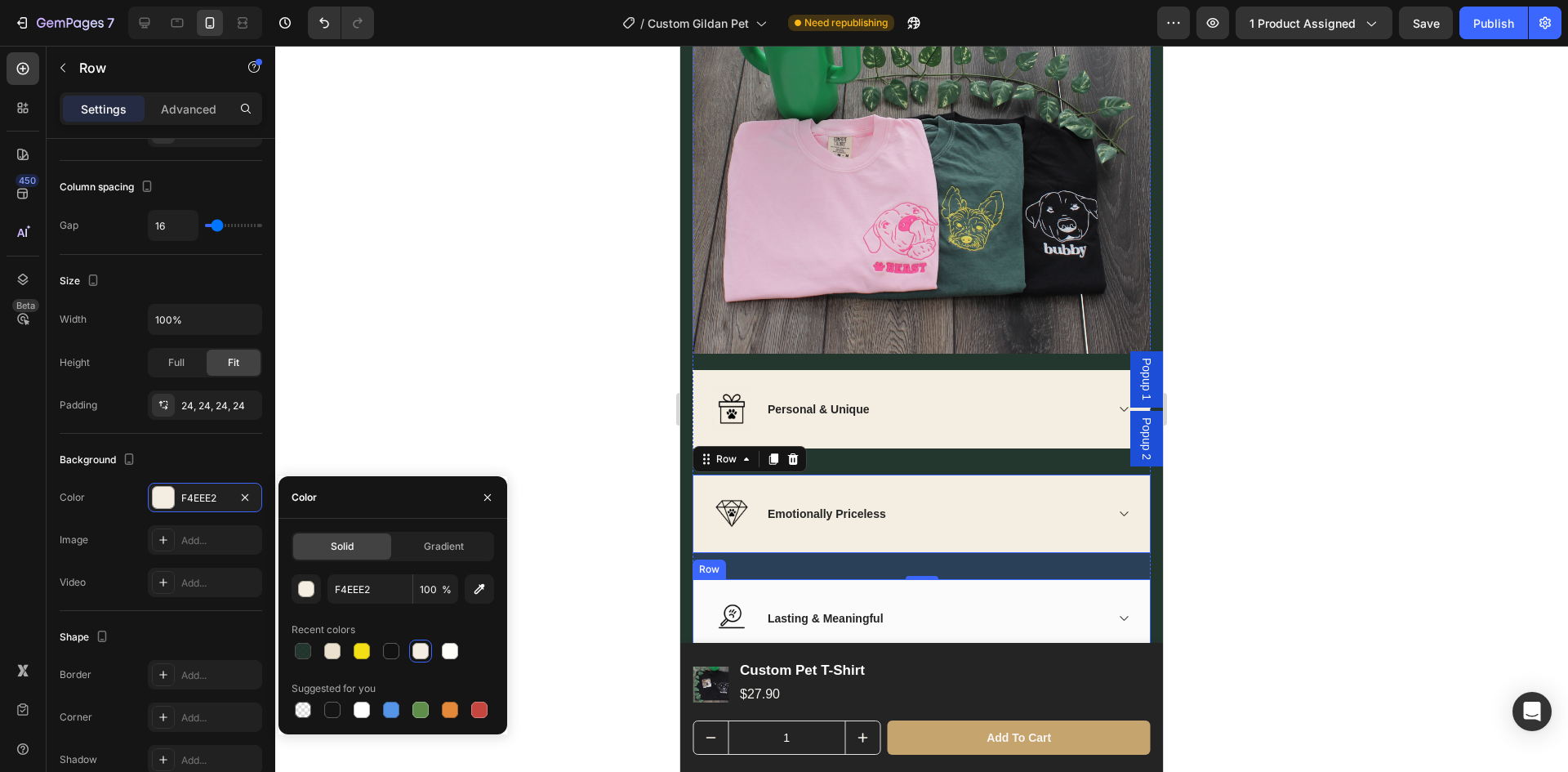
click at [916, 627] on div "Lasting & Meaningful Accordion" at bounding box center [948, 618] width 367 height 39
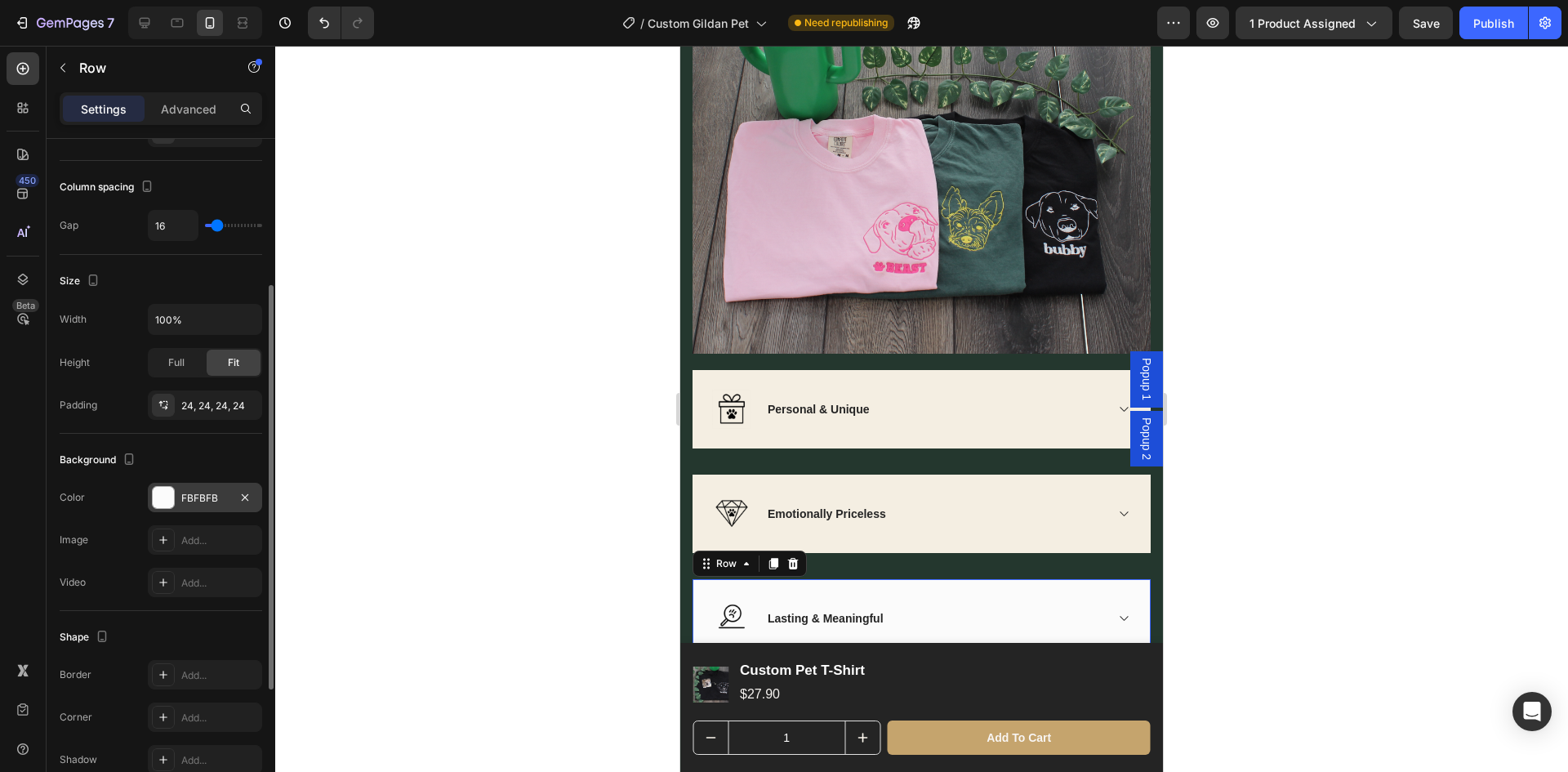
click at [215, 491] on div "FBFBFB" at bounding box center [205, 498] width 48 height 15
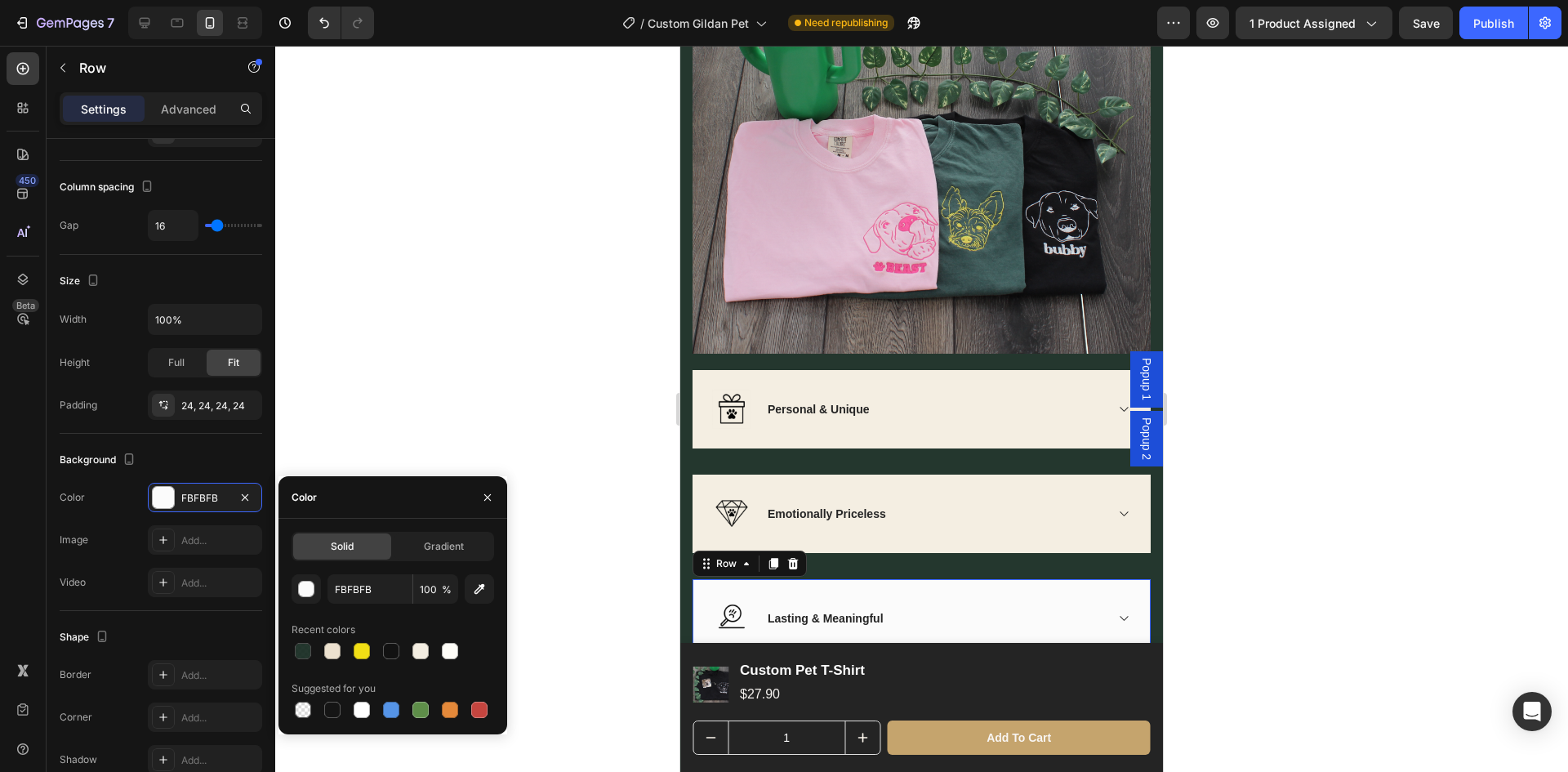
drag, startPoint x: 417, startPoint y: 643, endPoint x: 664, endPoint y: 672, distance: 248.7
click at [417, 644] on div at bounding box center [420, 650] width 16 height 16
type input "F4EEE2"
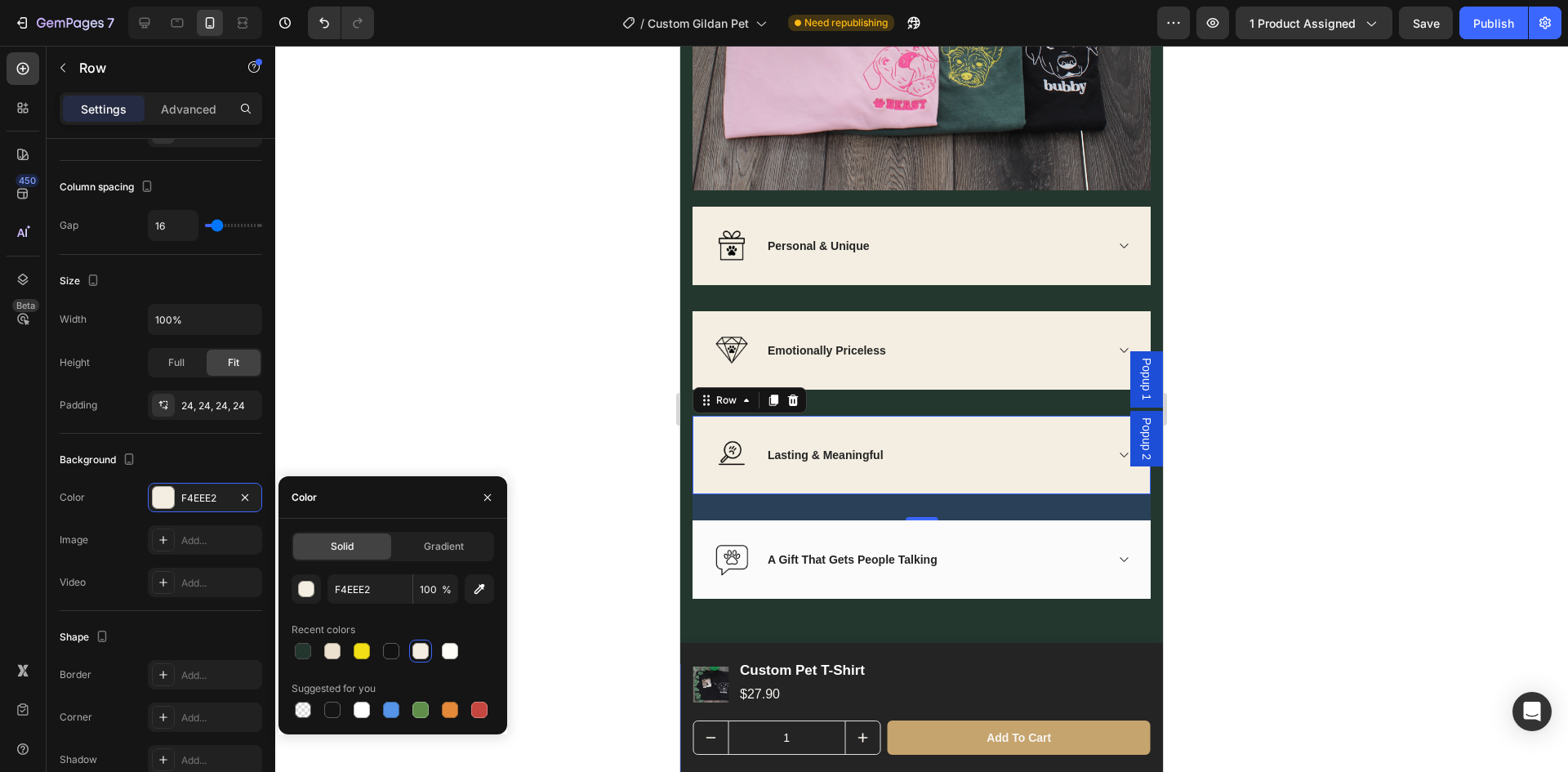
scroll to position [3186, 0]
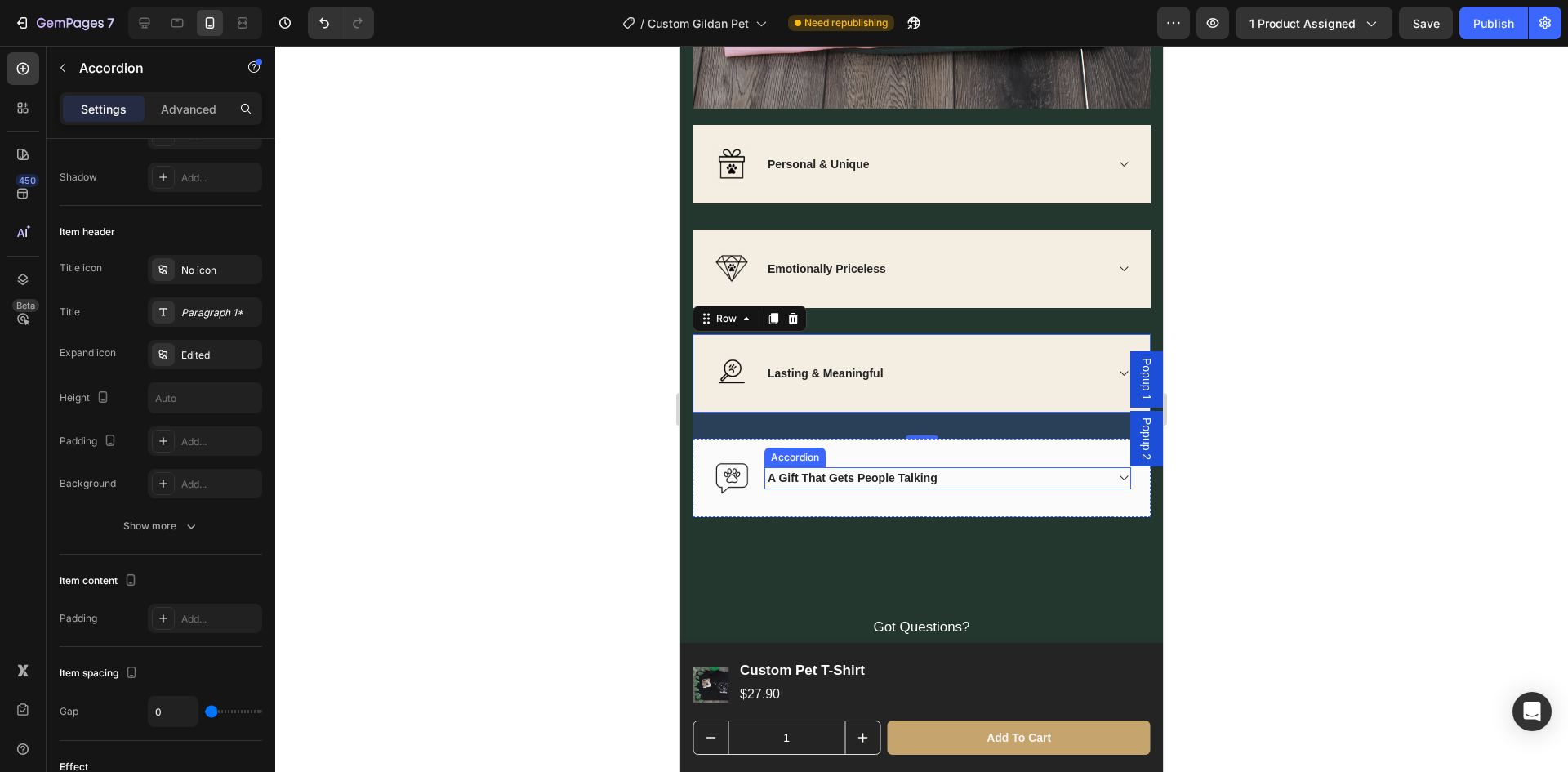
click at [982, 469] on div "A Gift That Gets People Talking" at bounding box center [935, 479] width 339 height 22
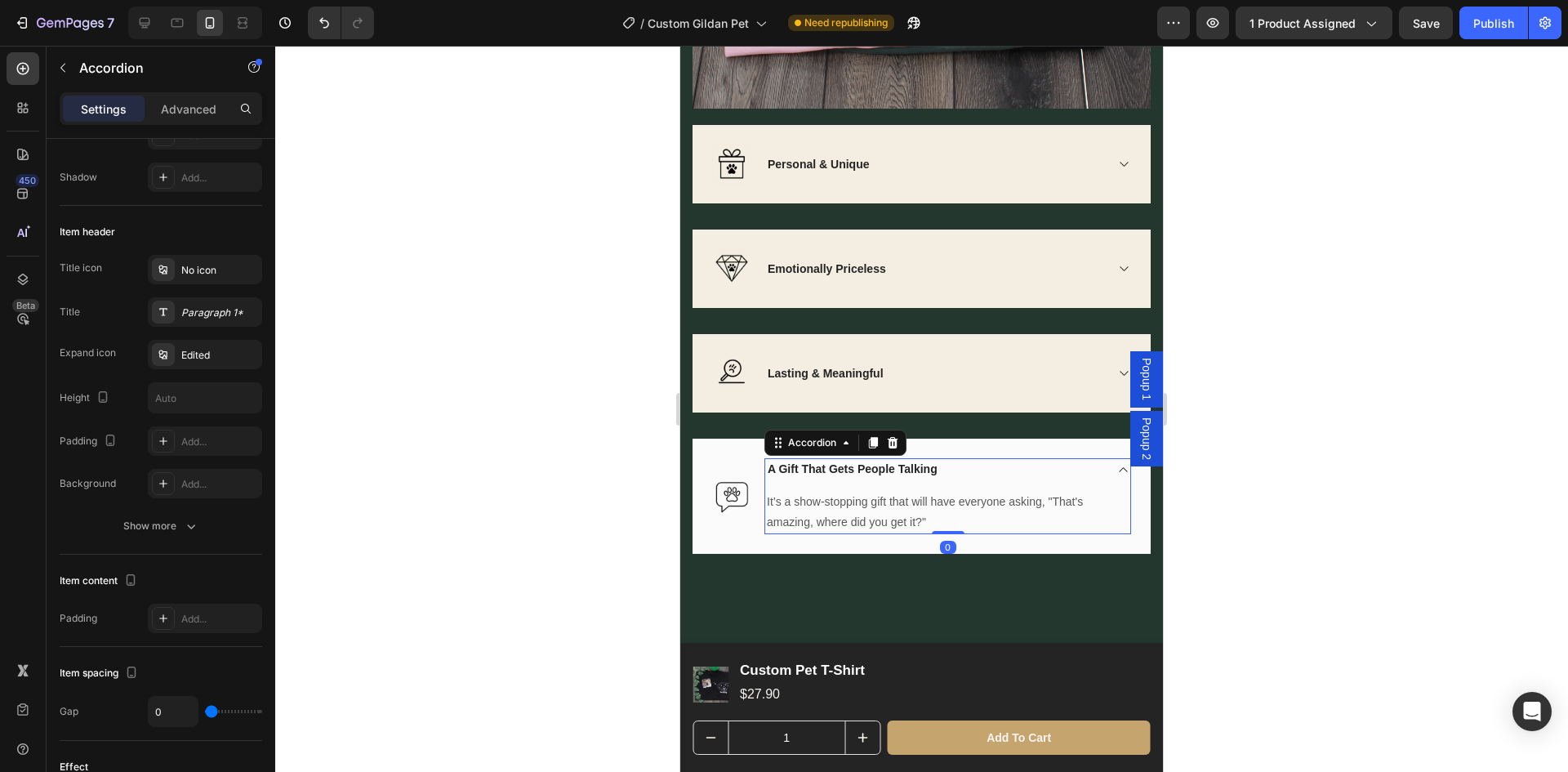
scroll to position [0, 0]
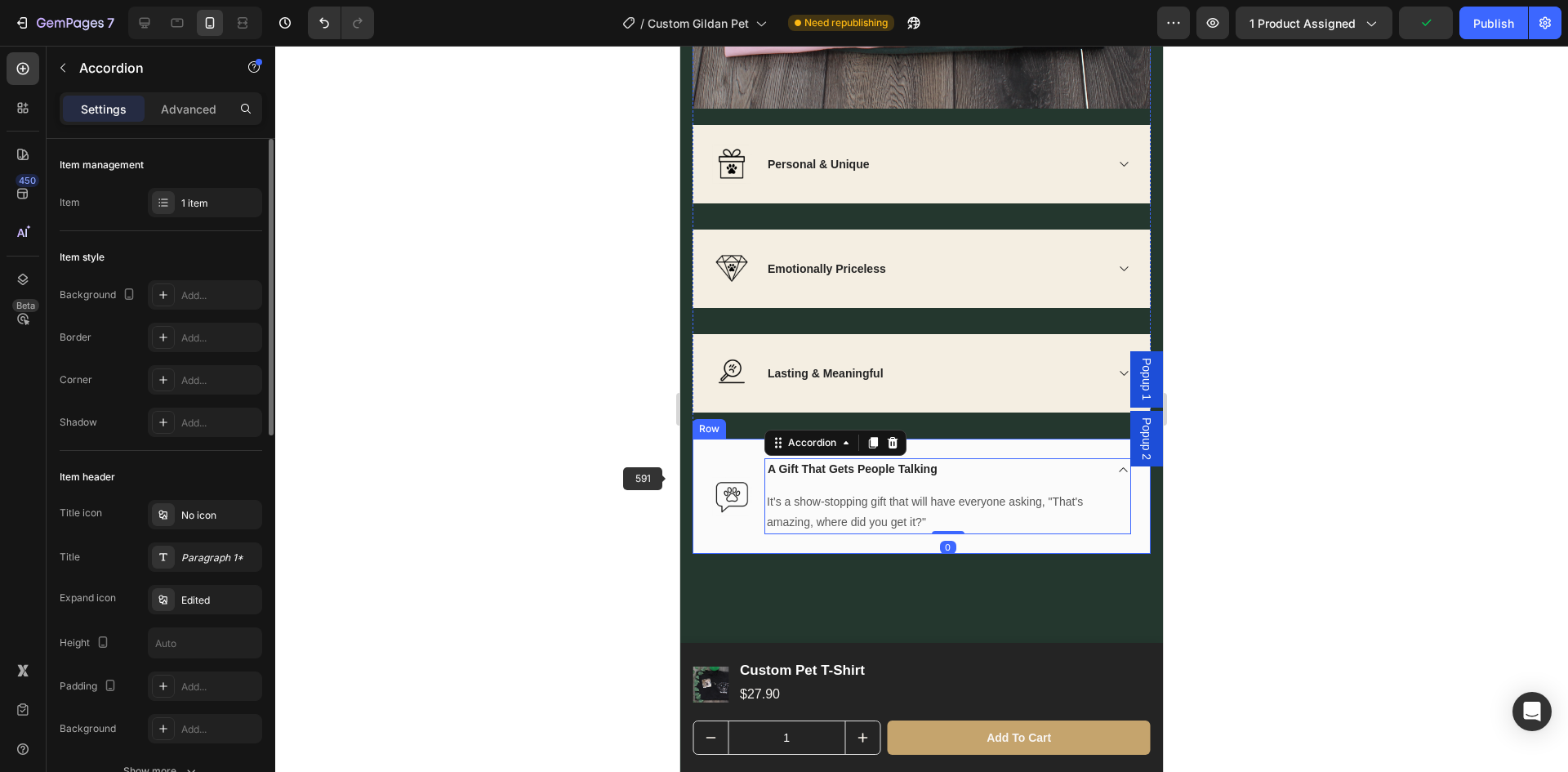
click at [716, 450] on div "Image A Gift That Gets People Talking It’s a show-stopping gift that will have …" at bounding box center [921, 496] width 458 height 115
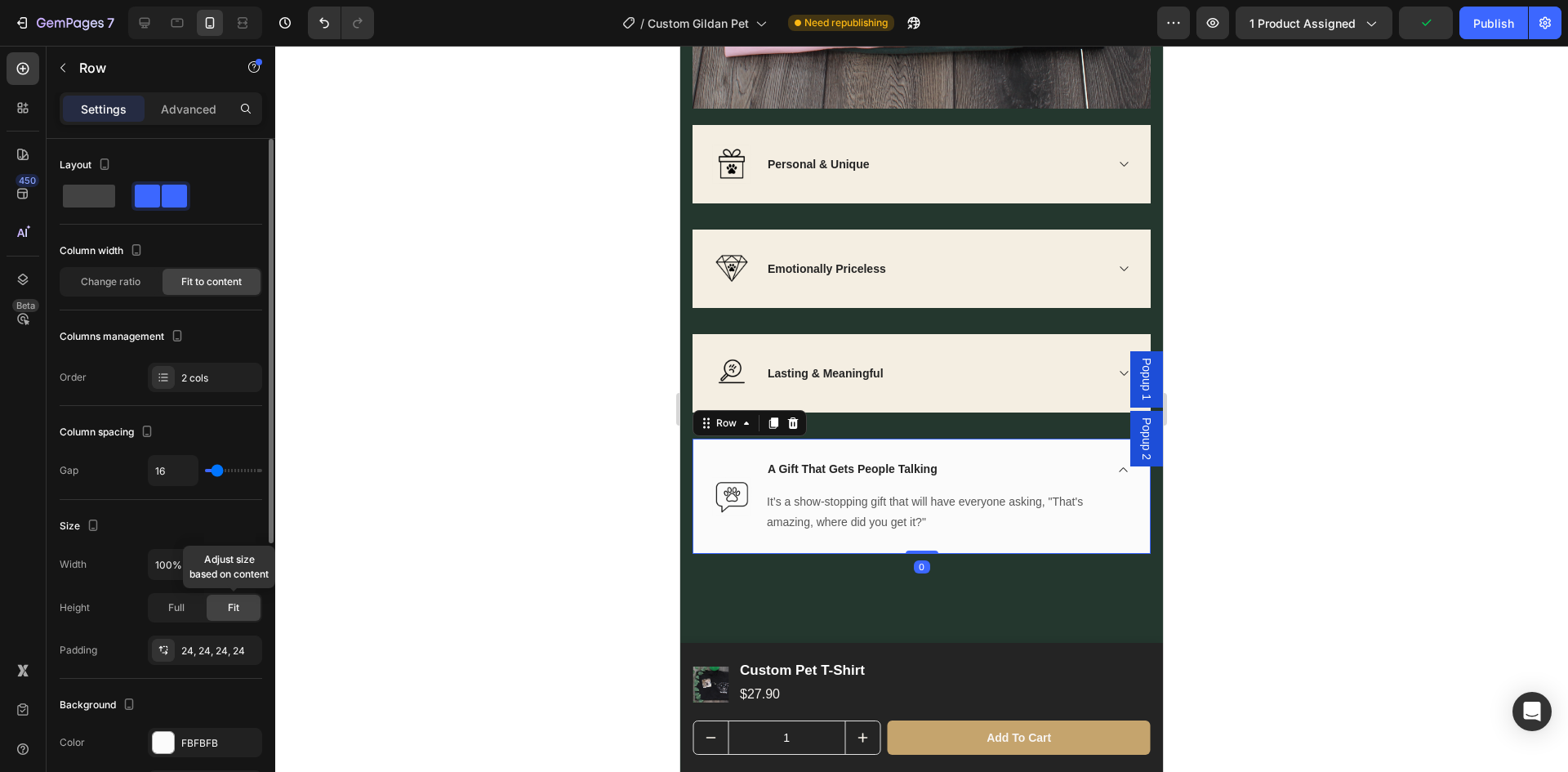
scroll to position [245, 0]
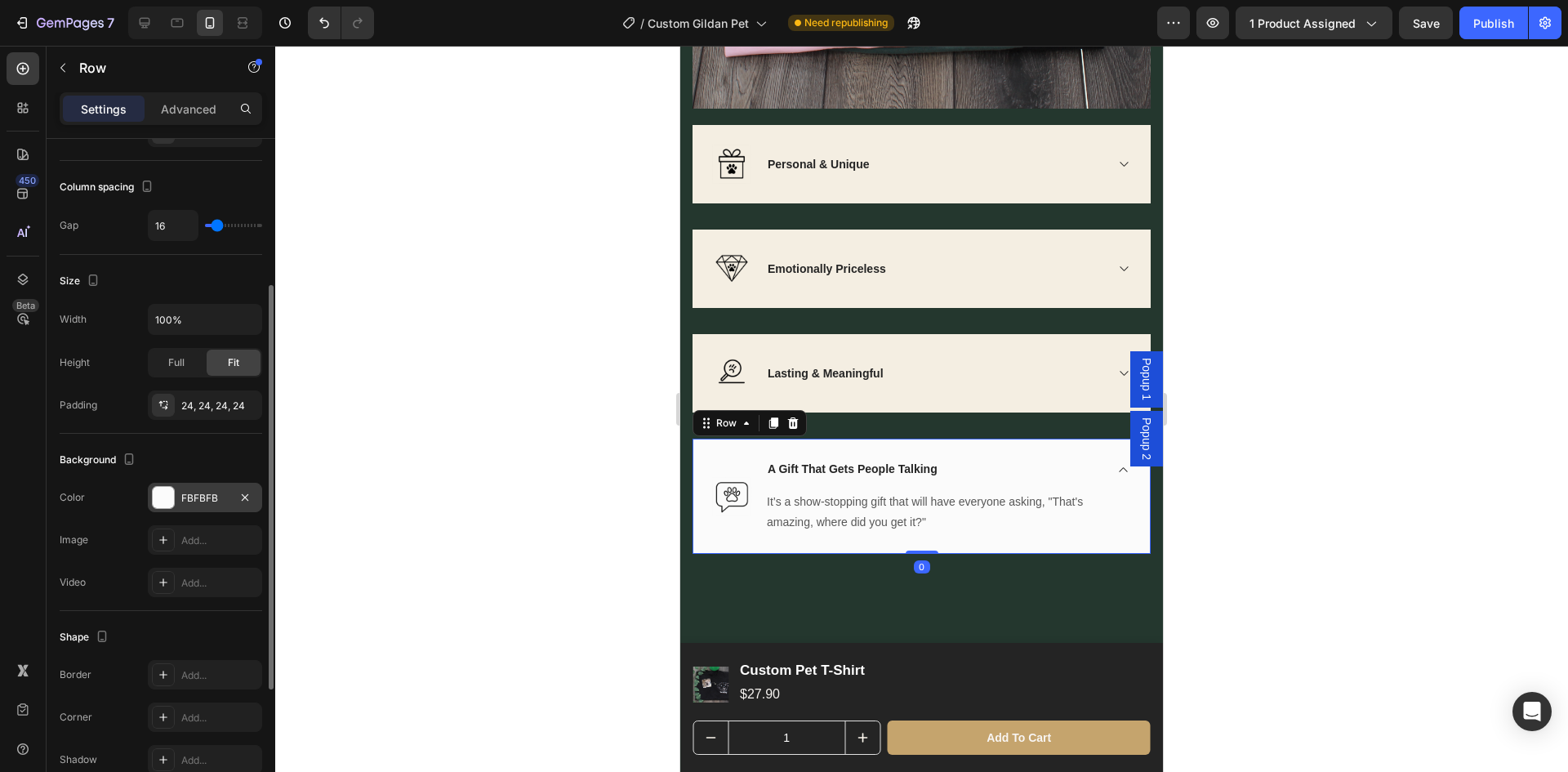
click at [197, 499] on div "FBFBFB" at bounding box center [205, 498] width 48 height 15
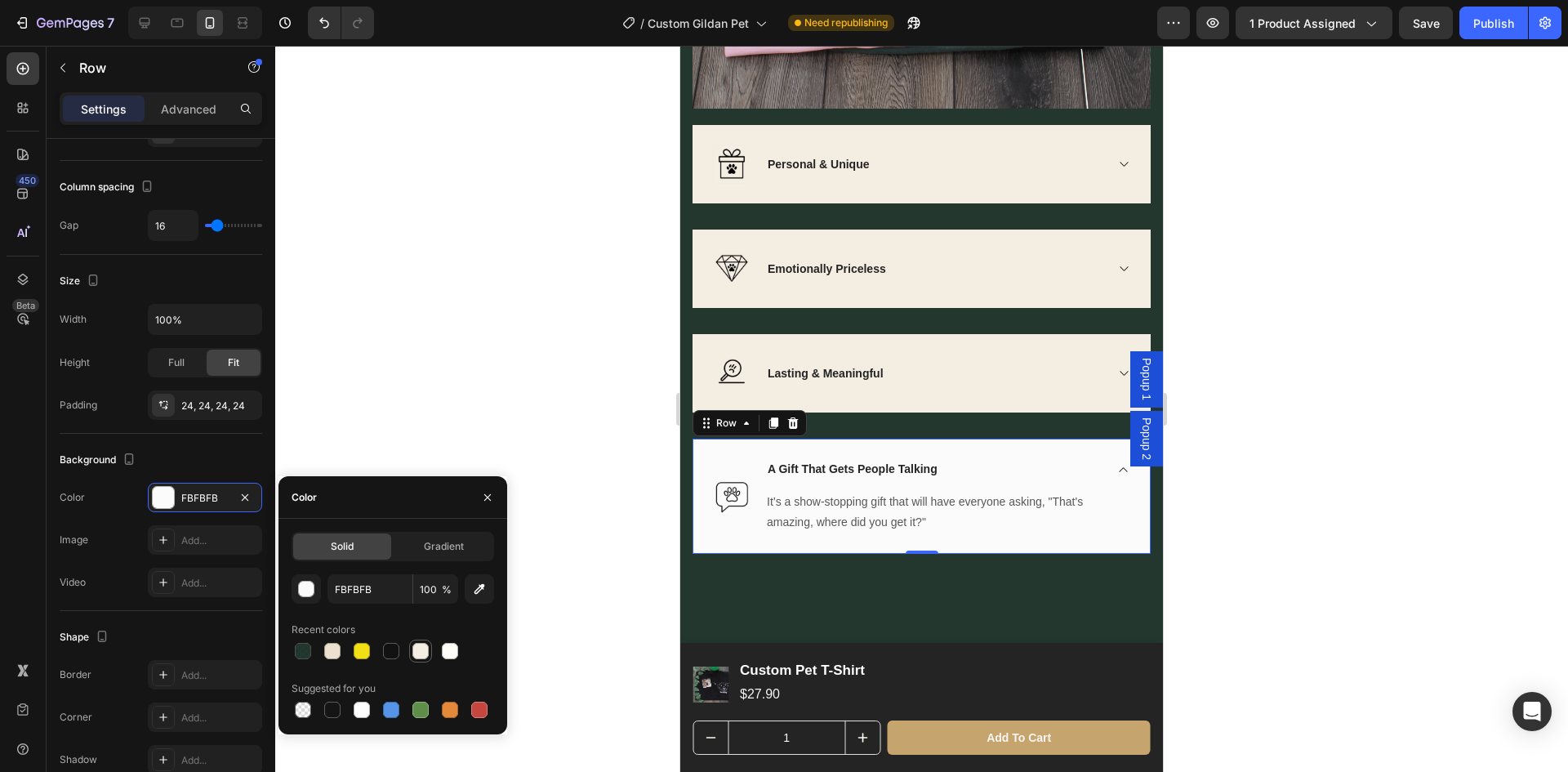
click at [412, 646] on div at bounding box center [420, 650] width 16 height 16
type input "F4EEE2"
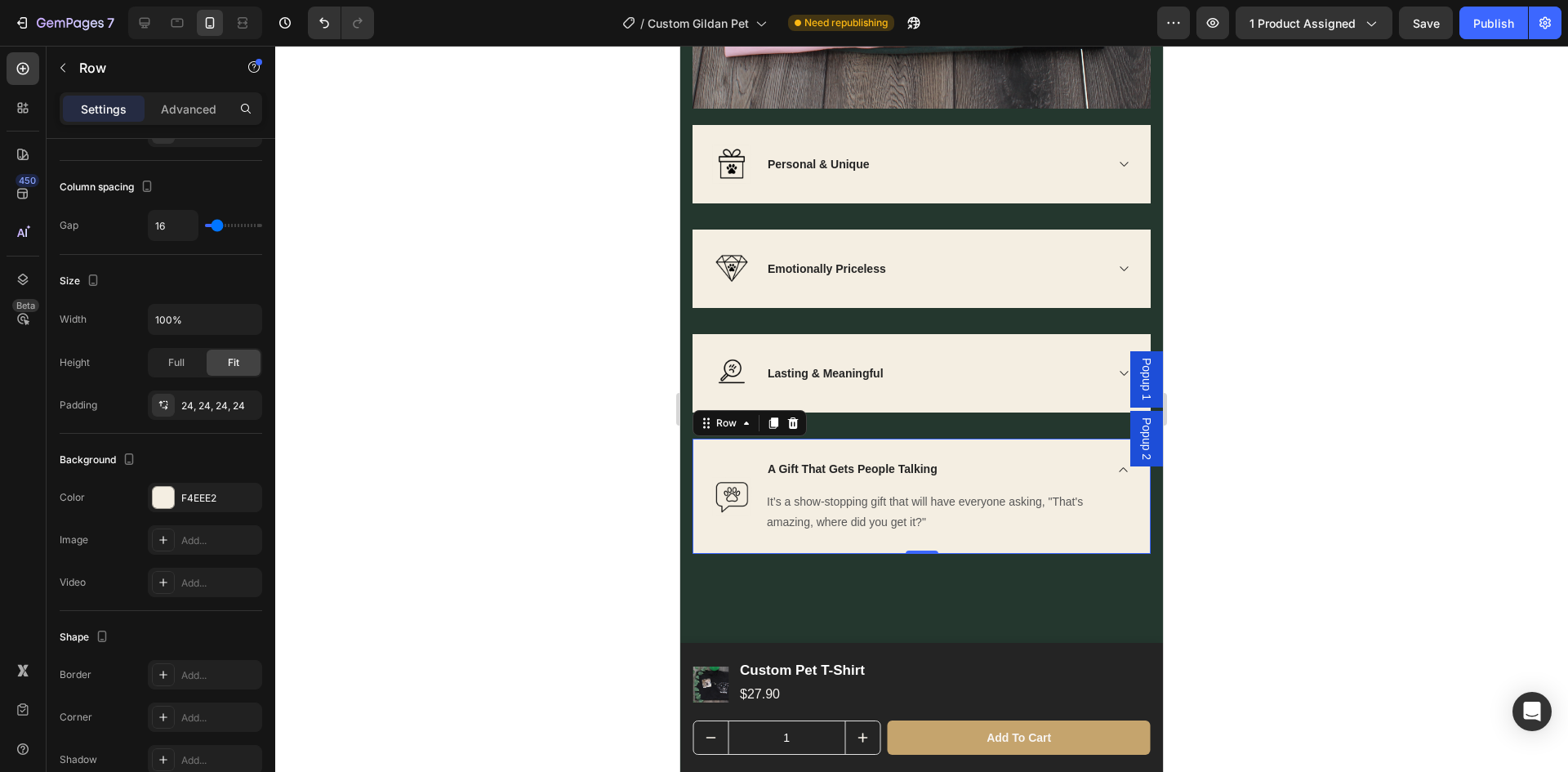
click at [1269, 532] on div at bounding box center [922, 408] width 1293 height 726
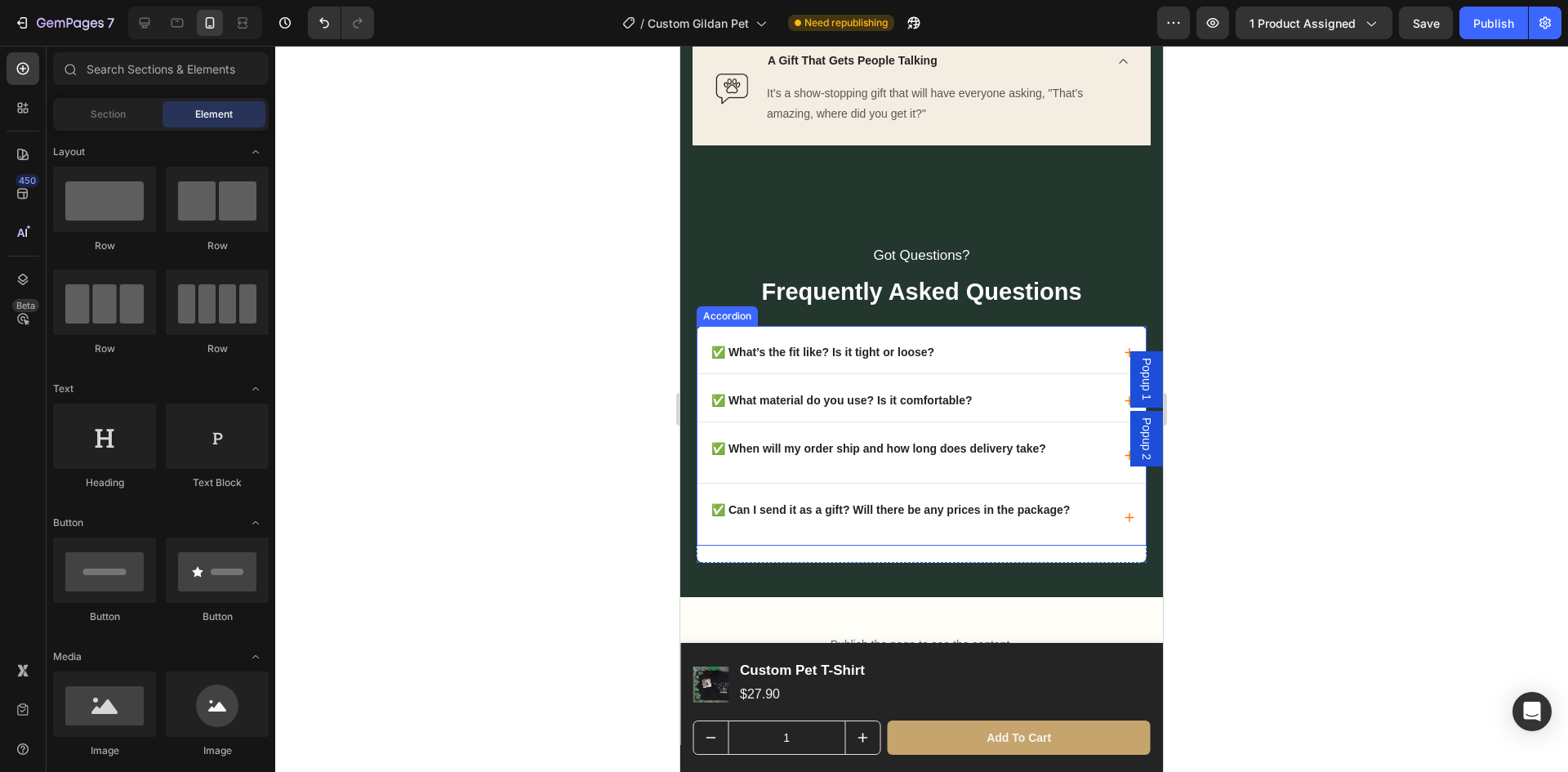
scroll to position [3432, 0]
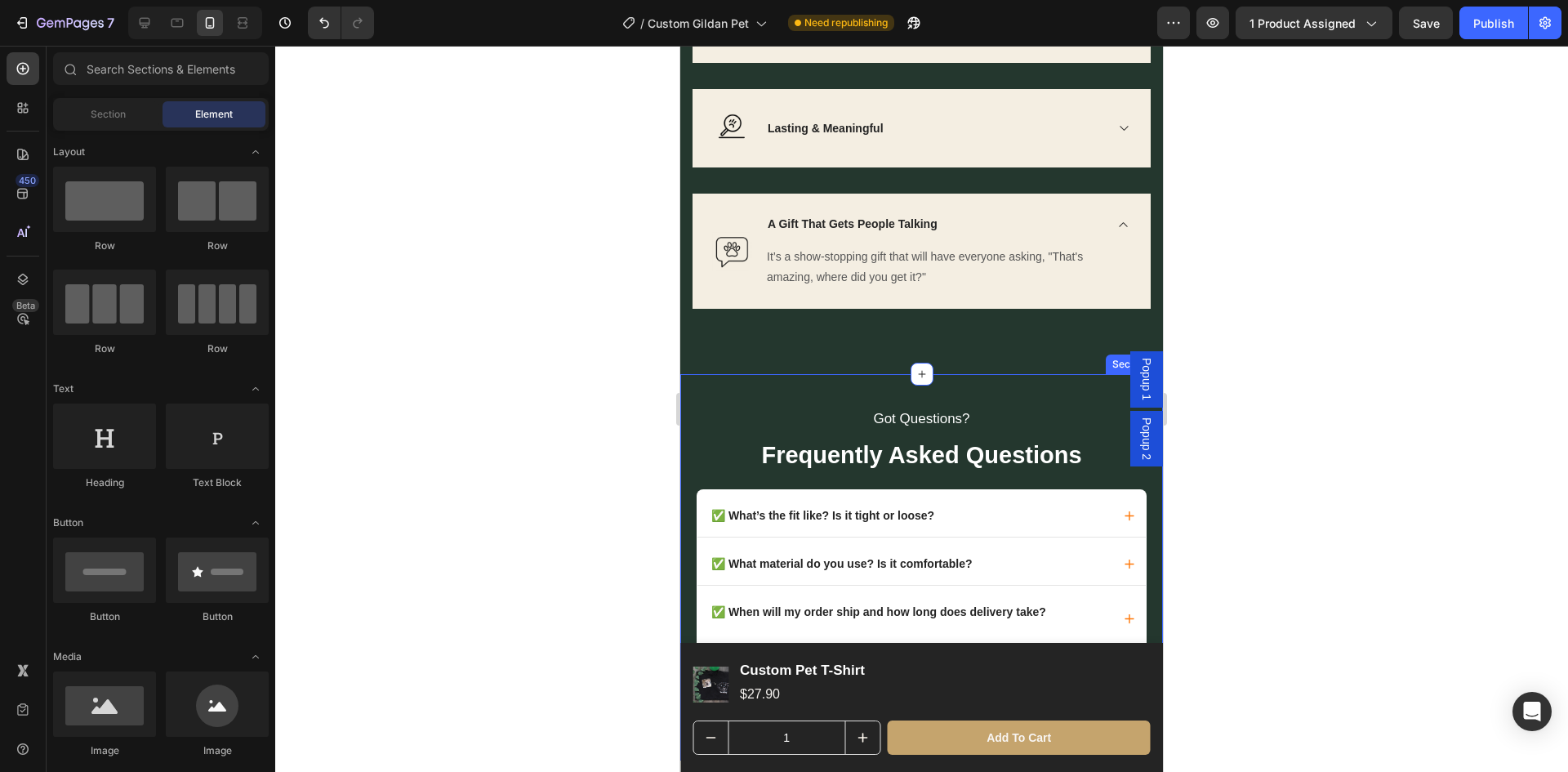
click at [692, 396] on div "Got Questions? Text block Frequently Asked Questions Text block ✅ What’s the fi…" at bounding box center [921, 567] width 482 height 386
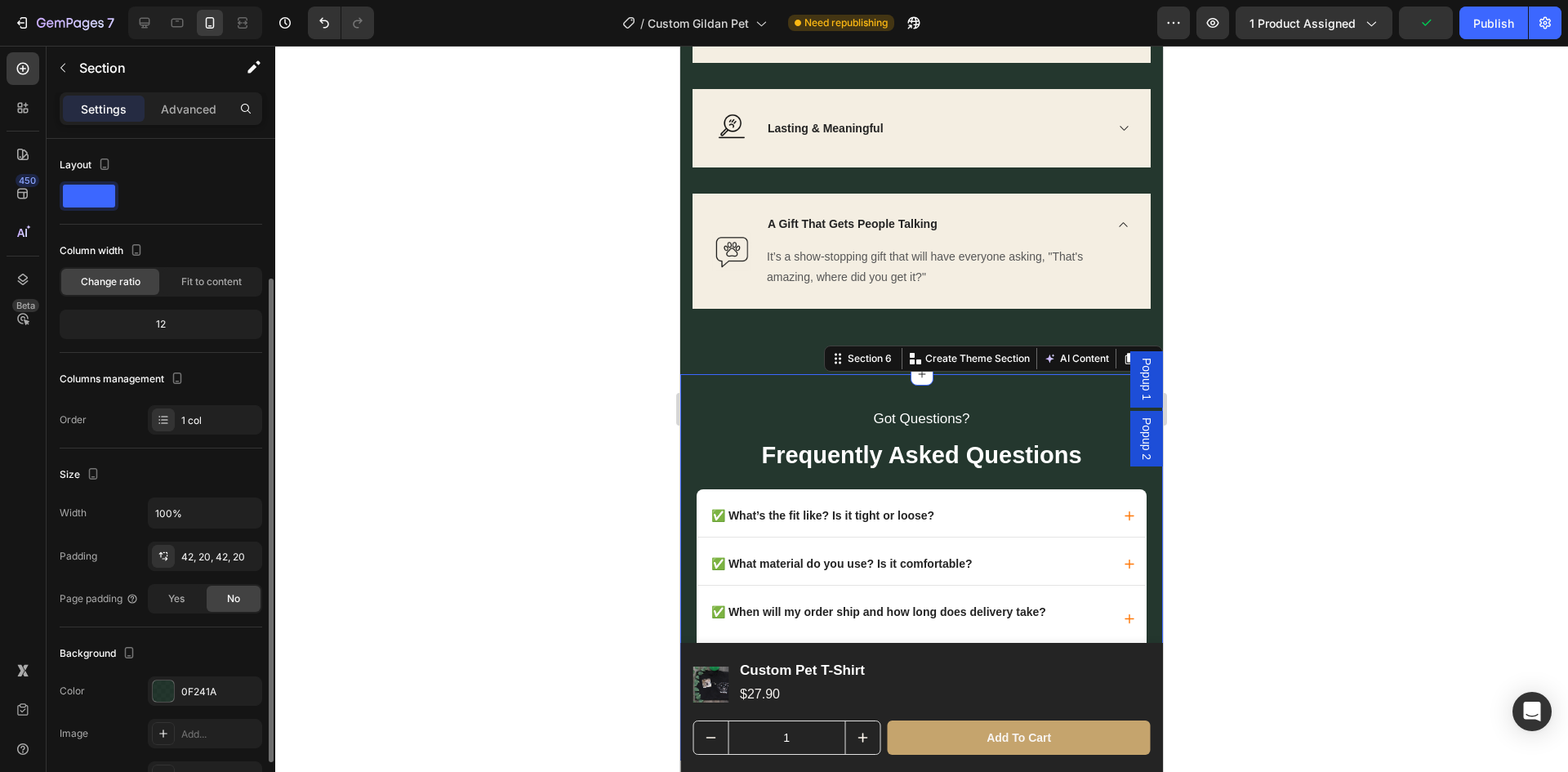
scroll to position [82, 0]
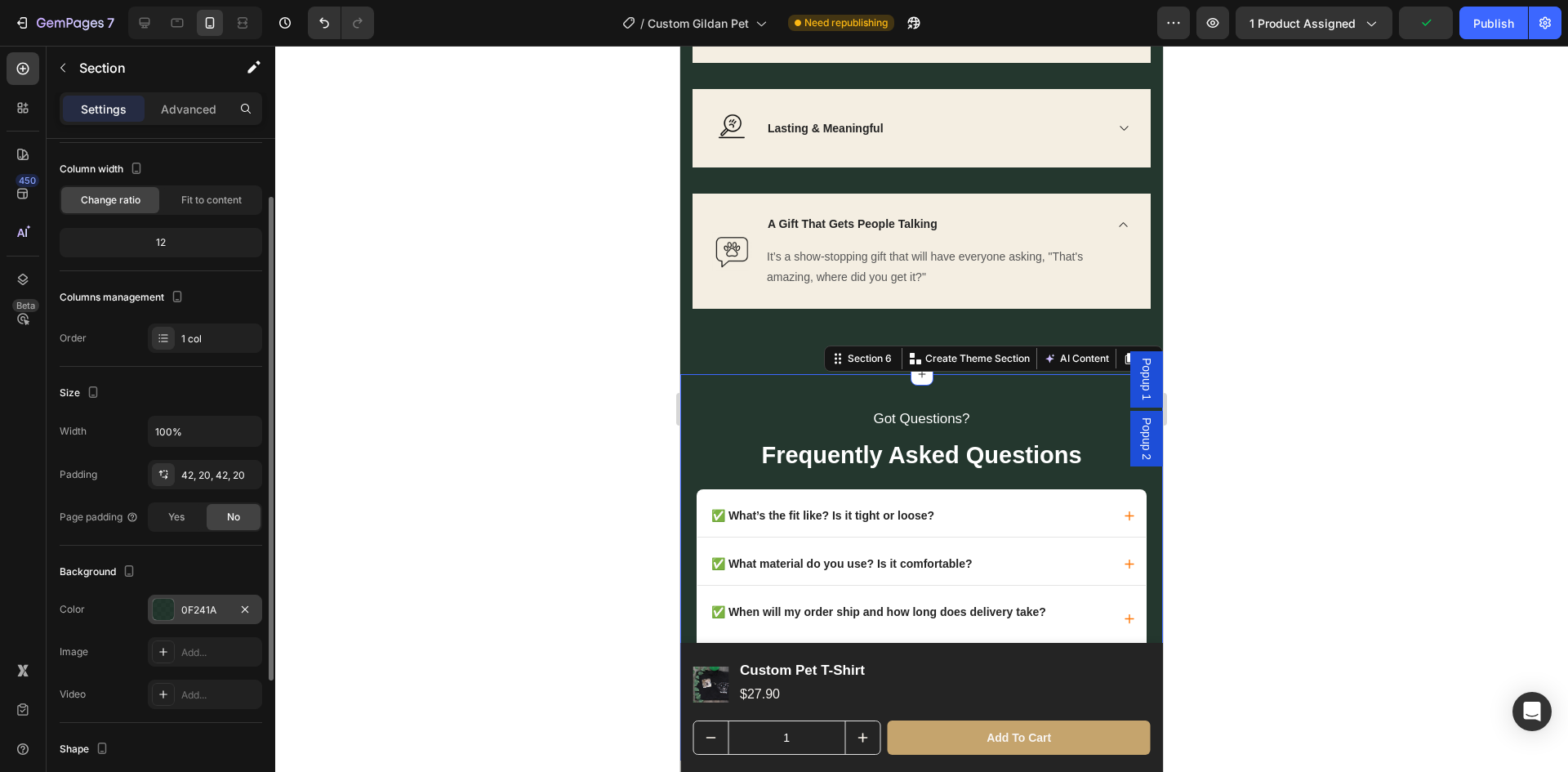
click at [197, 612] on div "0F241A" at bounding box center [205, 611] width 48 height 15
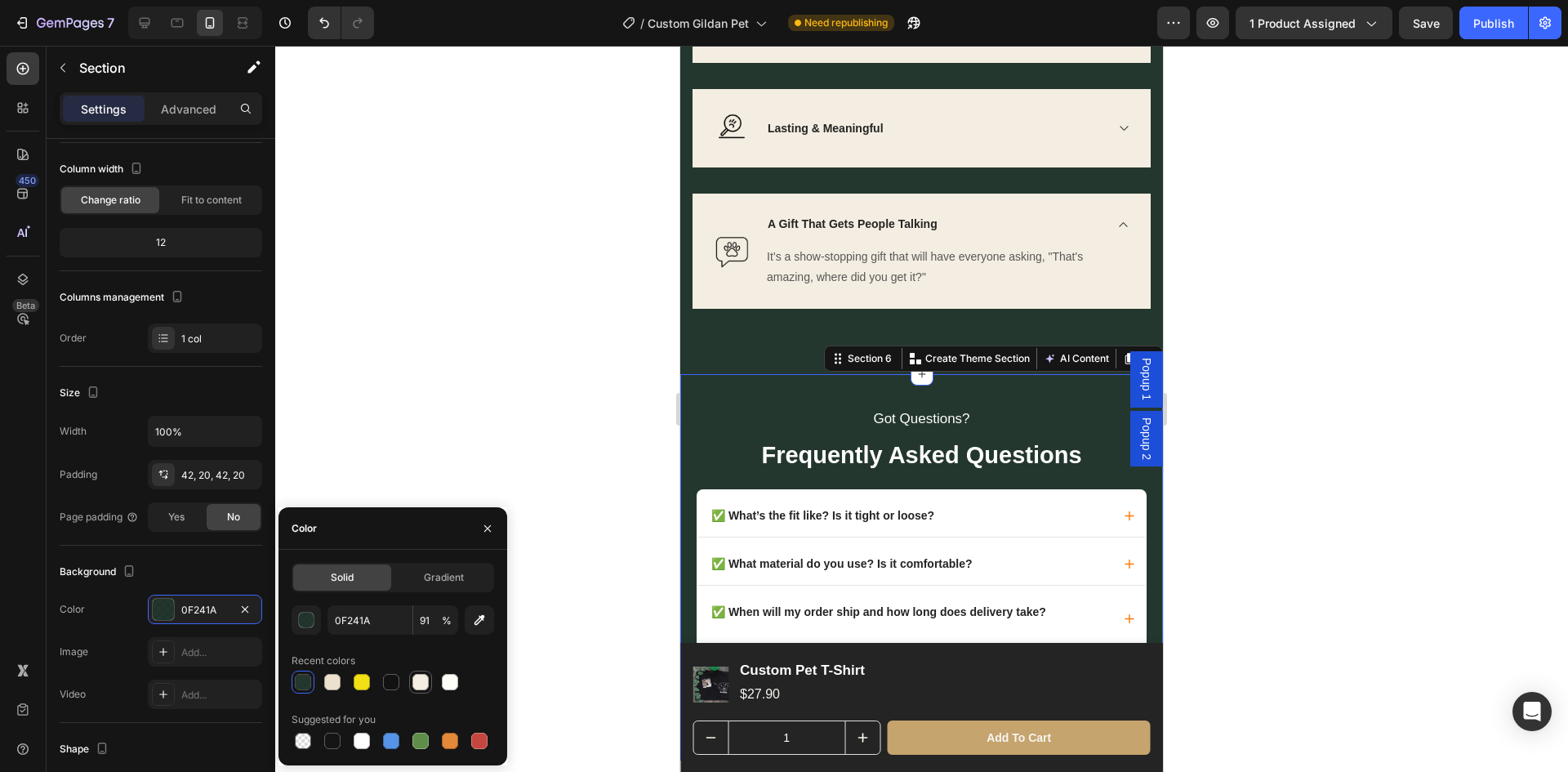
click at [417, 671] on div at bounding box center [421, 682] width 22 height 22
type input "F4EEE2"
type input "100"
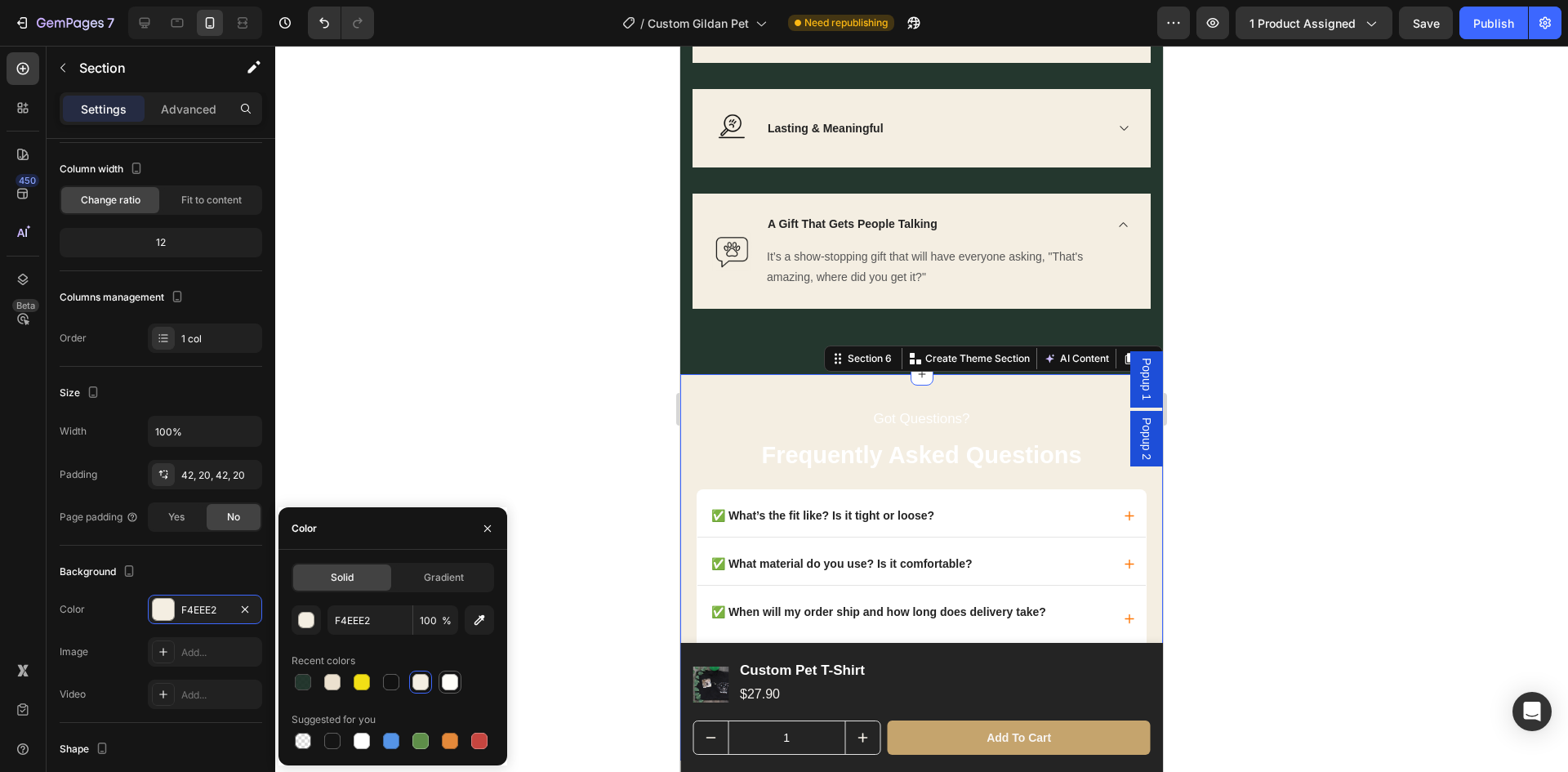
click at [451, 680] on div at bounding box center [450, 681] width 16 height 16
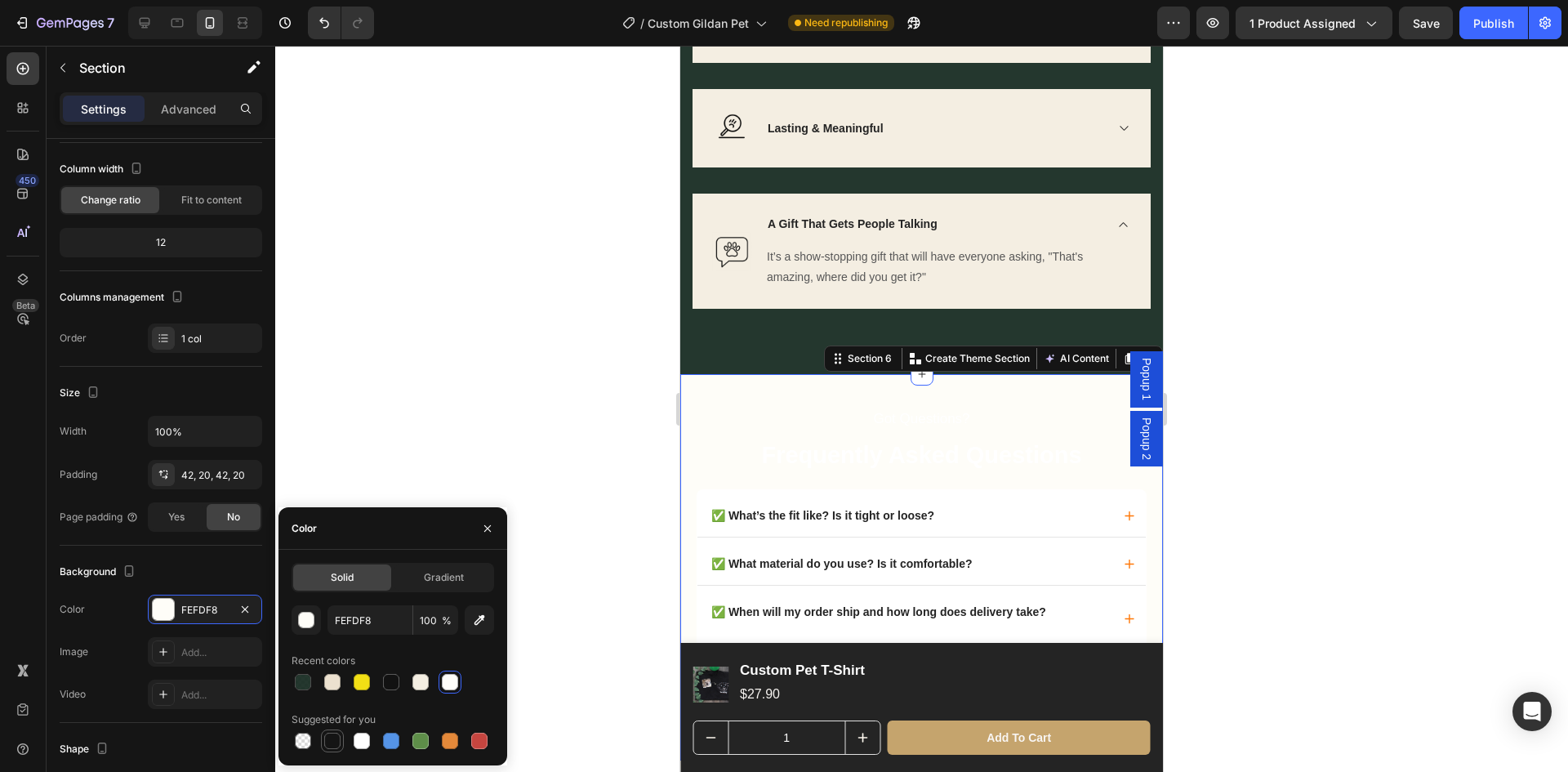
click at [332, 738] on div at bounding box center [332, 740] width 16 height 16
type input "151515"
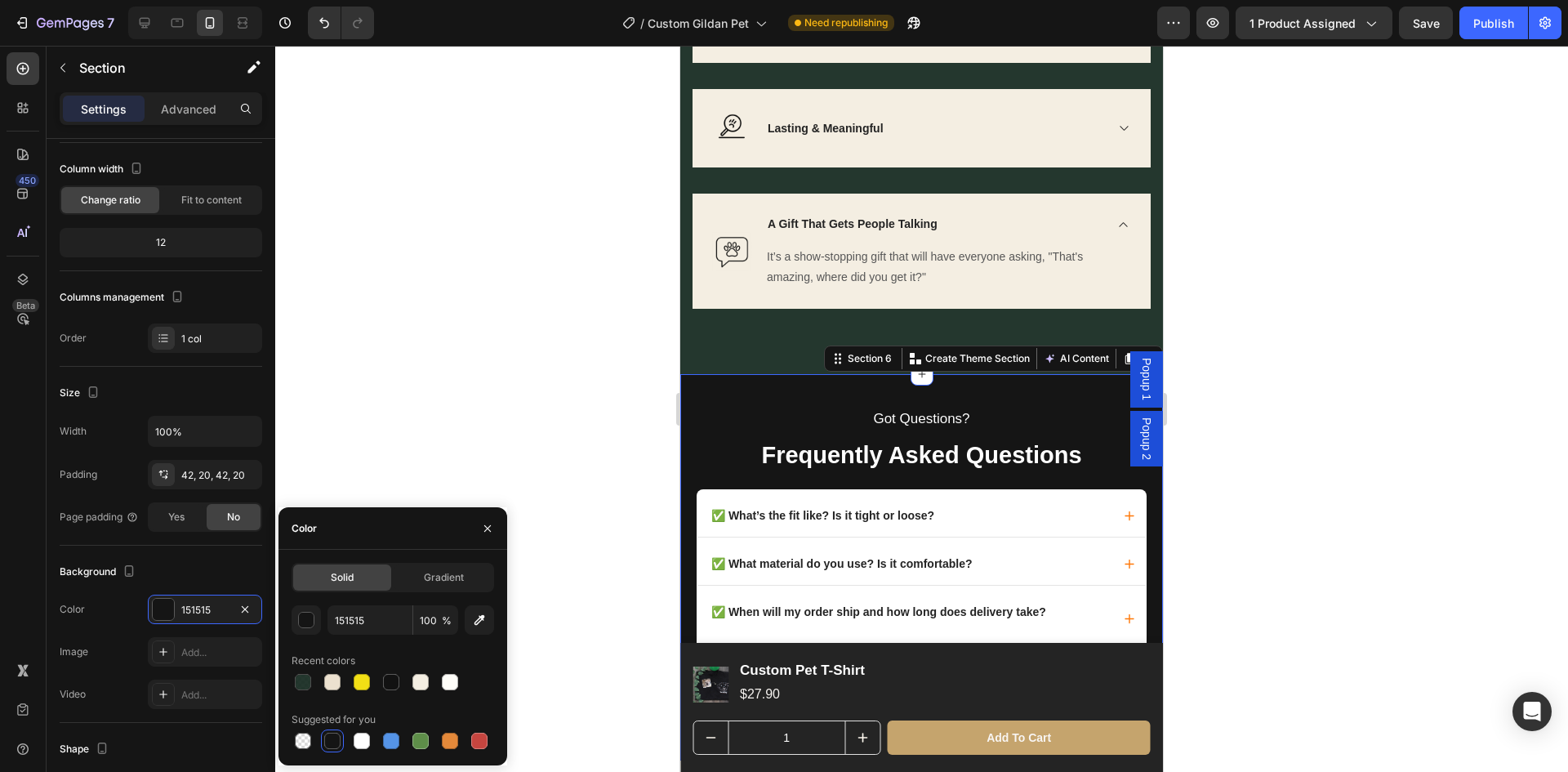
click at [1313, 501] on div at bounding box center [922, 408] width 1293 height 726
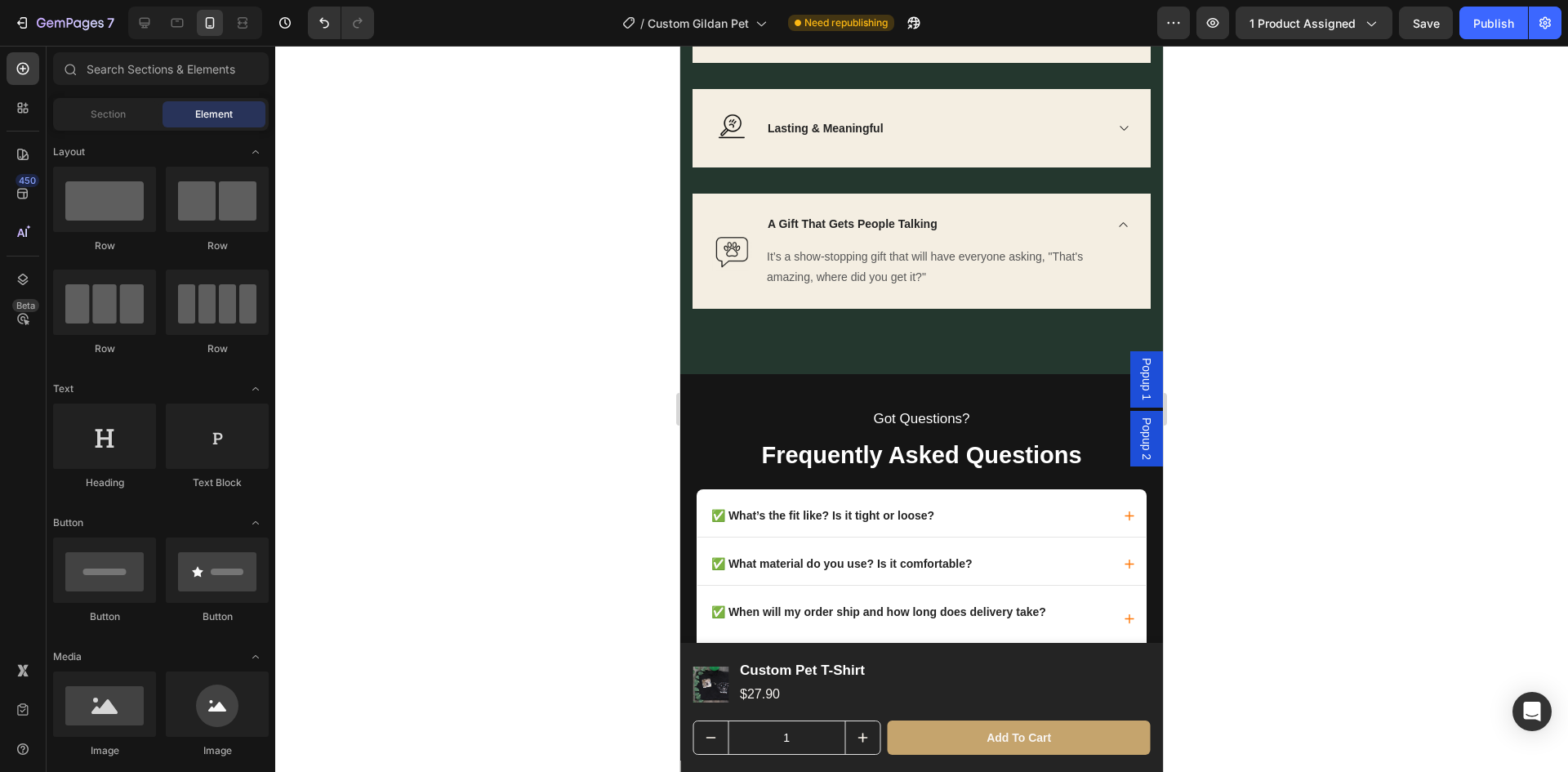
click at [1313, 501] on div at bounding box center [922, 408] width 1293 height 726
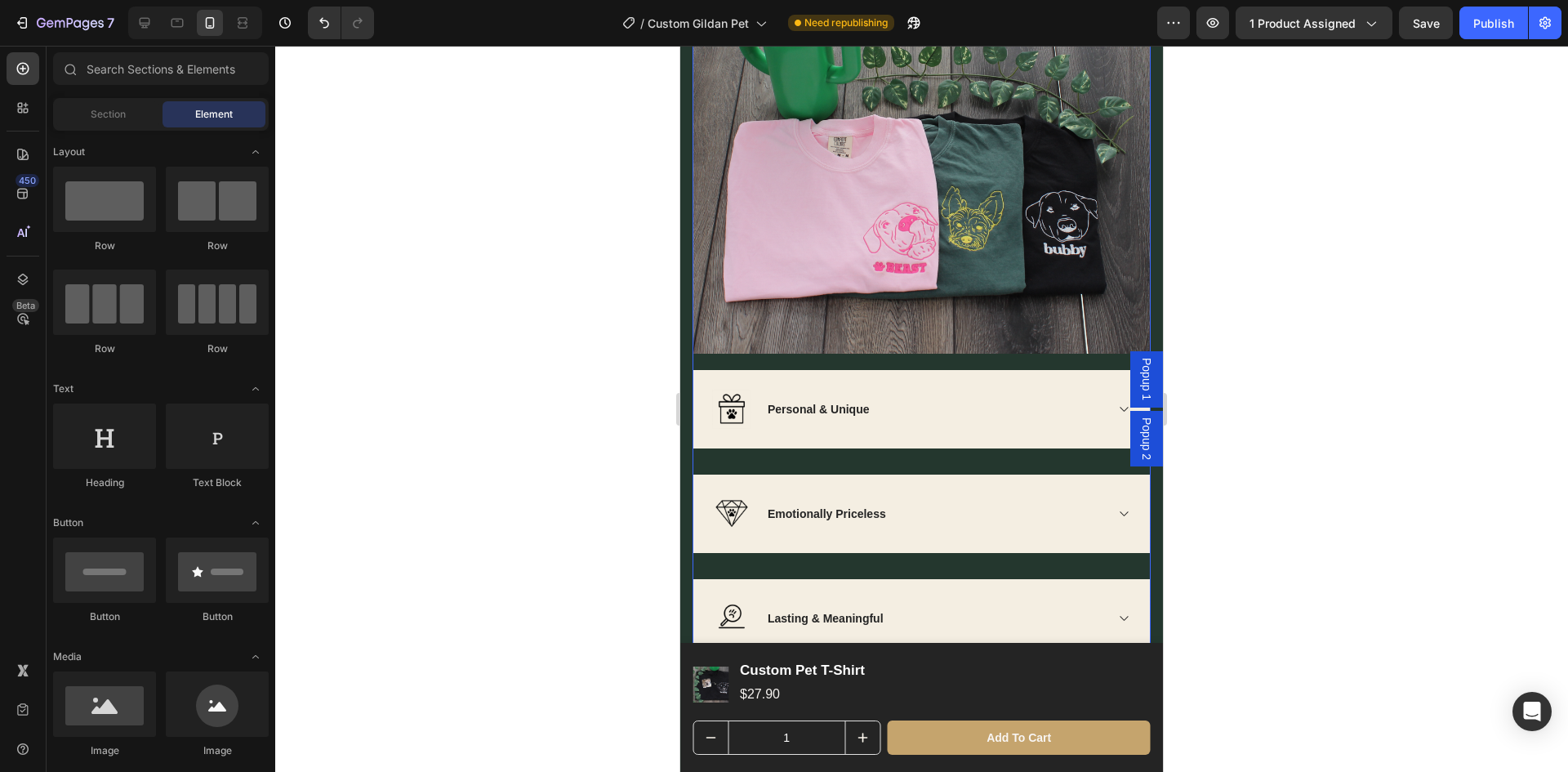
scroll to position [2451, 0]
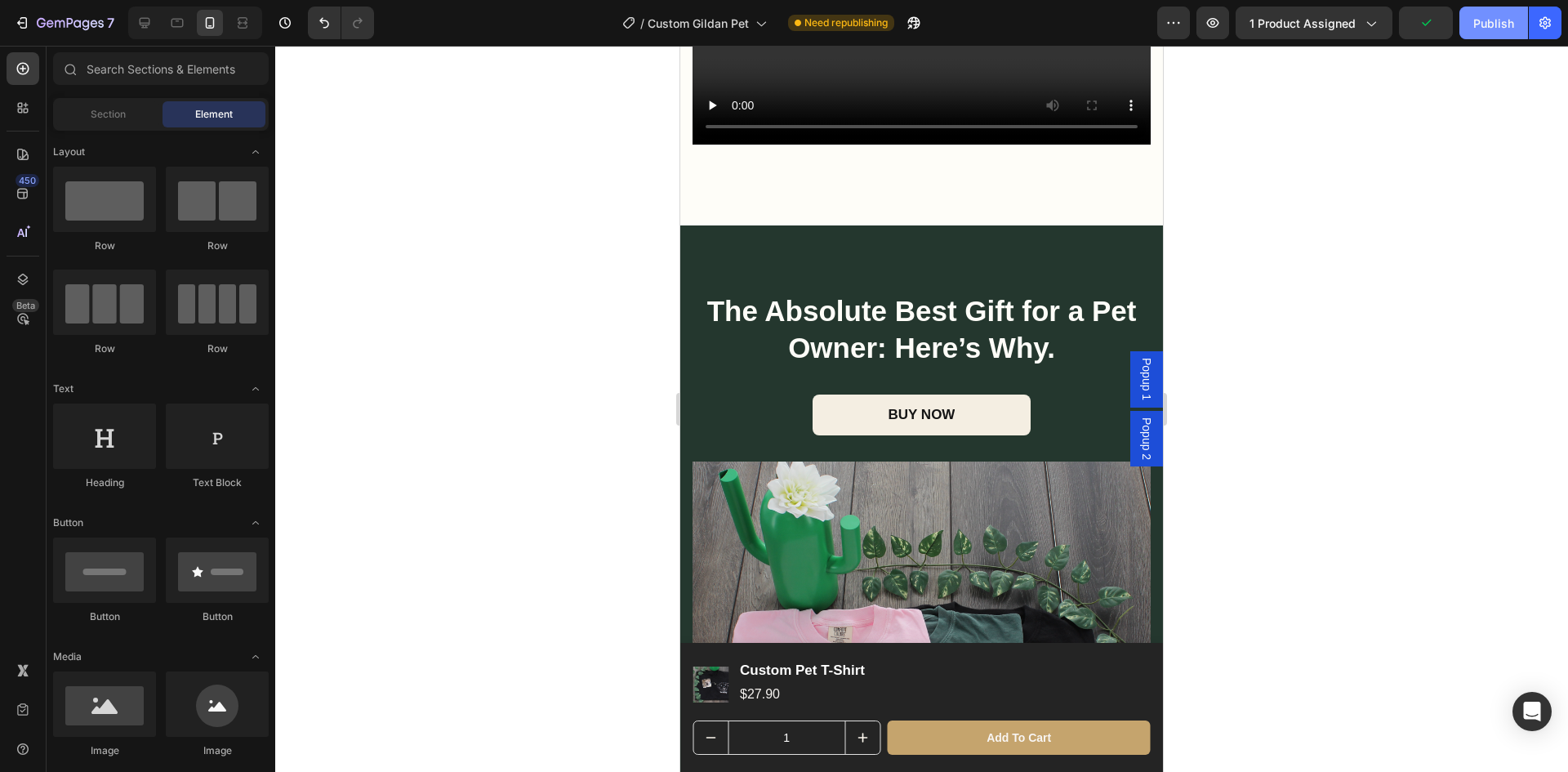
click at [1500, 29] on div "Publish" at bounding box center [1494, 23] width 41 height 17
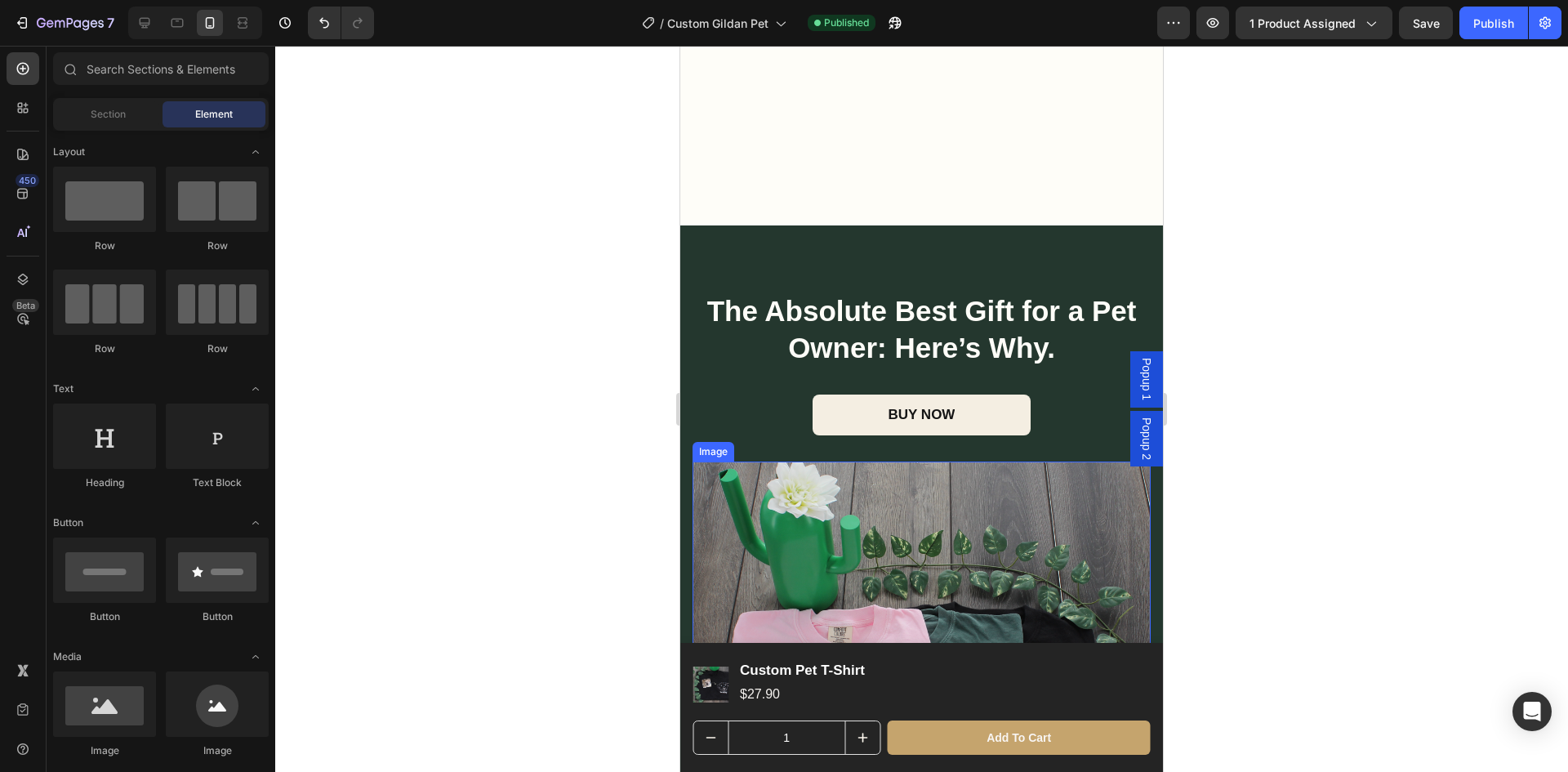
scroll to position [2778, 0]
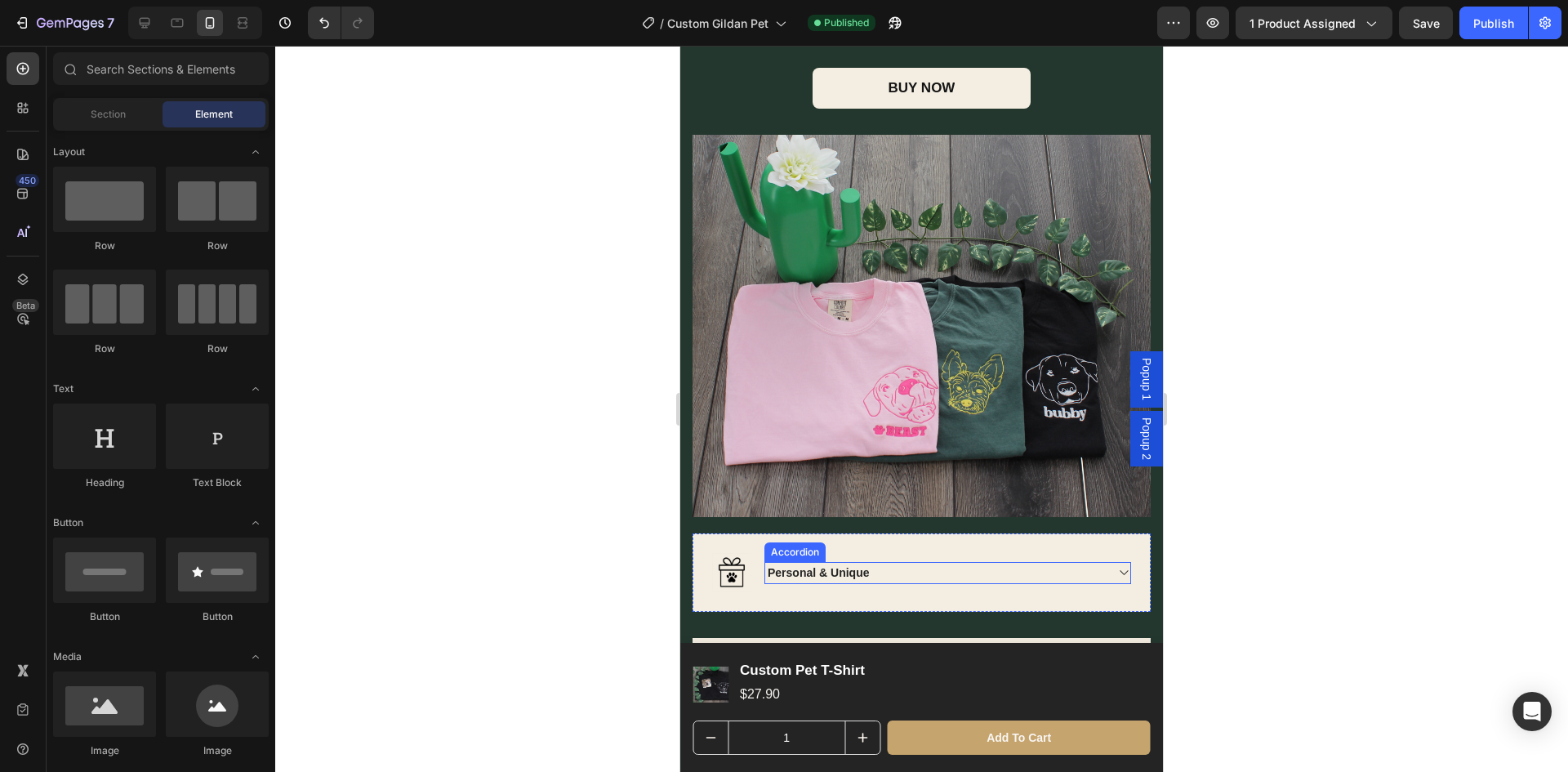
click at [891, 565] on div "Personal & Unique" at bounding box center [935, 573] width 339 height 22
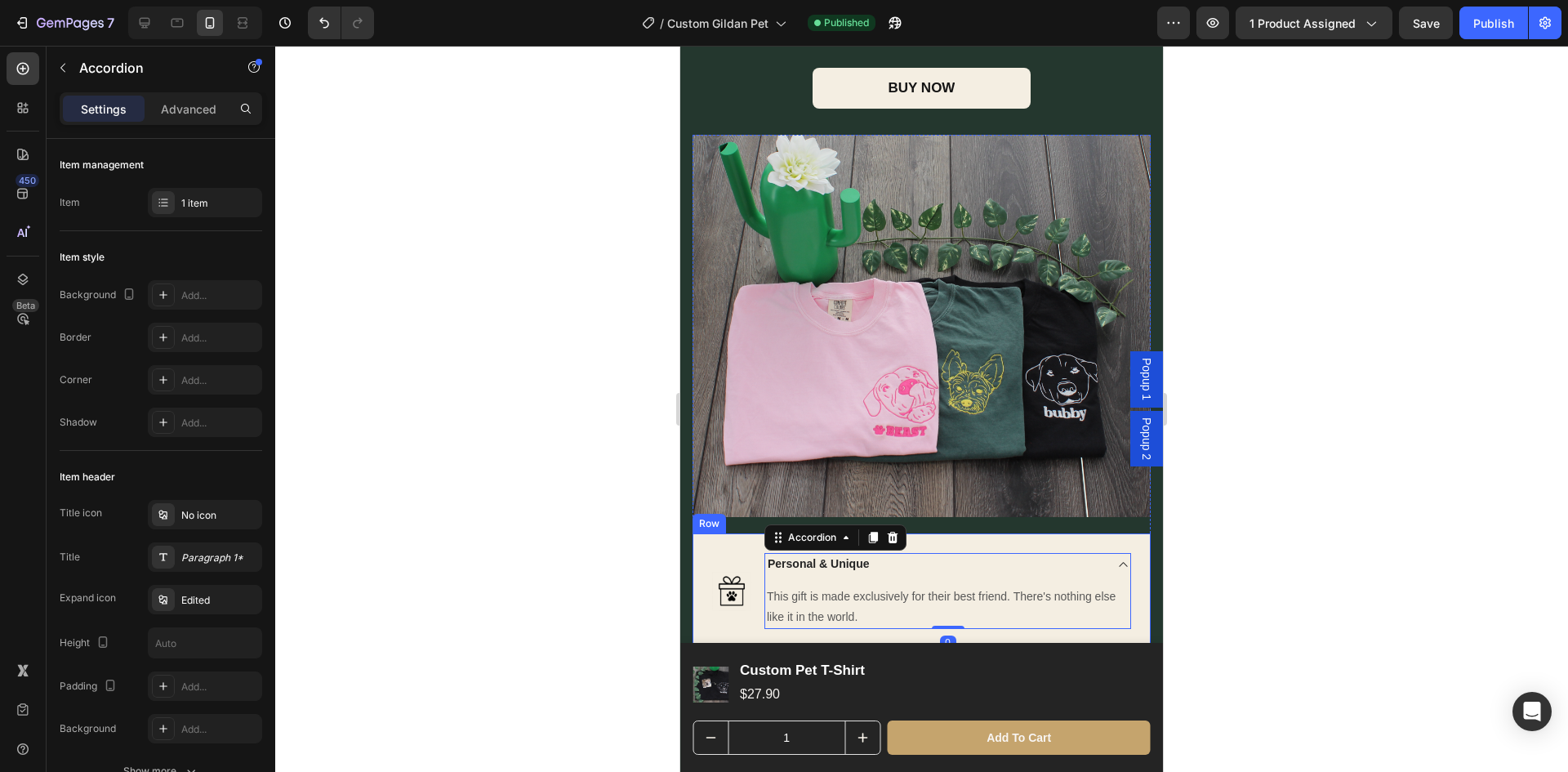
click at [705, 533] on div "Image Personal & Unique This gift is made exclusively for their best friend. Th…" at bounding box center [921, 590] width 458 height 115
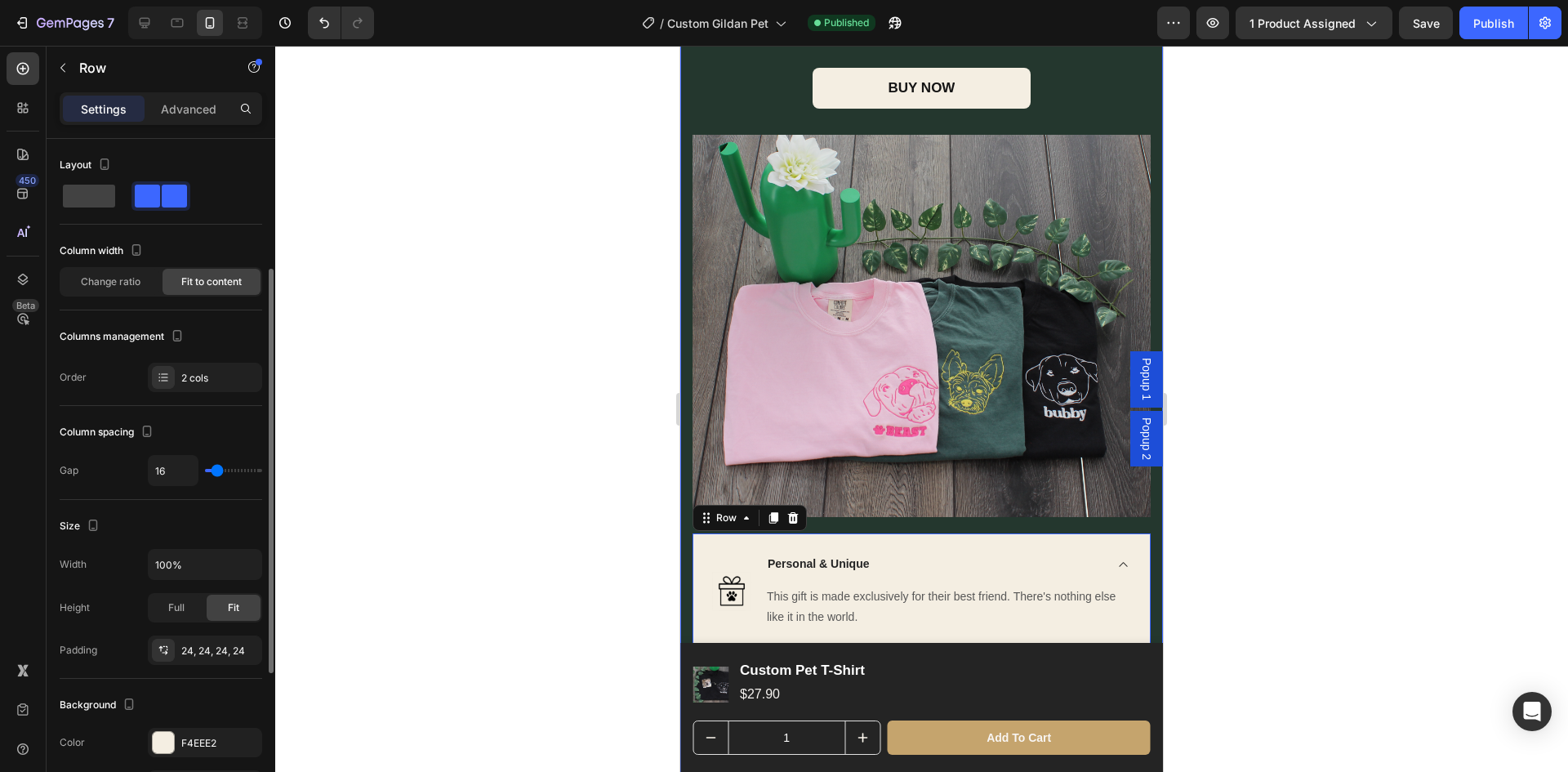
scroll to position [461, 0]
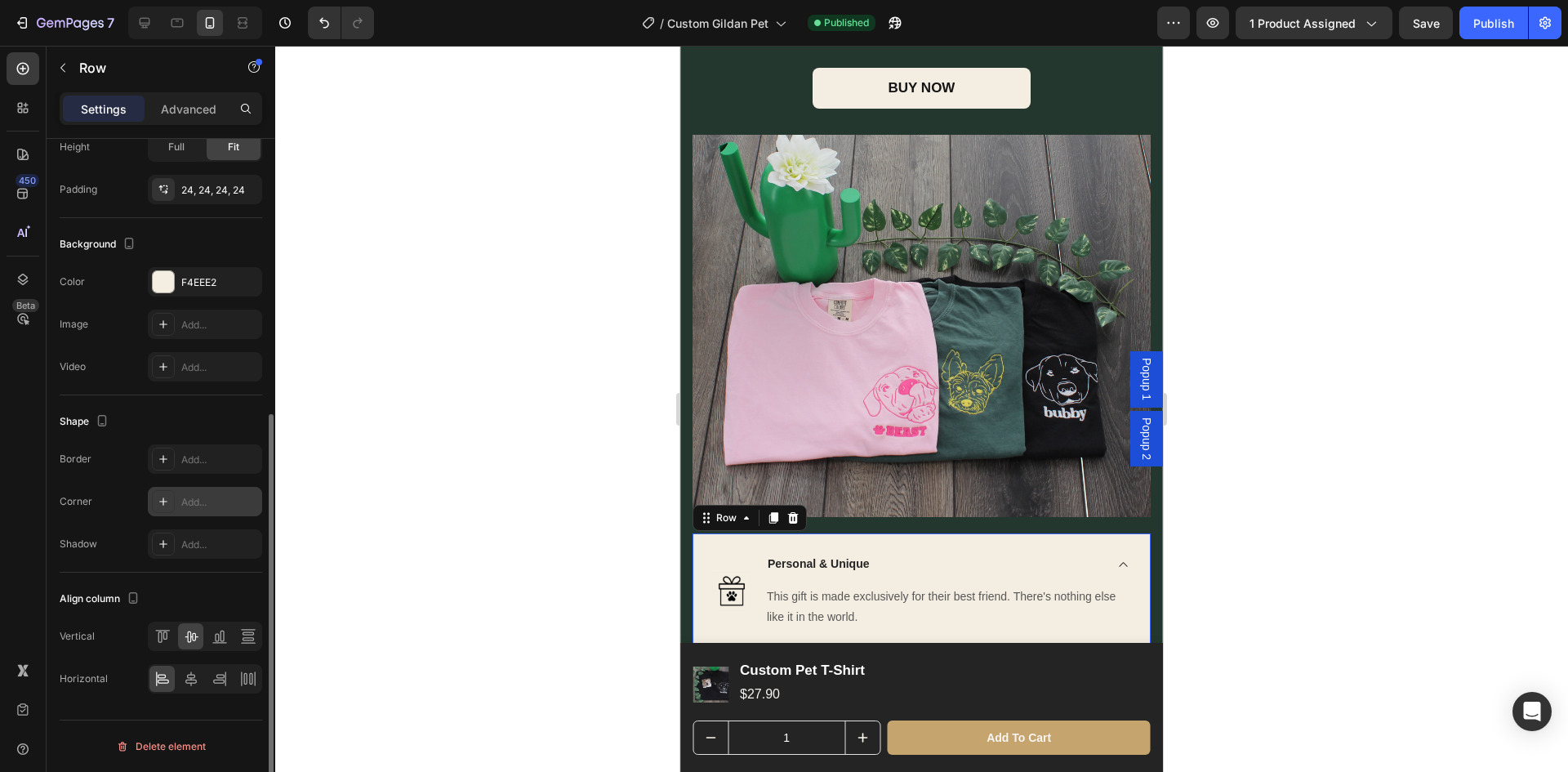
click at [200, 506] on div "Add..." at bounding box center [220, 502] width 77 height 15
click at [616, 580] on div at bounding box center [922, 408] width 1293 height 726
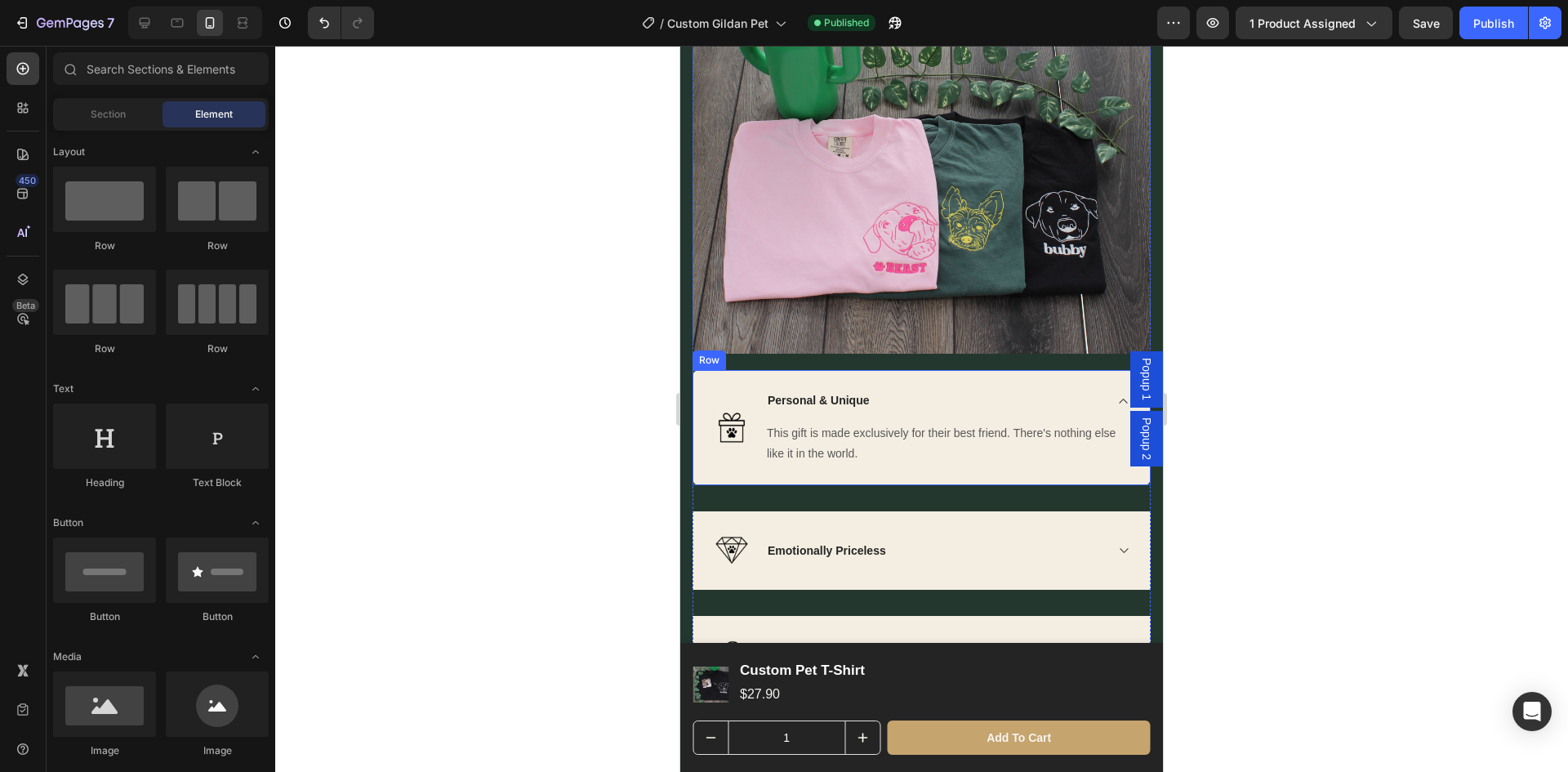
scroll to position [3023, 0]
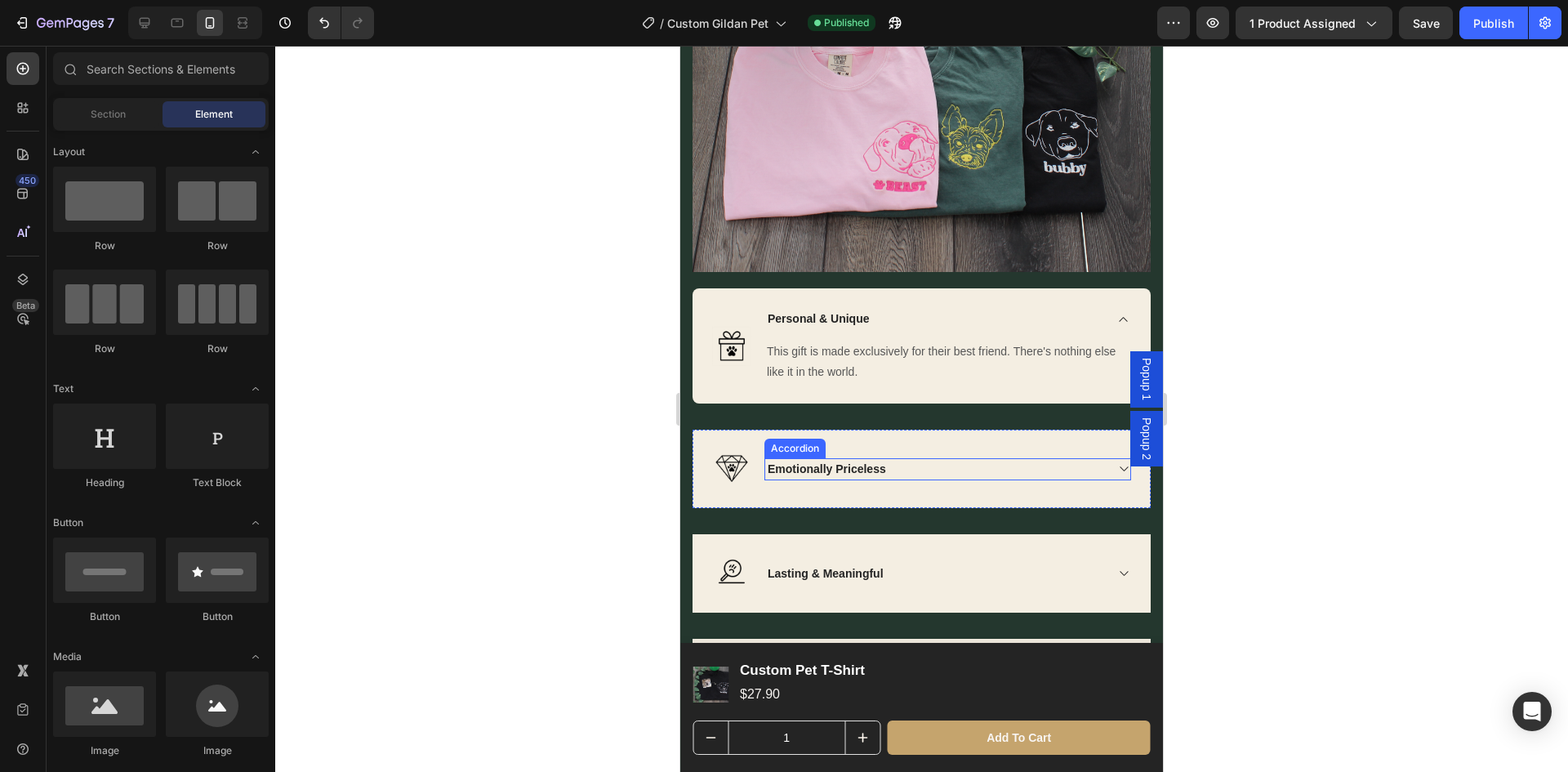
click at [971, 468] on div "Emotionally Priceless" at bounding box center [935, 469] width 339 height 22
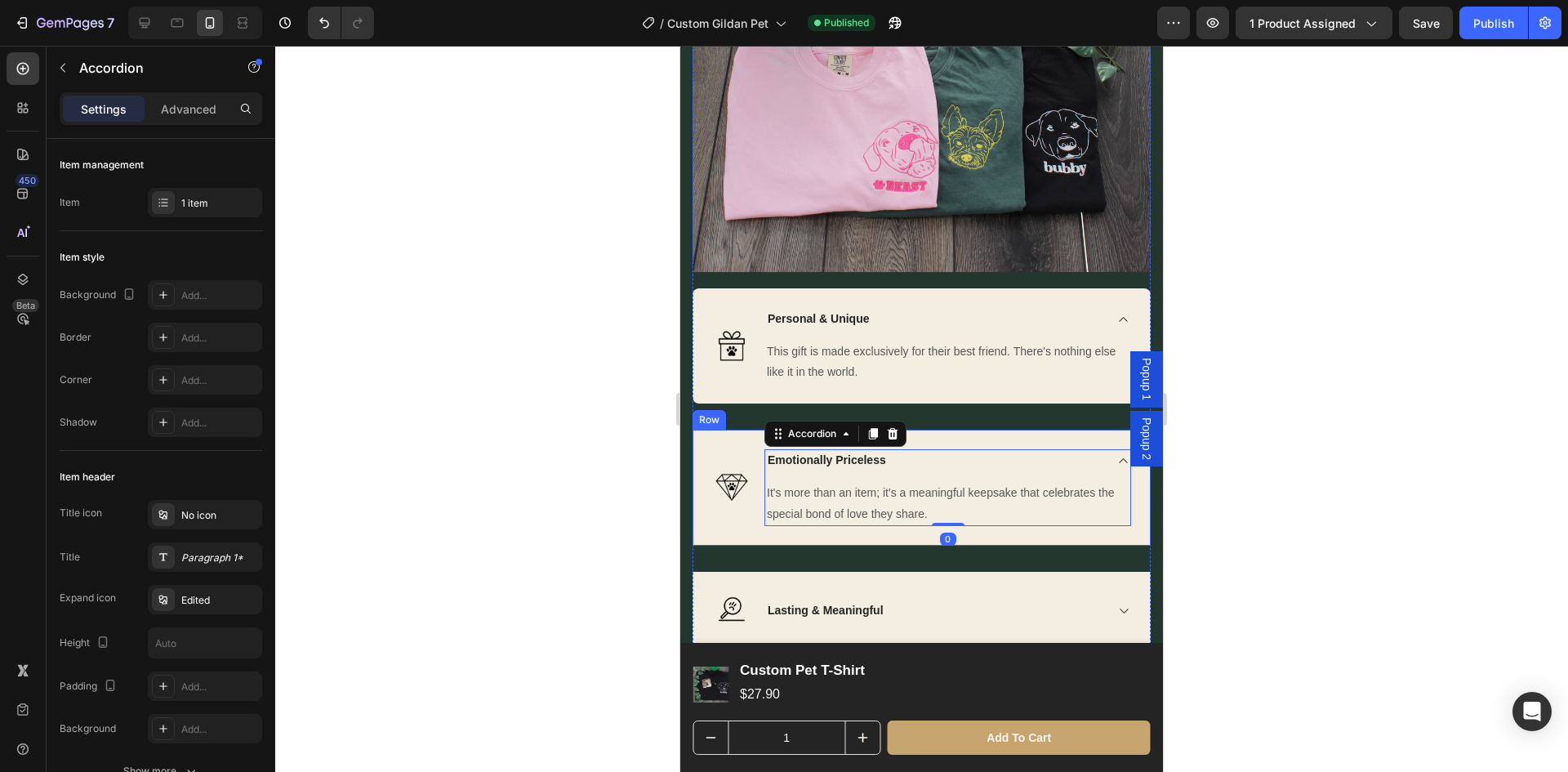
click at [724, 512] on div "Image" at bounding box center [732, 487] width 39 height 76
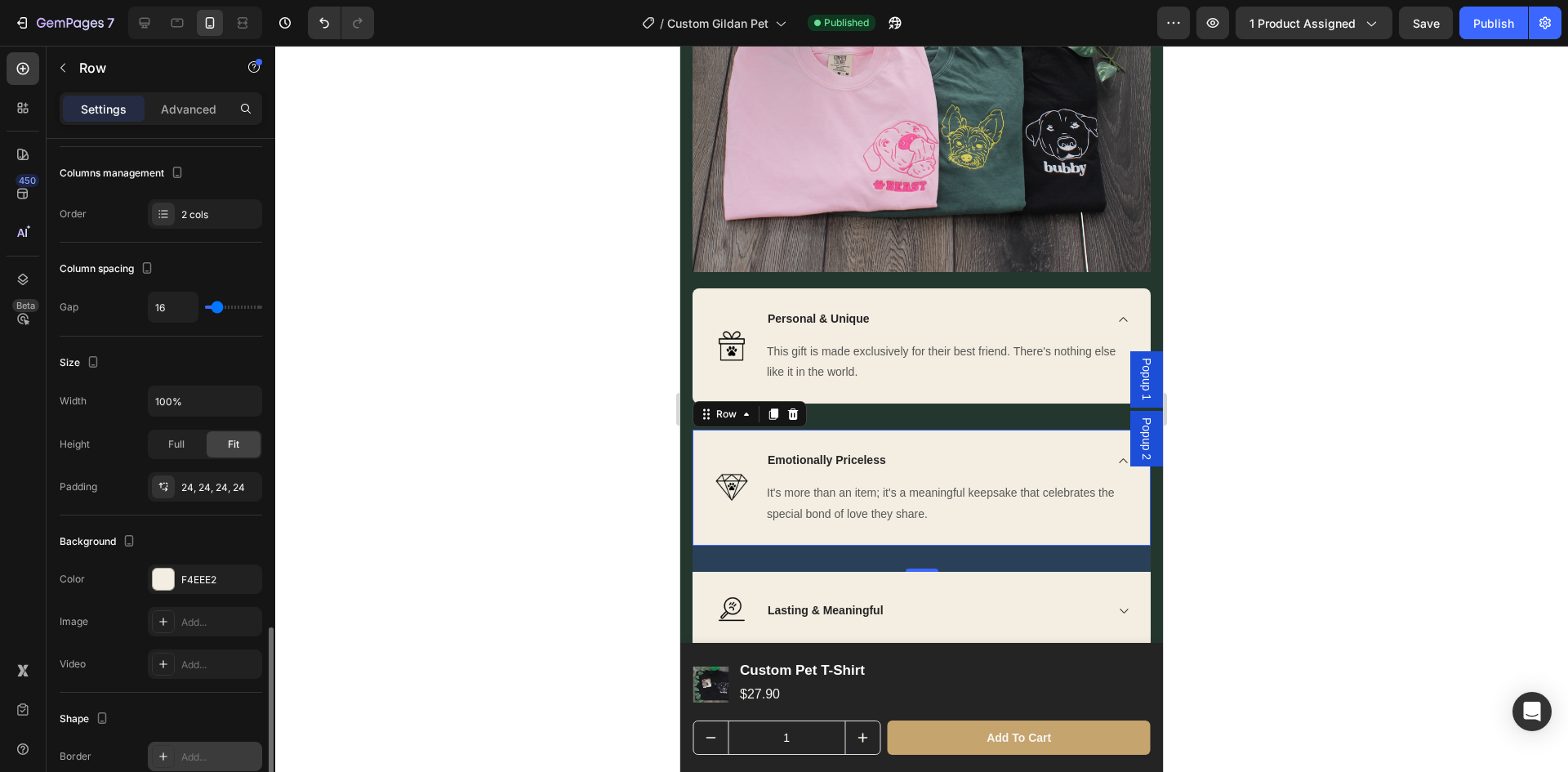
scroll to position [408, 0]
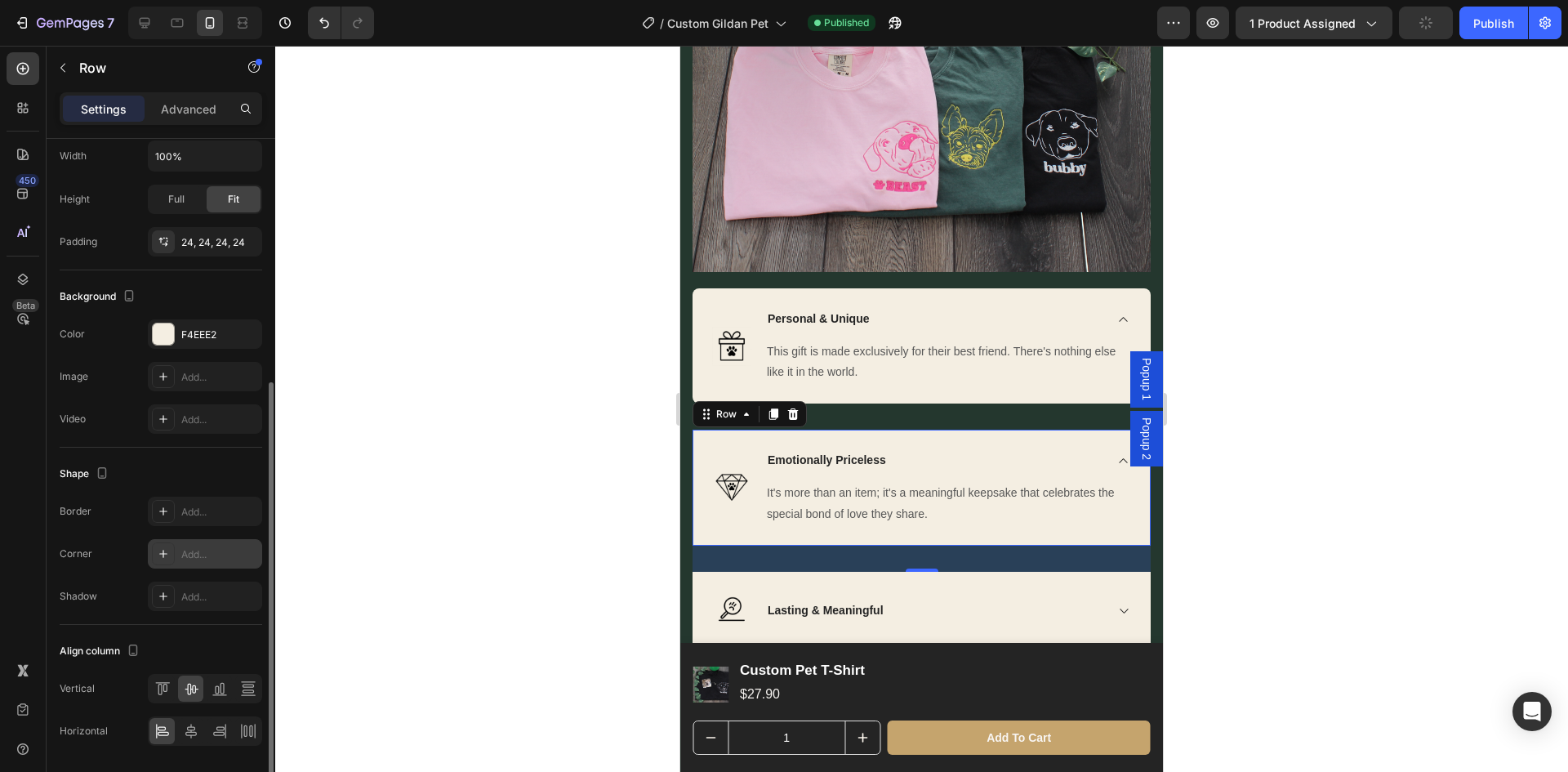
click at [204, 555] on div "Add..." at bounding box center [220, 555] width 77 height 15
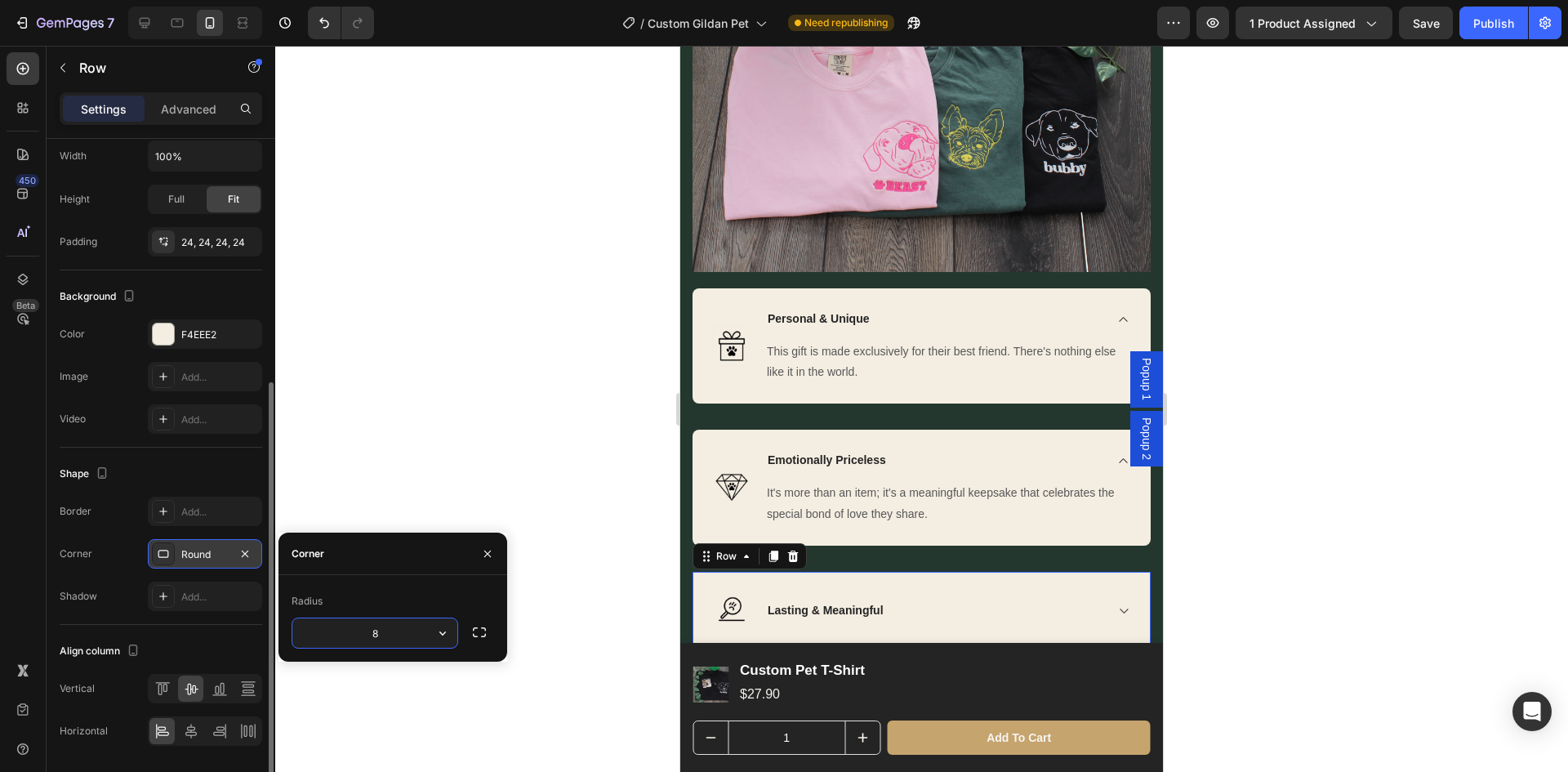
click at [703, 625] on div "Image Lasting & Meaningful Accordion Row 32" at bounding box center [921, 611] width 458 height 79
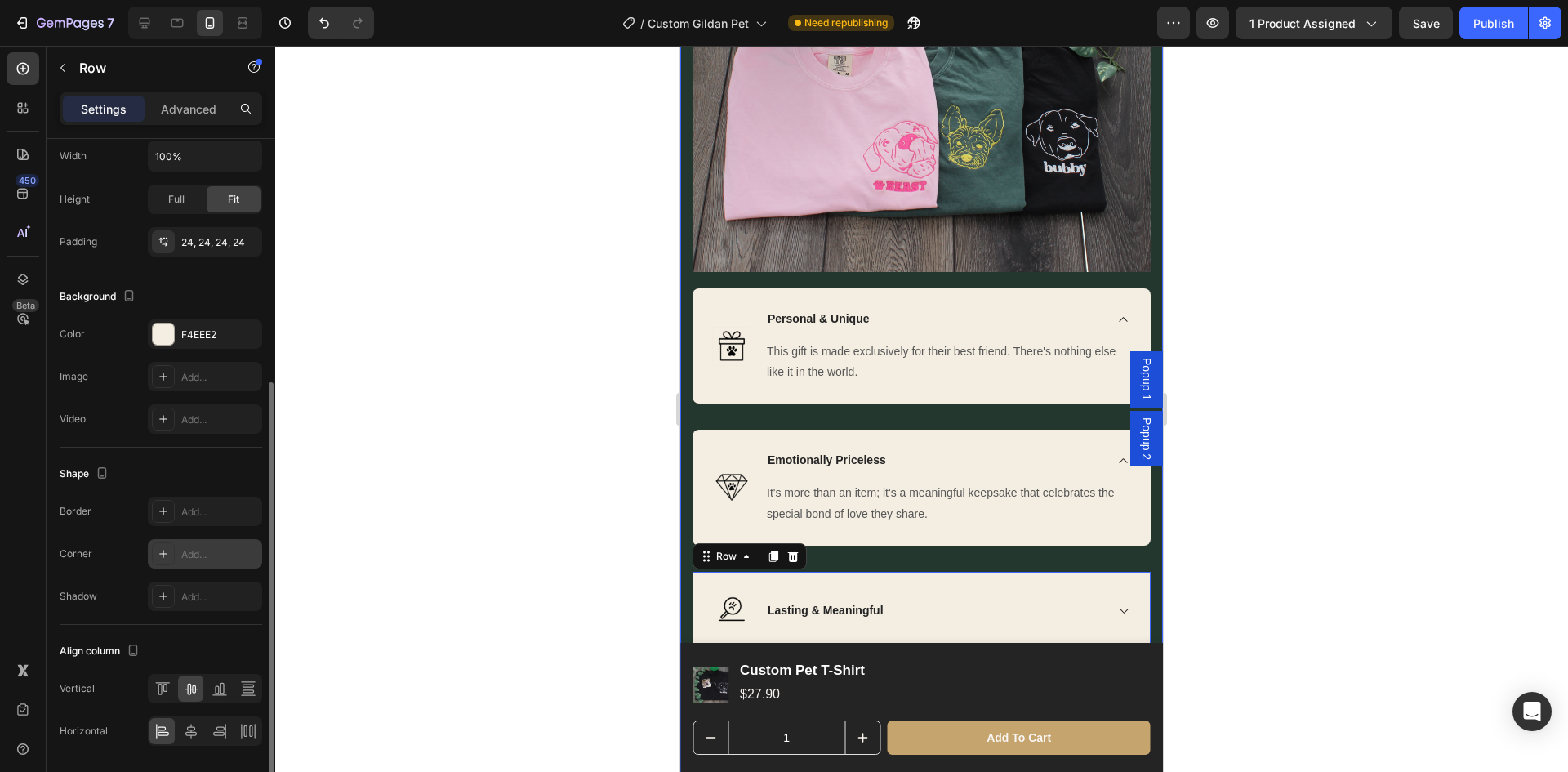
click at [202, 559] on div "Add..." at bounding box center [220, 555] width 77 height 15
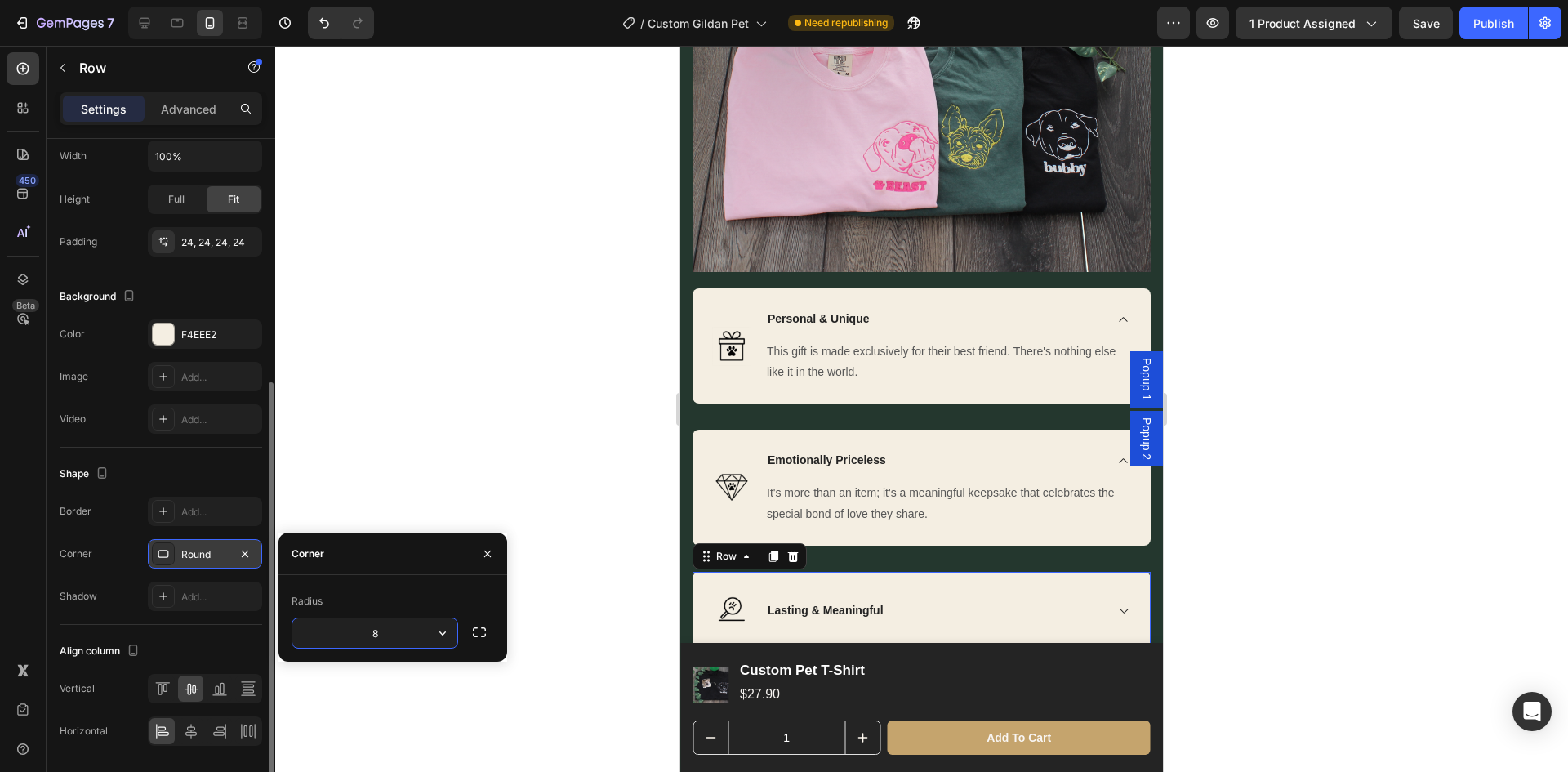
scroll to position [3186, 0]
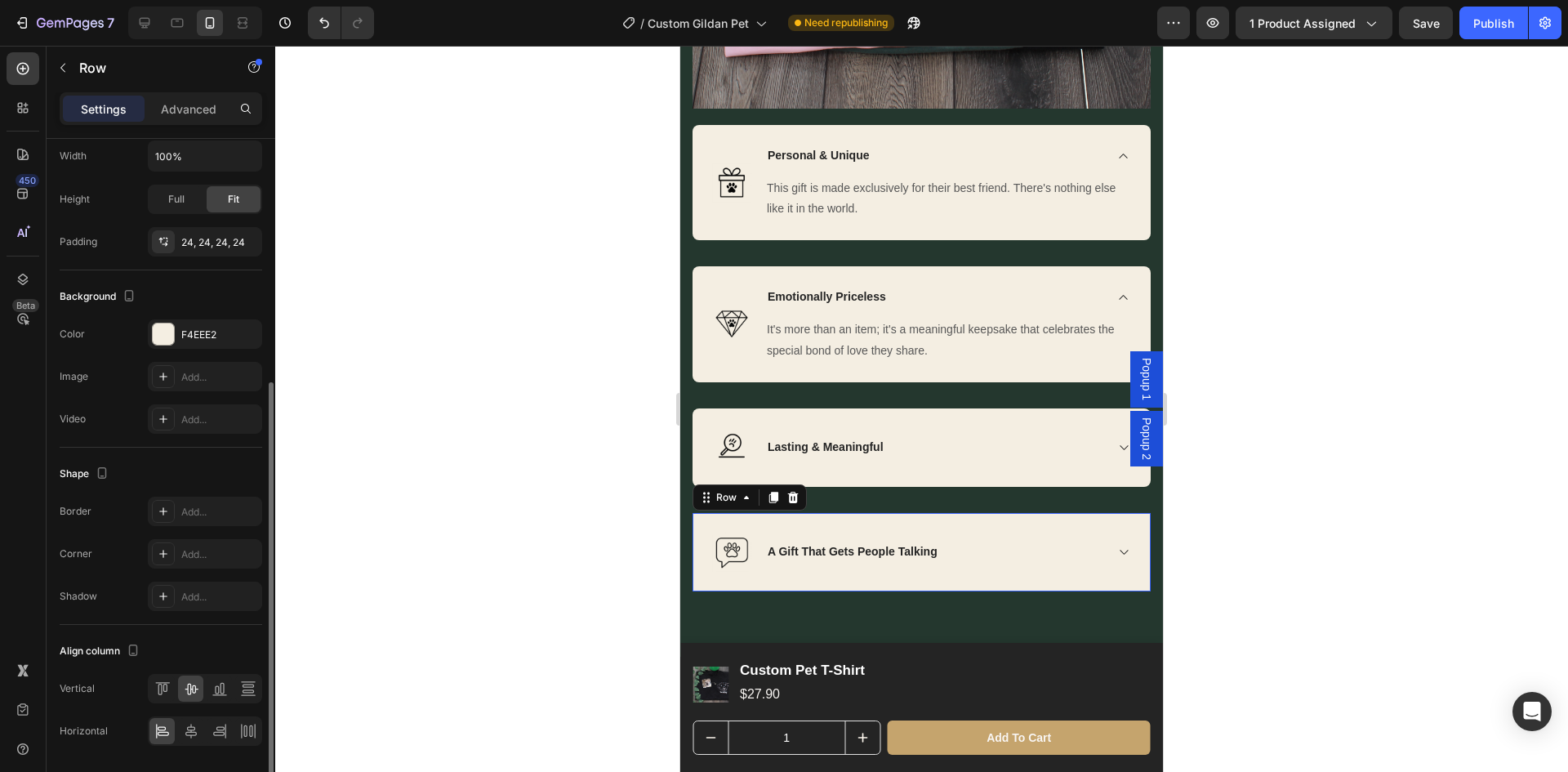
click at [702, 571] on div "Image A Gift That Gets People Talking Accordion Row 0" at bounding box center [921, 553] width 458 height 79
click at [216, 553] on div "Add..." at bounding box center [220, 555] width 77 height 15
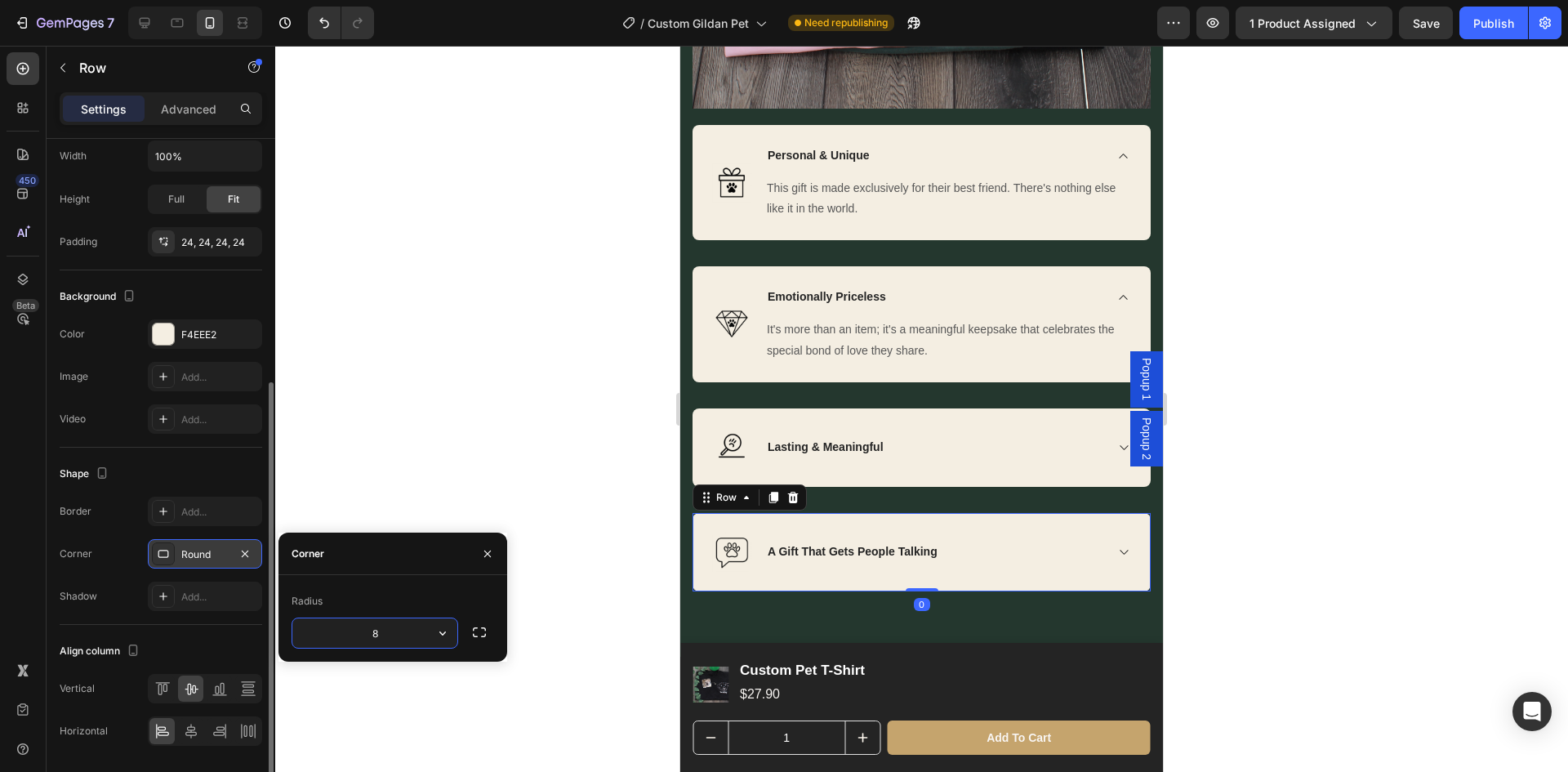
click at [1354, 546] on div at bounding box center [922, 408] width 1293 height 726
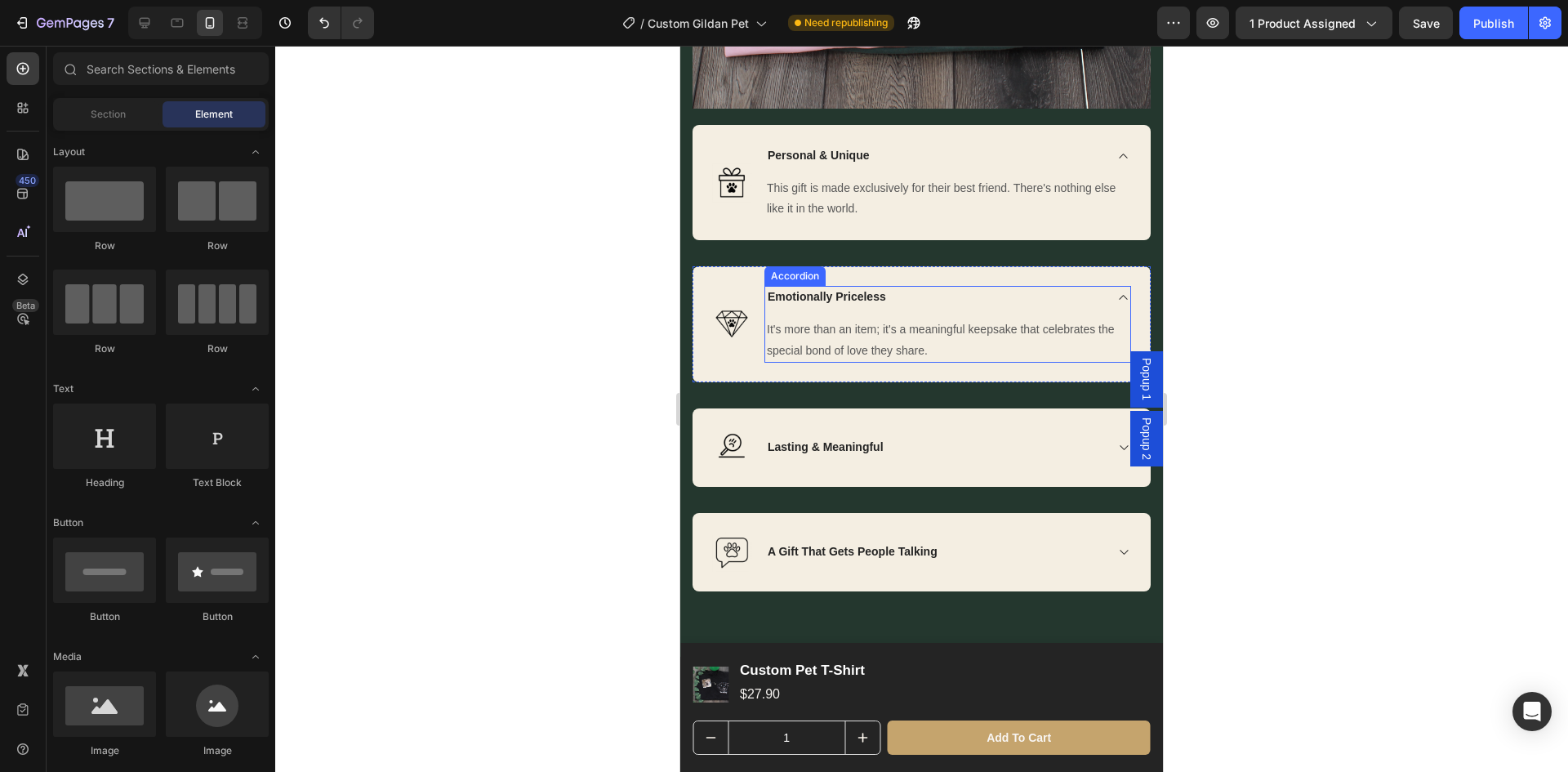
click at [1093, 290] on div "Emotionally Priceless" at bounding box center [948, 297] width 365 height 22
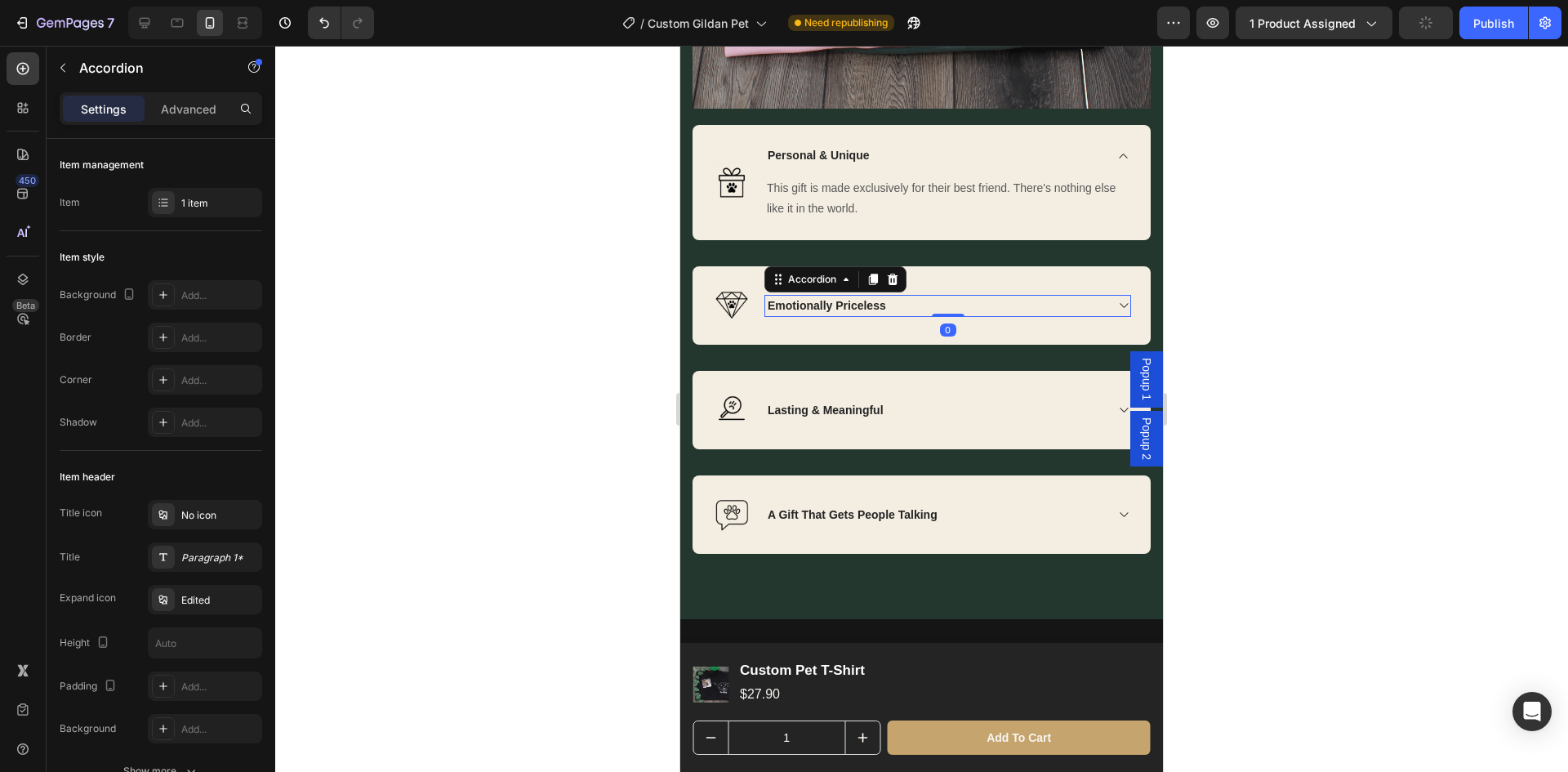
click at [1265, 313] on div at bounding box center [922, 408] width 1293 height 726
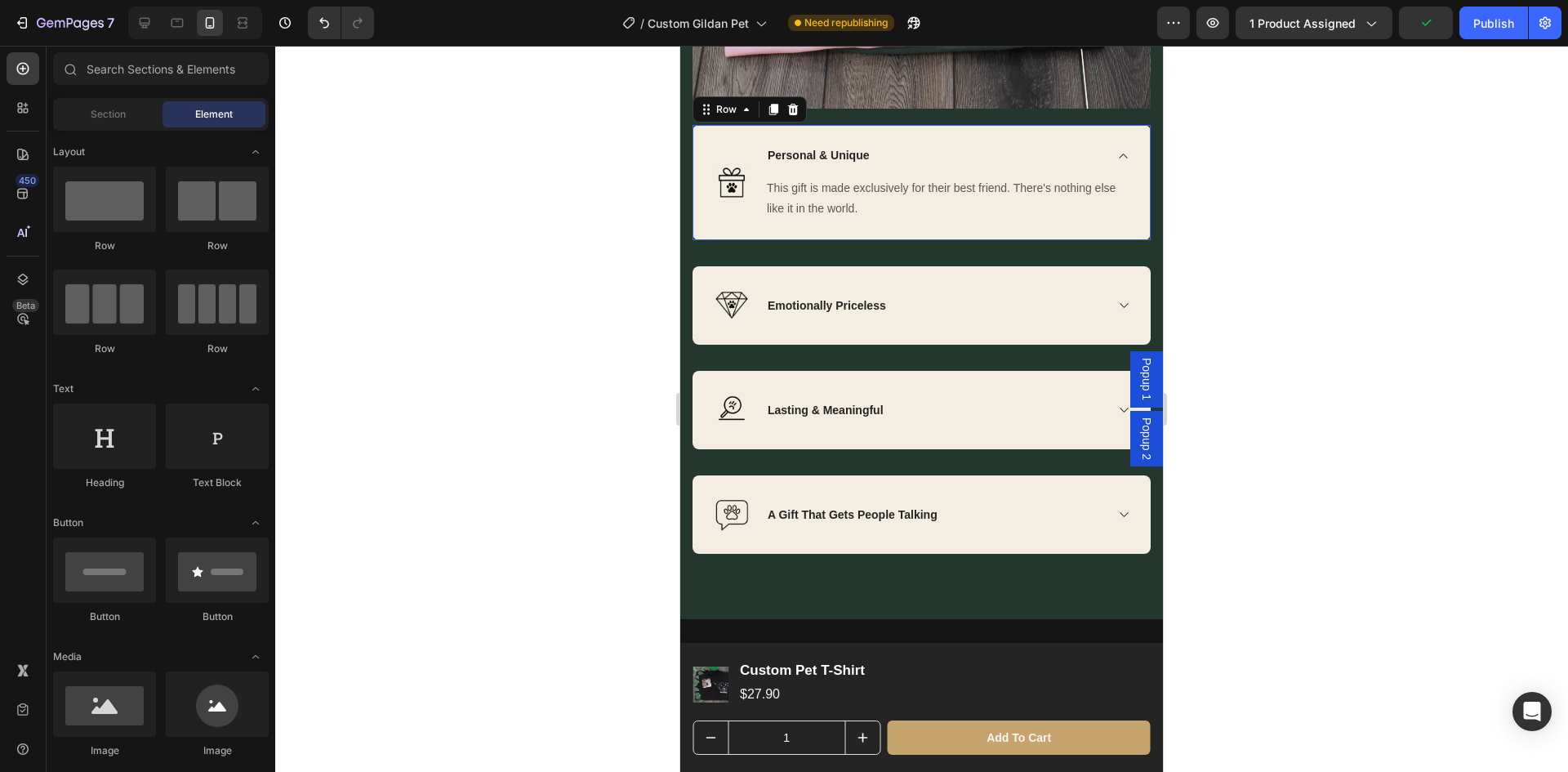
click at [1122, 148] on div "Image Personal & Unique This gift is made exclusively for their best friend. Th…" at bounding box center [921, 182] width 458 height 115
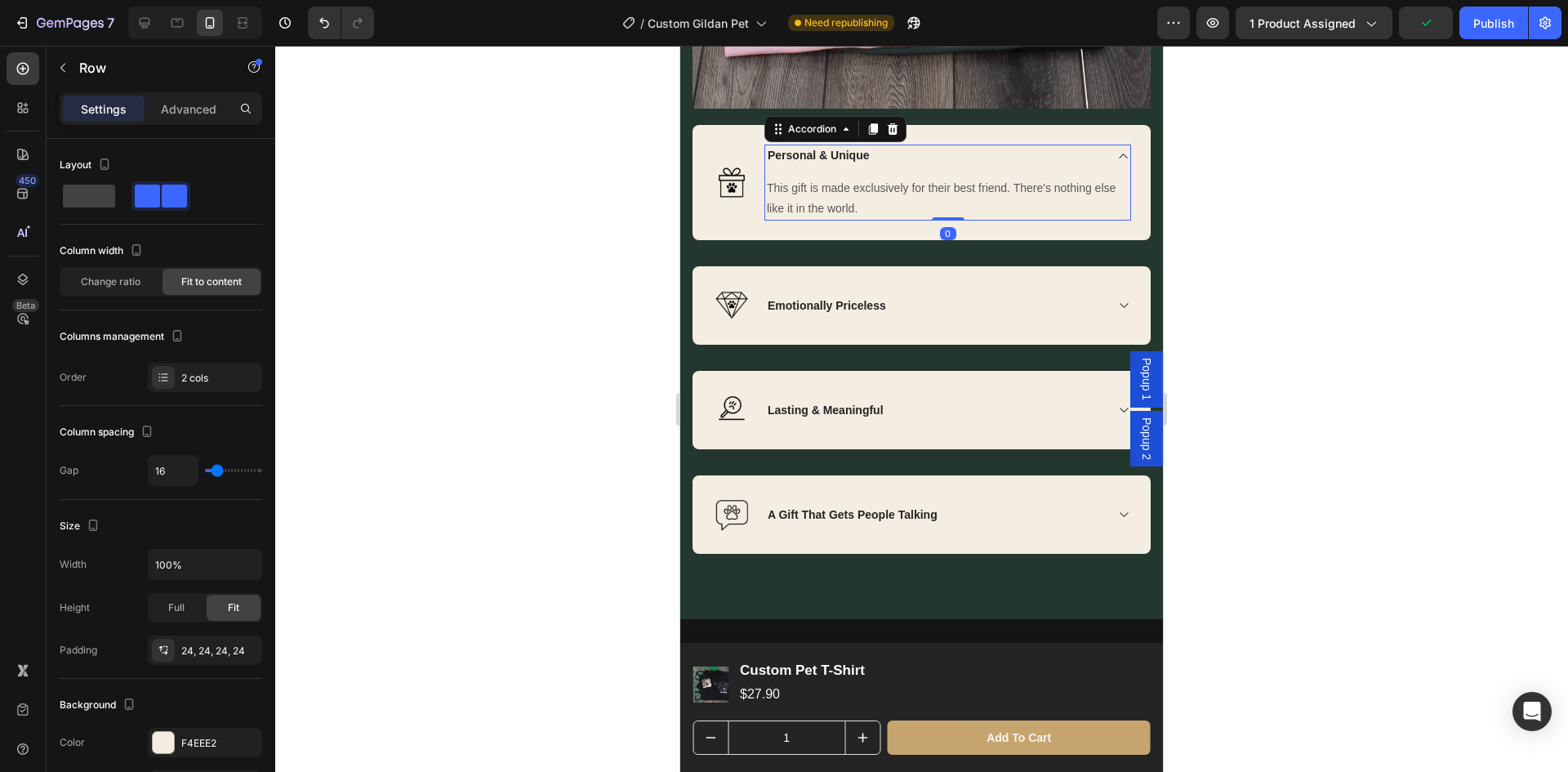
click at [1117, 150] on icon at bounding box center [1123, 156] width 12 height 13
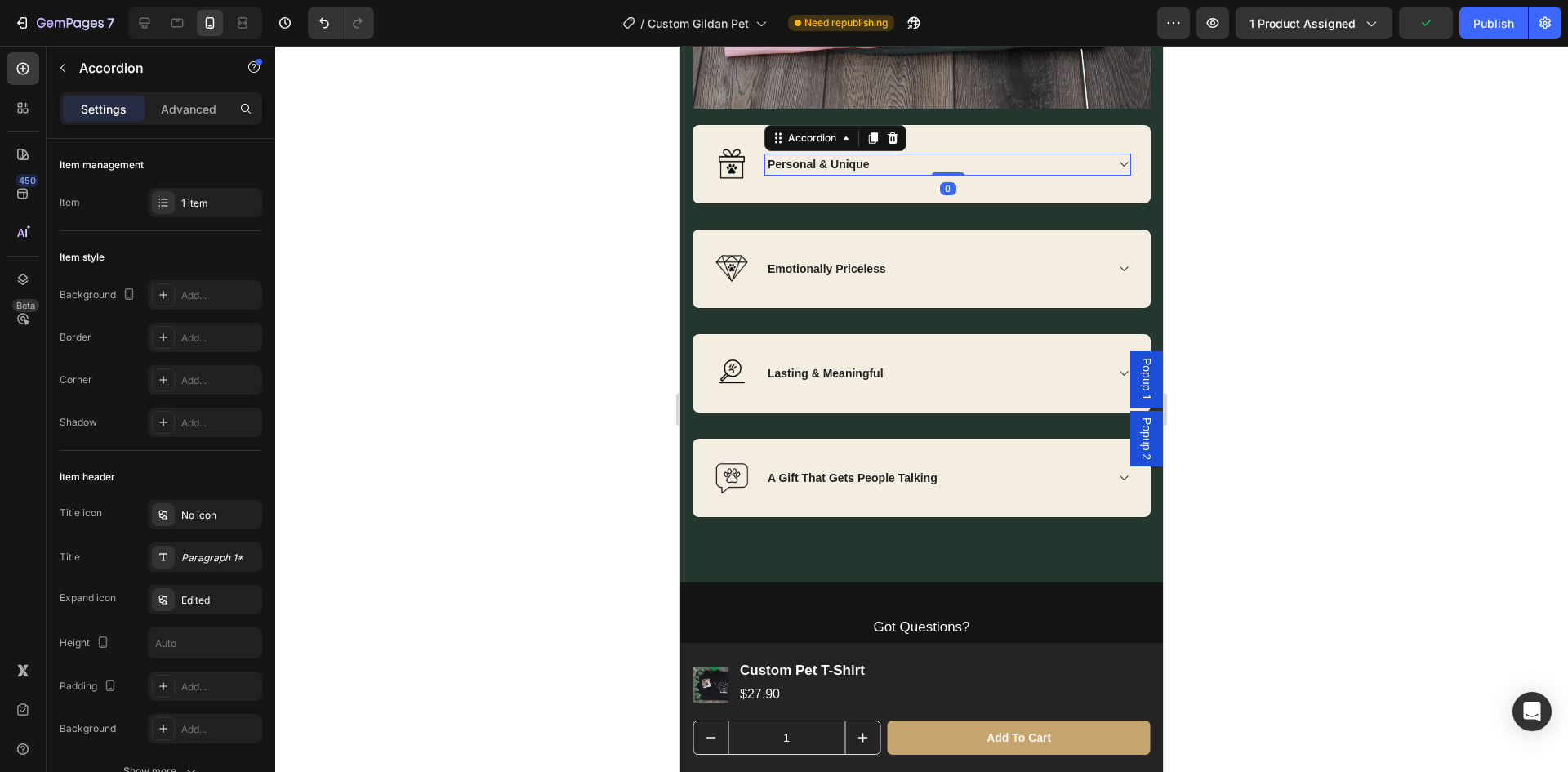
click at [1451, 313] on div at bounding box center [922, 408] width 1293 height 726
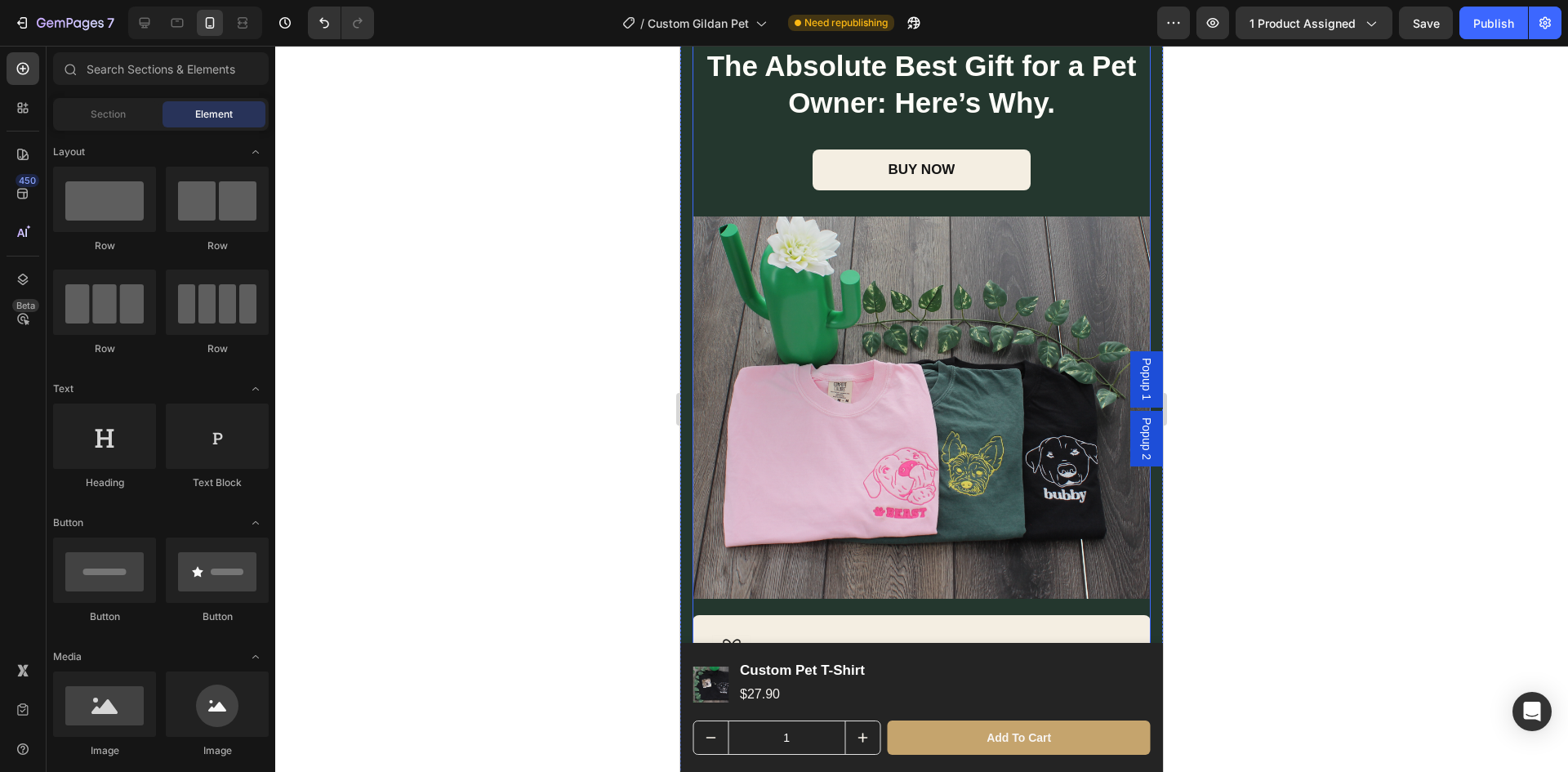
scroll to position [2288, 0]
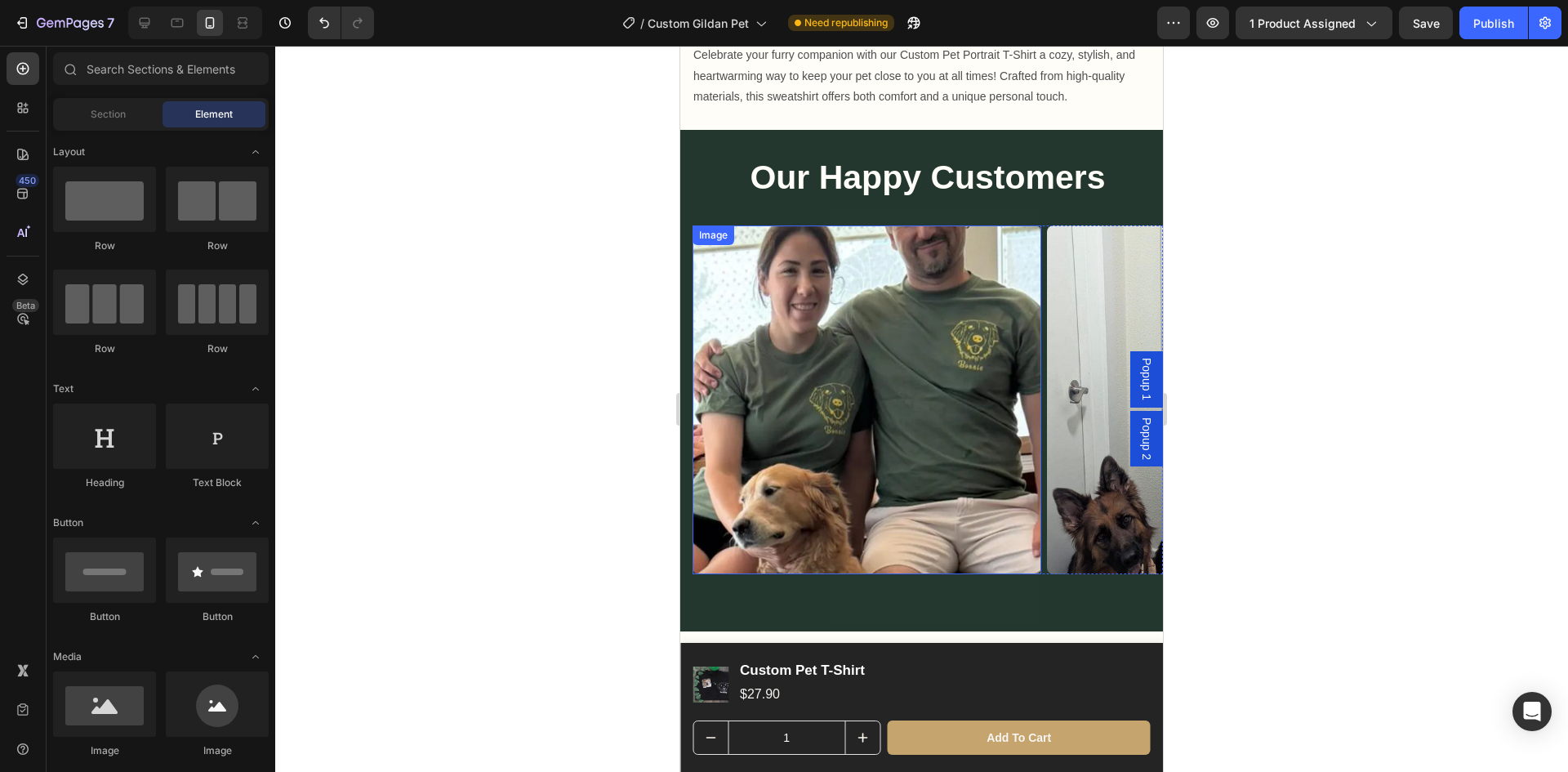
click at [919, 406] on img at bounding box center [866, 400] width 348 height 349
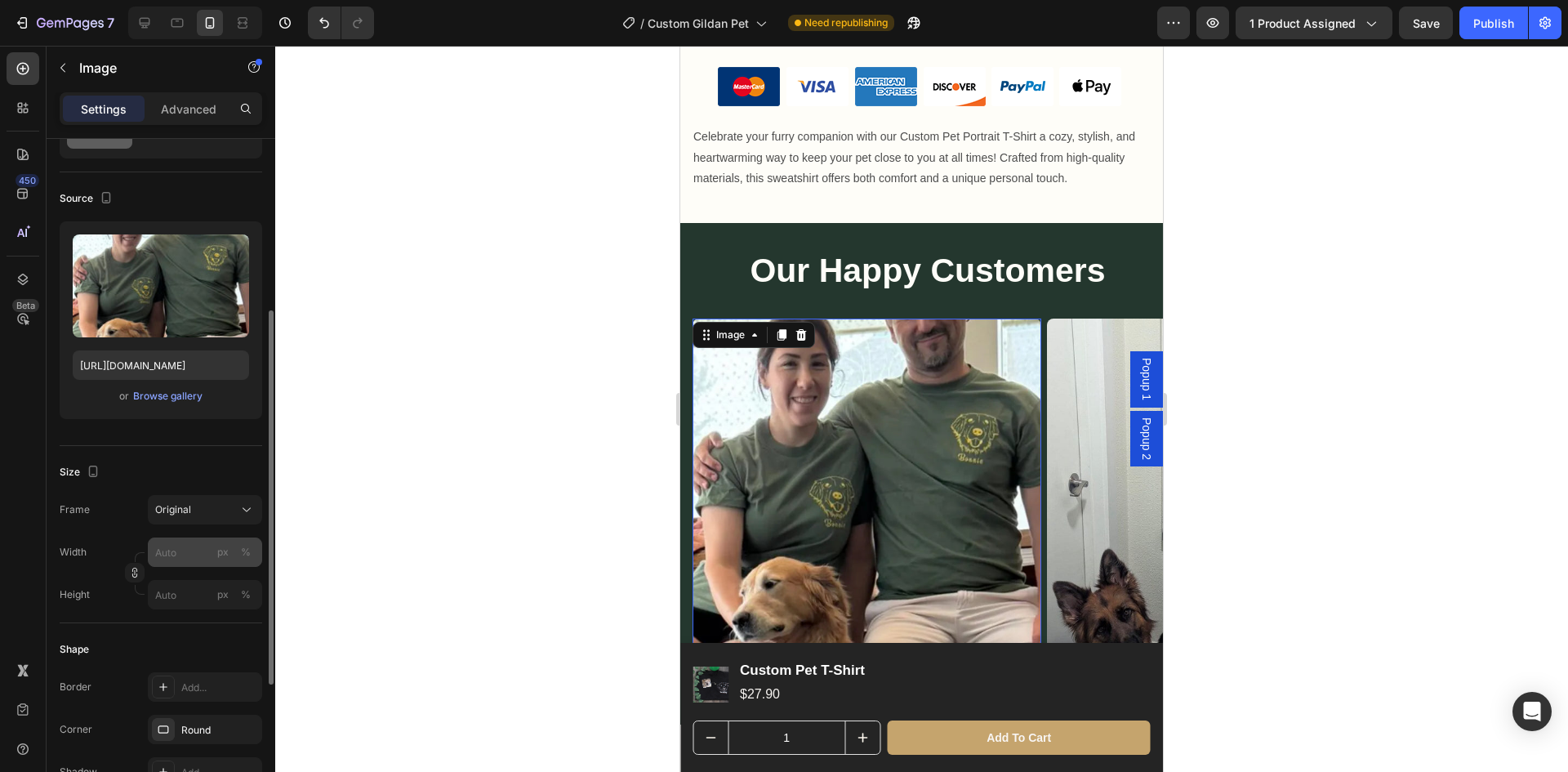
scroll to position [163, 0]
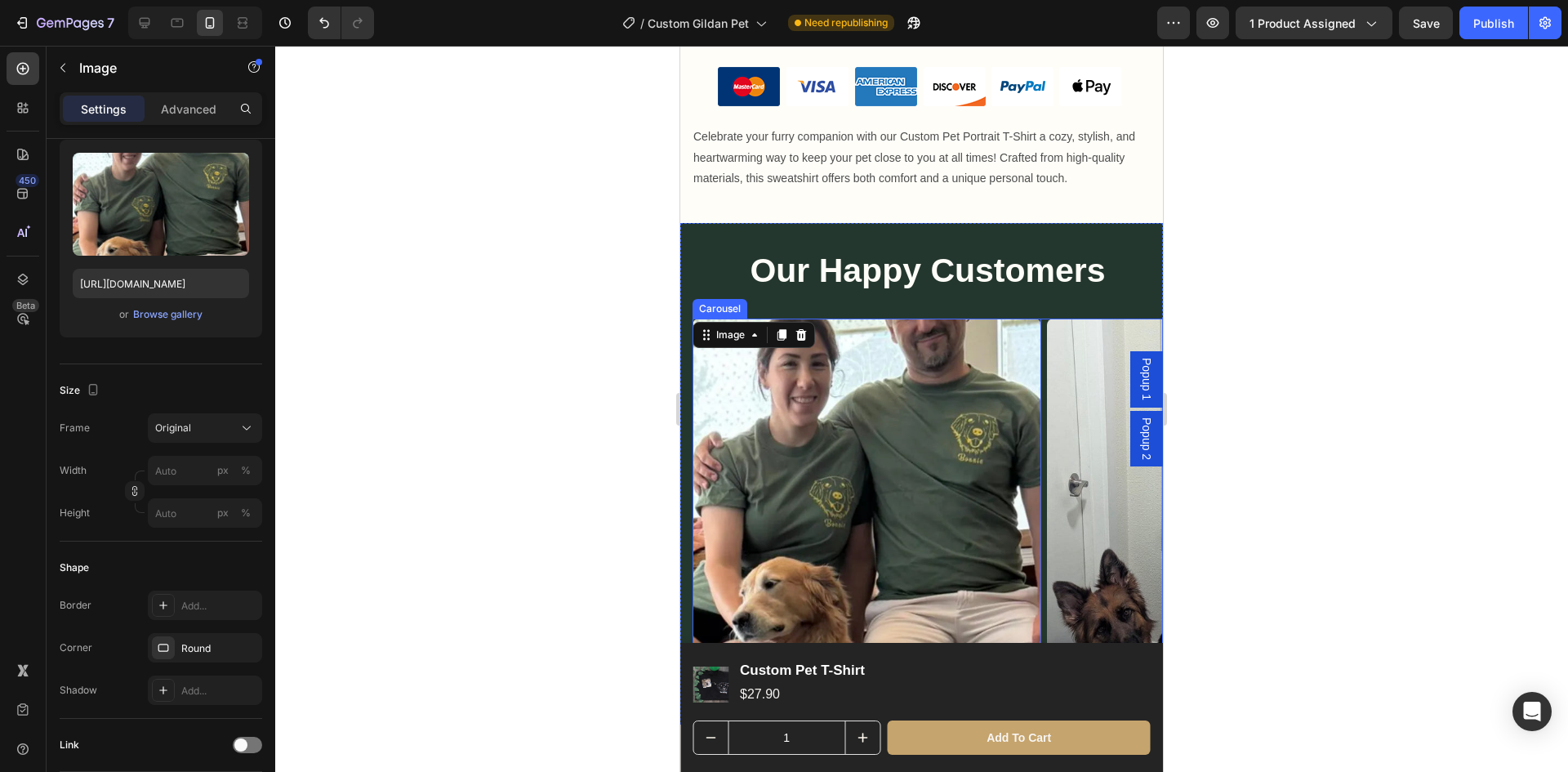
click at [1045, 319] on div "Image 0 Image Image Image" at bounding box center [927, 493] width 470 height 349
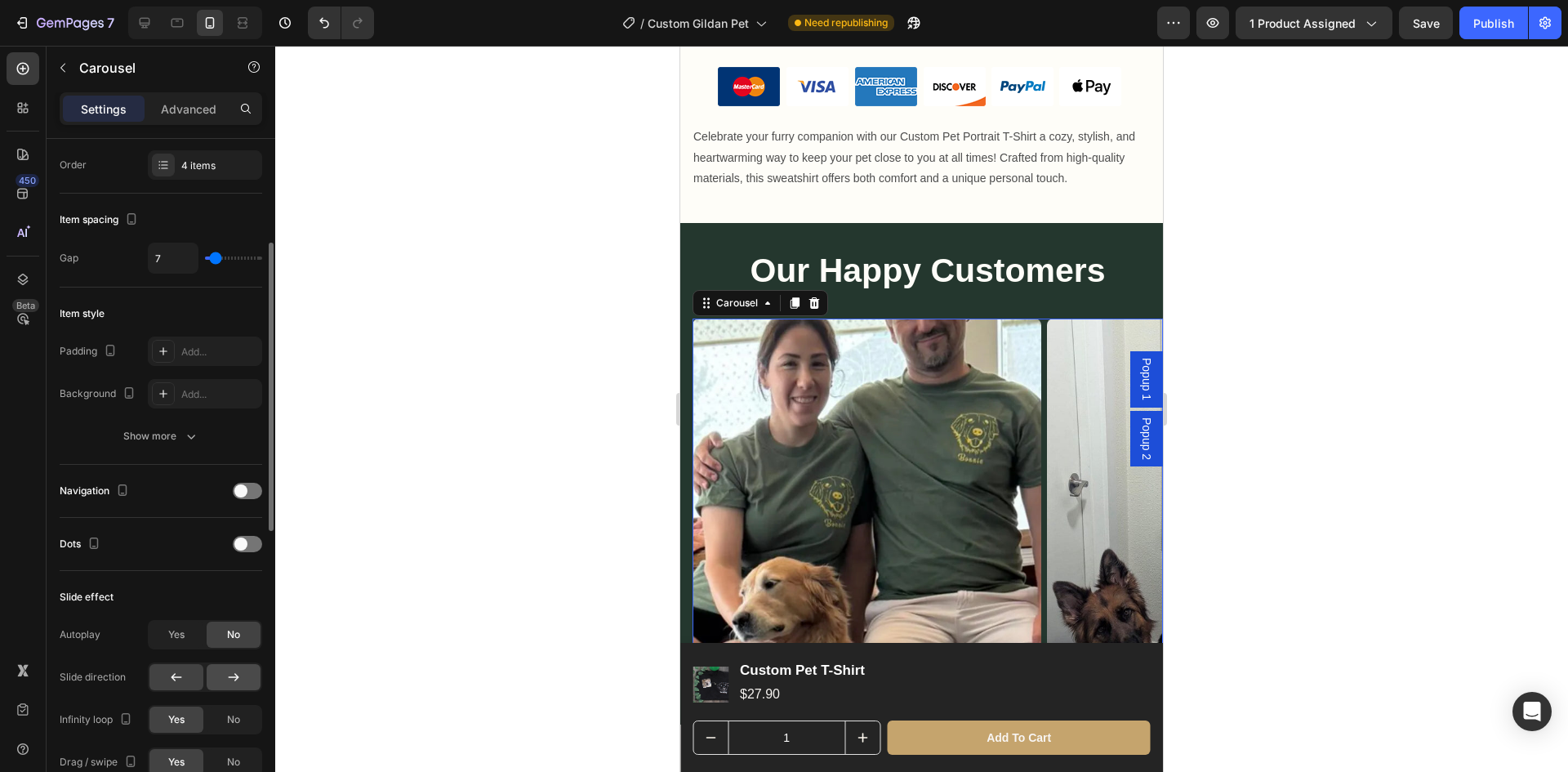
scroll to position [327, 0]
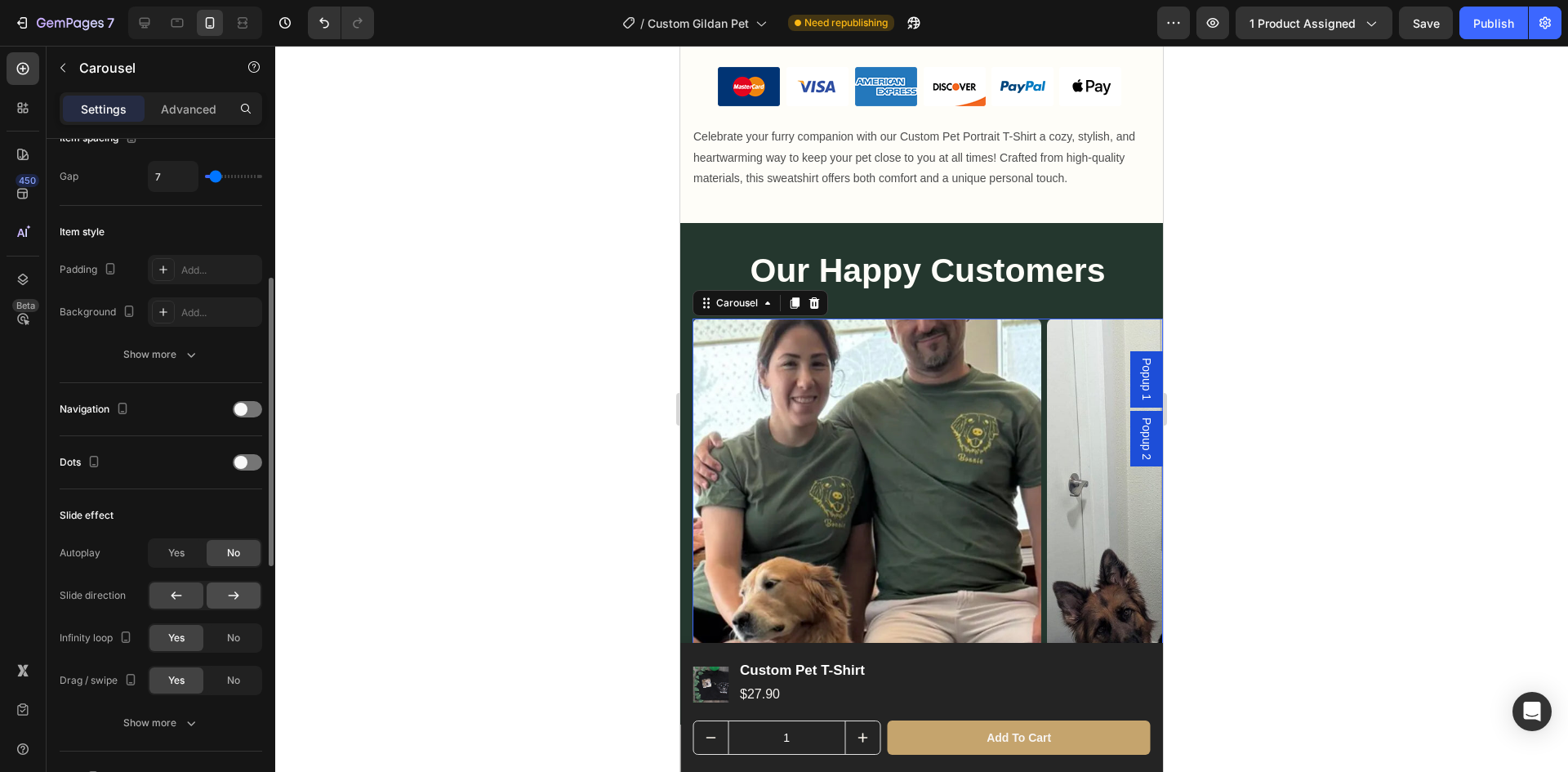
click at [232, 598] on icon at bounding box center [233, 595] width 16 height 16
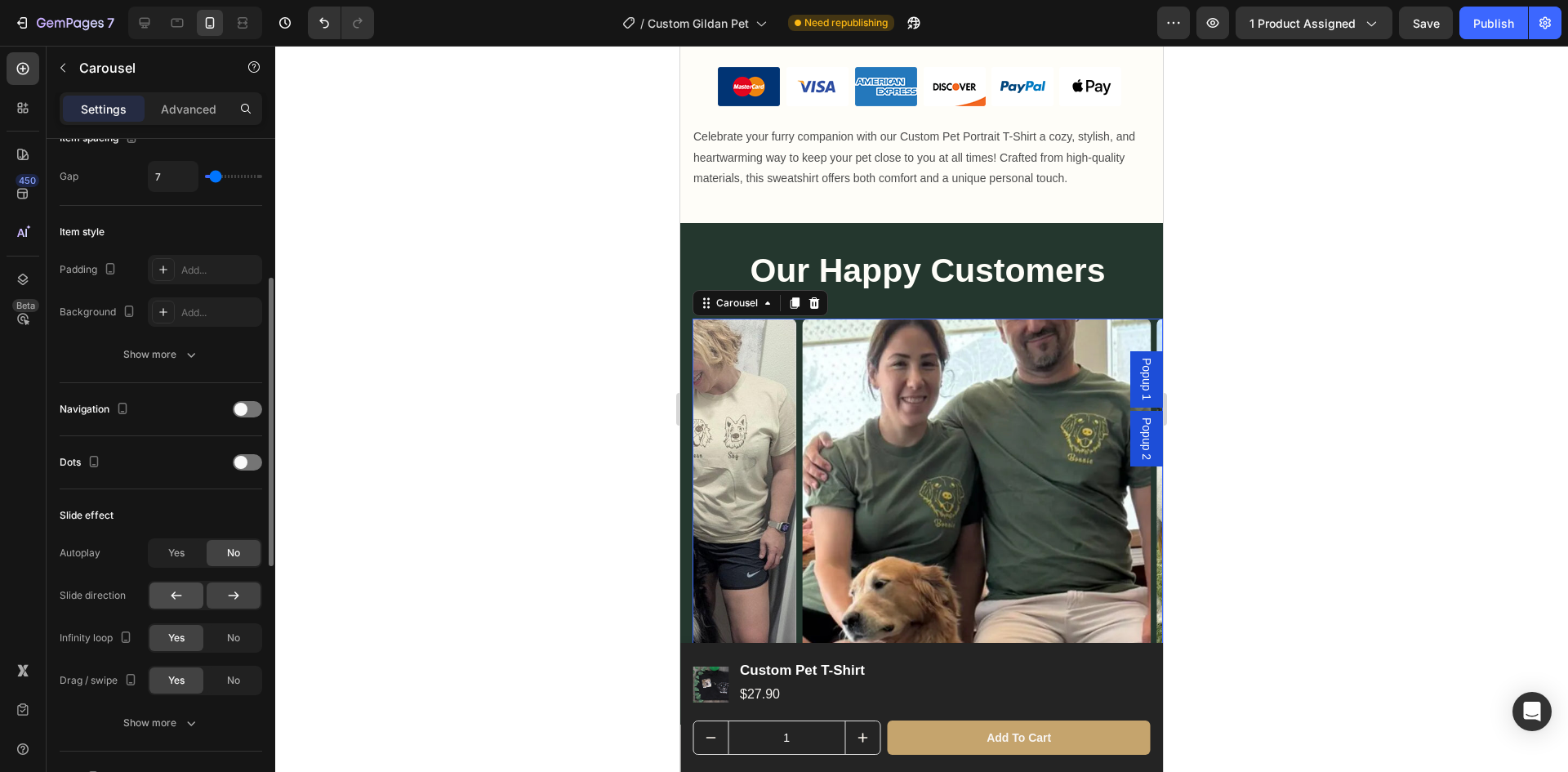
click at [187, 600] on div at bounding box center [177, 596] width 54 height 26
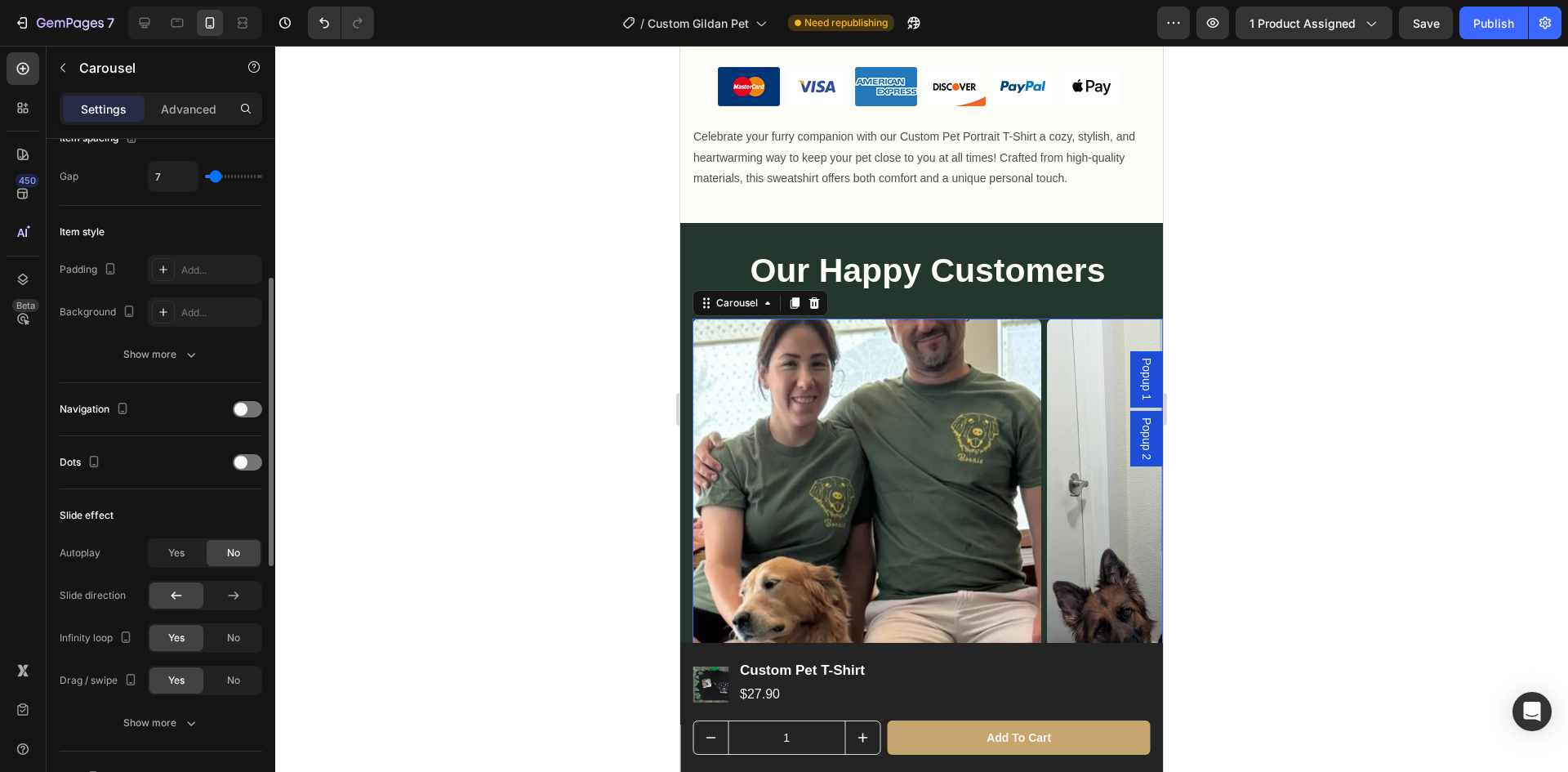
scroll to position [408, 0]
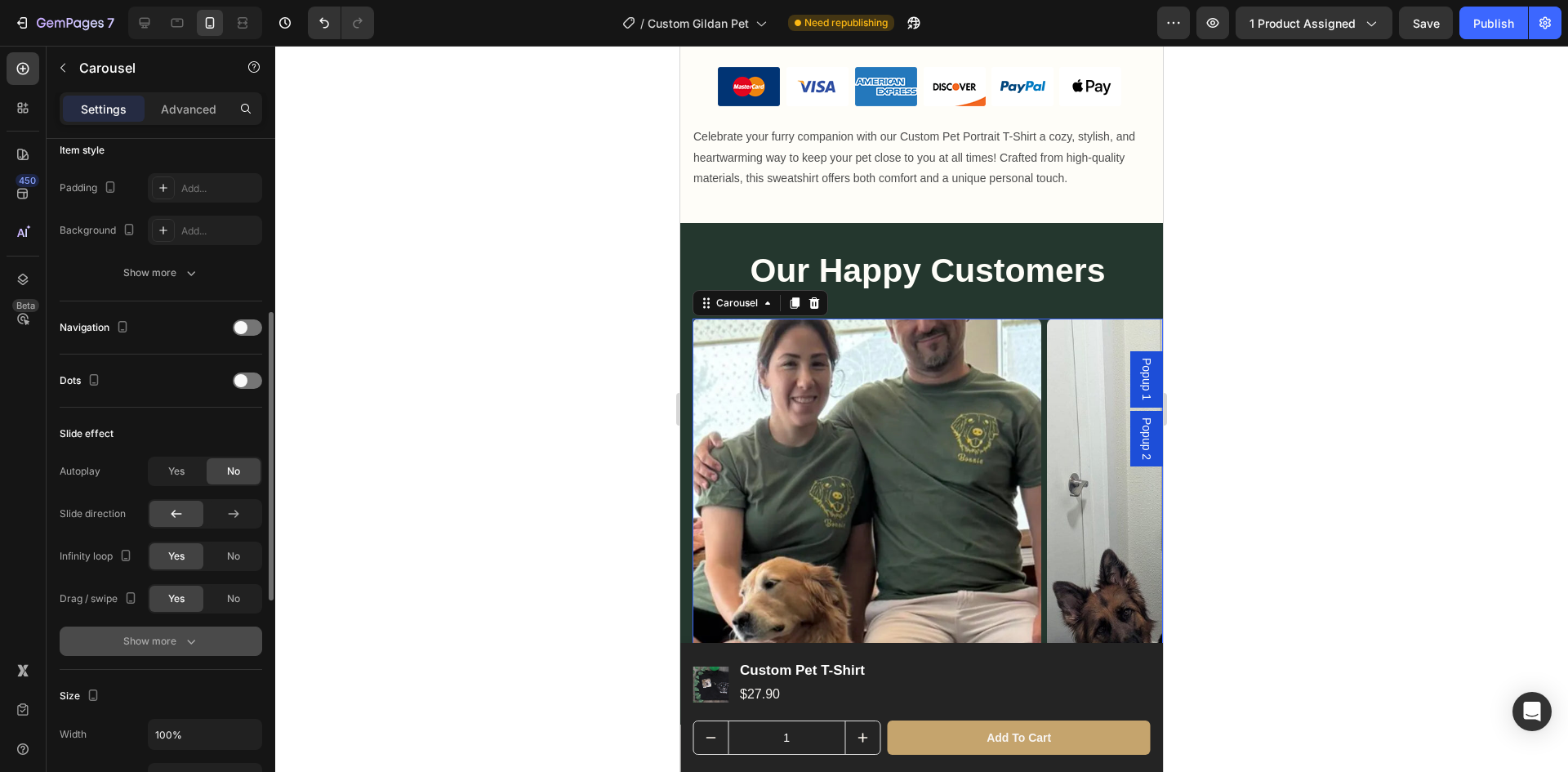
click at [191, 644] on icon "button" at bounding box center [191, 642] width 8 height 5
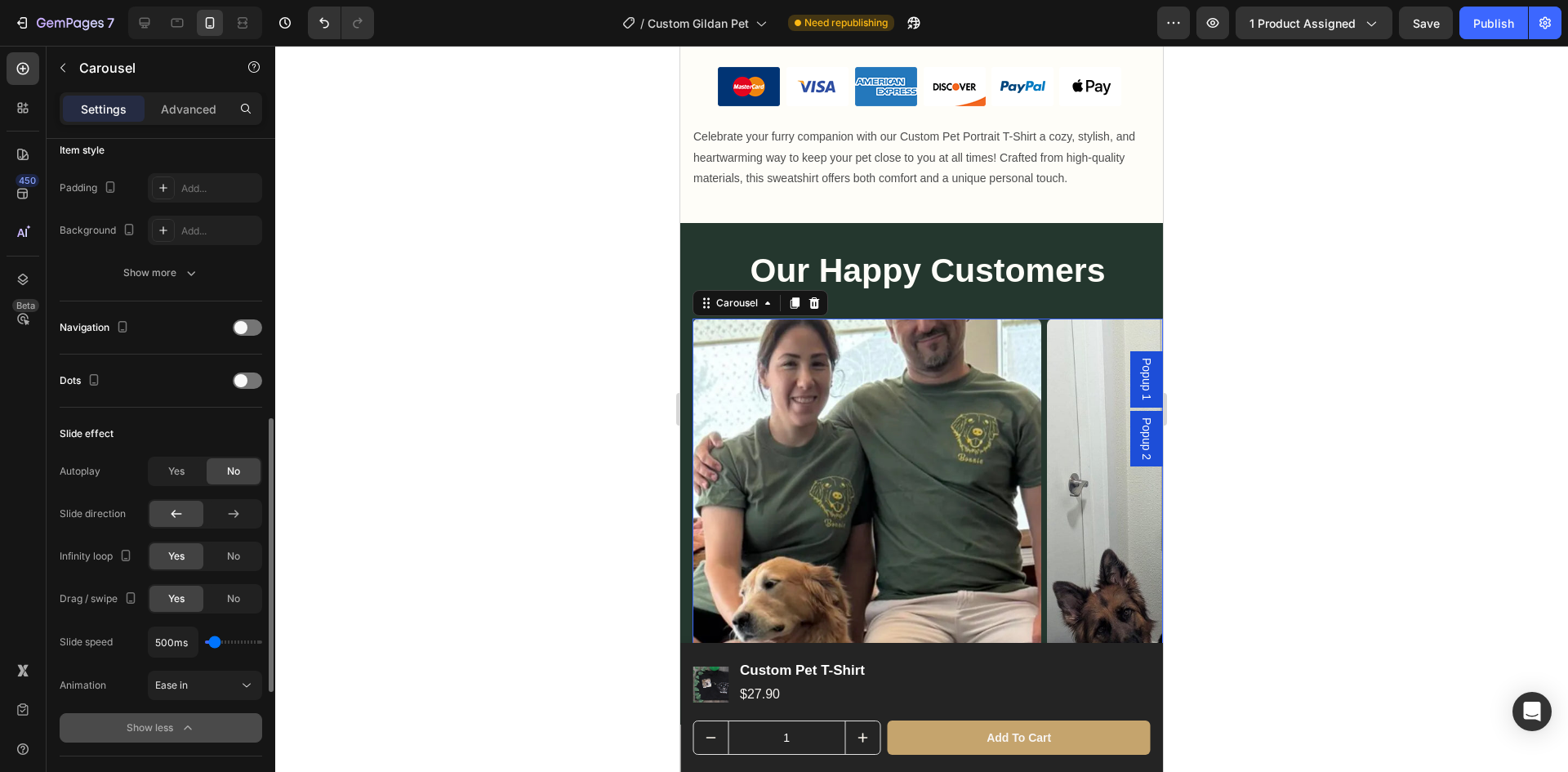
scroll to position [490, 0]
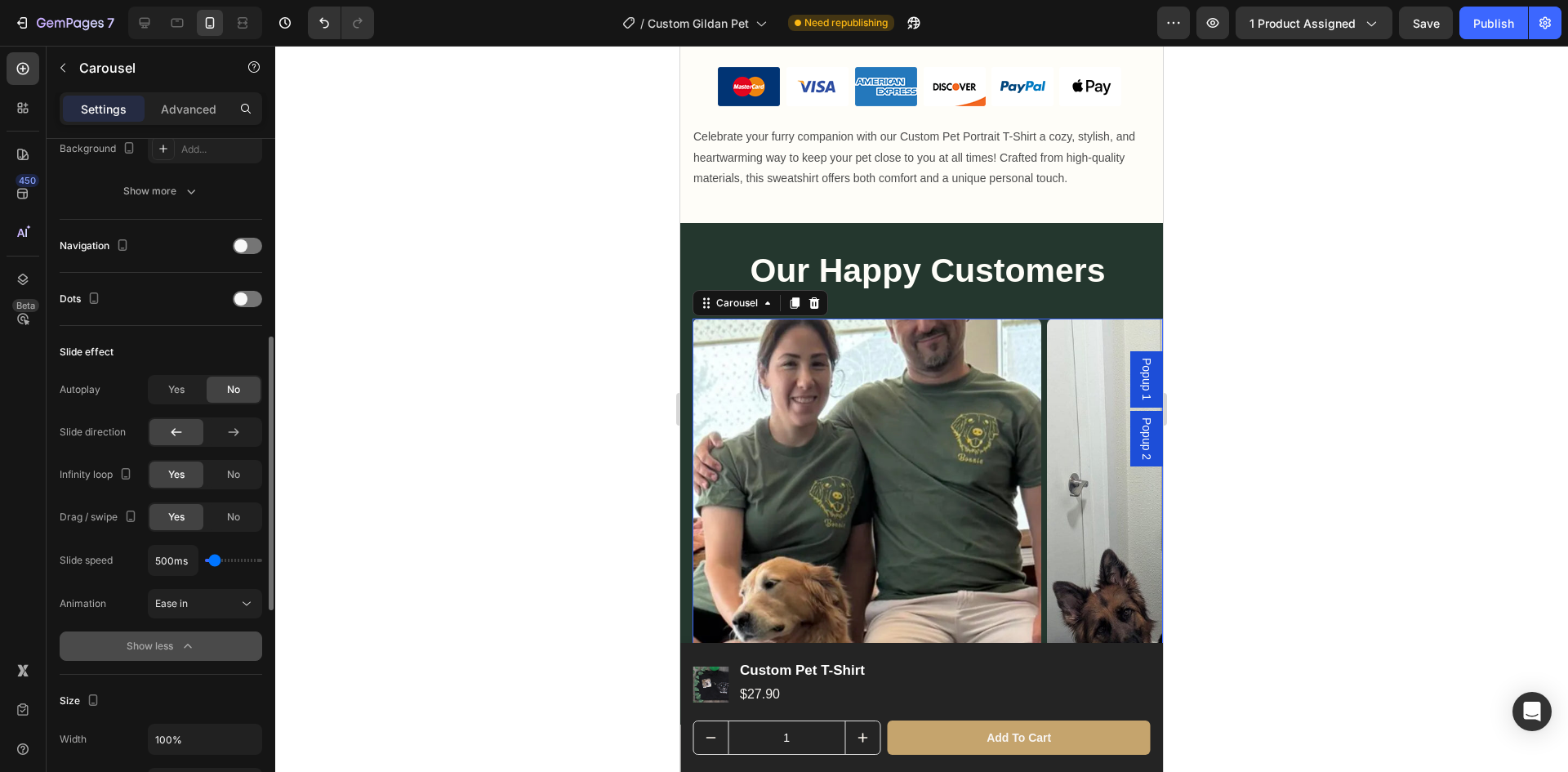
type input "200ms"
type input "200"
type input "100ms"
type input "100"
click at [206, 558] on input "range" at bounding box center [233, 559] width 57 height 3
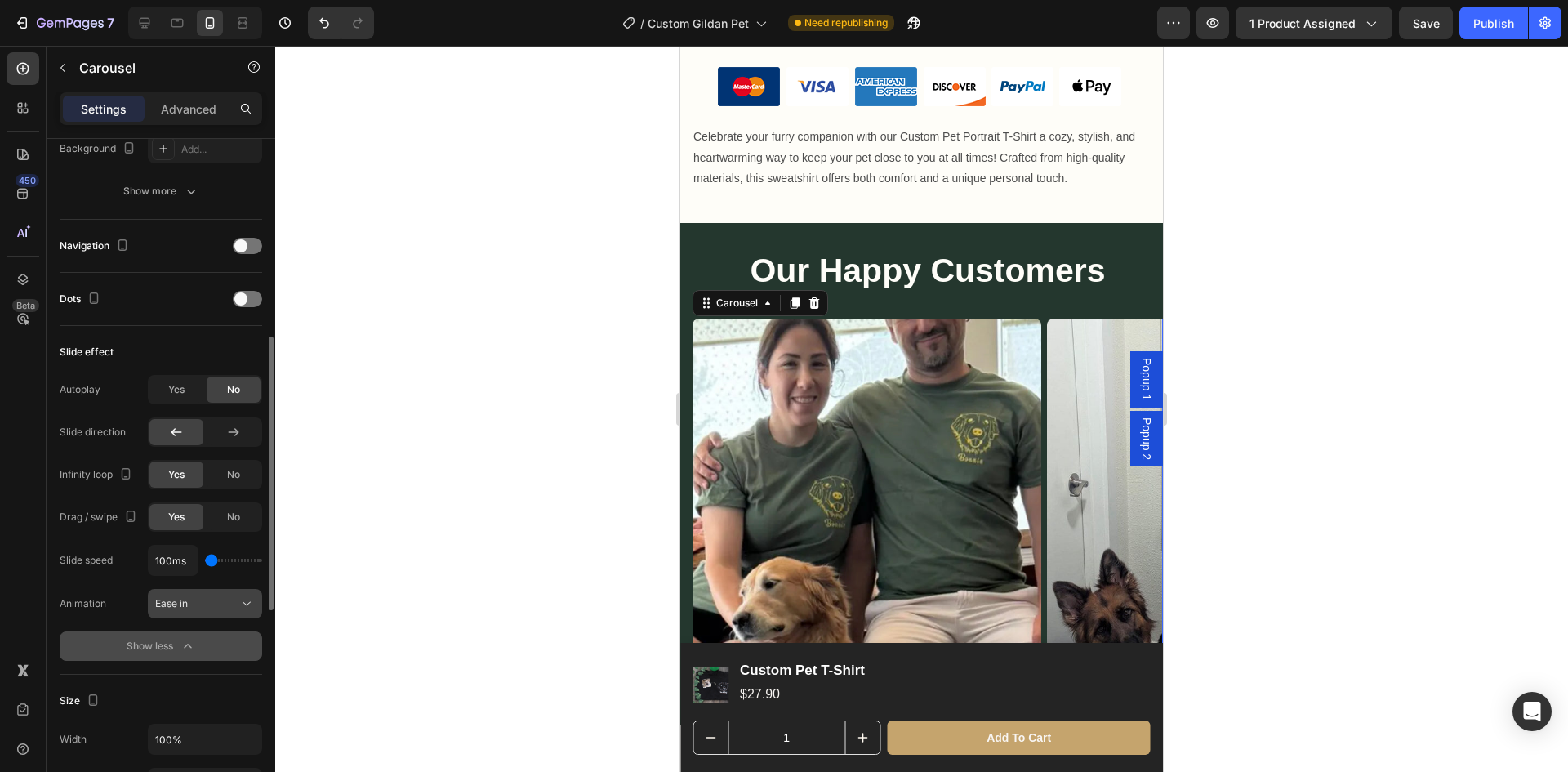
click at [229, 602] on div "Ease in" at bounding box center [197, 604] width 83 height 15
click at [1501, 22] on div "Publish" at bounding box center [1494, 23] width 41 height 17
click at [139, 18] on icon at bounding box center [144, 22] width 16 height 16
type input "1200"
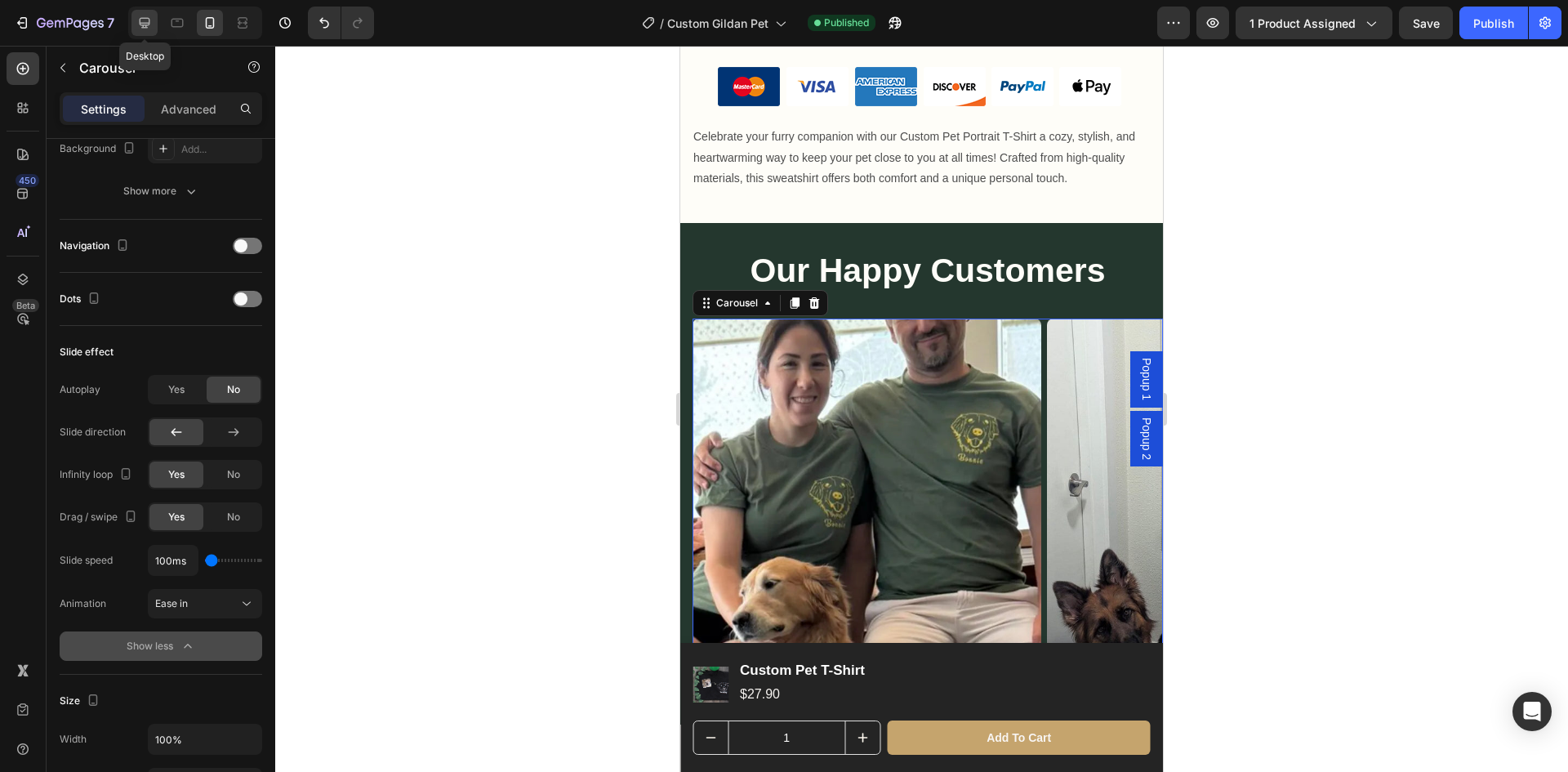
type input "12"
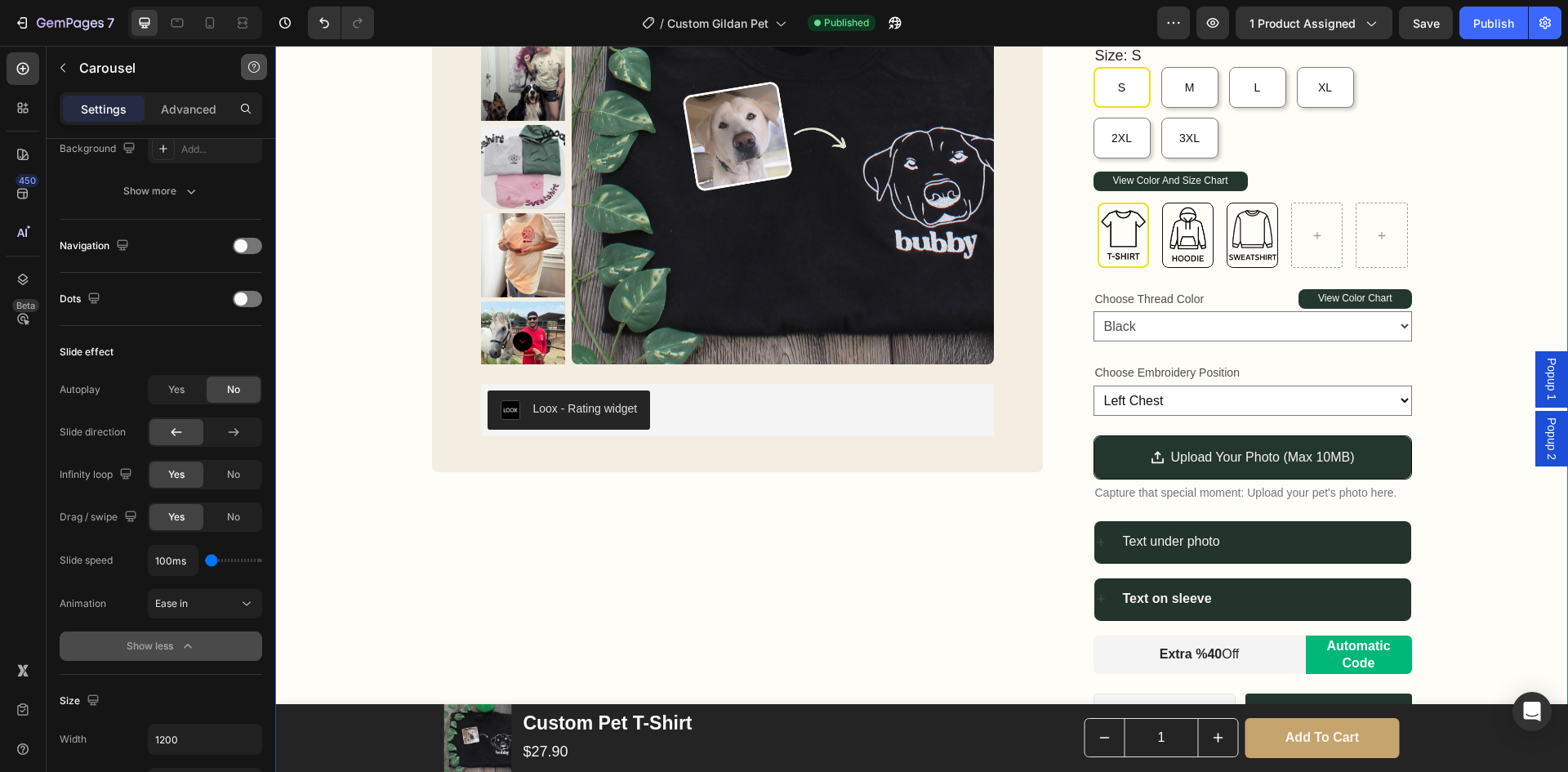
scroll to position [82, 0]
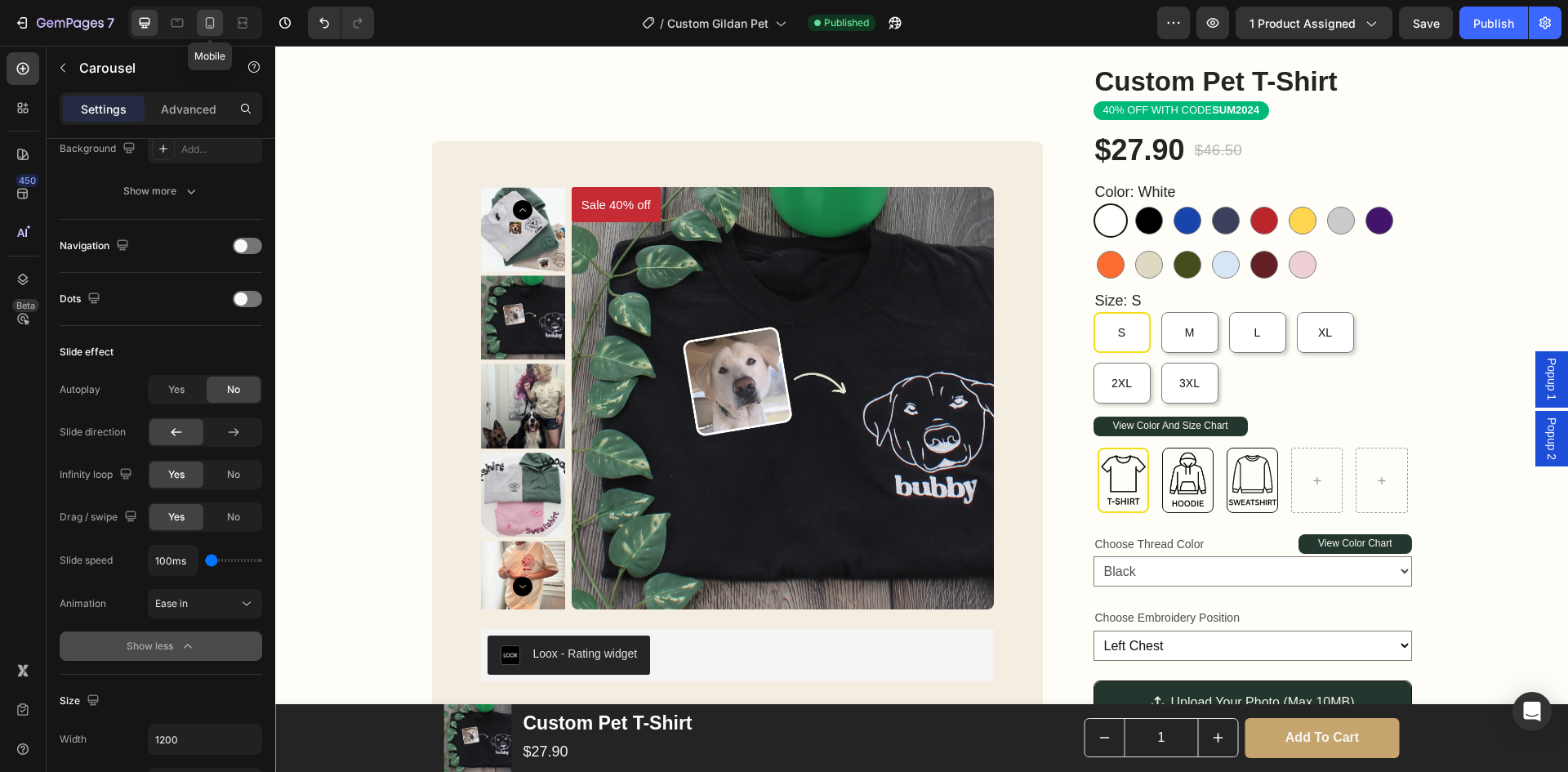
click at [212, 22] on icon at bounding box center [209, 22] width 16 height 16
type input "100%"
type input "7"
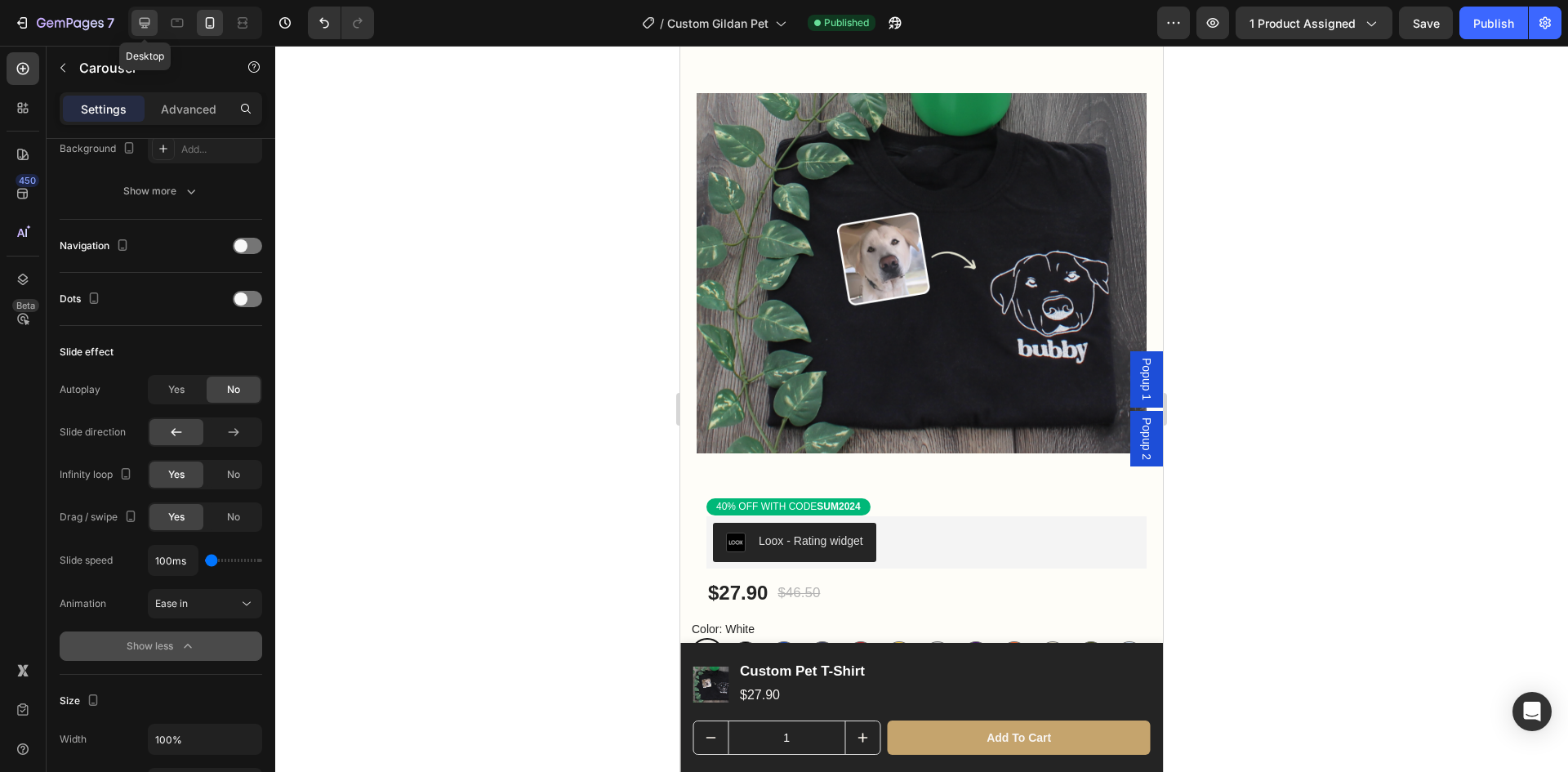
click at [138, 21] on icon at bounding box center [144, 22] width 16 height 16
type input "1200"
type input "12"
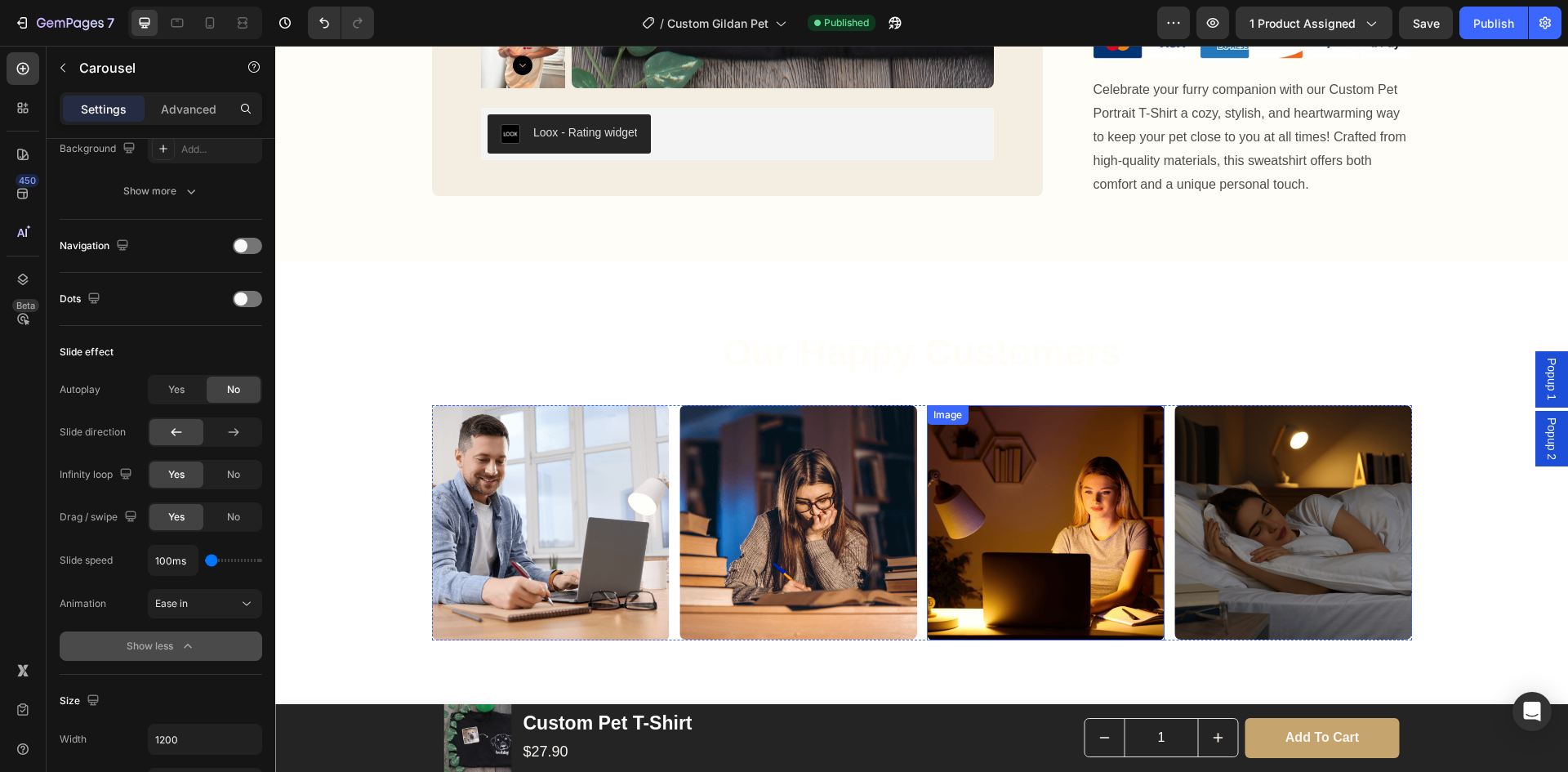
scroll to position [1225, 0]
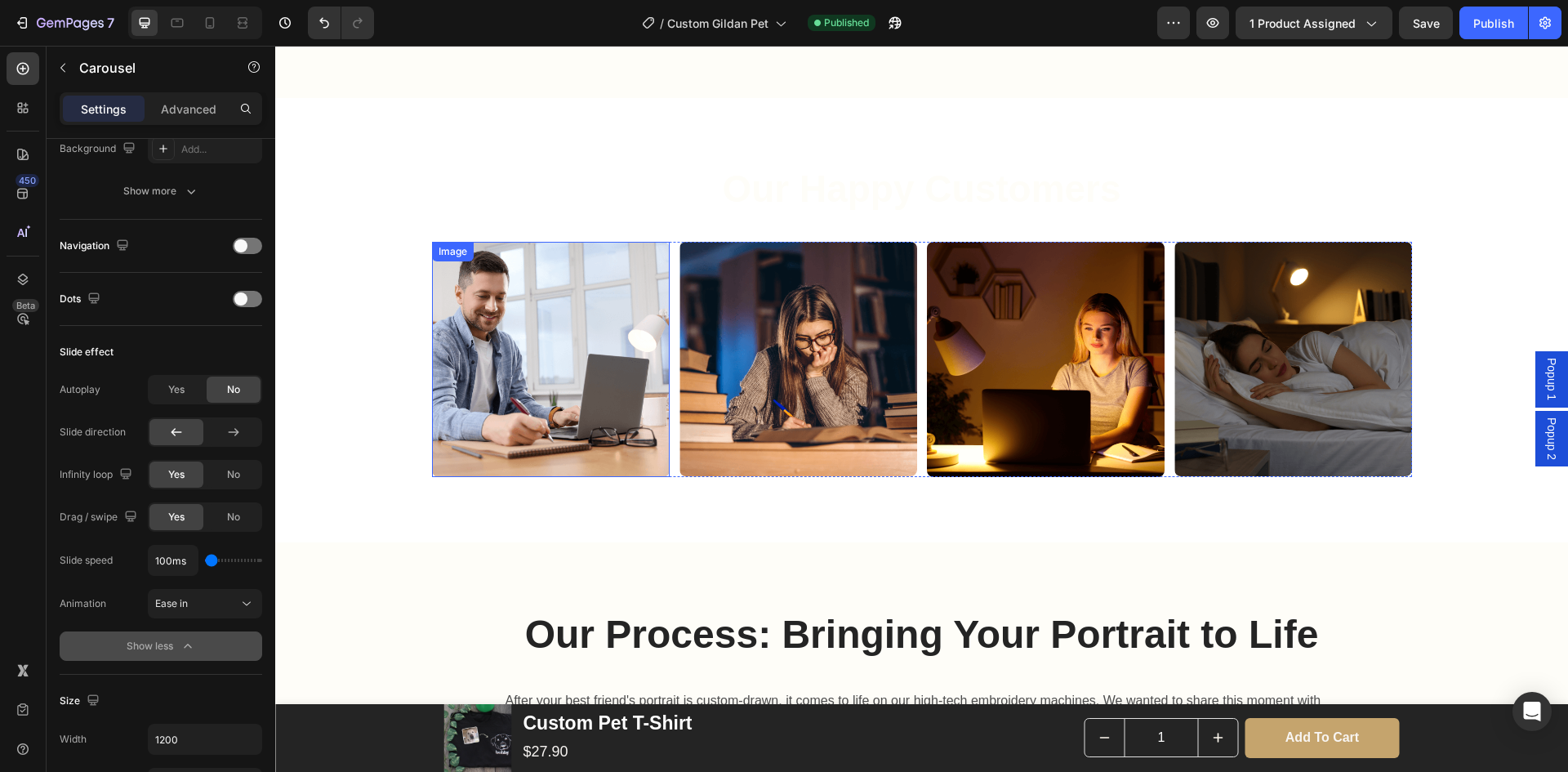
click at [570, 371] on img at bounding box center [551, 359] width 238 height 234
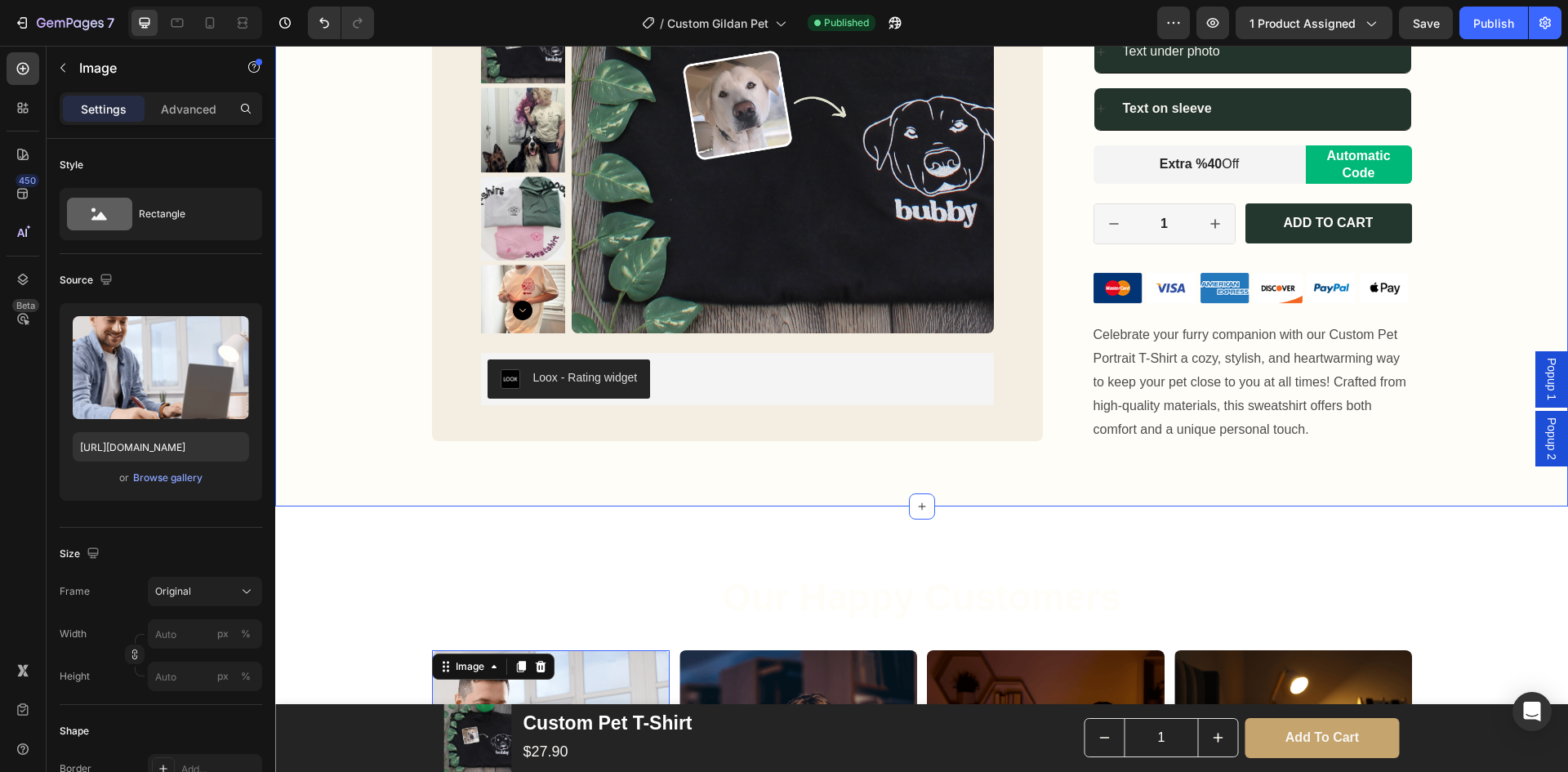
scroll to position [1062, 0]
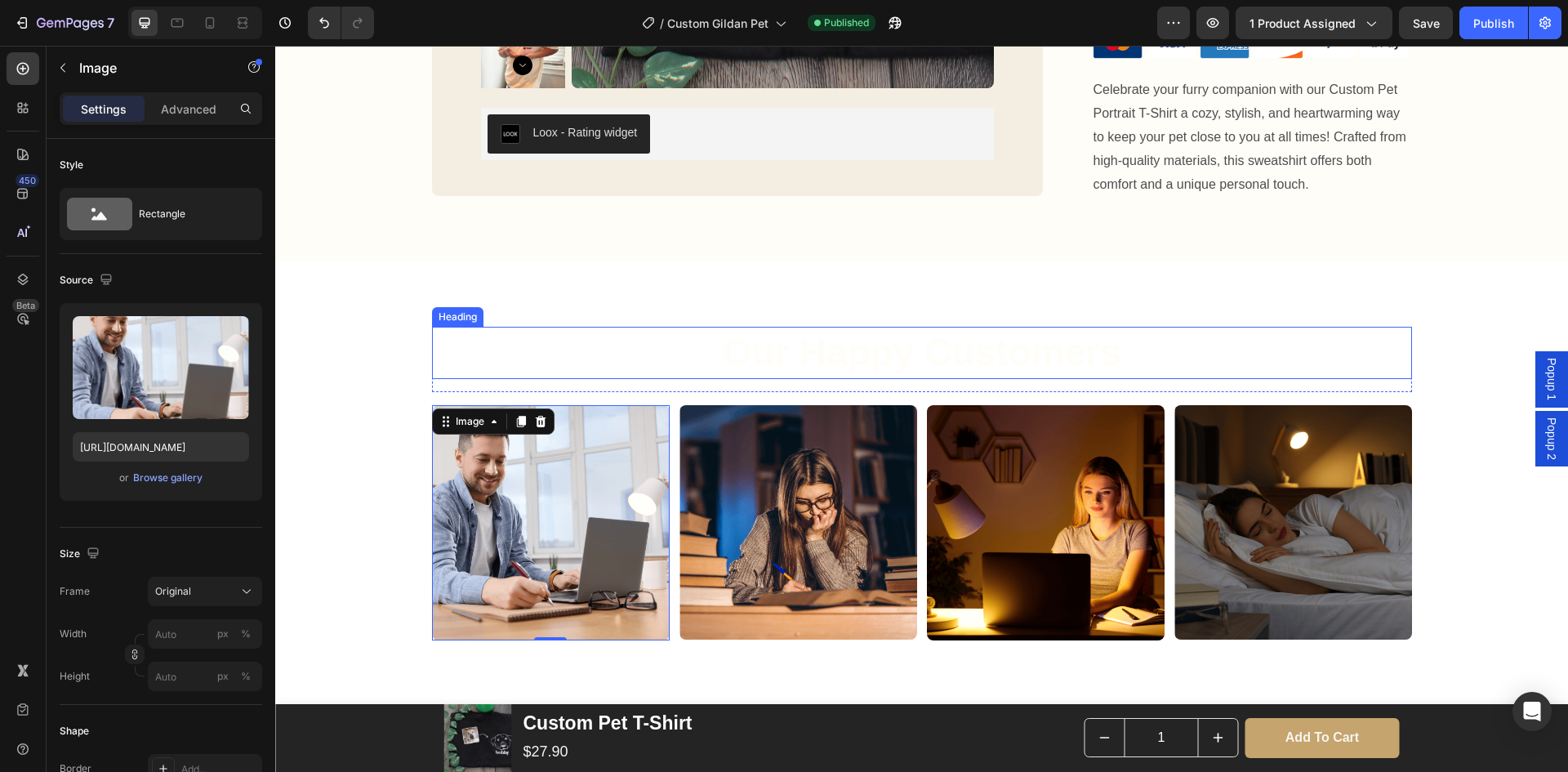
click at [801, 349] on h2 "Our Happy Customers" at bounding box center [922, 353] width 980 height 52
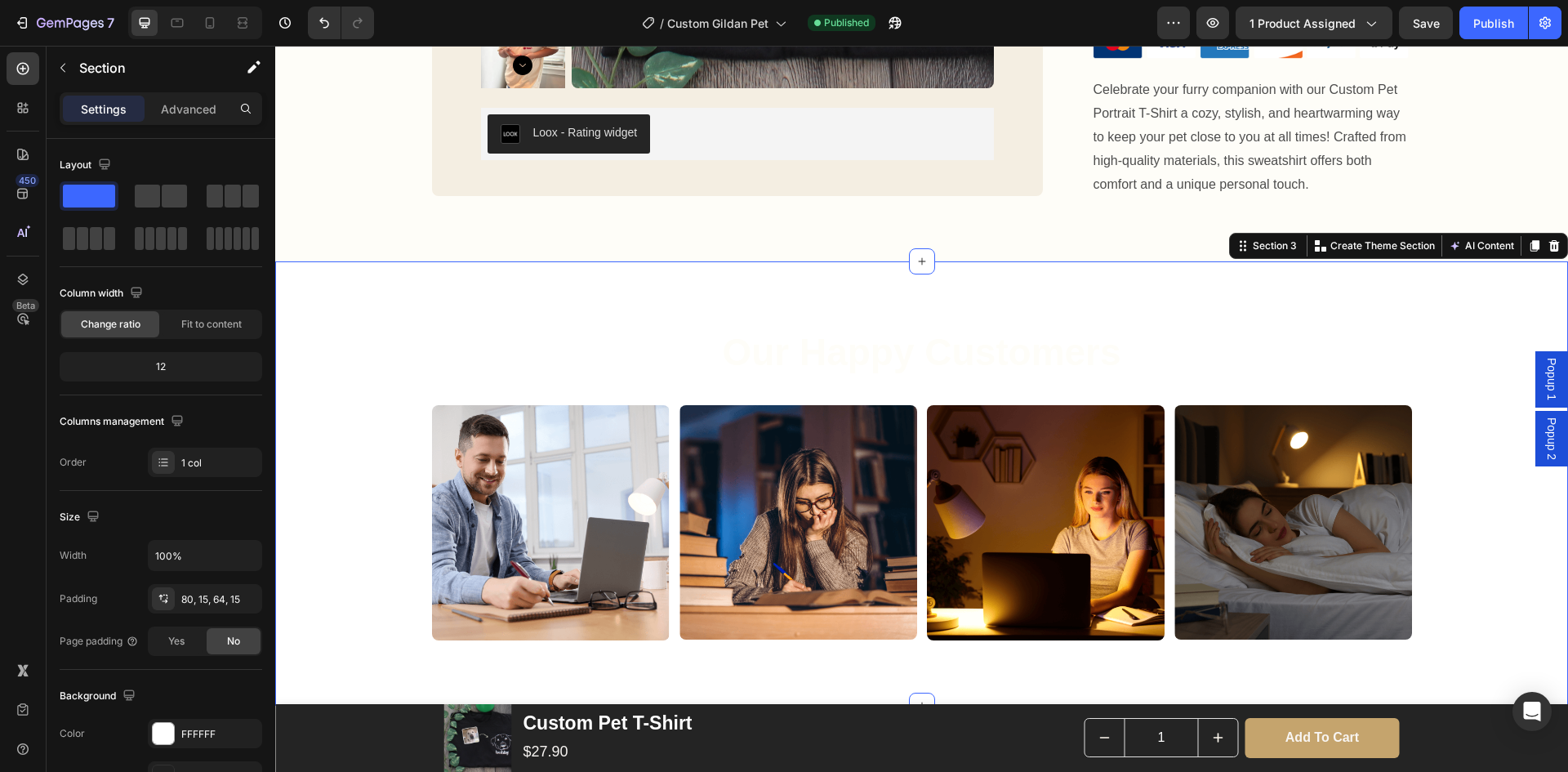
click at [699, 284] on div "Our Happy Customers Heading Row Image Image Image Image Carousel Section 3 You …" at bounding box center [922, 483] width 1293 height 444
click at [178, 111] on p "Advanced" at bounding box center [188, 109] width 55 height 17
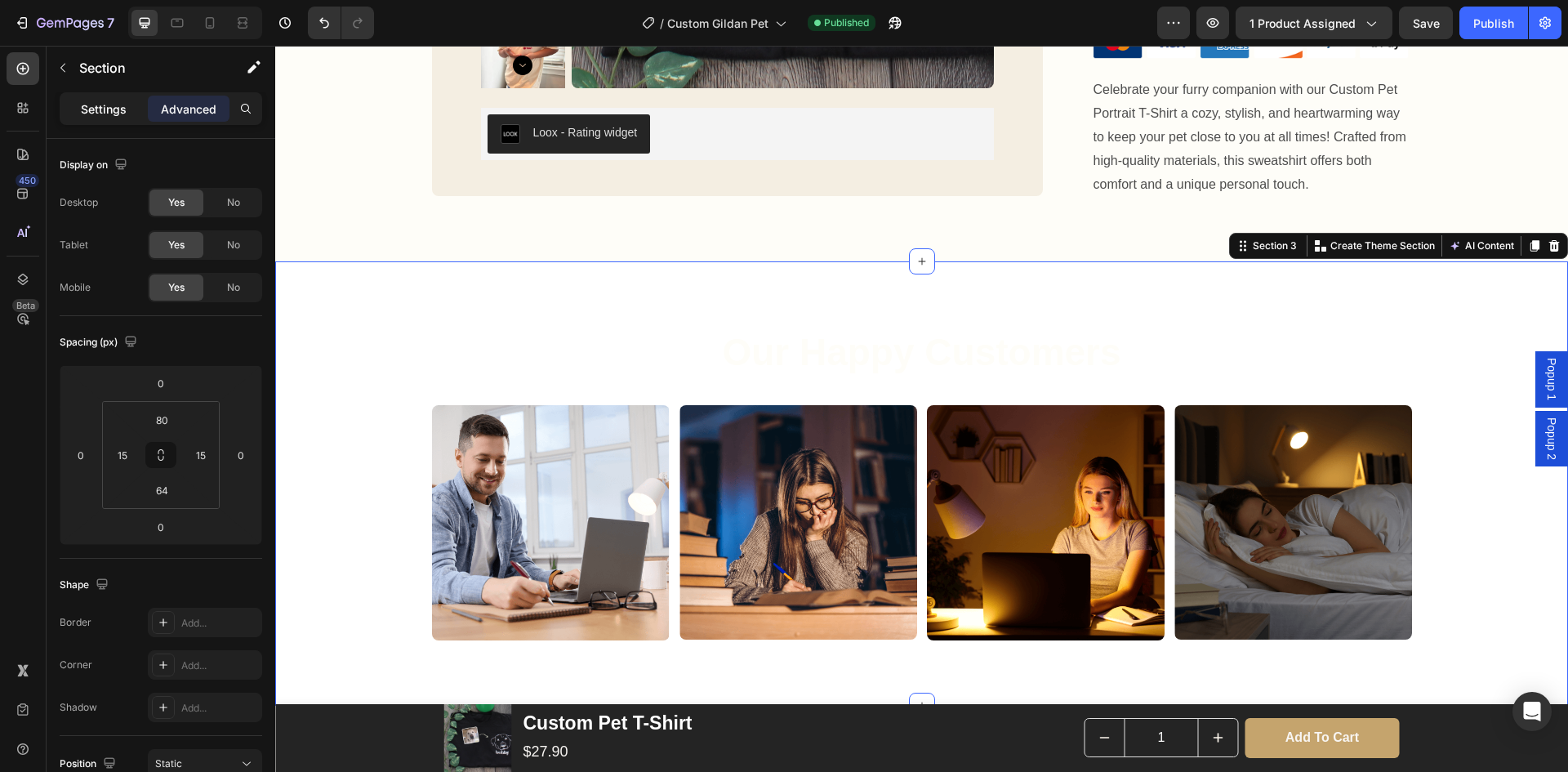
click at [112, 107] on p "Settings" at bounding box center [103, 109] width 46 height 17
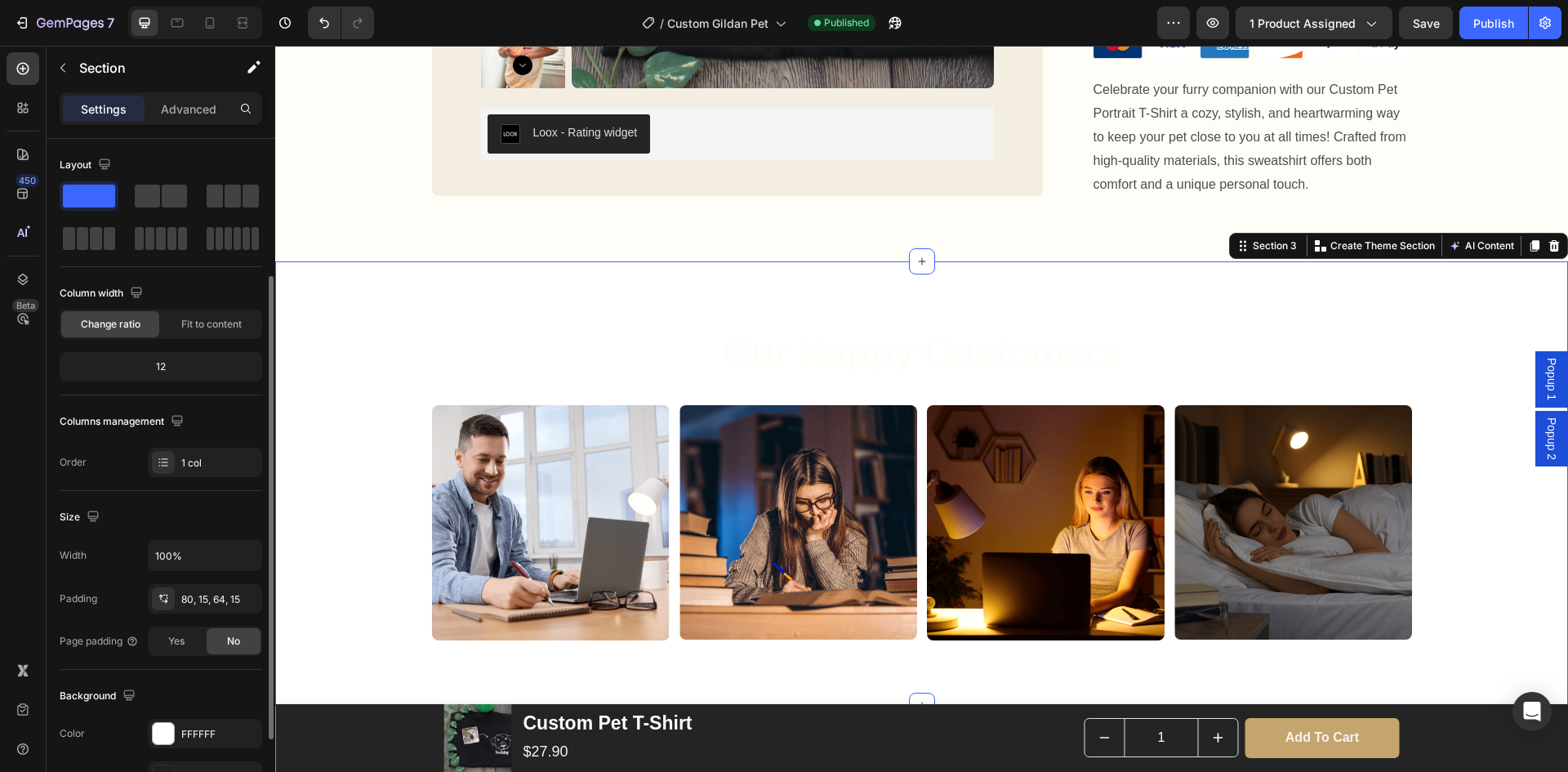
scroll to position [163, 0]
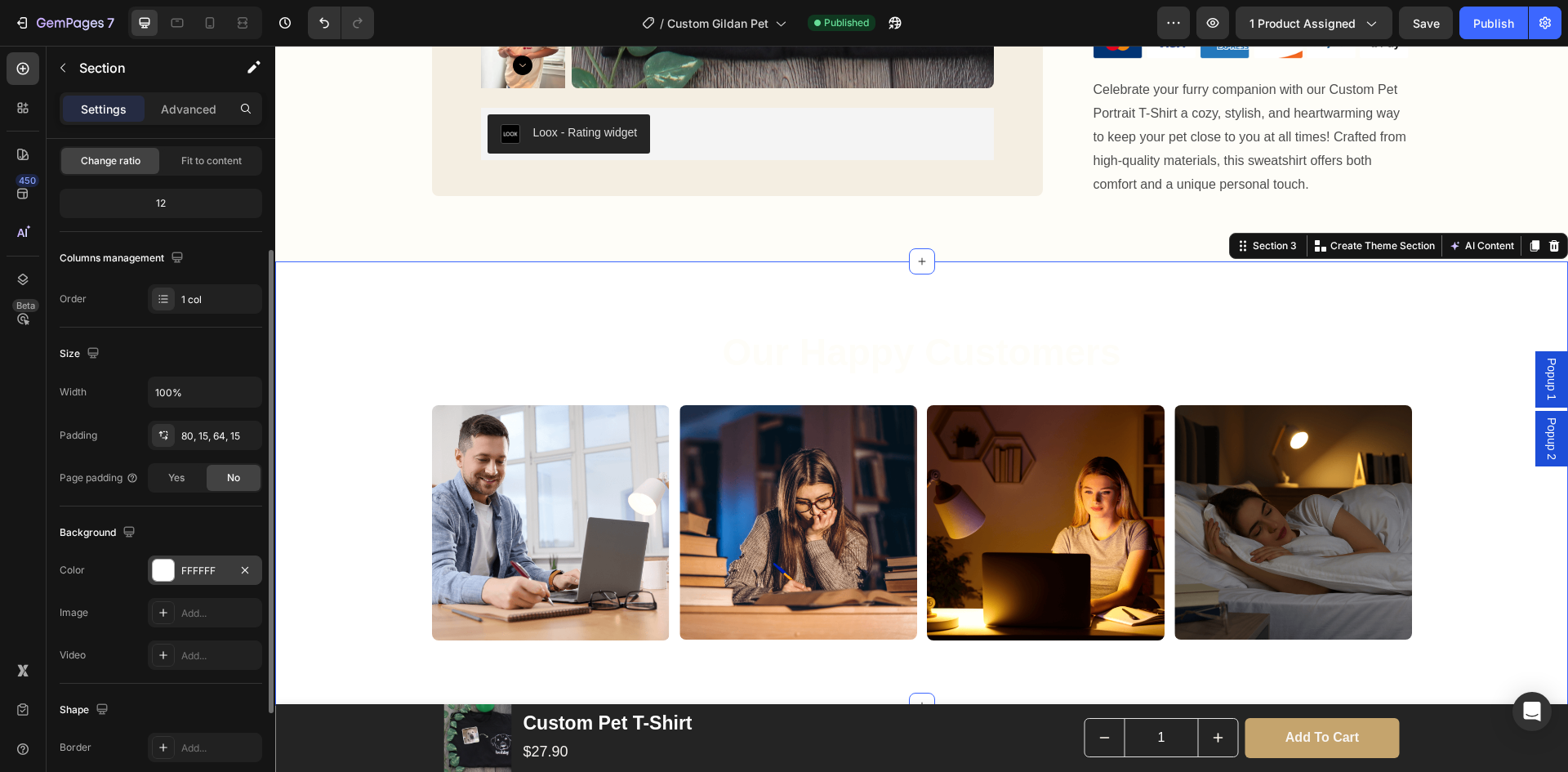
click at [195, 575] on div "FFFFFF" at bounding box center [205, 572] width 48 height 15
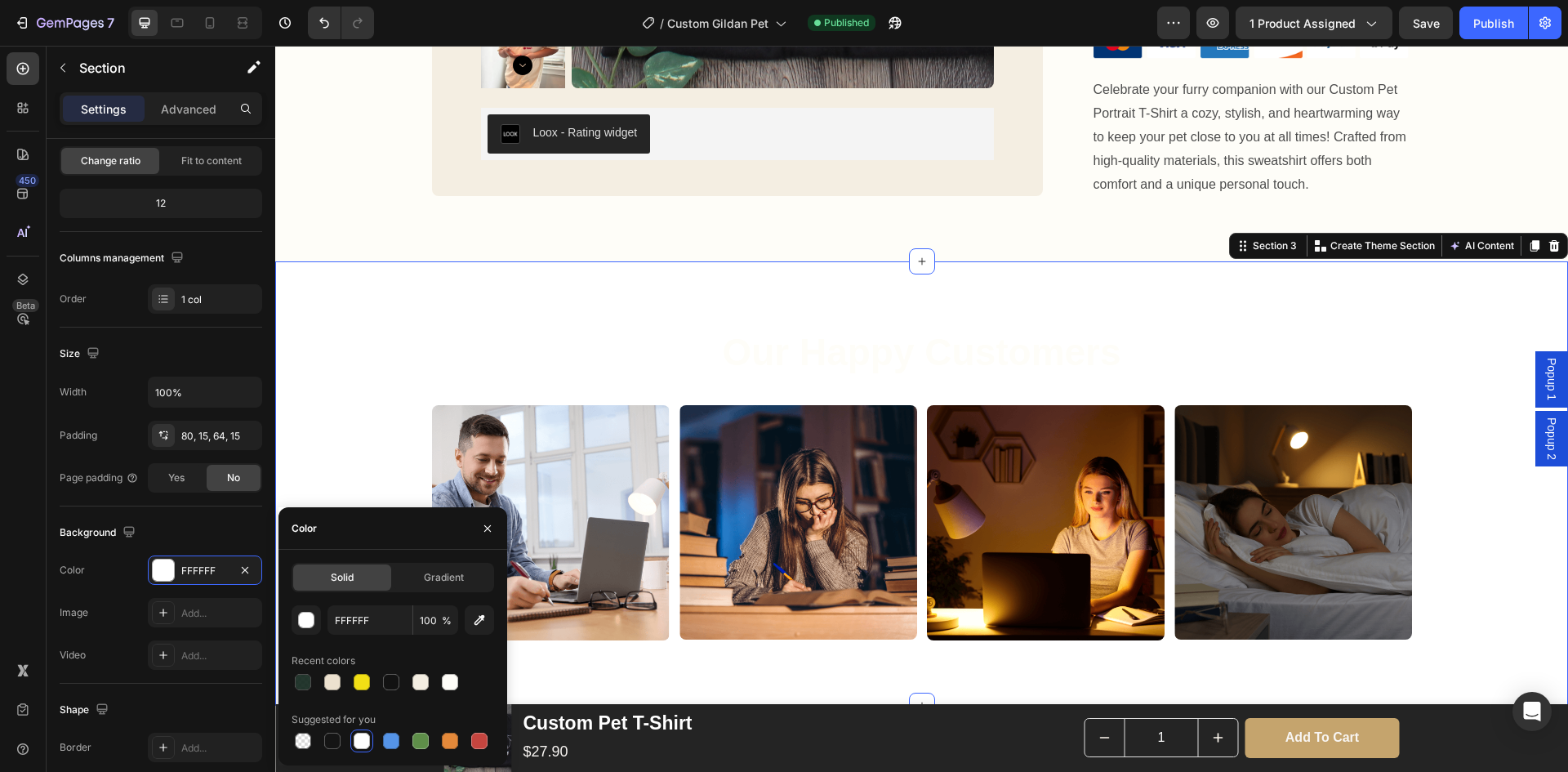
click at [306, 688] on div at bounding box center [303, 681] width 16 height 16
type input "0F241A"
type input "91"
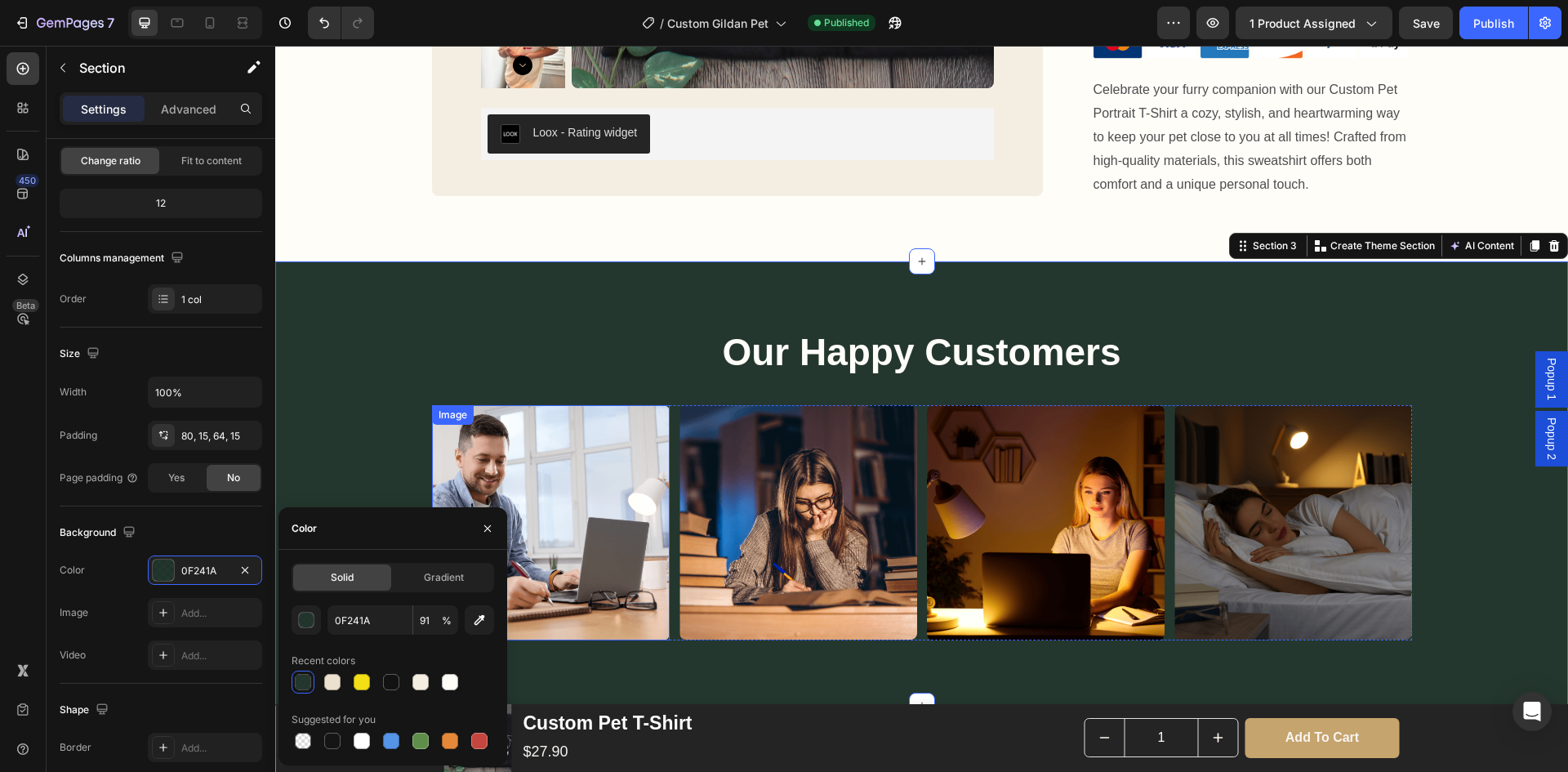
scroll to position [1144, 0]
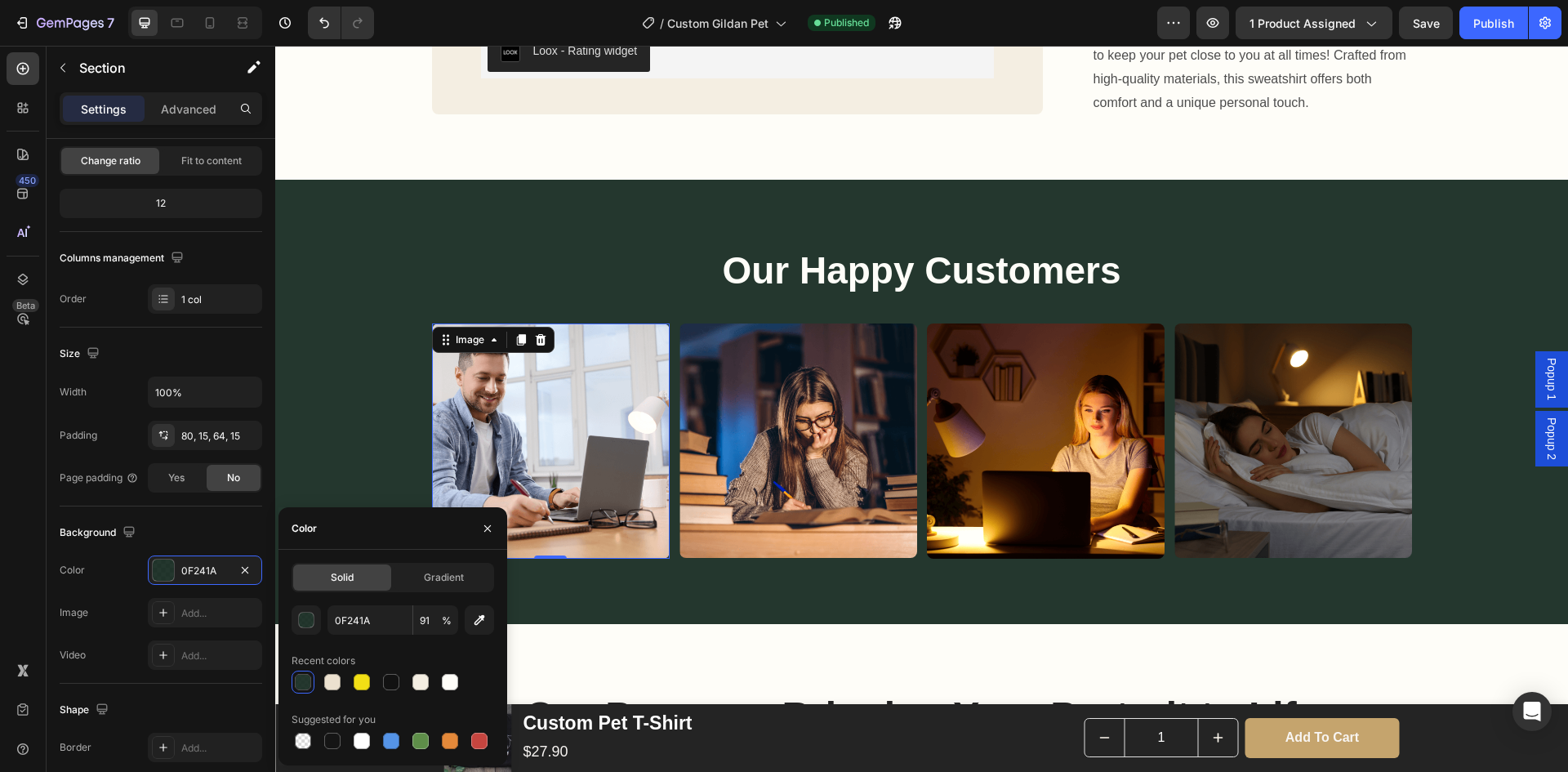
click at [552, 364] on img at bounding box center [551, 440] width 238 height 234
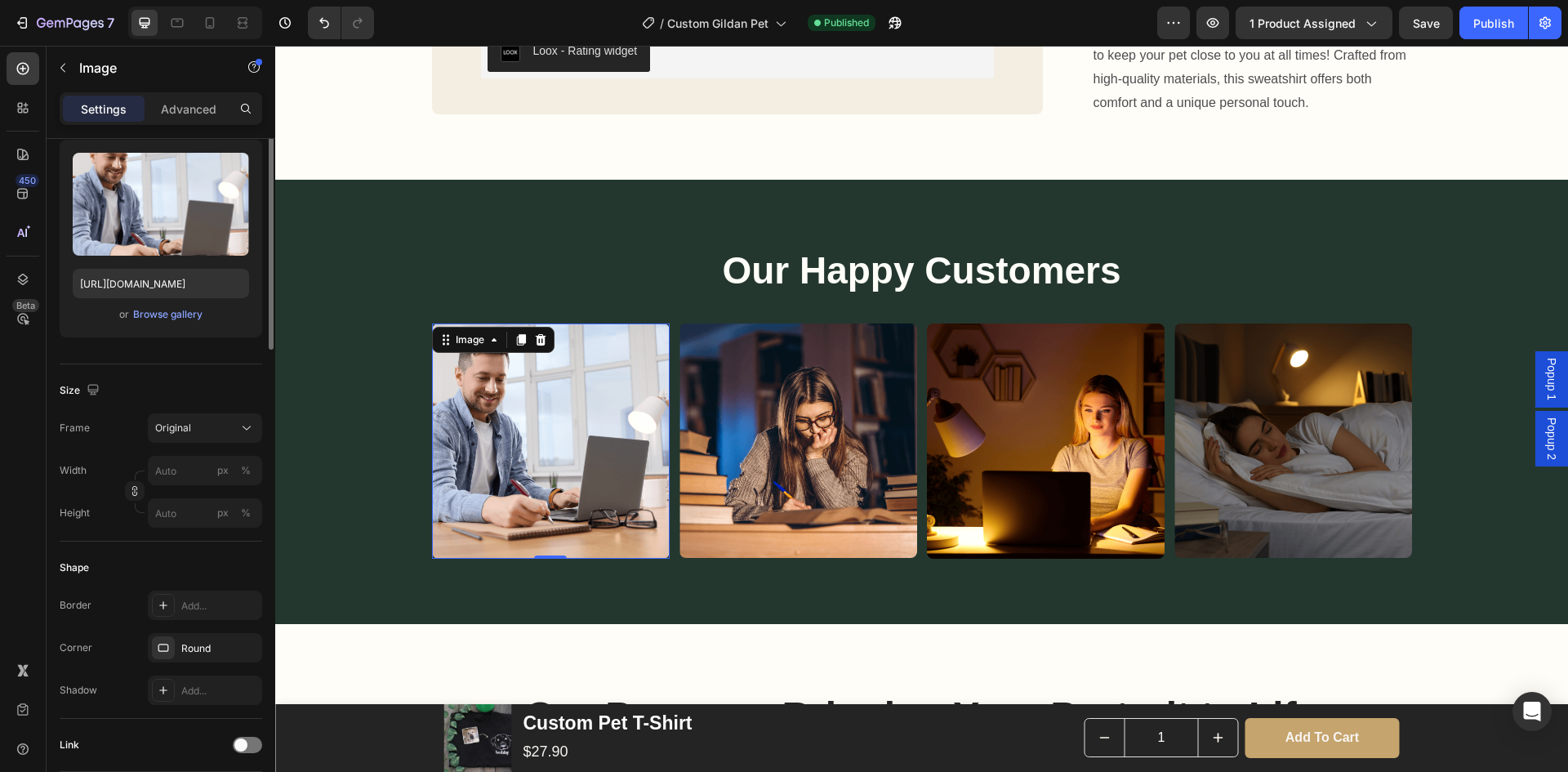
scroll to position [0, 0]
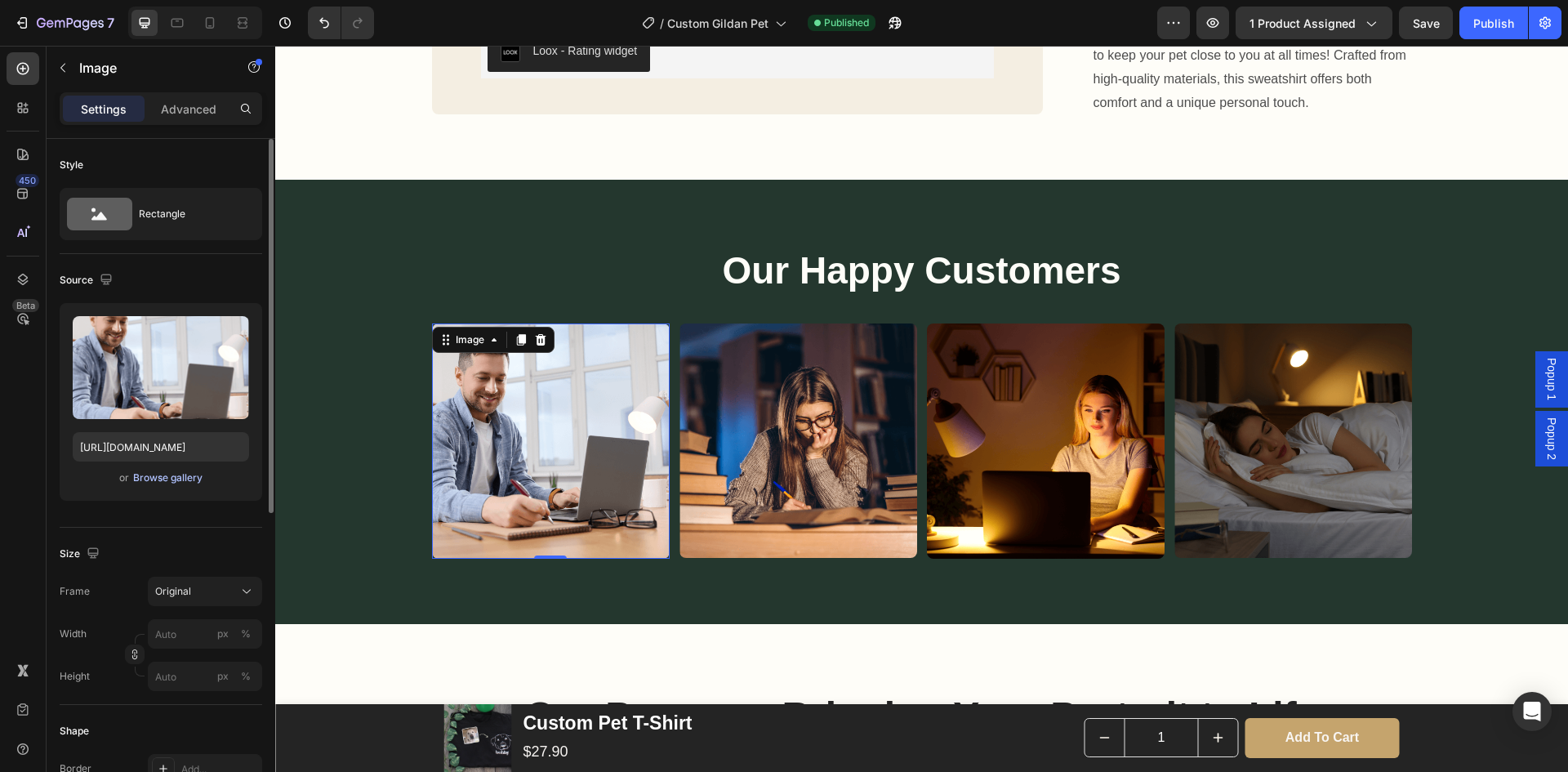
click at [182, 481] on div "Browse gallery" at bounding box center [168, 478] width 69 height 15
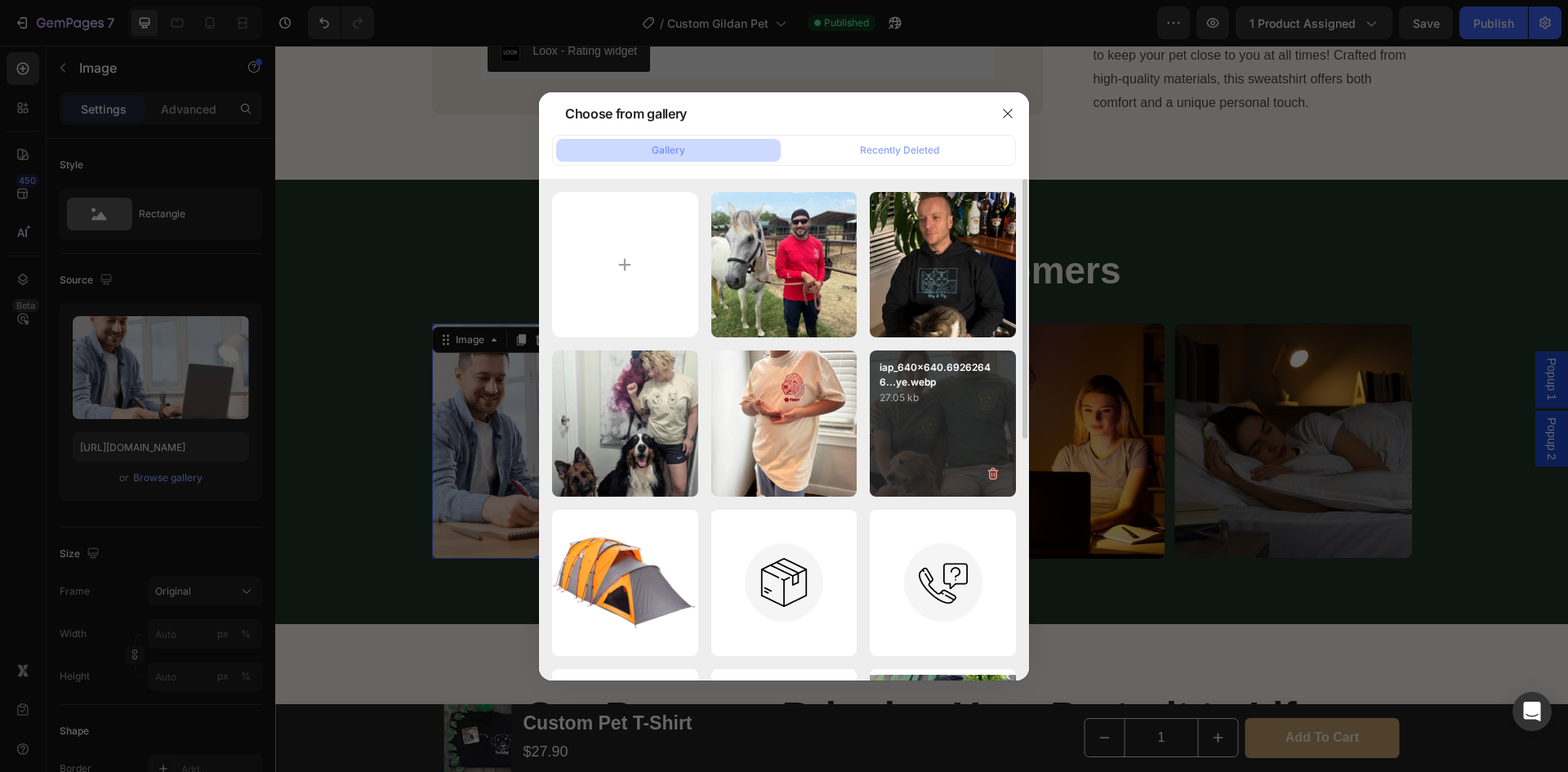
click at [953, 412] on div "iap_640x640.69262646...ye.webp 27.05 kb" at bounding box center [943, 423] width 146 height 146
type input "[URL][DOMAIN_NAME]"
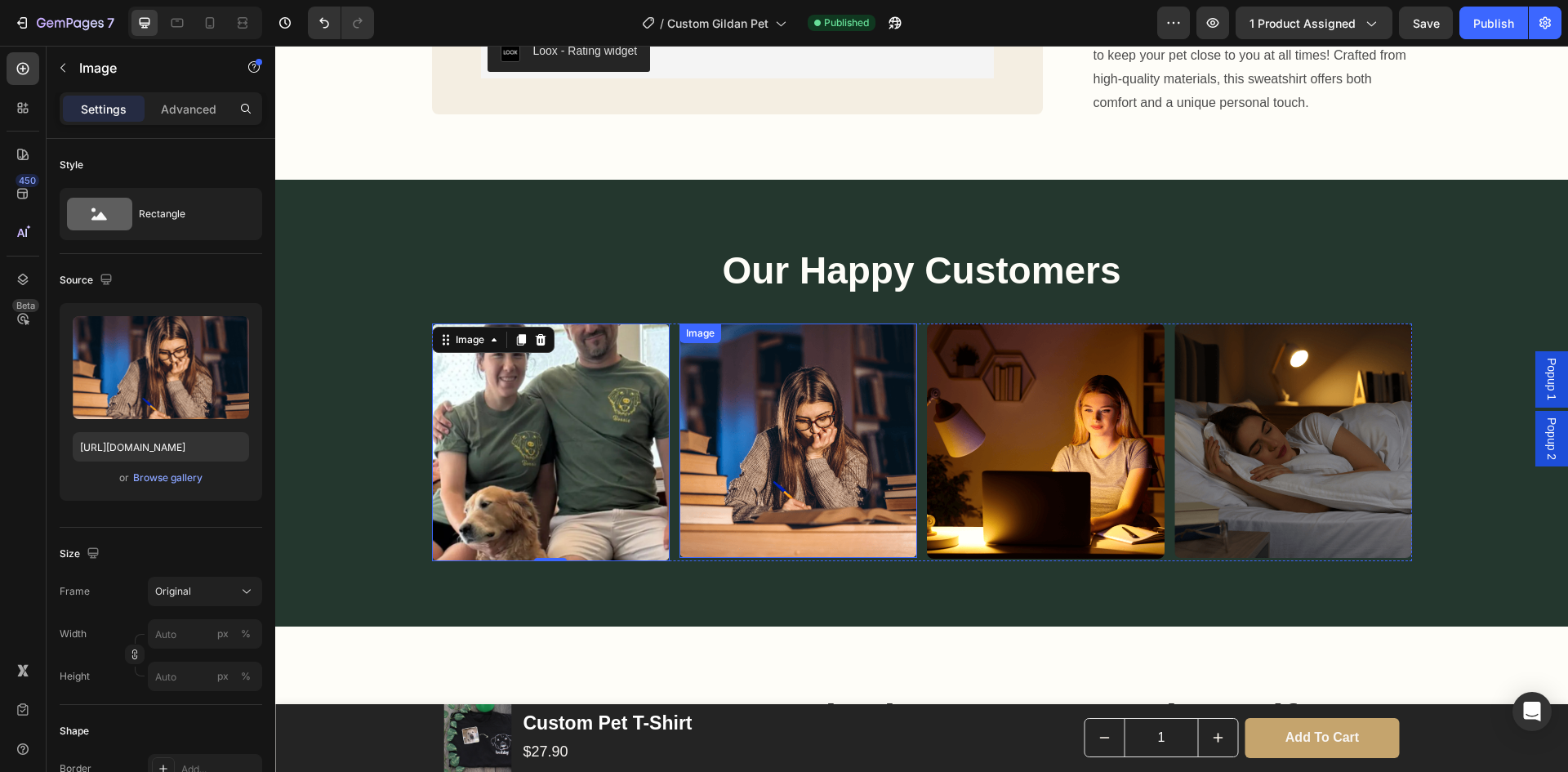
click at [821, 441] on img at bounding box center [799, 440] width 238 height 234
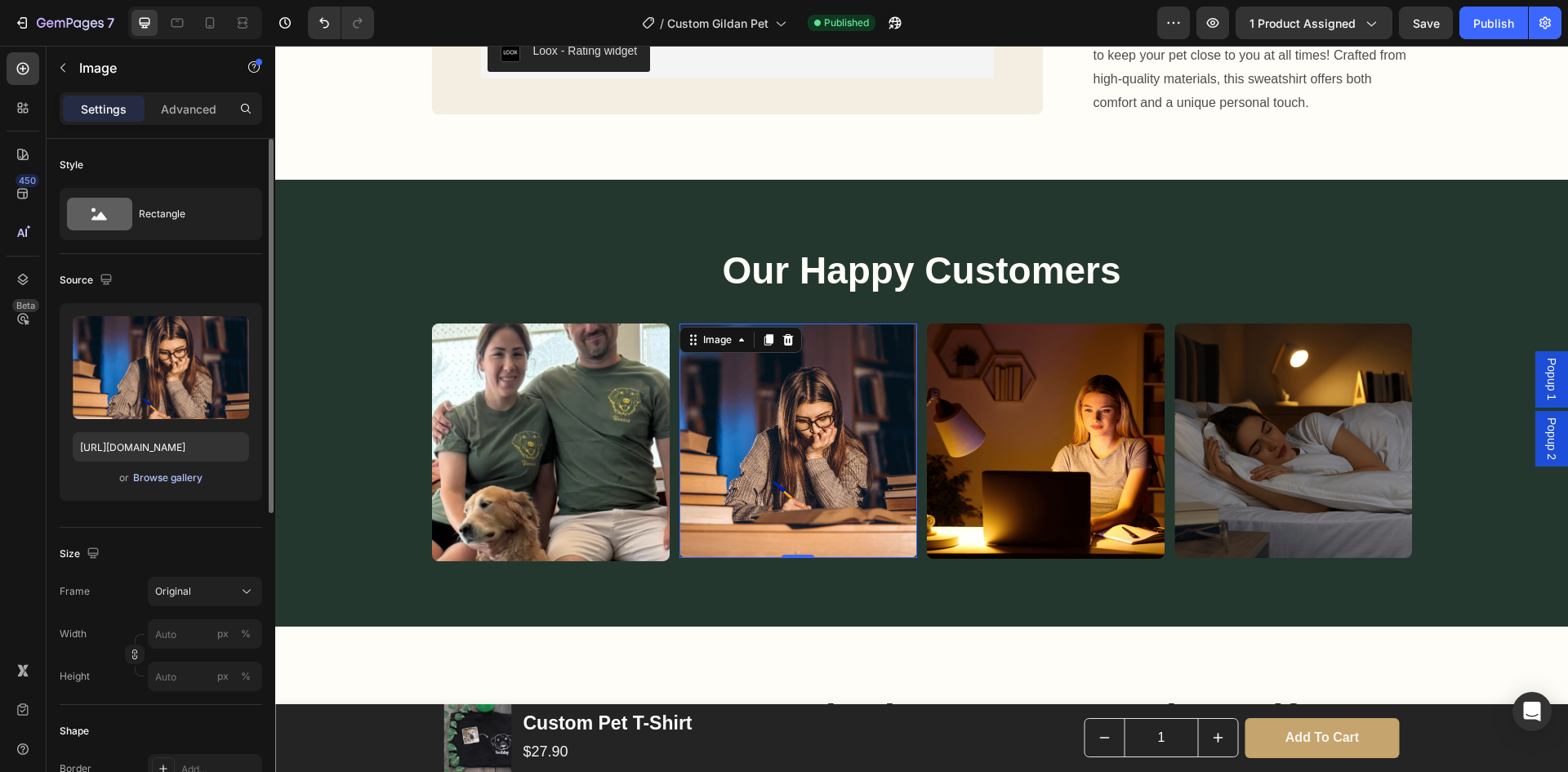
click at [192, 479] on div "Browse gallery" at bounding box center [168, 478] width 69 height 15
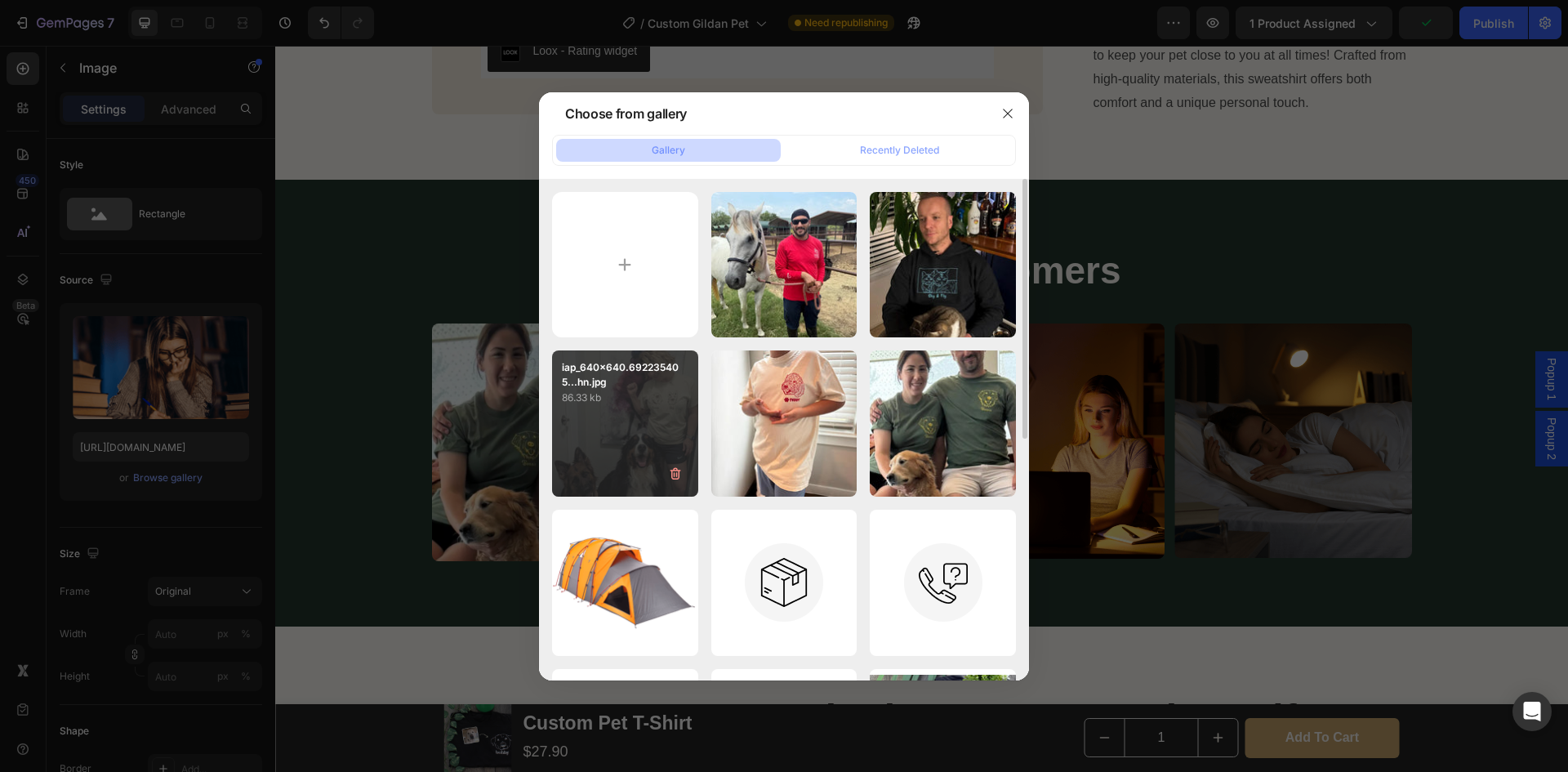
click at [652, 404] on p "86.33 kb" at bounding box center [625, 397] width 126 height 16
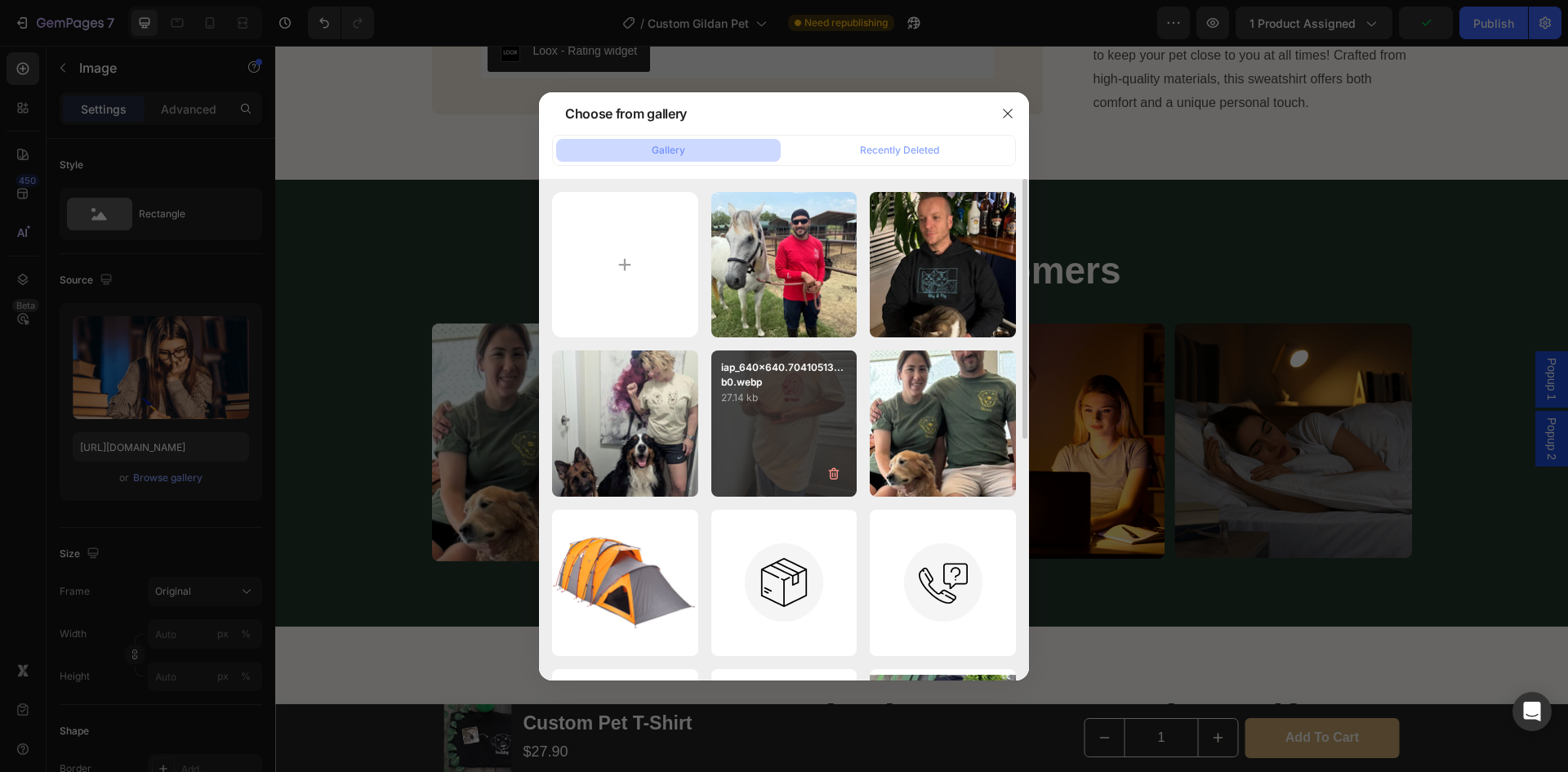
type input "[URL][DOMAIN_NAME]"
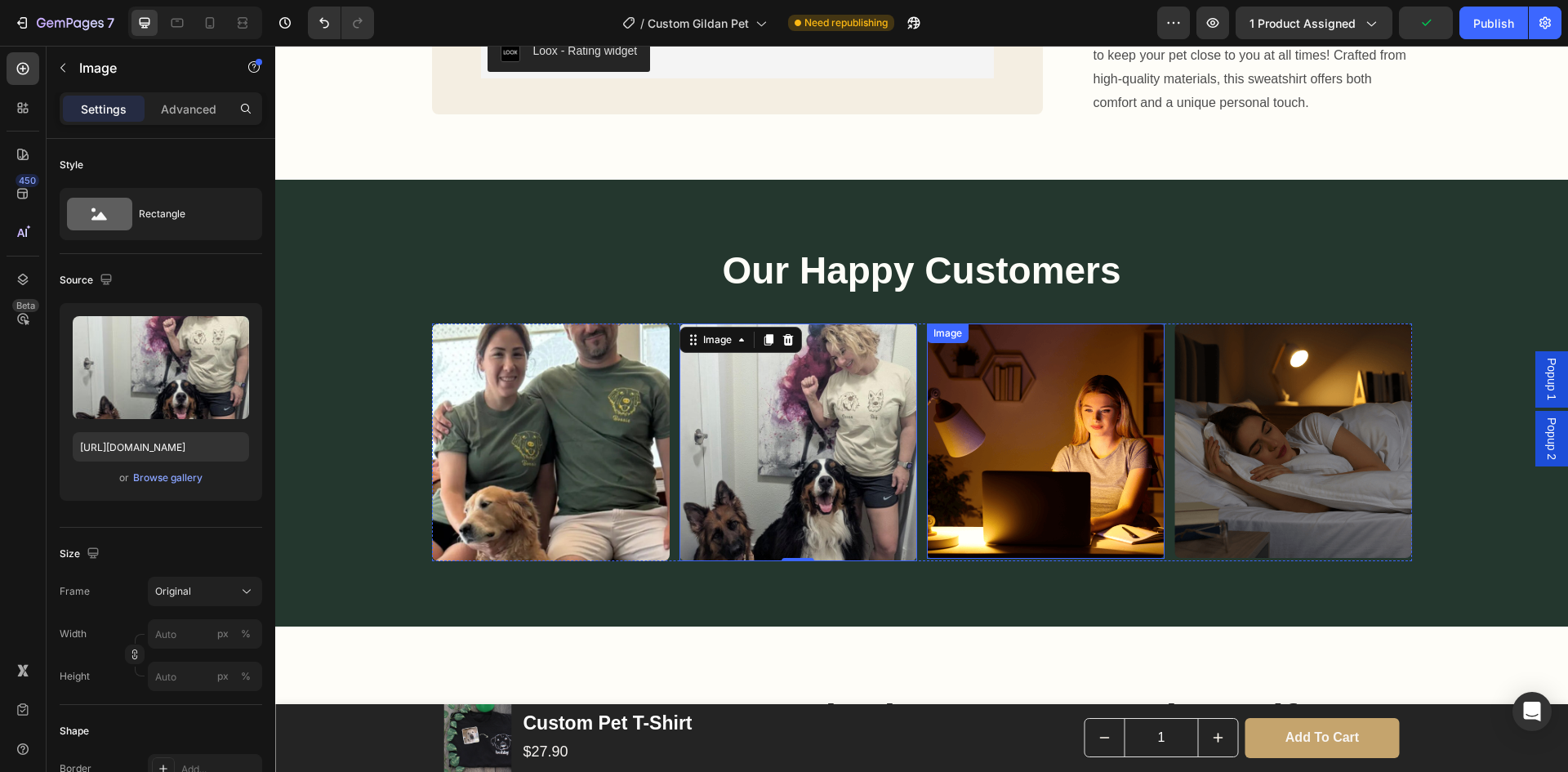
click at [1047, 404] on img at bounding box center [1046, 440] width 238 height 234
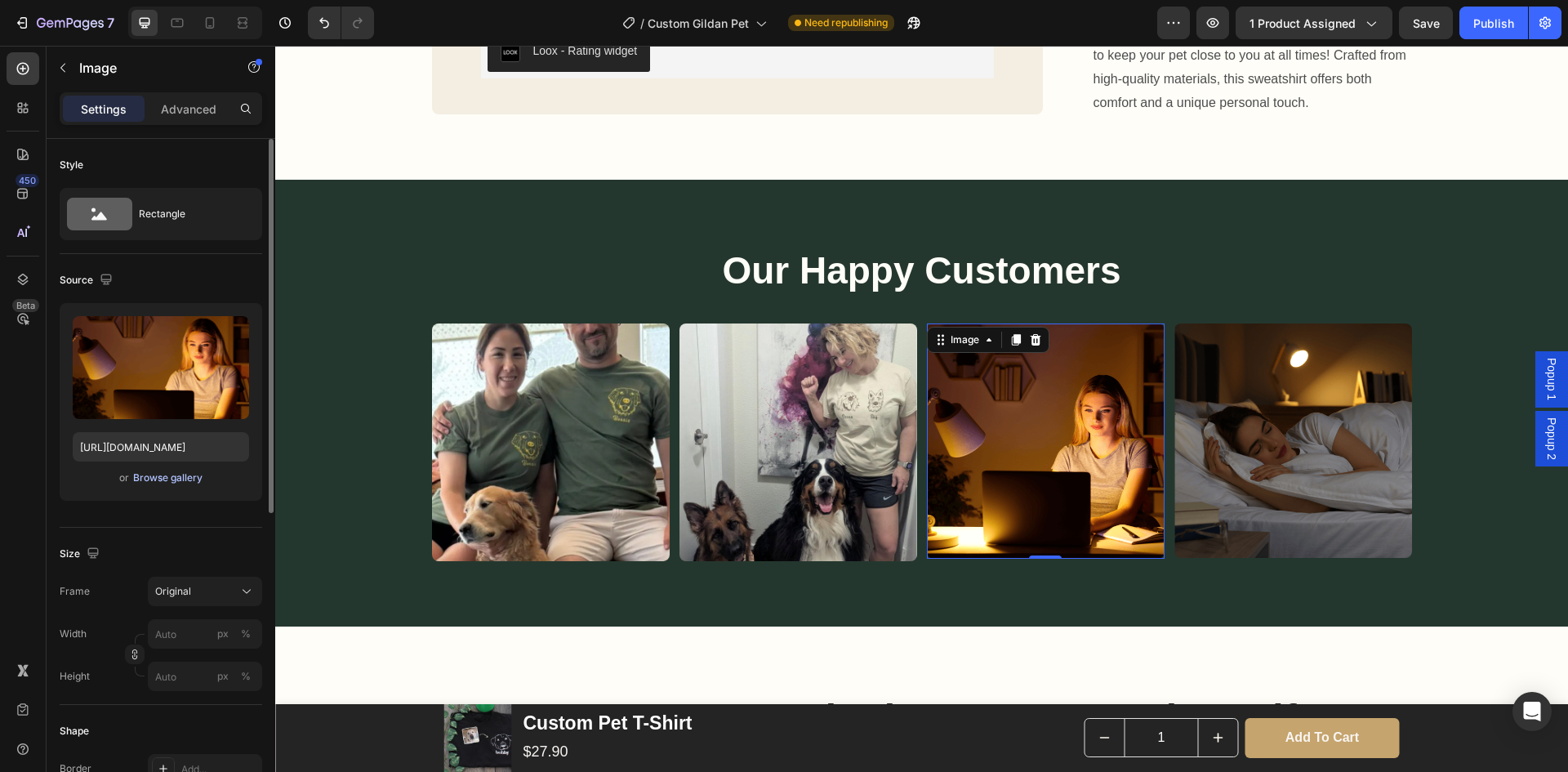
click at [194, 478] on div "Browse gallery" at bounding box center [168, 478] width 69 height 15
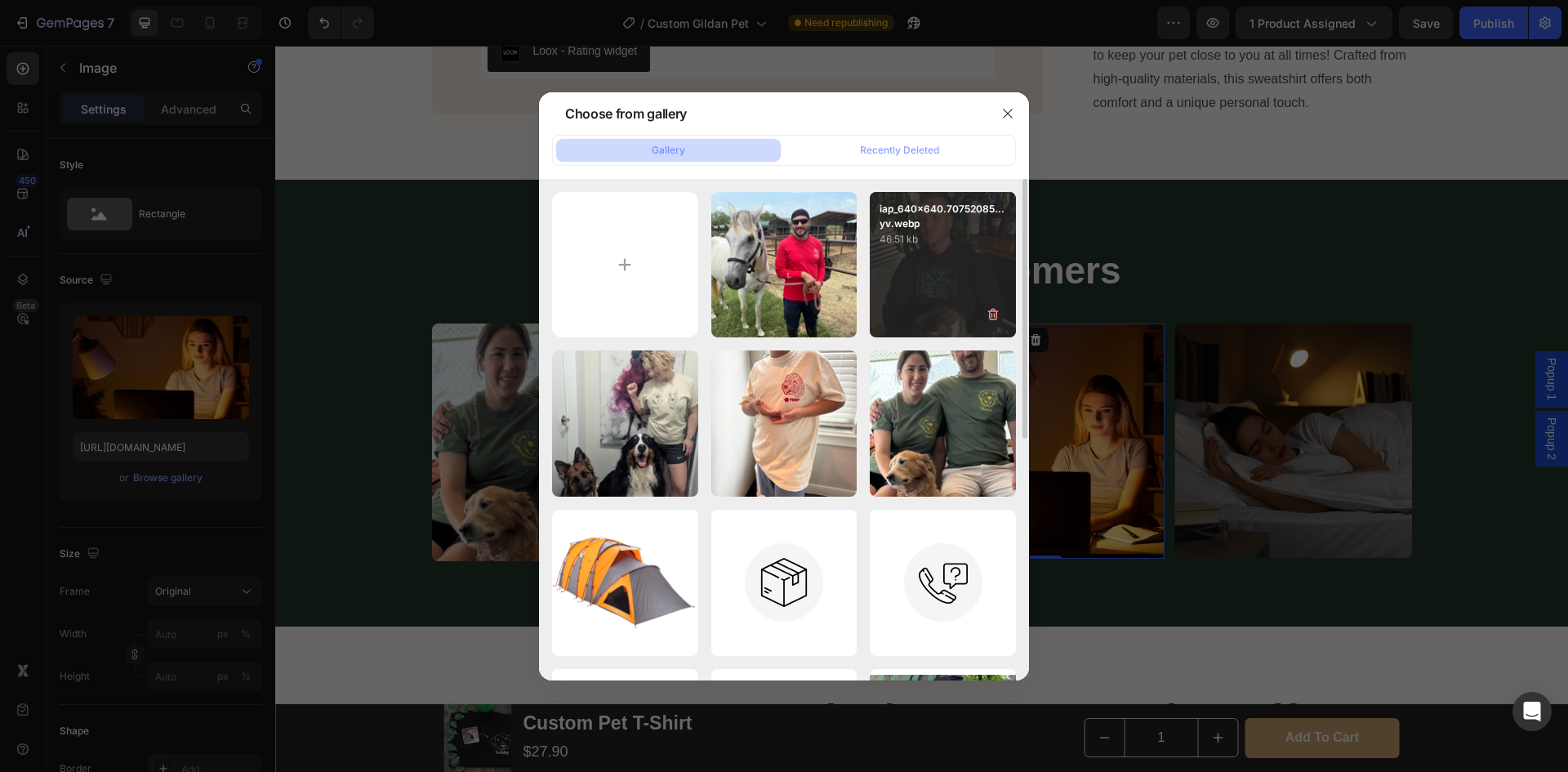
click at [927, 271] on div "iap_640x640.70752085...yv.webp 46.51 kb" at bounding box center [943, 265] width 146 height 146
type input "[URL][DOMAIN_NAME]"
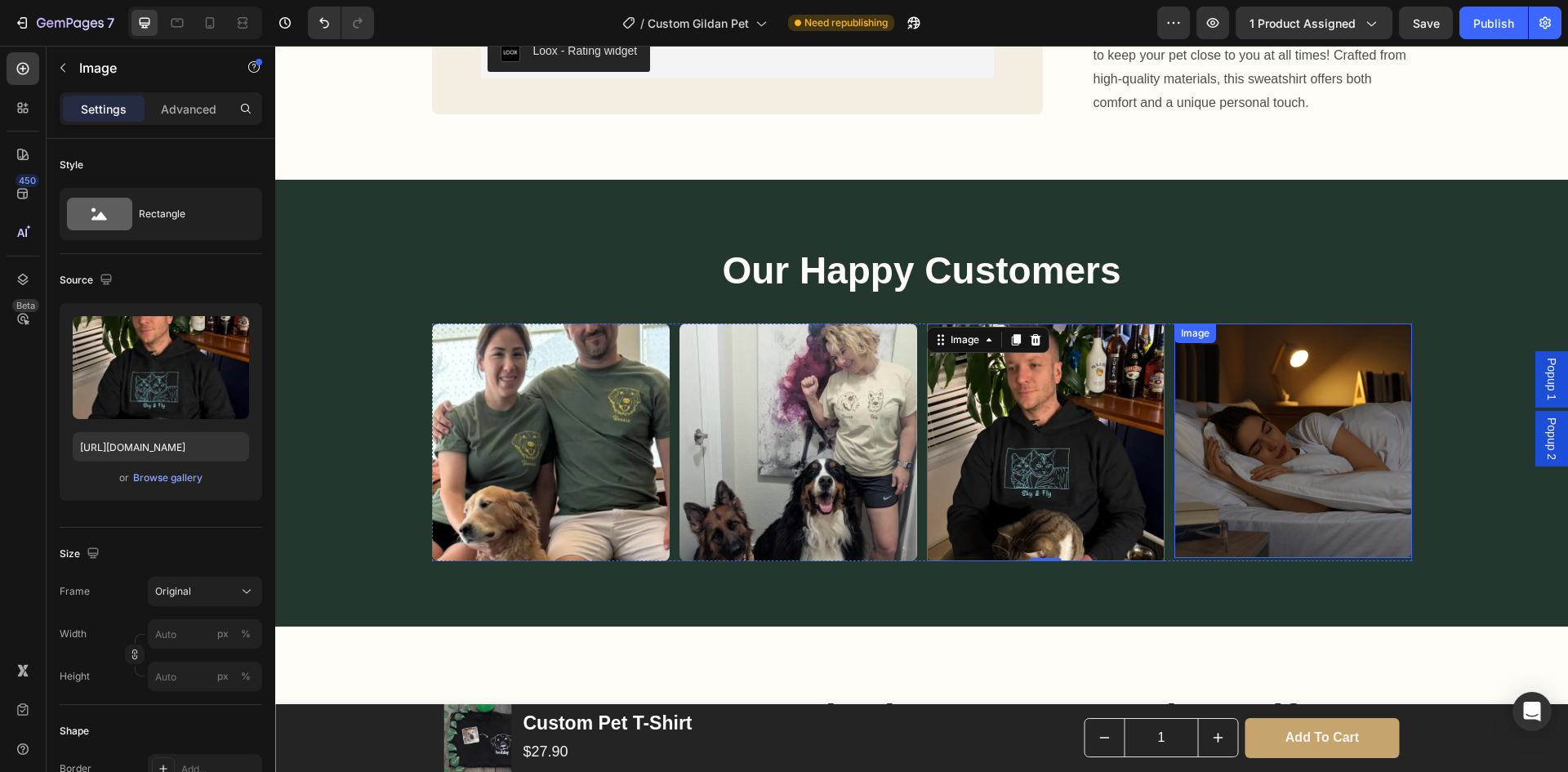
click at [1281, 467] on img at bounding box center [1294, 440] width 238 height 234
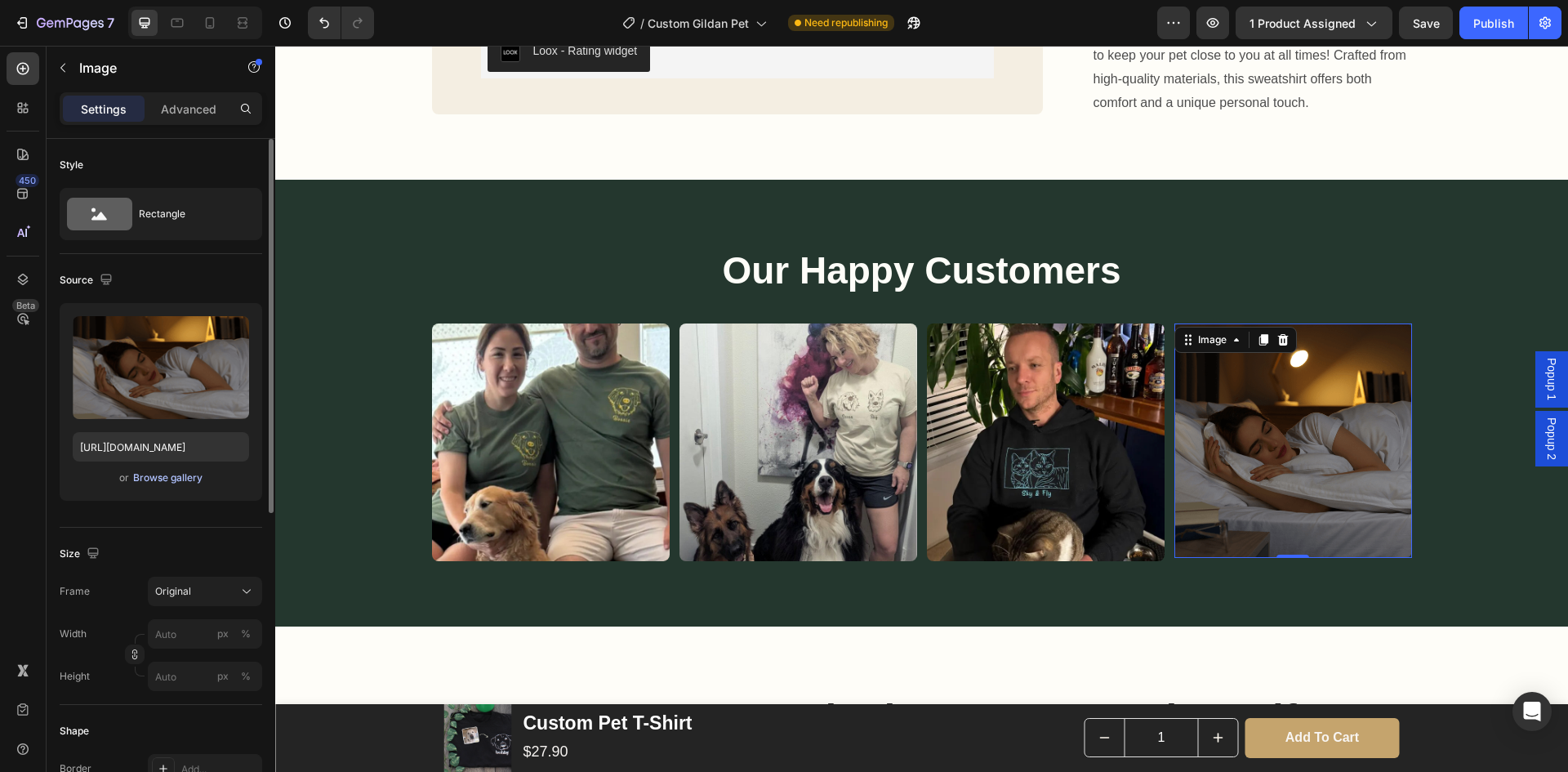
click at [184, 479] on div "Browse gallery" at bounding box center [168, 478] width 69 height 15
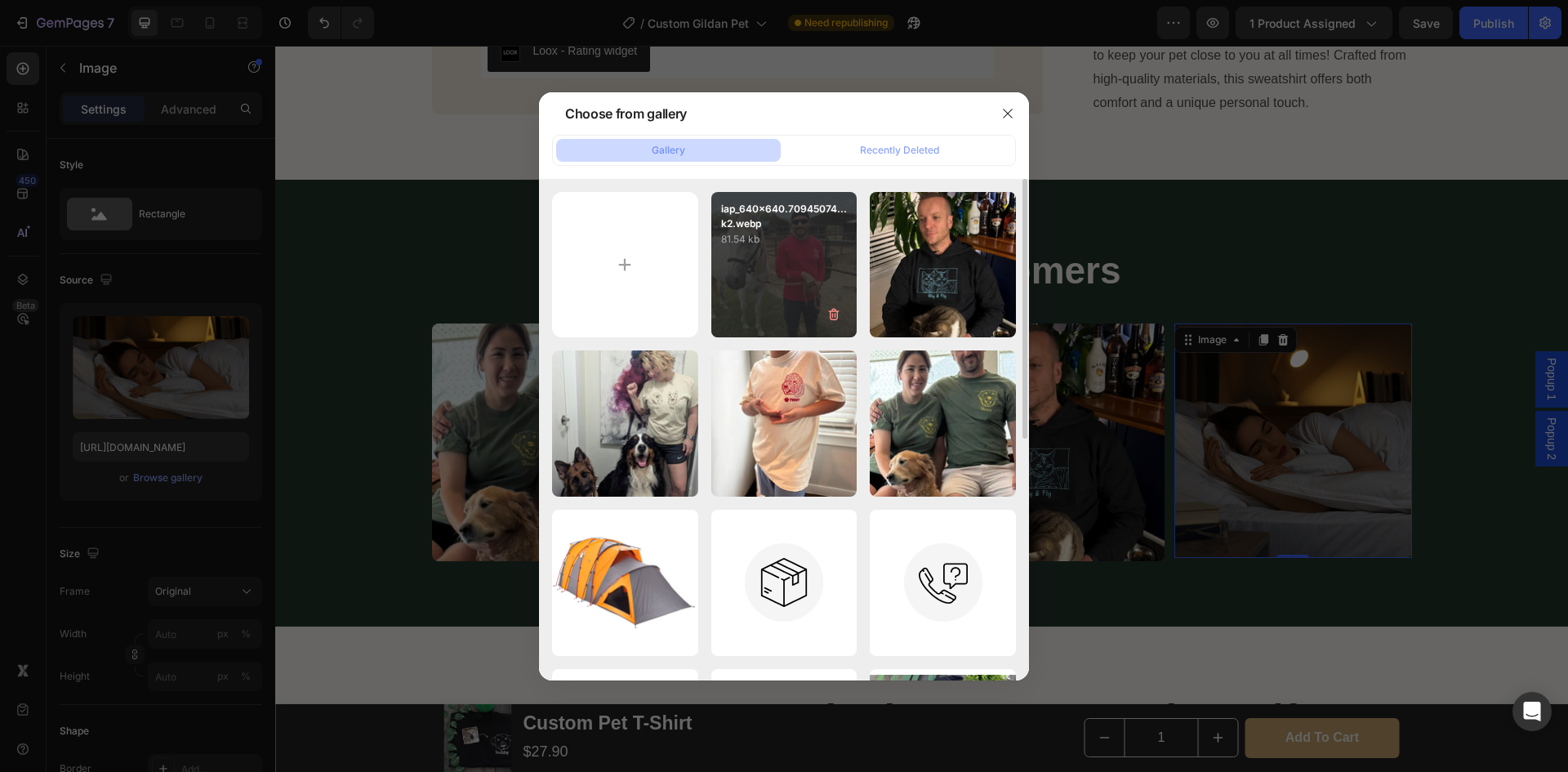
click at [758, 278] on div "iap_640x640.70945074...k2.webp 81.54 kb" at bounding box center [785, 265] width 146 height 146
type input "[URL][DOMAIN_NAME]"
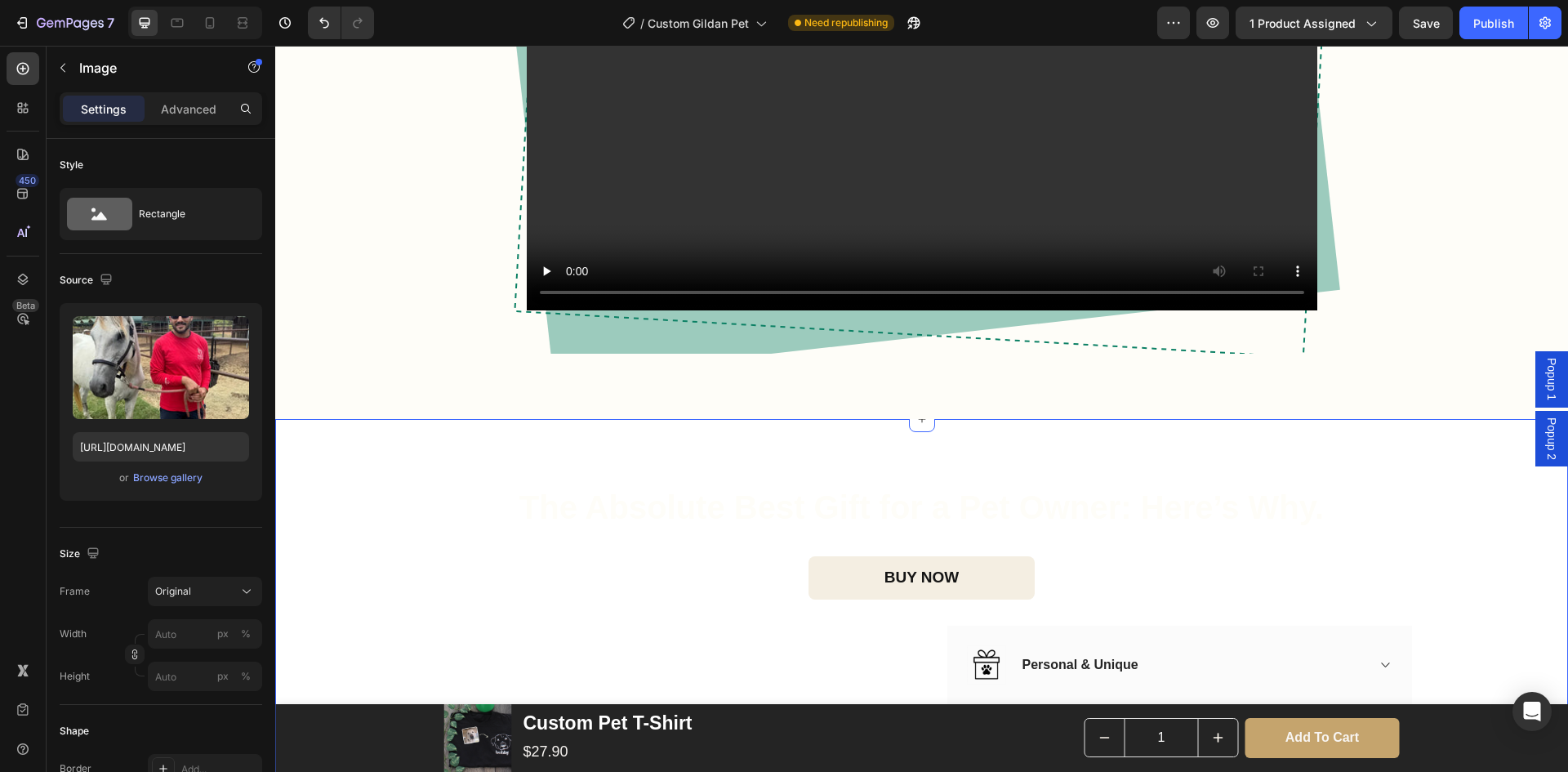
scroll to position [2205, 0]
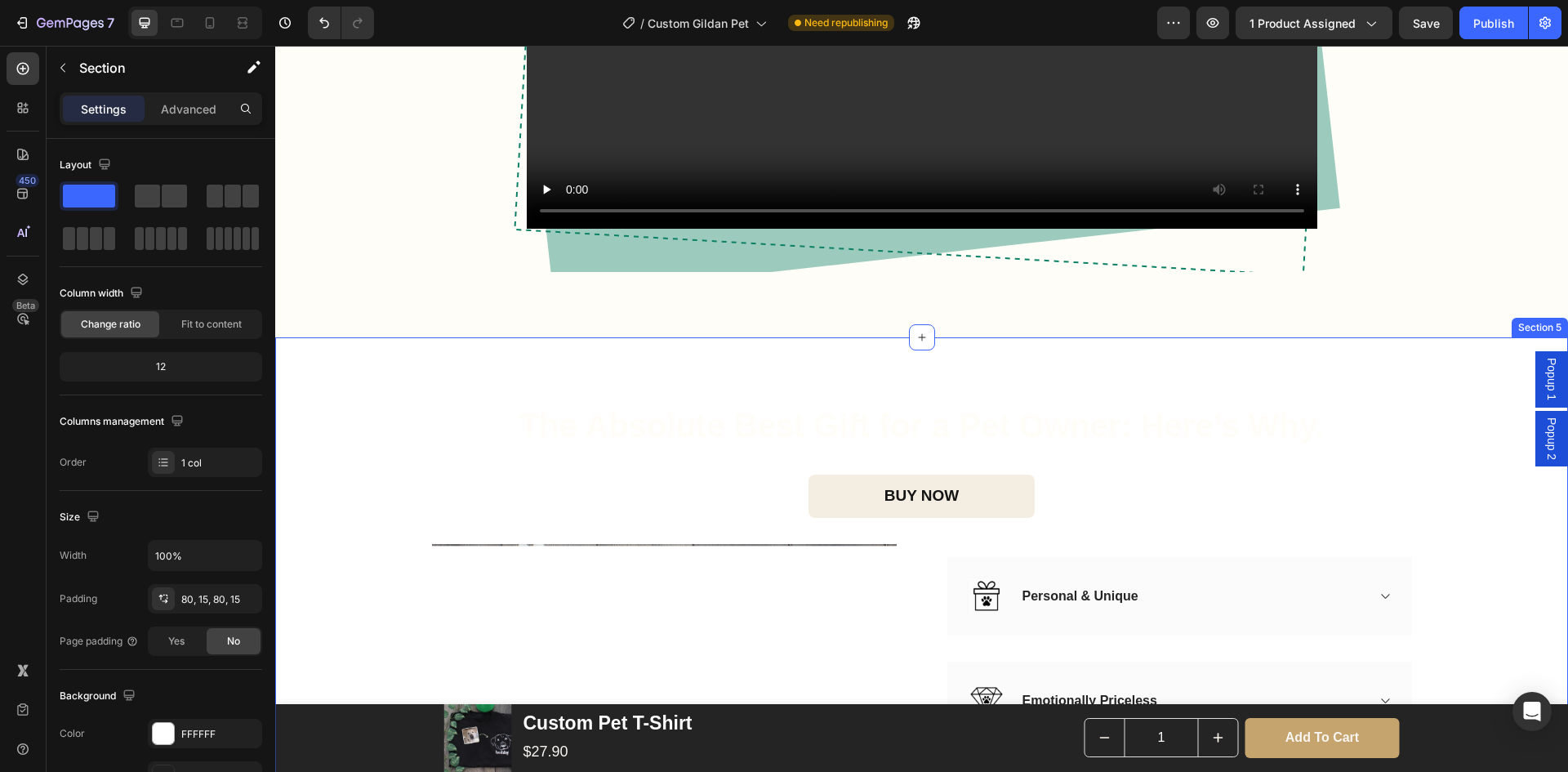
click at [370, 419] on div "The Absolute Best Gift for a Pet Owner: Here’s Why. Heading BUY NOW (P) Cart Bu…" at bounding box center [922, 667] width 1293 height 661
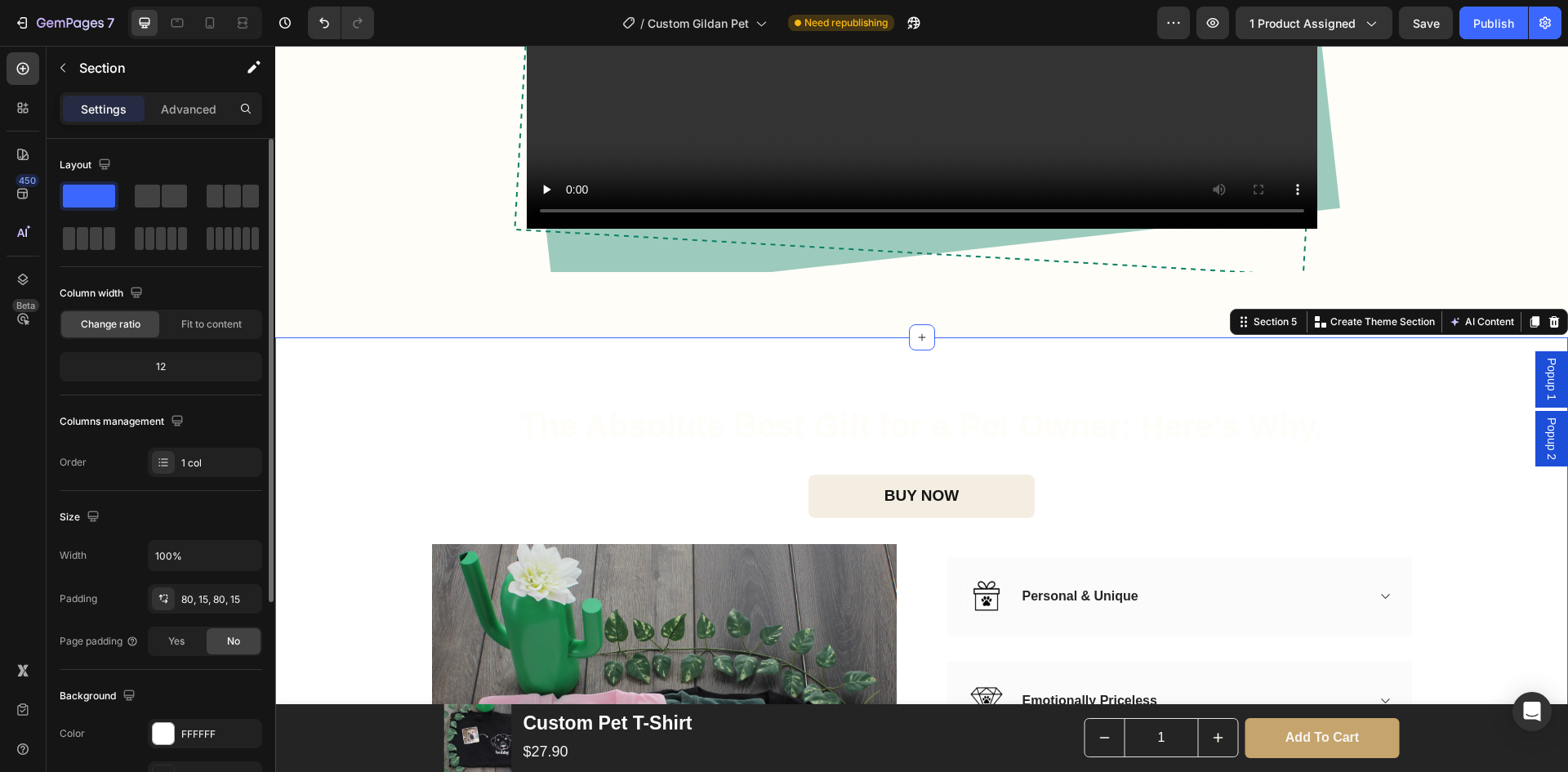
scroll to position [82, 0]
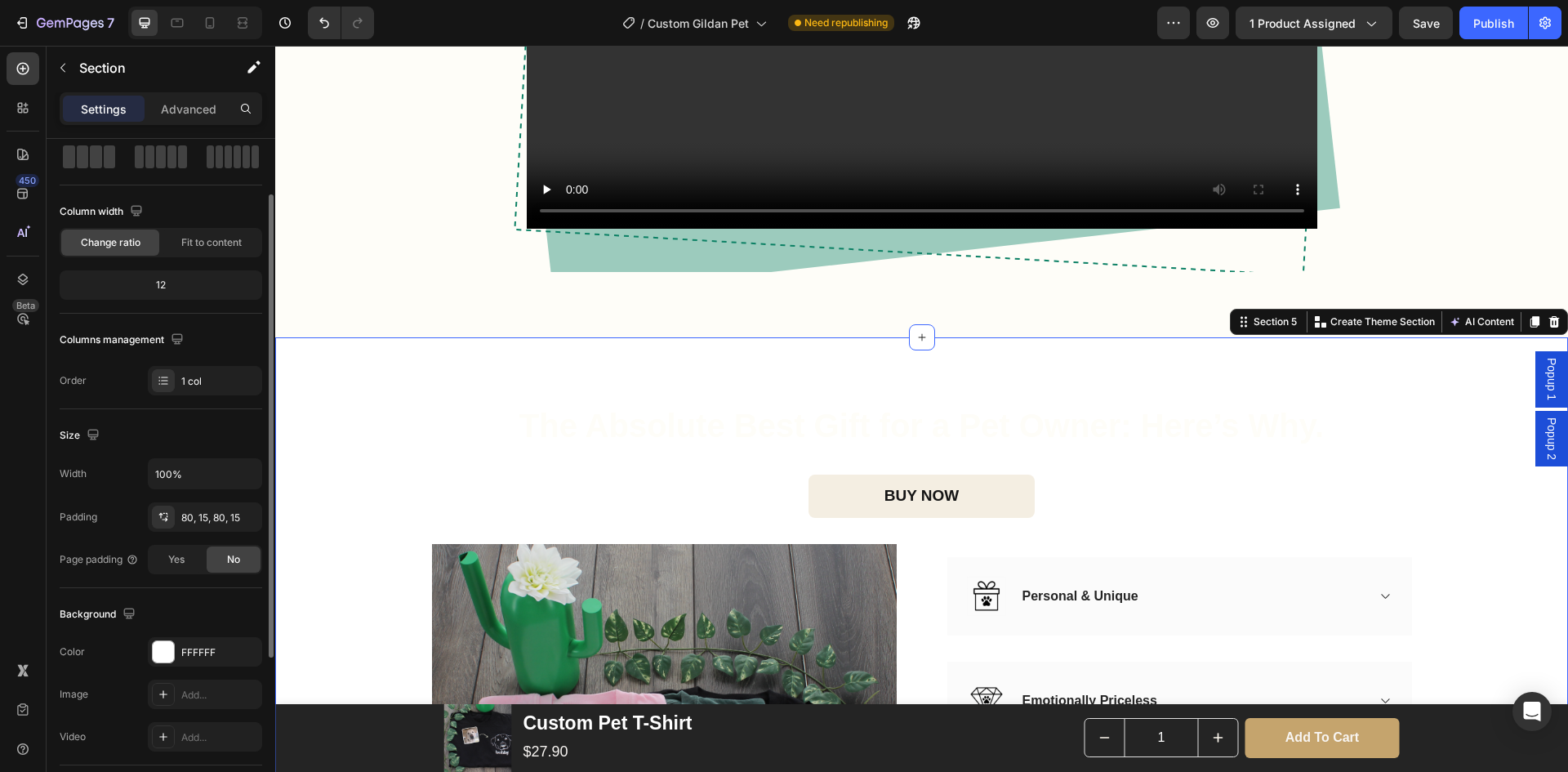
click at [181, 636] on div "Background The changes might be hidden by the video. Color FFFFFF Image Add... …" at bounding box center [161, 676] width 202 height 177
click at [190, 649] on div "FFFFFF" at bounding box center [205, 653] width 48 height 15
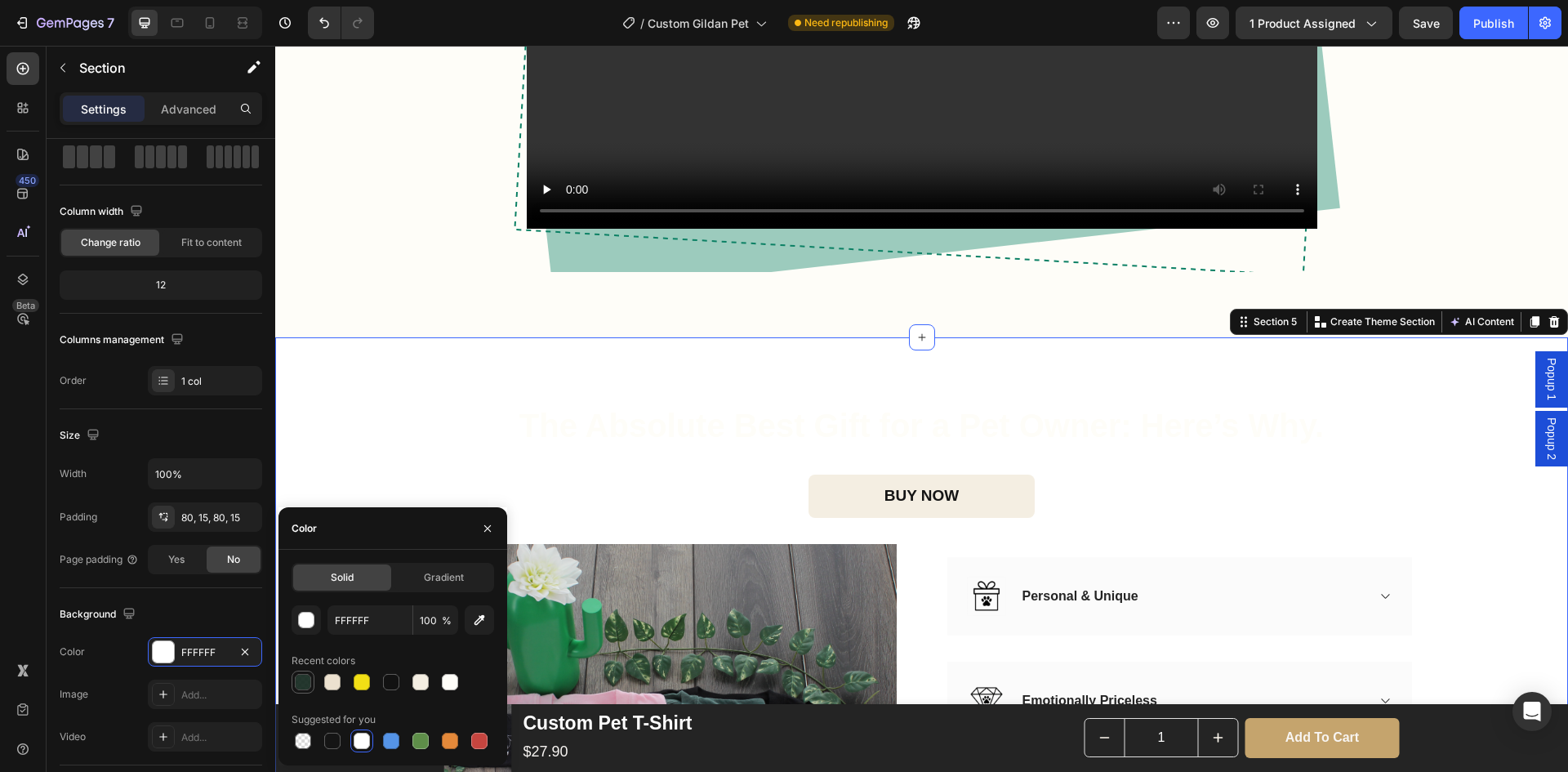
click at [301, 674] on div at bounding box center [303, 682] width 20 height 20
type input "0F241A"
type input "91"
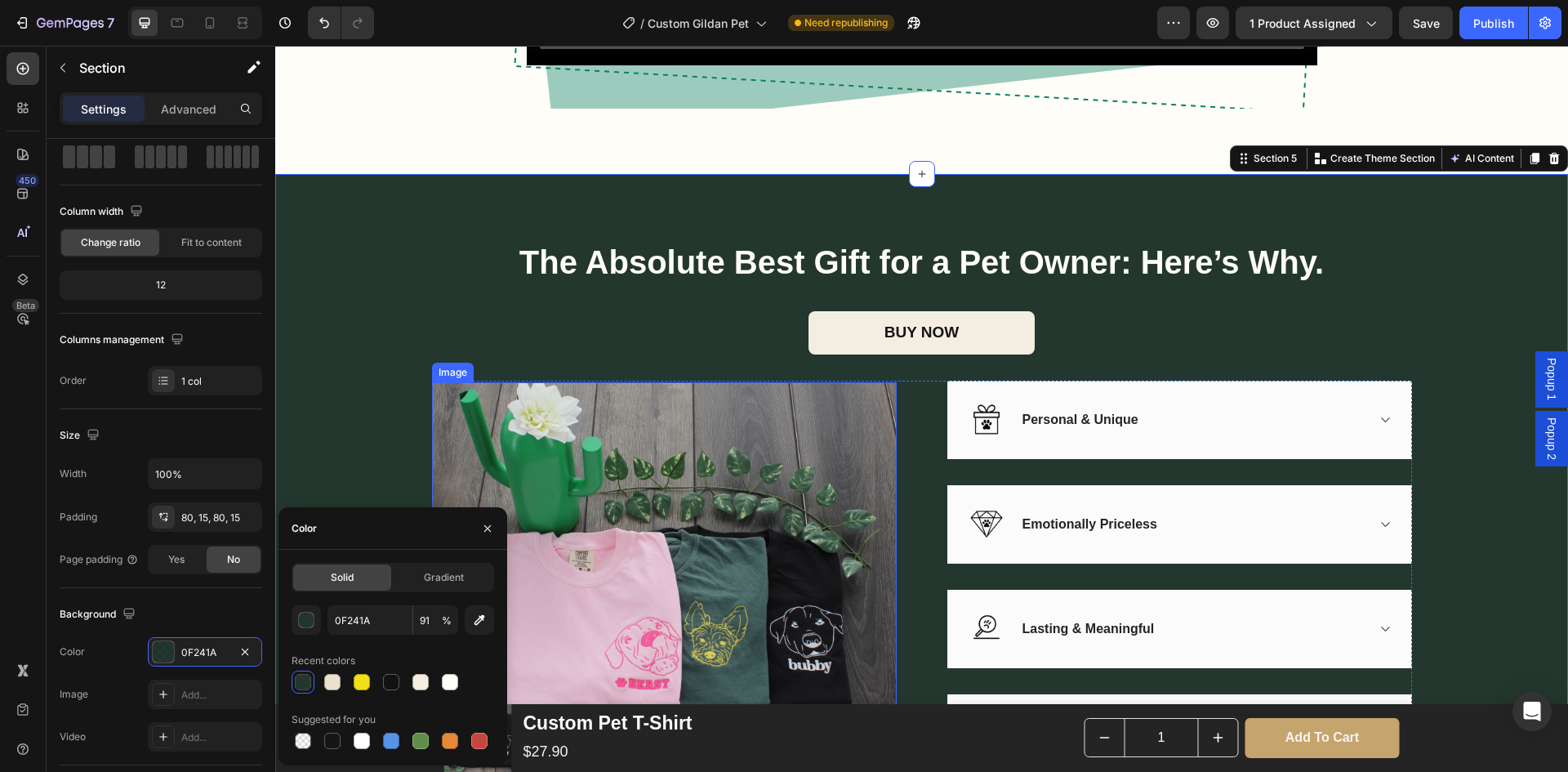
scroll to position [2532, 0]
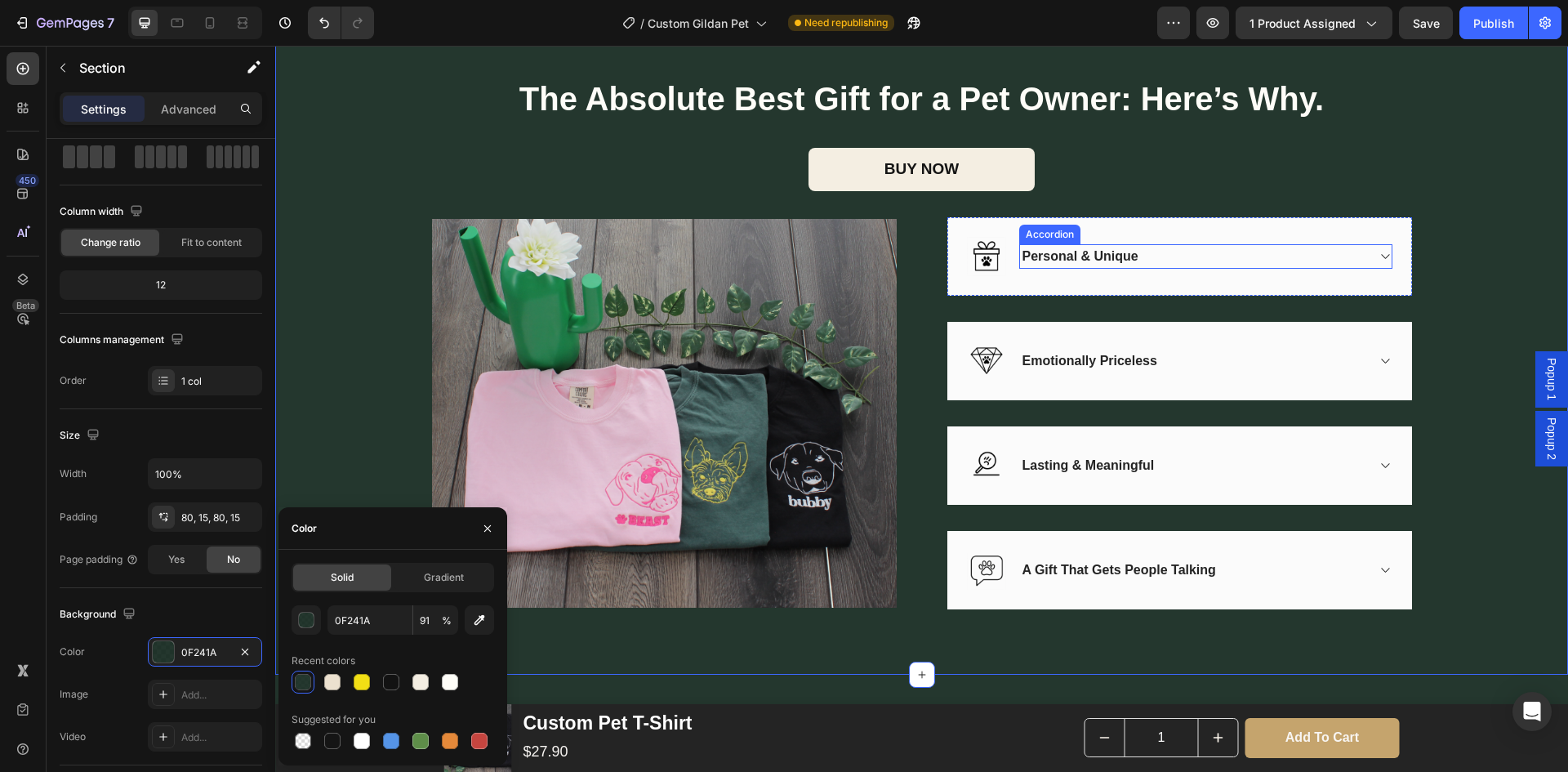
click at [1302, 269] on div "Personal & Unique" at bounding box center [1192, 257] width 346 height 24
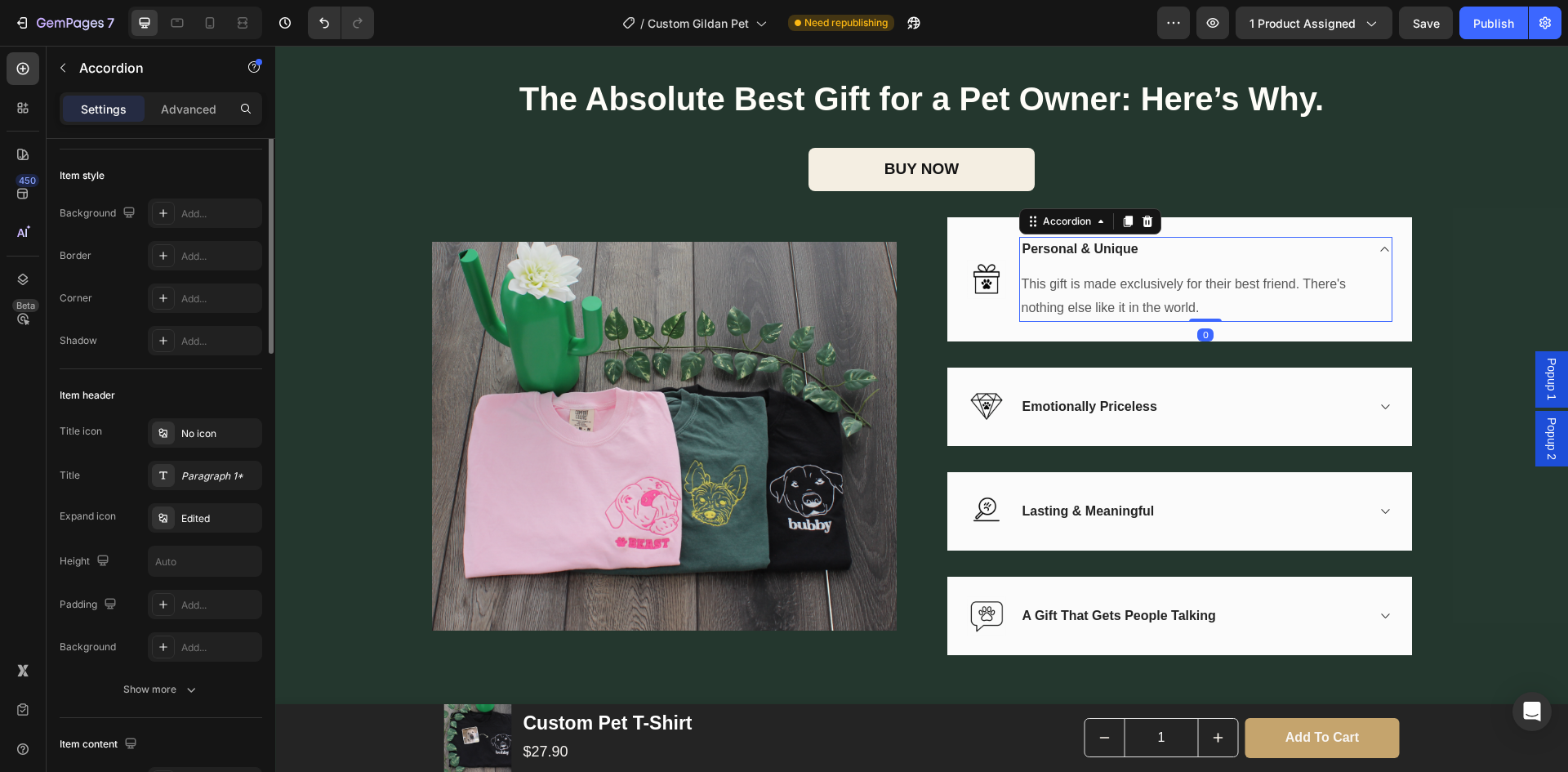
scroll to position [0, 0]
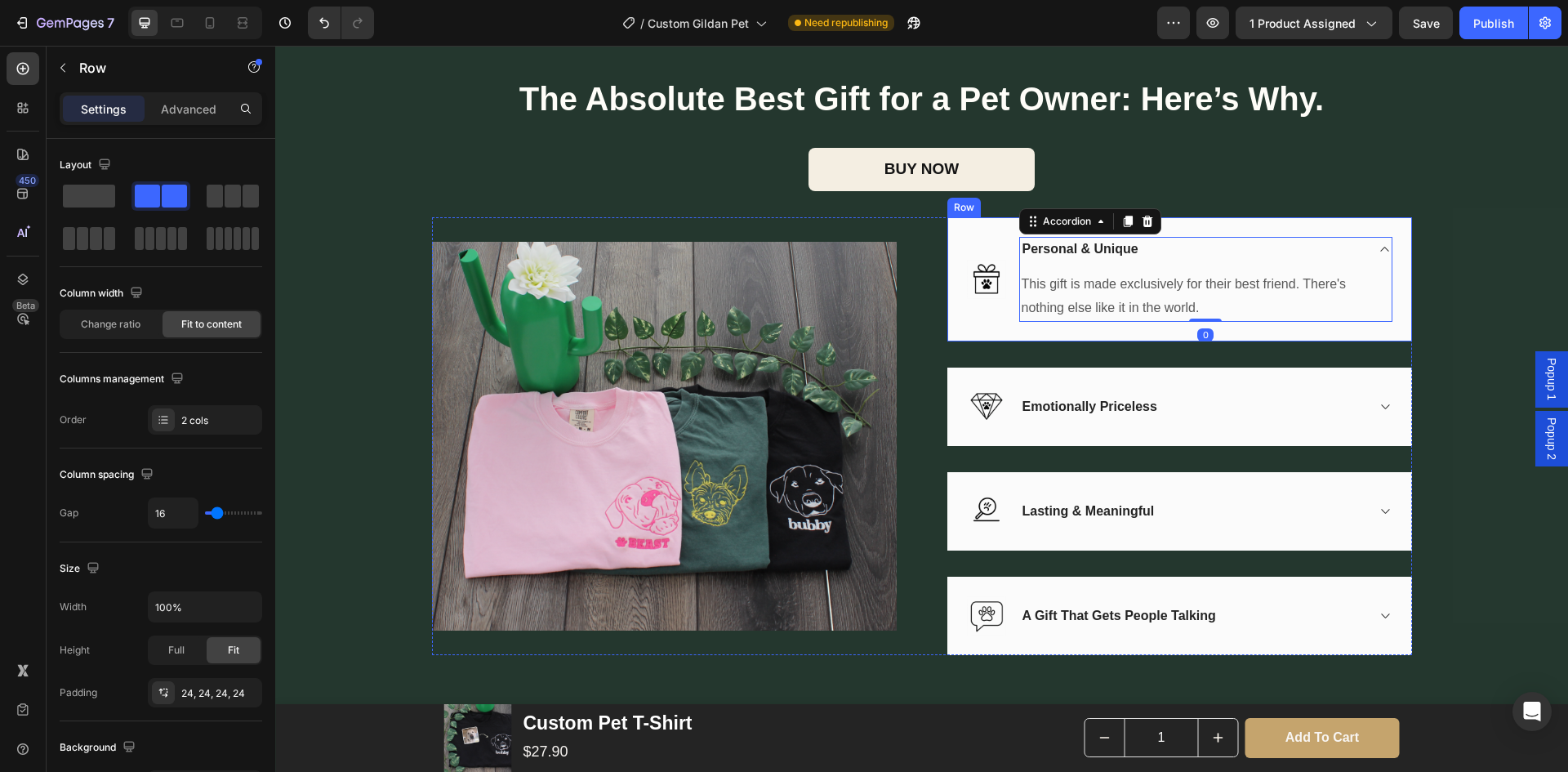
click at [1380, 342] on div "Image Personal & Unique This gift is made exclusively for their best friend. Th…" at bounding box center [1180, 279] width 465 height 125
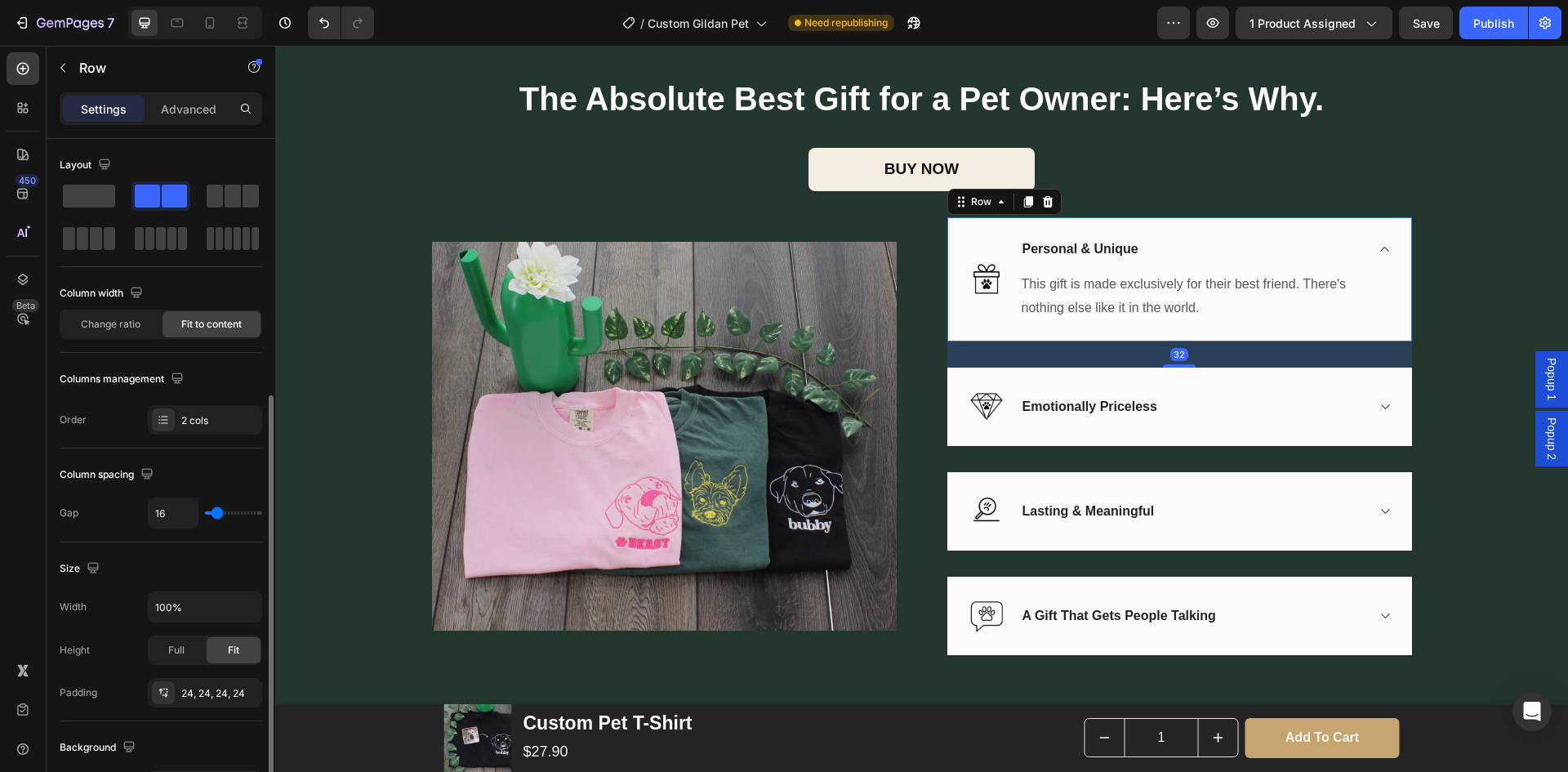
scroll to position [245, 0]
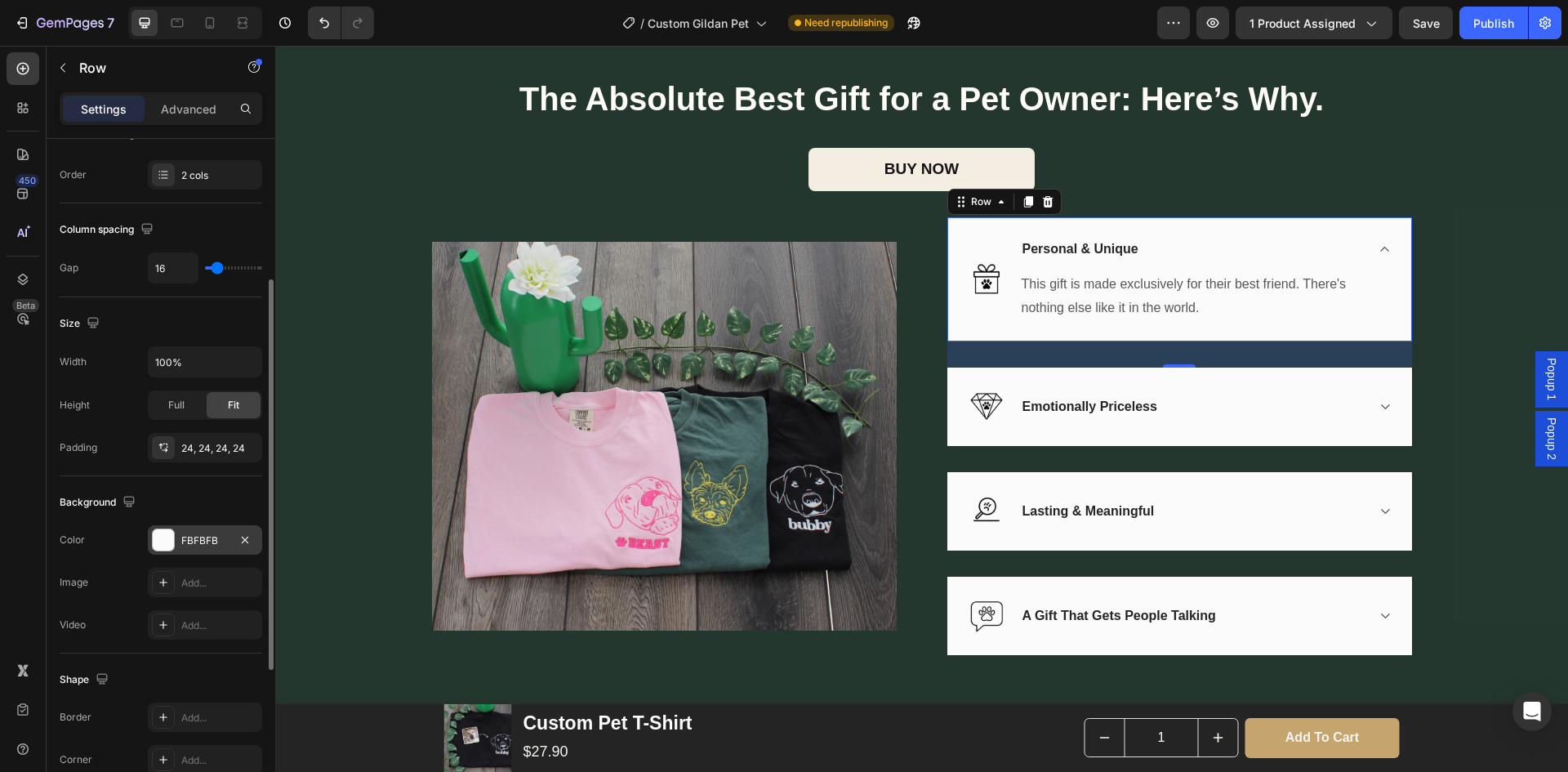
click at [205, 542] on div "FBFBFB" at bounding box center [205, 541] width 48 height 15
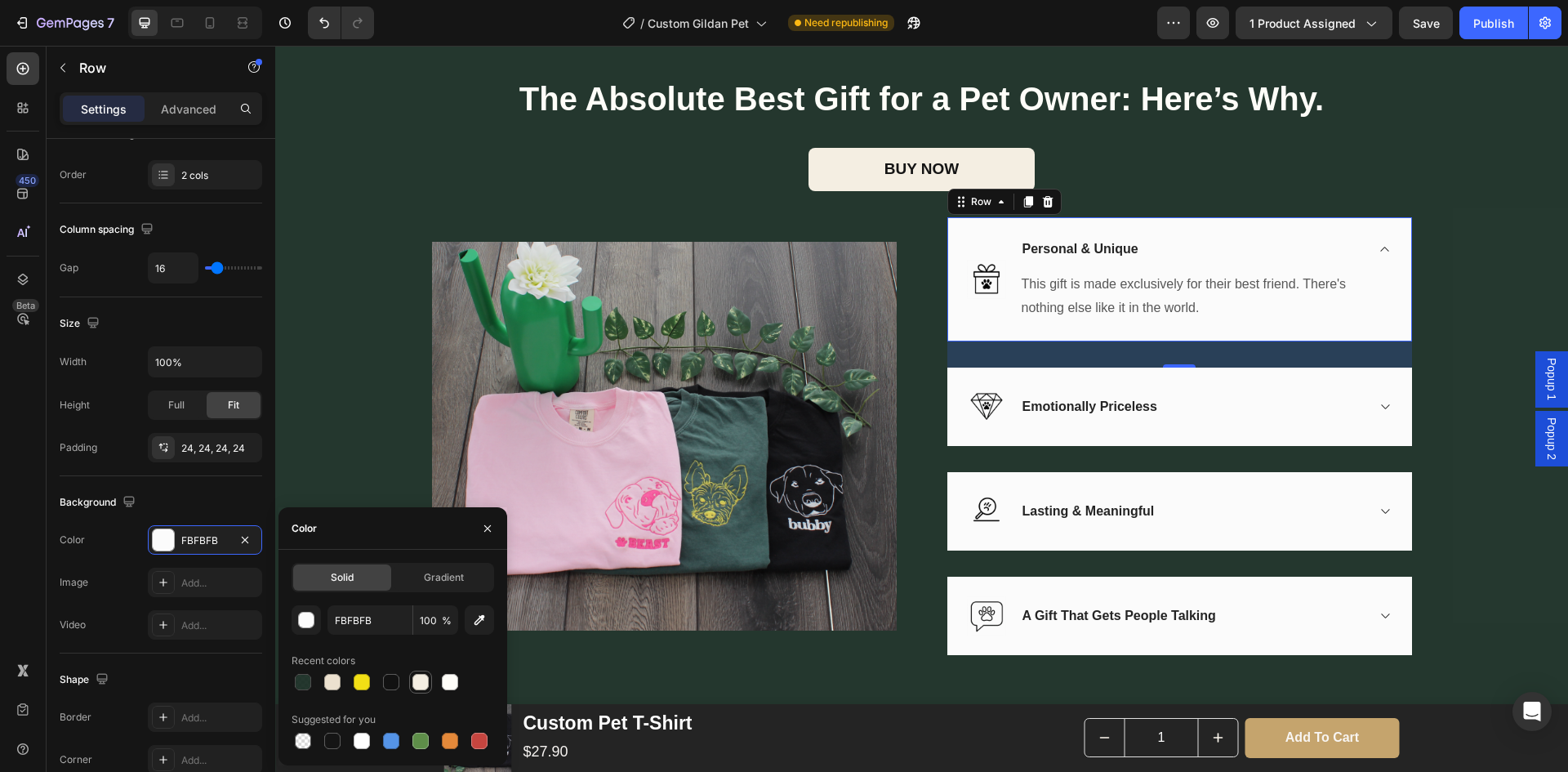
click at [425, 684] on div at bounding box center [420, 681] width 16 height 16
type input "F4EEE2"
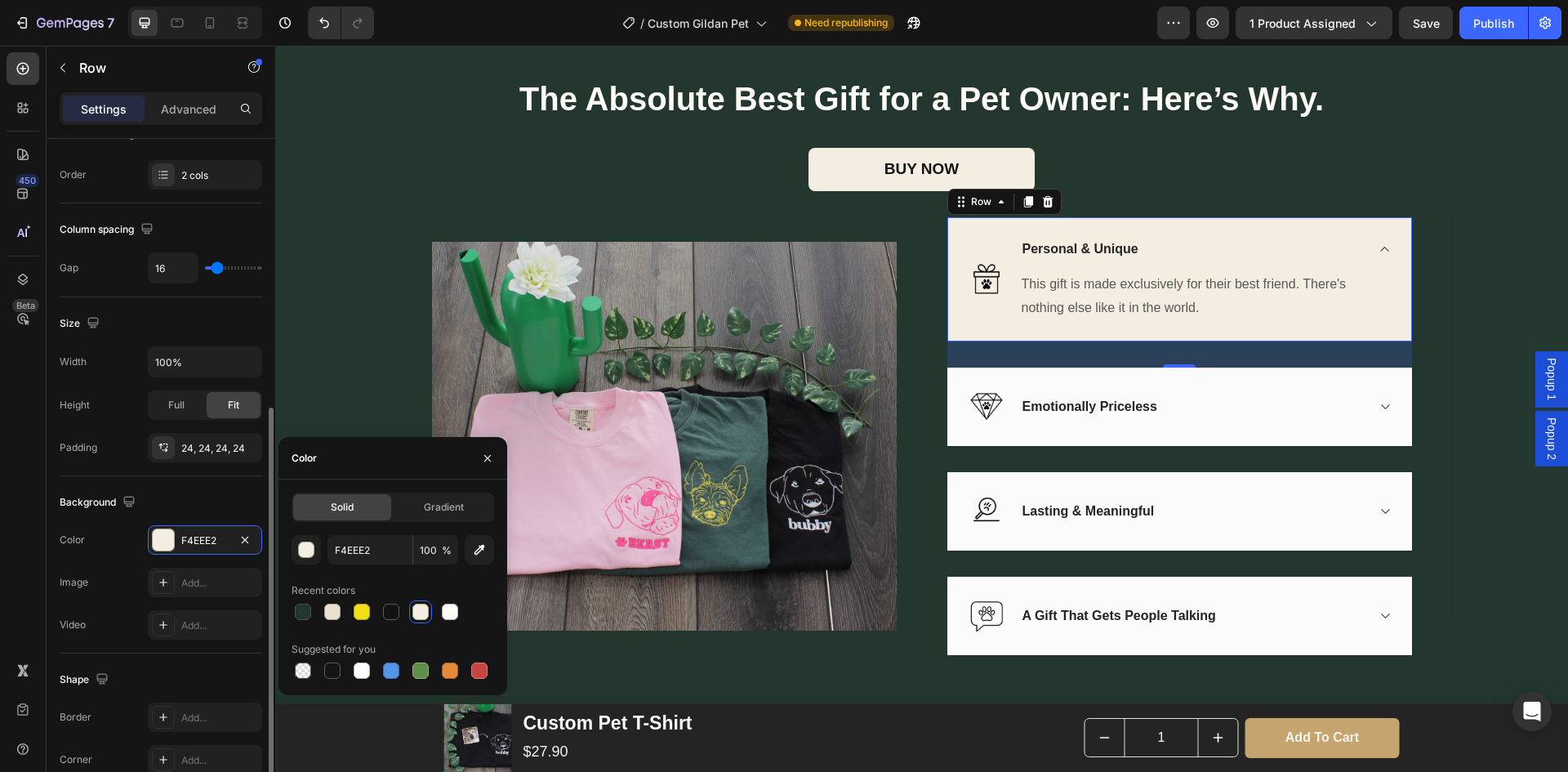
scroll to position [408, 0]
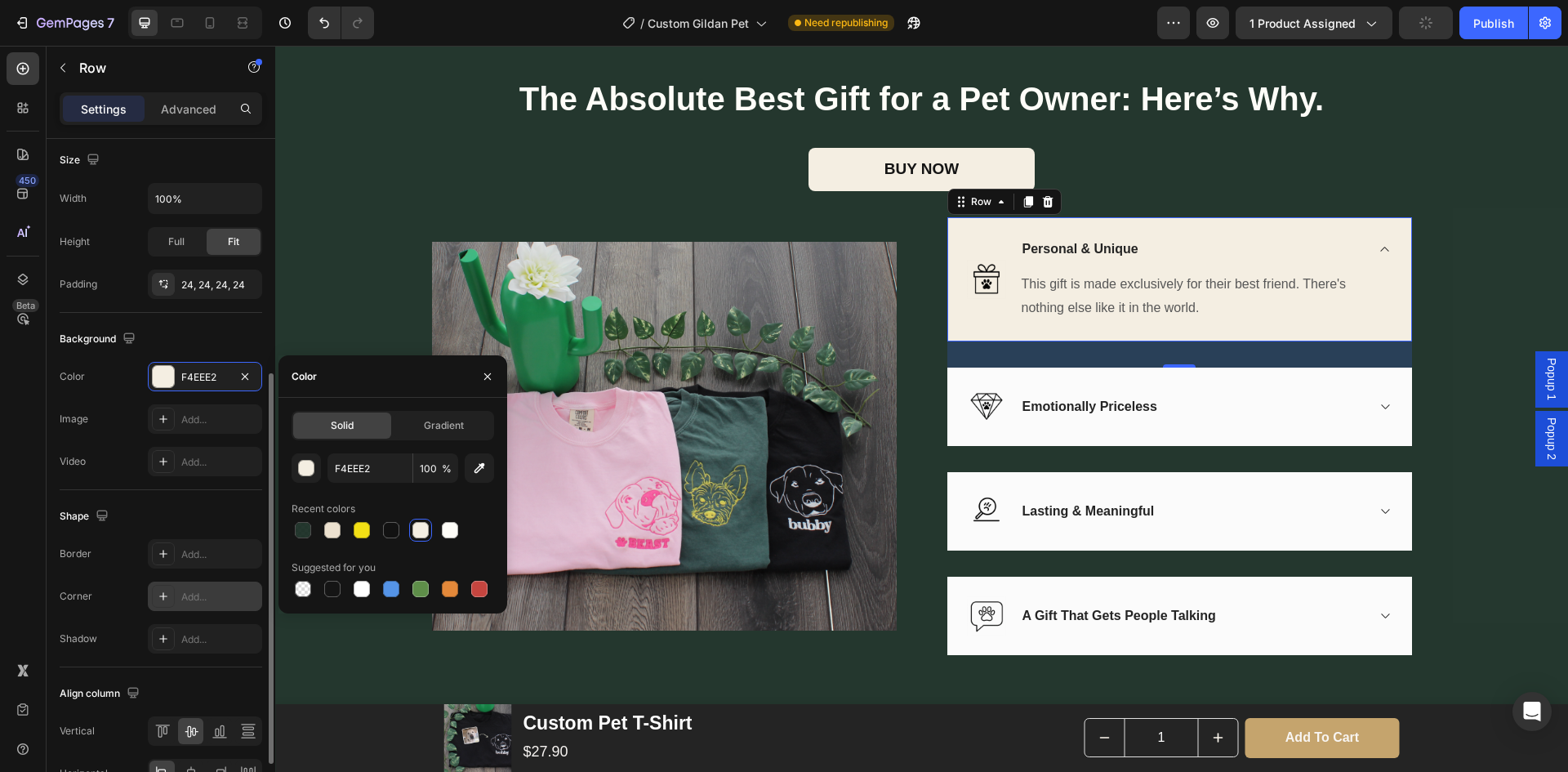
click at [204, 596] on div "Add..." at bounding box center [220, 598] width 77 height 15
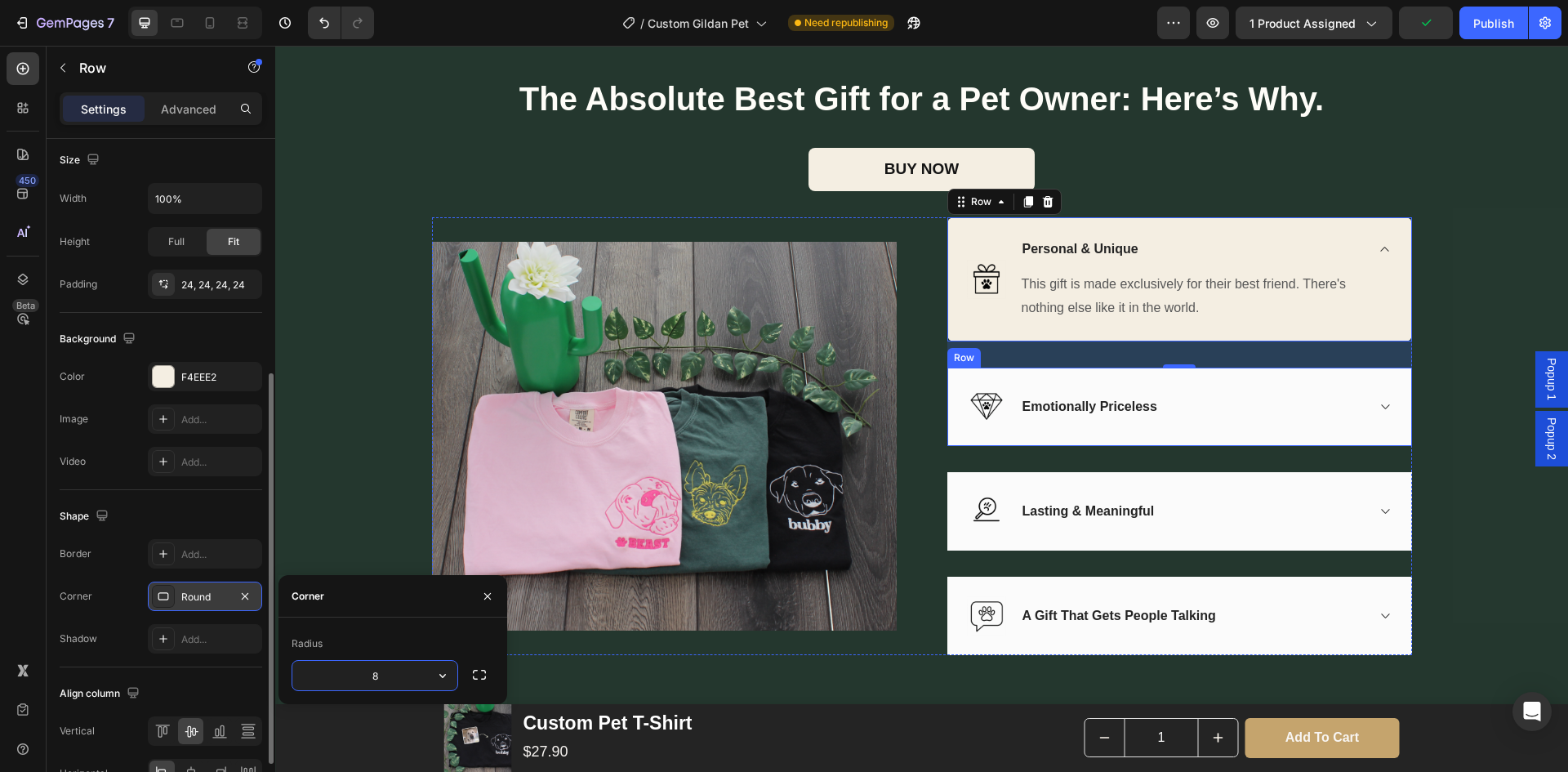
click at [973, 446] on div "Image Emotionally Priceless Accordion Row" at bounding box center [1180, 407] width 465 height 79
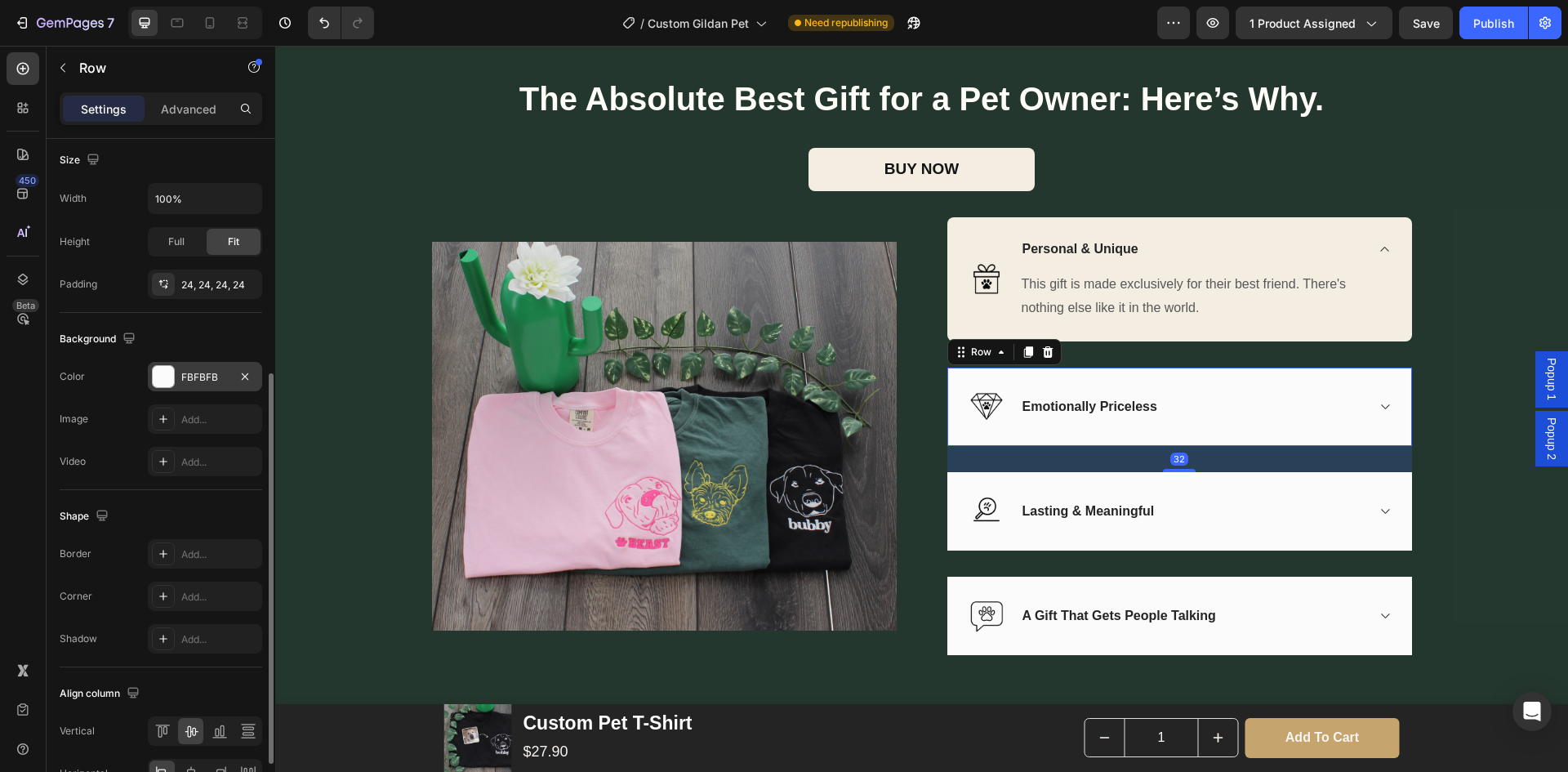
click at [211, 378] on div "FBFBFB" at bounding box center [205, 378] width 48 height 15
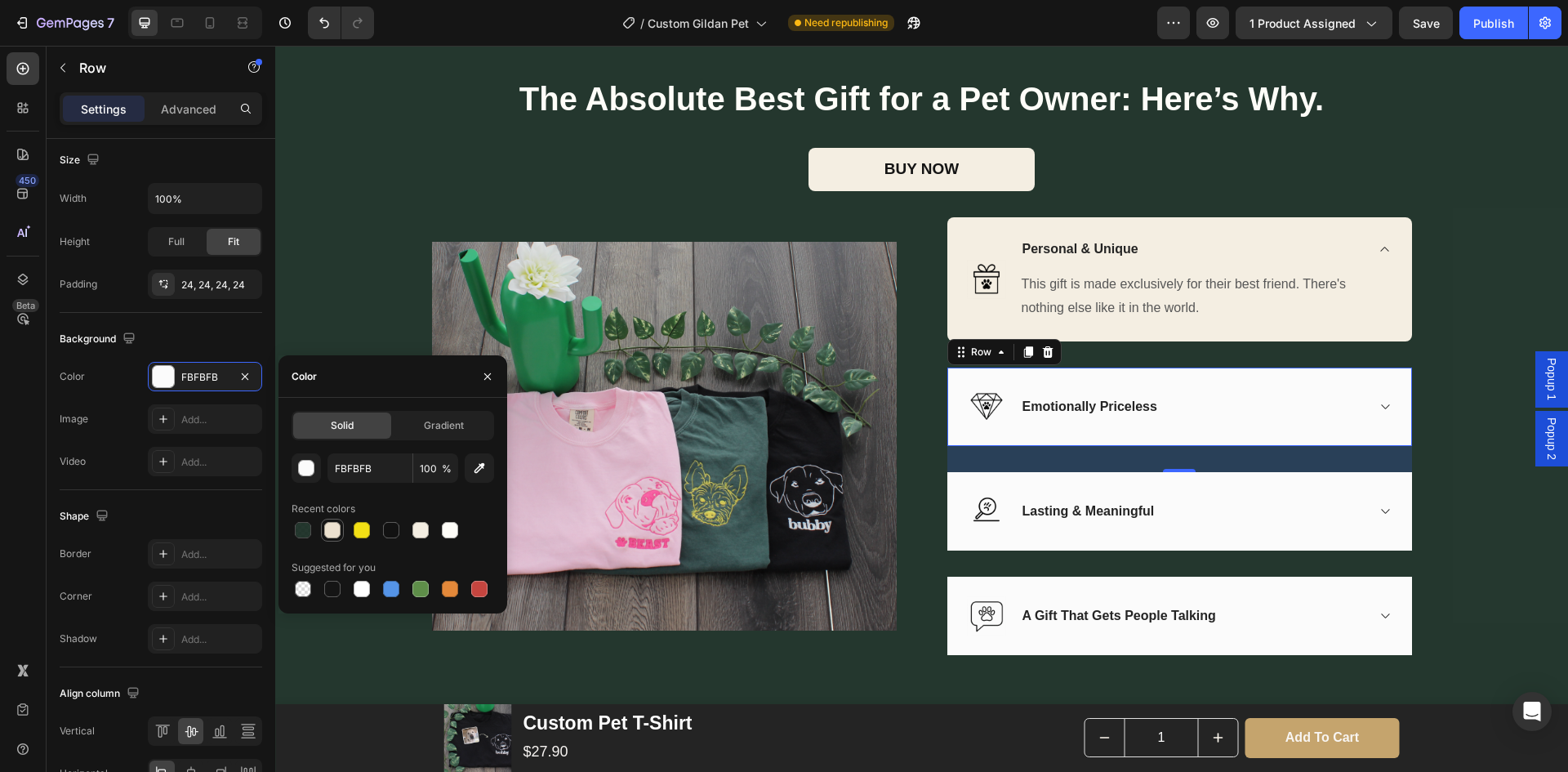
click at [333, 539] on div at bounding box center [332, 529] width 20 height 20
type input "ECE1CF"
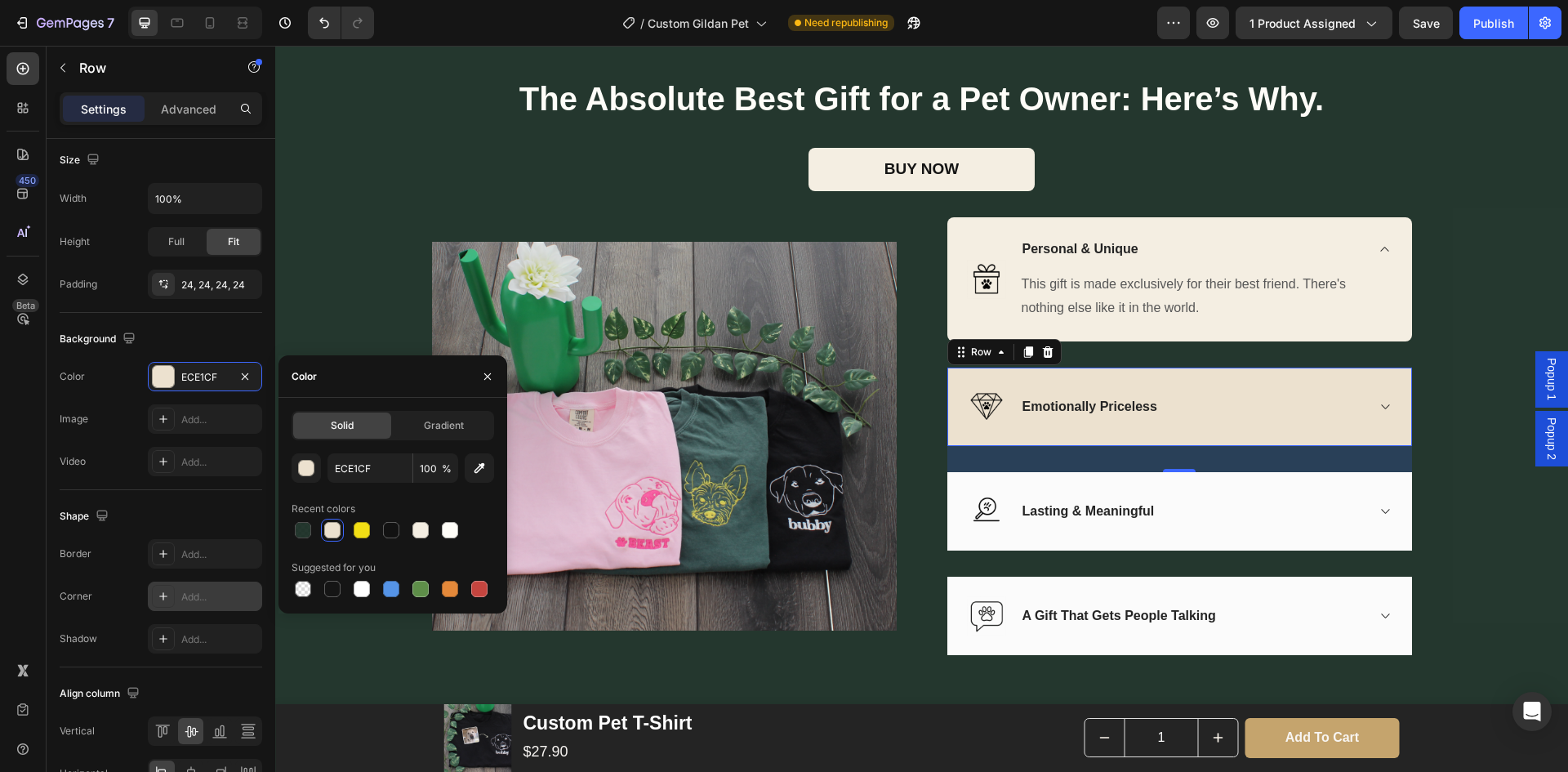
click at [194, 598] on div "Add..." at bounding box center [220, 598] width 77 height 15
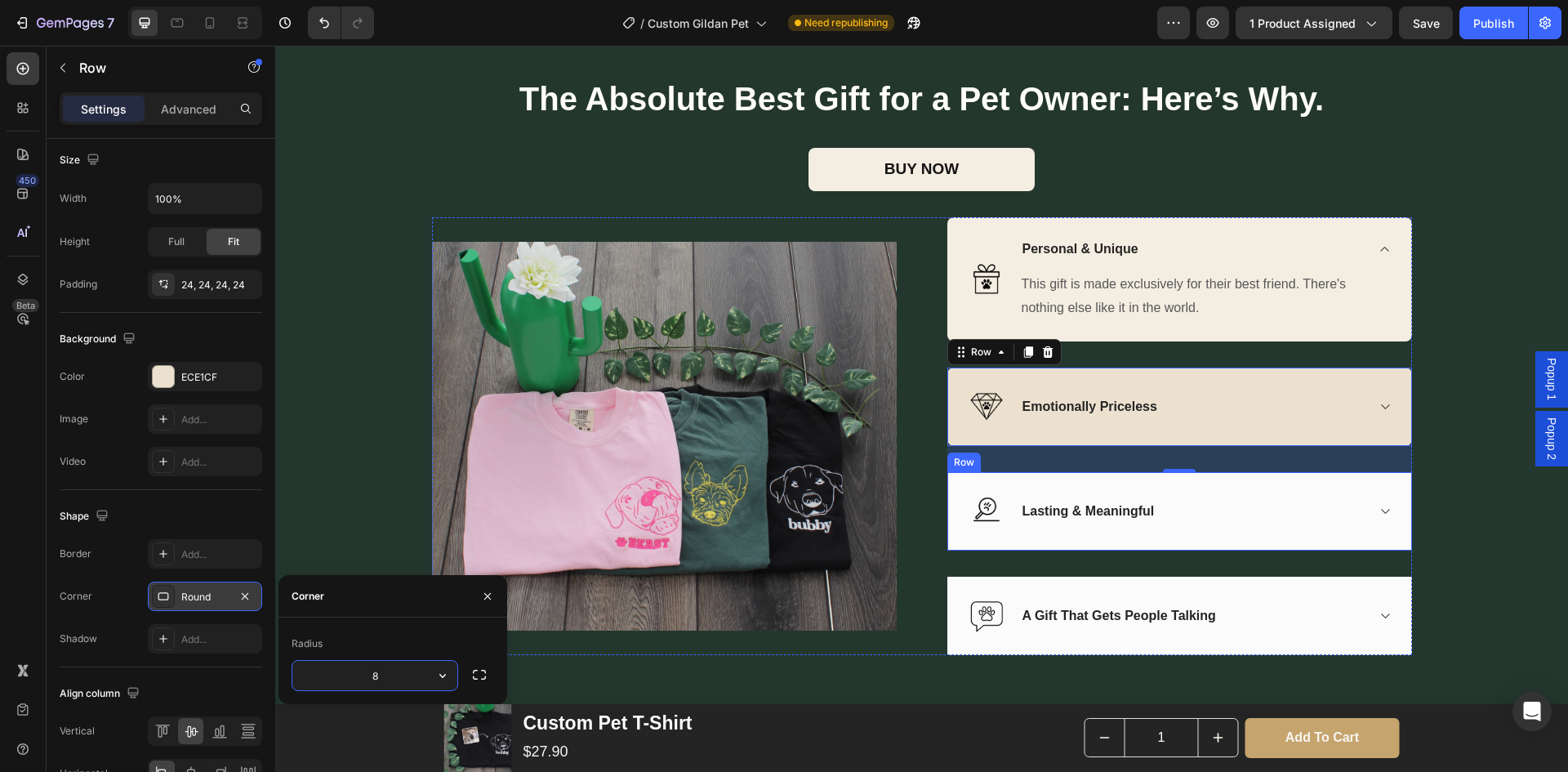
click at [1008, 551] on div "Image Lasting & Meaningful Accordion Row" at bounding box center [1180, 512] width 465 height 79
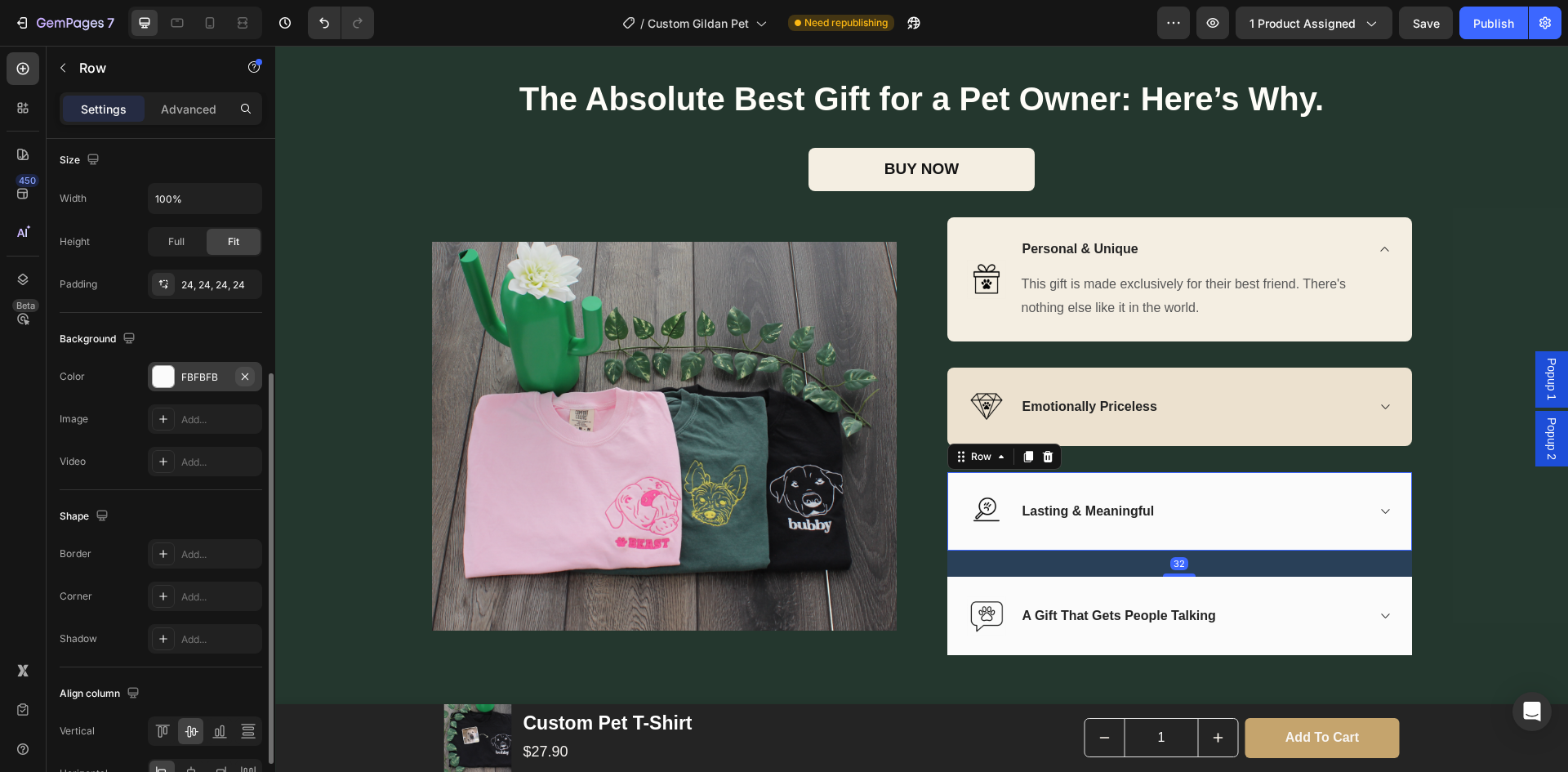
click at [244, 382] on icon "button" at bounding box center [245, 377] width 13 height 13
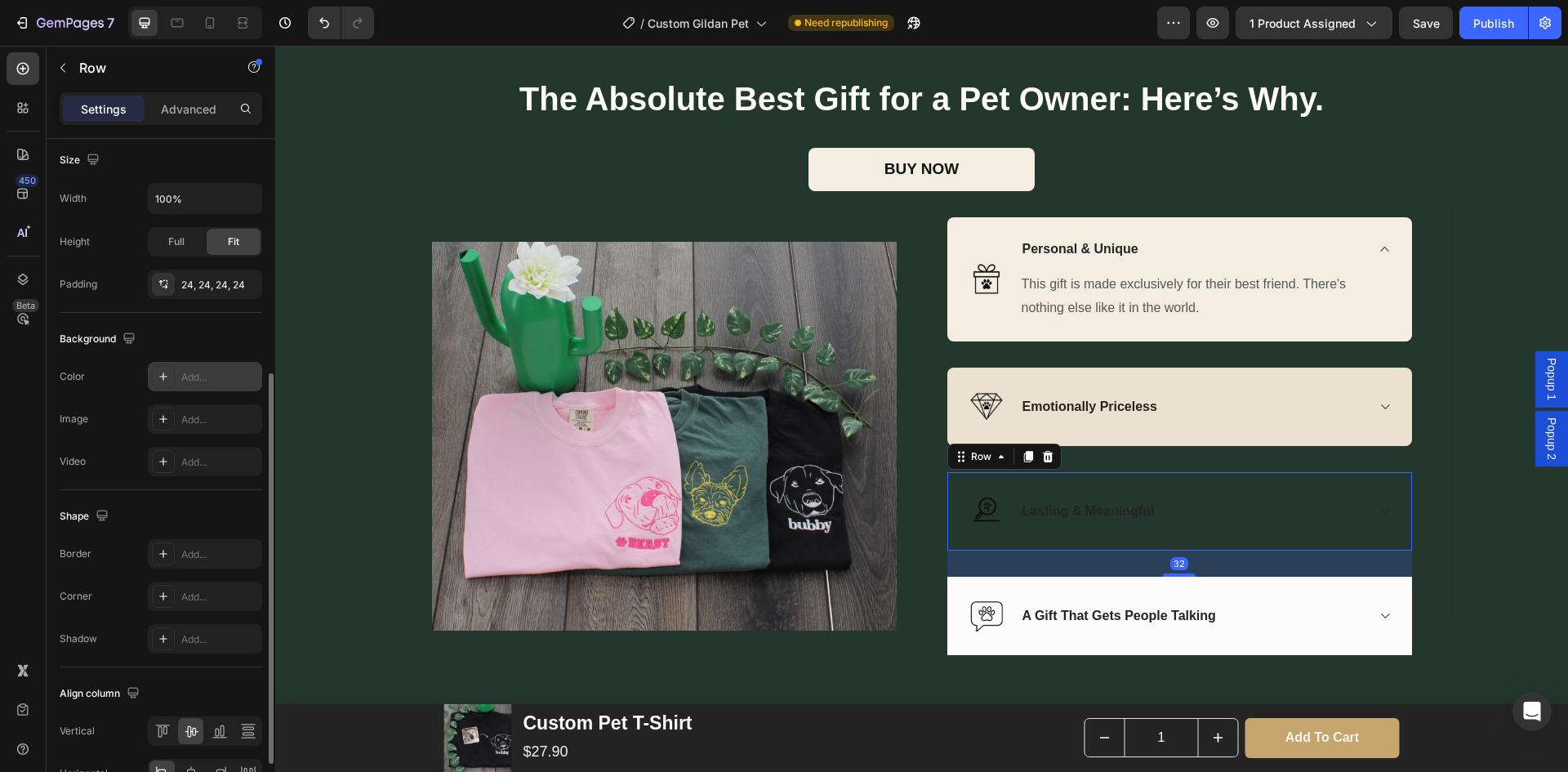
click at [214, 372] on div "Add..." at bounding box center [220, 378] width 77 height 15
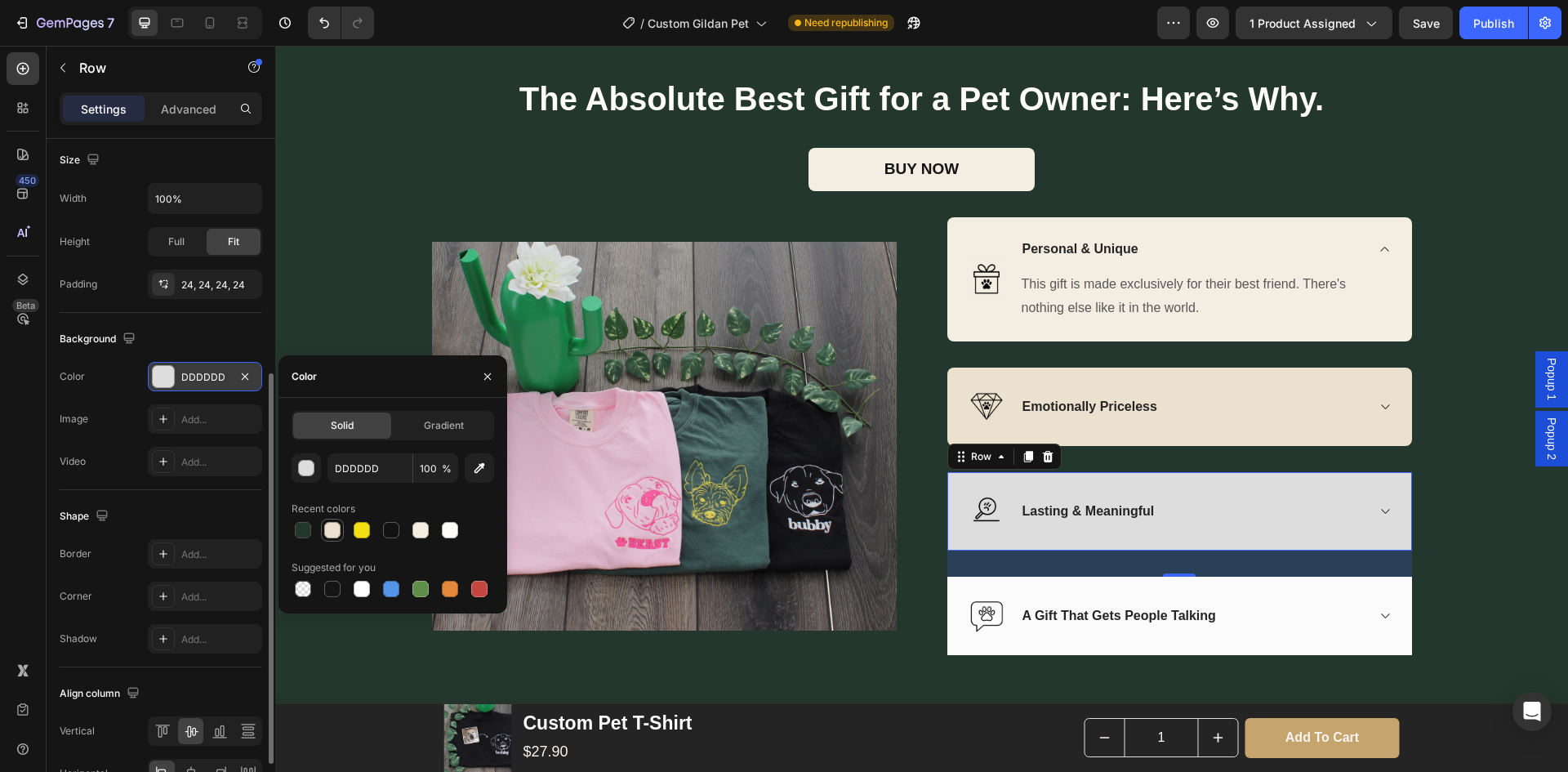
click at [330, 526] on div at bounding box center [332, 529] width 16 height 16
type input "ECE1CF"
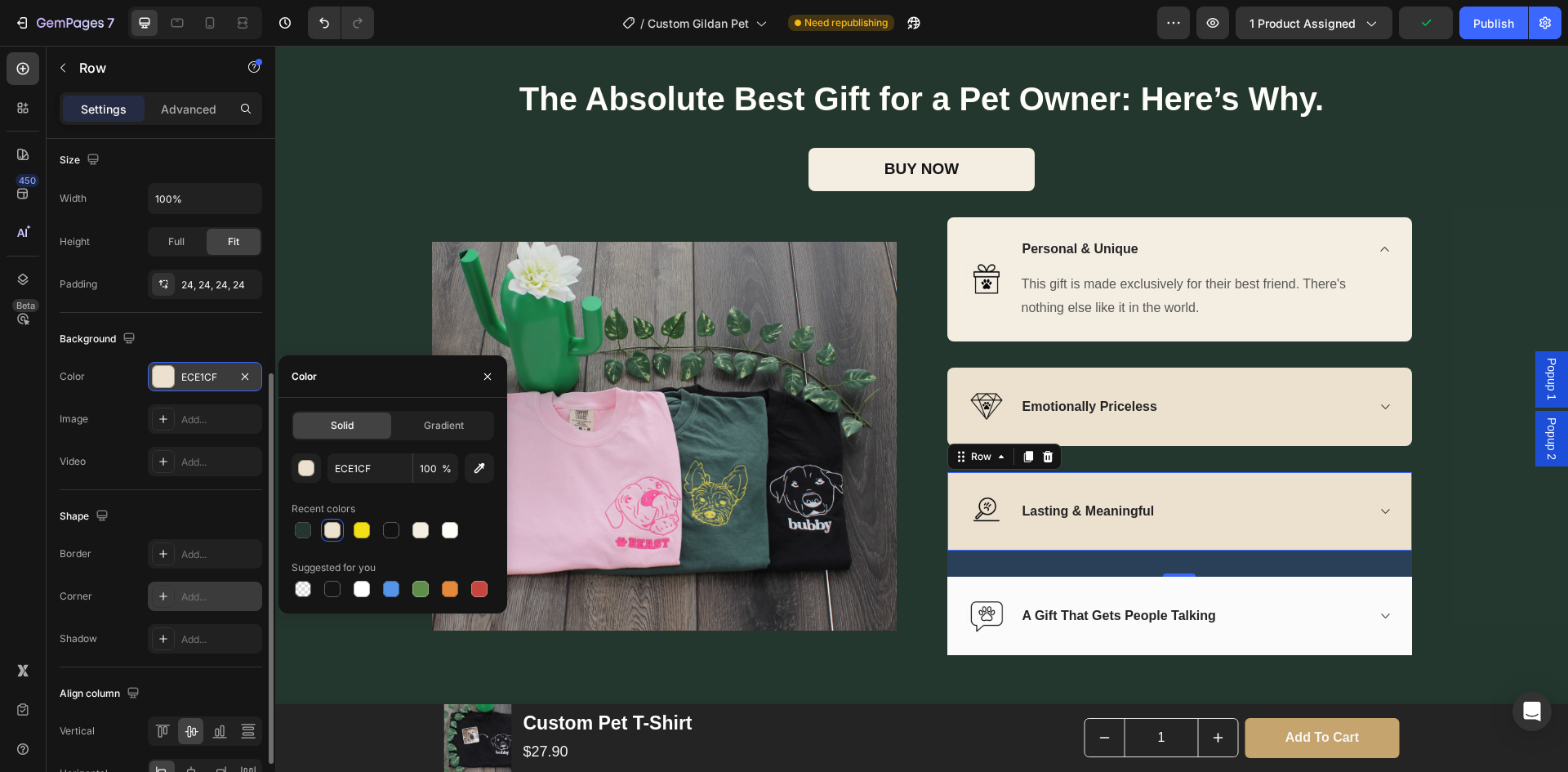
click at [199, 597] on div "Add..." at bounding box center [220, 598] width 77 height 15
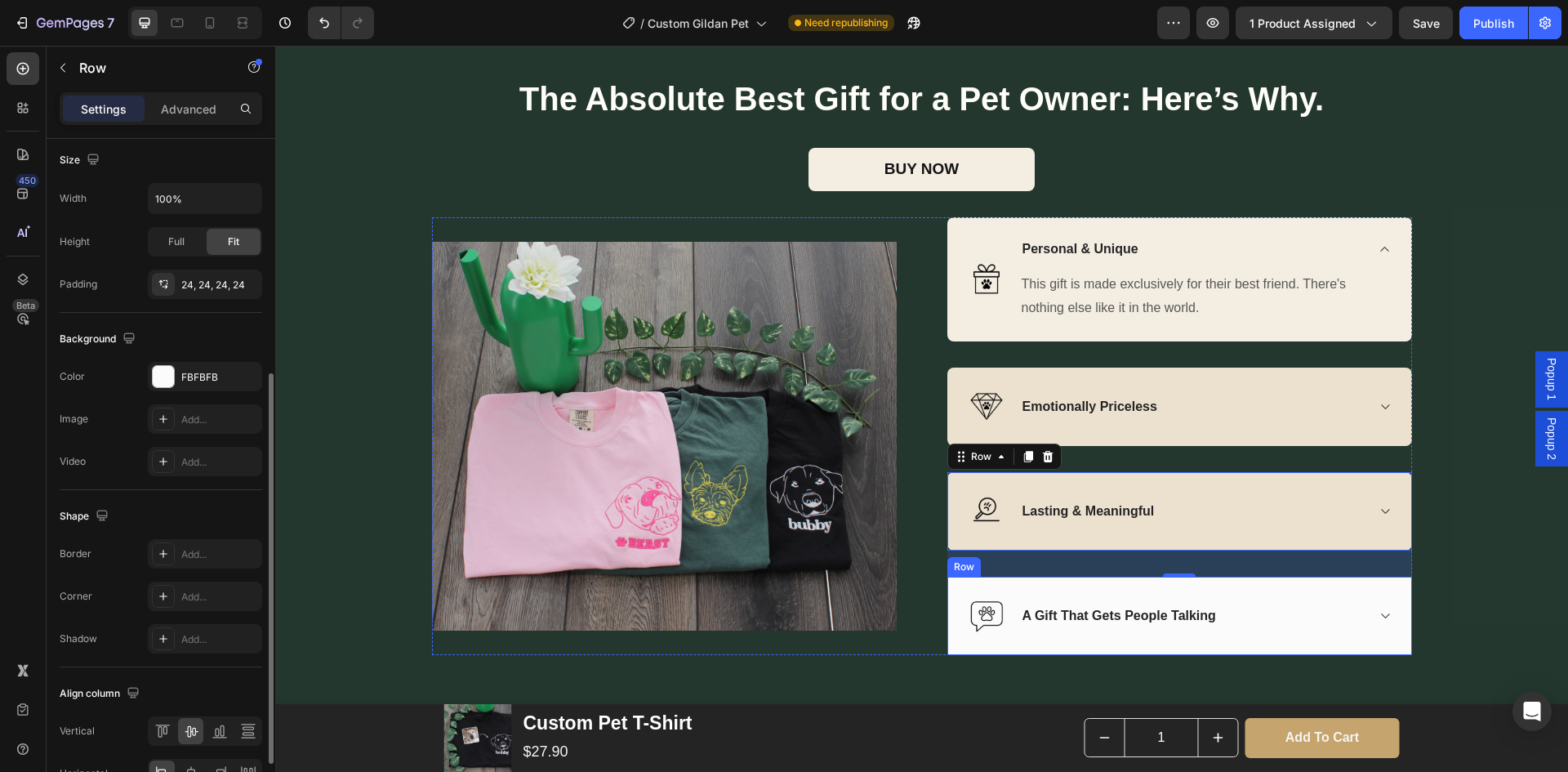
click at [959, 655] on div "Image A Gift That Gets People Talking Accordion Row" at bounding box center [1180, 616] width 465 height 79
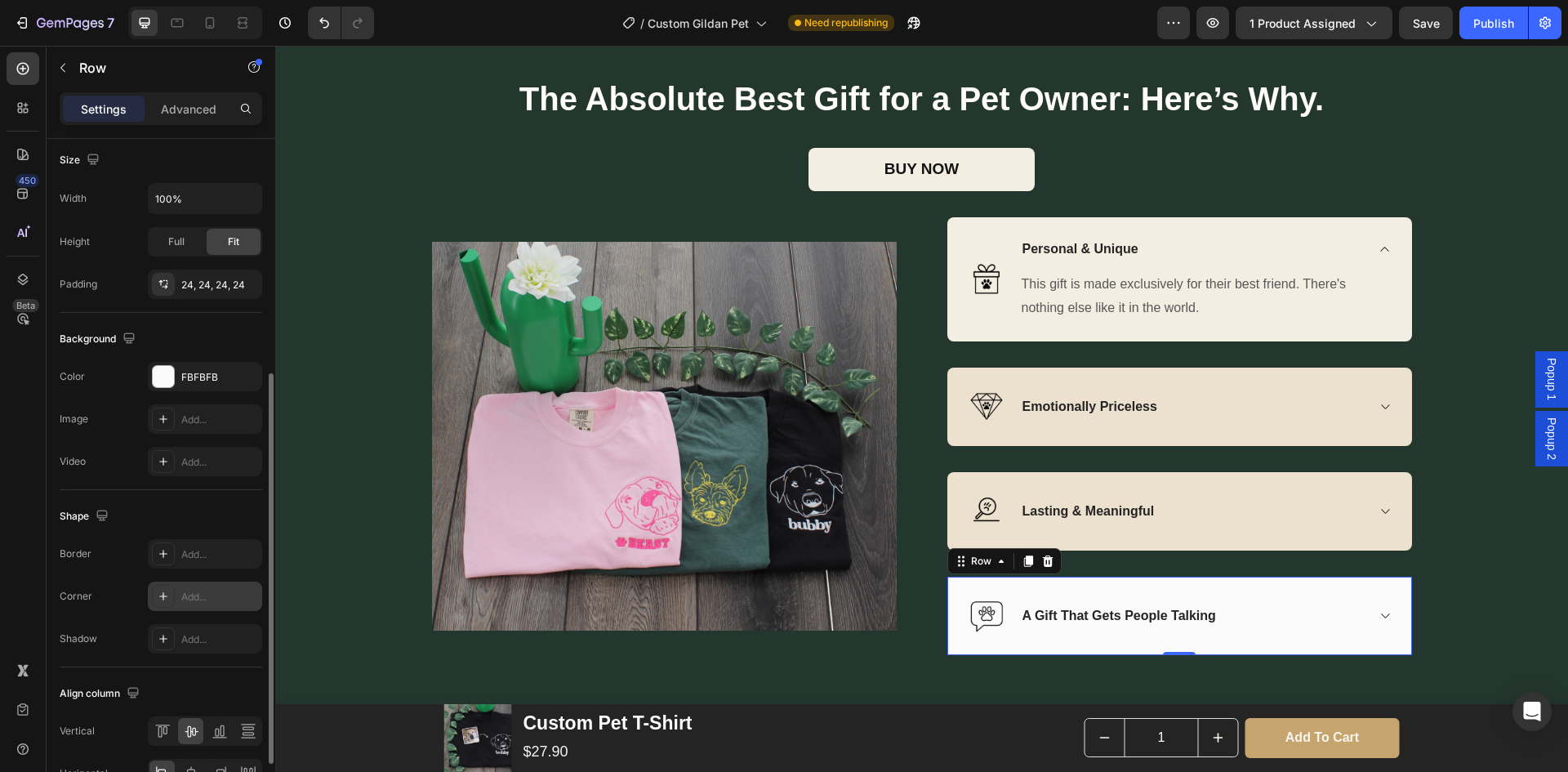
click at [206, 594] on div "Add..." at bounding box center [220, 598] width 77 height 15
click at [200, 384] on div "FBFBFB" at bounding box center [205, 378] width 48 height 15
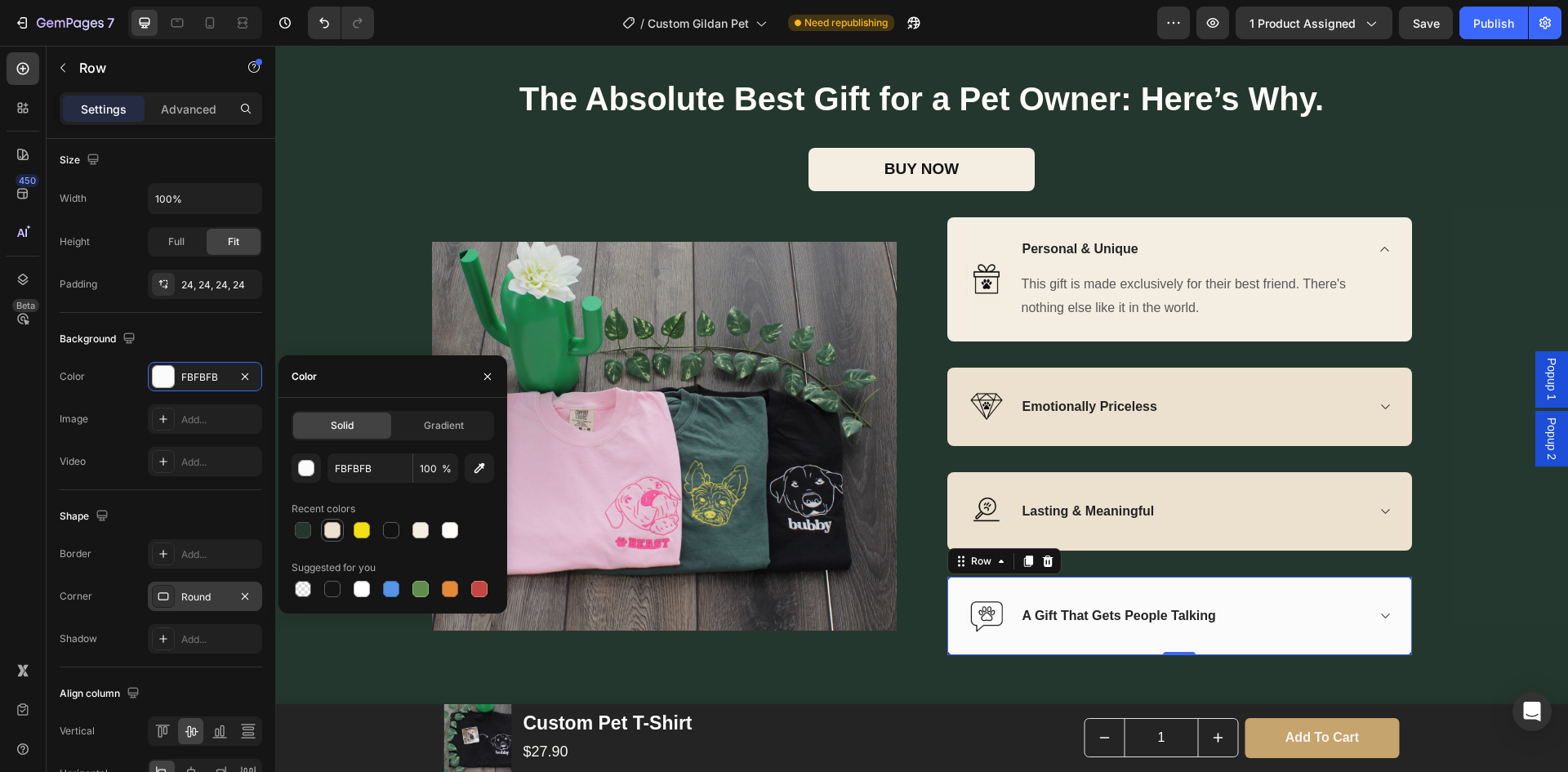
click at [336, 528] on div at bounding box center [332, 529] width 16 height 16
type input "ECE1CF"
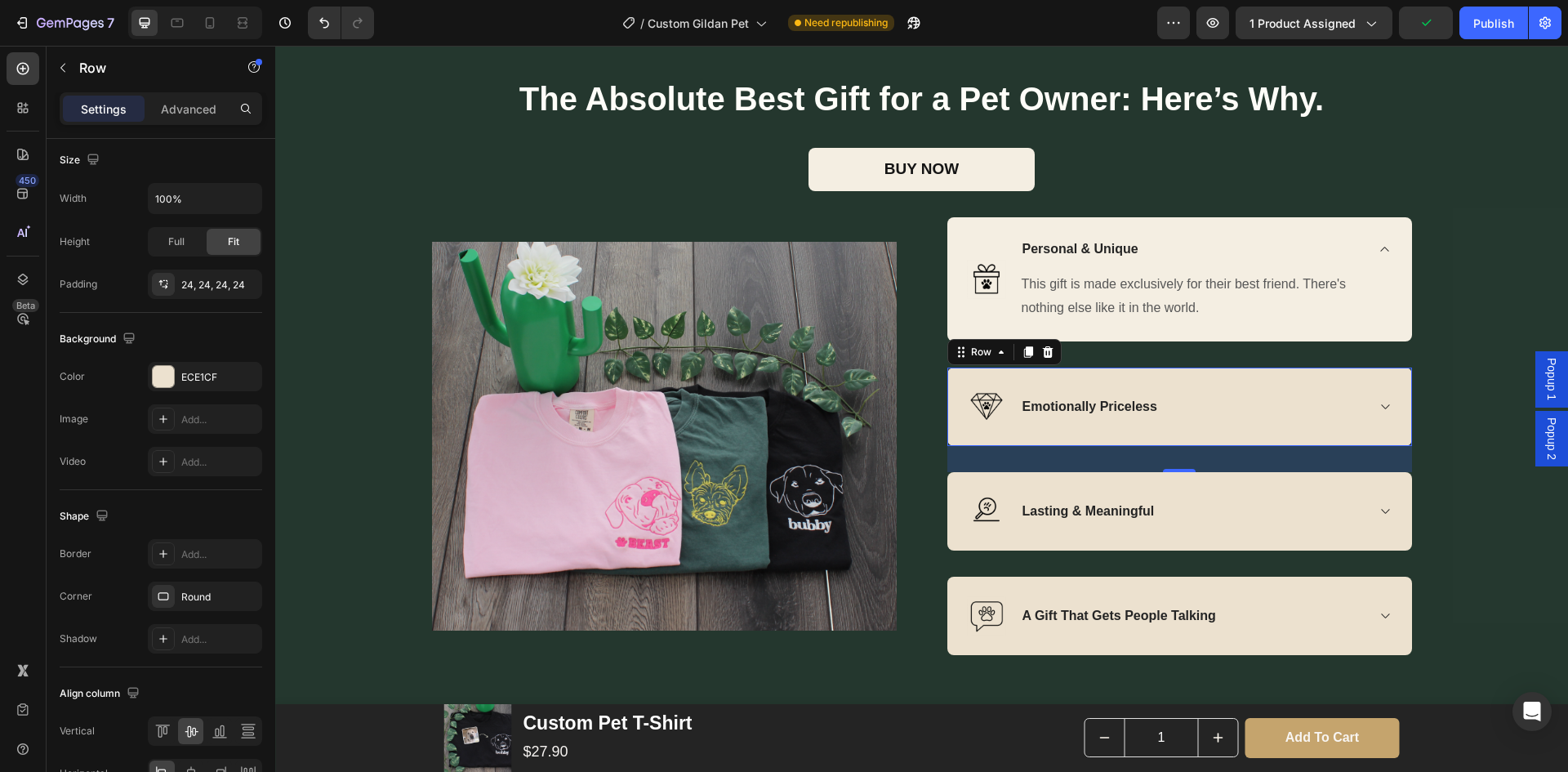
click at [1237, 446] on div "Image Emotionally Priceless Accordion Row 0" at bounding box center [1180, 407] width 465 height 79
click at [210, 376] on div "ECE1CF" at bounding box center [205, 378] width 48 height 15
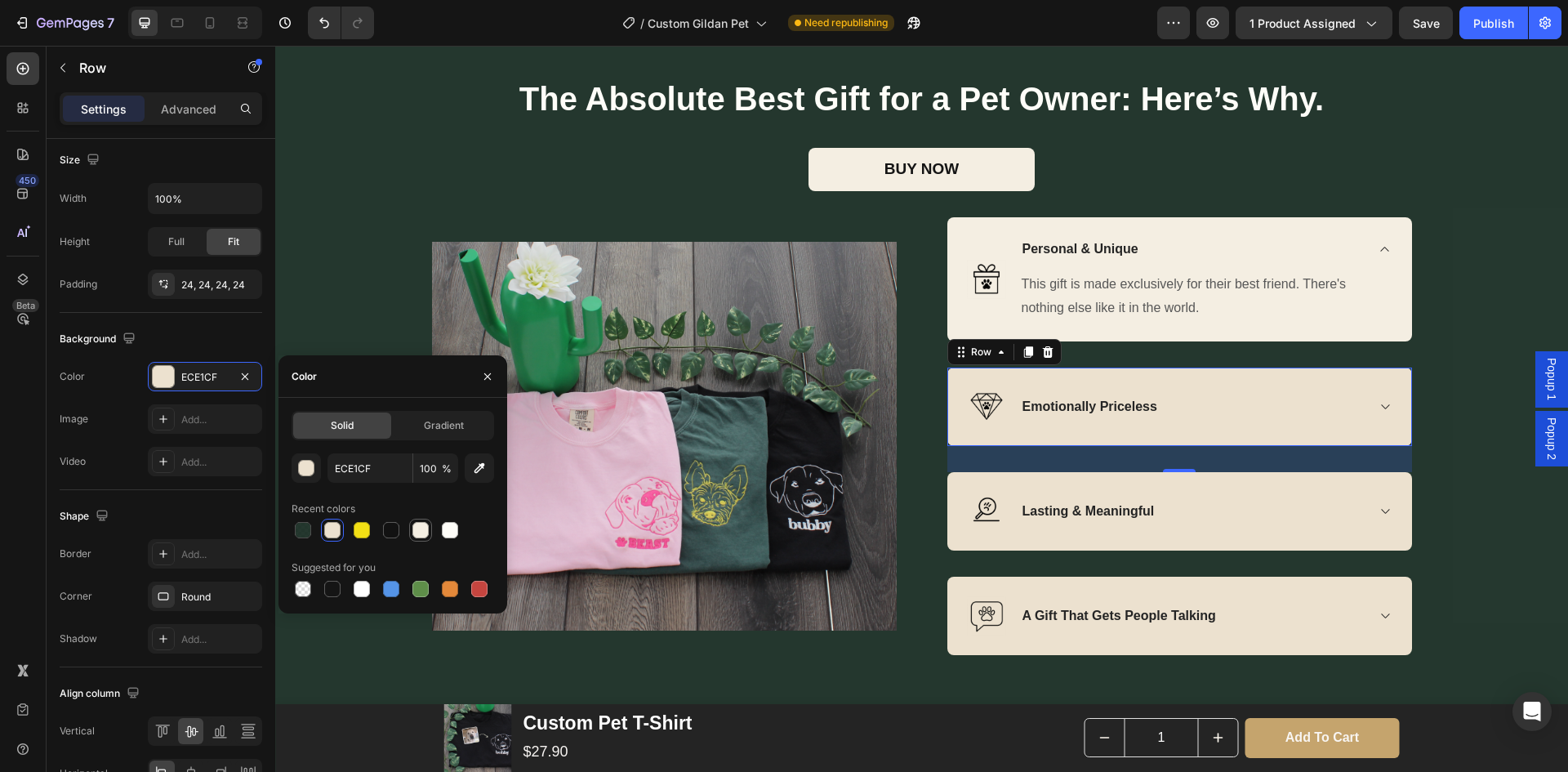
click at [427, 533] on div at bounding box center [420, 529] width 16 height 16
type input "F4EEE2"
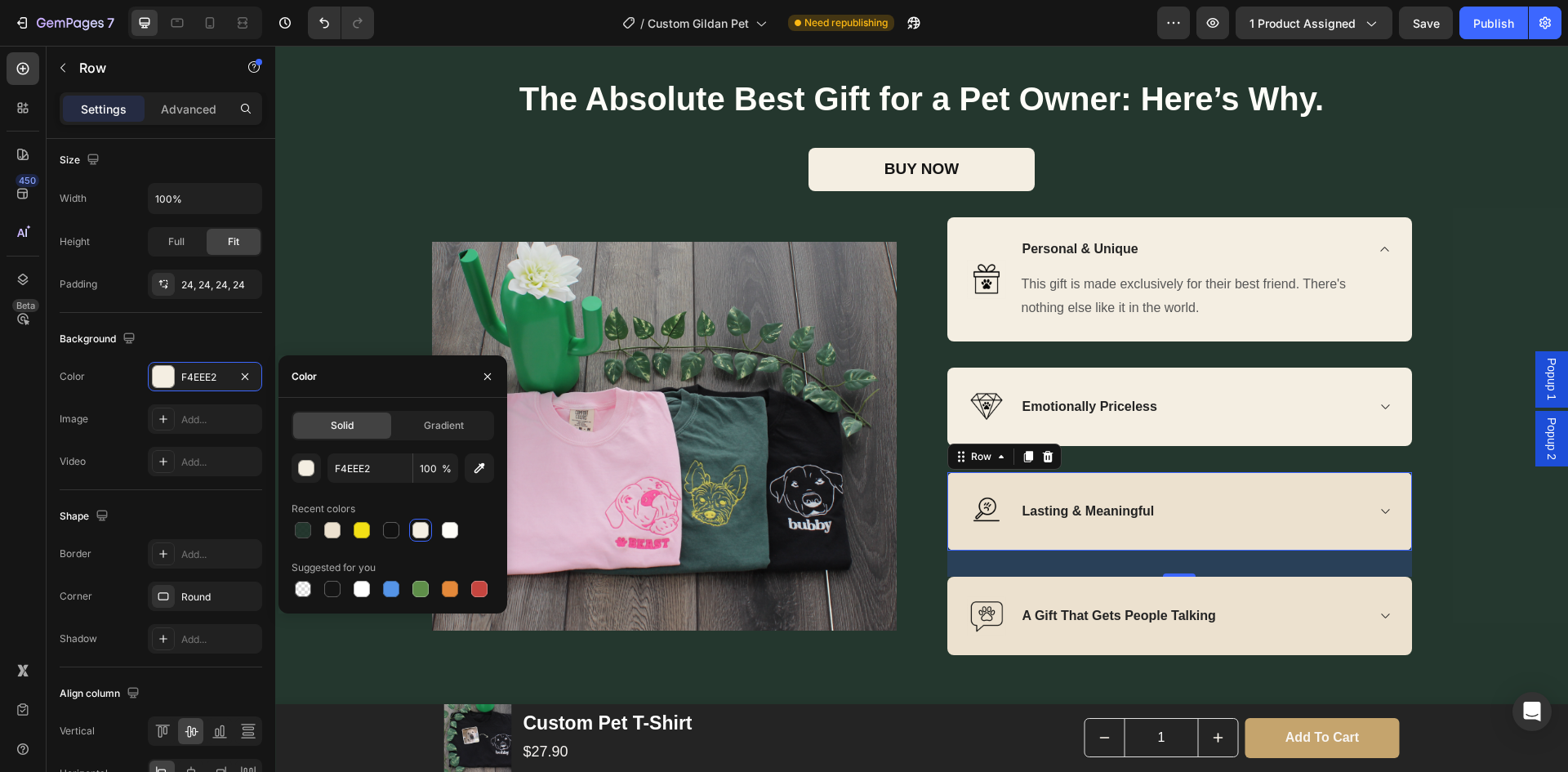
click at [956, 551] on div "Image Lasting & Meaningful Accordion Row 0" at bounding box center [1180, 512] width 465 height 79
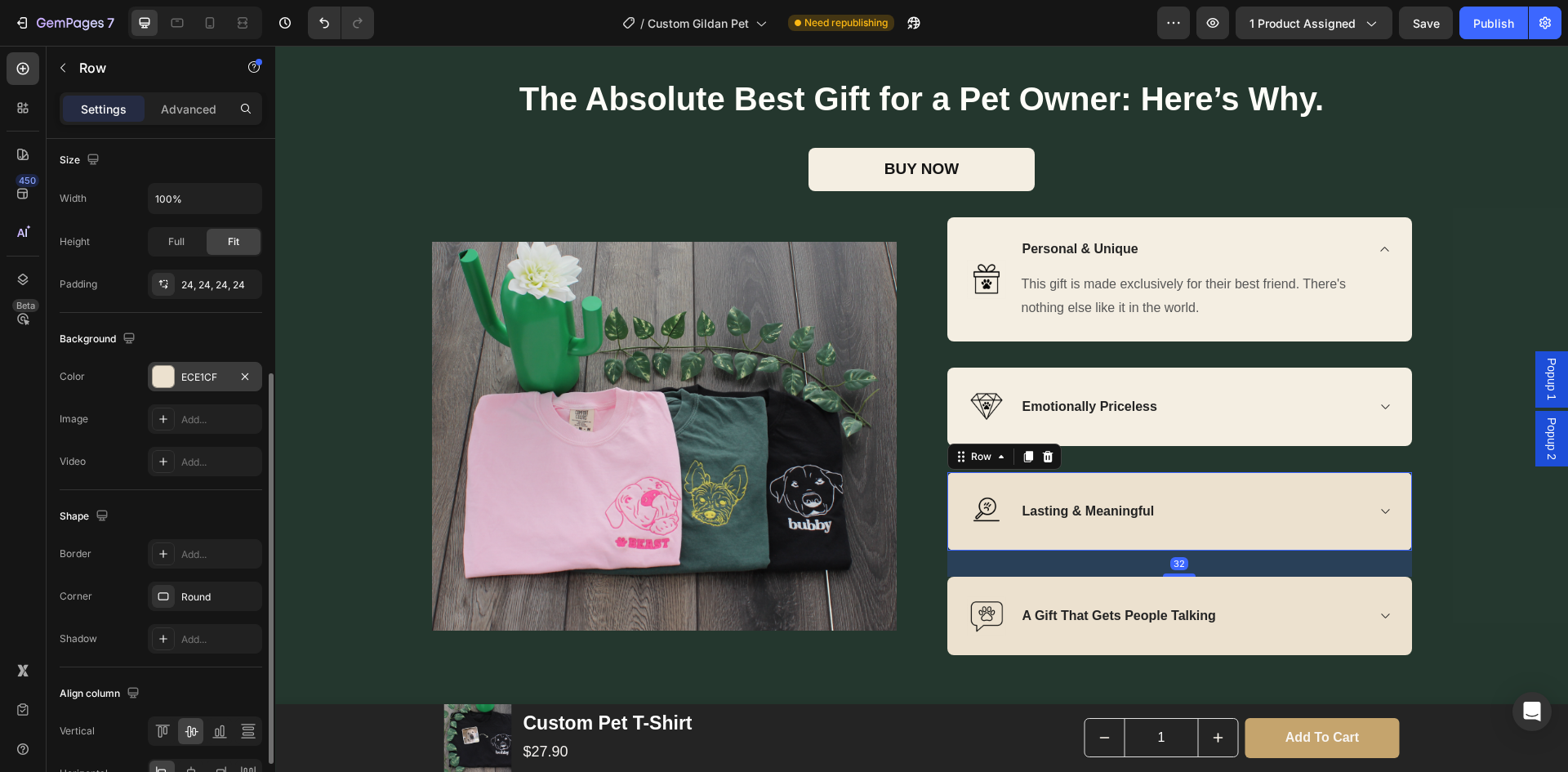
click at [200, 376] on div "ECE1CF" at bounding box center [205, 378] width 48 height 15
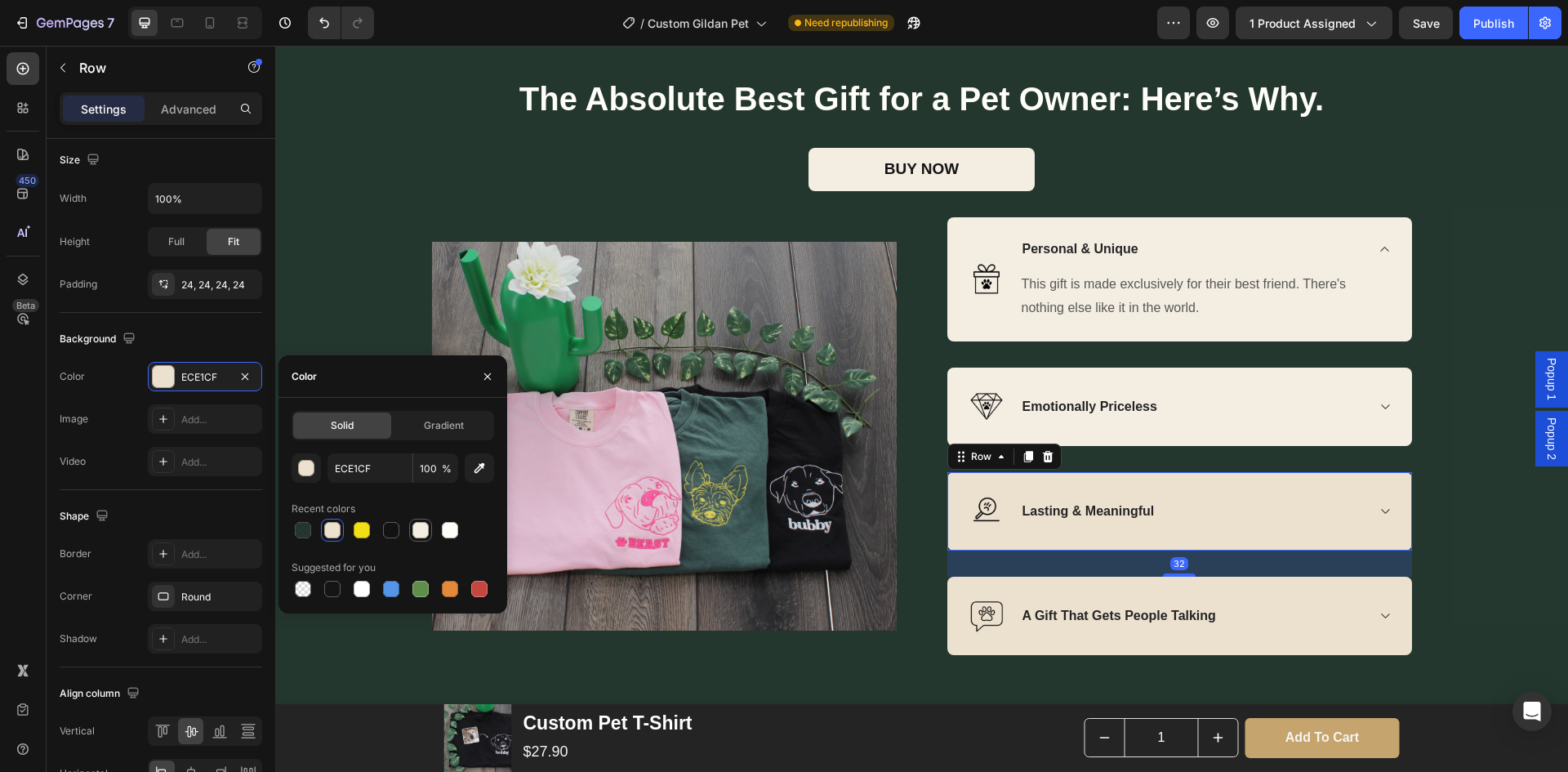
click at [414, 527] on div at bounding box center [420, 529] width 16 height 16
type input "F4EEE2"
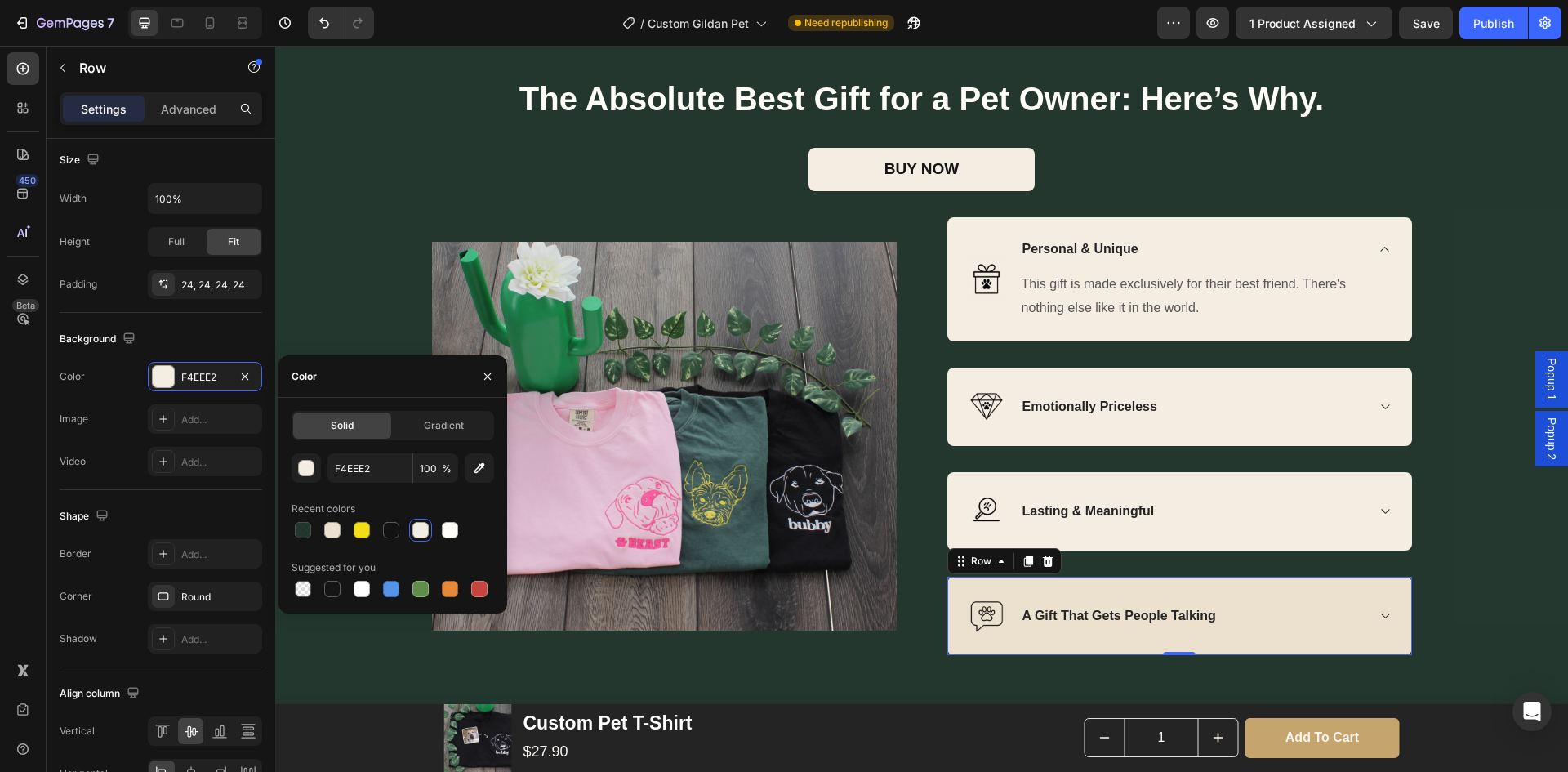
click at [958, 655] on div "Image A Gift That Gets People Talking Accordion Row 0" at bounding box center [1180, 616] width 465 height 79
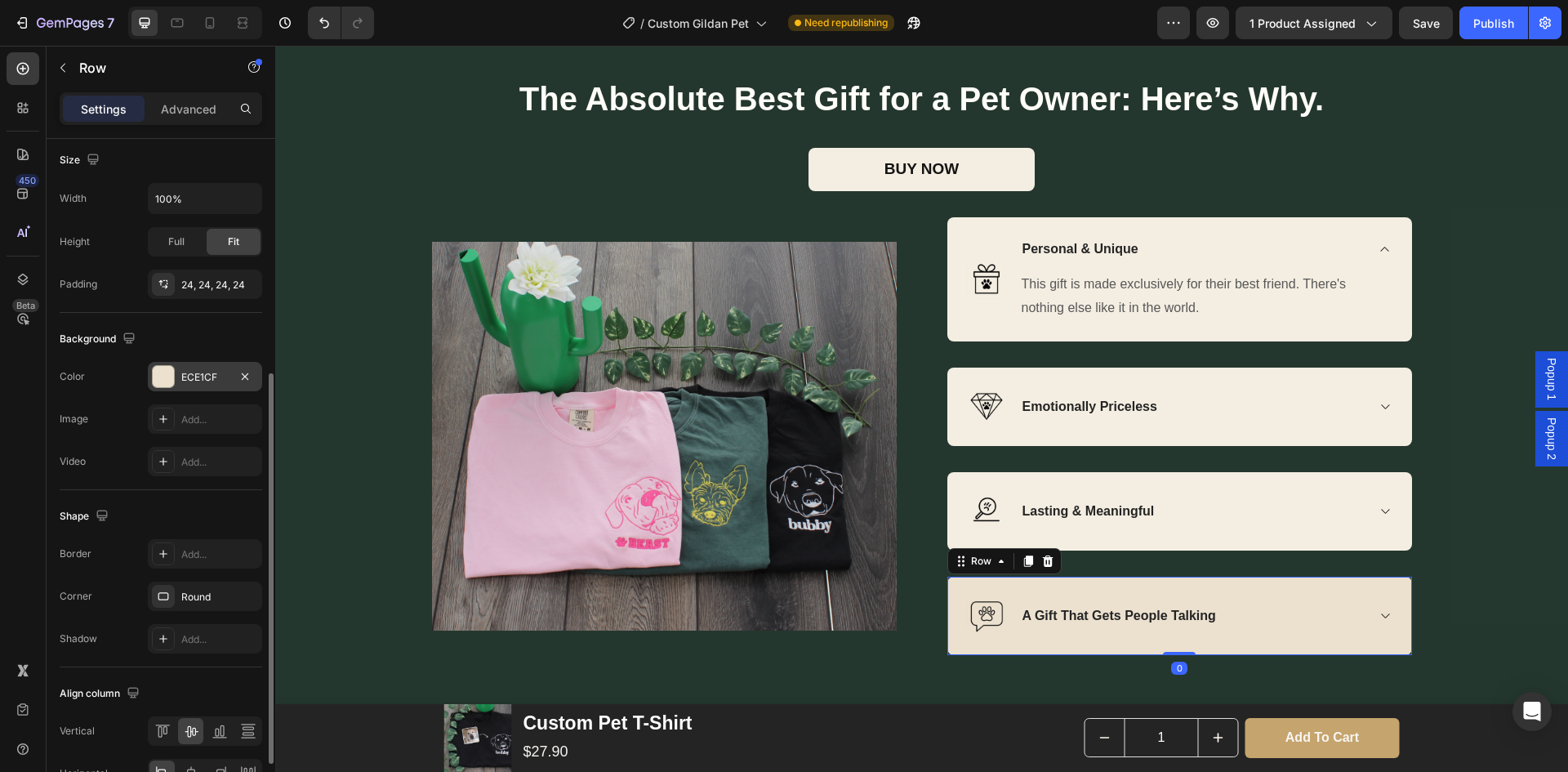
click at [192, 367] on div "ECE1CF" at bounding box center [205, 376] width 114 height 29
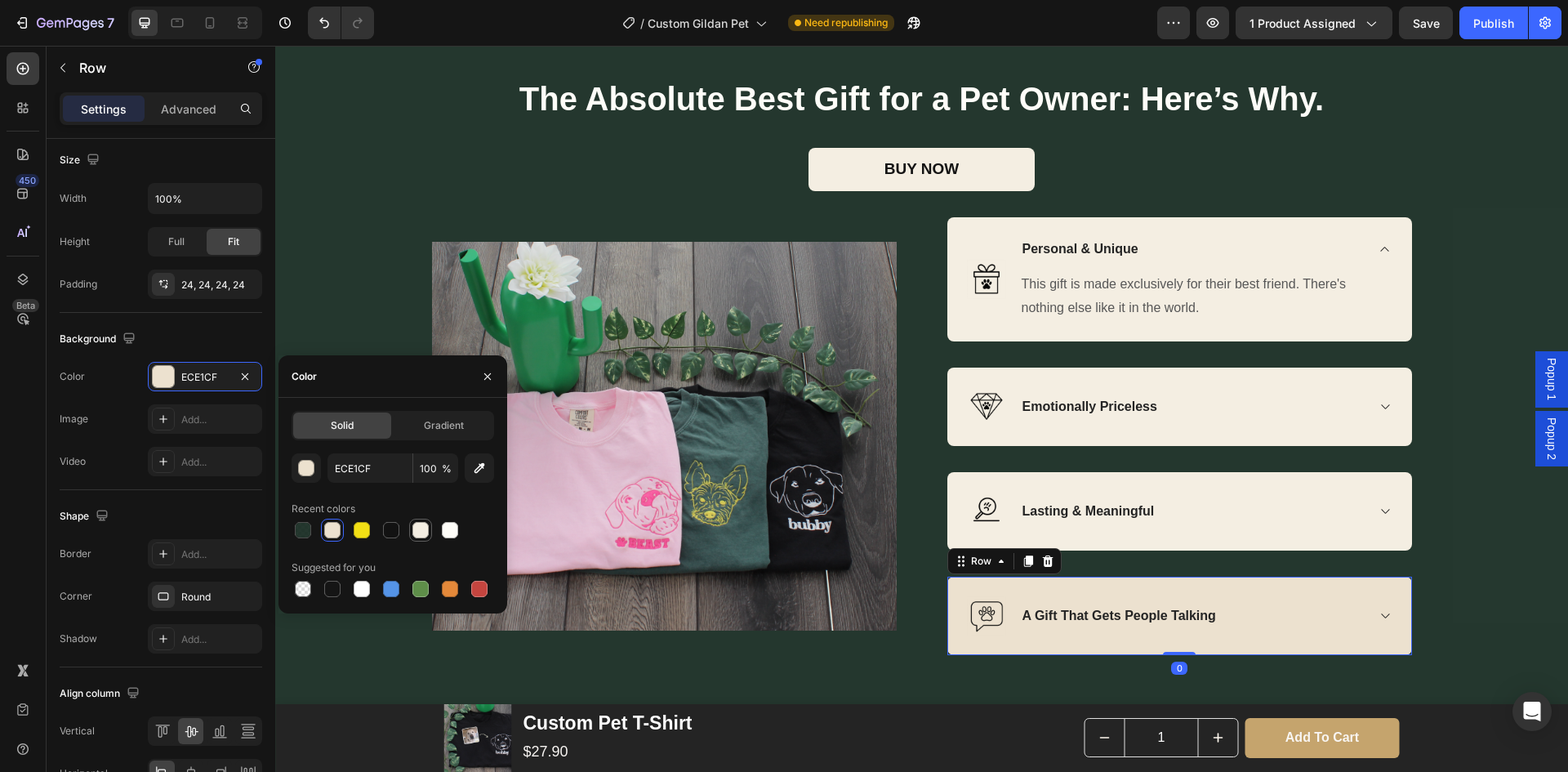
drag, startPoint x: 422, startPoint y: 532, endPoint x: 277, endPoint y: 469, distance: 158.1
click at [422, 532] on div at bounding box center [420, 529] width 16 height 16
type input "F4EEE2"
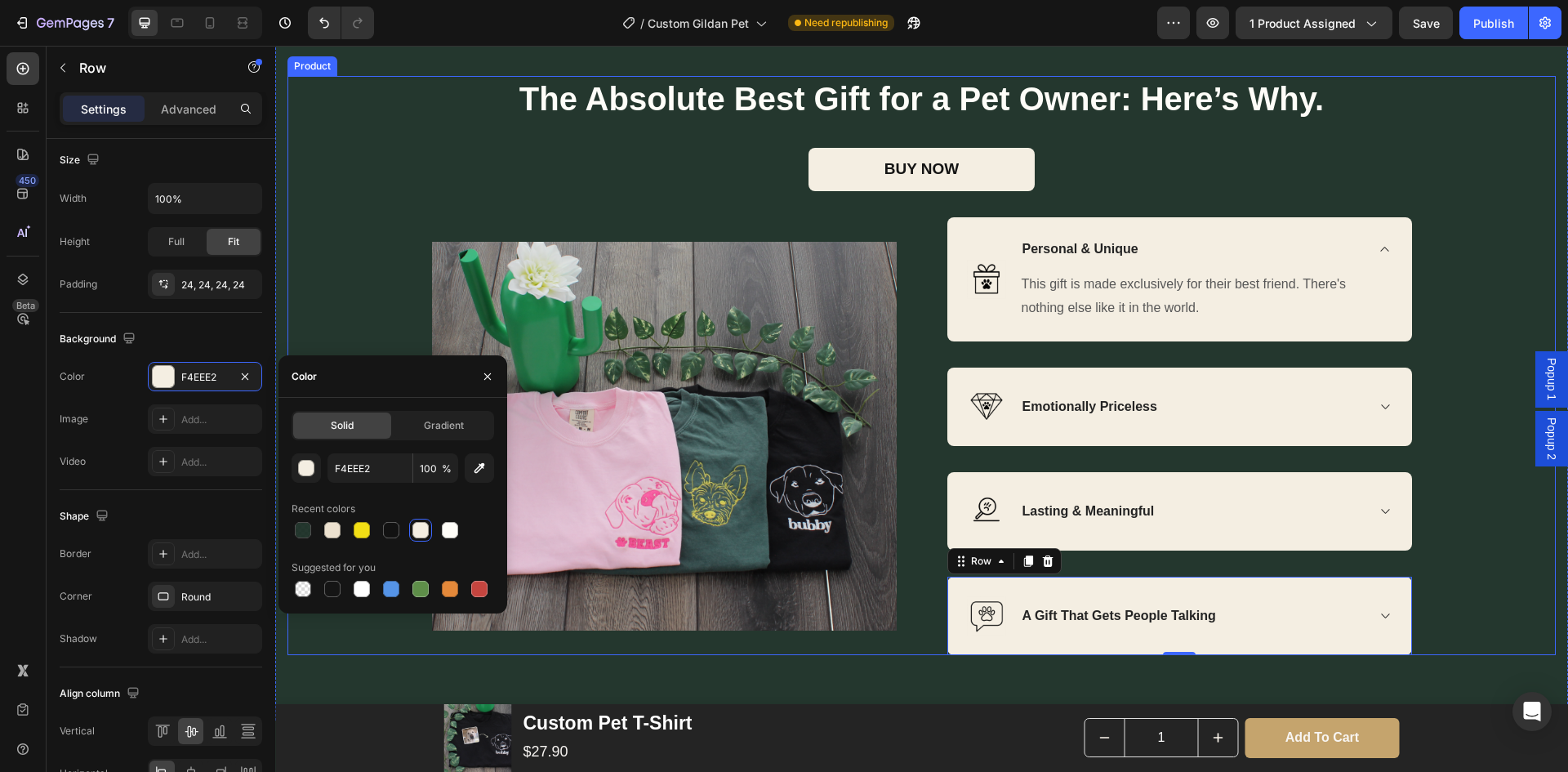
click at [1511, 509] on div "The Absolute Best Gift for a Pet Owner: Here’s Why. Heading BUY NOW (P) Cart Bu…" at bounding box center [922, 364] width 1268 height 578
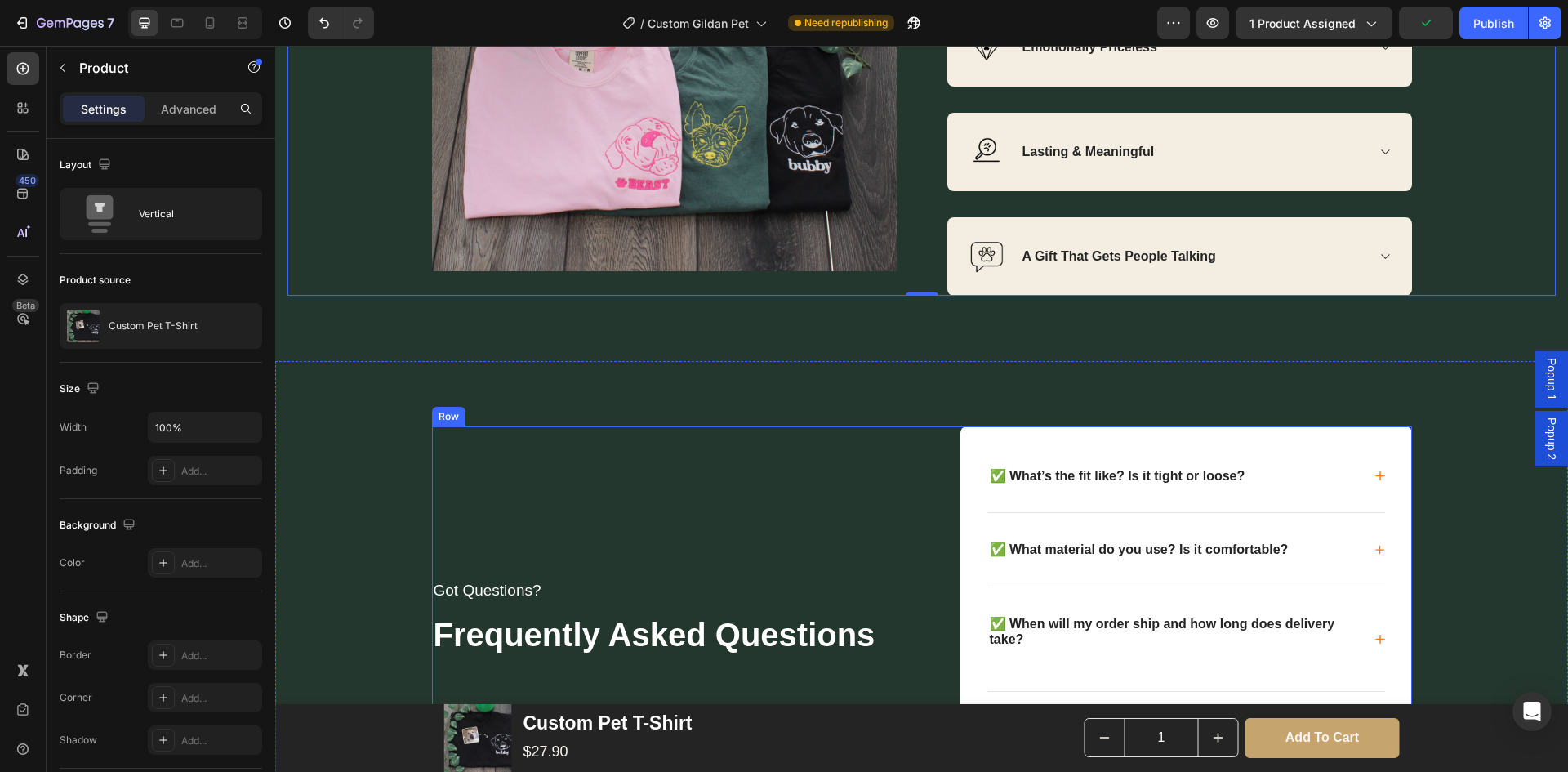
scroll to position [3105, 0]
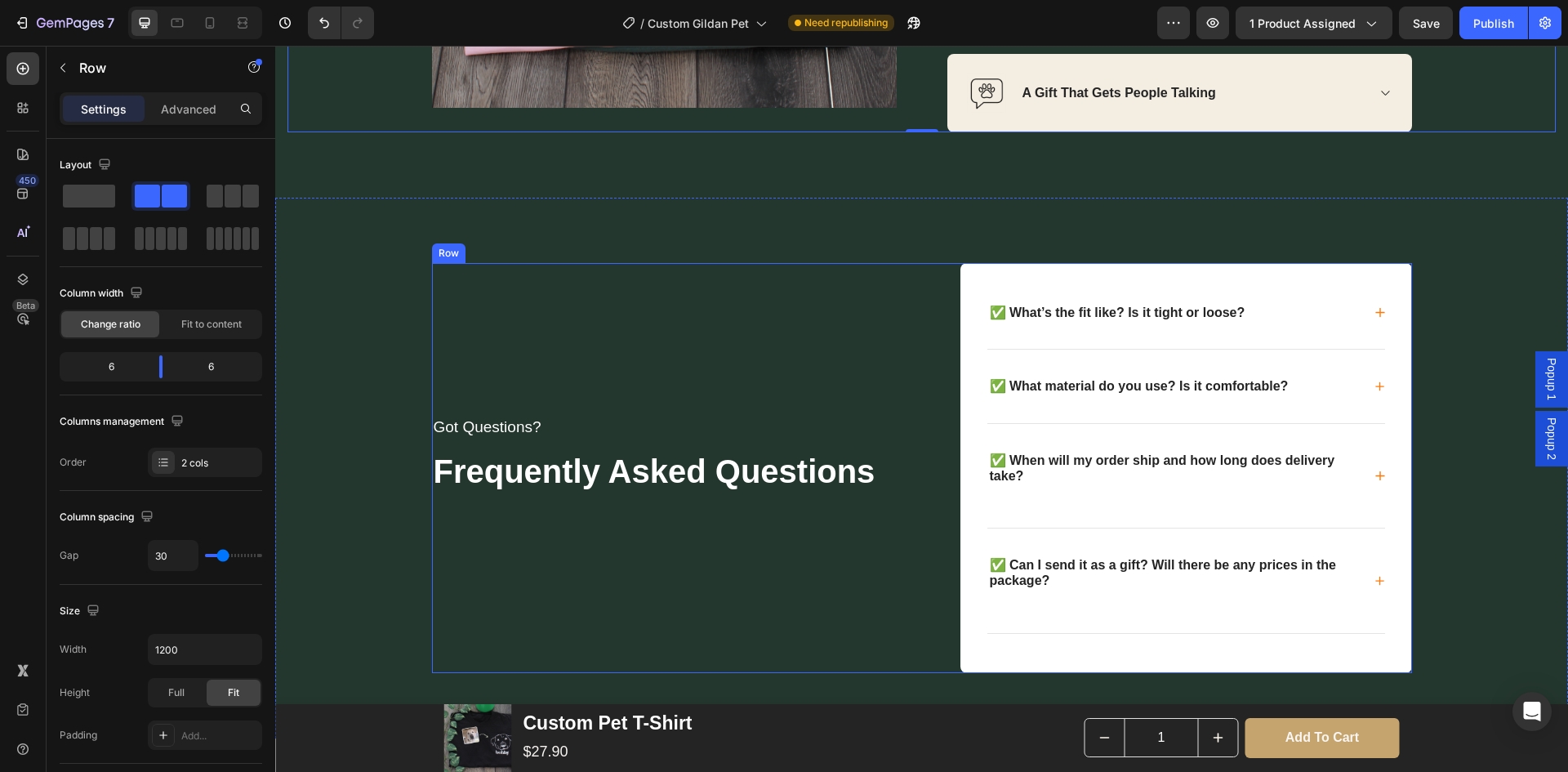
click at [583, 278] on div "Got Questions? Text block Frequently Asked Questions Text block" at bounding box center [671, 468] width 478 height 410
click at [361, 340] on div "Got Questions? Text block Frequently Asked Questions Text block ✅ What’s the fi…" at bounding box center [922, 468] width 1261 height 410
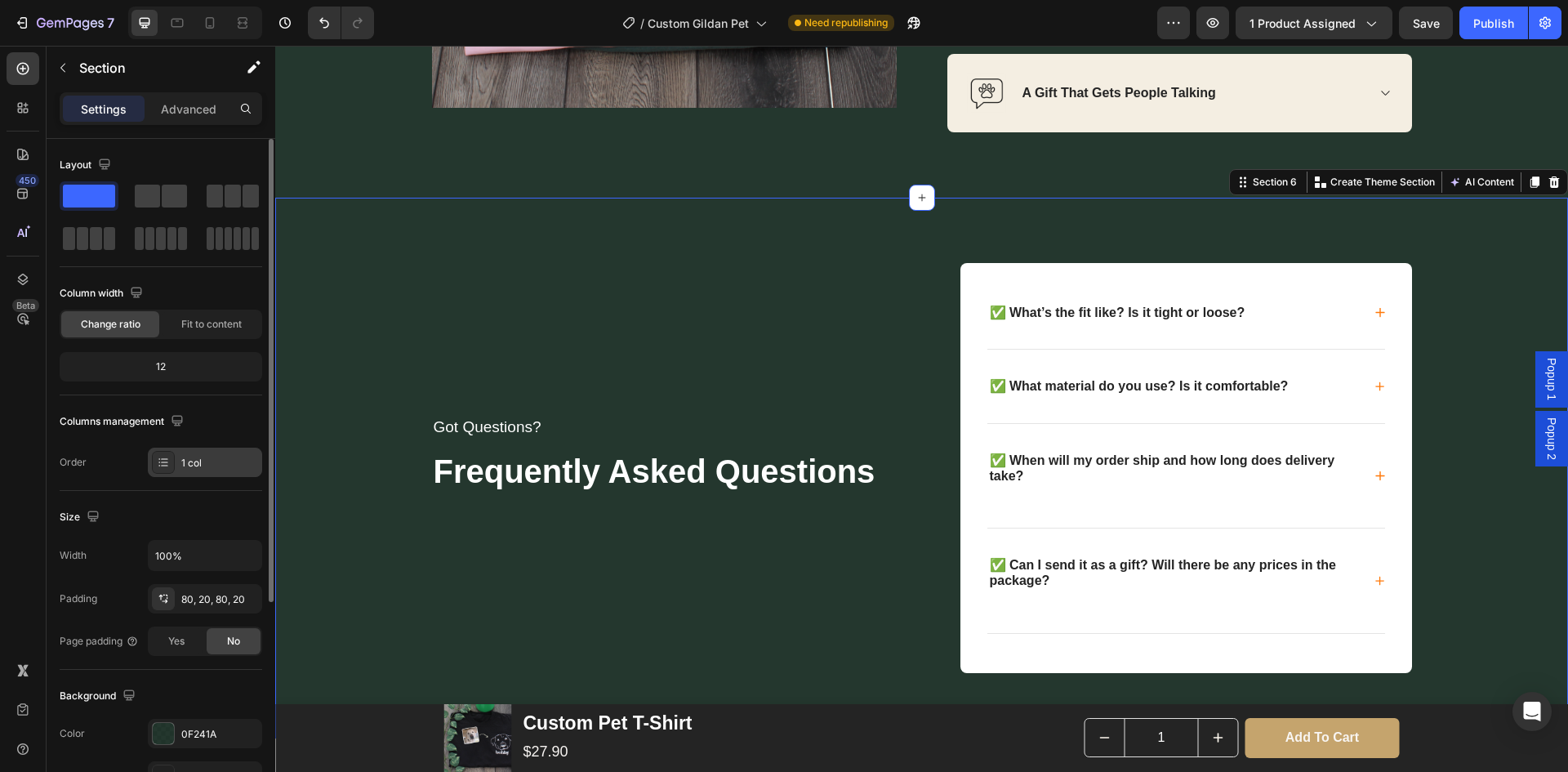
scroll to position [163, 0]
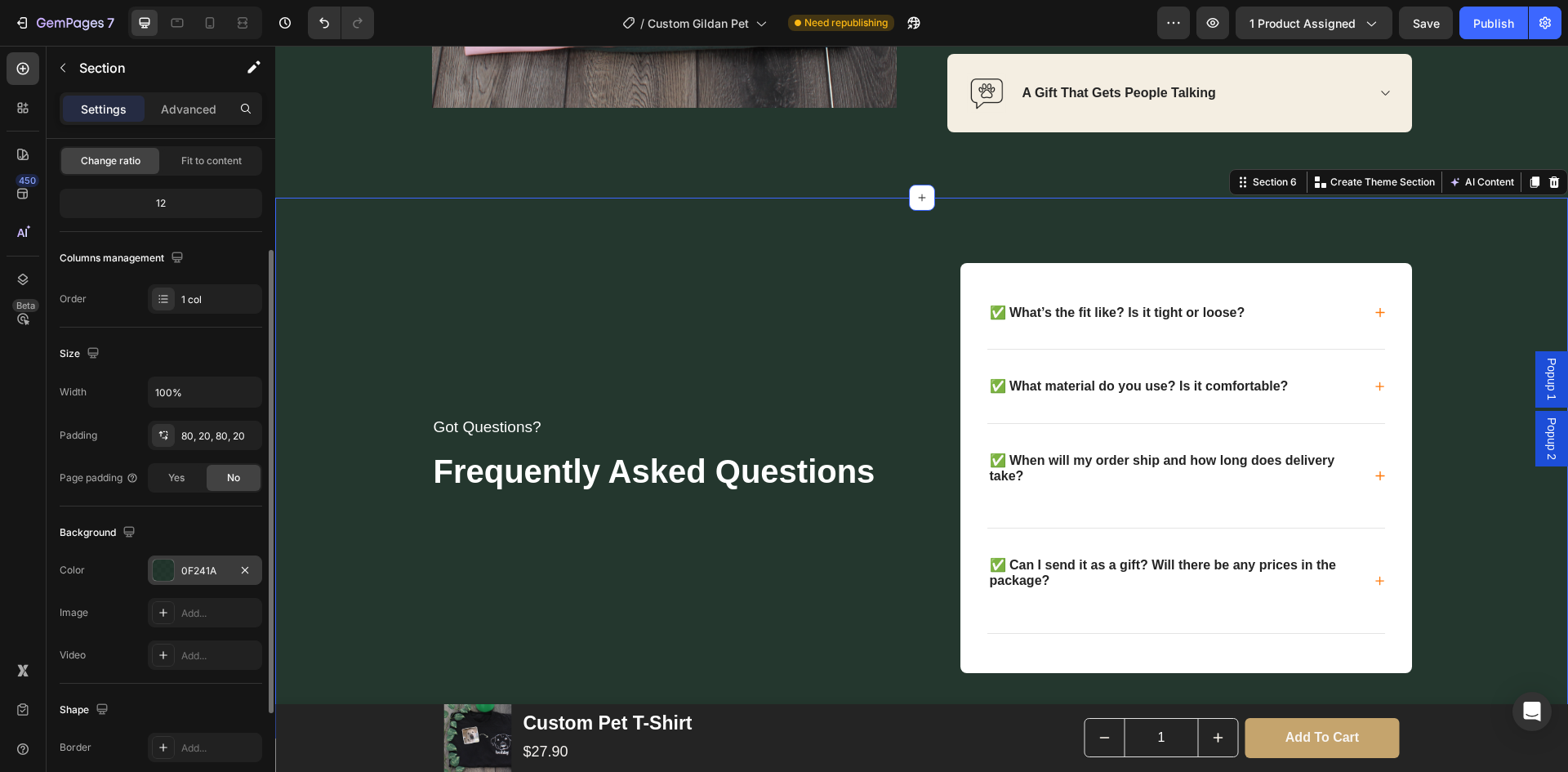
click at [170, 565] on div at bounding box center [163, 570] width 22 height 22
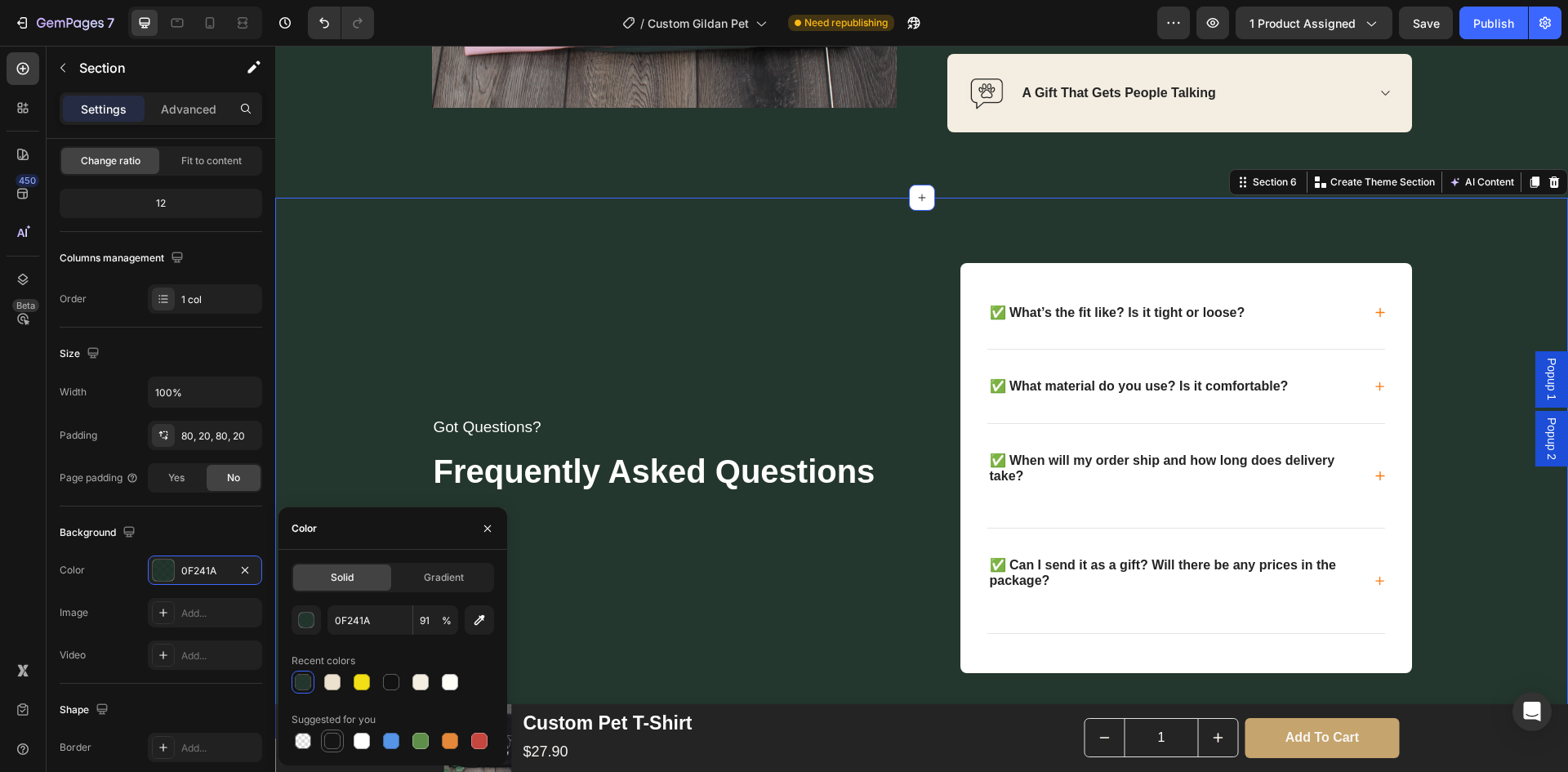
click at [328, 744] on div at bounding box center [332, 740] width 16 height 16
type input "151515"
type input "100"
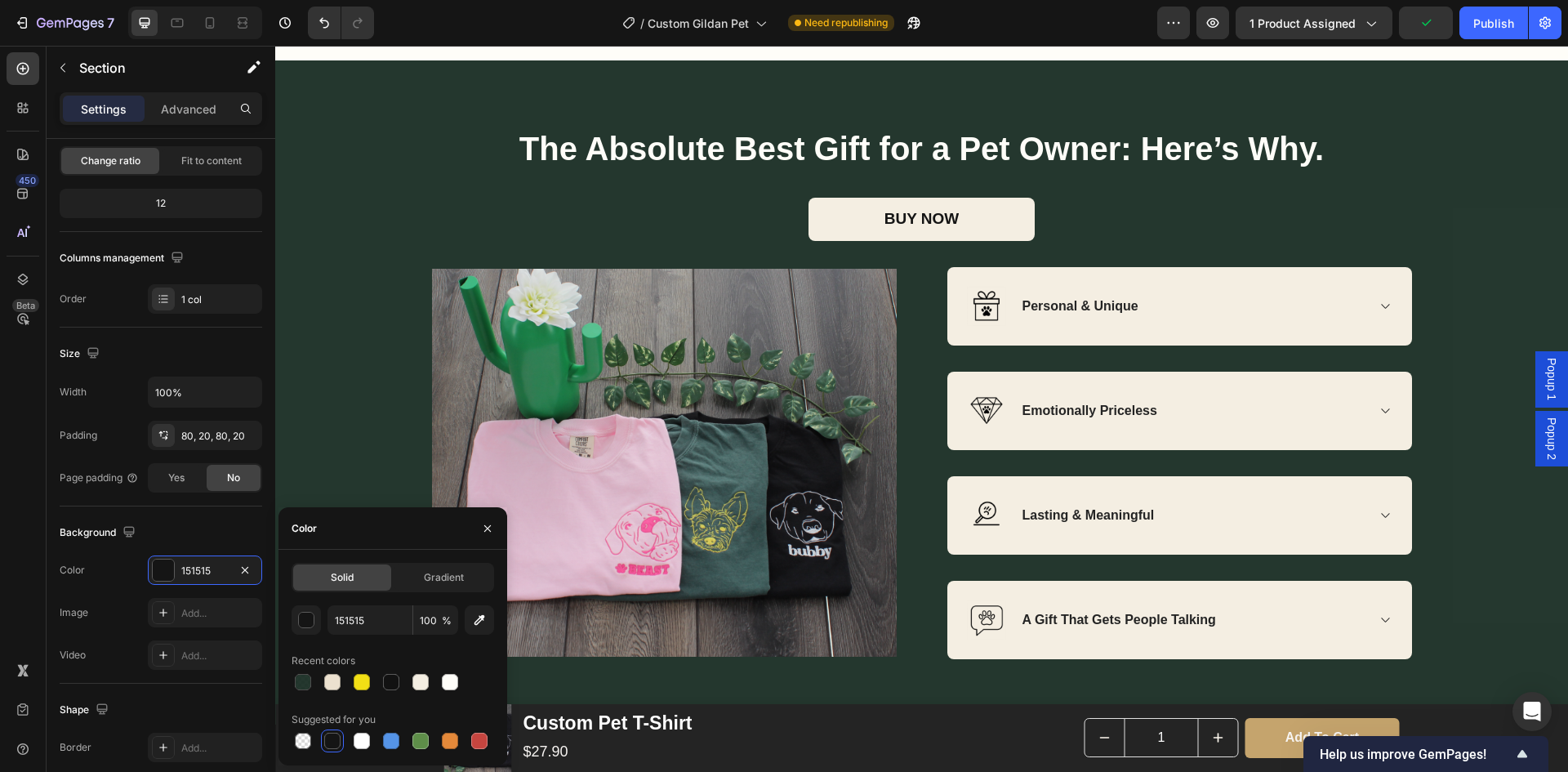
scroll to position [2615, 0]
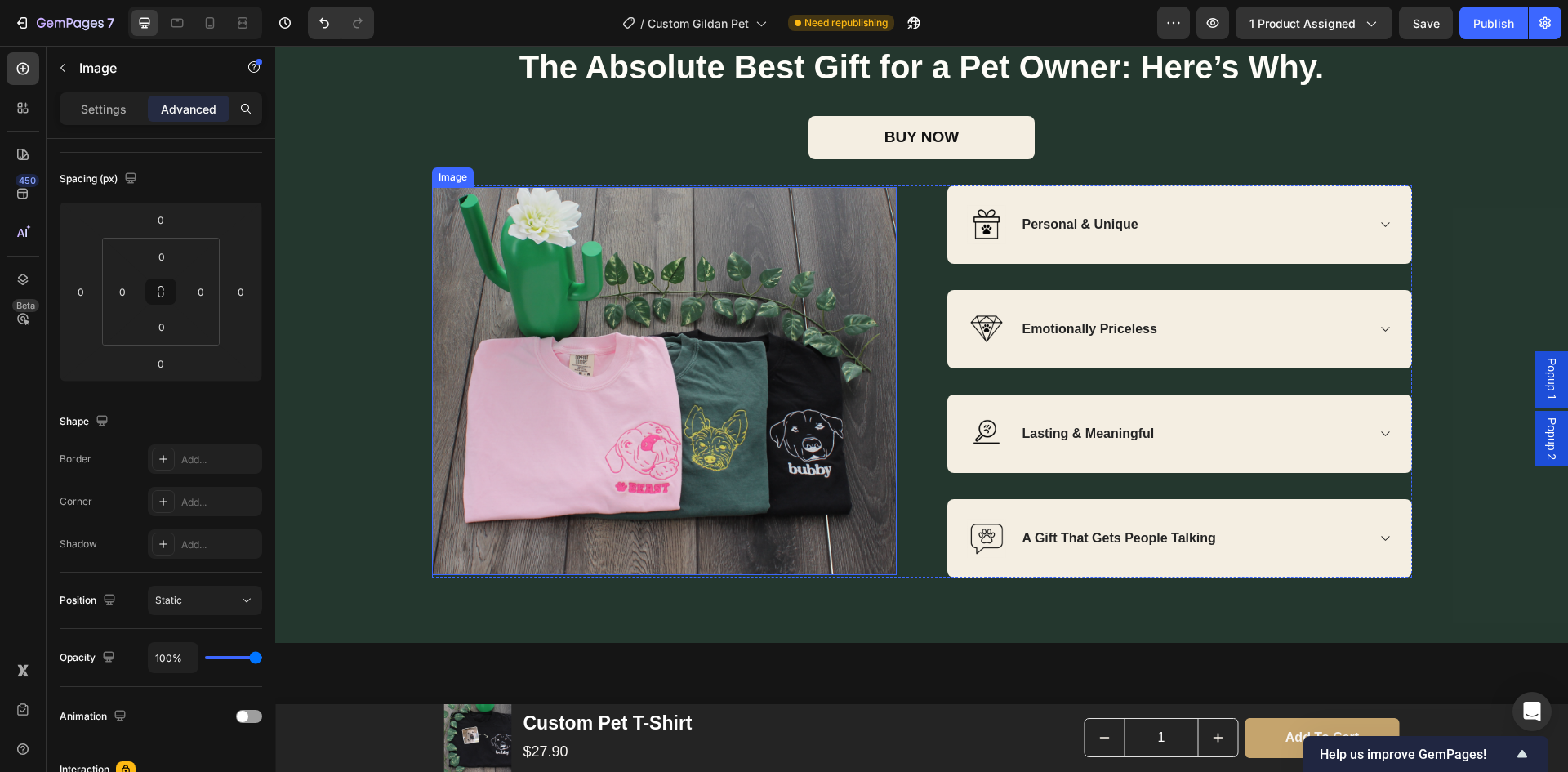
click at [757, 360] on img at bounding box center [664, 381] width 465 height 388
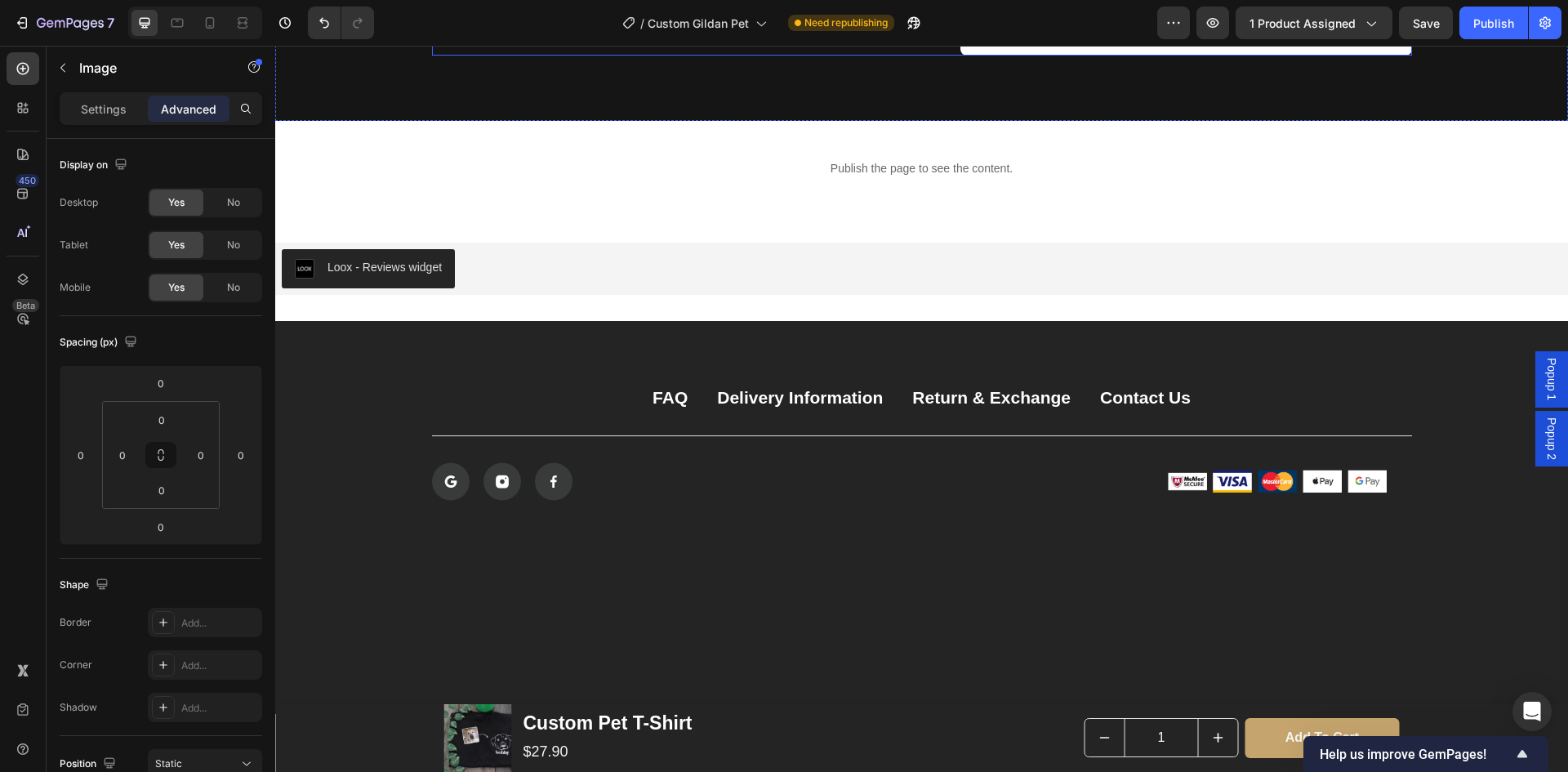
scroll to position [3268, 0]
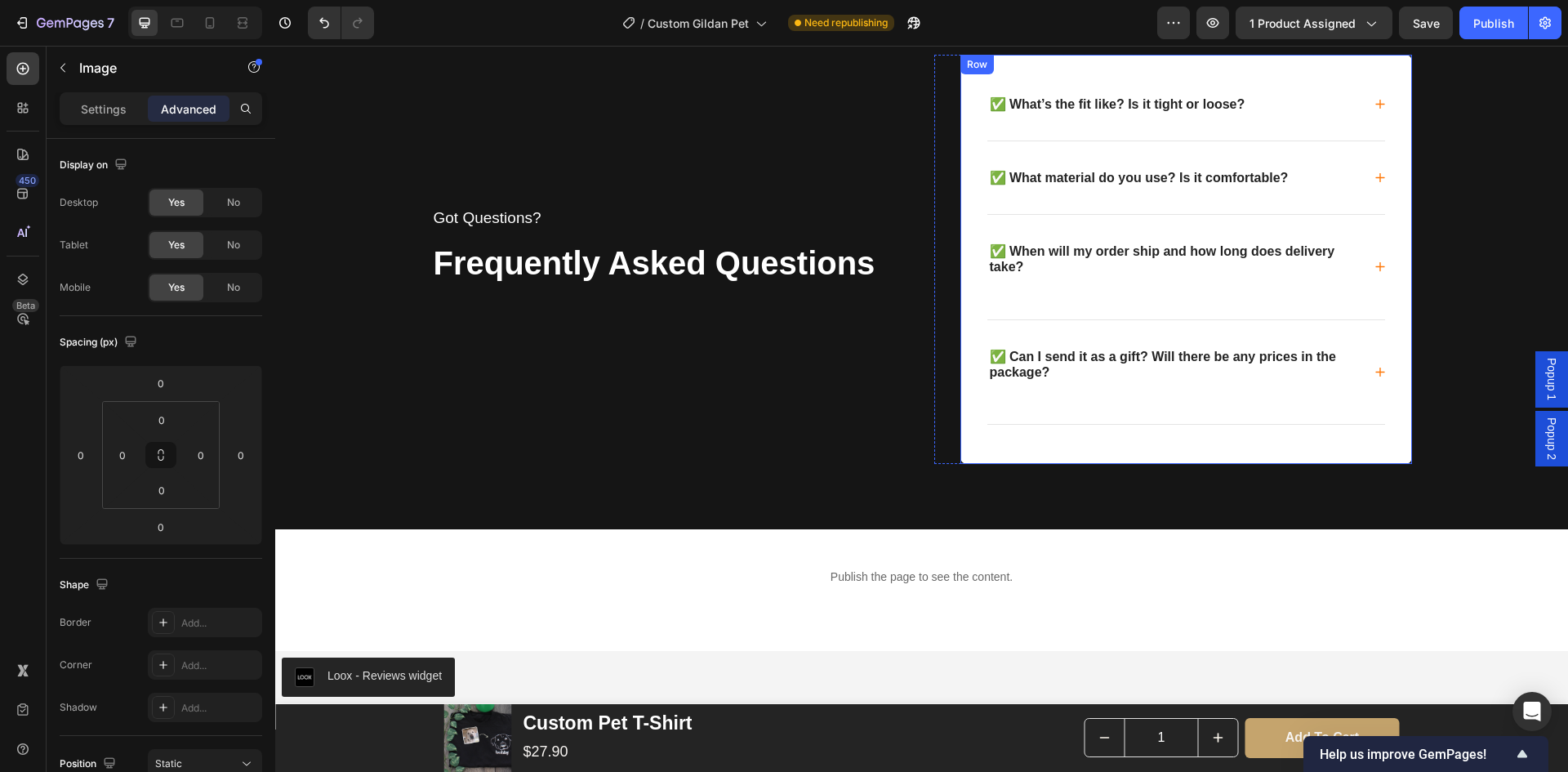
click at [1013, 447] on div "✅ What’s the fit like? Is it tight or loose? ✅ What material do you use? Is it …" at bounding box center [1187, 260] width 451 height 410
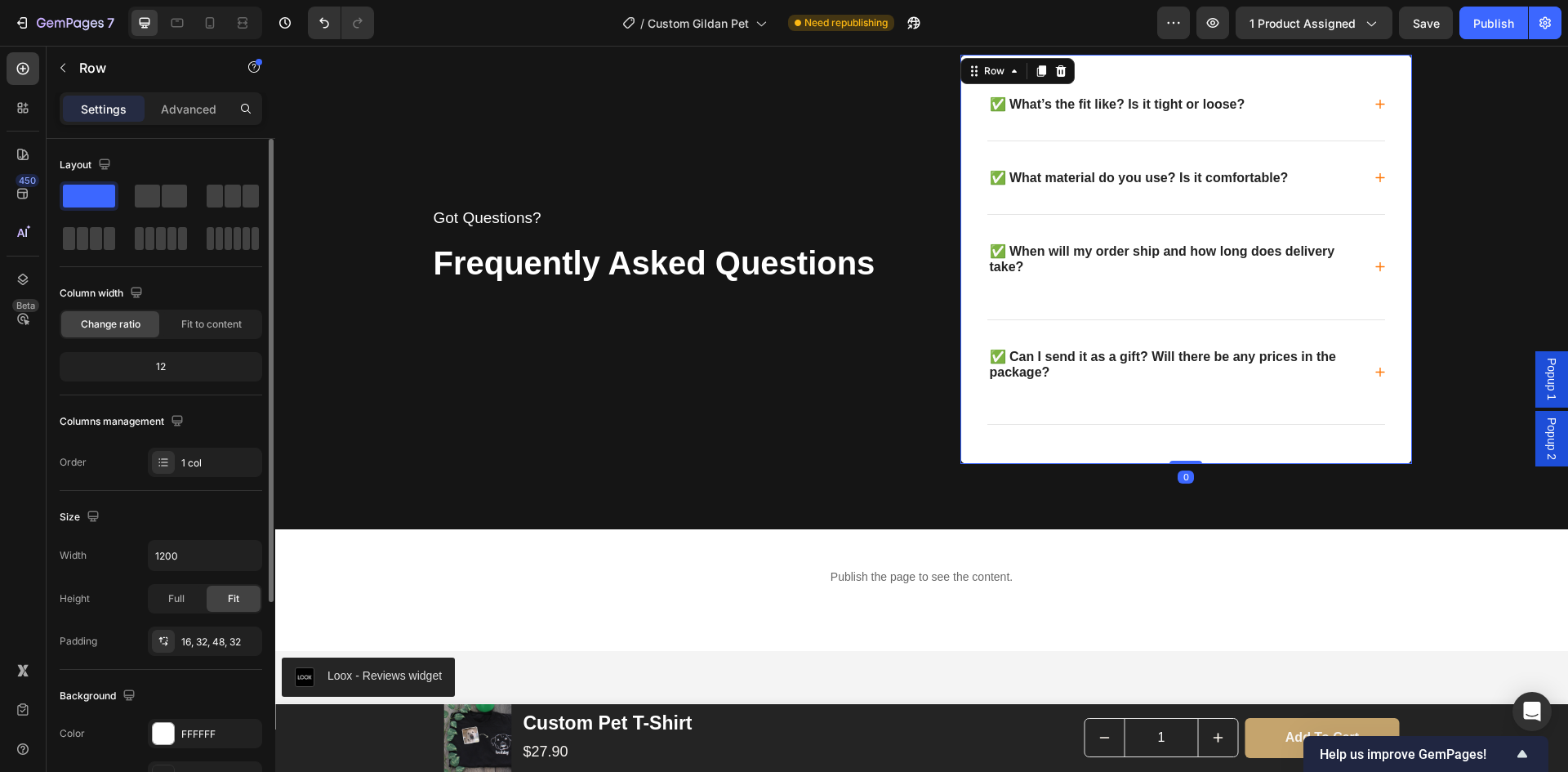
scroll to position [163, 0]
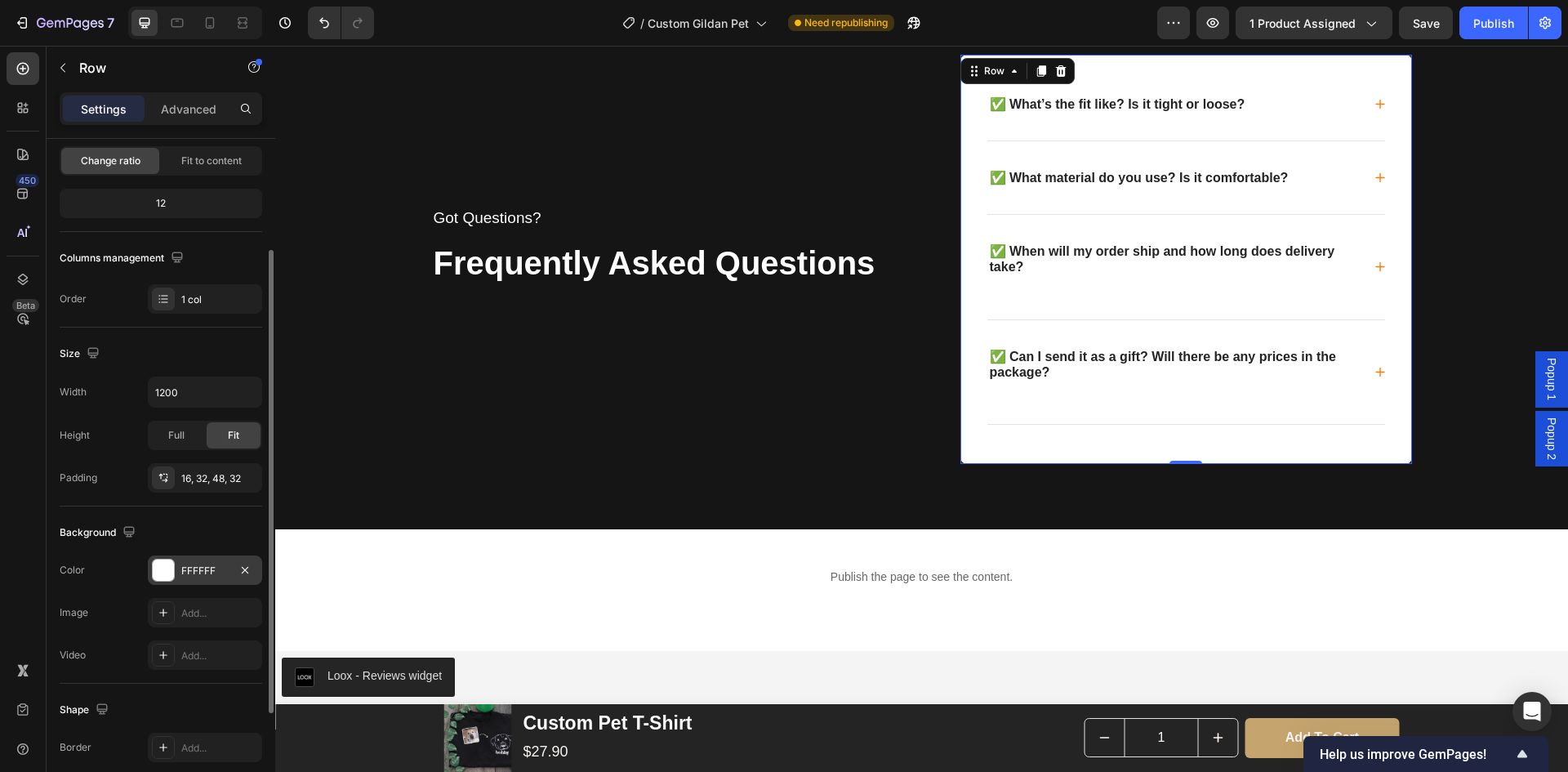
click at [200, 568] on div "FFFFFF" at bounding box center [205, 572] width 48 height 15
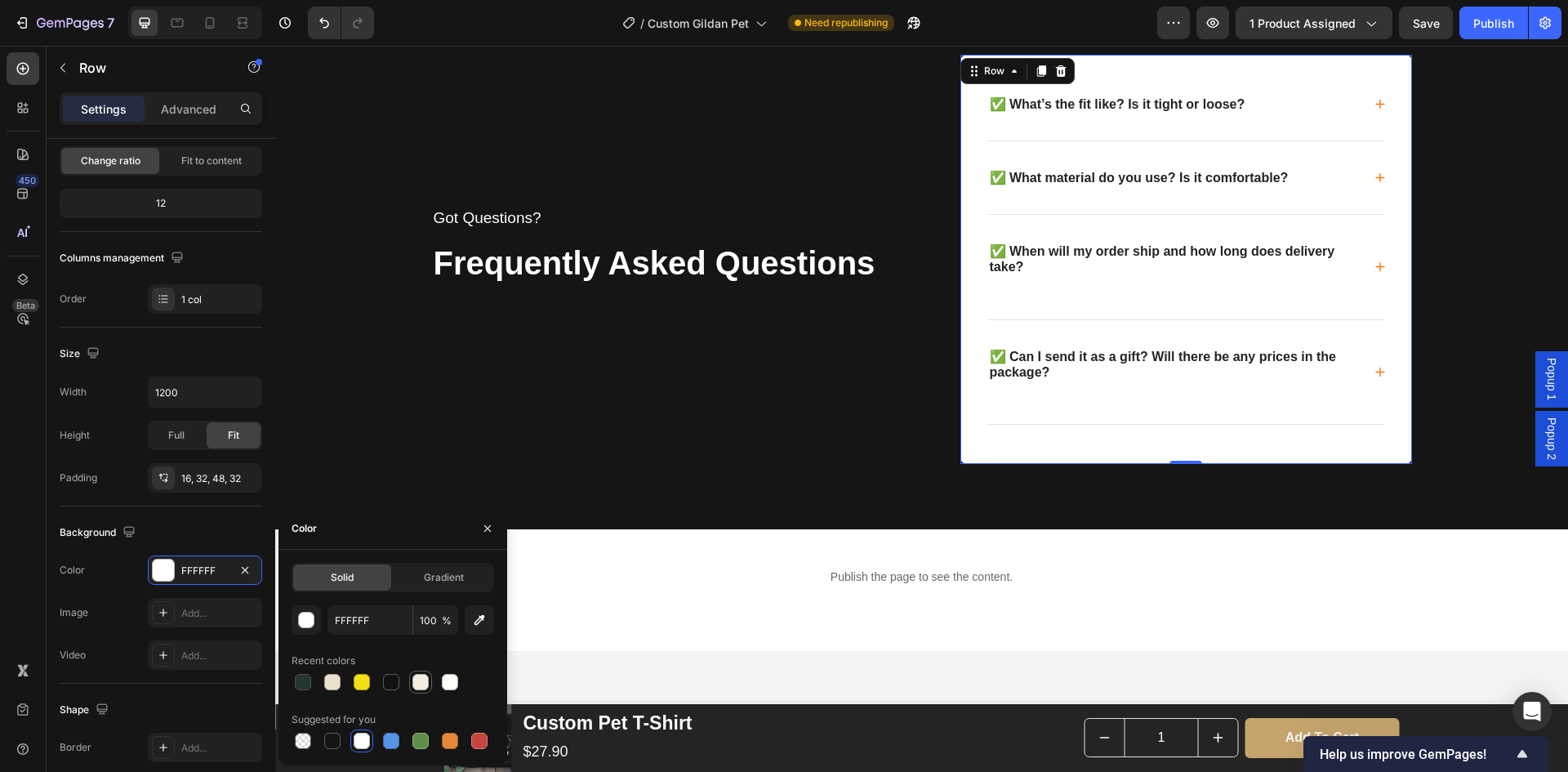
click at [422, 681] on div at bounding box center [420, 681] width 16 height 16
type input "F4EEE2"
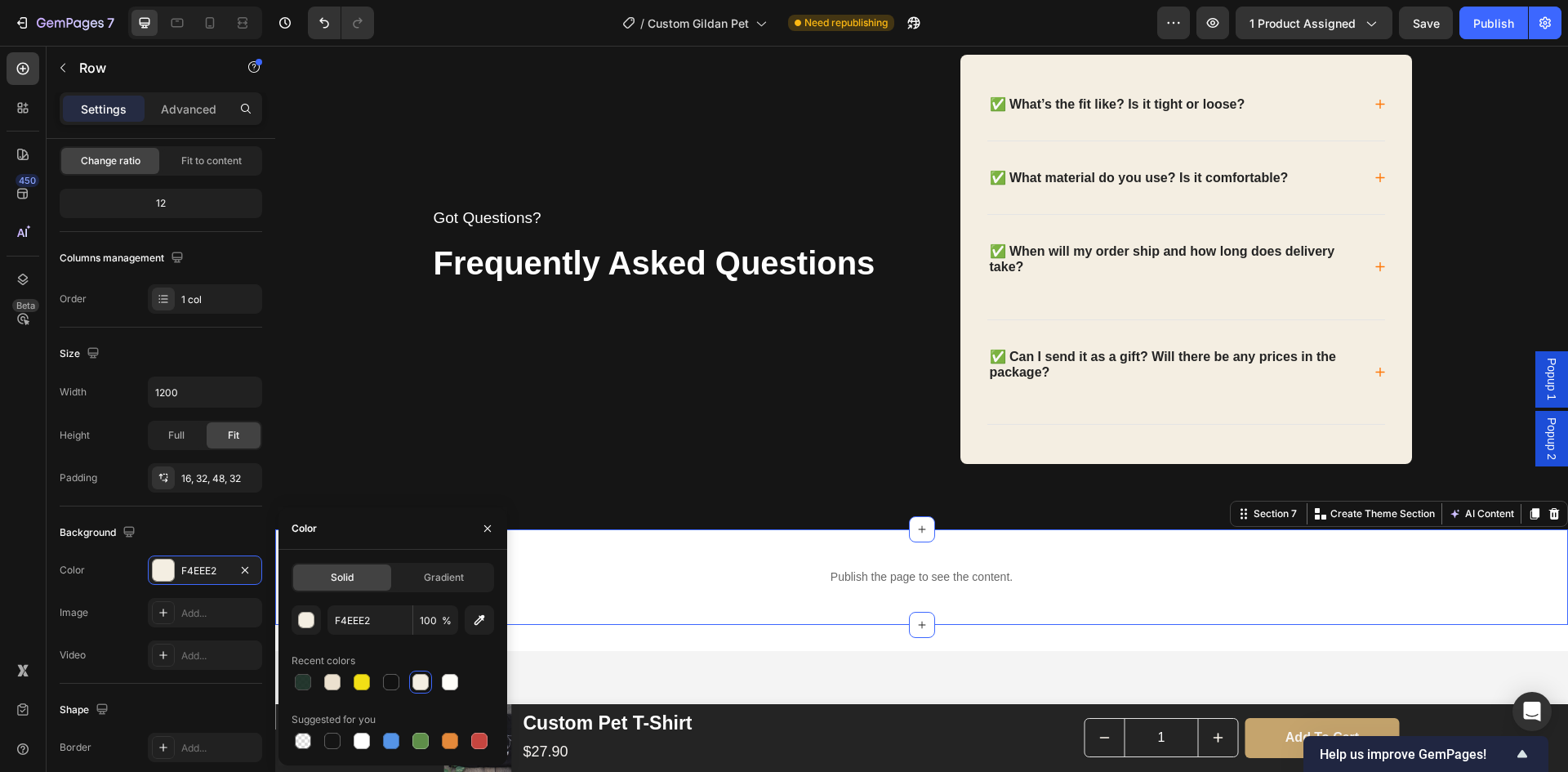
click at [1127, 554] on div "Publish the page to see the content. Collection Section 7 You can create reusab…" at bounding box center [922, 577] width 1293 height 96
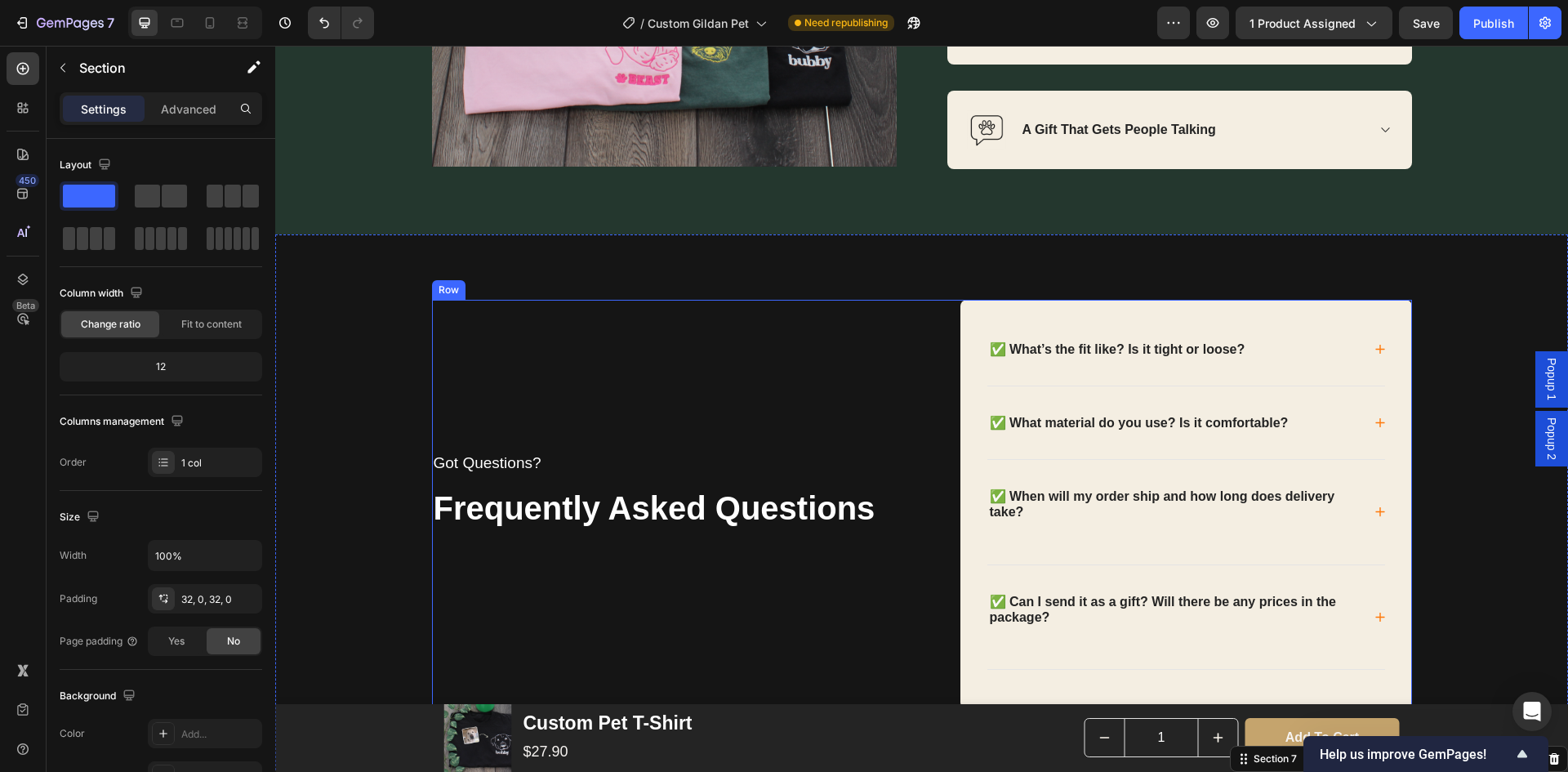
scroll to position [2859, 0]
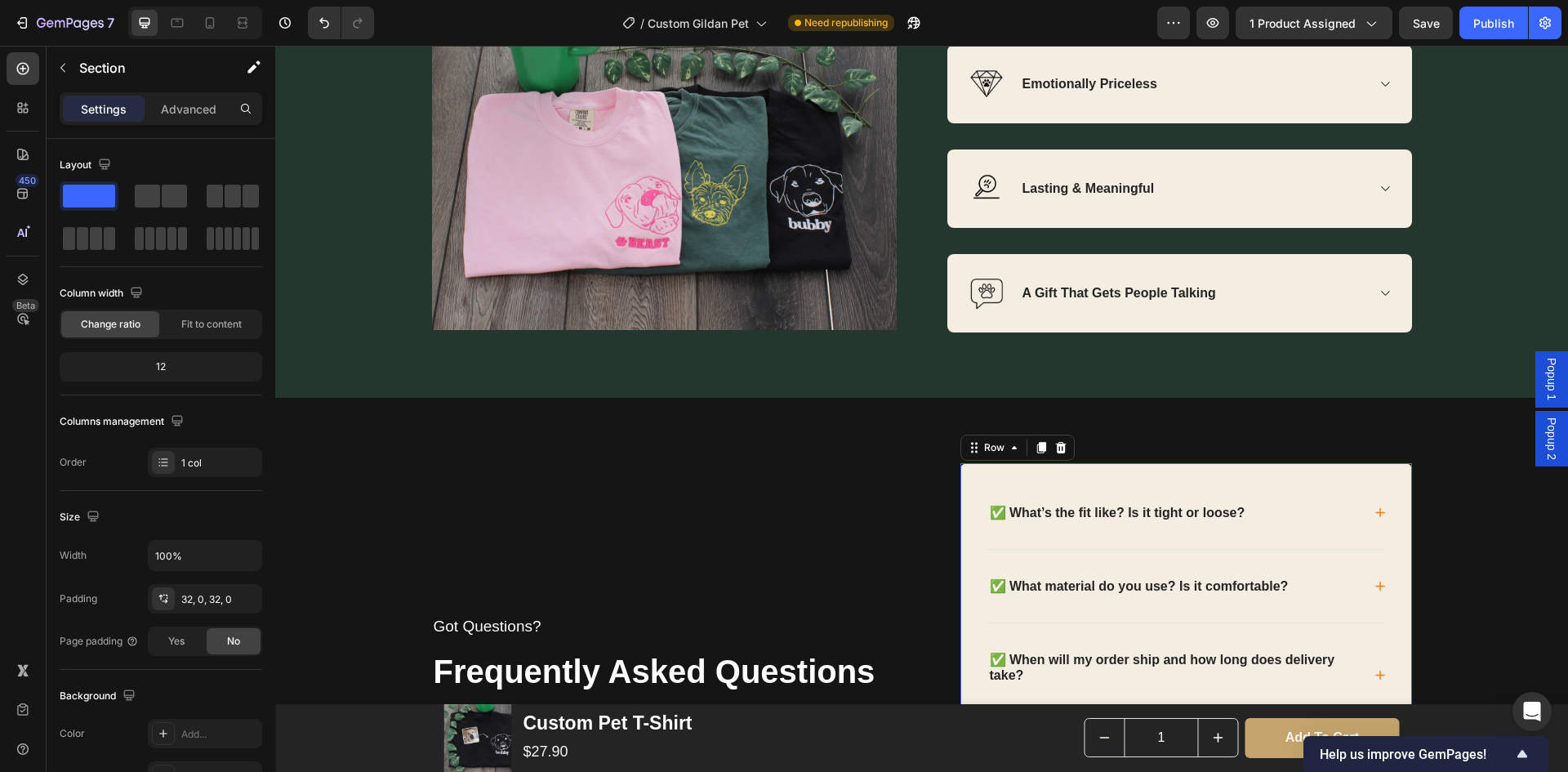
click at [968, 495] on div "✅ What’s the fit like? Is it tight or loose? ✅ What material do you use? Is it …" at bounding box center [1187, 668] width 451 height 410
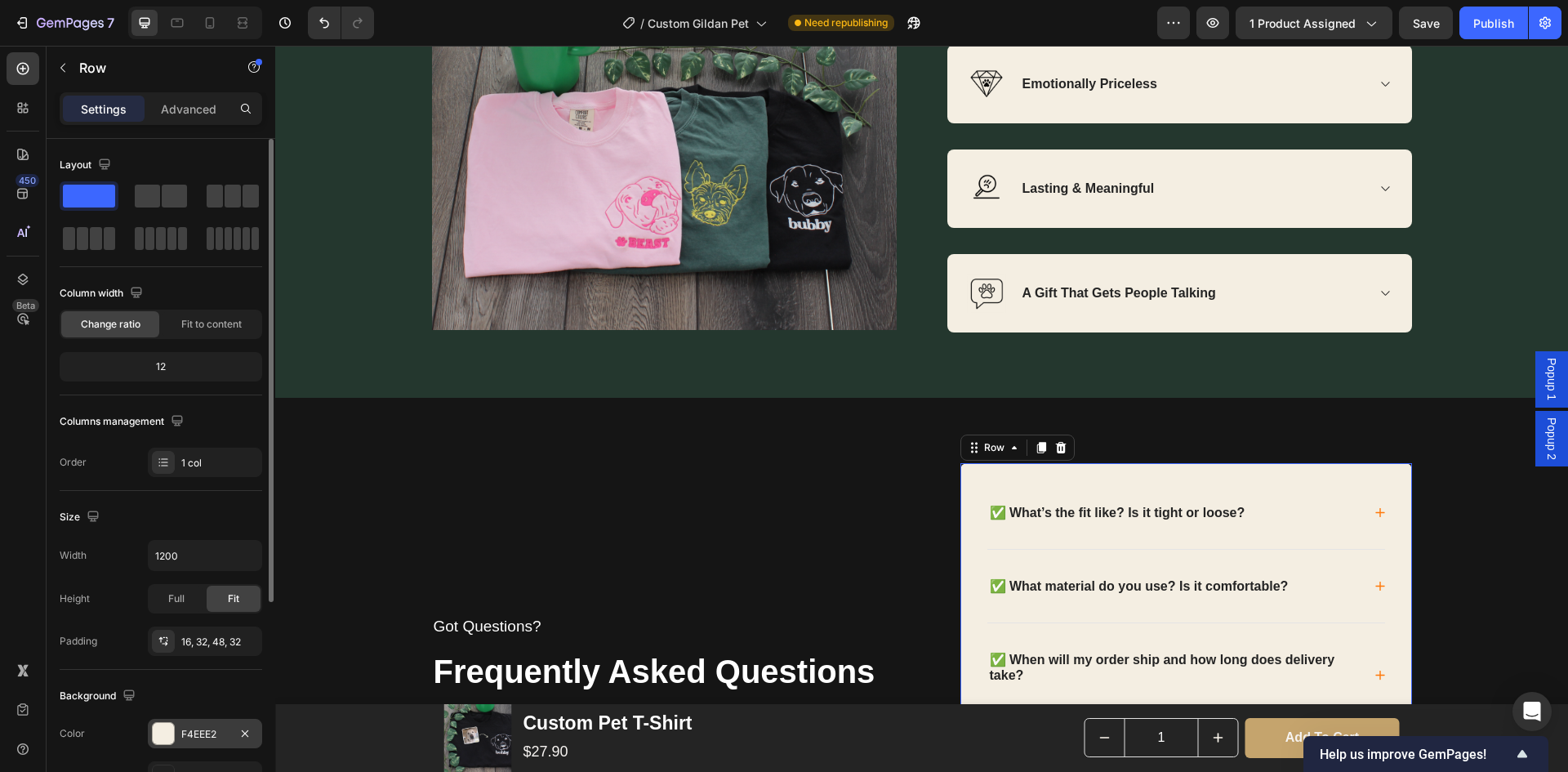
drag, startPoint x: 192, startPoint y: 728, endPoint x: 216, endPoint y: 726, distance: 24.1
click at [191, 728] on div "F4EEE2" at bounding box center [205, 735] width 48 height 15
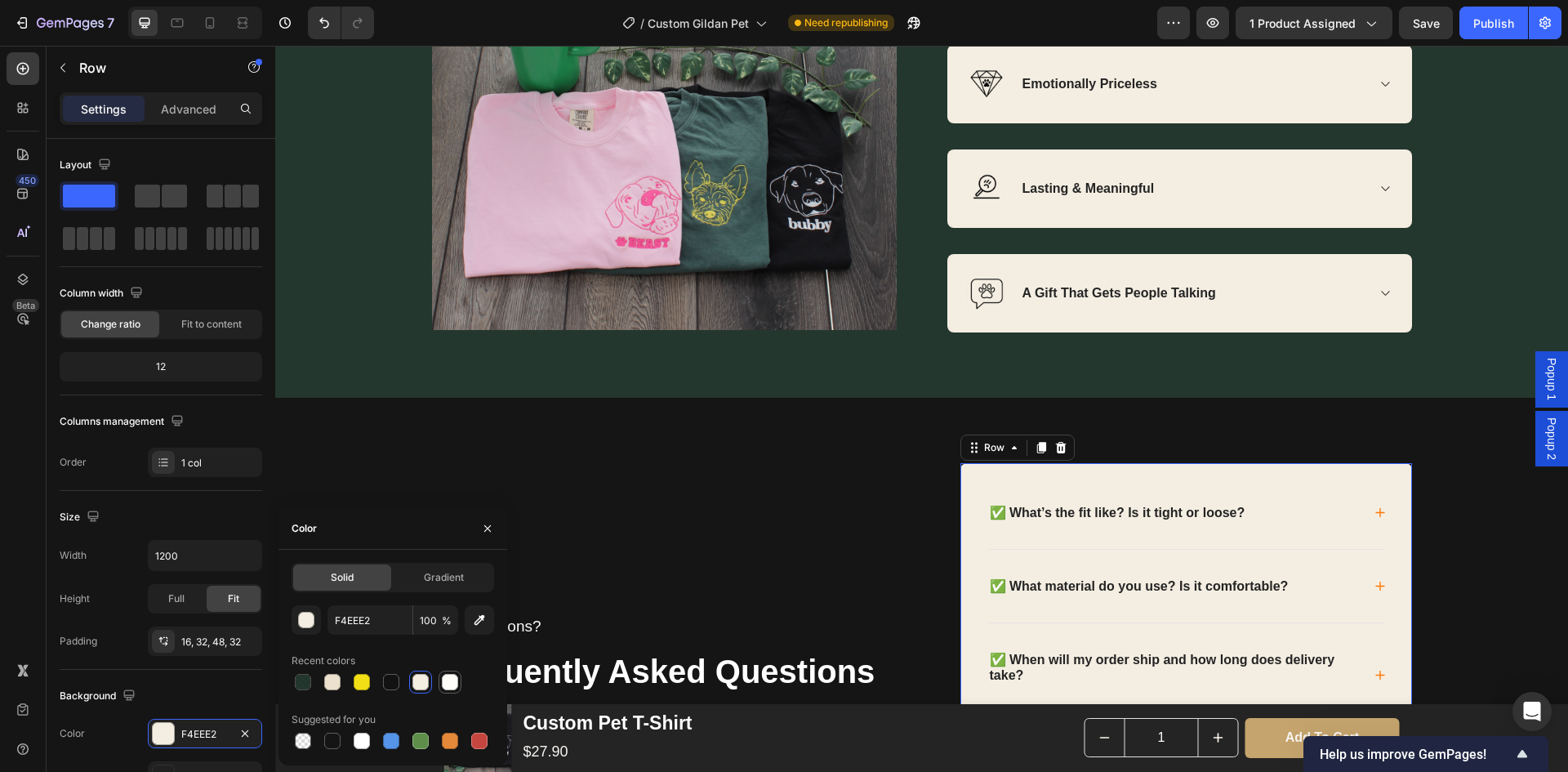
click at [451, 686] on div at bounding box center [450, 681] width 16 height 16
type input "FEFDF8"
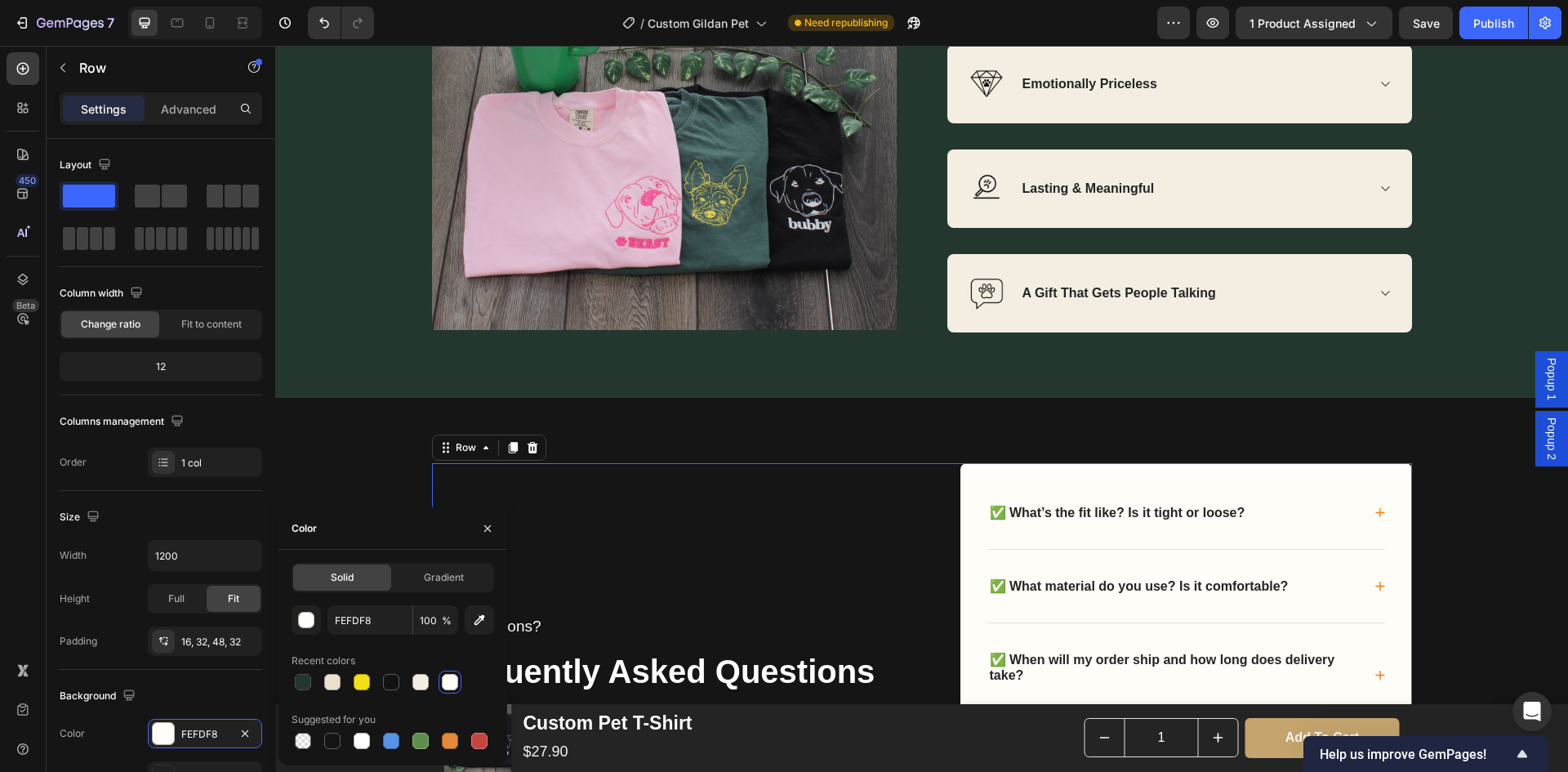
click at [496, 488] on div "Got Questions? Text block Frequently Asked Questions Text block" at bounding box center [671, 668] width 478 height 410
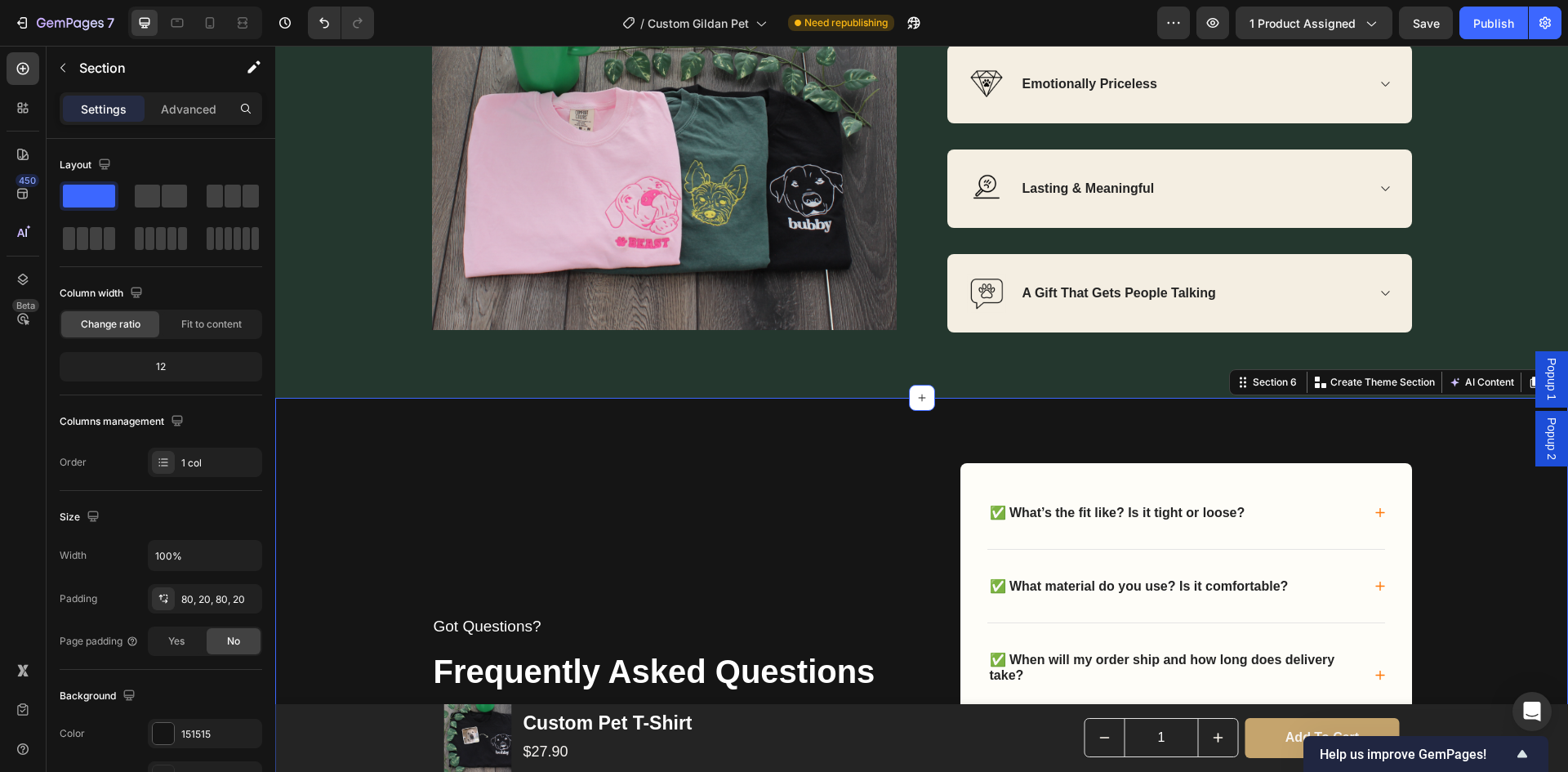
click at [373, 435] on div "Got Questions? Text block Frequently Asked Questions Text block ✅ What’s the fi…" at bounding box center [922, 668] width 1293 height 541
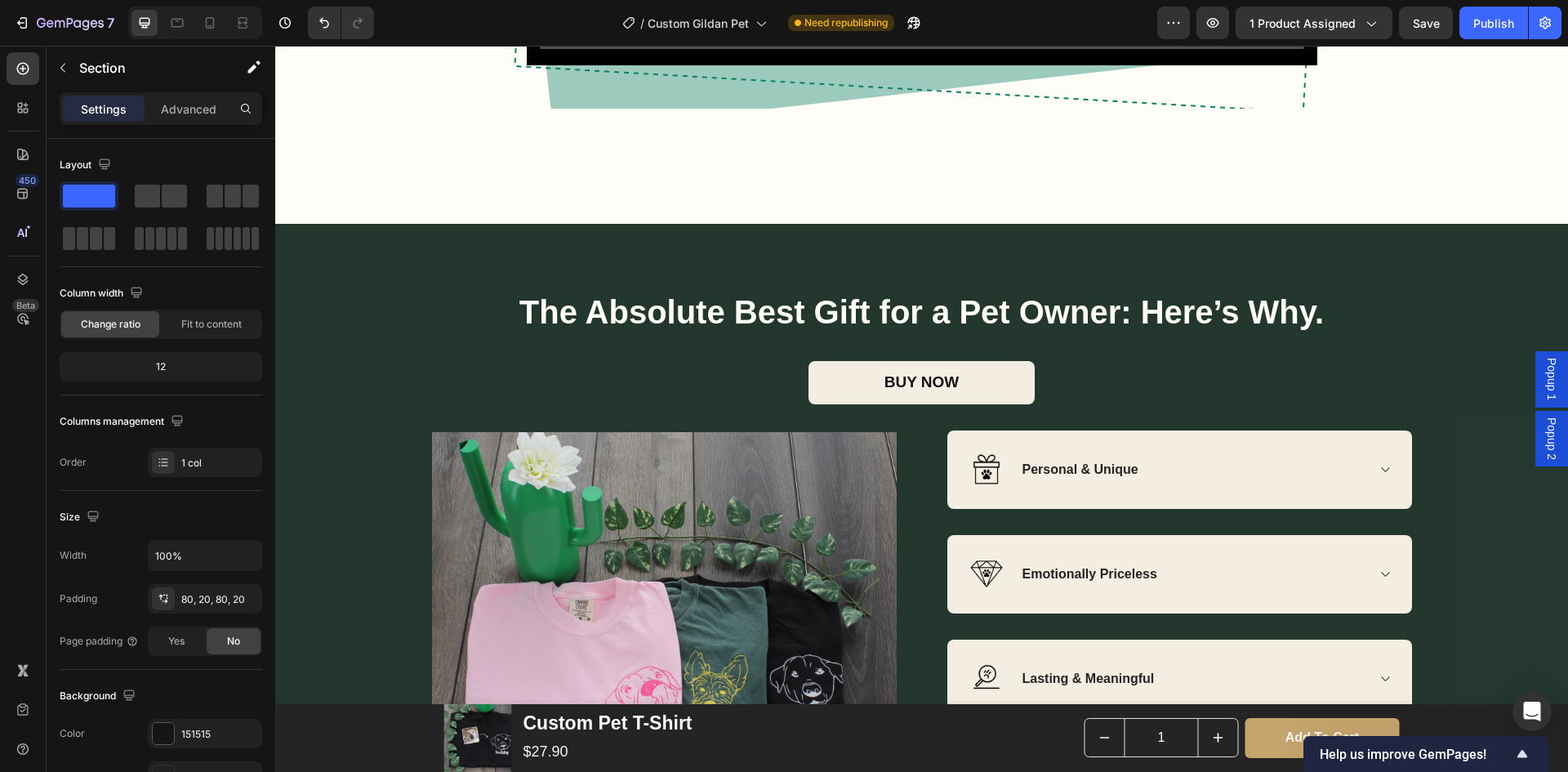
scroll to position [2696, 0]
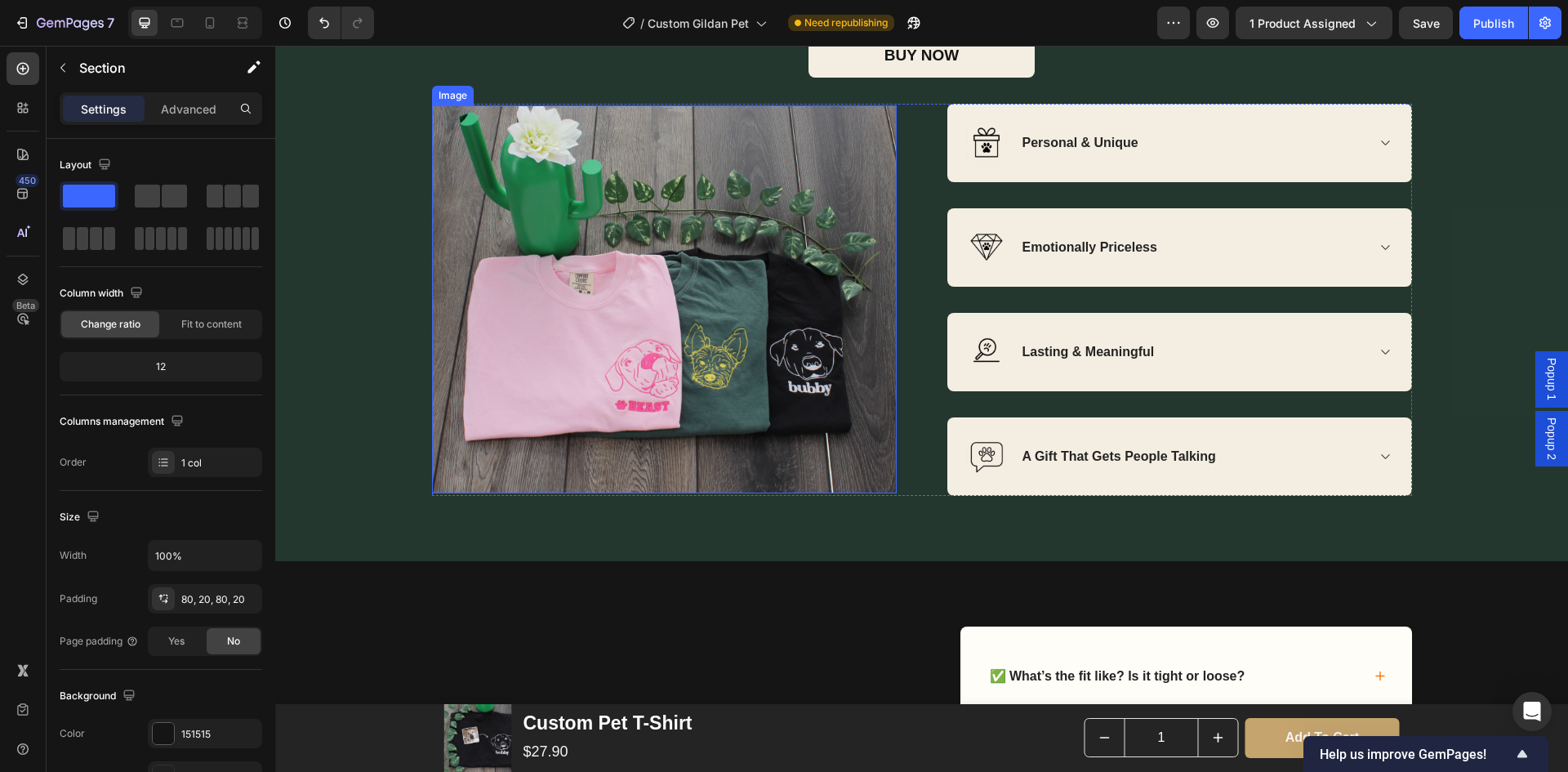
click at [724, 383] on img at bounding box center [664, 299] width 465 height 388
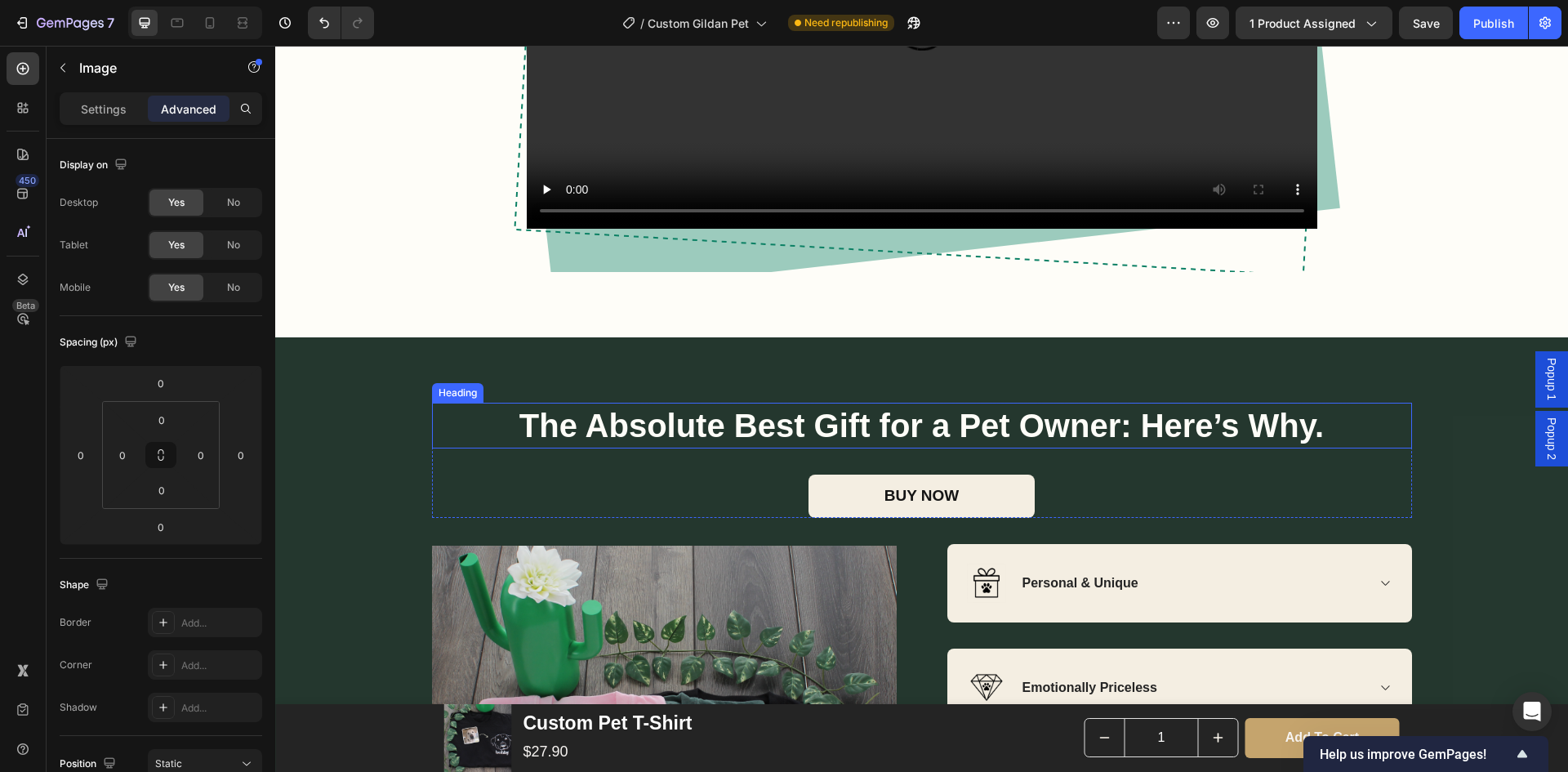
scroll to position [2615, 0]
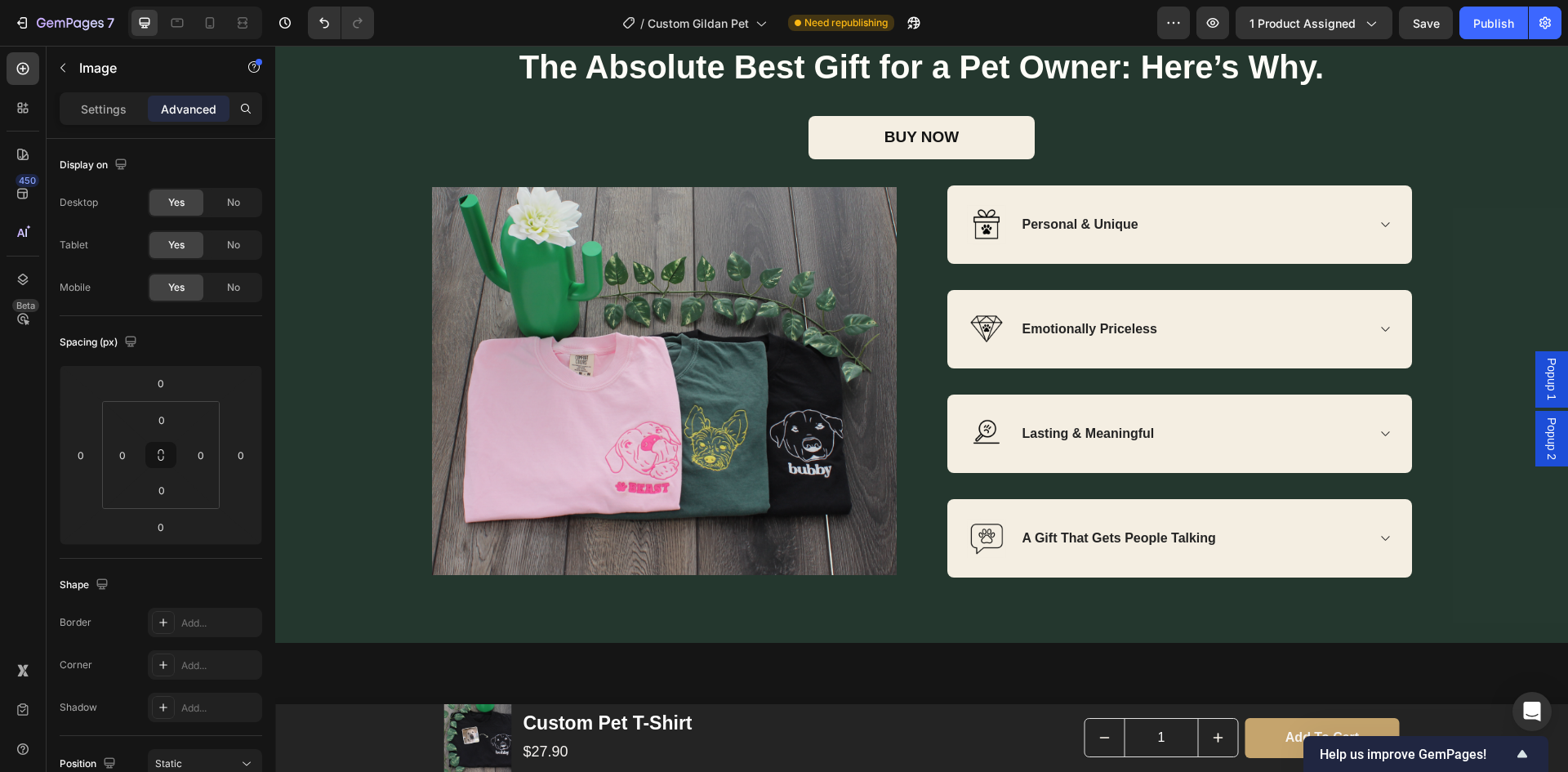
click at [652, 408] on img at bounding box center [664, 381] width 465 height 388
drag, startPoint x: 642, startPoint y: 388, endPoint x: 610, endPoint y: 405, distance: 36.2
click at [630, 393] on img at bounding box center [664, 381] width 465 height 388
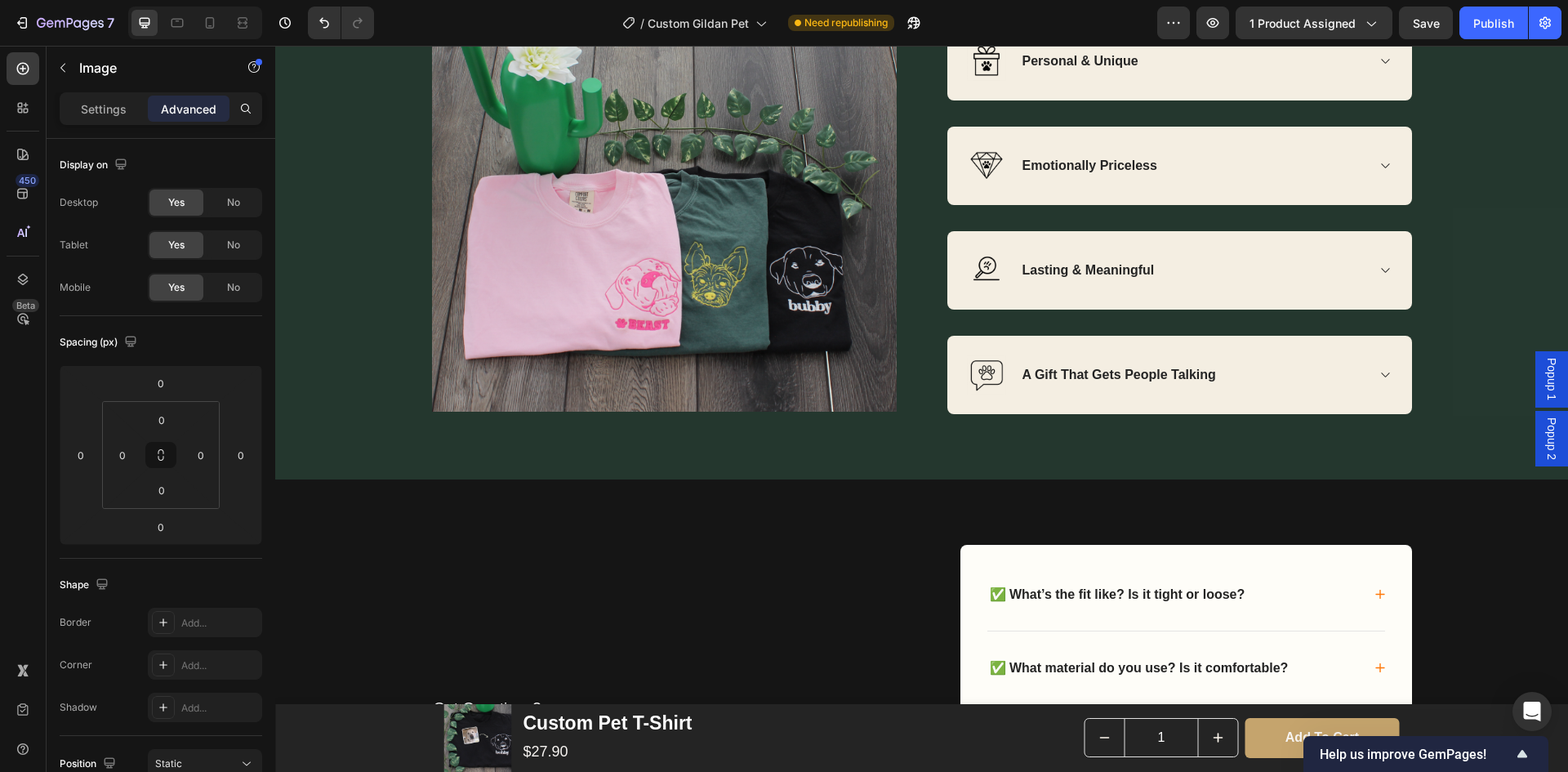
click at [656, 193] on img at bounding box center [664, 217] width 465 height 388
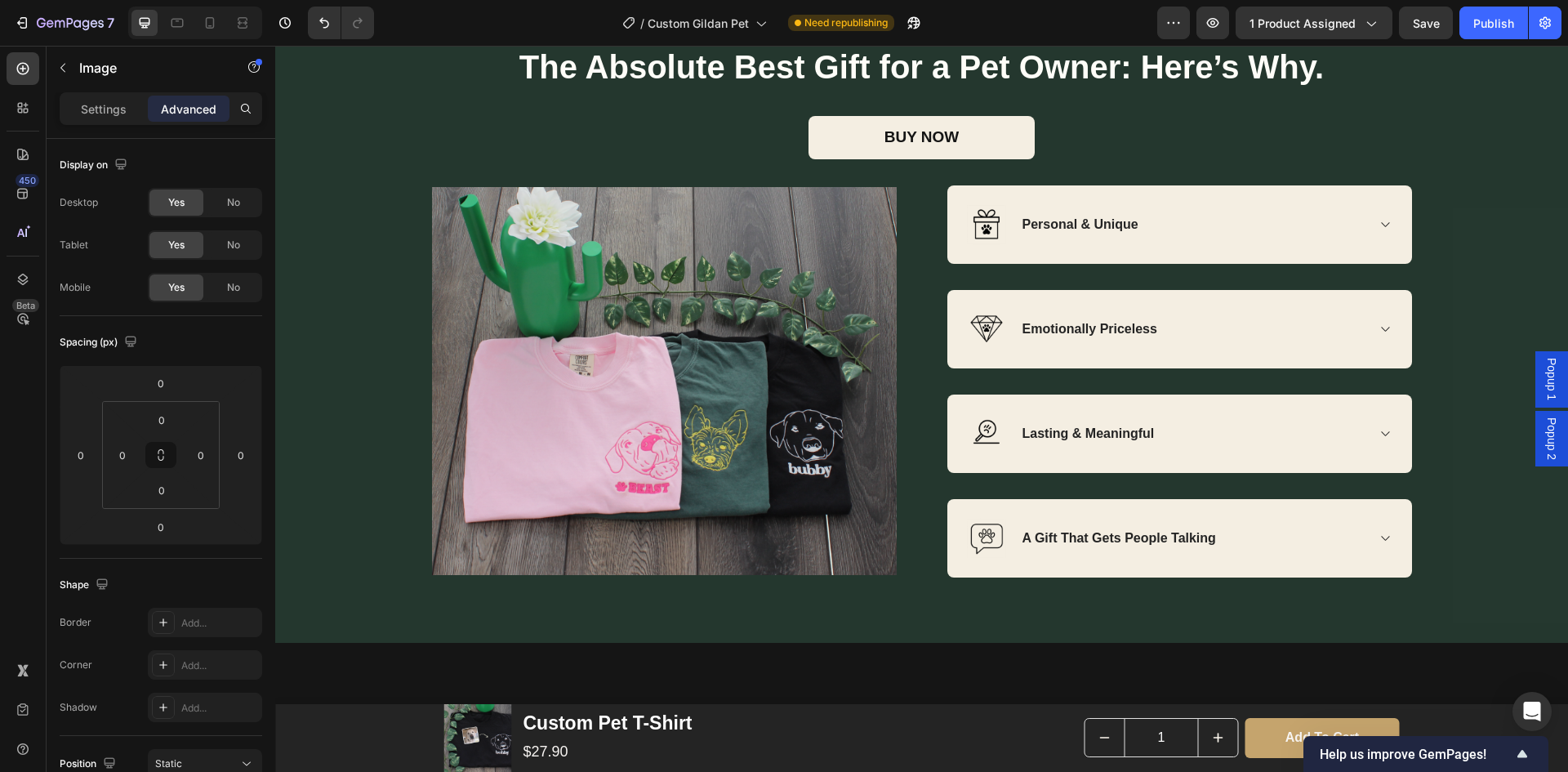
click at [671, 365] on img at bounding box center [664, 381] width 465 height 388
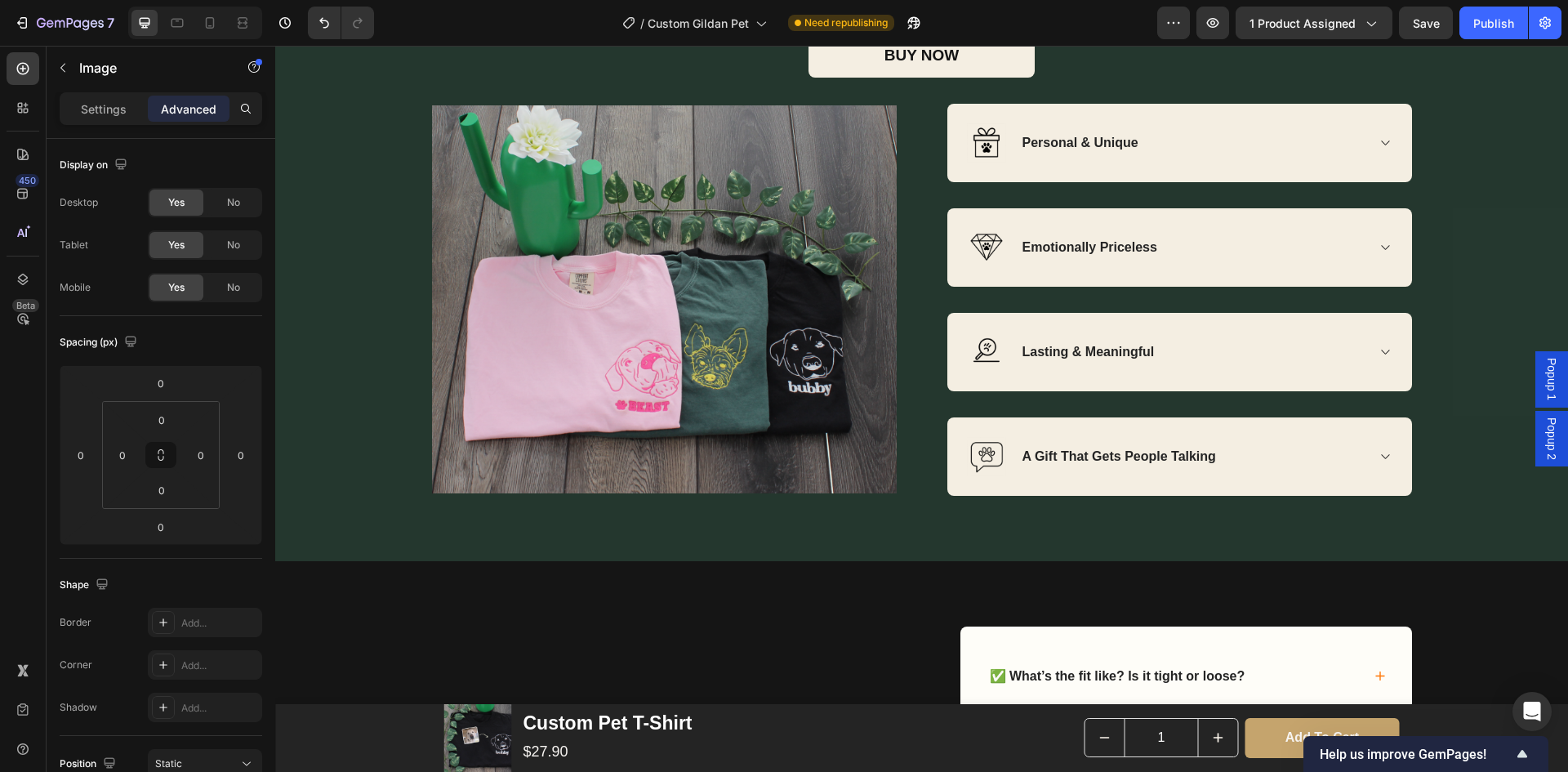
scroll to position [2941, 0]
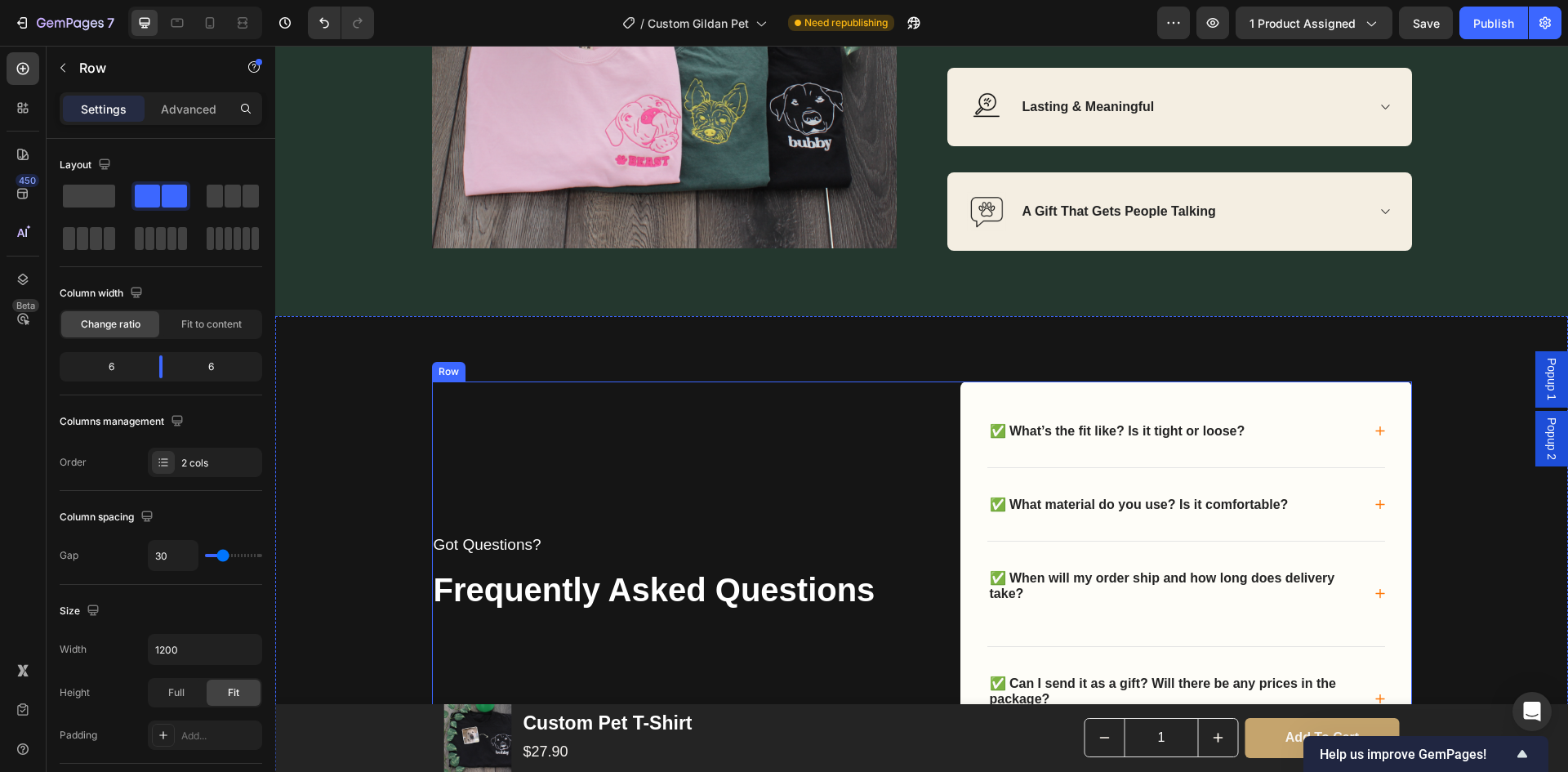
click at [650, 423] on div "Got Questions? Text block Frequently Asked Questions Text block" at bounding box center [671, 586] width 478 height 410
click at [694, 175] on img at bounding box center [664, 54] width 465 height 388
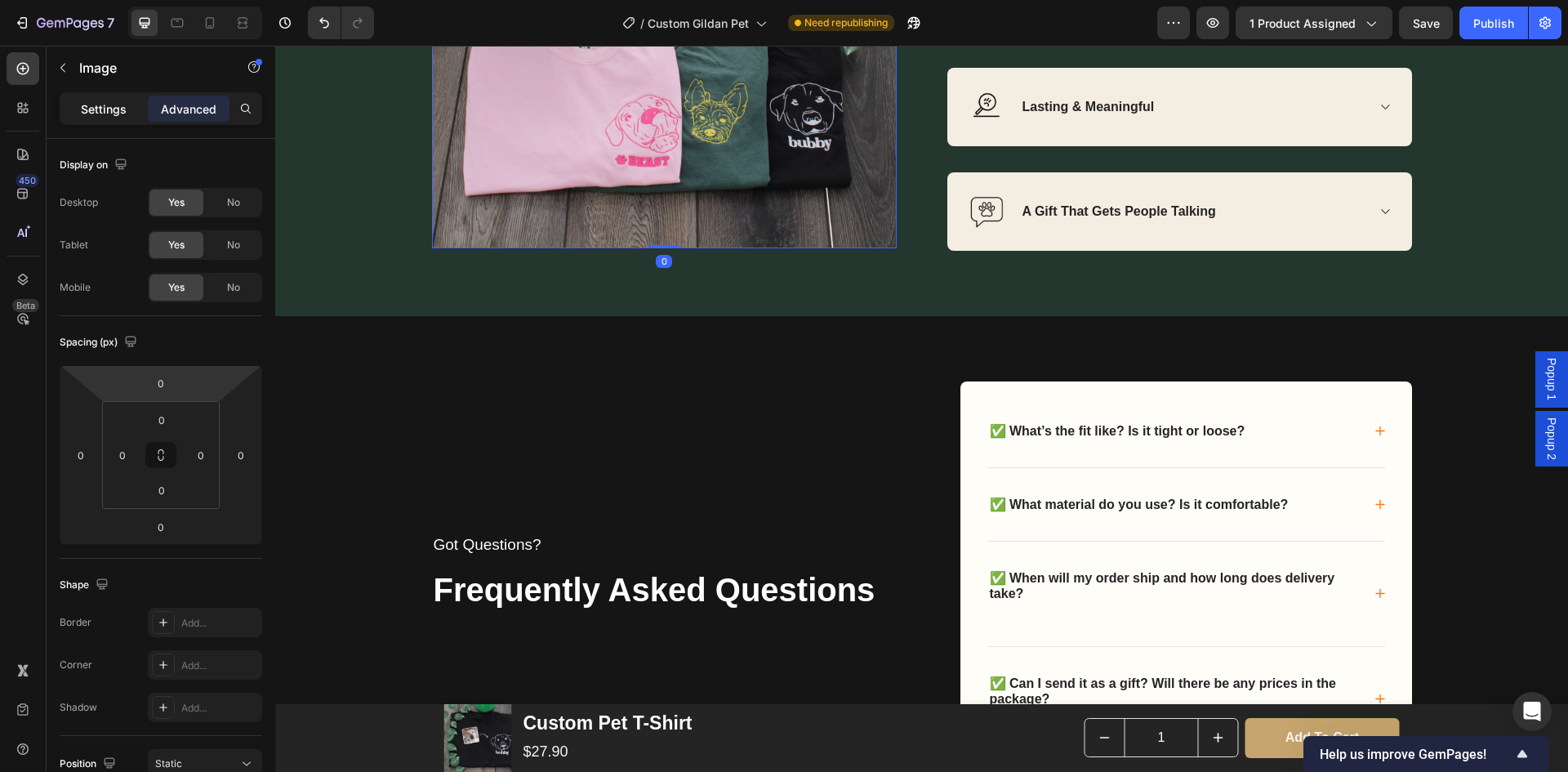
click at [112, 116] on p "Settings" at bounding box center [103, 109] width 46 height 17
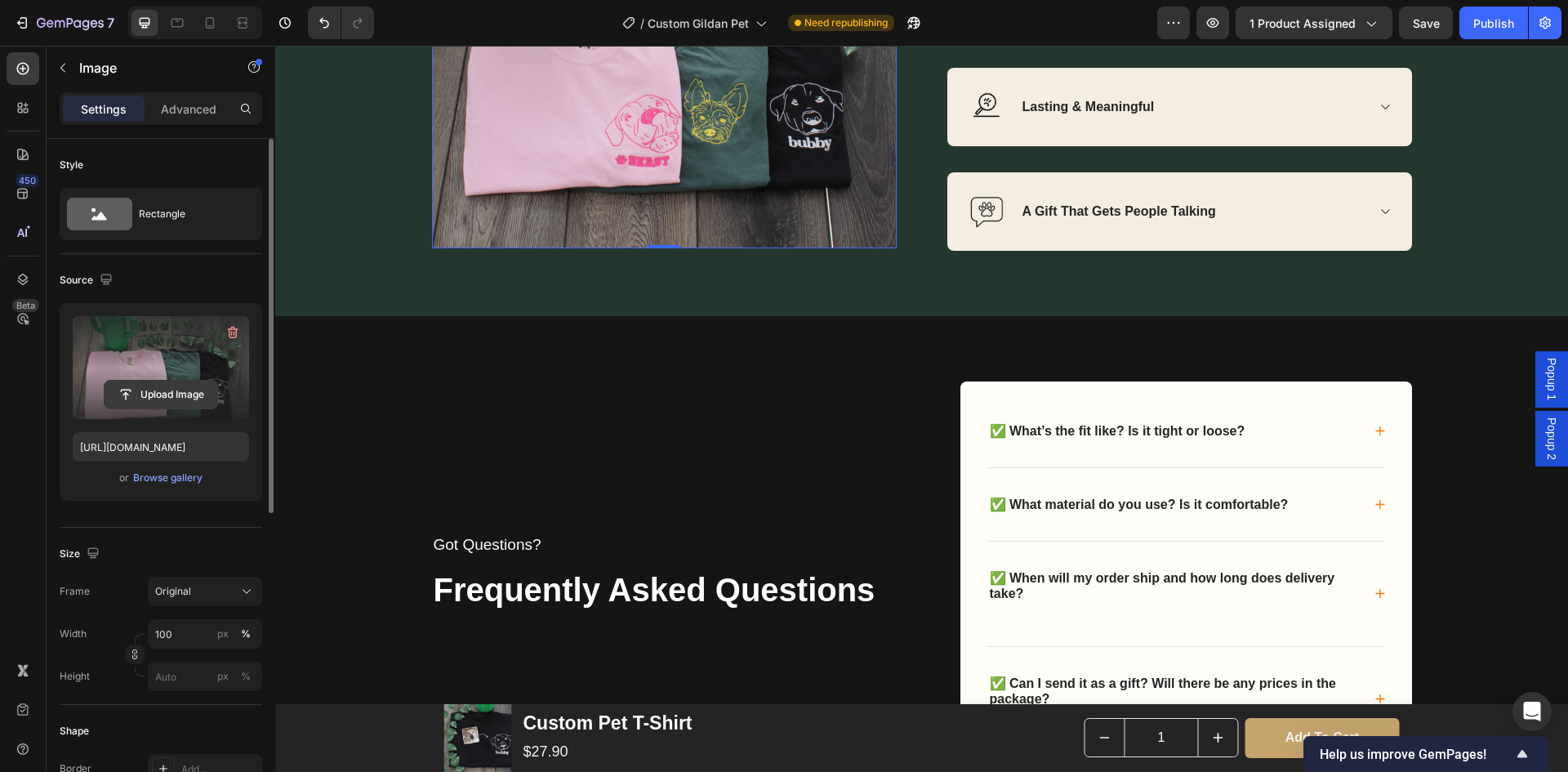
click at [195, 392] on input "file" at bounding box center [161, 394] width 112 height 28
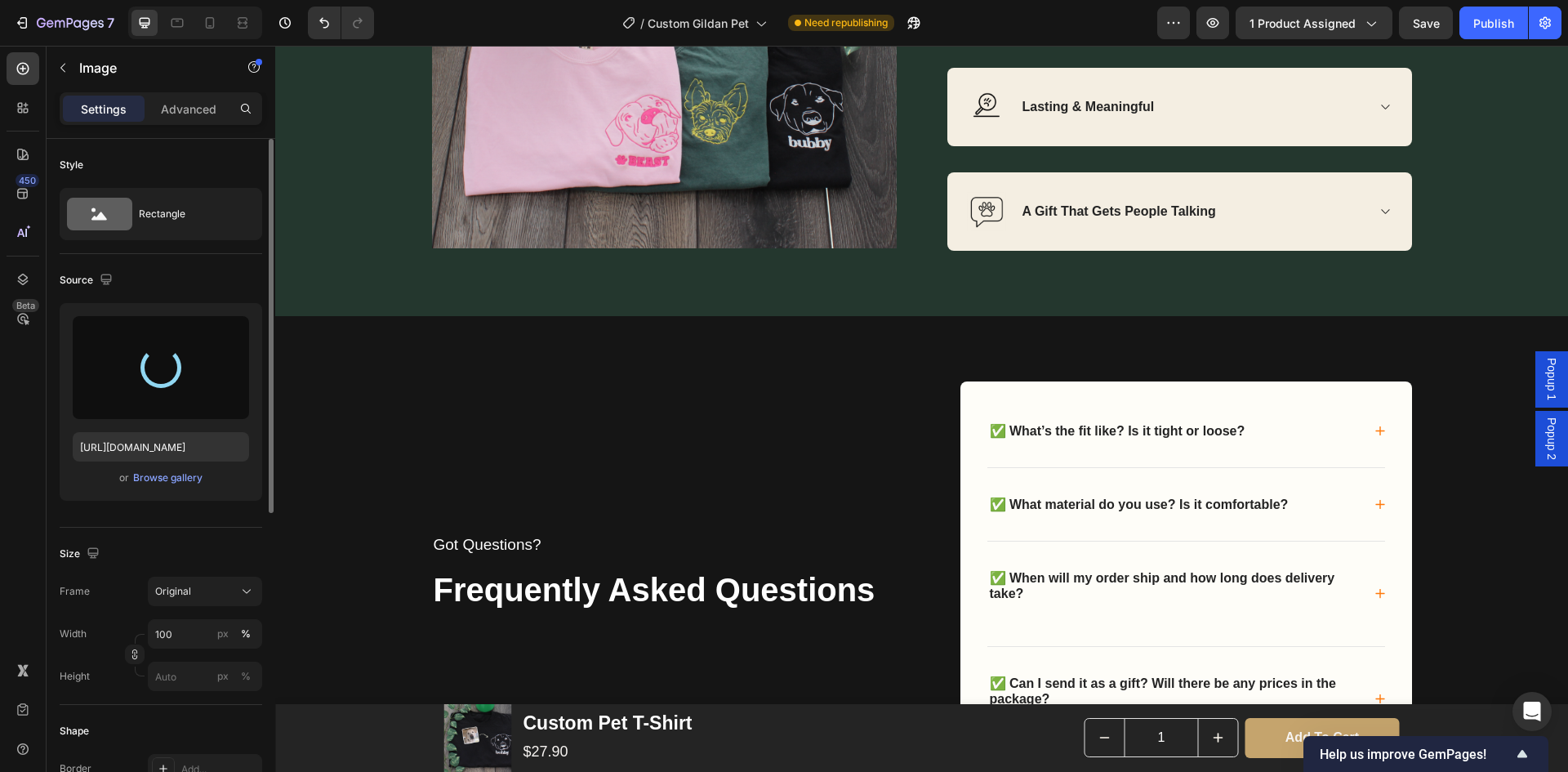
scroll to position [2696, 0]
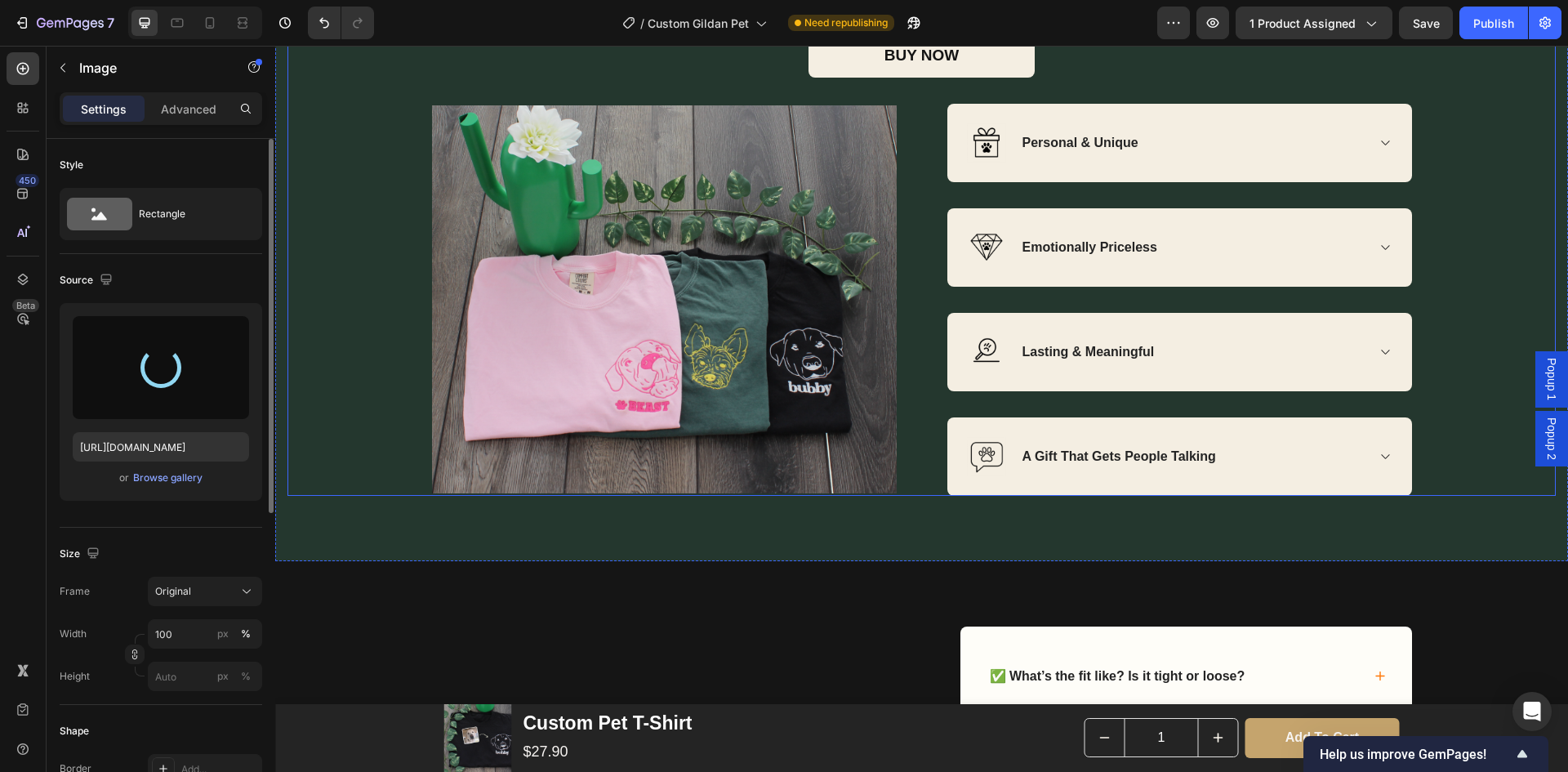
type input "https://cdn.shopify.com/s/files/1/0937/6985/9350/files/gempages_568733853993141…"
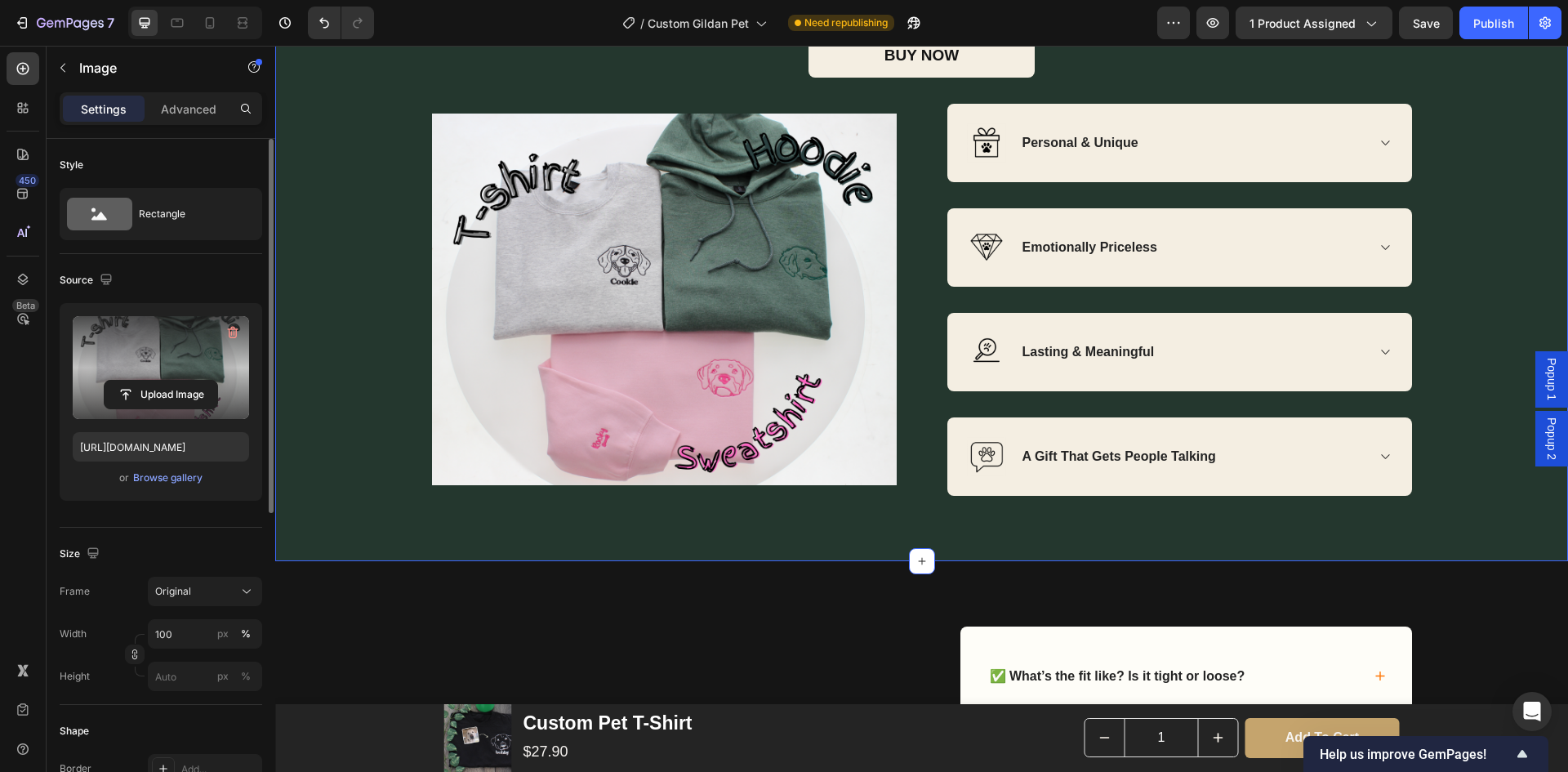
scroll to position [2615, 0]
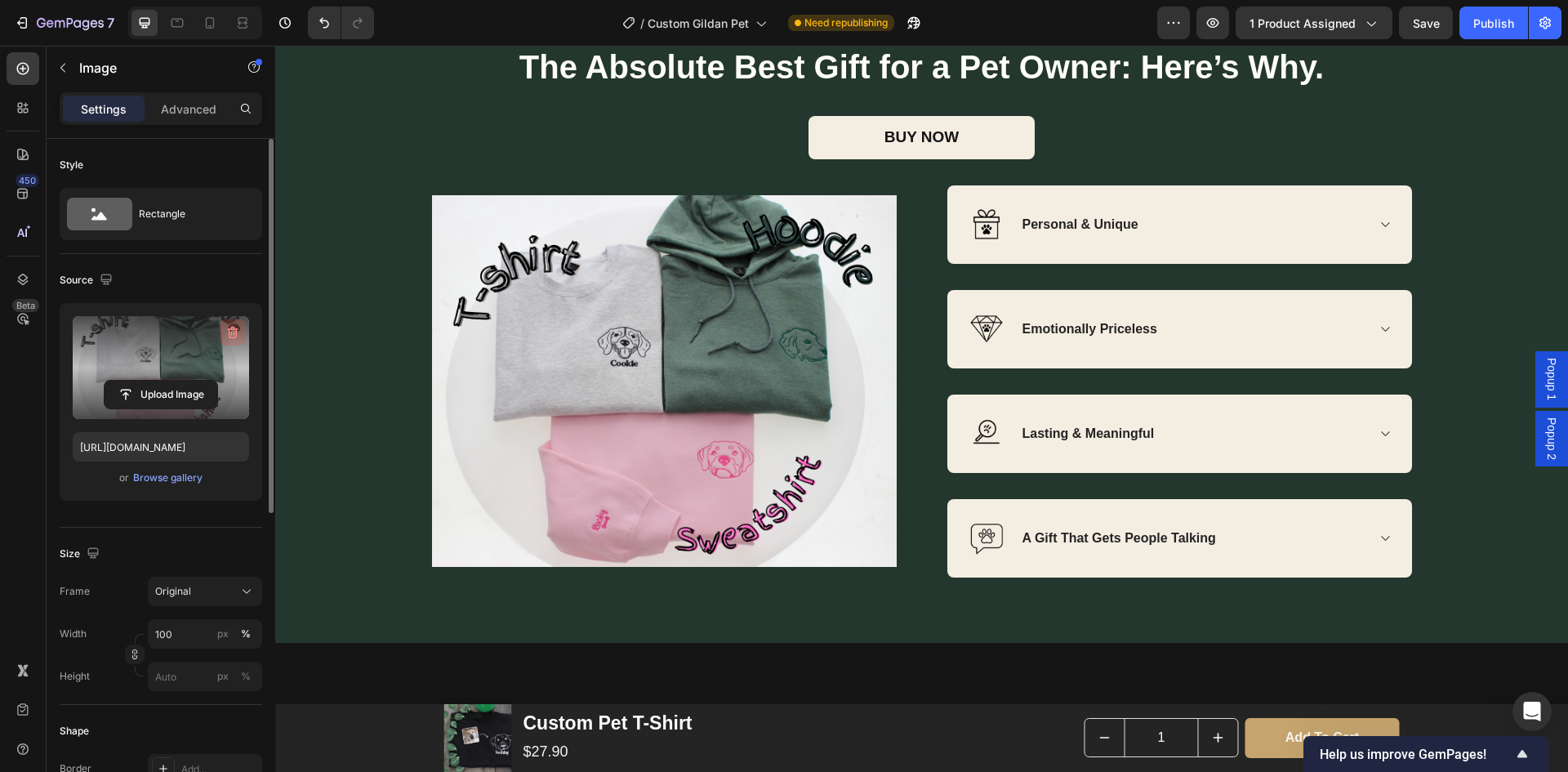
click at [229, 333] on icon "button" at bounding box center [232, 332] width 16 height 16
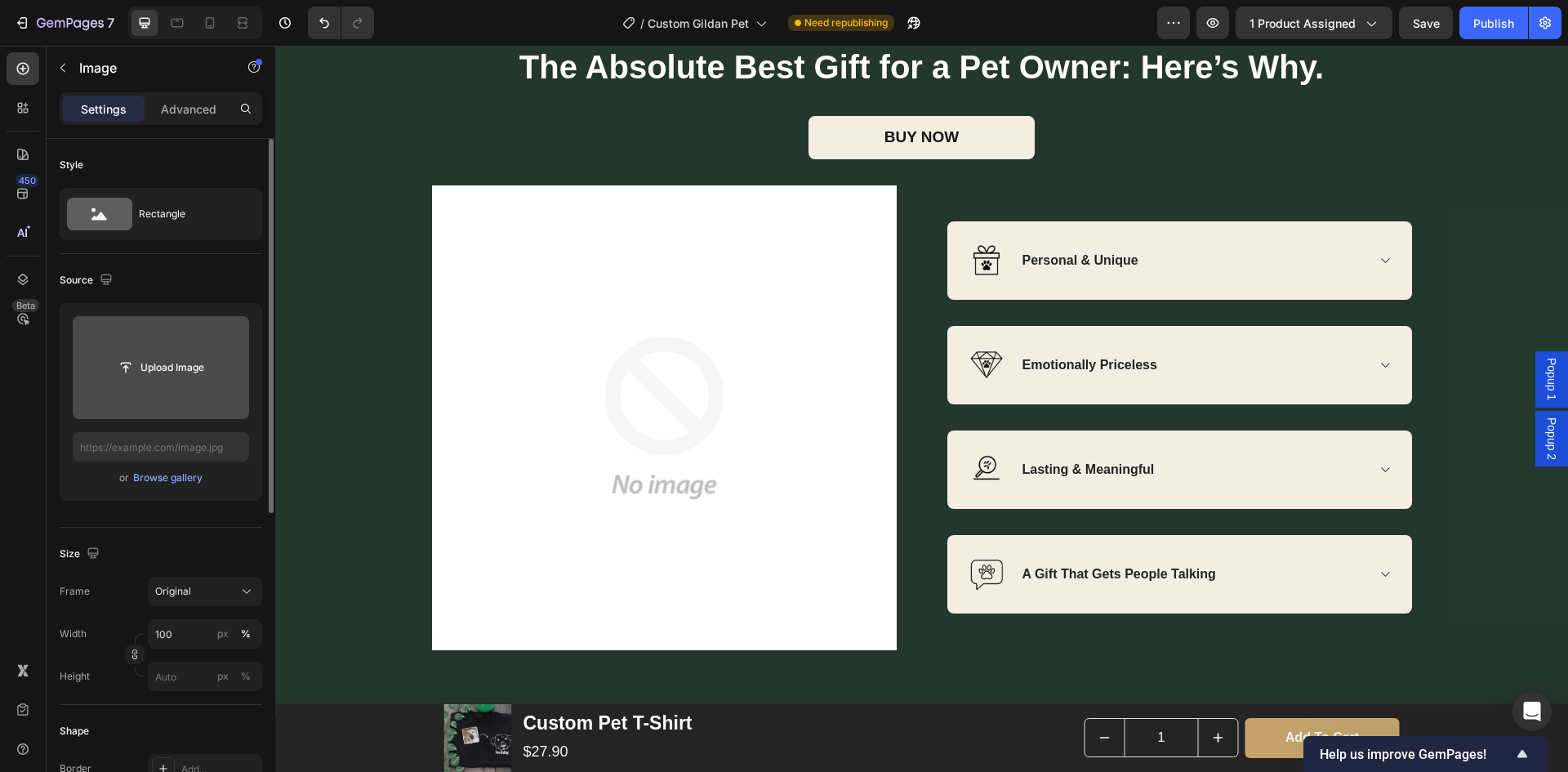
click at [198, 357] on input "file" at bounding box center [161, 368] width 112 height 28
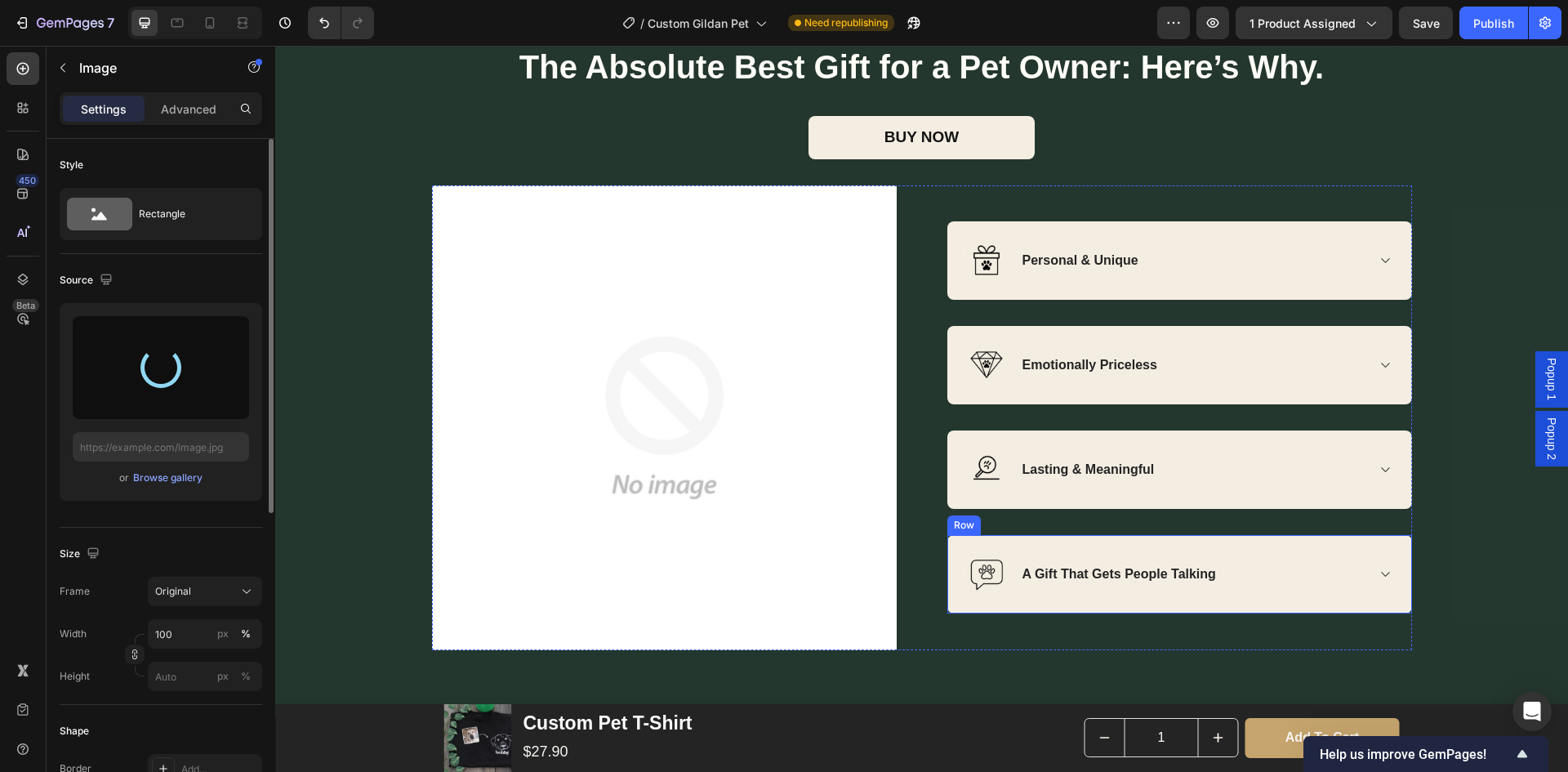
type input "https://cdn.shopify.com/s/files/1/0937/6985/9350/files/gempages_568733853993141…"
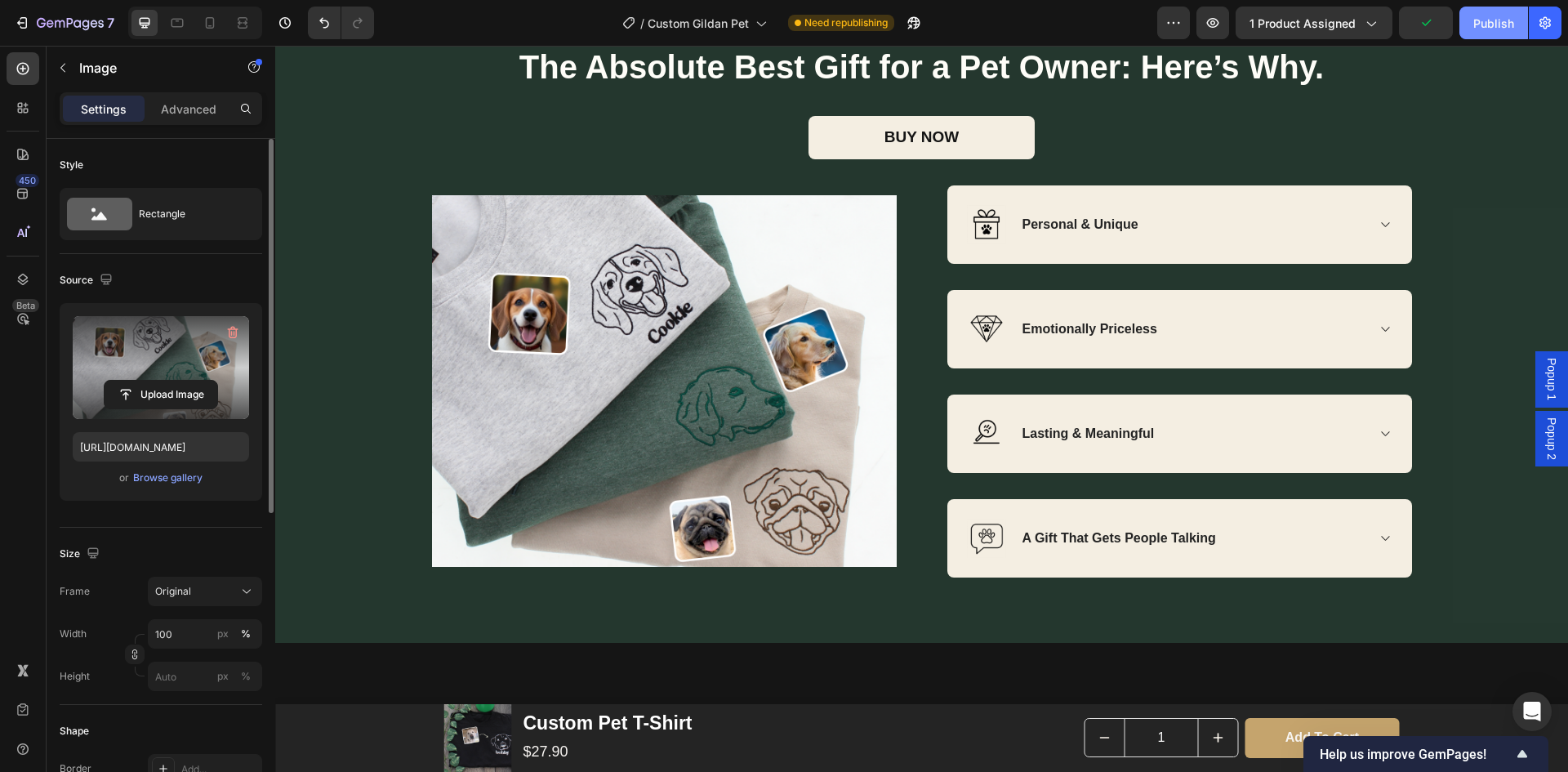
click at [1484, 29] on div "Publish" at bounding box center [1494, 23] width 41 height 17
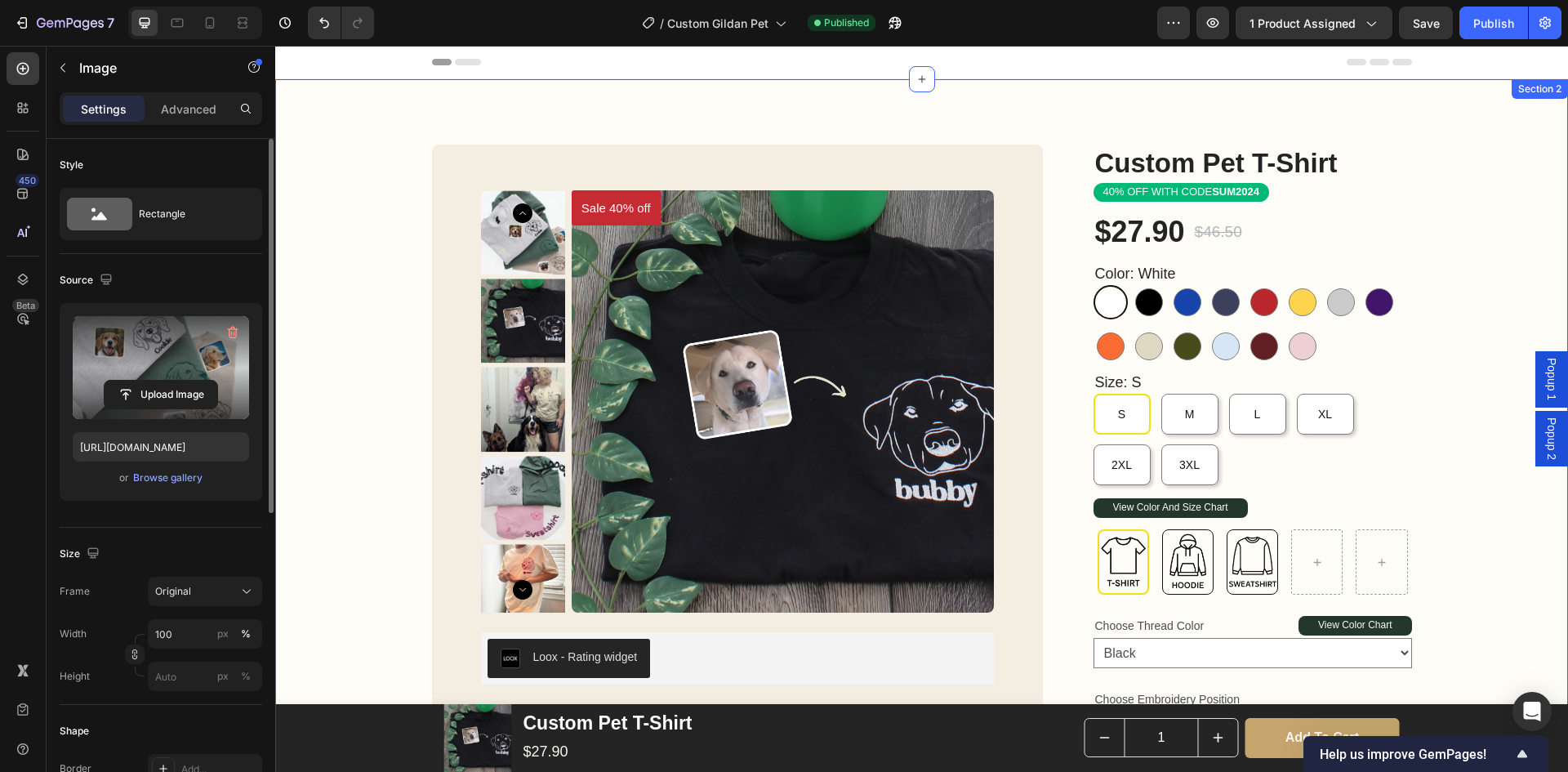
scroll to position [82, 0]
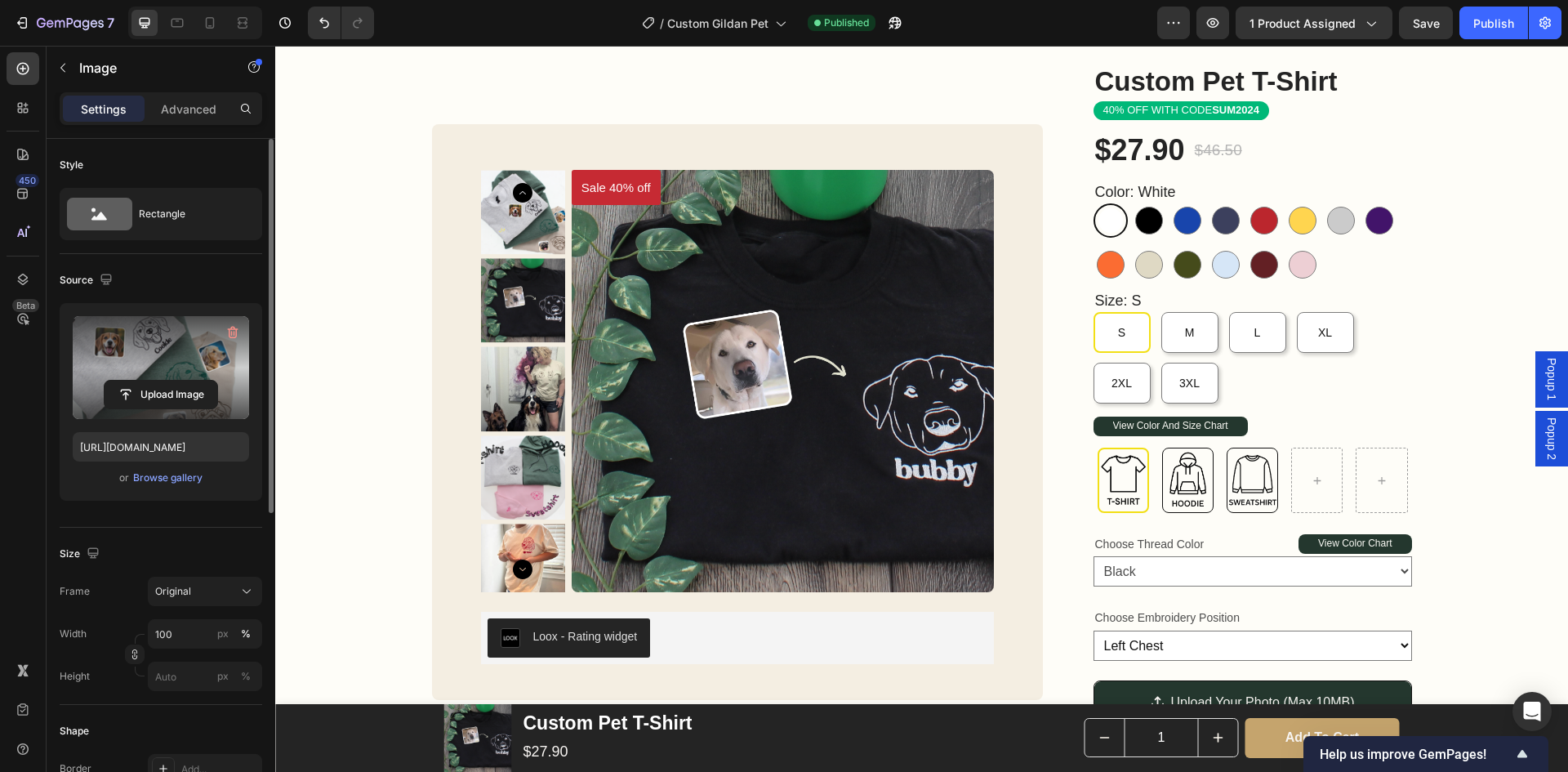
click at [1459, 7] on button "Publish" at bounding box center [1493, 22] width 68 height 33
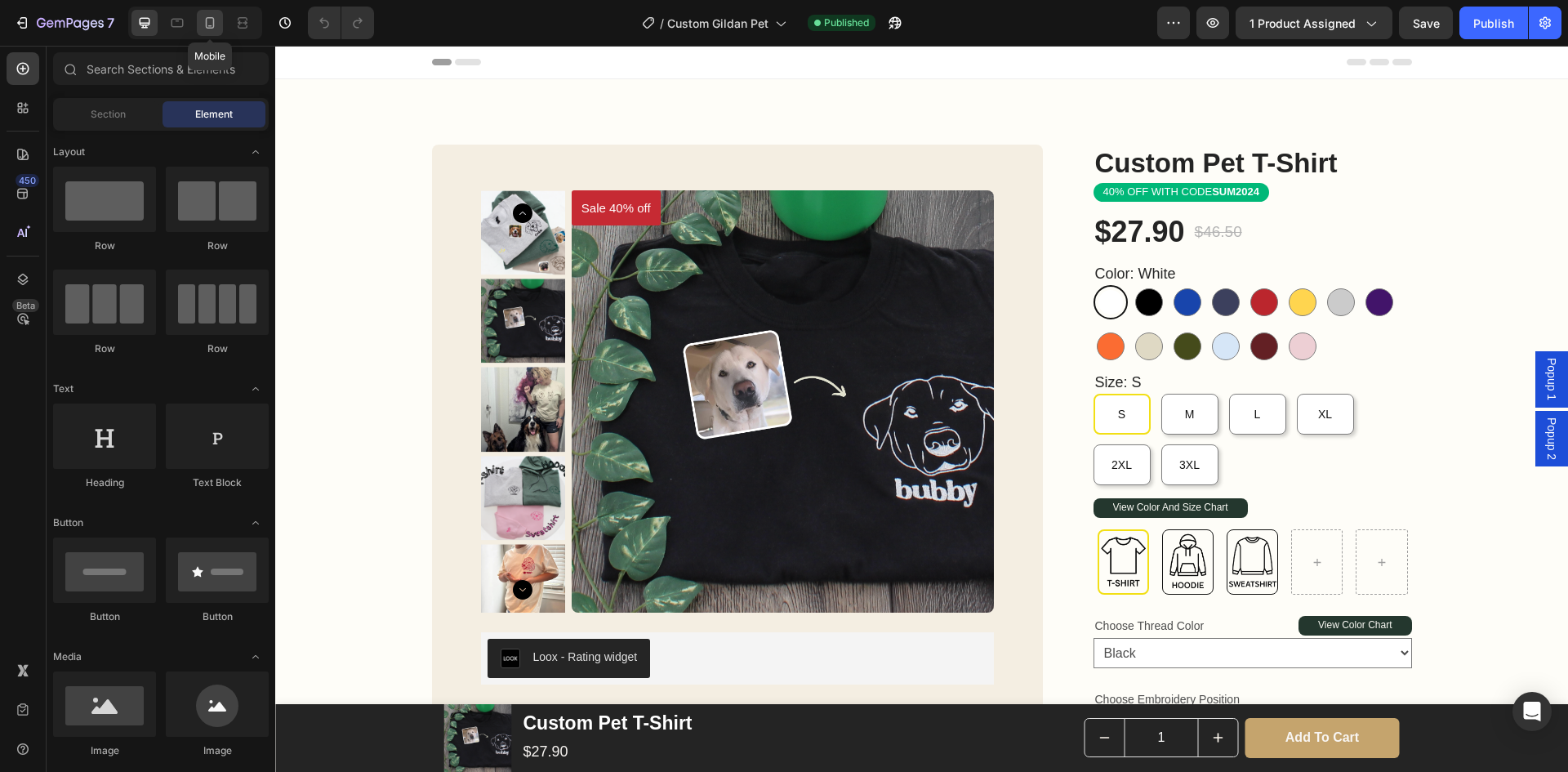
click at [207, 18] on icon at bounding box center [211, 22] width 9 height 11
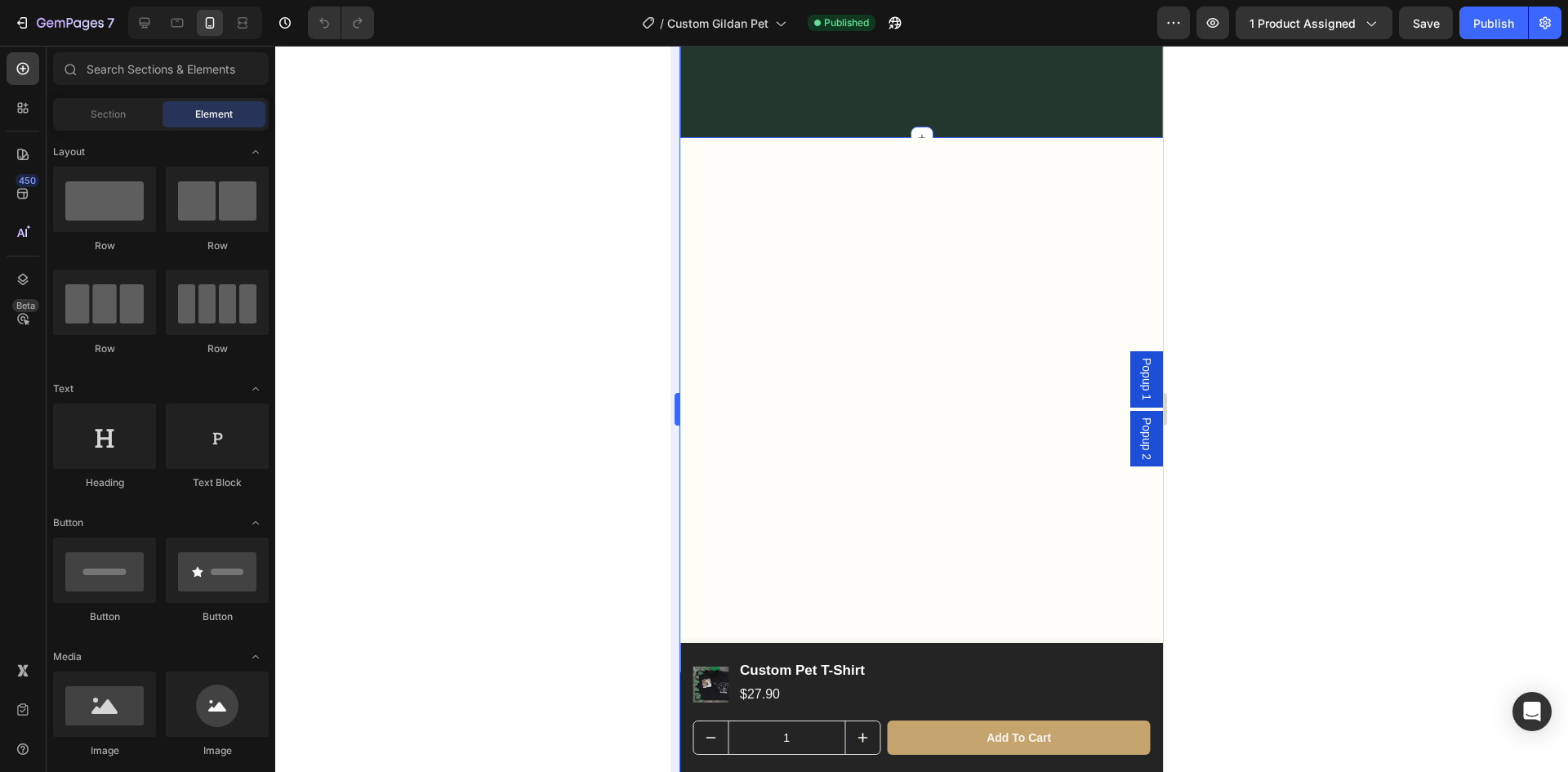
scroll to position [1269, 0]
